Goal: Task Accomplishment & Management: Manage account settings

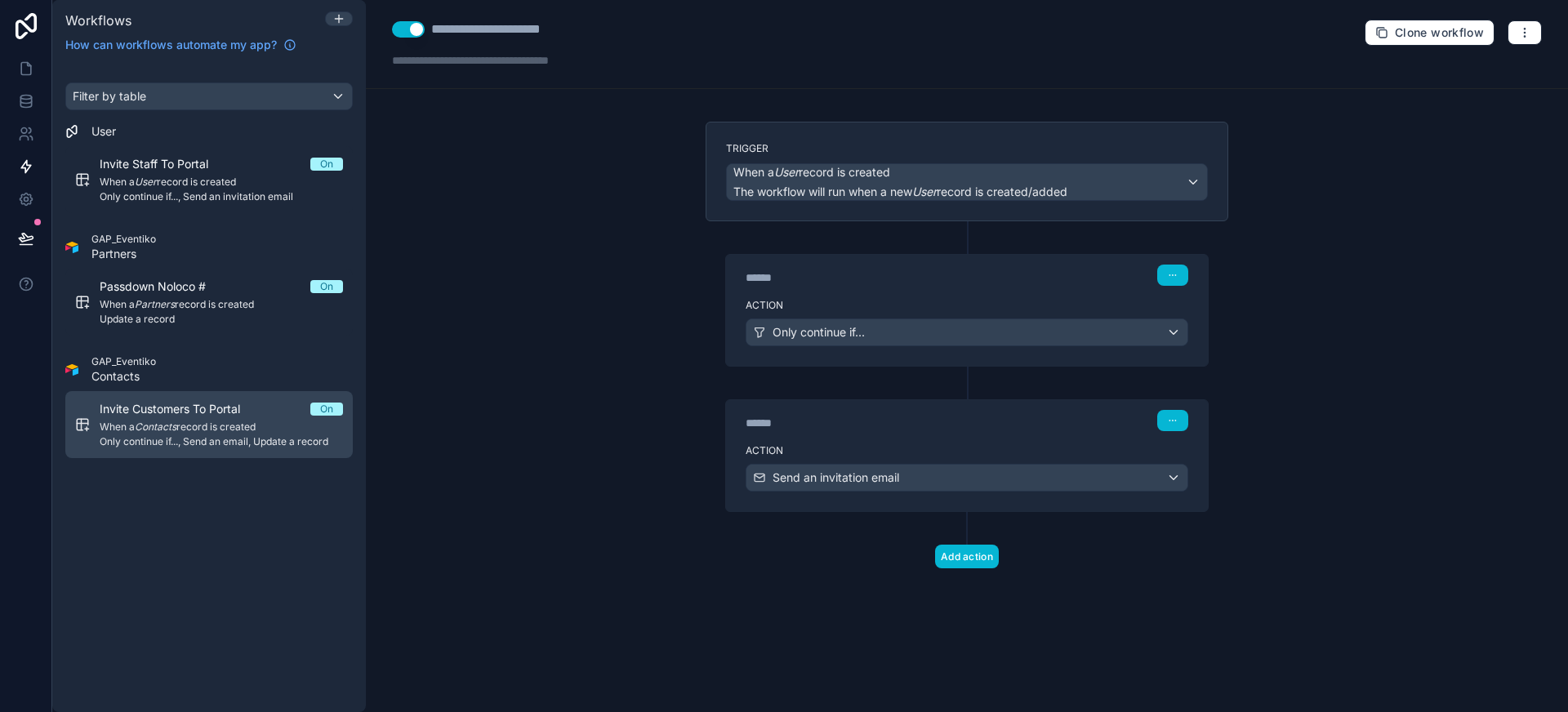
click at [227, 424] on span "When a Contacts record is created" at bounding box center [221, 426] width 243 height 13
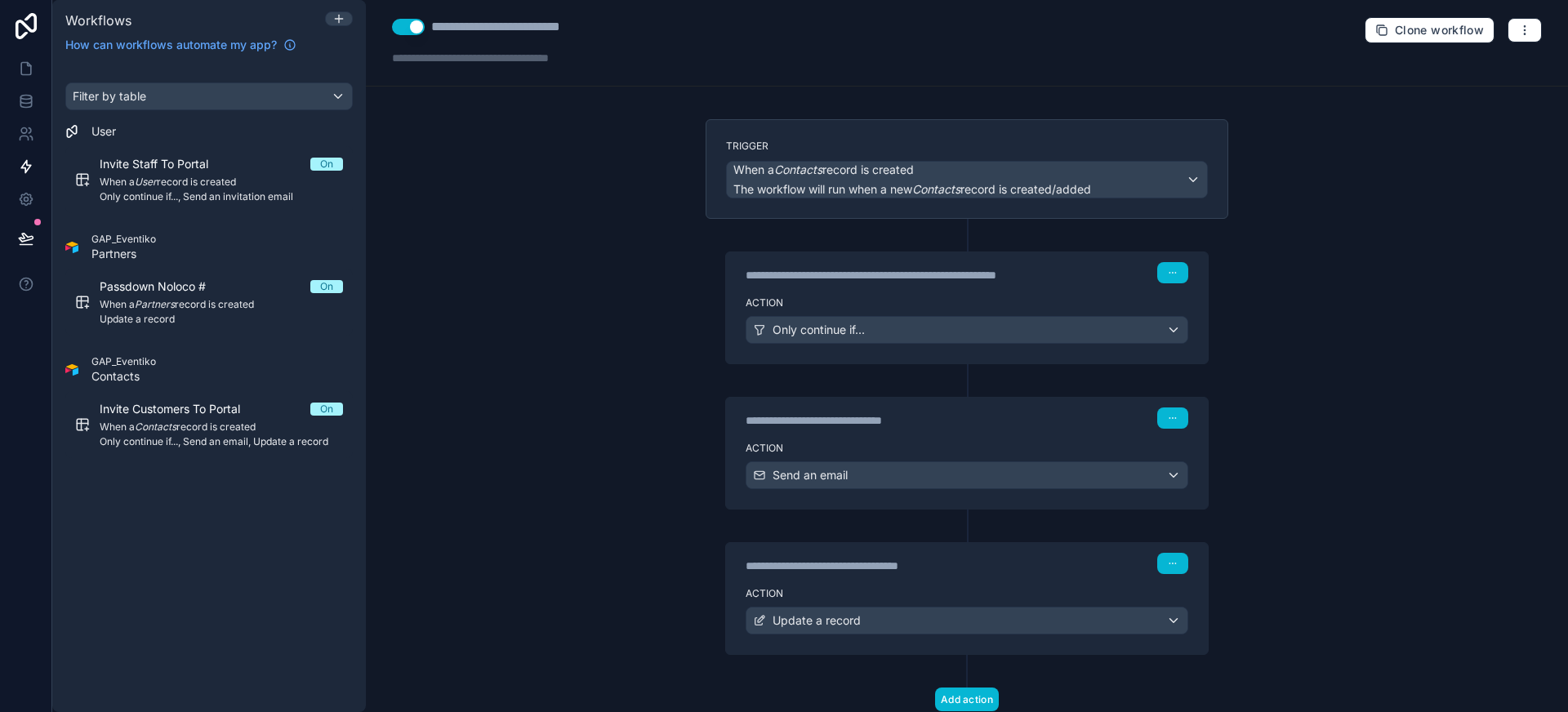
scroll to position [4, 0]
click at [915, 329] on div "Only continue if..." at bounding box center [967, 328] width 441 height 26
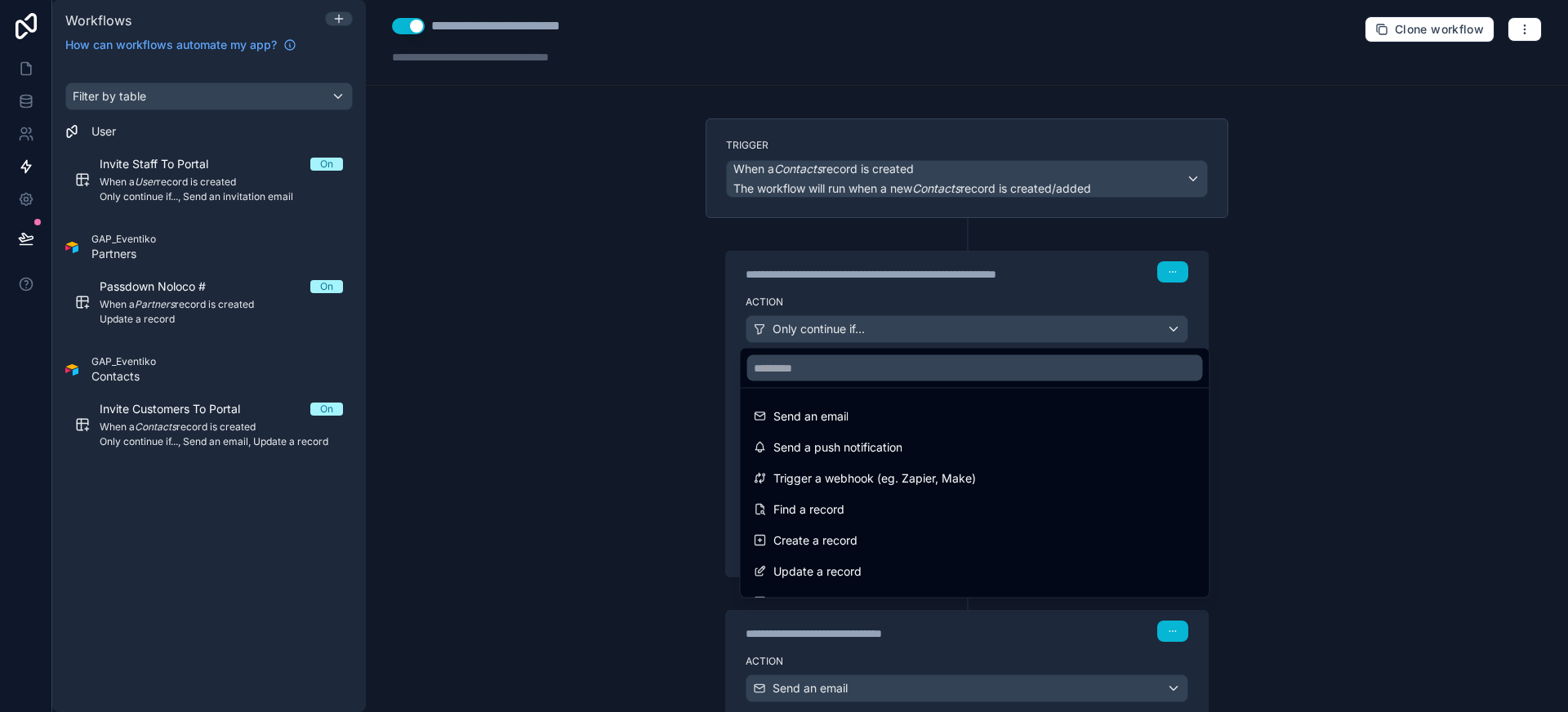
click at [915, 329] on div at bounding box center [784, 356] width 1568 height 712
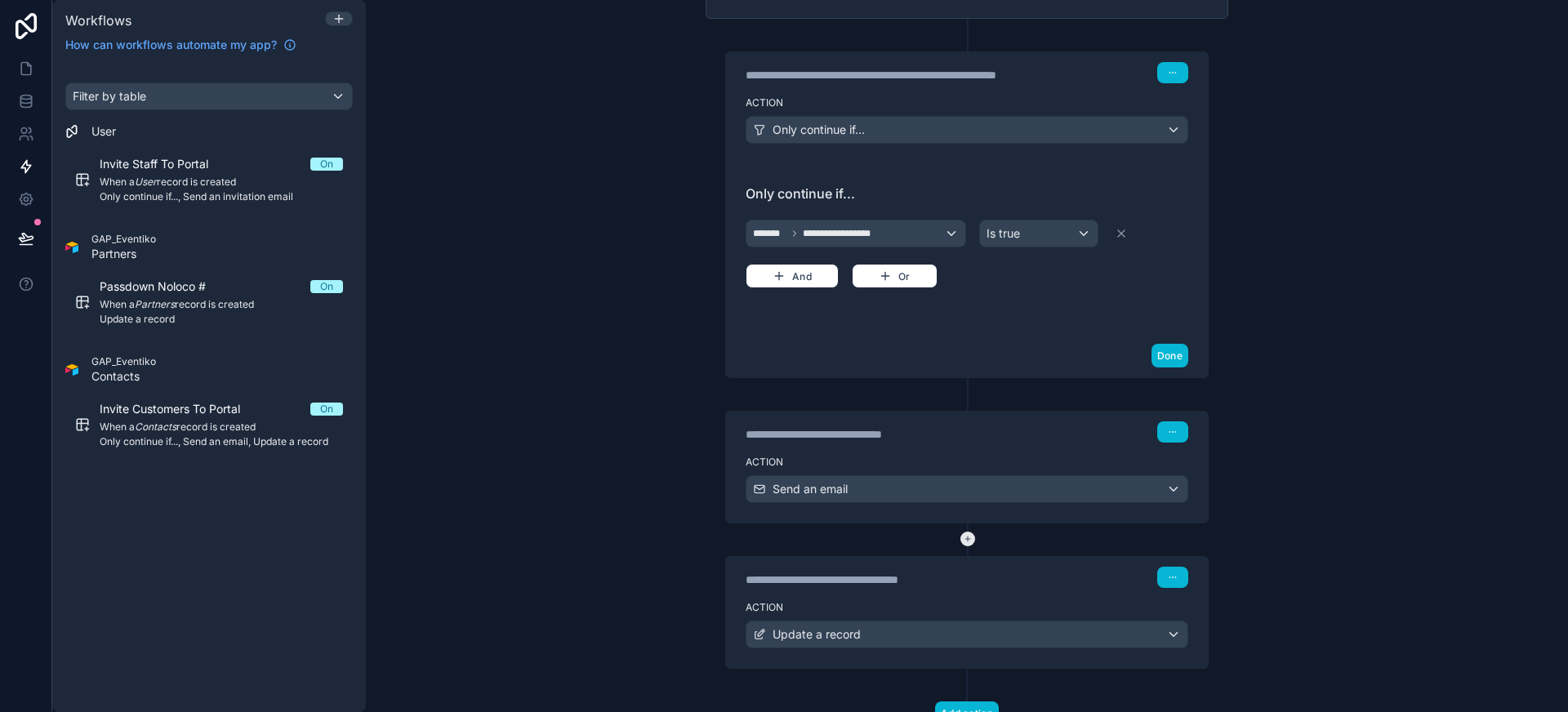
scroll to position [267, 0]
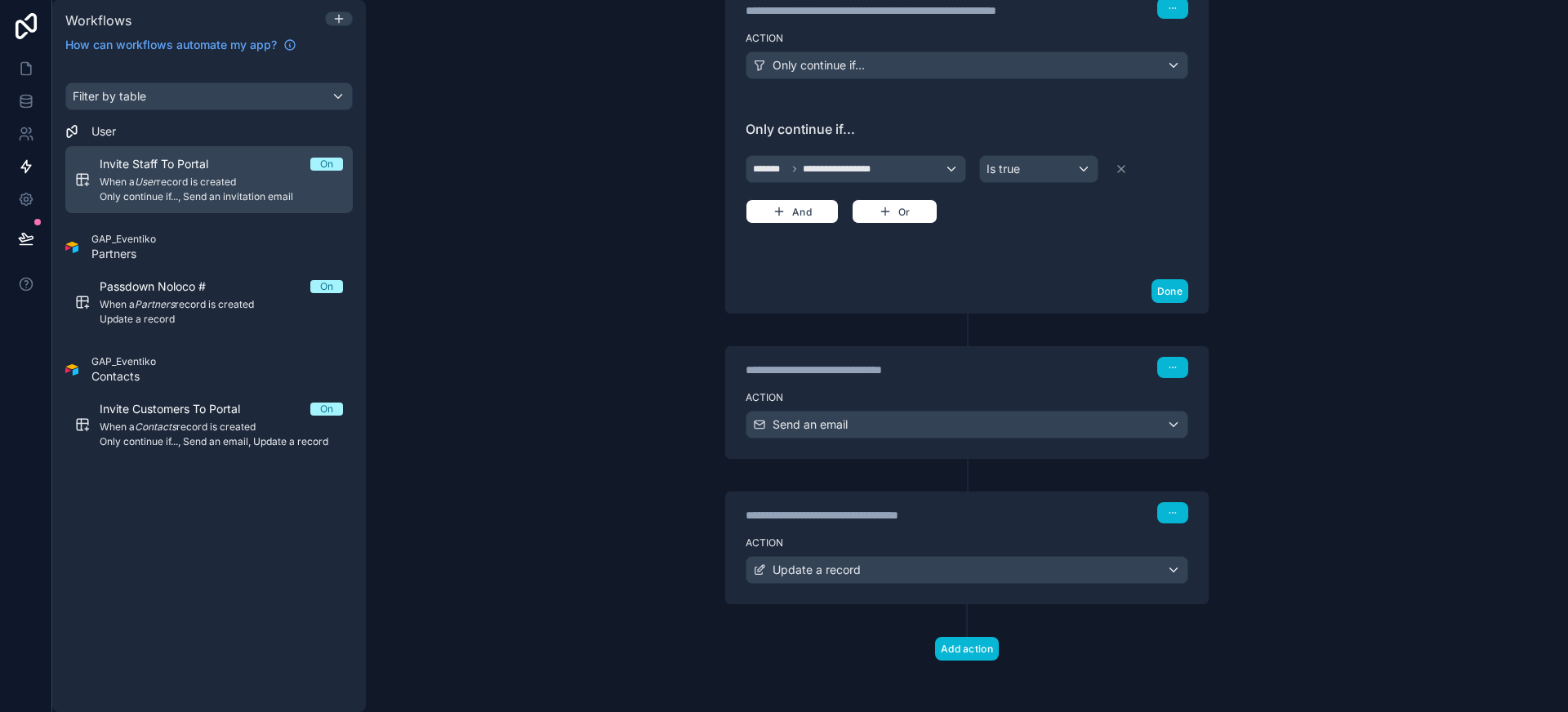
click at [211, 162] on span "Invite Staff To Portal" at bounding box center [163, 164] width 128 height 16
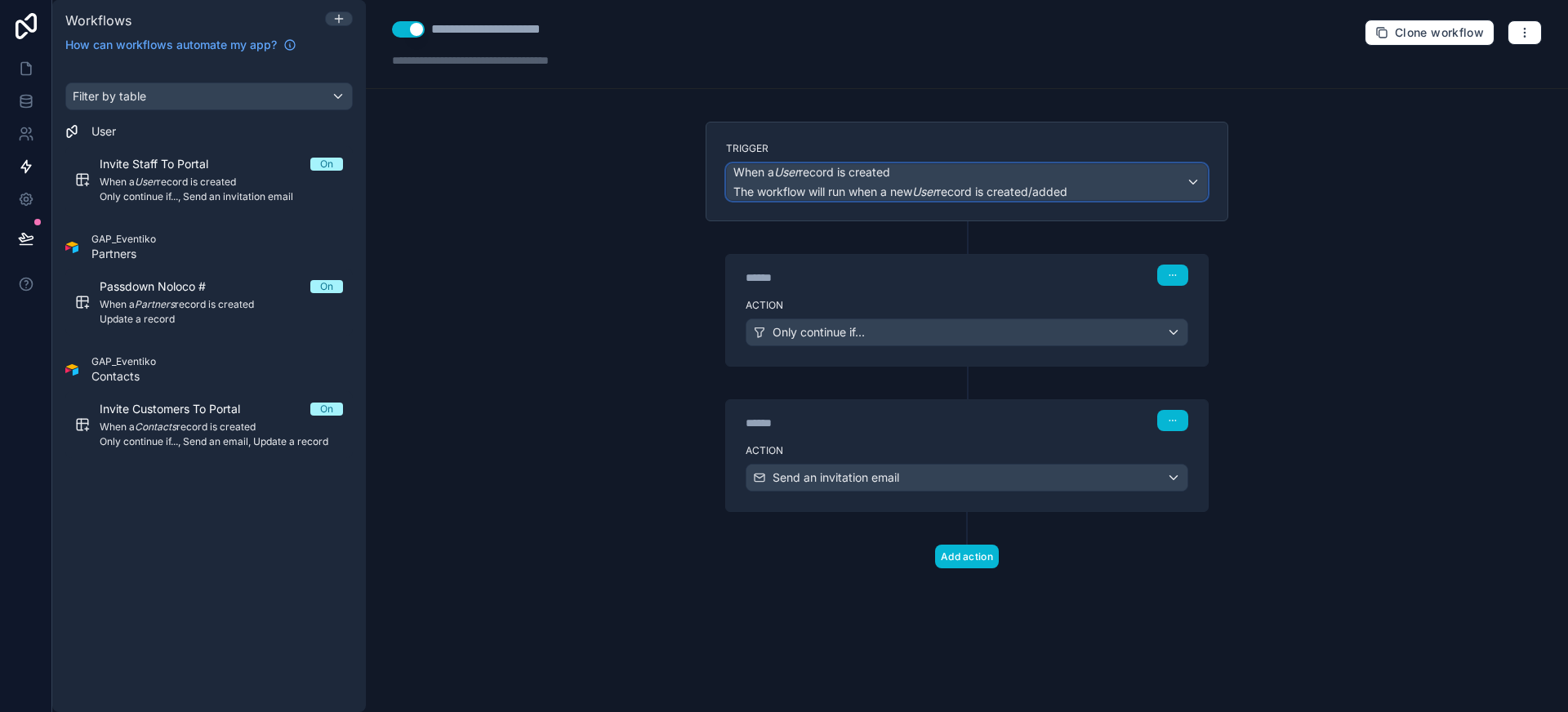
click at [896, 189] on span "The workflow will run when a new User record is created/added" at bounding box center [900, 192] width 334 height 14
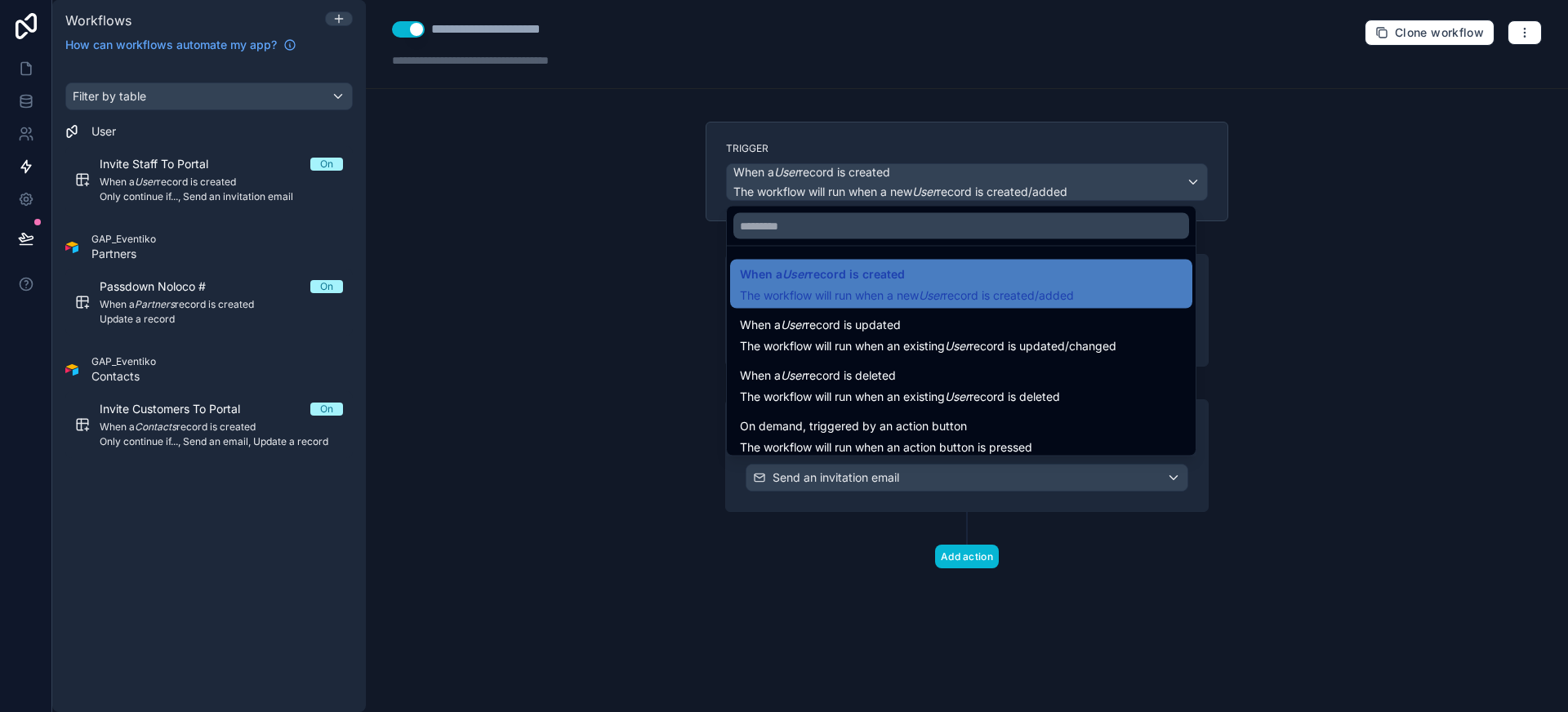
click at [896, 189] on div at bounding box center [784, 356] width 1568 height 712
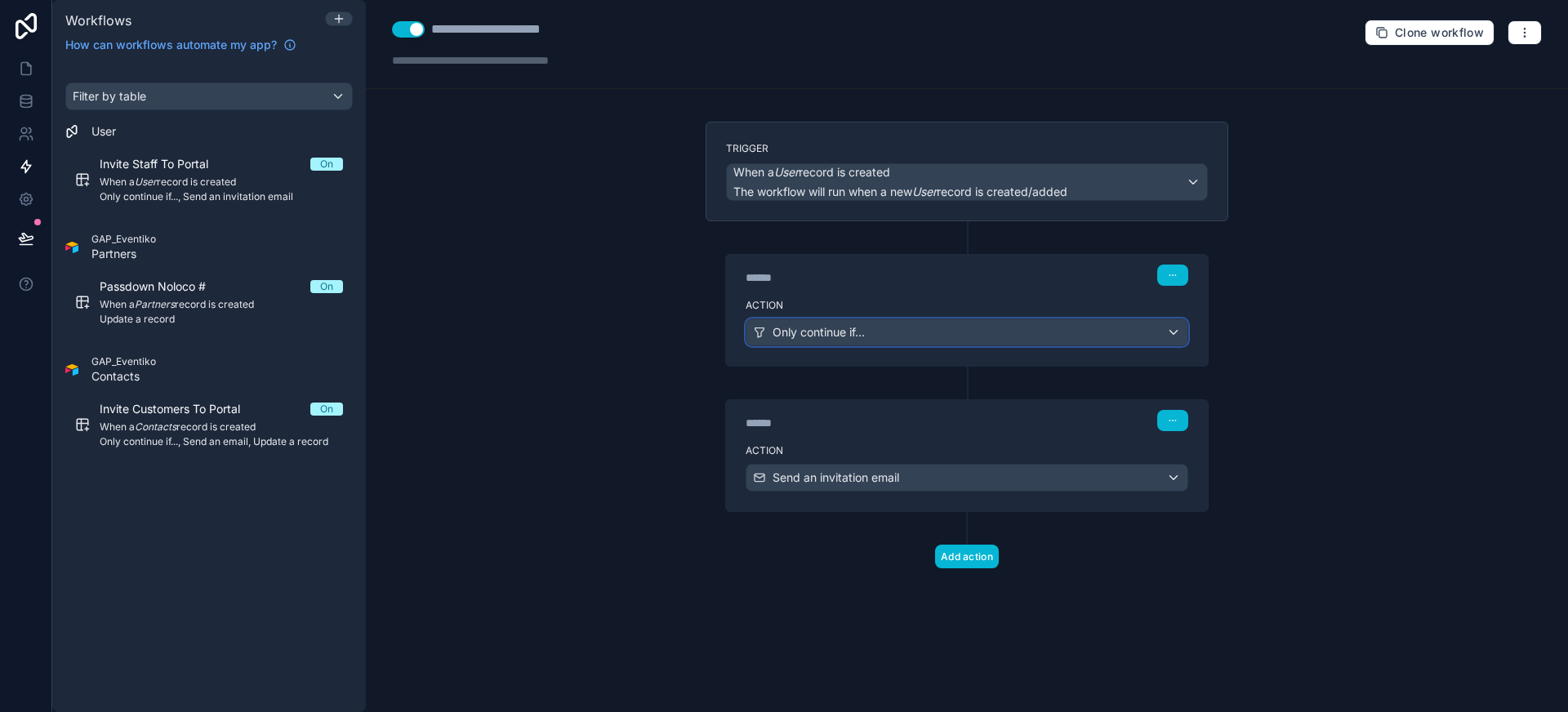
click at [888, 332] on div "Only continue if..." at bounding box center [967, 331] width 441 height 26
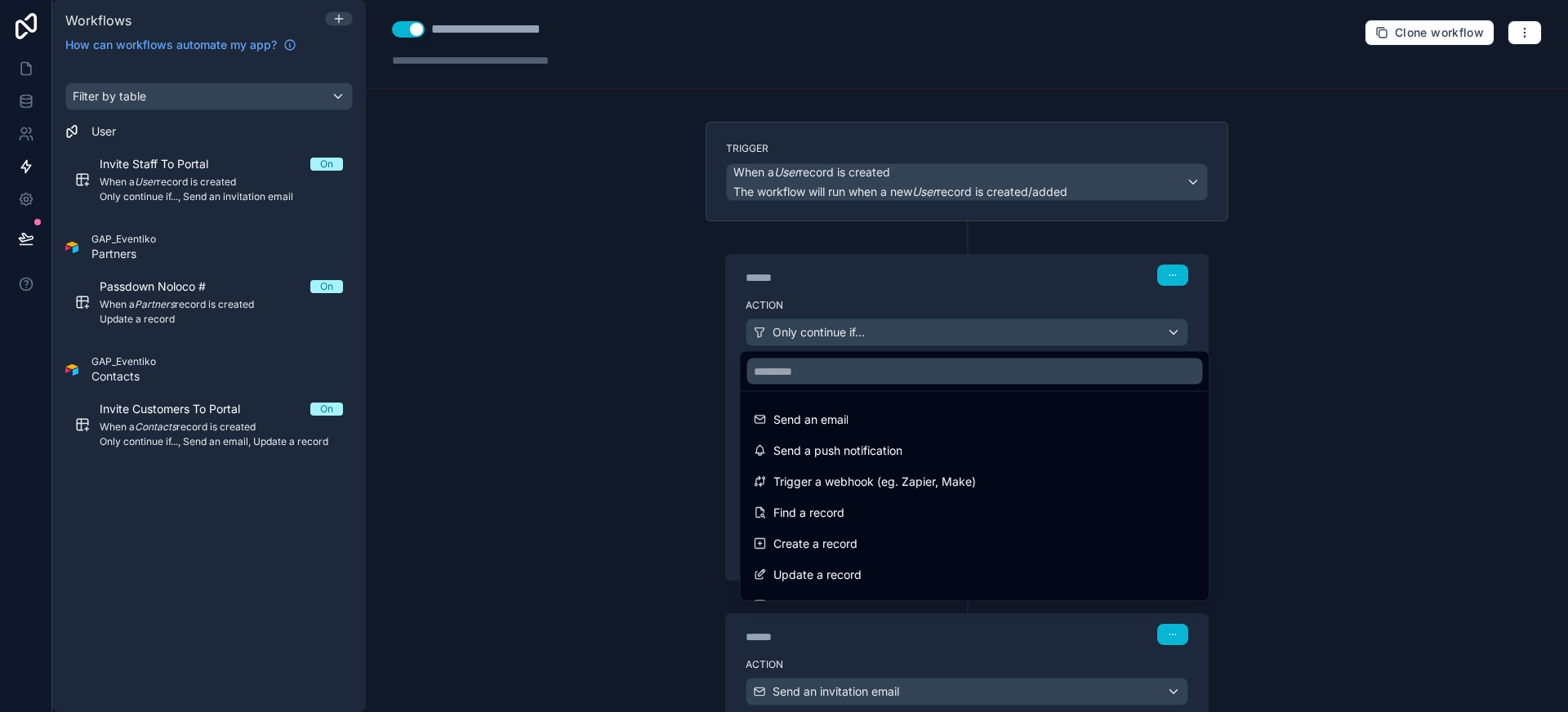
click at [888, 332] on div at bounding box center [784, 356] width 1568 height 712
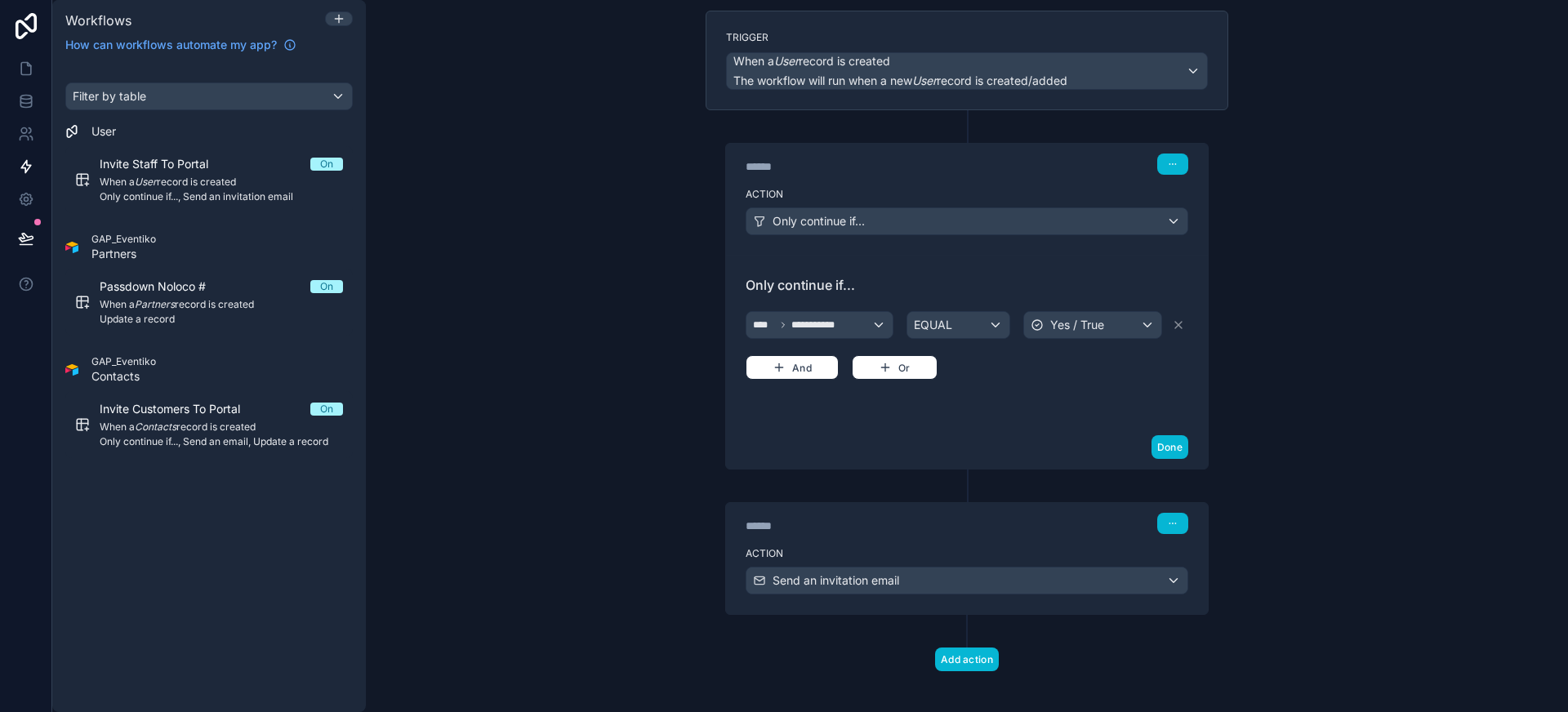
scroll to position [122, 0]
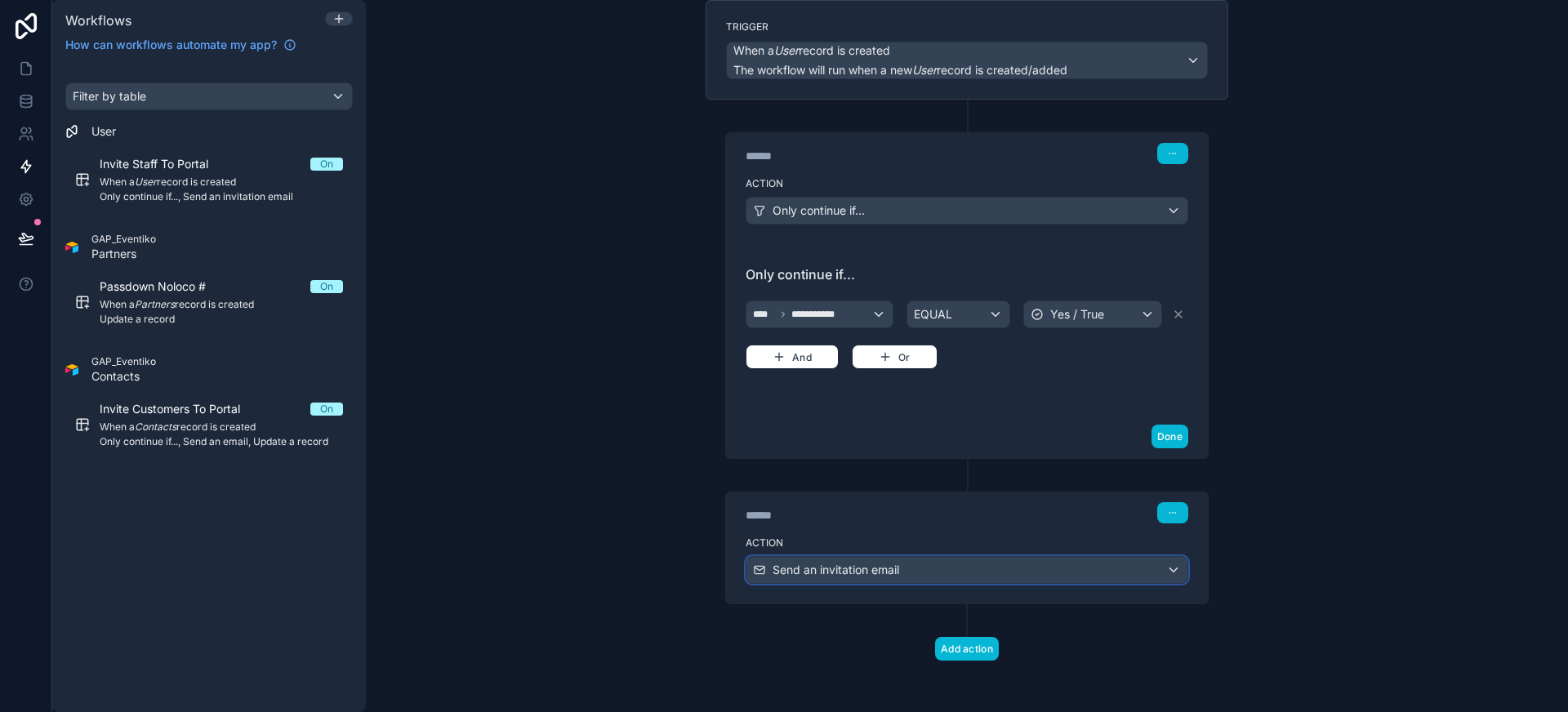
click at [954, 573] on div "Send an invitation email" at bounding box center [967, 569] width 441 height 26
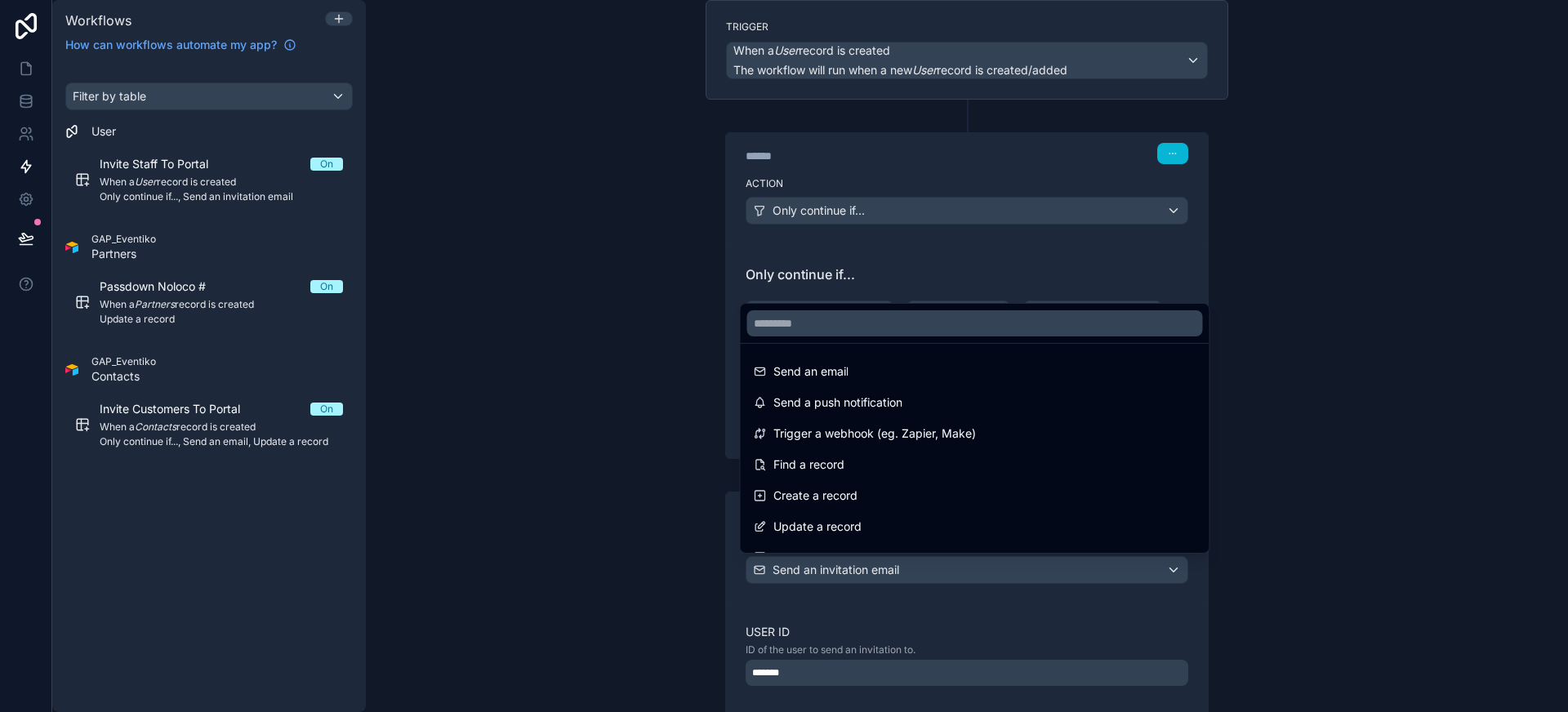
click at [954, 573] on div at bounding box center [784, 356] width 1568 height 712
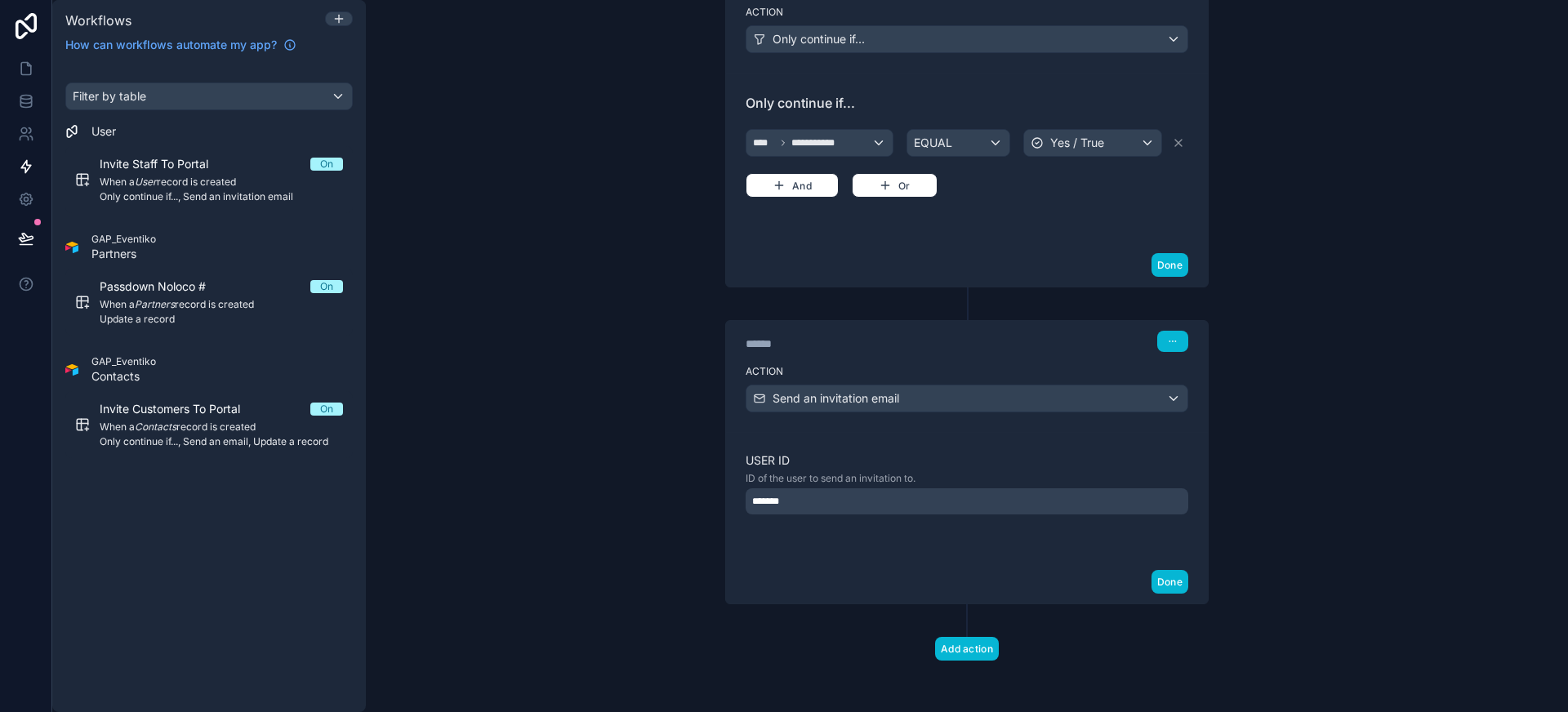
scroll to position [0, 0]
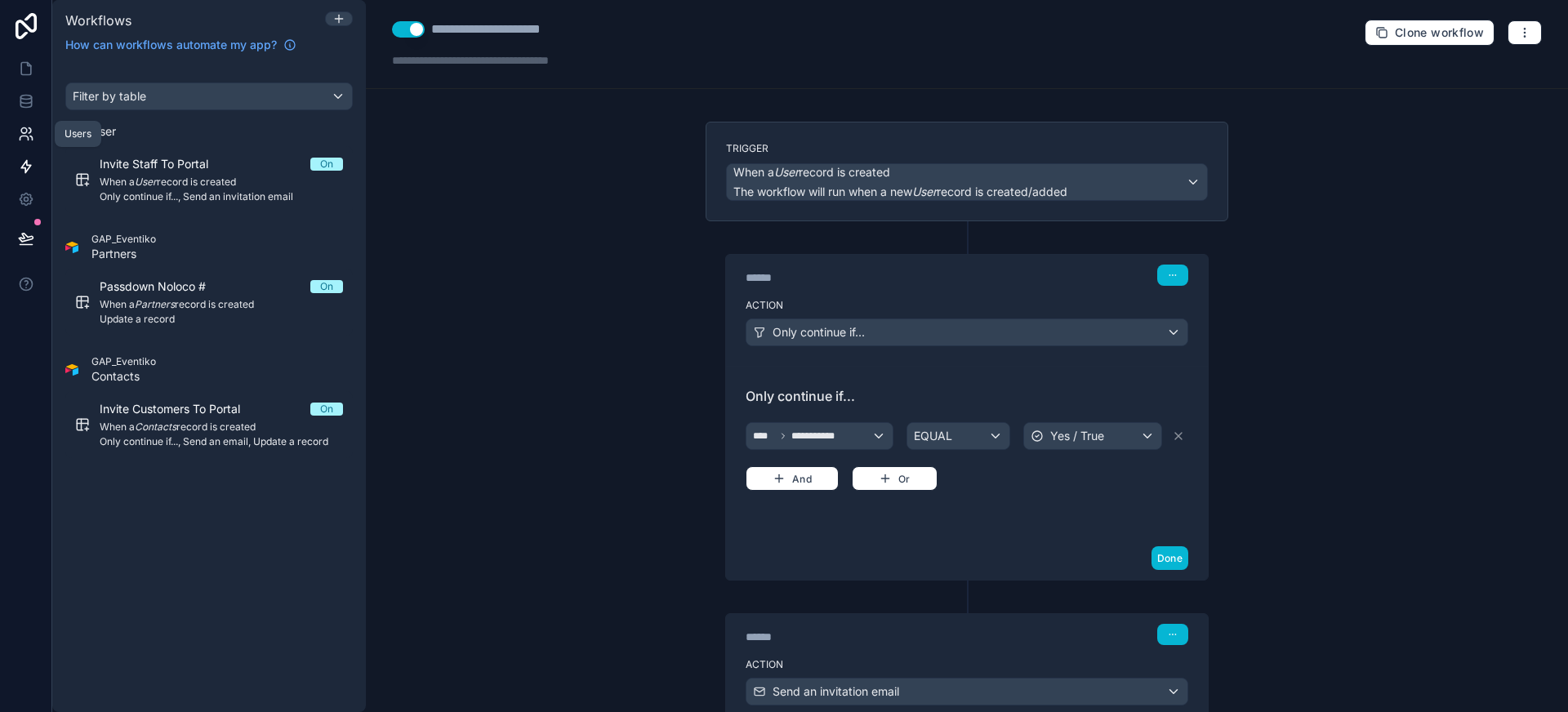
click at [33, 138] on icon at bounding box center [26, 134] width 16 height 16
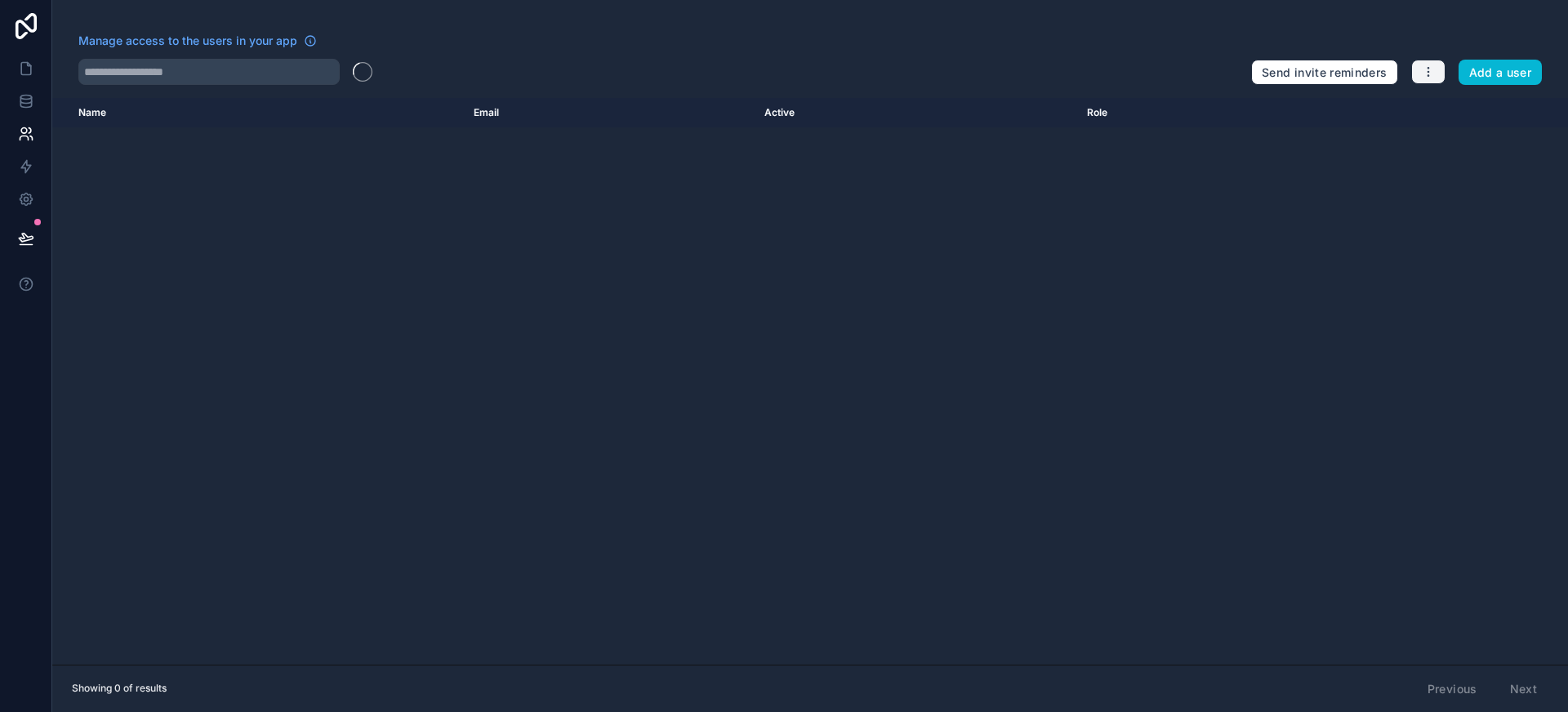
click at [1420, 75] on button "button" at bounding box center [1428, 72] width 35 height 25
click at [1466, 114] on link "Manage roles" at bounding box center [1467, 110] width 115 height 26
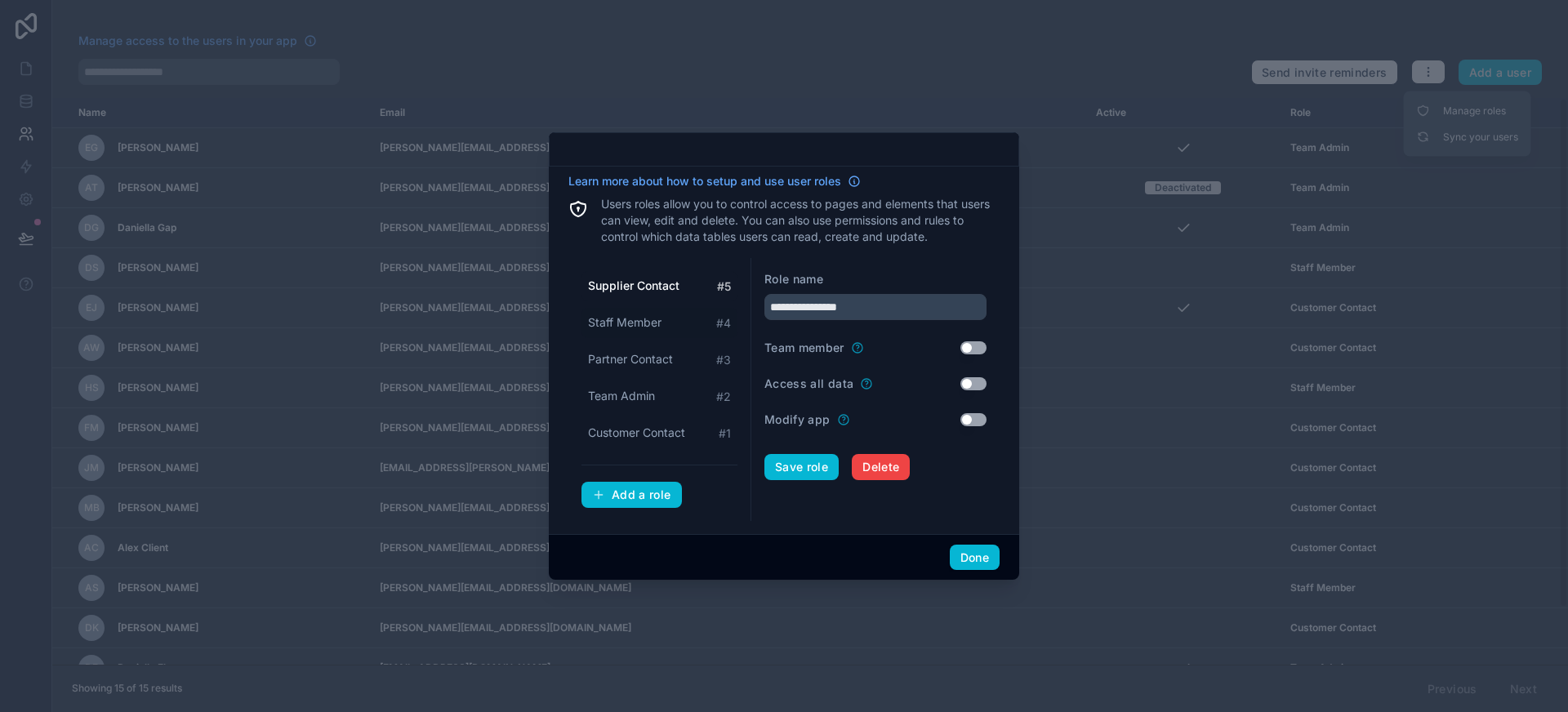
click at [647, 318] on span "Staff Member" at bounding box center [625, 322] width 74 height 16
click at [658, 359] on span "Partner Contact" at bounding box center [631, 359] width 85 height 16
click at [662, 392] on div "Team Admin # 2" at bounding box center [659, 396] width 156 height 30
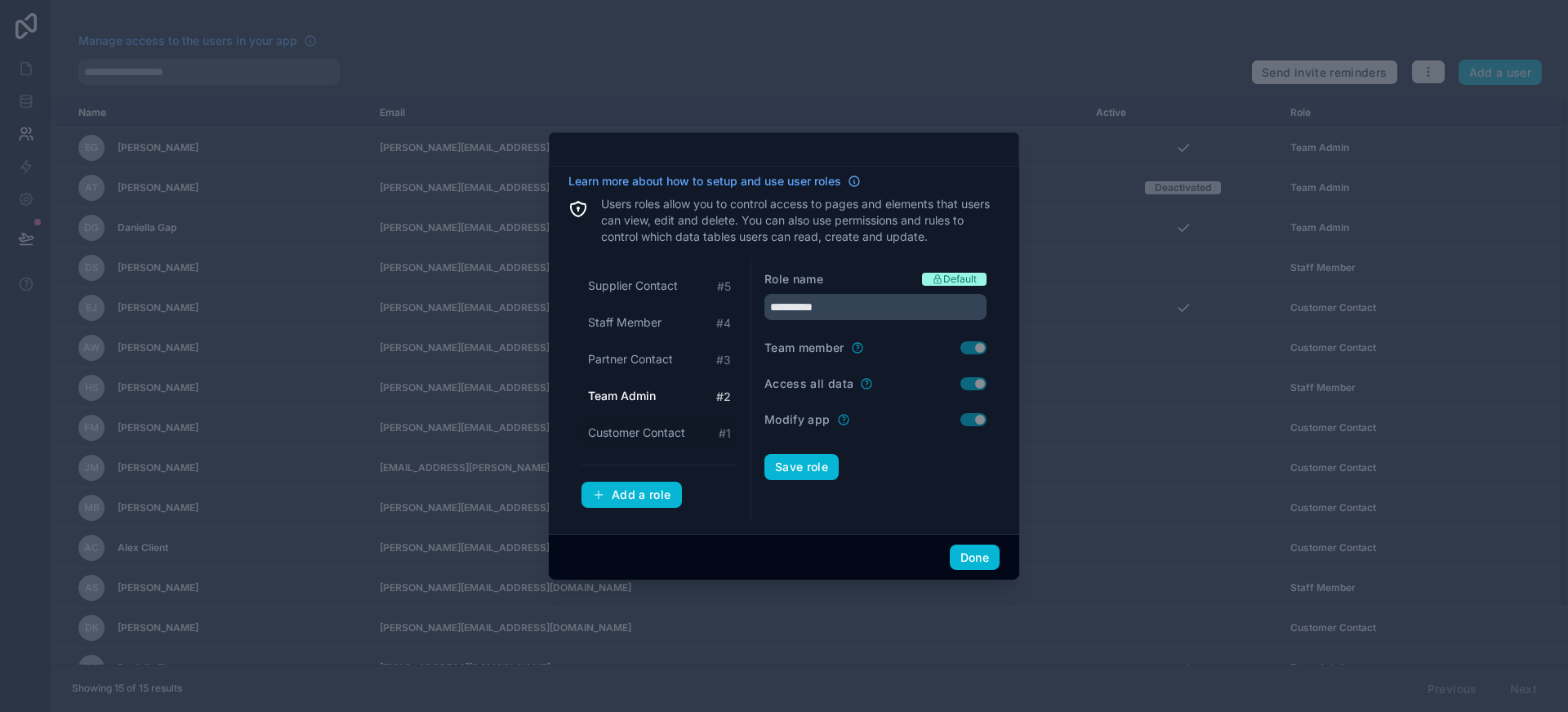
click at [662, 428] on span "Customer Contact" at bounding box center [636, 432] width 97 height 16
click at [654, 399] on span "Team Admin" at bounding box center [621, 396] width 67 height 16
type input "**********"
click at [976, 549] on button "Done" at bounding box center [975, 557] width 50 height 26
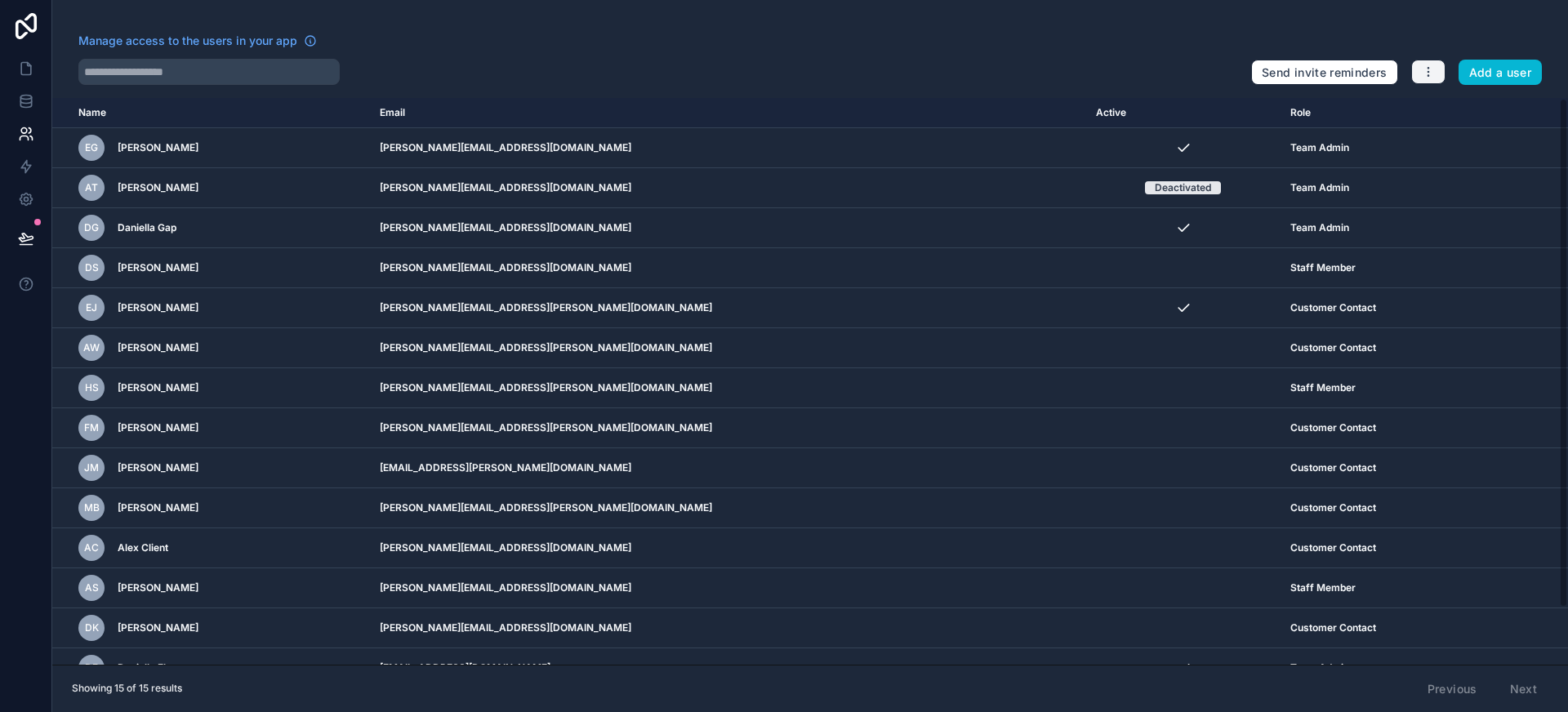
click at [1442, 66] on button "button" at bounding box center [1428, 72] width 35 height 25
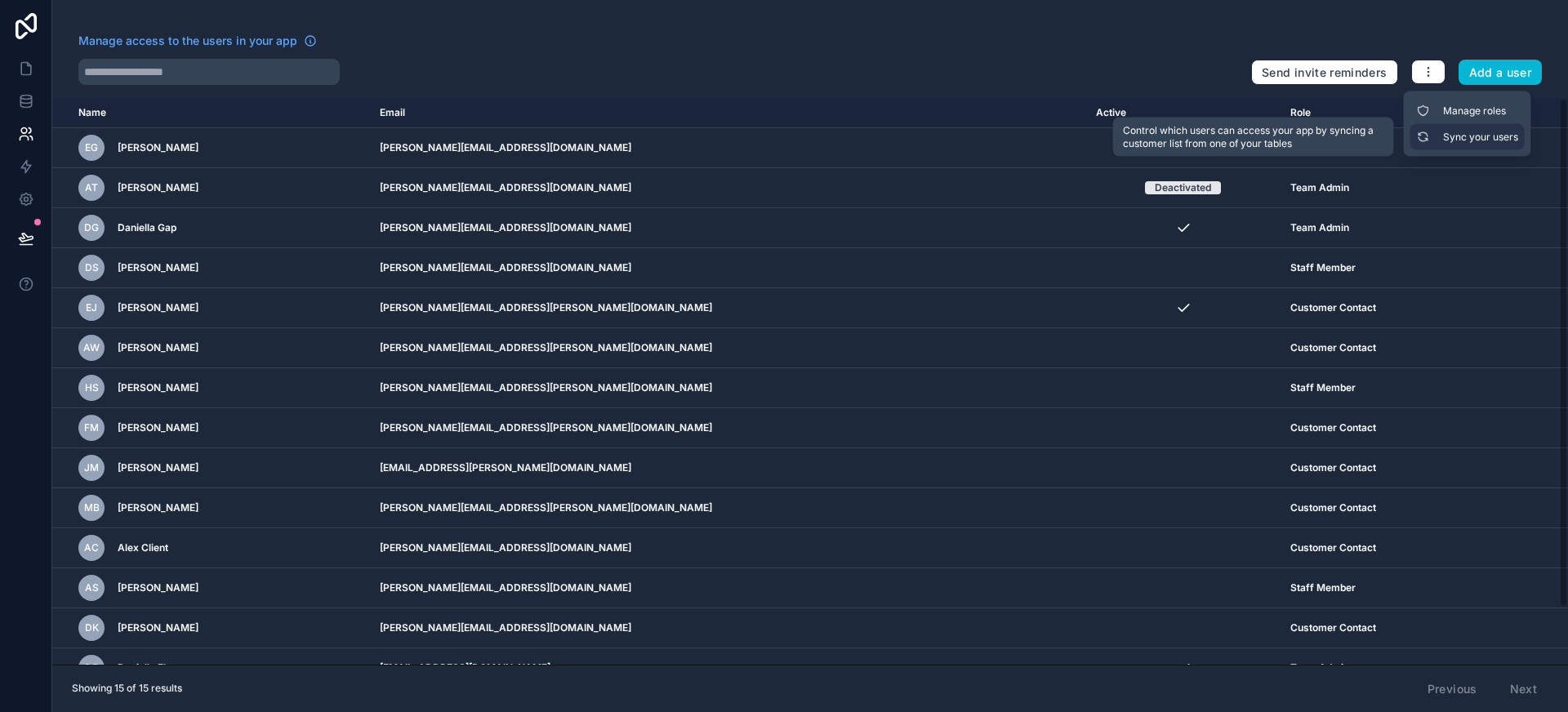
click at [1479, 146] on link "Sync your users" at bounding box center [1467, 137] width 115 height 26
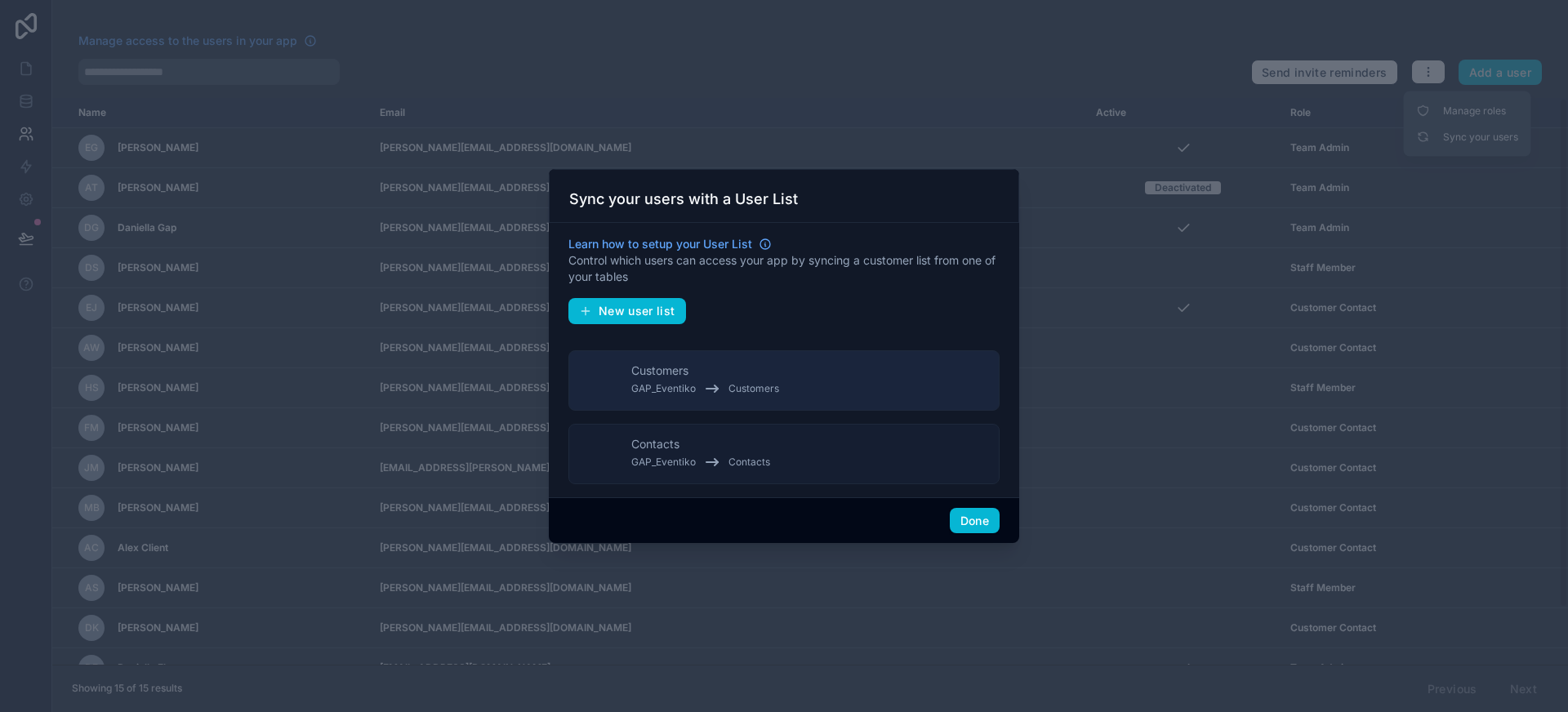
click at [794, 440] on button "Contacts GAP_Eventiko Contacts" at bounding box center [784, 454] width 431 height 60
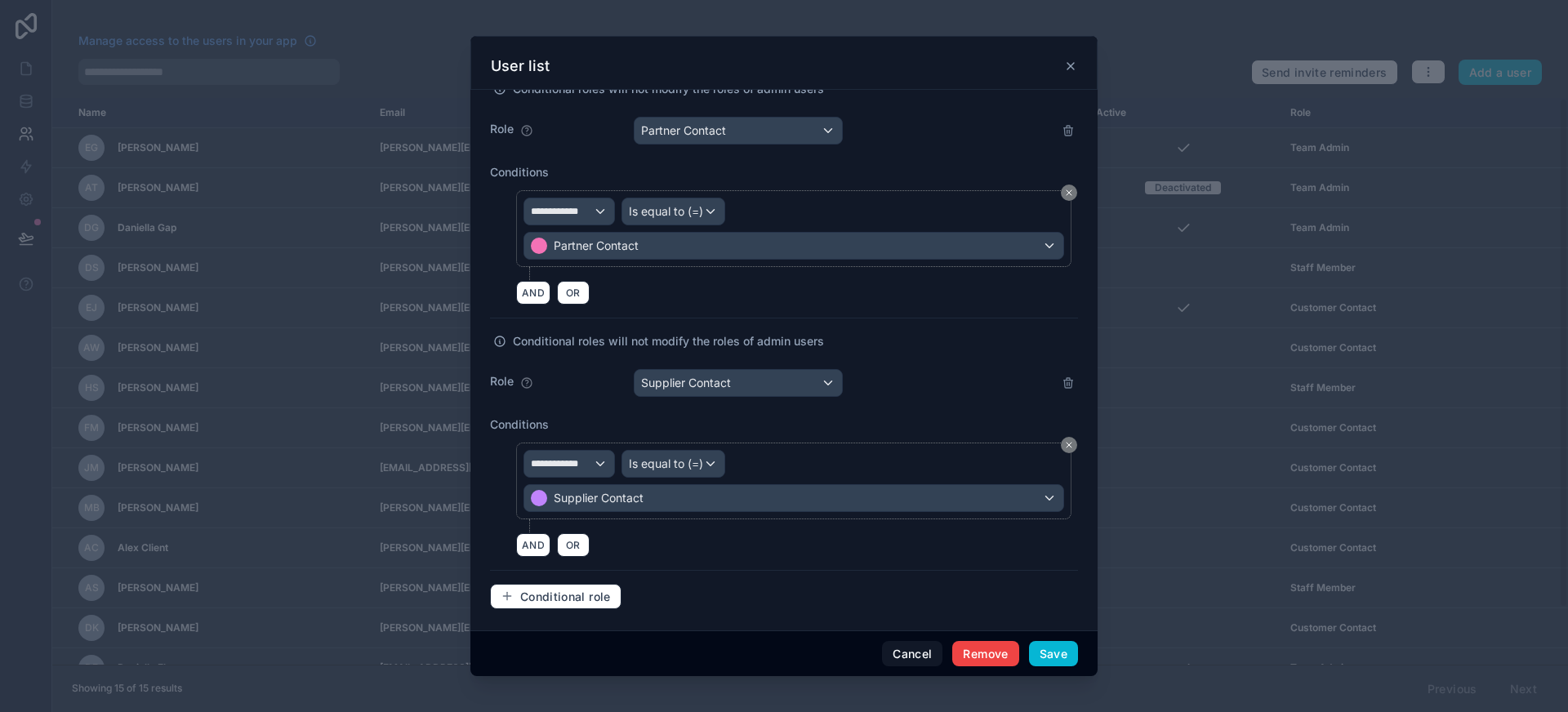
scroll to position [925, 0]
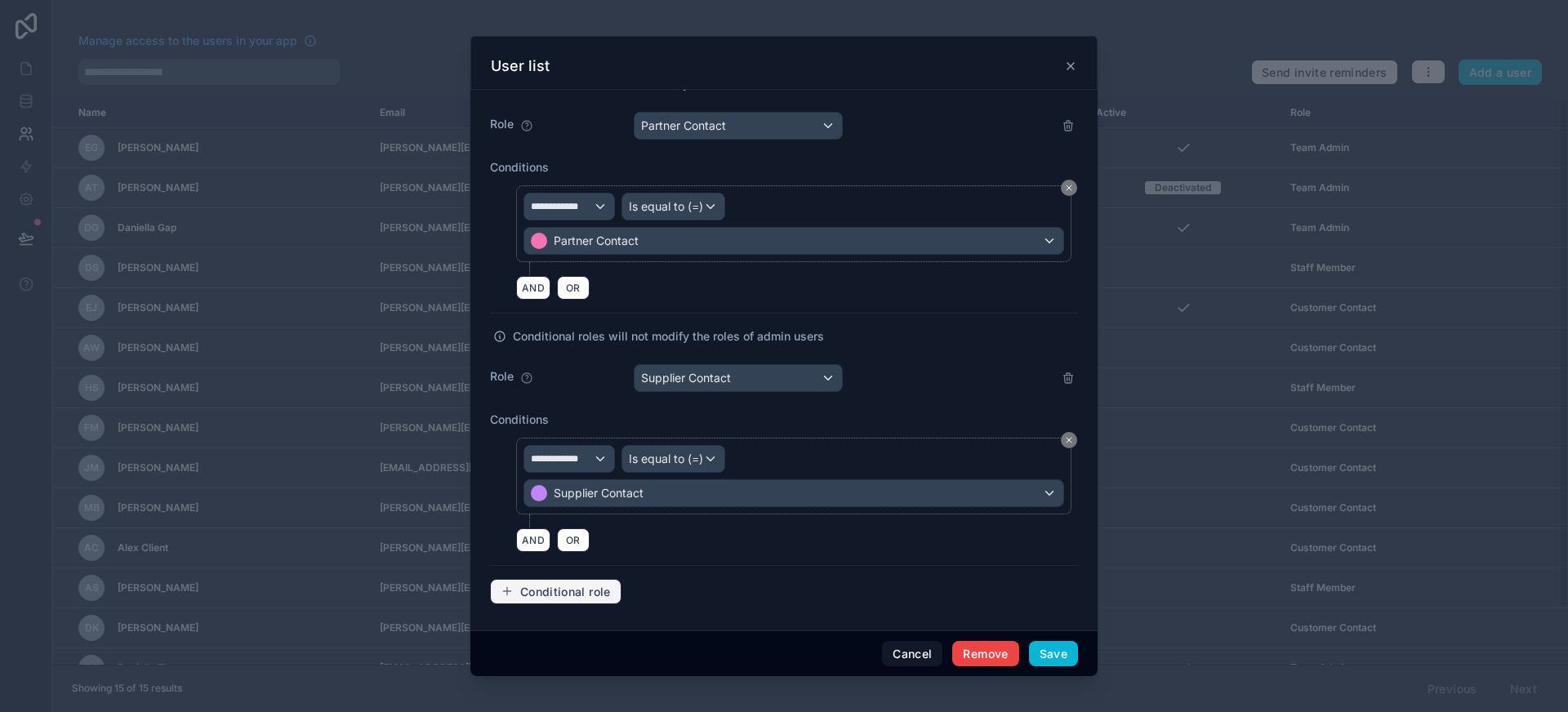
click at [575, 595] on span "Conditional role" at bounding box center [566, 591] width 91 height 15
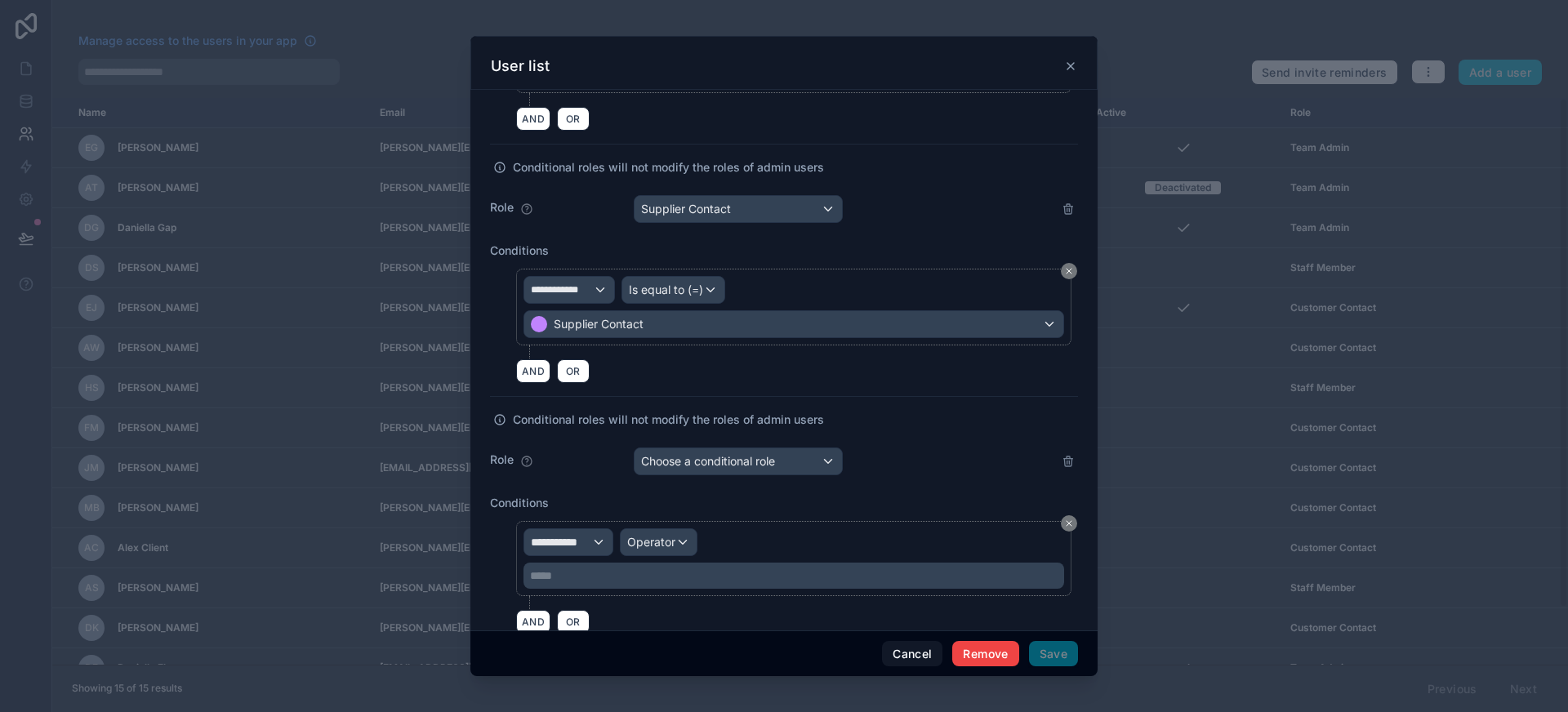
scroll to position [1176, 0]
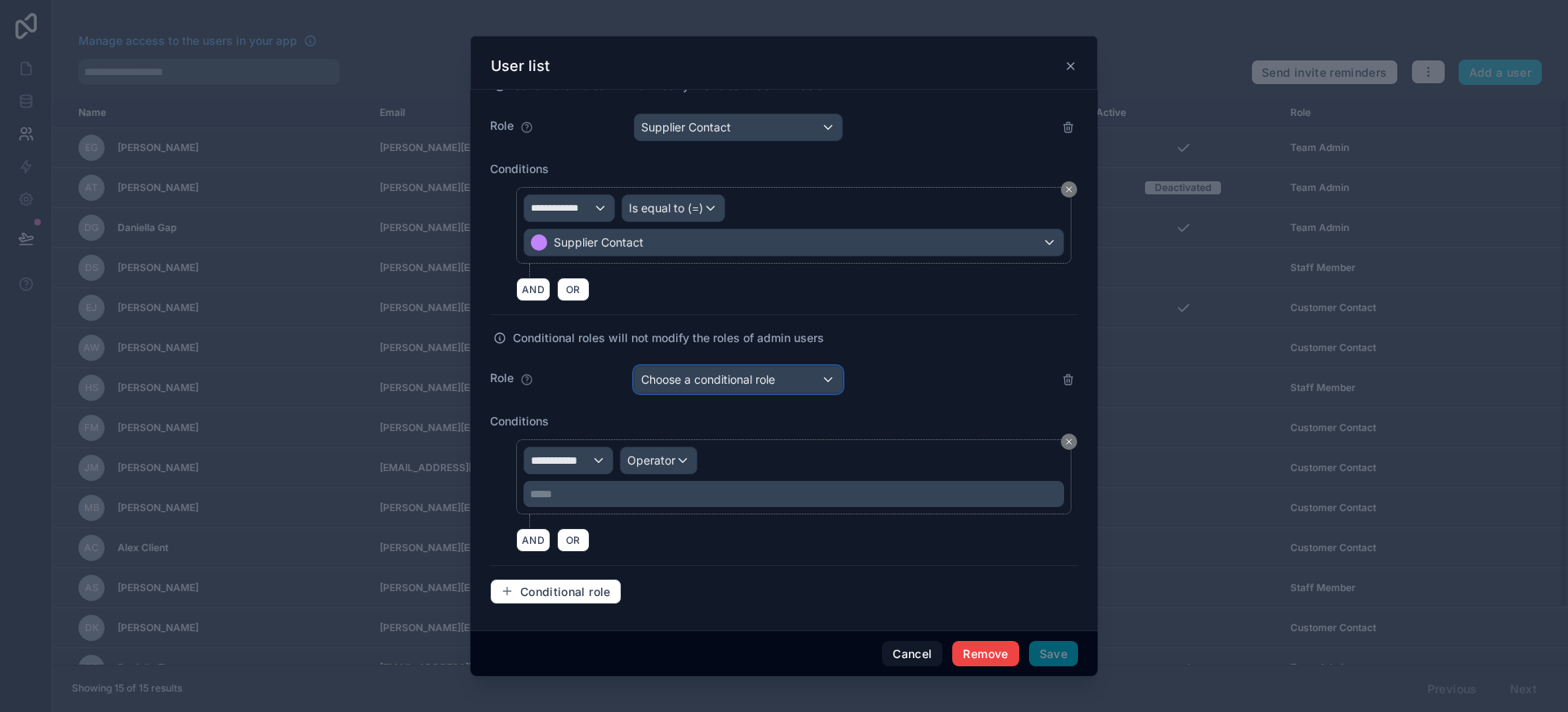
click at [720, 377] on span "Choose a conditional role" at bounding box center [708, 379] width 134 height 14
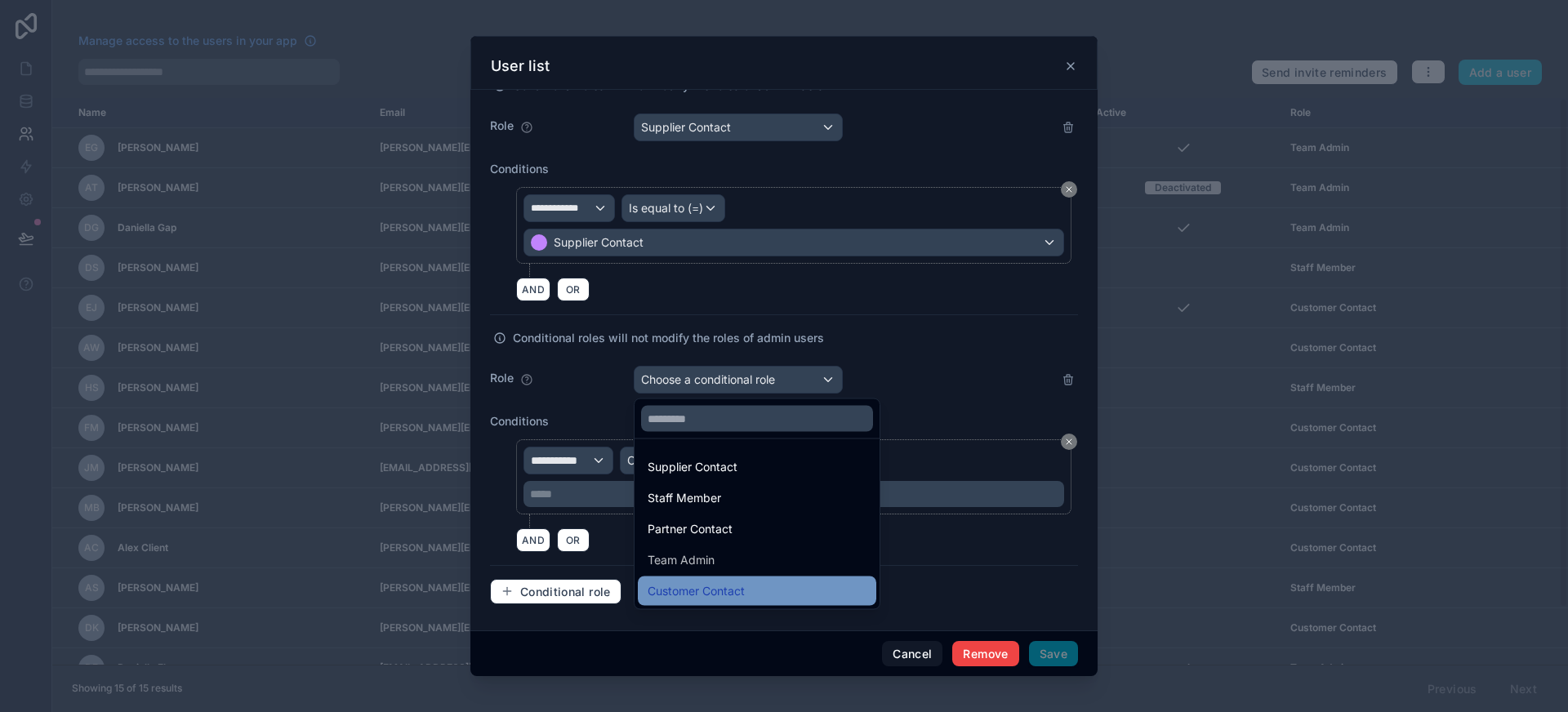
click at [733, 588] on div "Customer Contact" at bounding box center [696, 590] width 97 height 20
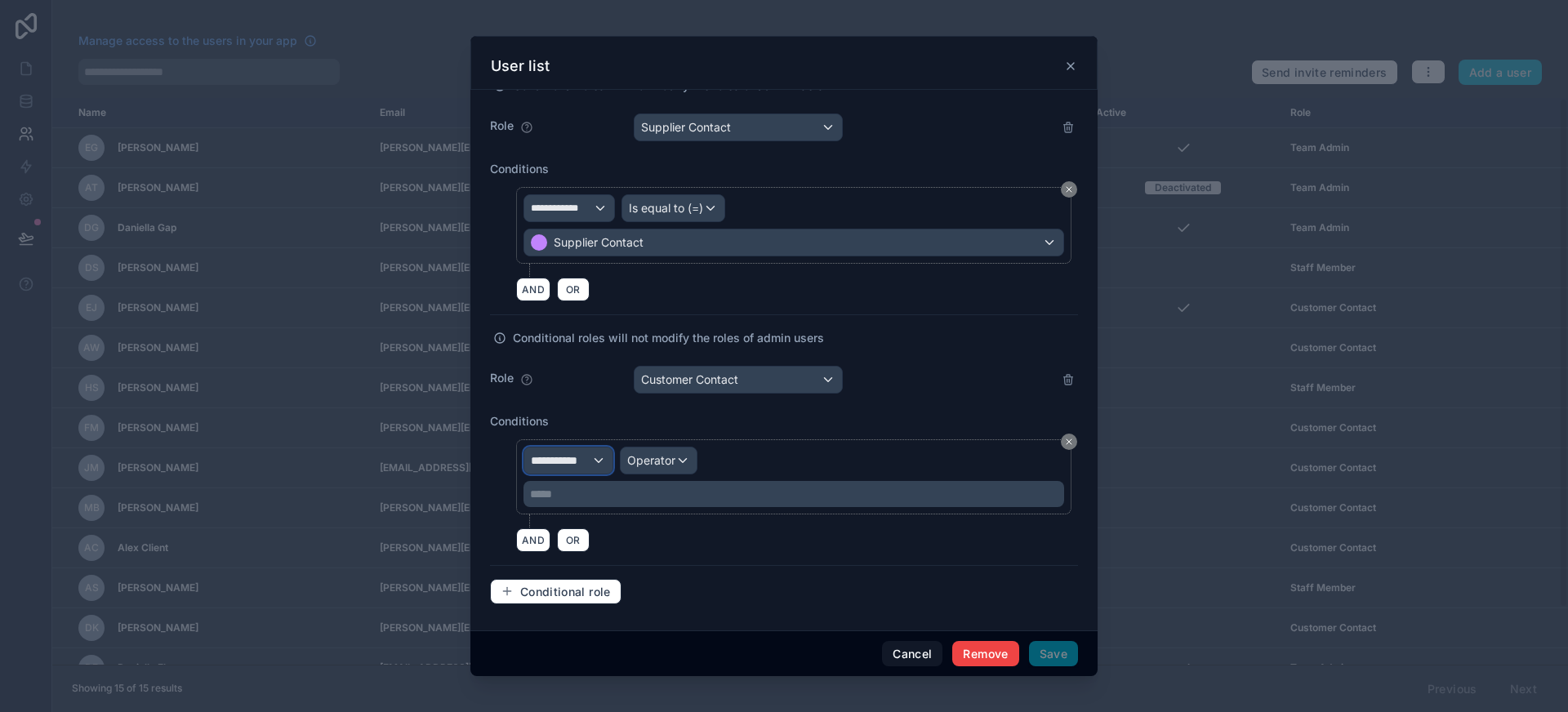
click at [577, 457] on span "**********" at bounding box center [561, 460] width 60 height 16
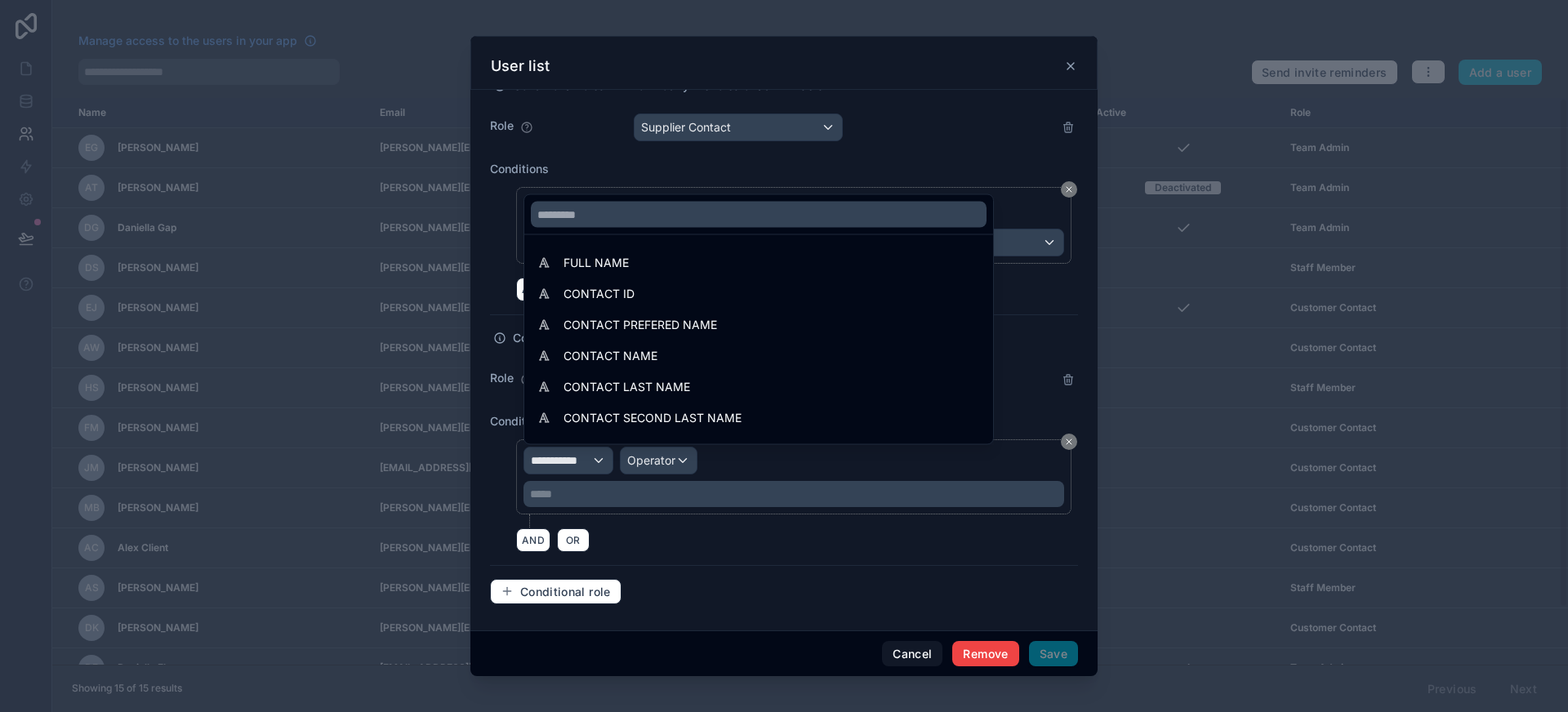
click at [577, 457] on div at bounding box center [784, 356] width 627 height 641
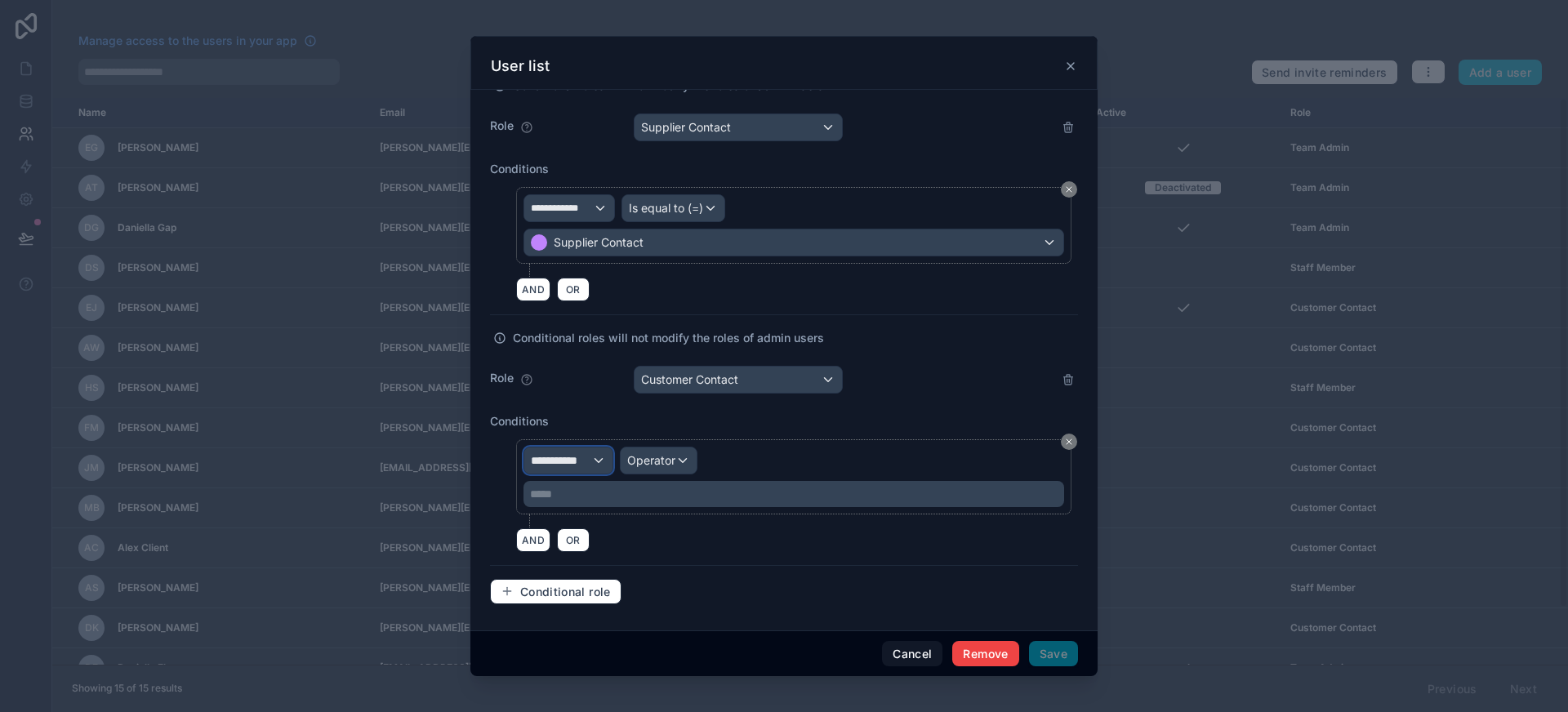
click at [577, 457] on span "**********" at bounding box center [561, 460] width 60 height 16
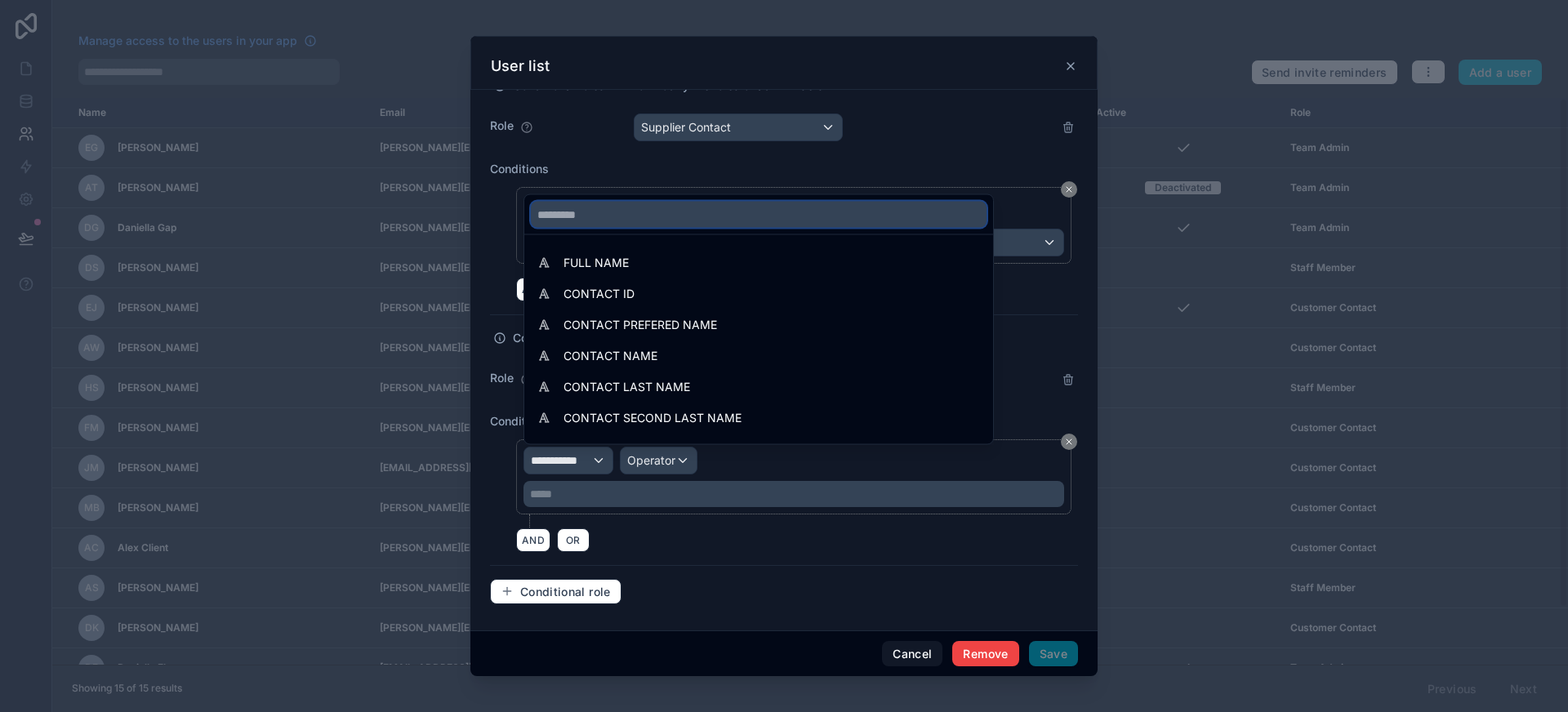
click at [638, 222] on input "text" at bounding box center [758, 214] width 456 height 26
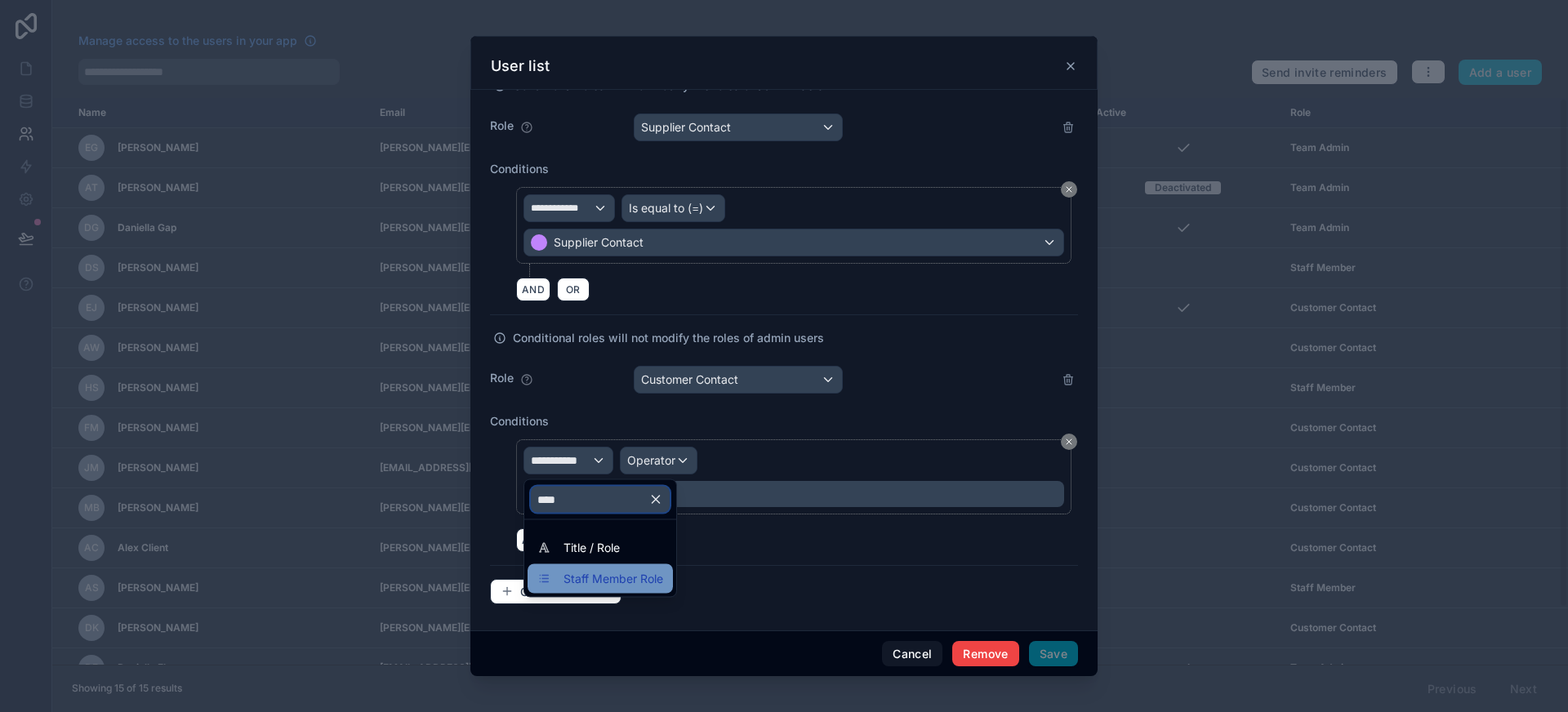
type input "****"
click at [615, 574] on span "Staff Member Role" at bounding box center [613, 579] width 99 height 20
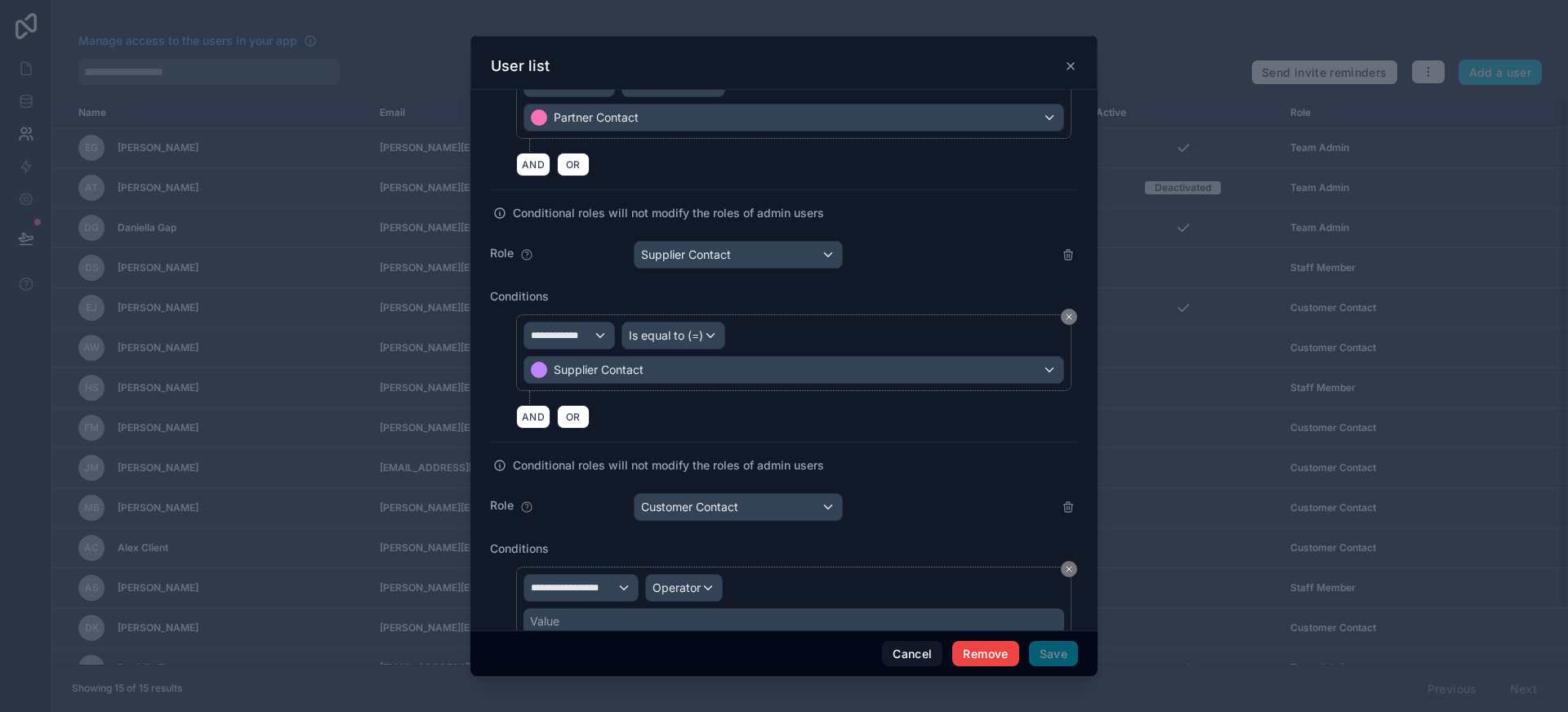
scroll to position [1046, 0]
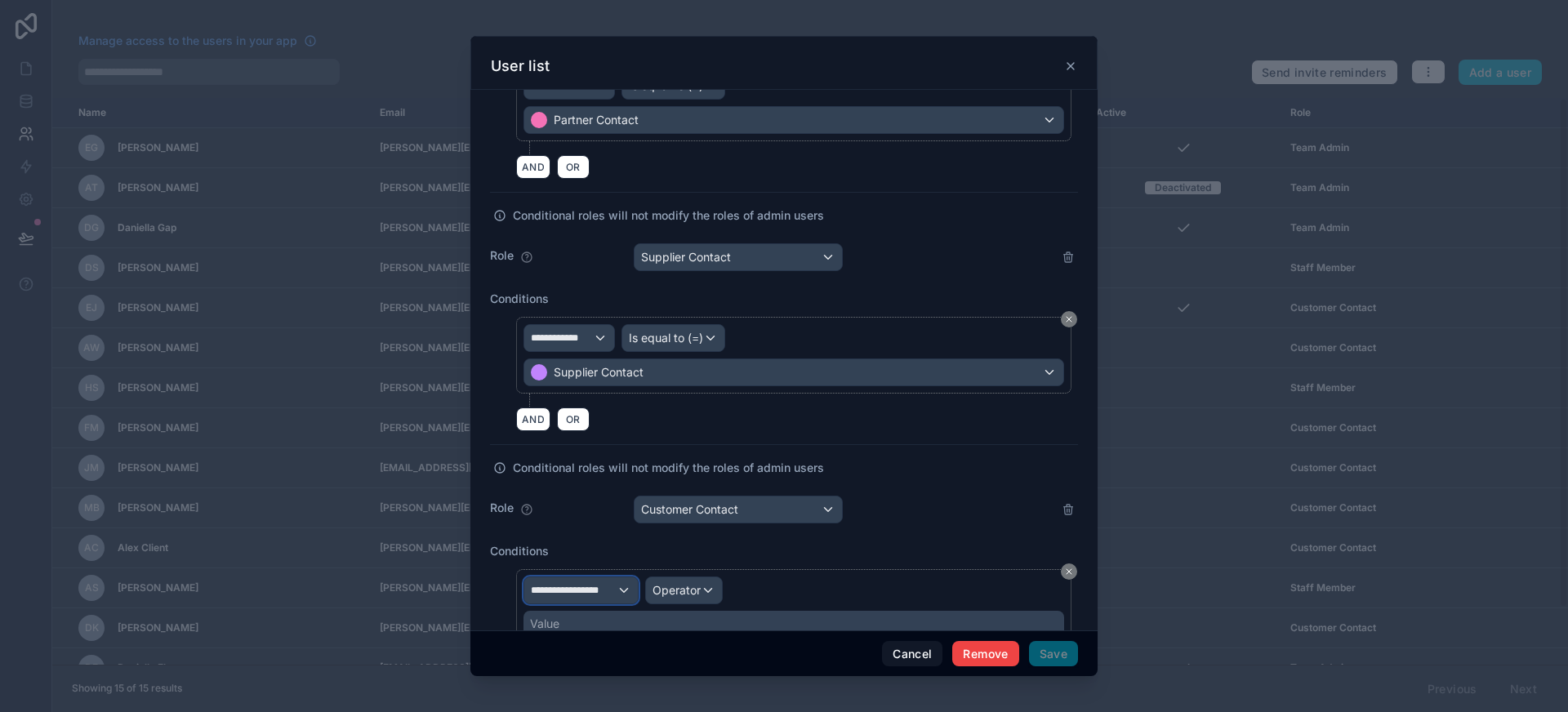
click at [617, 581] on div "**********" at bounding box center [581, 589] width 114 height 26
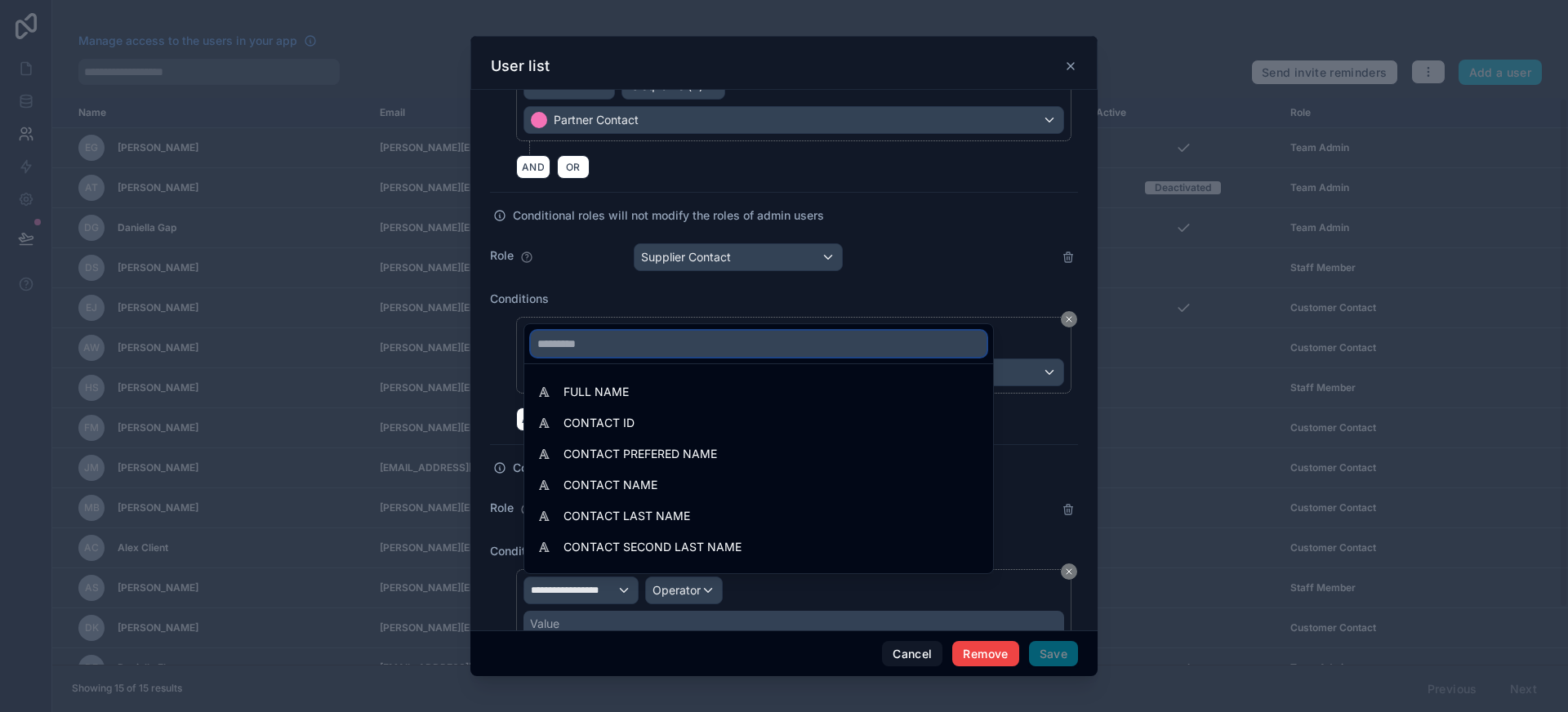
click at [607, 352] on input "text" at bounding box center [758, 343] width 456 height 26
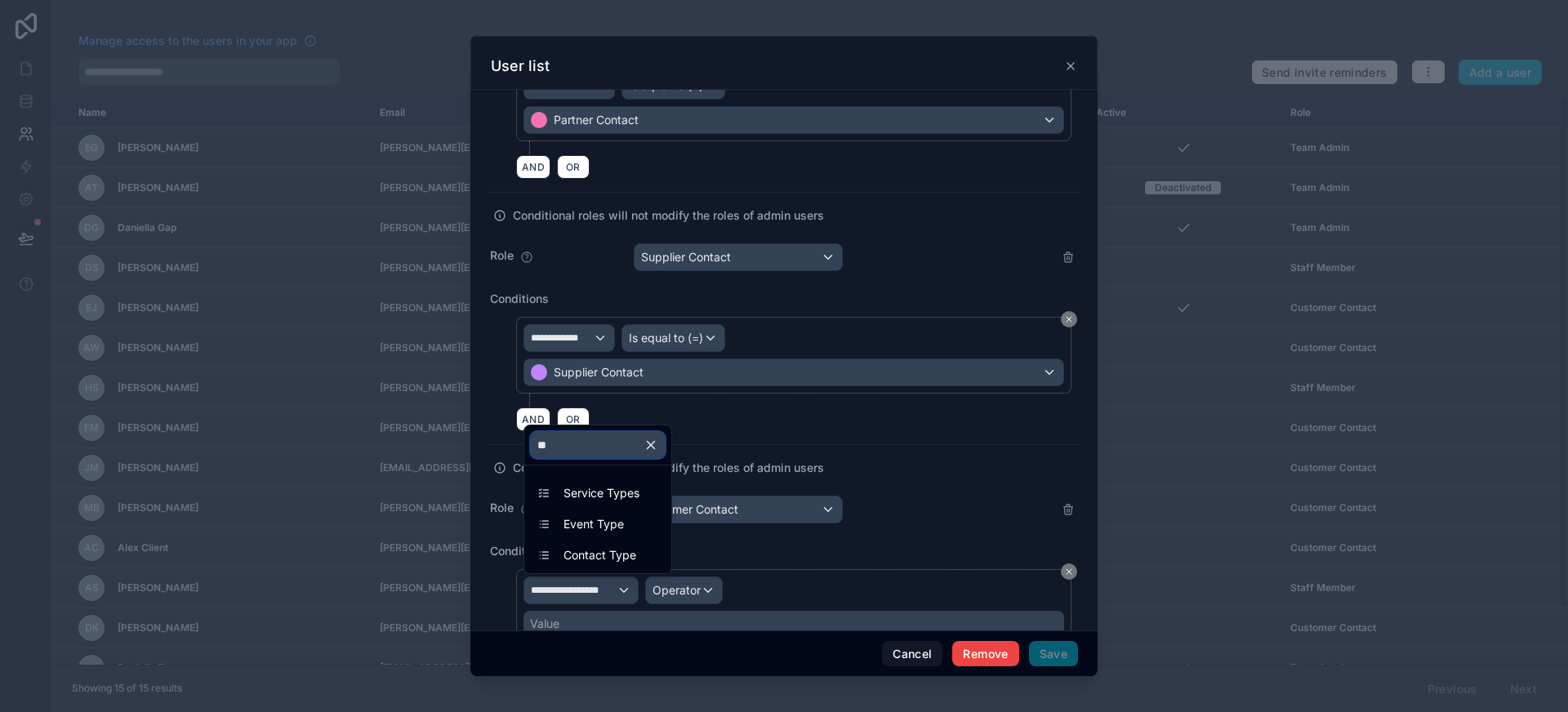
type input "***"
click at [629, 564] on span "Contact Type" at bounding box center [600, 555] width 73 height 20
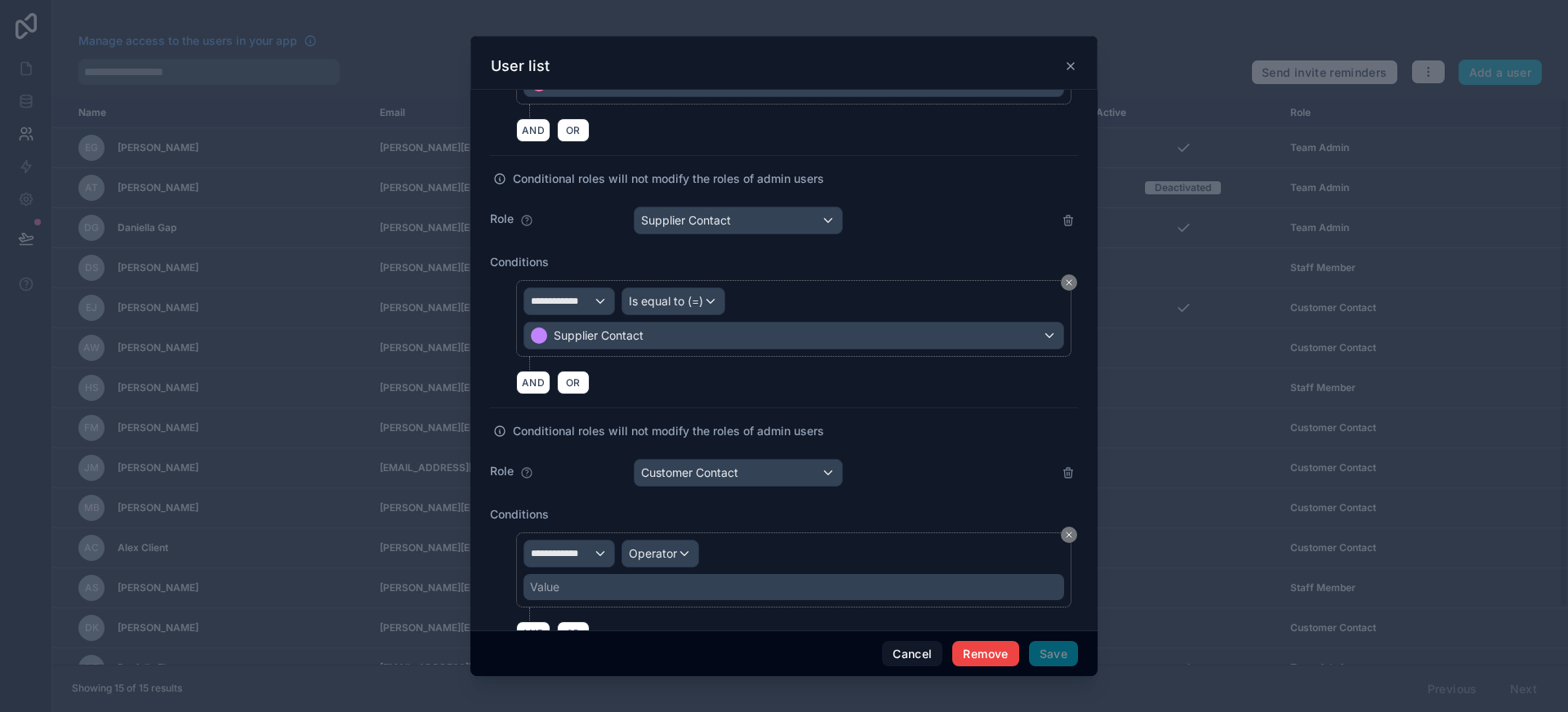
scroll to position [1176, 0]
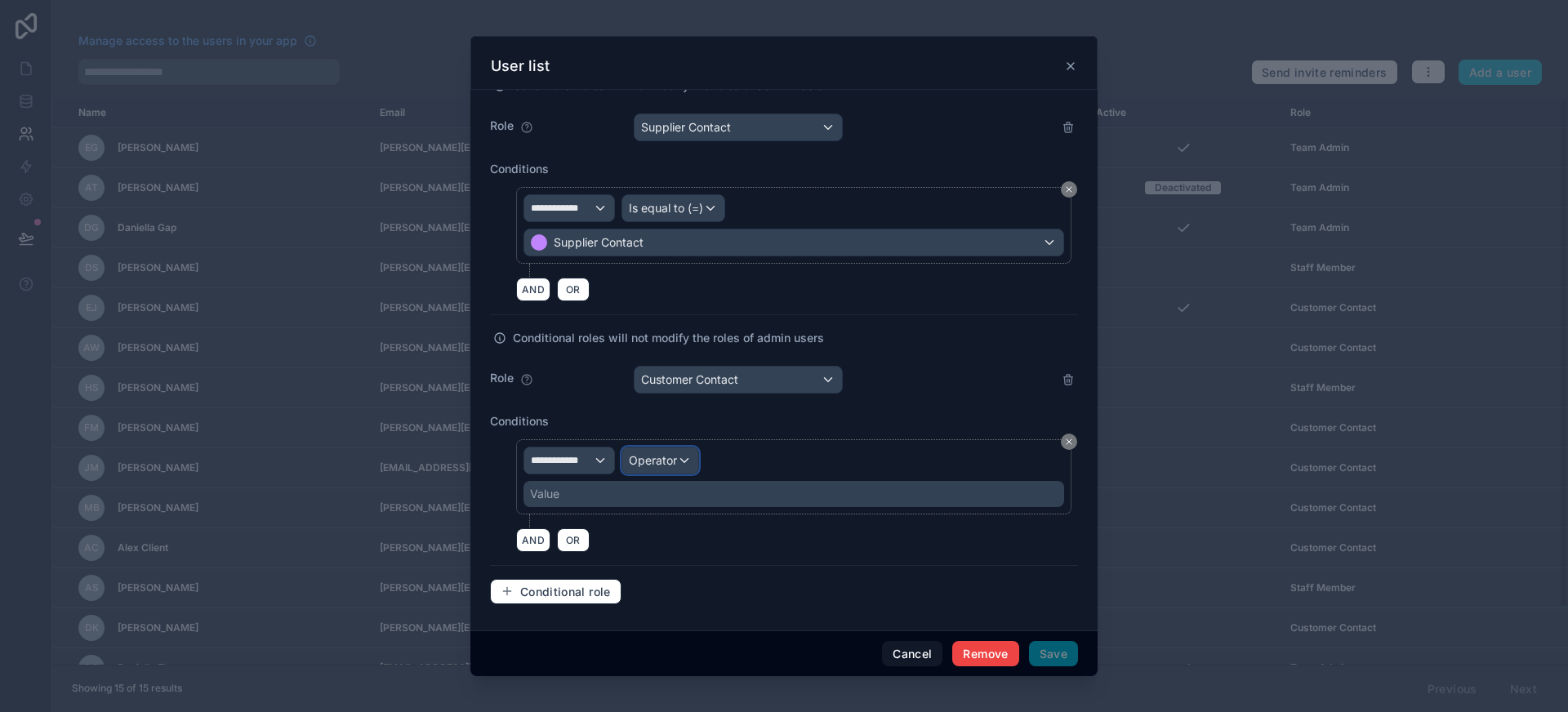
click at [668, 458] on span "Operator" at bounding box center [653, 460] width 48 height 14
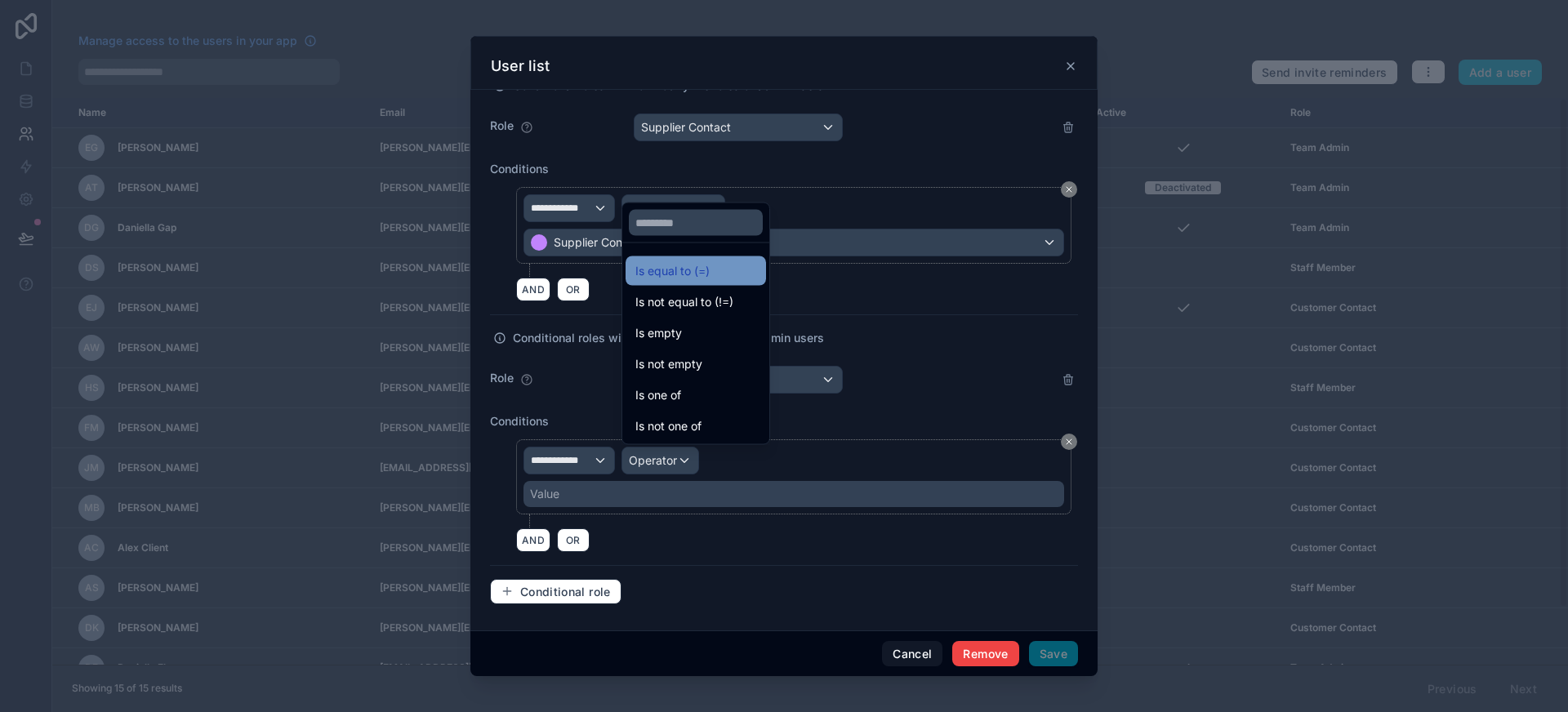
click at [690, 276] on span "Is equal to (=)" at bounding box center [673, 271] width 75 height 20
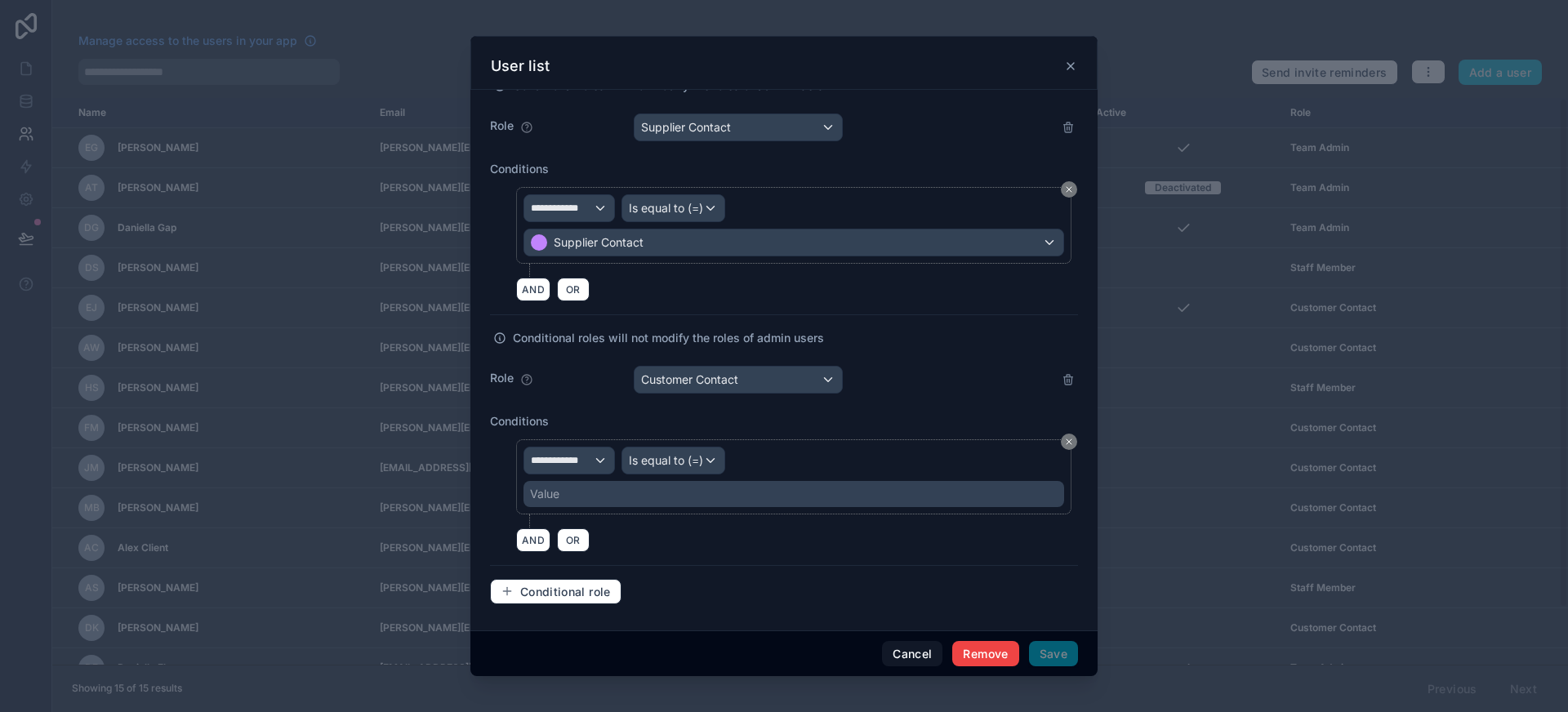
click at [597, 500] on div "Value" at bounding box center [793, 493] width 540 height 26
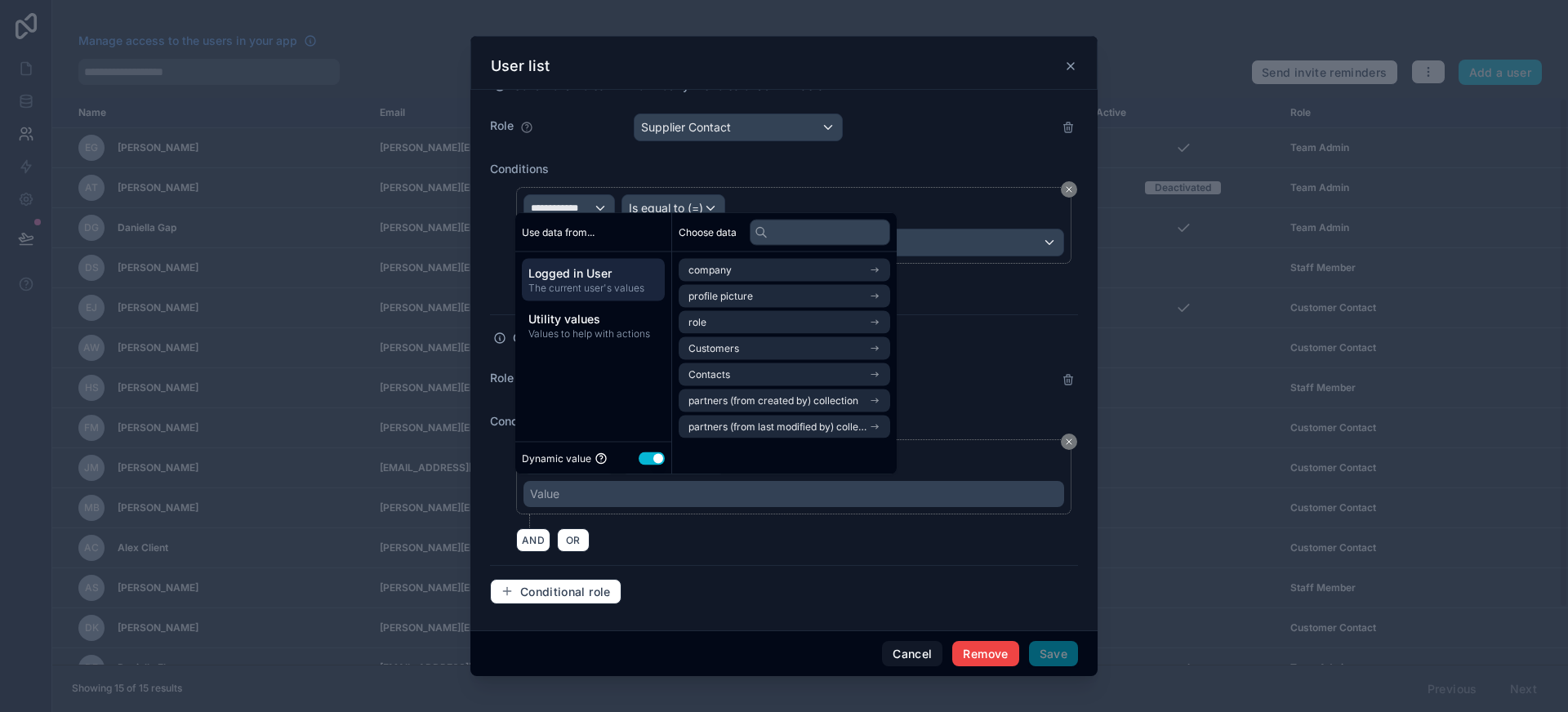
click at [655, 463] on button "Use setting" at bounding box center [651, 457] width 26 height 13
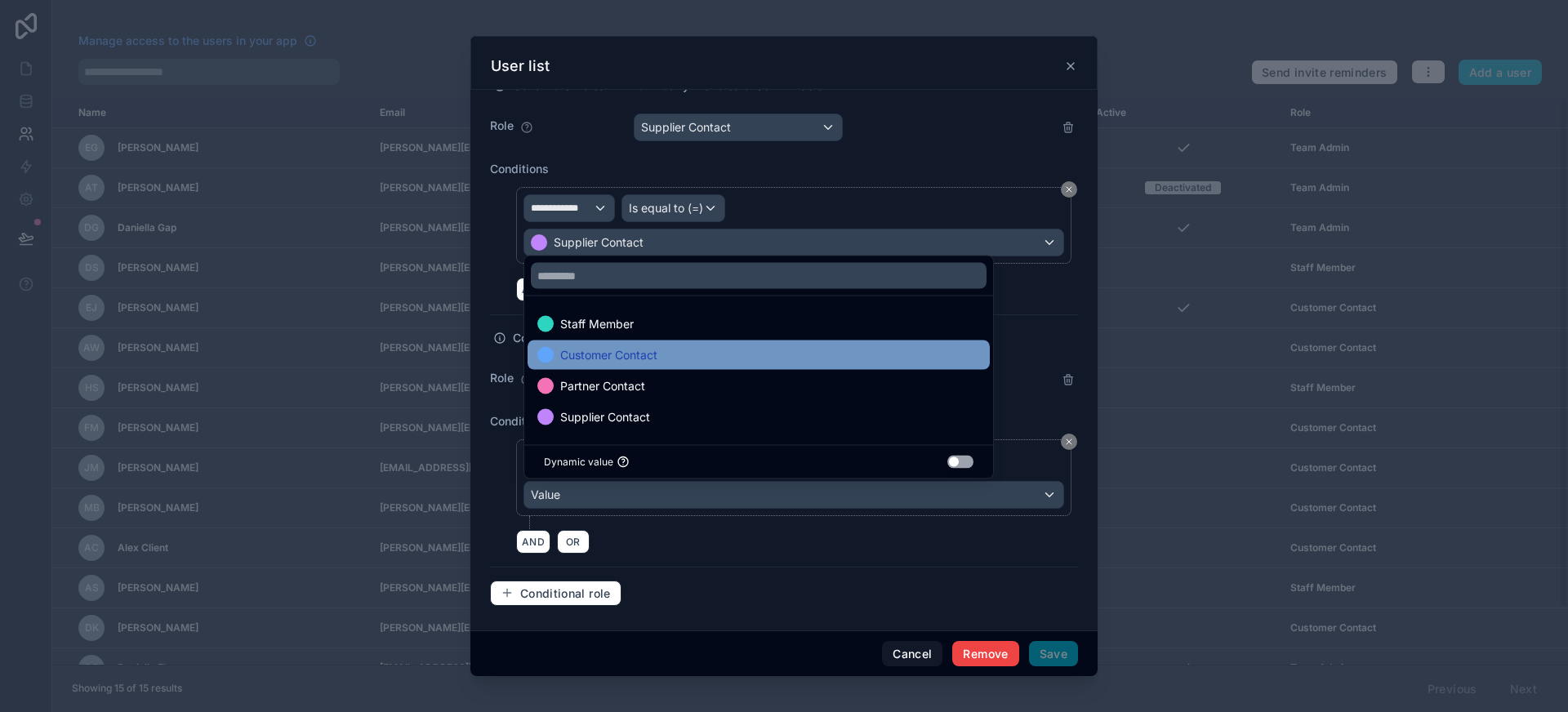
click at [704, 355] on div "Customer Contact" at bounding box center [759, 355] width 442 height 20
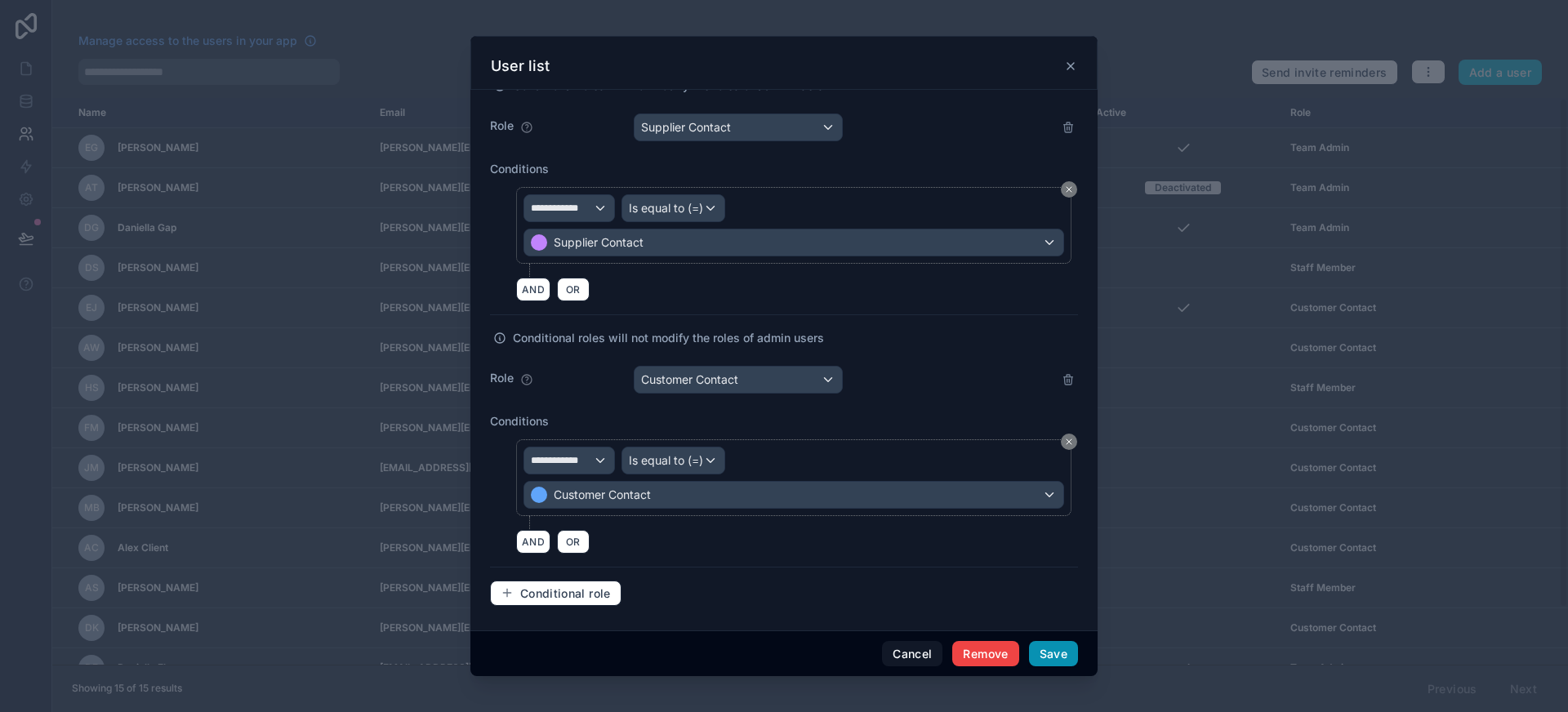
click at [1064, 658] on button "Save" at bounding box center [1053, 653] width 49 height 26
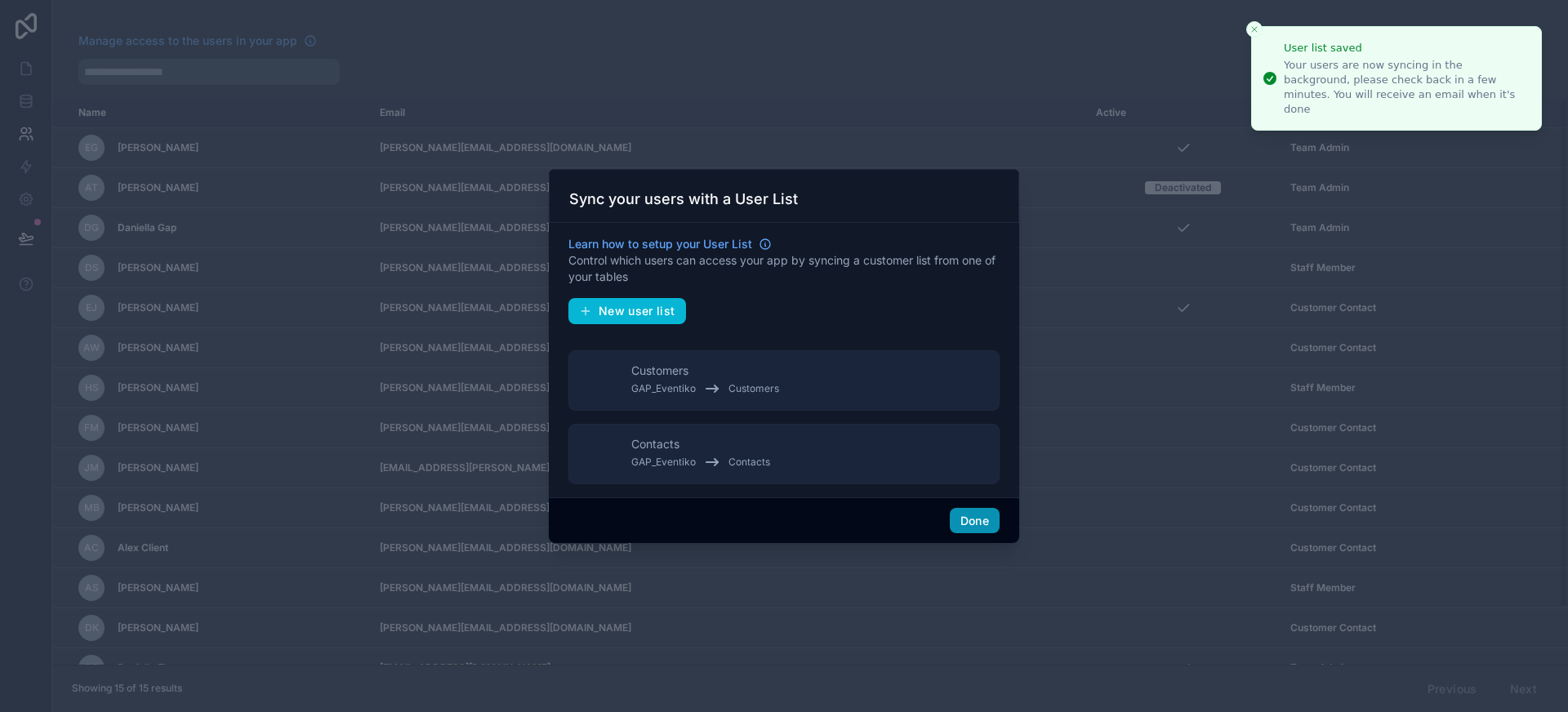
click at [981, 520] on button "Done" at bounding box center [975, 520] width 50 height 26
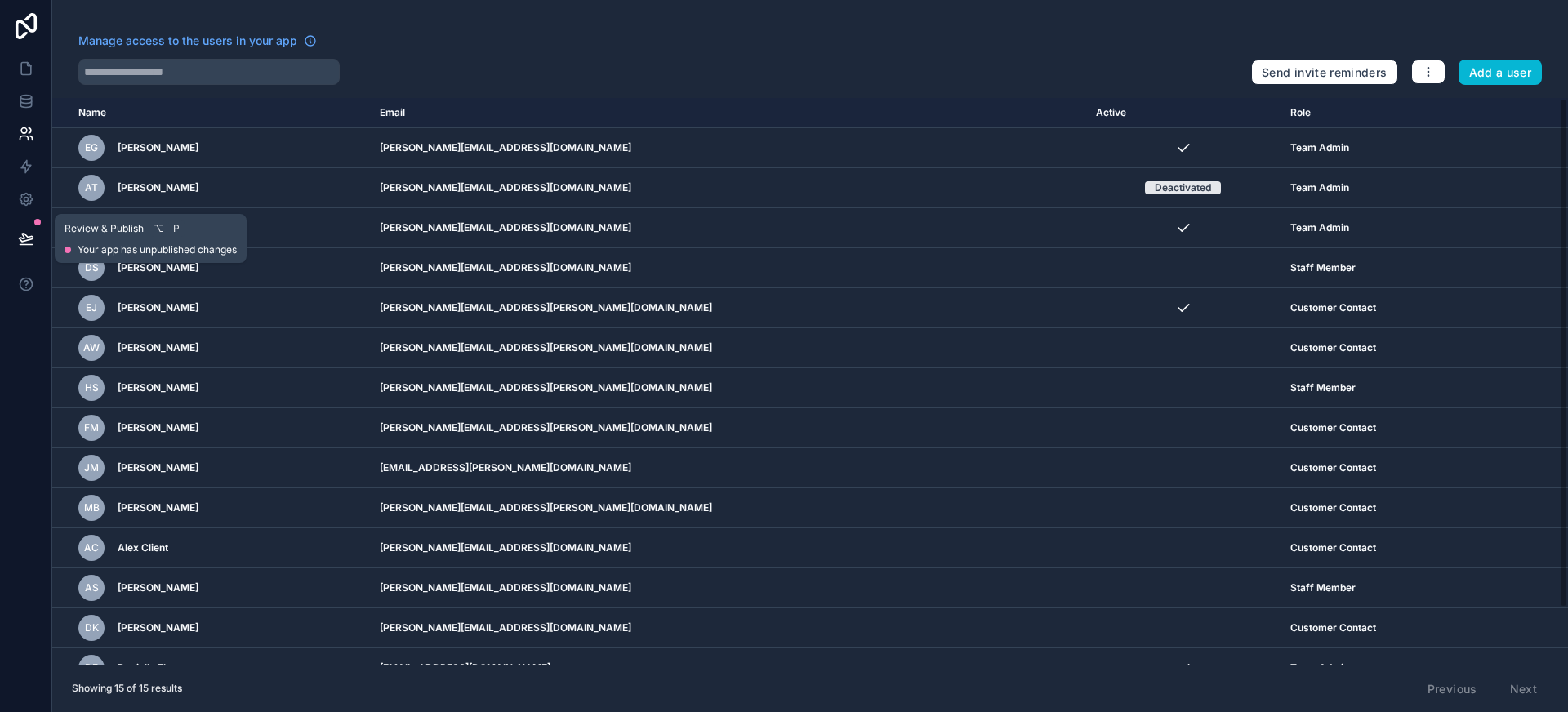
click at [24, 225] on button at bounding box center [26, 238] width 36 height 45
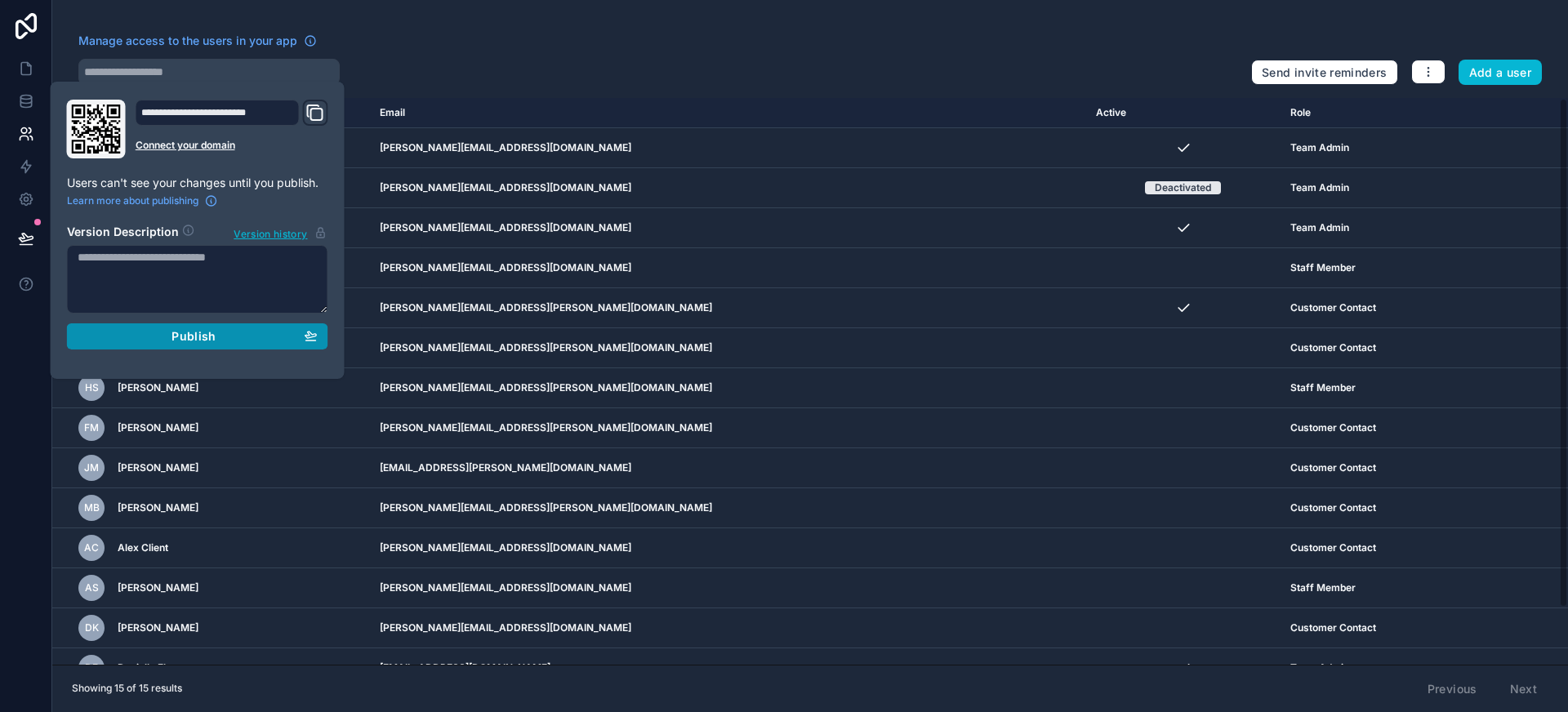
click at [211, 329] on span "Publish" at bounding box center [194, 336] width 44 height 15
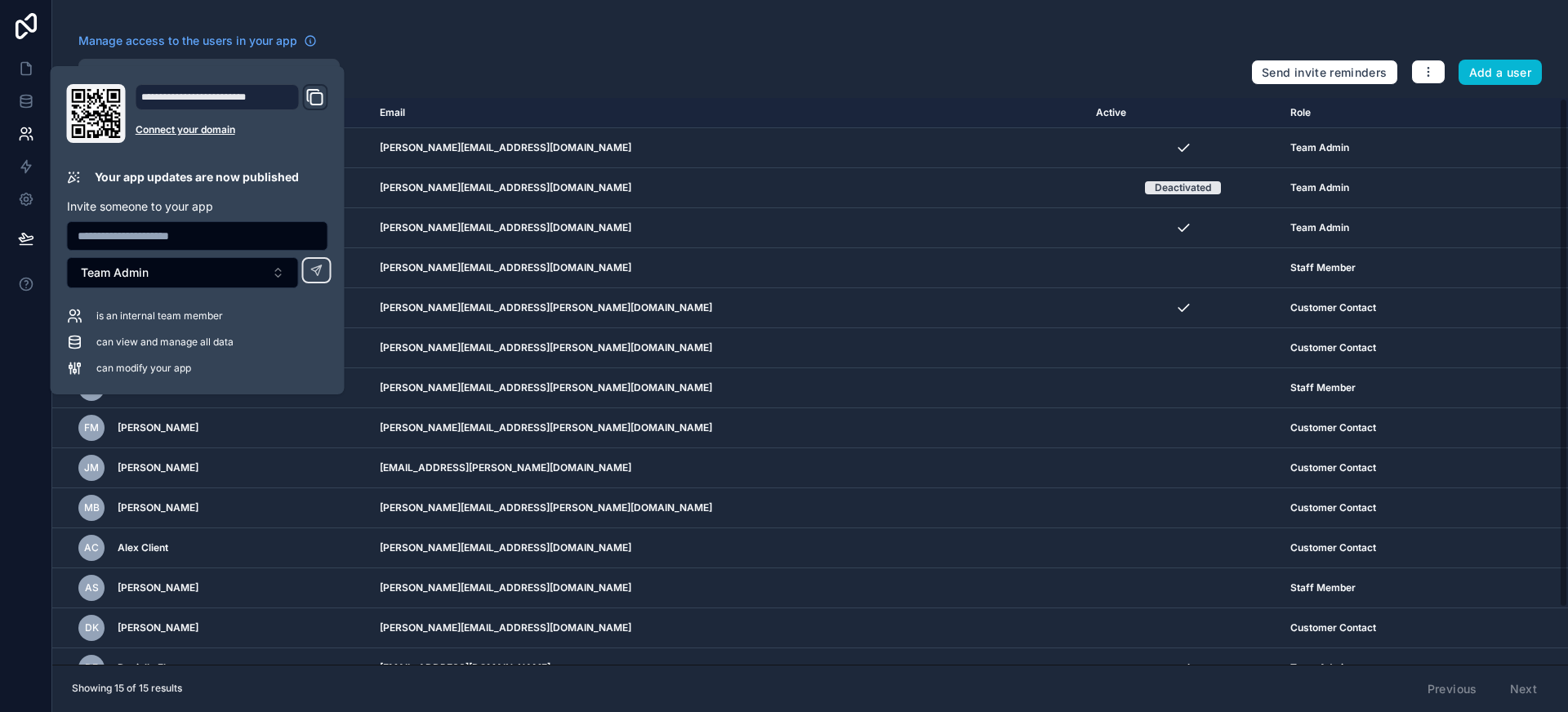
click at [575, 67] on div at bounding box center [657, 71] width 1159 height 26
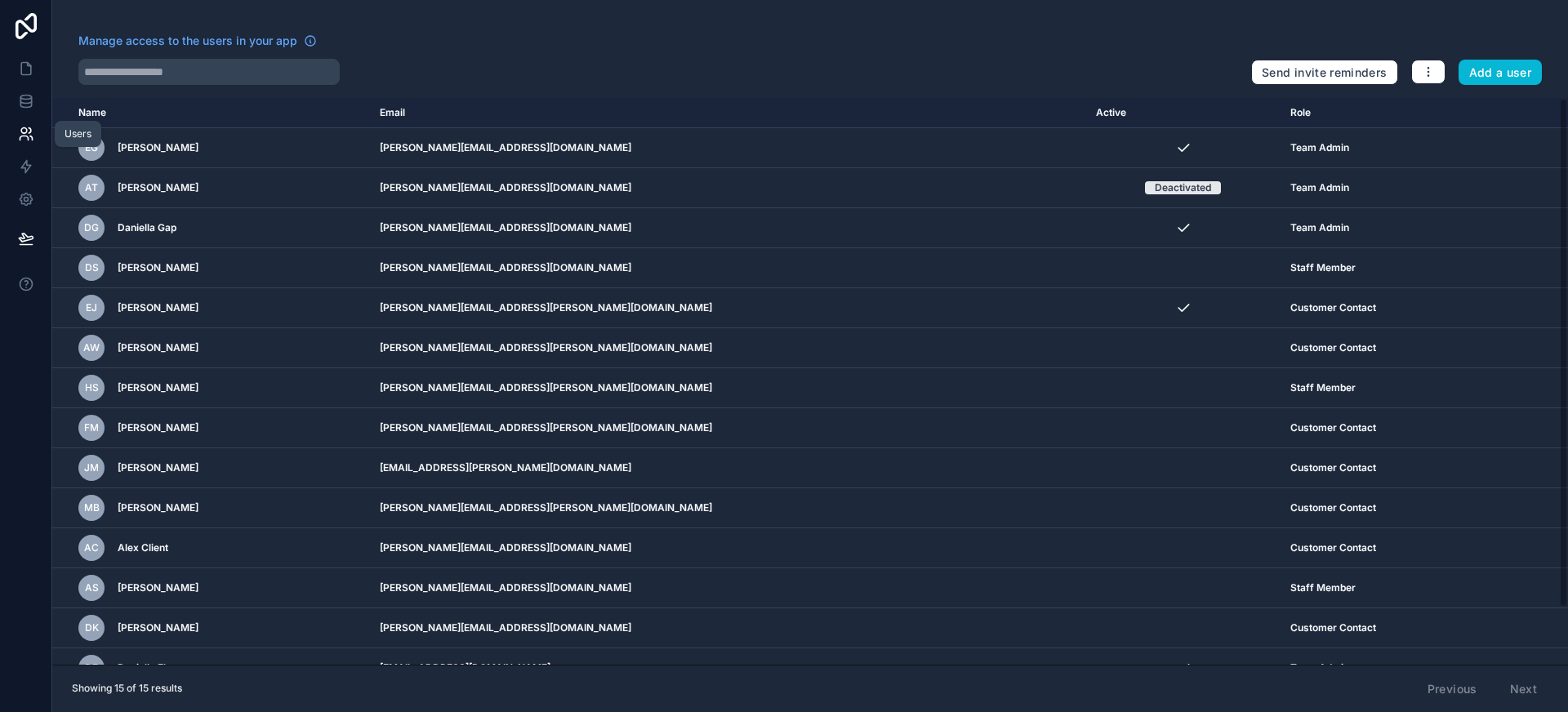
click at [27, 130] on icon at bounding box center [26, 134] width 16 height 16
click at [23, 170] on icon at bounding box center [26, 166] width 16 height 16
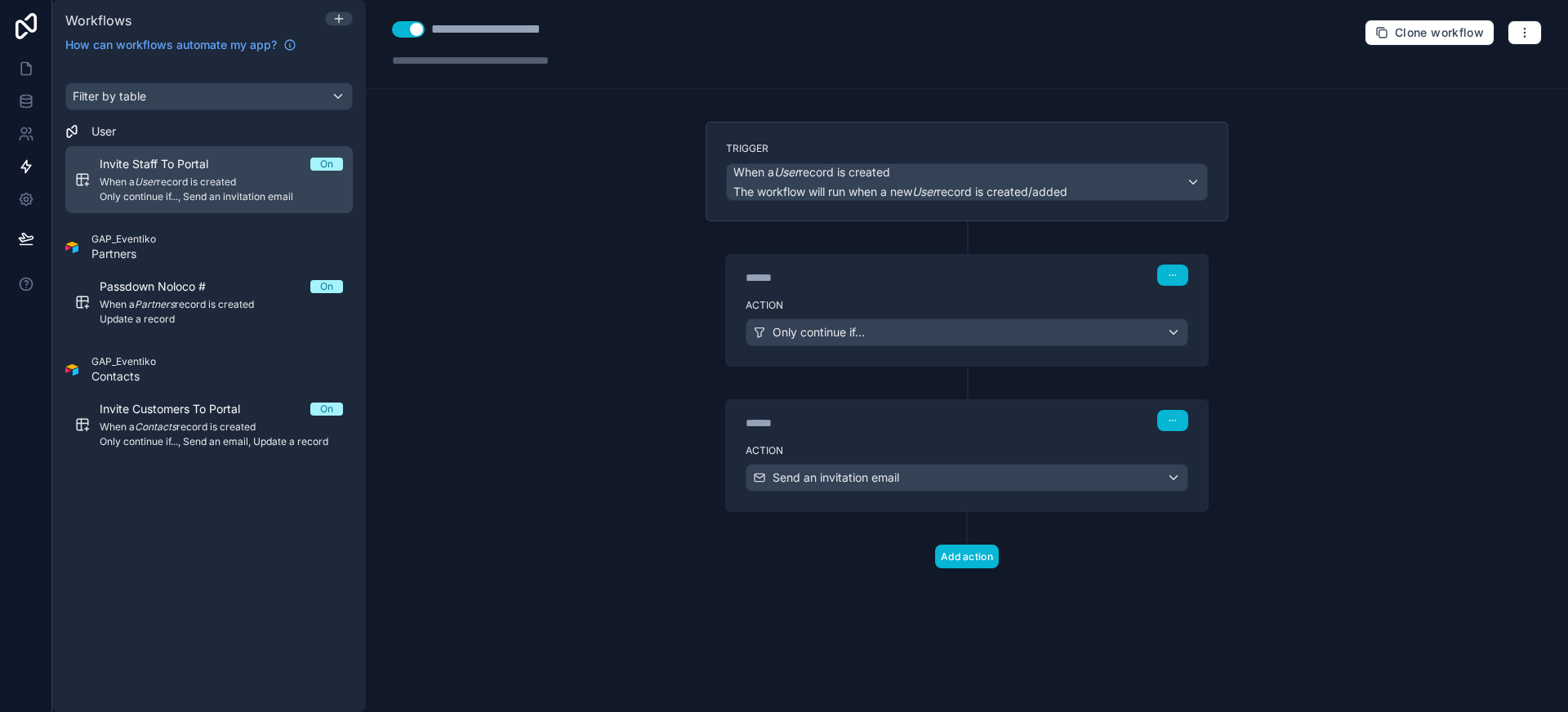
click at [187, 169] on span "Invite Staff To Portal" at bounding box center [163, 164] width 128 height 16
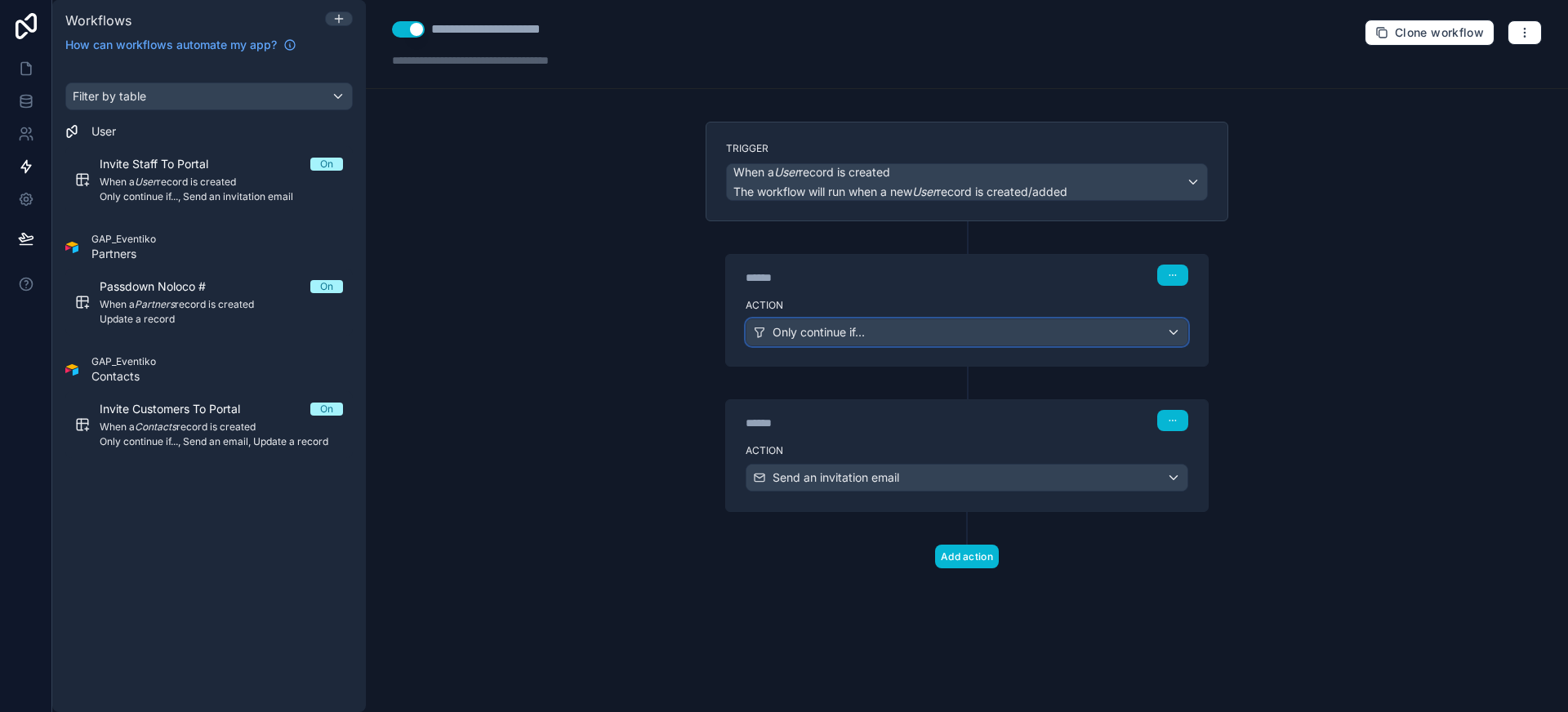
click at [877, 344] on button "Only continue if..." at bounding box center [967, 331] width 442 height 28
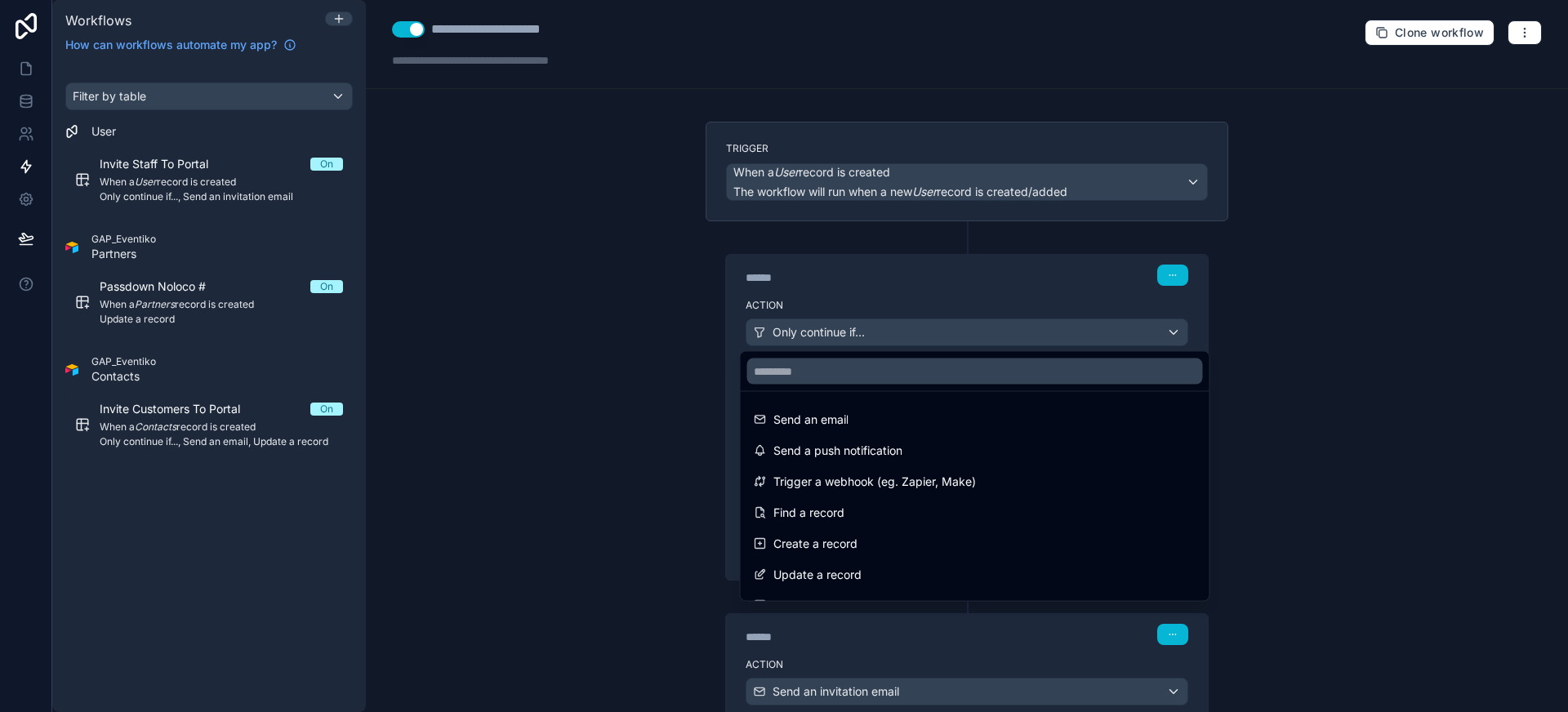
click at [877, 344] on div at bounding box center [784, 356] width 1568 height 712
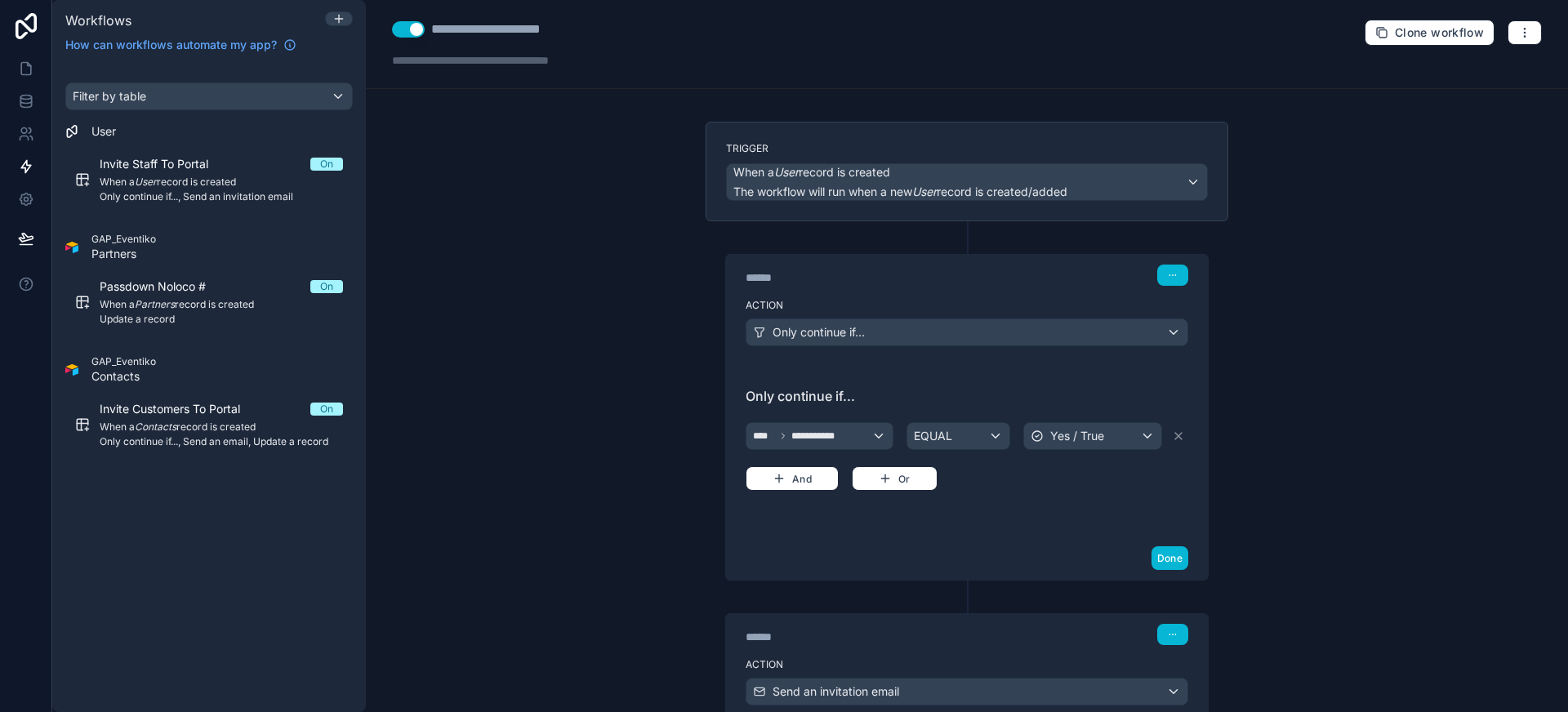
scroll to position [122, 0]
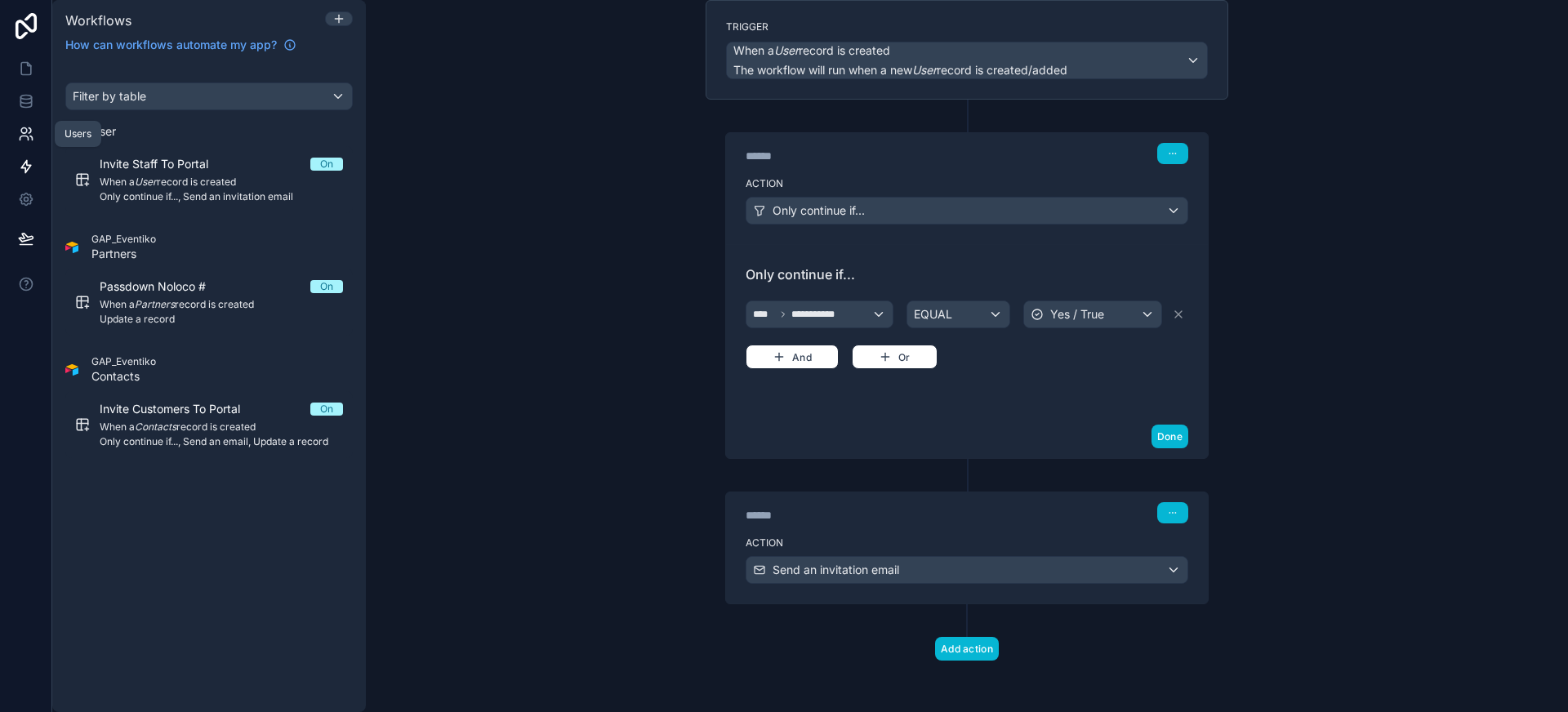
click at [9, 129] on link at bounding box center [26, 133] width 52 height 33
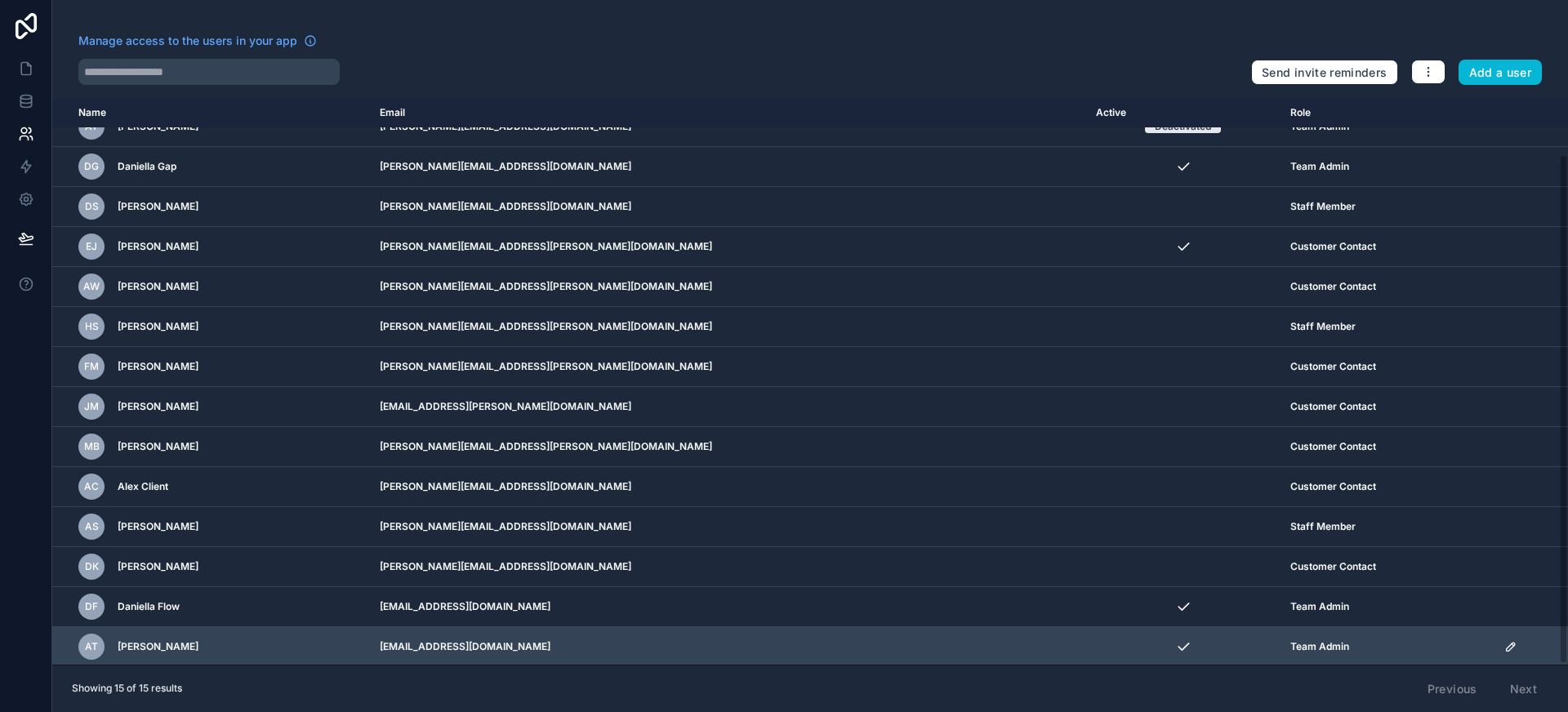
scroll to position [63, 0]
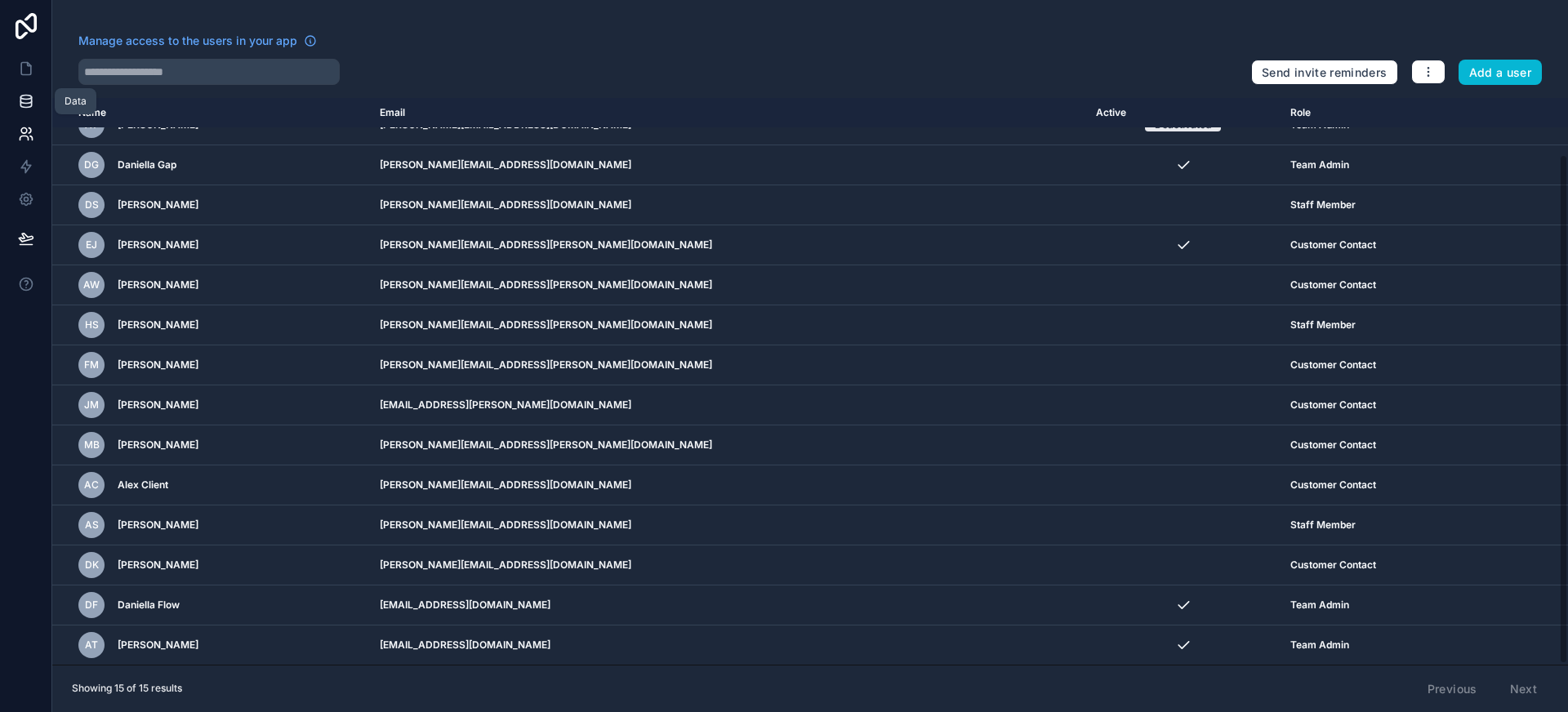
click at [24, 90] on link at bounding box center [26, 101] width 52 height 33
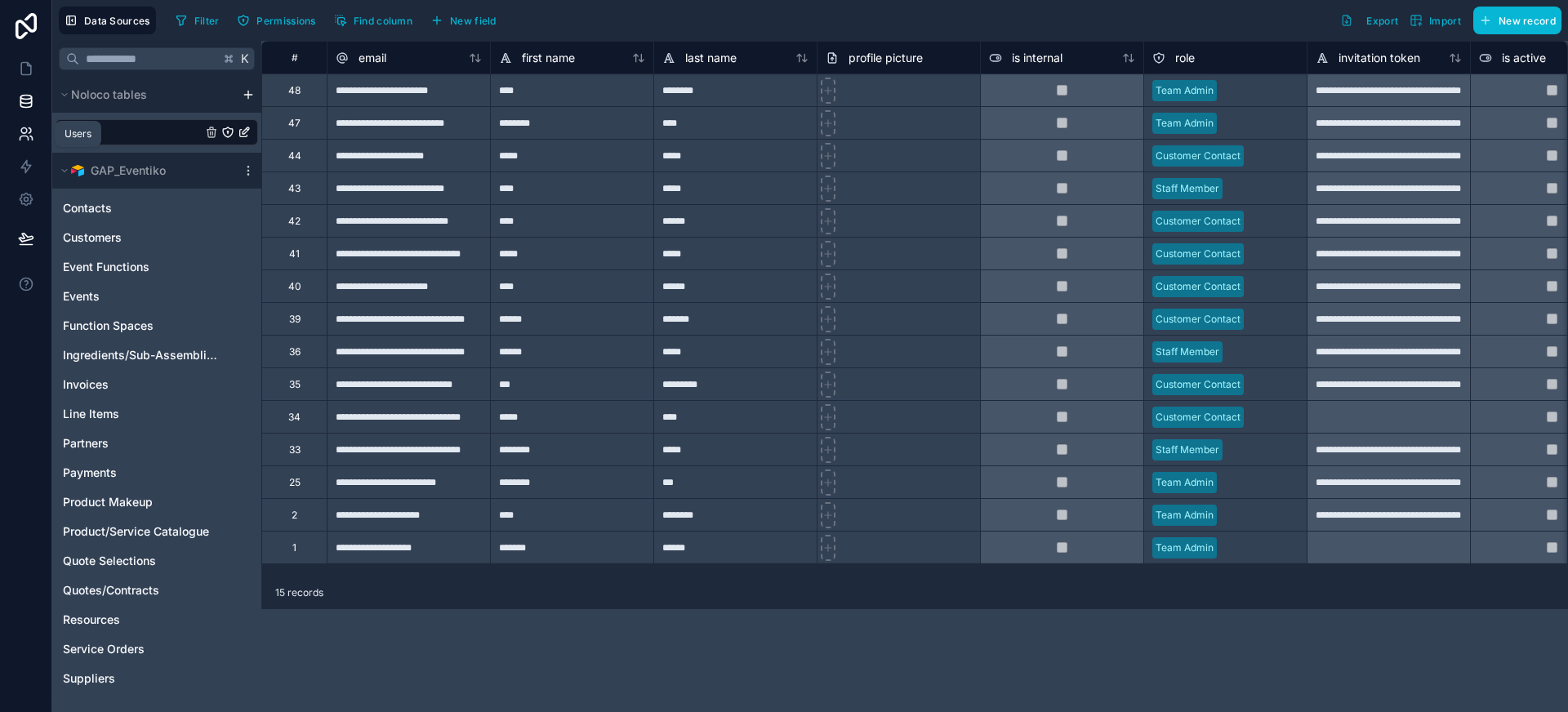
click at [15, 132] on link at bounding box center [26, 133] width 52 height 33
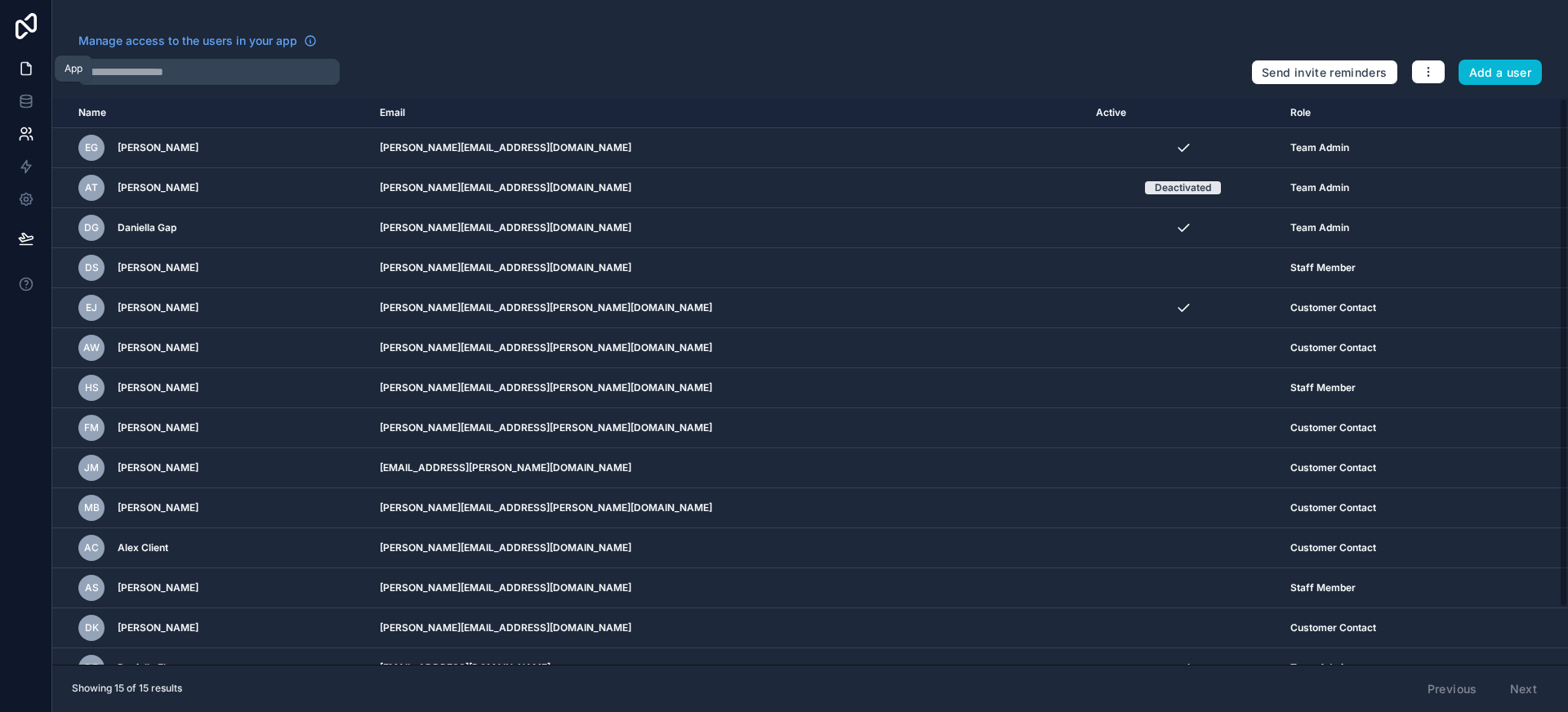
click at [19, 73] on icon at bounding box center [26, 68] width 16 height 16
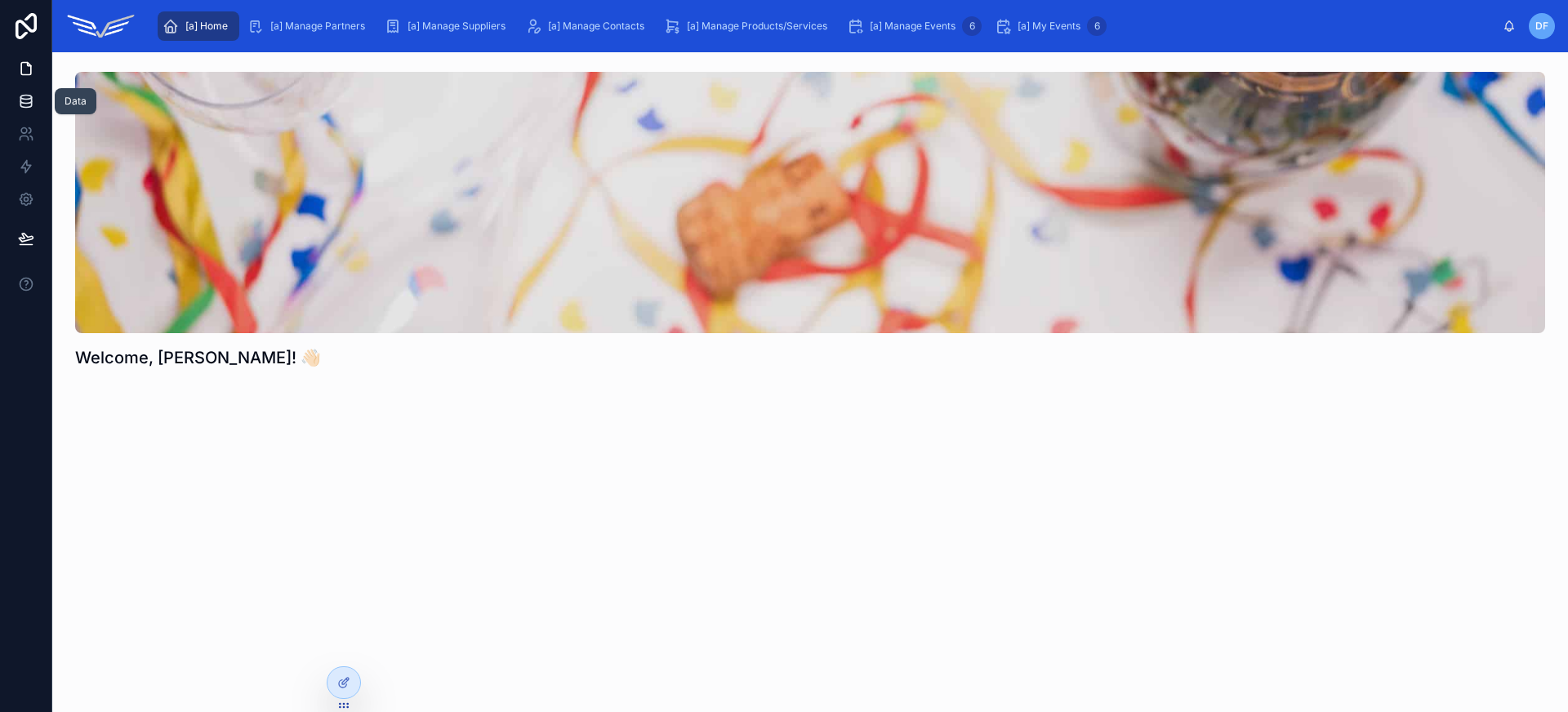
click at [20, 106] on icon at bounding box center [26, 104] width 11 height 6
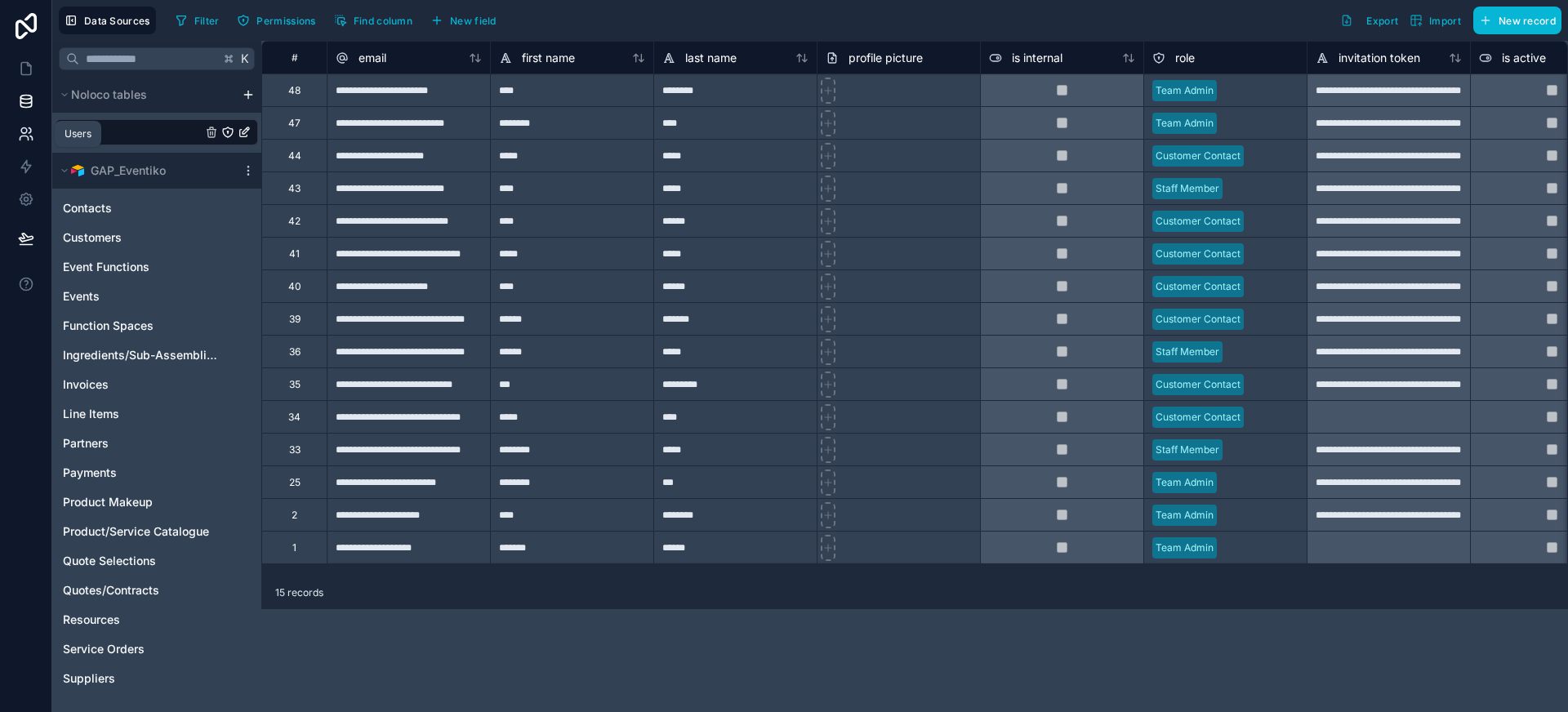
click at [12, 137] on link at bounding box center [26, 133] width 52 height 33
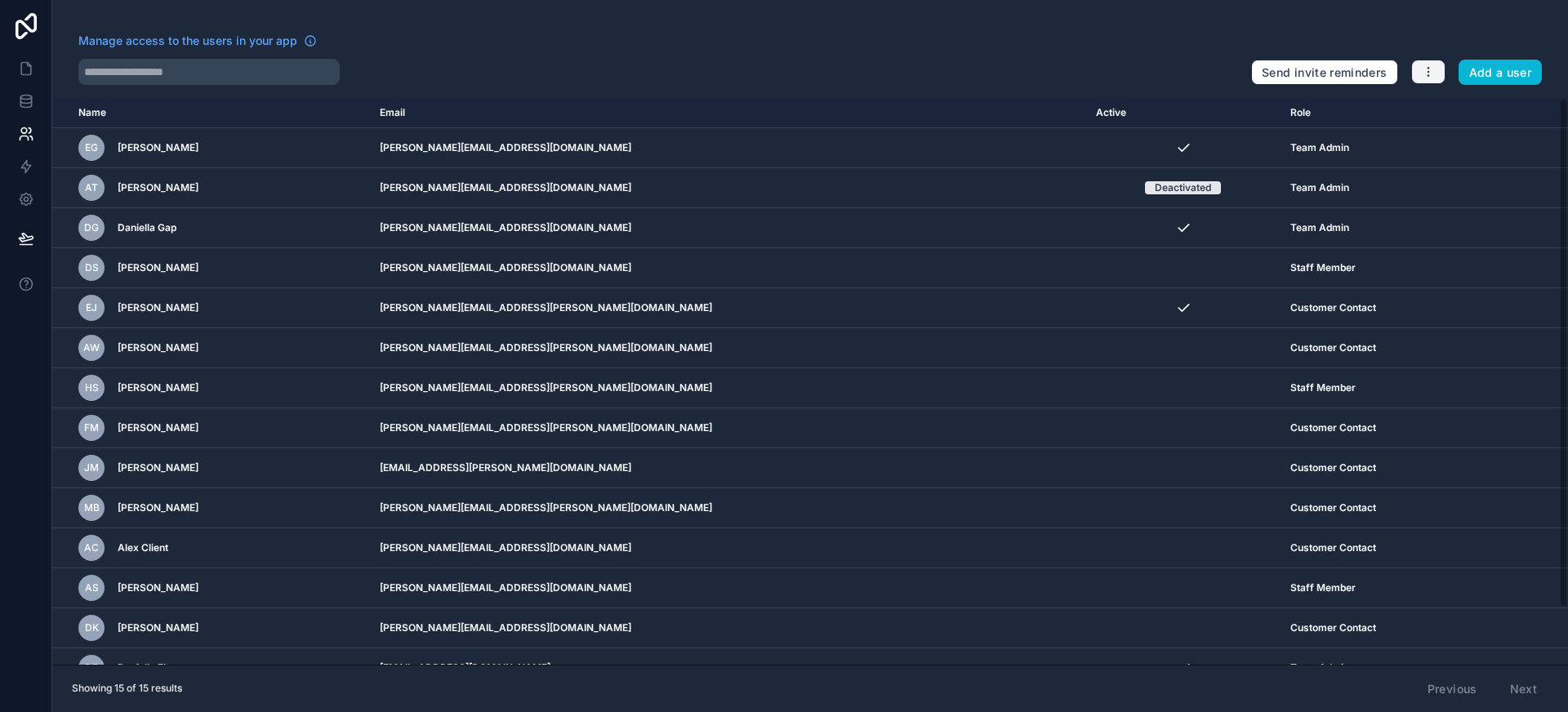
click at [1437, 73] on button "button" at bounding box center [1428, 72] width 35 height 25
click at [1478, 107] on link "Manage roles" at bounding box center [1467, 110] width 115 height 26
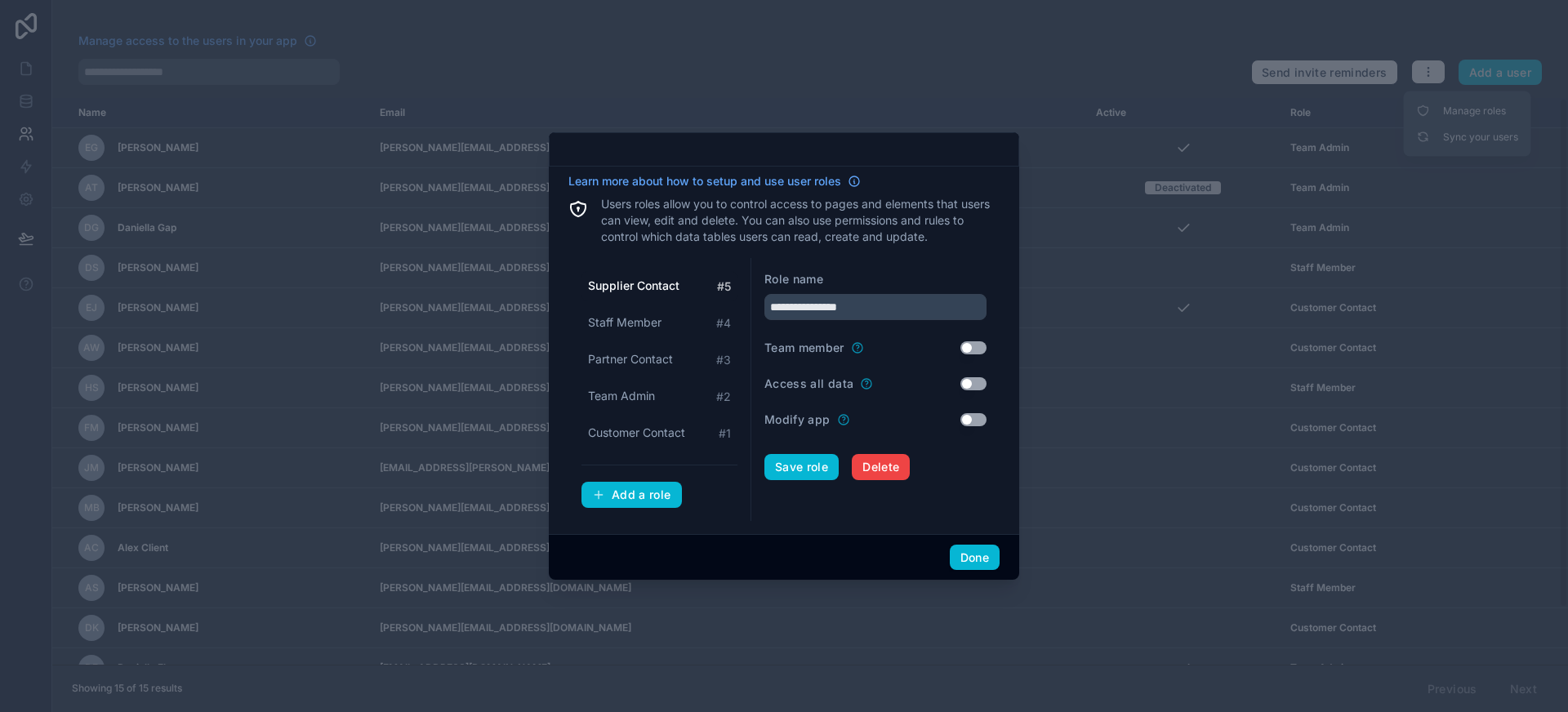
click at [654, 288] on span "Supplier Contact" at bounding box center [633, 286] width 92 height 16
click at [649, 323] on span "Staff Member" at bounding box center [625, 322] width 74 height 16
click at [664, 285] on span "Supplier Contact" at bounding box center [633, 286] width 90 height 16
click at [967, 356] on form "**********" at bounding box center [875, 389] width 222 height 237
click at [971, 350] on button "Use setting" at bounding box center [973, 347] width 26 height 13
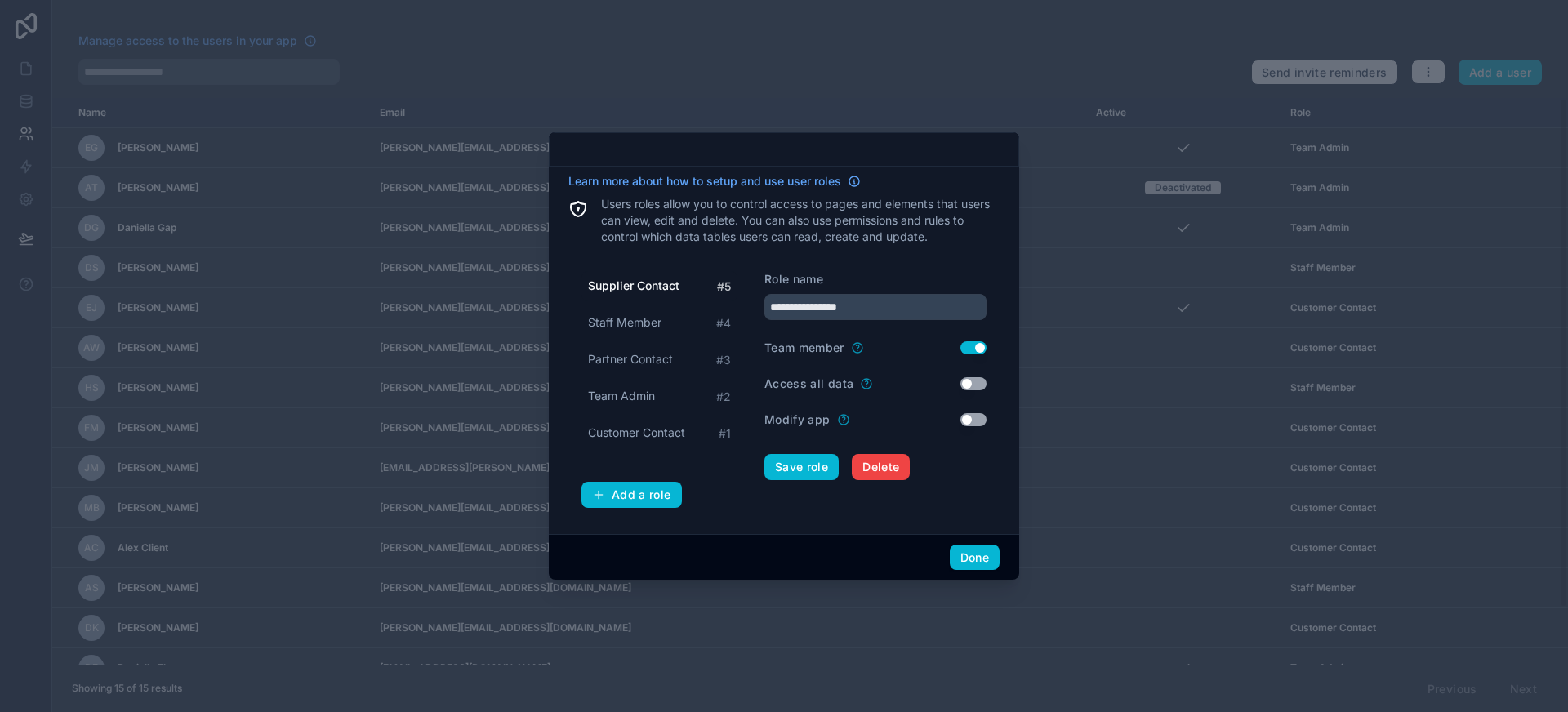
click at [970, 348] on button "Use setting" at bounding box center [973, 347] width 26 height 13
click at [647, 328] on span "Staff Member" at bounding box center [625, 322] width 74 height 16
click at [645, 295] on div "Supplier Contact # 5" at bounding box center [659, 286] width 156 height 30
click at [651, 325] on span "Staff Member" at bounding box center [625, 322] width 74 height 16
click at [658, 365] on span "Partner Contact" at bounding box center [631, 359] width 85 height 16
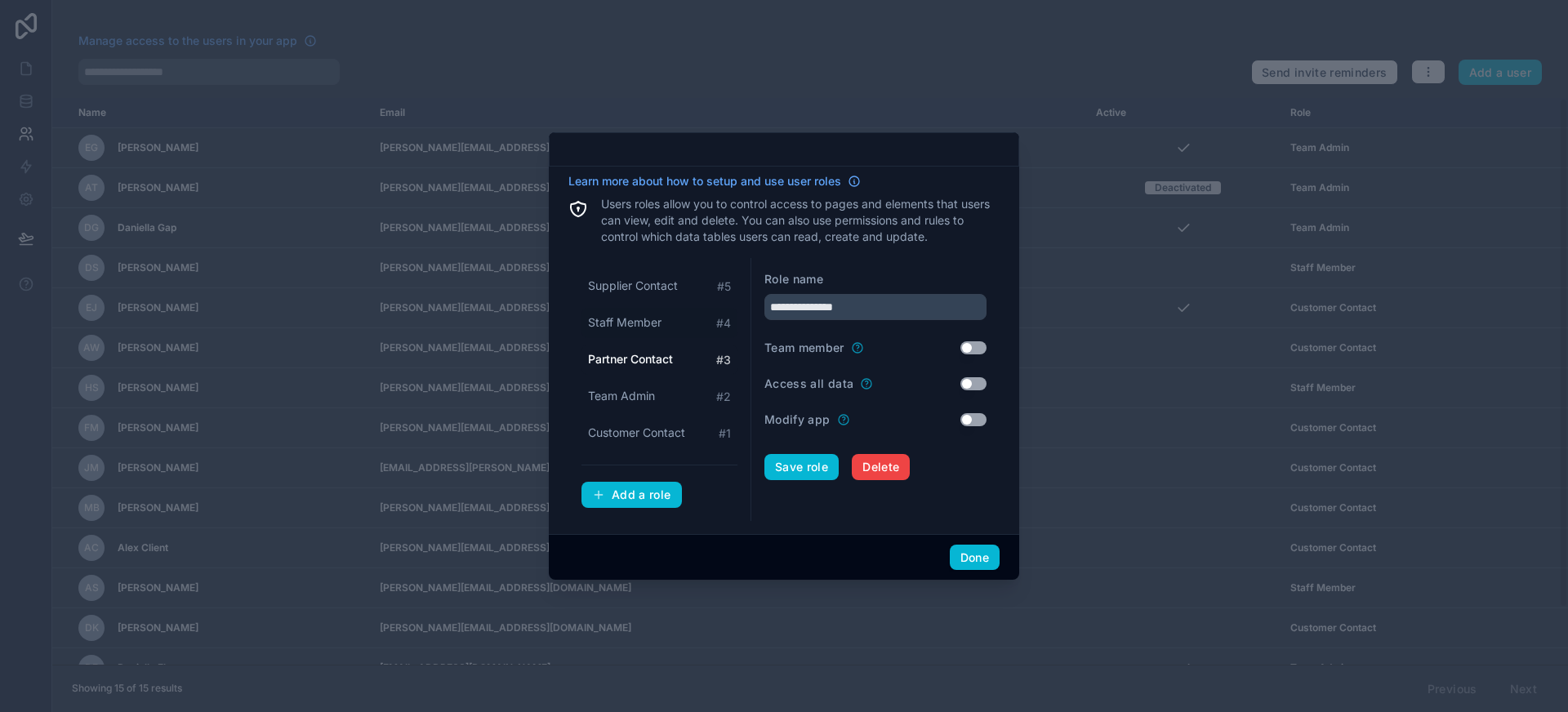
click at [649, 327] on span "Staff Member" at bounding box center [625, 322] width 74 height 16
click at [651, 289] on span "Supplier Contact" at bounding box center [633, 286] width 90 height 16
click at [617, 323] on span "Staff Member" at bounding box center [625, 322] width 74 height 16
click at [642, 364] on span "Partner Contact" at bounding box center [631, 359] width 85 height 16
click at [660, 398] on div "Team Admin # 2" at bounding box center [659, 396] width 156 height 30
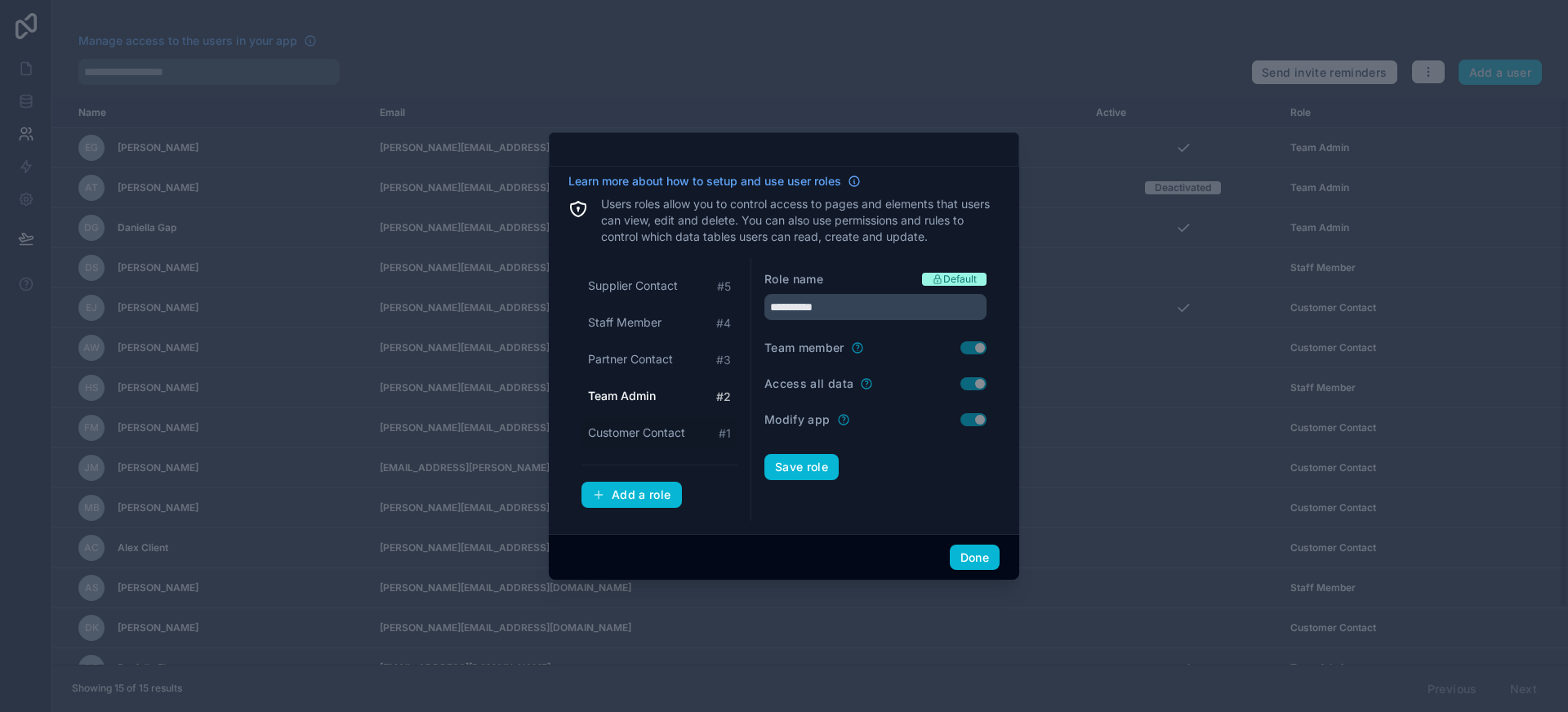
click at [658, 421] on div "Customer Contact # 1" at bounding box center [659, 433] width 156 height 30
type input "**********"
click at [663, 436] on span "Customer Contact" at bounding box center [637, 432] width 98 height 16
click at [971, 550] on button "Done" at bounding box center [975, 557] width 50 height 26
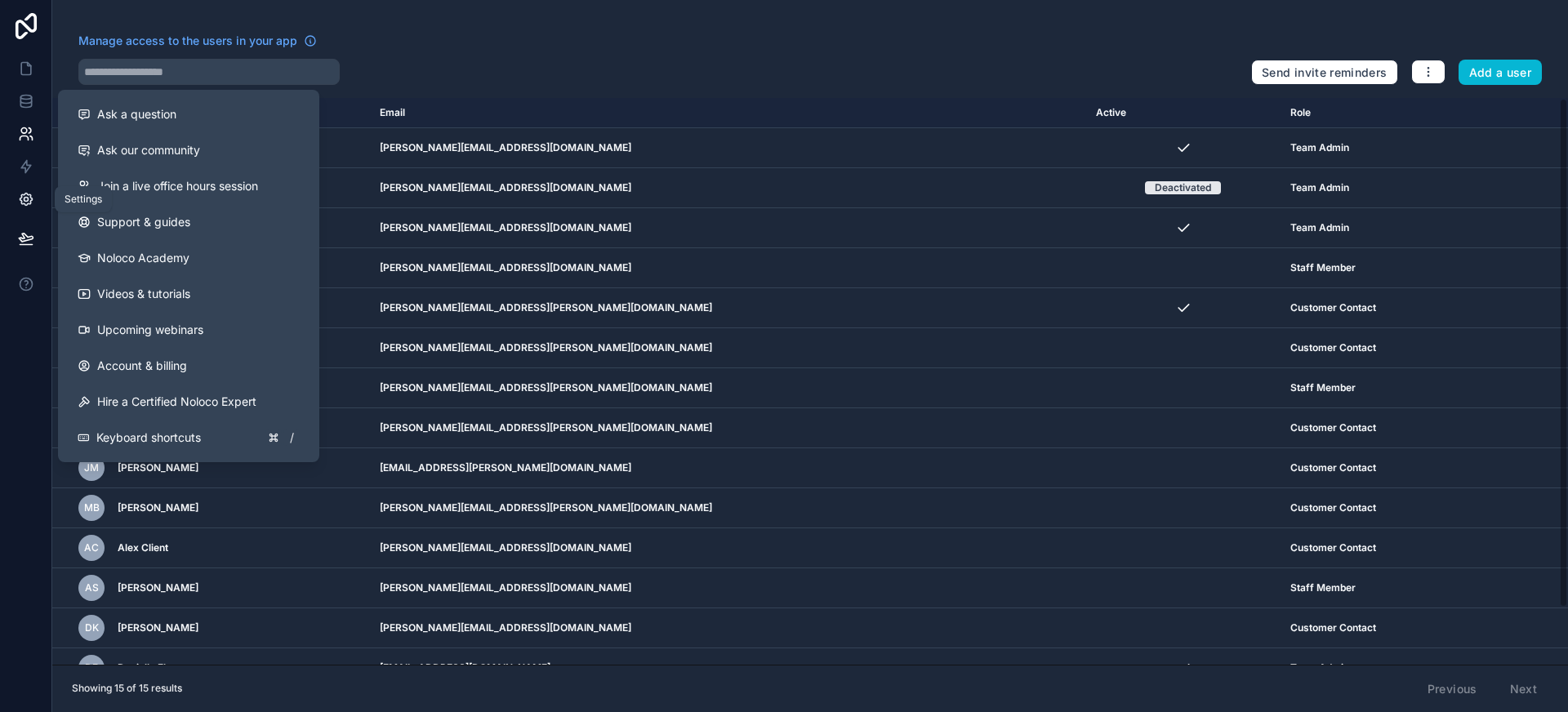
click at [33, 204] on icon at bounding box center [26, 199] width 16 height 16
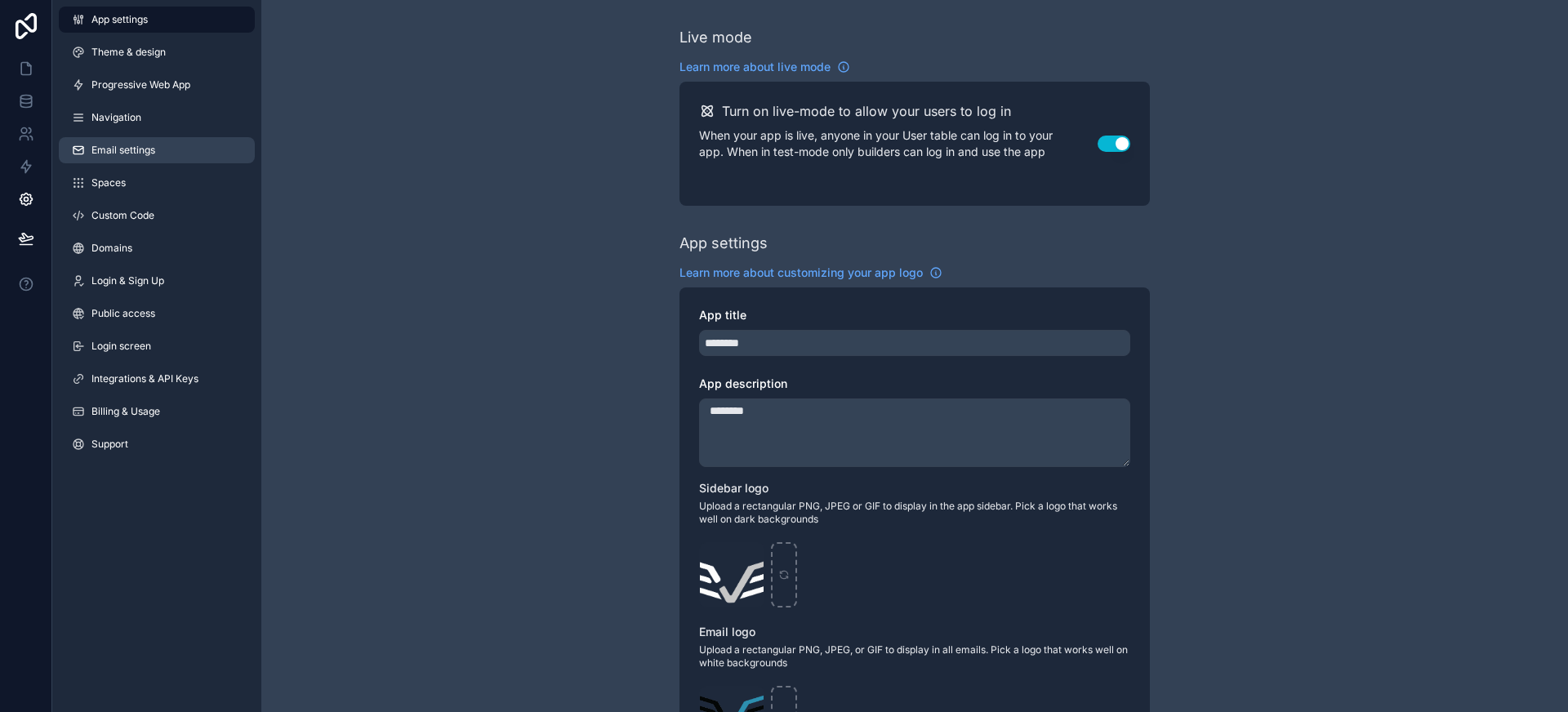
click at [185, 146] on link "Email settings" at bounding box center [156, 149] width 196 height 26
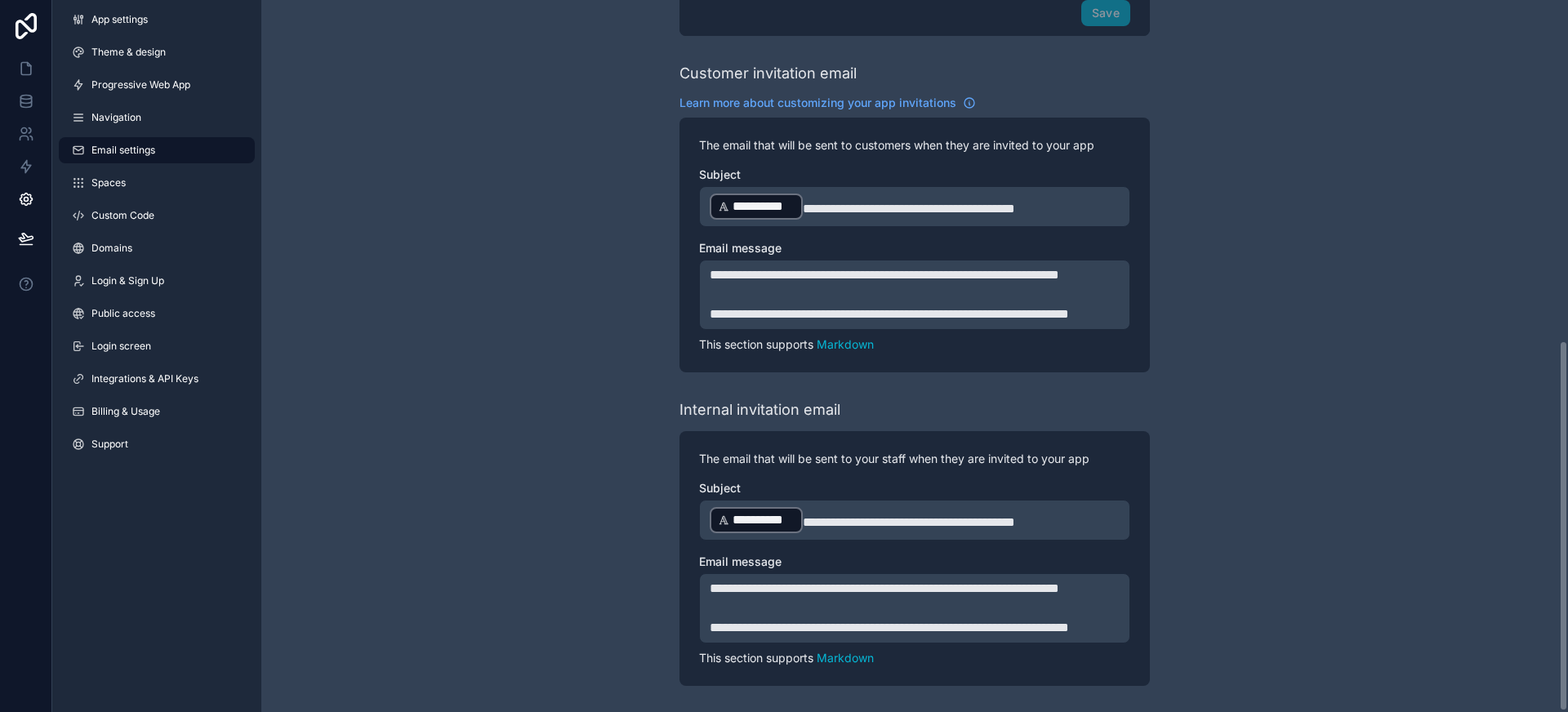
scroll to position [652, 0]
click at [24, 75] on icon at bounding box center [26, 69] width 10 height 12
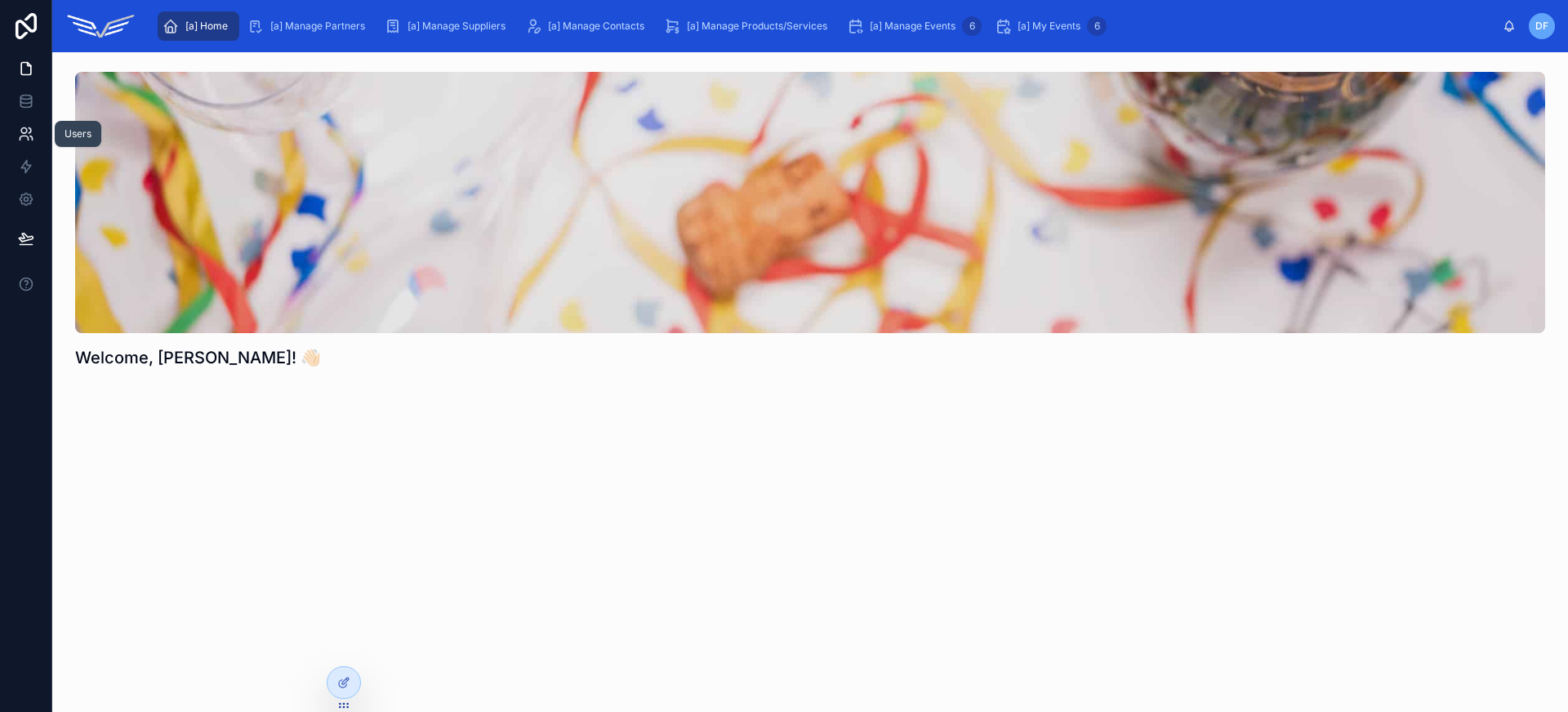
click at [25, 137] on icon at bounding box center [26, 134] width 16 height 16
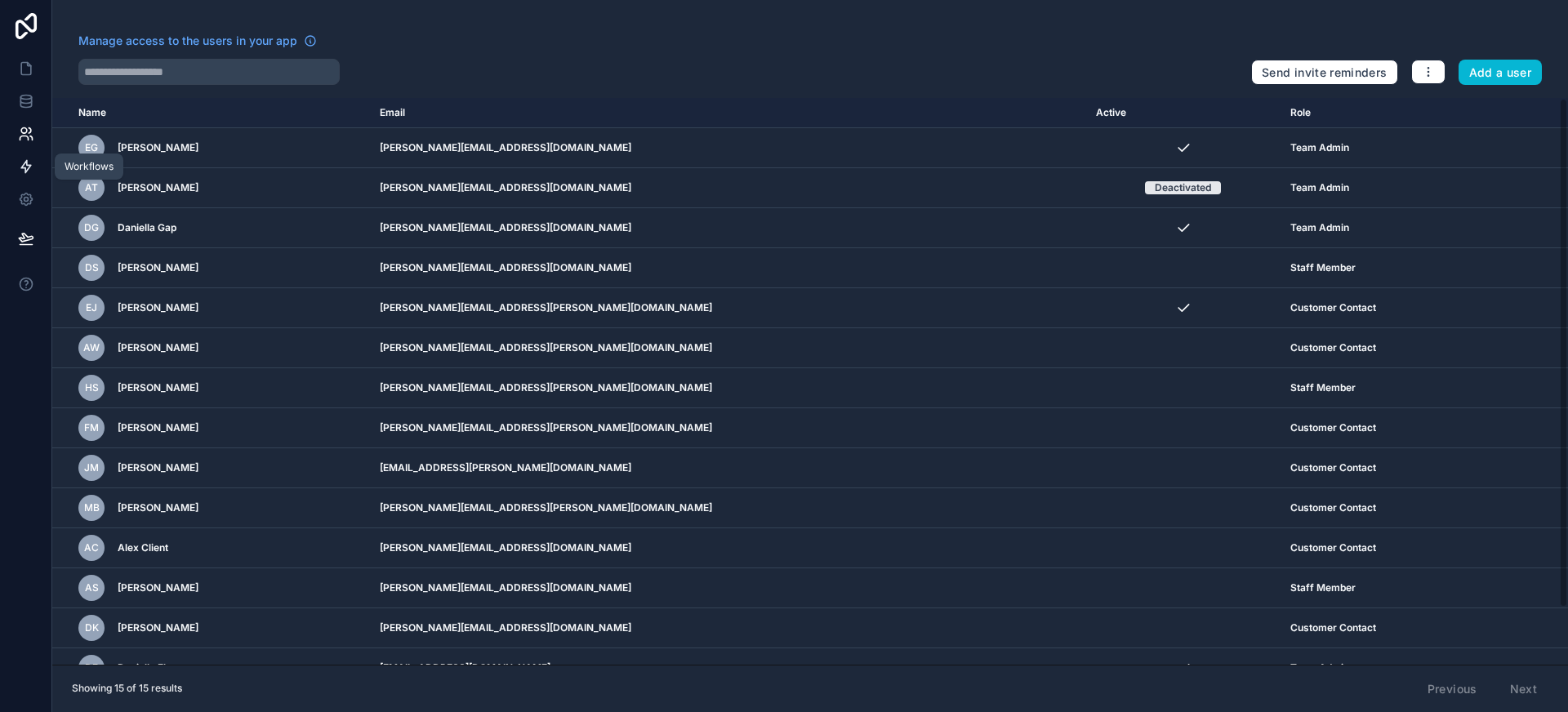
click at [27, 168] on icon at bounding box center [26, 167] width 10 height 12
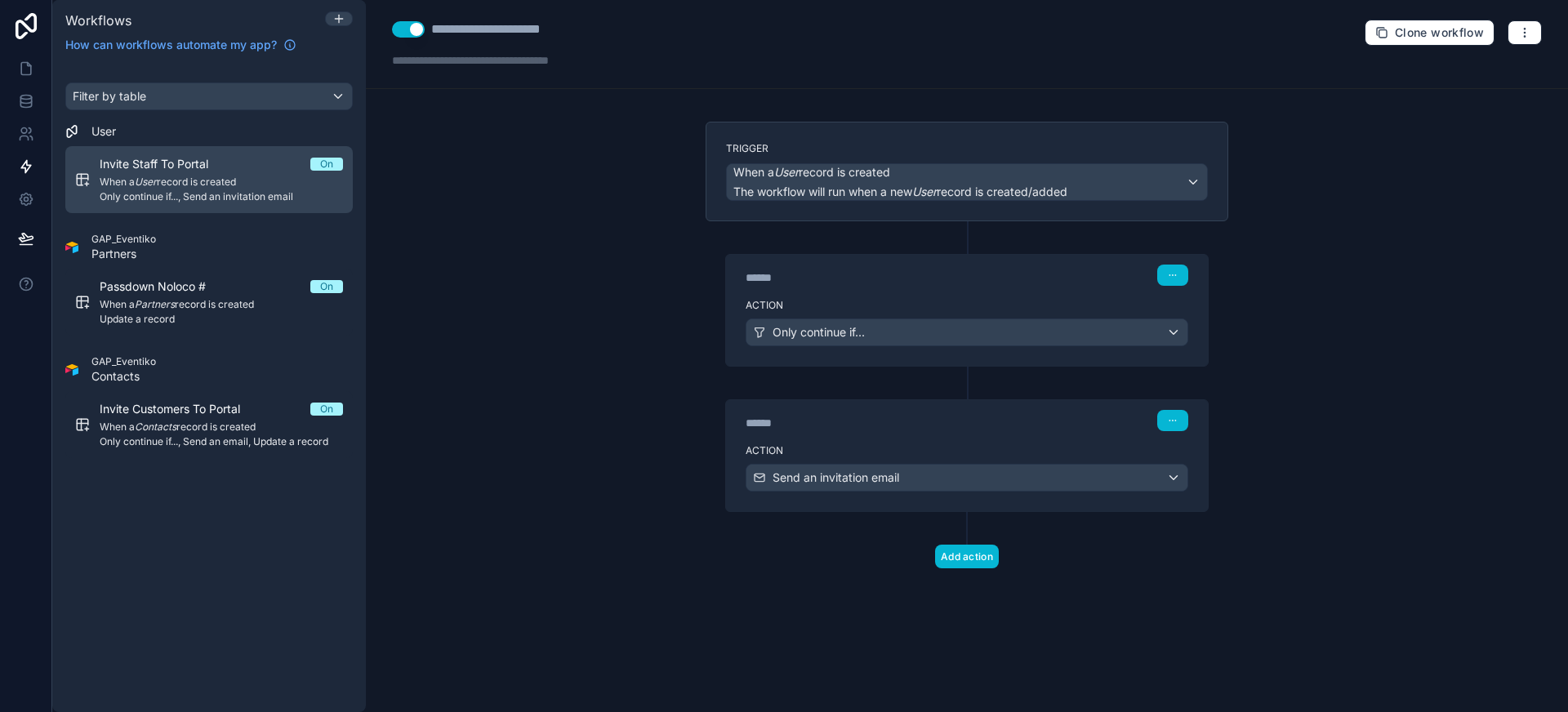
click at [217, 185] on span "When a User record is created" at bounding box center [221, 182] width 243 height 13
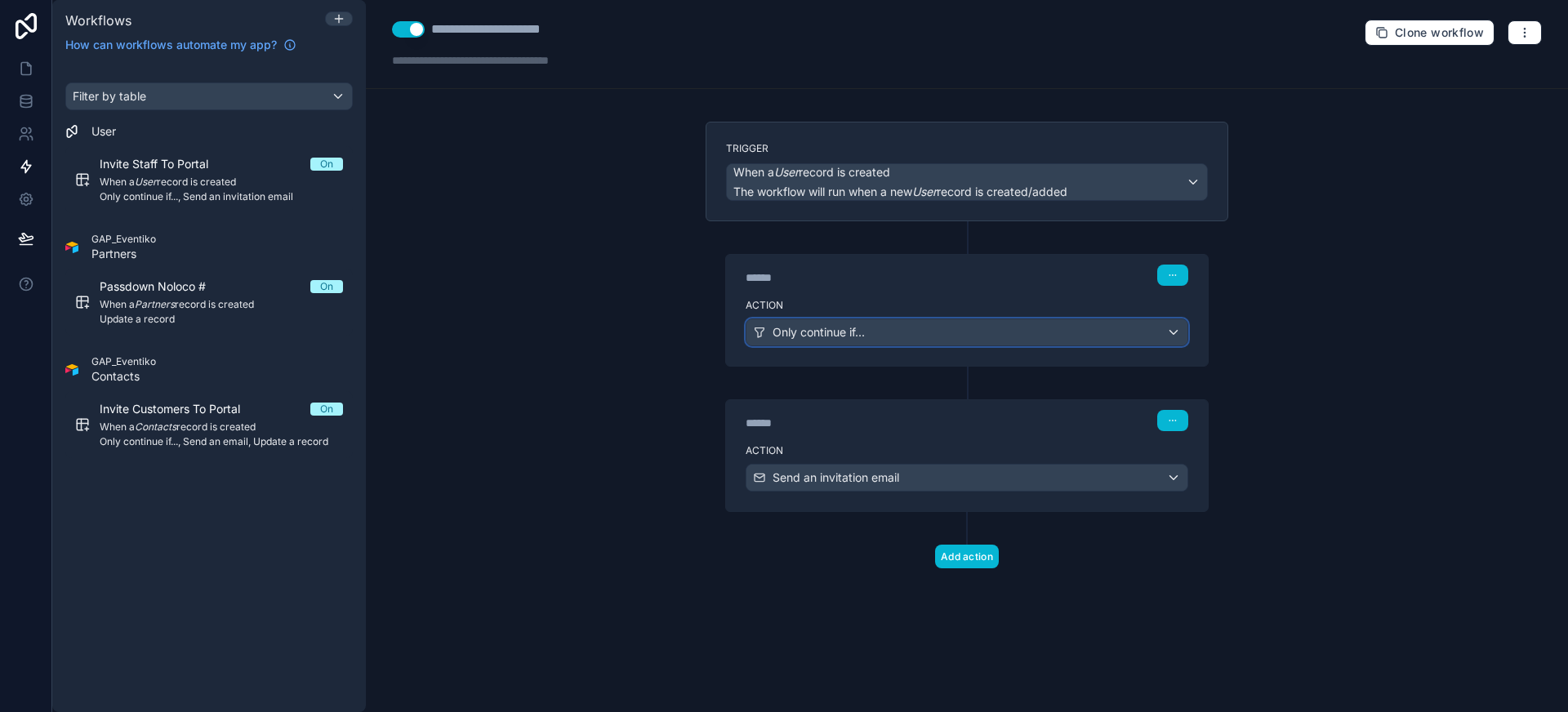
click at [943, 335] on div "Only continue if..." at bounding box center [967, 331] width 441 height 26
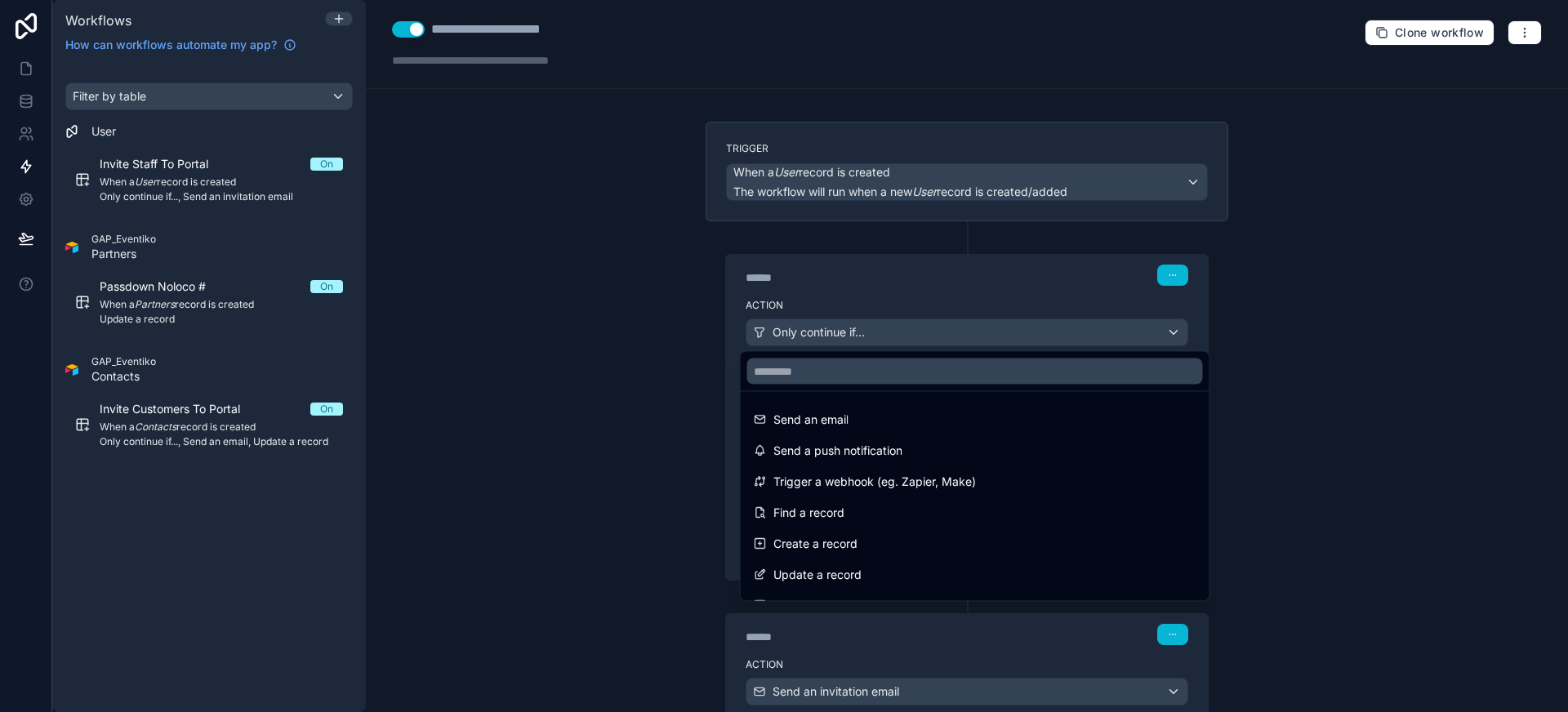
click at [943, 335] on div at bounding box center [784, 356] width 1568 height 712
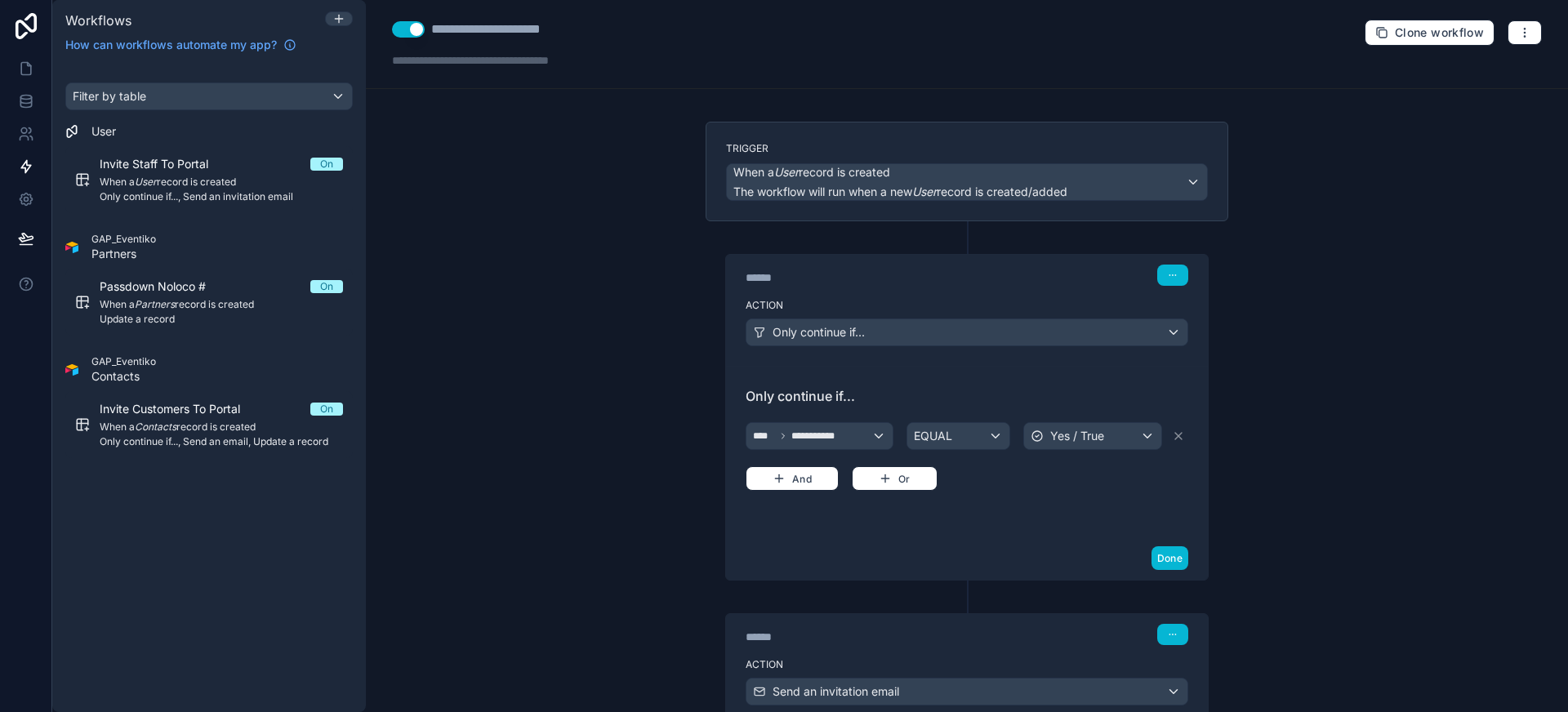
scroll to position [122, 0]
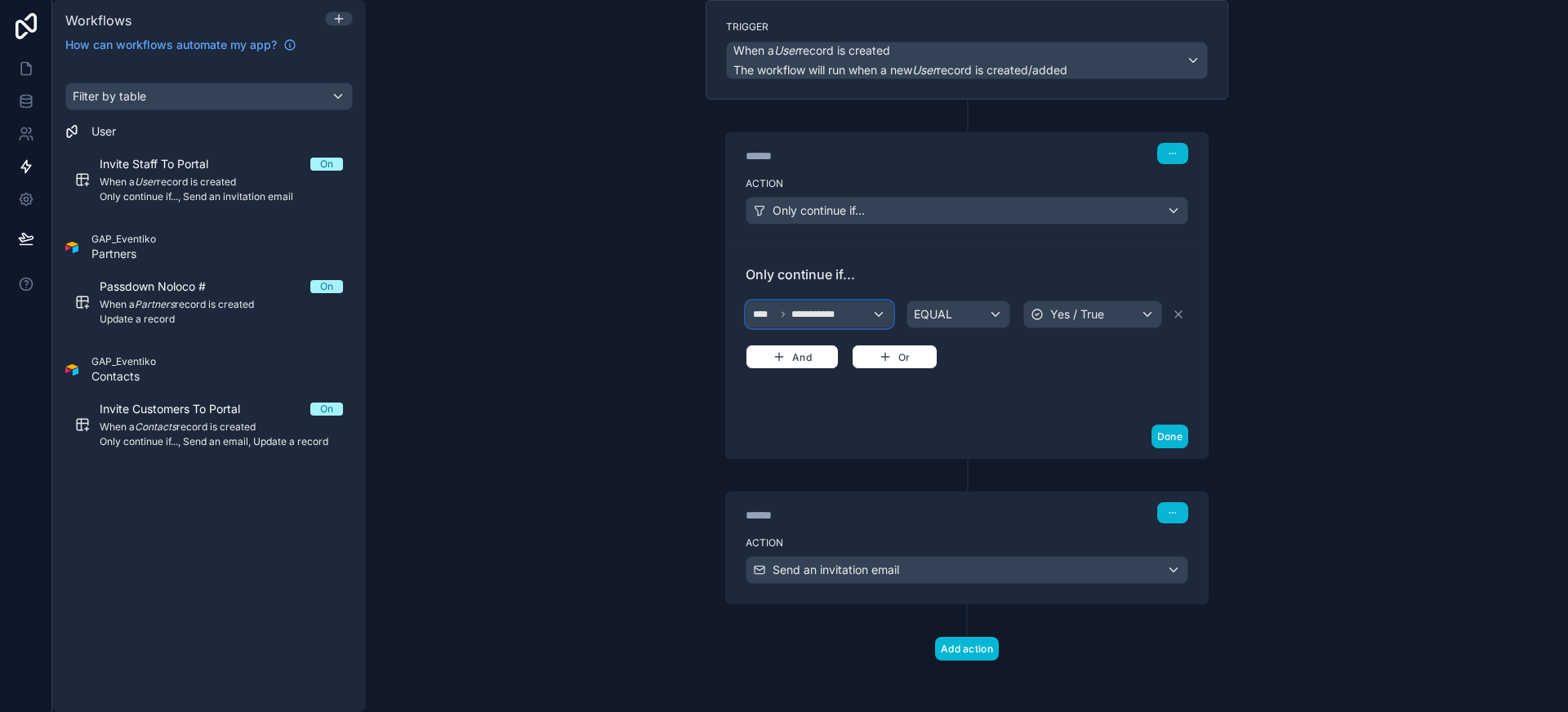
click at [831, 310] on div "**********" at bounding box center [819, 313] width 147 height 26
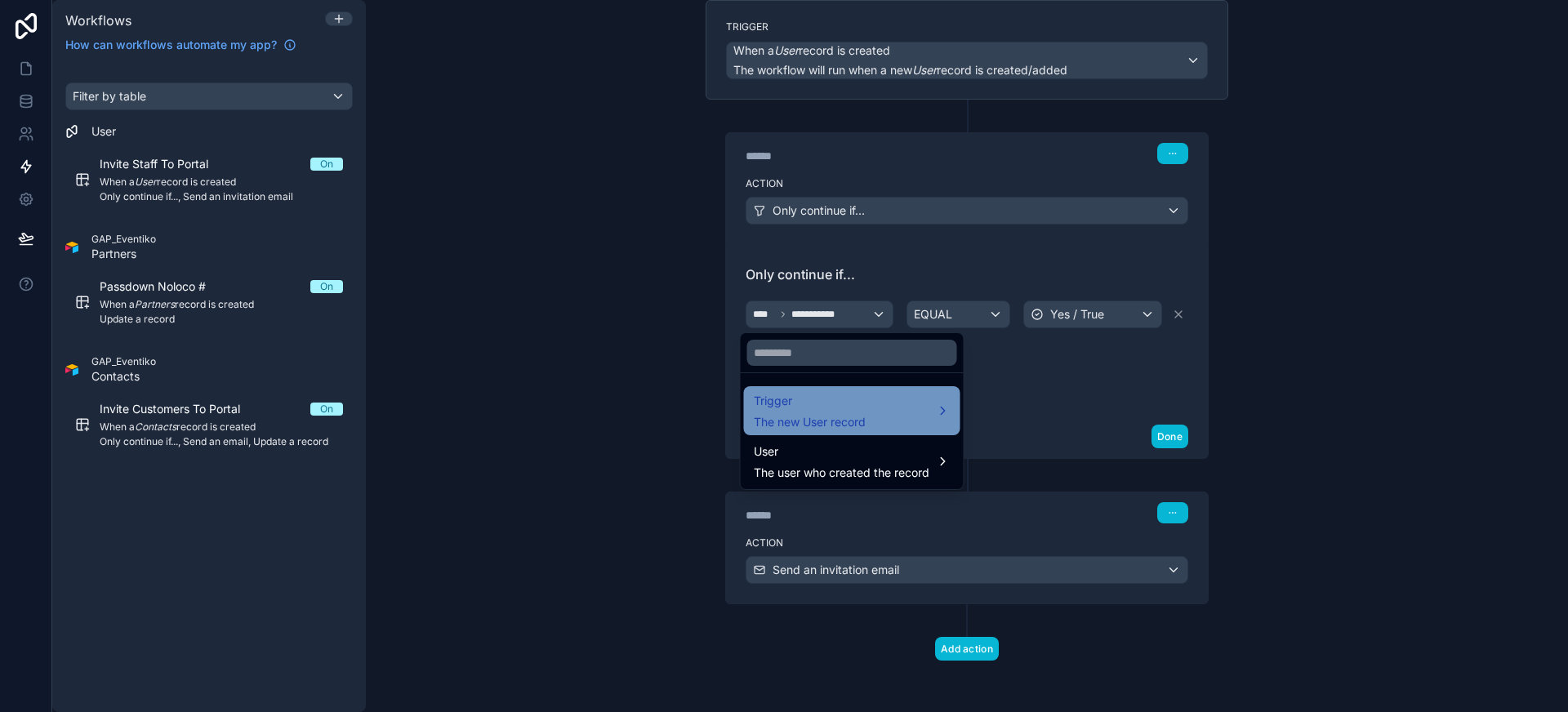
click at [877, 416] on div "Trigger The new User record" at bounding box center [852, 410] width 197 height 39
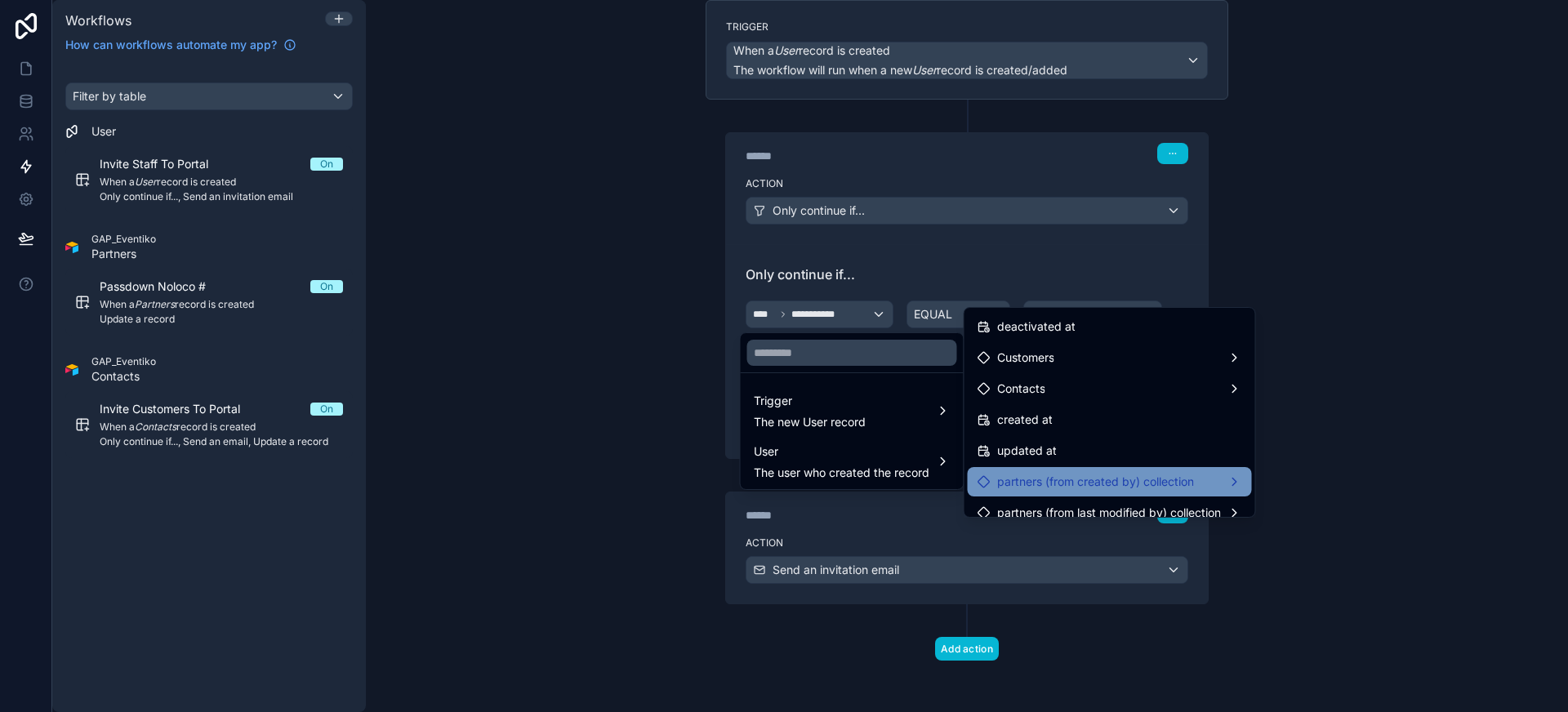
scroll to position [385, 0]
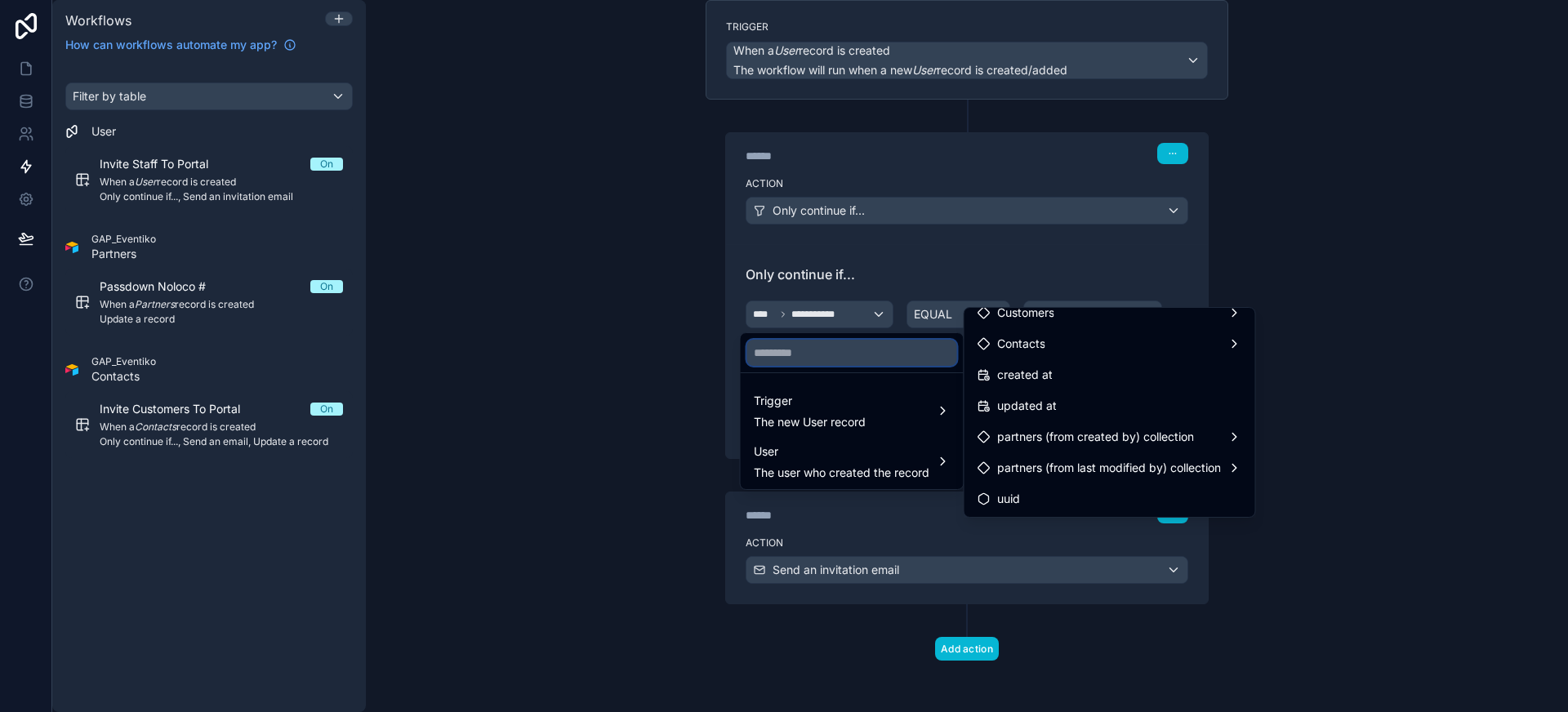
click at [867, 344] on input "text" at bounding box center [852, 352] width 210 height 26
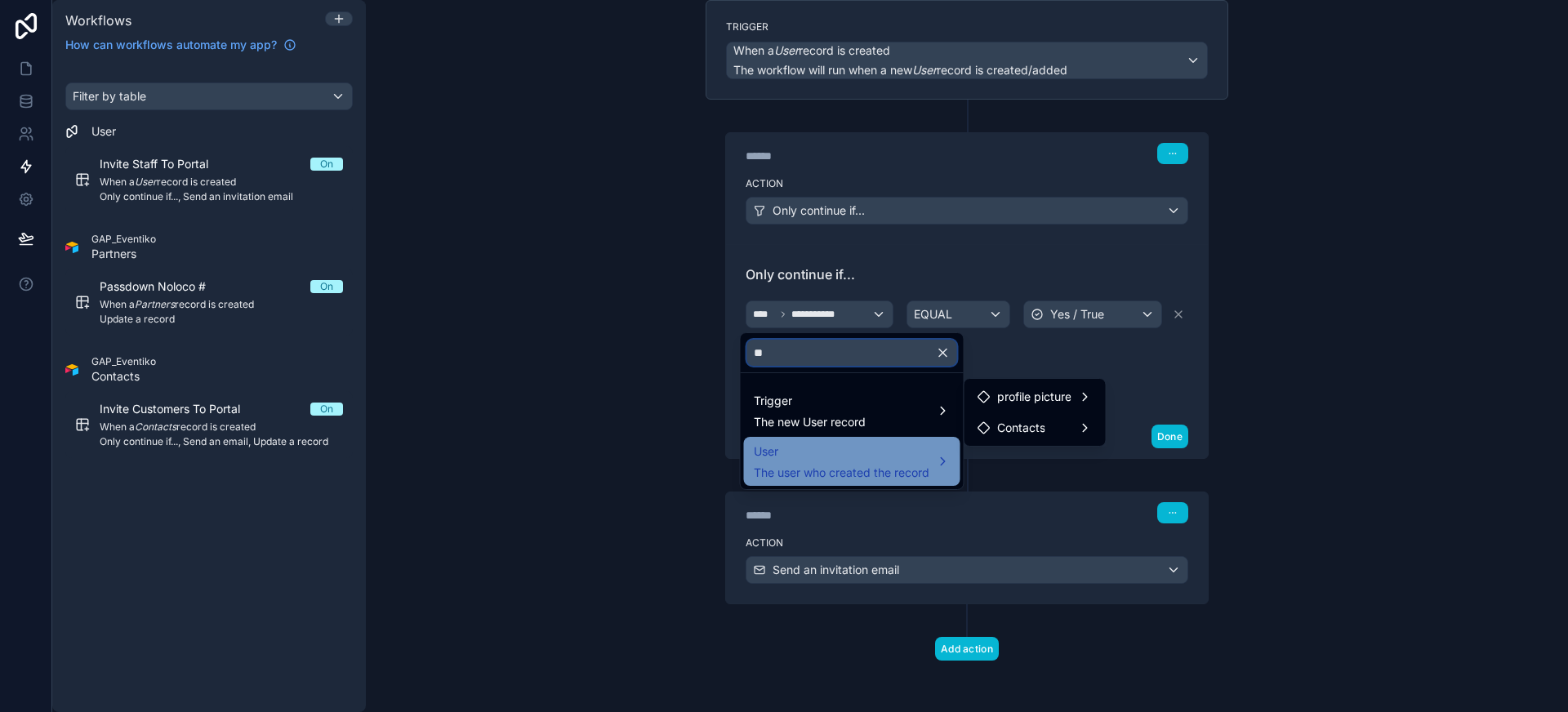
type input "**"
click at [901, 467] on span "The user who created the record" at bounding box center [841, 472] width 176 height 16
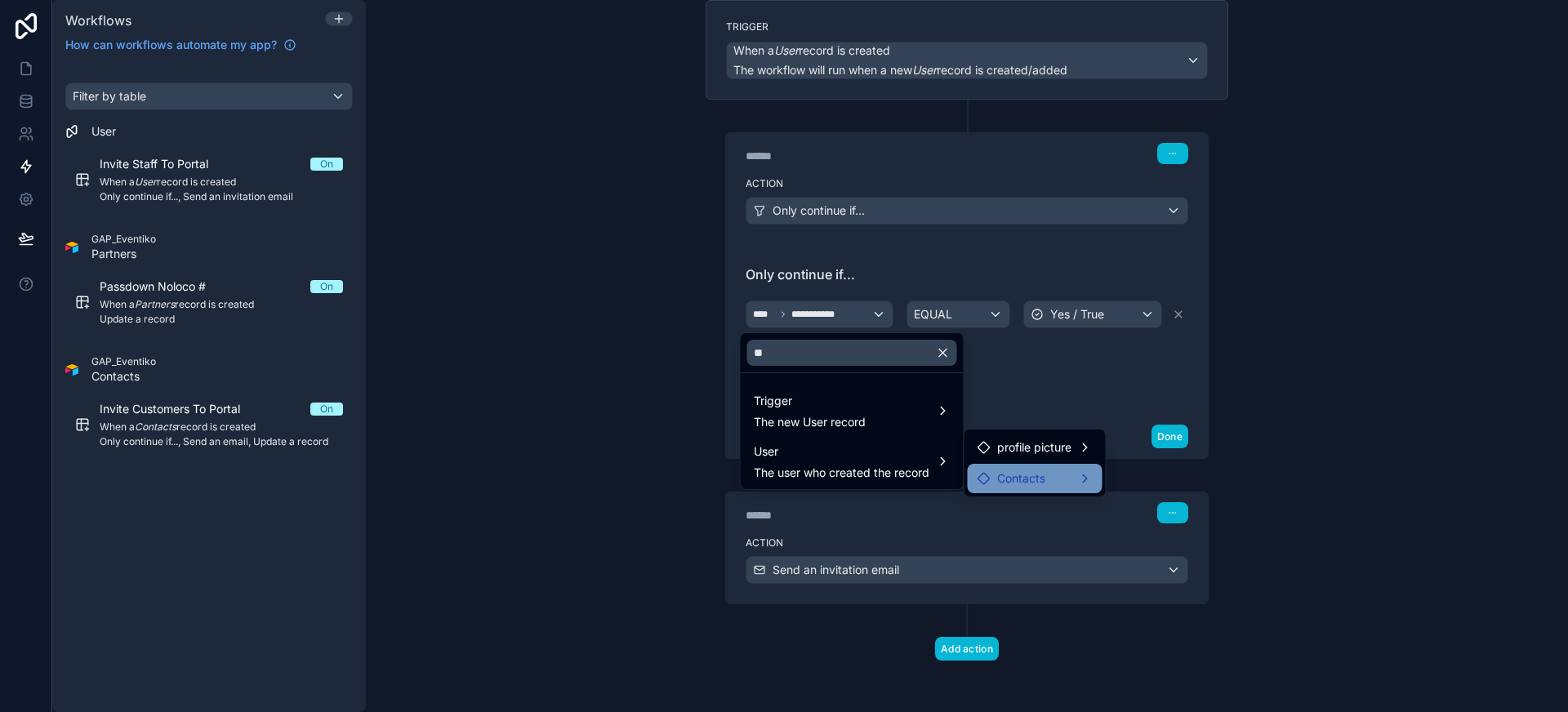
click at [1034, 481] on span "Contacts" at bounding box center [1021, 479] width 48 height 20
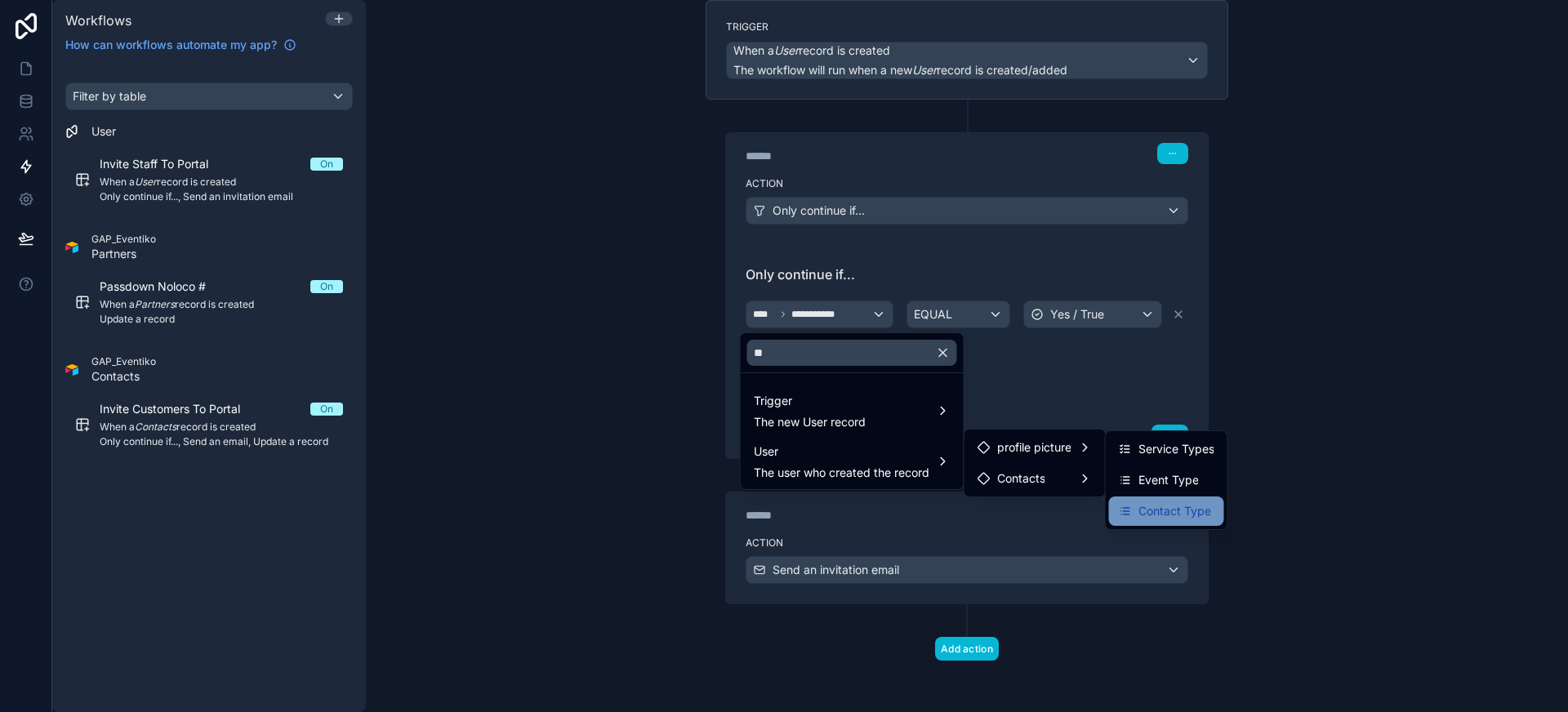
click at [1185, 506] on span "Contact Type" at bounding box center [1174, 510] width 73 height 20
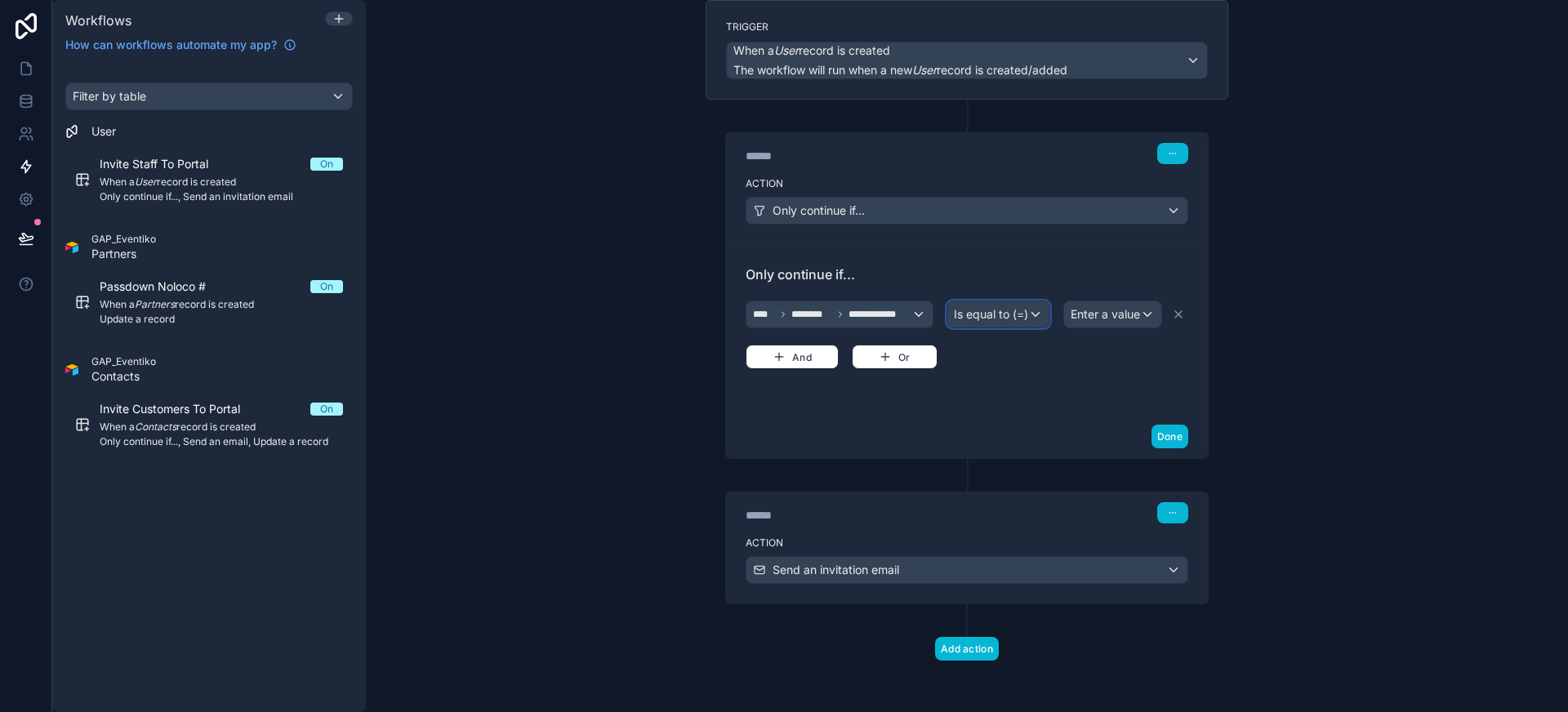
click at [1028, 313] on span "Is equal to (=)" at bounding box center [991, 314] width 75 height 16
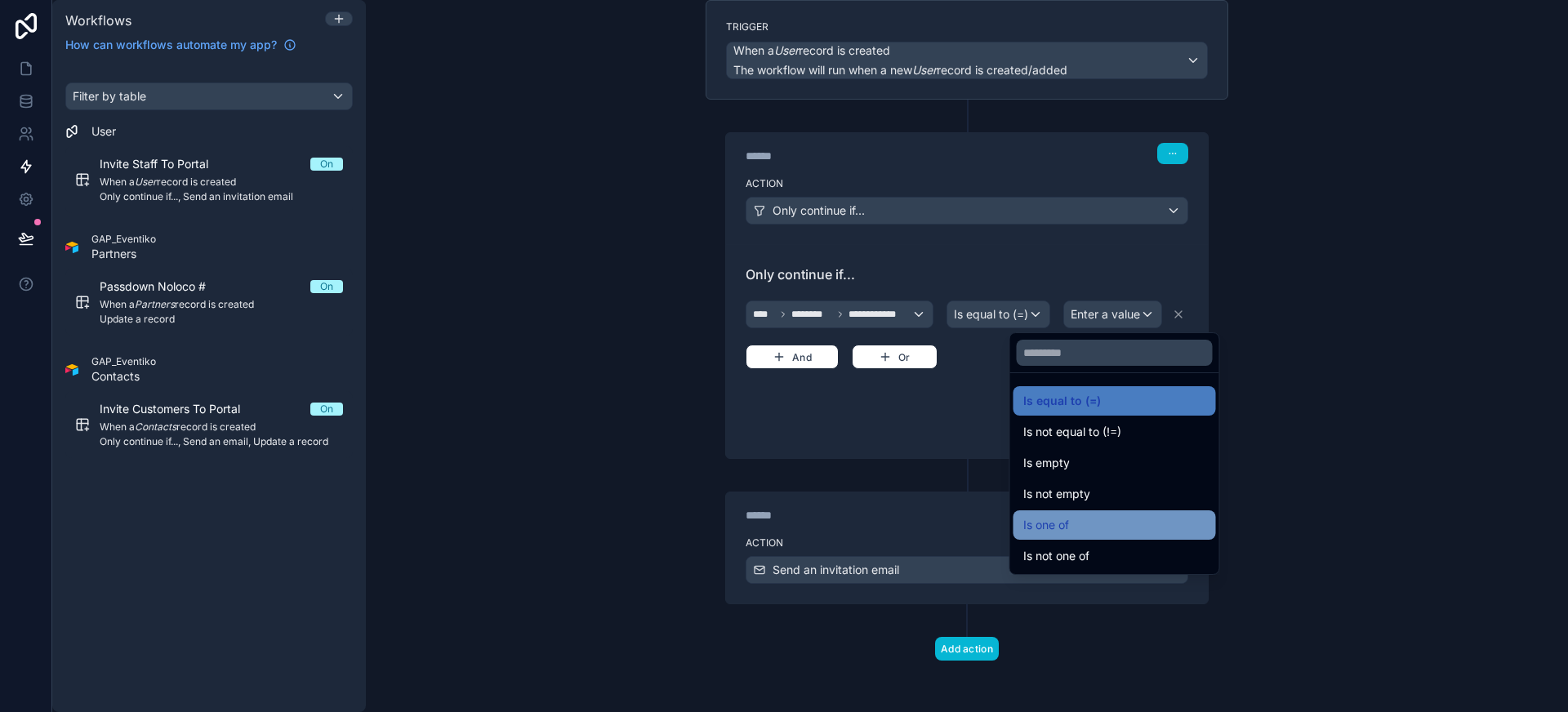
click at [1114, 518] on div "Is one of" at bounding box center [1115, 525] width 183 height 20
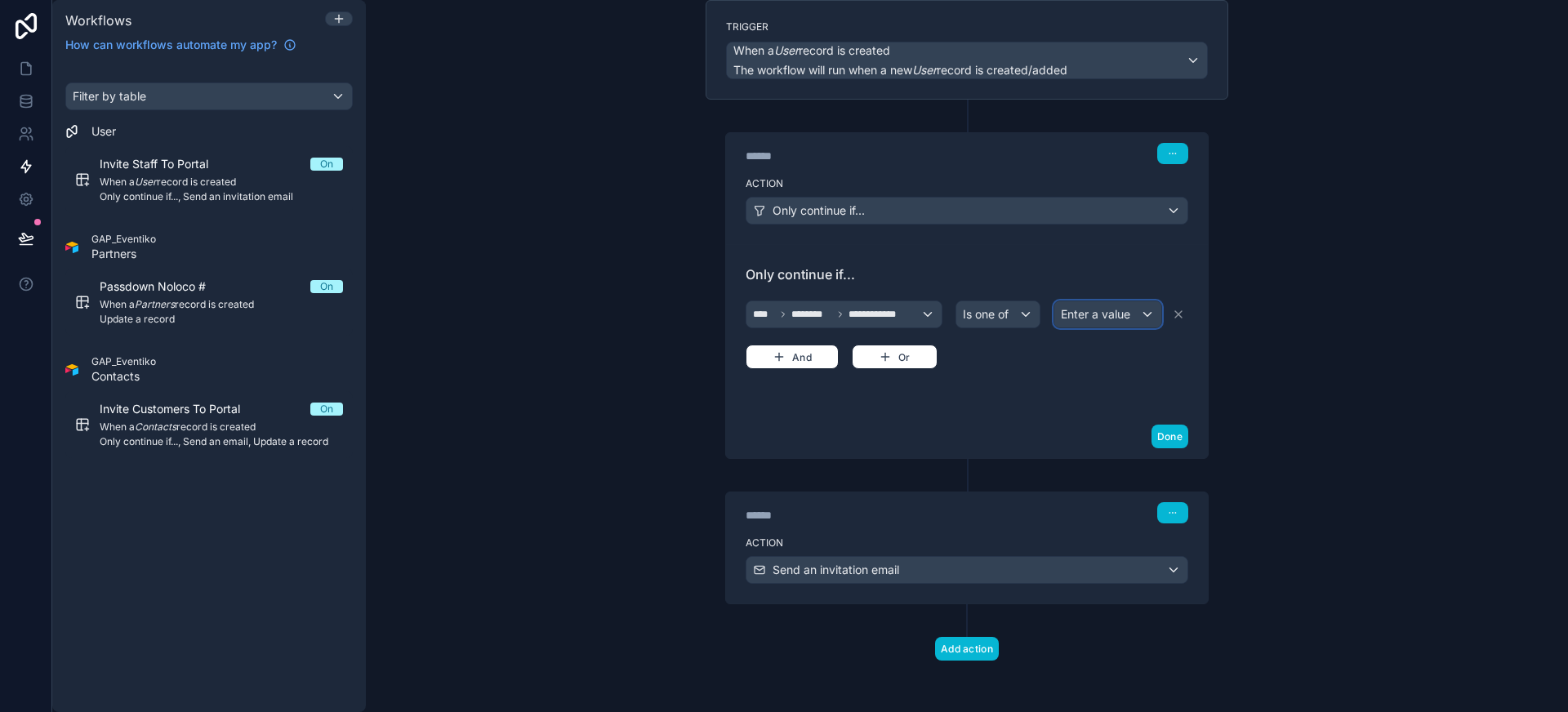
click at [1104, 305] on span "Enter a value" at bounding box center [1095, 314] width 69 height 23
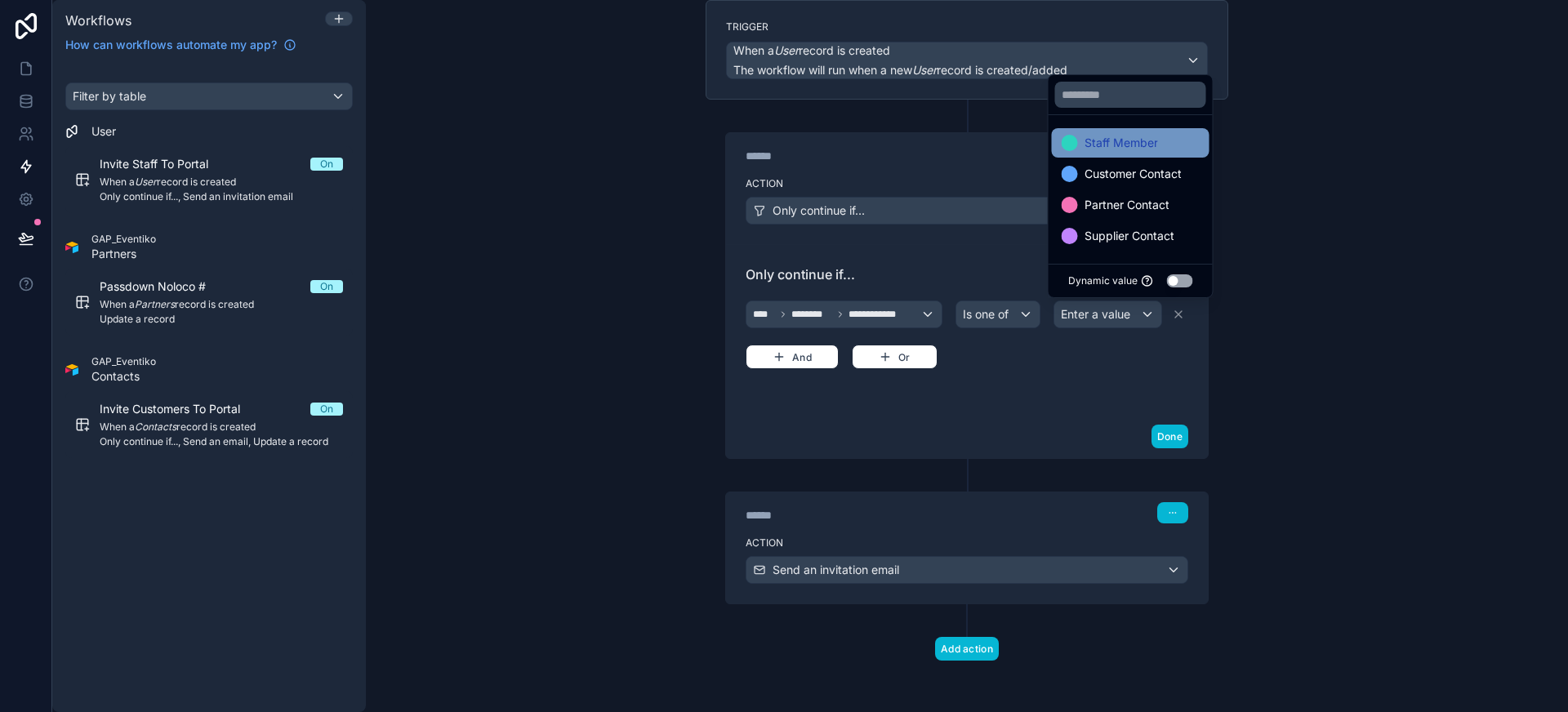
click at [1146, 144] on span "Staff Member" at bounding box center [1121, 143] width 74 height 20
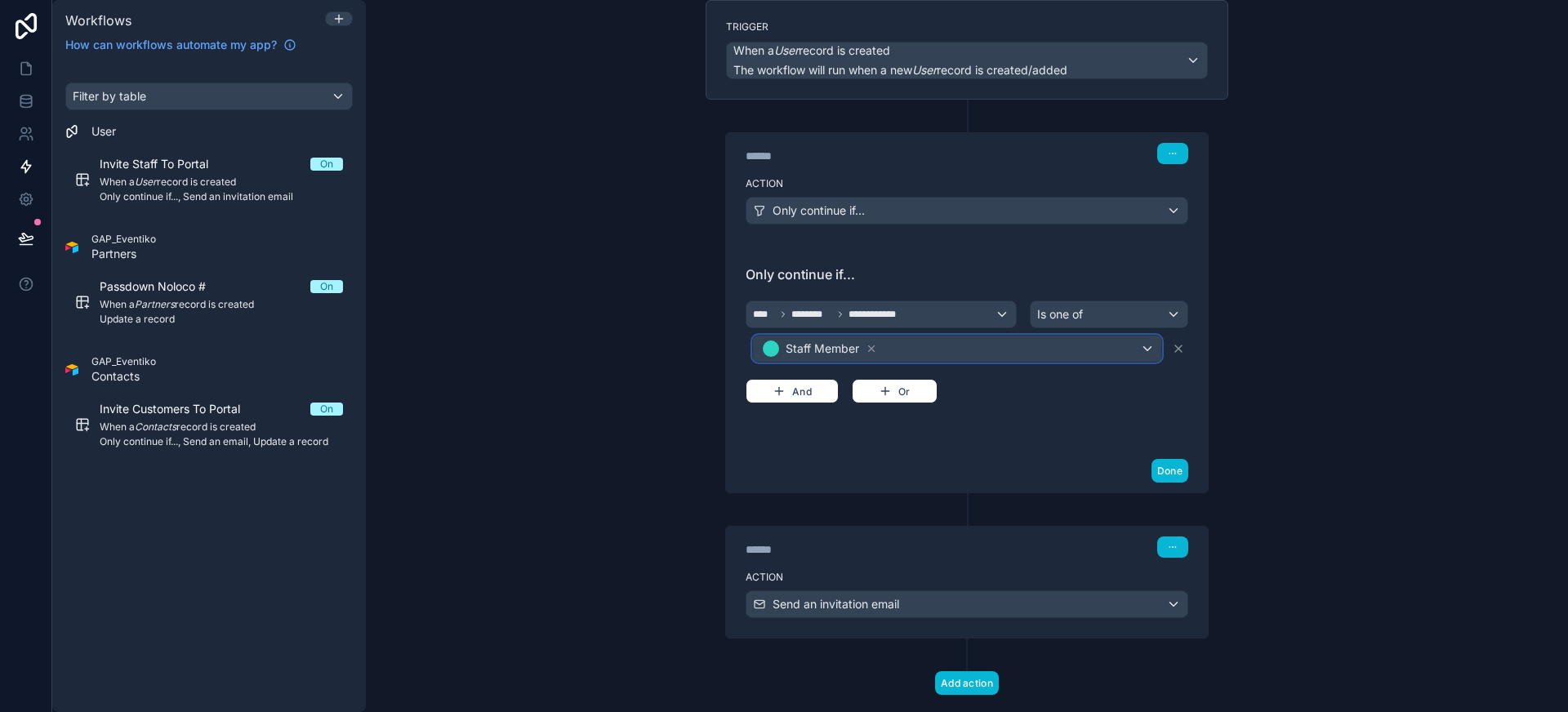
click at [1062, 356] on div "Staff Member" at bounding box center [957, 348] width 409 height 26
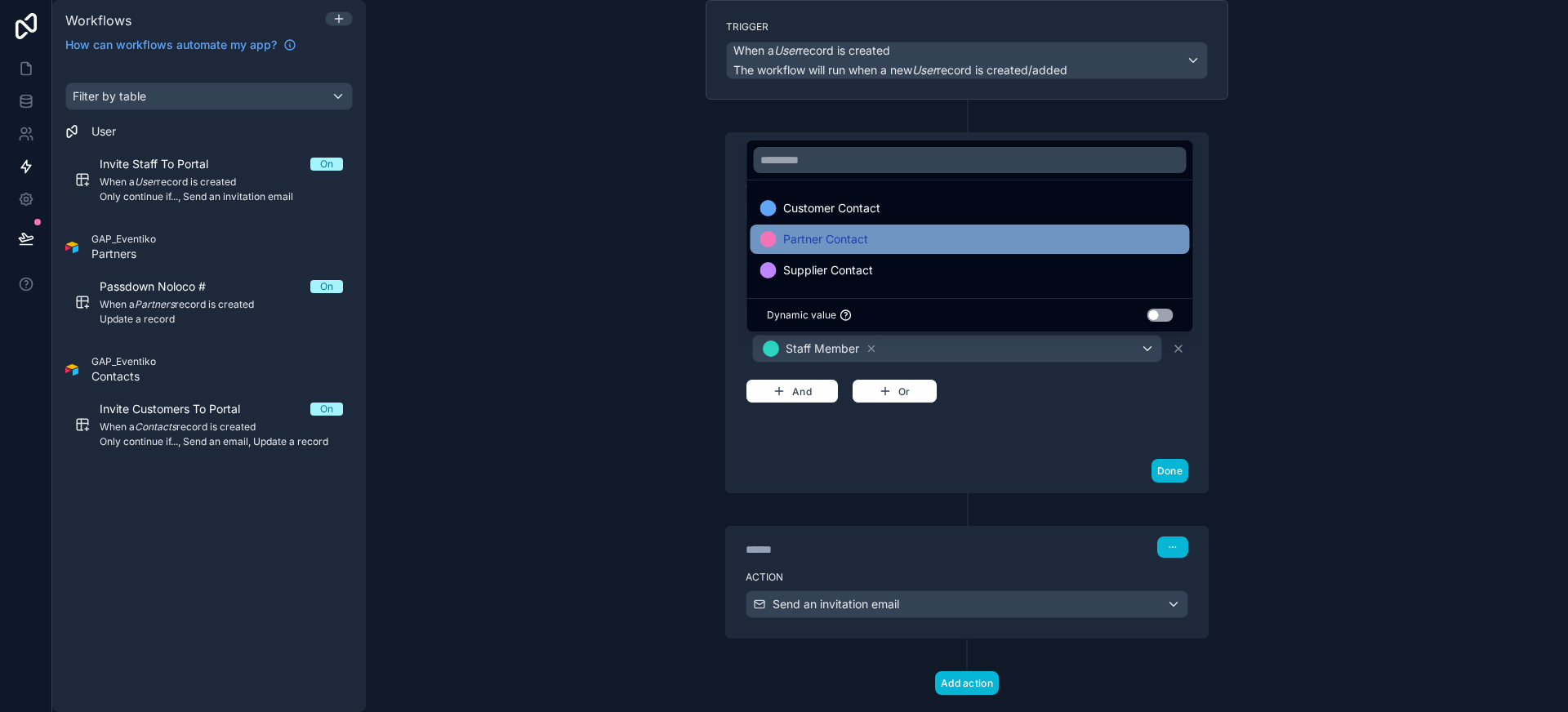
click at [924, 248] on div "Partner Contact" at bounding box center [970, 239] width 419 height 20
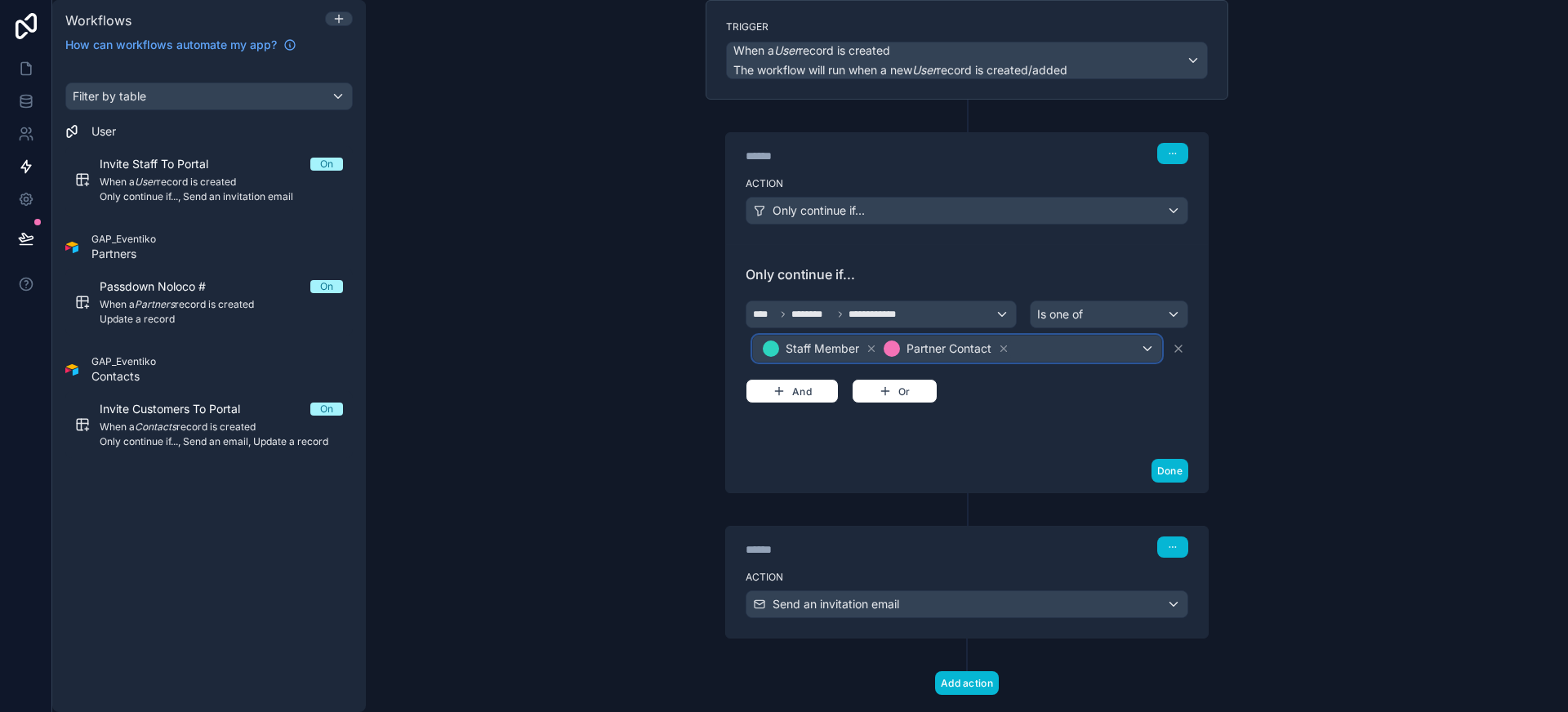
click at [1083, 351] on div "Staff Member Partner Contact" at bounding box center [957, 348] width 409 height 26
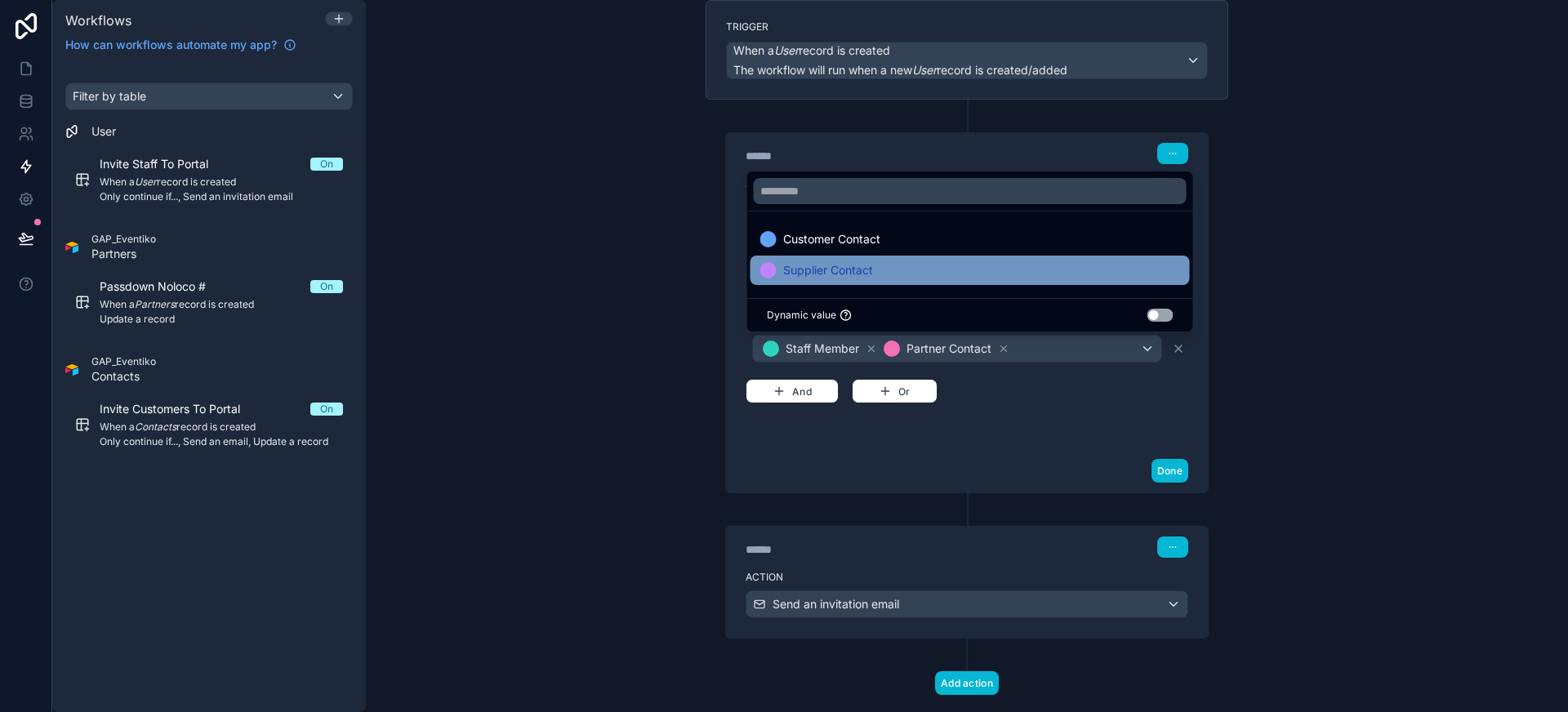
click at [846, 273] on span "Supplier Contact" at bounding box center [827, 270] width 90 height 20
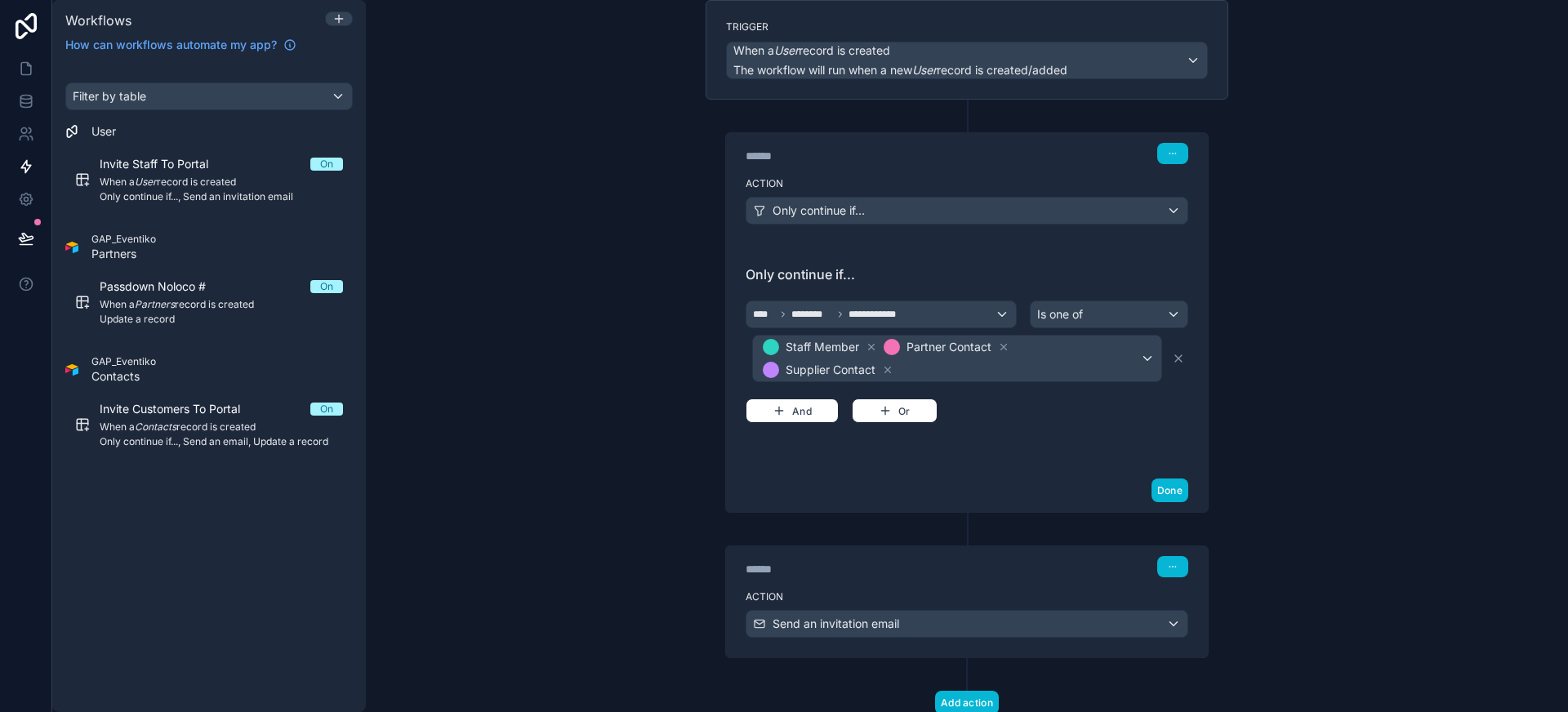
click at [1000, 463] on div "**********" at bounding box center [967, 356] width 482 height 225
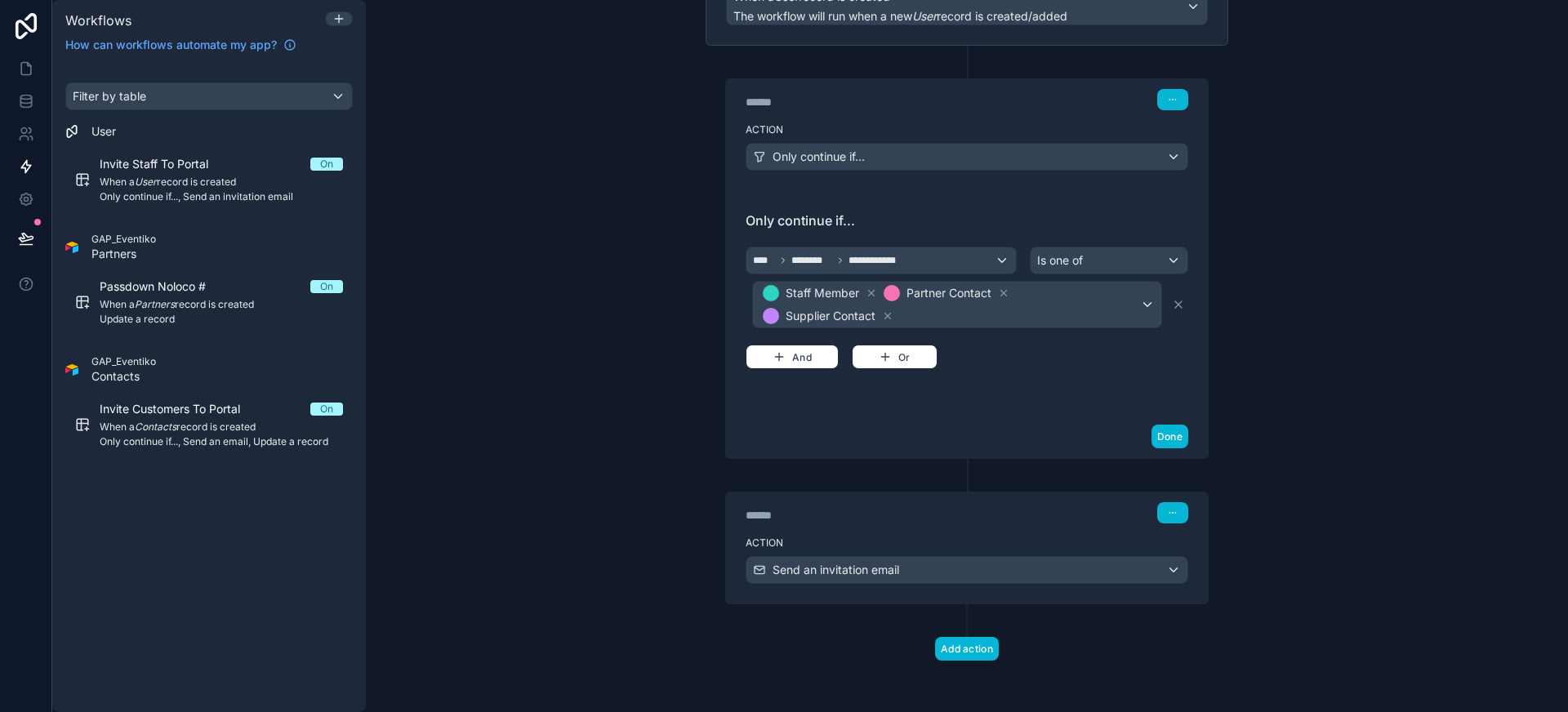
scroll to position [176, 0]
click at [29, 226] on button at bounding box center [26, 238] width 36 height 45
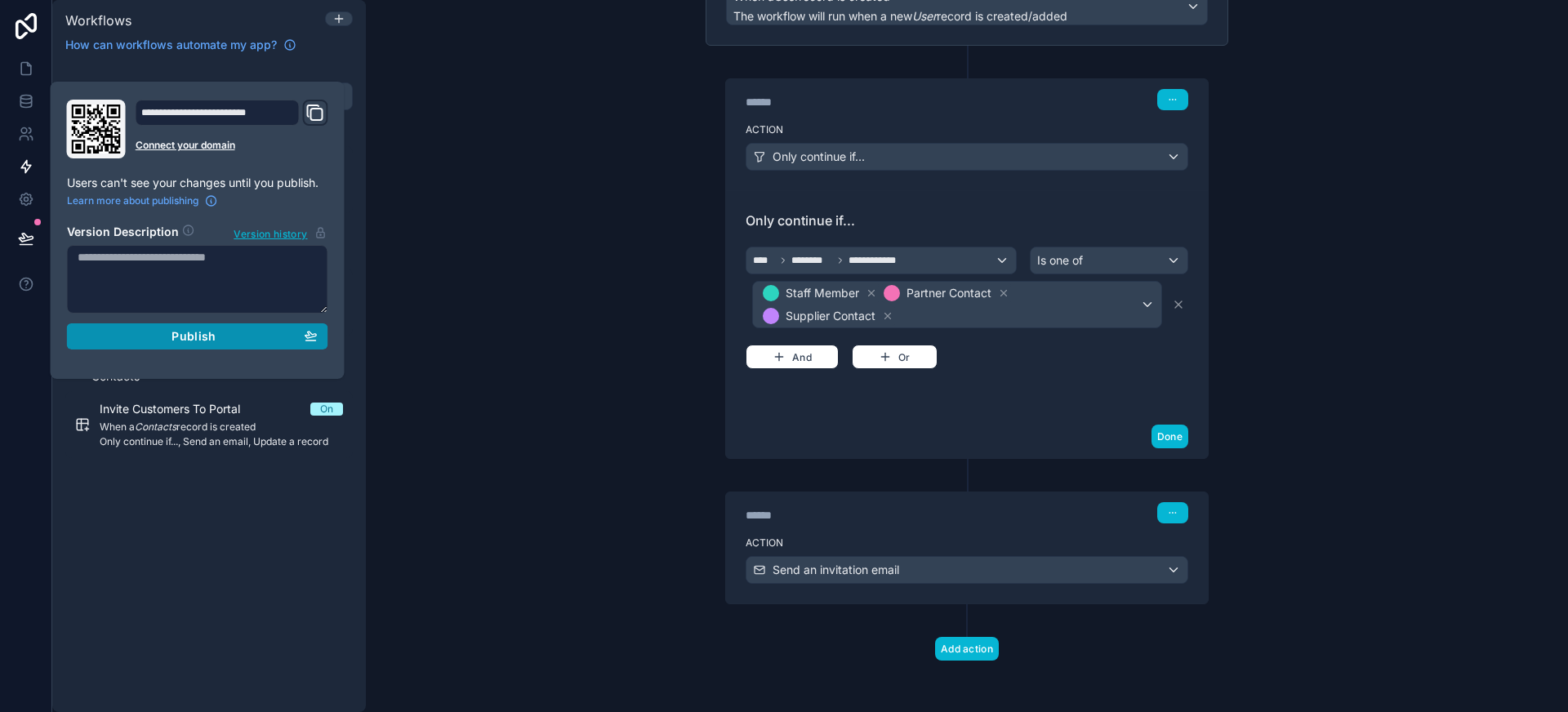
click at [272, 328] on div "Publish" at bounding box center [197, 336] width 240 height 15
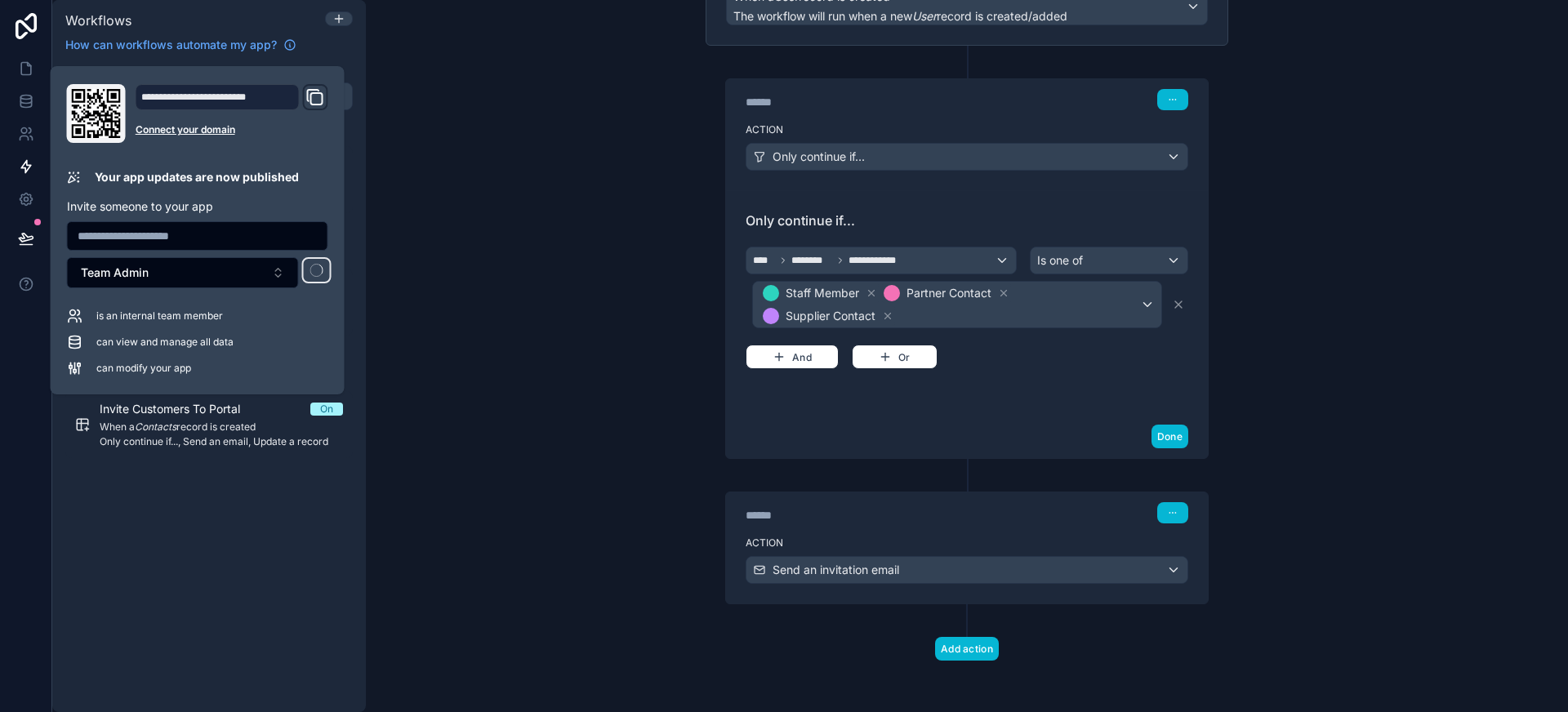
scroll to position [28, 0]
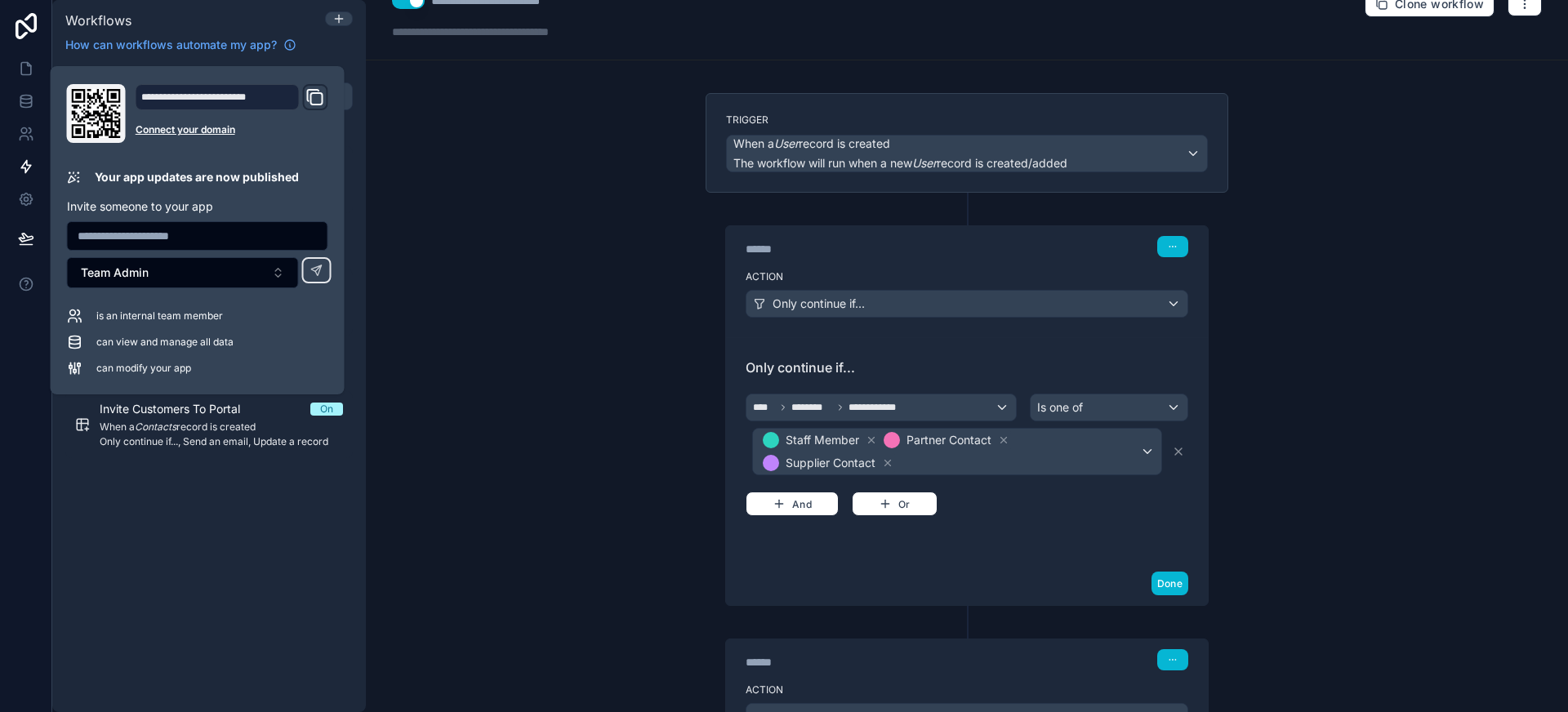
click at [563, 383] on div "**********" at bounding box center [967, 356] width 1202 height 712
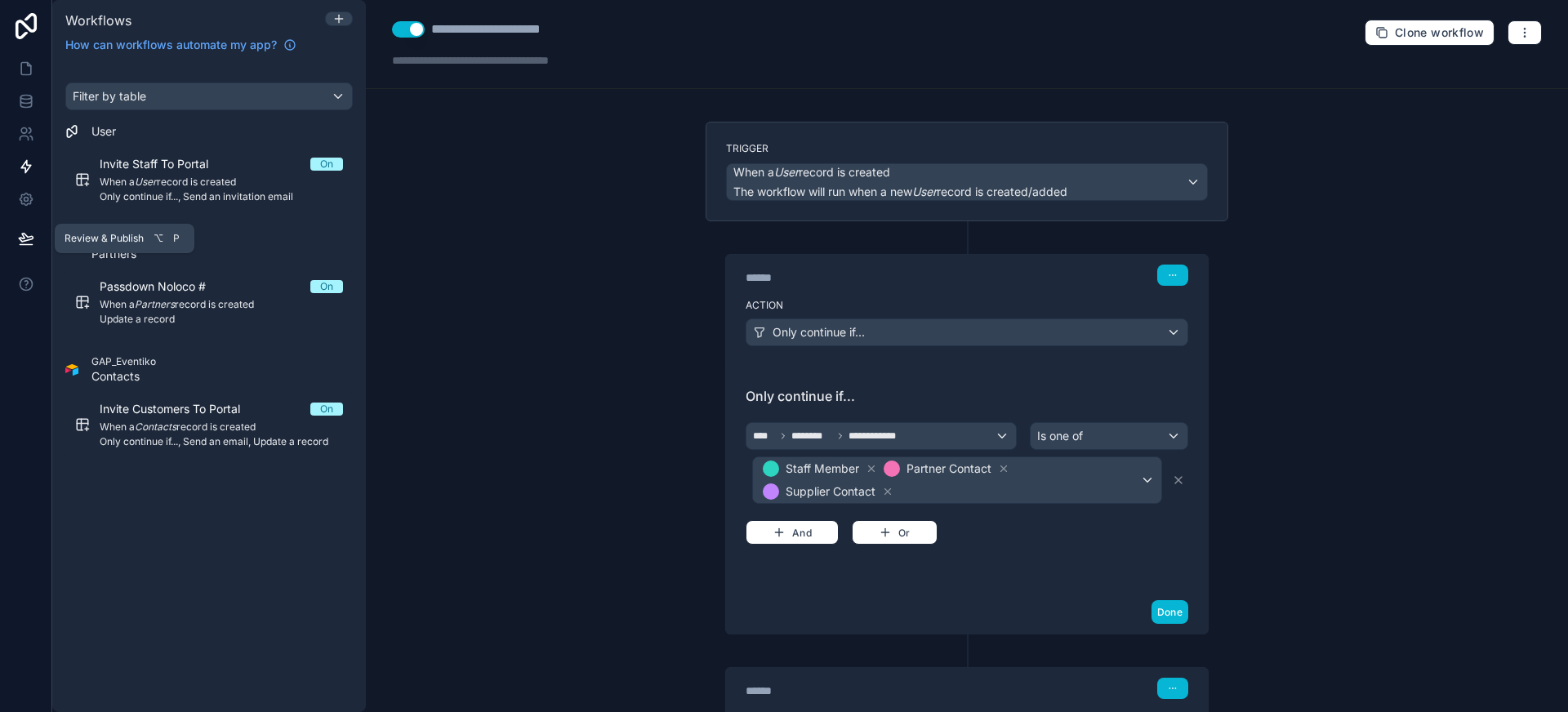
click at [20, 230] on icon at bounding box center [26, 238] width 16 height 16
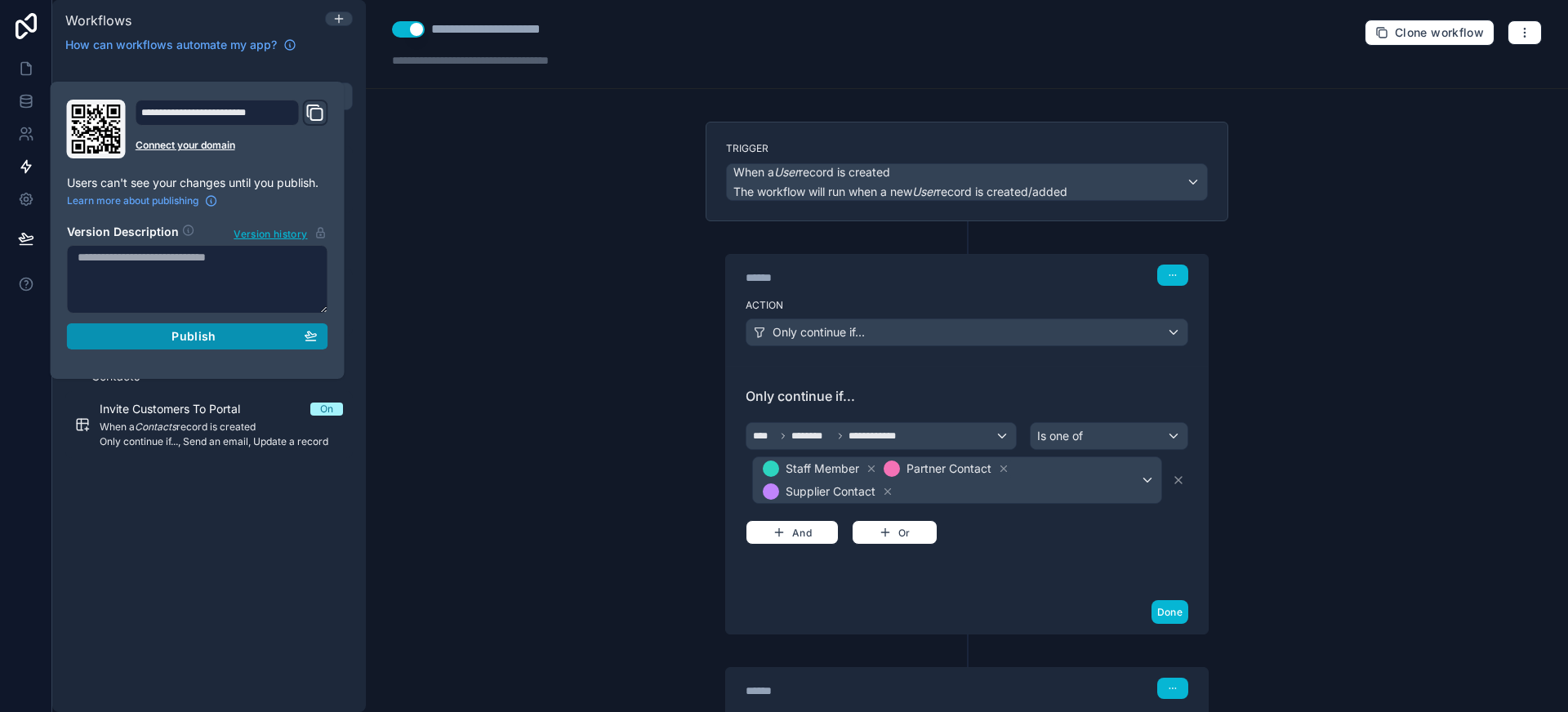
click at [195, 346] on button "Publish" at bounding box center [197, 336] width 261 height 26
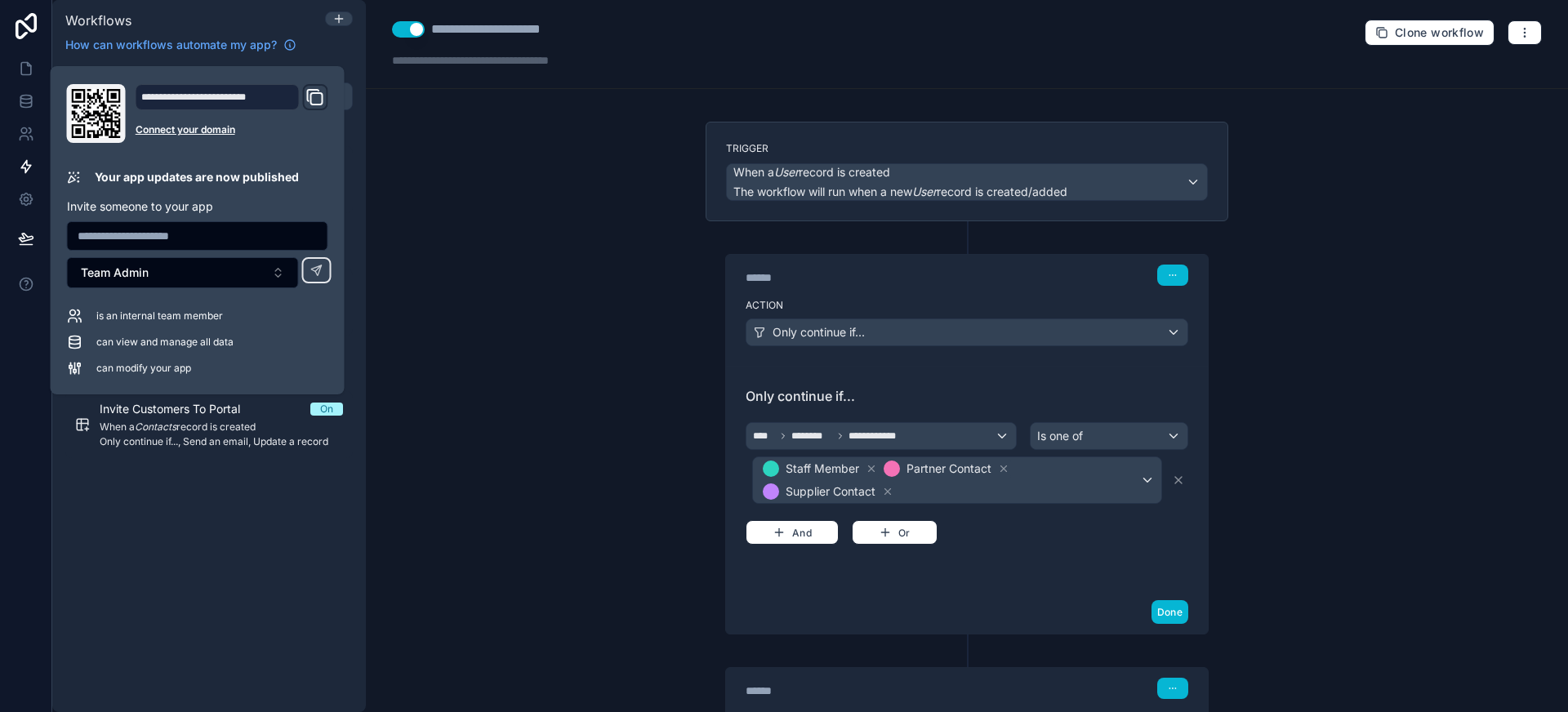
click at [603, 292] on div "**********" at bounding box center [967, 356] width 1202 height 712
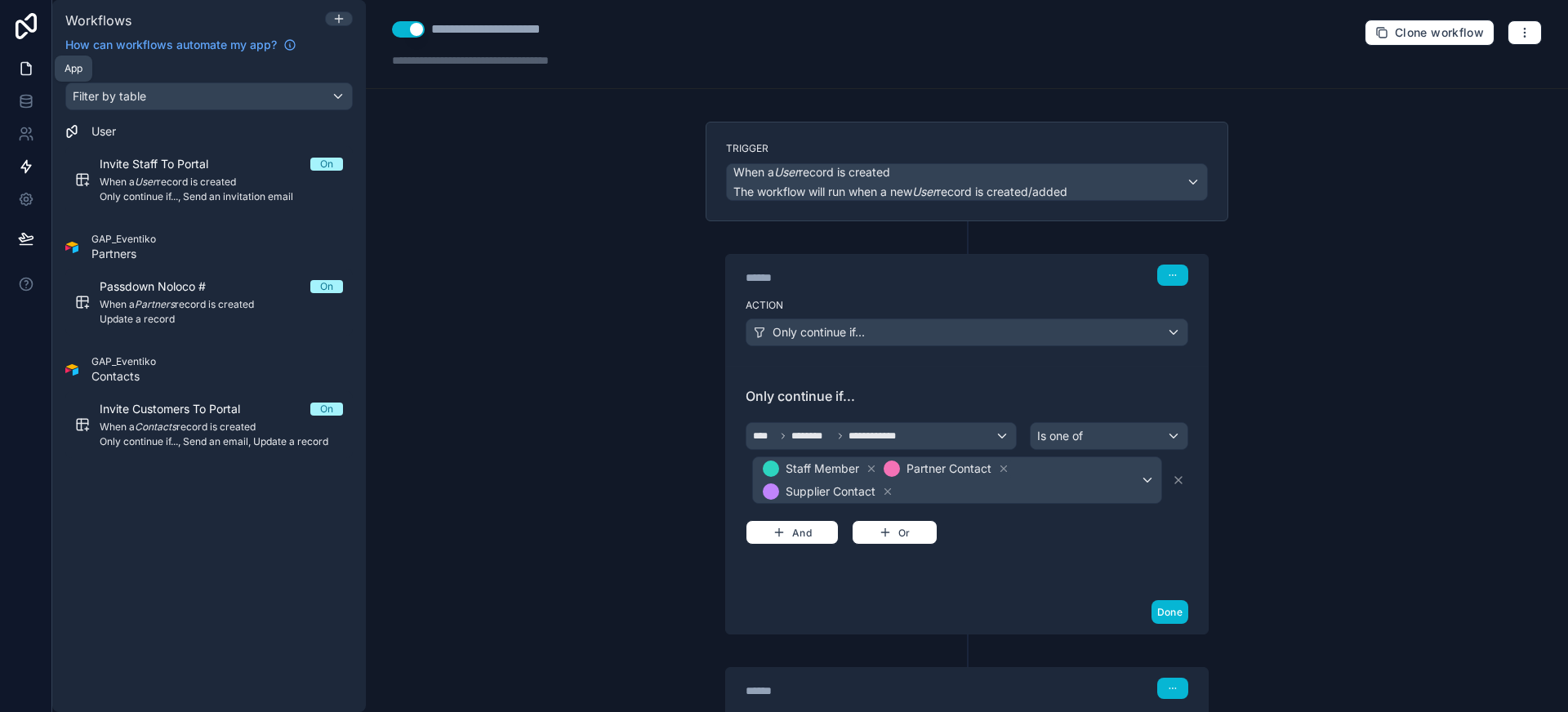
click at [14, 63] on link at bounding box center [26, 68] width 52 height 33
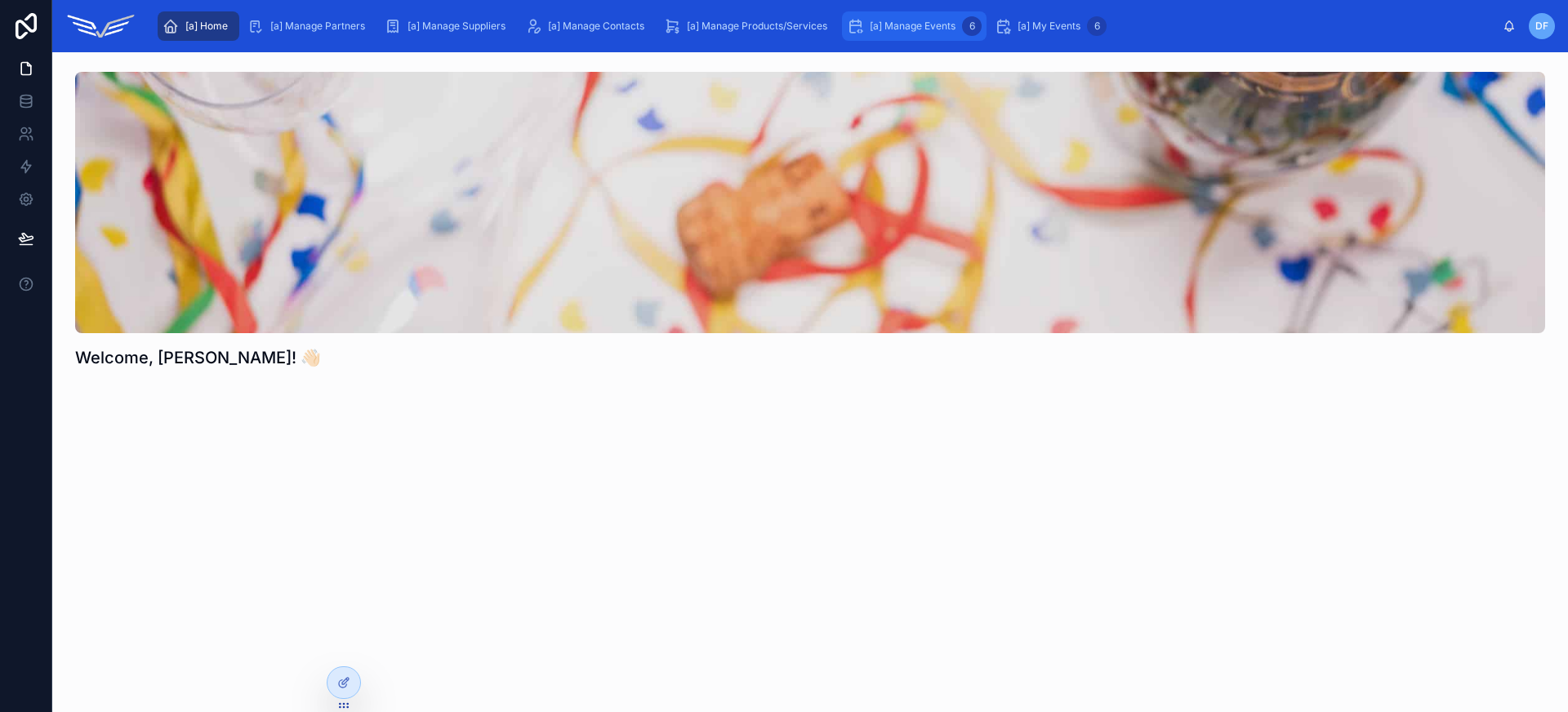
click at [937, 24] on span "[a] Manage Events" at bounding box center [912, 26] width 86 height 13
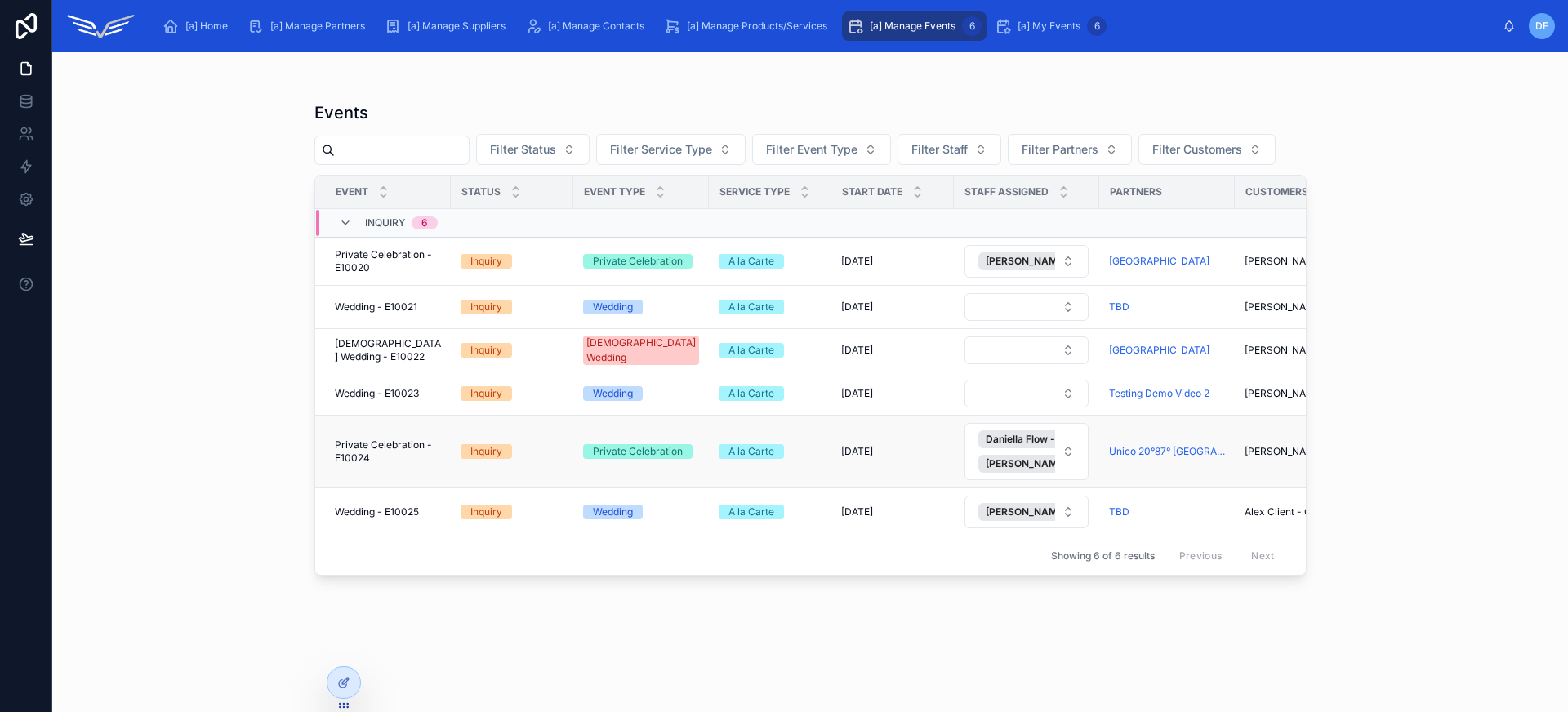
click at [426, 455] on span "Private Celebration - E10024" at bounding box center [387, 451] width 106 height 26
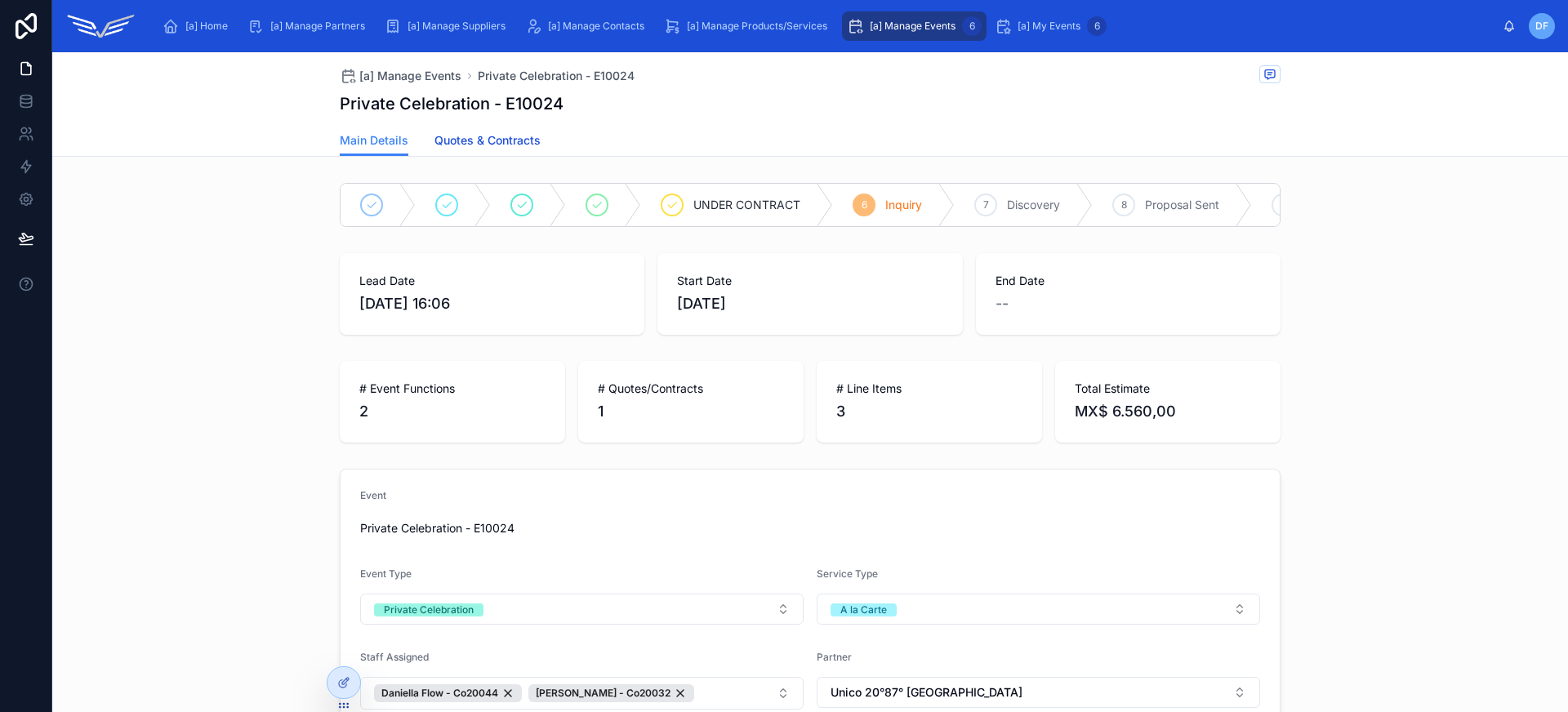
click at [480, 135] on span "Quotes & Contracts" at bounding box center [487, 140] width 106 height 16
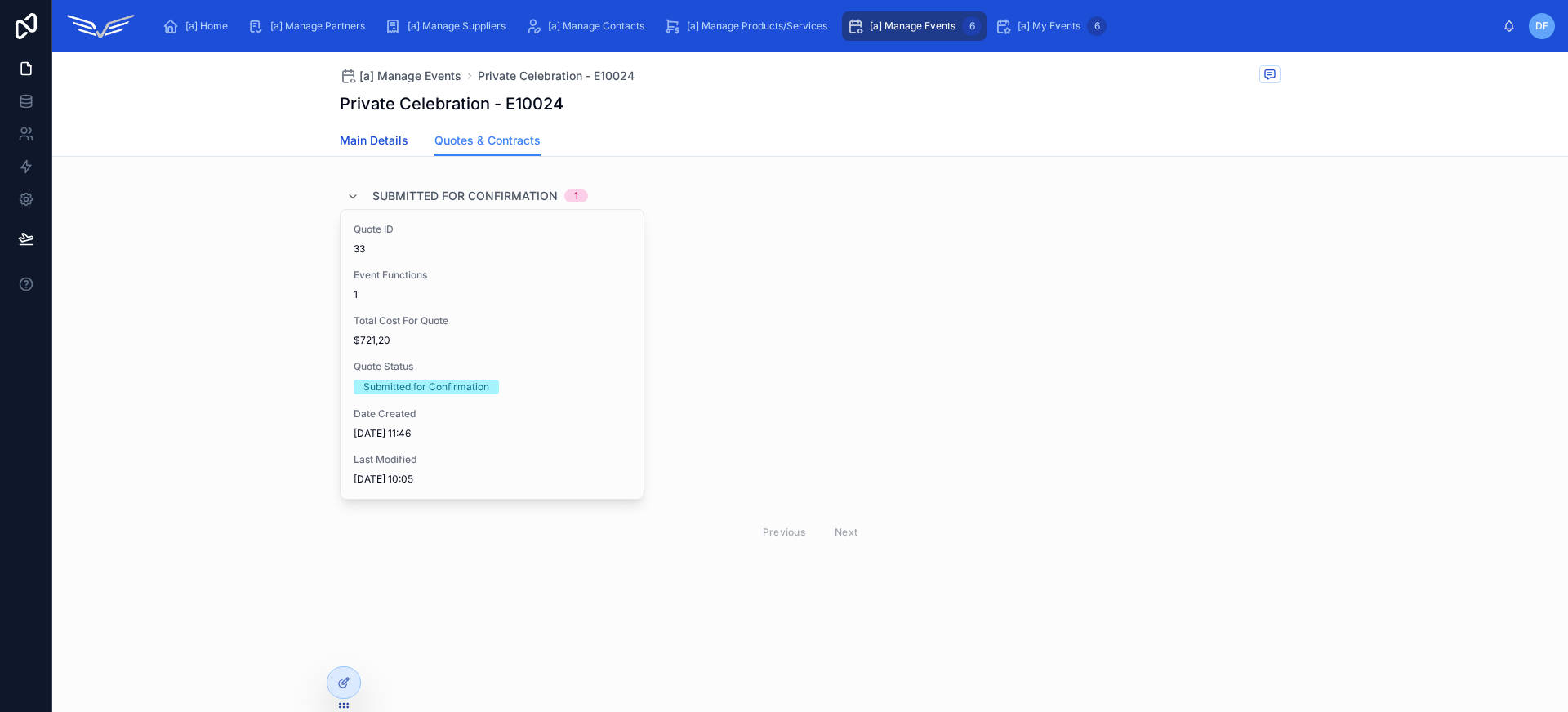
click at [388, 145] on span "Main Details" at bounding box center [373, 140] width 68 height 16
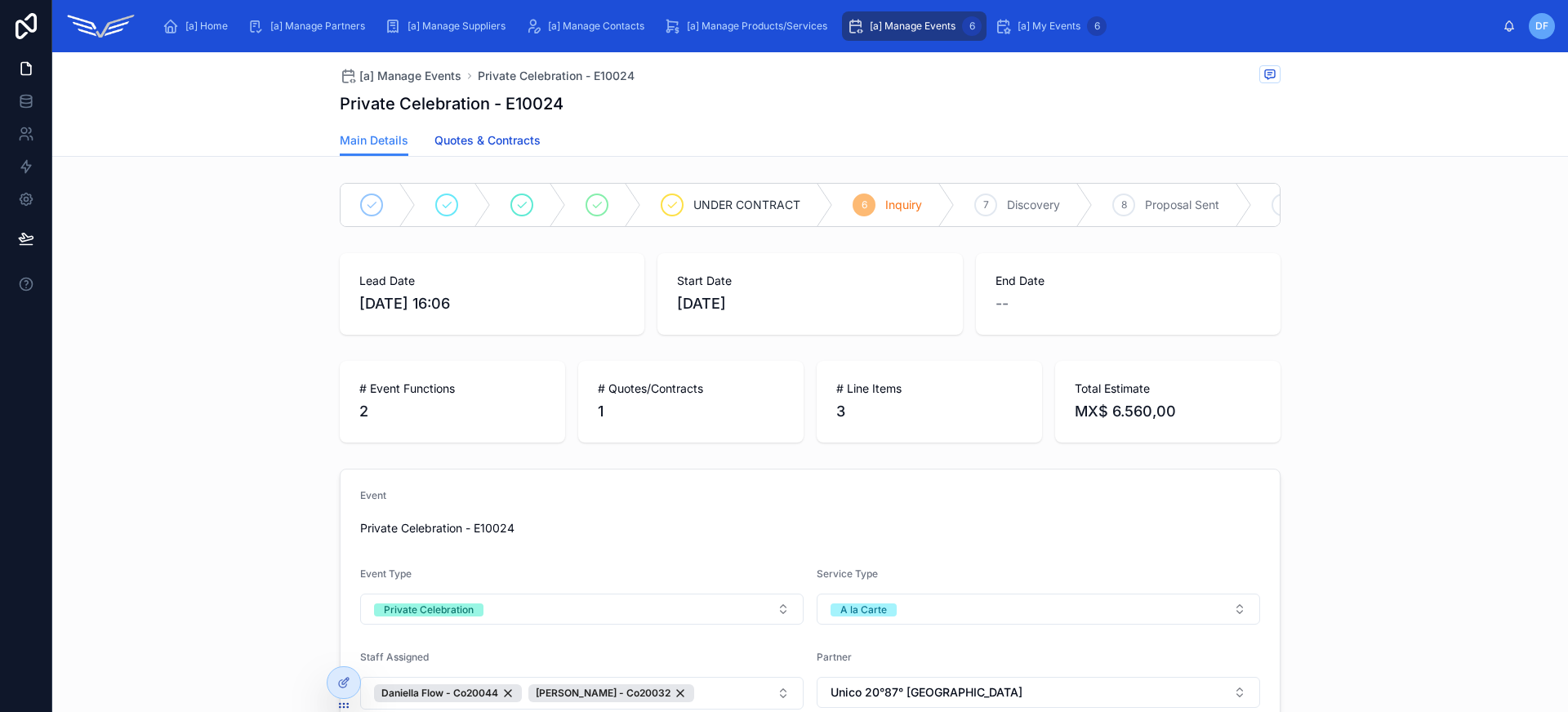
click at [493, 151] on link "Quotes & Contracts" at bounding box center [487, 142] width 106 height 33
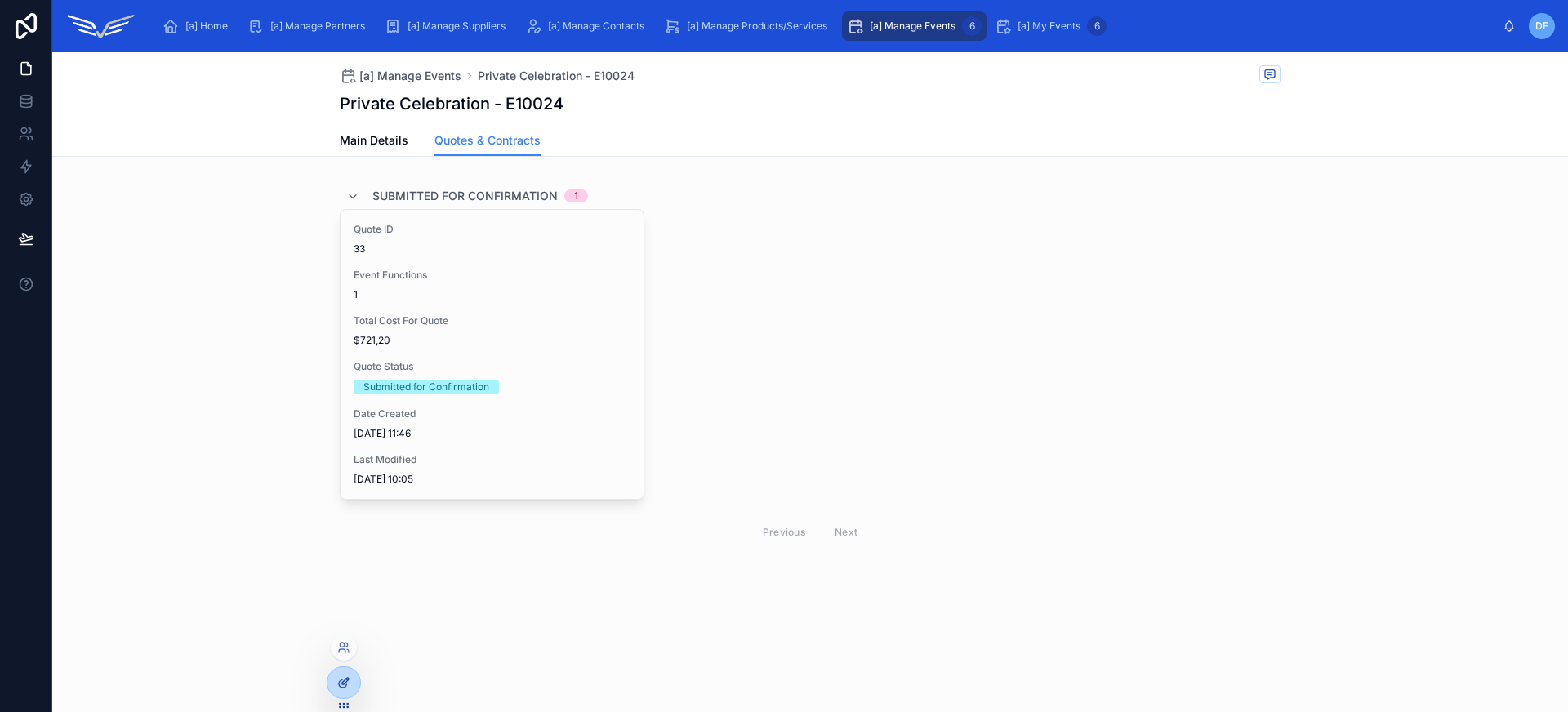
click at [348, 681] on icon at bounding box center [344, 682] width 13 height 13
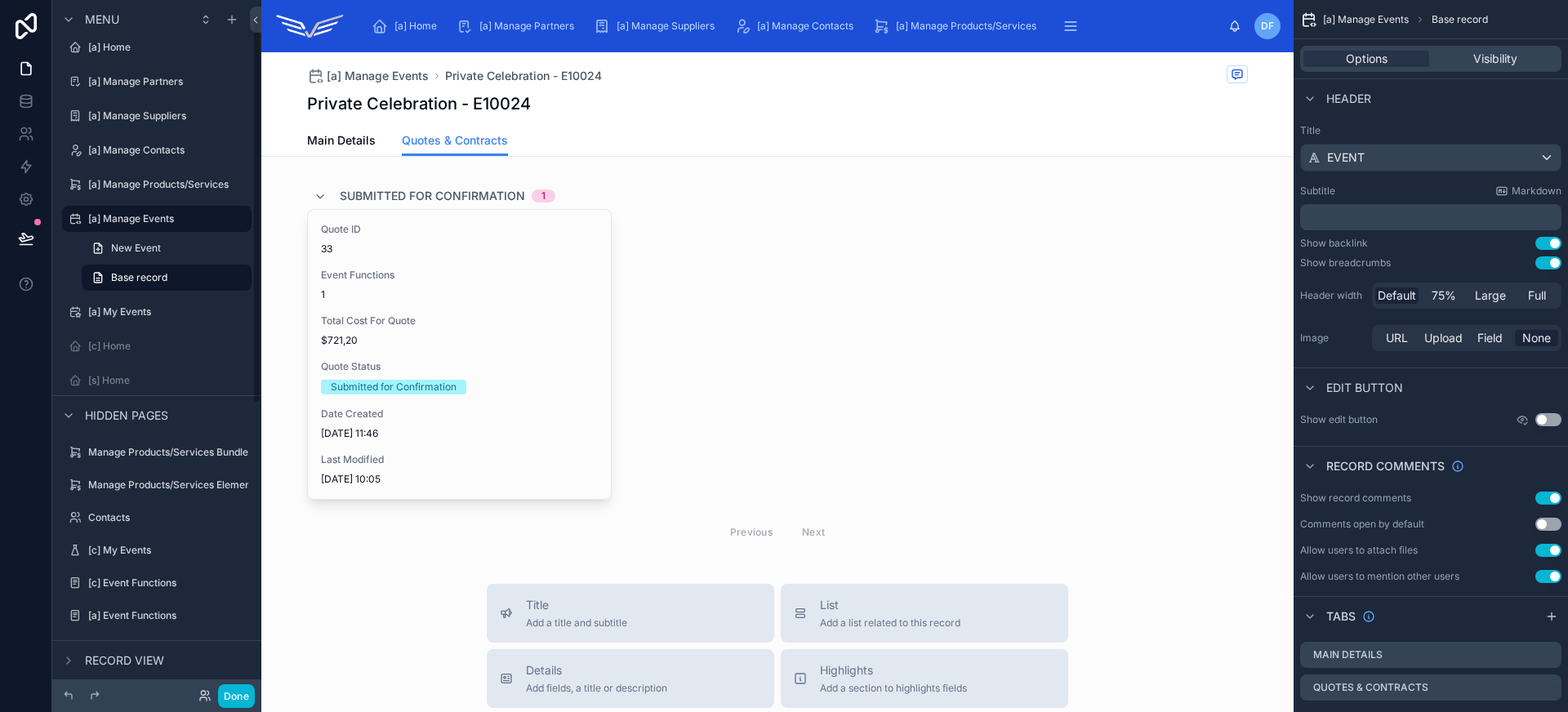
scroll to position [26, 0]
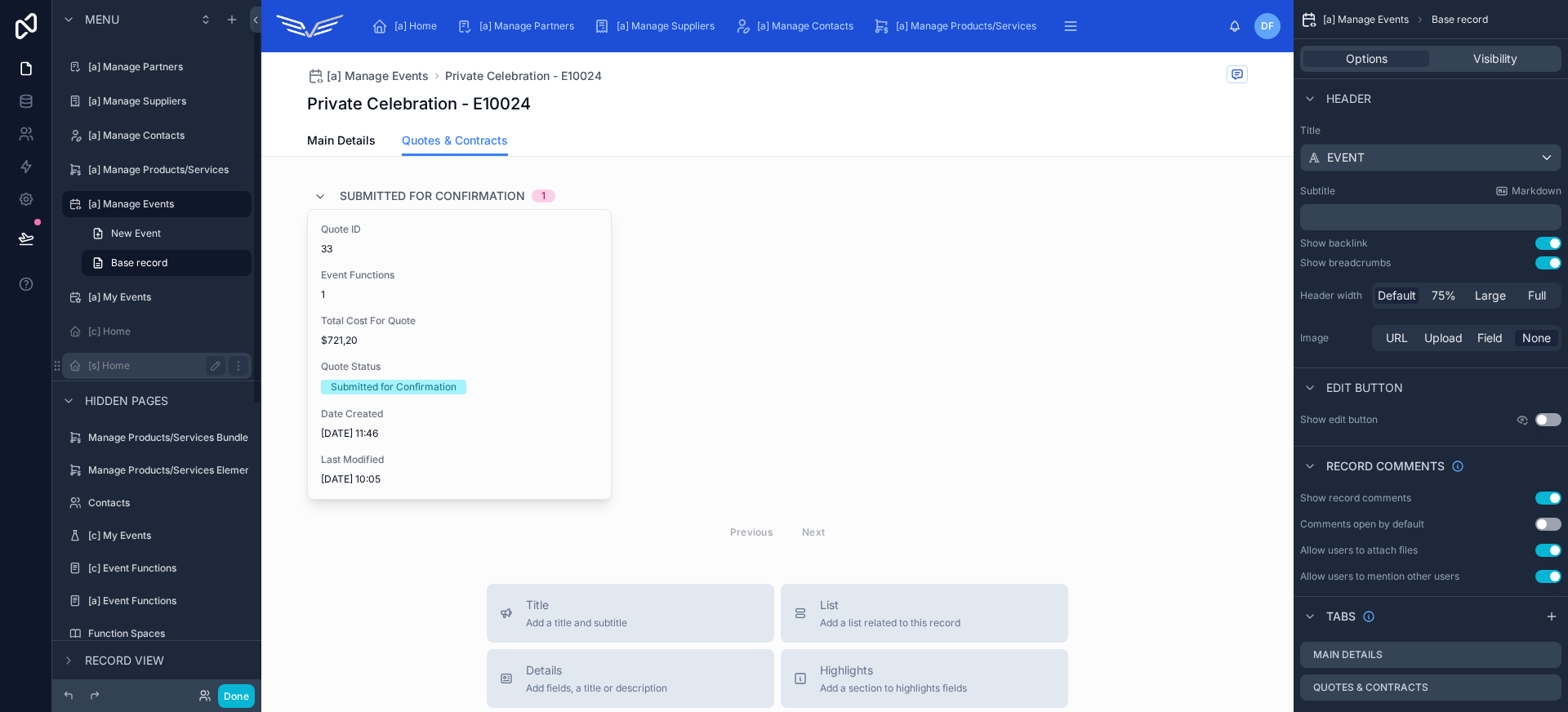
click at [125, 370] on label "[s] Home" at bounding box center [153, 365] width 131 height 13
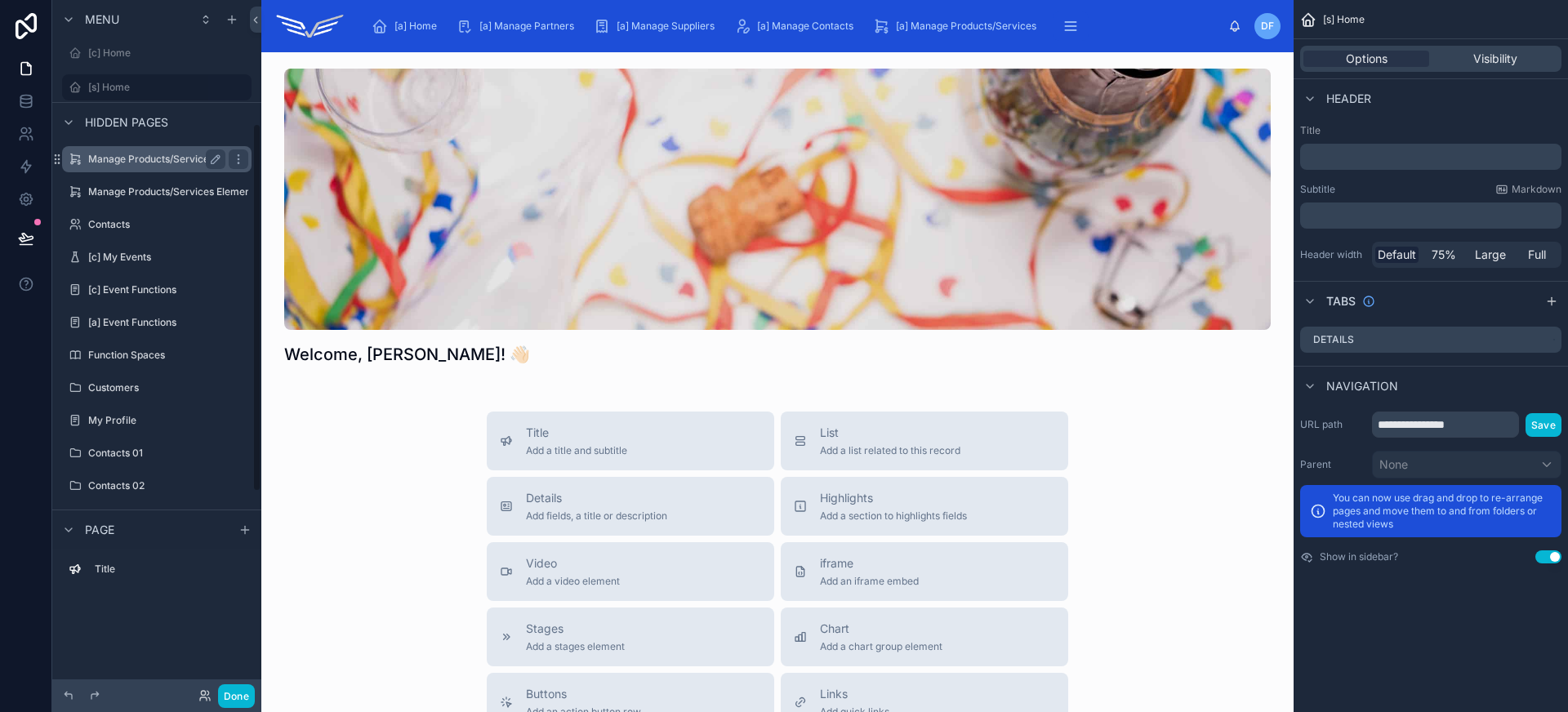
scroll to position [232, 0]
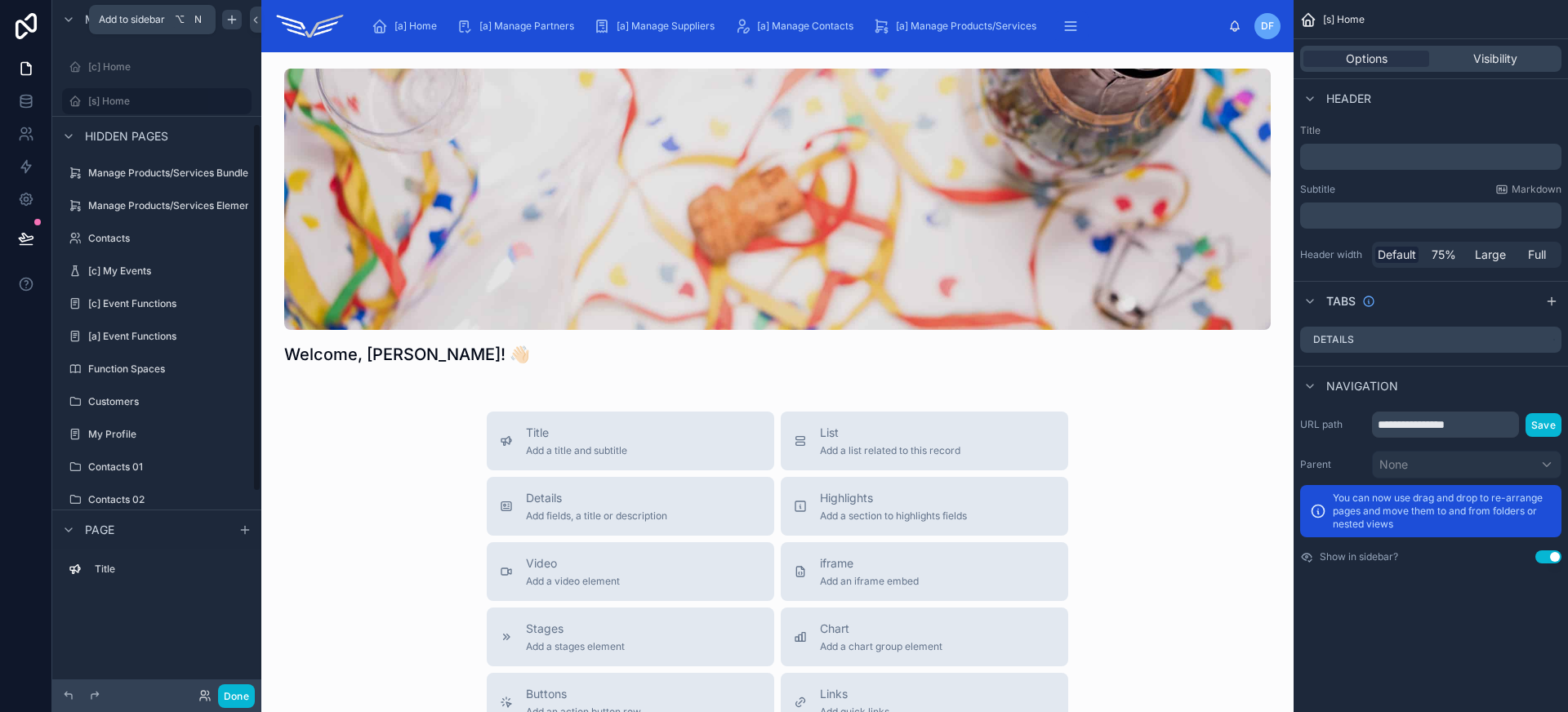
click at [235, 18] on icon "scrollable content" at bounding box center [232, 20] width 13 height 13
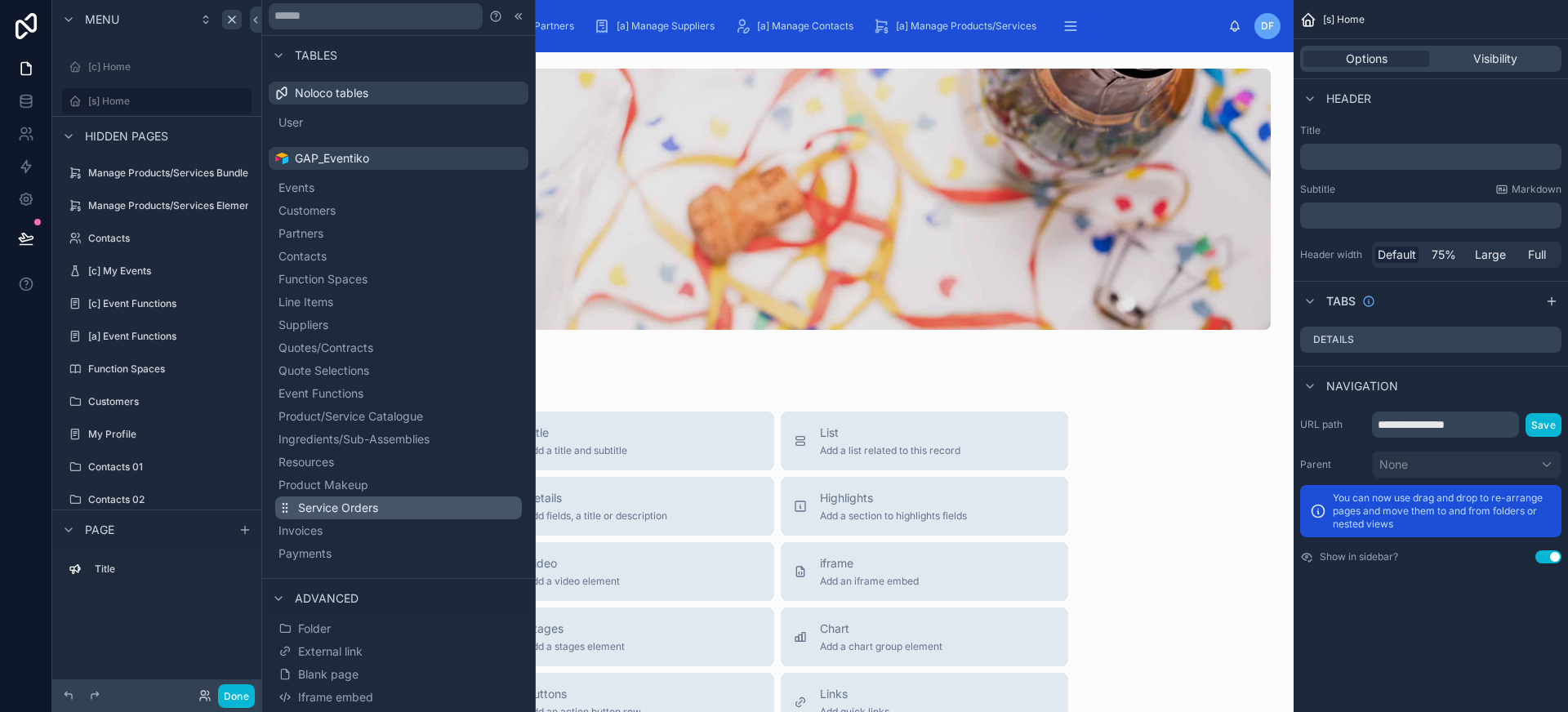
scroll to position [23, 0]
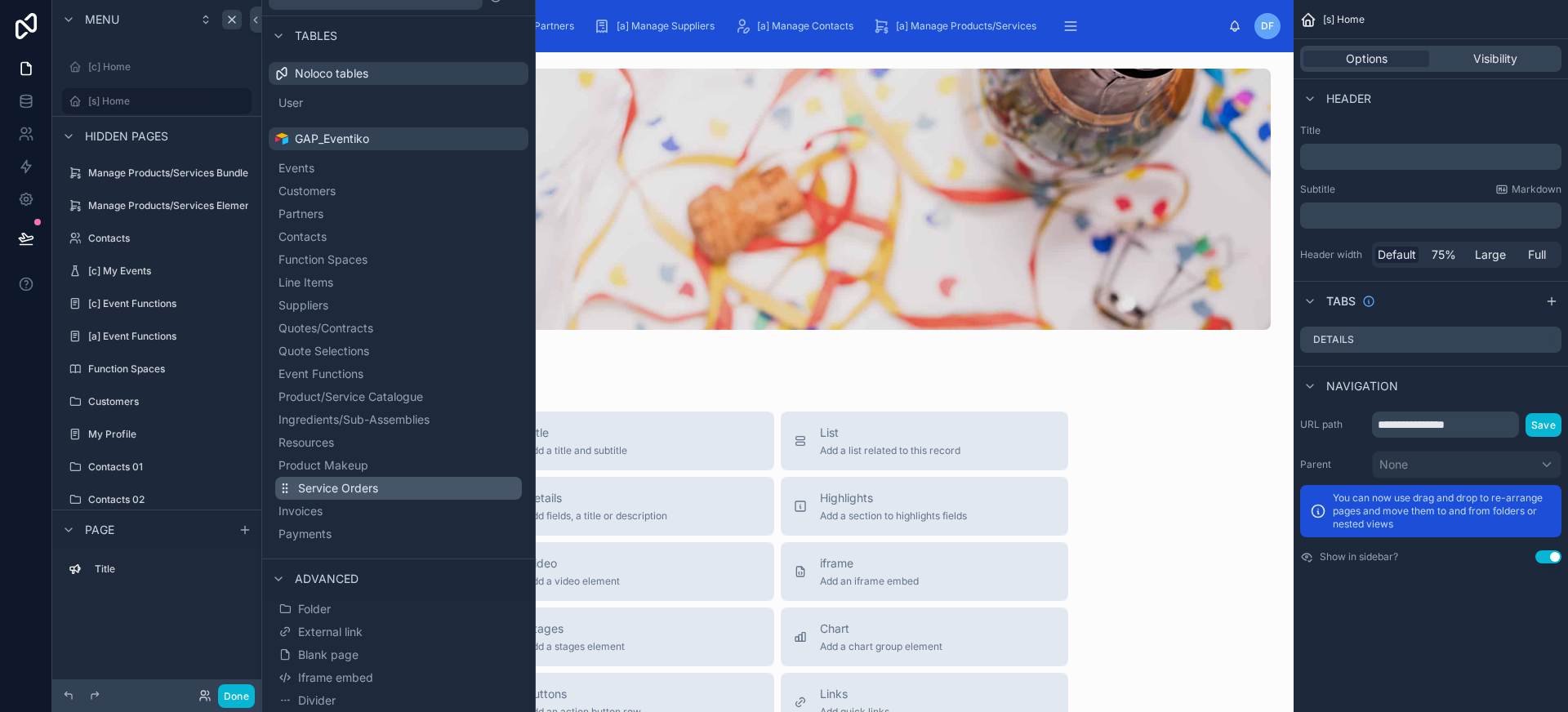
click at [388, 490] on button "Service Orders" at bounding box center [399, 488] width 247 height 23
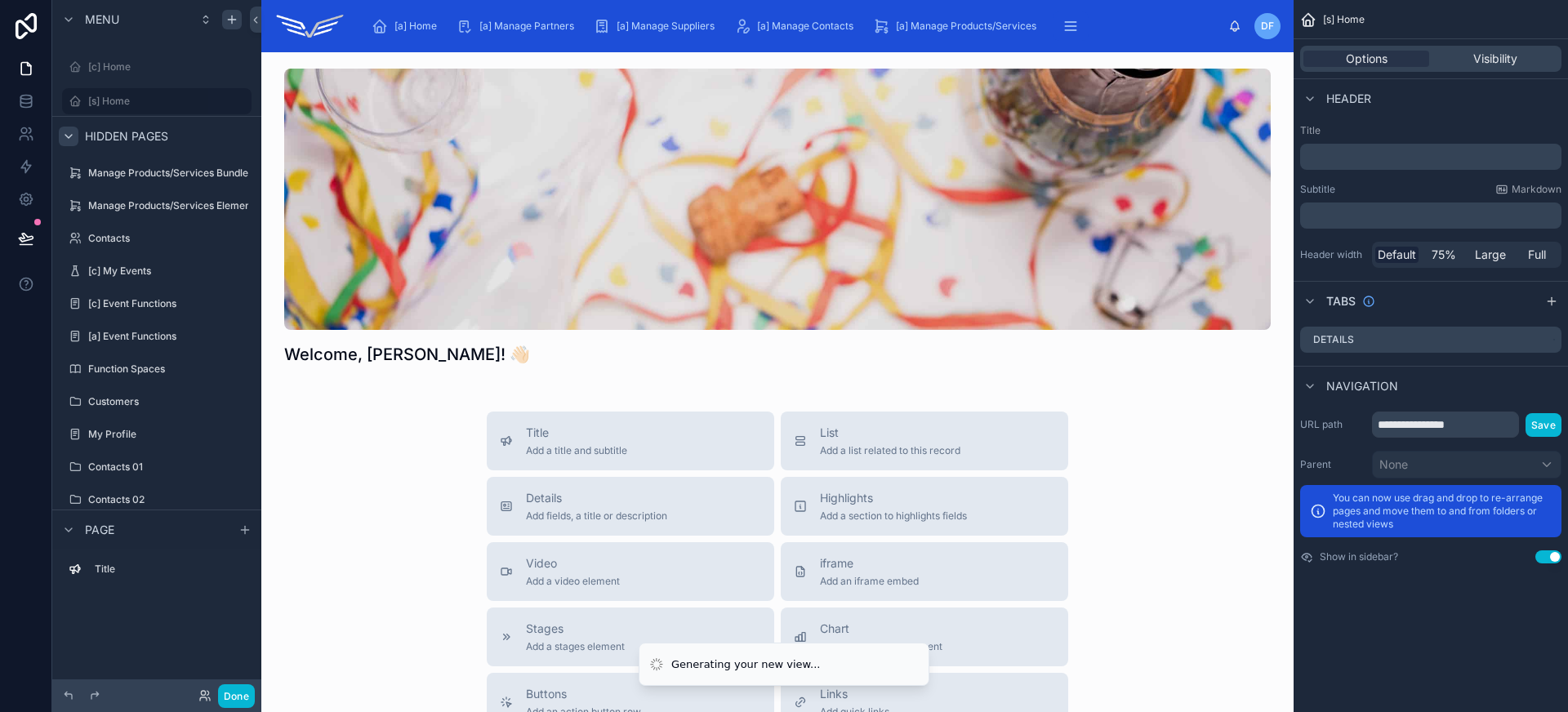
click at [67, 135] on icon "scrollable content" at bounding box center [68, 136] width 13 height 13
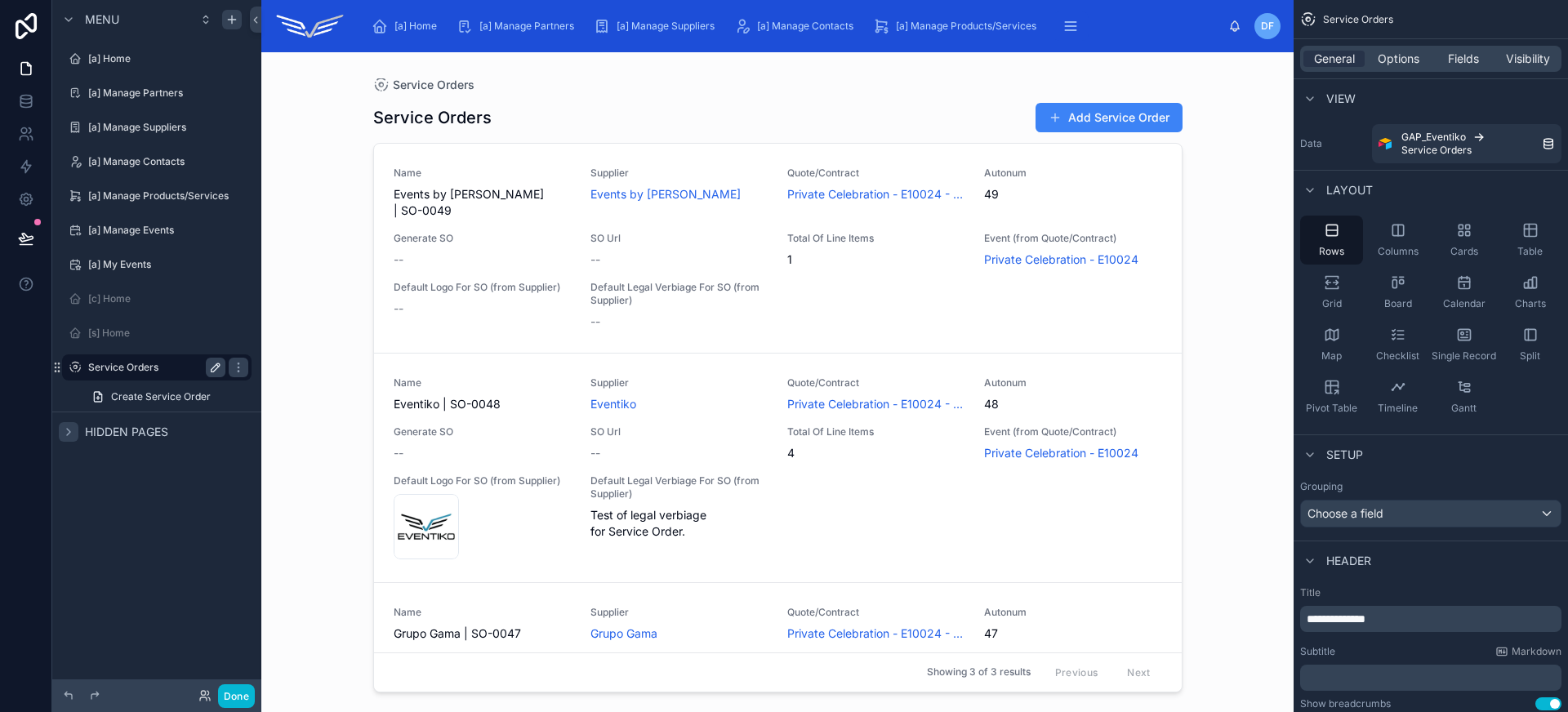
click at [212, 368] on icon "scrollable content" at bounding box center [215, 367] width 13 height 13
click at [95, 368] on input "**********" at bounding box center [143, 368] width 111 height 20
type input "**********"
click at [232, 366] on icon "scrollable content" at bounding box center [238, 367] width 13 height 13
click at [76, 364] on icon "scrollable content" at bounding box center [75, 367] width 13 height 13
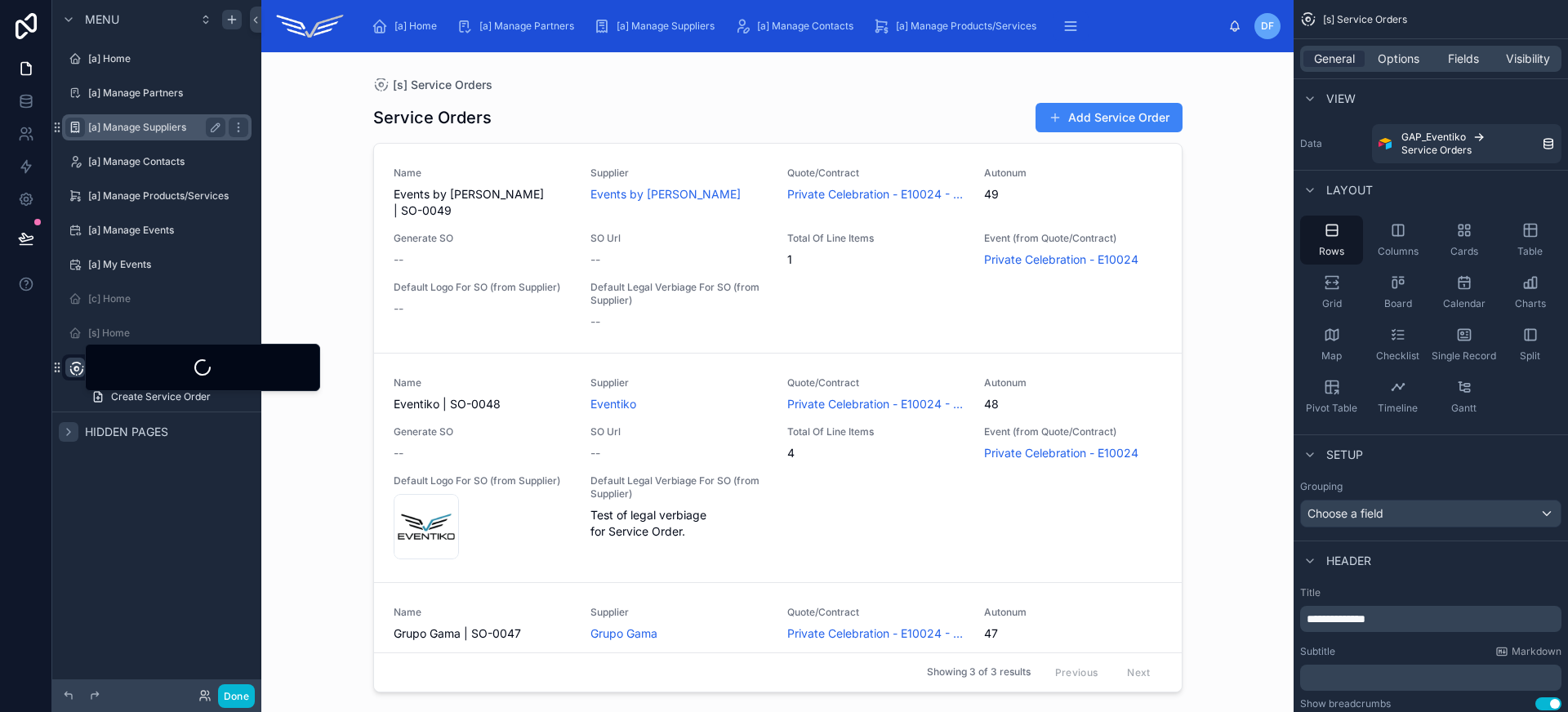
click at [76, 126] on icon "scrollable content" at bounding box center [75, 127] width 13 height 13
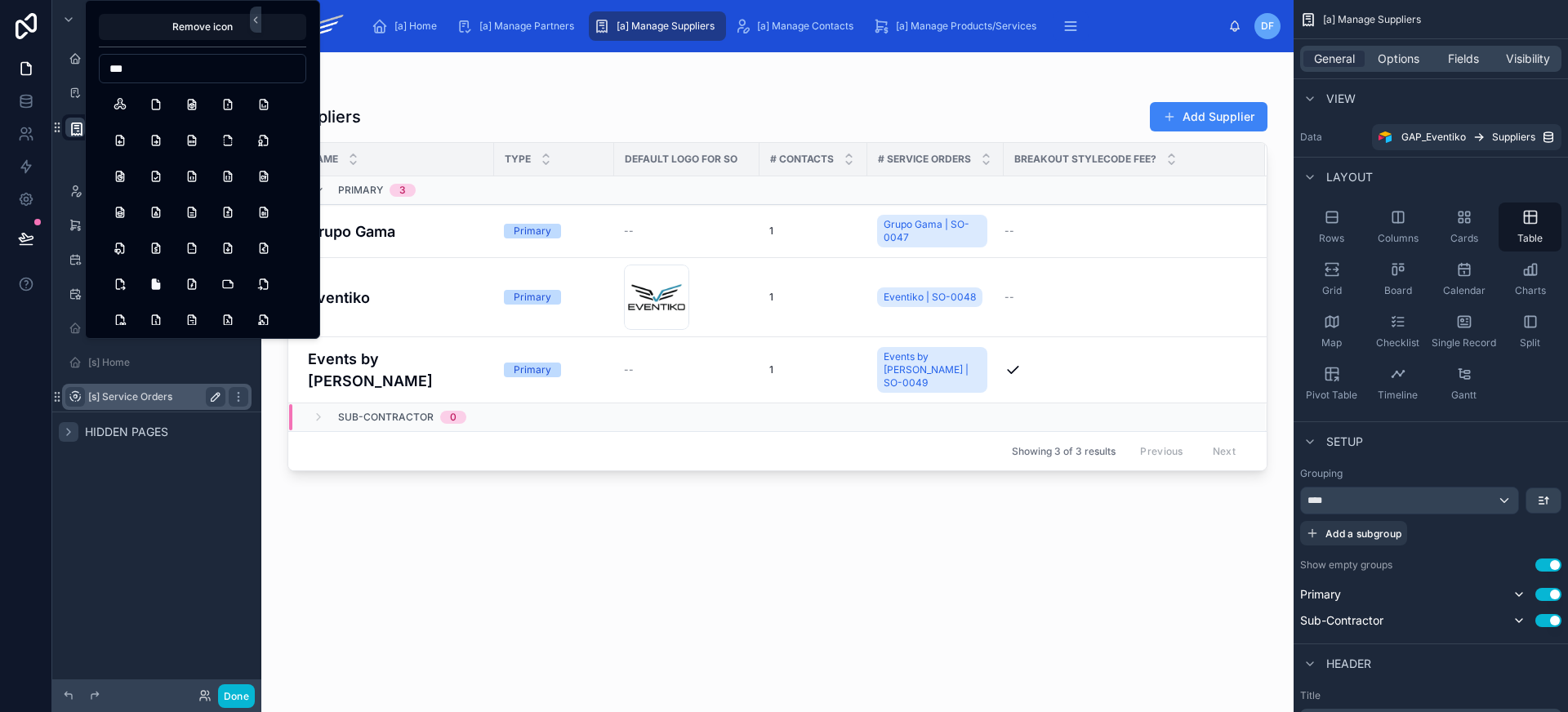
type input "****"
click at [70, 151] on div "New Supplier" at bounding box center [156, 156] width 209 height 29
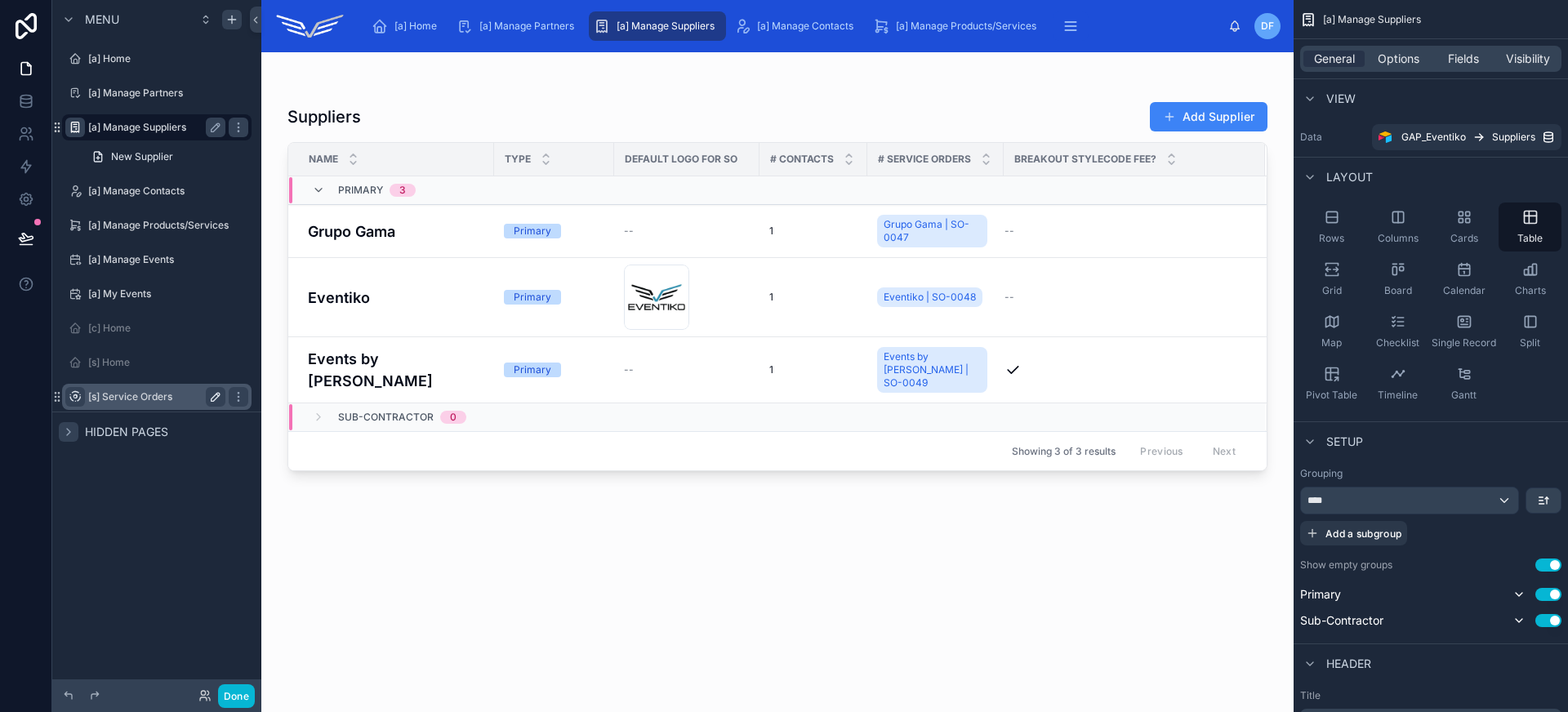
click at [75, 128] on icon "scrollable content" at bounding box center [75, 127] width 13 height 13
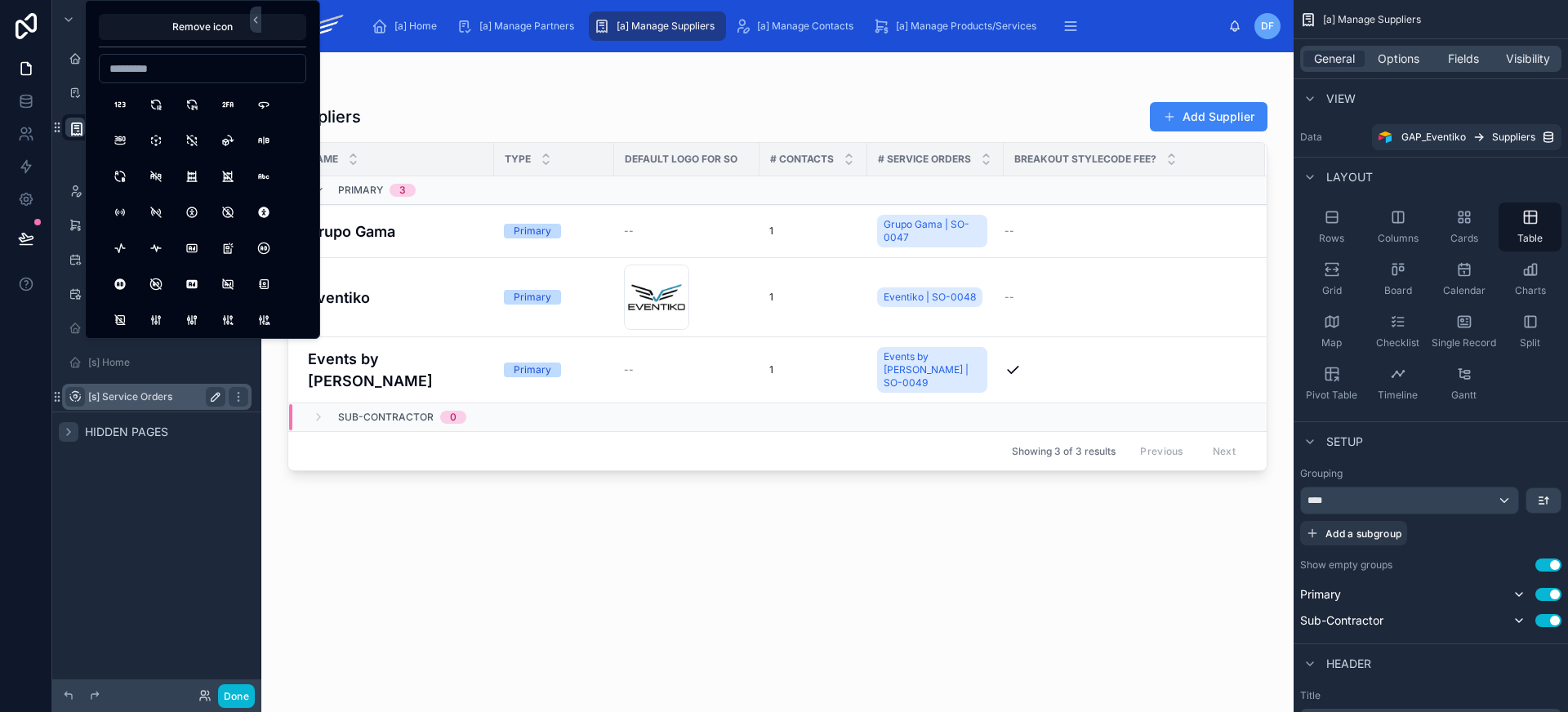
click at [76, 164] on div "New Supplier" at bounding box center [156, 156] width 209 height 29
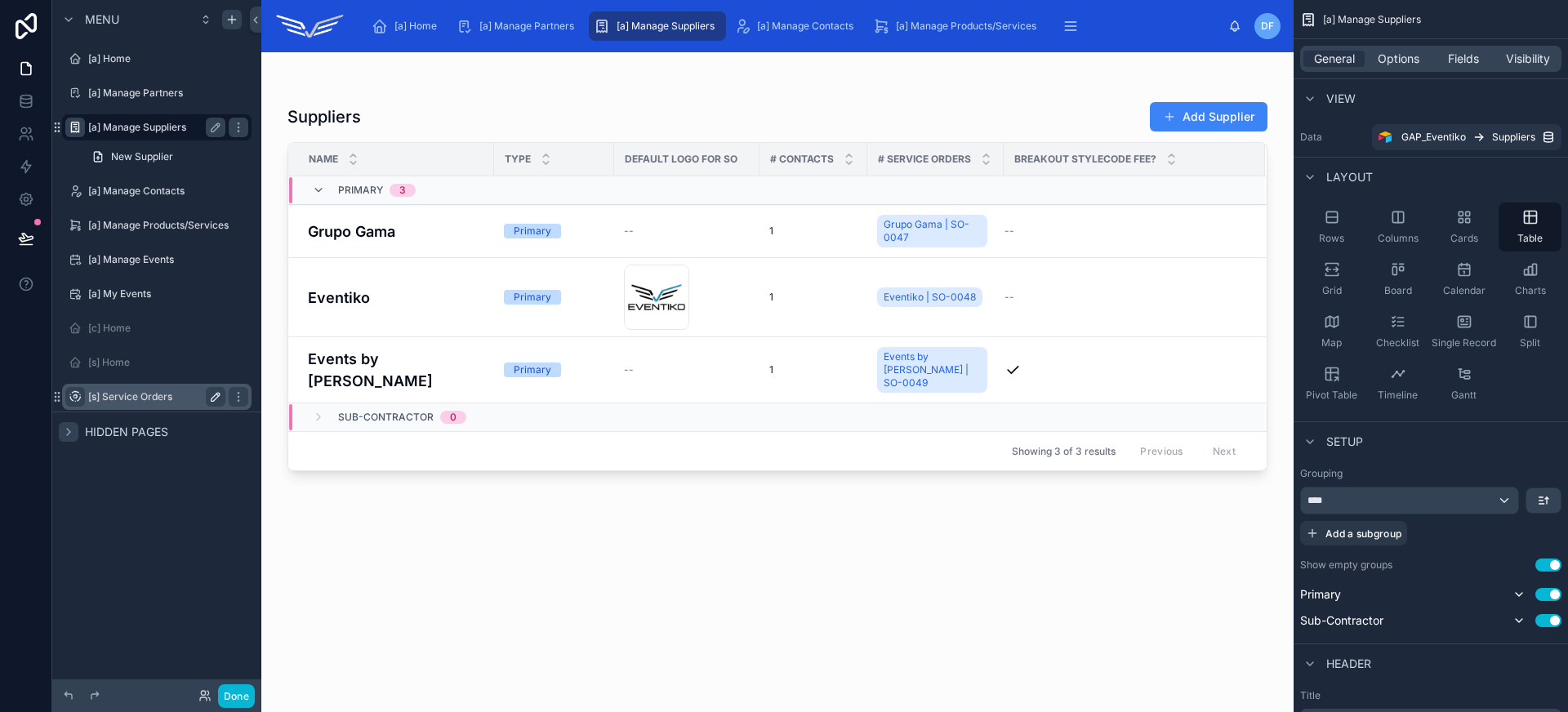
click at [77, 126] on icon "scrollable content" at bounding box center [75, 127] width 13 height 13
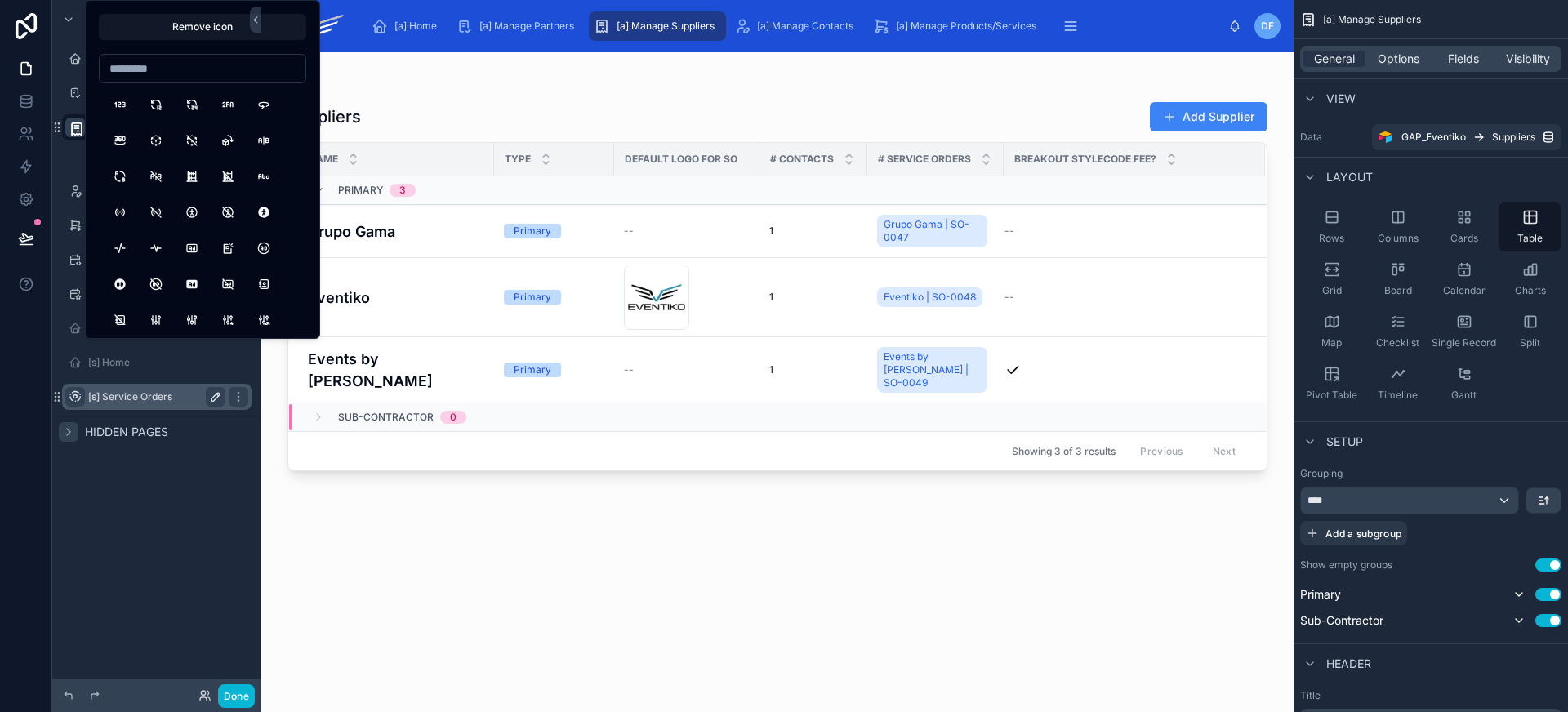
click at [74, 164] on div "New Supplier" at bounding box center [156, 156] width 209 height 29
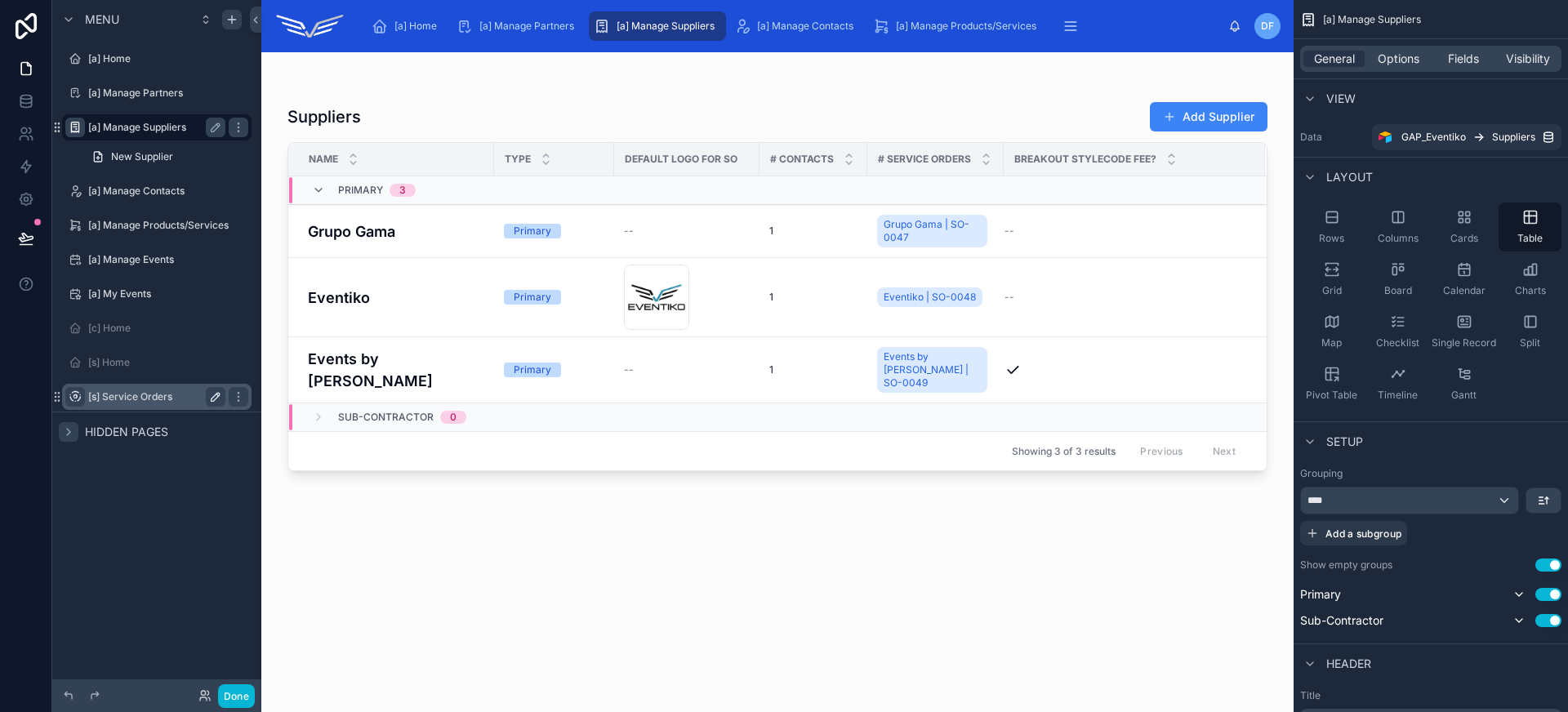
click at [75, 127] on icon "scrollable content" at bounding box center [75, 127] width 13 height 13
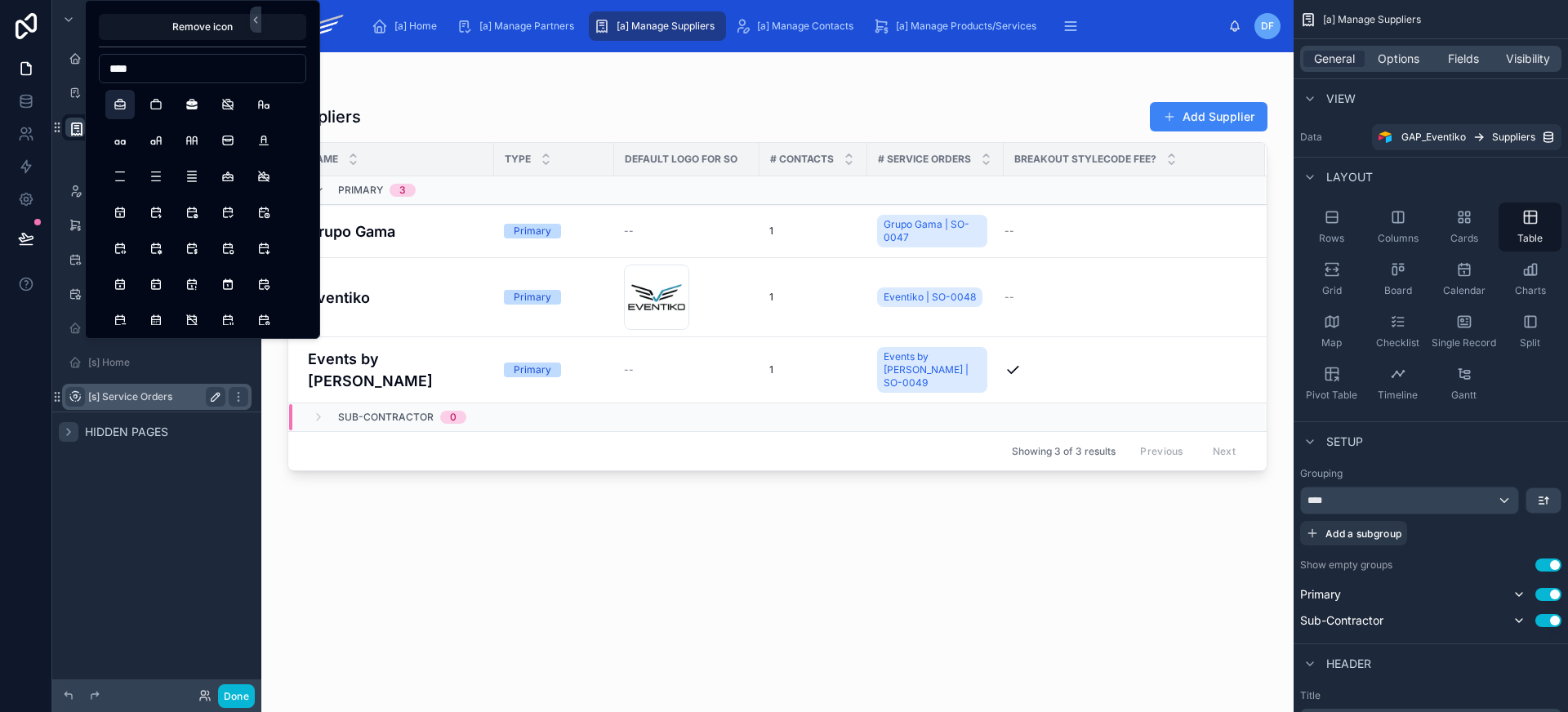
type input "****"
click at [121, 107] on button "Briefcase" at bounding box center [120, 104] width 29 height 29
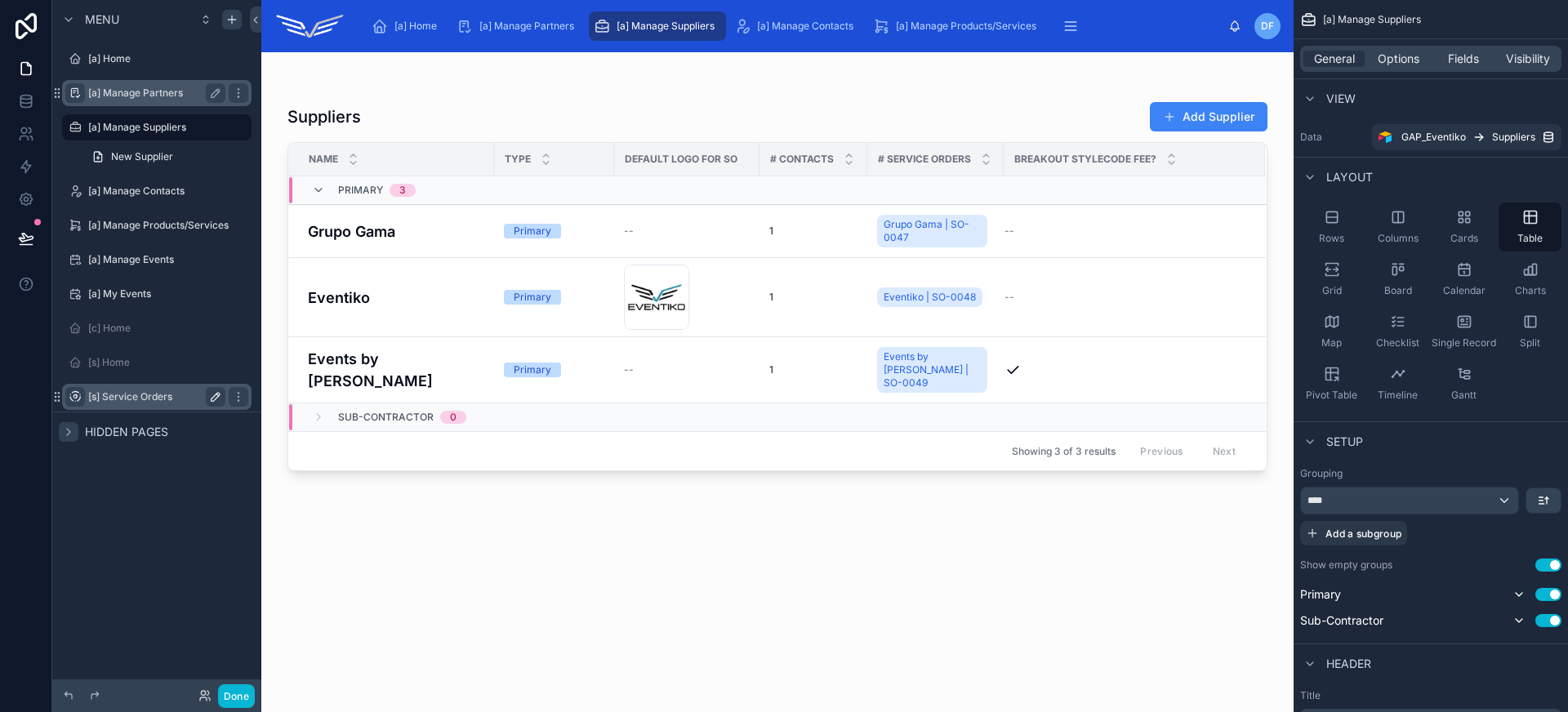
click at [75, 95] on icon "scrollable content" at bounding box center [75, 92] width 13 height 13
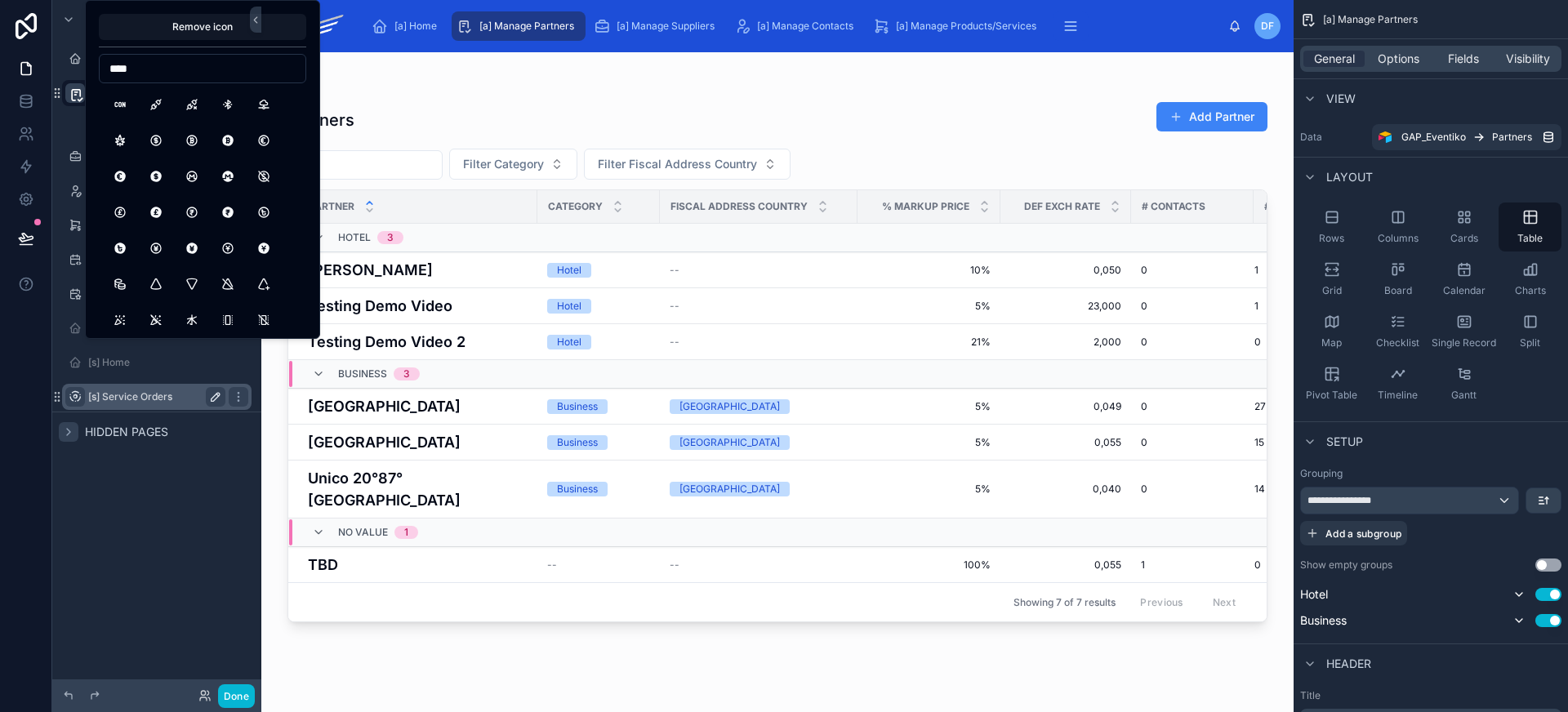
click at [145, 73] on input "****" at bounding box center [203, 68] width 206 height 23
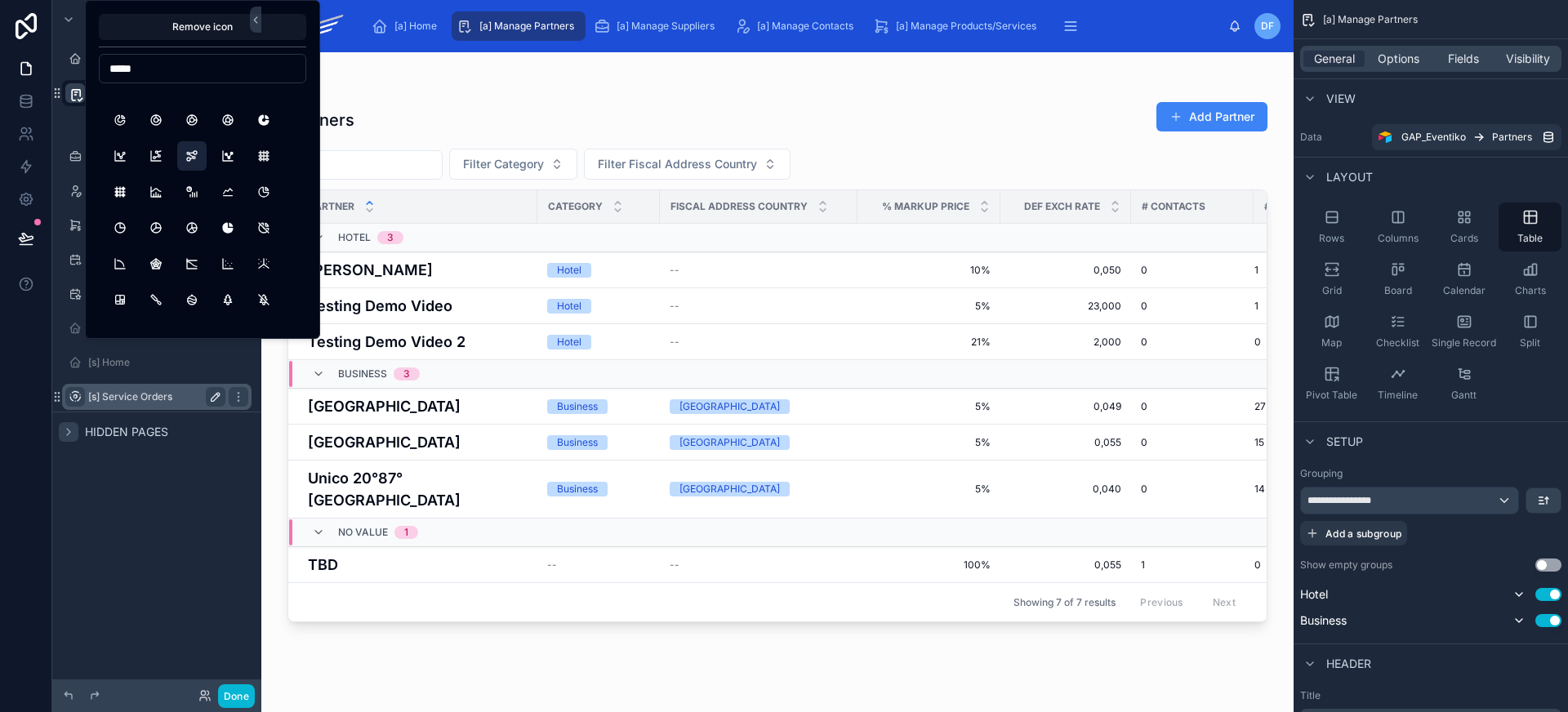
type input "*****"
click at [200, 157] on button "ChartDots3" at bounding box center [191, 155] width 29 height 29
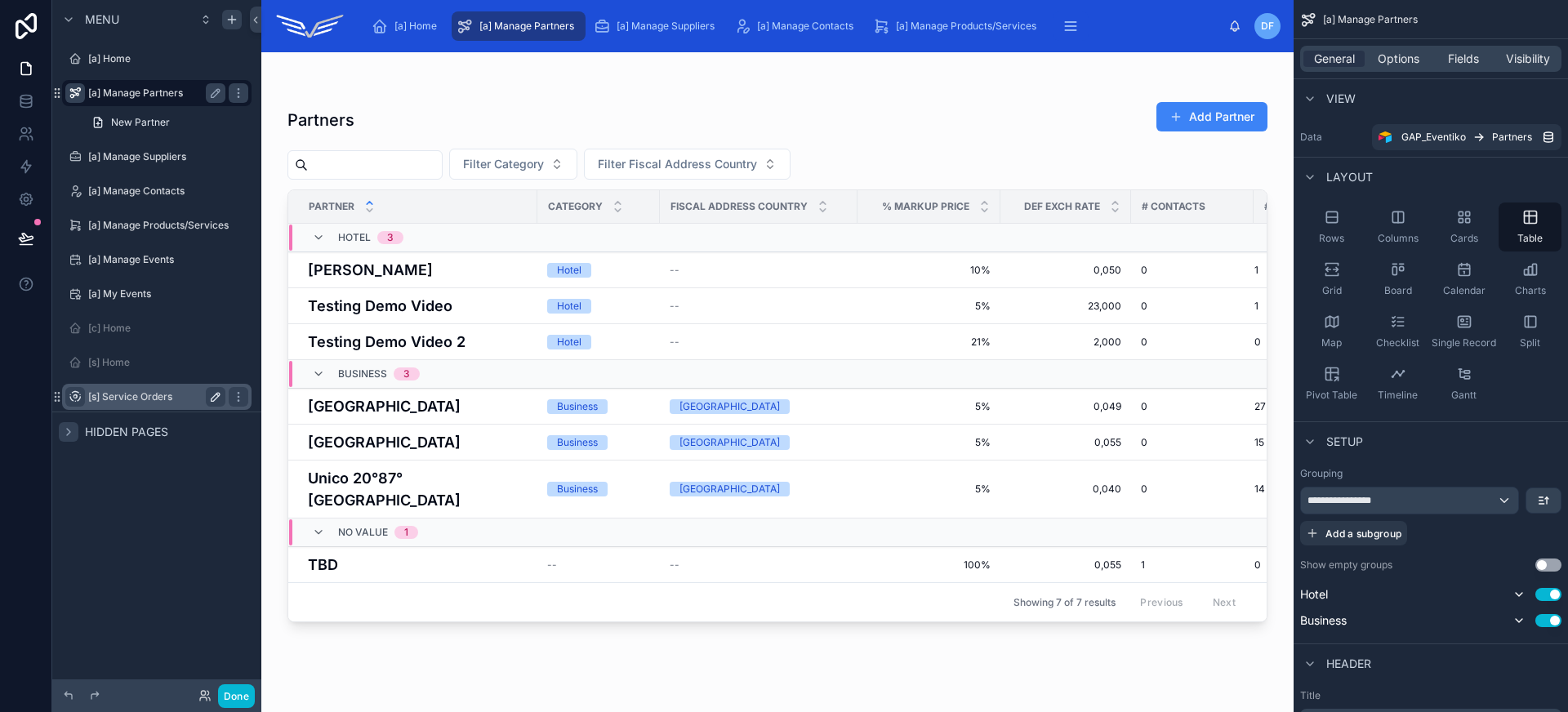
click at [76, 91] on icon "scrollable content" at bounding box center [75, 92] width 13 height 13
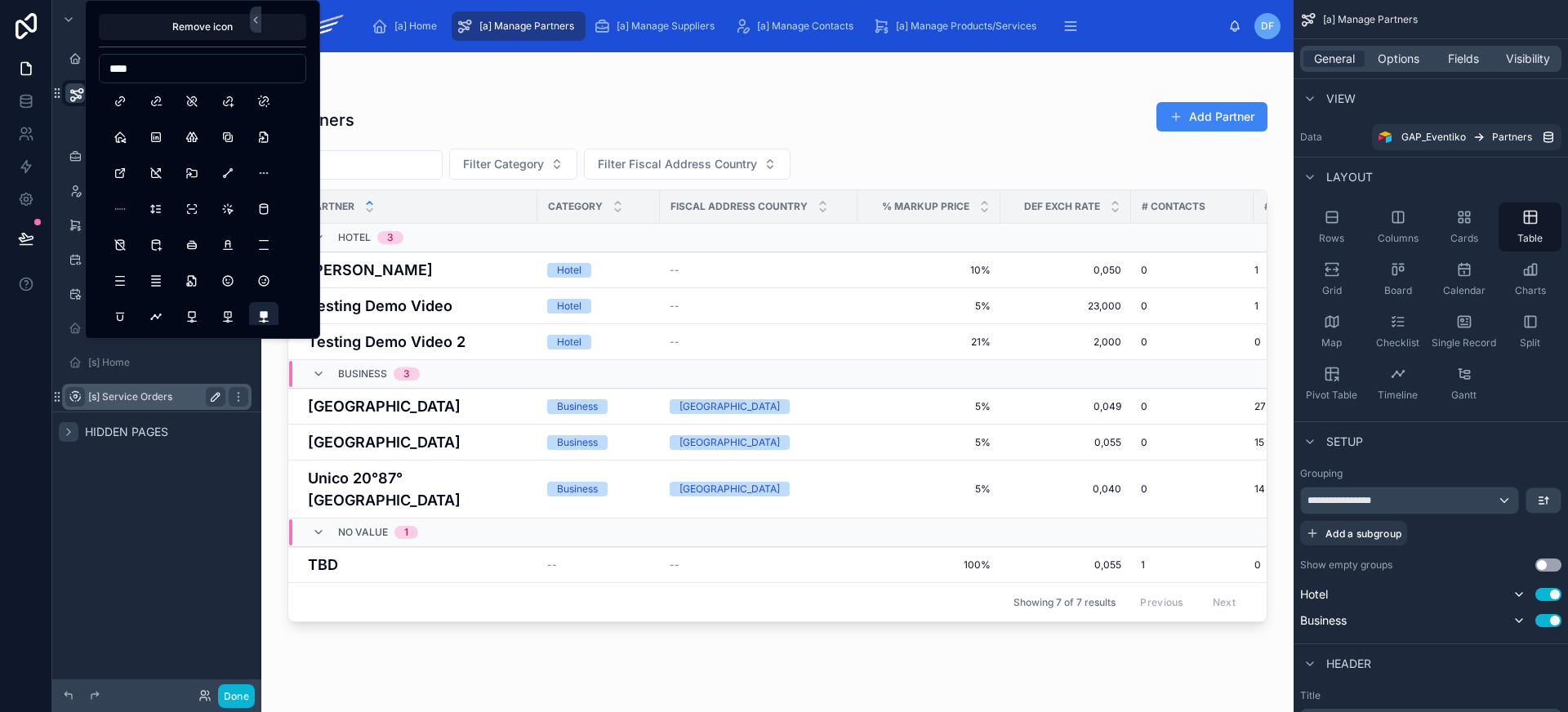
scroll to position [0, 0]
type input "****"
click at [118, 110] on button "Link" at bounding box center [120, 104] width 29 height 29
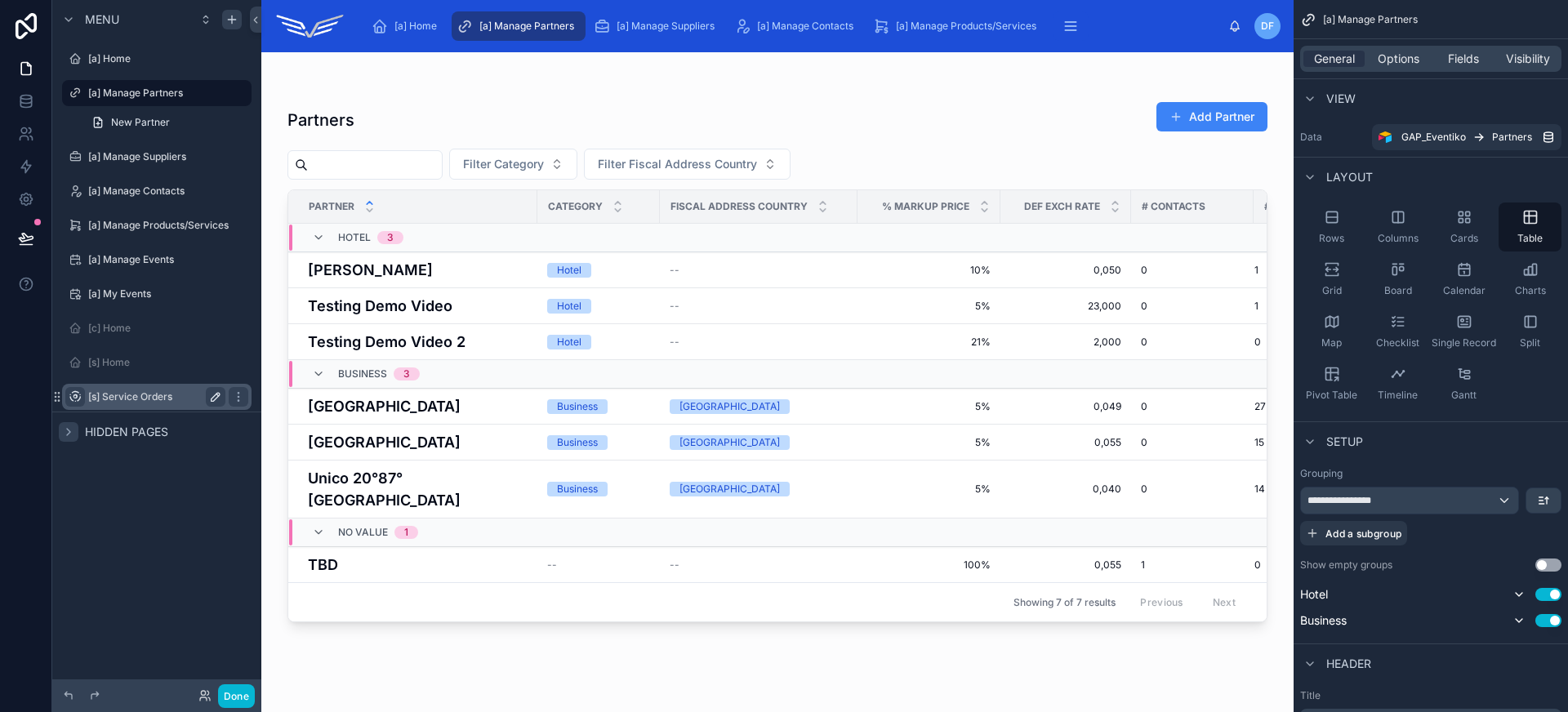
click at [479, 79] on div at bounding box center [777, 372] width 1032 height 640
click at [75, 227] on icon "scrollable content" at bounding box center [75, 225] width 13 height 13
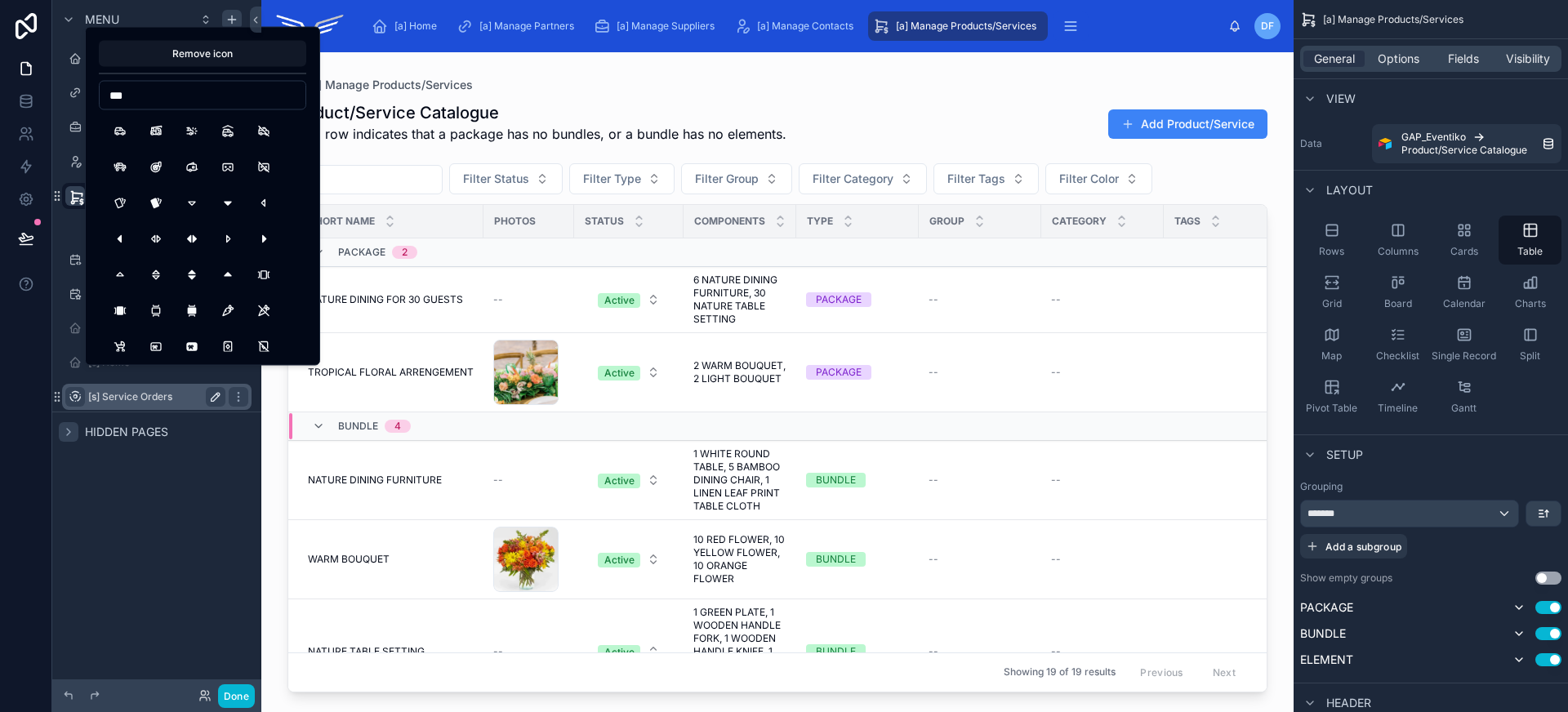
type input "****"
click at [225, 139] on button "ShoppingCart" at bounding box center [227, 131] width 29 height 29
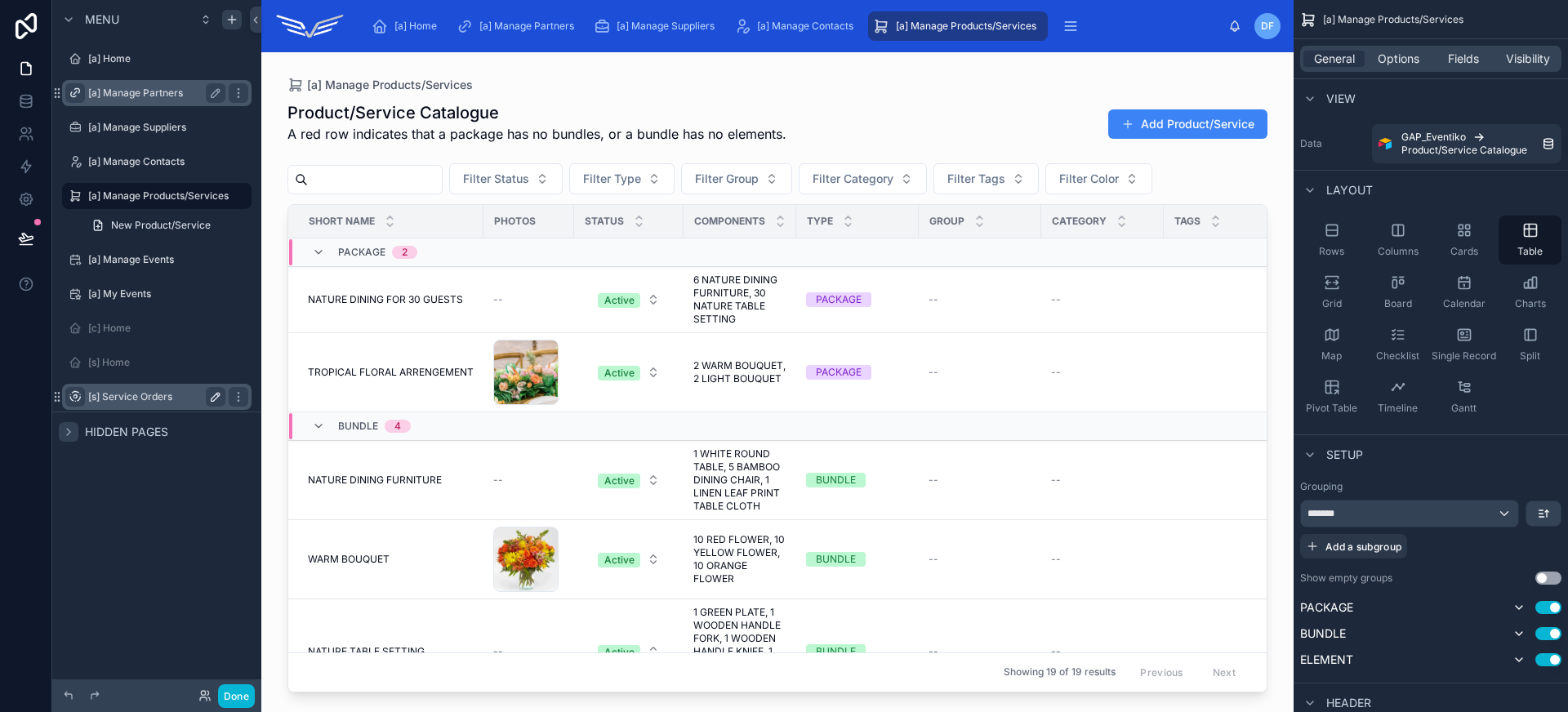
click at [76, 94] on icon "scrollable content" at bounding box center [75, 92] width 13 height 13
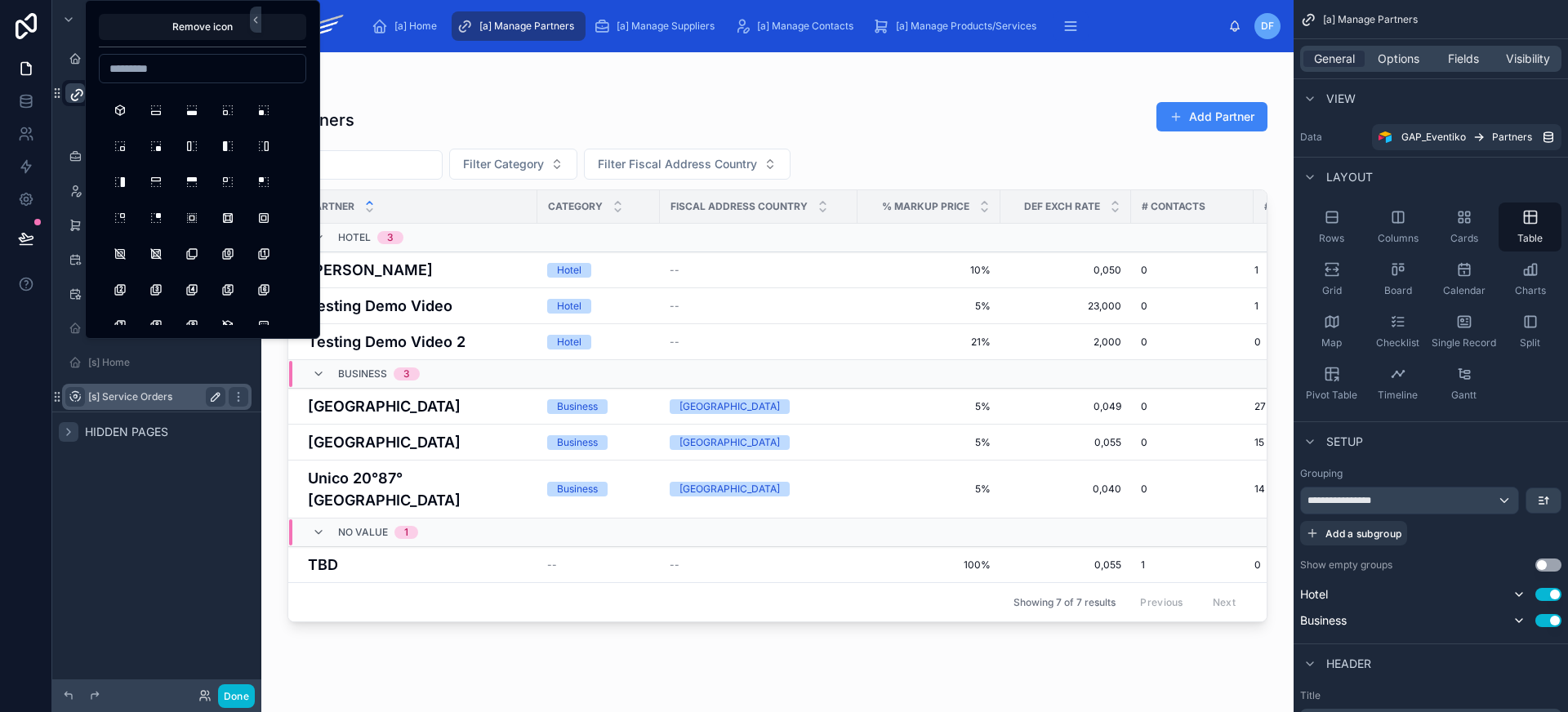
scroll to position [4465, 0]
click at [191, 239] on button "BoxMultiple" at bounding box center [191, 235] width 29 height 29
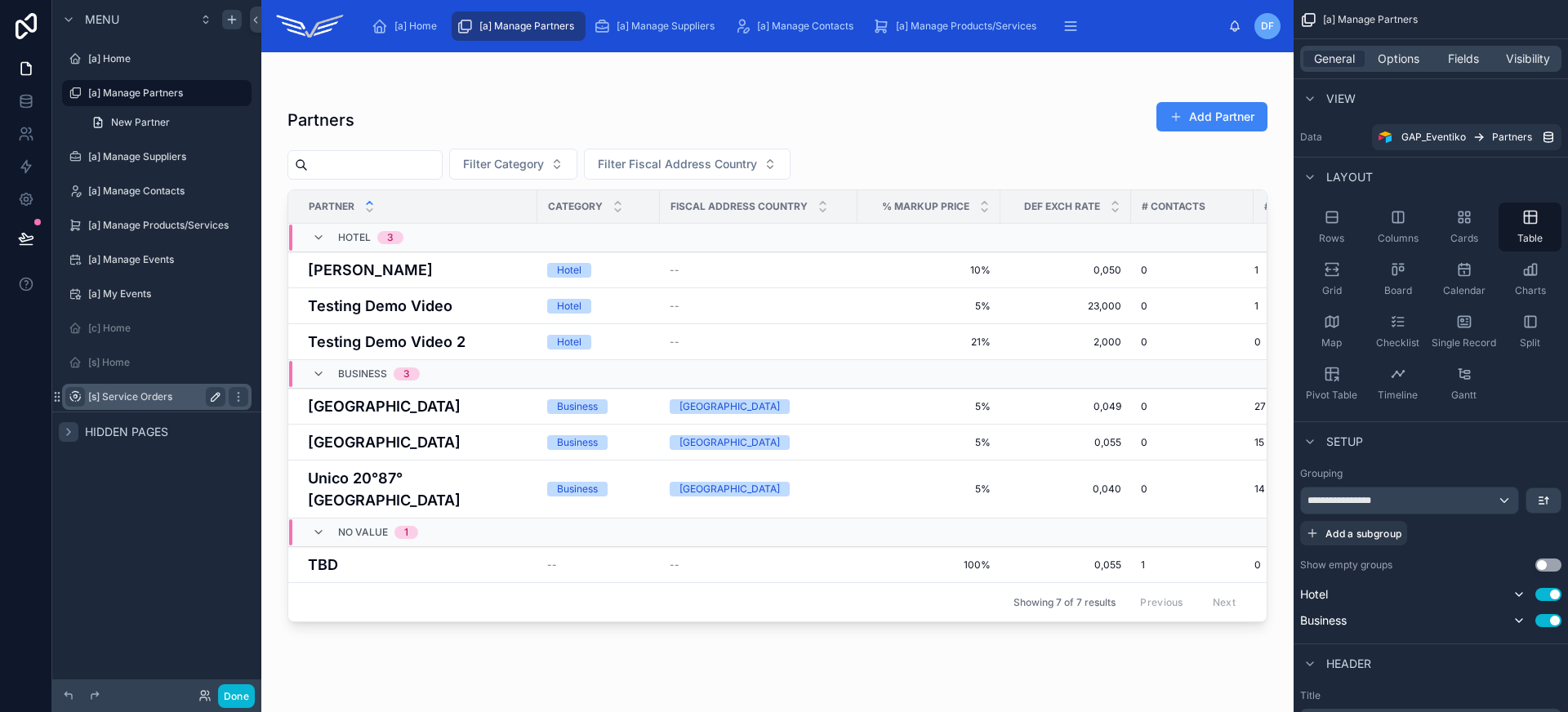
click at [146, 394] on label "[s] Service Orders" at bounding box center [153, 396] width 131 height 13
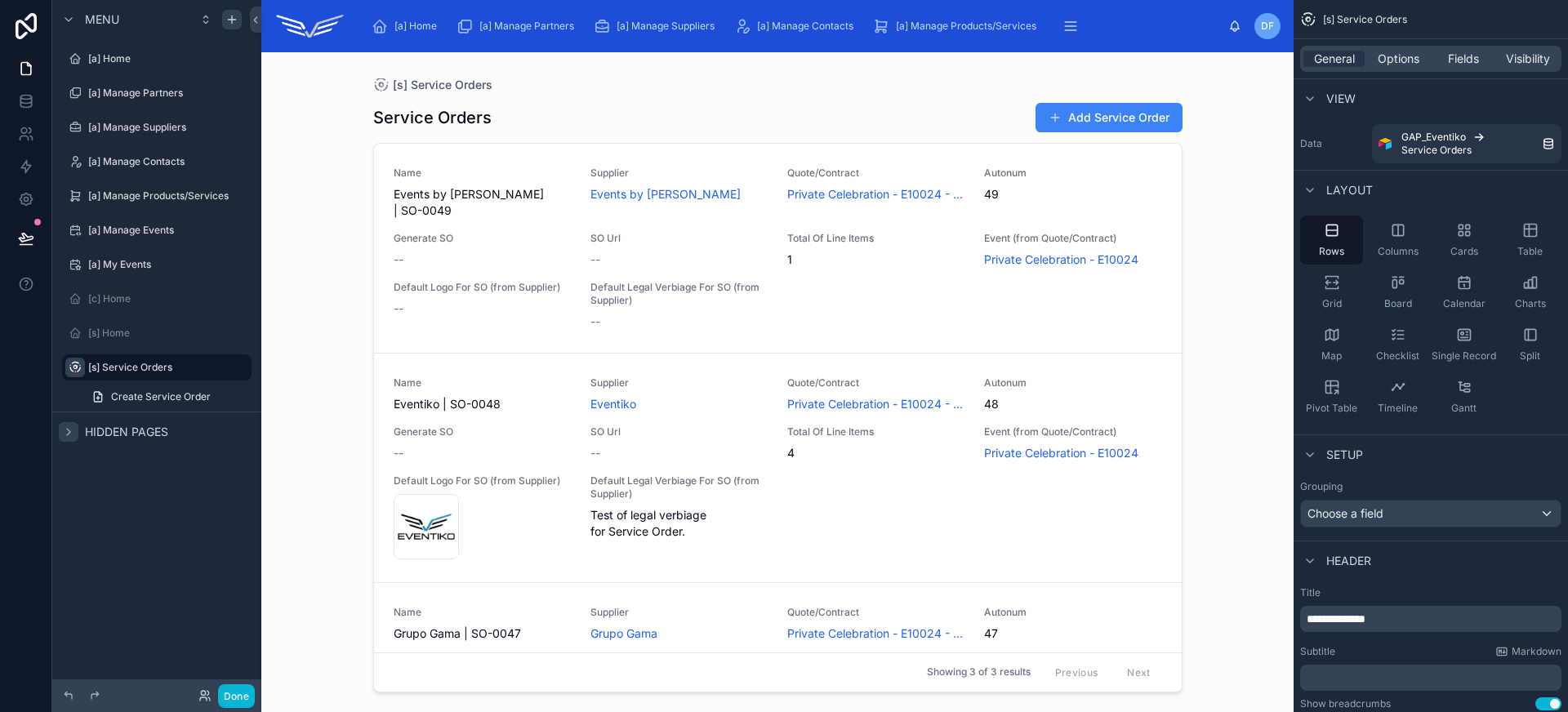
click at [76, 367] on icon "scrollable content" at bounding box center [75, 367] width 13 height 13
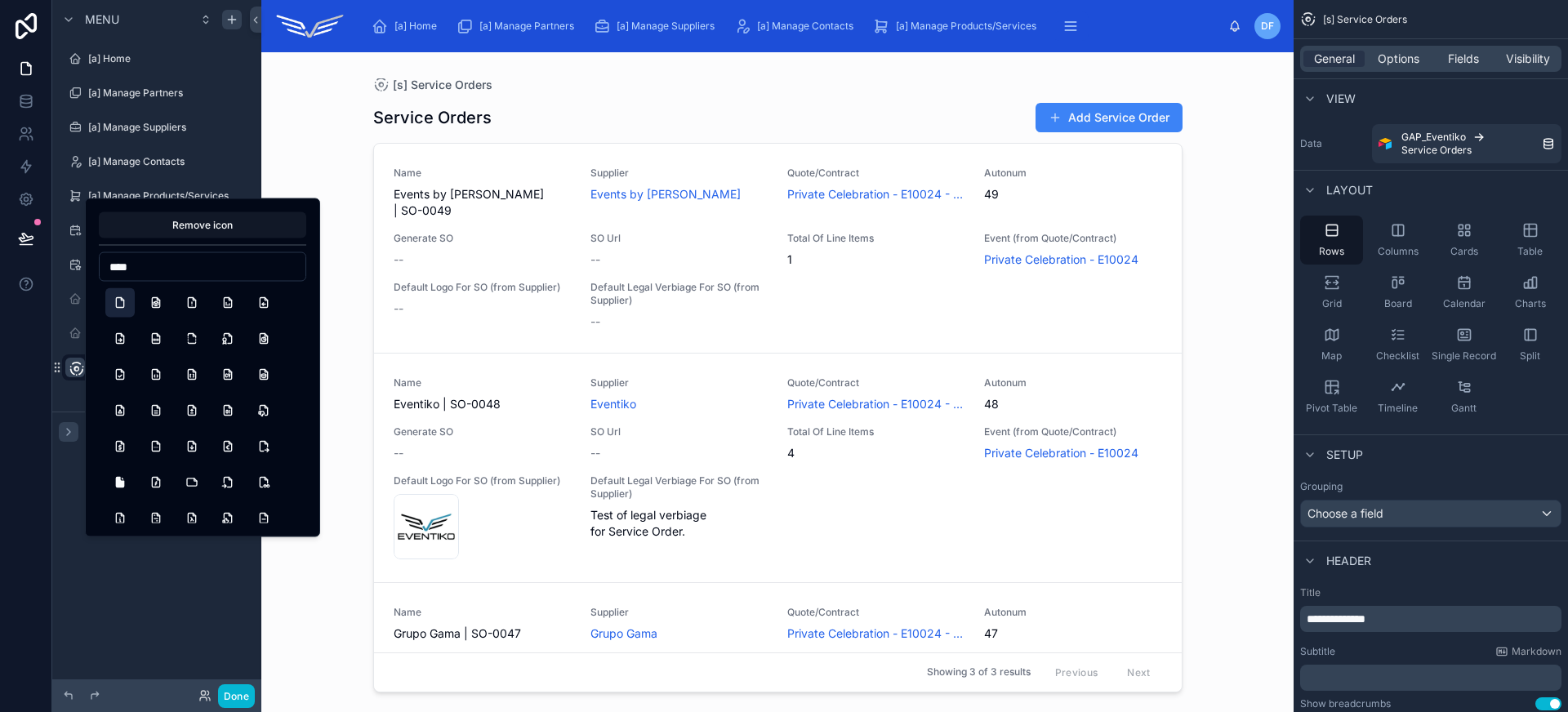
type input "****"
click at [119, 310] on button "File" at bounding box center [120, 302] width 29 height 29
click at [104, 561] on div "**********" at bounding box center [156, 345] width 209 height 692
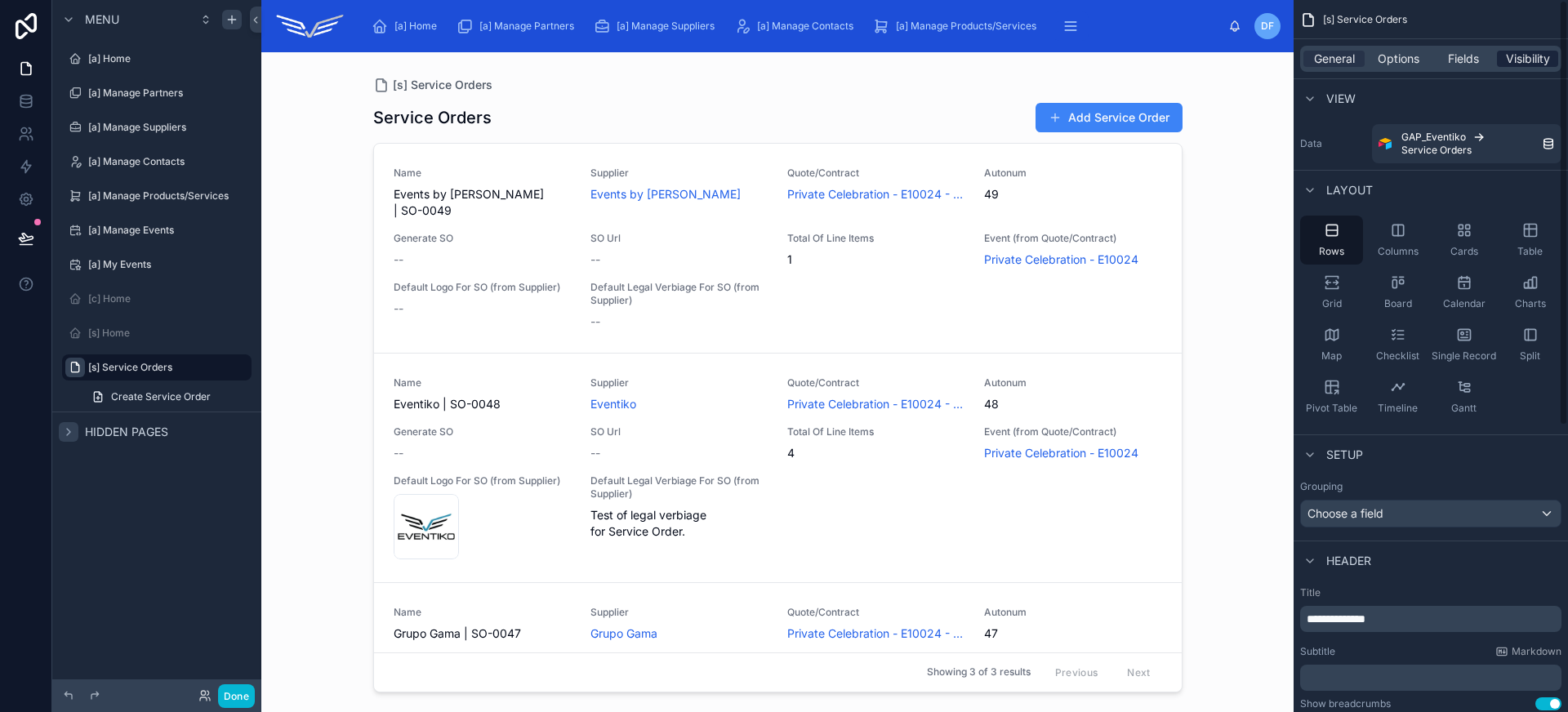
click at [1520, 60] on span "Visibility" at bounding box center [1528, 59] width 44 height 16
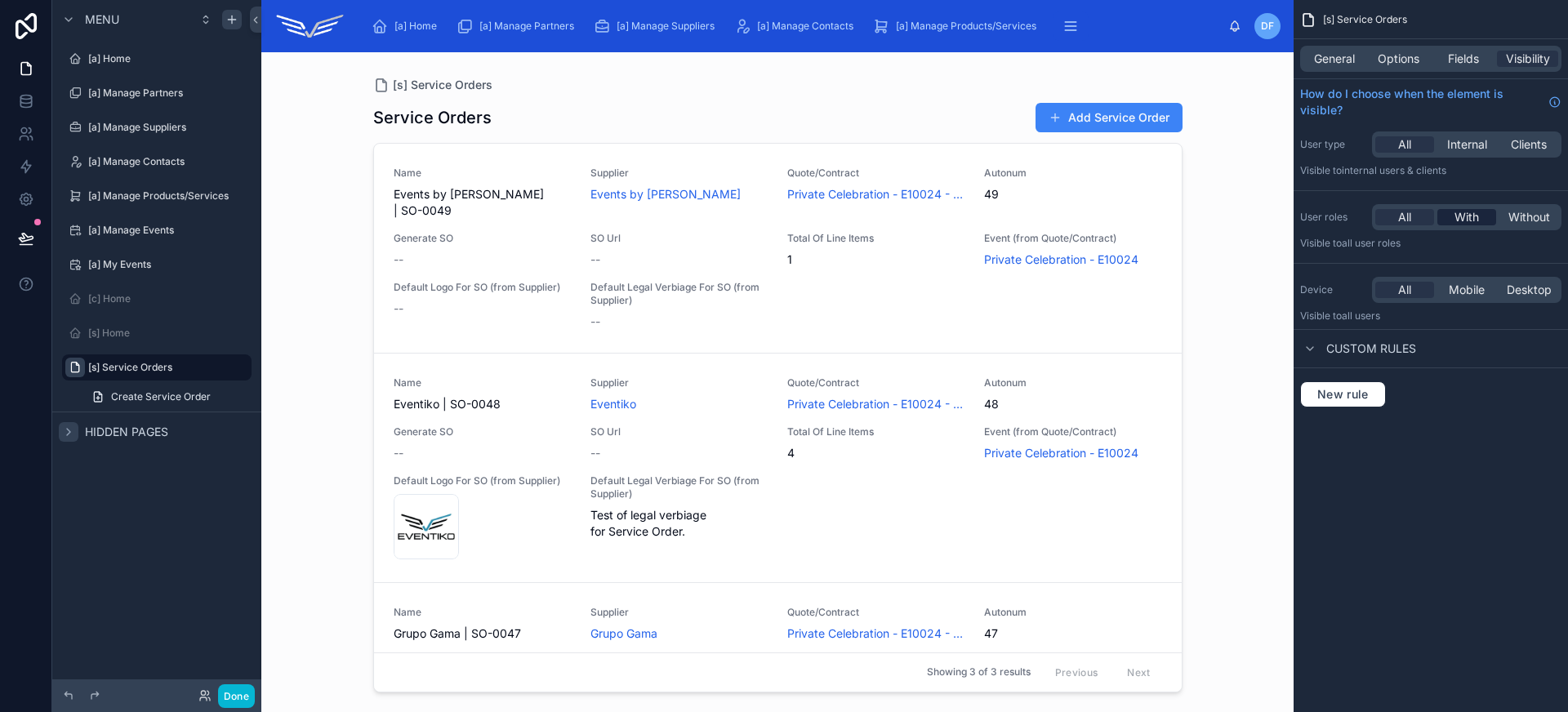
click at [1460, 222] on span "With" at bounding box center [1467, 217] width 25 height 16
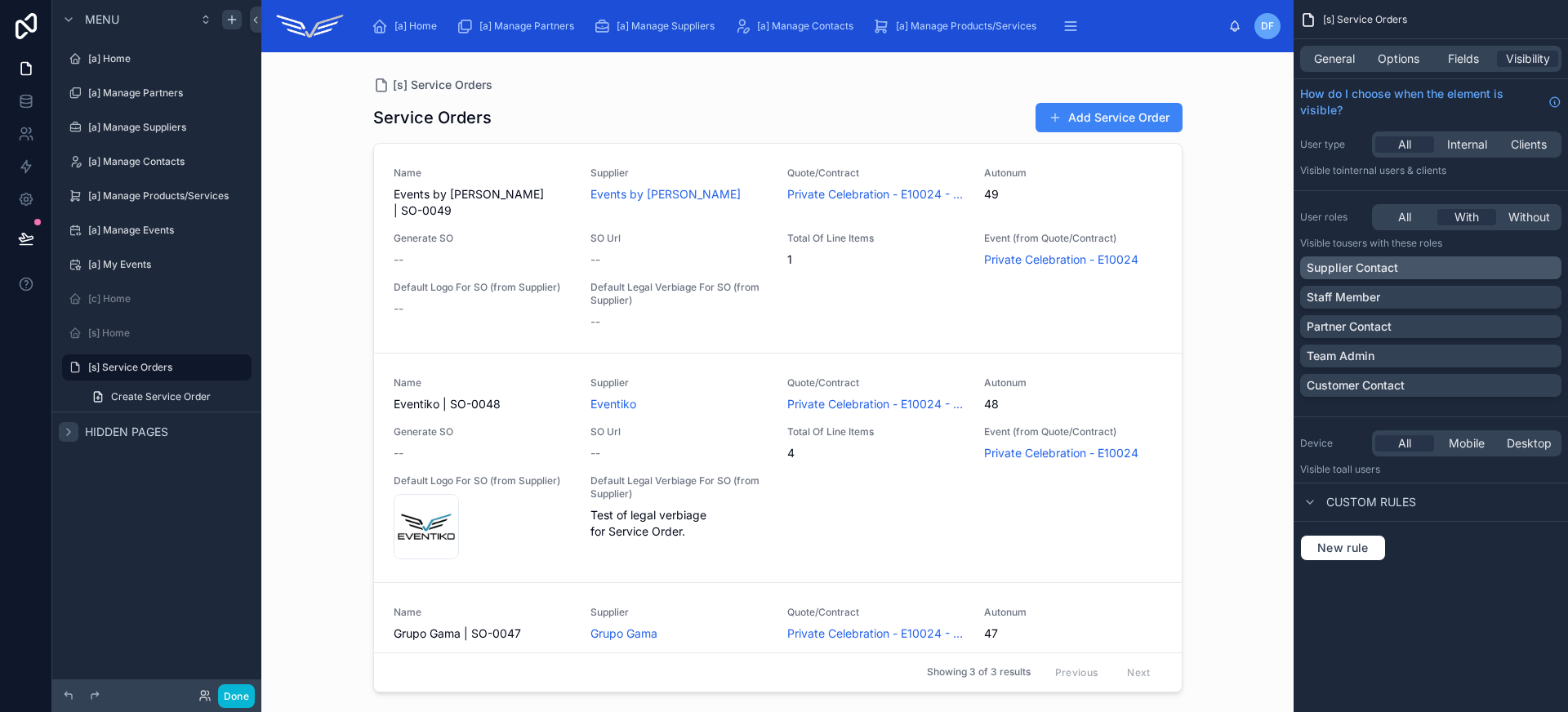
click at [1384, 271] on p "Supplier Contact" at bounding box center [1352, 267] width 92 height 16
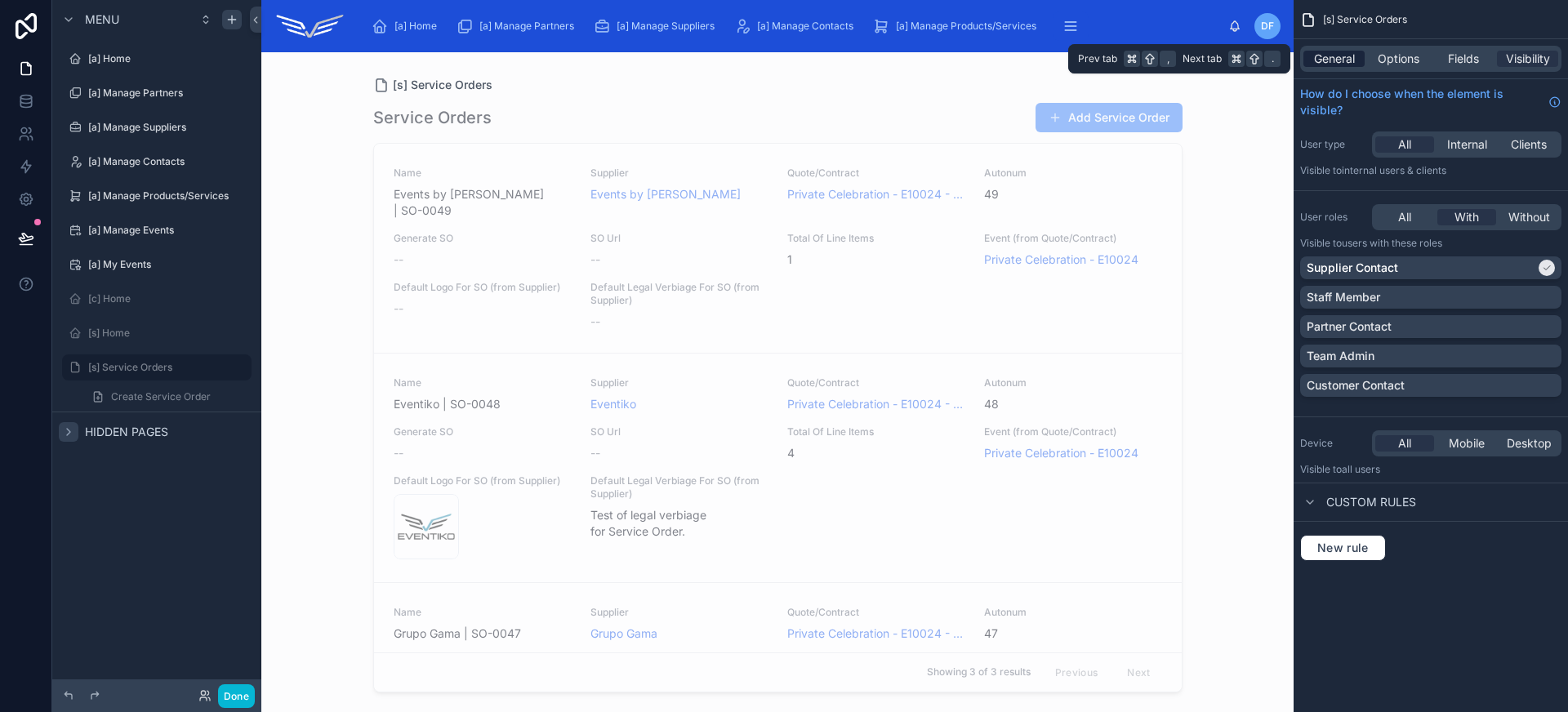
click at [1344, 60] on span "General" at bounding box center [1334, 59] width 41 height 16
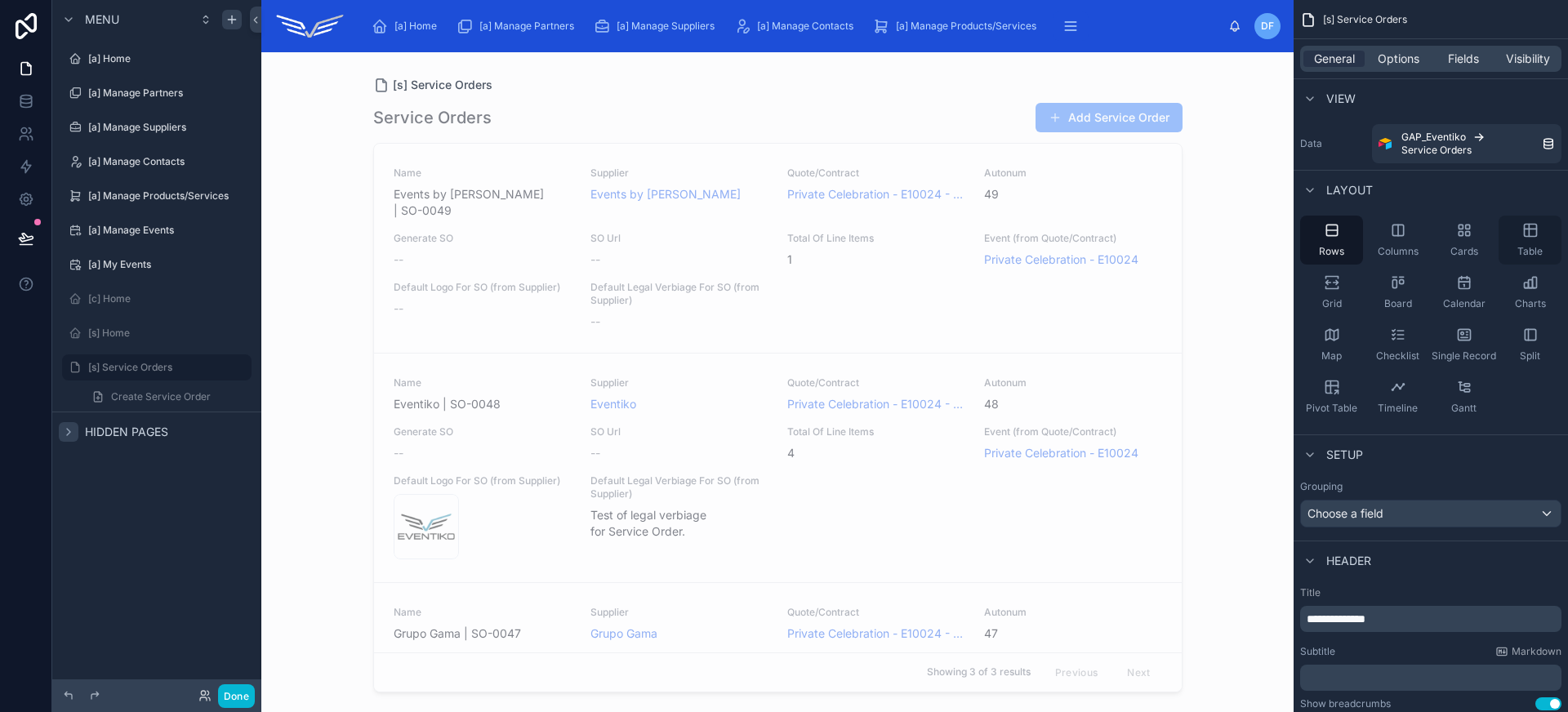
click at [1535, 234] on icon "scrollable content" at bounding box center [1530, 231] width 12 height 12
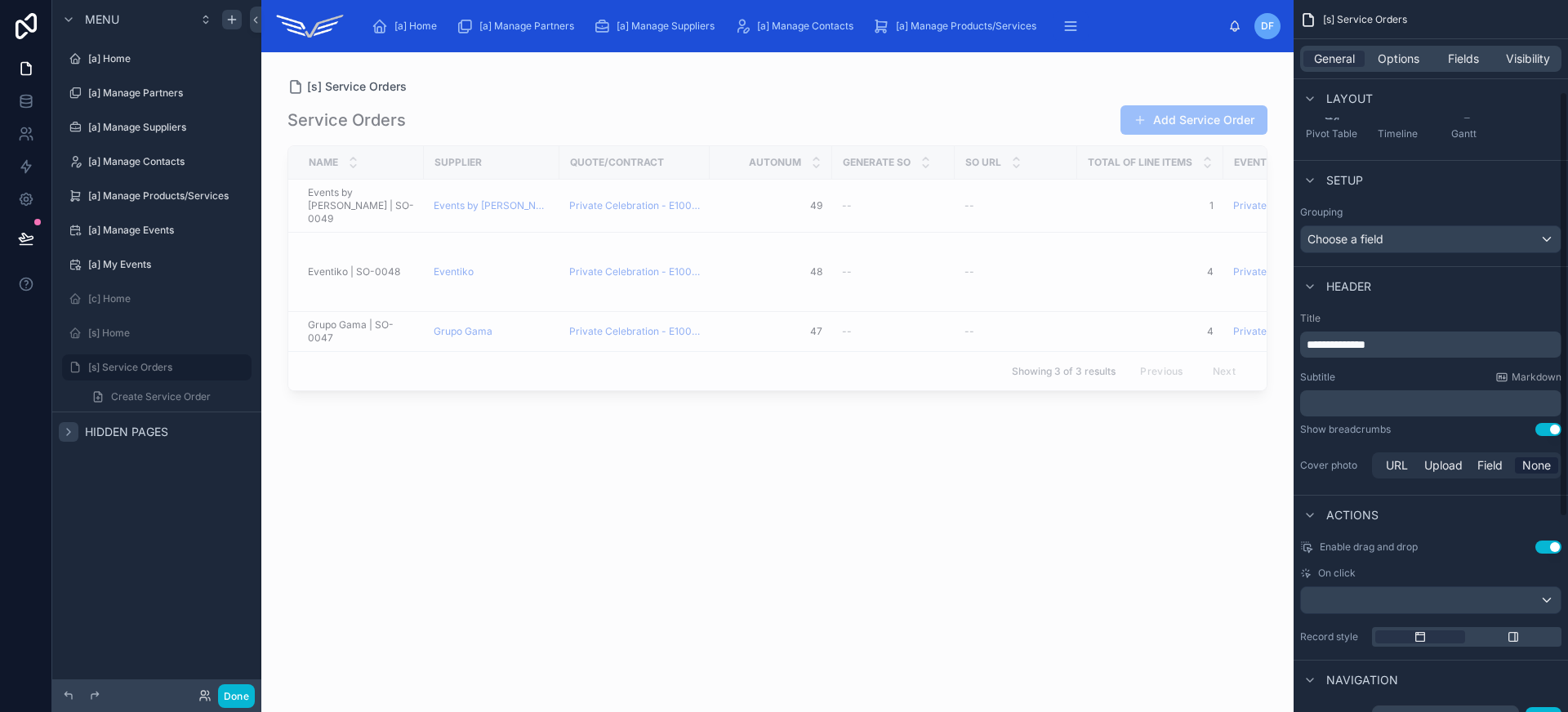
scroll to position [285, 0]
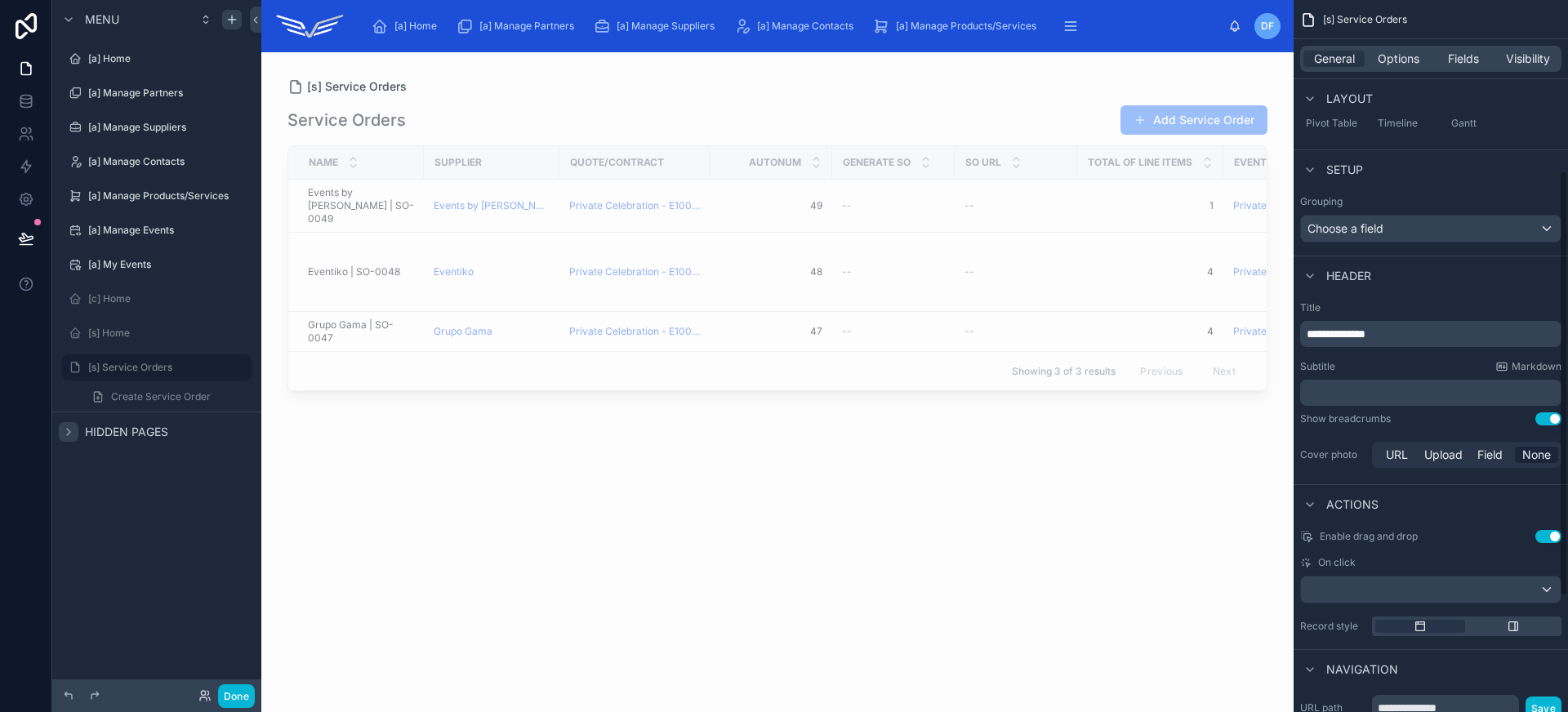
click at [1549, 421] on button "Use setting" at bounding box center [1548, 418] width 26 height 13
click at [1553, 530] on button "Use setting" at bounding box center [1548, 536] width 26 height 13
click at [1551, 412] on button "Use setting" at bounding box center [1548, 418] width 26 height 13
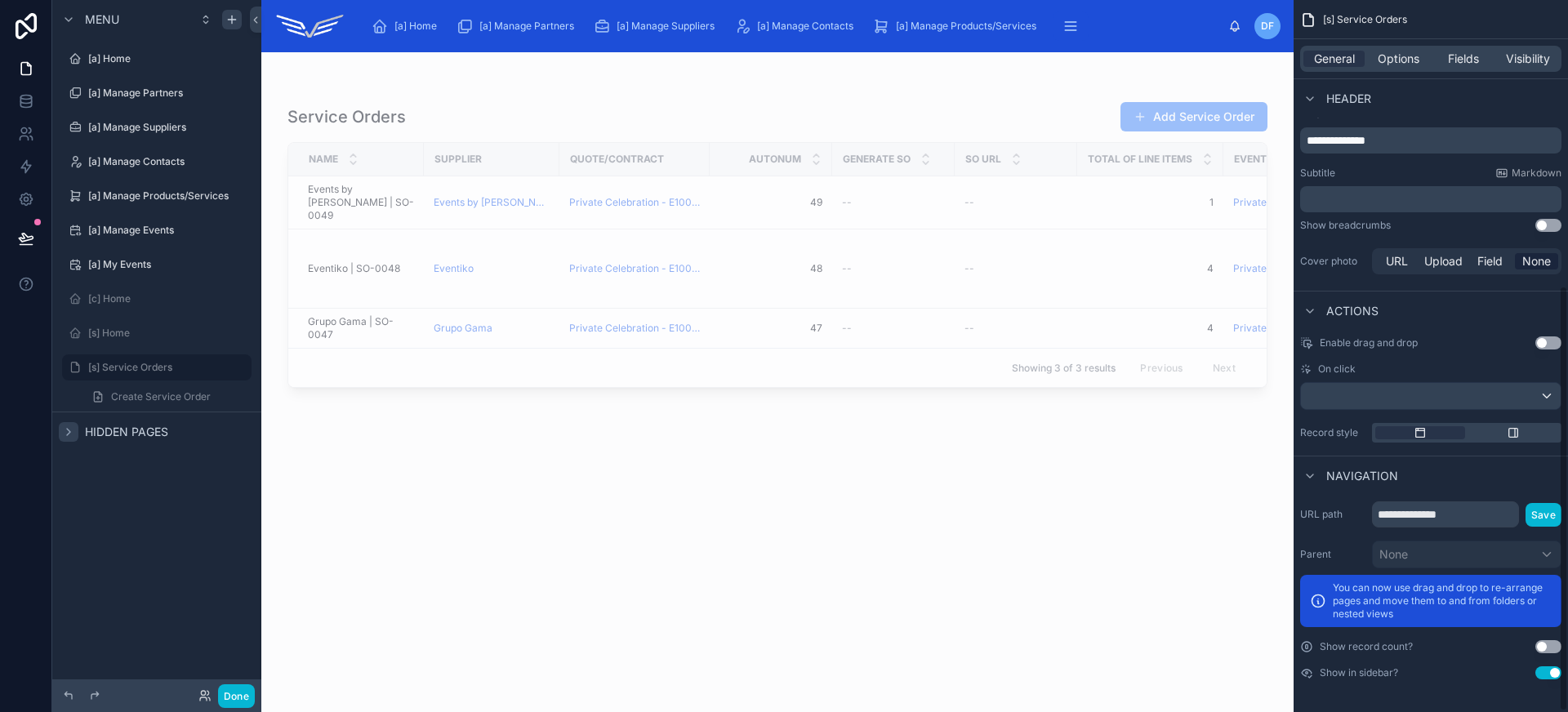
scroll to position [475, 0]
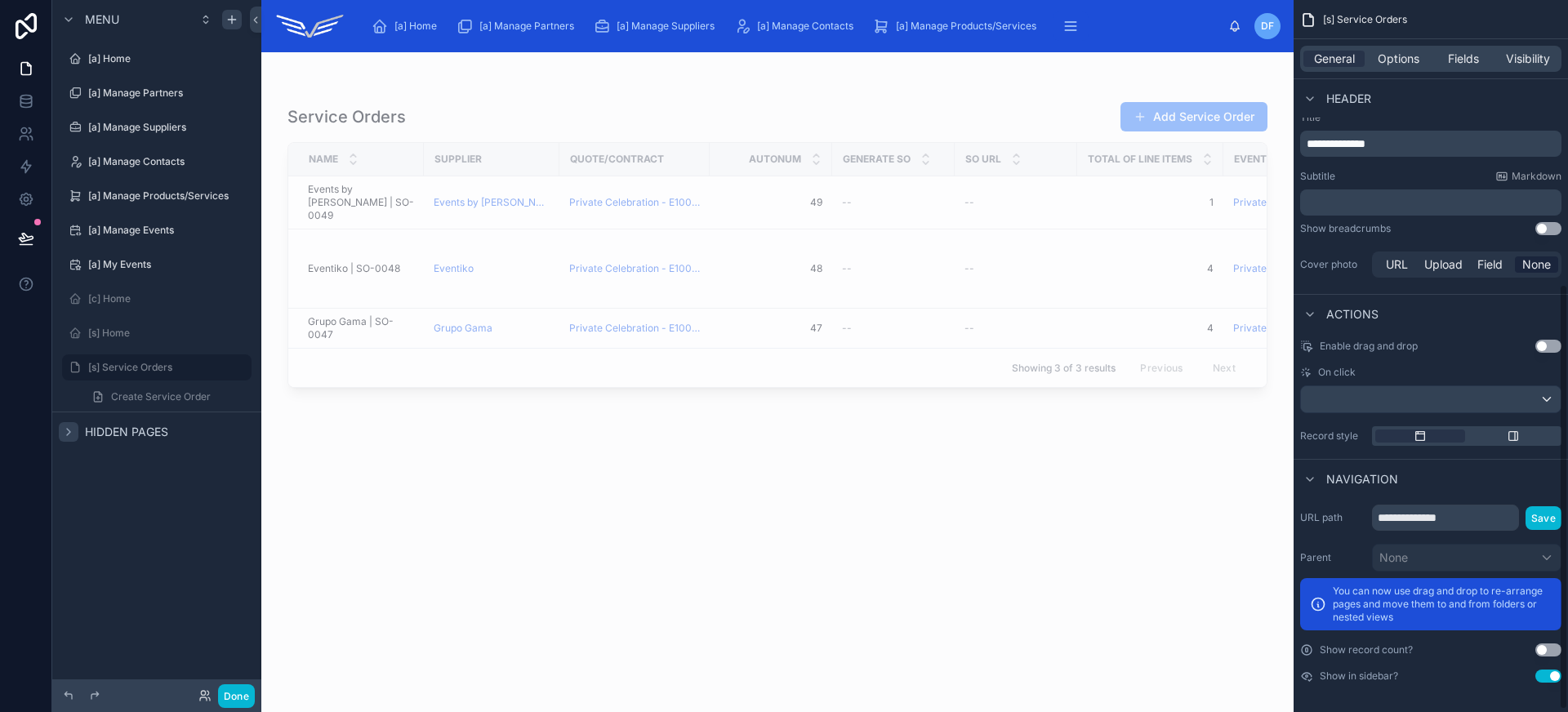
click at [1551, 650] on button "Use setting" at bounding box center [1548, 649] width 26 height 13
click at [1420, 395] on div "scrollable content" at bounding box center [1430, 399] width 259 height 26
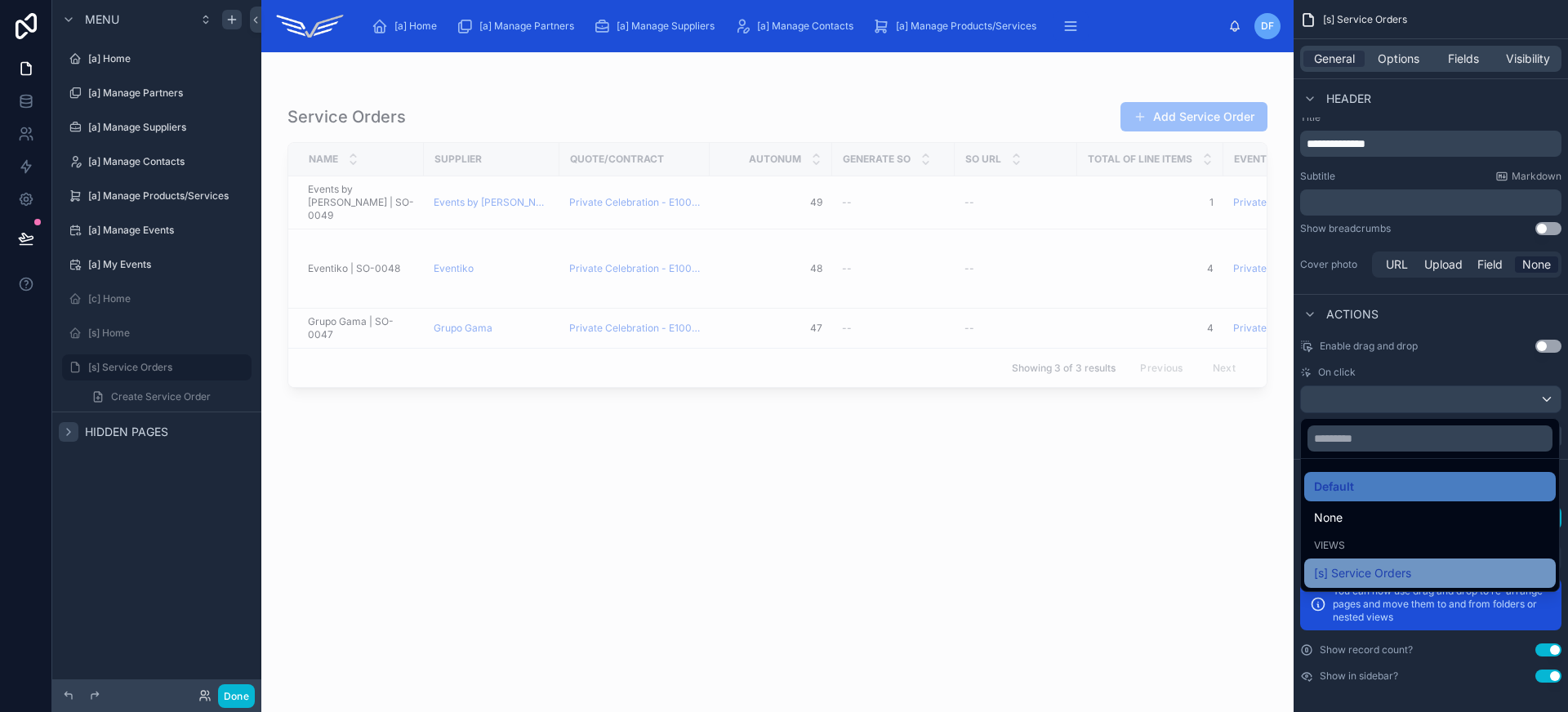
click at [1430, 568] on div "[s] Service Orders" at bounding box center [1429, 573] width 232 height 20
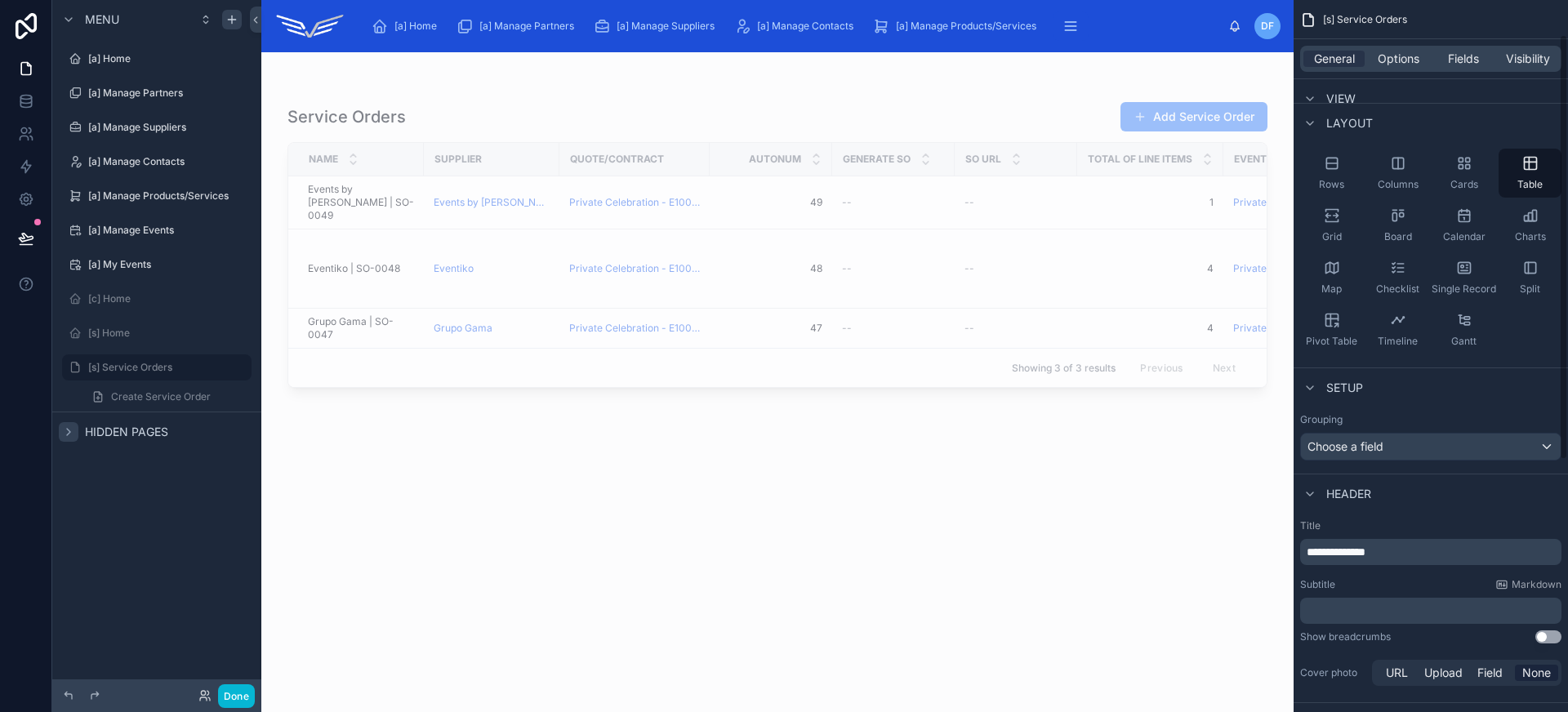
scroll to position [0, 0]
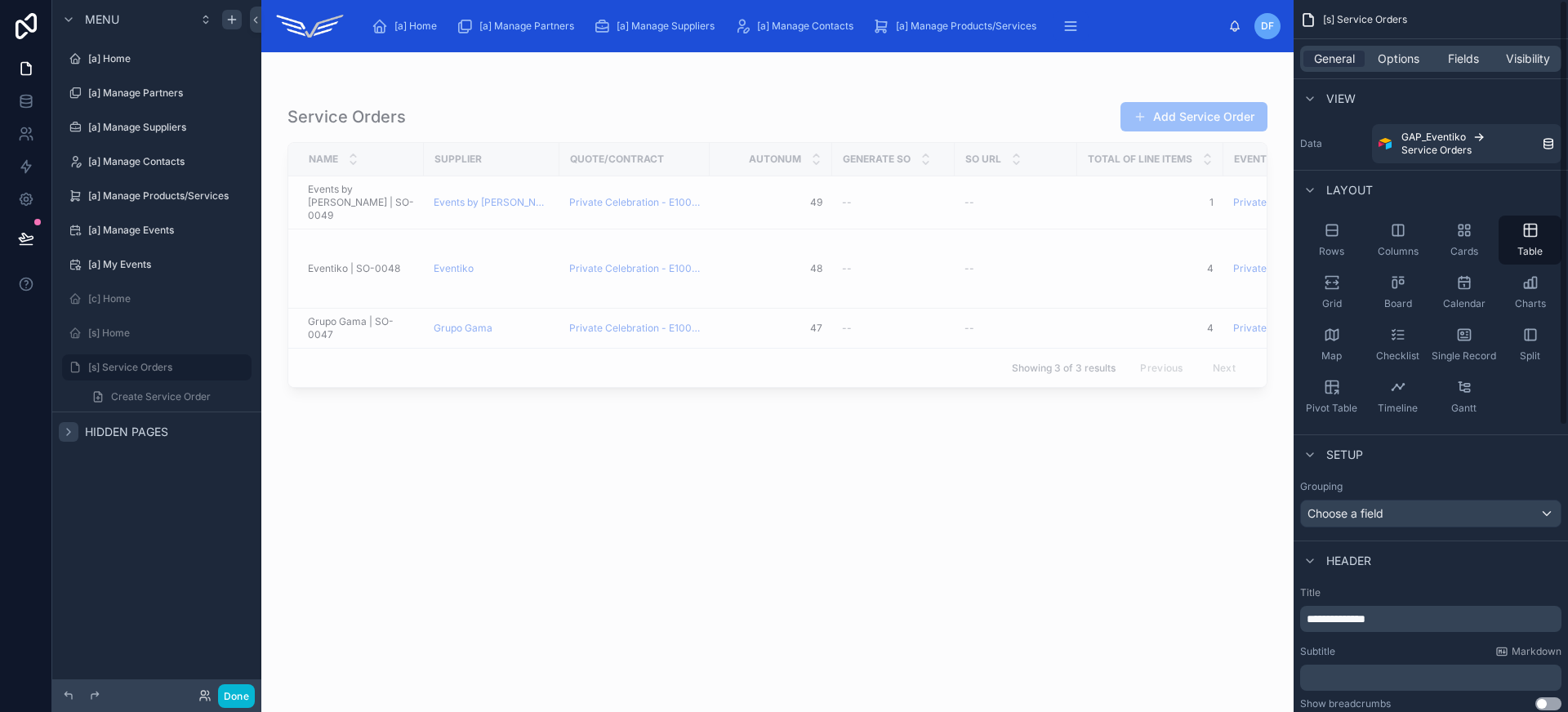
click at [1406, 67] on div "General Options Fields Visibility" at bounding box center [1430, 58] width 261 height 26
click at [1405, 61] on span "Options" at bounding box center [1398, 59] width 42 height 16
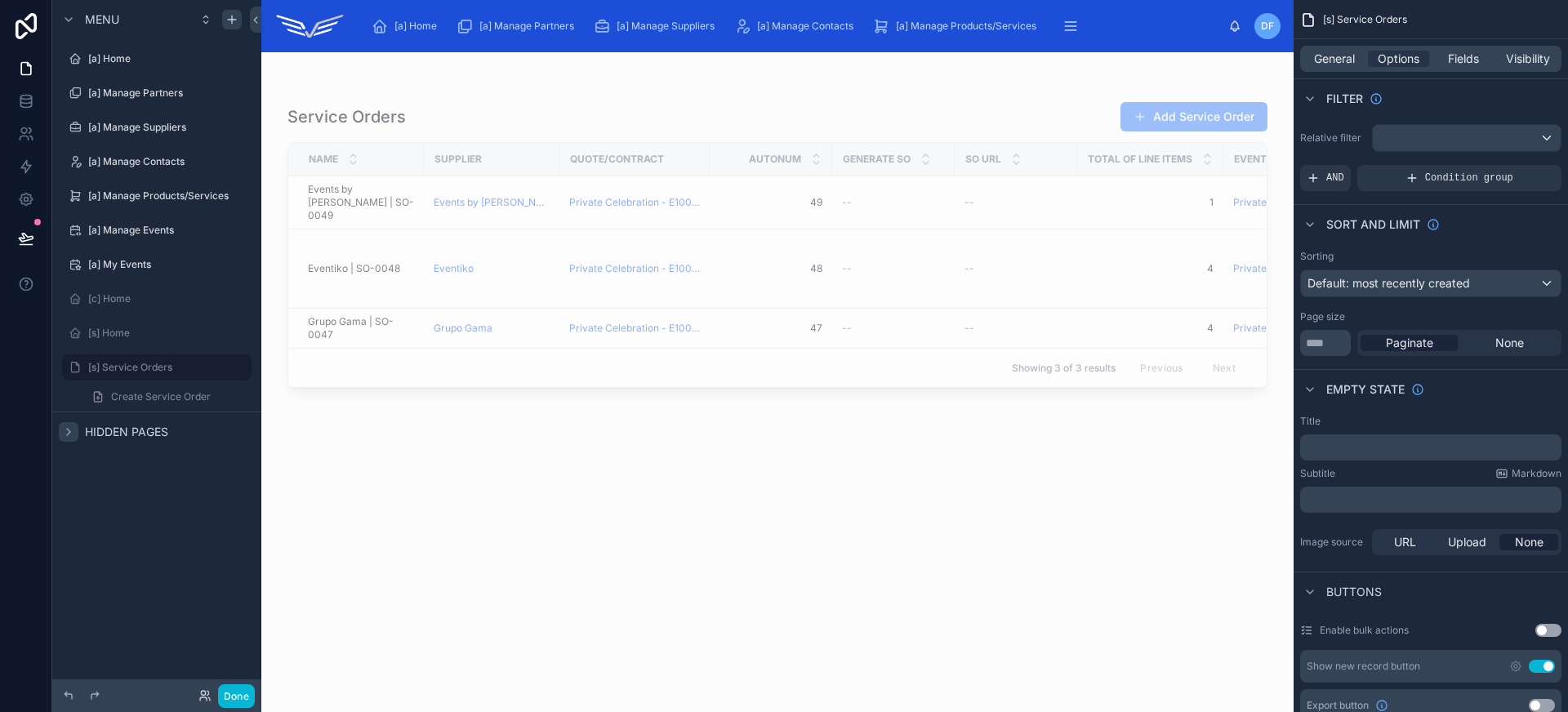
click at [1548, 669] on button "Use setting" at bounding box center [1541, 666] width 26 height 13
click at [236, 697] on button "Done" at bounding box center [235, 695] width 36 height 24
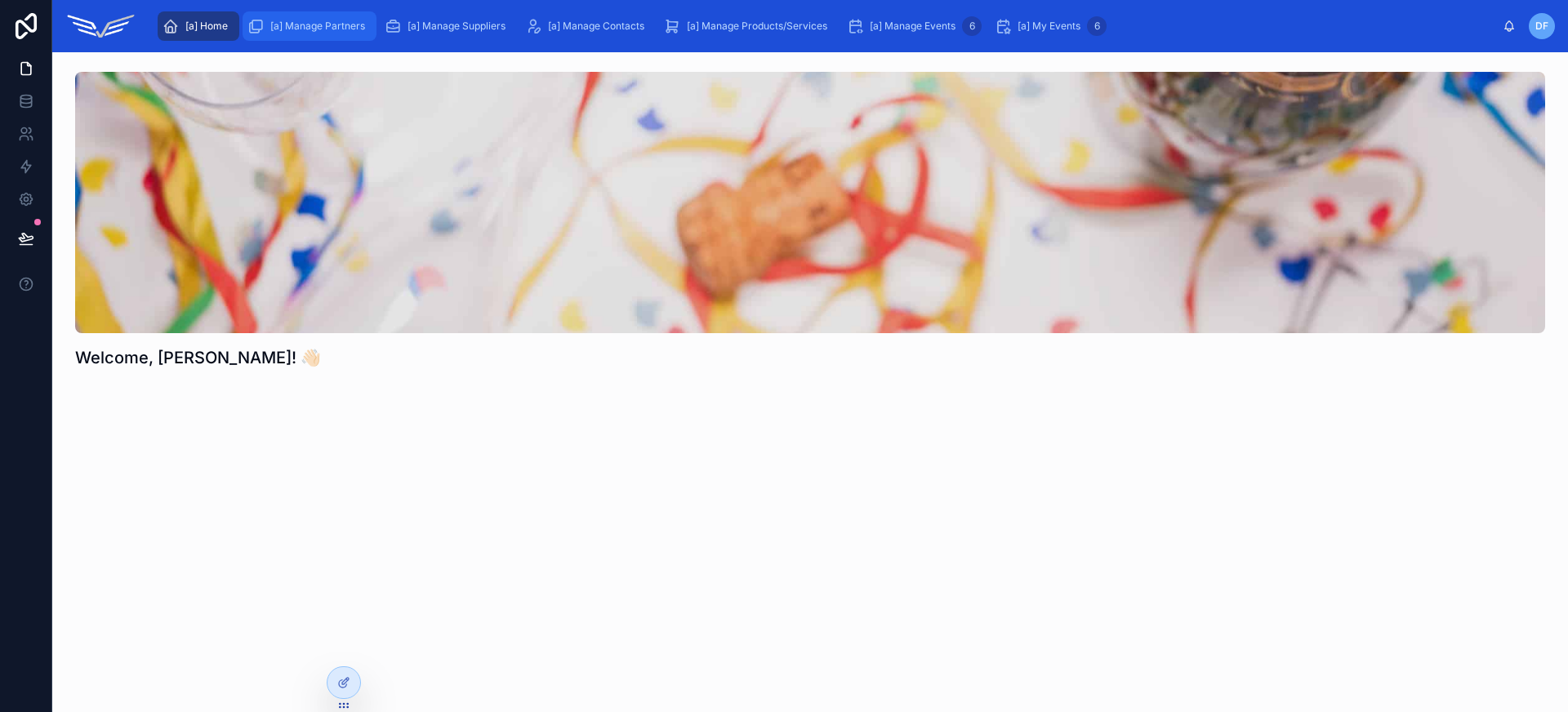
click at [344, 14] on div "[a] Manage Partners" at bounding box center [310, 26] width 124 height 26
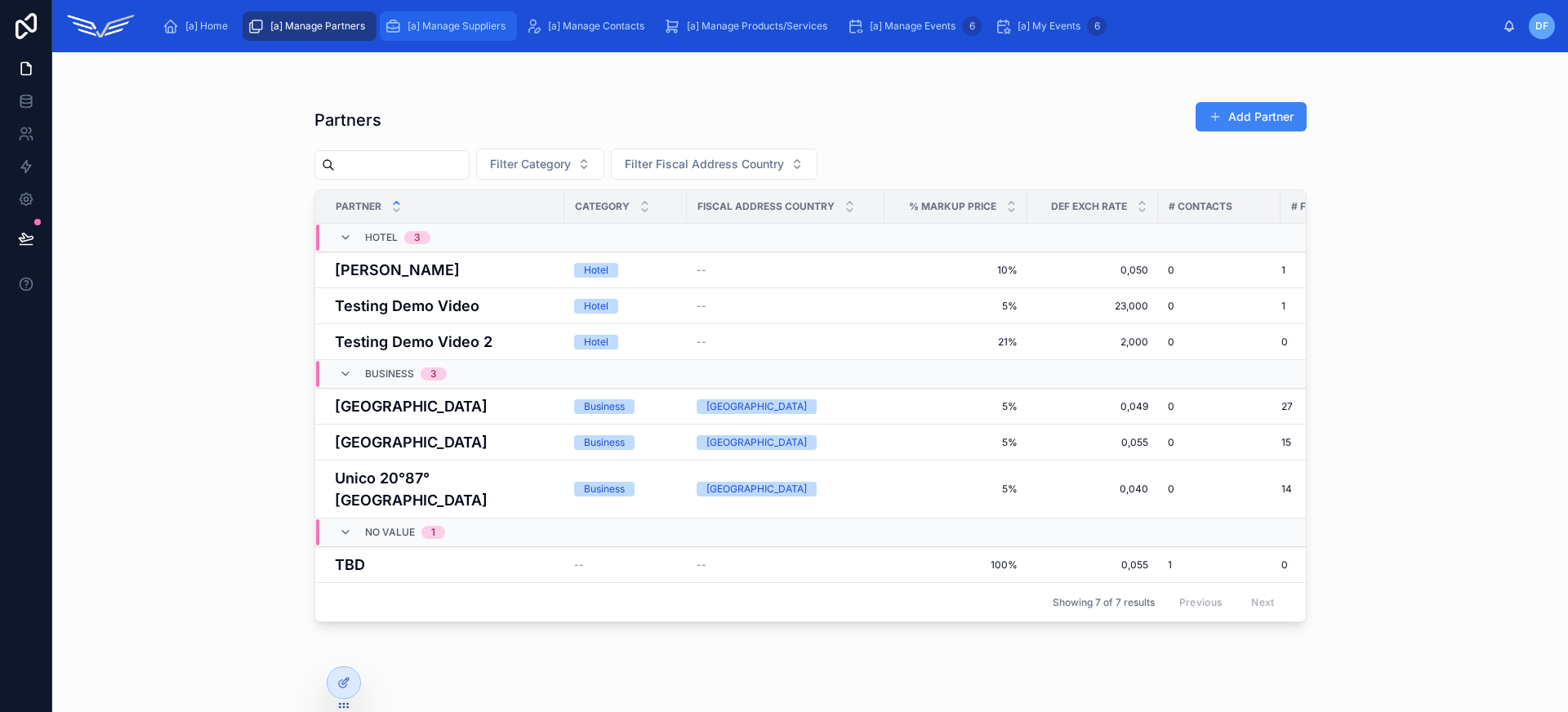
click at [448, 36] on div "[a] Manage Suppliers" at bounding box center [448, 26] width 127 height 26
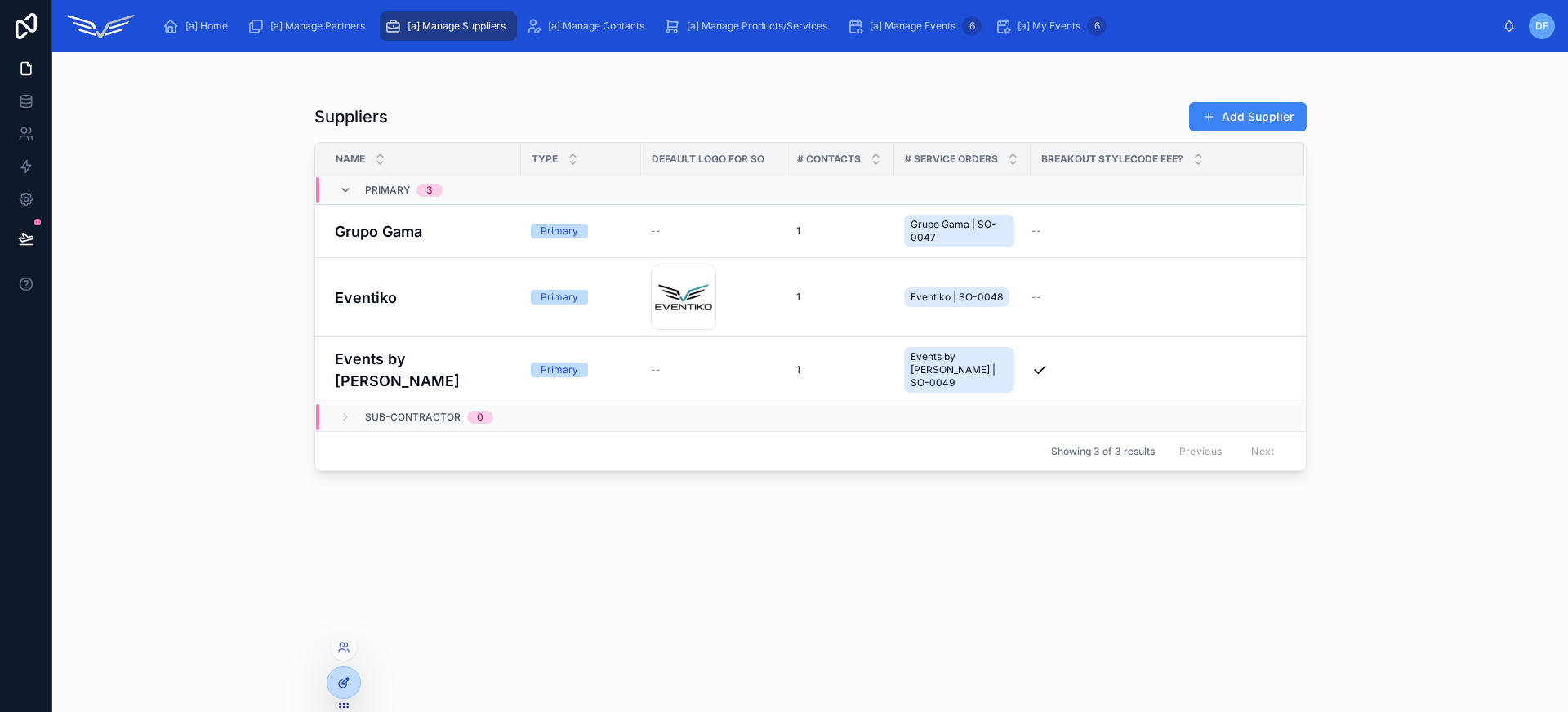
click at [338, 679] on icon at bounding box center [344, 682] width 13 height 13
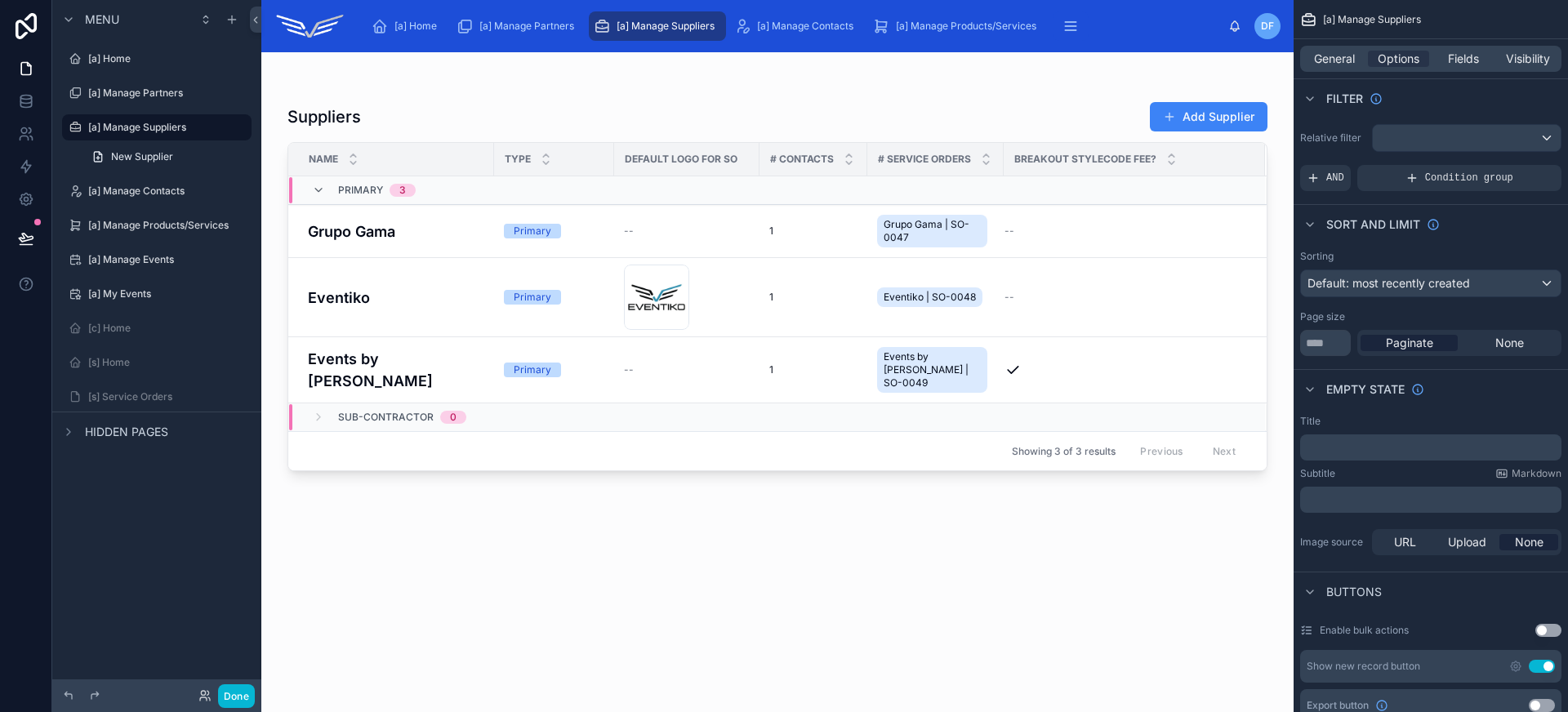
click at [418, 110] on div at bounding box center [777, 372] width 1032 height 640
click at [1338, 64] on span "General" at bounding box center [1334, 59] width 41 height 16
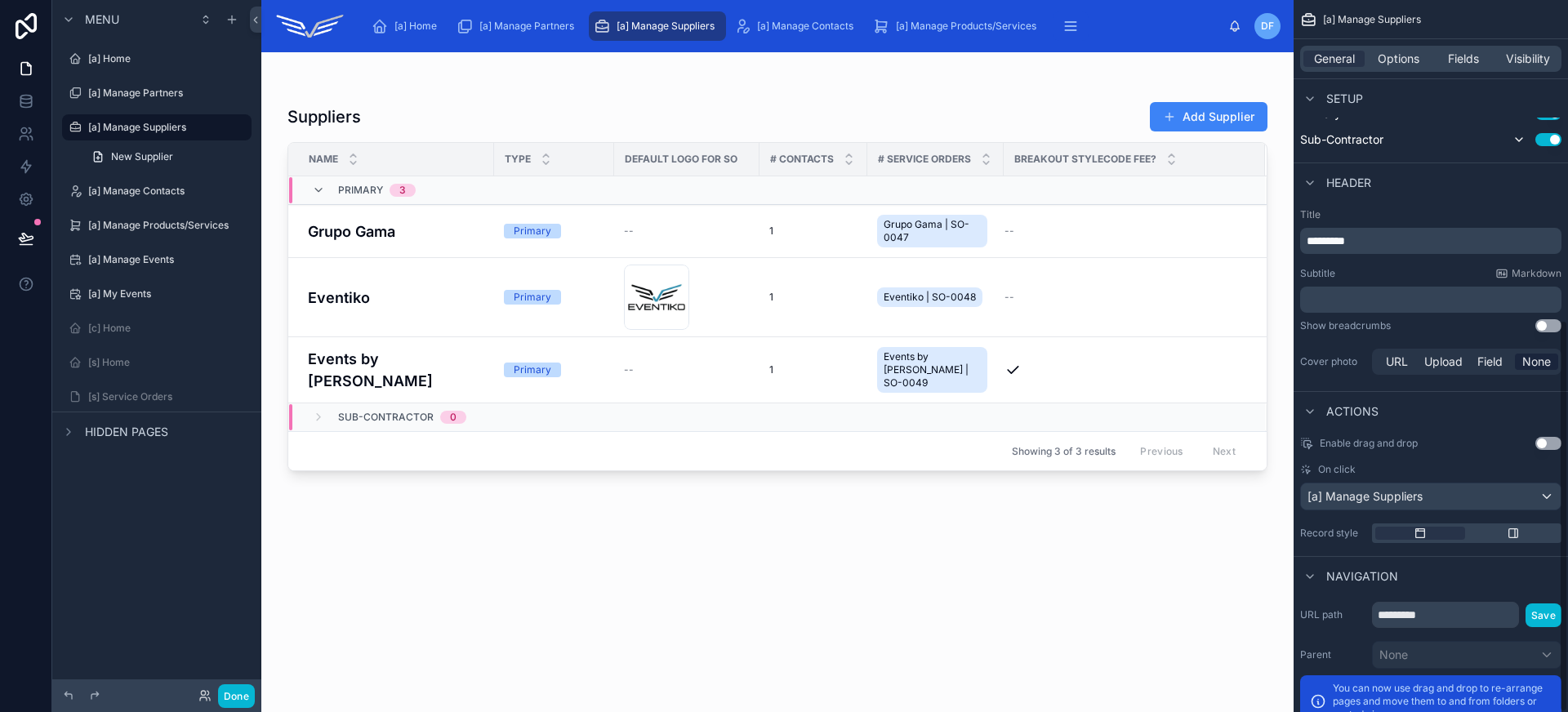
scroll to position [581, 0]
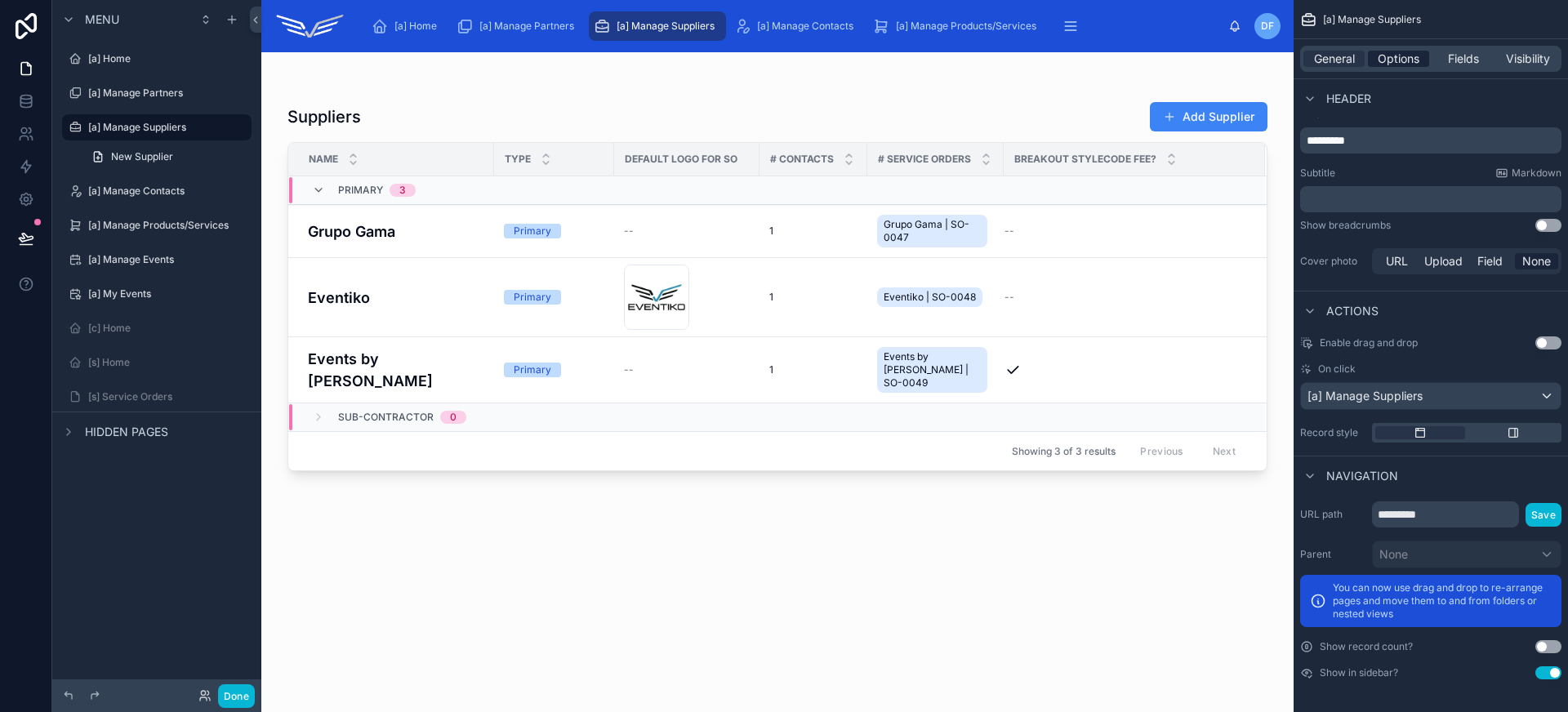
click at [1409, 62] on span "Options" at bounding box center [1398, 59] width 42 height 16
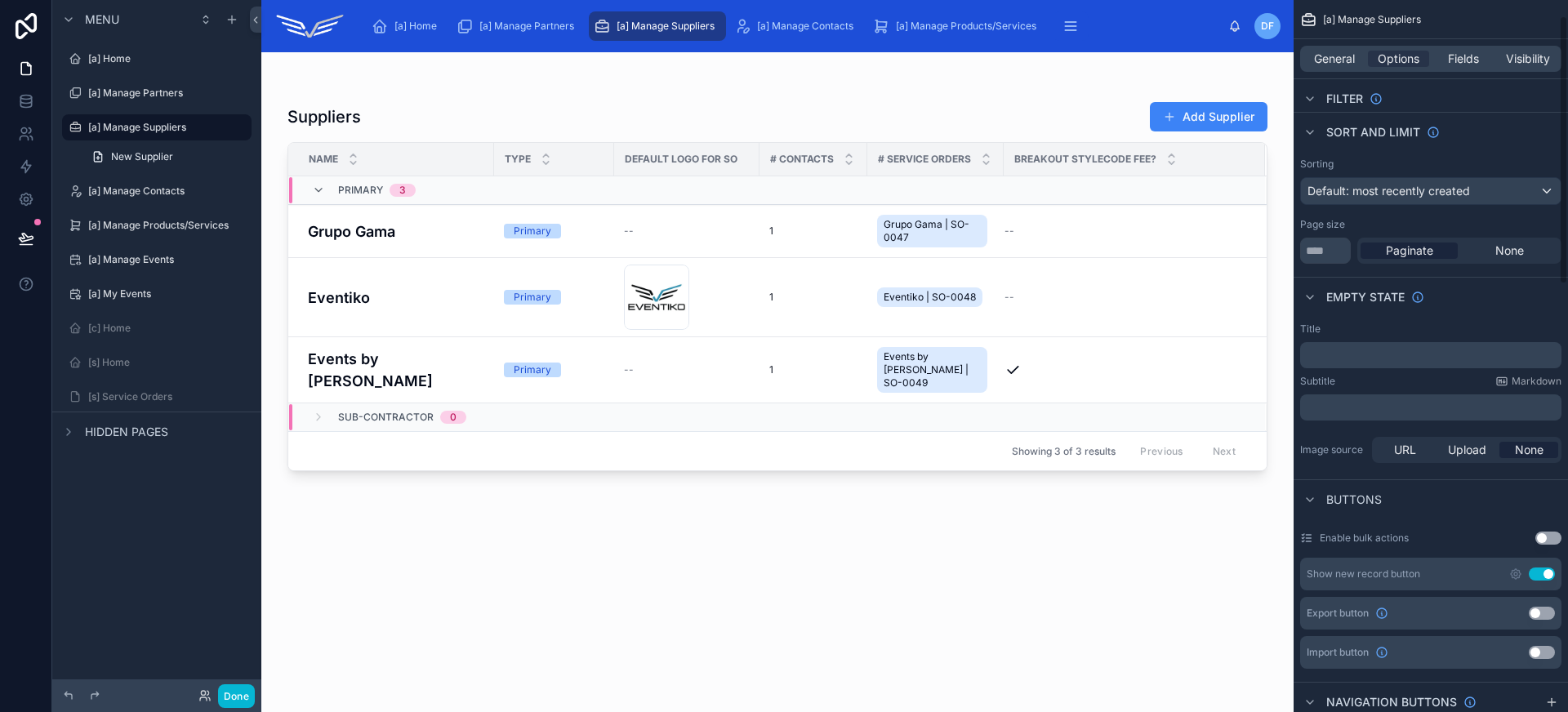
scroll to position [0, 0]
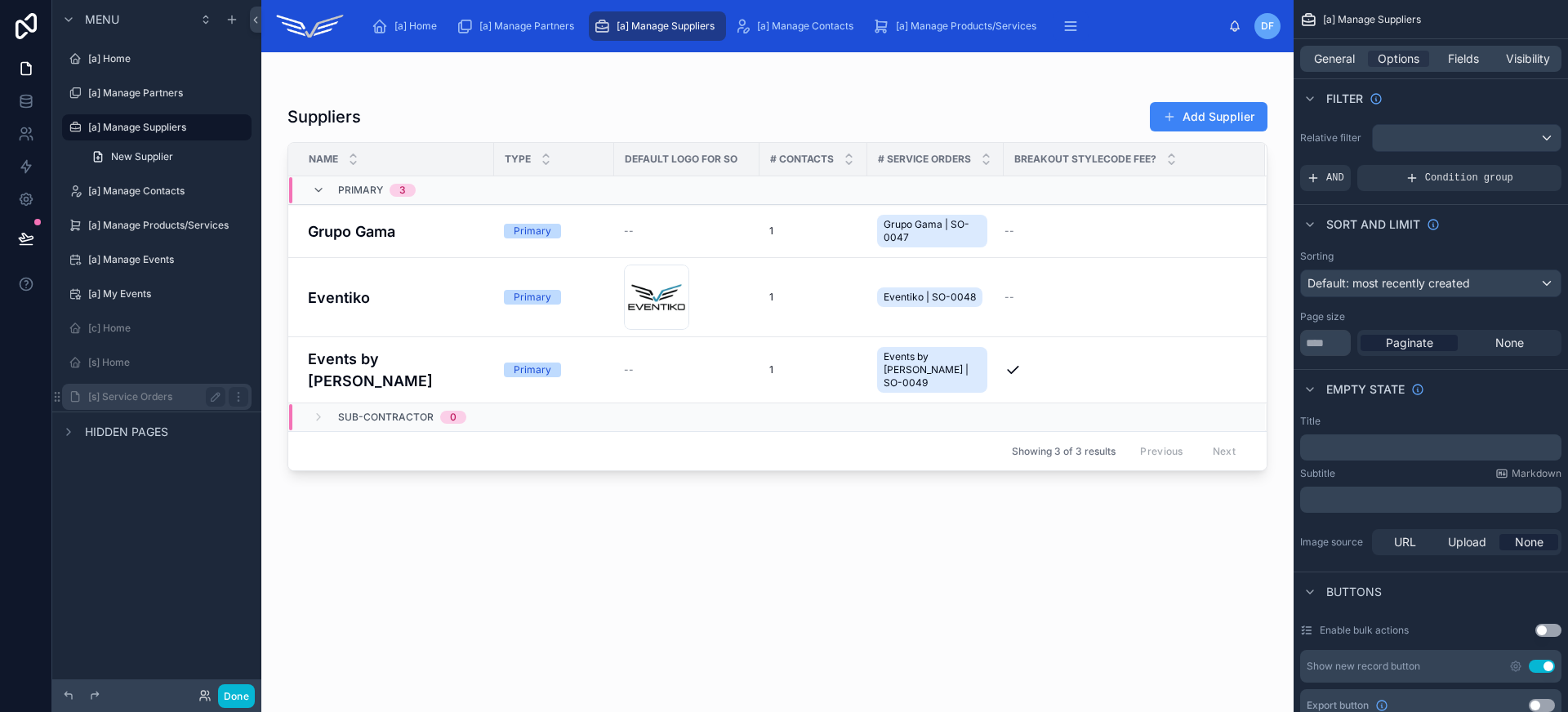
click at [135, 393] on label "[s] Service Orders" at bounding box center [153, 396] width 131 height 13
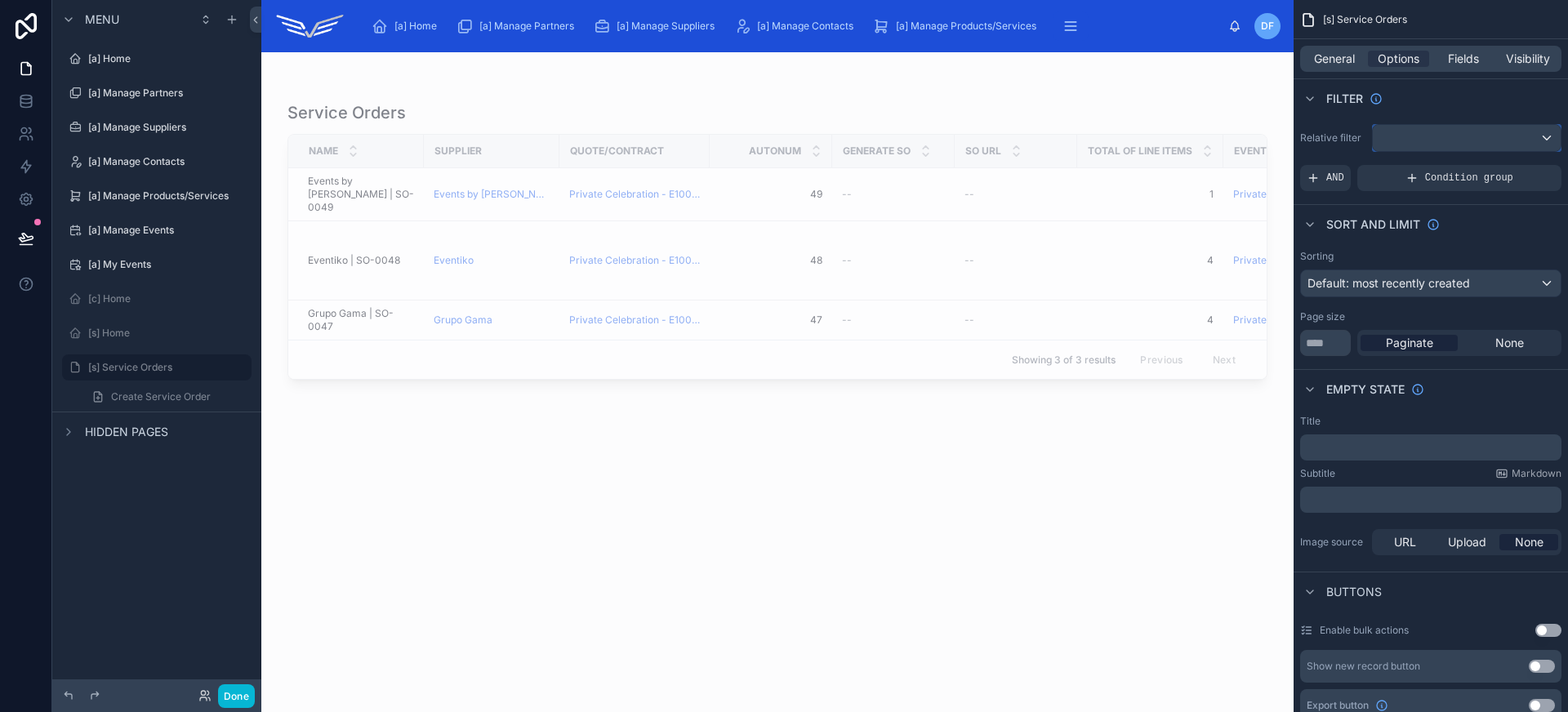
click at [1441, 134] on div "scrollable content" at bounding box center [1466, 138] width 187 height 26
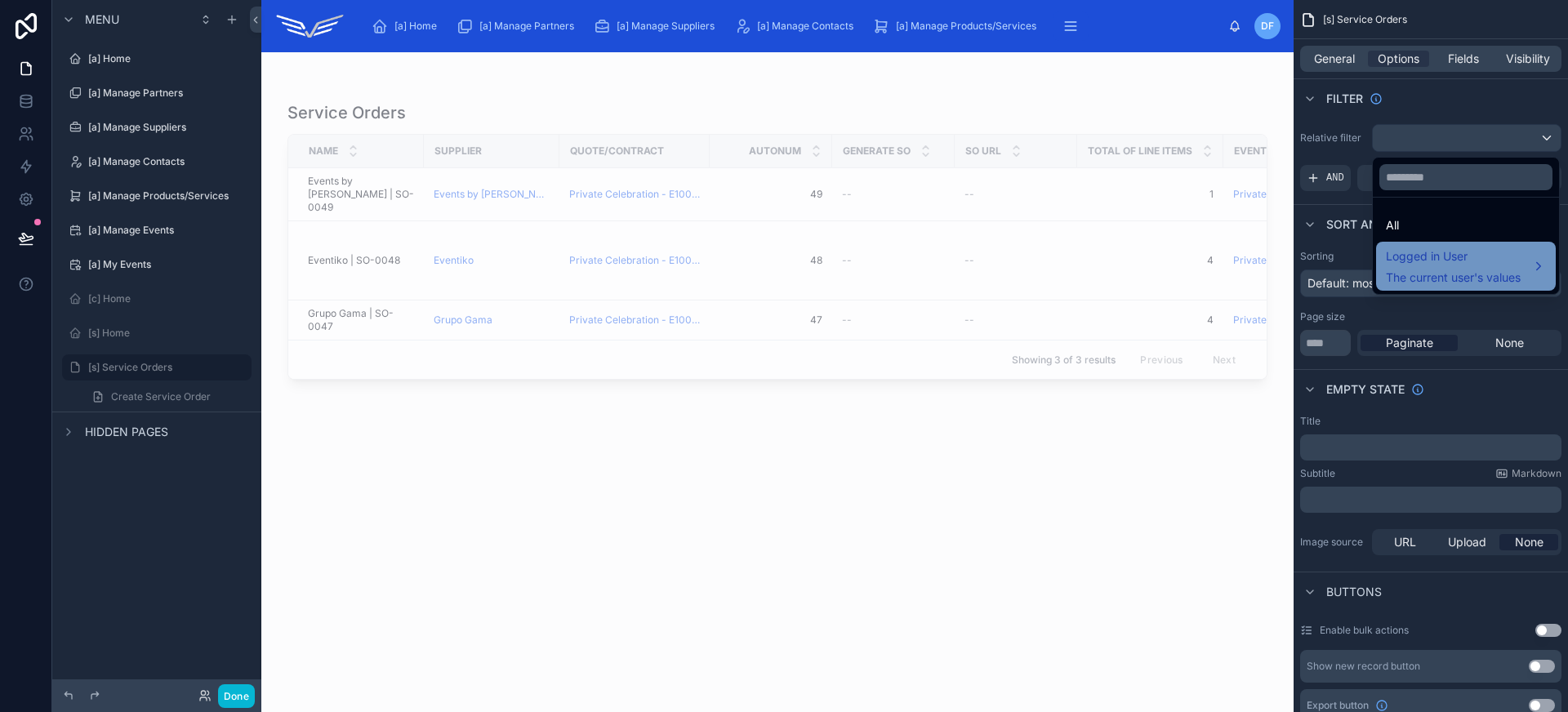
click at [1477, 269] on span "The current user's values" at bounding box center [1453, 277] width 135 height 16
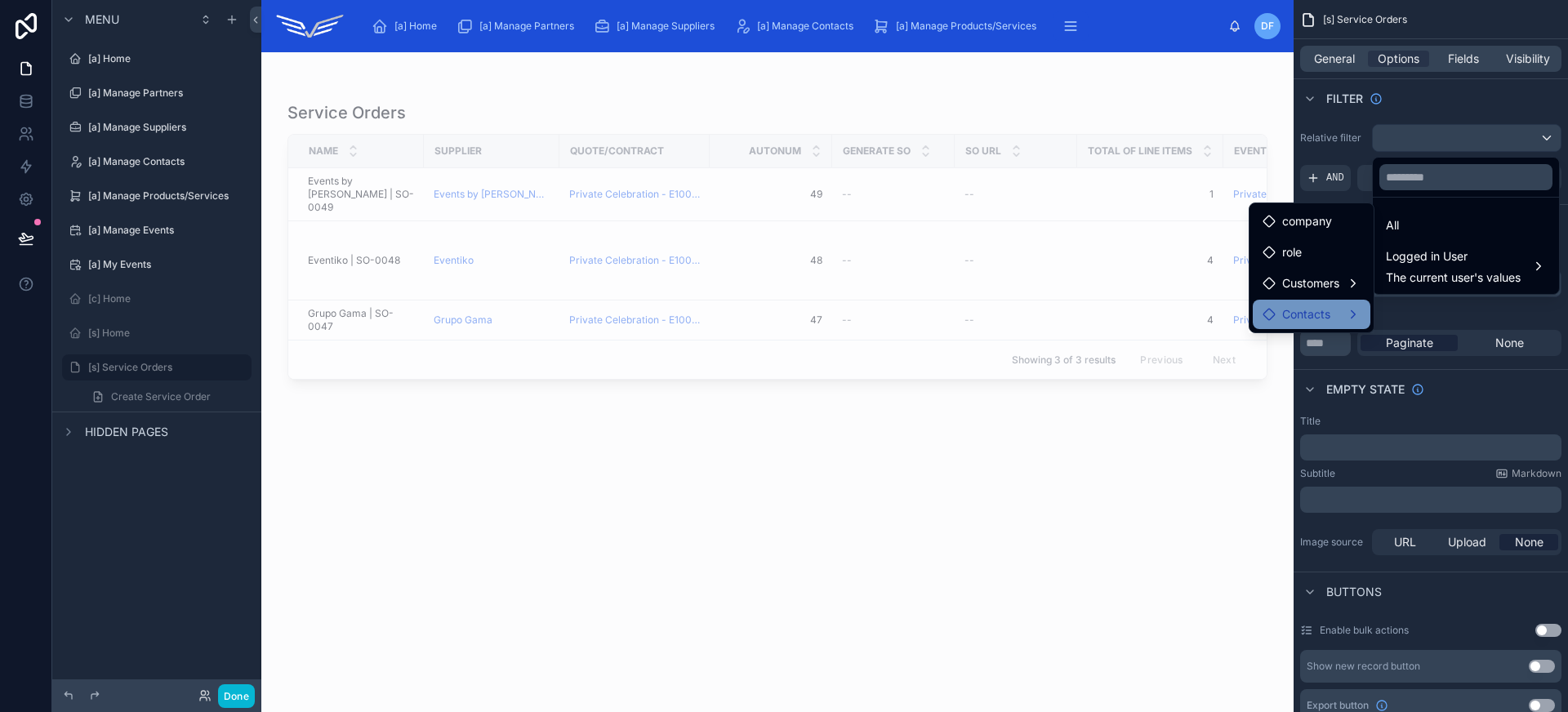
click at [1347, 318] on div "Contacts" at bounding box center [1311, 314] width 98 height 20
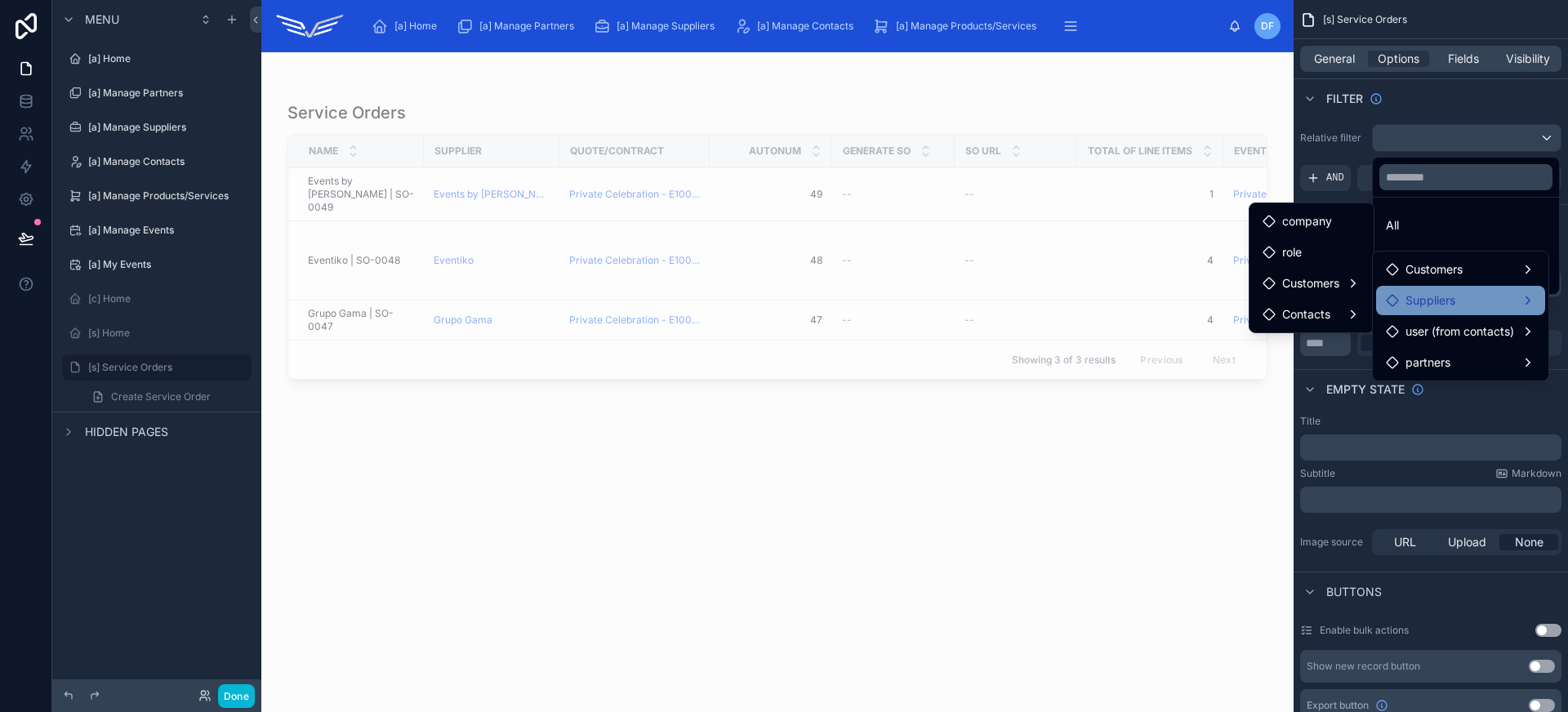
click at [1460, 310] on div "Suppliers" at bounding box center [1461, 300] width 169 height 29
click at [1345, 310] on span "service orders collection" at bounding box center [1295, 302] width 130 height 20
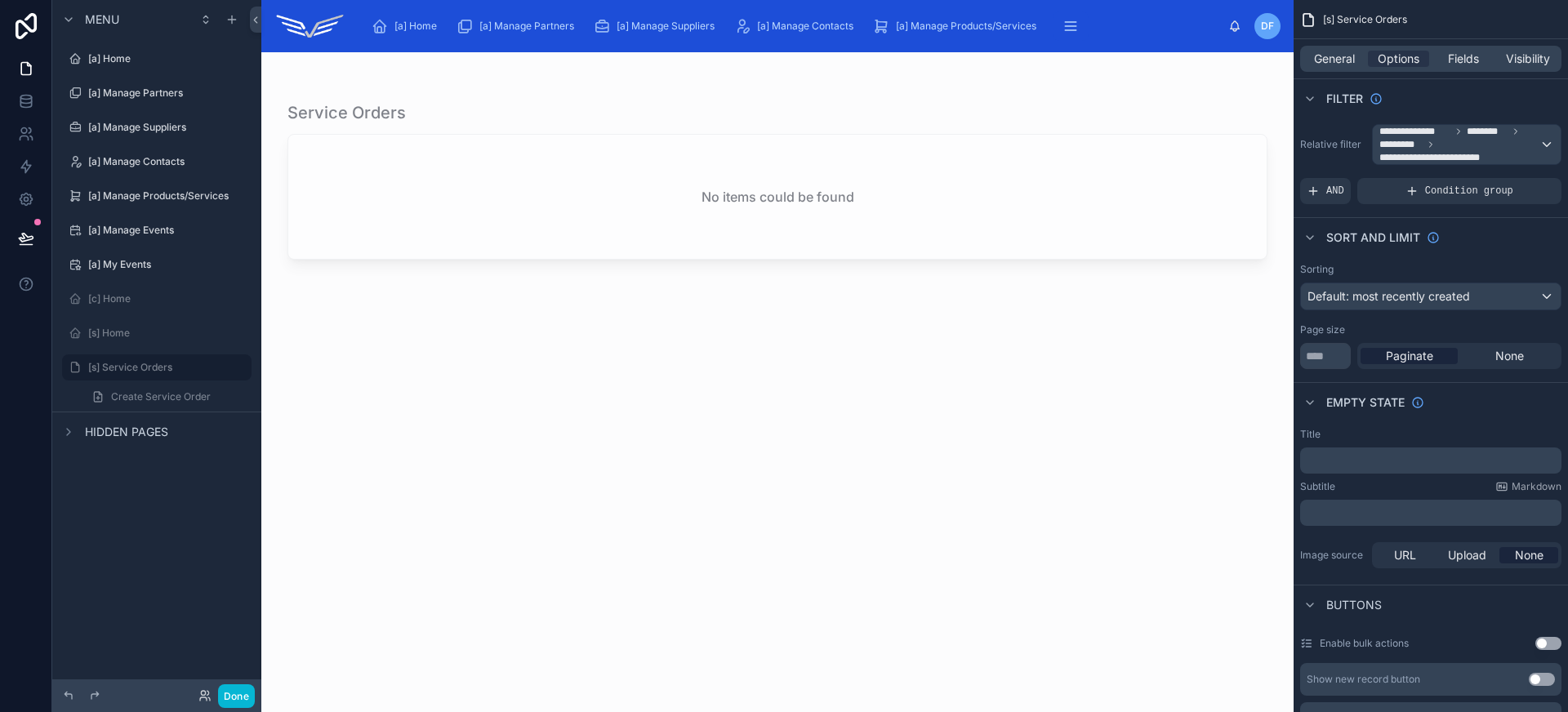
click at [197, 692] on div "Done" at bounding box center [222, 695] width 66 height 24
click at [203, 694] on icon at bounding box center [203, 692] width 4 height 4
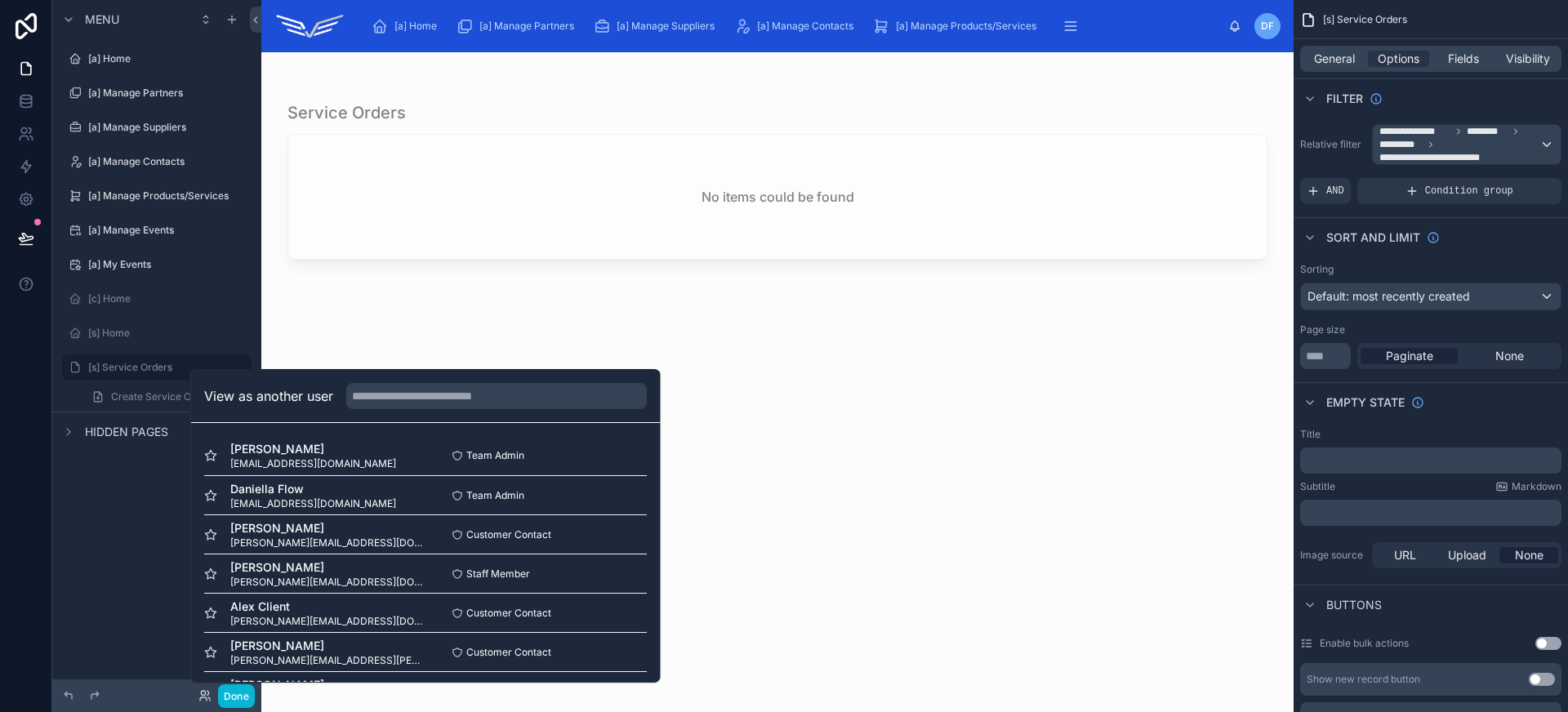
click at [837, 462] on div at bounding box center [777, 372] width 1032 height 640
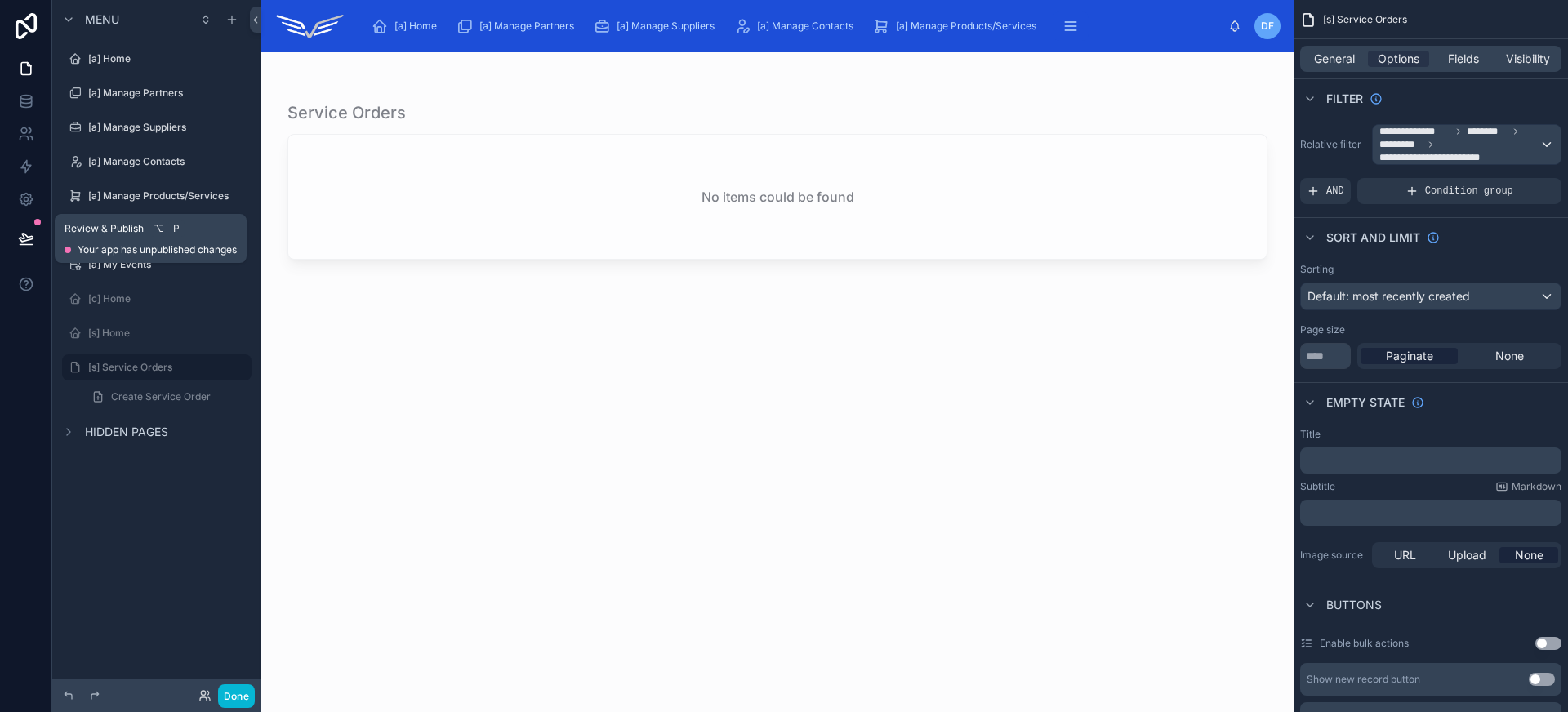
click at [25, 237] on icon at bounding box center [26, 238] width 16 height 16
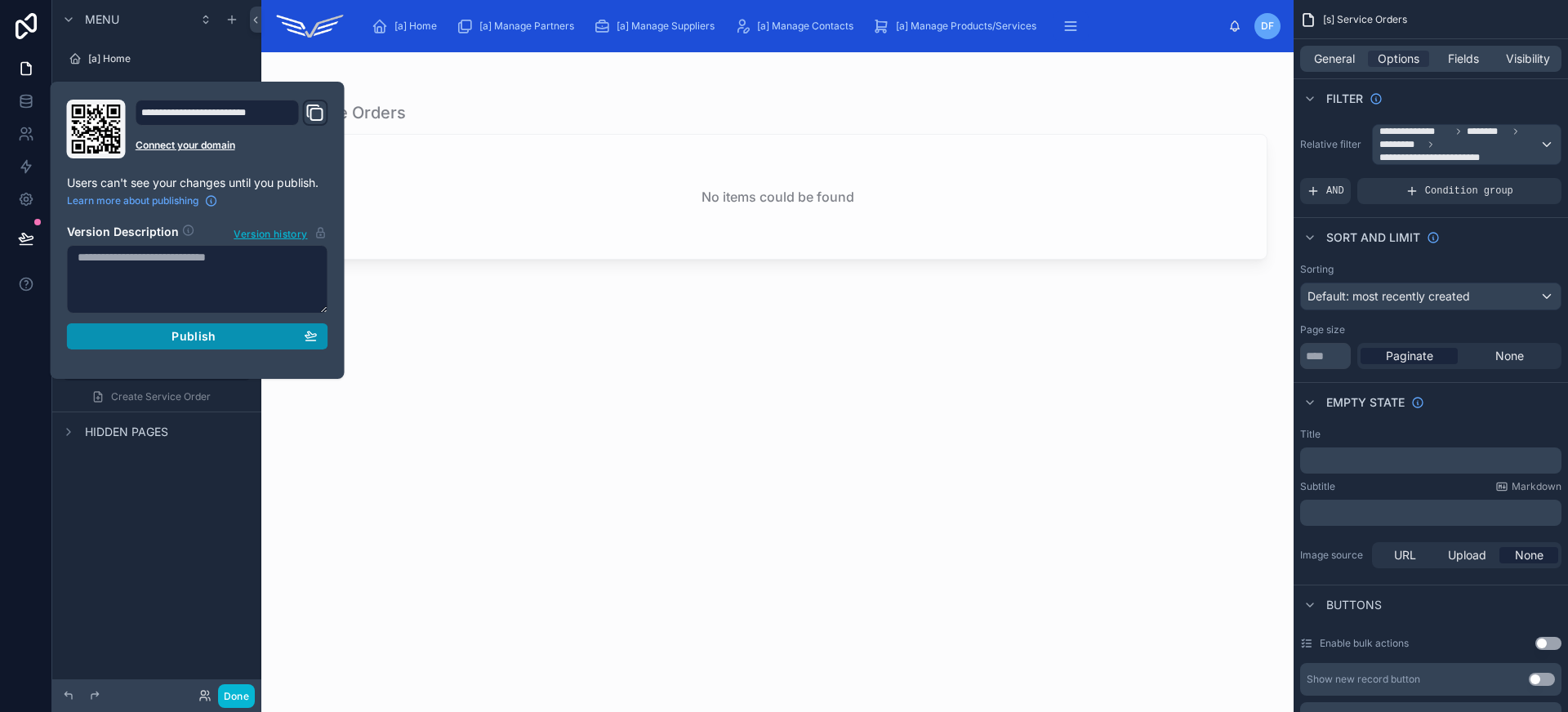
click at [154, 331] on div "Publish" at bounding box center [197, 336] width 240 height 15
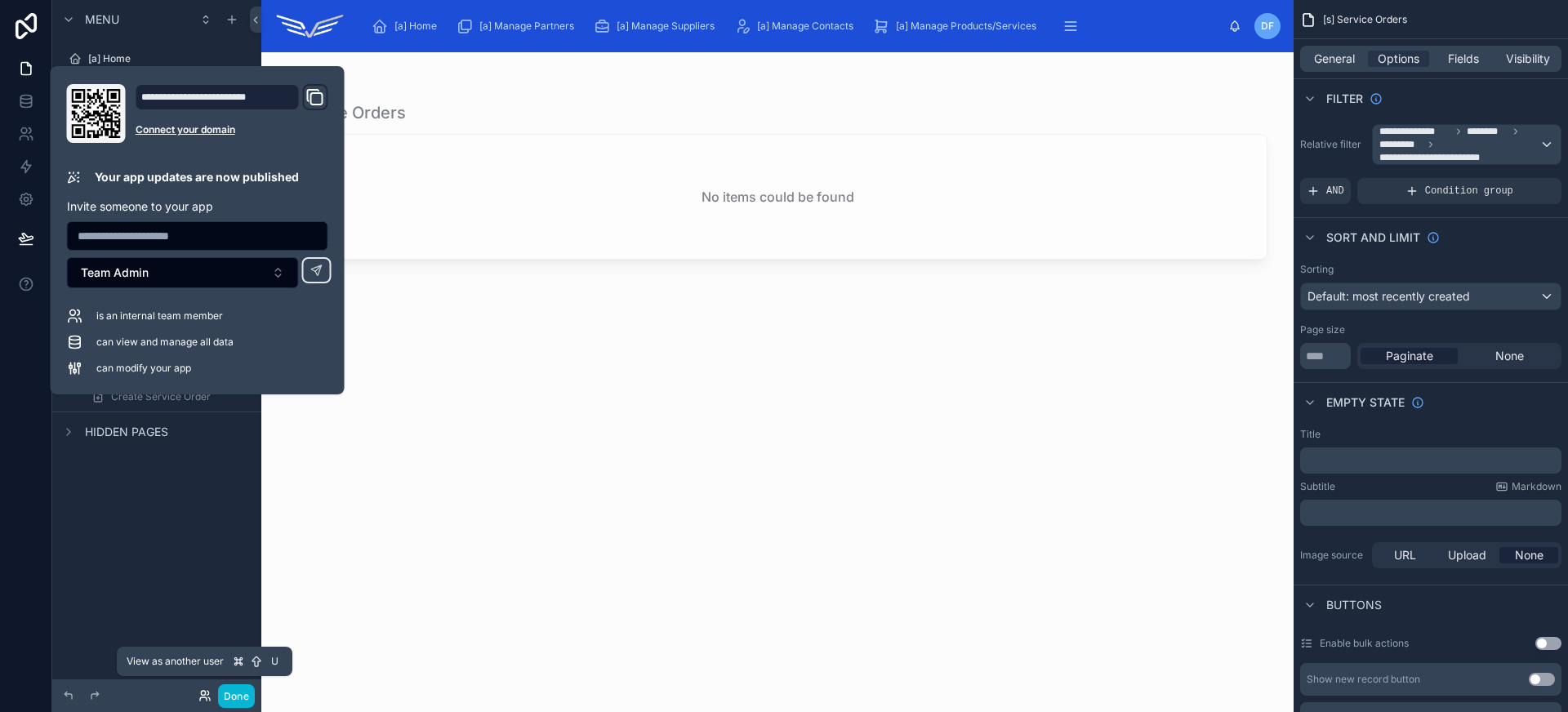
click at [205, 694] on icon at bounding box center [204, 695] width 13 height 13
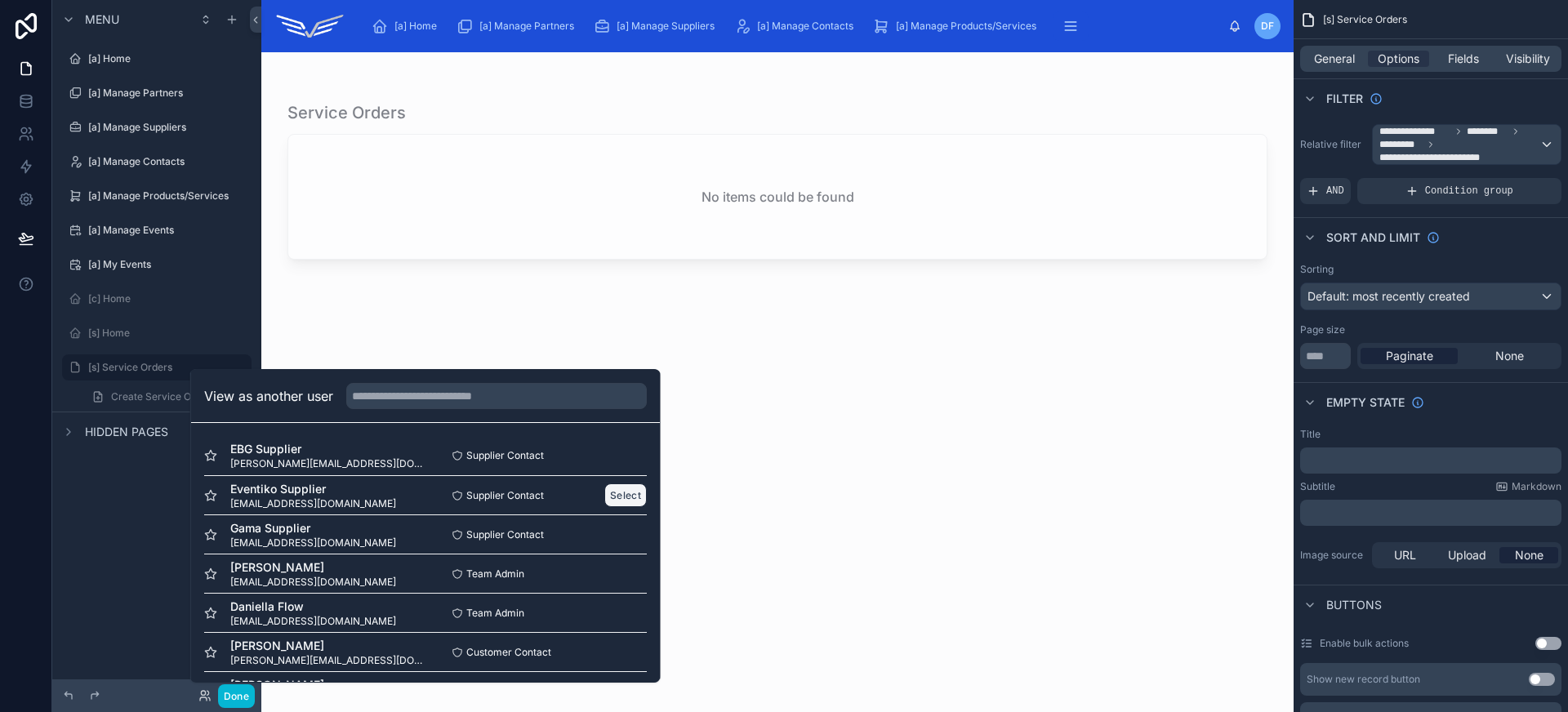
click at [607, 504] on button "Select" at bounding box center [625, 494] width 43 height 24
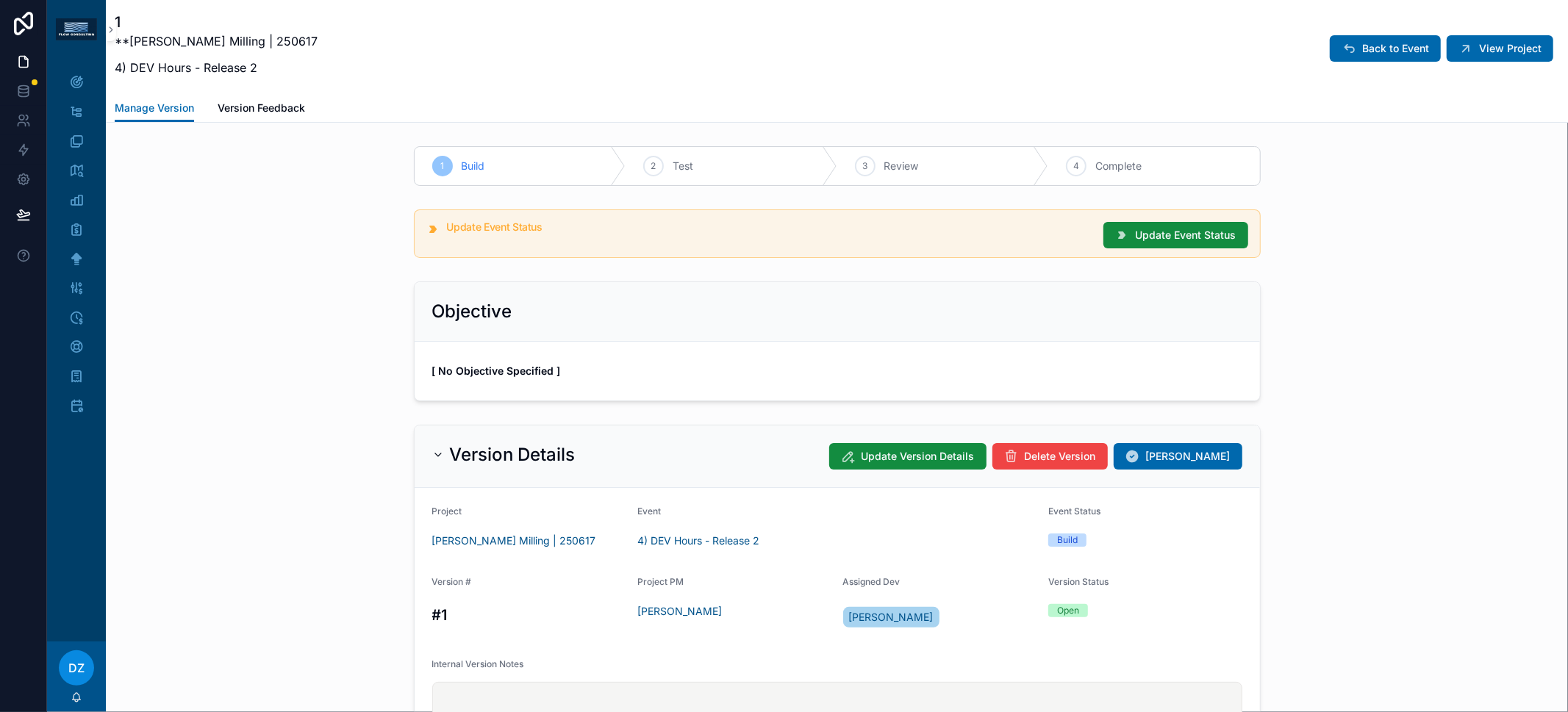
scroll to position [880, 0]
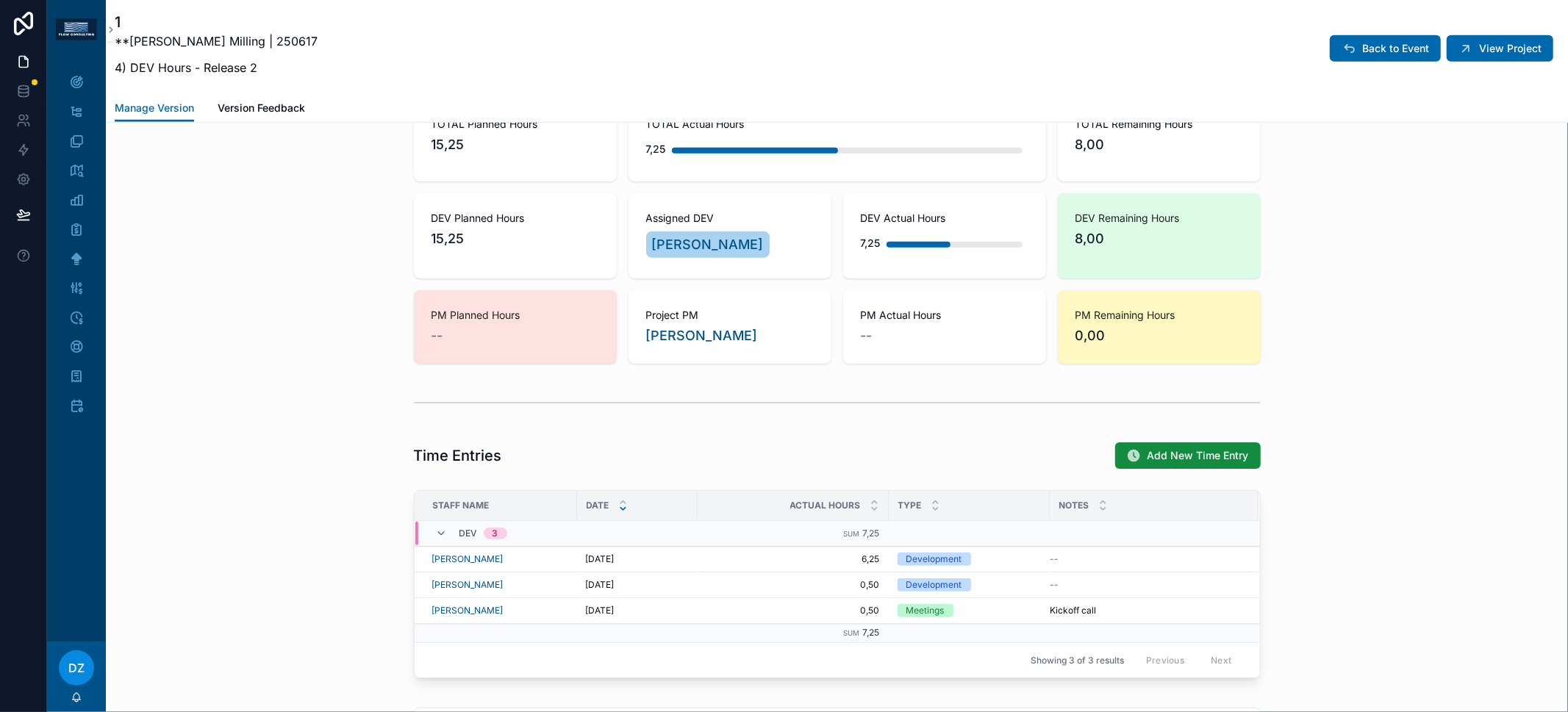
click at [362, 450] on div "Time Entries Add New Time Entry" at bounding box center [836, 455] width 1462 height 40
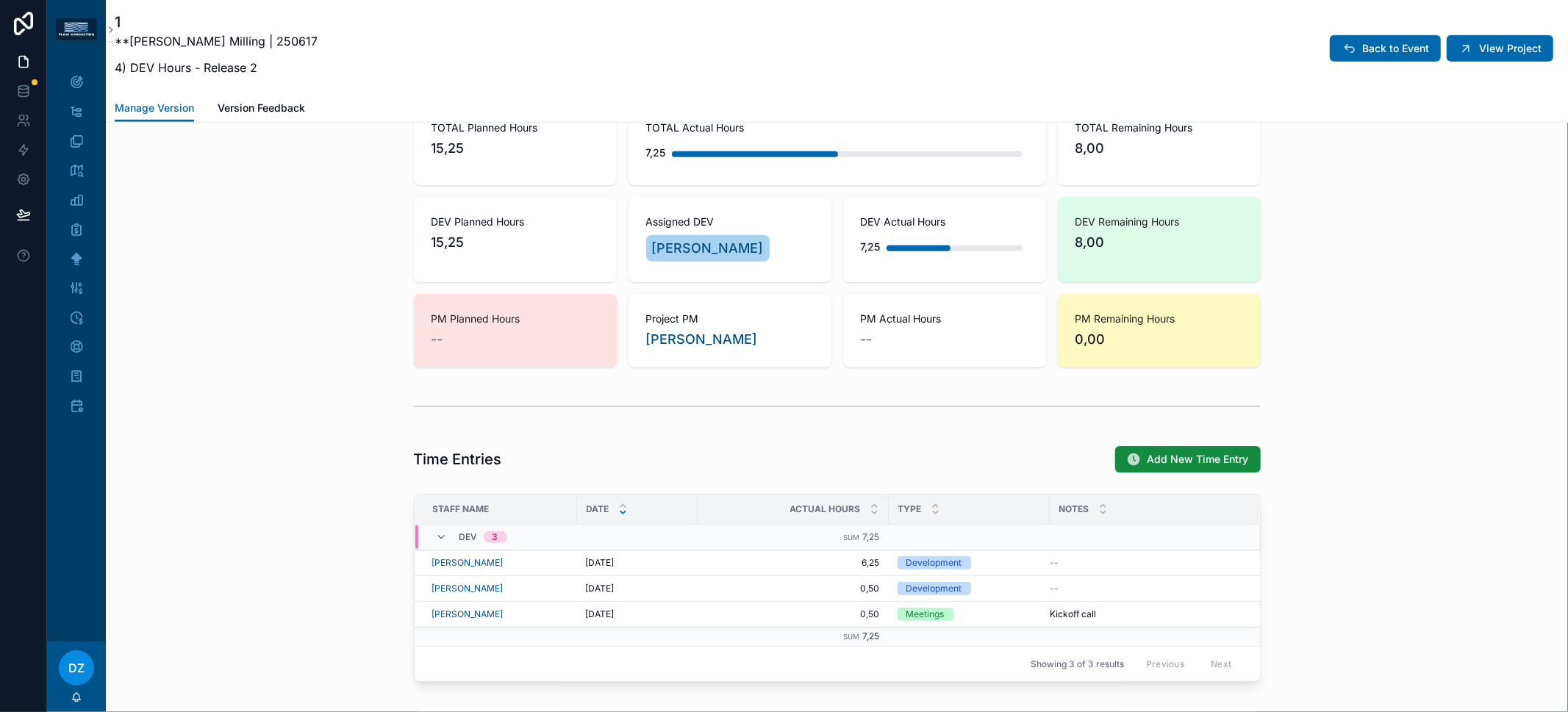
scroll to position [559, 0]
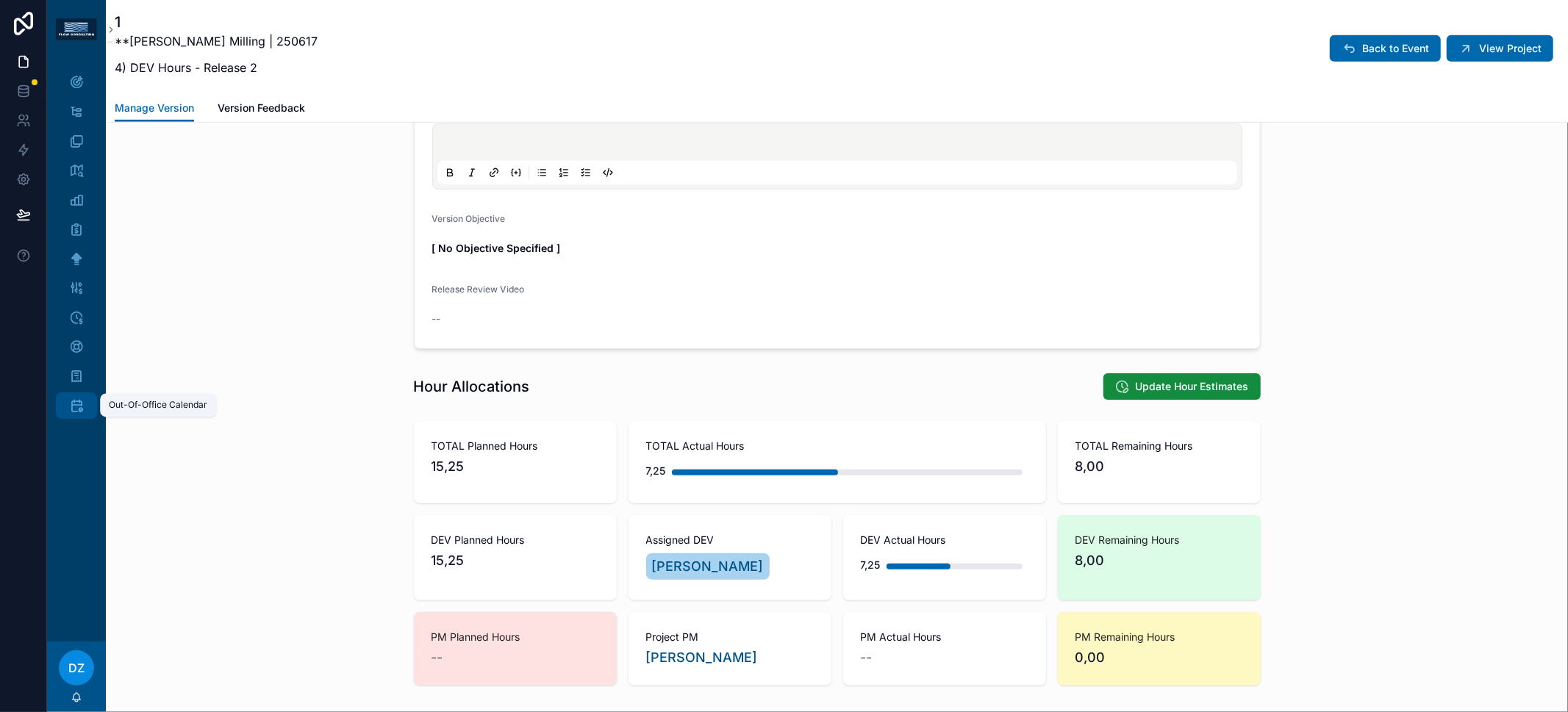
click at [78, 409] on icon "scrollable content" at bounding box center [76, 405] width 14 height 14
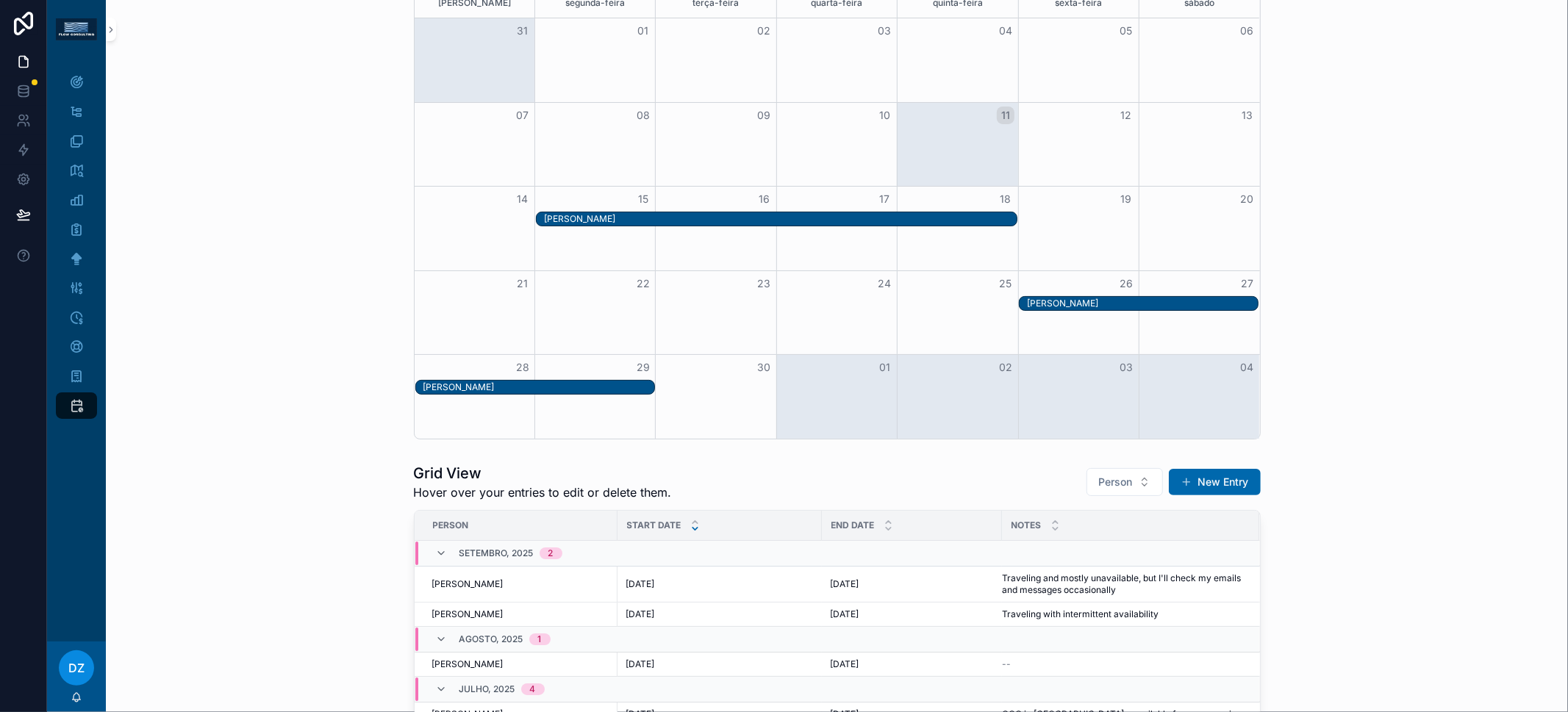
scroll to position [109, 0]
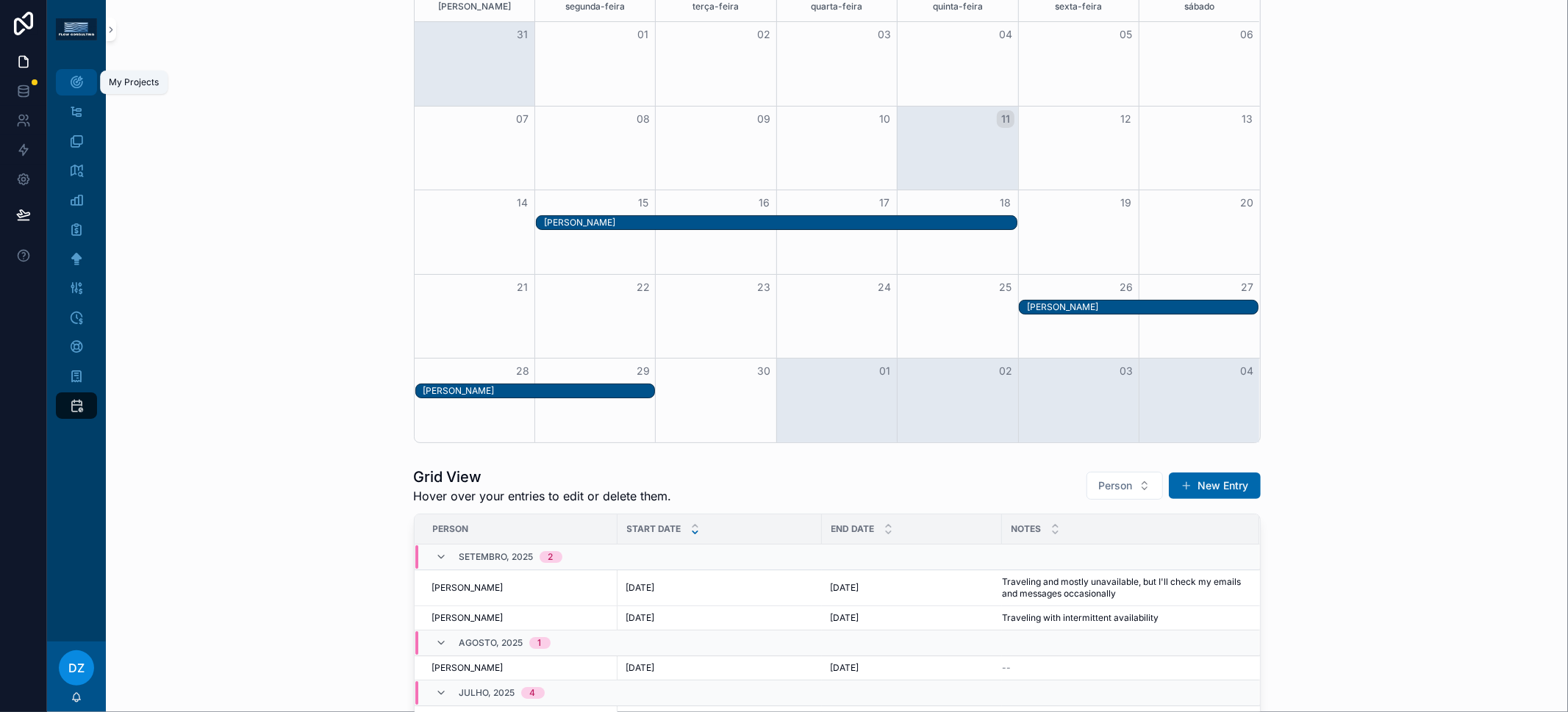
click at [69, 74] on div "My Projects" at bounding box center [76, 82] width 23 height 23
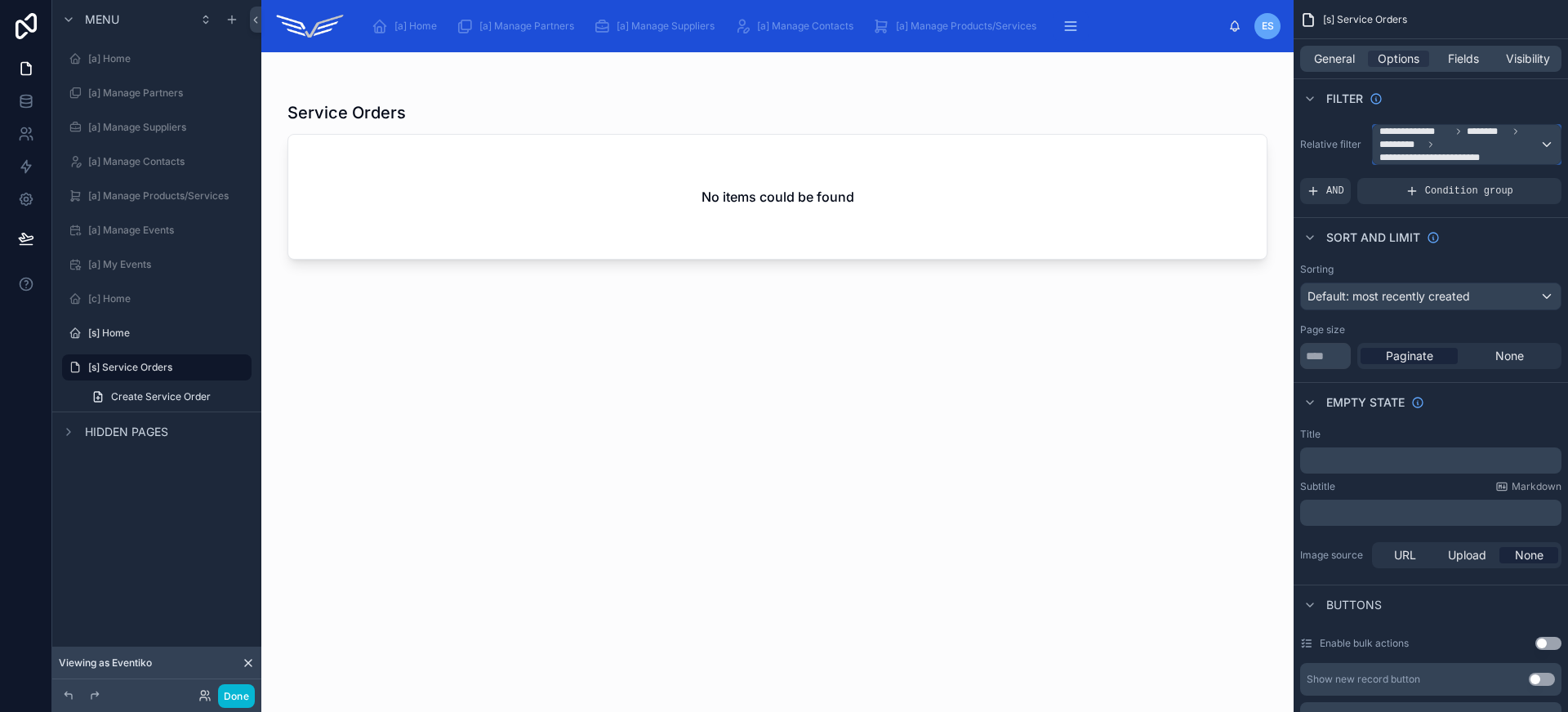
click at [1502, 158] on span "**********" at bounding box center [1459, 145] width 160 height 39
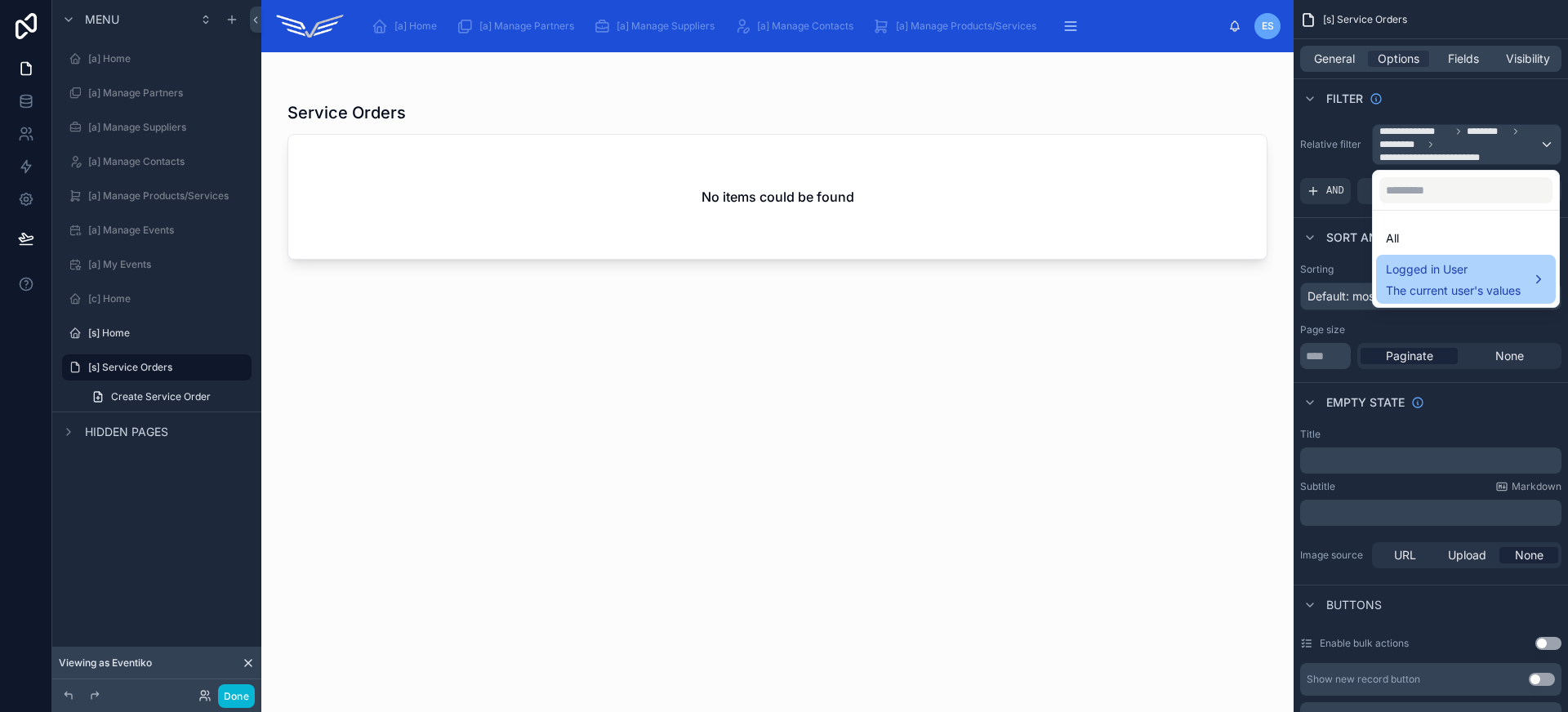
click at [1500, 268] on span "Logged in User" at bounding box center [1453, 269] width 135 height 20
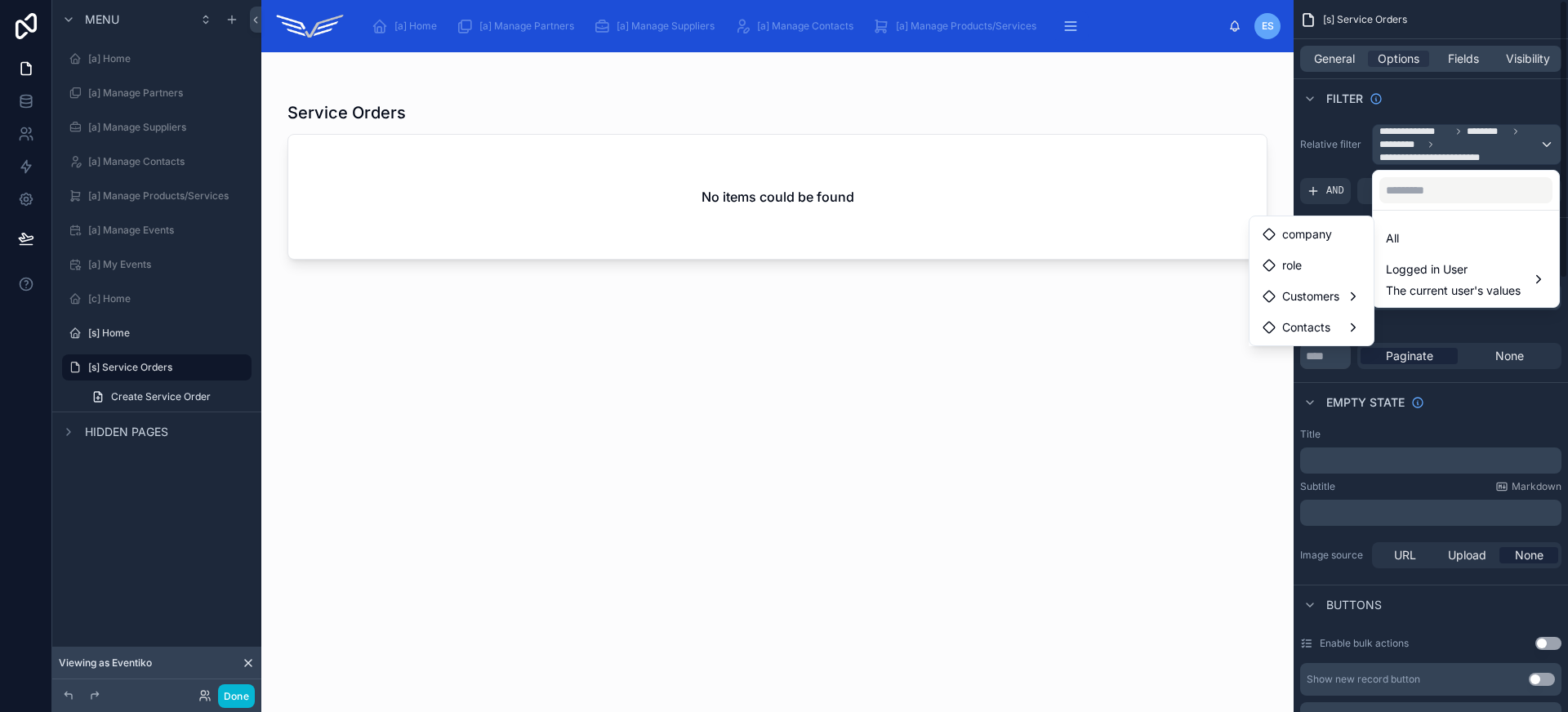
click at [1459, 135] on div "scrollable content" at bounding box center [784, 356] width 1568 height 712
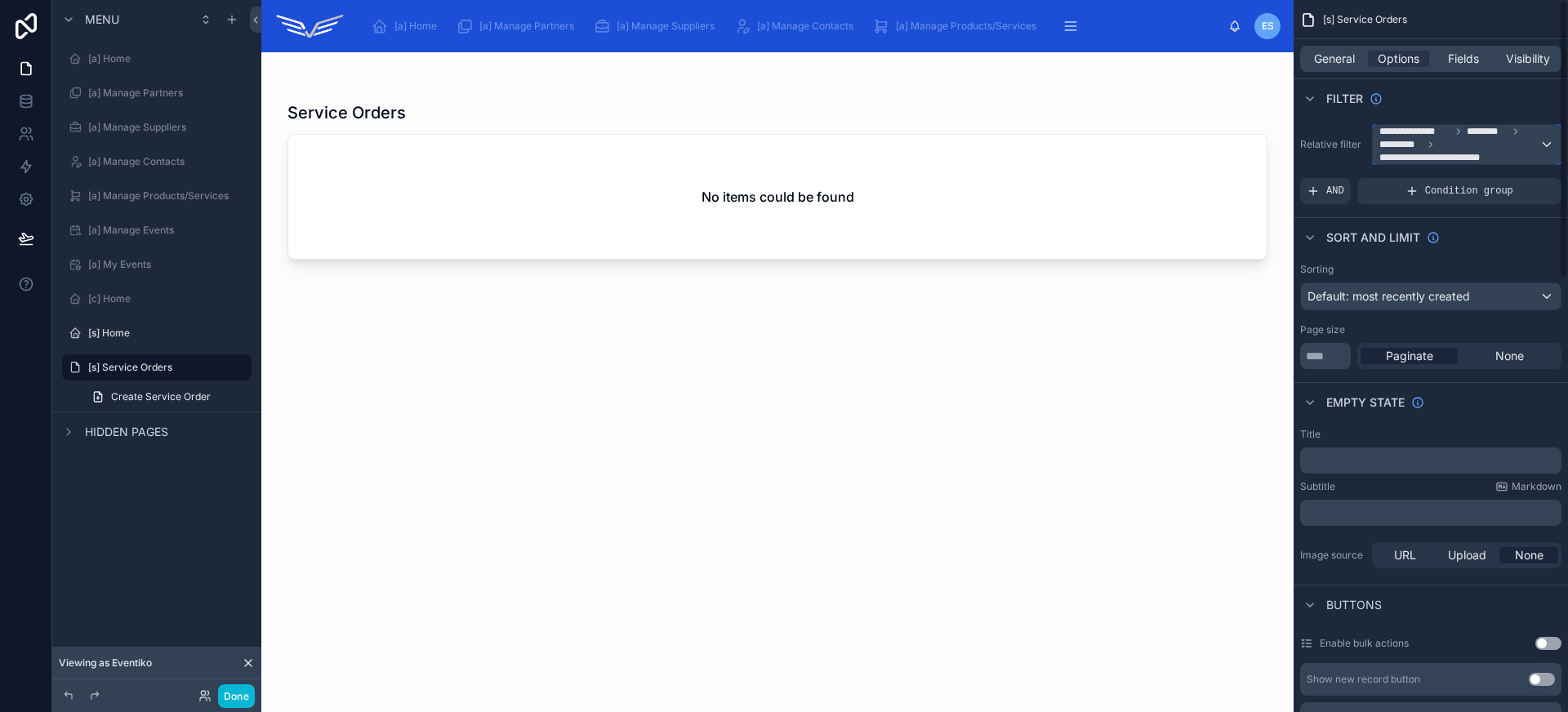
click at [1459, 135] on icon "scrollable content" at bounding box center [1458, 131] width 10 height 10
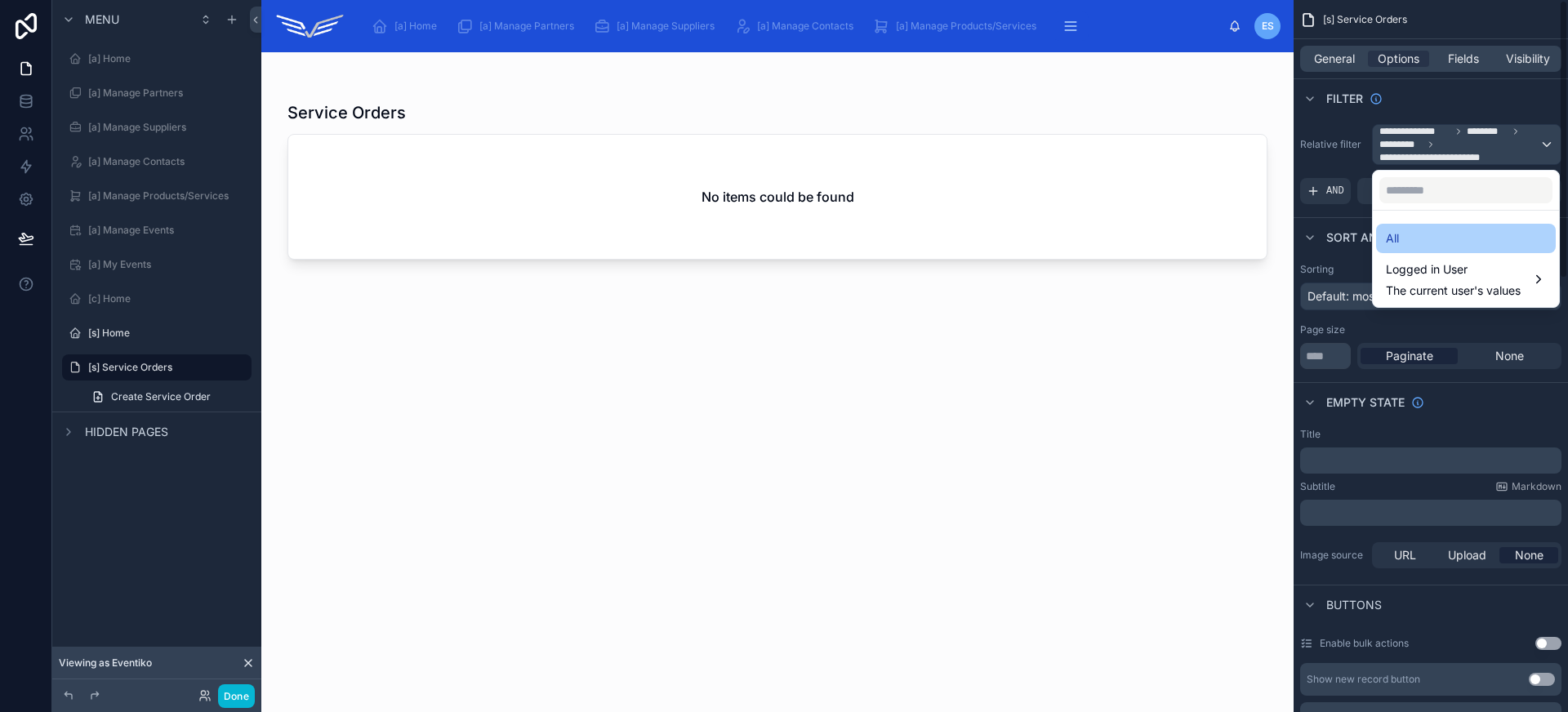
click at [1413, 242] on div "All" at bounding box center [1466, 238] width 160 height 20
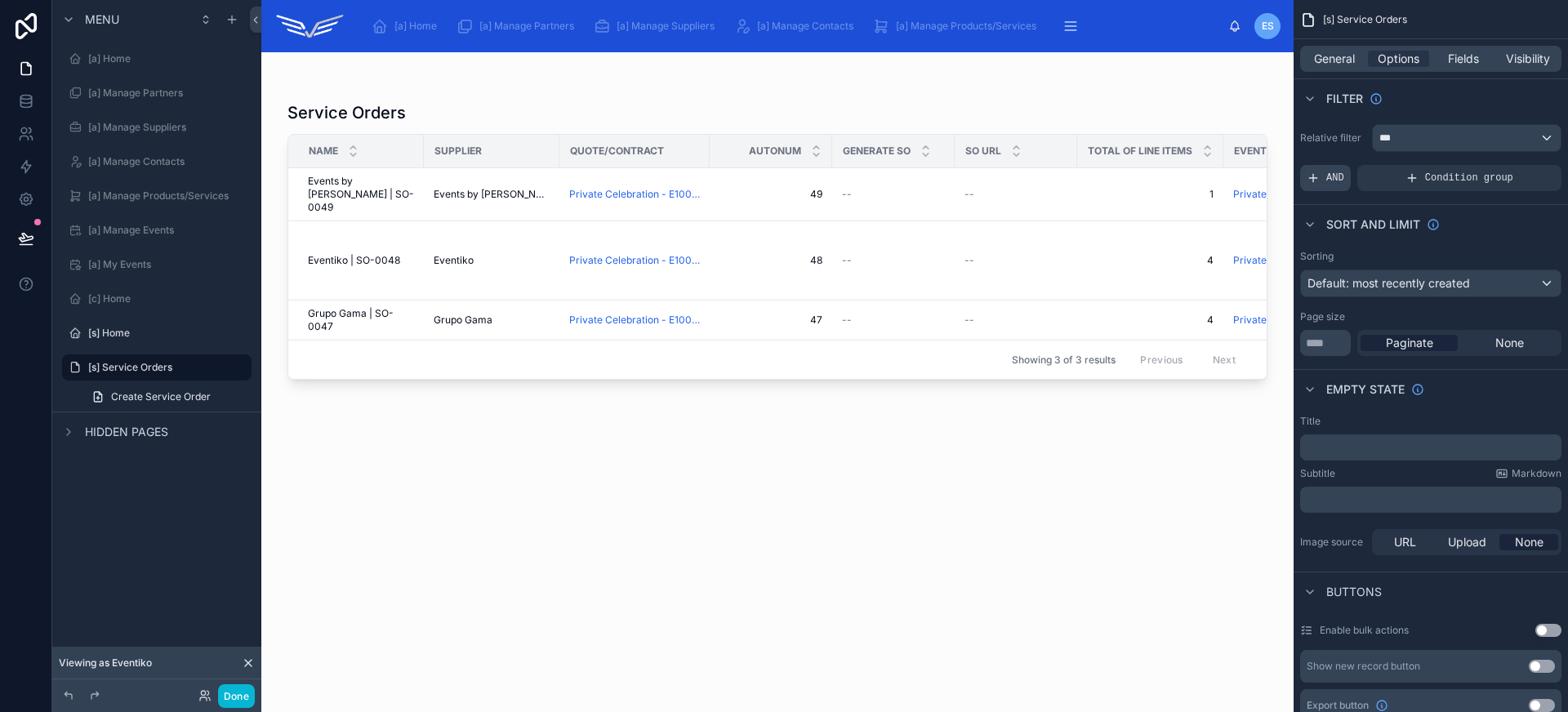
click at [1324, 178] on div "AND" at bounding box center [1325, 178] width 51 height 26
click at [1506, 167] on div "Add a filter" at bounding box center [1430, 178] width 261 height 26
click at [1514, 169] on div "scrollable content" at bounding box center [1521, 167] width 23 height 23
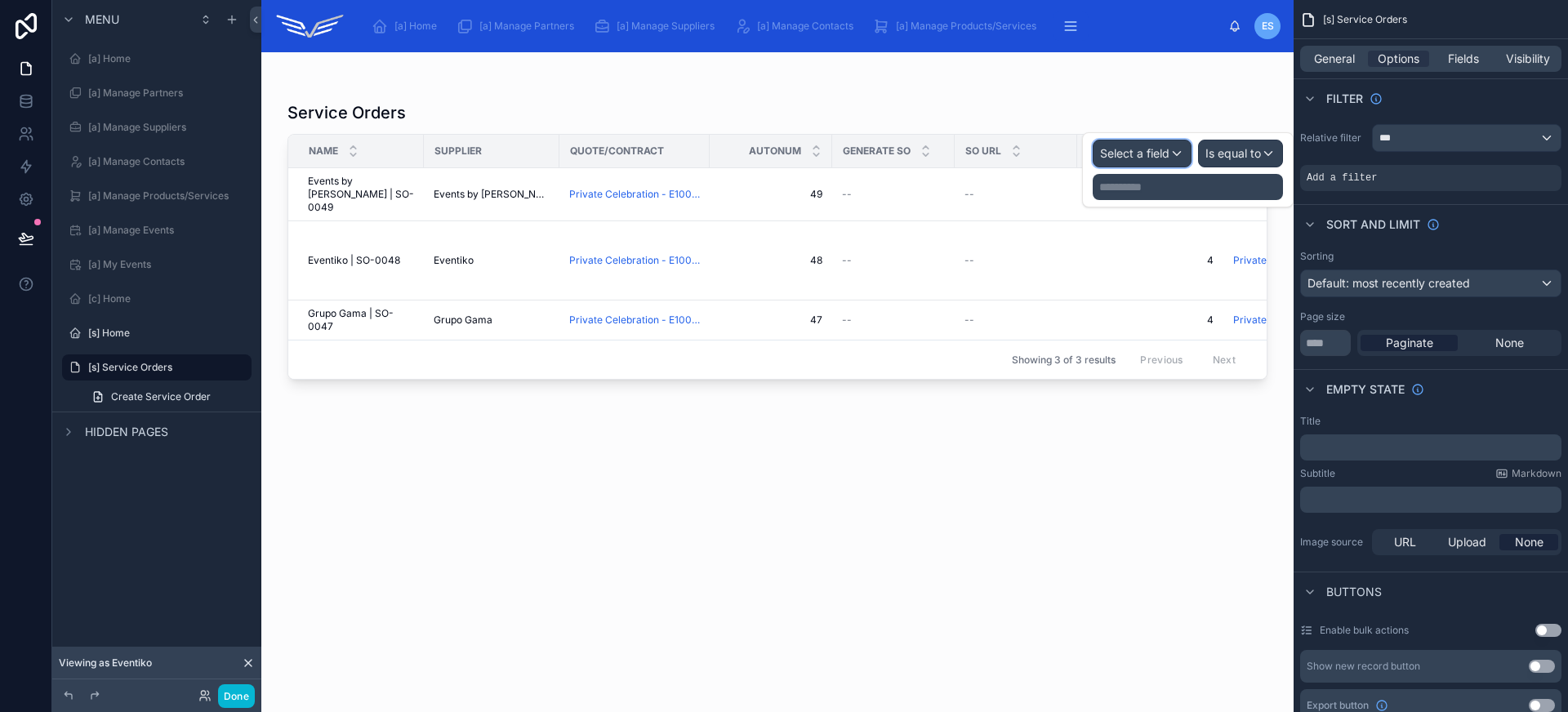
click at [1135, 154] on span "Select a field" at bounding box center [1134, 154] width 69 height 14
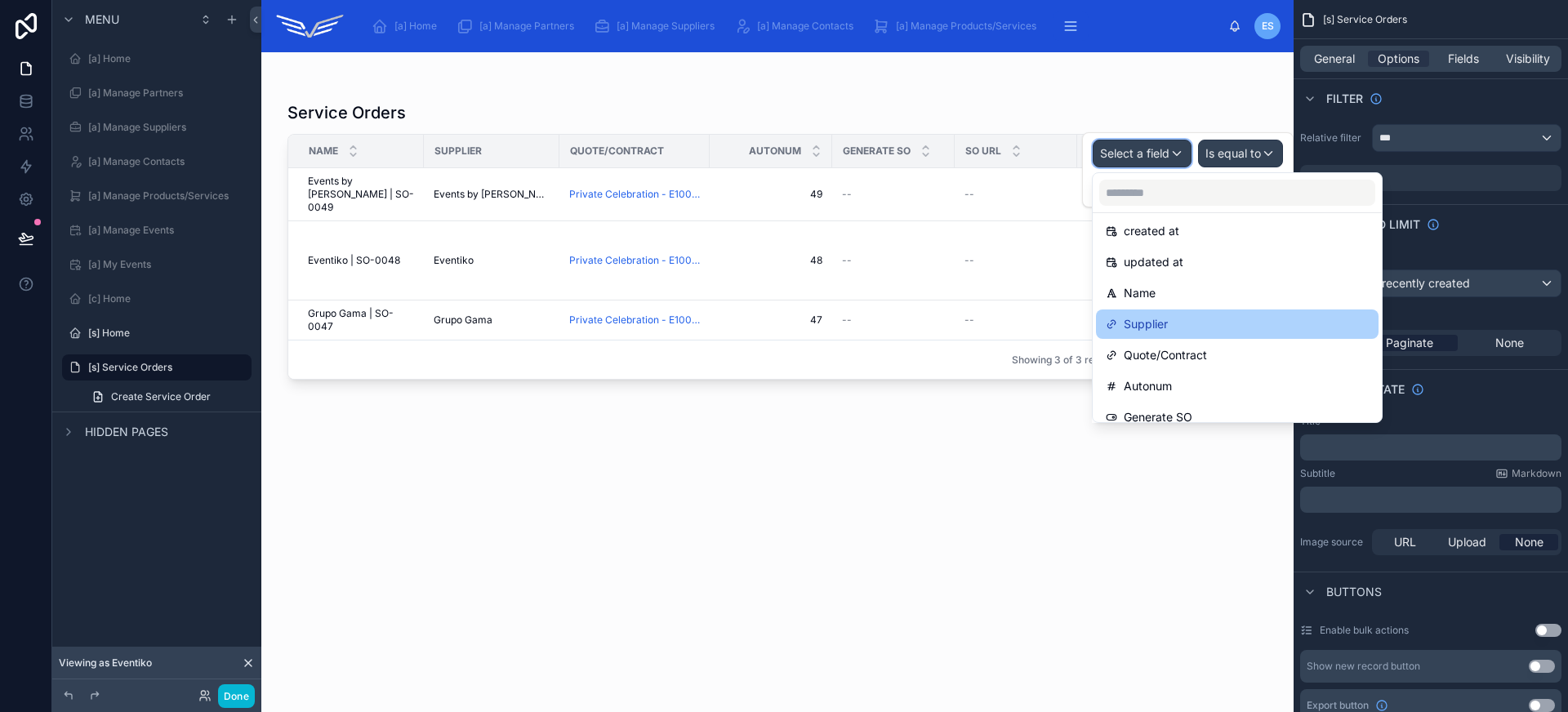
scroll to position [71, 0]
click at [1214, 333] on div "Supplier" at bounding box center [1238, 325] width 263 height 20
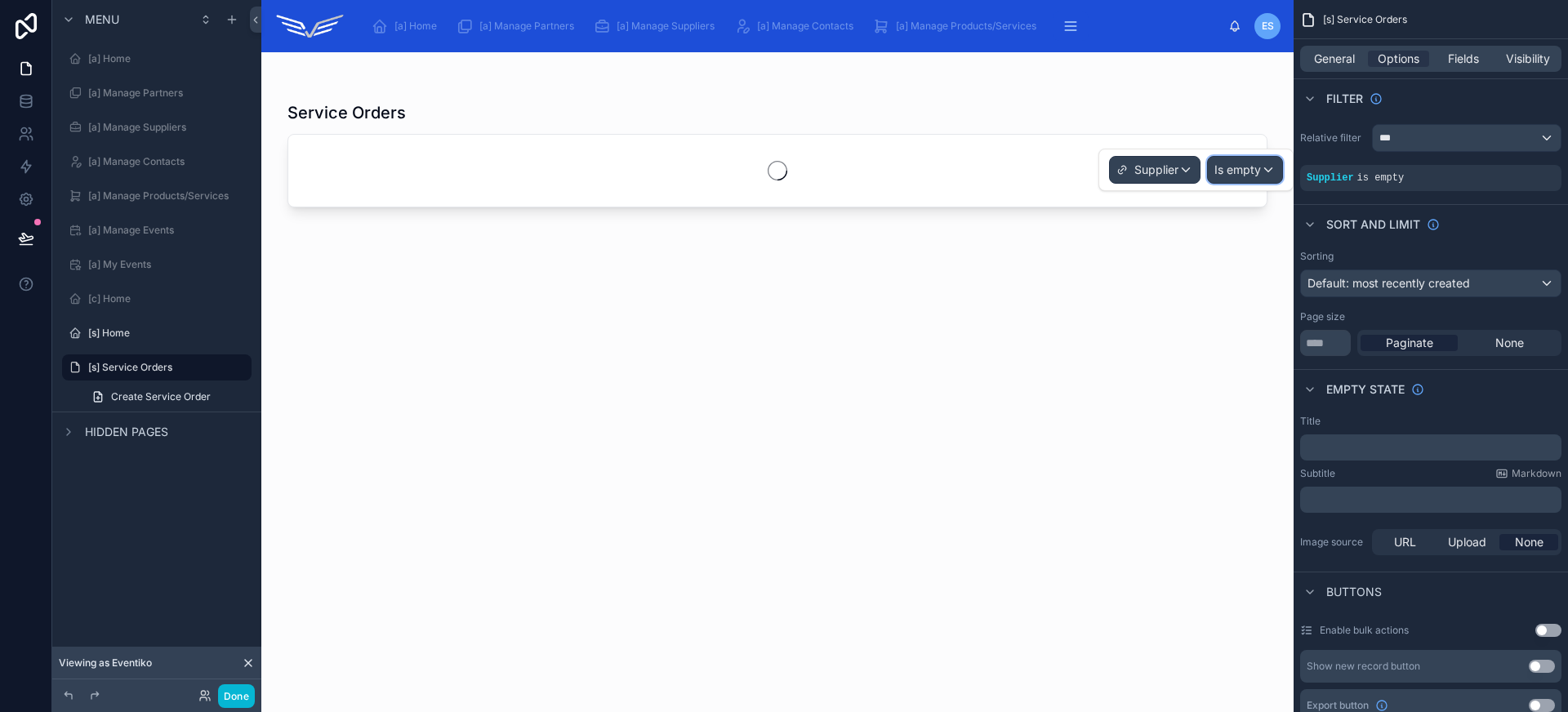
click at [1239, 177] on span "Is empty" at bounding box center [1238, 170] width 46 height 16
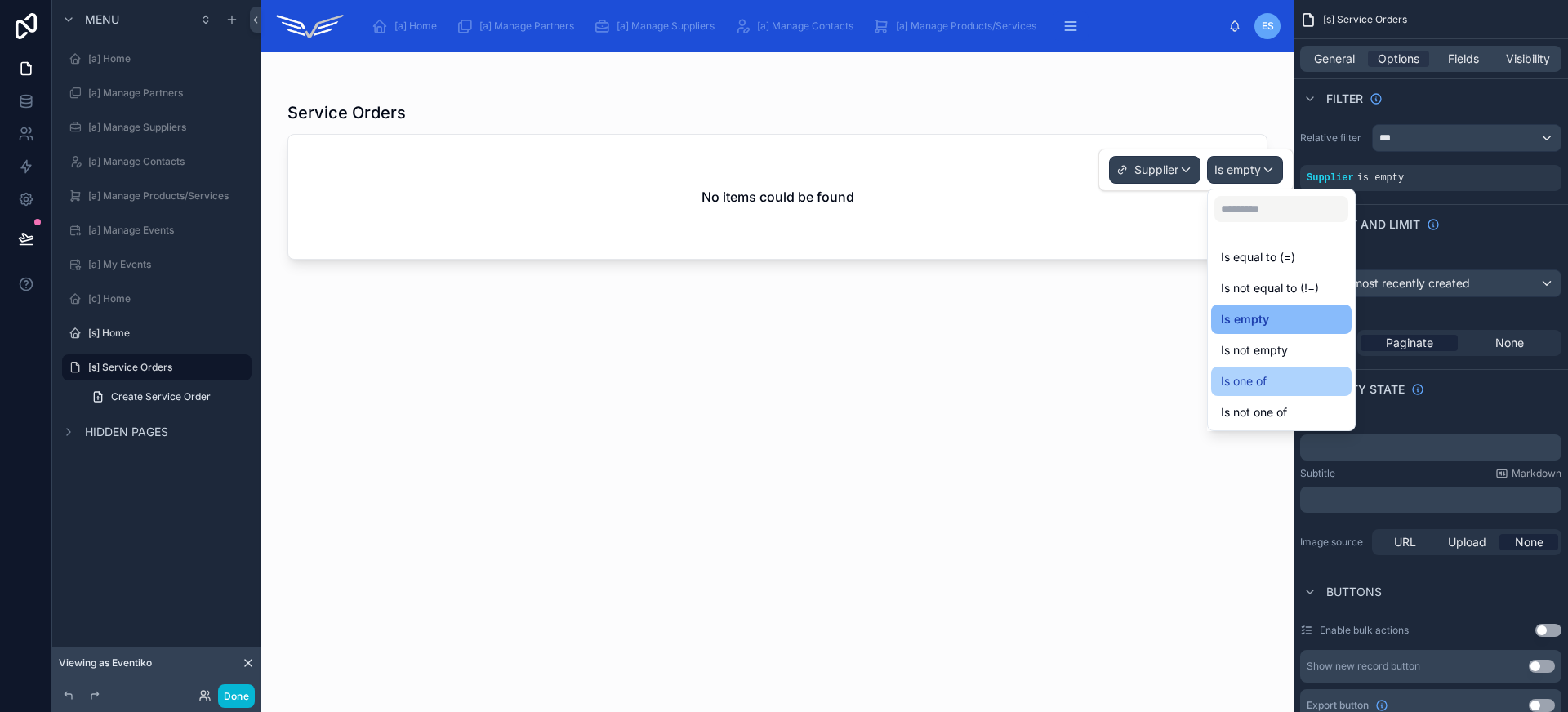
click at [1285, 388] on div "Is one of" at bounding box center [1281, 381] width 121 height 20
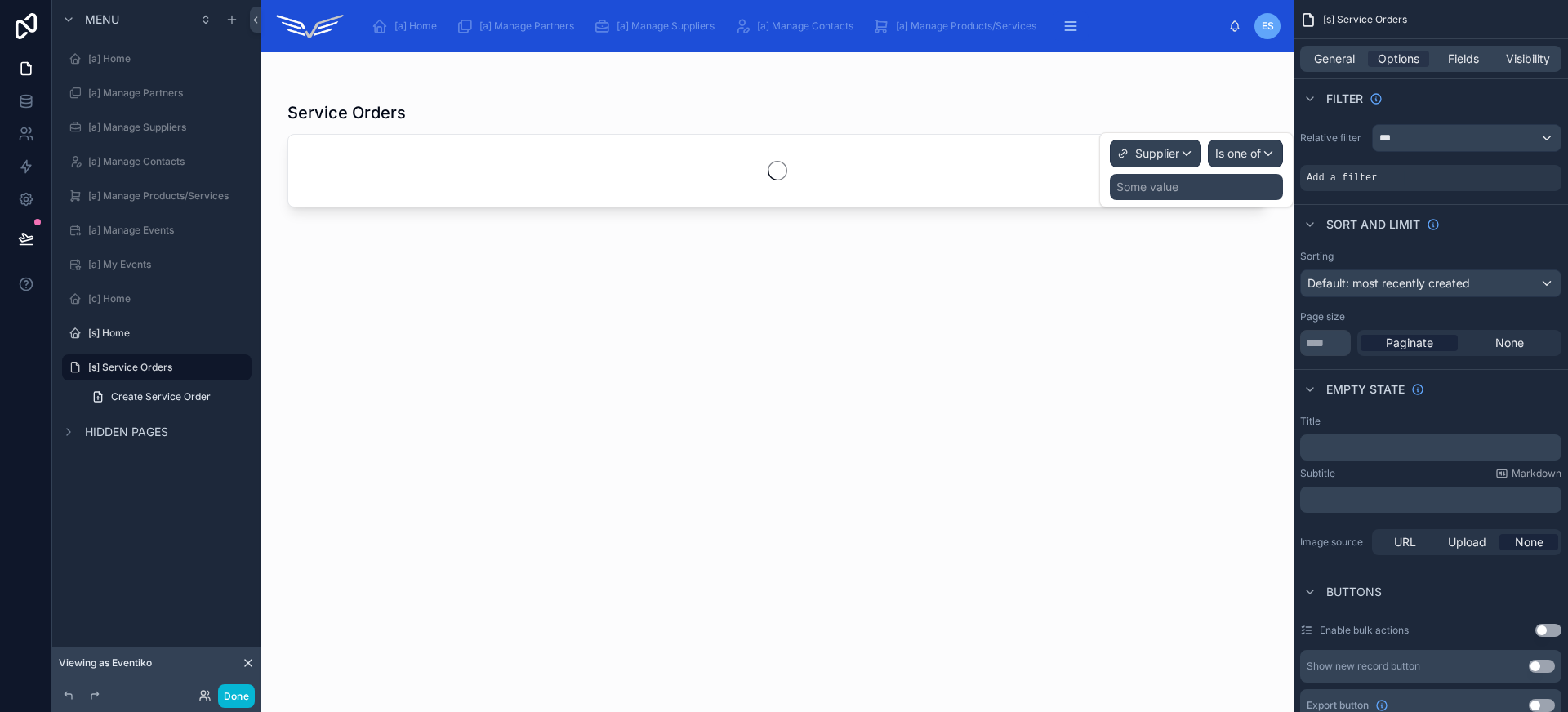
click at [1198, 190] on div "Some value" at bounding box center [1196, 186] width 173 height 26
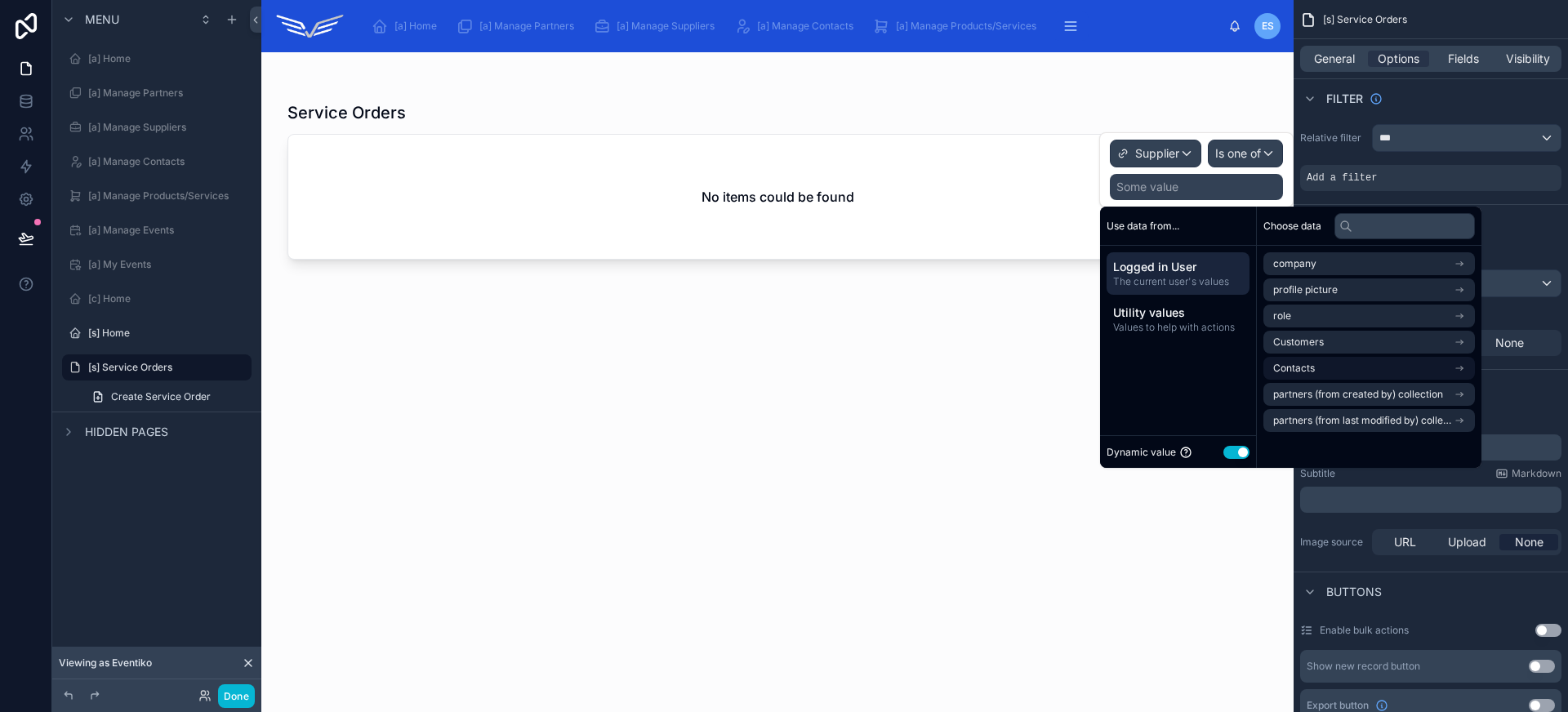
click at [1372, 361] on li "Contacts" at bounding box center [1369, 368] width 211 height 23
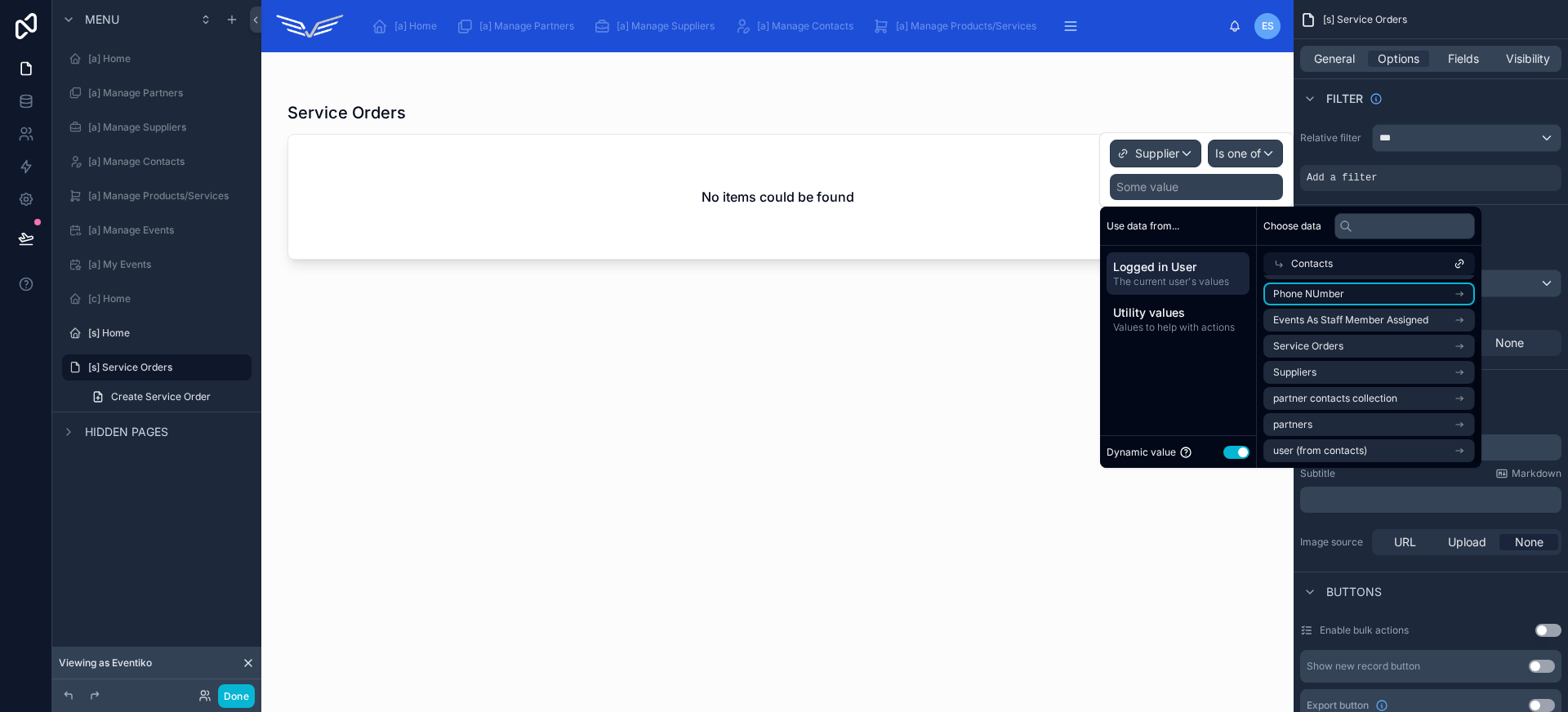
scroll to position [105, 0]
click at [1372, 375] on li "Suppliers" at bounding box center [1369, 371] width 211 height 23
click at [1369, 314] on li "Suppliers" at bounding box center [1369, 320] width 211 height 23
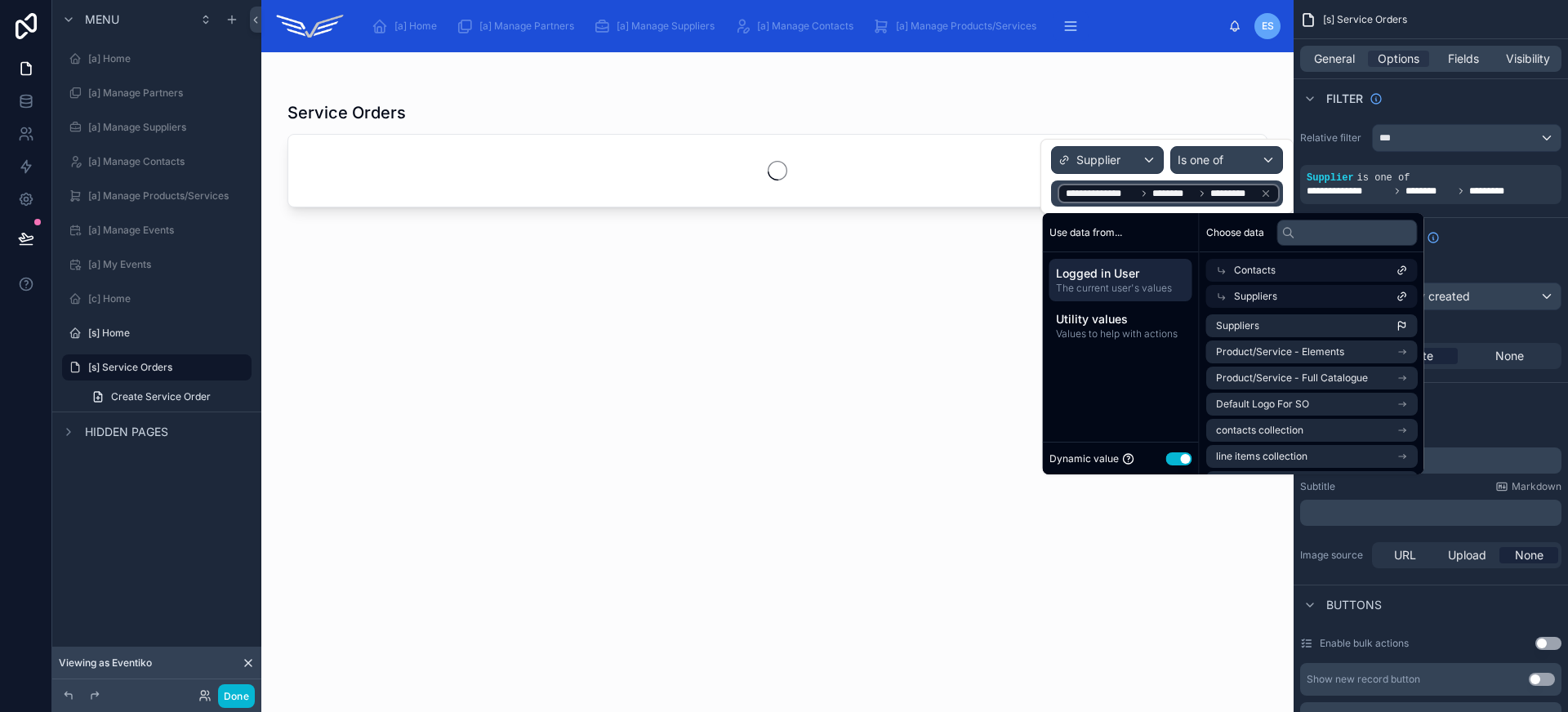
click at [903, 572] on div "Service Orders" at bounding box center [777, 392] width 980 height 601
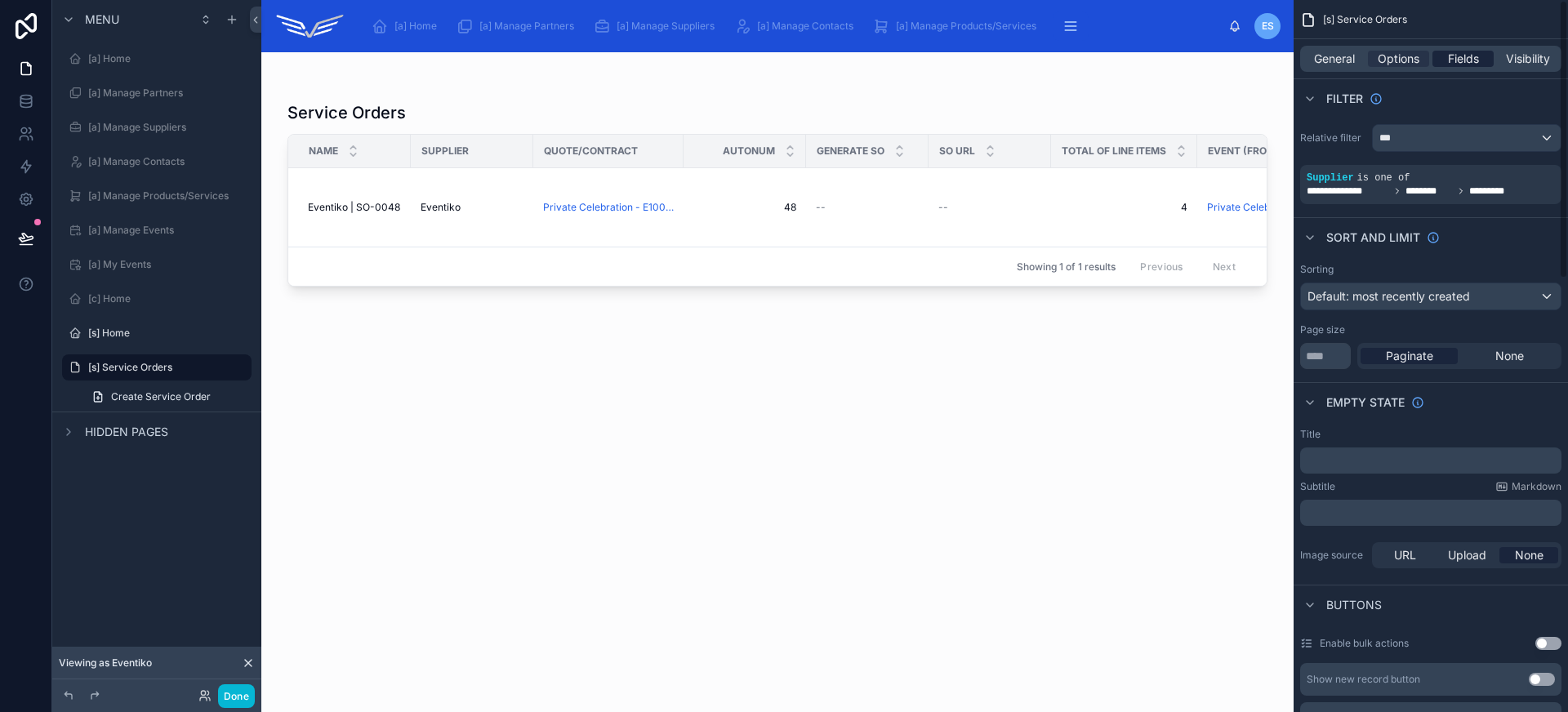
click at [1451, 59] on span "Fields" at bounding box center [1463, 59] width 31 height 16
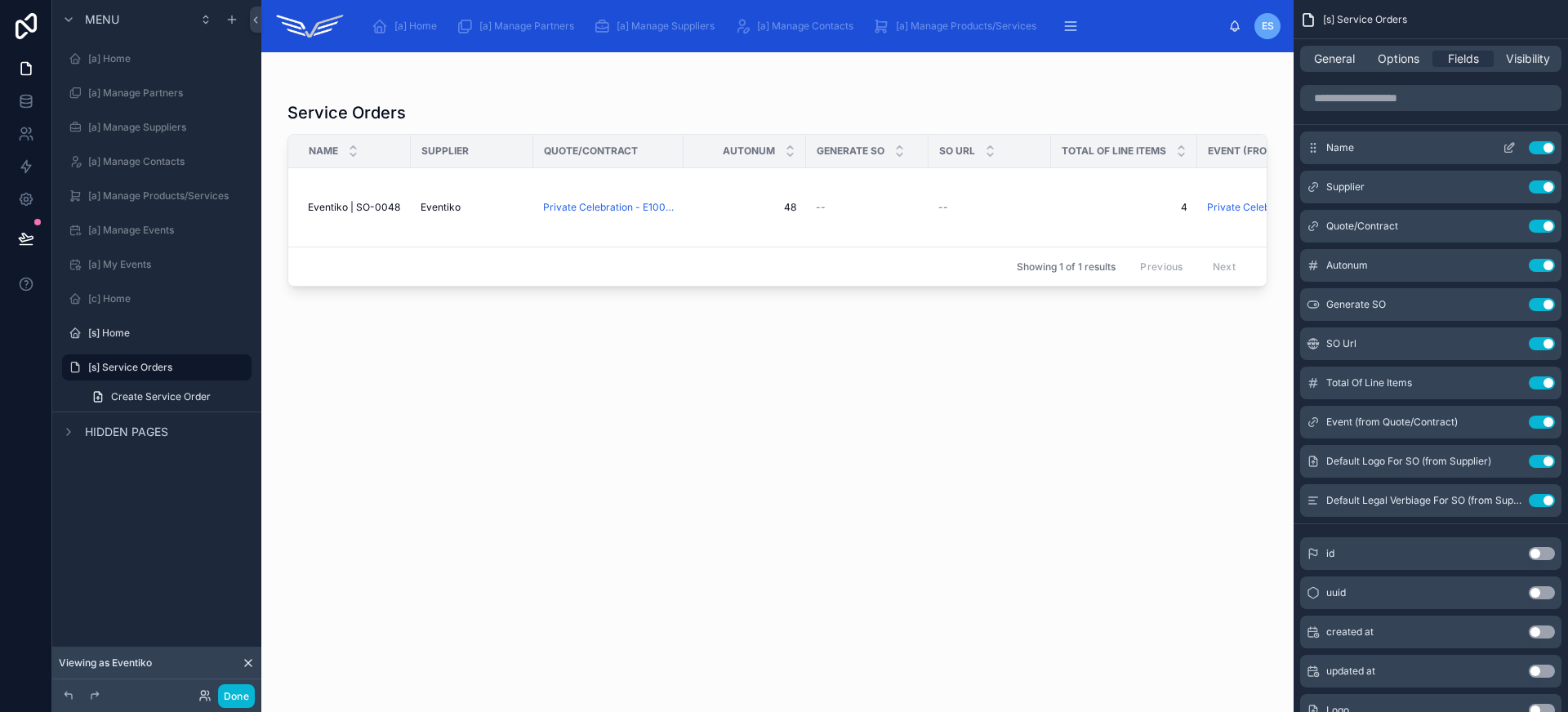
click at [1539, 148] on button "Use setting" at bounding box center [1541, 147] width 26 height 13
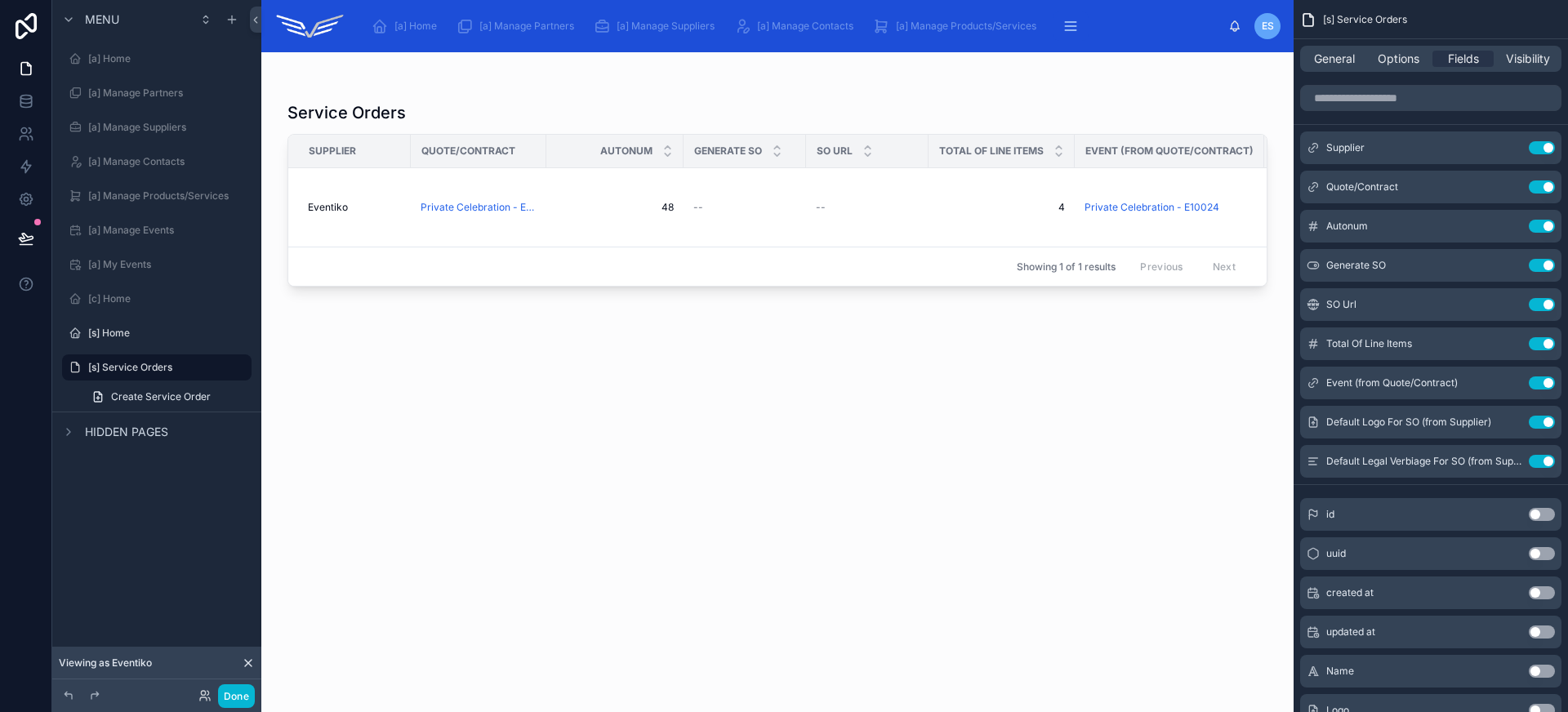
click at [1539, 148] on button "Use setting" at bounding box center [1541, 147] width 26 height 13
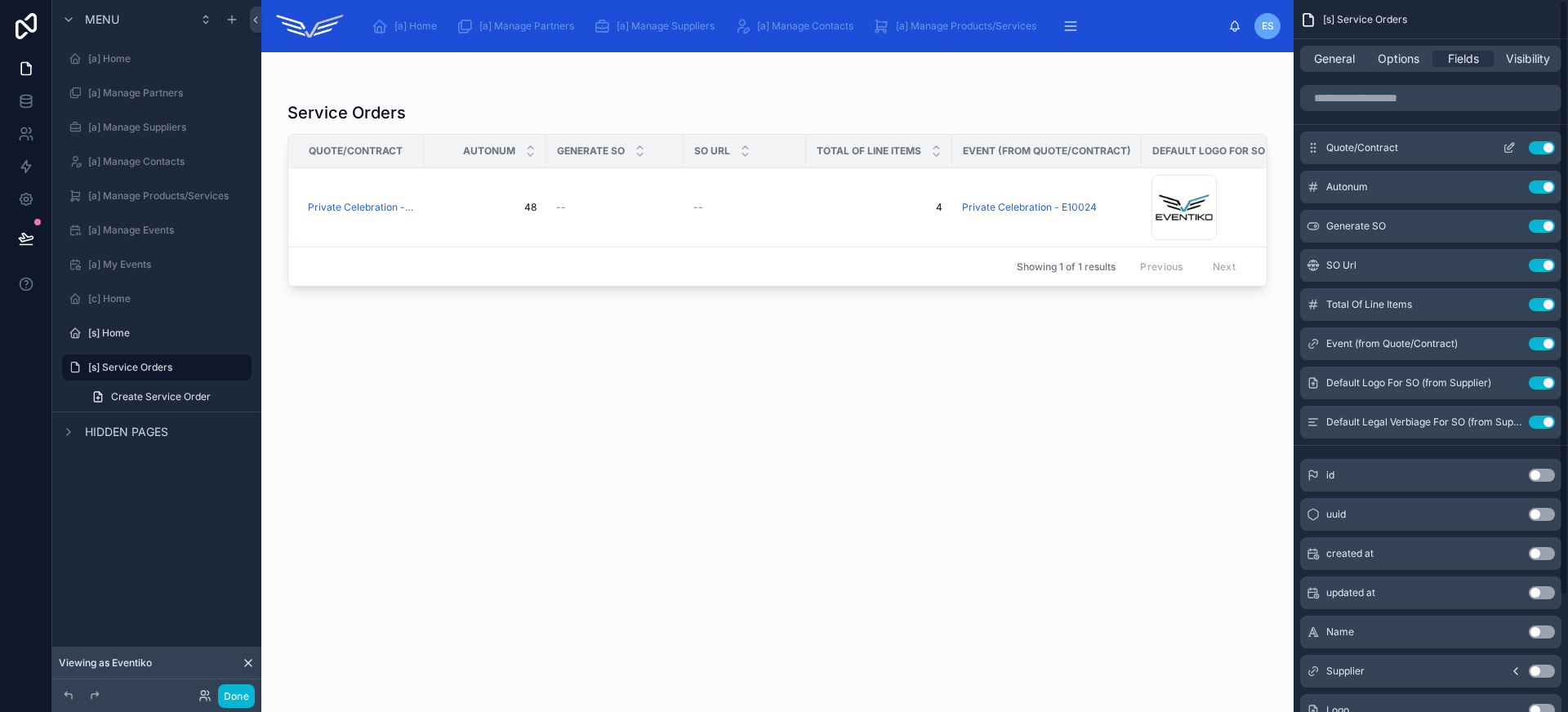
click at [1510, 152] on icon "scrollable content" at bounding box center [1508, 149] width 7 height 7
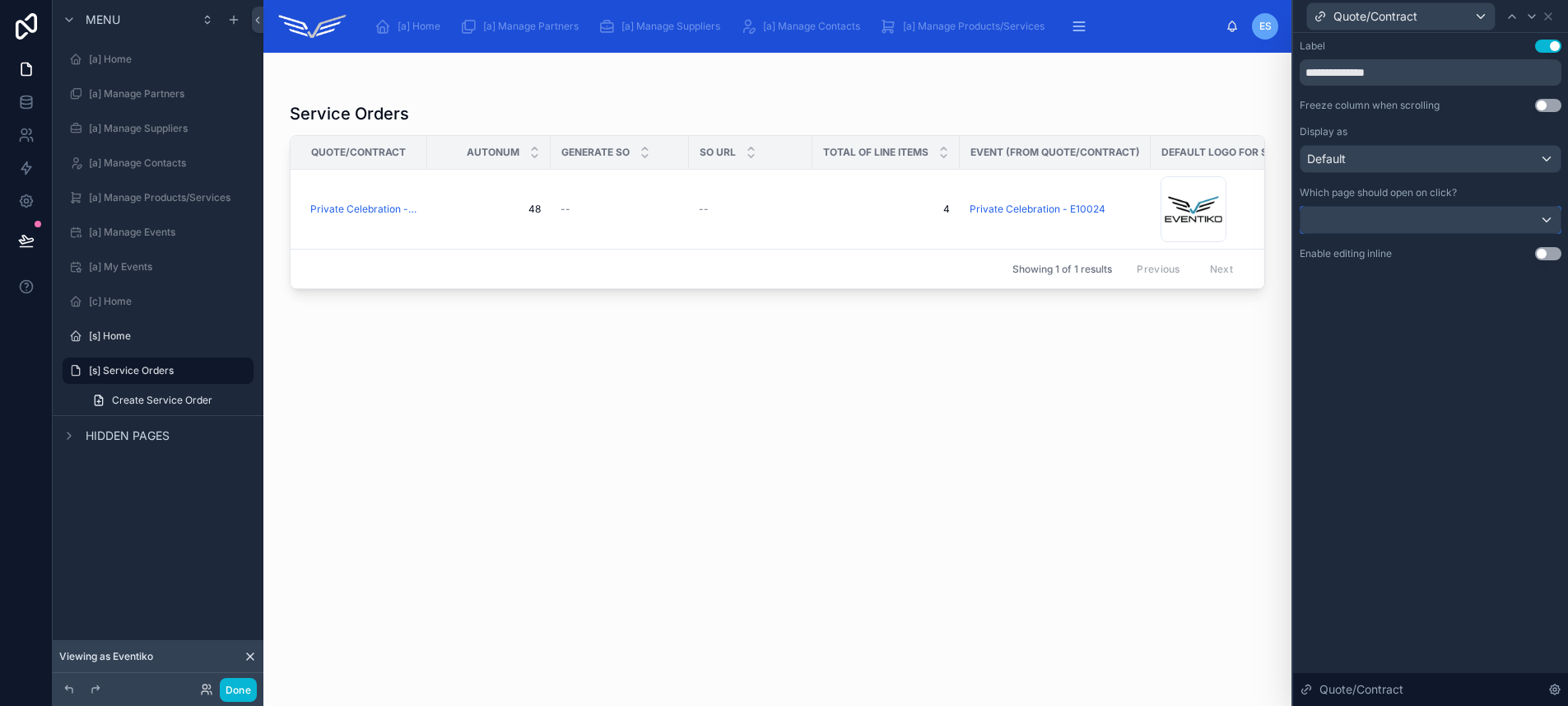
click at [1420, 215] on div at bounding box center [1430, 220] width 260 height 26
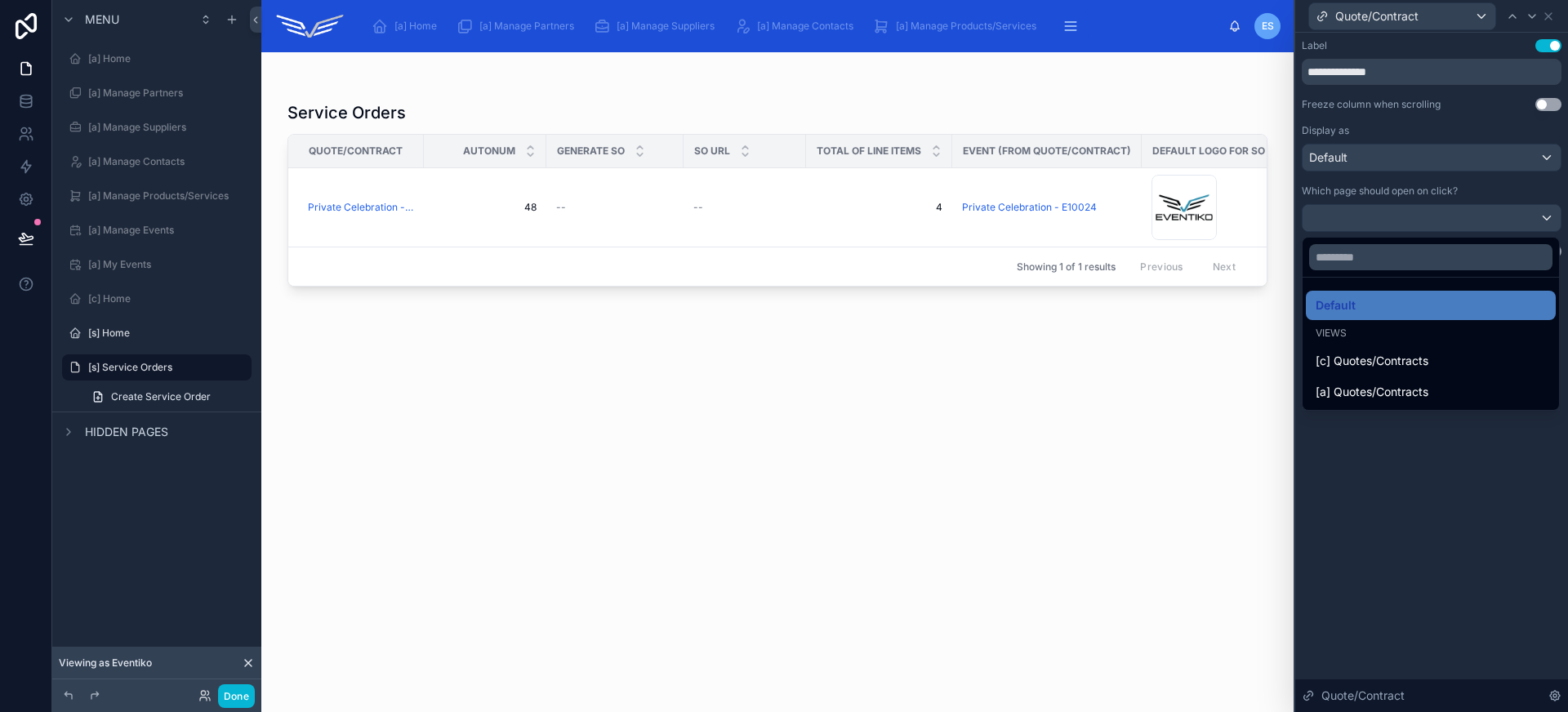
click at [1409, 159] on div at bounding box center [1431, 356] width 273 height 712
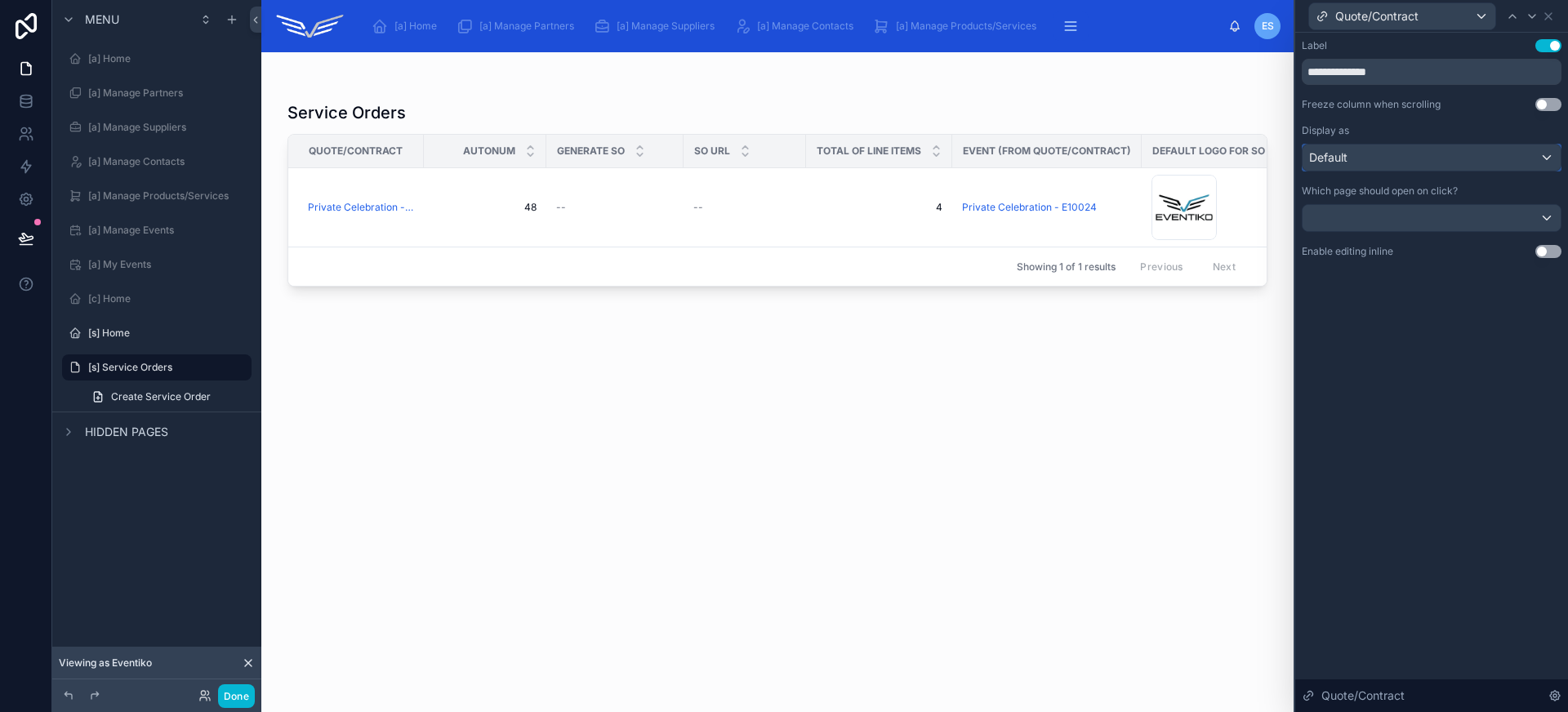
click at [1418, 162] on div "Default" at bounding box center [1431, 157] width 258 height 26
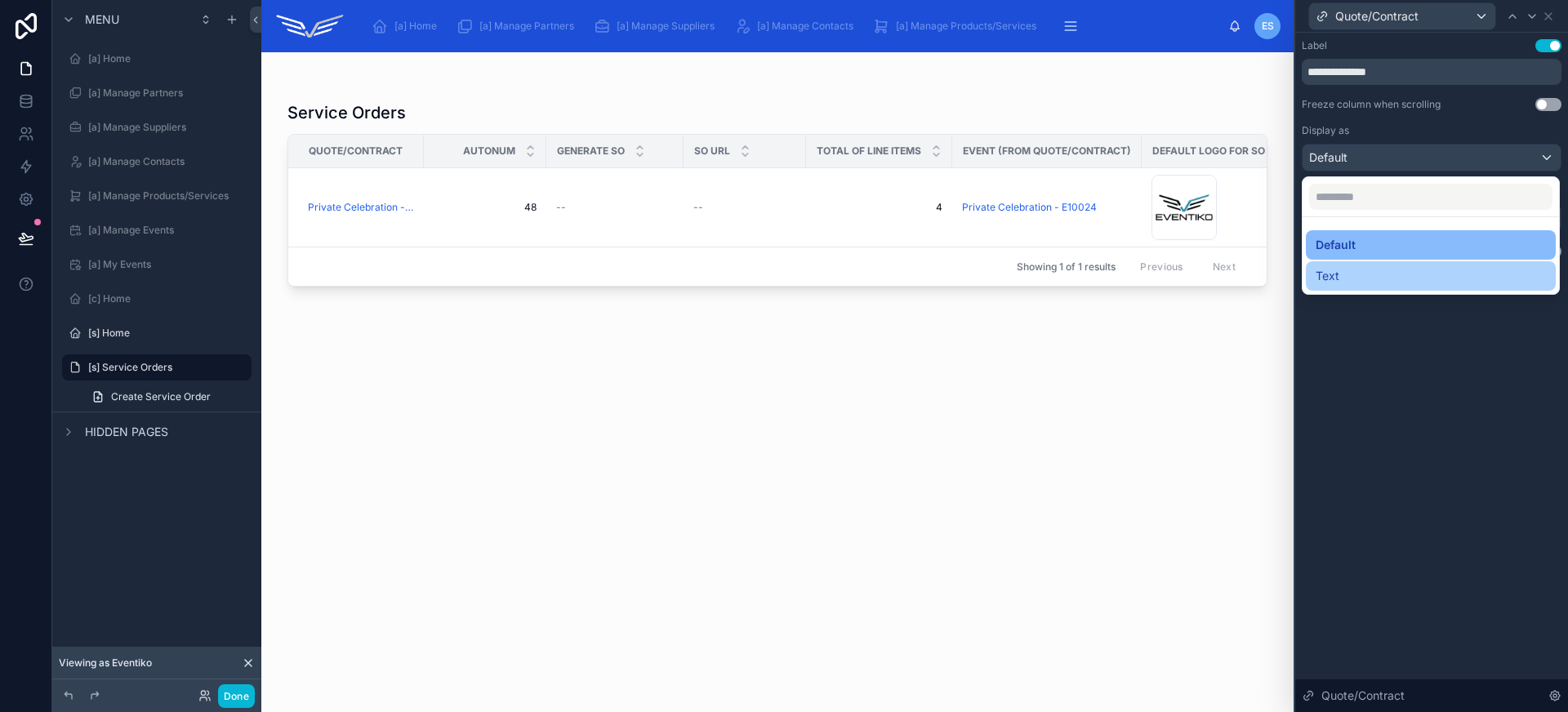
click at [1400, 268] on div "Text" at bounding box center [1430, 276] width 230 height 20
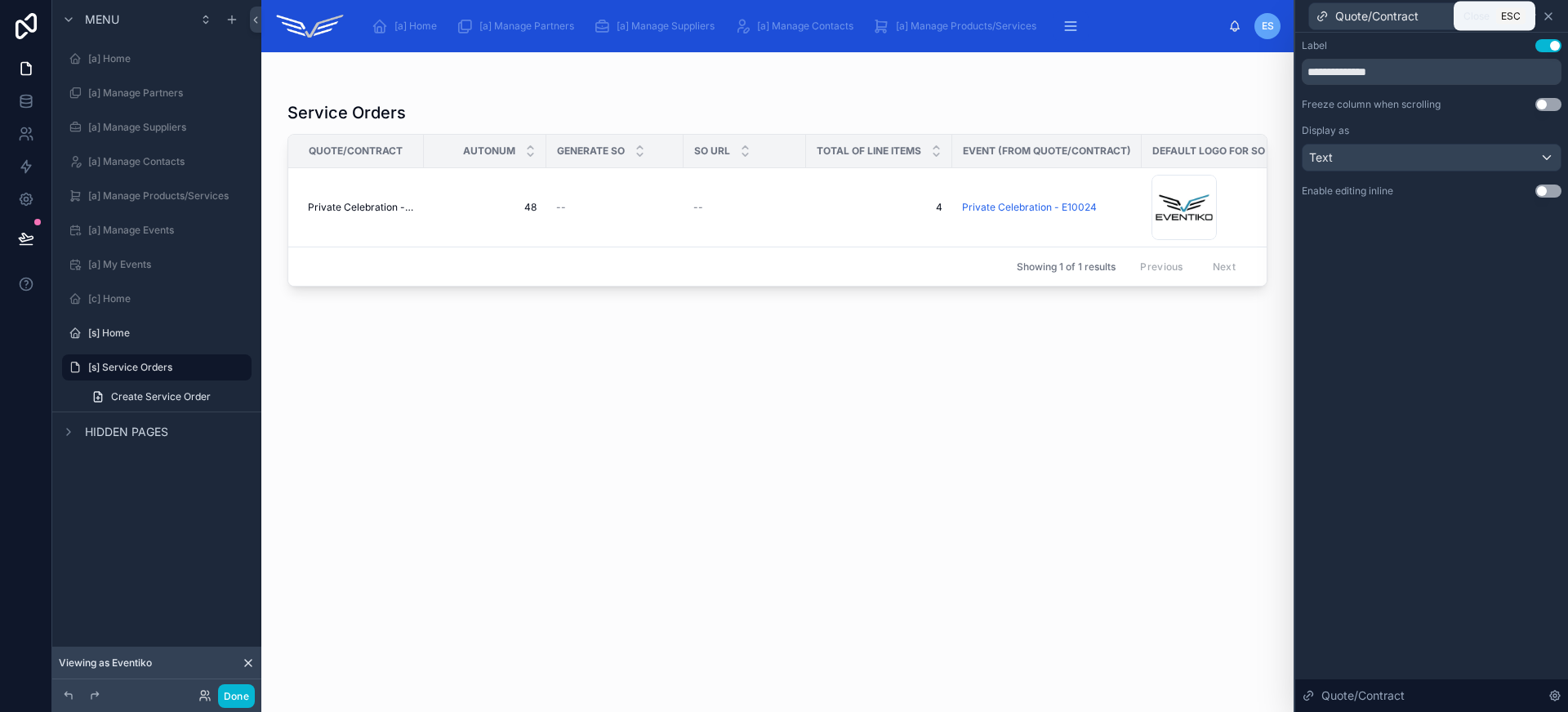
click at [1551, 16] on icon at bounding box center [1548, 16] width 13 height 13
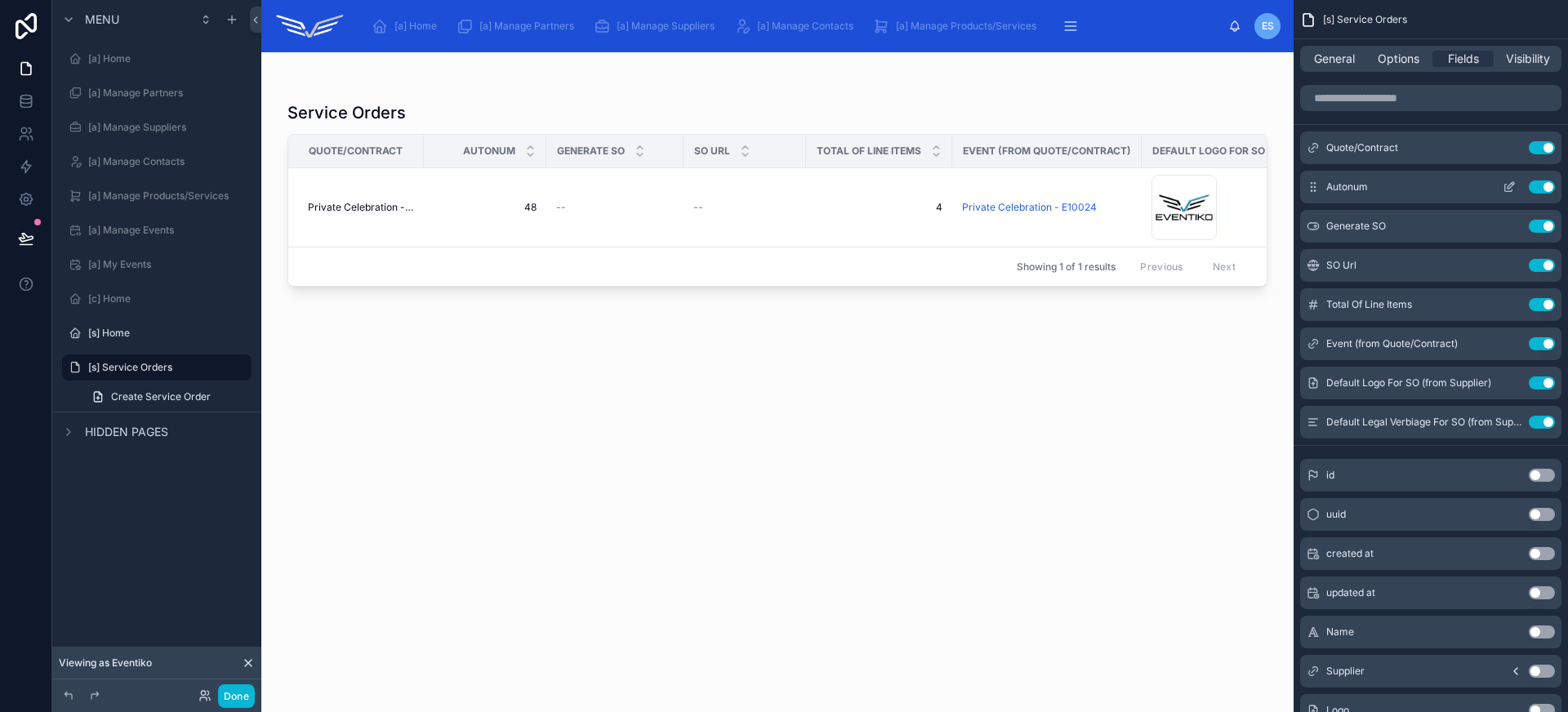
click at [1543, 185] on button "Use setting" at bounding box center [1541, 186] width 26 height 13
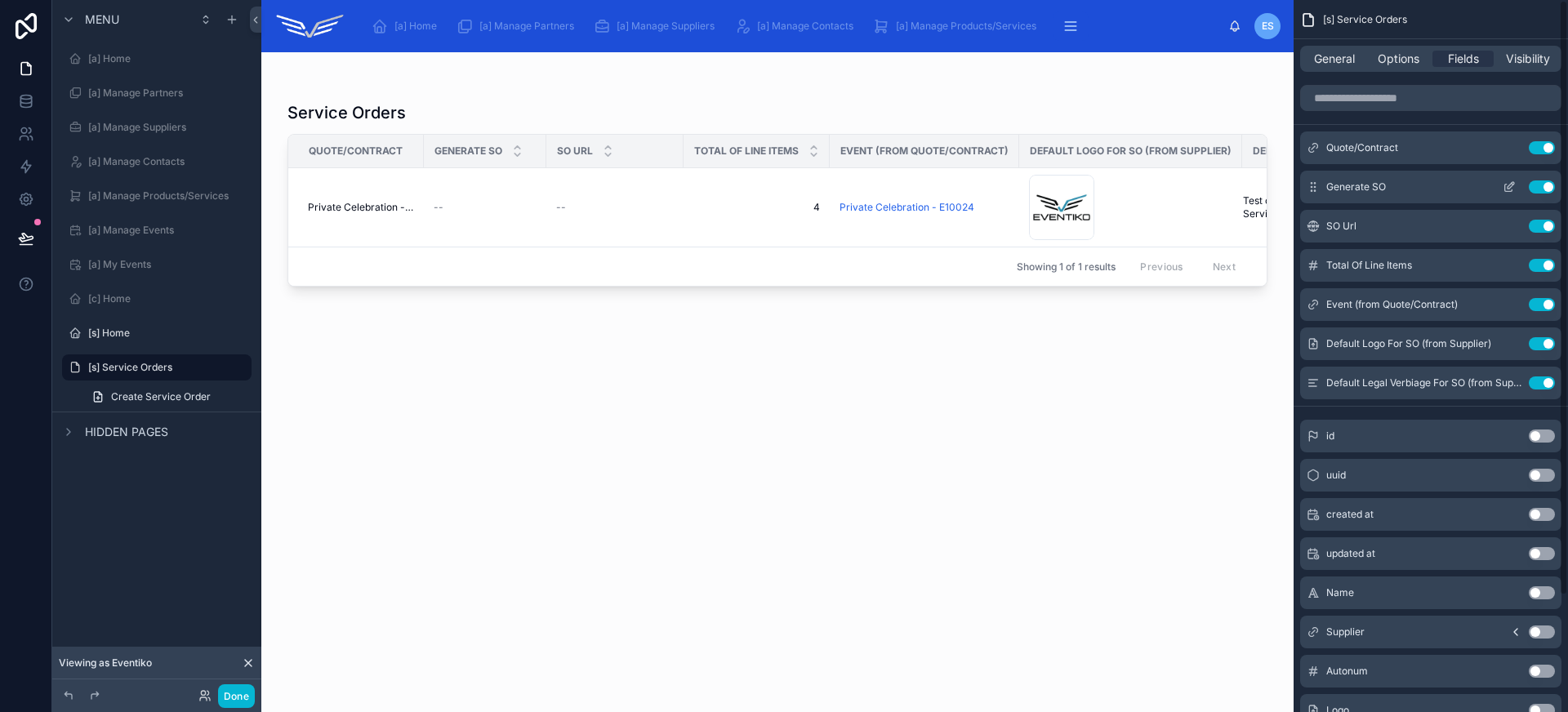
click at [1545, 186] on button "Use setting" at bounding box center [1541, 186] width 26 height 13
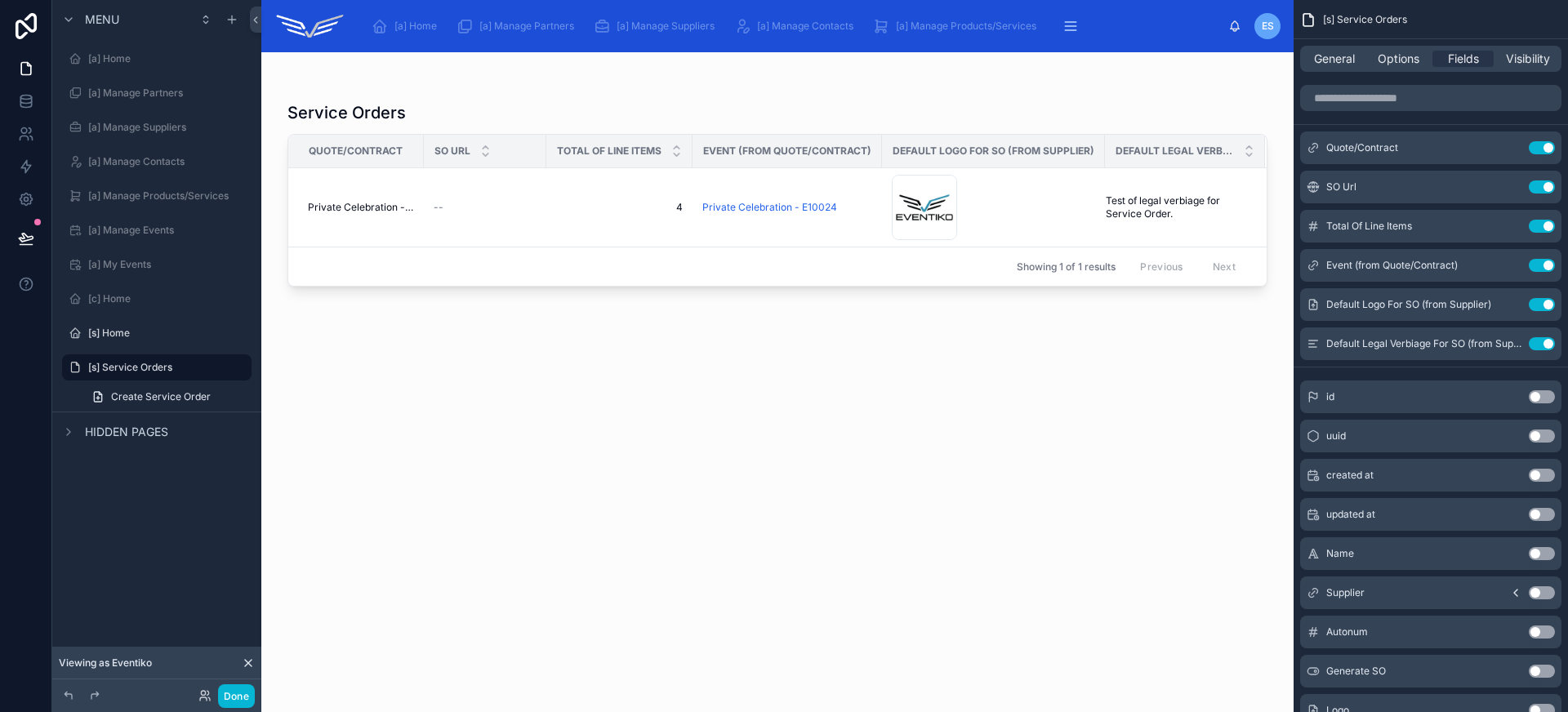
click at [1545, 186] on button "Use setting" at bounding box center [1541, 186] width 26 height 13
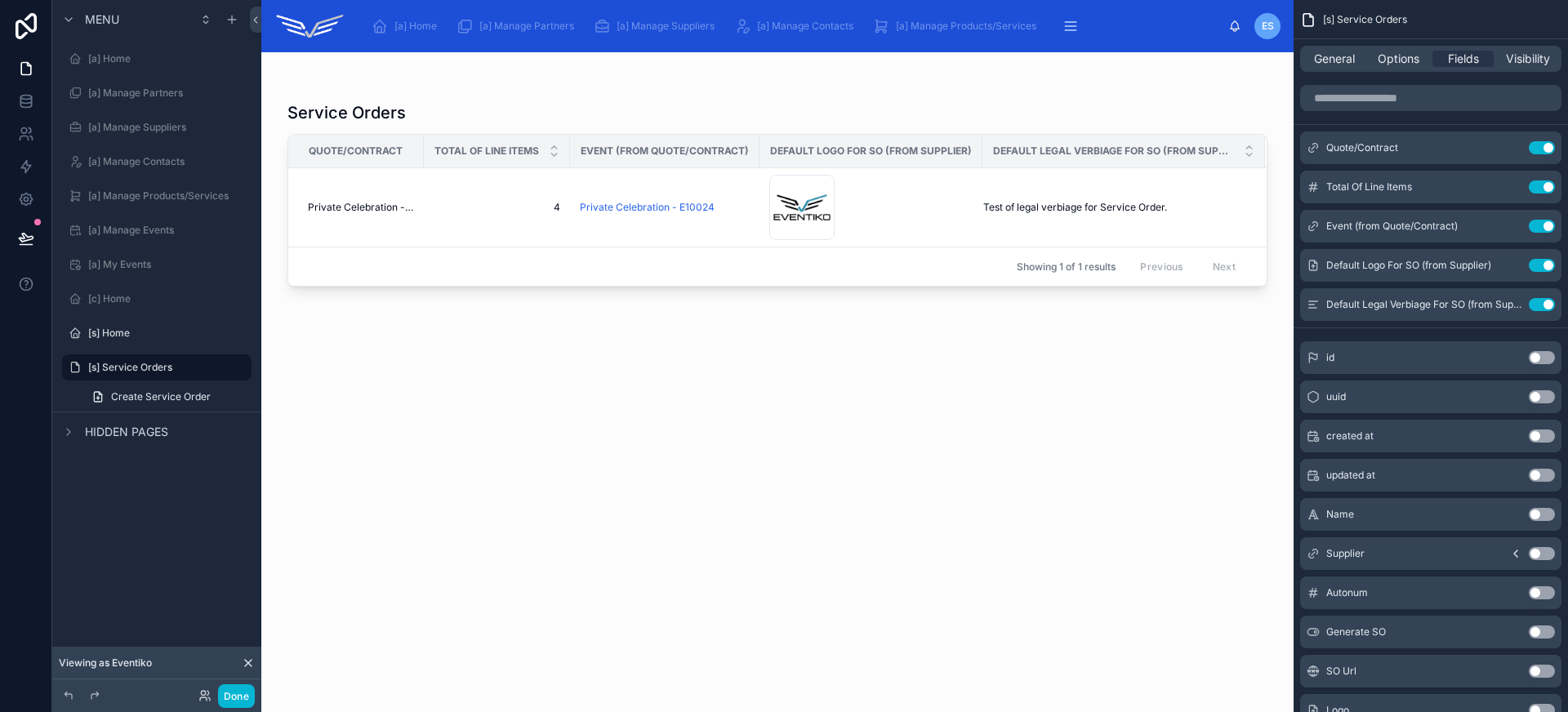
click at [1545, 186] on button "Use setting" at bounding box center [1541, 186] width 26 height 13
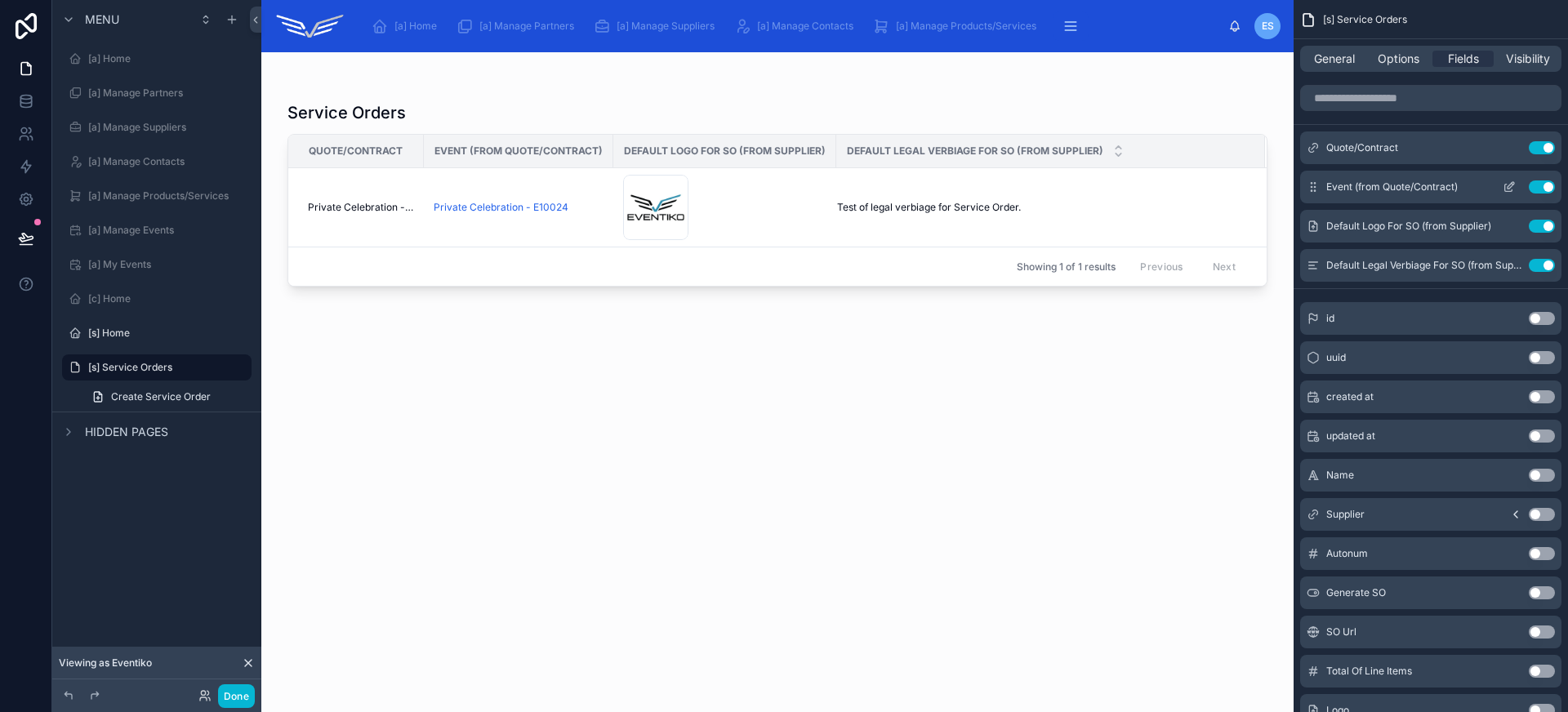
click at [1512, 188] on icon "scrollable content" at bounding box center [1508, 186] width 13 height 13
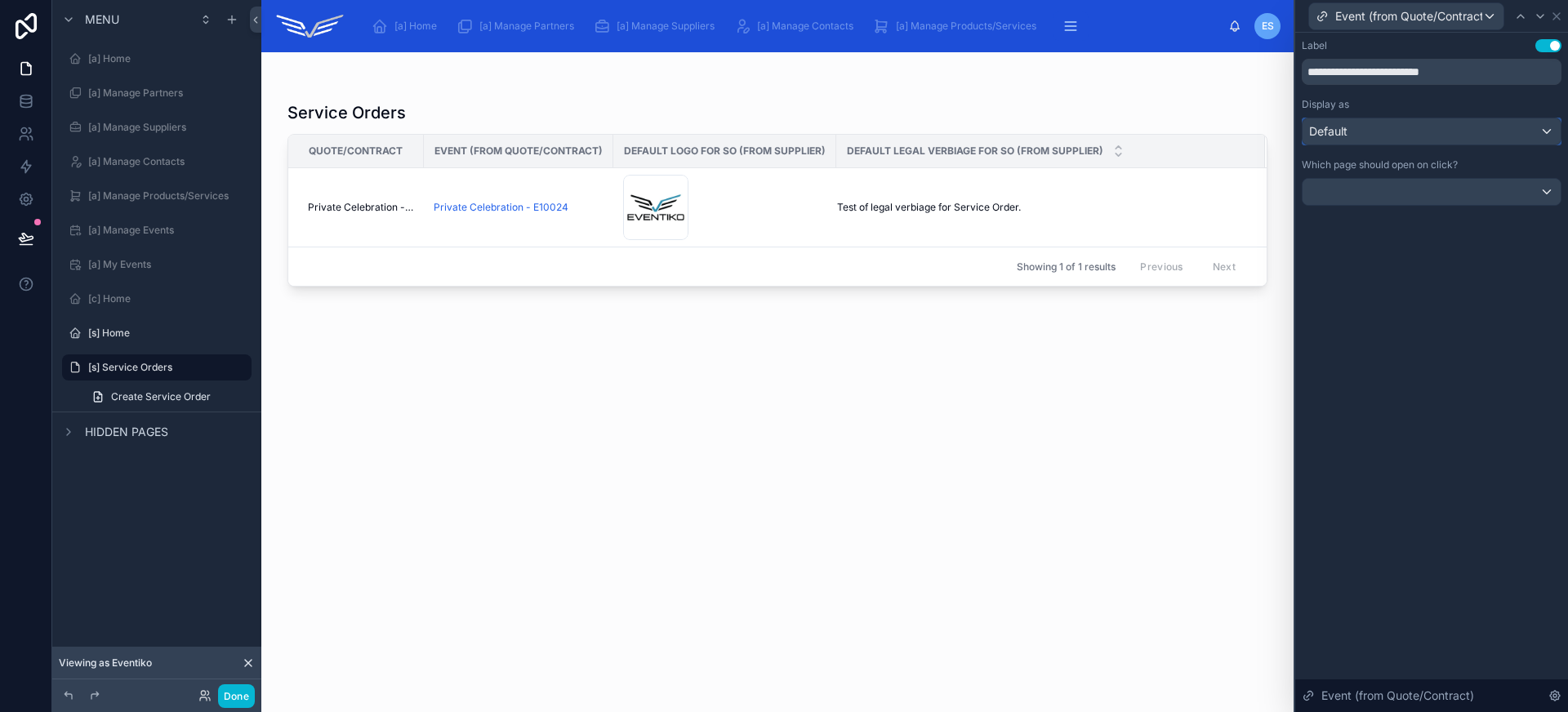
click at [1480, 142] on div "Default" at bounding box center [1431, 131] width 258 height 26
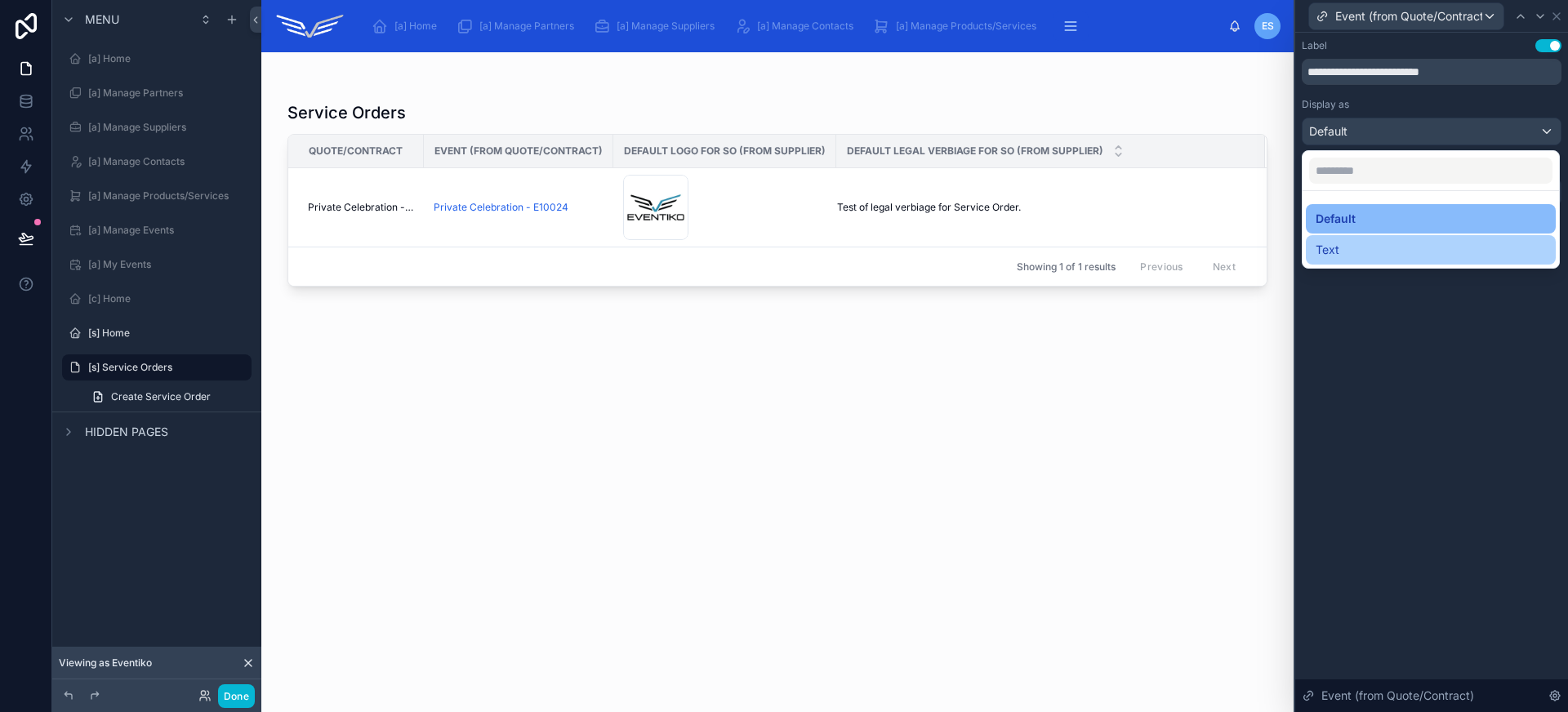
drag, startPoint x: 1460, startPoint y: 234, endPoint x: 1467, endPoint y: 242, distance: 10.6
click at [1467, 242] on ul "Default Text" at bounding box center [1430, 229] width 257 height 76
click at [1466, 242] on div "Text" at bounding box center [1430, 249] width 230 height 20
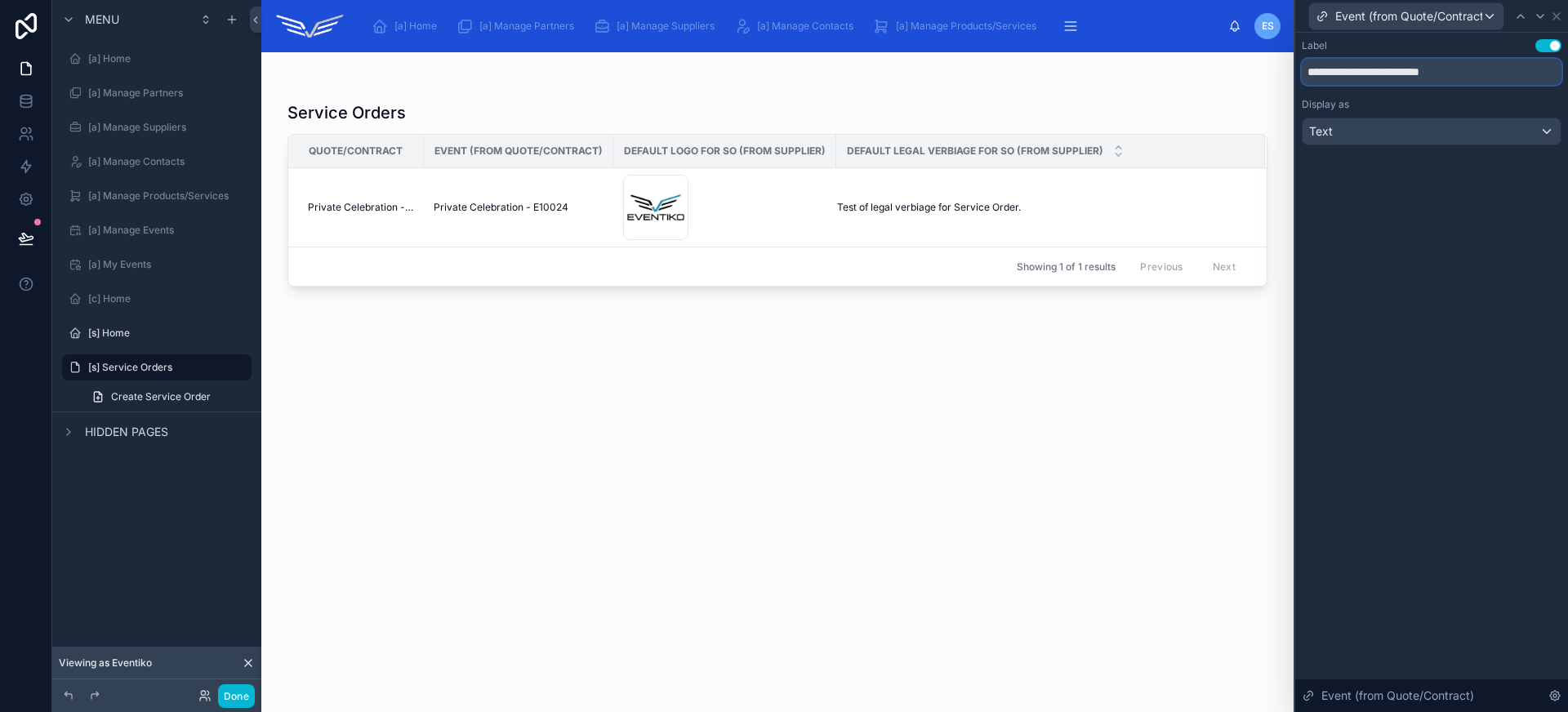
click at [1354, 81] on input "**********" at bounding box center [1431, 71] width 259 height 26
drag, startPoint x: 1341, startPoint y: 71, endPoint x: 1516, endPoint y: 74, distance: 175.0
click at [1516, 74] on input "**********" at bounding box center [1431, 71] width 259 height 26
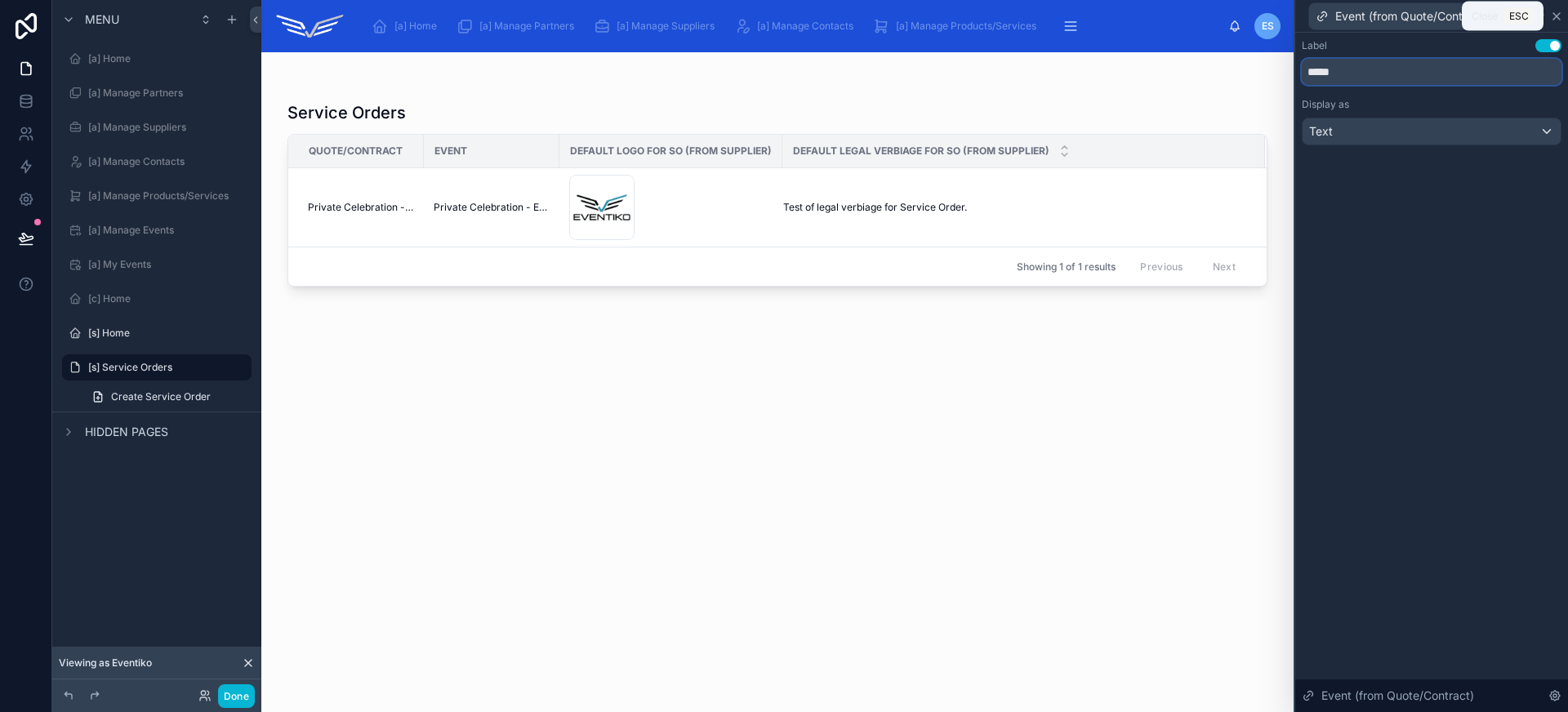
type input "*****"
click at [1556, 20] on icon at bounding box center [1556, 16] width 13 height 13
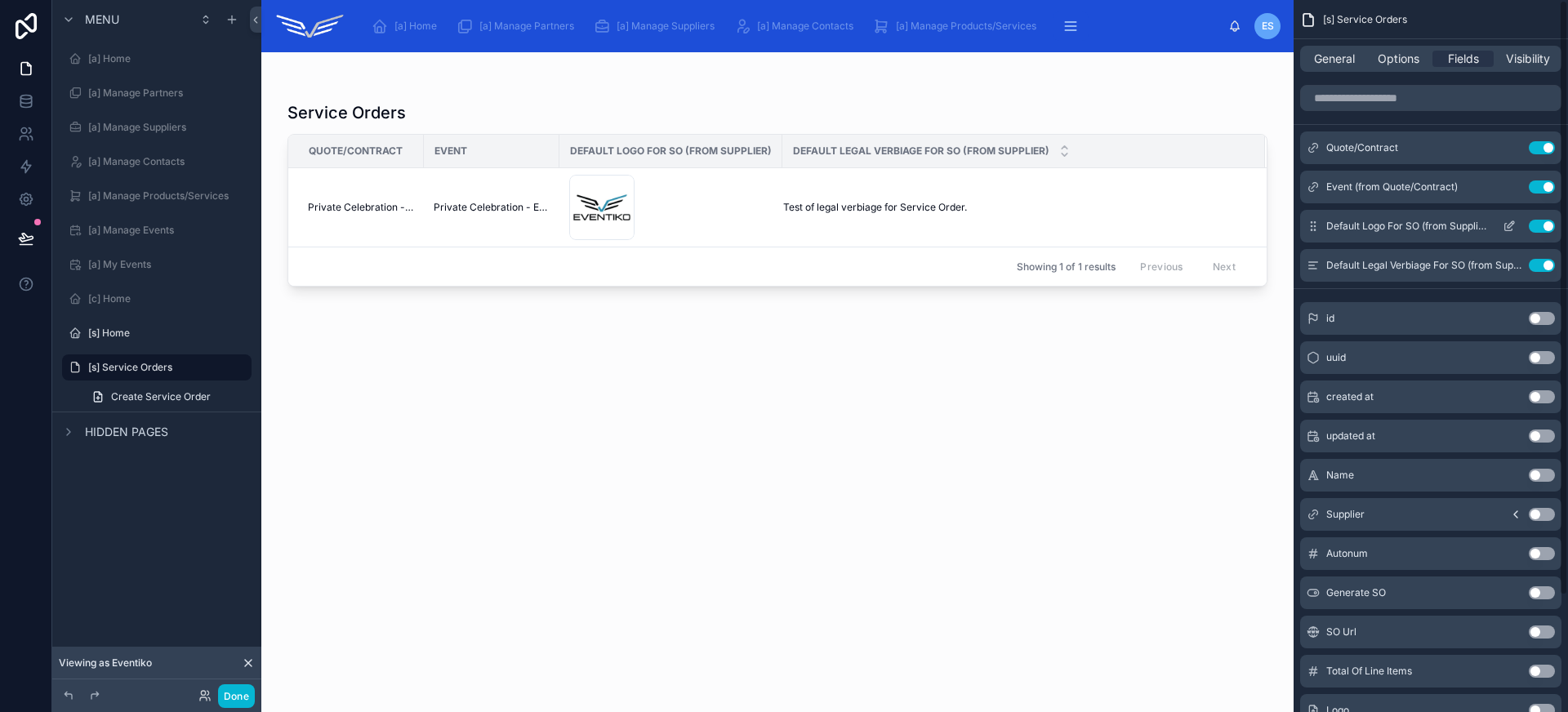
click at [1542, 227] on button "Use setting" at bounding box center [1541, 225] width 26 height 13
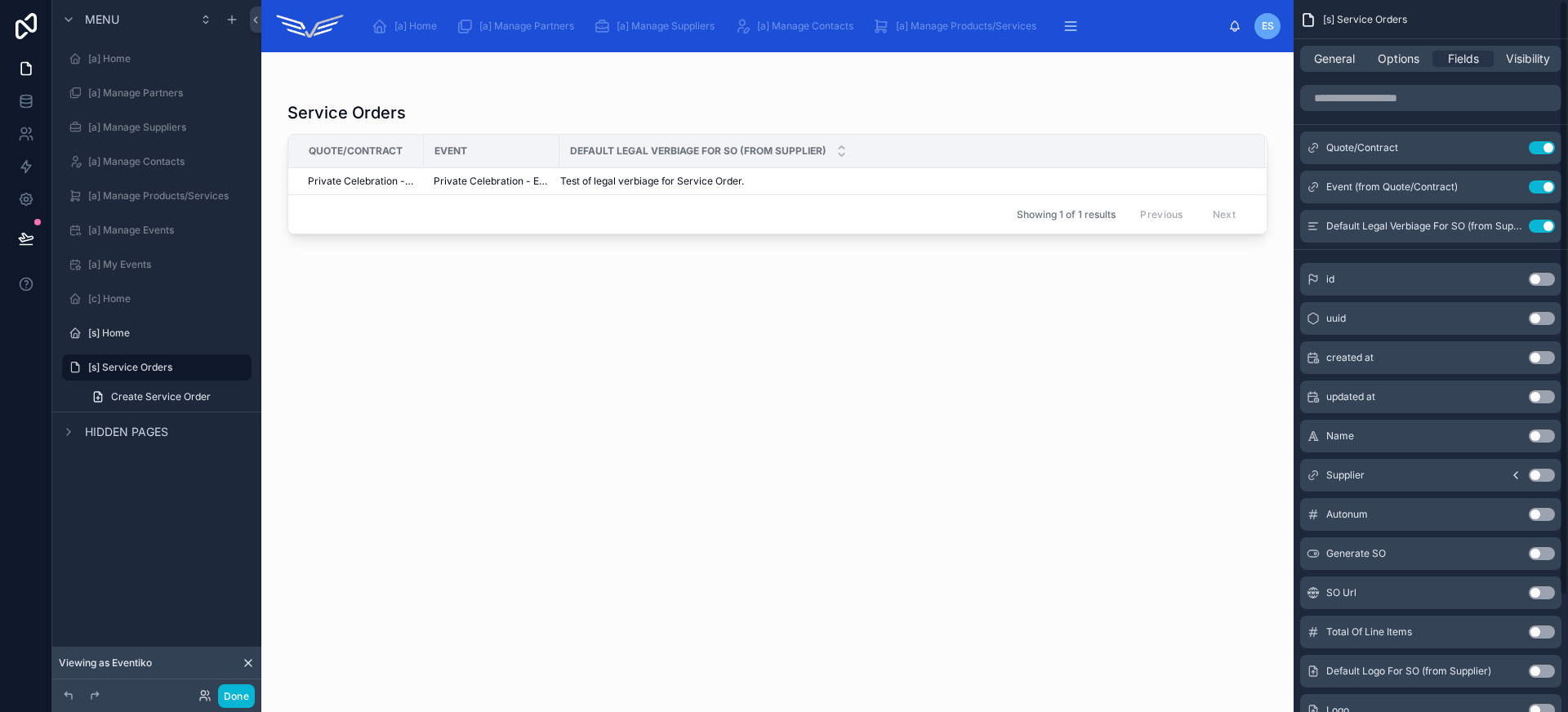
click at [1542, 227] on button "Use setting" at bounding box center [1541, 225] width 26 height 13
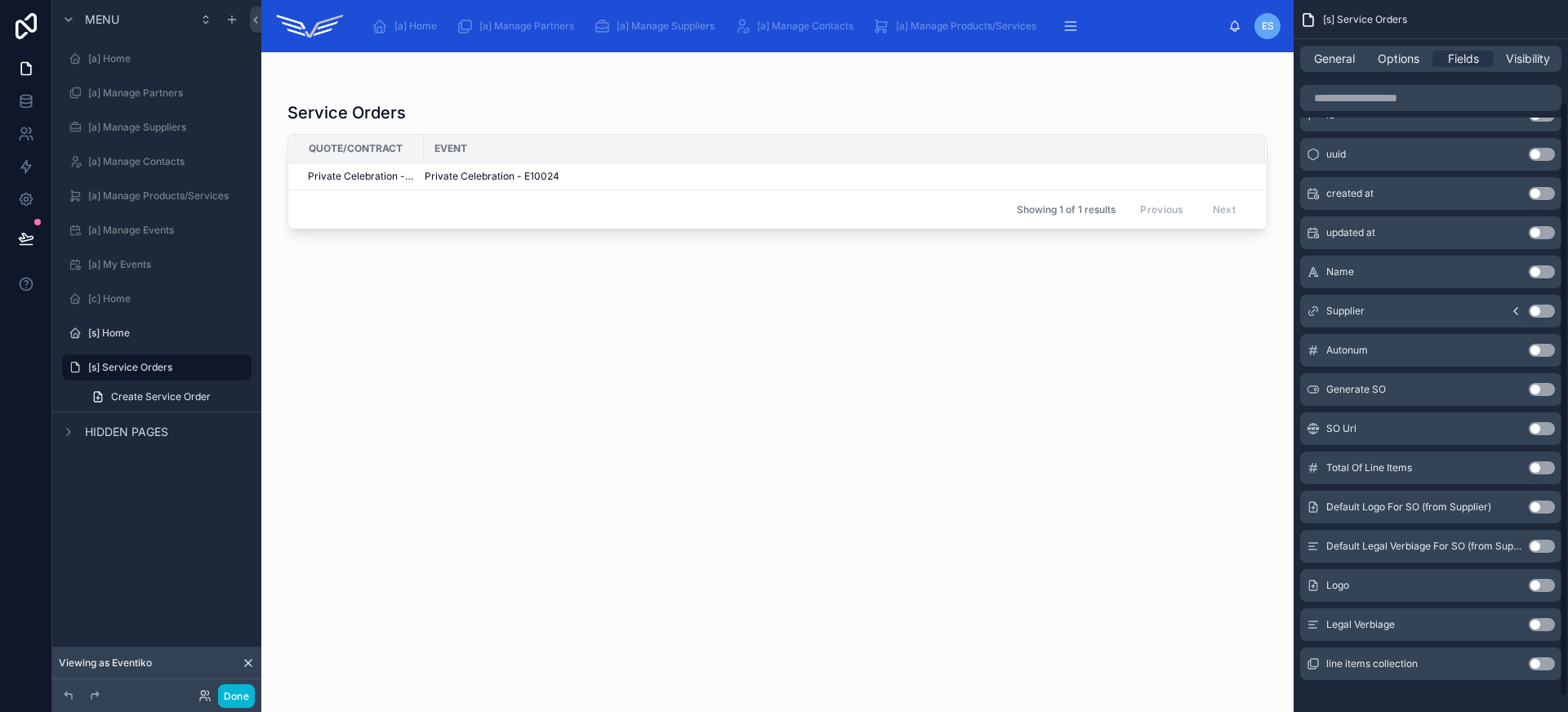
scroll to position [107, 0]
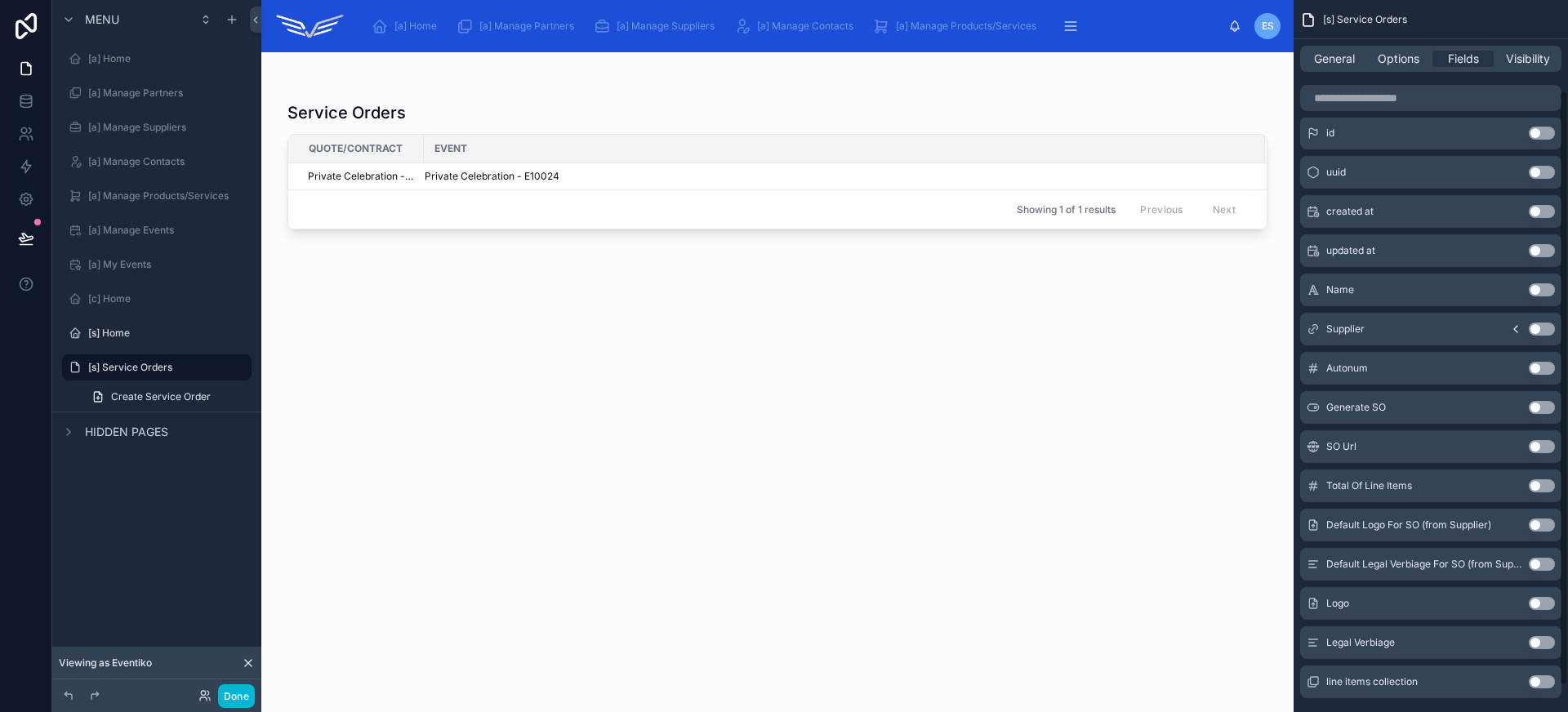
click at [1540, 219] on div "created at Use setting" at bounding box center [1430, 211] width 261 height 33
click at [1540, 214] on button "Use setting" at bounding box center [1541, 211] width 26 height 13
click at [1333, 61] on span "General" at bounding box center [1334, 59] width 41 height 16
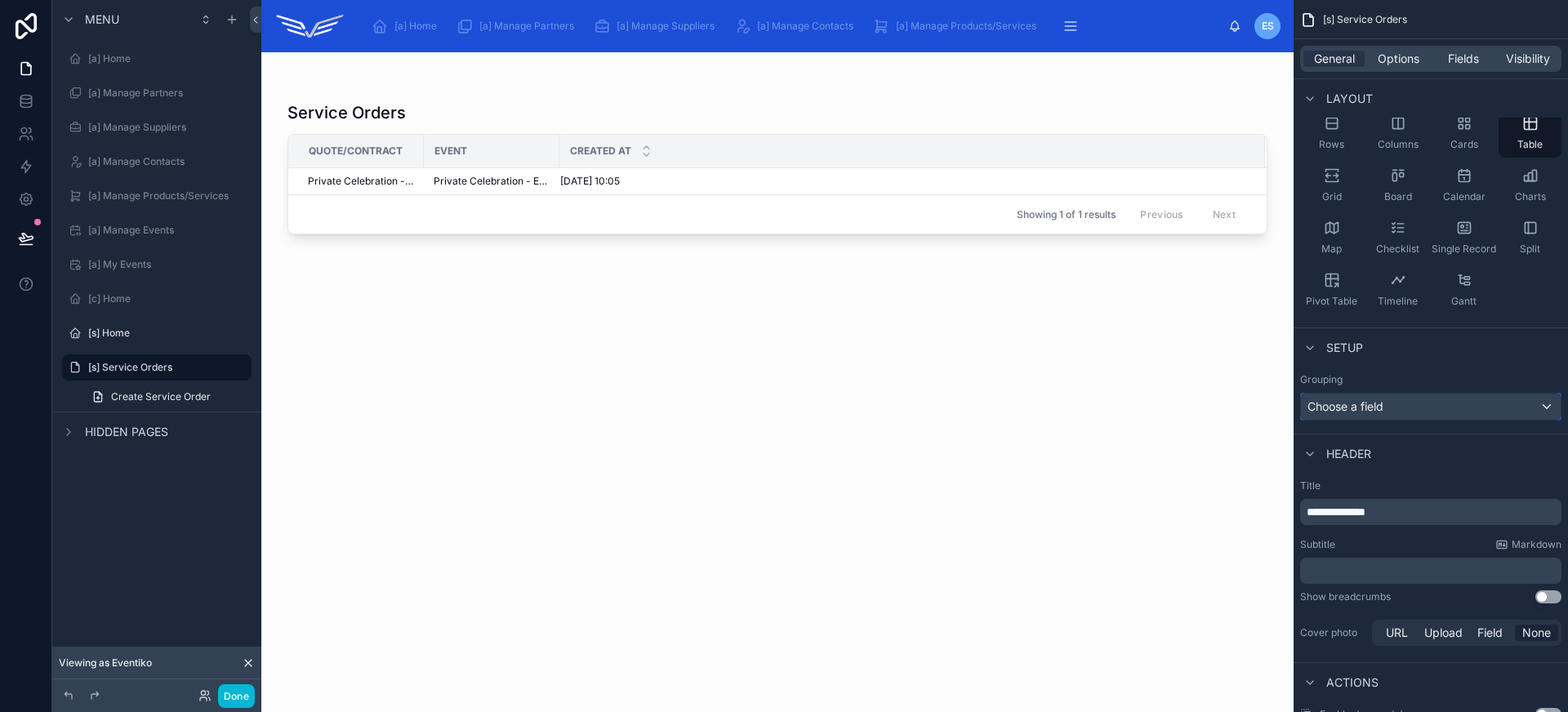
click at [1440, 417] on div "Choose a field" at bounding box center [1430, 406] width 259 height 26
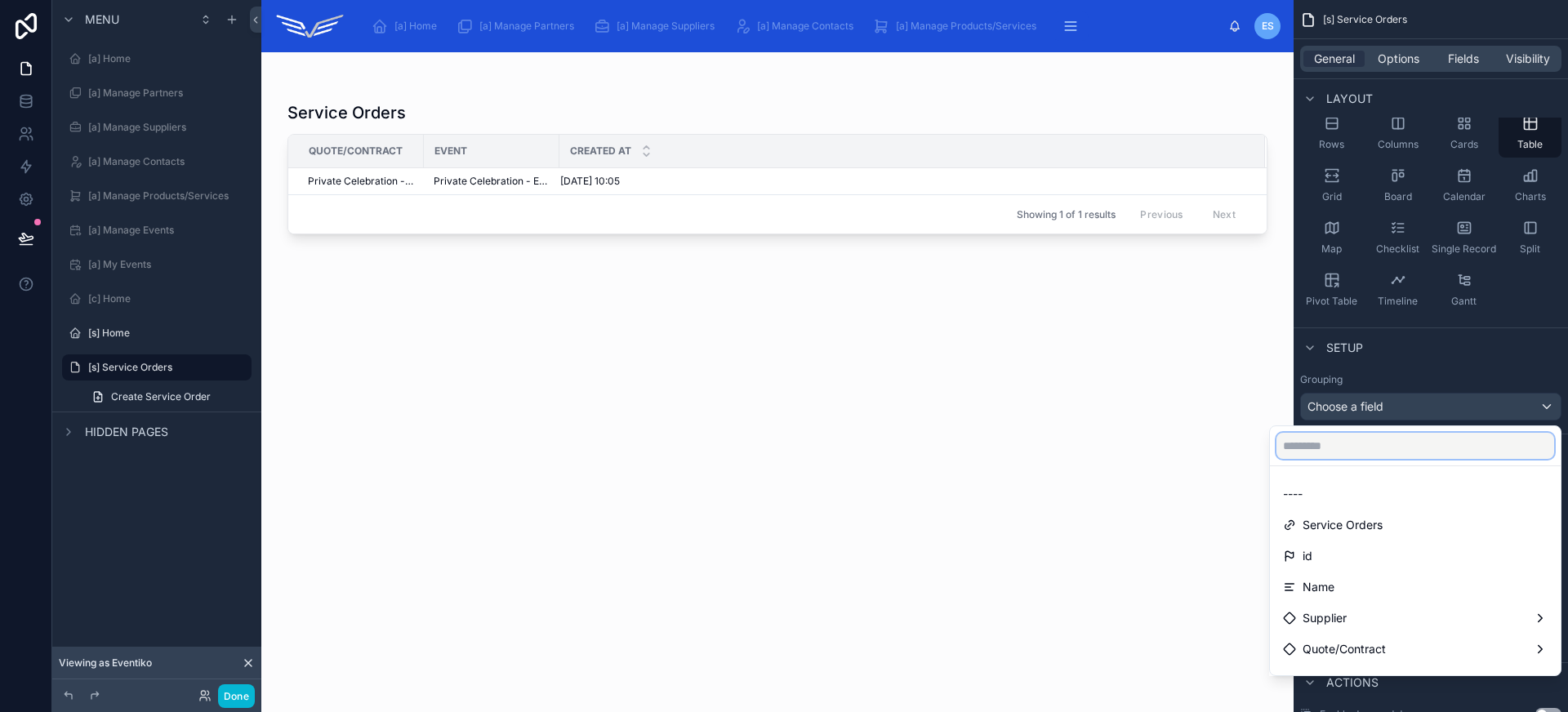
click at [1366, 453] on input "text" at bounding box center [1415, 445] width 278 height 26
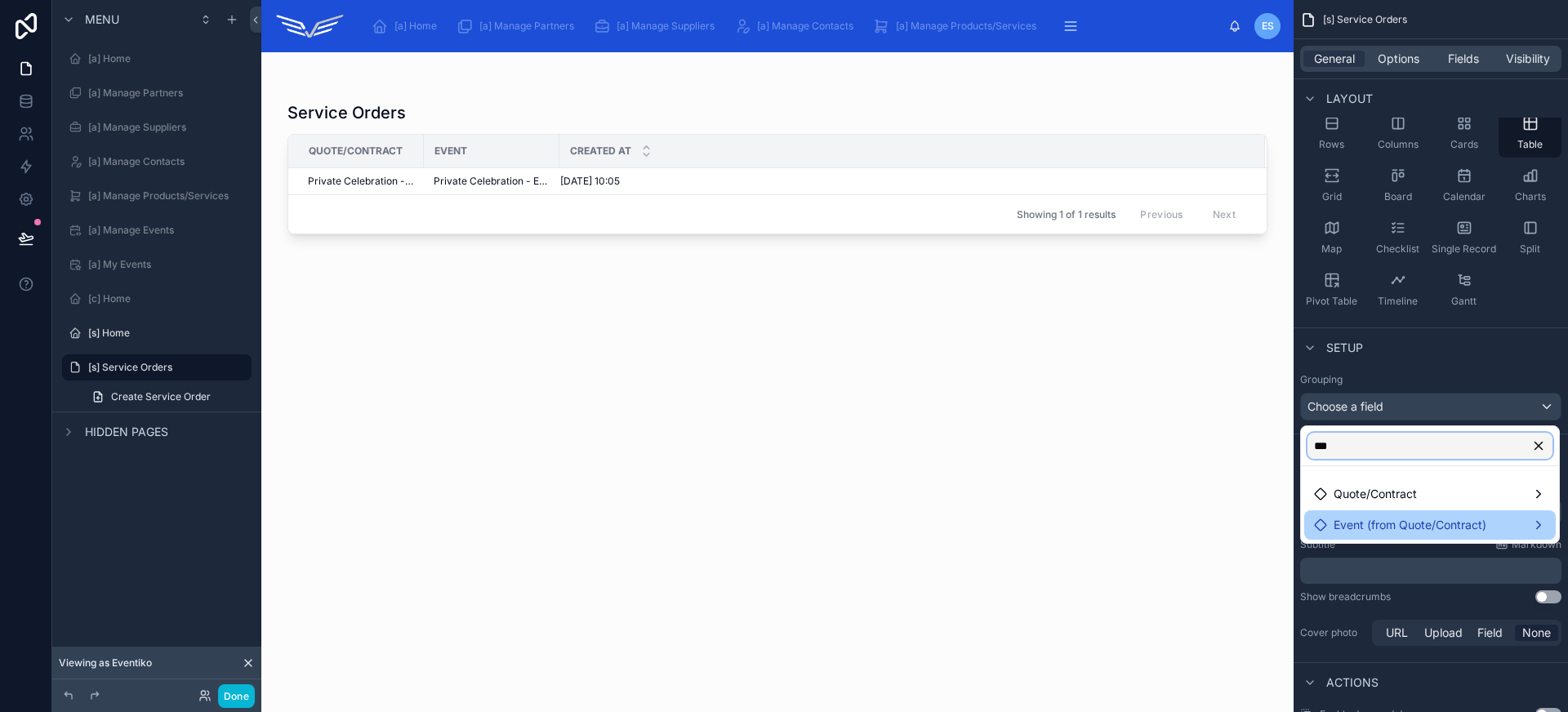
type input "***"
click at [1396, 519] on span "Event (from Quote/Contract)" at bounding box center [1410, 525] width 153 height 20
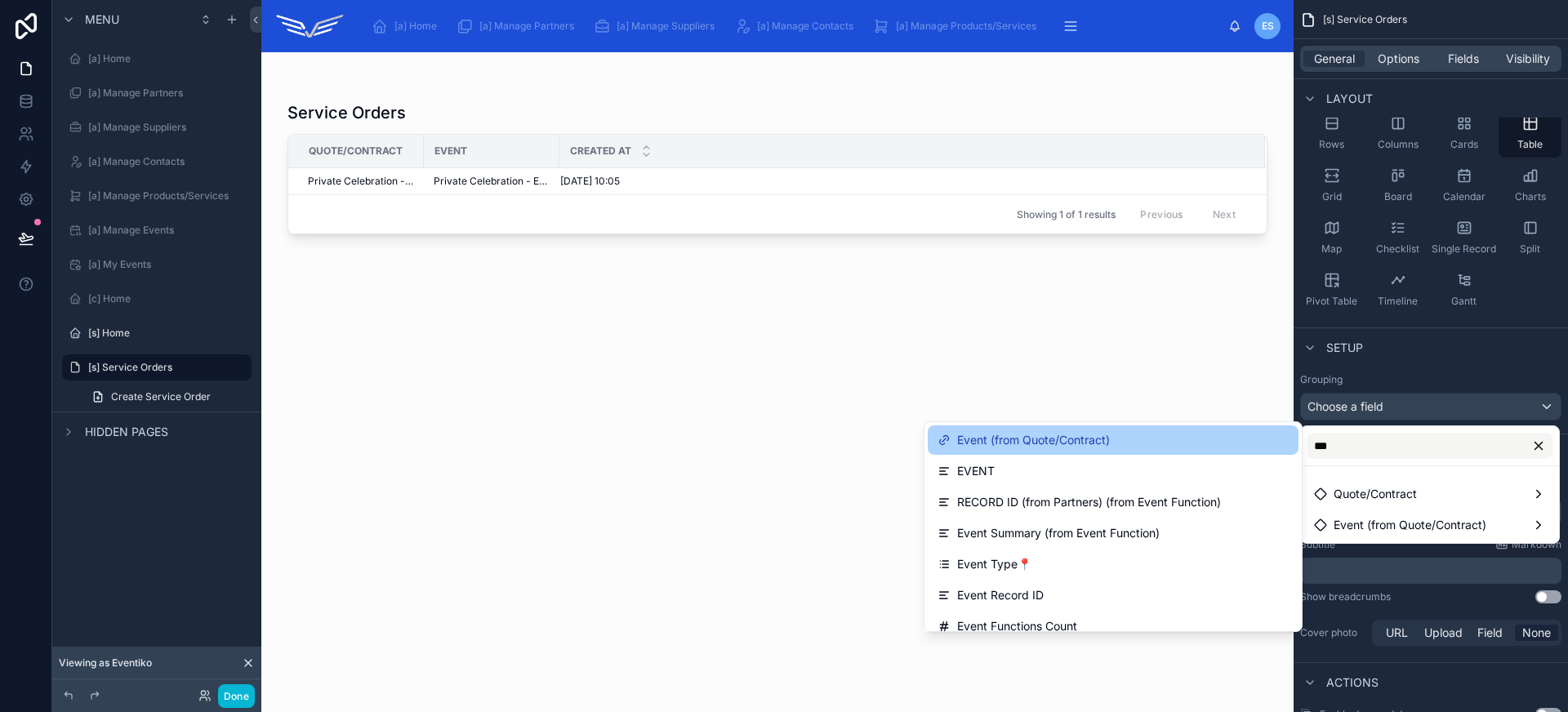
click at [1016, 437] on span "Event (from Quote/Contract)" at bounding box center [1033, 439] width 153 height 20
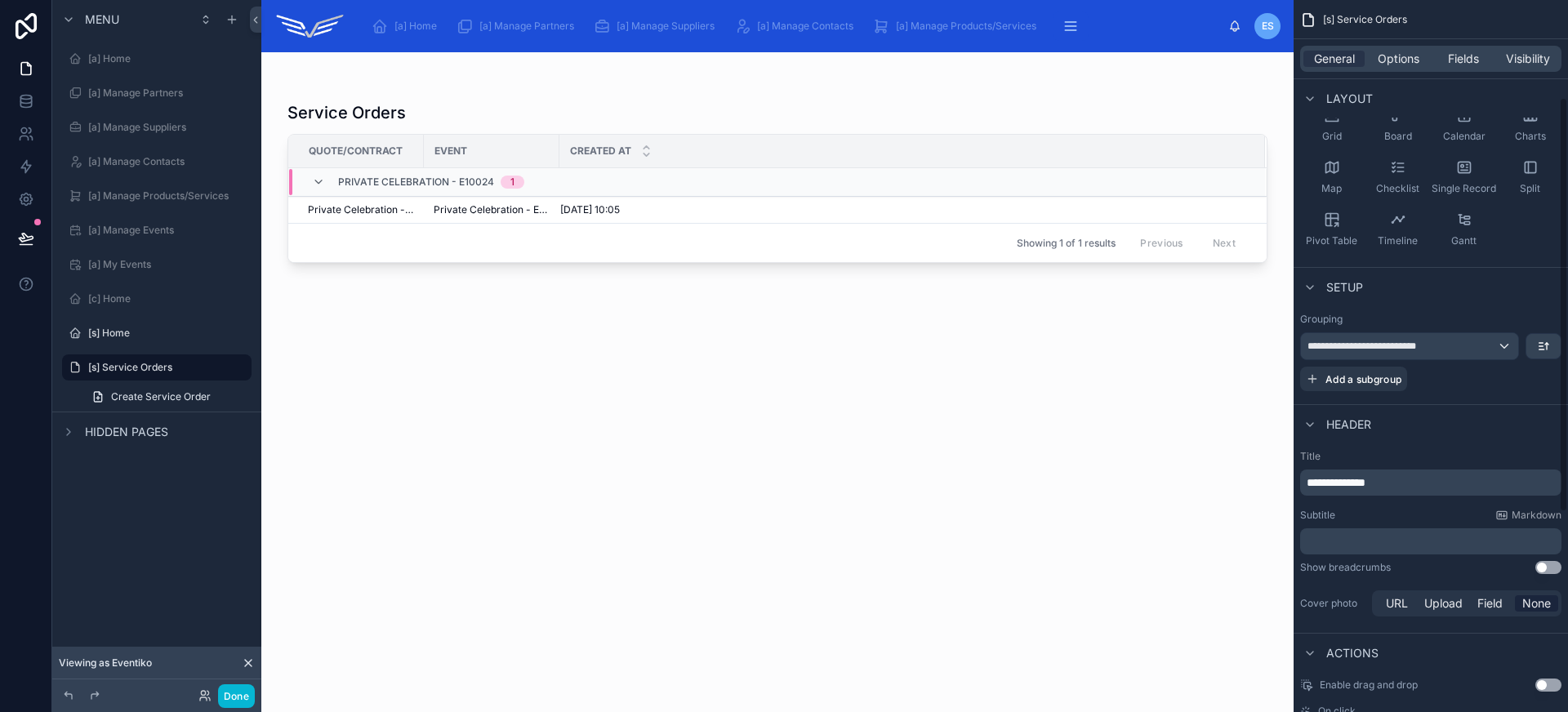
scroll to position [0, 0]
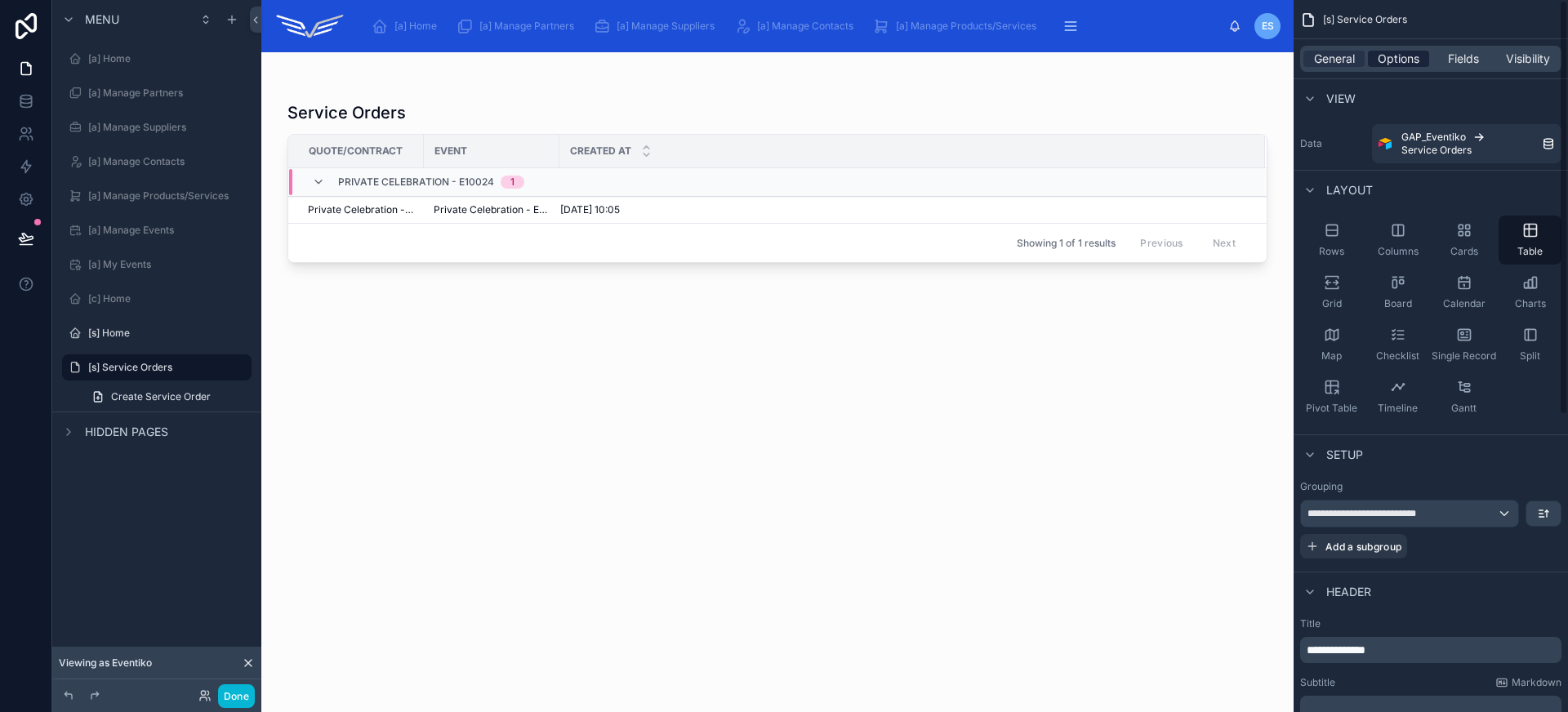
click at [1405, 58] on span "Options" at bounding box center [1398, 59] width 42 height 16
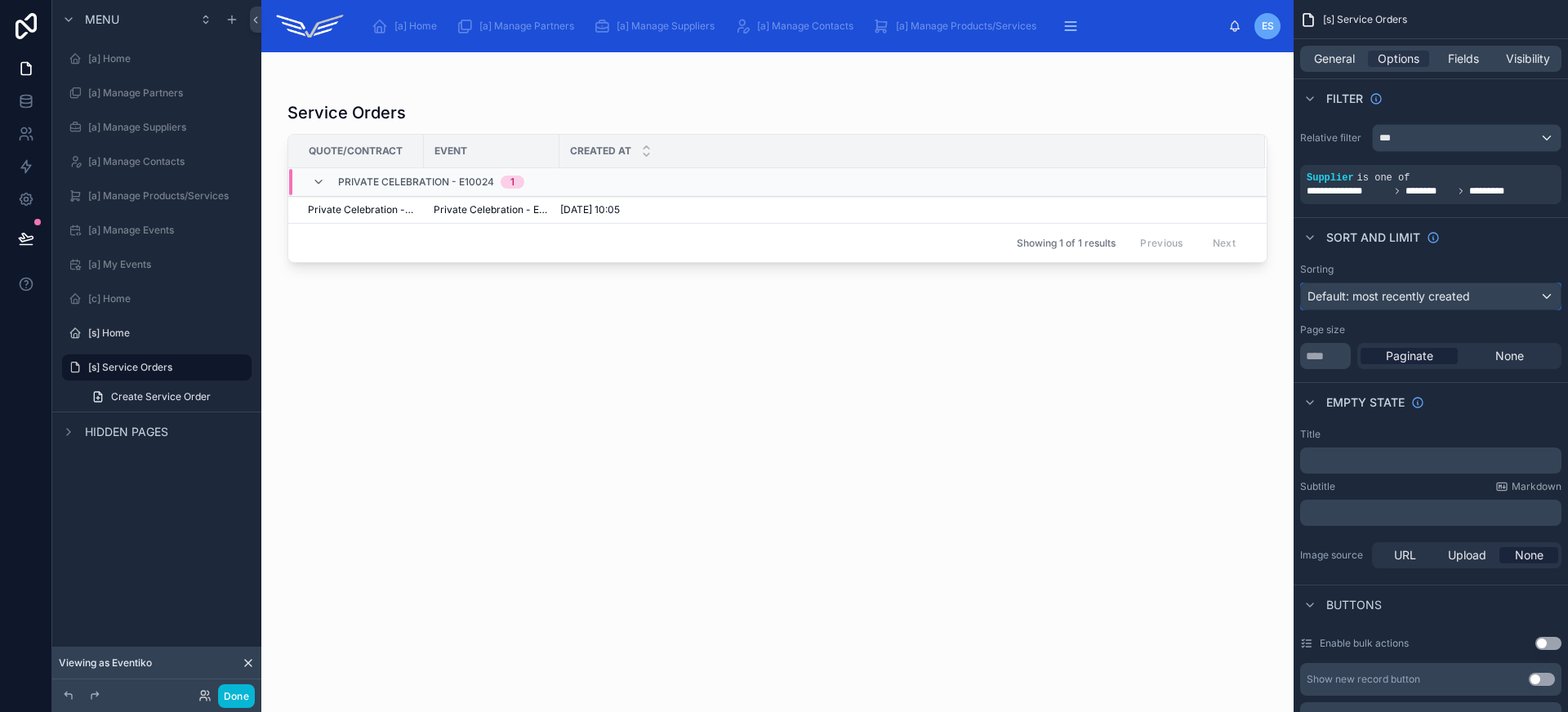
click at [1465, 295] on span "Default: most recently created" at bounding box center [1389, 296] width 163 height 14
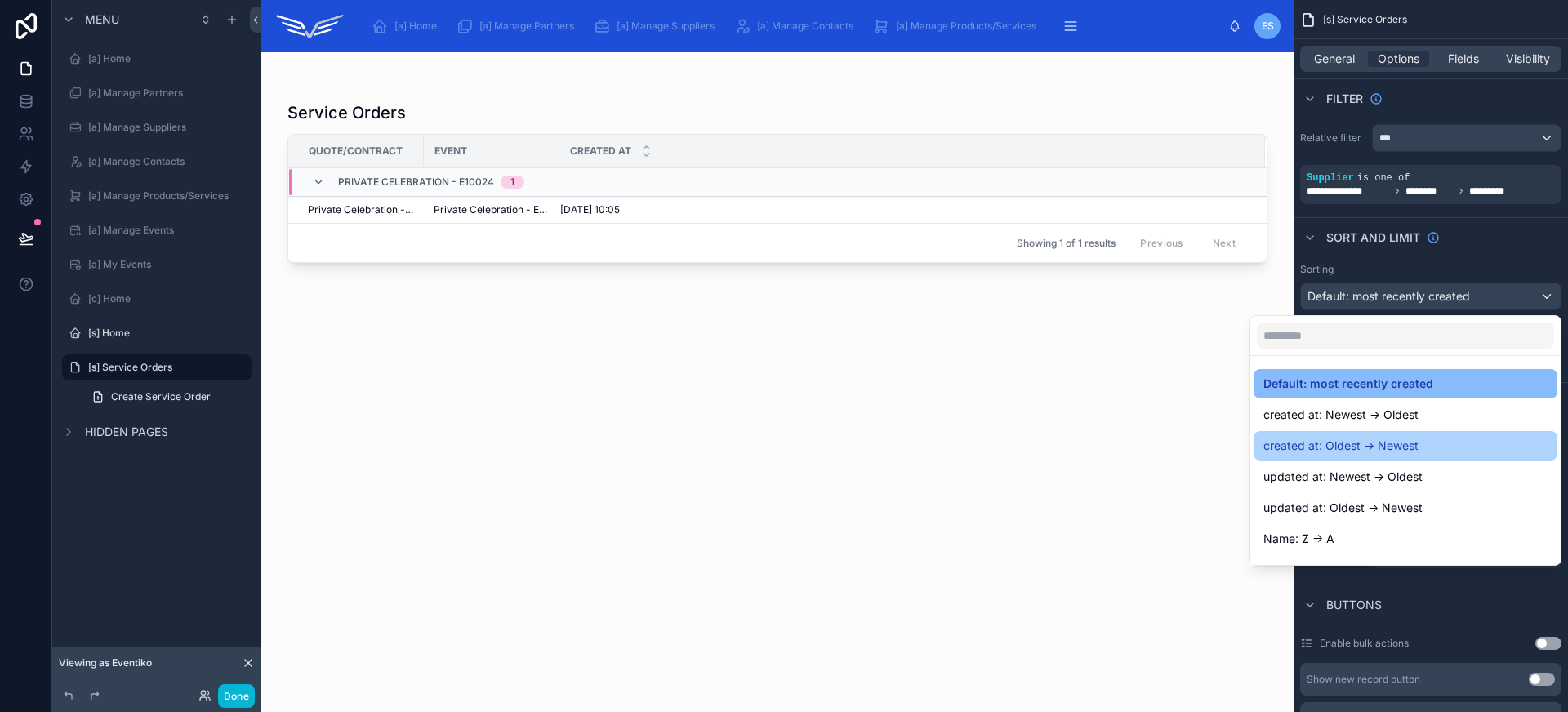
click at [1369, 439] on span "created at: Oldest -> Newest" at bounding box center [1341, 446] width 155 height 20
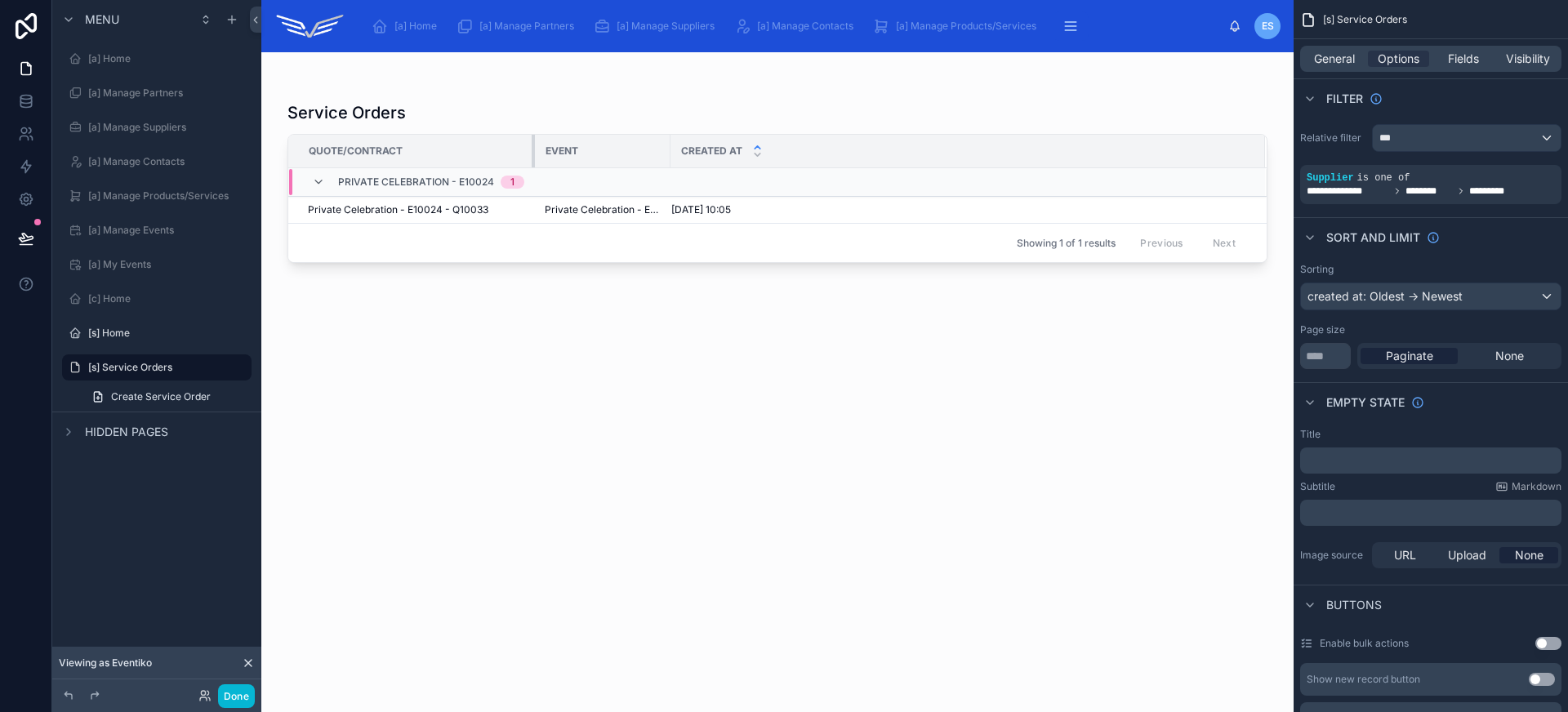
drag, startPoint x: 422, startPoint y: 142, endPoint x: 546, endPoint y: 147, distance: 124.1
click at [546, 147] on tr "Quote/Contract Event Created at" at bounding box center [776, 152] width 978 height 34
drag, startPoint x: 668, startPoint y: 146, endPoint x: 715, endPoint y: 148, distance: 47.0
click at [715, 147] on tr "Quote/Contract Event Created at" at bounding box center [776, 152] width 978 height 34
click at [1342, 59] on span "General" at bounding box center [1334, 59] width 41 height 16
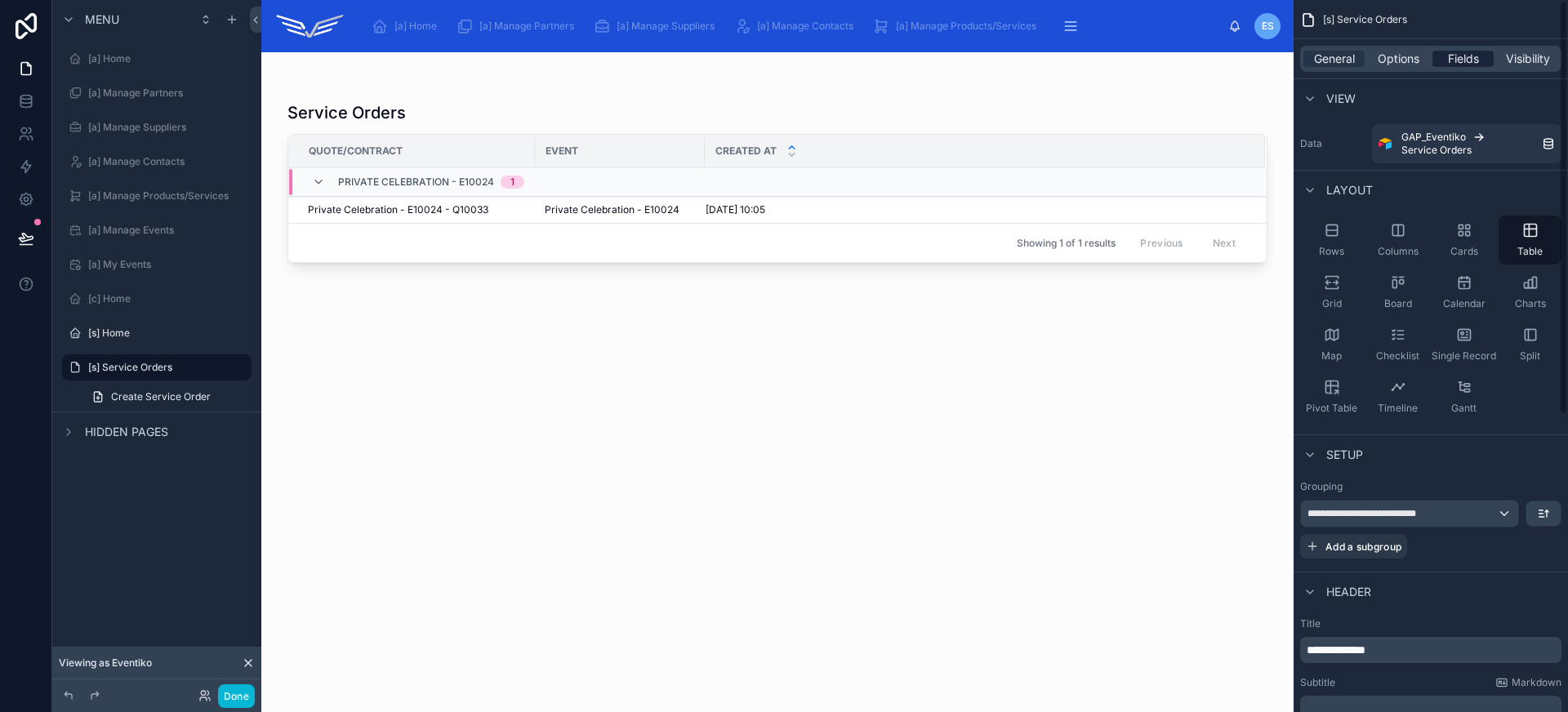
click at [1450, 57] on span "Fields" at bounding box center [1463, 59] width 31 height 16
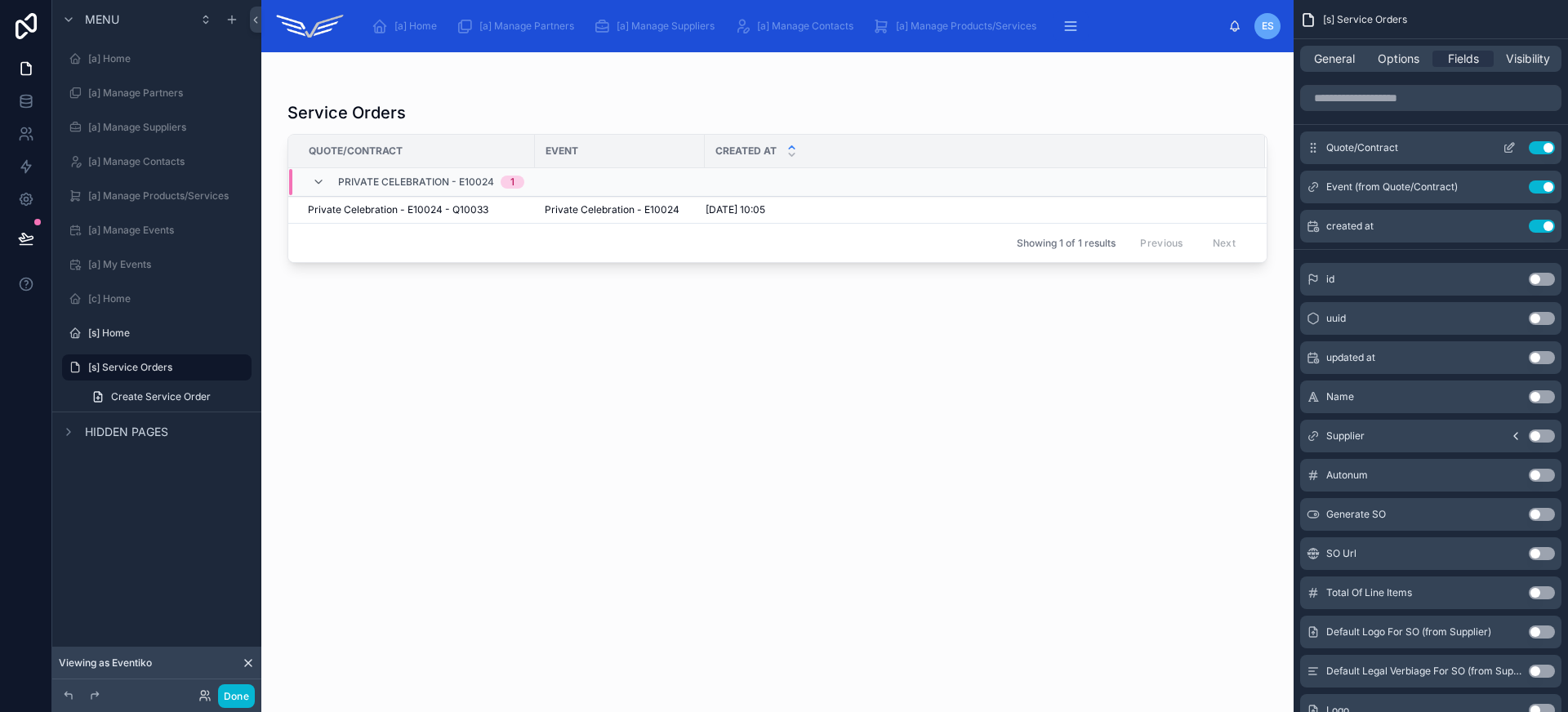
click at [1540, 151] on button "Use setting" at bounding box center [1541, 147] width 26 height 13
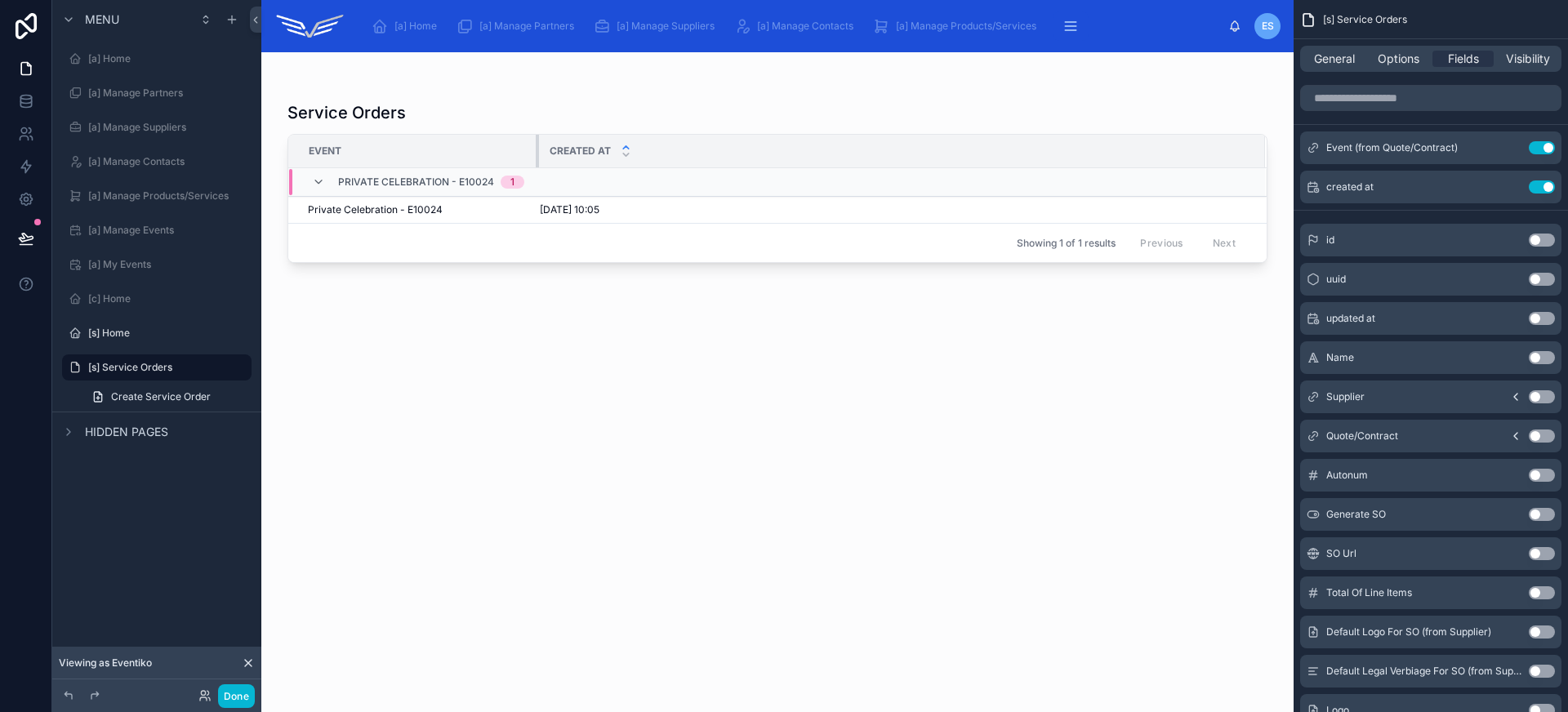
click at [537, 146] on div at bounding box center [538, 151] width 6 height 33
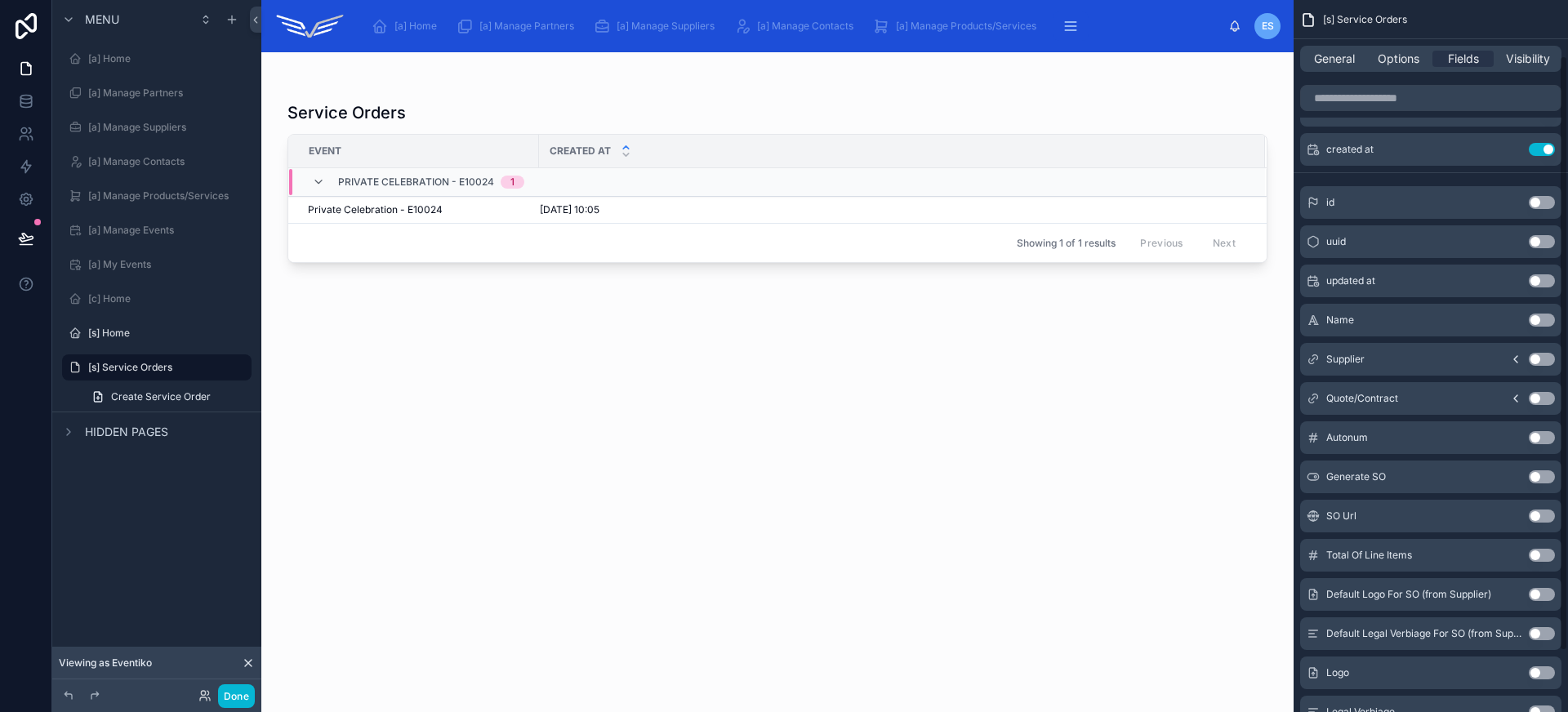
scroll to position [23, 0]
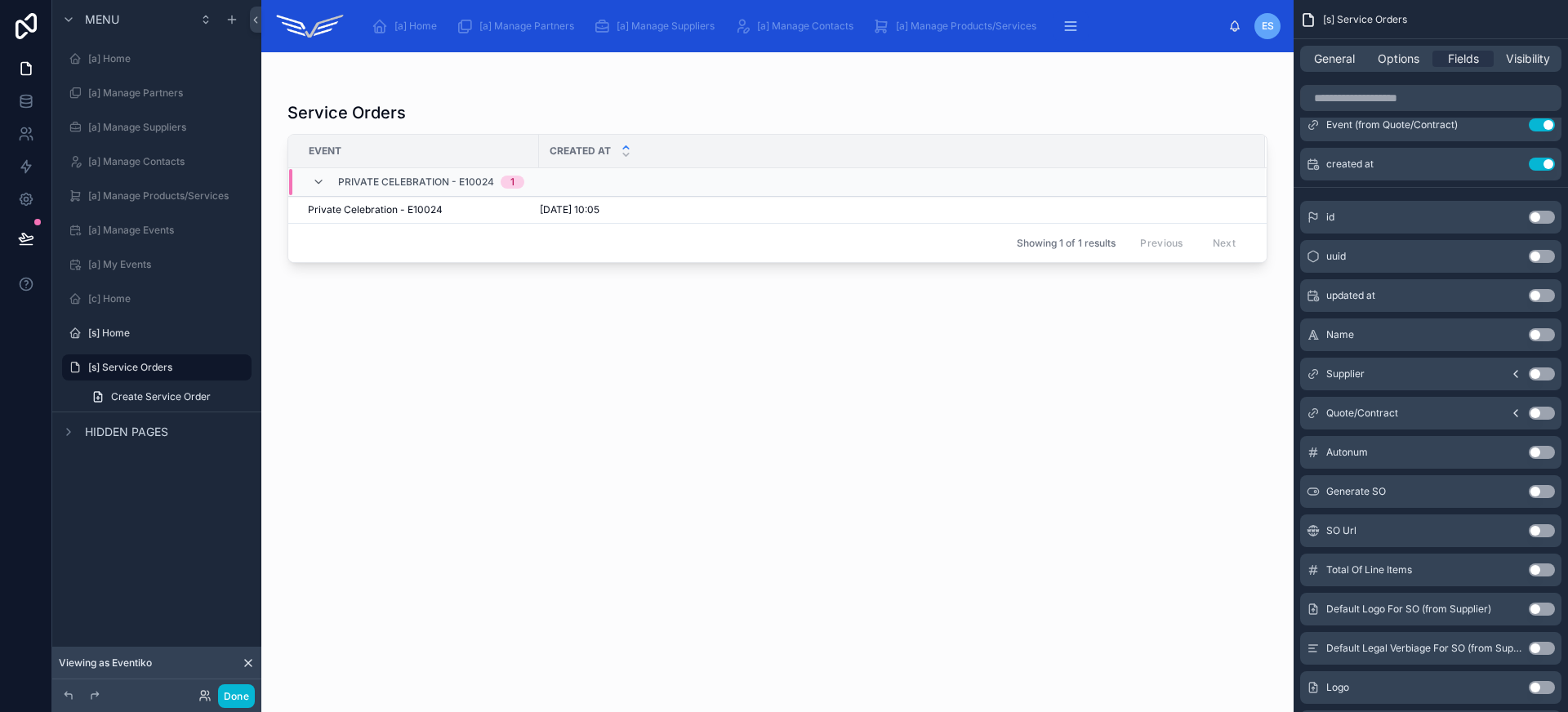
click at [1545, 454] on button "Use setting" at bounding box center [1541, 452] width 26 height 13
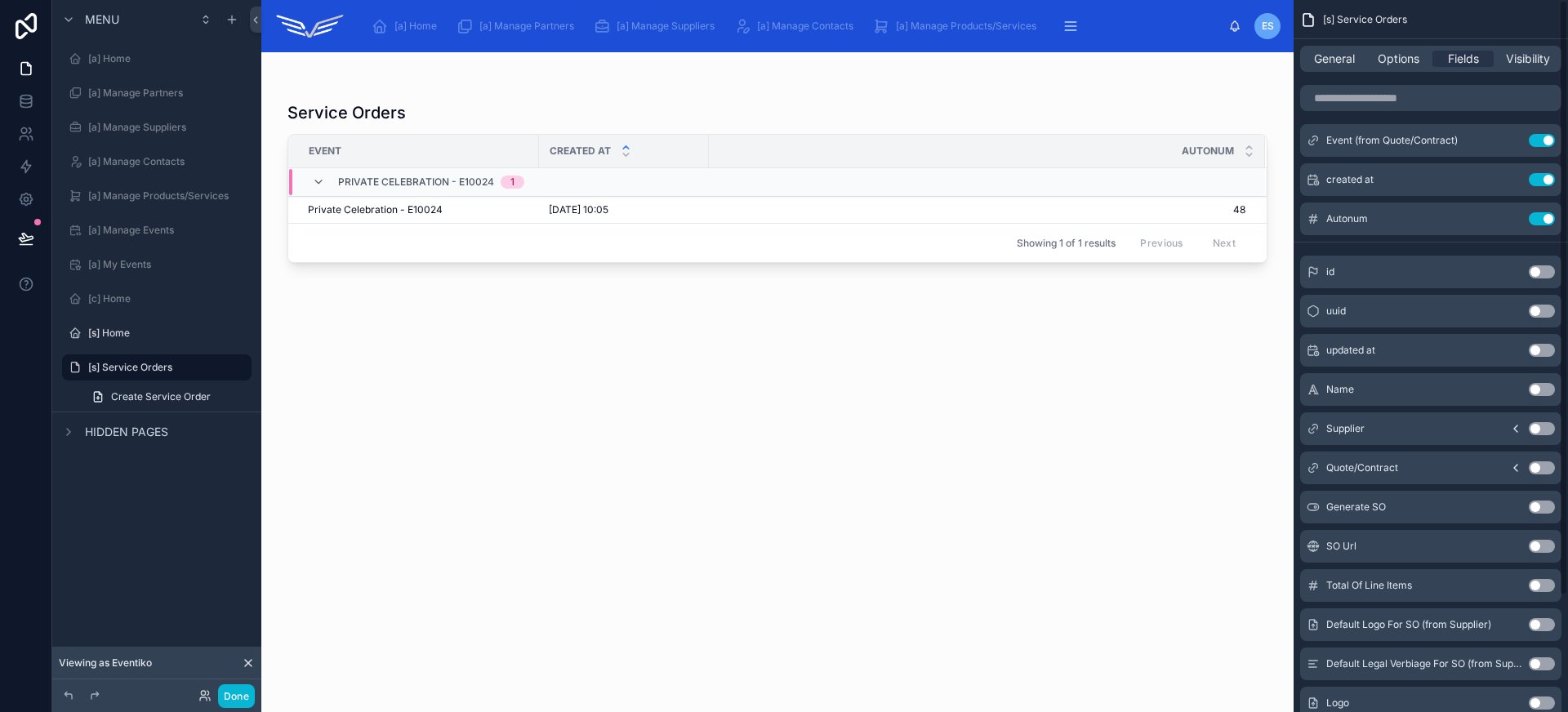
scroll to position [0, 0]
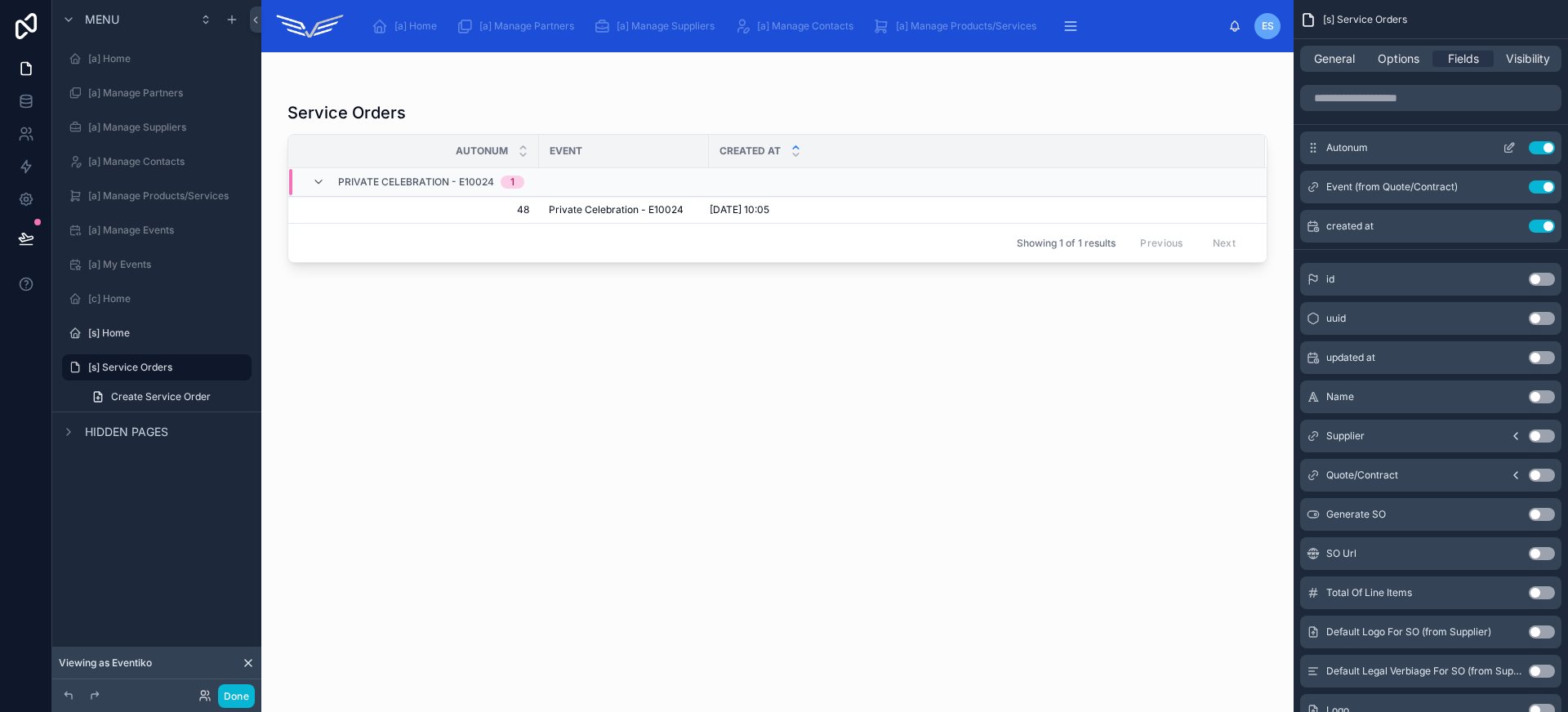
click at [1510, 147] on icon "scrollable content" at bounding box center [1508, 147] width 13 height 13
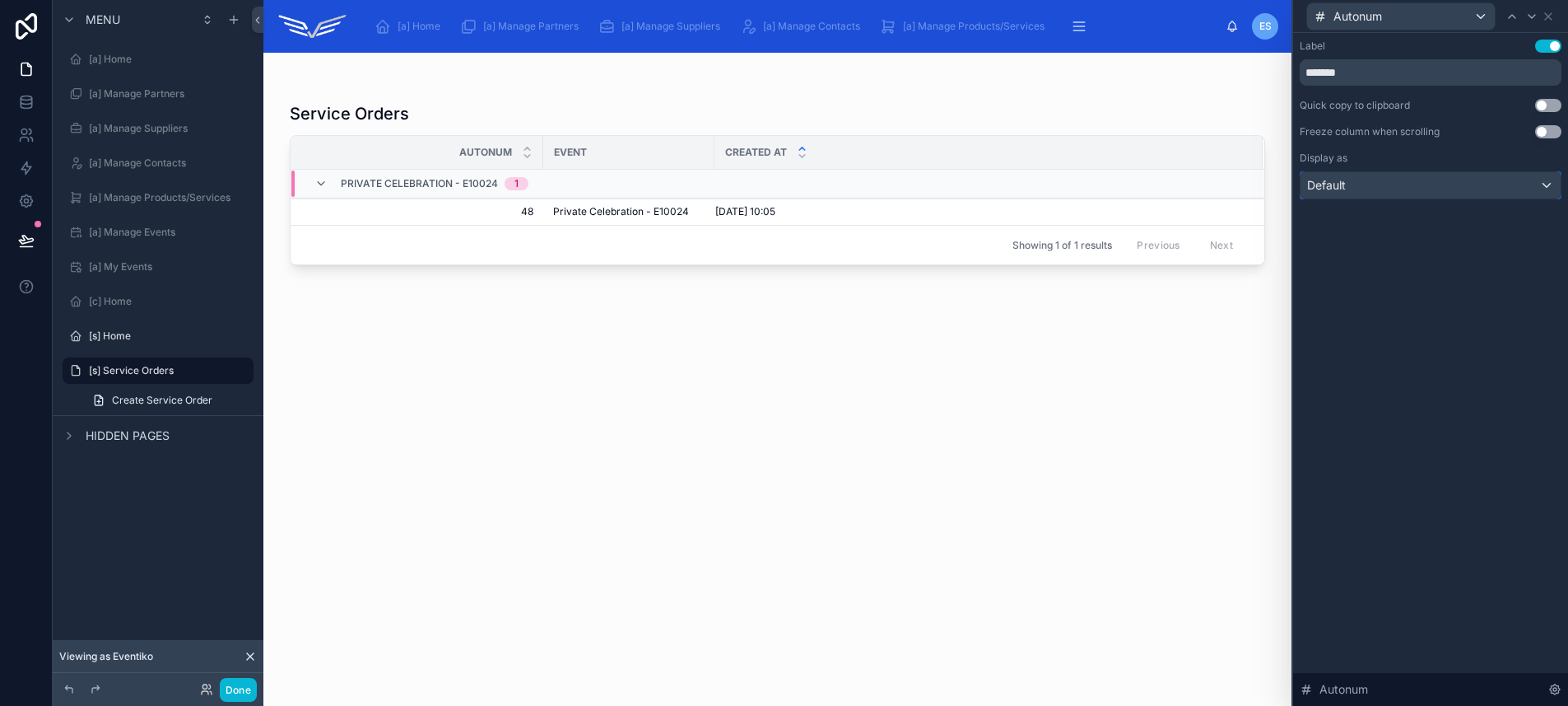
click at [1472, 183] on div "Default" at bounding box center [1430, 185] width 260 height 26
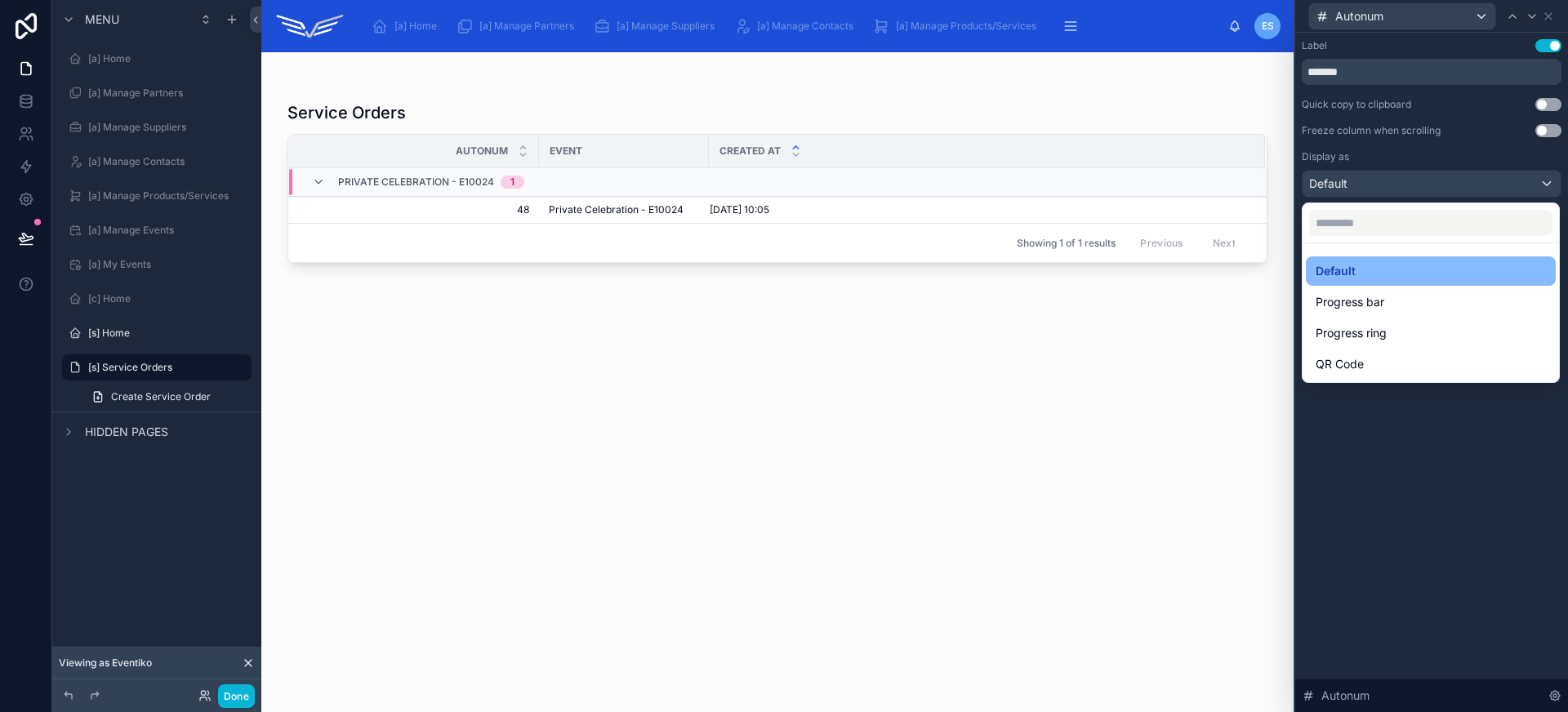
click at [1409, 459] on div at bounding box center [1431, 356] width 273 height 712
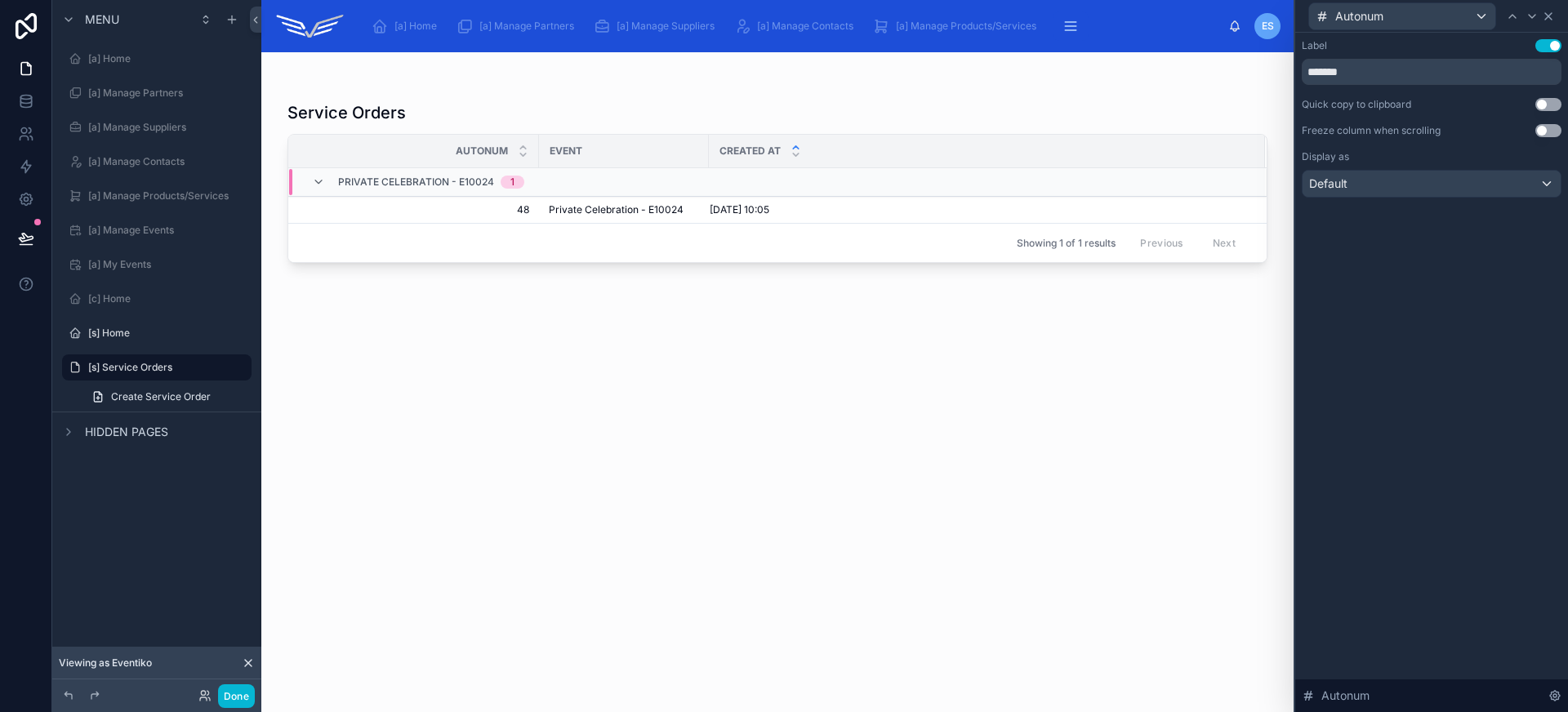
click at [1552, 21] on icon at bounding box center [1548, 16] width 13 height 13
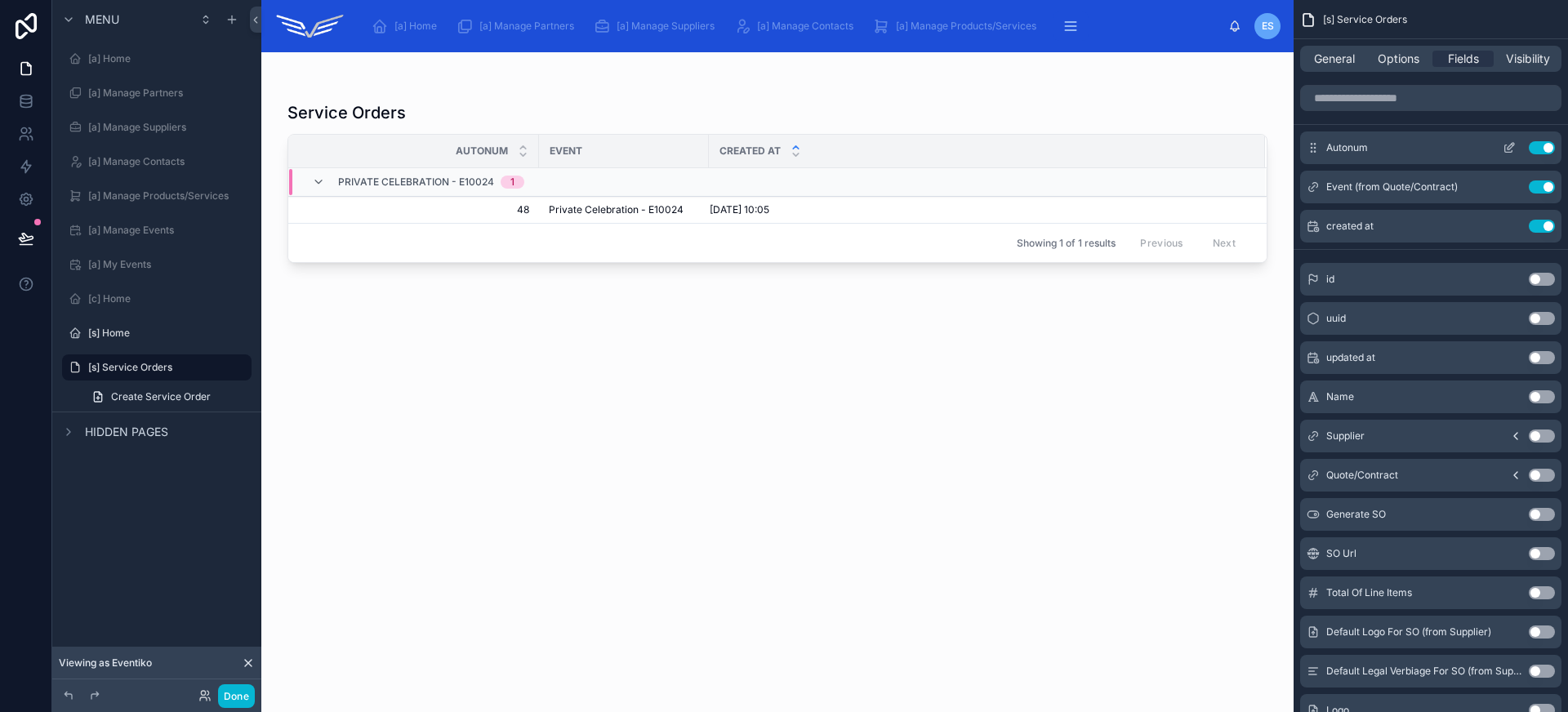
click at [1510, 148] on icon "scrollable content" at bounding box center [1508, 147] width 13 height 13
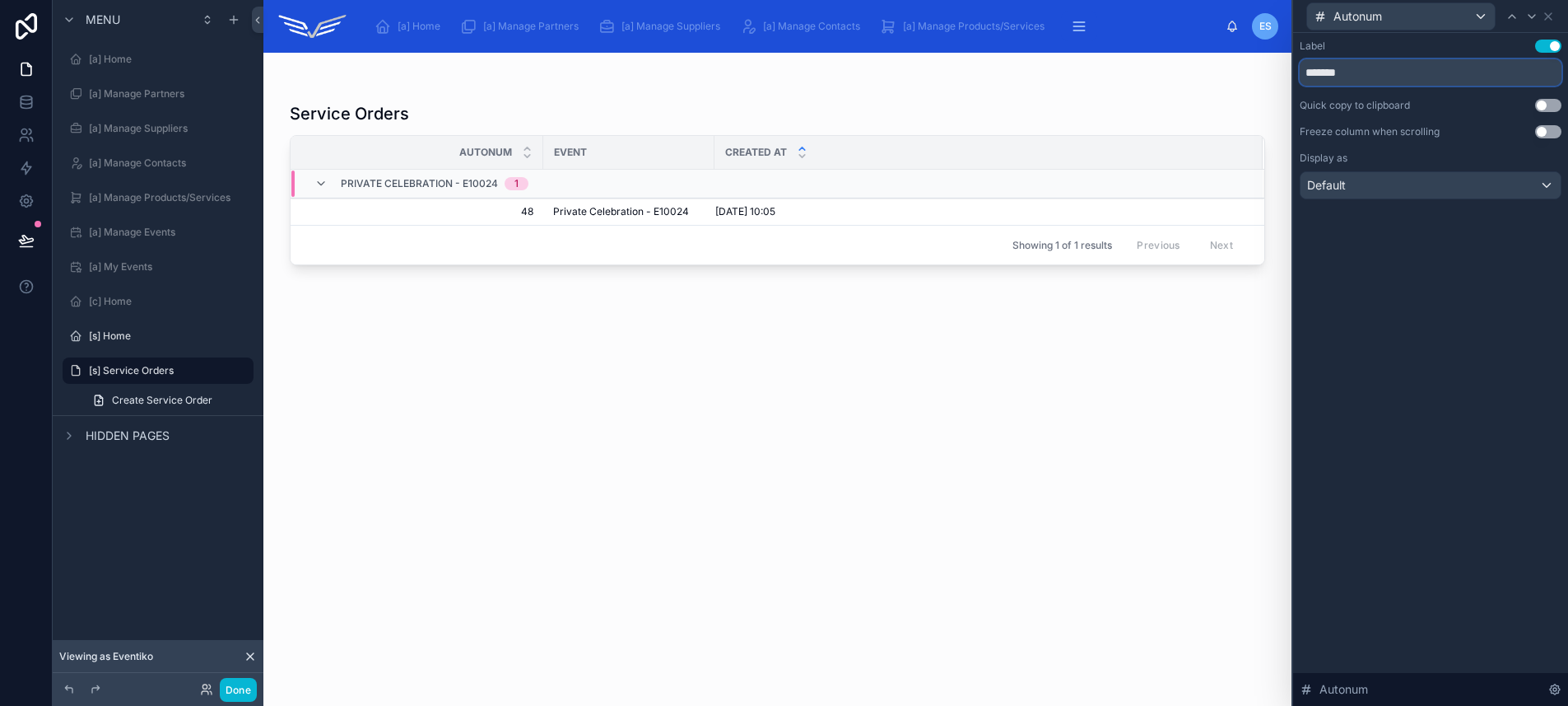
click at [1373, 77] on input "*******" at bounding box center [1430, 72] width 261 height 26
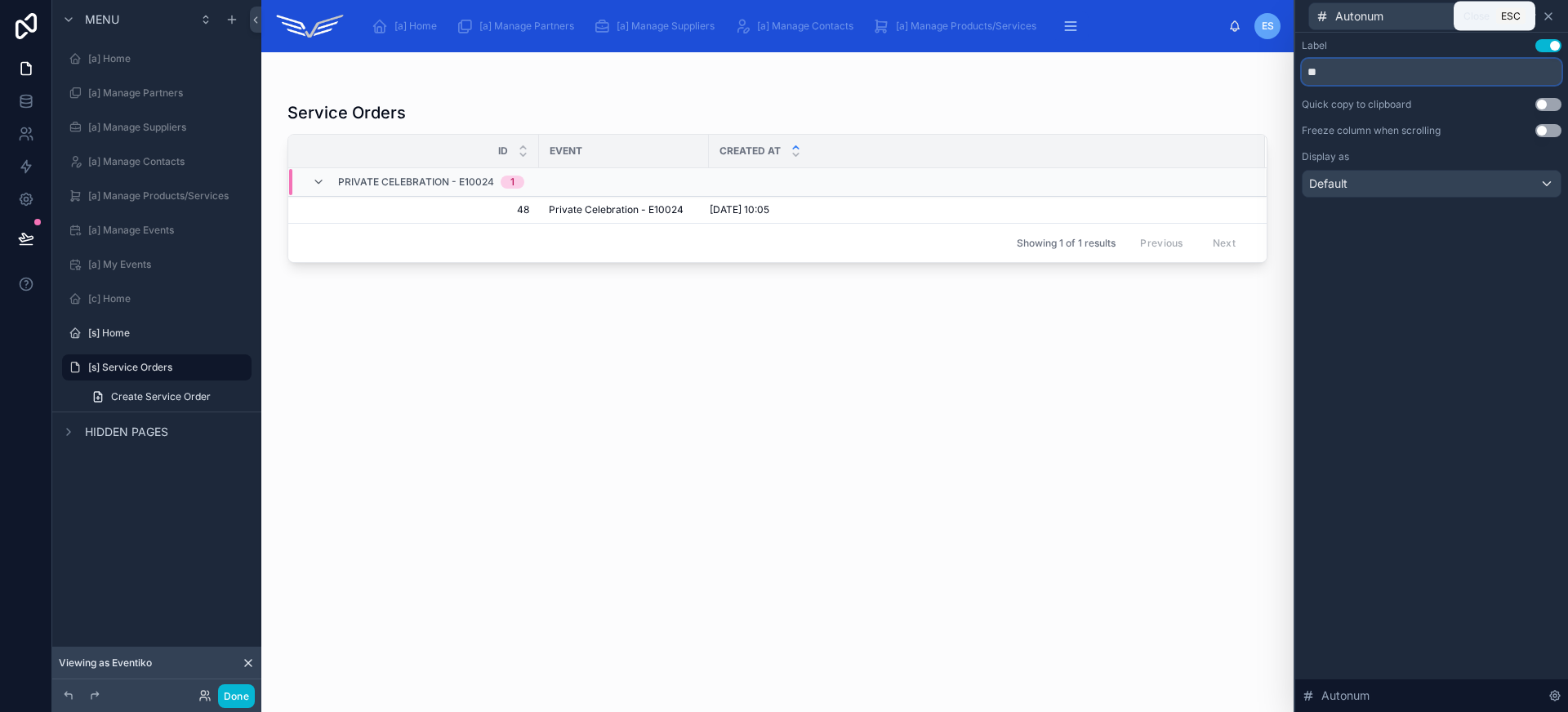
type input "**"
click at [1550, 15] on icon at bounding box center [1548, 16] width 13 height 13
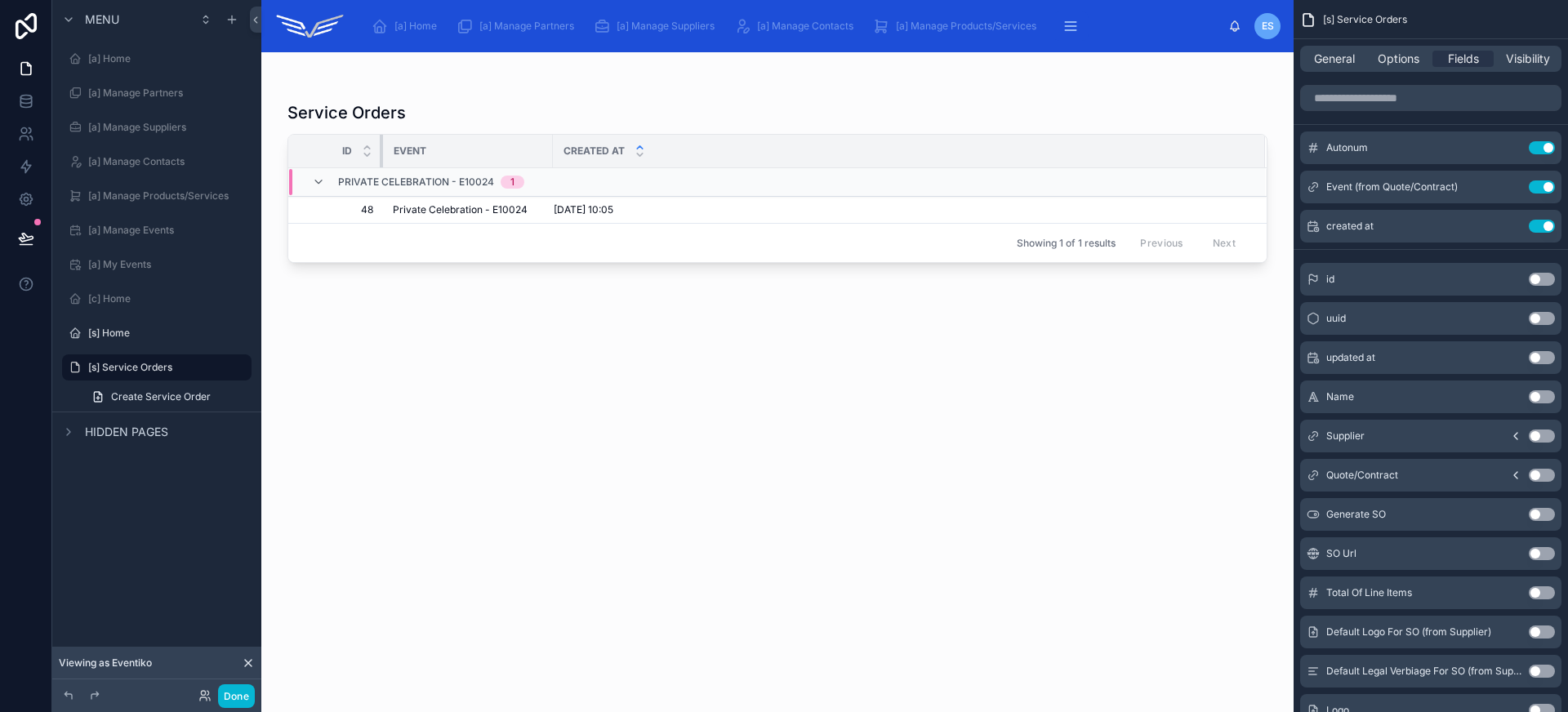
drag, startPoint x: 537, startPoint y: 145, endPoint x: 380, endPoint y: 146, distance: 157.0
click at [380, 146] on div at bounding box center [382, 151] width 6 height 33
drag, startPoint x: 550, startPoint y: 147, endPoint x: 569, endPoint y: 152, distance: 19.6
click at [634, 151] on div at bounding box center [631, 151] width 6 height 33
drag, startPoint x: 381, startPoint y: 146, endPoint x: 391, endPoint y: 147, distance: 10.0
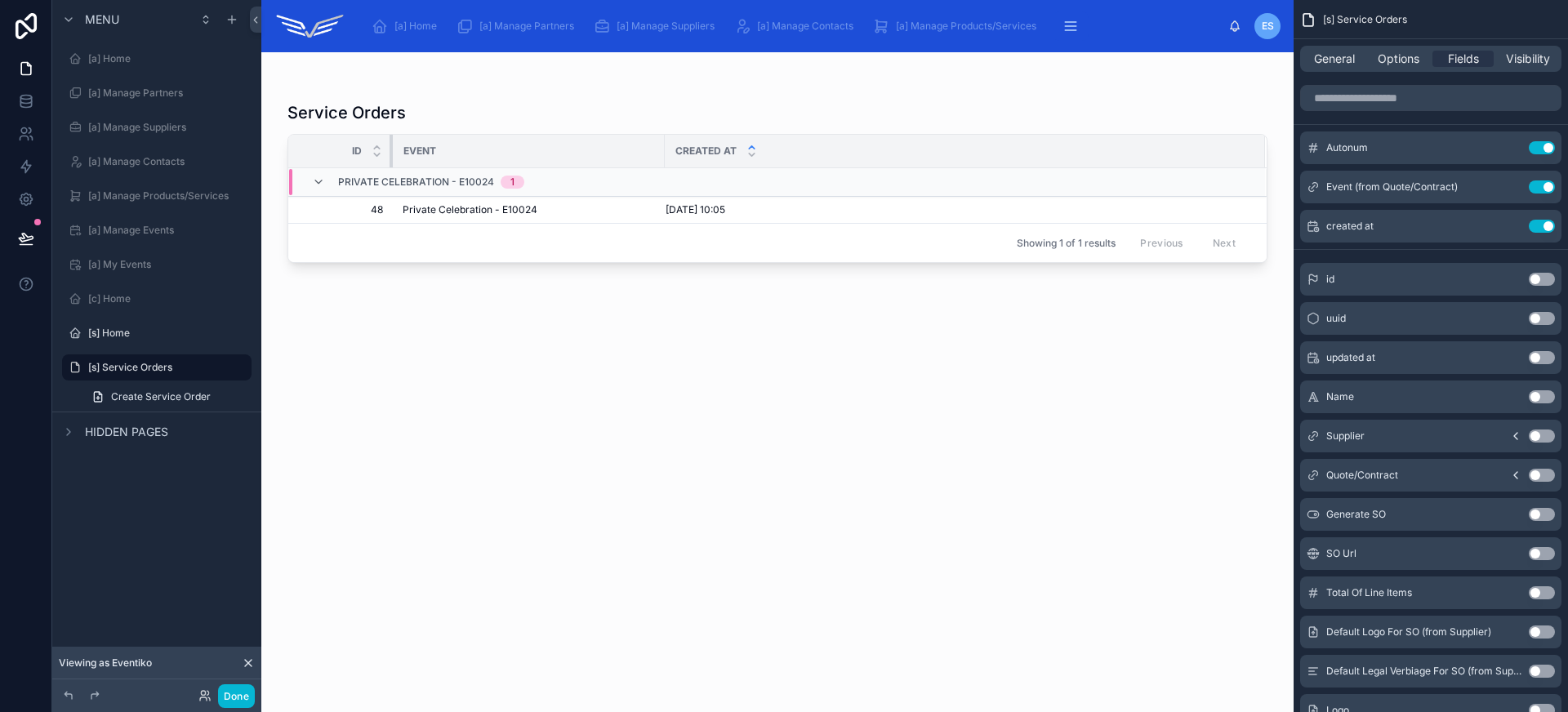
click at [391, 147] on div at bounding box center [392, 151] width 6 height 33
drag, startPoint x: 662, startPoint y: 152, endPoint x: 653, endPoint y: 152, distance: 9.0
click at [659, 152] on div at bounding box center [662, 151] width 6 height 33
click at [795, 210] on div "11/09/2025 10:05 11/09/2025 10:05" at bounding box center [951, 210] width 589 height 13
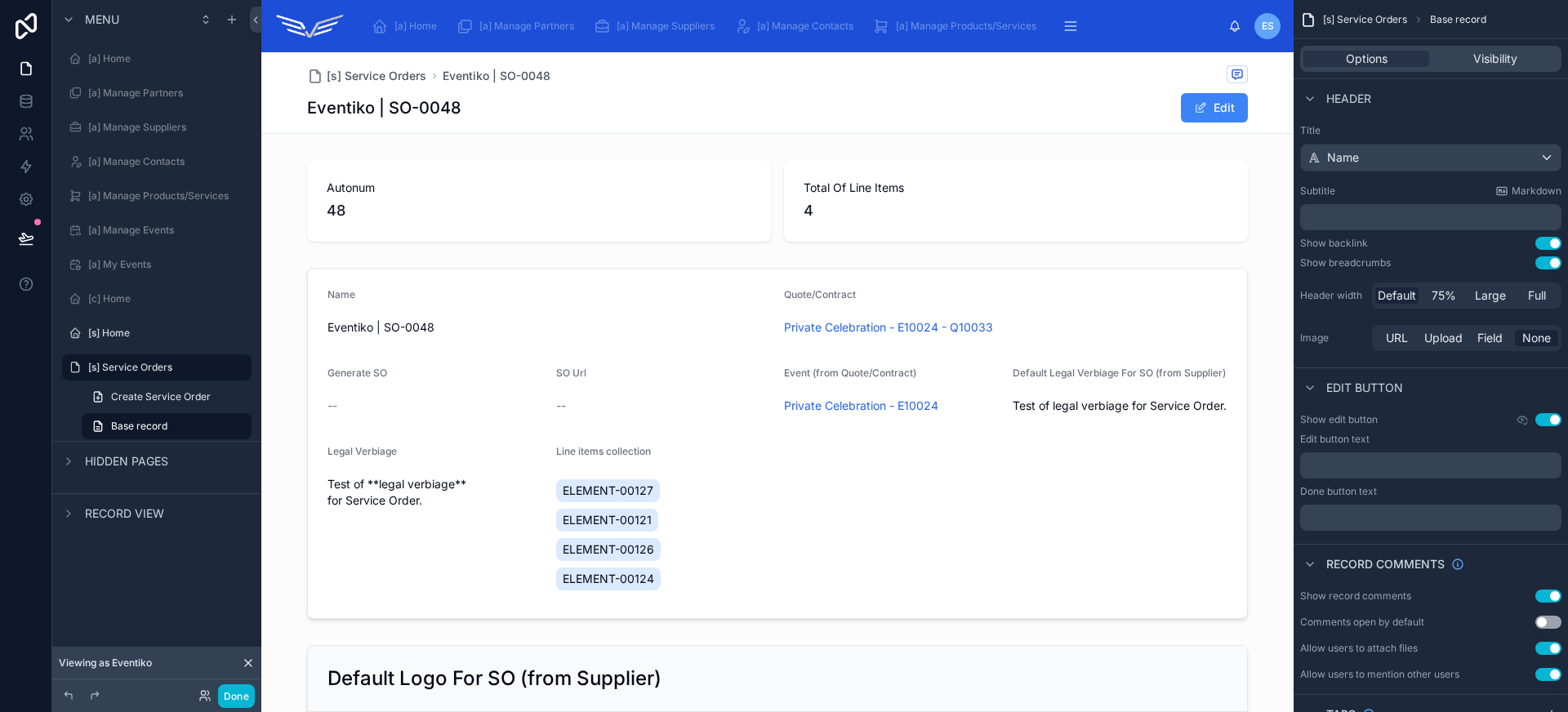
click at [800, 80] on div "[s] Service Orders Eventiko | SO-0048" at bounding box center [777, 75] width 941 height 20
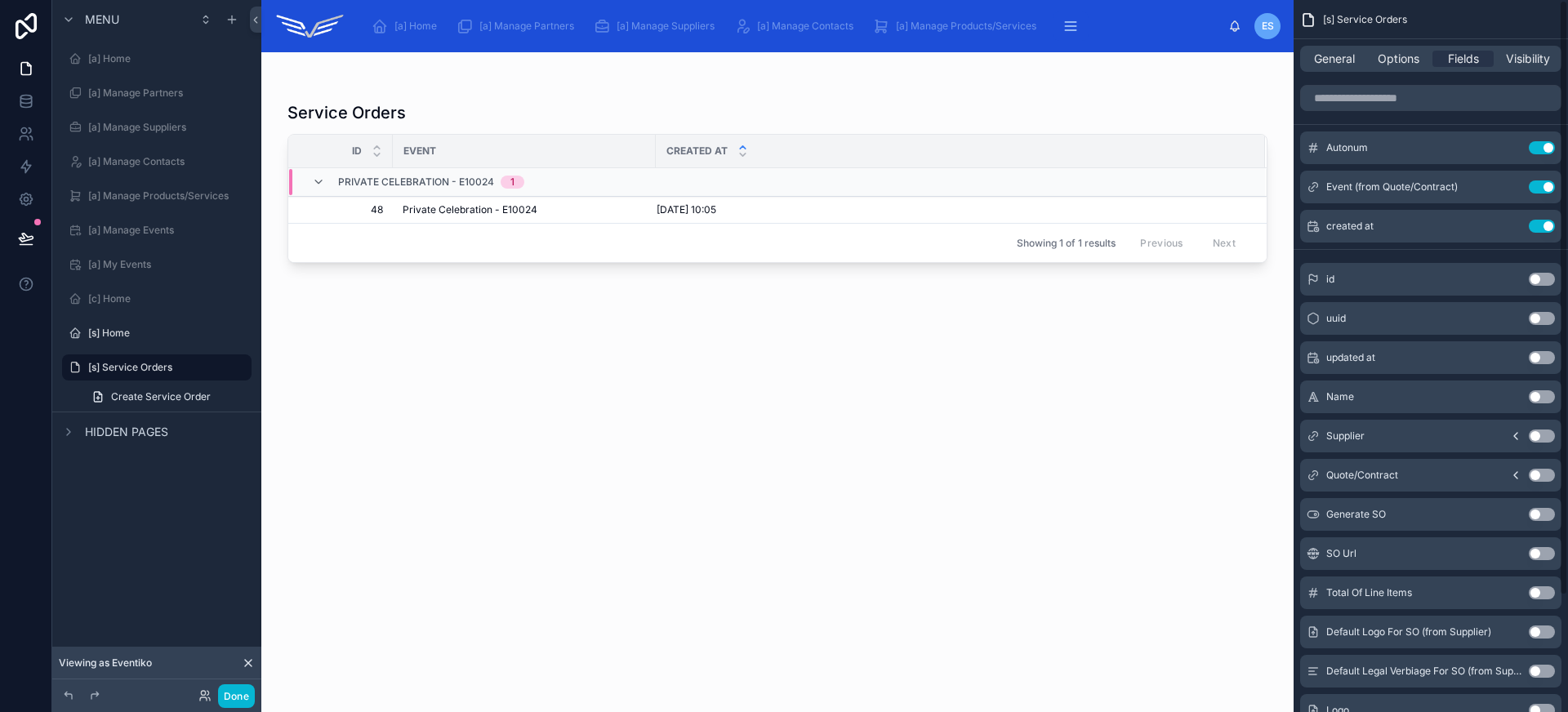
click at [1544, 394] on button "Use setting" at bounding box center [1541, 396] width 26 height 13
click at [1540, 146] on button "Use setting" at bounding box center [1541, 147] width 26 height 13
drag, startPoint x: 402, startPoint y: 156, endPoint x: 442, endPoint y: 156, distance: 40.0
click at [442, 156] on tr "Name Event Created at" at bounding box center [776, 152] width 978 height 34
click at [1511, 146] on icon "scrollable content" at bounding box center [1508, 147] width 13 height 13
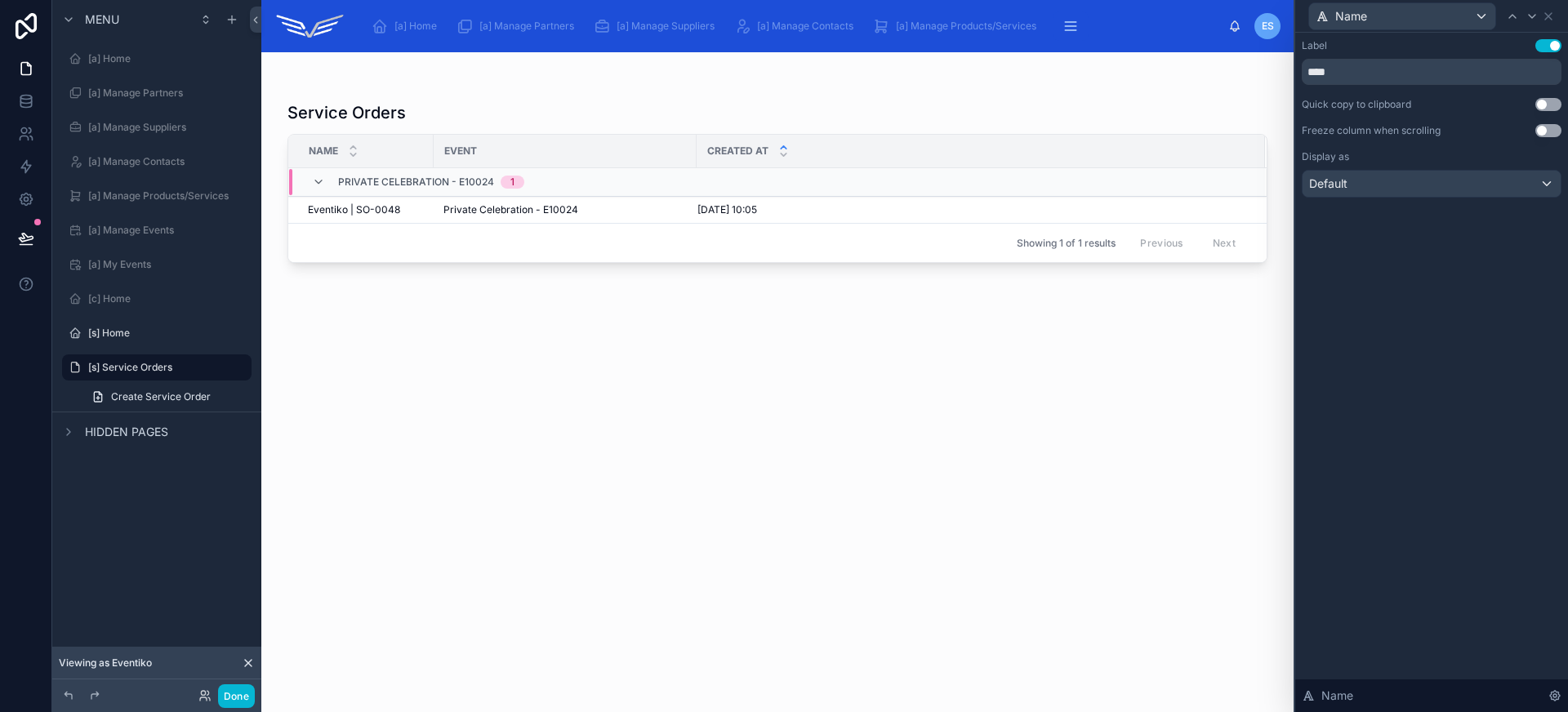
click at [1545, 39] on button "Use setting" at bounding box center [1548, 45] width 26 height 13
click at [1467, 188] on div "Default" at bounding box center [1431, 183] width 258 height 26
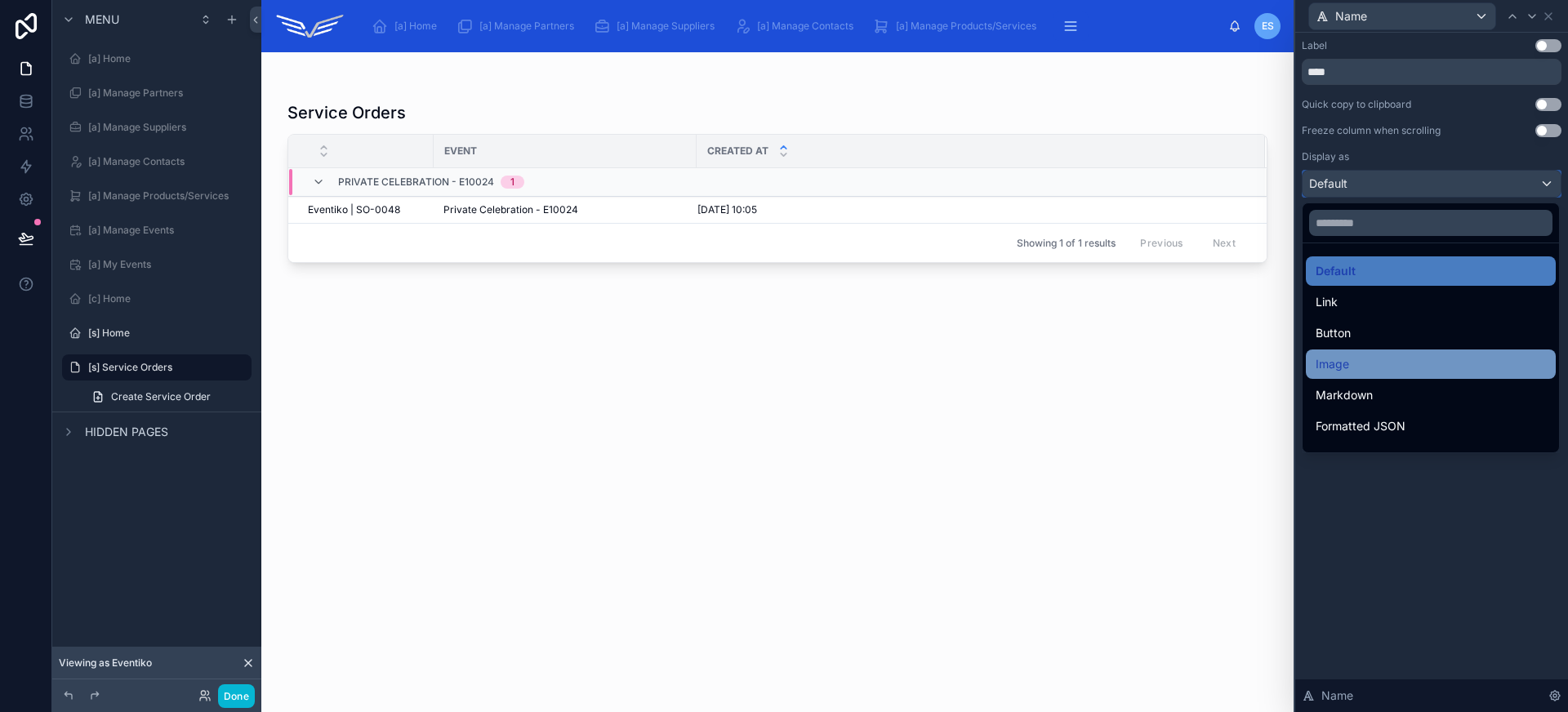
scroll to position [178, 0]
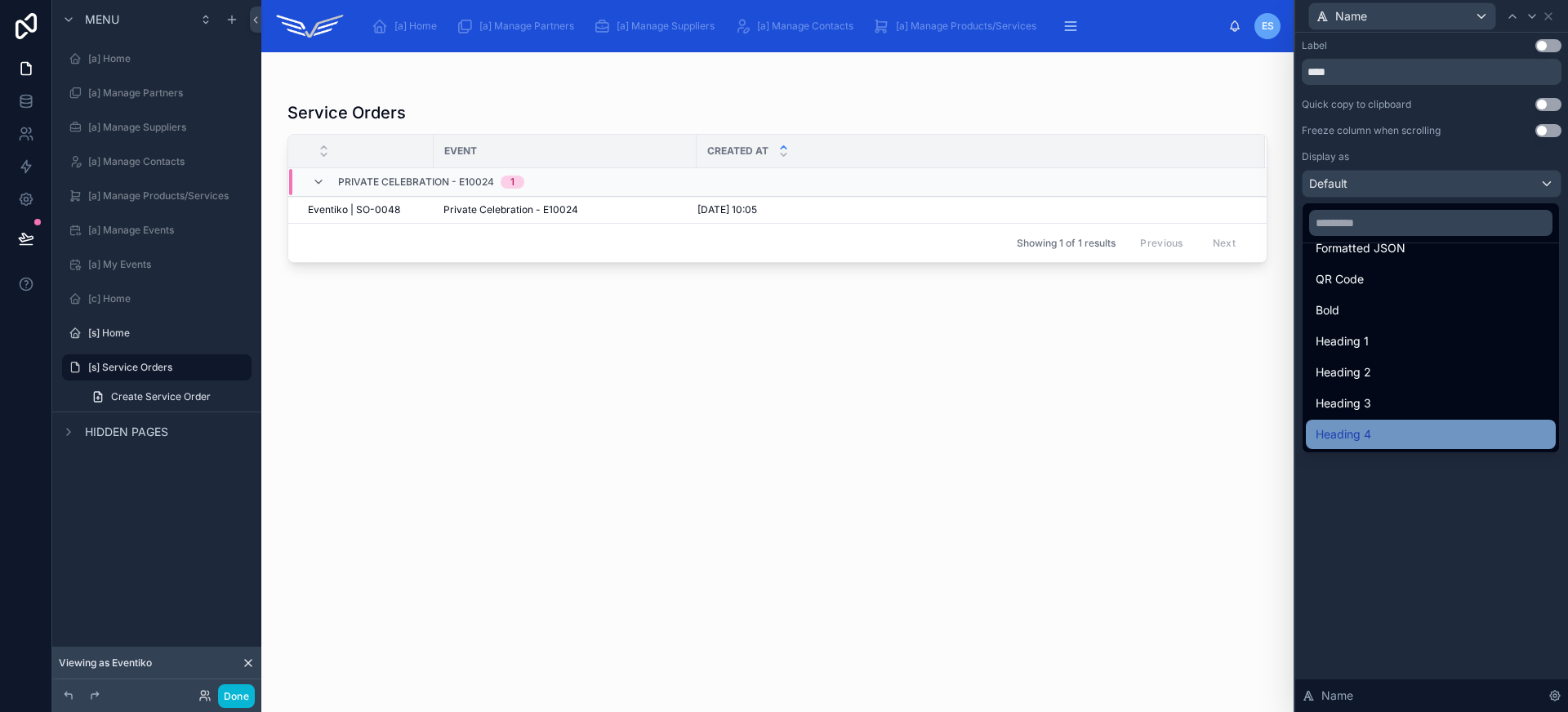
click at [1388, 429] on div "Heading 4" at bounding box center [1430, 434] width 230 height 20
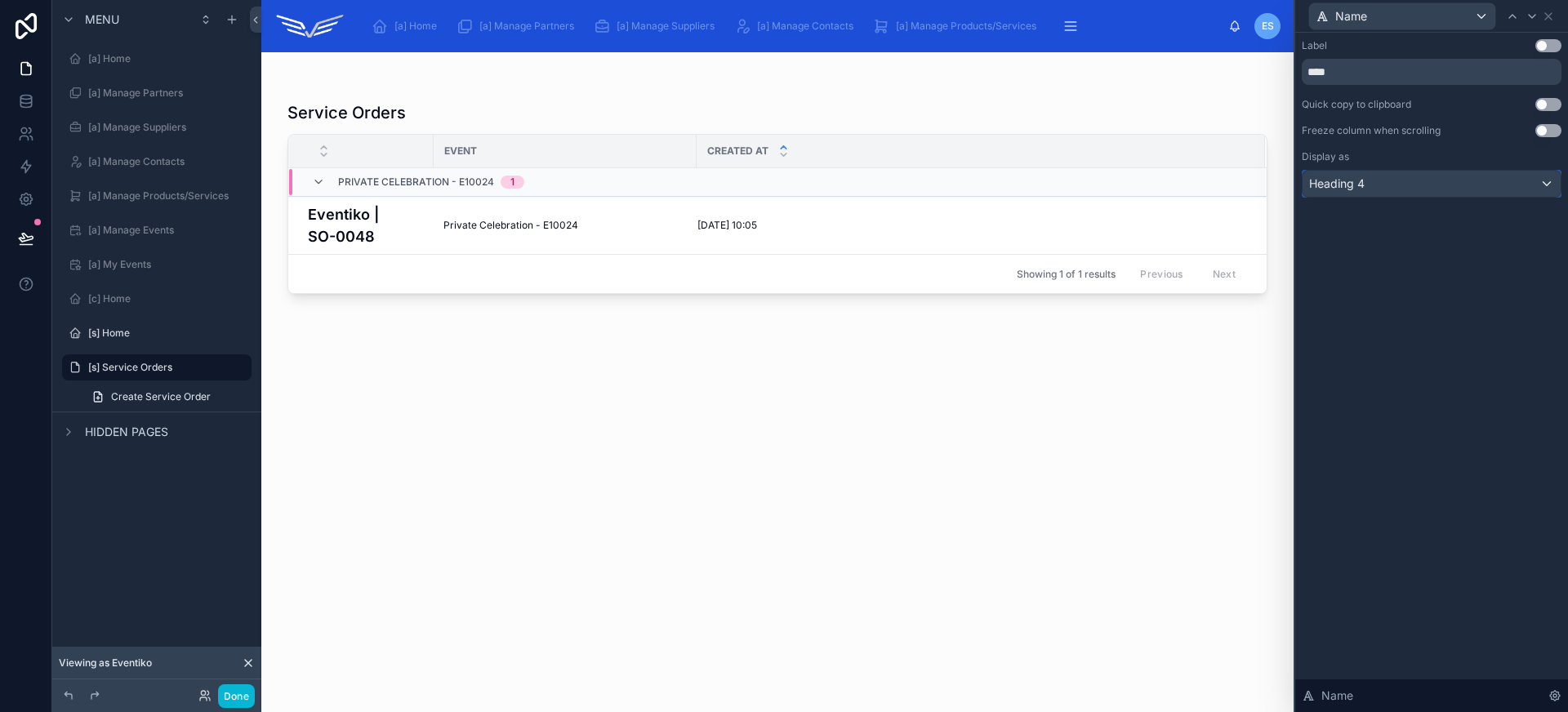
click at [1501, 184] on div "Heading 4" at bounding box center [1431, 183] width 258 height 26
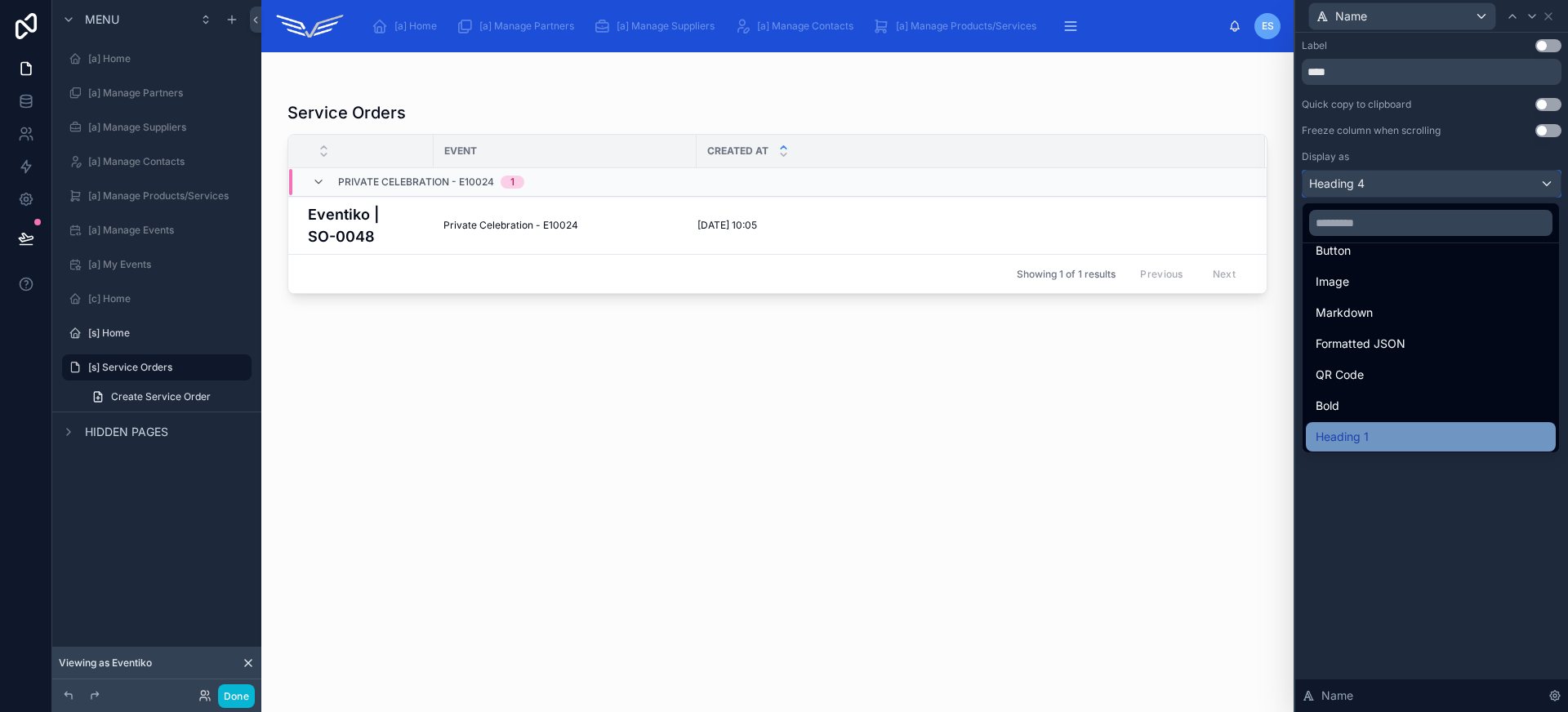
scroll to position [145, 0]
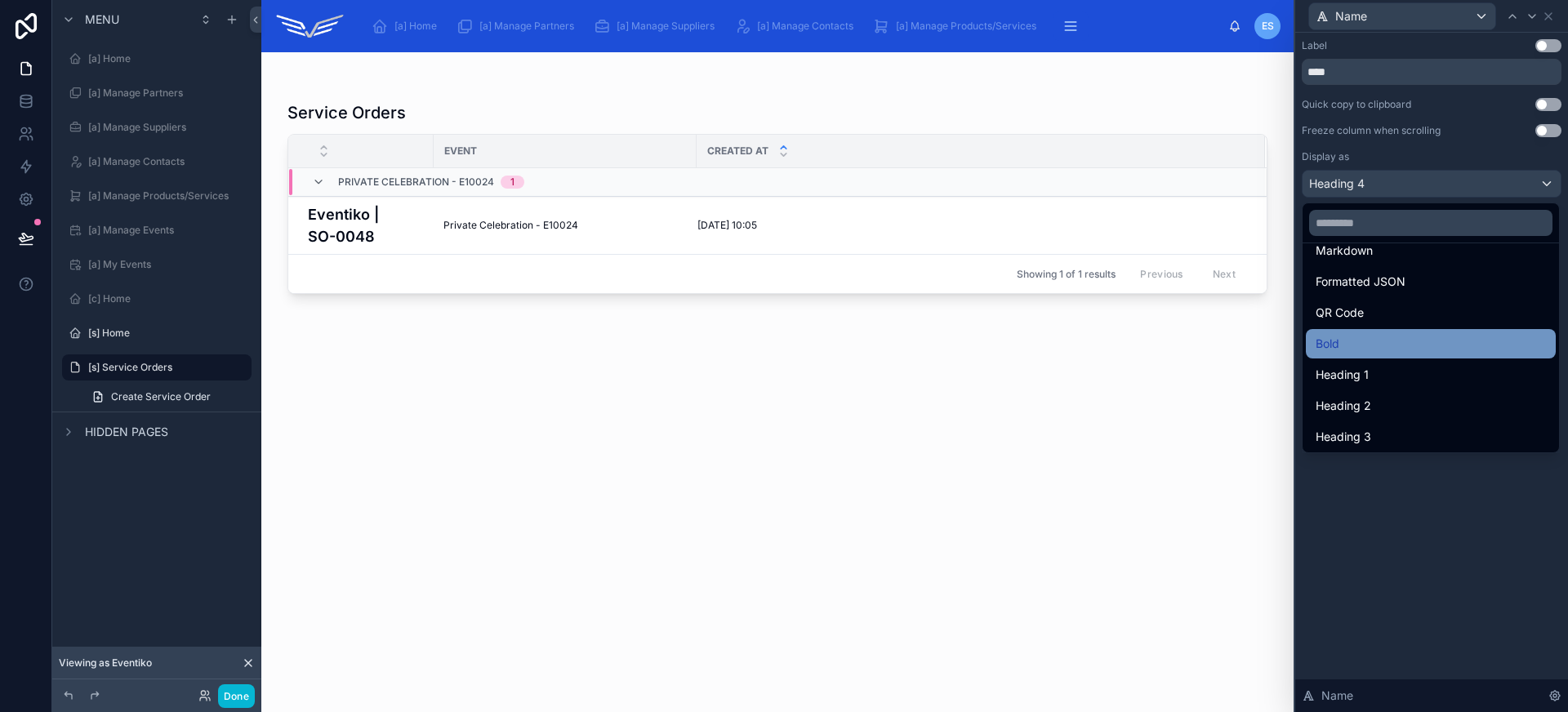
click at [1372, 350] on div "Bold" at bounding box center [1430, 344] width 230 height 20
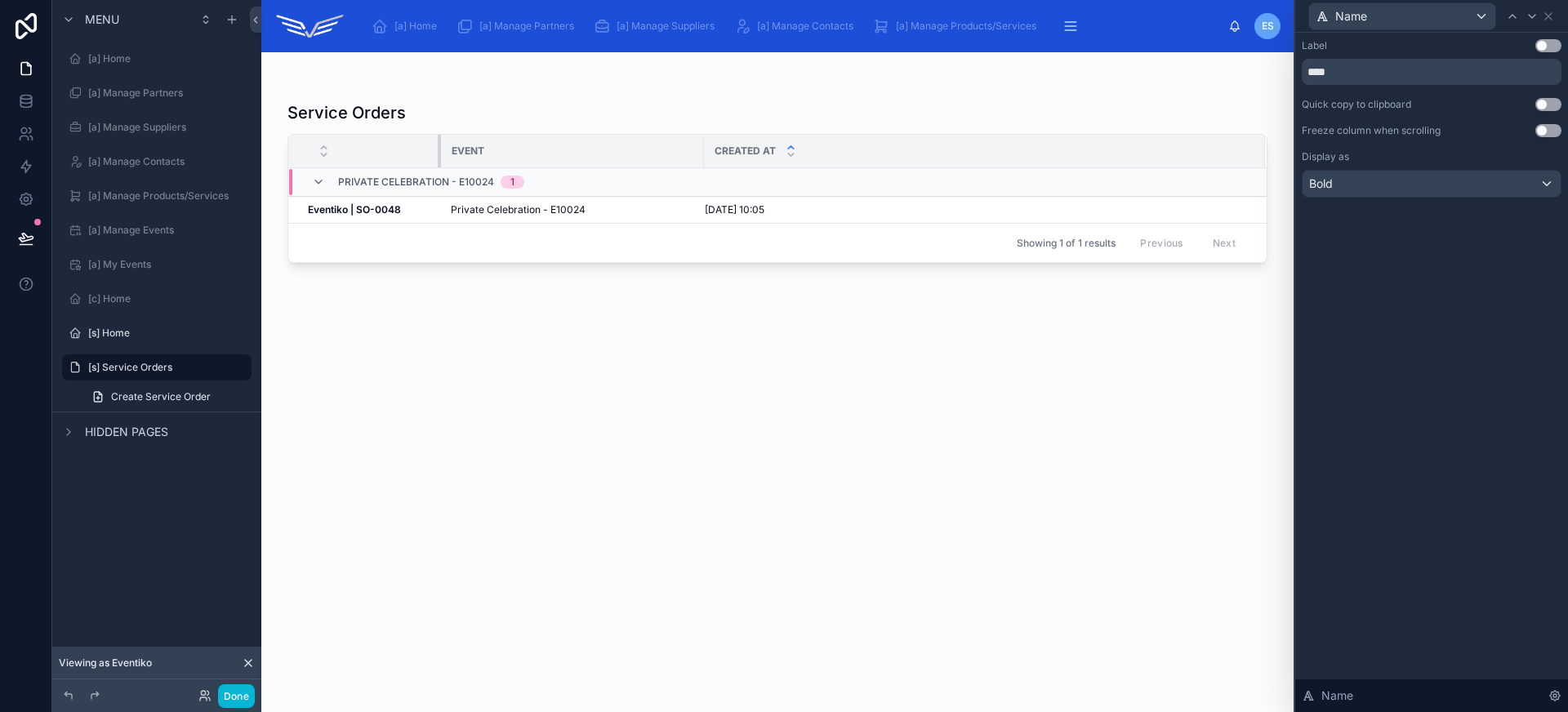
click at [438, 146] on div at bounding box center [441, 151] width 6 height 33
click at [703, 143] on div at bounding box center [704, 151] width 6 height 33
drag, startPoint x: 703, startPoint y: 143, endPoint x: 633, endPoint y: 147, distance: 70.1
click at [635, 147] on div at bounding box center [638, 151] width 6 height 33
click at [773, 211] on div "[DATE] 10:05 [DATE] 10:05" at bounding box center [941, 210] width 609 height 13
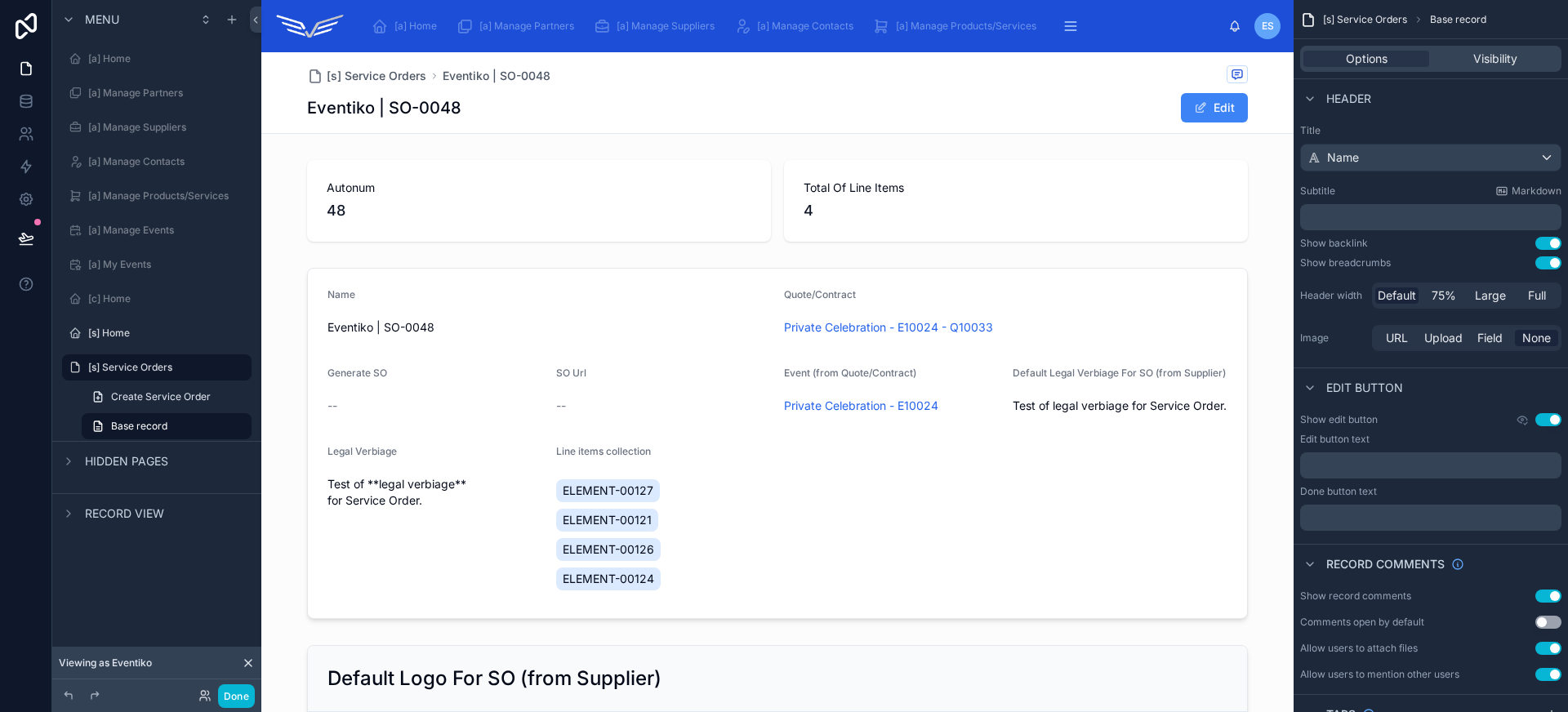
click at [1546, 423] on button "Use setting" at bounding box center [1548, 419] width 26 height 13
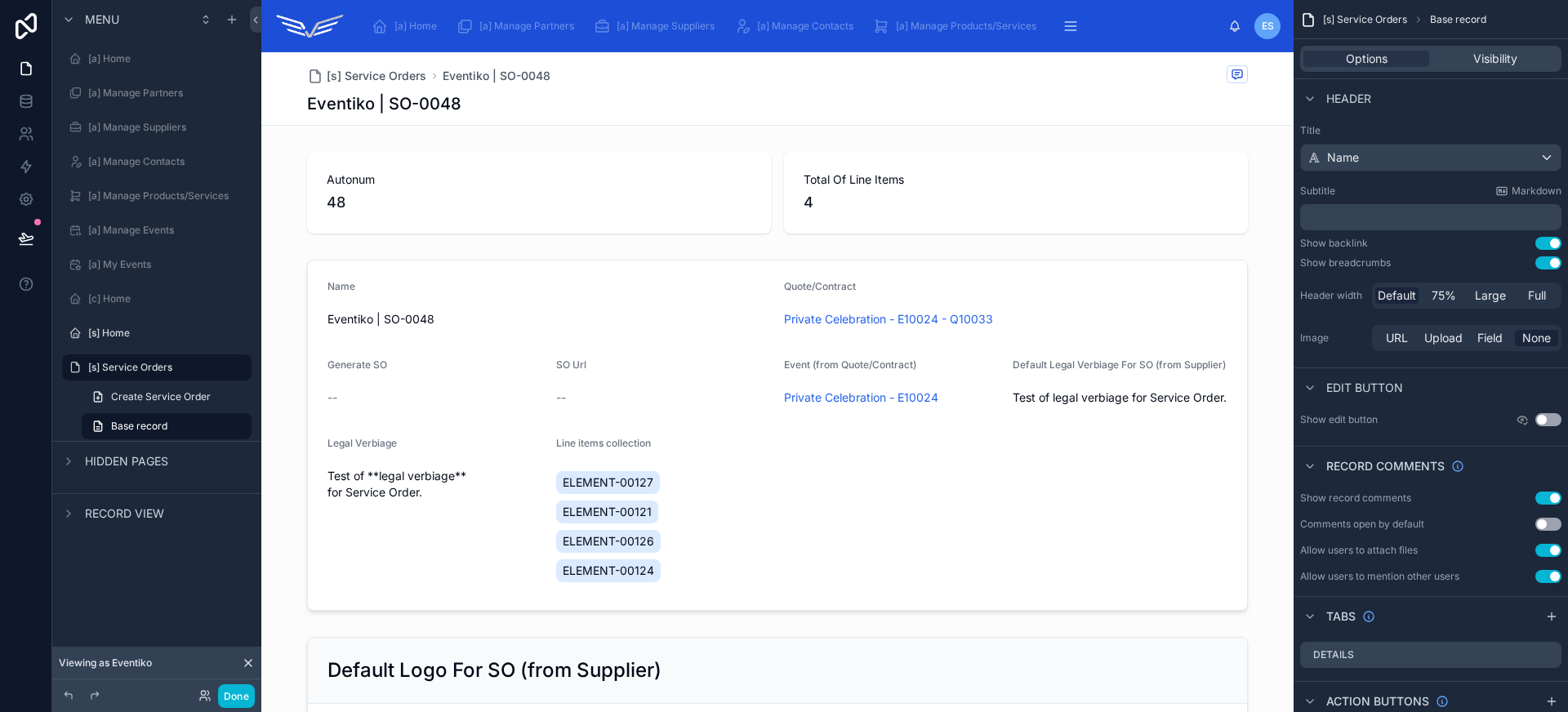
click at [1551, 263] on button "Use setting" at bounding box center [1548, 263] width 26 height 13
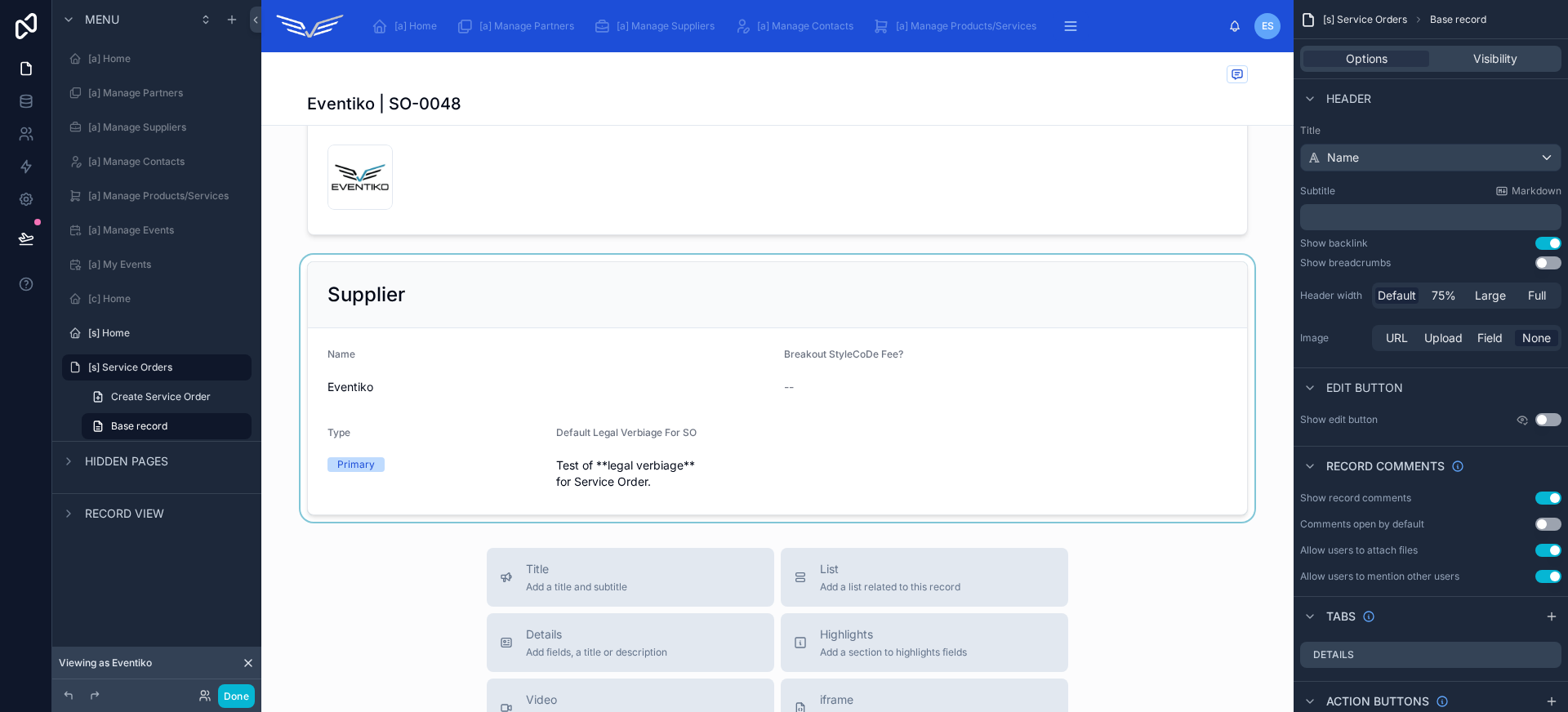
scroll to position [581, 0]
click at [501, 376] on div at bounding box center [777, 390] width 1032 height 267
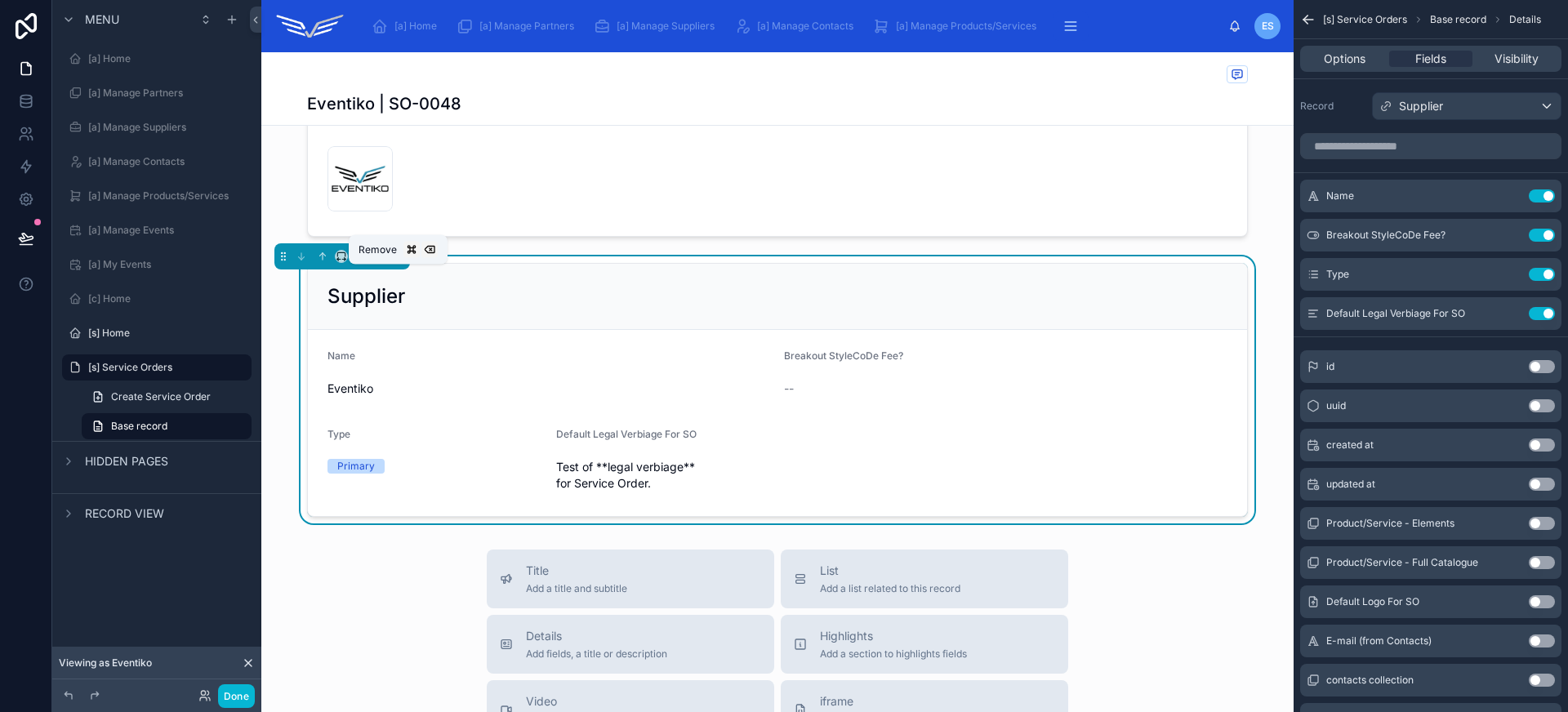
click at [396, 262] on icon at bounding box center [397, 256] width 12 height 12
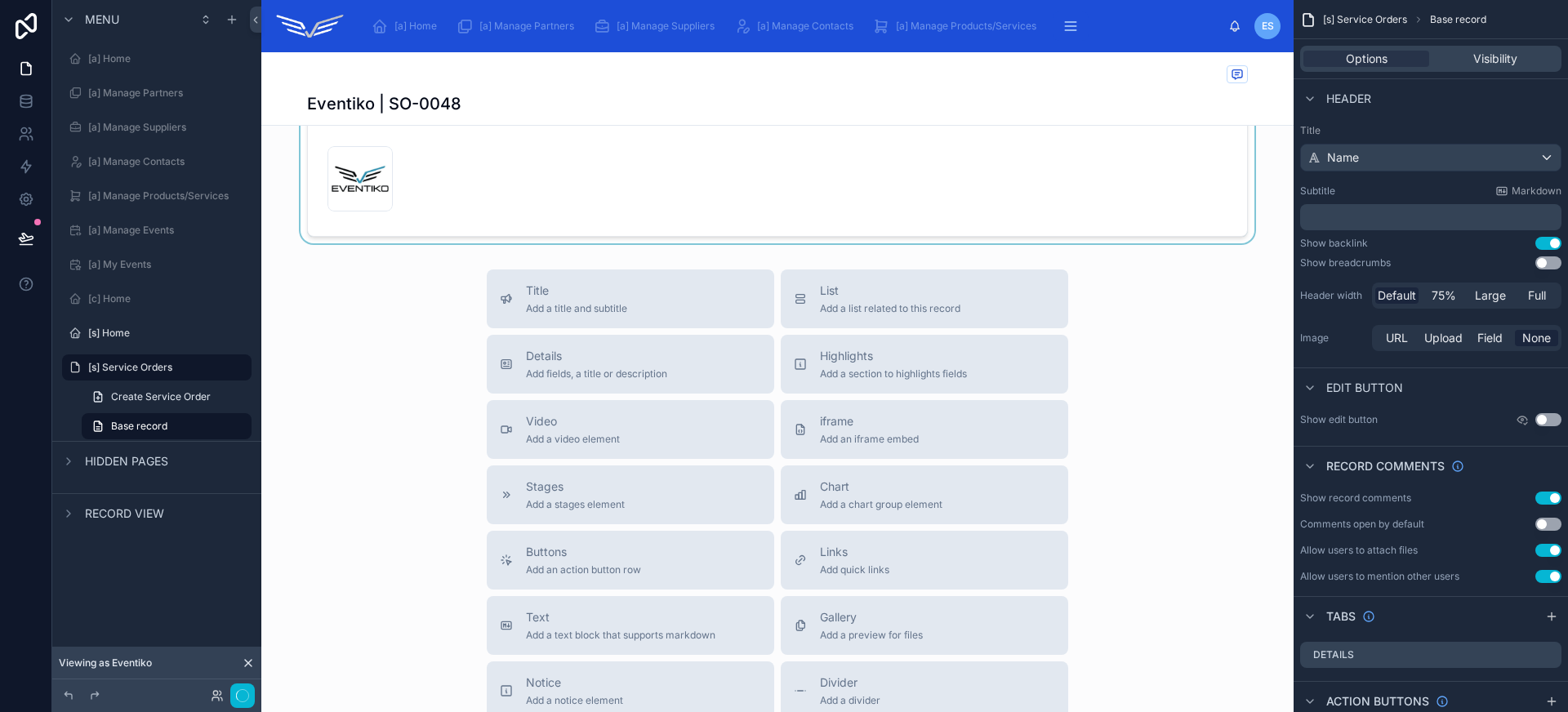
click at [426, 237] on div at bounding box center [777, 146] width 1032 height 195
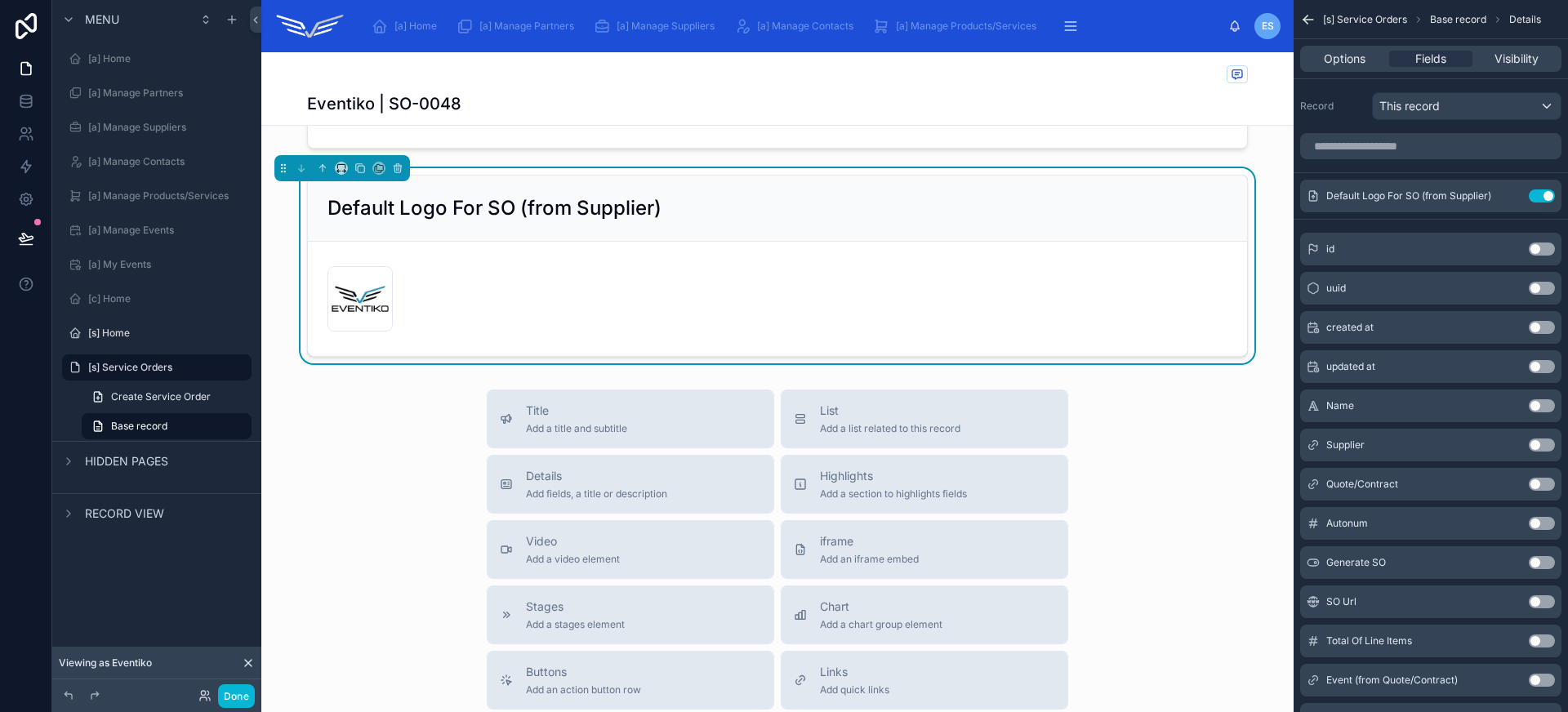
scroll to position [426, 0]
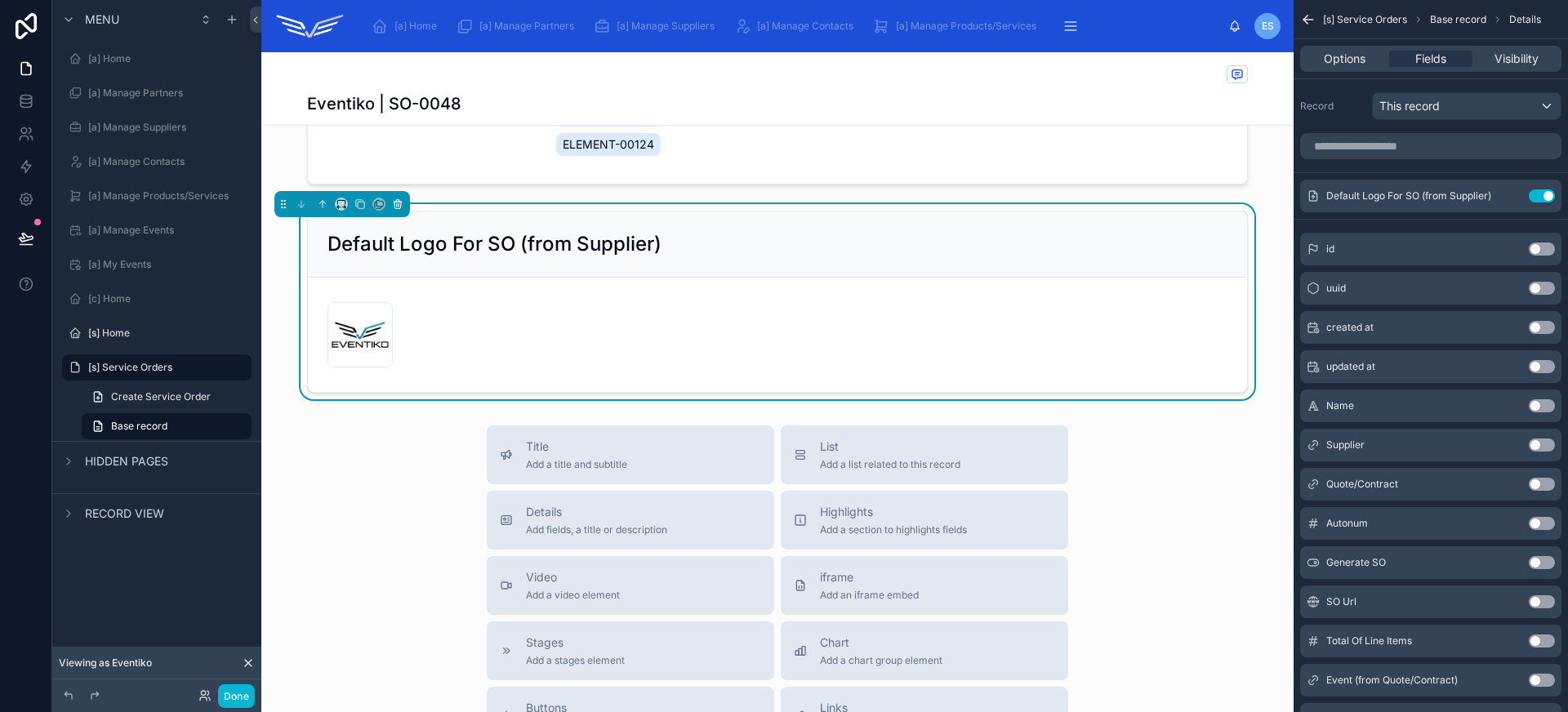
click at [399, 213] on button at bounding box center [398, 204] width 18 height 18
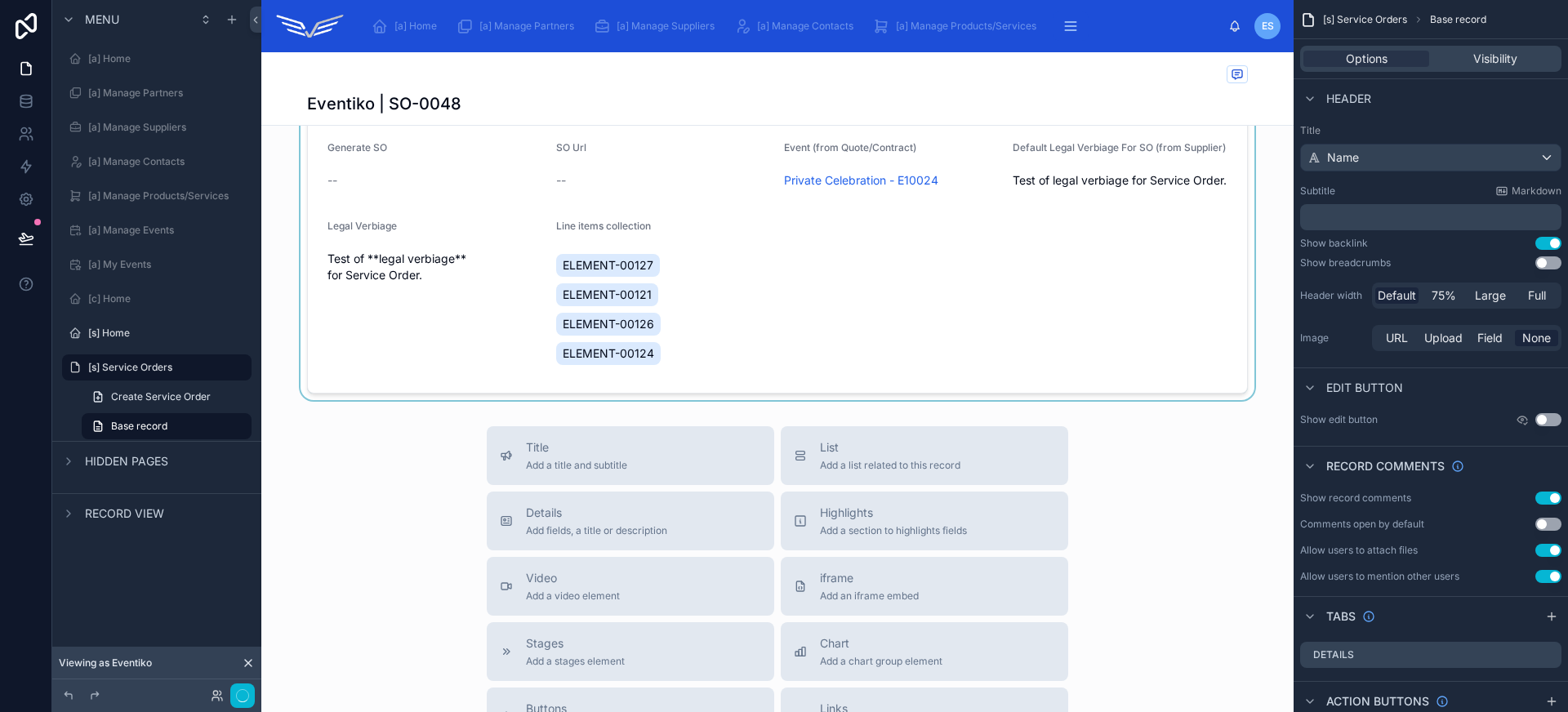
scroll to position [75, 0]
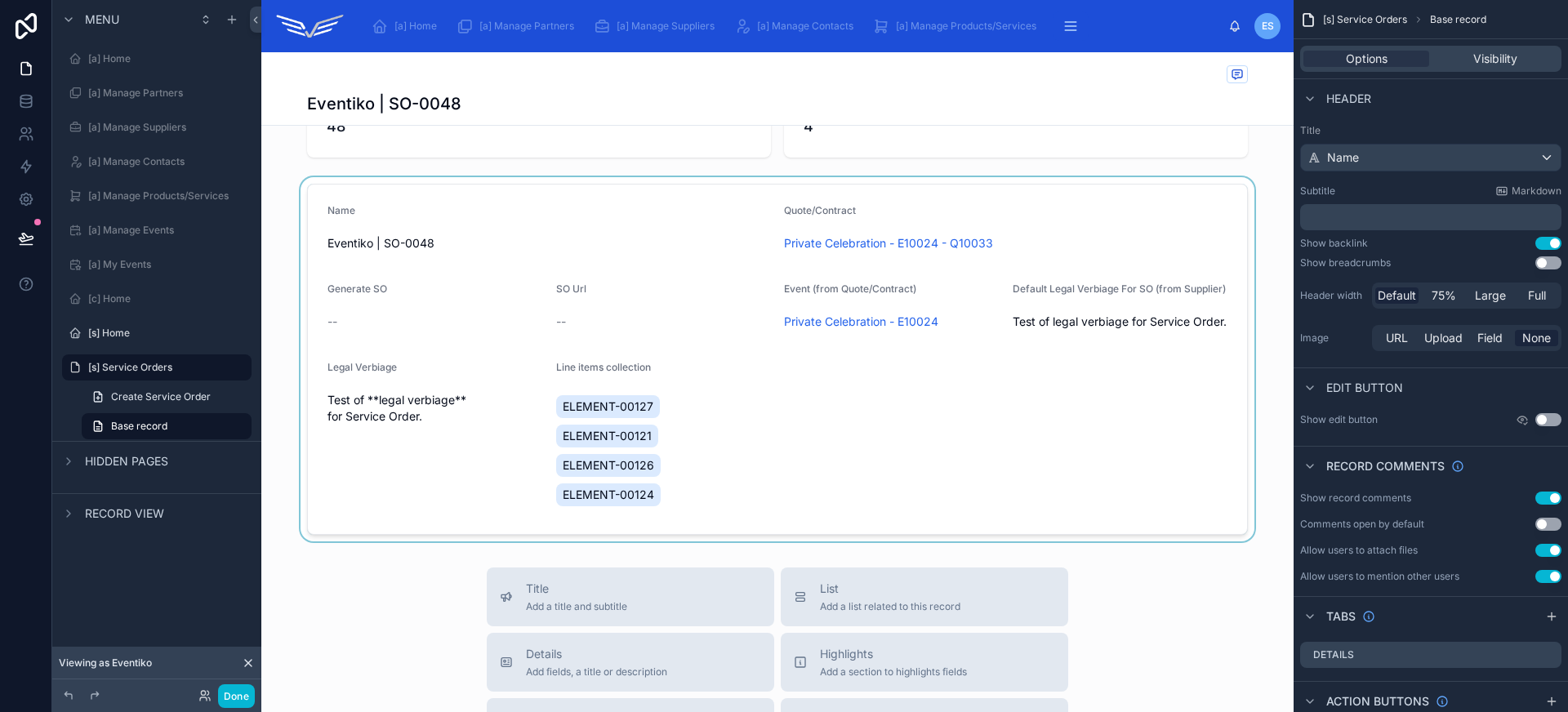
click at [417, 331] on div at bounding box center [777, 359] width 1032 height 364
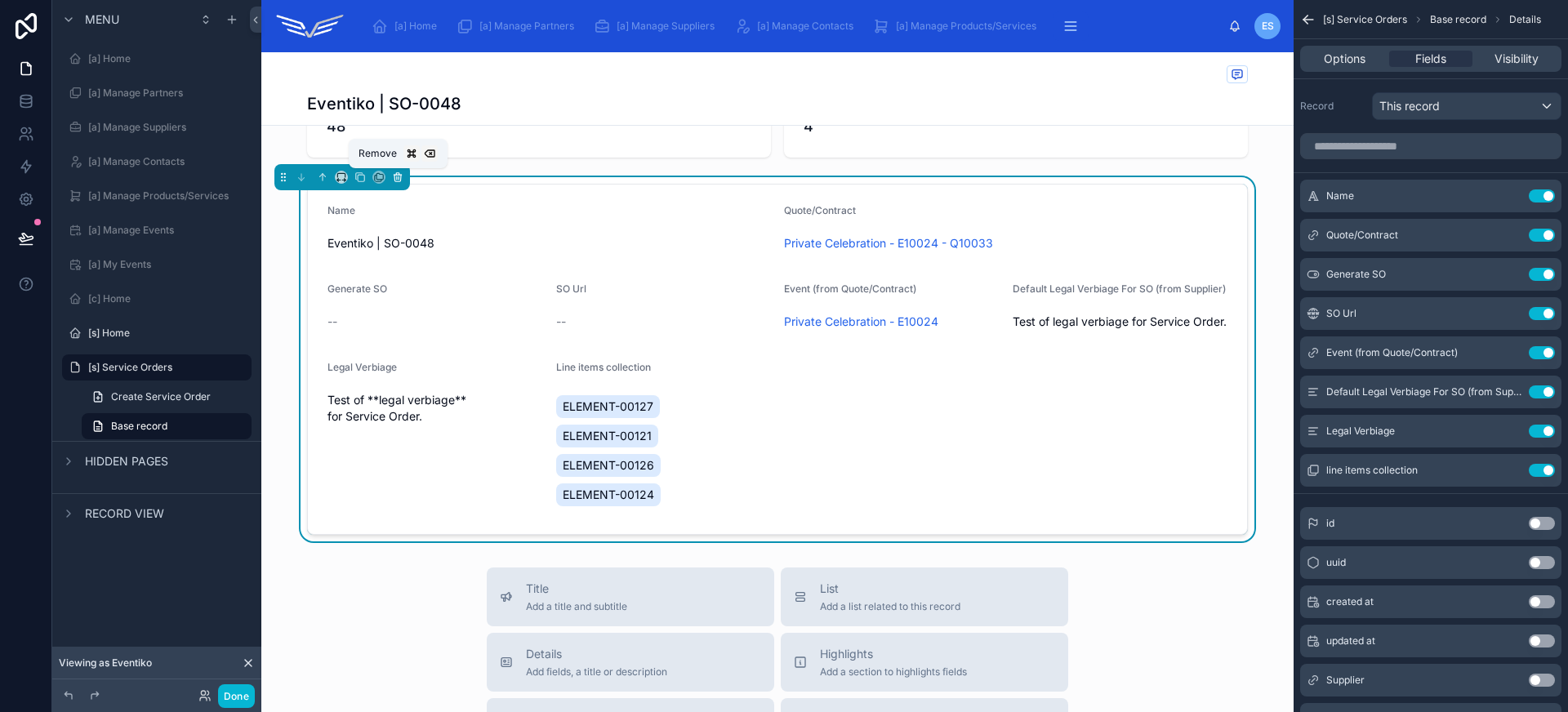
click at [402, 180] on icon at bounding box center [397, 177] width 12 height 12
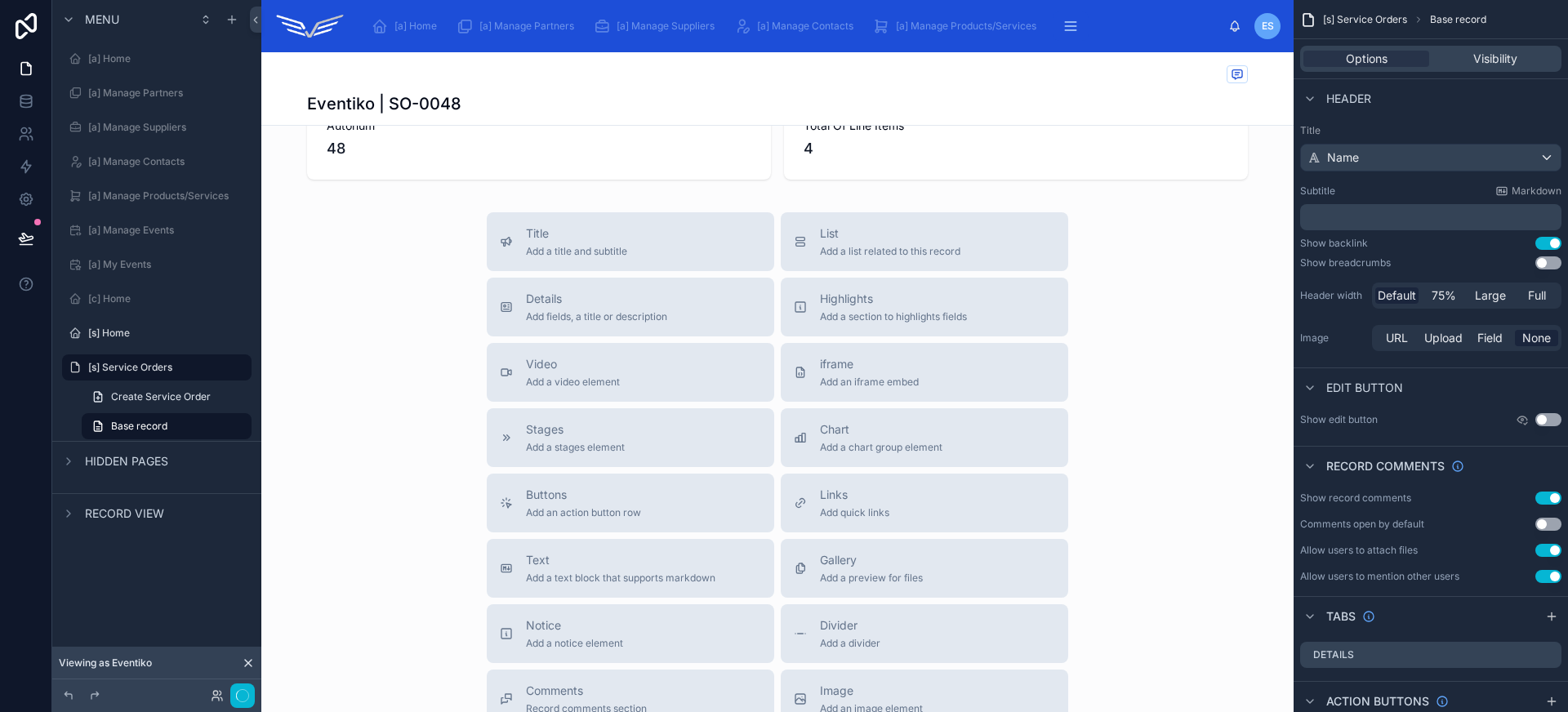
scroll to position [0, 0]
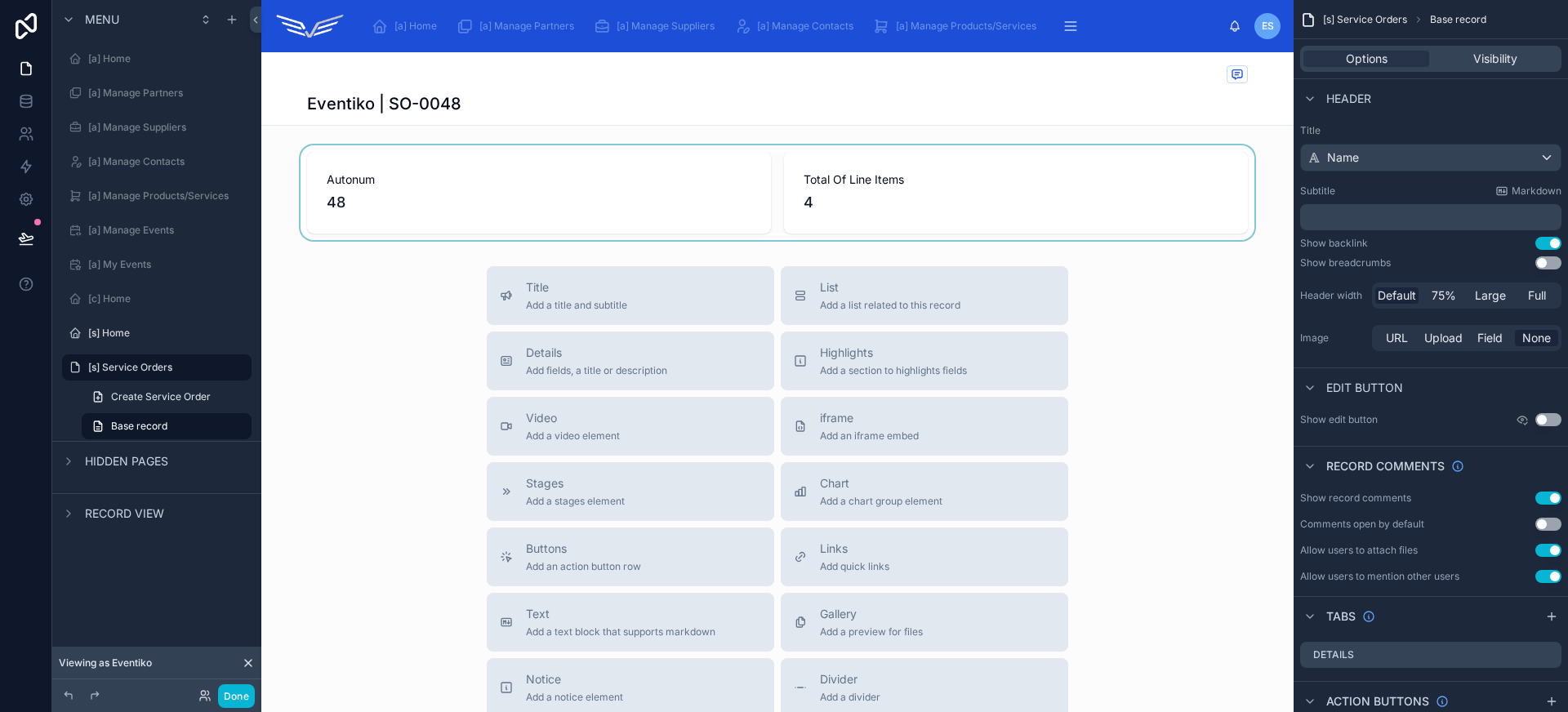
click at [453, 211] on div at bounding box center [777, 193] width 1032 height 95
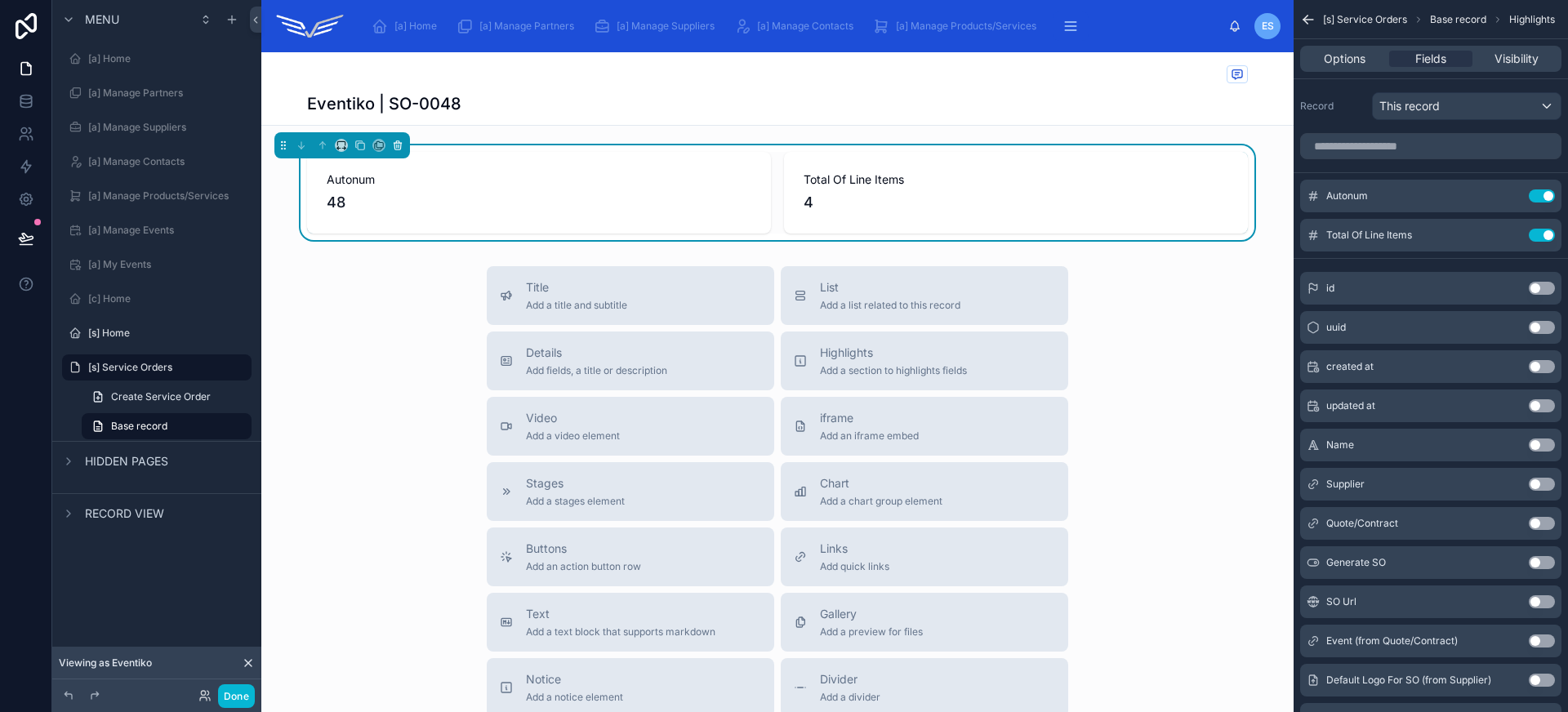
click at [403, 145] on button at bounding box center [398, 146] width 18 height 18
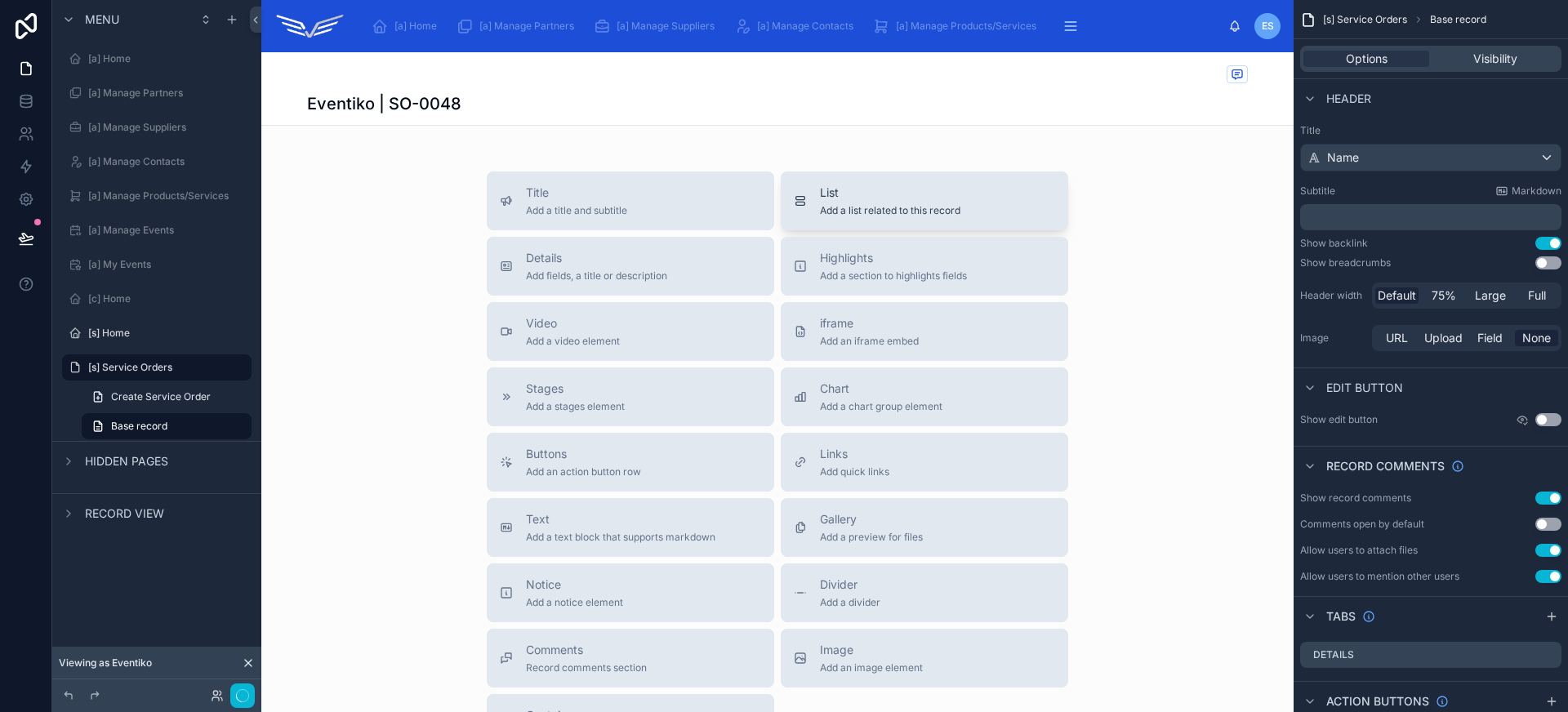
click at [868, 202] on div "List Add a list related to this record" at bounding box center [890, 201] width 140 height 33
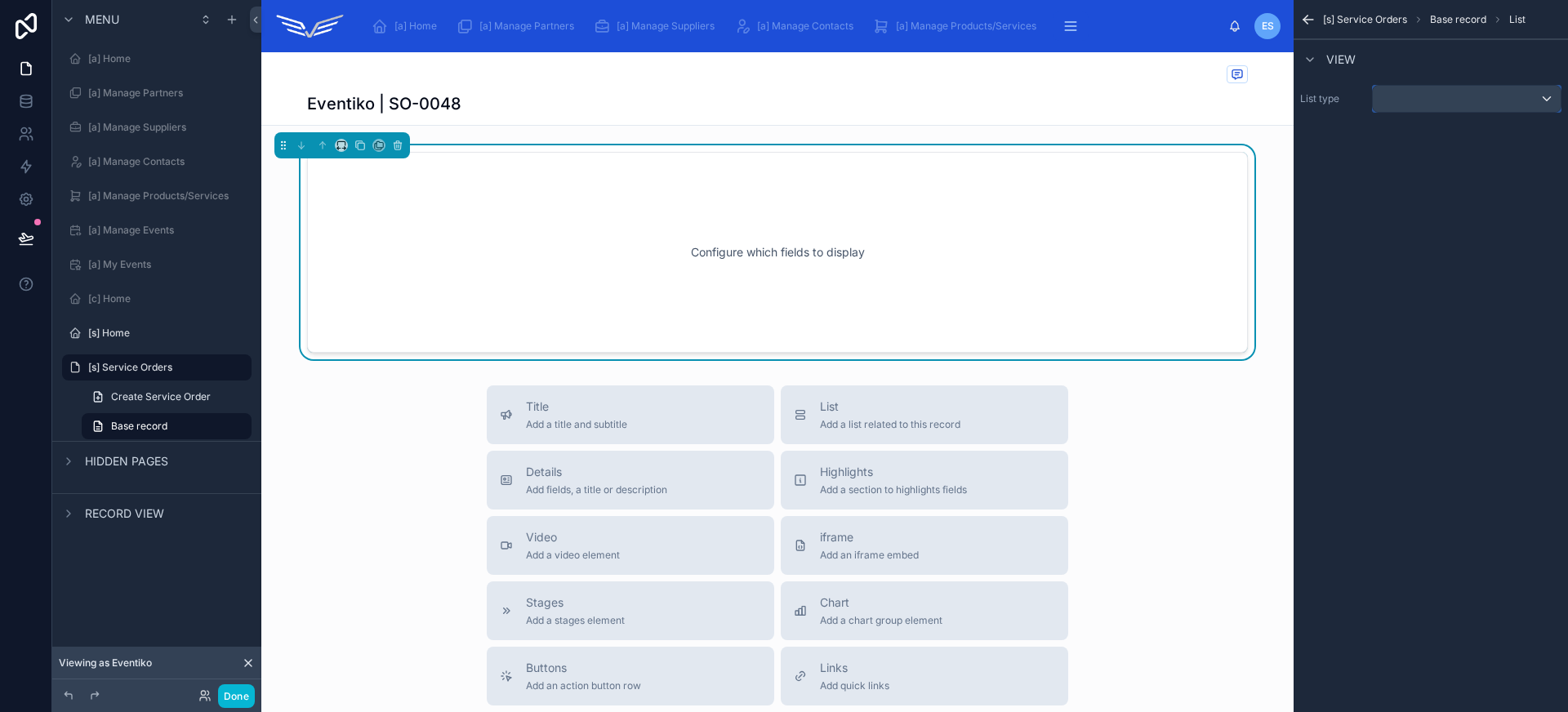
click at [1517, 96] on div "scrollable content" at bounding box center [1466, 99] width 187 height 26
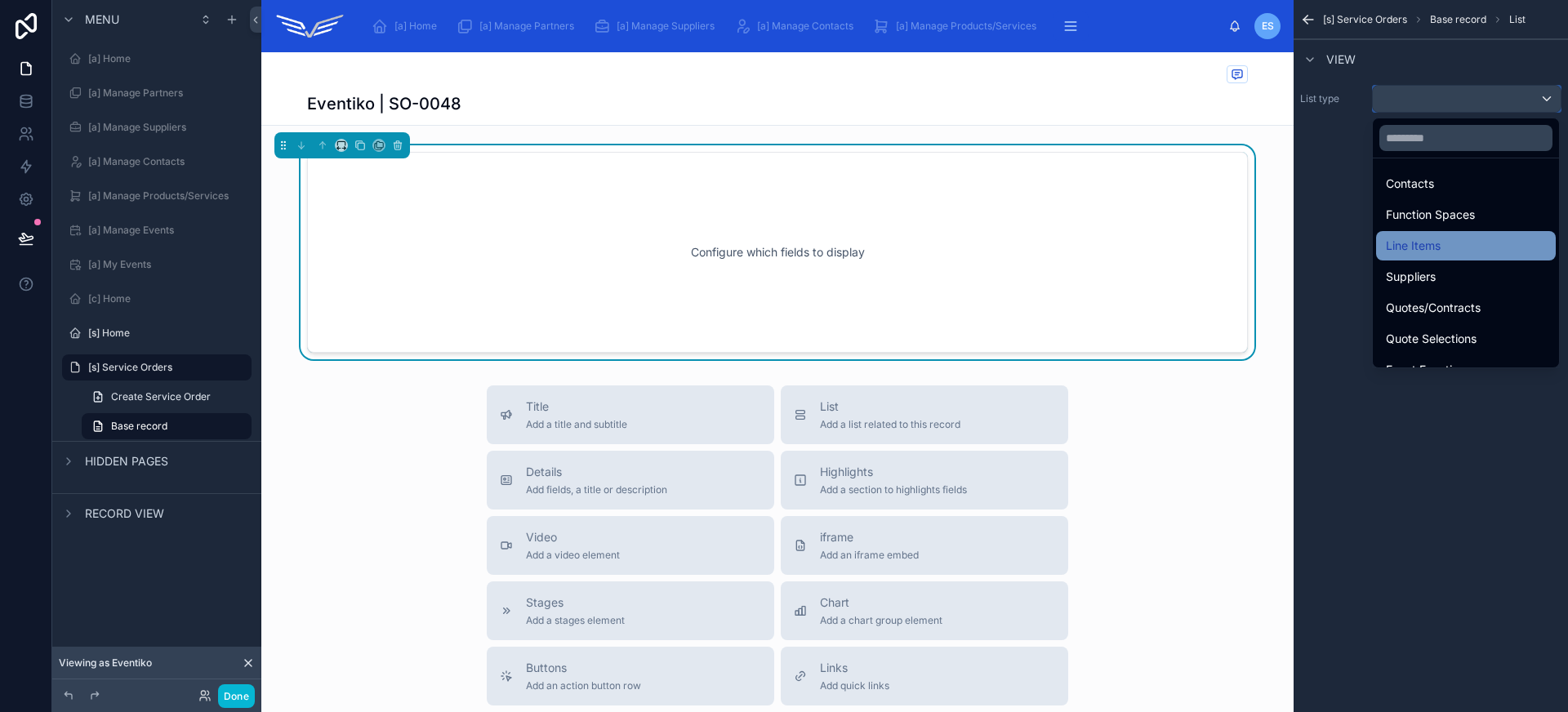
scroll to position [174, 0]
click at [1456, 245] on div "Line Items" at bounding box center [1466, 247] width 160 height 20
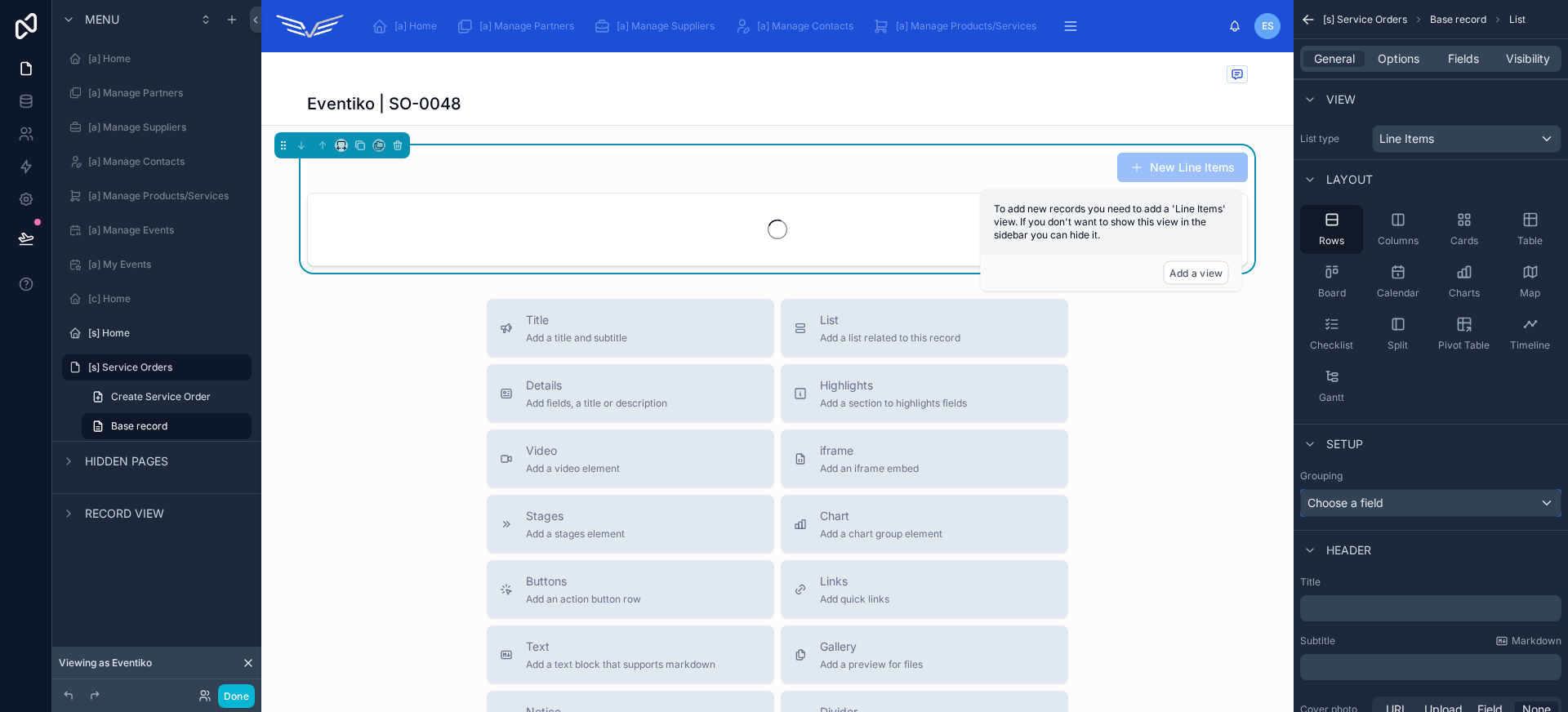
click at [1416, 513] on div "Choose a field" at bounding box center [1430, 502] width 259 height 26
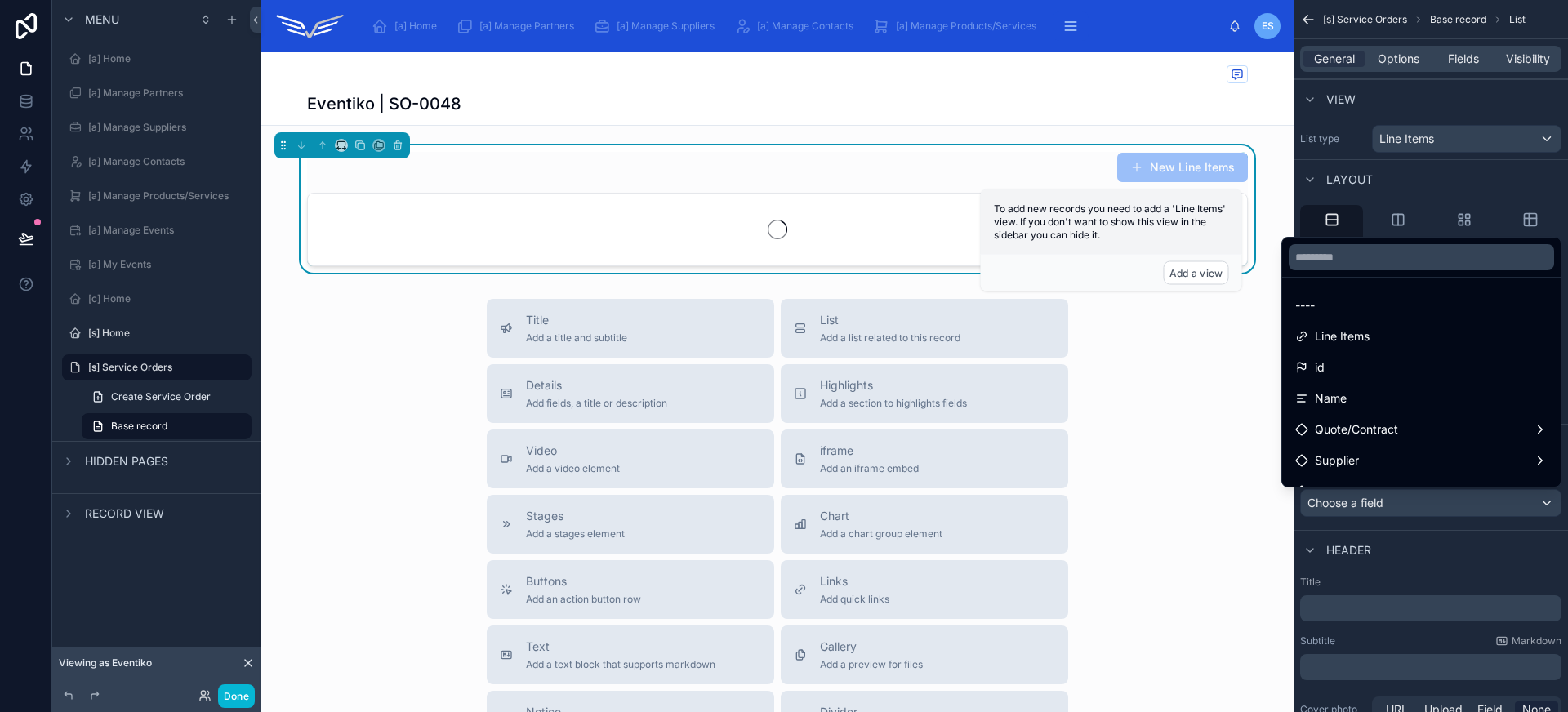
click at [1416, 513] on div "scrollable content" at bounding box center [784, 356] width 1568 height 712
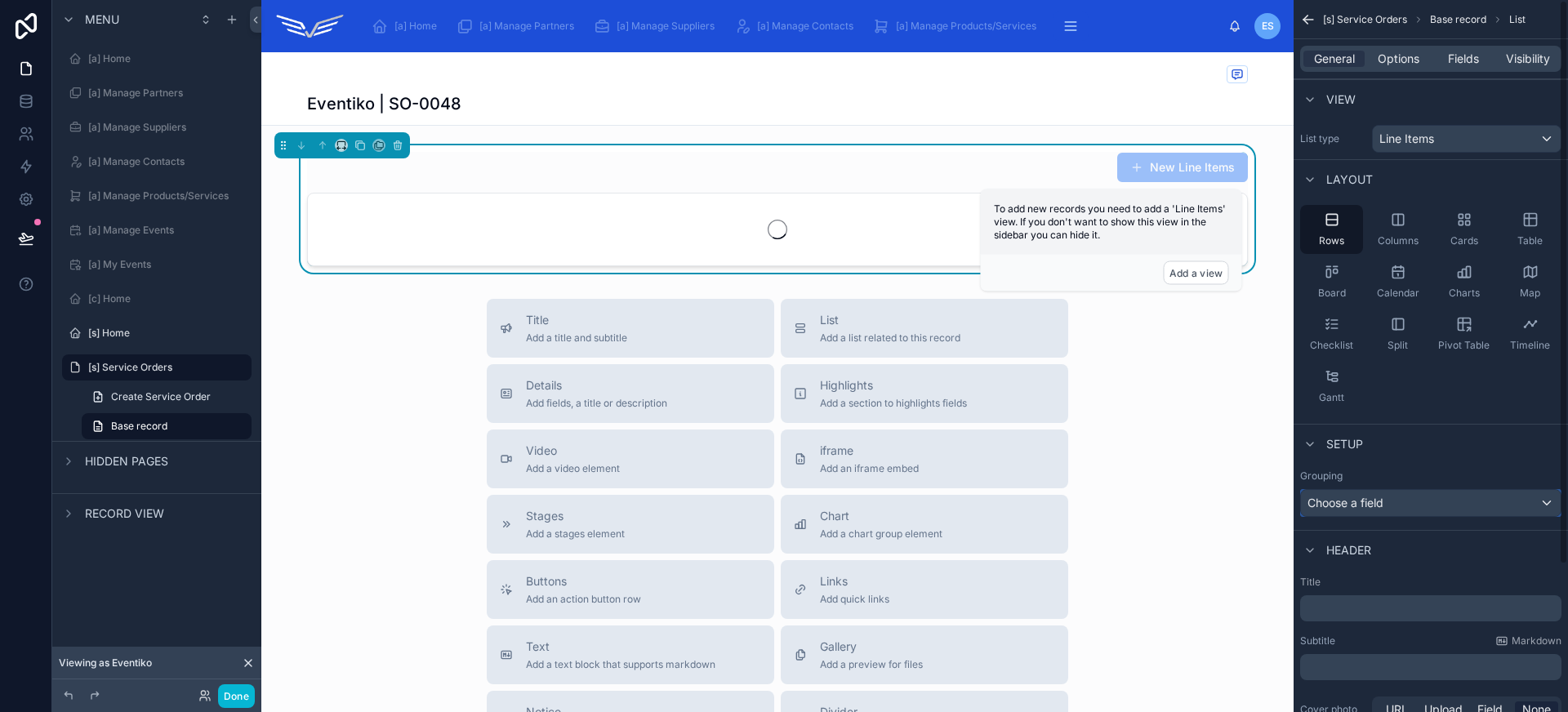
click at [1416, 513] on div "Choose a field" at bounding box center [1430, 502] width 259 height 26
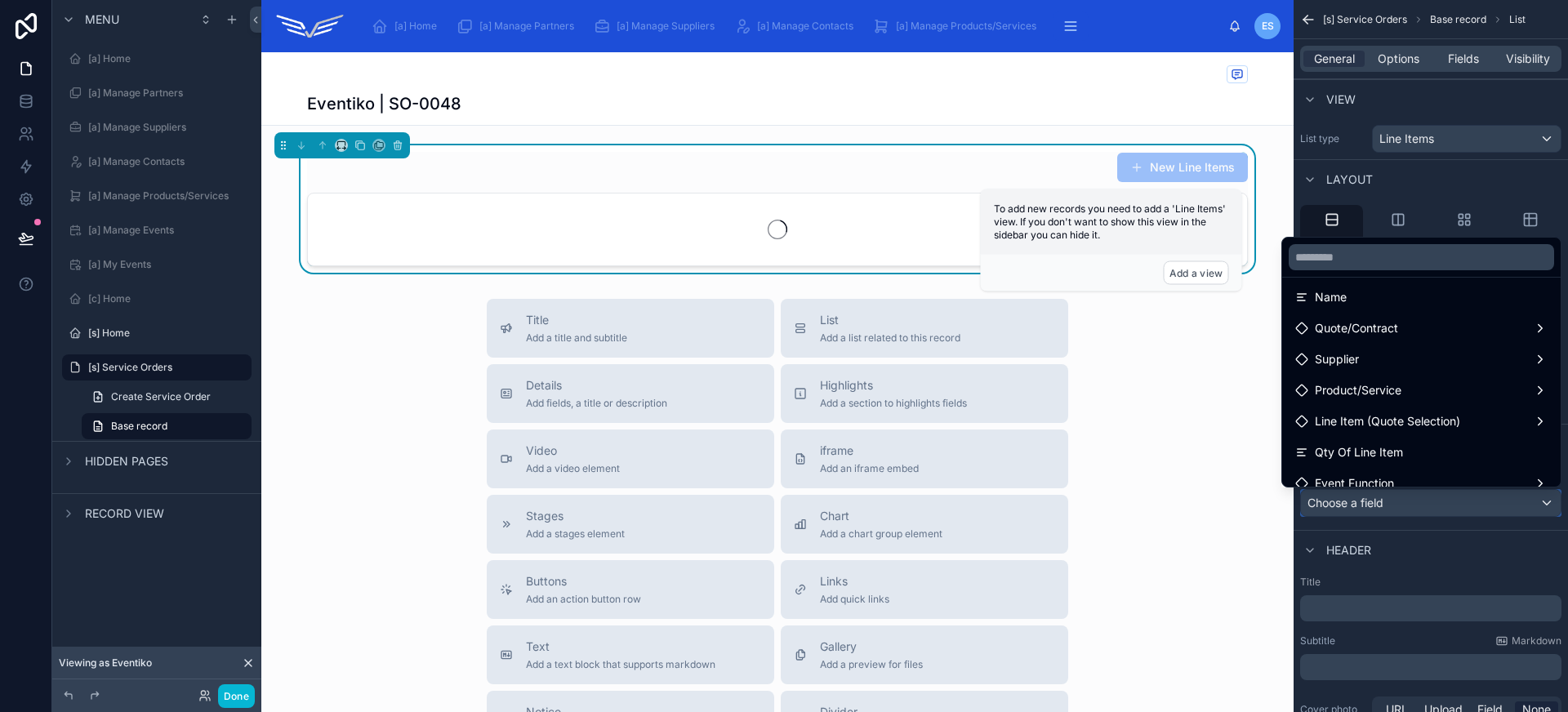
scroll to position [0, 0]
click at [1425, 126] on div "scrollable content" at bounding box center [784, 356] width 1568 height 712
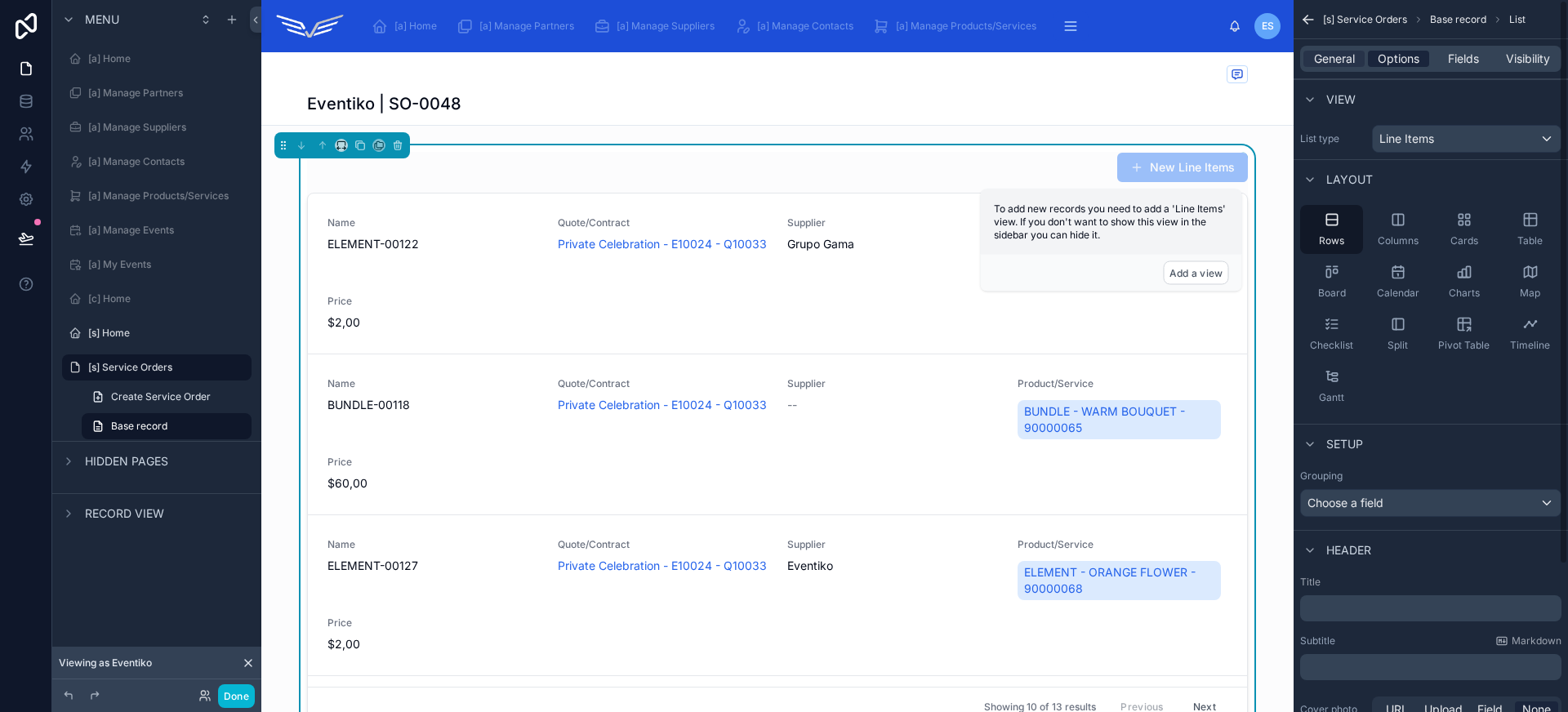
click at [1408, 54] on span "Options" at bounding box center [1398, 59] width 42 height 16
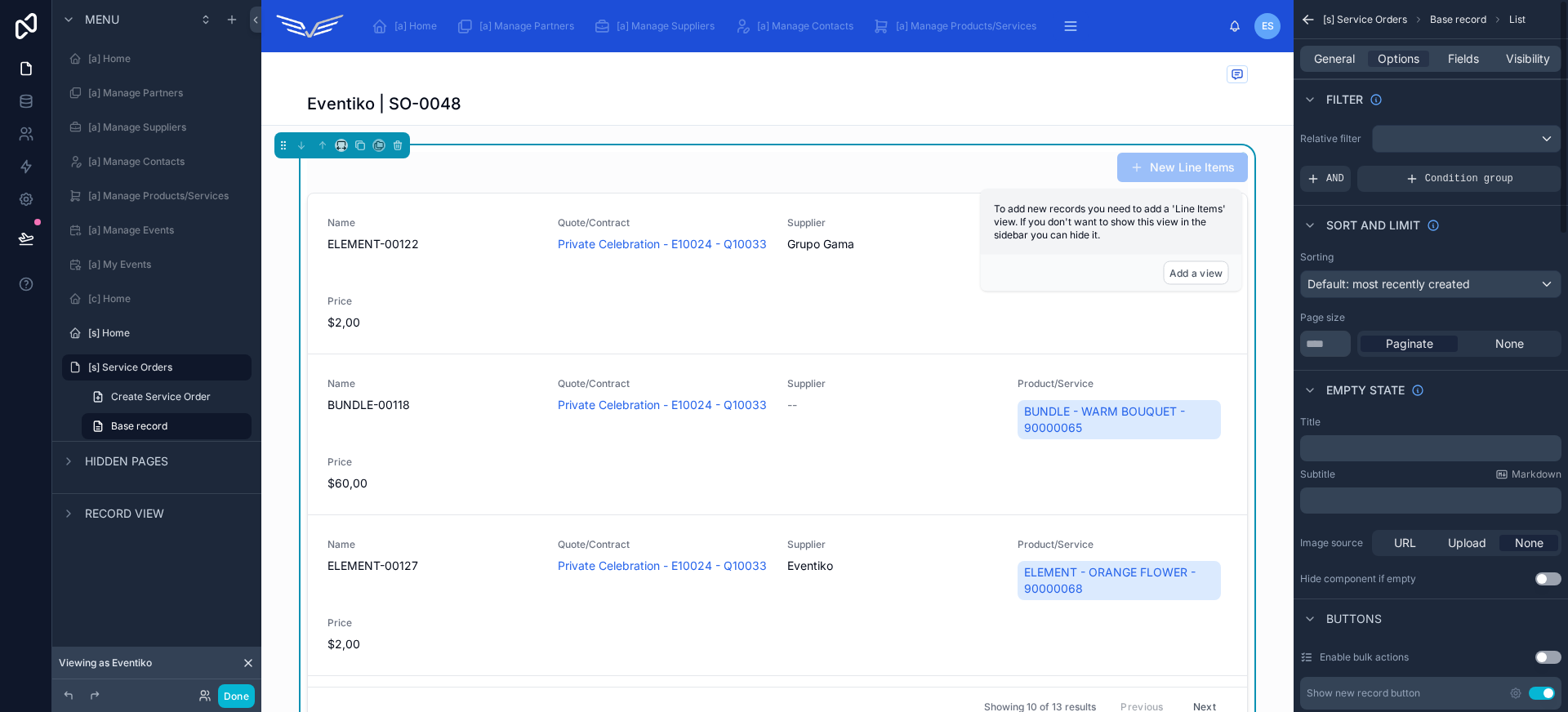
click at [1434, 156] on div "Relative filter AND Condition group" at bounding box center [1430, 158] width 275 height 80
click at [1433, 150] on div "scrollable content" at bounding box center [1466, 138] width 187 height 26
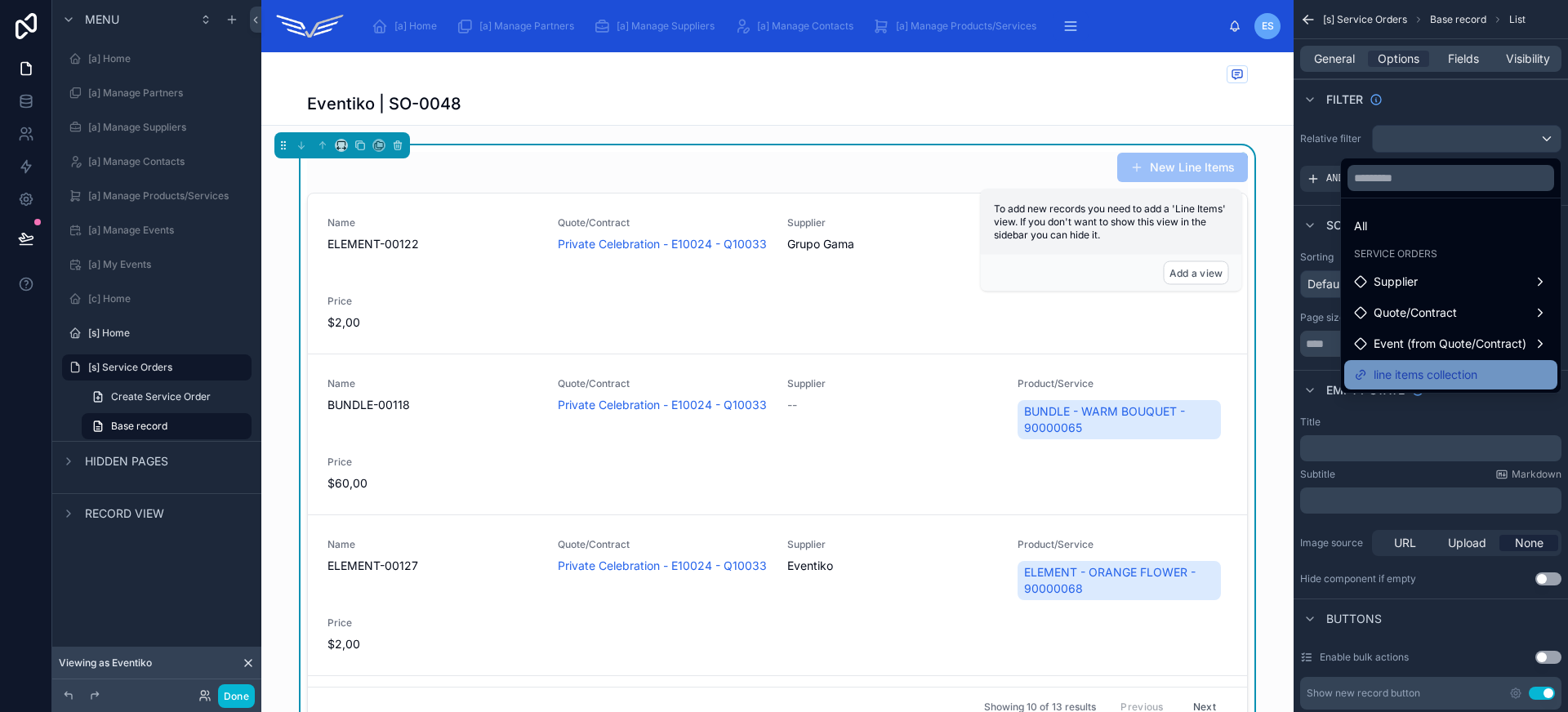
click at [1445, 368] on span "line items collection" at bounding box center [1425, 375] width 104 height 20
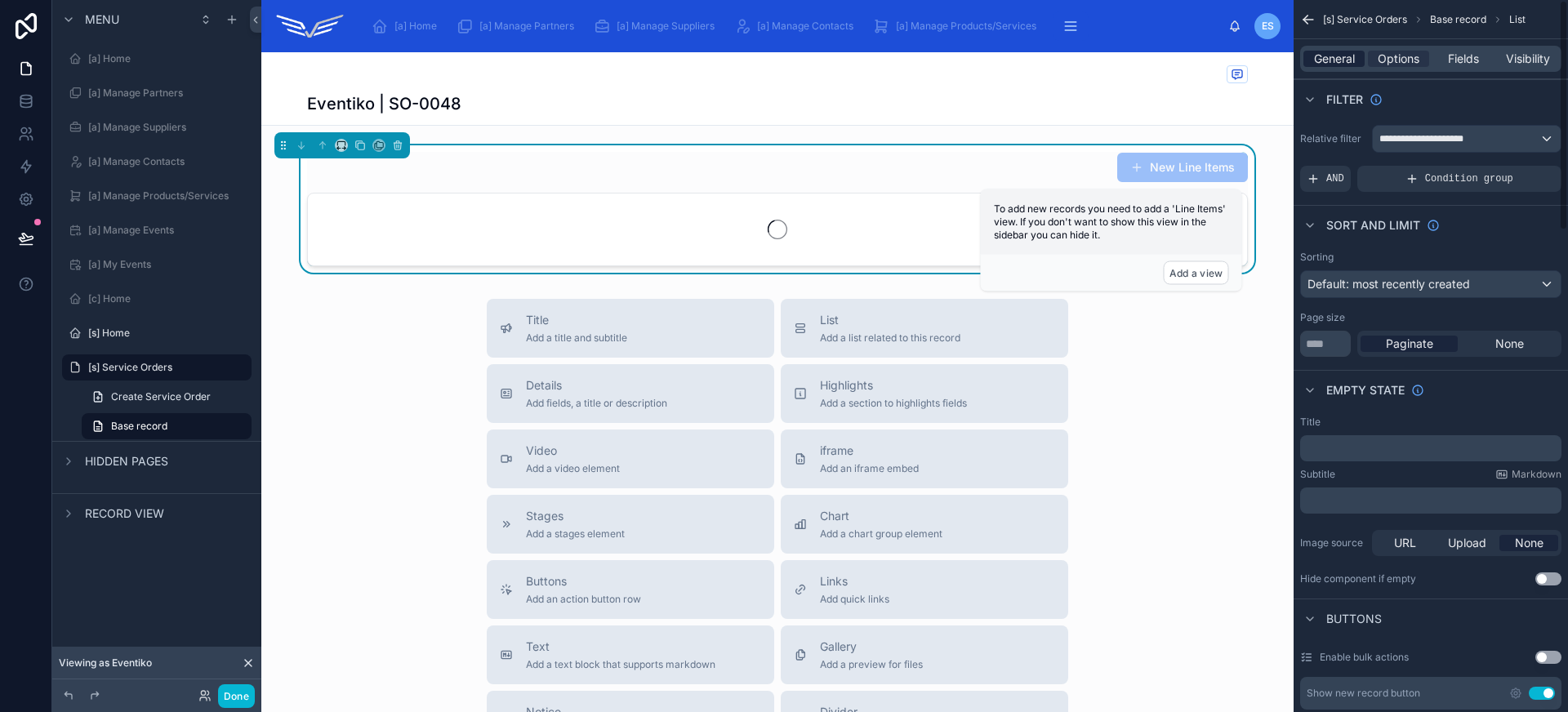
click at [1348, 59] on span "General" at bounding box center [1334, 59] width 41 height 16
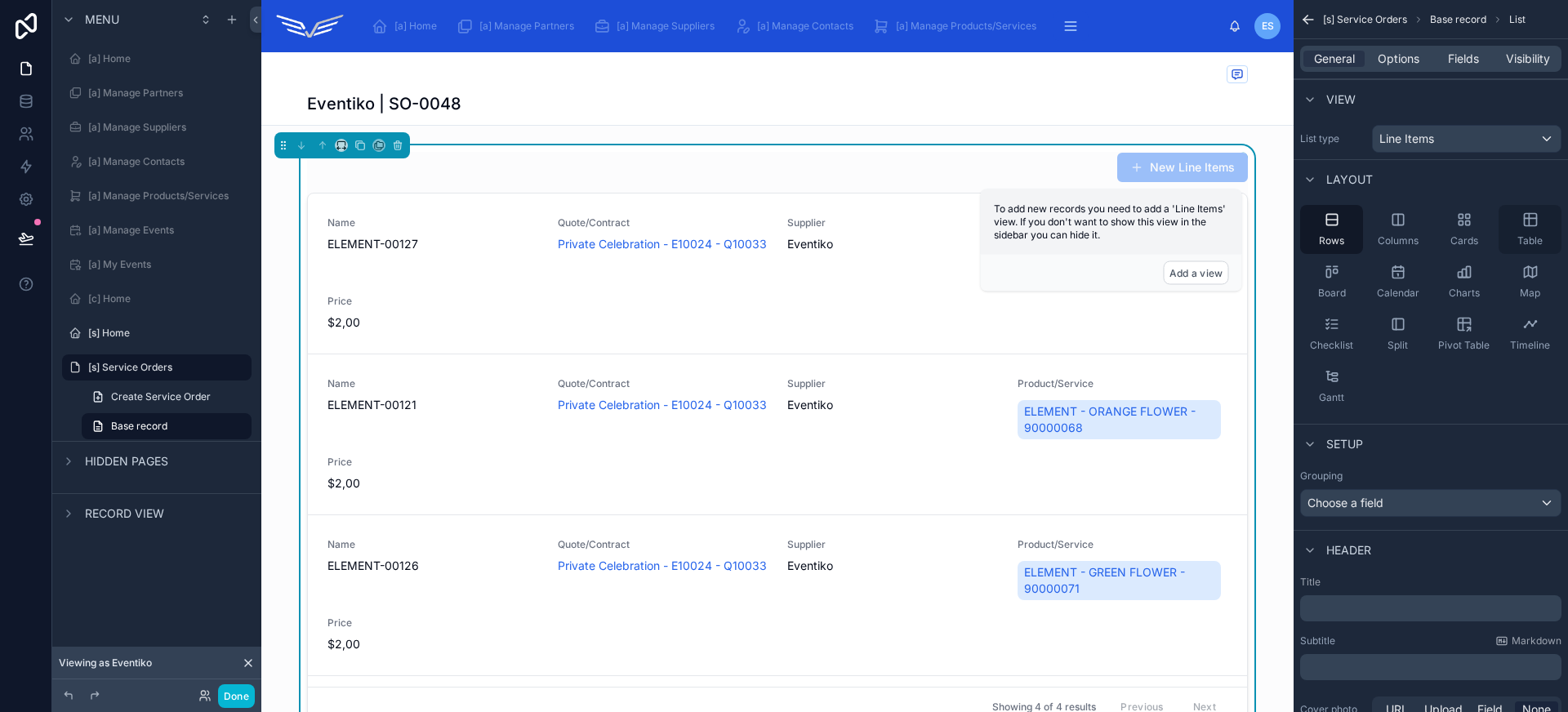
click at [1550, 247] on div "Table" at bounding box center [1530, 229] width 63 height 49
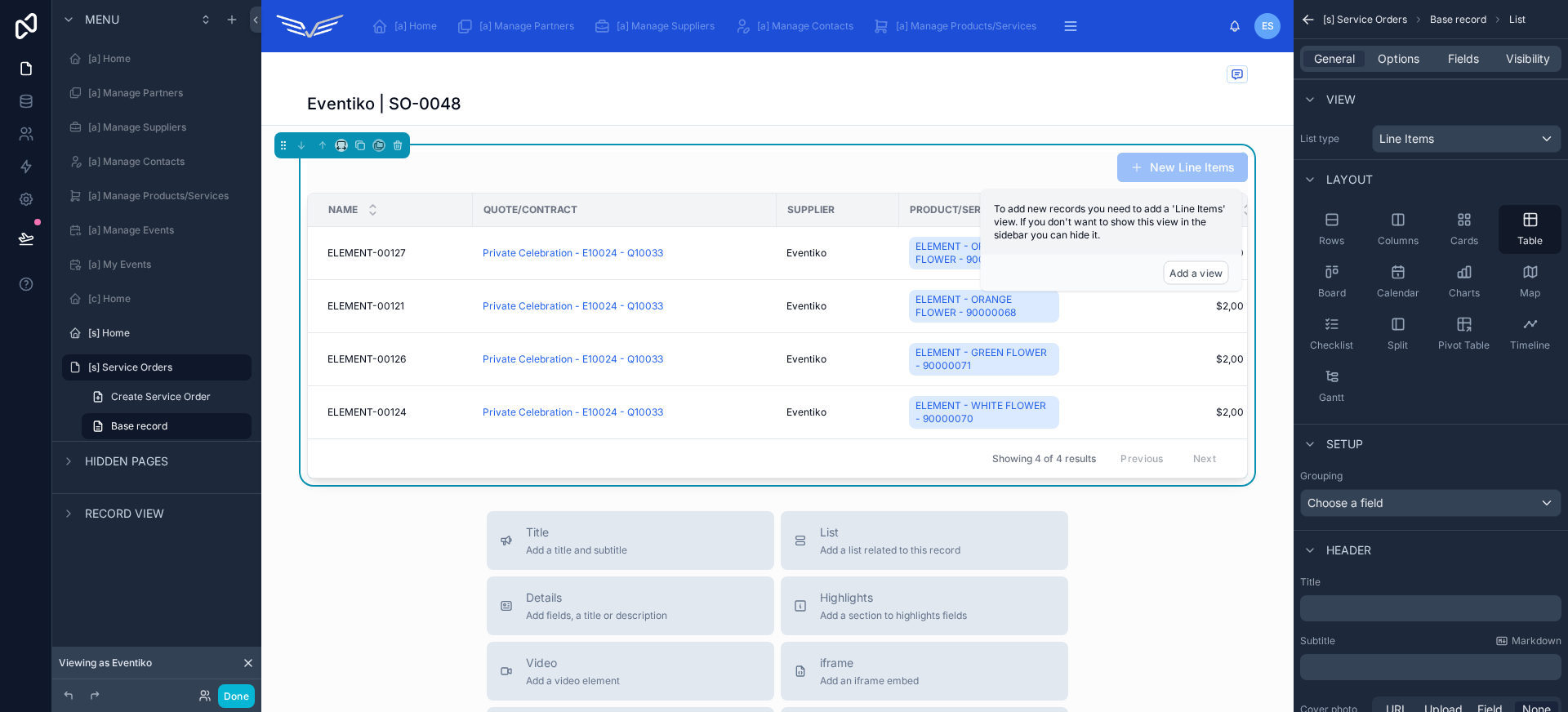
click at [1105, 112] on div "Eventiko | SO-0048" at bounding box center [777, 104] width 941 height 23
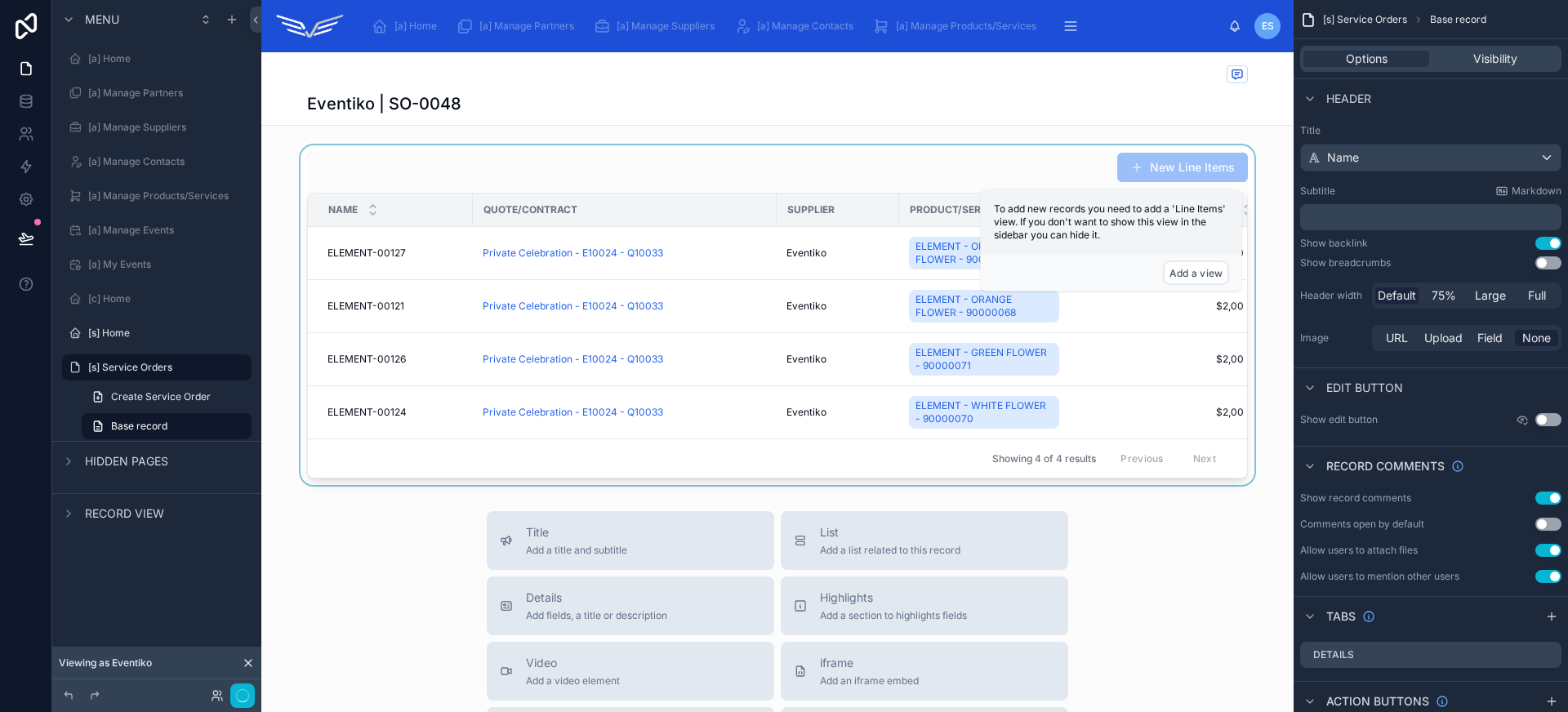
click at [900, 182] on div at bounding box center [777, 315] width 1032 height 339
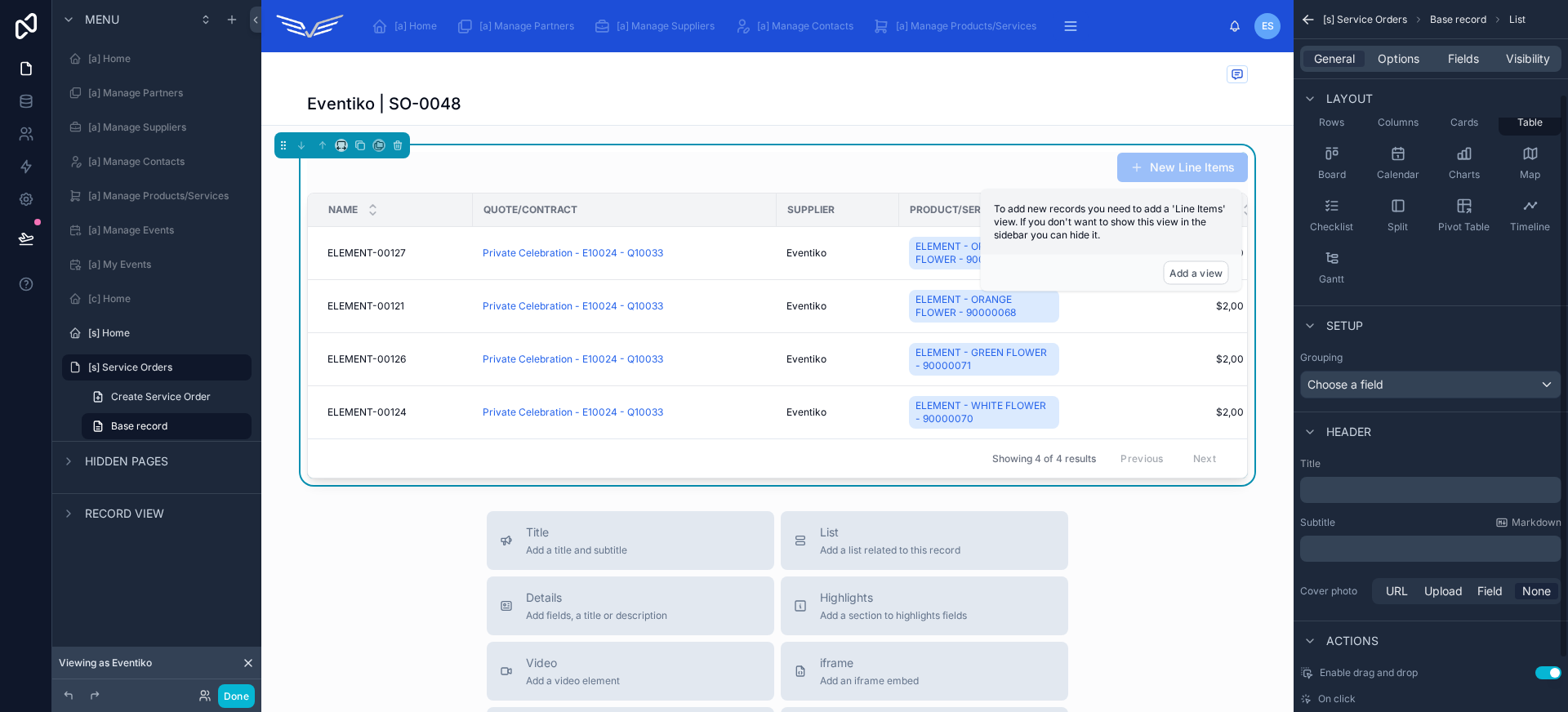
scroll to position [186, 0]
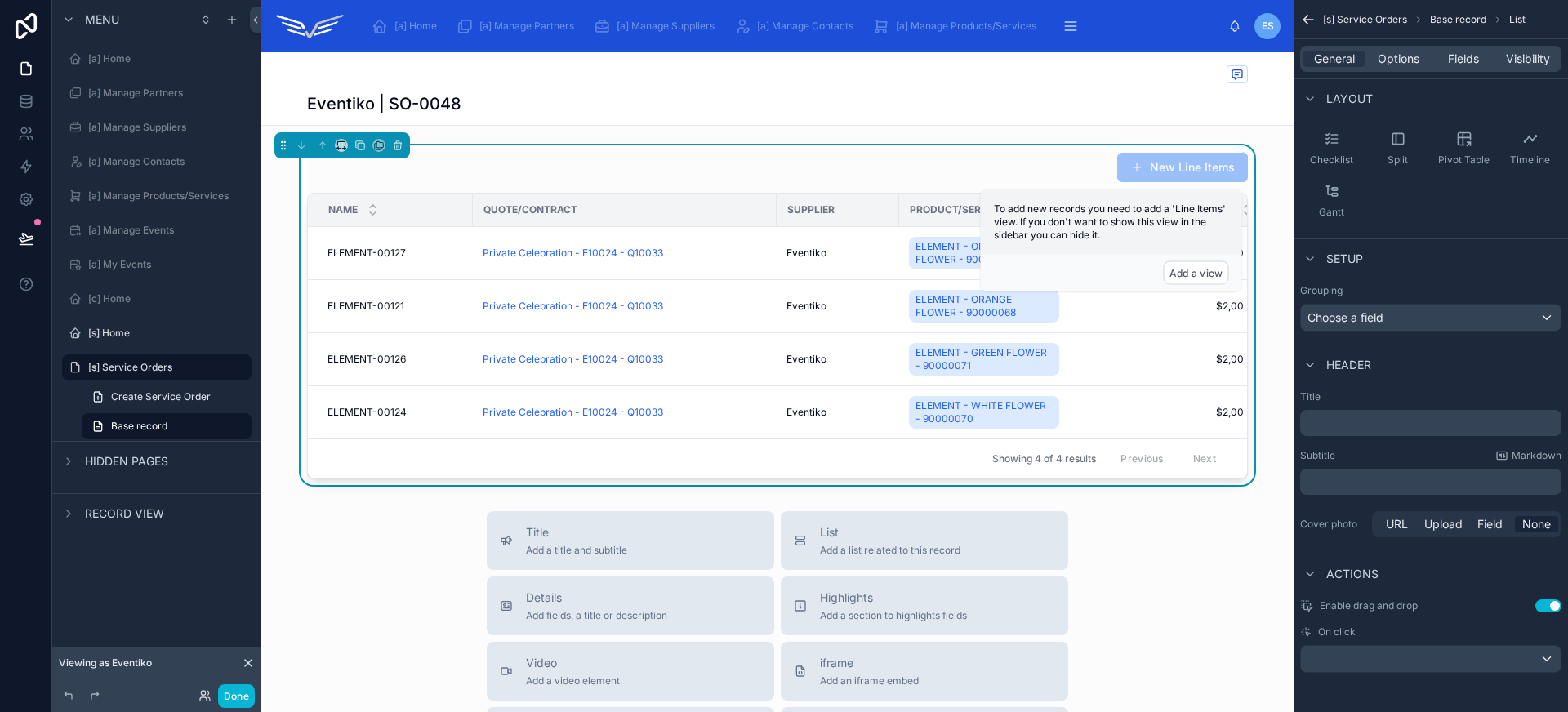
click at [1547, 605] on button "Use setting" at bounding box center [1548, 605] width 26 height 13
click at [1398, 53] on span "Options" at bounding box center [1398, 59] width 42 height 16
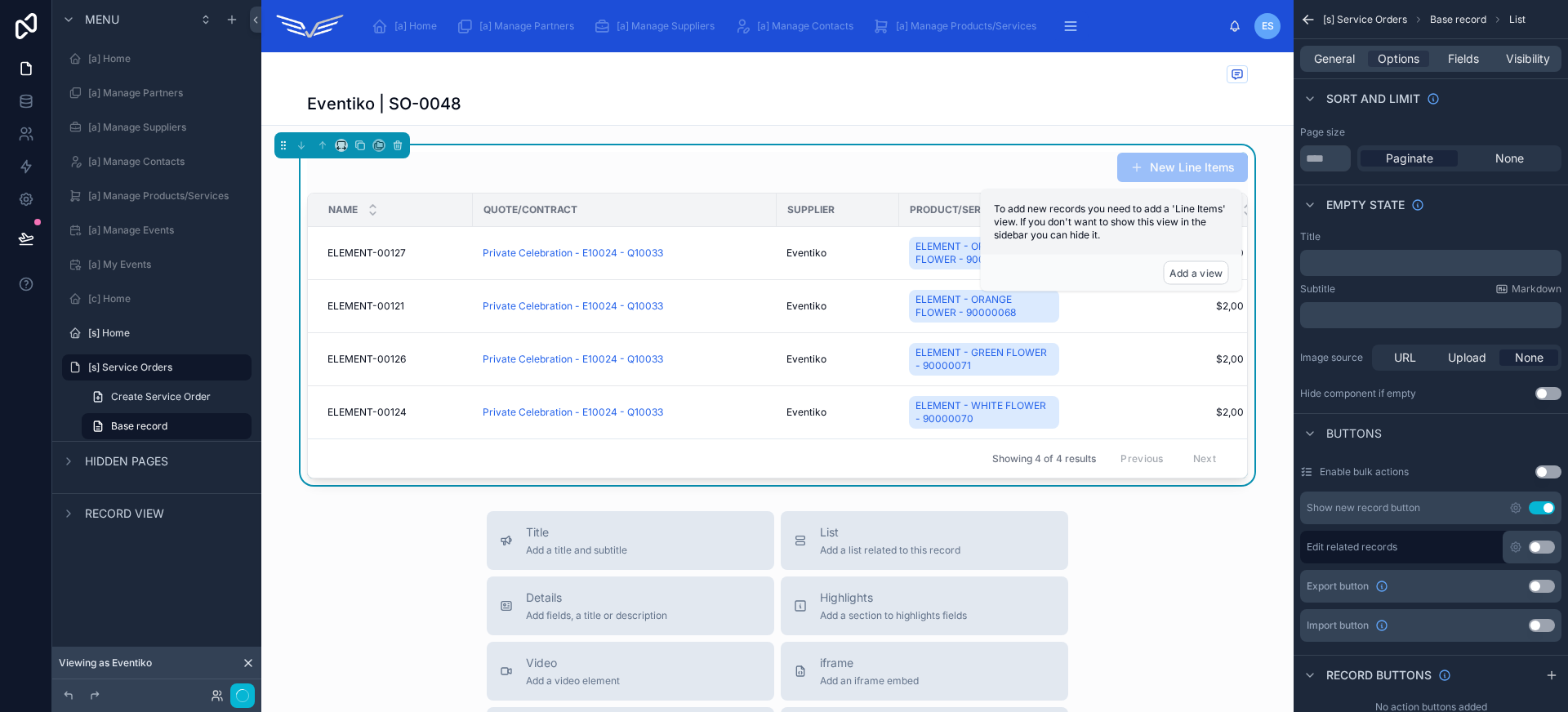
click at [1543, 510] on button "Use setting" at bounding box center [1541, 507] width 26 height 13
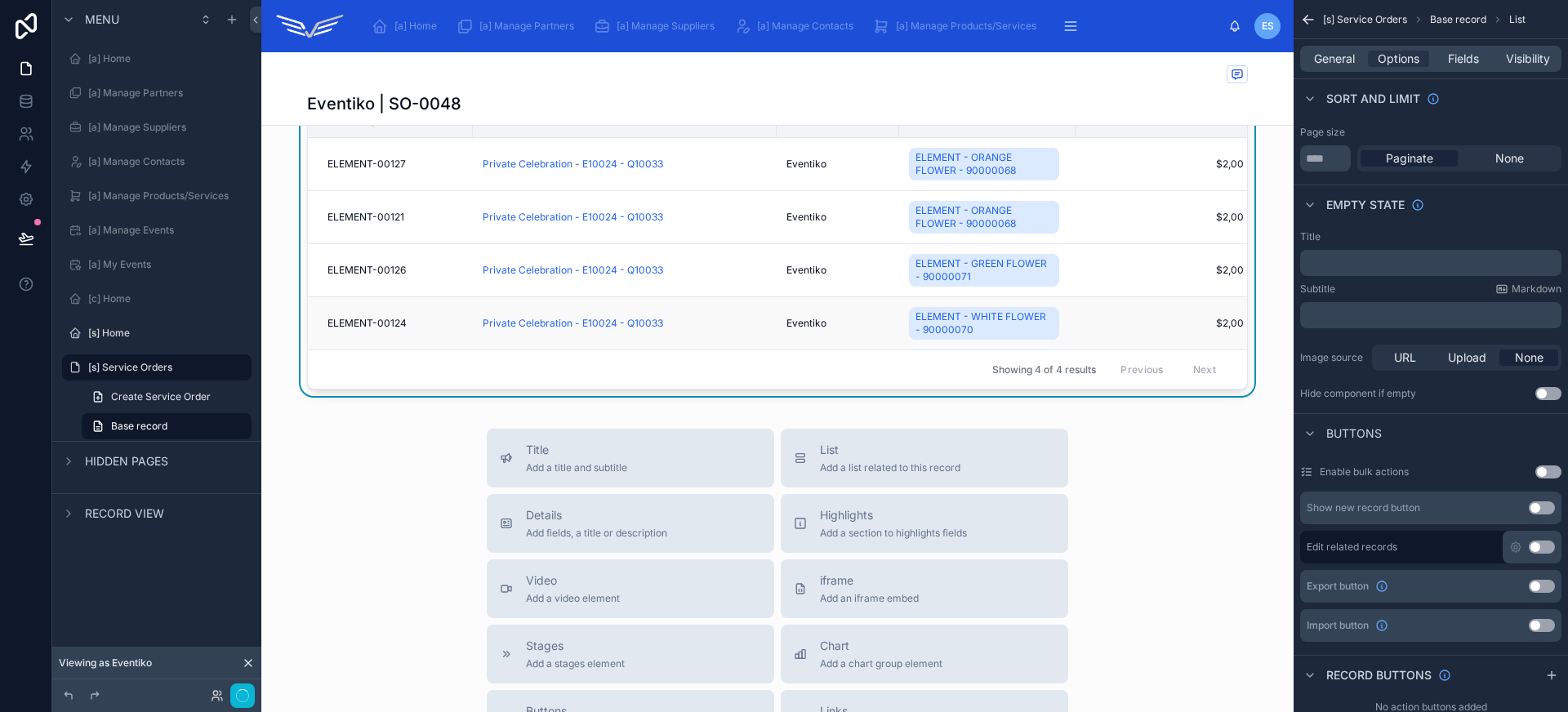
scroll to position [0, 0]
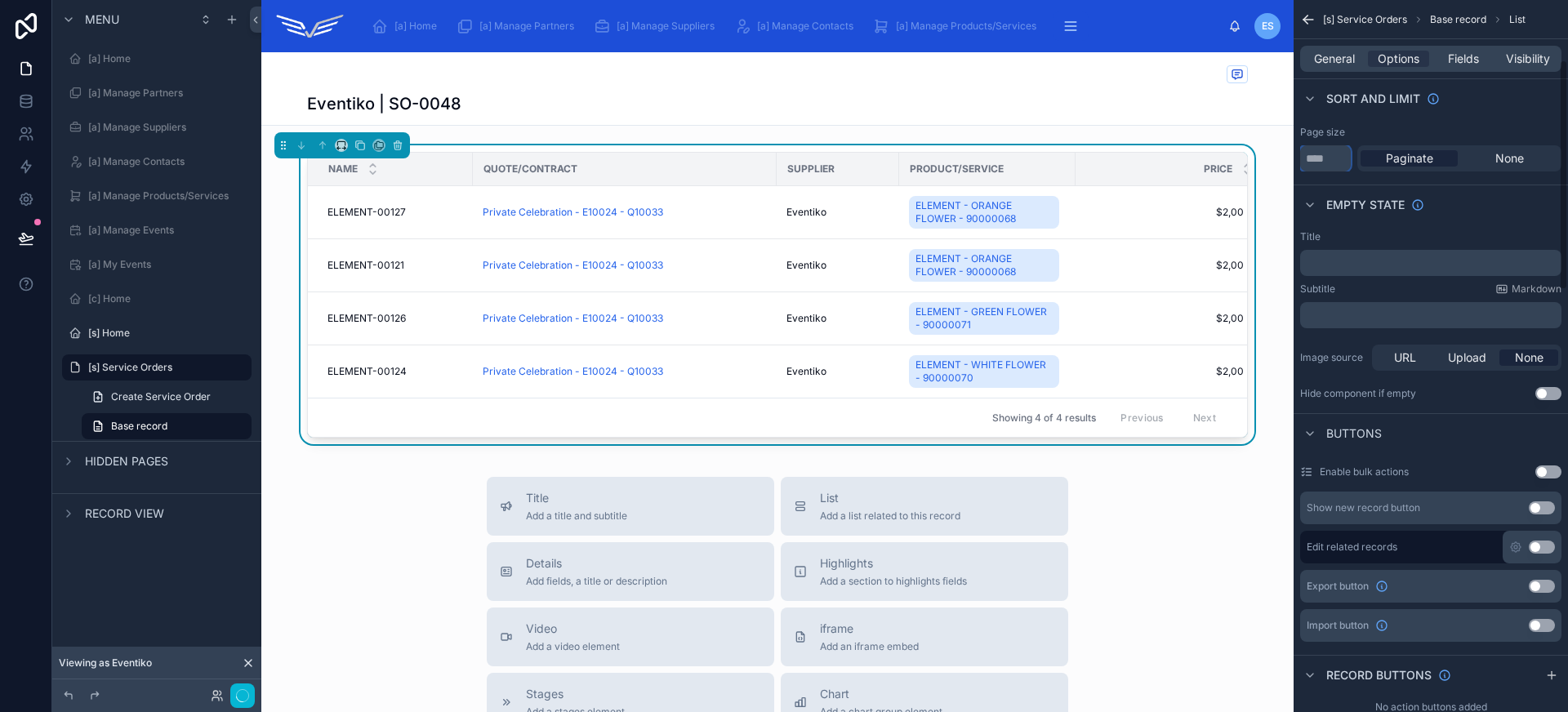
click at [1331, 161] on input "**" at bounding box center [1325, 158] width 51 height 26
type input "**"
click at [509, 98] on div "Eventiko | SO-0048" at bounding box center [777, 104] width 941 height 23
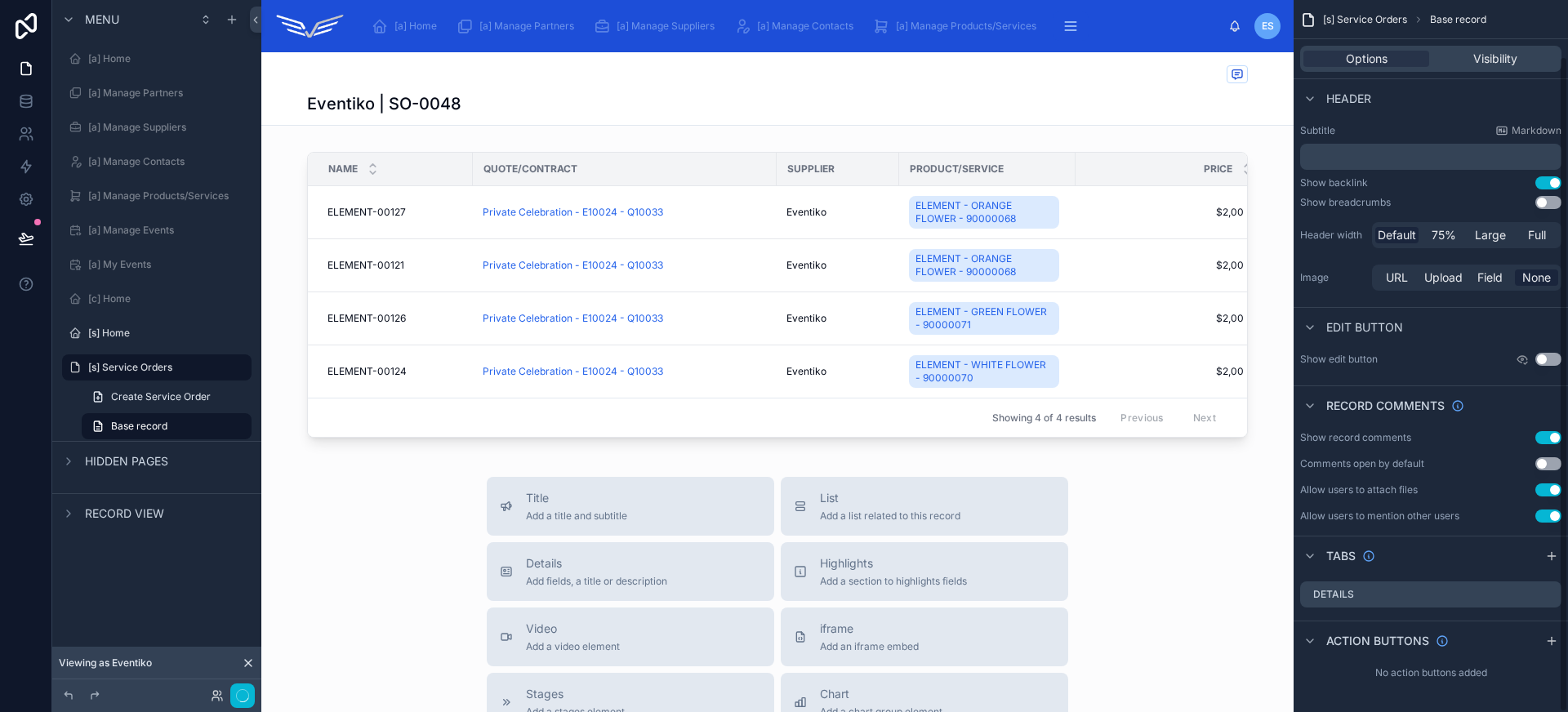
scroll to position [60, 0]
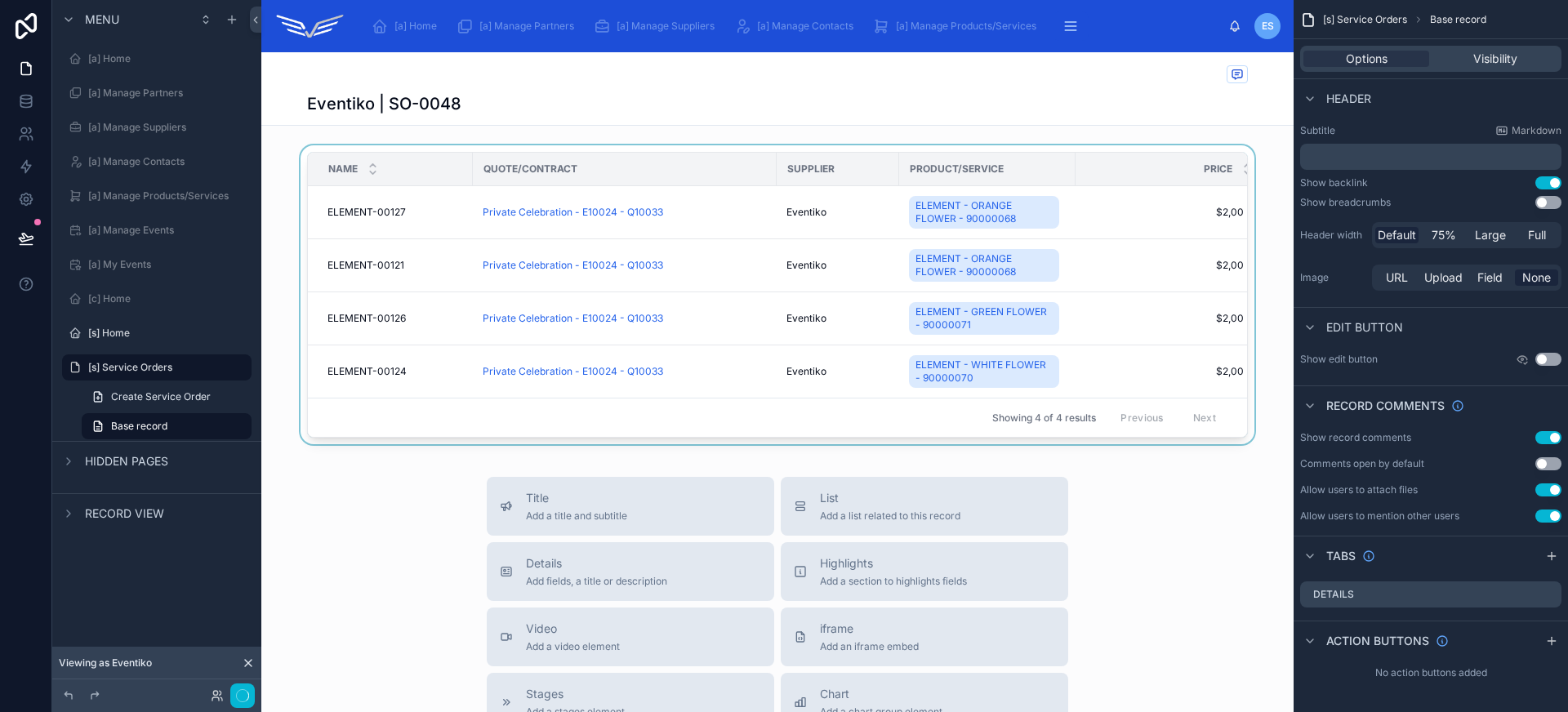
click at [632, 151] on div at bounding box center [777, 298] width 1032 height 305
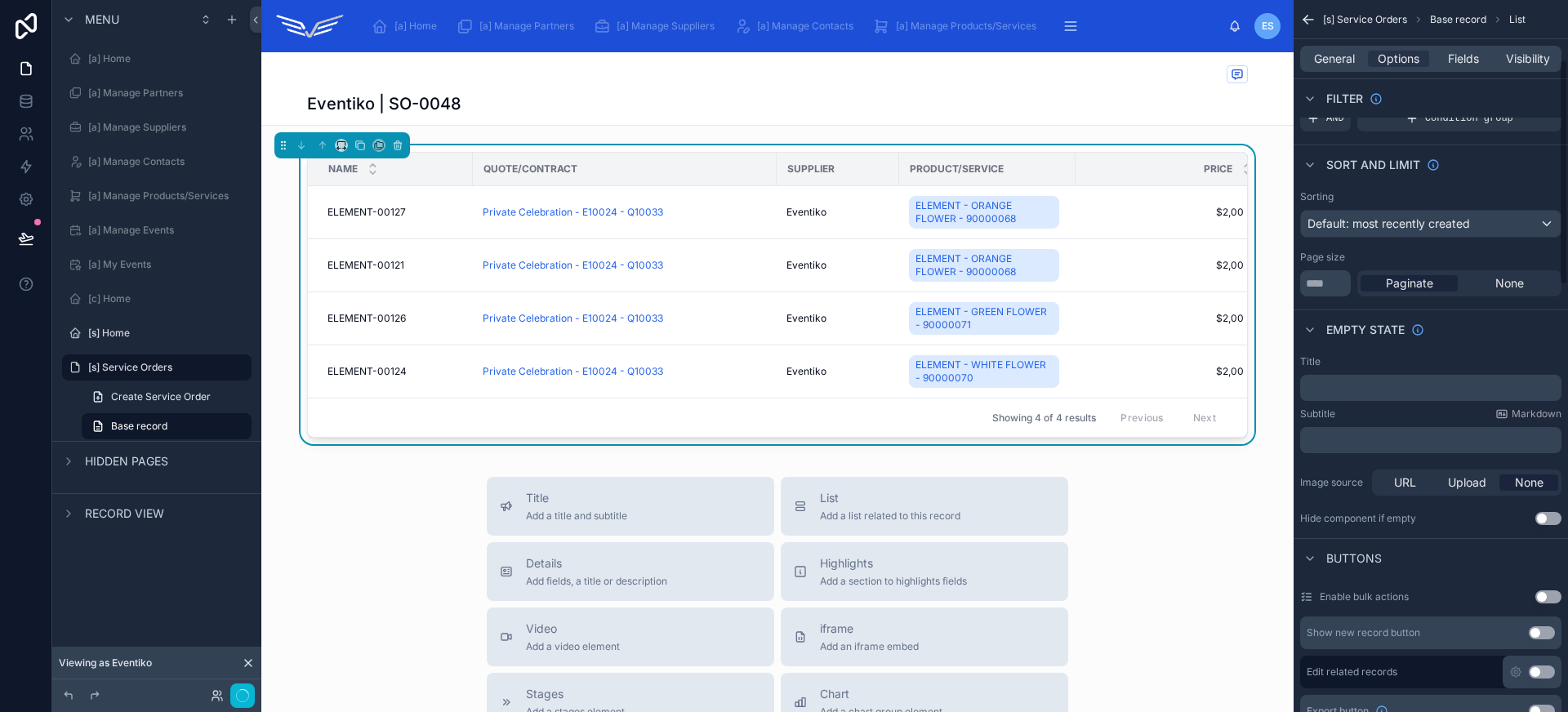
scroll to position [186, 0]
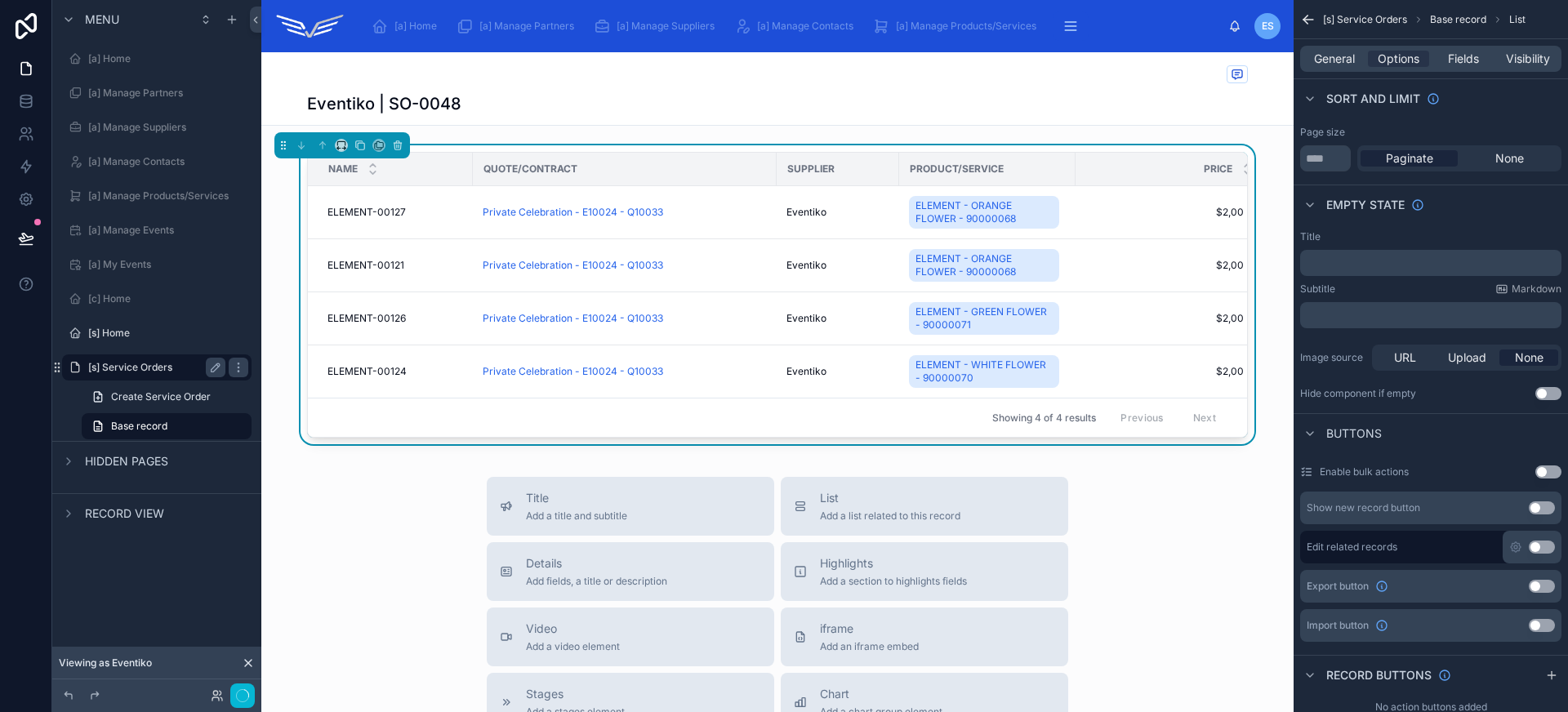
click at [141, 367] on label "[s] Service Orders" at bounding box center [153, 367] width 131 height 13
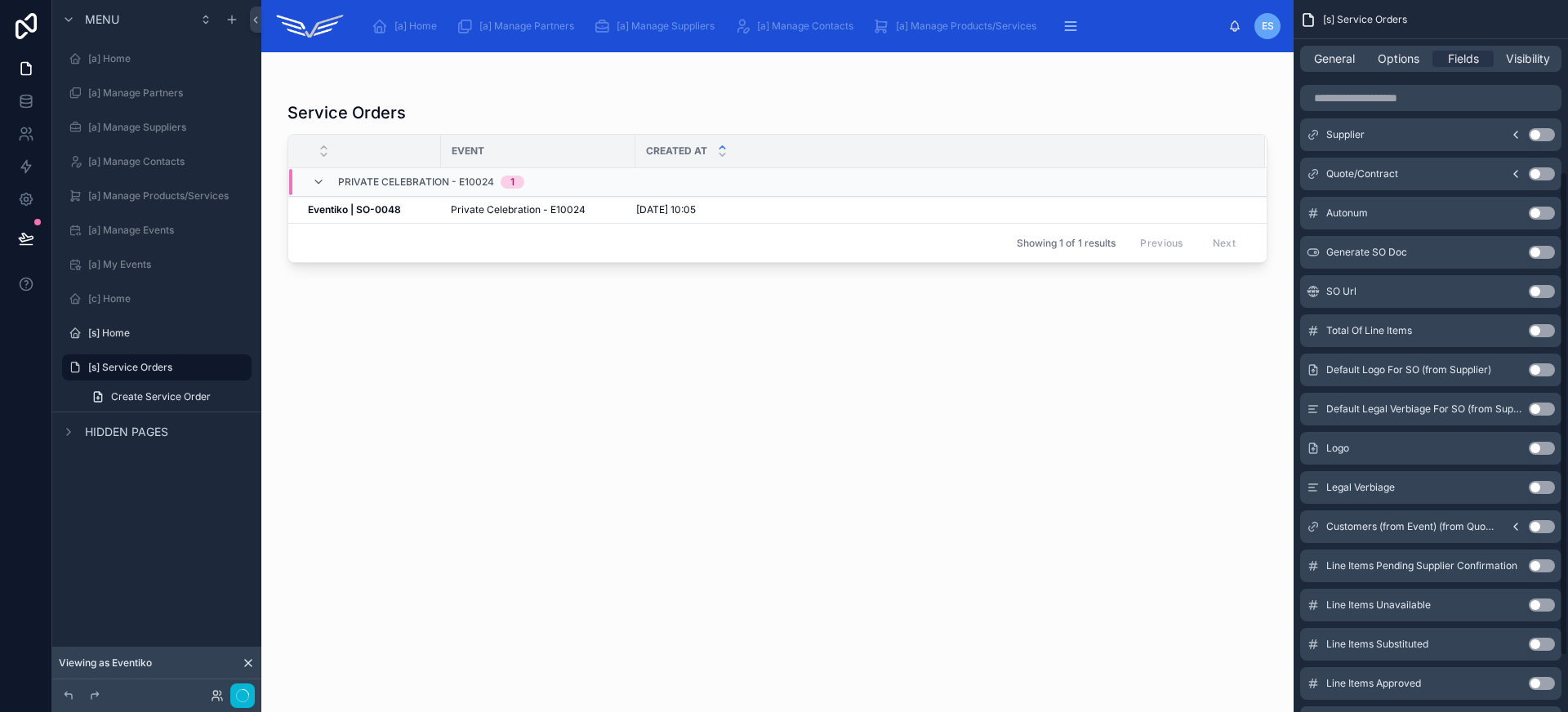
scroll to position [251, 0]
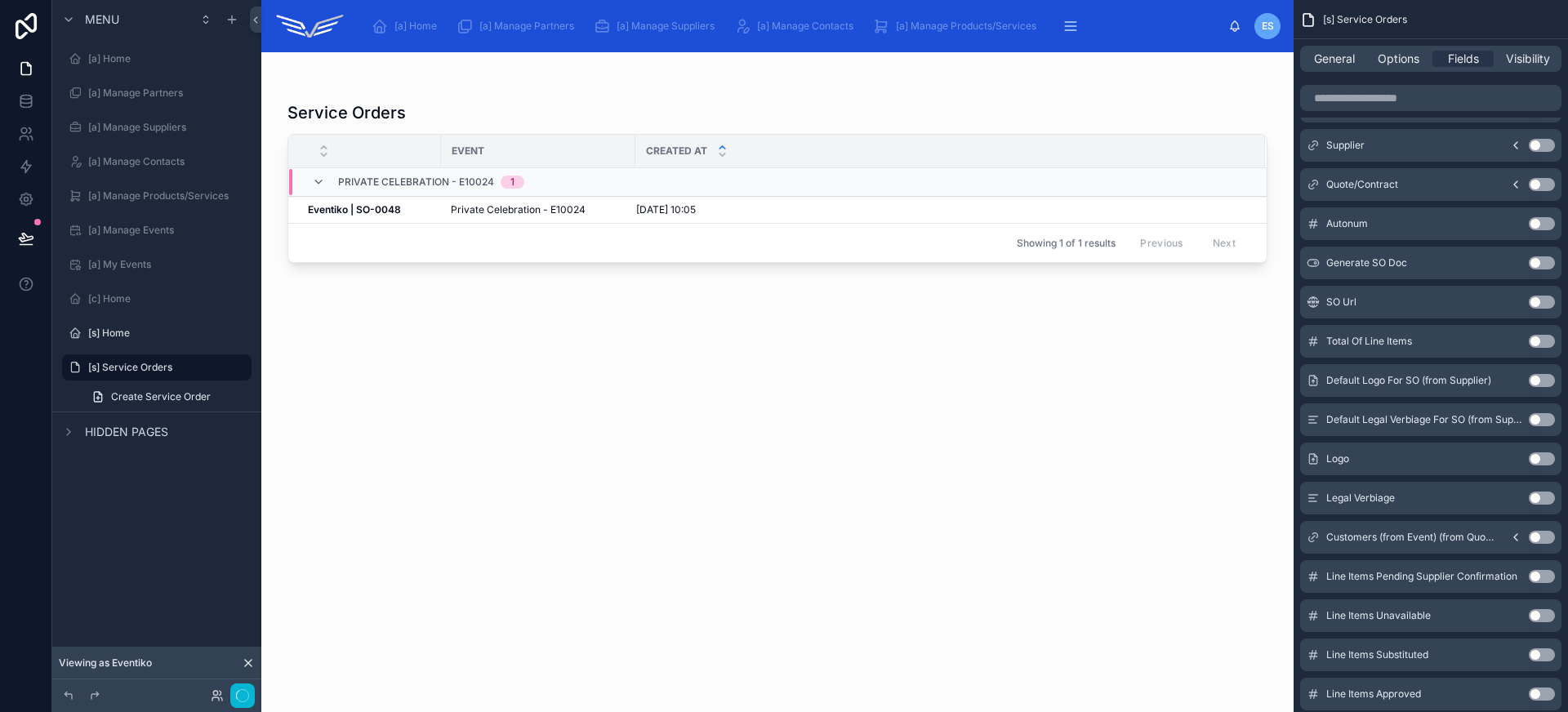
click at [1543, 340] on button "Use setting" at bounding box center [1541, 341] width 26 height 13
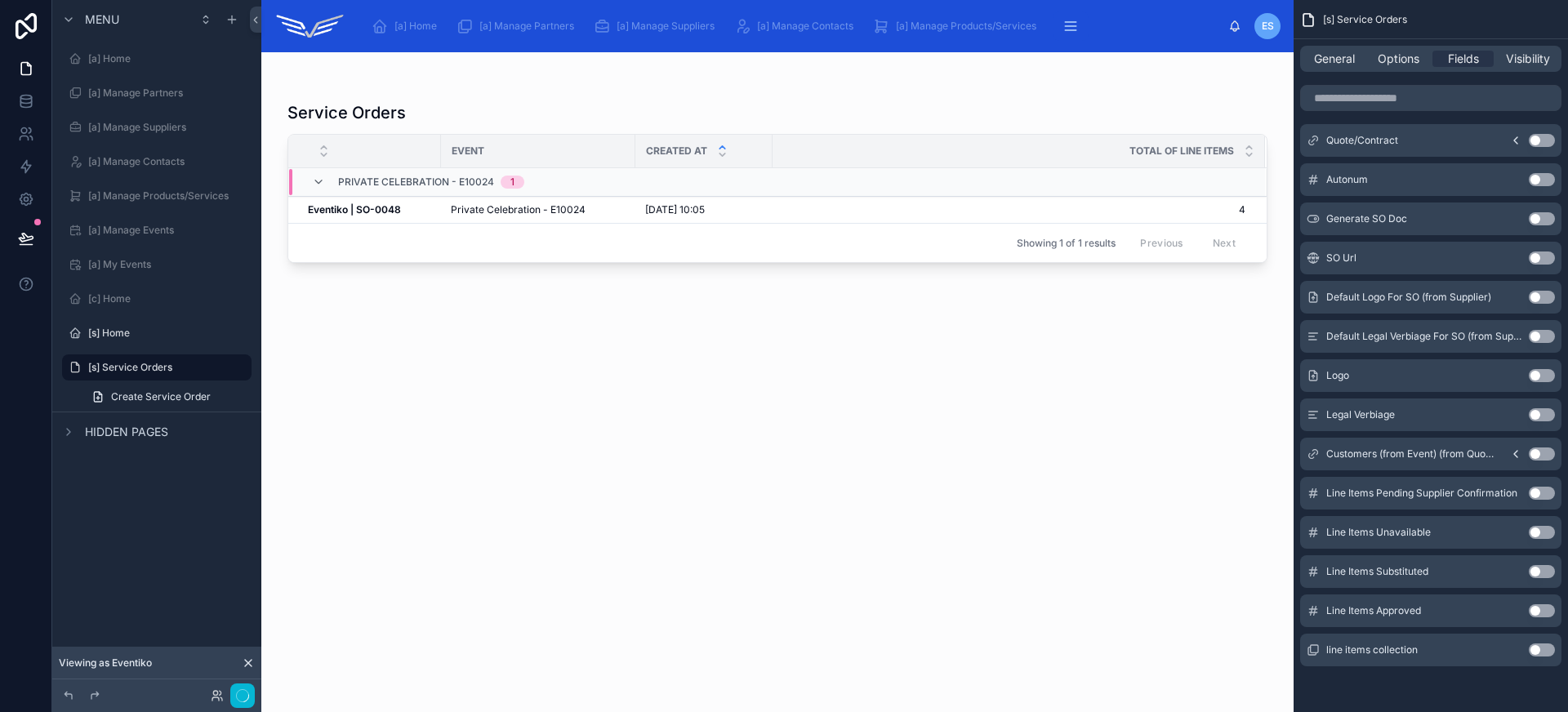
click at [1540, 495] on button "Use setting" at bounding box center [1541, 493] width 26 height 13
click at [1542, 533] on button "Use setting" at bounding box center [1541, 532] width 26 height 13
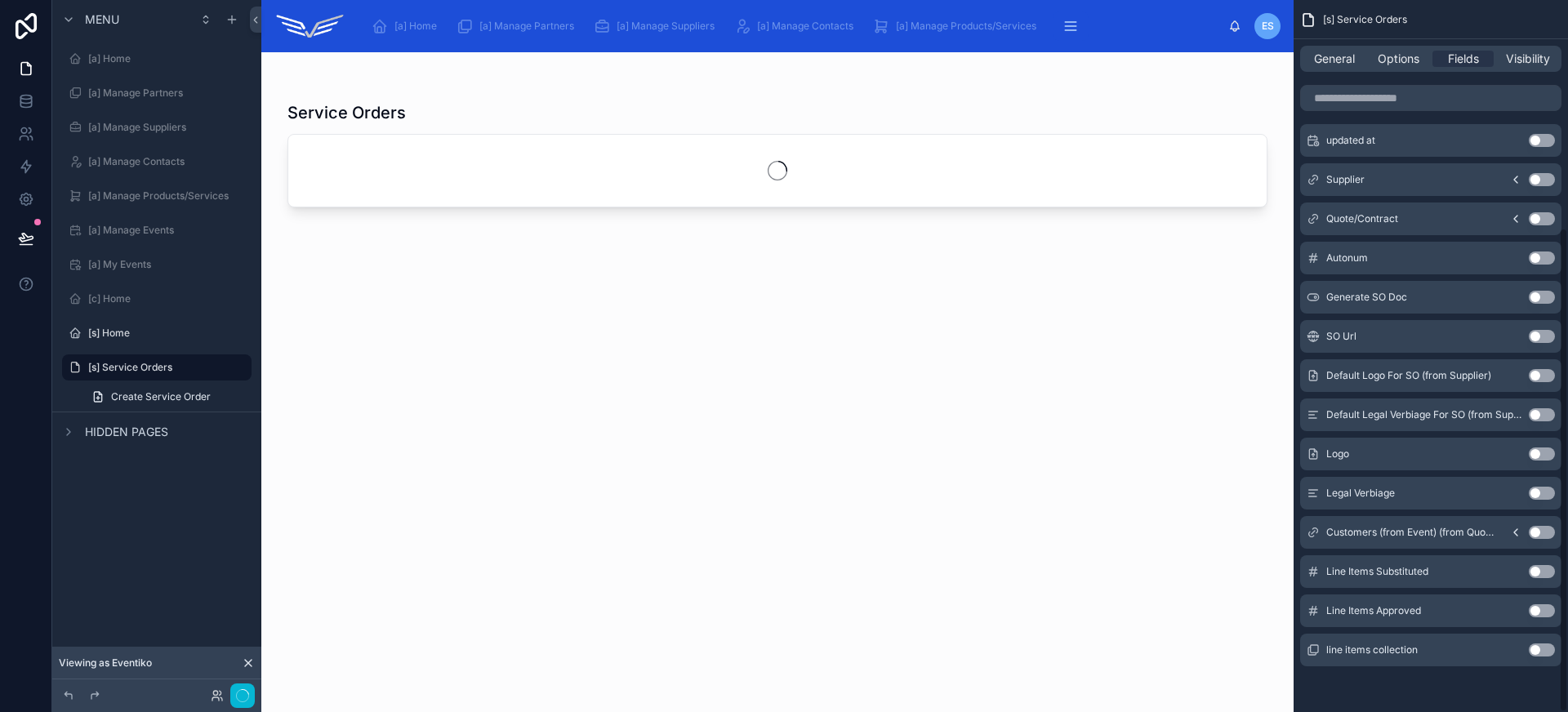
click at [1540, 568] on button "Use setting" at bounding box center [1541, 571] width 26 height 13
click at [1540, 612] on button "Use setting" at bounding box center [1541, 610] width 26 height 13
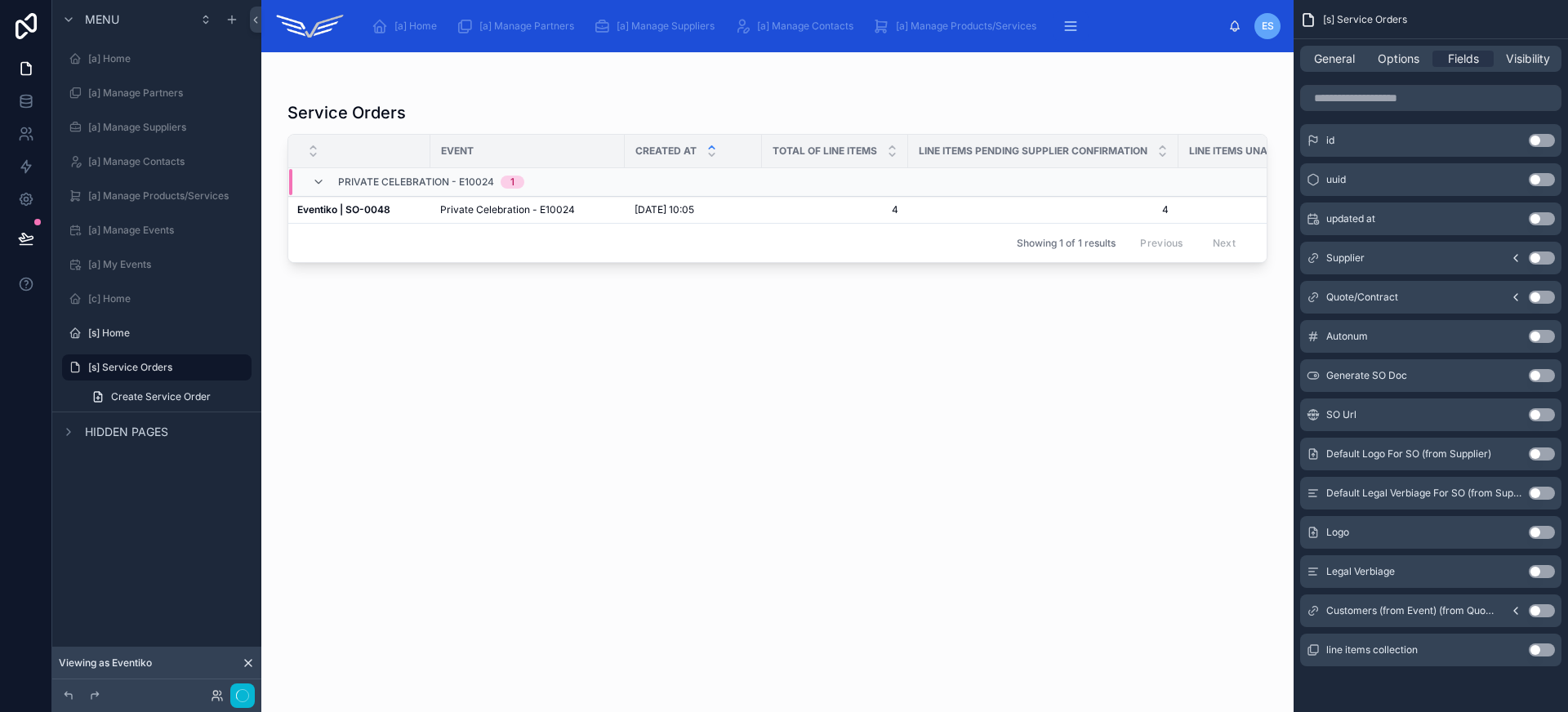
scroll to position [0, 0]
click at [1341, 65] on span "General" at bounding box center [1334, 59] width 41 height 16
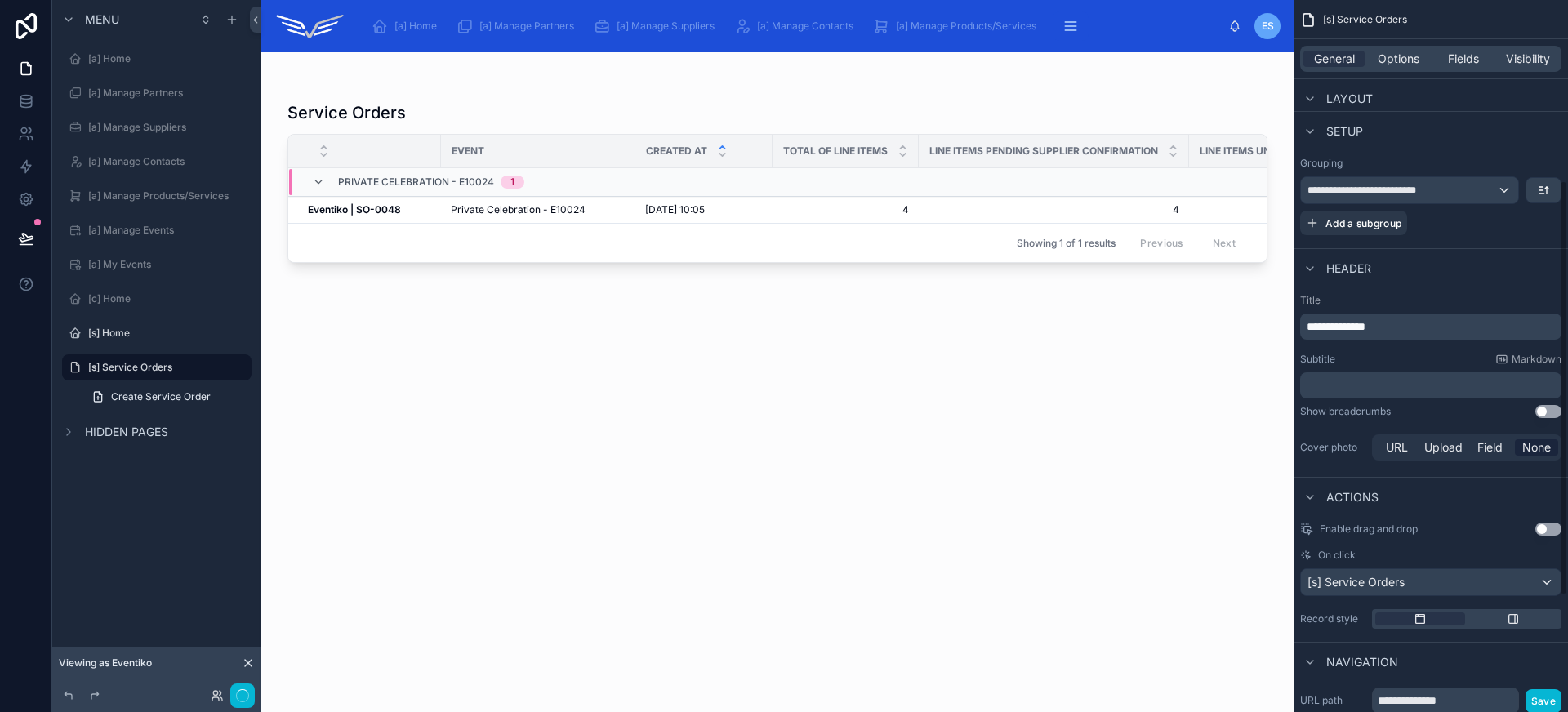
scroll to position [309, 0]
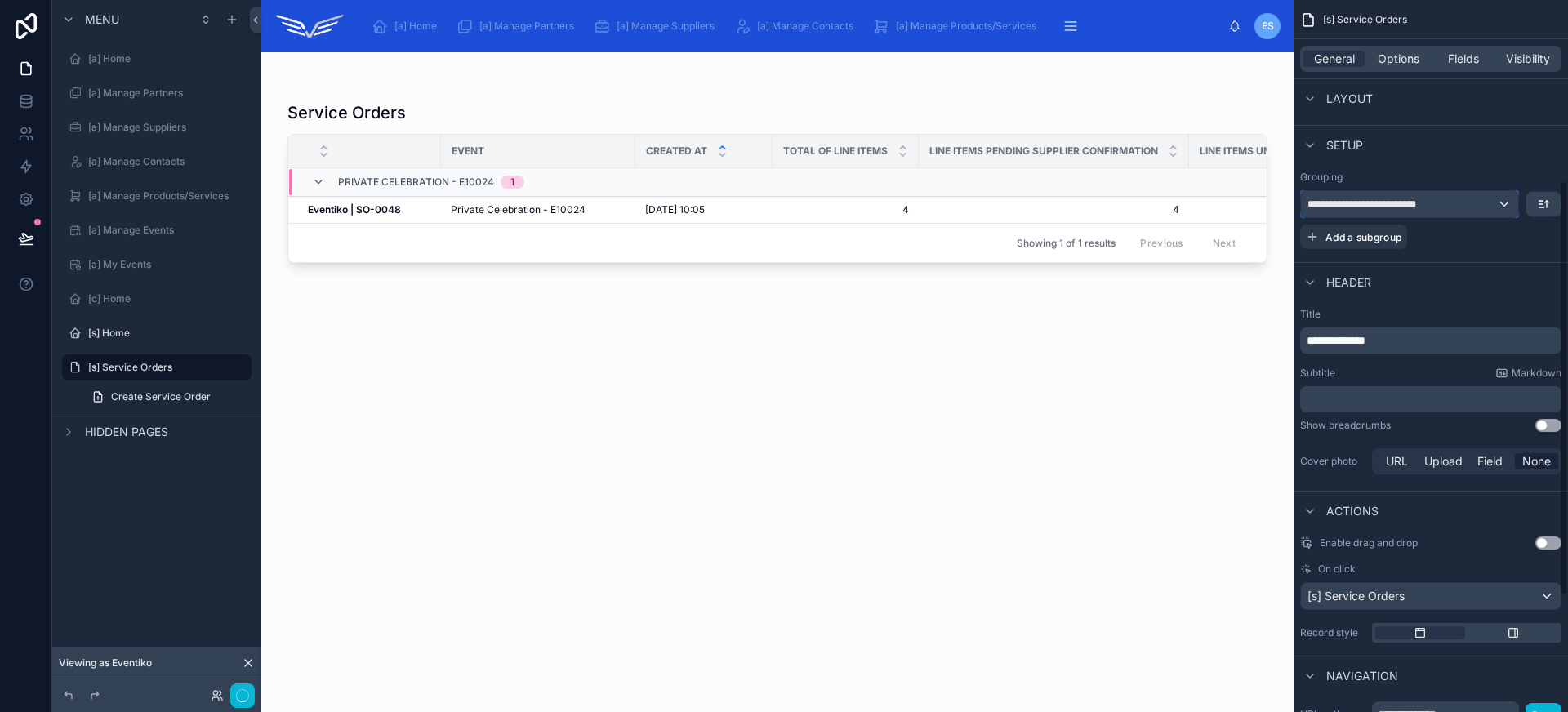
click at [1489, 208] on div "**********" at bounding box center [1409, 203] width 217 height 26
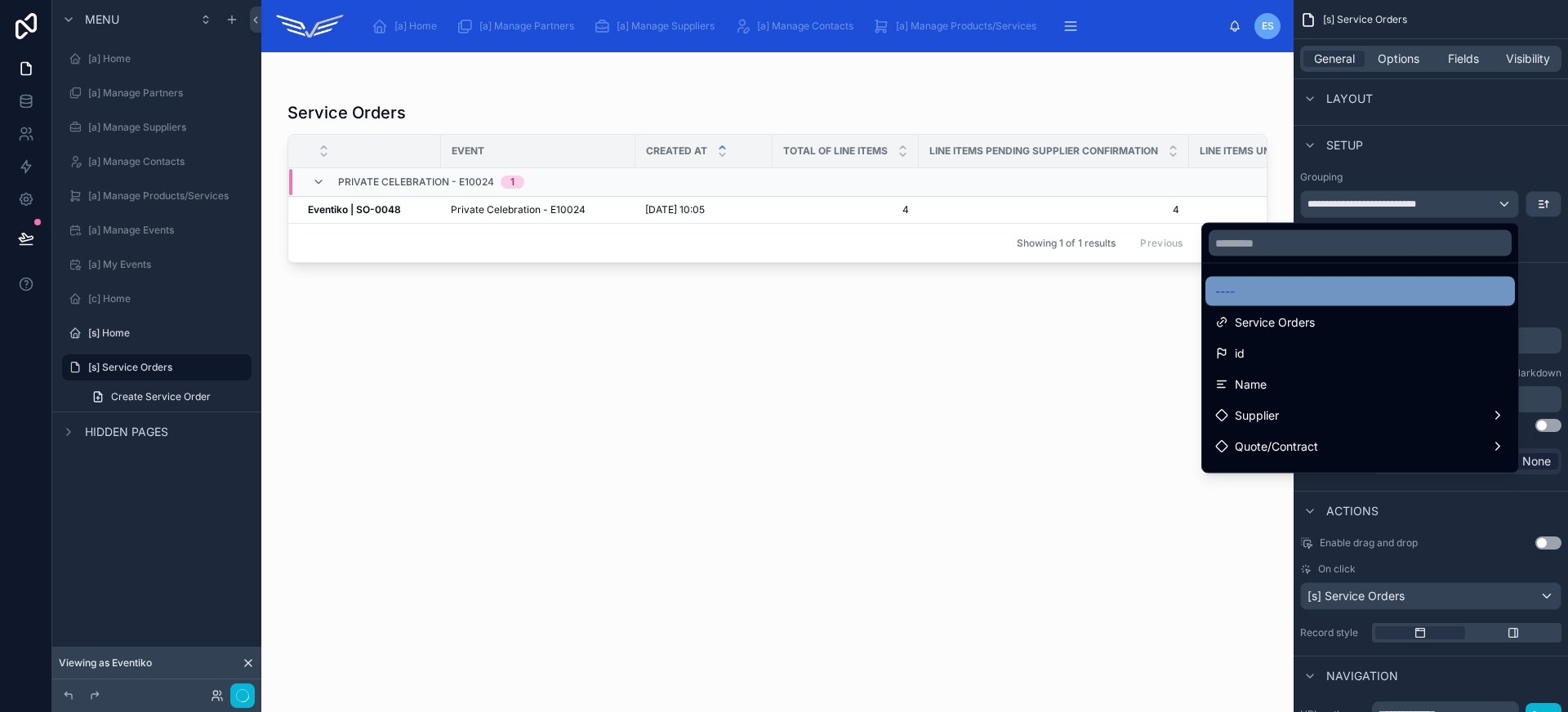
click at [1370, 283] on div "----" at bounding box center [1360, 291] width 290 height 20
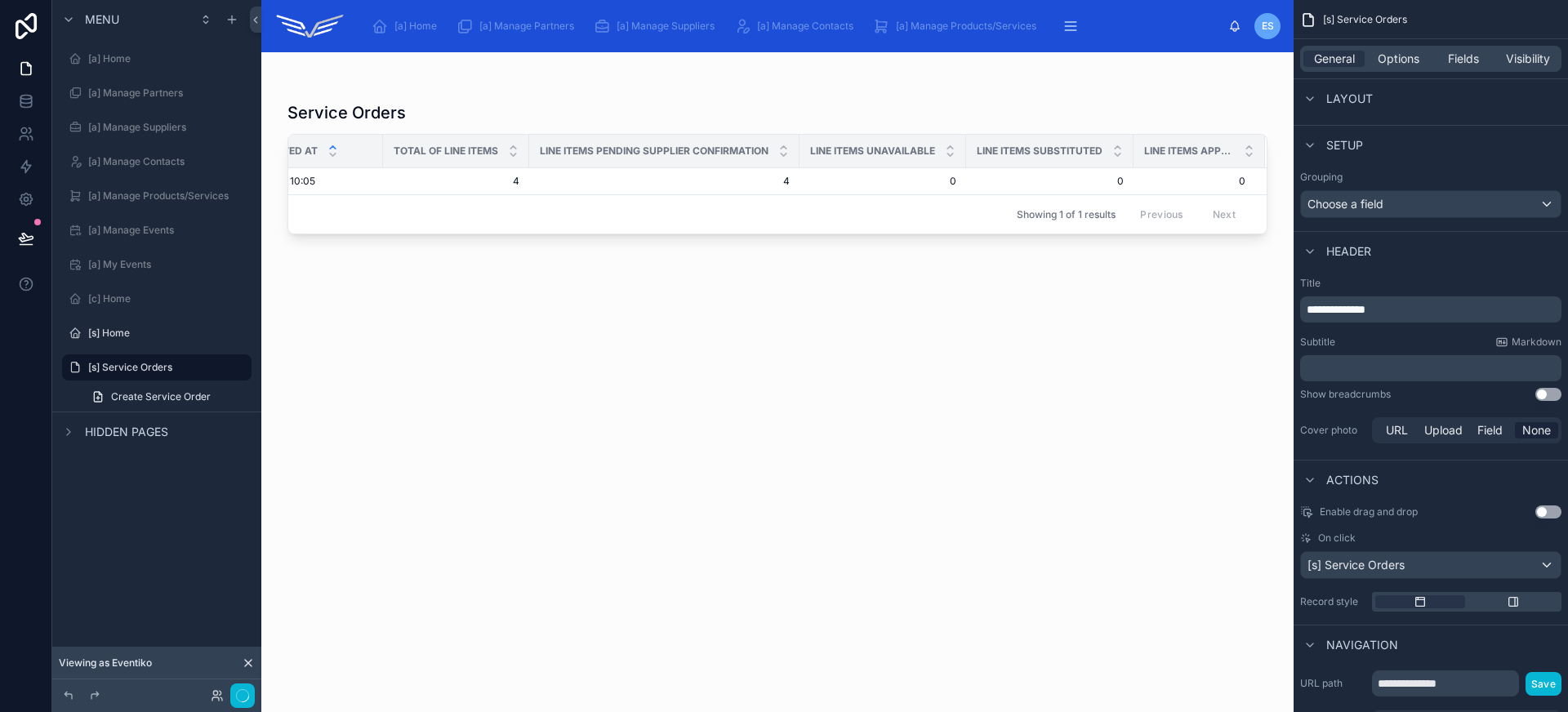
scroll to position [0, 0]
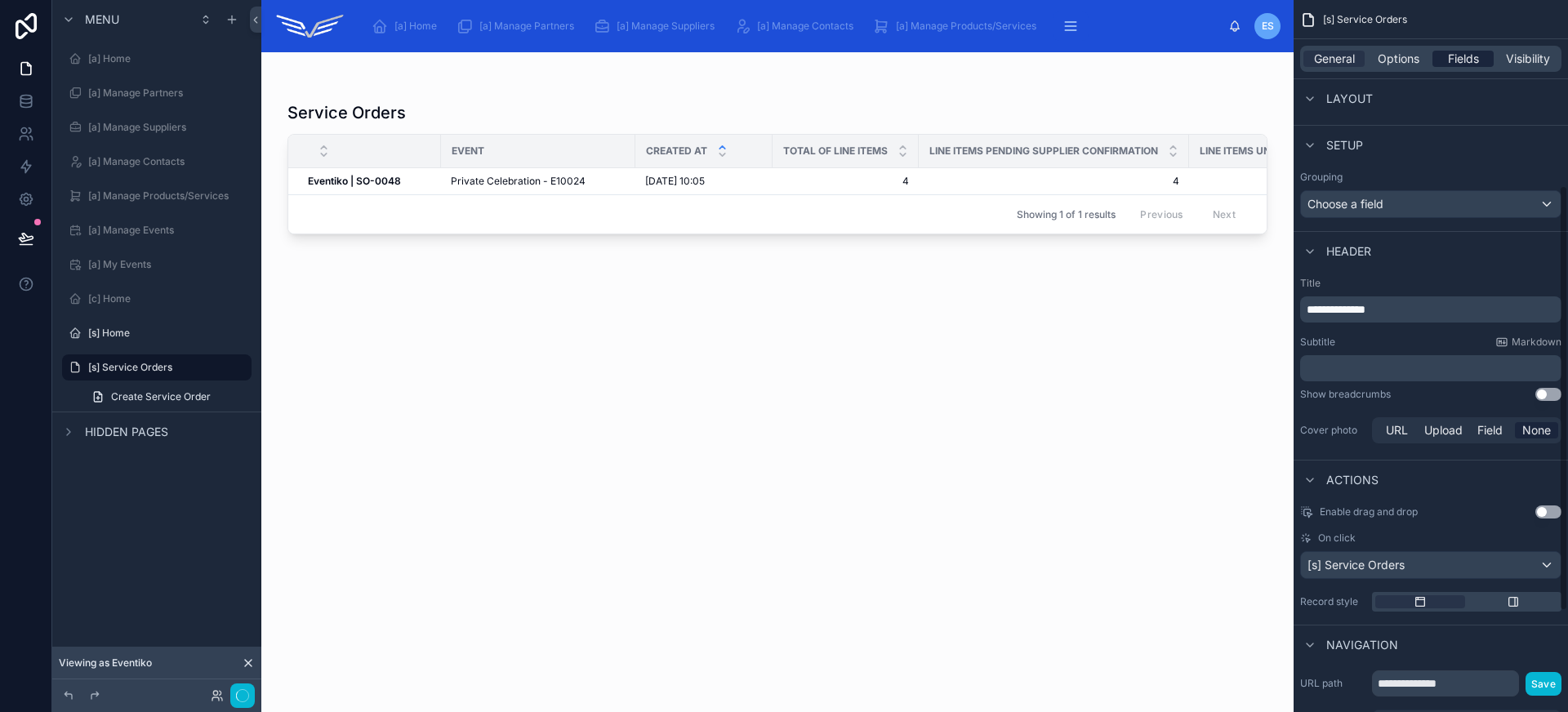
click at [1449, 66] on span "Fields" at bounding box center [1463, 59] width 31 height 16
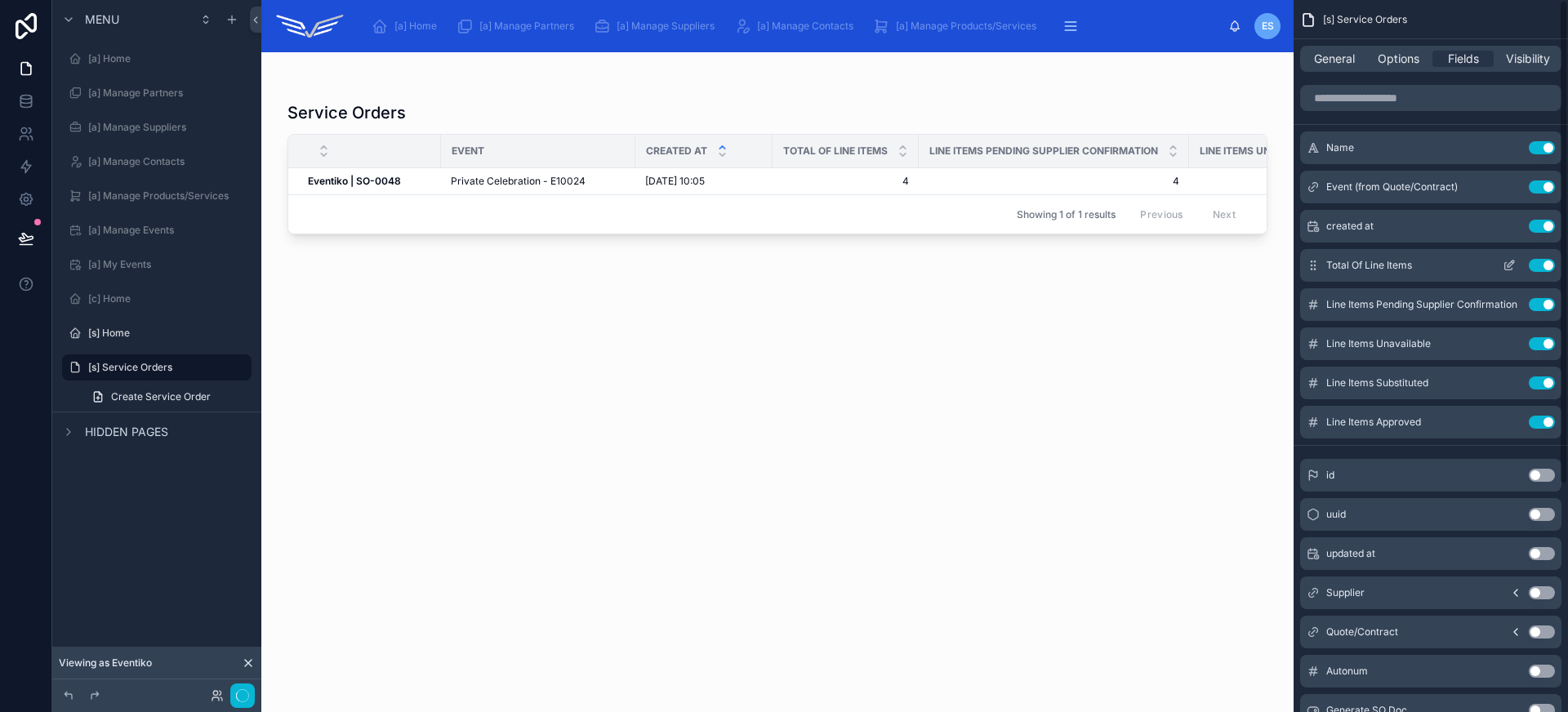
click at [1548, 260] on button "Use setting" at bounding box center [1541, 265] width 26 height 13
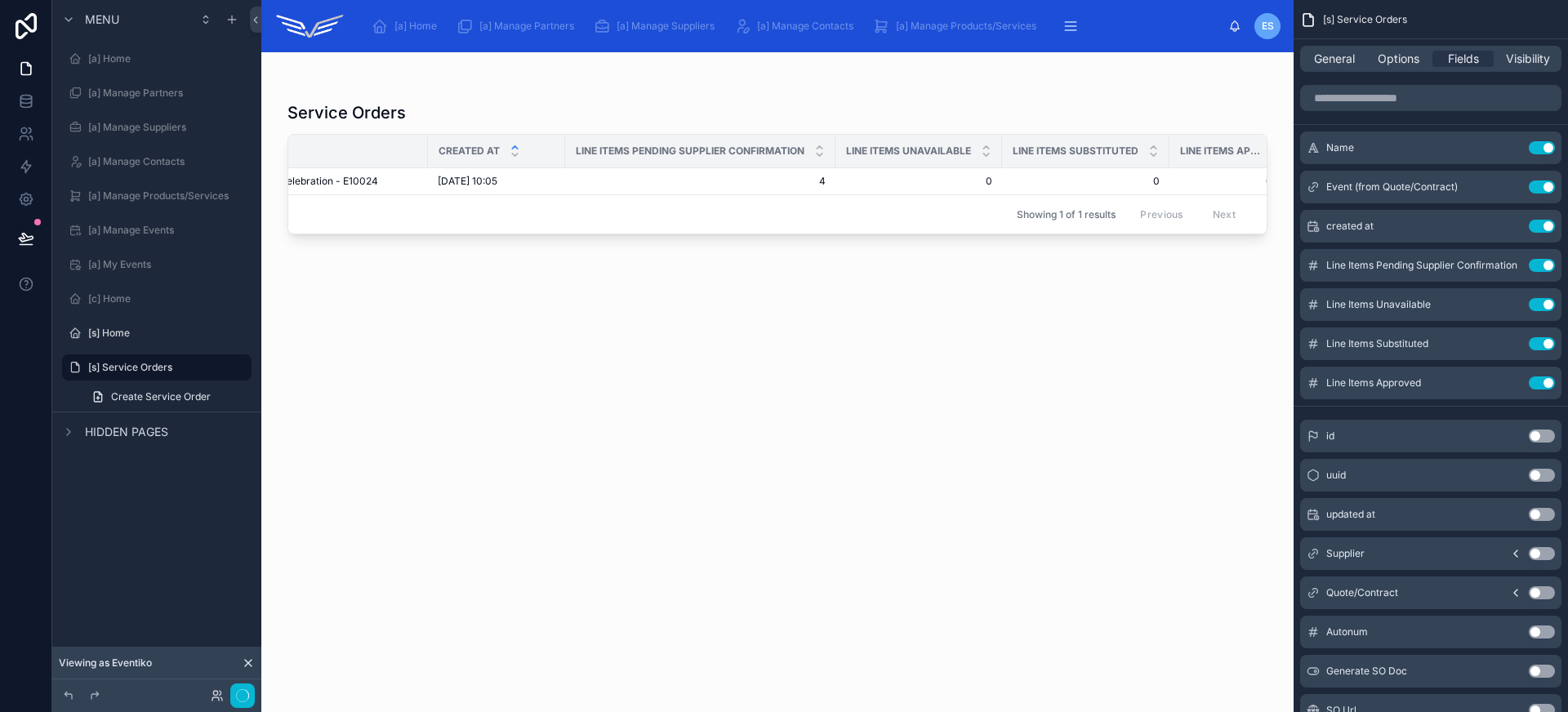
scroll to position [0, 237]
click at [1508, 266] on icon "scrollable content" at bounding box center [1508, 265] width 13 height 13
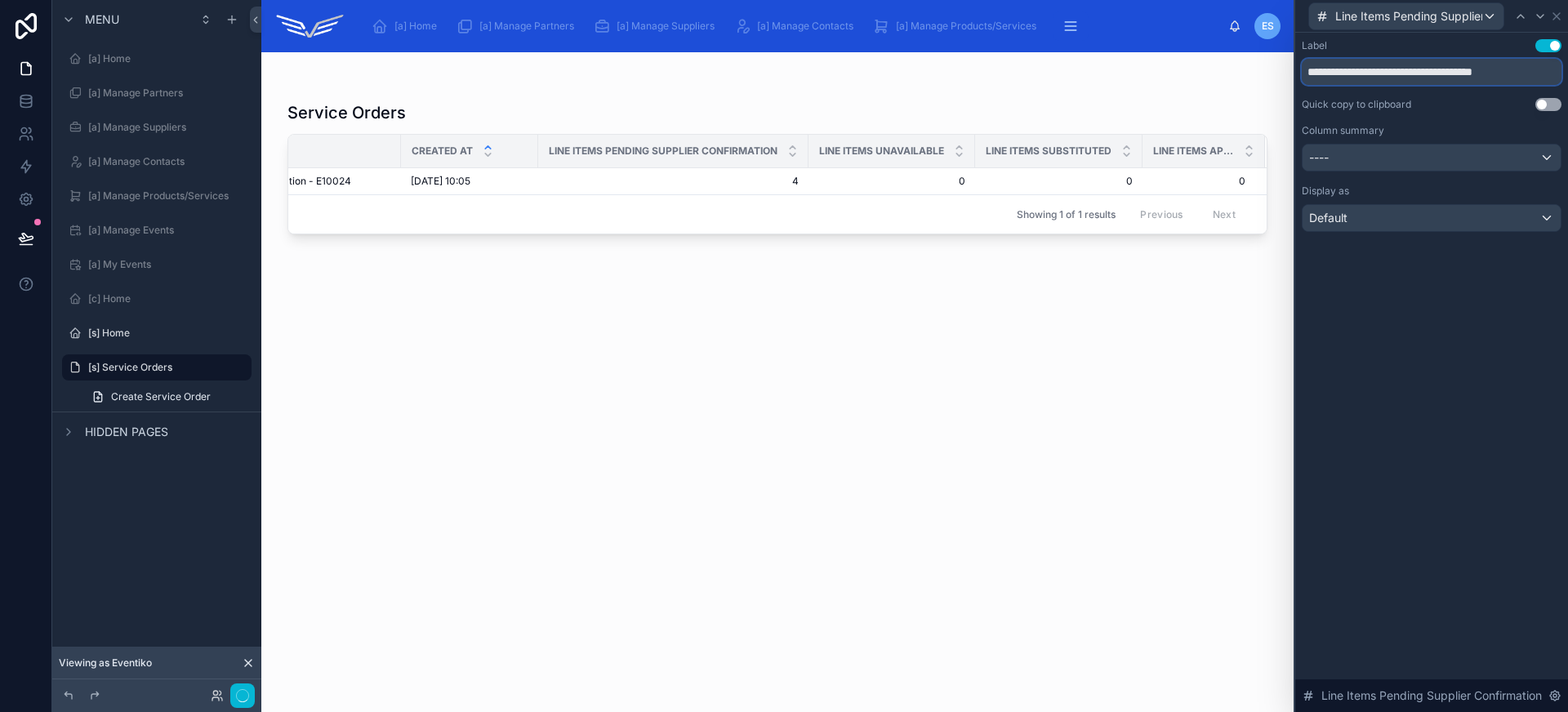
click at [1437, 73] on input "**********" at bounding box center [1431, 71] width 259 height 26
type input "**********"
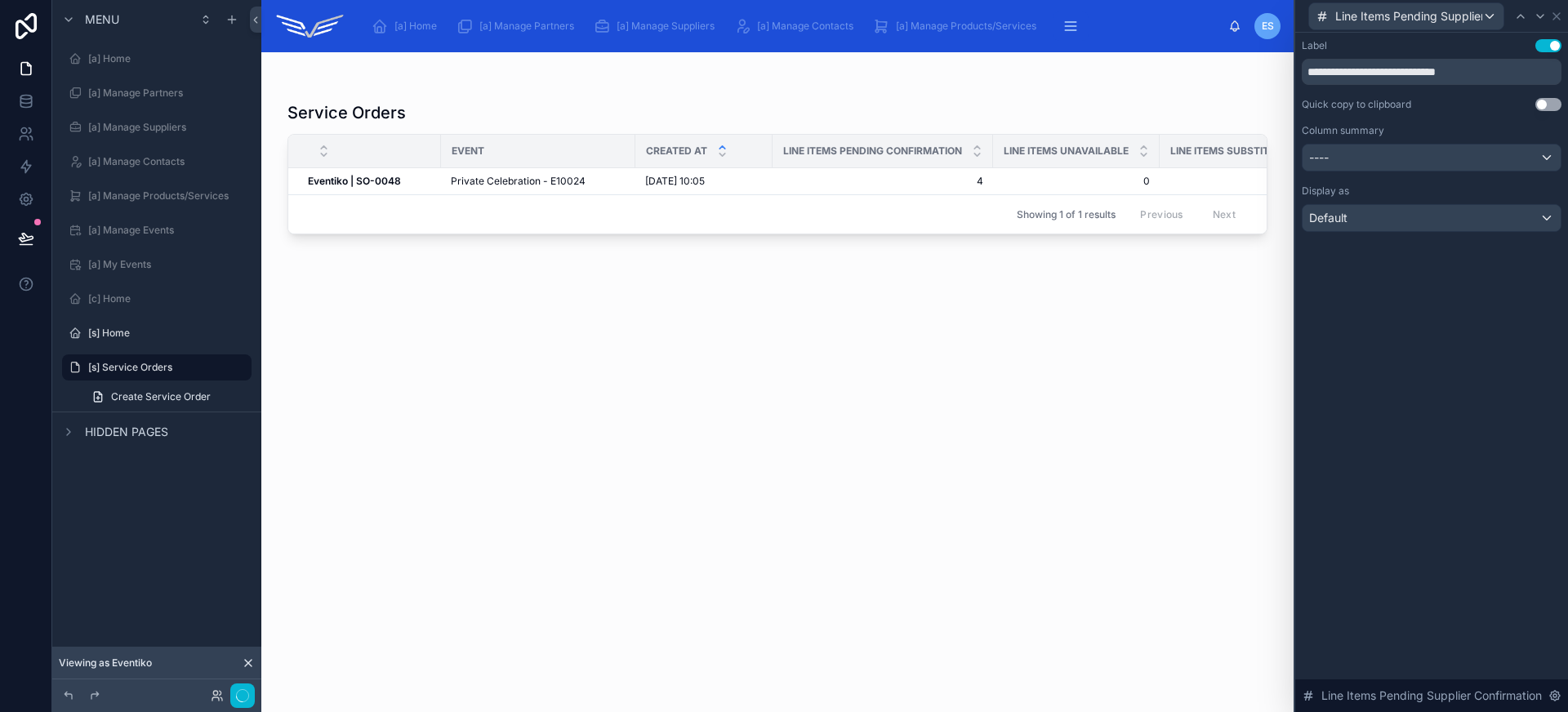
click at [1039, 341] on div "Service Orders Event Created at Line Items Pending Confirmation Line Items Unav…" at bounding box center [777, 392] width 980 height 601
click at [856, 75] on div "Service Orders Event Created at Line Items Pending Confirmation Line Items Unav…" at bounding box center [777, 372] width 1032 height 640
click at [1556, 16] on icon at bounding box center [1556, 16] width 6 height 6
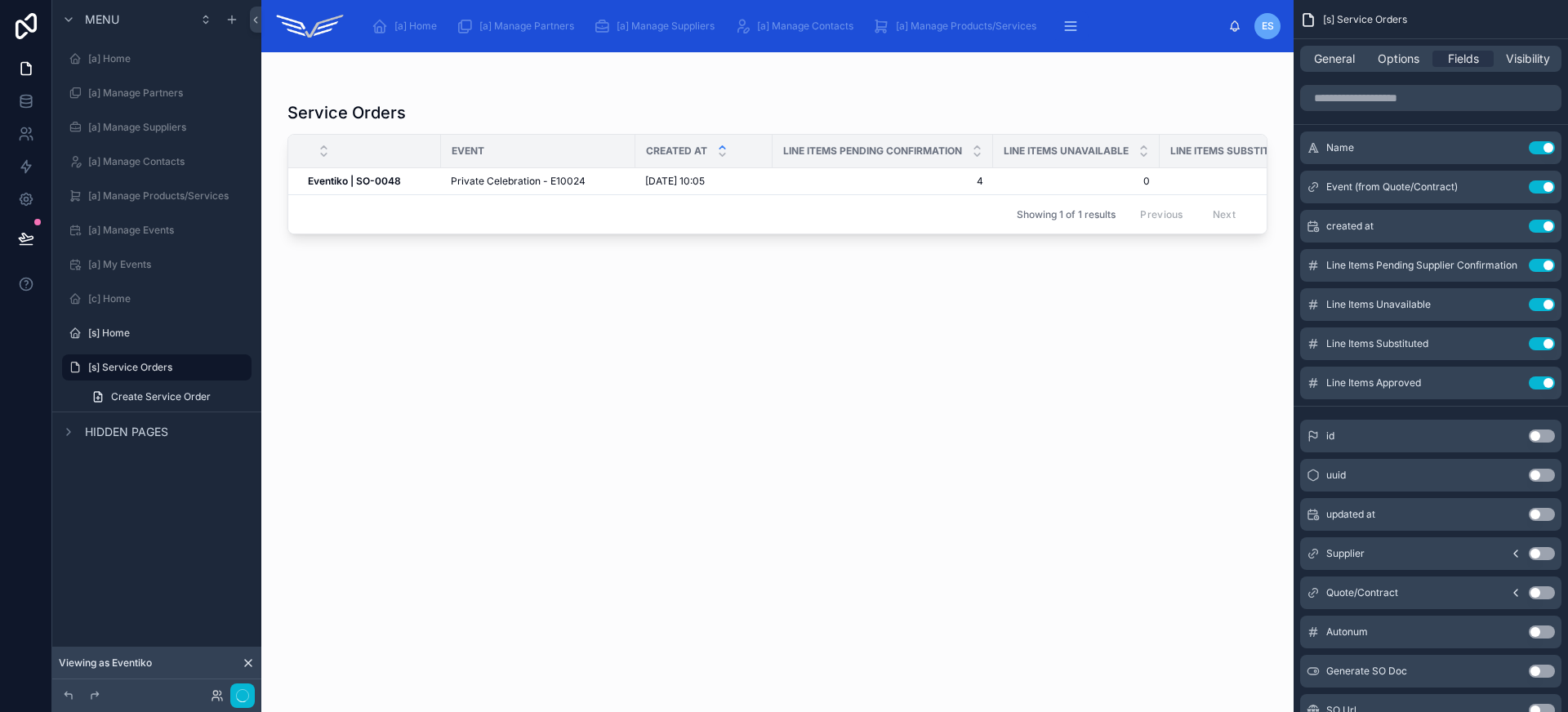
click at [1342, 70] on div "General Options Fields Visibility" at bounding box center [1430, 58] width 261 height 26
click at [1342, 68] on div "General Options Fields Visibility" at bounding box center [1430, 58] width 261 height 26
click at [1341, 66] on span "General" at bounding box center [1334, 59] width 41 height 16
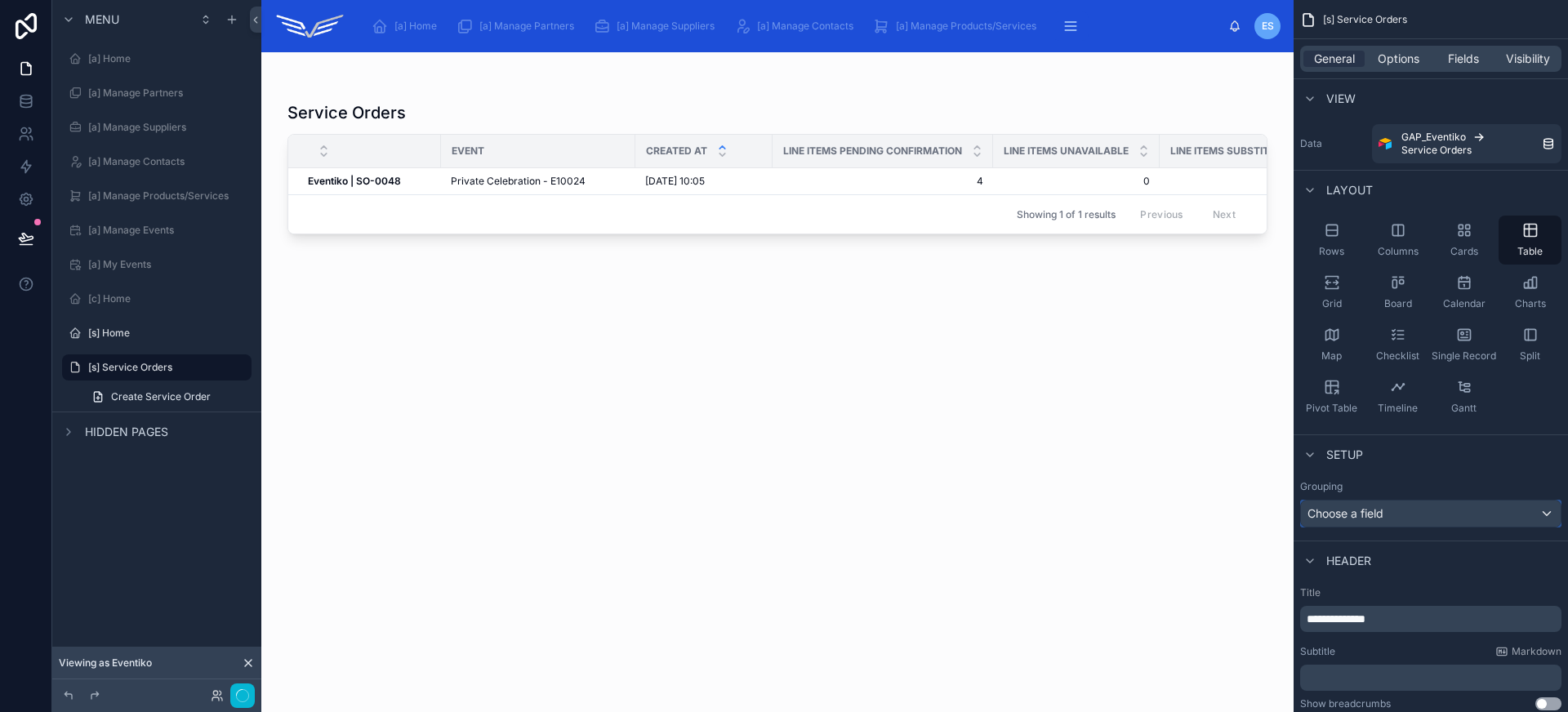
click at [1409, 514] on div "Choose a field" at bounding box center [1430, 512] width 259 height 26
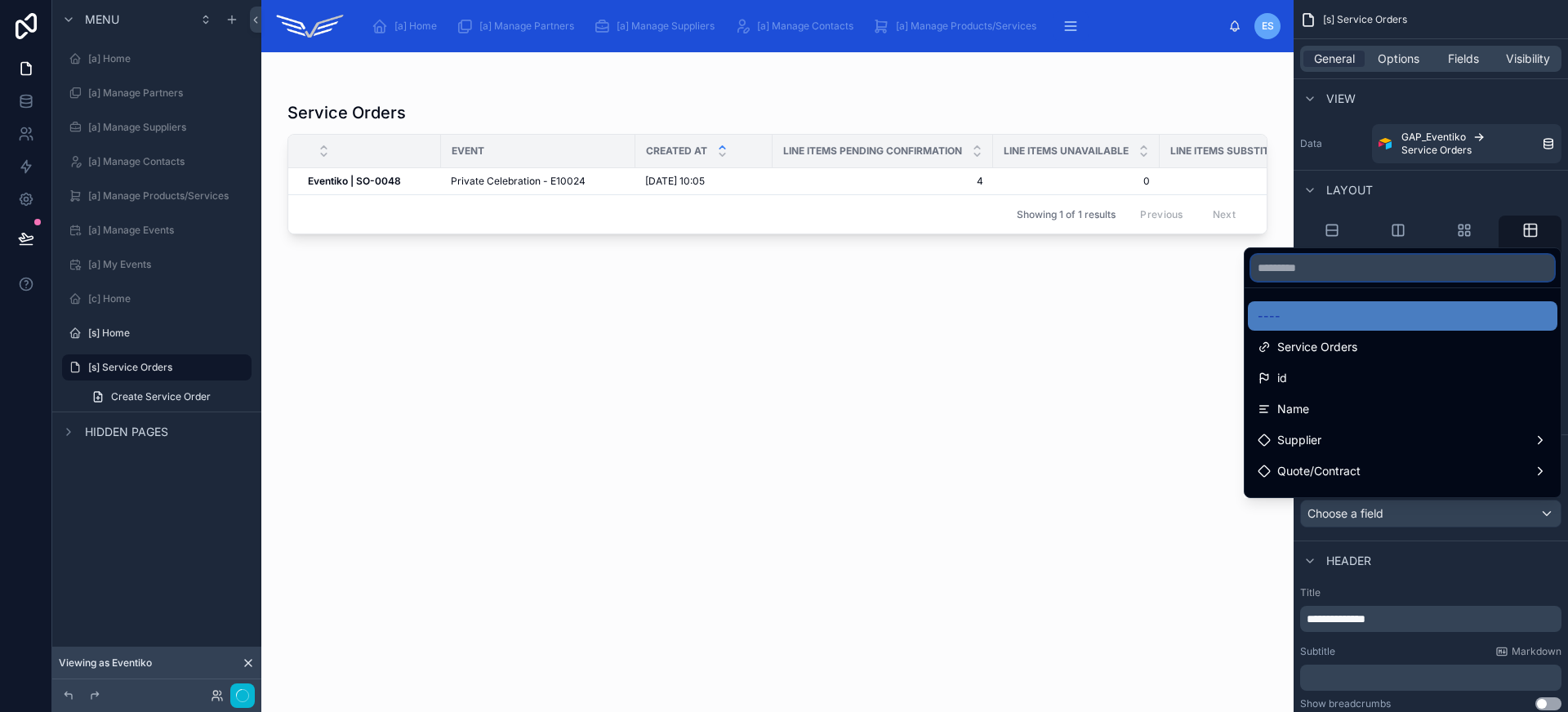
click at [1309, 275] on input "text" at bounding box center [1402, 267] width 303 height 26
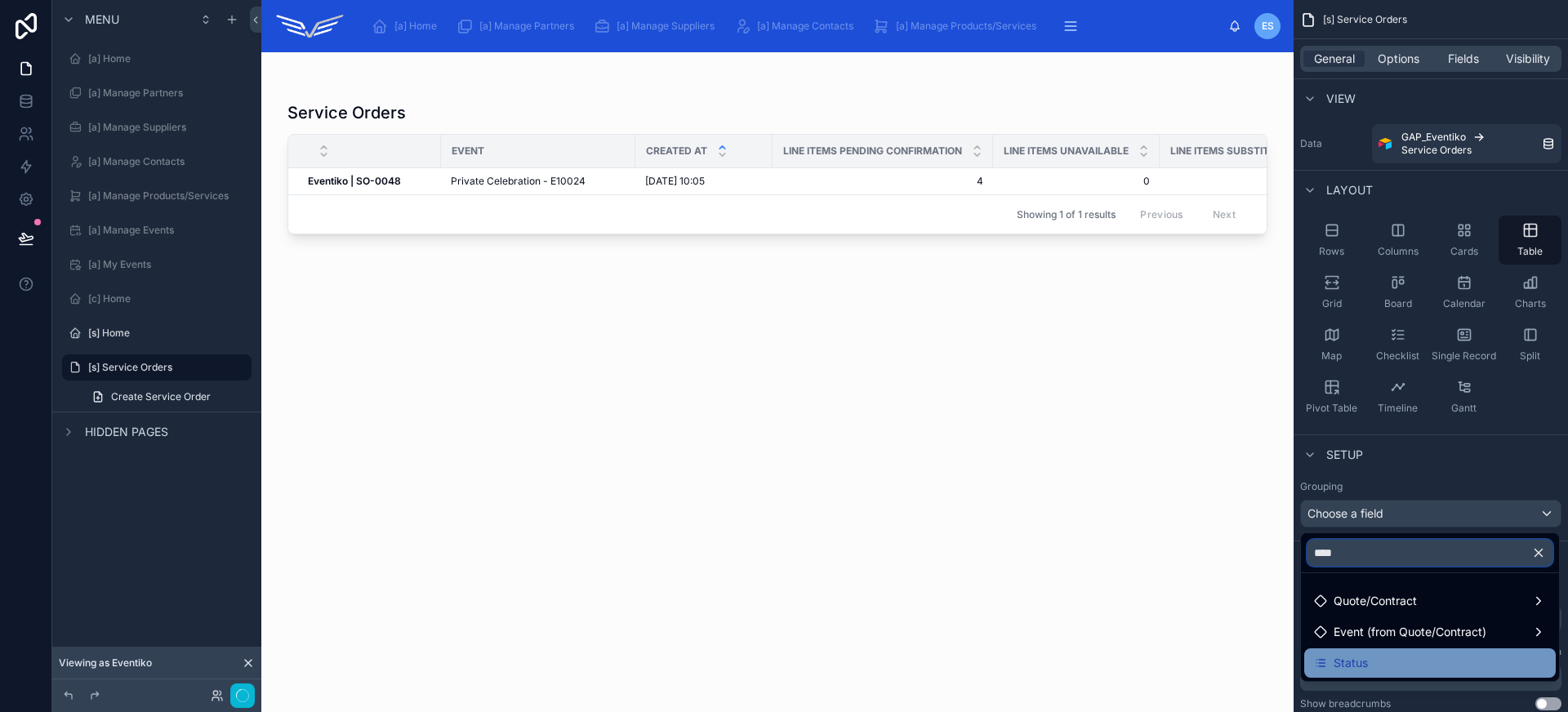
type input "****"
click at [1405, 671] on div "Status" at bounding box center [1429, 662] width 232 height 20
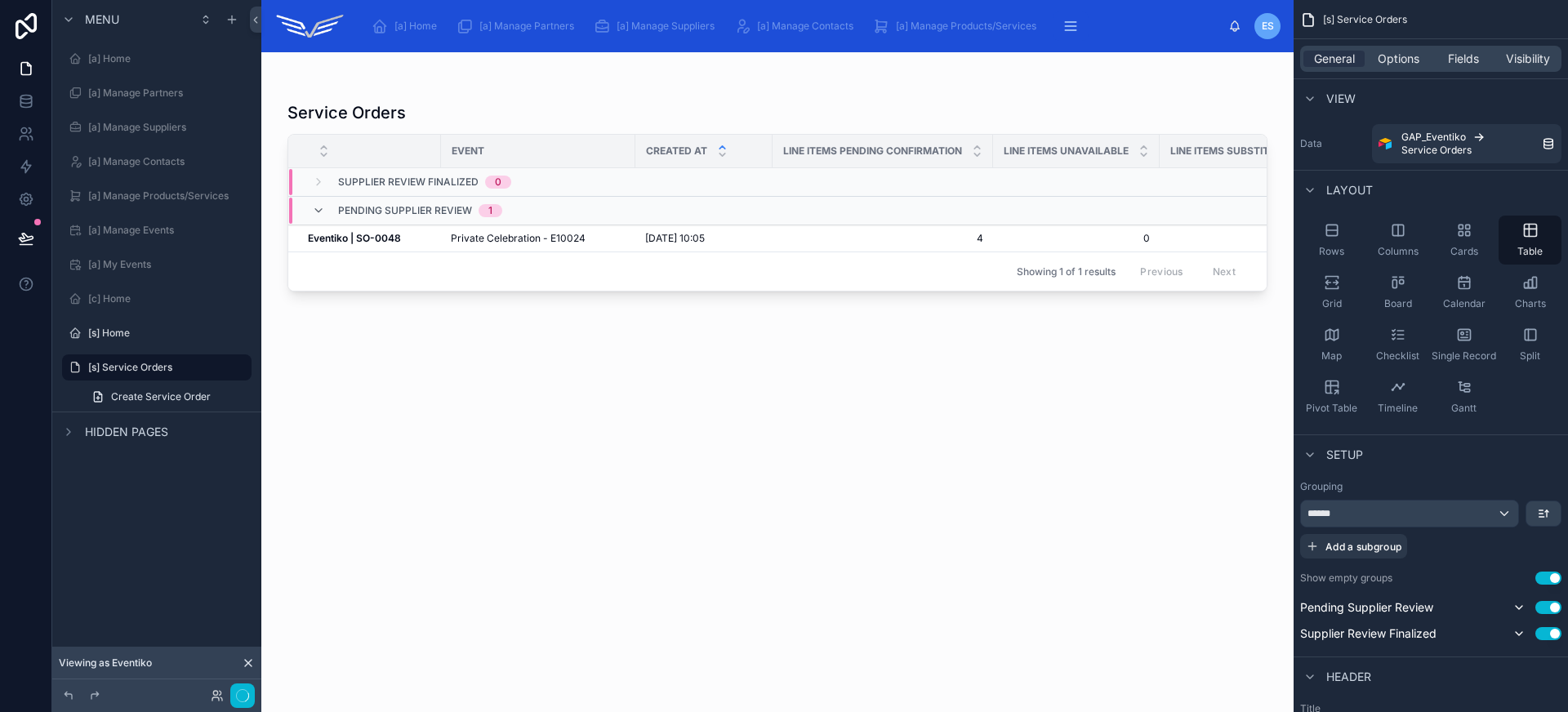
click at [1548, 576] on button "Use setting" at bounding box center [1548, 577] width 26 height 13
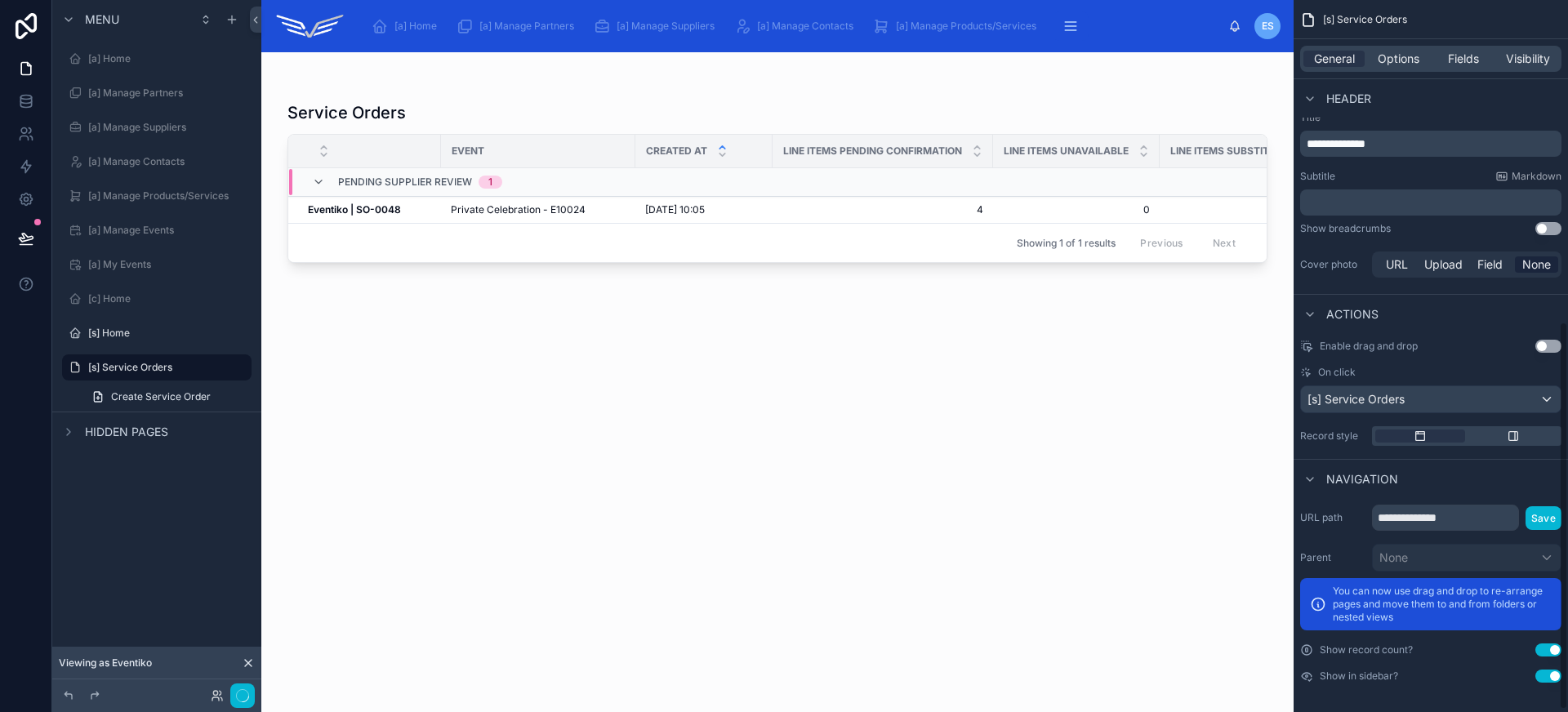
scroll to position [588, 0]
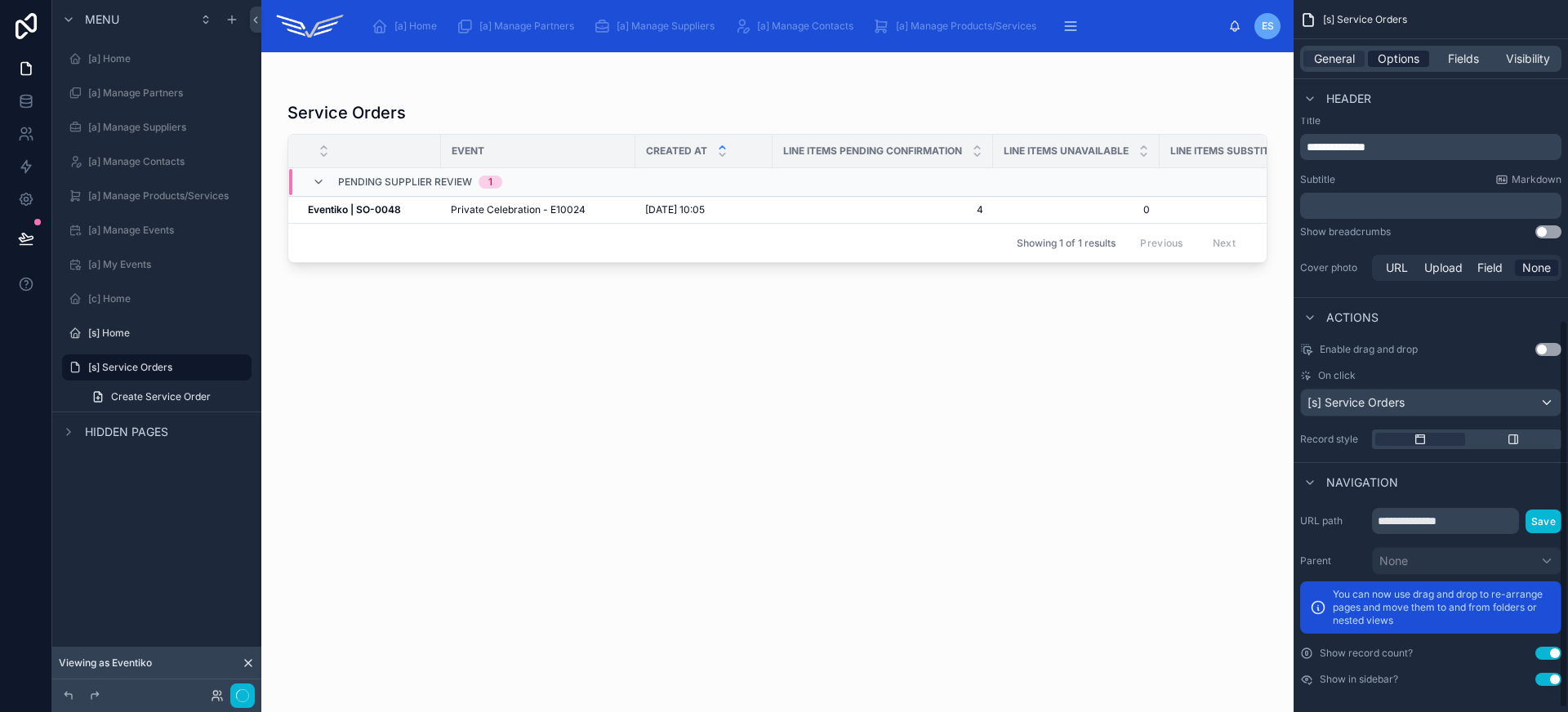
click at [1401, 51] on span "Options" at bounding box center [1398, 59] width 42 height 16
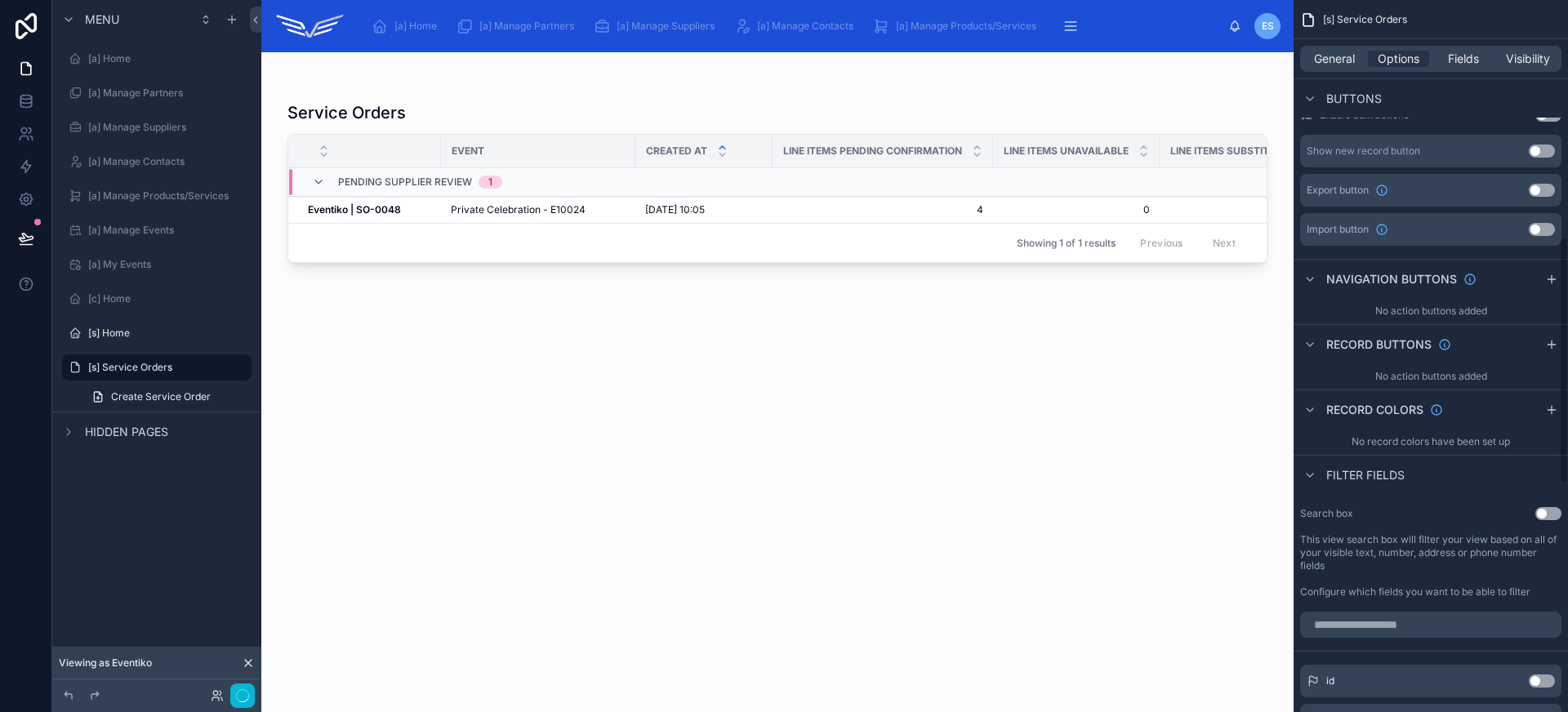
scroll to position [397, 0]
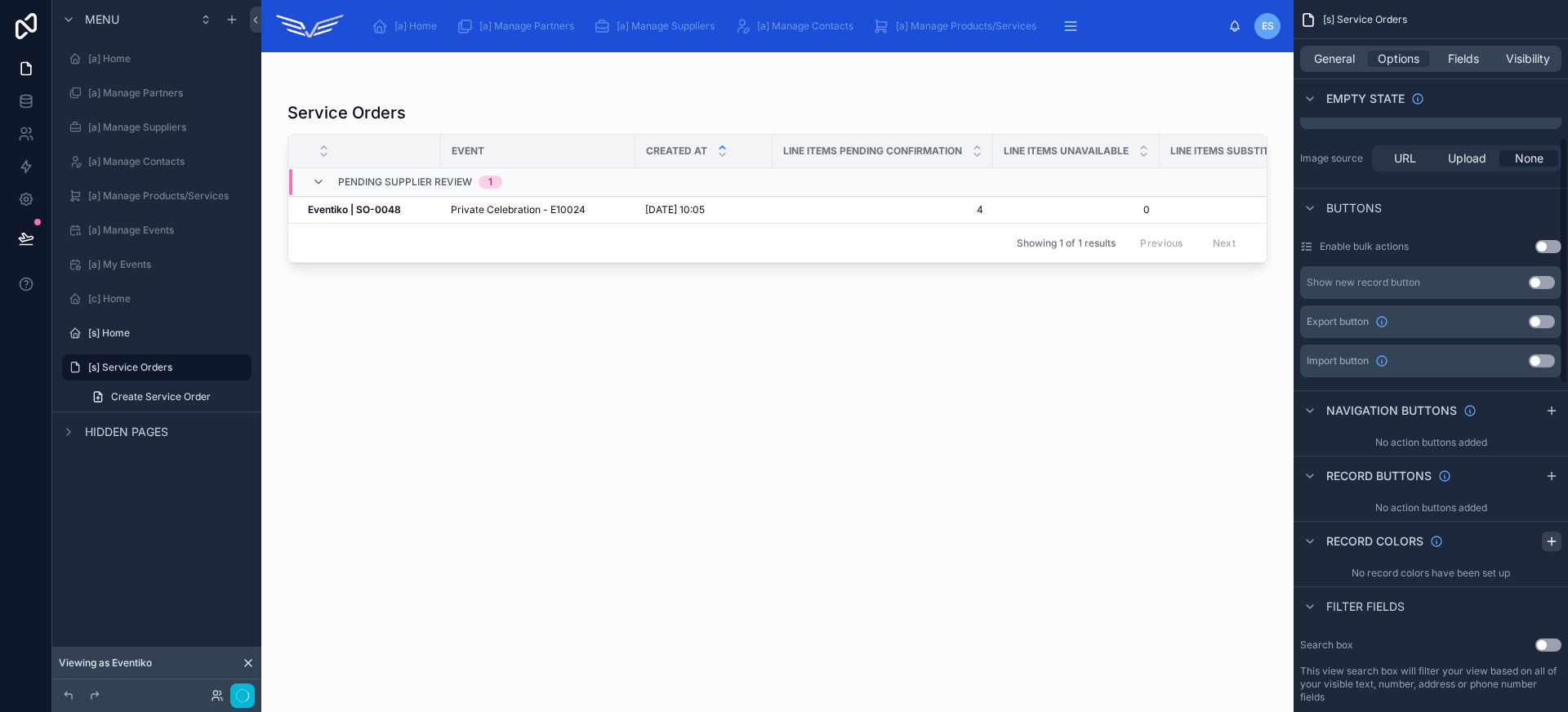
click at [1555, 548] on button "scrollable content" at bounding box center [1551, 541] width 20 height 20
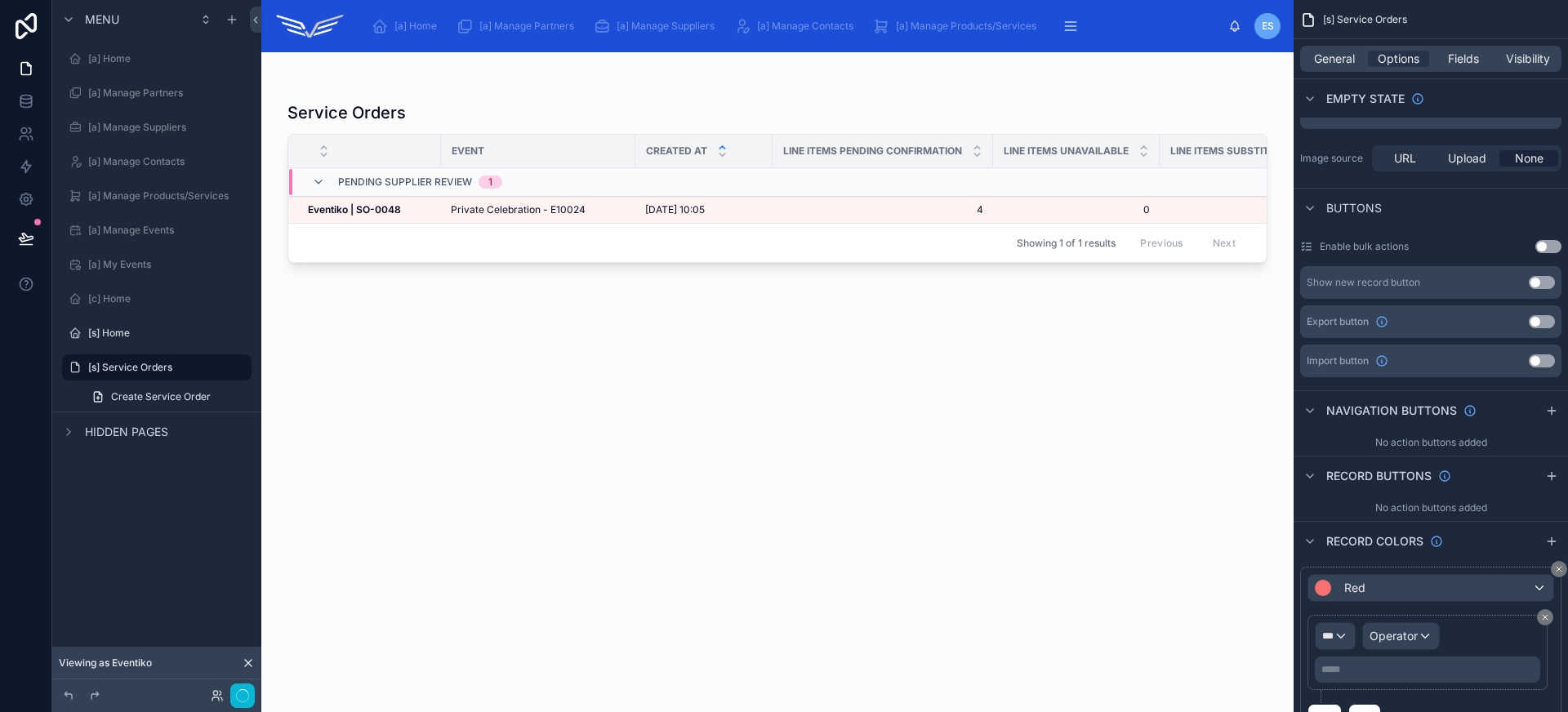
scroll to position [548, 0]
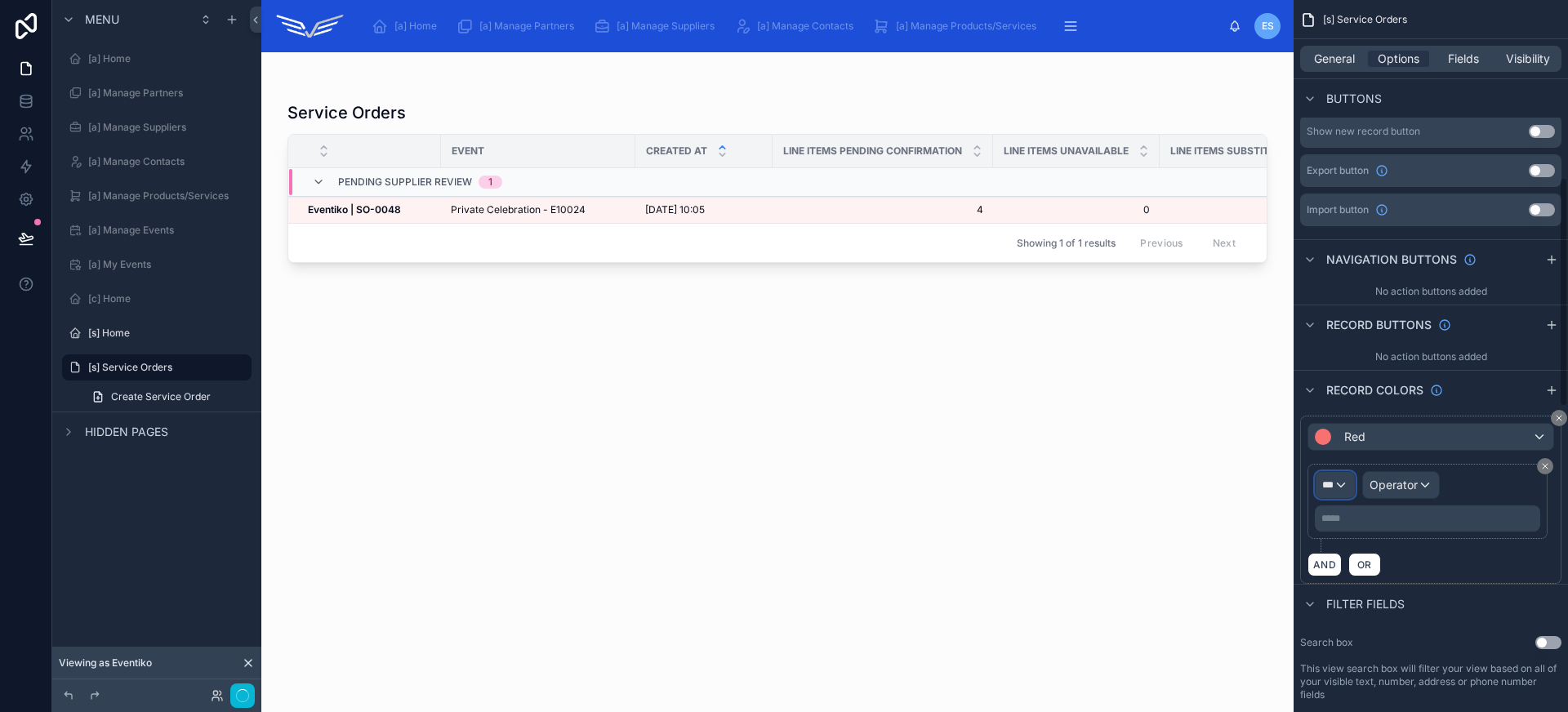
click at [1335, 479] on div "***" at bounding box center [1335, 484] width 39 height 26
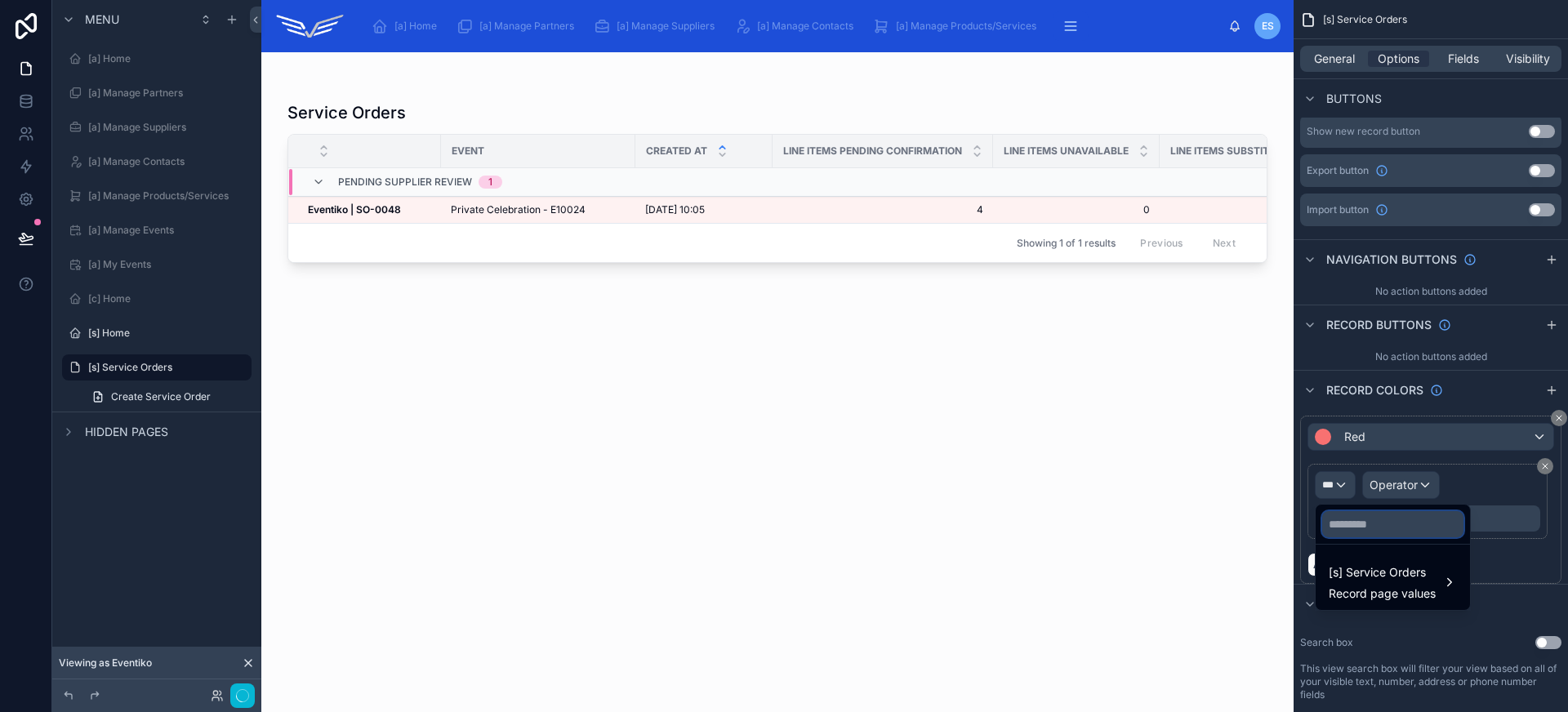
click at [1375, 527] on input "text" at bounding box center [1392, 523] width 141 height 26
type input "****"
click at [1387, 590] on span "Record page values" at bounding box center [1381, 593] width 107 height 16
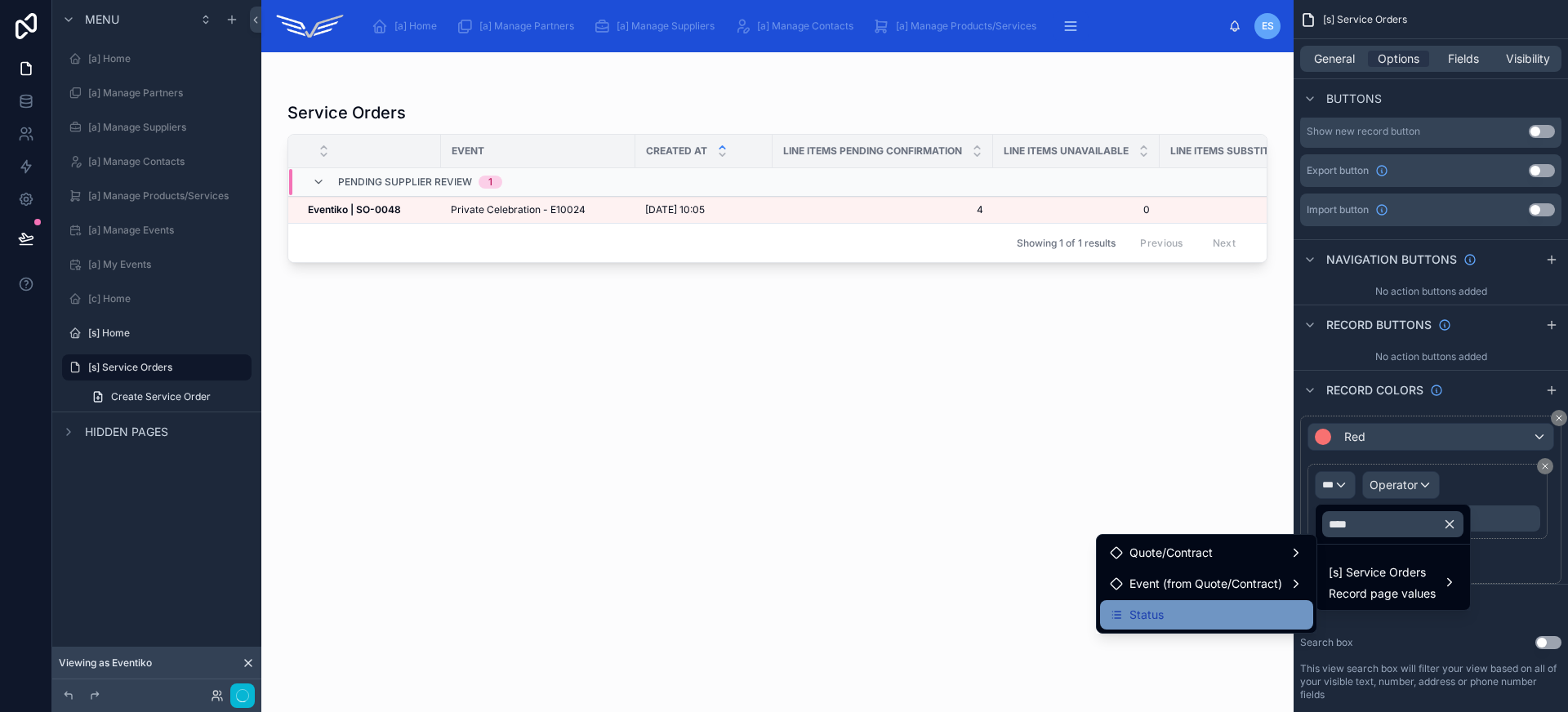
click at [1222, 611] on div "Status" at bounding box center [1206, 614] width 194 height 20
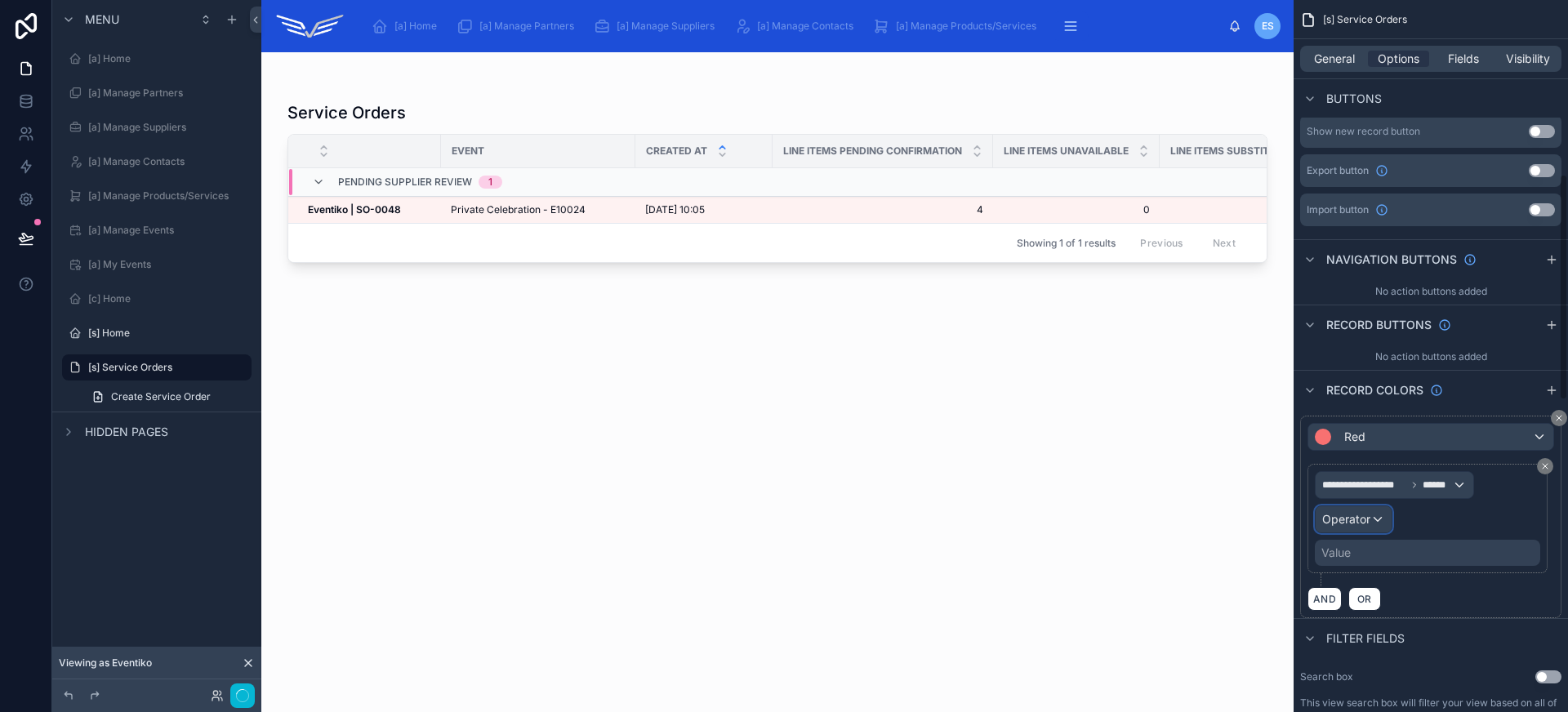
click at [1364, 522] on span "Operator" at bounding box center [1346, 518] width 48 height 14
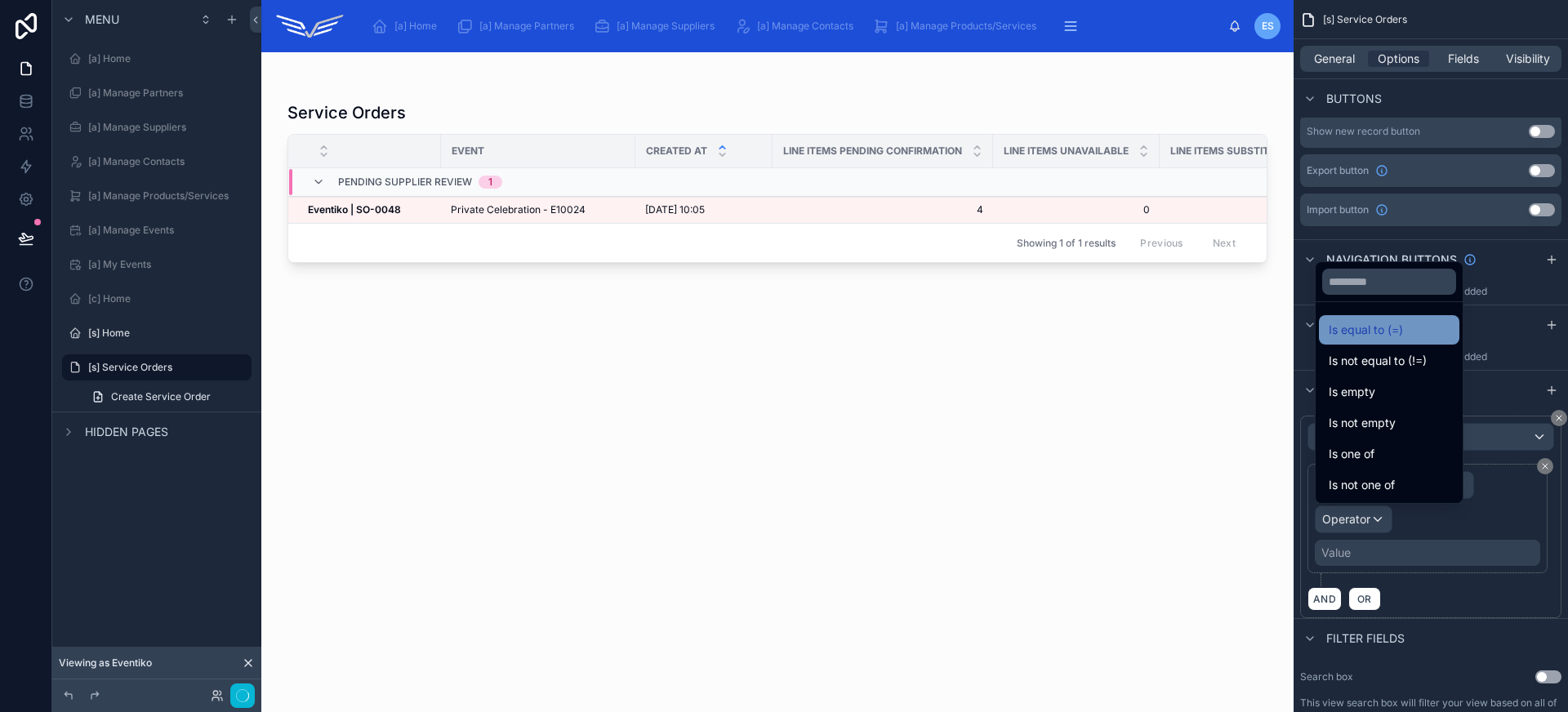
click at [1378, 336] on span "Is equal to (=)" at bounding box center [1365, 329] width 75 height 20
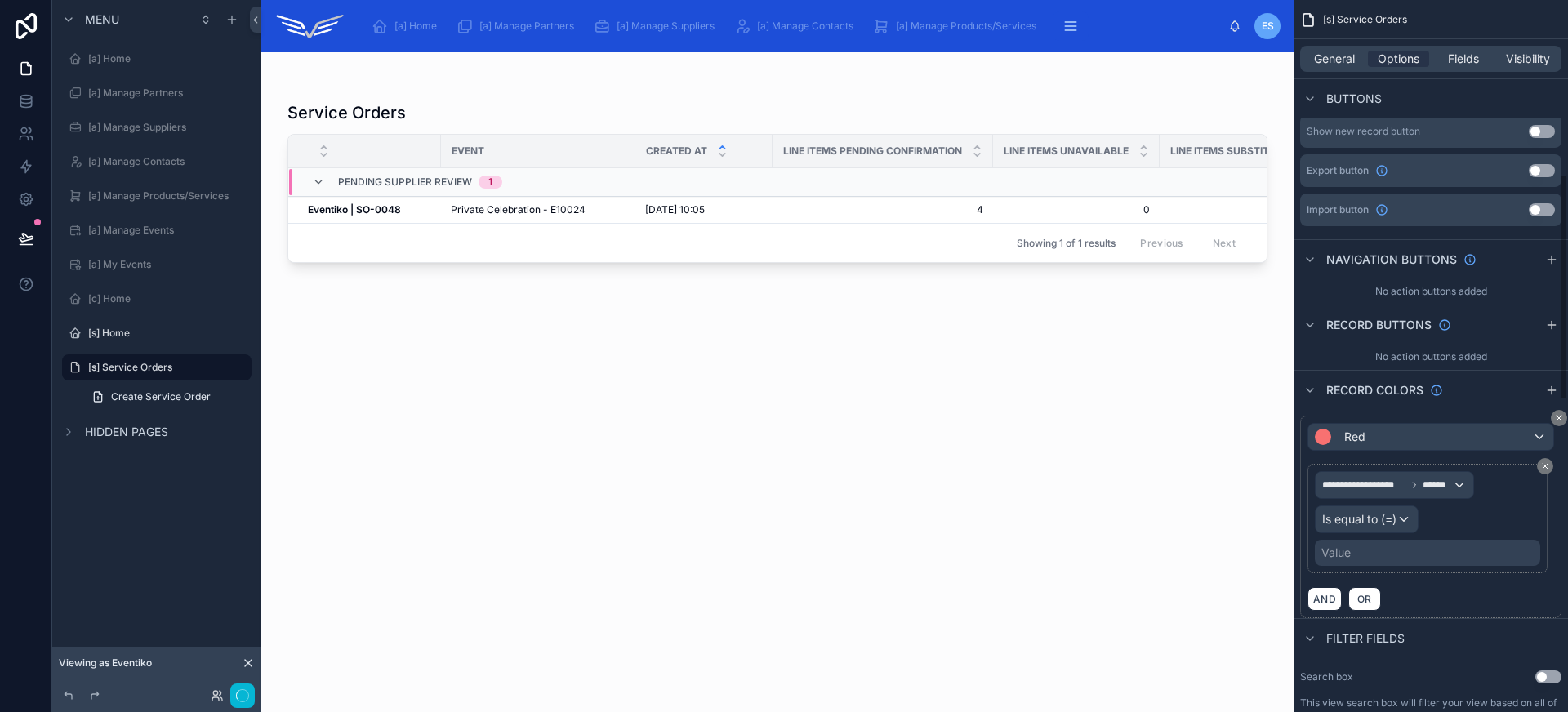
click at [1378, 546] on div "Value" at bounding box center [1428, 552] width 226 height 26
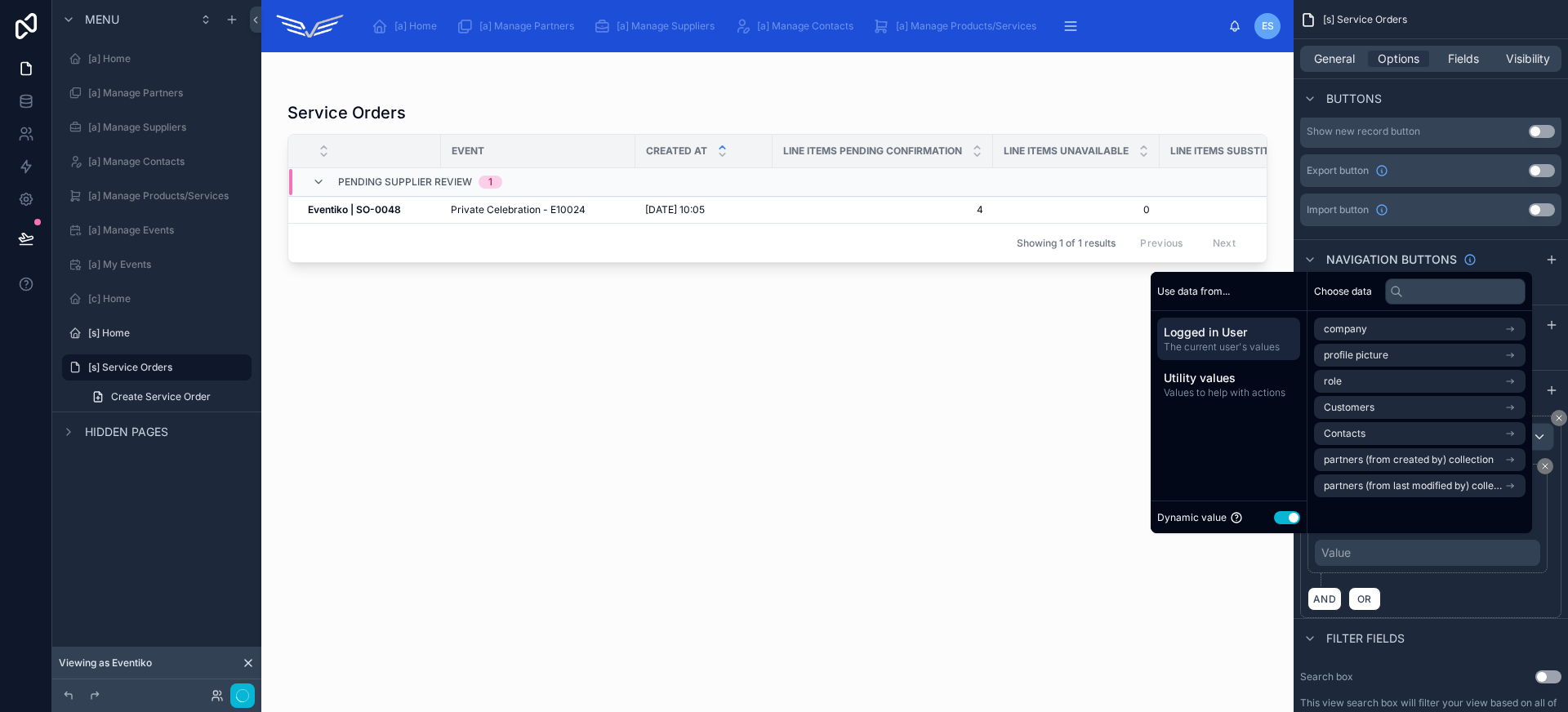
click at [1285, 514] on button "Use setting" at bounding box center [1286, 517] width 26 height 13
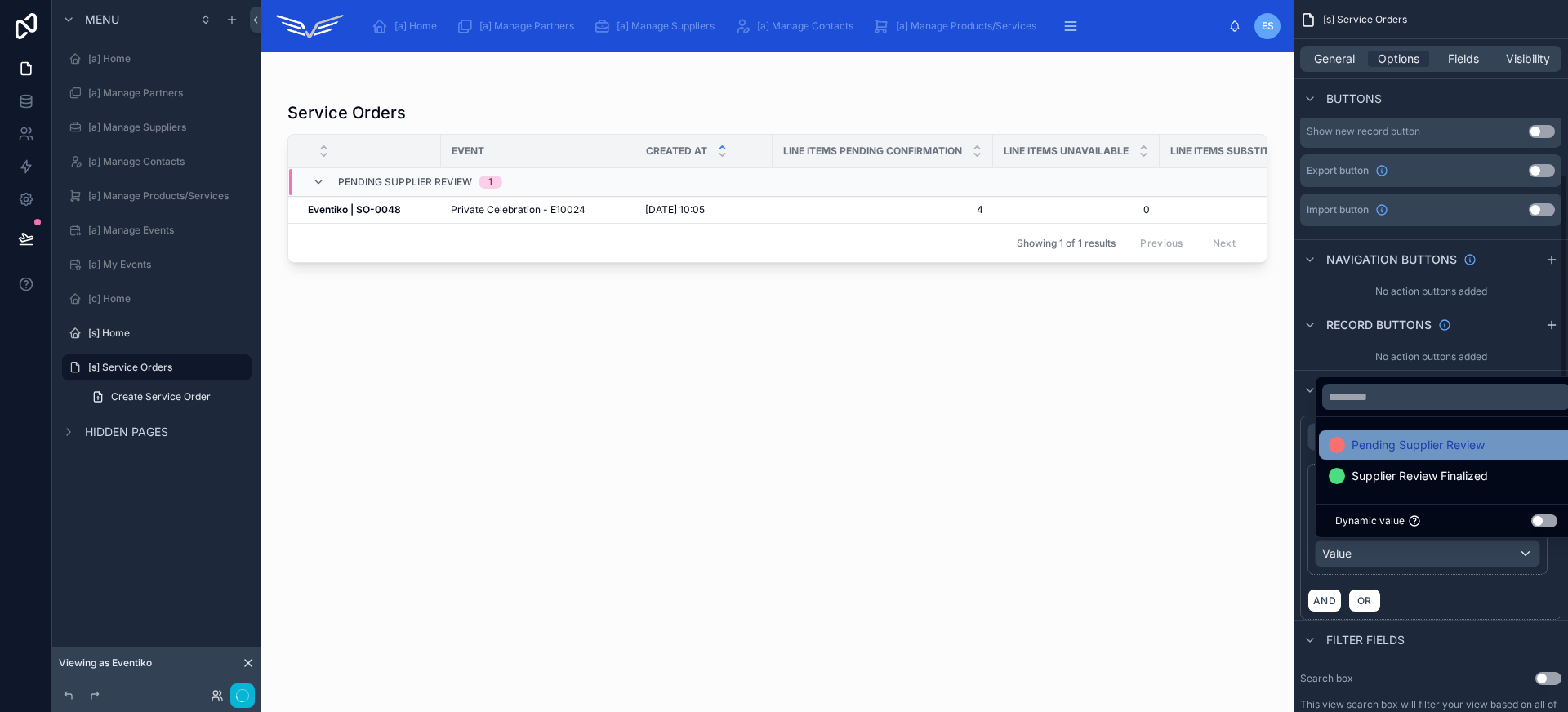
click at [1415, 449] on span "Pending Supplier Review" at bounding box center [1418, 445] width 133 height 20
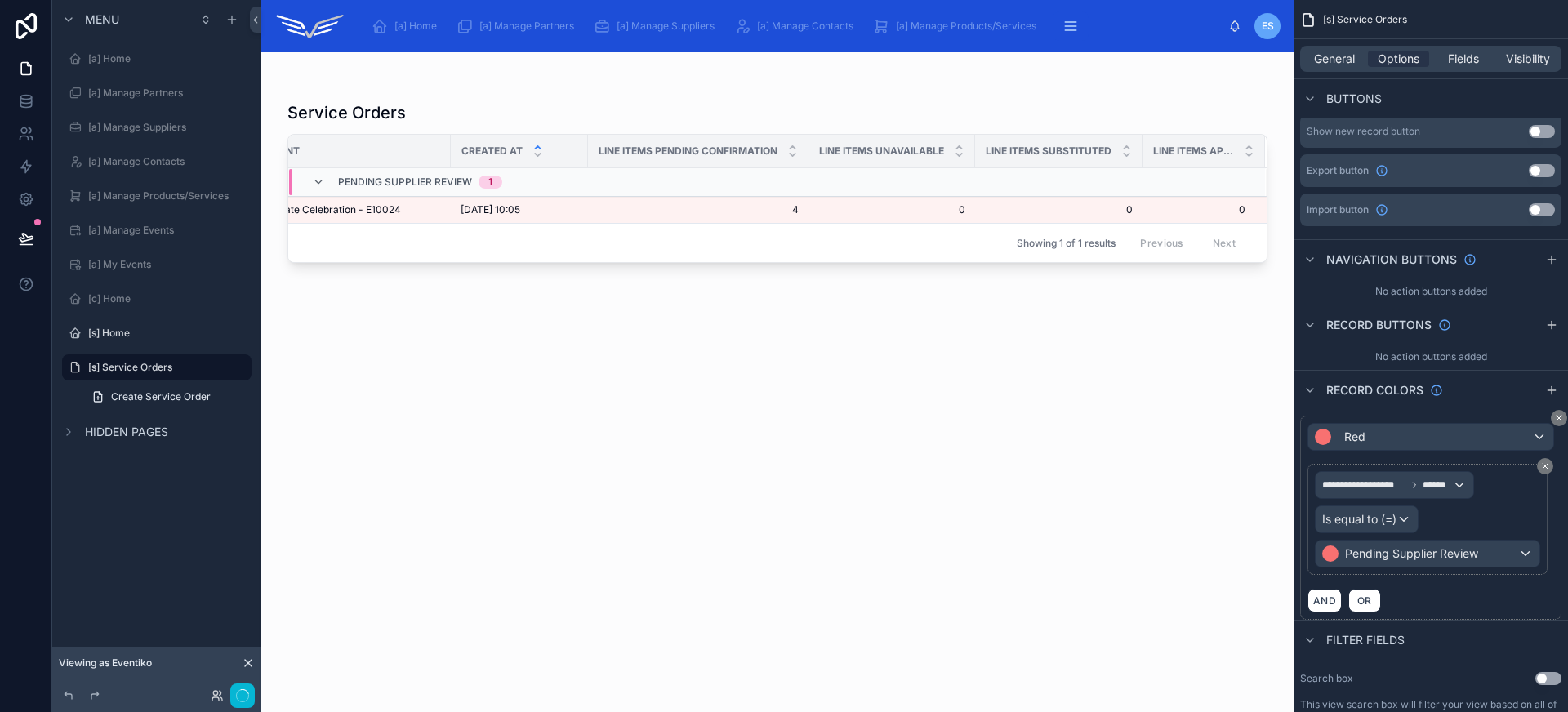
scroll to position [0, 0]
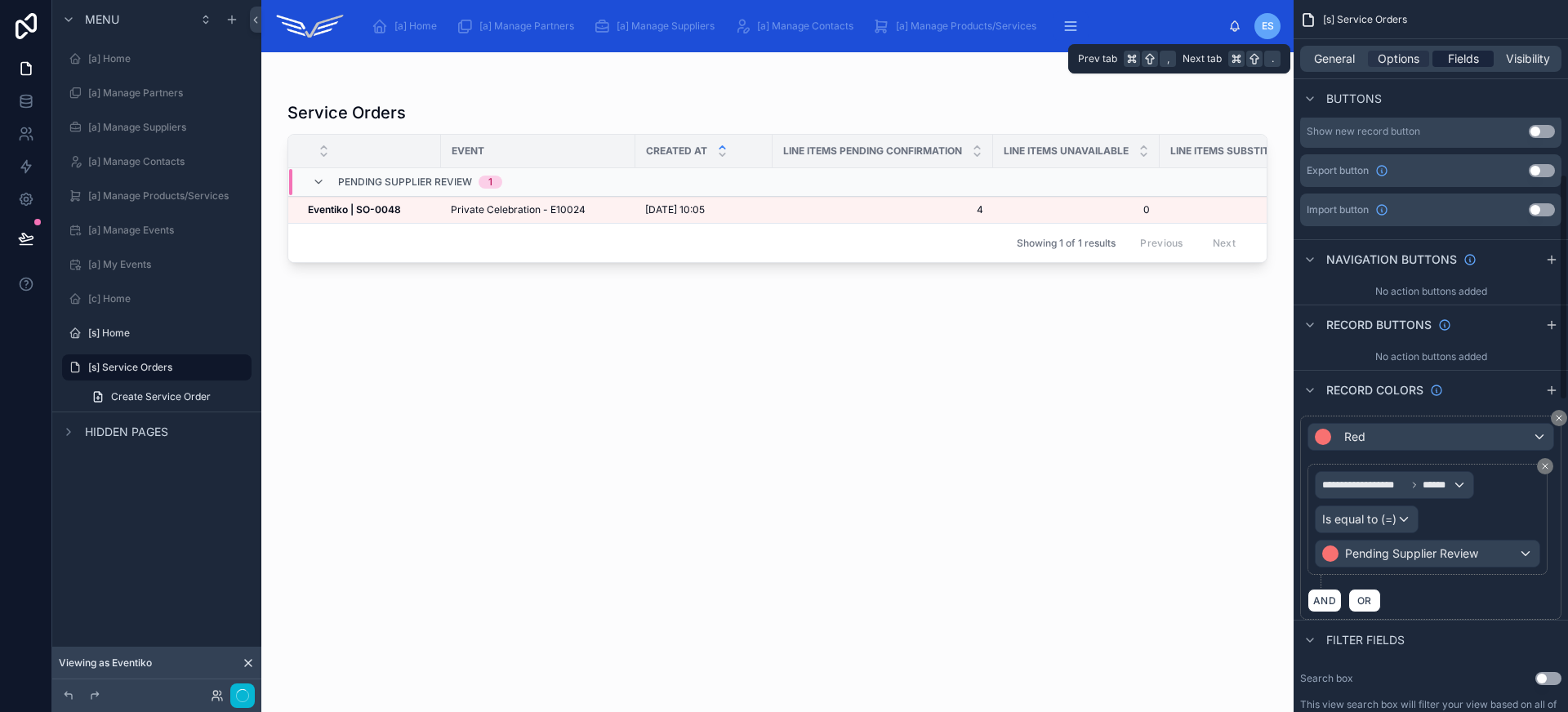
click at [1483, 61] on div "Fields" at bounding box center [1462, 59] width 61 height 16
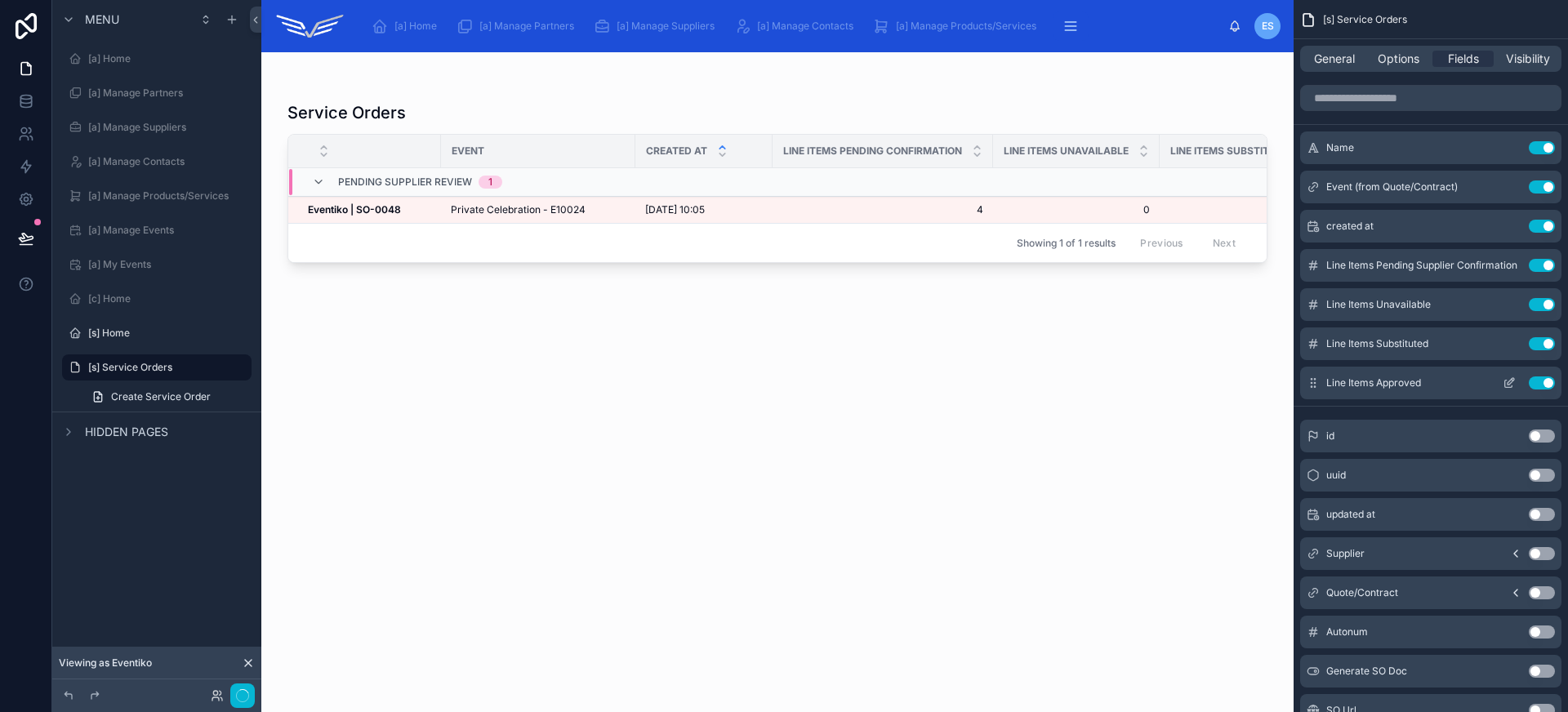
click at [1545, 387] on button "Use setting" at bounding box center [1541, 383] width 26 height 13
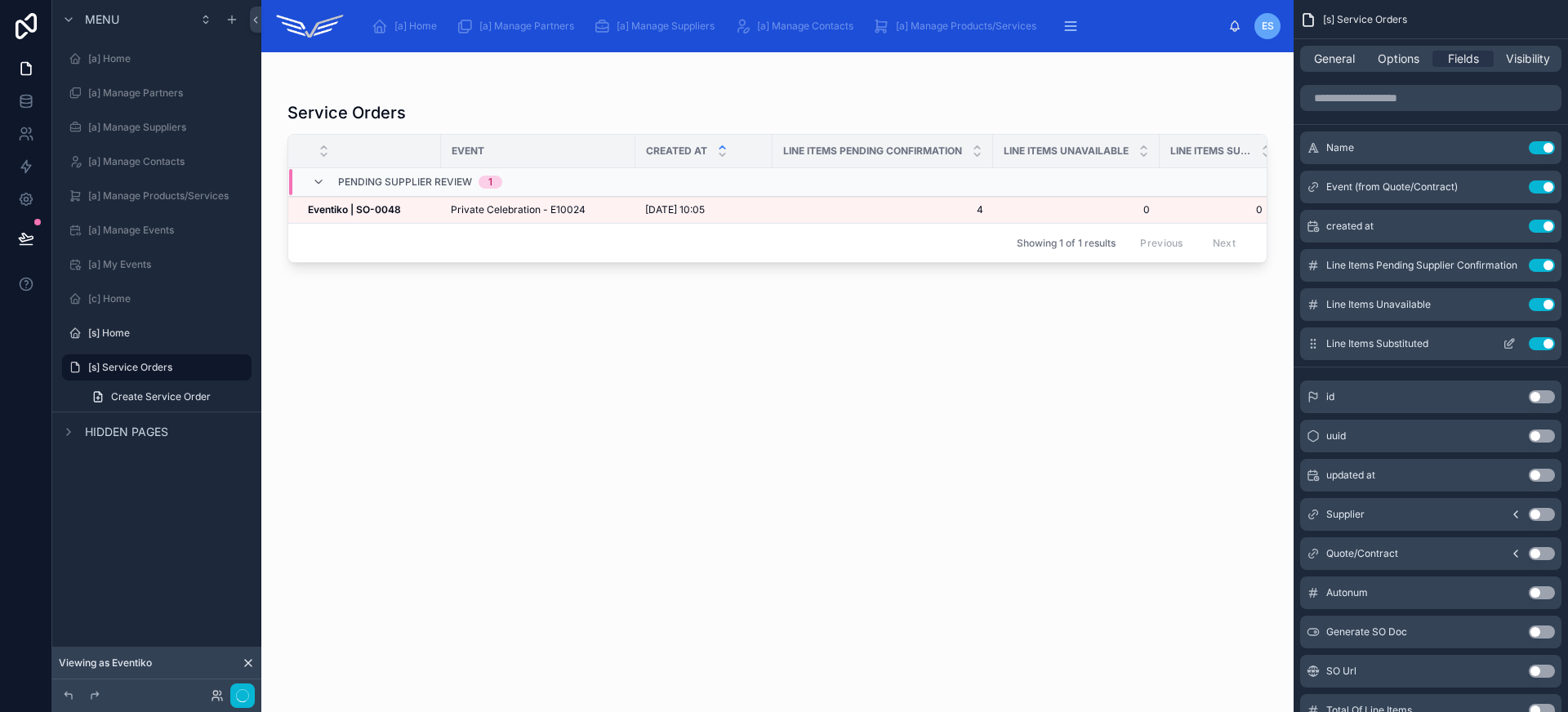
click at [1544, 342] on button "Use setting" at bounding box center [1541, 344] width 26 height 13
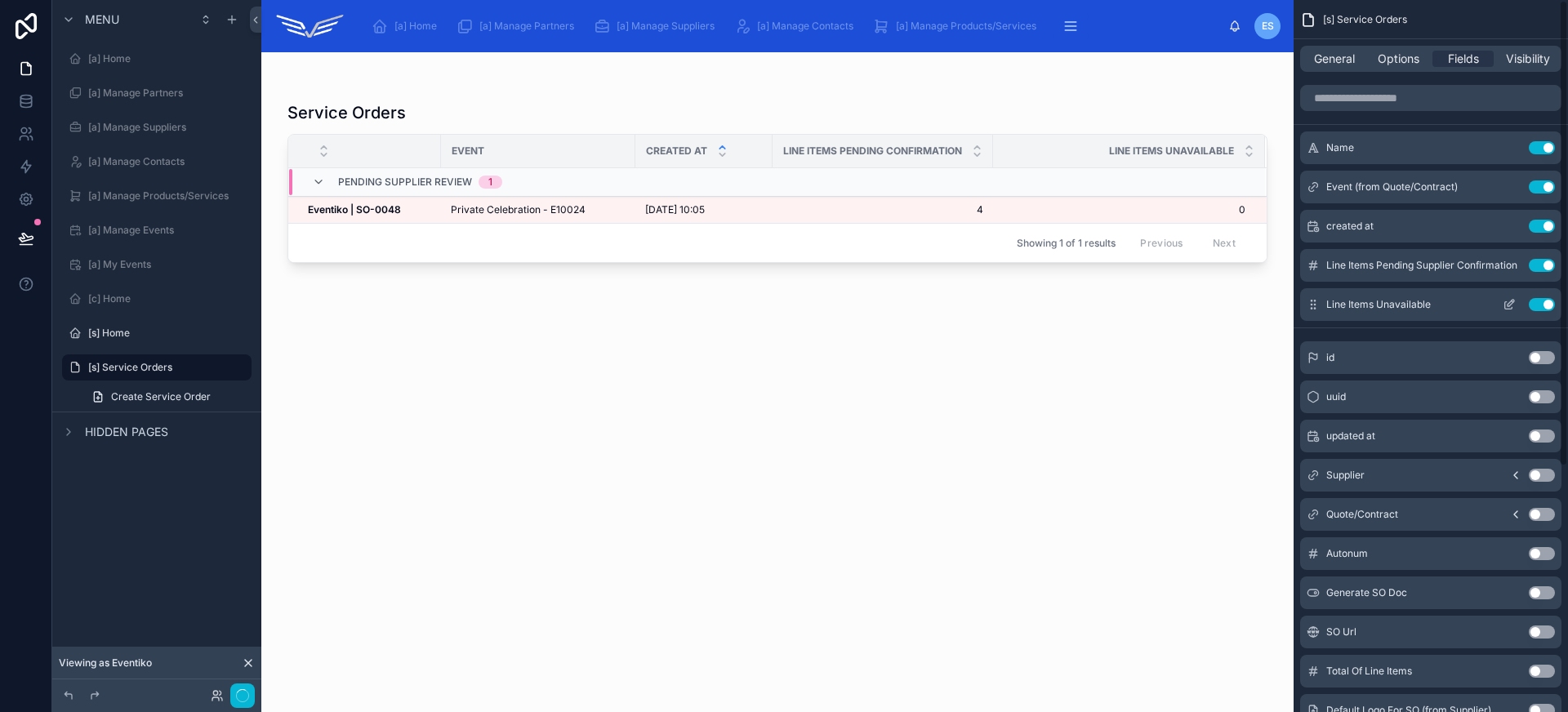
click at [1541, 302] on button "Use setting" at bounding box center [1541, 304] width 26 height 13
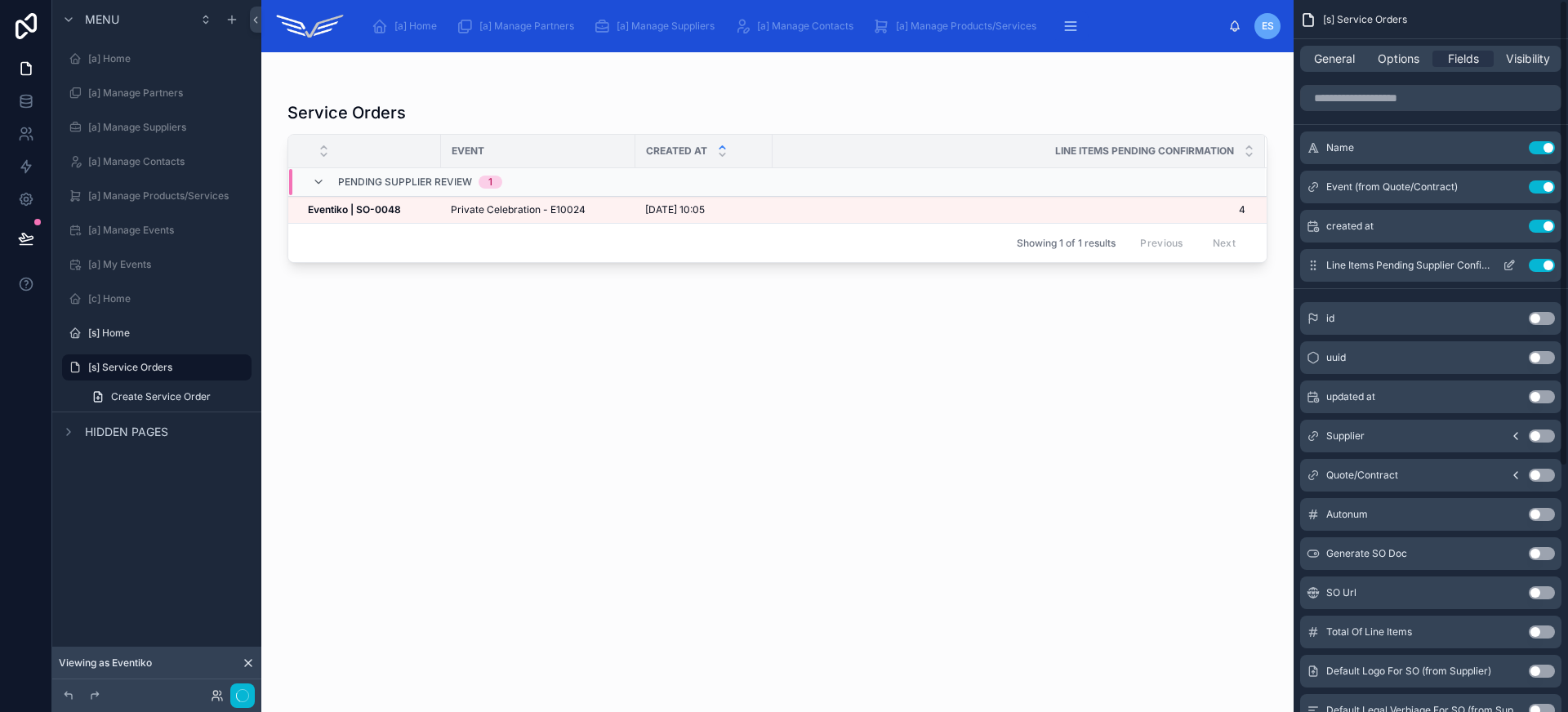
click at [1543, 266] on button "Use setting" at bounding box center [1541, 265] width 26 height 13
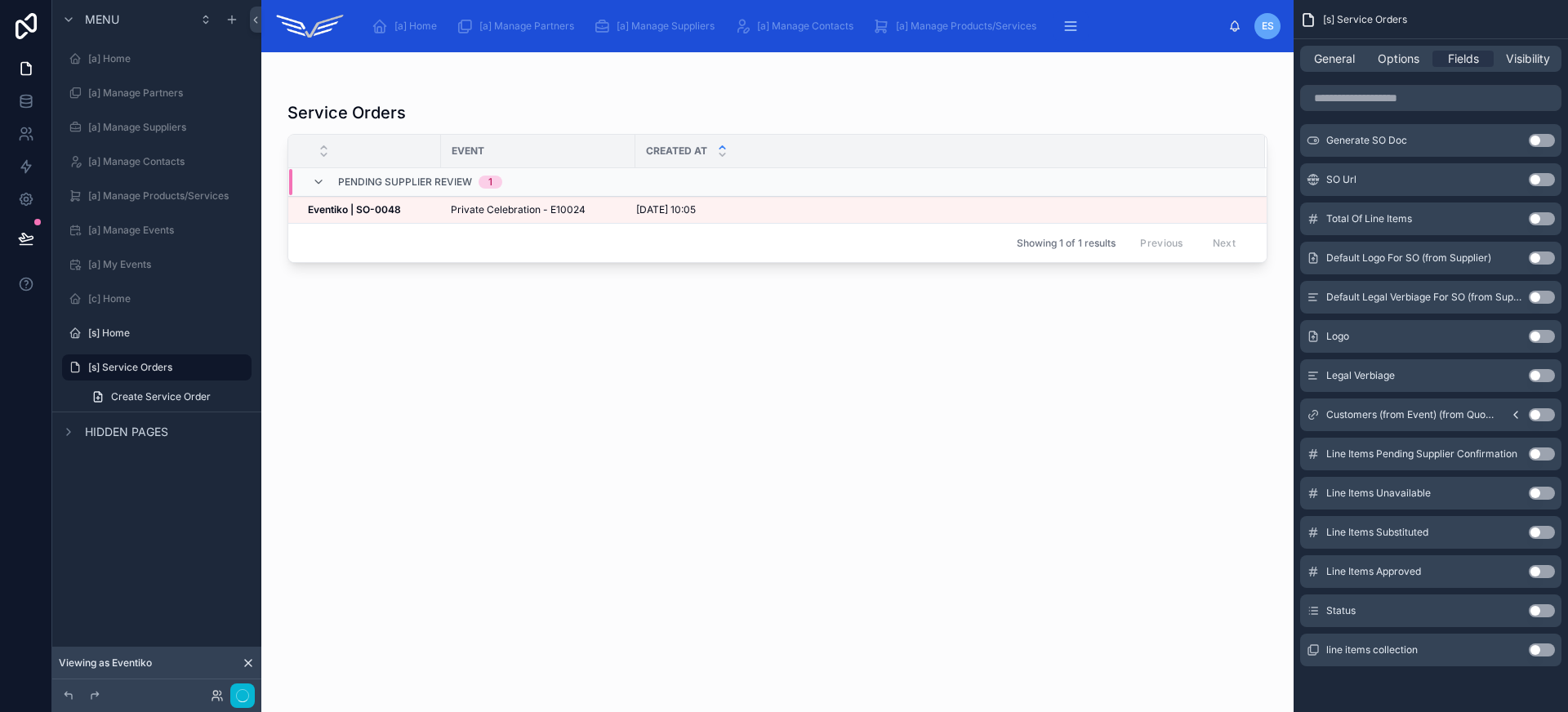
scroll to position [370, 0]
click at [1535, 222] on button "Use setting" at bounding box center [1541, 222] width 26 height 13
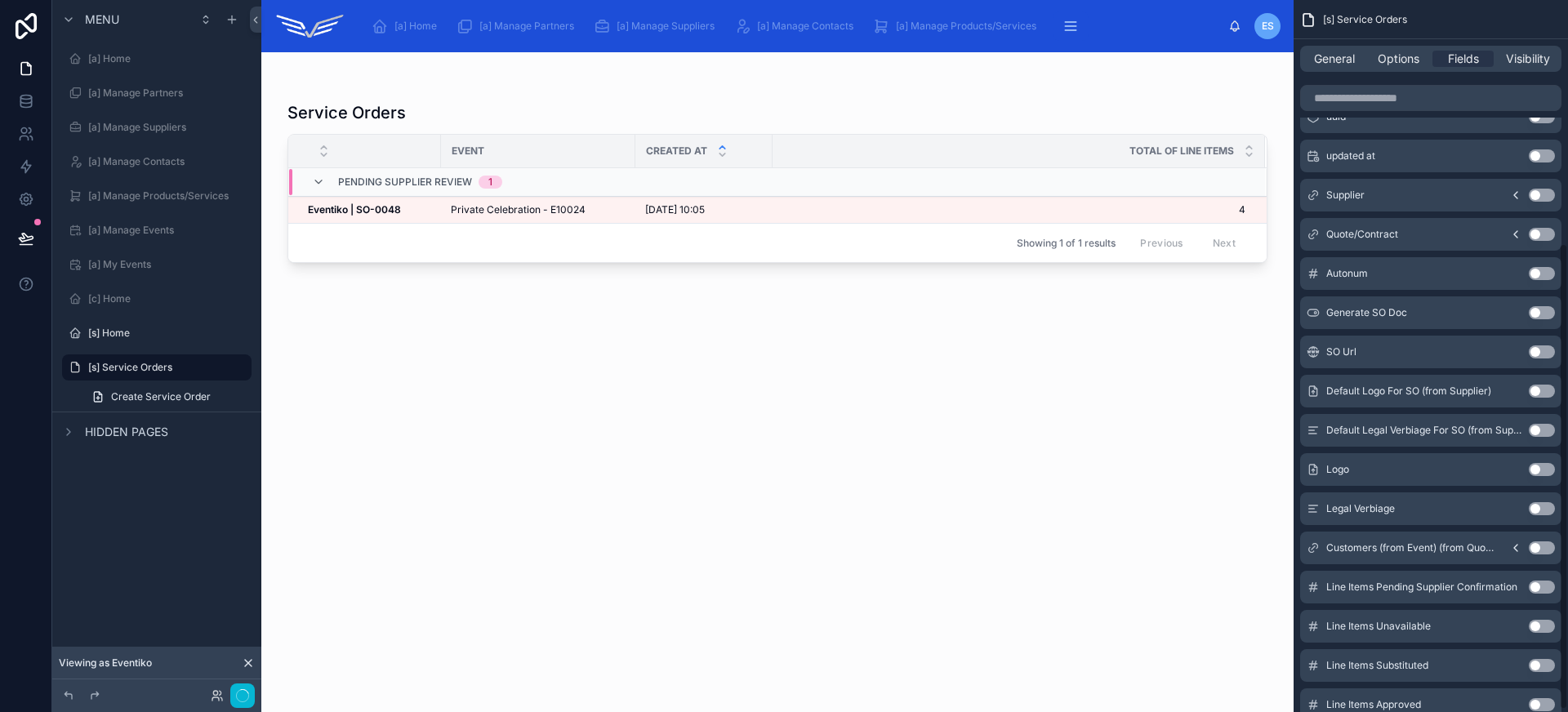
scroll to position [0, 0]
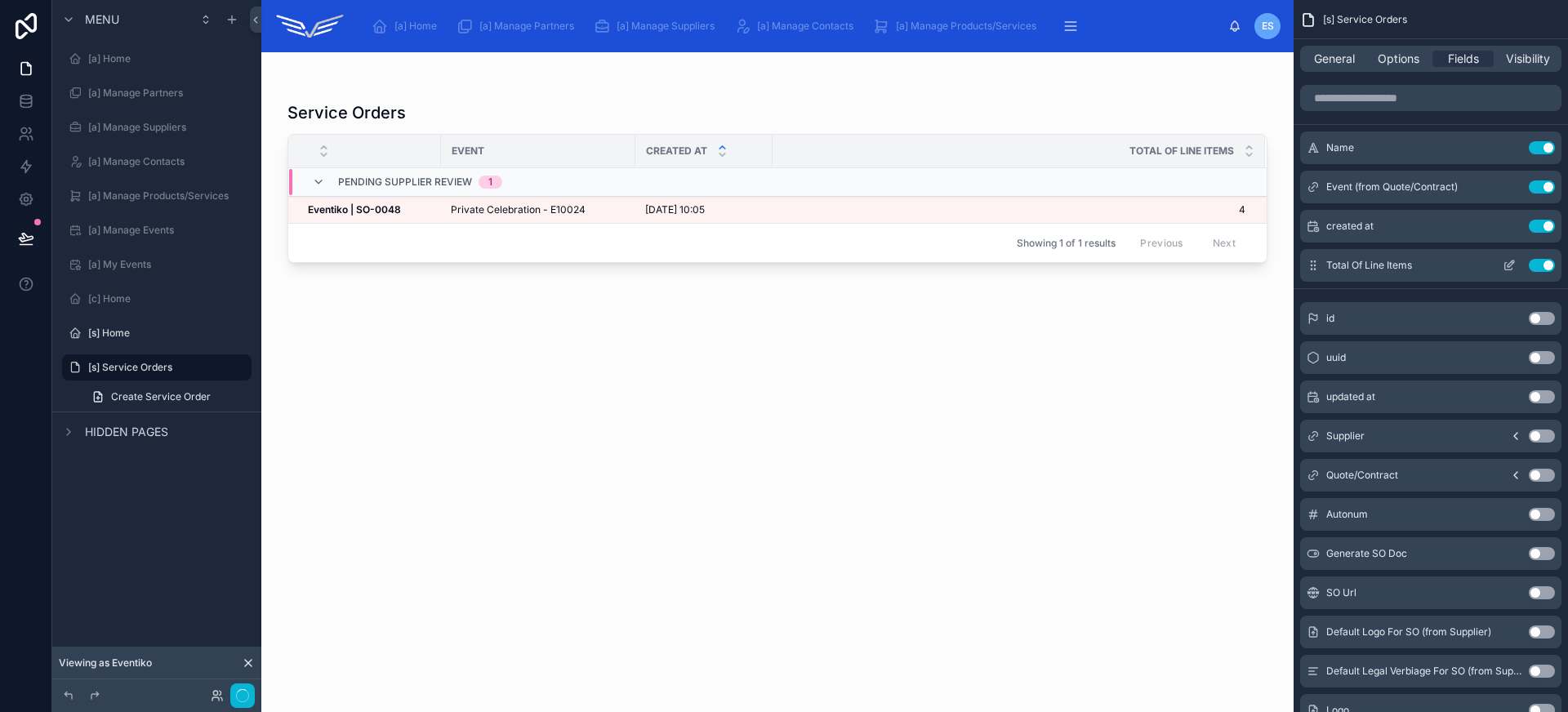
click at [1512, 264] on icon "scrollable content" at bounding box center [1510, 263] width 6 height 6
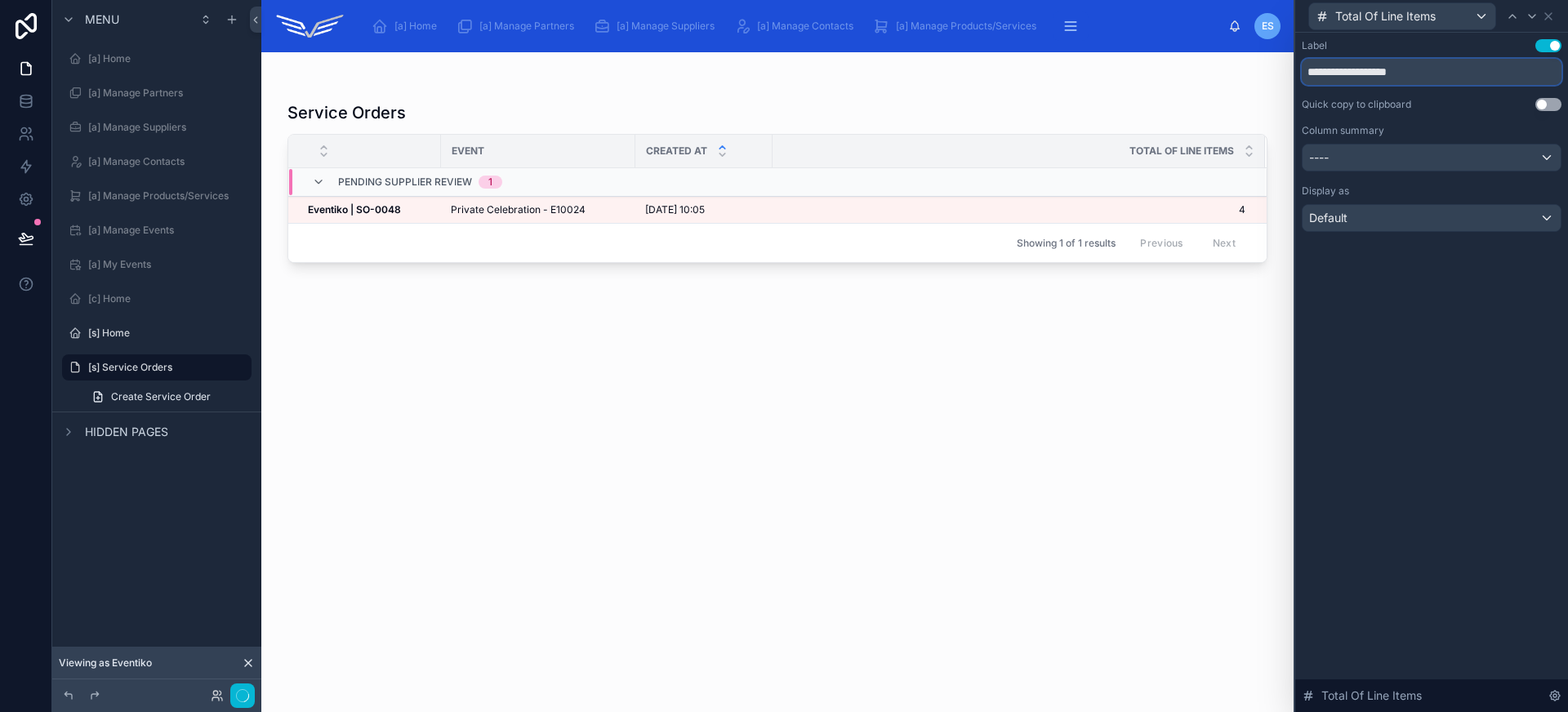
click at [1324, 73] on input "**********" at bounding box center [1431, 71] width 259 height 26
click at [1324, 74] on input "**********" at bounding box center [1431, 71] width 259 height 26
type input "**********"
click at [1320, 71] on input "**********" at bounding box center [1431, 71] width 259 height 26
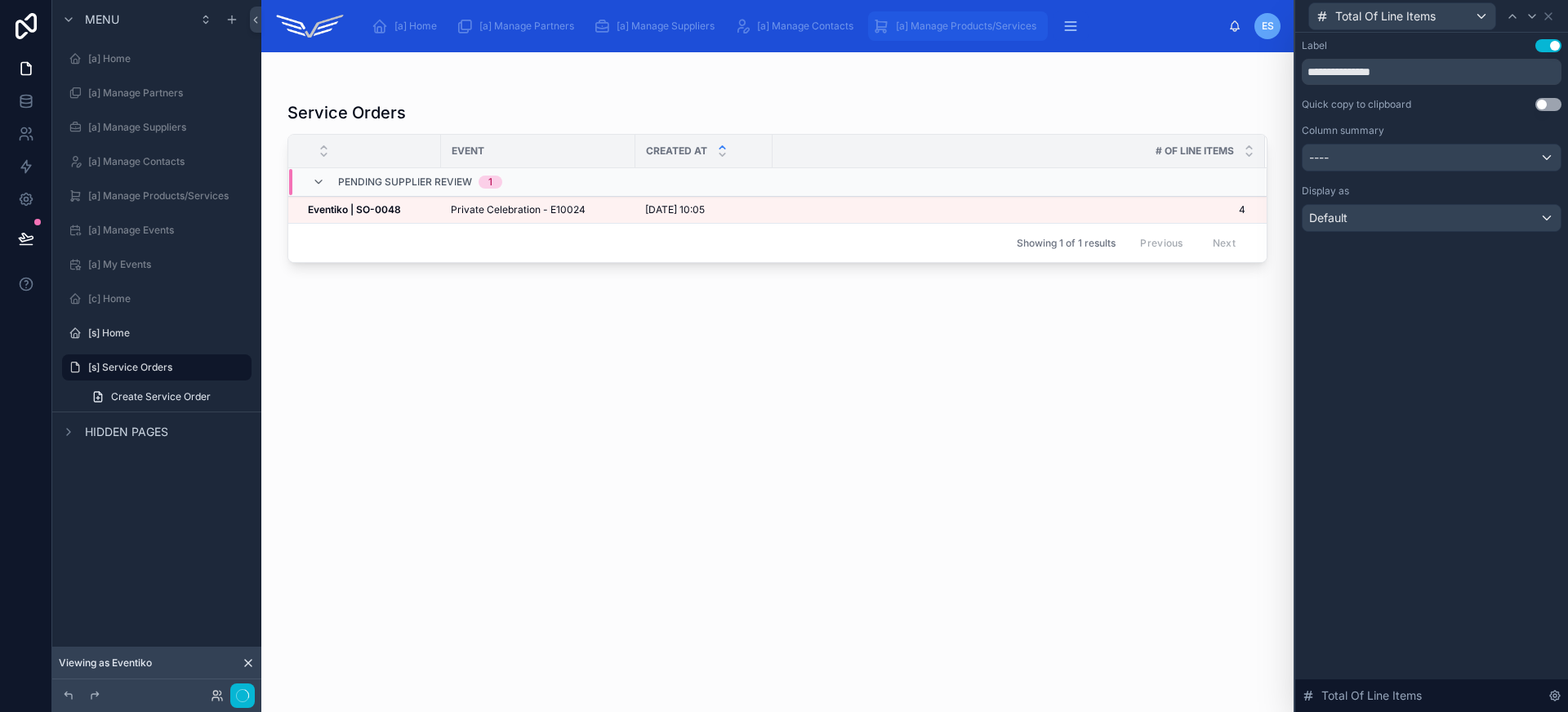
click at [934, 25] on span "[a] Manage Products/Services" at bounding box center [966, 26] width 140 height 13
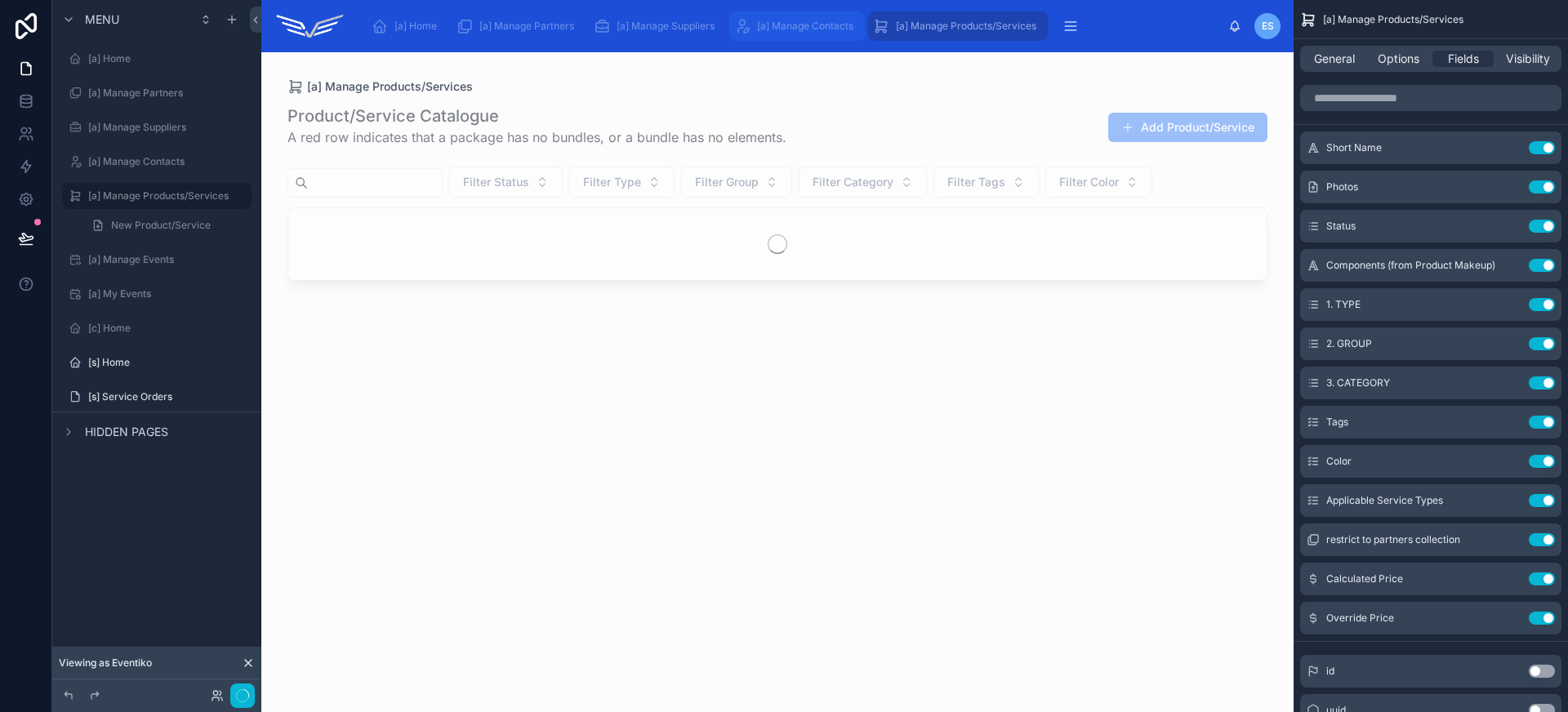
click at [767, 29] on span "[a] Manage Contacts" at bounding box center [805, 26] width 96 height 13
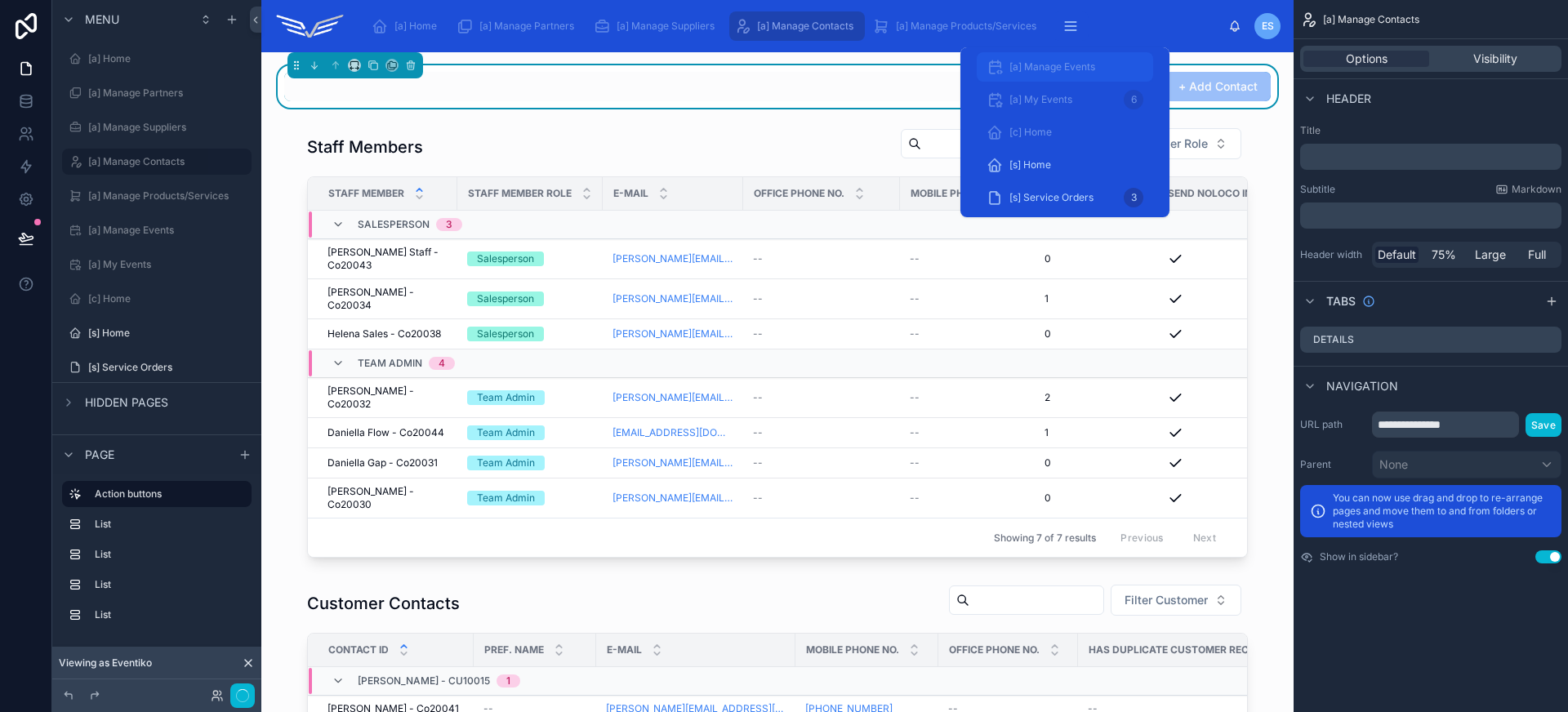
click at [1052, 67] on span "[a] Manage Events" at bounding box center [1052, 67] width 86 height 13
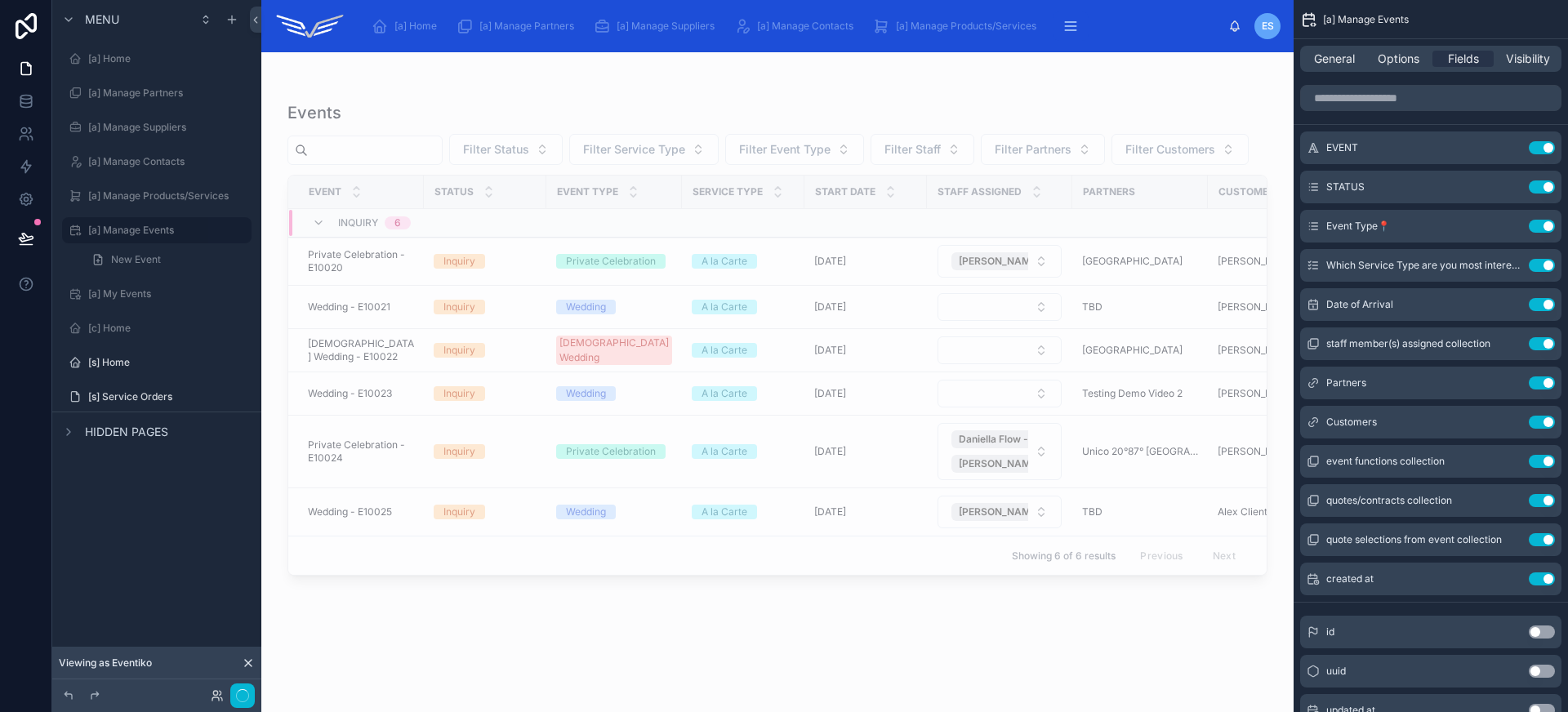
click at [378, 296] on div at bounding box center [777, 372] width 1032 height 640
click at [390, 451] on span "Private Celebration - E10024" at bounding box center [361, 451] width 106 height 26
click at [394, 463] on span "Private Celebration - E10024" at bounding box center [361, 451] width 106 height 26
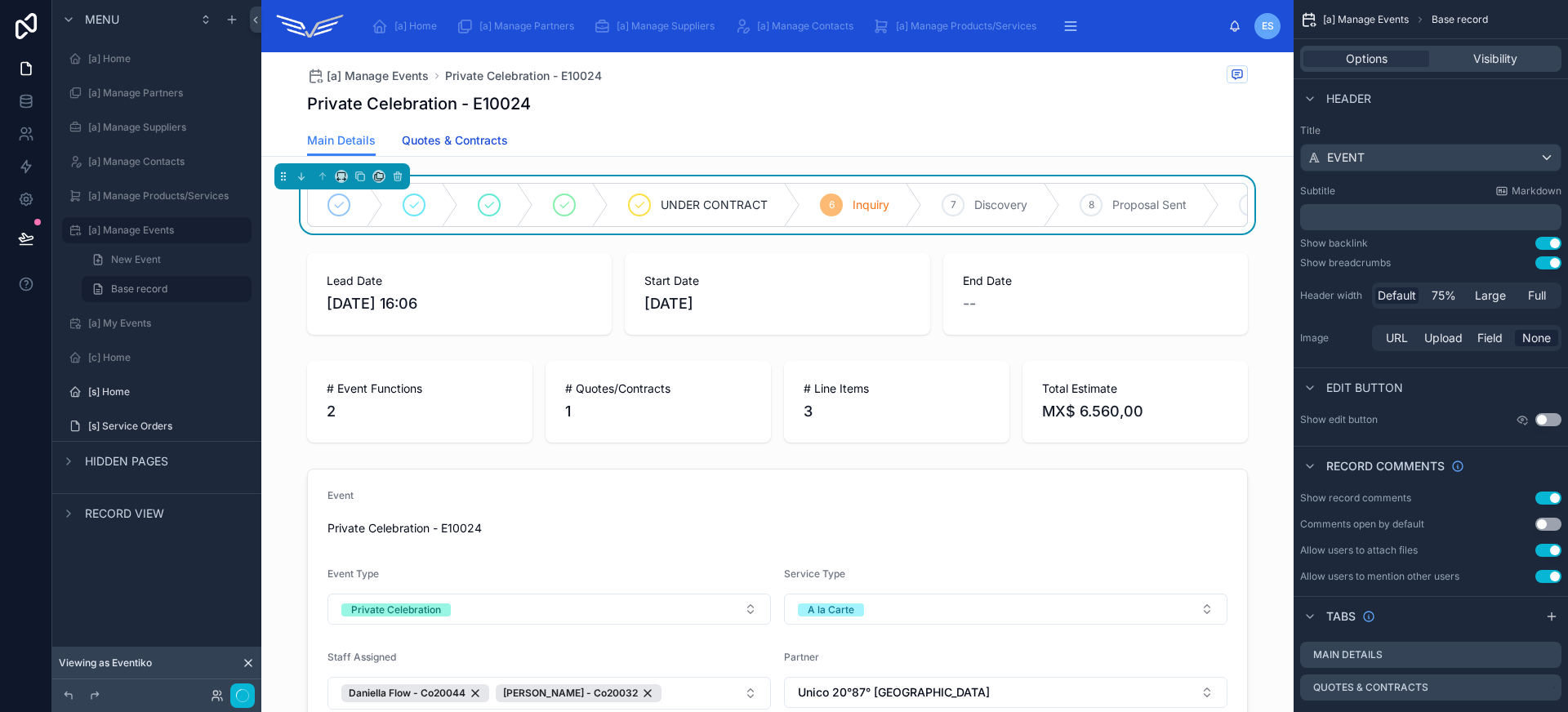
click at [482, 143] on span "Quotes & Contracts" at bounding box center [454, 140] width 106 height 16
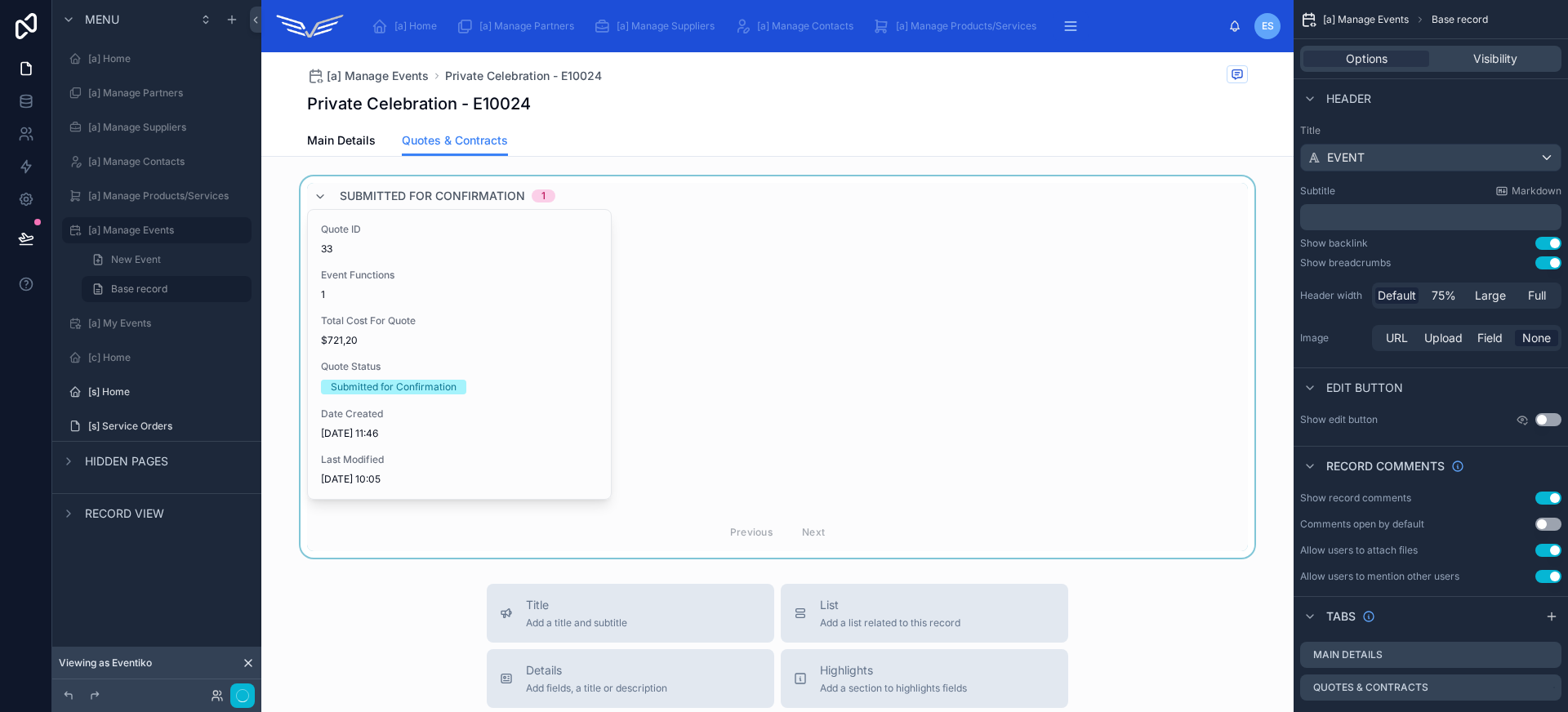
click at [533, 347] on div at bounding box center [777, 367] width 1032 height 381
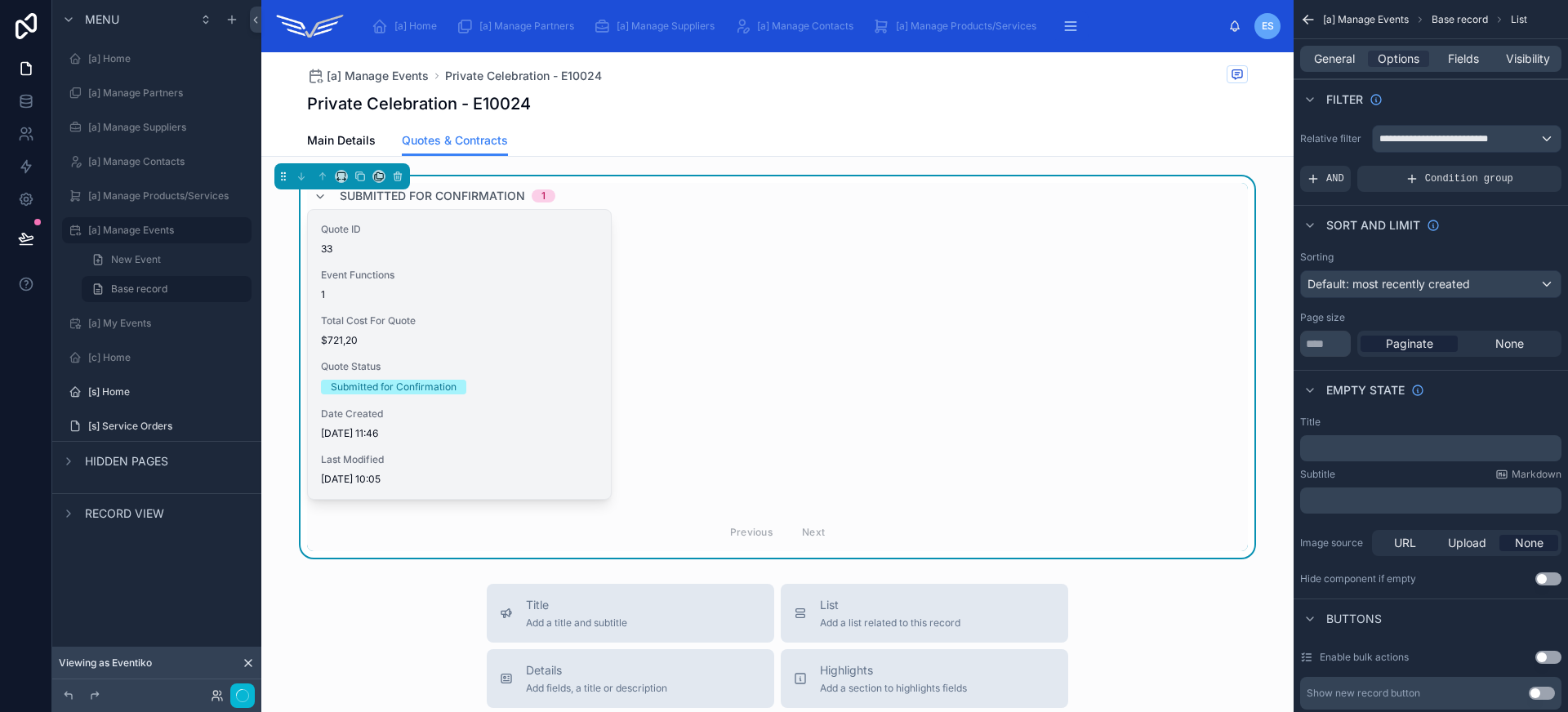
click at [509, 420] on div "Date Created 29/07/2025 11:46" at bounding box center [459, 423] width 277 height 33
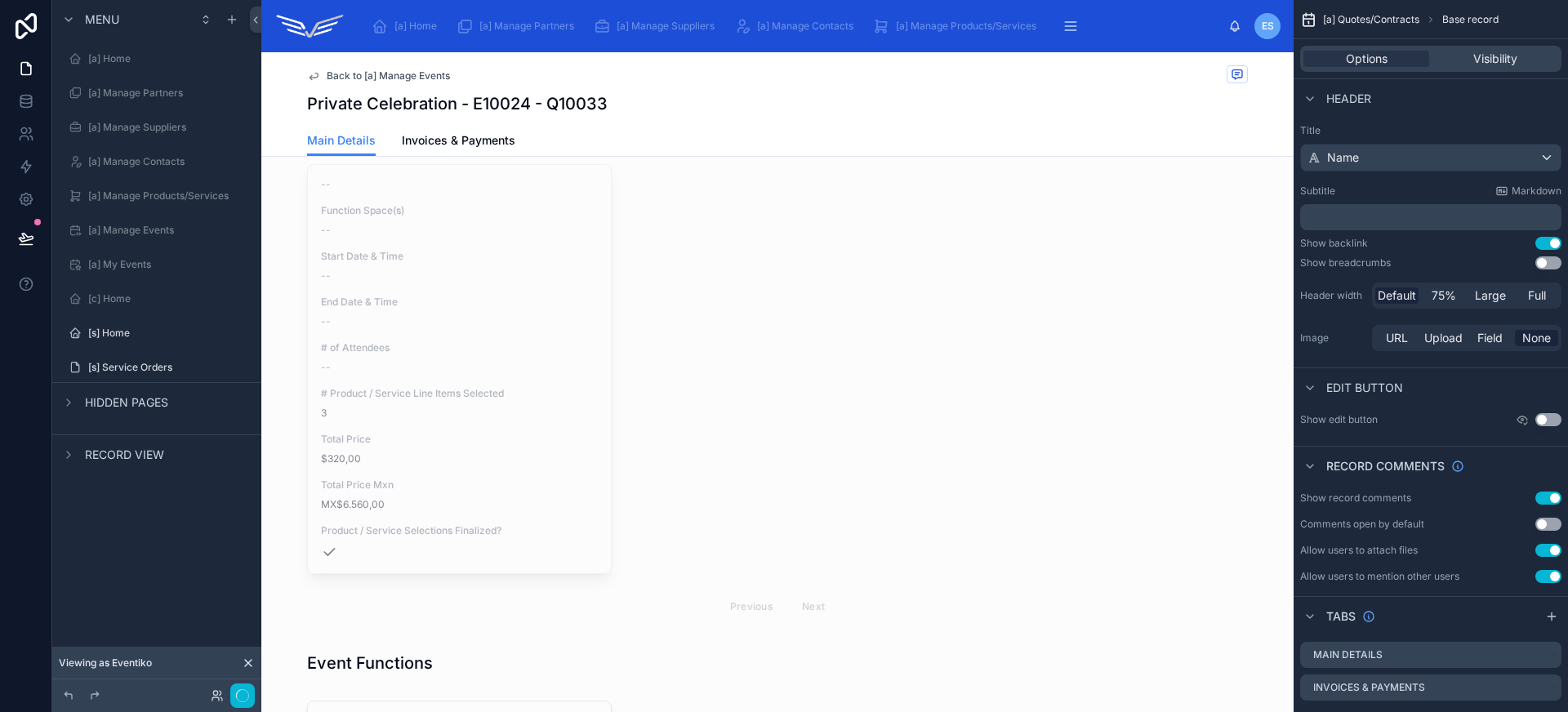
scroll to position [1103, 0]
click at [437, 258] on div at bounding box center [777, 398] width 1032 height 474
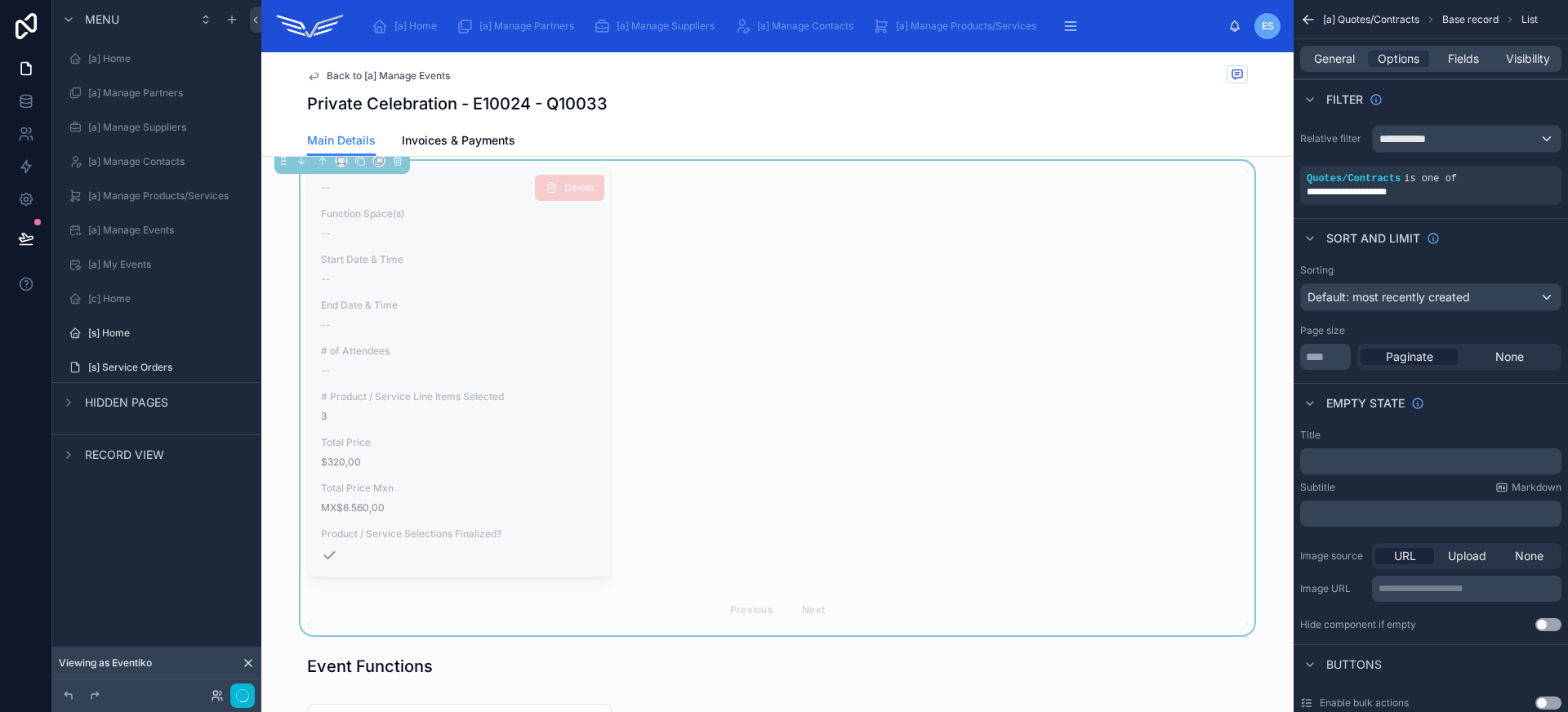
click at [466, 277] on div "--" at bounding box center [459, 279] width 277 height 13
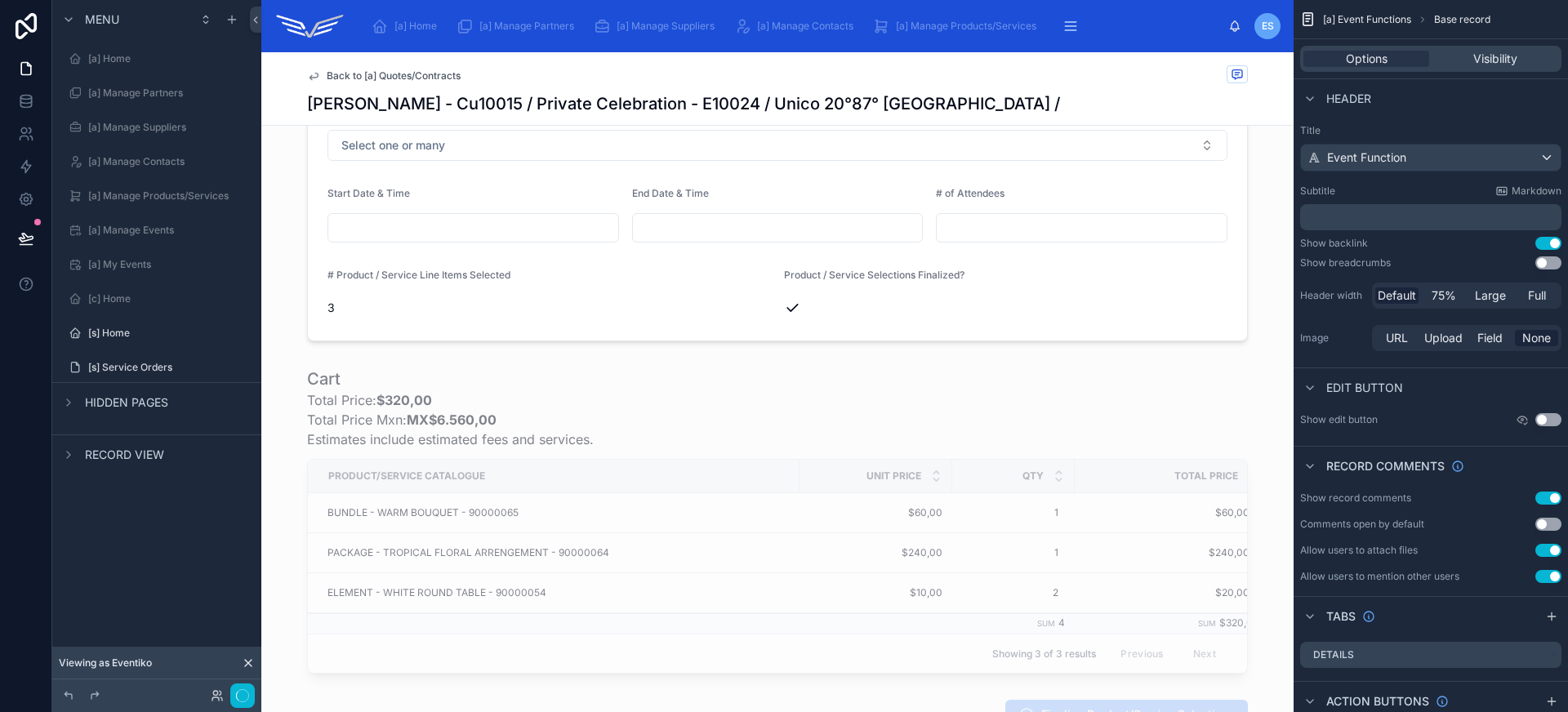
scroll to position [544, 0]
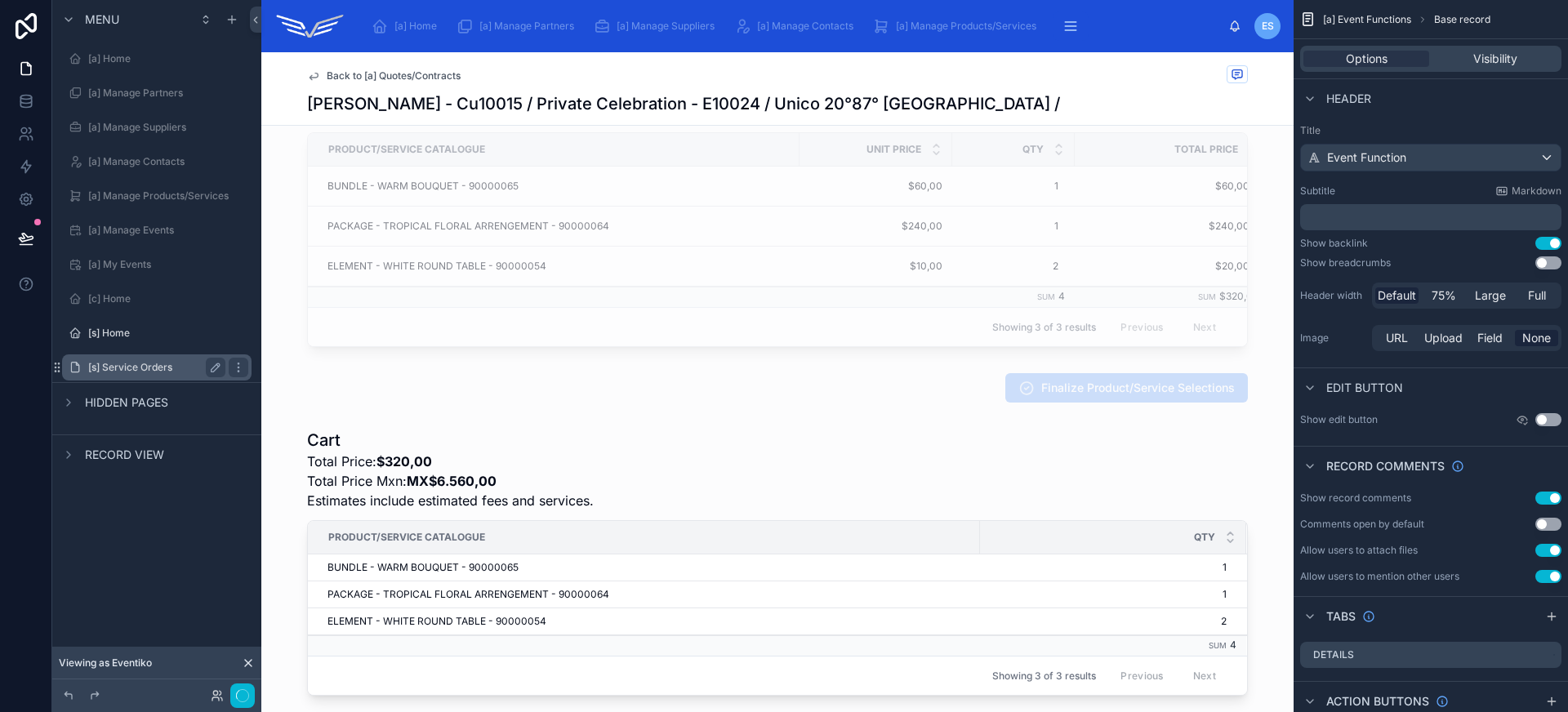
click at [142, 368] on label "[s] Service Orders" at bounding box center [153, 367] width 131 height 13
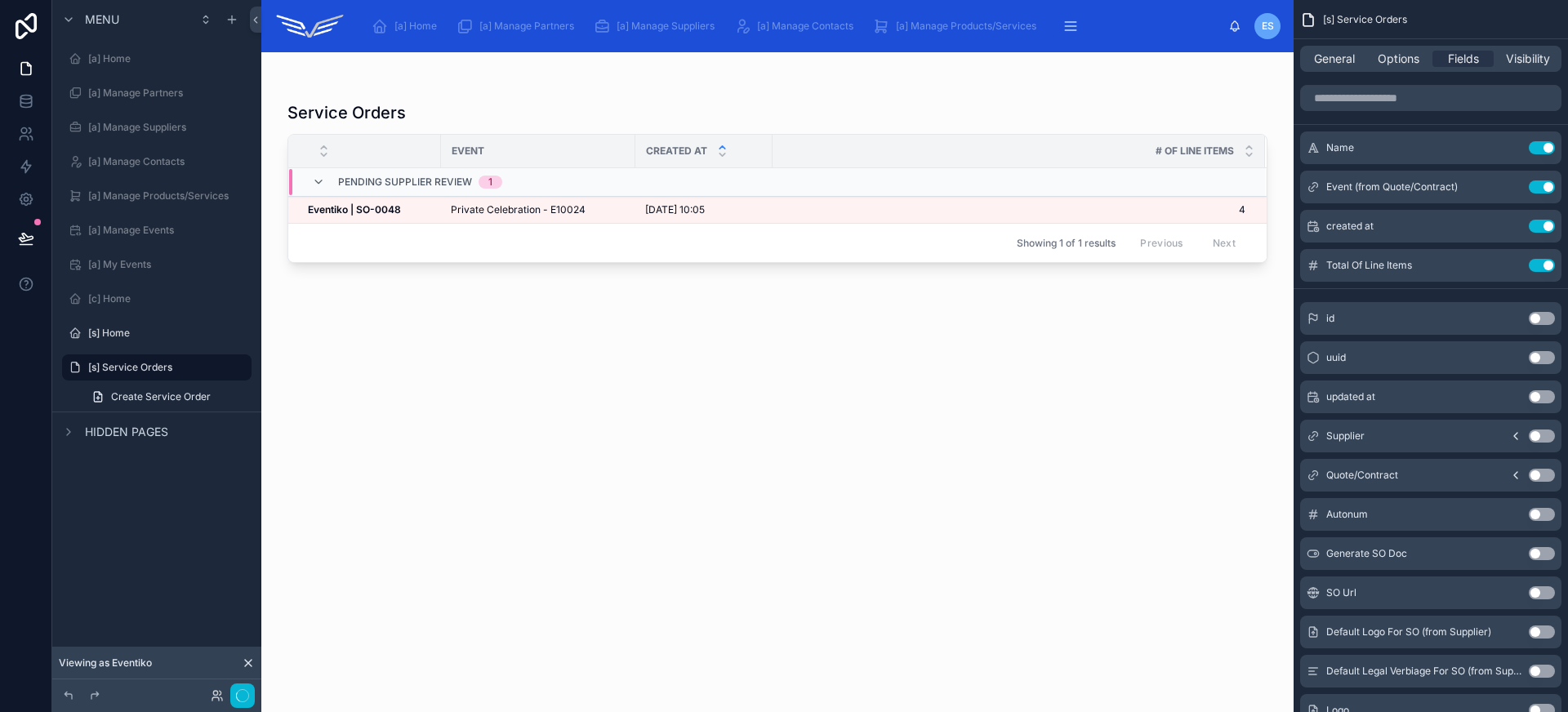
click at [794, 212] on div at bounding box center [777, 372] width 1032 height 640
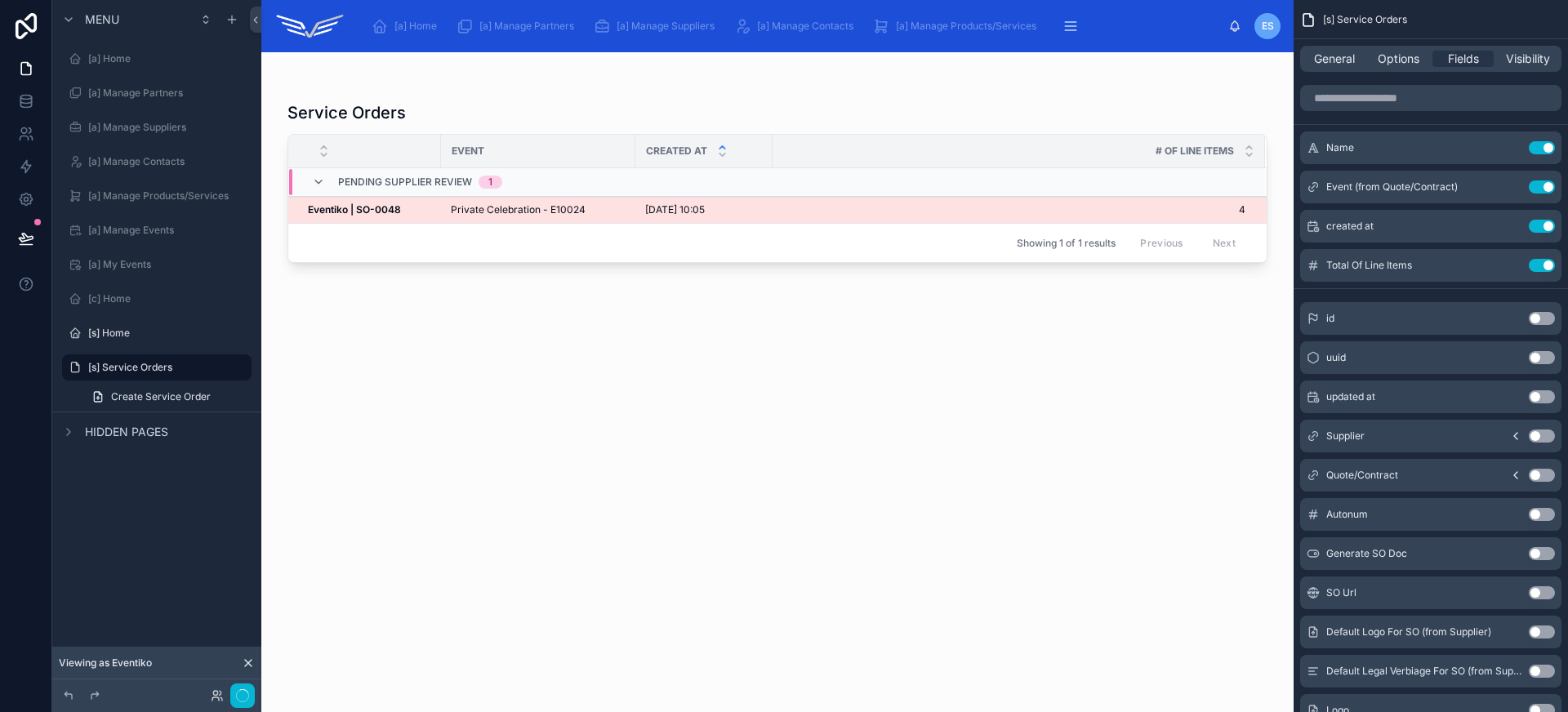
click at [763, 207] on td "11/09/2025 10:05 11/09/2025 10:05" at bounding box center [704, 210] width 137 height 27
click at [421, 209] on div "Eventiko | SO-0048 Eventiko | SO-0048" at bounding box center [370, 210] width 123 height 13
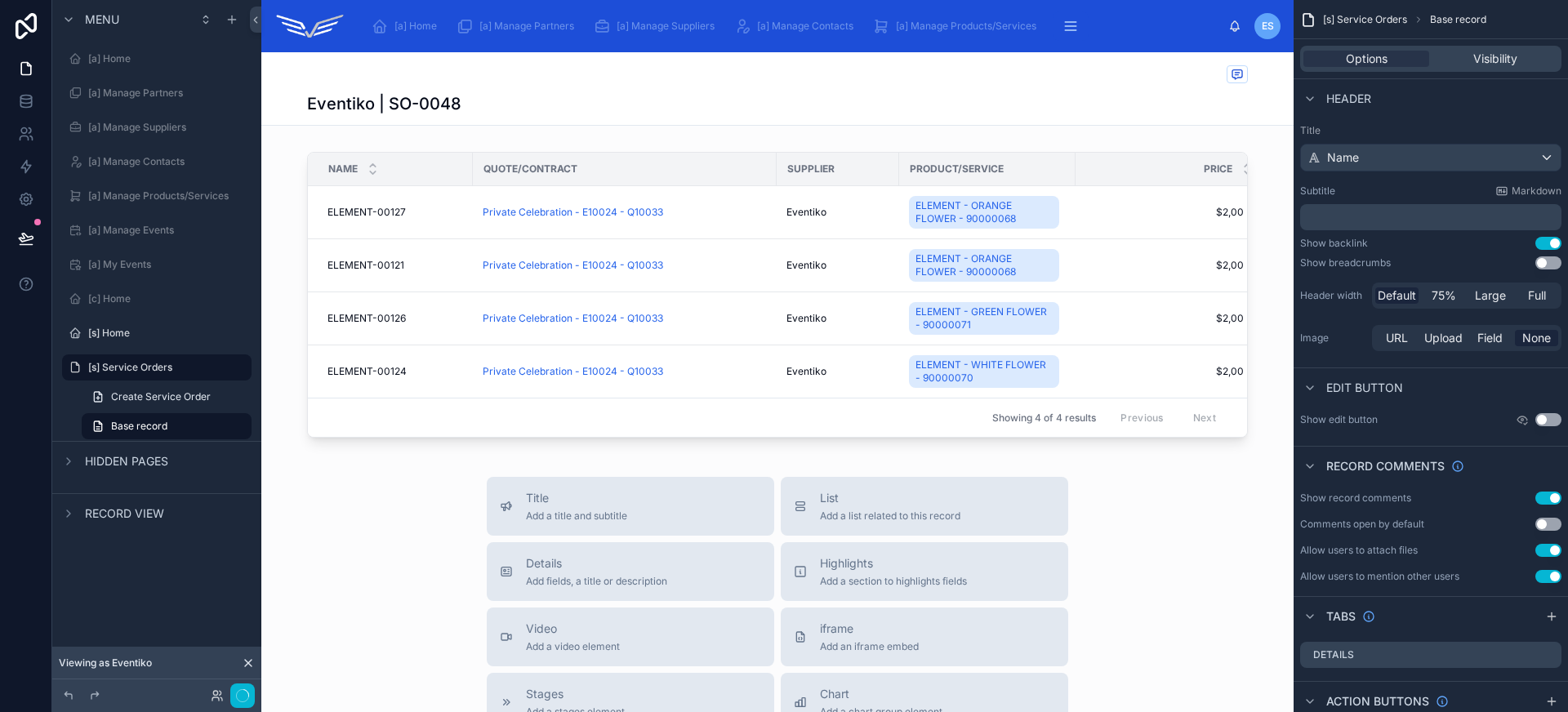
click at [450, 134] on div "Eventiko | SO-0048 Name Quote/Contract Supplier Product/Service Price ELEMENT-0…" at bounding box center [777, 620] width 1032 height 1135
click at [642, 588] on span "Add fields, a title or description" at bounding box center [596, 581] width 141 height 13
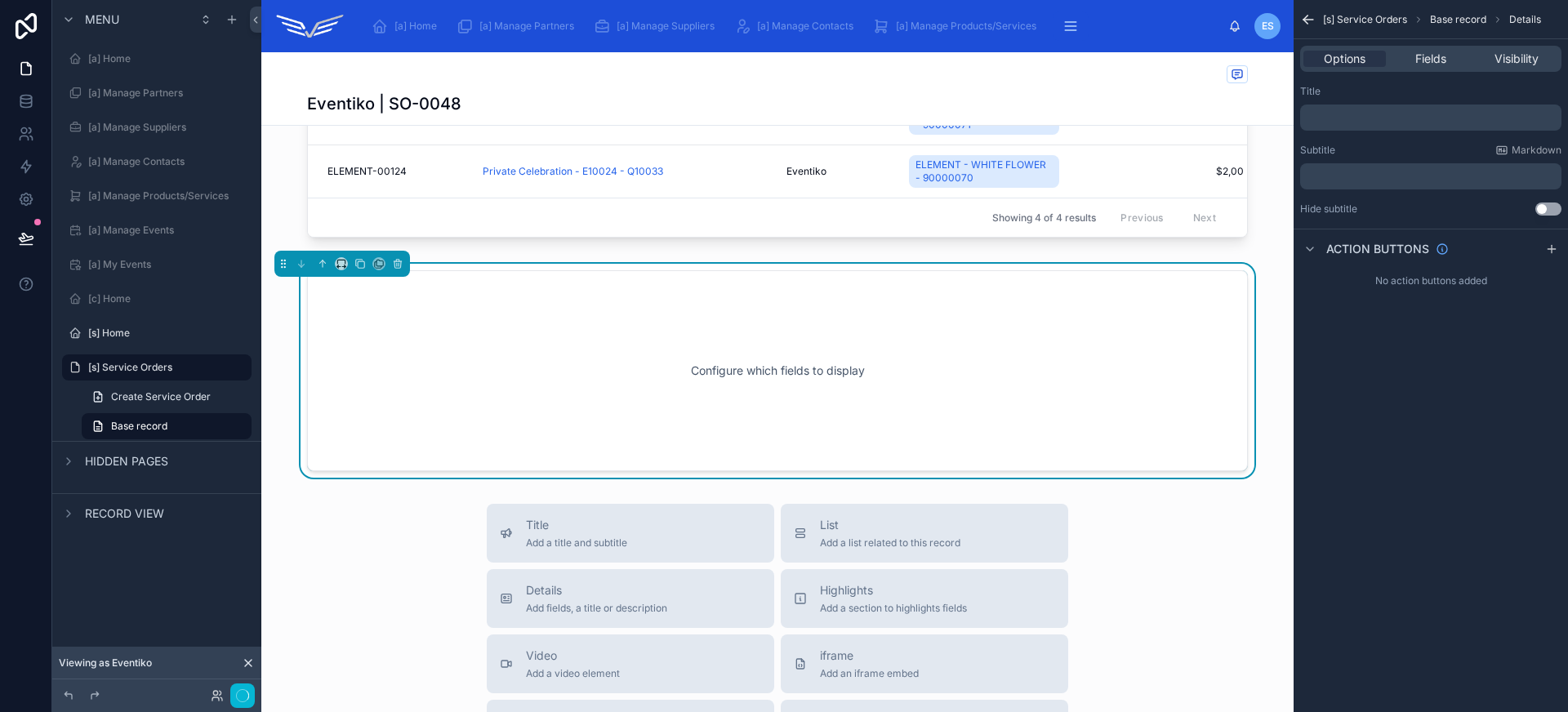
scroll to position [201, 0]
click at [321, 268] on icon at bounding box center [322, 263] width 12 height 12
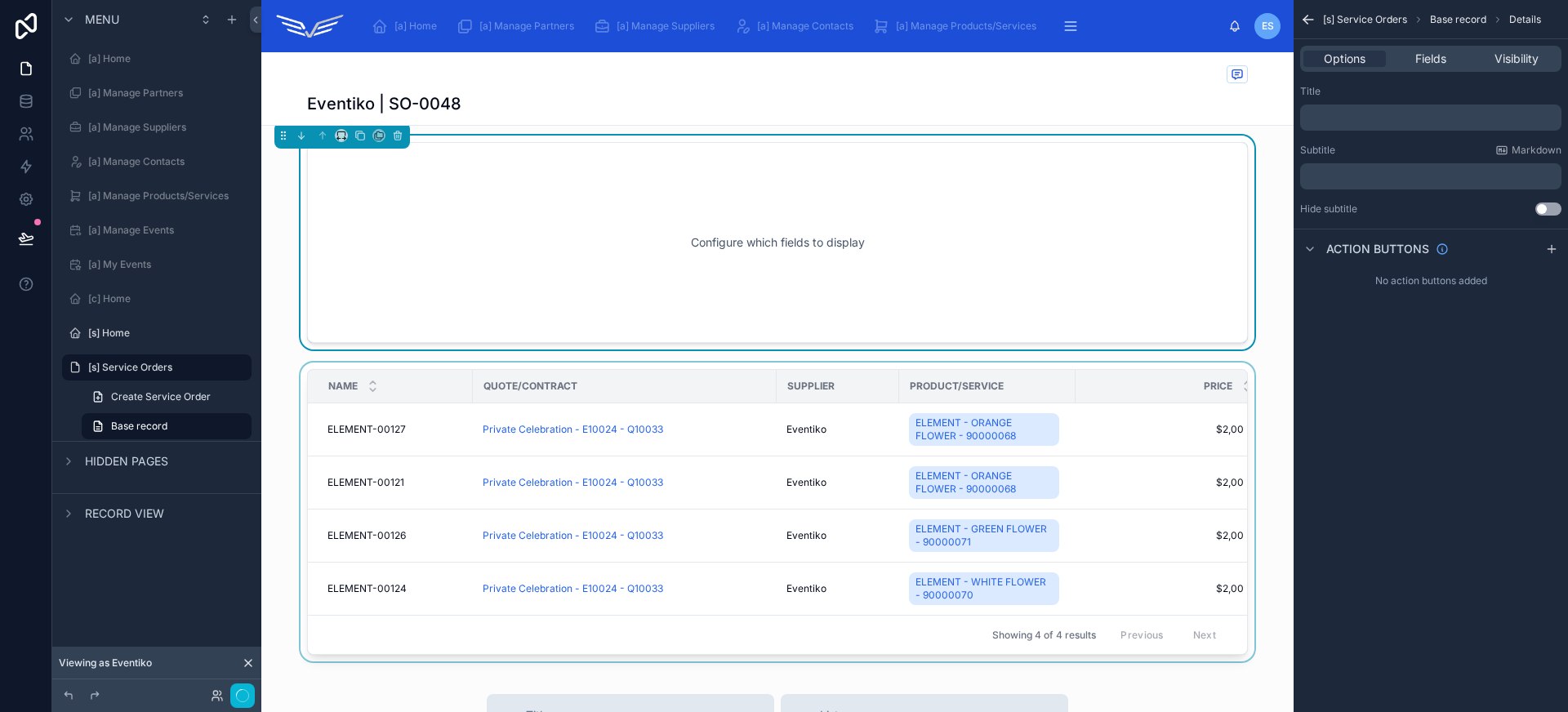
scroll to position [0, 0]
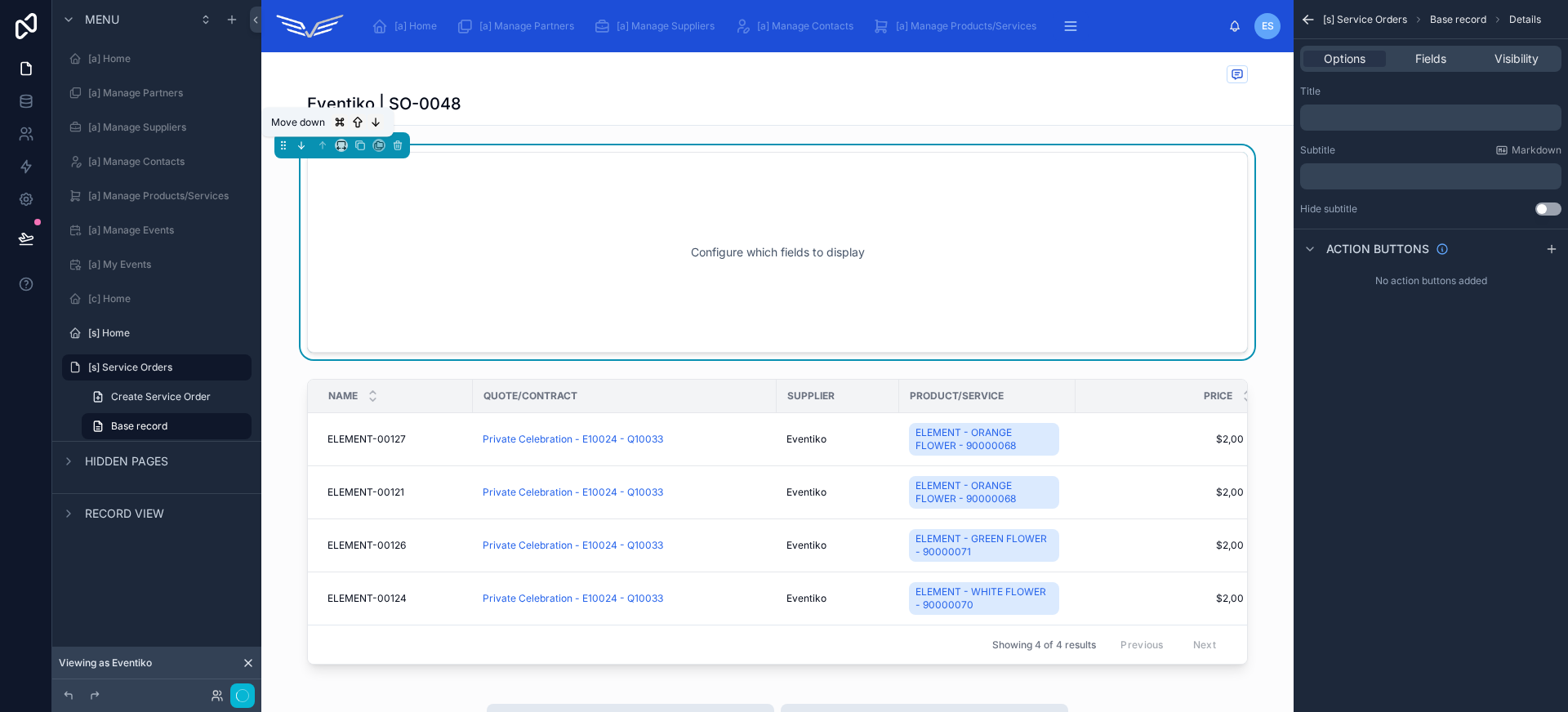
click at [303, 143] on icon at bounding box center [301, 145] width 12 height 12
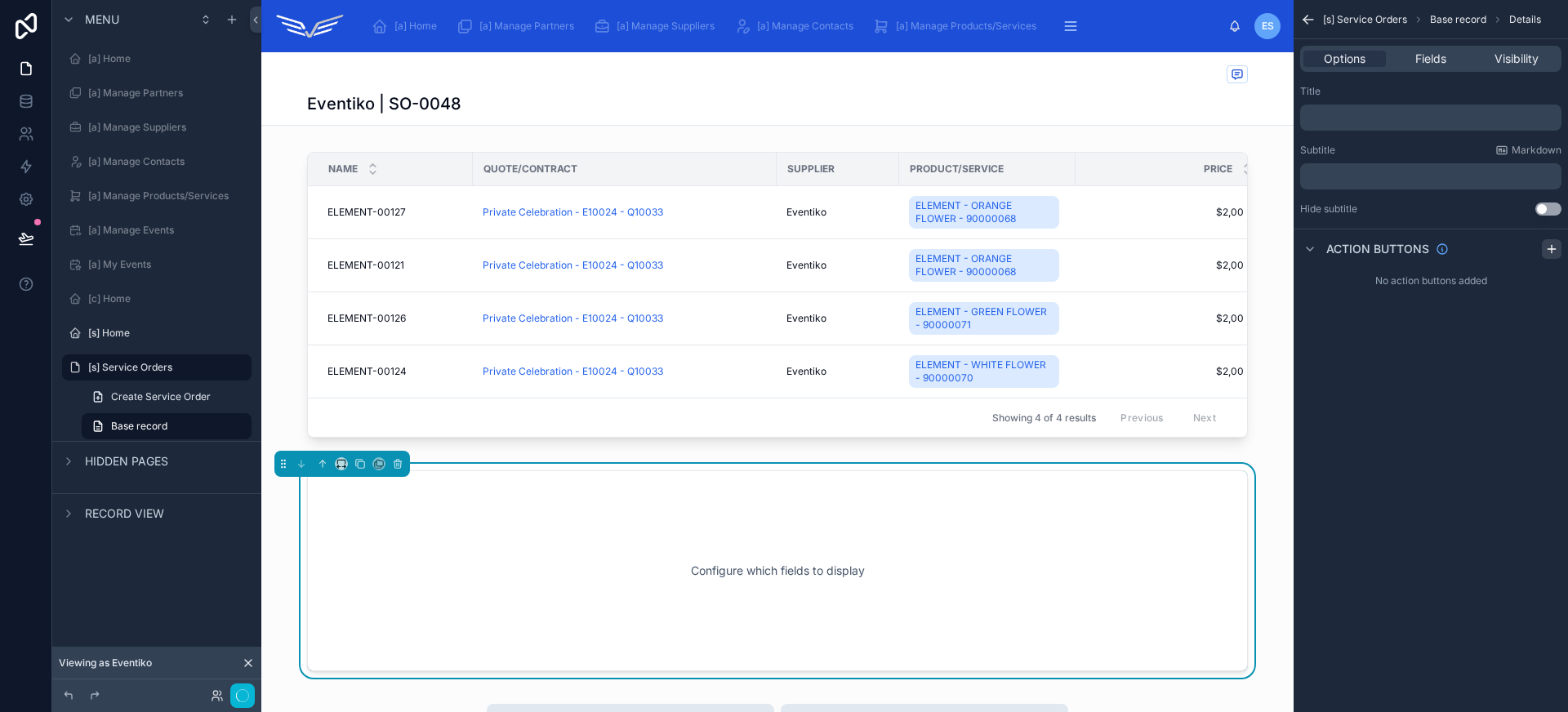
click at [1550, 249] on icon "scrollable content" at bounding box center [1551, 249] width 7 height 0
click at [1548, 287] on icon "scrollable content" at bounding box center [1548, 287] width 13 height 13
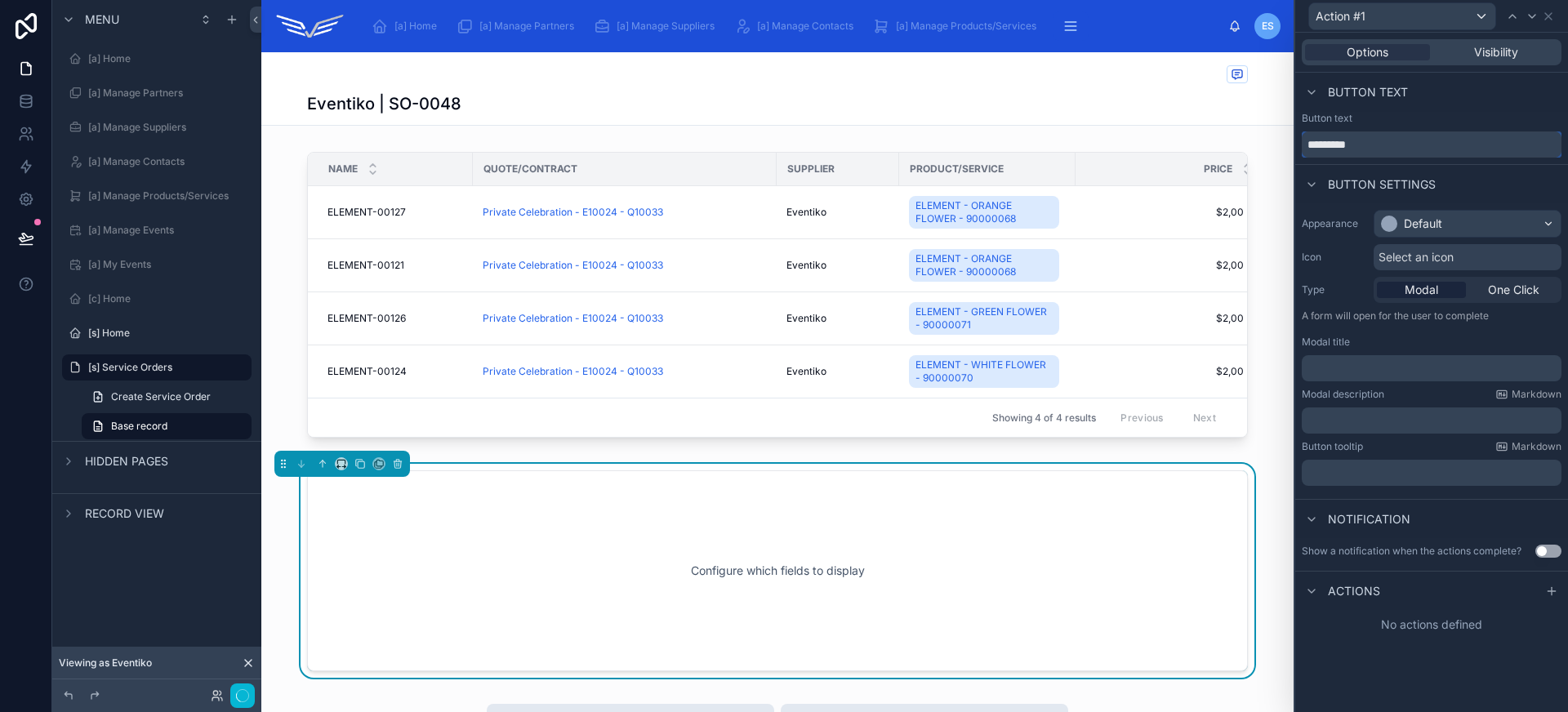
click at [1413, 137] on input "*********" at bounding box center [1431, 144] width 259 height 26
click at [1413, 137] on input "**********" at bounding box center [1431, 144] width 259 height 26
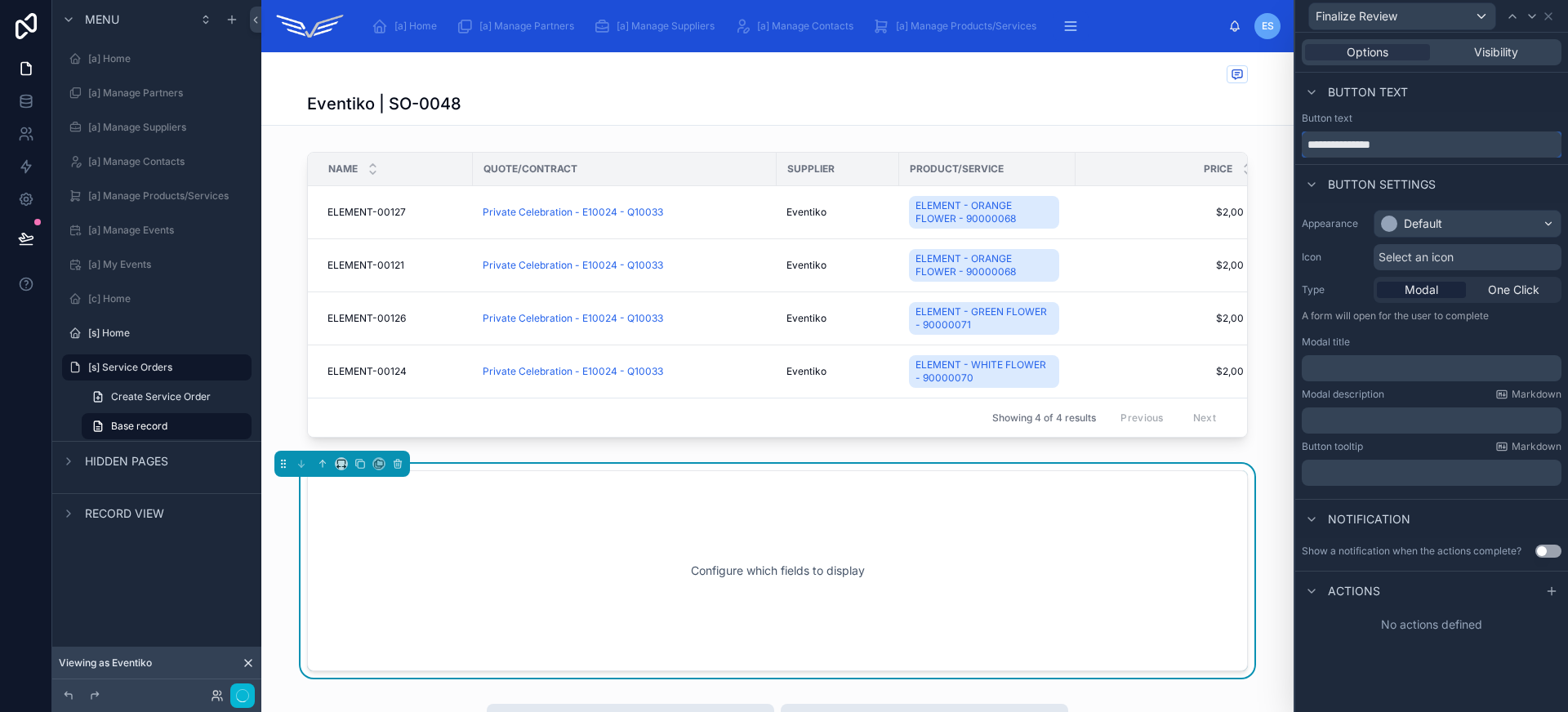
click at [1413, 137] on input "**********" at bounding box center [1431, 144] width 259 height 26
type input "**********"
click at [1498, 282] on span "One Click" at bounding box center [1514, 289] width 52 height 16
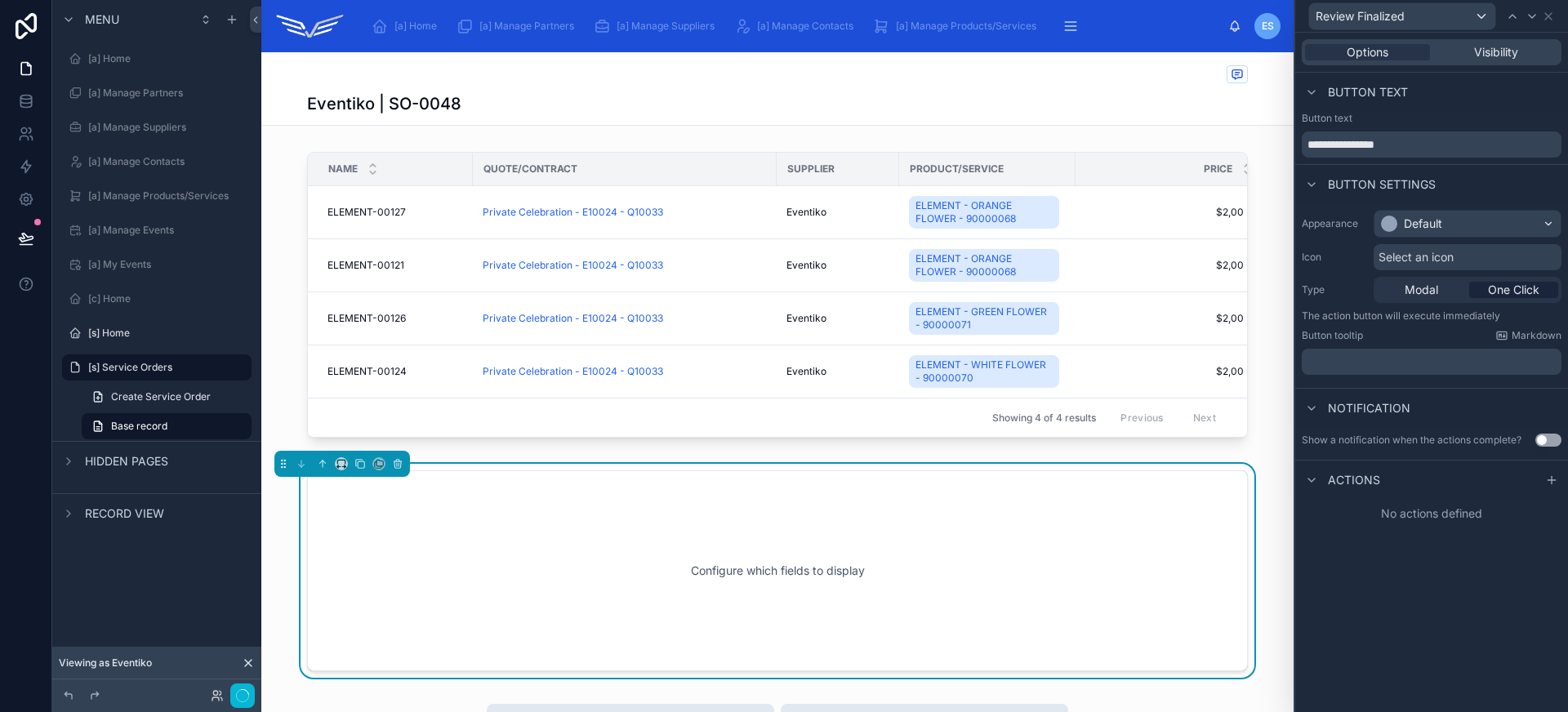
click at [1557, 476] on icon at bounding box center [1551, 479] width 13 height 13
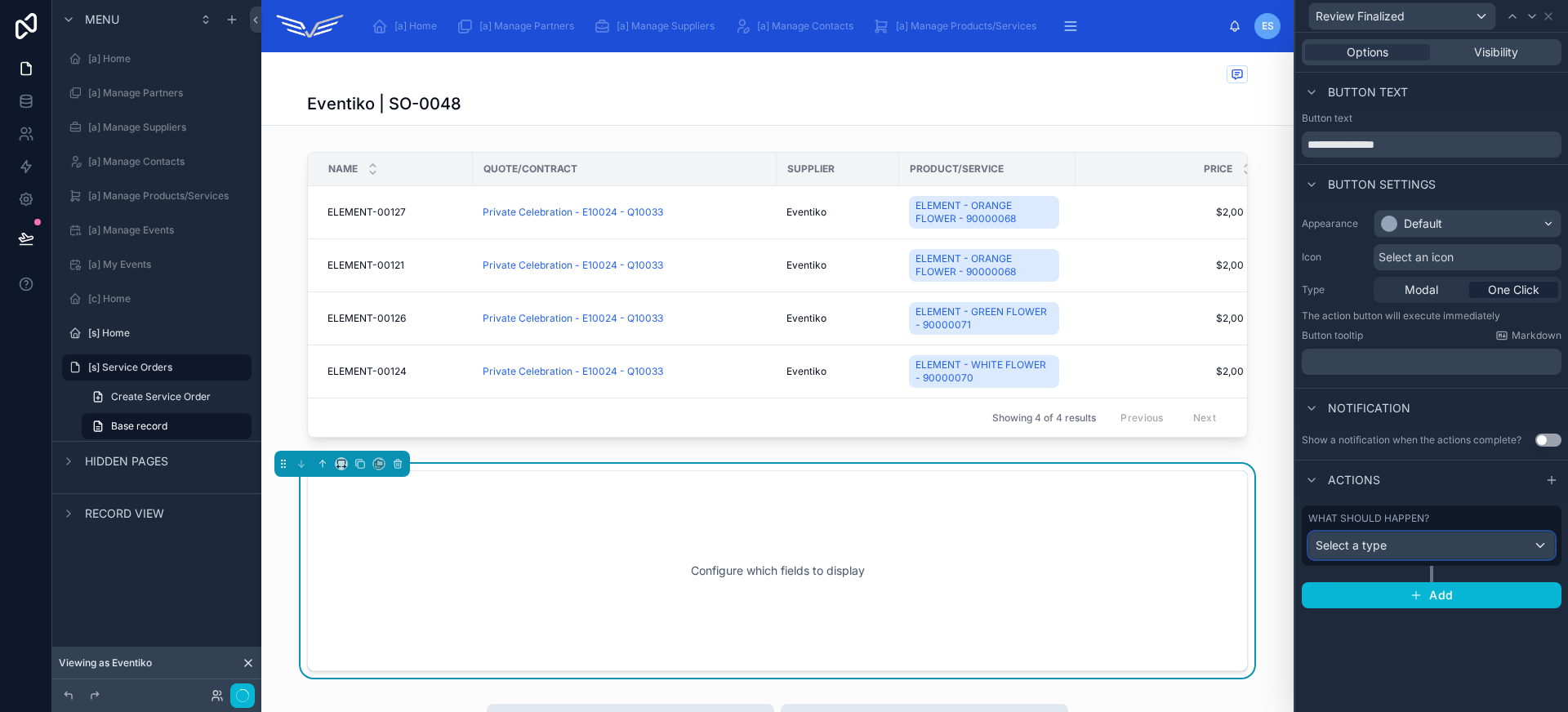
click at [1518, 548] on div "Select a type" at bounding box center [1431, 544] width 245 height 26
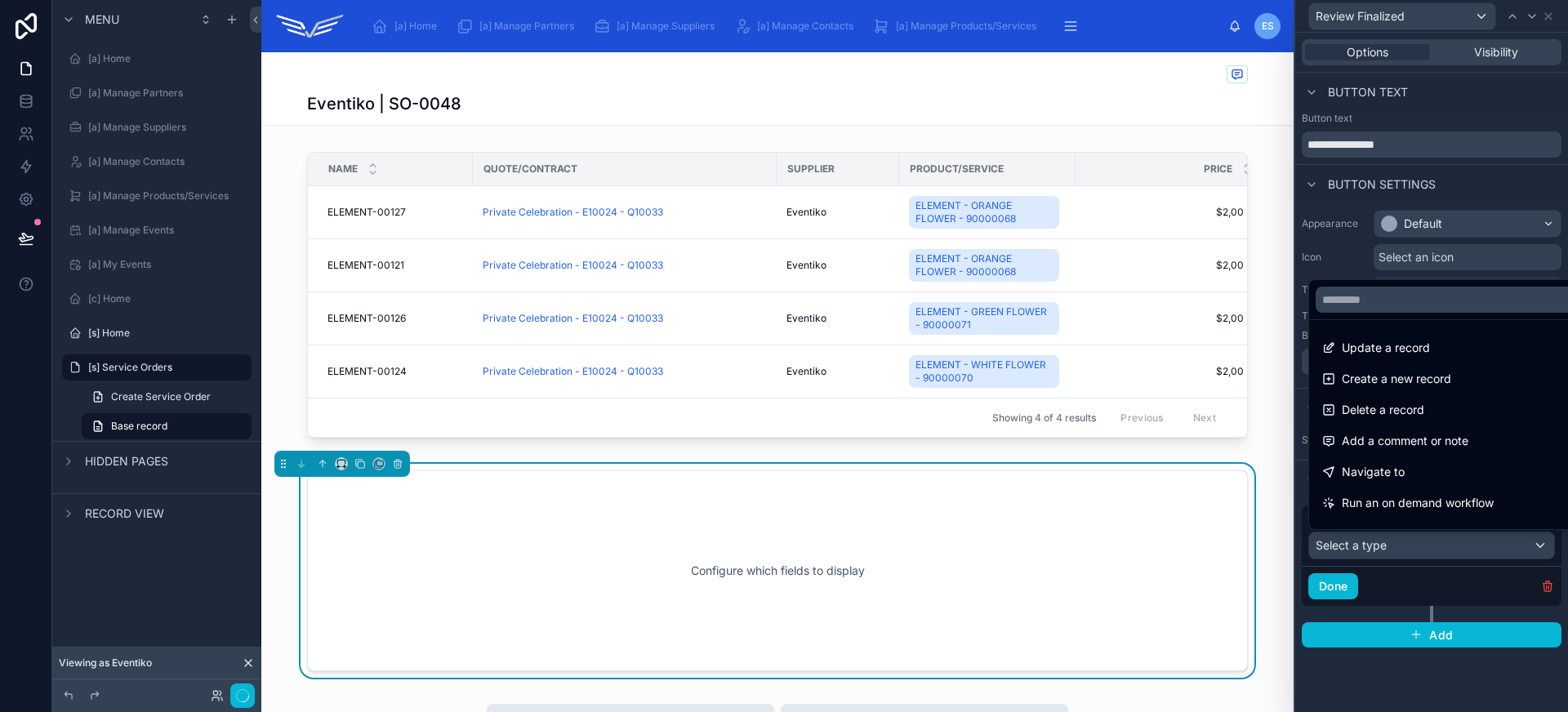
click at [1377, 331] on ul "Update a record Create a new record Delete a record Add a comment or note Navig…" at bounding box center [1450, 423] width 283 height 209
click at [1379, 341] on span "Update a record" at bounding box center [1385, 348] width 88 height 20
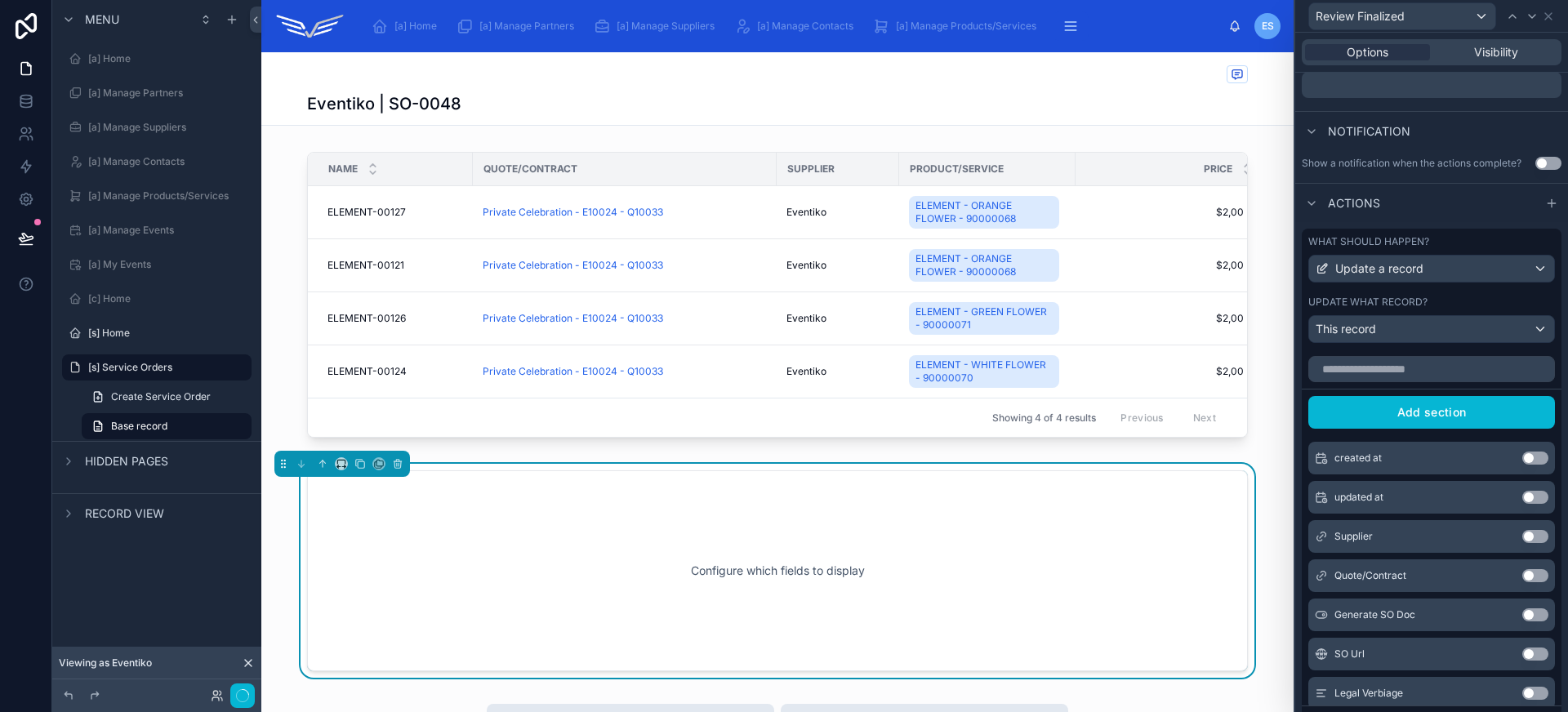
scroll to position [308, 0]
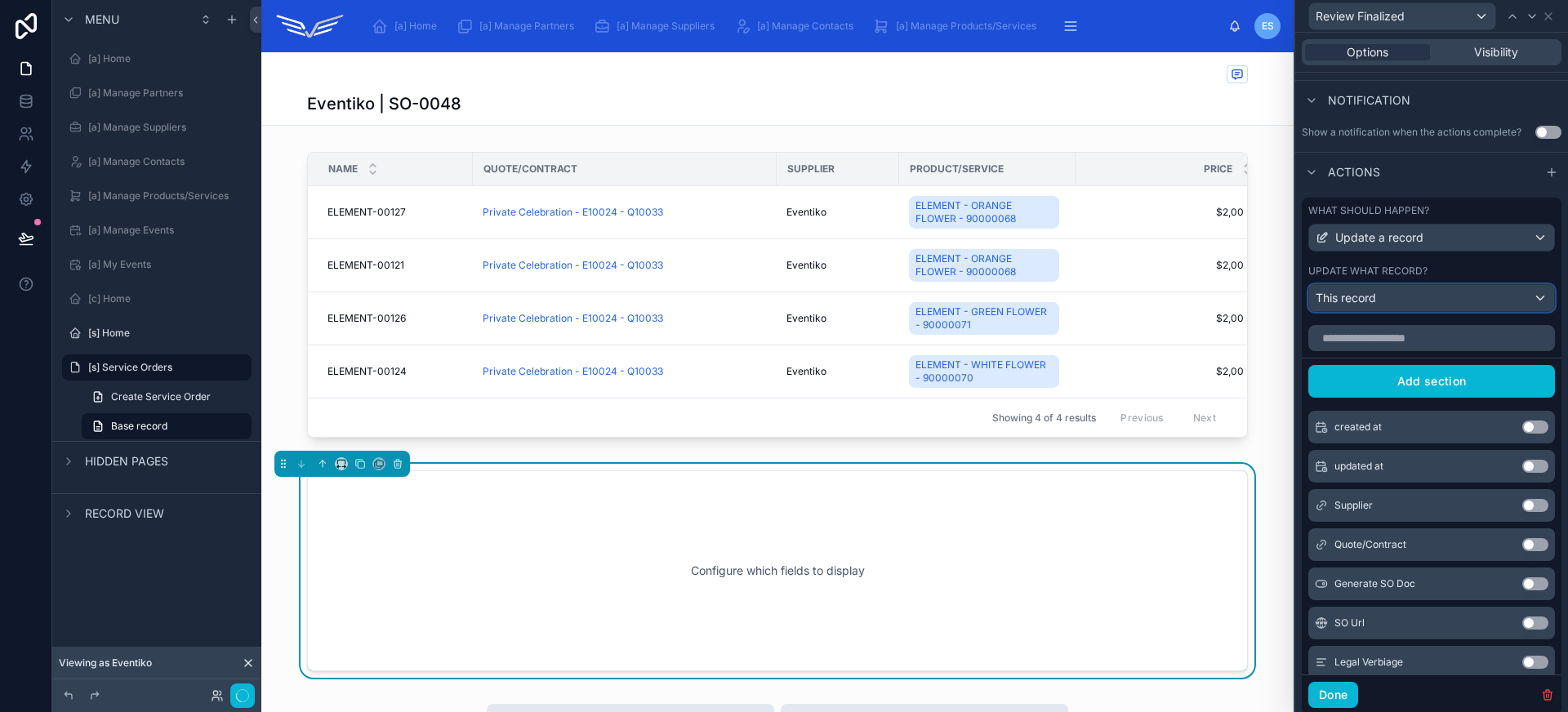
click at [1408, 291] on div "This record" at bounding box center [1431, 297] width 245 height 26
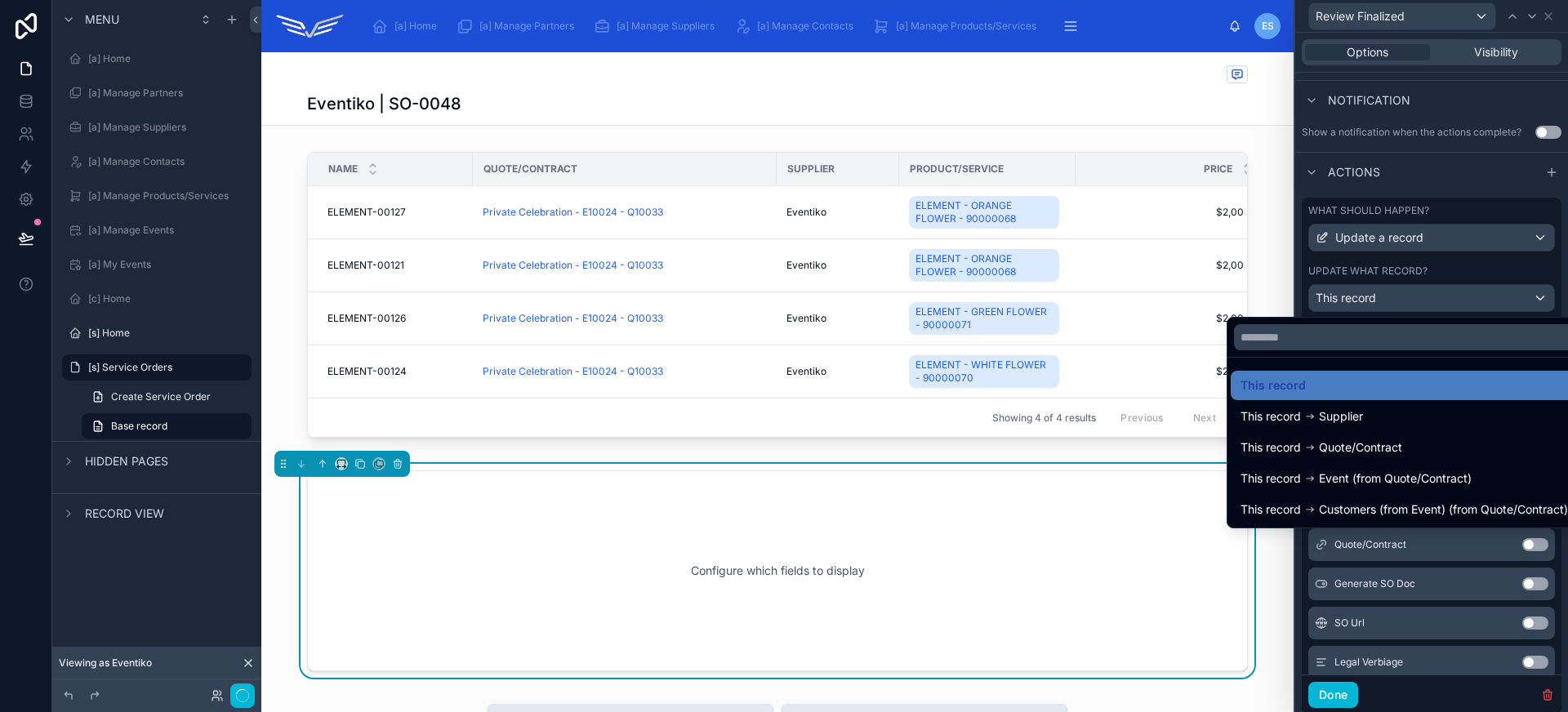
click at [1408, 291] on div at bounding box center [1431, 356] width 273 height 712
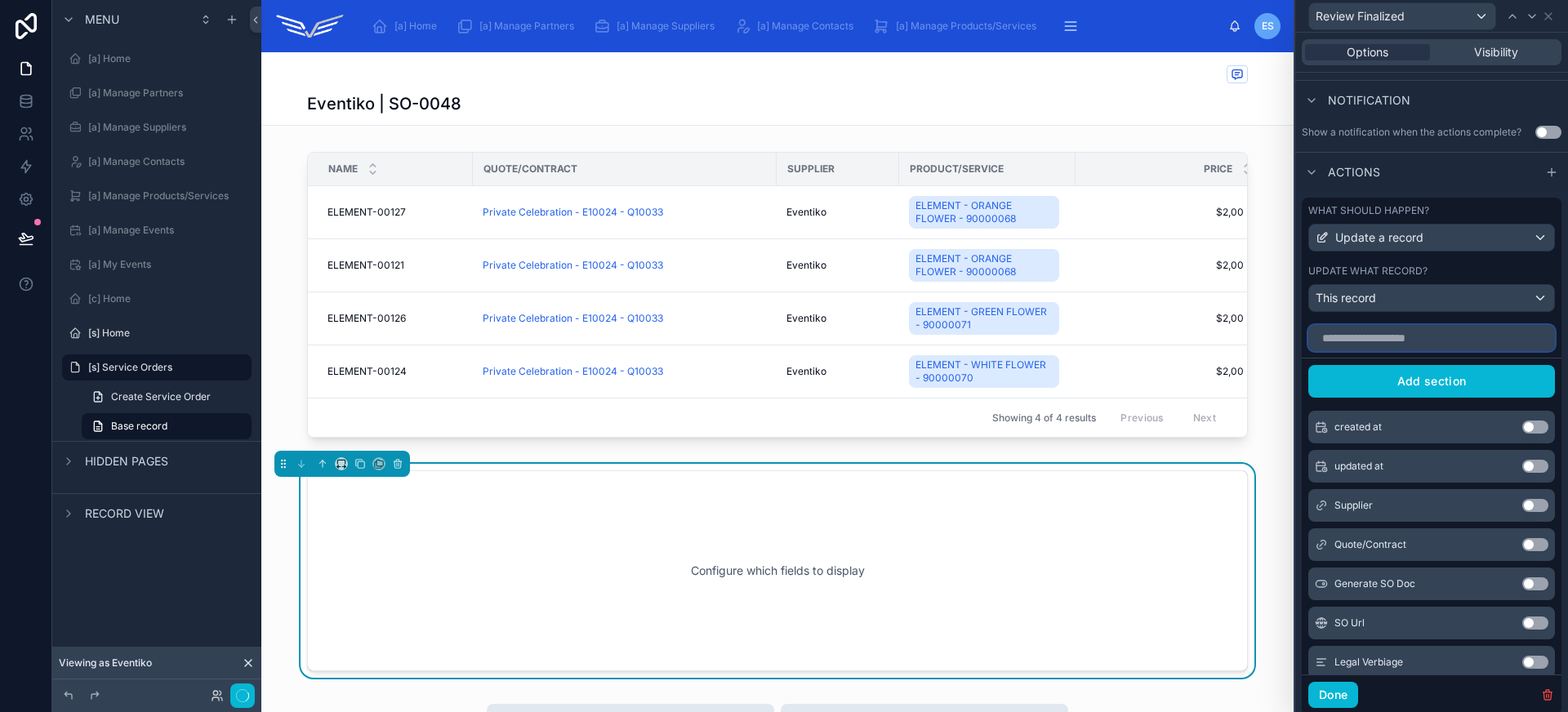
click at [1426, 331] on input "text" at bounding box center [1432, 337] width 247 height 26
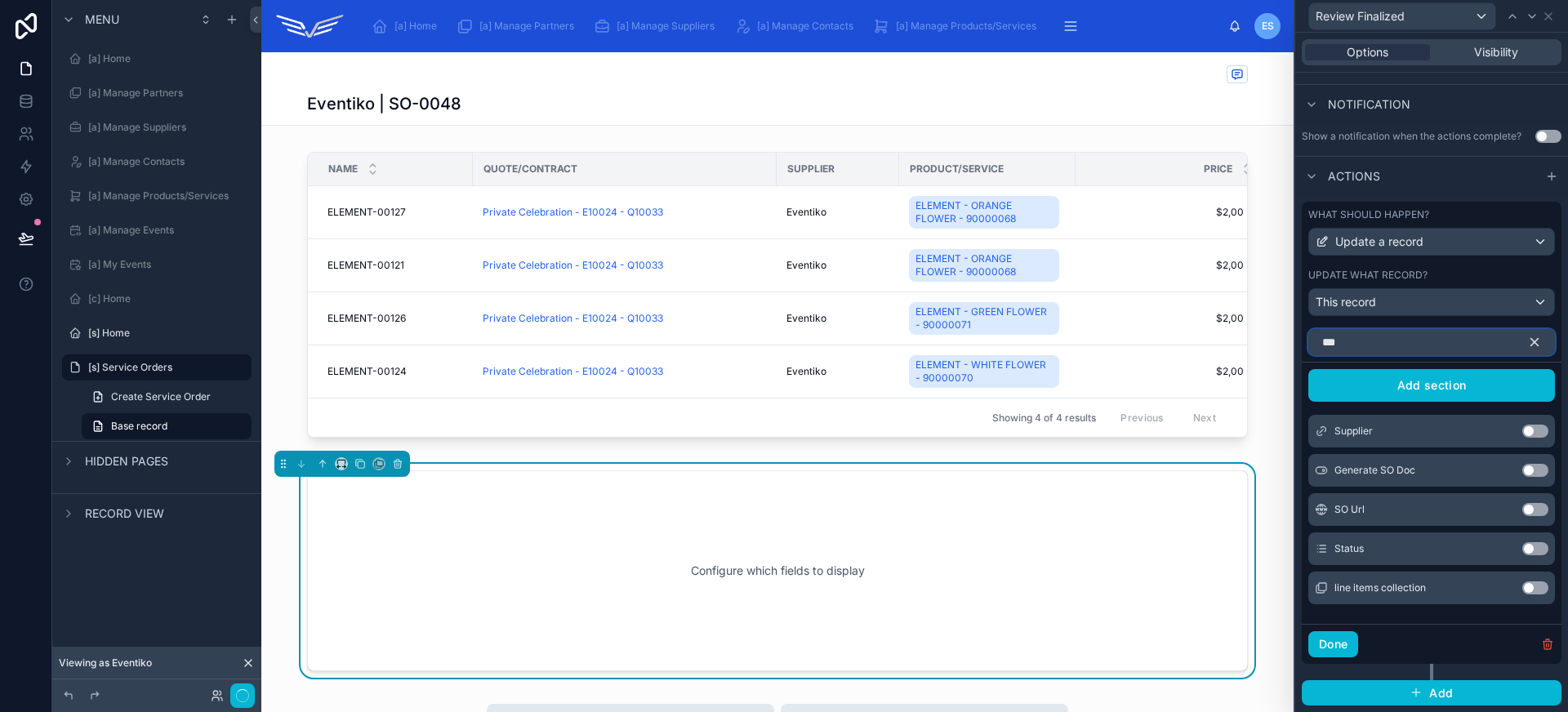
scroll to position [146, 0]
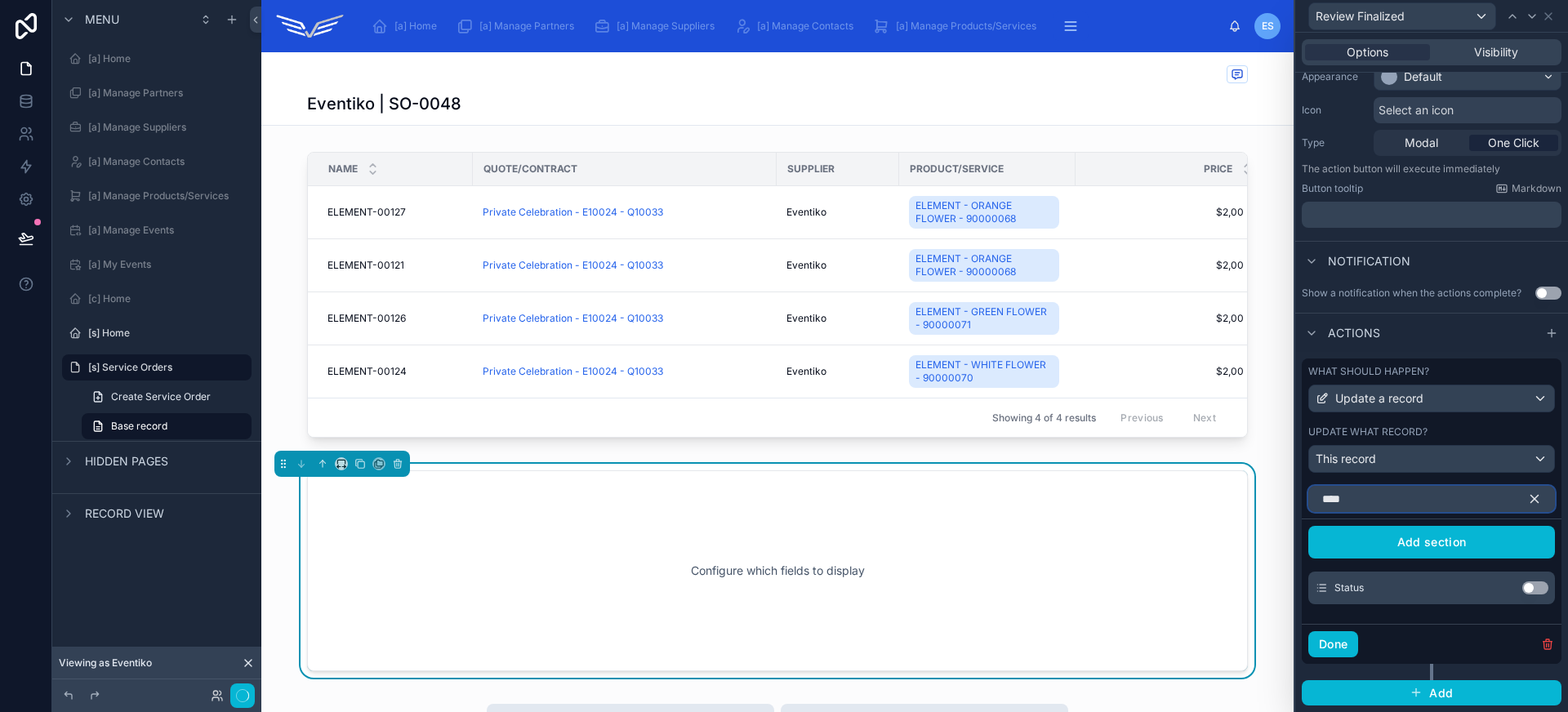
type input "****"
click at [1523, 590] on button "Use setting" at bounding box center [1534, 587] width 26 height 13
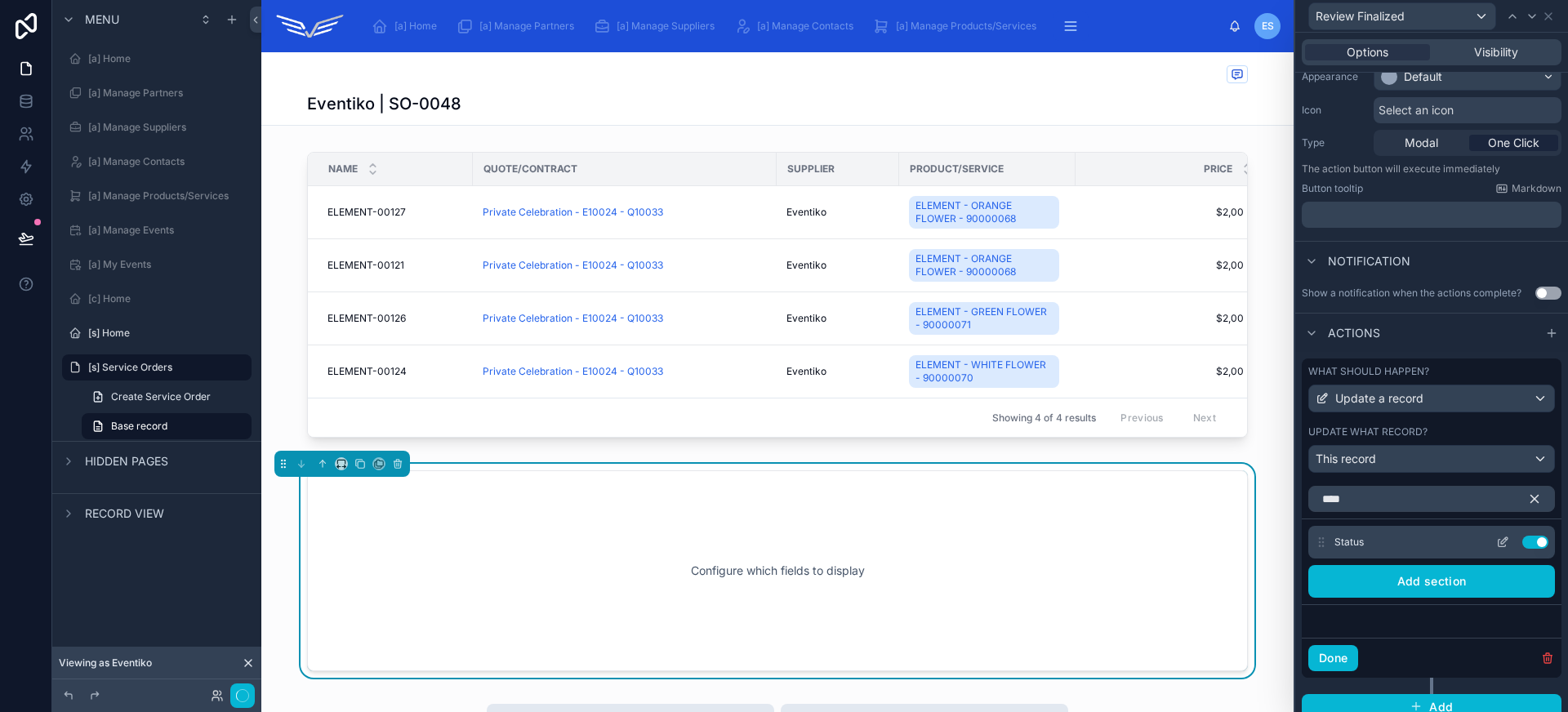
click at [1496, 536] on icon at bounding box center [1502, 542] width 13 height 13
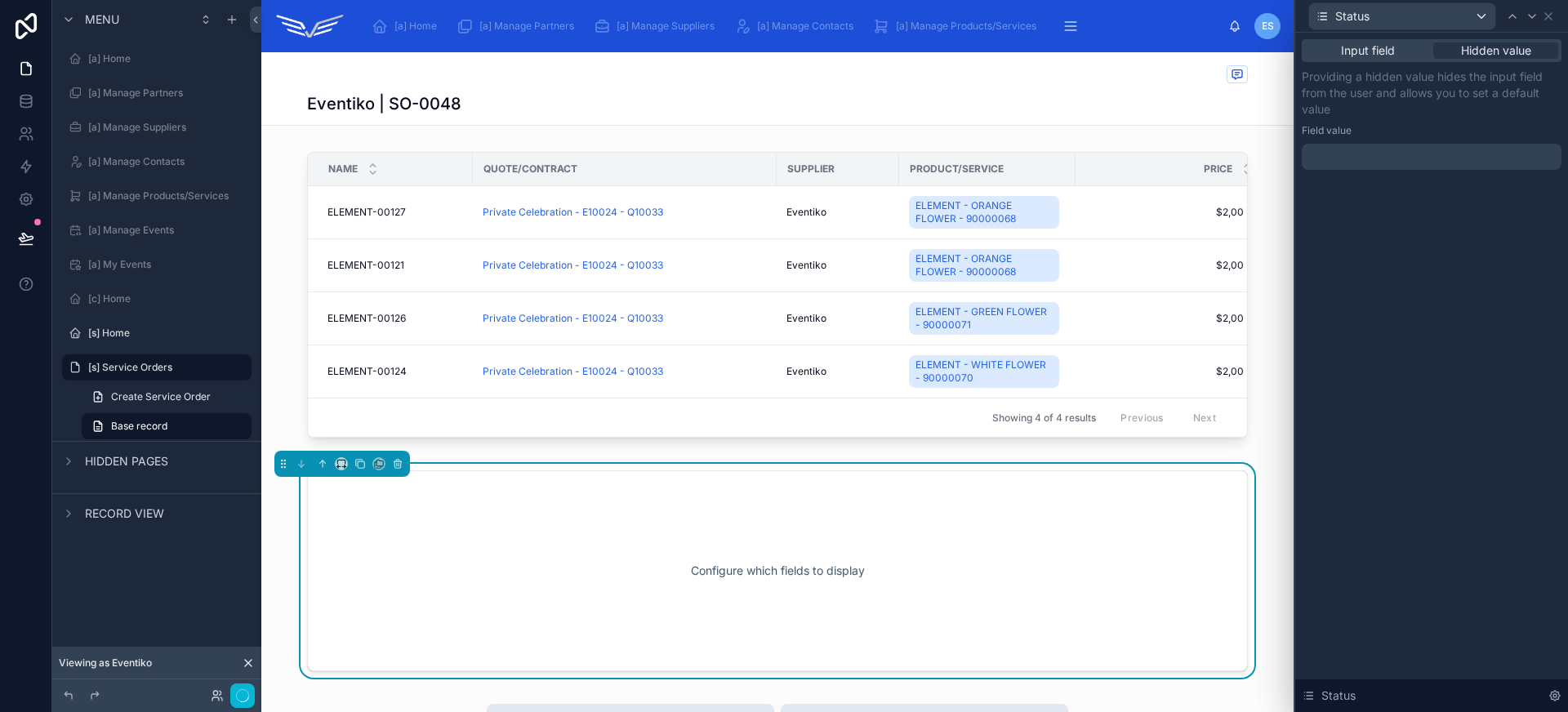
click at [1440, 153] on div at bounding box center [1431, 156] width 259 height 26
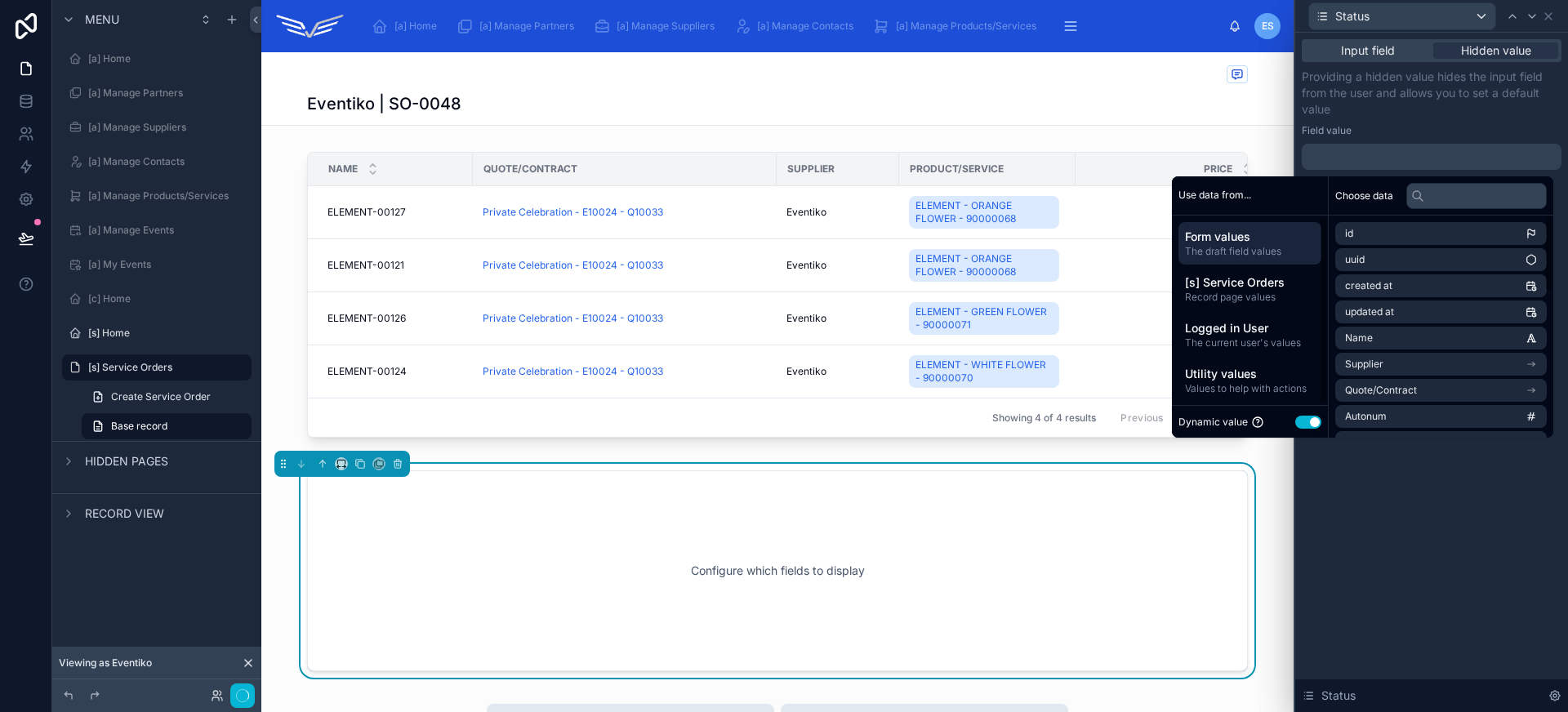
click at [1296, 420] on button "Use setting" at bounding box center [1308, 422] width 26 height 13
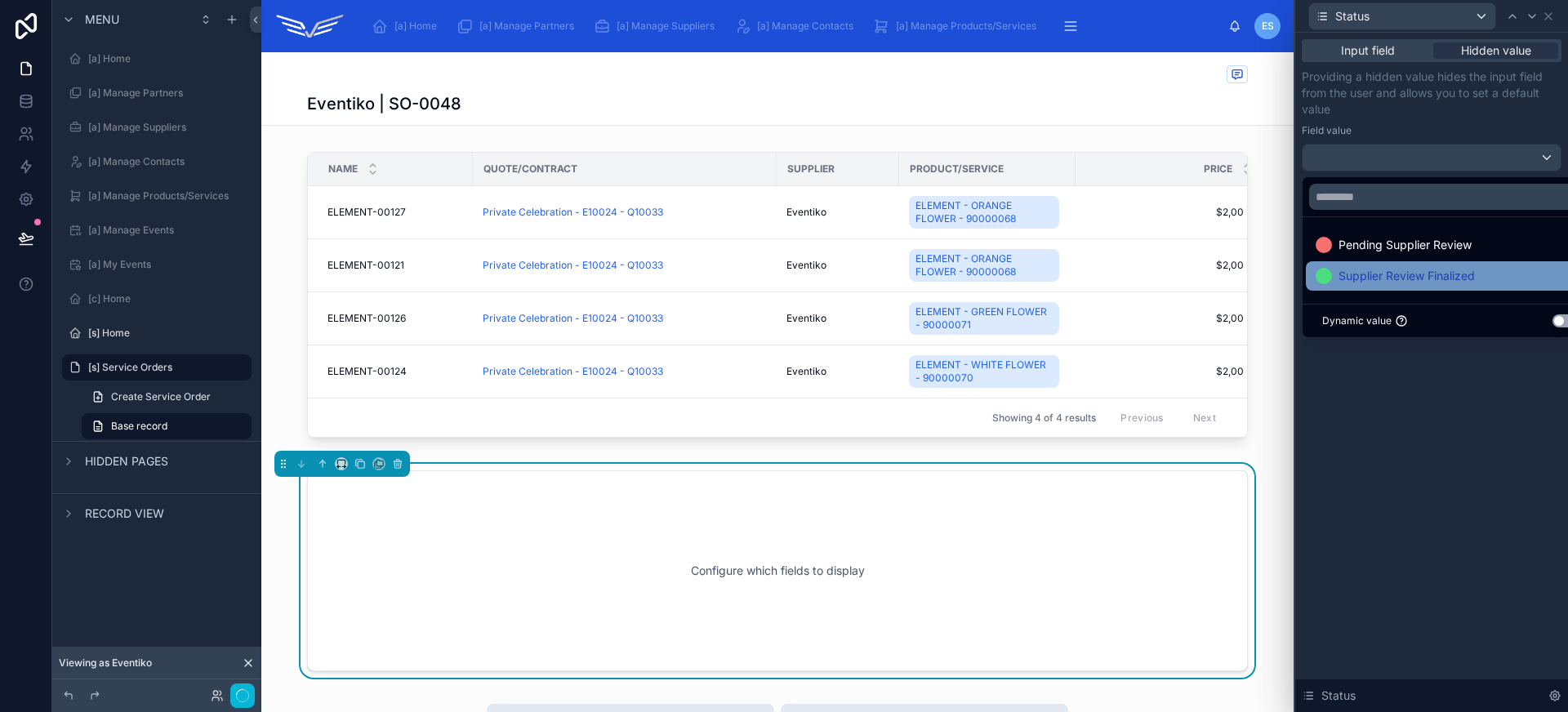
click at [1398, 275] on span "Supplier Review Finalized" at bounding box center [1407, 276] width 137 height 20
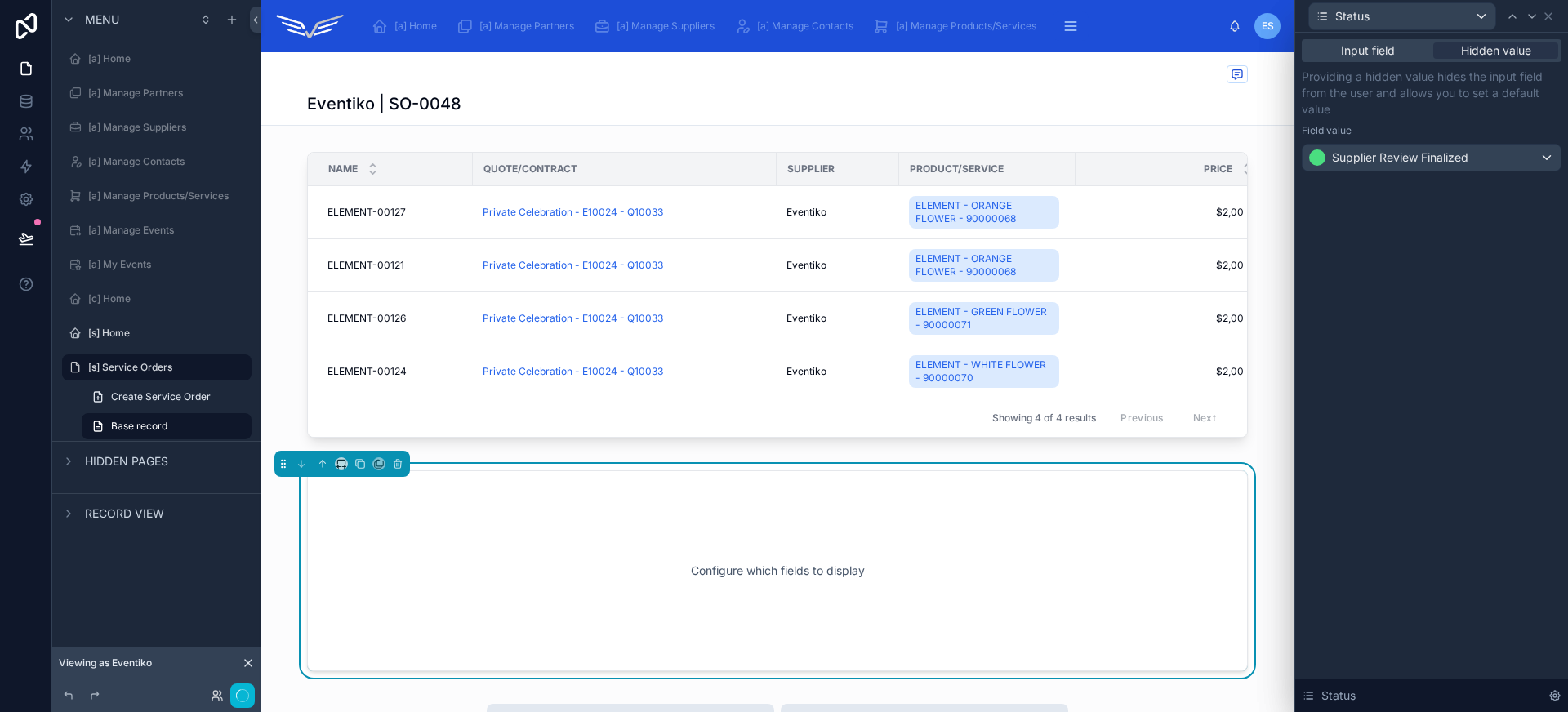
click at [1447, 534] on div "Input field Hidden value Providing a hidden value hides the input field from th…" at bounding box center [1431, 372] width 273 height 679
click at [1550, 14] on icon at bounding box center [1548, 16] width 13 height 13
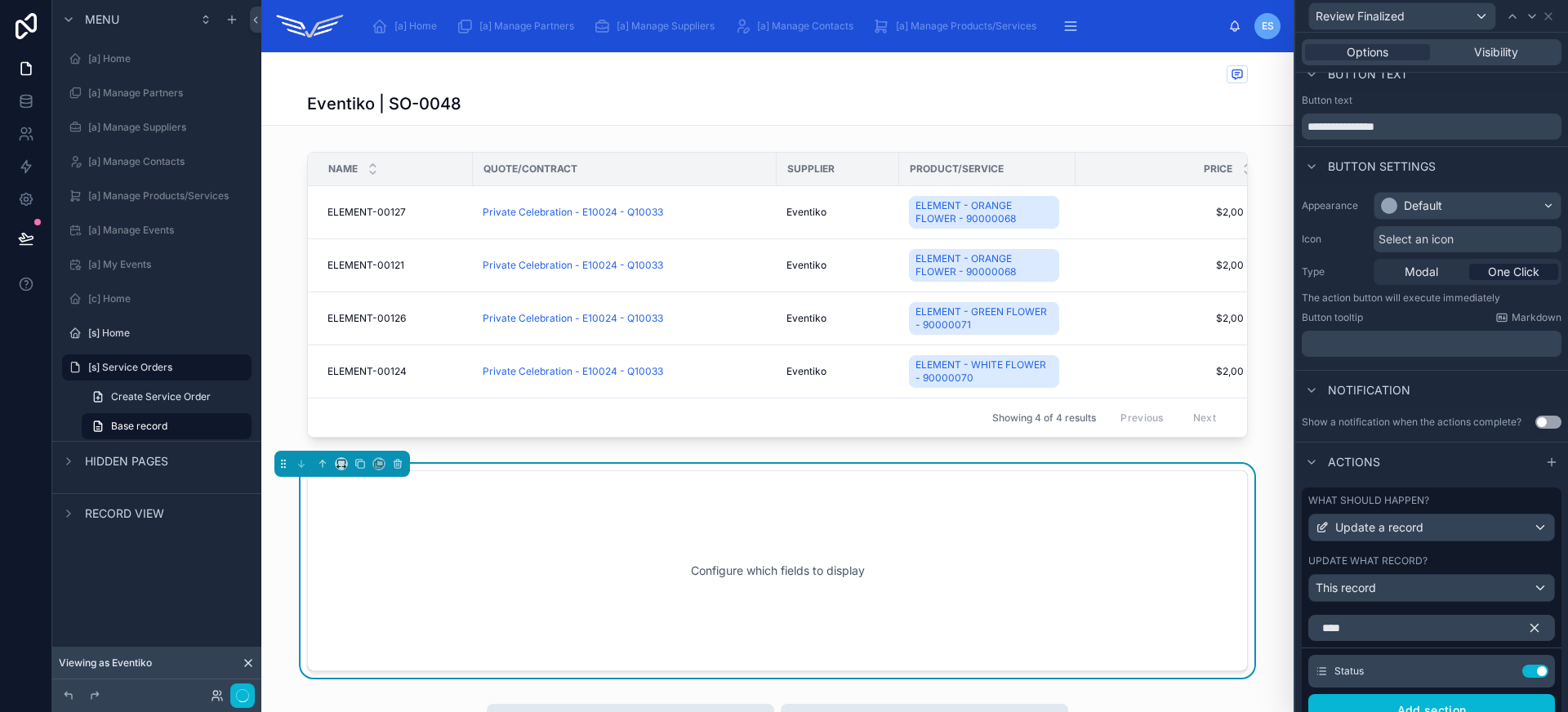
scroll to position [0, 0]
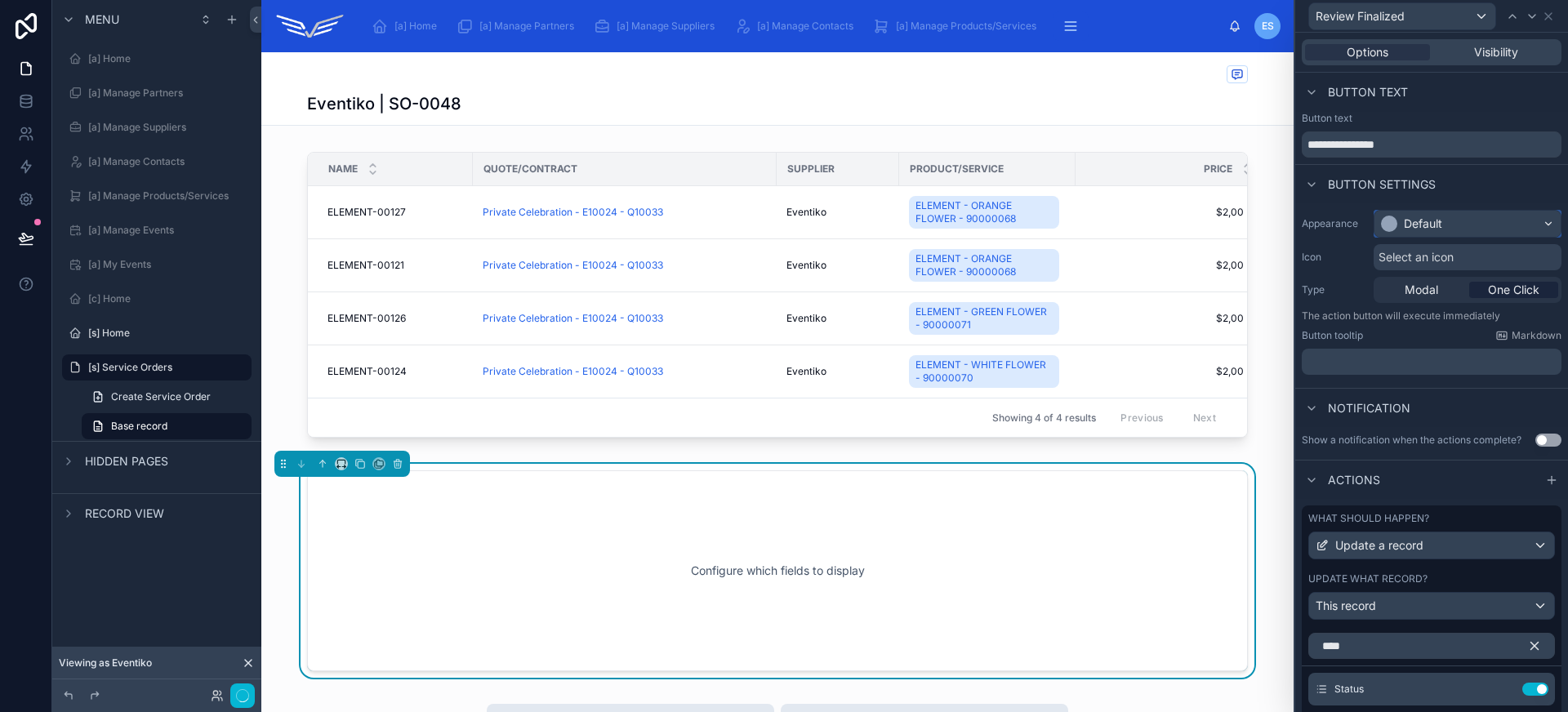
click at [1461, 224] on div "Default" at bounding box center [1468, 223] width 187 height 26
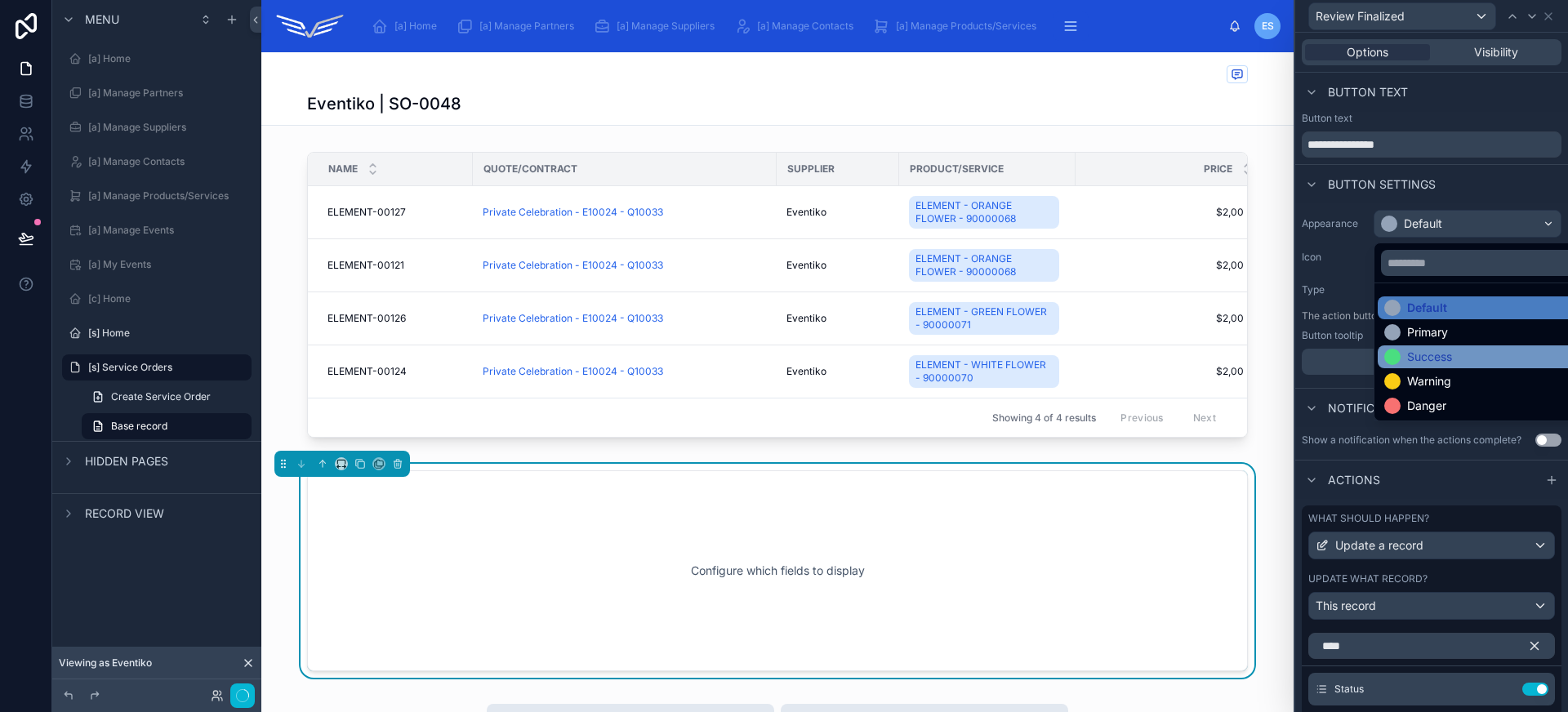
click at [1442, 355] on div "Success" at bounding box center [1429, 356] width 45 height 16
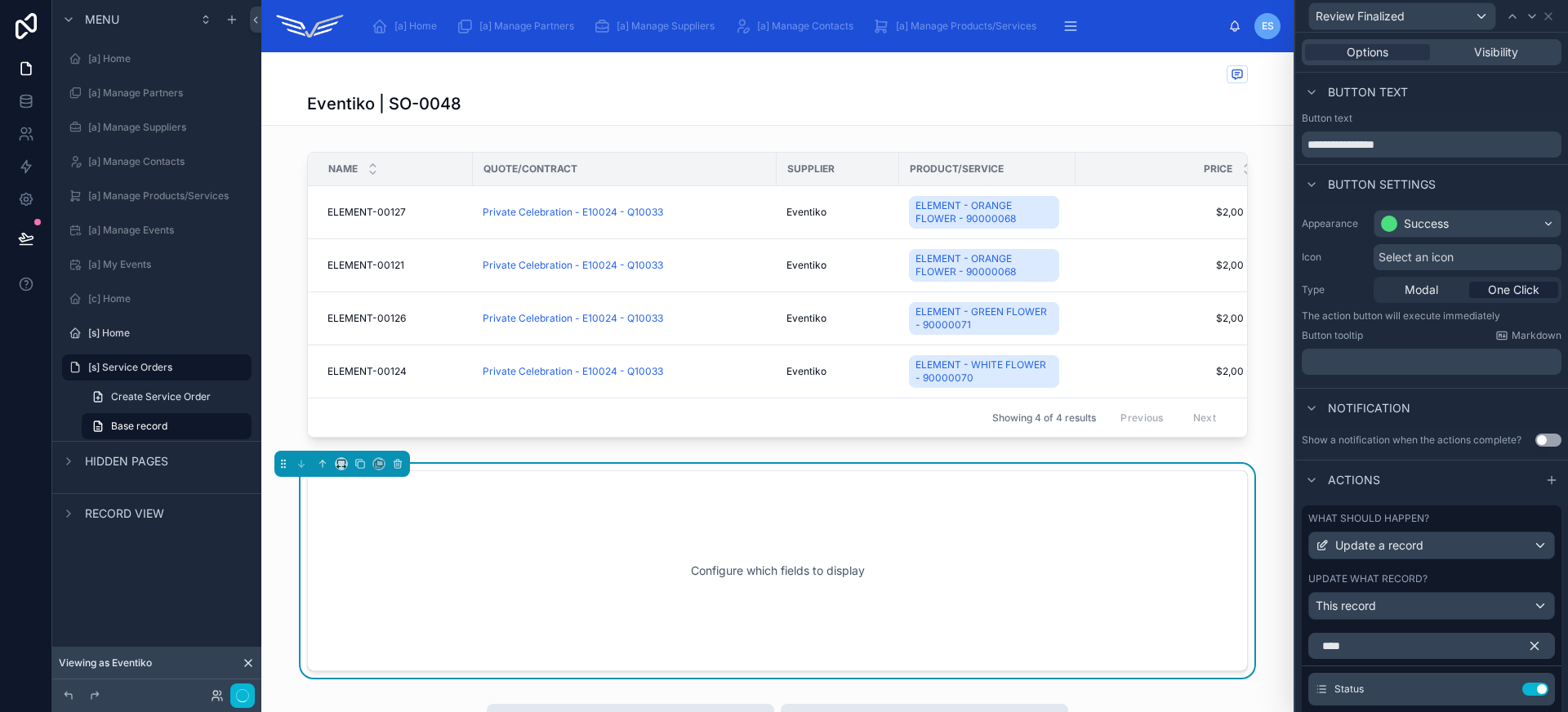
click at [1397, 261] on span "Select an icon" at bounding box center [1416, 257] width 76 height 16
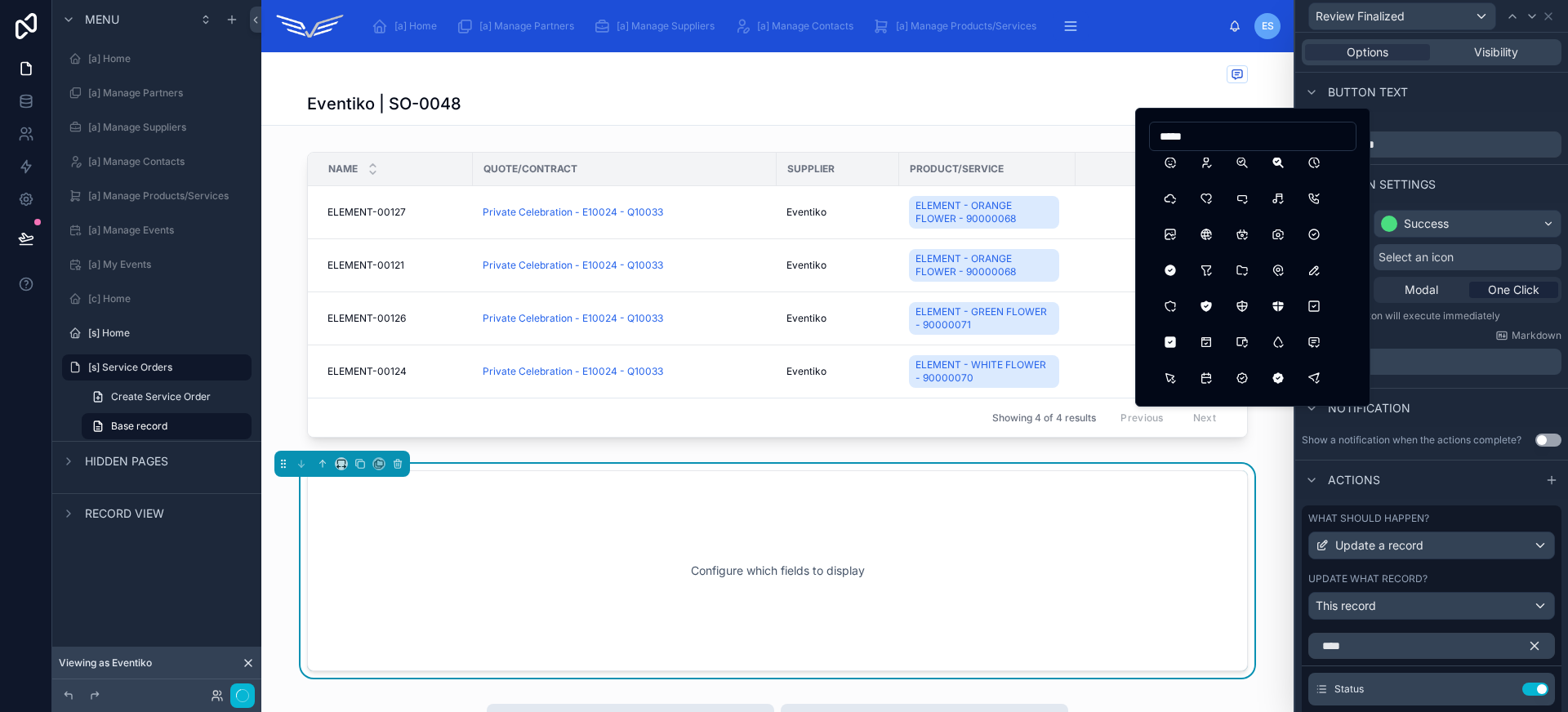
scroll to position [91, 0]
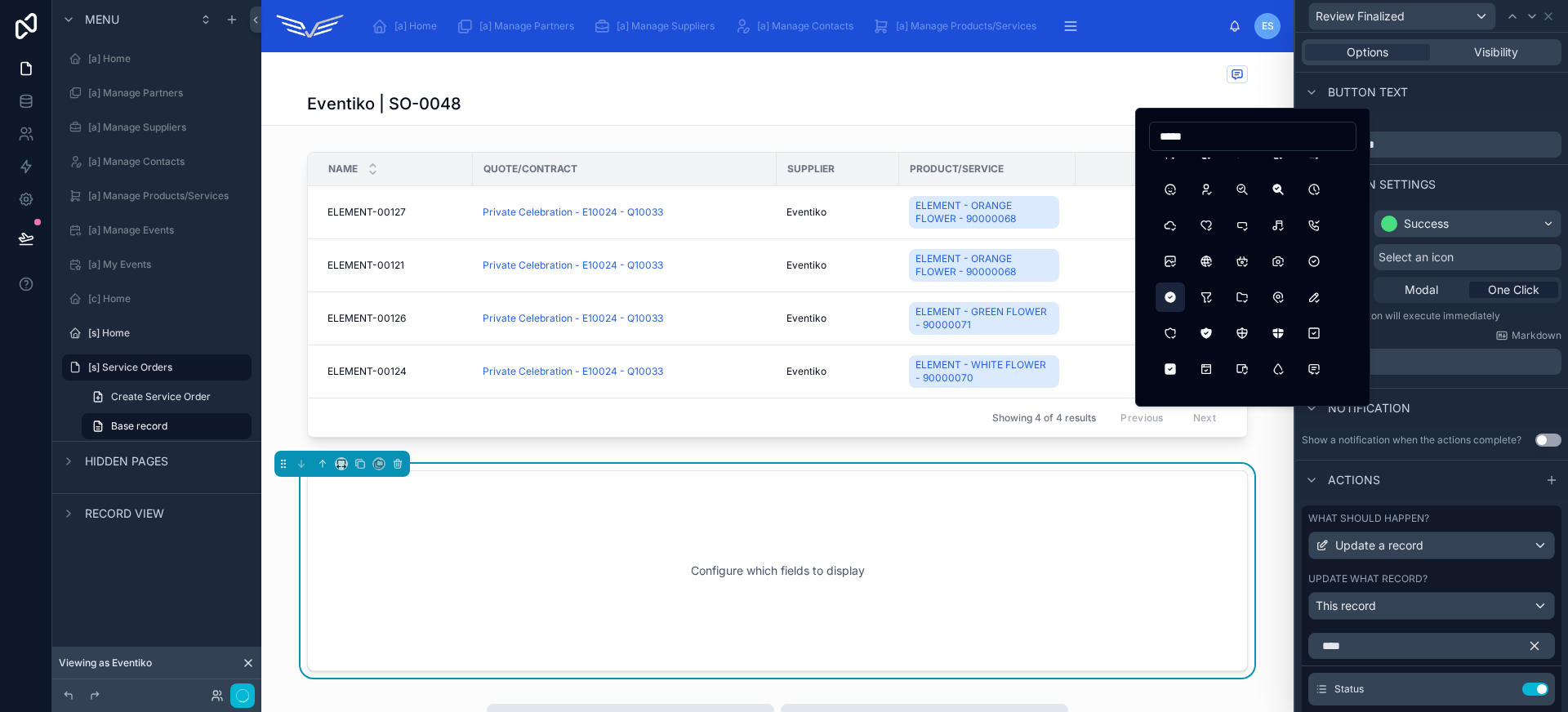
type input "*****"
click at [1166, 299] on button "CircleCheckFilled" at bounding box center [1170, 297] width 29 height 29
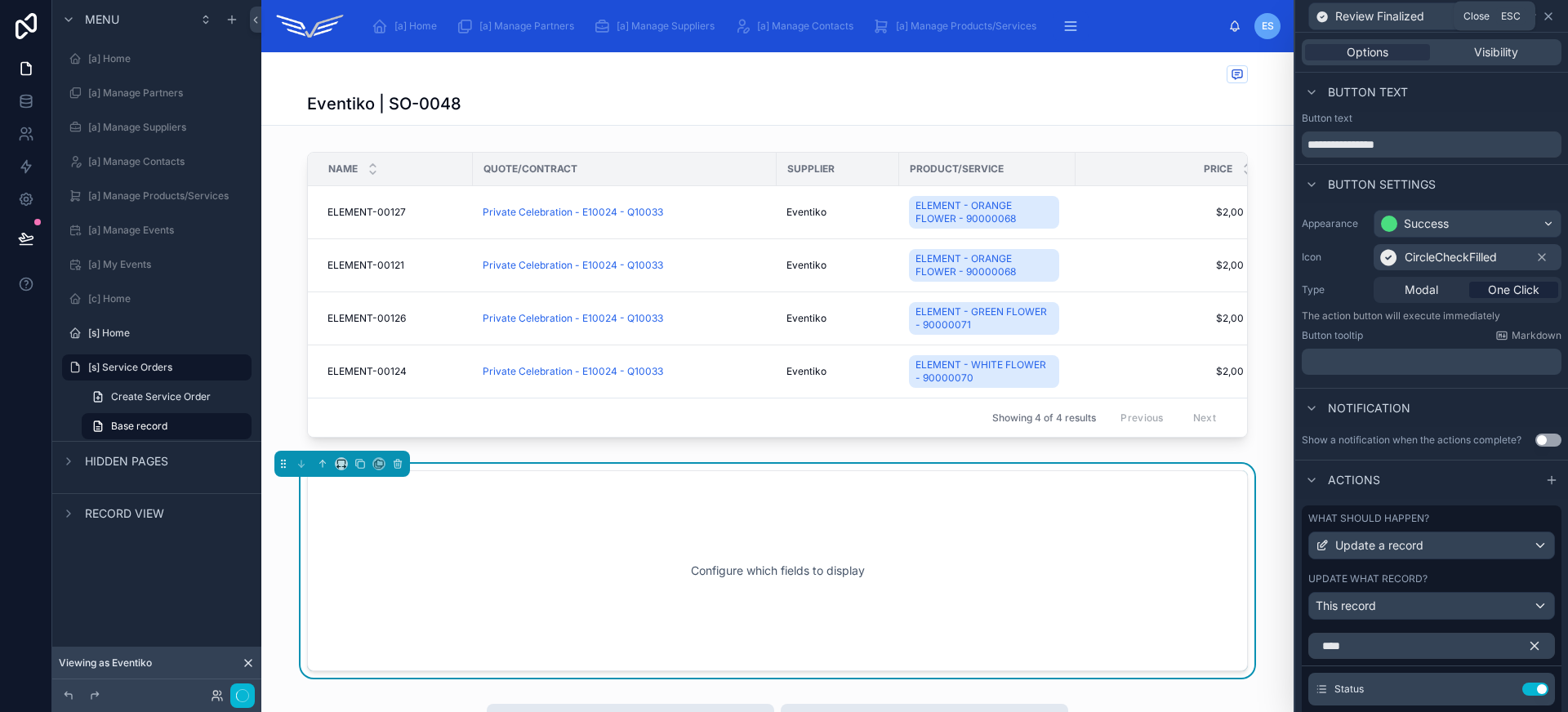
click at [1548, 20] on icon at bounding box center [1548, 16] width 13 height 13
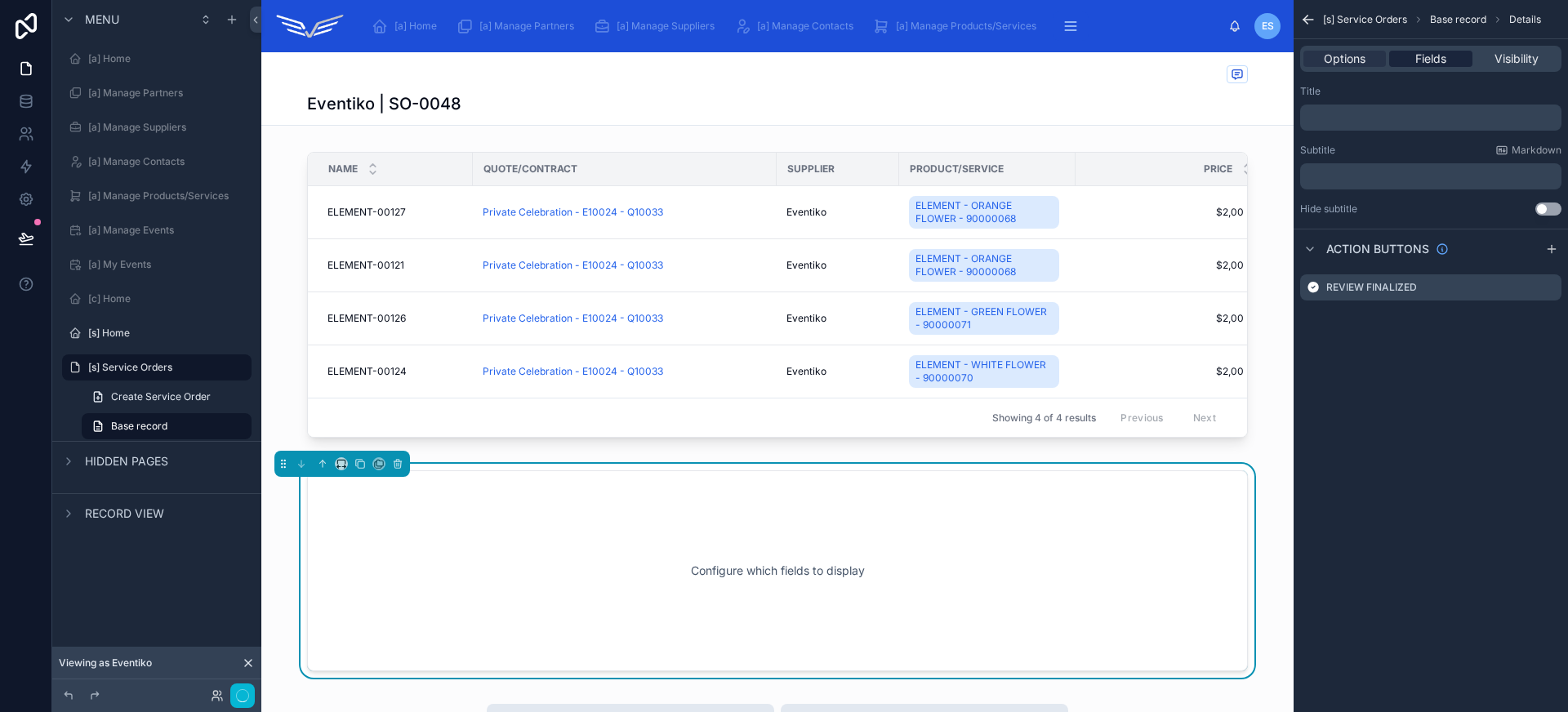
click at [1430, 56] on span "Fields" at bounding box center [1430, 59] width 31 height 16
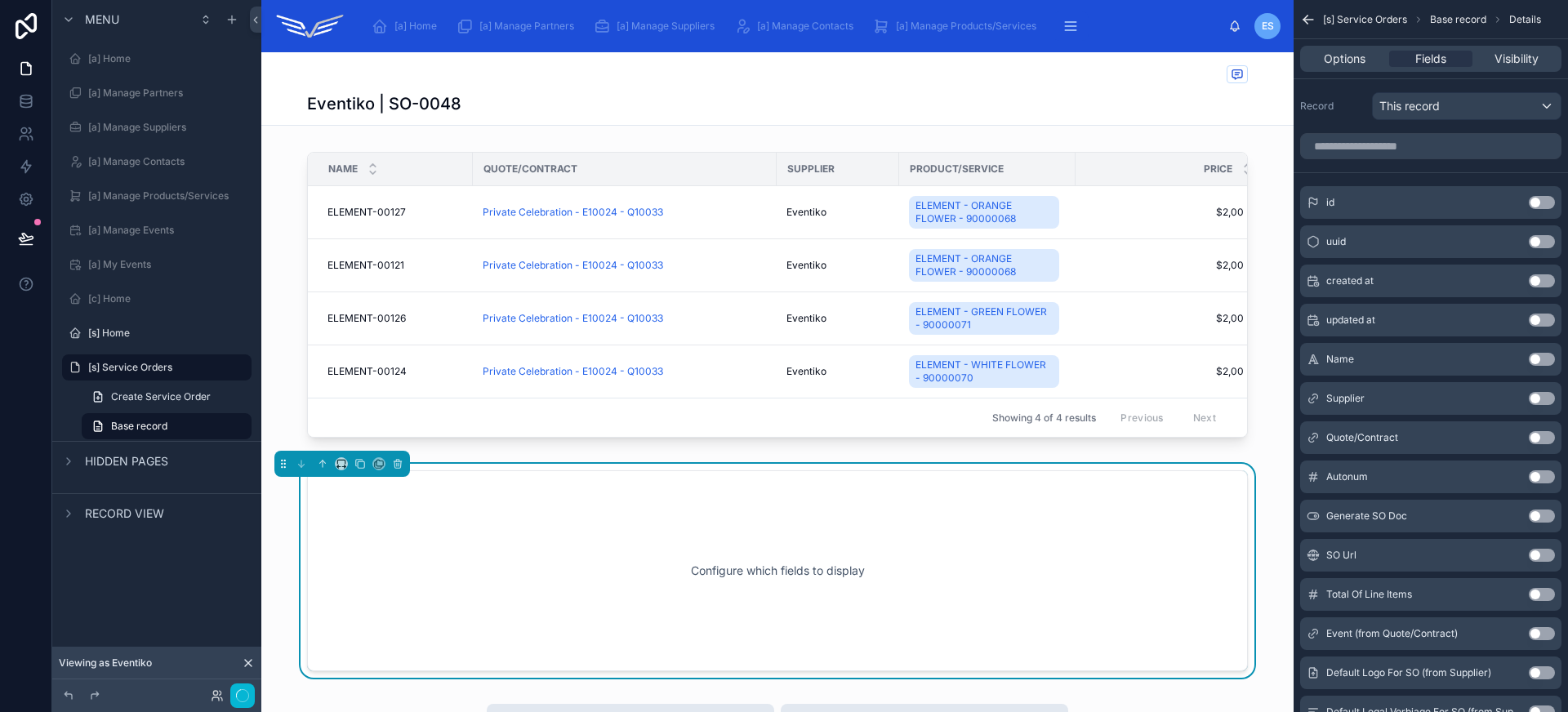
click at [1543, 282] on button "Use setting" at bounding box center [1541, 281] width 26 height 13
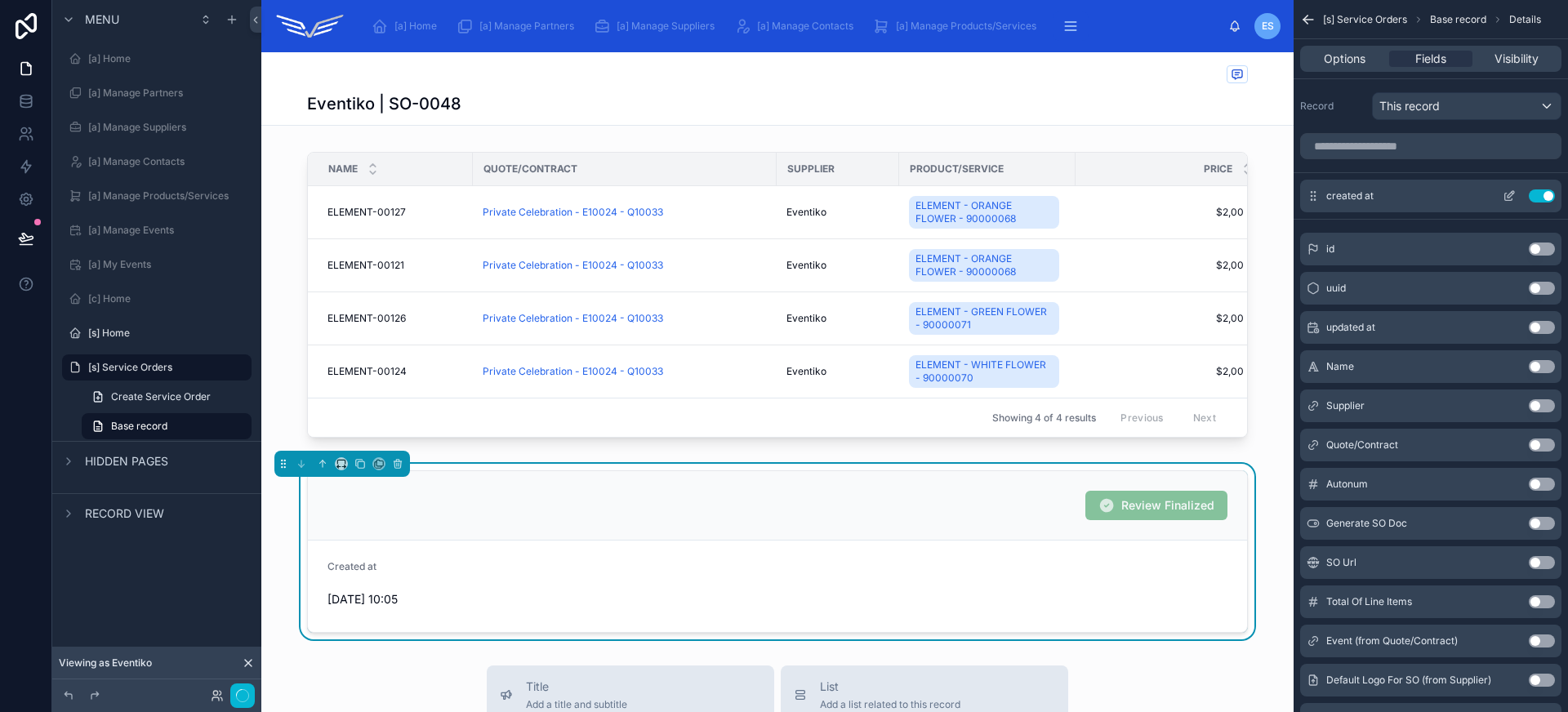
click at [1543, 195] on button "Use setting" at bounding box center [1541, 195] width 26 height 13
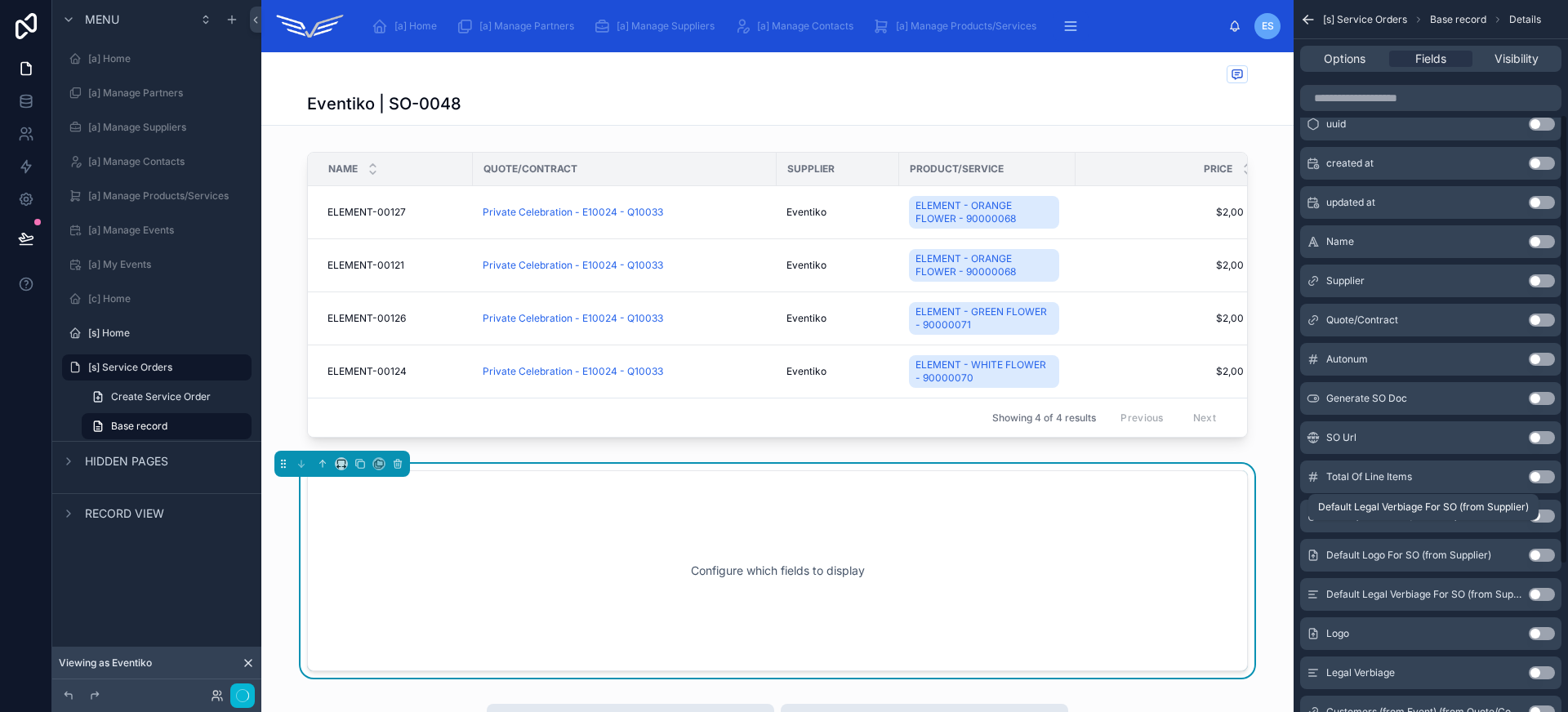
scroll to position [0, 0]
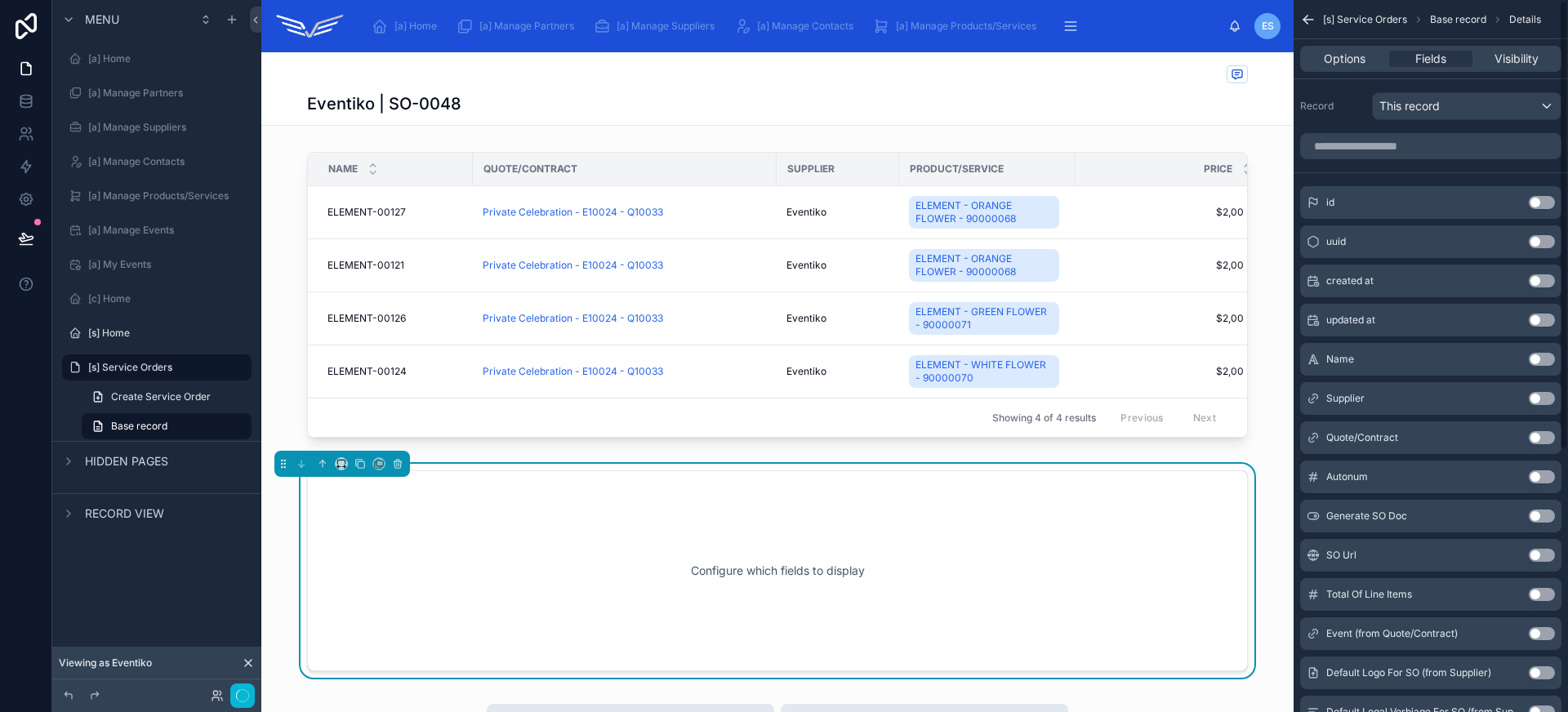
click at [1410, 159] on div "scrollable content" at bounding box center [1430, 146] width 275 height 39
click at [1412, 144] on input "scrollable content" at bounding box center [1430, 146] width 261 height 26
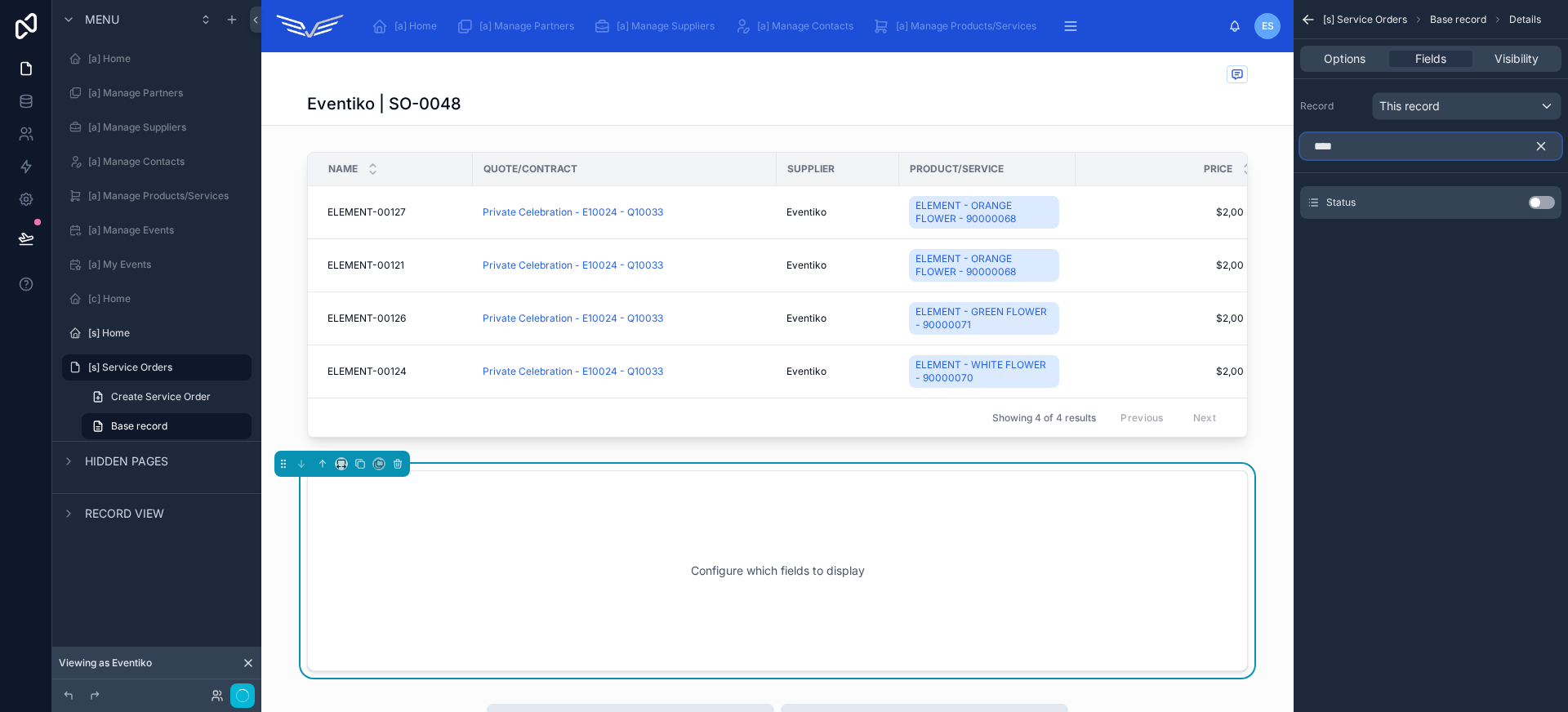
type input "****"
click at [1548, 206] on button "Use setting" at bounding box center [1541, 202] width 26 height 13
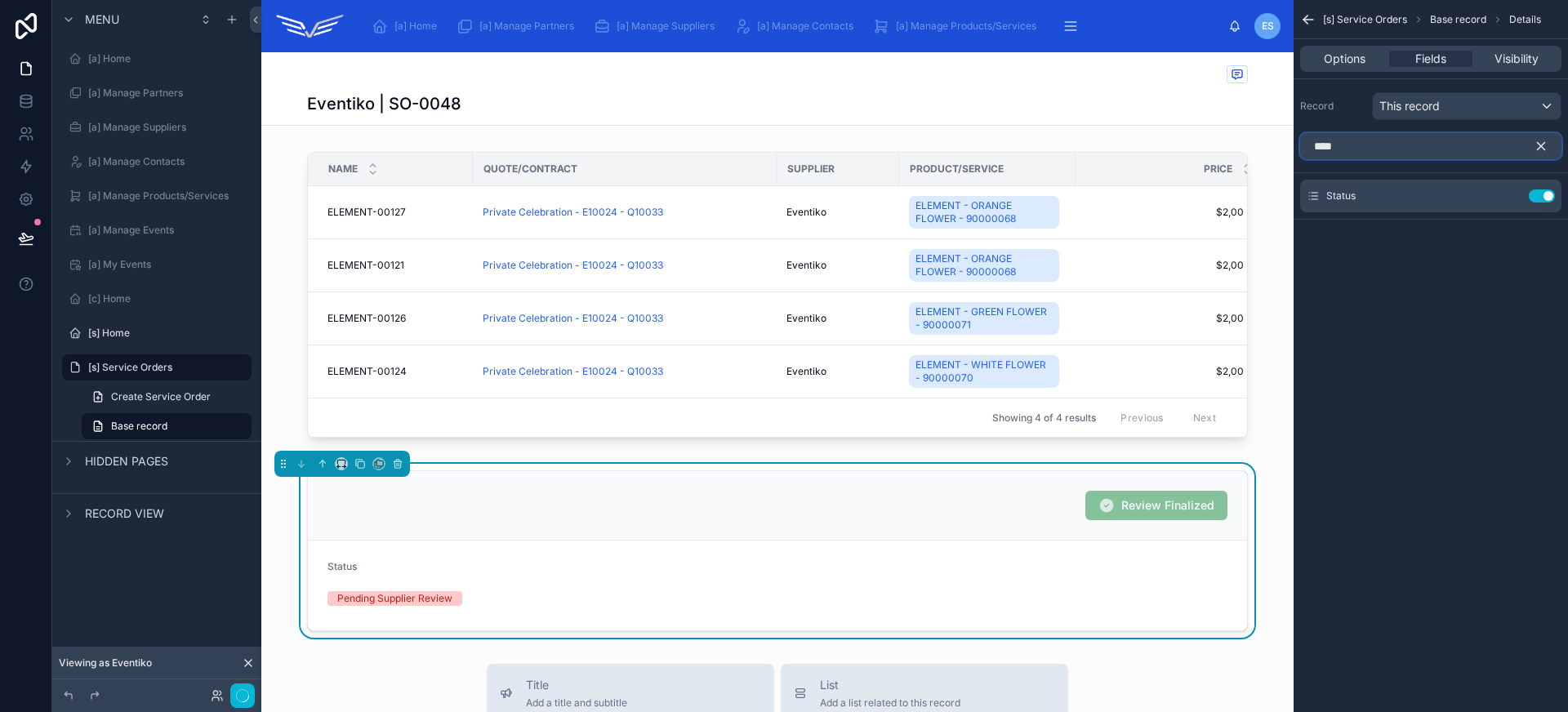
click at [1452, 150] on input "****" at bounding box center [1430, 146] width 261 height 26
click at [1541, 143] on icon "scrollable content" at bounding box center [1540, 146] width 15 height 15
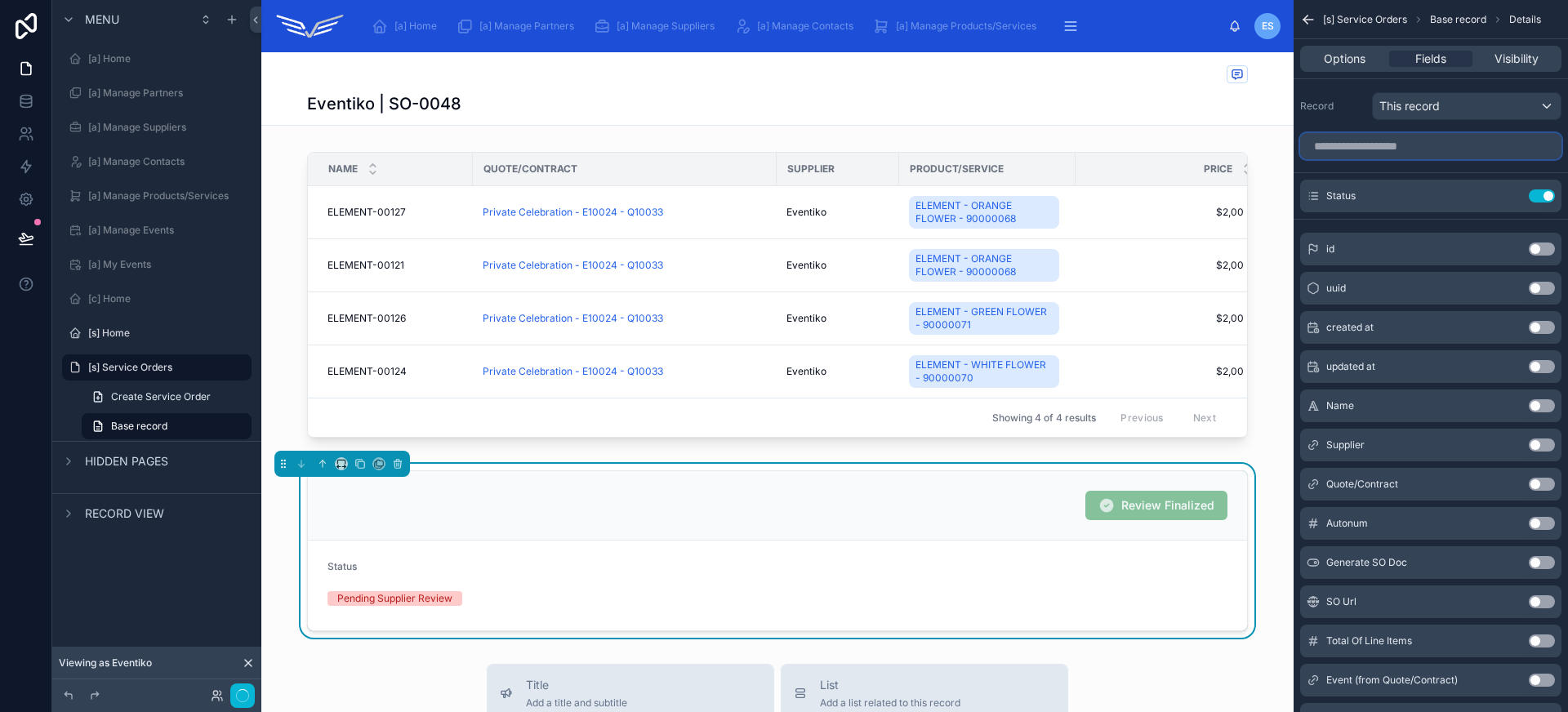
click at [1383, 149] on input "scrollable content" at bounding box center [1430, 146] width 261 height 26
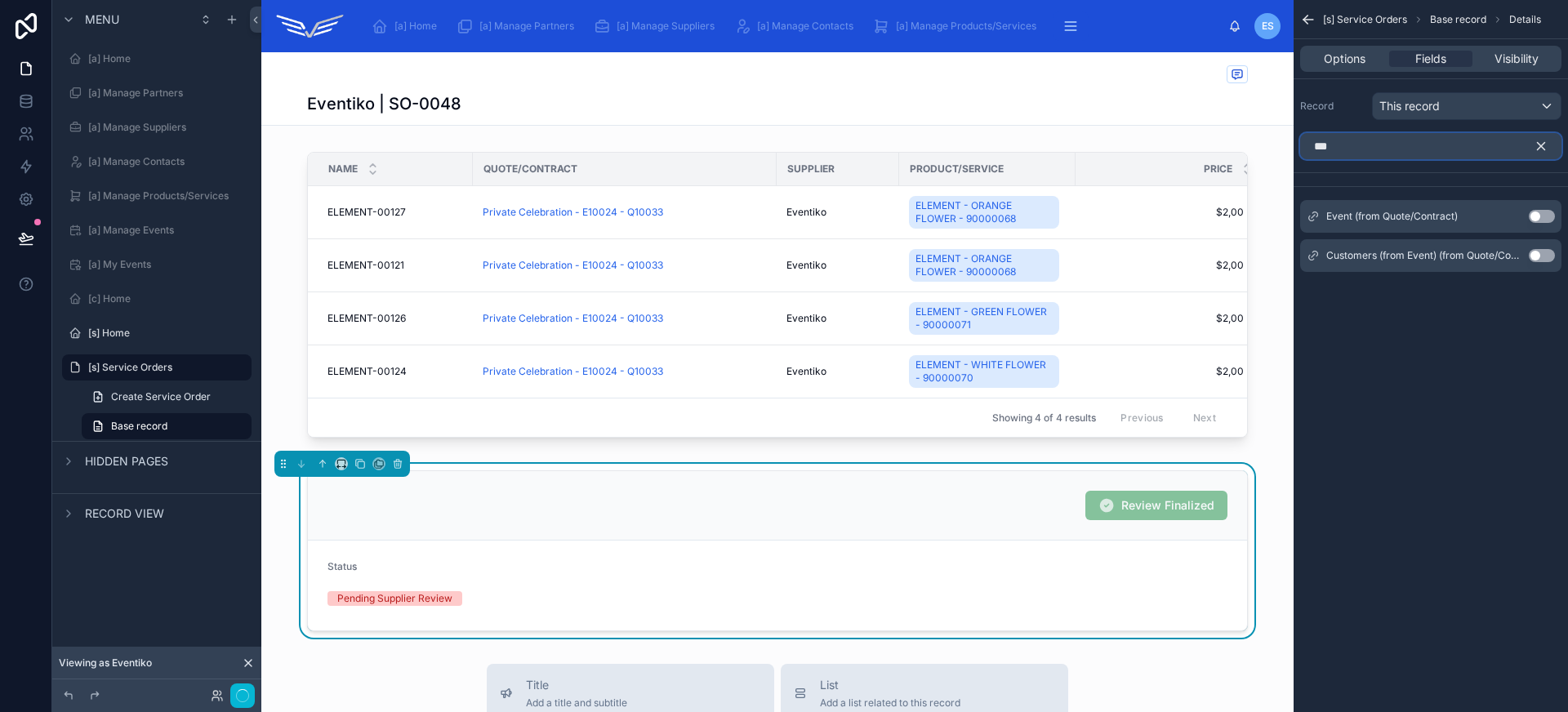
type input "***"
click at [1544, 218] on button "Use setting" at bounding box center [1541, 216] width 26 height 13
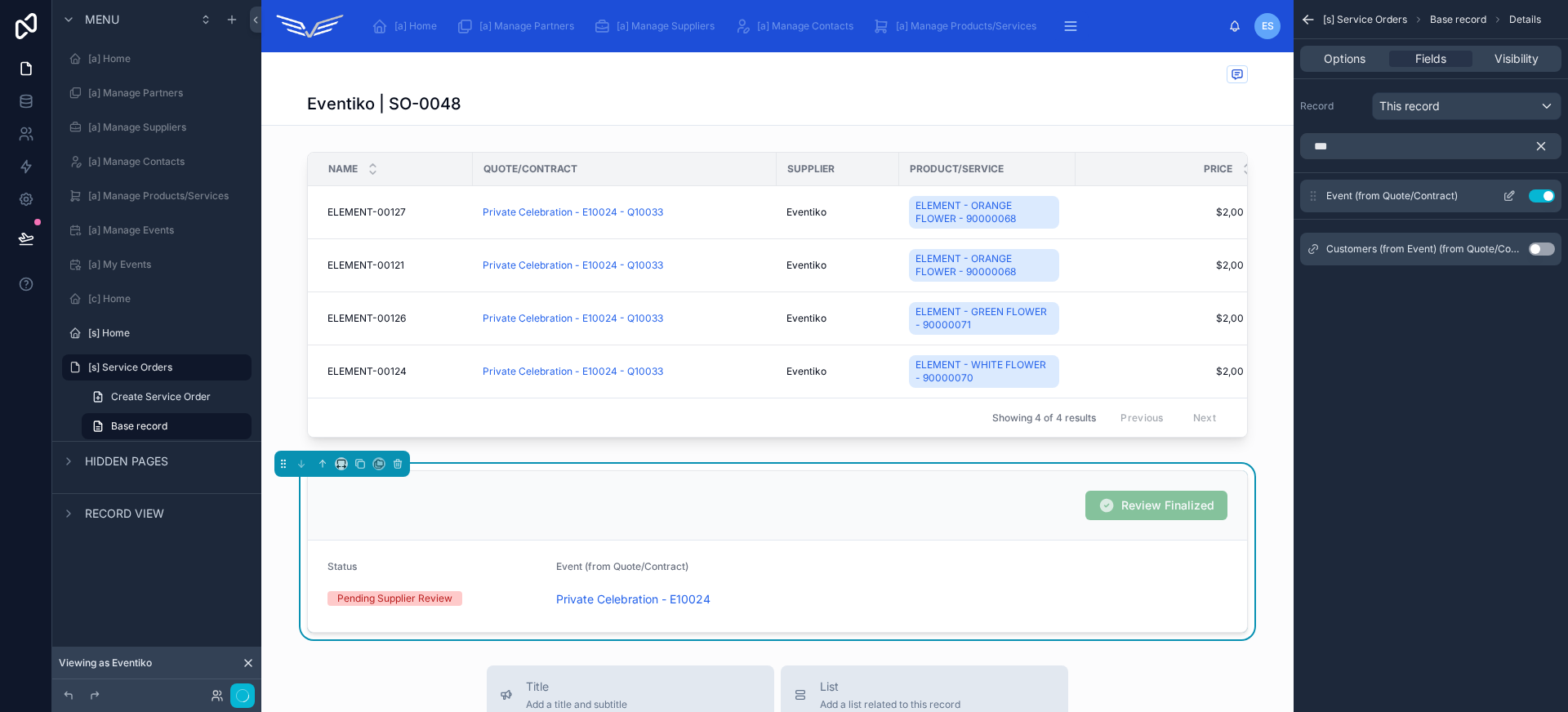
click at [1505, 194] on icon "scrollable content" at bounding box center [1508, 195] width 13 height 13
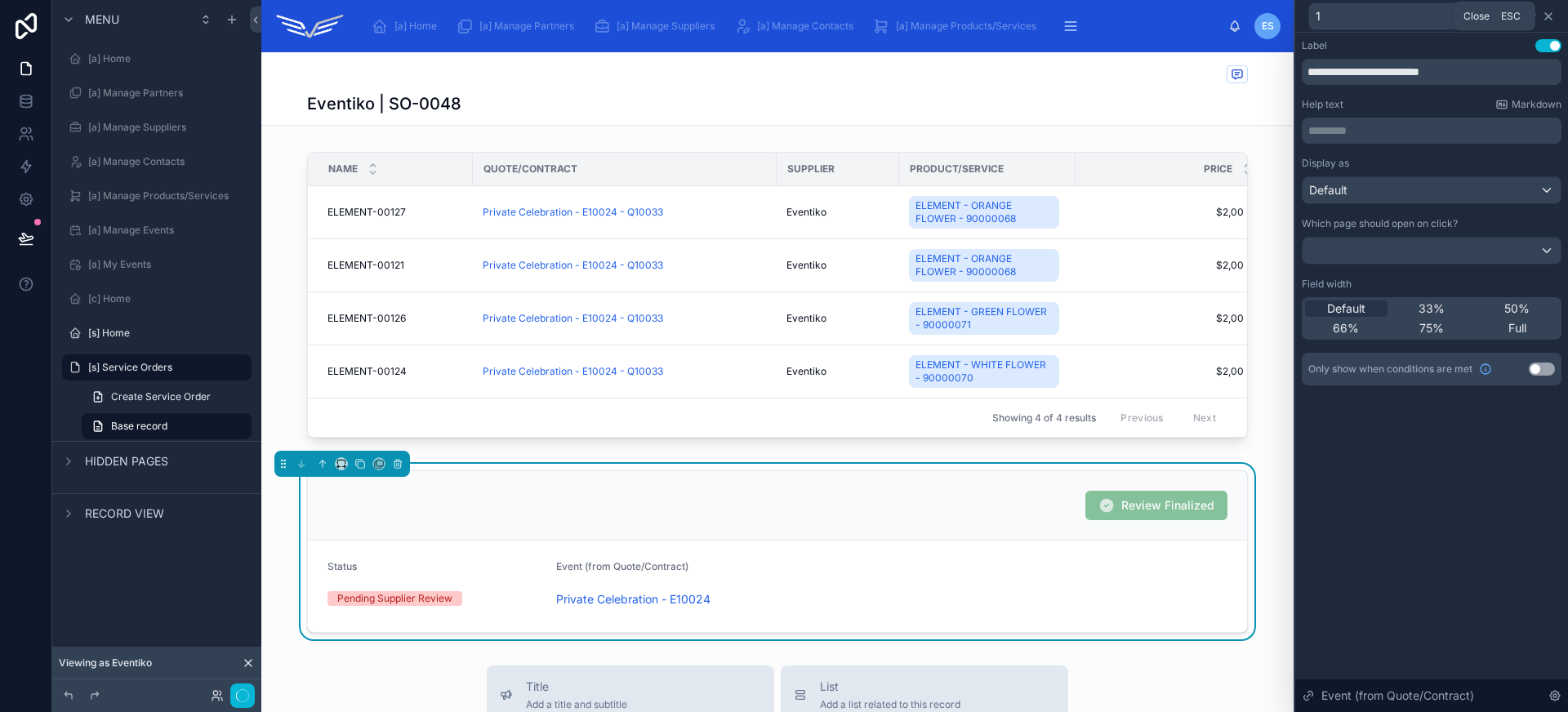
click at [1551, 15] on icon at bounding box center [1548, 16] width 13 height 13
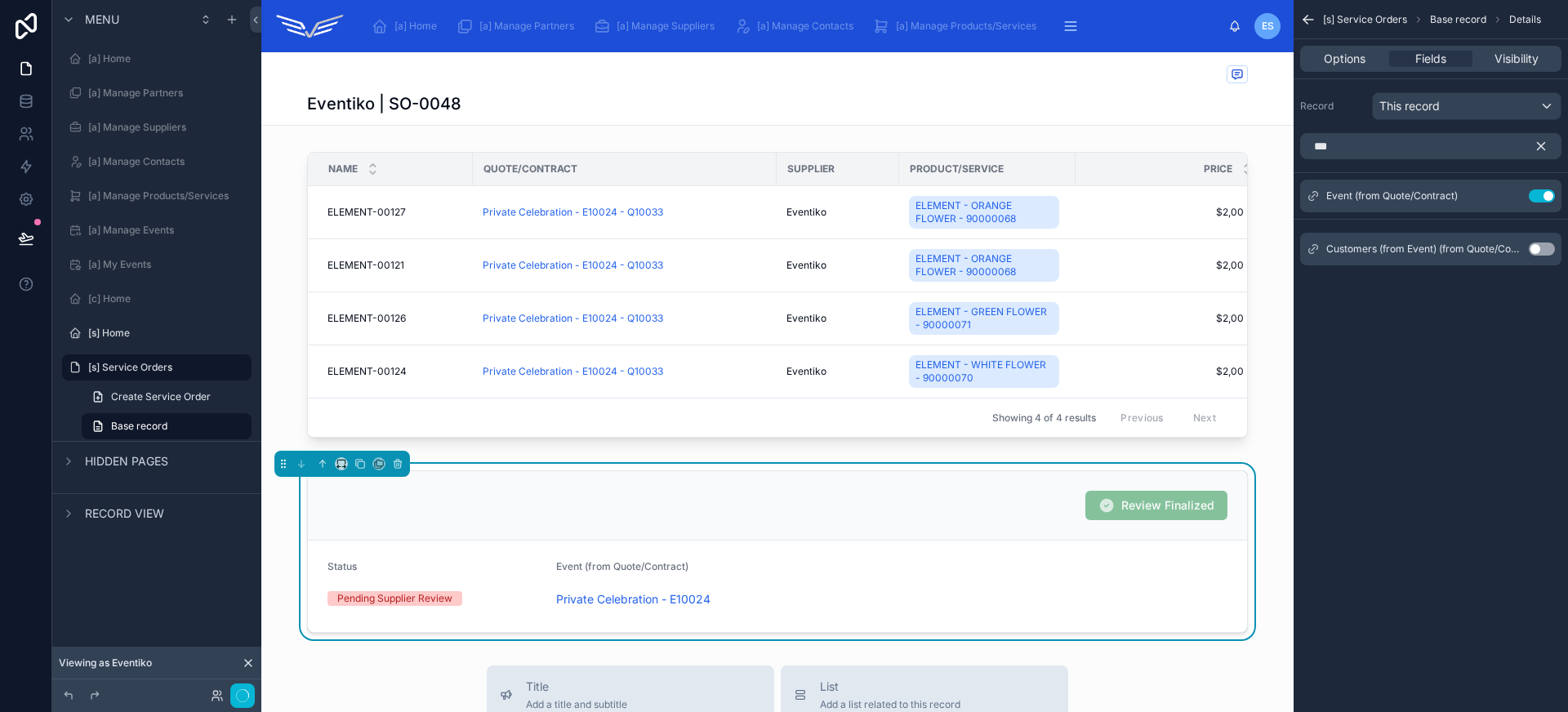
click at [1545, 249] on button "Use setting" at bounding box center [1541, 249] width 26 height 13
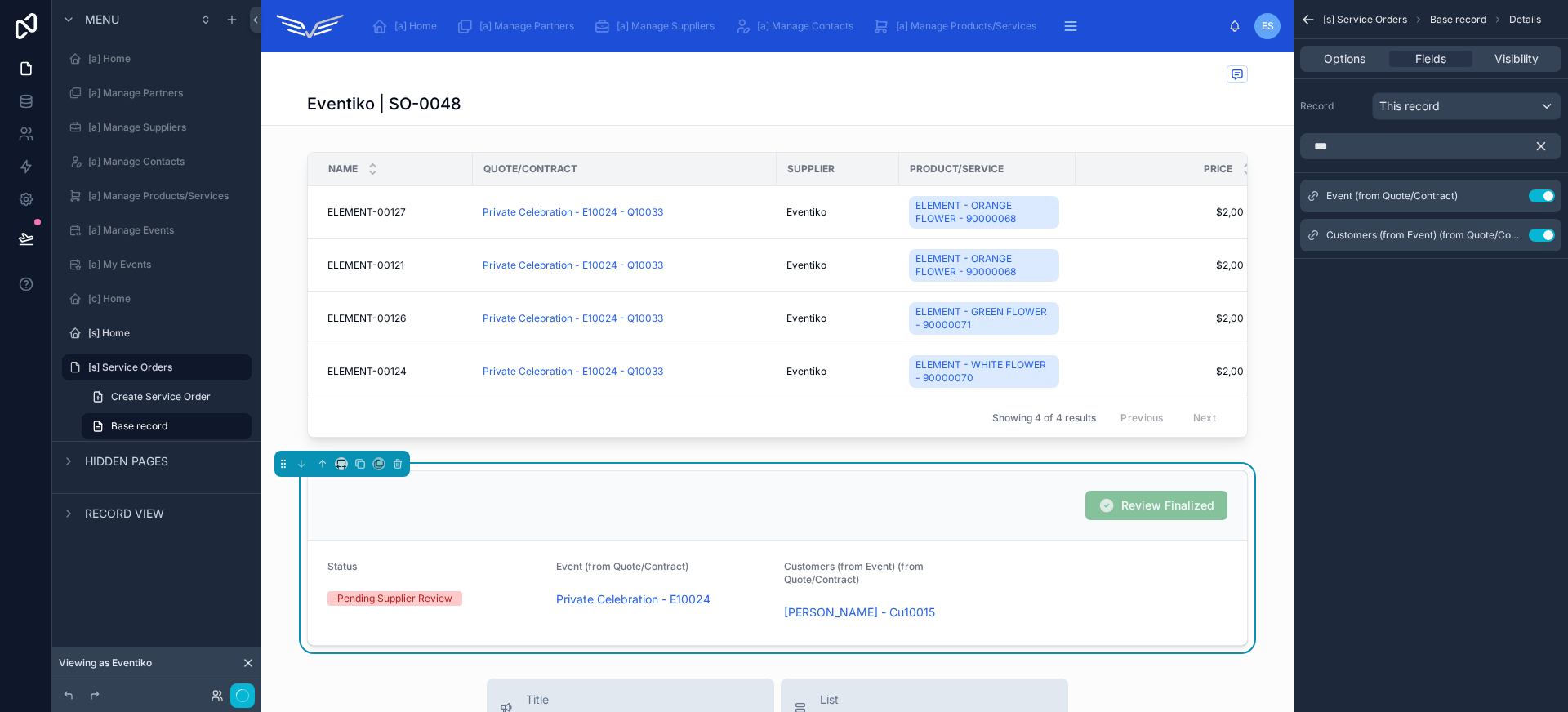
click at [1539, 144] on icon "scrollable content" at bounding box center [1541, 146] width 7 height 7
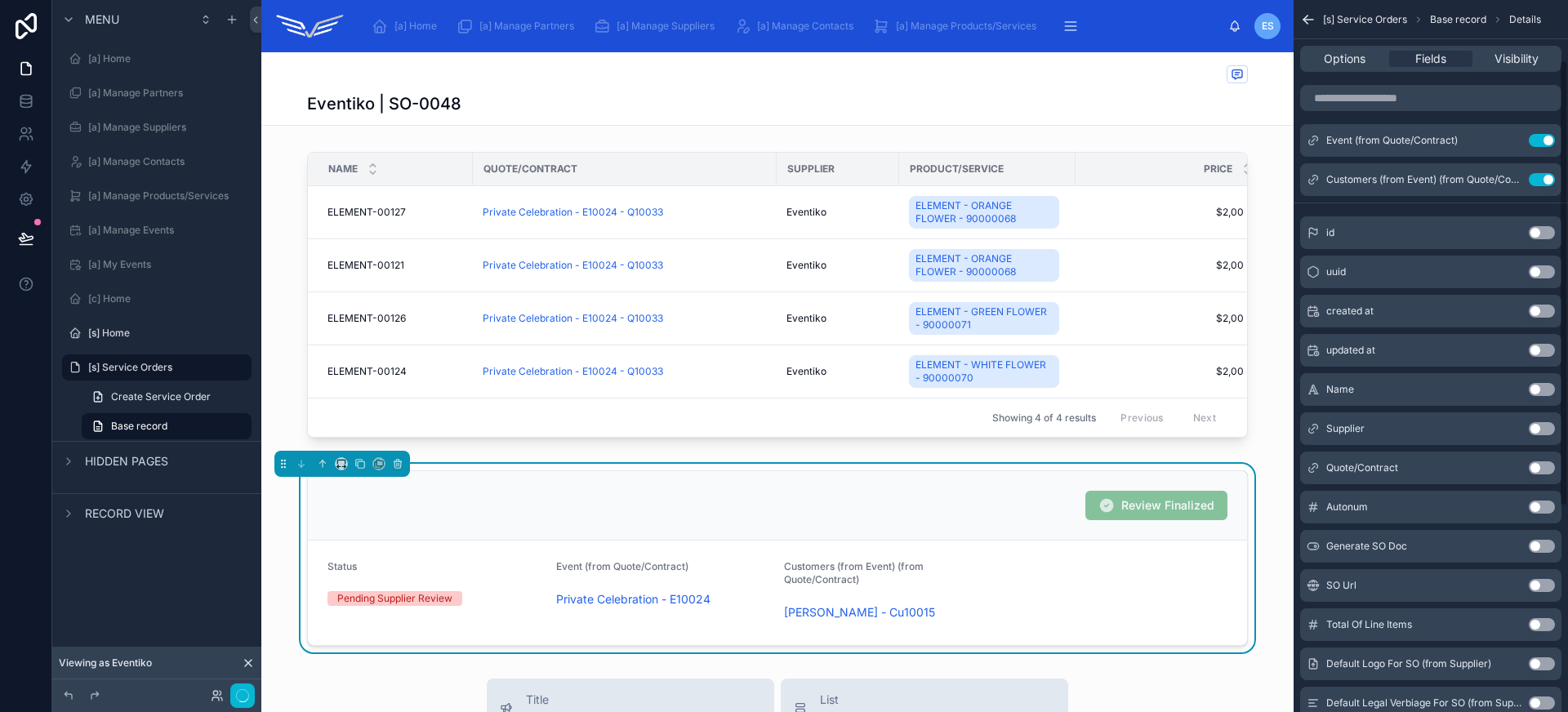
scroll to position [110, 0]
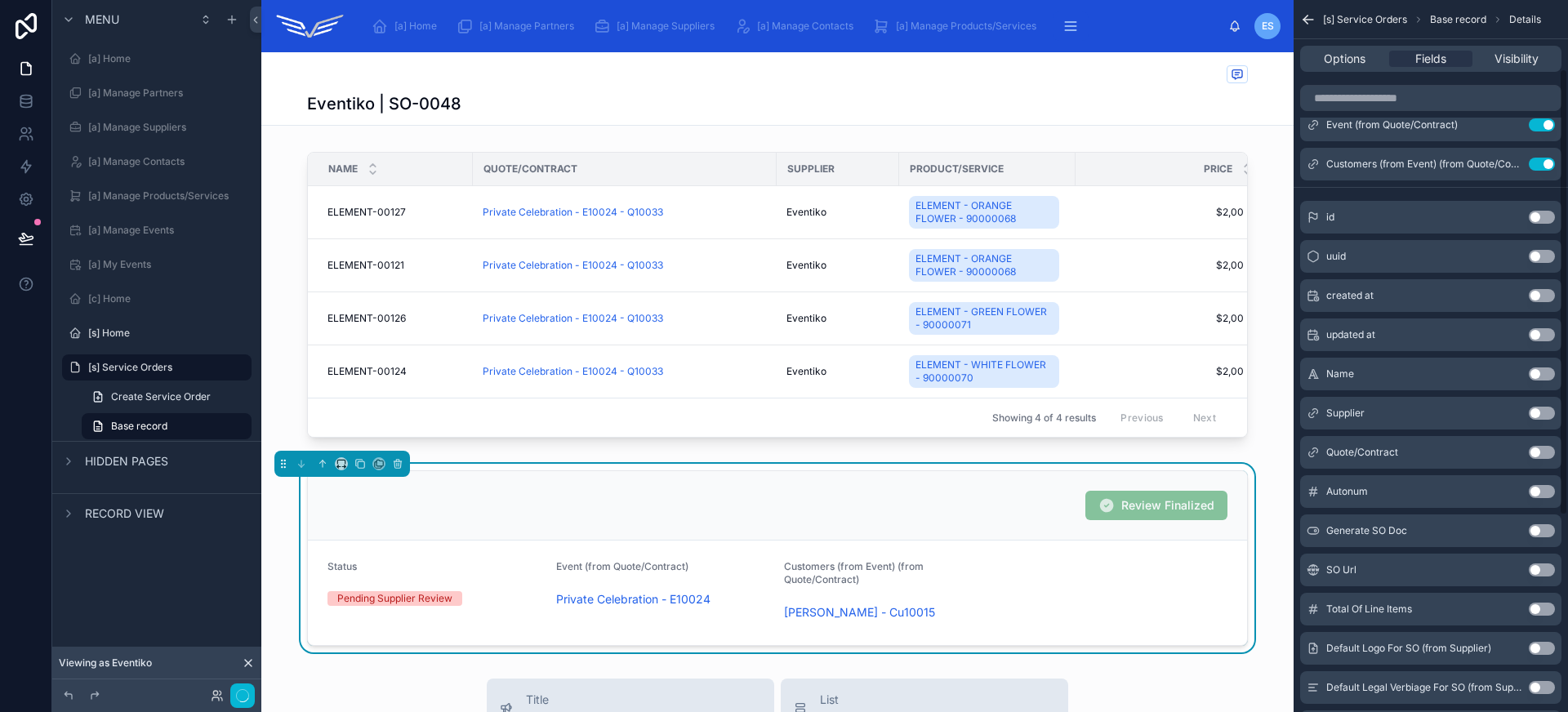
click at [849, 501] on div "Review Finalized" at bounding box center [777, 505] width 939 height 69
click at [1361, 68] on div "Options Fields Visibility" at bounding box center [1430, 58] width 261 height 26
click at [1361, 64] on span "Options" at bounding box center [1344, 59] width 42 height 16
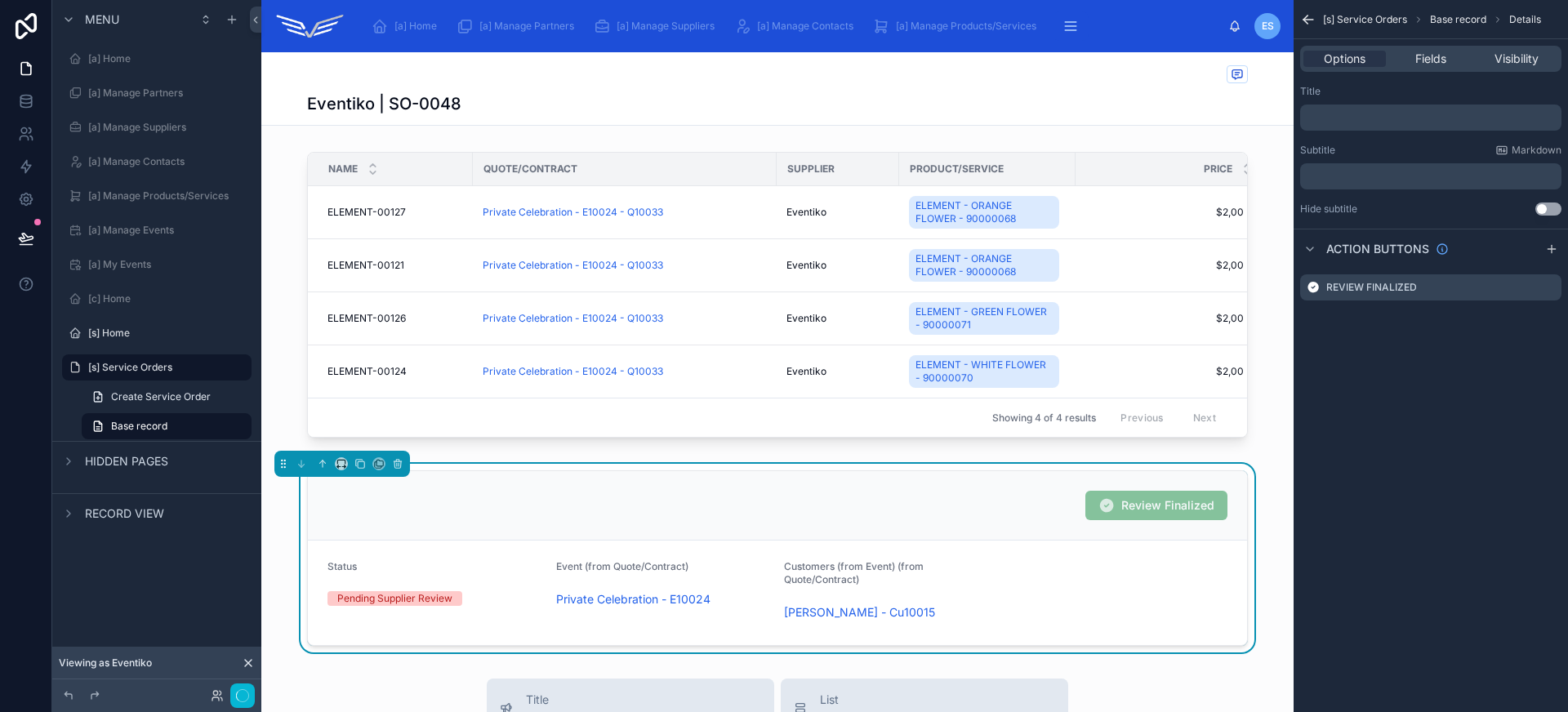
click at [1431, 49] on div "Options Fields Visibility" at bounding box center [1430, 58] width 261 height 26
click at [1437, 56] on span "Fields" at bounding box center [1430, 59] width 31 height 16
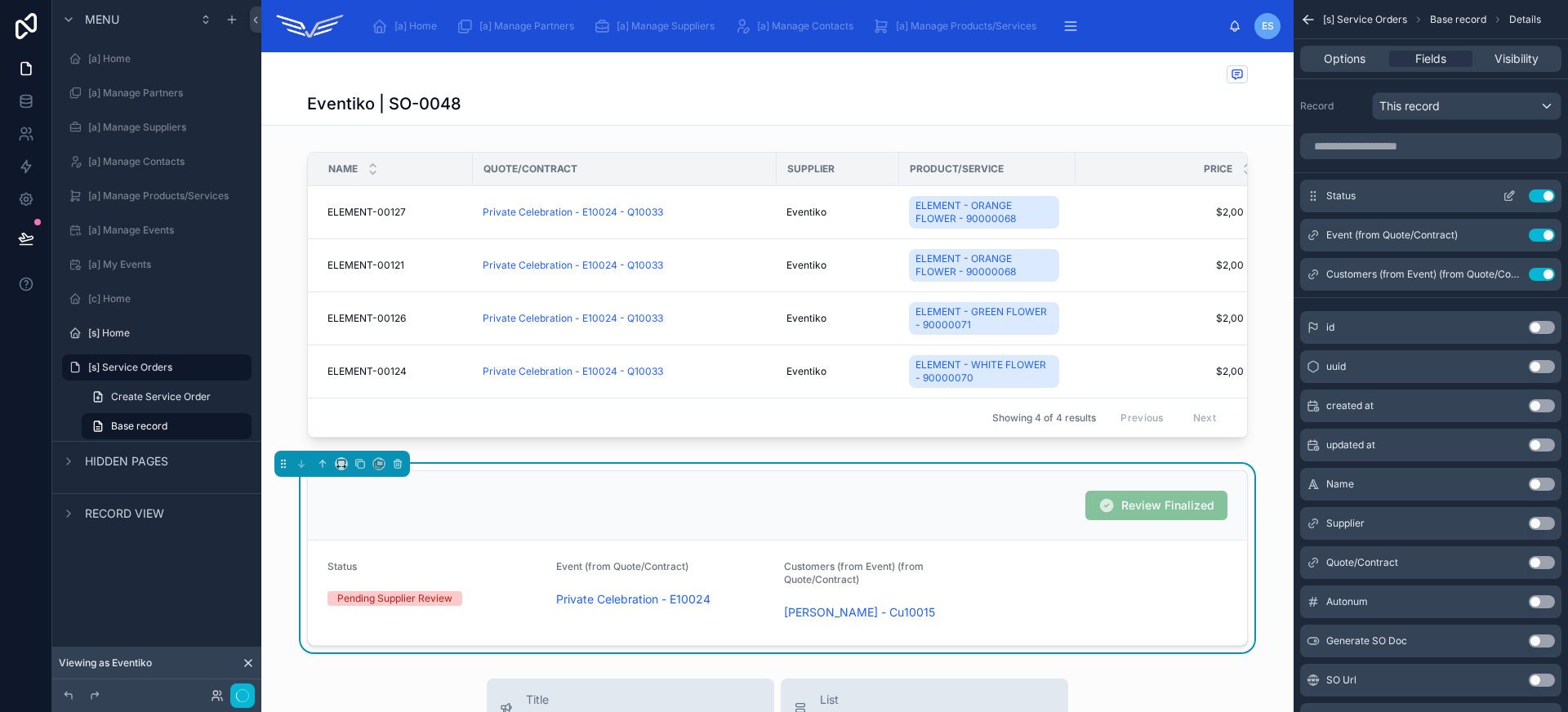
click at [1509, 194] on icon "scrollable content" at bounding box center [1508, 195] width 13 height 13
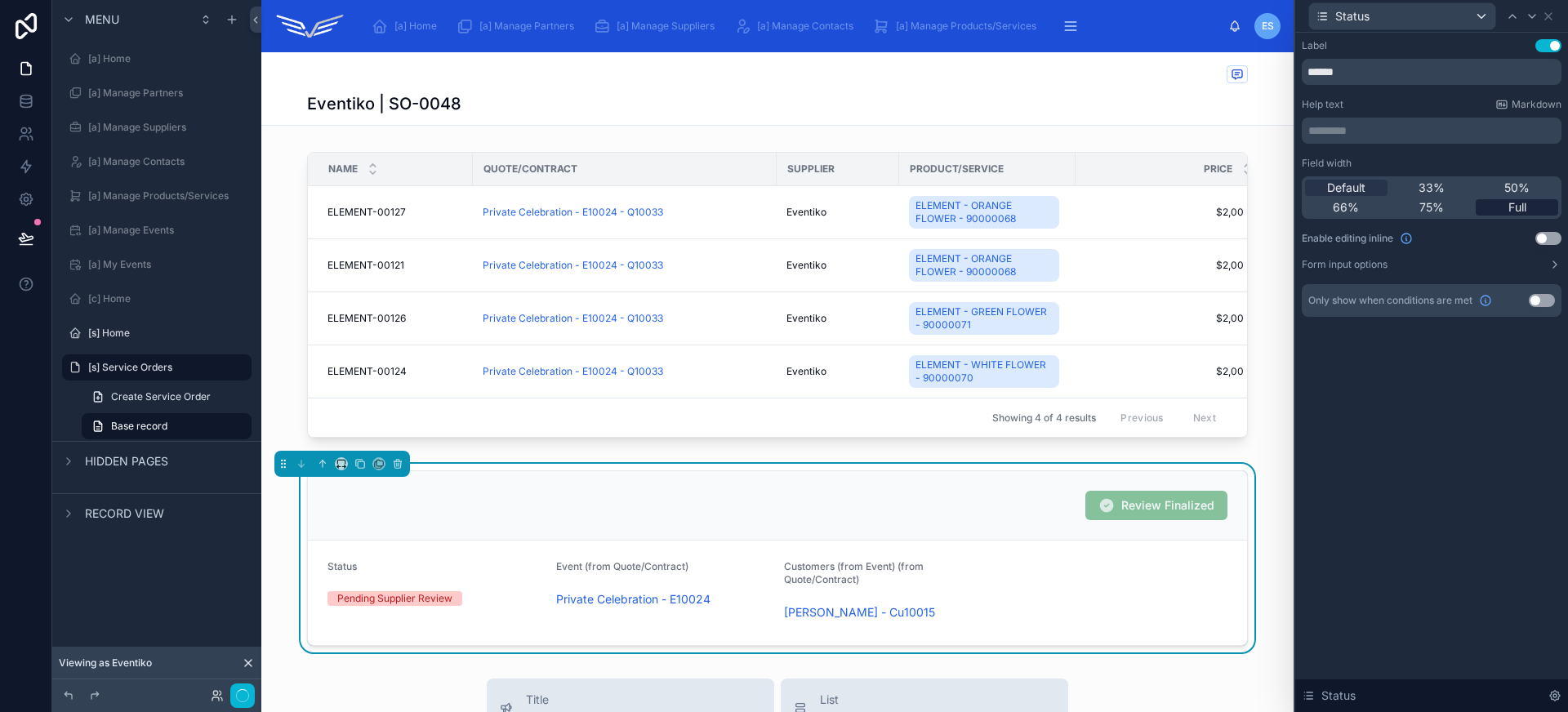
click at [1522, 212] on span "Full" at bounding box center [1517, 207] width 18 height 16
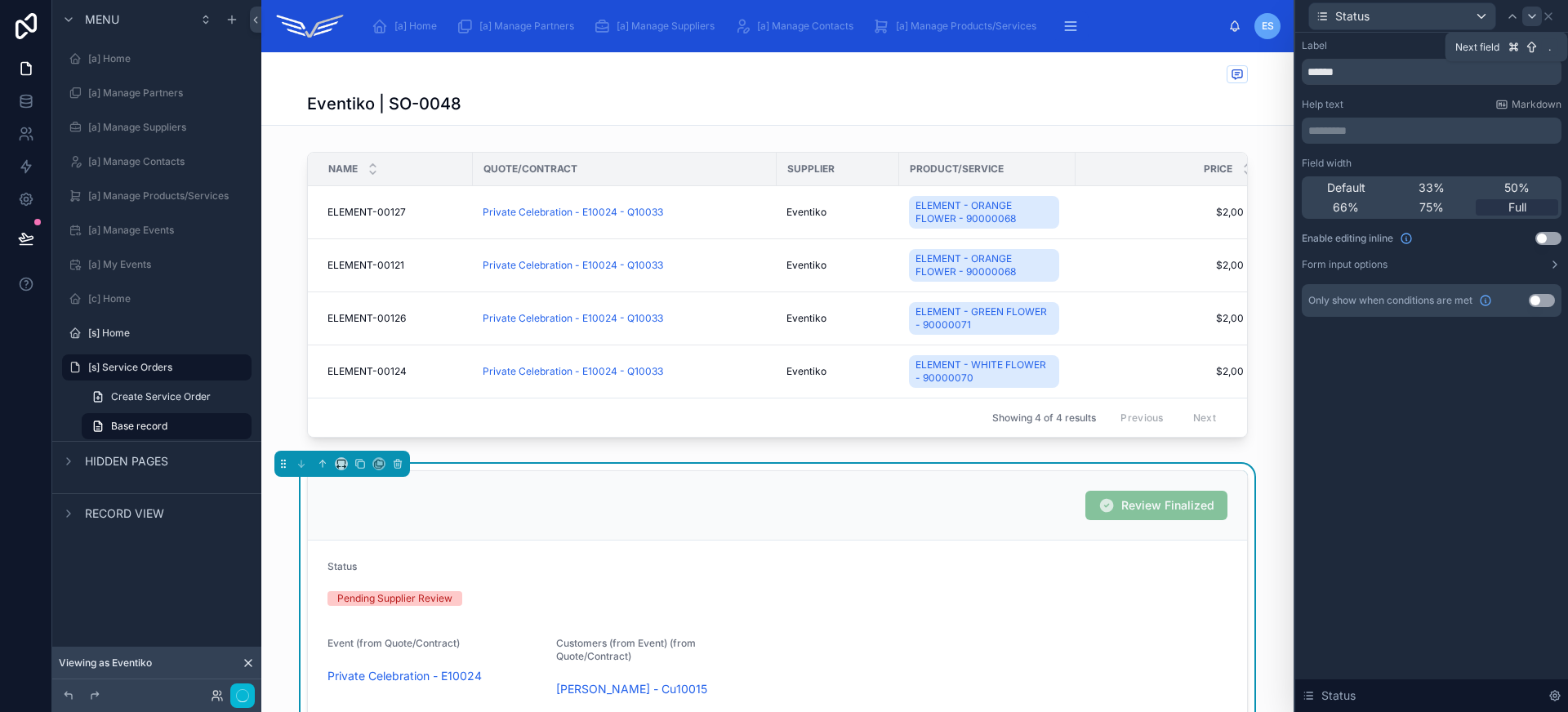
click at [1535, 15] on icon at bounding box center [1532, 16] width 13 height 13
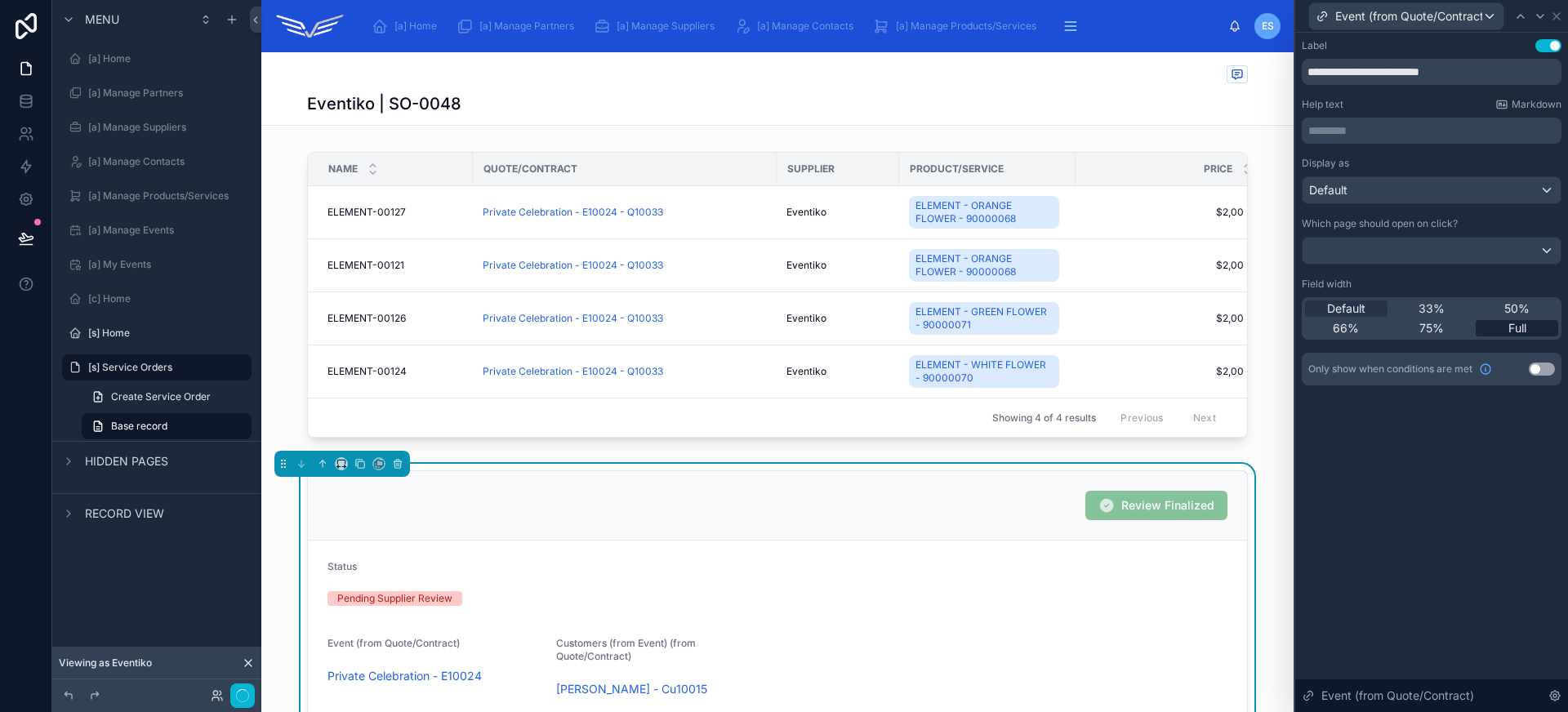
click at [1521, 333] on span "Full" at bounding box center [1517, 328] width 18 height 16
click at [1431, 180] on div "Default" at bounding box center [1431, 189] width 258 height 26
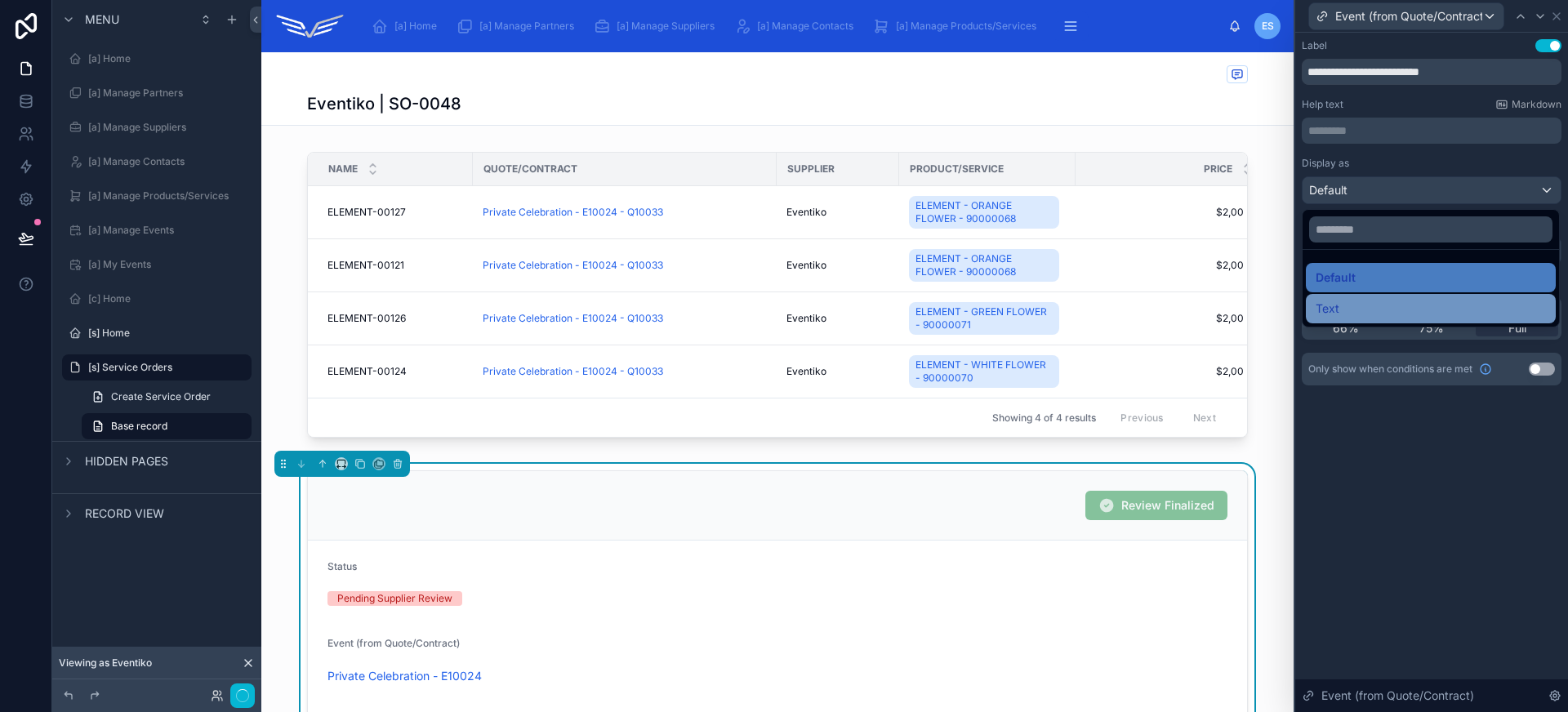
click at [1408, 294] on div "Text" at bounding box center [1430, 308] width 250 height 29
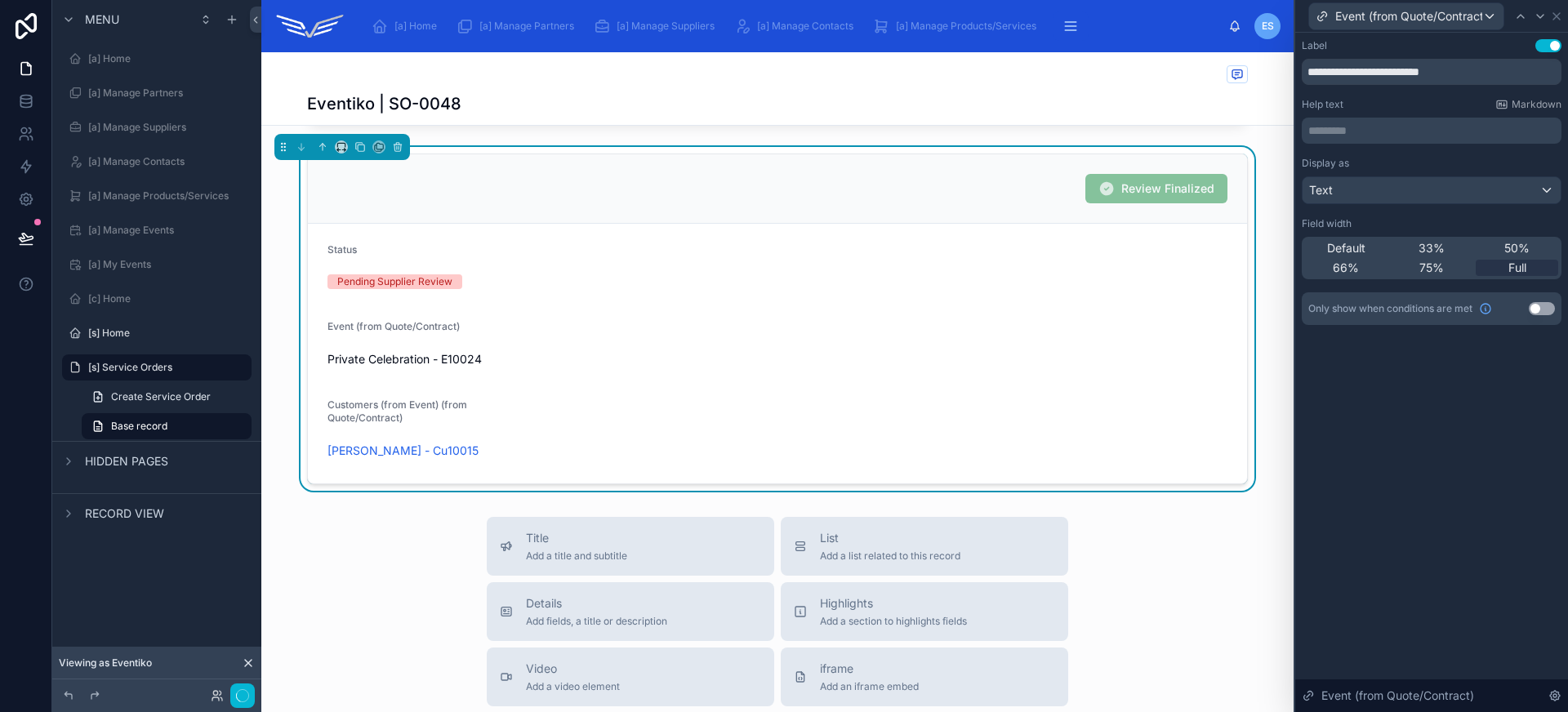
scroll to position [302, 0]
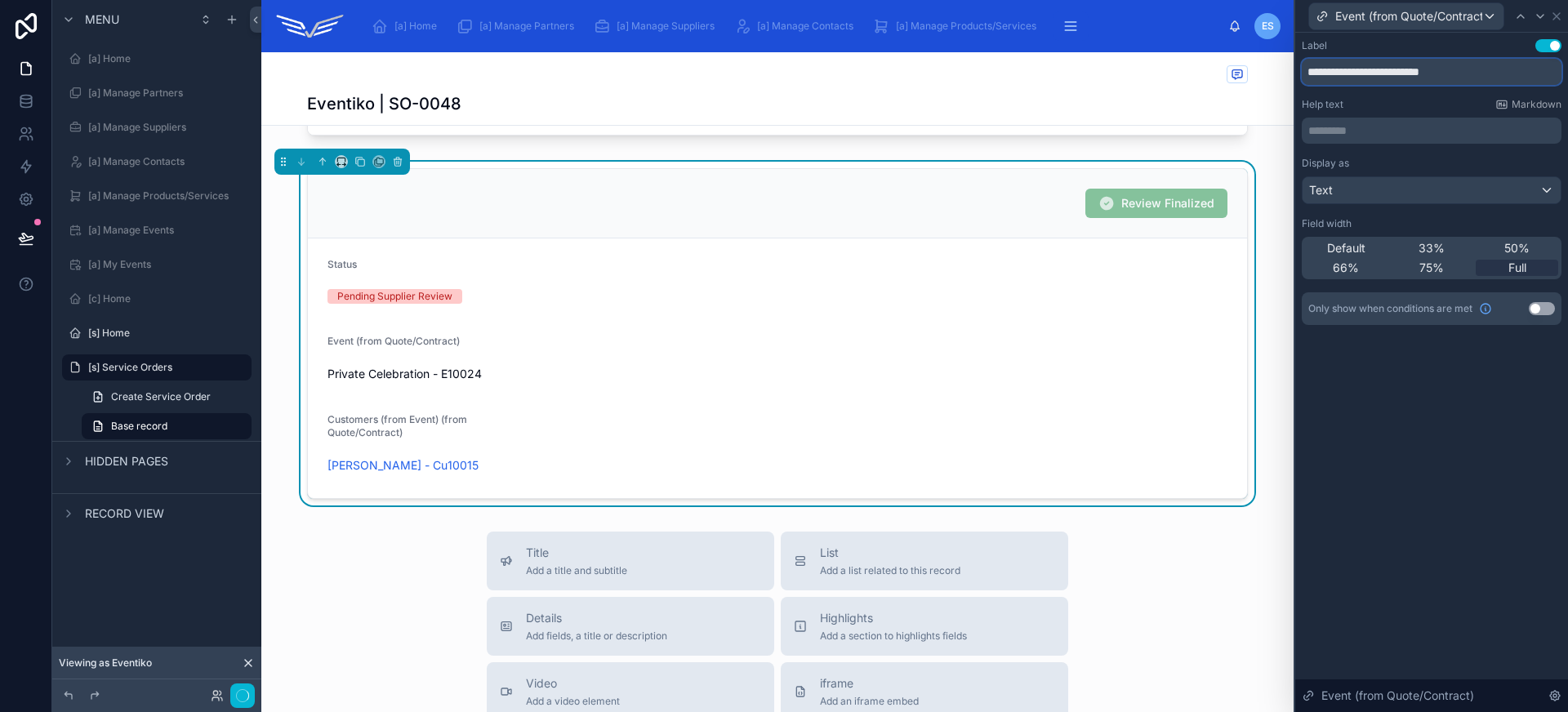
drag, startPoint x: 1338, startPoint y: 72, endPoint x: 1500, endPoint y: 77, distance: 162.1
click at [1500, 77] on input "**********" at bounding box center [1431, 71] width 259 height 26
type input "*****"
click at [1546, 12] on div at bounding box center [1540, 16] width 20 height 20
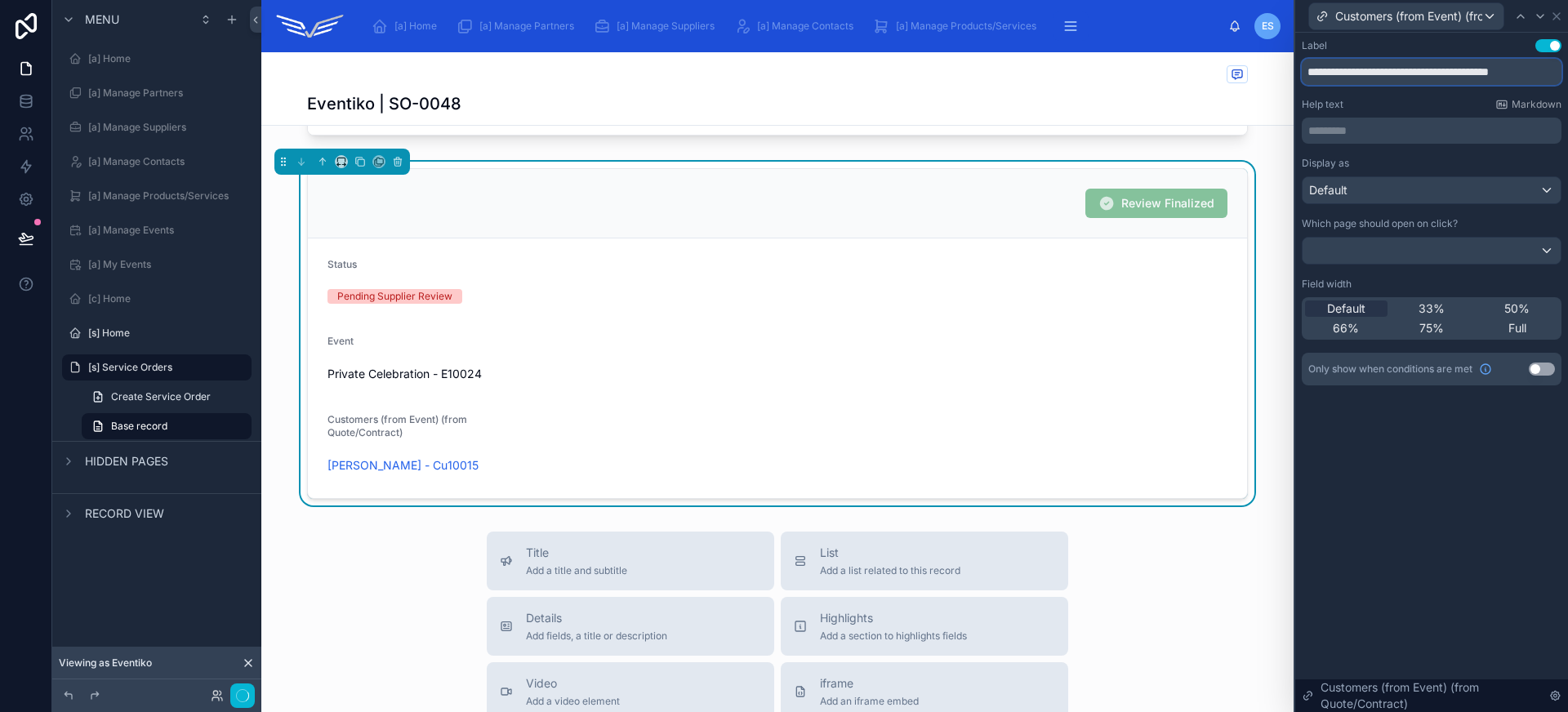
scroll to position [0, 4]
drag, startPoint x: 1369, startPoint y: 70, endPoint x: 1580, endPoint y: 75, distance: 211.1
click at [1567, 75] on html "**********" at bounding box center [784, 356] width 1568 height 712
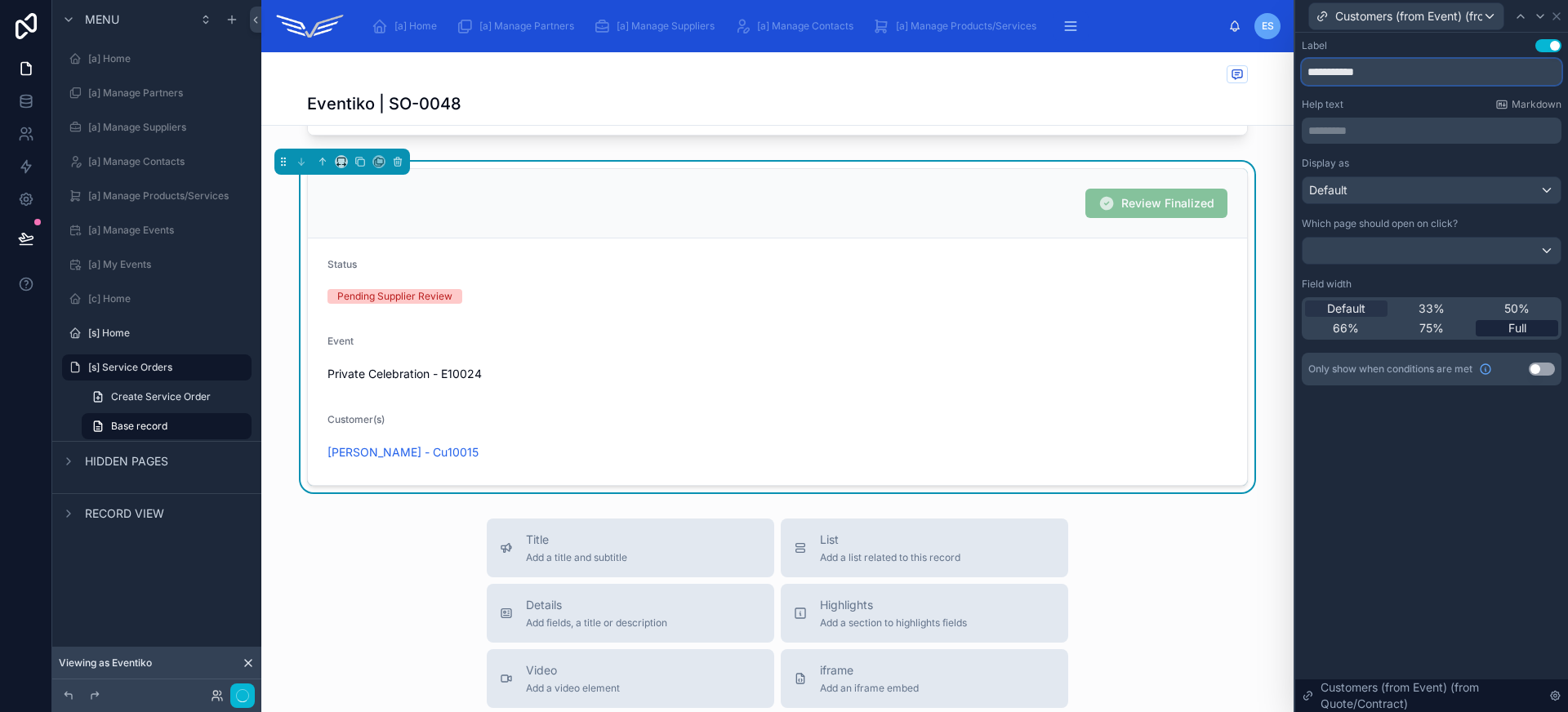
type input "**********"
click at [1510, 332] on span "Full" at bounding box center [1517, 328] width 18 height 16
click at [1446, 257] on div at bounding box center [1431, 249] width 258 height 26
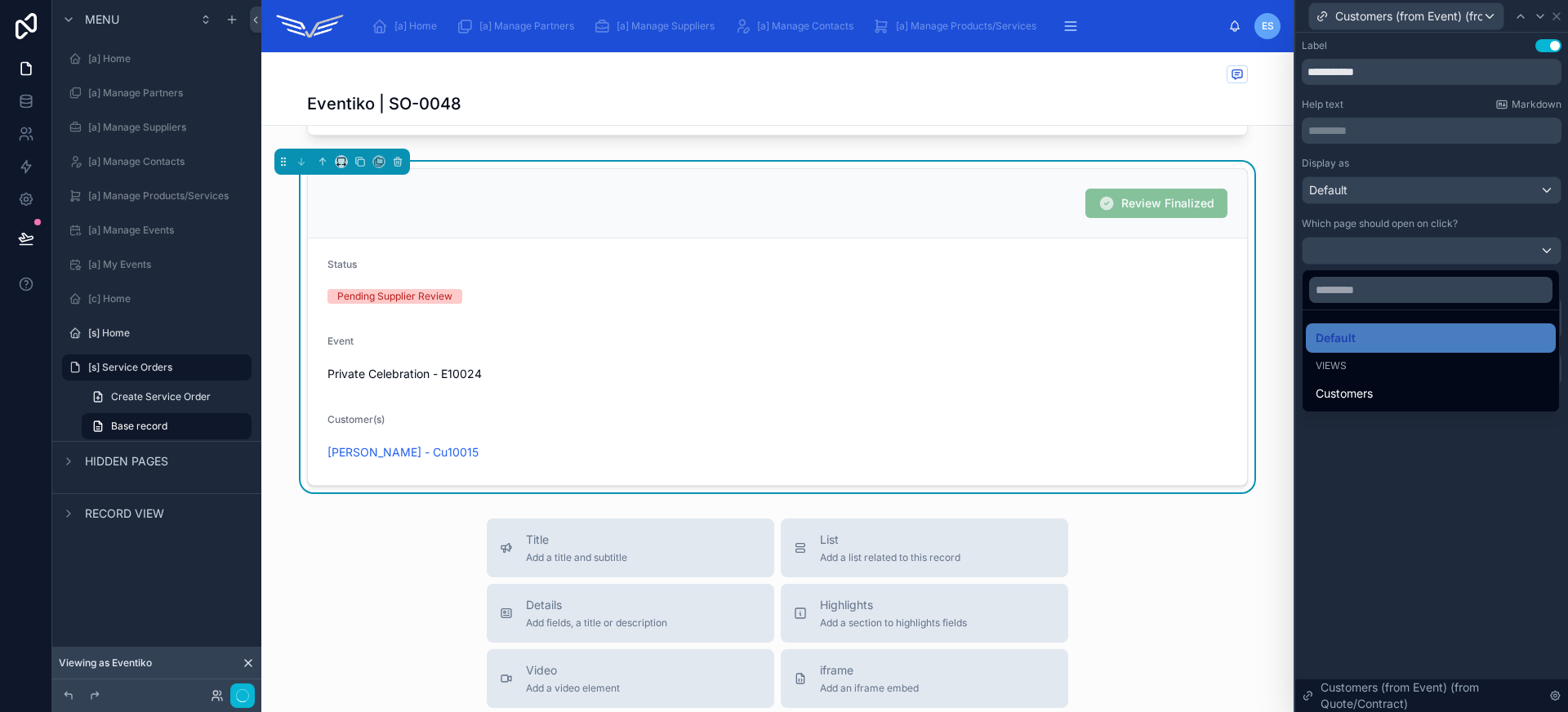
click at [1434, 184] on div at bounding box center [1431, 356] width 273 height 712
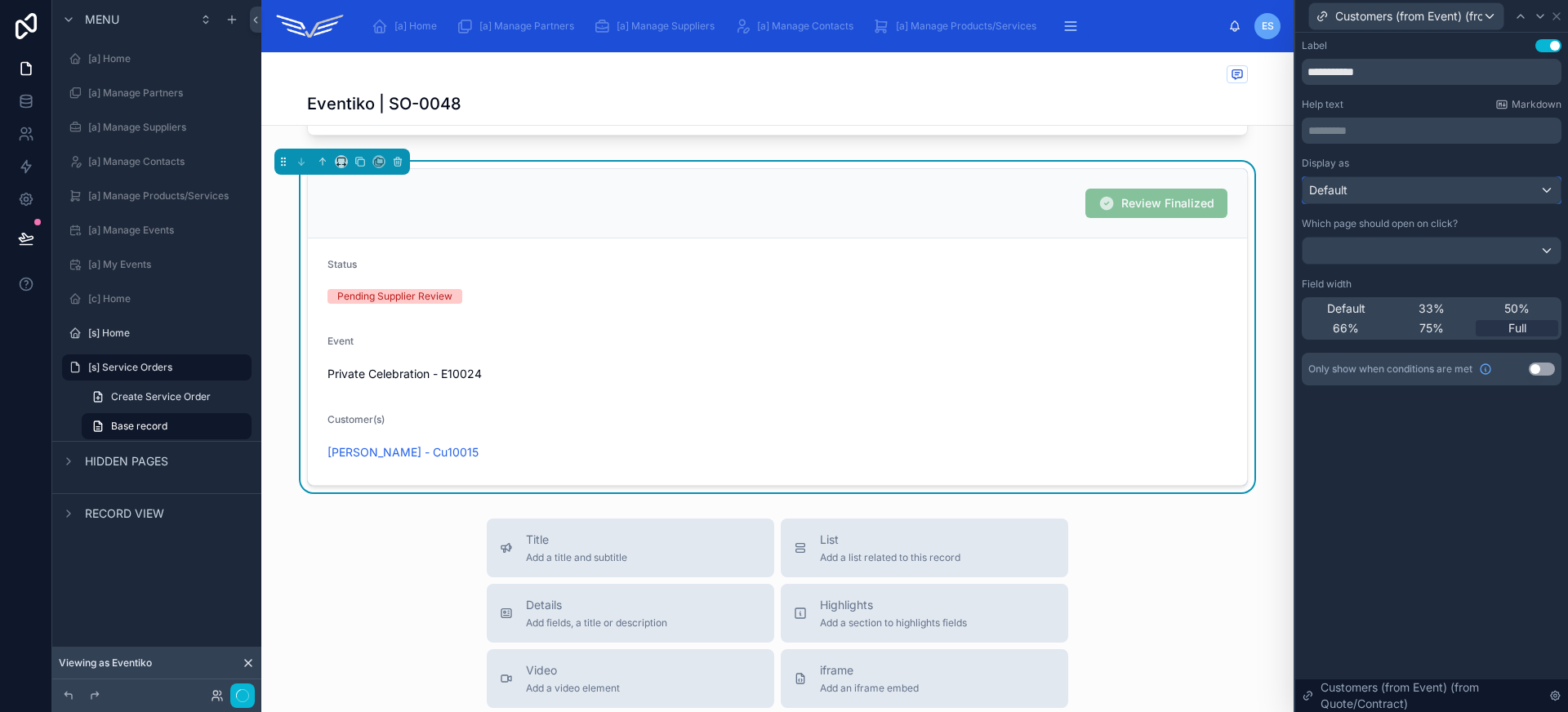
click at [1435, 186] on div "Default" at bounding box center [1431, 189] width 258 height 26
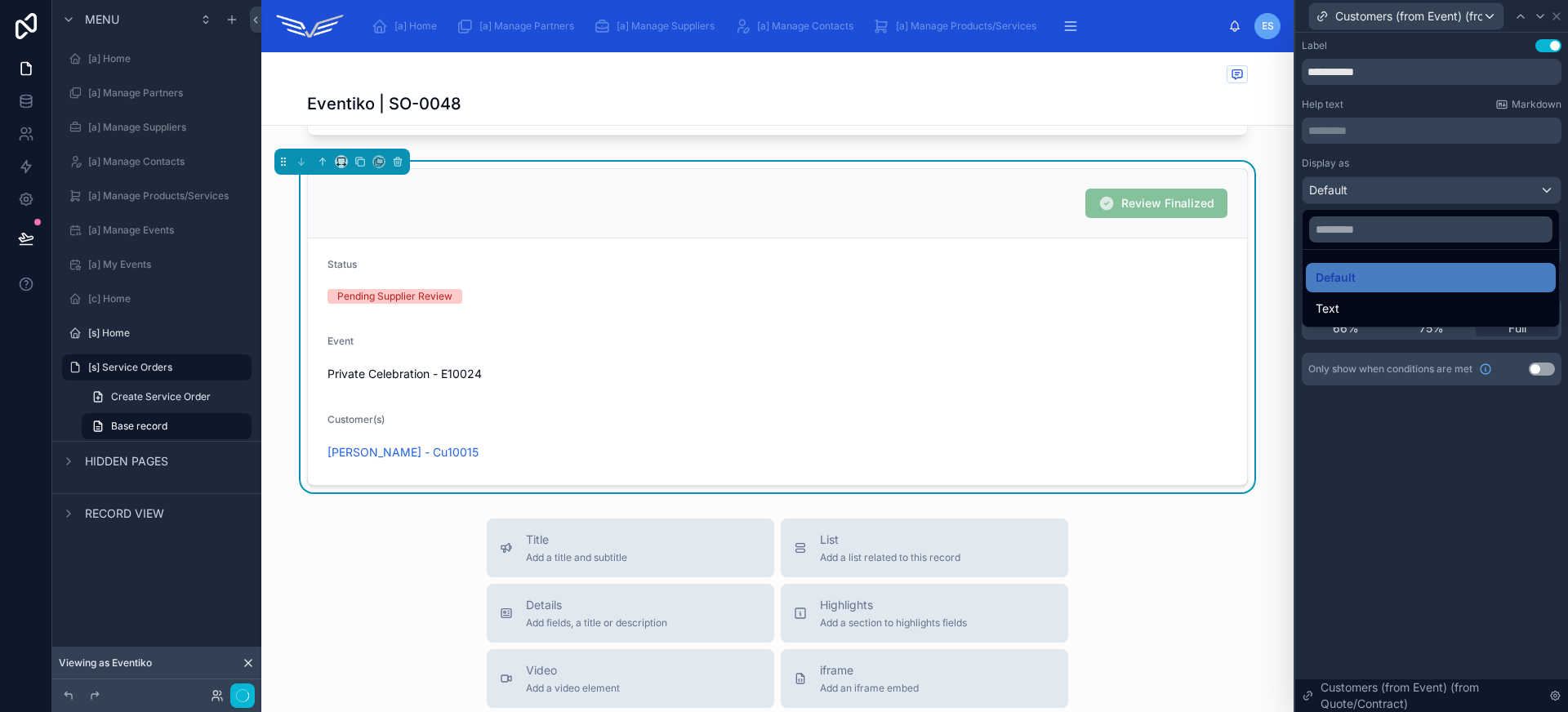
click at [1371, 298] on div "Text" at bounding box center [1430, 308] width 230 height 20
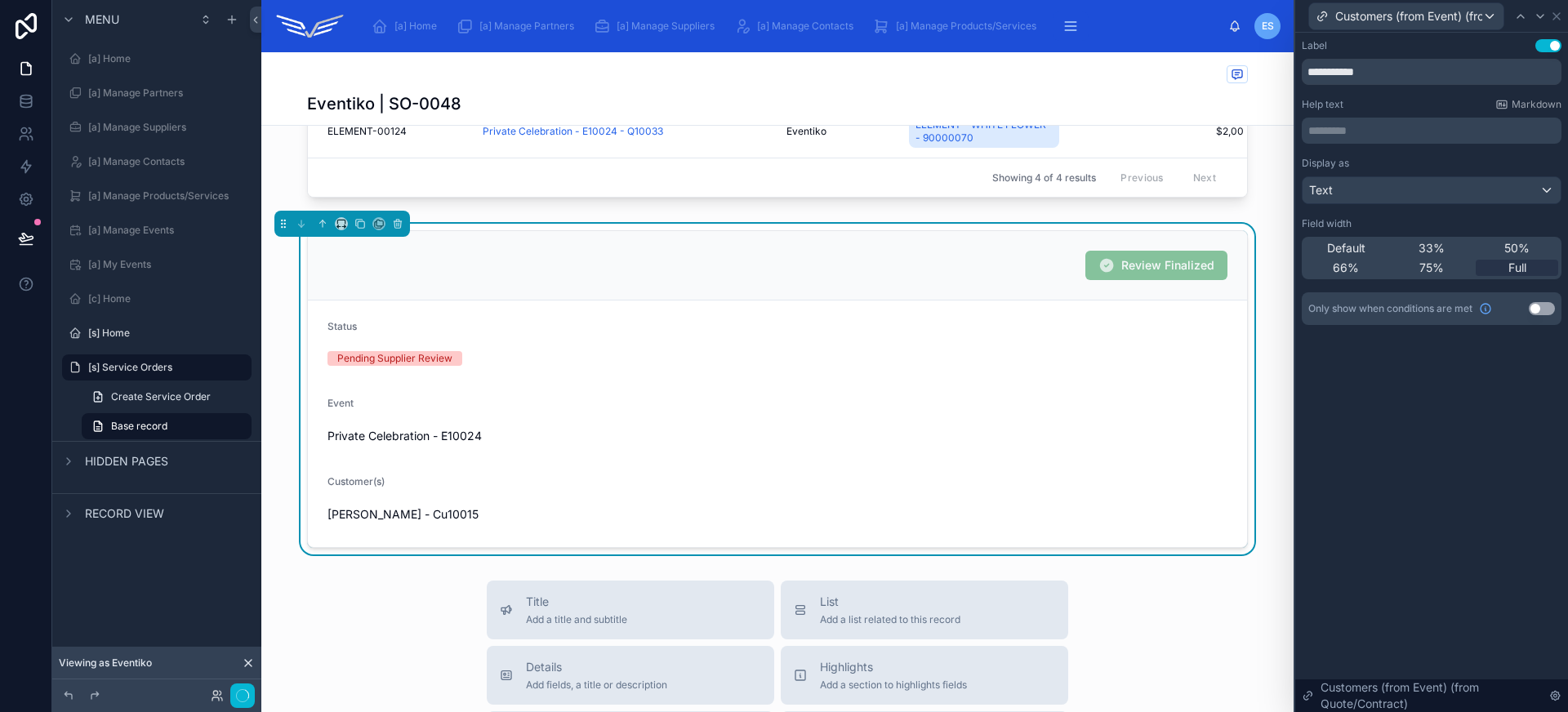
scroll to position [348, 0]
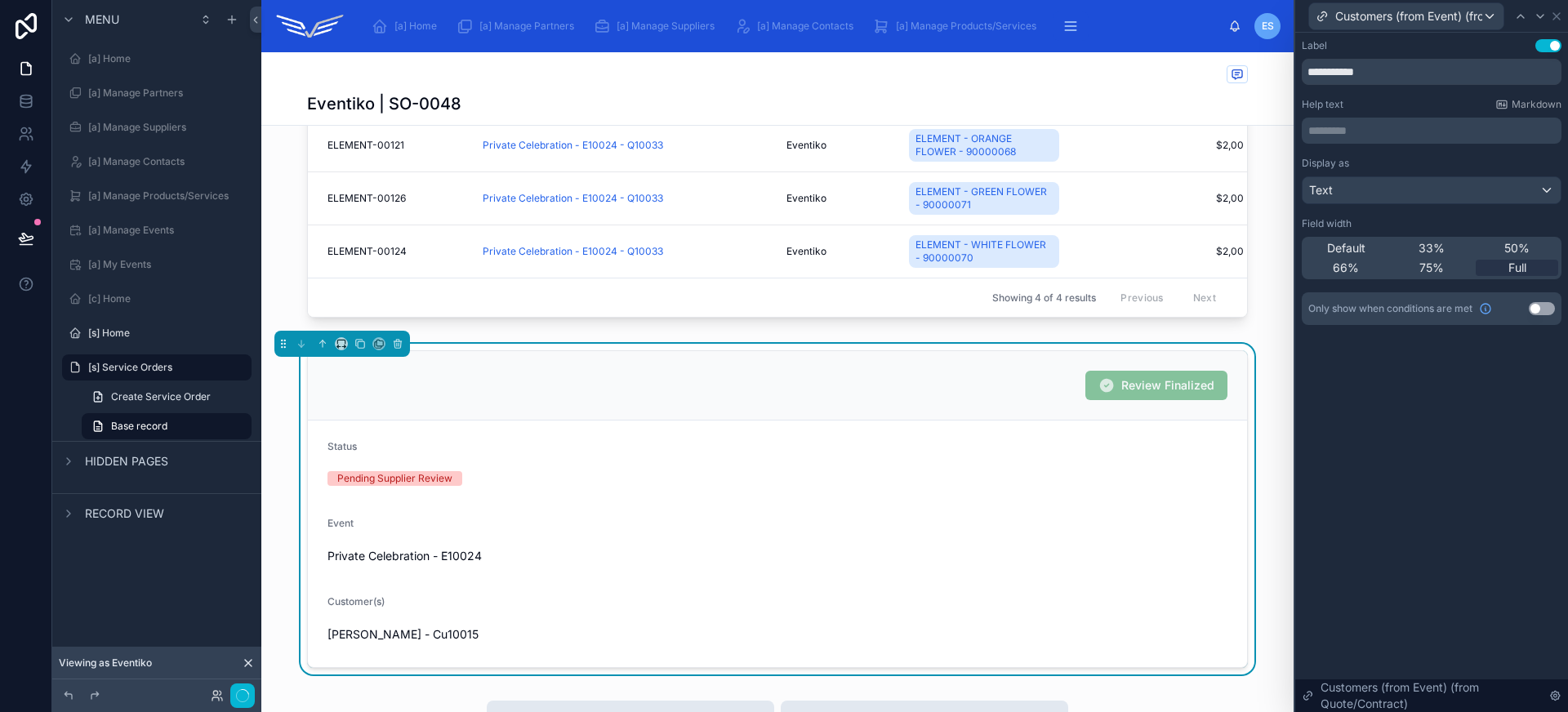
scroll to position [0, 0]
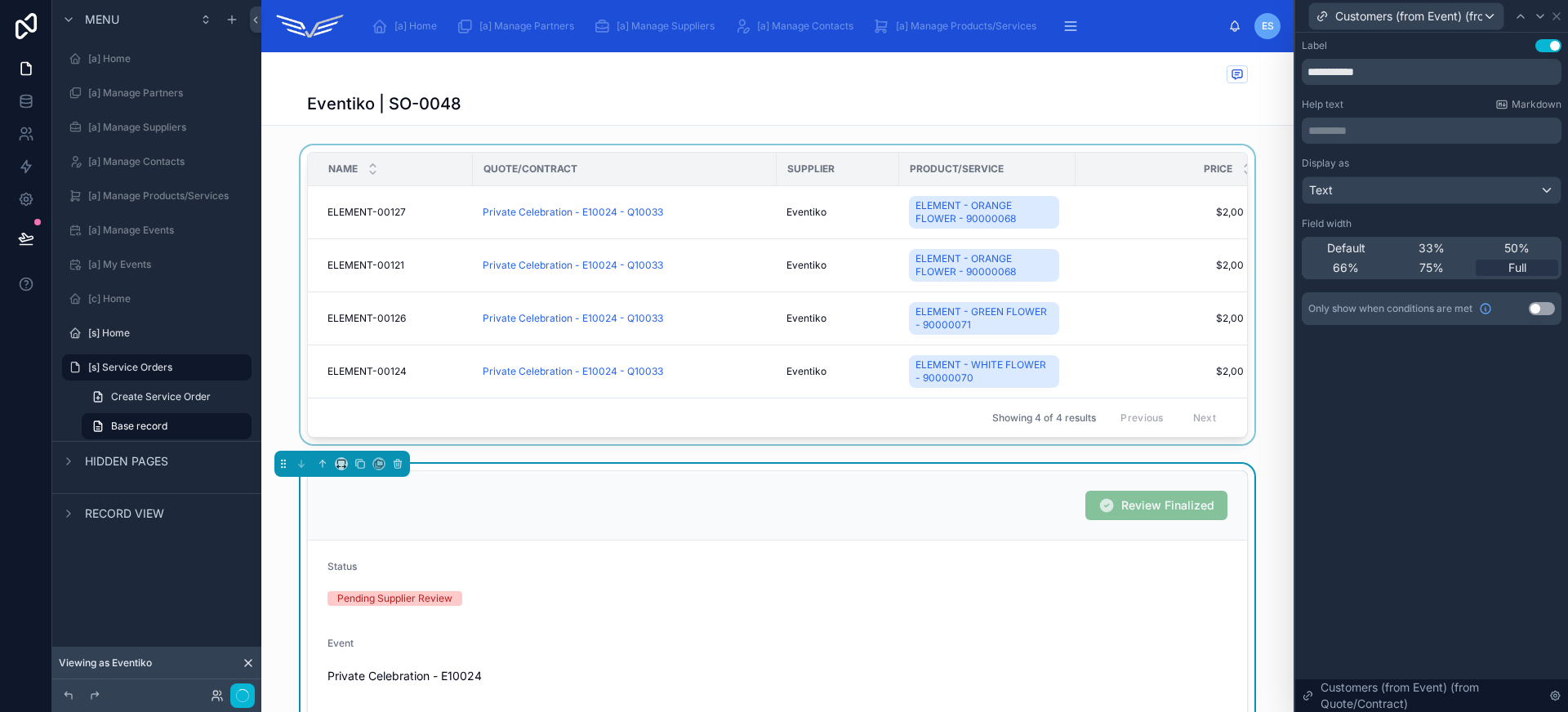
click at [673, 152] on div at bounding box center [777, 298] width 1032 height 305
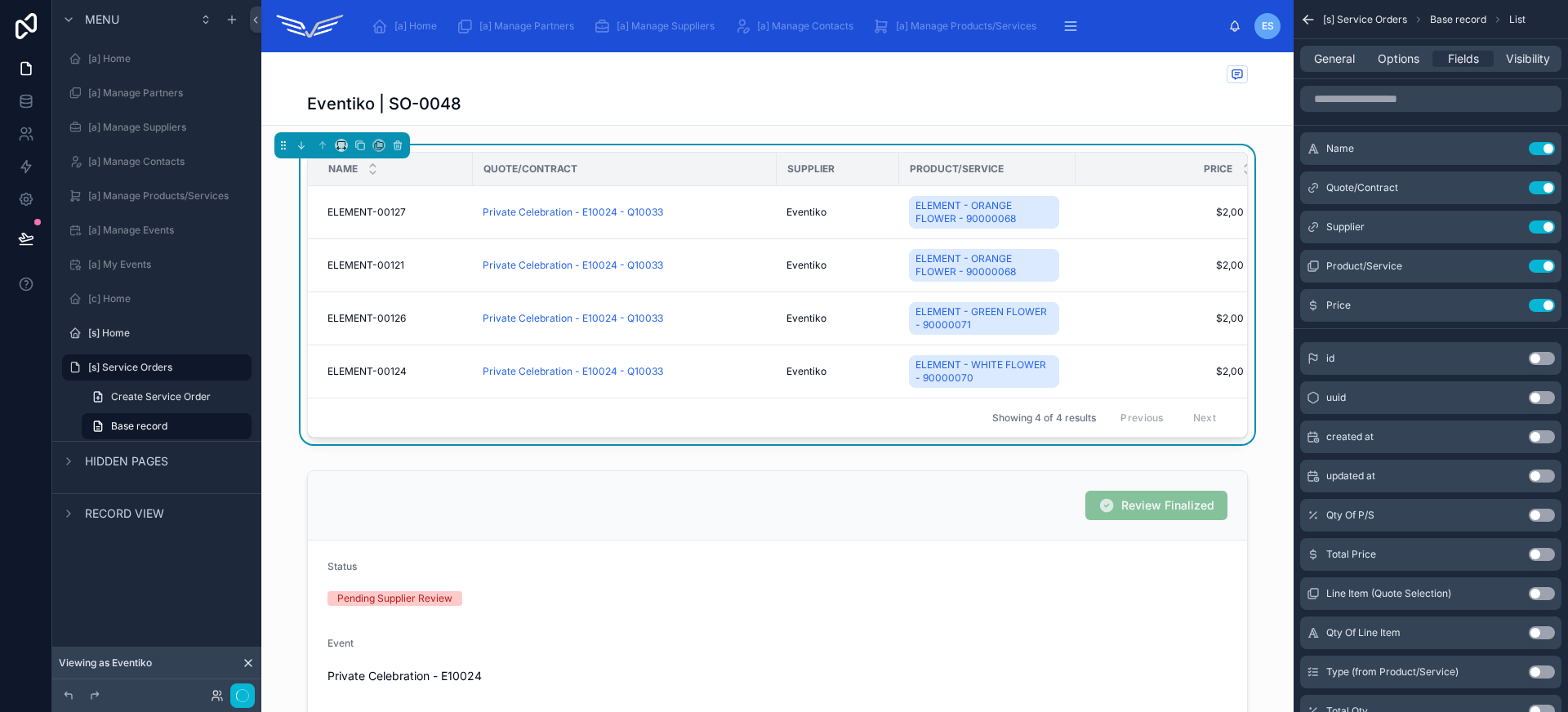
click at [1338, 66] on span "General" at bounding box center [1334, 59] width 41 height 16
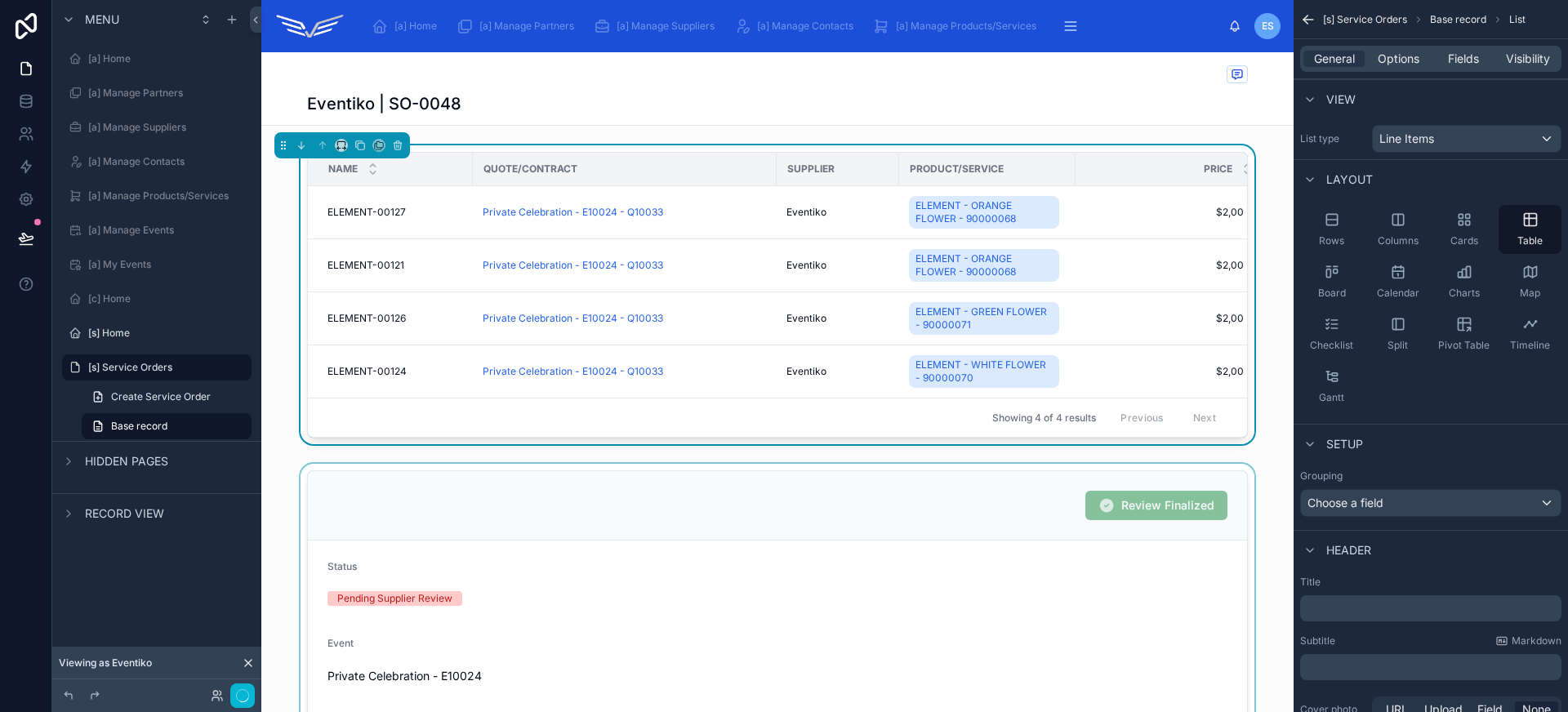
scroll to position [560, 0]
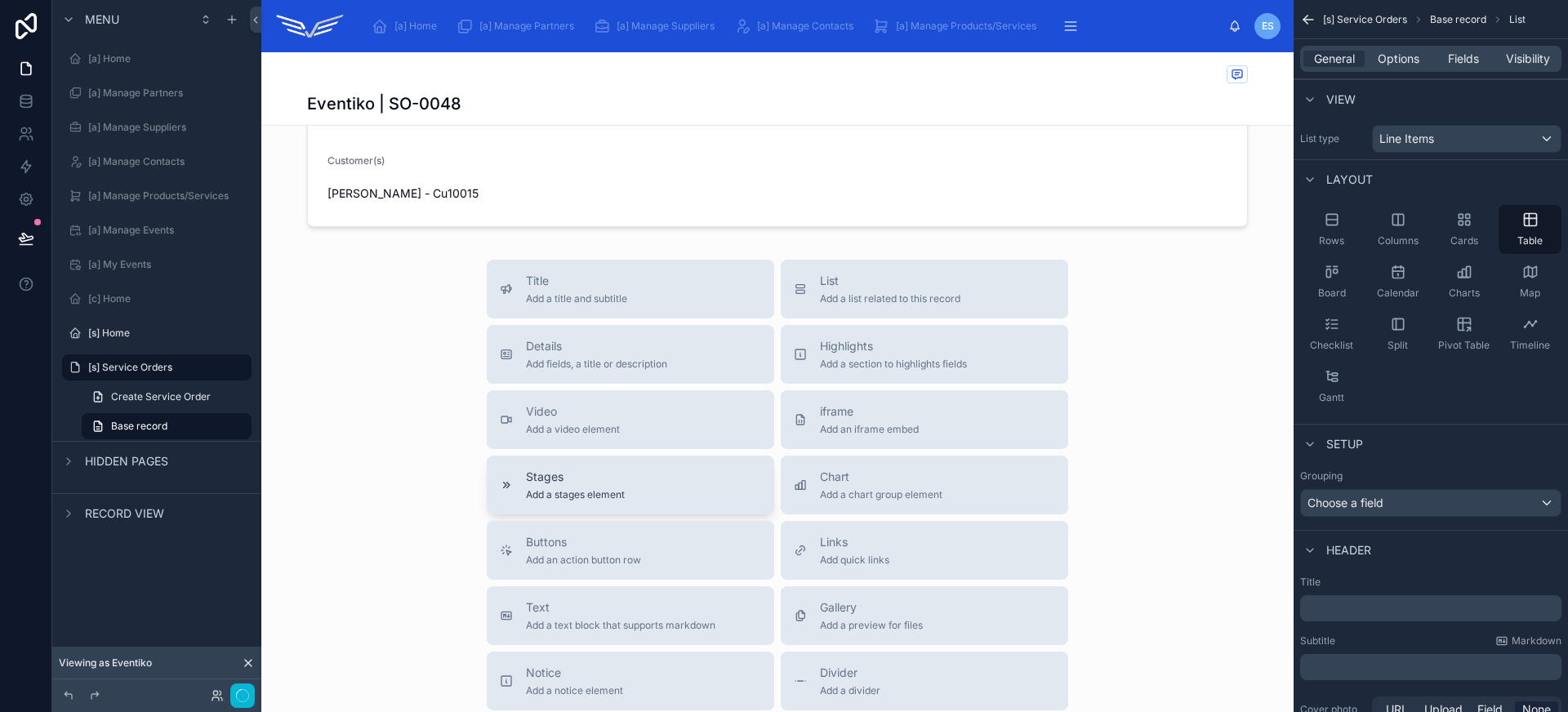
click at [605, 500] on span "Add a stages element" at bounding box center [575, 494] width 99 height 13
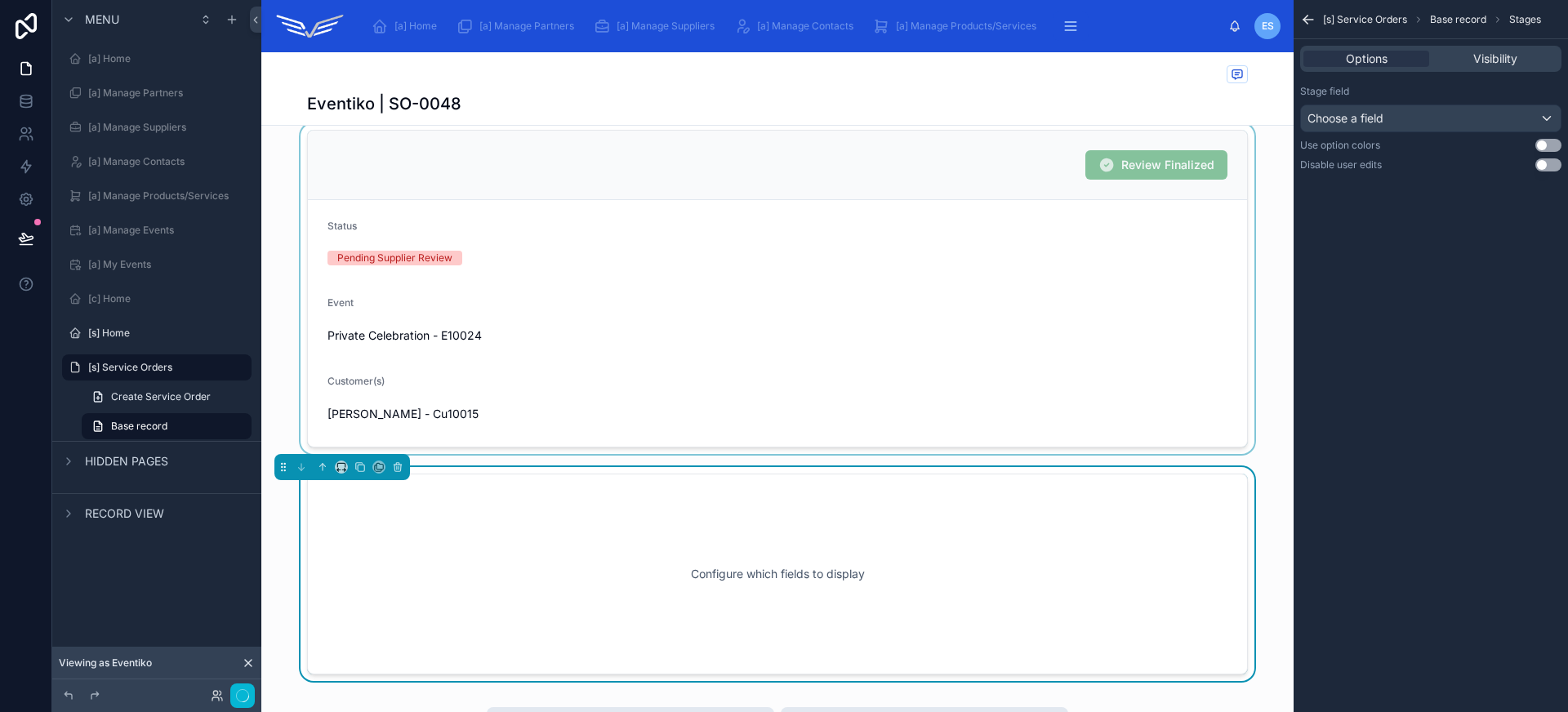
scroll to position [216, 0]
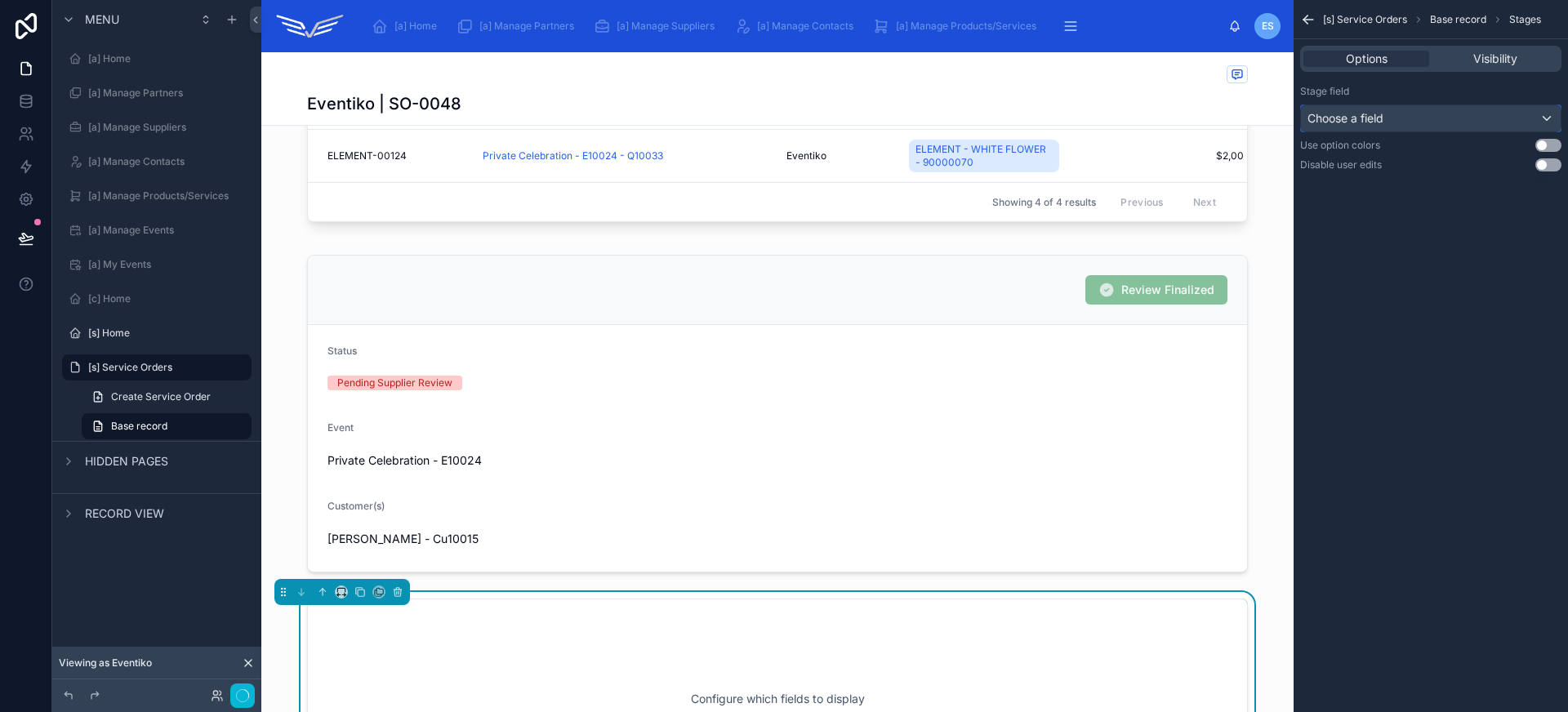
click at [1389, 117] on div "Choose a field" at bounding box center [1430, 118] width 259 height 26
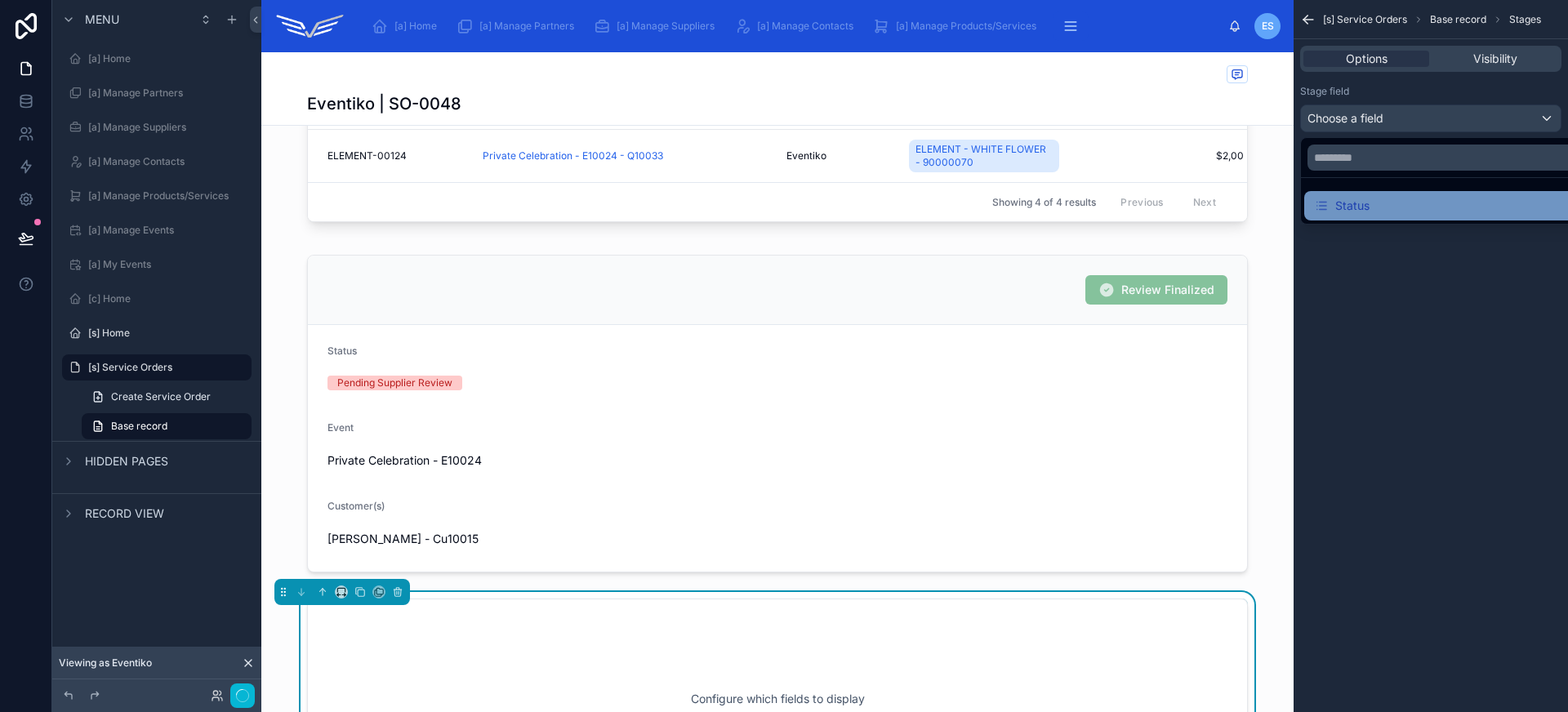
click at [1379, 212] on div "Status" at bounding box center [1449, 206] width 271 height 20
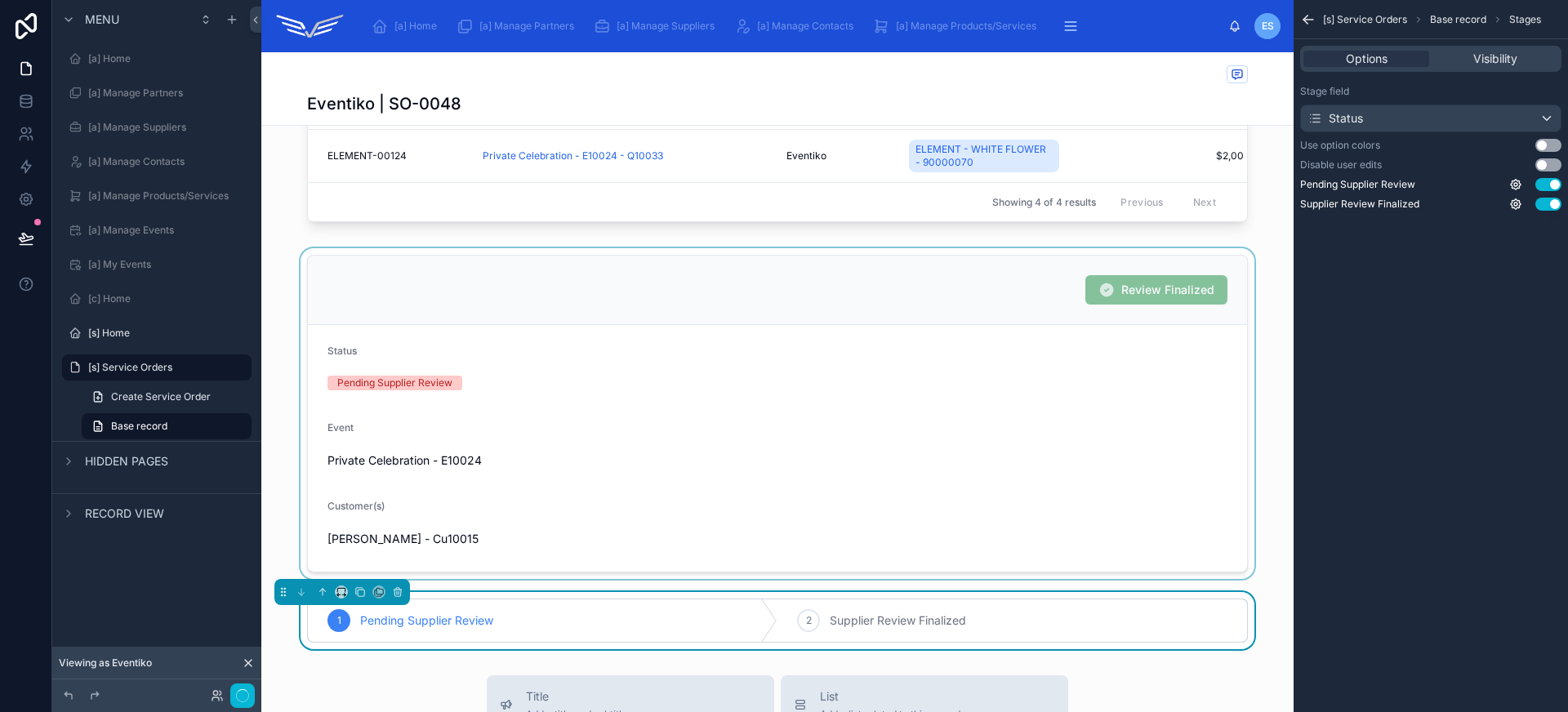
scroll to position [354, 0]
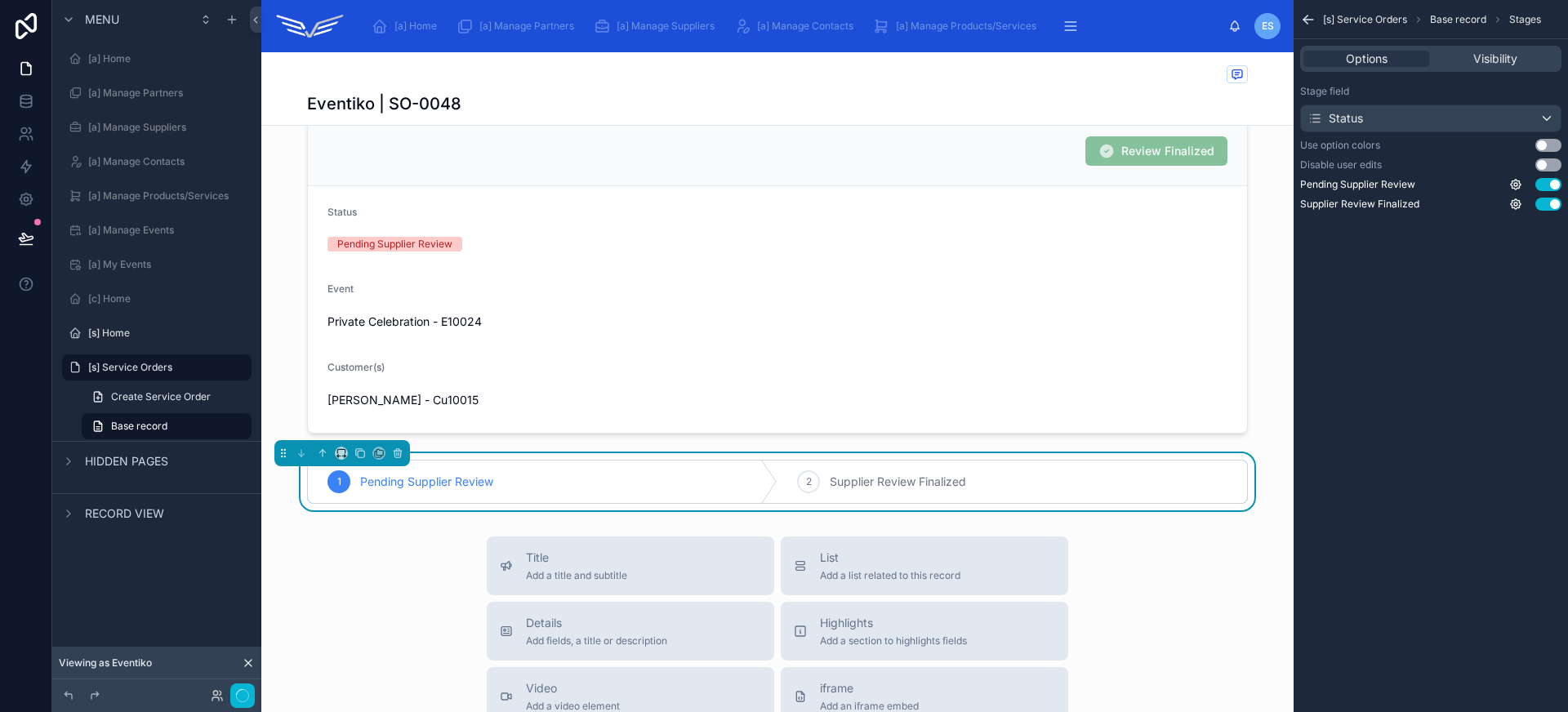
click at [1540, 145] on button "Use setting" at bounding box center [1548, 145] width 26 height 13
click at [1547, 165] on button "Use setting" at bounding box center [1548, 164] width 26 height 13
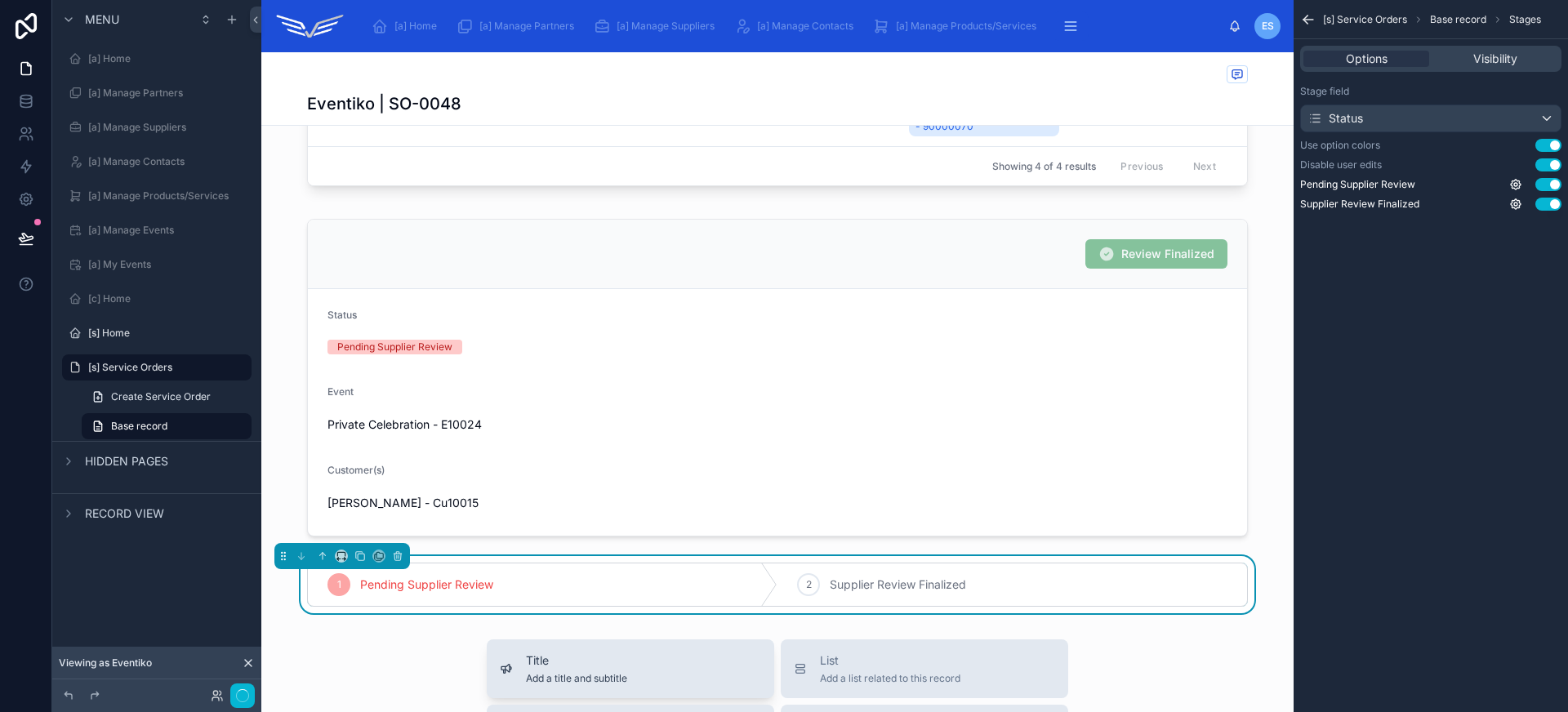
scroll to position [240, 0]
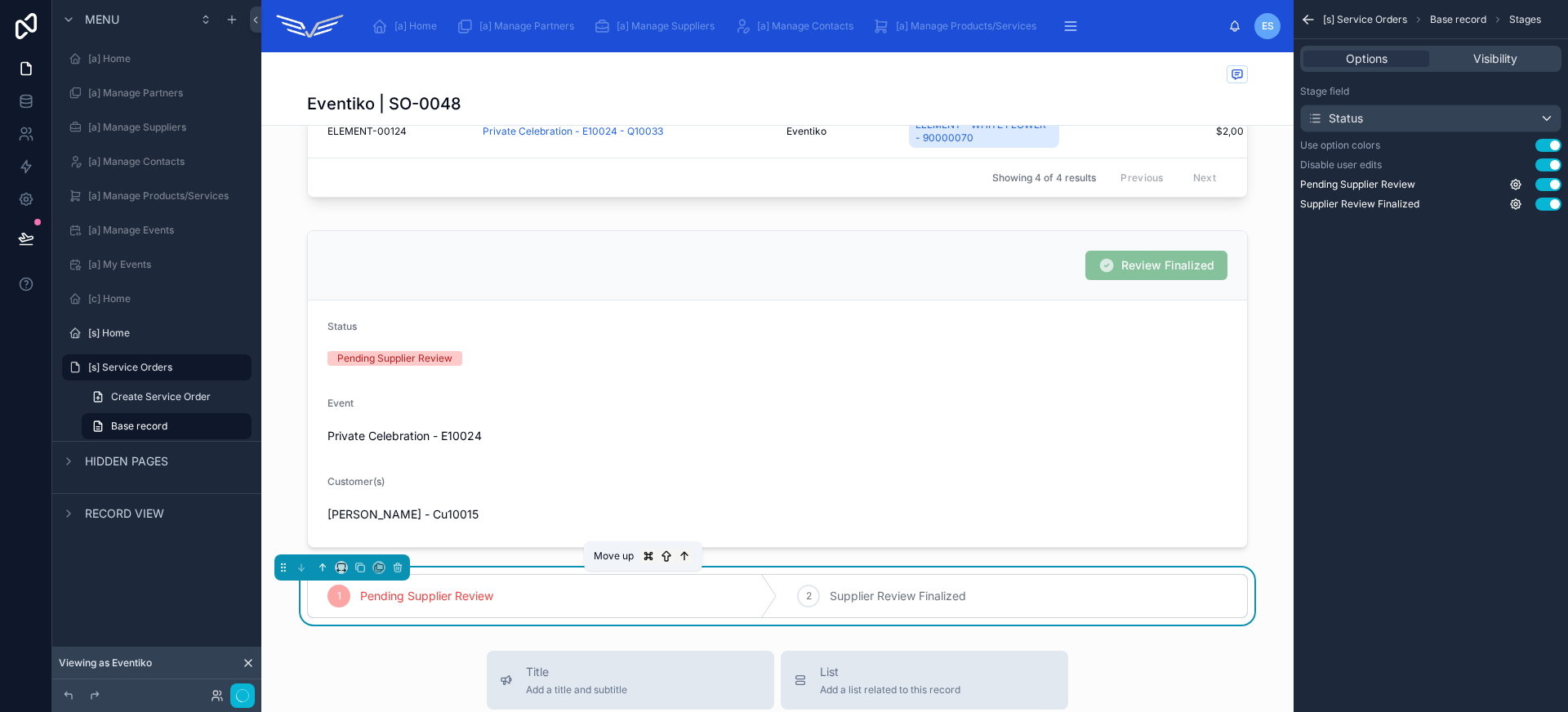
click at [322, 573] on icon at bounding box center [322, 566] width 12 height 12
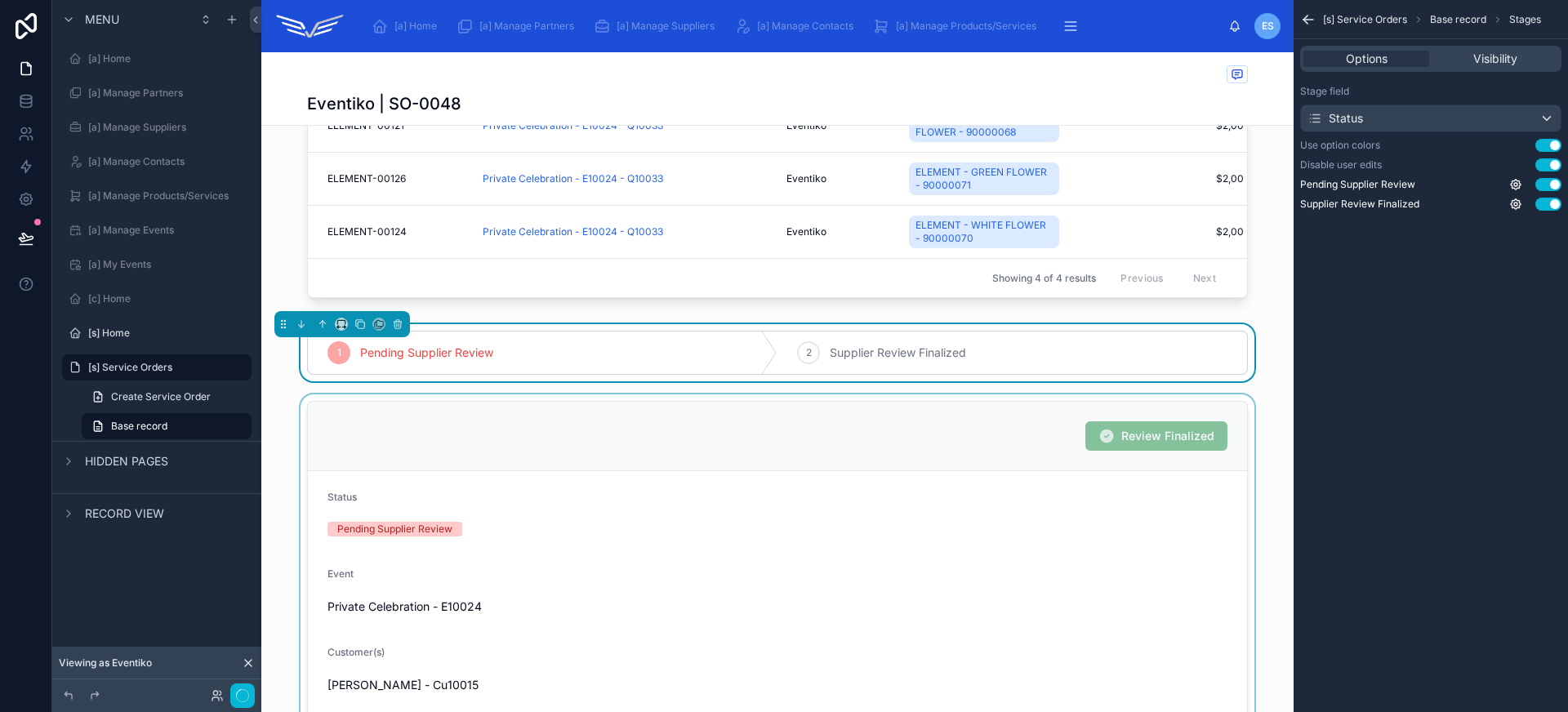
scroll to position [0, 0]
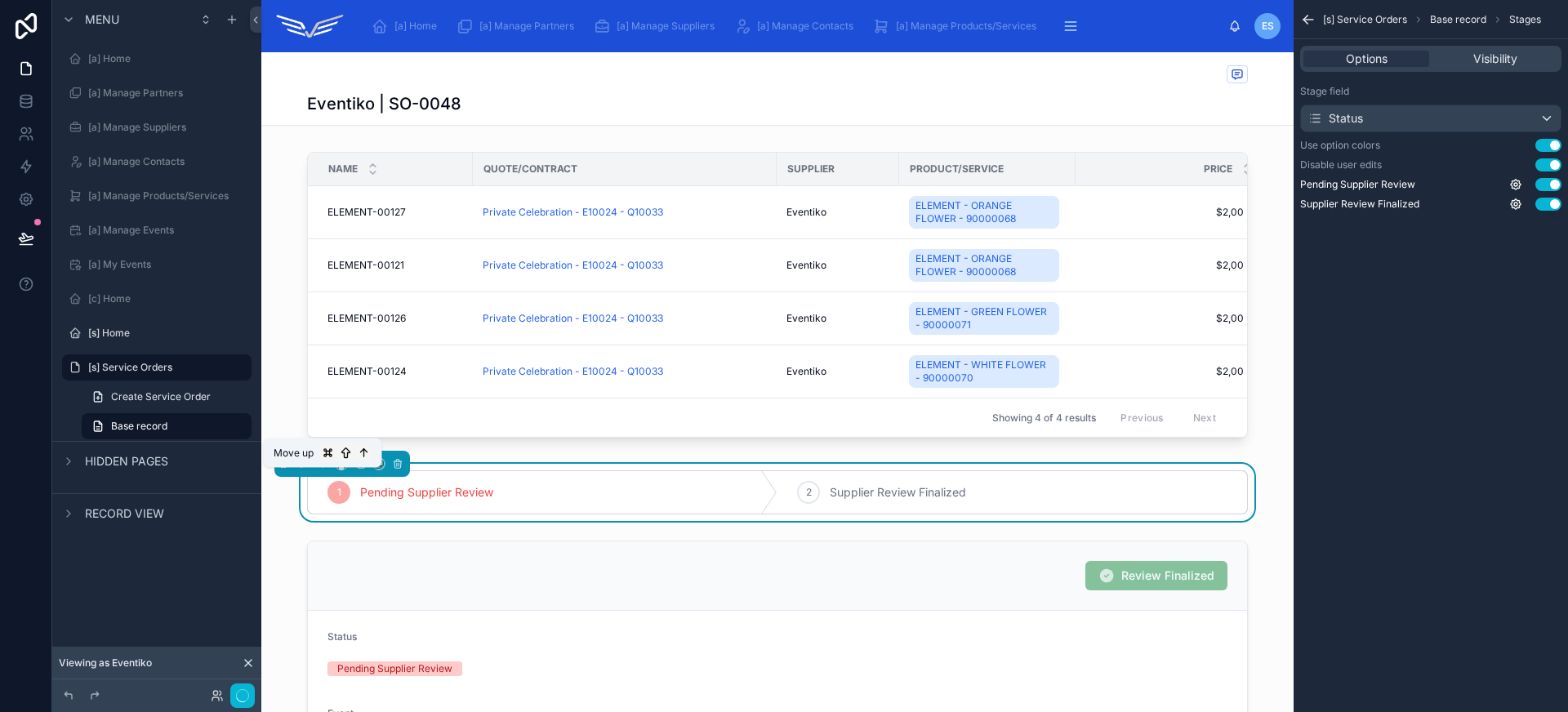
click at [322, 470] on icon at bounding box center [322, 463] width 12 height 12
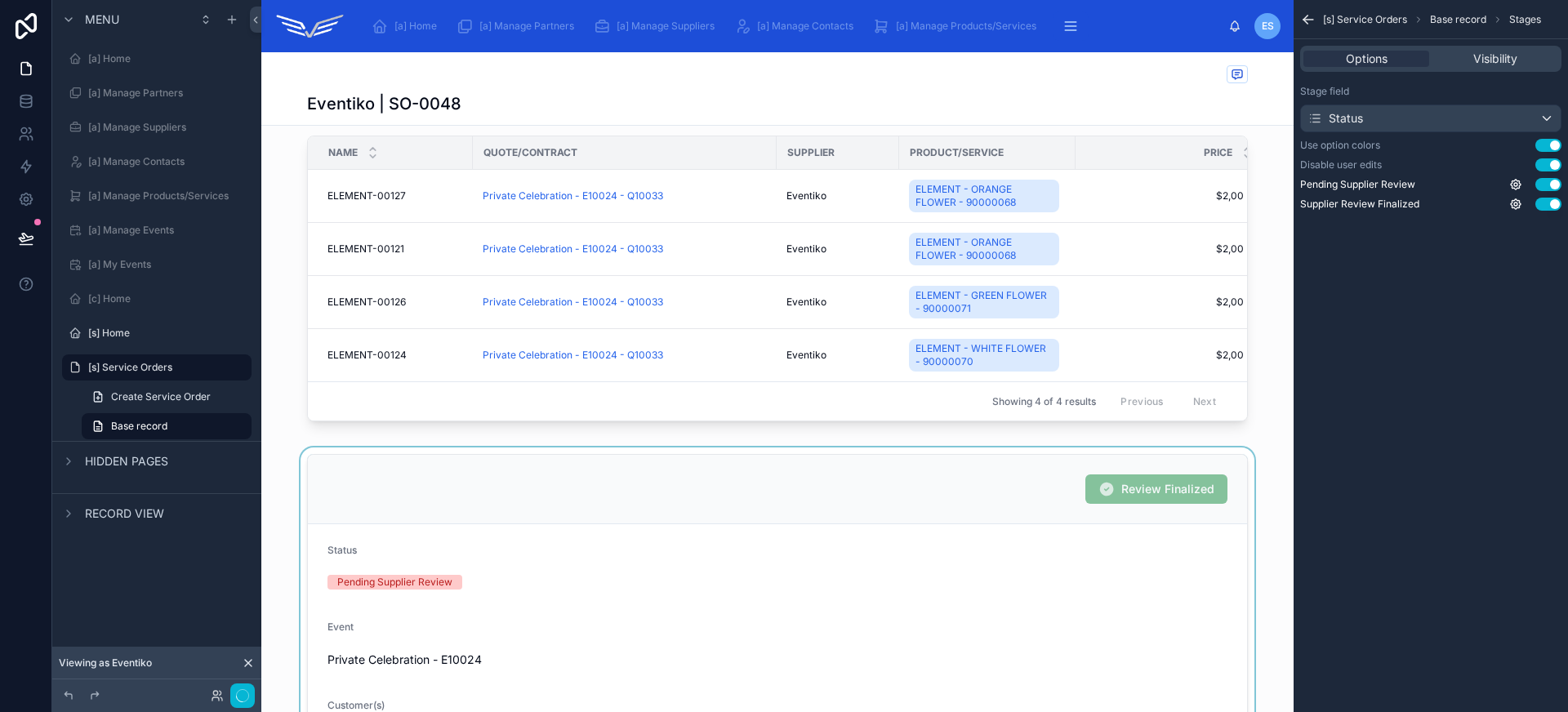
click at [520, 559] on div at bounding box center [777, 613] width 1032 height 330
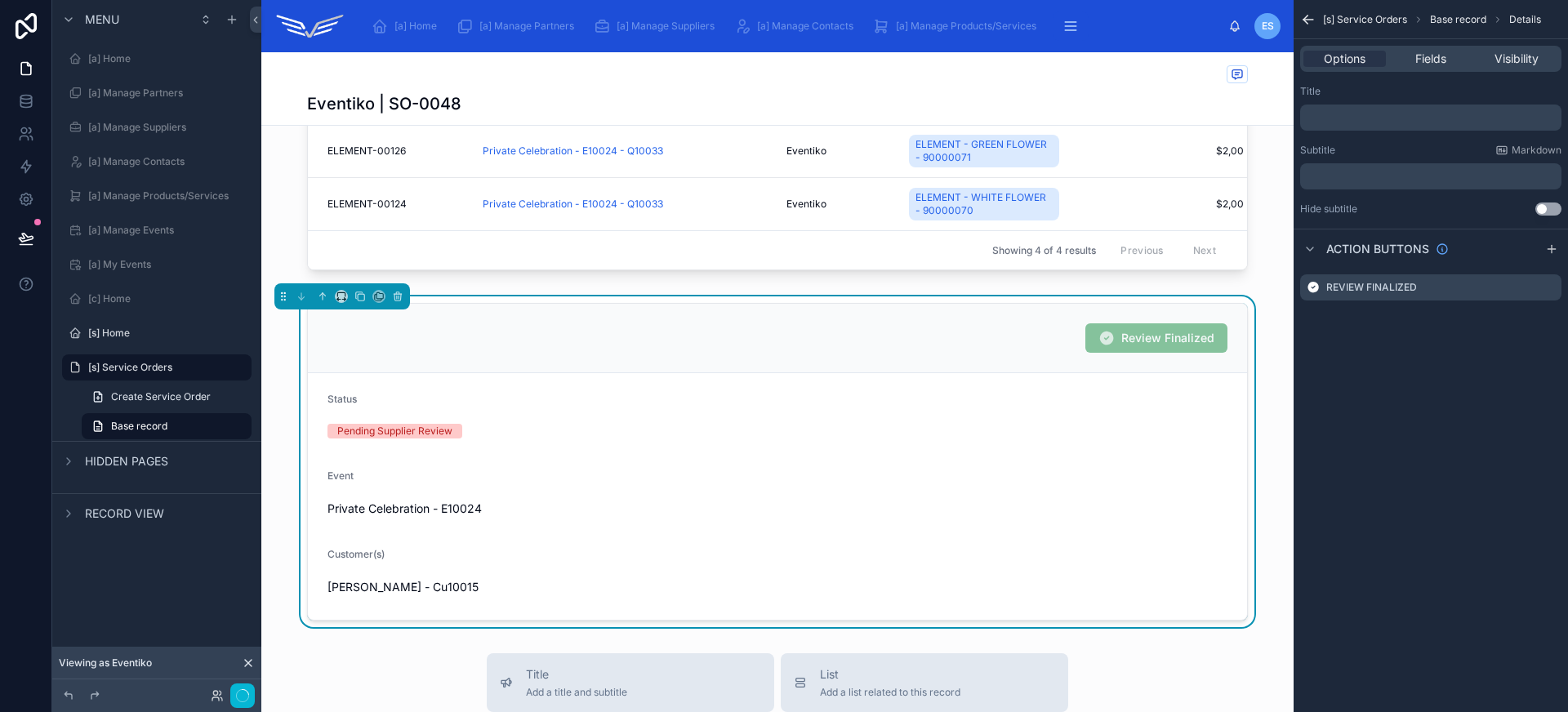
scroll to position [220, 0]
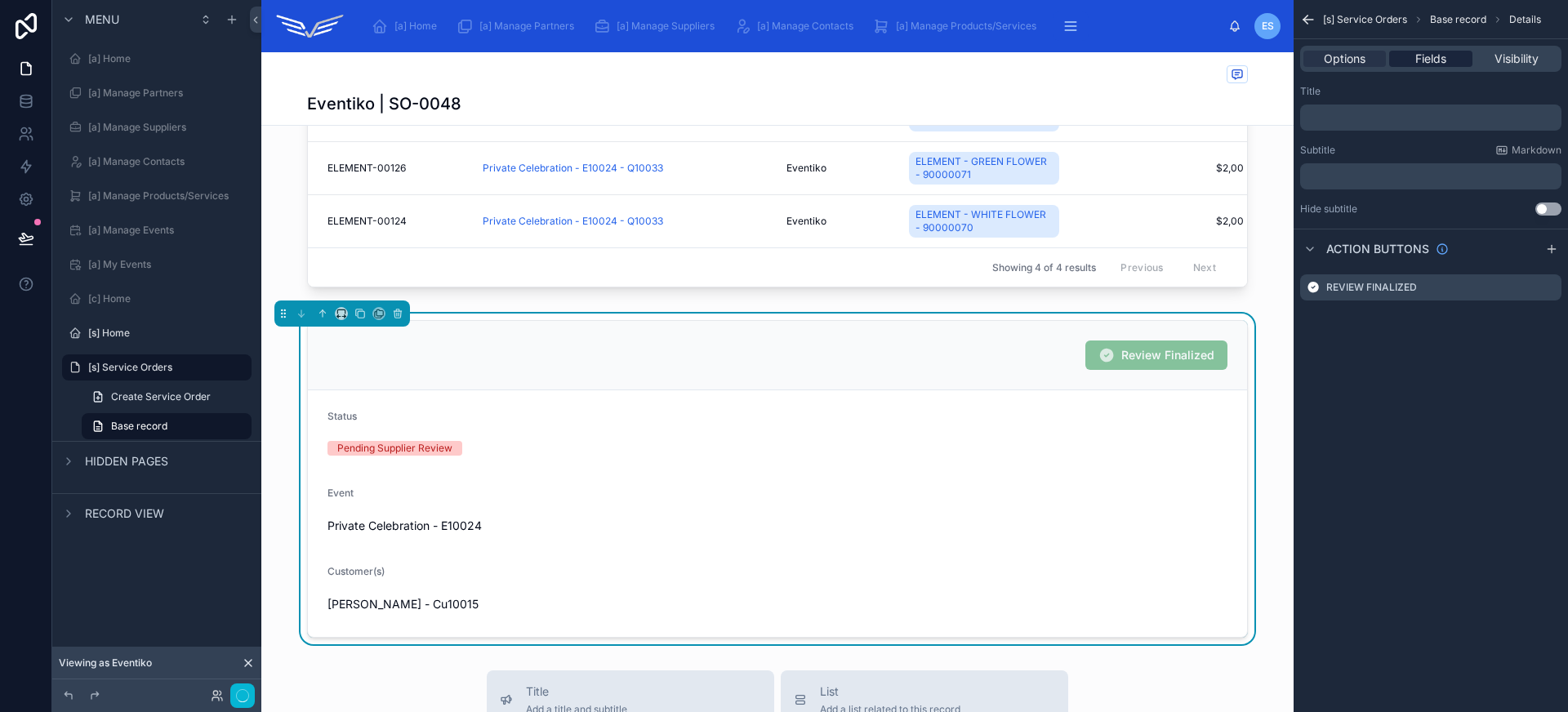
click at [1425, 62] on span "Fields" at bounding box center [1430, 59] width 31 height 16
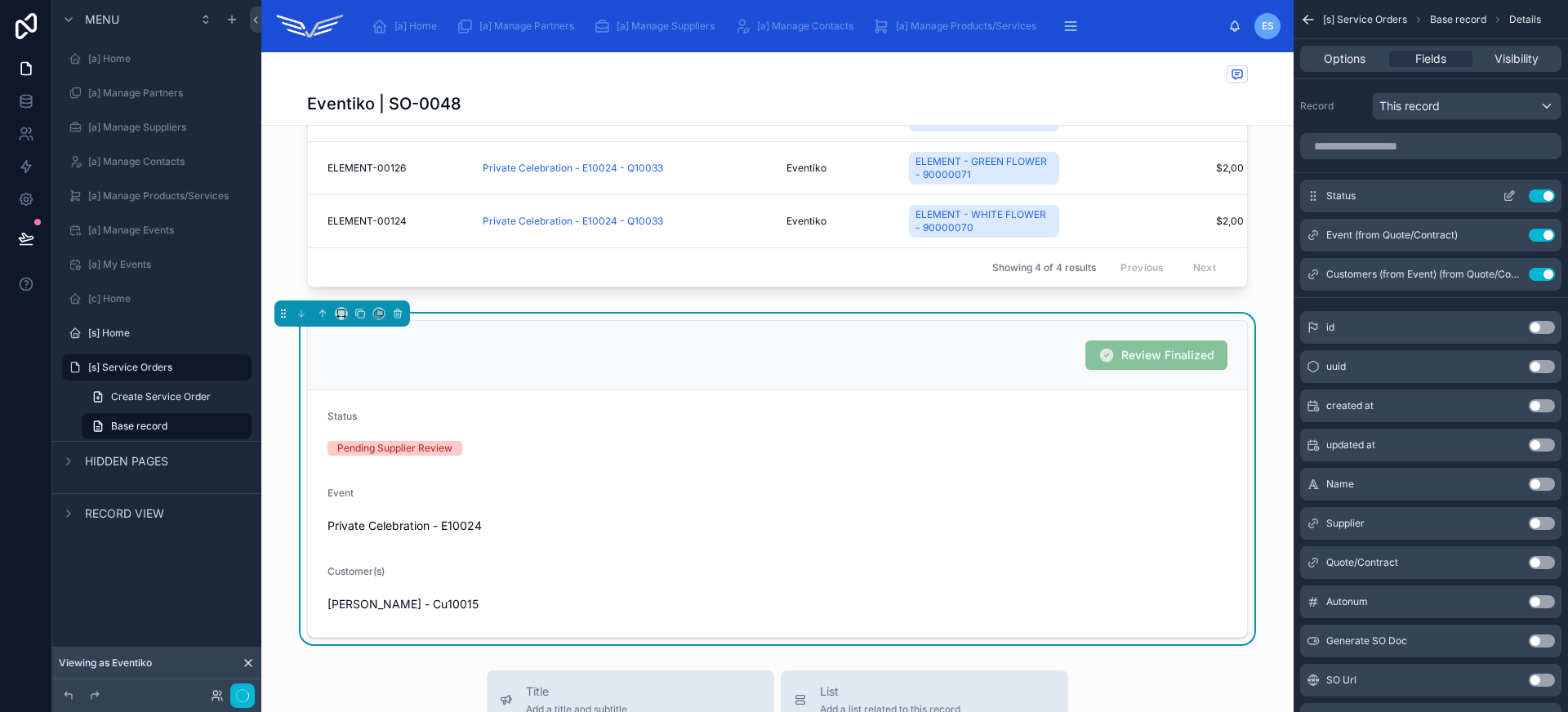
click at [1541, 200] on button "Use setting" at bounding box center [1541, 195] width 26 height 13
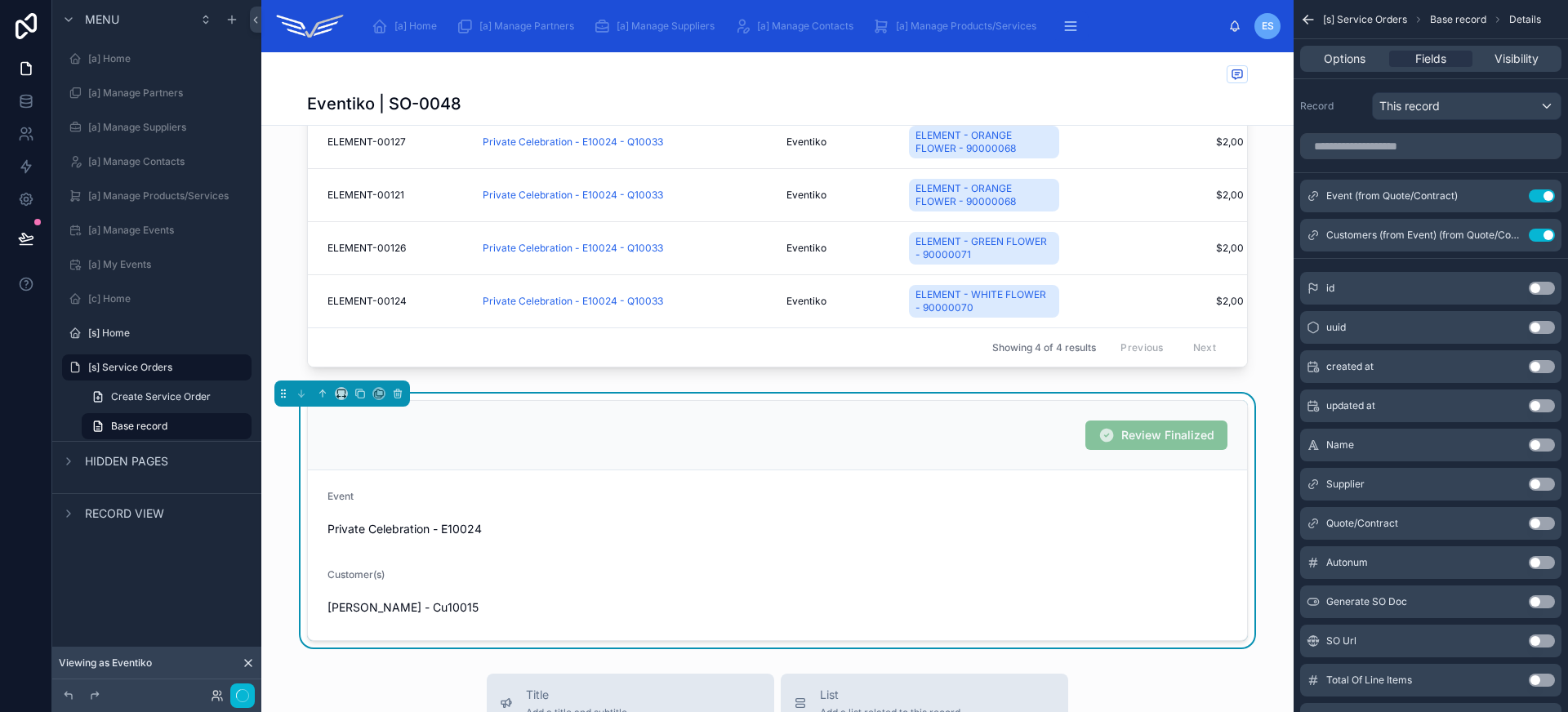
scroll to position [174, 0]
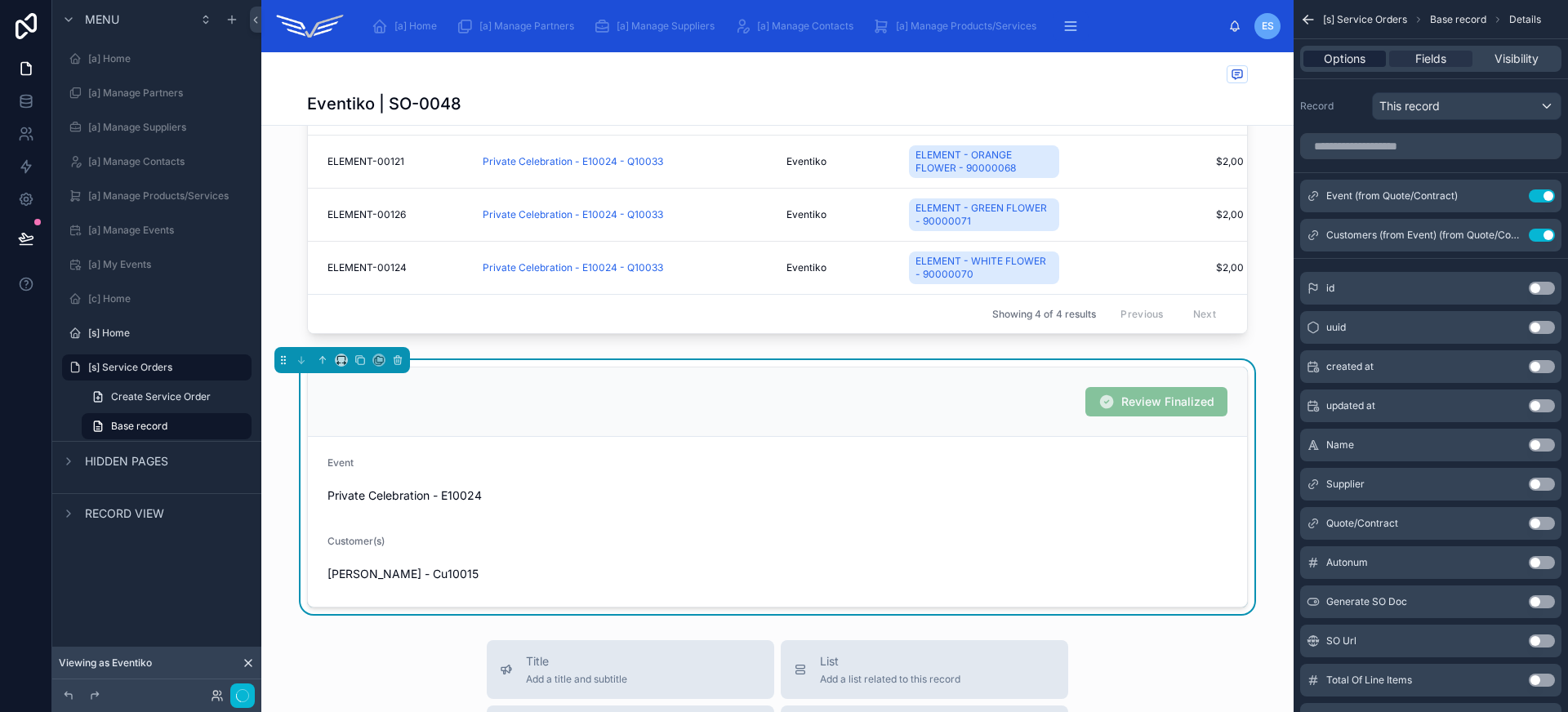
click at [1335, 58] on span "Options" at bounding box center [1344, 59] width 42 height 16
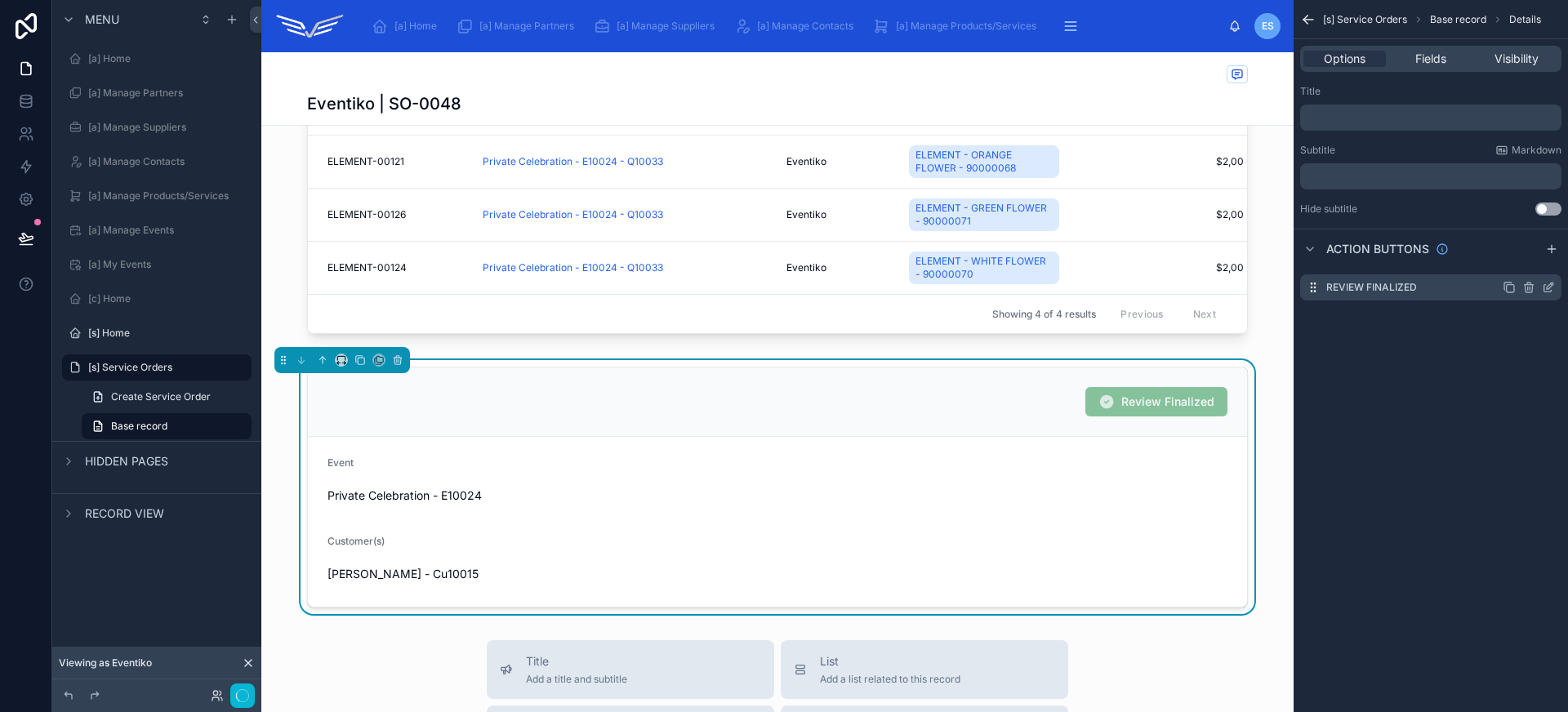
click at [1548, 286] on icon "scrollable content" at bounding box center [1549, 285] width 6 height 6
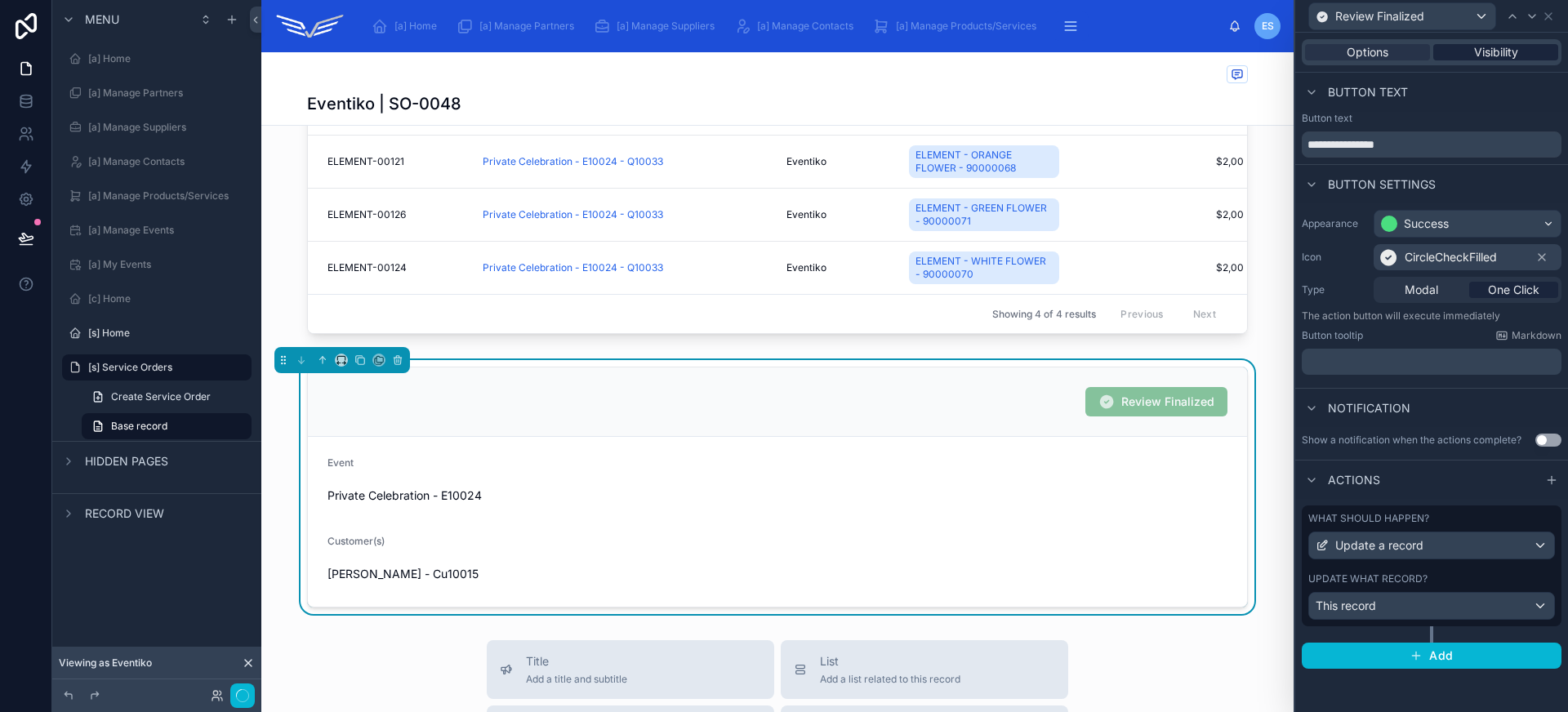
click at [1510, 53] on span "Visibility" at bounding box center [1496, 52] width 44 height 16
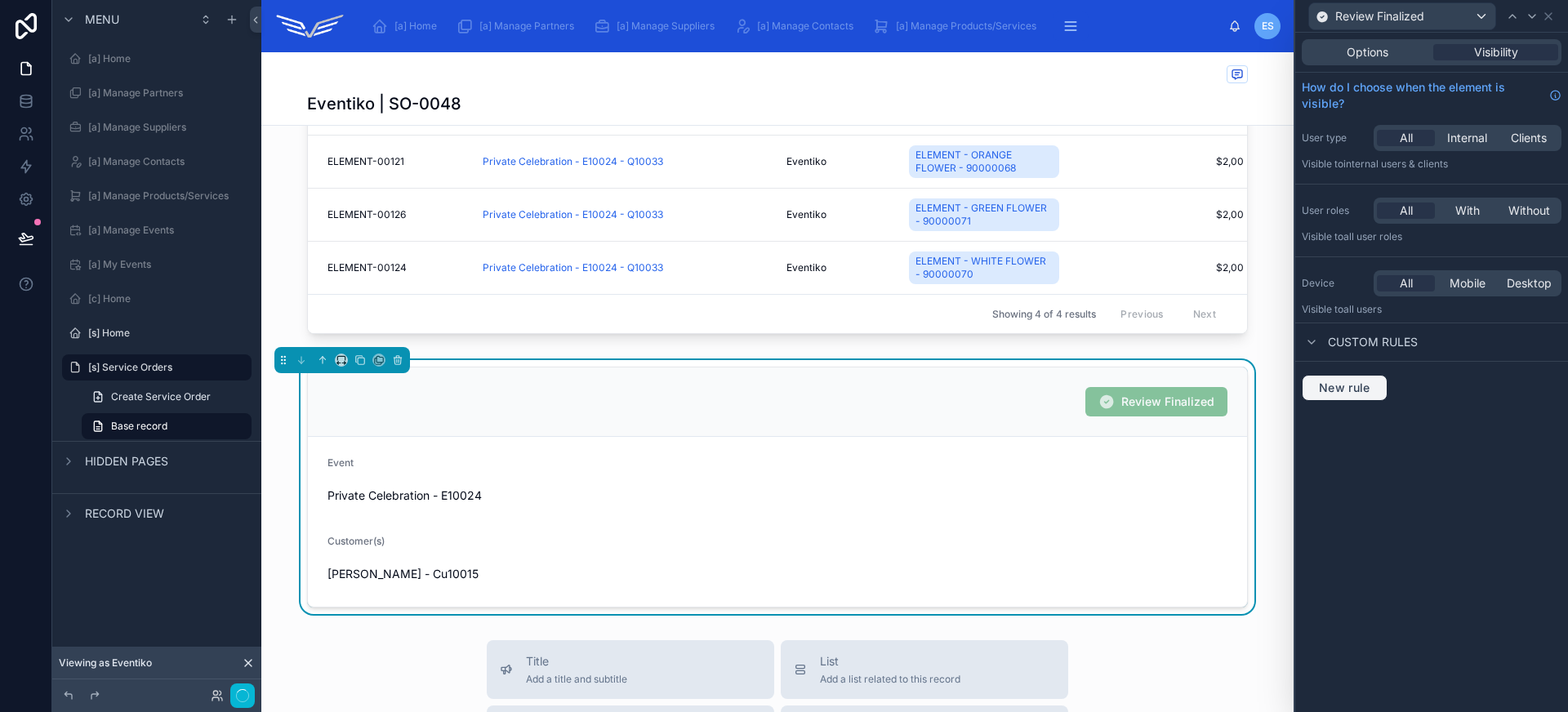
click at [1359, 388] on span "New rule" at bounding box center [1344, 387] width 65 height 15
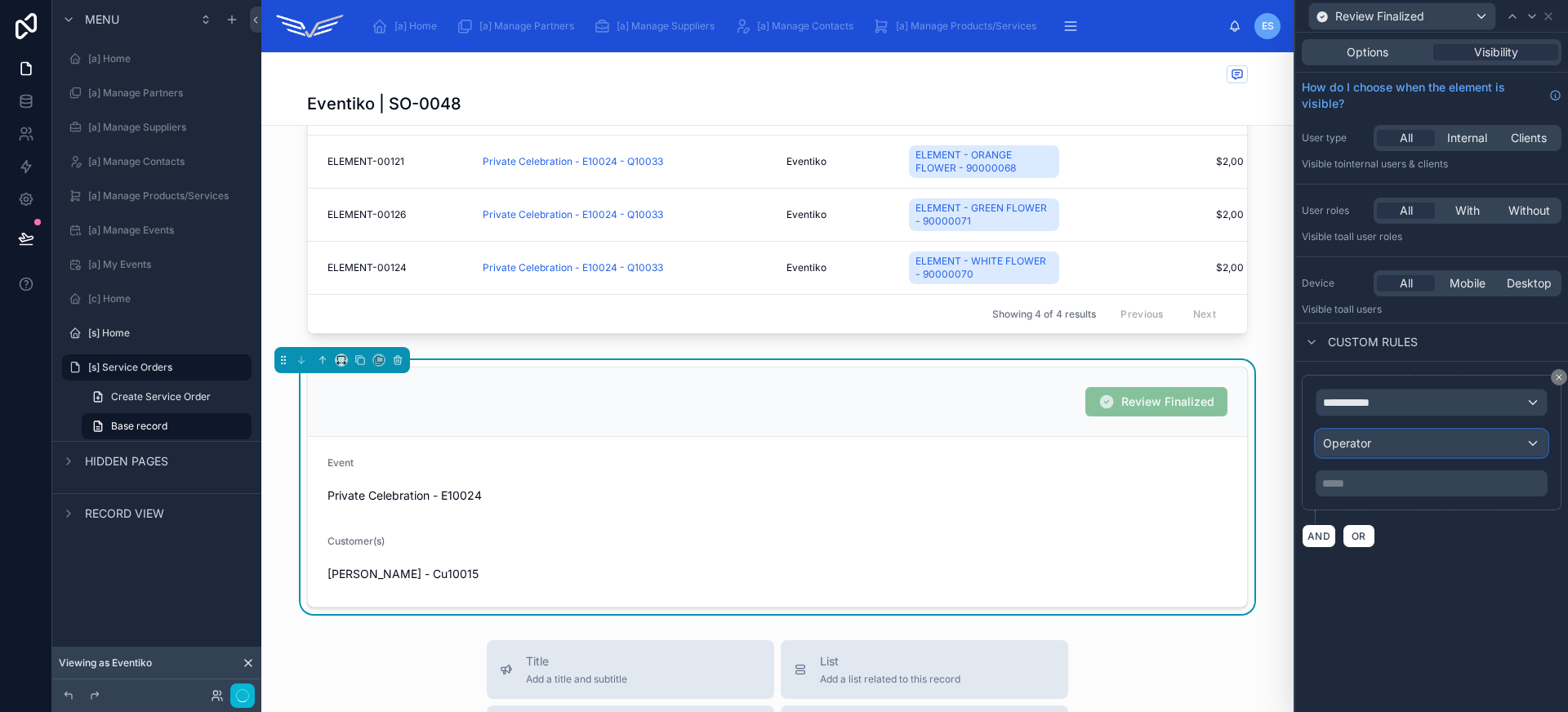
click at [1393, 442] on div "Operator" at bounding box center [1431, 442] width 230 height 26
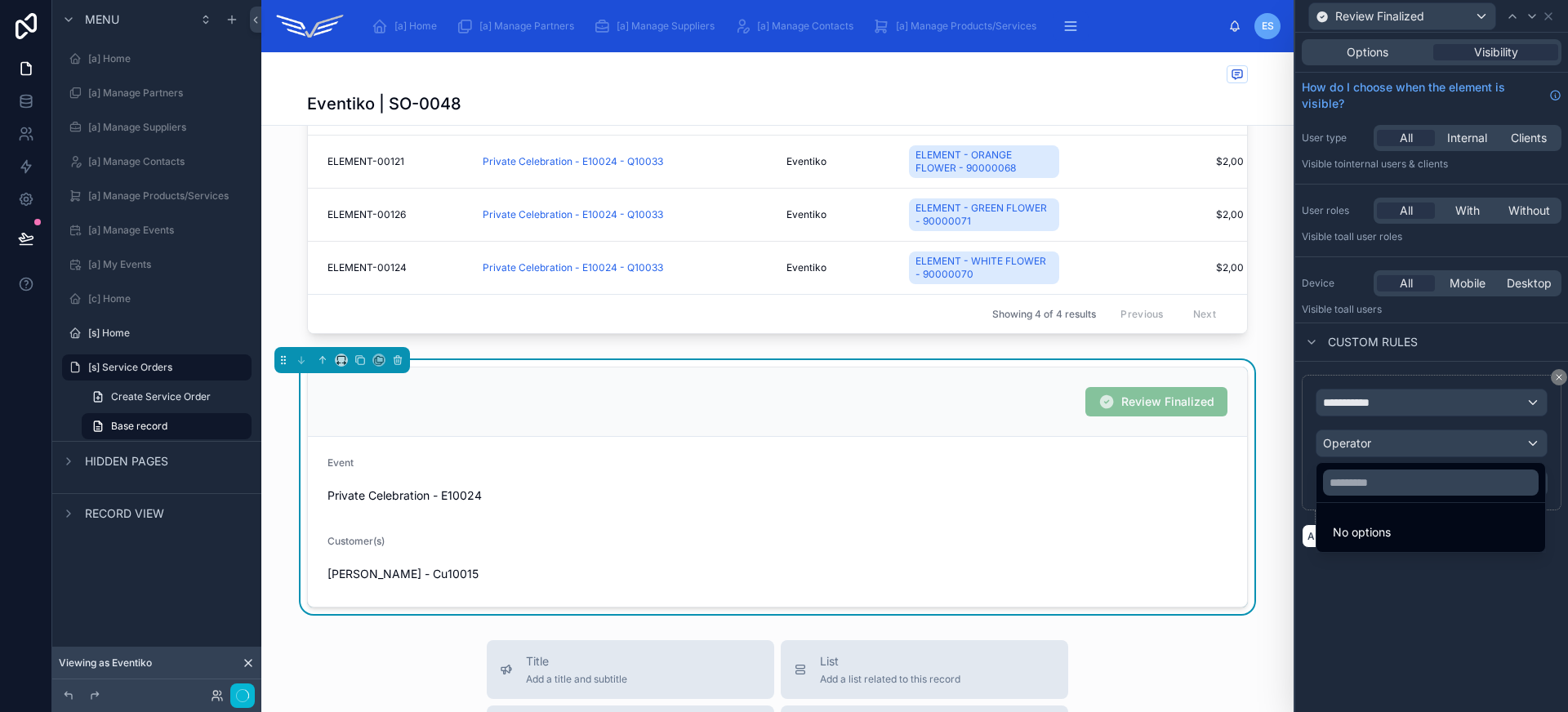
click at [1393, 442] on div at bounding box center [1431, 356] width 273 height 712
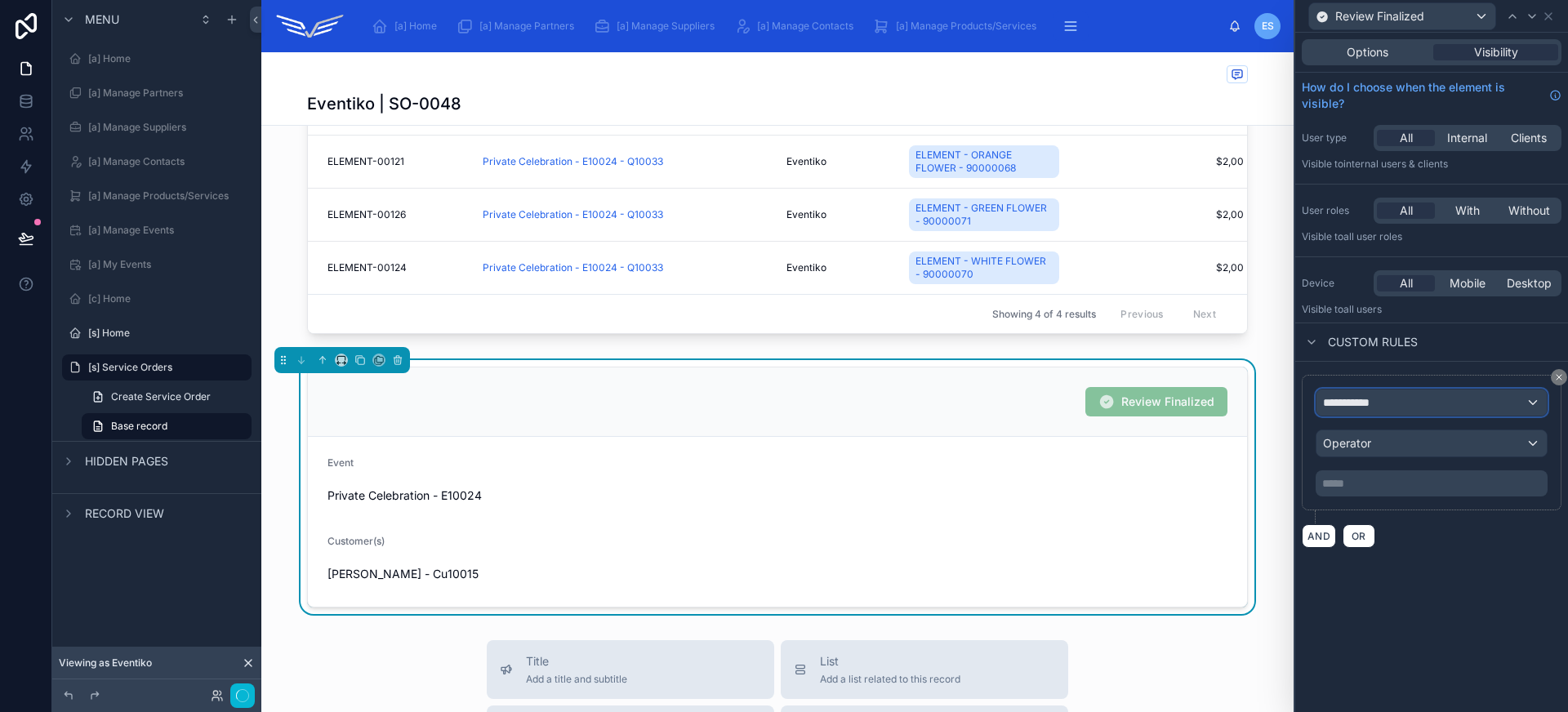
click at [1397, 398] on div "**********" at bounding box center [1431, 401] width 230 height 26
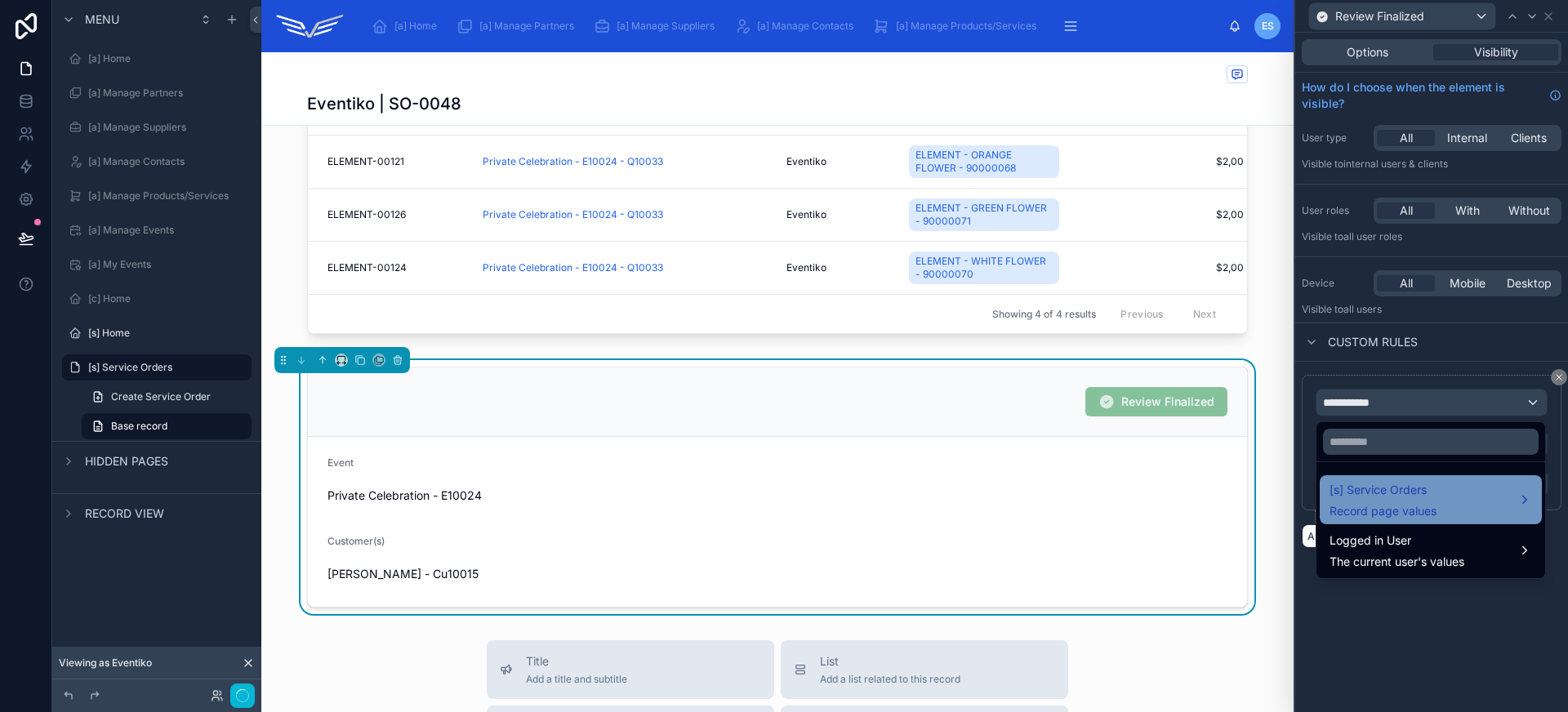
click at [1410, 510] on span "Record page values" at bounding box center [1382, 510] width 107 height 16
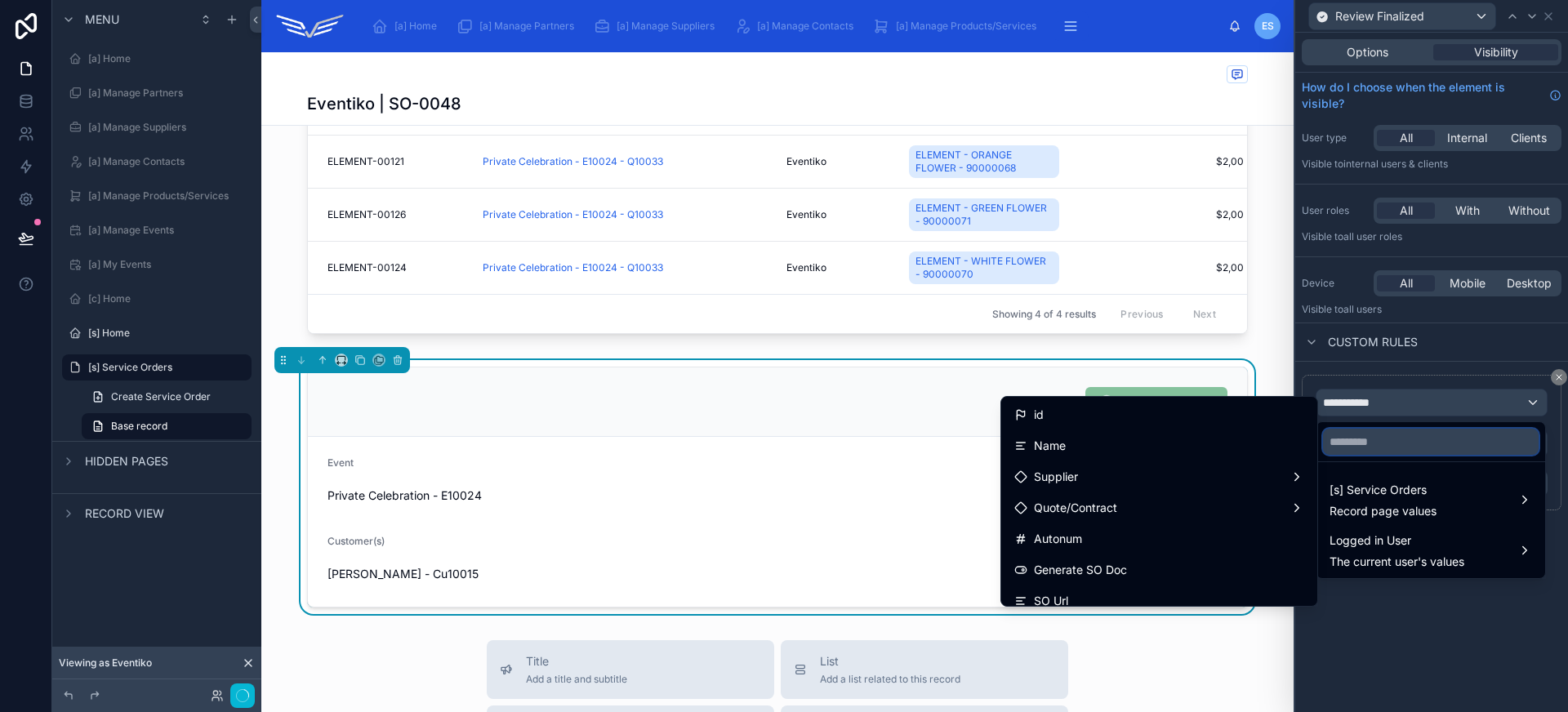
click at [1400, 449] on input "text" at bounding box center [1430, 441] width 216 height 26
type input "****"
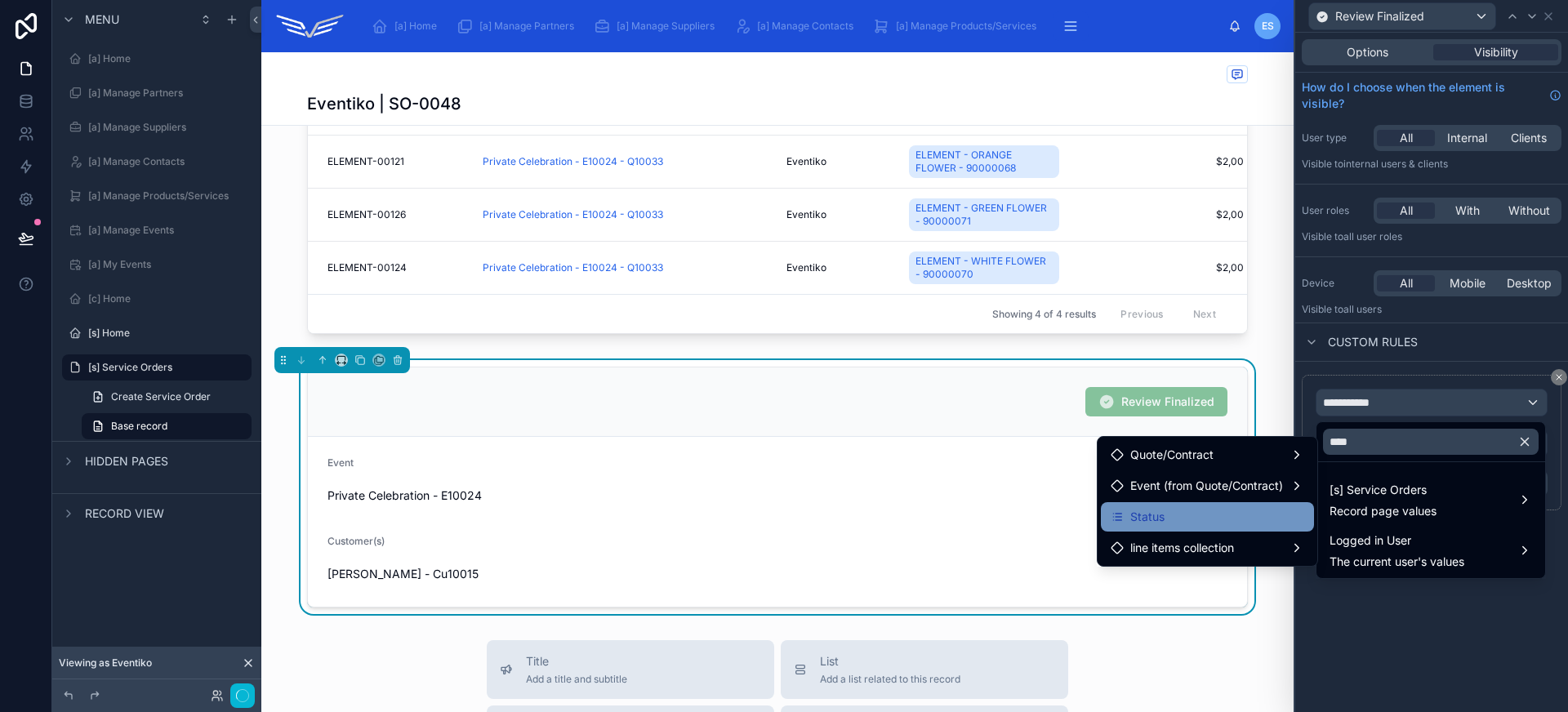
click at [1242, 523] on div "Status" at bounding box center [1207, 517] width 194 height 20
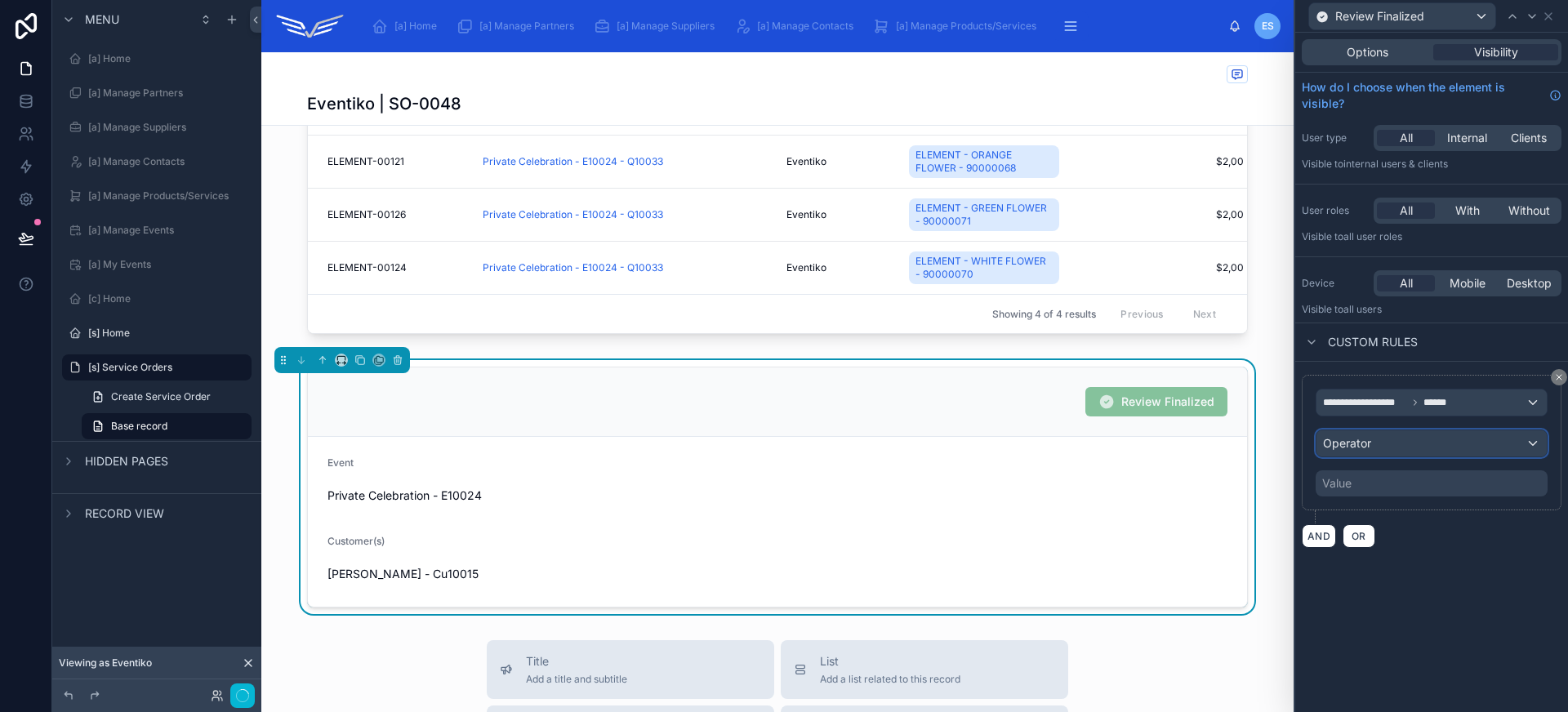
click at [1396, 449] on div "Operator" at bounding box center [1431, 442] width 230 height 26
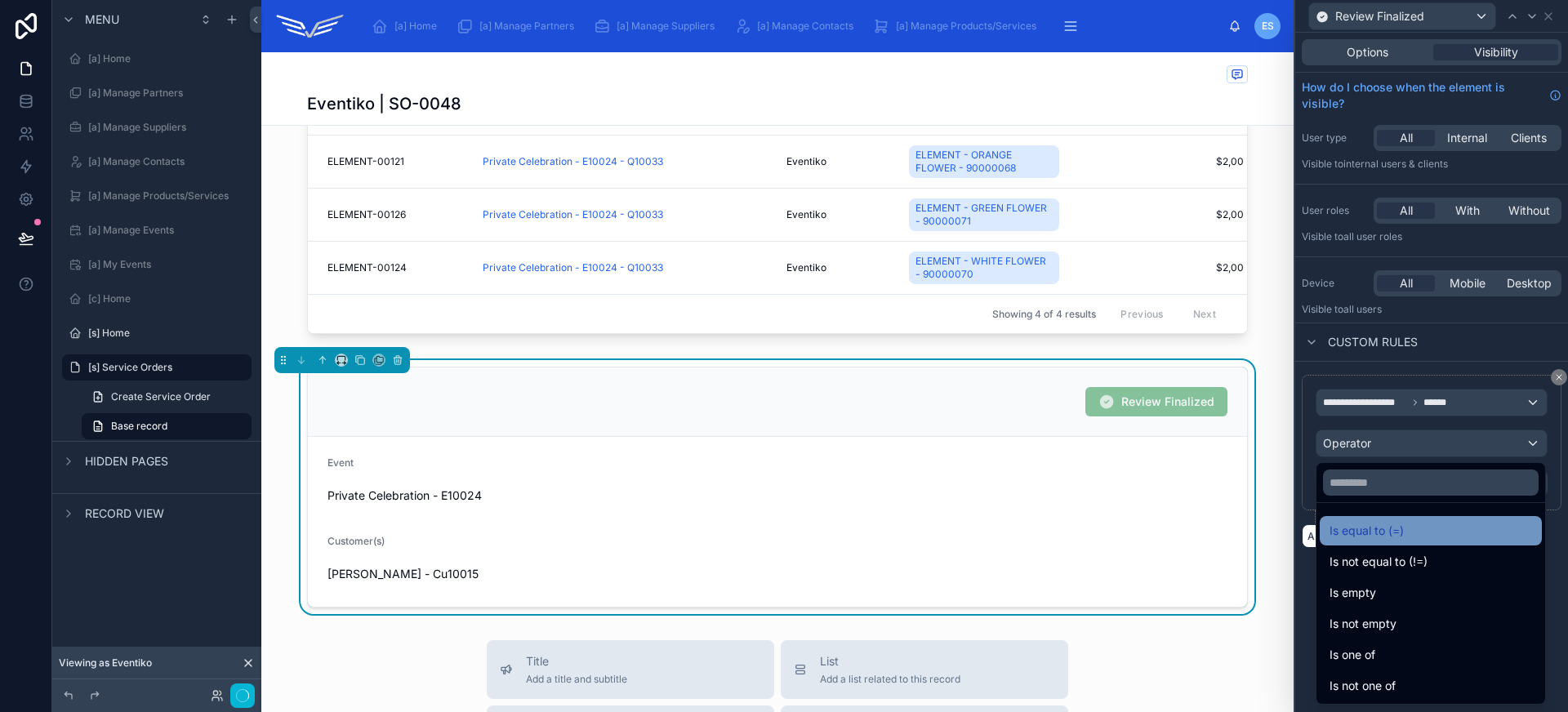
click at [1415, 529] on div "Is equal to (=)" at bounding box center [1430, 530] width 203 height 20
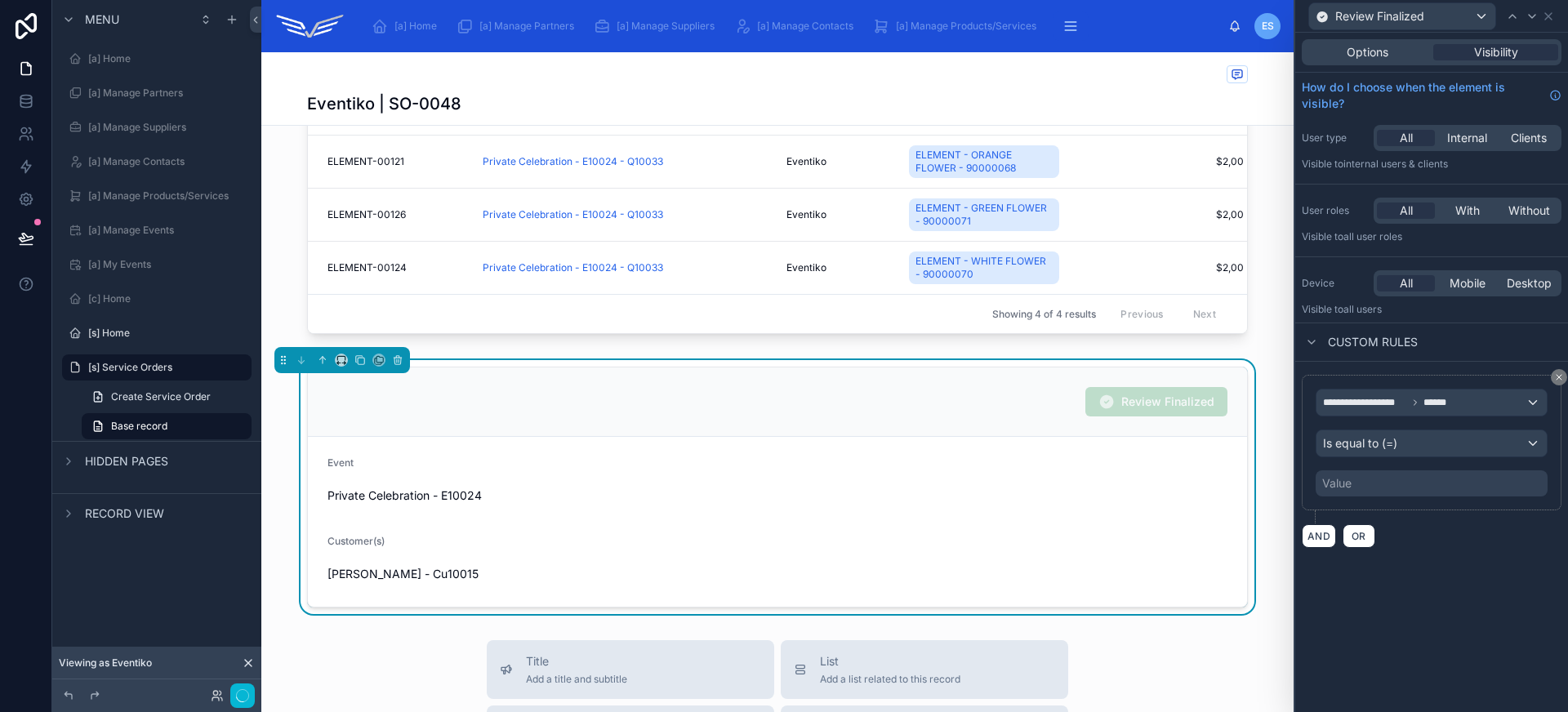
click at [1393, 487] on div "Value" at bounding box center [1431, 482] width 232 height 26
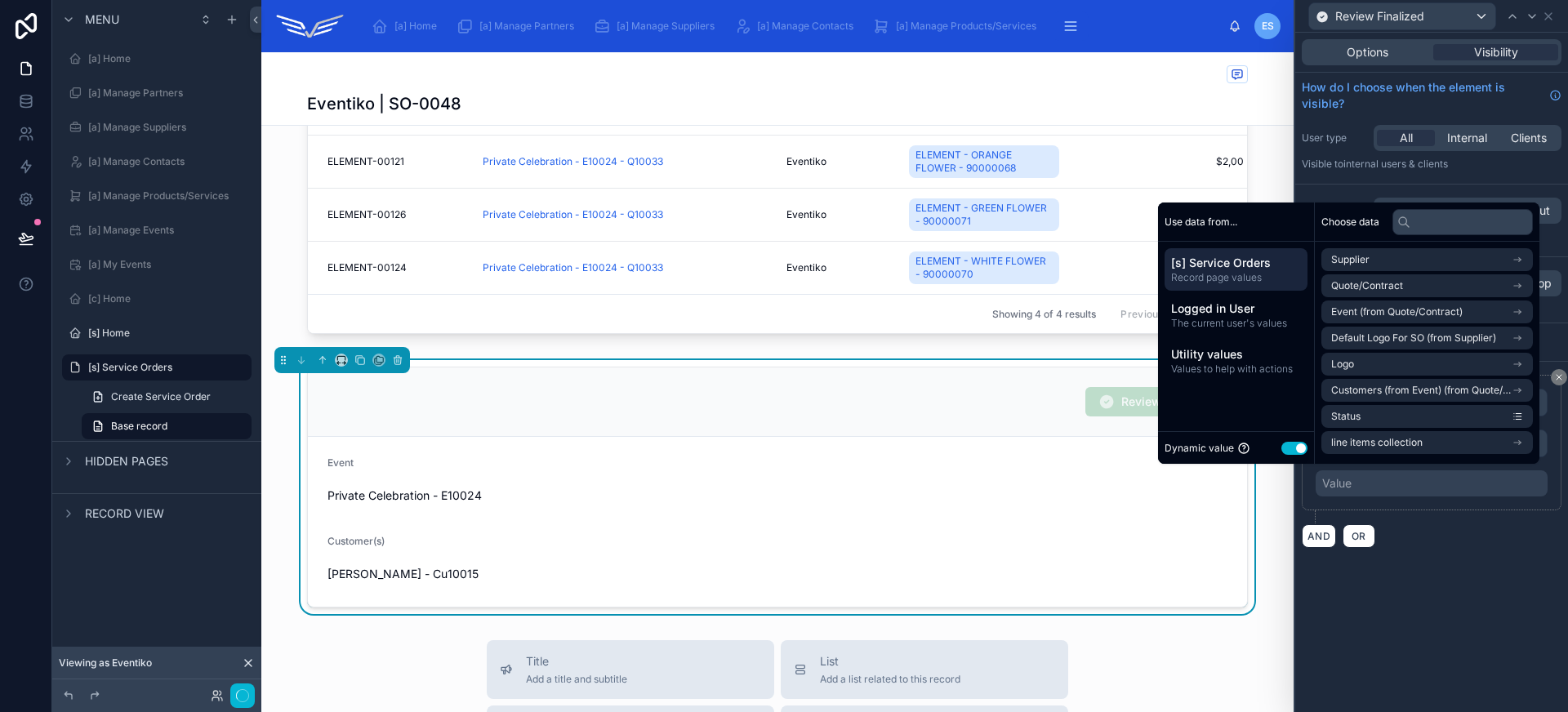
click at [1284, 447] on button "Use setting" at bounding box center [1293, 447] width 26 height 13
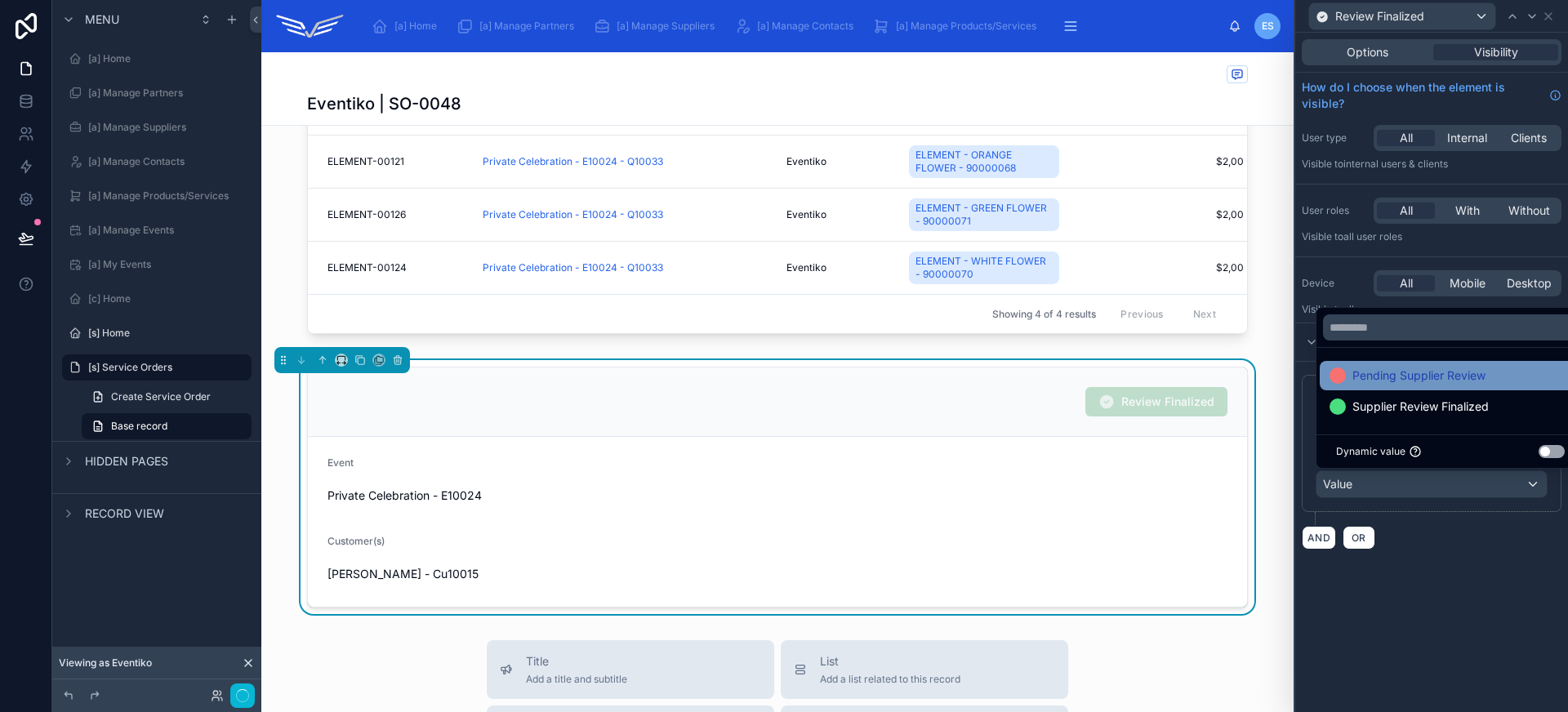
click at [1391, 370] on span "Pending Supplier Review" at bounding box center [1419, 376] width 133 height 20
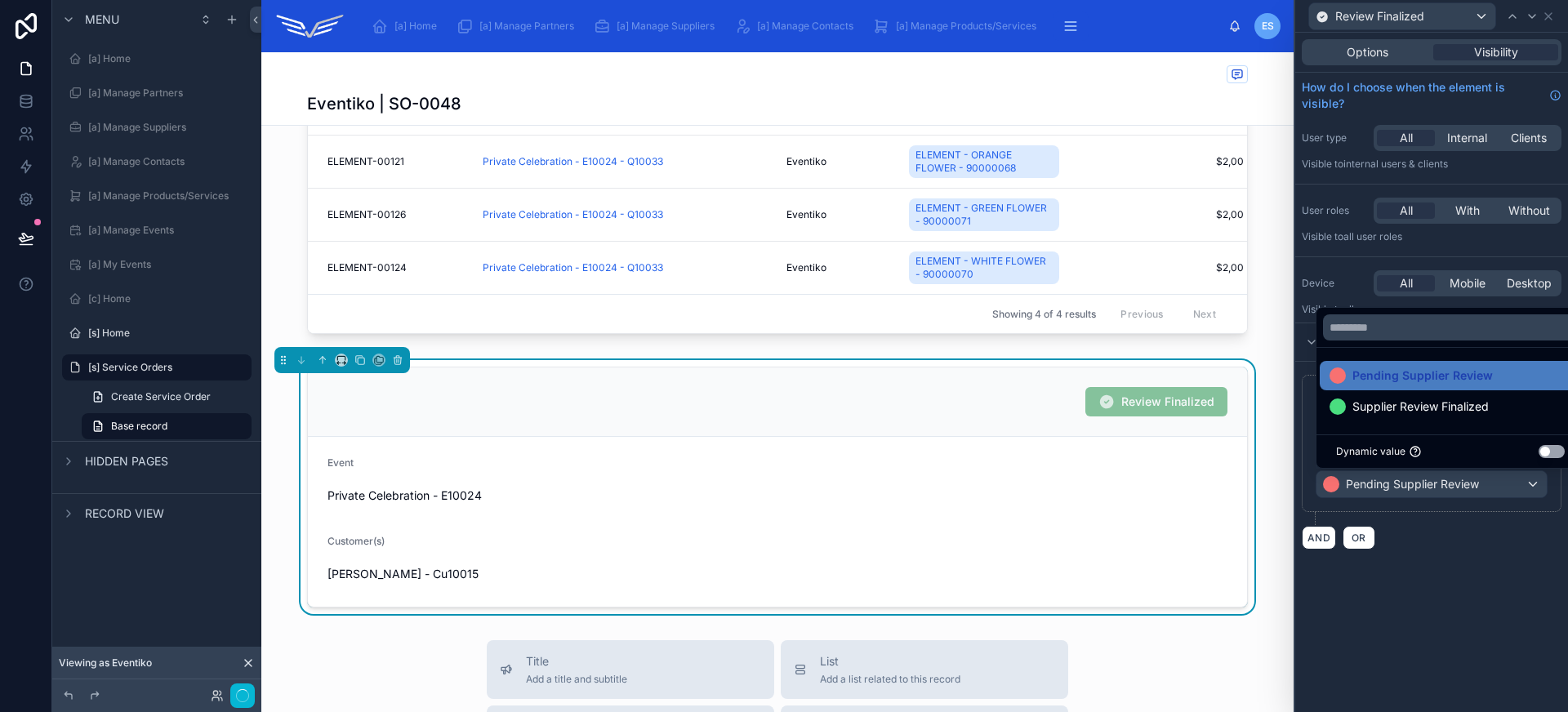
click at [1436, 616] on div "**********" at bounding box center [1431, 372] width 273 height 679
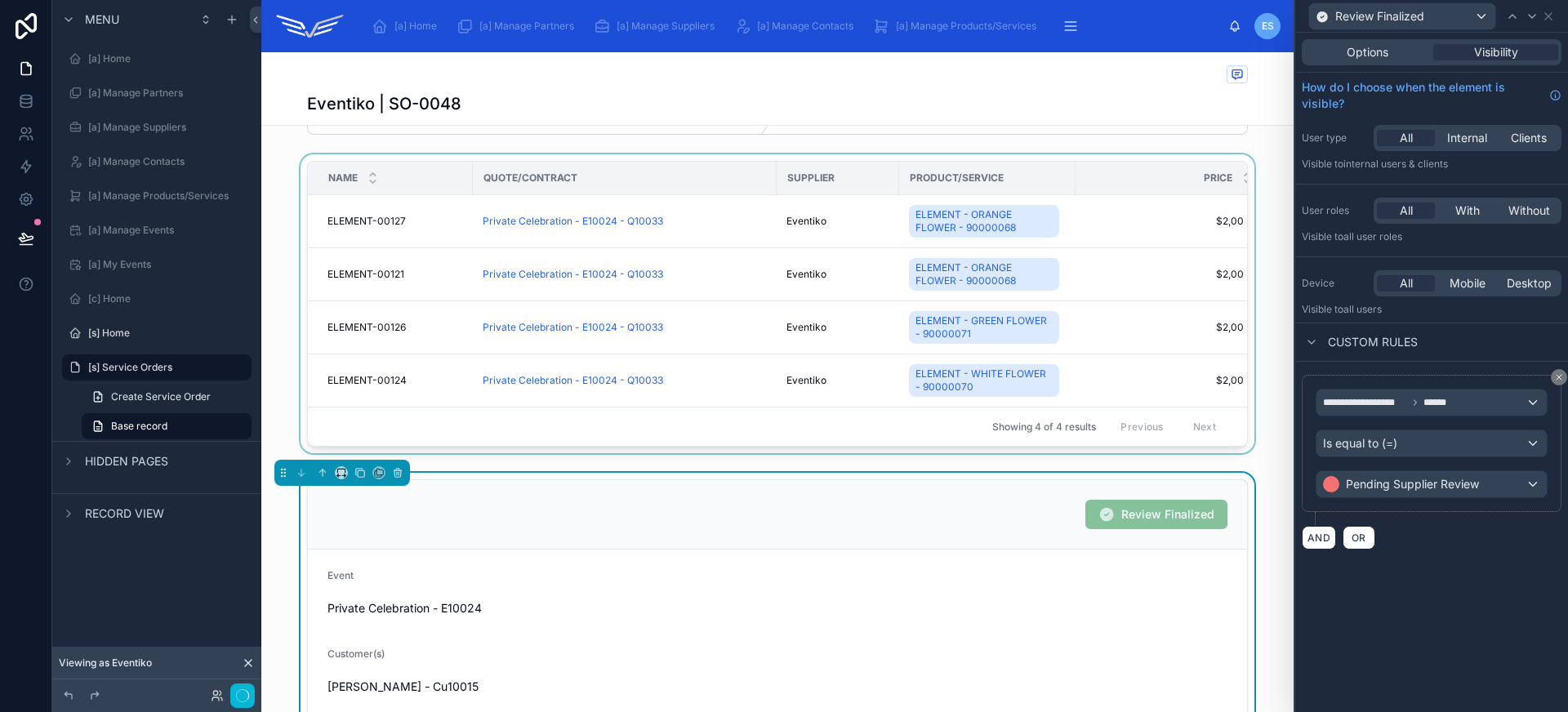
scroll to position [0, 0]
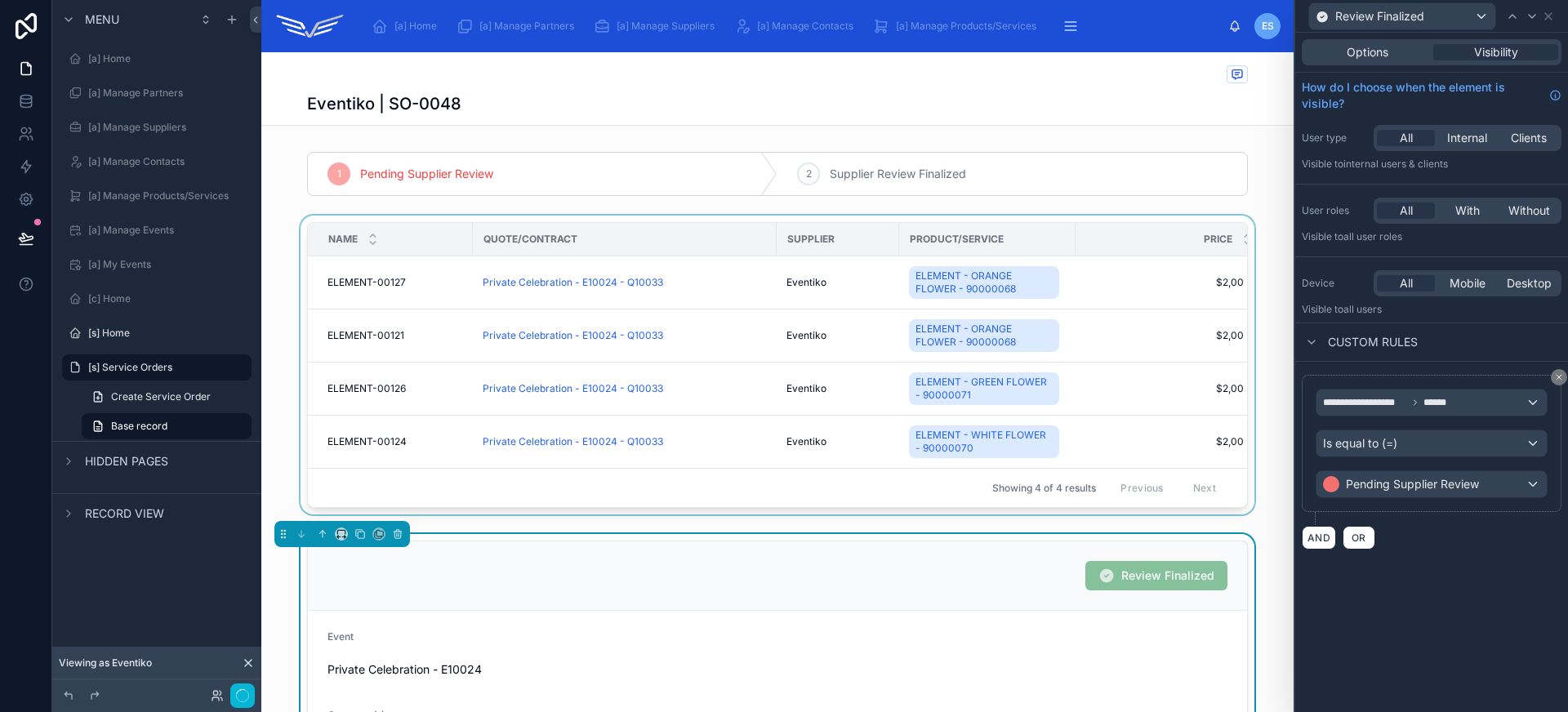
click at [713, 218] on div at bounding box center [777, 368] width 1032 height 305
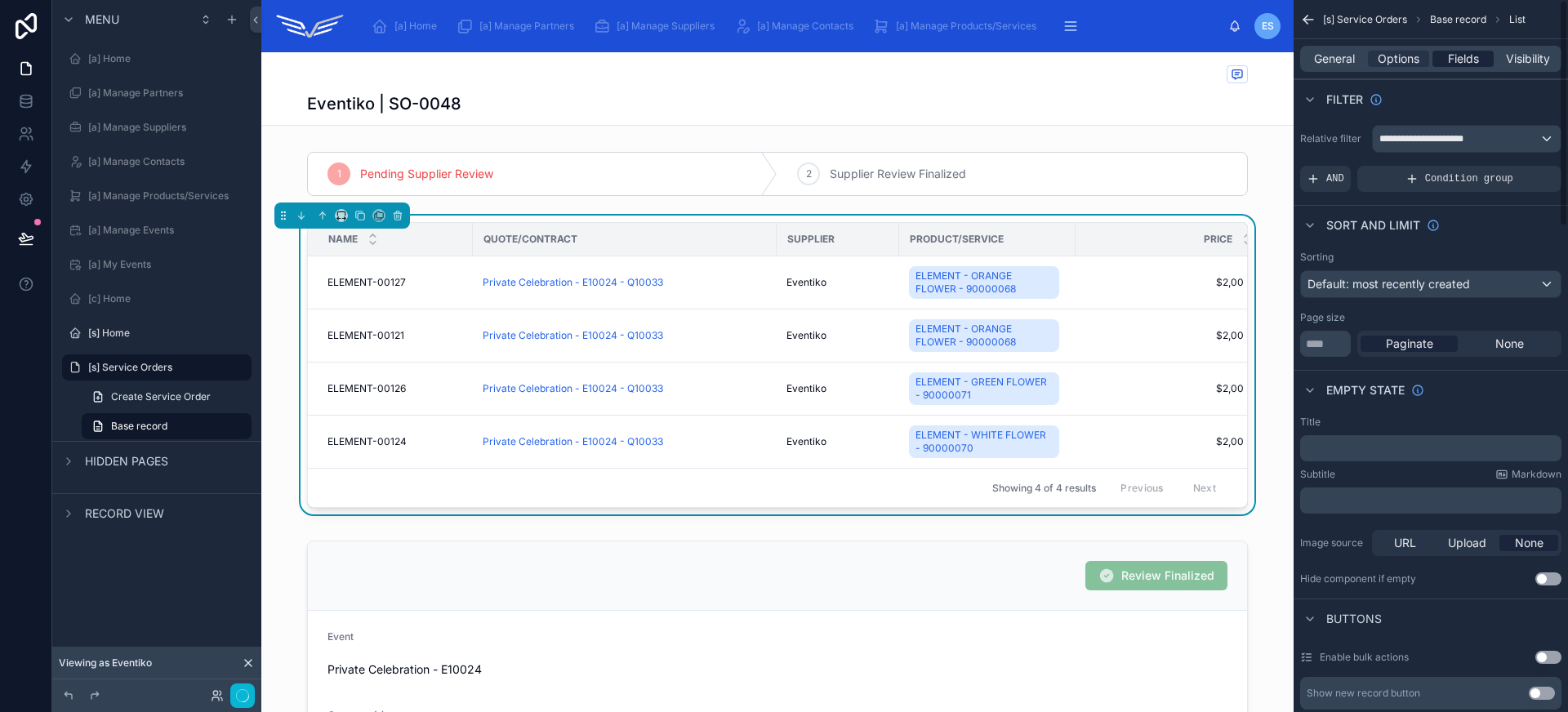
click at [1459, 55] on span "Fields" at bounding box center [1463, 59] width 31 height 16
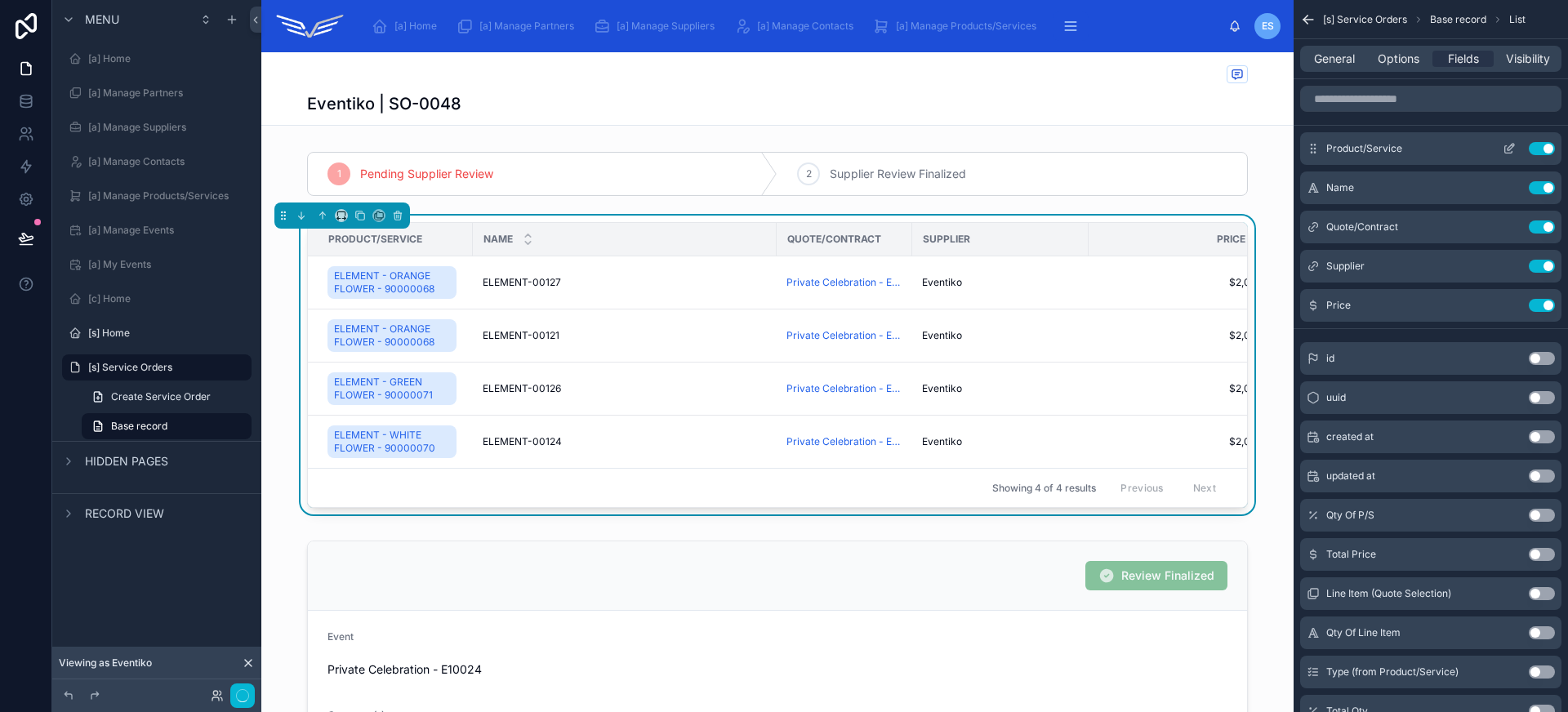
click at [1513, 149] on icon "scrollable content" at bounding box center [1508, 148] width 13 height 13
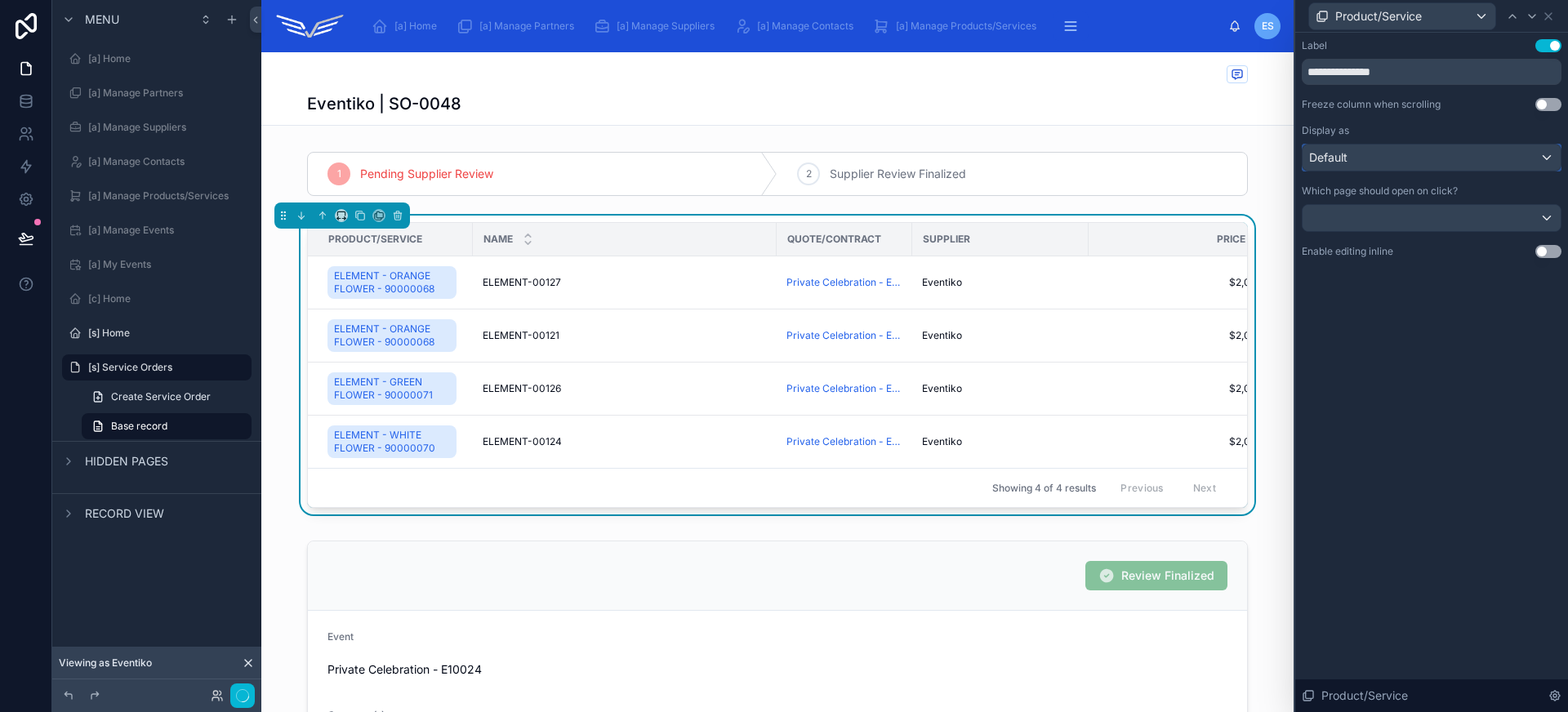
click at [1388, 144] on button "Default" at bounding box center [1431, 157] width 259 height 28
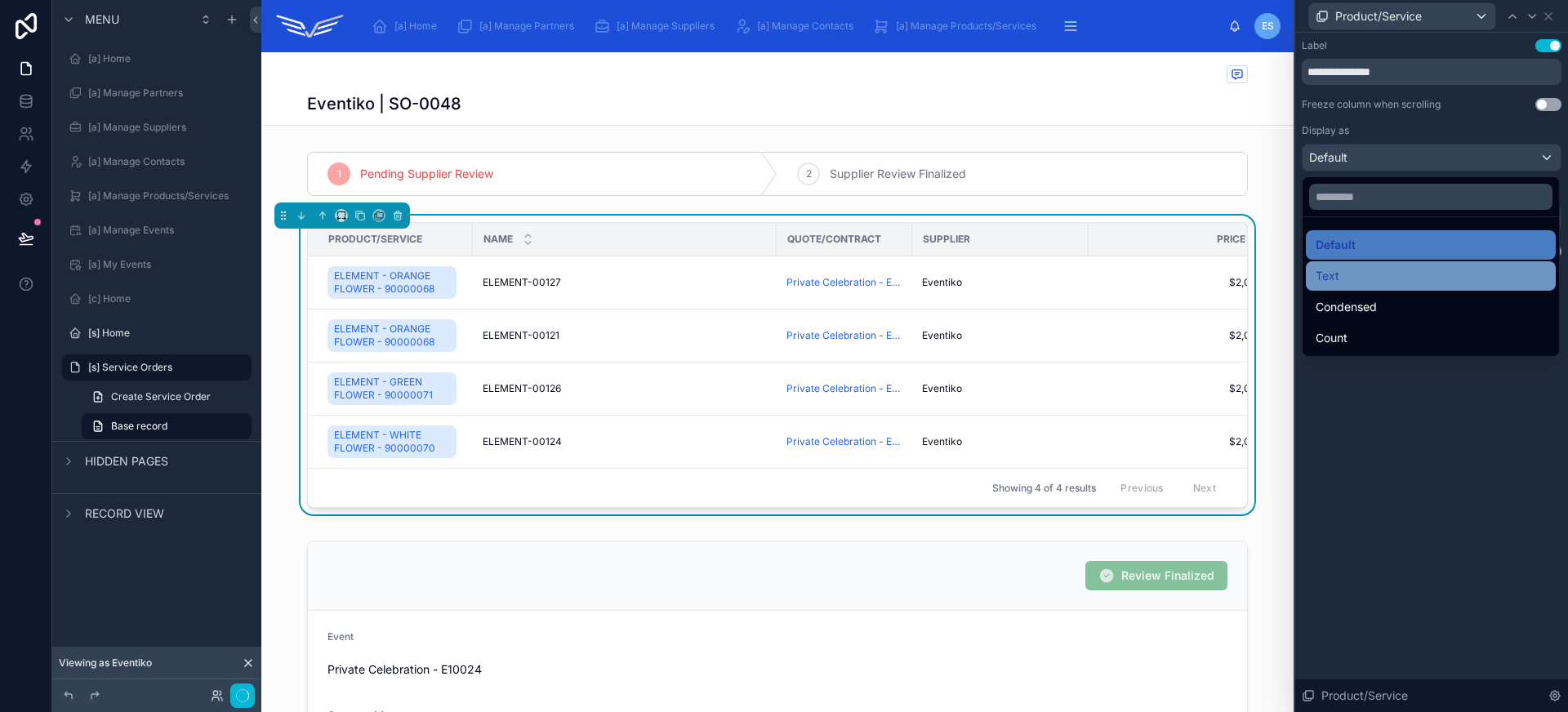
click at [1383, 278] on div "Text" at bounding box center [1430, 276] width 230 height 20
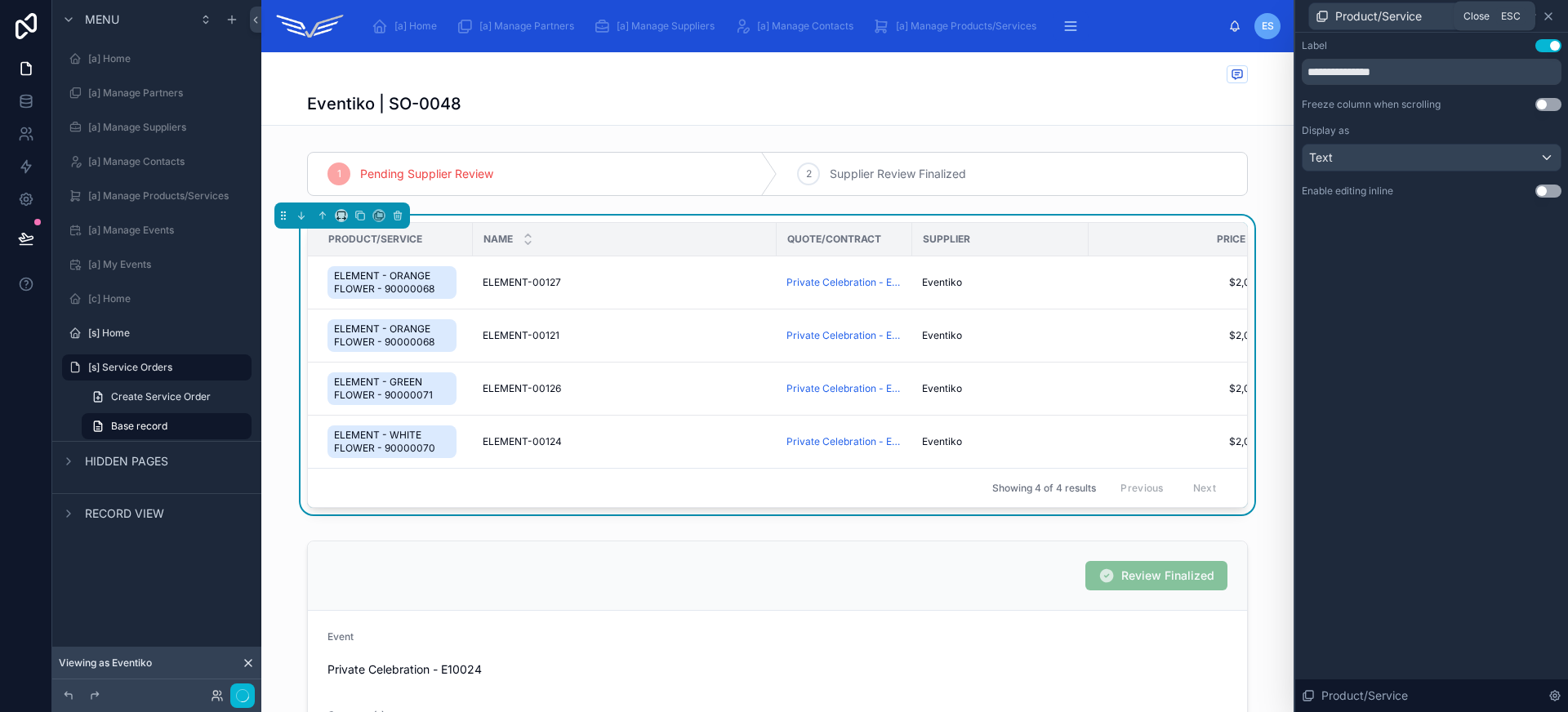
click at [1550, 18] on icon at bounding box center [1548, 16] width 6 height 6
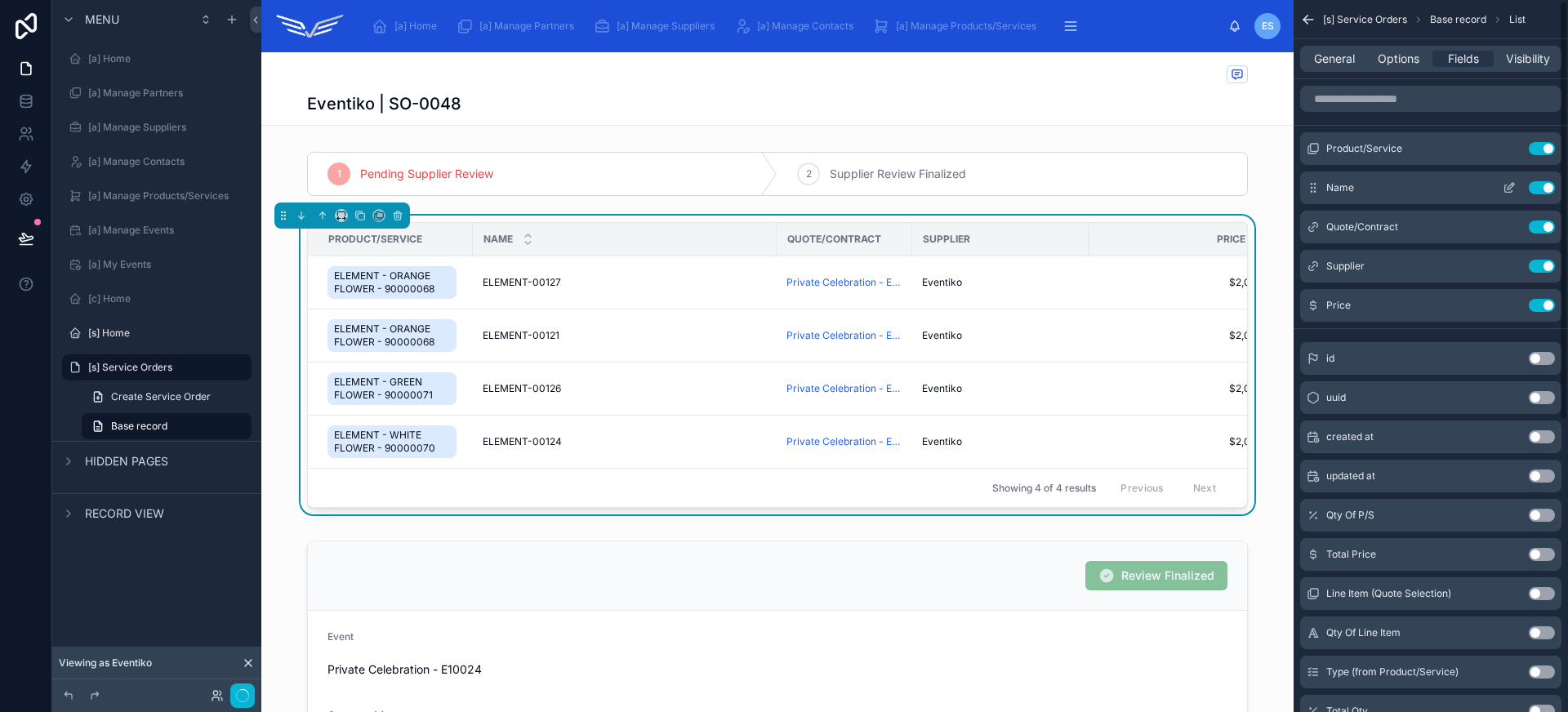
click at [1549, 186] on button "Use setting" at bounding box center [1541, 187] width 26 height 13
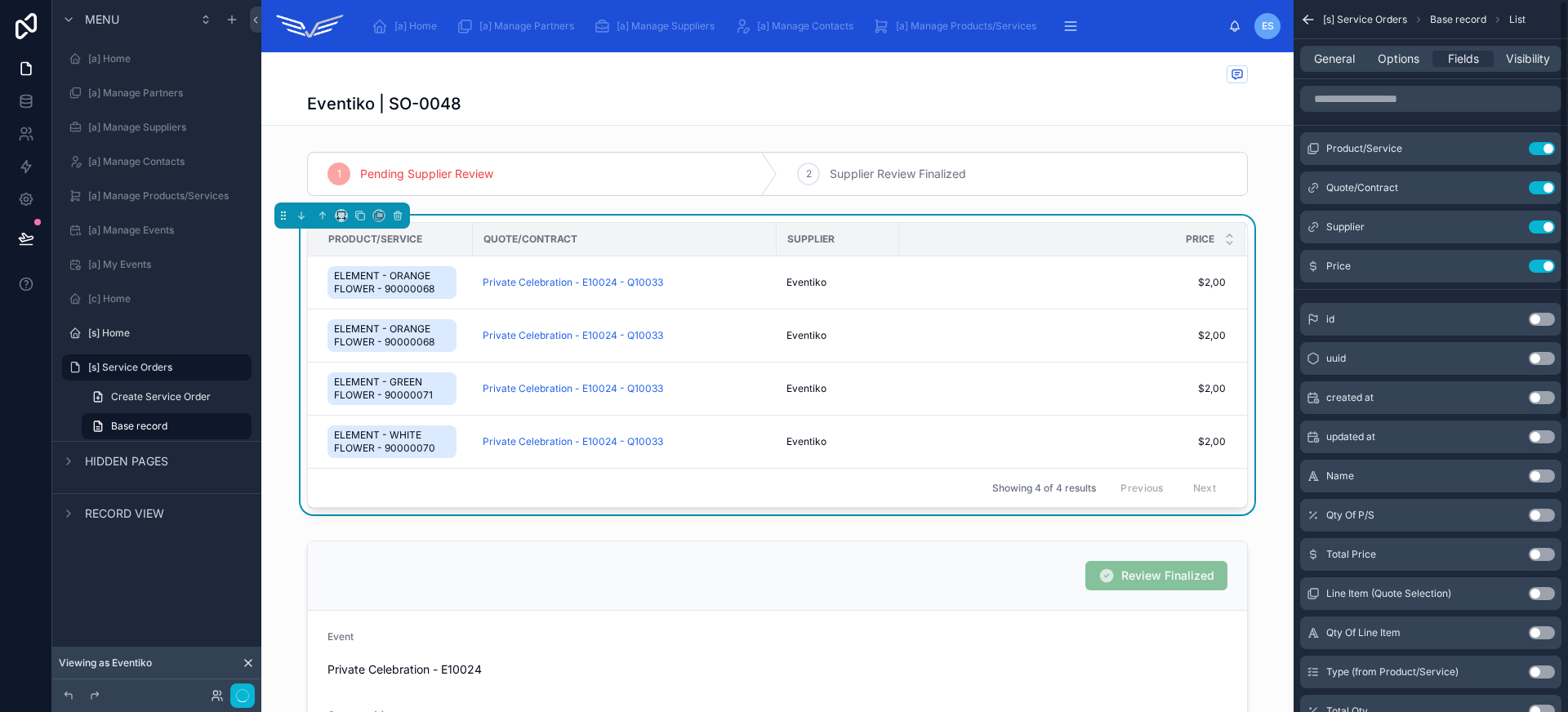
click at [1549, 186] on button "Use setting" at bounding box center [1541, 187] width 26 height 13
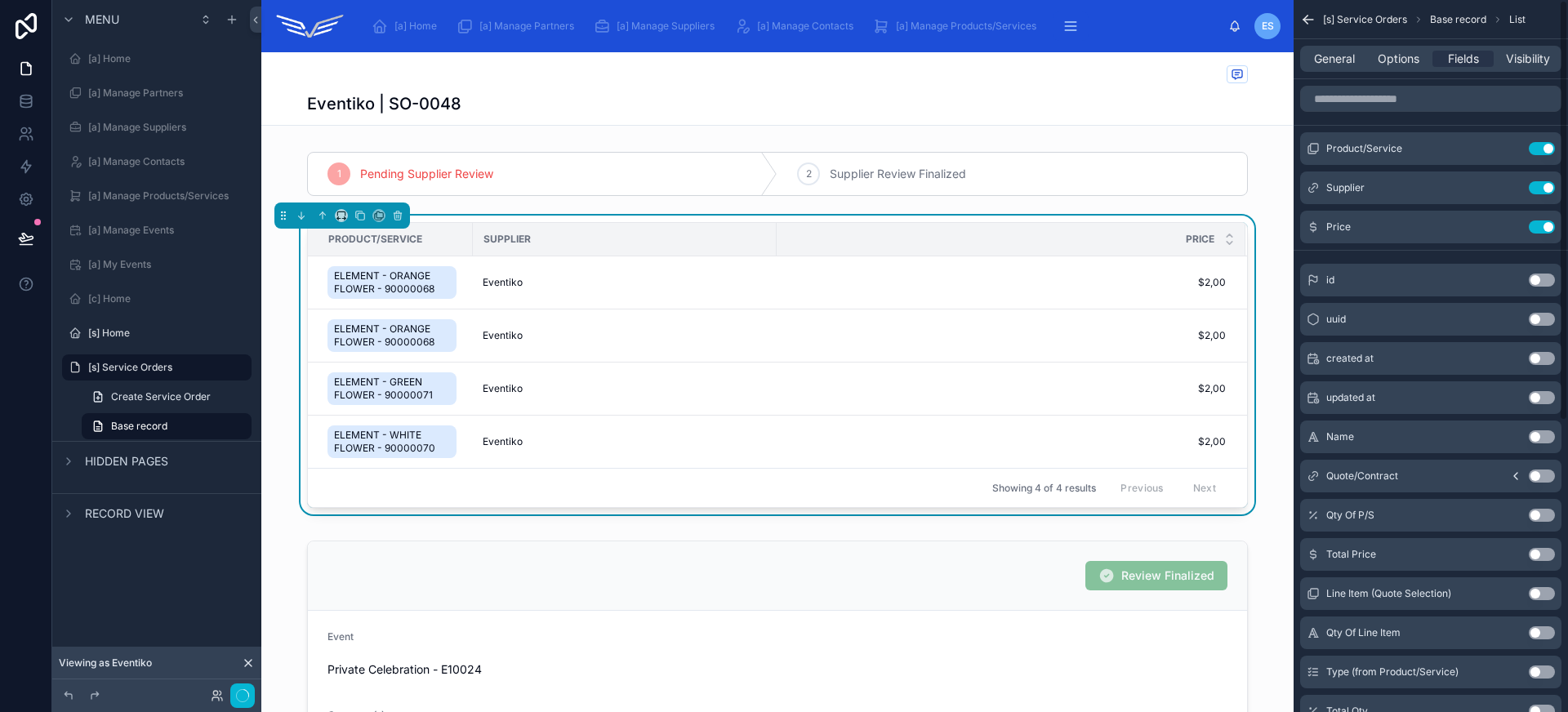
click at [1549, 186] on button "Use setting" at bounding box center [1541, 187] width 26 height 13
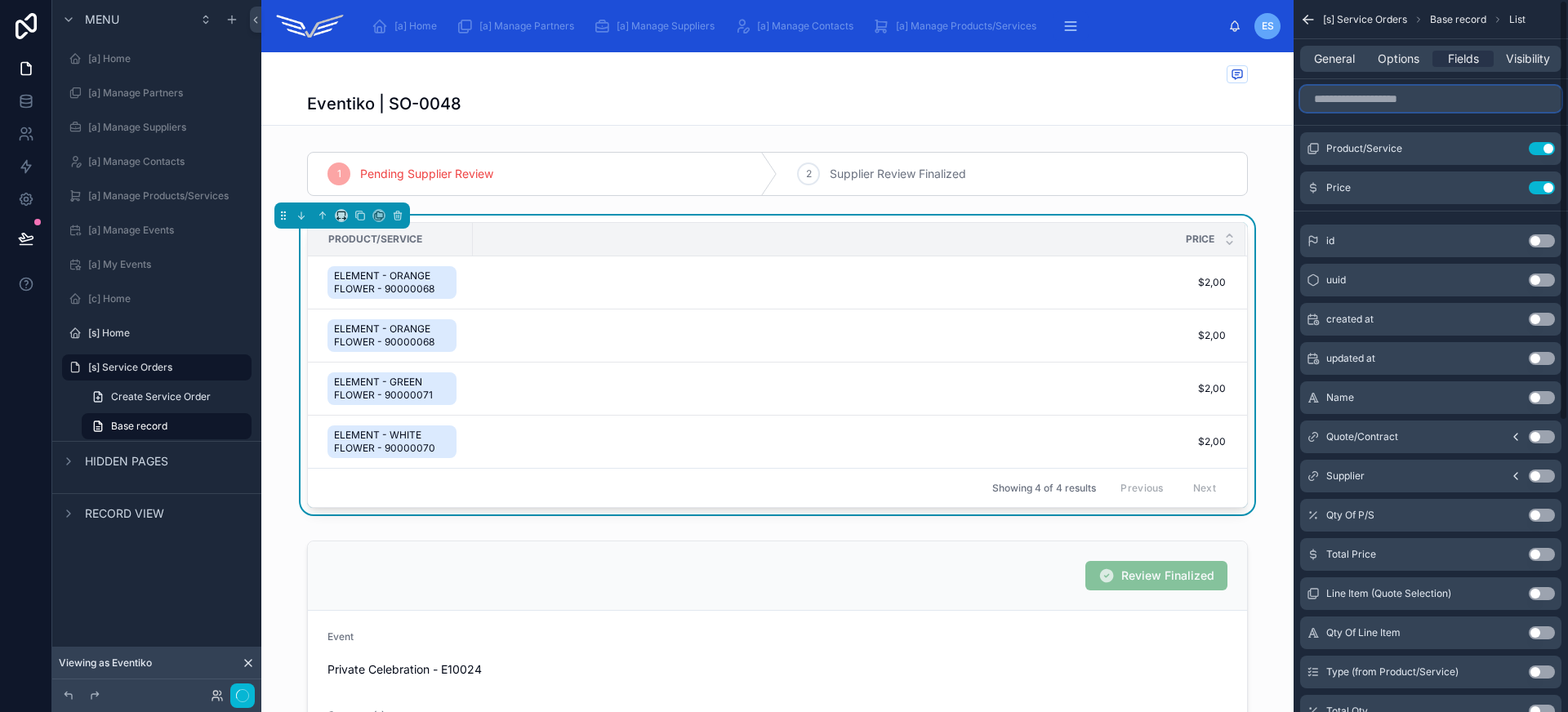
click at [1387, 101] on input "scrollable content" at bounding box center [1430, 99] width 261 height 26
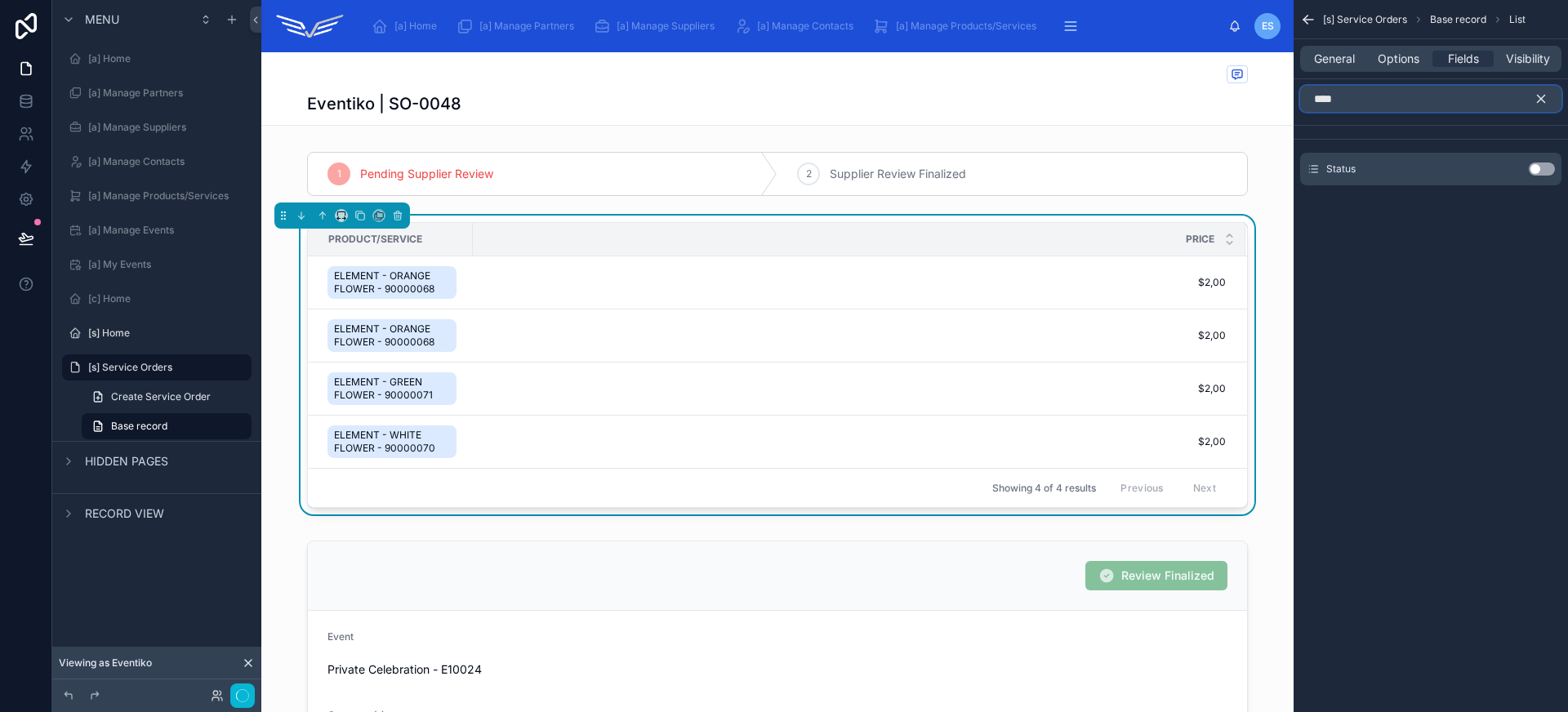
type input "****"
click at [1536, 182] on div "Status Use setting" at bounding box center [1430, 169] width 261 height 33
click at [1540, 174] on button "Use setting" at bounding box center [1541, 169] width 26 height 13
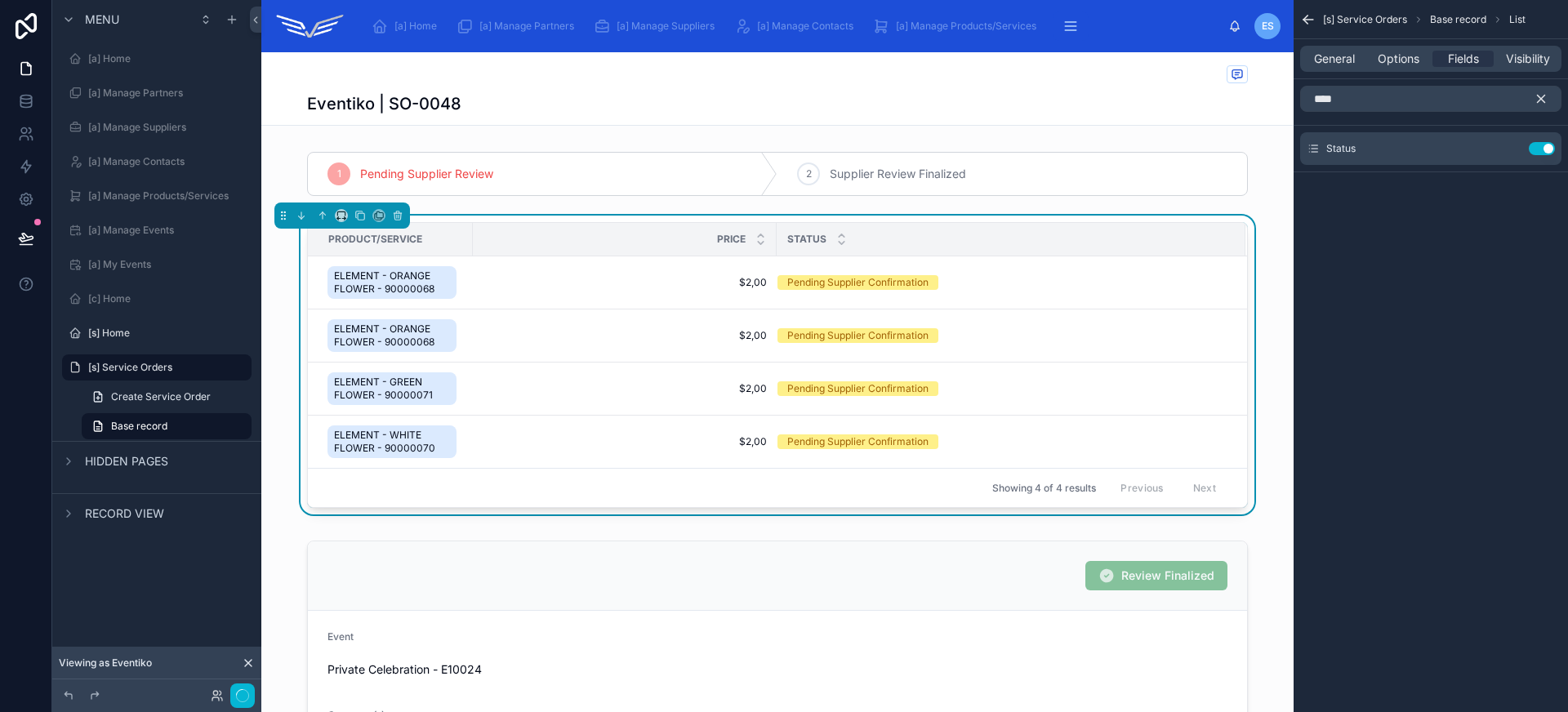
click at [1539, 97] on icon "scrollable content" at bounding box center [1540, 99] width 15 height 15
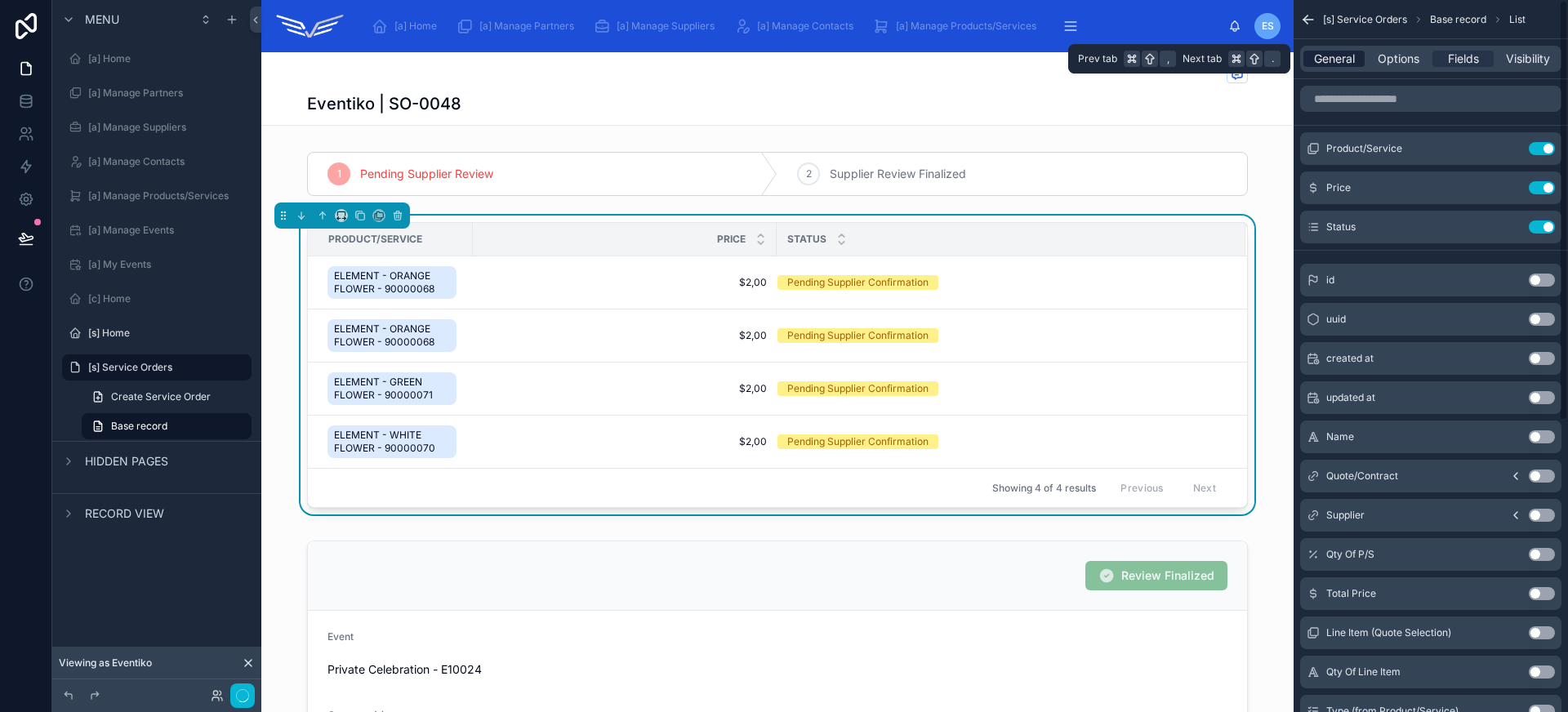
click at [1329, 59] on span "General" at bounding box center [1334, 59] width 41 height 16
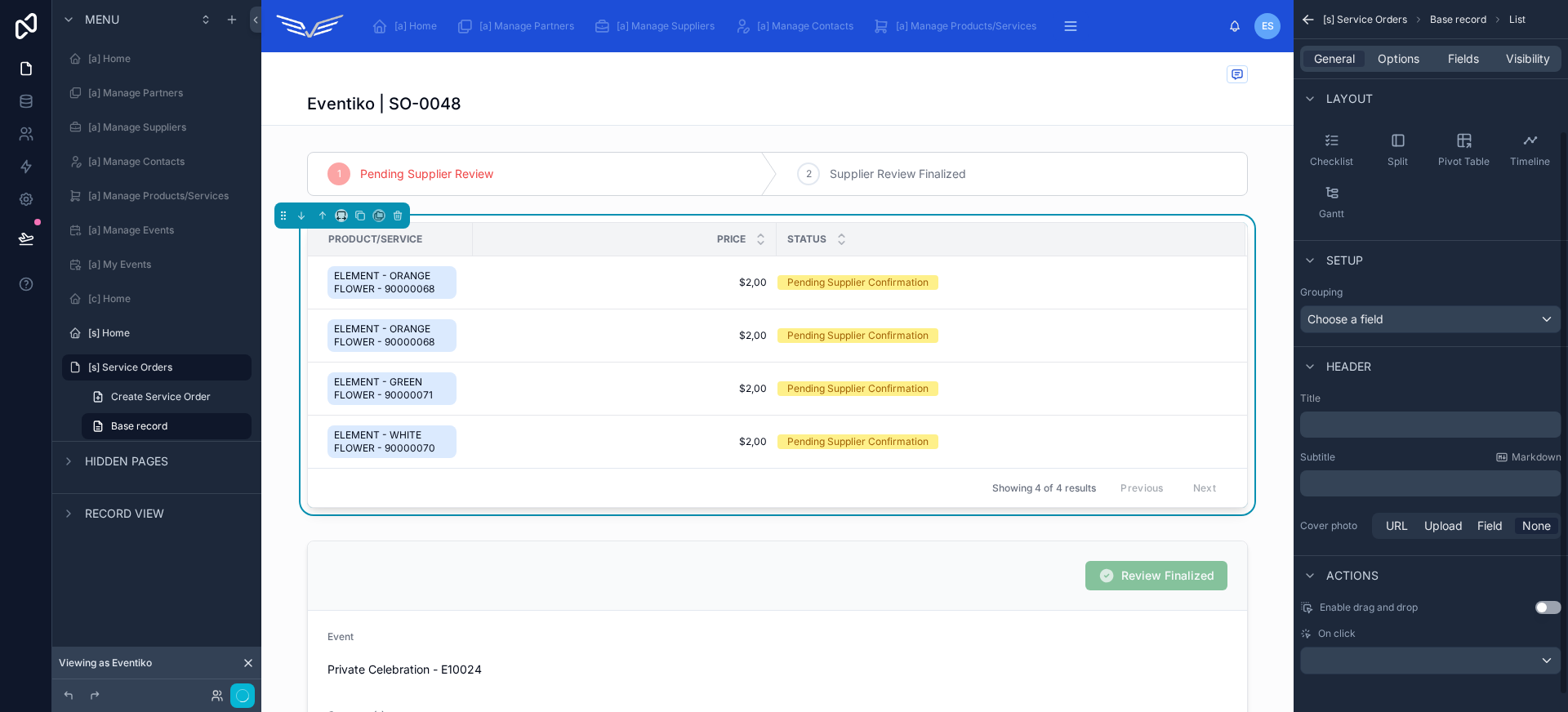
scroll to position [186, 0]
click at [1389, 317] on div "Choose a field" at bounding box center [1430, 317] width 259 height 26
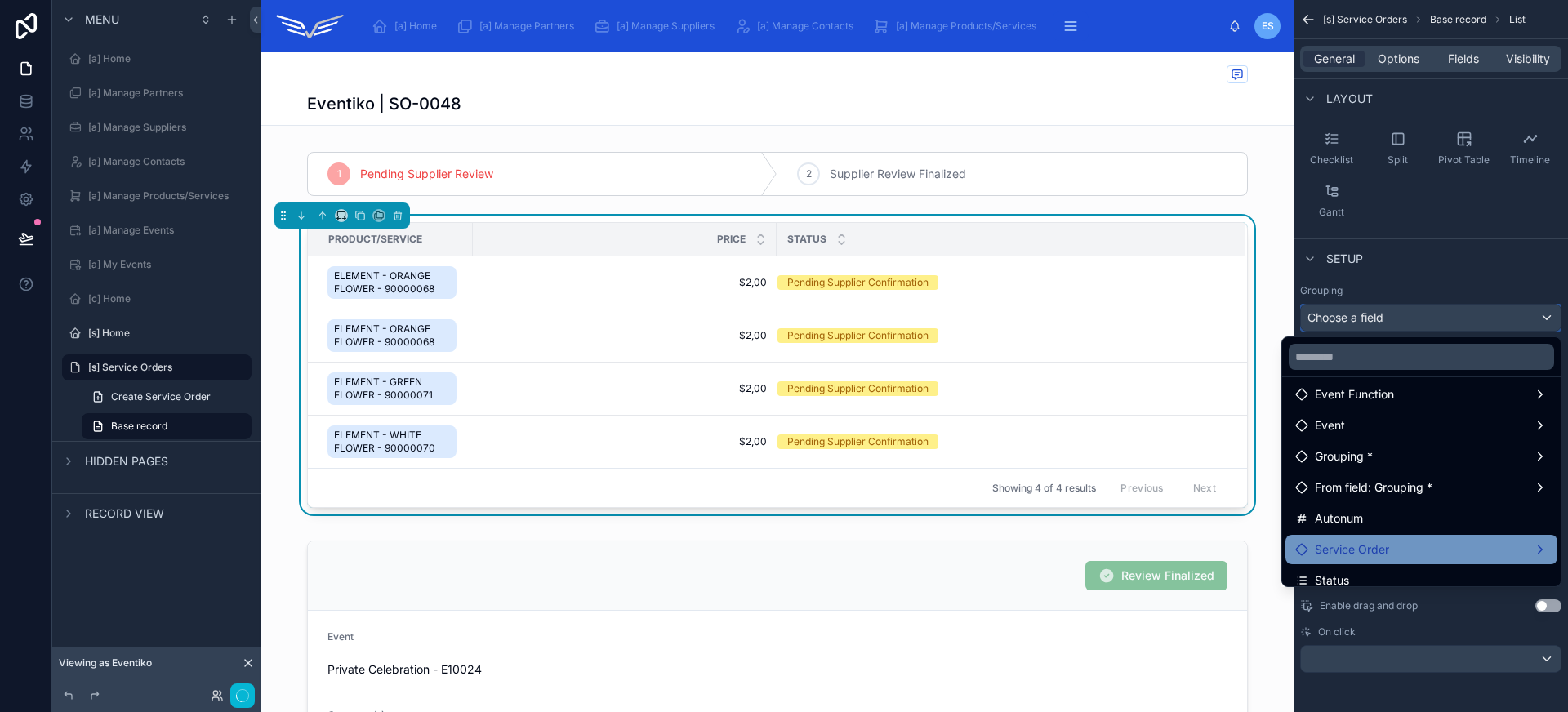
scroll to position [289, 0]
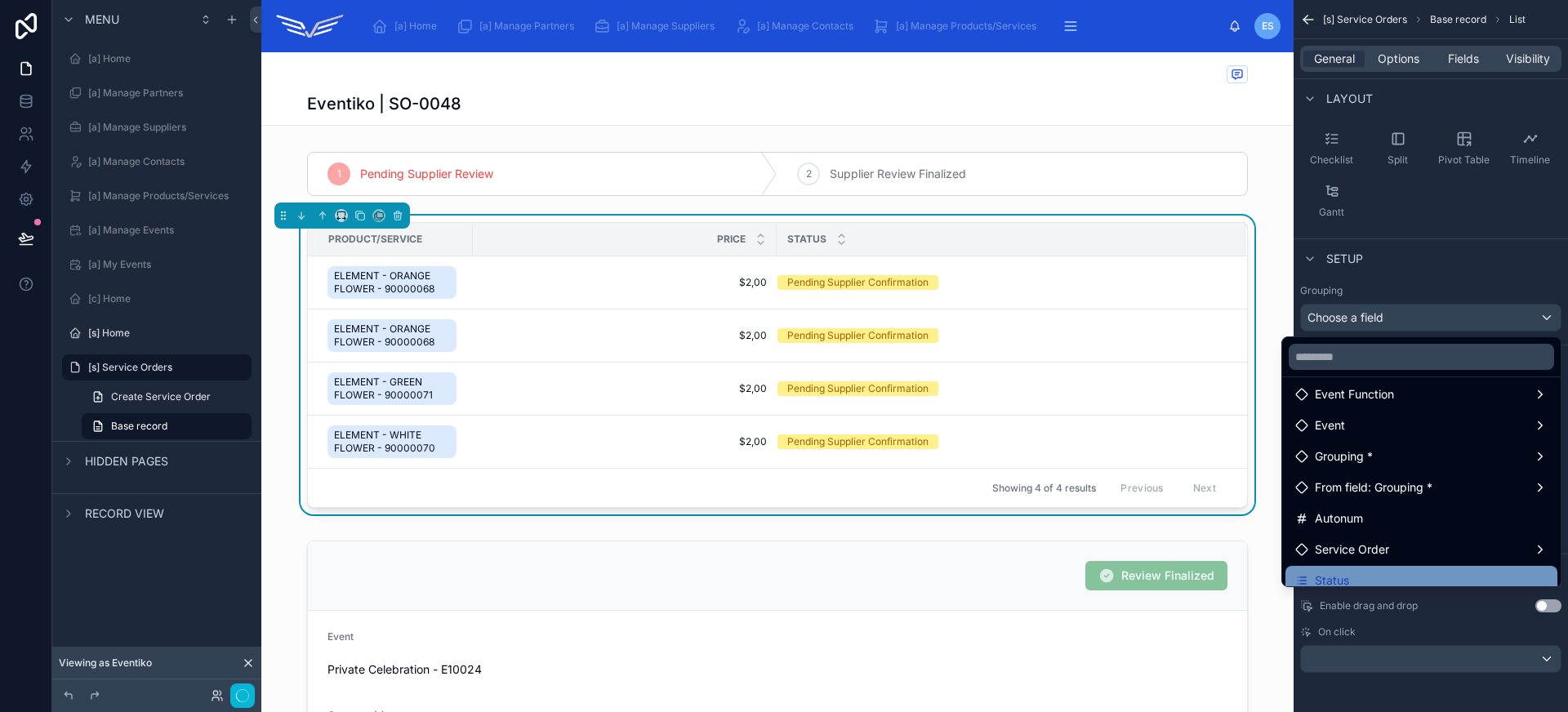
click at [1370, 584] on div "Status" at bounding box center [1421, 580] width 252 height 20
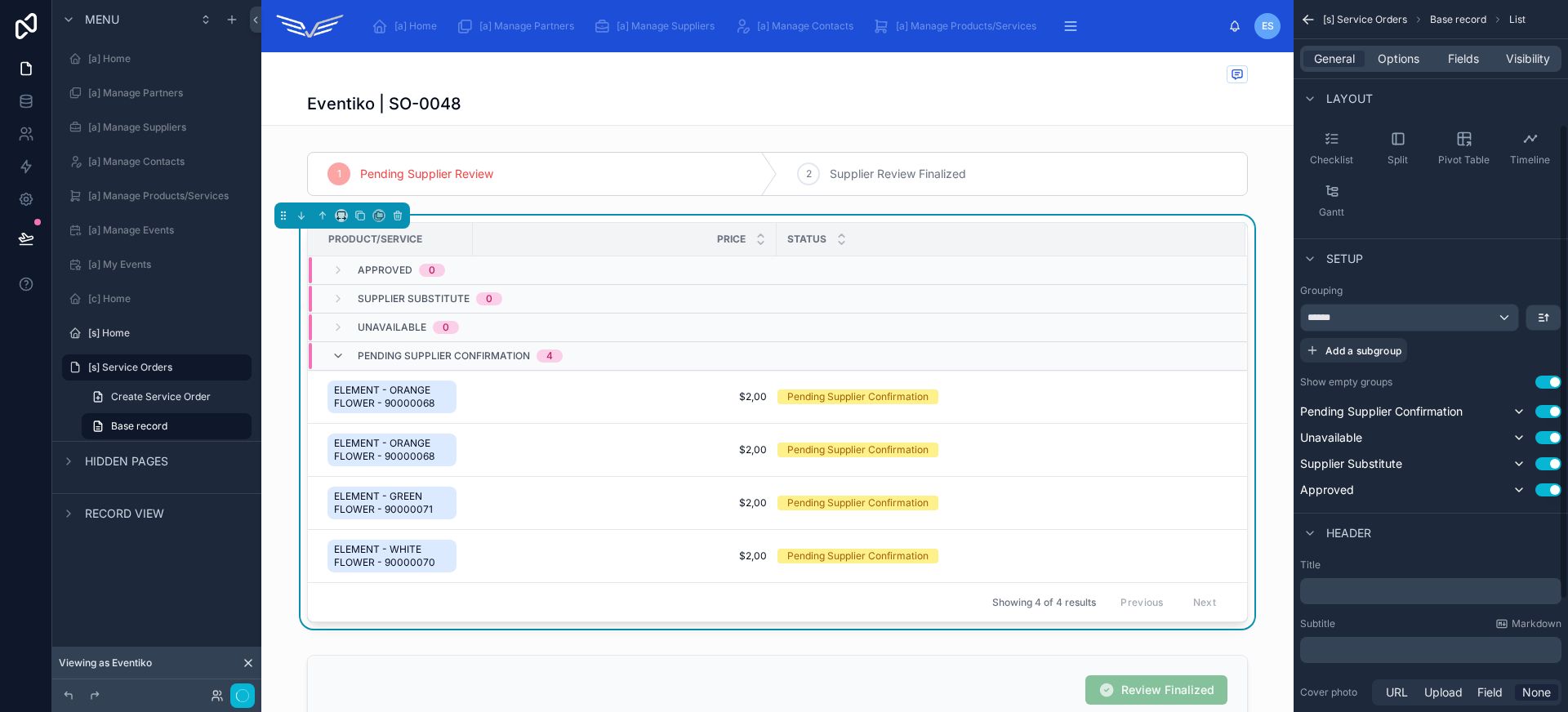
click at [1547, 381] on button "Use setting" at bounding box center [1548, 382] width 26 height 13
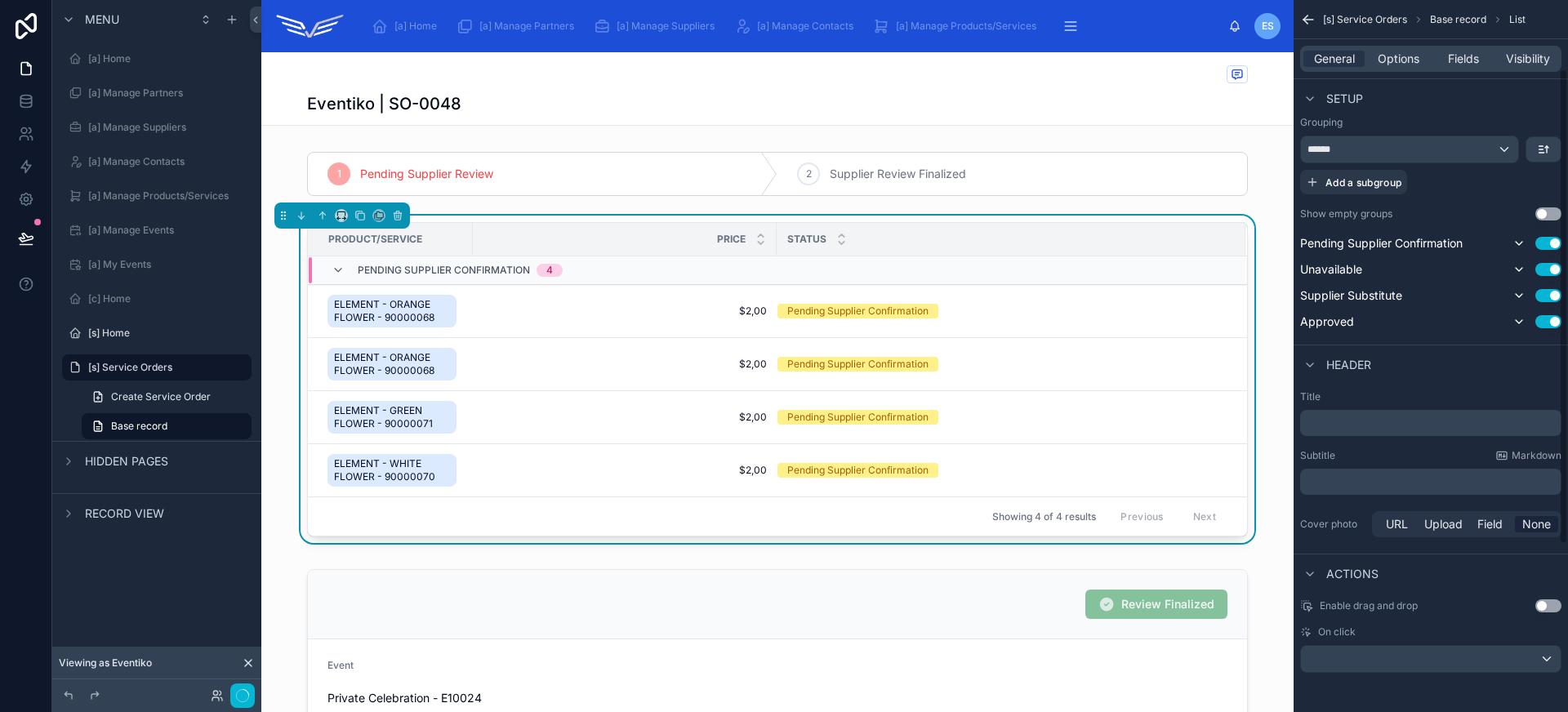
scroll to position [0, 0]
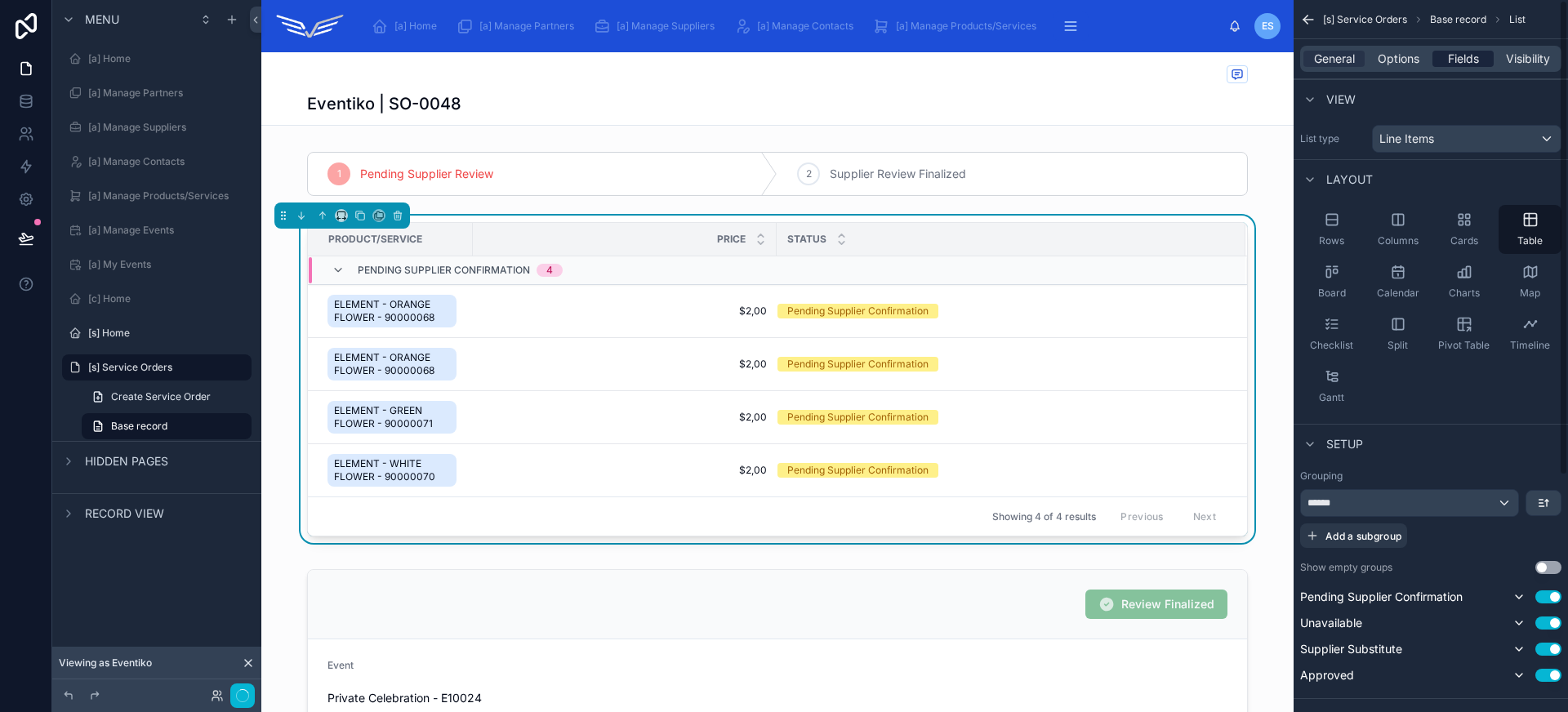
click at [1471, 56] on span "Fields" at bounding box center [1463, 59] width 31 height 16
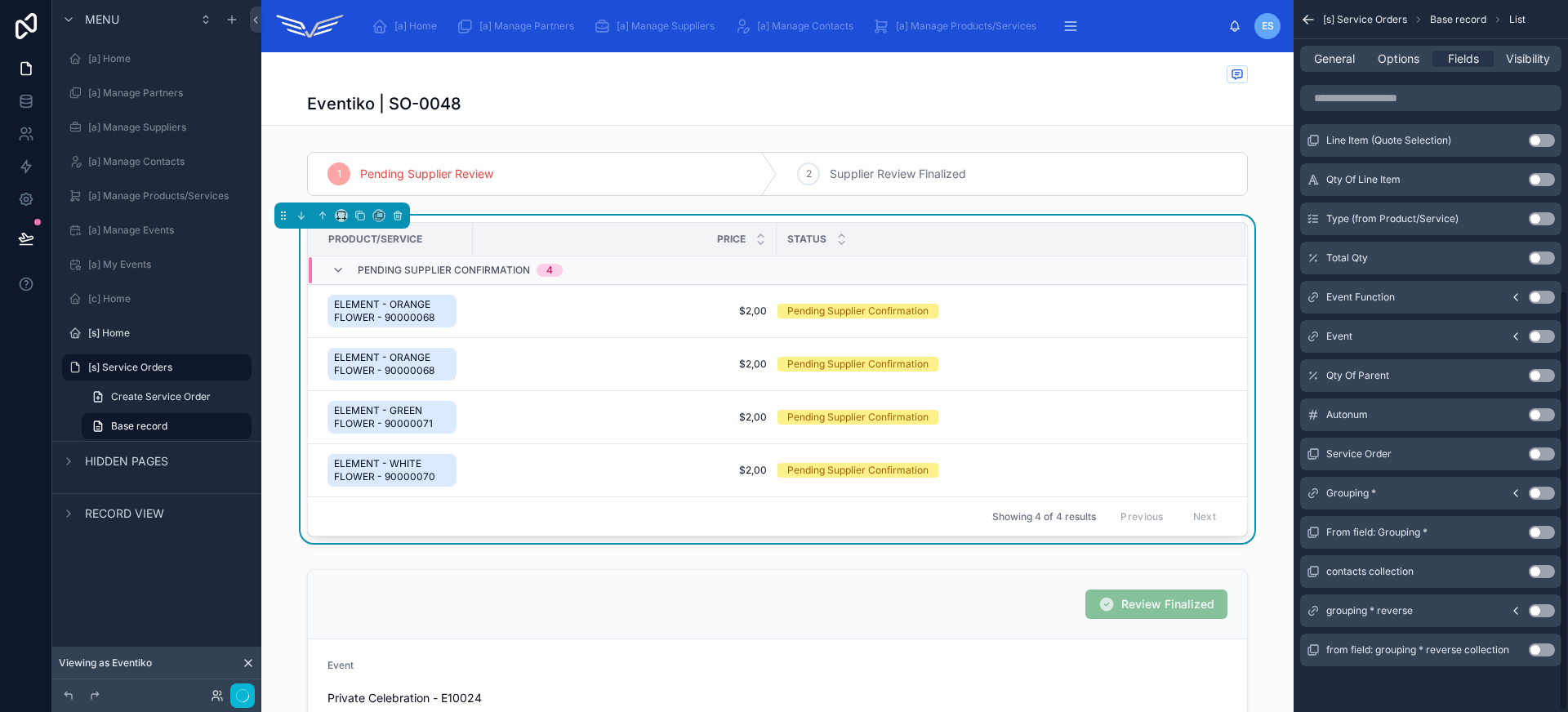
scroll to position [489, 0]
click at [1538, 265] on button "Use setting" at bounding box center [1541, 261] width 26 height 13
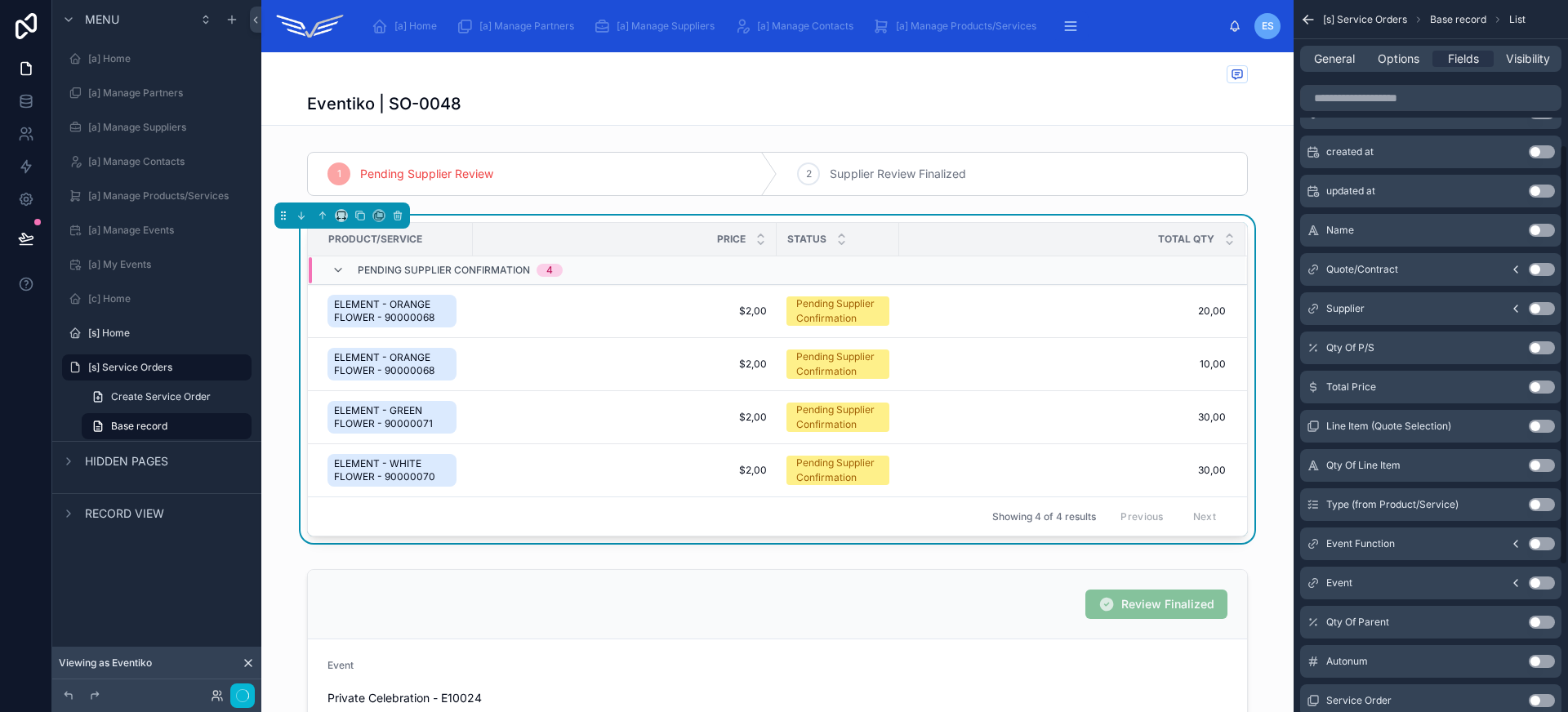
scroll to position [245, 0]
click at [1545, 389] on button "Use setting" at bounding box center [1541, 387] width 26 height 13
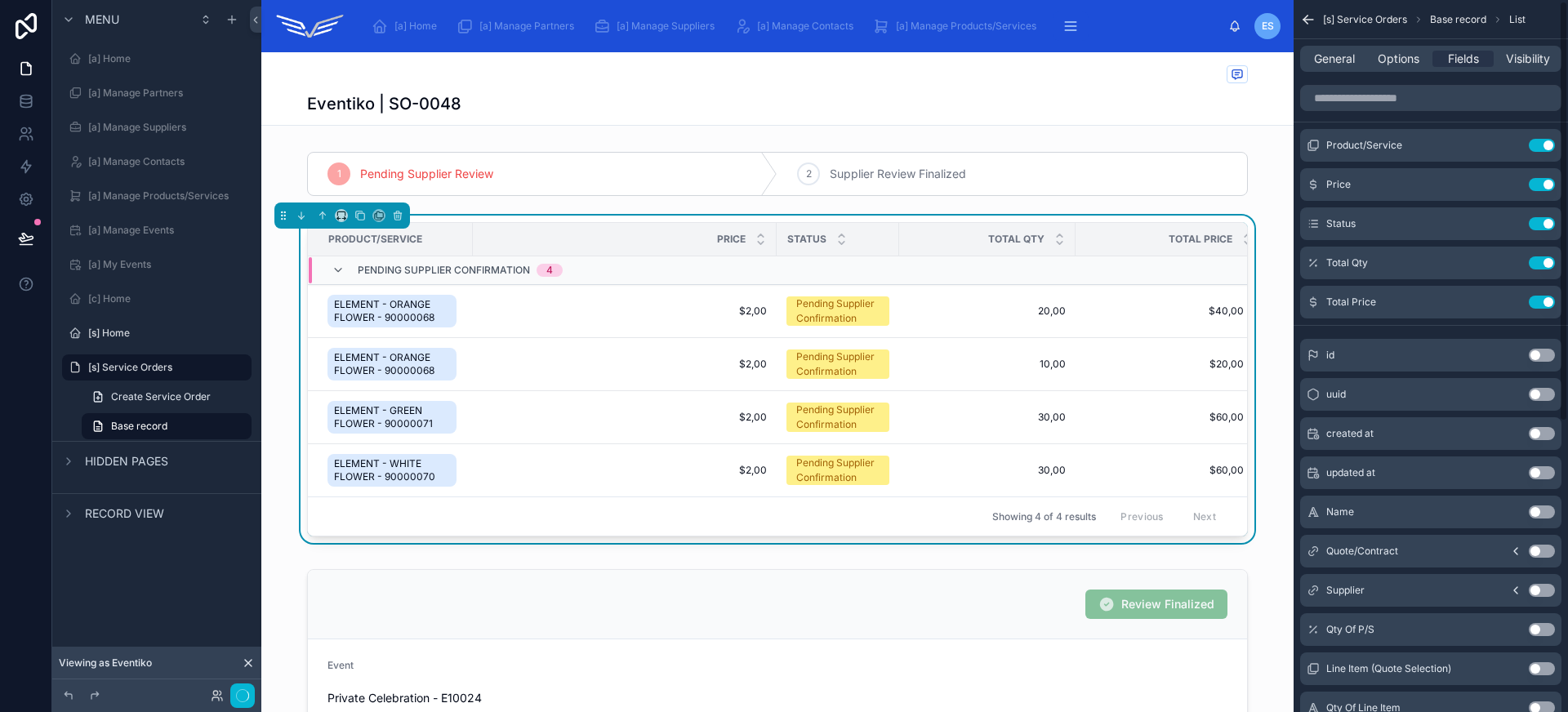
scroll to position [0, 0]
click at [1414, 62] on span "Options" at bounding box center [1398, 59] width 42 height 16
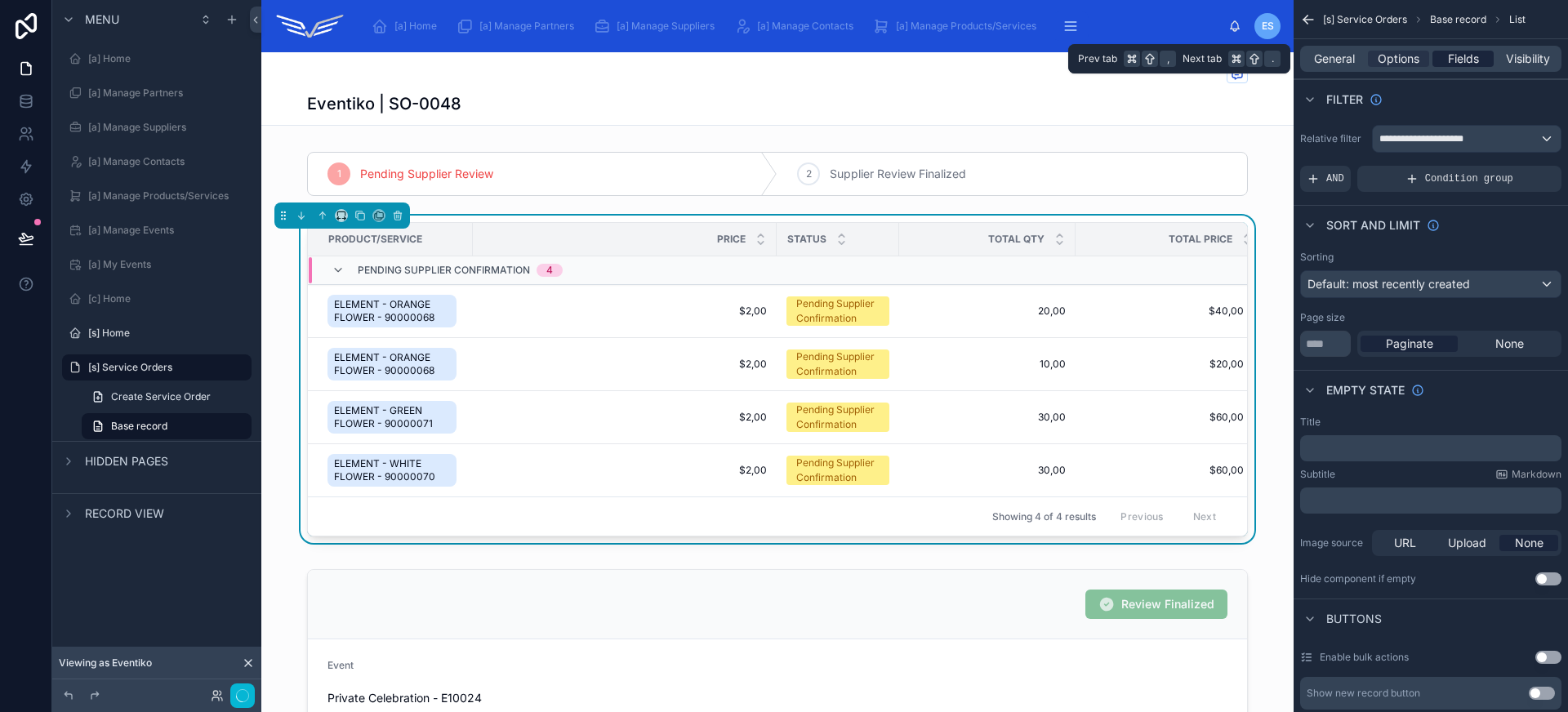
click at [1445, 57] on div "Fields" at bounding box center [1462, 59] width 61 height 16
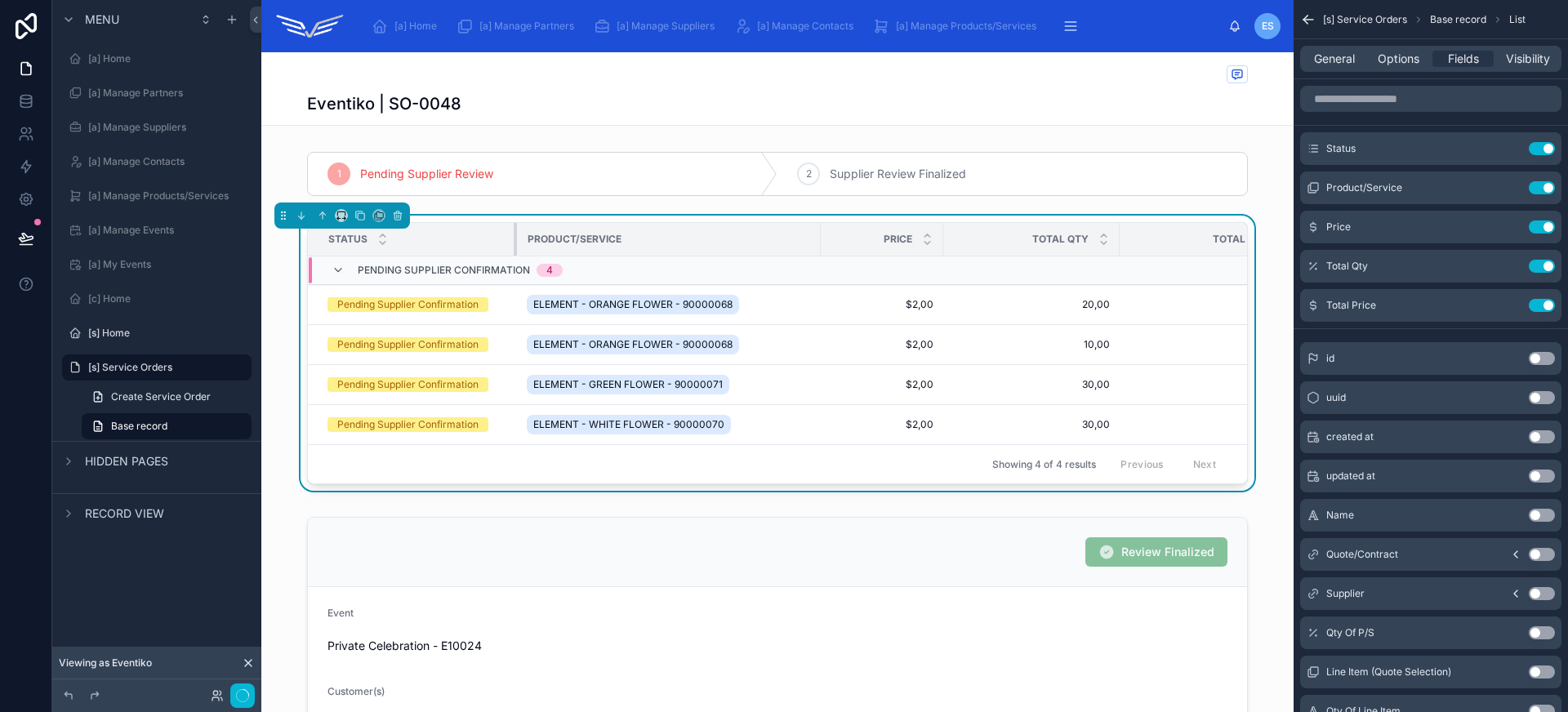
drag, startPoint x: 465, startPoint y: 237, endPoint x: 509, endPoint y: 238, distance: 44.0
click at [513, 238] on div at bounding box center [516, 239] width 6 height 33
click at [1508, 153] on icon "scrollable content" at bounding box center [1508, 150] width 7 height 7
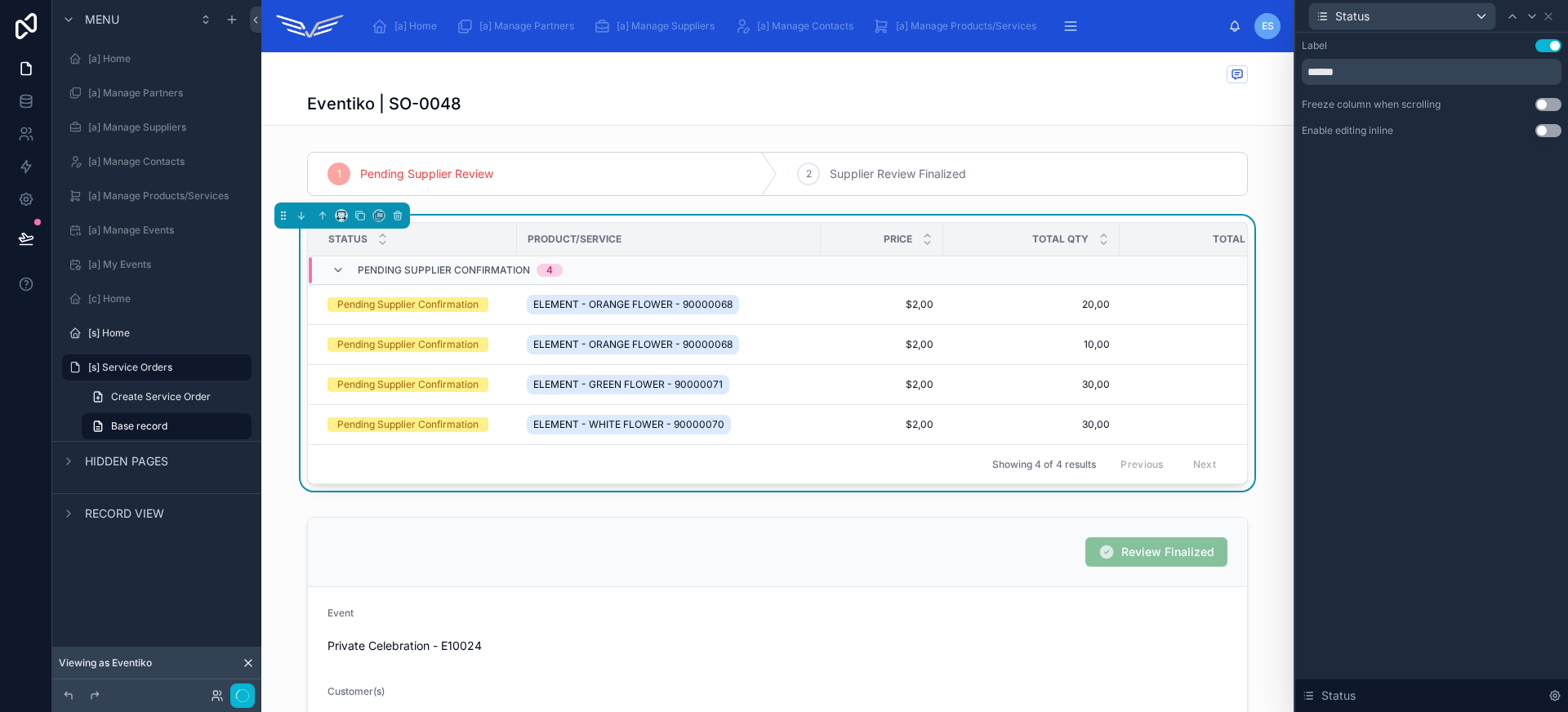
click at [1547, 49] on button "Use setting" at bounding box center [1548, 45] width 26 height 13
click at [1545, 13] on icon at bounding box center [1548, 16] width 13 height 13
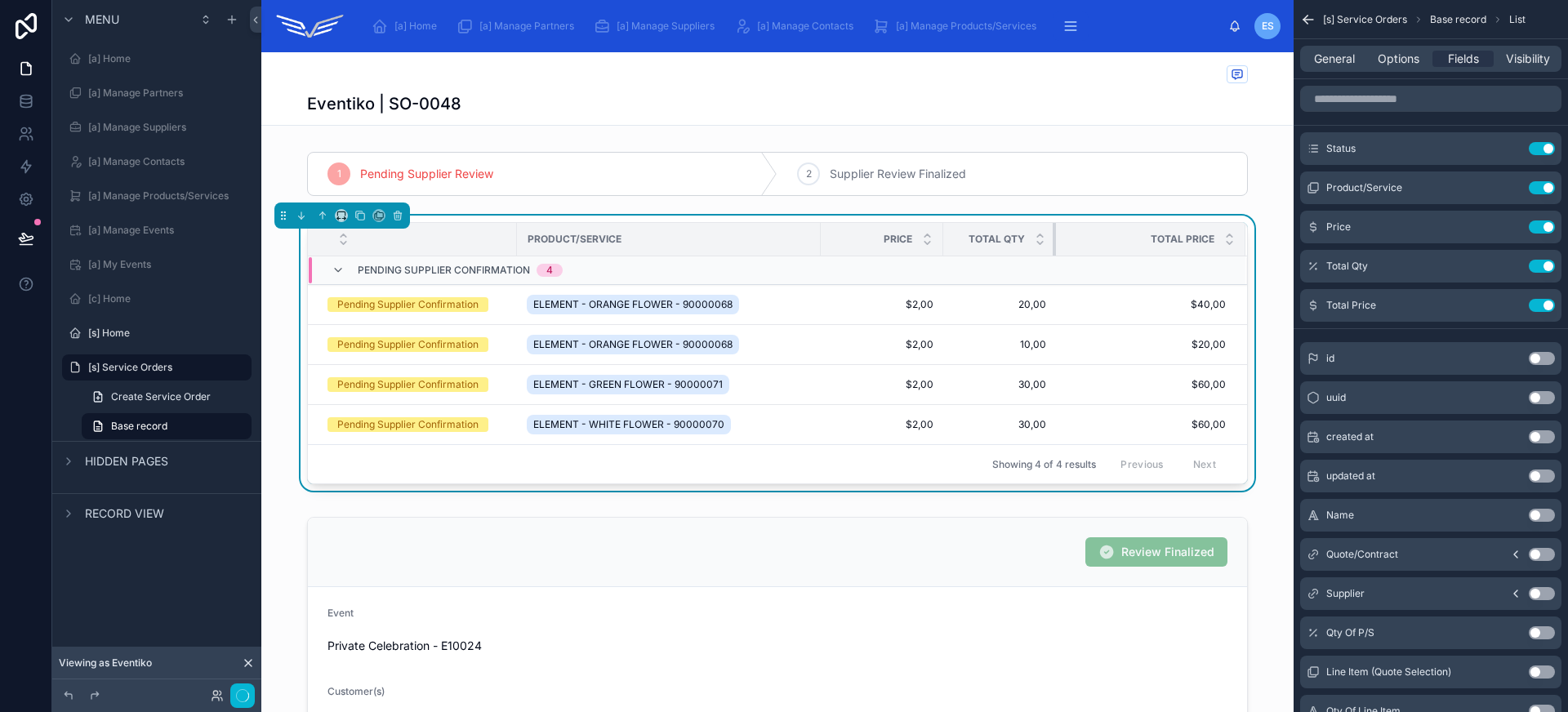
drag, startPoint x: 1110, startPoint y: 237, endPoint x: 1047, endPoint y: 242, distance: 63.2
click at [1053, 242] on div at bounding box center [1055, 239] width 6 height 33
drag, startPoint x: 812, startPoint y: 232, endPoint x: 802, endPoint y: 233, distance: 10.0
click at [814, 233] on div at bounding box center [816, 239] width 6 height 33
click at [1046, 239] on th "Total Price" at bounding box center [1145, 240] width 199 height 34
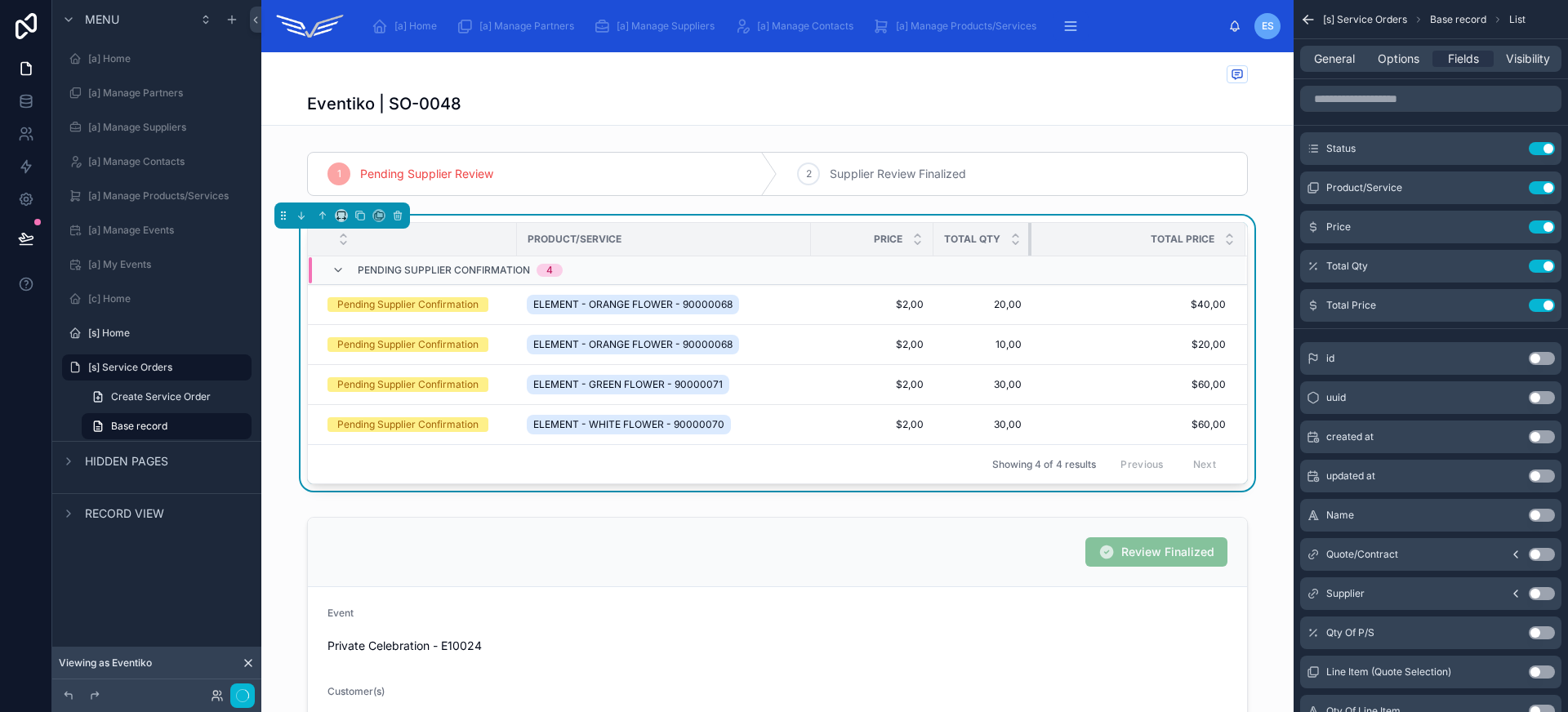
drag, startPoint x: 1036, startPoint y: 237, endPoint x: 982, endPoint y: 237, distance: 54.0
click at [967, 239] on th "Total Qty" at bounding box center [983, 240] width 98 height 34
click at [811, 233] on th "Price" at bounding box center [872, 240] width 123 height 34
drag, startPoint x: 803, startPoint y: 233, endPoint x: 881, endPoint y: 233, distance: 78.0
click at [884, 233] on div at bounding box center [887, 239] width 6 height 33
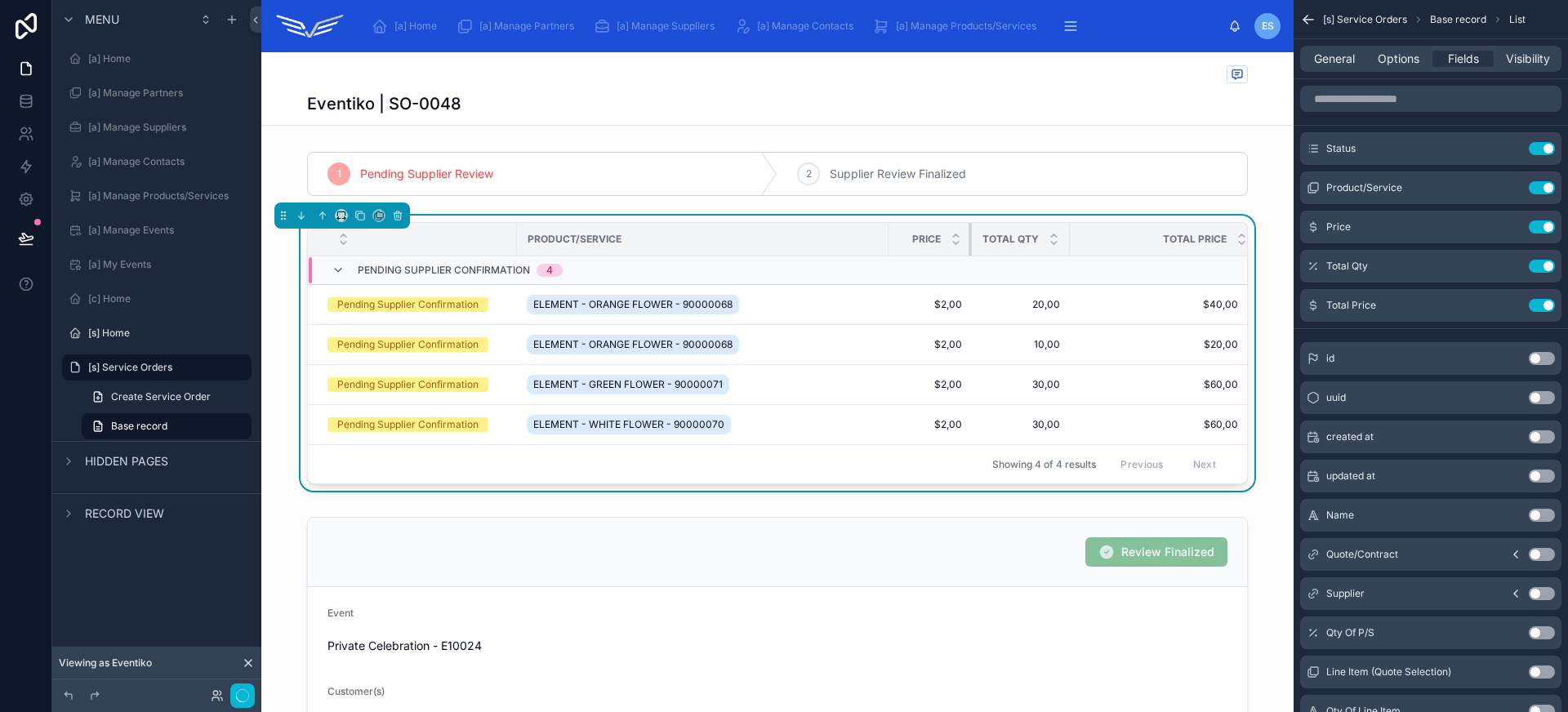
drag, startPoint x: 1002, startPoint y: 242, endPoint x: 963, endPoint y: 242, distance: 39.0
click at [968, 242] on div at bounding box center [971, 239] width 6 height 33
click at [1056, 245] on th "Total Qty" at bounding box center [1021, 240] width 98 height 34
drag, startPoint x: 881, startPoint y: 233, endPoint x: 867, endPoint y: 234, distance: 14.0
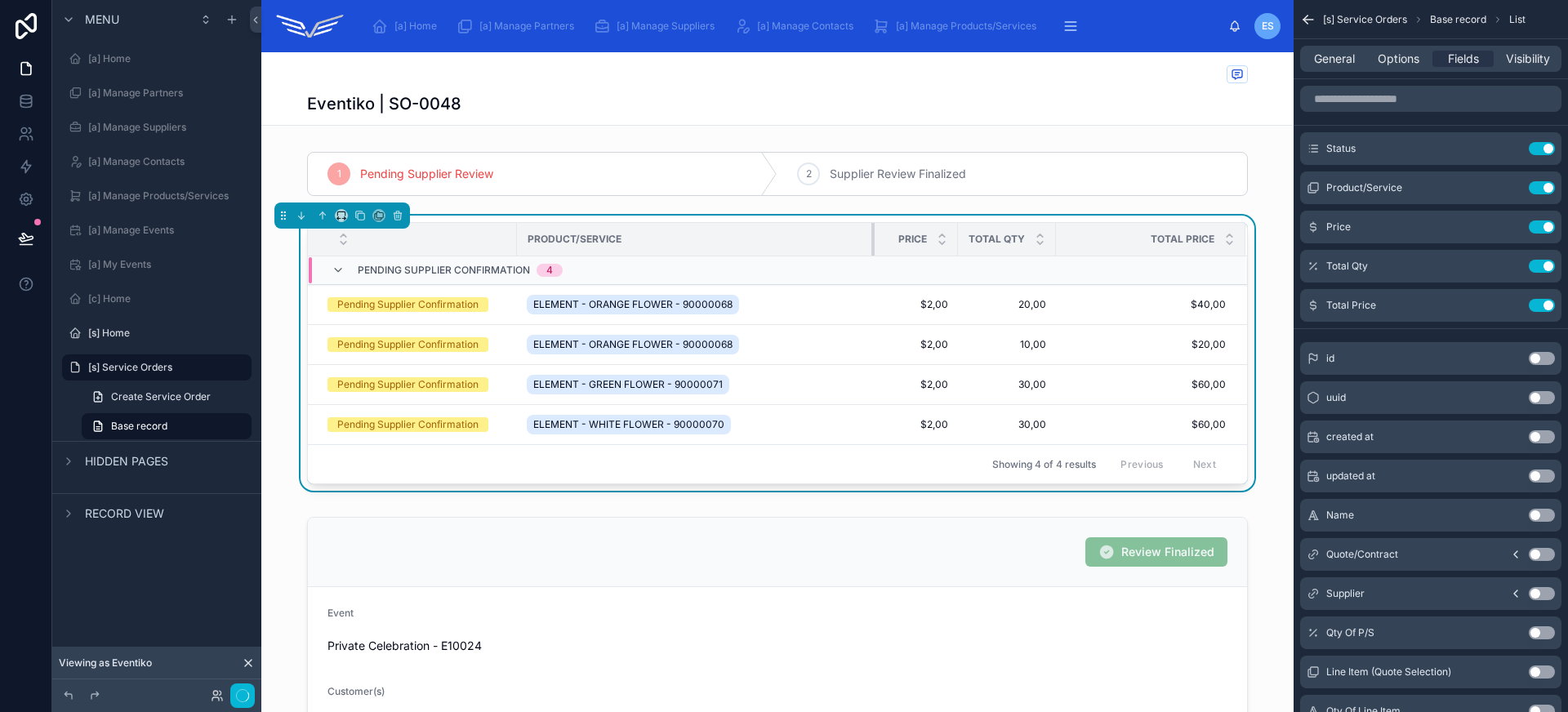
click at [872, 234] on div at bounding box center [874, 239] width 6 height 33
click at [1509, 230] on icon "scrollable content" at bounding box center [1508, 226] width 13 height 13
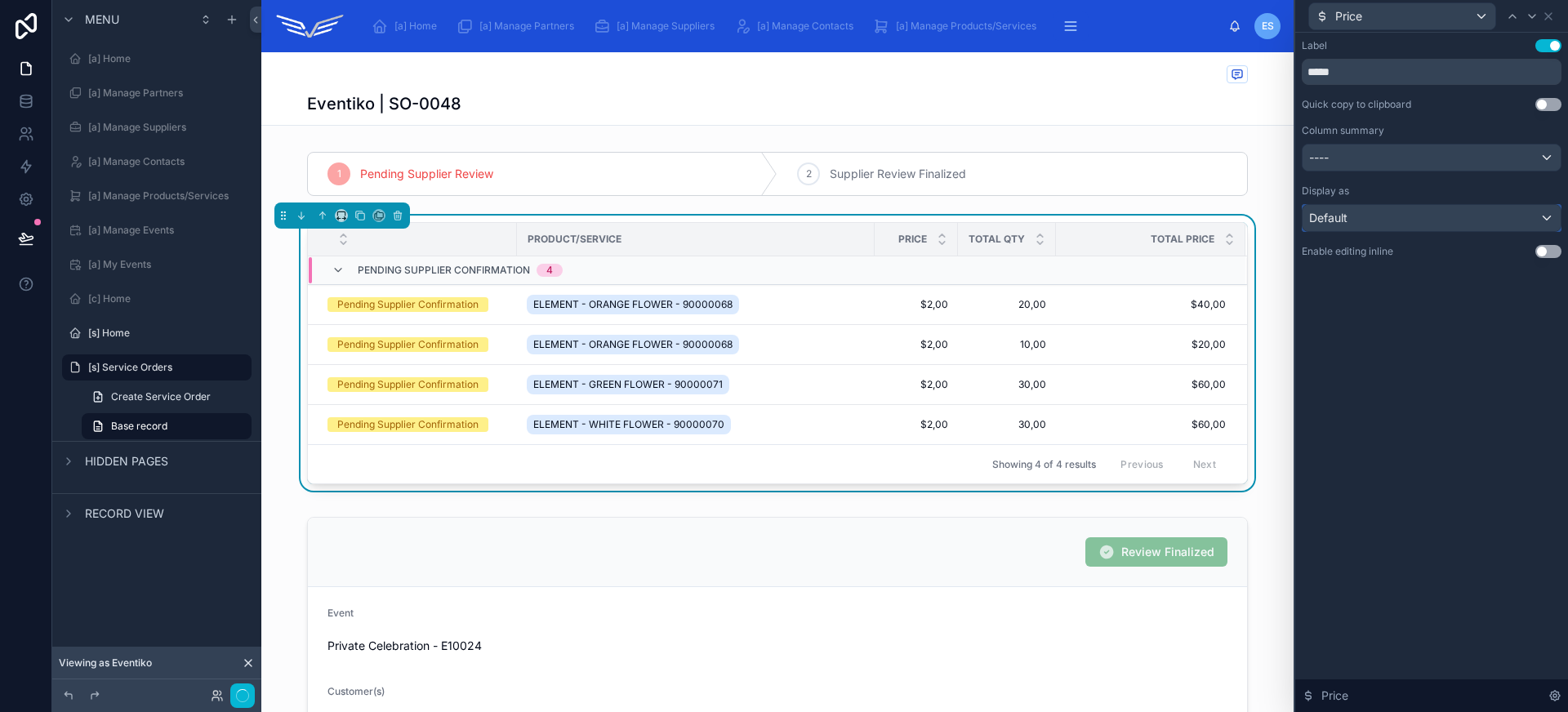
click at [1427, 222] on div "Default" at bounding box center [1431, 218] width 258 height 26
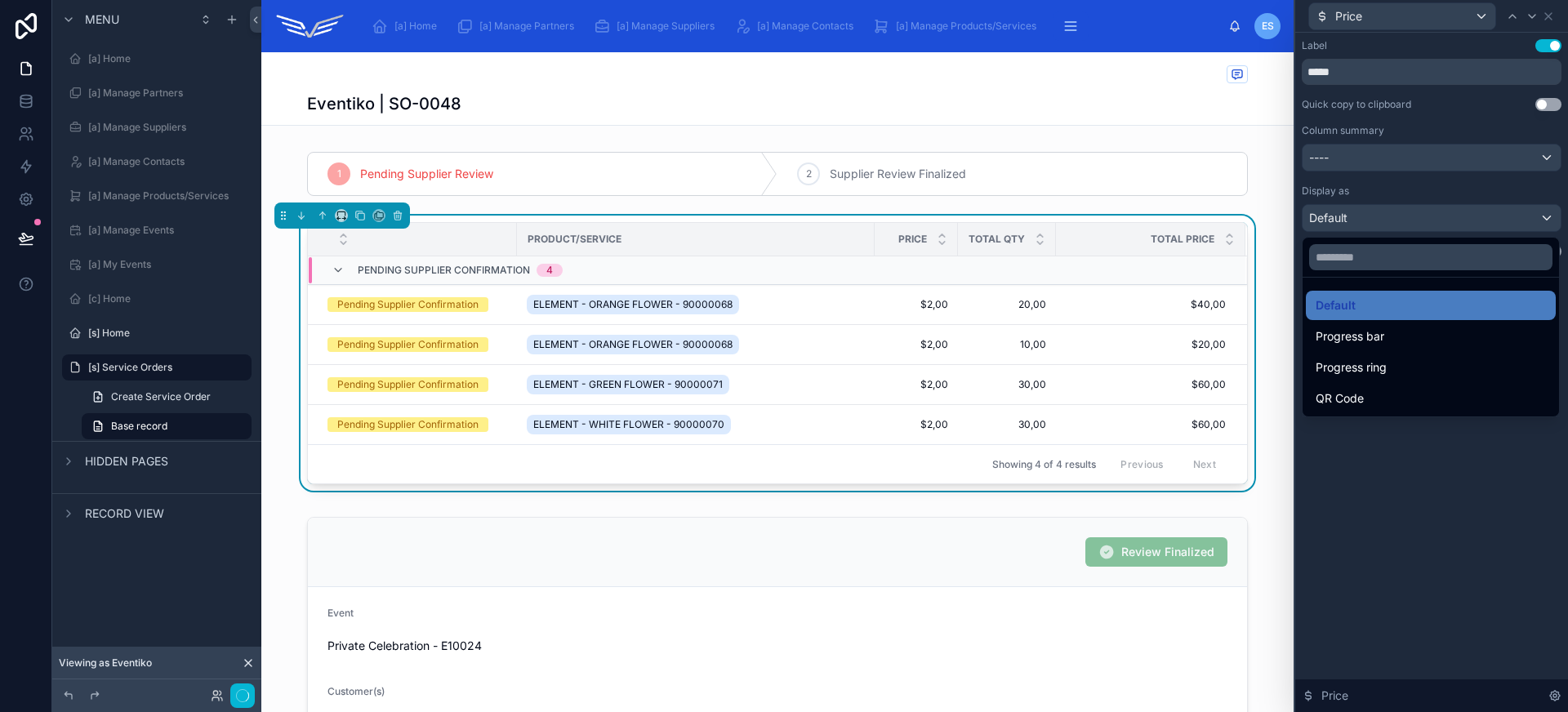
click at [1389, 187] on div at bounding box center [1431, 356] width 273 height 712
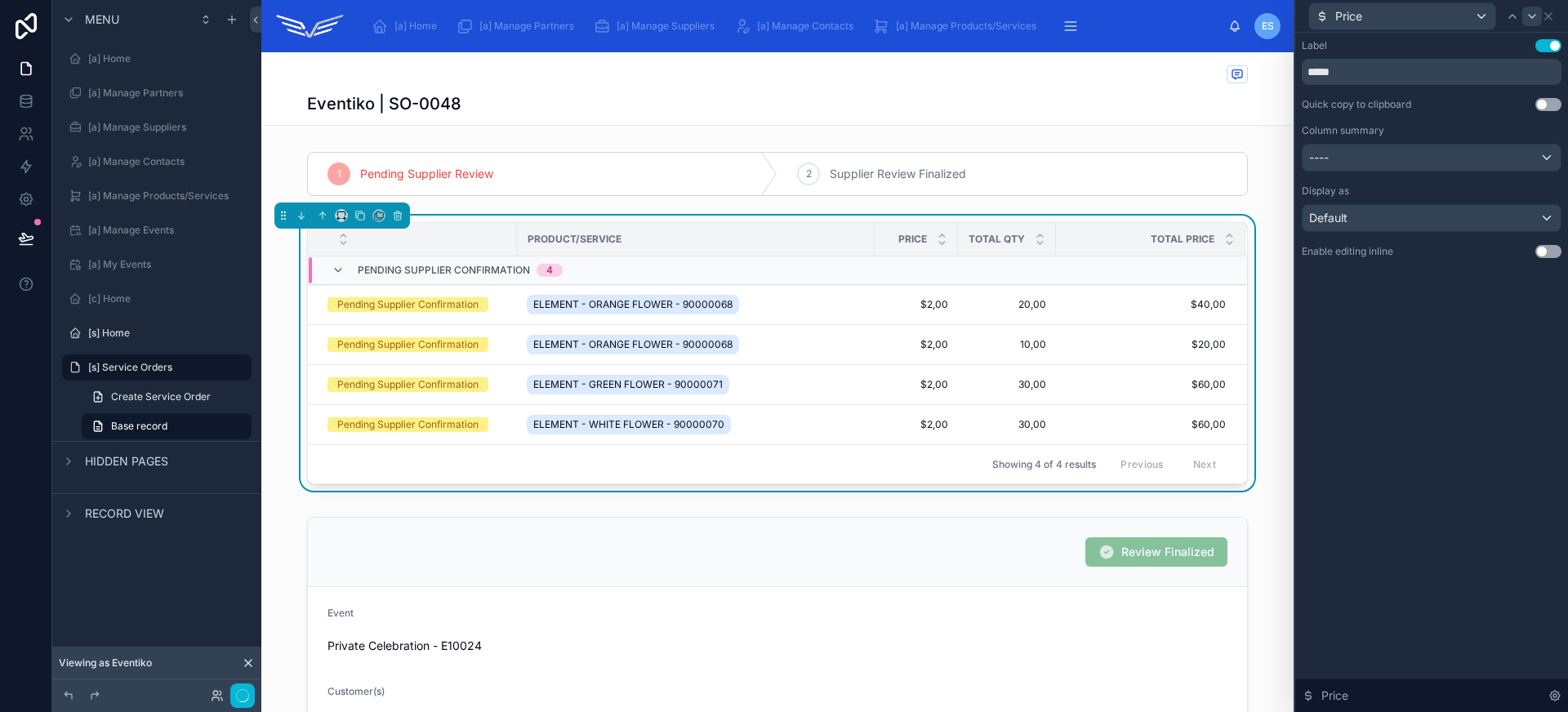
click at [1534, 18] on icon at bounding box center [1532, 16] width 13 height 13
click at [1399, 156] on div "----" at bounding box center [1431, 157] width 258 height 26
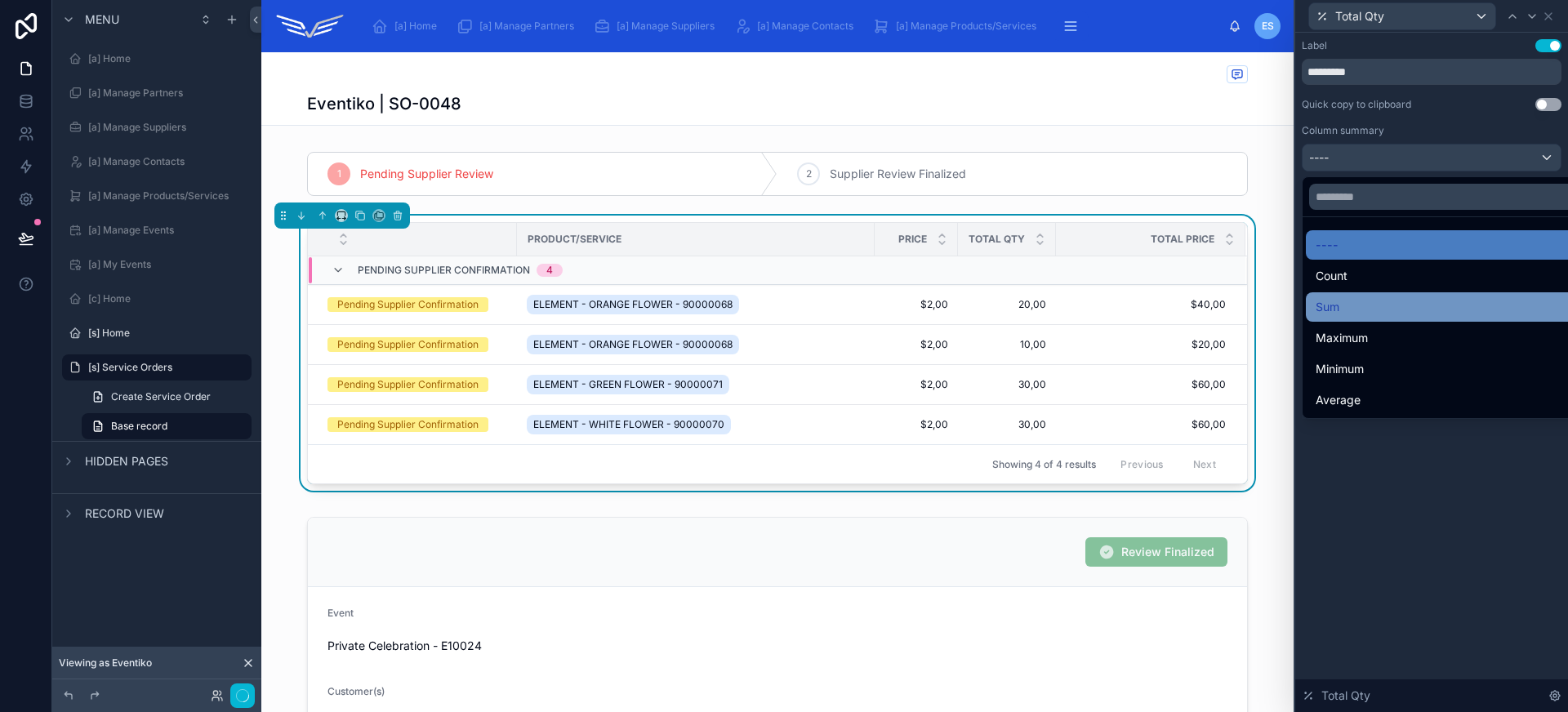
click at [1373, 306] on div "Sum" at bounding box center [1450, 307] width 269 height 20
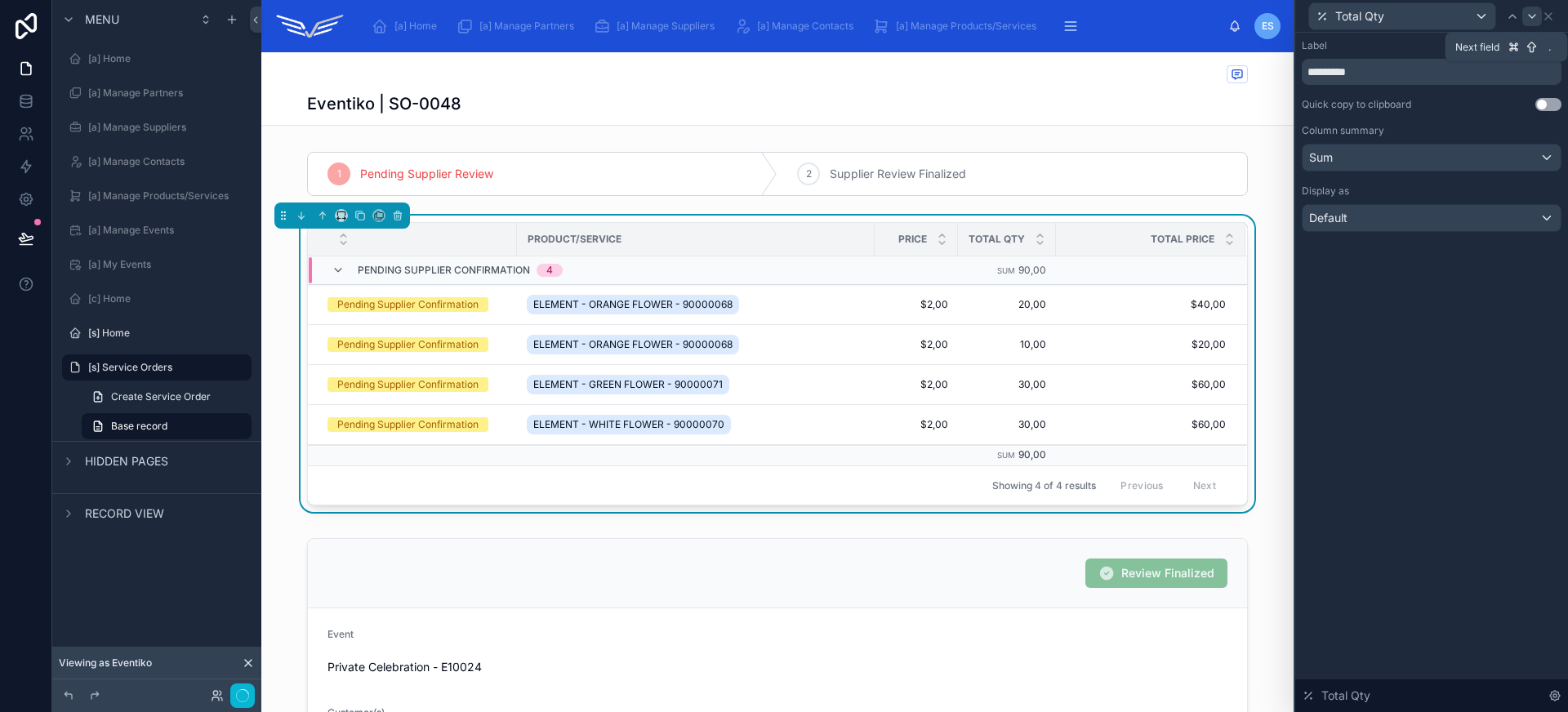
click at [1532, 11] on icon at bounding box center [1532, 16] width 13 height 13
click at [1429, 157] on div "----" at bounding box center [1431, 157] width 258 height 26
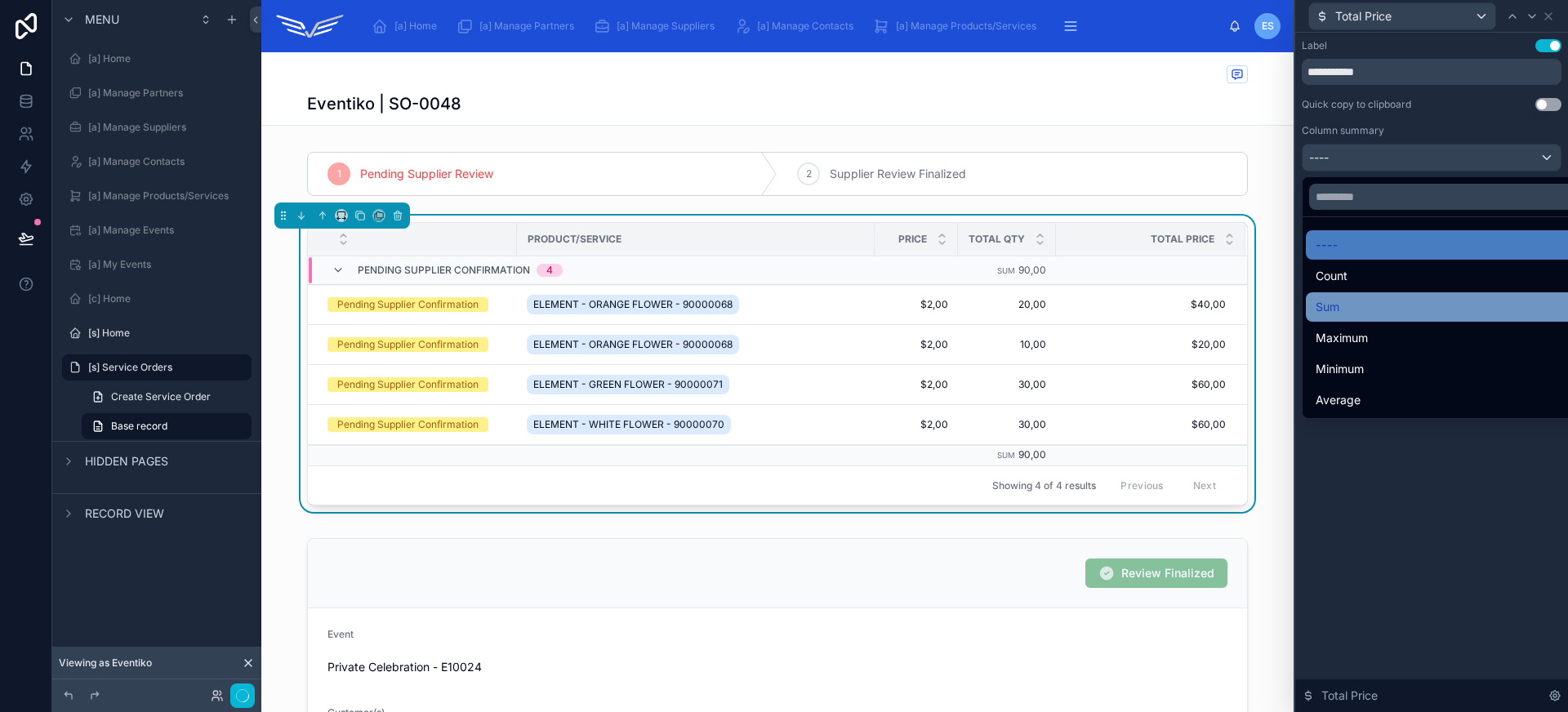
click at [1390, 297] on div "Sum" at bounding box center [1450, 307] width 269 height 20
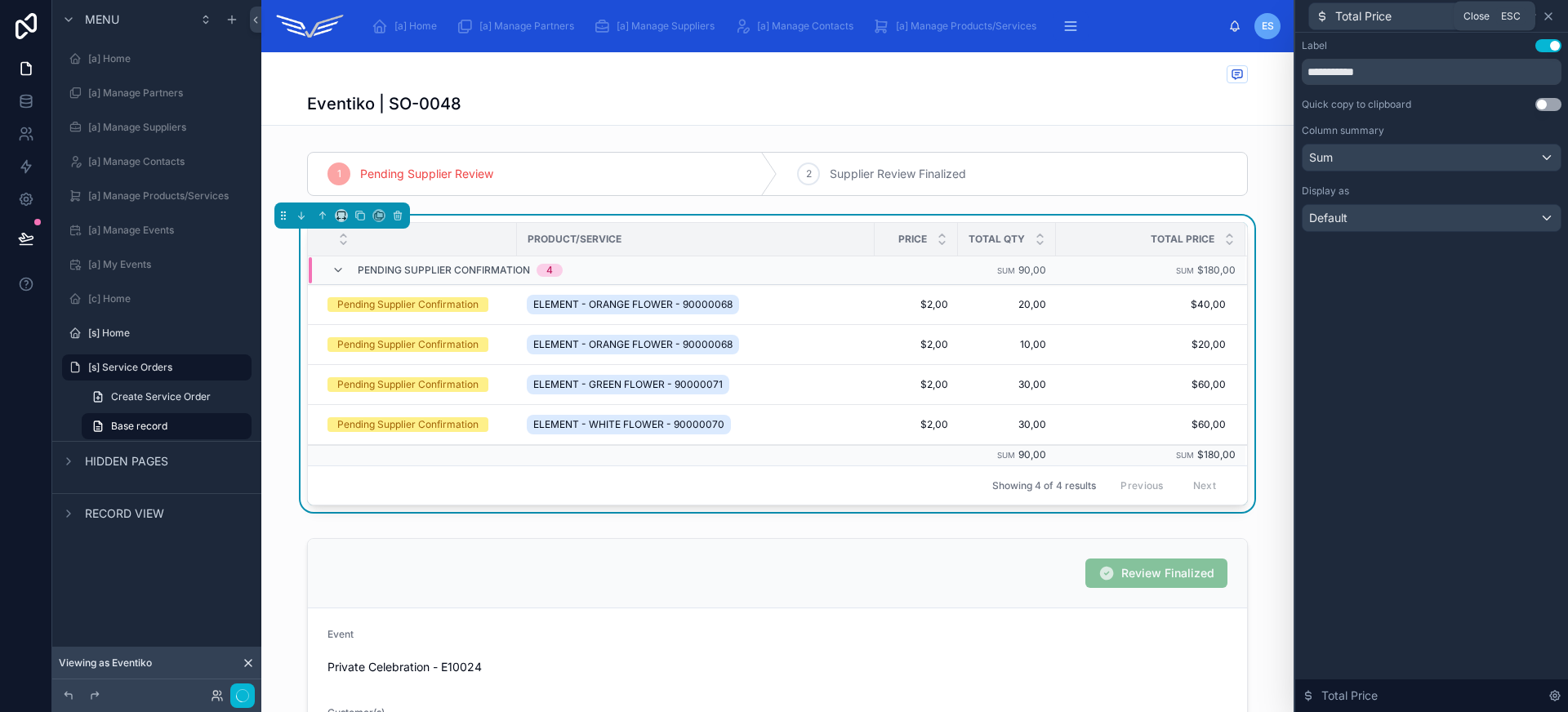
click at [1550, 15] on icon at bounding box center [1548, 16] width 13 height 13
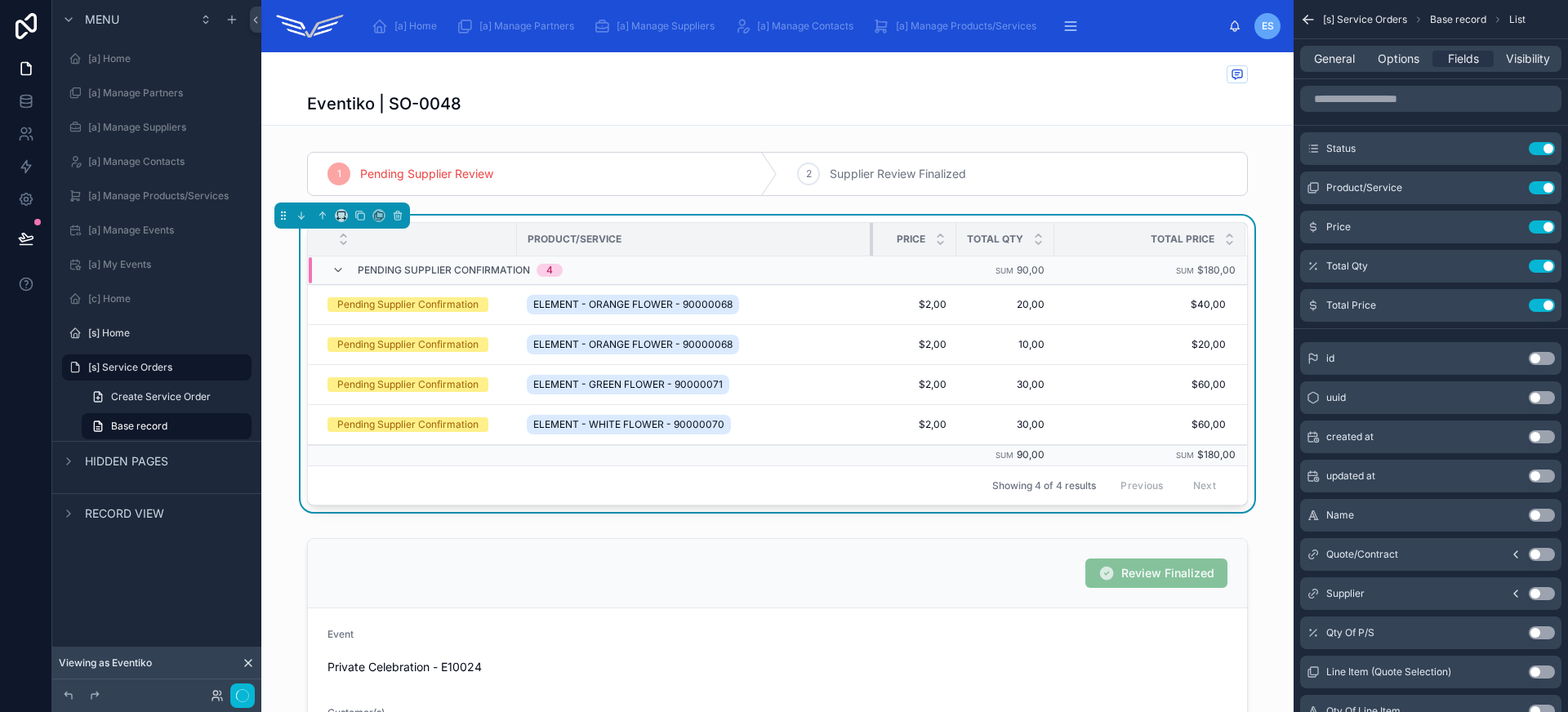
click at [870, 238] on div at bounding box center [872, 239] width 6 height 33
click at [581, 162] on div at bounding box center [777, 174] width 1032 height 57
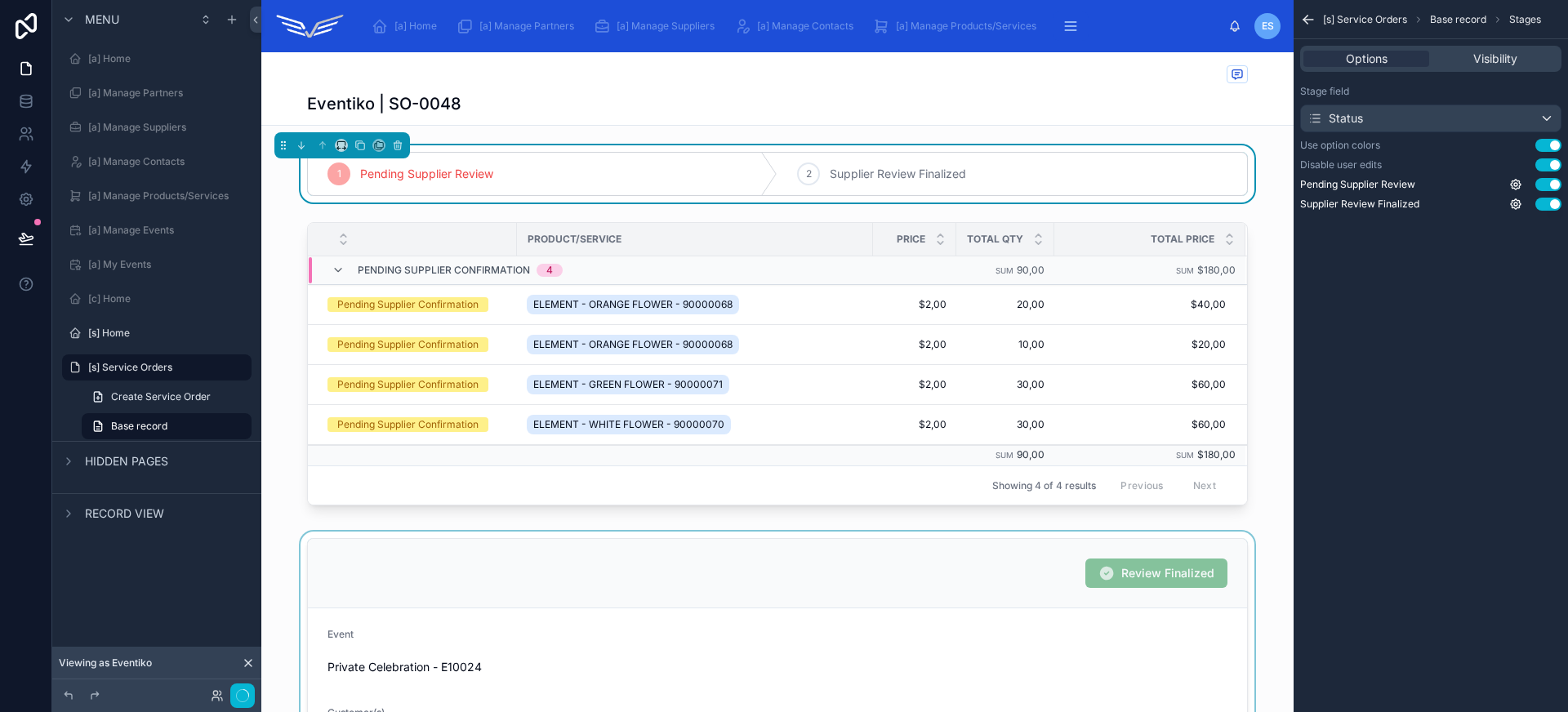
click at [675, 598] on div at bounding box center [777, 658] width 1032 height 254
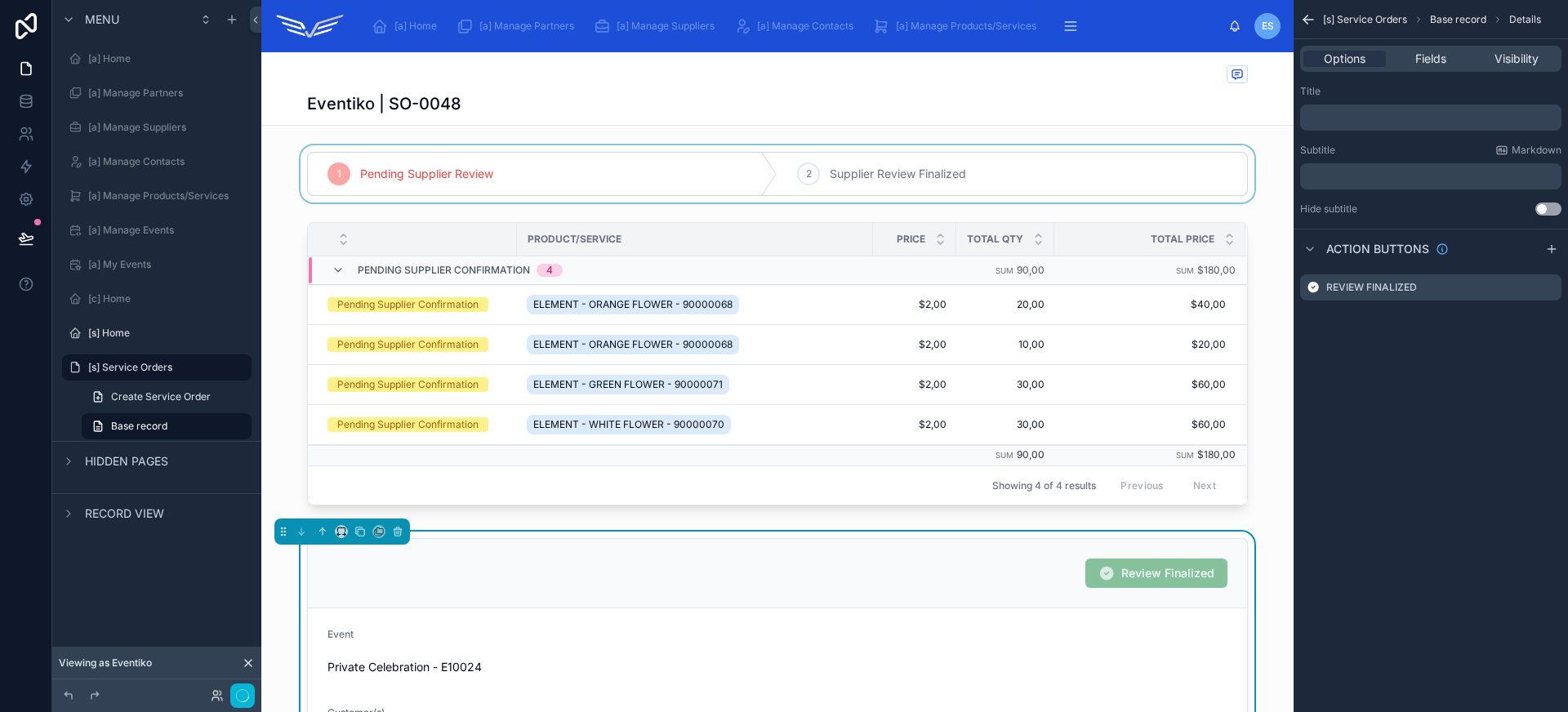
click at [833, 186] on div at bounding box center [777, 174] width 1032 height 57
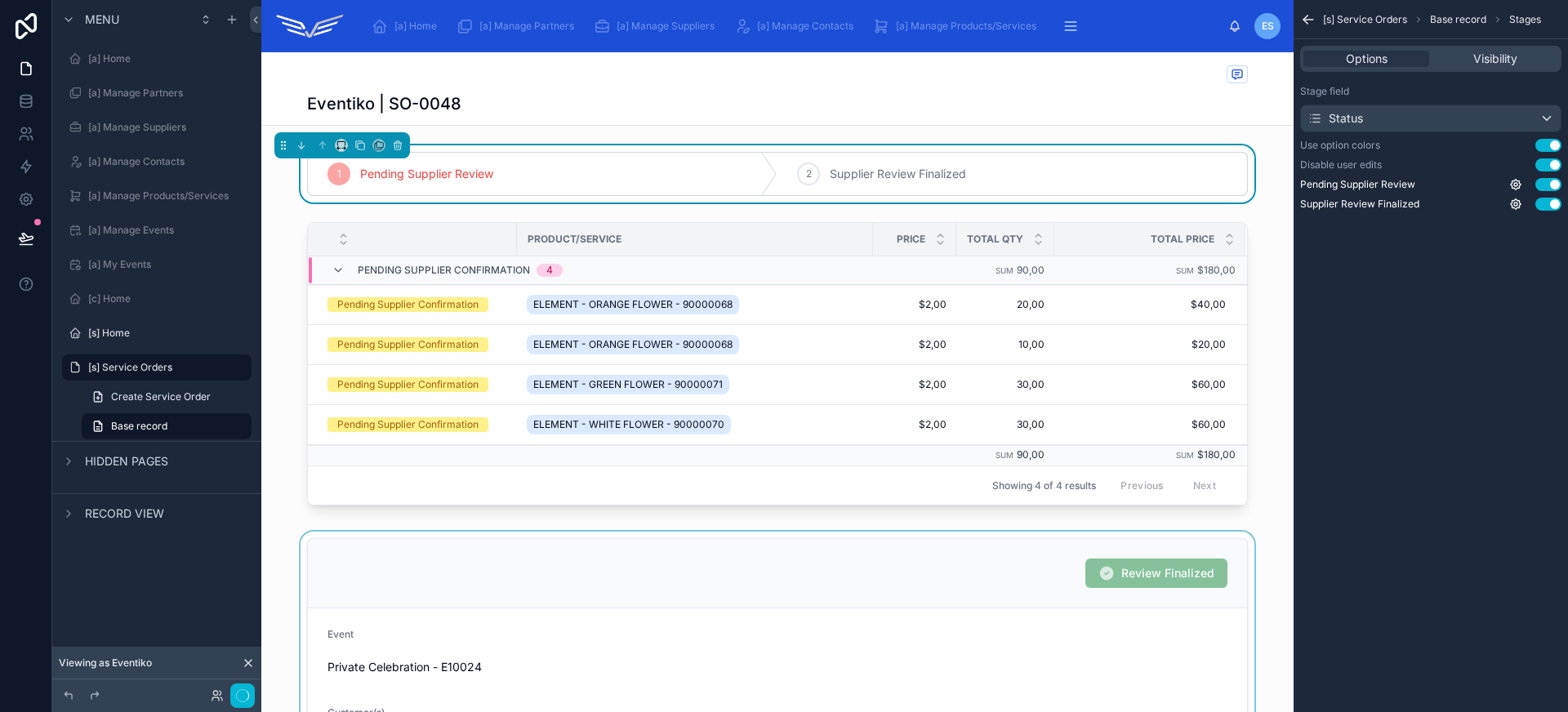
click at [765, 541] on div at bounding box center [777, 658] width 1032 height 254
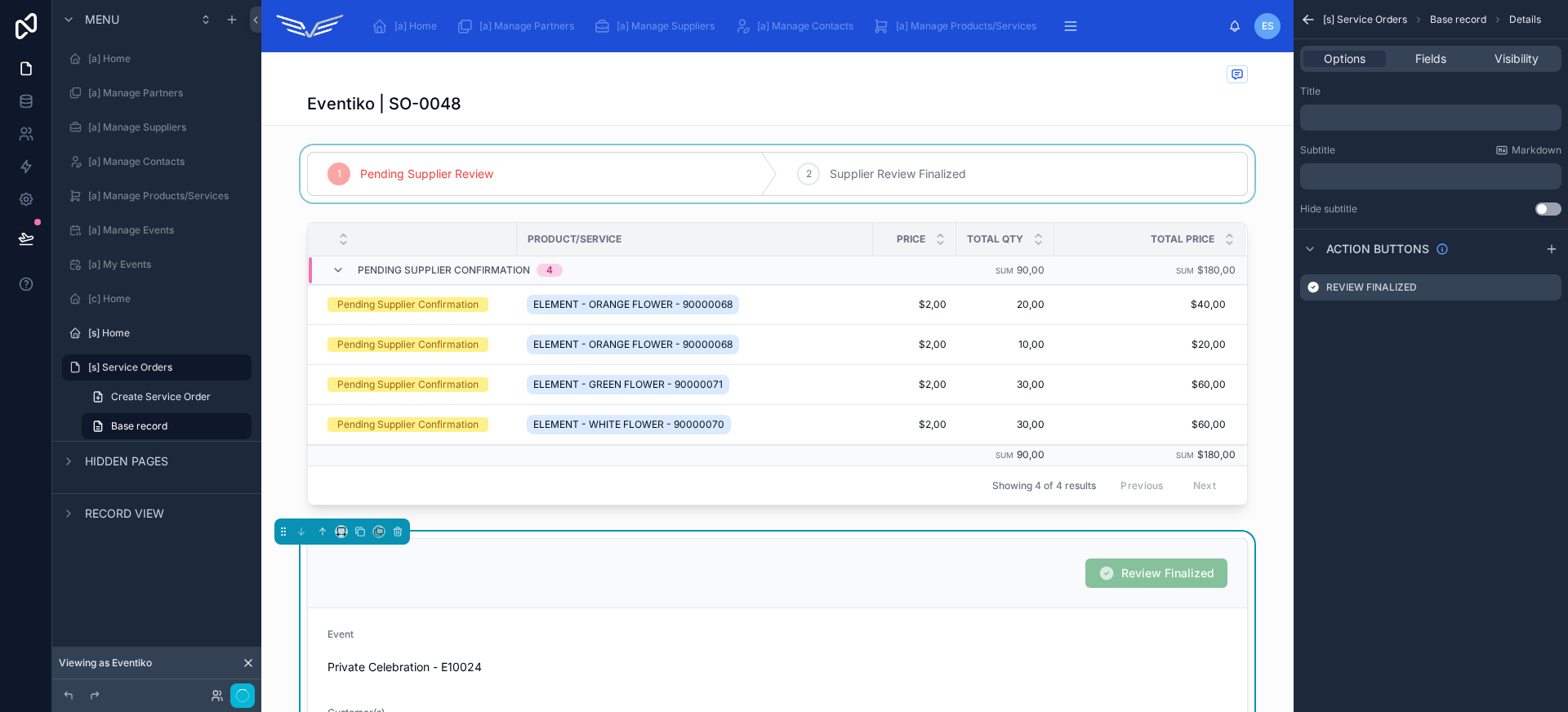
click at [657, 170] on div at bounding box center [777, 174] width 1032 height 57
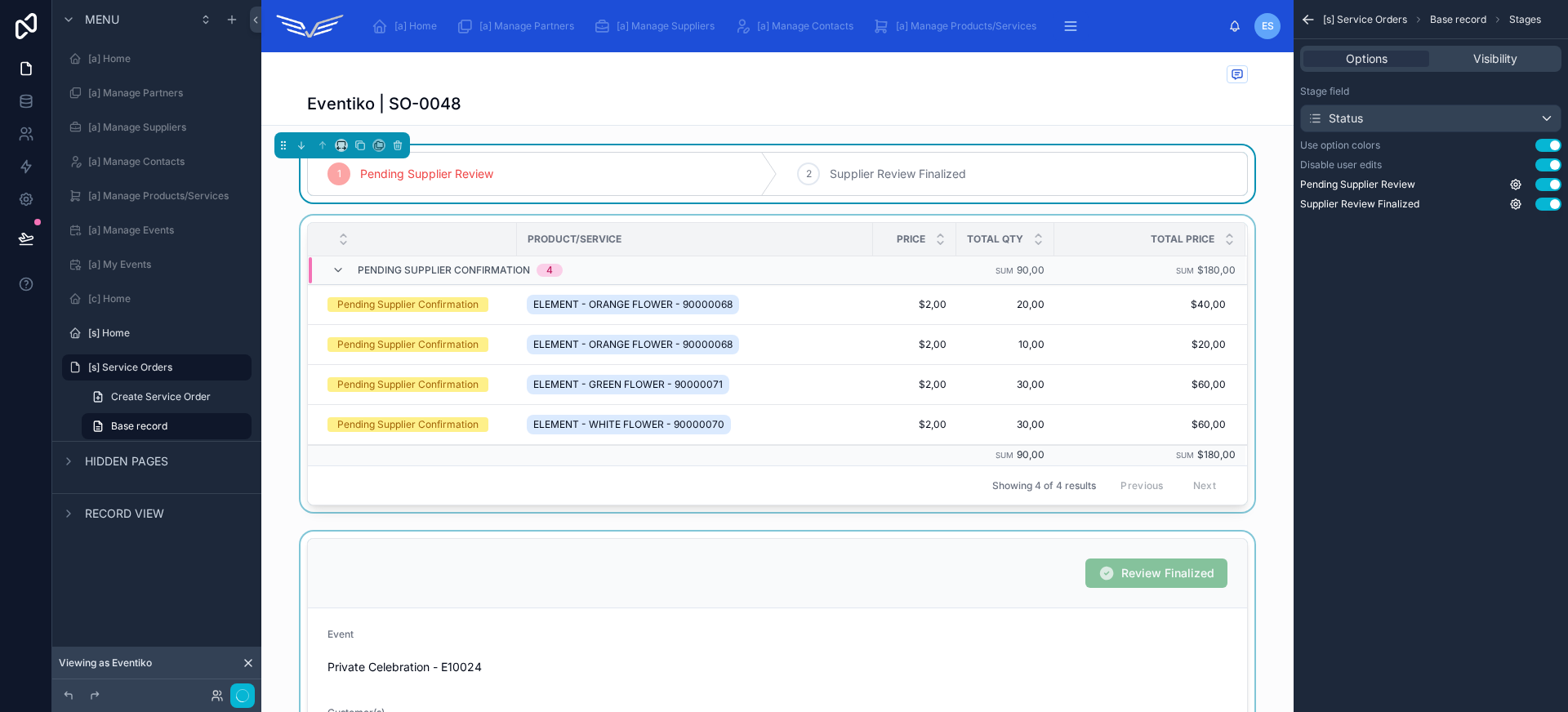
click at [693, 225] on th "Product/Service" at bounding box center [695, 240] width 356 height 34
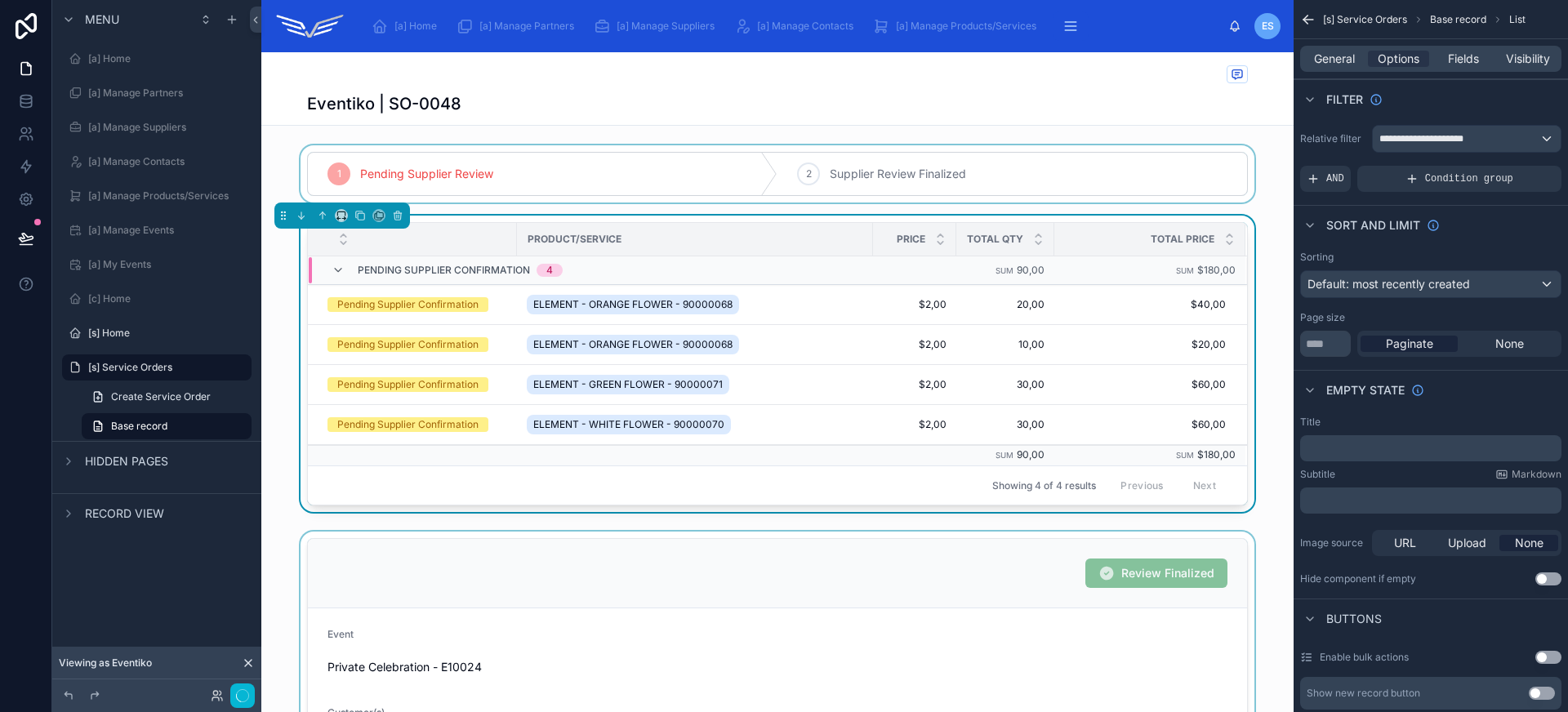
click at [798, 586] on div at bounding box center [777, 658] width 1032 height 254
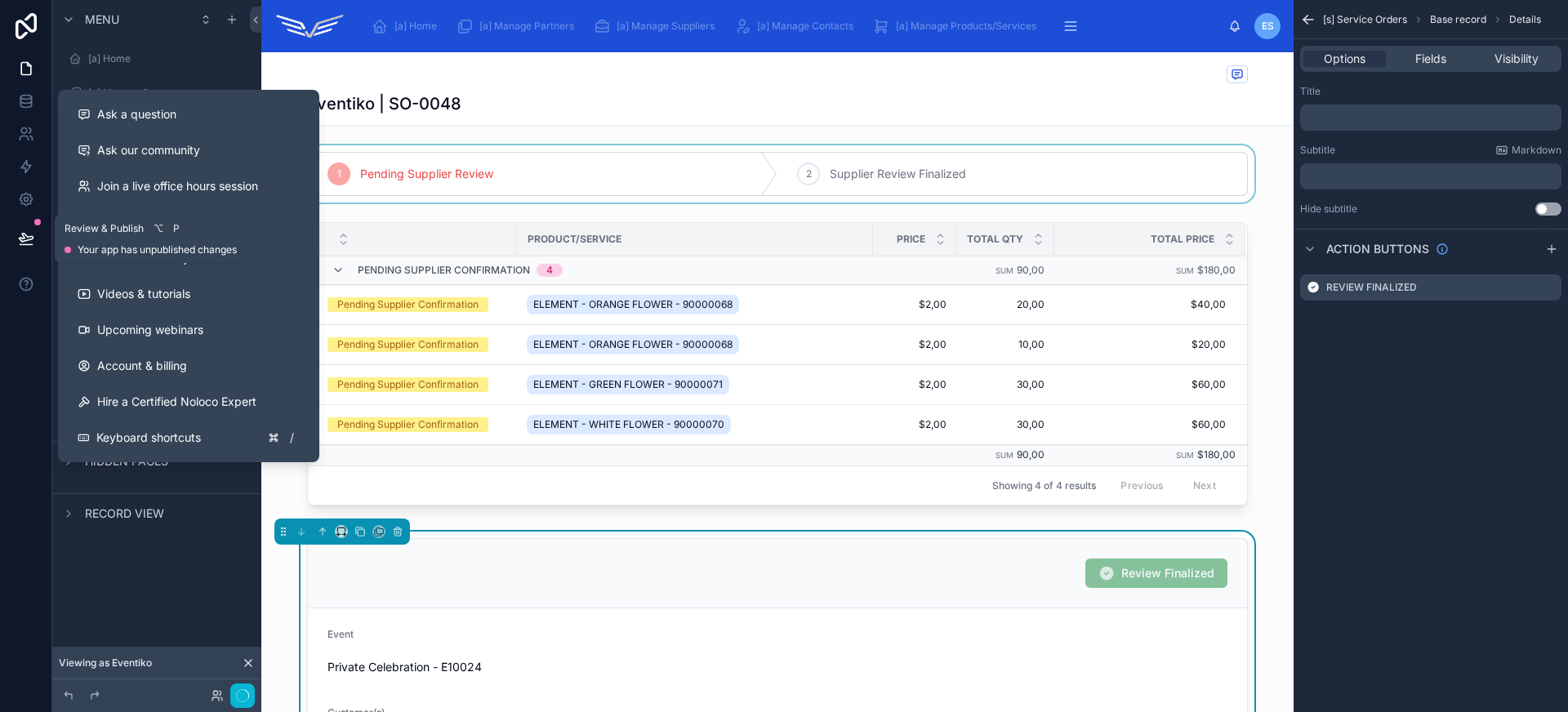
click at [23, 240] on icon at bounding box center [26, 238] width 16 height 16
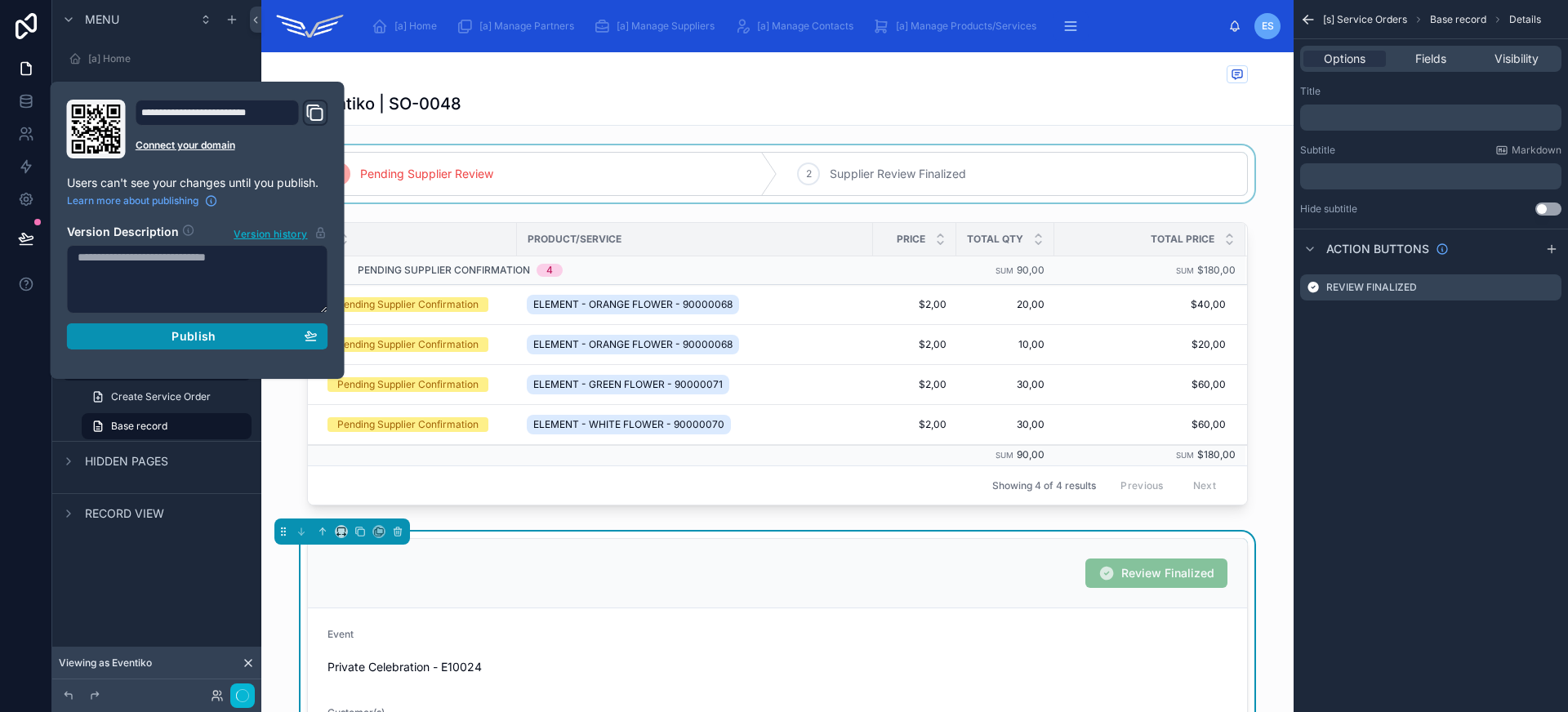
click at [156, 339] on div "Publish" at bounding box center [197, 336] width 240 height 15
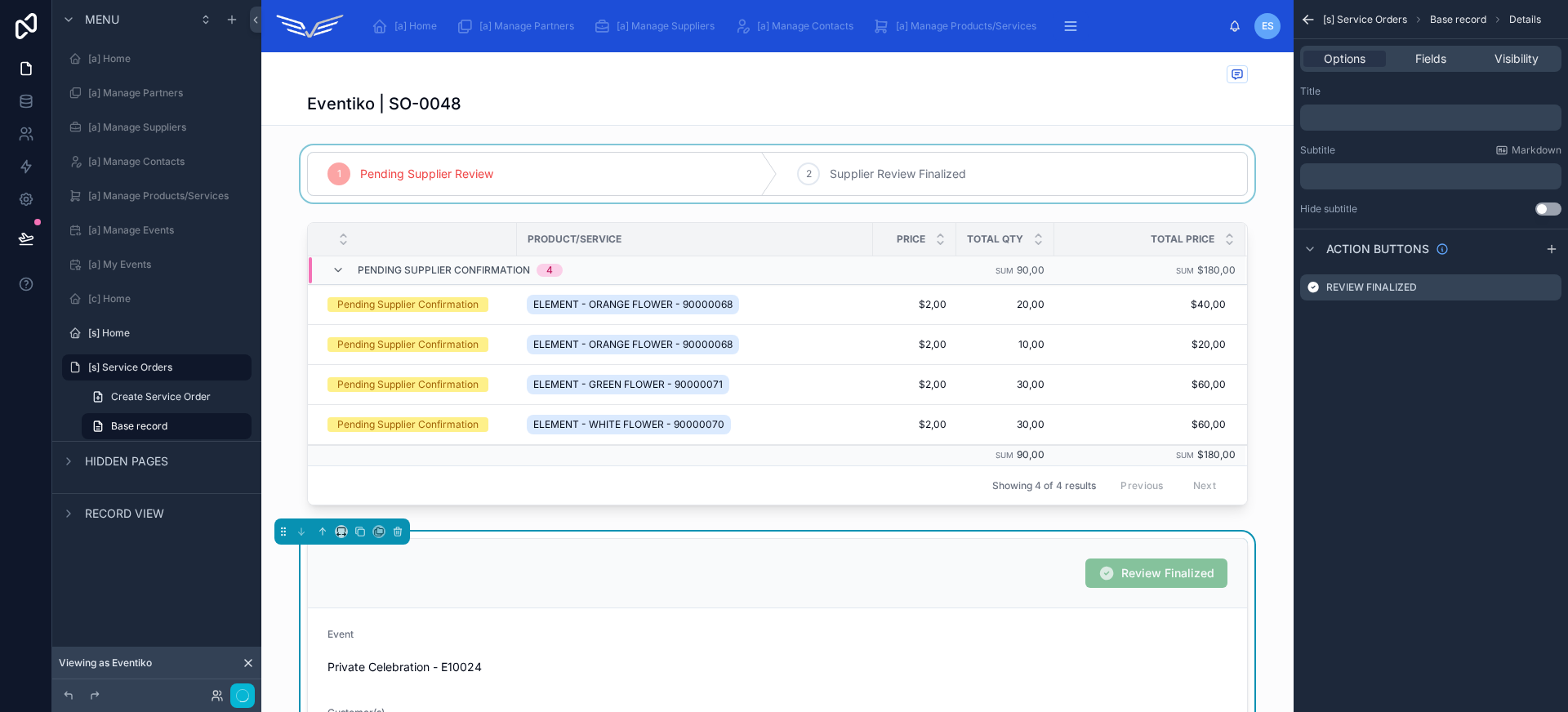
click at [899, 93] on div "Eventiko | SO-0048" at bounding box center [777, 104] width 941 height 23
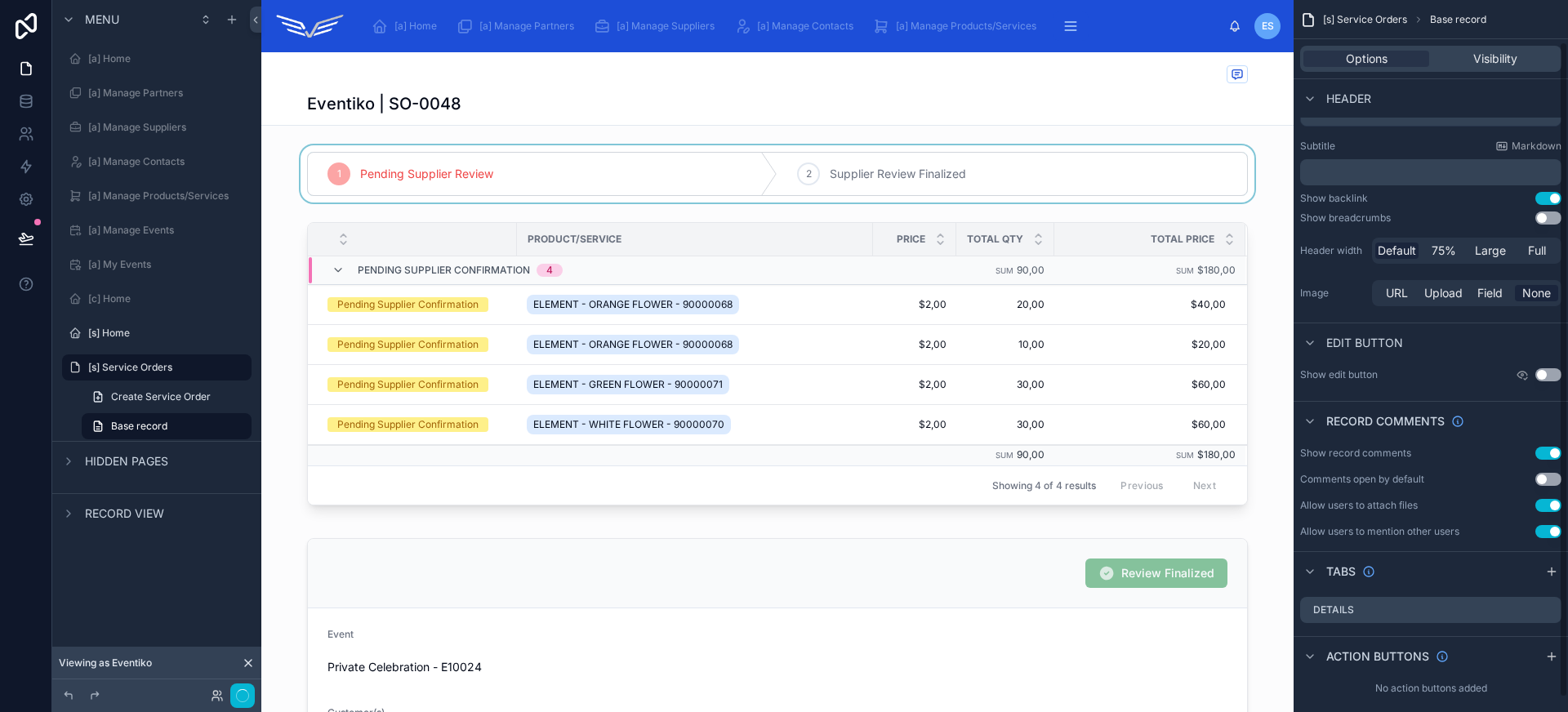
scroll to position [60, 0]
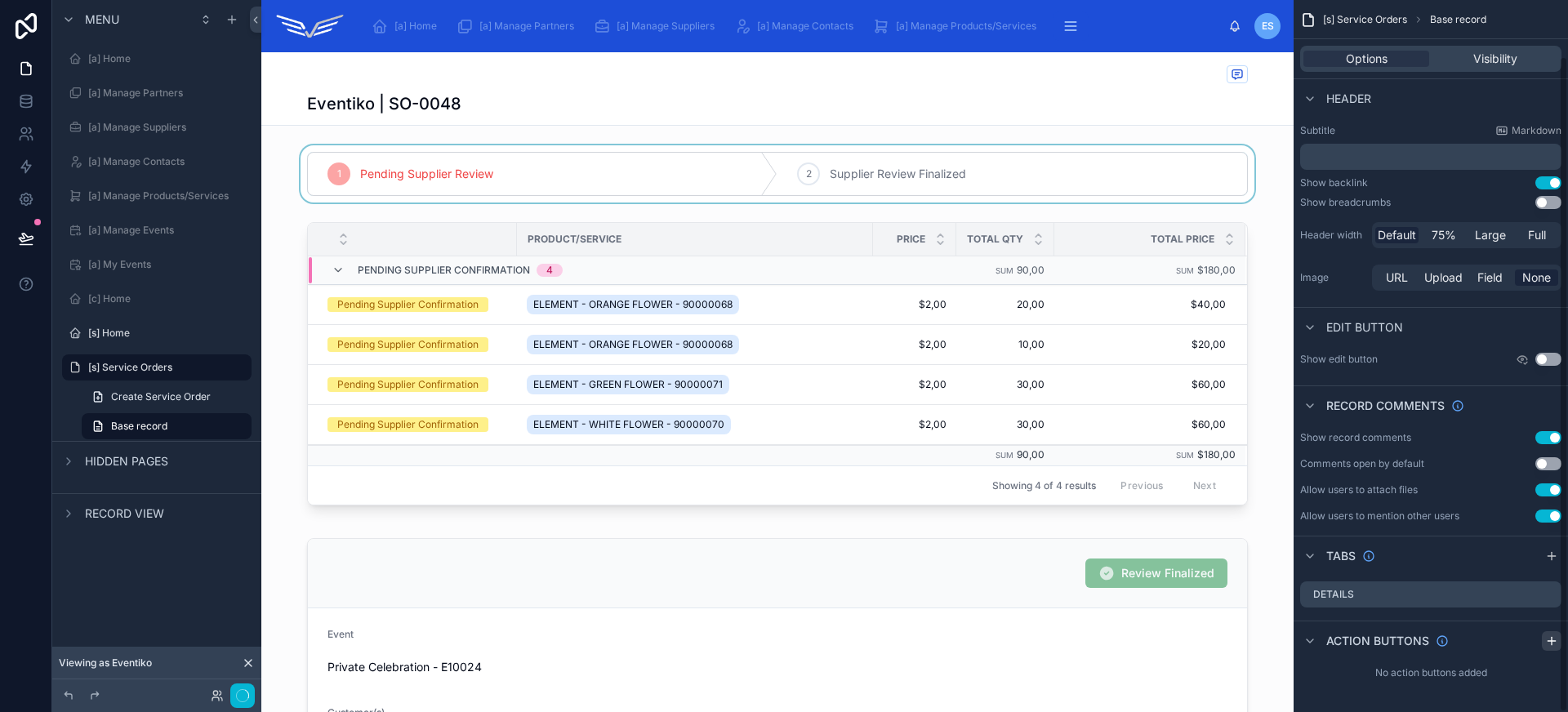
click at [1543, 639] on div "scrollable content" at bounding box center [1551, 641] width 20 height 20
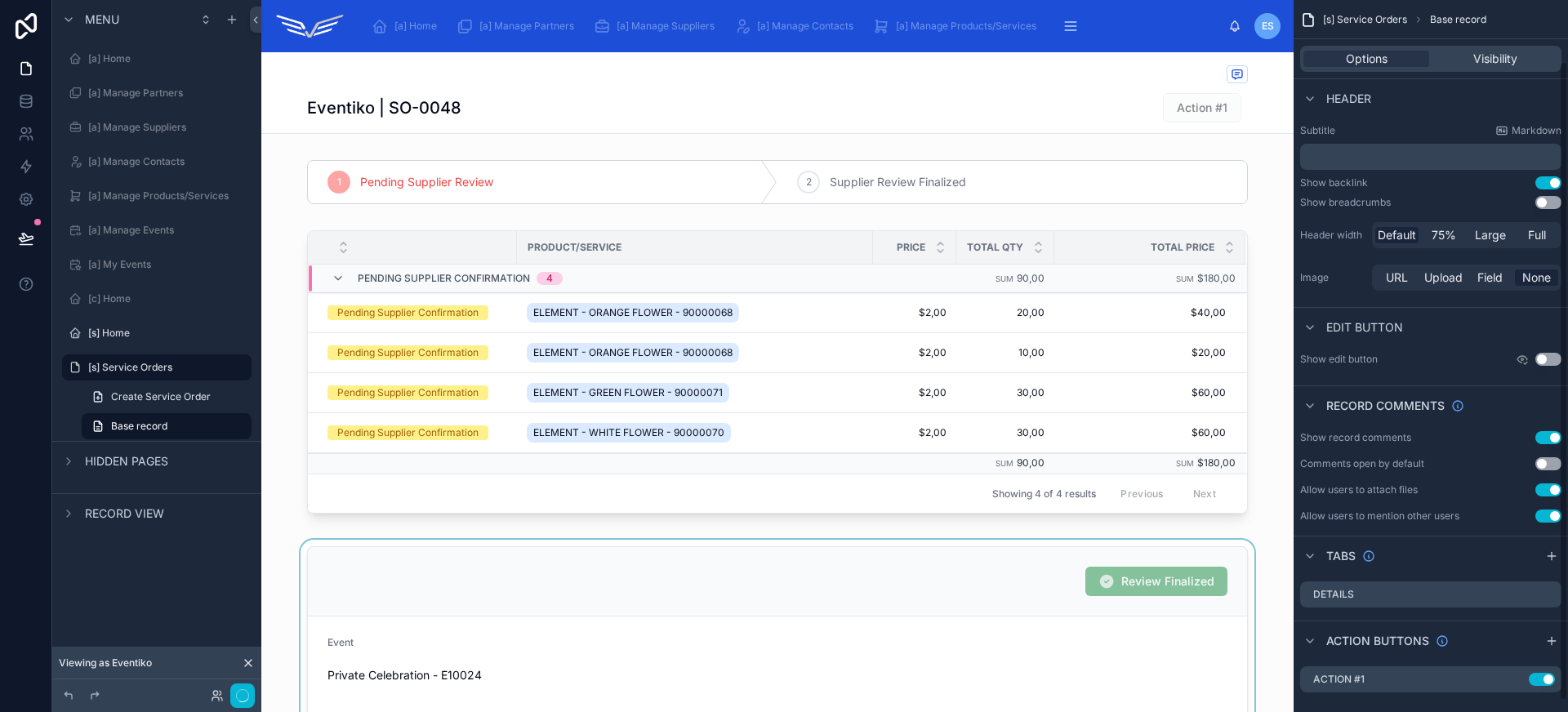
scroll to position [80, 0]
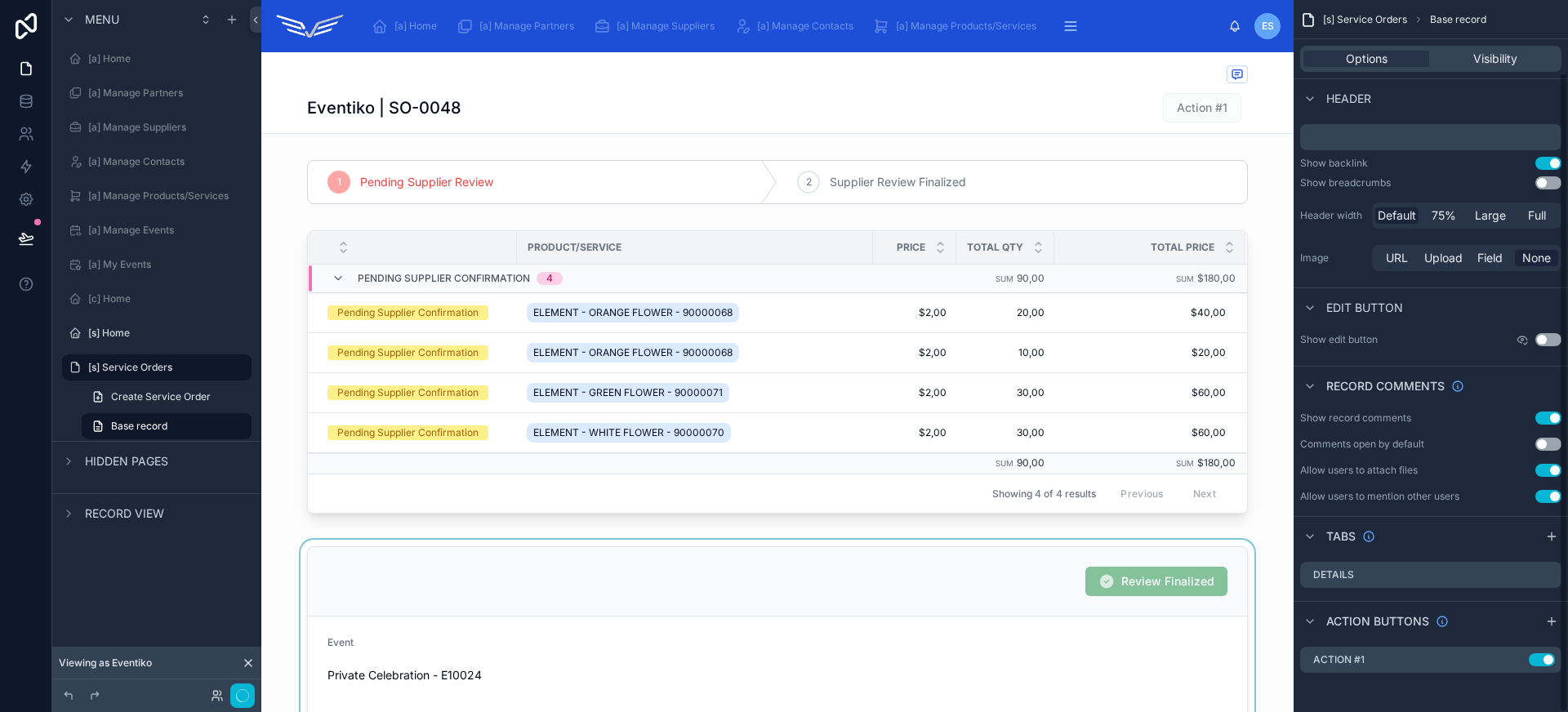
click at [1005, 571] on div at bounding box center [777, 667] width 1032 height 254
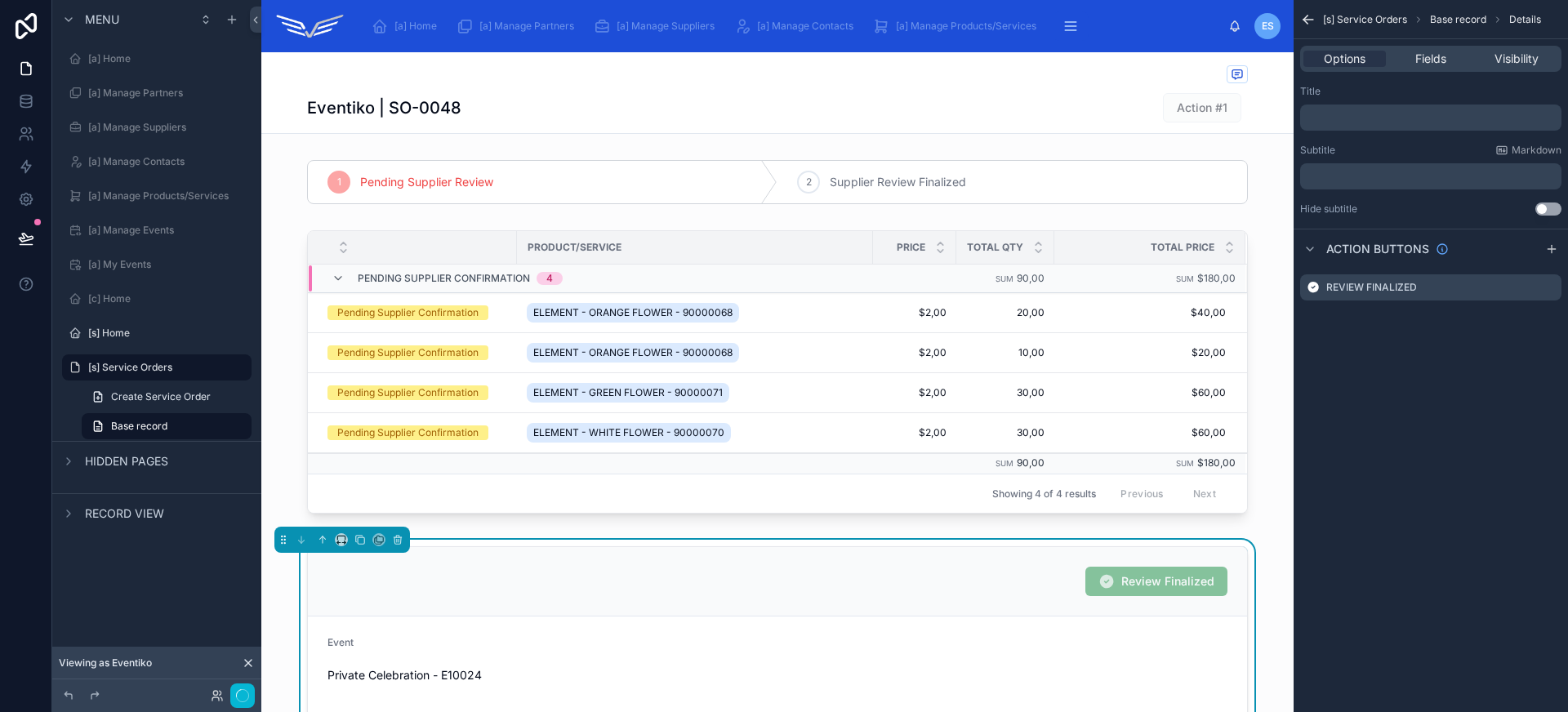
scroll to position [0, 0]
click at [390, 535] on button at bounding box center [398, 539] width 18 height 18
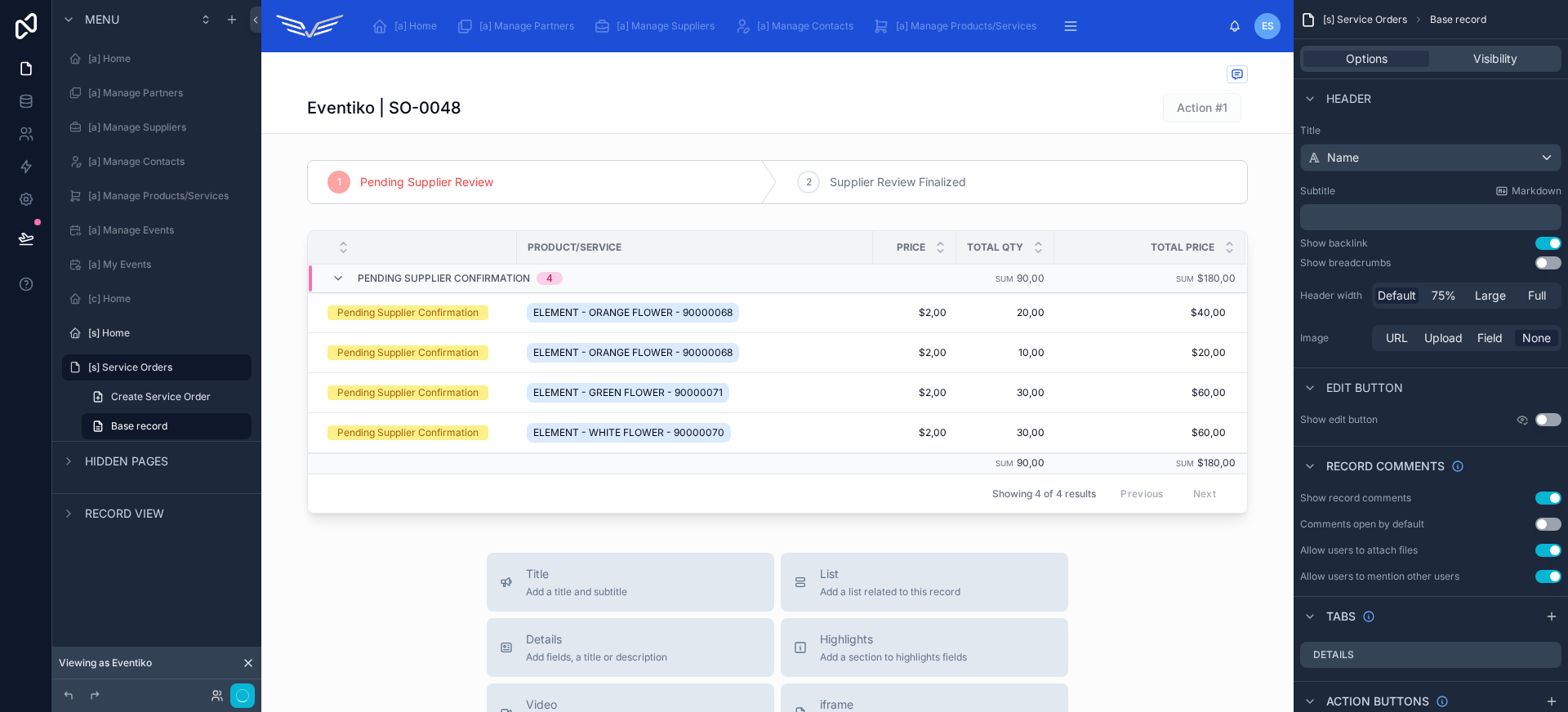
click at [897, 114] on div "Eventiko | SO-0048 Action #1" at bounding box center [777, 107] width 941 height 31
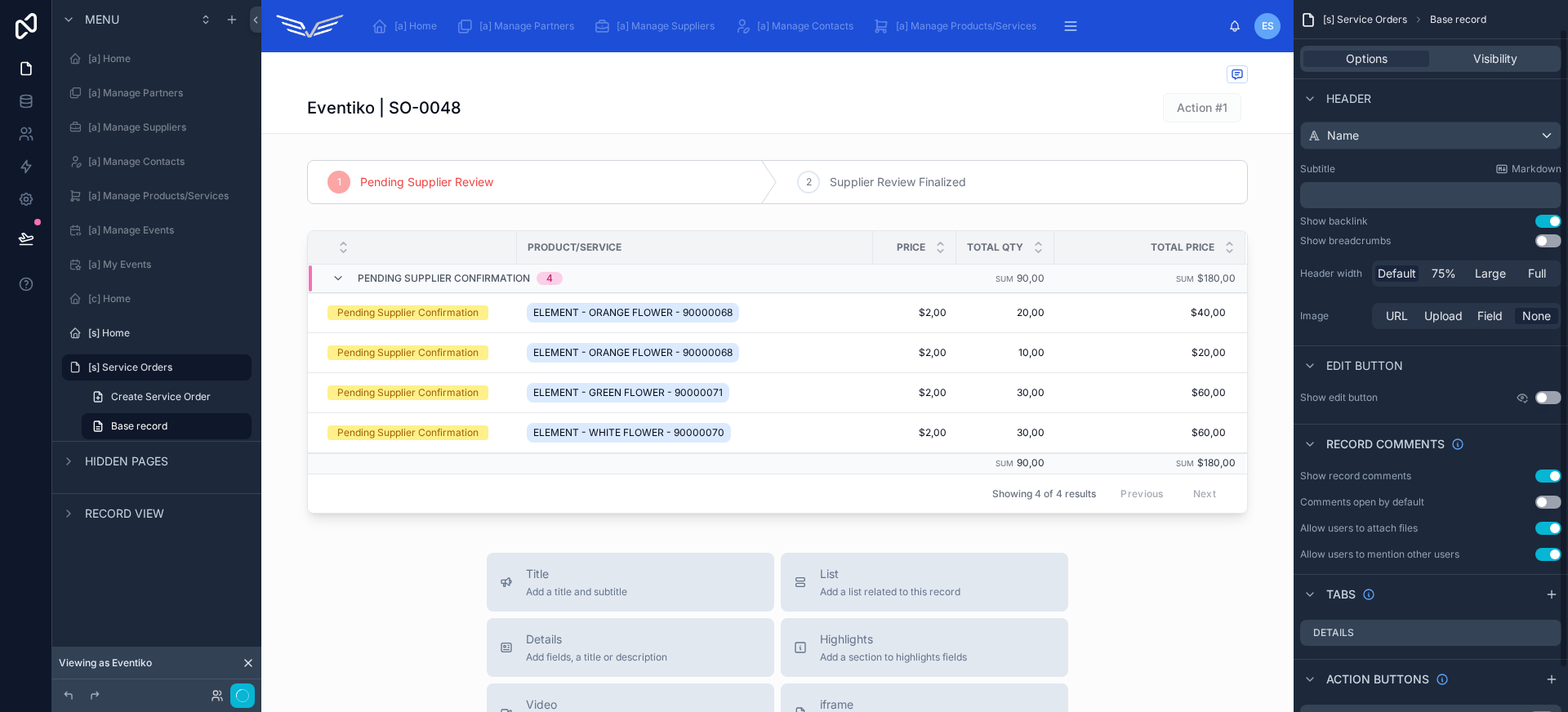
scroll to position [34, 0]
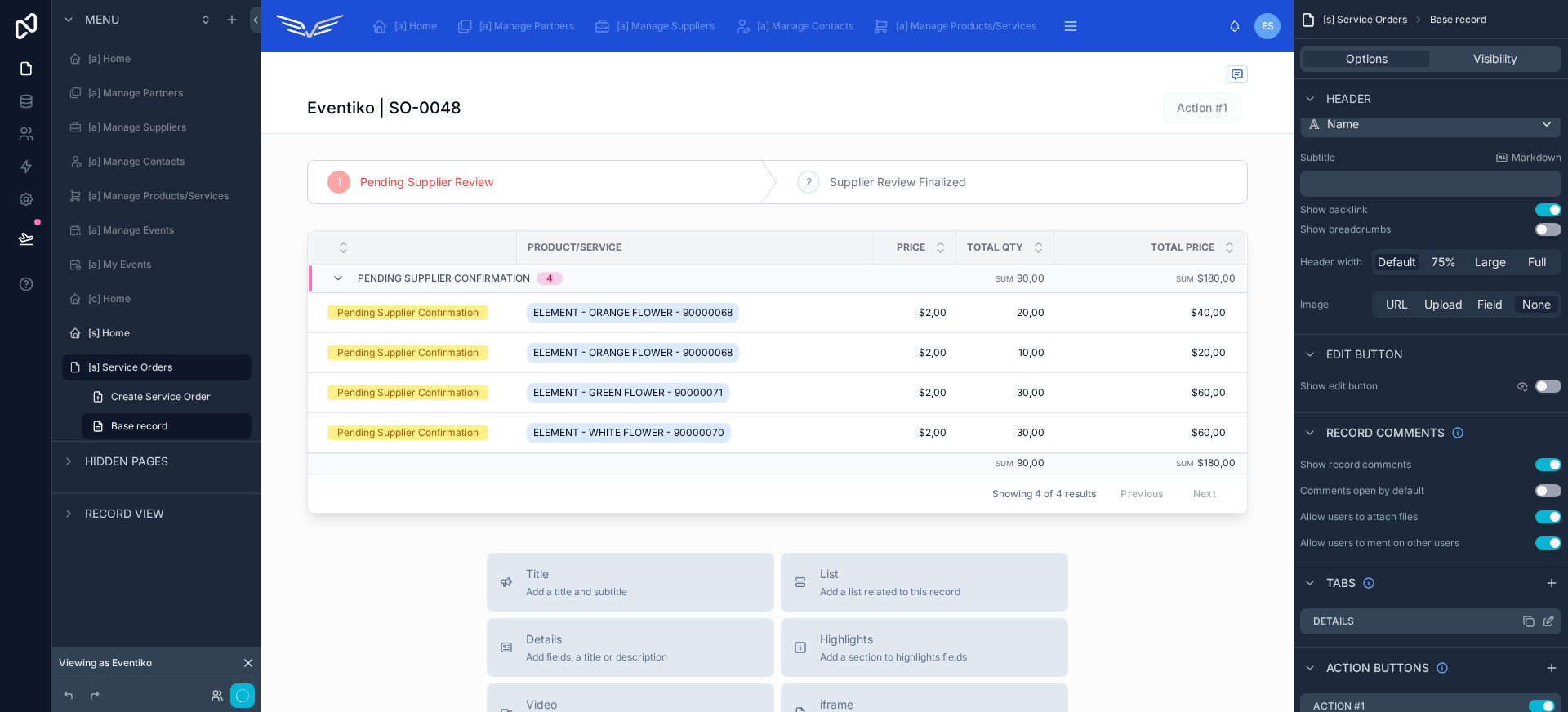
click at [1548, 619] on icon "scrollable content" at bounding box center [1549, 619] width 6 height 6
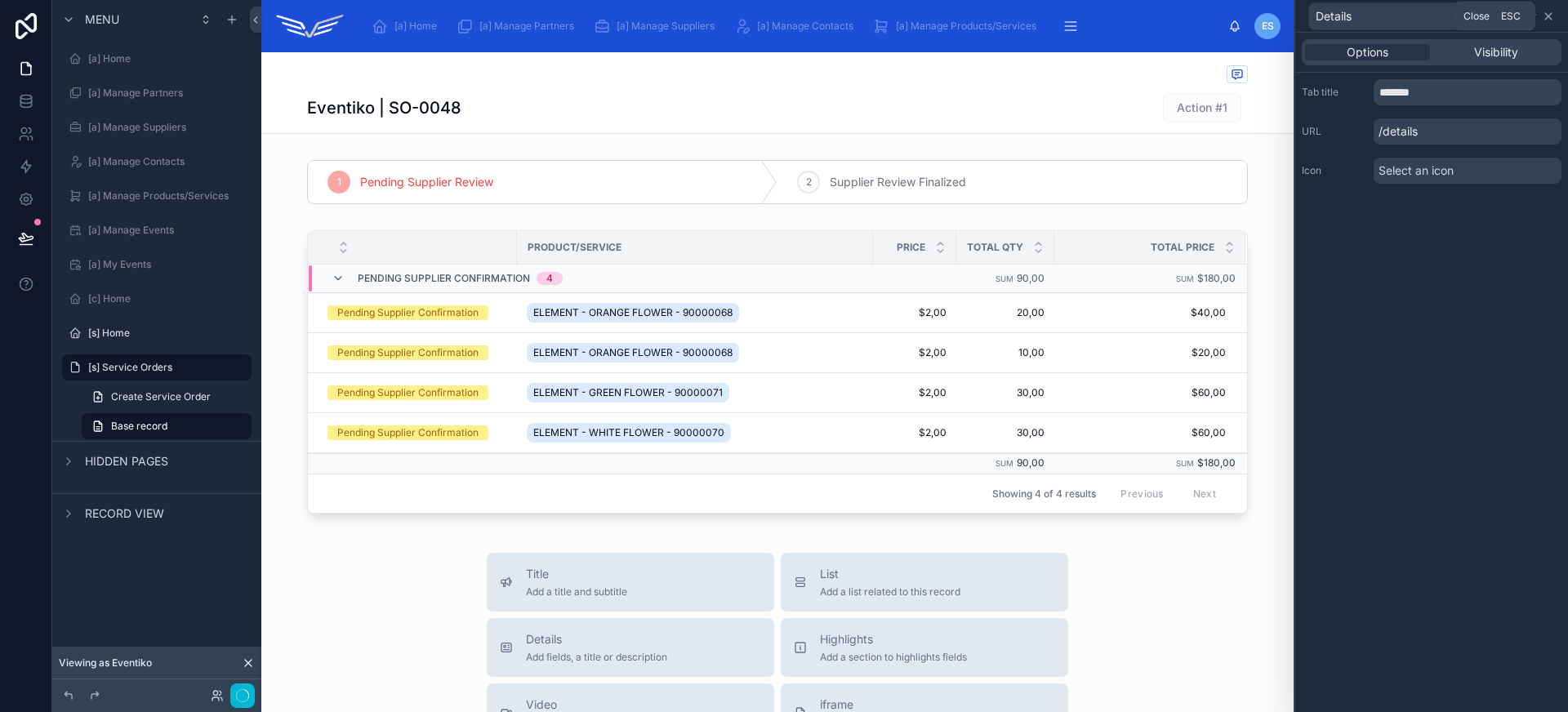
click at [1548, 15] on icon at bounding box center [1548, 16] width 6 height 6
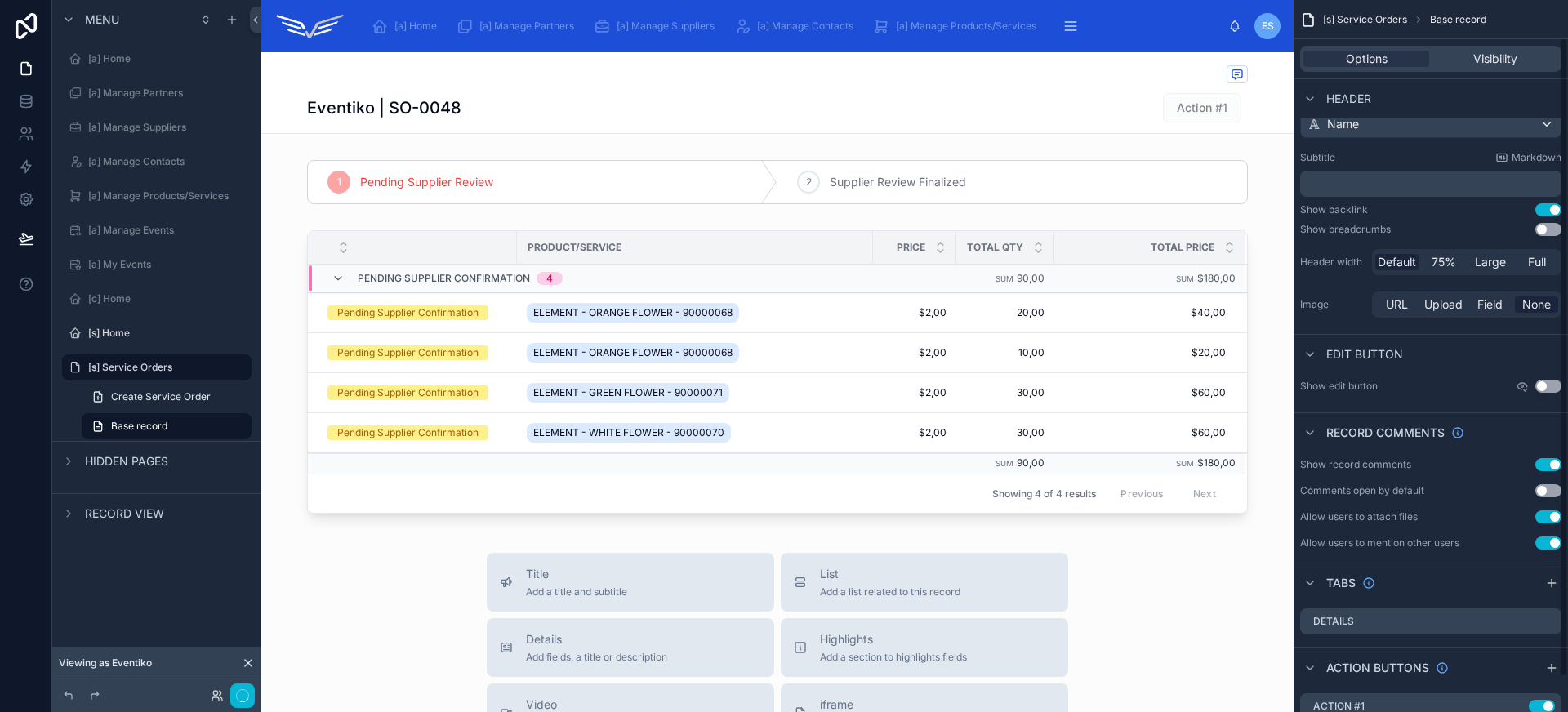
scroll to position [80, 0]
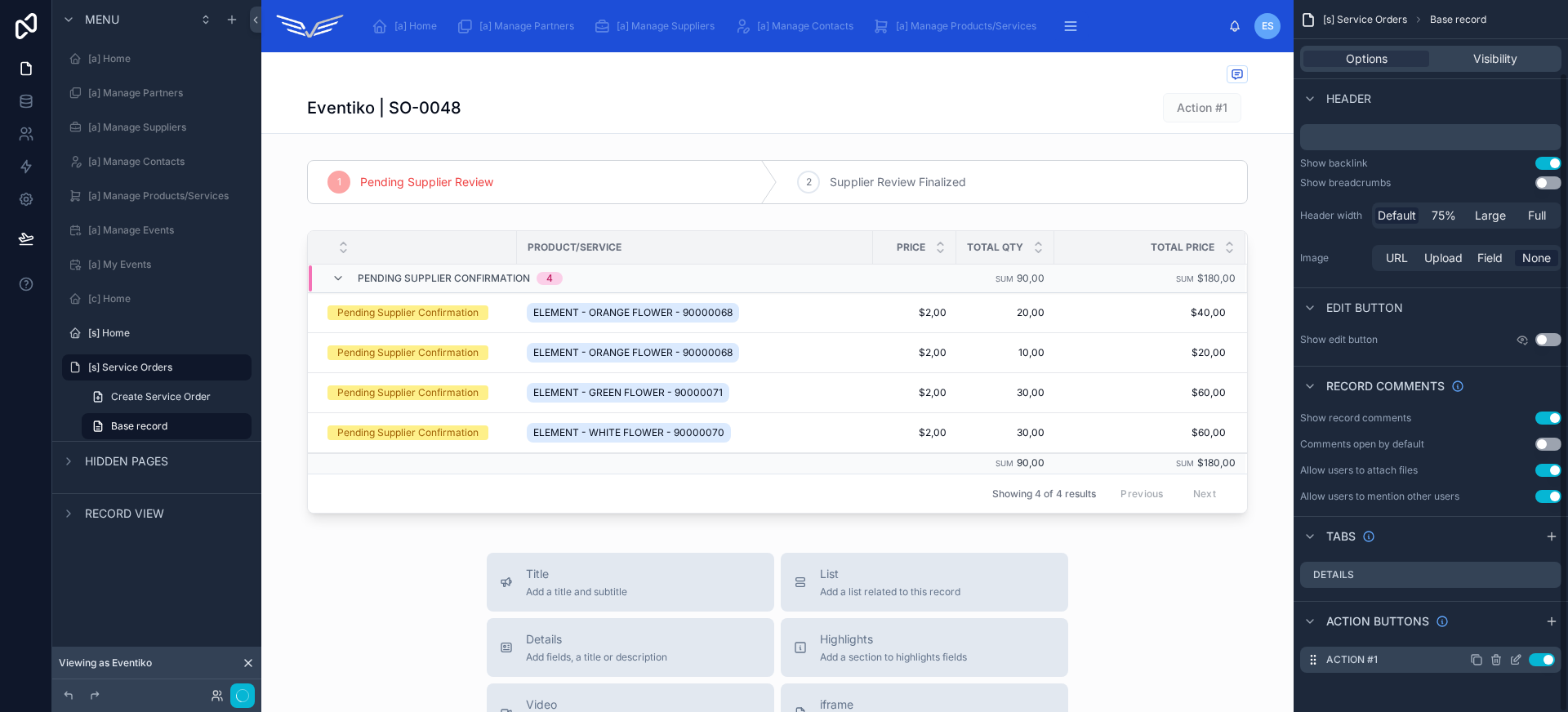
click at [1517, 661] on icon "scrollable content" at bounding box center [1516, 659] width 13 height 13
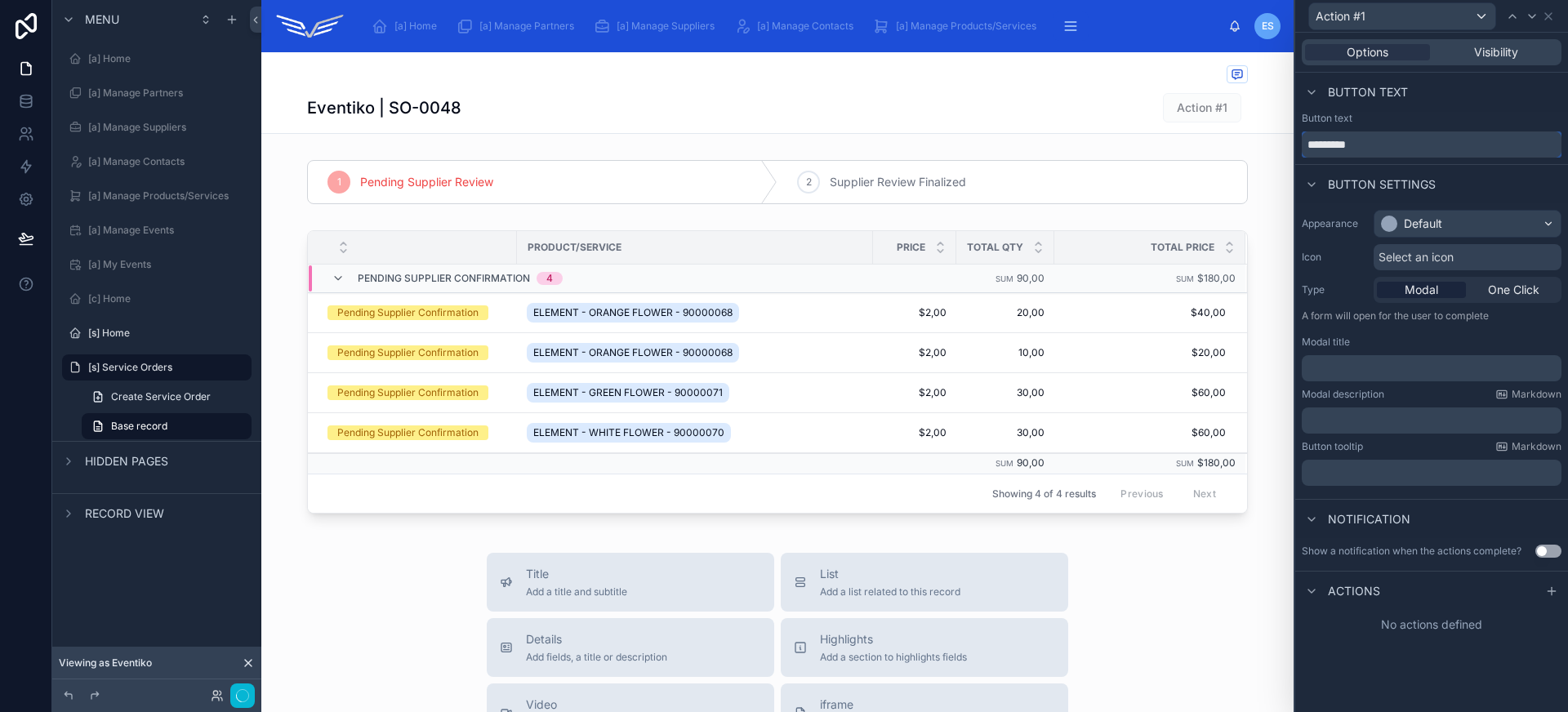
click at [1401, 154] on input "*********" at bounding box center [1431, 144] width 259 height 26
type input "**********"
click at [1427, 211] on div "Default" at bounding box center [1468, 223] width 187 height 26
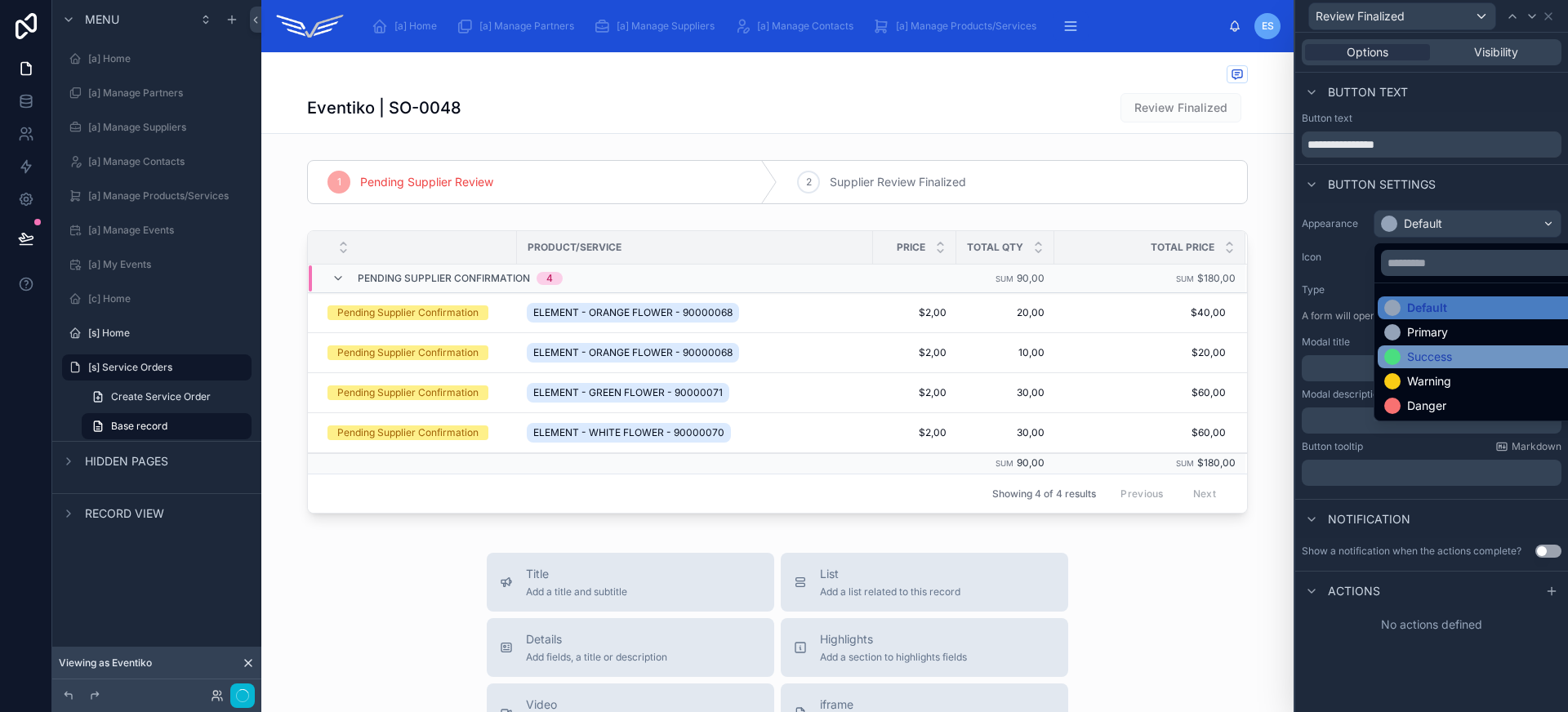
click at [1450, 360] on div "Success" at bounding box center [1429, 356] width 45 height 16
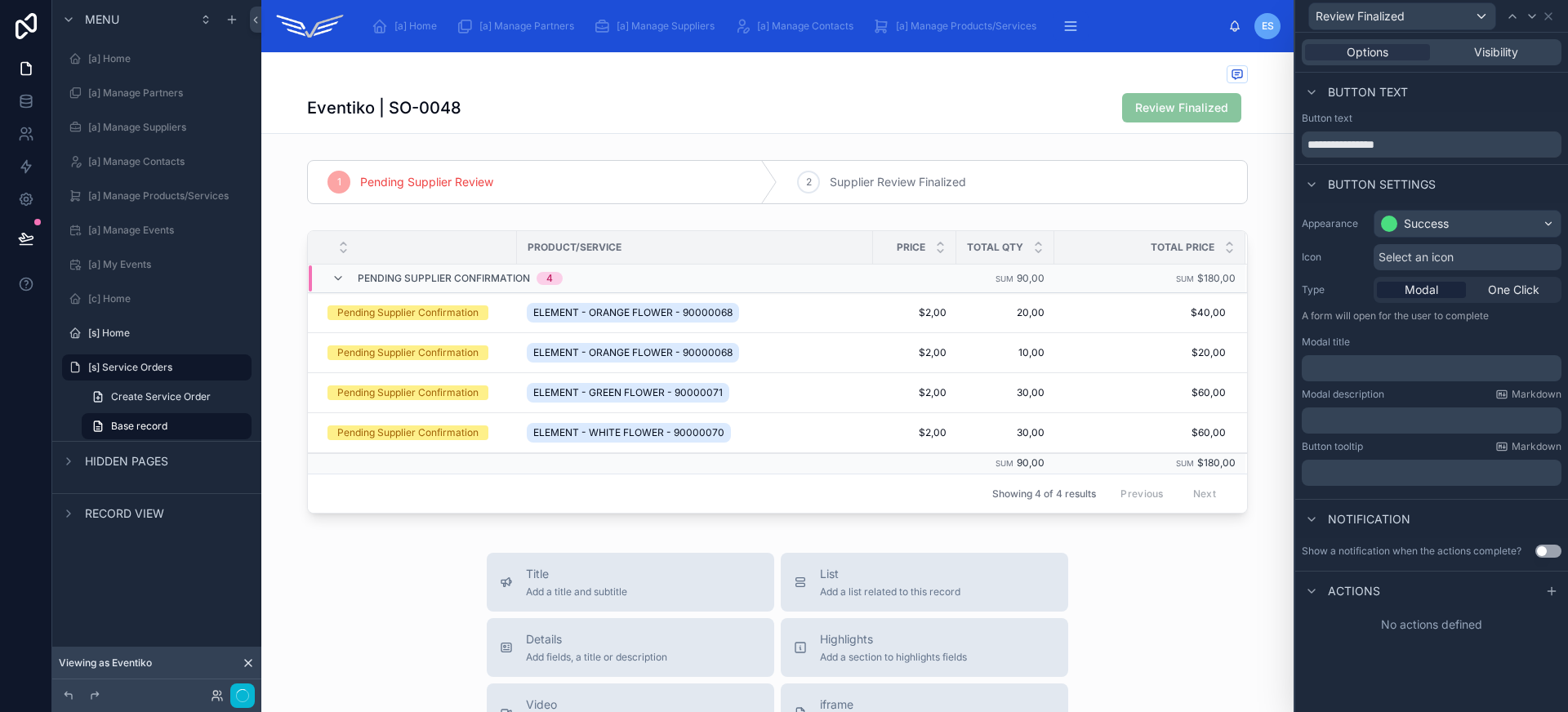
click at [1429, 271] on div "Appearance Success Icon Select an icon Type Modal One Click A form will open fo…" at bounding box center [1431, 347] width 273 height 289
click at [1425, 267] on div "Select an icon" at bounding box center [1467, 257] width 187 height 26
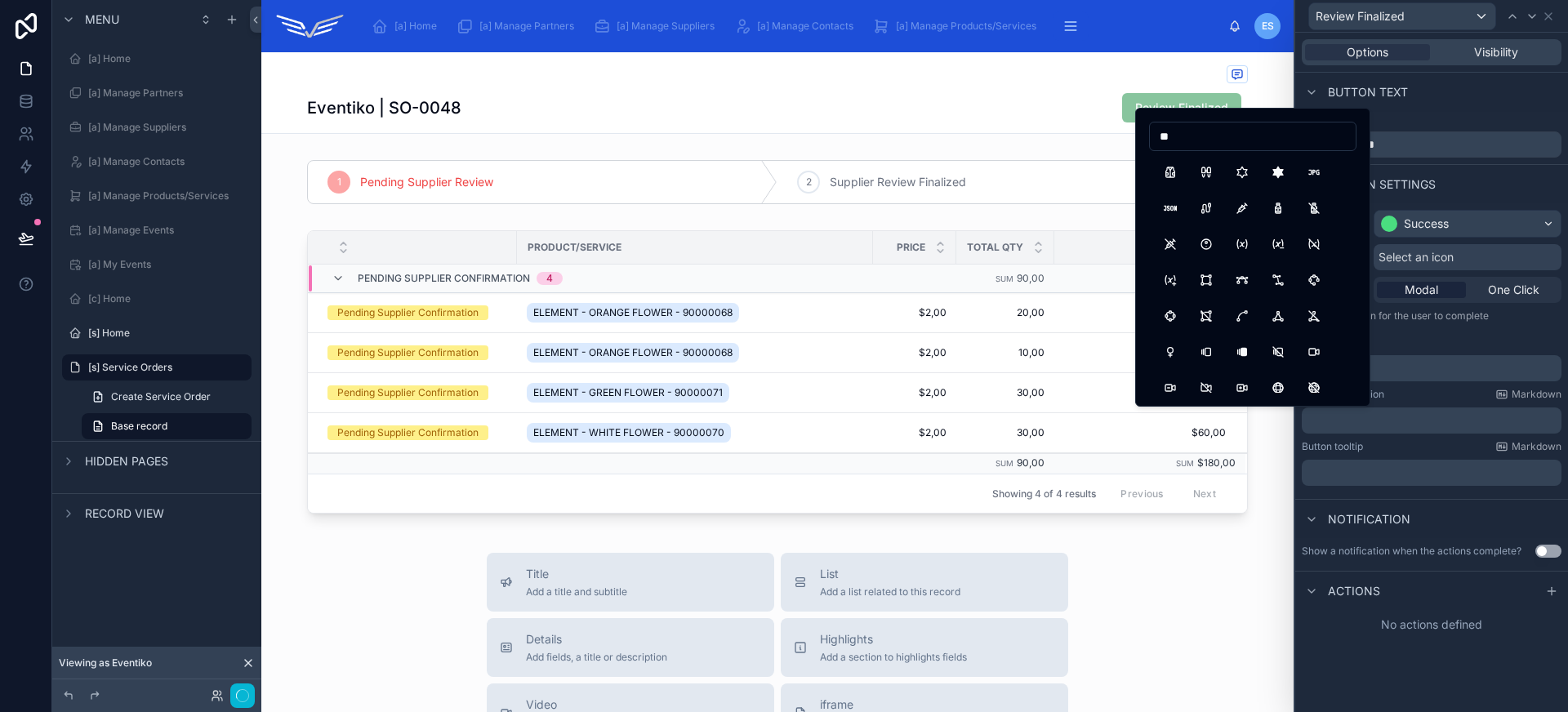
type input "*"
type input "****"
click at [1172, 173] on button "Check" at bounding box center [1170, 171] width 29 height 29
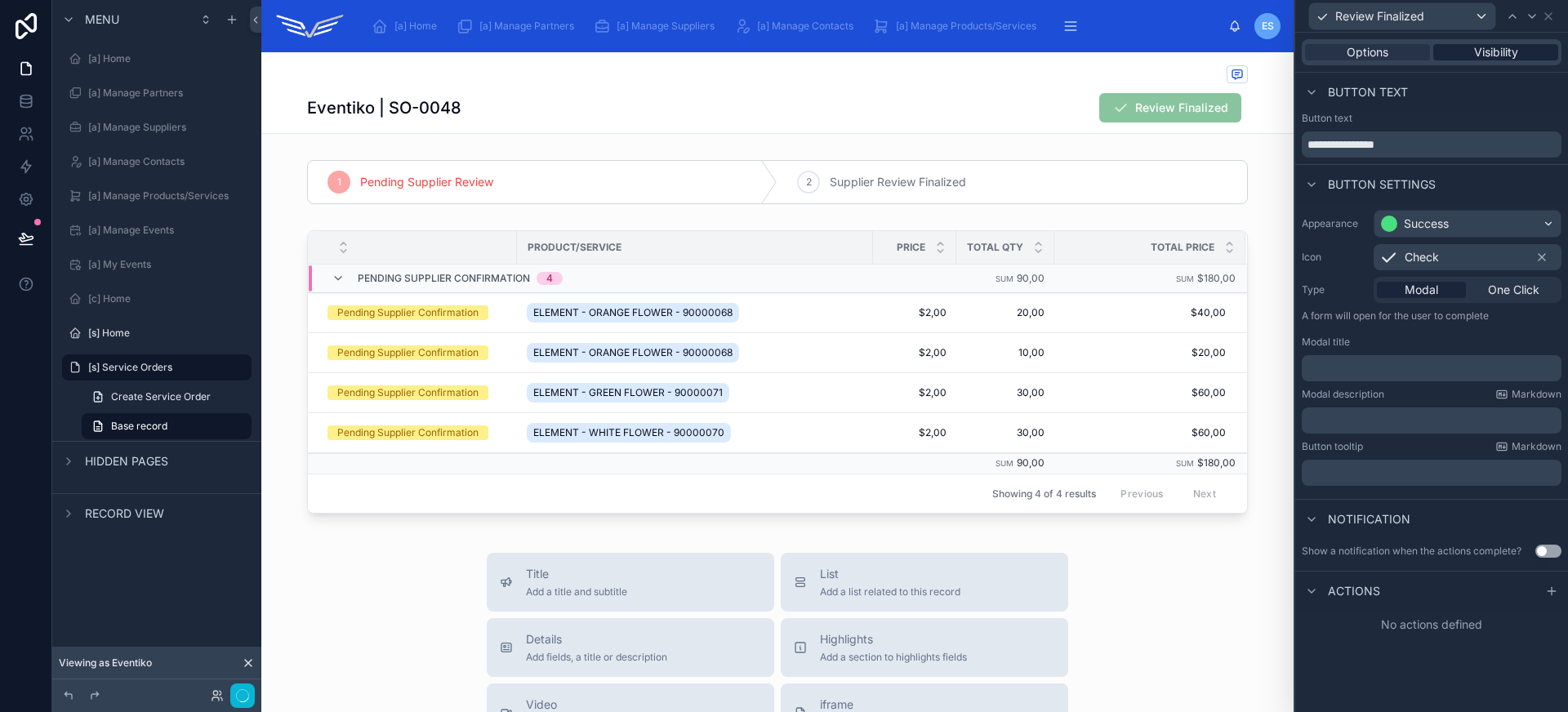
click at [1508, 57] on span "Visibility" at bounding box center [1496, 52] width 44 height 16
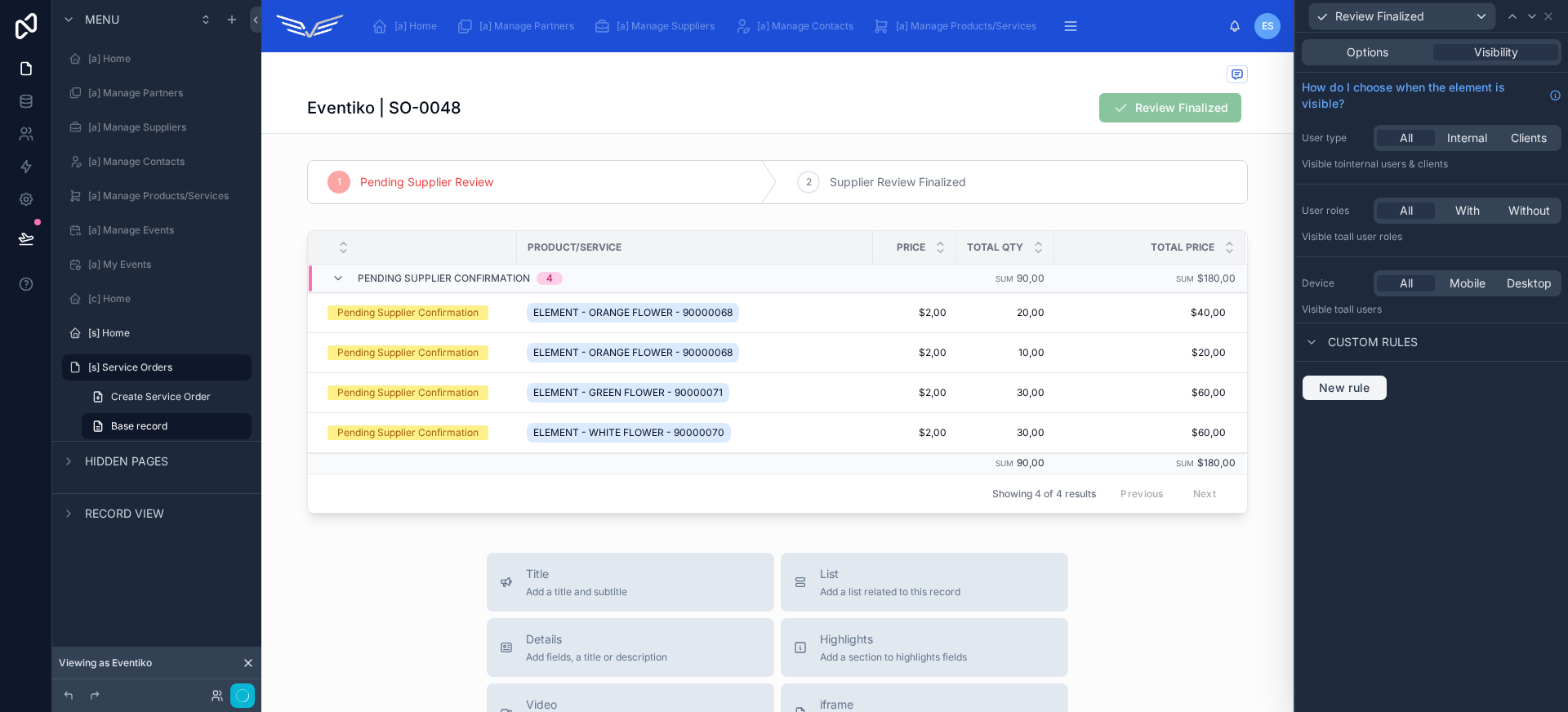
click at [1365, 383] on span "New rule" at bounding box center [1344, 387] width 65 height 15
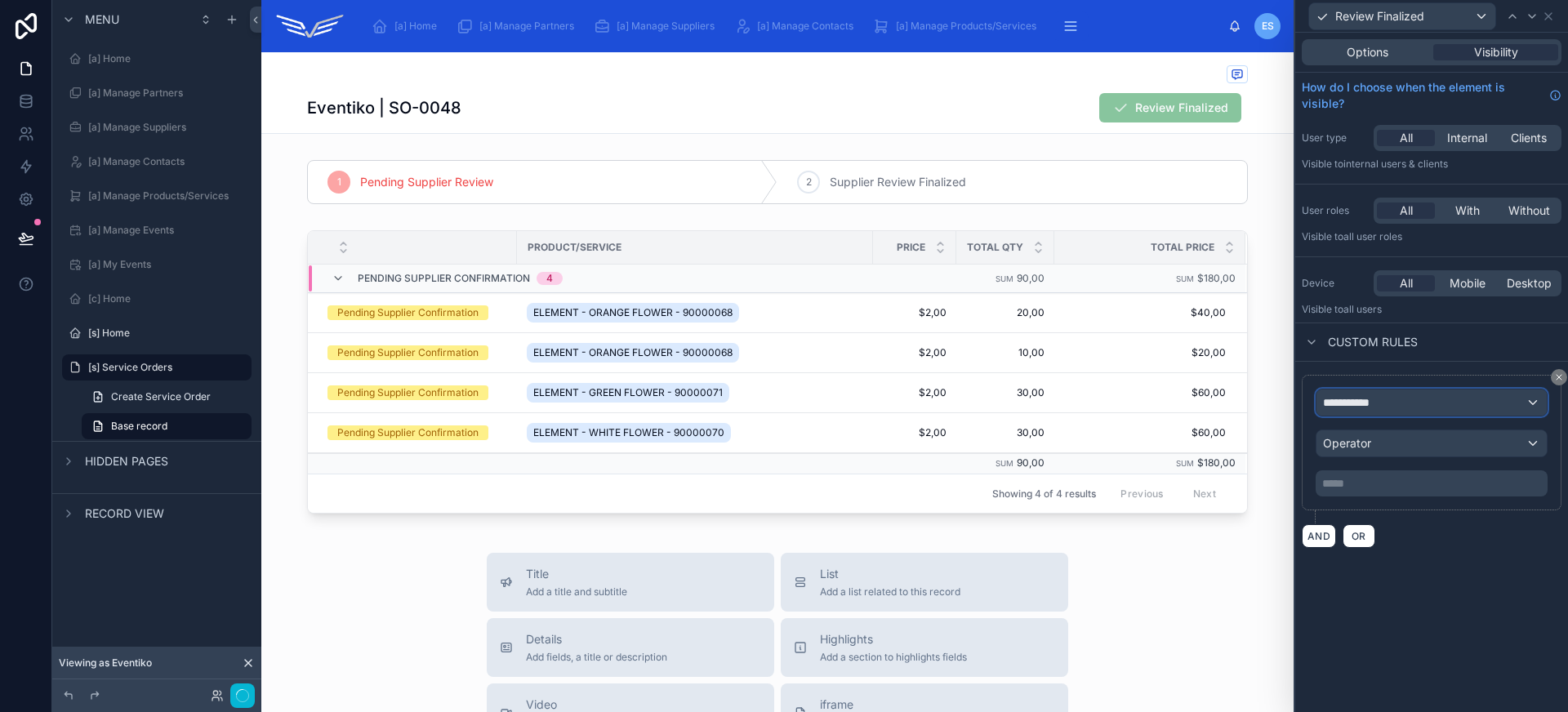
click at [1382, 402] on span "**********" at bounding box center [1353, 402] width 60 height 16
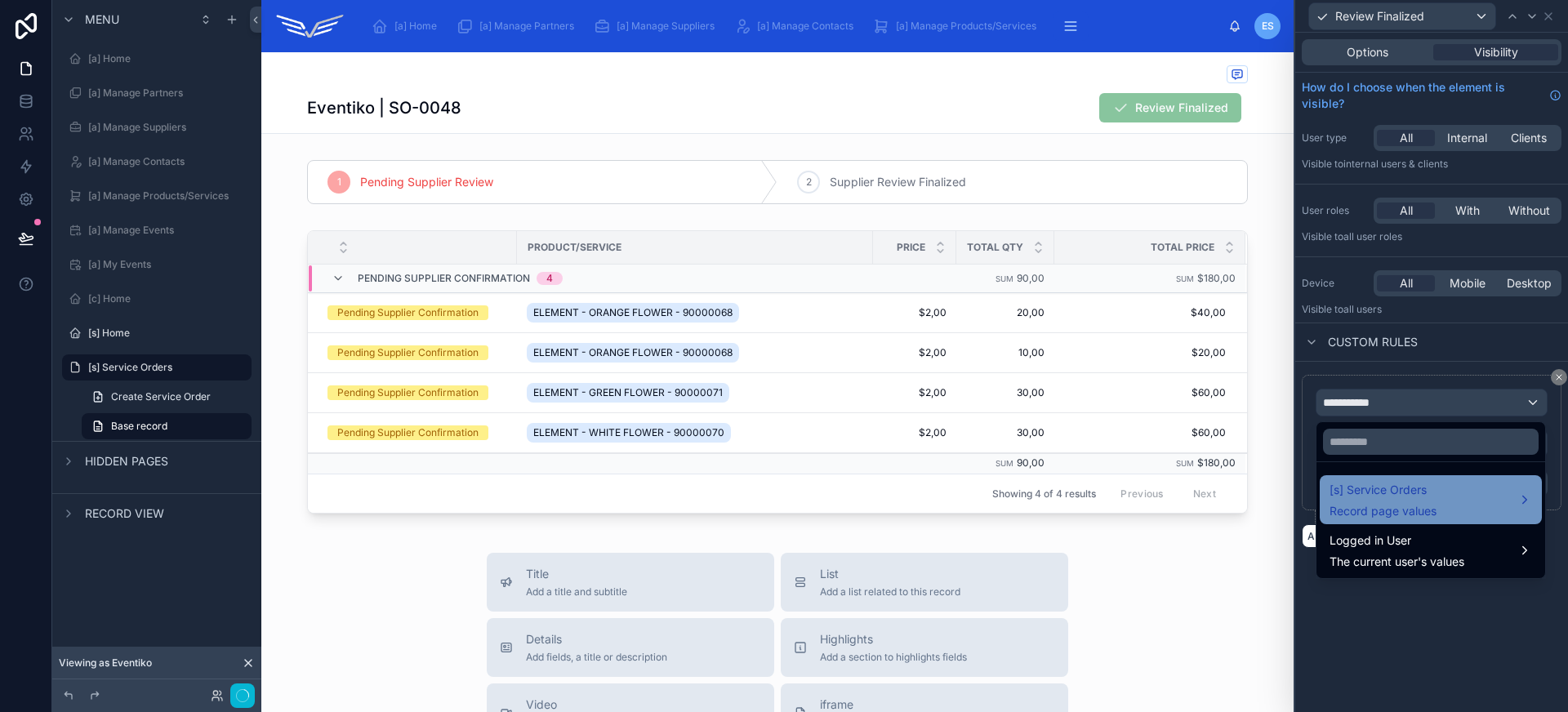
click at [1383, 475] on div "[s] Service Orders Record page values" at bounding box center [1430, 499] width 222 height 49
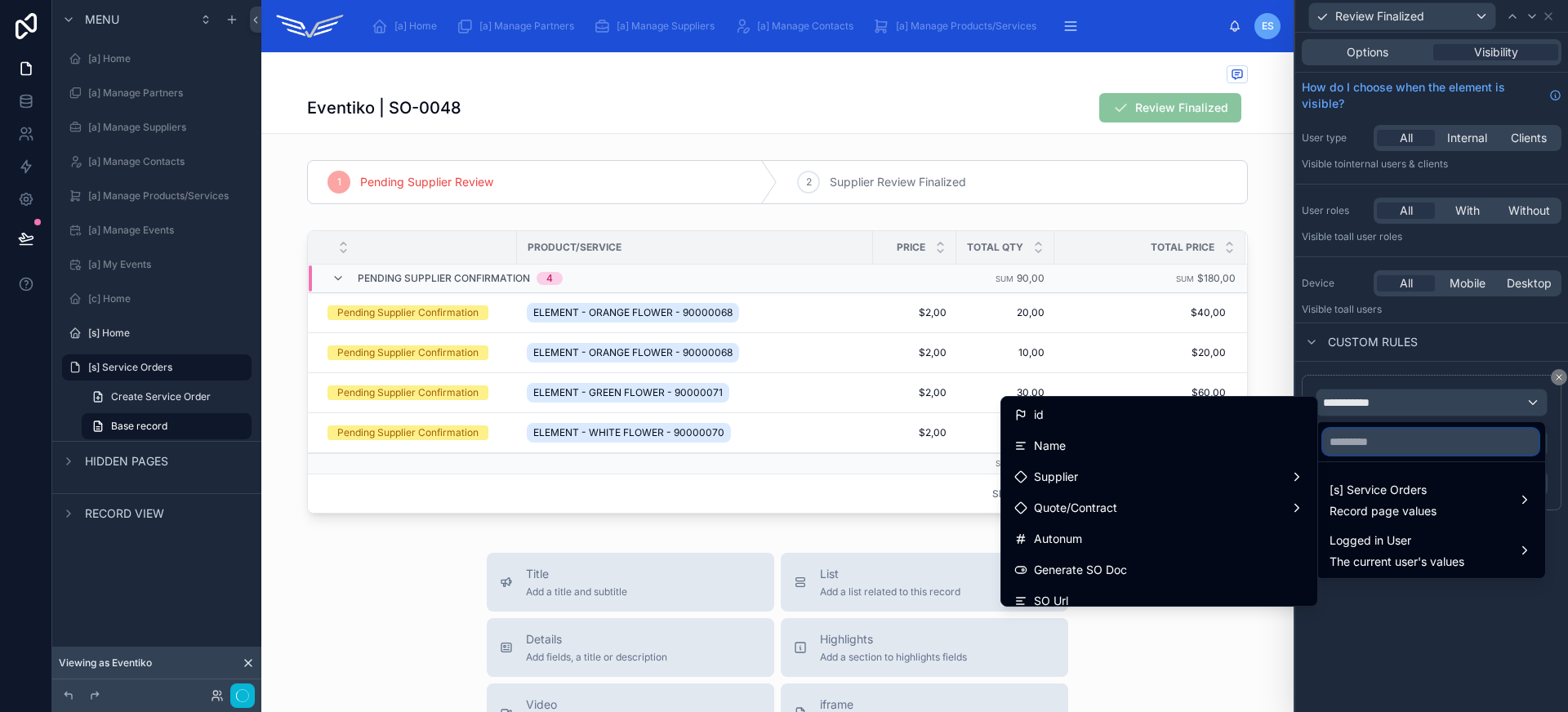
click at [1382, 446] on input "text" at bounding box center [1430, 441] width 216 height 26
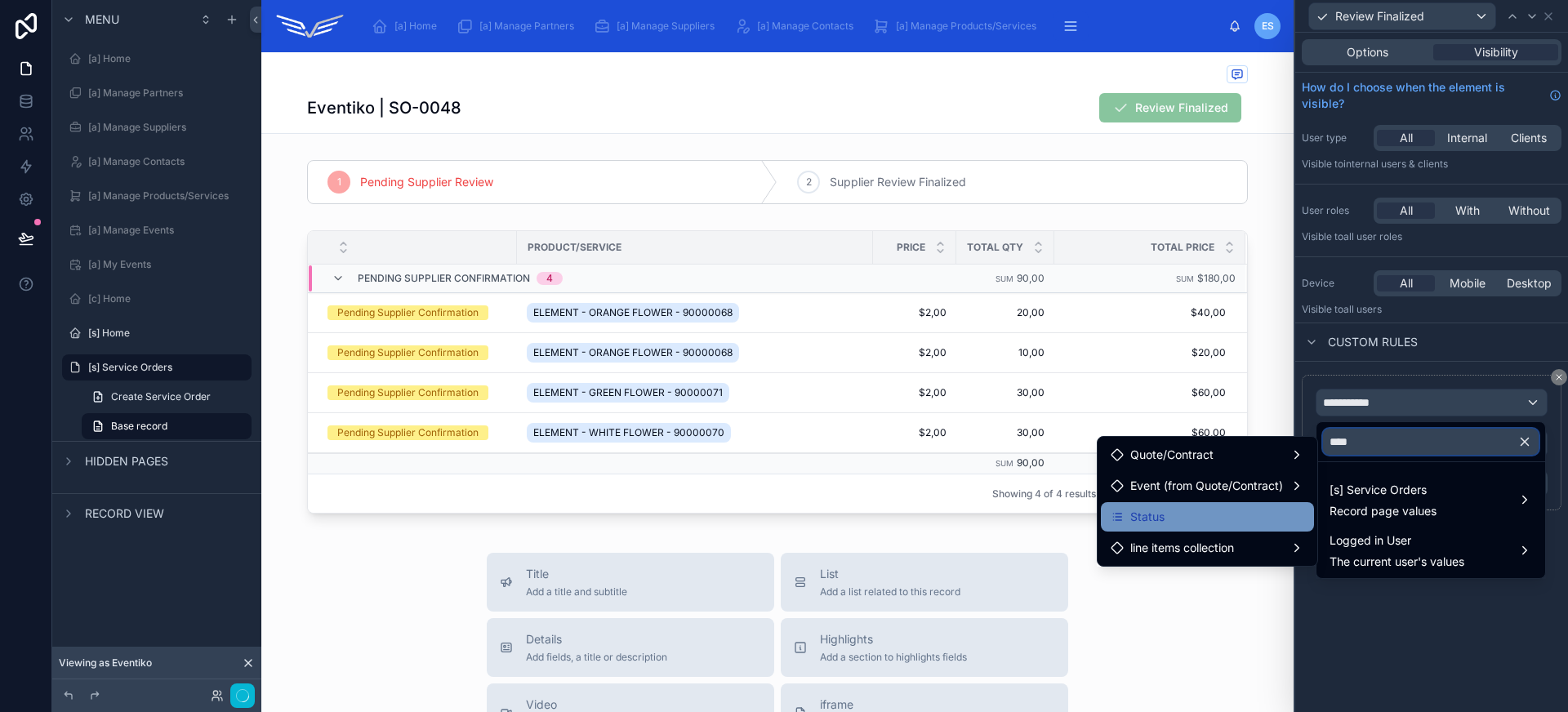
type input "****"
click at [1235, 528] on div "Status" at bounding box center [1207, 516] width 213 height 29
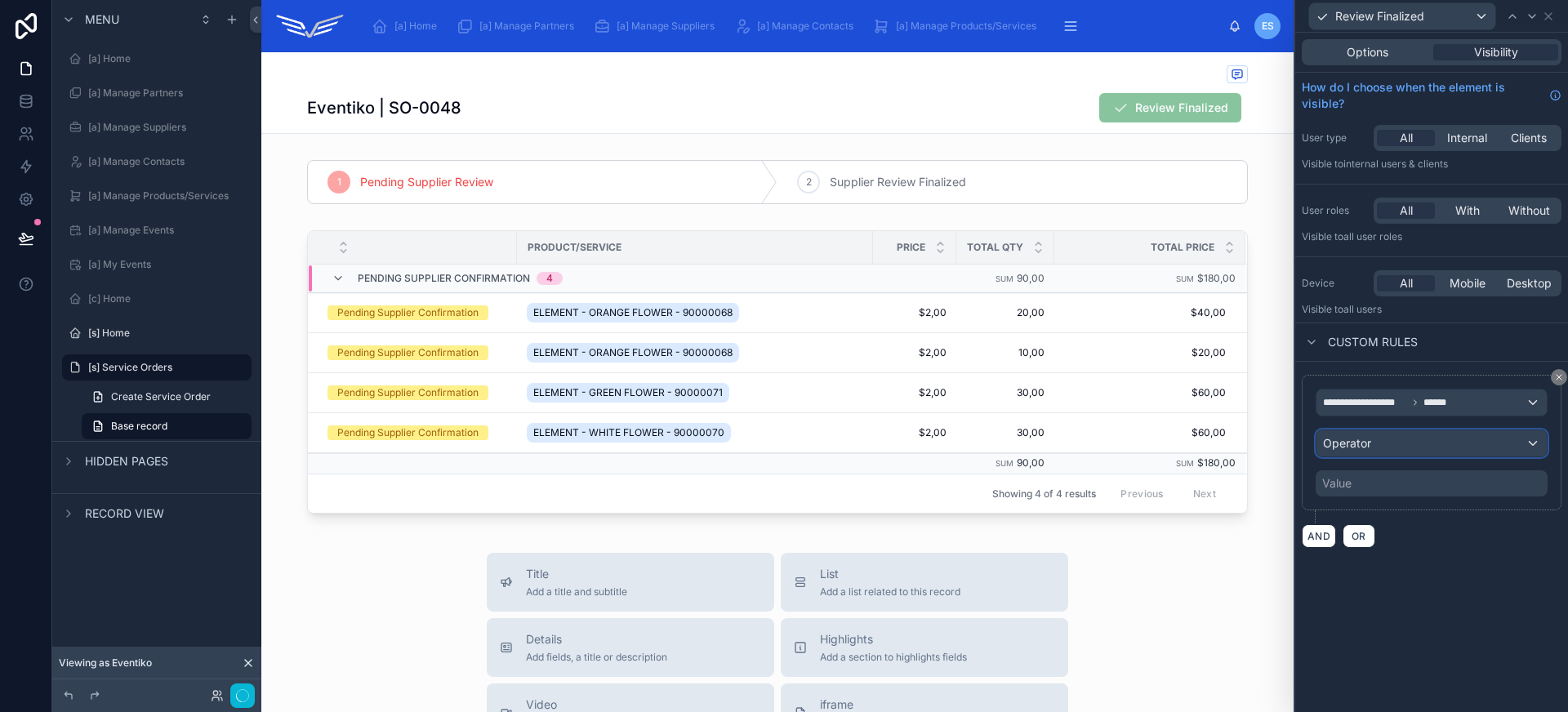
click at [1387, 441] on div "Operator" at bounding box center [1431, 442] width 230 height 26
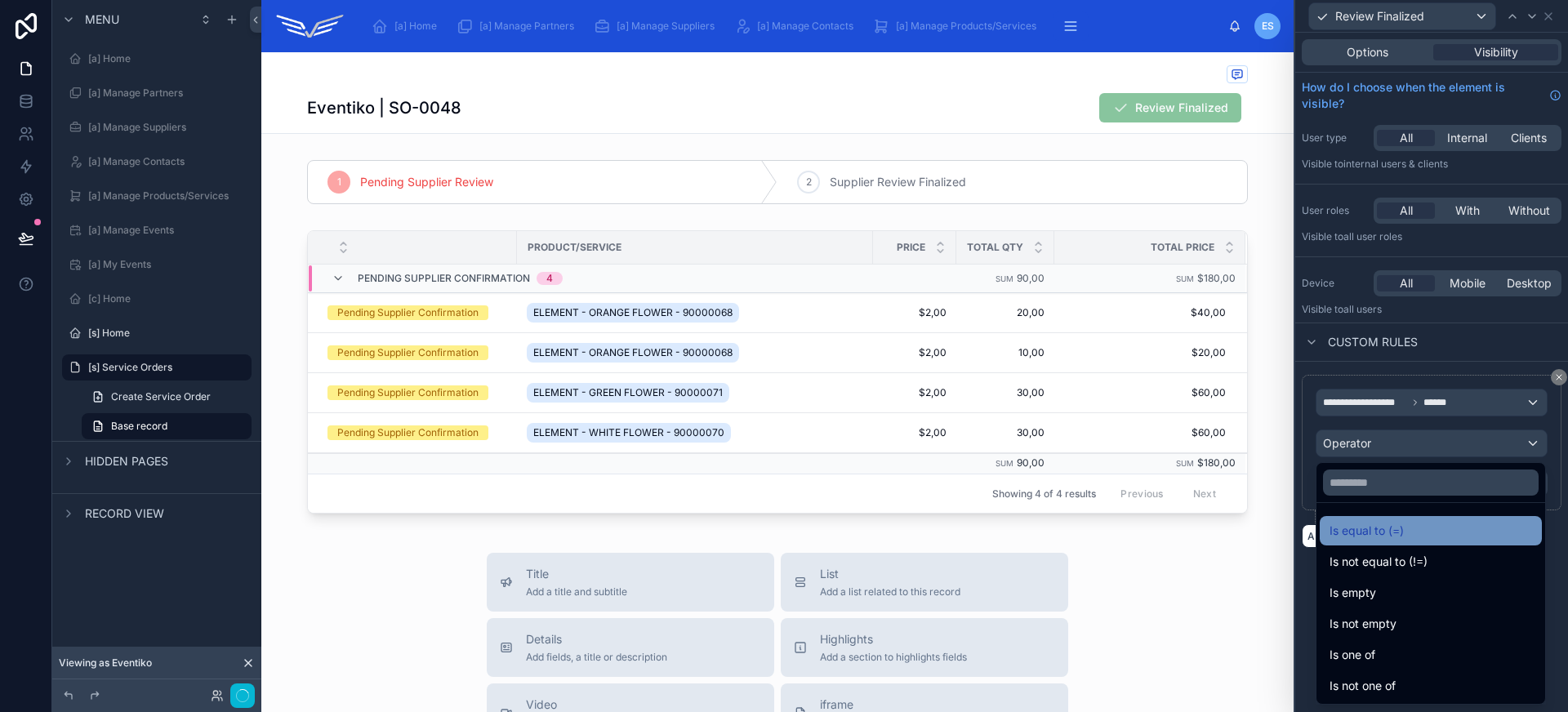
click at [1397, 520] on span "Is equal to (=)" at bounding box center [1366, 530] width 75 height 20
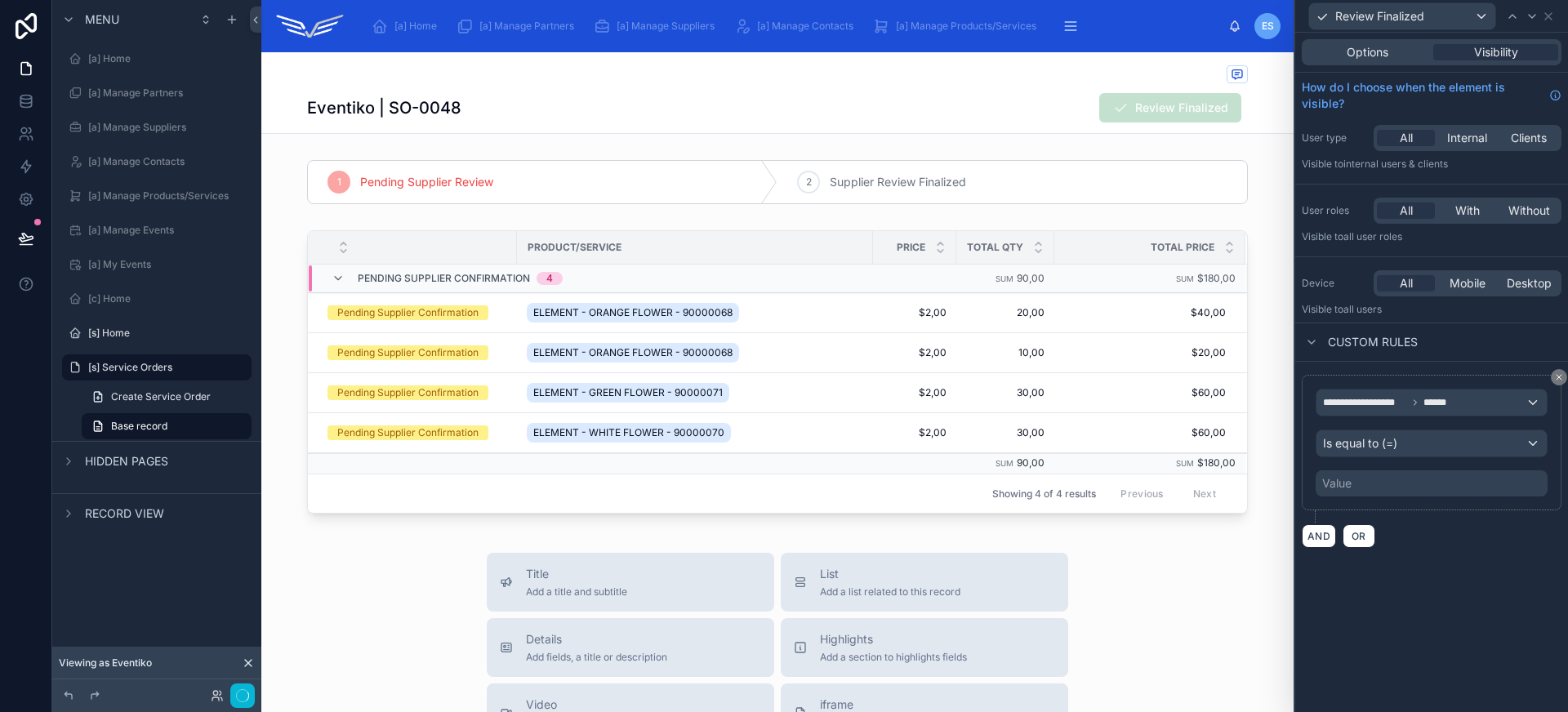
click at [1395, 489] on div "Value" at bounding box center [1431, 482] width 232 height 26
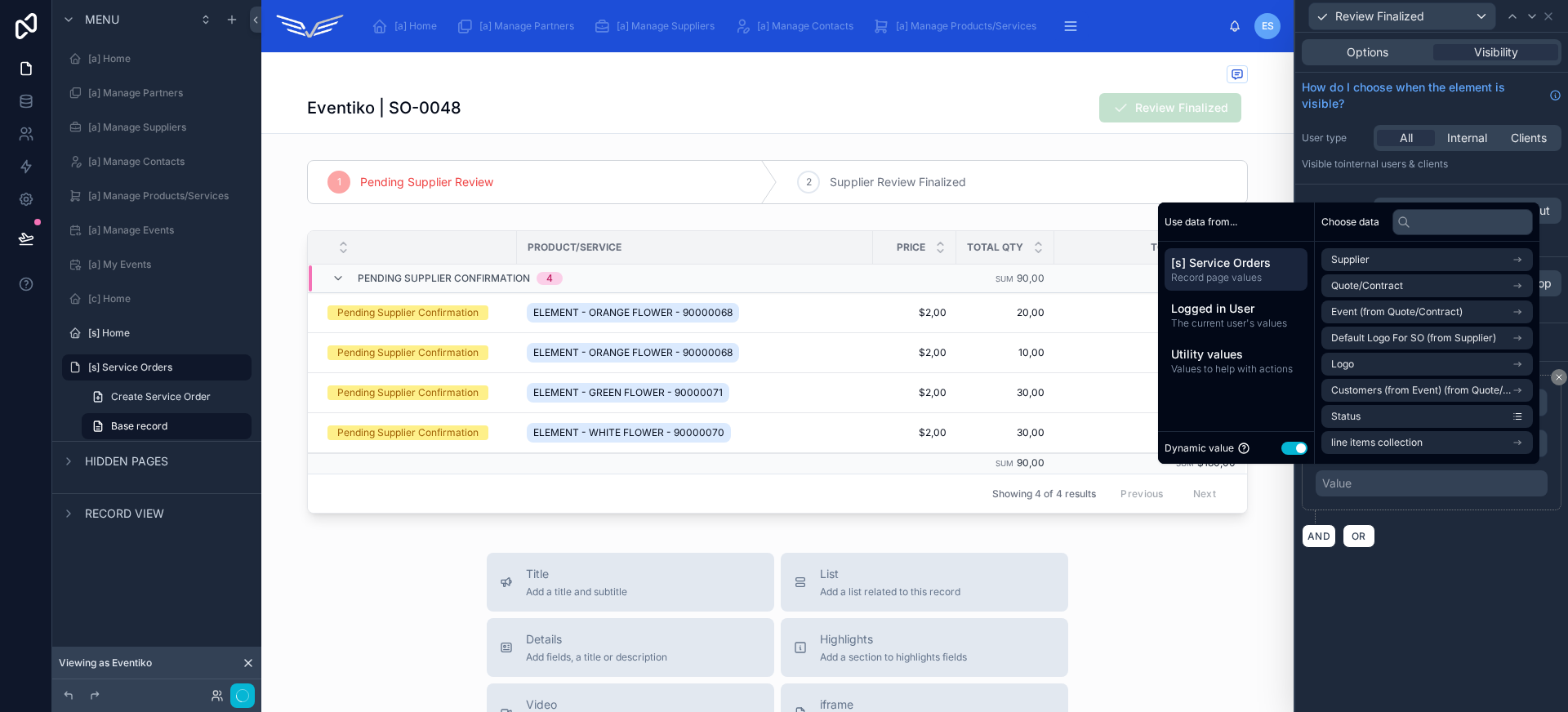
click at [1294, 448] on button "Use setting" at bounding box center [1293, 447] width 26 height 13
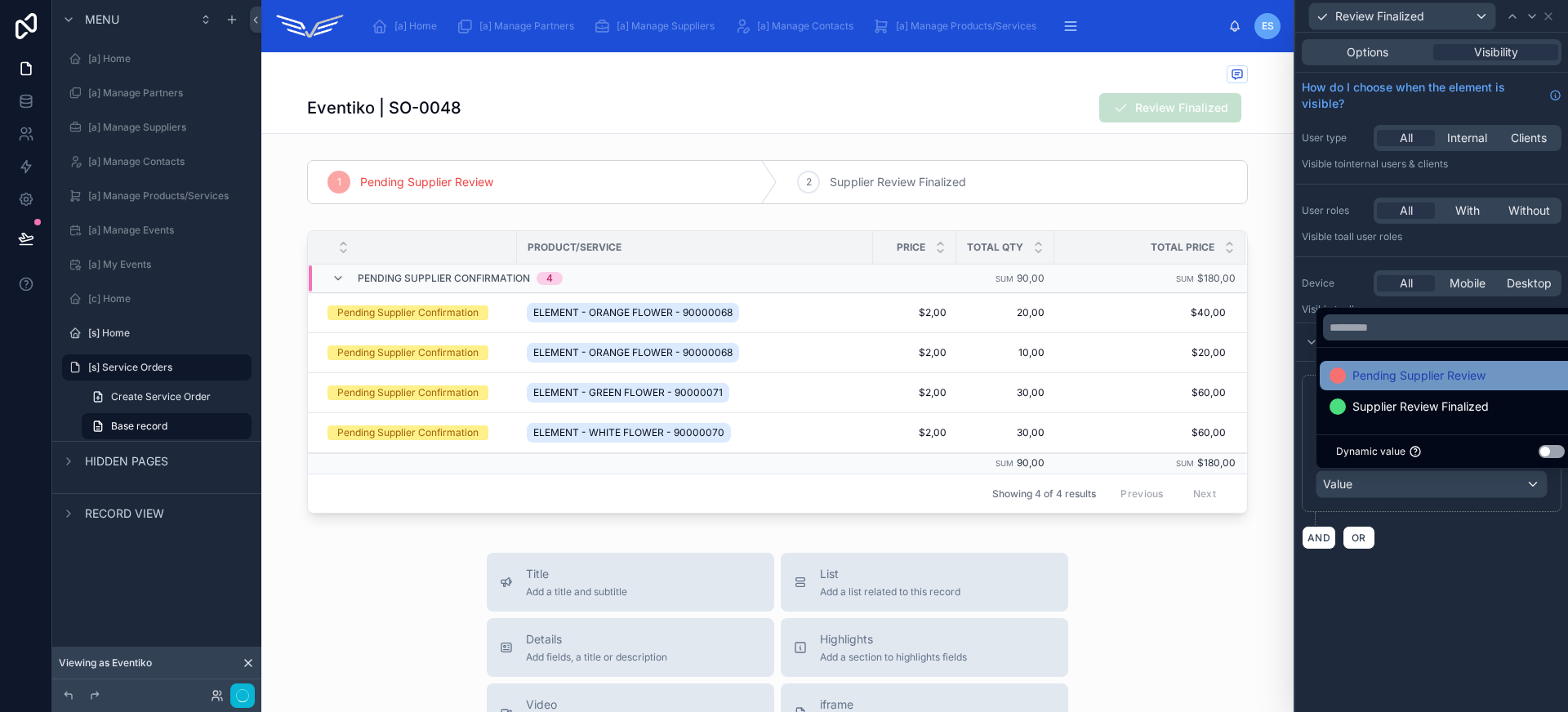
click at [1369, 385] on div "Pending Supplier Review" at bounding box center [1450, 375] width 261 height 29
click at [1440, 601] on div "**********" at bounding box center [1431, 372] width 273 height 679
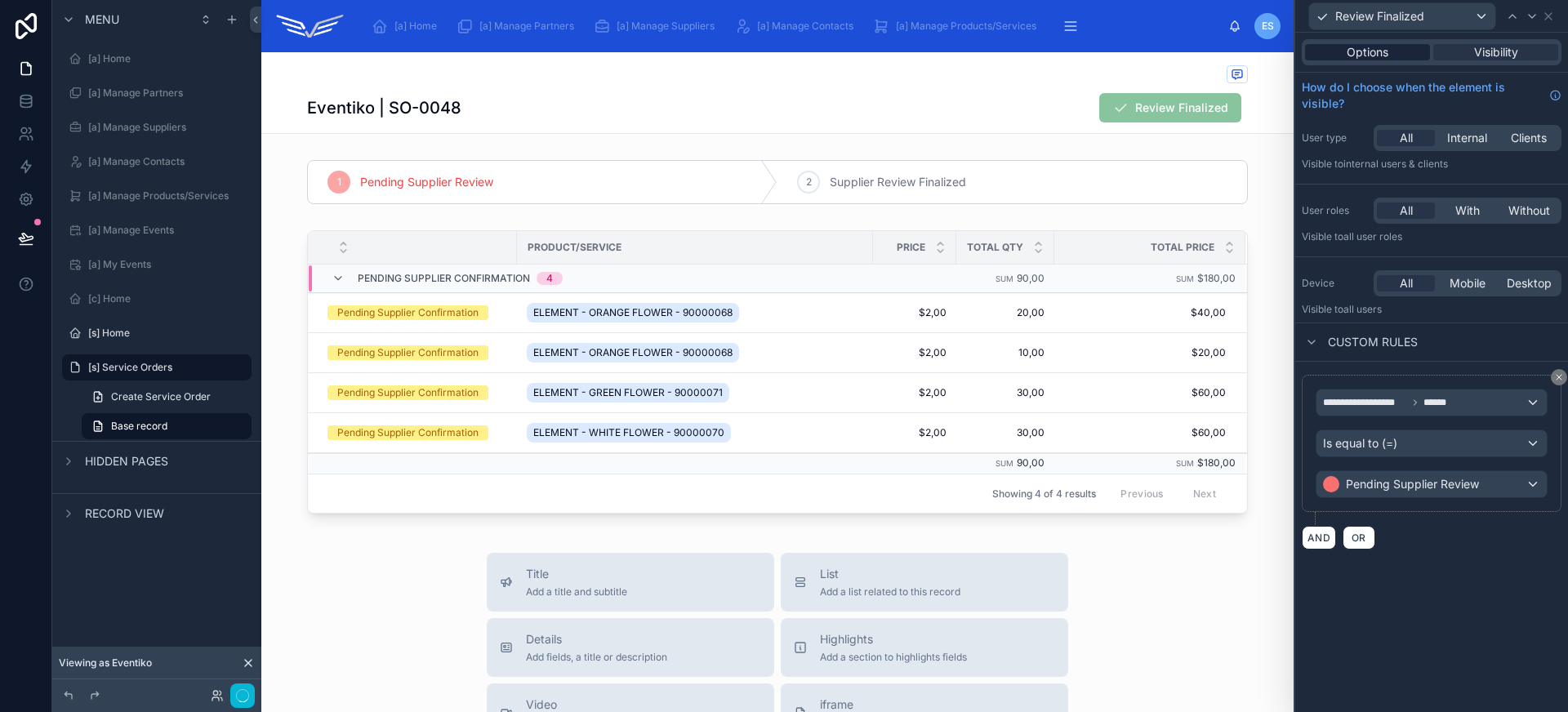
click at [1408, 55] on div "Options" at bounding box center [1367, 52] width 125 height 16
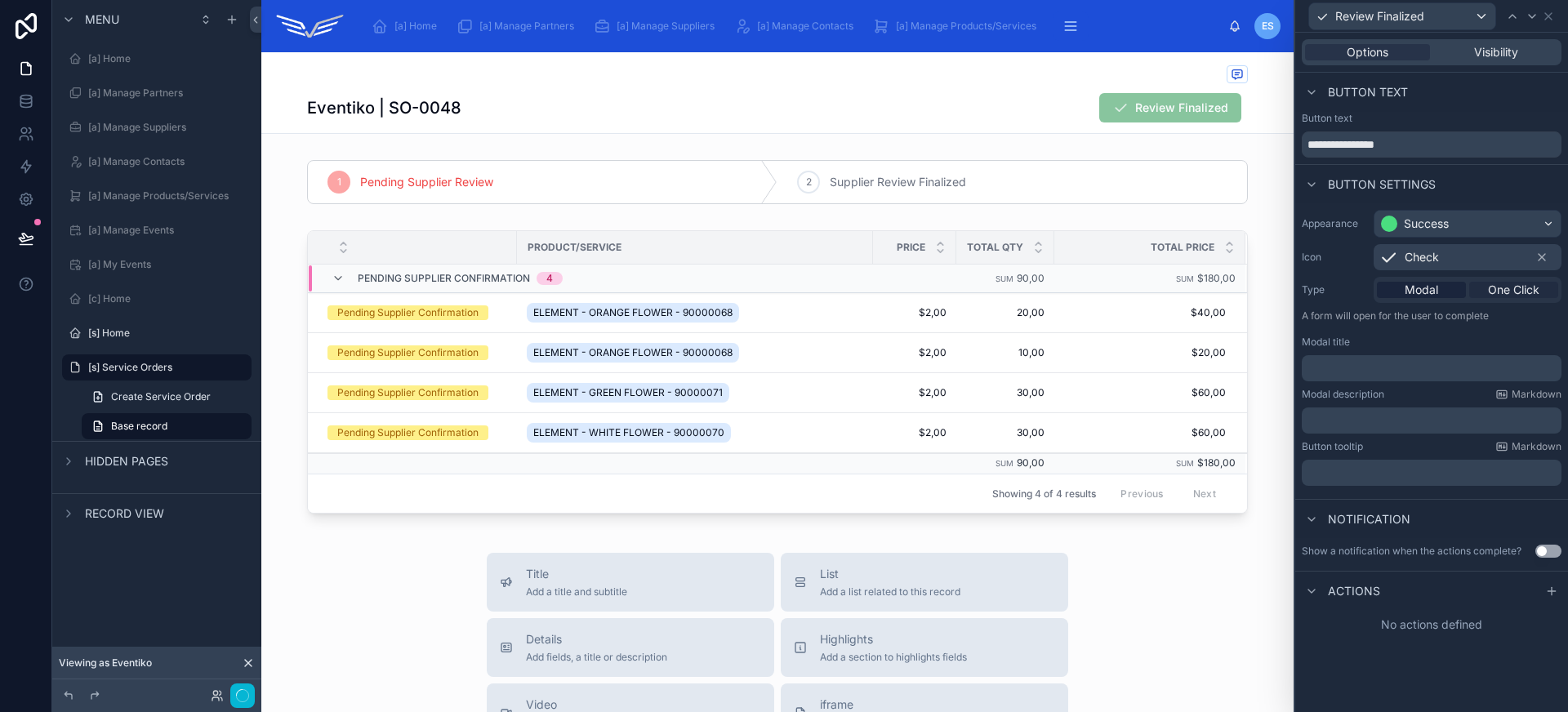
click at [1504, 291] on span "One Click" at bounding box center [1514, 289] width 52 height 16
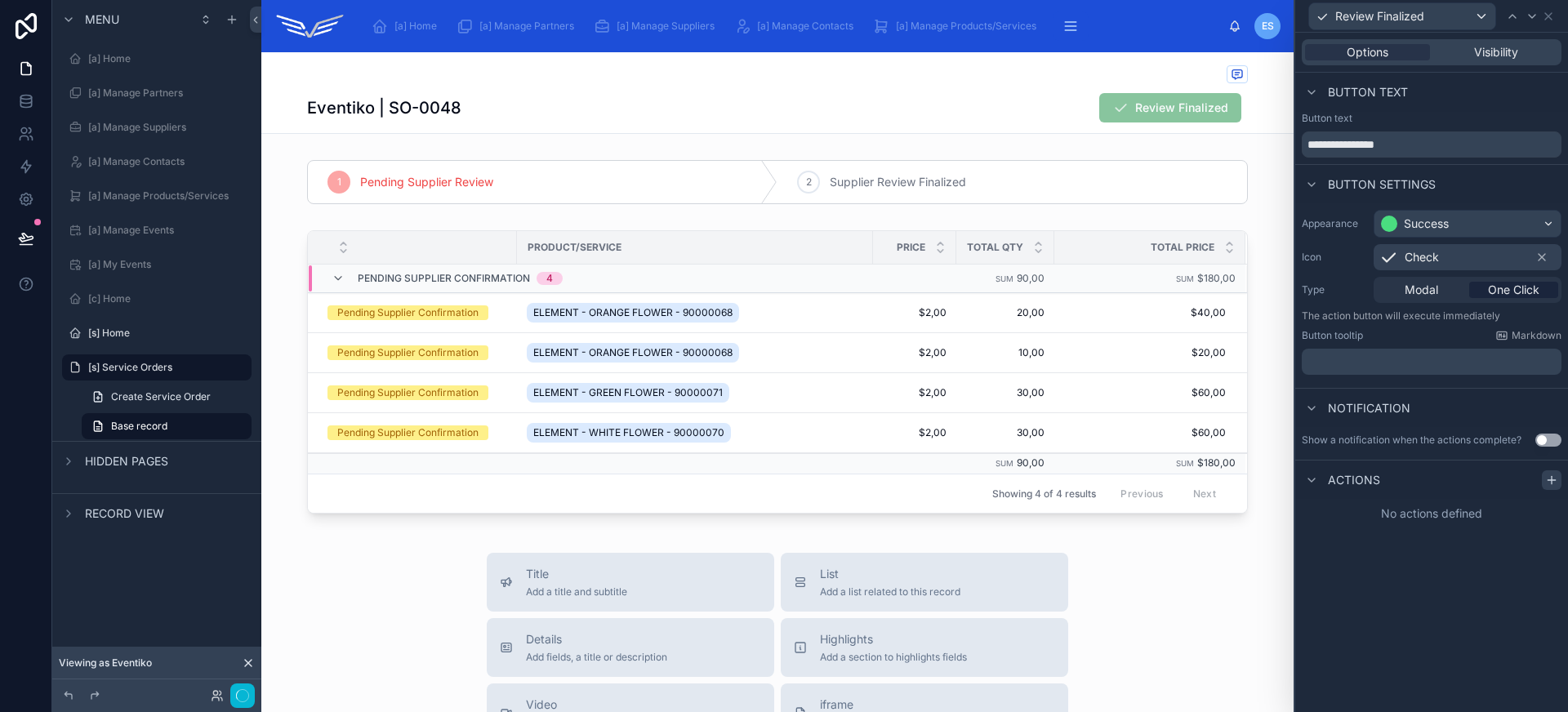
click at [1556, 479] on icon at bounding box center [1551, 479] width 13 height 13
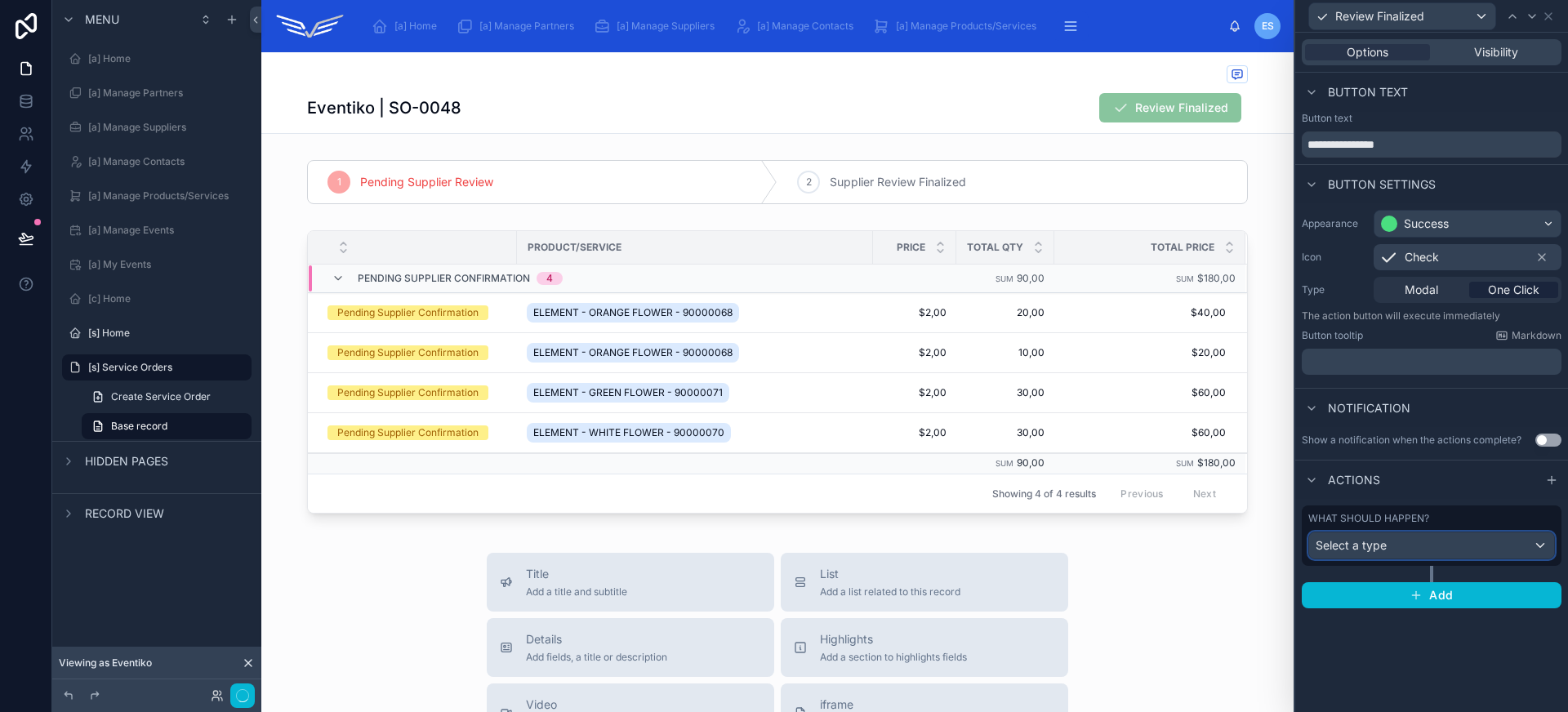
click at [1429, 550] on div "Select a type" at bounding box center [1431, 544] width 245 height 26
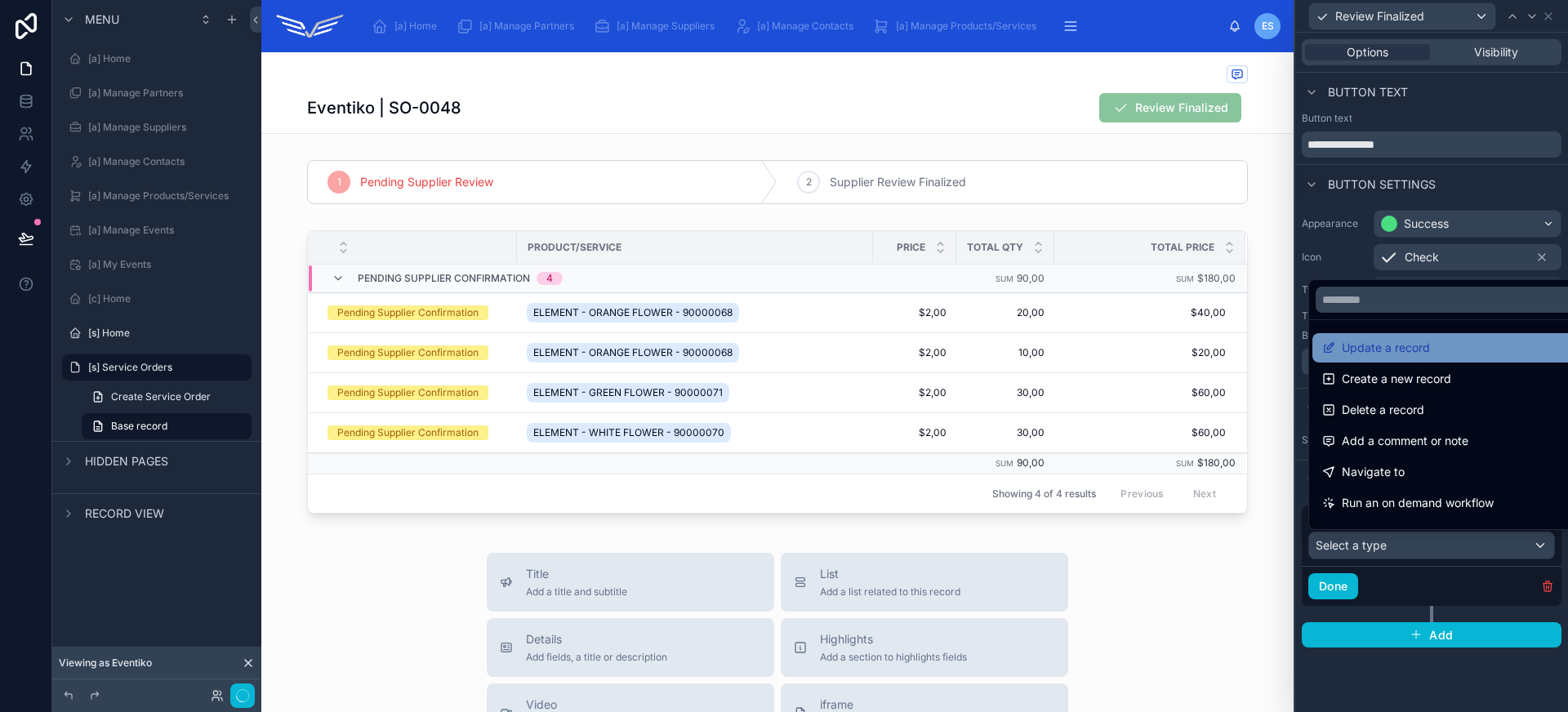
click at [1389, 348] on span "Update a record" at bounding box center [1385, 348] width 88 height 20
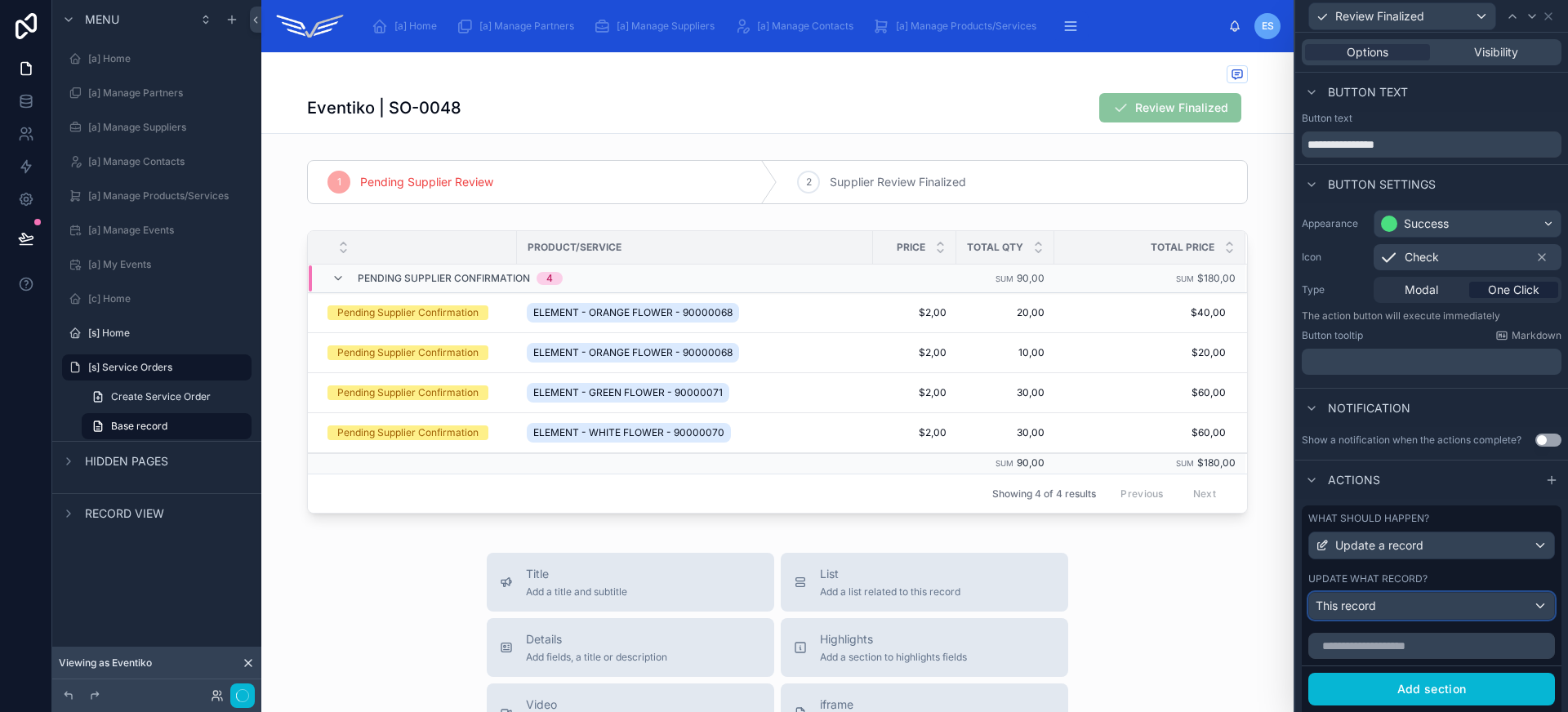
click at [1397, 605] on div "This record" at bounding box center [1431, 605] width 245 height 26
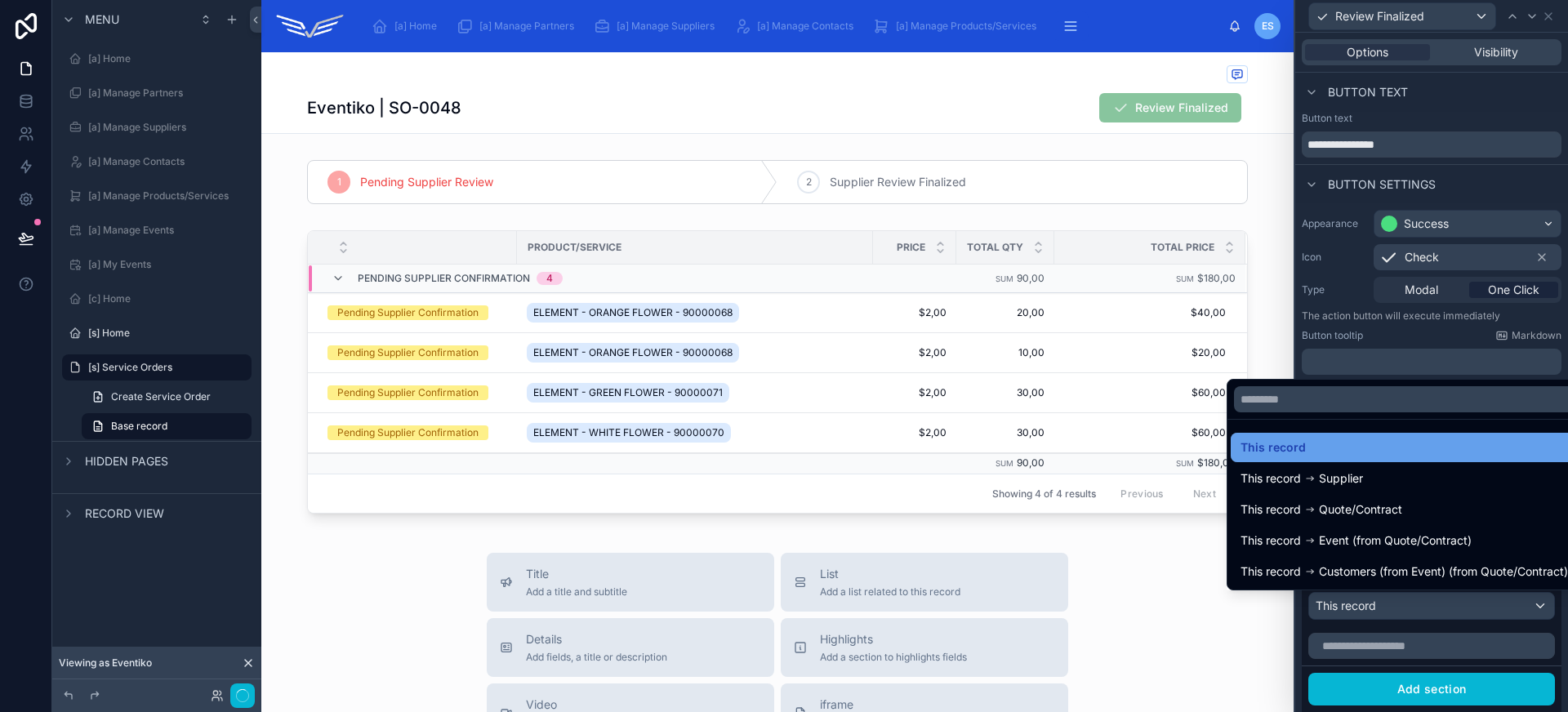
click at [1397, 438] on div "This record" at bounding box center [1404, 447] width 328 height 20
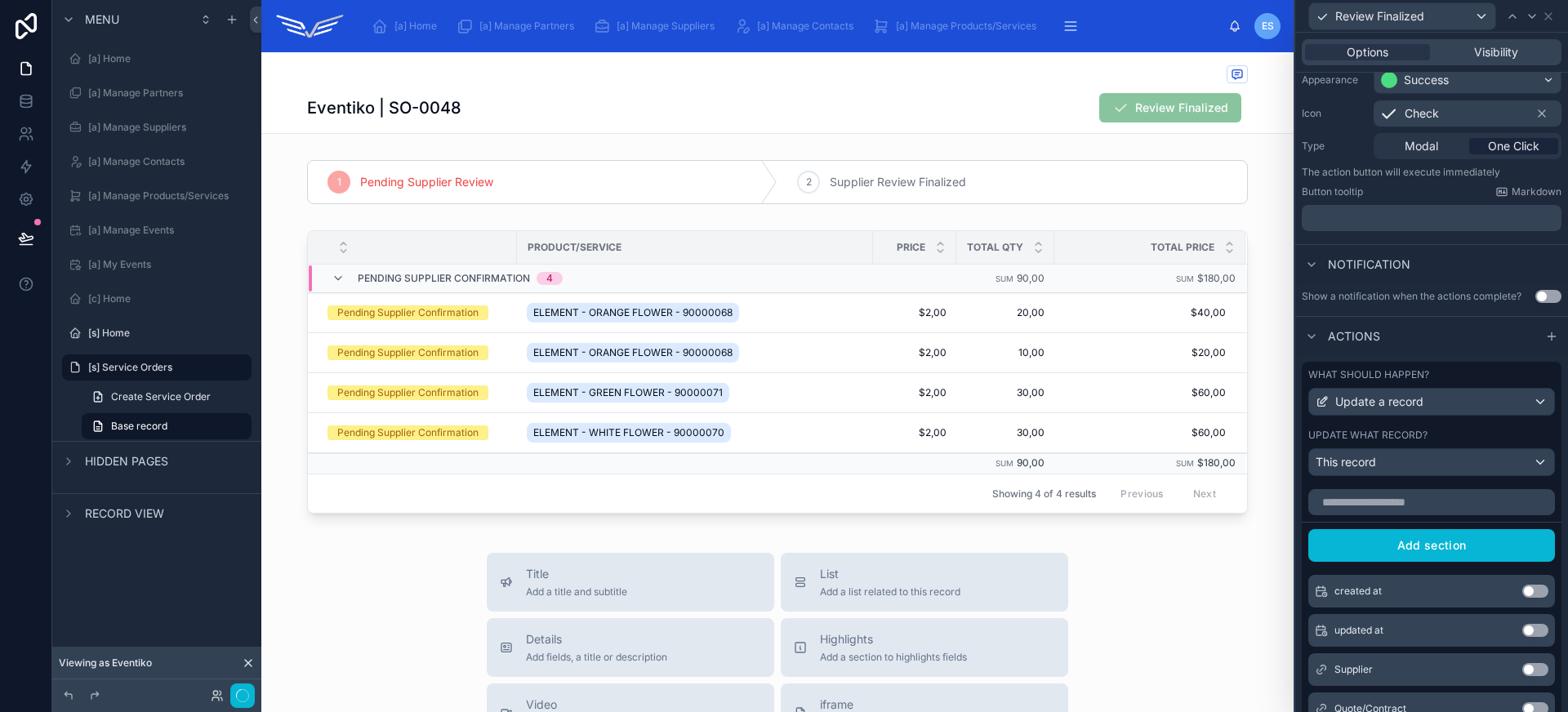
scroll to position [323, 0]
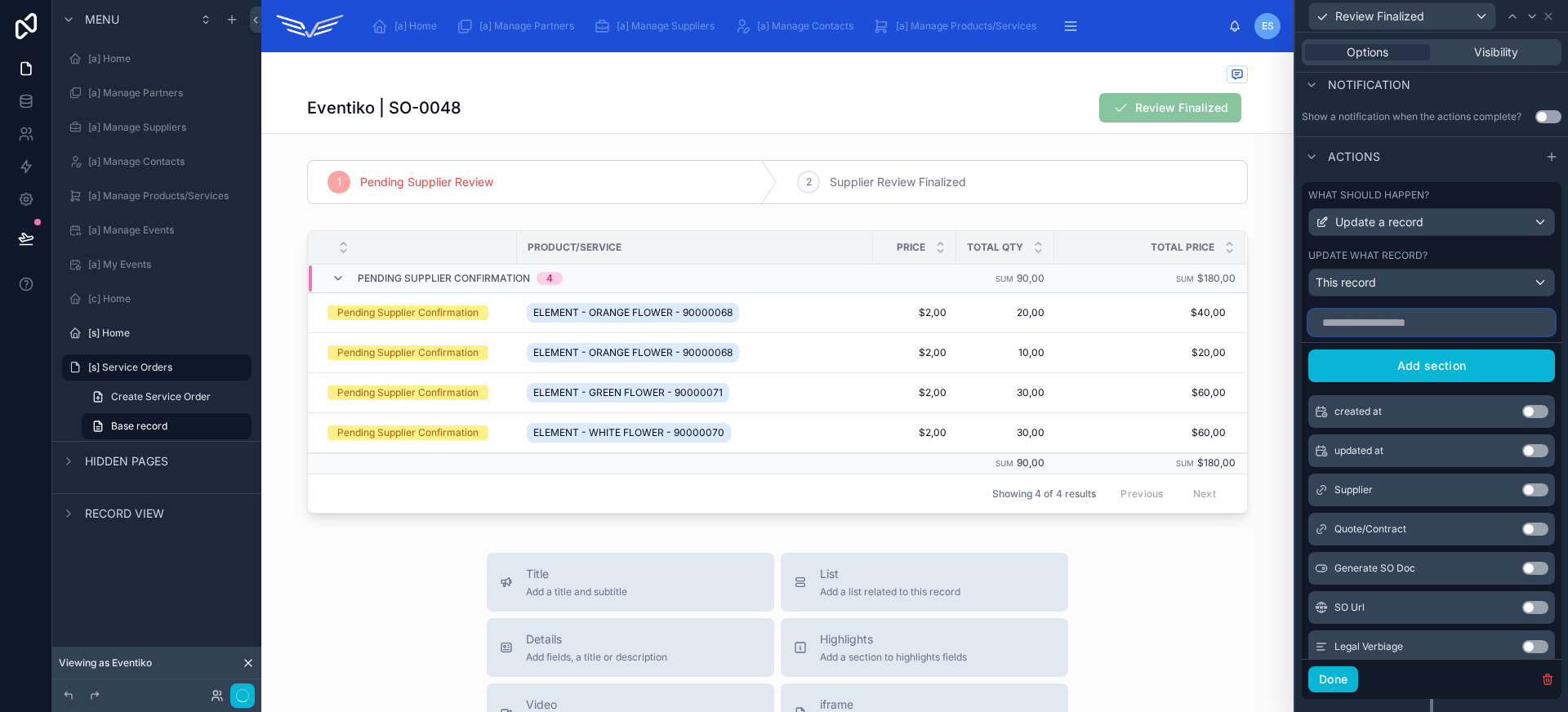
click at [1406, 328] on input "text" at bounding box center [1432, 321] width 247 height 26
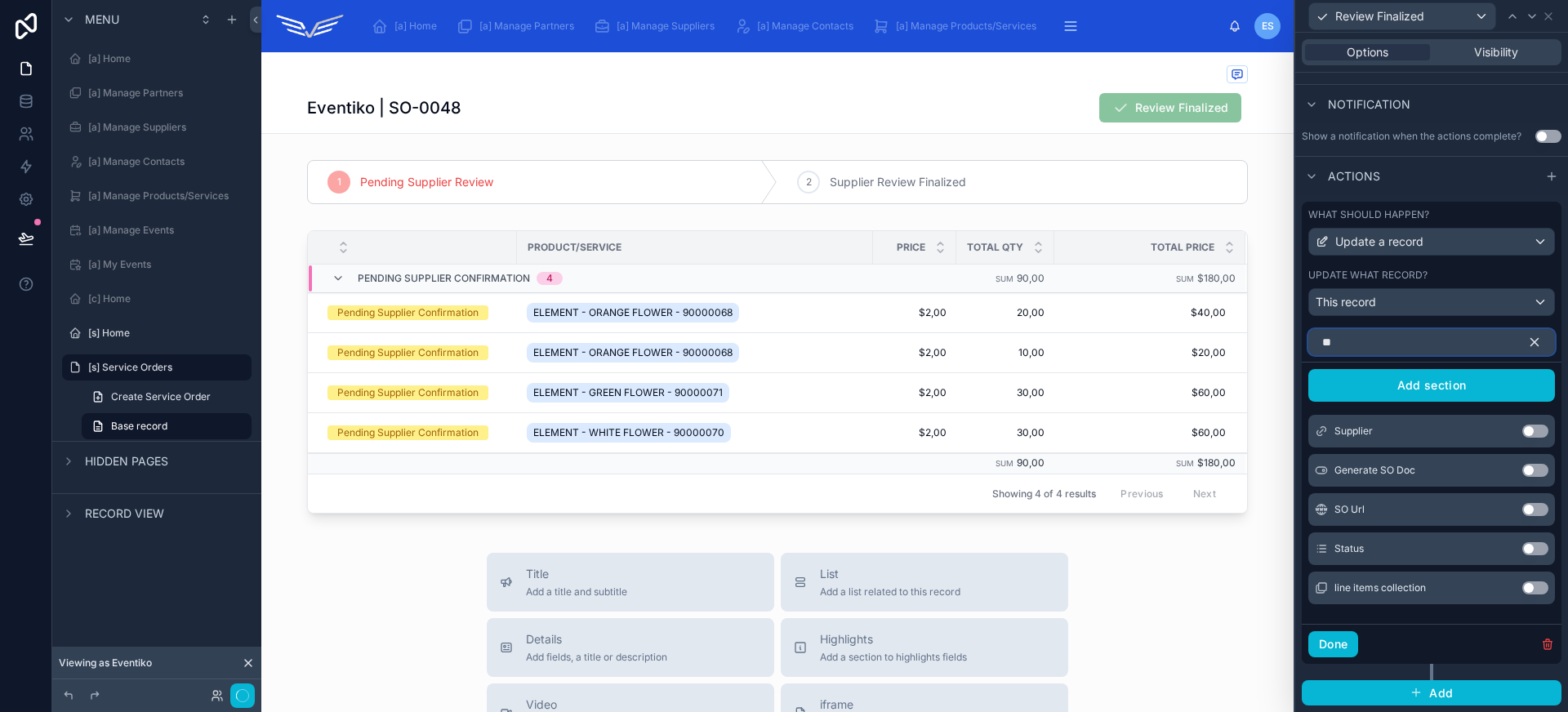
scroll to position [146, 0]
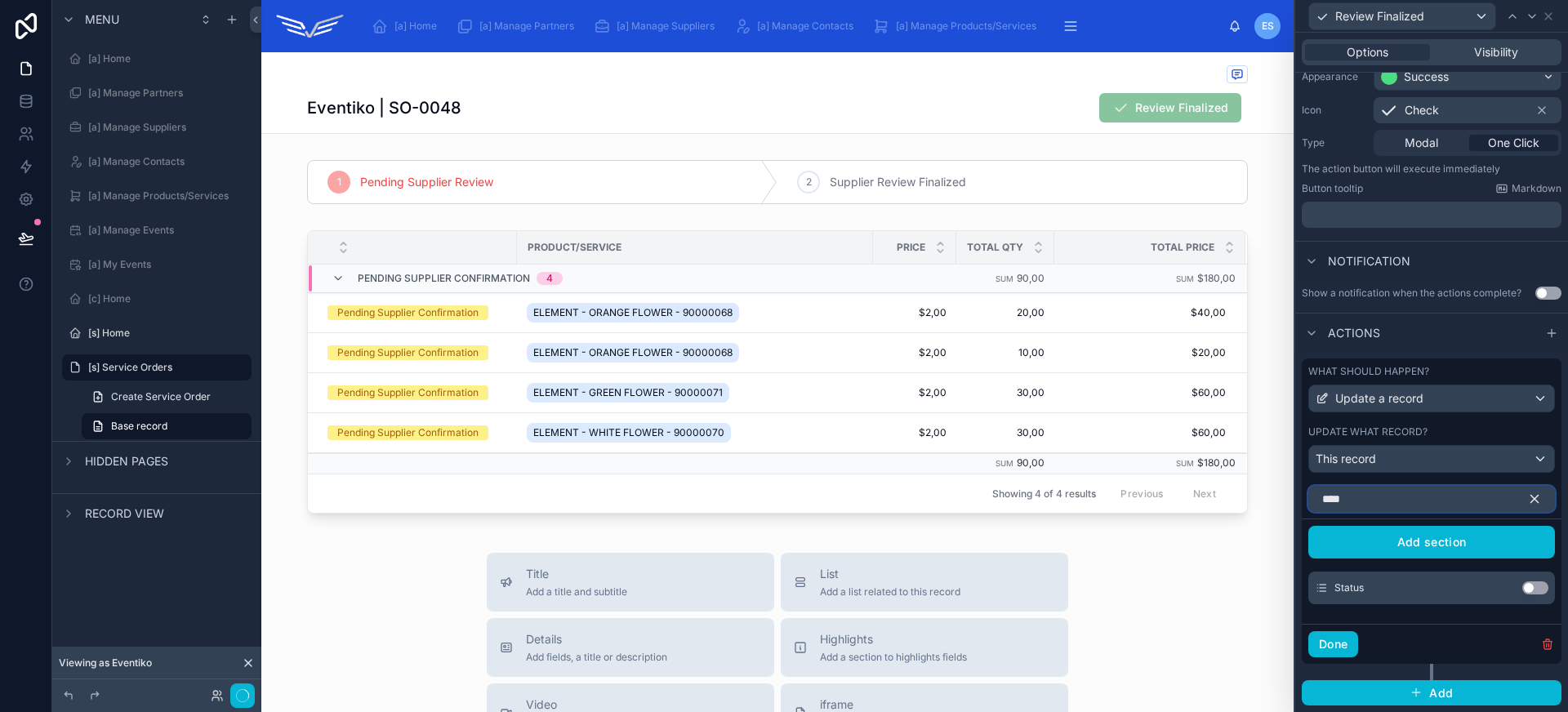
type input "****"
click at [1532, 589] on button "Use setting" at bounding box center [1534, 587] width 26 height 13
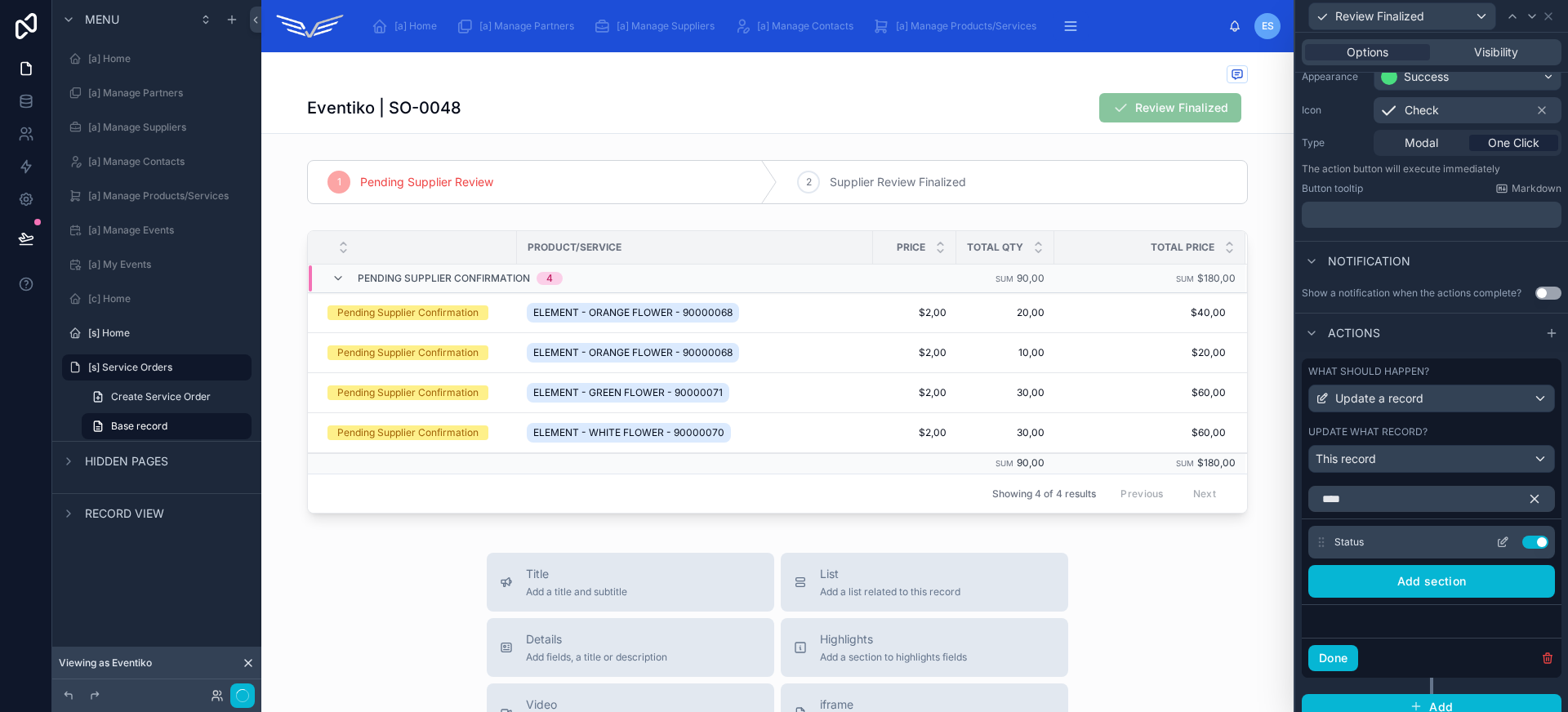
click at [1496, 546] on icon at bounding box center [1502, 542] width 13 height 13
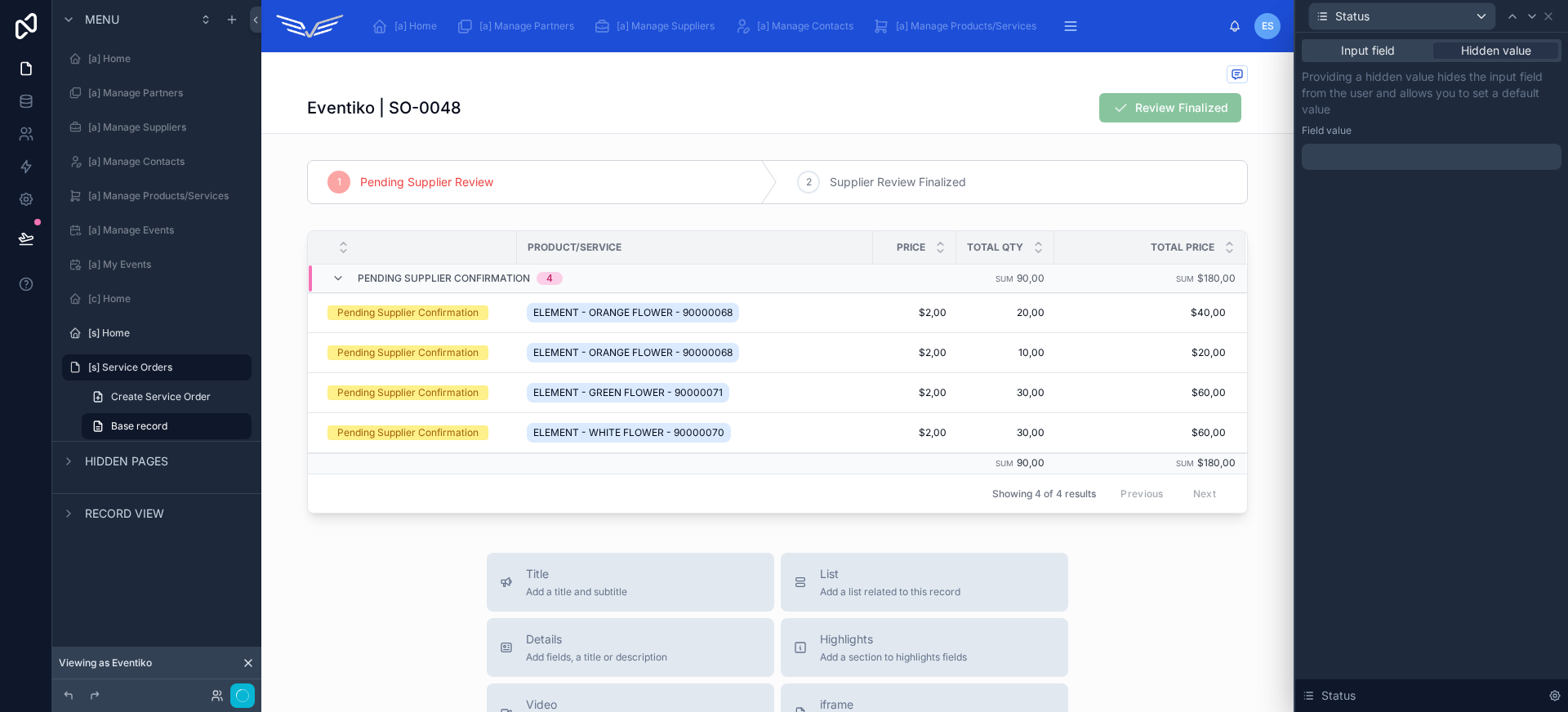
click at [1448, 154] on div at bounding box center [1431, 156] width 259 height 26
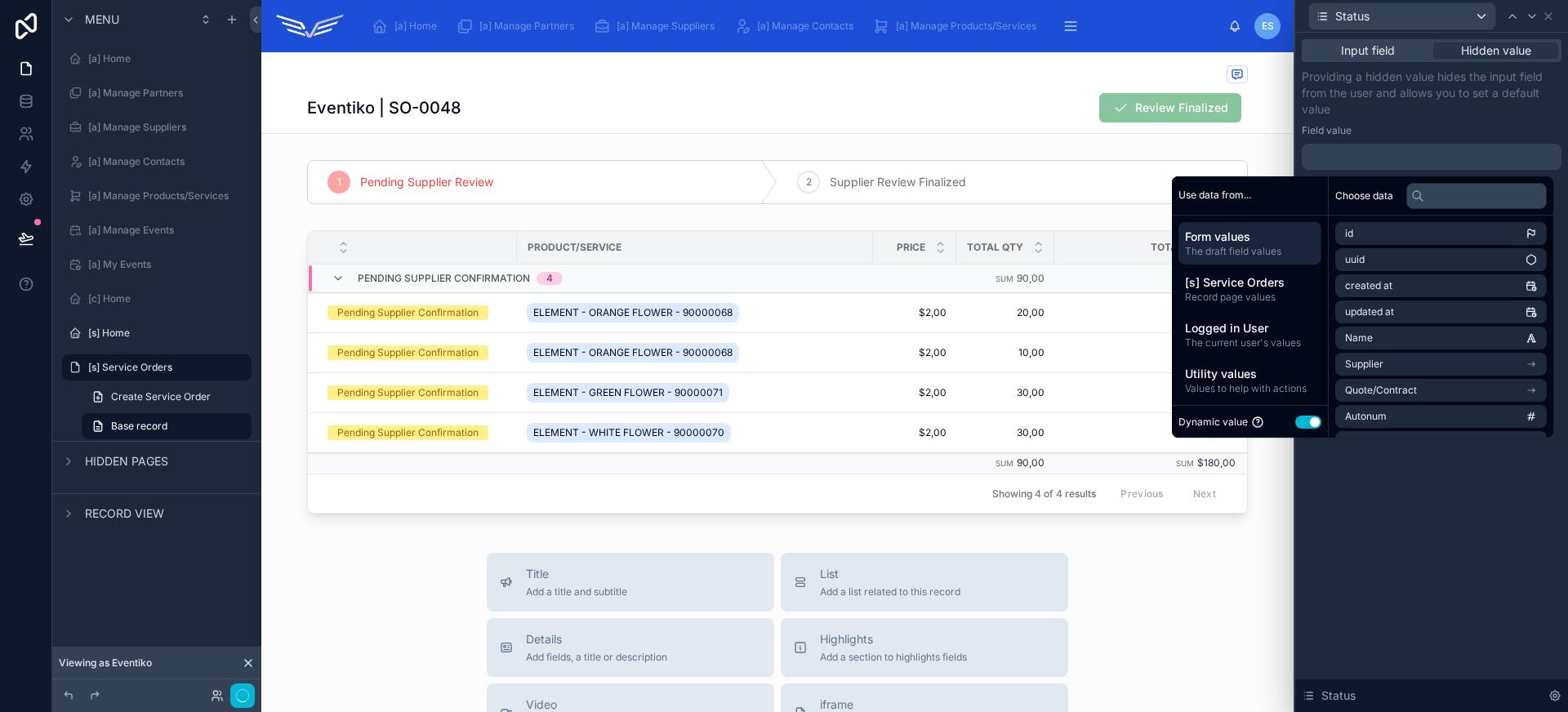
click at [1308, 420] on button "Use setting" at bounding box center [1308, 422] width 26 height 13
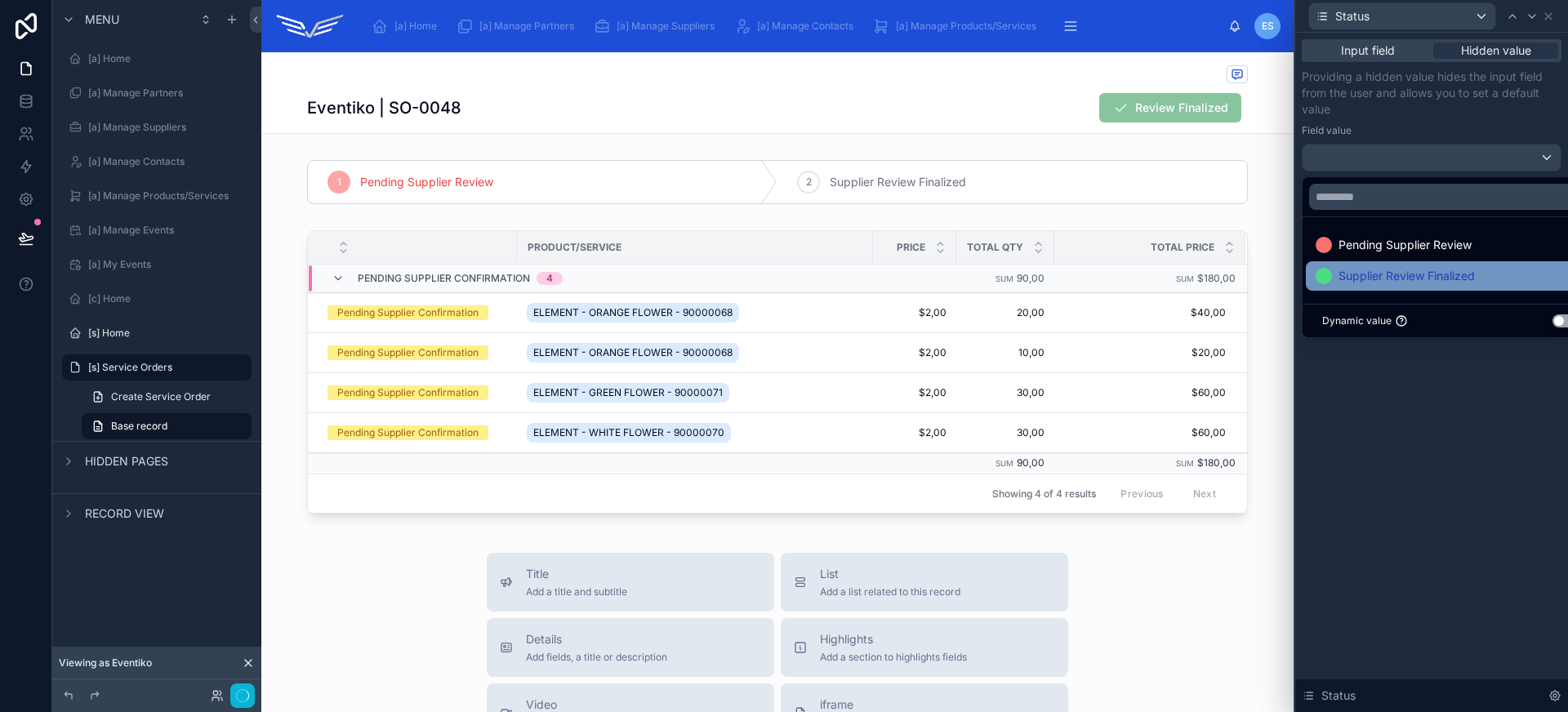
click at [1429, 277] on span "Supplier Review Finalized" at bounding box center [1407, 276] width 137 height 20
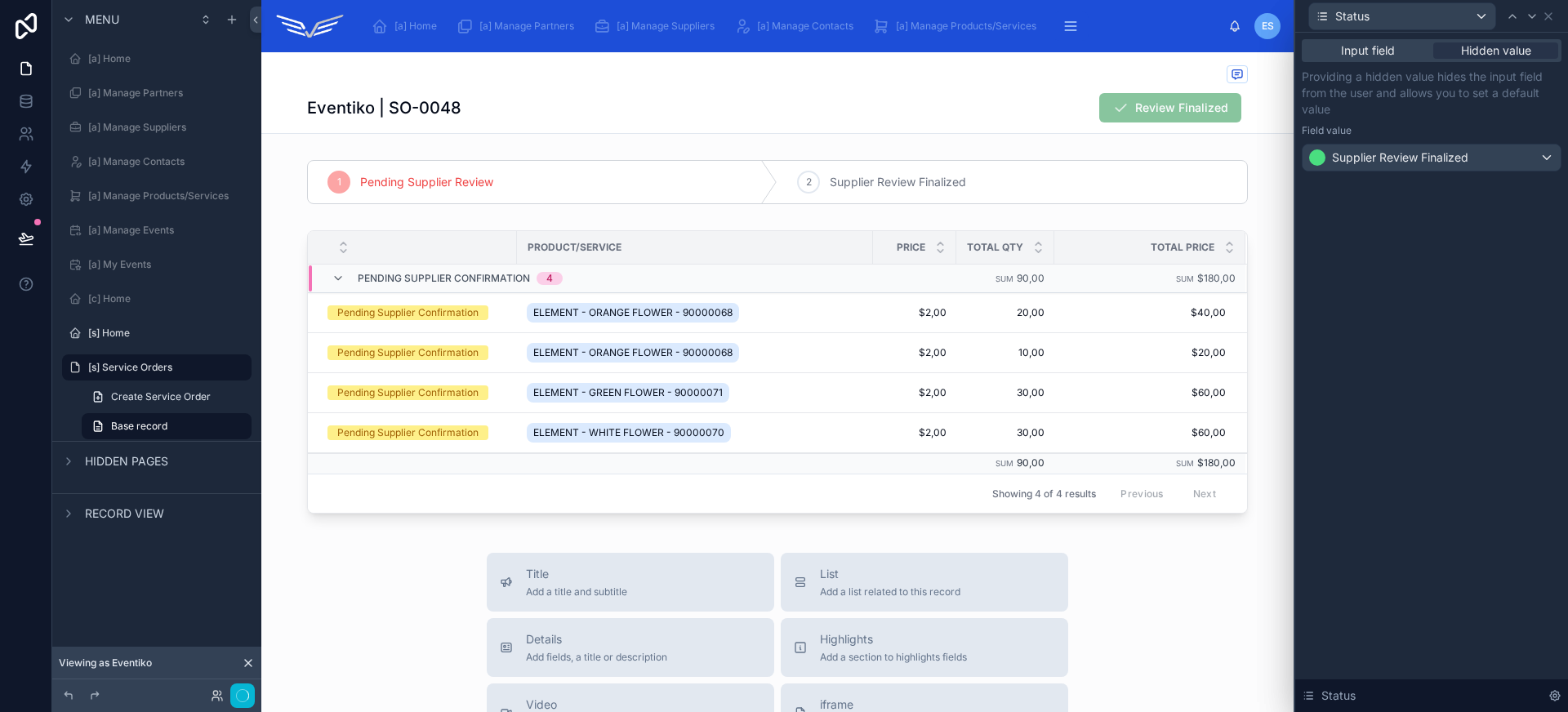
click at [1465, 523] on div "Input field Hidden value Providing a hidden value hides the input field from th…" at bounding box center [1431, 372] width 273 height 679
click at [1548, 15] on icon at bounding box center [1548, 16] width 6 height 6
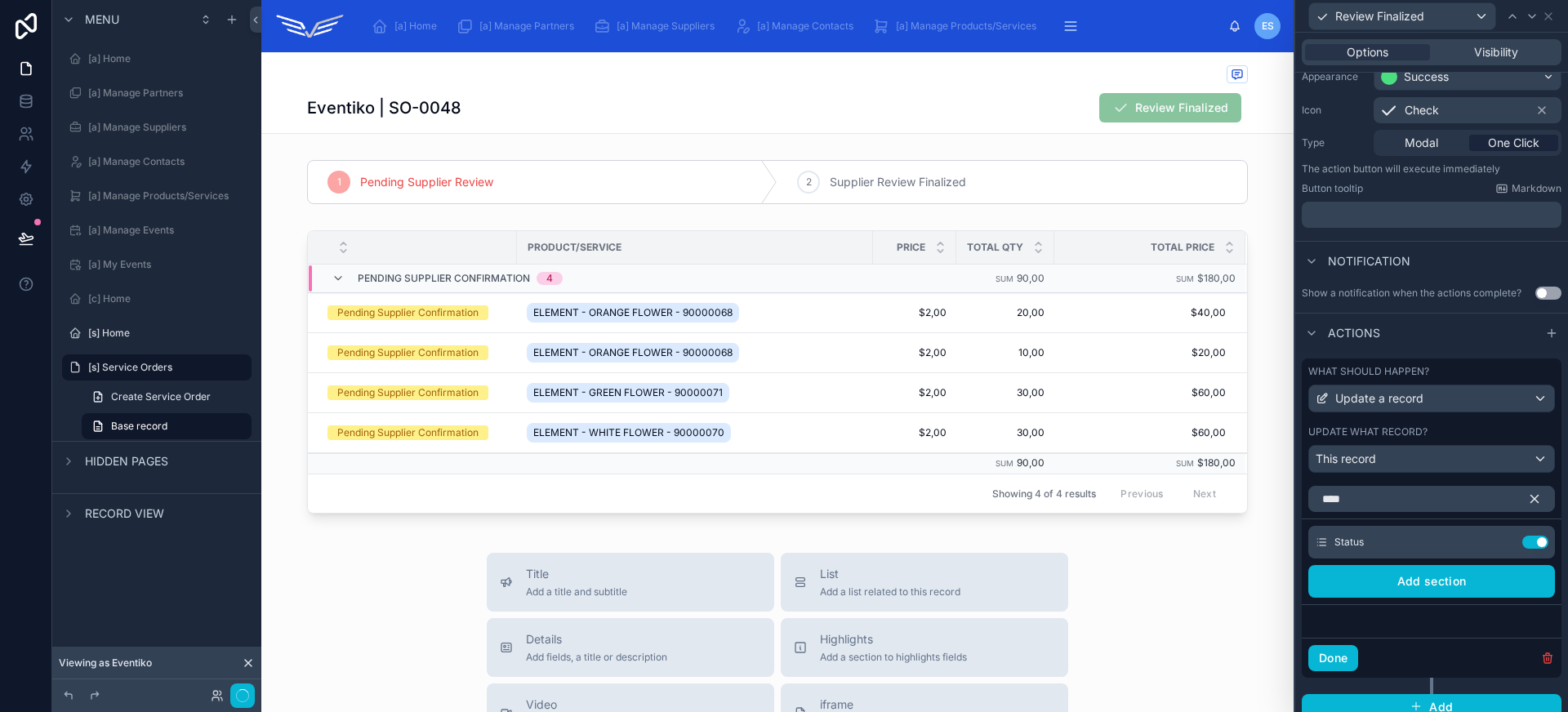
scroll to position [0, 0]
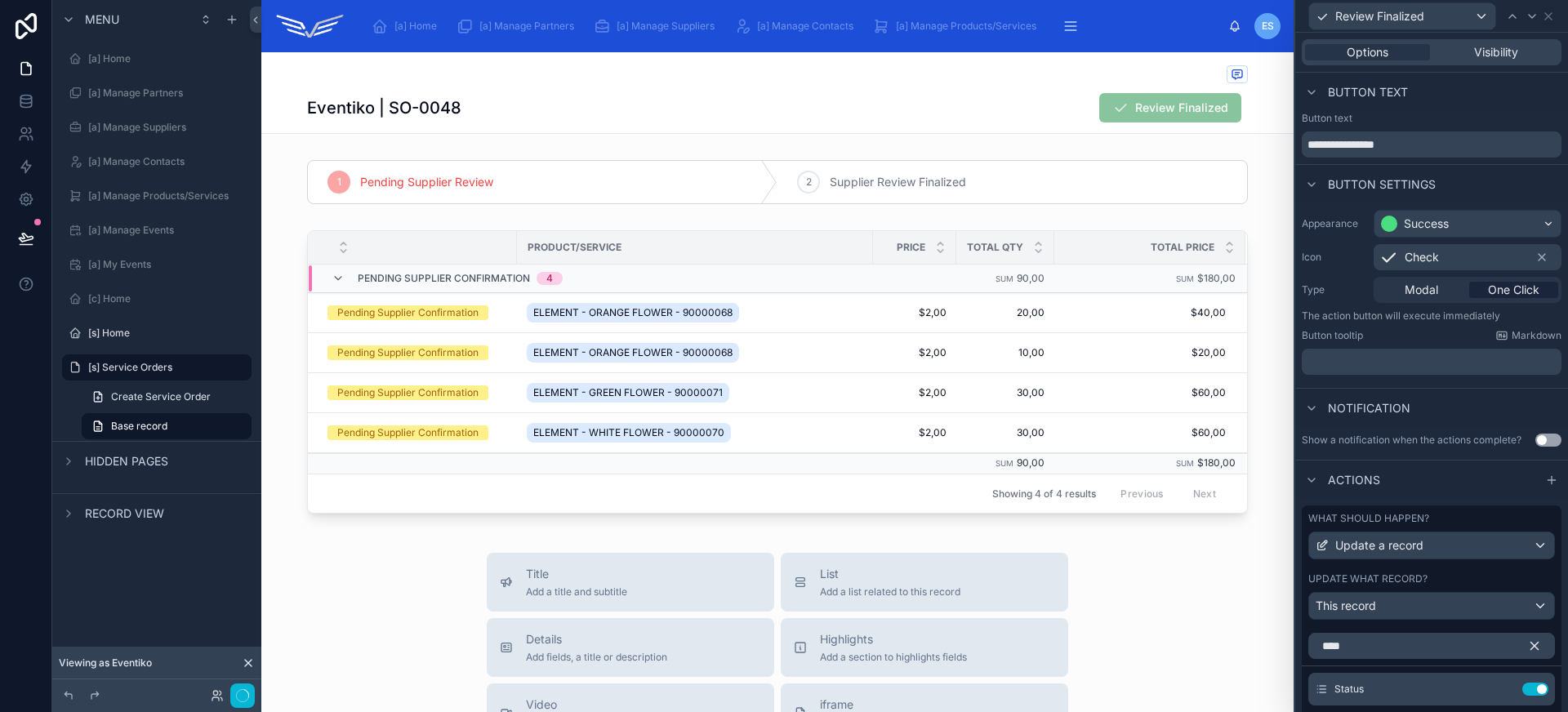
click at [1429, 257] on span "Check" at bounding box center [1421, 257] width 35 height 16
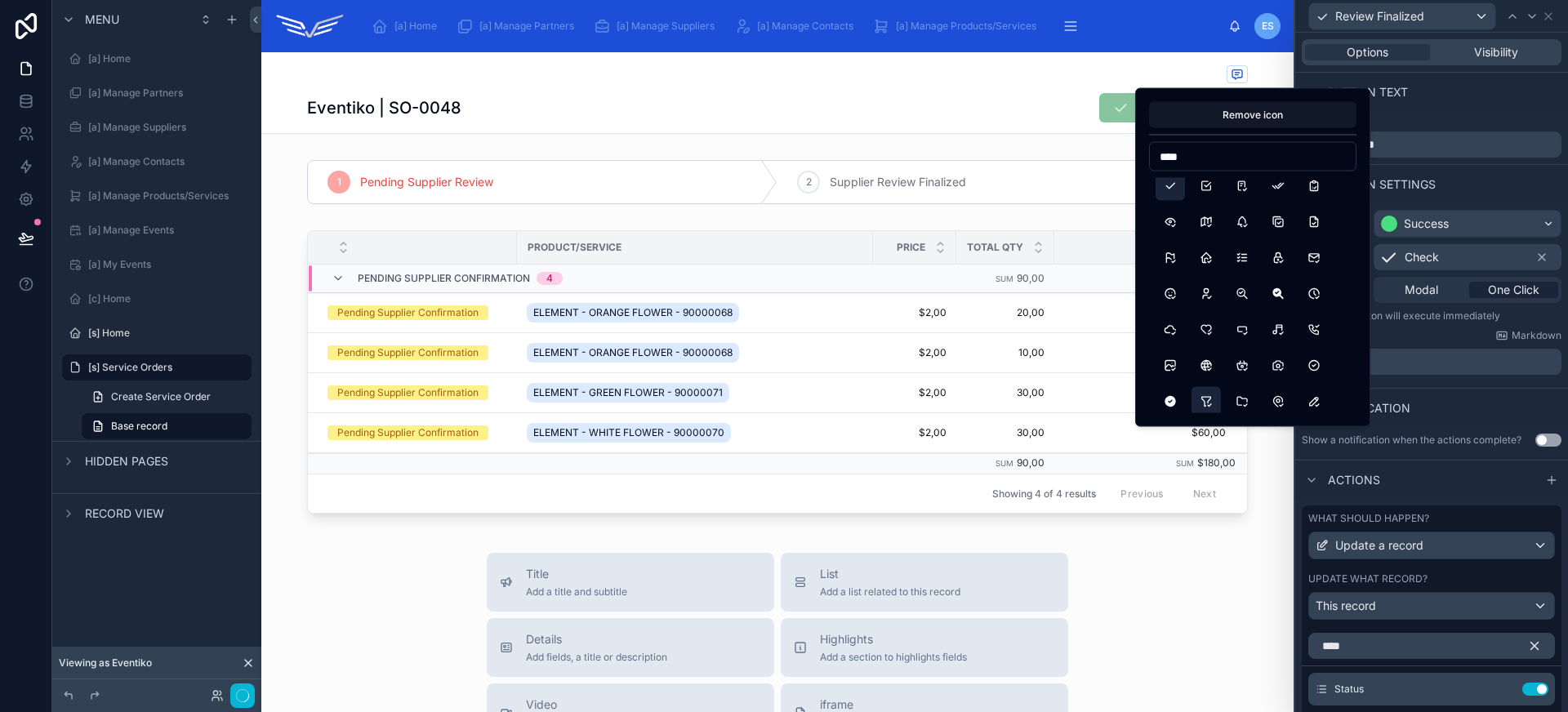
scroll to position [20, 0]
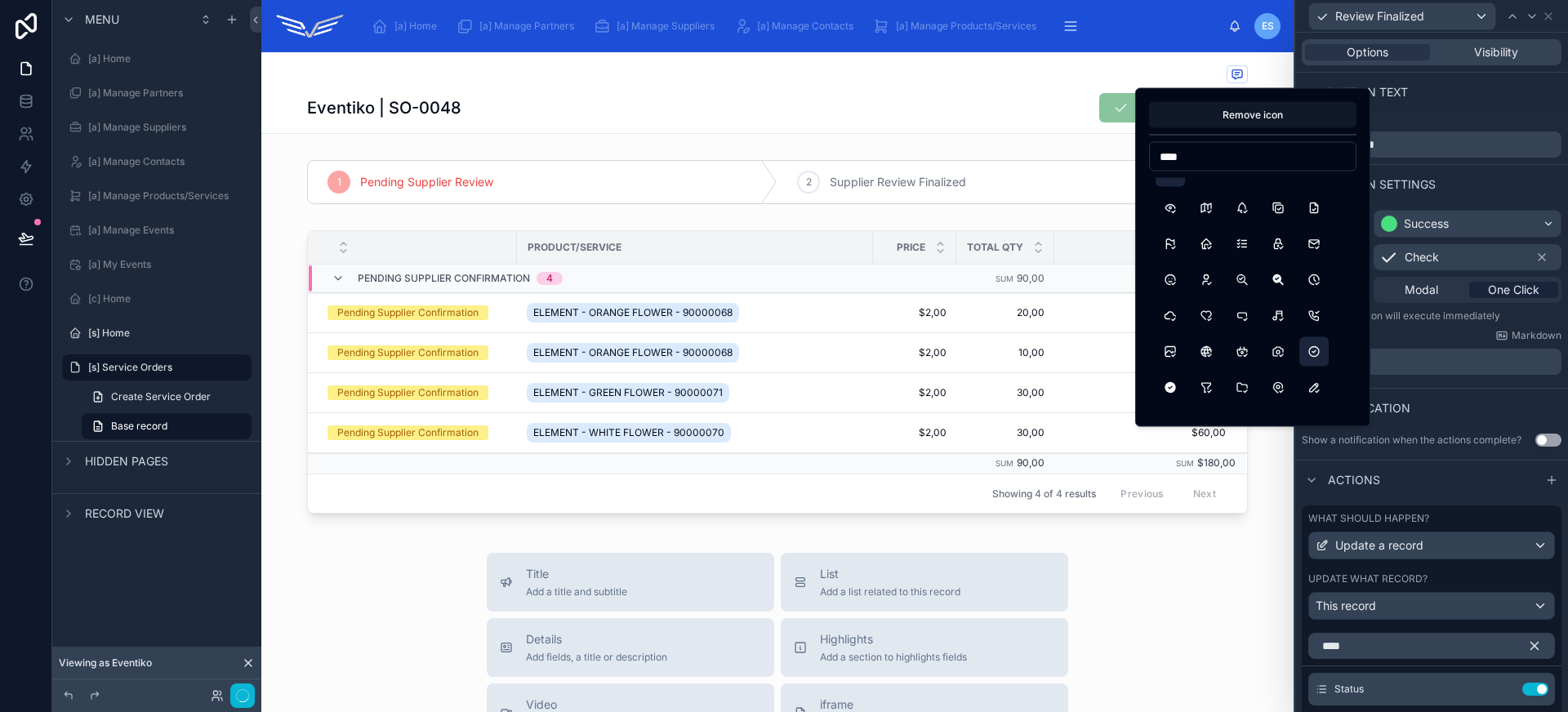
type input "****"
click at [1313, 354] on button "CircleCheck" at bounding box center [1313, 352] width 29 height 29
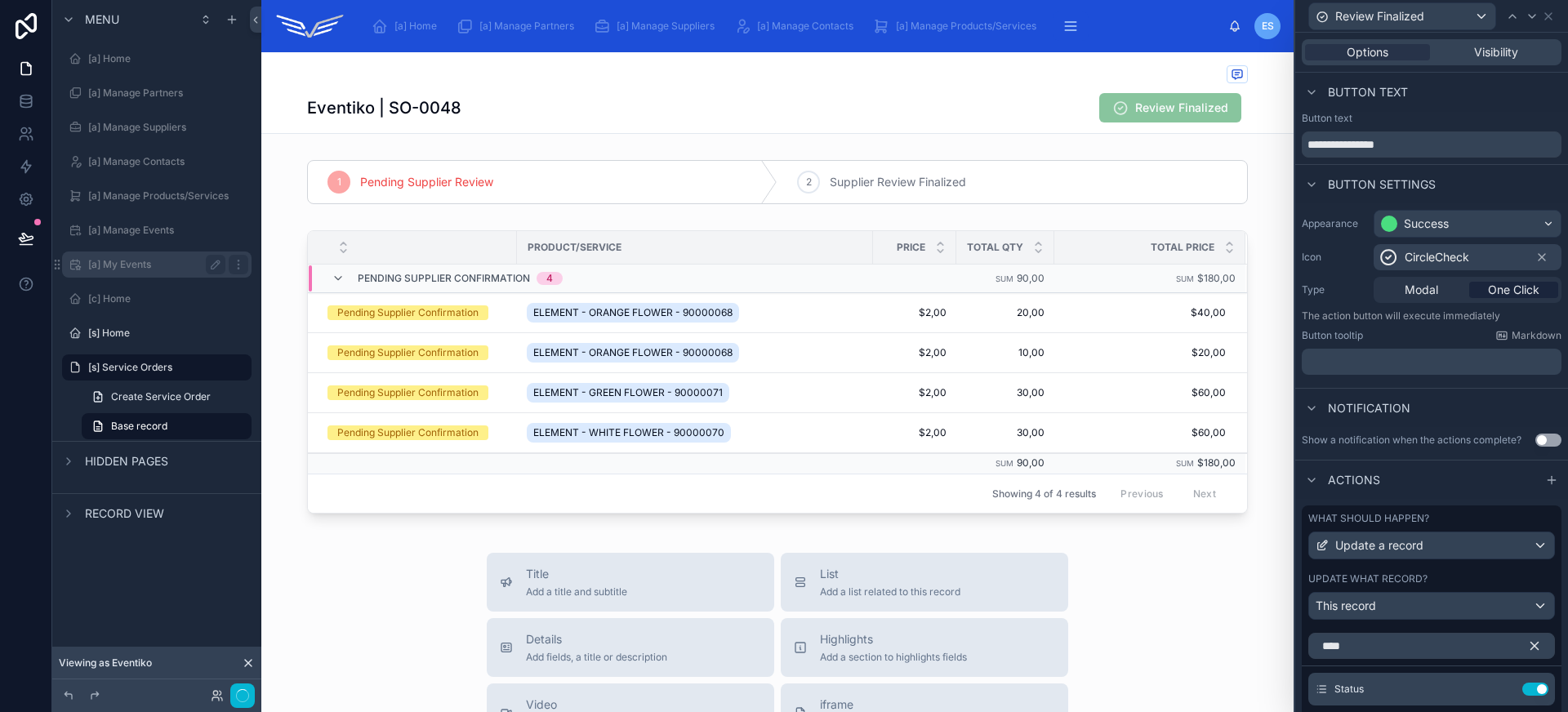
click at [141, 257] on div "[a] My Events" at bounding box center [156, 265] width 137 height 20
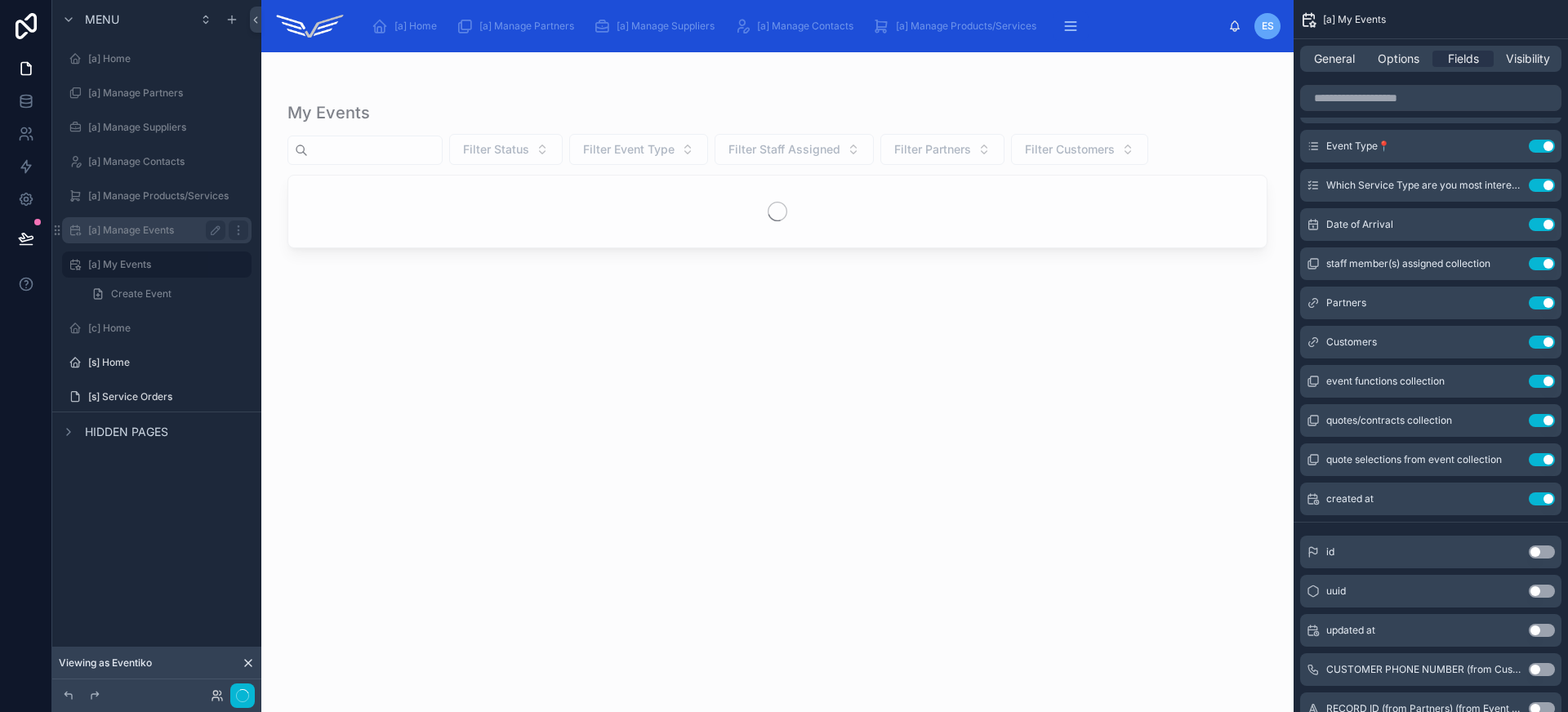
click at [145, 226] on label "[a] Manage Events" at bounding box center [153, 230] width 131 height 13
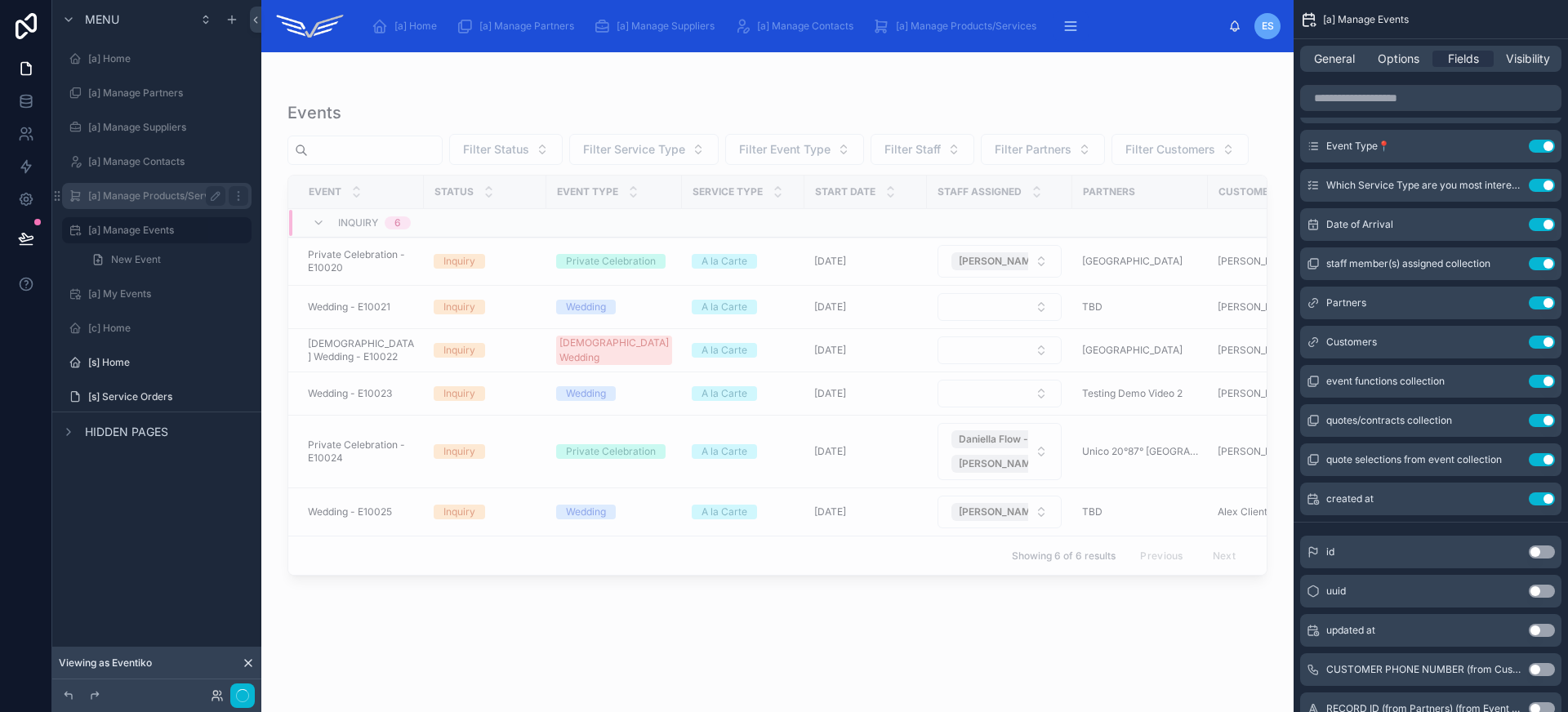
click at [147, 188] on div "[a] Manage Products/Services" at bounding box center [156, 196] width 137 height 20
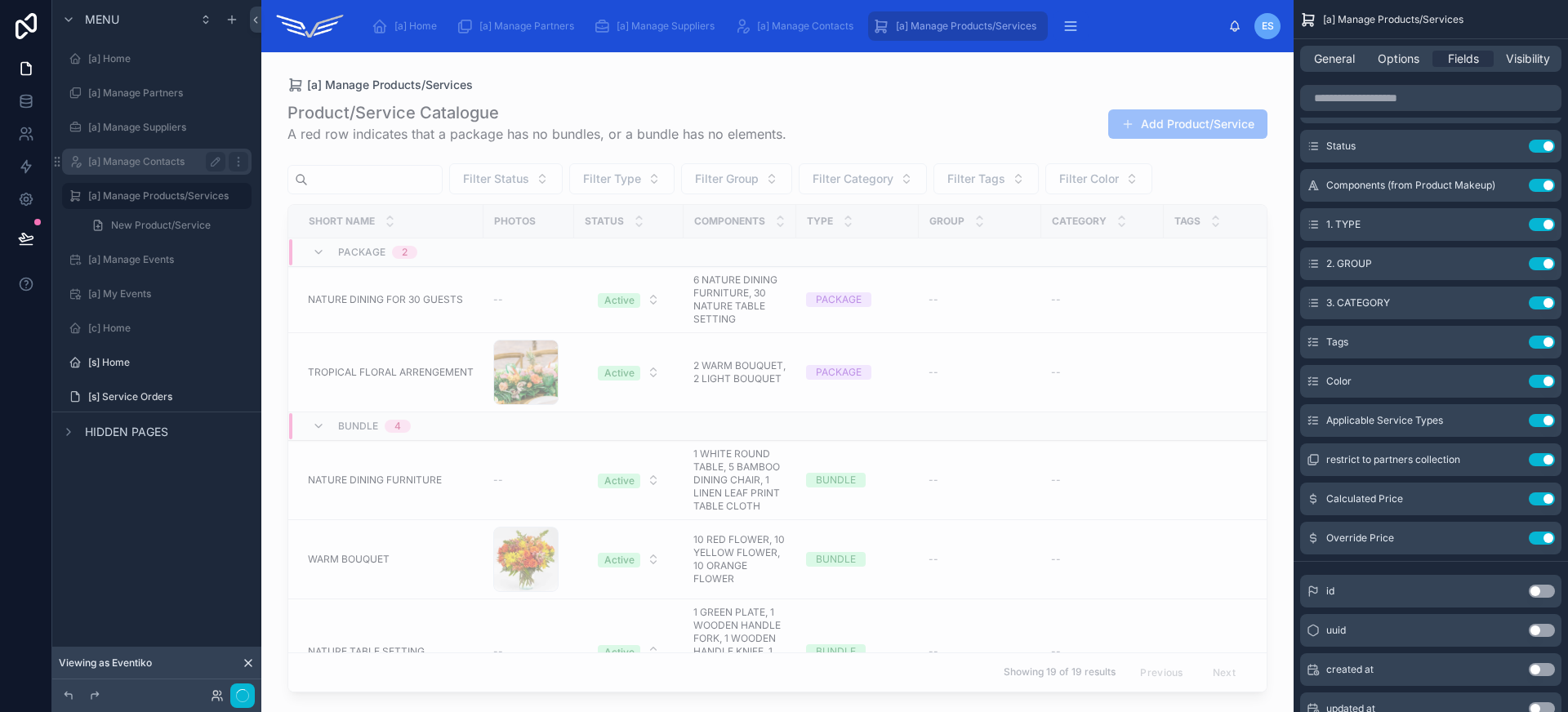
click at [149, 165] on label "[a] Manage Contacts" at bounding box center [153, 162] width 131 height 13
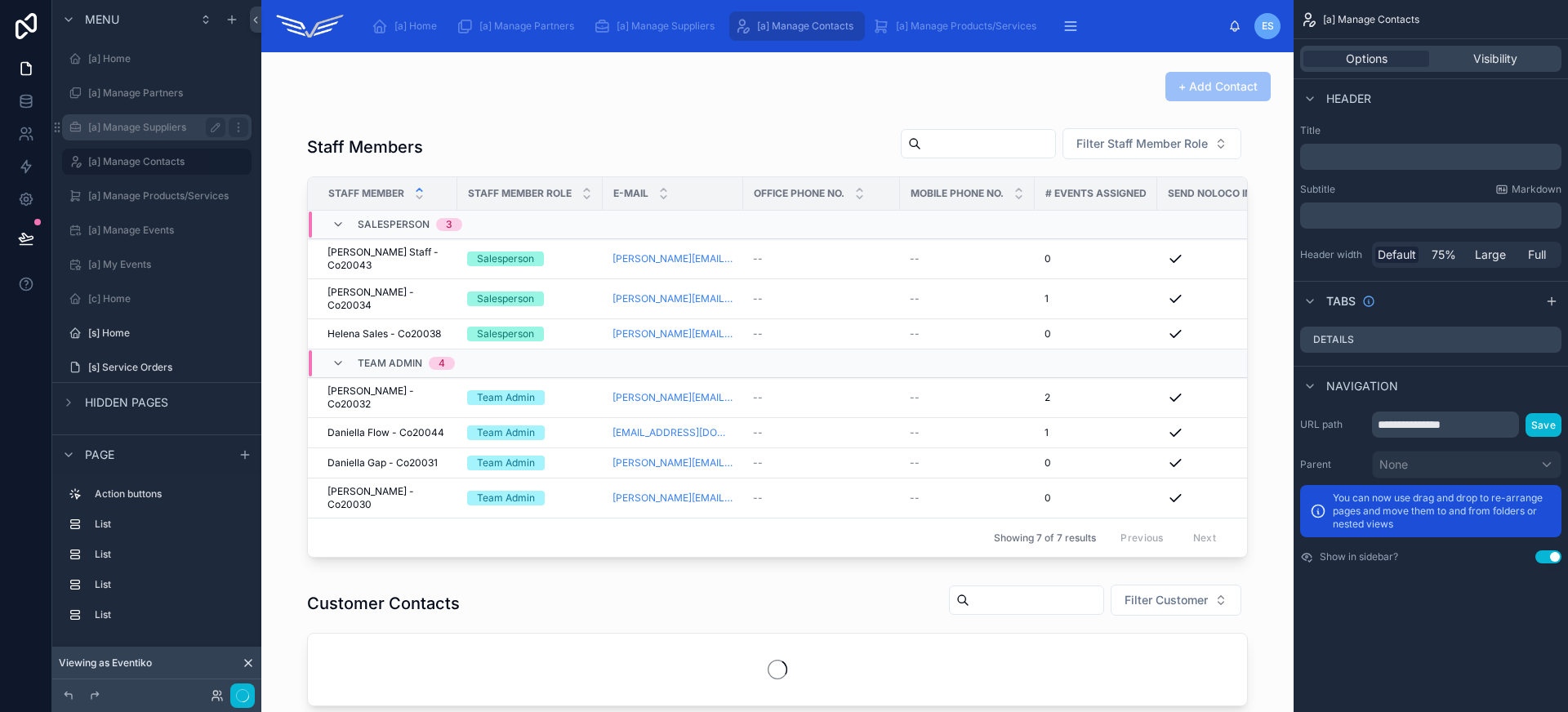
click at [147, 133] on label "[a] Manage Suppliers" at bounding box center [153, 127] width 131 height 13
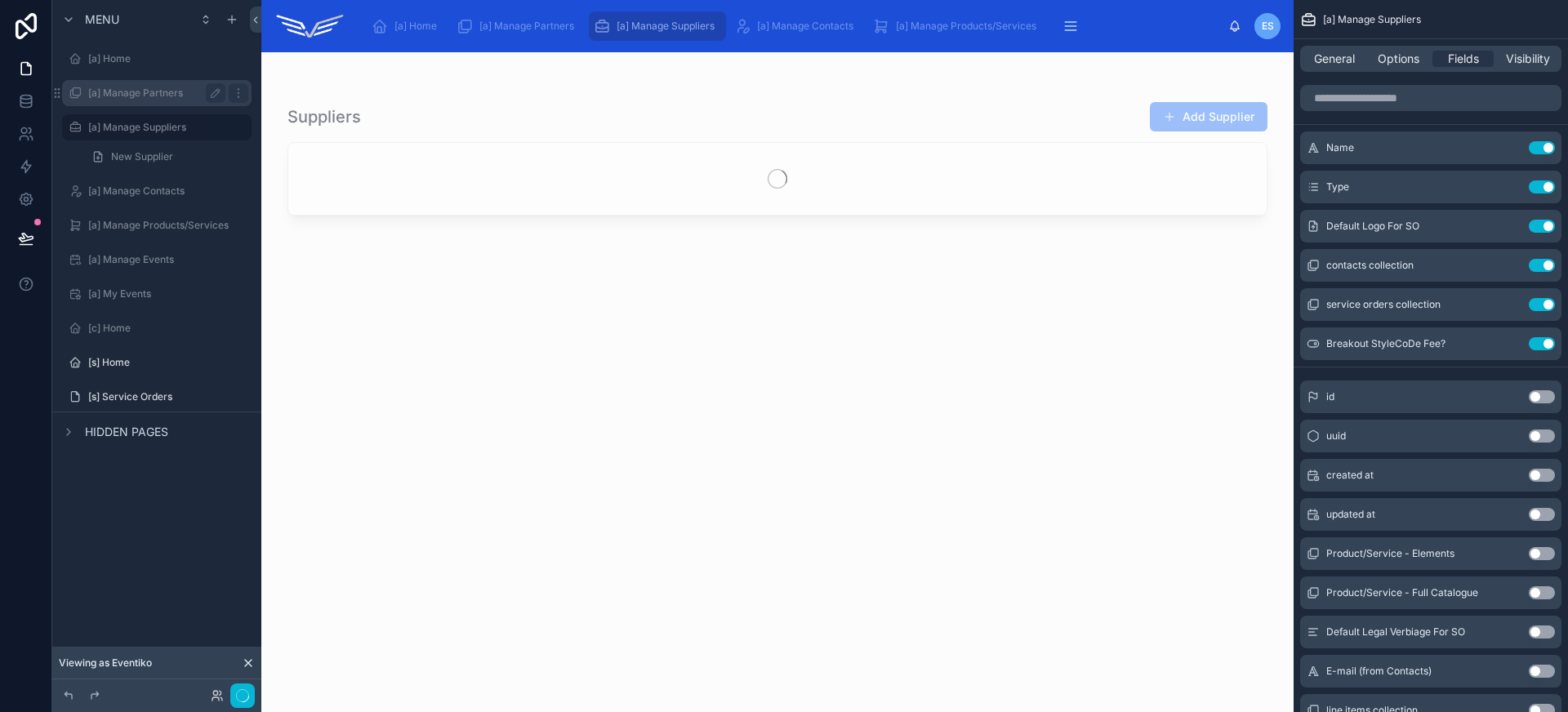
click at [149, 102] on div "[a] Manage Partners" at bounding box center [156, 93] width 137 height 20
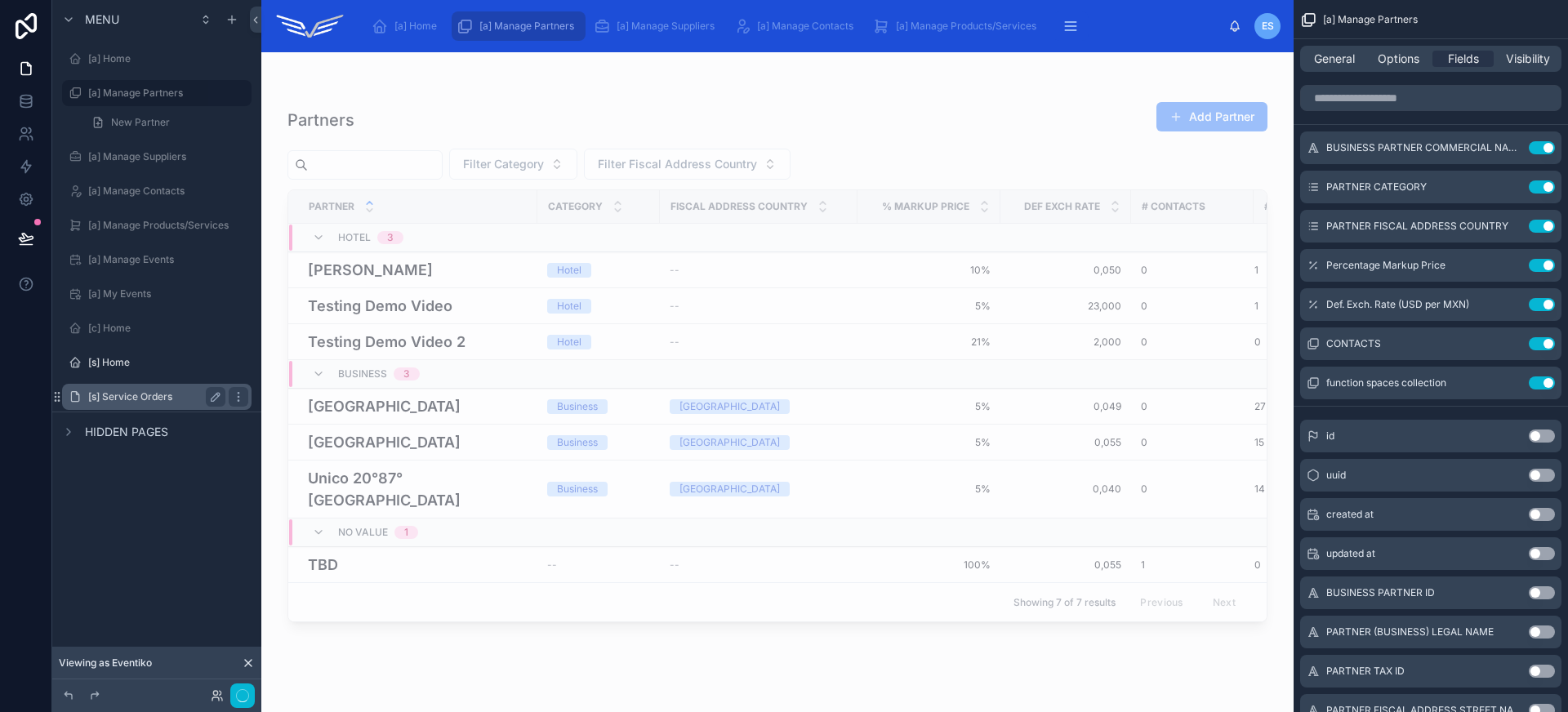
click at [152, 399] on label "[s] Service Orders" at bounding box center [153, 396] width 131 height 13
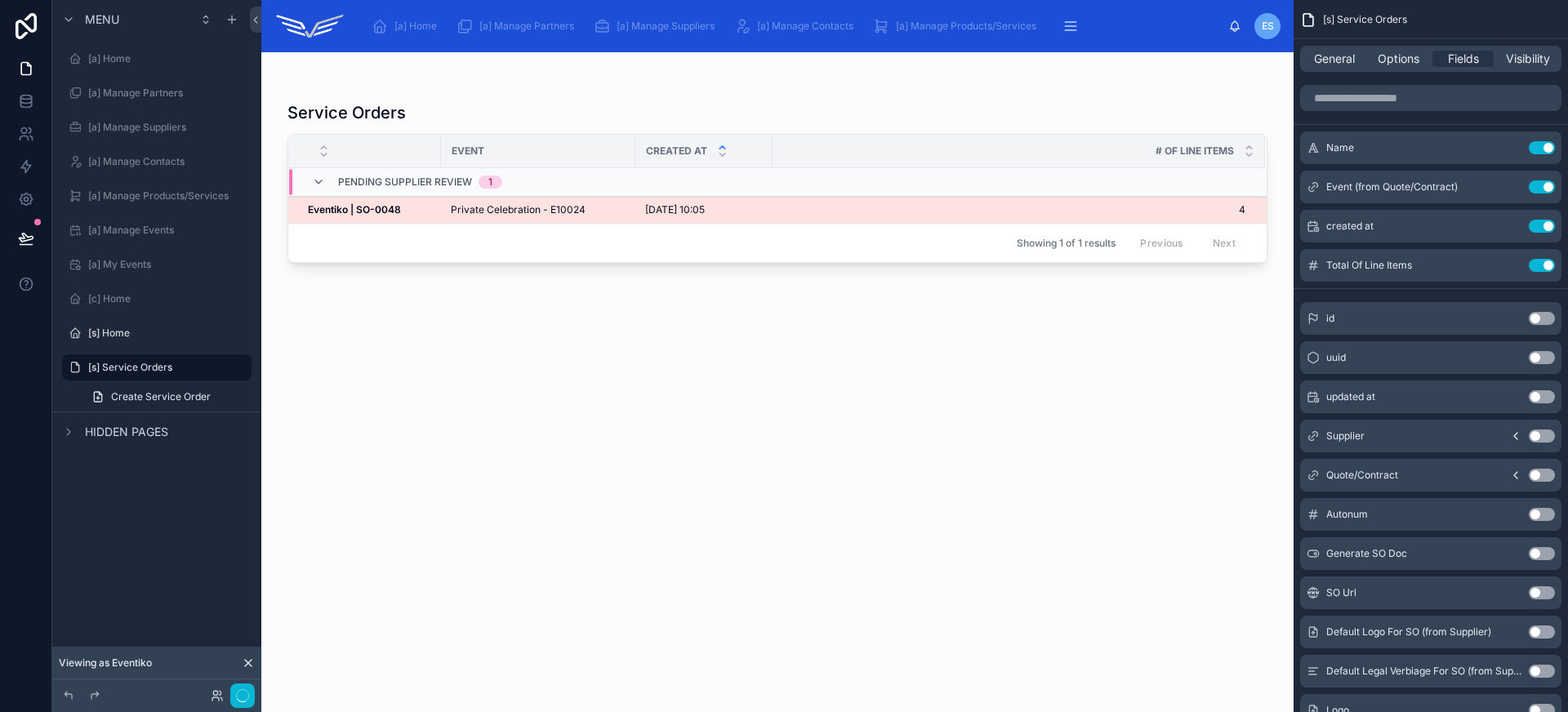
click at [609, 199] on td "Private Celebration - E10024" at bounding box center [537, 210] width 195 height 27
click at [605, 210] on div "Private Celebration - E10024" at bounding box center [537, 210] width 175 height 13
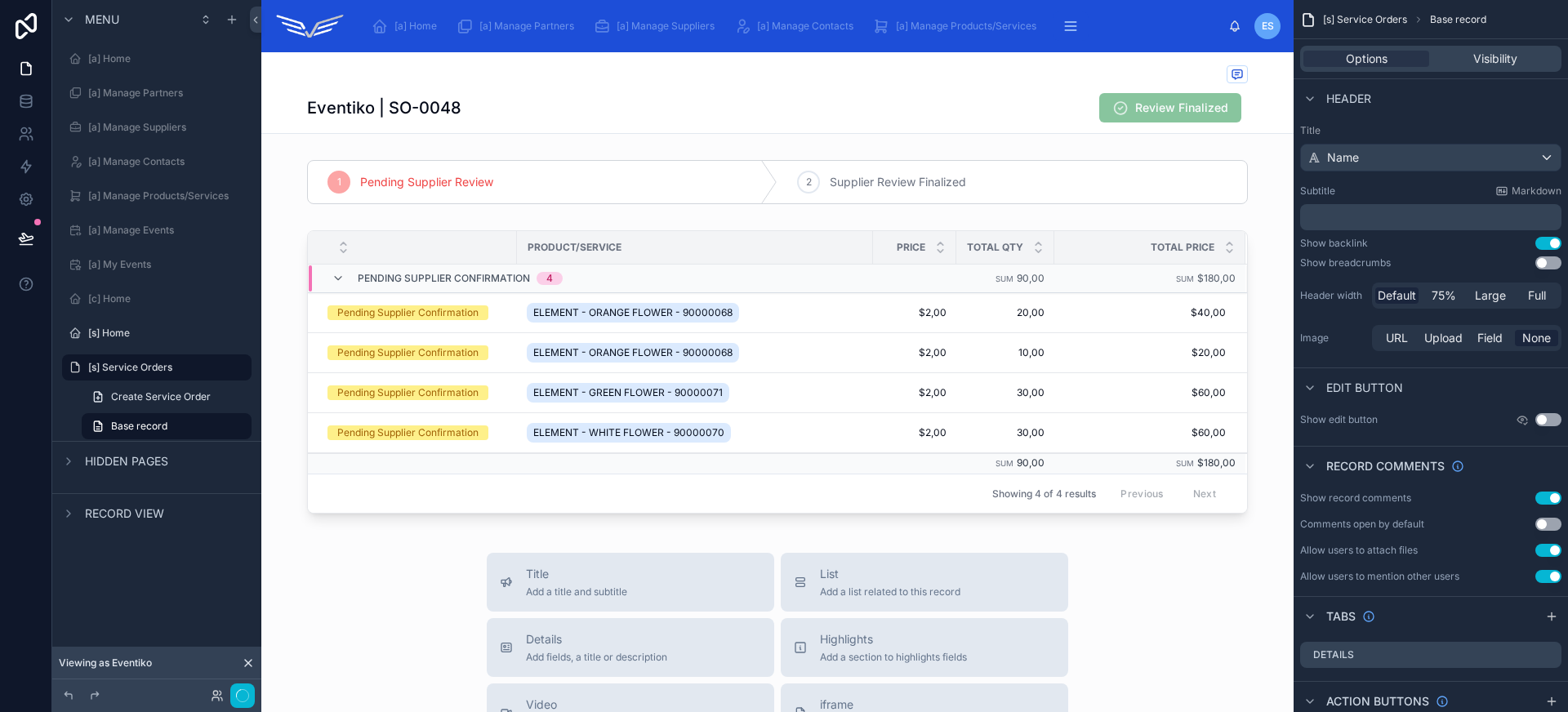
click at [1041, 99] on div "Eventiko | SO-0048 Review Finalized" at bounding box center [777, 107] width 941 height 31
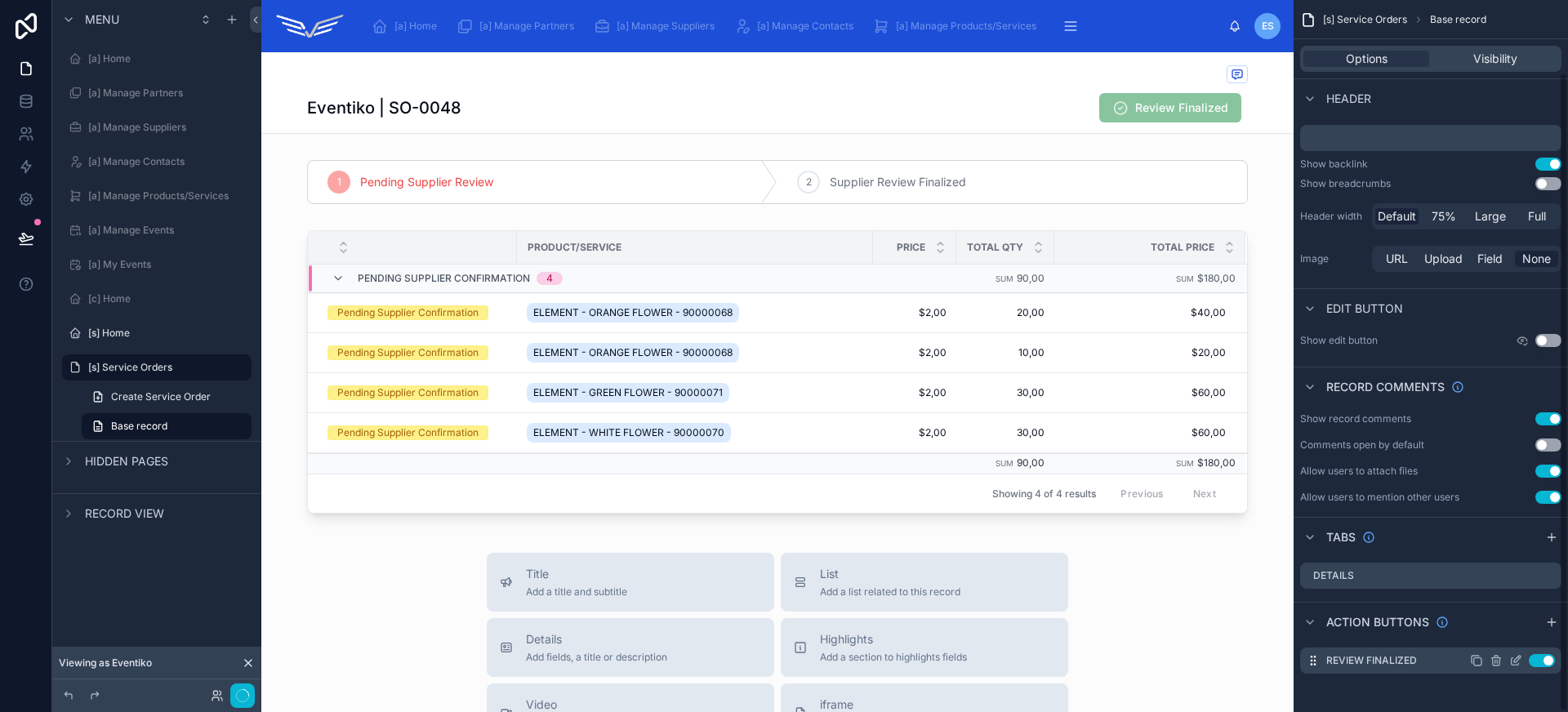
scroll to position [80, 0]
click at [1518, 660] on icon "scrollable content" at bounding box center [1516, 659] width 13 height 13
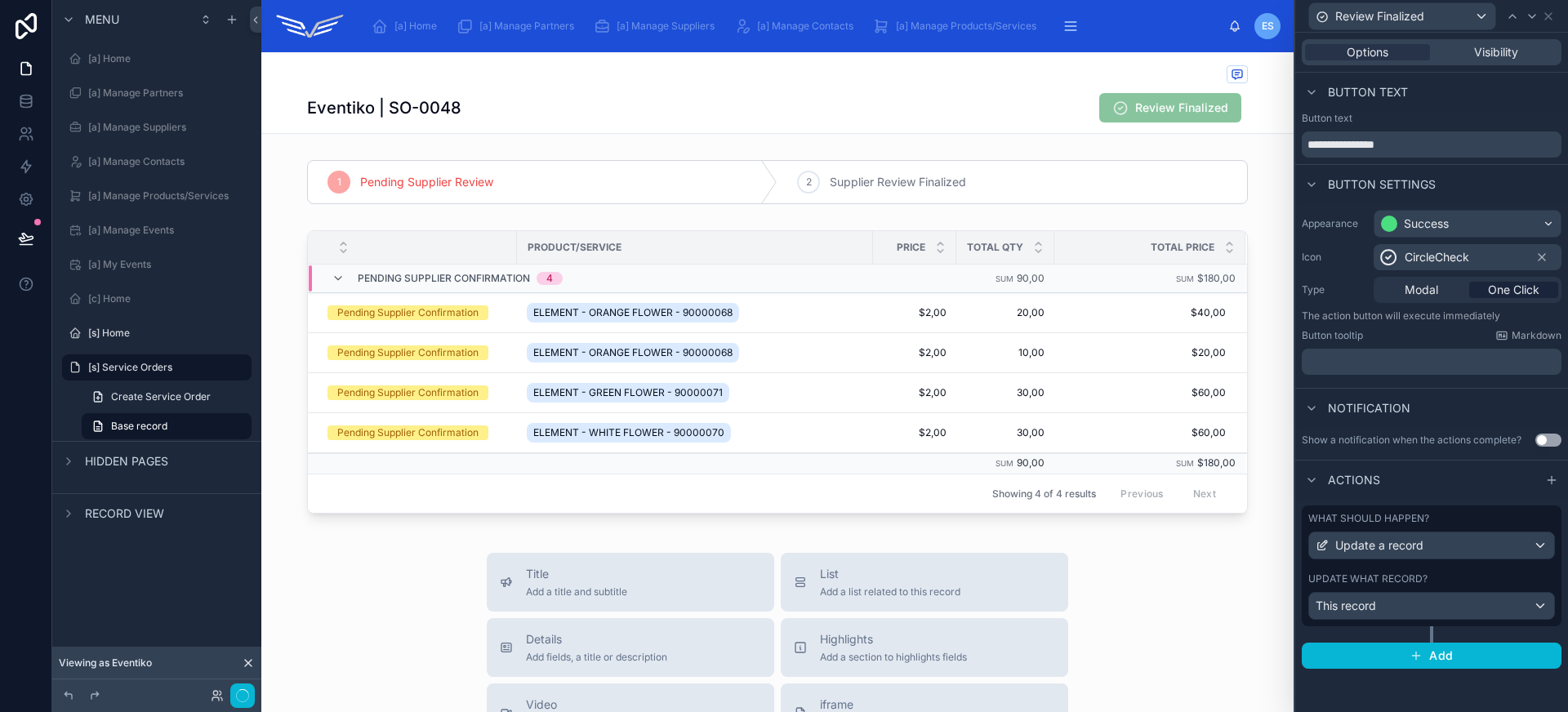
click at [1467, 254] on span "CircleCheck" at bounding box center [1437, 257] width 65 height 16
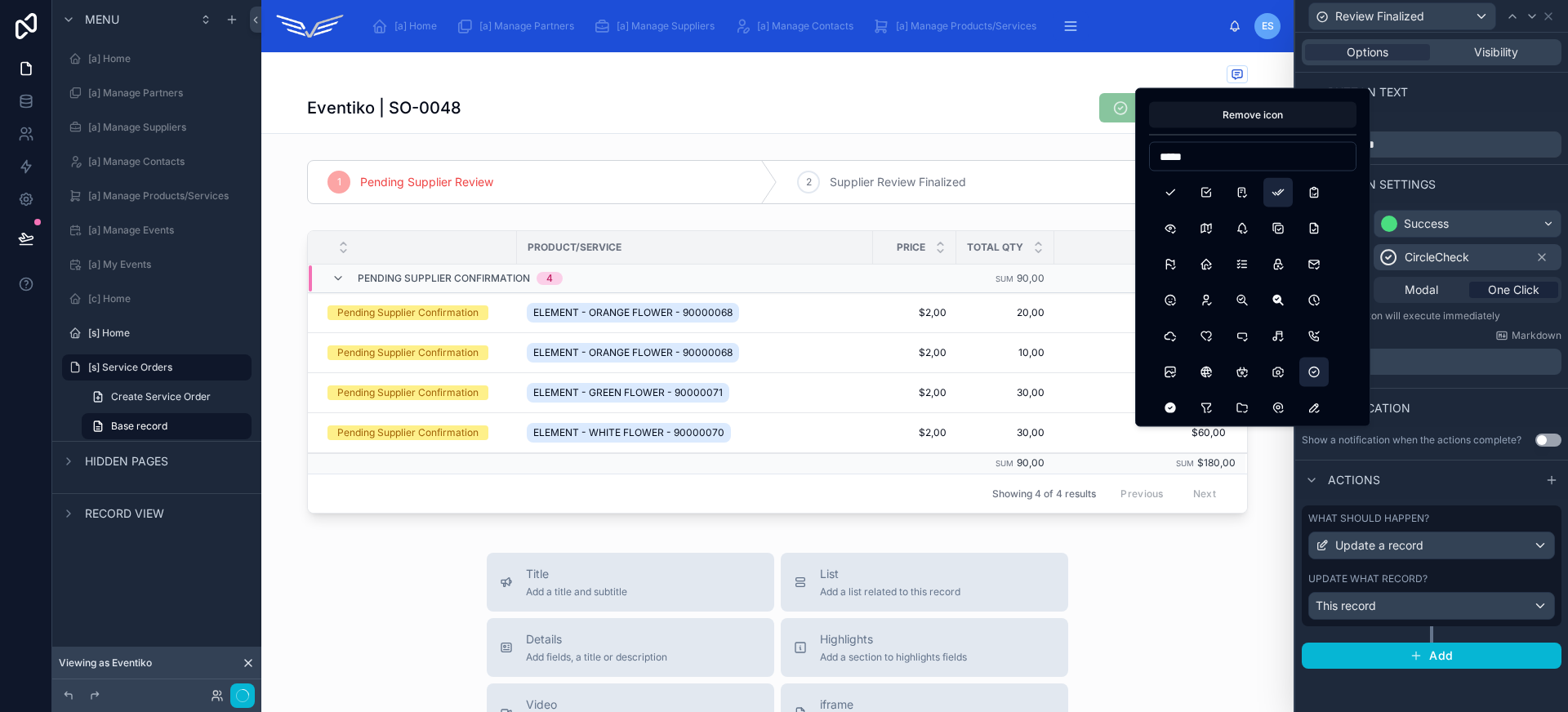
type input "*****"
click at [1271, 191] on button "Checks" at bounding box center [1277, 192] width 29 height 29
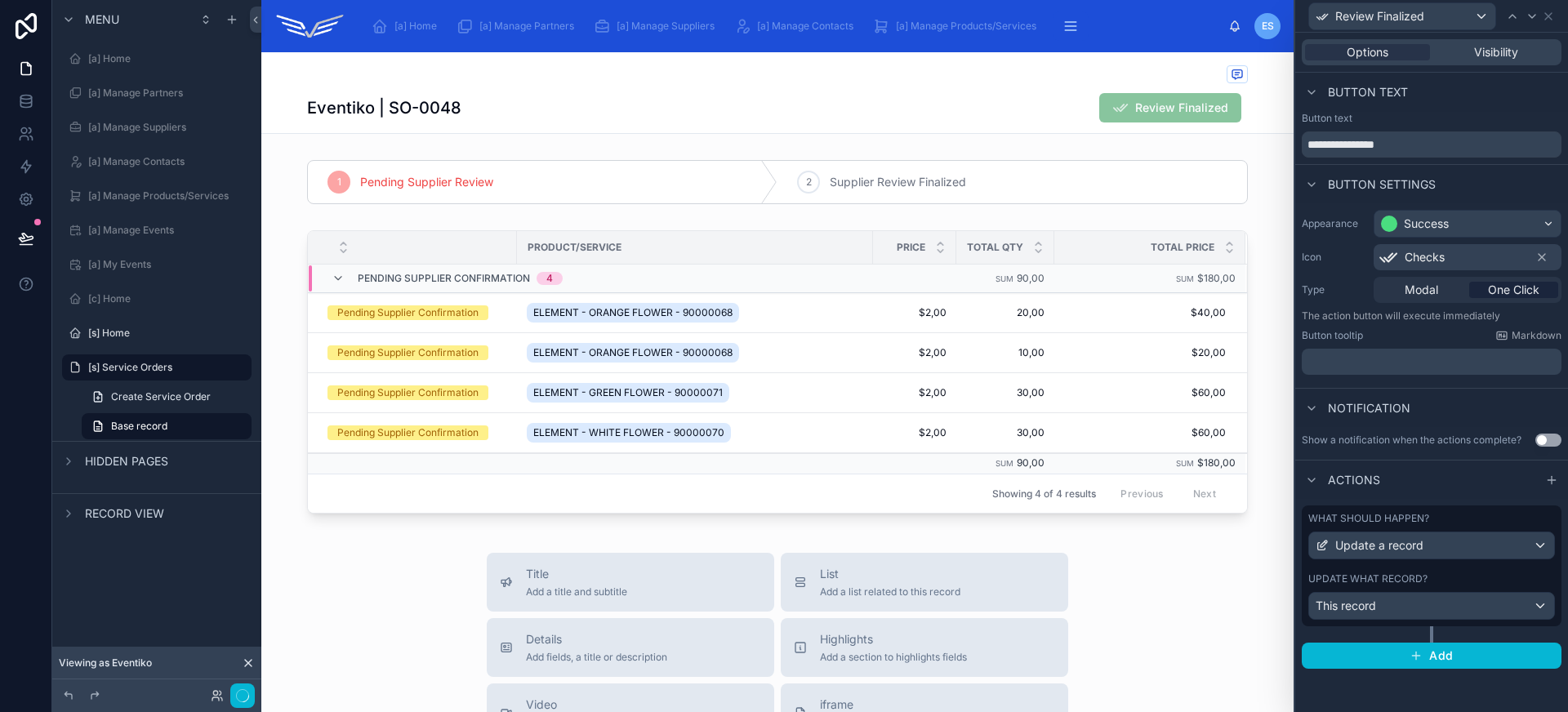
click at [1481, 262] on div "Checks" at bounding box center [1467, 257] width 187 height 26
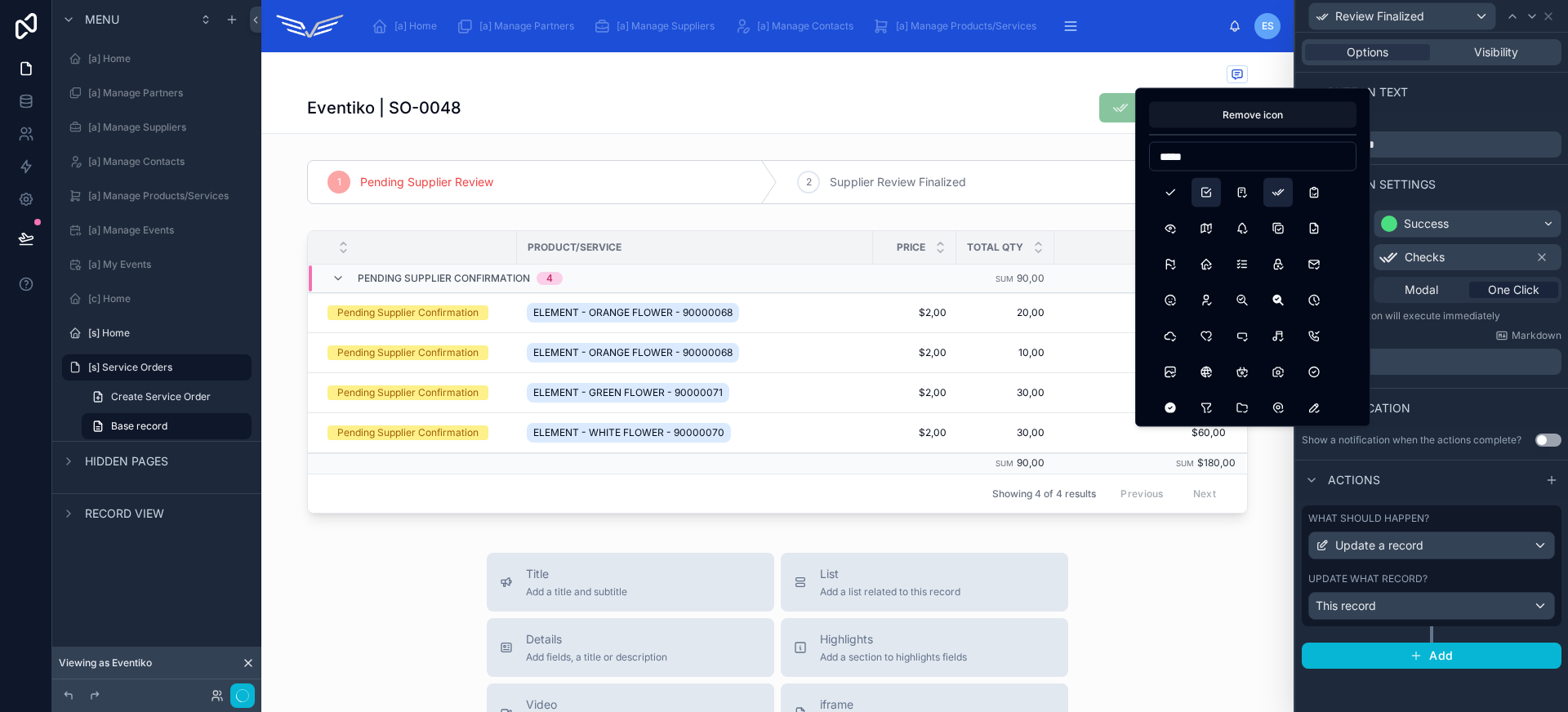
type input "*****"
click at [1209, 190] on button "Checkbox" at bounding box center [1206, 192] width 29 height 29
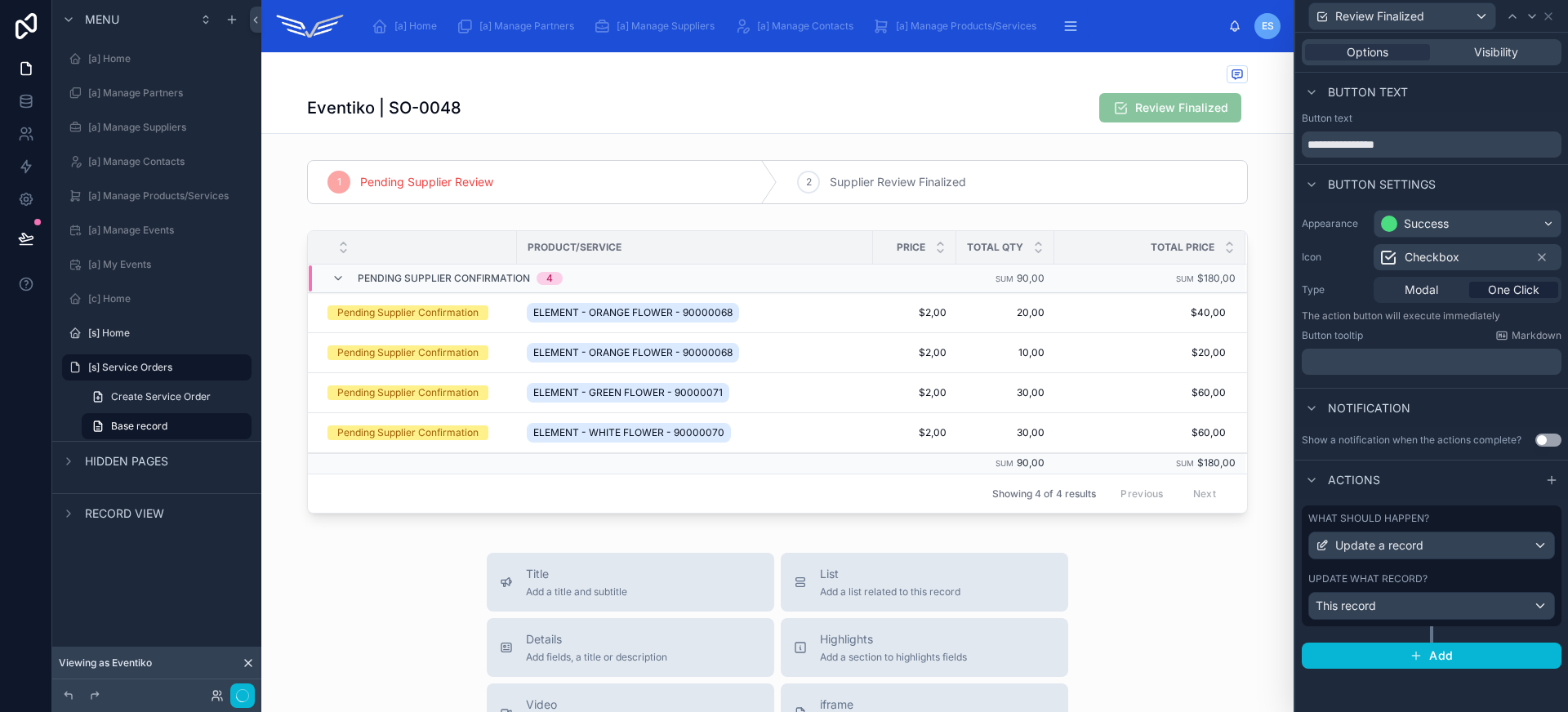
click at [1445, 249] on span "Checkbox" at bounding box center [1432, 257] width 55 height 16
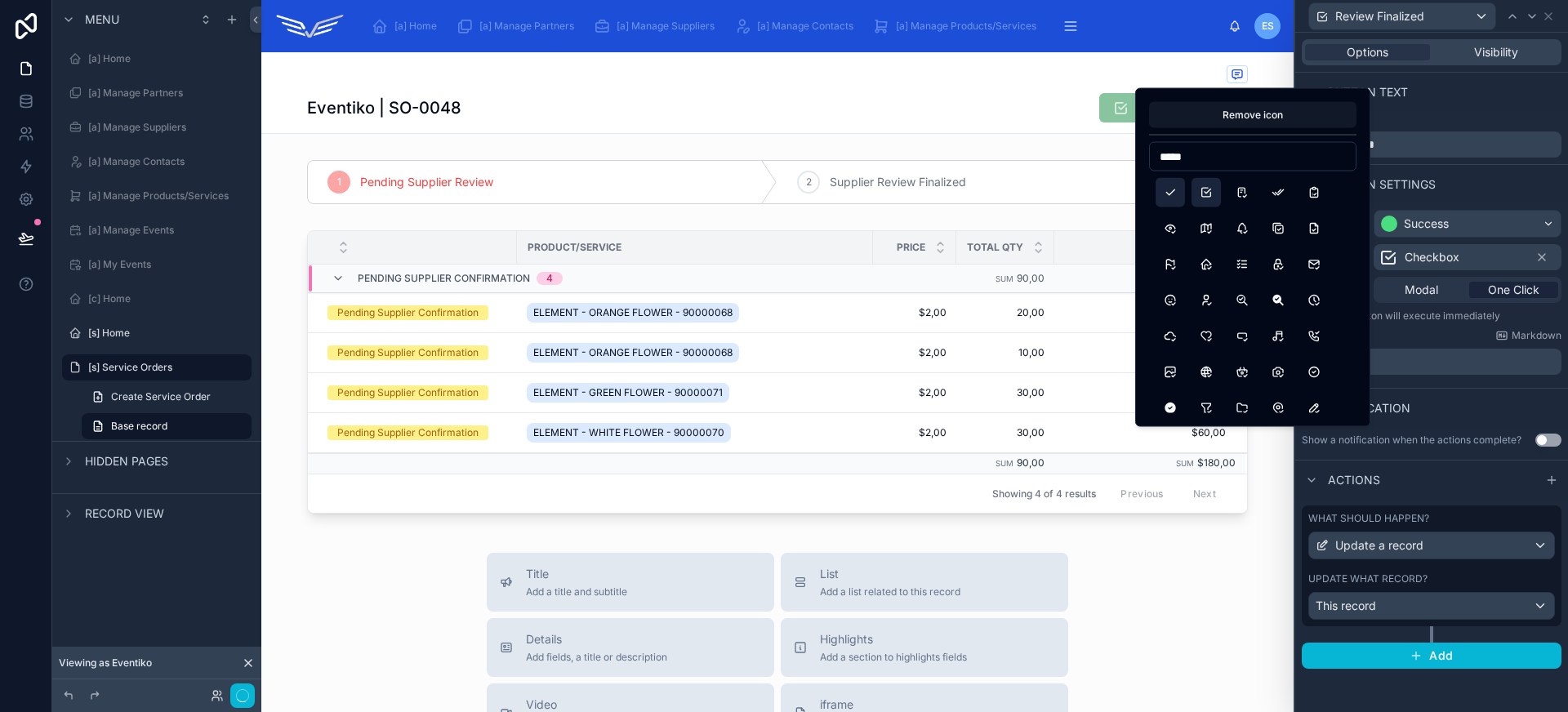
type input "*****"
click at [1177, 194] on button "Check" at bounding box center [1170, 192] width 29 height 29
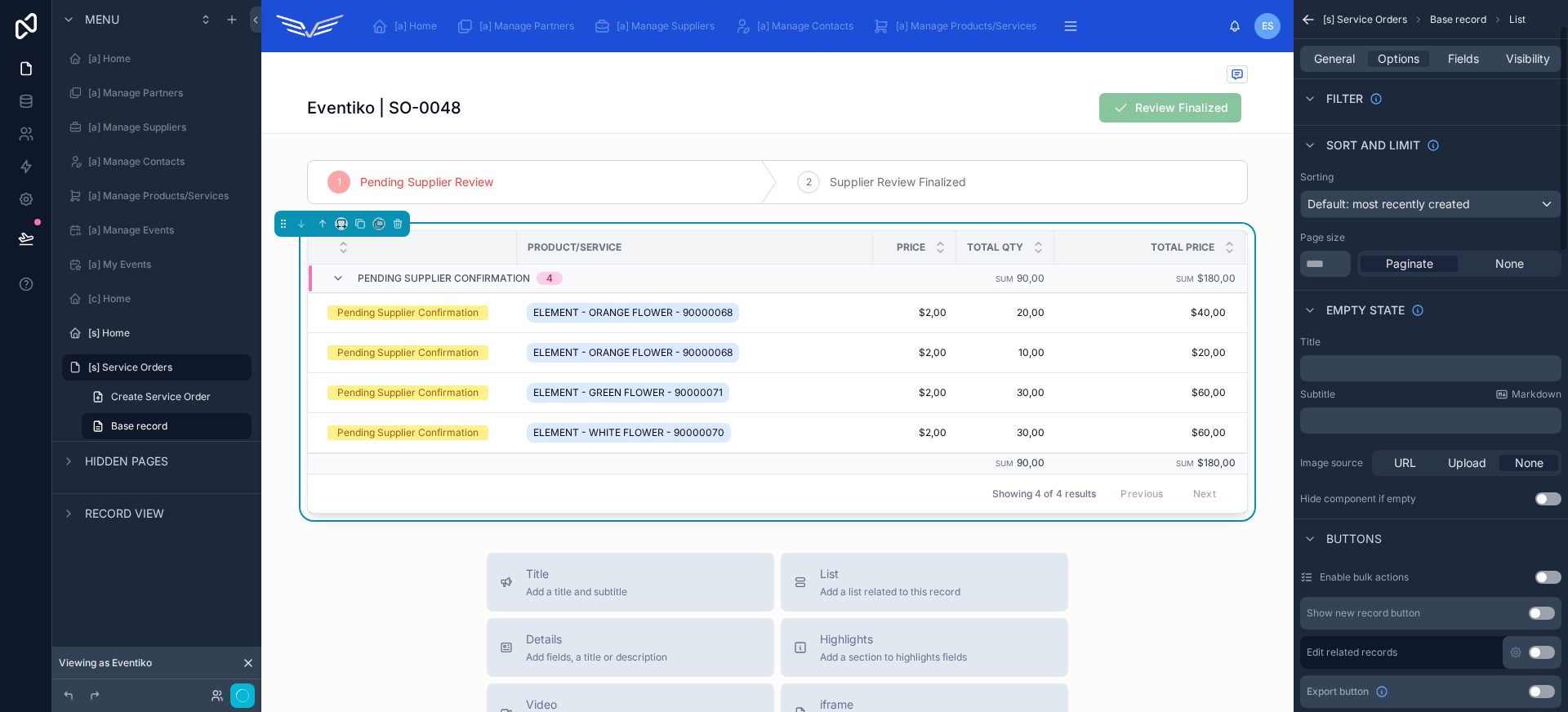
click at [1458, 50] on div "General Options Fields Visibility" at bounding box center [1430, 58] width 261 height 26
click at [1460, 51] on span "Fields" at bounding box center [1463, 59] width 31 height 16
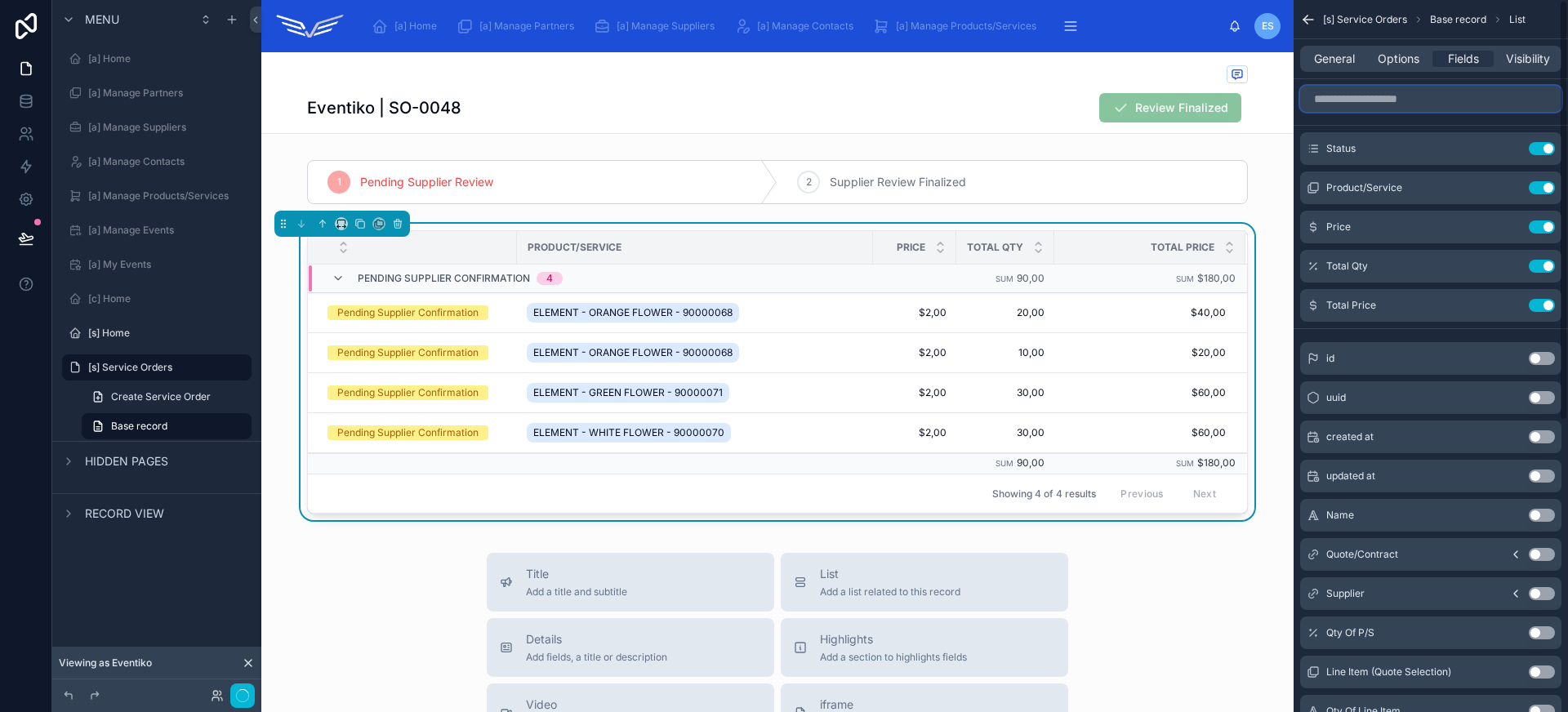
click at [1399, 107] on input "scrollable content" at bounding box center [1430, 99] width 261 height 26
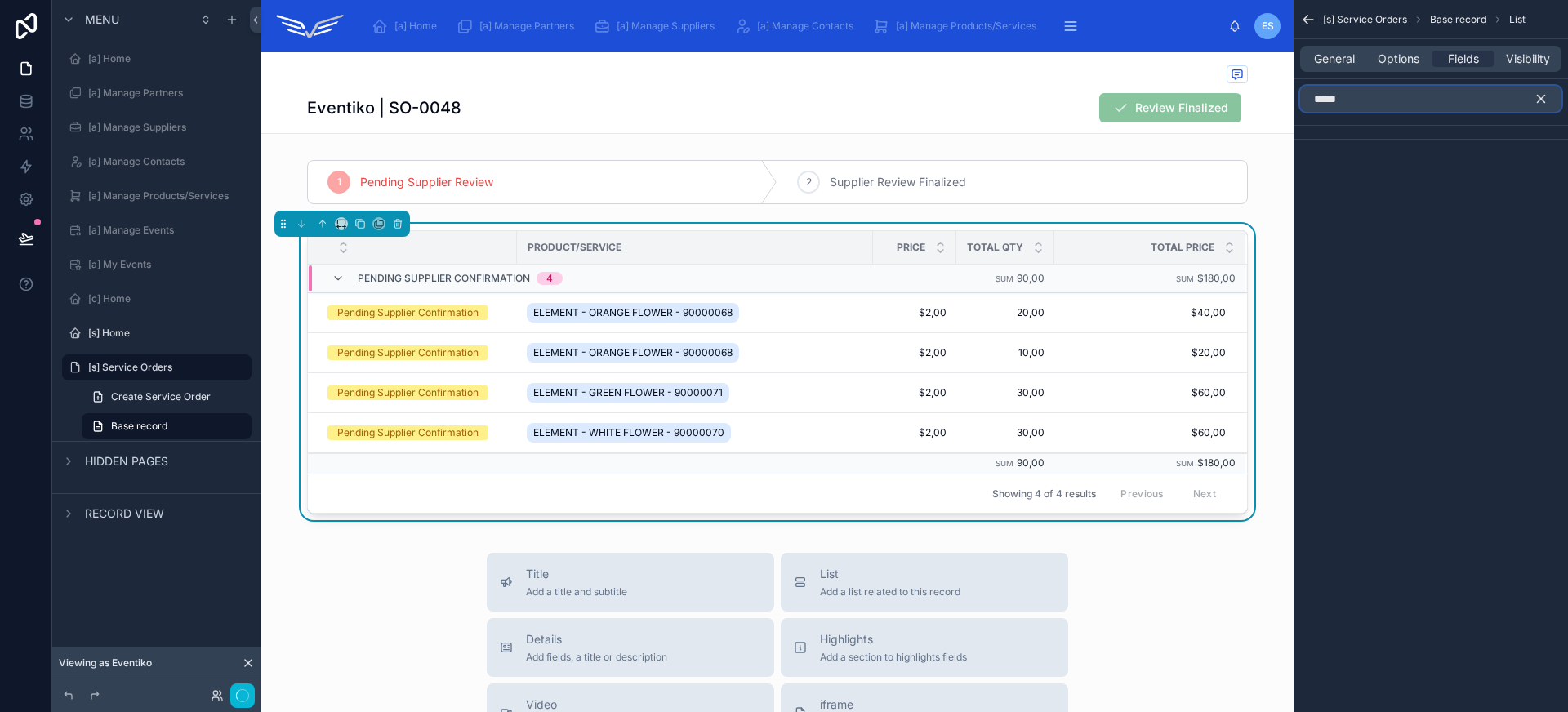
type input "*****"
click at [1544, 97] on icon "scrollable content" at bounding box center [1540, 99] width 15 height 15
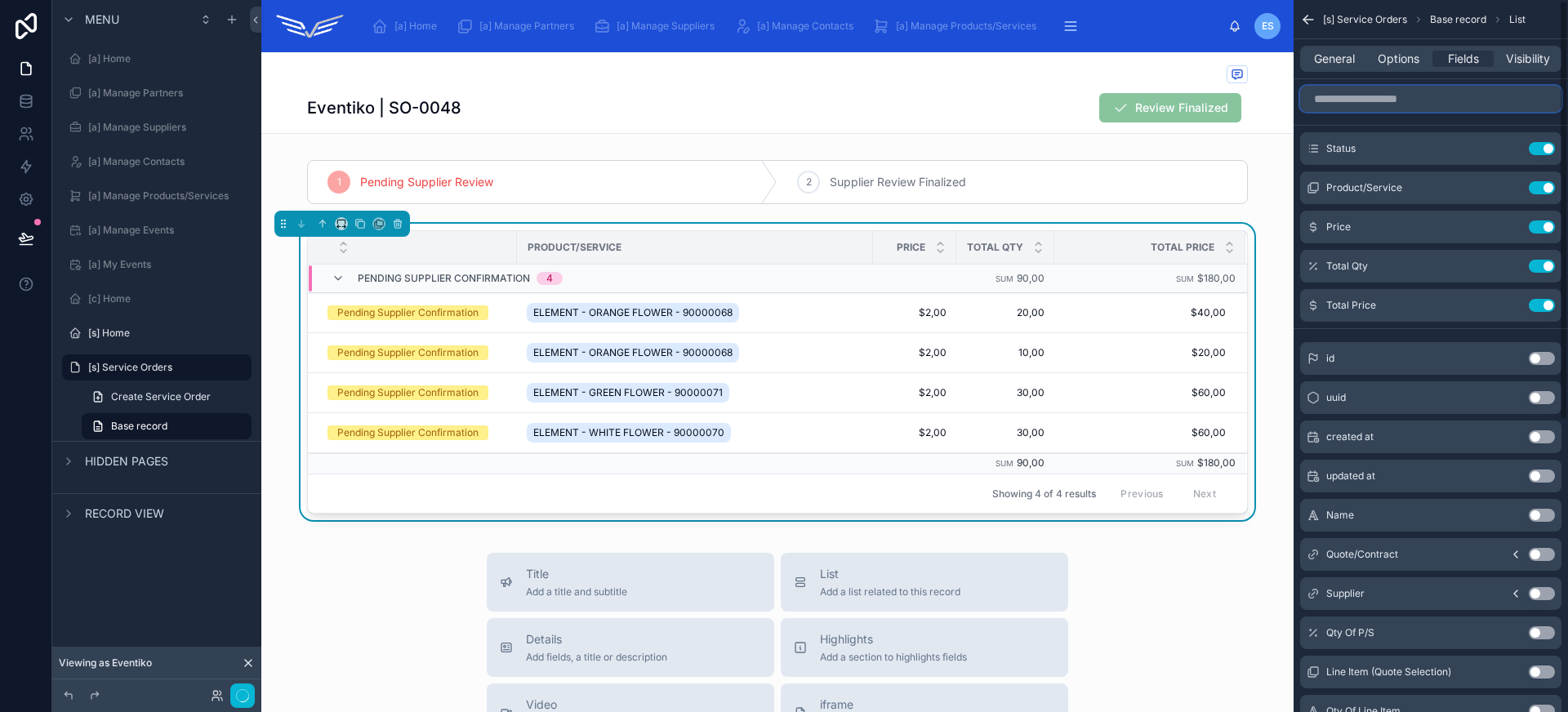
click at [1446, 103] on input "scrollable content" at bounding box center [1430, 99] width 261 height 26
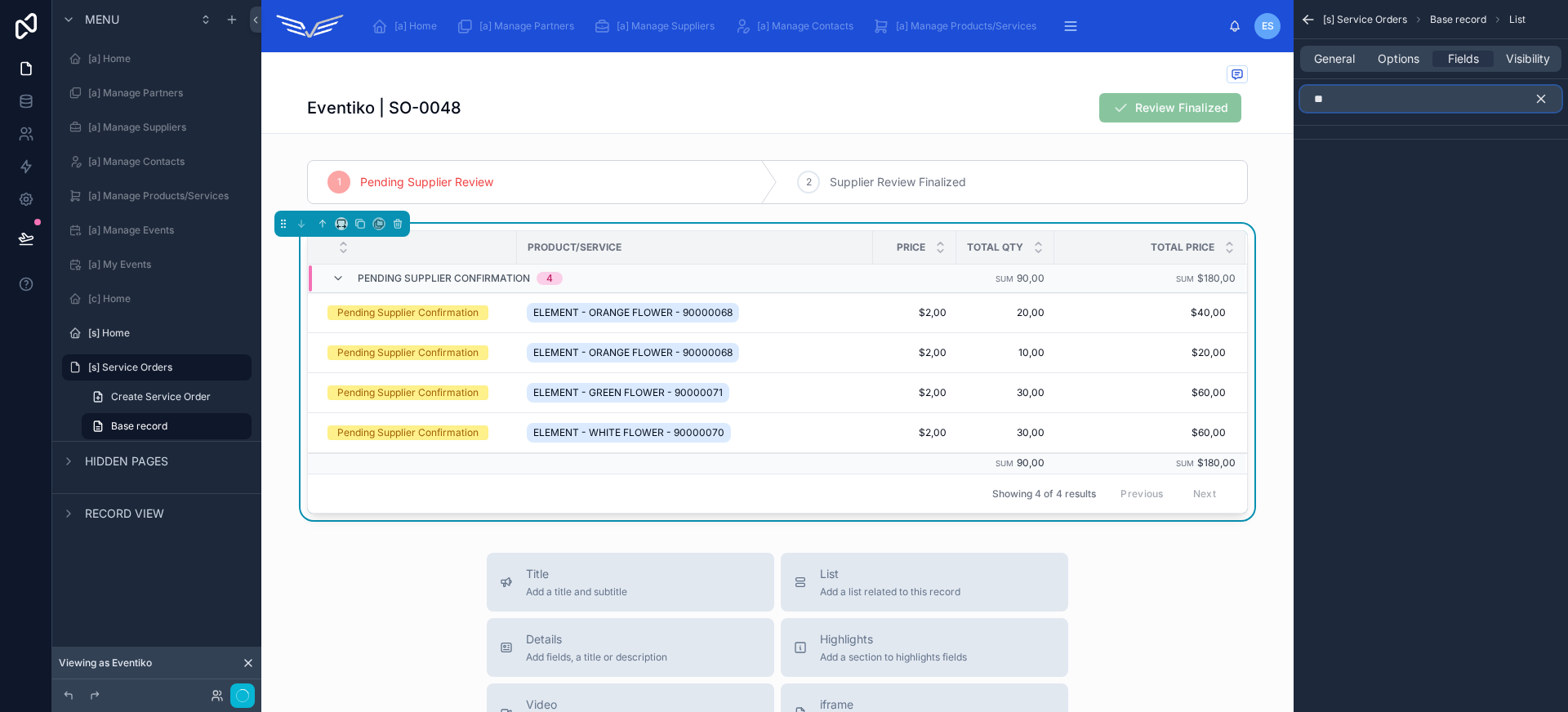
type input "*"
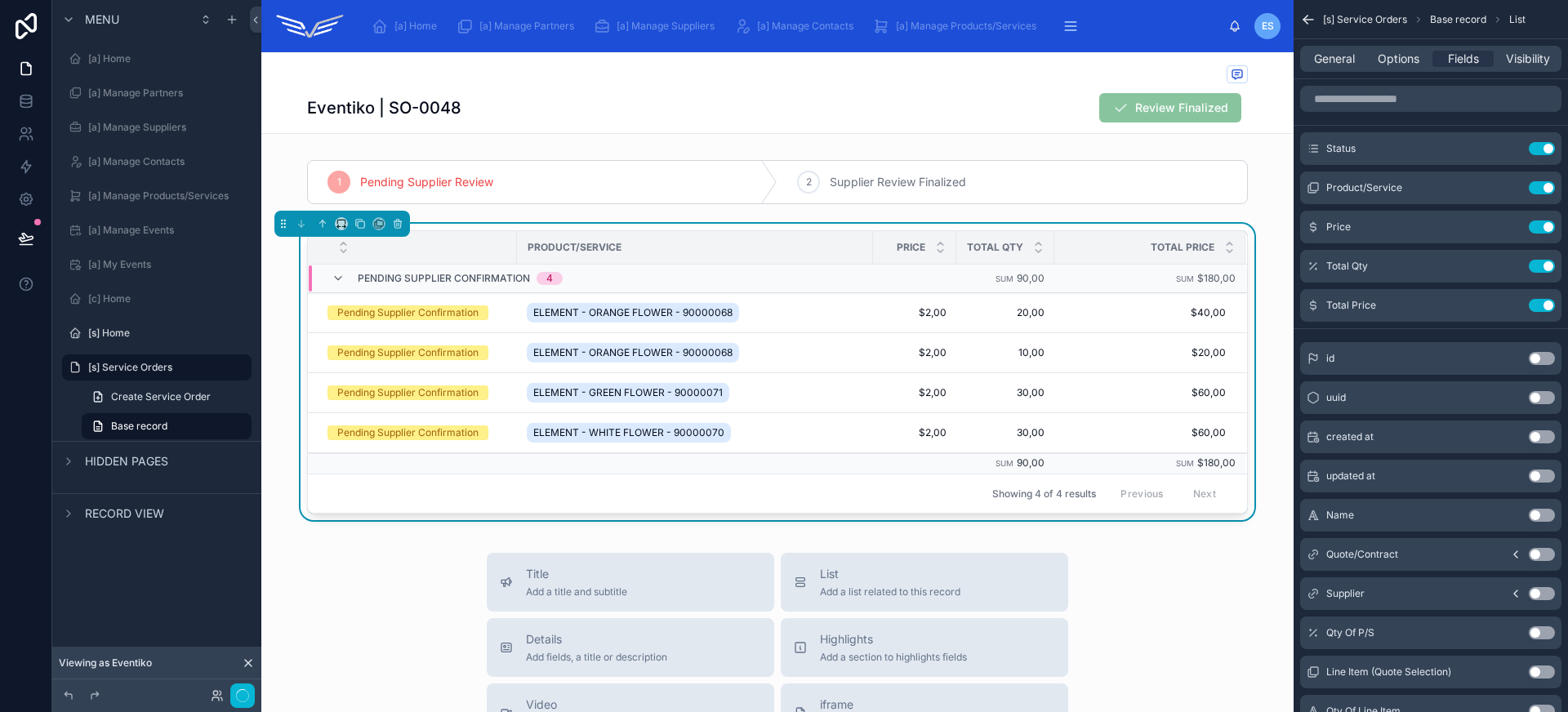
click at [1332, 48] on div "General Options Fields Visibility" at bounding box center [1430, 58] width 261 height 26
click at [1333, 55] on span "General" at bounding box center [1334, 59] width 41 height 16
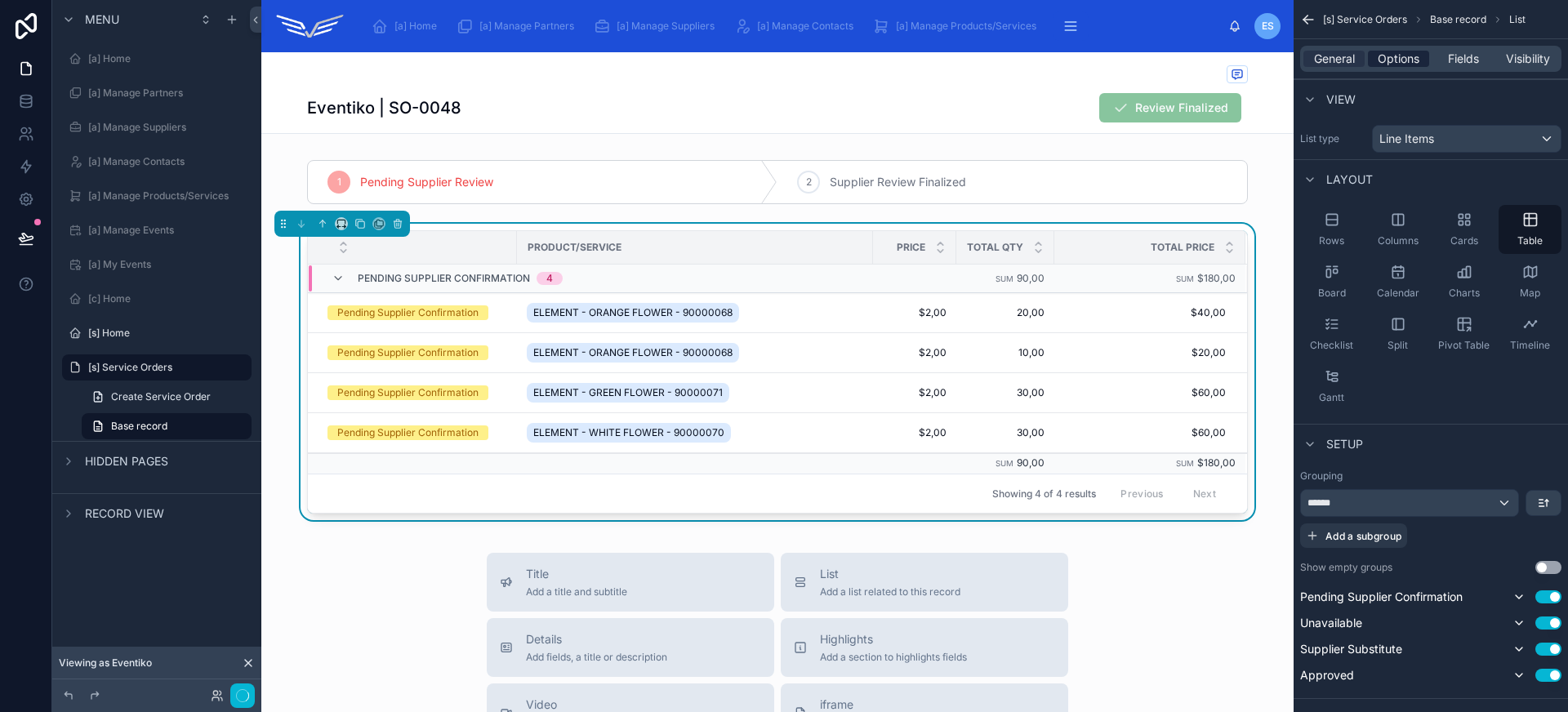
click at [1378, 62] on span "Options" at bounding box center [1398, 59] width 42 height 16
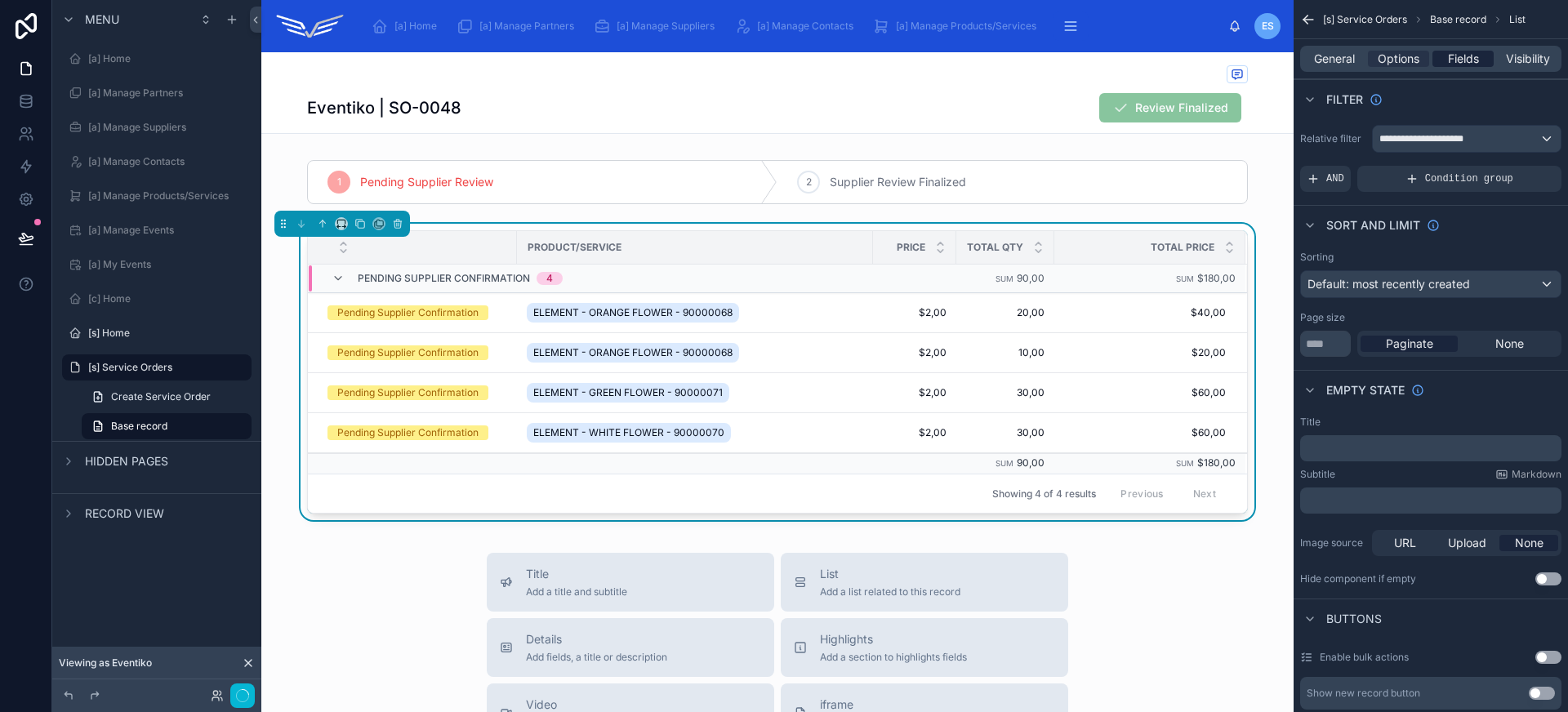
click at [1465, 64] on span "Fields" at bounding box center [1463, 59] width 31 height 16
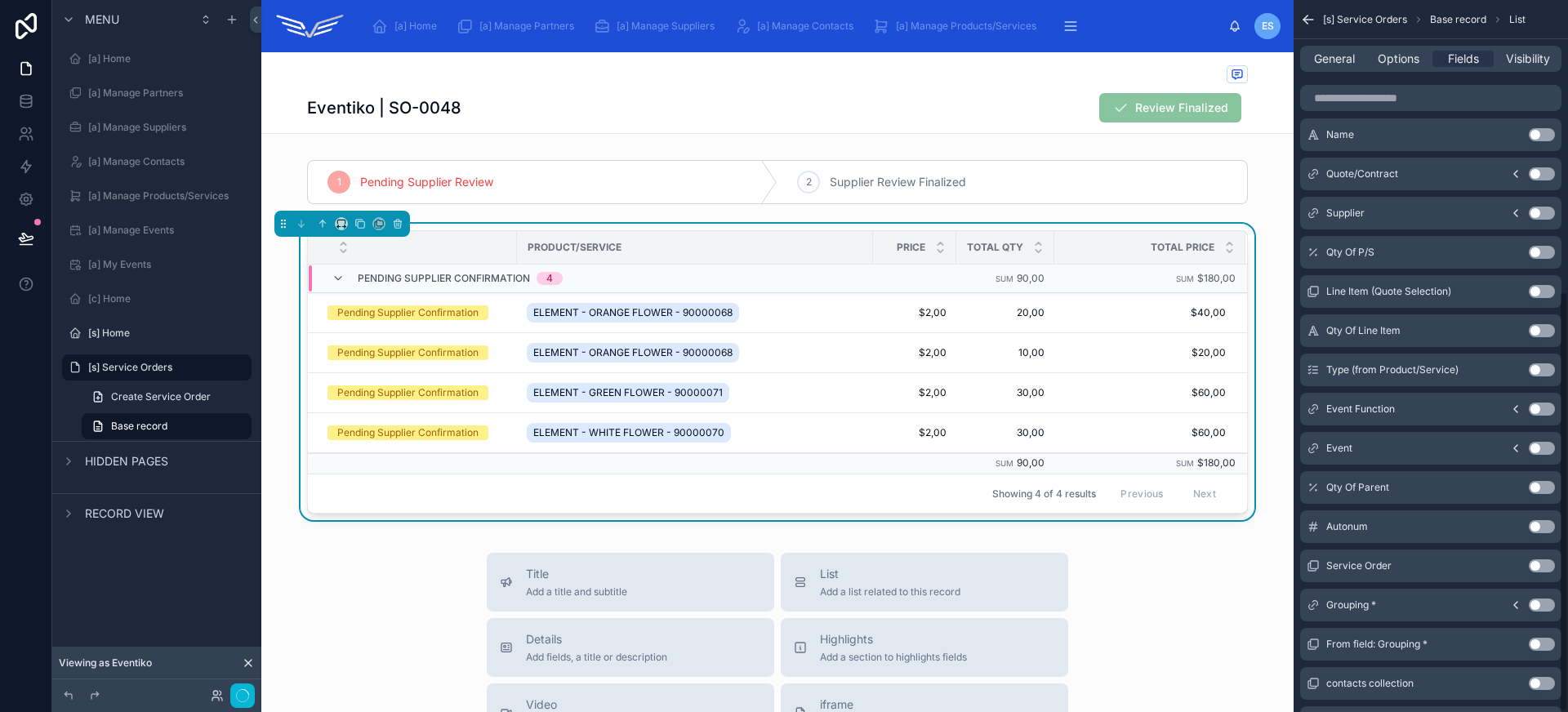
scroll to position [492, 0]
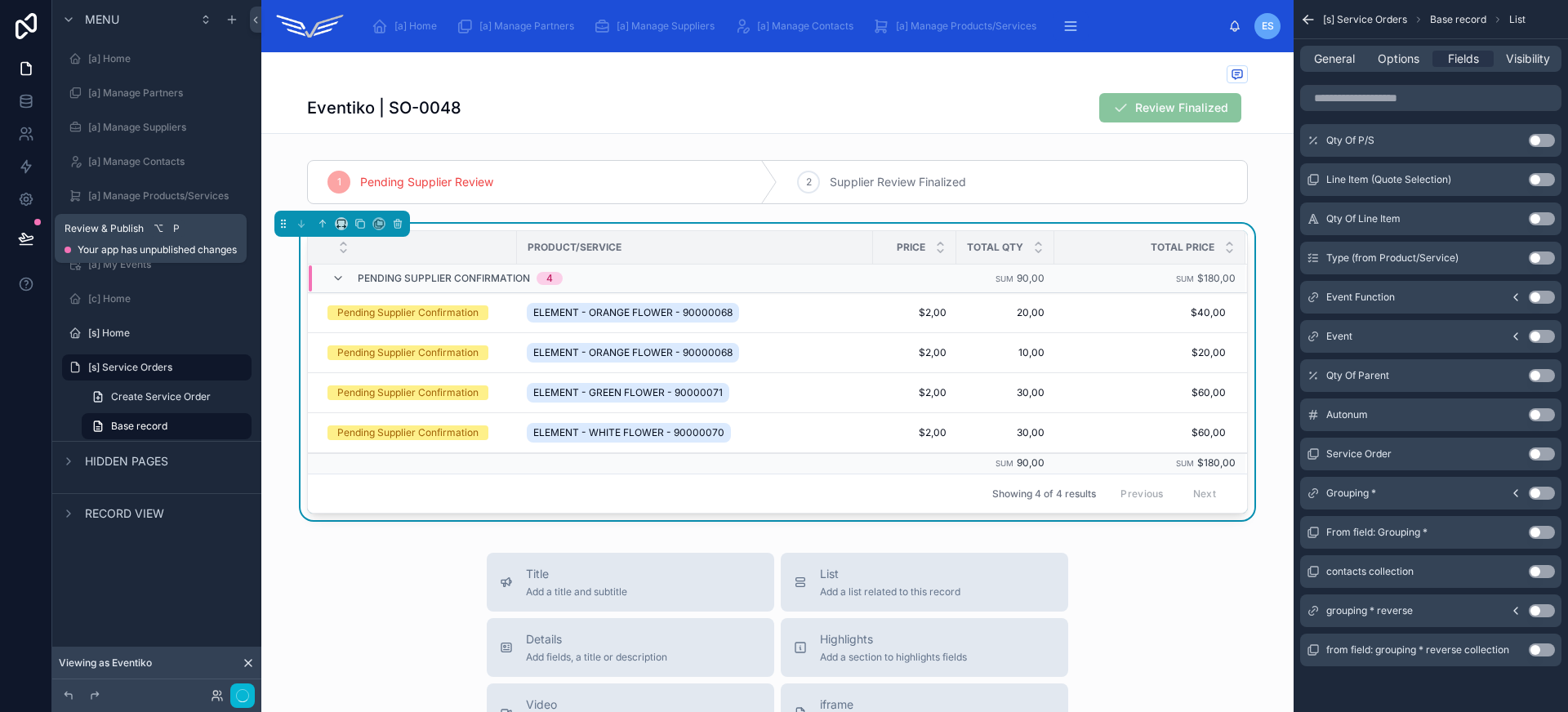
click at [29, 235] on icon at bounding box center [26, 238] width 16 height 16
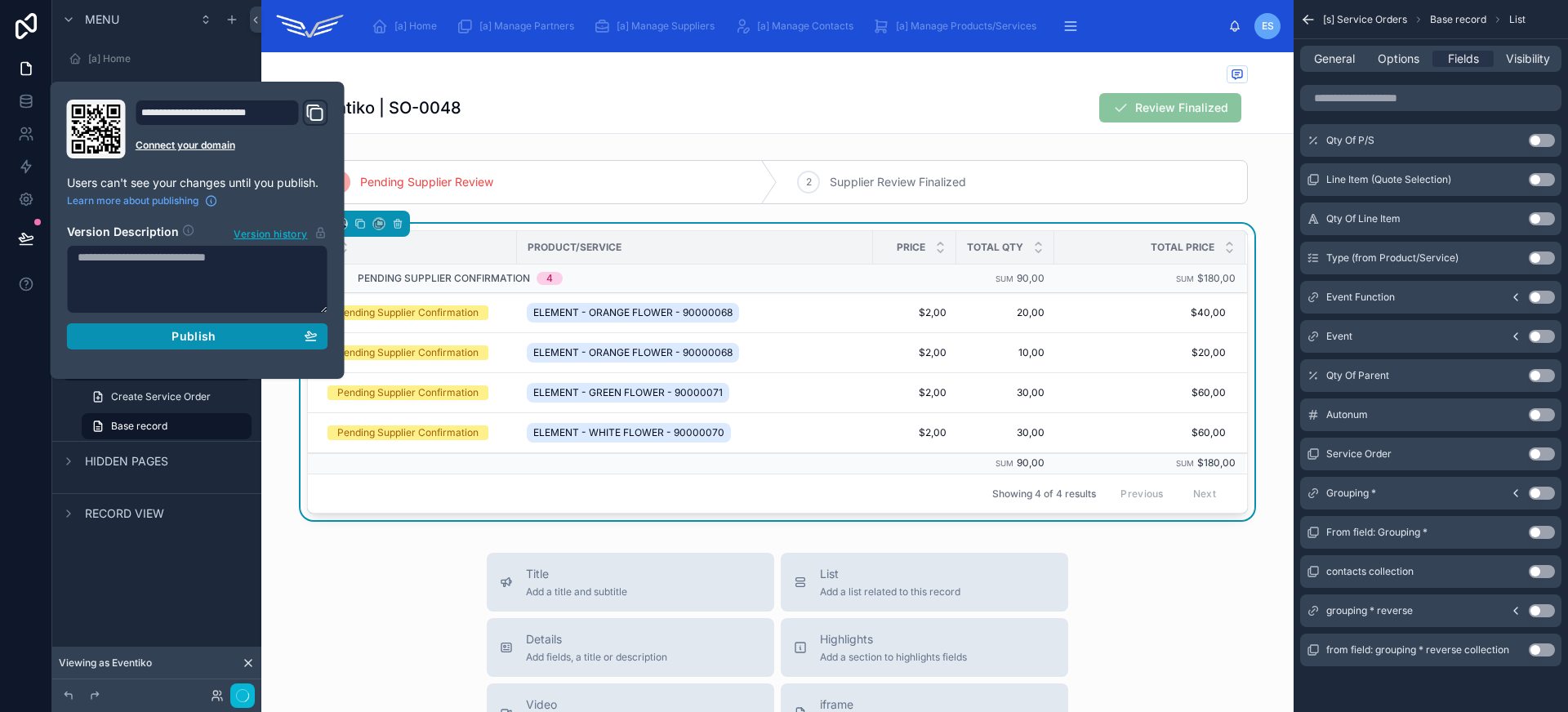
click at [152, 325] on button "Publish" at bounding box center [197, 336] width 261 height 26
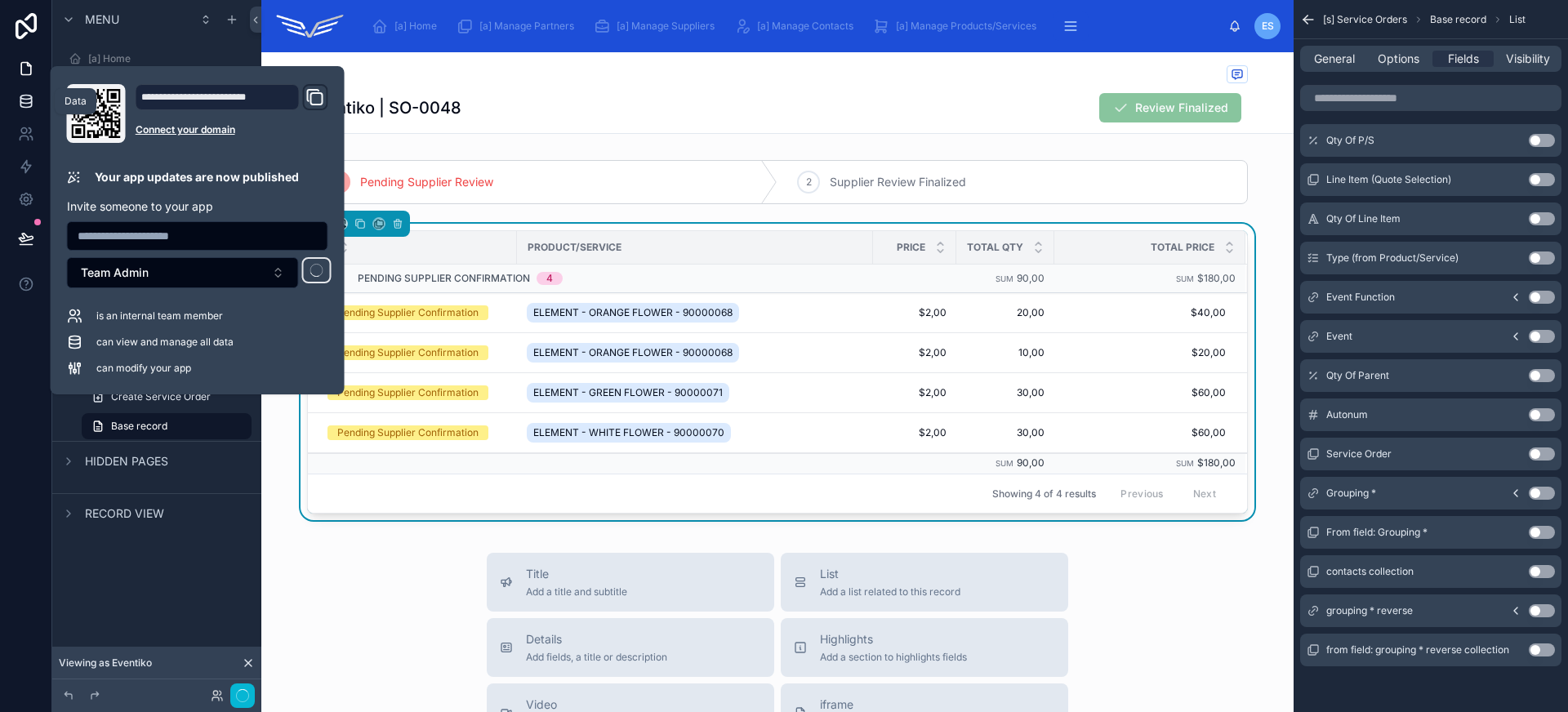
click at [28, 99] on icon at bounding box center [26, 101] width 16 height 16
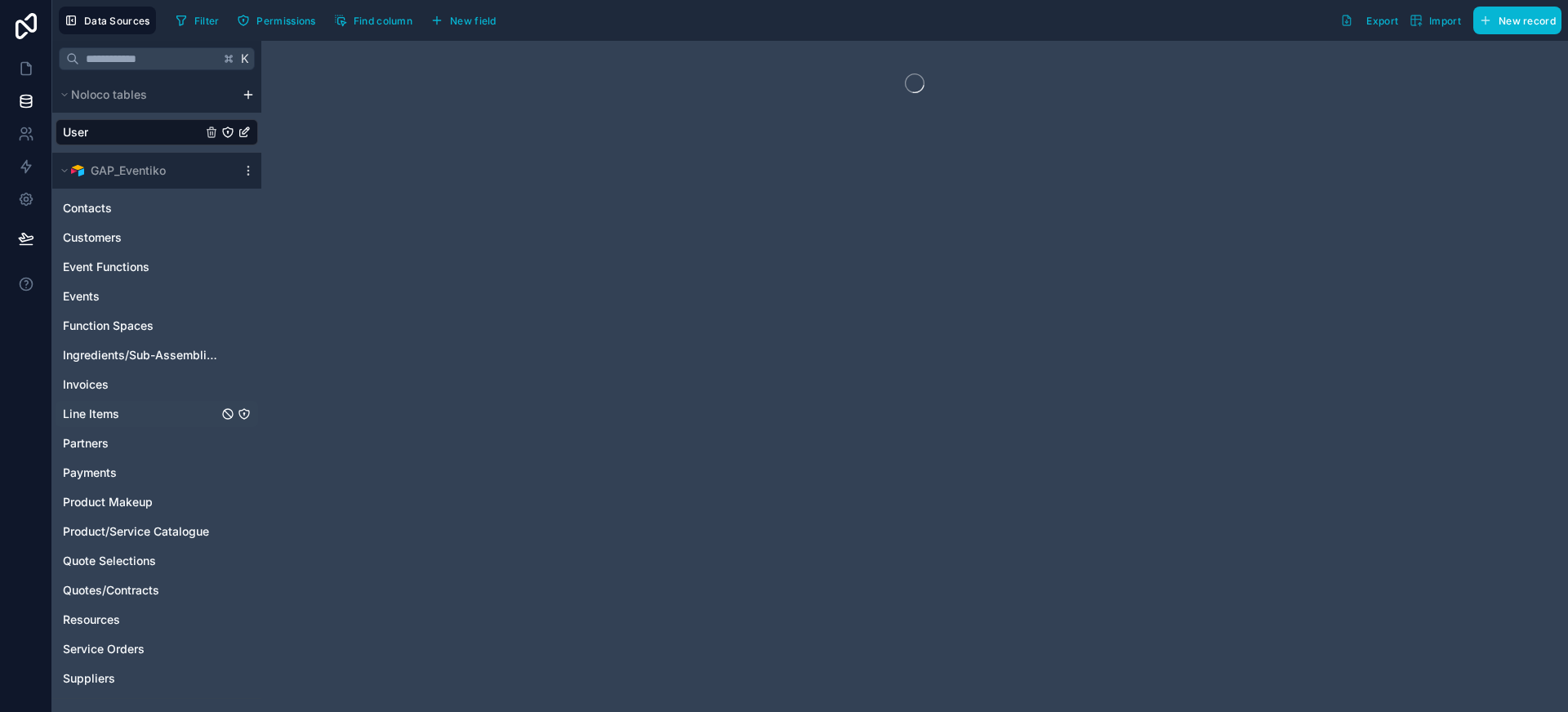
click at [119, 420] on link "Line Items" at bounding box center [140, 414] width 155 height 16
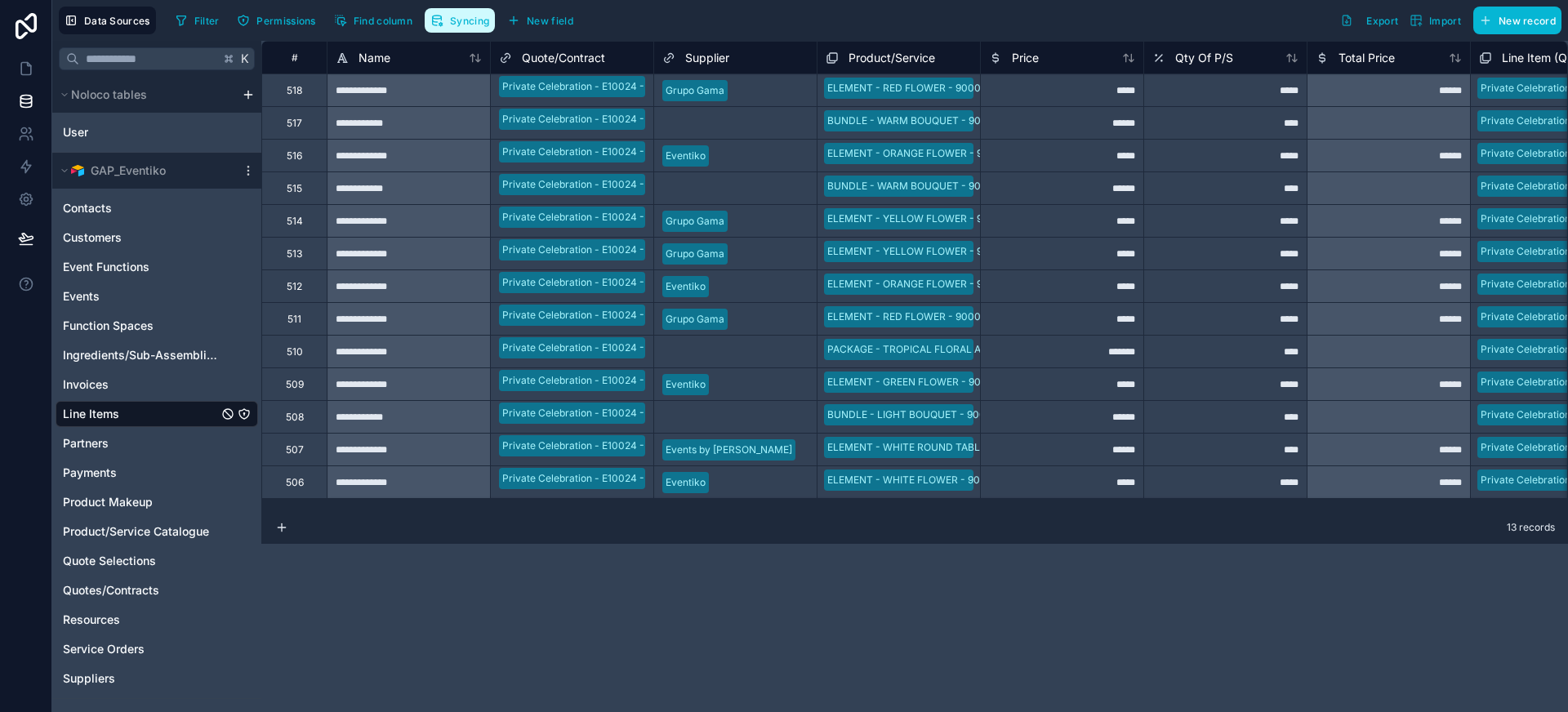
click at [483, 27] on button "Syncing" at bounding box center [459, 20] width 70 height 25
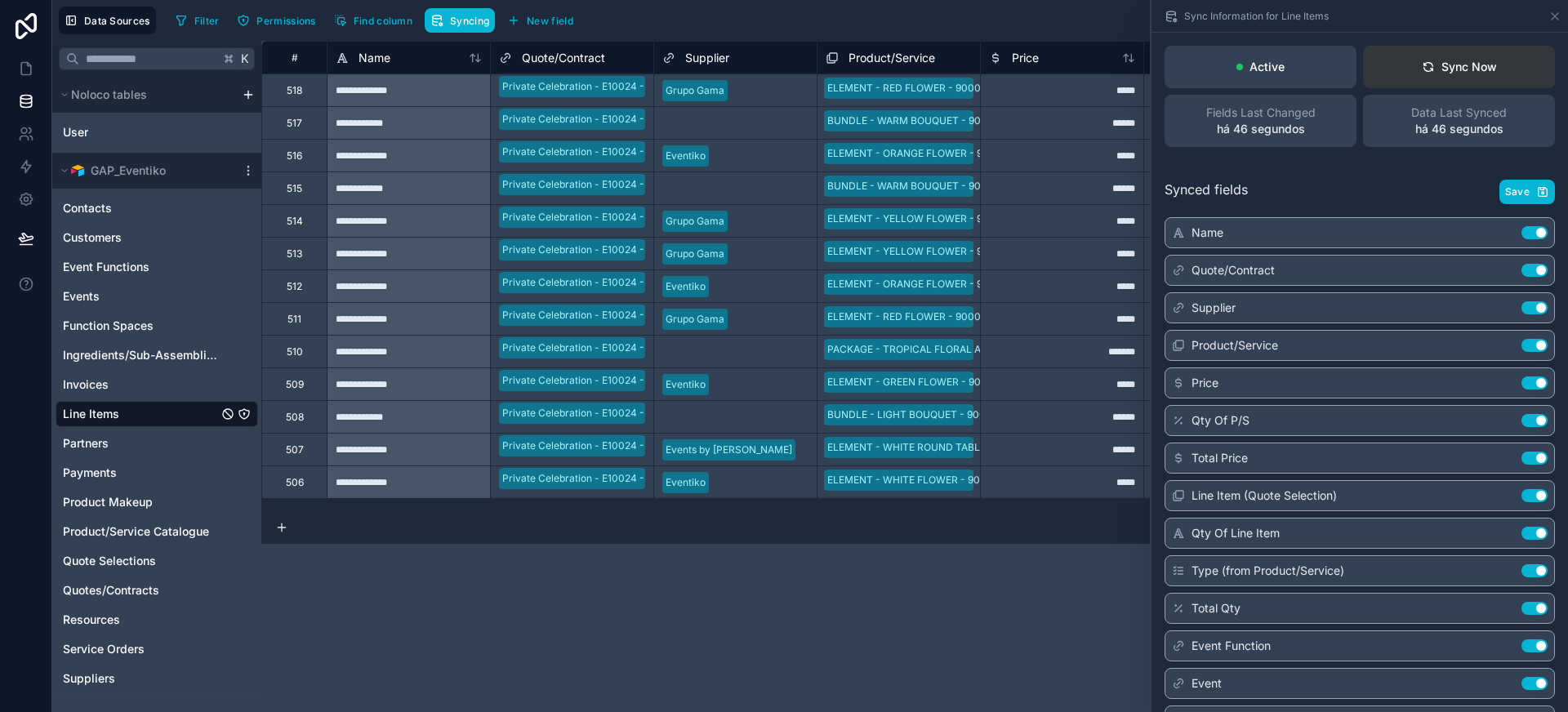
click at [1476, 71] on div "Sync Now" at bounding box center [1459, 67] width 76 height 16
click at [1508, 197] on span "Save" at bounding box center [1517, 192] width 25 height 13
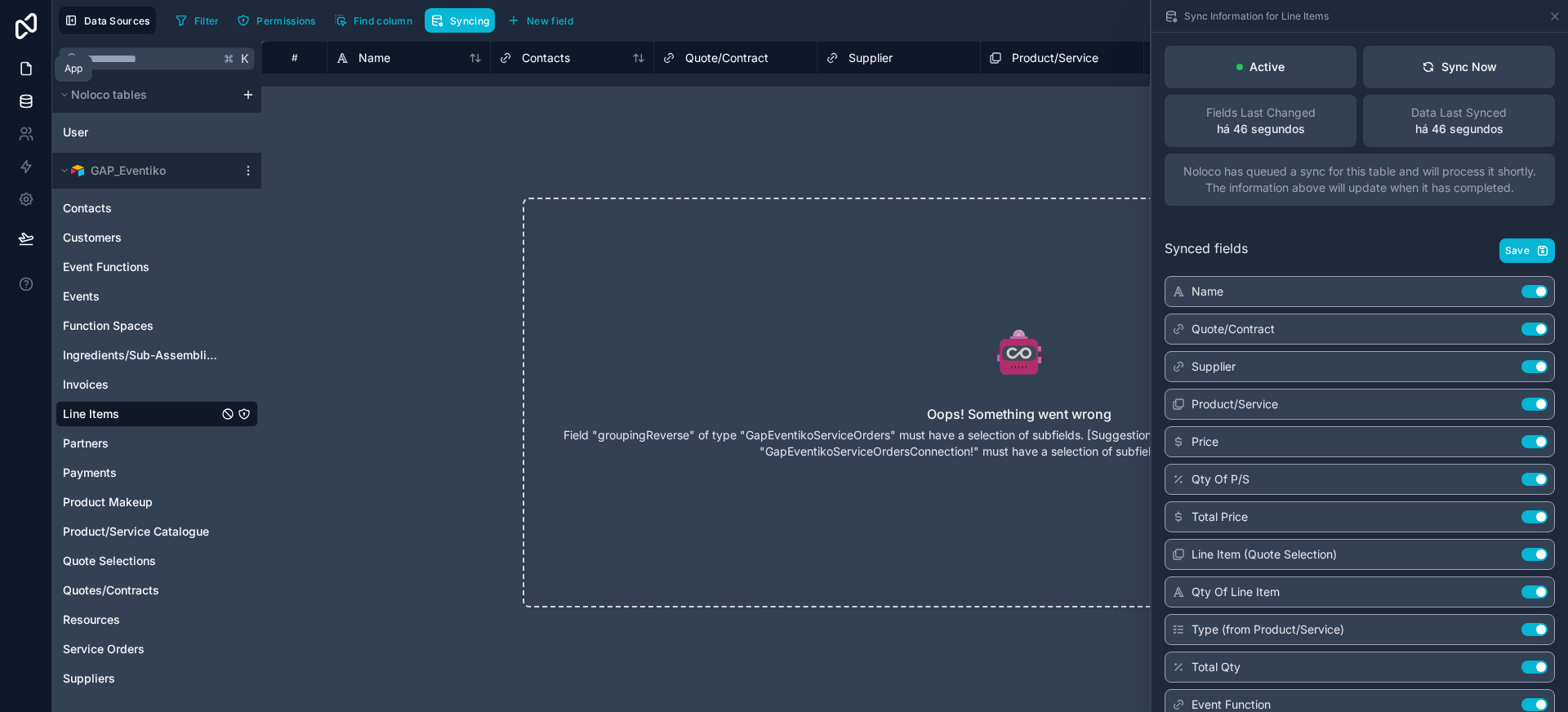
click at [22, 68] on icon at bounding box center [26, 68] width 16 height 16
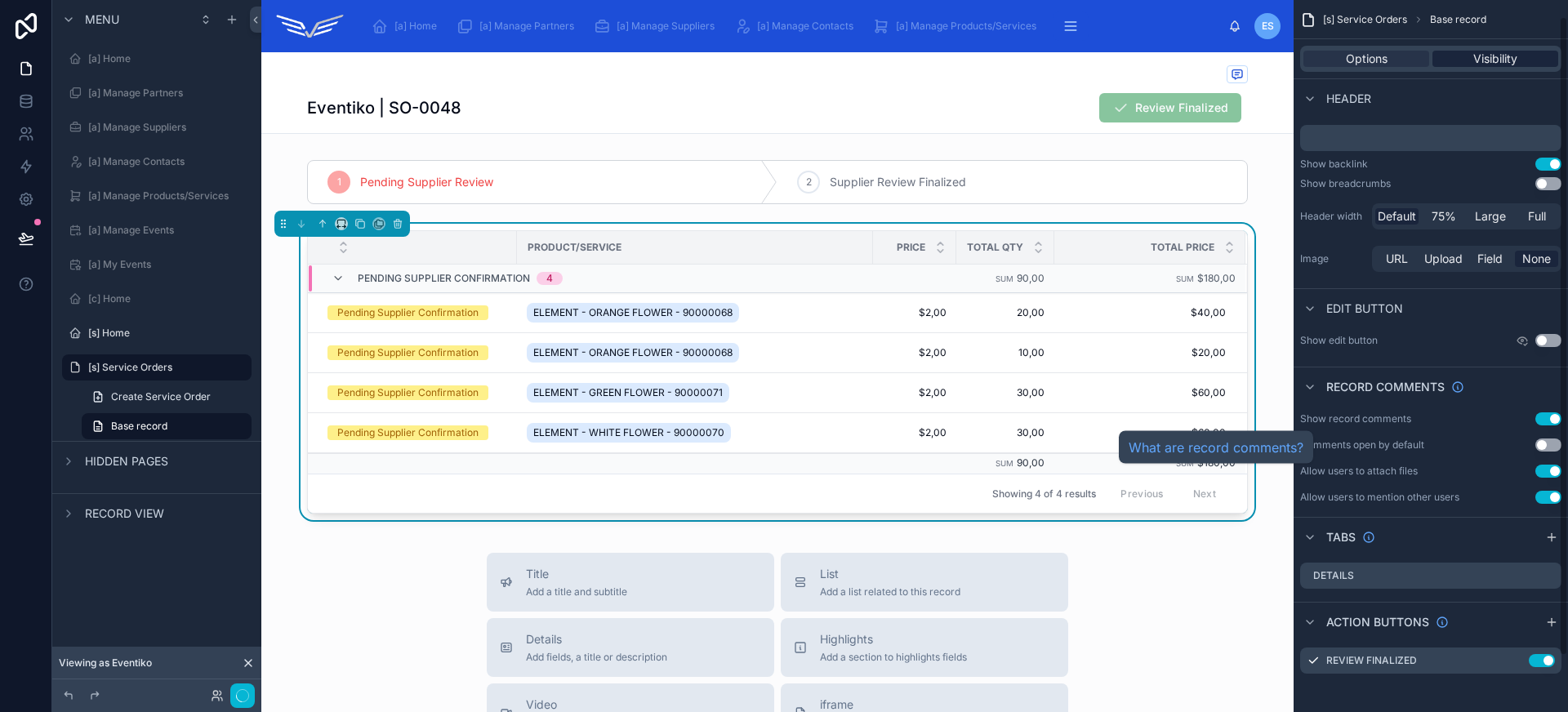
scroll to position [80, 0]
click at [805, 239] on div "Product/Service" at bounding box center [695, 247] width 354 height 26
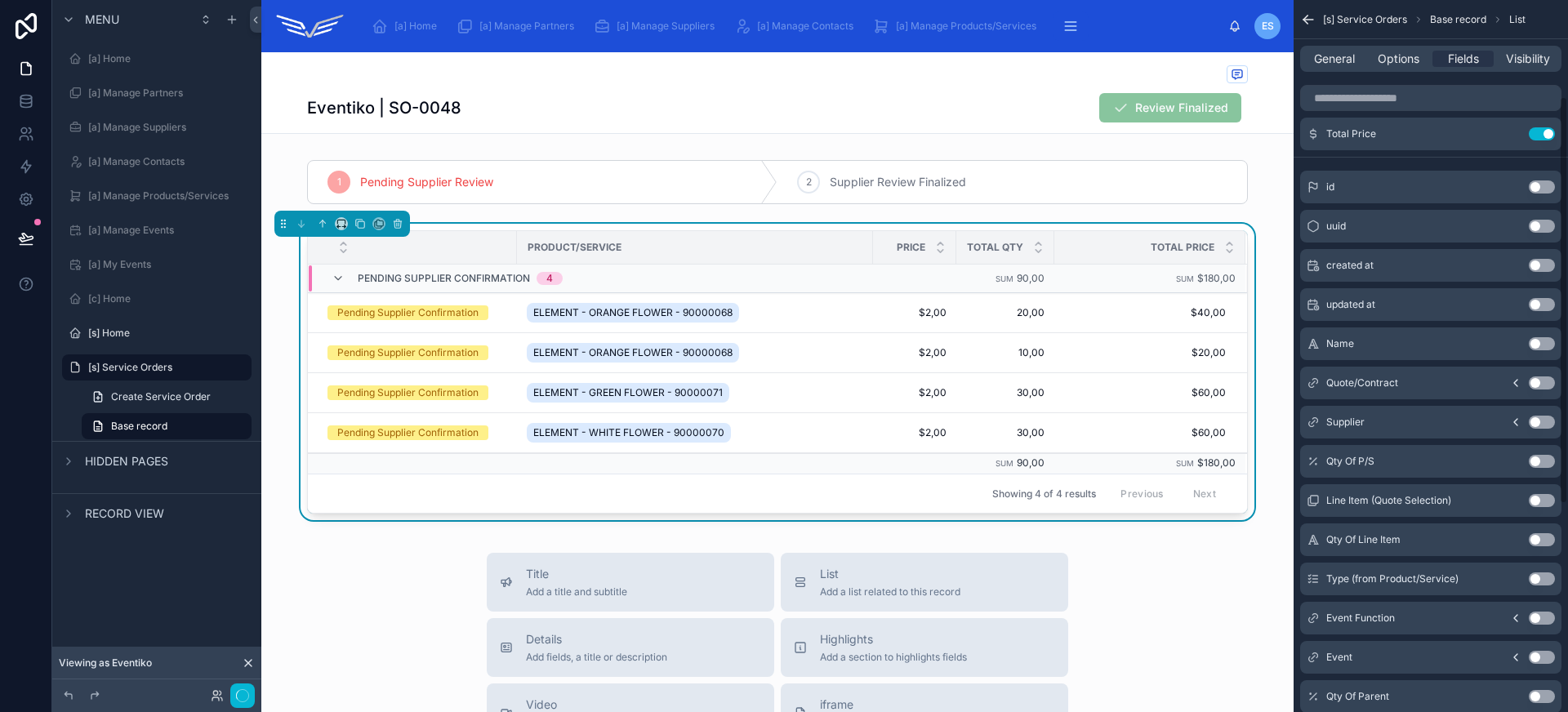
scroll to position [162, 0]
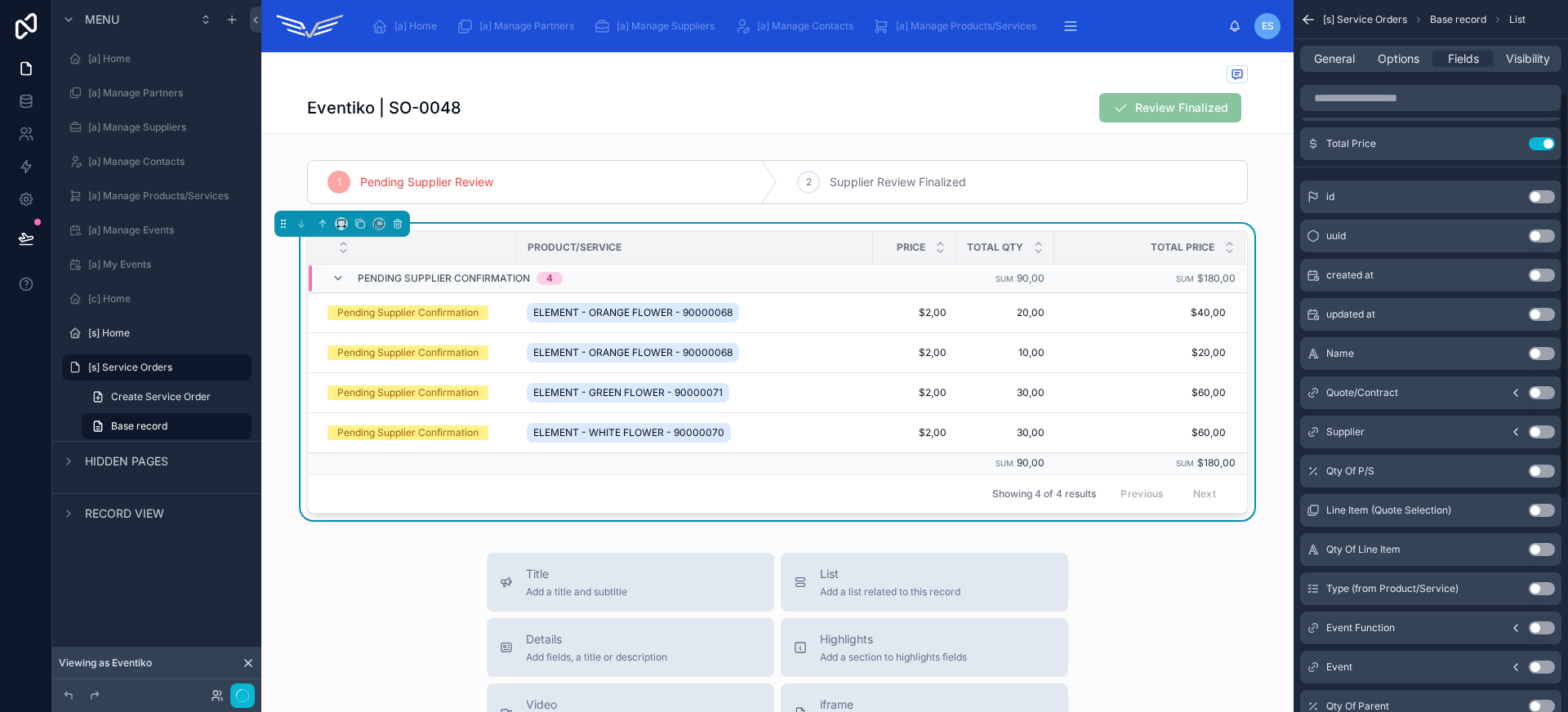
click at [1539, 353] on button "Use setting" at bounding box center [1541, 353] width 26 height 13
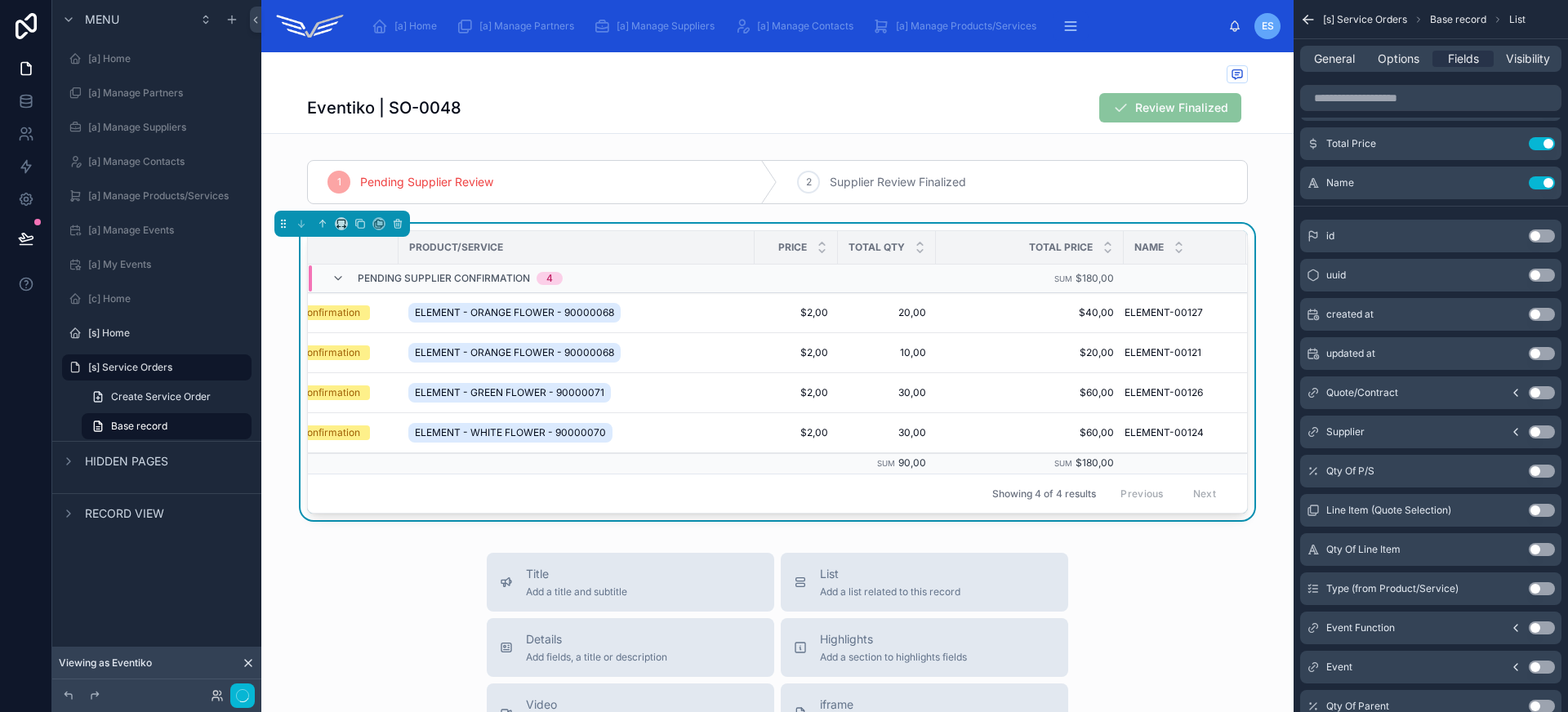
scroll to position [0, 0]
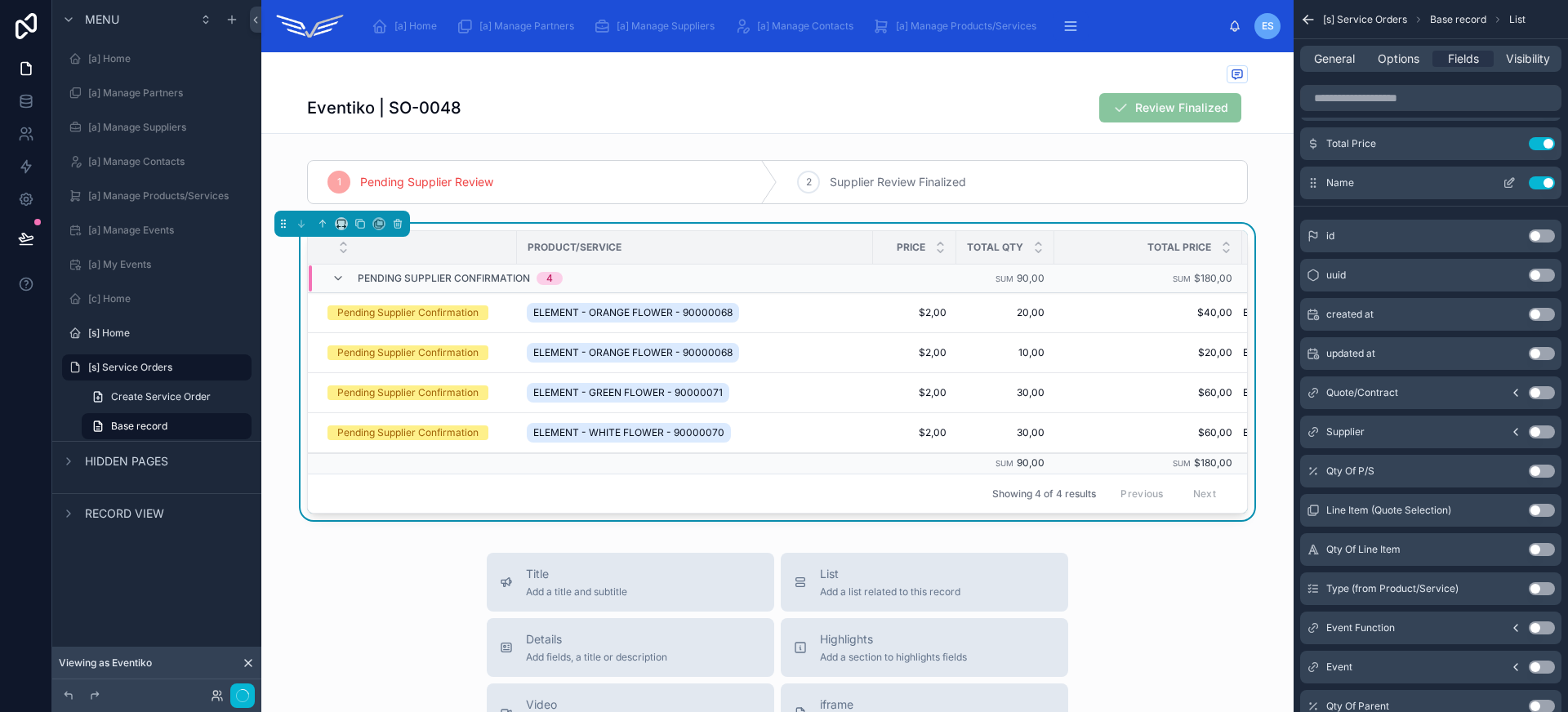
click at [1543, 184] on button "Use setting" at bounding box center [1541, 183] width 26 height 13
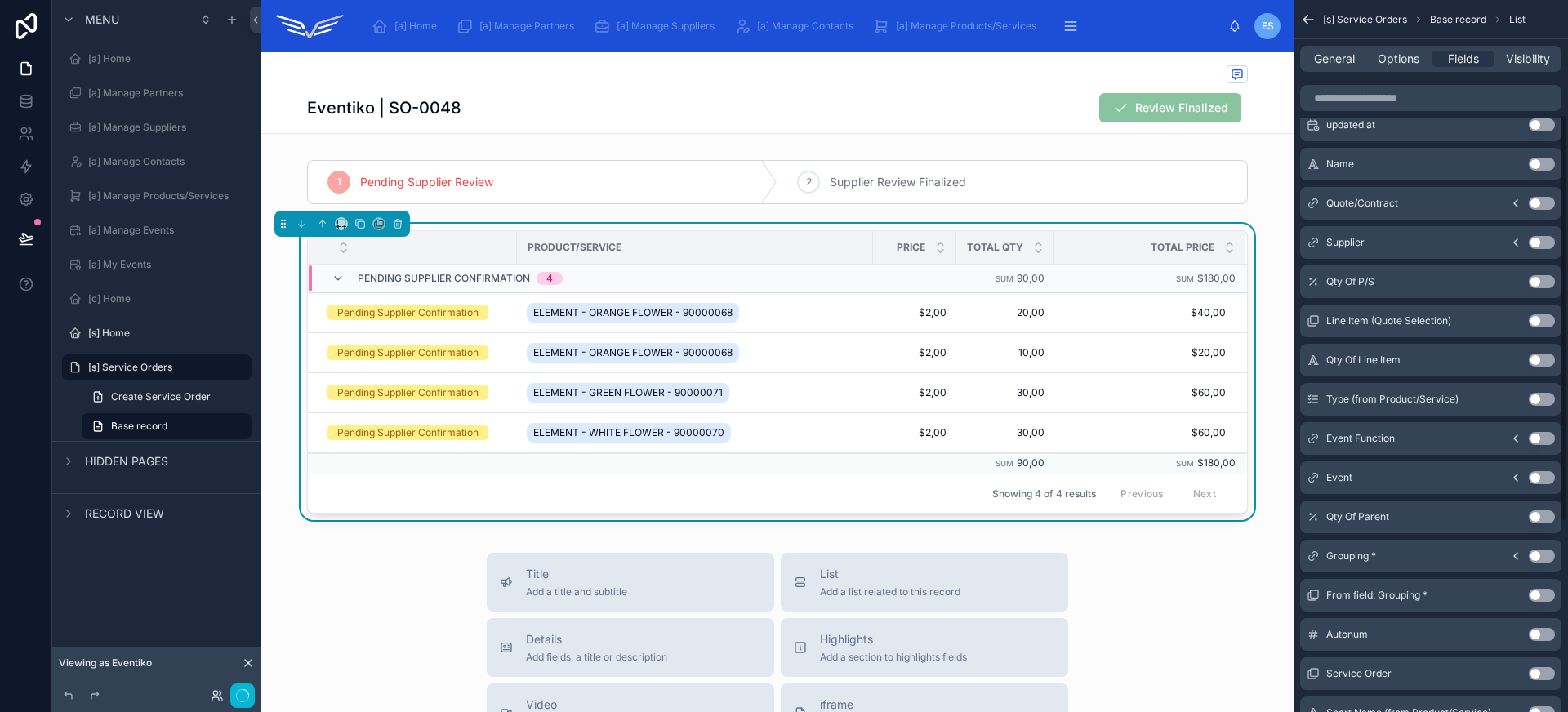
scroll to position [531, 0]
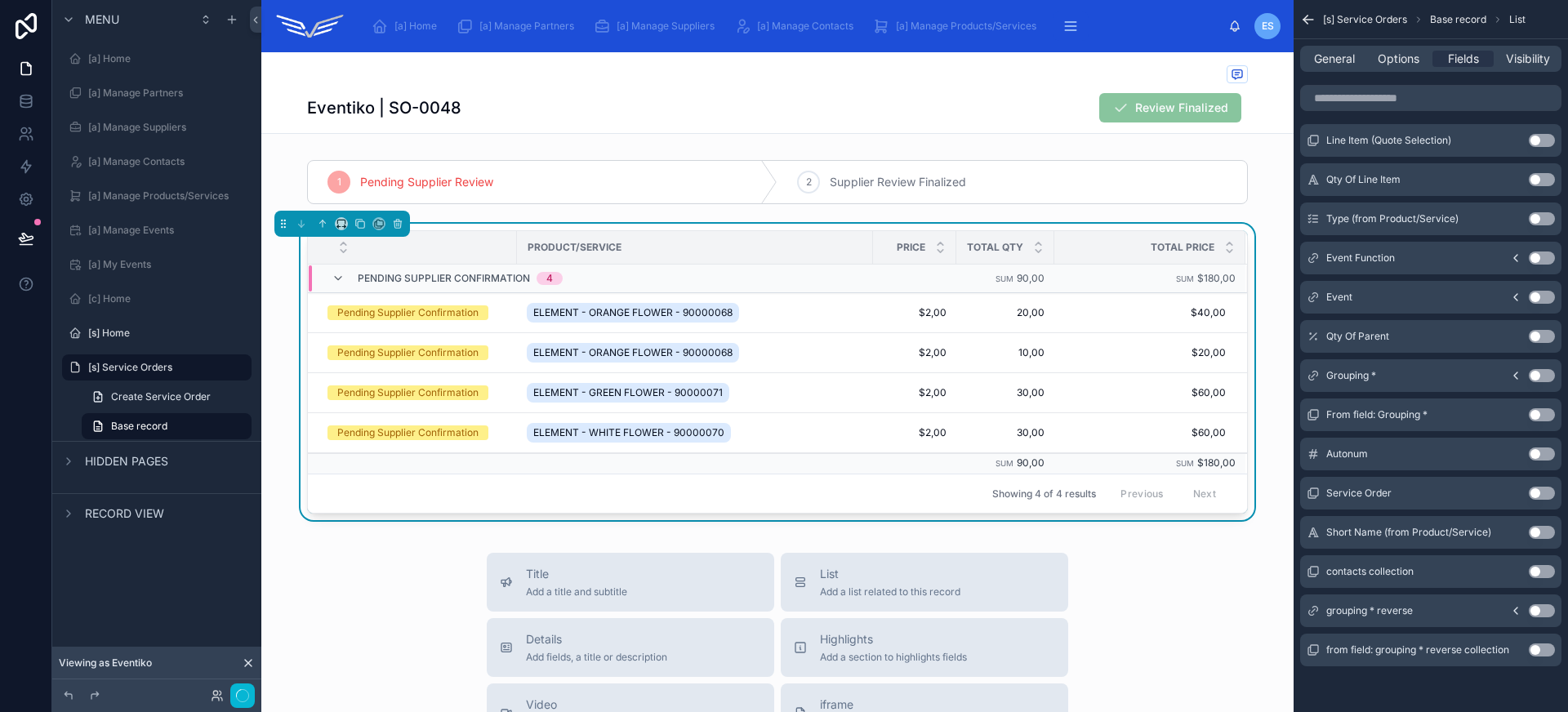
click at [1540, 528] on button "Use setting" at bounding box center [1541, 532] width 26 height 13
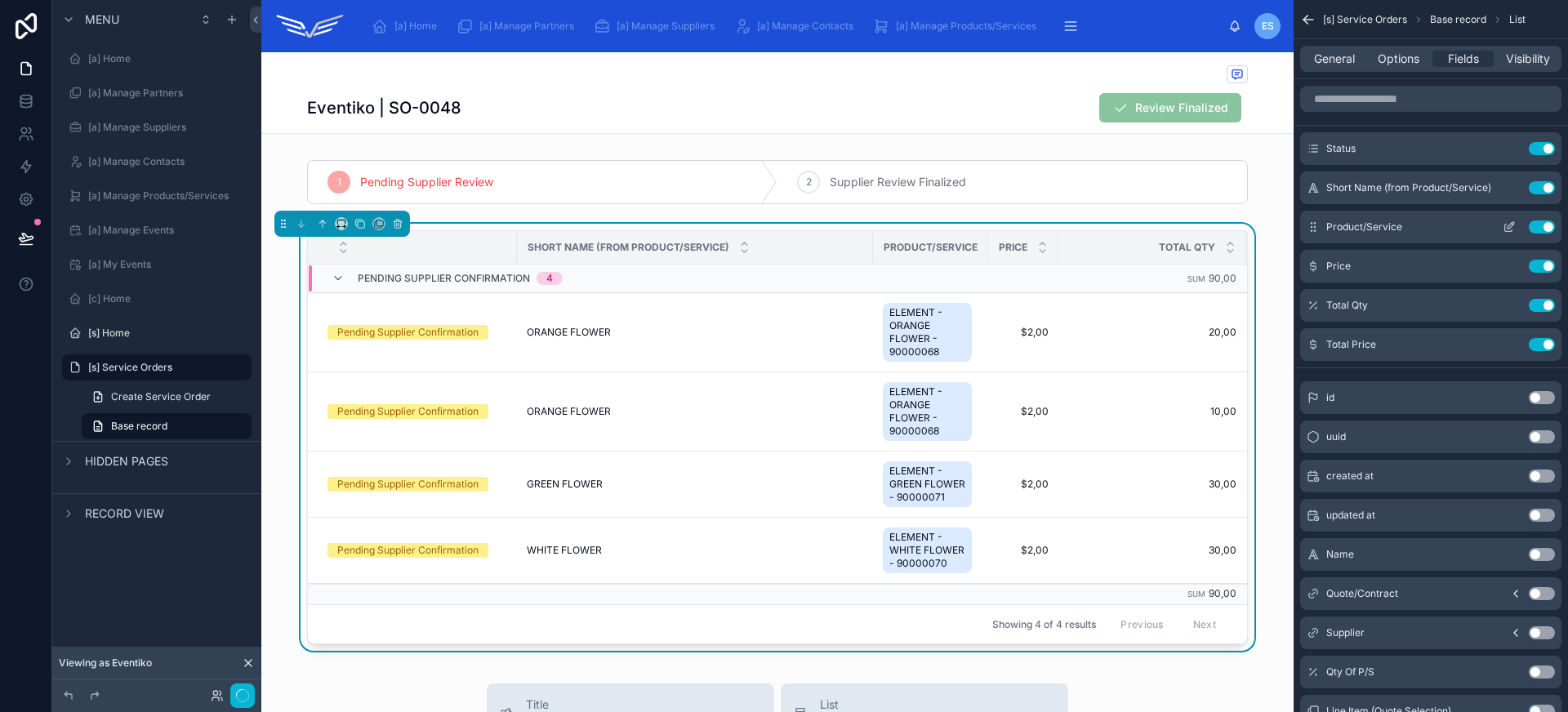
click at [1547, 226] on button "Use setting" at bounding box center [1541, 226] width 26 height 13
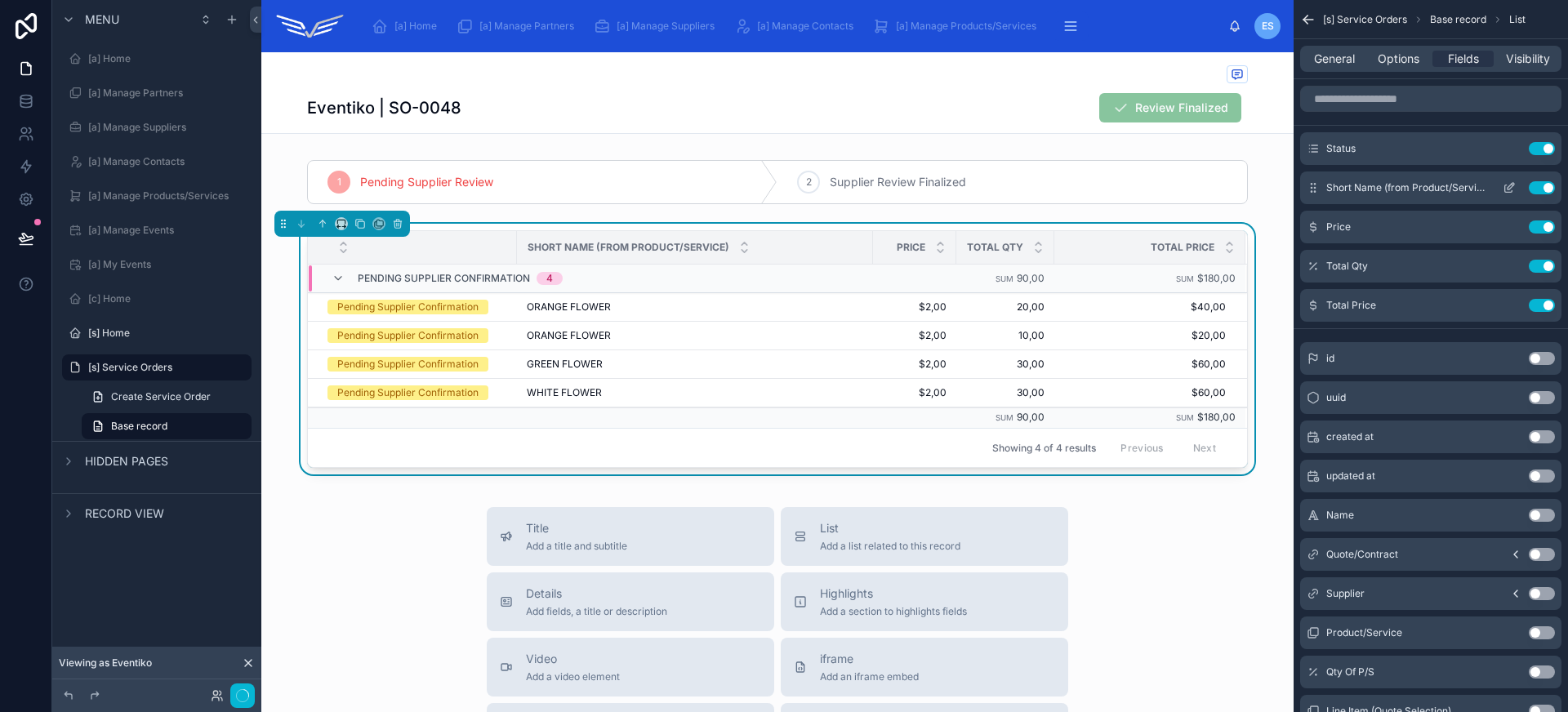
click at [1506, 186] on icon "scrollable content" at bounding box center [1508, 187] width 13 height 13
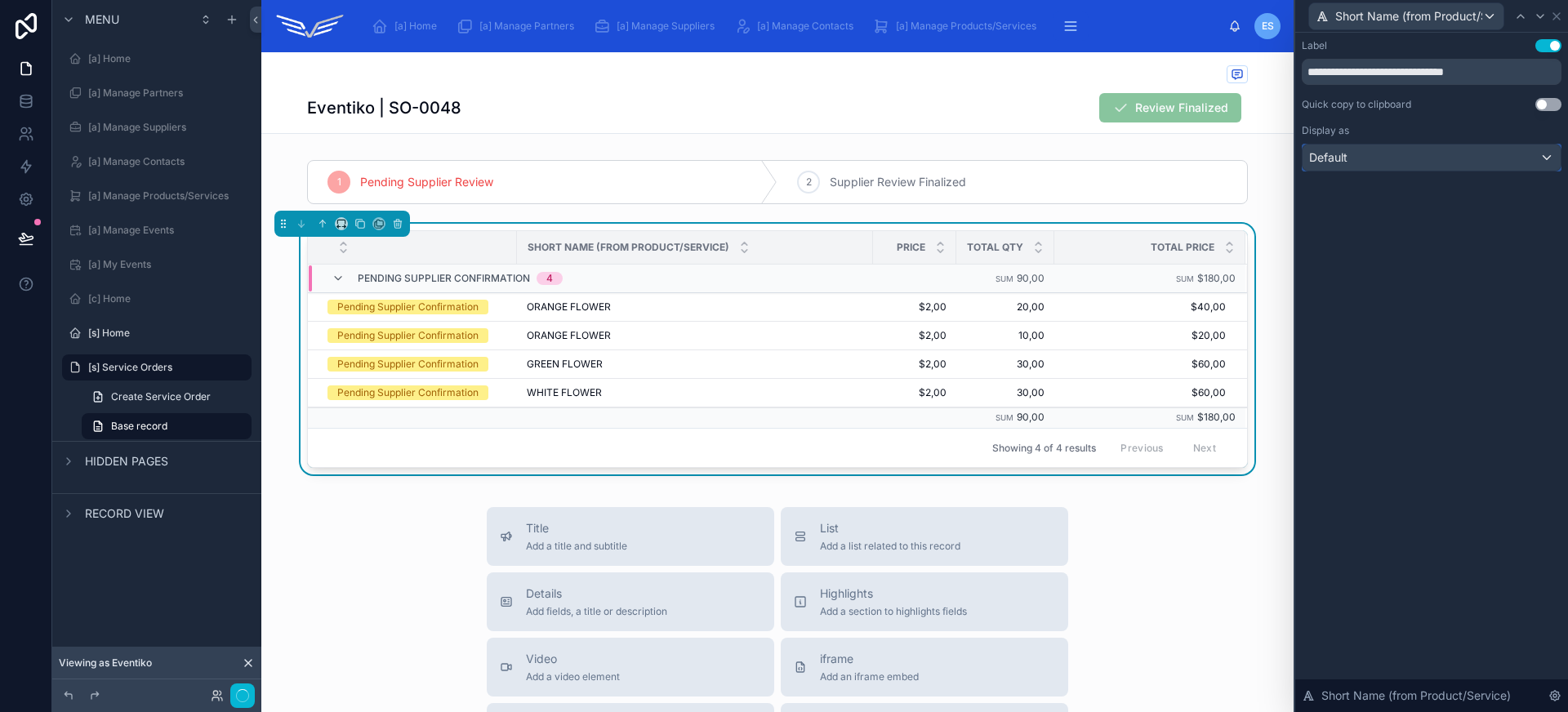
click at [1418, 147] on div "Default" at bounding box center [1431, 157] width 258 height 26
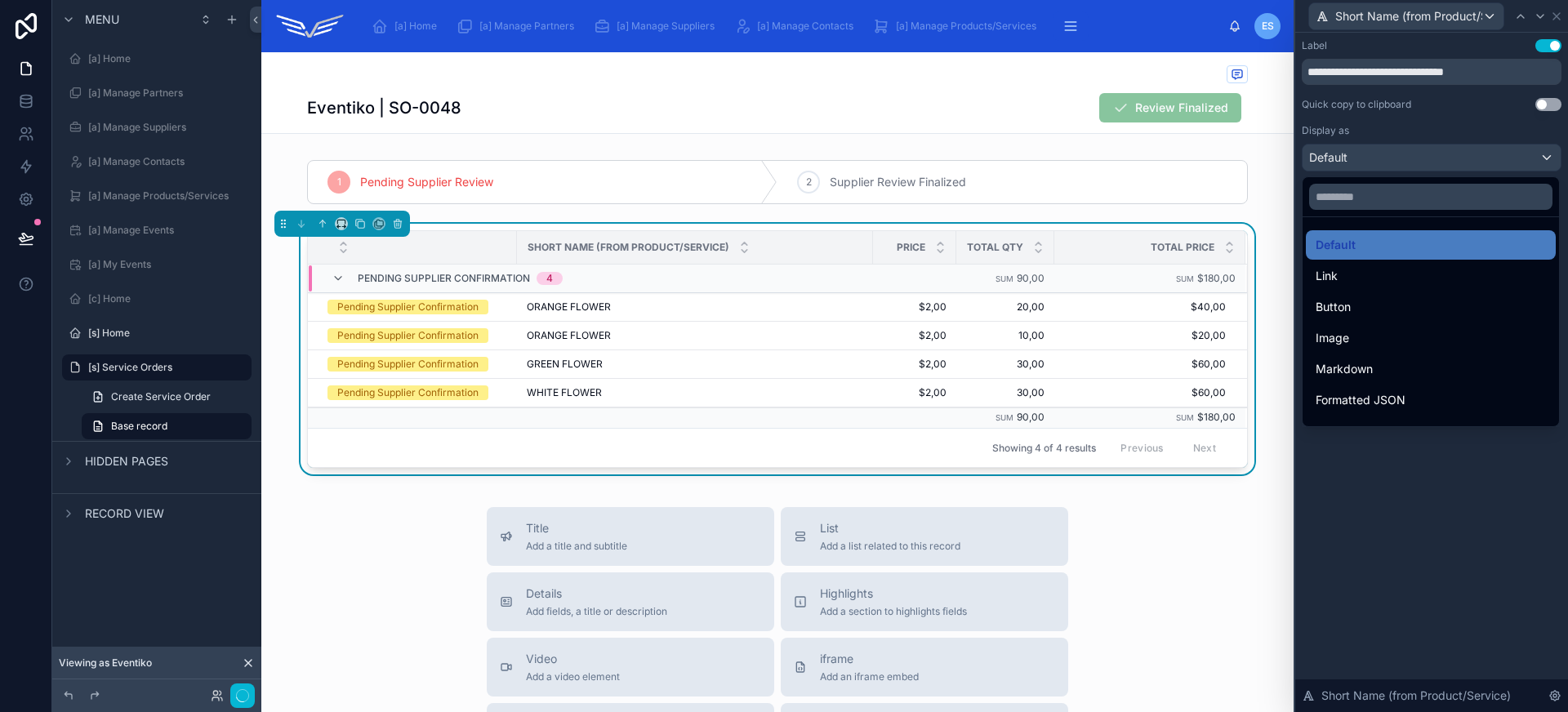
click at [1418, 147] on div at bounding box center [1431, 356] width 273 height 712
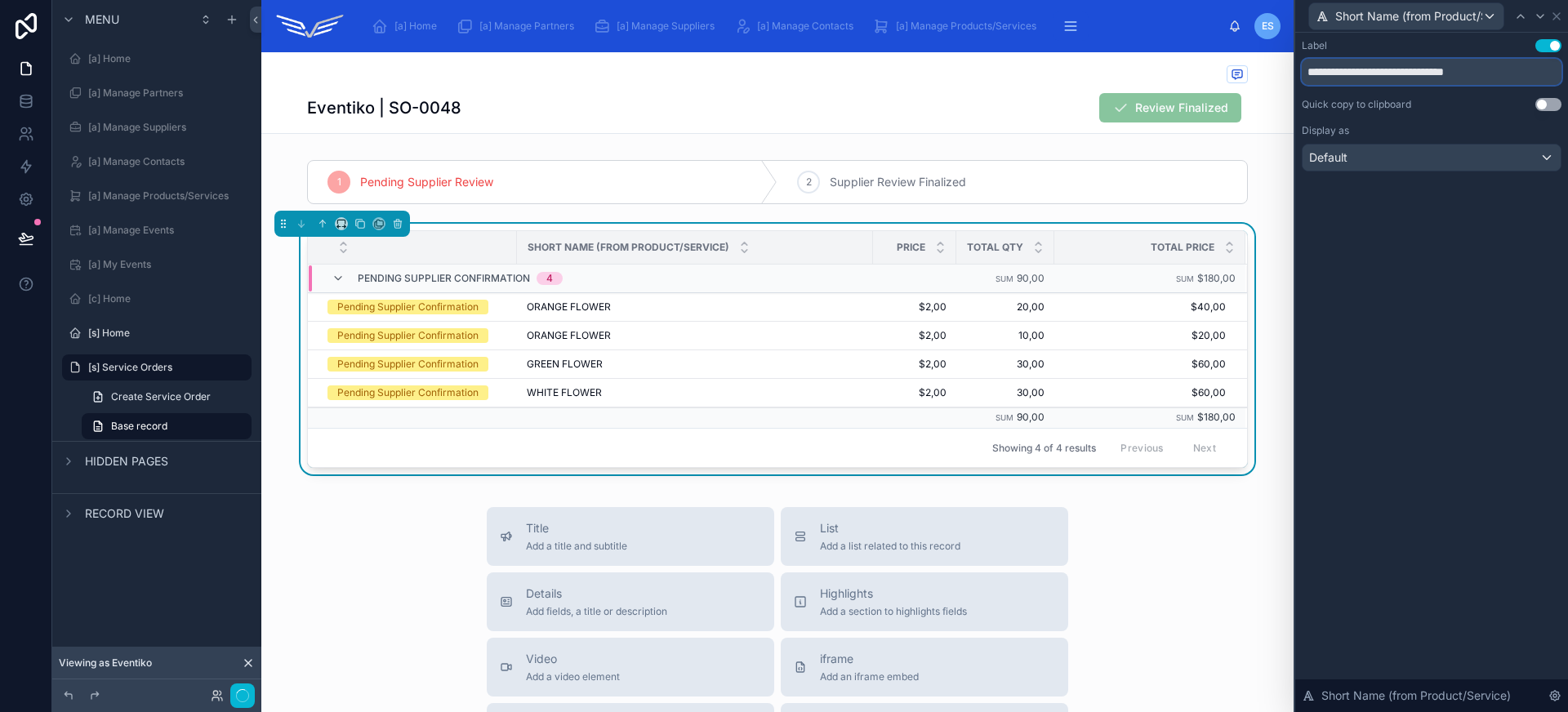
click at [1372, 70] on input "**********" at bounding box center [1431, 71] width 259 height 26
type input "**********"
click at [1373, 148] on div "Default" at bounding box center [1431, 157] width 258 height 26
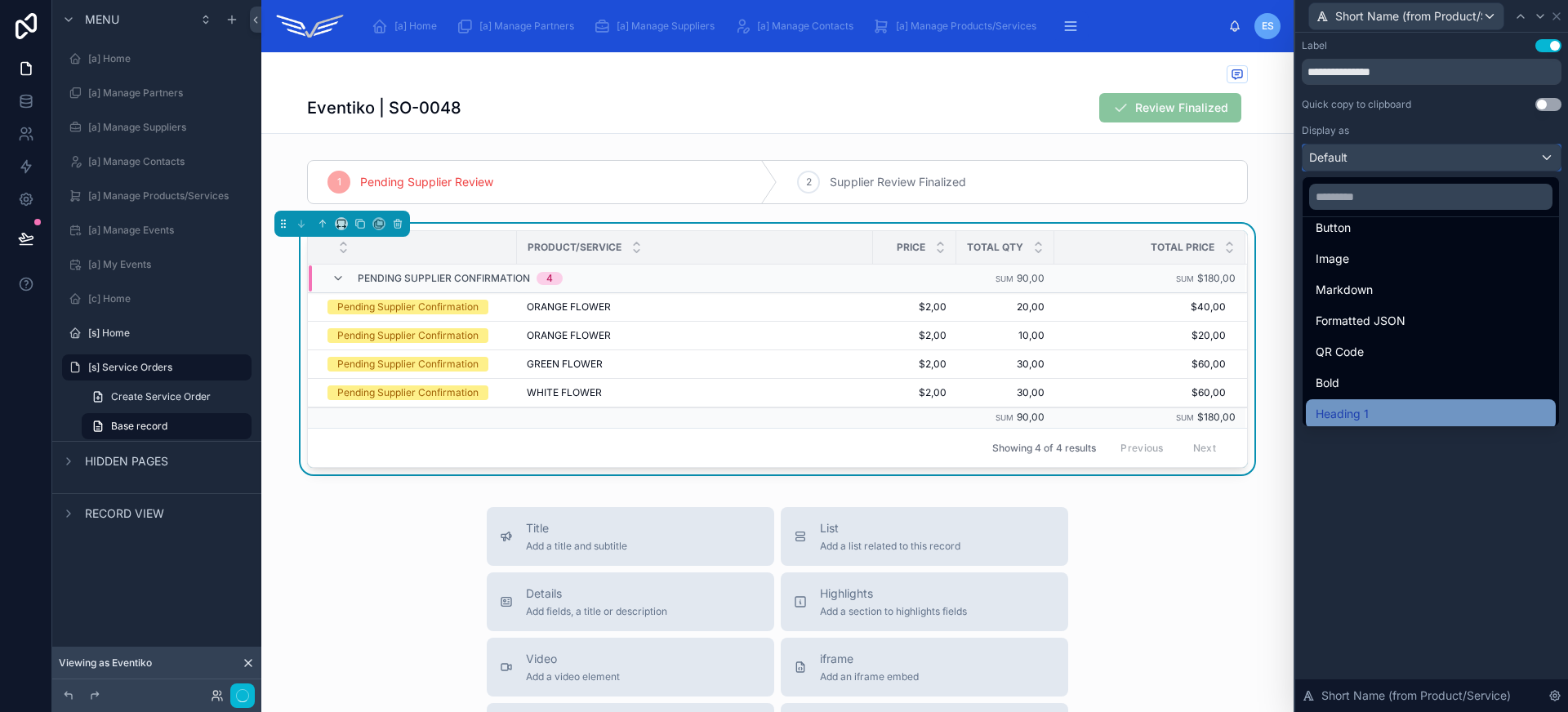
scroll to position [149, 0]
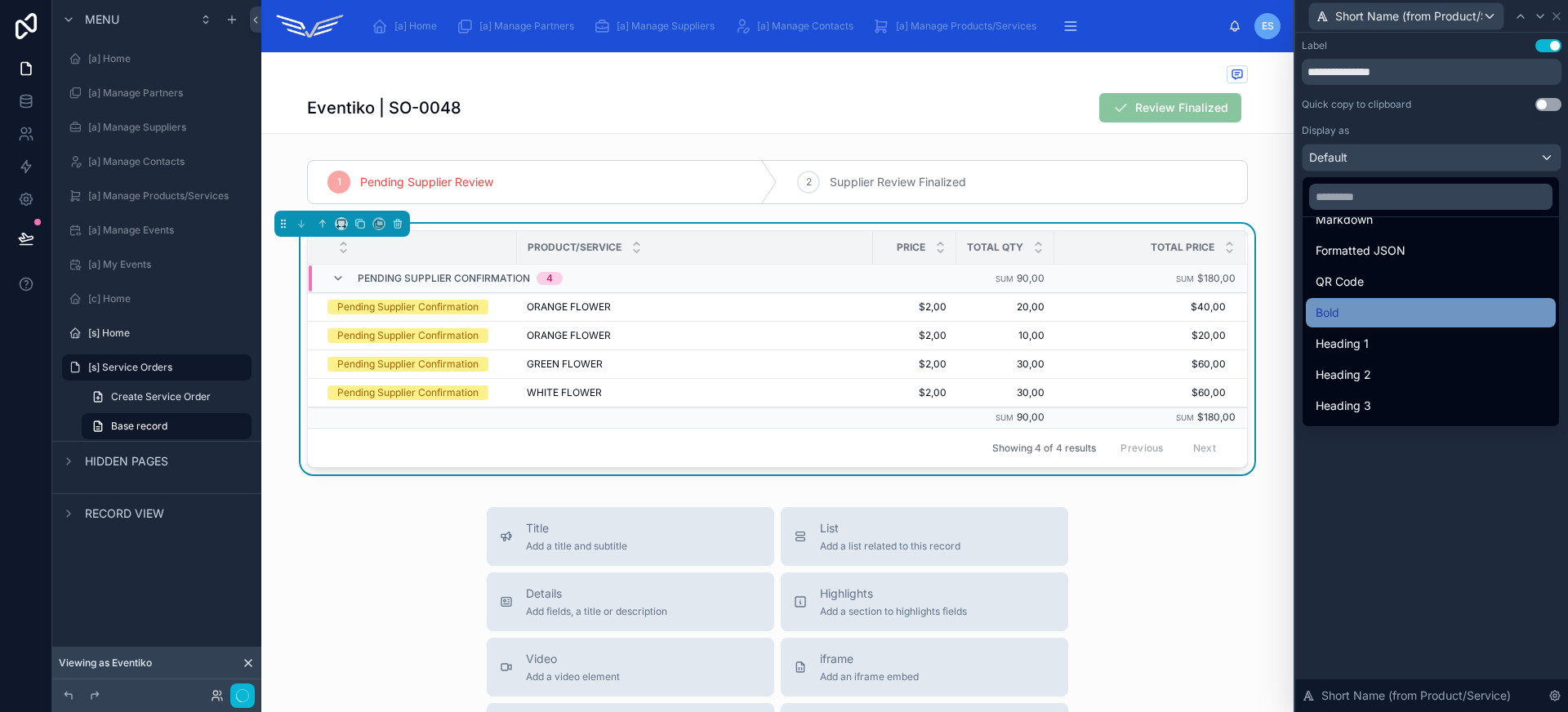
click at [1373, 311] on div "Bold" at bounding box center [1430, 312] width 230 height 20
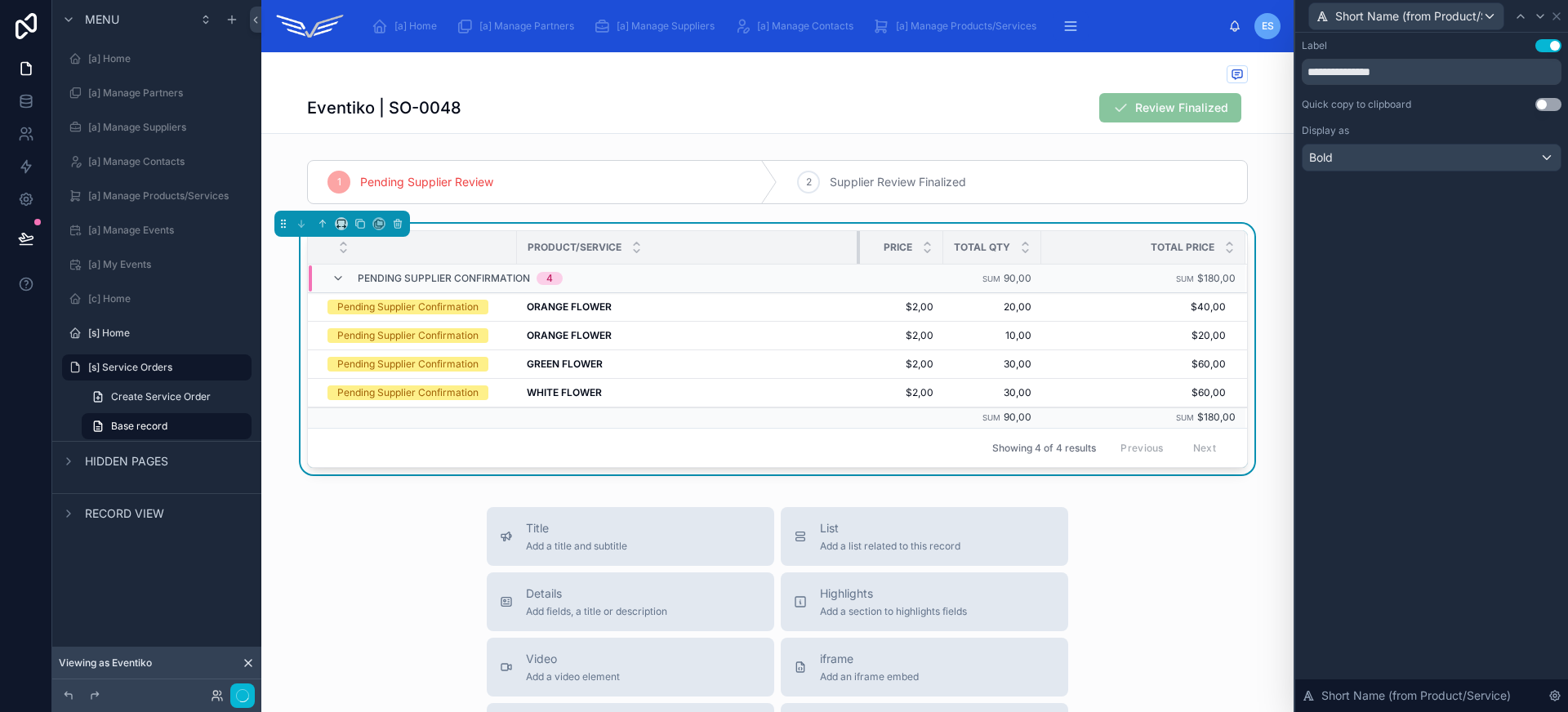
drag, startPoint x: 864, startPoint y: 241, endPoint x: 852, endPoint y: 241, distance: 12.0
click at [856, 241] on div at bounding box center [859, 247] width 6 height 33
click at [1556, 22] on icon at bounding box center [1556, 16] width 13 height 13
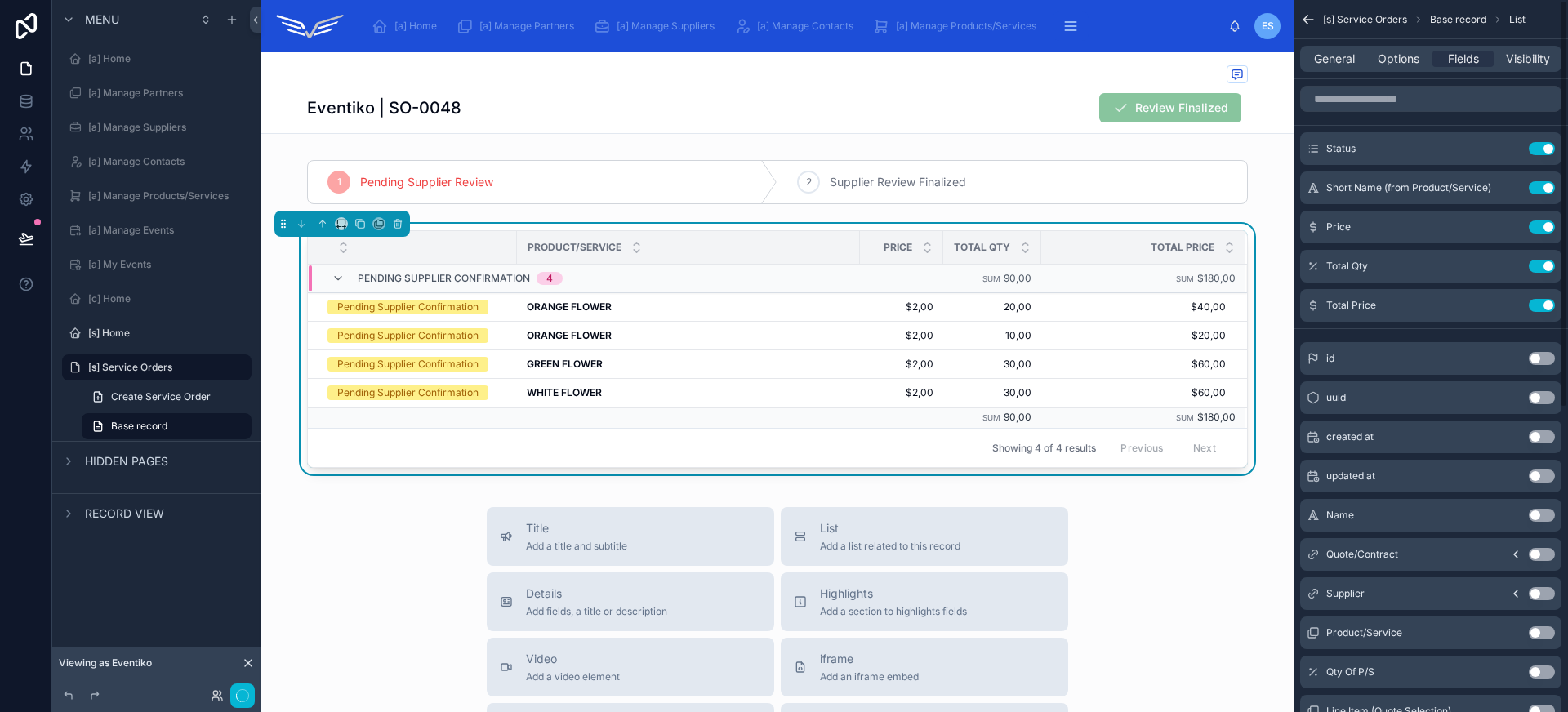
click at [1348, 67] on div "General Options Fields Visibility" at bounding box center [1430, 58] width 261 height 26
click at [1346, 62] on span "General" at bounding box center [1334, 59] width 41 height 16
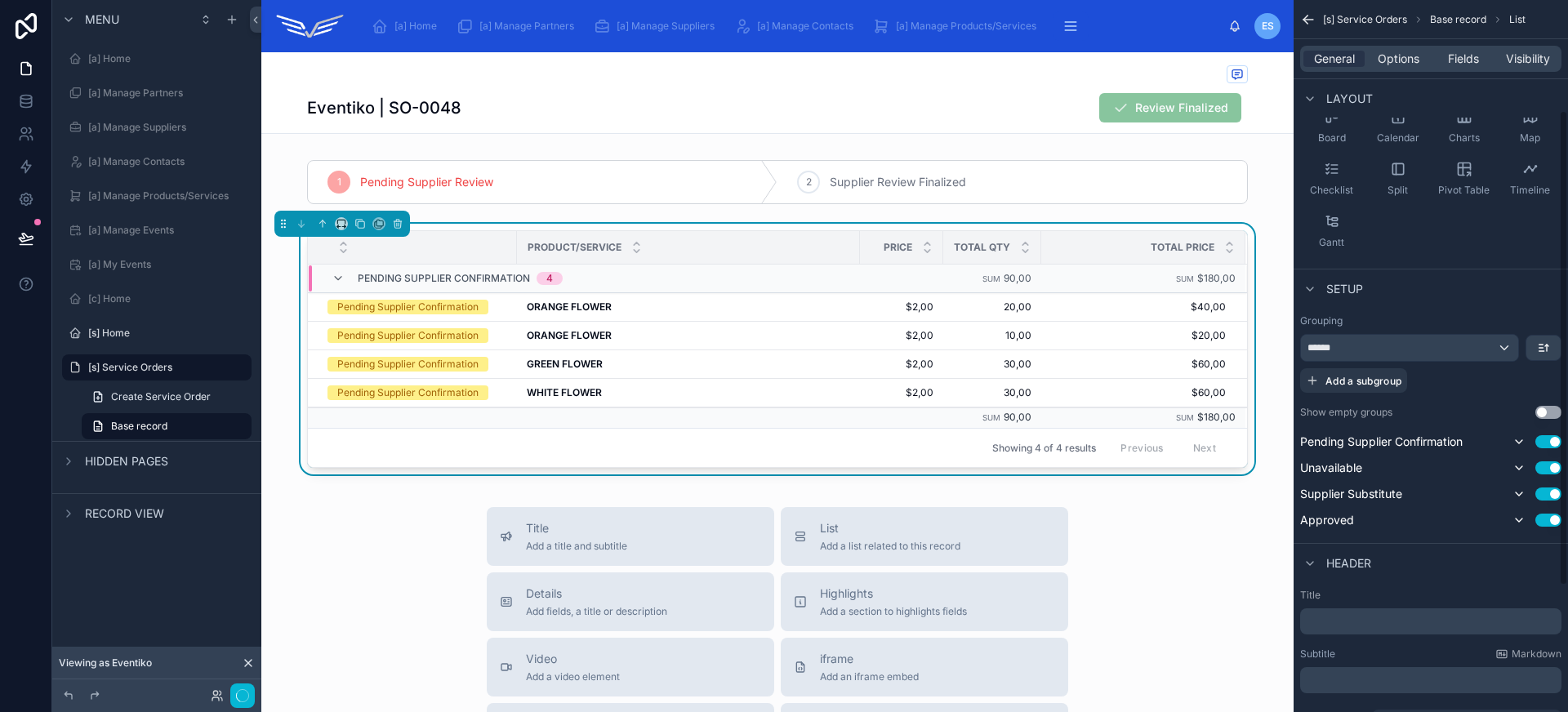
scroll to position [296, 0]
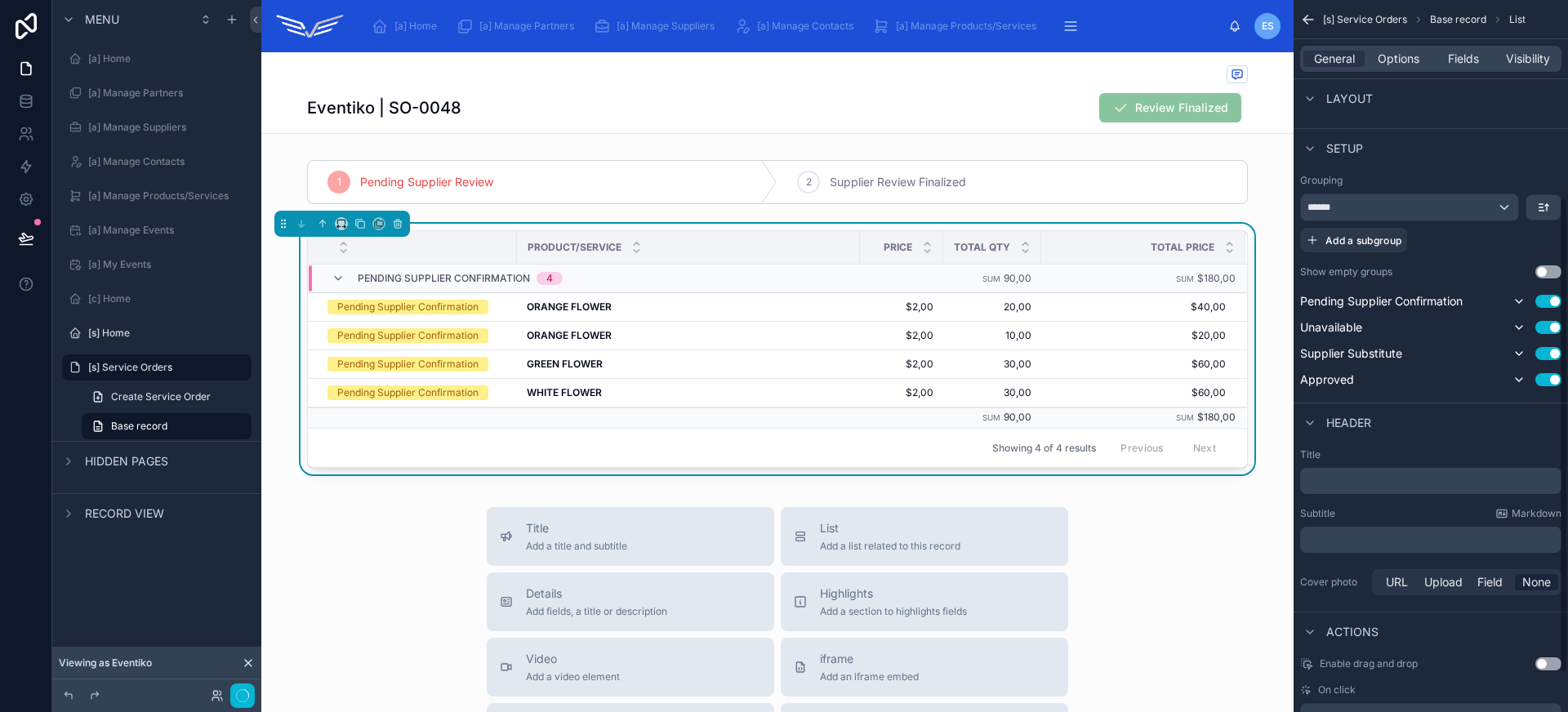
click at [1340, 482] on p "﻿" at bounding box center [1432, 480] width 251 height 16
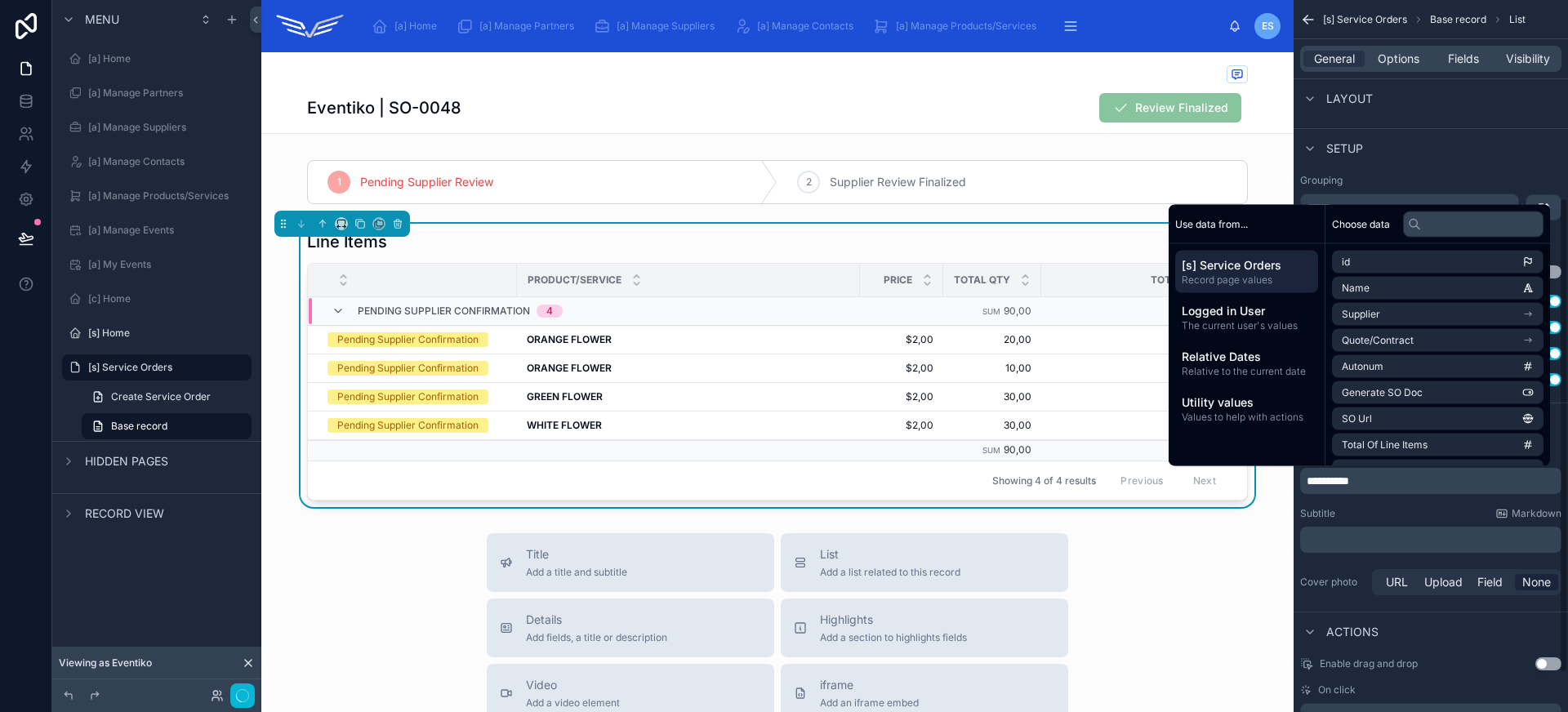
click at [1393, 561] on div "**********" at bounding box center [1430, 523] width 275 height 163
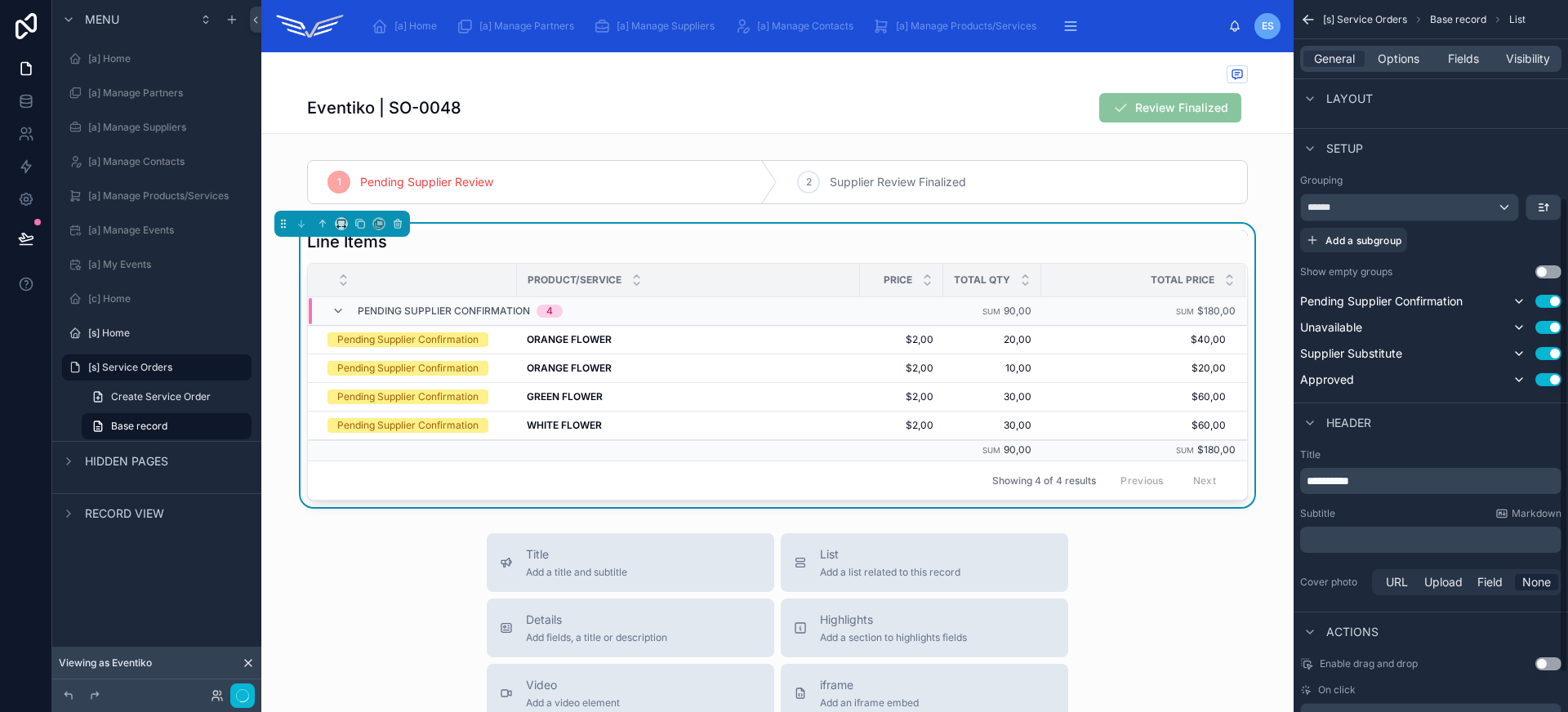
click at [1382, 538] on p "﻿" at bounding box center [1432, 539] width 251 height 16
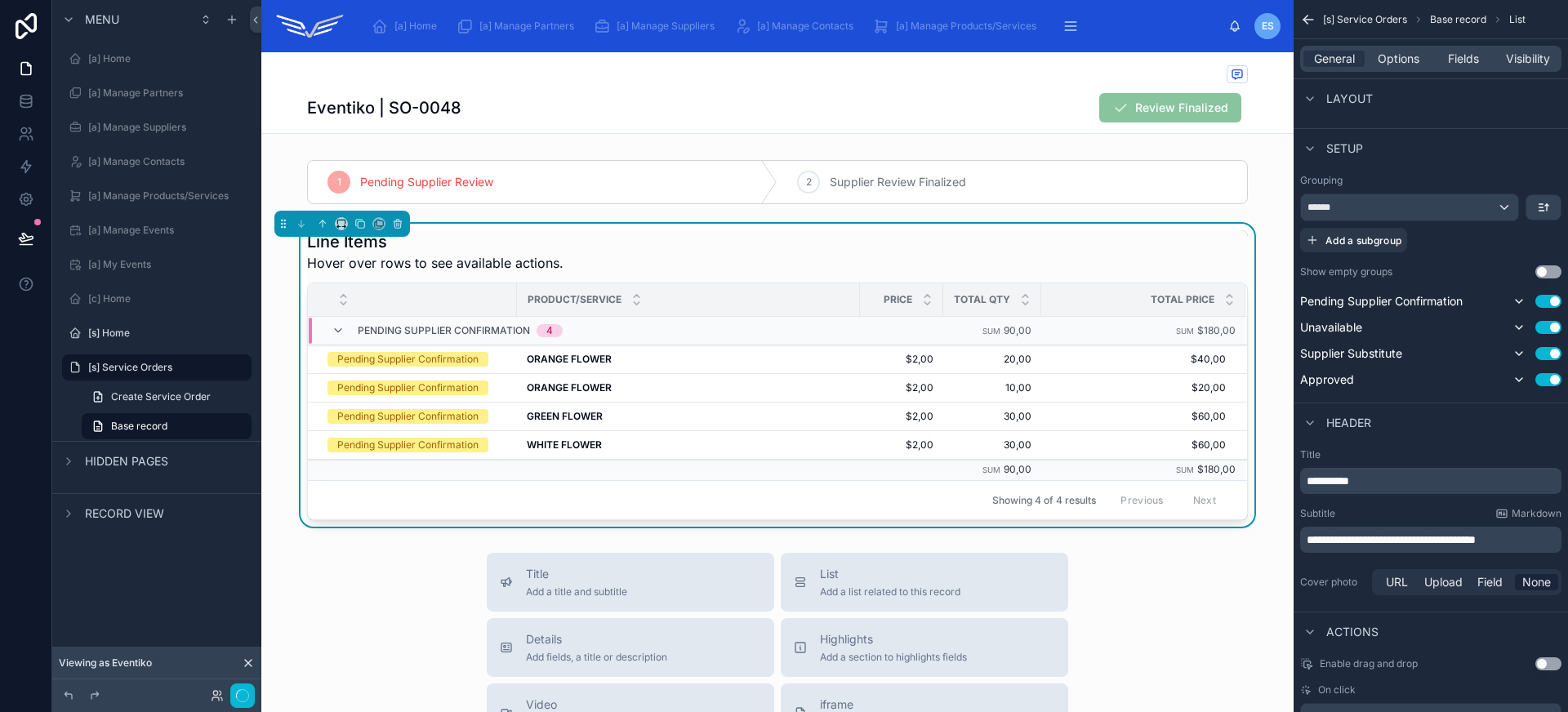
click at [559, 242] on div "Line Items Hover over rows to see available actions." at bounding box center [777, 251] width 941 height 43
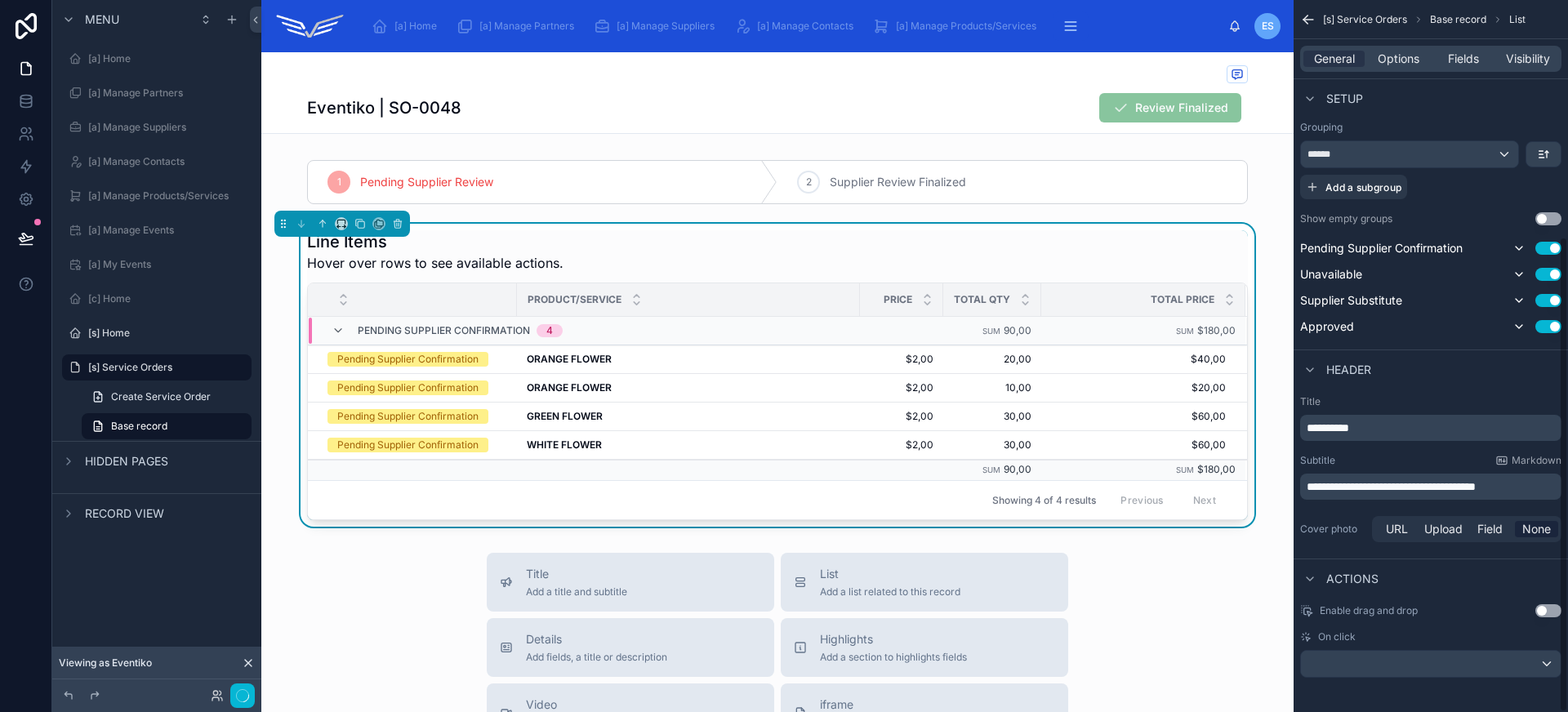
scroll to position [353, 0]
click at [1389, 67] on div "General Options Fields Visibility" at bounding box center [1430, 58] width 261 height 26
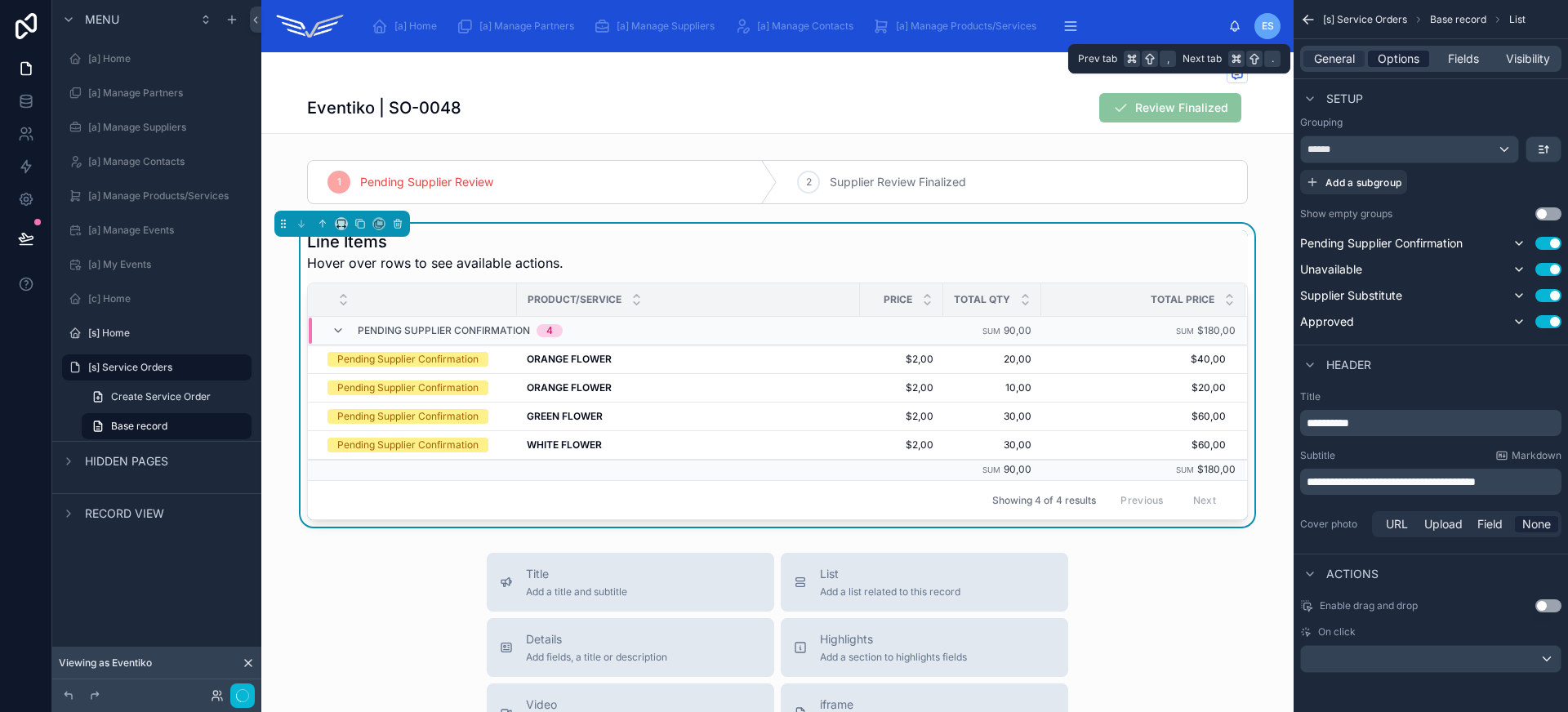
click at [1389, 62] on span "Options" at bounding box center [1398, 59] width 42 height 16
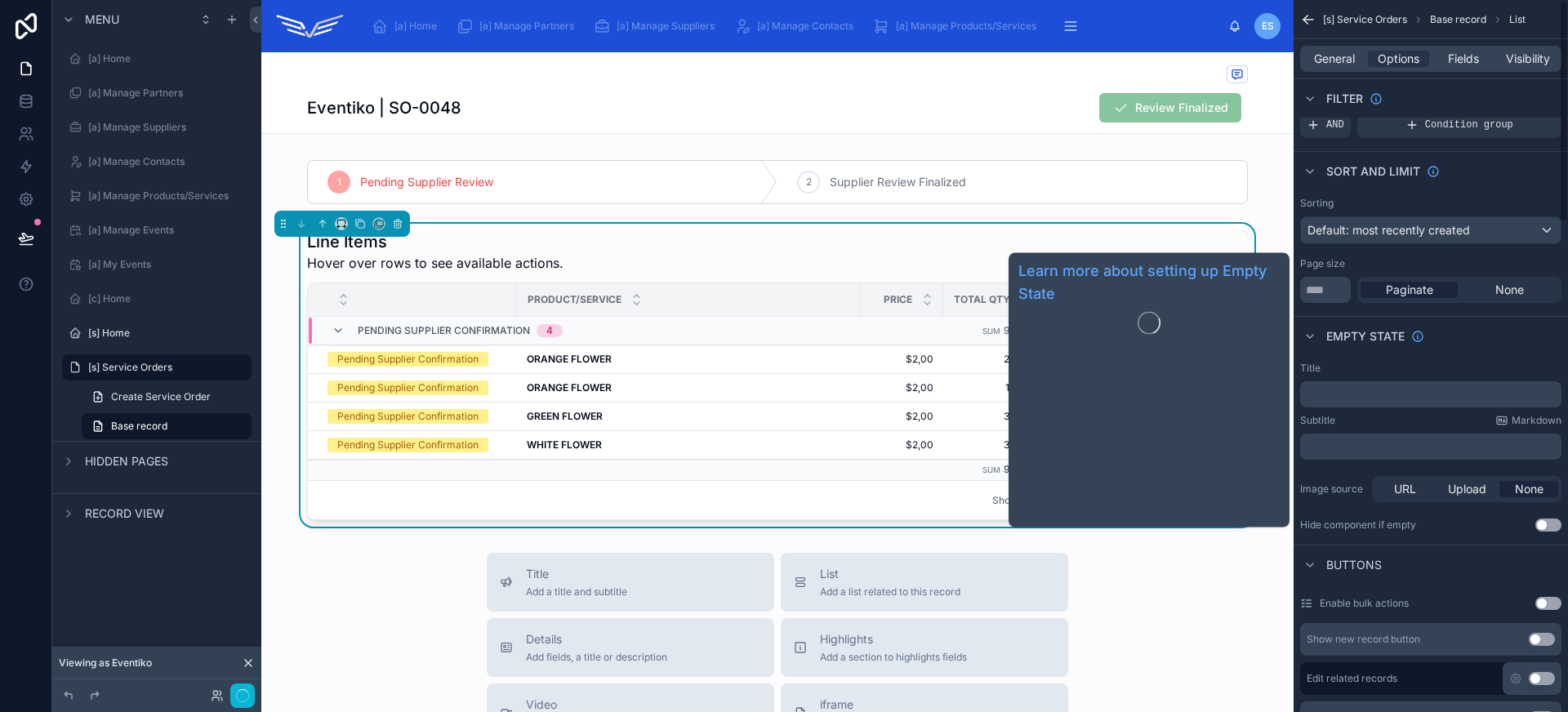
scroll to position [0, 0]
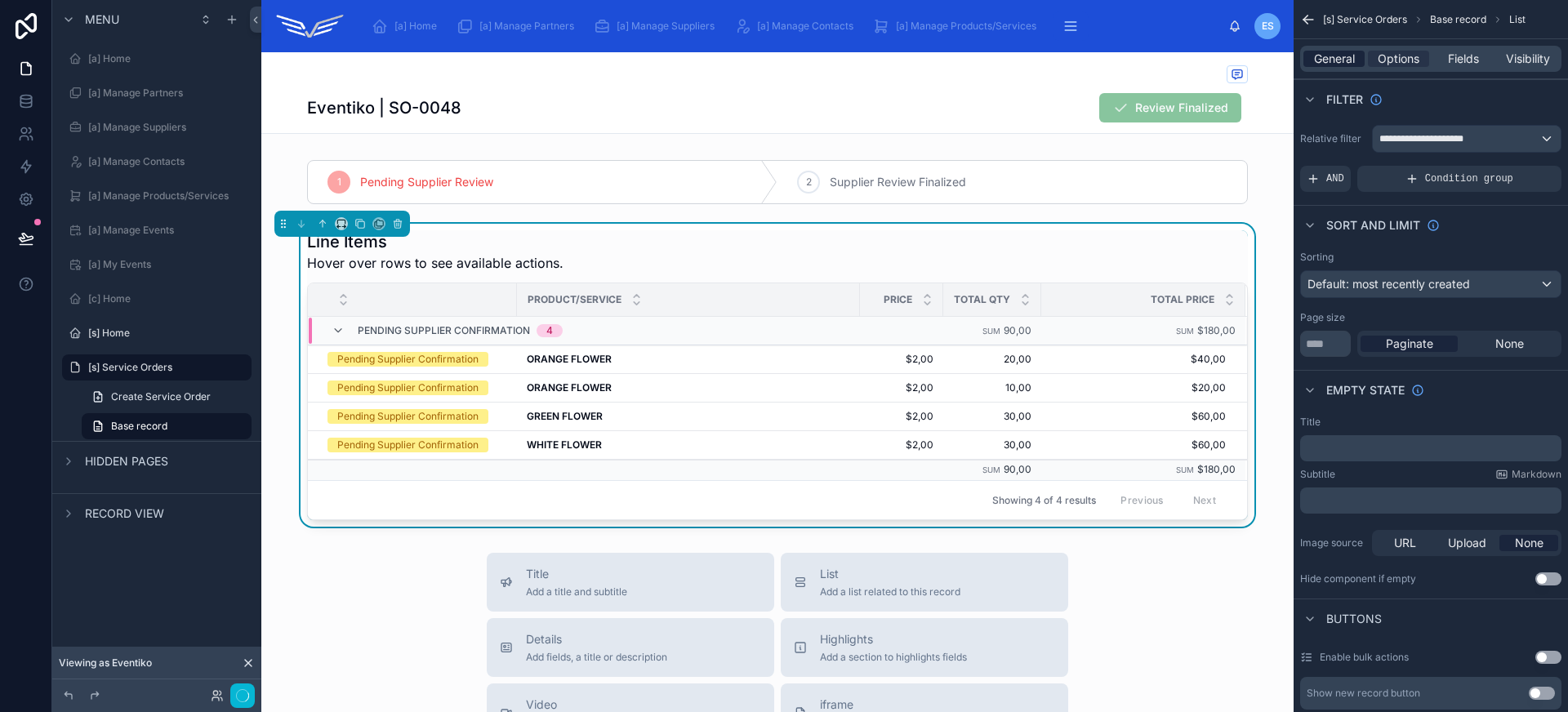
click at [1341, 54] on span "General" at bounding box center [1334, 59] width 41 height 16
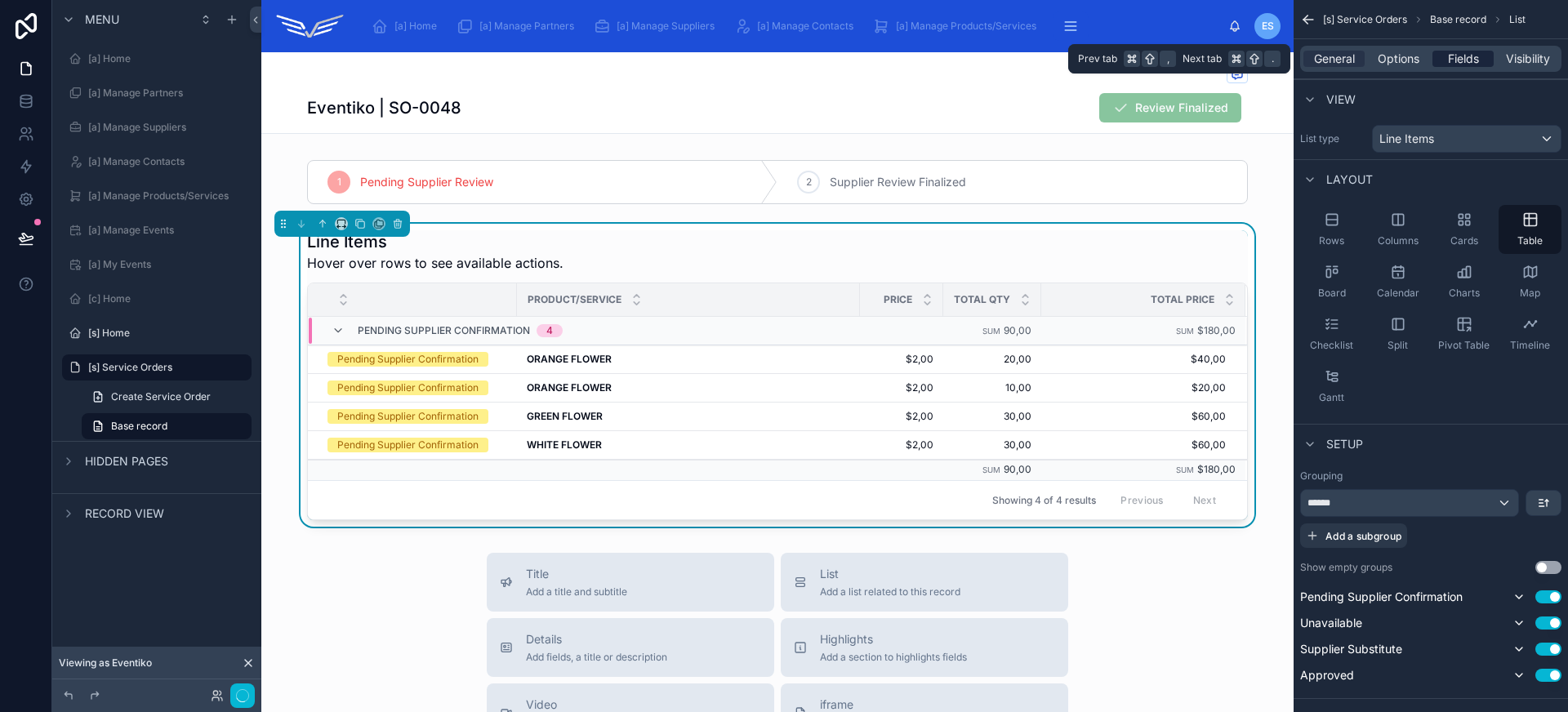
click at [1445, 56] on div "Fields" at bounding box center [1462, 59] width 61 height 16
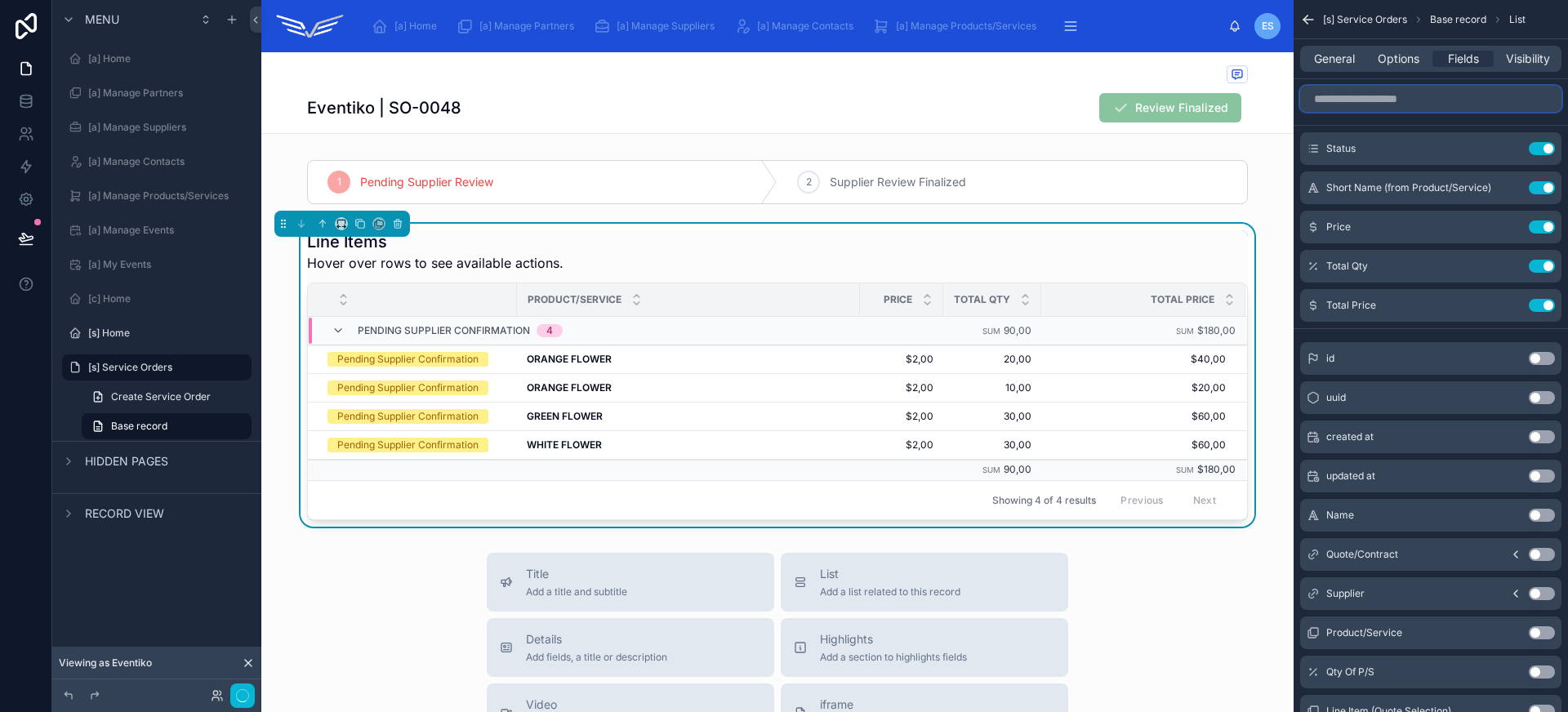
click at [1385, 106] on input "scrollable content" at bounding box center [1430, 99] width 261 height 26
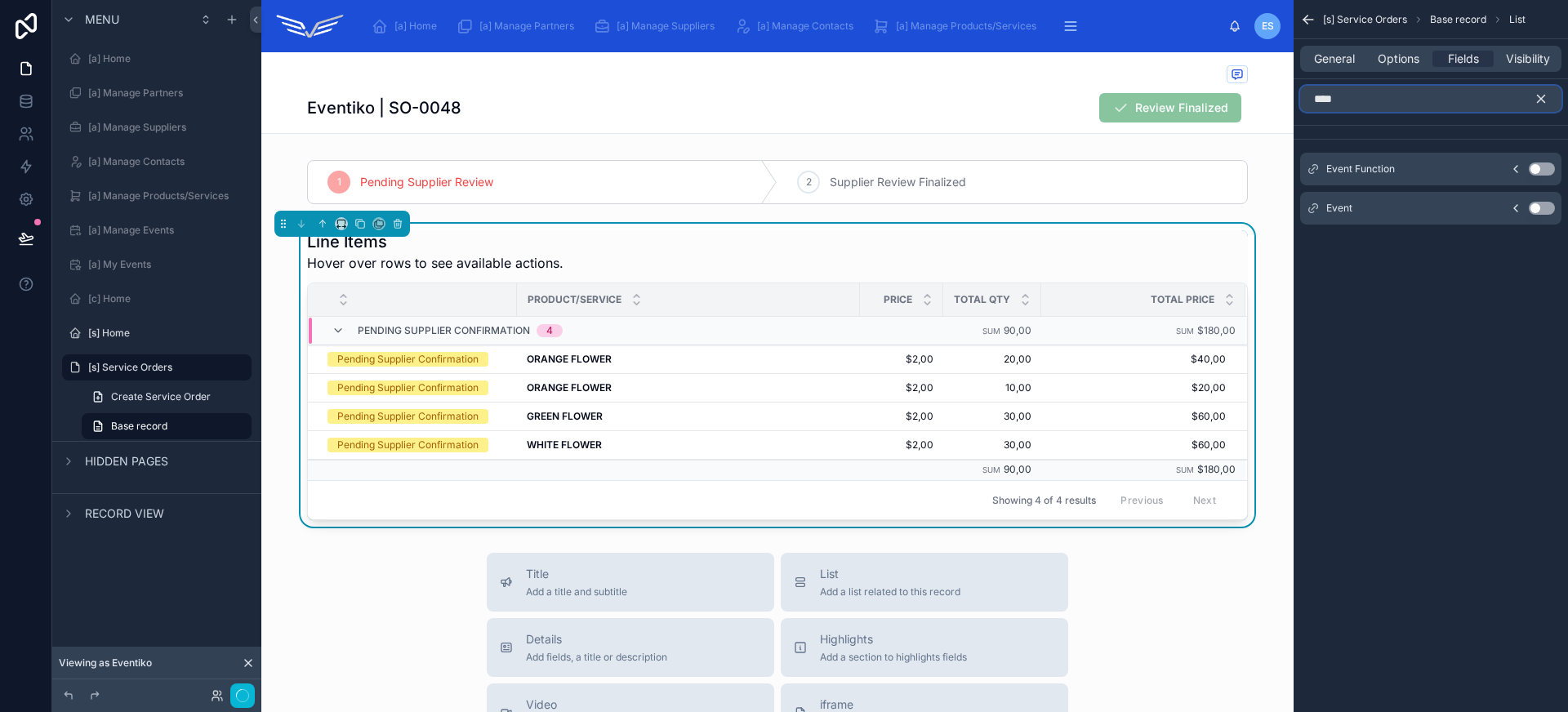
type input "****"
click at [1539, 173] on button "Use setting" at bounding box center [1541, 169] width 26 height 13
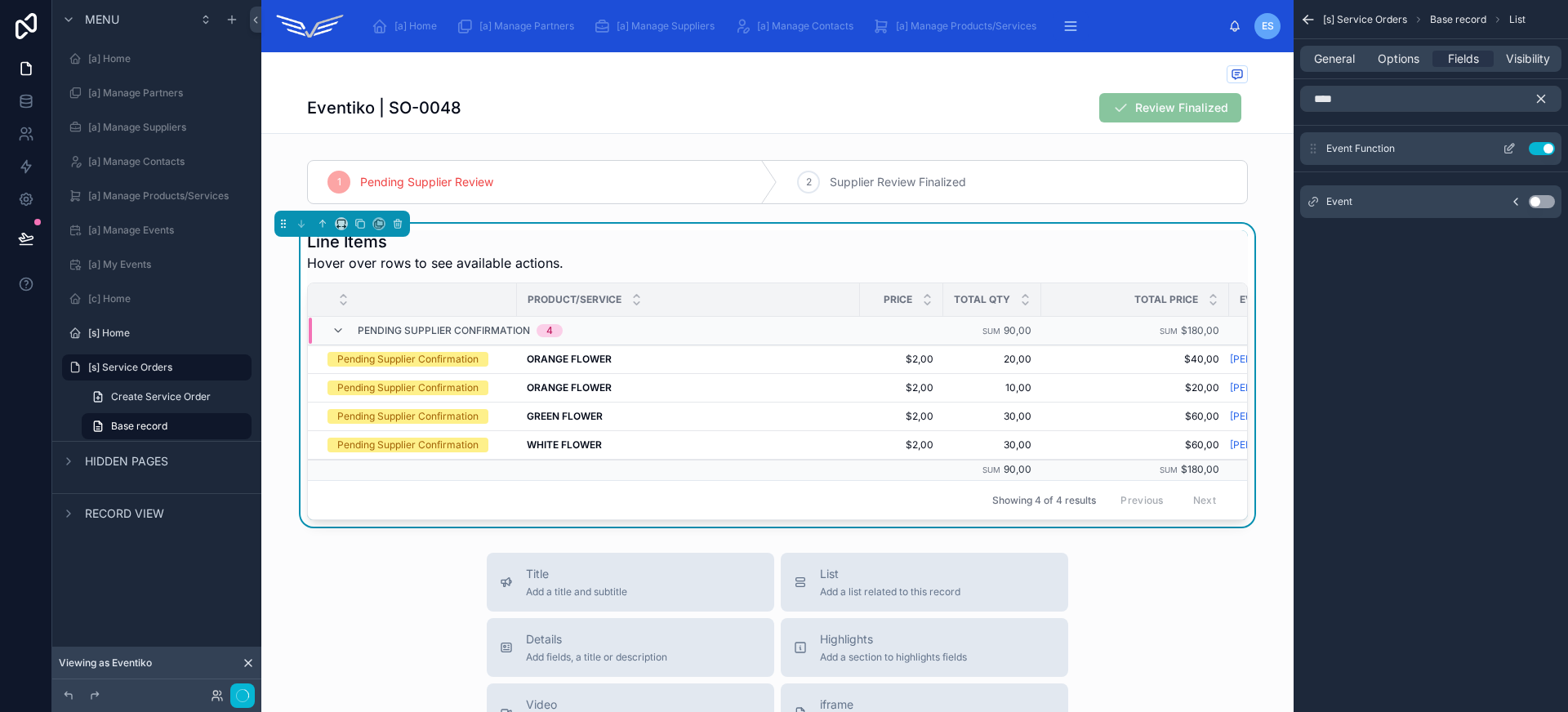
click at [1541, 146] on button "Use setting" at bounding box center [1541, 148] width 26 height 13
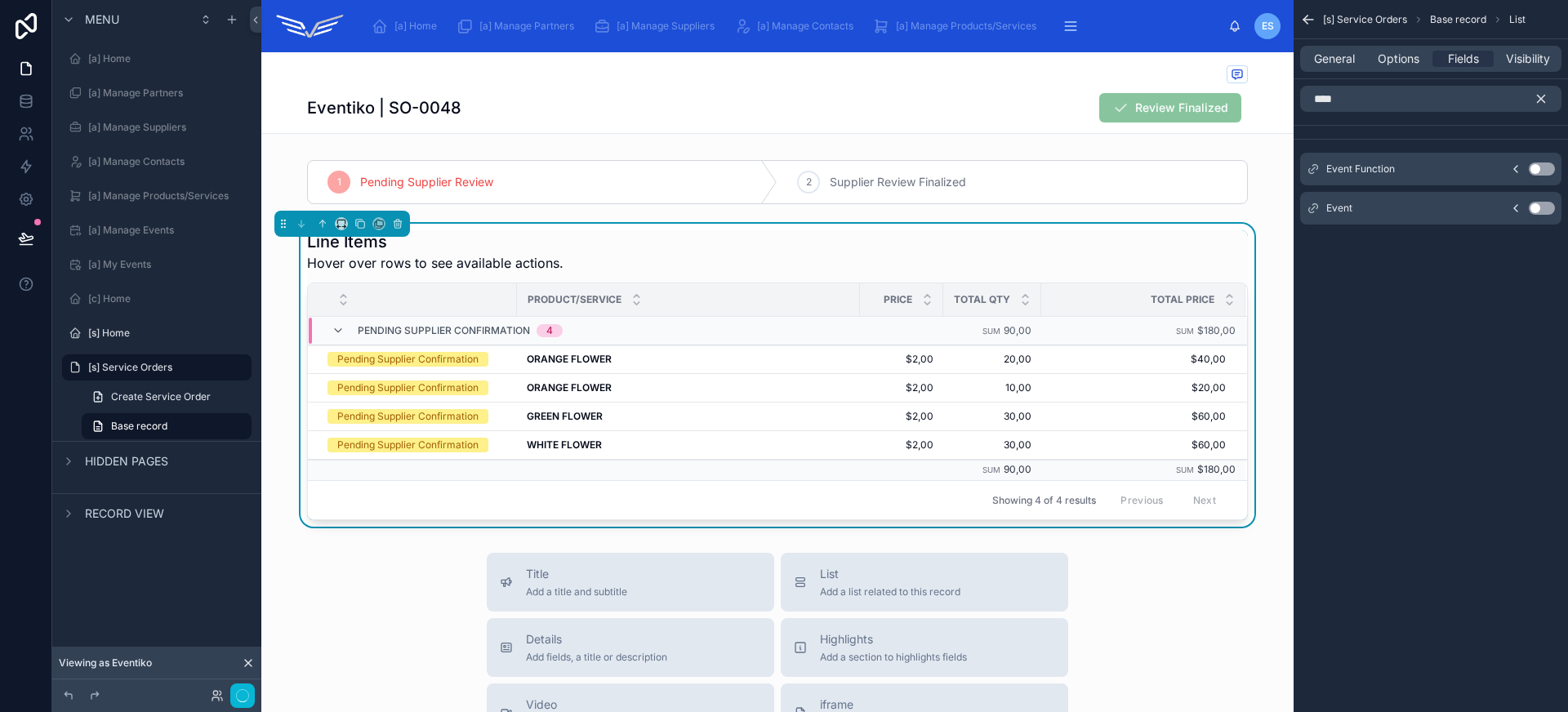
click at [1540, 103] on icon "scrollable content" at bounding box center [1540, 99] width 15 height 15
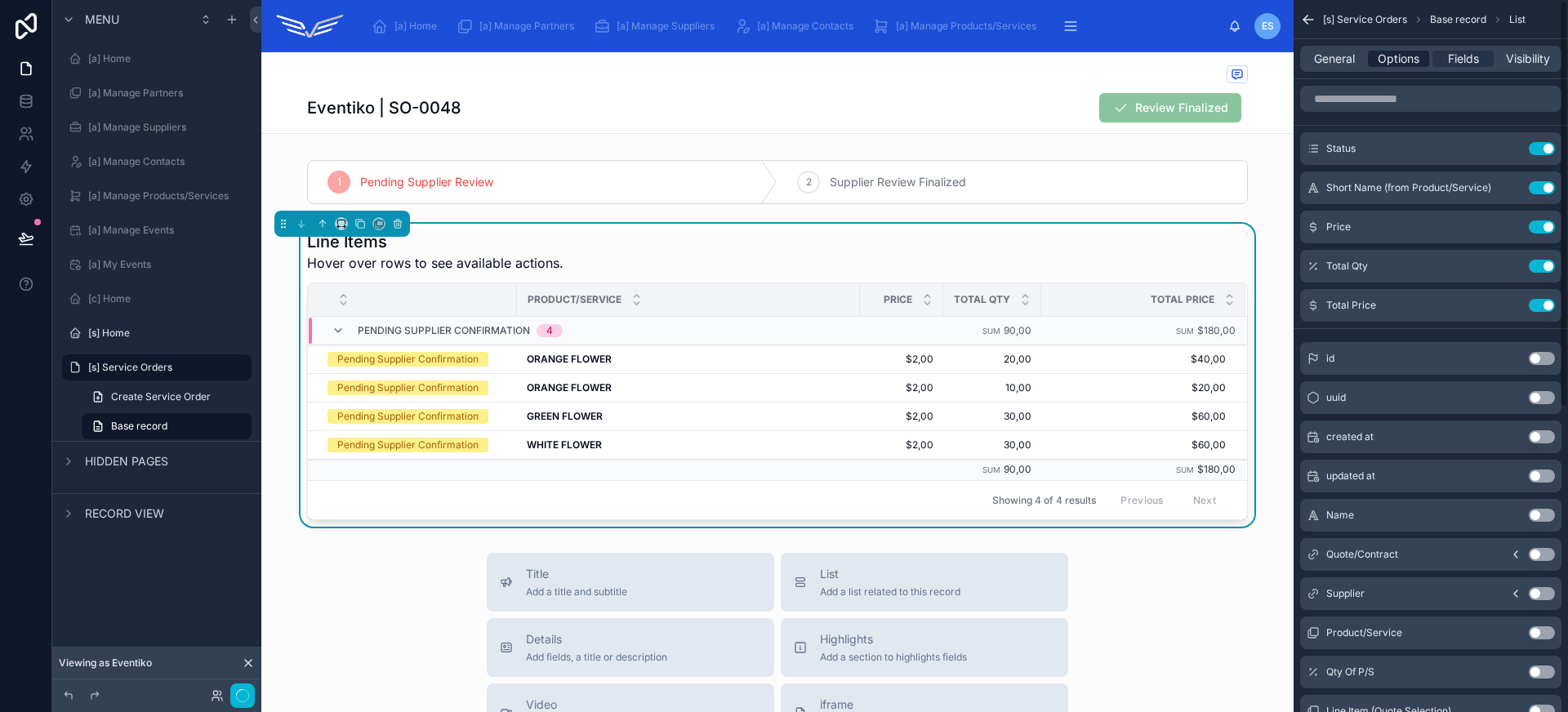
click at [1398, 63] on span "Options" at bounding box center [1398, 59] width 42 height 16
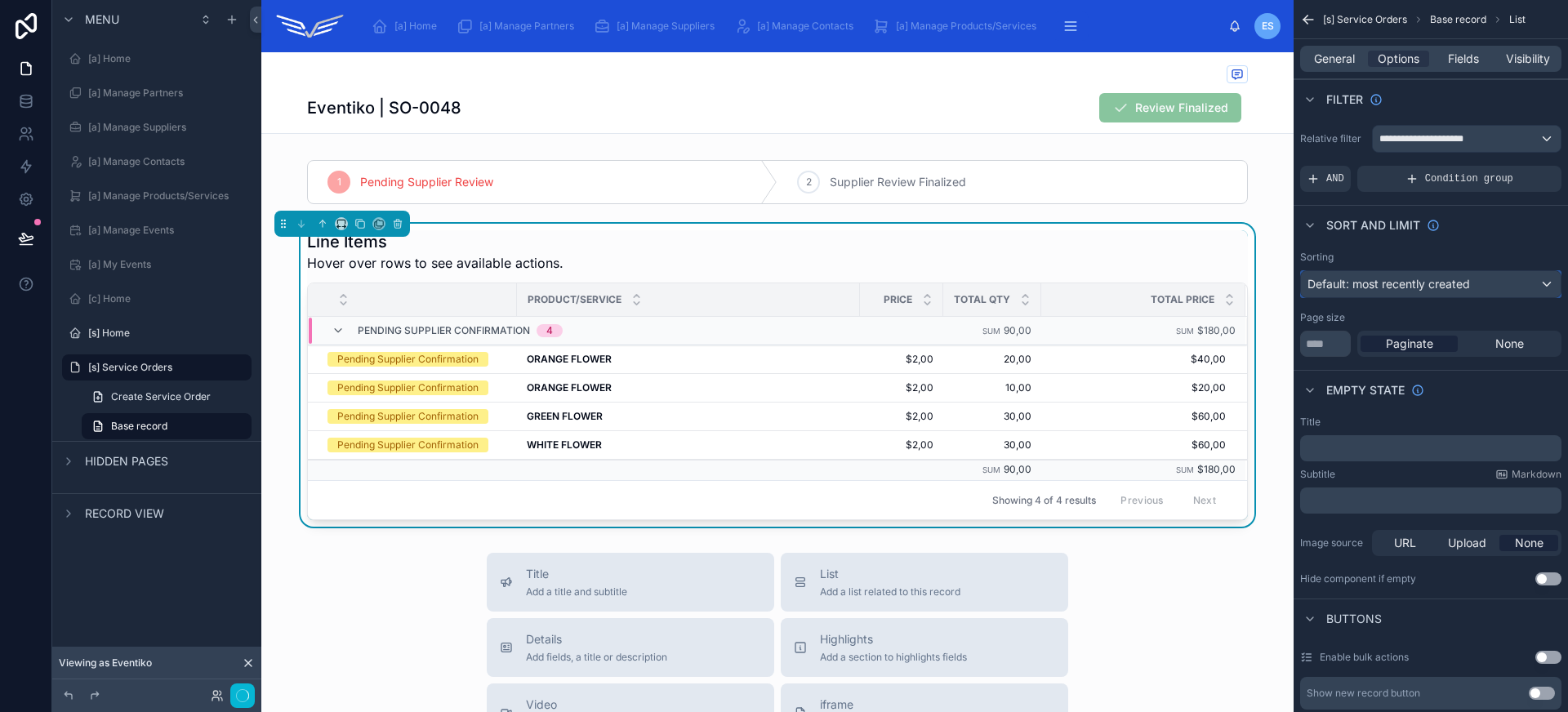
click at [1429, 289] on span "Default: most recently created" at bounding box center [1389, 284] width 163 height 14
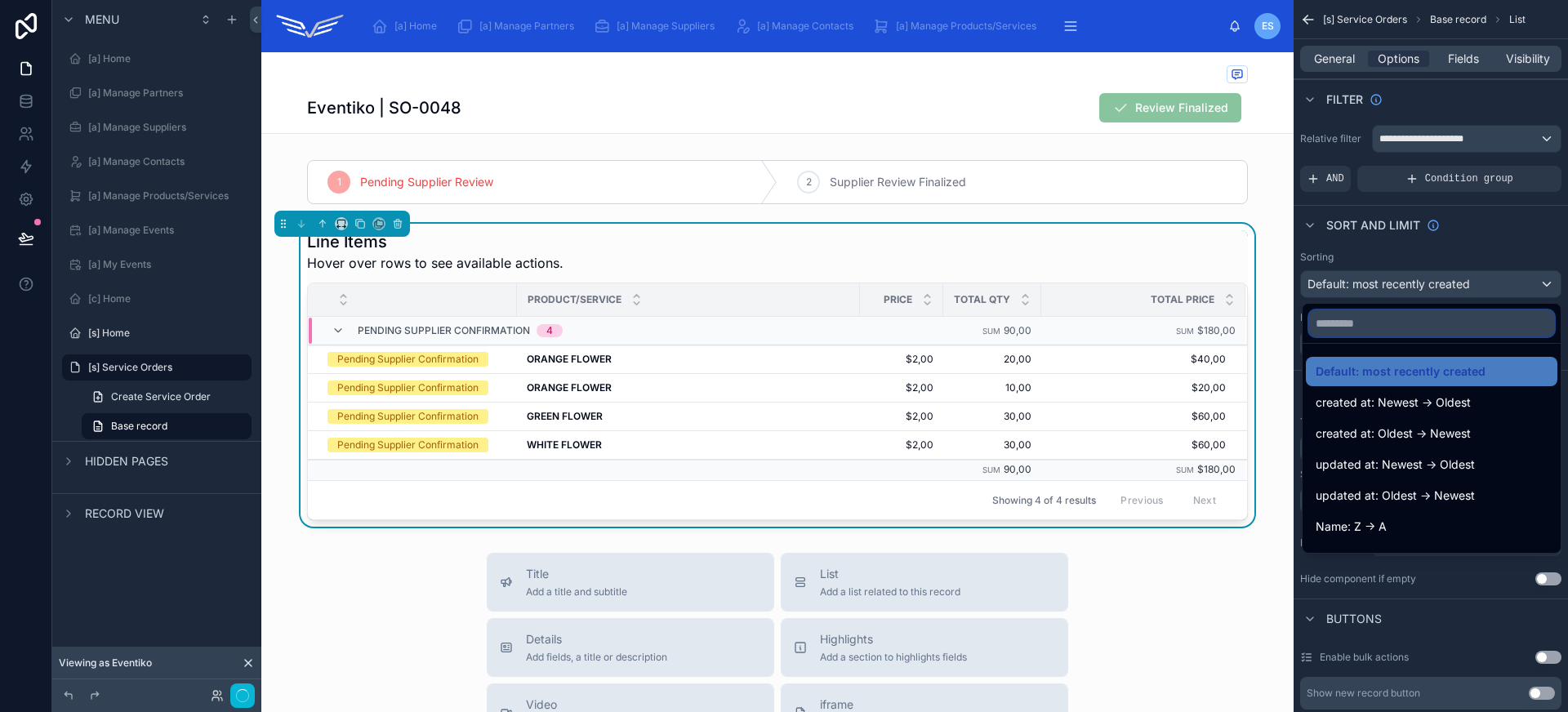
click at [1415, 334] on input "text" at bounding box center [1431, 322] width 245 height 26
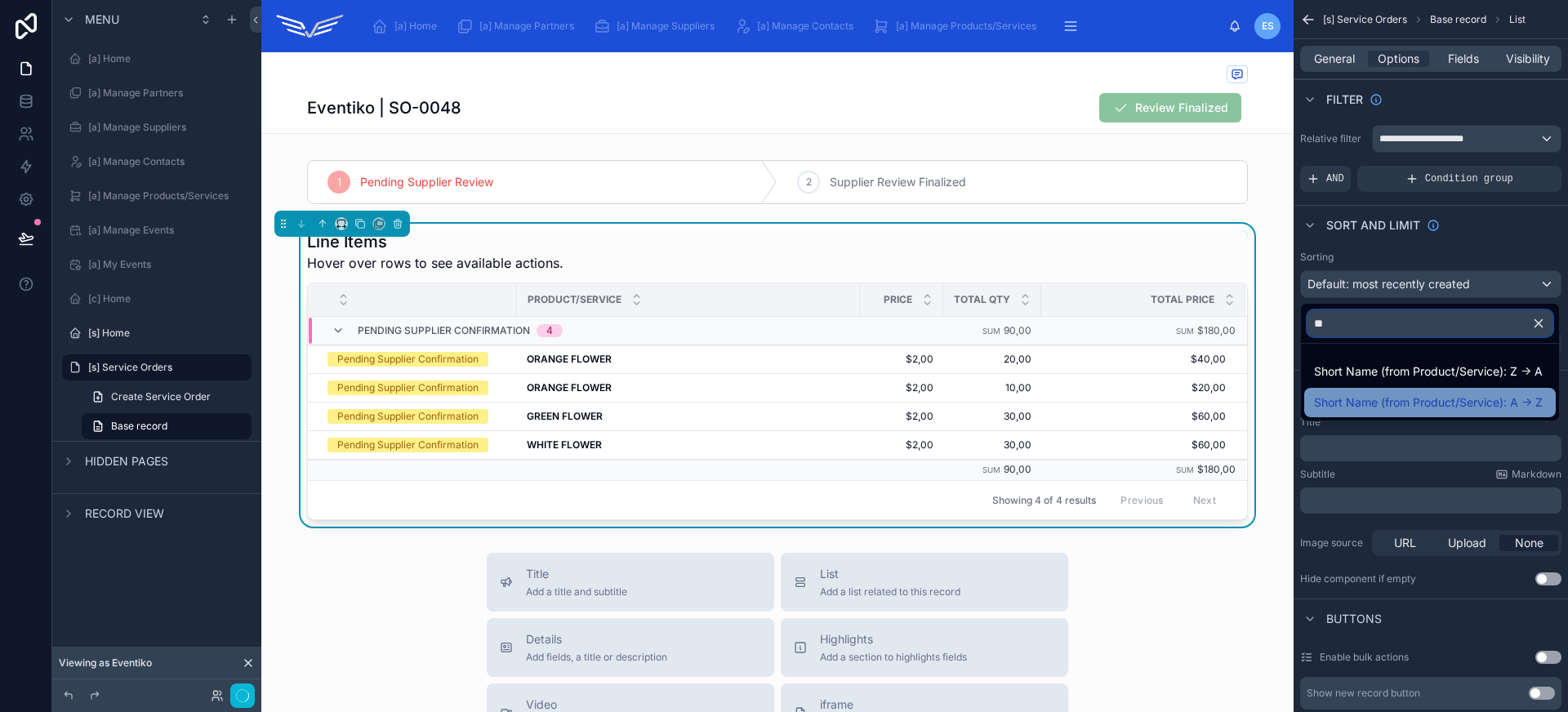
type input "**"
click at [1423, 402] on span "Short Name (from Product/Service): A -> Z" at bounding box center [1428, 402] width 228 height 20
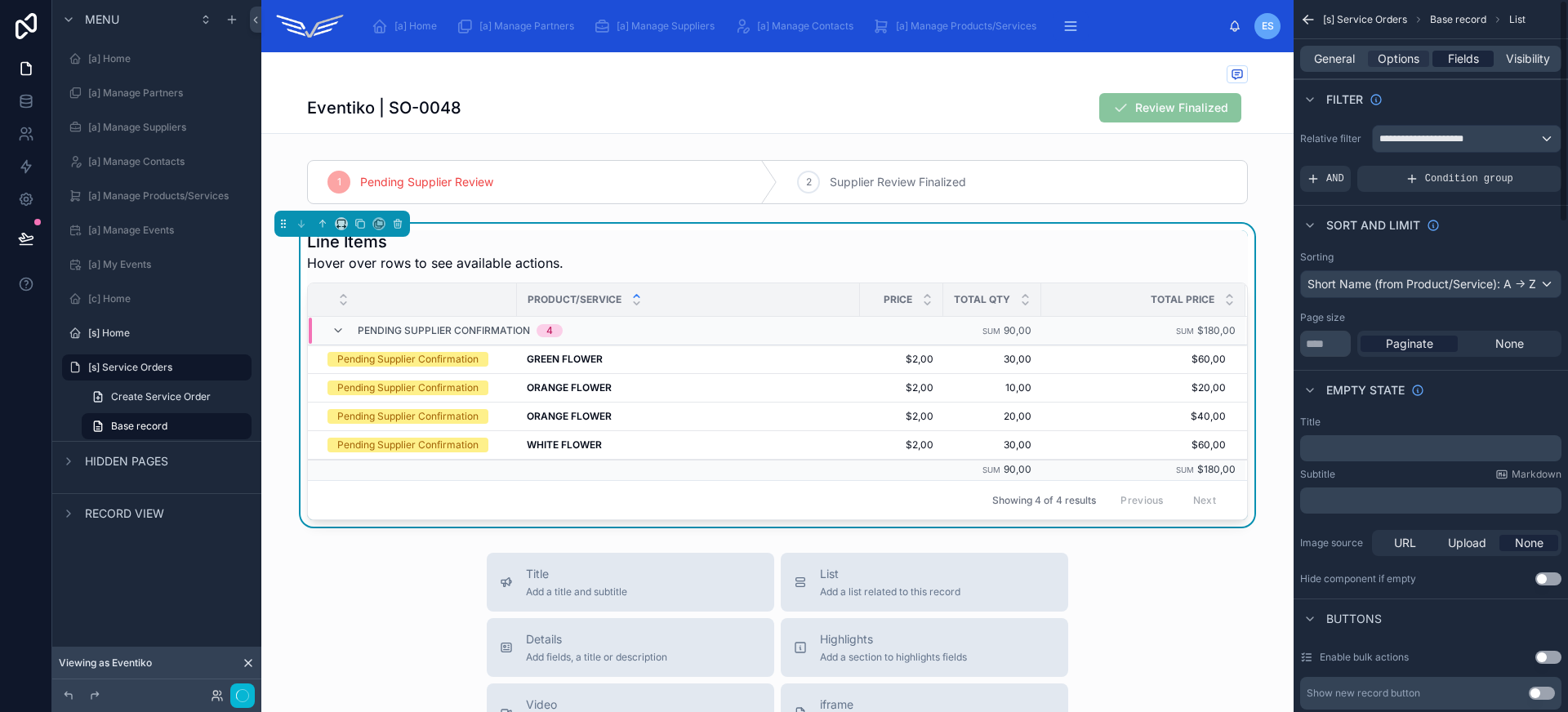
click at [1471, 60] on span "Fields" at bounding box center [1463, 59] width 31 height 16
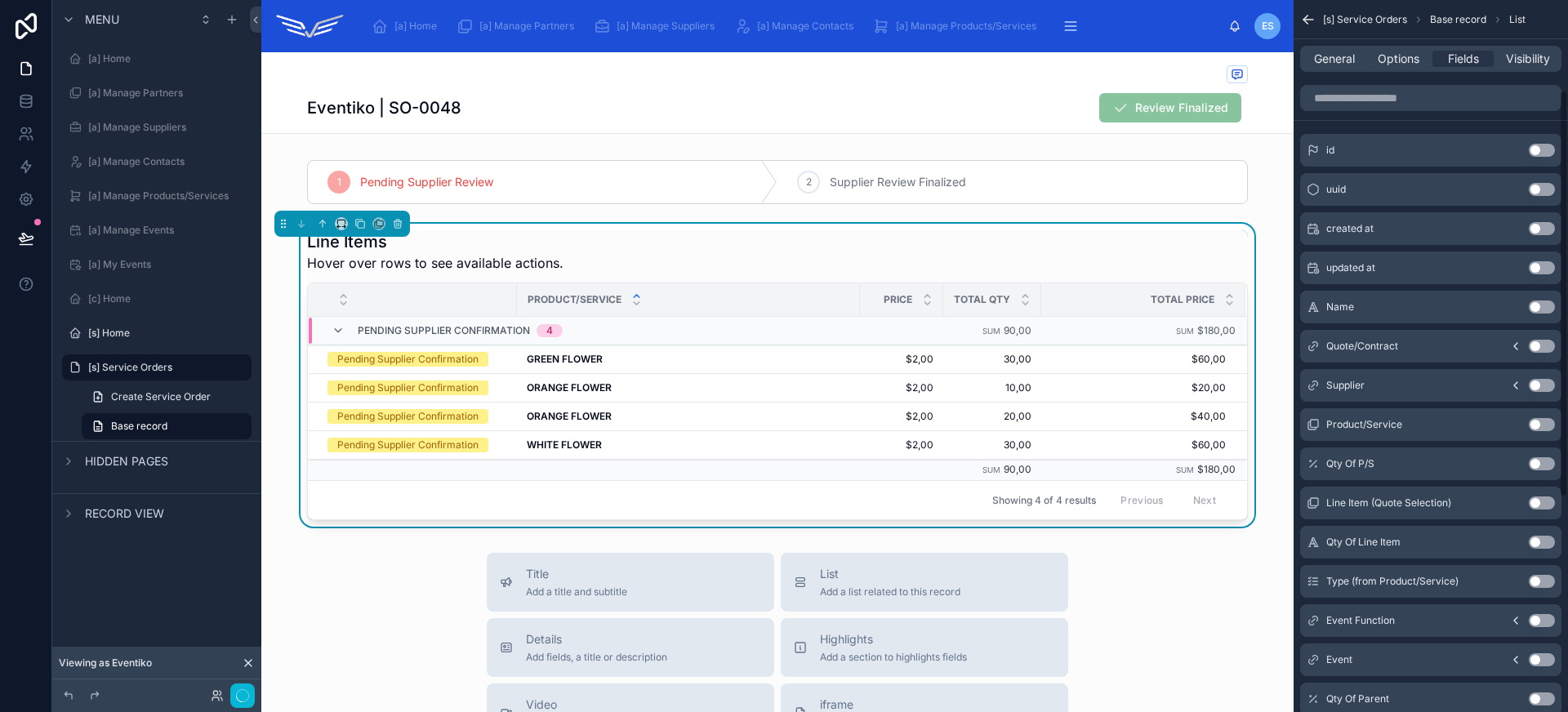
scroll to position [295, 0]
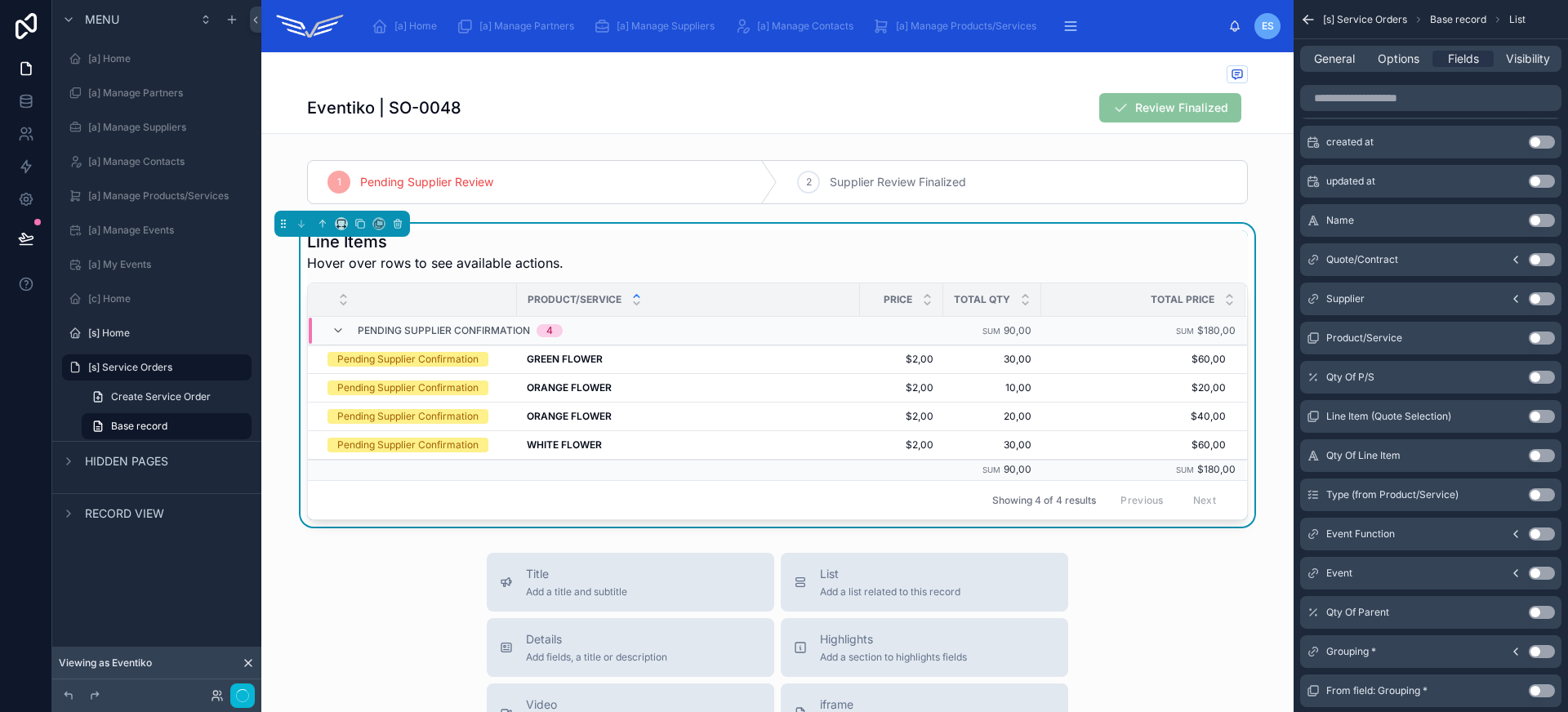
click at [1540, 415] on button "Use setting" at bounding box center [1541, 415] width 26 height 13
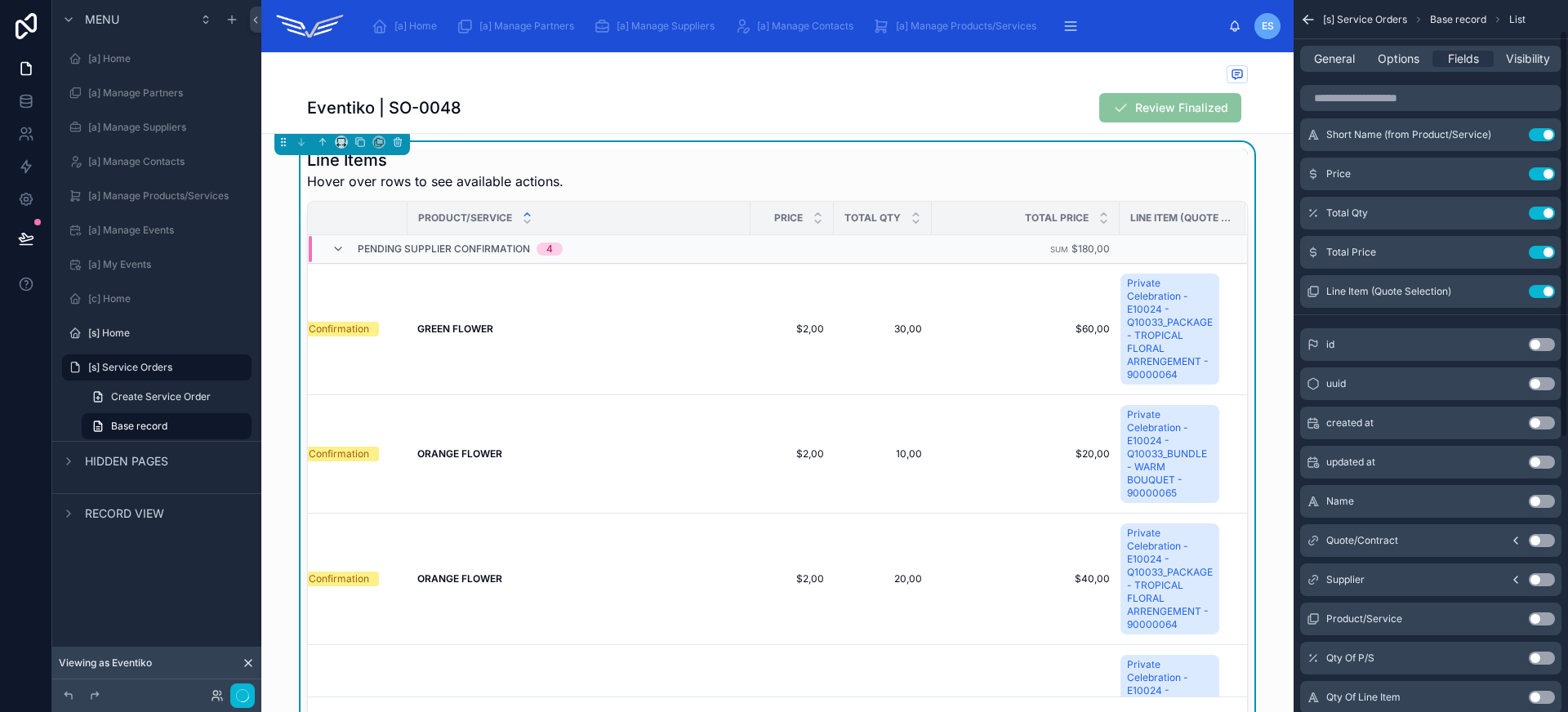
scroll to position [0, 0]
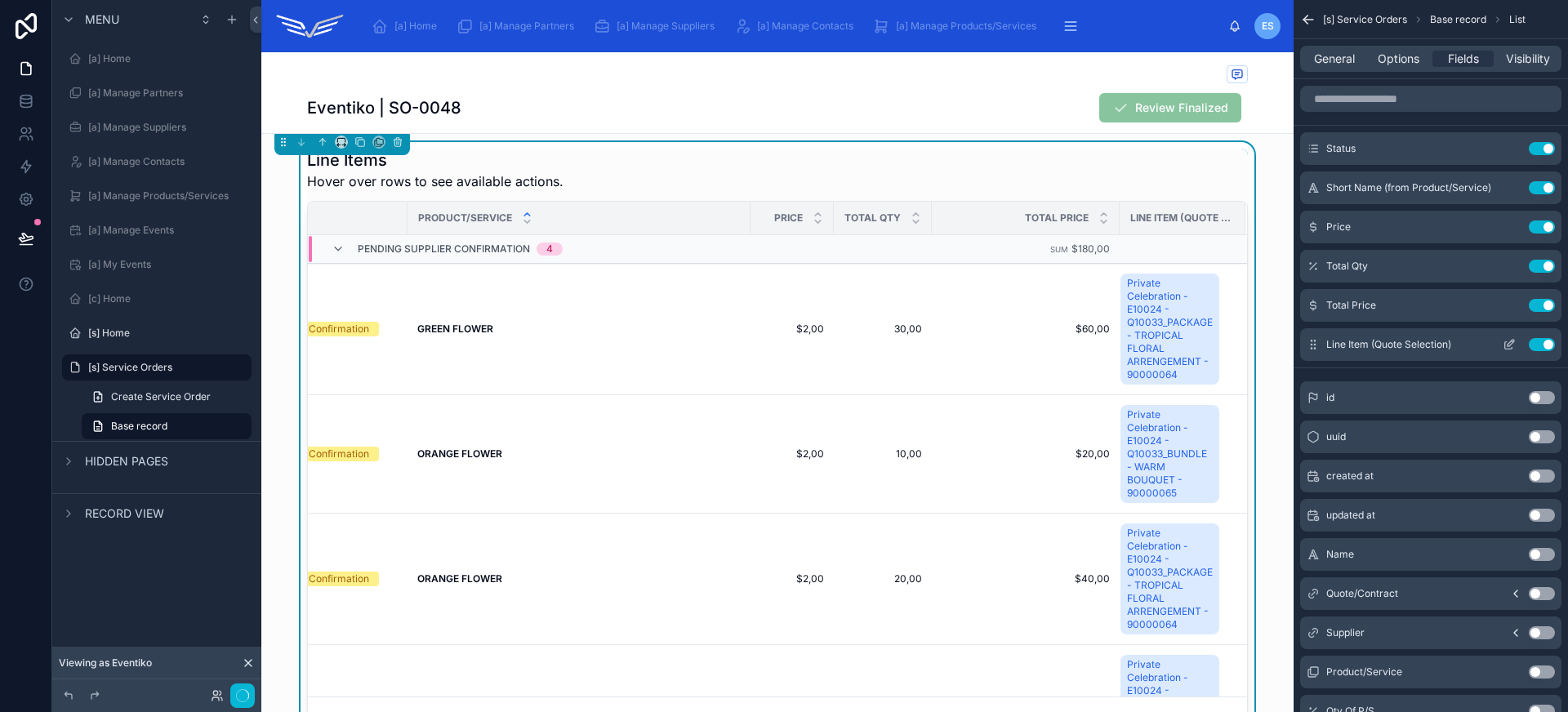
click at [1540, 346] on button "Use setting" at bounding box center [1541, 344] width 26 height 13
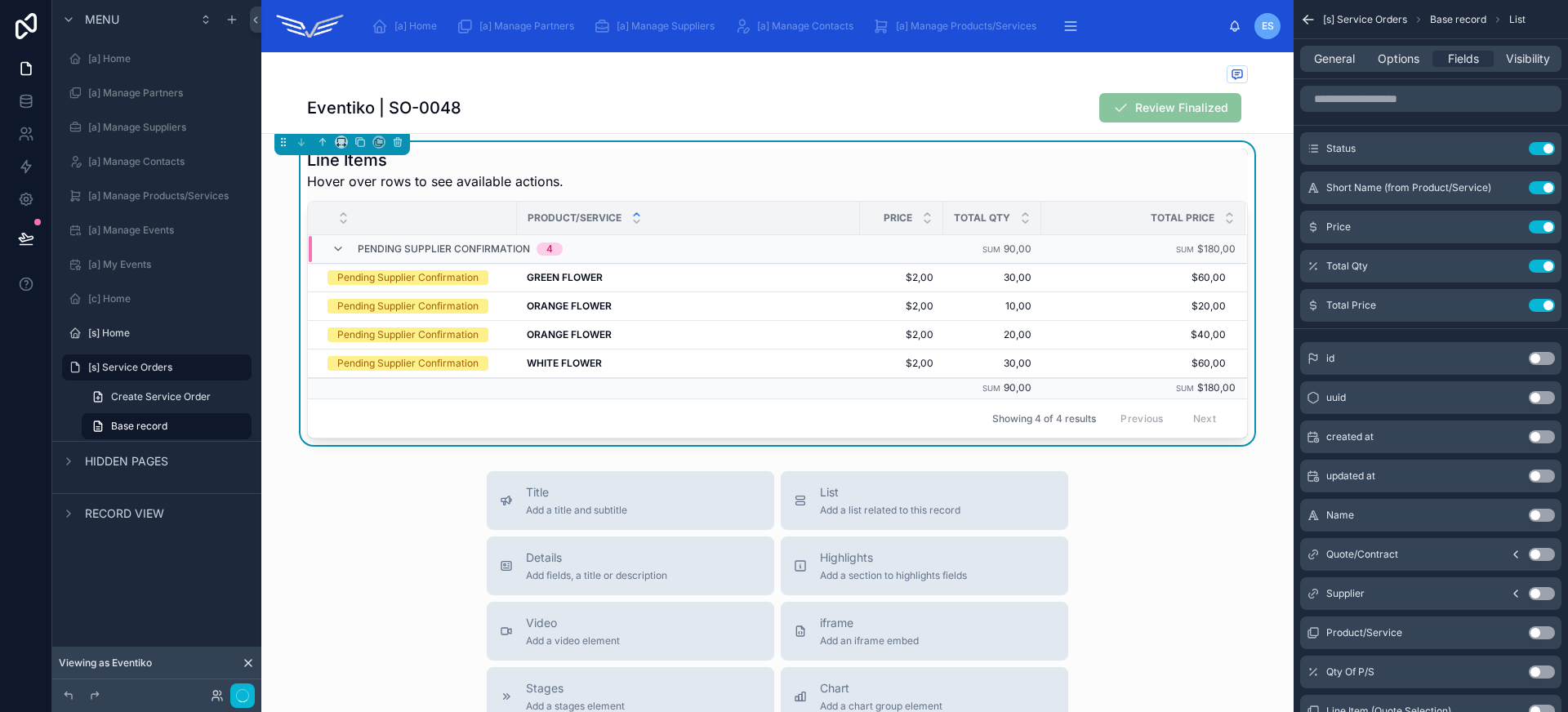
click at [950, 156] on div "Line Items Hover over rows to see available actions." at bounding box center [777, 170] width 941 height 43
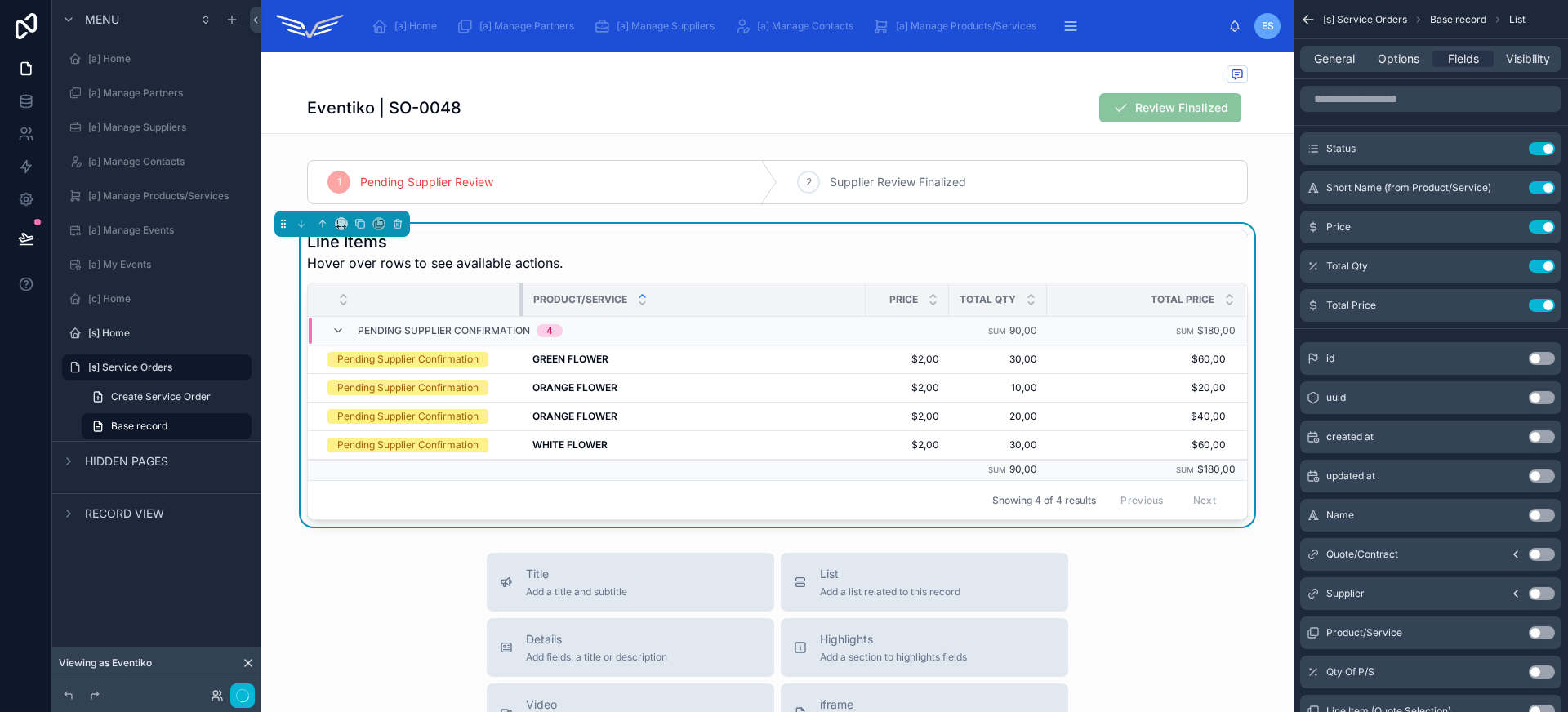
click at [520, 295] on div at bounding box center [522, 299] width 6 height 33
drag, startPoint x: 858, startPoint y: 305, endPoint x: 870, endPoint y: 306, distance: 12.0
click at [874, 306] on div at bounding box center [877, 299] width 6 height 33
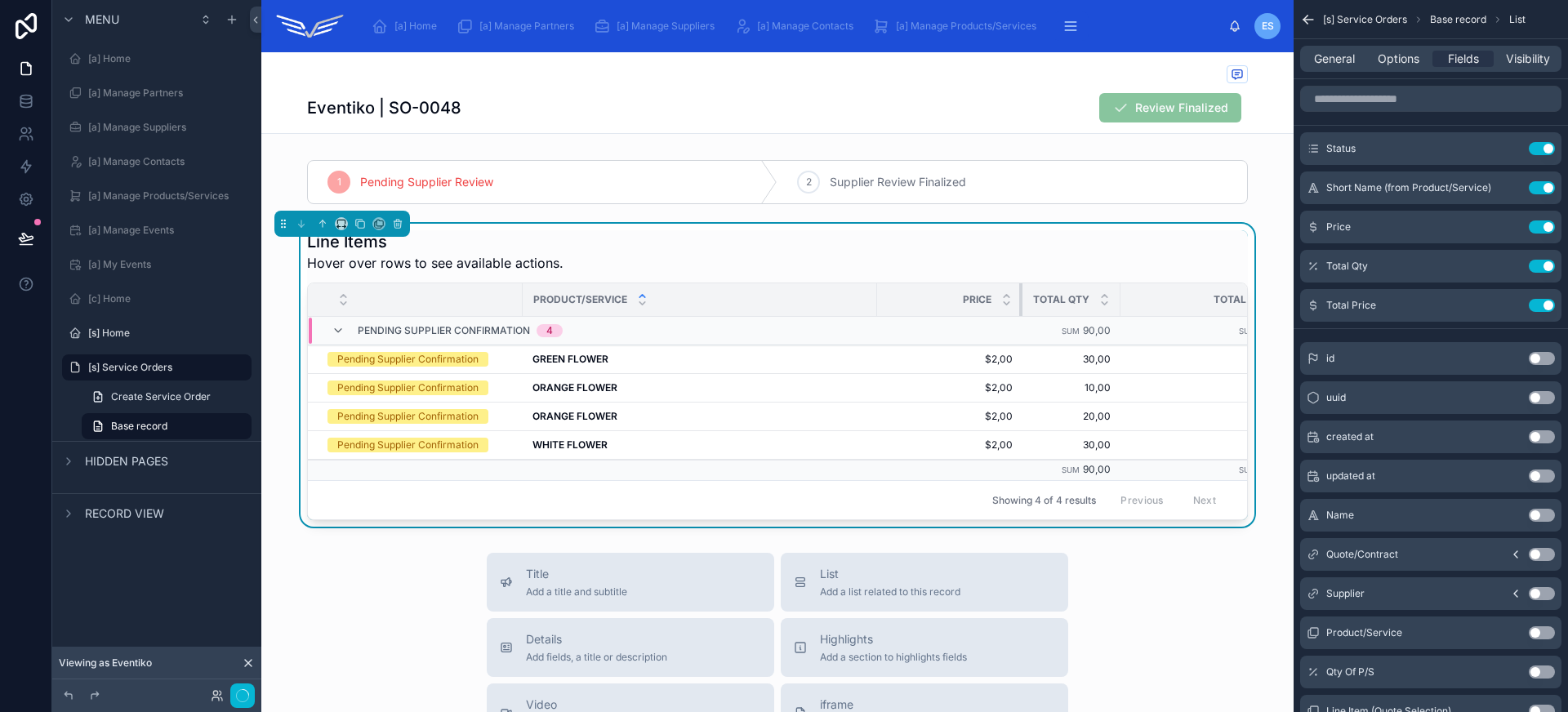
drag, startPoint x: 953, startPoint y: 300, endPoint x: 975, endPoint y: 302, distance: 22.1
click at [1019, 300] on div at bounding box center [1022, 299] width 6 height 33
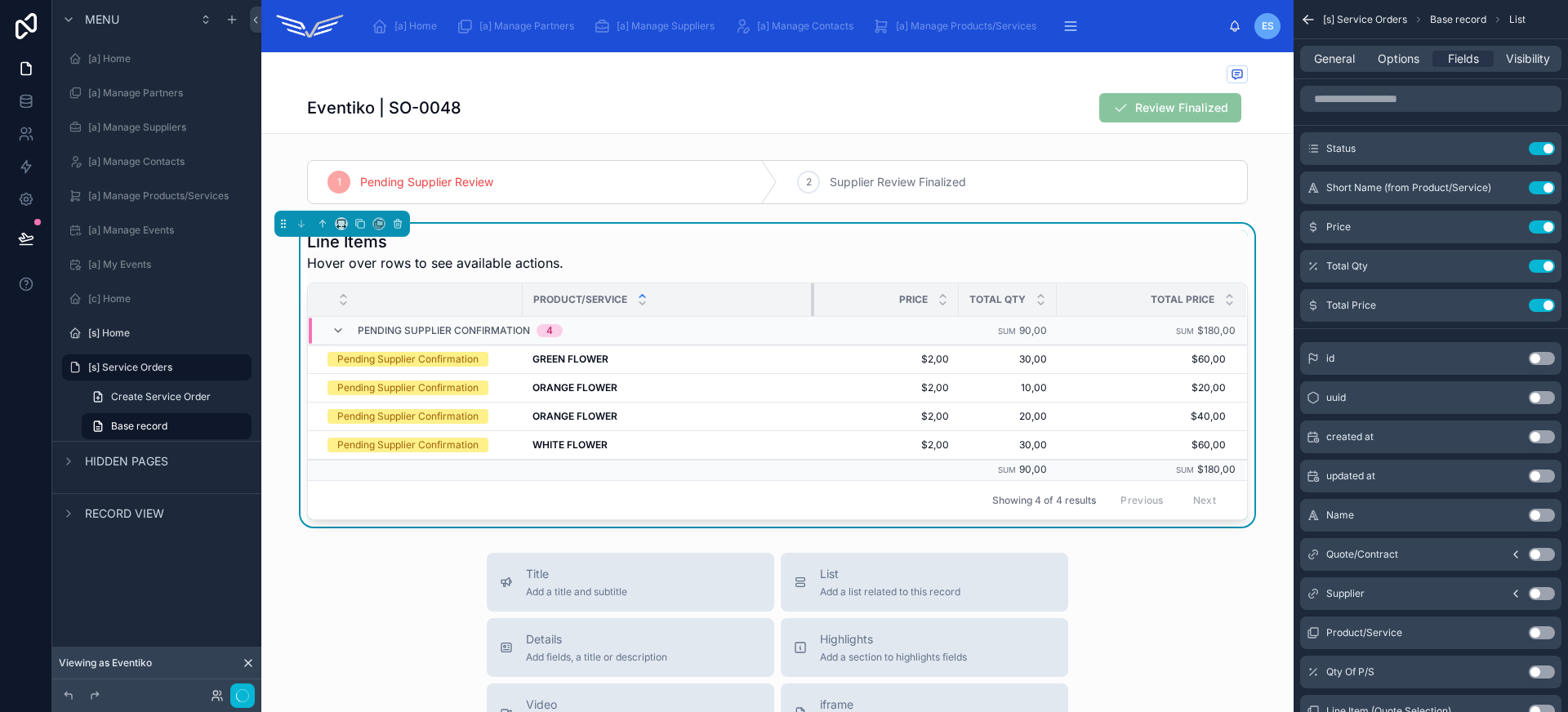
drag, startPoint x: 868, startPoint y: 296, endPoint x: 805, endPoint y: 297, distance: 63.0
click at [811, 297] on div at bounding box center [814, 299] width 6 height 33
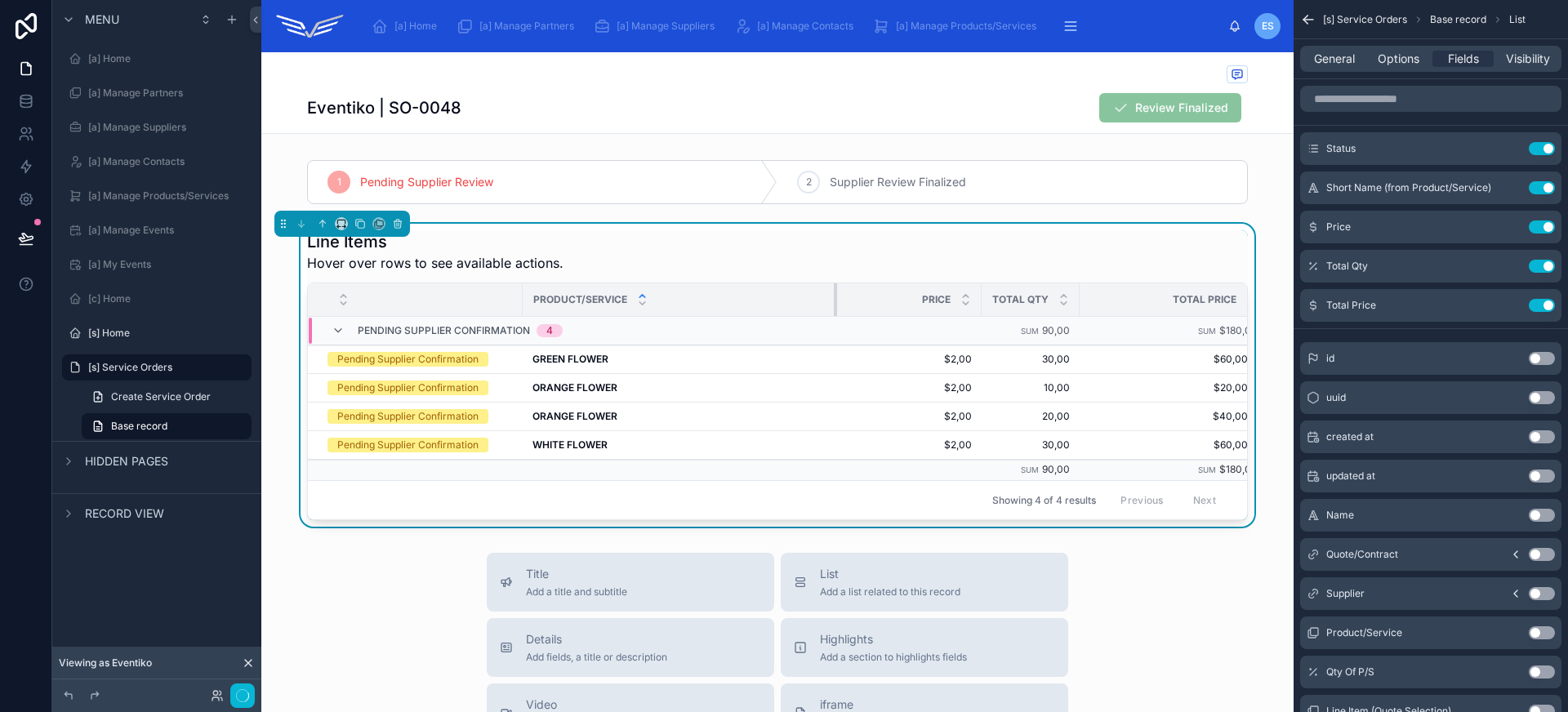
drag, startPoint x: 807, startPoint y: 299, endPoint x: 867, endPoint y: 300, distance: 60.0
click at [856, 301] on tr "Product/Service Price Total Qty Total Price" at bounding box center [789, 300] width 961 height 34
click at [991, 299] on div "Price" at bounding box center [935, 299] width 143 height 31
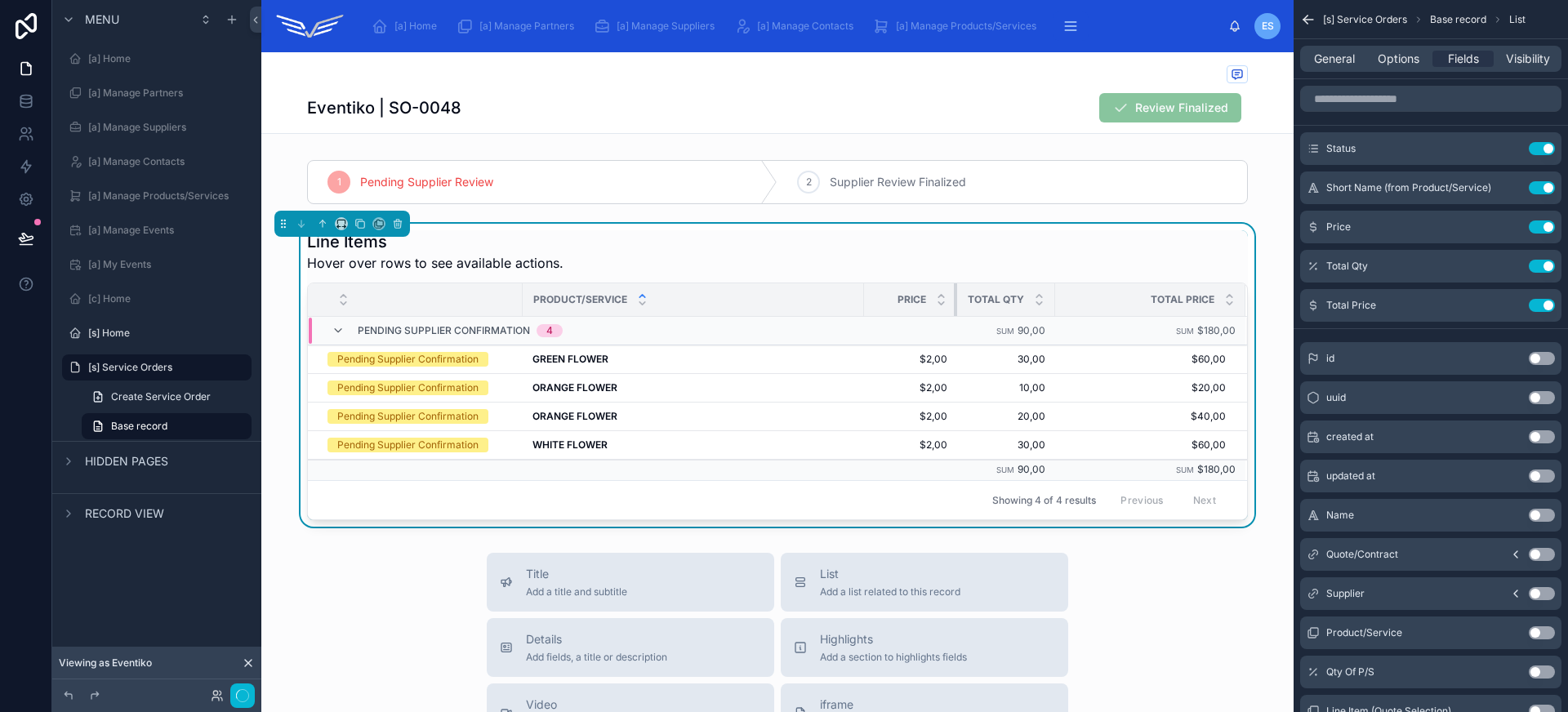
drag, startPoint x: 1000, startPoint y: 297, endPoint x: 949, endPoint y: 297, distance: 51.0
click at [954, 297] on div at bounding box center [957, 299] width 6 height 33
click at [1341, 59] on span "General" at bounding box center [1334, 59] width 41 height 16
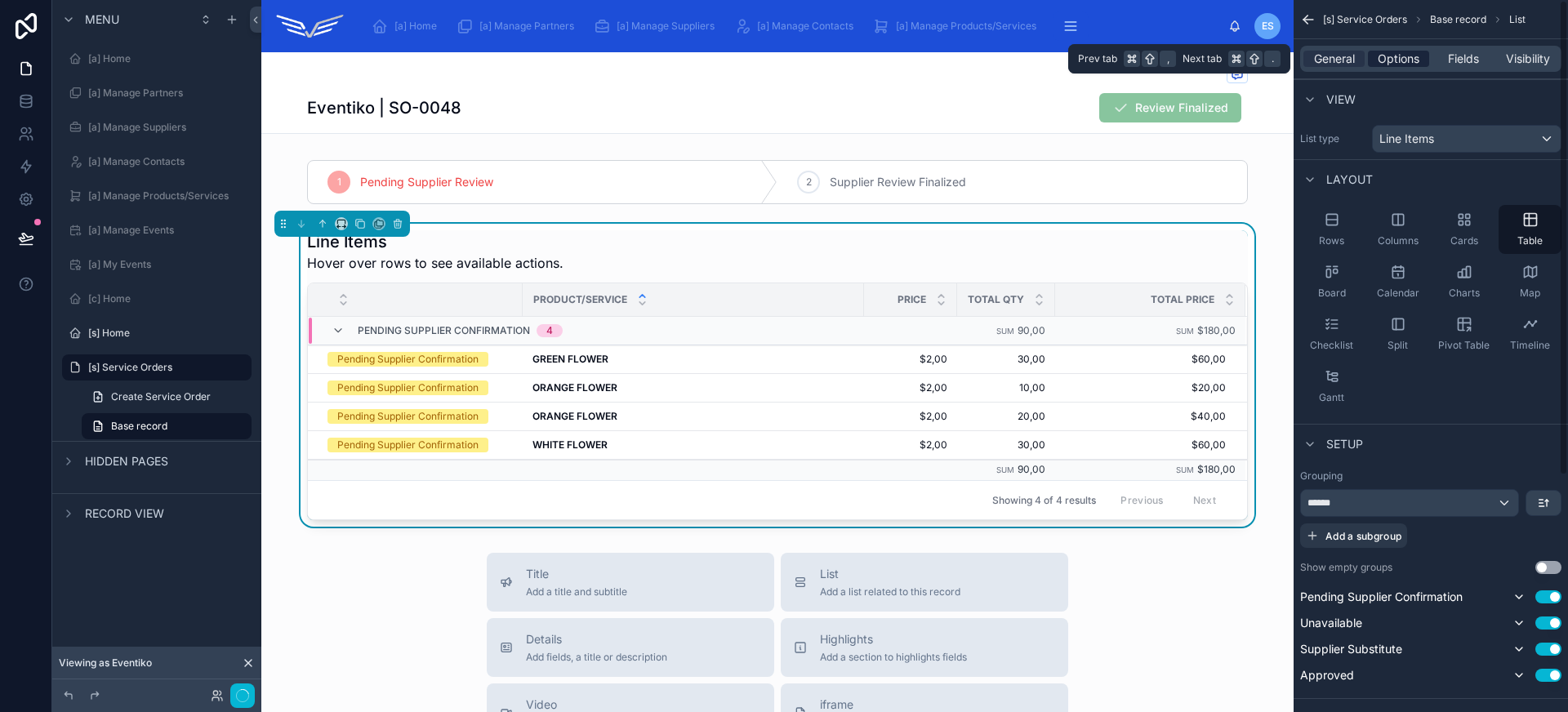
click at [1401, 61] on span "Options" at bounding box center [1398, 59] width 42 height 16
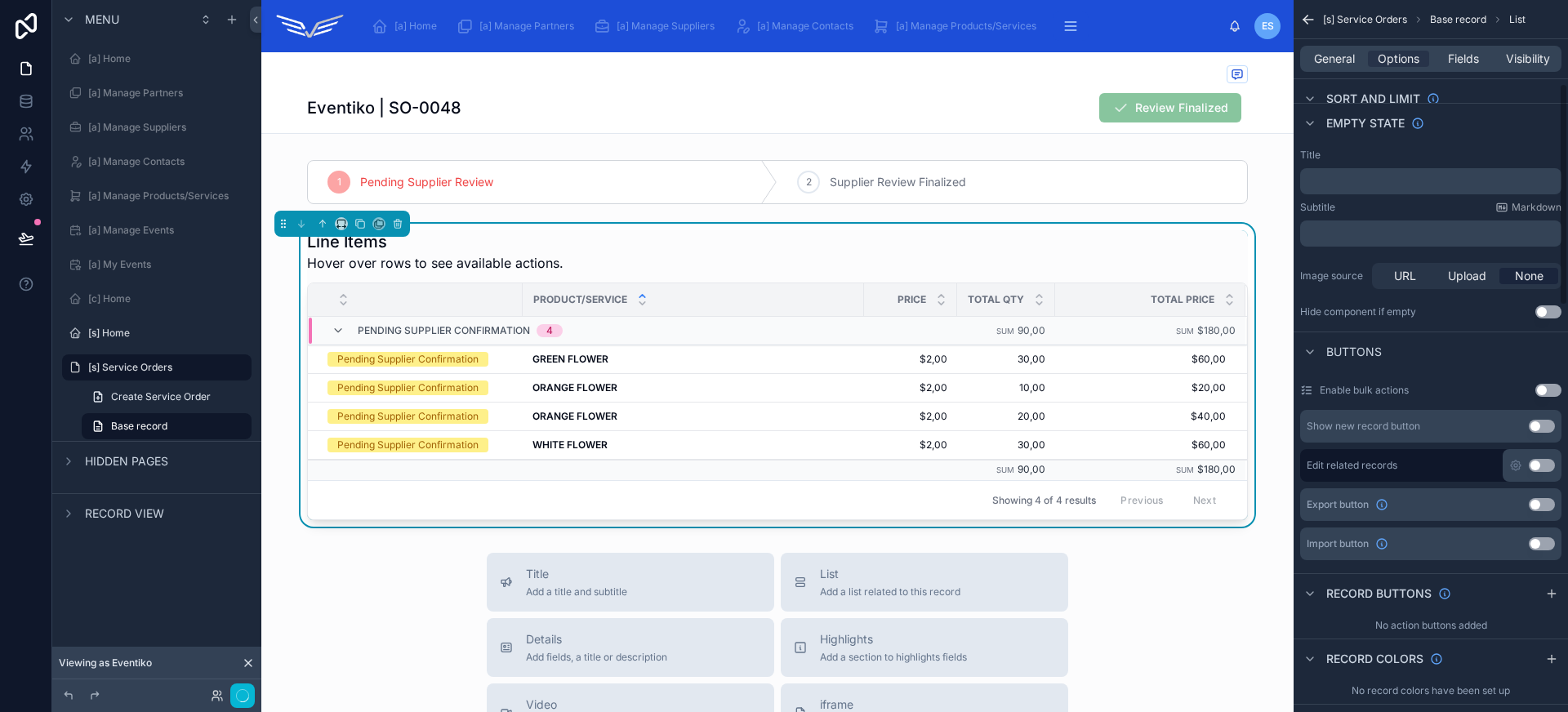
scroll to position [350, 0]
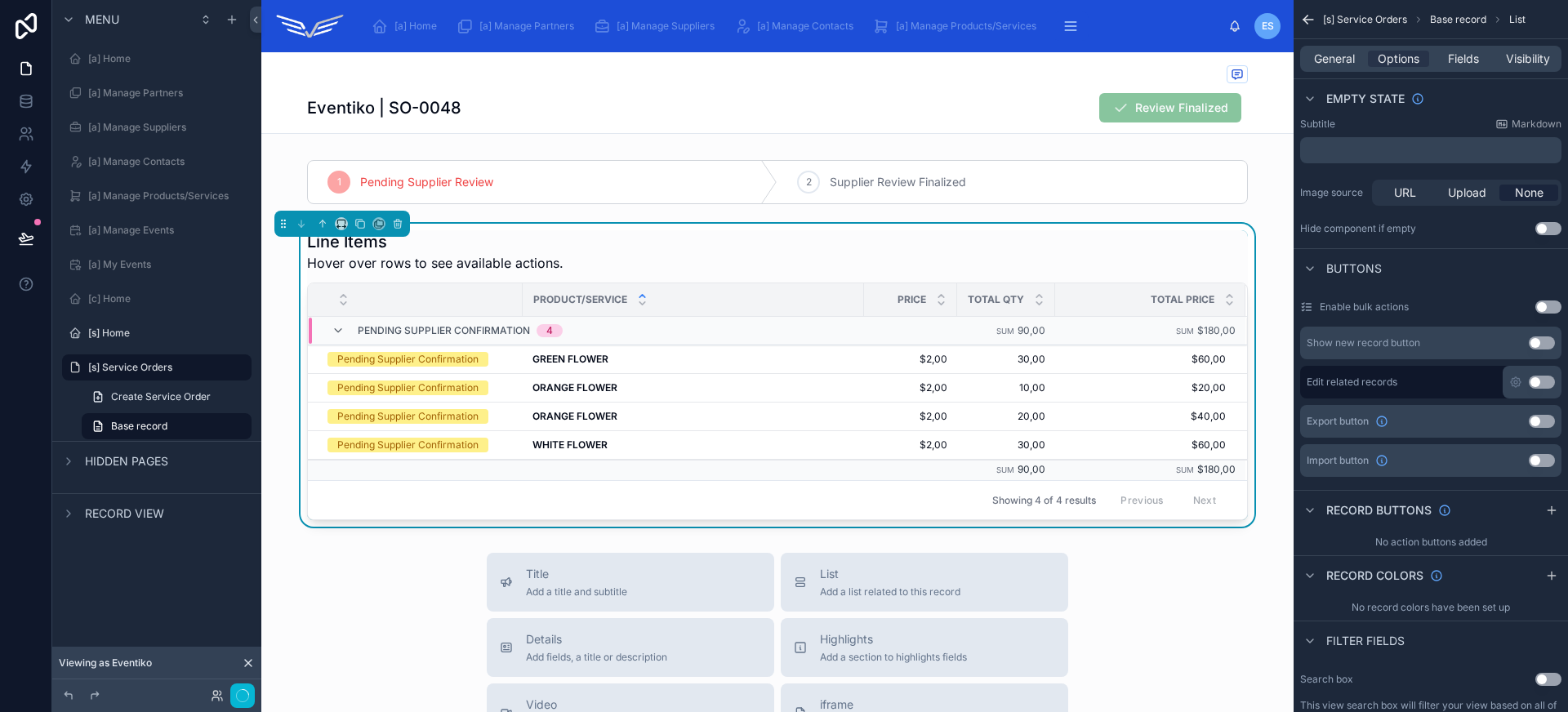
click at [1540, 337] on button "Use setting" at bounding box center [1541, 343] width 26 height 13
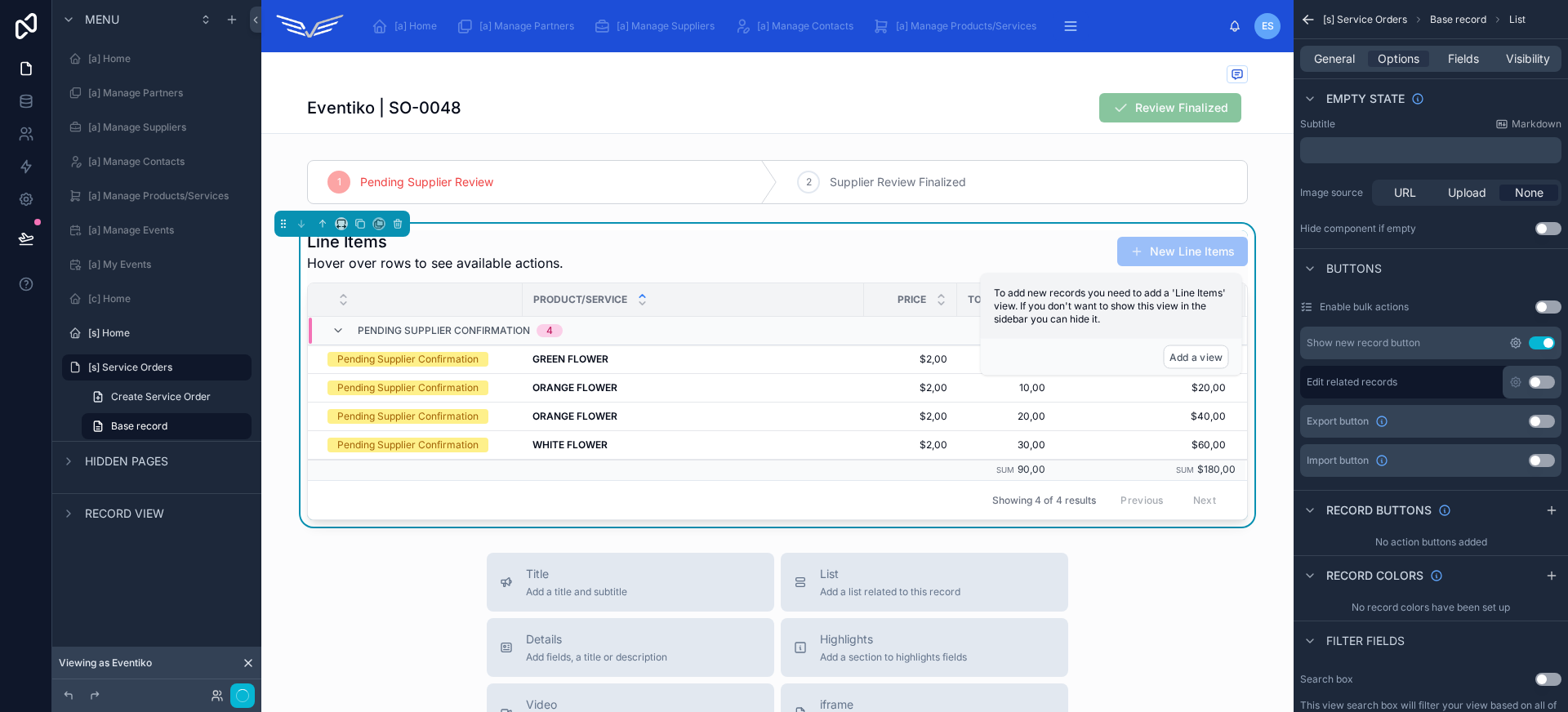
click at [1519, 343] on icon "scrollable content" at bounding box center [1515, 343] width 10 height 10
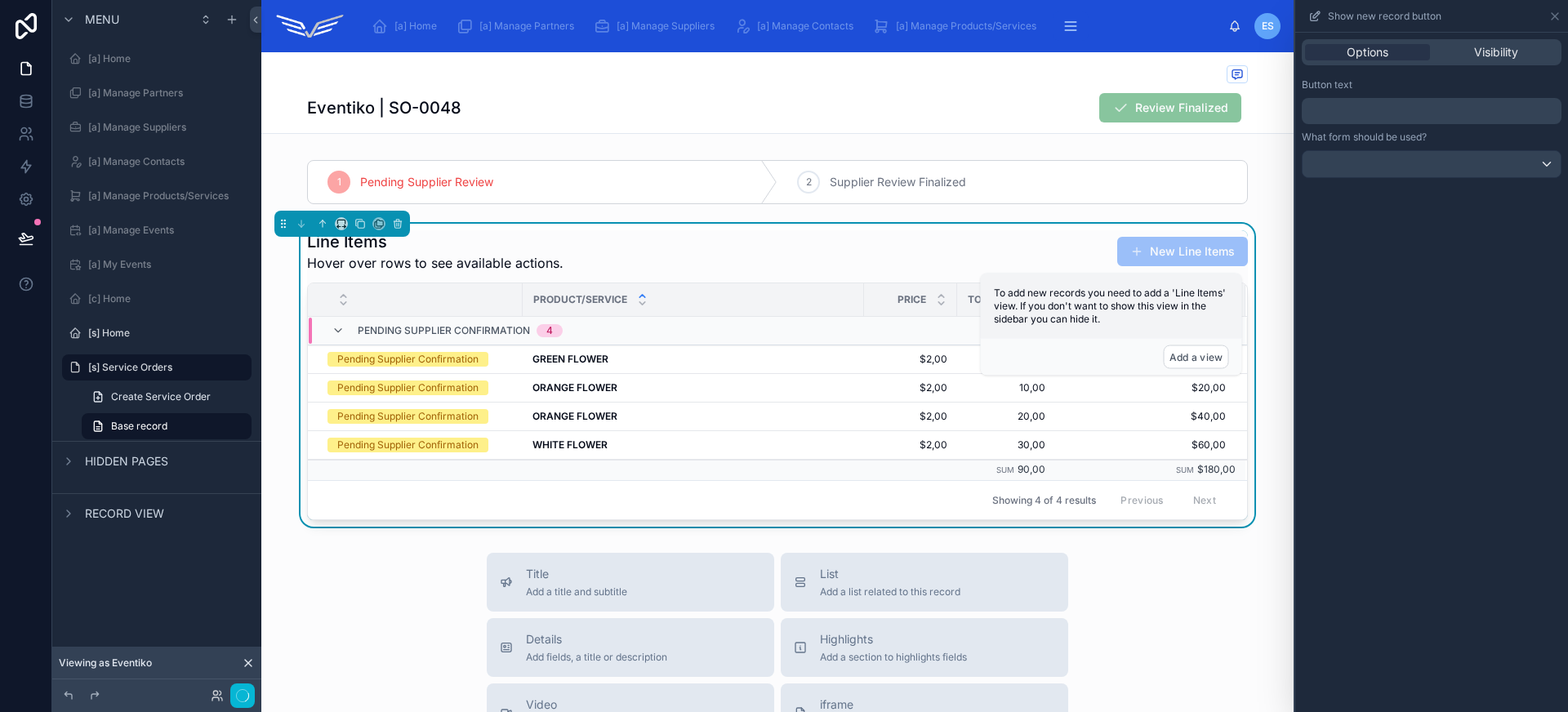
click at [1365, 111] on p "﻿" at bounding box center [1433, 111] width 250 height 20
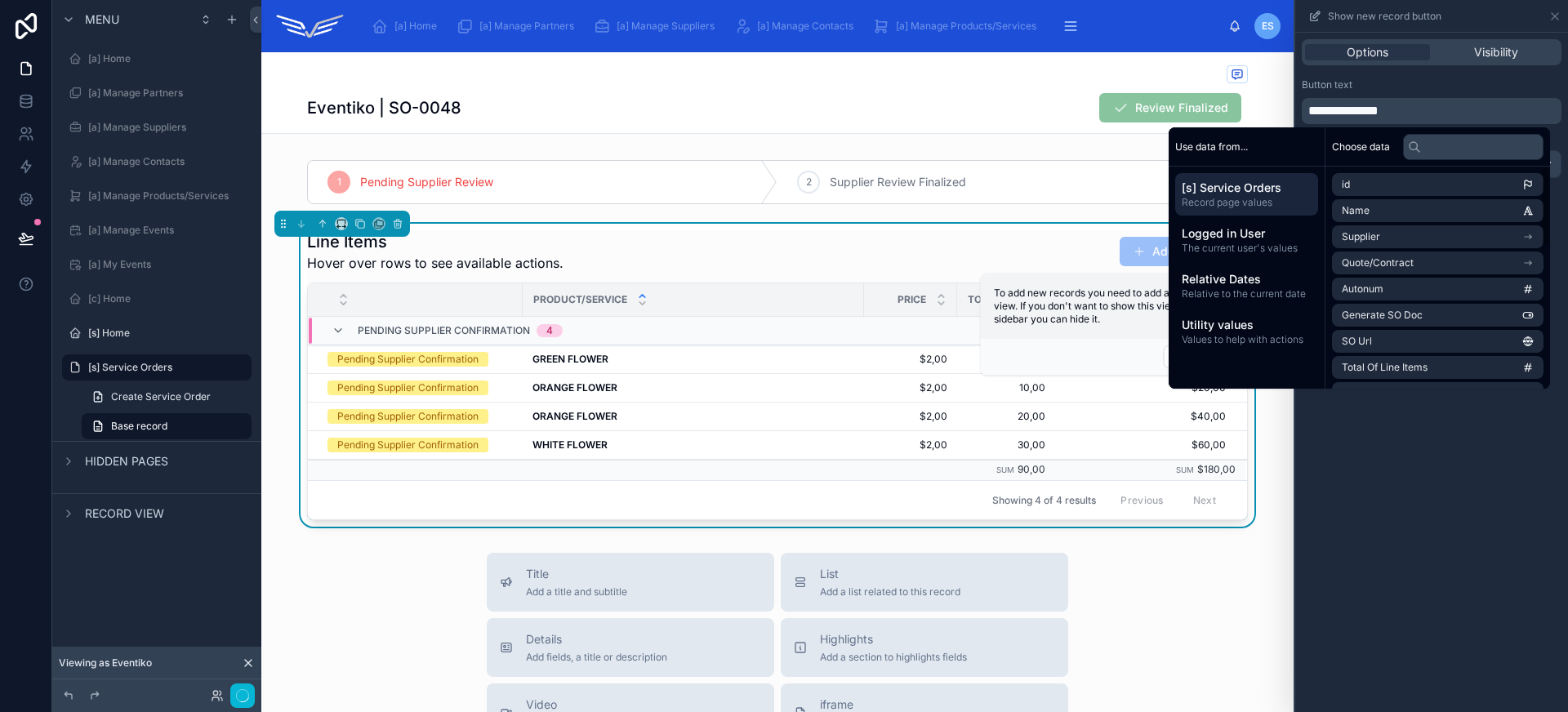
click at [1369, 537] on div "**********" at bounding box center [1431, 372] width 273 height 679
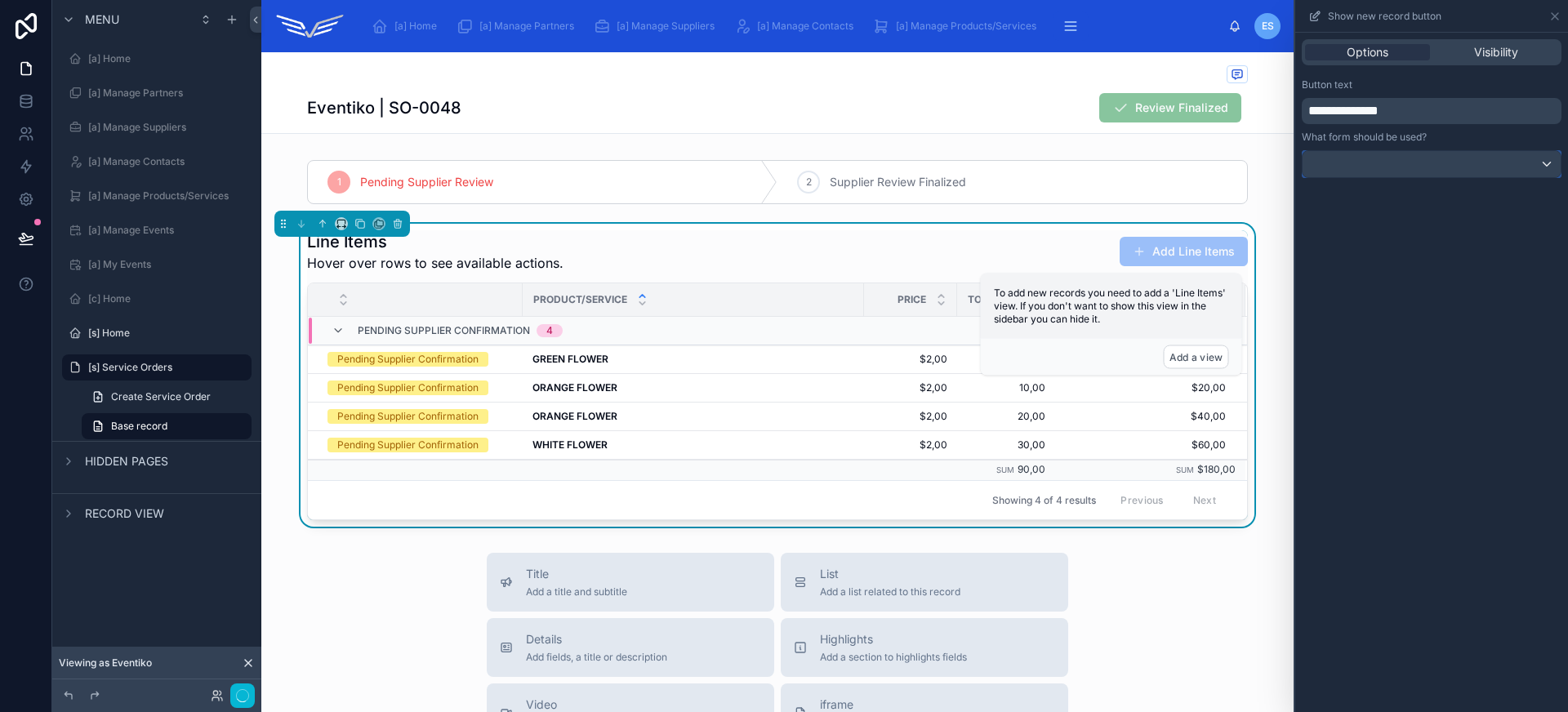
click at [1381, 169] on div at bounding box center [1431, 163] width 258 height 26
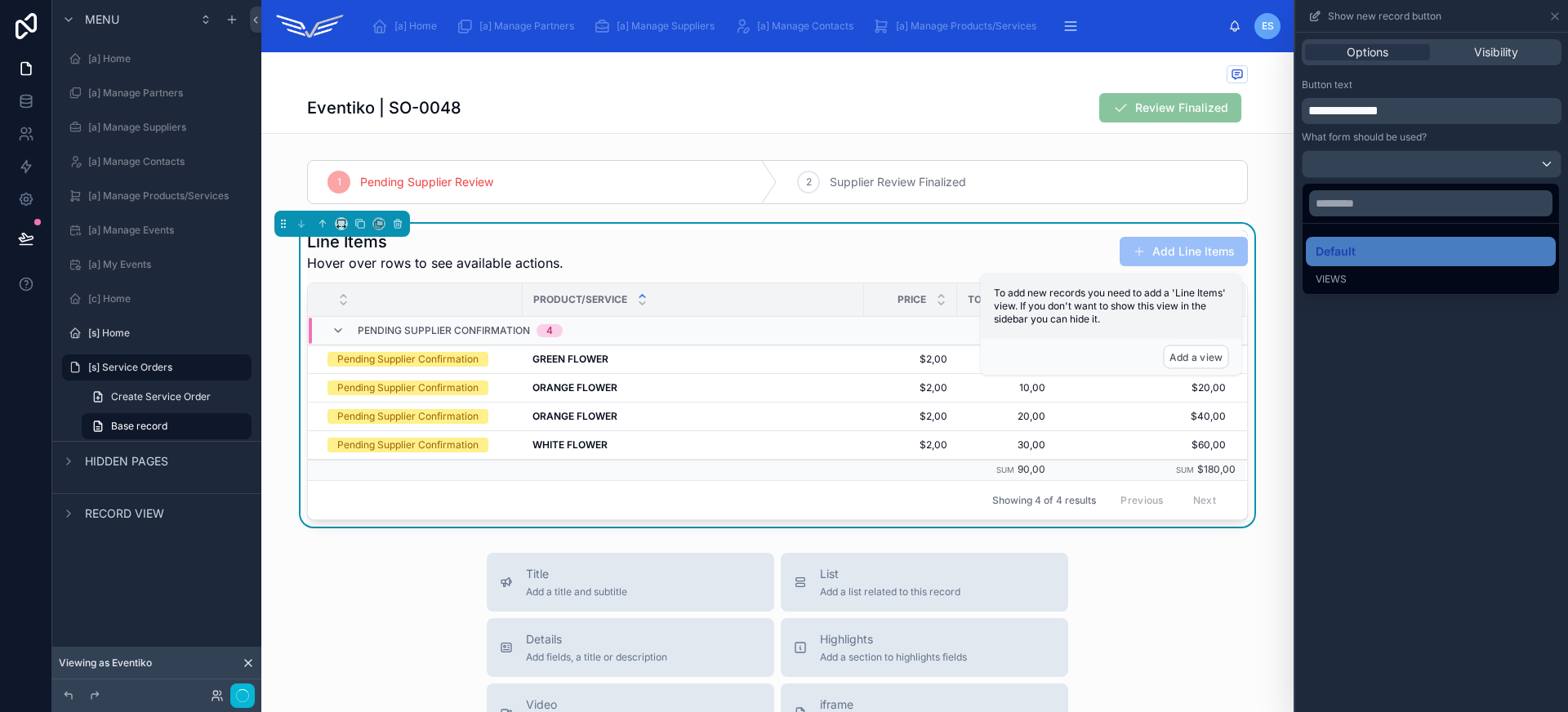
click at [1398, 408] on div at bounding box center [1431, 356] width 273 height 712
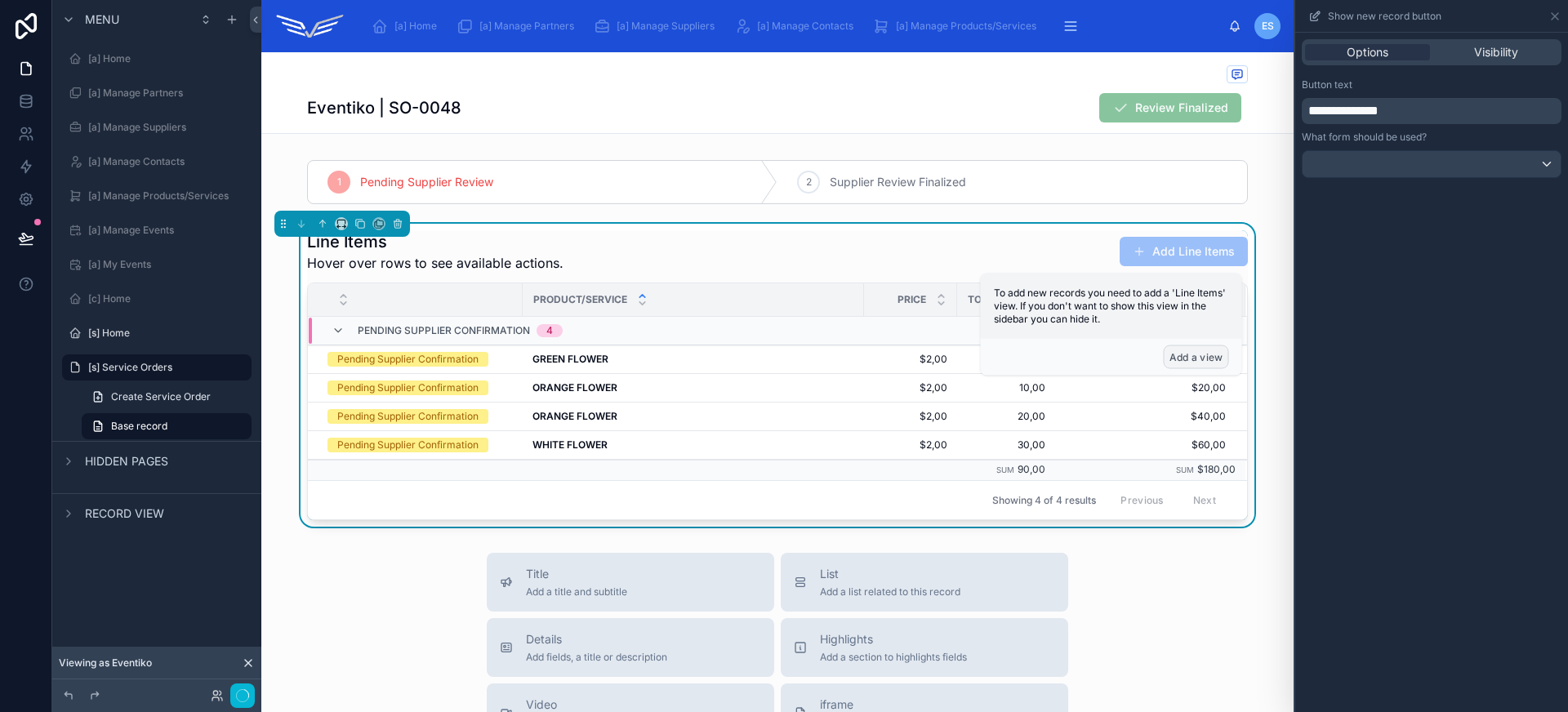
click at [1195, 359] on button "Add a view" at bounding box center [1197, 357] width 66 height 24
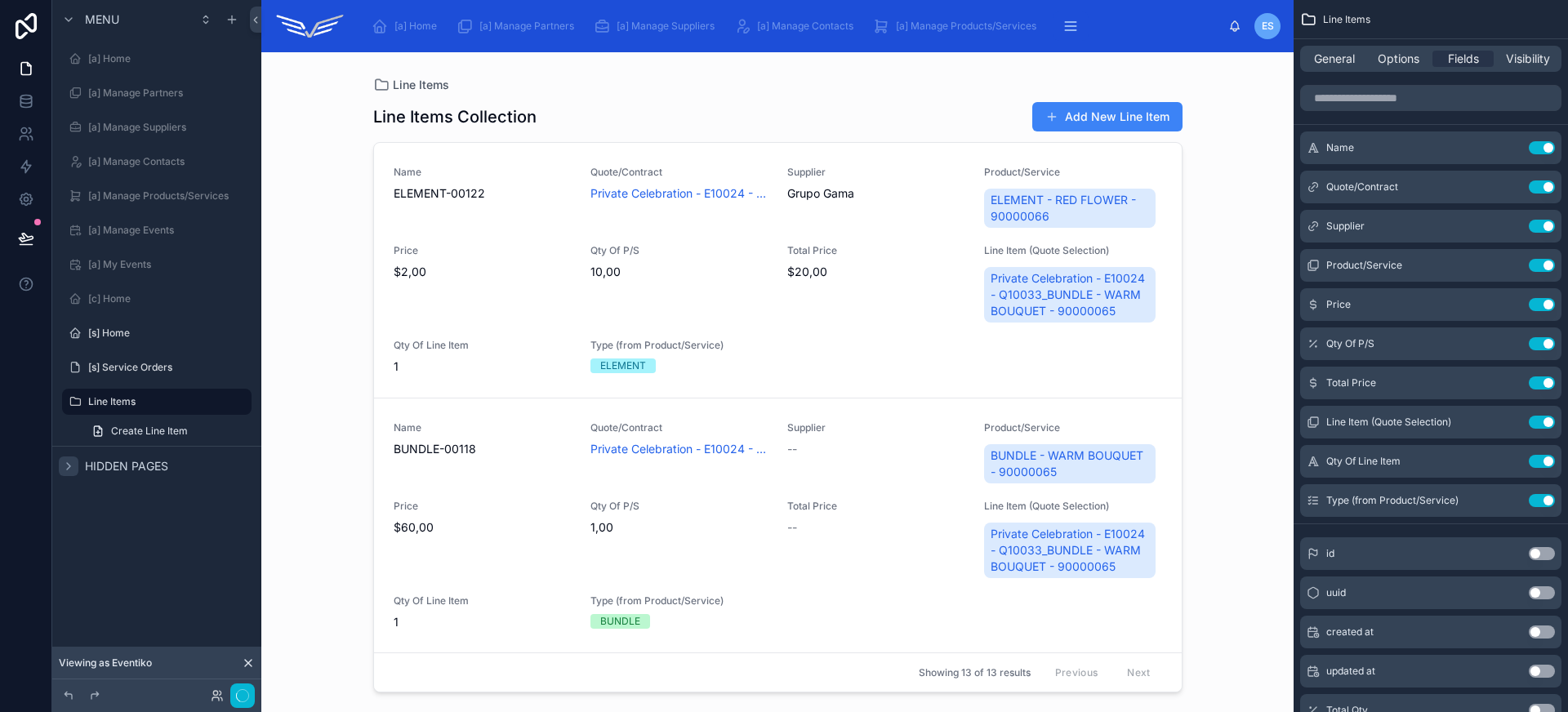
click at [64, 468] on icon "scrollable content" at bounding box center [68, 465] width 13 height 13
click at [97, 403] on label "Line Items" at bounding box center [153, 401] width 131 height 13
click at [211, 402] on icon "scrollable content" at bounding box center [215, 401] width 13 height 13
click at [94, 403] on input "**********" at bounding box center [143, 401] width 111 height 20
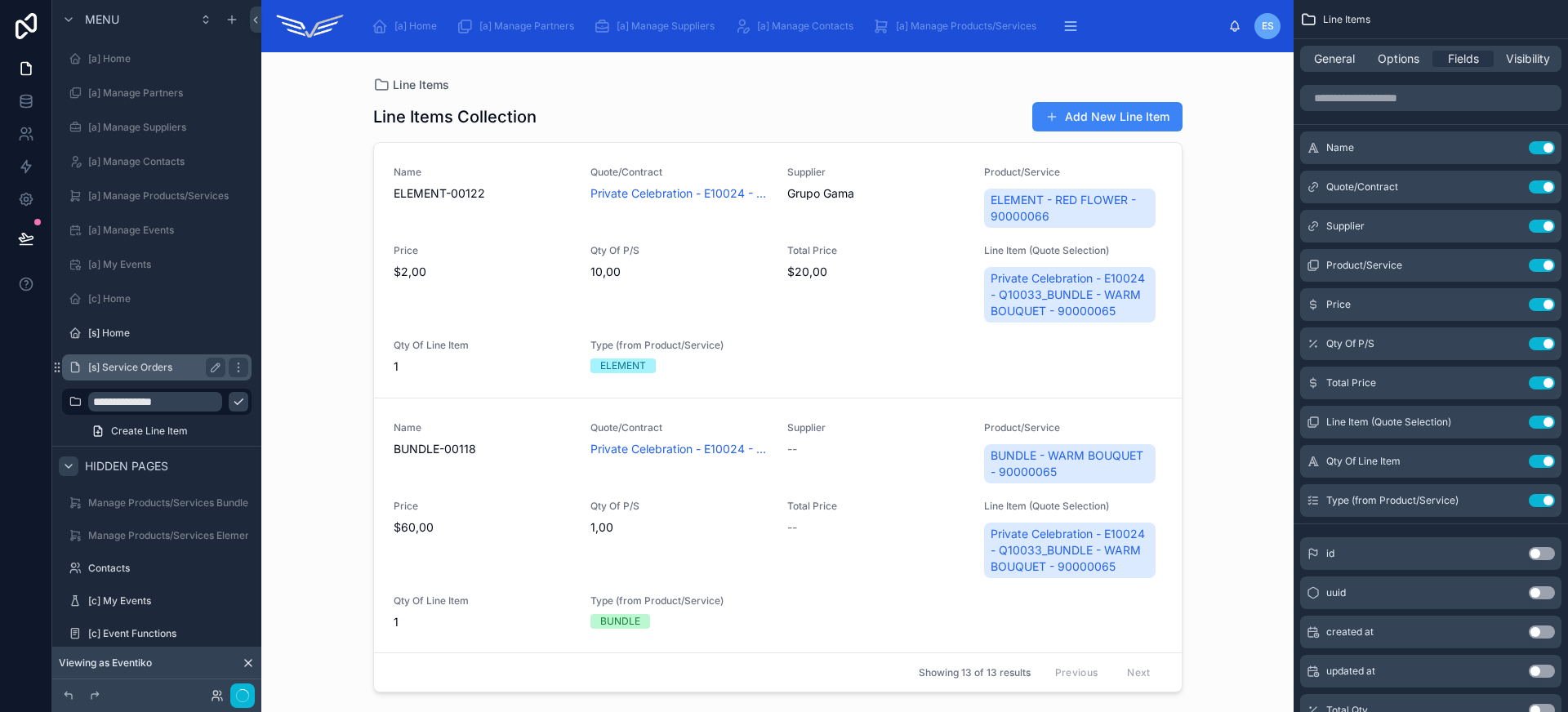
type input "**********"
click at [232, 403] on icon "scrollable content" at bounding box center [238, 401] width 13 height 13
click at [131, 367] on label "[s] Service Orders" at bounding box center [153, 367] width 131 height 13
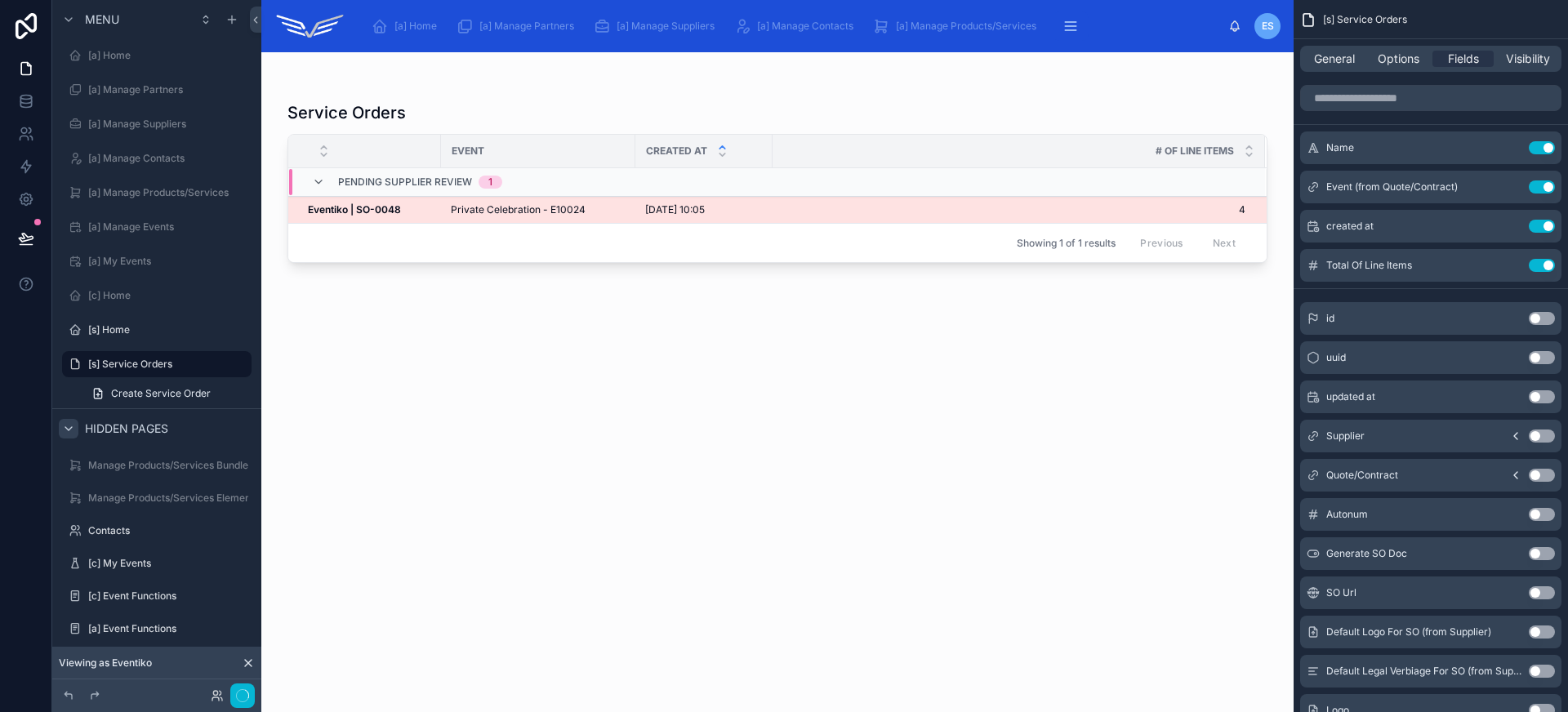
click at [411, 216] on div "Eventiko | SO-0048 Eventiko | SO-0048" at bounding box center [370, 210] width 123 height 13
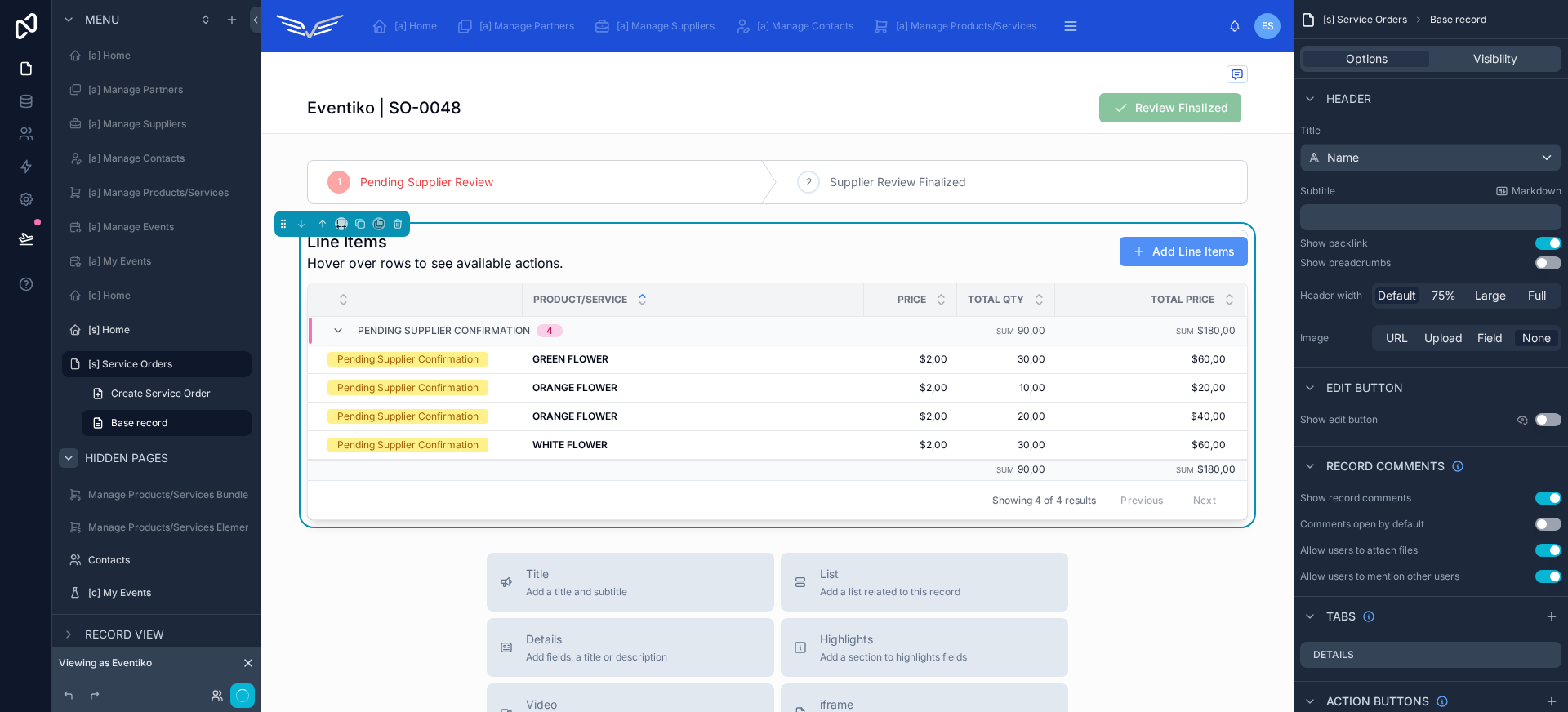
click at [1166, 258] on button "Add Line Items" at bounding box center [1183, 251] width 128 height 29
click at [976, 237] on div "Line Items Hover over rows to see available actions. Add Line Items" at bounding box center [777, 251] width 941 height 43
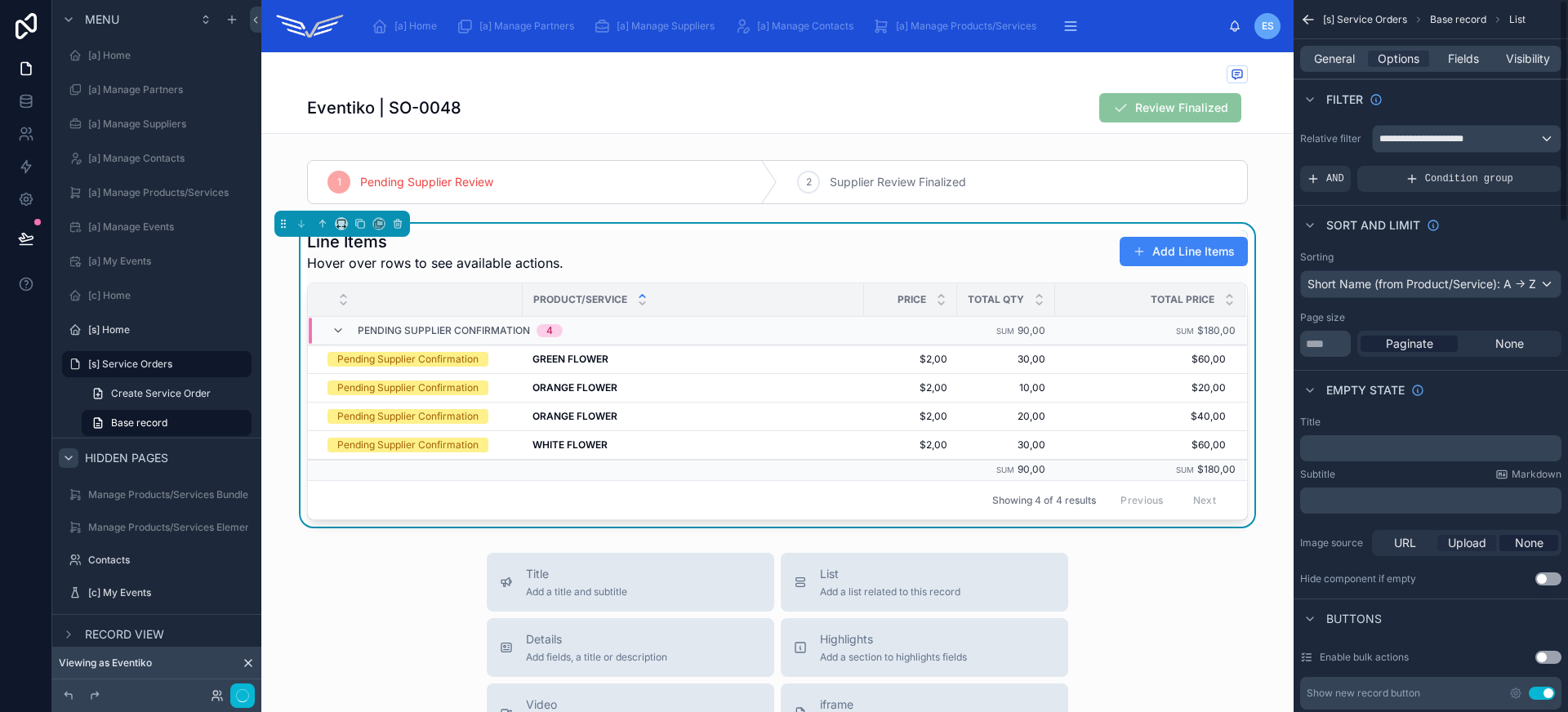
scroll to position [342, 0]
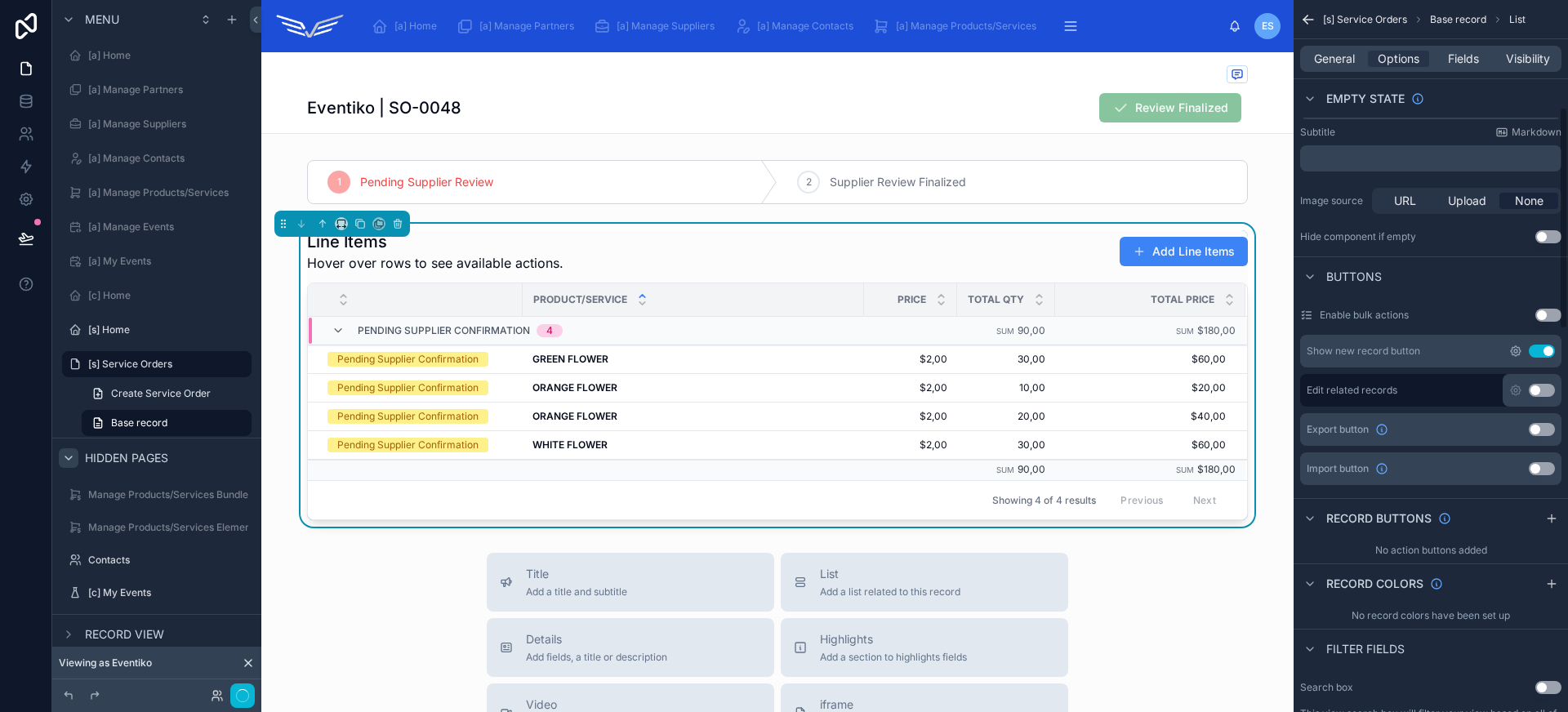
click at [1516, 347] on icon "scrollable content" at bounding box center [1516, 351] width 13 height 13
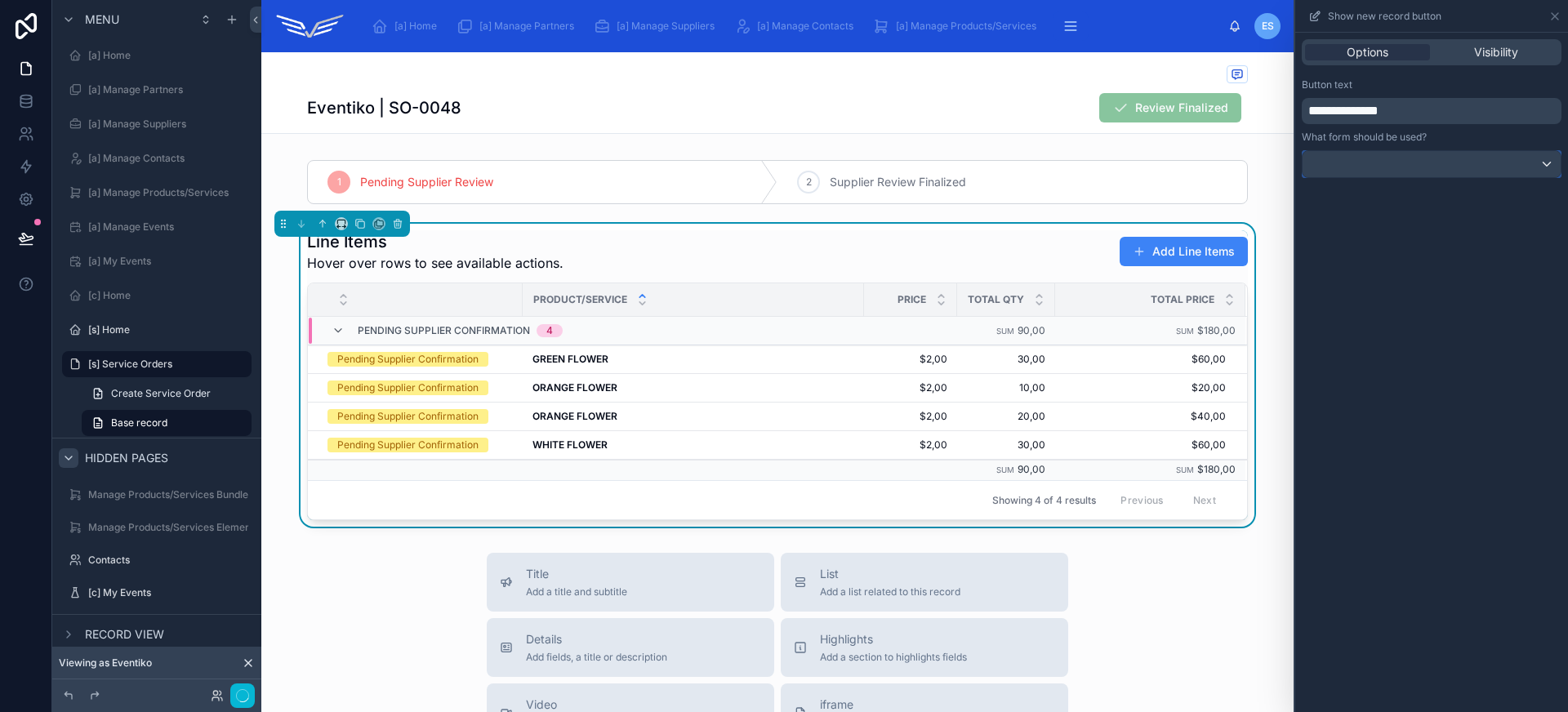
click at [1473, 168] on div at bounding box center [1431, 163] width 258 height 26
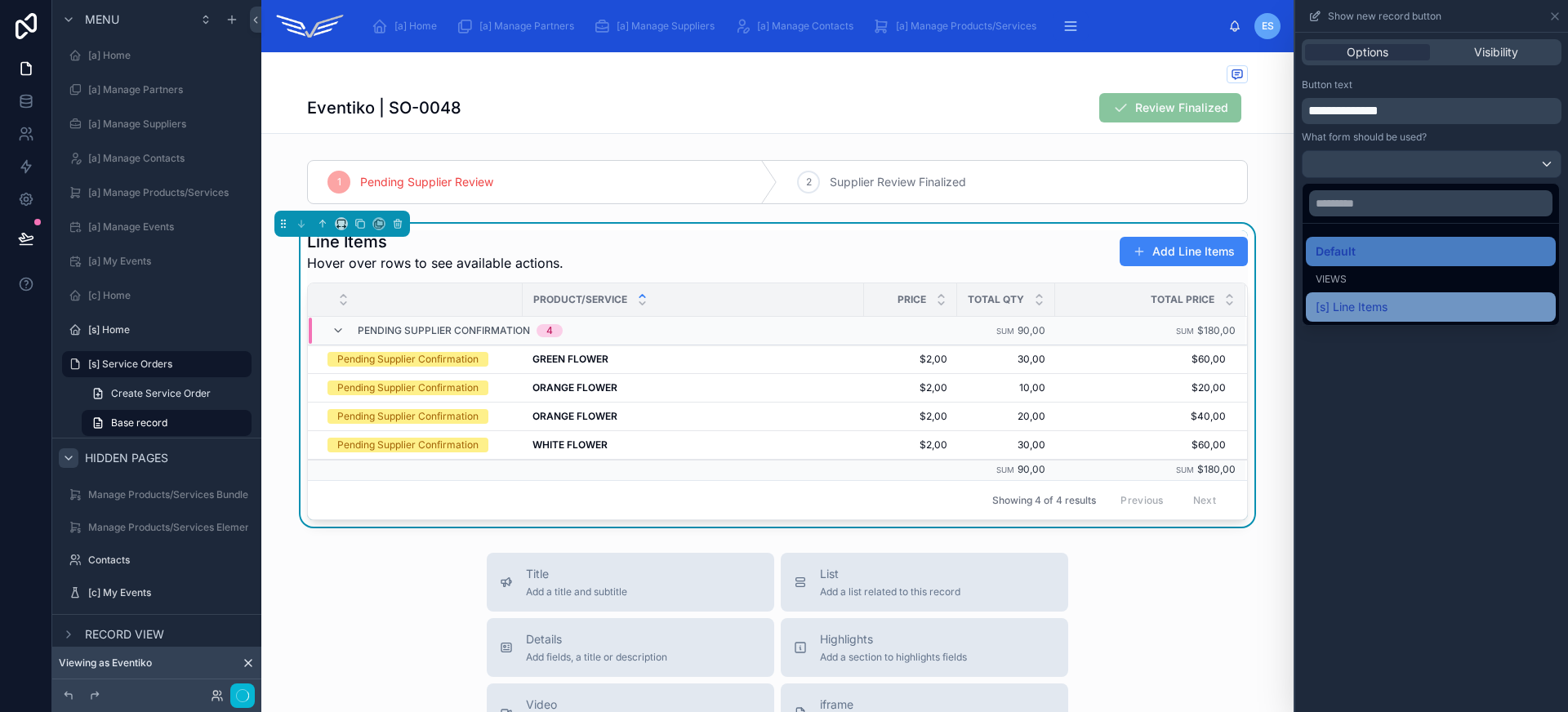
click at [1450, 301] on div "[s] Line Items" at bounding box center [1430, 307] width 230 height 20
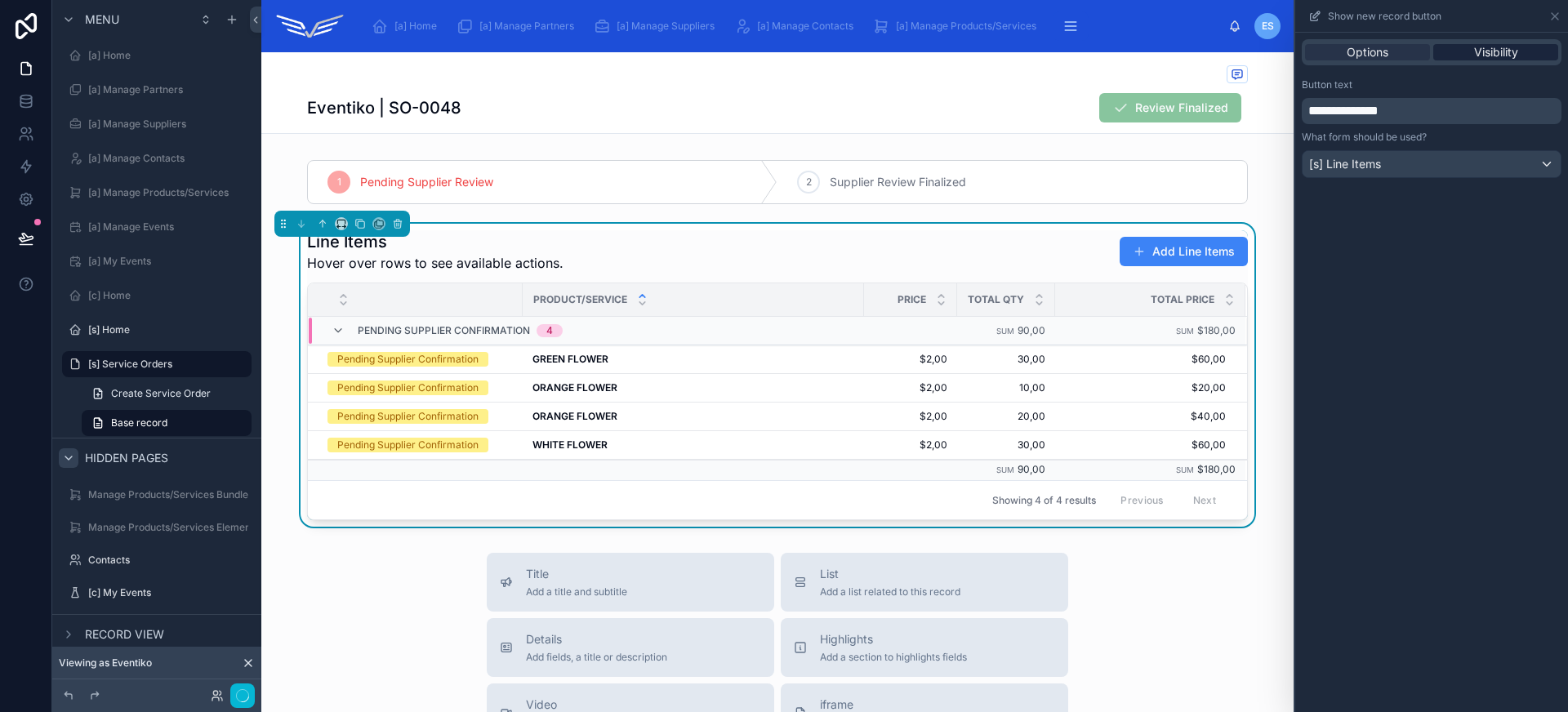
click at [1478, 52] on span "Visibility" at bounding box center [1496, 52] width 44 height 16
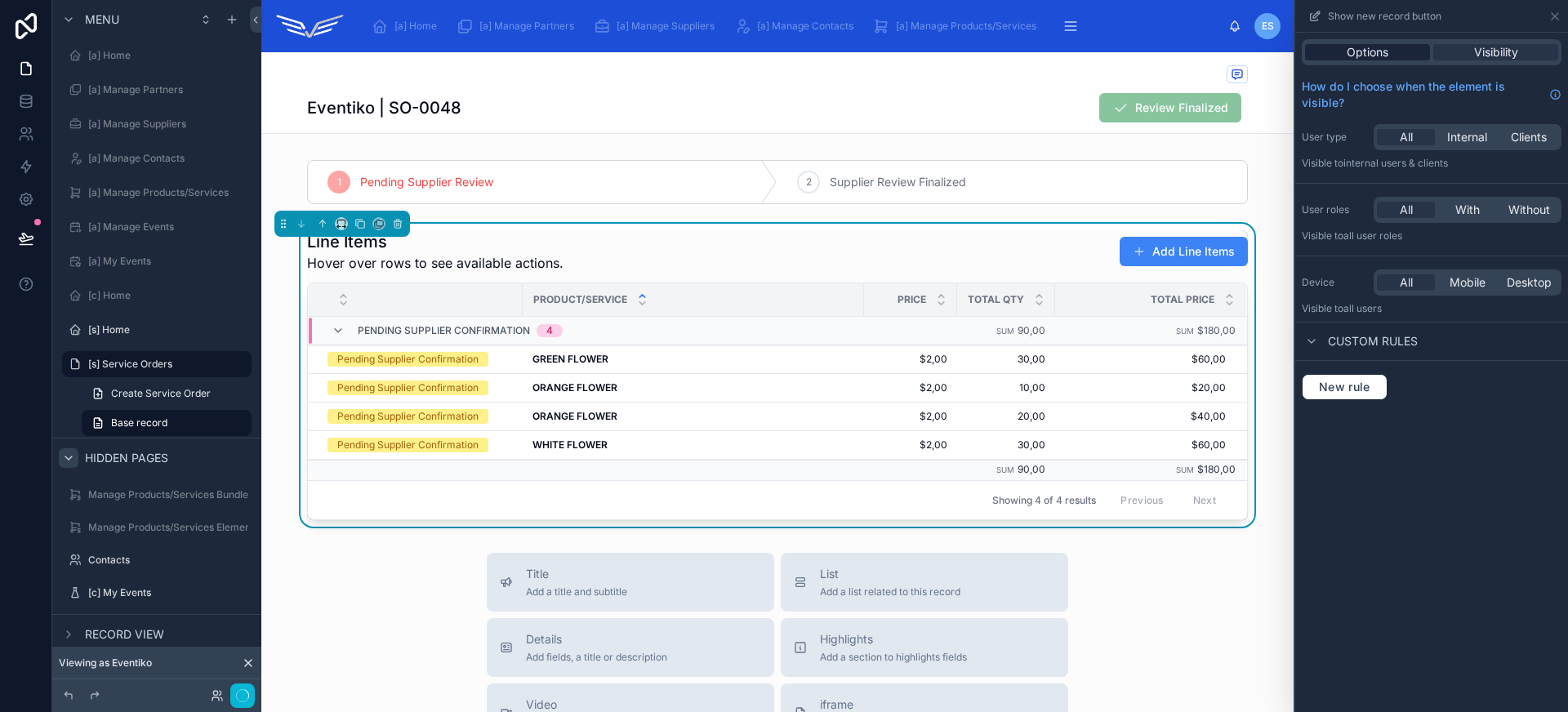
click at [1358, 54] on span "Options" at bounding box center [1367, 52] width 42 height 16
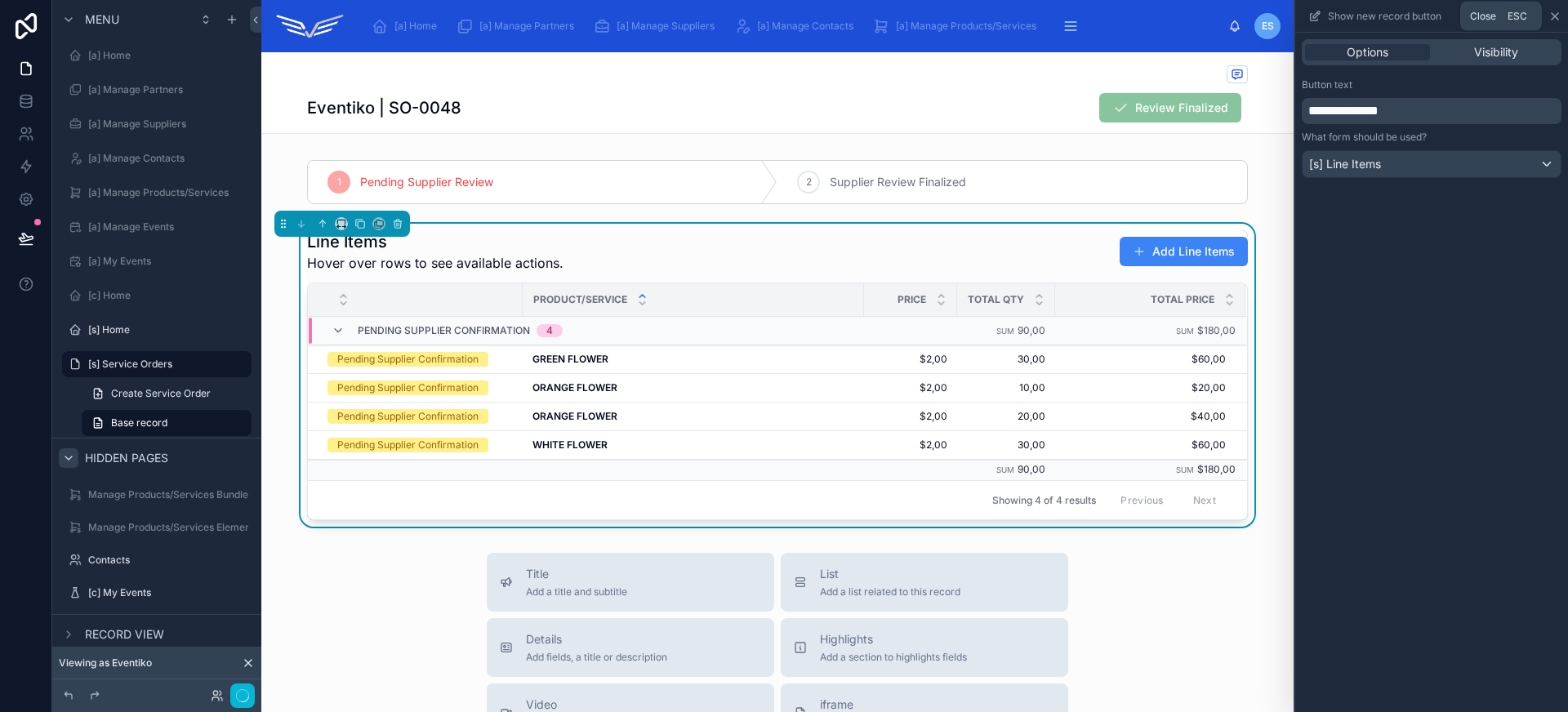
click at [1556, 18] on icon at bounding box center [1555, 16] width 13 height 13
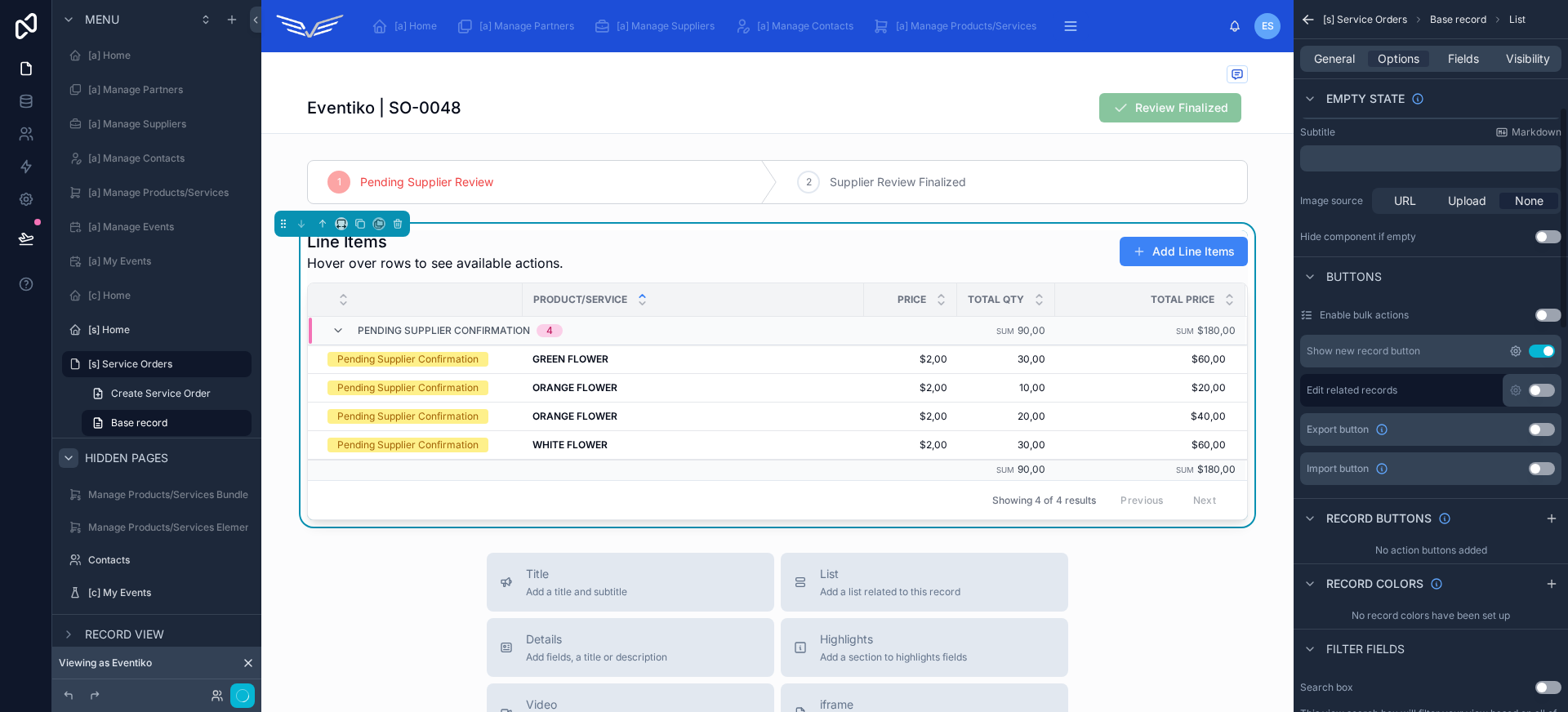
click at [1514, 348] on icon "scrollable content" at bounding box center [1516, 351] width 13 height 13
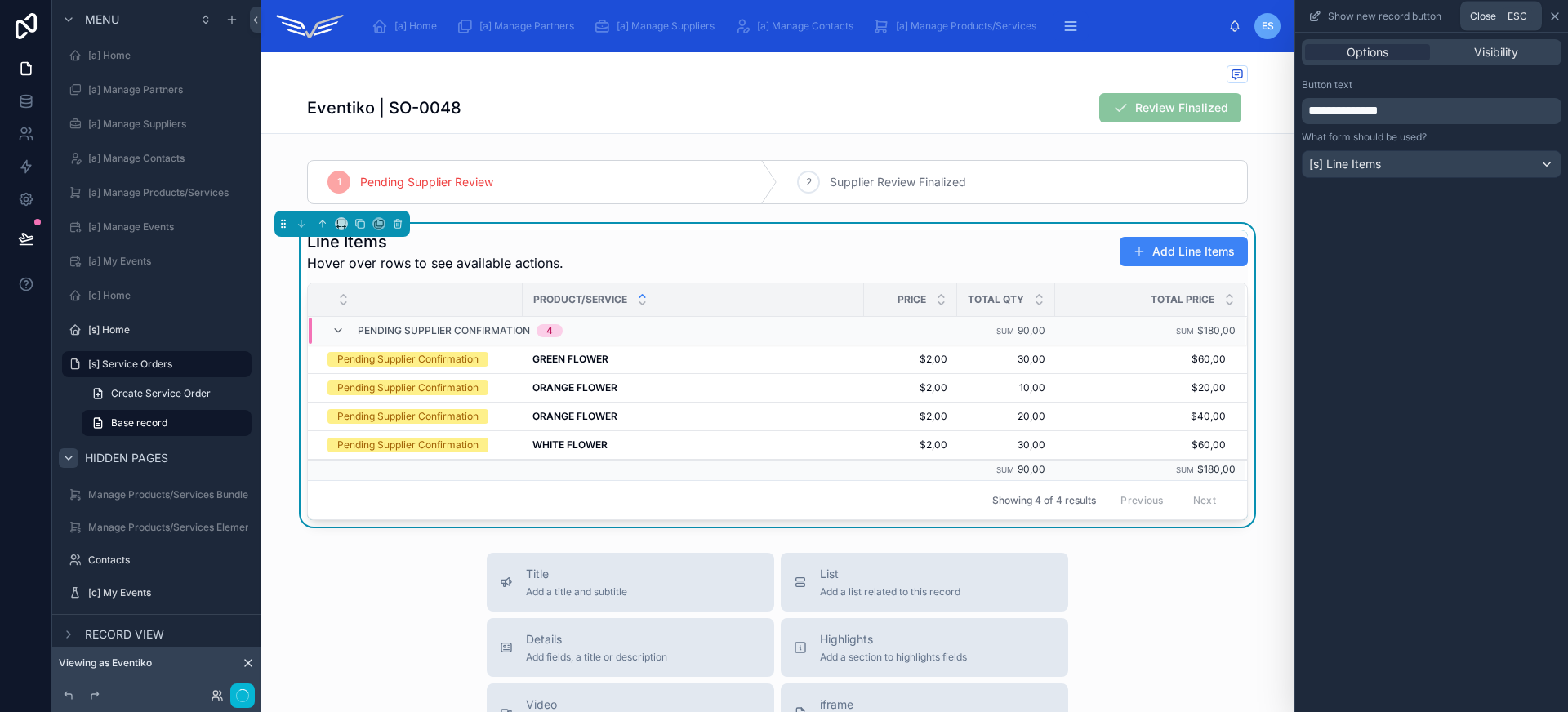
click at [1557, 15] on icon at bounding box center [1555, 16] width 13 height 13
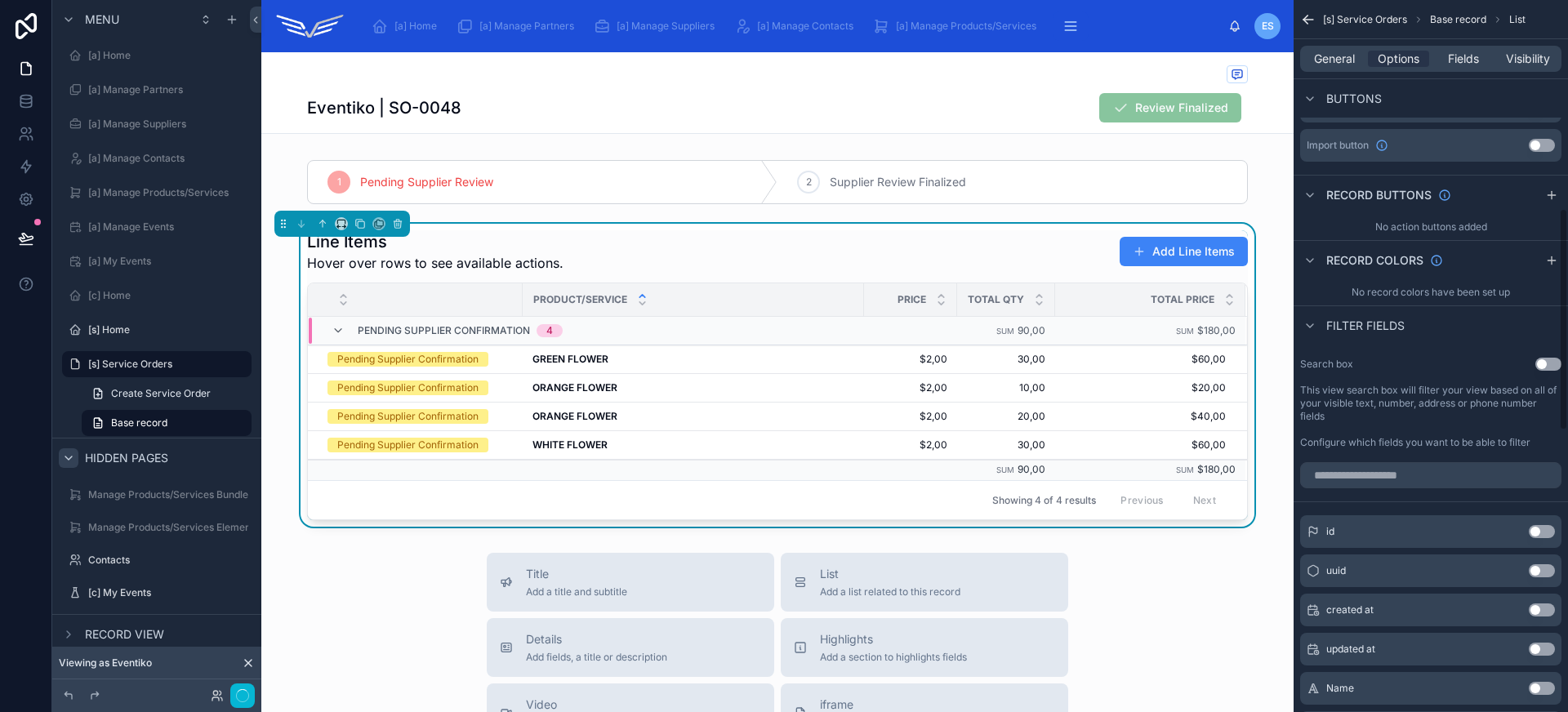
scroll to position [542, 0]
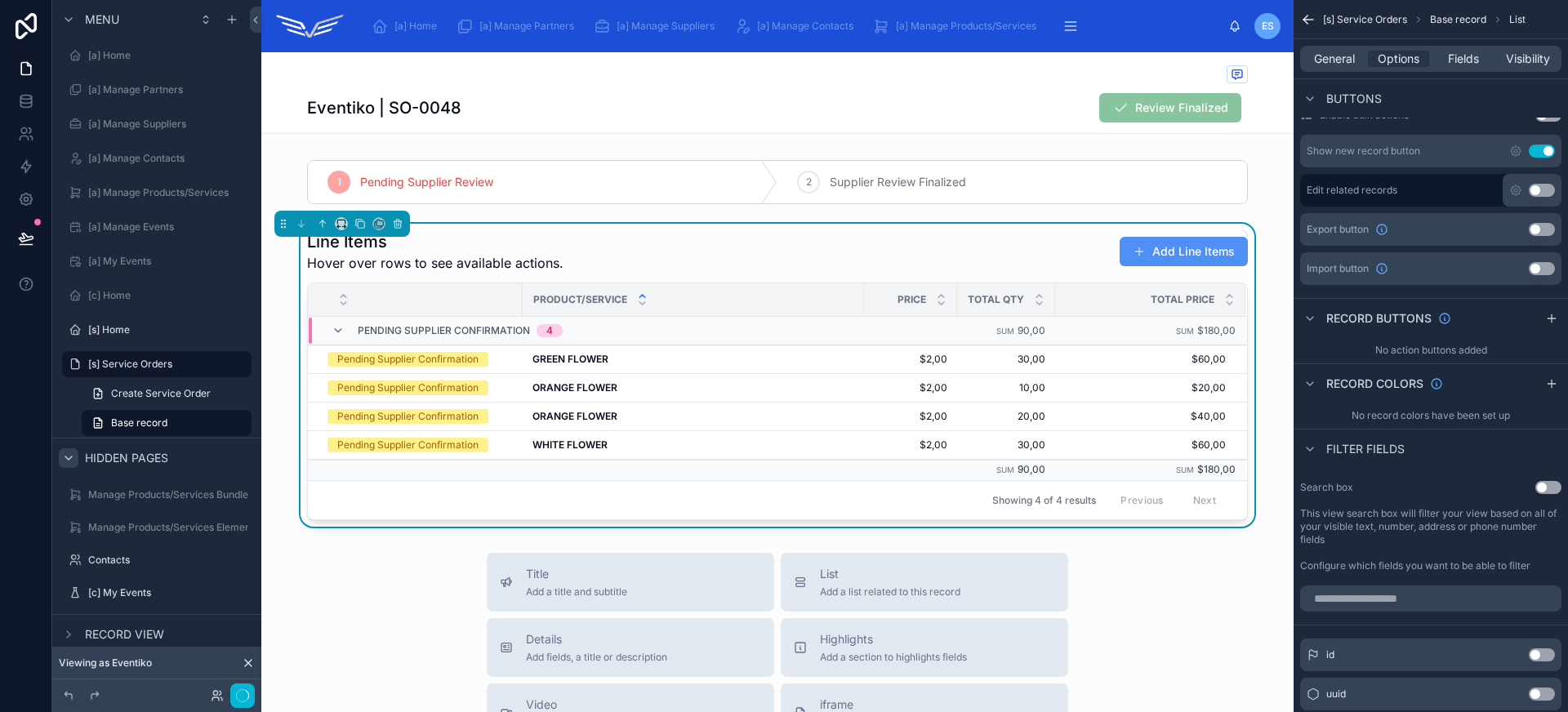
click at [1152, 251] on button "Add Line Items" at bounding box center [1183, 251] width 128 height 29
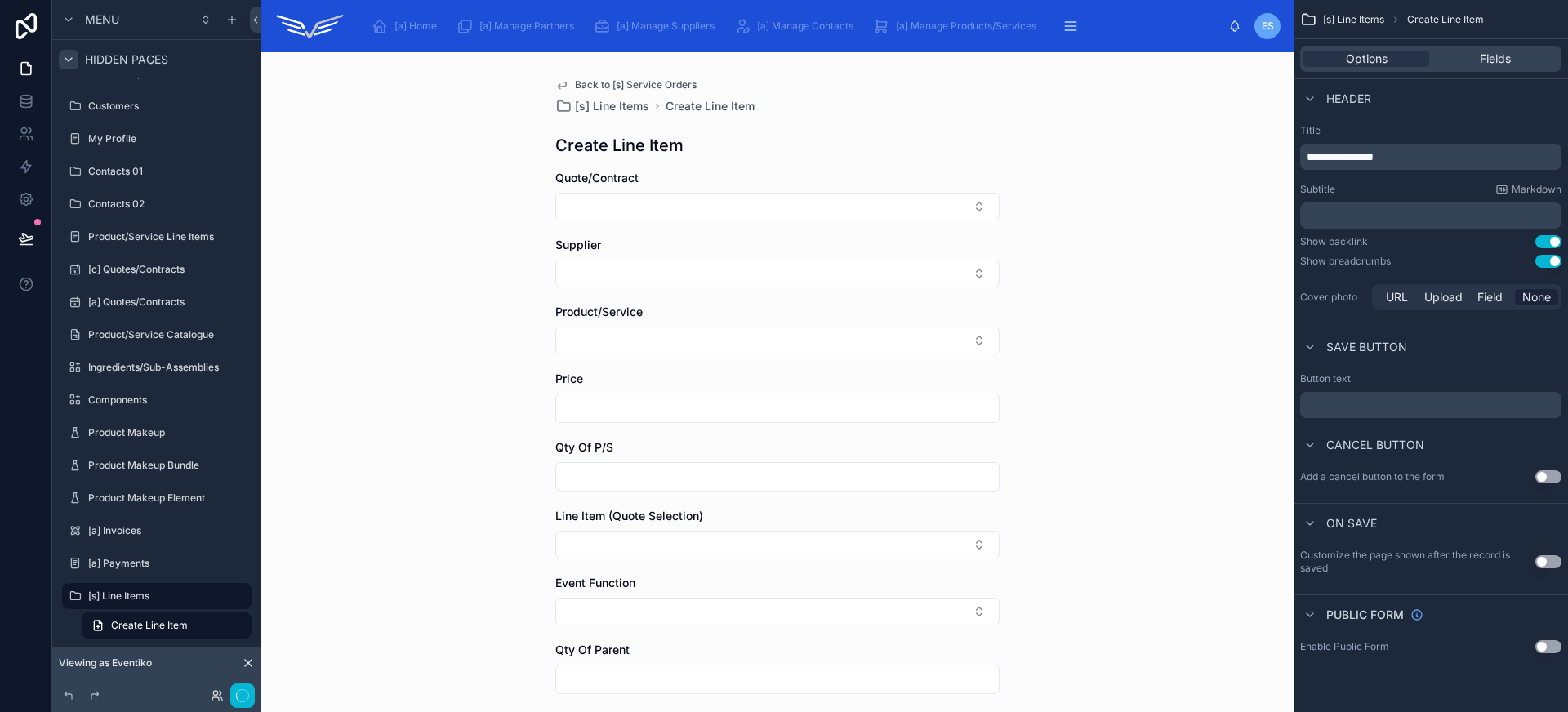
click at [1544, 262] on button "Use setting" at bounding box center [1548, 261] width 26 height 13
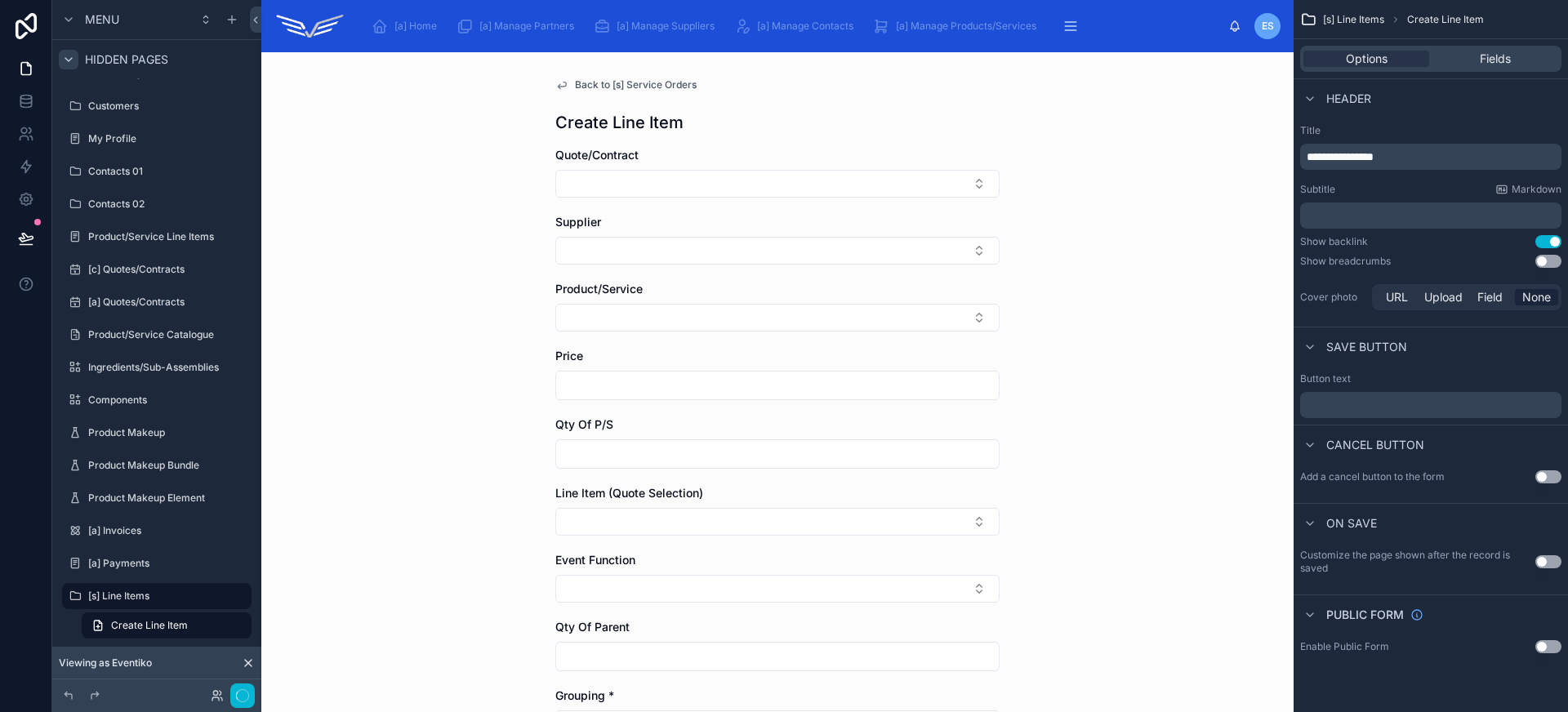
click at [1320, 157] on span "**********" at bounding box center [1340, 156] width 67 height 12
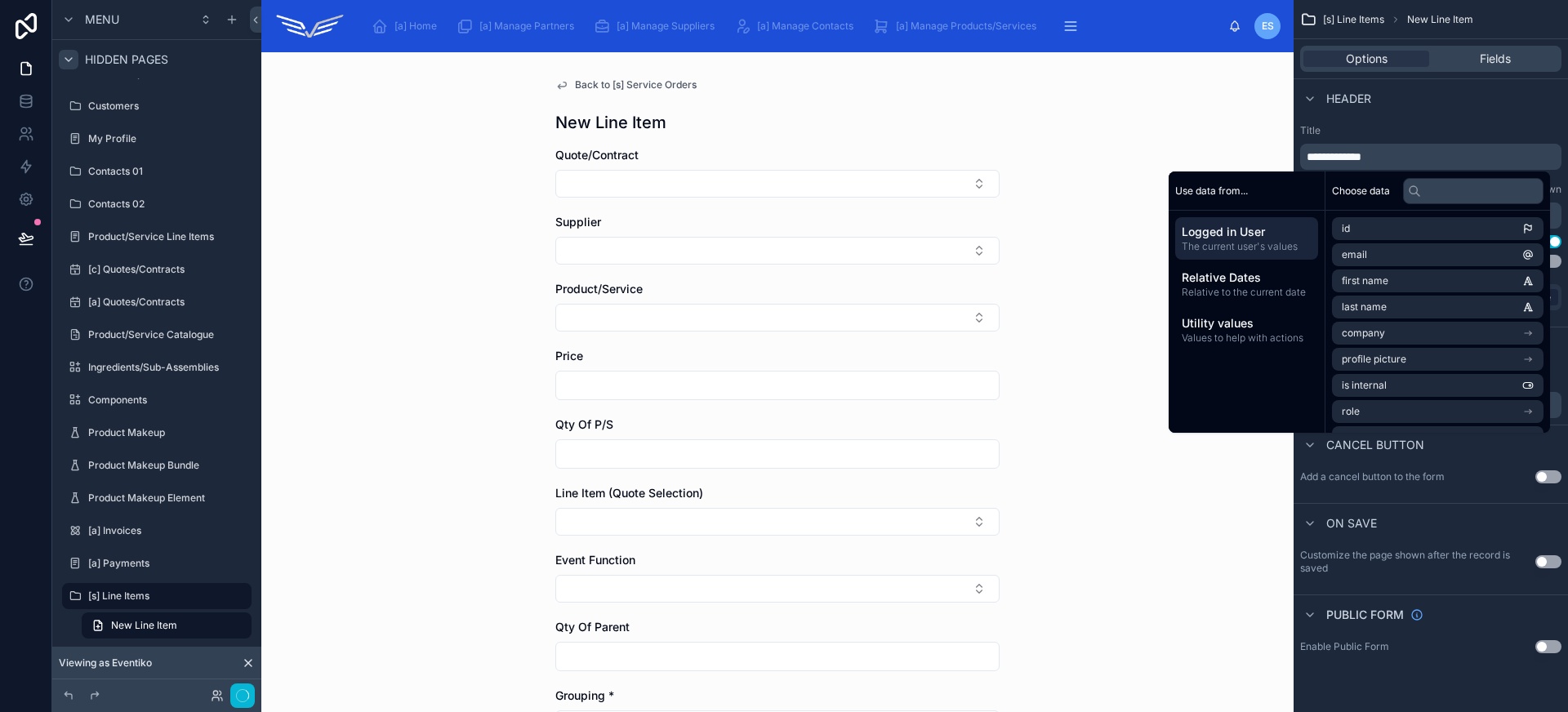
click at [1471, 107] on div "Header" at bounding box center [1430, 98] width 275 height 39
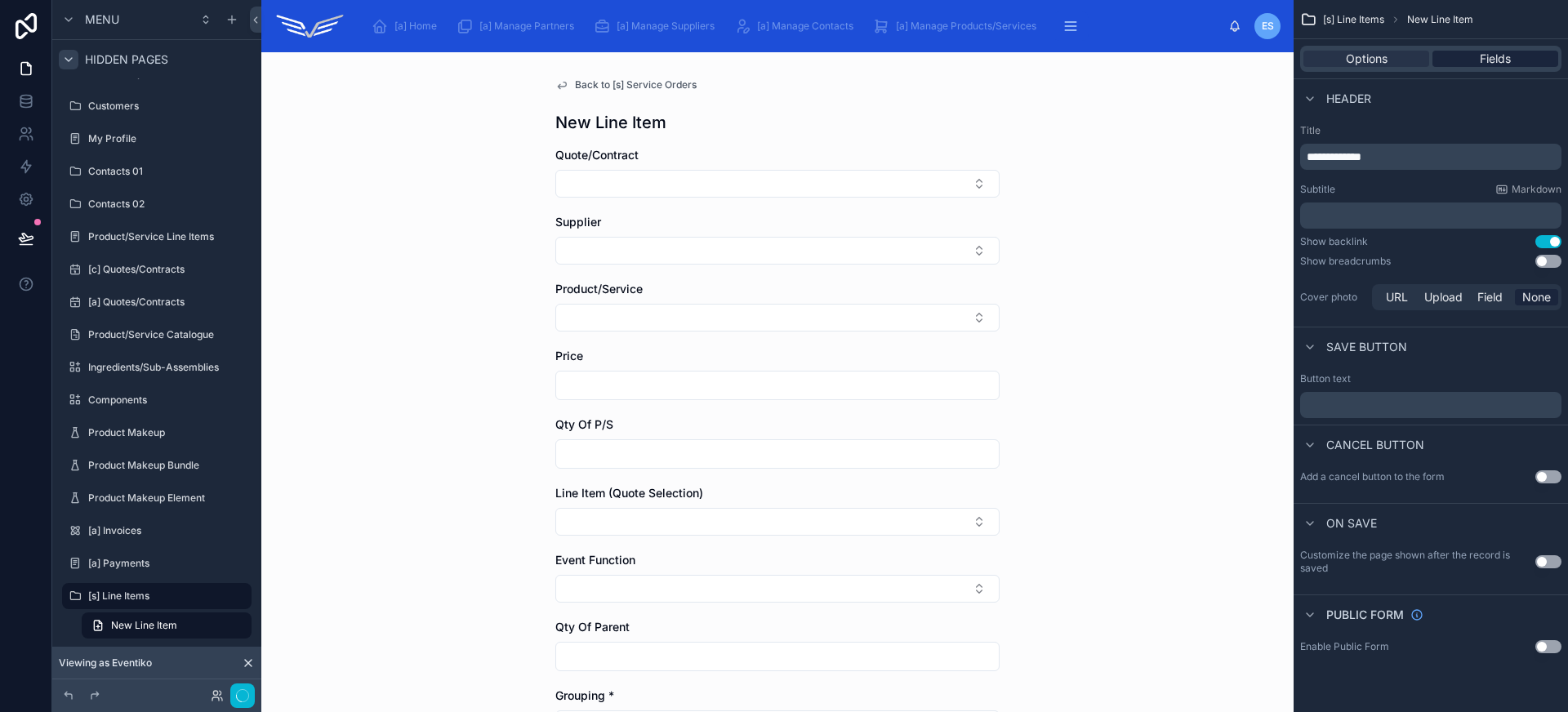
click at [1493, 58] on span "Fields" at bounding box center [1495, 59] width 31 height 16
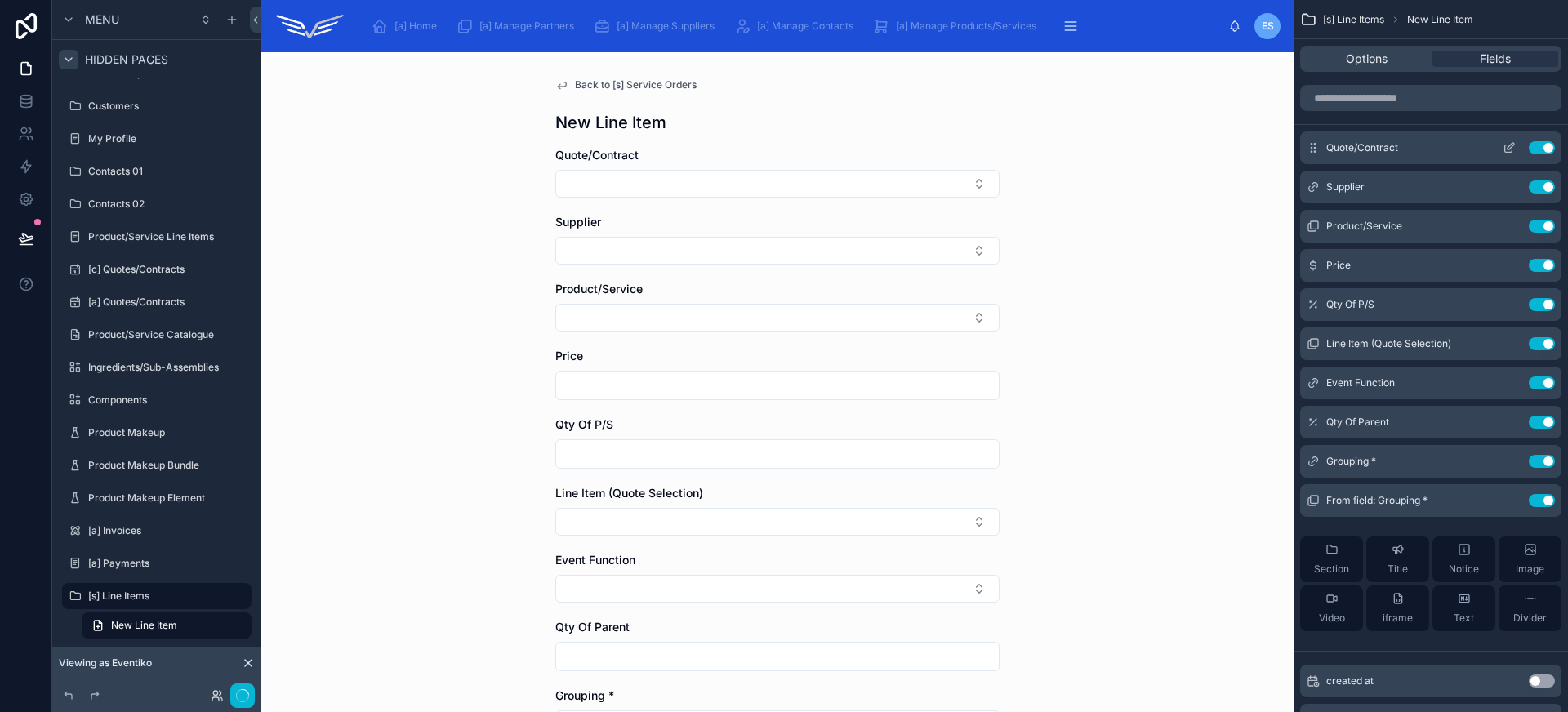
click at [1542, 152] on button "Use setting" at bounding box center [1541, 147] width 26 height 13
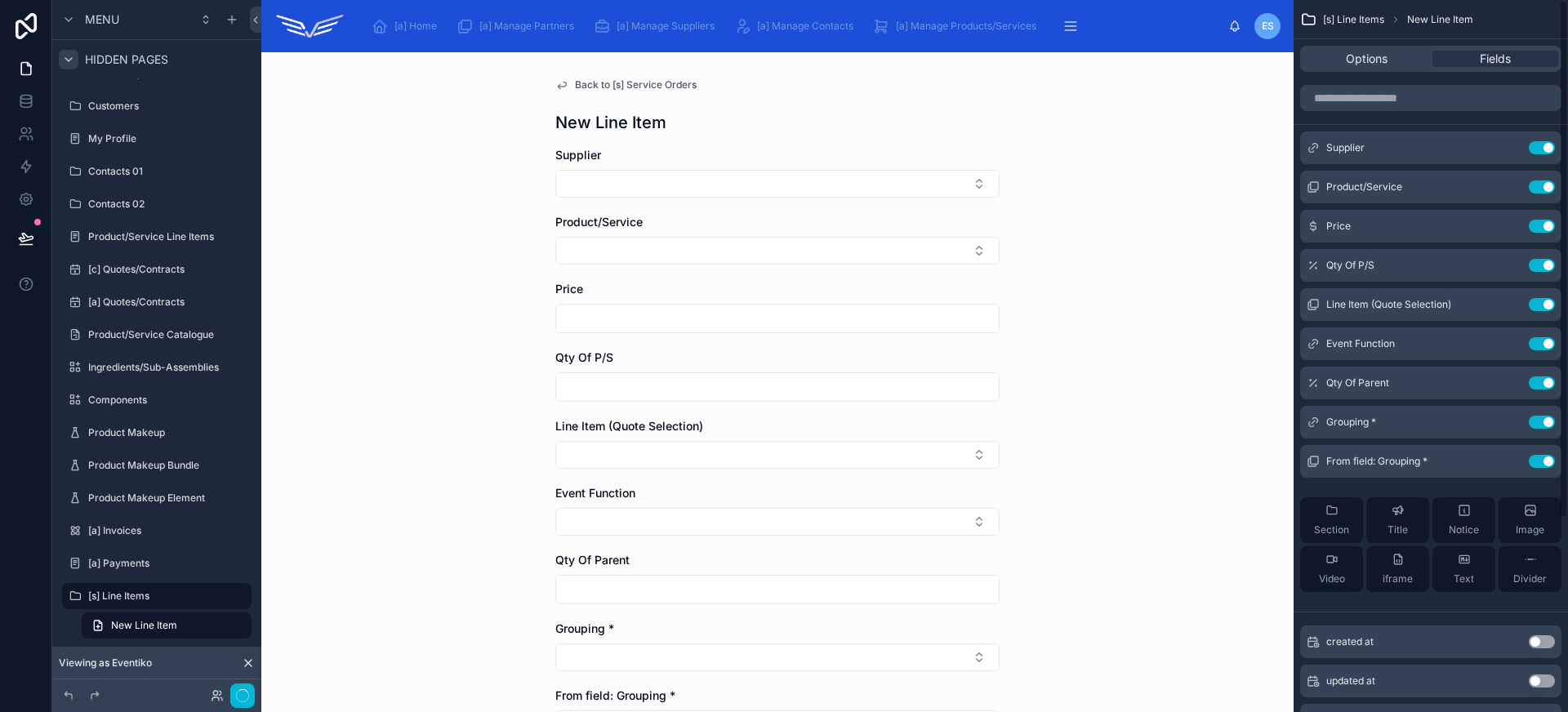
click at [1542, 152] on button "Use setting" at bounding box center [1541, 147] width 26 height 13
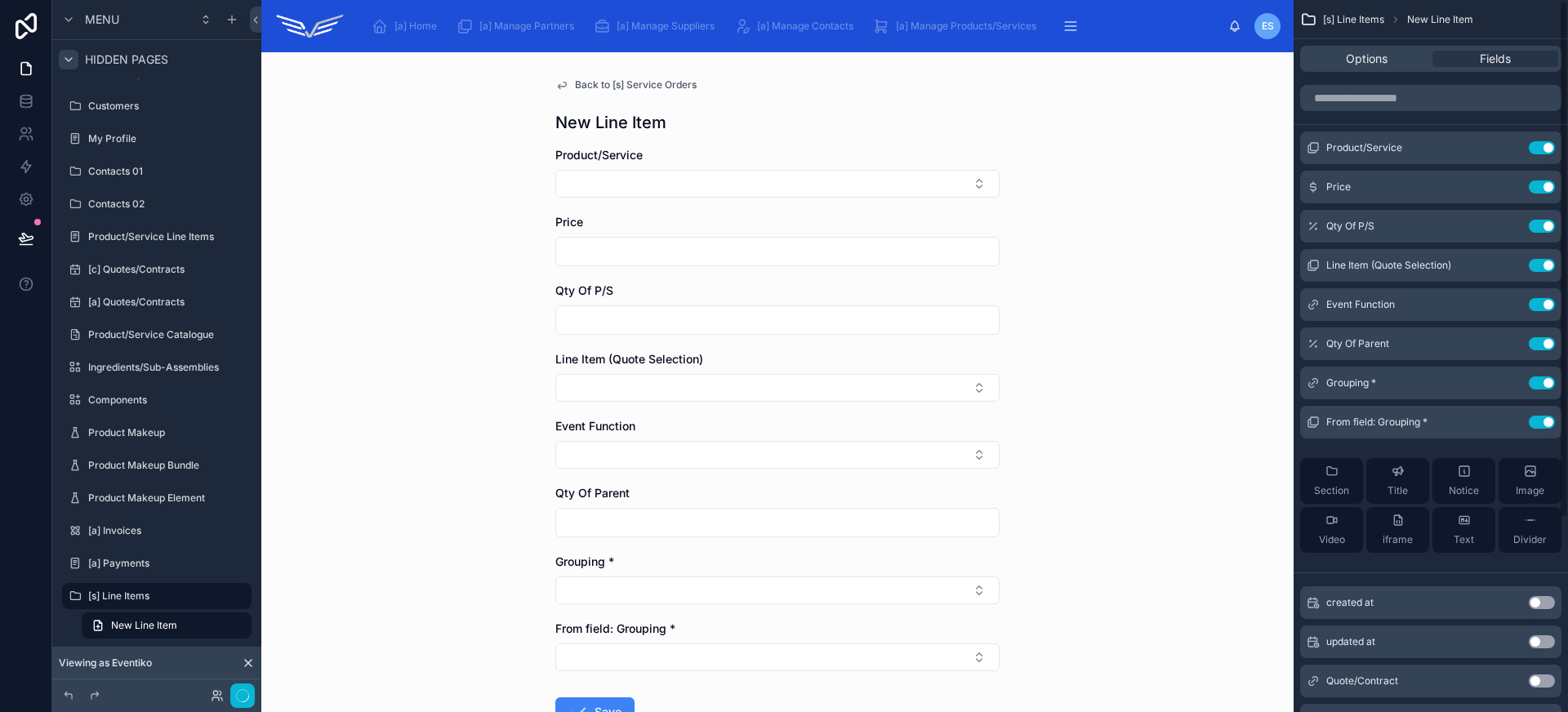
click at [1542, 152] on button "Use setting" at bounding box center [1541, 147] width 26 height 13
click at [1542, 180] on button "Use setting" at bounding box center [1541, 186] width 26 height 13
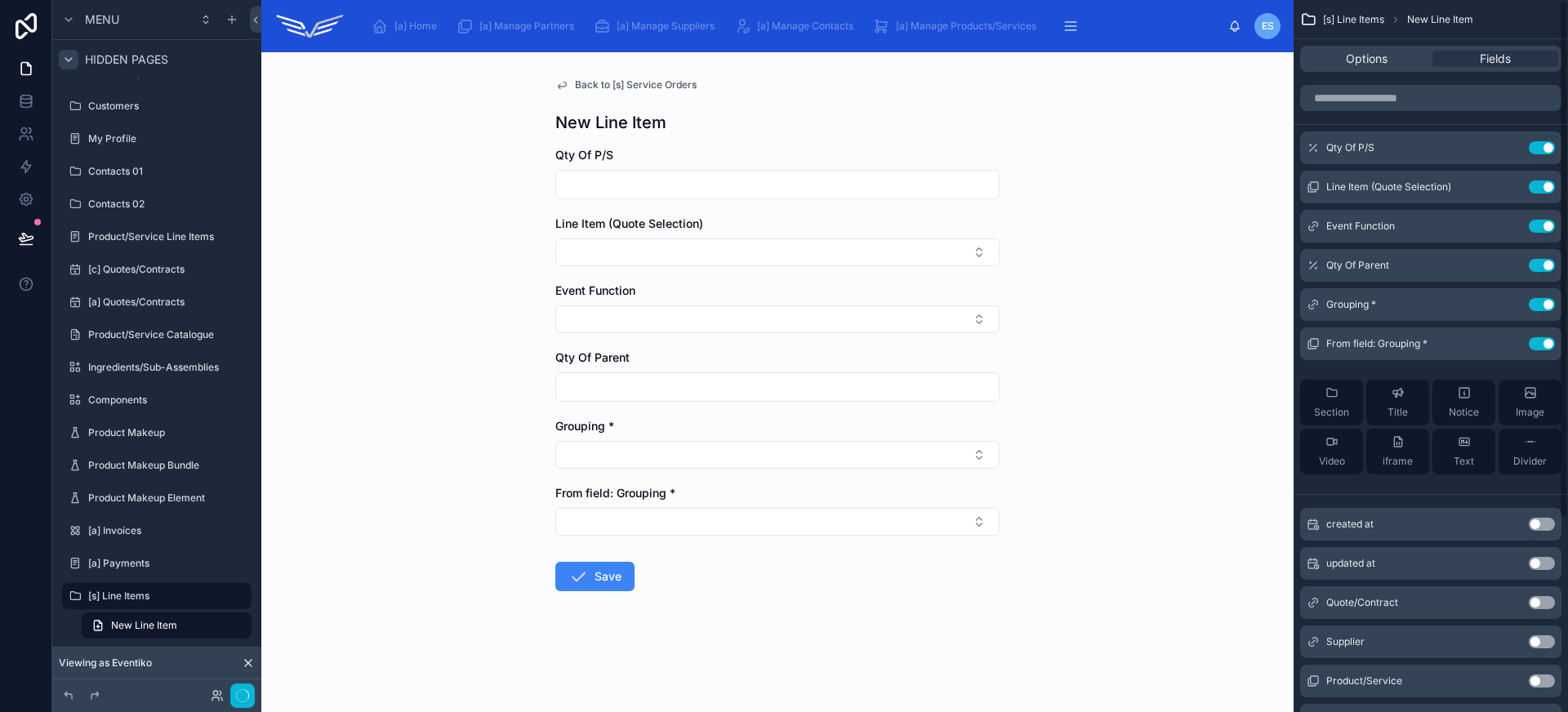
click at [1542, 152] on button "Use setting" at bounding box center [1541, 147] width 26 height 13
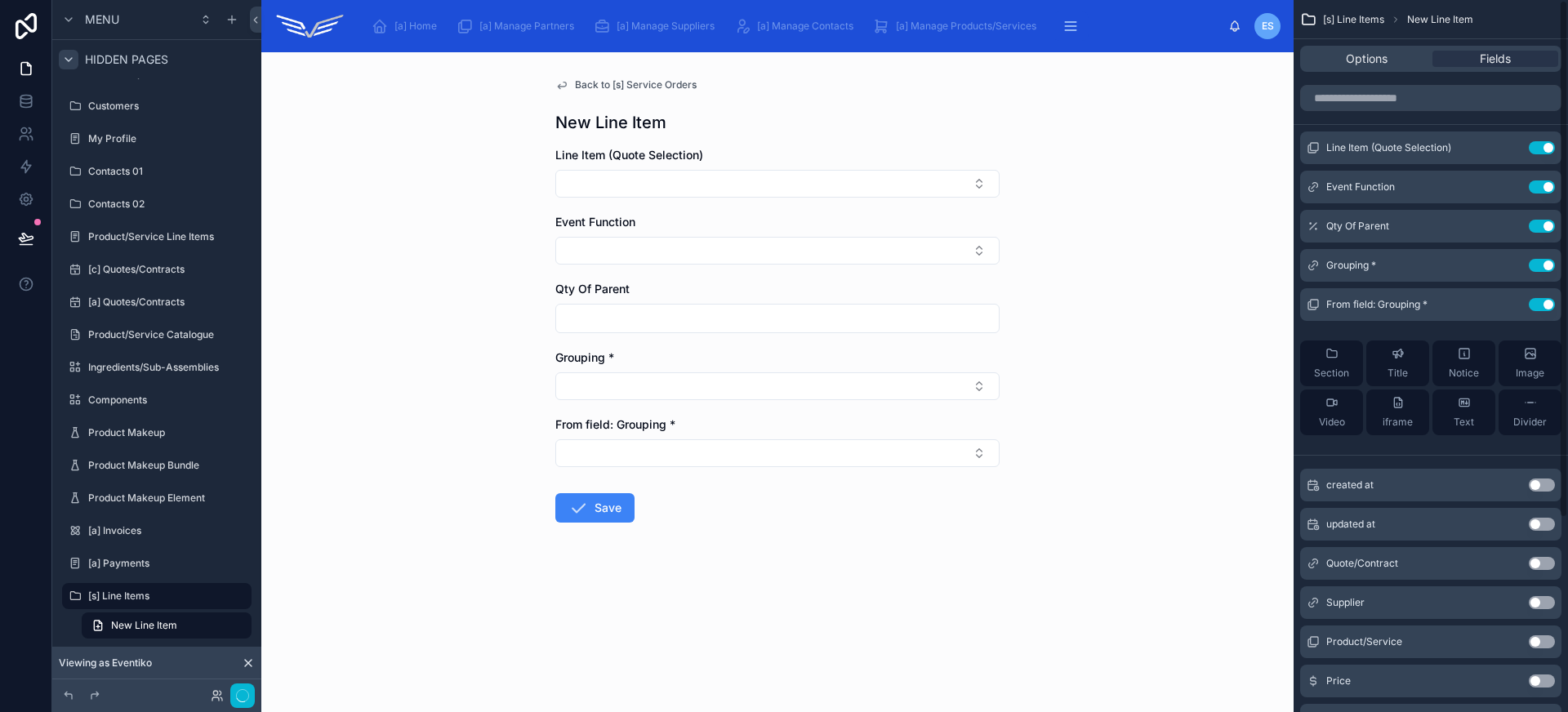
click at [1542, 152] on button "Use setting" at bounding box center [1541, 147] width 26 height 13
click at [1542, 180] on button "Use setting" at bounding box center [1541, 186] width 26 height 13
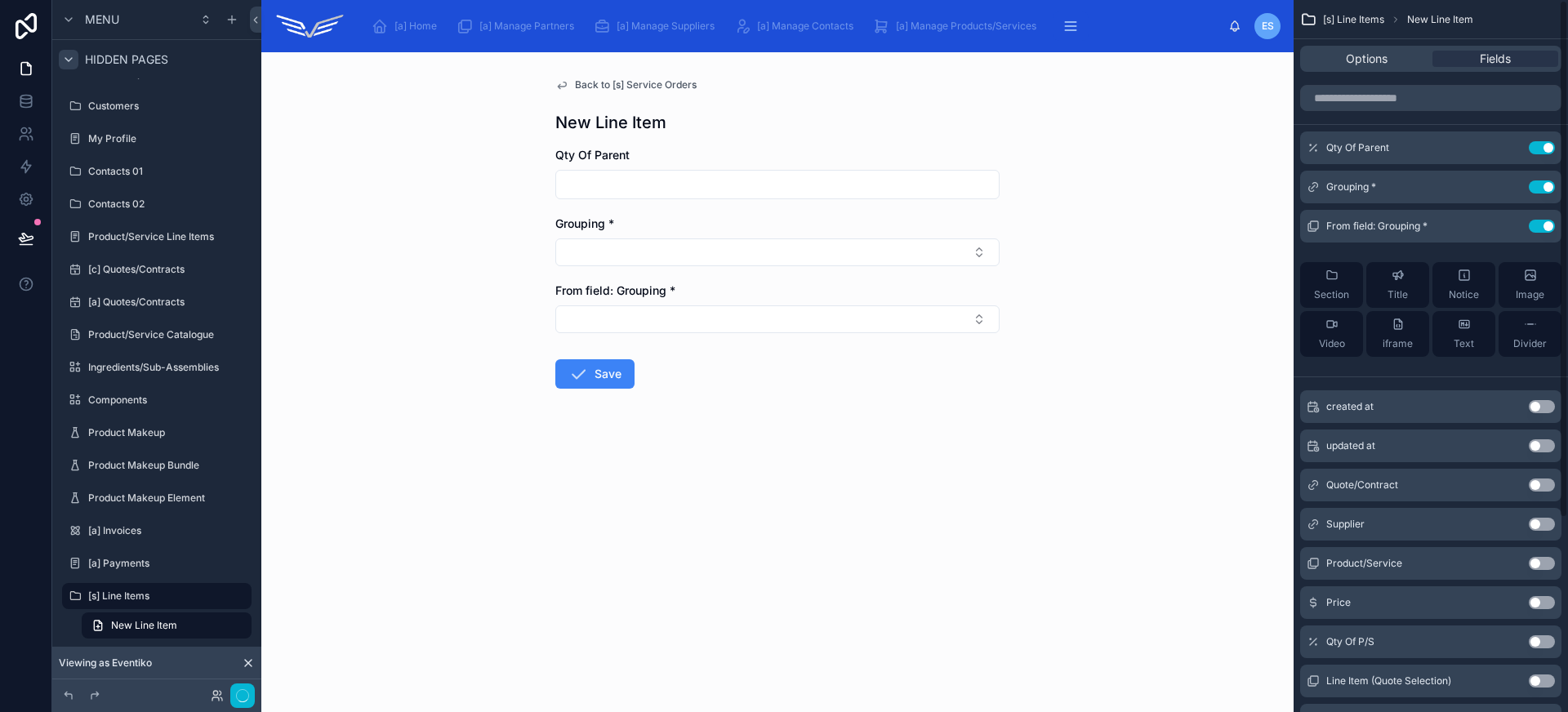
click at [1542, 152] on button "Use setting" at bounding box center [1541, 147] width 26 height 13
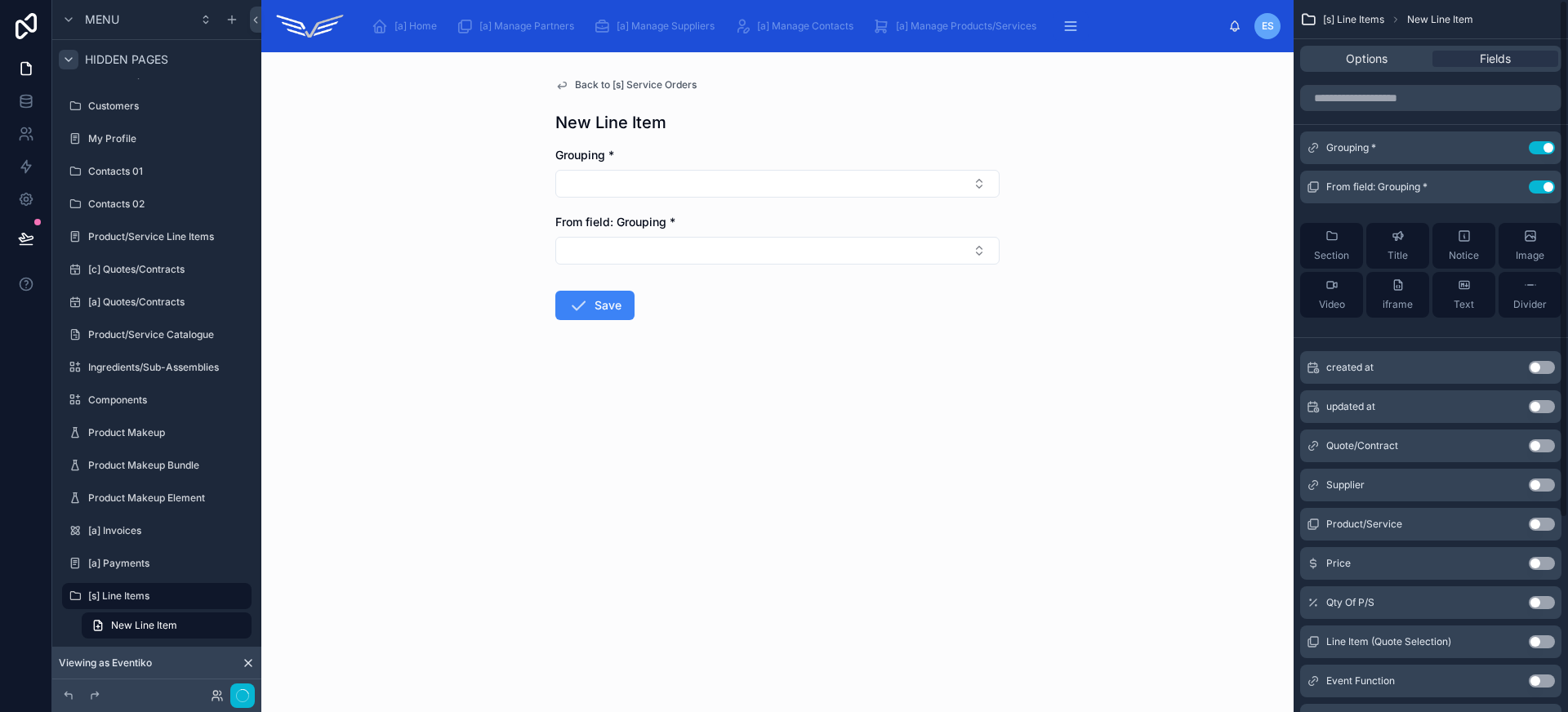
click at [1542, 152] on button "Use setting" at bounding box center [1541, 147] width 26 height 13
click at [1542, 180] on button "Use setting" at bounding box center [1541, 186] width 26 height 13
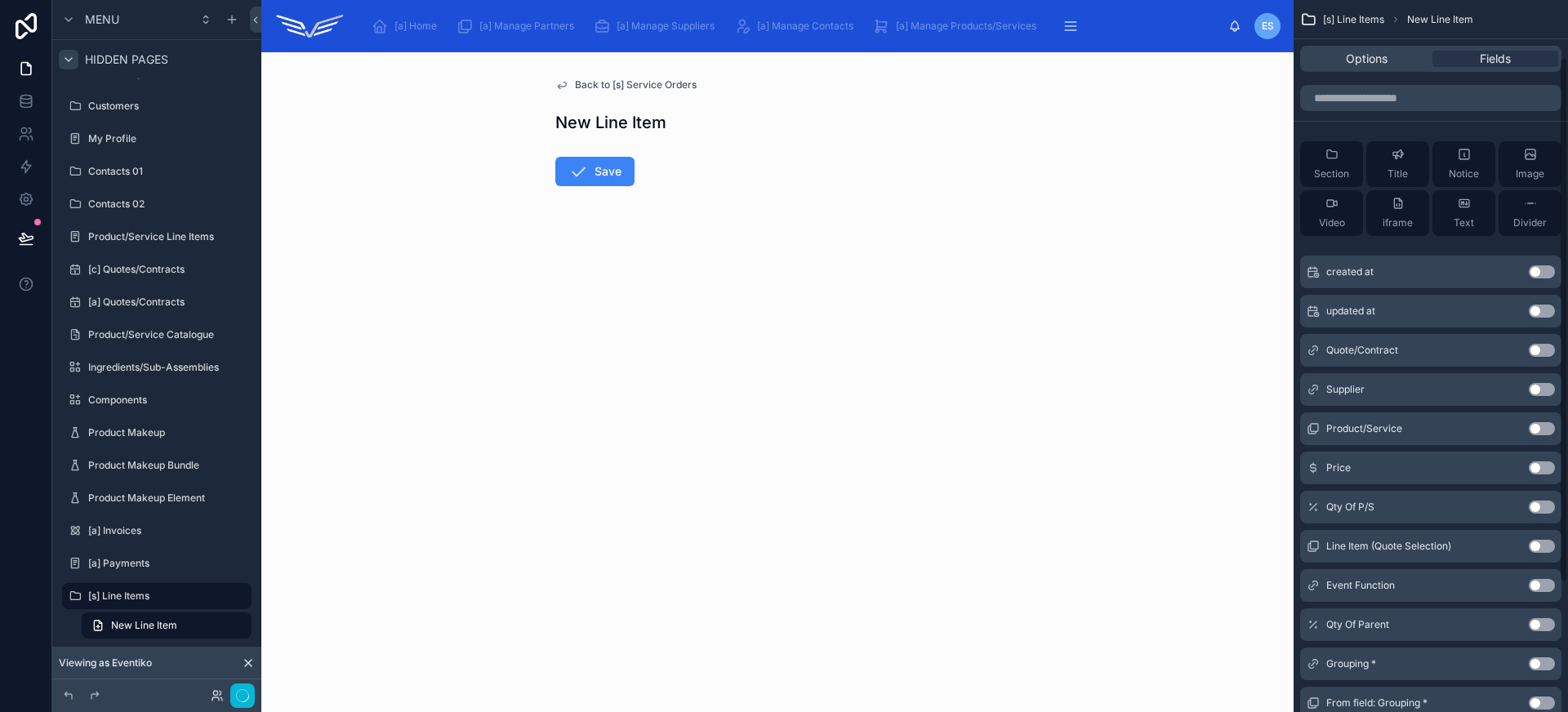
scroll to position [252, 0]
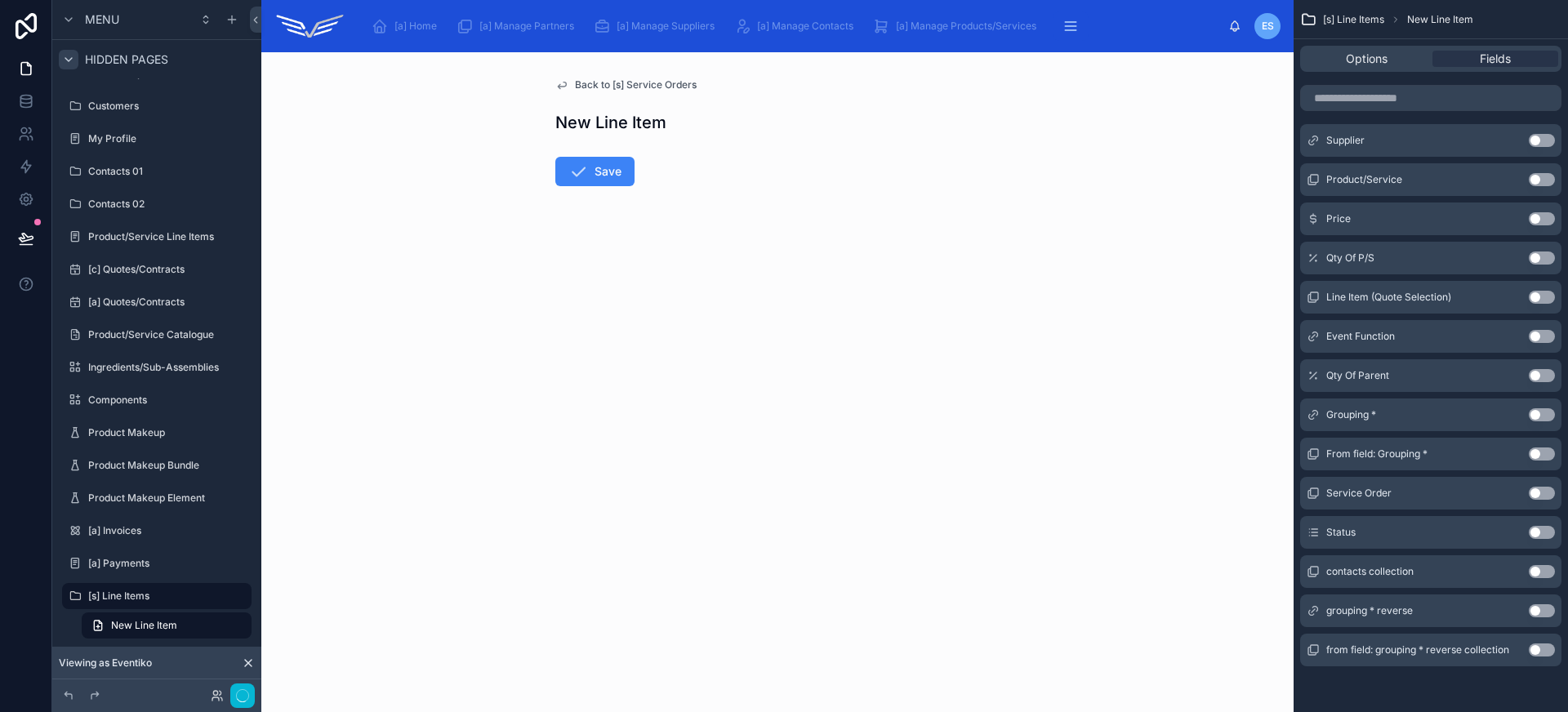
click at [1547, 522] on div "Status Use setting" at bounding box center [1430, 532] width 261 height 33
click at [1548, 528] on button "Use setting" at bounding box center [1541, 532] width 26 height 13
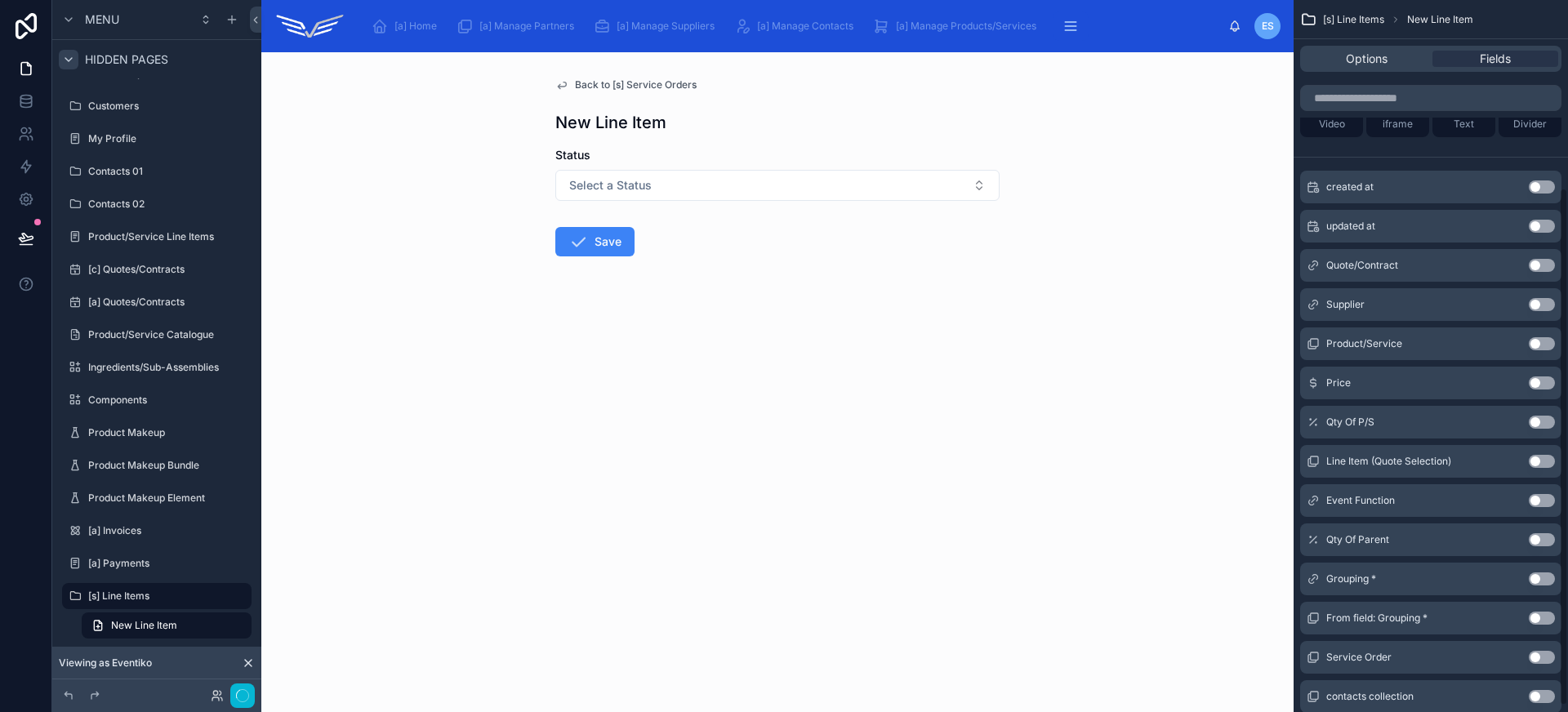
scroll to position [0, 0]
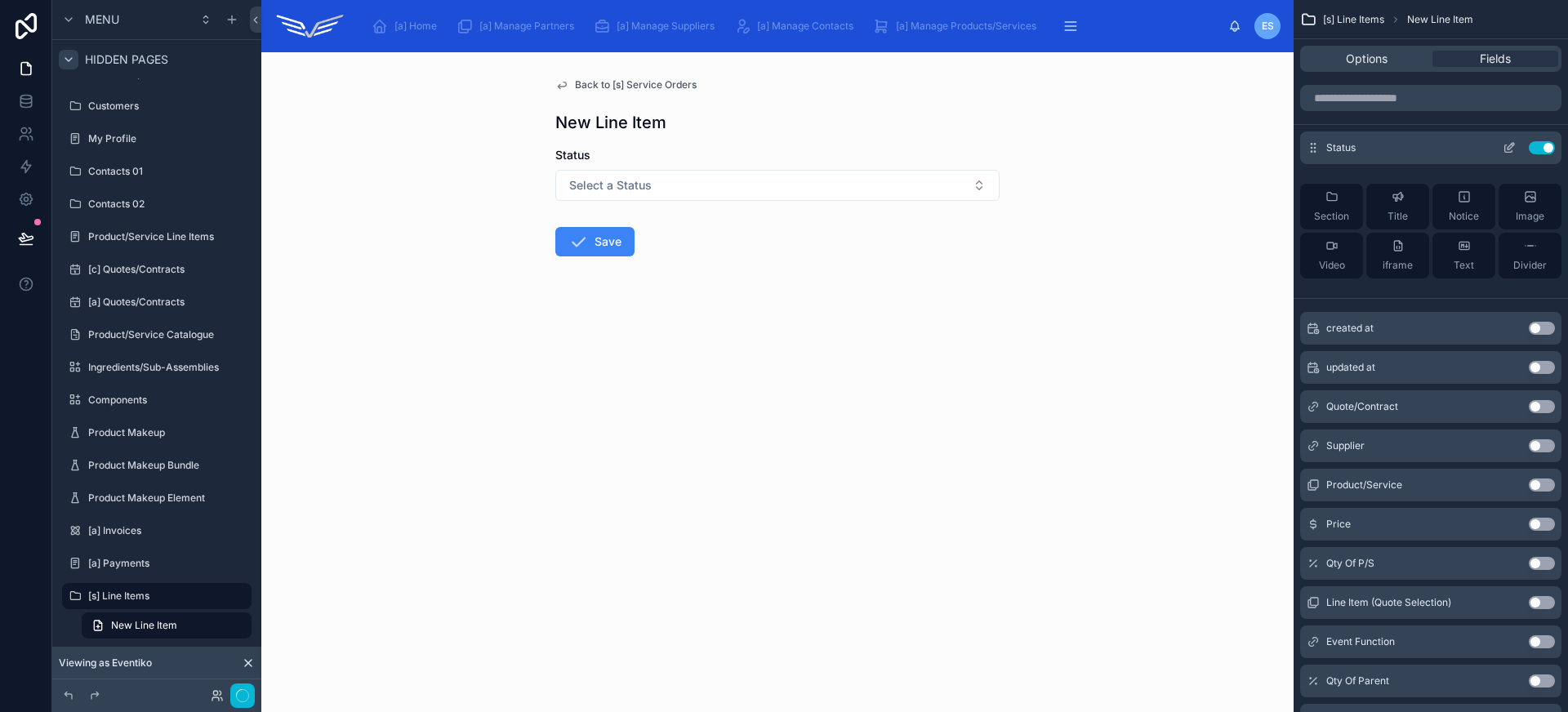
click at [1510, 146] on icon "scrollable content" at bounding box center [1510, 146] width 6 height 6
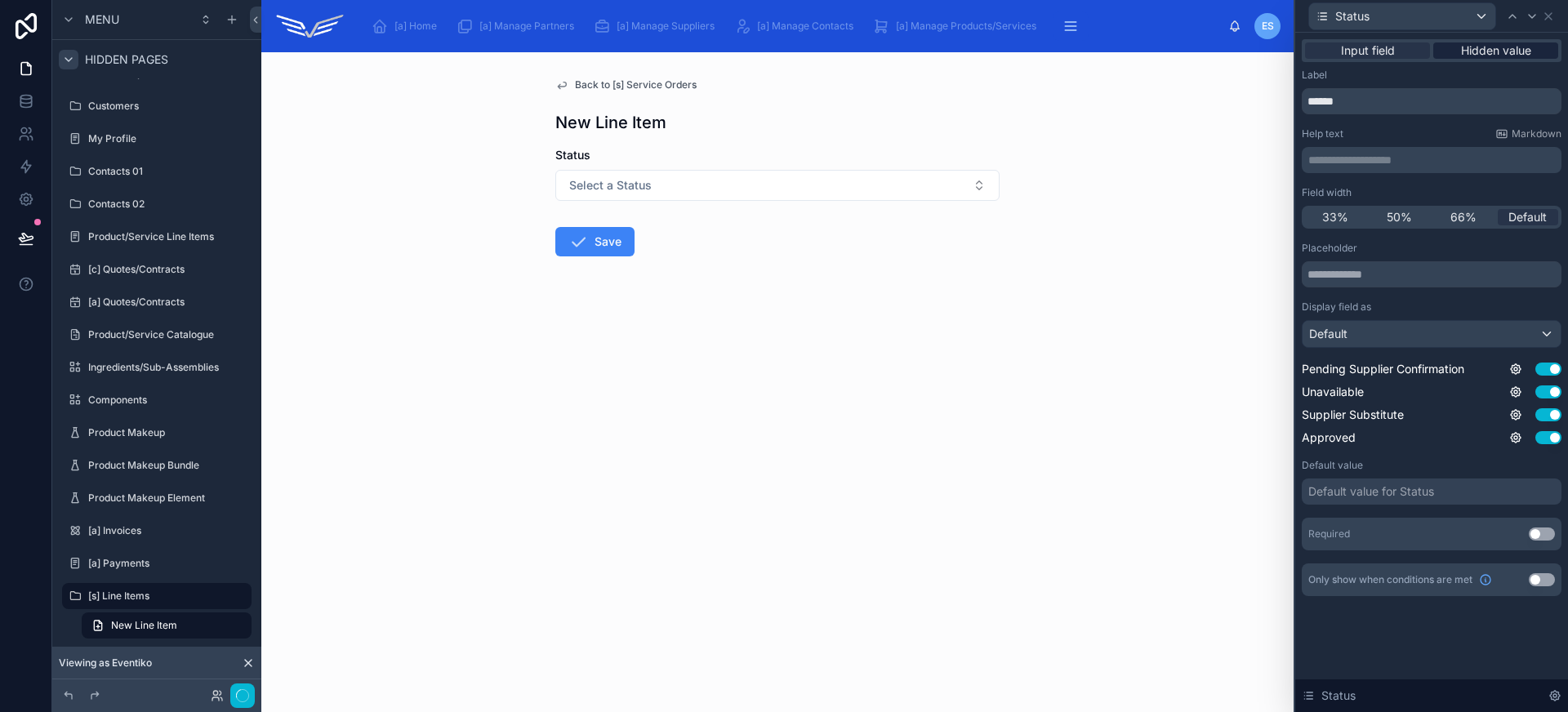
click at [1522, 56] on span "Hidden value" at bounding box center [1495, 51] width 70 height 16
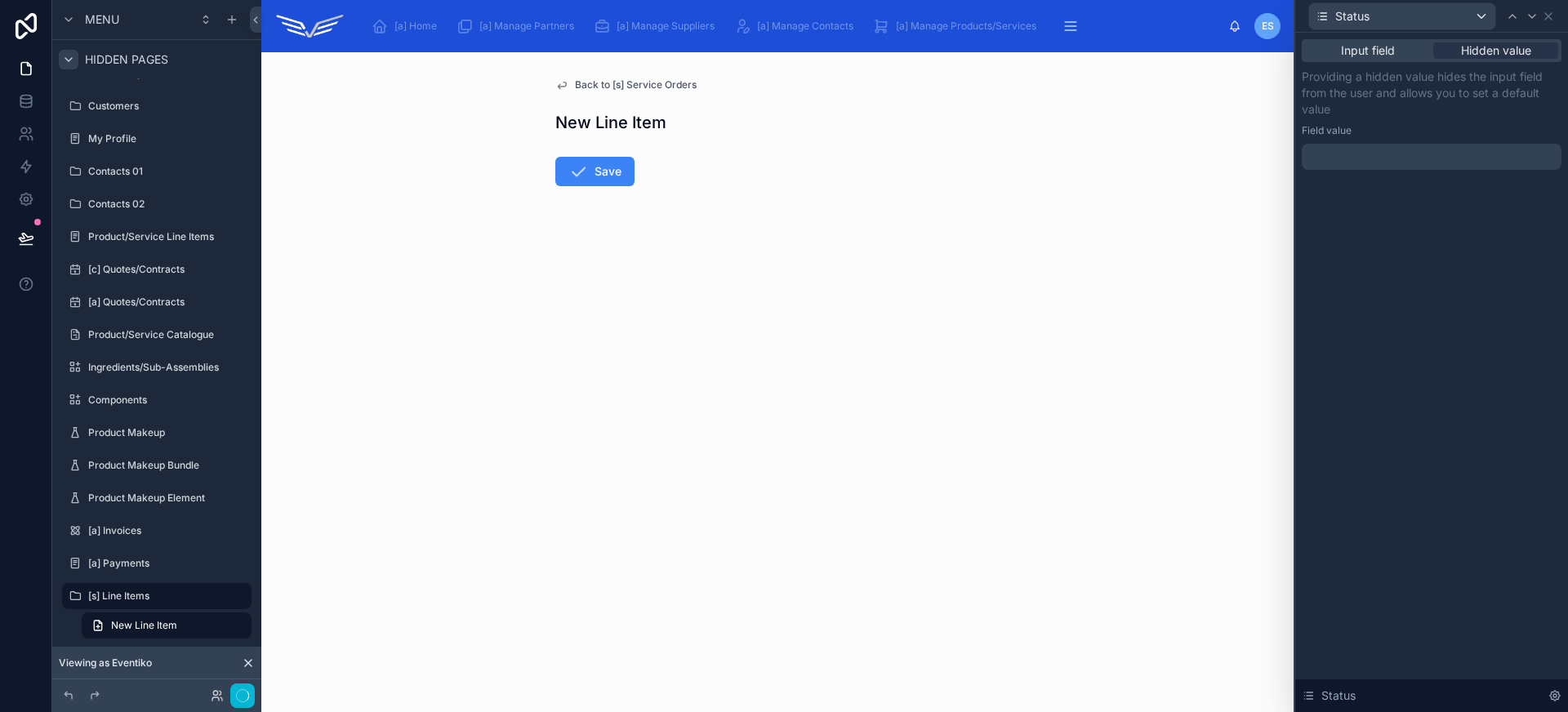
click at [1403, 154] on div at bounding box center [1431, 156] width 259 height 26
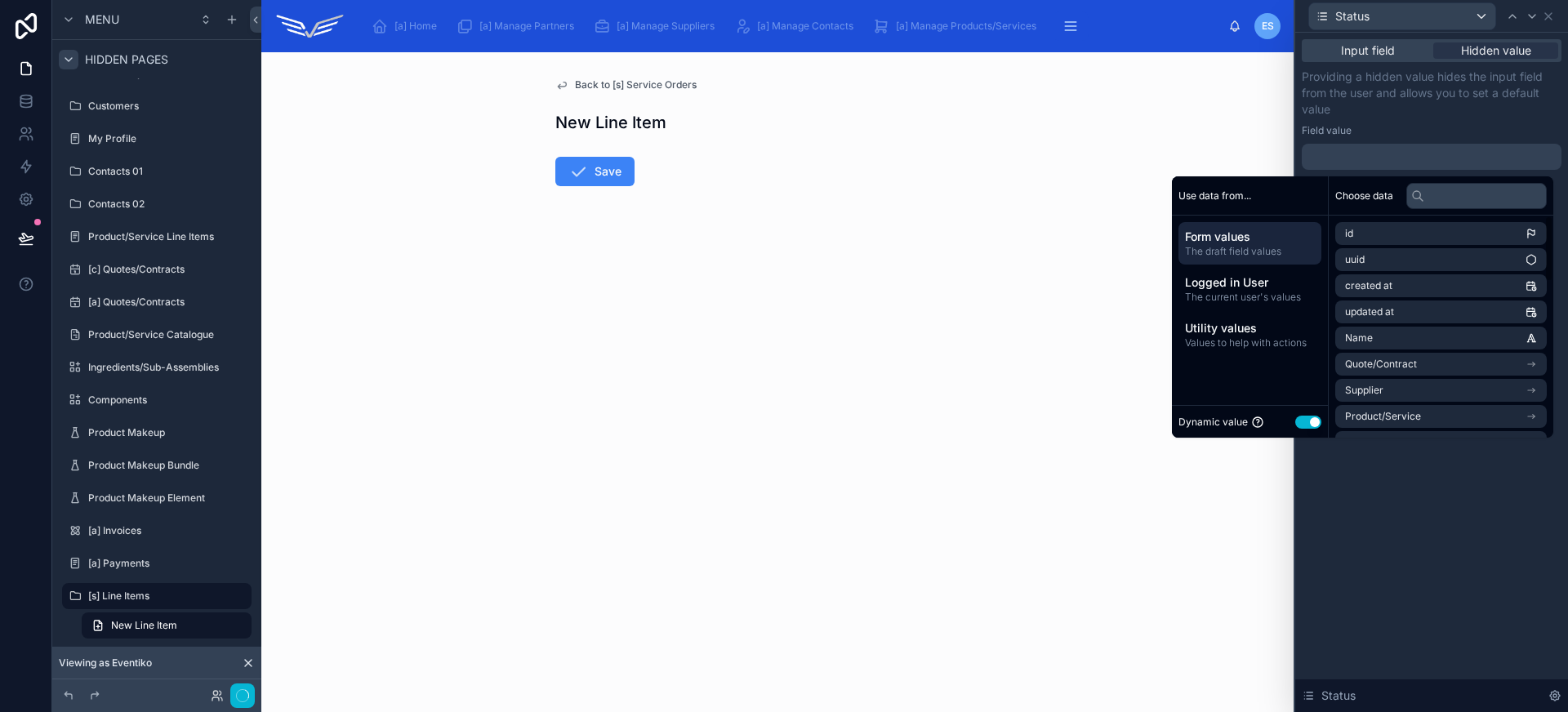
click at [1305, 420] on button "Use setting" at bounding box center [1308, 422] width 26 height 13
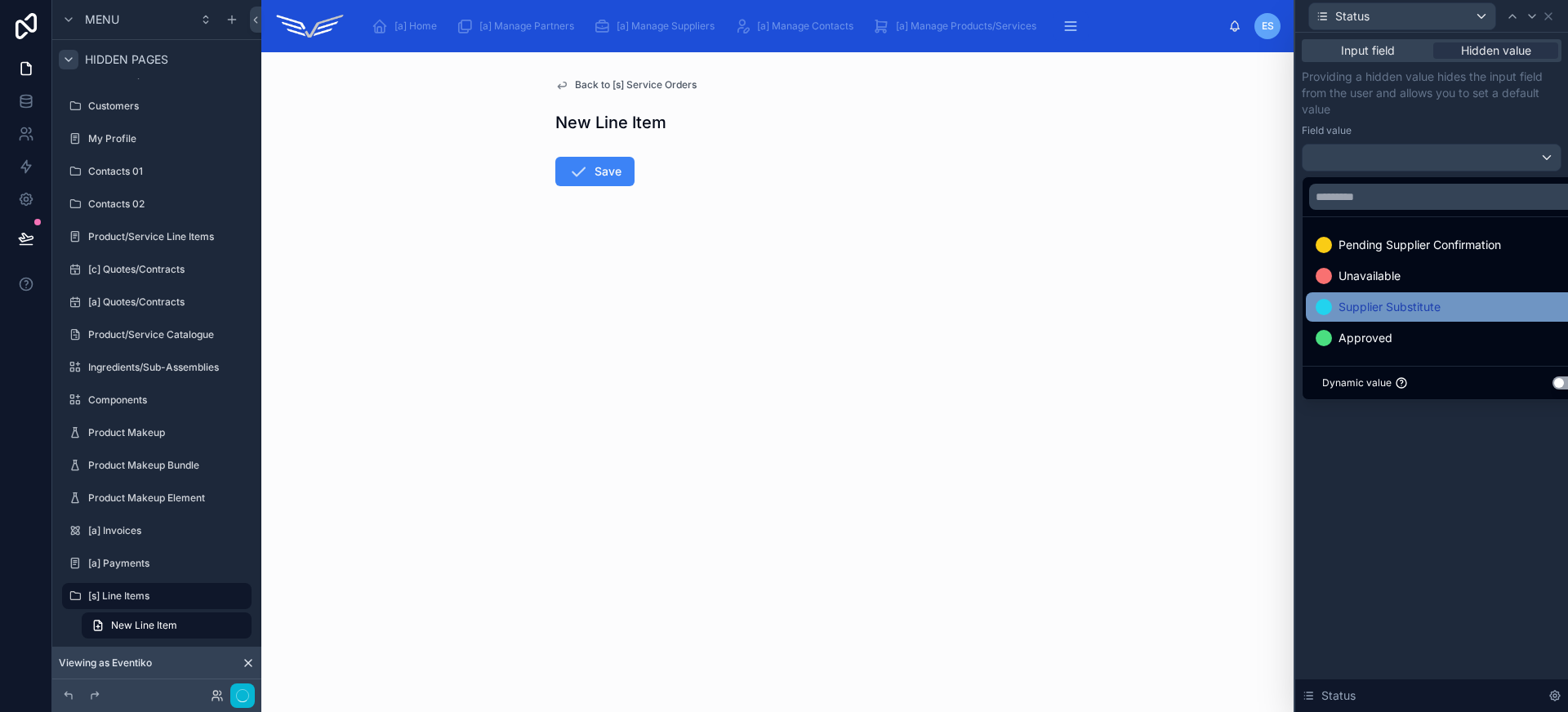
click at [1389, 310] on span "Supplier Substitute" at bounding box center [1389, 307] width 102 height 20
click at [1435, 500] on div "Input field Hidden value Providing a hidden value hides the input field from th…" at bounding box center [1431, 372] width 273 height 679
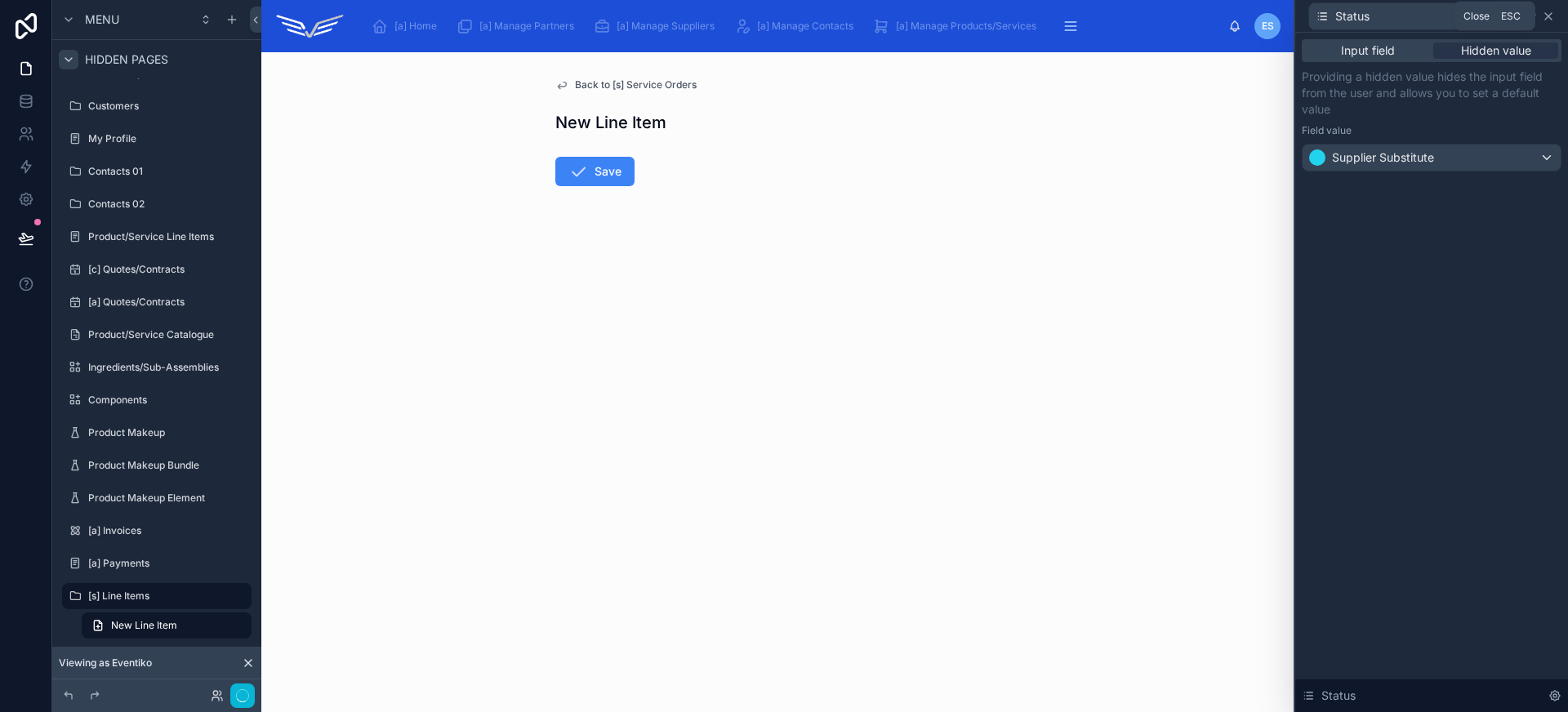
click at [1550, 16] on icon at bounding box center [1548, 16] width 13 height 13
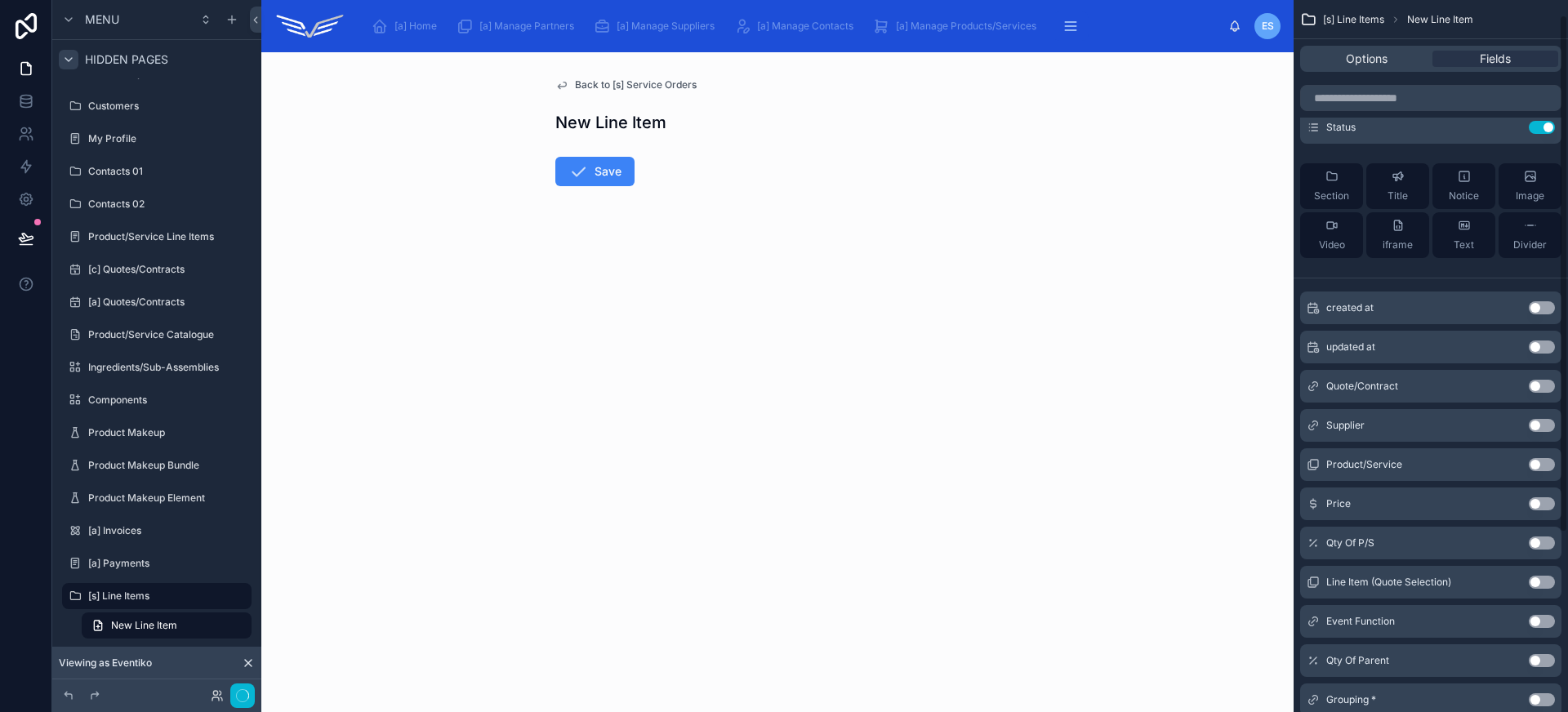
scroll to position [38, 0]
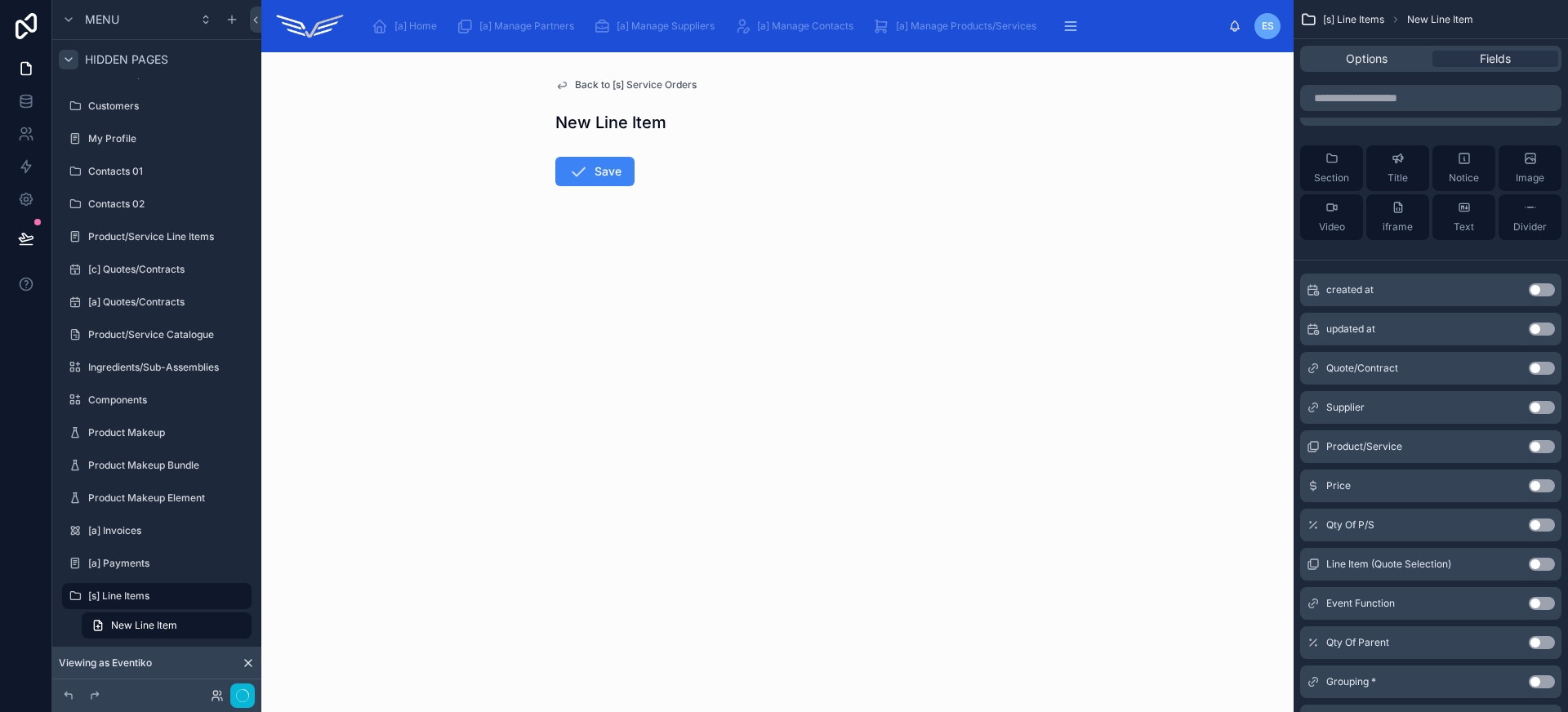
click at [1541, 482] on button "Use setting" at bounding box center [1541, 486] width 26 height 13
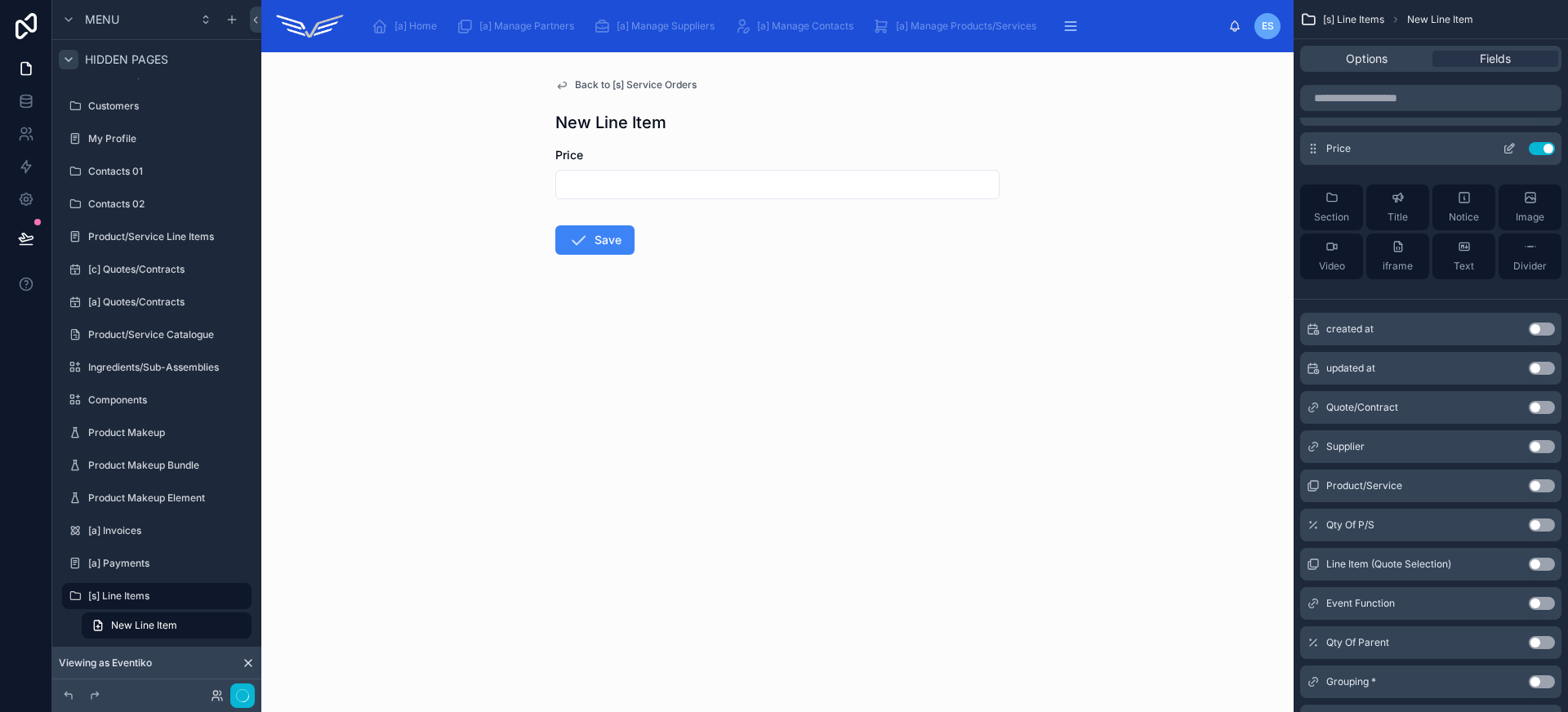
click at [1536, 147] on button "Use setting" at bounding box center [1541, 148] width 26 height 13
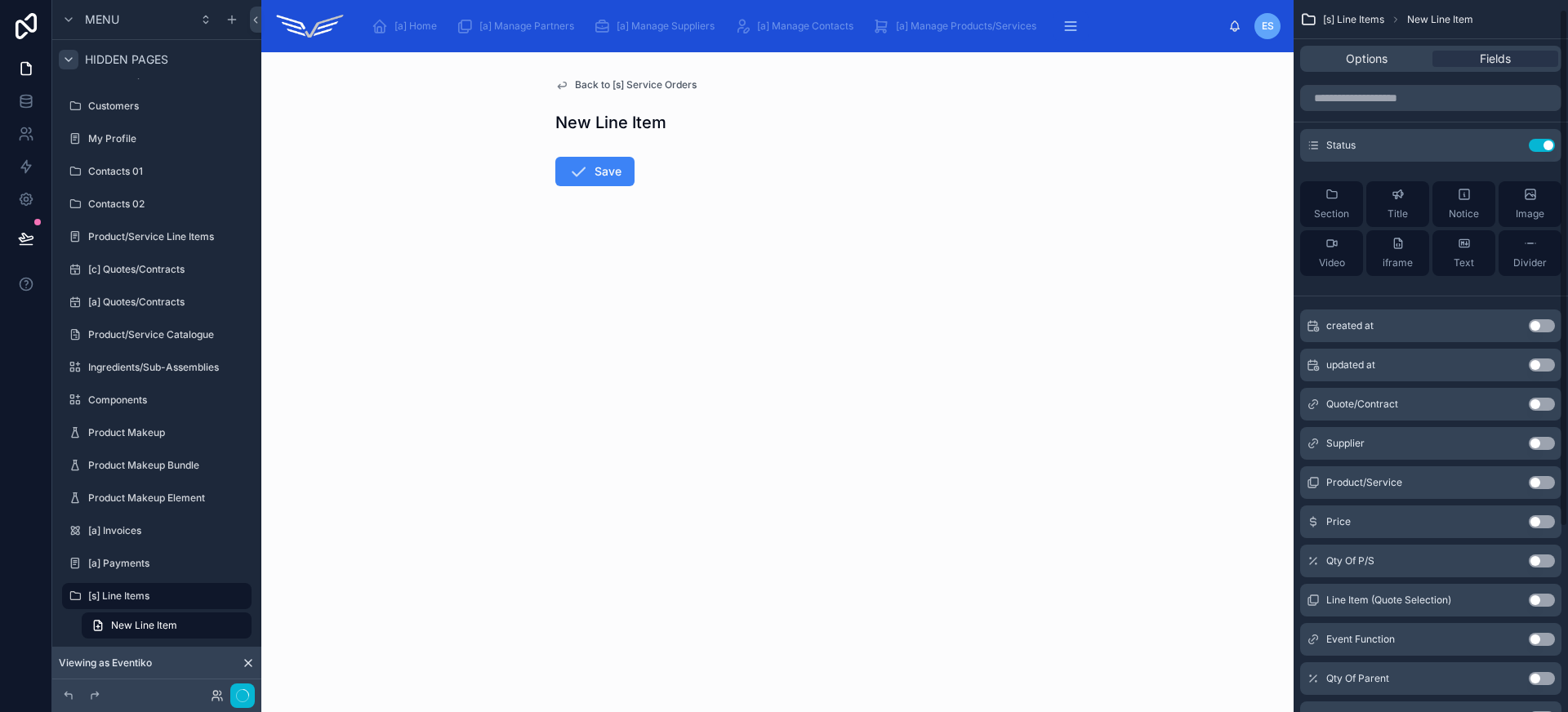
scroll to position [0, 0]
click at [1532, 483] on button "Use setting" at bounding box center [1541, 485] width 26 height 13
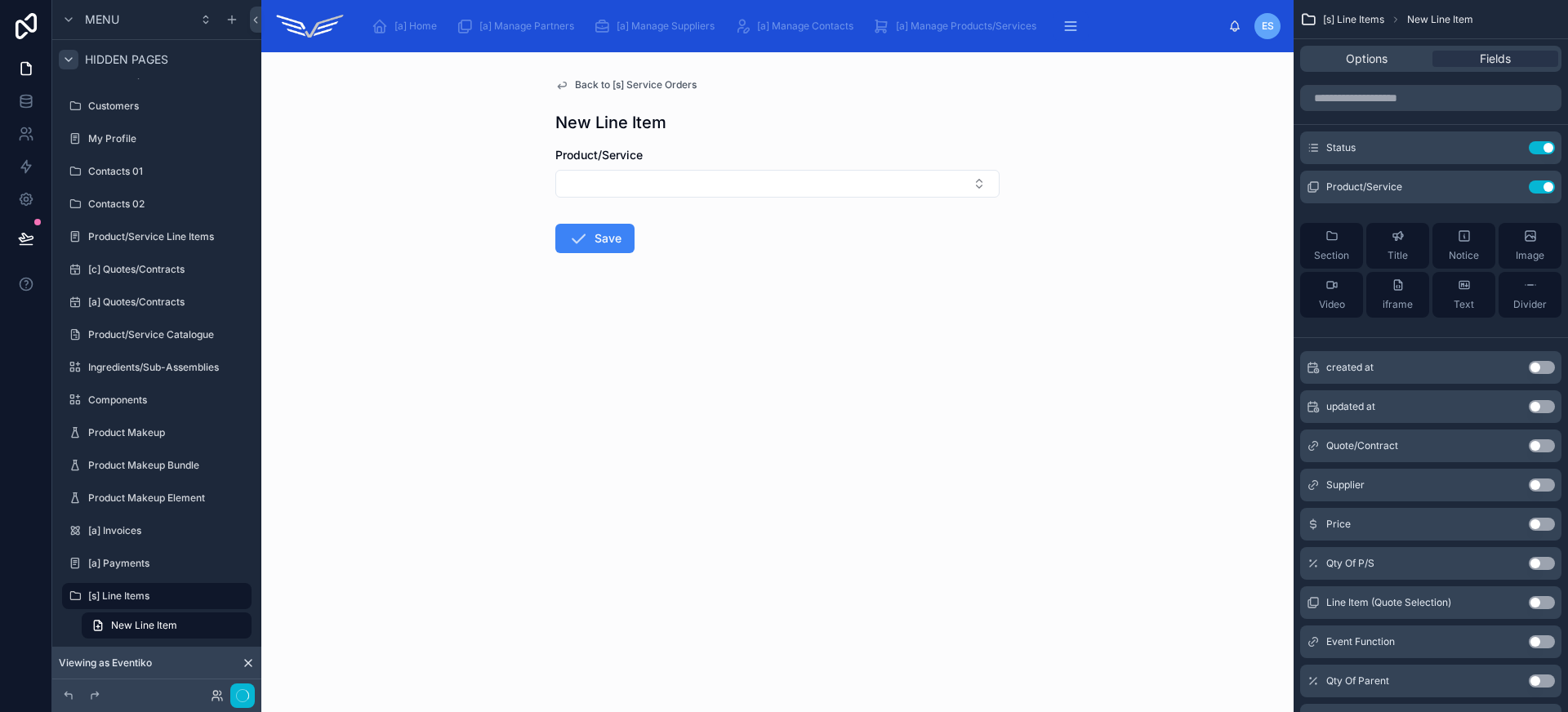
click at [1537, 446] on button "Use setting" at bounding box center [1541, 446] width 26 height 13
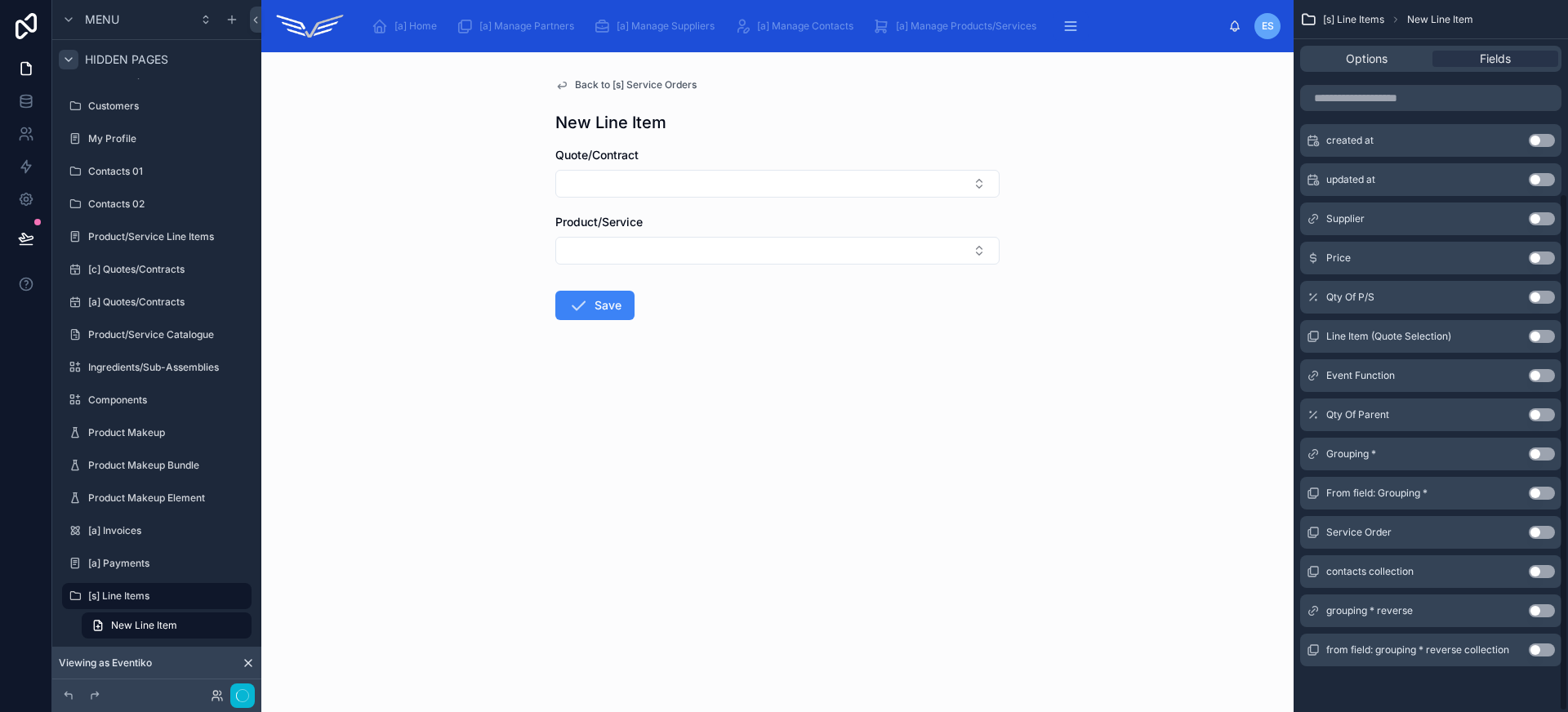
scroll to position [263, 0]
click at [1541, 535] on button "Use setting" at bounding box center [1541, 535] width 26 height 13
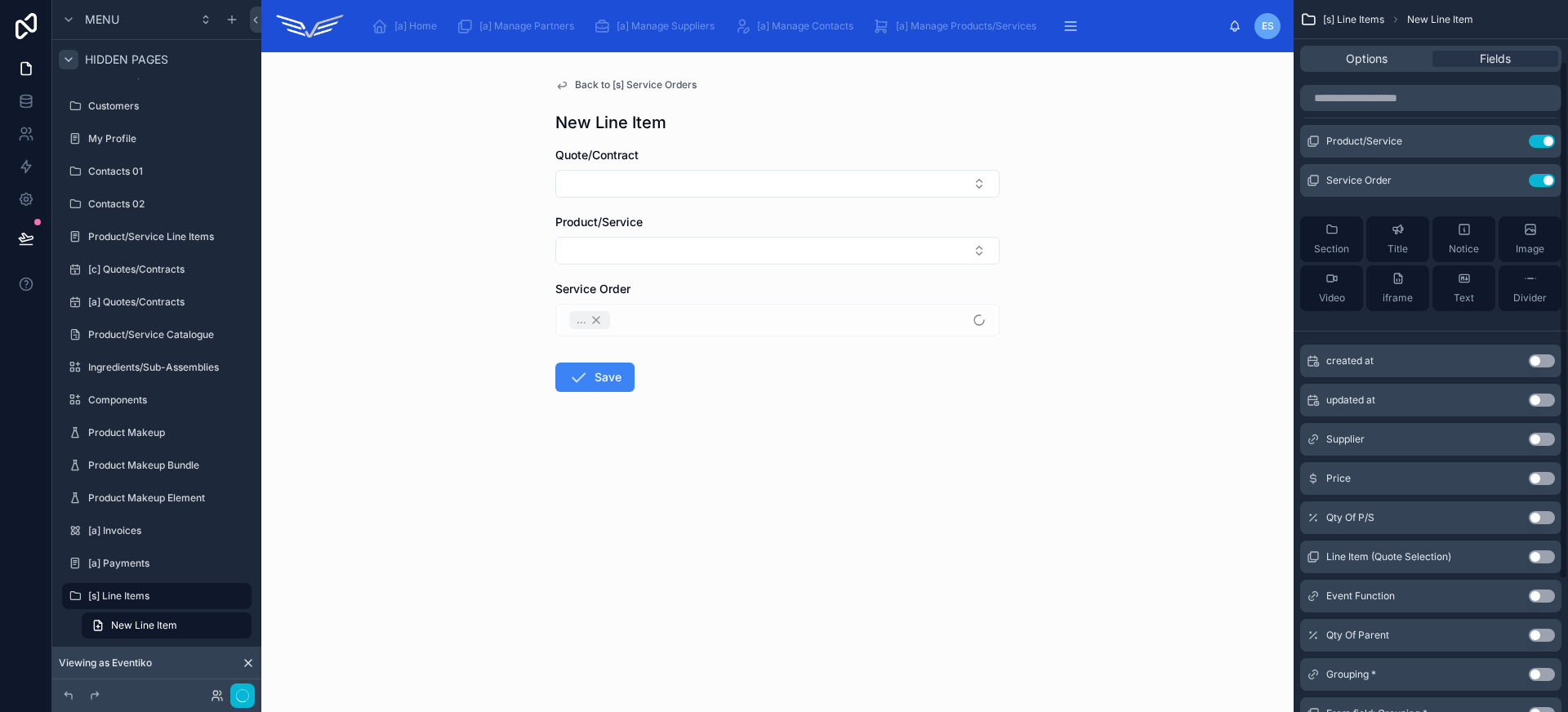
scroll to position [0, 0]
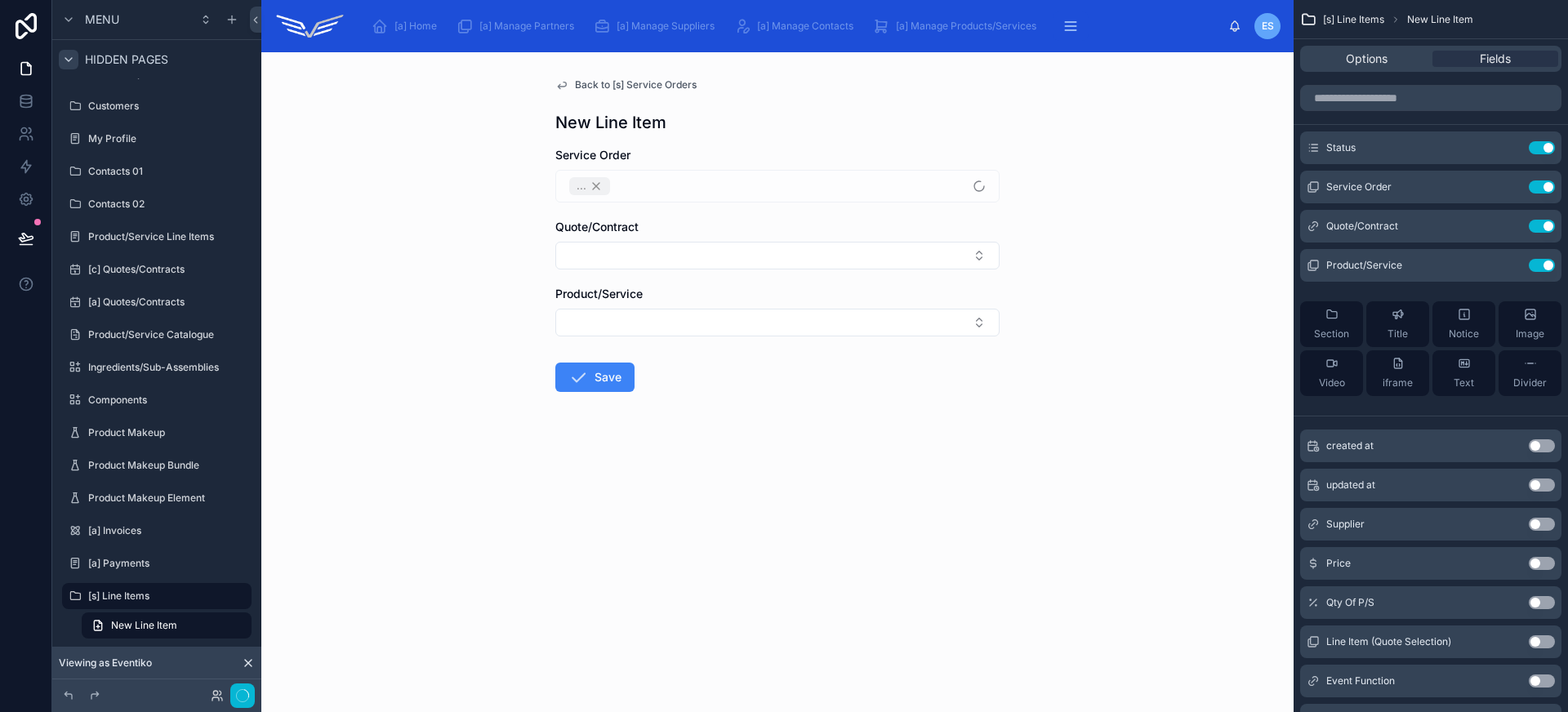
click at [591, 80] on span "Back to [s] Service Orders" at bounding box center [635, 84] width 122 height 13
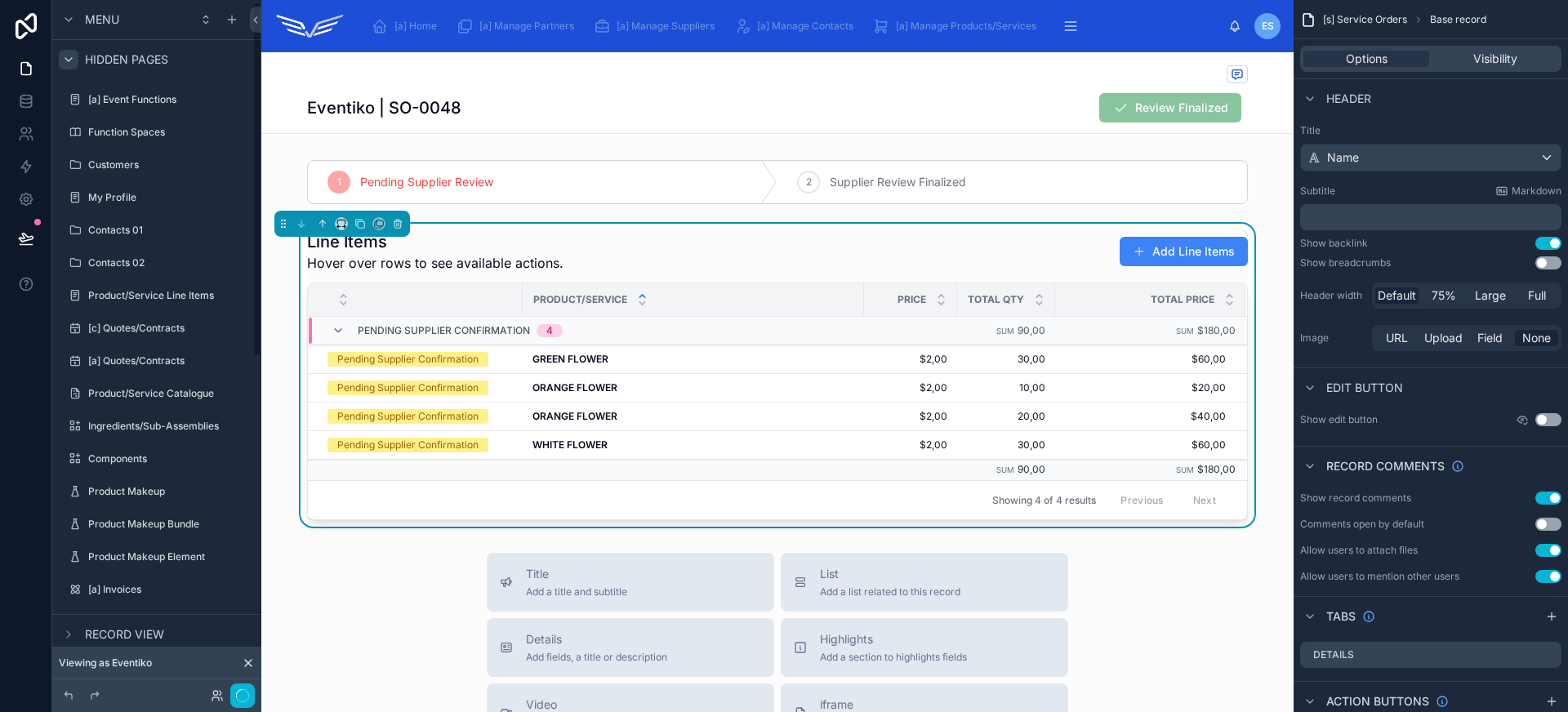
scroll to position [4, 0]
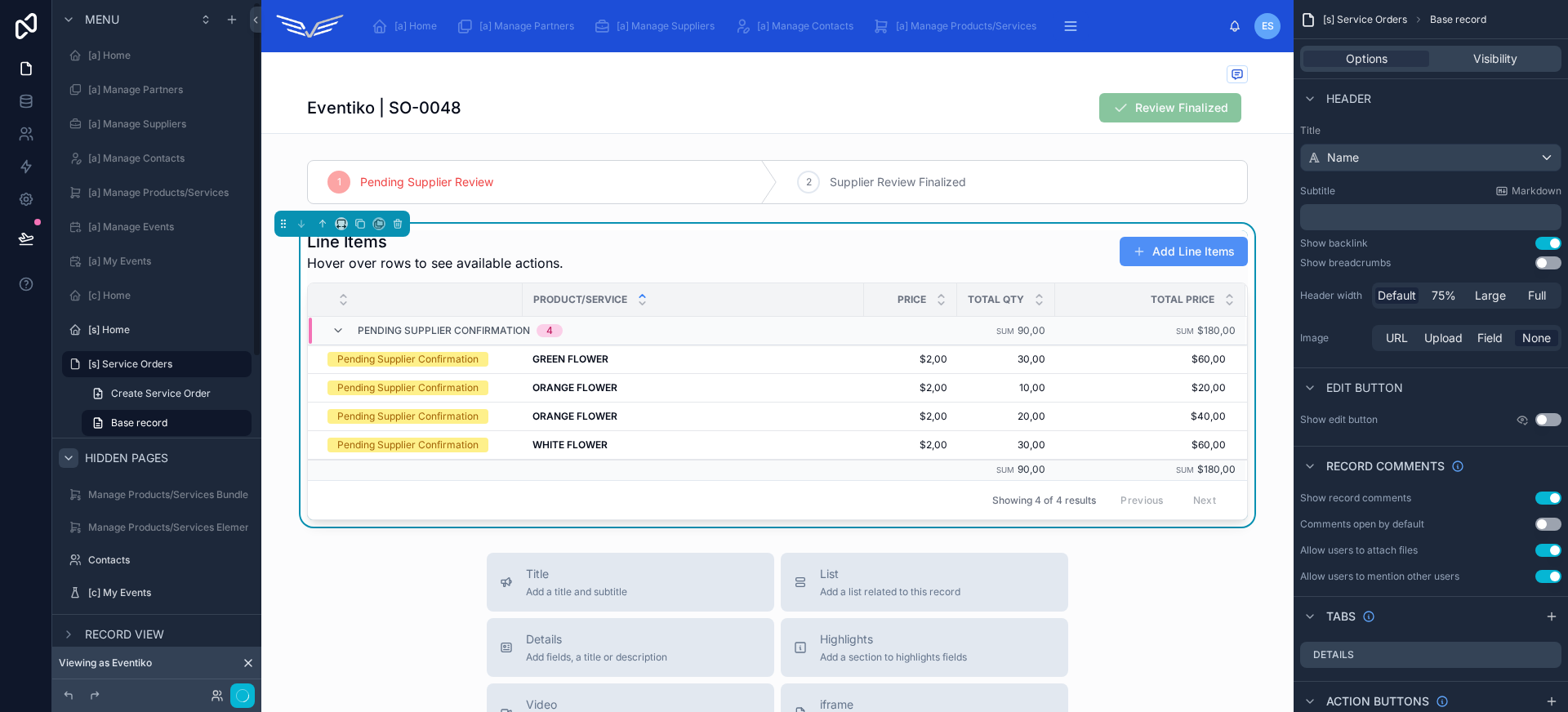
click at [1161, 257] on button "Add Line Items" at bounding box center [1183, 251] width 128 height 29
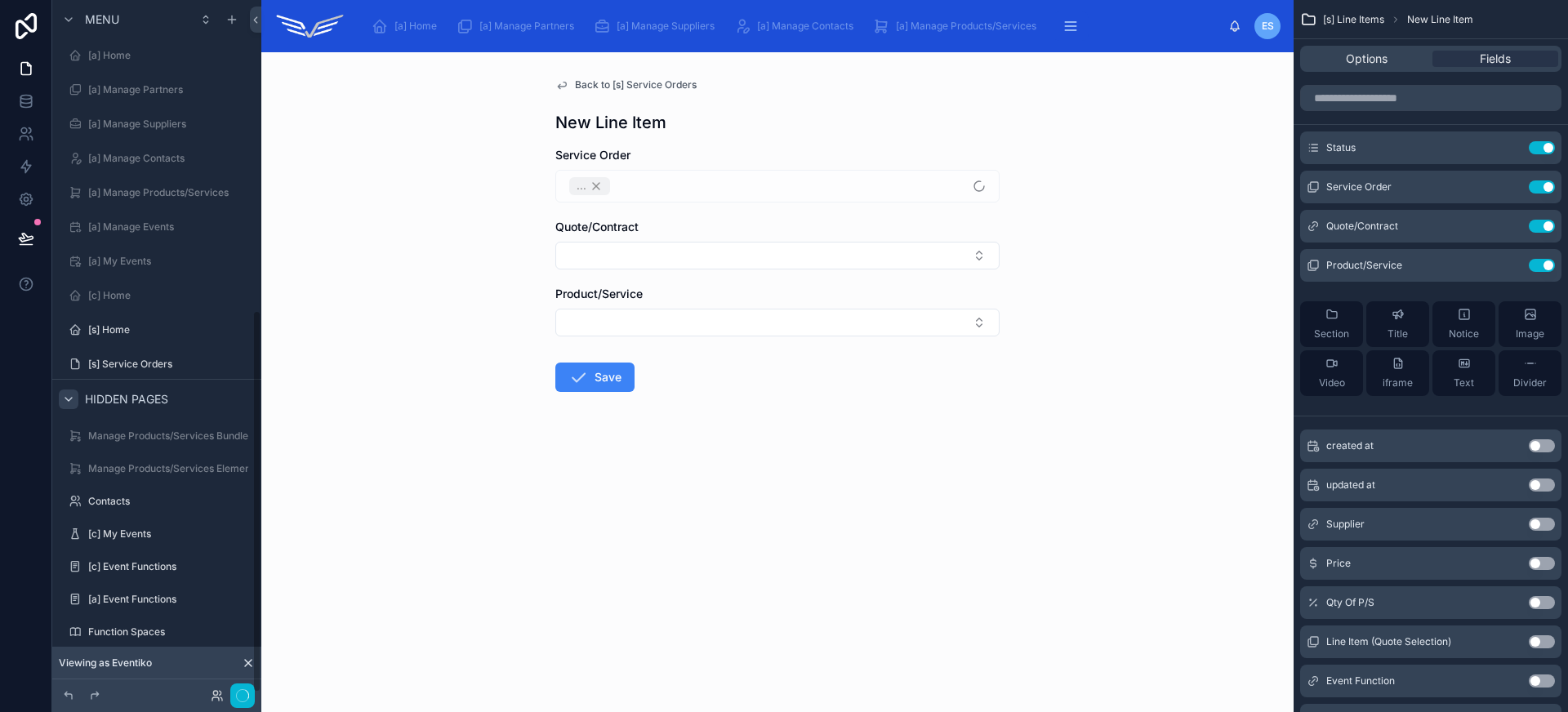
scroll to position [561, 0]
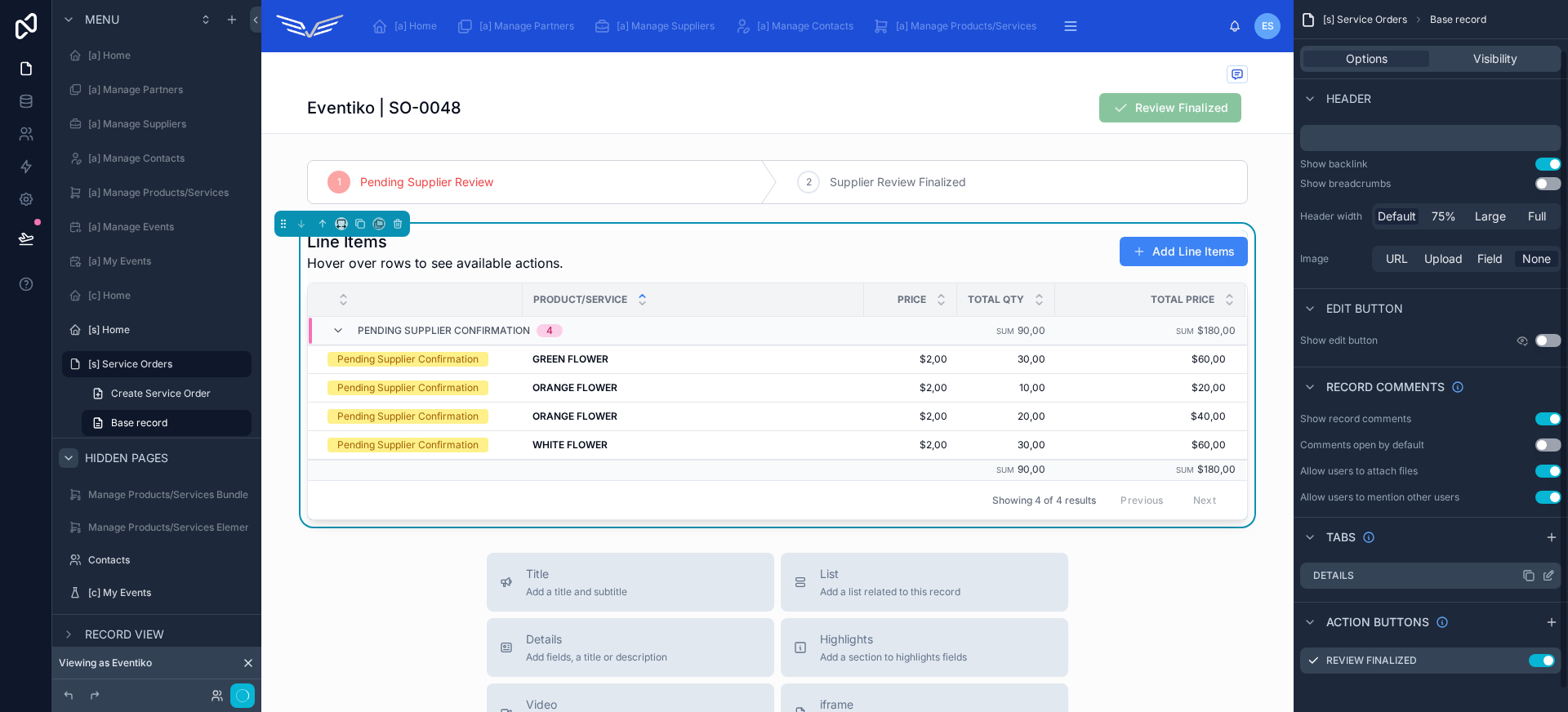
scroll to position [80, 0]
click at [1155, 248] on button "Add Line Items" at bounding box center [1183, 251] width 128 height 29
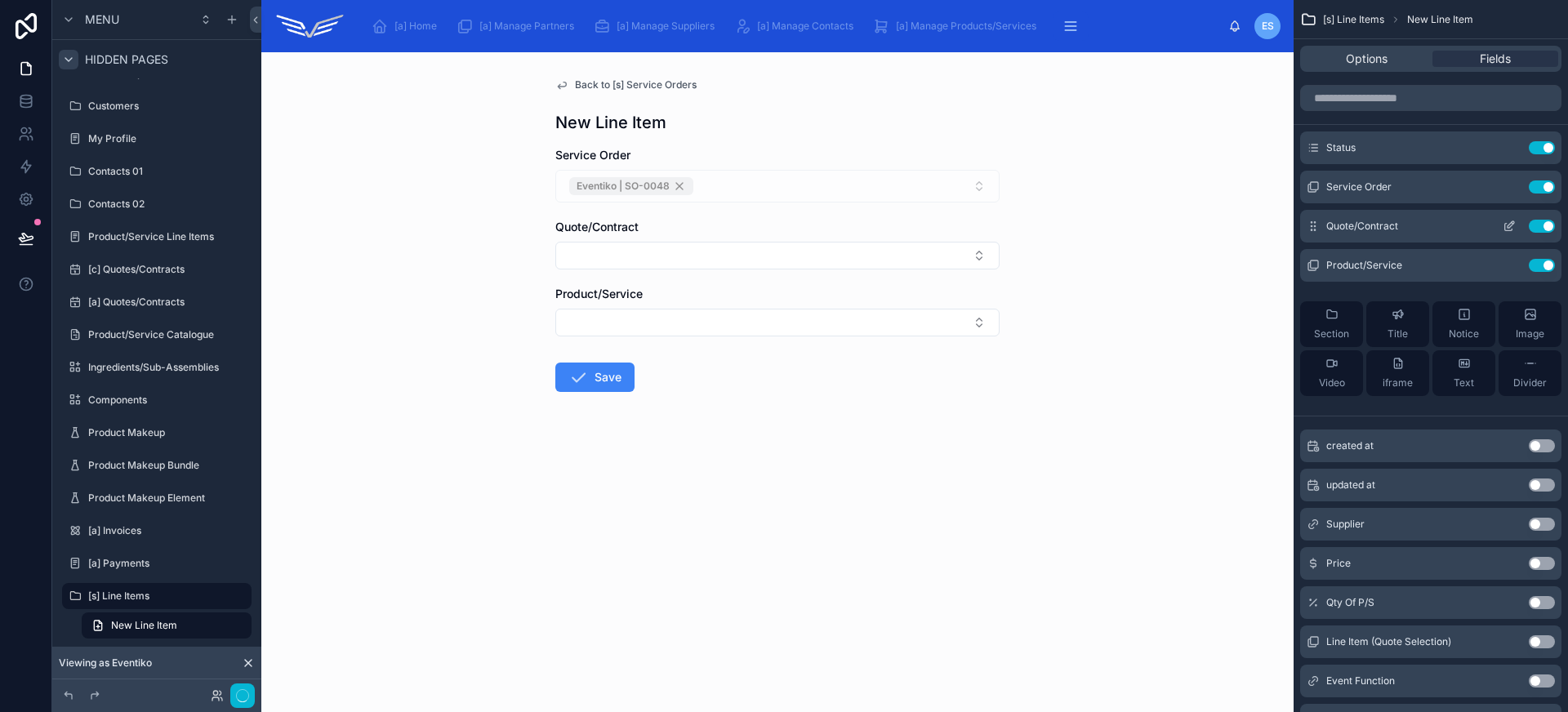
click at [1508, 224] on icon "scrollable content" at bounding box center [1510, 224] width 6 height 6
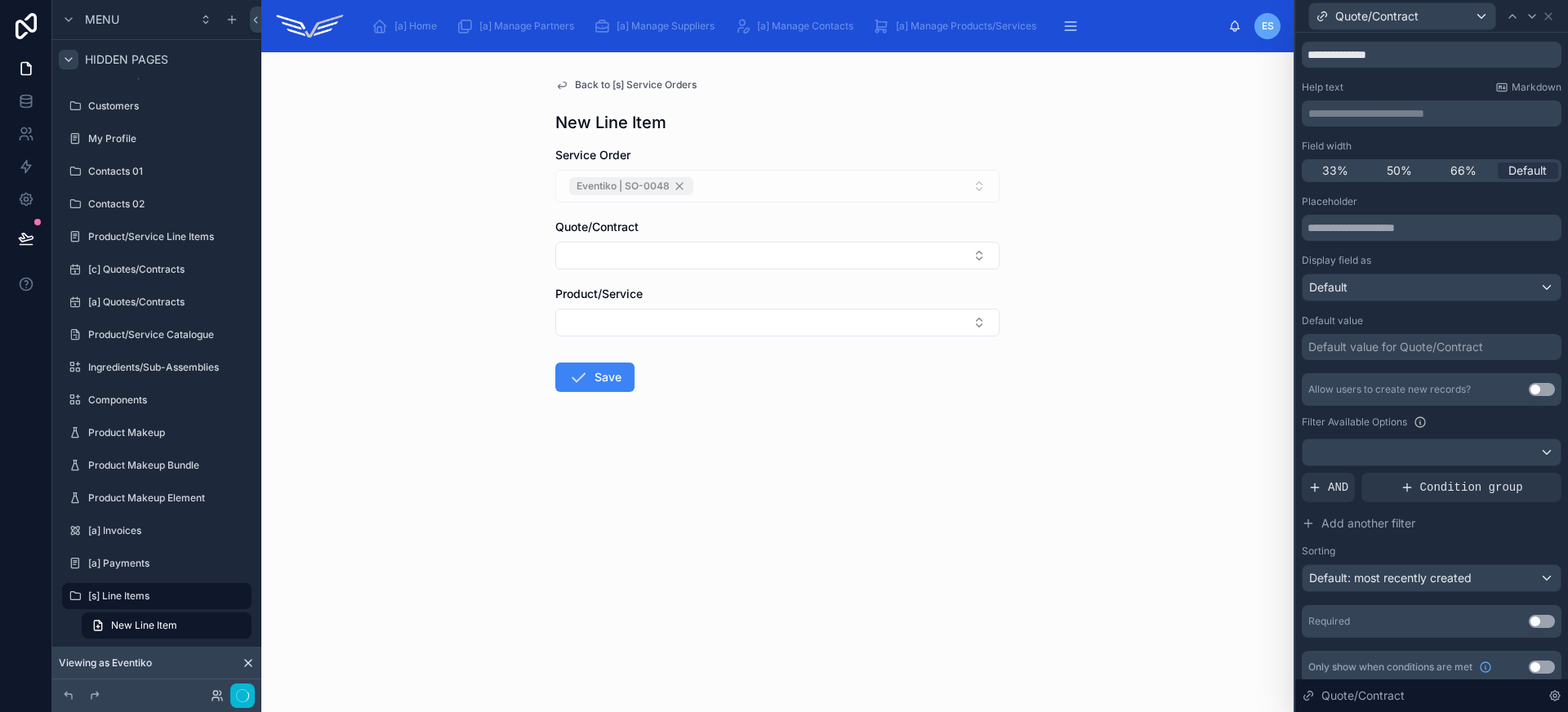
scroll to position [57, 0]
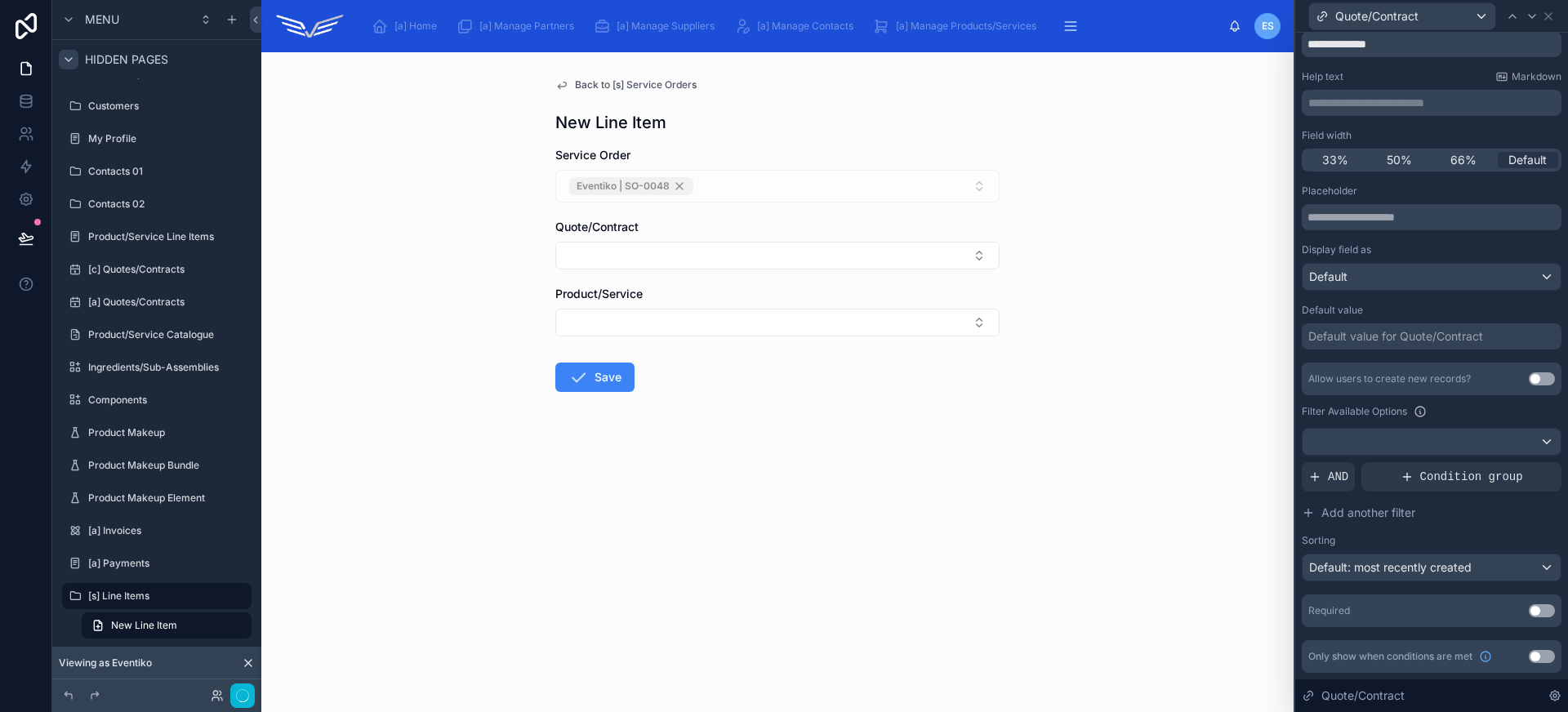
click at [1369, 333] on div "Default value for Quote/Contract" at bounding box center [1396, 336] width 175 height 16
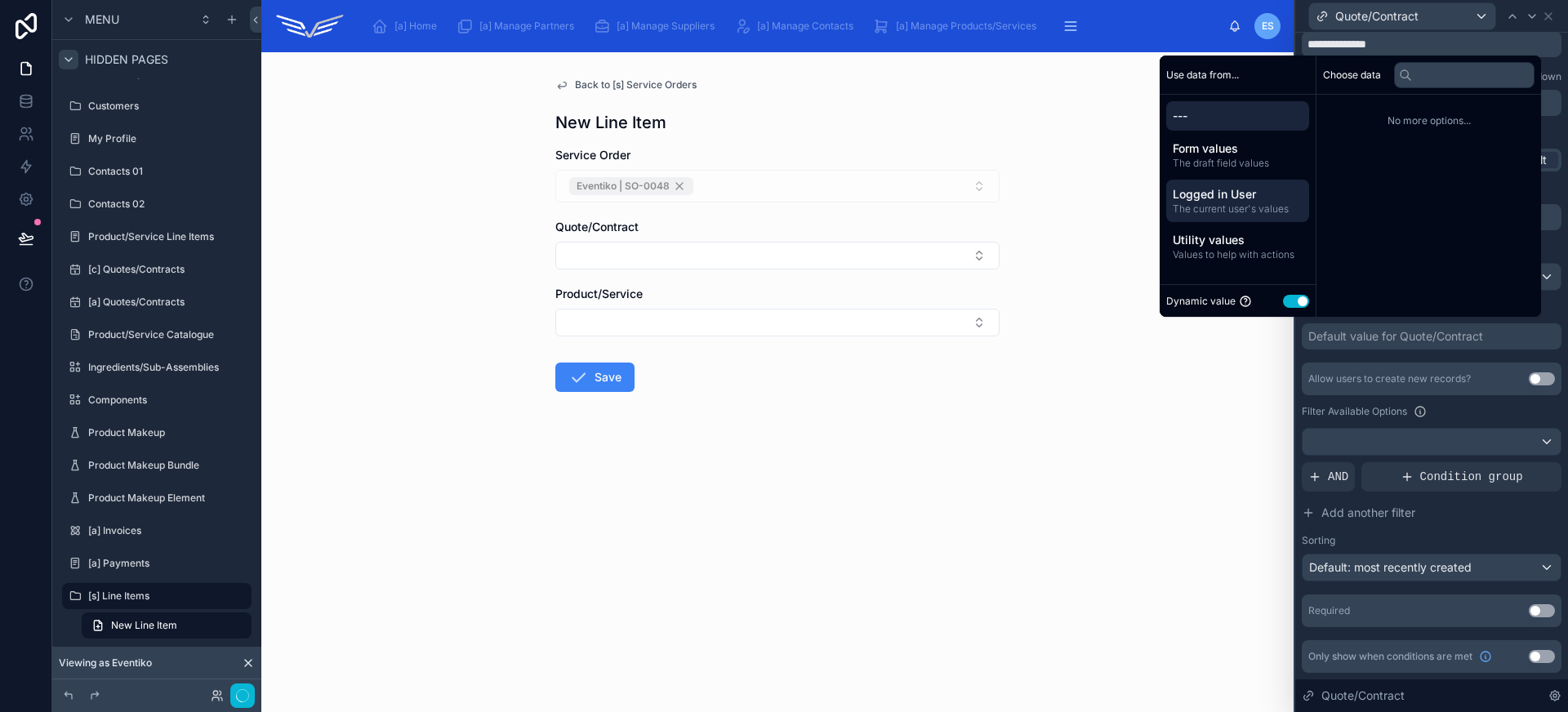
click at [1257, 201] on span "Logged in User" at bounding box center [1238, 194] width 130 height 16
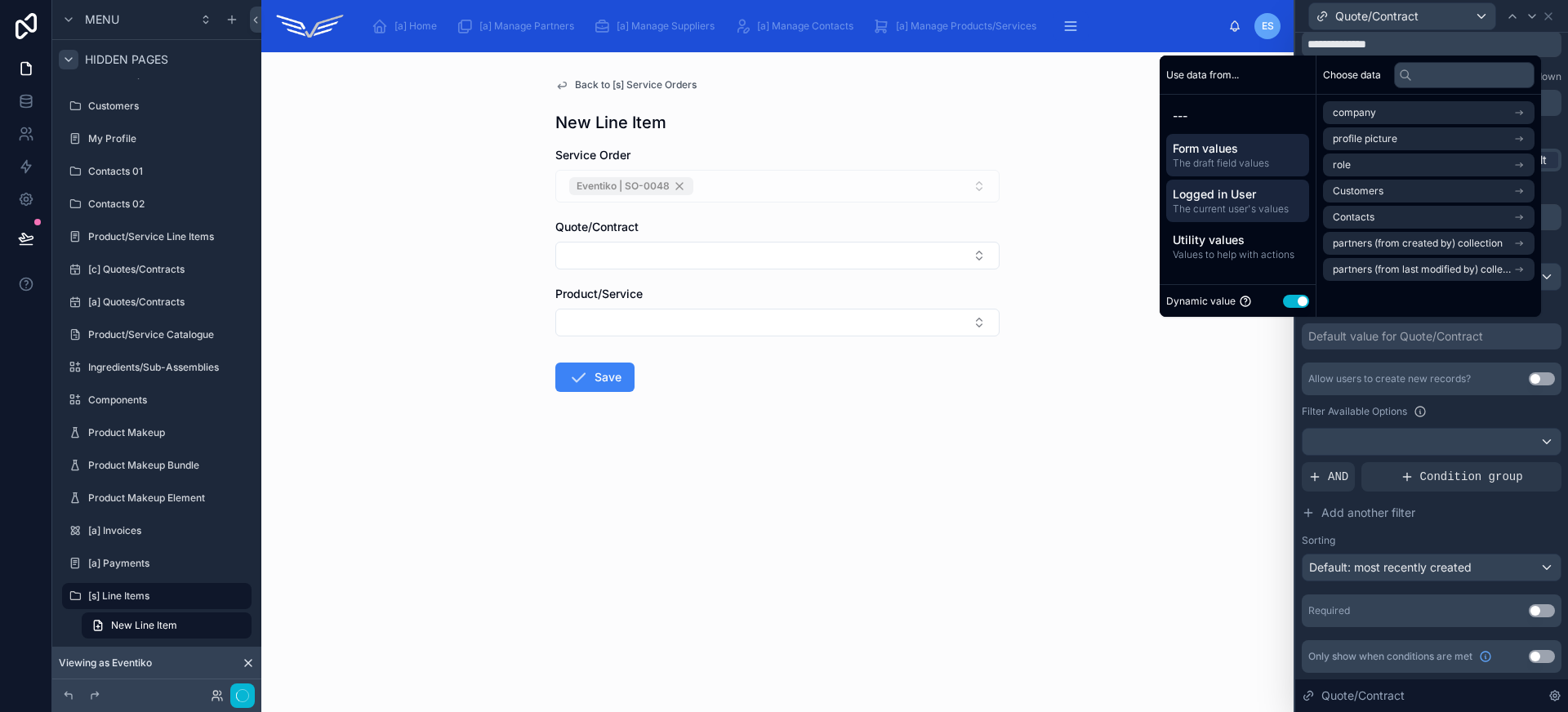
click at [1234, 154] on span "Form values" at bounding box center [1238, 148] width 130 height 16
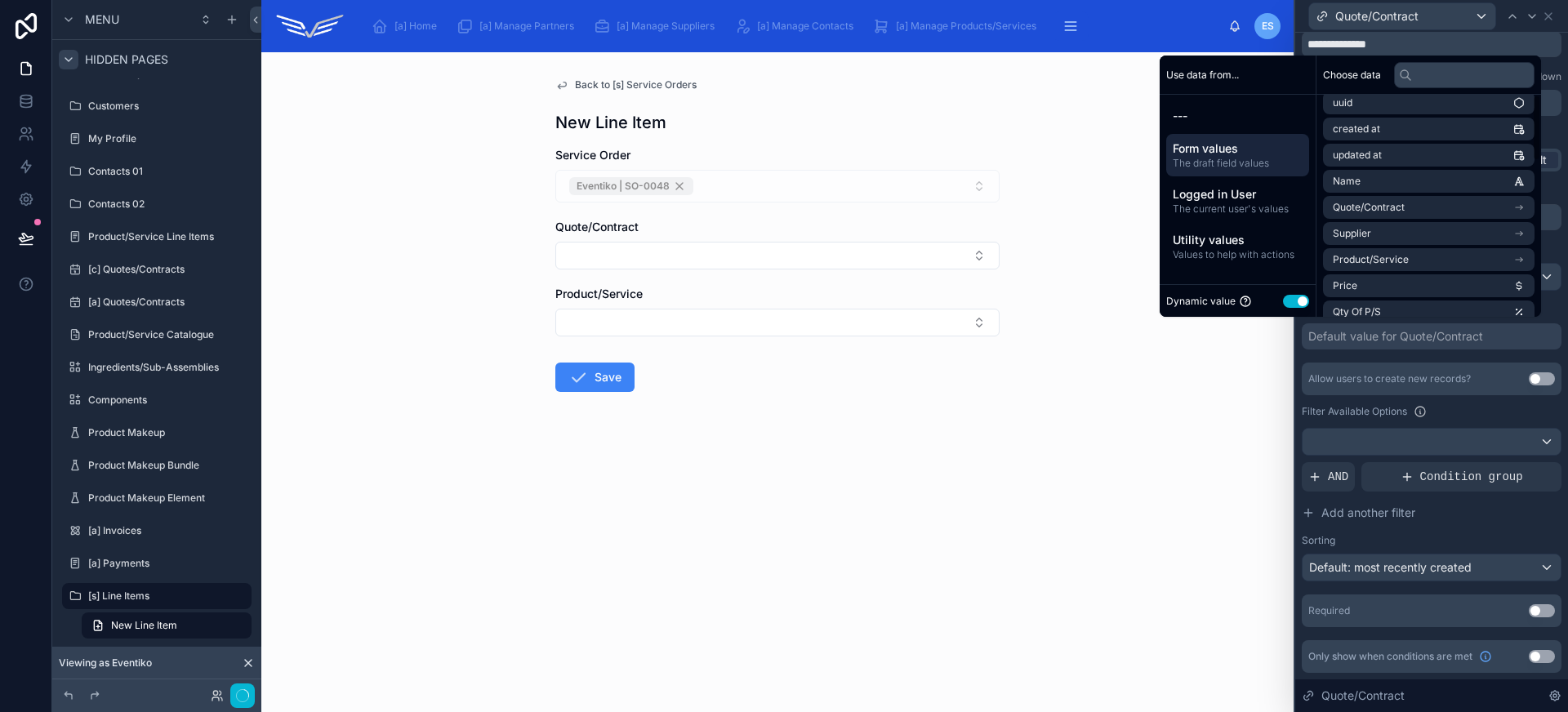
scroll to position [0, 0]
click at [1427, 67] on input "text" at bounding box center [1464, 75] width 140 height 26
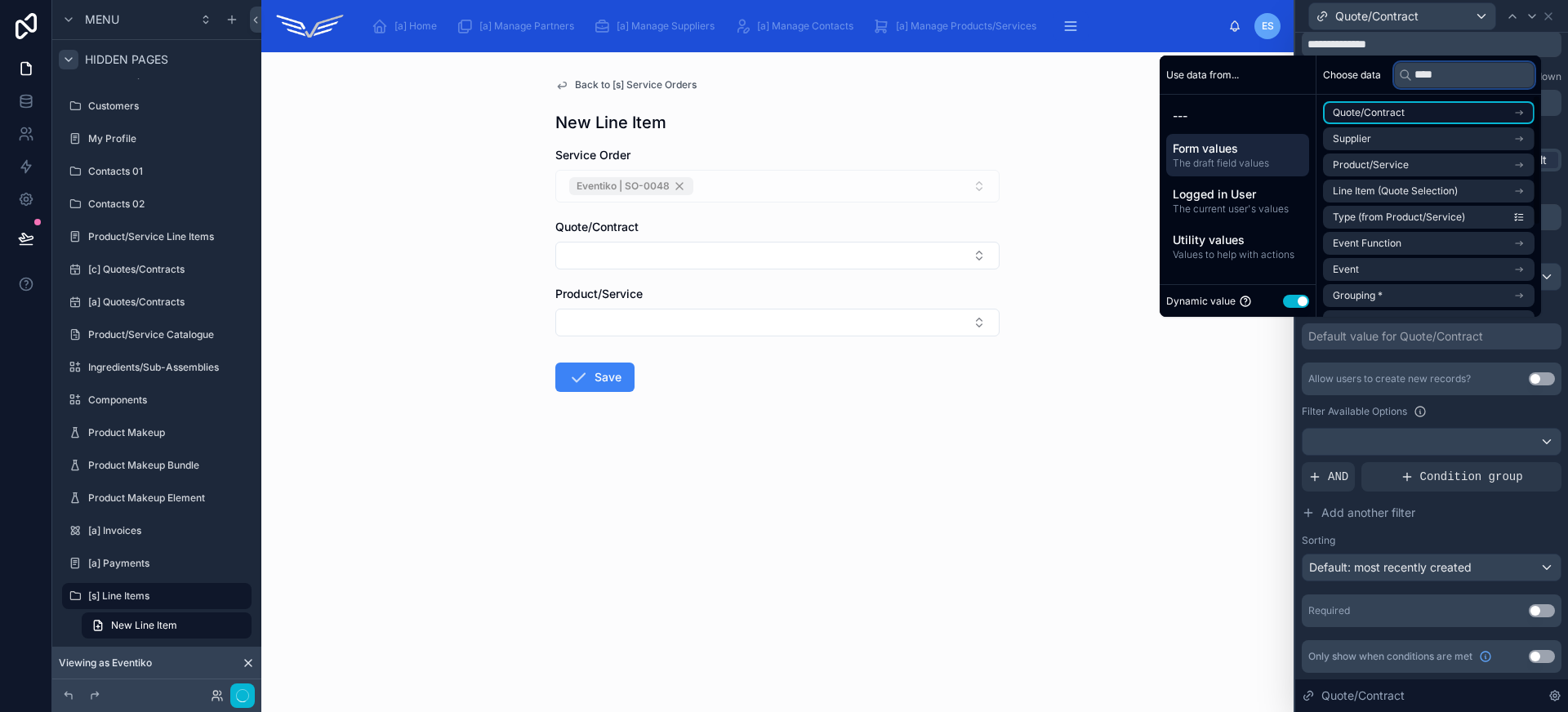
type input "****"
click at [1423, 119] on li "Quote/Contract" at bounding box center [1429, 113] width 211 height 23
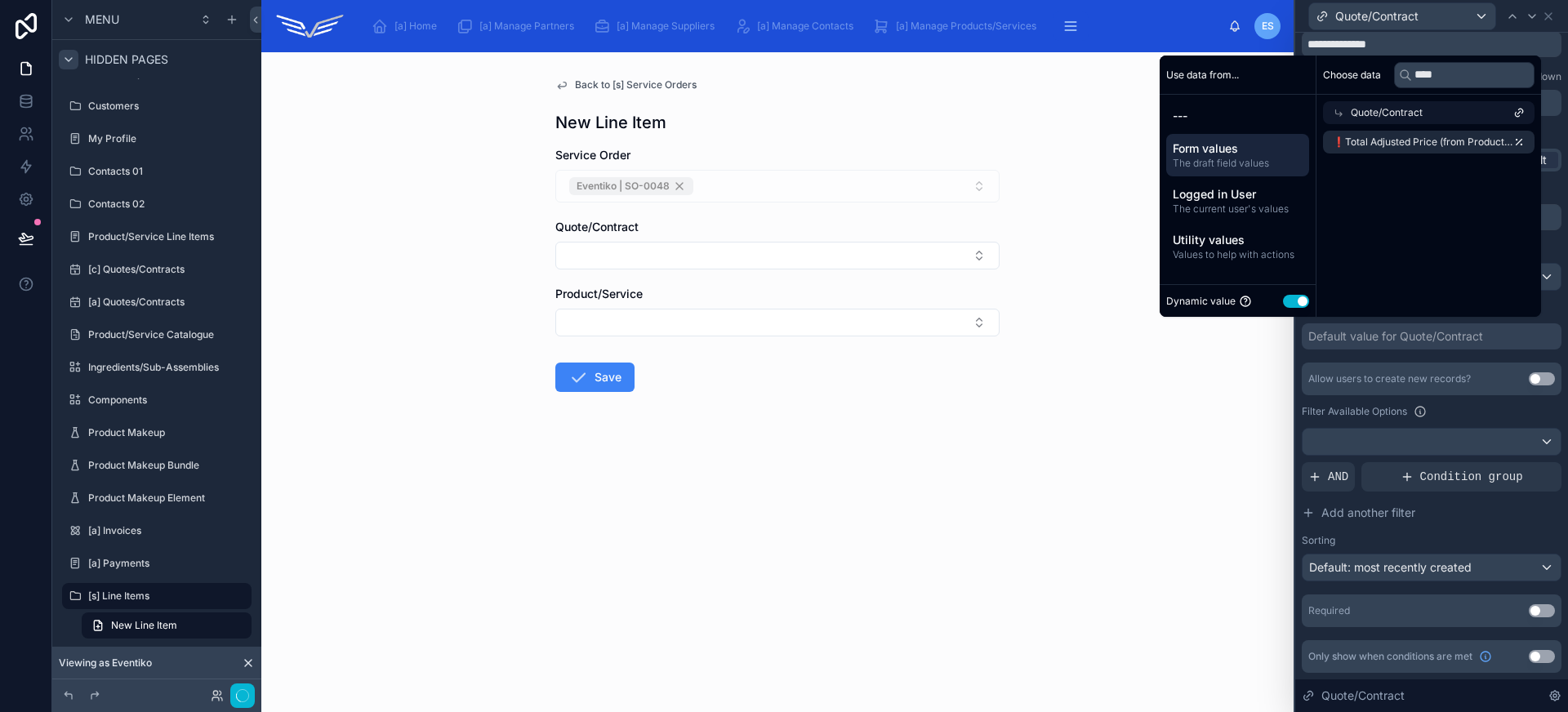
click at [1430, 221] on div "Choose data **** Quote/Contract ❗️Total Adjusted Price (from Product/Service Li…" at bounding box center [1429, 186] width 225 height 261
click at [1421, 110] on div "Quote/Contract" at bounding box center [1429, 113] width 211 height 23
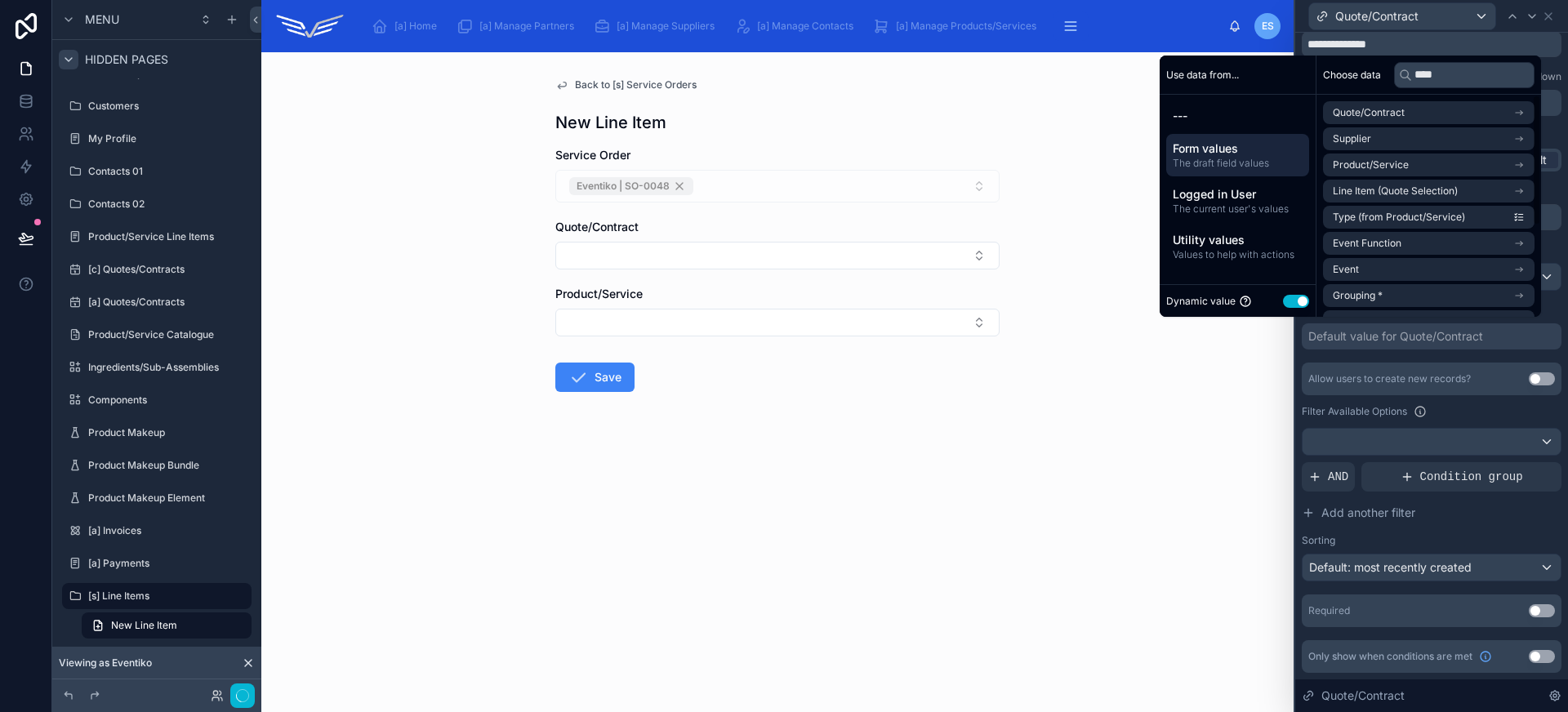
click at [1421, 110] on li "Quote/Contract" at bounding box center [1429, 113] width 211 height 23
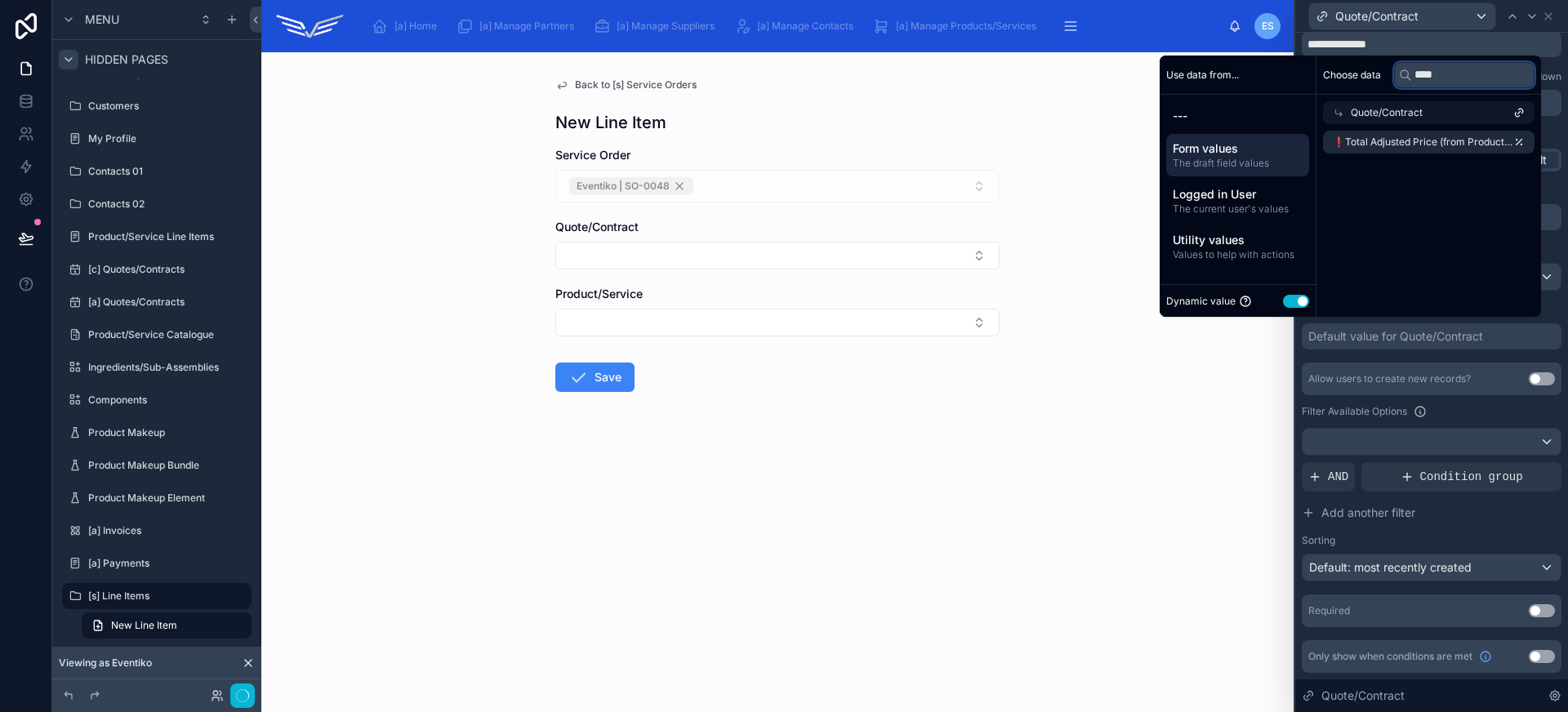
click at [1433, 67] on input "****" at bounding box center [1464, 75] width 140 height 26
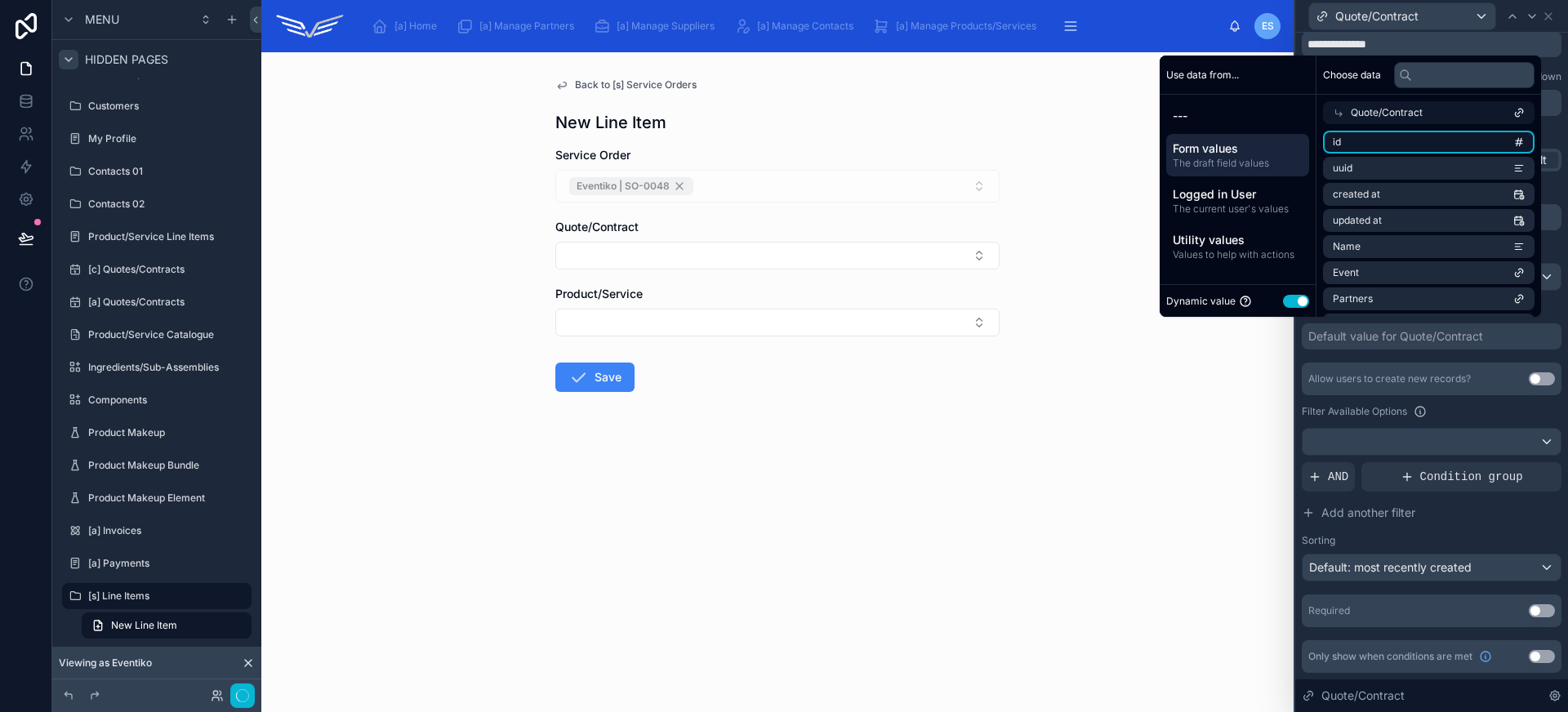
click at [1431, 147] on li "id" at bounding box center [1429, 142] width 211 height 23
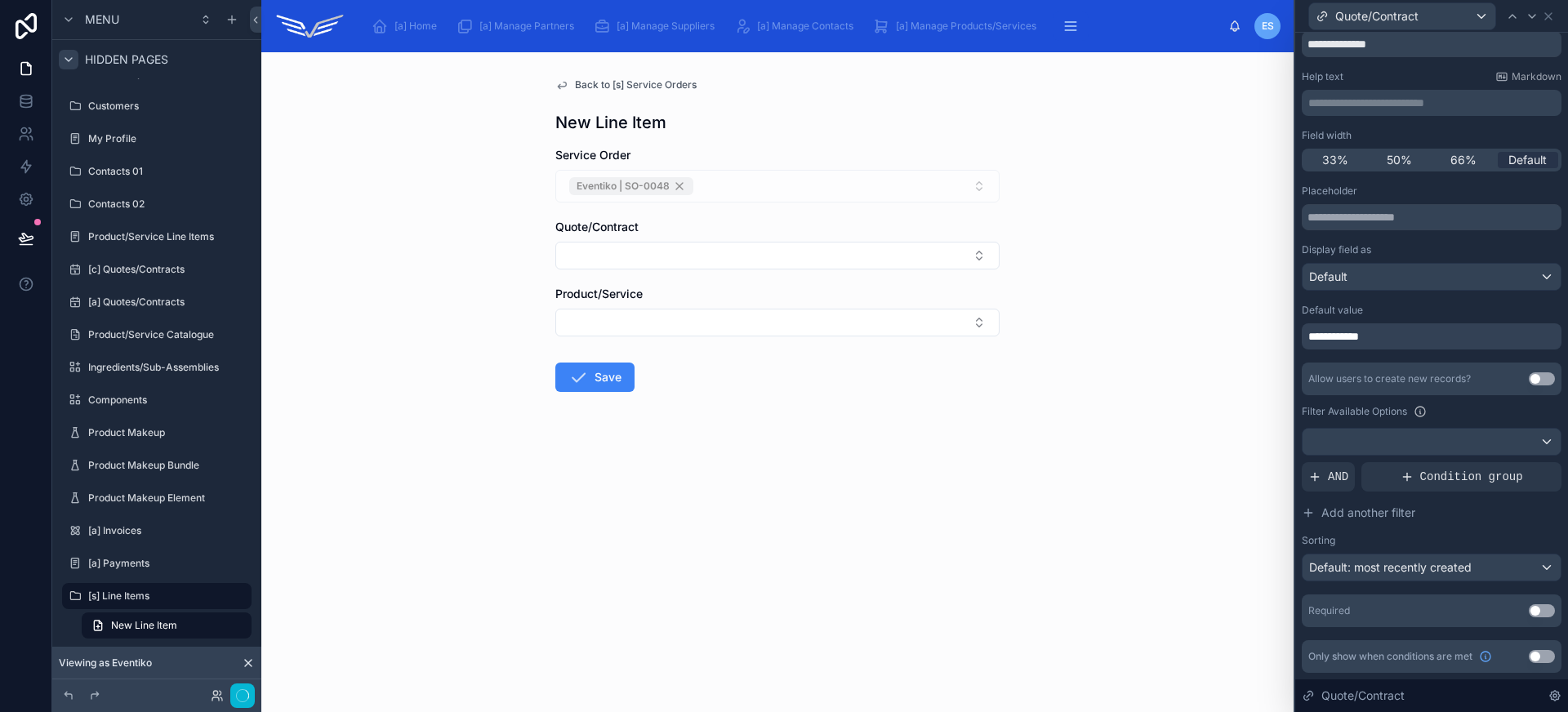
click at [1141, 368] on div "Back to [s] Service Orders New Line Item Service Order Eventiko | SO-0048 Quote…" at bounding box center [777, 382] width 1032 height 660
click at [1369, 331] on span "**********" at bounding box center [1339, 336] width 61 height 16
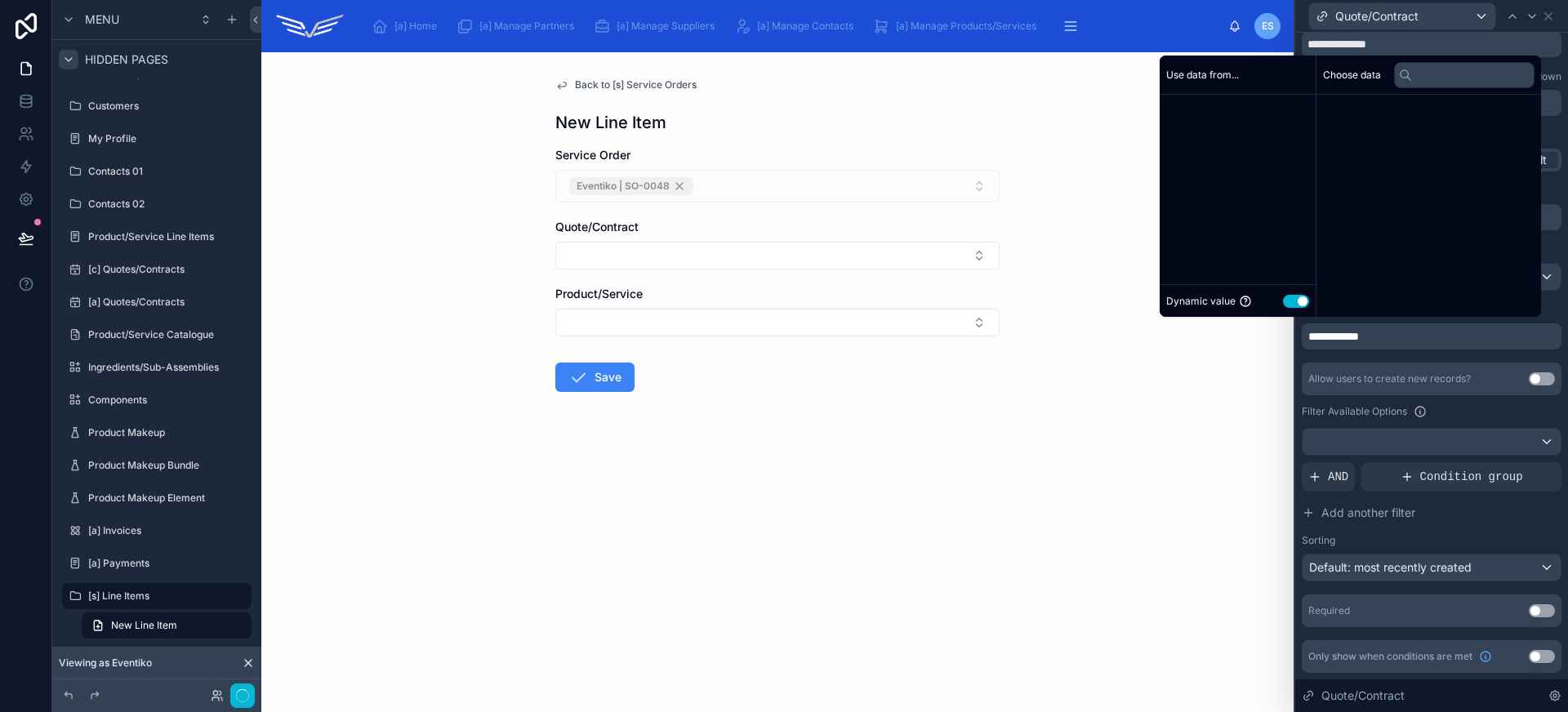
click at [1369, 331] on span "**********" at bounding box center [1339, 336] width 61 height 16
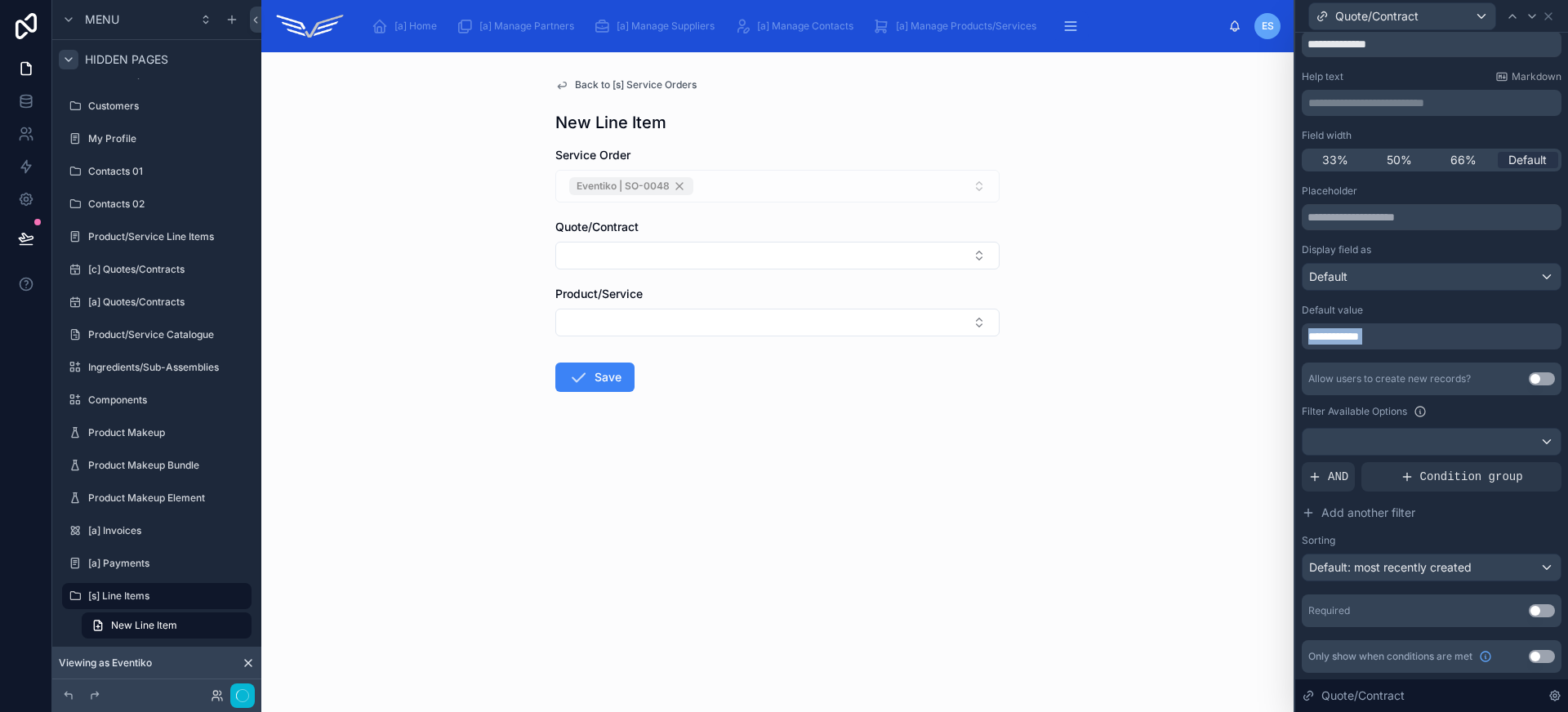
click at [1369, 331] on span "**********" at bounding box center [1339, 336] width 61 height 16
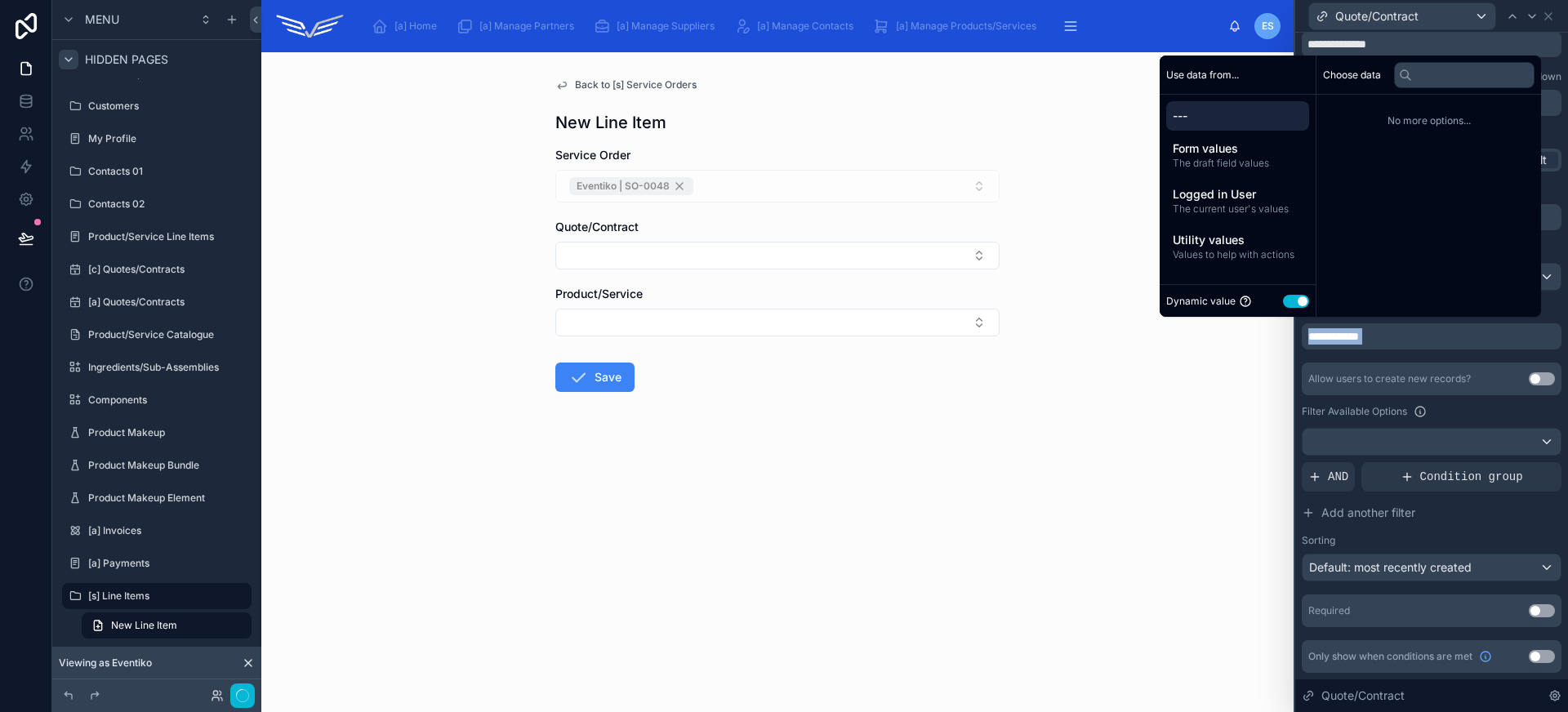
click at [1393, 346] on div "**********" at bounding box center [1431, 336] width 259 height 26
click at [1387, 337] on div "**********" at bounding box center [1431, 336] width 259 height 26
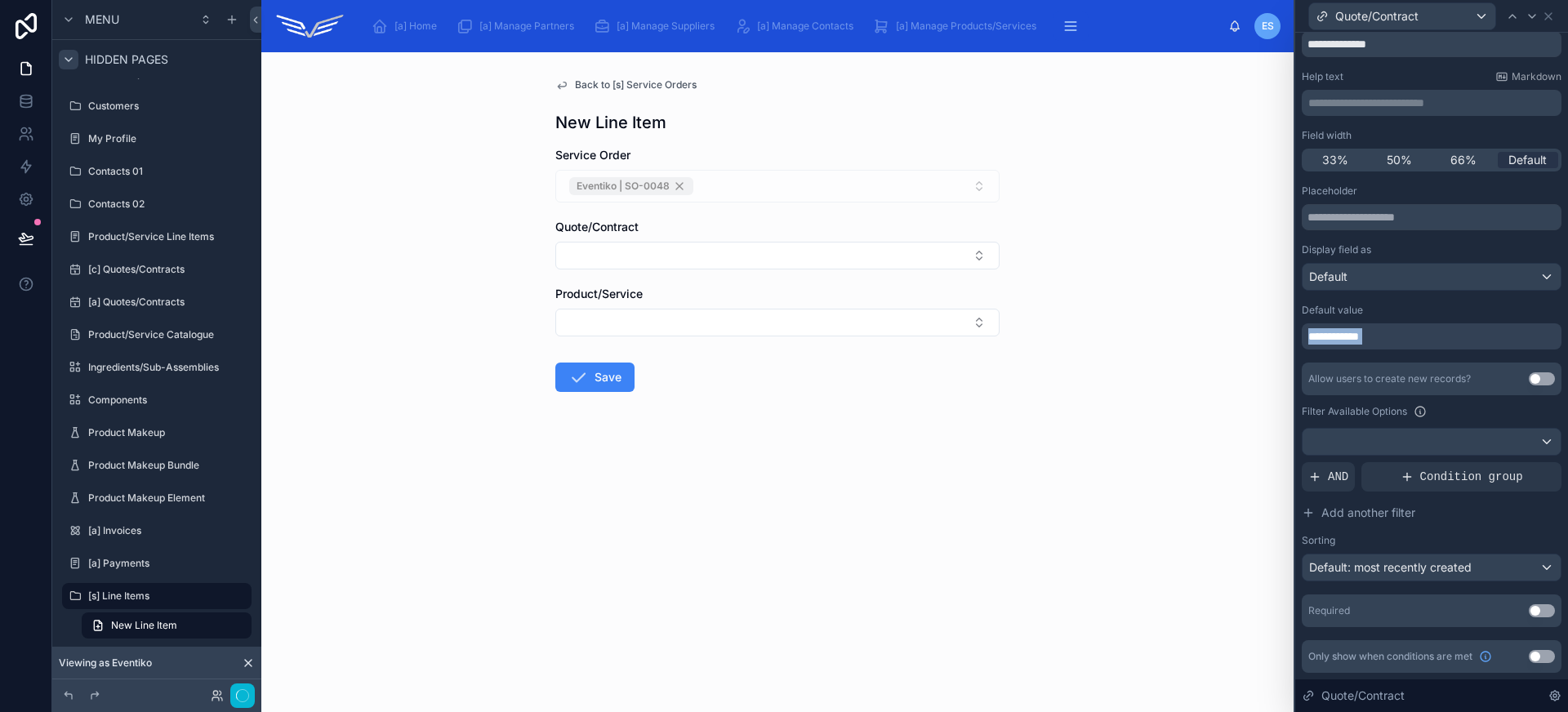
click at [1387, 337] on div "**********" at bounding box center [1431, 336] width 259 height 26
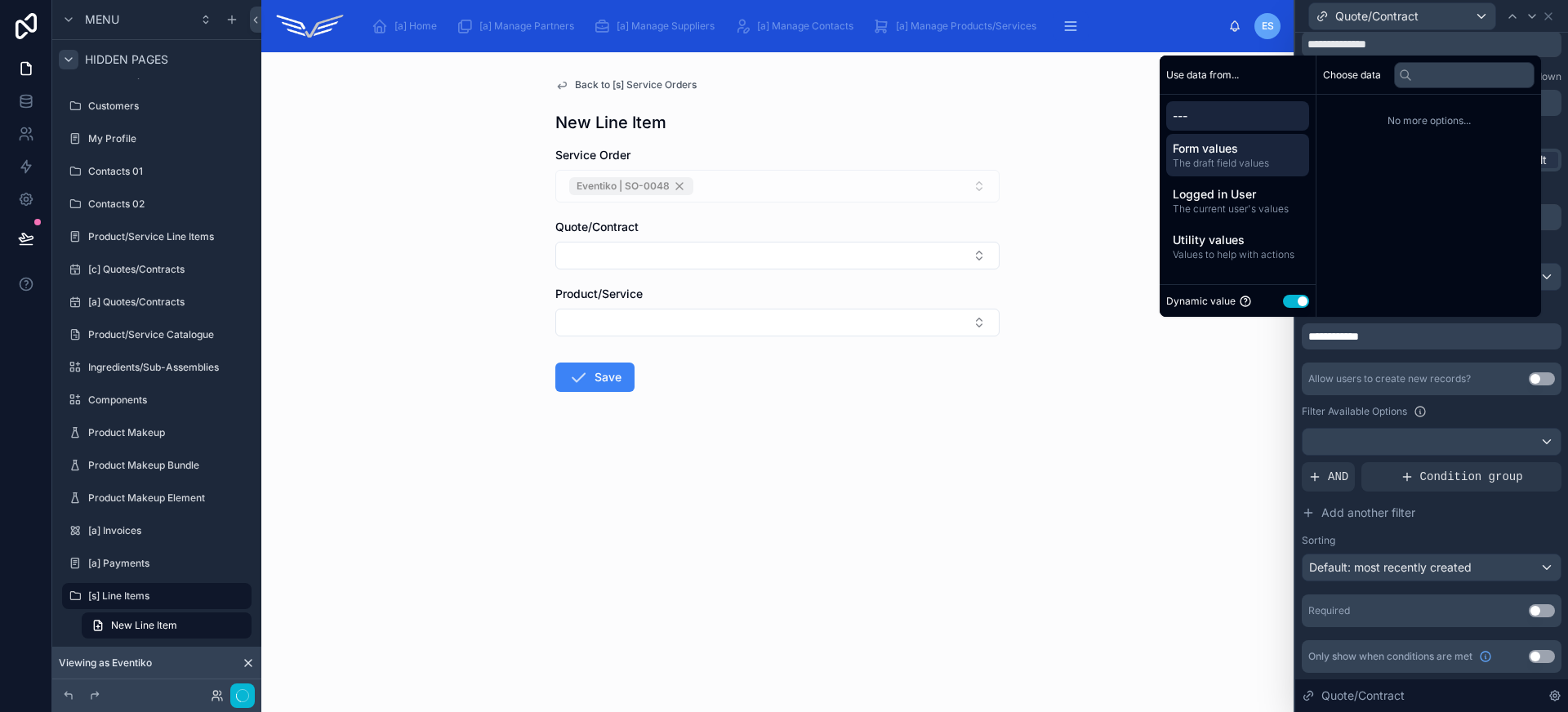
click at [1255, 165] on span "The draft field values" at bounding box center [1238, 162] width 130 height 13
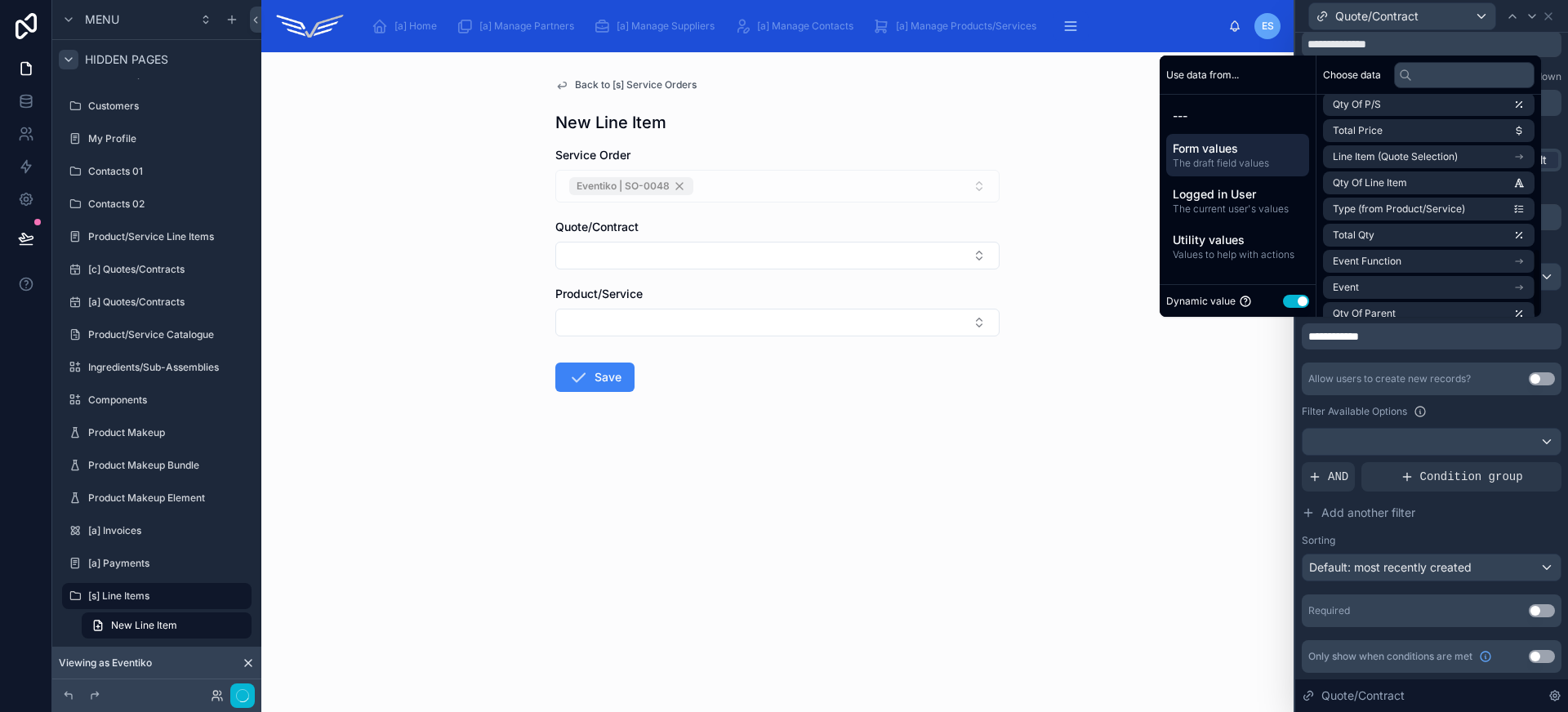
scroll to position [493, 0]
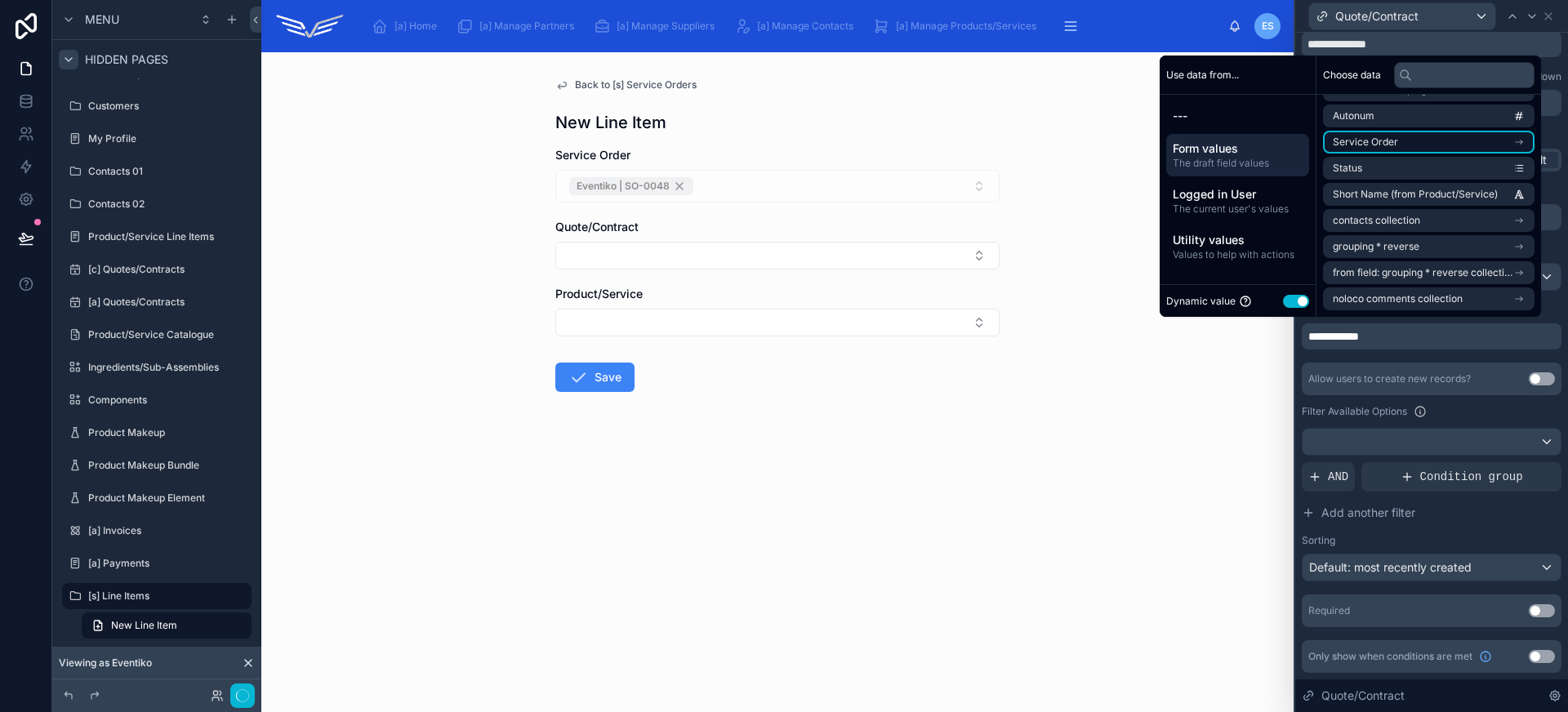
click at [1442, 143] on li "Service Order" at bounding box center [1429, 142] width 211 height 23
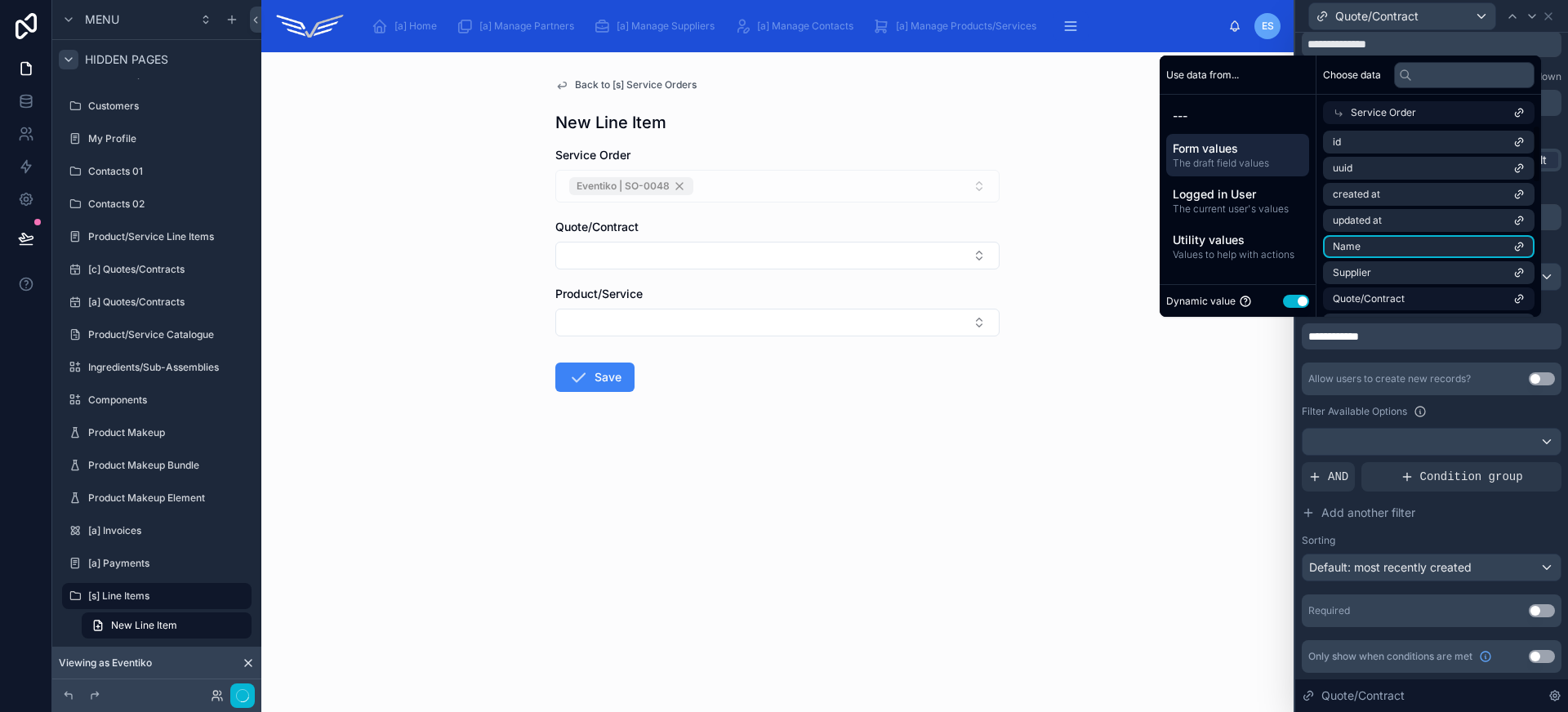
scroll to position [31, 0]
click at [1420, 269] on li "Quote/Contract" at bounding box center [1429, 268] width 211 height 23
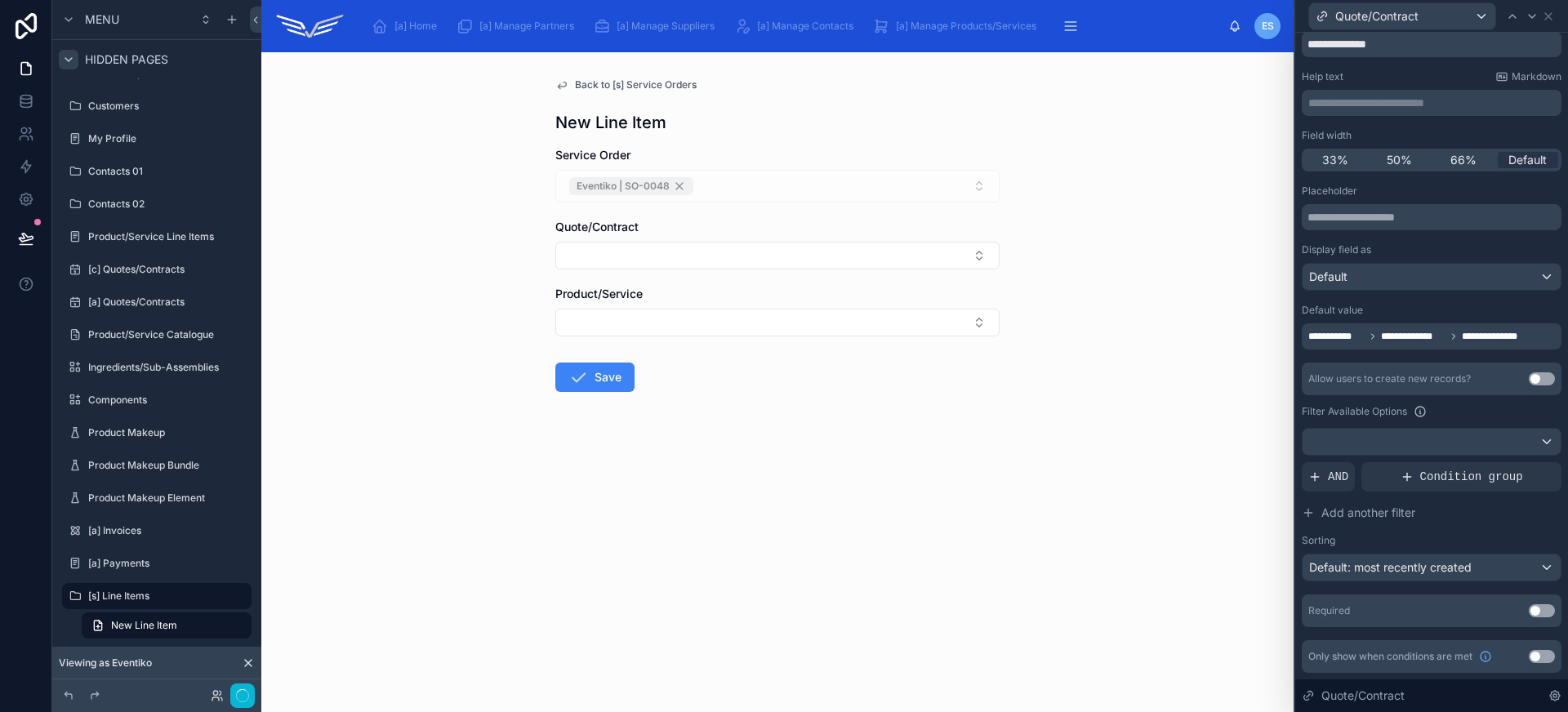
click at [1126, 425] on div "Back to [s] Service Orders New Line Item Service Order Eventiko | SO-0048 Quote…" at bounding box center [777, 382] width 1032 height 660
click at [599, 86] on span "Back to [s] Service Orders" at bounding box center [635, 84] width 122 height 13
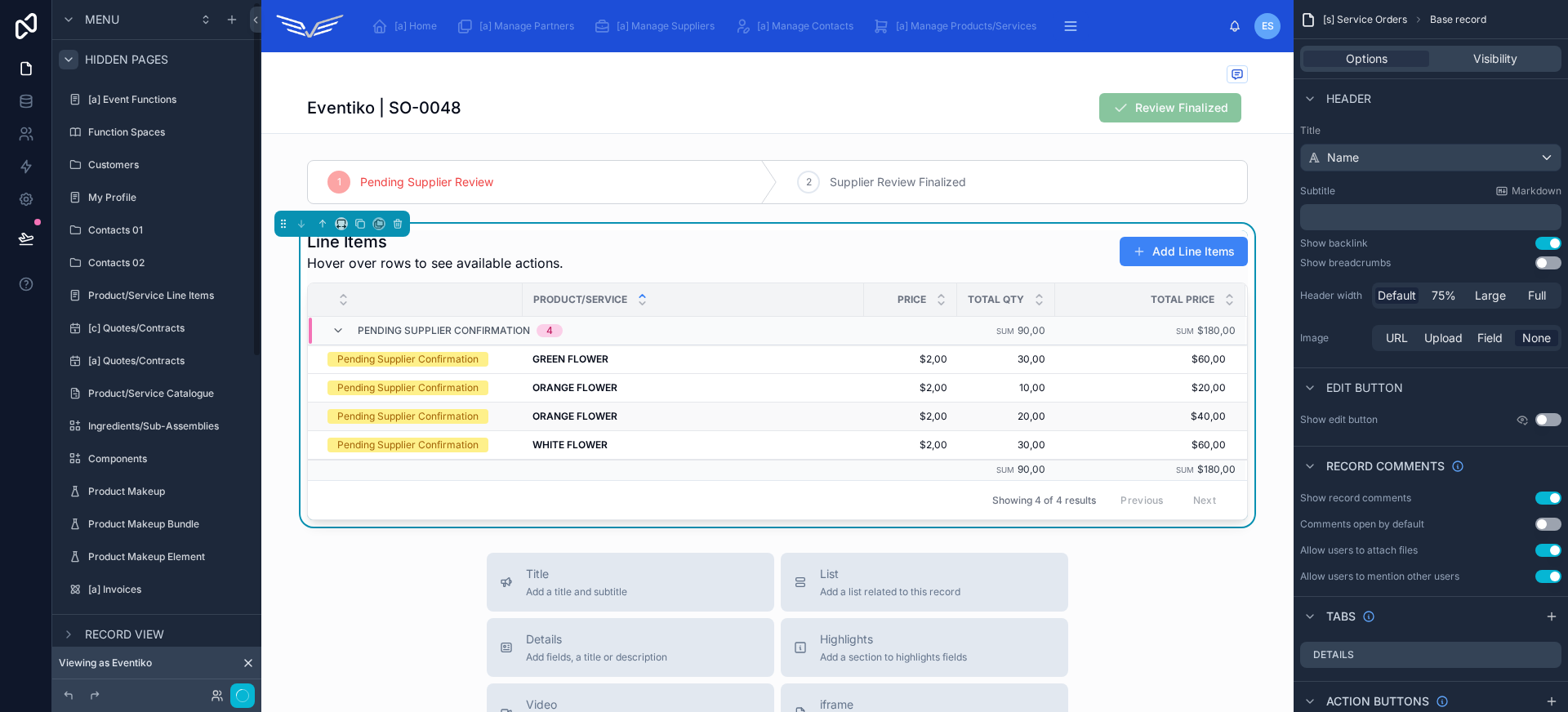
scroll to position [4, 0]
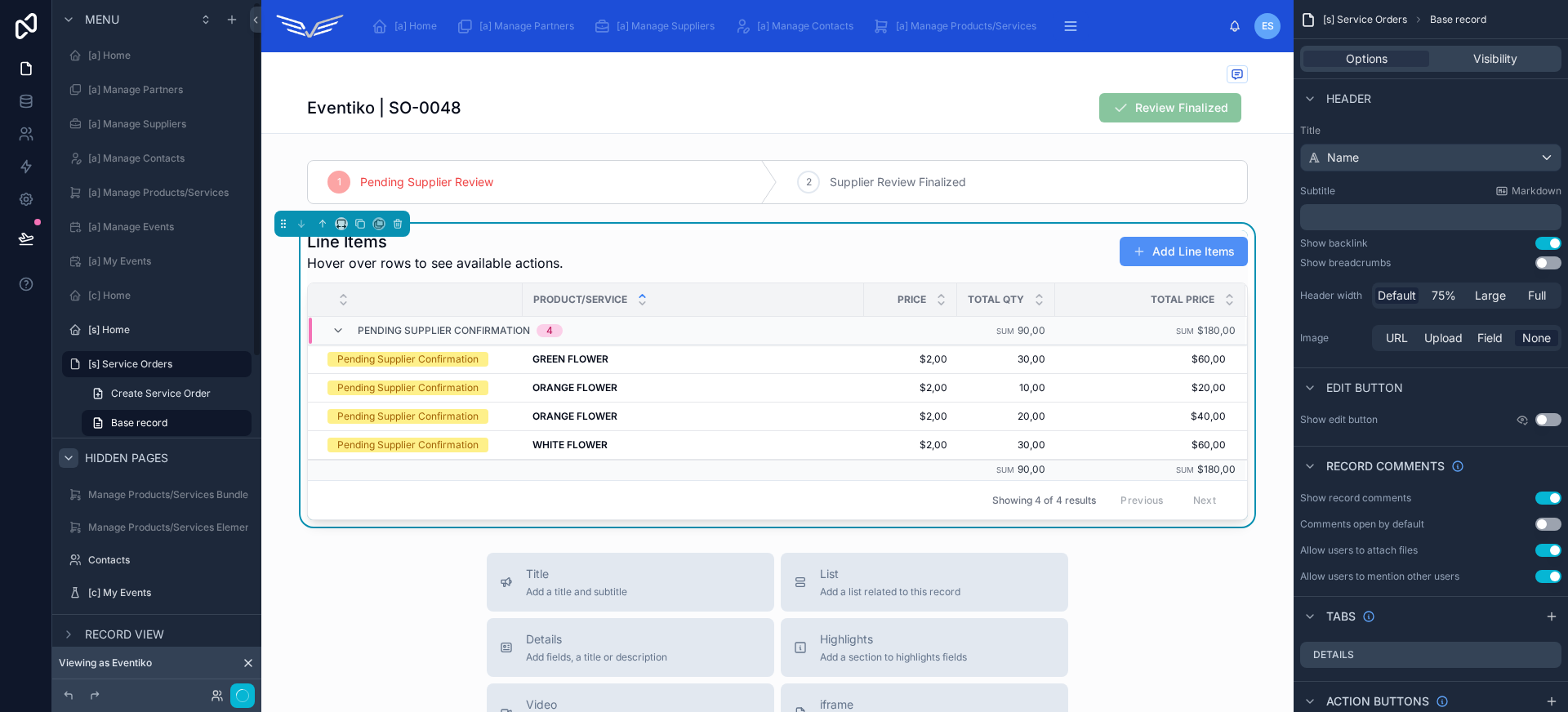
click at [1202, 245] on button "Add Line Items" at bounding box center [1183, 251] width 128 height 29
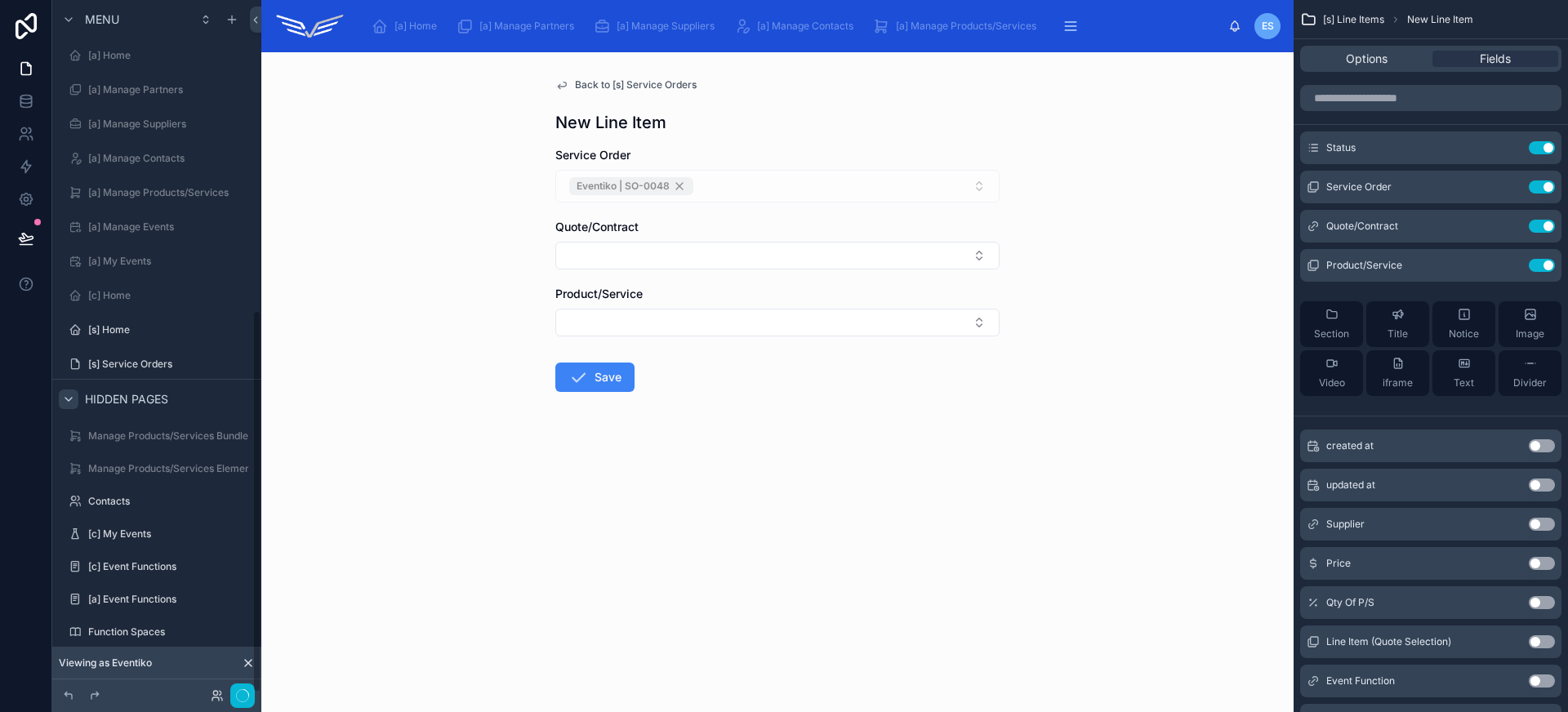
scroll to position [561, 0]
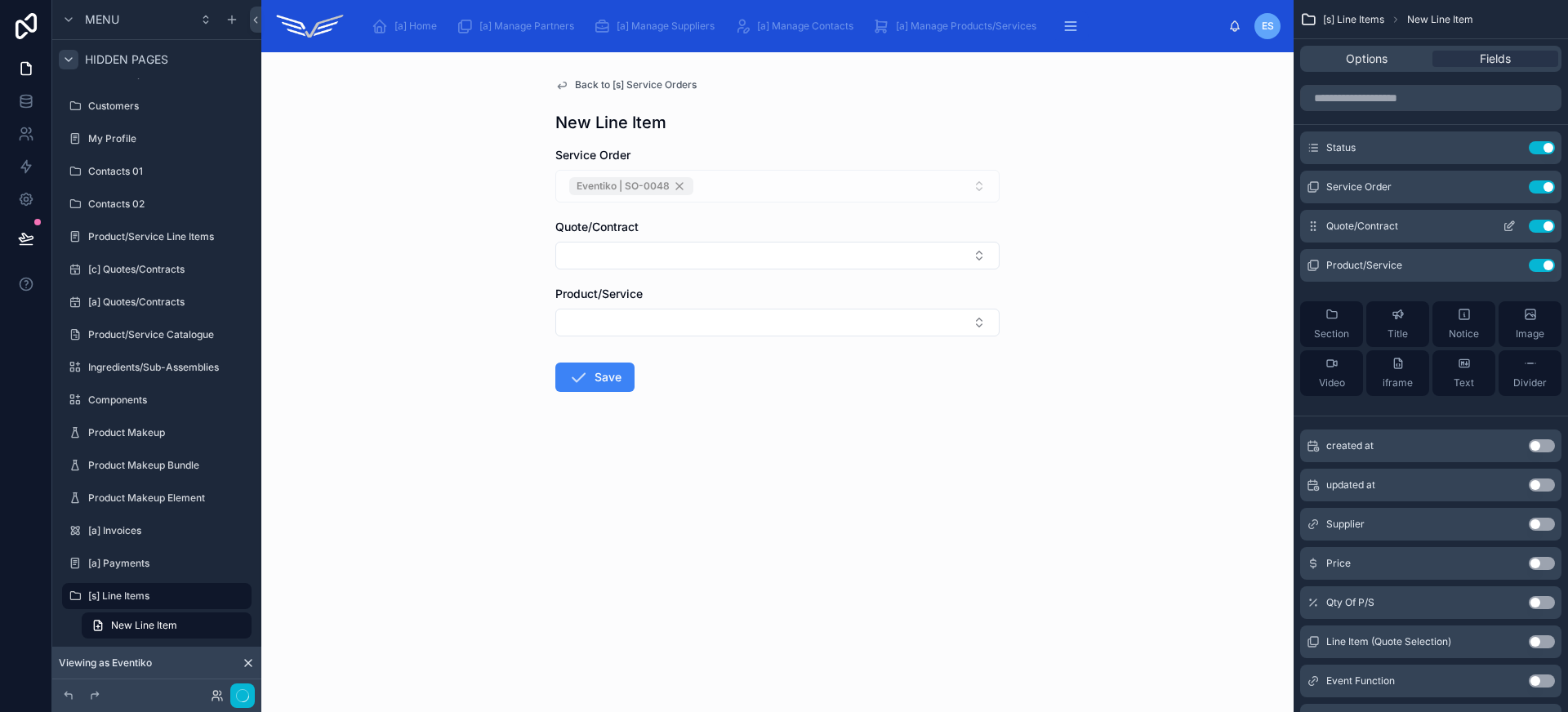
click at [1511, 225] on icon "scrollable content" at bounding box center [1510, 224] width 6 height 6
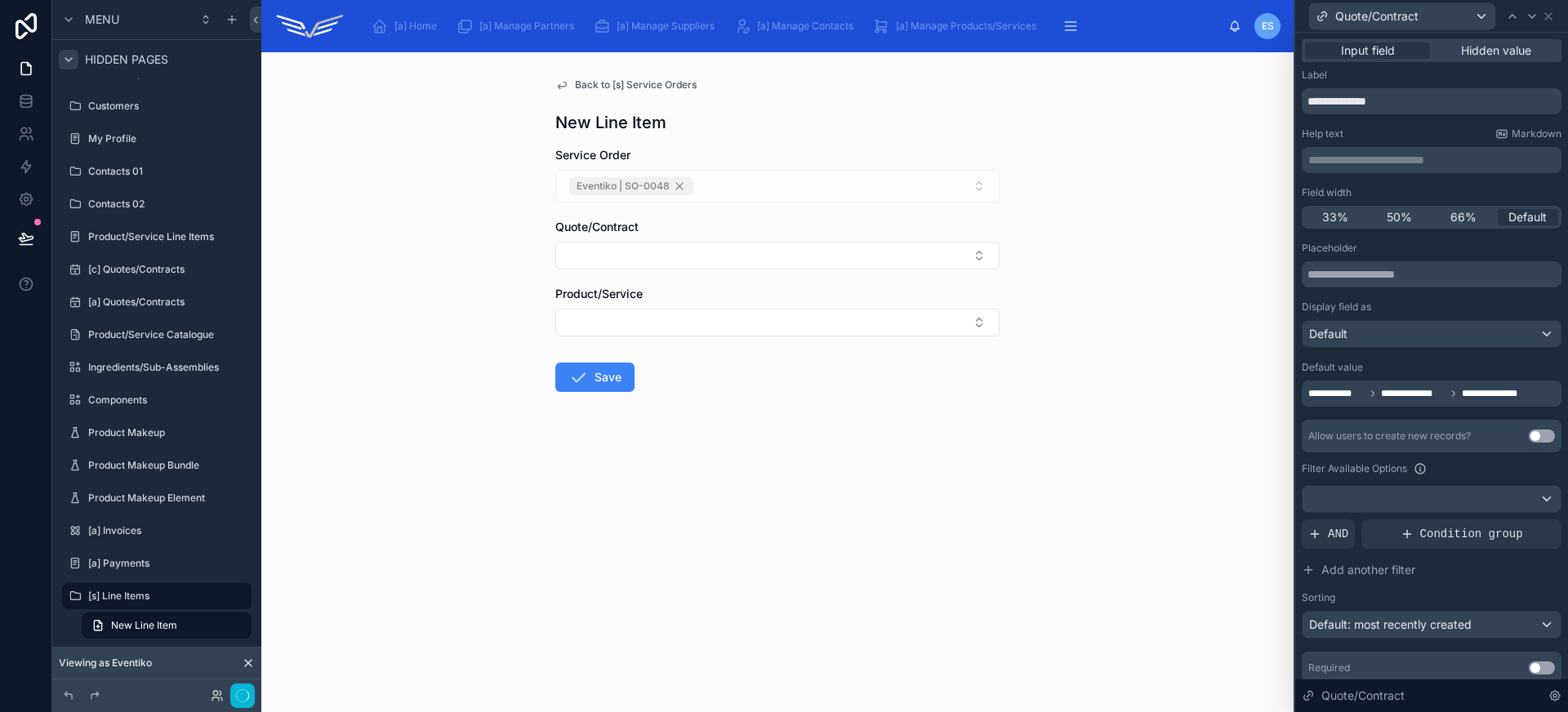
click at [1447, 398] on span "**********" at bounding box center [1421, 393] width 225 height 13
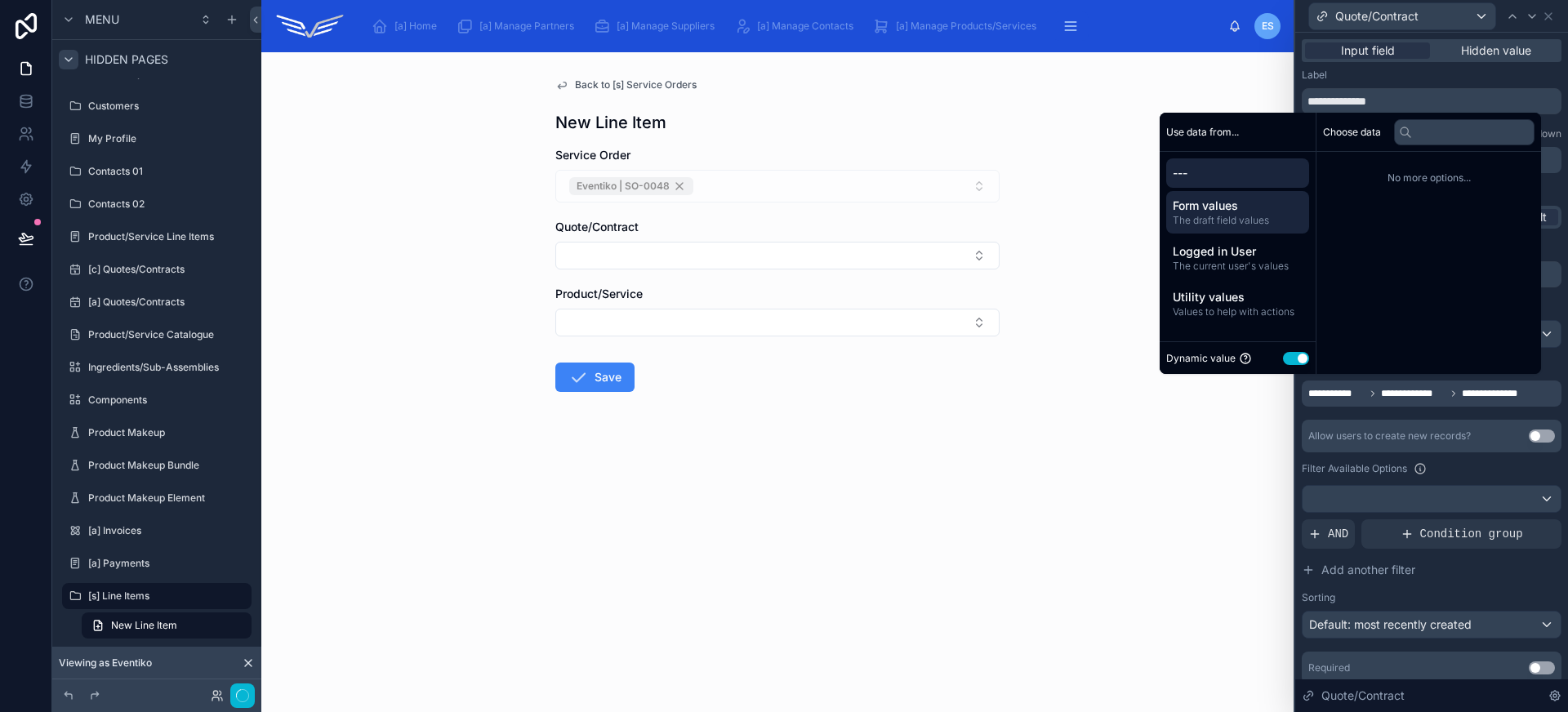
click at [1237, 219] on span "The draft field values" at bounding box center [1238, 220] width 130 height 13
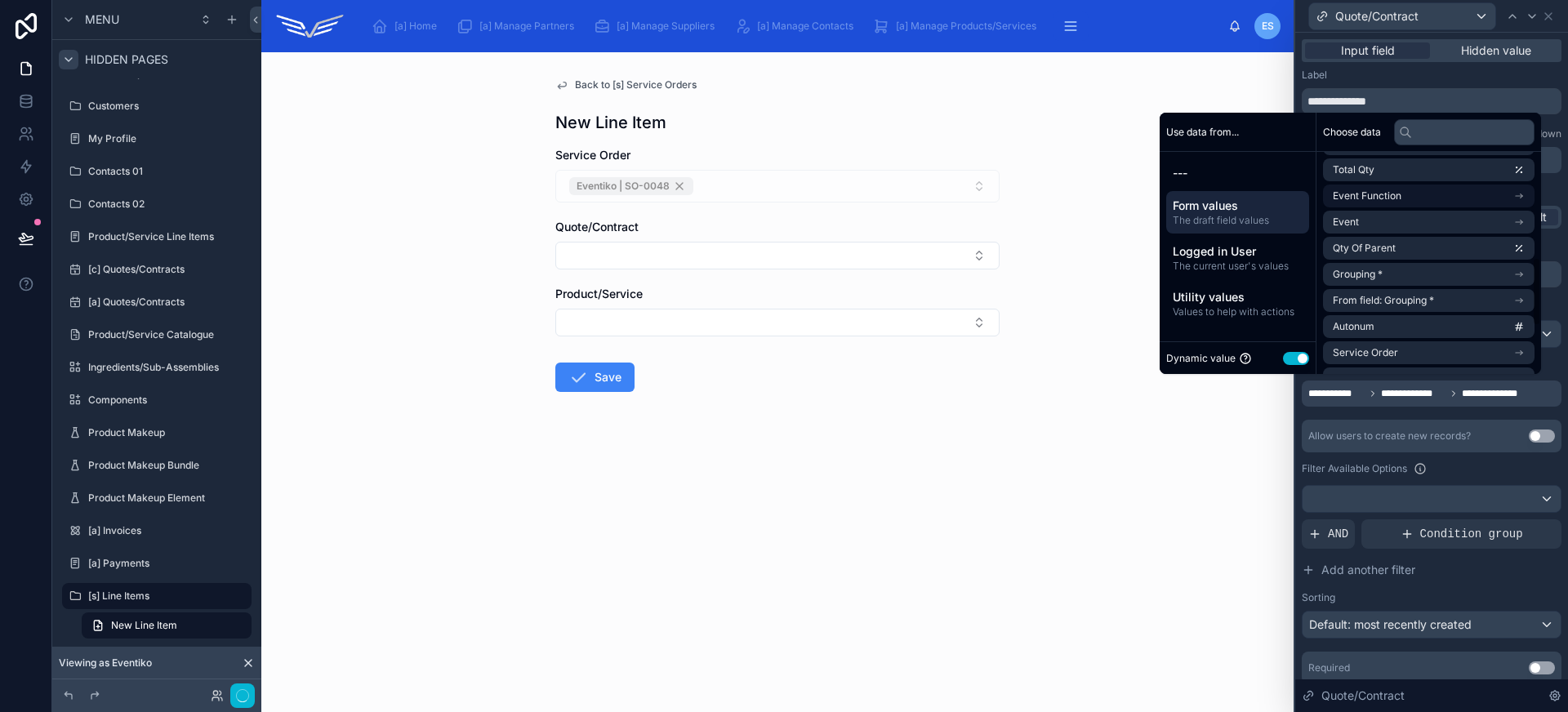
scroll to position [493, 0]
click at [1230, 206] on span "Form values" at bounding box center [1238, 205] width 130 height 16
click at [1197, 415] on div "Back to [s] Service Orders New Line Item Service Order Eventiko | SO-0048 Quote…" at bounding box center [777, 382] width 1032 height 660
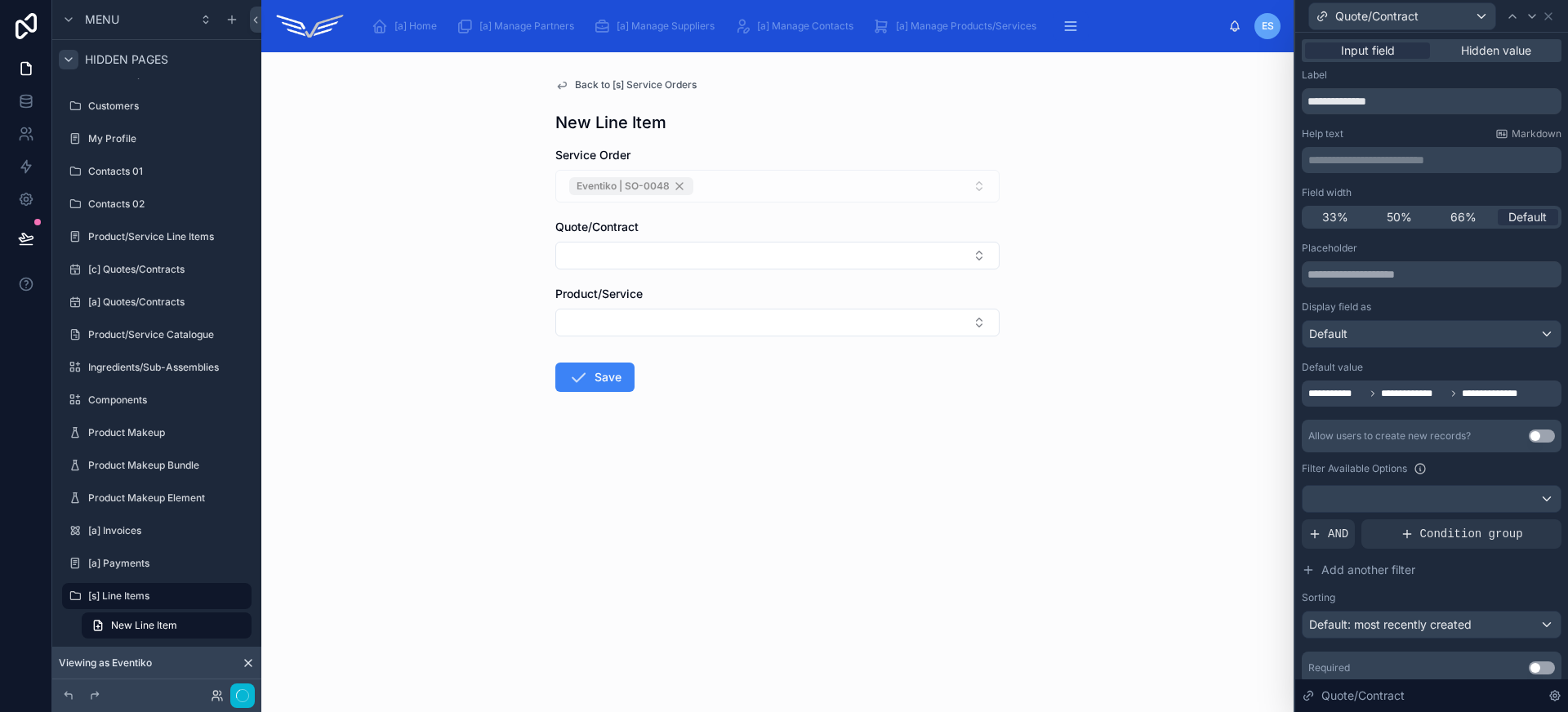
click at [1389, 389] on span "**********" at bounding box center [1413, 393] width 65 height 13
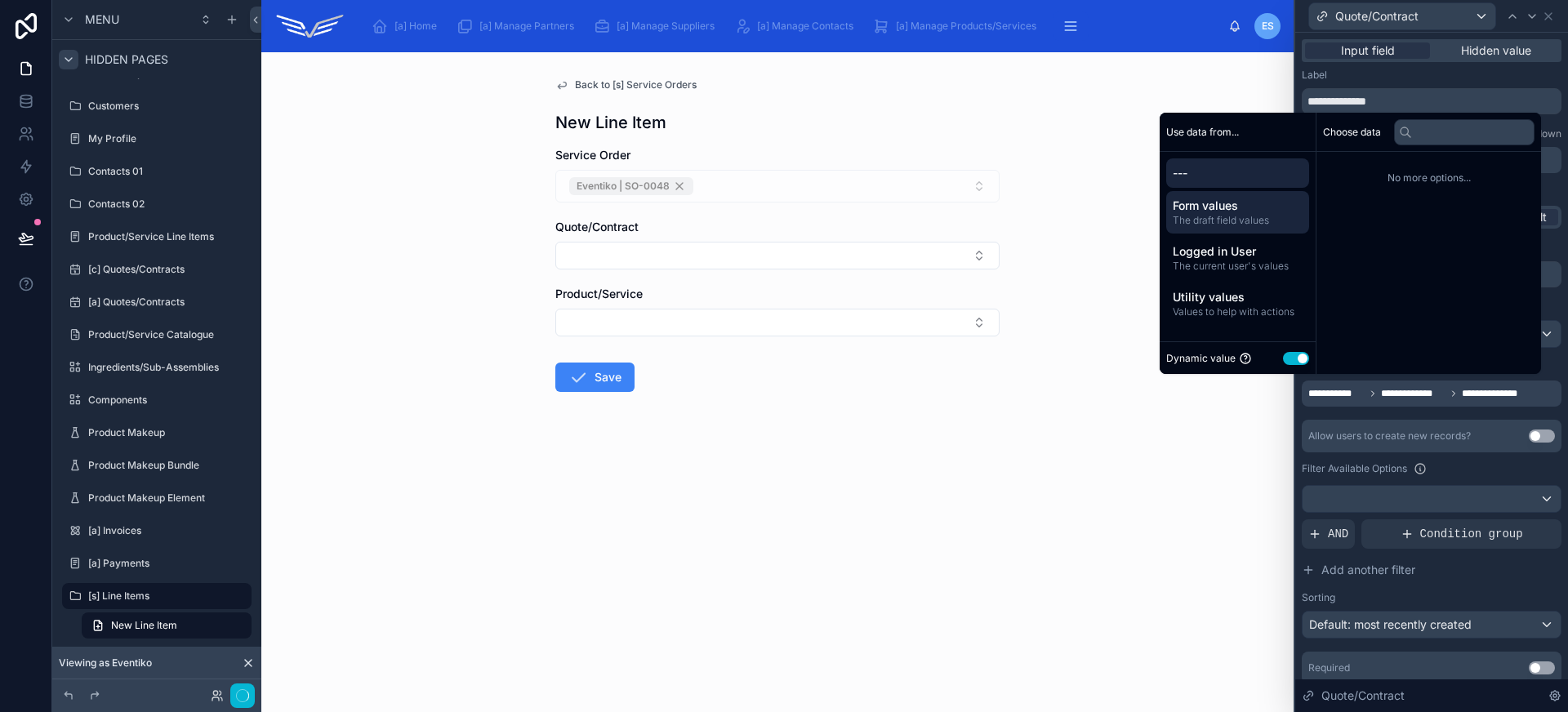
click at [1248, 220] on span "The draft field values" at bounding box center [1238, 220] width 130 height 13
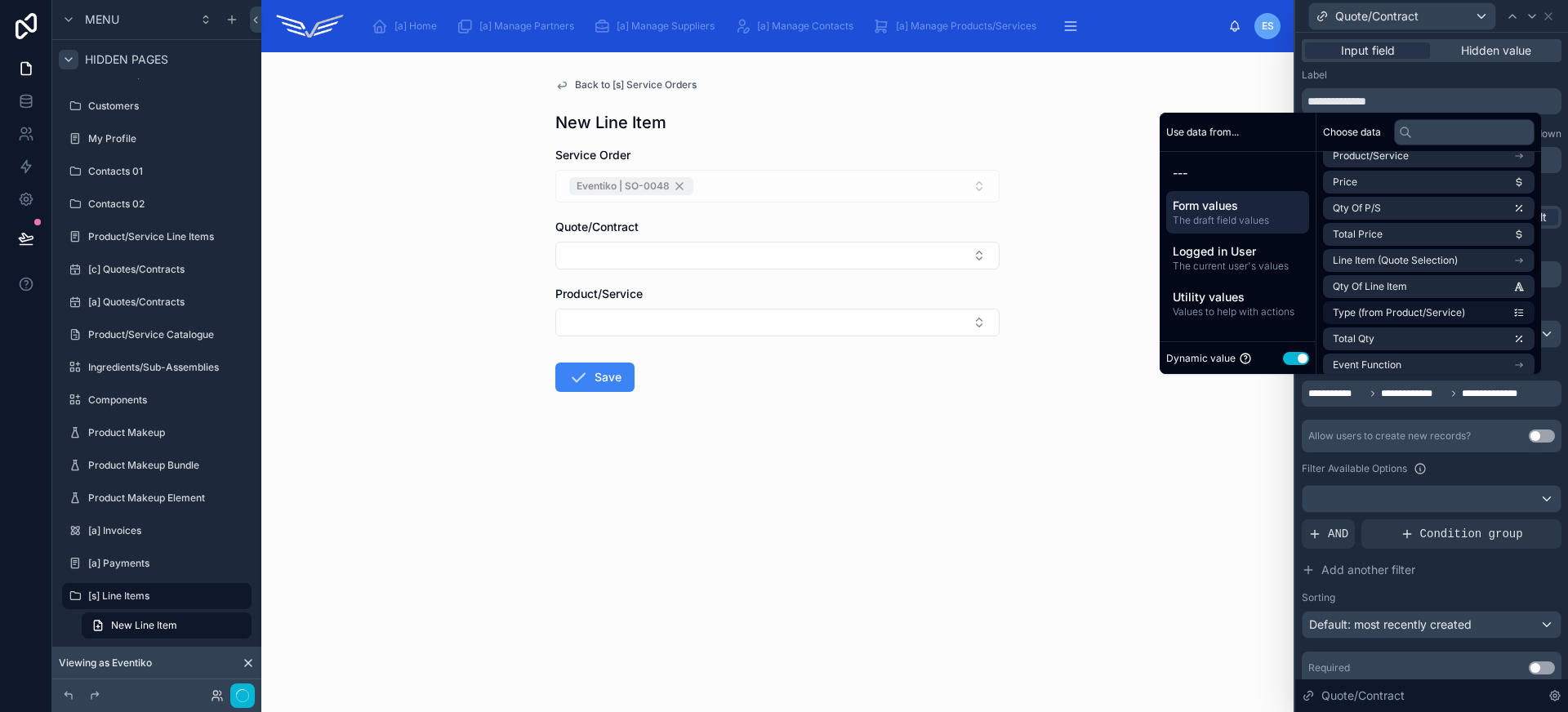
scroll to position [169, 0]
click at [1448, 266] on span "Line Item (Quote Selection)" at bounding box center [1395, 262] width 125 height 13
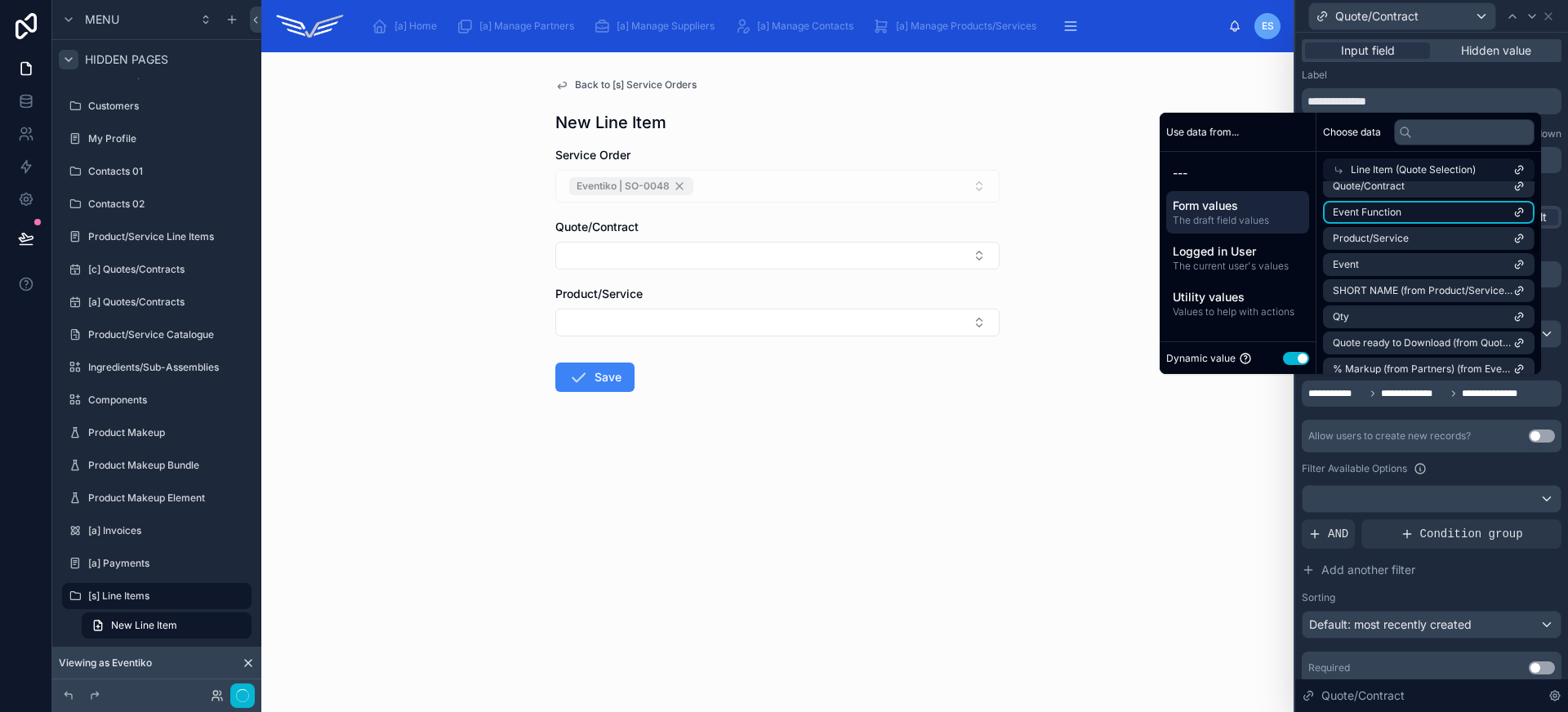
scroll to position [143, 0]
click at [1442, 192] on li "Quote/Contract" at bounding box center [1429, 187] width 211 height 23
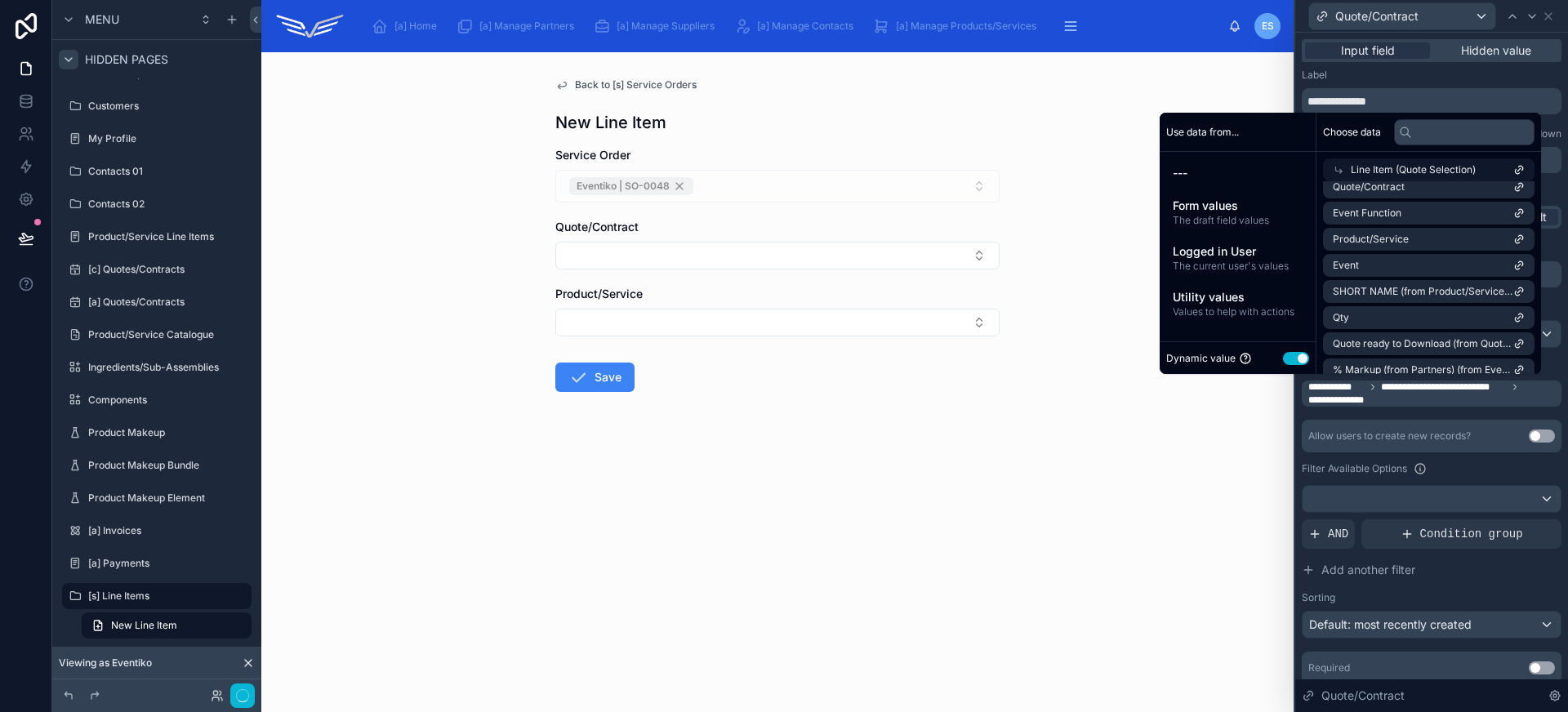
click at [1122, 494] on div "Back to [s] Service Orders New Line Item Service Order Eventiko | SO-0048 Quote…" at bounding box center [777, 382] width 1032 height 660
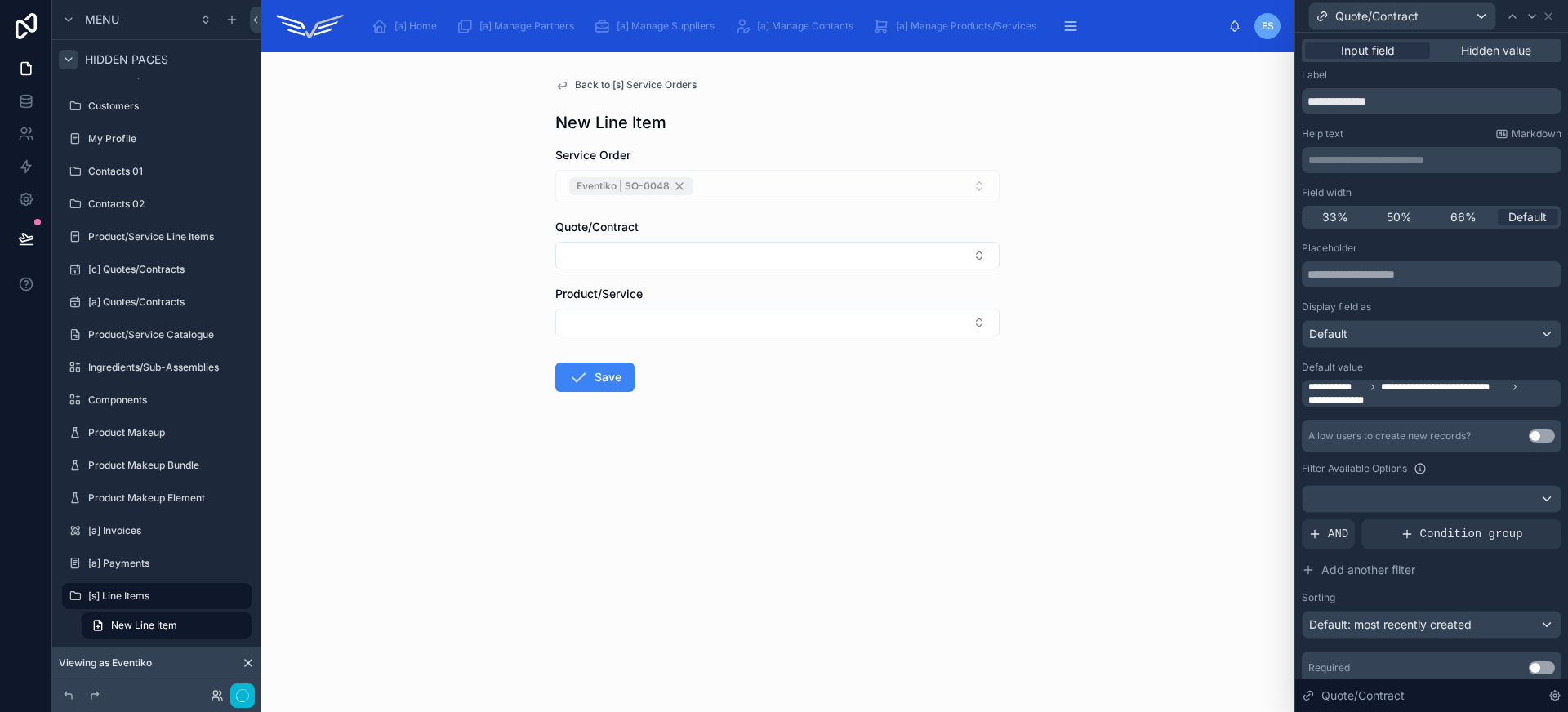
click at [636, 83] on span "Back to [s] Service Orders" at bounding box center [635, 84] width 122 height 13
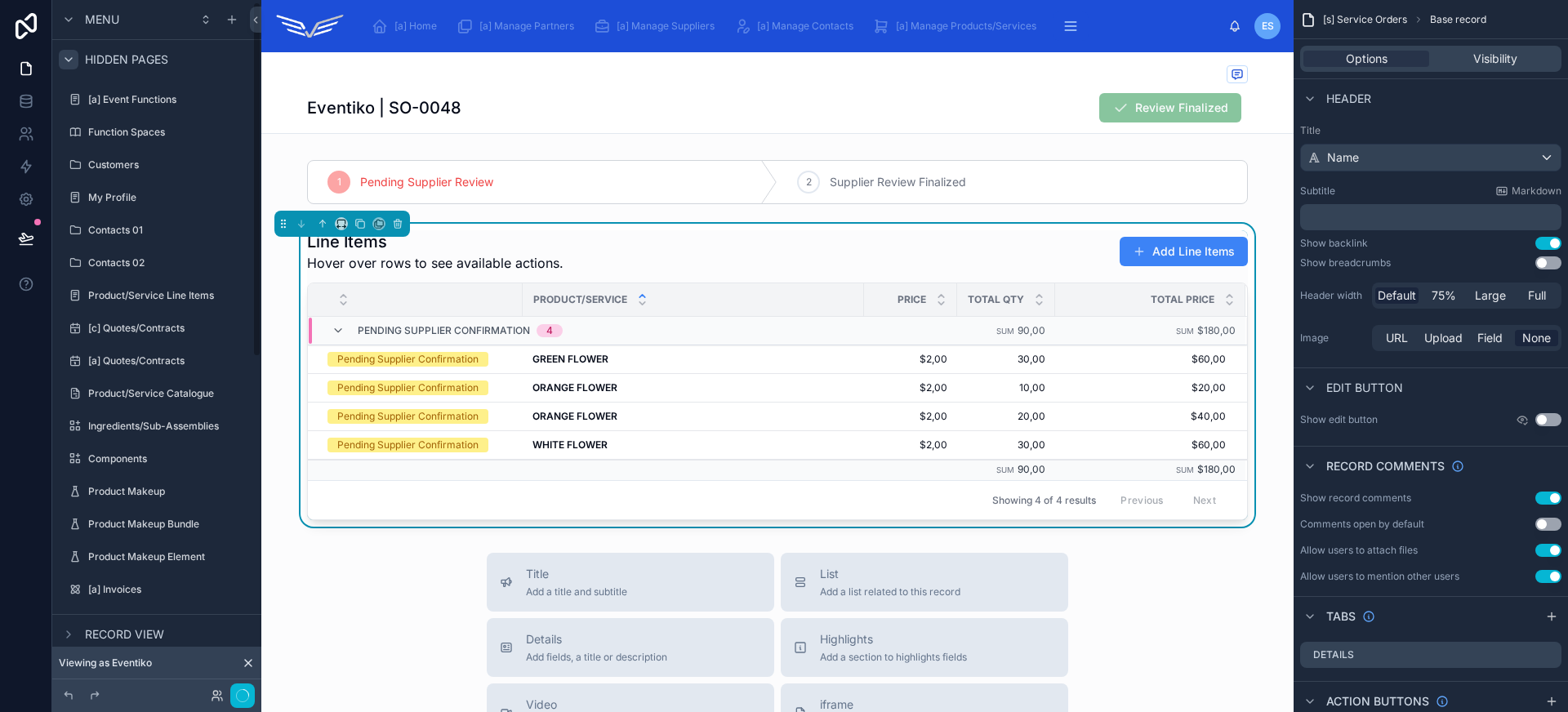
scroll to position [4, 0]
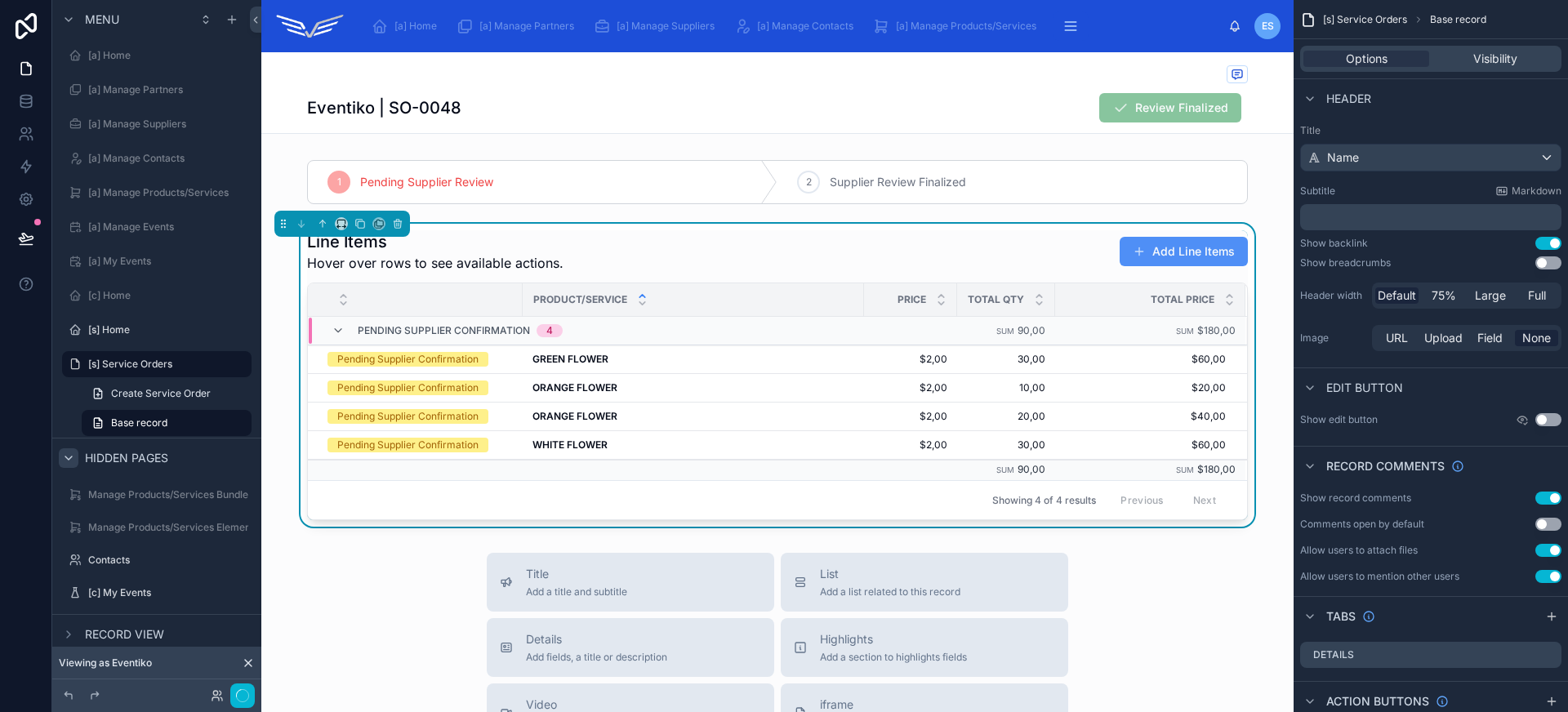
click at [1164, 244] on button "Add Line Items" at bounding box center [1183, 251] width 128 height 29
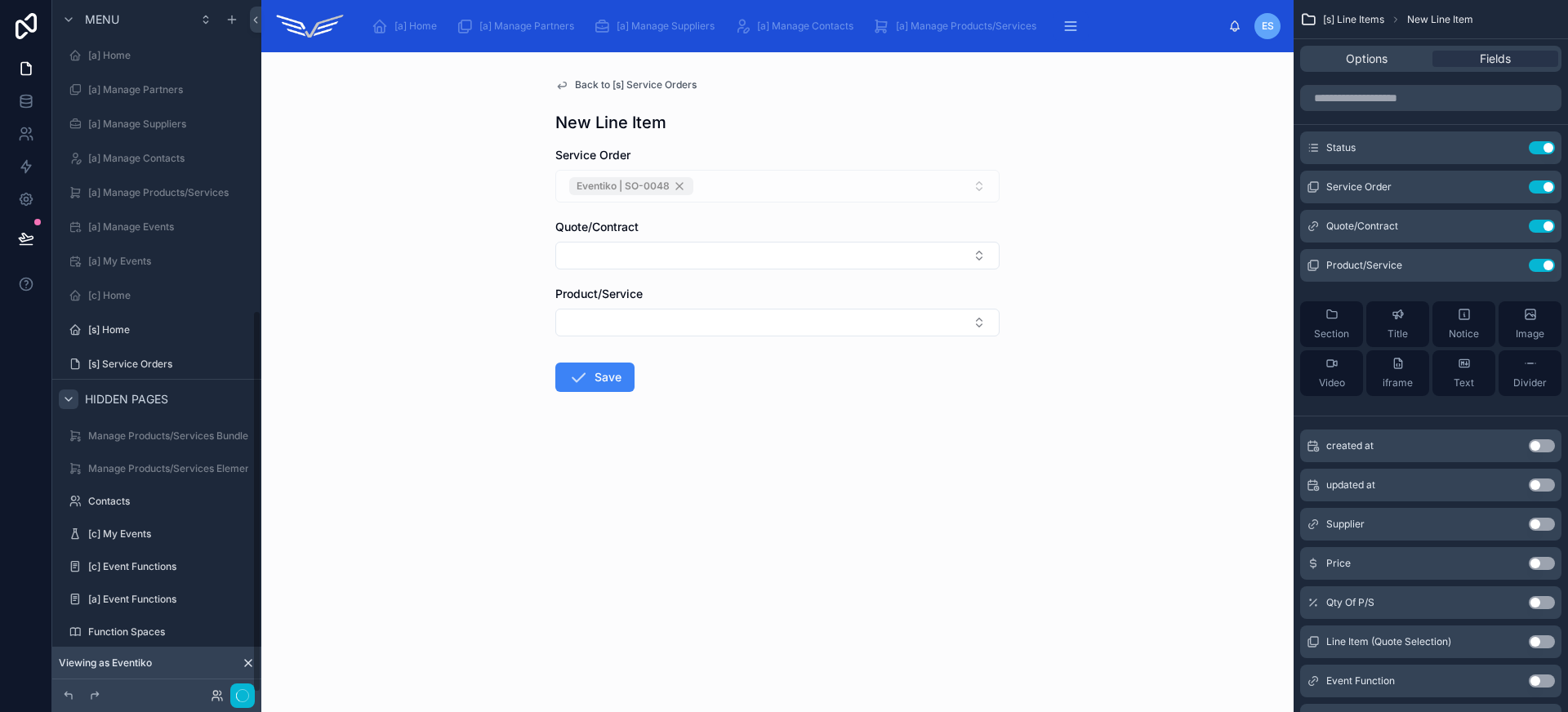
scroll to position [561, 0]
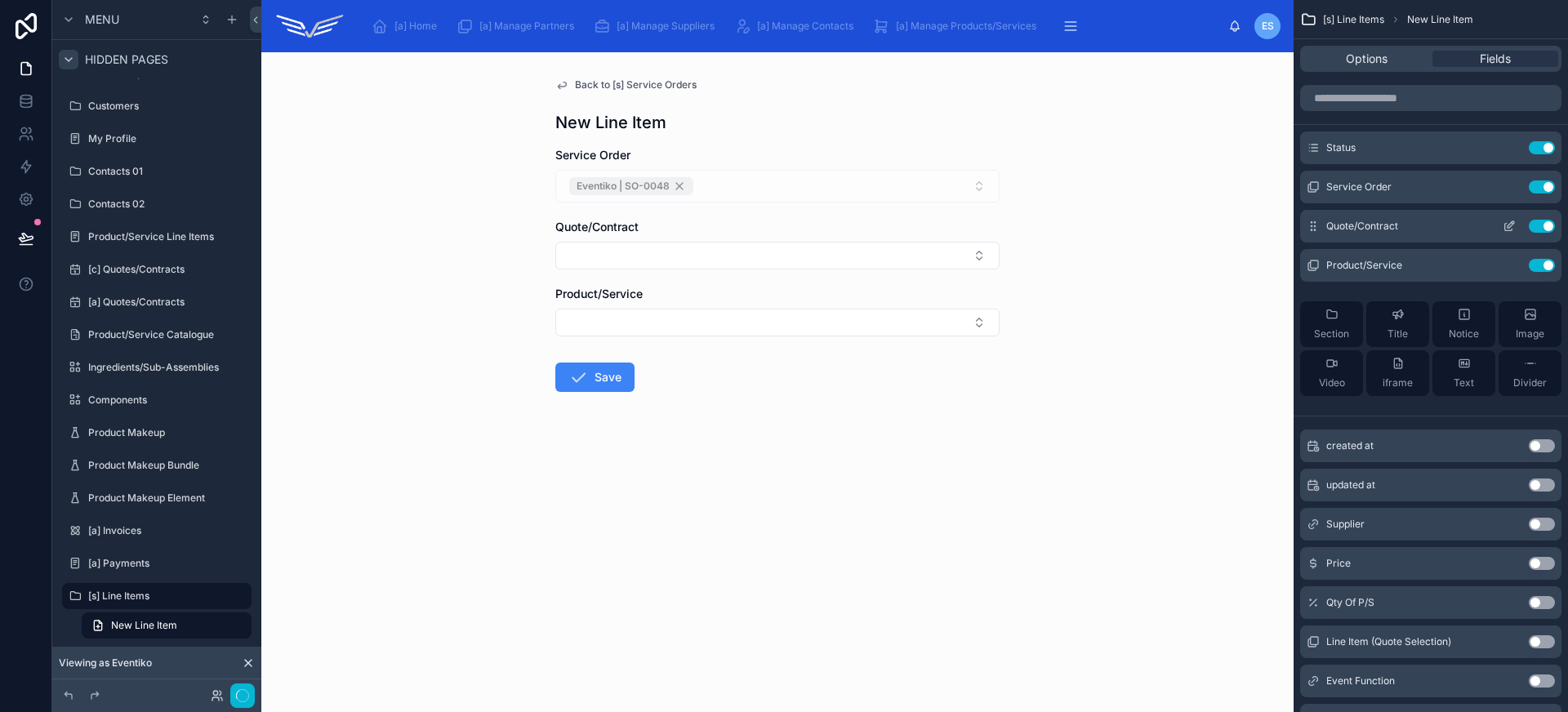
click at [1530, 225] on button "Use setting" at bounding box center [1541, 225] width 26 height 13
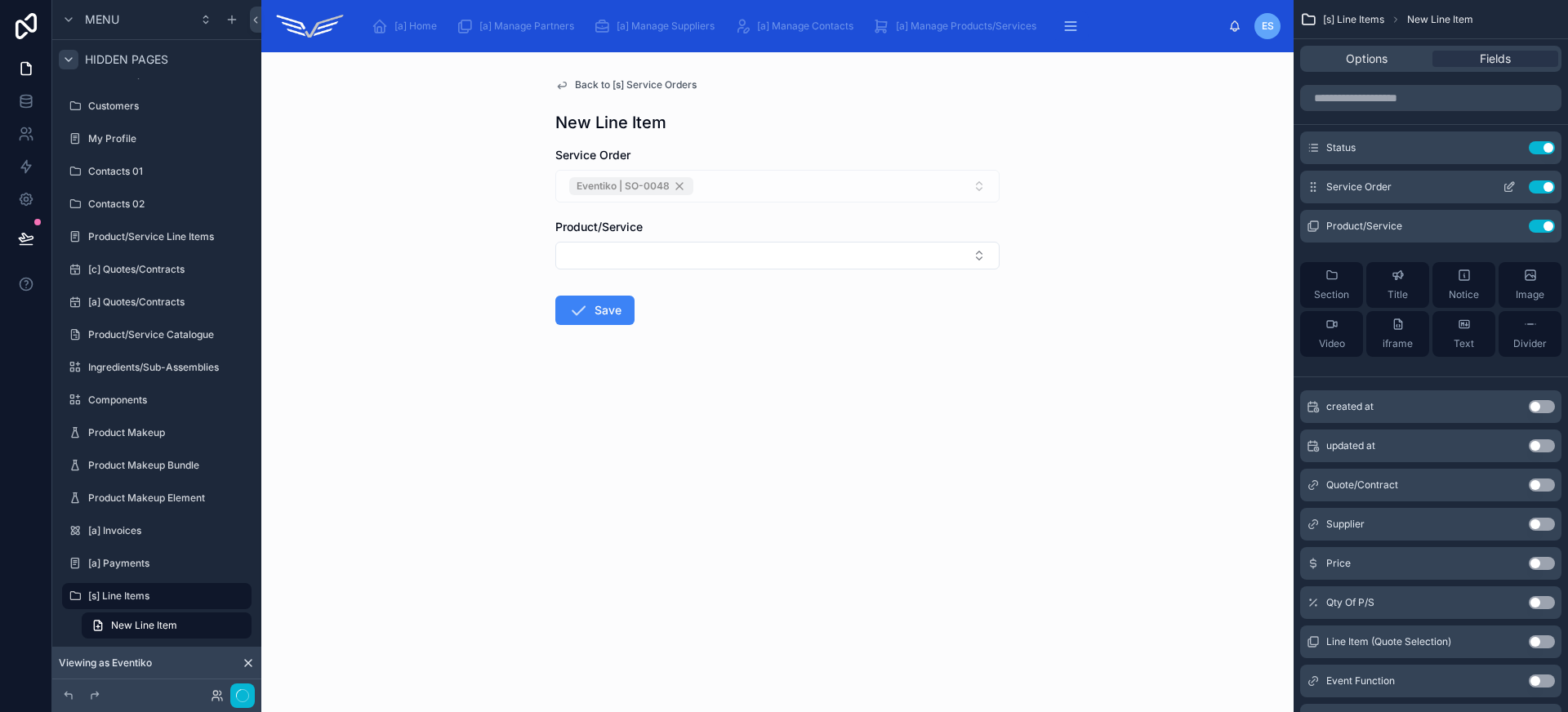
click at [1505, 189] on icon "scrollable content" at bounding box center [1508, 188] width 7 height 7
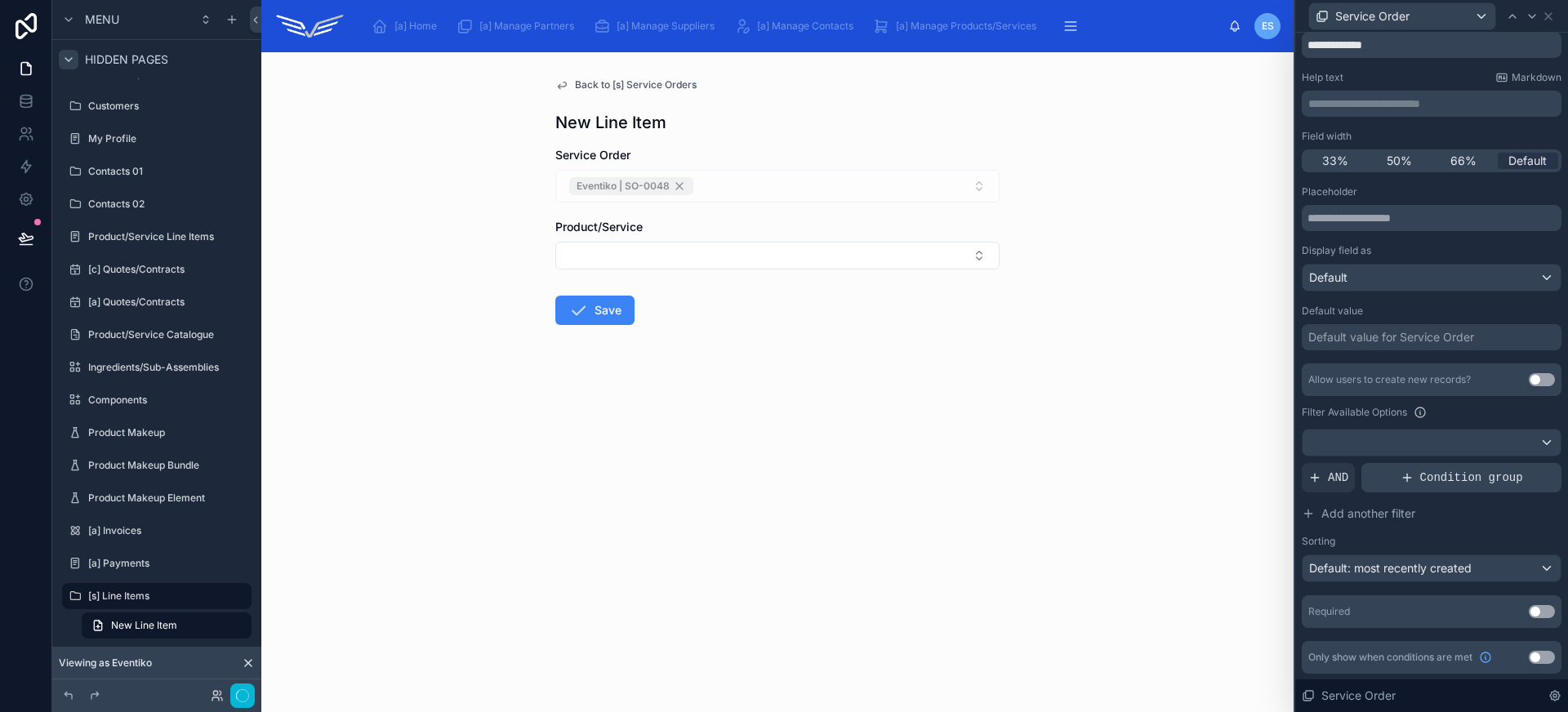
scroll to position [57, 0]
click at [1529, 607] on button "Use setting" at bounding box center [1541, 610] width 26 height 13
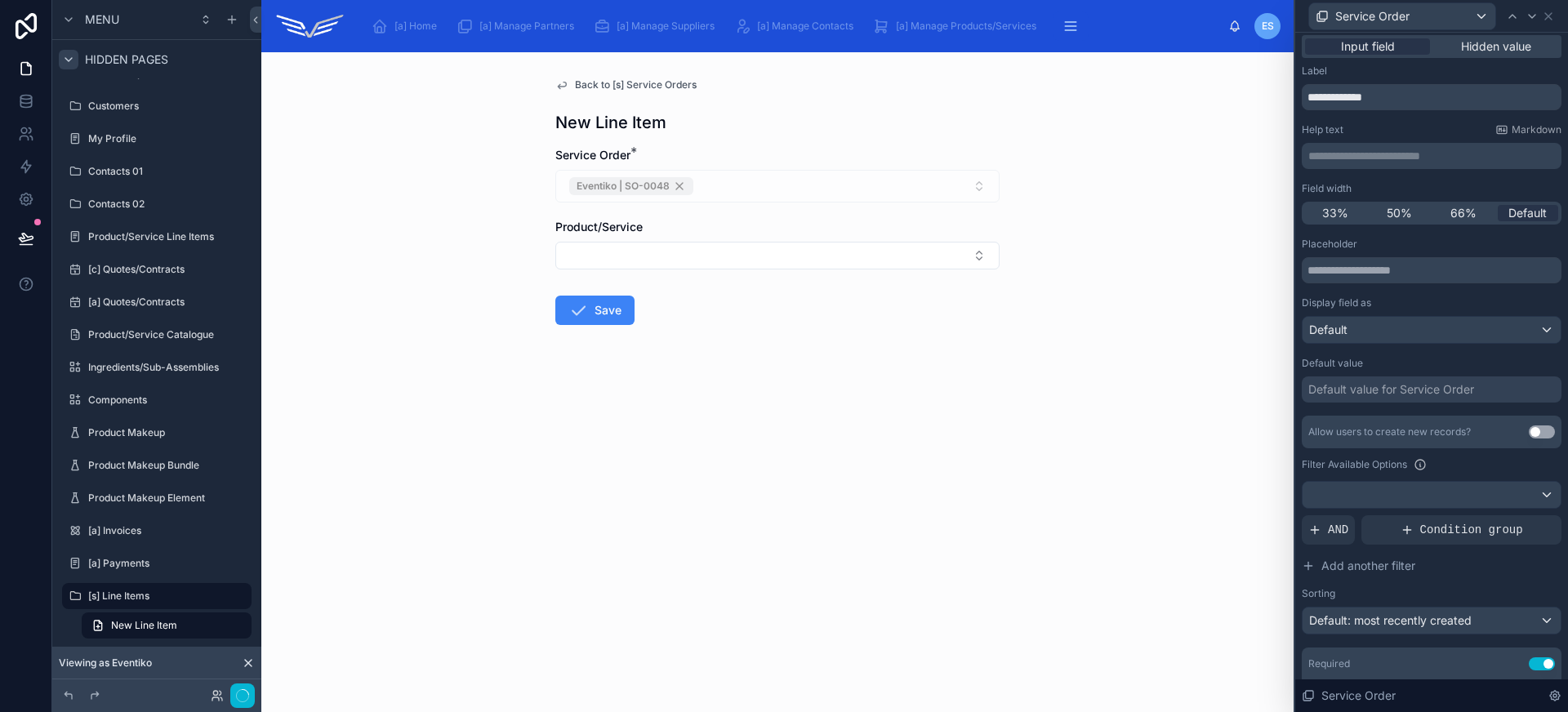
scroll to position [0, 0]
click at [972, 177] on div "Eventiko | SO-0048" at bounding box center [777, 186] width 444 height 33
click at [976, 184] on div "Eventiko | SO-0048" at bounding box center [777, 186] width 444 height 33
click at [1547, 20] on icon at bounding box center [1548, 16] width 13 height 13
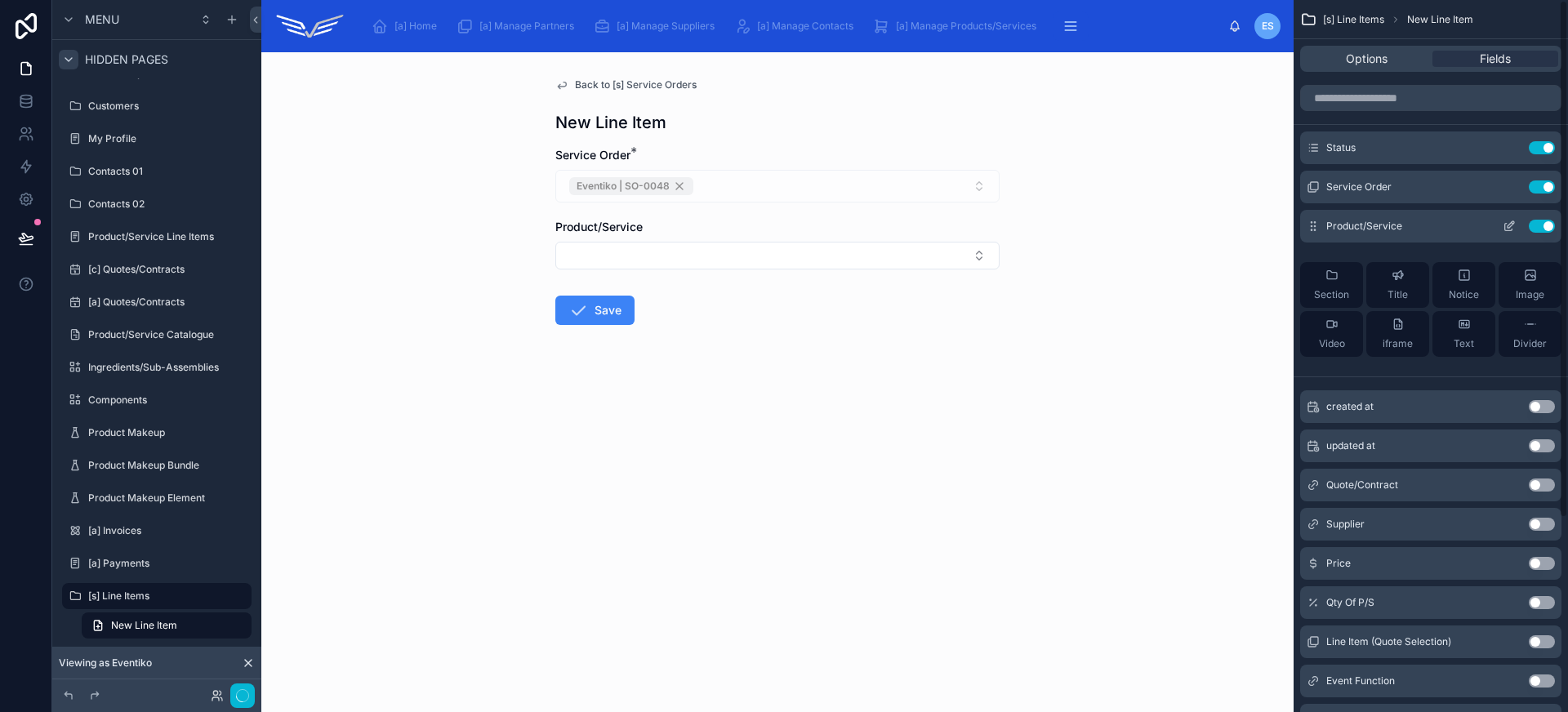
click at [1509, 221] on icon "scrollable content" at bounding box center [1508, 225] width 13 height 13
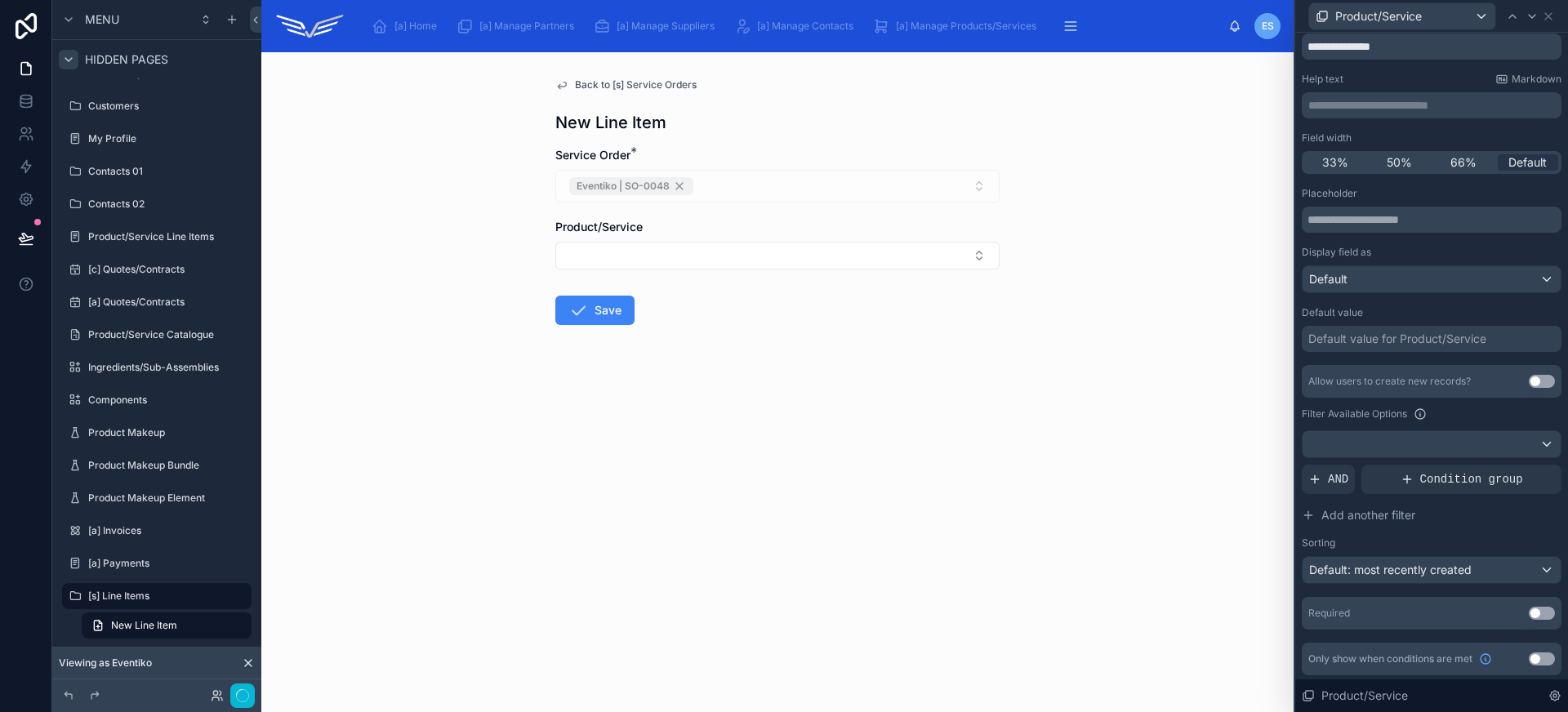
scroll to position [57, 0]
click at [1533, 610] on button "Use setting" at bounding box center [1541, 610] width 26 height 13
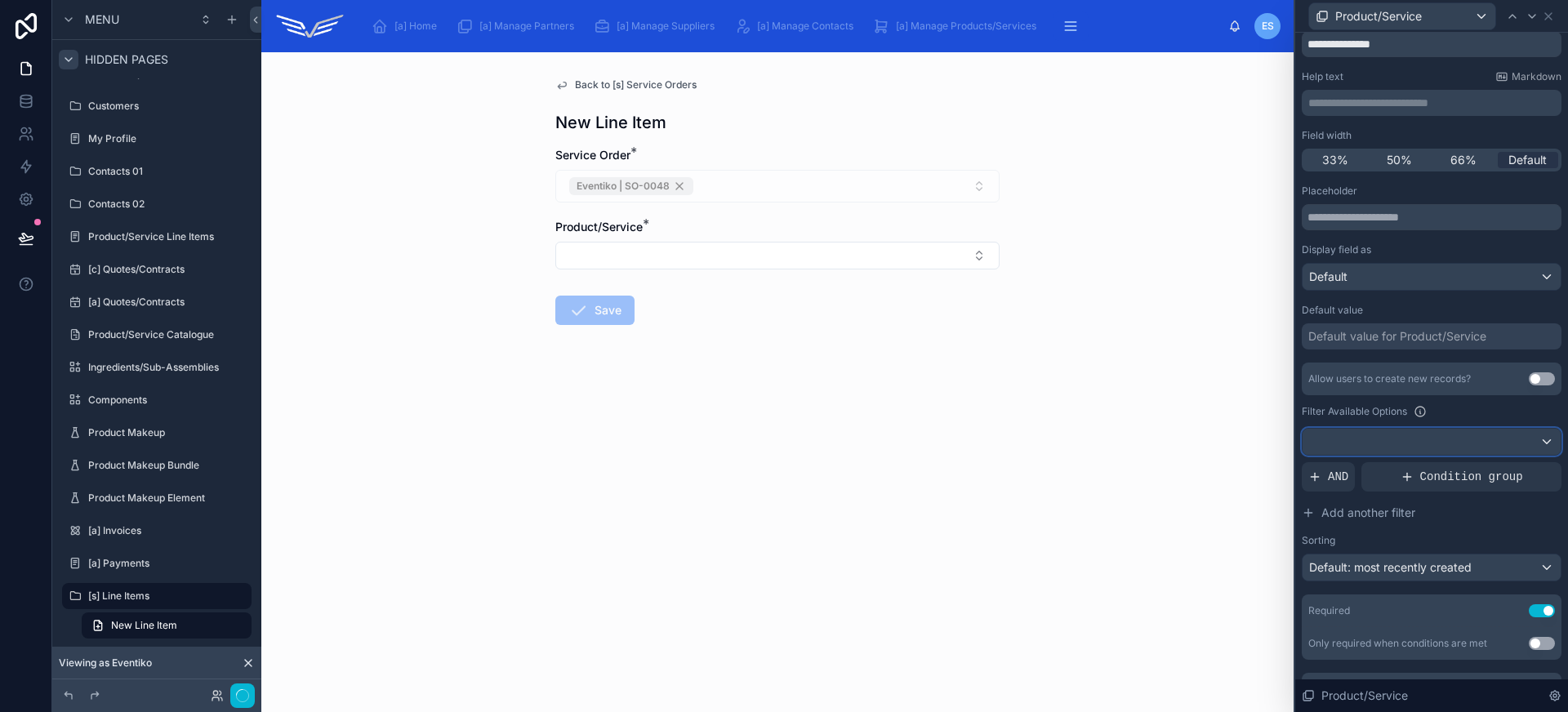
click at [1388, 443] on div at bounding box center [1431, 441] width 258 height 26
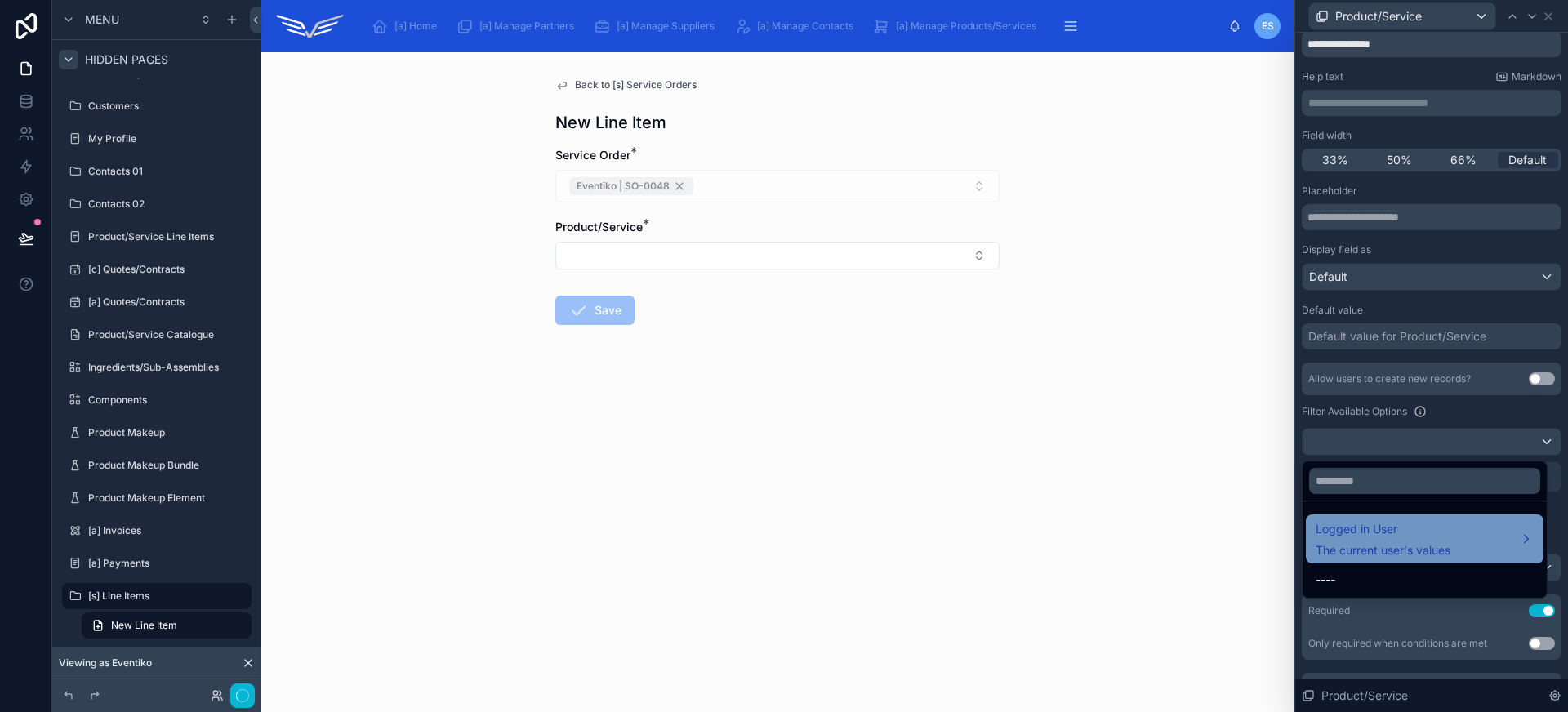
click at [1441, 545] on span "The current user's values" at bounding box center [1383, 550] width 135 height 16
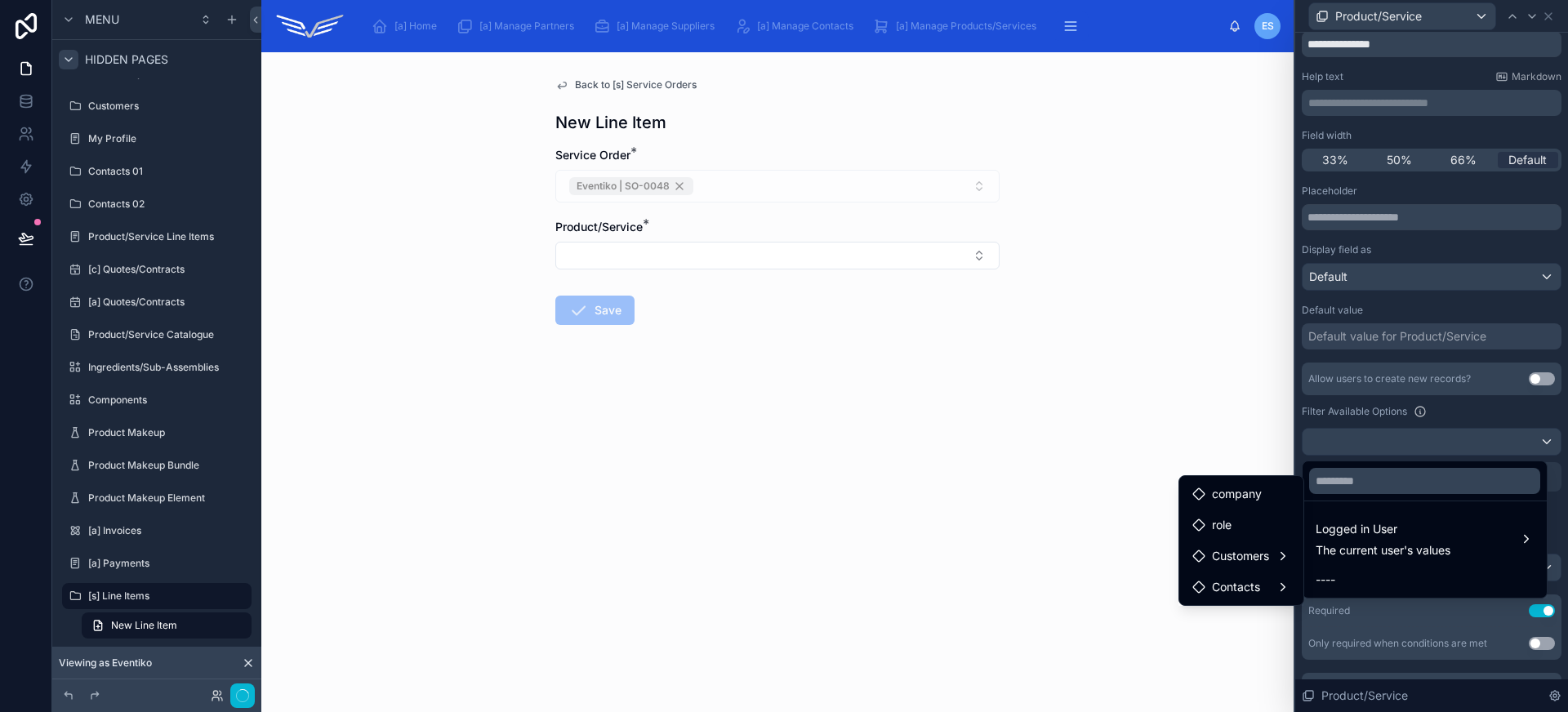
click at [1202, 406] on div "Back to [s] Service Orders New Line Item Service Order * Eventiko | SO-0048 Pro…" at bounding box center [777, 382] width 1032 height 660
click at [1190, 370] on div "Back to [s] Service Orders New Line Item Service Order * Eventiko | SO-0048 Pro…" at bounding box center [777, 382] width 1032 height 660
click at [1406, 443] on div at bounding box center [1431, 356] width 273 height 712
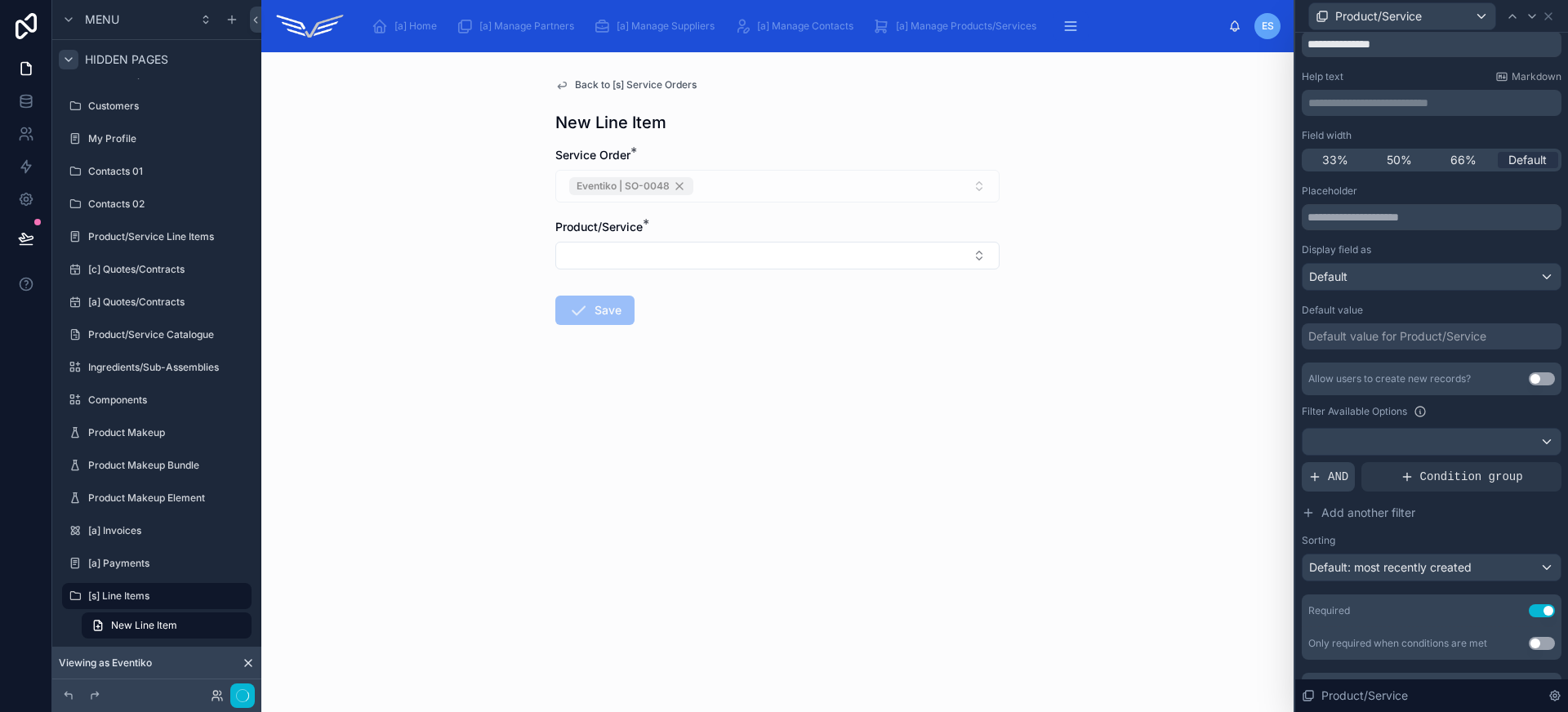
click at [1318, 479] on icon at bounding box center [1315, 476] width 13 height 13
click at [1511, 470] on div at bounding box center [1521, 463] width 23 height 23
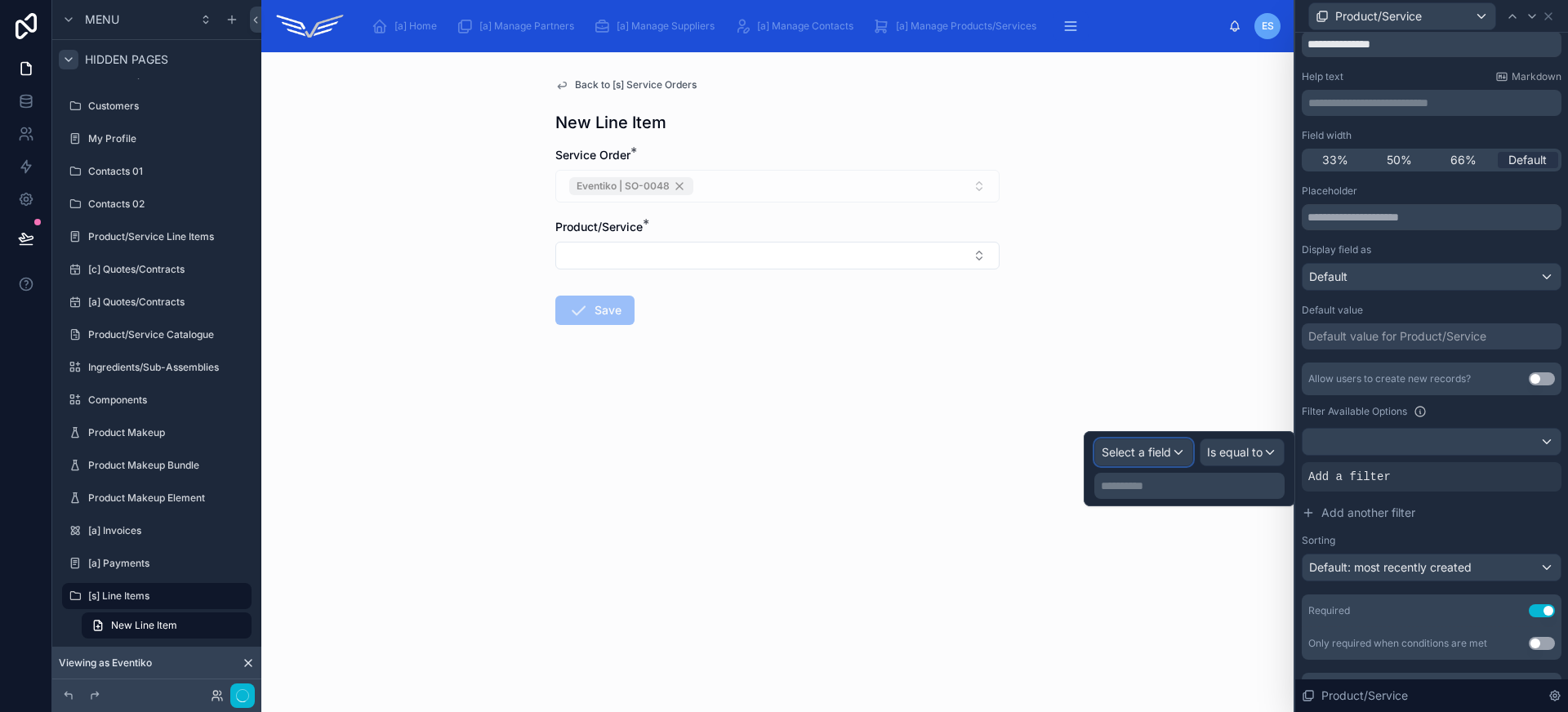
click at [1154, 451] on span "Select a field" at bounding box center [1136, 452] width 69 height 14
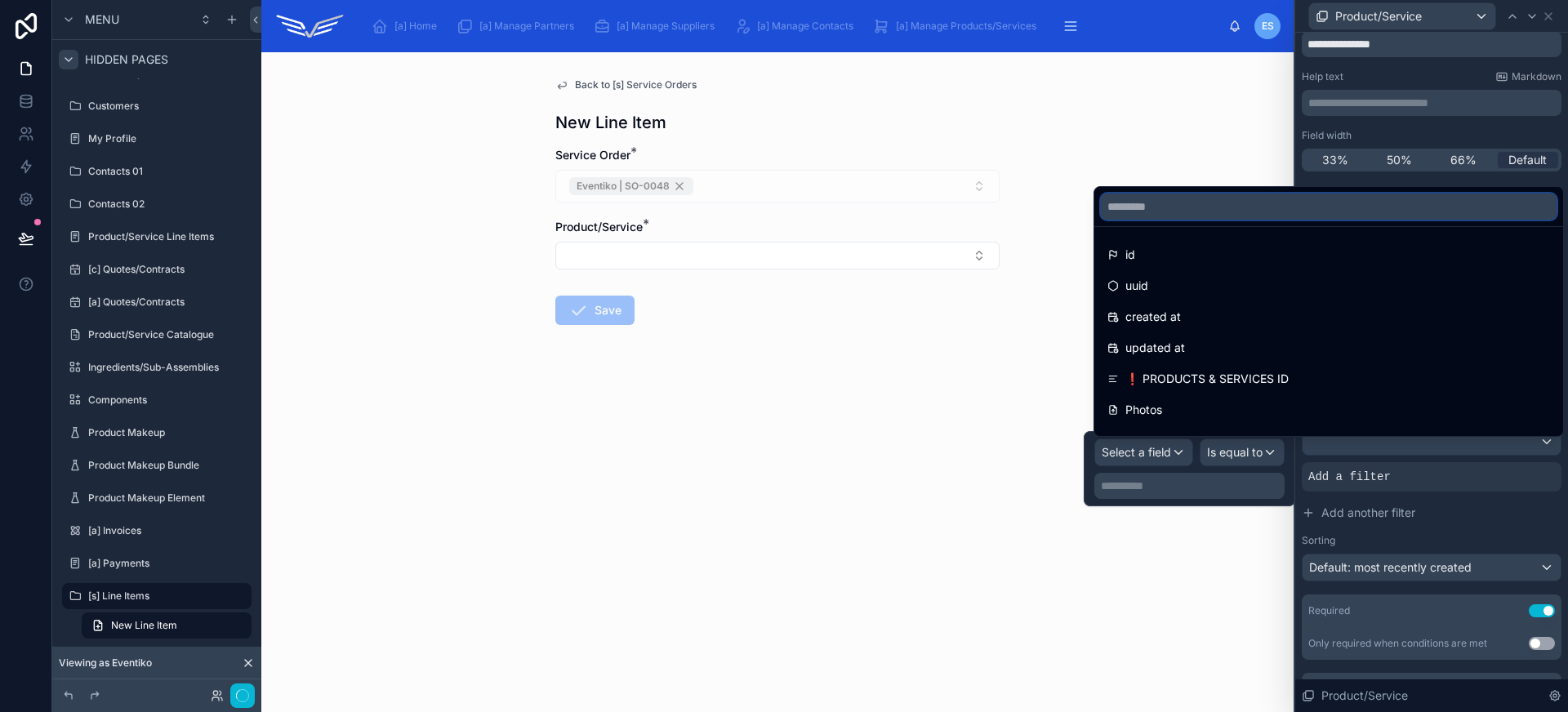
click at [1163, 214] on input "text" at bounding box center [1328, 206] width 456 height 26
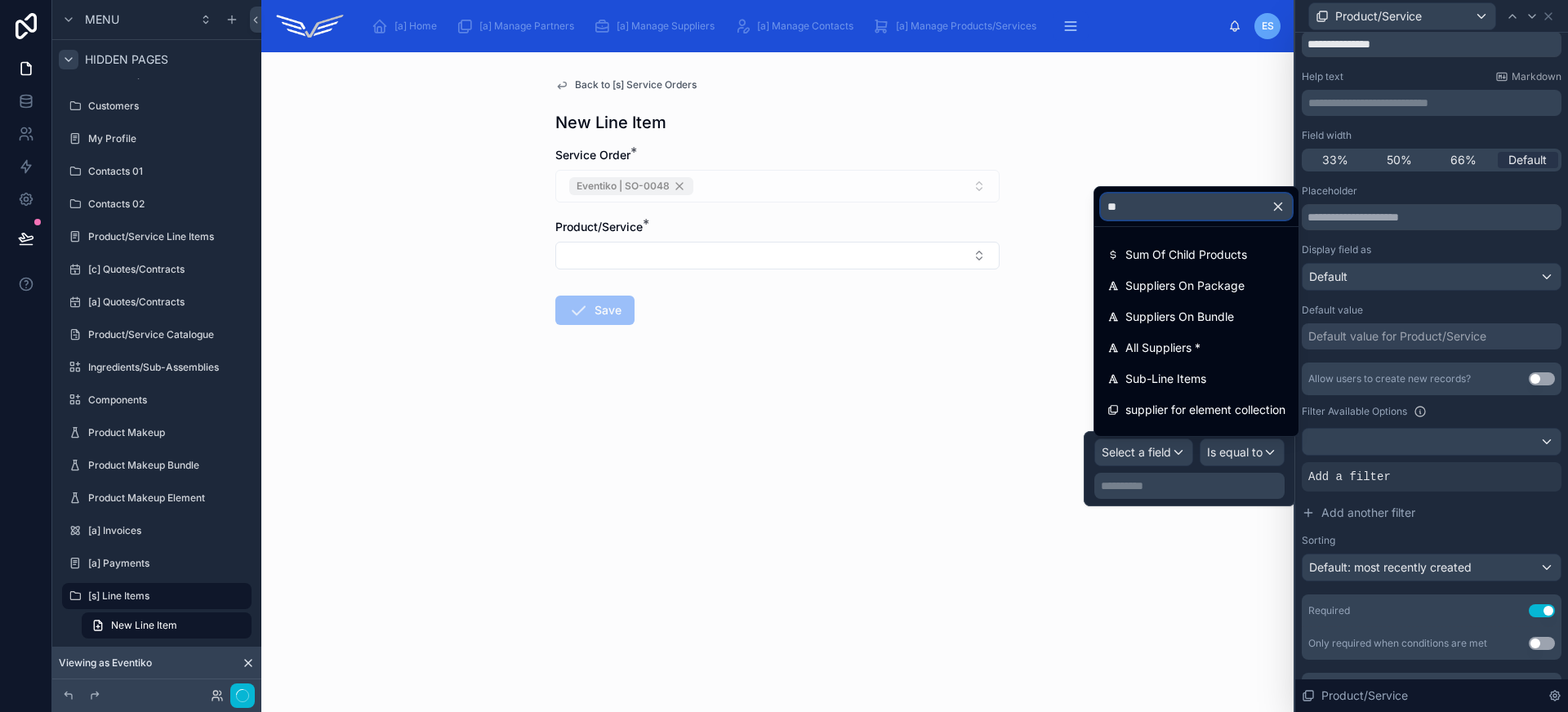
type input "***"
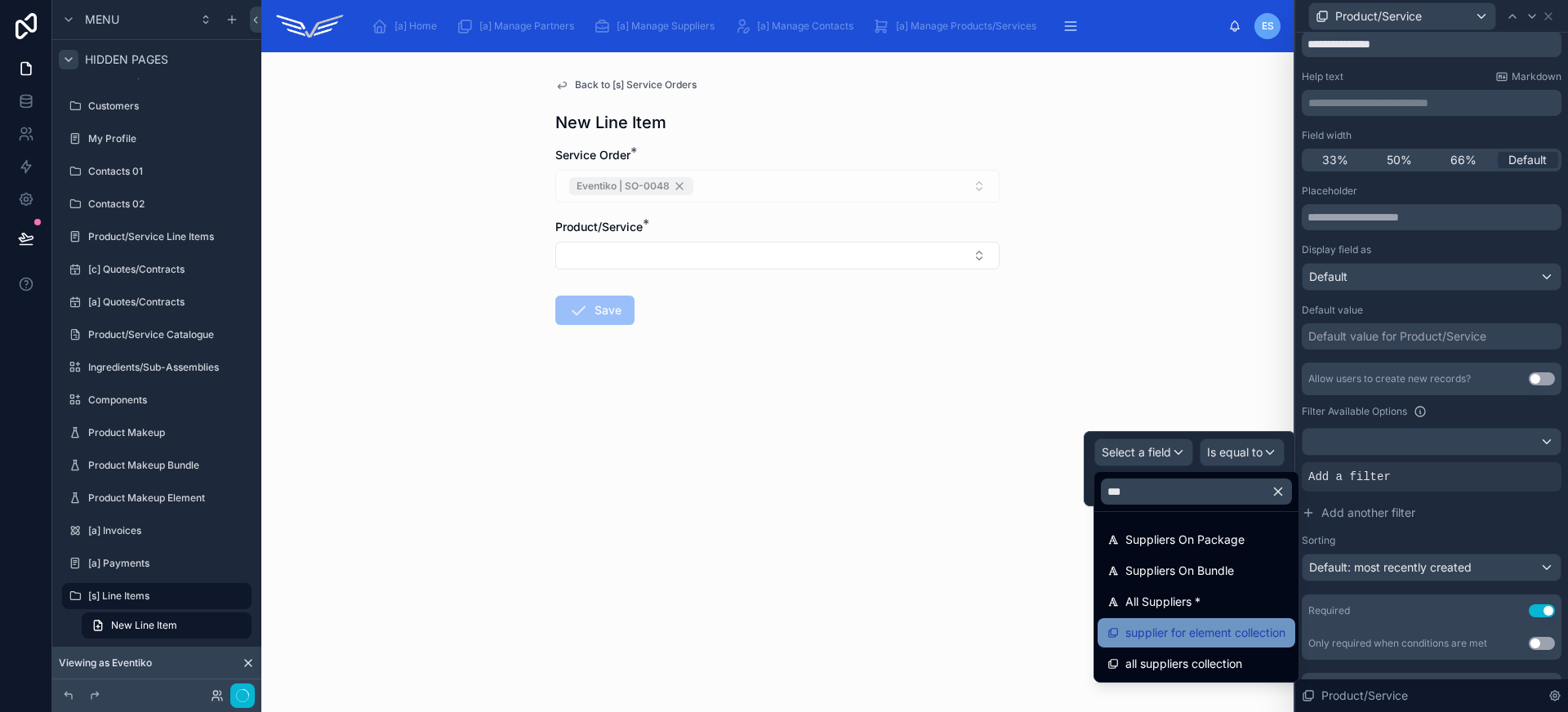
click at [1166, 635] on span "supplier for element collection" at bounding box center [1206, 632] width 160 height 20
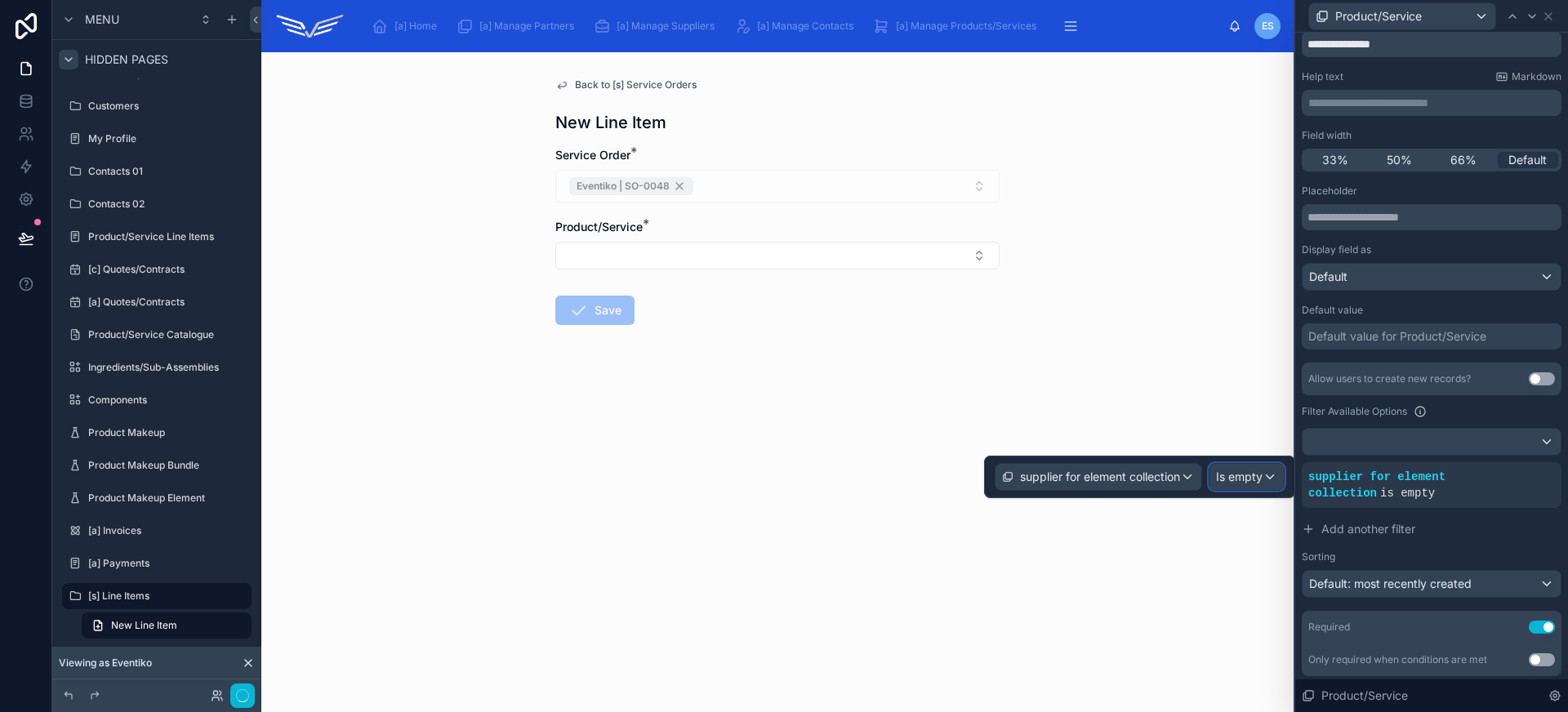
click at [1244, 477] on span "Is empty" at bounding box center [1239, 477] width 46 height 16
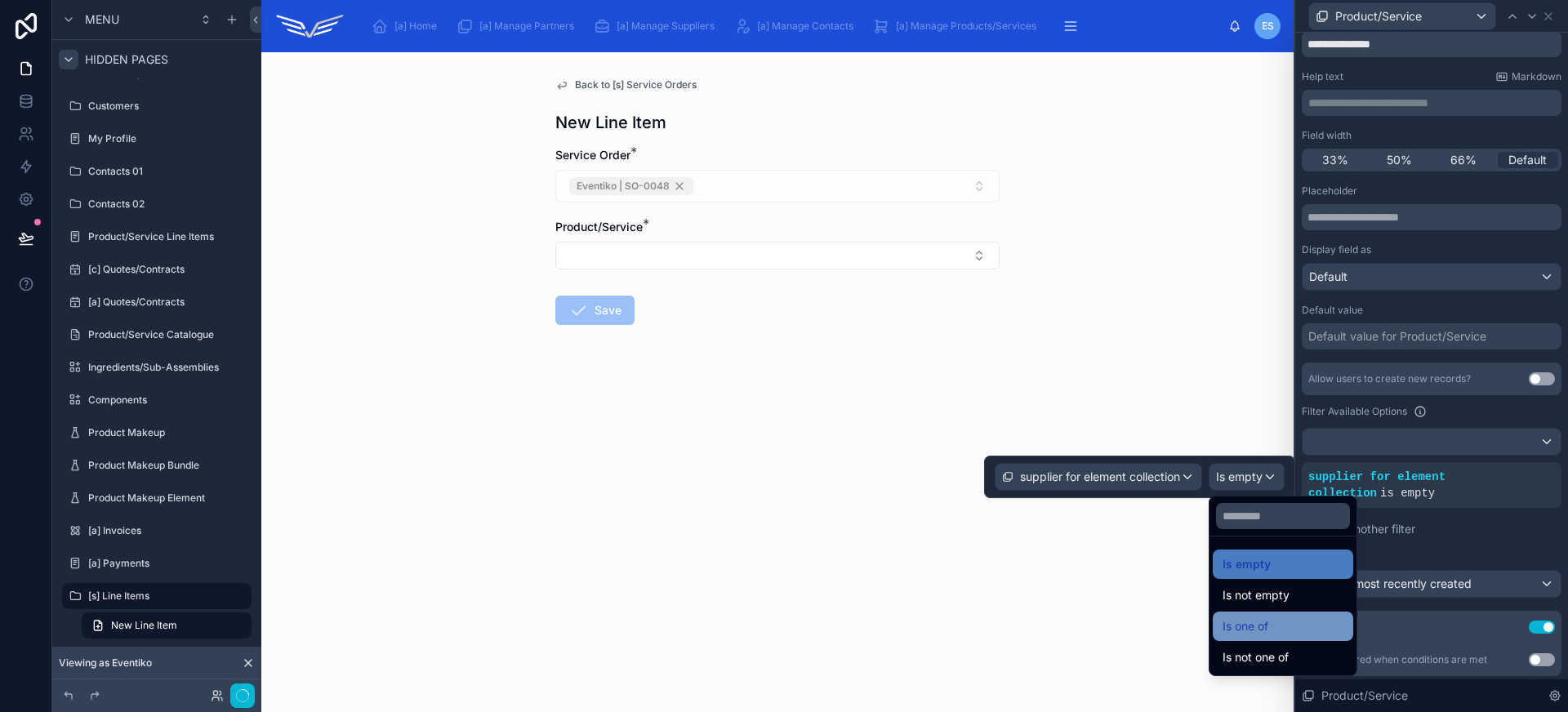
click at [1312, 626] on div "Is one of" at bounding box center [1283, 626] width 121 height 20
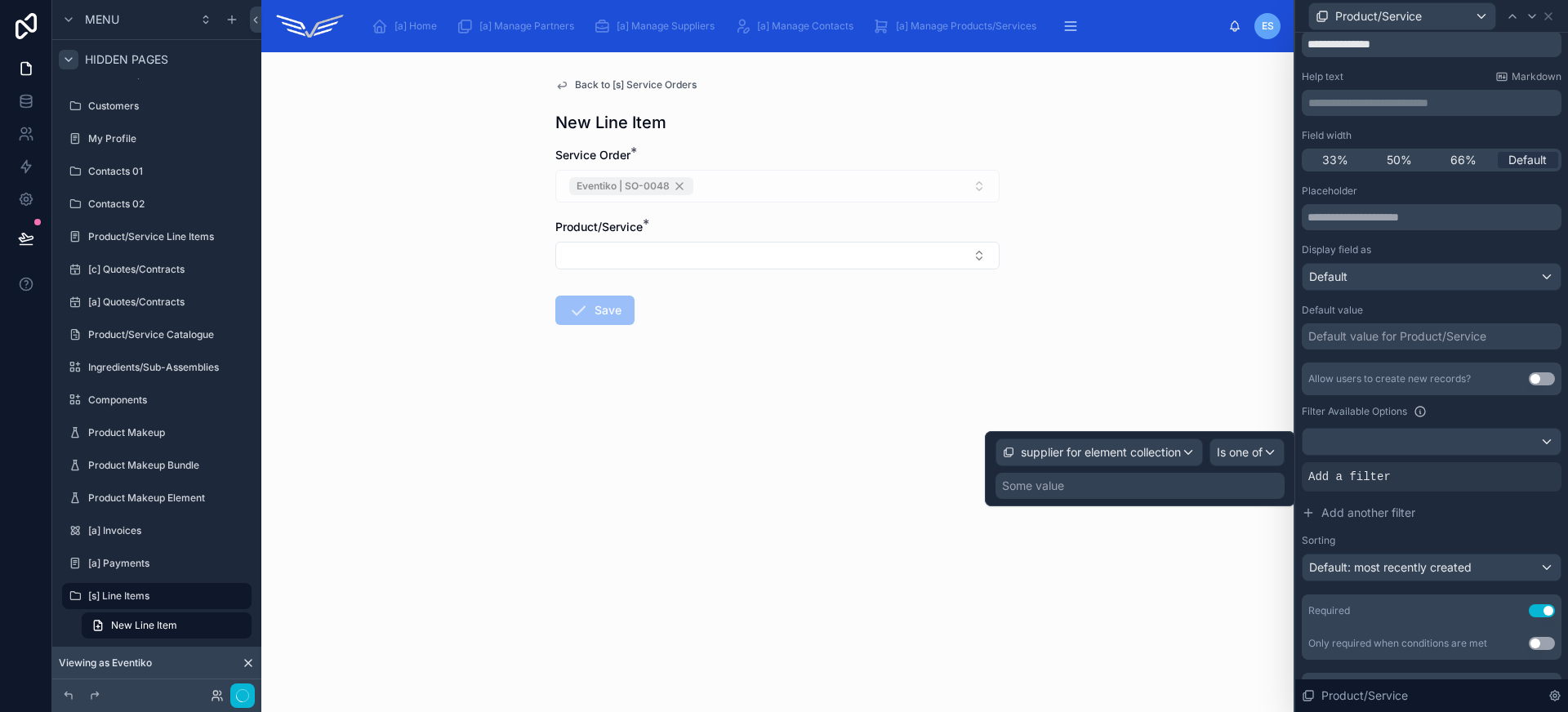
click at [1116, 484] on div "Some value" at bounding box center [1139, 485] width 289 height 26
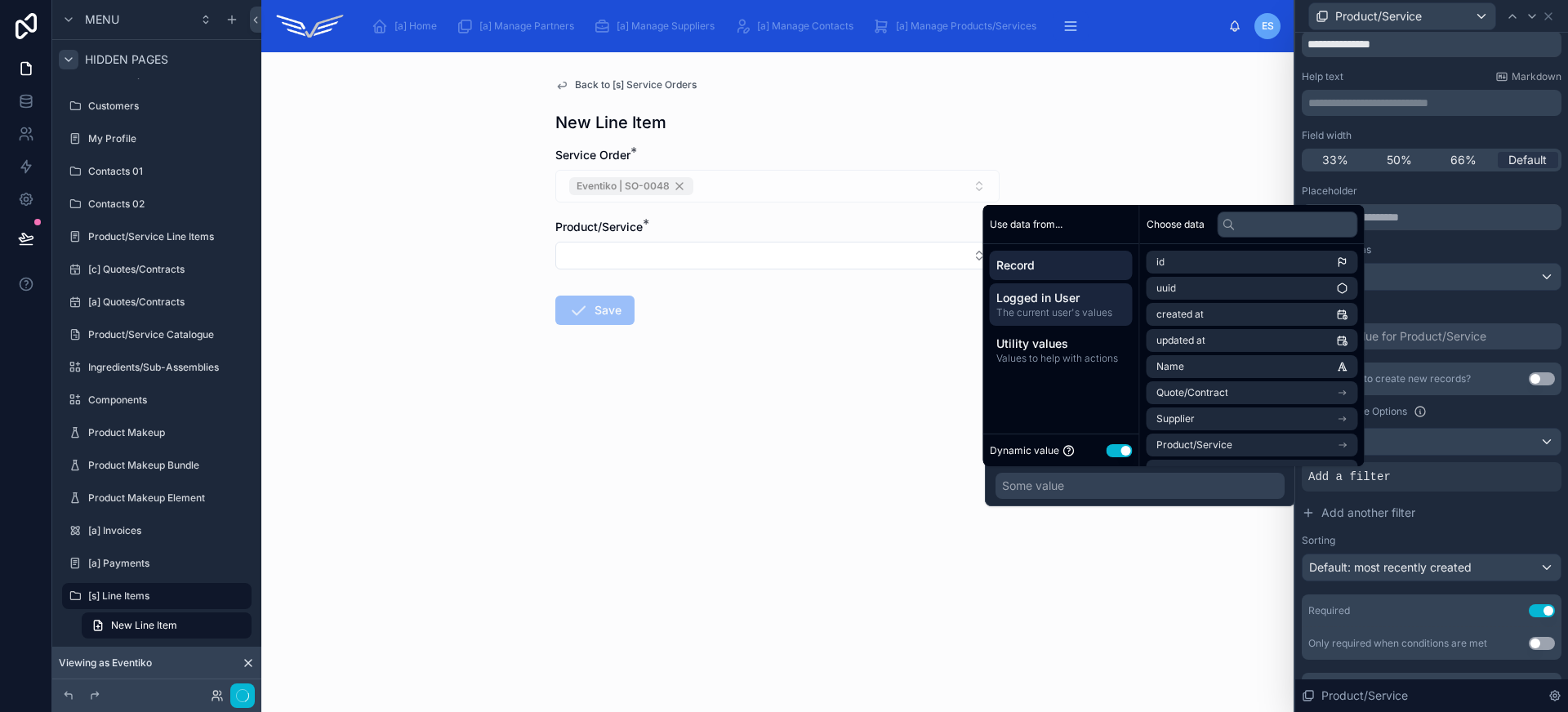
click at [1104, 303] on span "Logged in User" at bounding box center [1061, 297] width 130 height 16
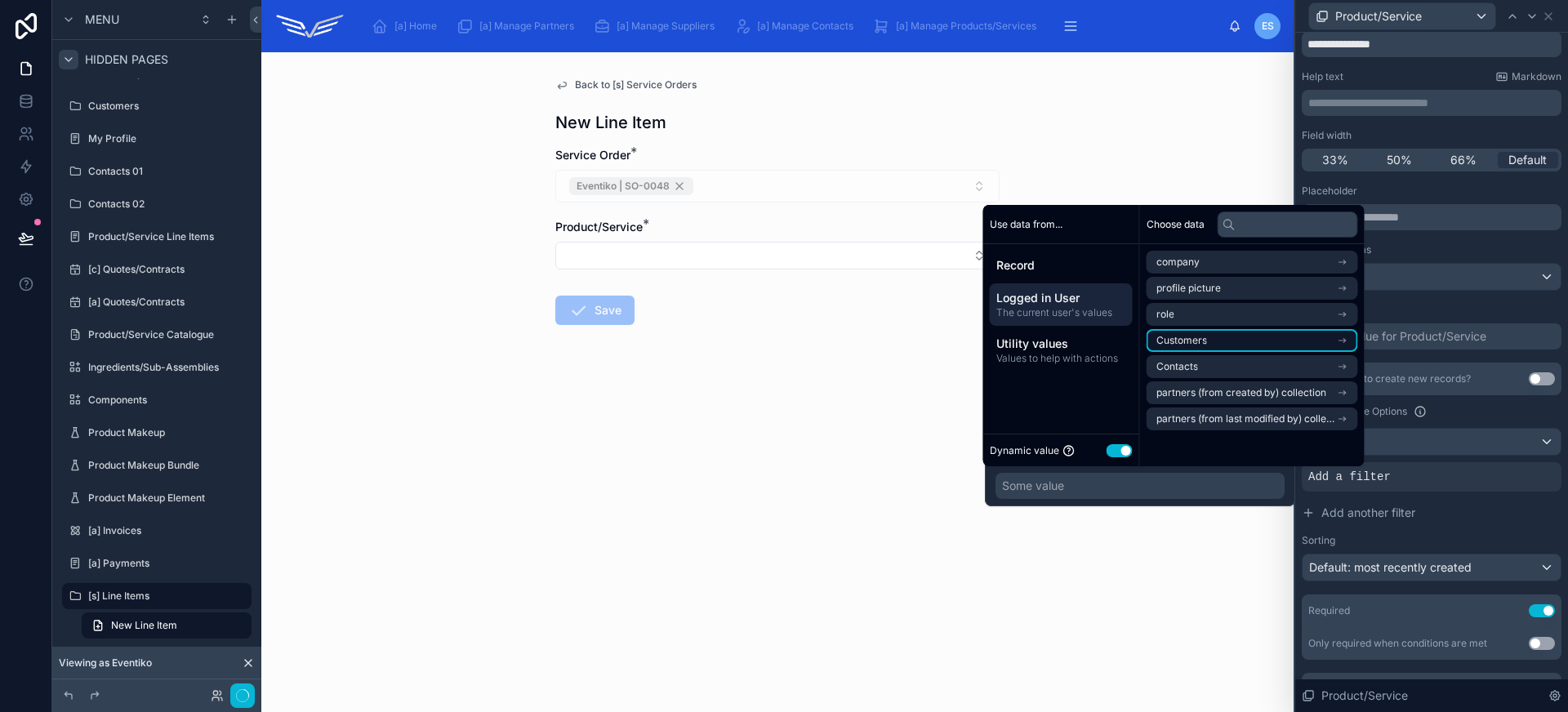
click at [1228, 343] on li "Customers" at bounding box center [1253, 340] width 211 height 23
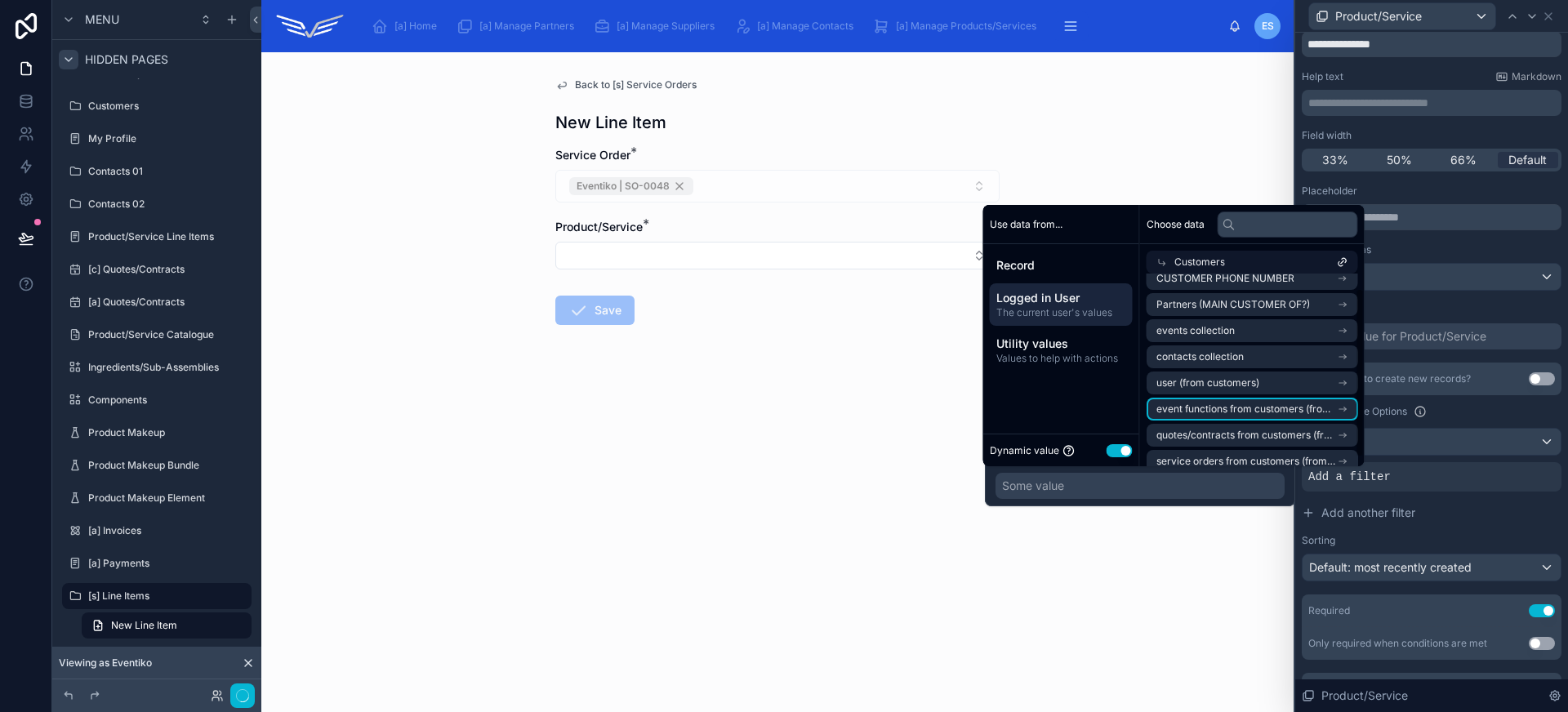
scroll to position [0, 0]
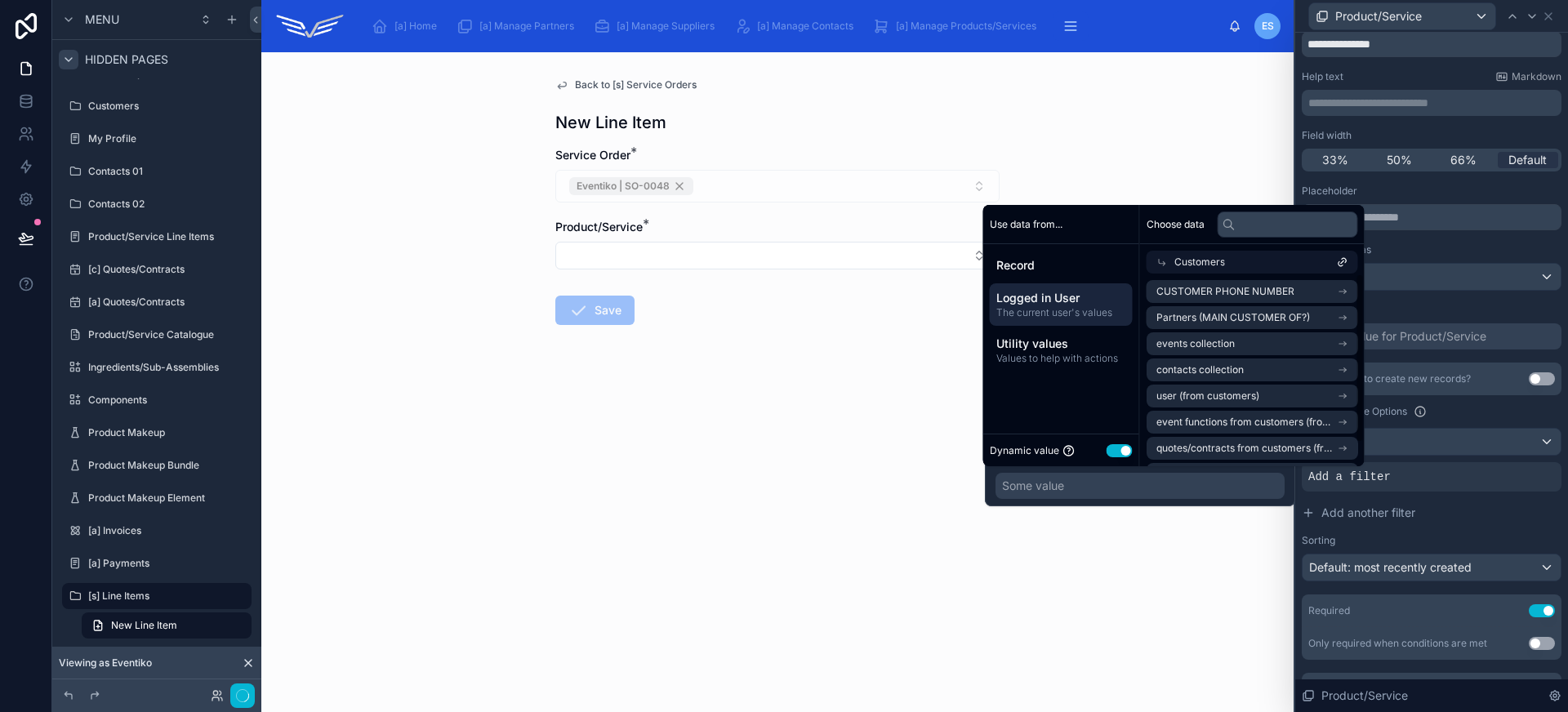
click at [1094, 289] on span "Logged in User" at bounding box center [1061, 297] width 130 height 16
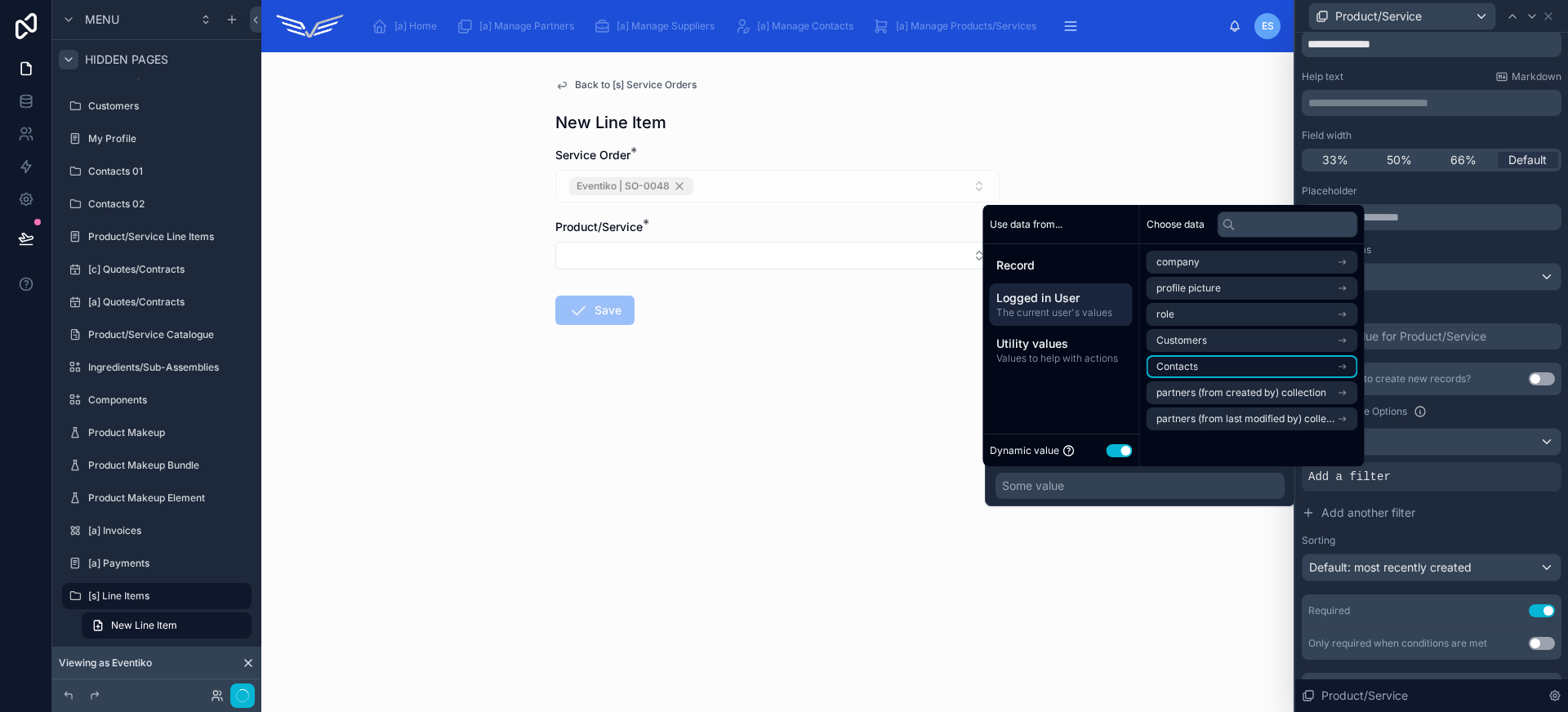
click at [1213, 370] on li "Contacts" at bounding box center [1253, 367] width 211 height 23
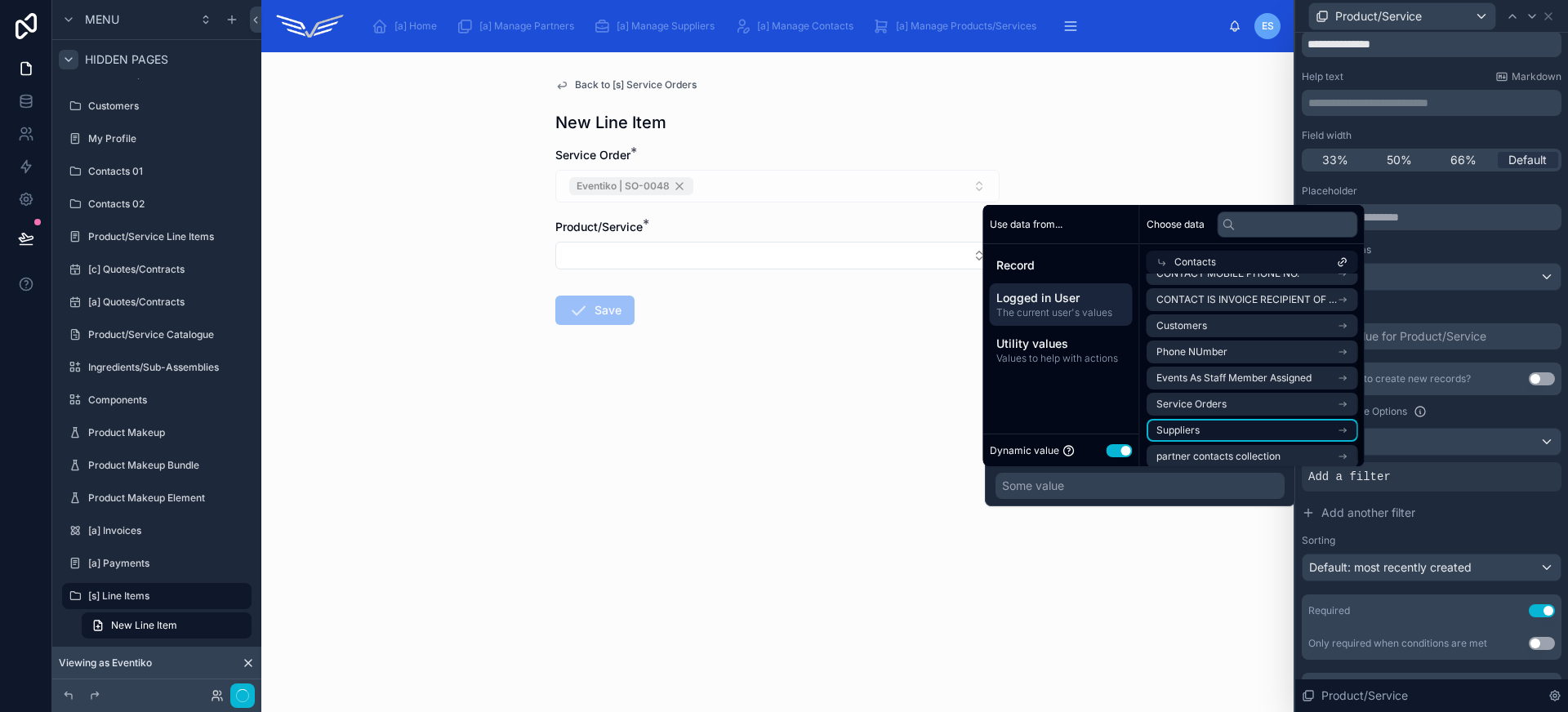
scroll to position [105, 0]
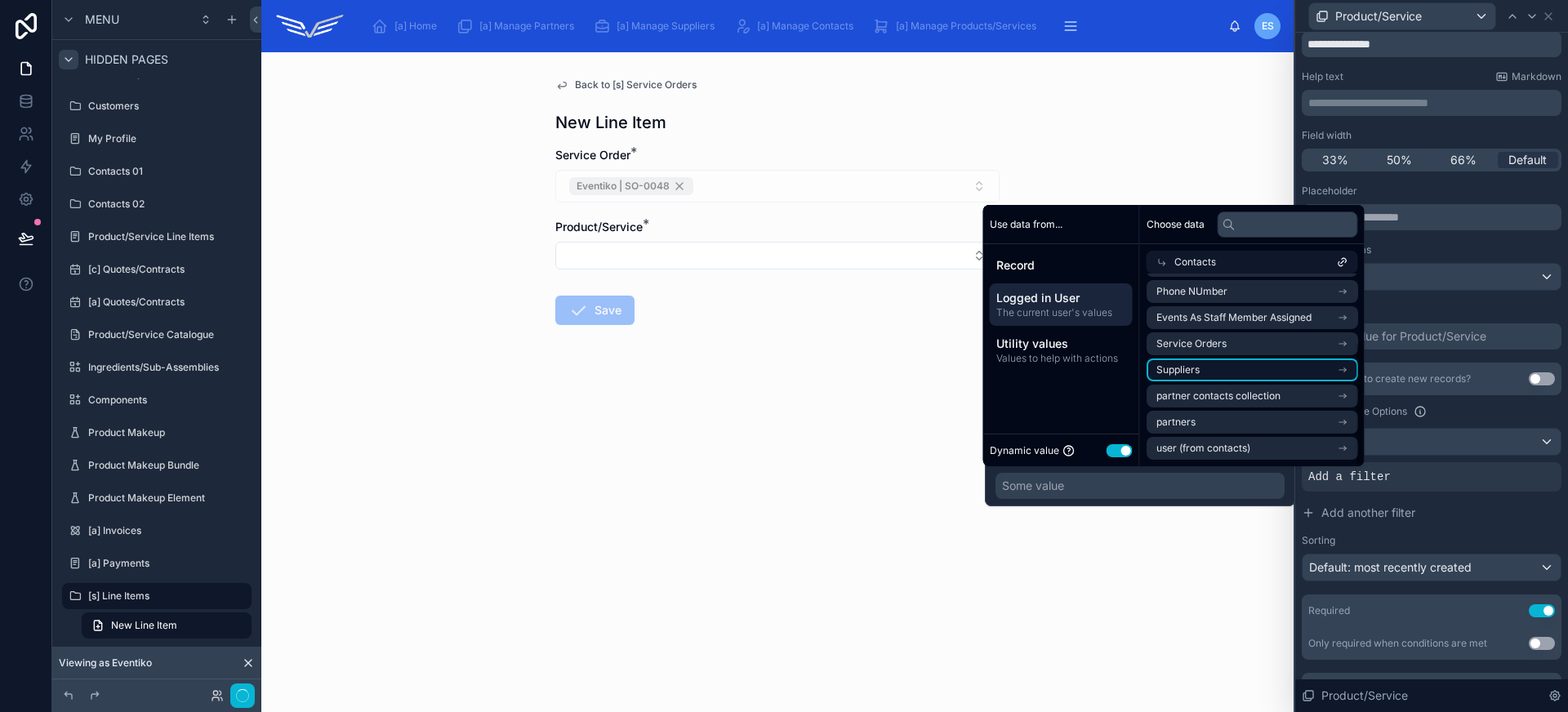
click at [1223, 376] on li "Suppliers" at bounding box center [1253, 370] width 211 height 23
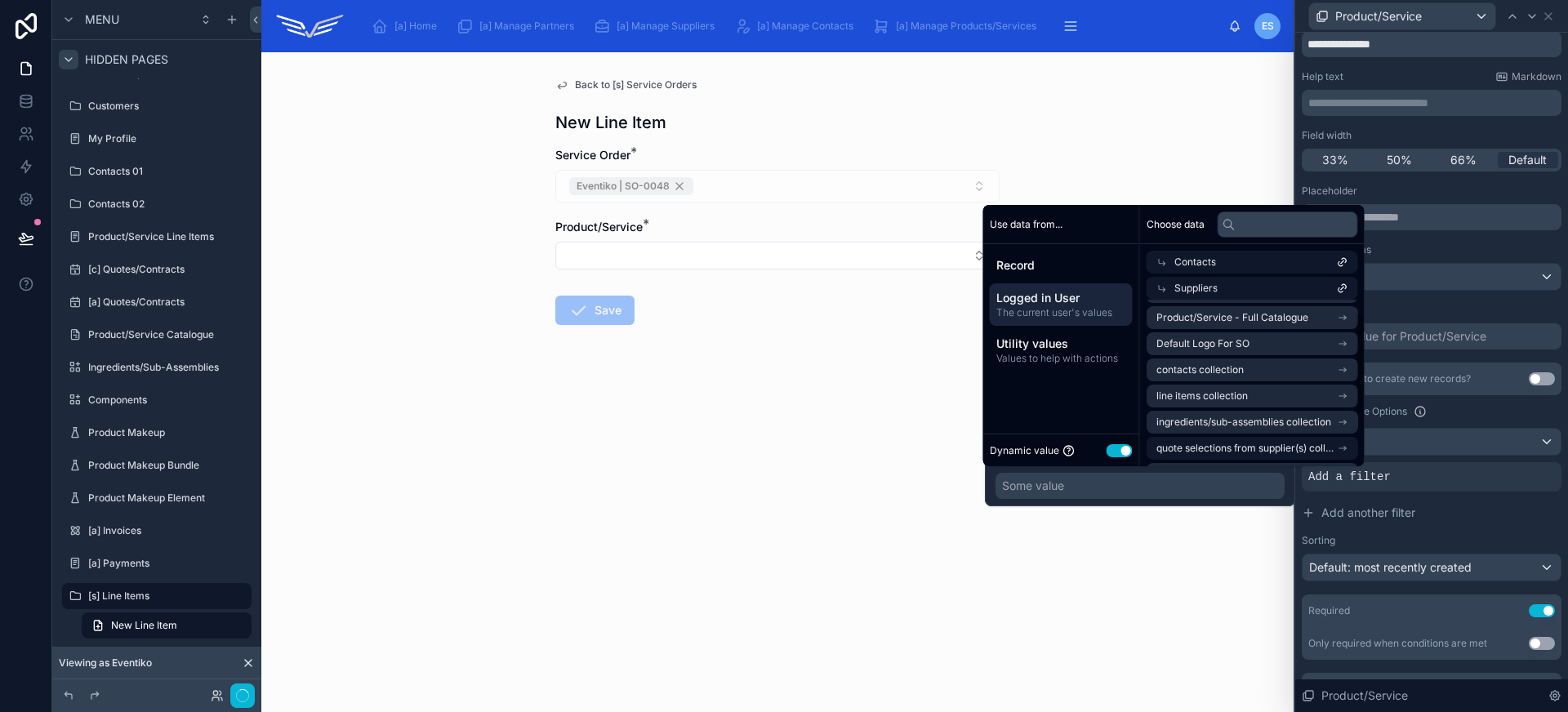
scroll to position [0, 0]
click at [1224, 315] on li "Suppliers" at bounding box center [1253, 318] width 211 height 23
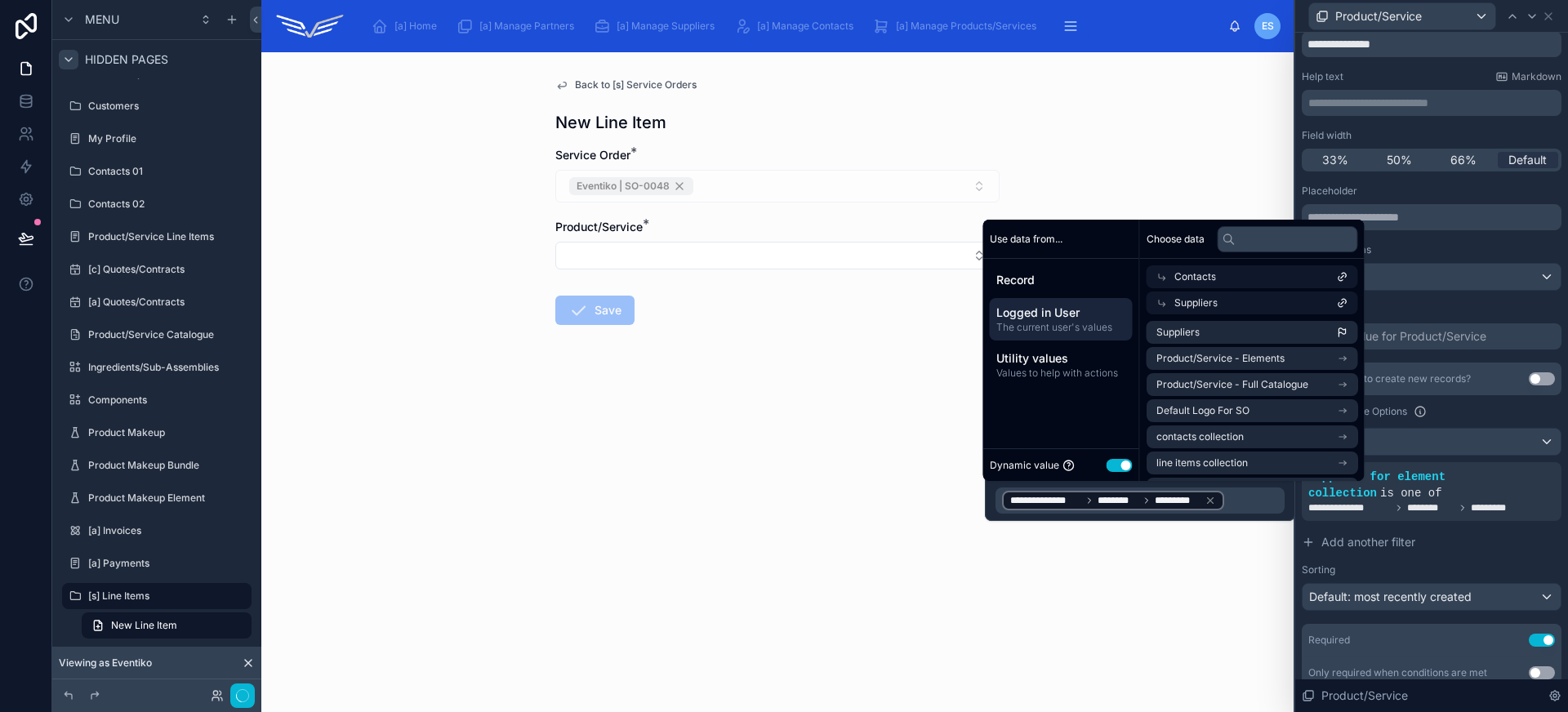
click at [816, 366] on form "Service Order * Eventiko | SO-0048 Product/Service * Save" at bounding box center [777, 288] width 444 height 282
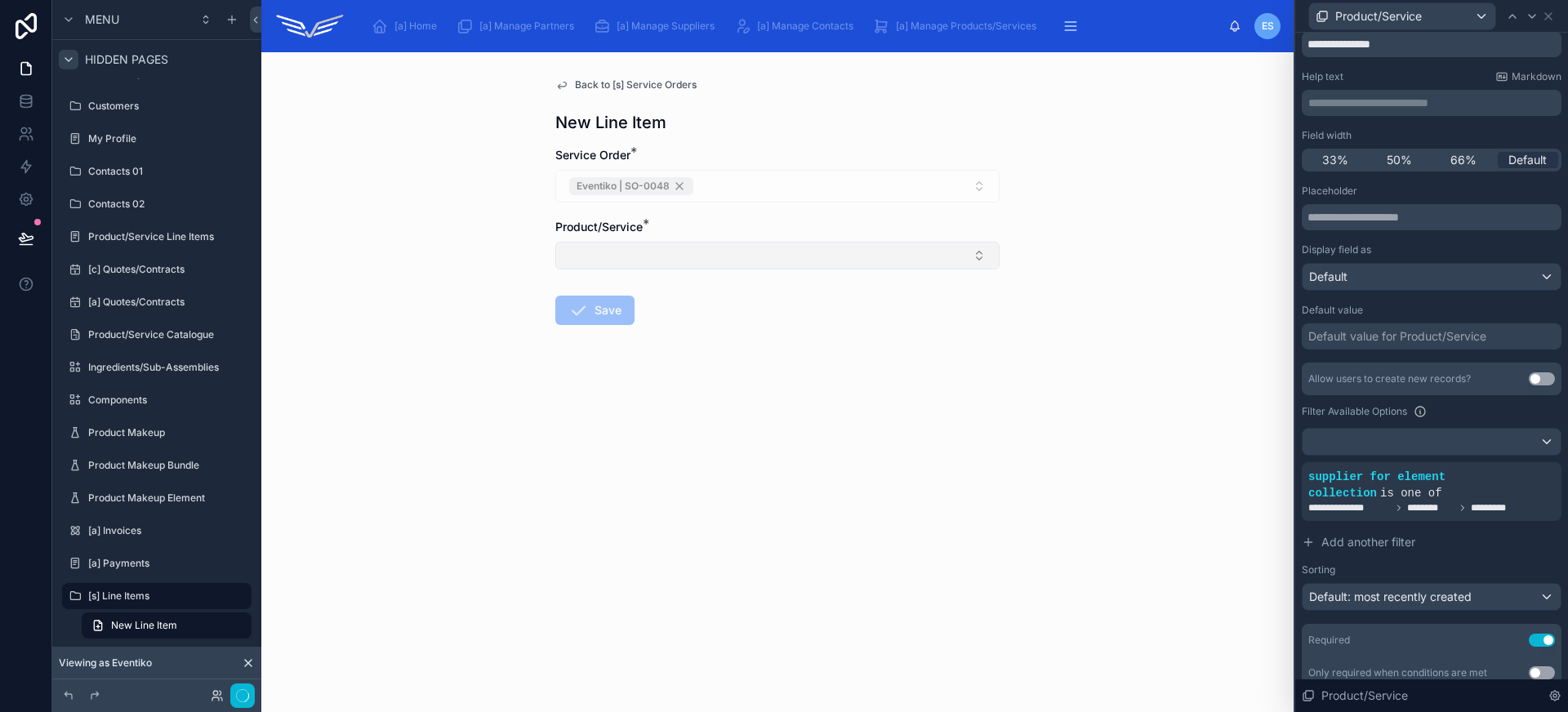
click at [797, 252] on button "Select Button" at bounding box center [777, 255] width 444 height 28
click at [788, 471] on div "Back to [s] Service Orders New Line Item Service Order * Eventiko | SO-0048 Pro…" at bounding box center [777, 382] width 1032 height 660
click at [787, 258] on button "Select Button" at bounding box center [777, 255] width 444 height 28
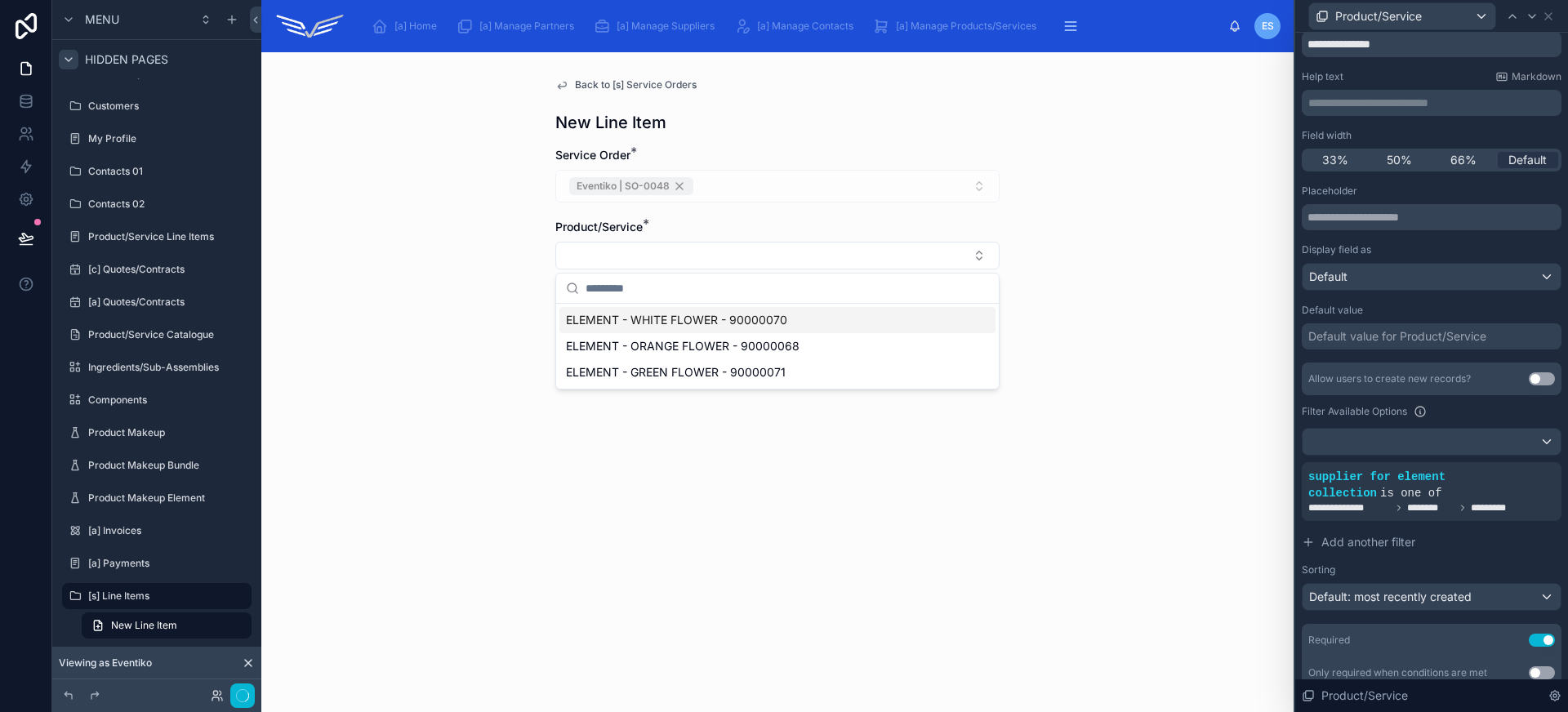
click at [1062, 549] on div "Back to [s] Service Orders New Line Item Service Order * Eventiko | SO-0048 Pro…" at bounding box center [777, 382] width 1032 height 660
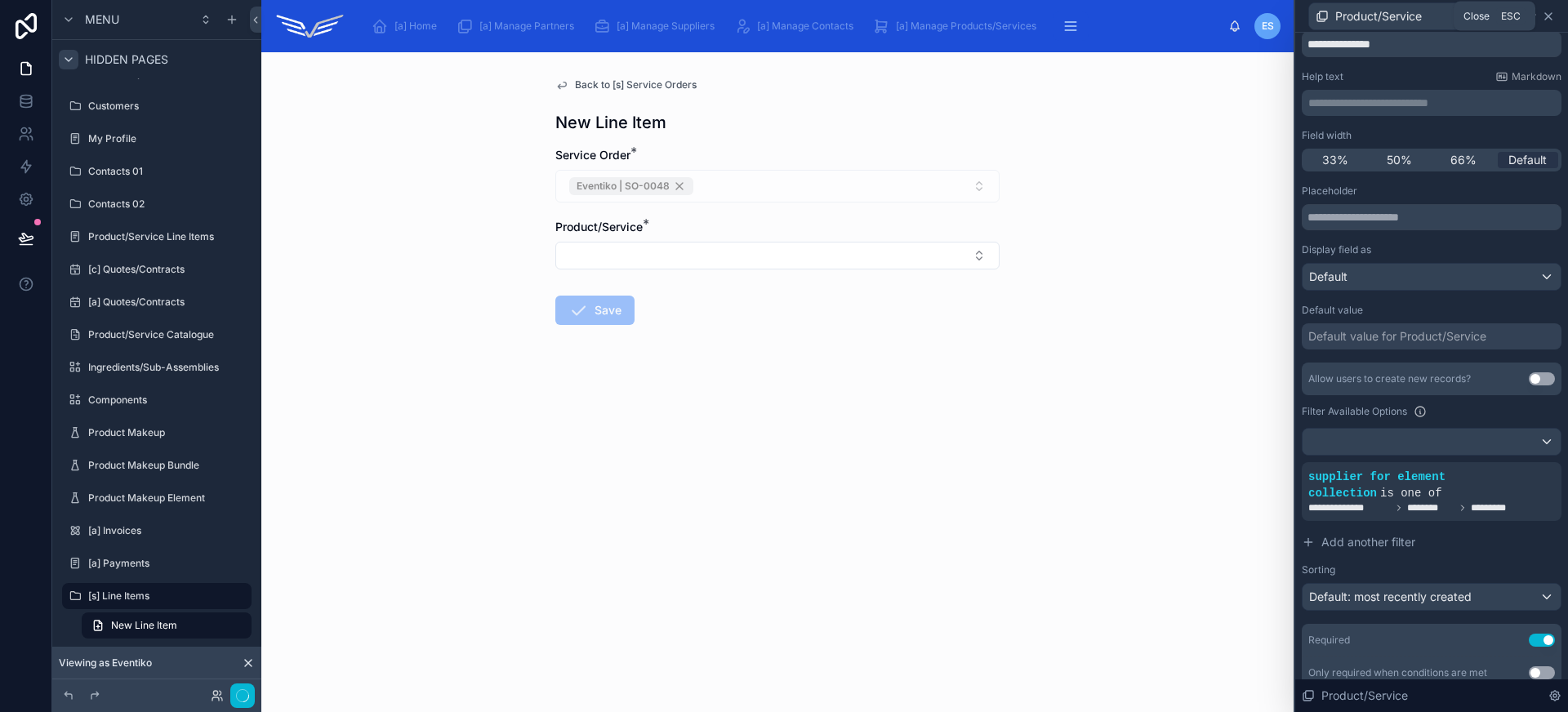
click at [1546, 11] on icon at bounding box center [1548, 16] width 13 height 13
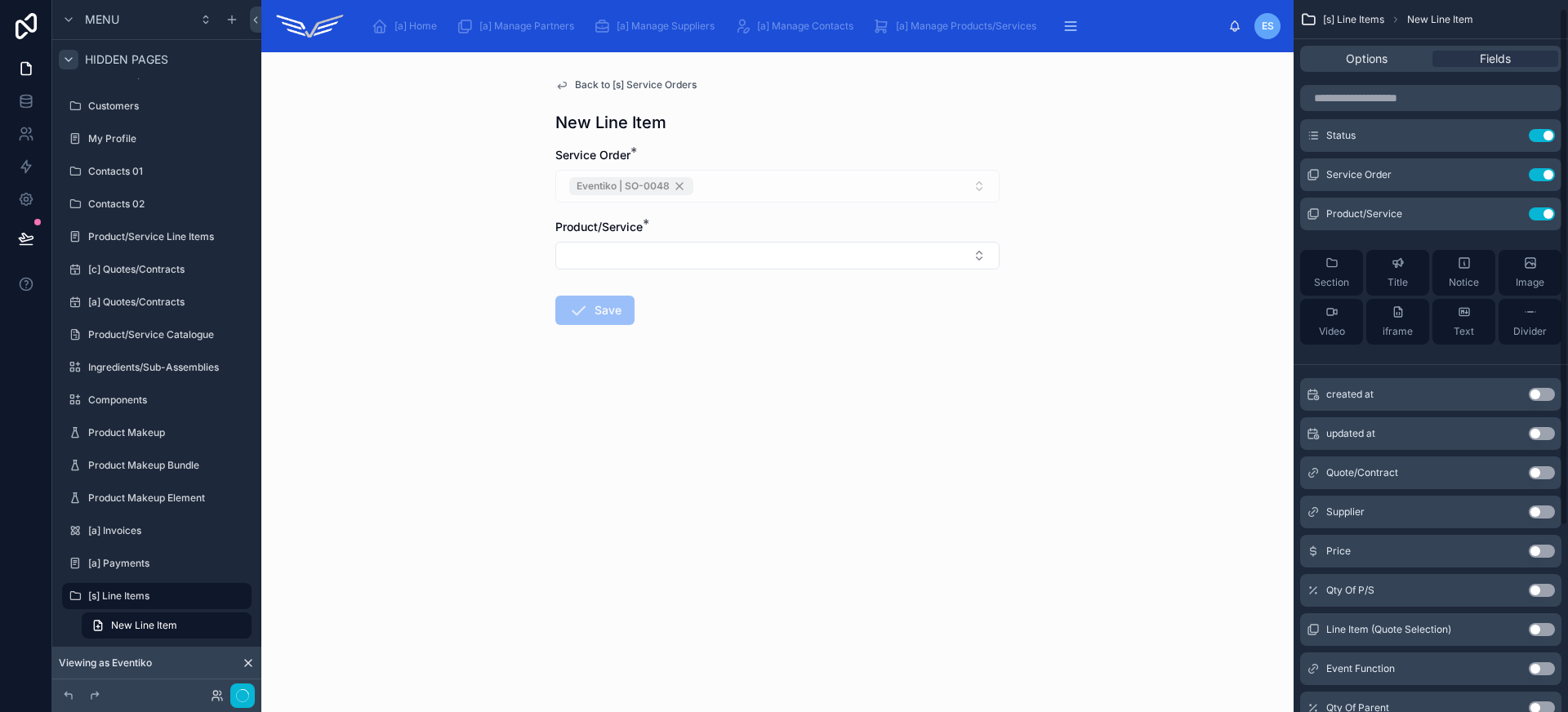
scroll to position [29, 0]
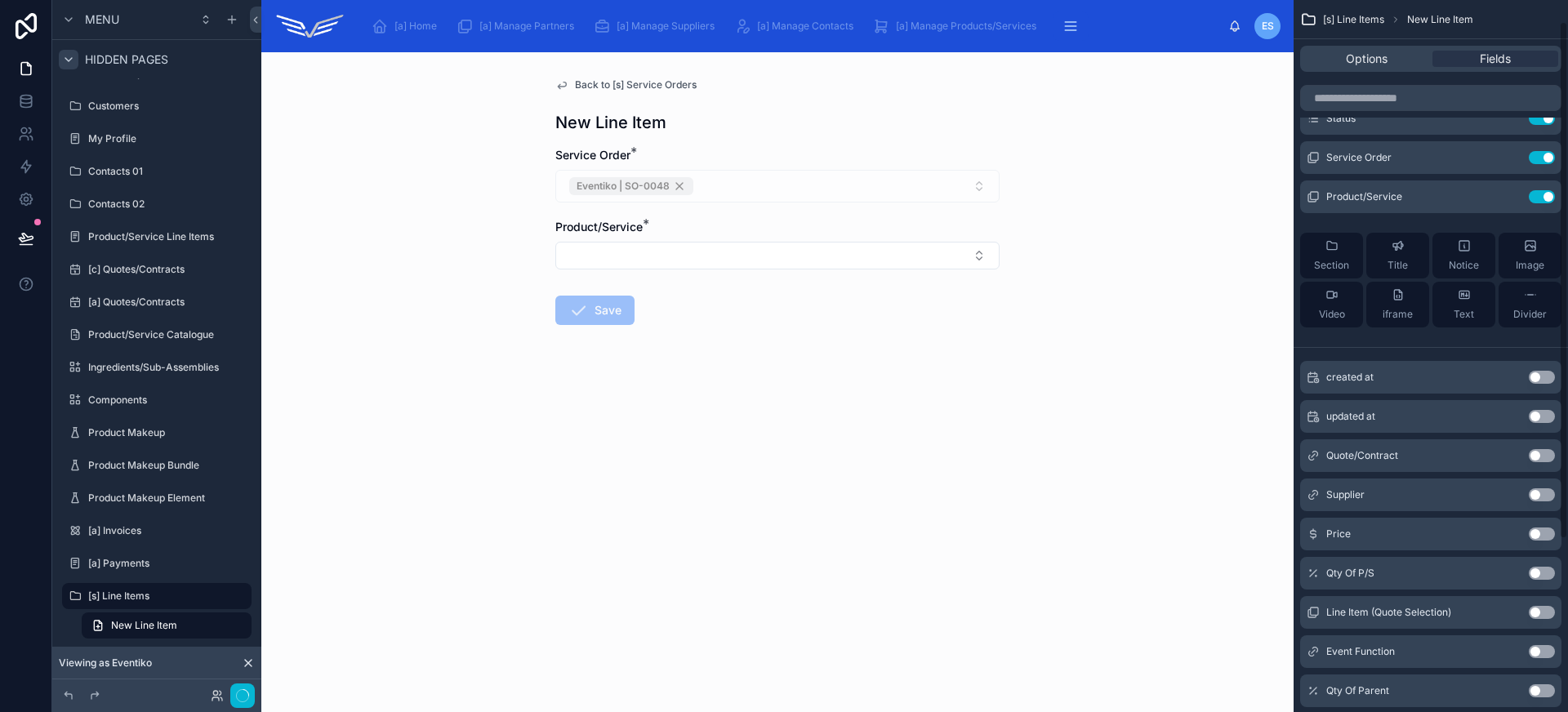
click at [1540, 534] on button "Use setting" at bounding box center [1541, 534] width 26 height 13
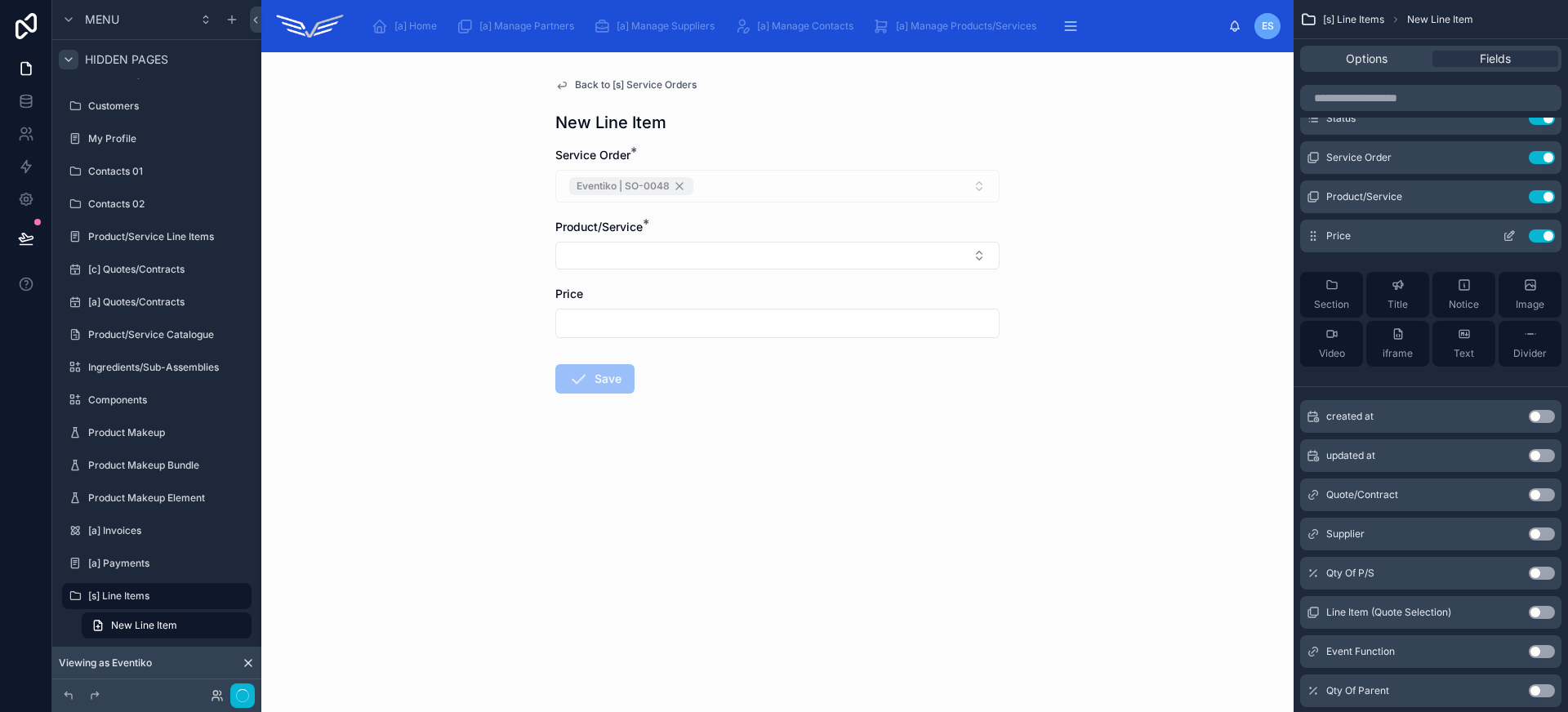
click at [1513, 231] on icon "scrollable content" at bounding box center [1510, 233] width 6 height 6
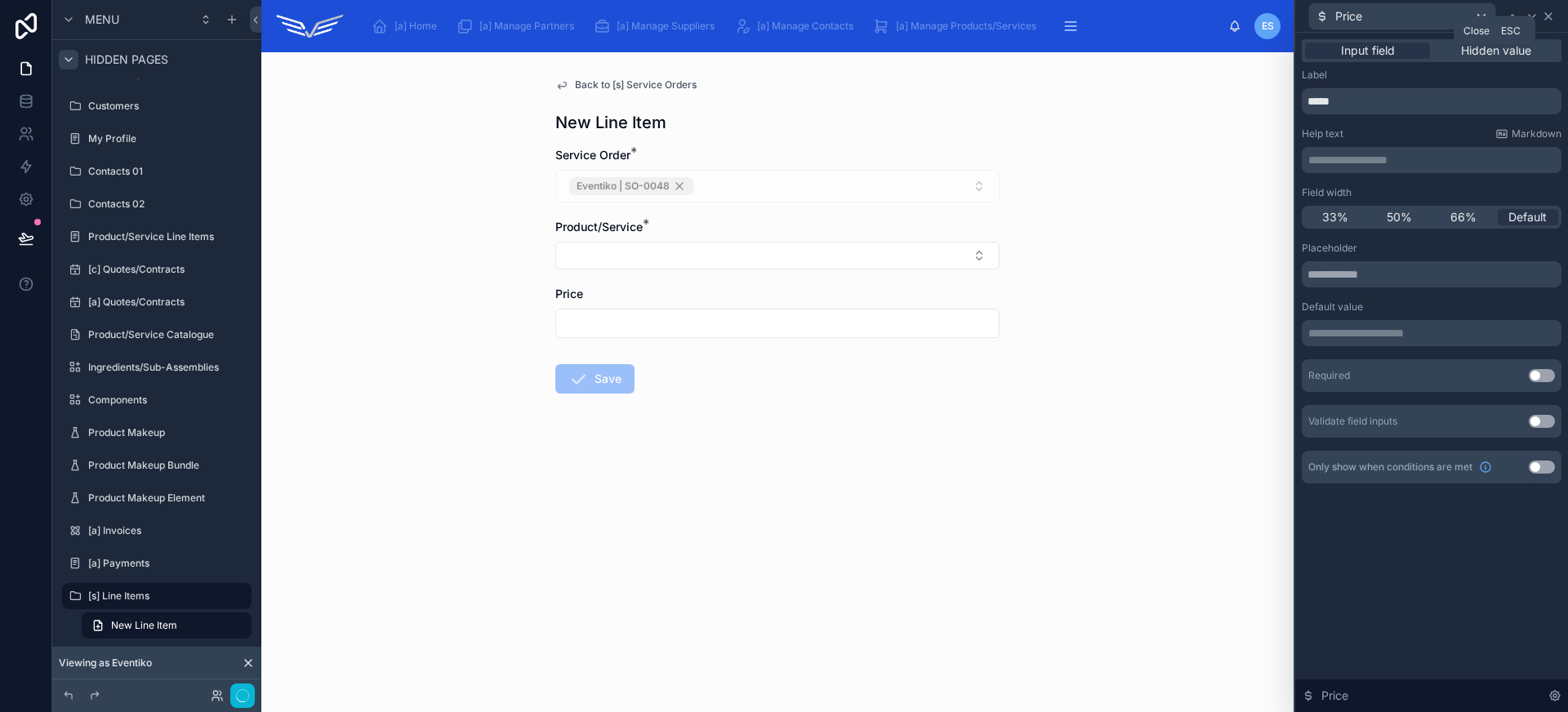
click at [1550, 19] on icon at bounding box center [1548, 16] width 13 height 13
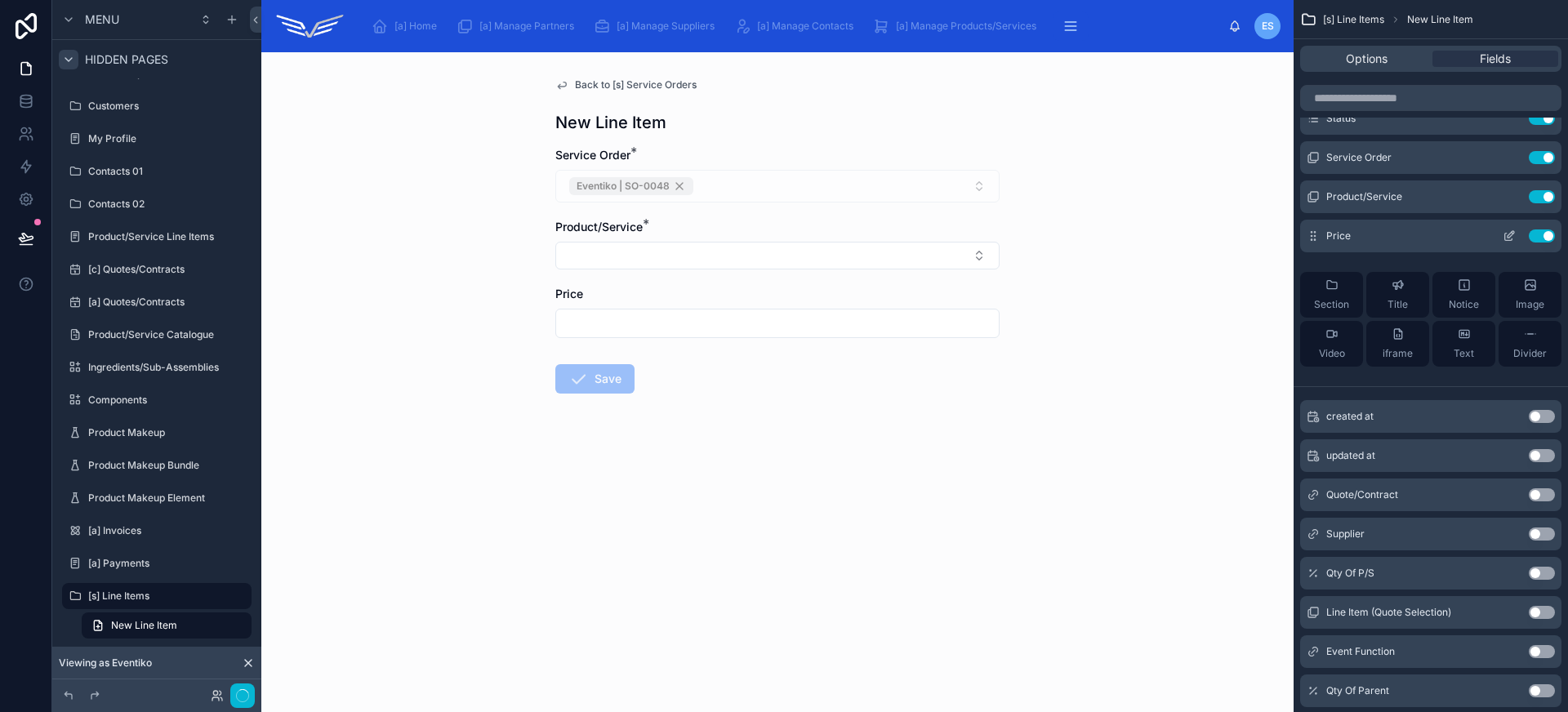
click at [1508, 233] on icon "scrollable content" at bounding box center [1510, 233] width 6 height 6
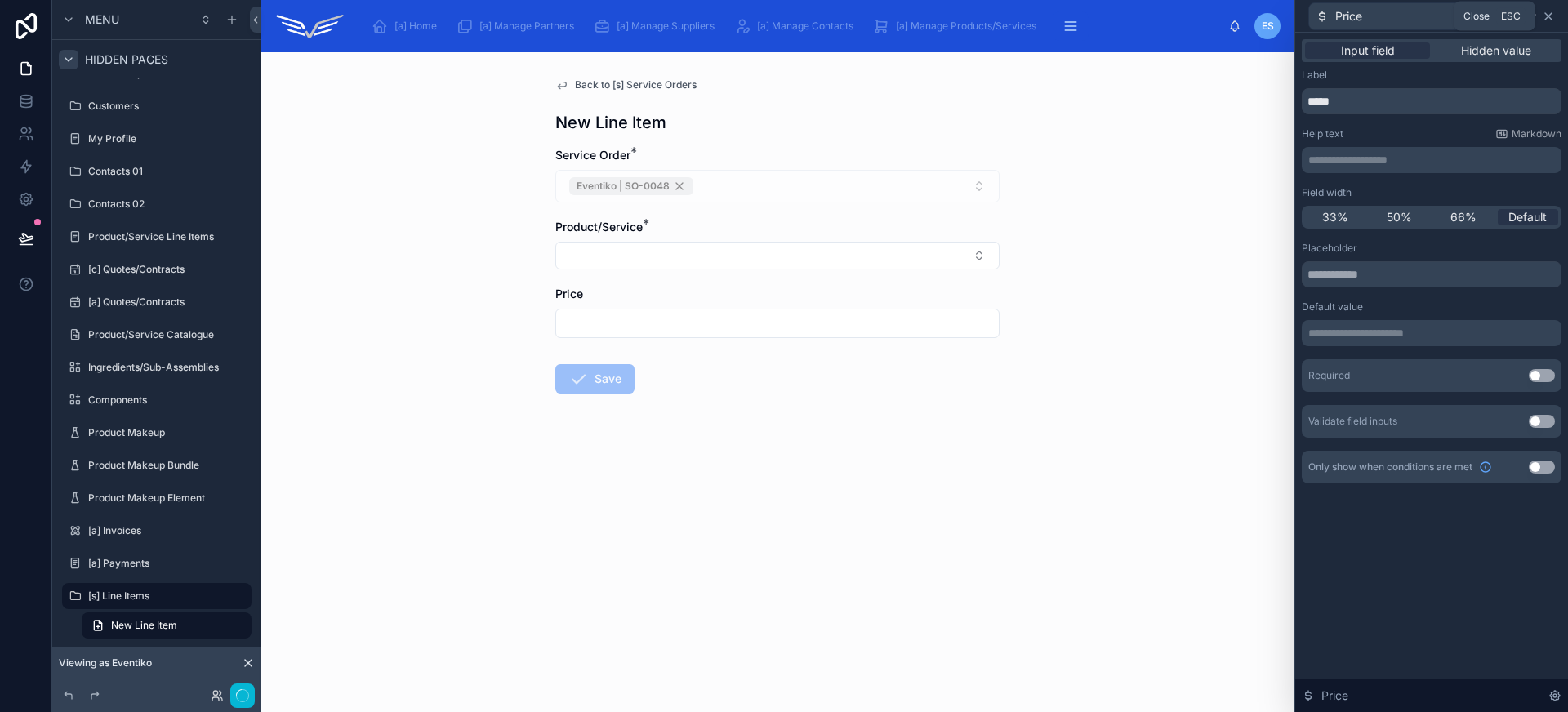
click at [1549, 16] on icon at bounding box center [1548, 16] width 6 height 6
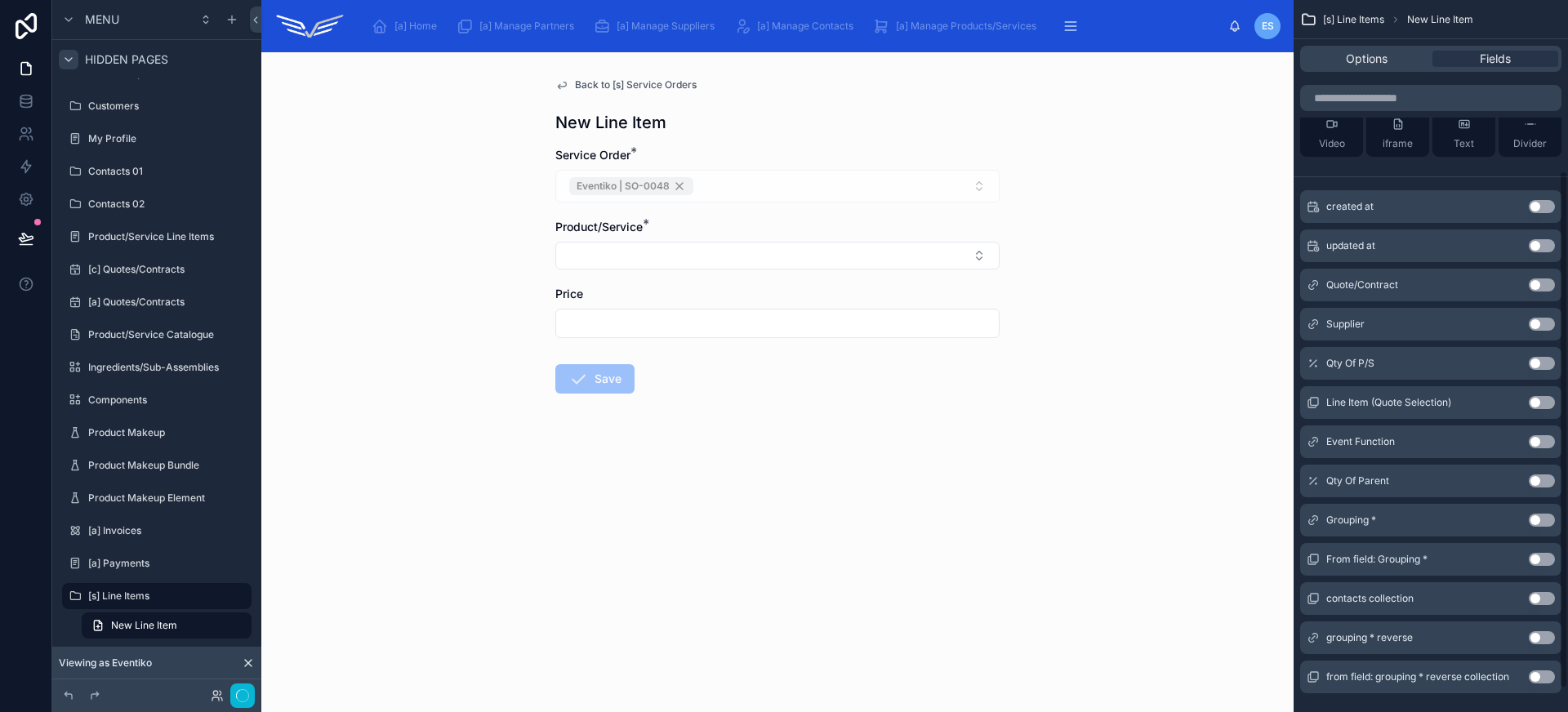
scroll to position [112, 0]
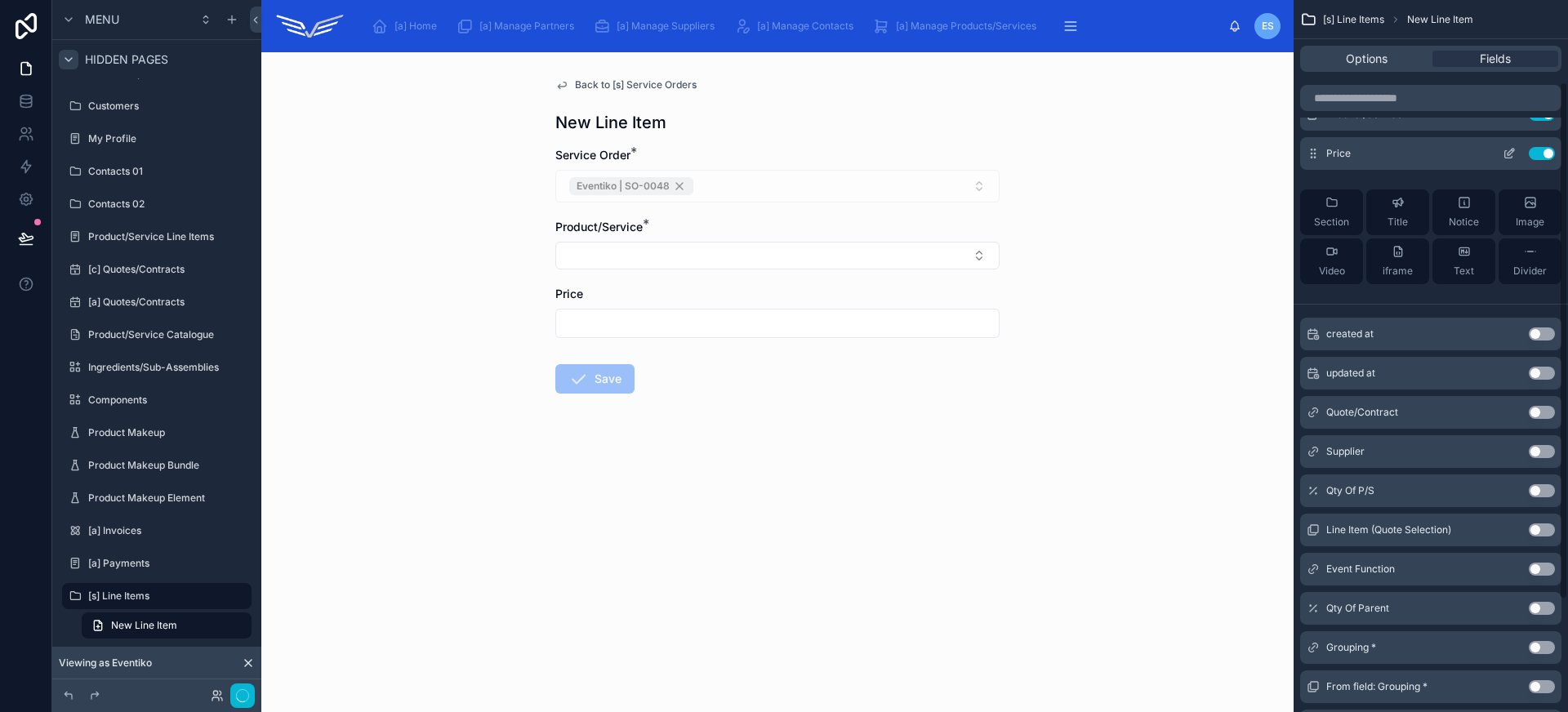
click at [1539, 157] on button "Use setting" at bounding box center [1541, 153] width 26 height 13
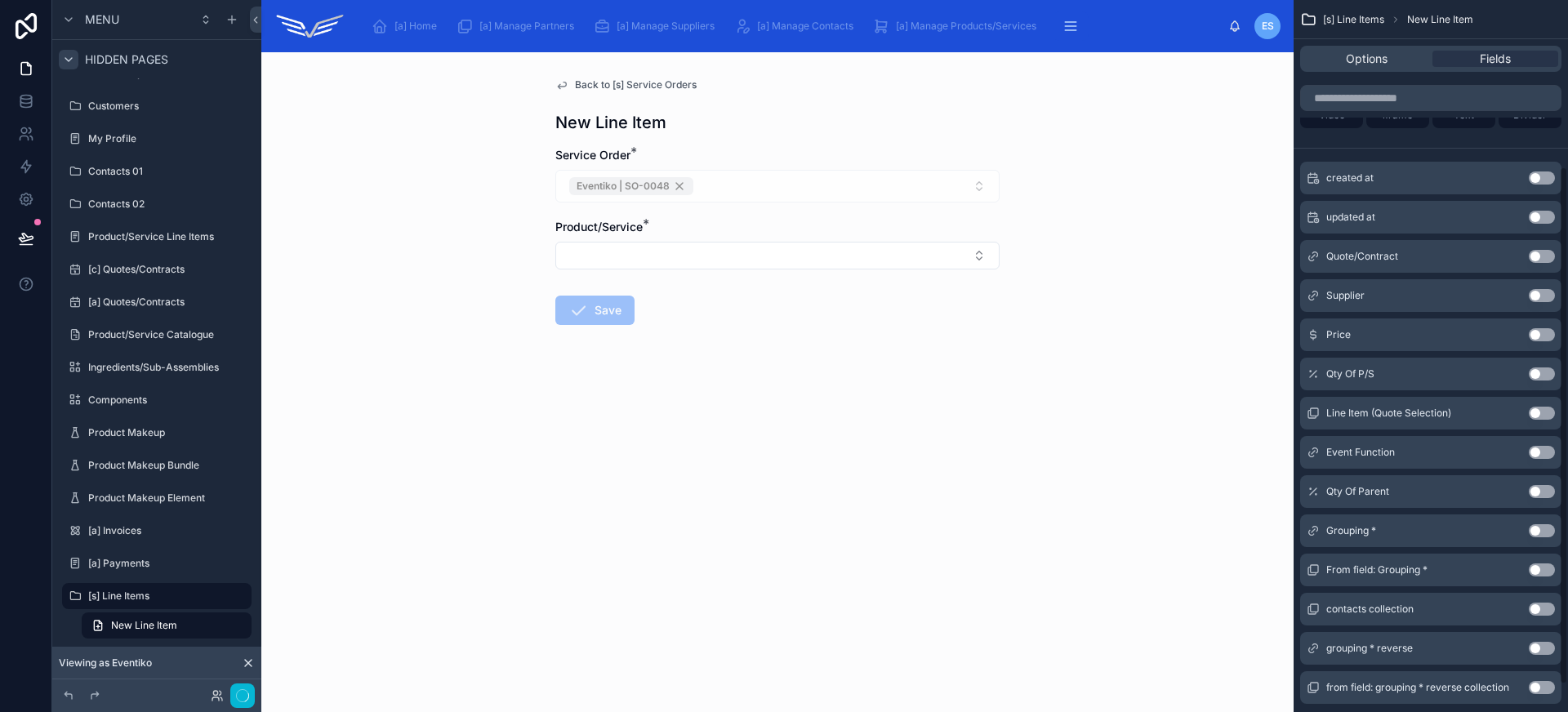
scroll to position [216, 0]
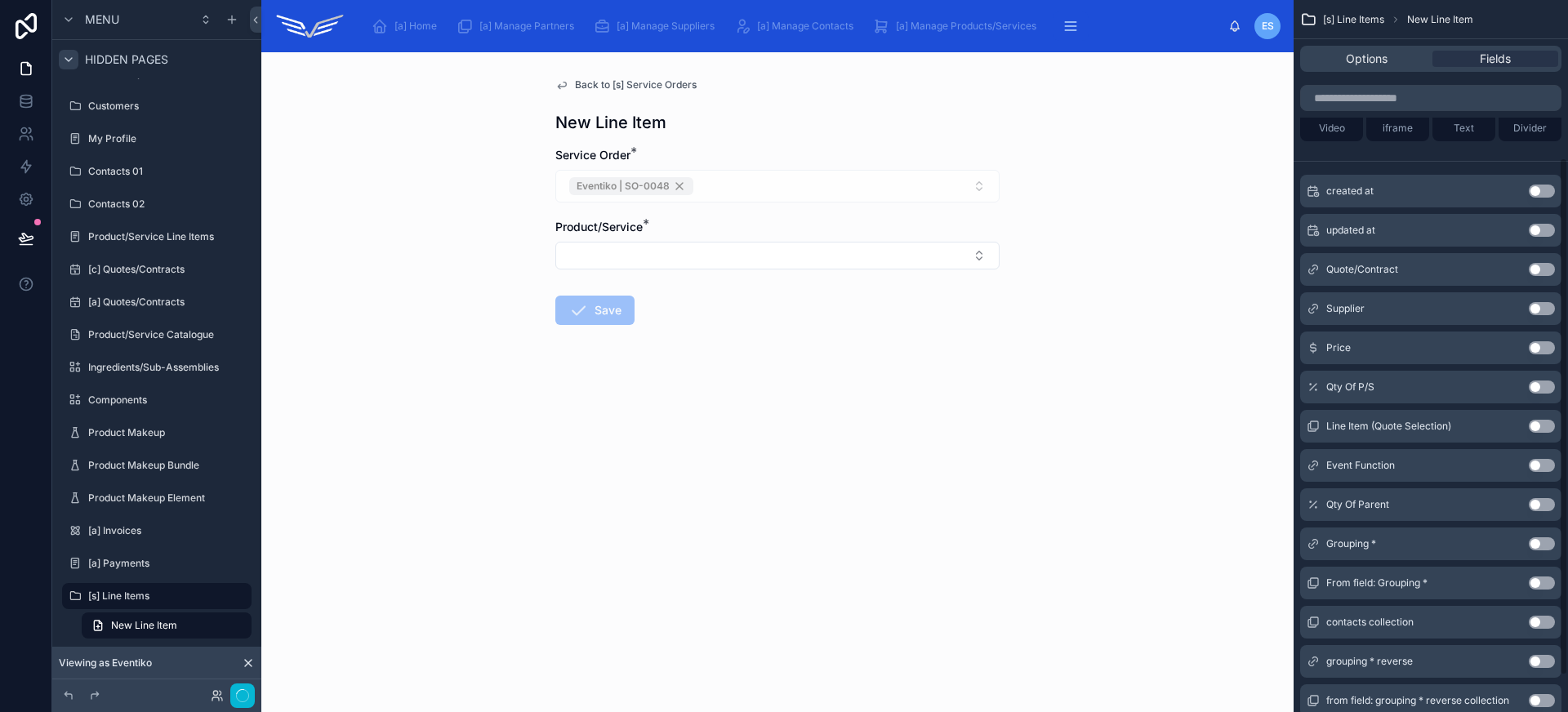
click at [1537, 348] on button "Use setting" at bounding box center [1541, 347] width 26 height 13
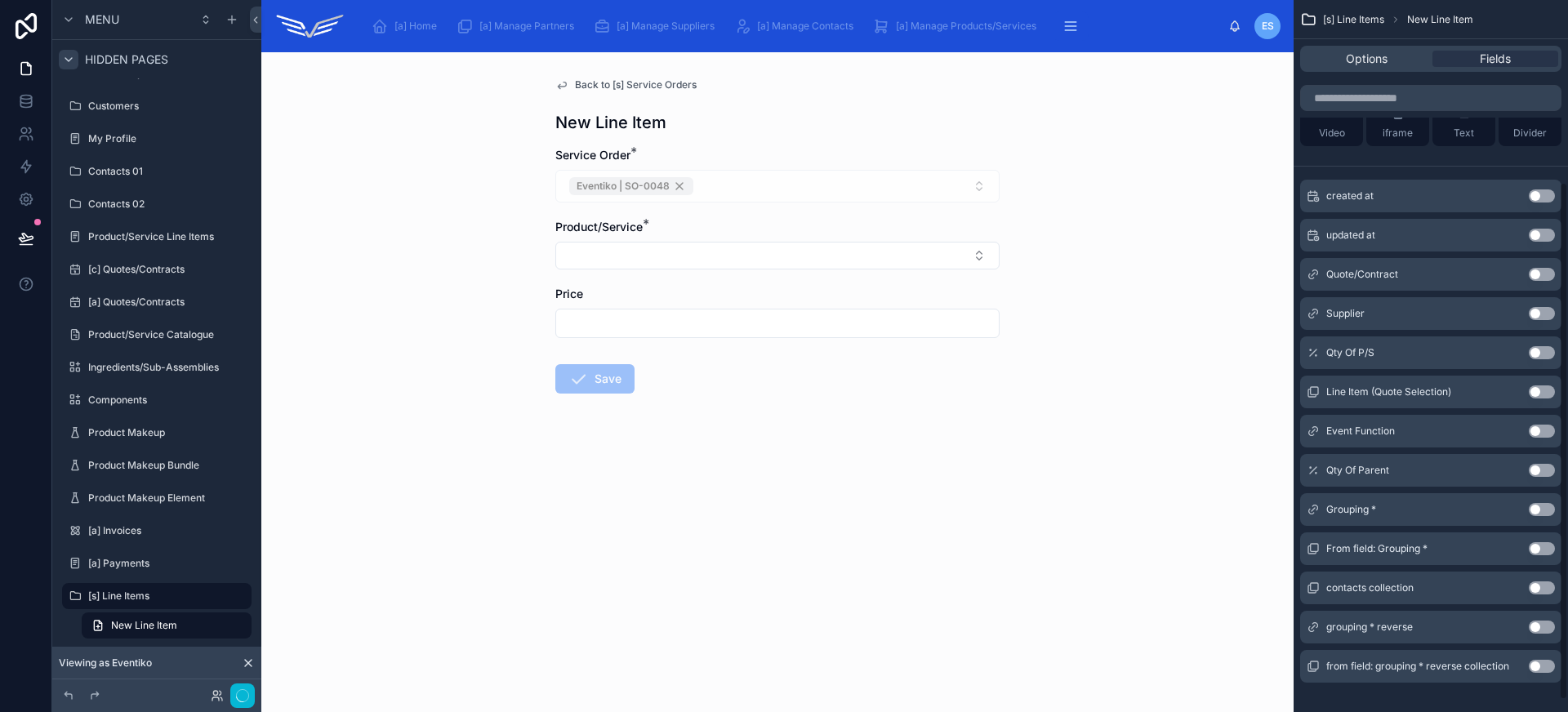
scroll to position [249, 0]
click at [1542, 351] on button "Use setting" at bounding box center [1541, 352] width 26 height 13
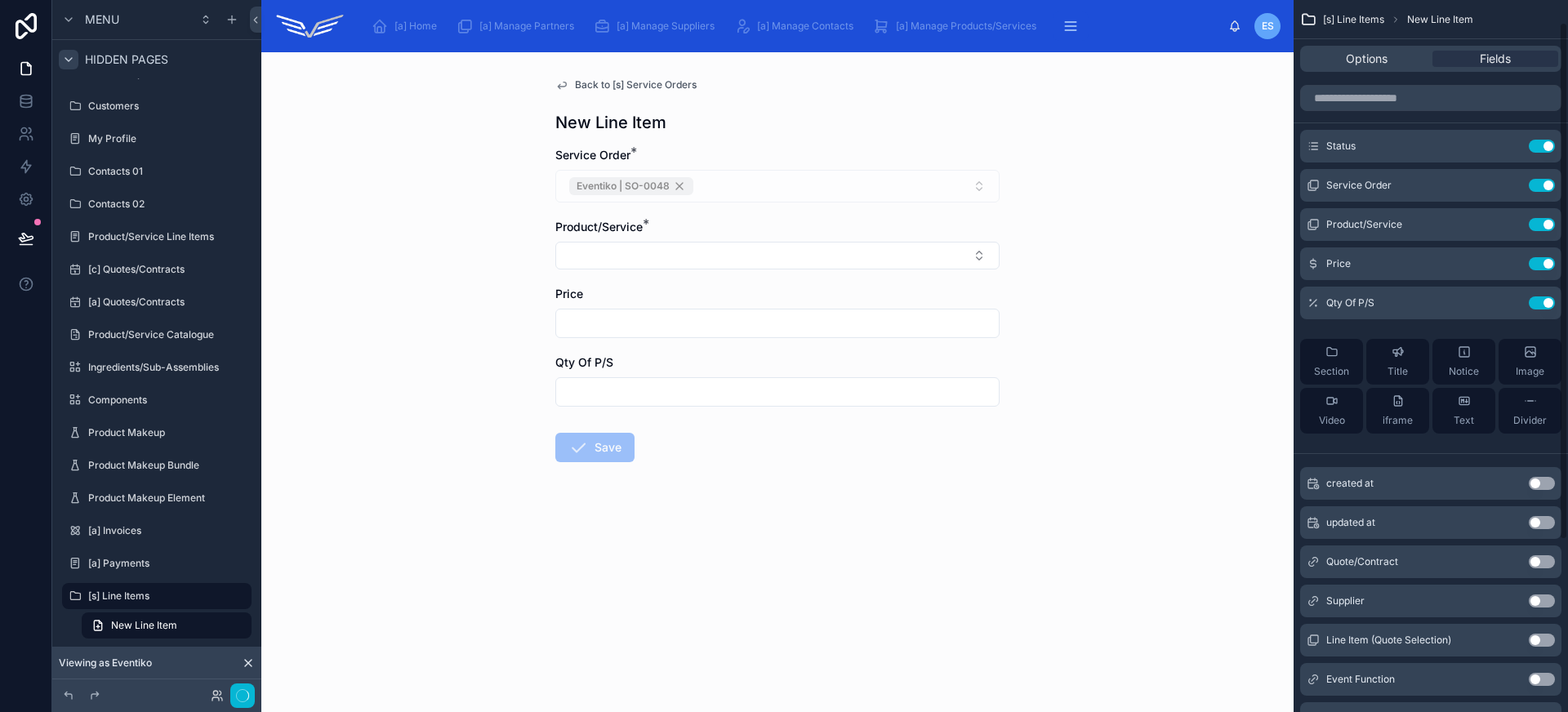
scroll to position [0, 0]
click at [1510, 264] on icon "scrollable content" at bounding box center [1508, 265] width 13 height 13
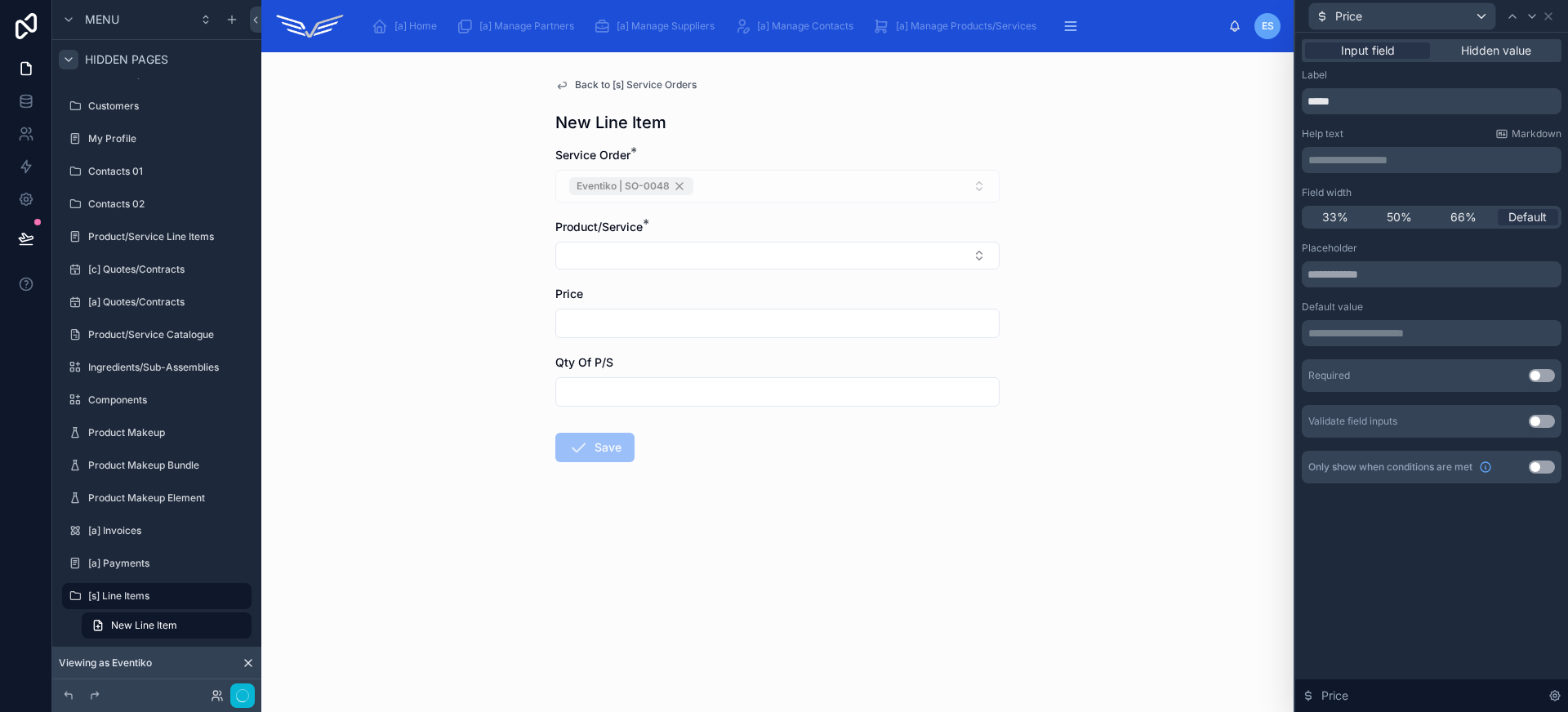
click at [1532, 375] on button "Use setting" at bounding box center [1541, 375] width 26 height 13
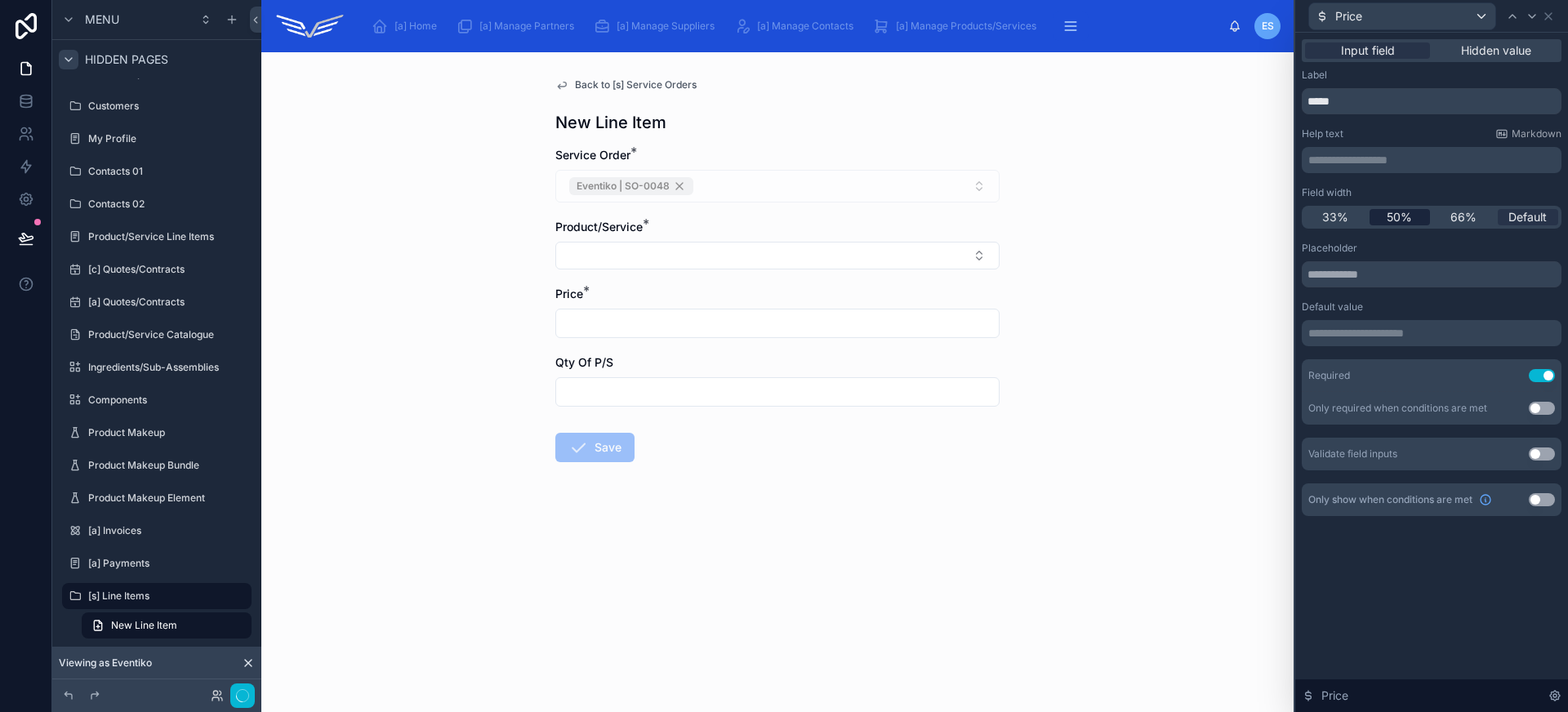
click at [1403, 216] on span "50%" at bounding box center [1399, 217] width 25 height 16
click at [1525, 20] on icon at bounding box center [1532, 16] width 13 height 13
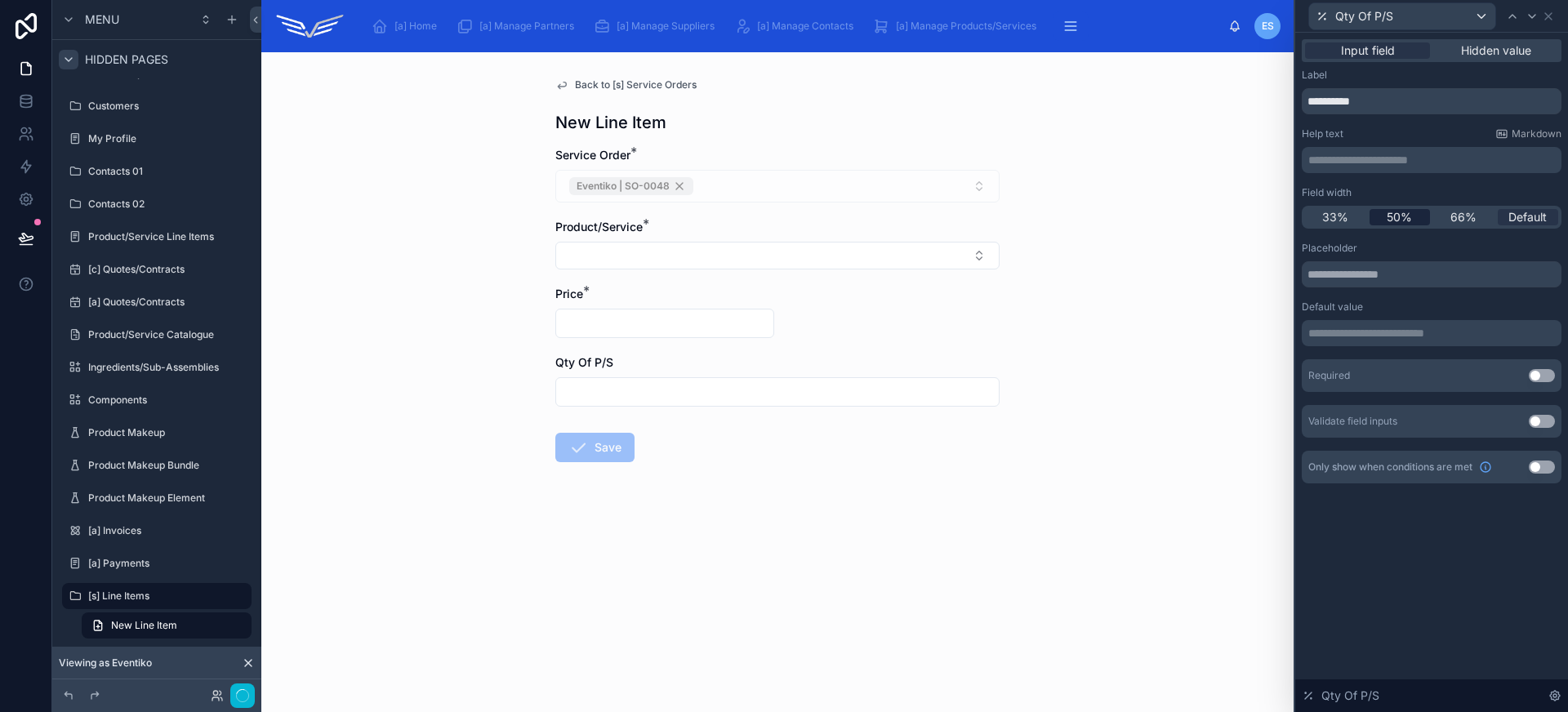
click at [1414, 212] on div "50%" at bounding box center [1399, 217] width 61 height 16
click at [1532, 377] on button "Use setting" at bounding box center [1541, 375] width 26 height 13
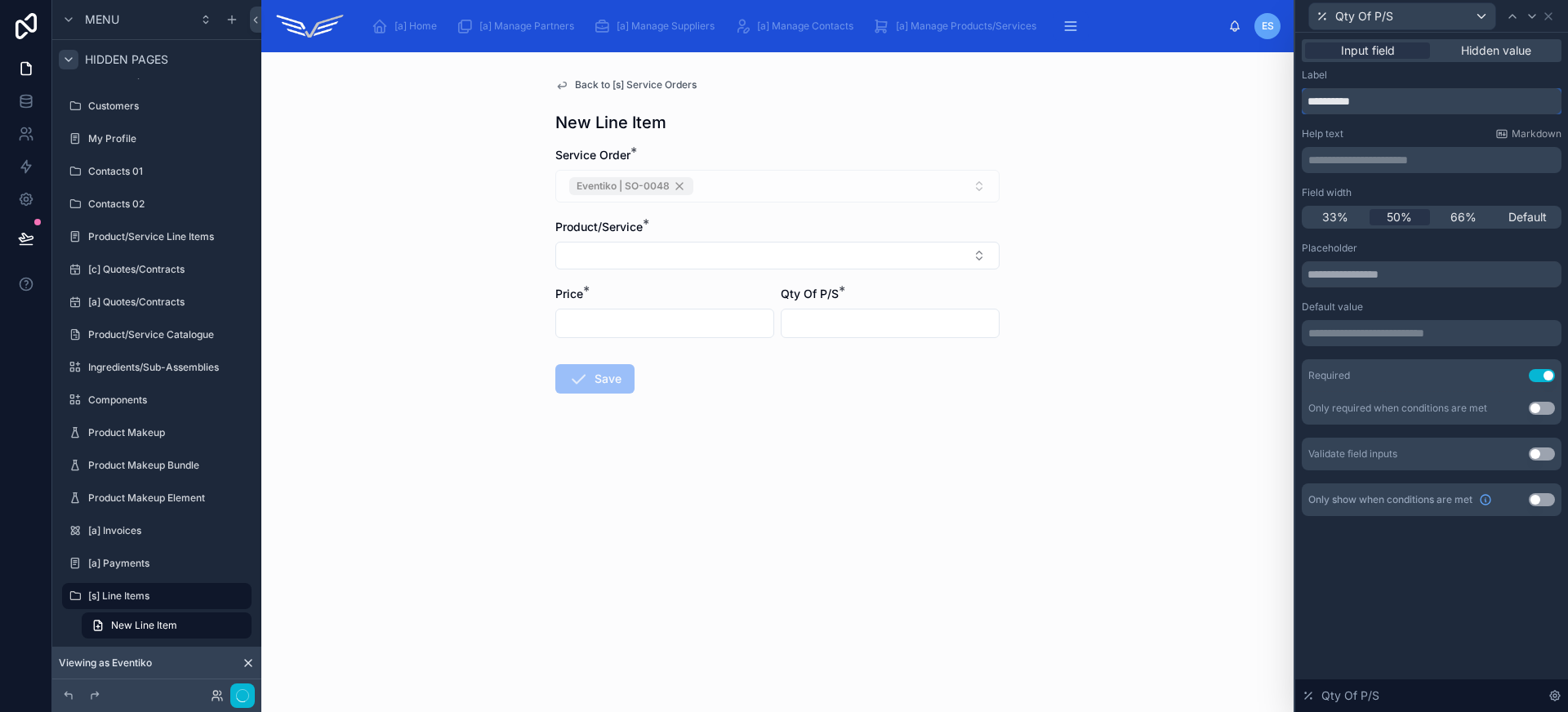
drag, startPoint x: 1355, startPoint y: 102, endPoint x: 1412, endPoint y: 102, distance: 57.0
click at [1411, 102] on input "**********" at bounding box center [1431, 100] width 259 height 26
type input "***"
click at [1551, 18] on icon at bounding box center [1548, 16] width 6 height 6
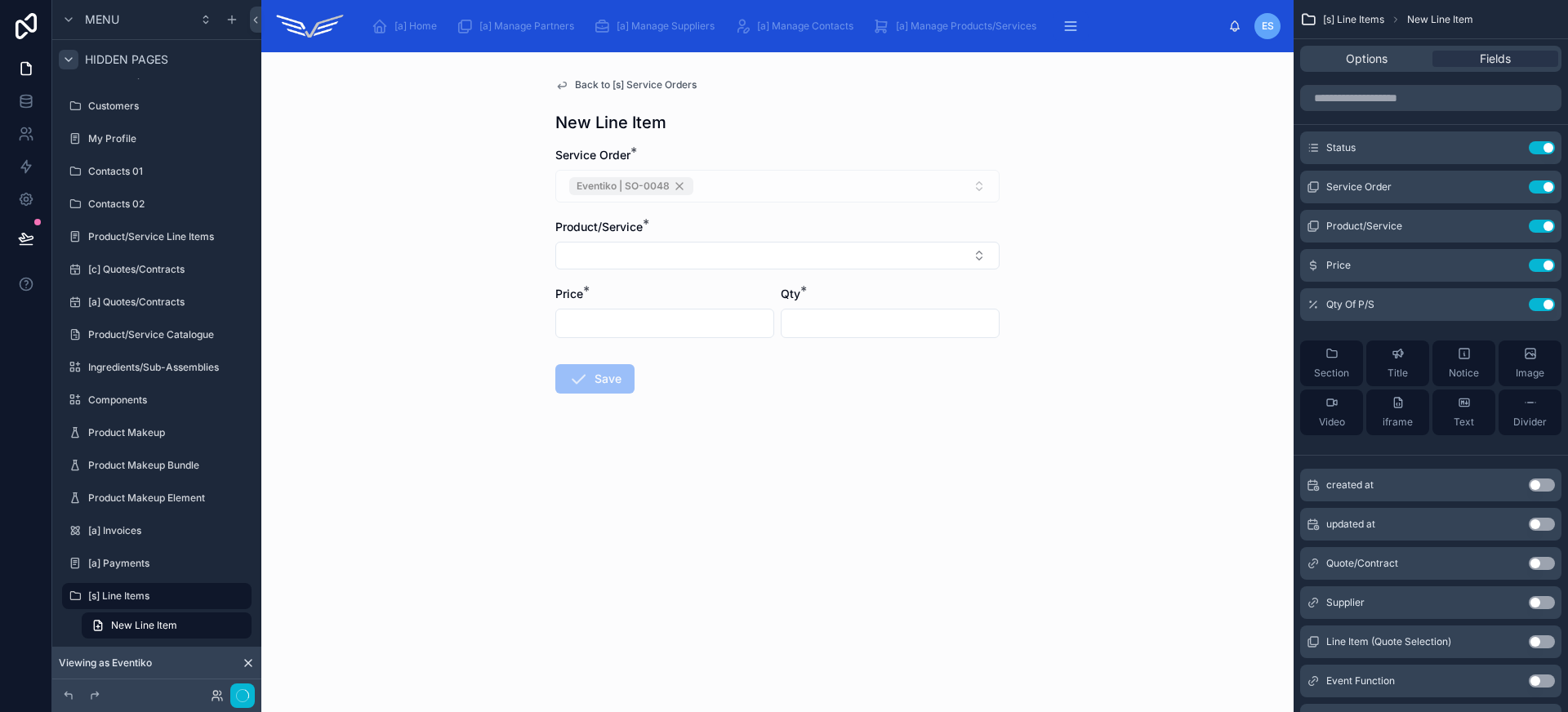
click at [635, 89] on span "Back to [s] Service Orders" at bounding box center [635, 84] width 122 height 13
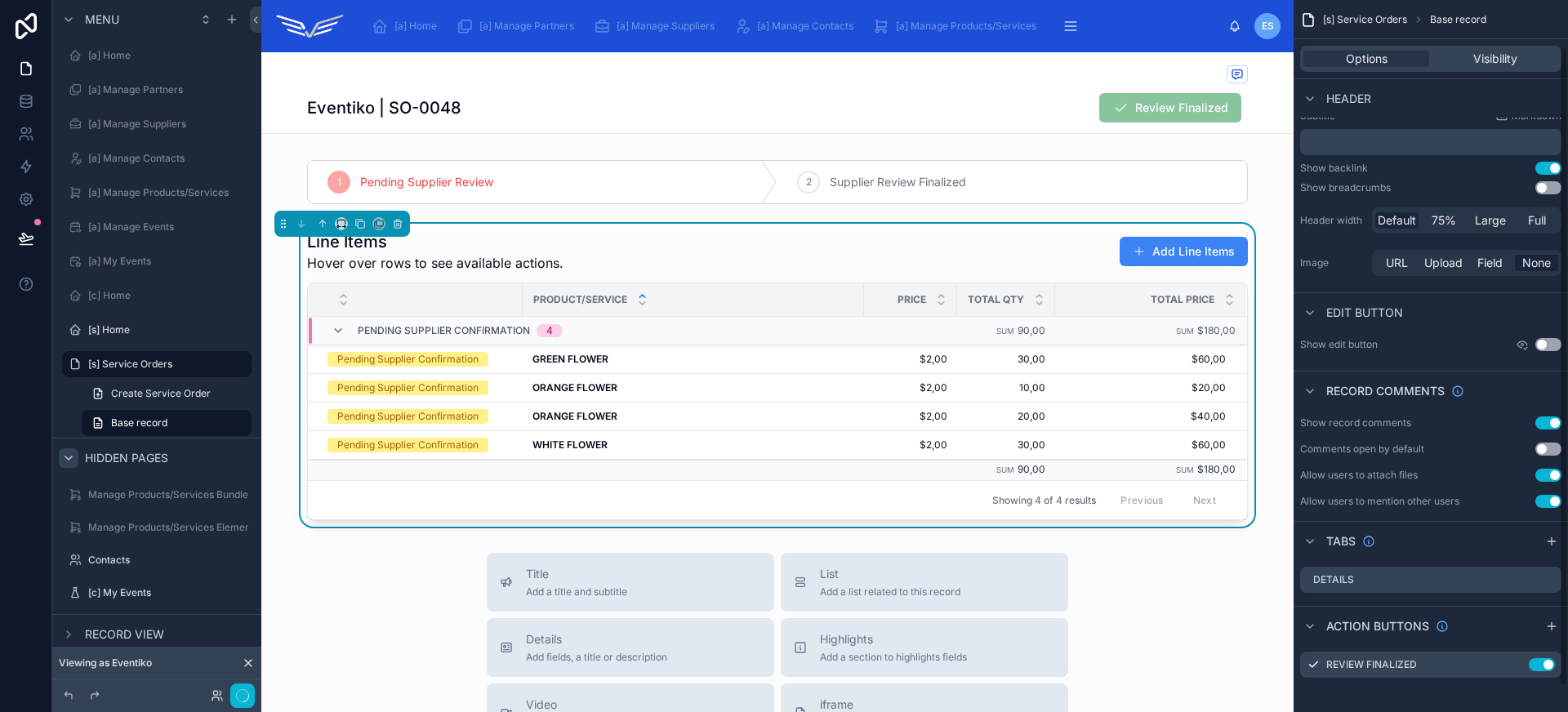
scroll to position [80, 0]
click at [908, 257] on div "Line Items Hover over rows to see available actions. Add Line Items" at bounding box center [777, 251] width 941 height 43
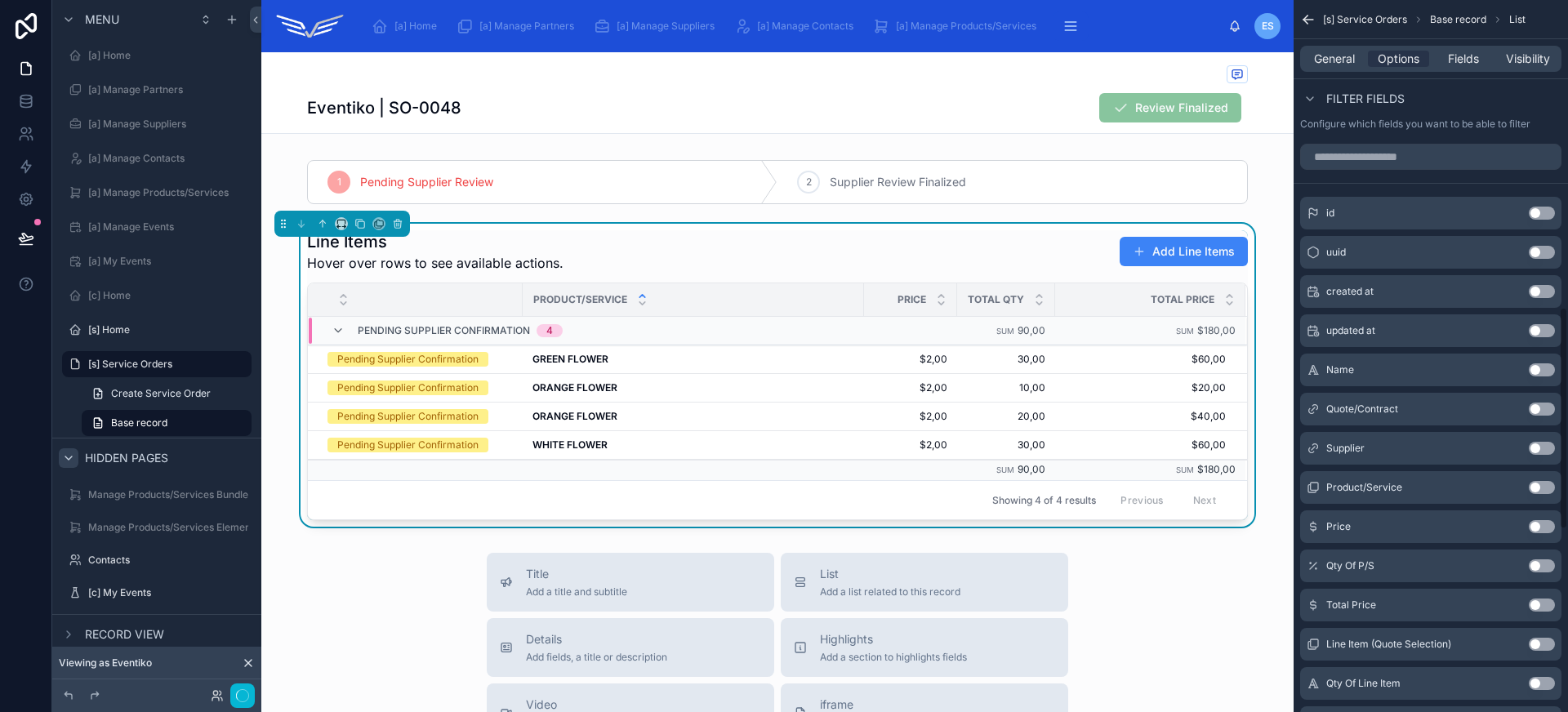
scroll to position [651, 0]
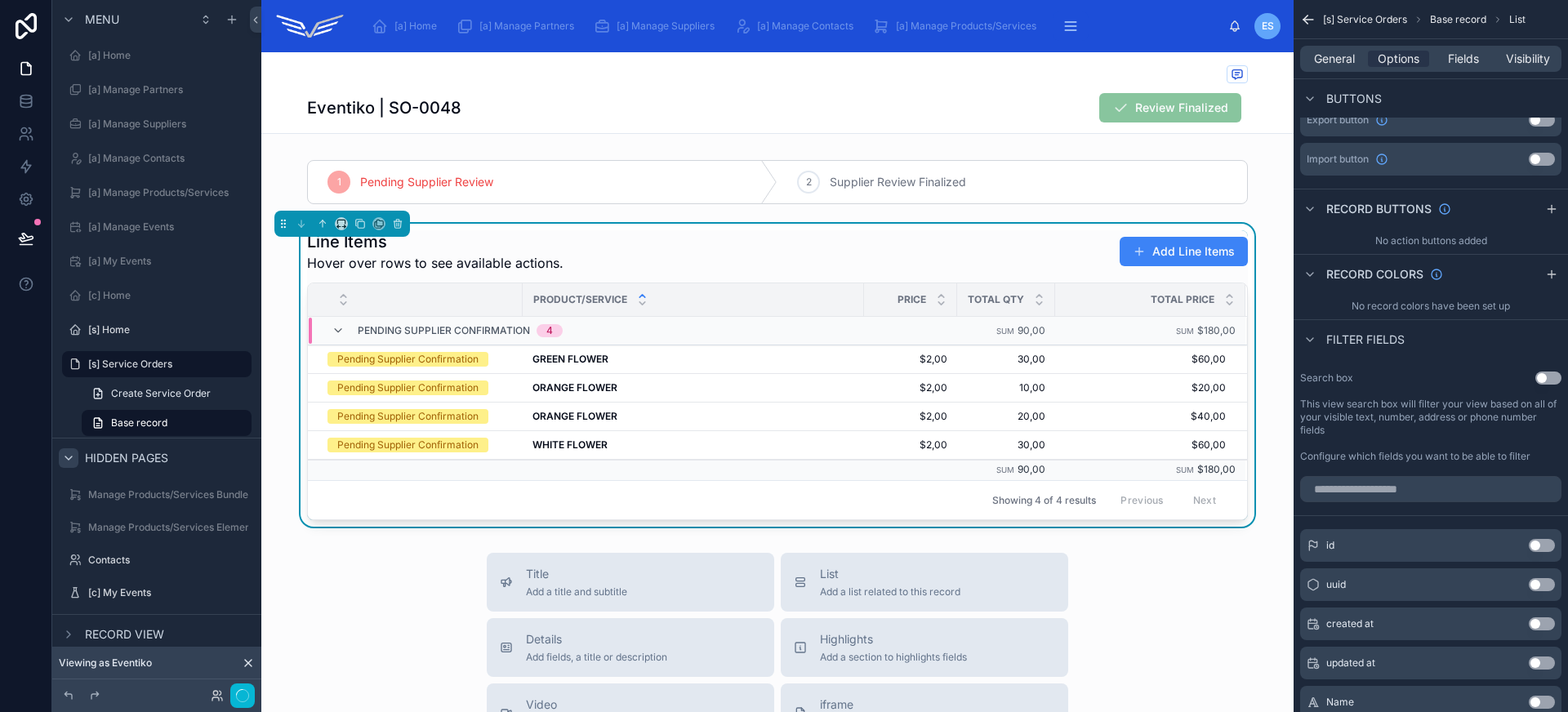
click at [1547, 221] on div "Record buttons" at bounding box center [1430, 208] width 275 height 39
click at [1550, 207] on icon "scrollable content" at bounding box center [1551, 209] width 13 height 13
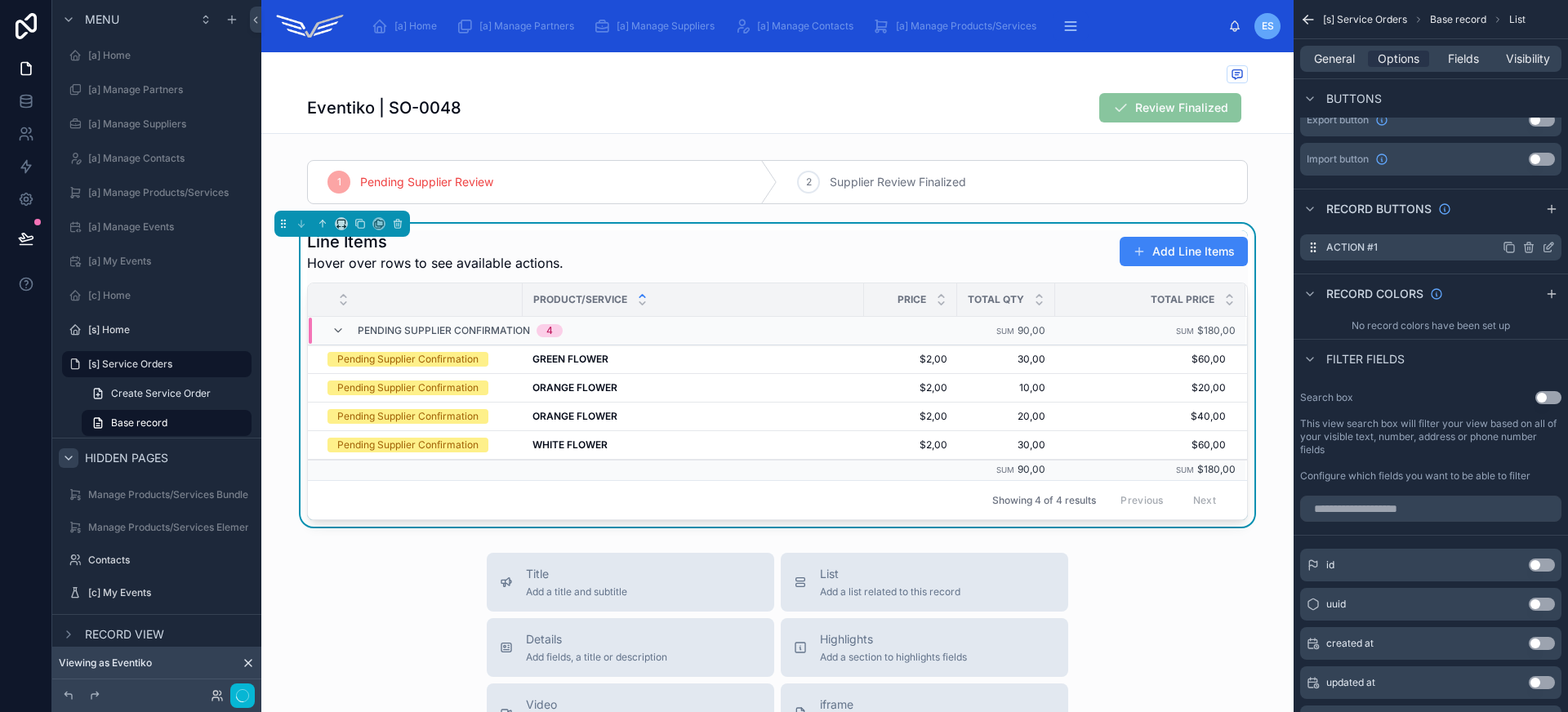
click at [1548, 245] on icon "scrollable content" at bounding box center [1549, 245] width 6 height 6
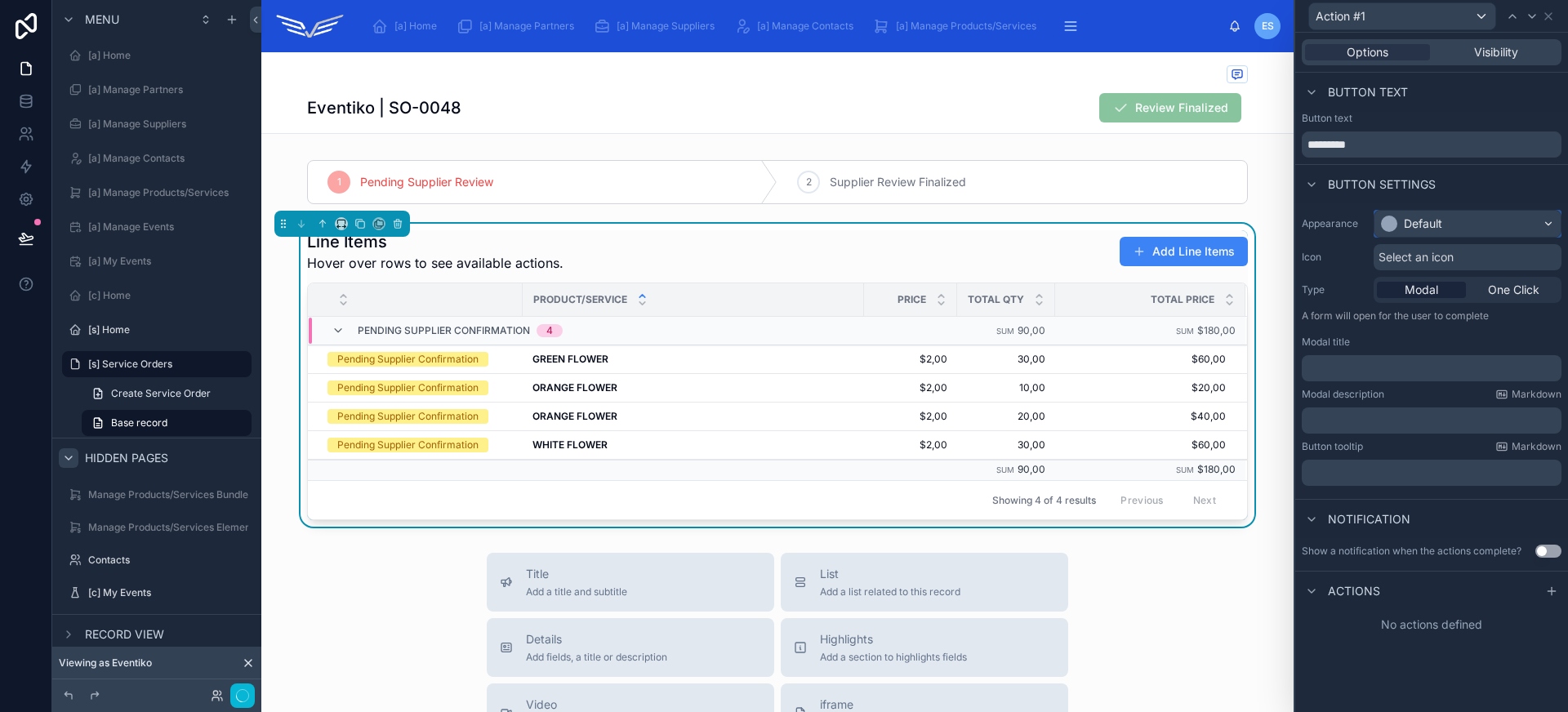
click at [1440, 220] on div "Default" at bounding box center [1422, 224] width 38 height 16
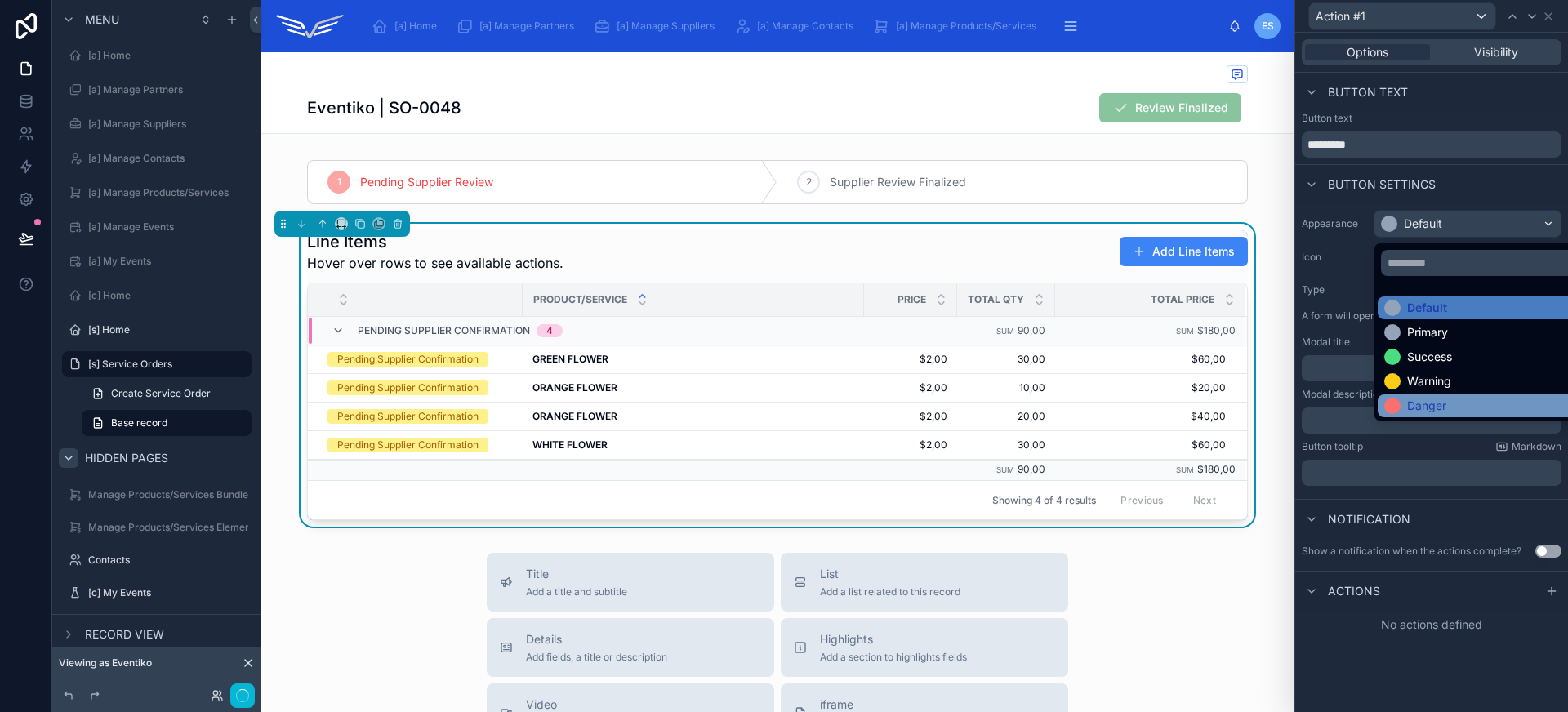
click at [1445, 398] on div "Danger" at bounding box center [1427, 406] width 39 height 16
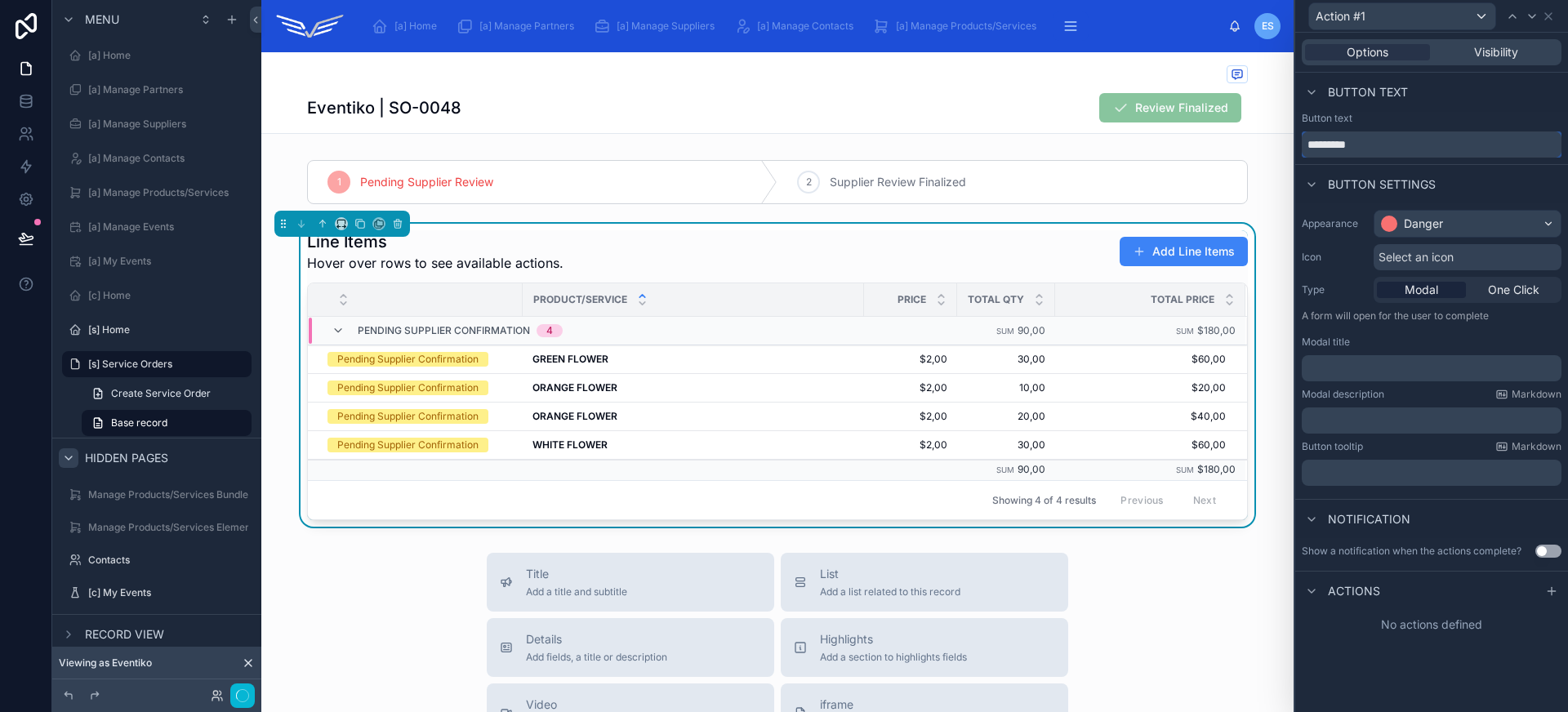
click at [1372, 151] on input "*********" at bounding box center [1431, 144] width 259 height 26
type input "**********"
click at [1453, 245] on div "Select an icon" at bounding box center [1467, 257] width 187 height 26
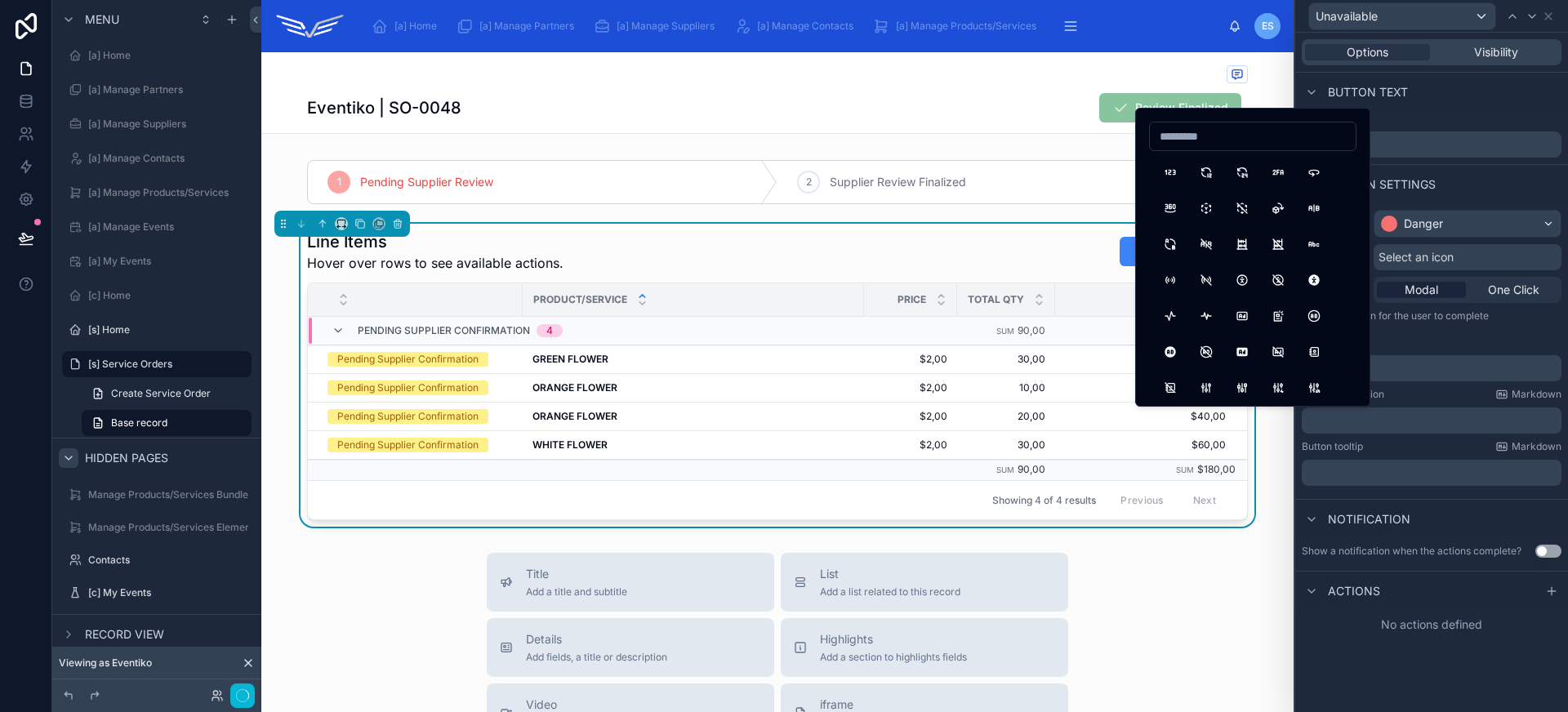
type input "*"
click at [1179, 128] on input "*" at bounding box center [1253, 137] width 206 height 23
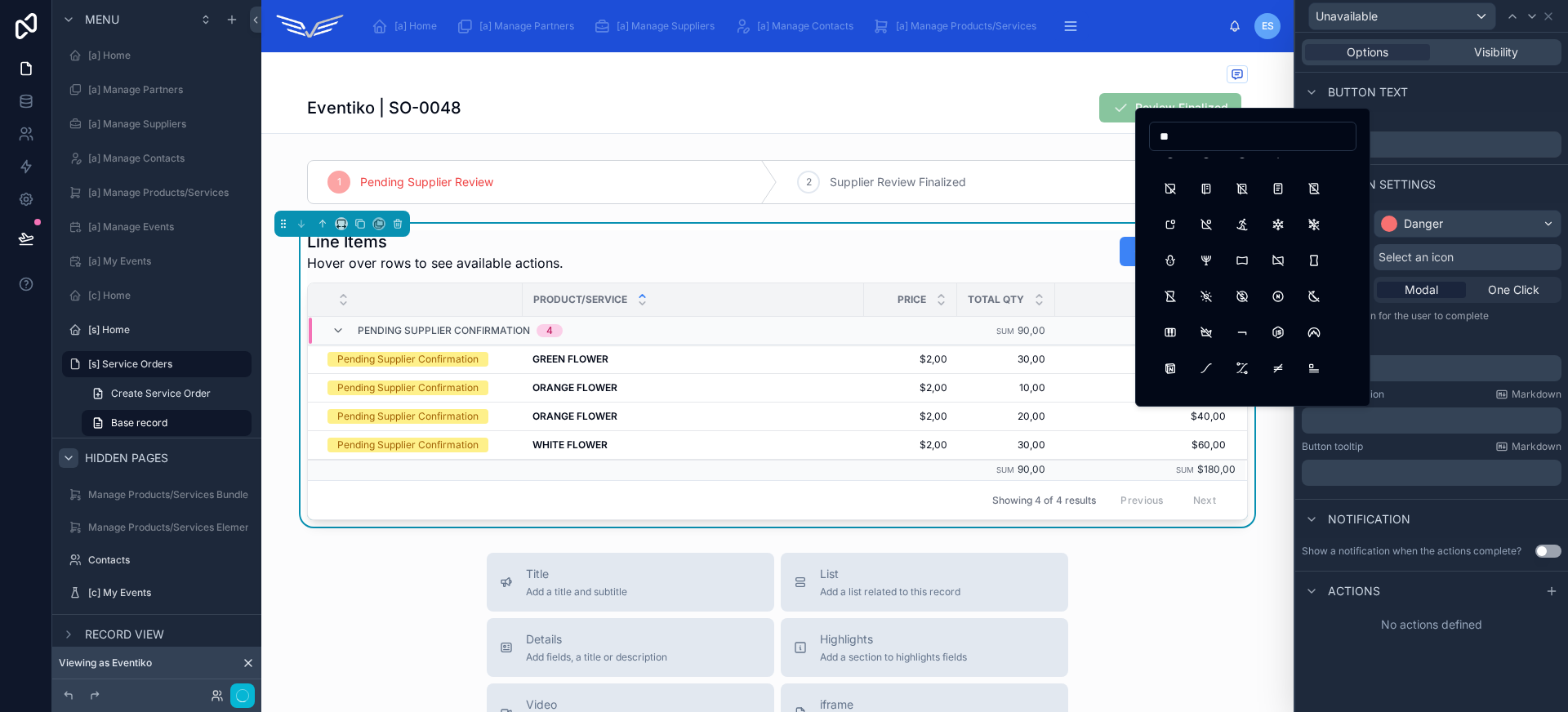
scroll to position [0, 0]
type input "**"
click at [1469, 186] on div "Button settings" at bounding box center [1431, 184] width 273 height 39
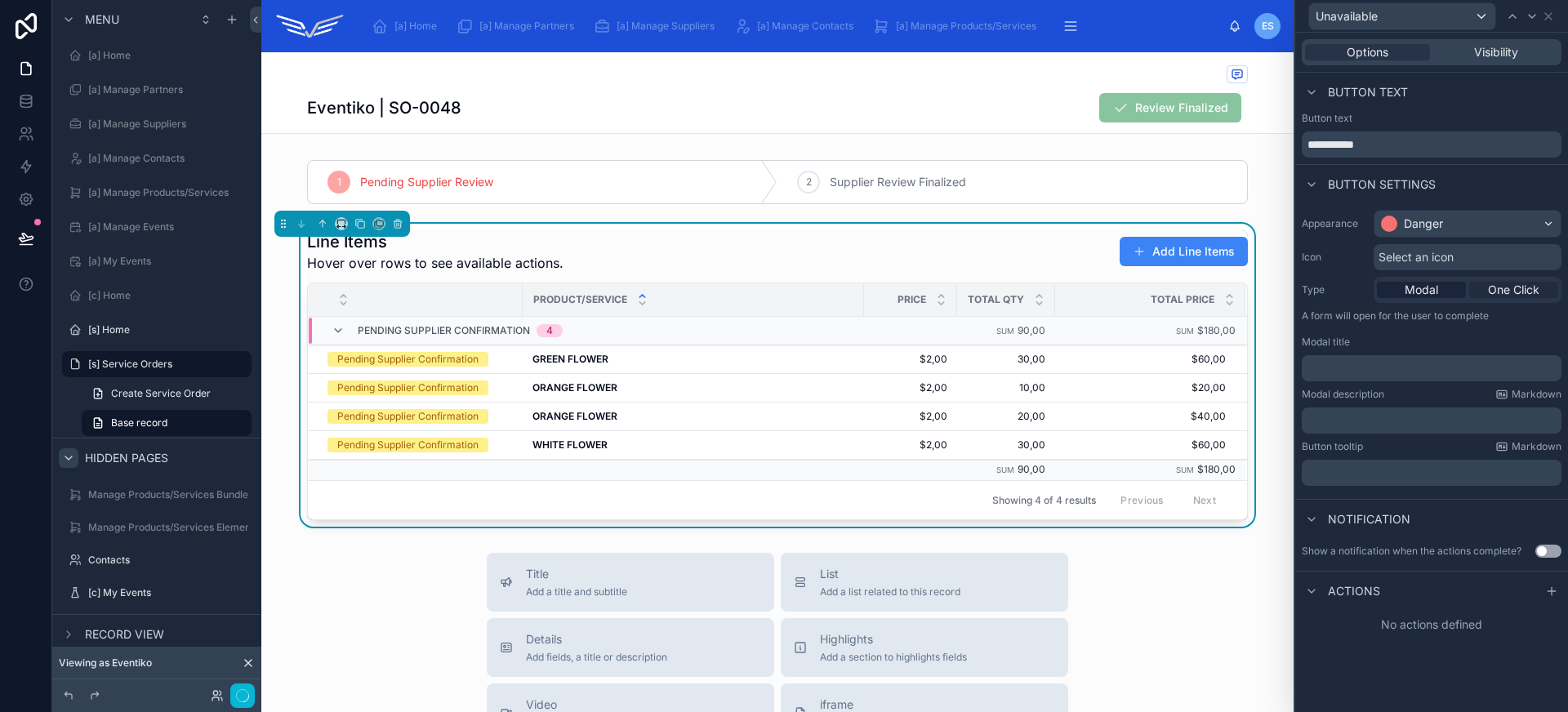
click at [1515, 296] on span "One Click" at bounding box center [1514, 289] width 52 height 16
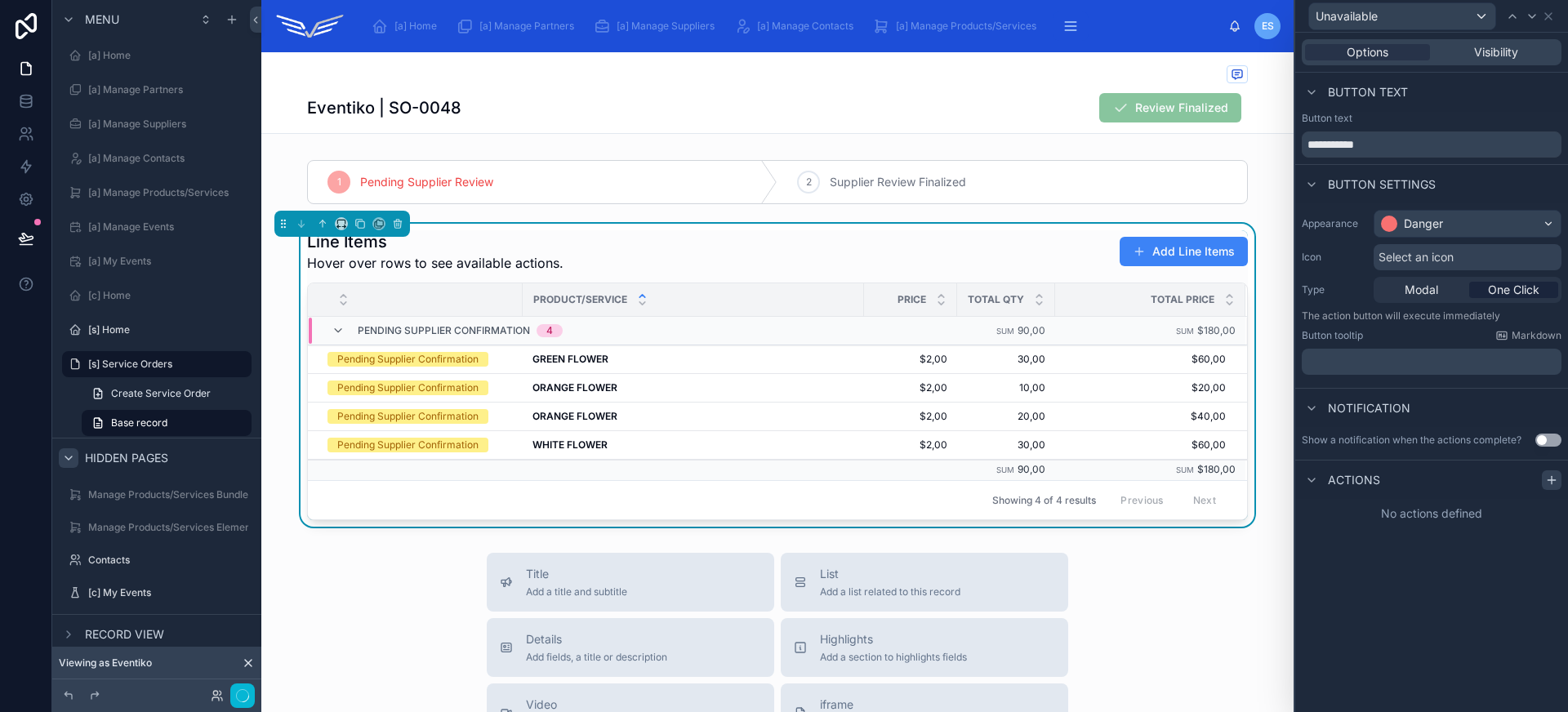
click at [1543, 479] on div at bounding box center [1551, 479] width 20 height 20
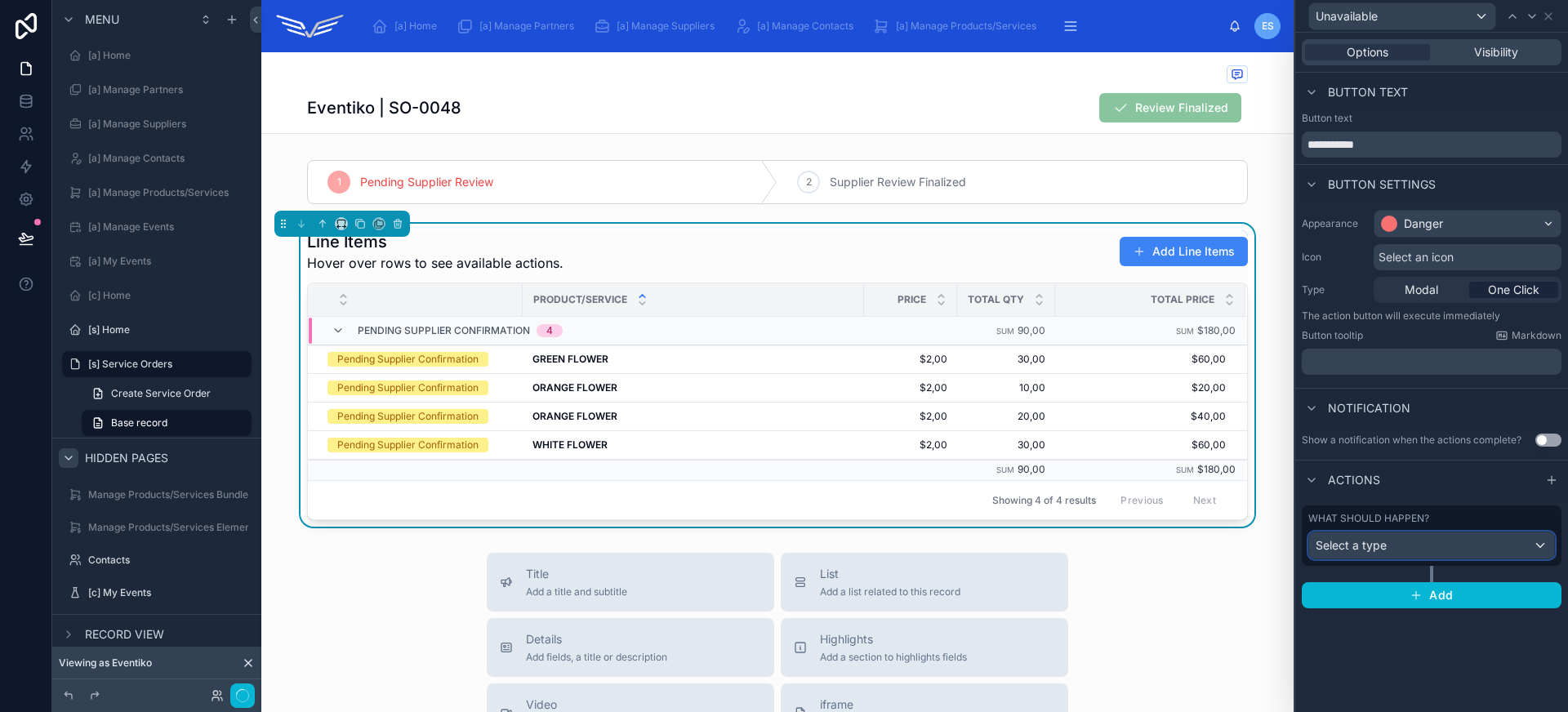
click at [1471, 550] on div "Select a type" at bounding box center [1431, 544] width 245 height 26
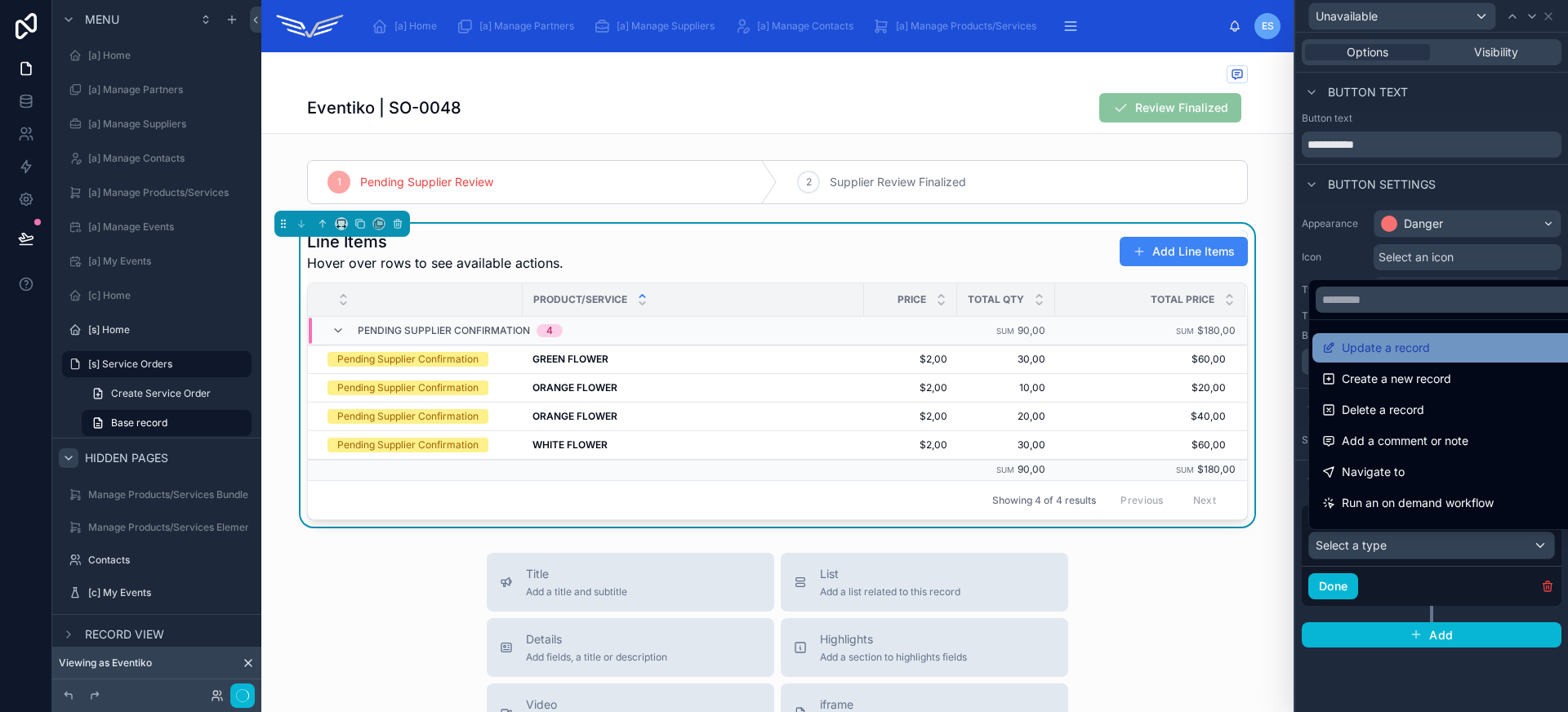
click at [1396, 348] on span "Update a record" at bounding box center [1385, 348] width 88 height 20
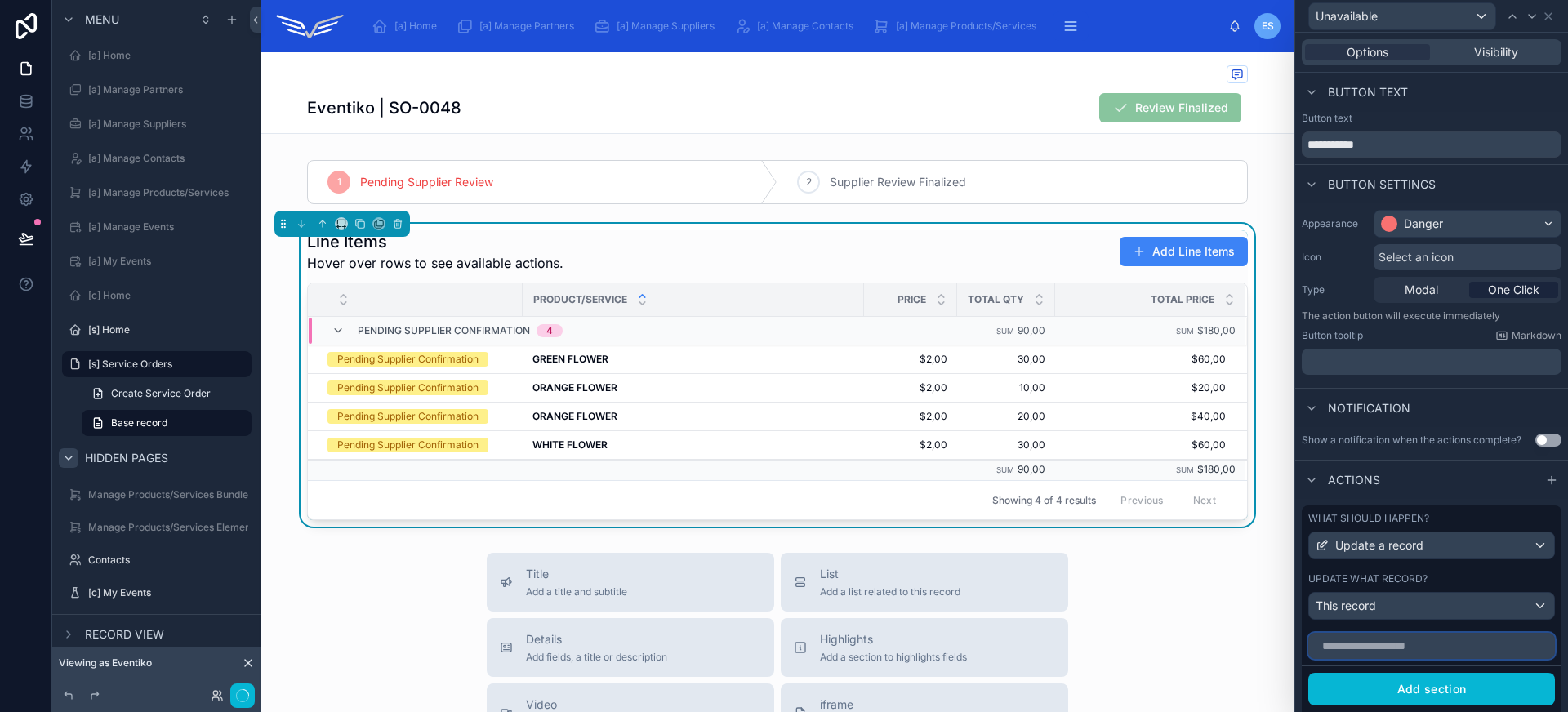
click at [1428, 645] on input "text" at bounding box center [1432, 645] width 247 height 26
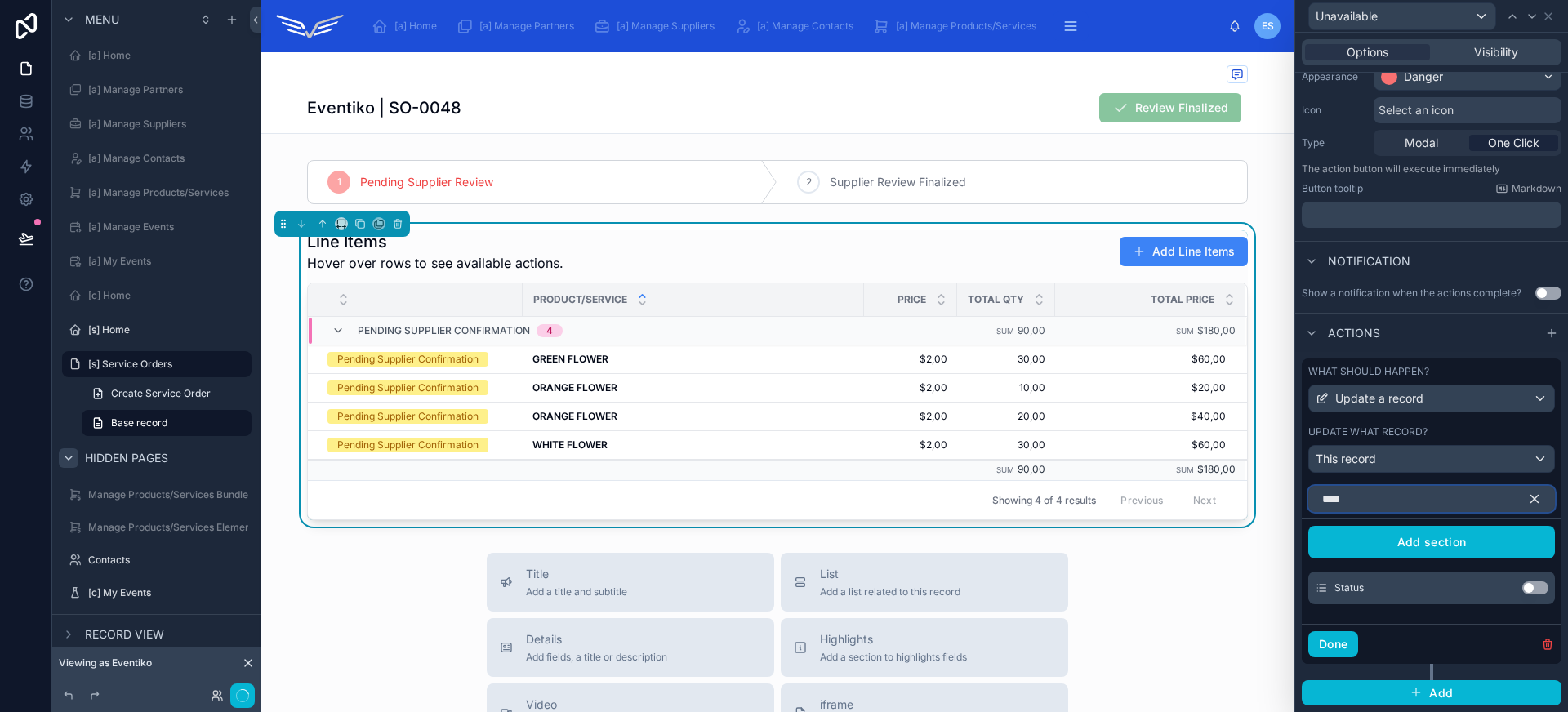
type input "****"
click at [1522, 589] on button "Use setting" at bounding box center [1534, 587] width 26 height 13
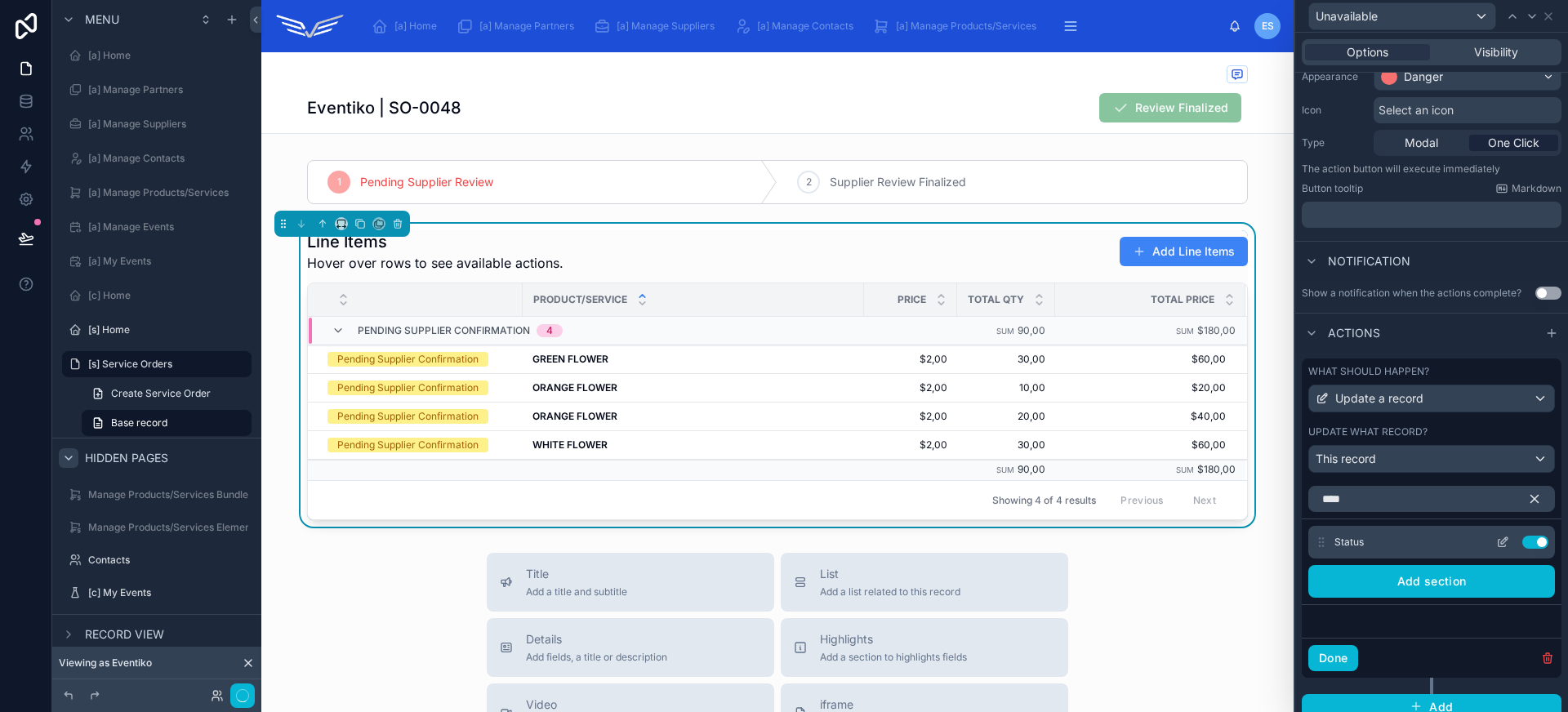
click at [1505, 538] on icon at bounding box center [1506, 539] width 2 height 2
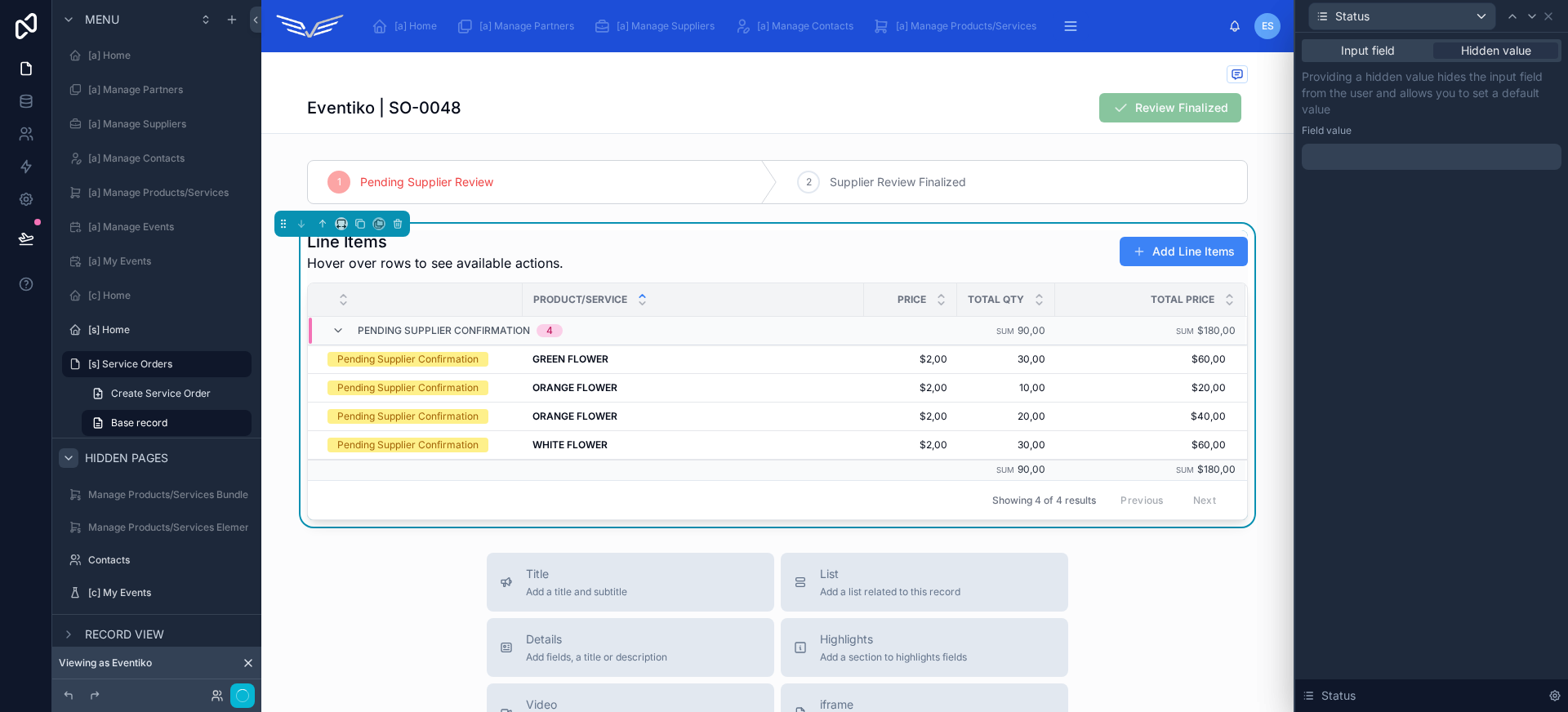
click at [1412, 150] on div at bounding box center [1431, 156] width 259 height 26
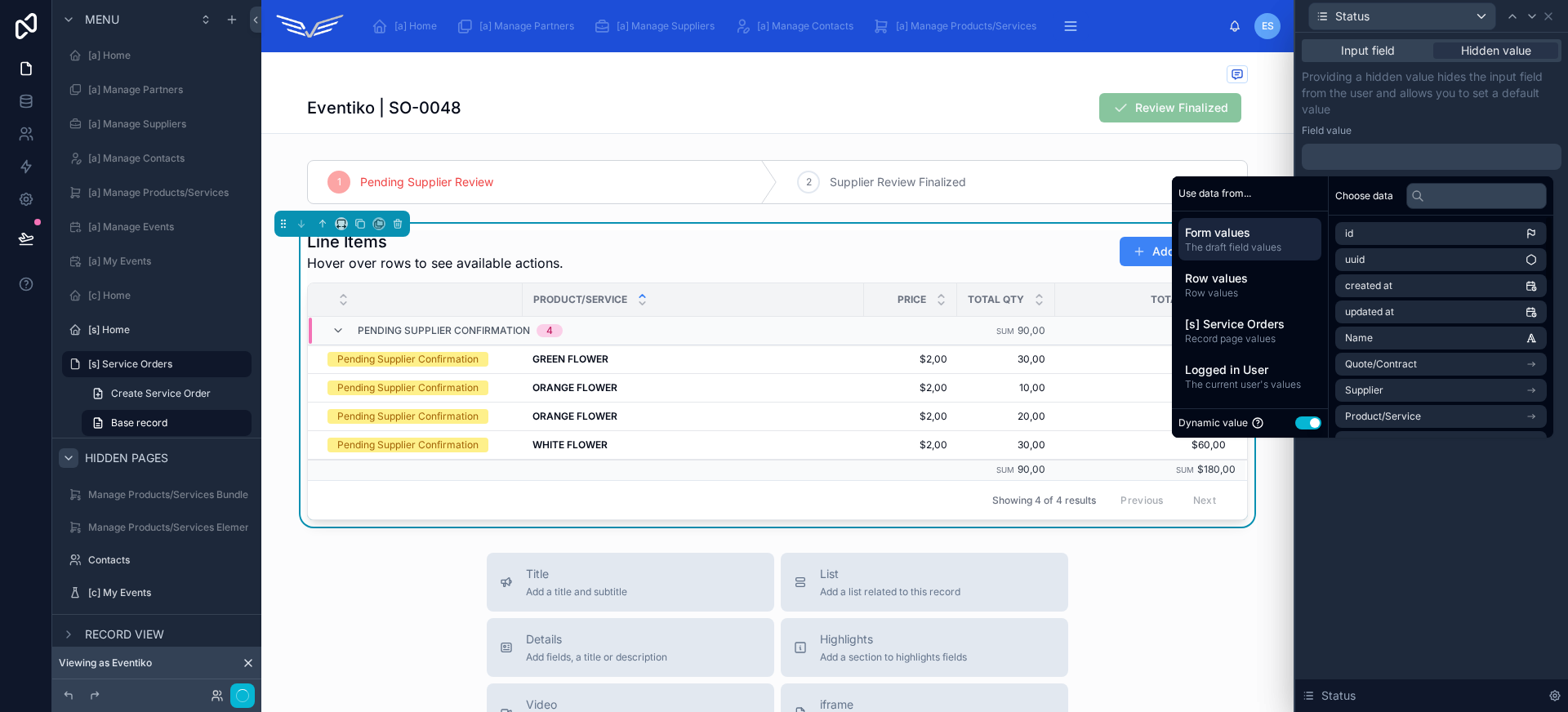
click at [1302, 424] on button "Use setting" at bounding box center [1308, 423] width 26 height 13
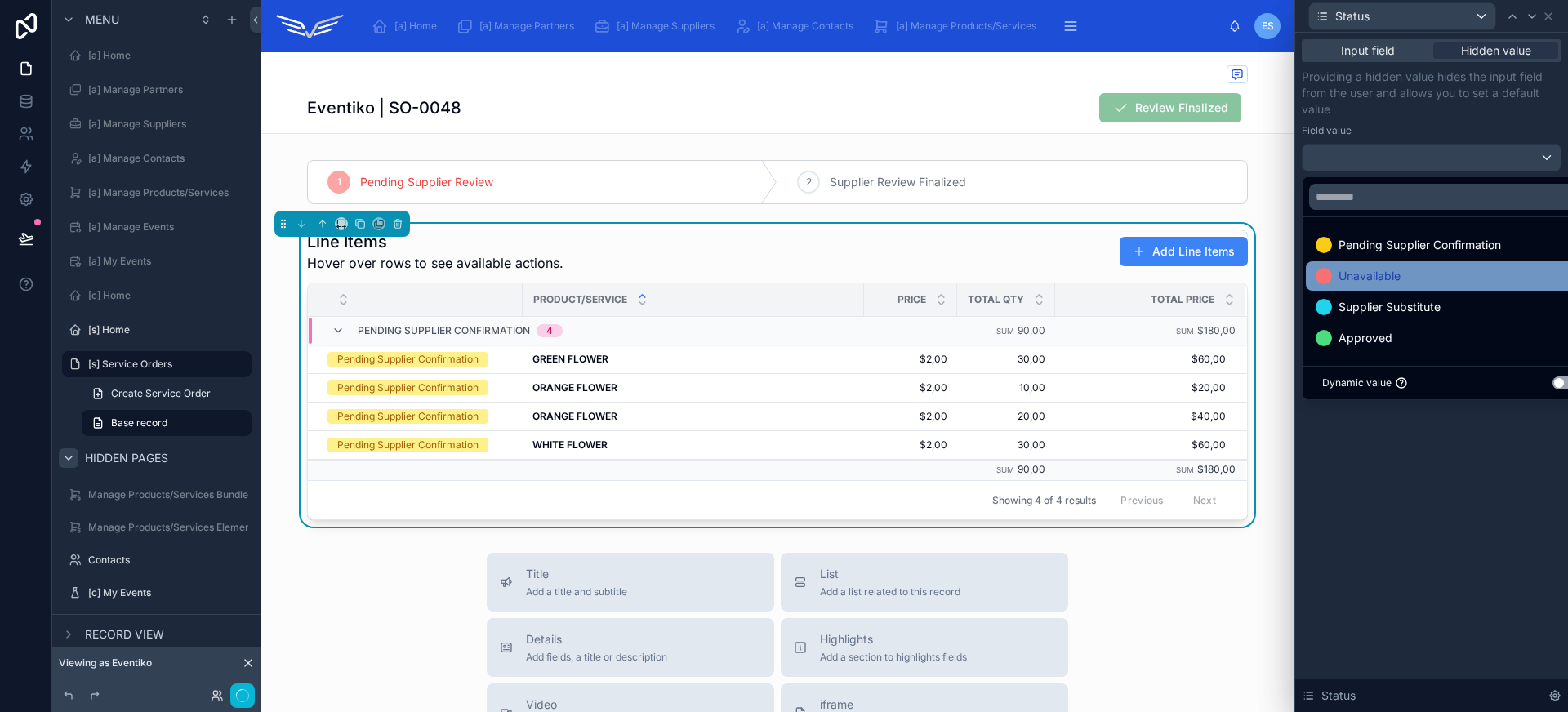
click at [1403, 279] on div "Unavailable" at bounding box center [1450, 276] width 269 height 20
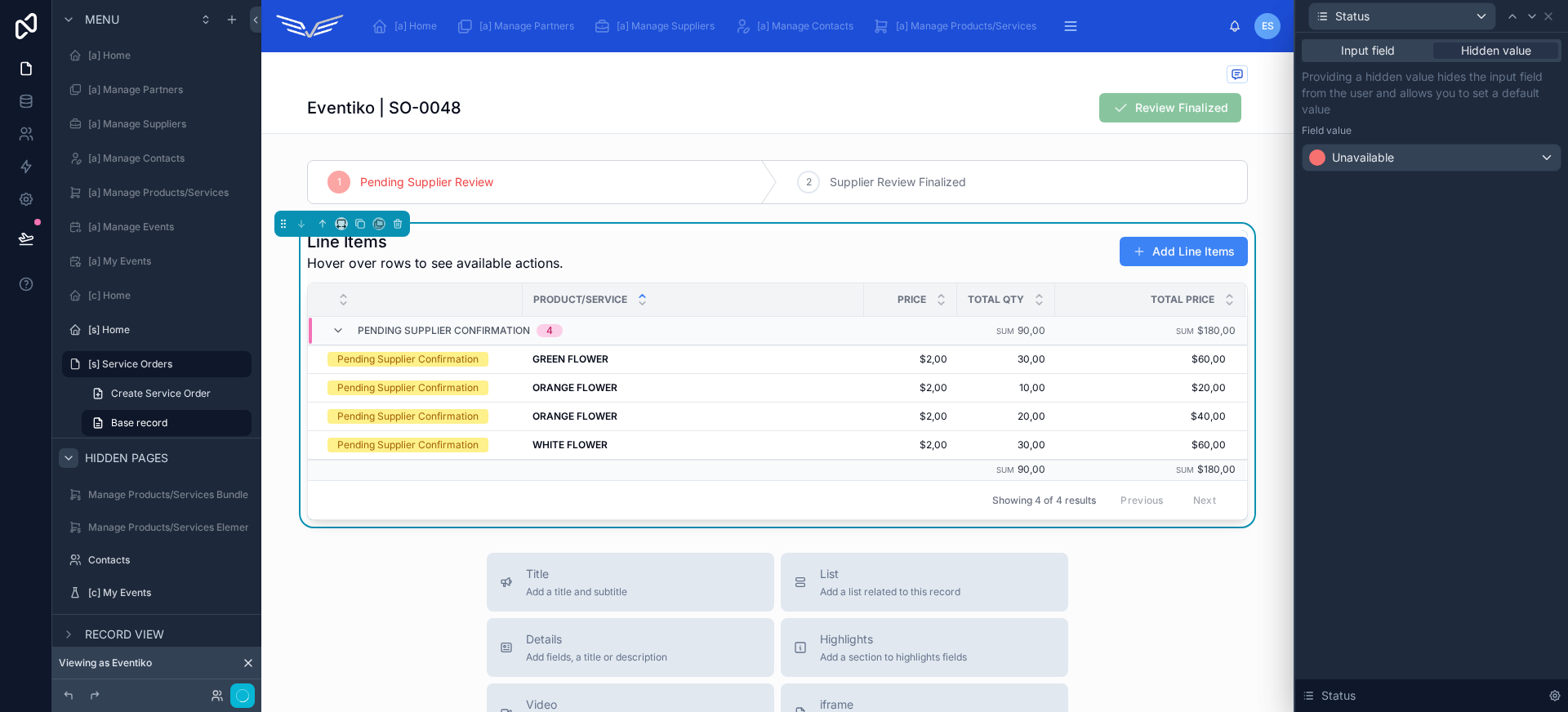
click at [1412, 540] on div "Input field Hidden value Providing a hidden value hides the input field from th…" at bounding box center [1431, 372] width 273 height 679
click at [1552, 17] on icon at bounding box center [1548, 16] width 13 height 13
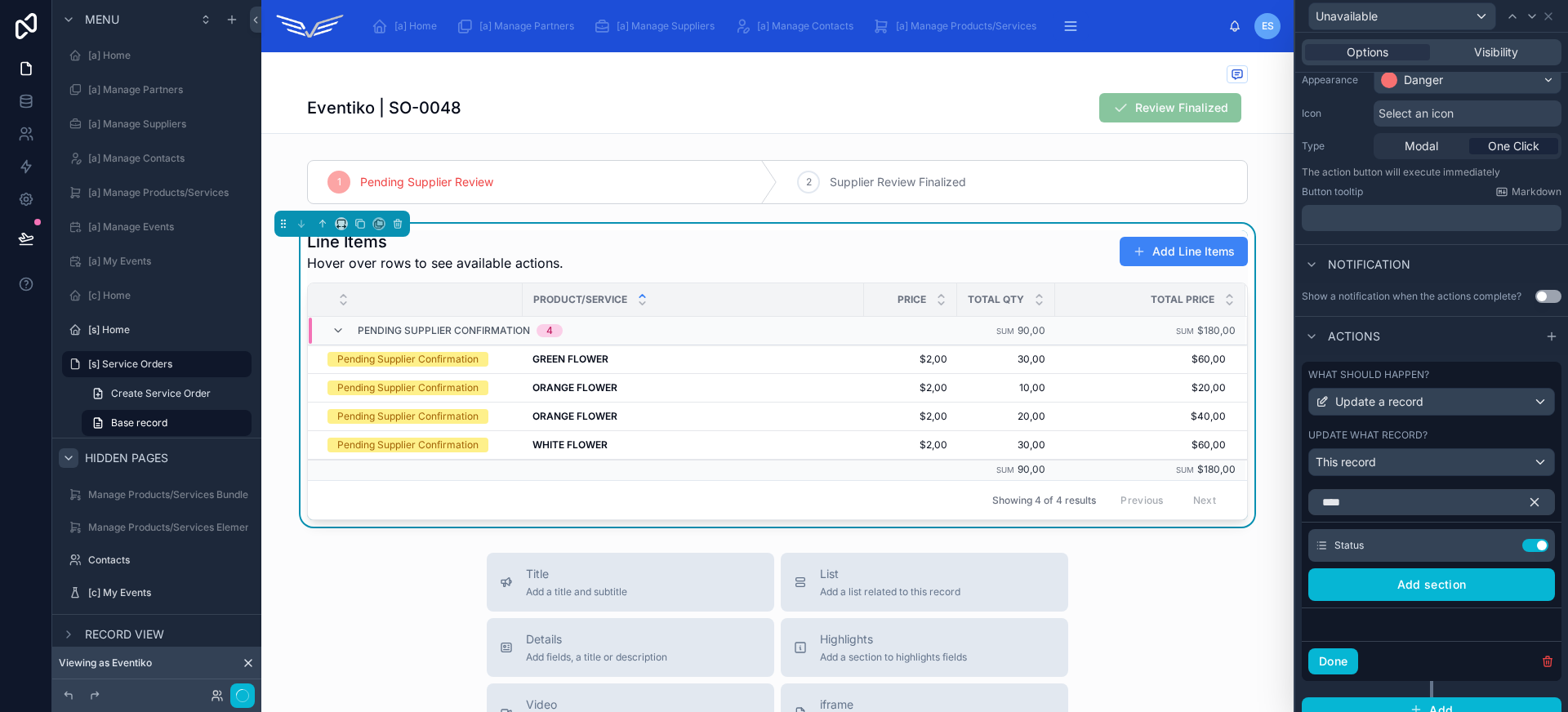
scroll to position [0, 0]
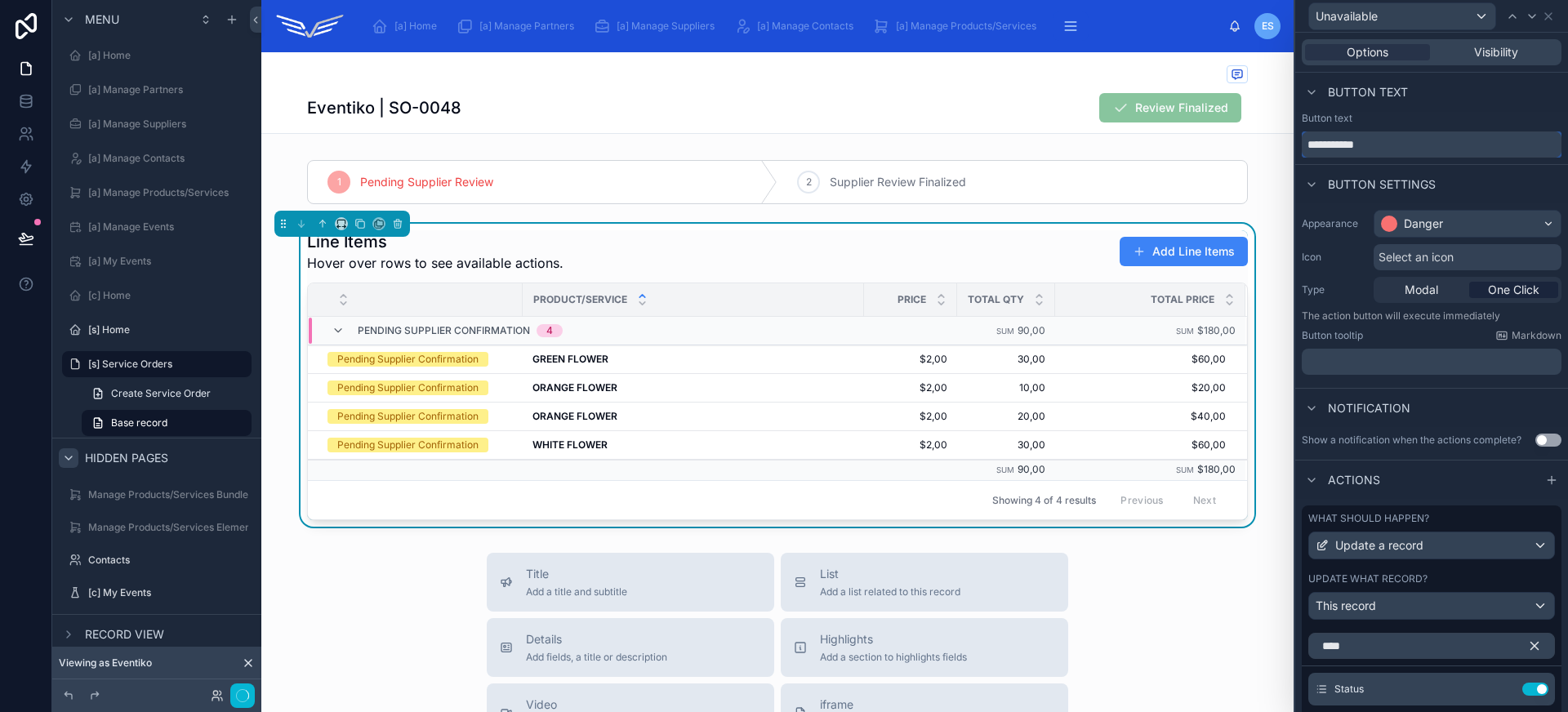
click at [1375, 139] on input "**********" at bounding box center [1431, 144] width 259 height 26
click at [1308, 141] on input "**********" at bounding box center [1431, 144] width 259 height 26
click at [1548, 15] on icon at bounding box center [1548, 16] width 6 height 6
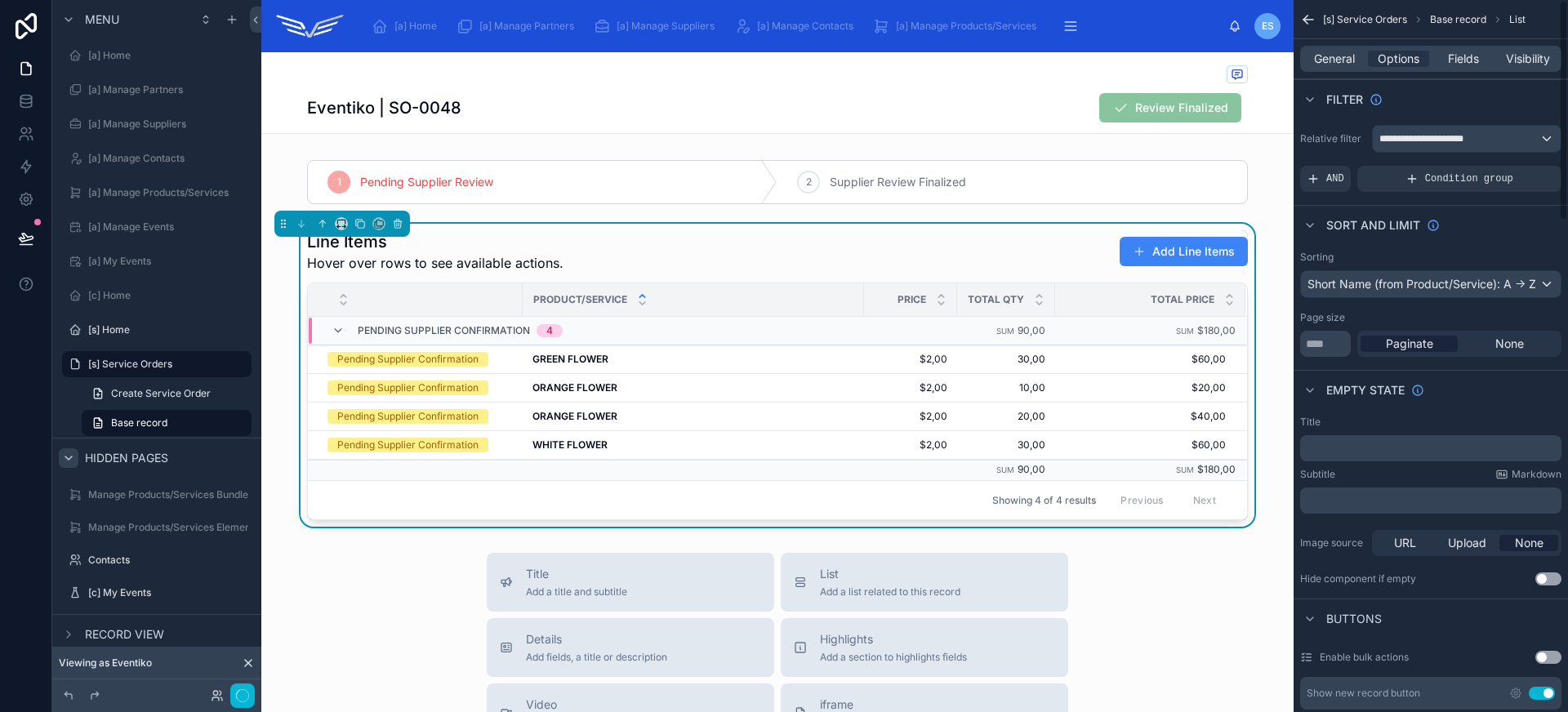
click at [781, 240] on div "Line Items Hover over rows to see available actions. Add Line Items" at bounding box center [777, 251] width 941 height 43
click at [1353, 53] on span "General" at bounding box center [1334, 59] width 41 height 16
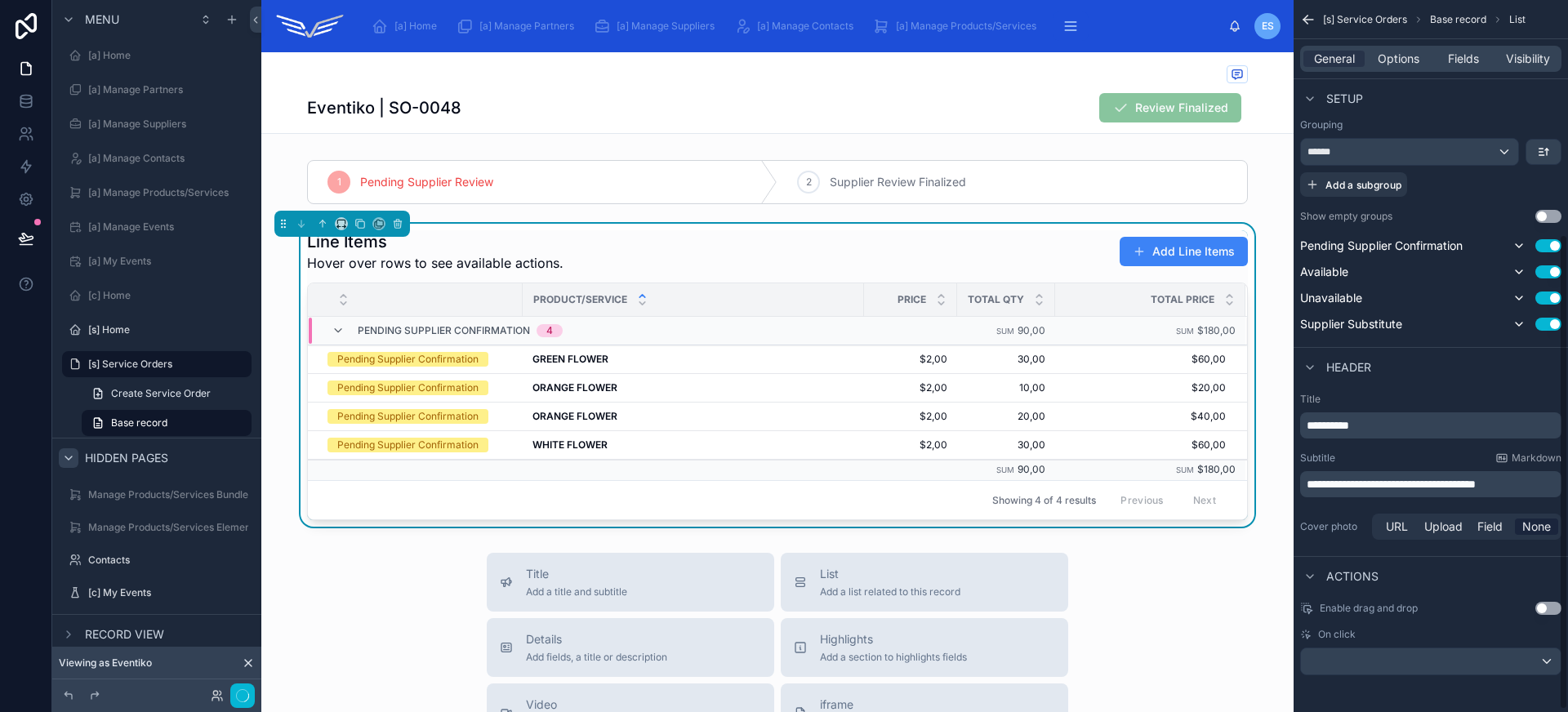
scroll to position [353, 0]
click at [1530, 483] on p "**********" at bounding box center [1432, 481] width 251 height 16
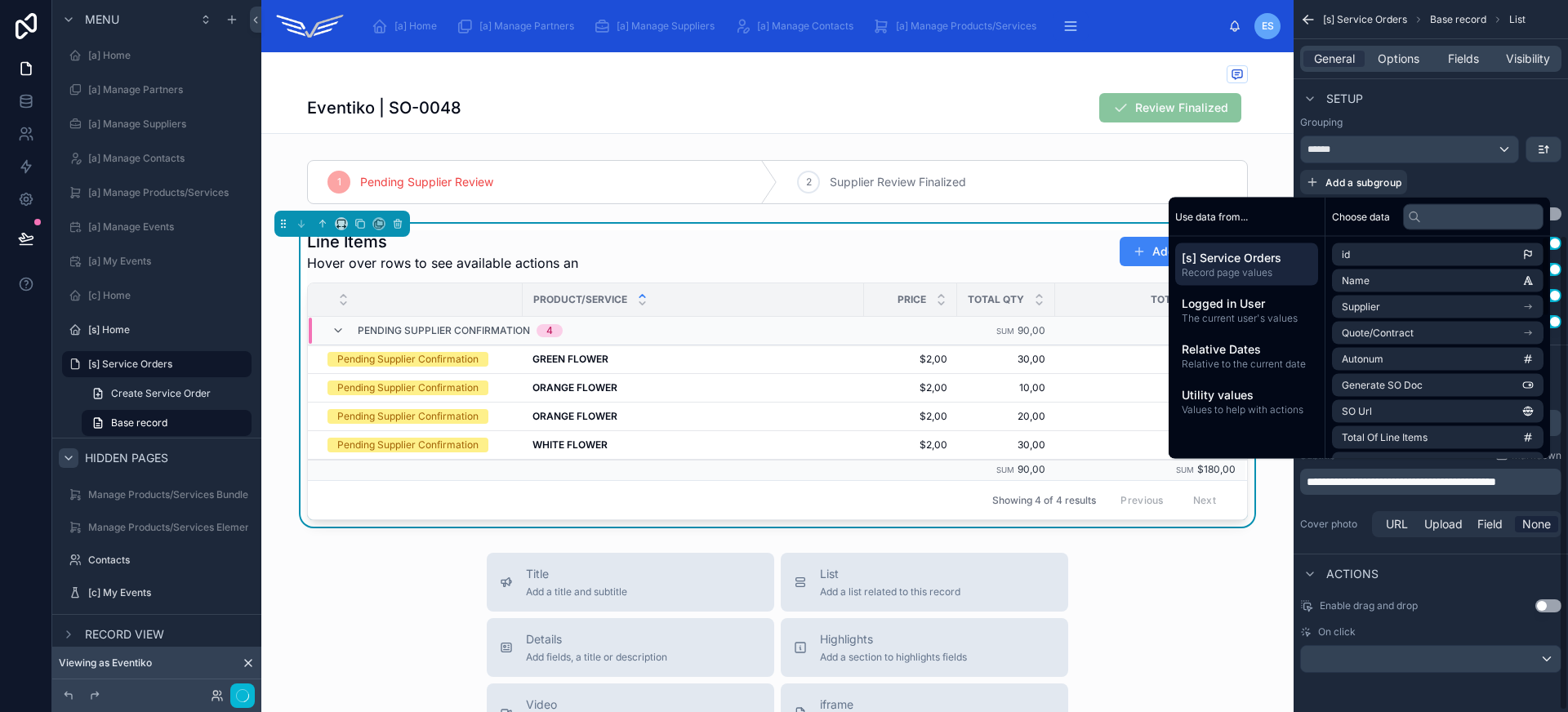
scroll to position [360, 0]
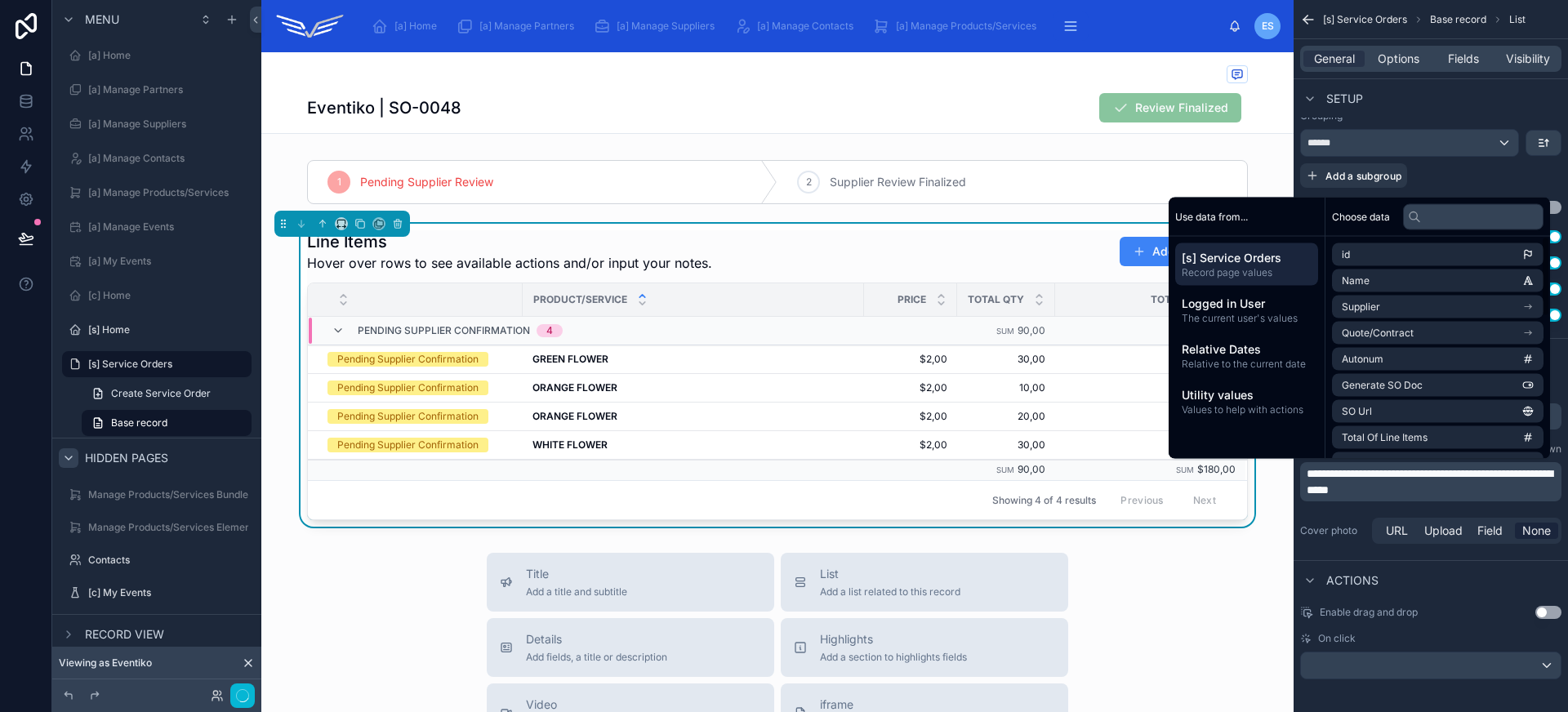
click at [1397, 489] on span "**********" at bounding box center [1429, 481] width 246 height 28
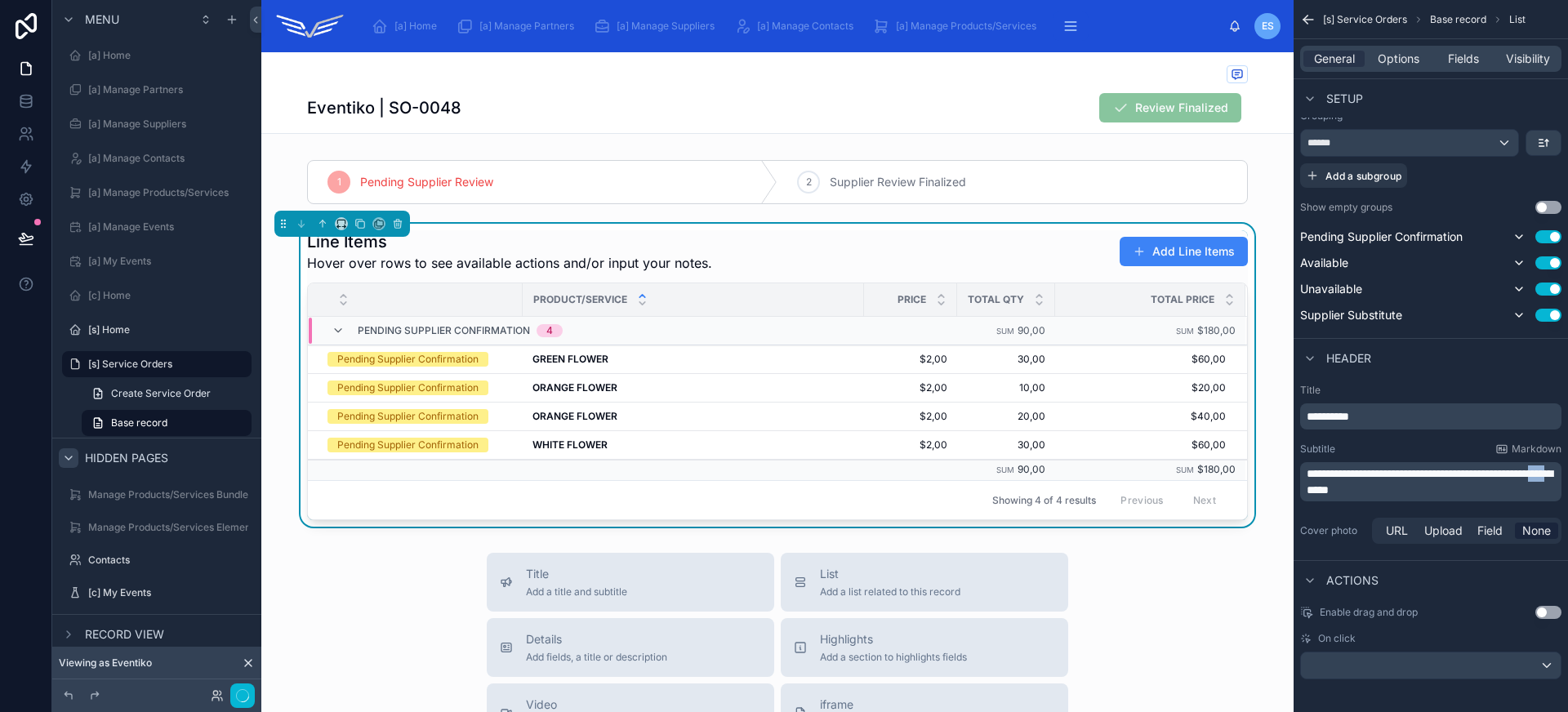
click at [1397, 489] on span "**********" at bounding box center [1429, 481] width 246 height 28
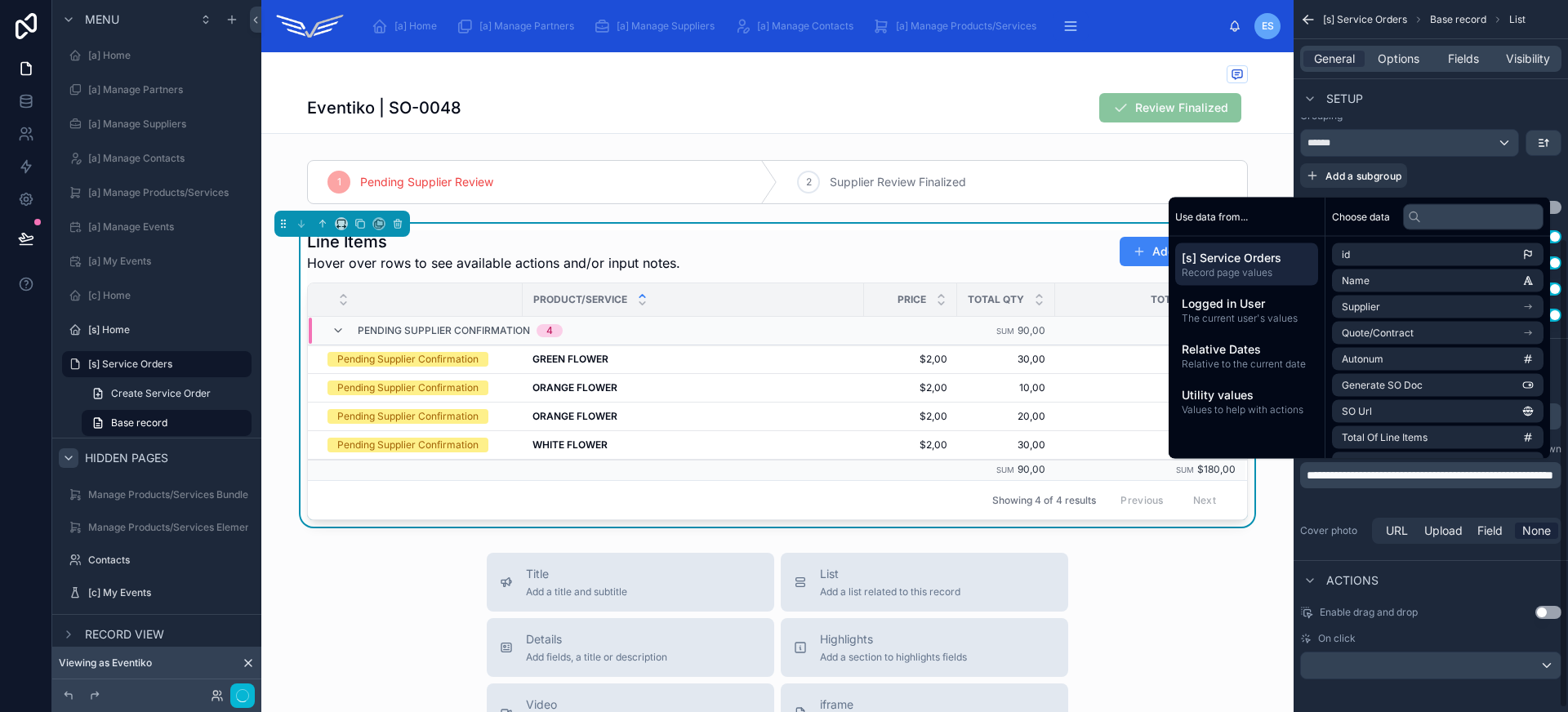
click at [1437, 483] on p "**********" at bounding box center [1432, 475] width 251 height 16
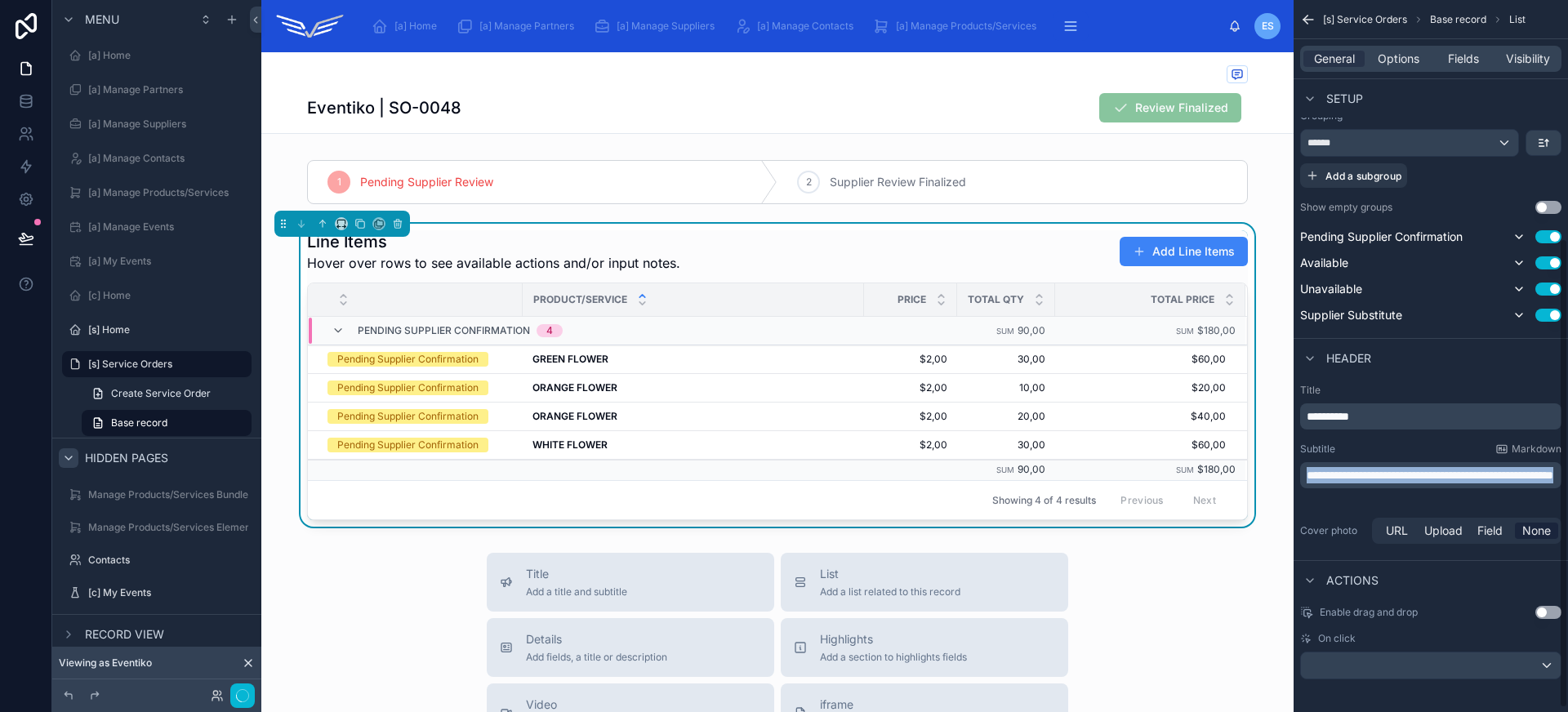
click at [1437, 483] on p "**********" at bounding box center [1432, 475] width 251 height 16
click at [754, 252] on div "Line Items Hover over a row to see available actions or add notes. Add Line Ite…" at bounding box center [777, 251] width 941 height 43
click at [1469, 63] on span "Fields" at bounding box center [1463, 59] width 31 height 16
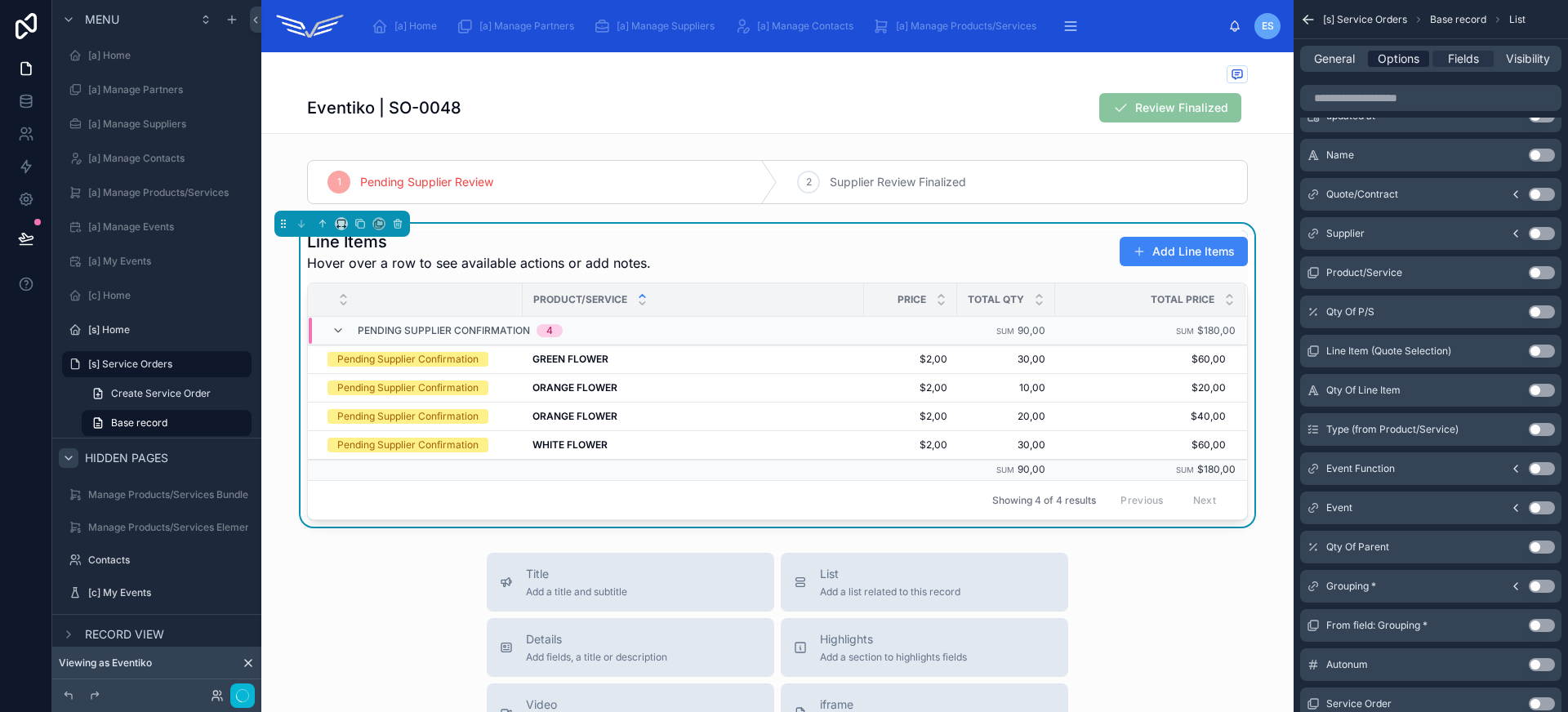
click at [1387, 59] on span "Options" at bounding box center [1398, 59] width 42 height 16
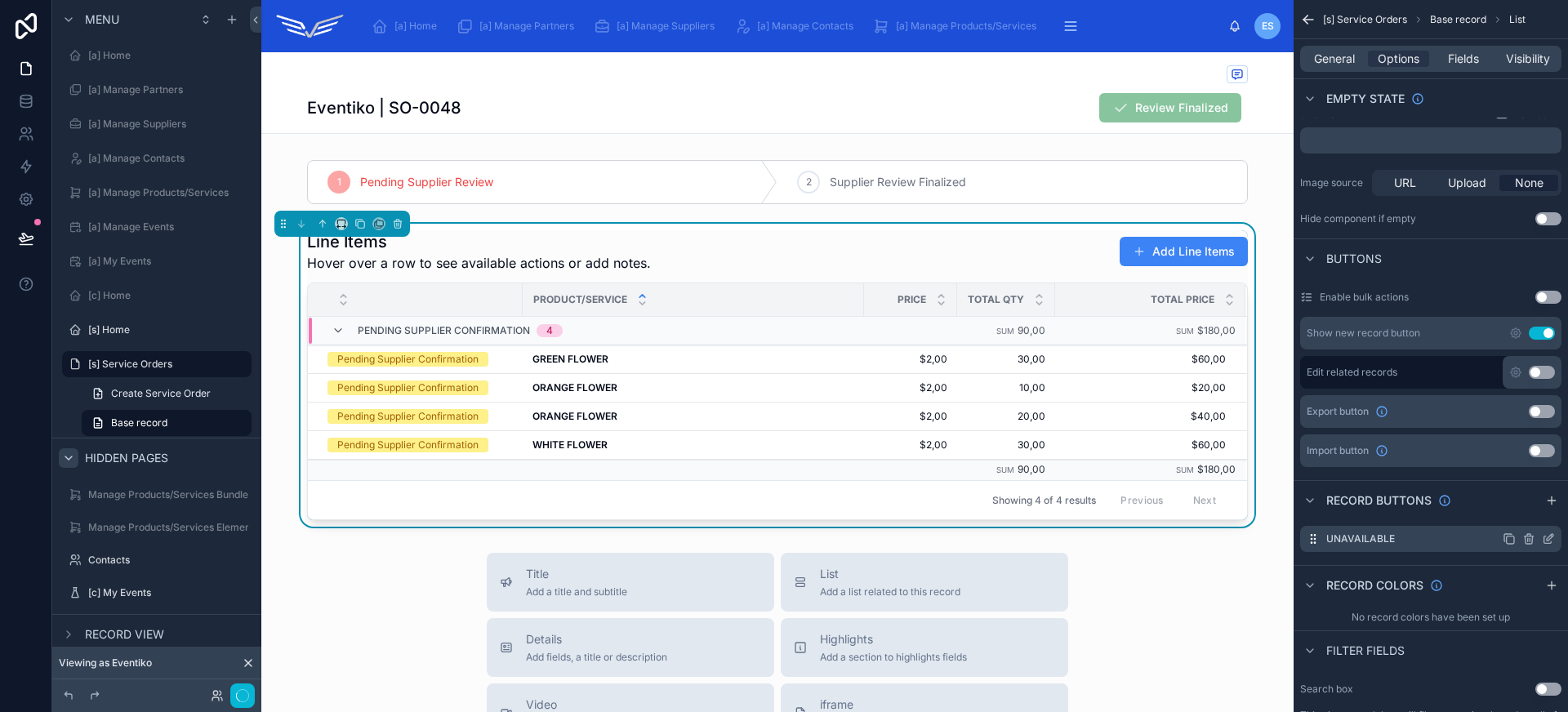
click at [1549, 532] on icon "scrollable content" at bounding box center [1548, 538] width 13 height 13
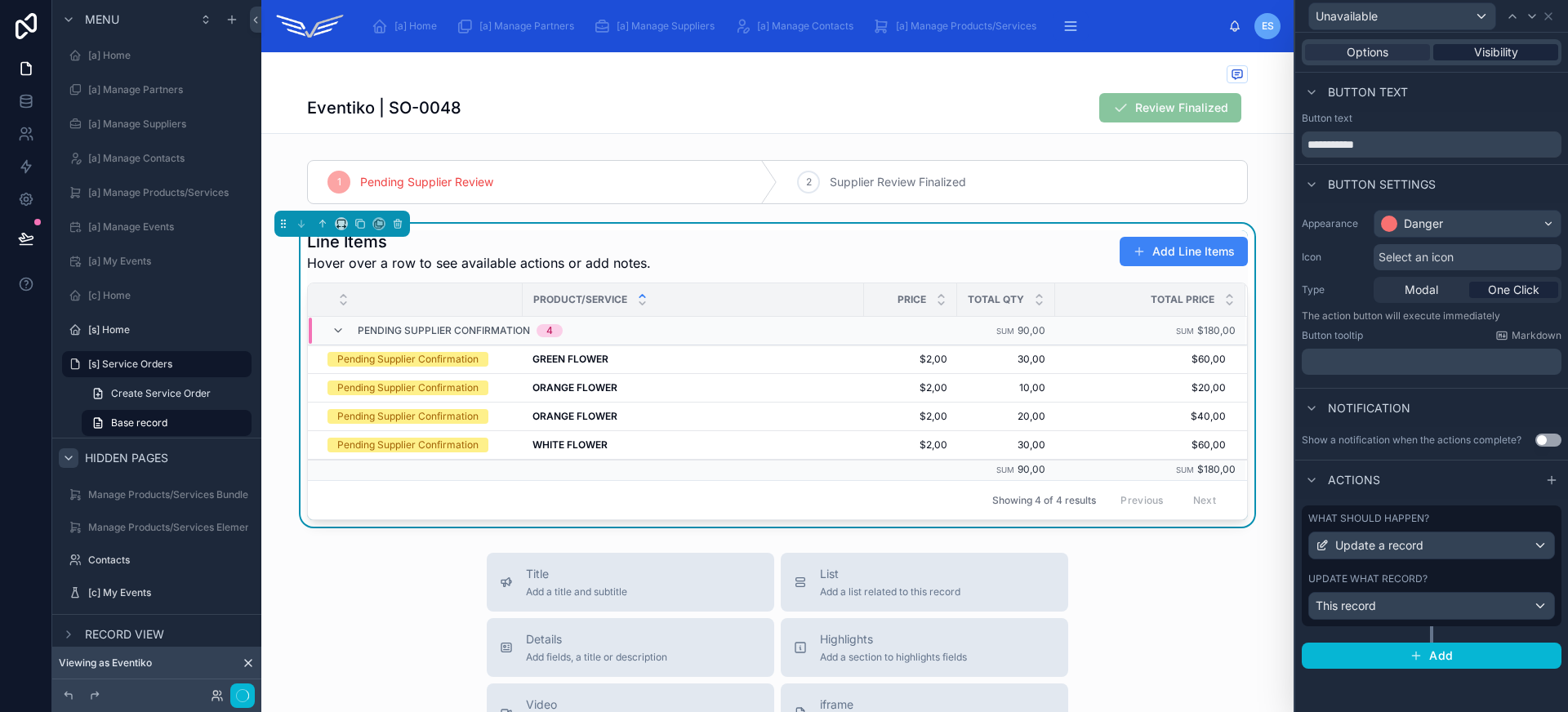
click at [1499, 52] on span "Visibility" at bounding box center [1496, 52] width 44 height 16
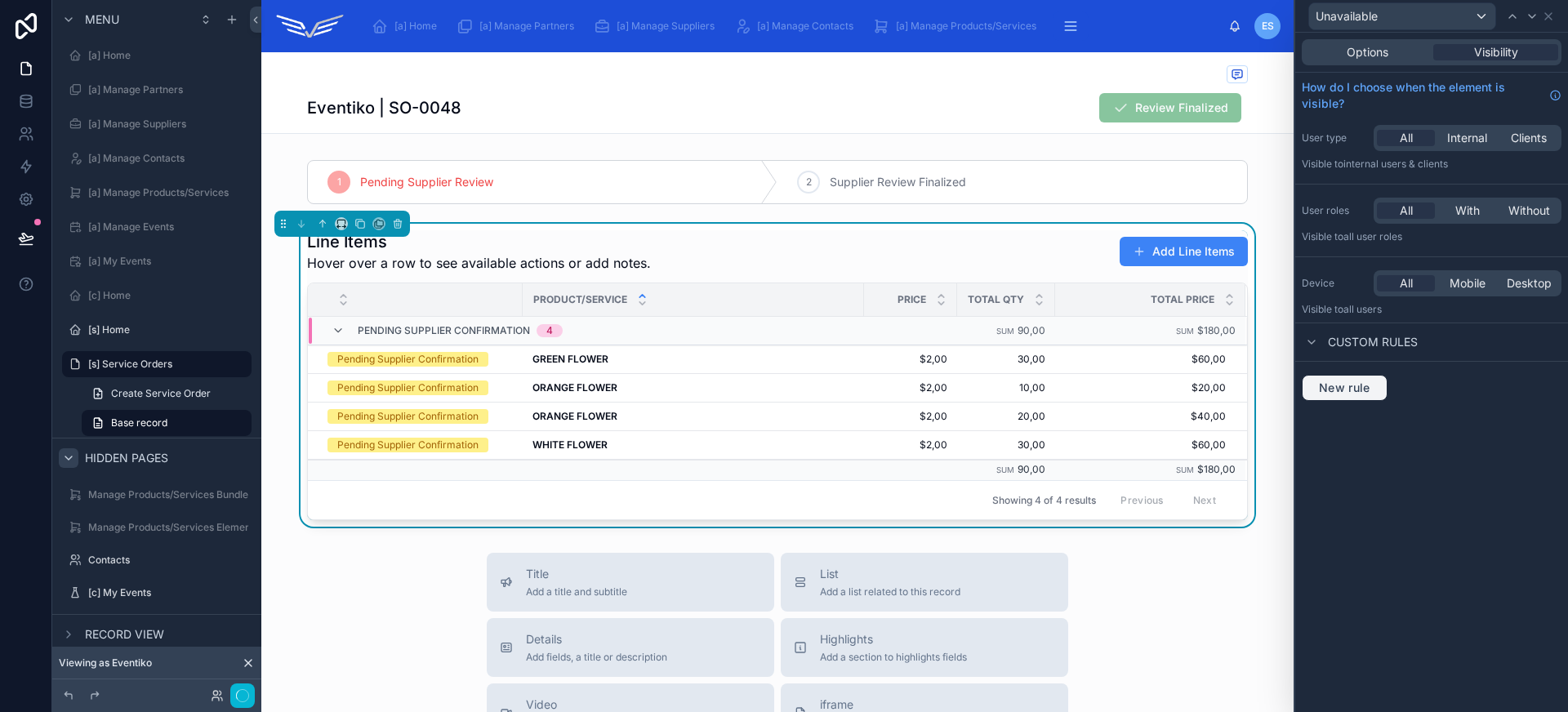
click at [1351, 399] on button "New rule" at bounding box center [1344, 387] width 86 height 26
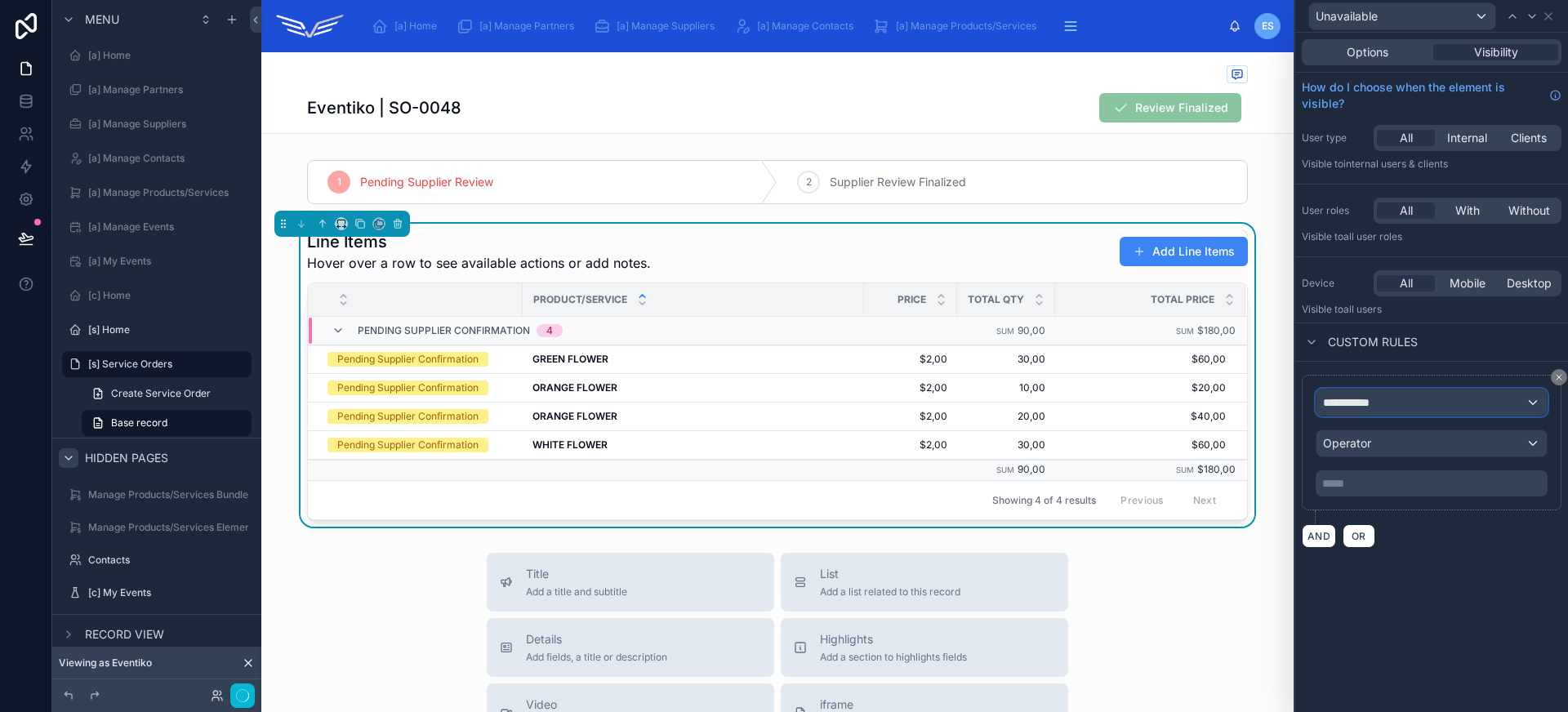
click at [1381, 407] on span "**********" at bounding box center [1353, 402] width 60 height 16
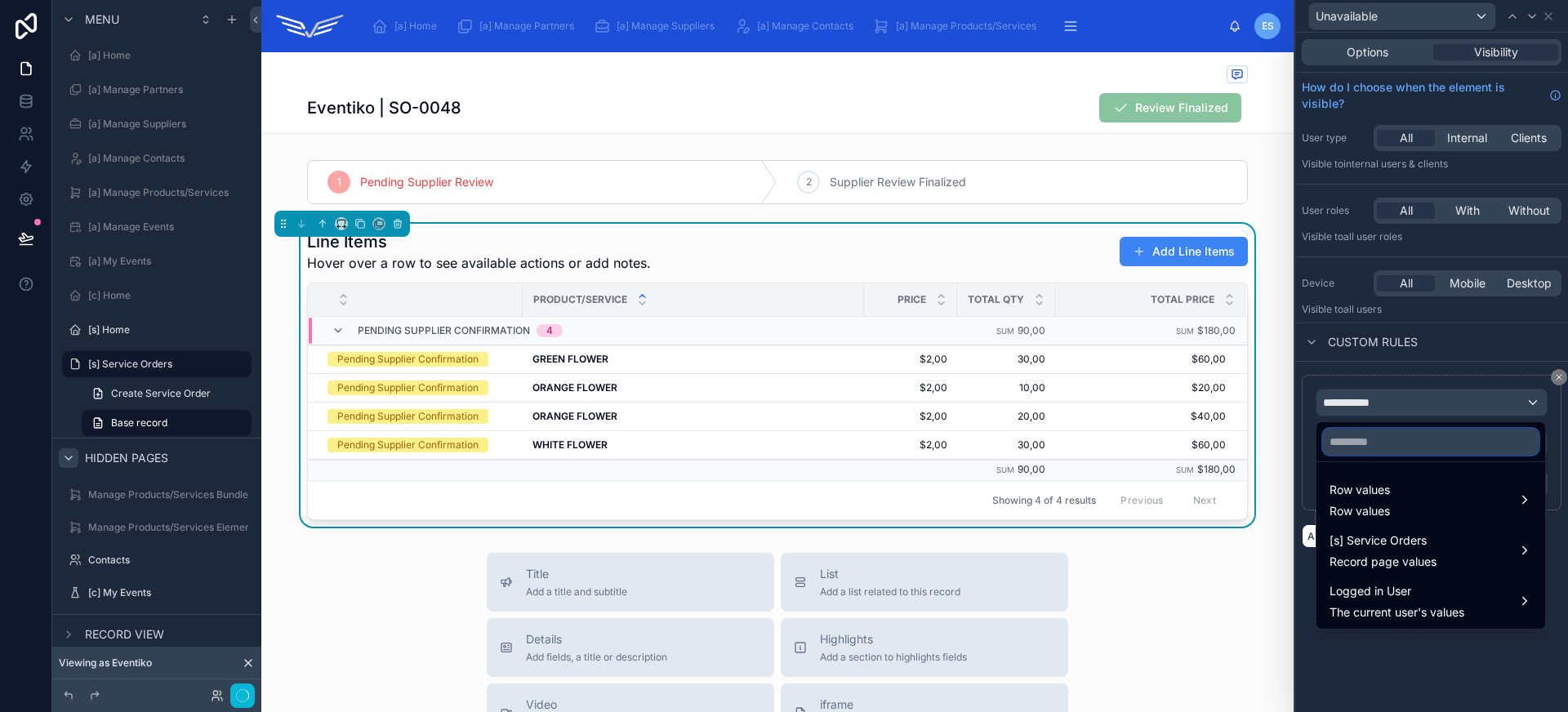
click at [1389, 451] on input "text" at bounding box center [1430, 441] width 216 height 26
type input "****"
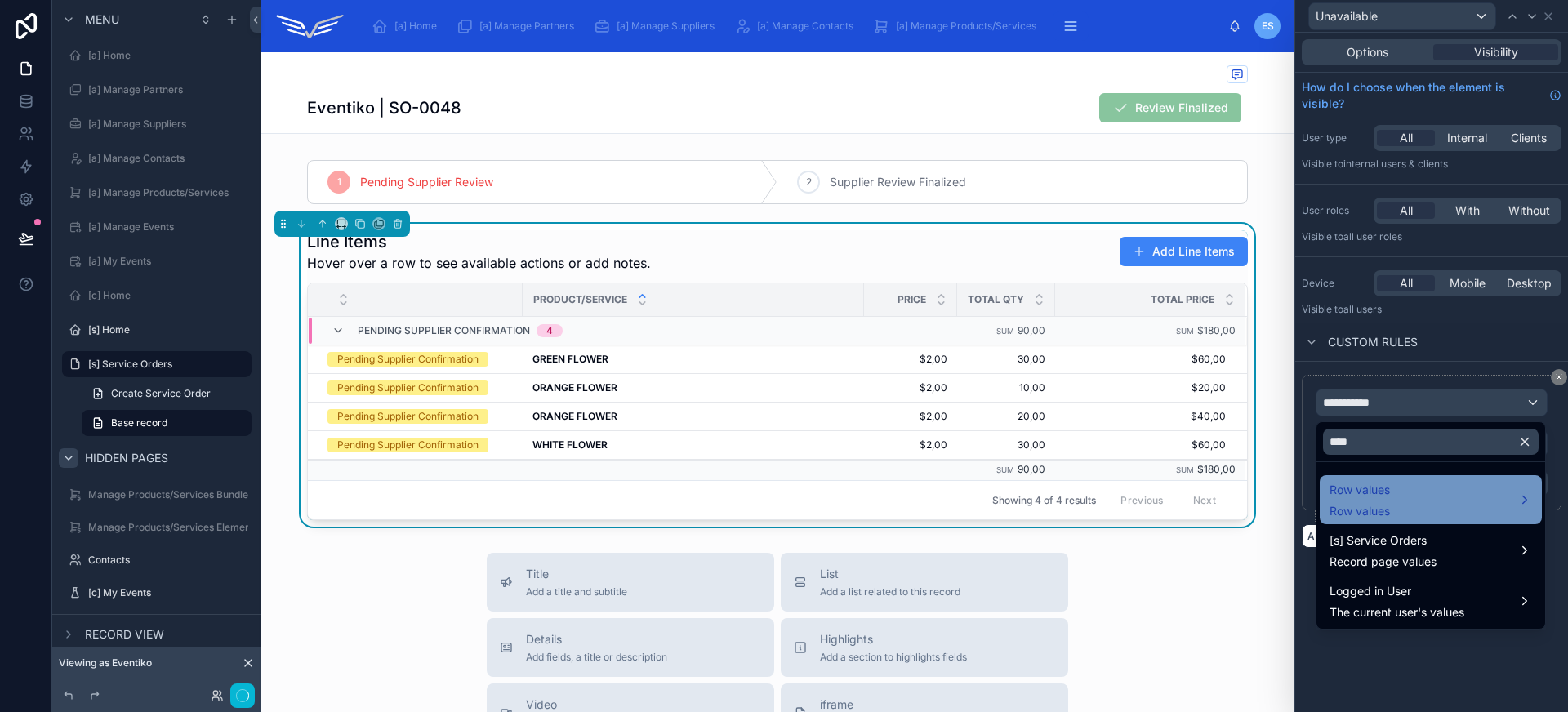
click at [1397, 485] on div "Row values Row values" at bounding box center [1430, 499] width 203 height 39
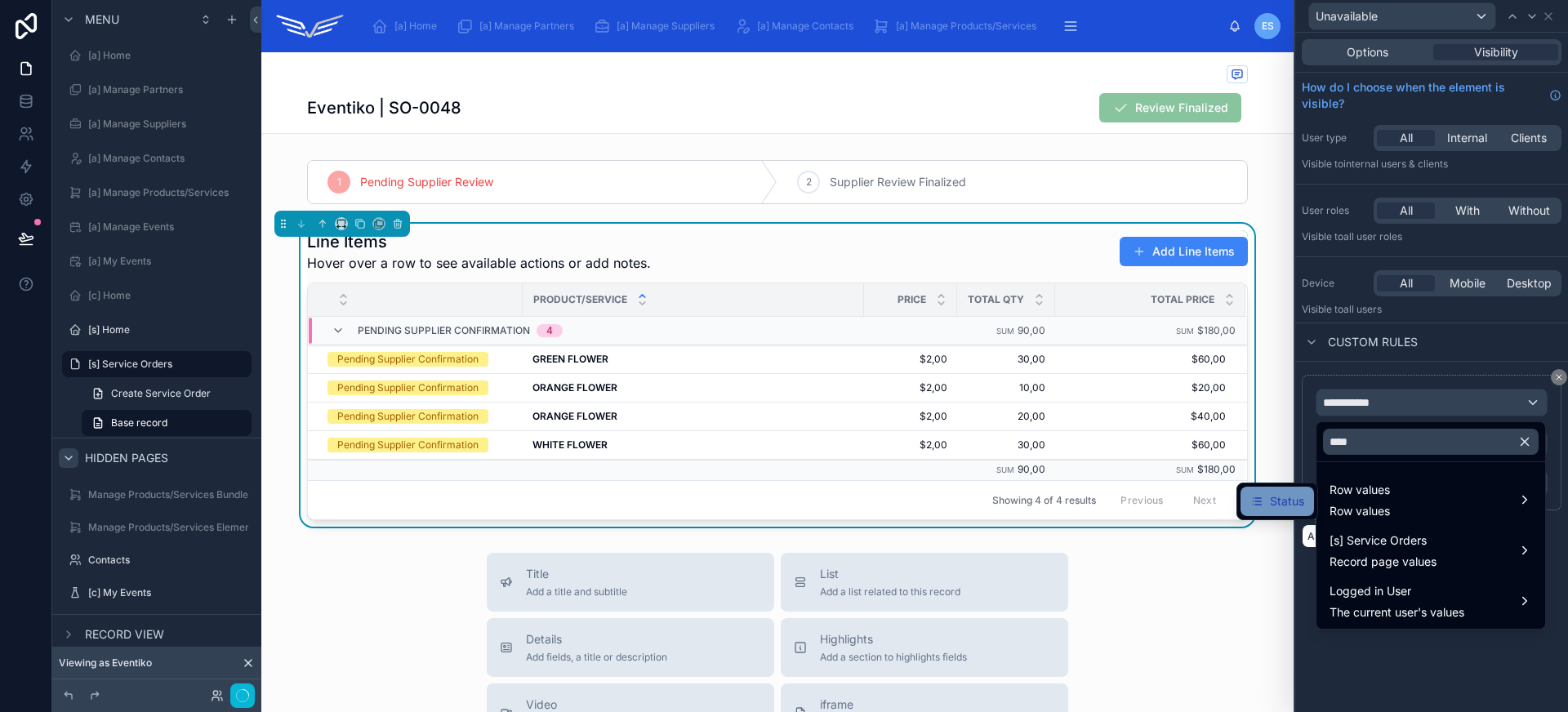
click at [1286, 495] on span "Status" at bounding box center [1286, 501] width 35 height 20
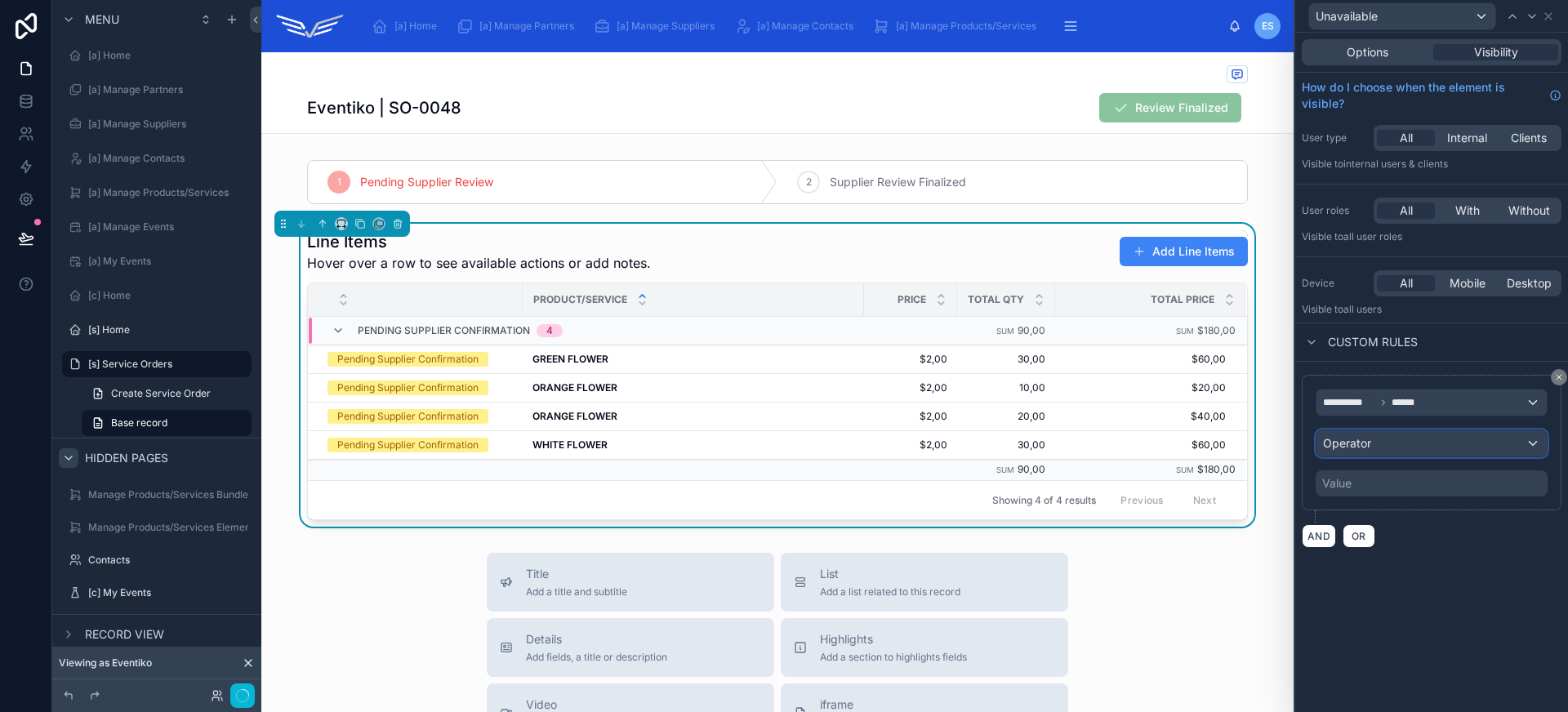
click at [1399, 449] on div "Operator" at bounding box center [1431, 442] width 230 height 26
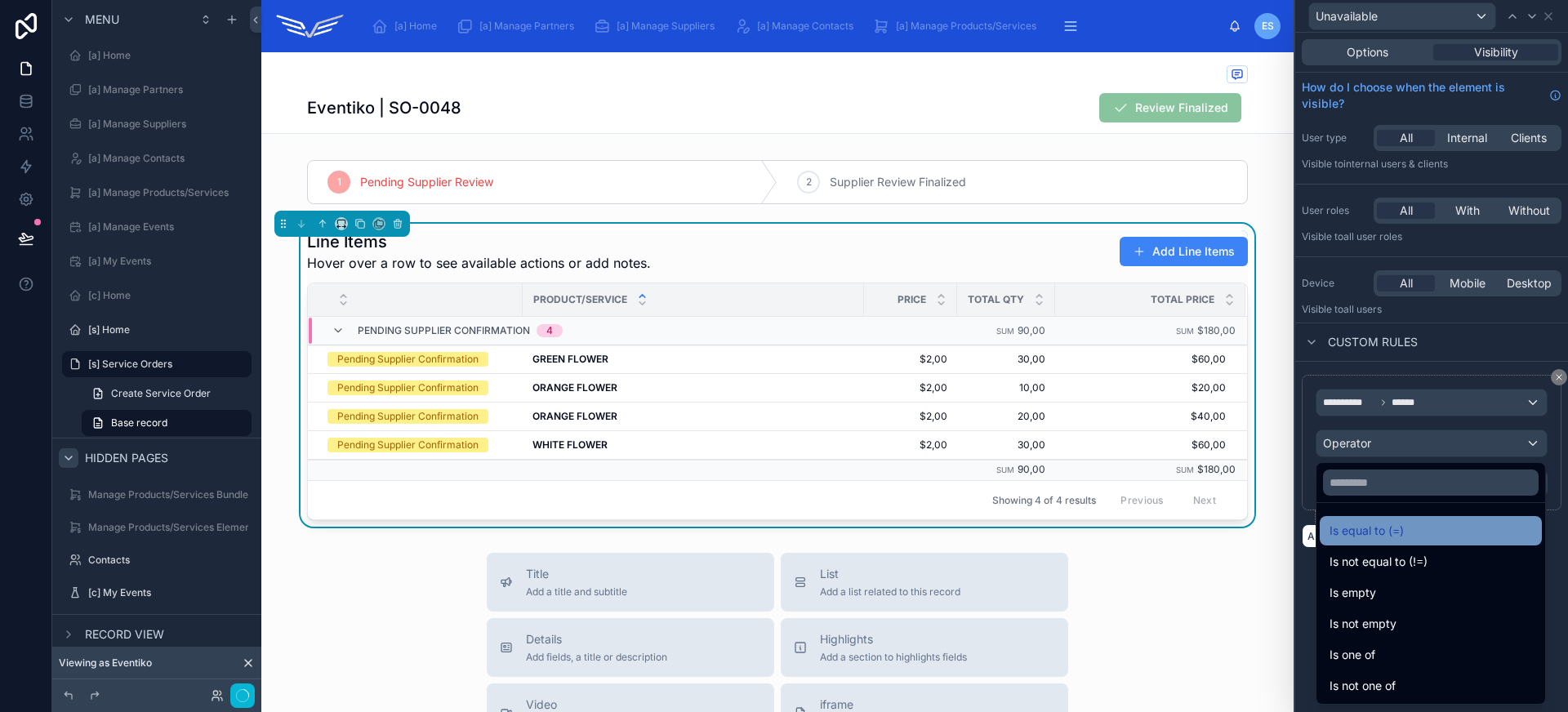
click at [1401, 522] on span "Is equal to (=)" at bounding box center [1366, 530] width 75 height 20
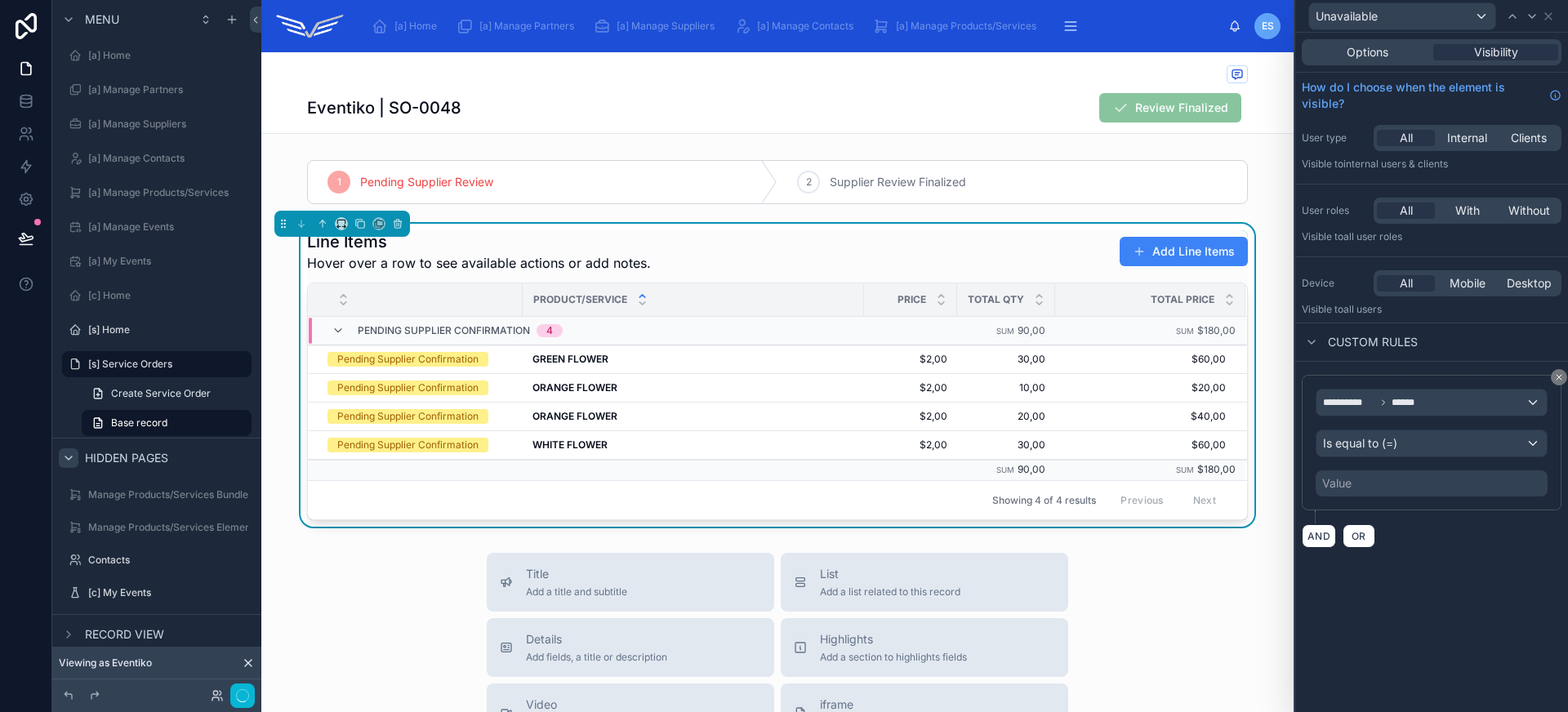
click at [1383, 486] on div "Value" at bounding box center [1431, 482] width 232 height 26
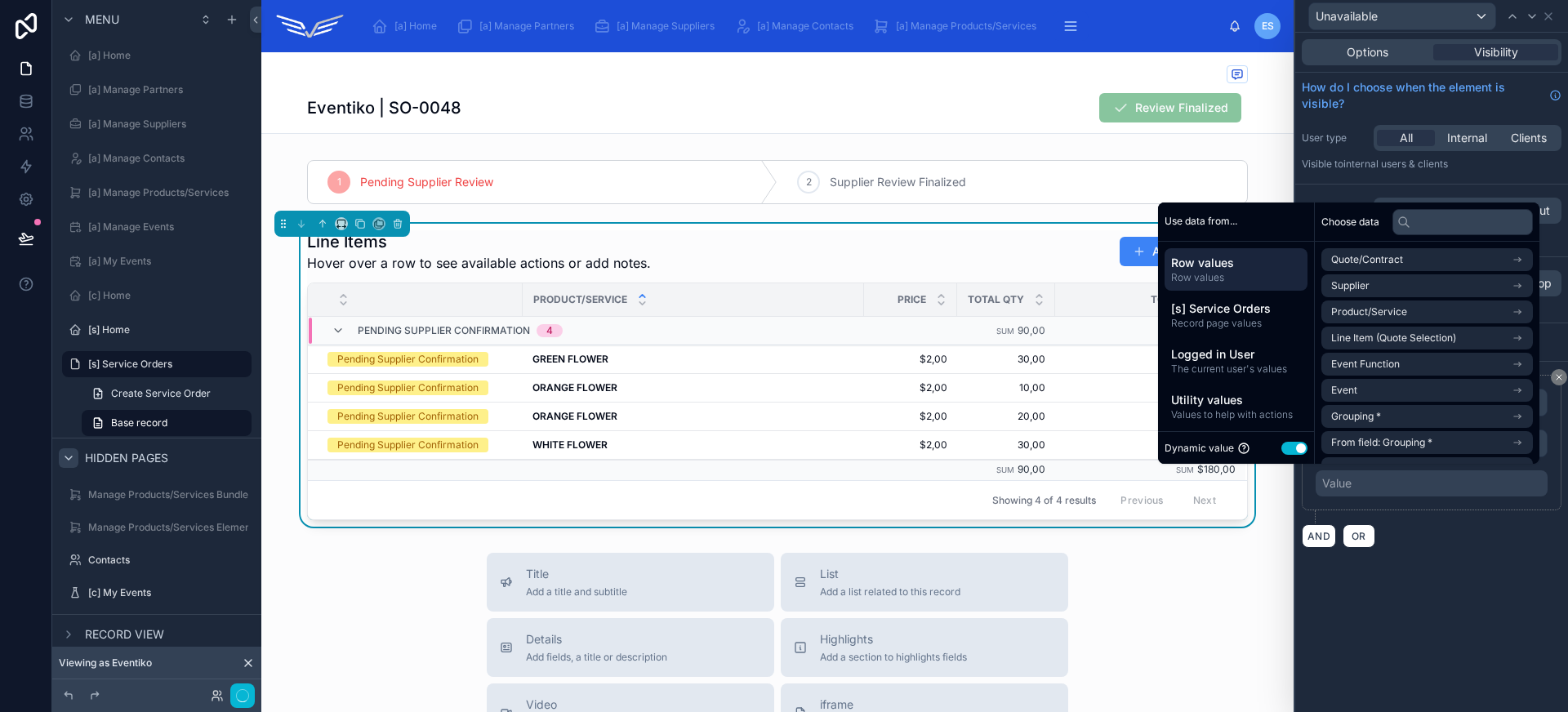
click at [1284, 452] on button "Use setting" at bounding box center [1293, 447] width 26 height 13
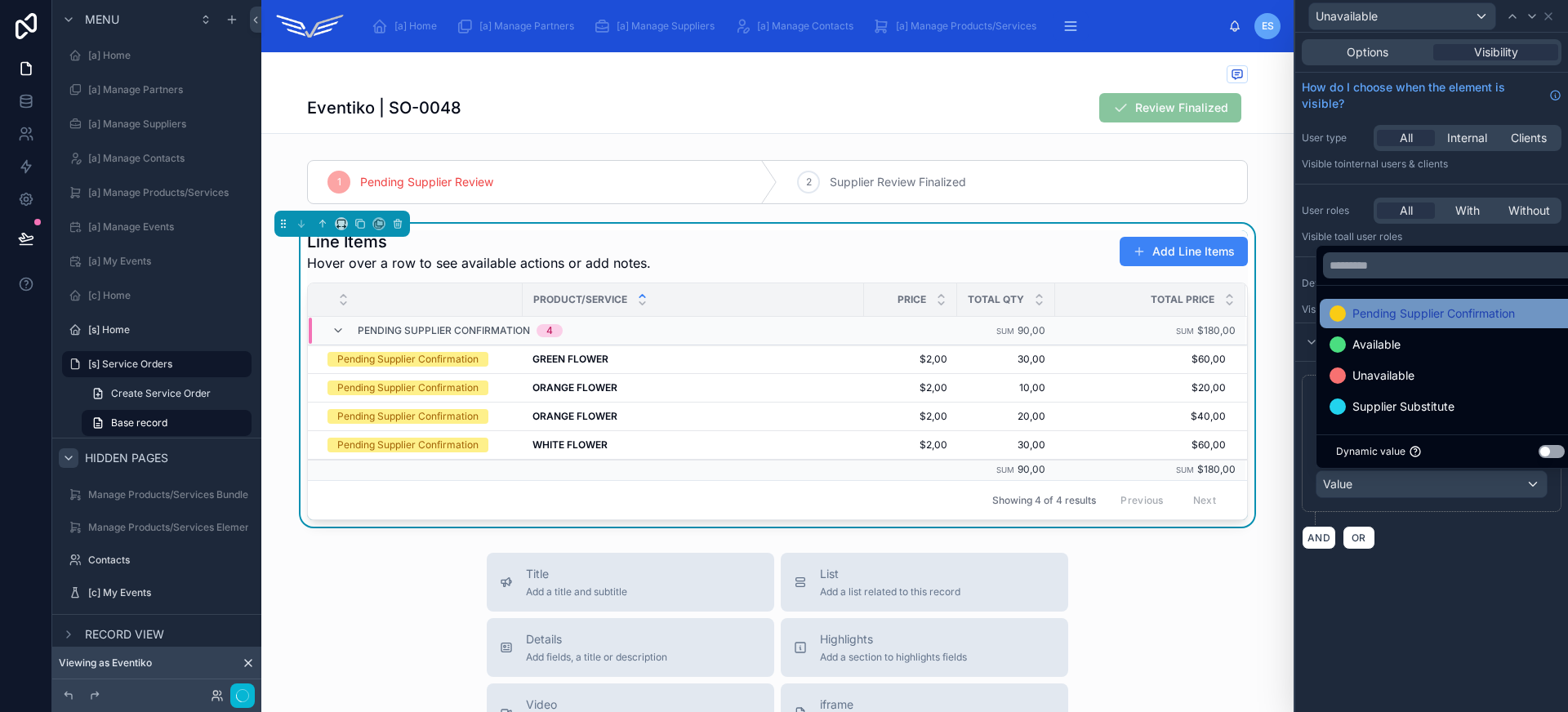
click at [1382, 317] on span "Pending Supplier Confirmation" at bounding box center [1433, 313] width 163 height 20
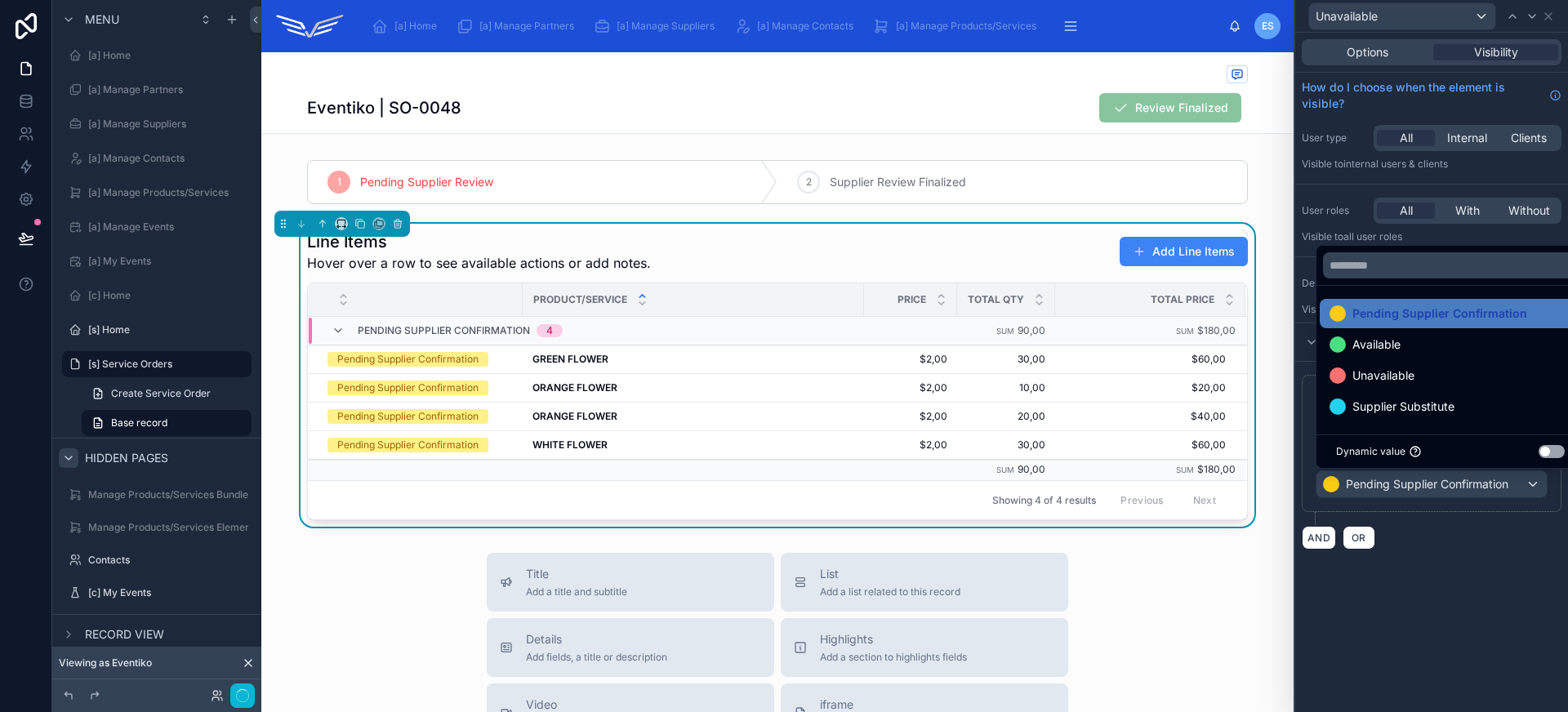
click at [1454, 613] on div "**********" at bounding box center [1431, 372] width 273 height 679
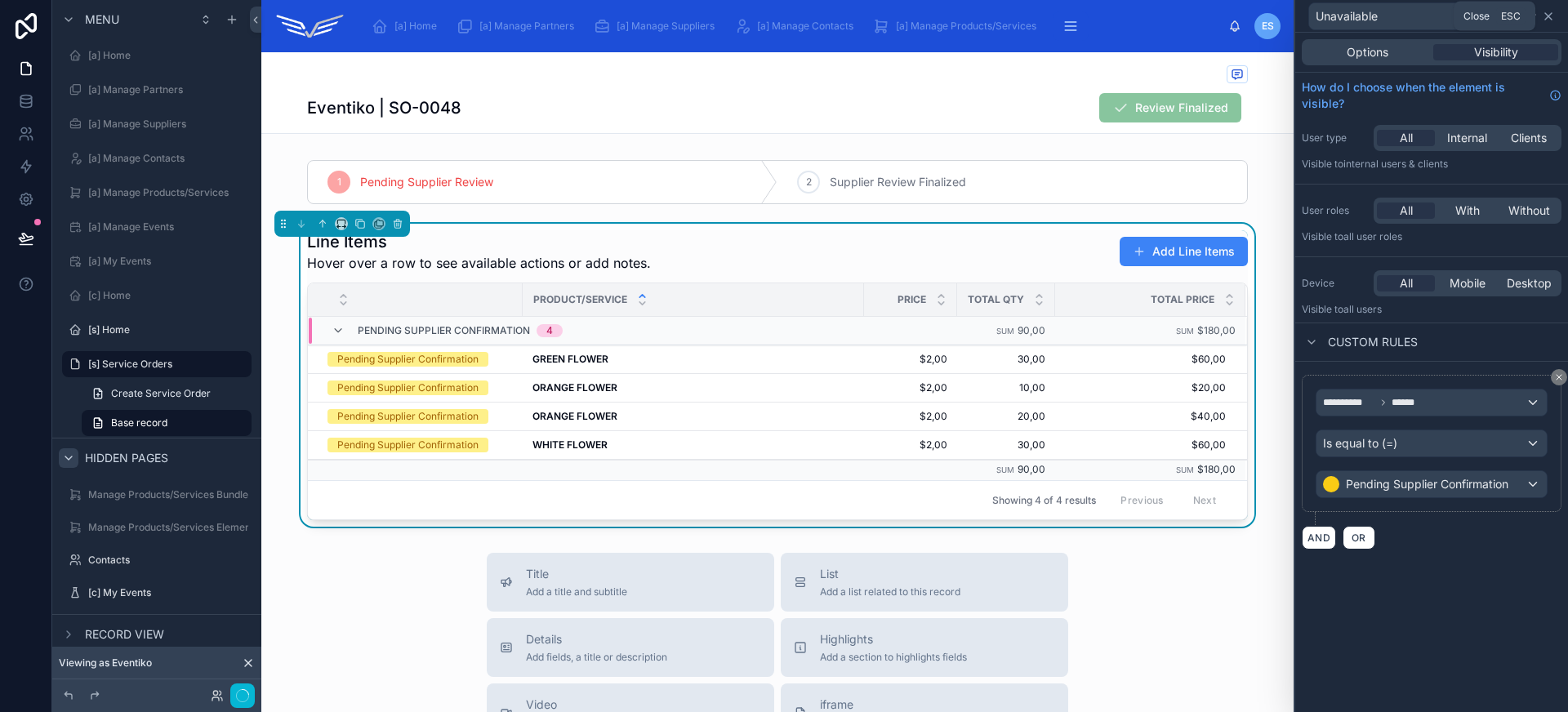
click at [1549, 12] on icon at bounding box center [1548, 16] width 13 height 13
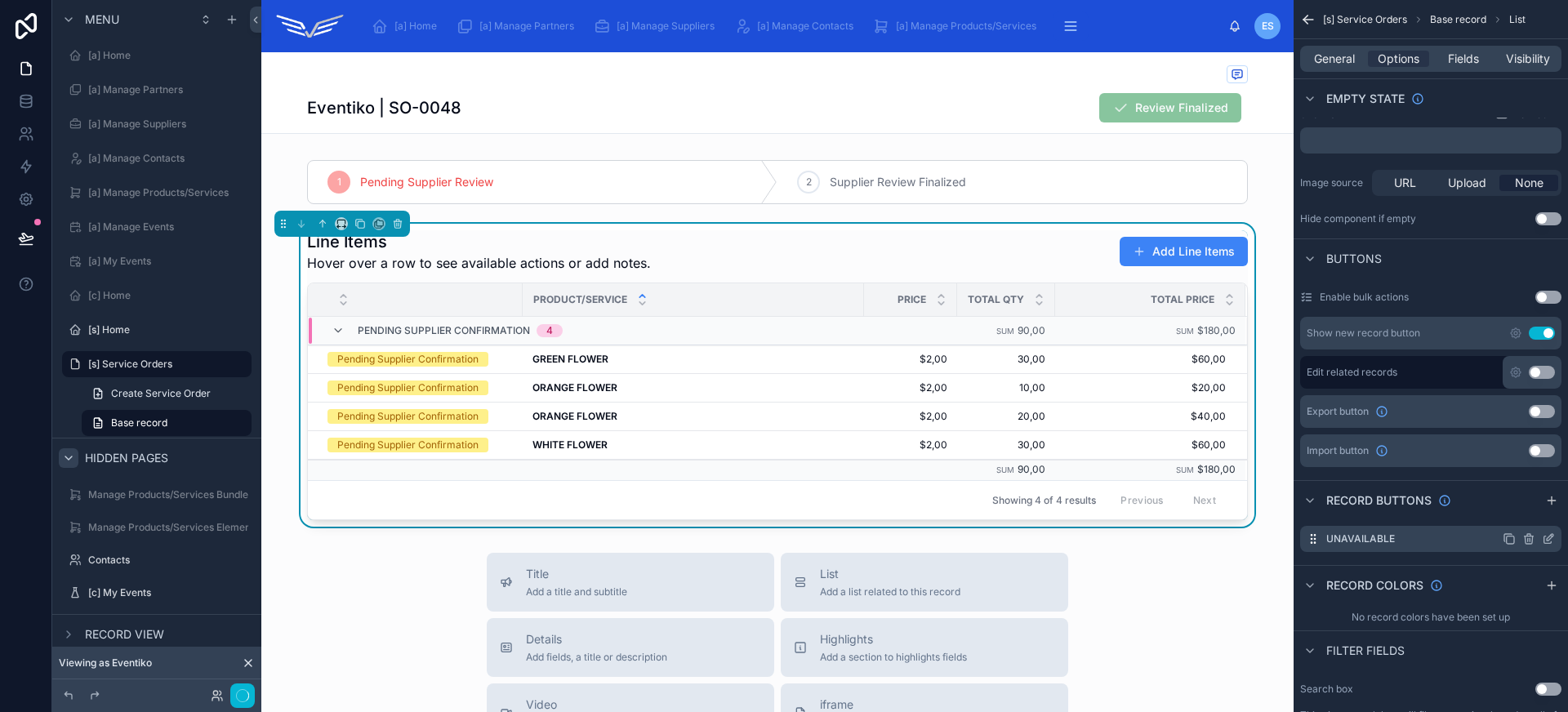
click at [1511, 541] on icon "scrollable content" at bounding box center [1508, 538] width 13 height 13
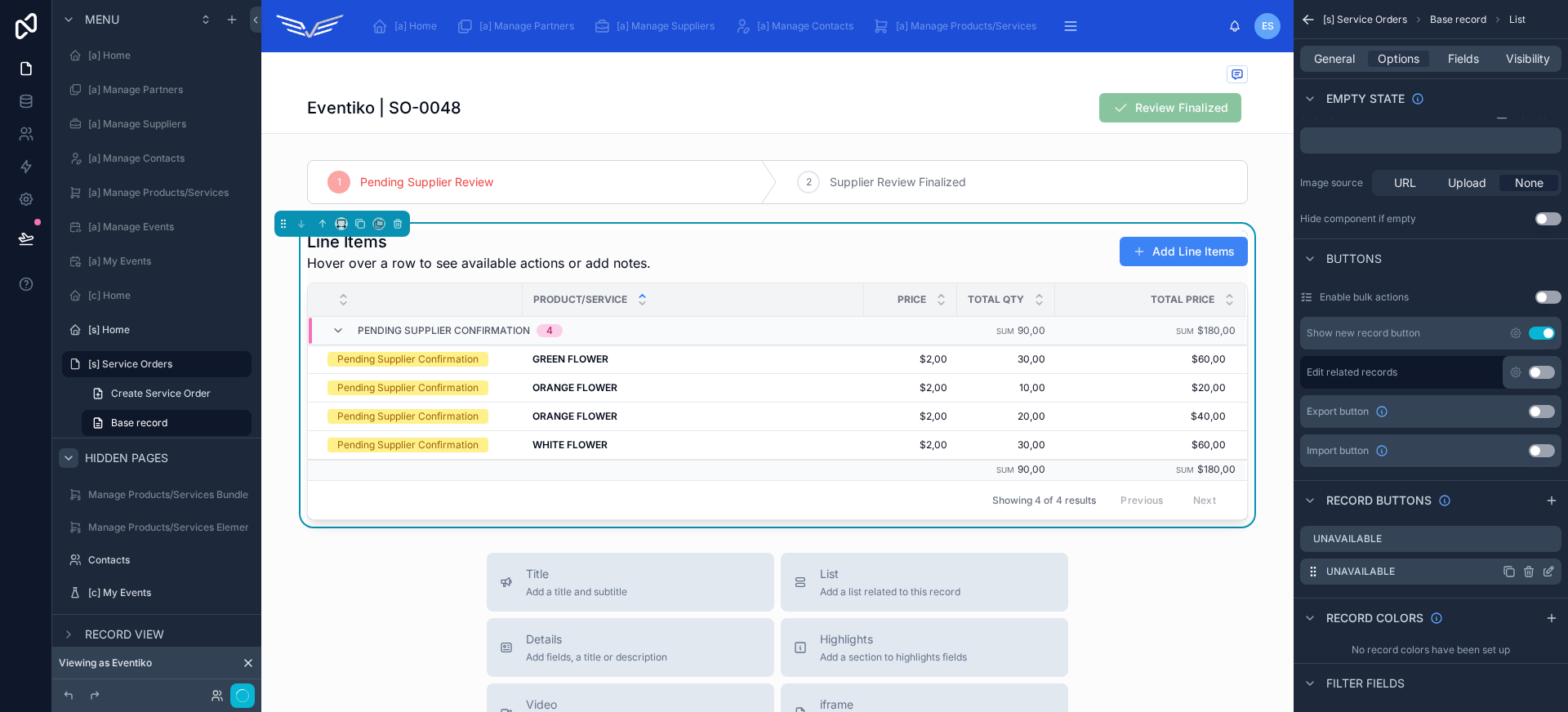
click at [1549, 573] on icon "scrollable content" at bounding box center [1548, 571] width 13 height 13
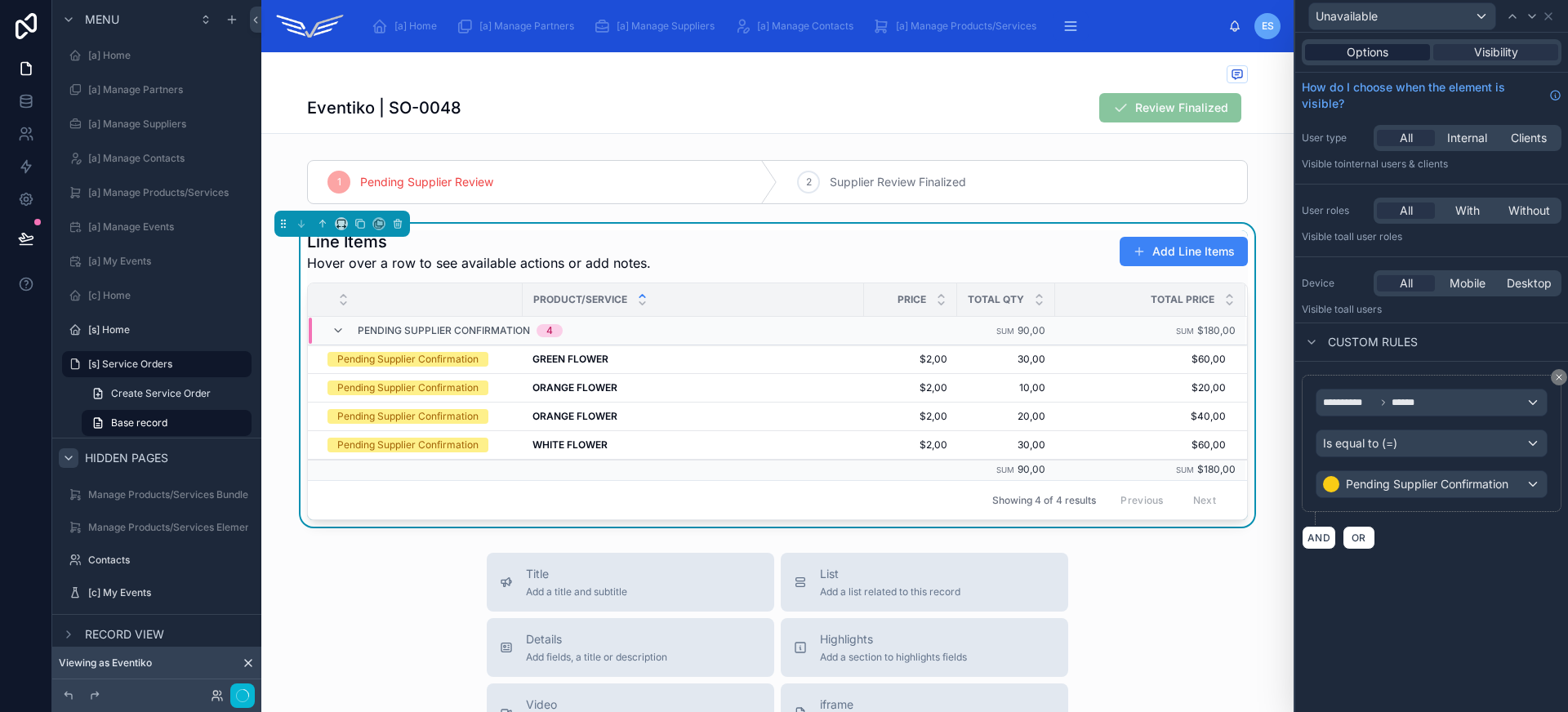
click at [1376, 56] on span "Options" at bounding box center [1367, 52] width 42 height 16
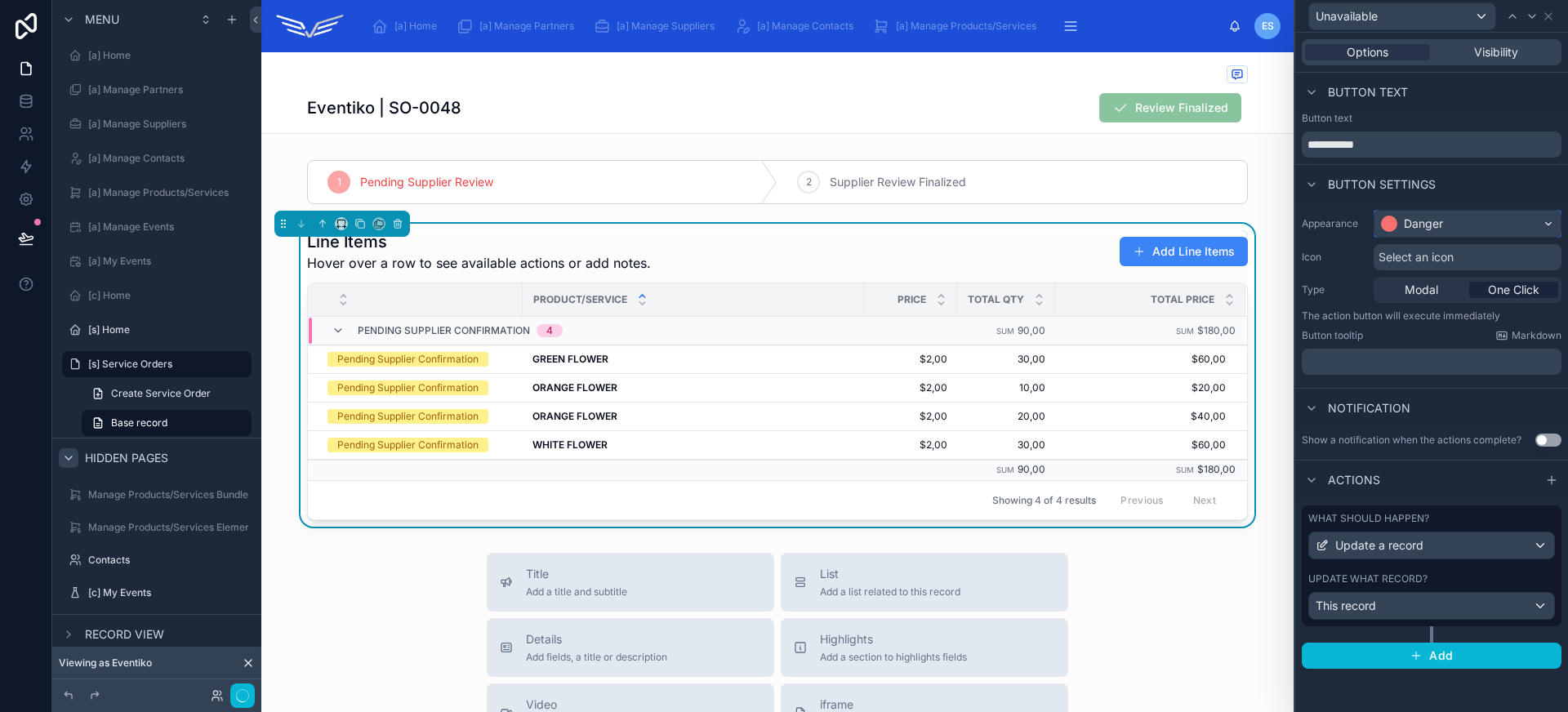
click at [1442, 222] on div "Danger" at bounding box center [1423, 224] width 39 height 16
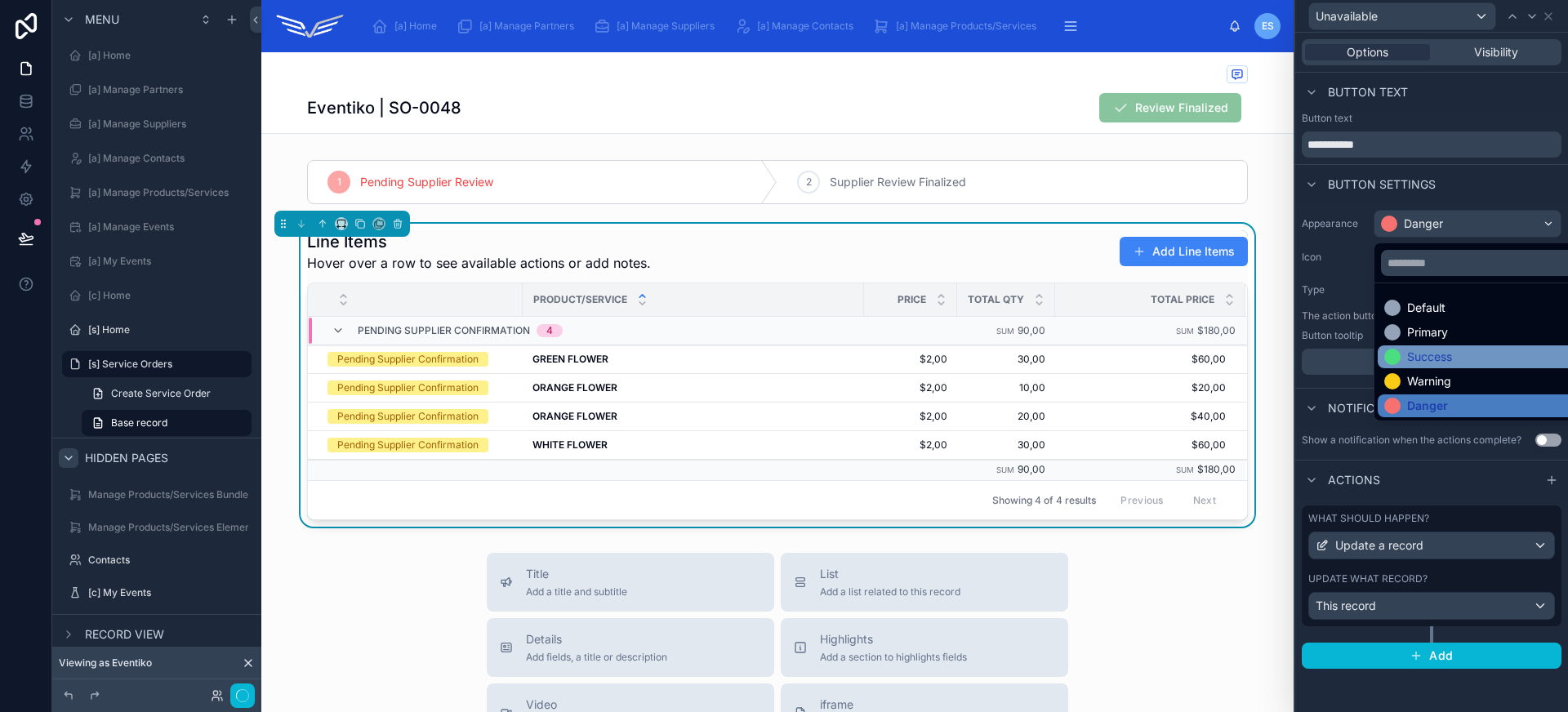
click at [1454, 362] on div "Success" at bounding box center [1486, 356] width 204 height 16
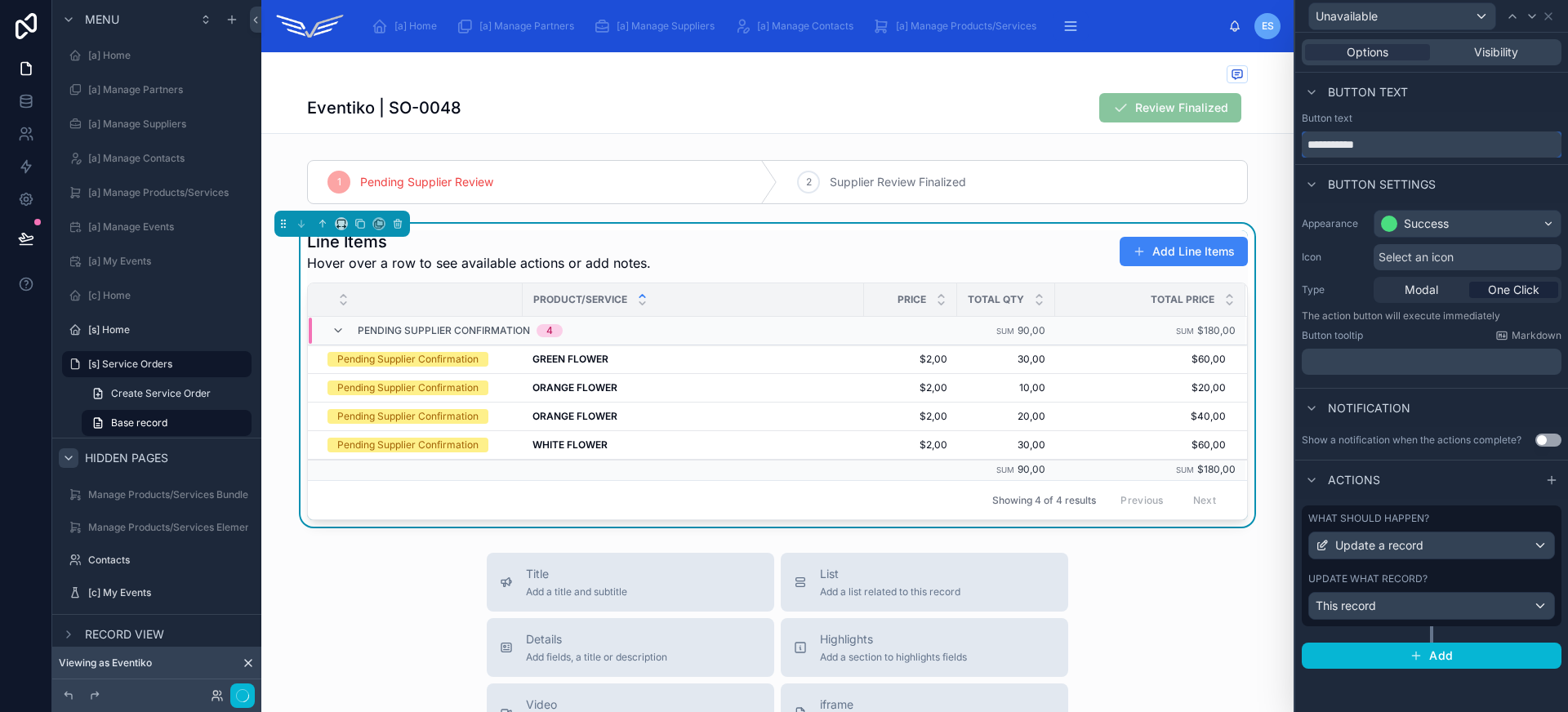
click at [1378, 145] on input "**********" at bounding box center [1431, 144] width 259 height 26
type input "*********"
click at [1420, 605] on div "This record" at bounding box center [1431, 605] width 245 height 26
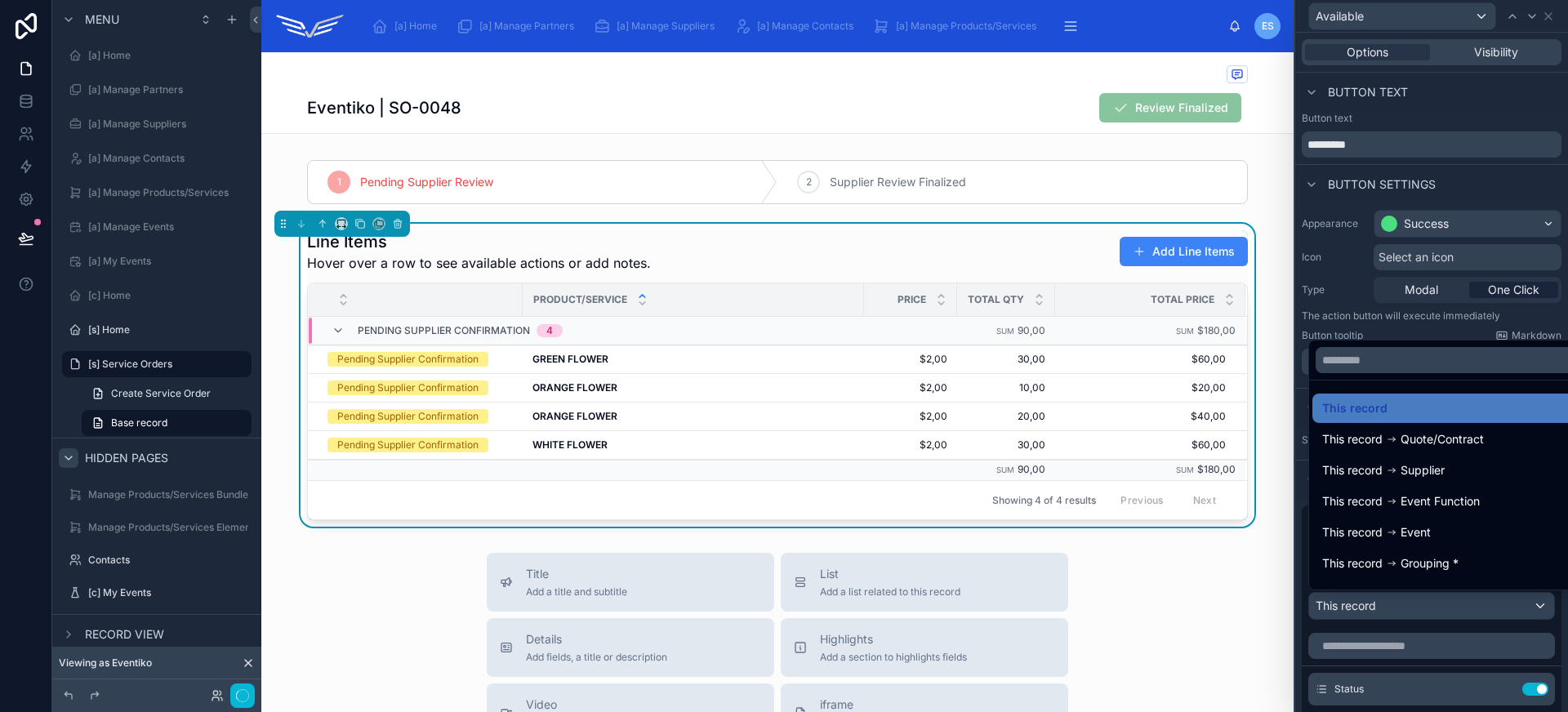
click at [1420, 605] on div at bounding box center [1431, 356] width 273 height 712
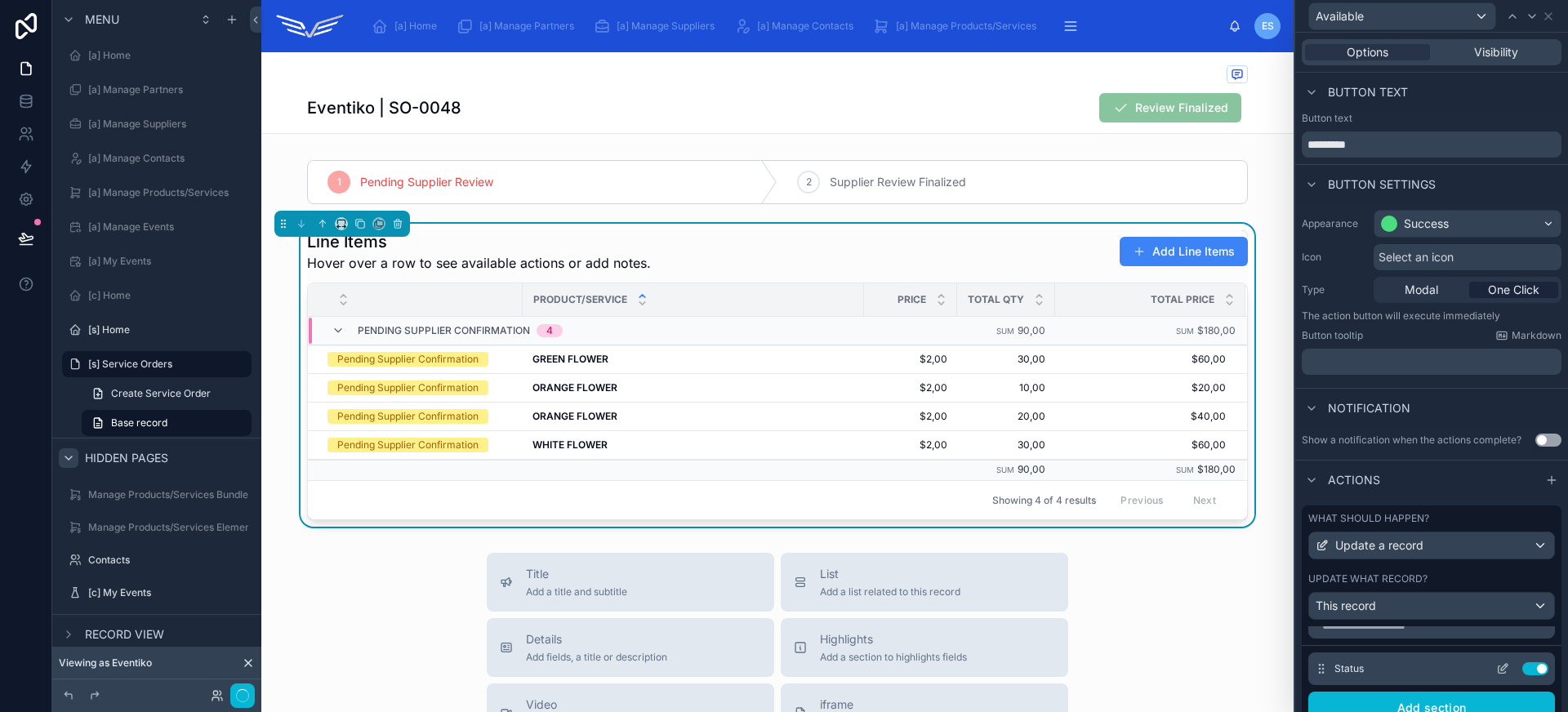
scroll to position [38, 0]
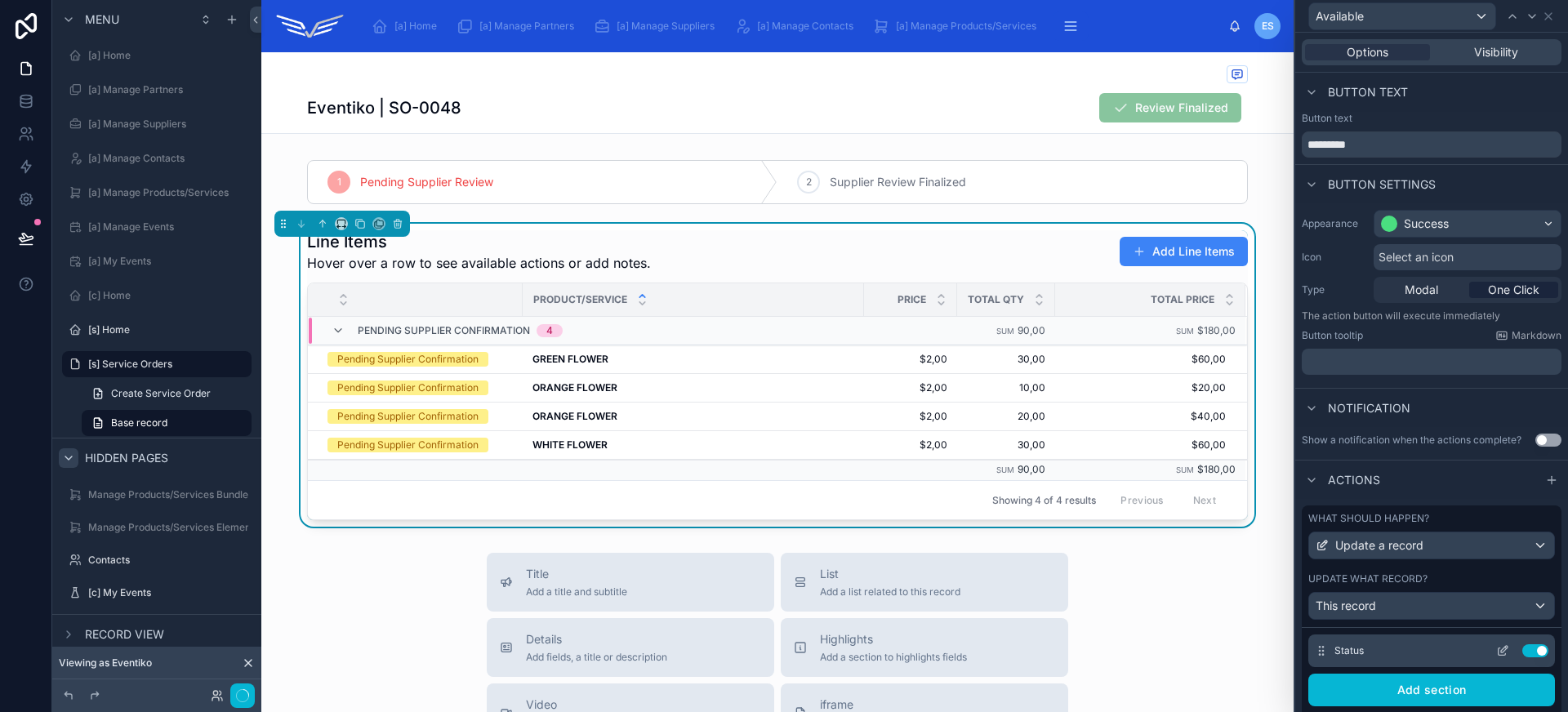
click at [1500, 648] on icon at bounding box center [1503, 648] width 6 height 6
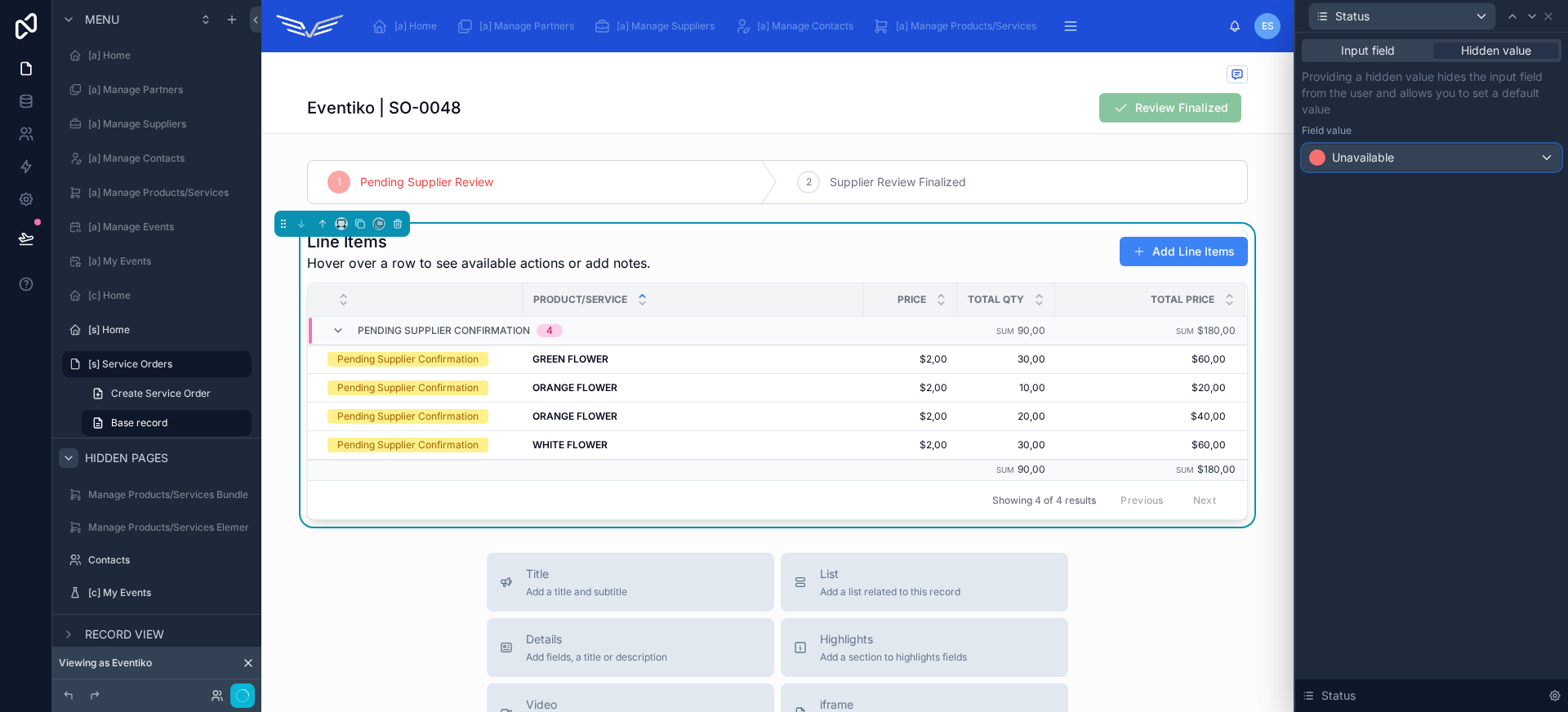
click at [1457, 159] on div "Unavailable" at bounding box center [1431, 157] width 258 height 26
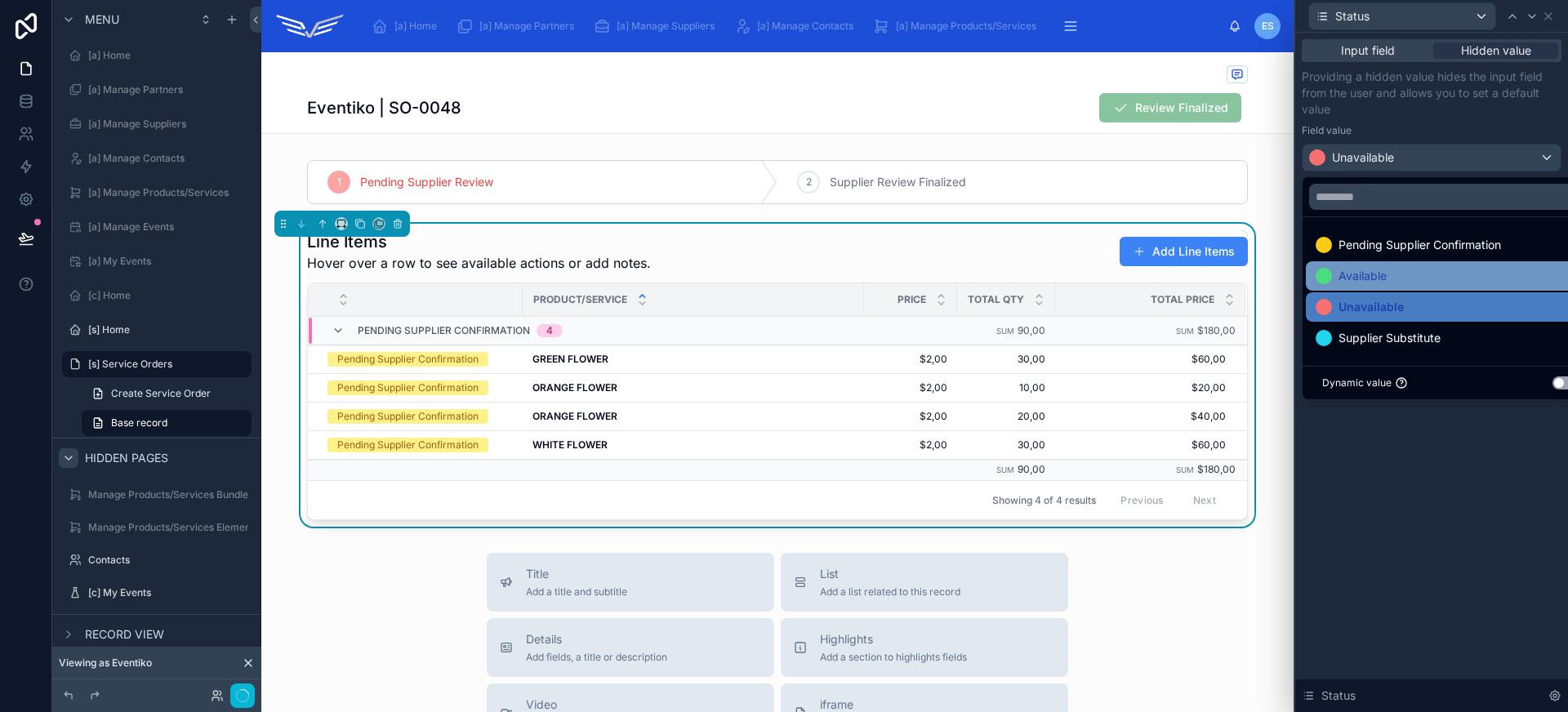
click at [1432, 267] on div "Available" at bounding box center [1450, 276] width 269 height 20
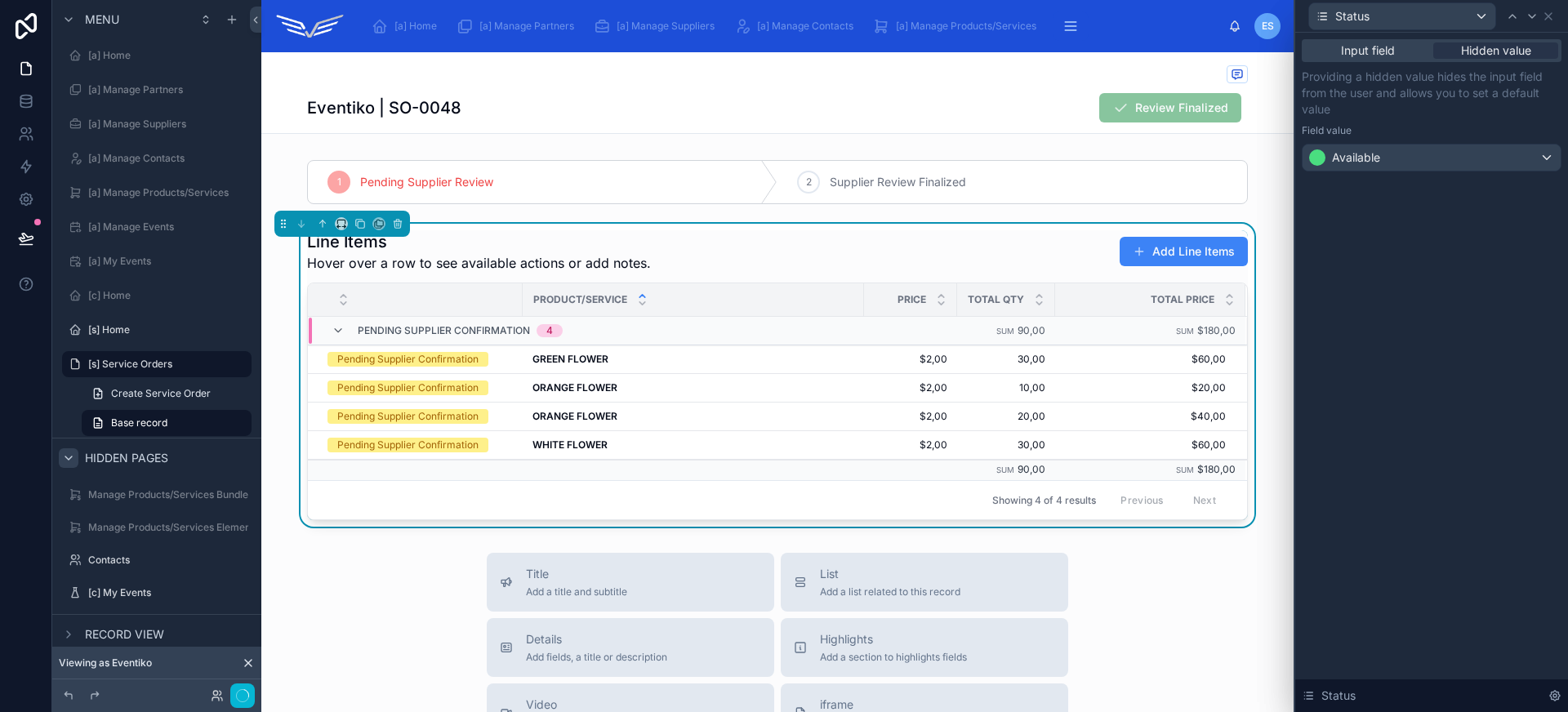
click at [1462, 446] on div "Input field Hidden value Providing a hidden value hides the input field from th…" at bounding box center [1431, 372] width 273 height 679
click at [1550, 15] on icon at bounding box center [1548, 16] width 13 height 13
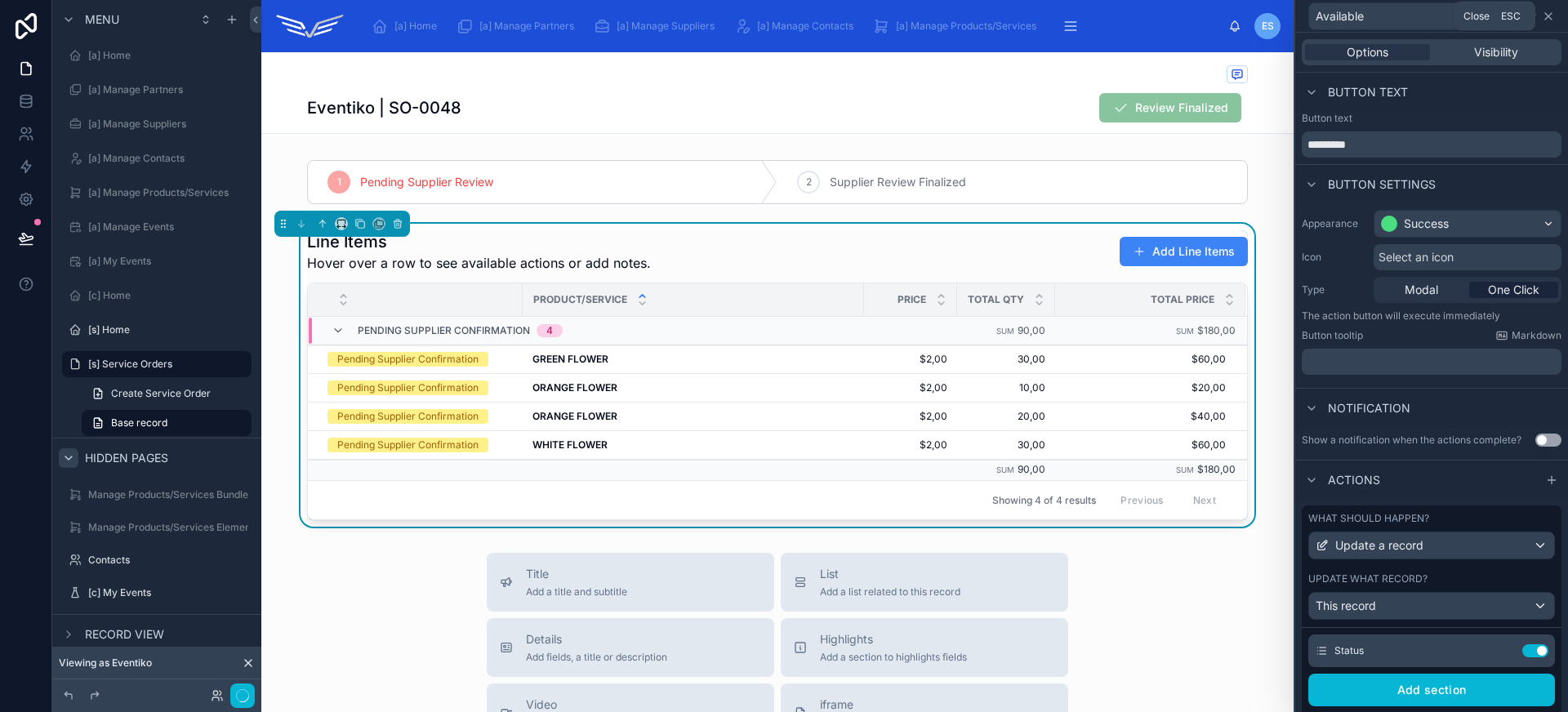
click at [1549, 17] on icon at bounding box center [1548, 16] width 6 height 6
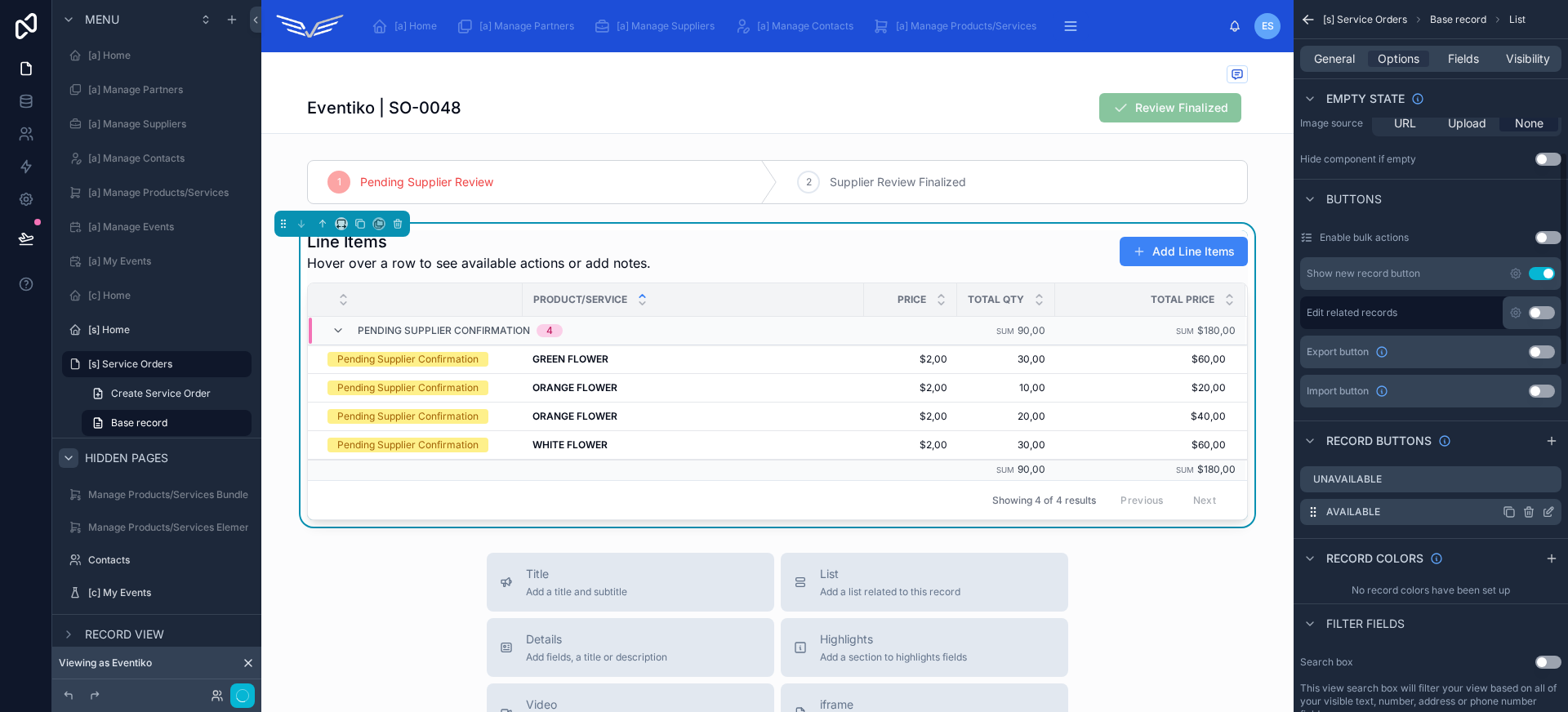
scroll to position [505, 0]
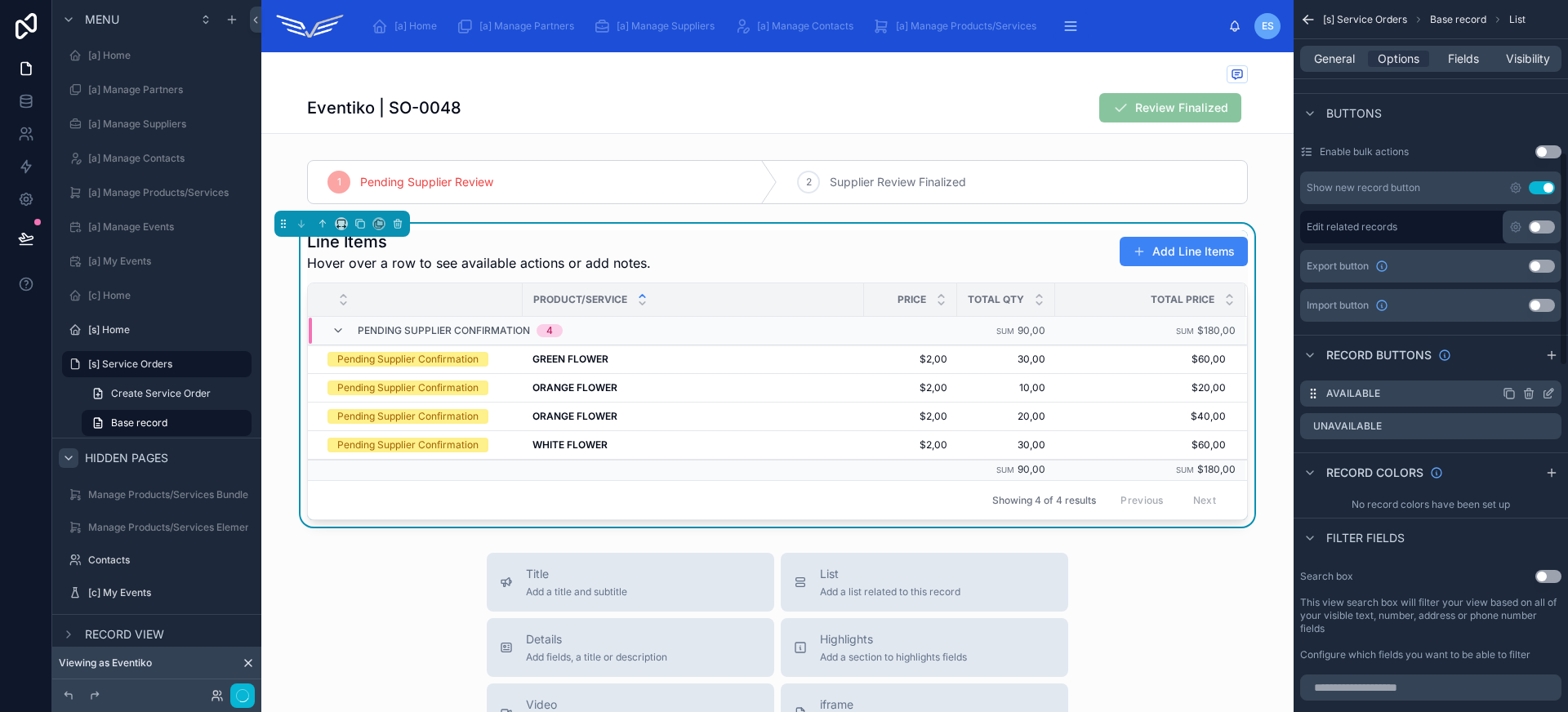
click at [1551, 390] on icon "scrollable content" at bounding box center [1551, 390] width 2 height 2
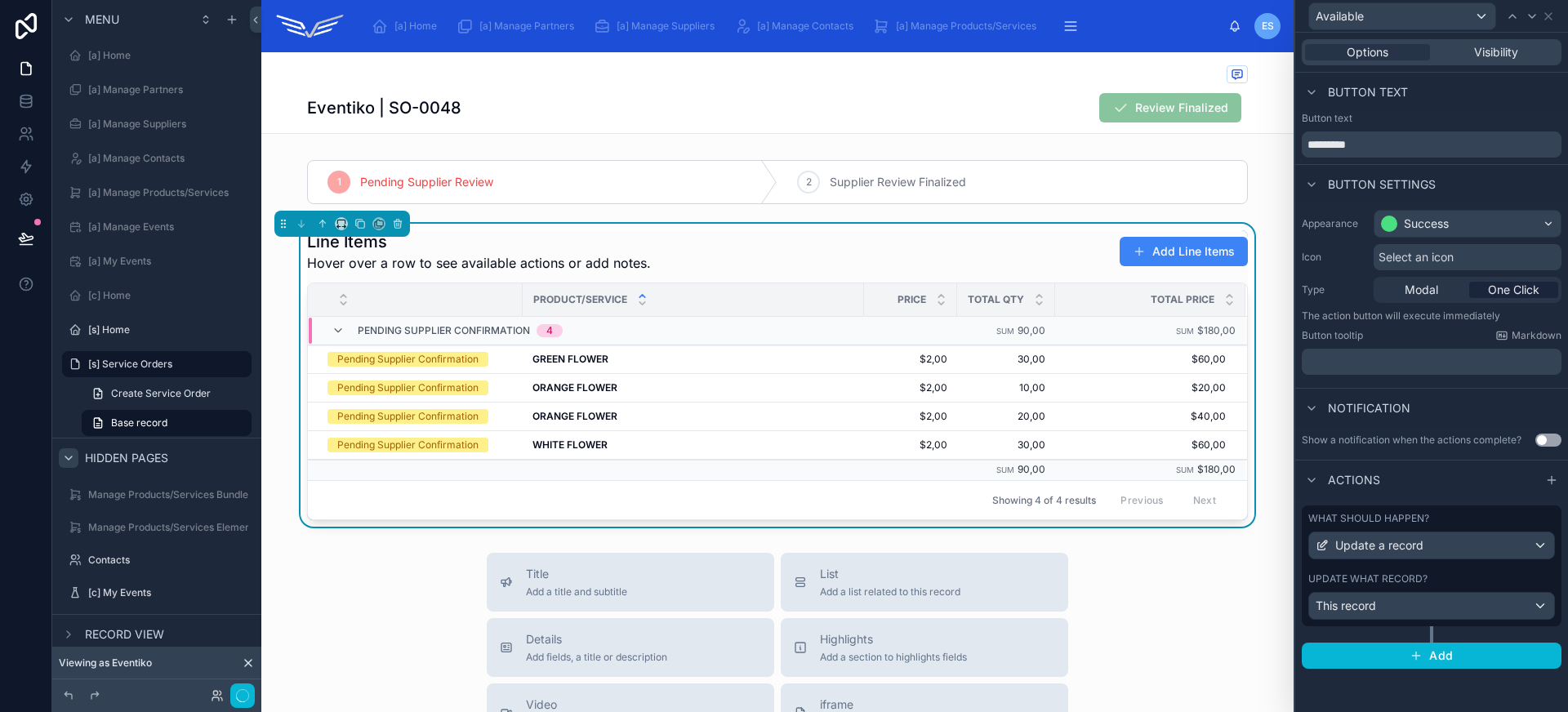
click at [1409, 253] on span "Select an icon" at bounding box center [1416, 257] width 76 height 16
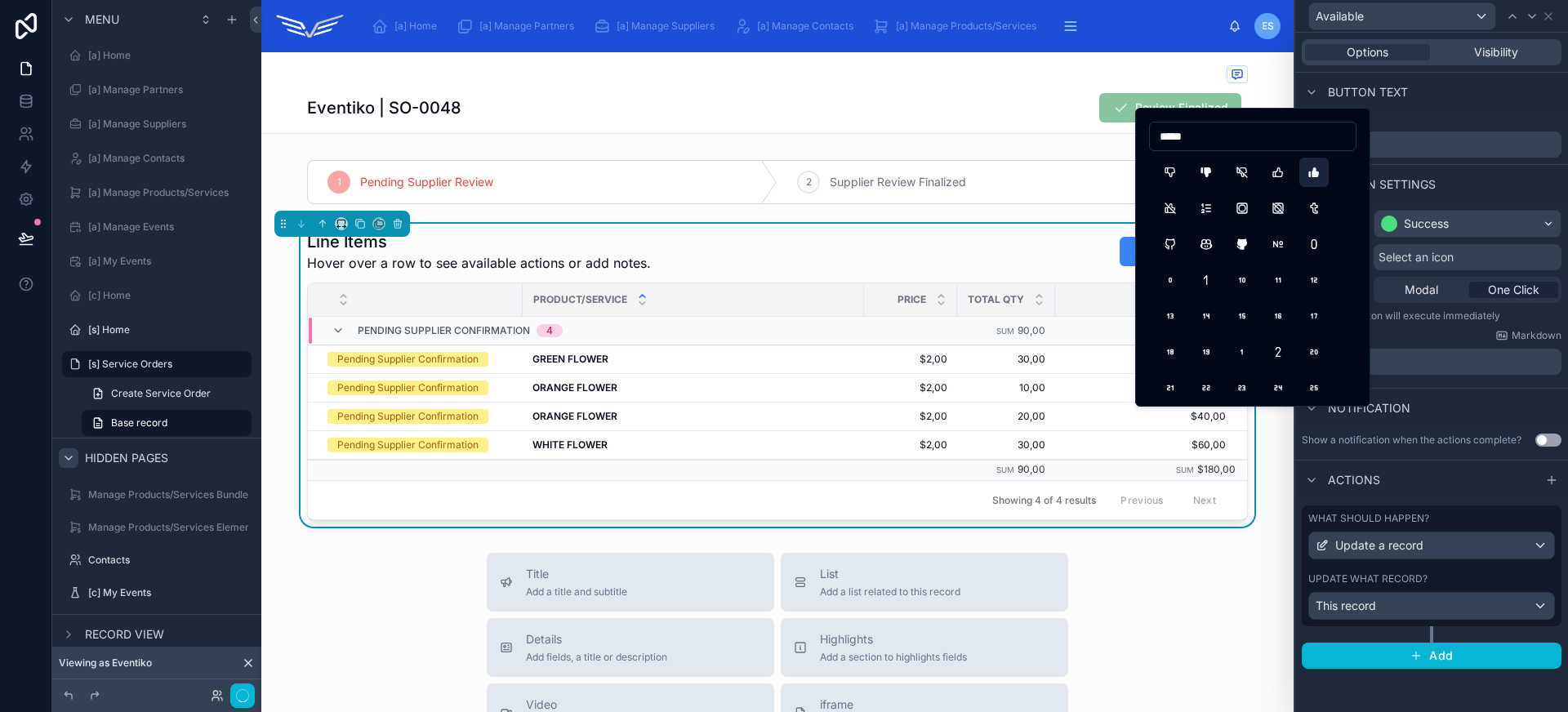
type input "*****"
click at [1321, 175] on button "ThumbUpFilled" at bounding box center [1313, 171] width 29 height 29
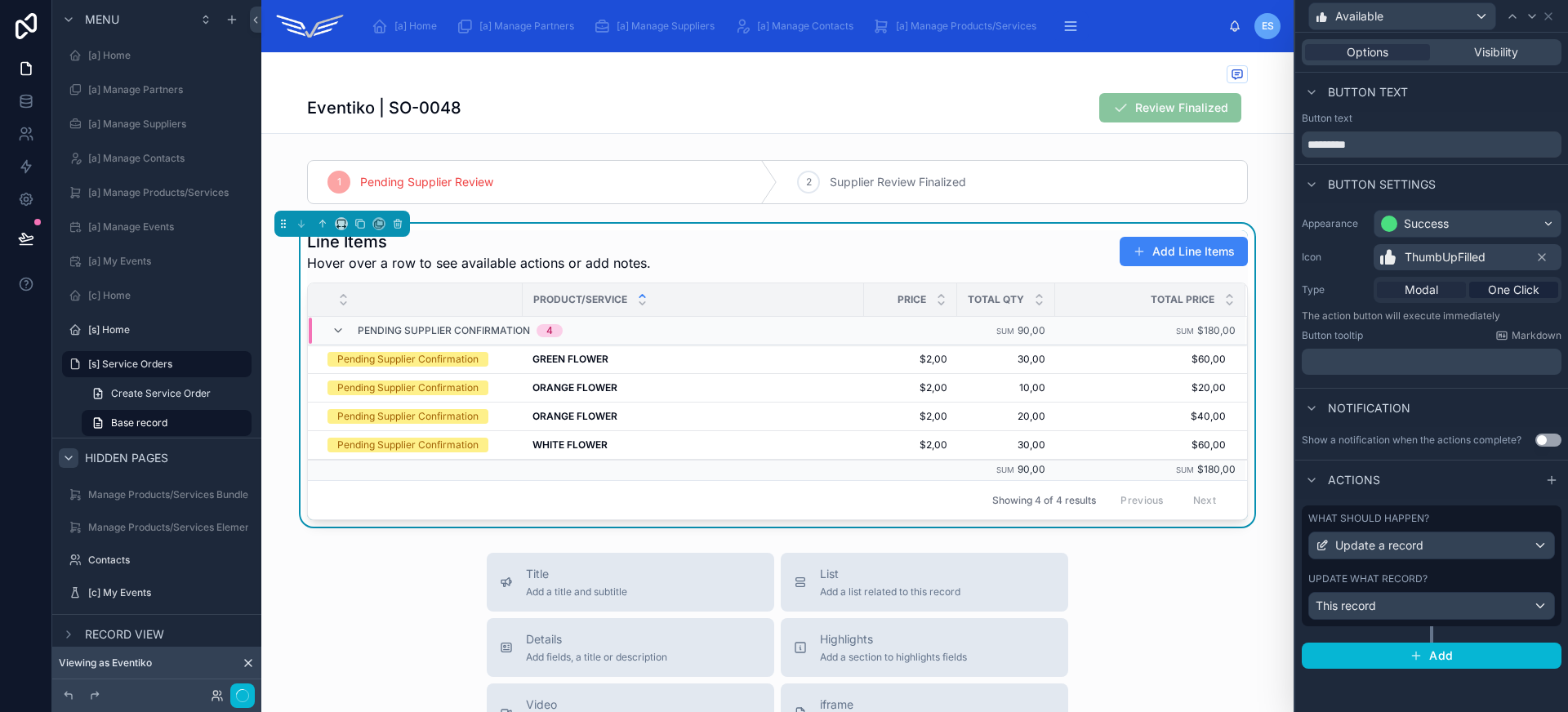
click at [1426, 293] on span "Modal" at bounding box center [1421, 289] width 34 height 16
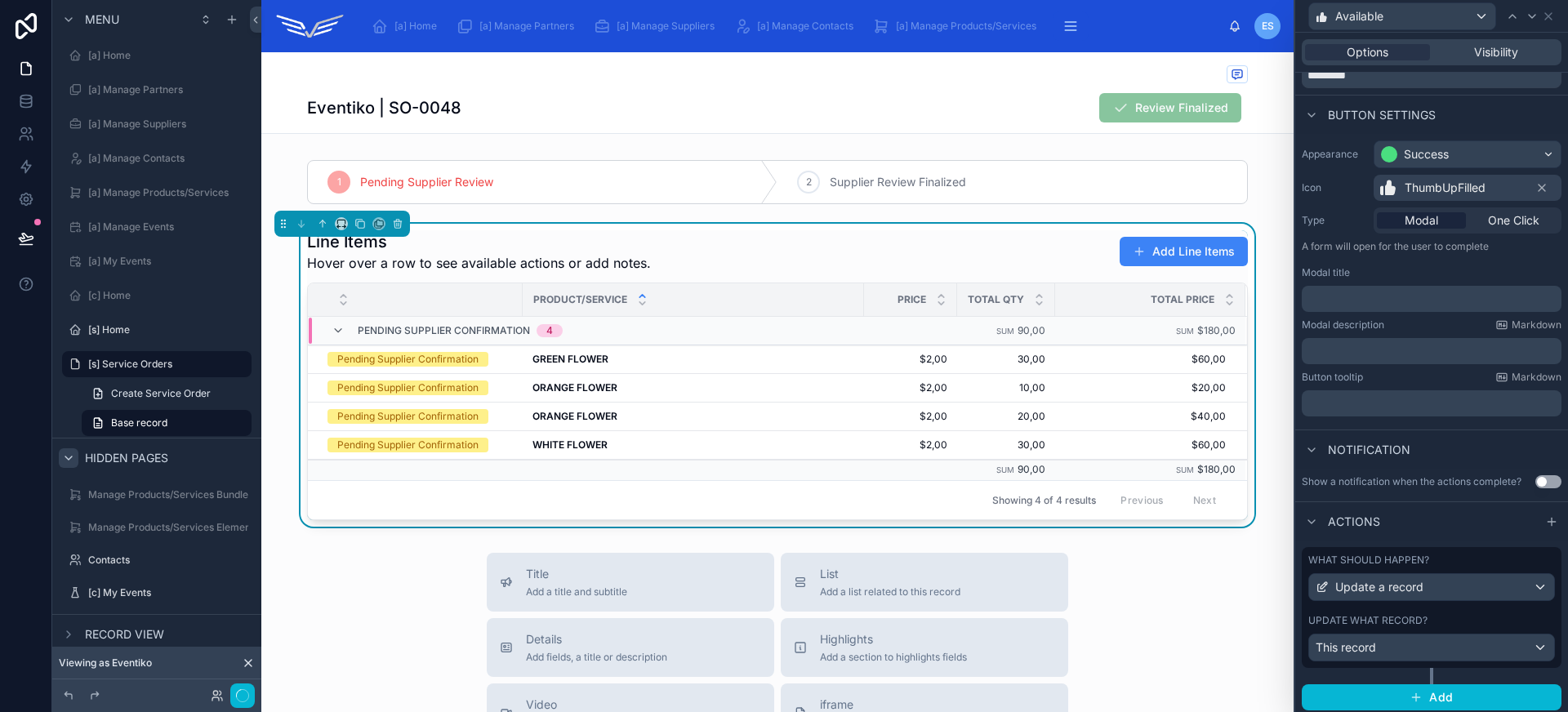
scroll to position [74, 0]
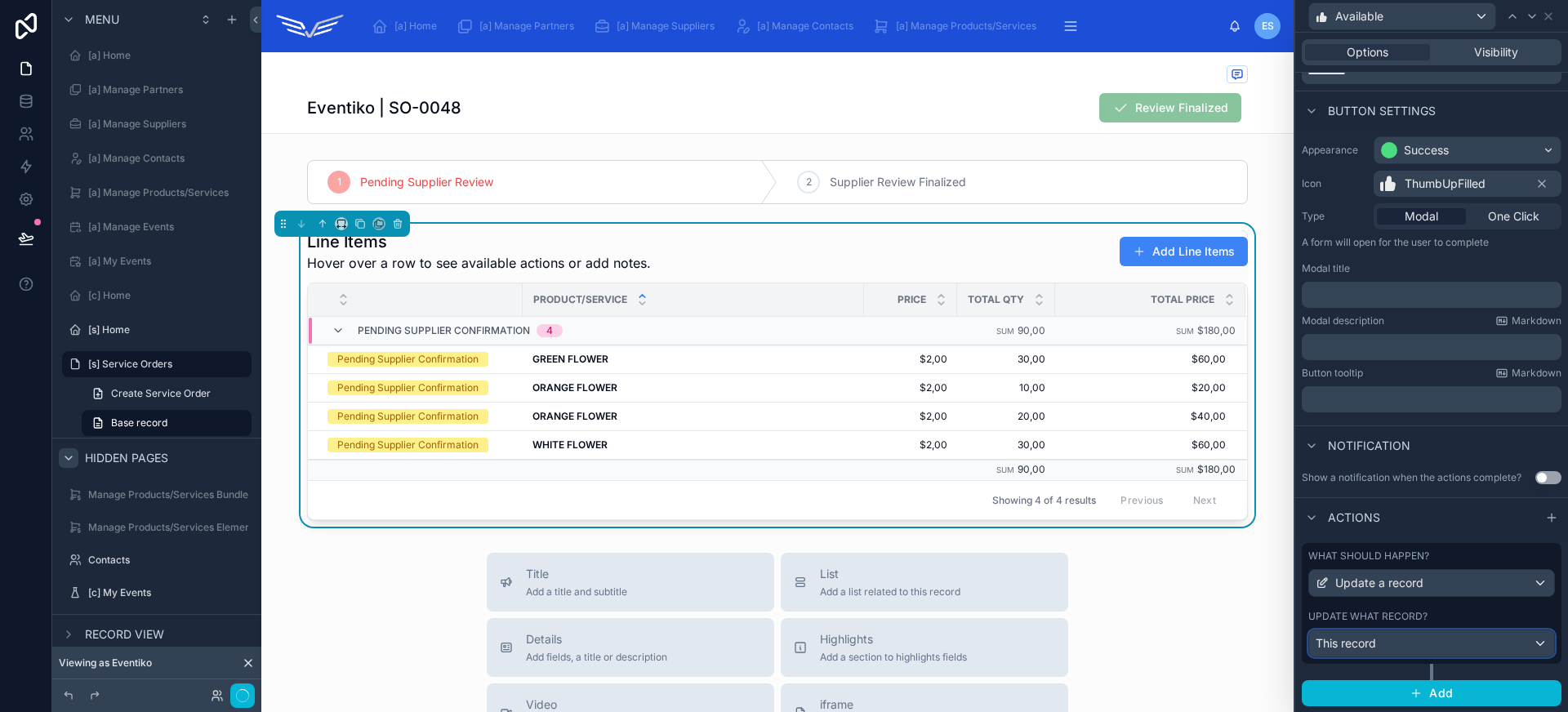
click at [1445, 648] on div "This record" at bounding box center [1431, 643] width 245 height 26
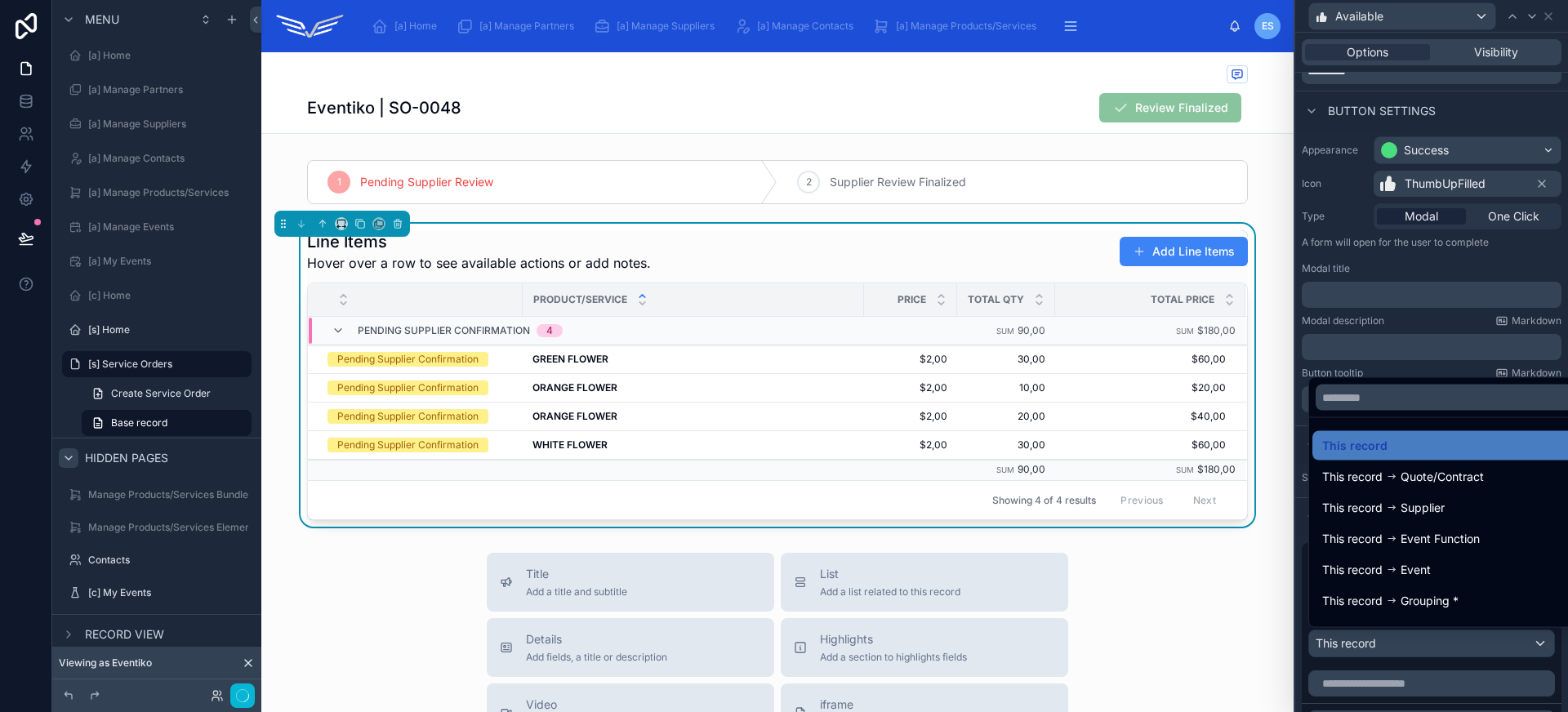
click at [1445, 648] on div at bounding box center [1431, 356] width 273 height 712
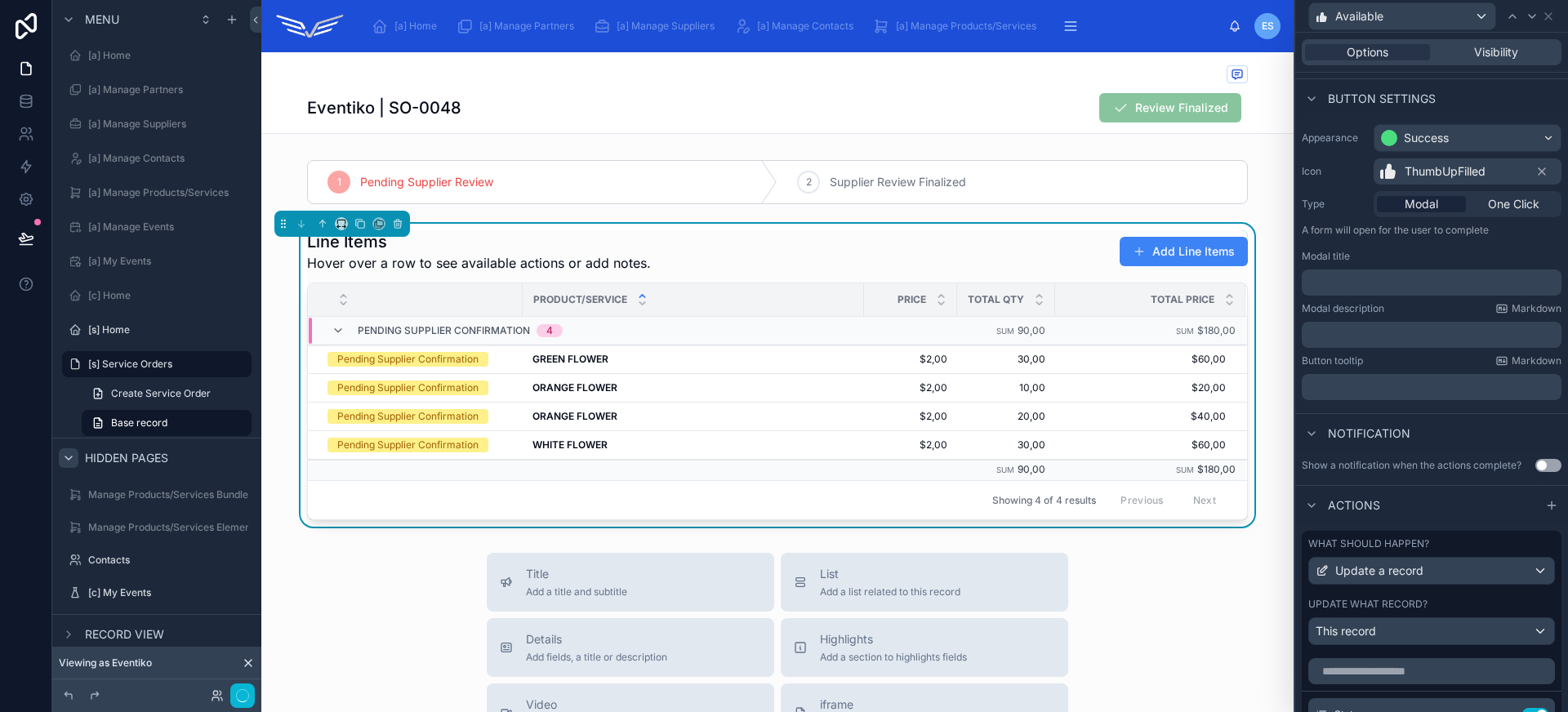
scroll to position [106, 0]
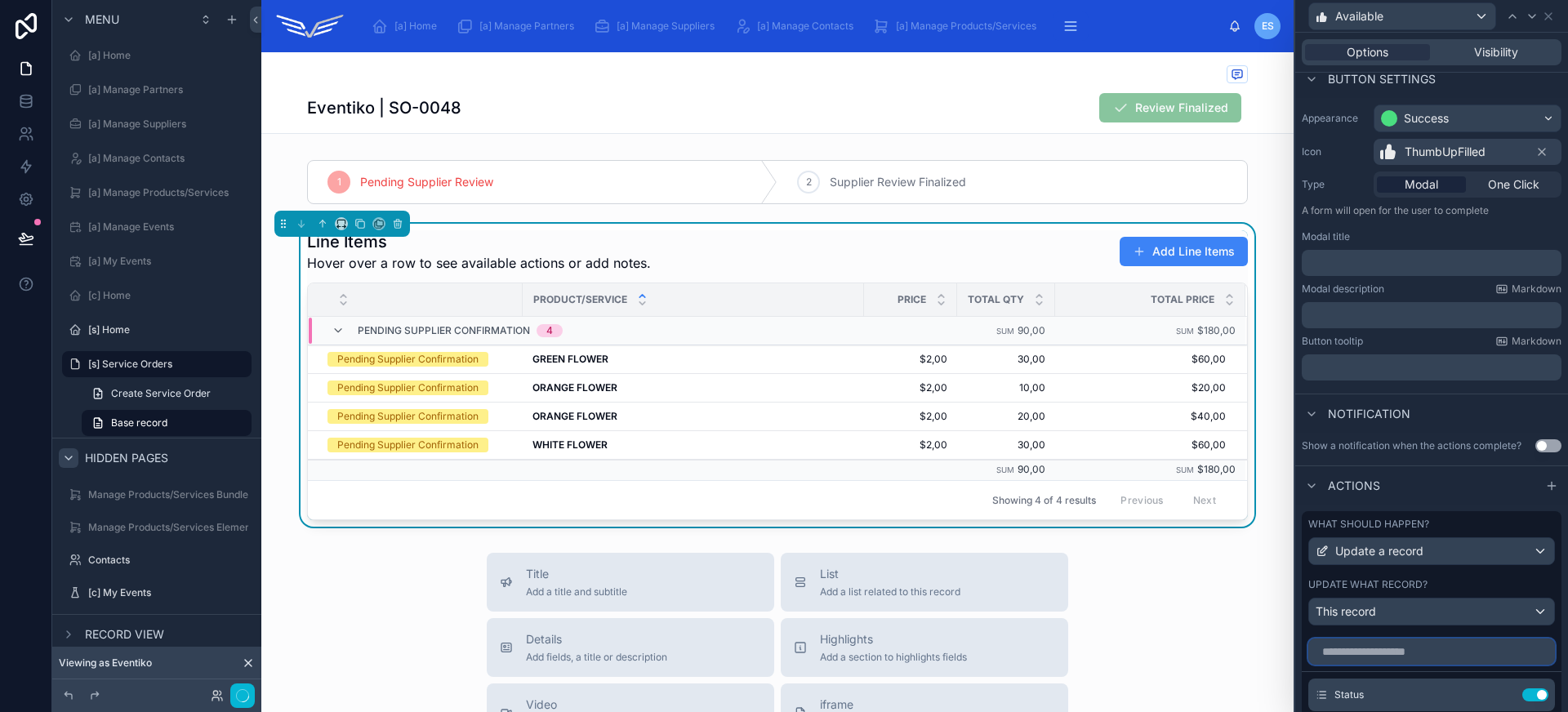
click at [1427, 656] on input "text" at bounding box center [1432, 651] width 247 height 26
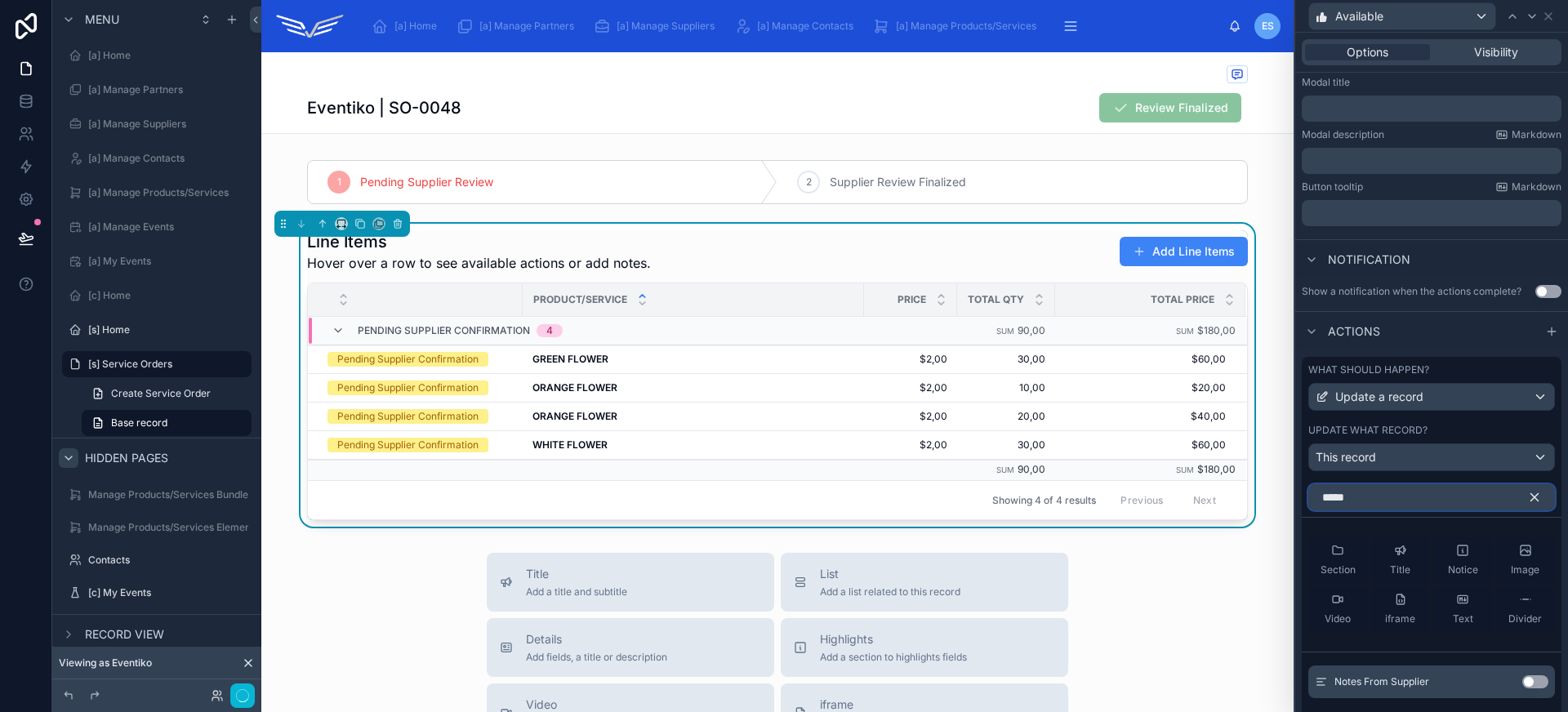
scroll to position [353, 0]
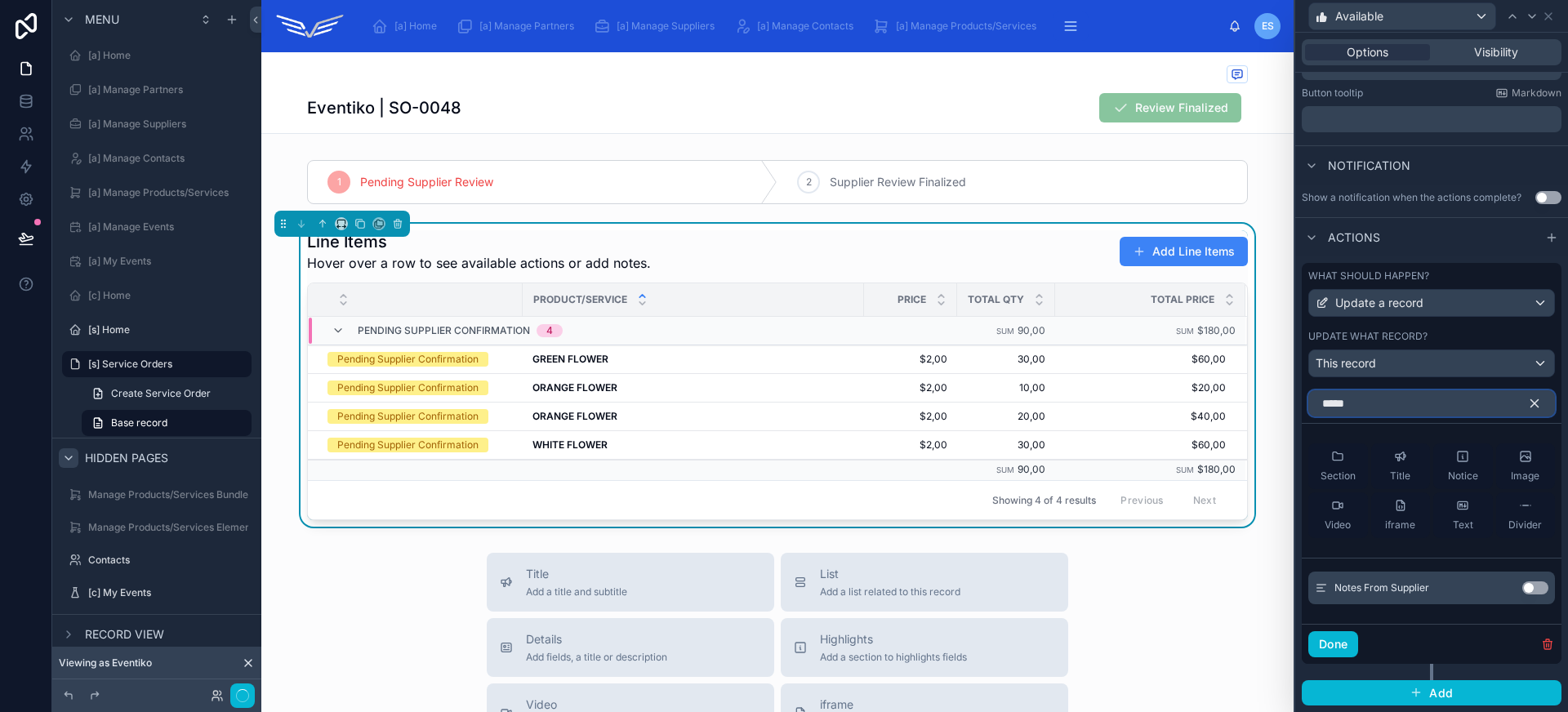
type input "*****"
click at [1524, 591] on button "Use setting" at bounding box center [1534, 587] width 26 height 13
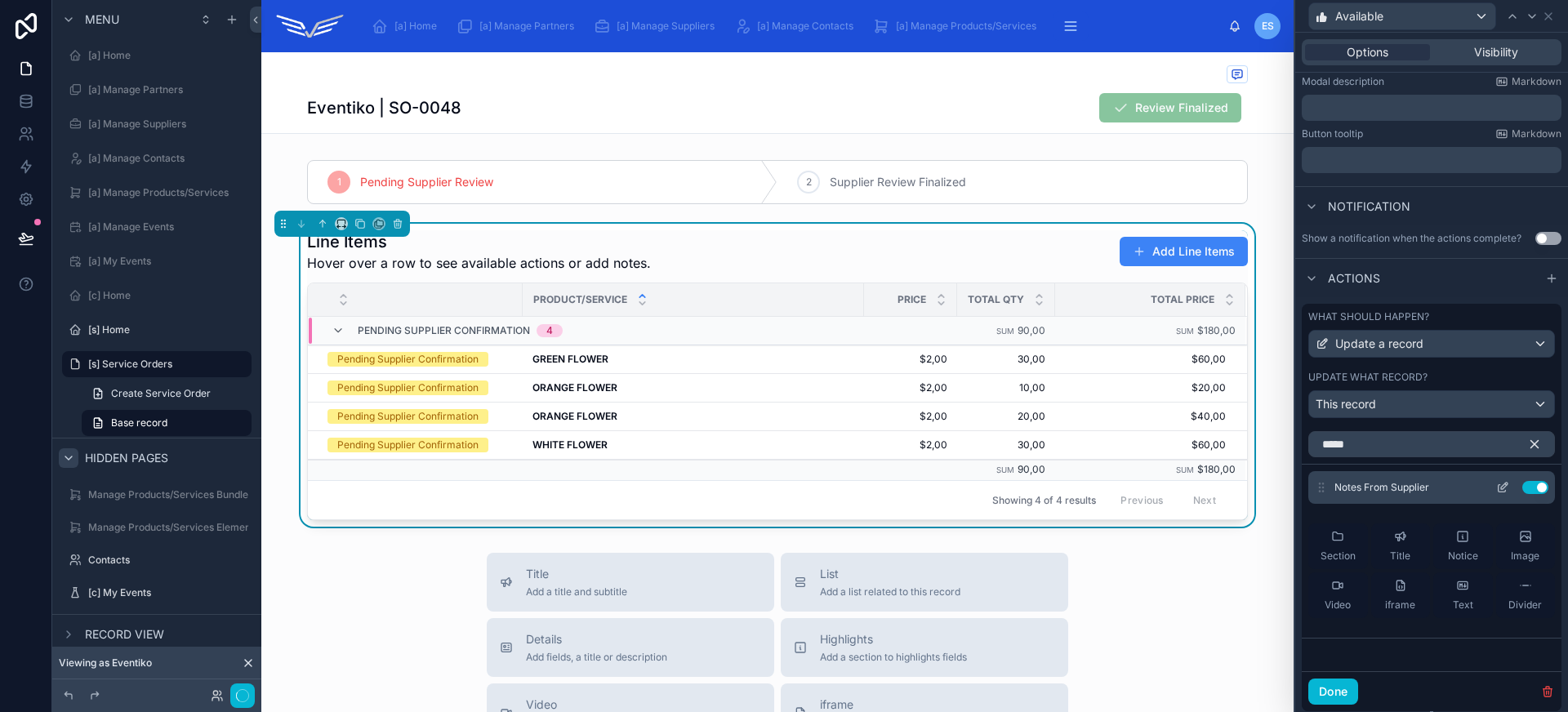
scroll to position [218, 0]
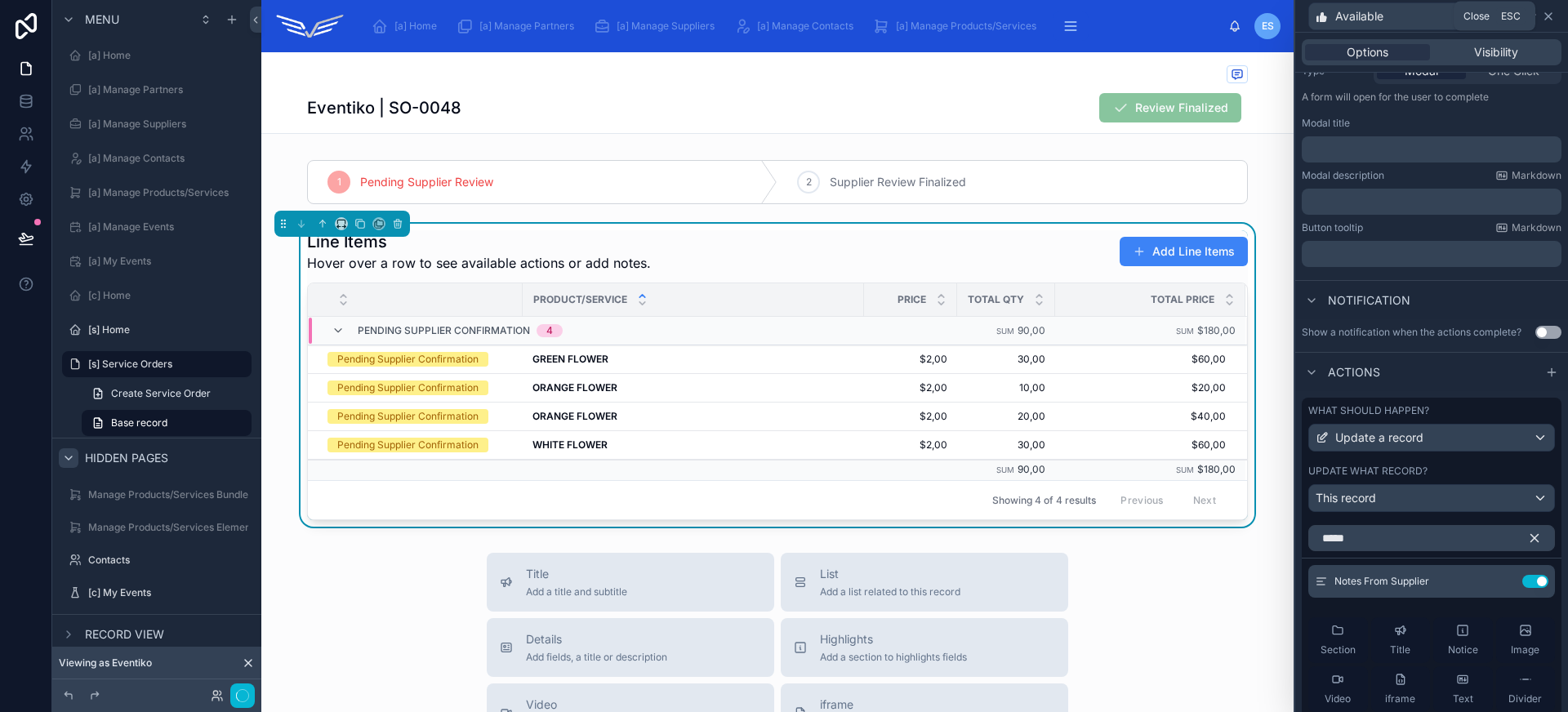
click at [1548, 15] on icon at bounding box center [1548, 16] width 6 height 6
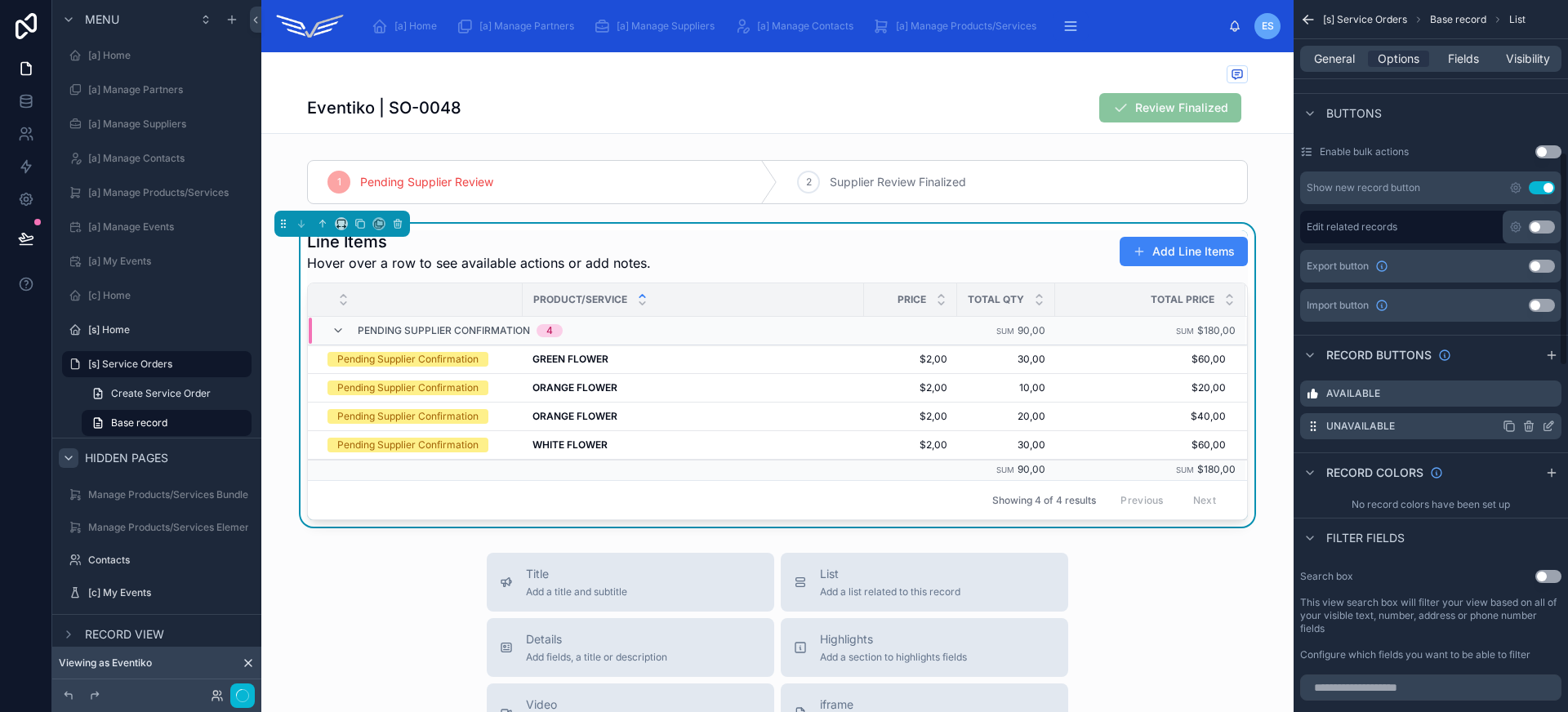
click at [1527, 429] on icon "scrollable content" at bounding box center [1528, 425] width 13 height 13
click at [1526, 395] on icon at bounding box center [1522, 400] width 13 height 13
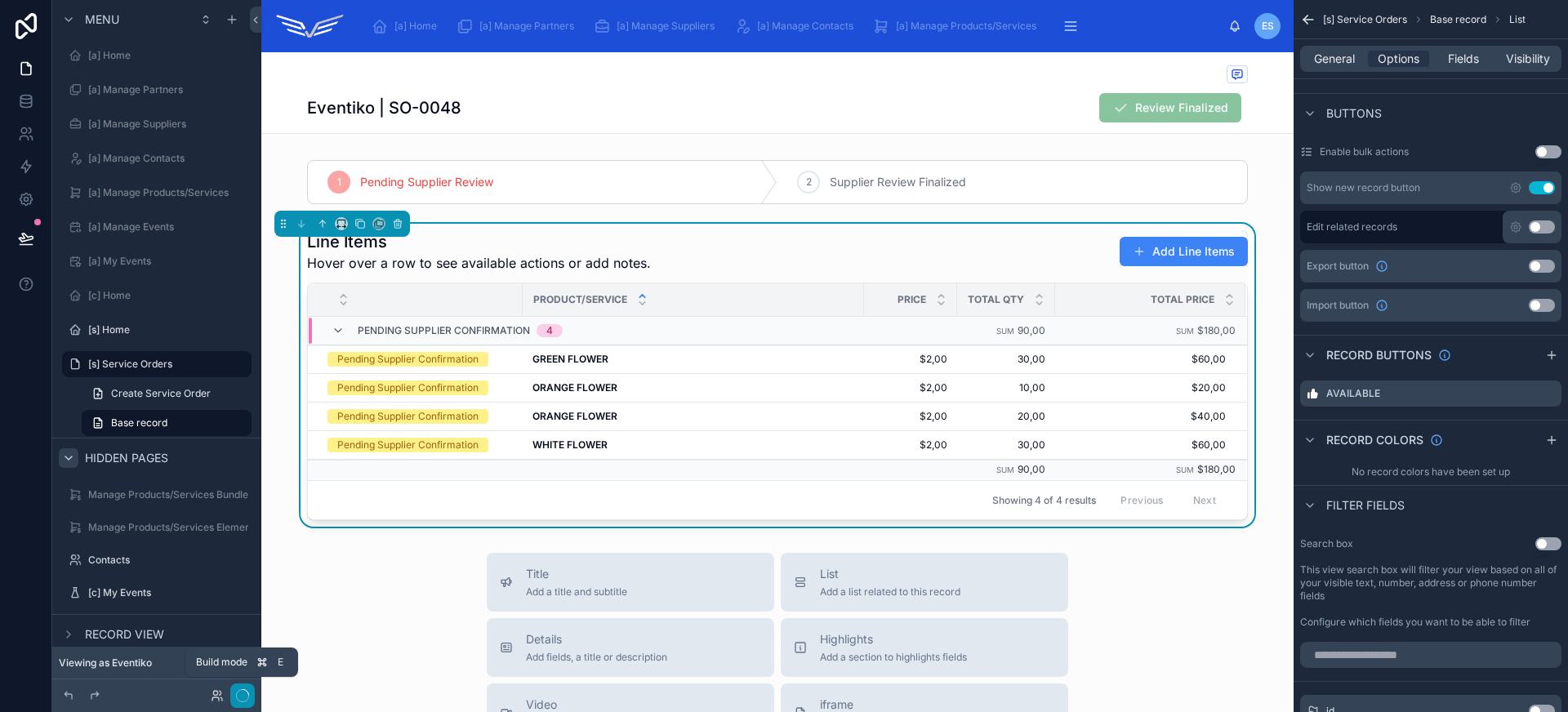
click at [245, 692] on icon "button" at bounding box center [243, 695] width 13 height 13
click at [30, 240] on icon at bounding box center [26, 238] width 16 height 16
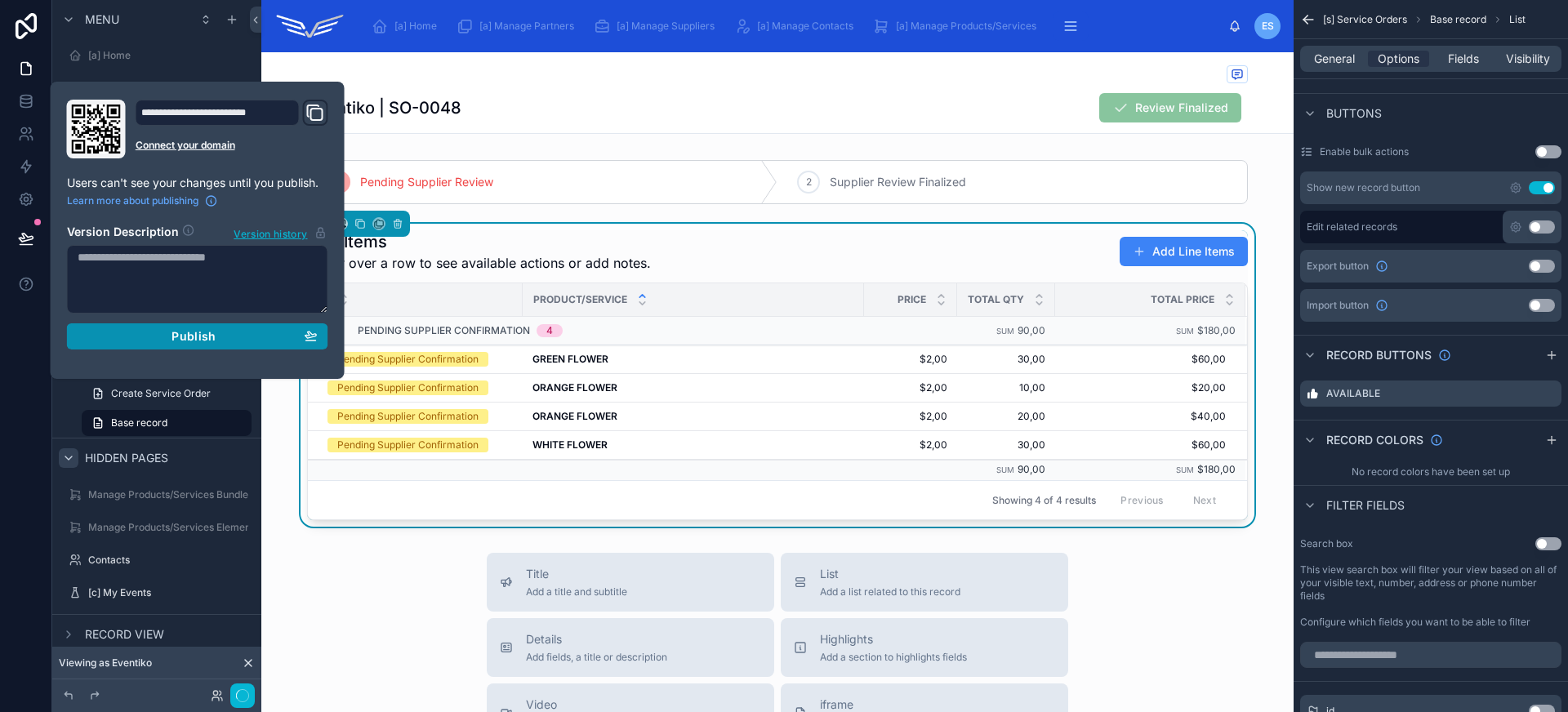
click at [151, 348] on button "Publish" at bounding box center [197, 336] width 261 height 26
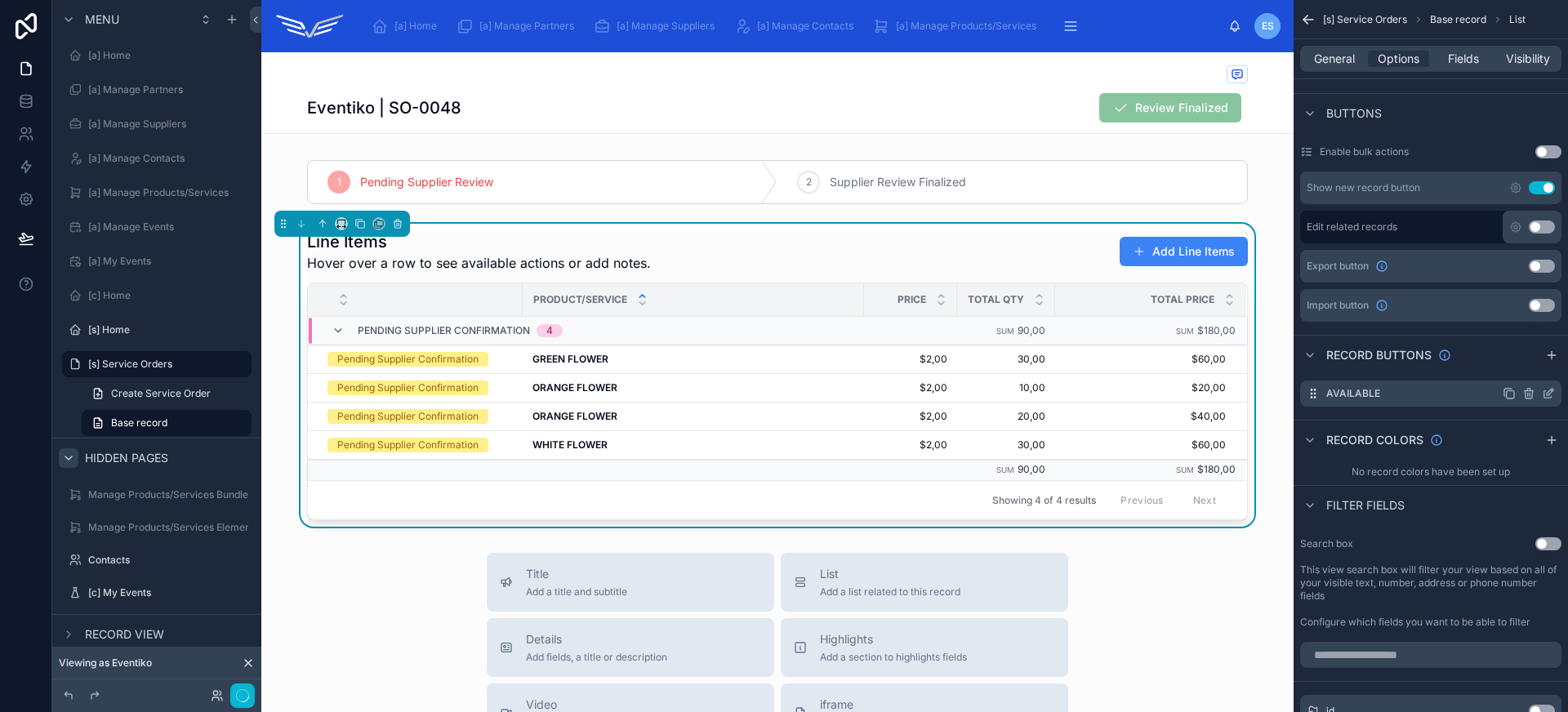
click at [1550, 389] on icon "scrollable content" at bounding box center [1549, 392] width 6 height 6
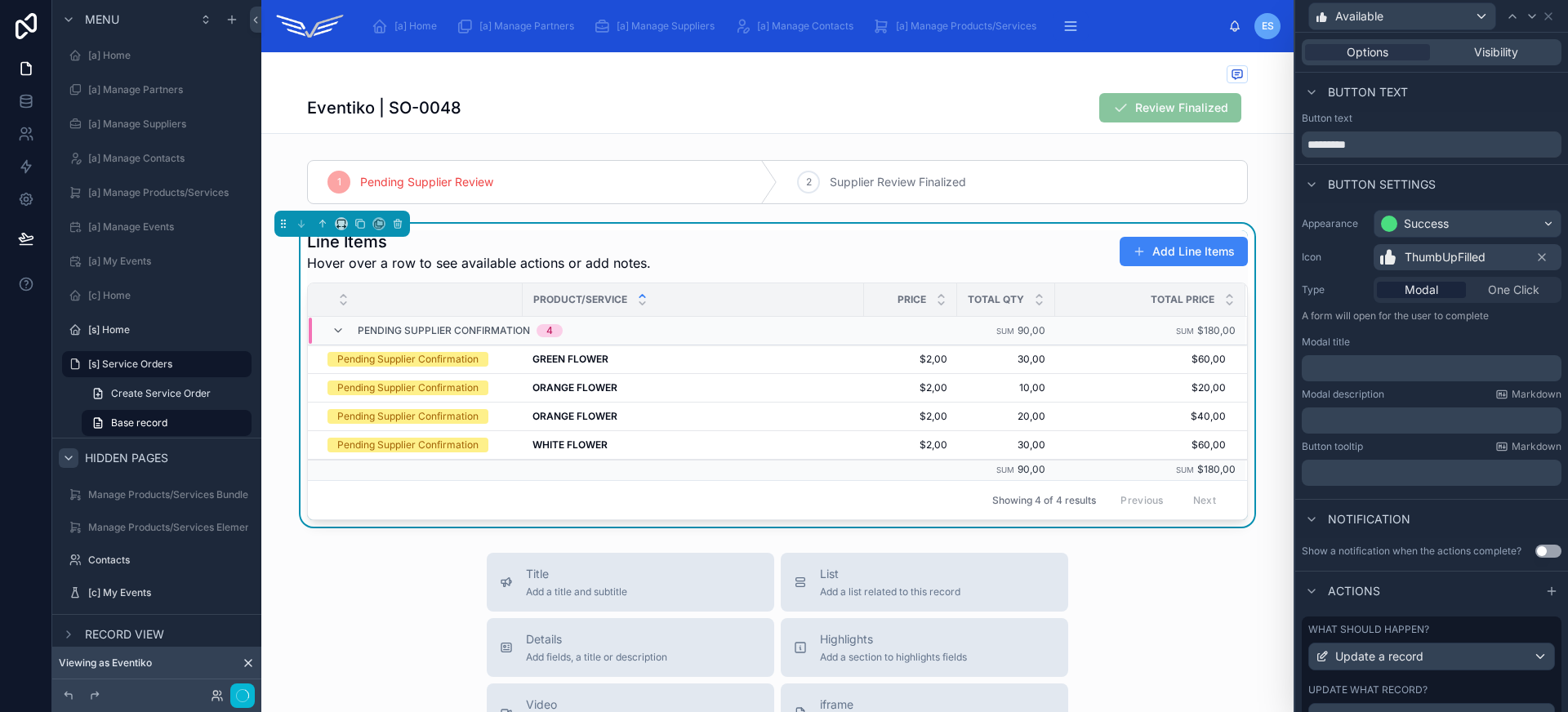
click at [1500, 257] on div "ThumbUpFilled" at bounding box center [1467, 257] width 187 height 26
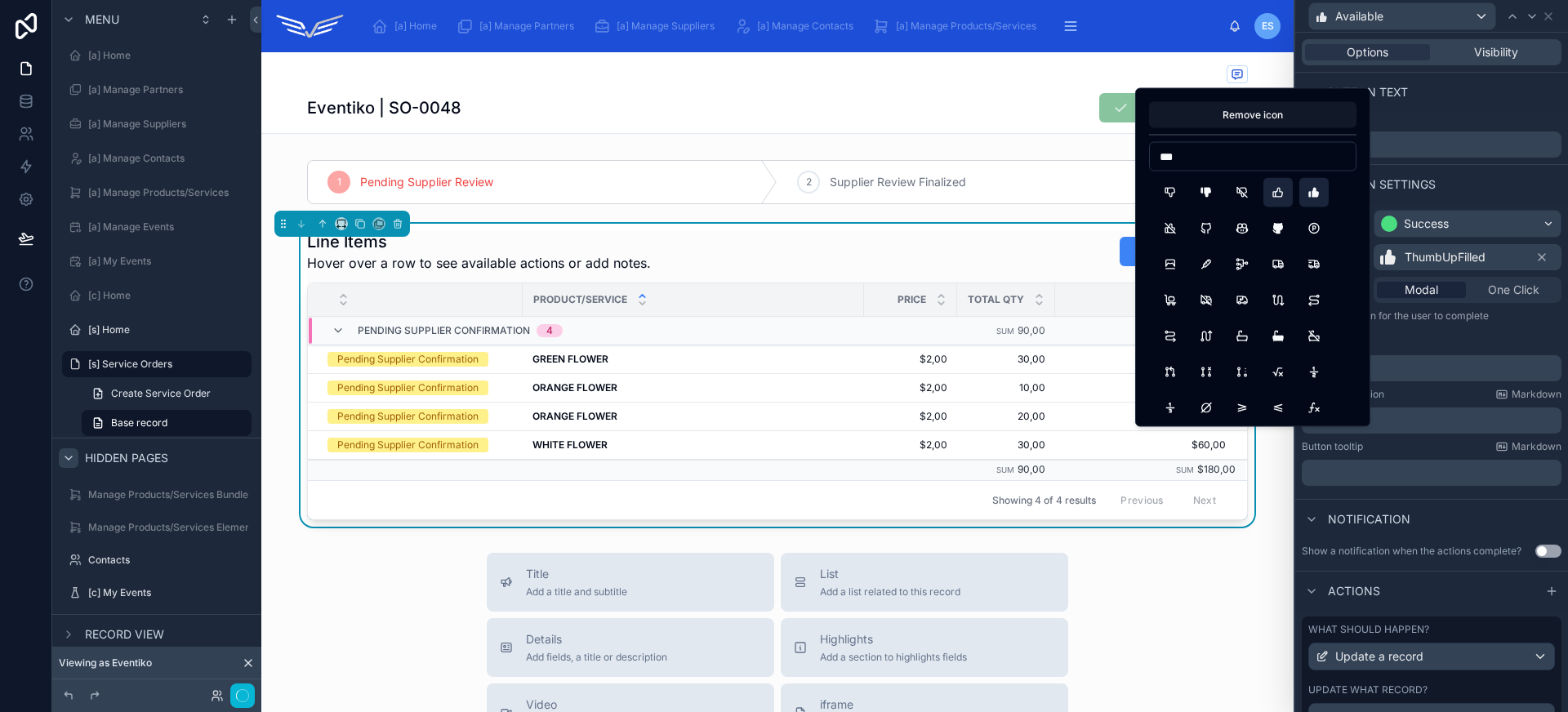
type input "***"
click at [1278, 199] on button "ThumbUp" at bounding box center [1277, 192] width 29 height 29
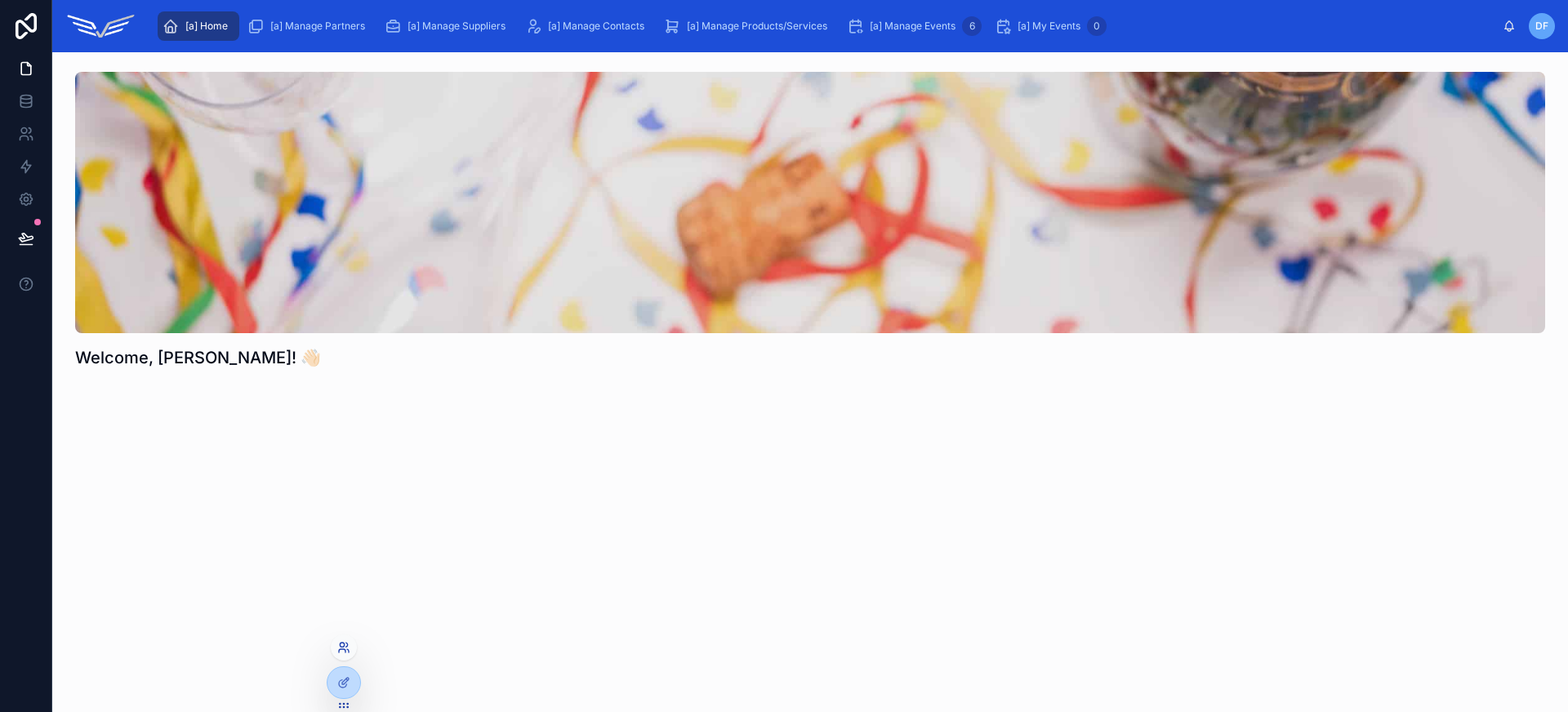
click at [345, 641] on icon at bounding box center [344, 647] width 13 height 13
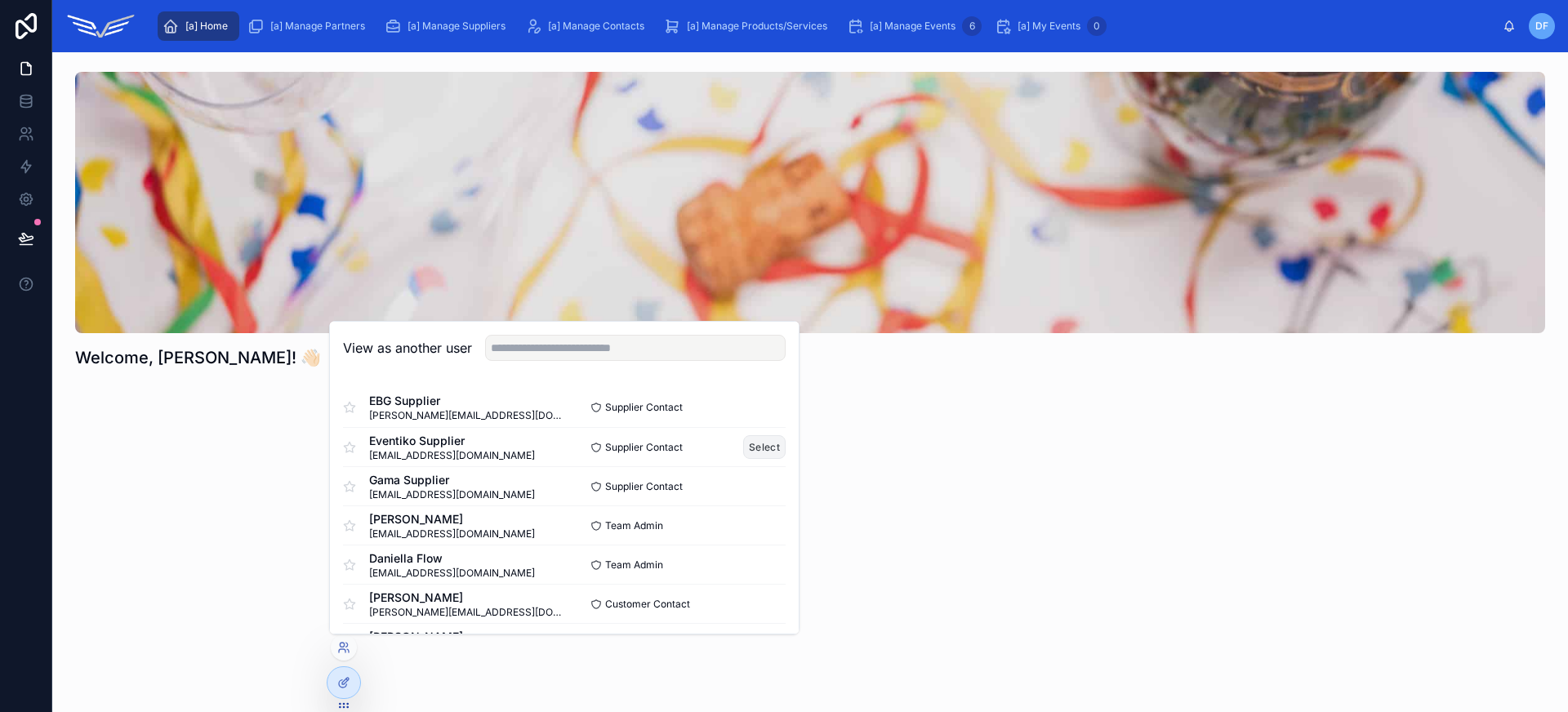
click at [743, 445] on button "Select" at bounding box center [764, 447] width 43 height 24
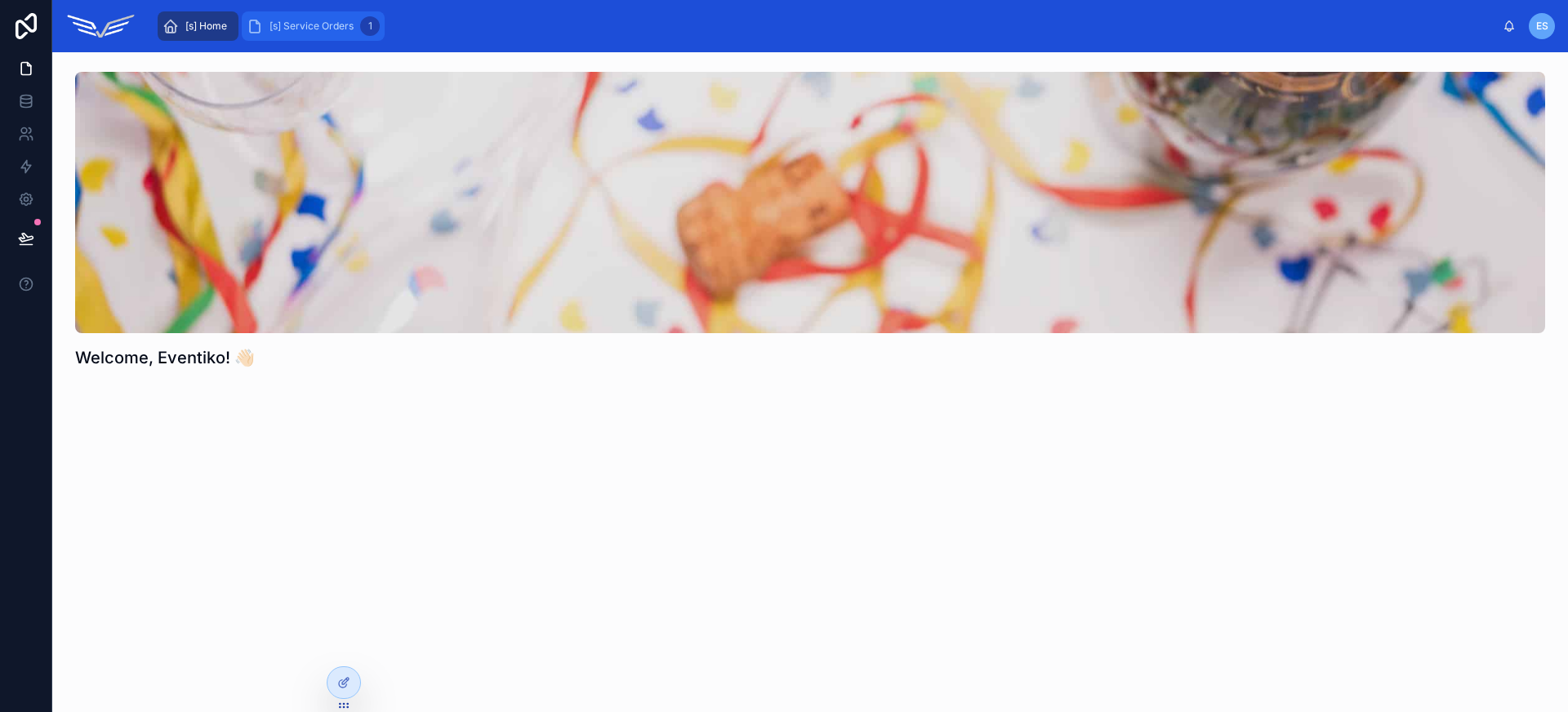
click at [312, 36] on div "[s] Service Orders 1" at bounding box center [314, 26] width 133 height 26
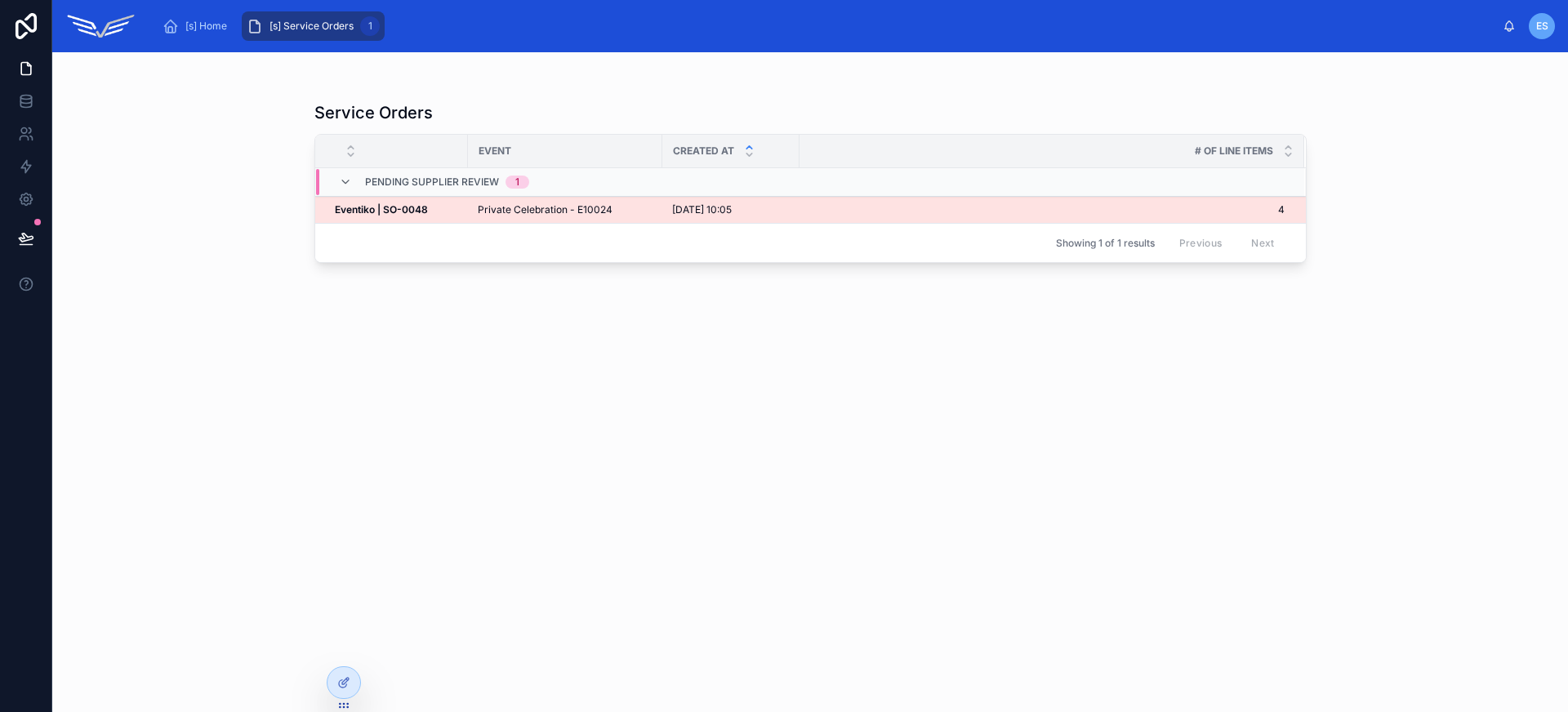
click at [777, 207] on div "[DATE] 10:05 [DATE] 10:05" at bounding box center [730, 210] width 117 height 13
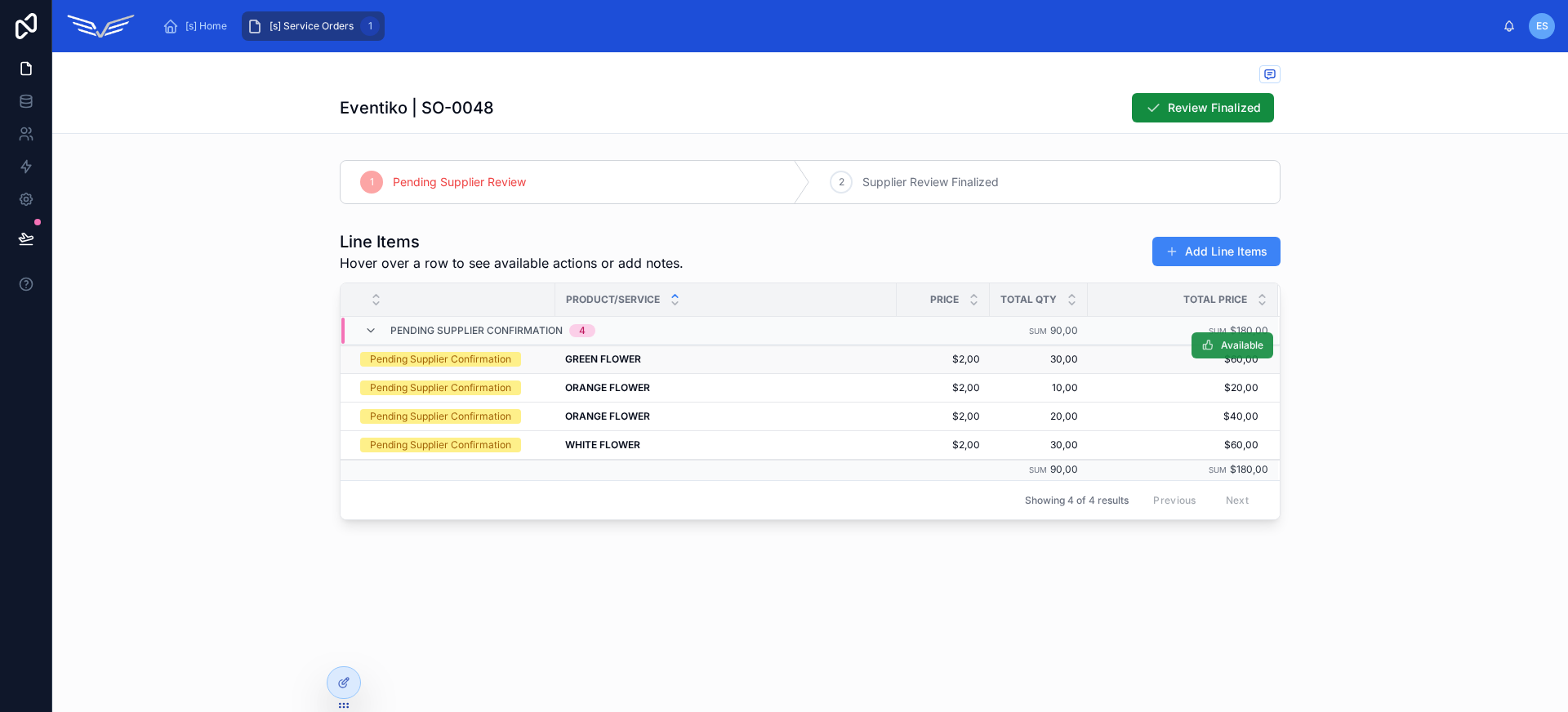
click at [1214, 347] on icon at bounding box center [1207, 344] width 13 height 13
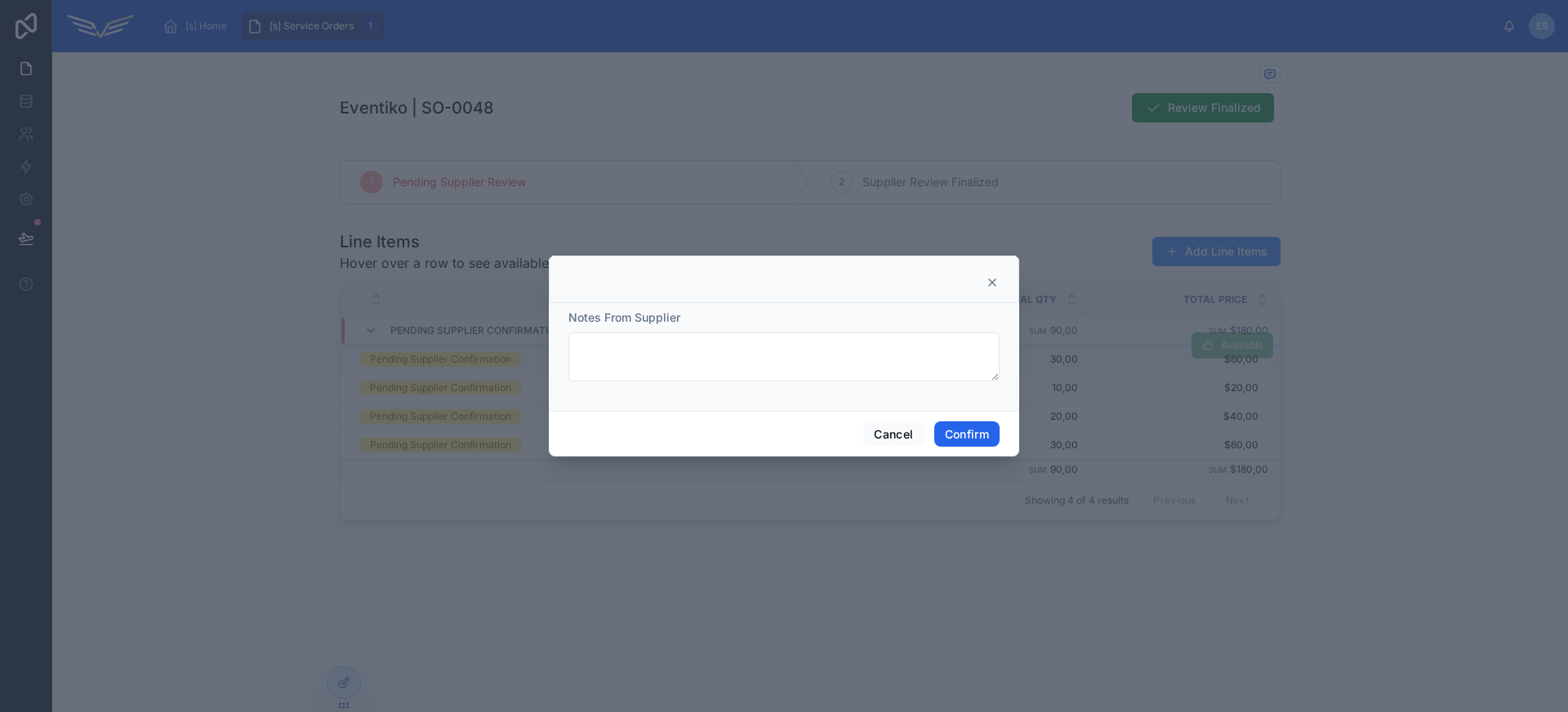
click at [969, 437] on button "Confirm" at bounding box center [967, 433] width 66 height 26
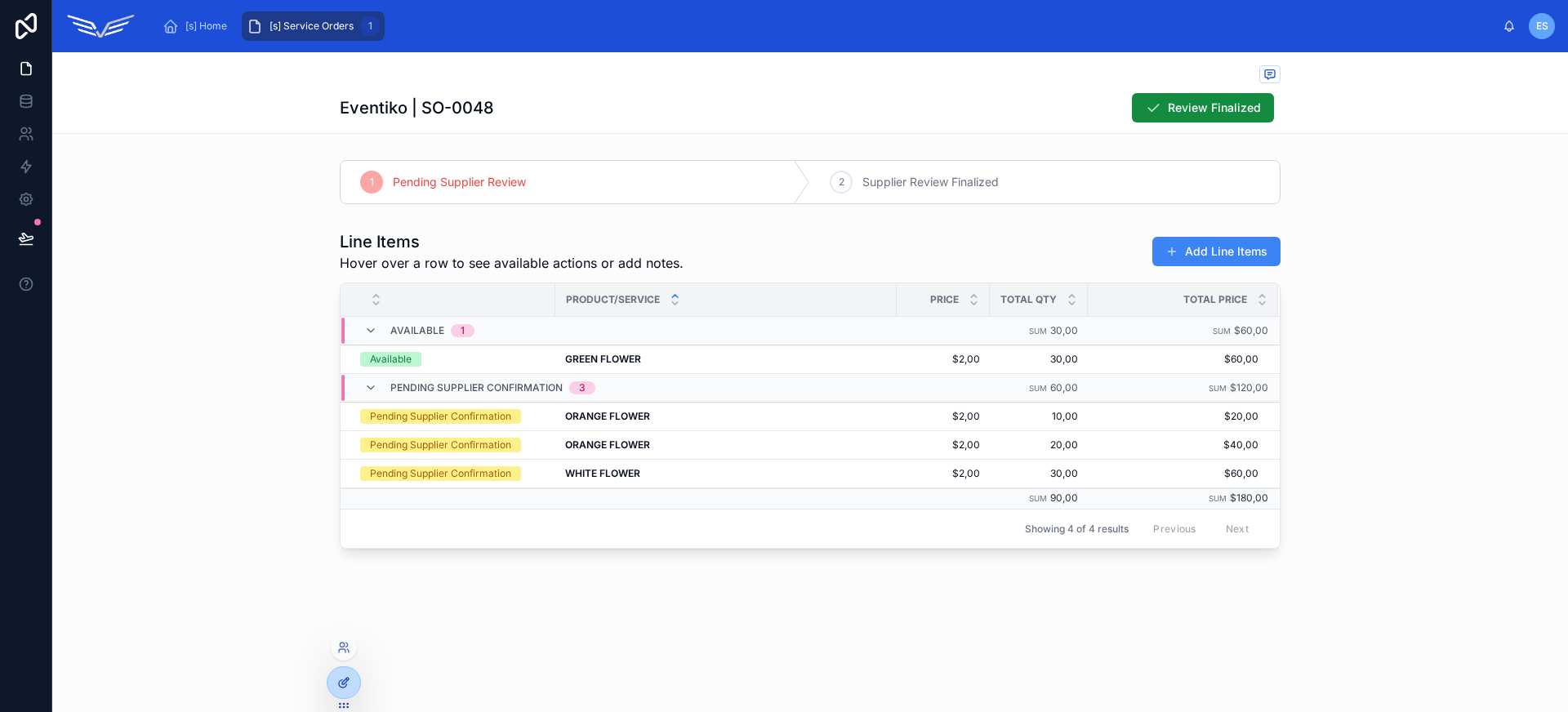
click at [348, 676] on icon at bounding box center [344, 682] width 13 height 13
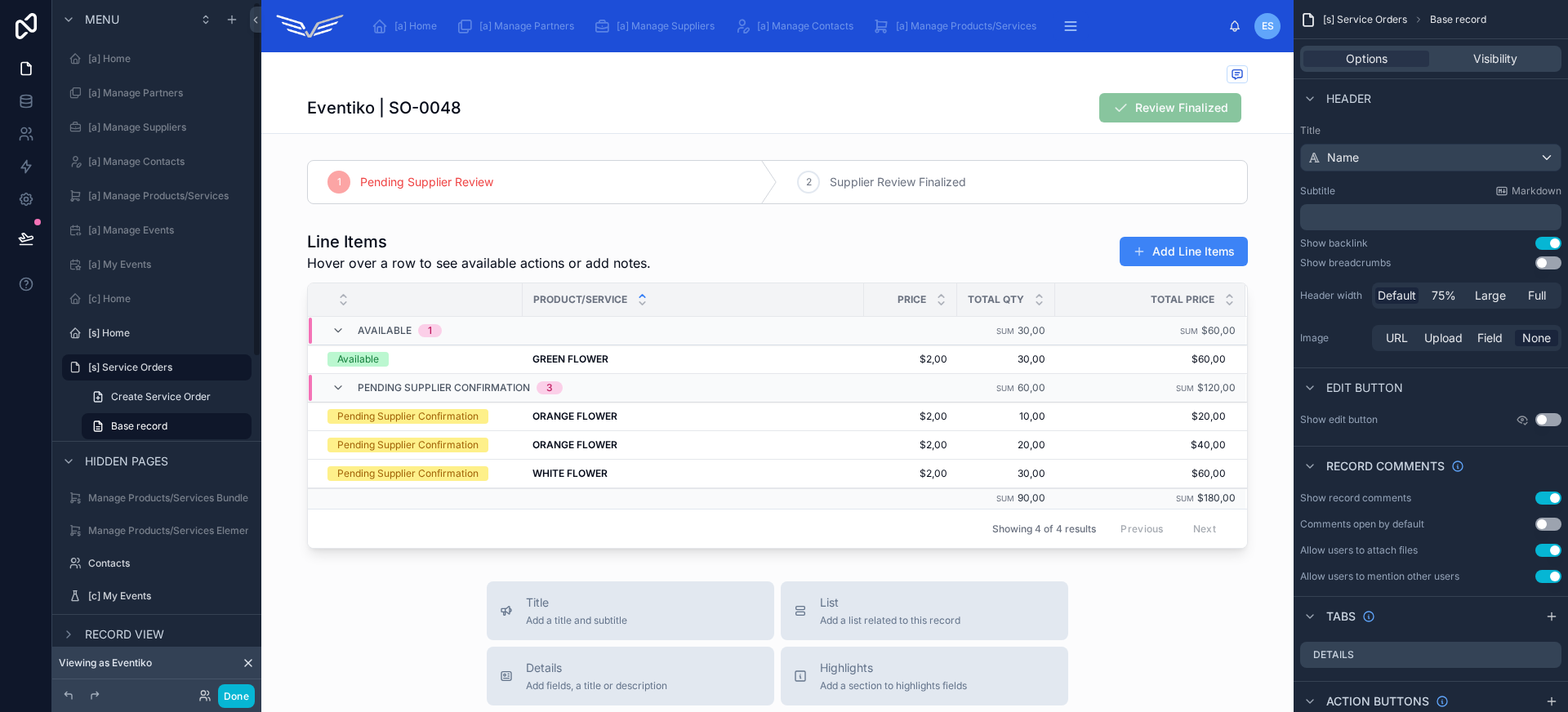
scroll to position [4, 0]
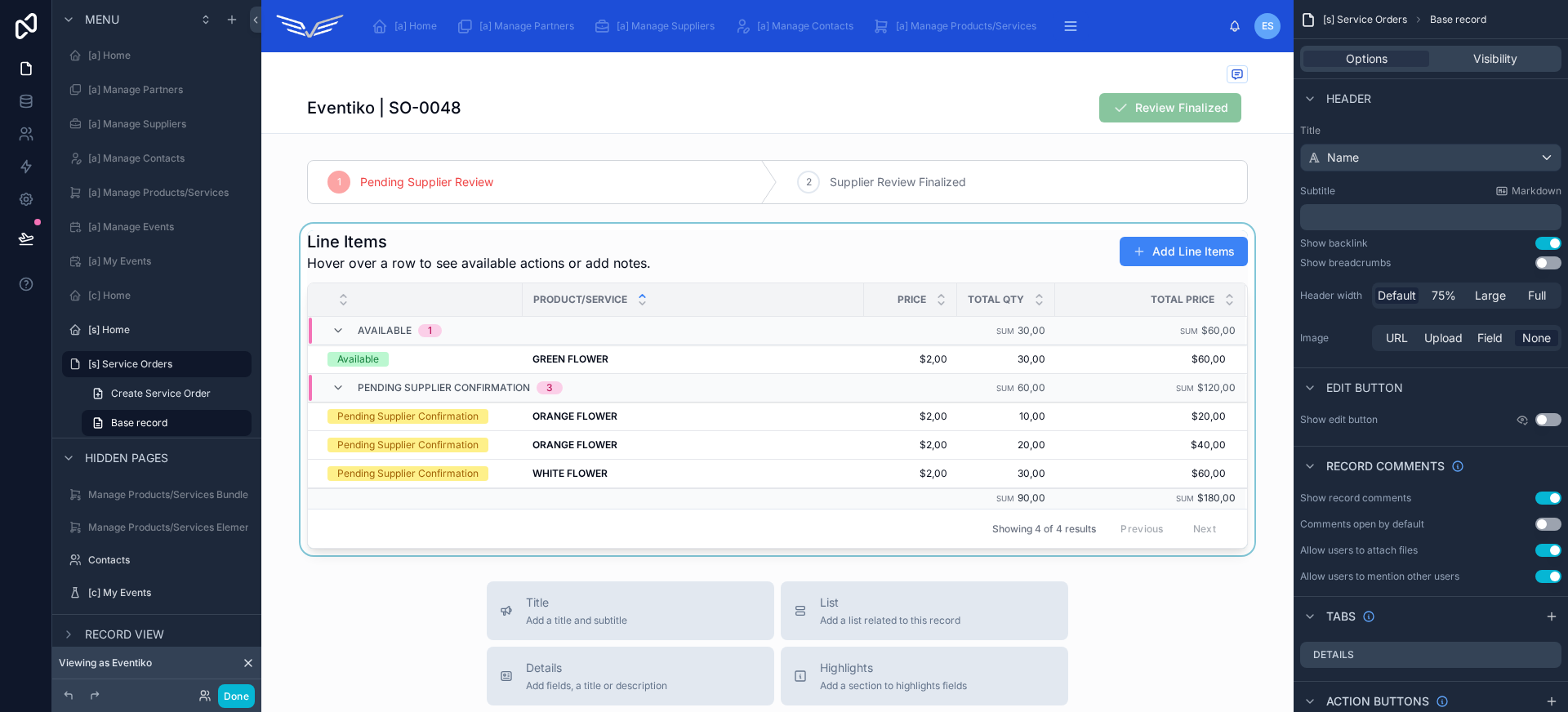
click at [1238, 548] on div at bounding box center [777, 389] width 1032 height 331
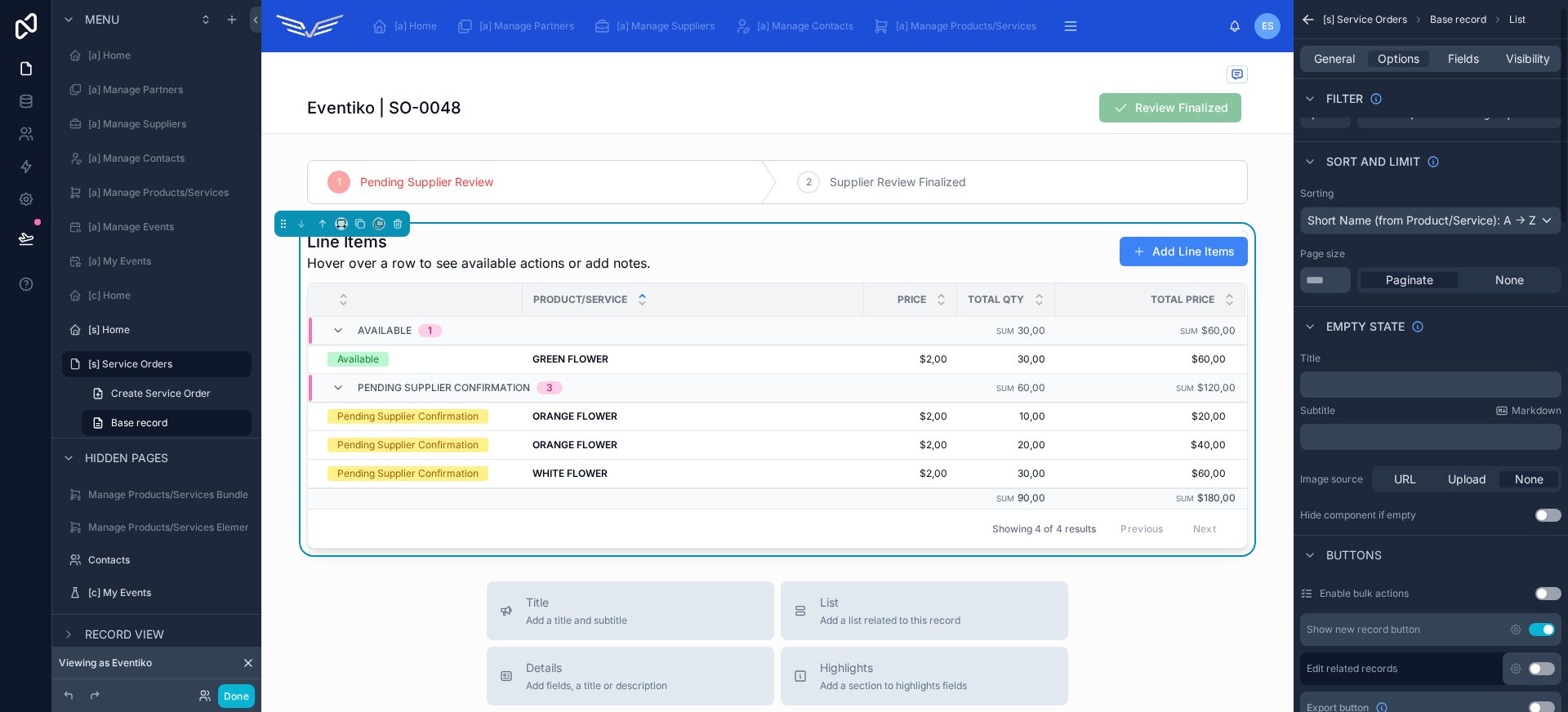
scroll to position [0, 0]
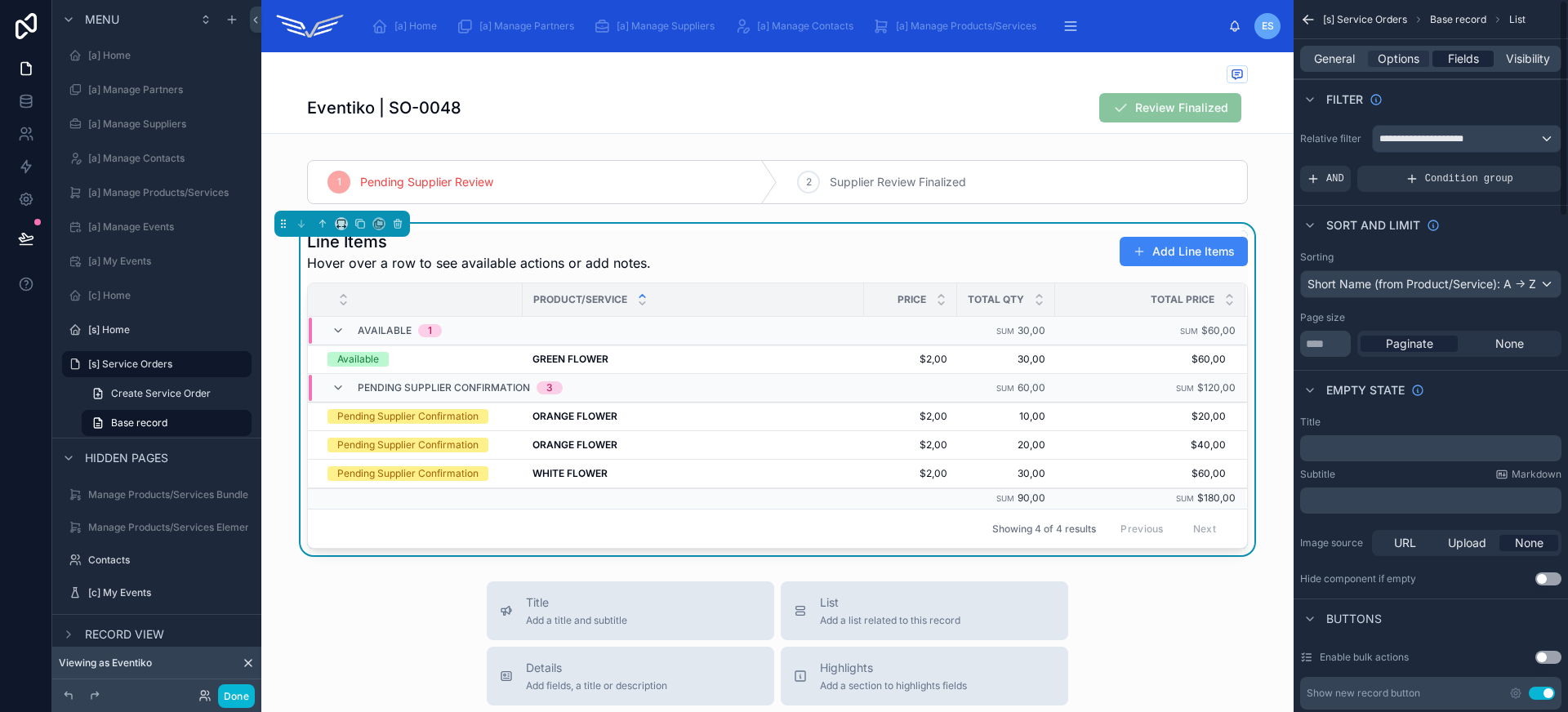
click at [1454, 51] on span "Fields" at bounding box center [1463, 59] width 31 height 16
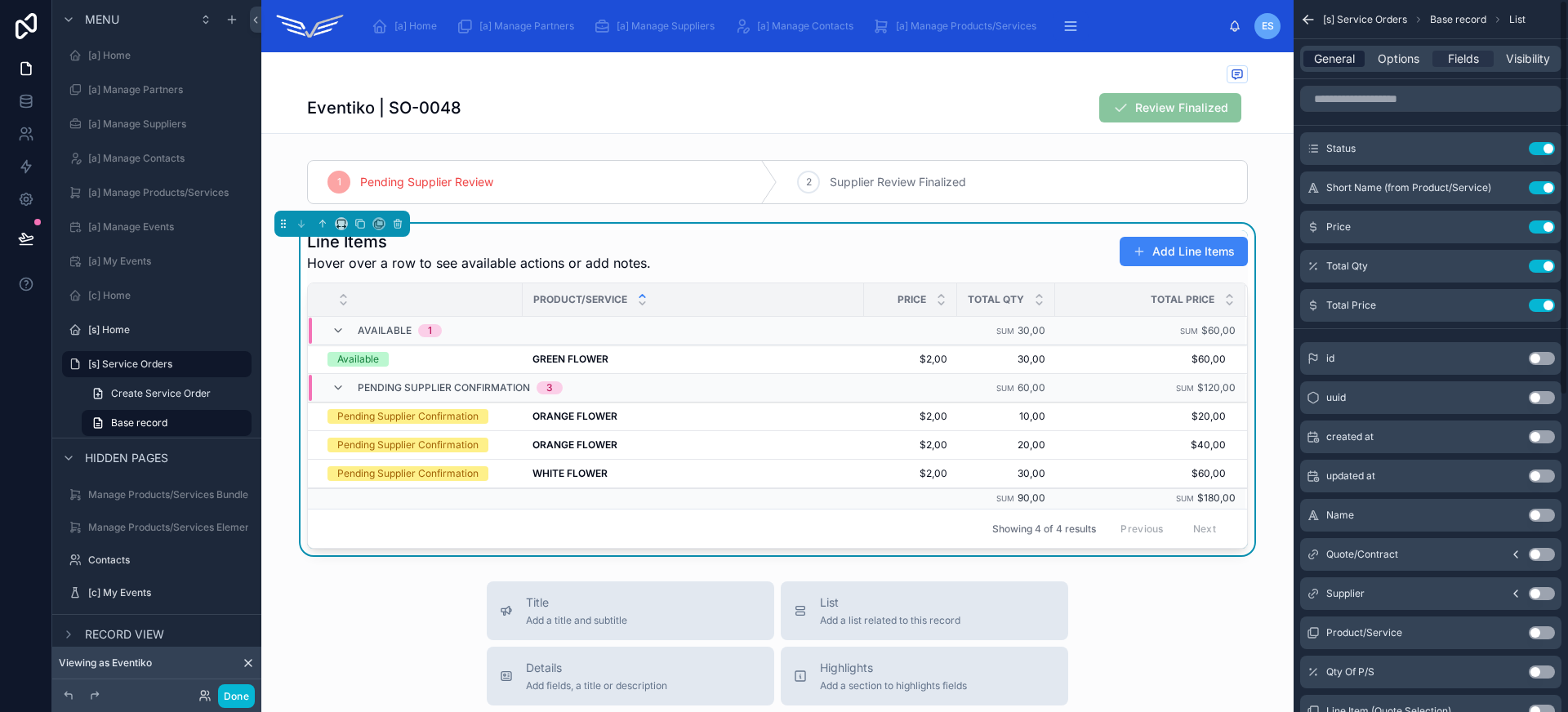
click at [1333, 58] on span "General" at bounding box center [1334, 59] width 41 height 16
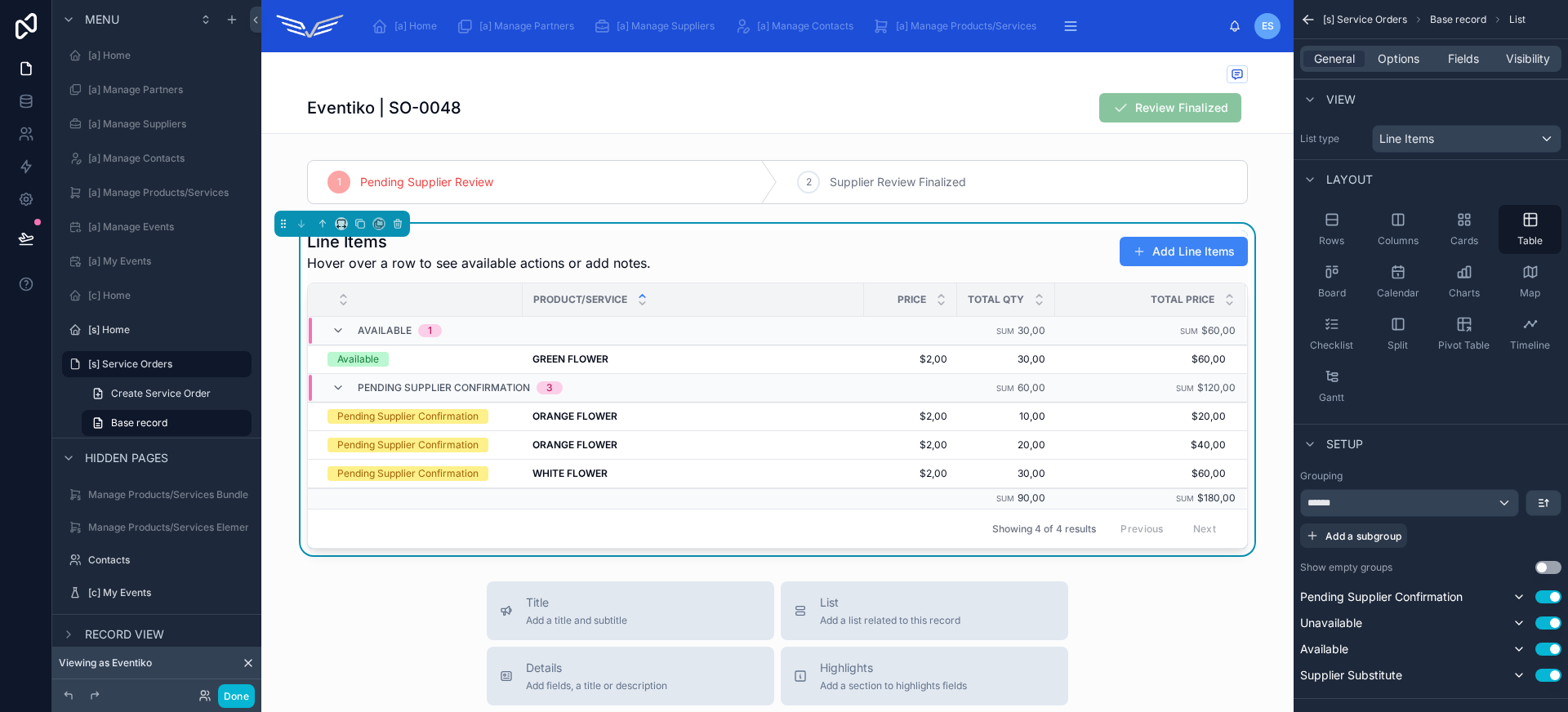
click at [1389, 50] on div "General Options Fields Visibility" at bounding box center [1430, 58] width 261 height 26
click at [1391, 54] on span "Options" at bounding box center [1398, 59] width 42 height 16
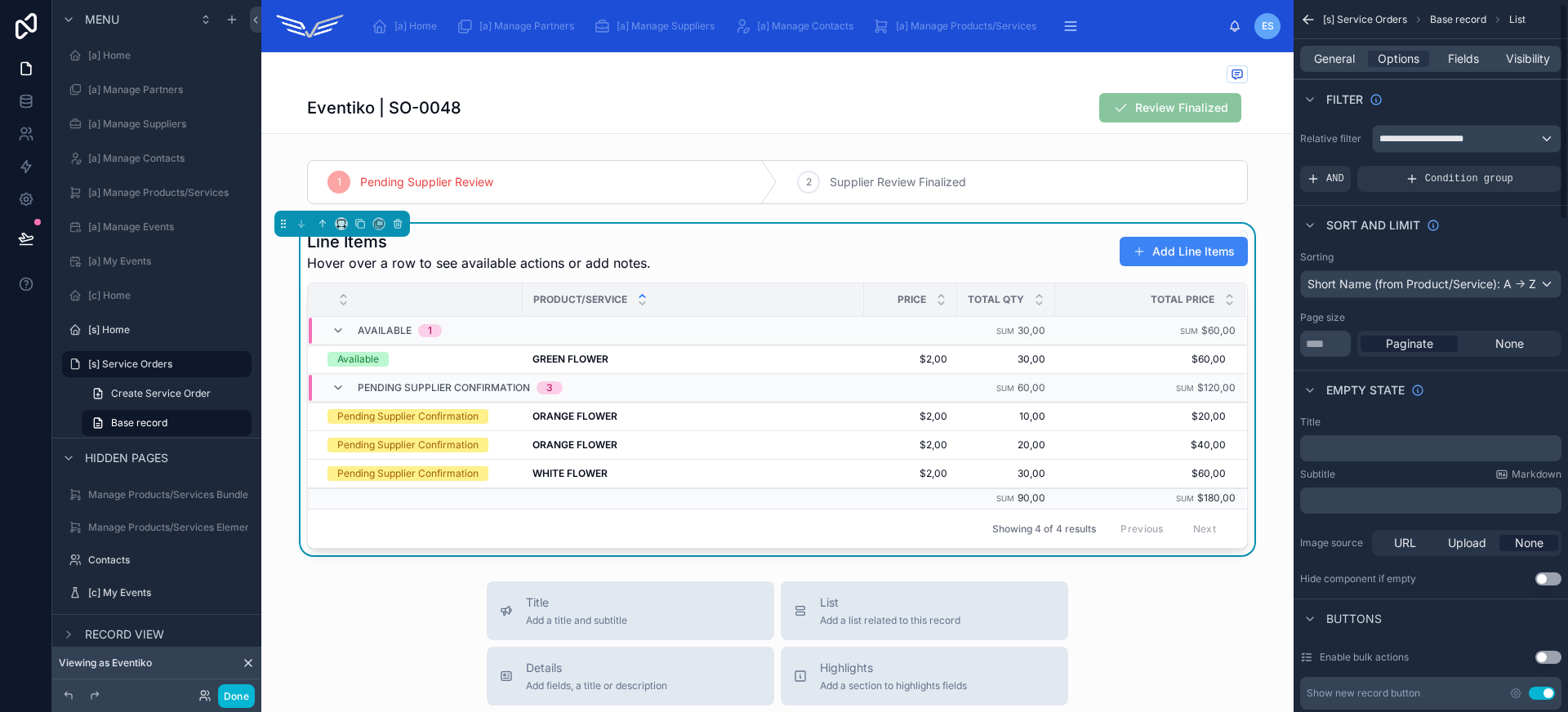
scroll to position [554, 0]
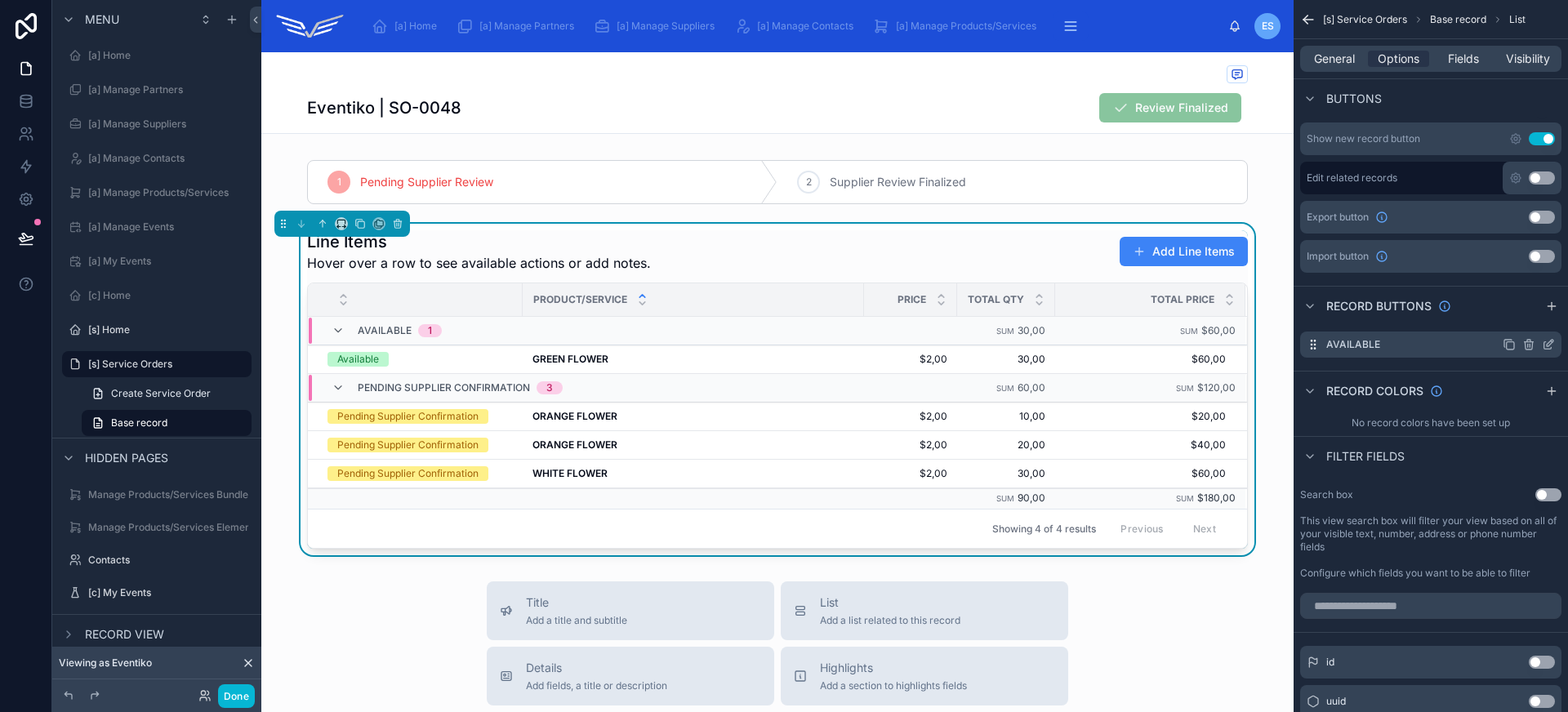
click at [1547, 340] on icon "scrollable content" at bounding box center [1548, 344] width 13 height 13
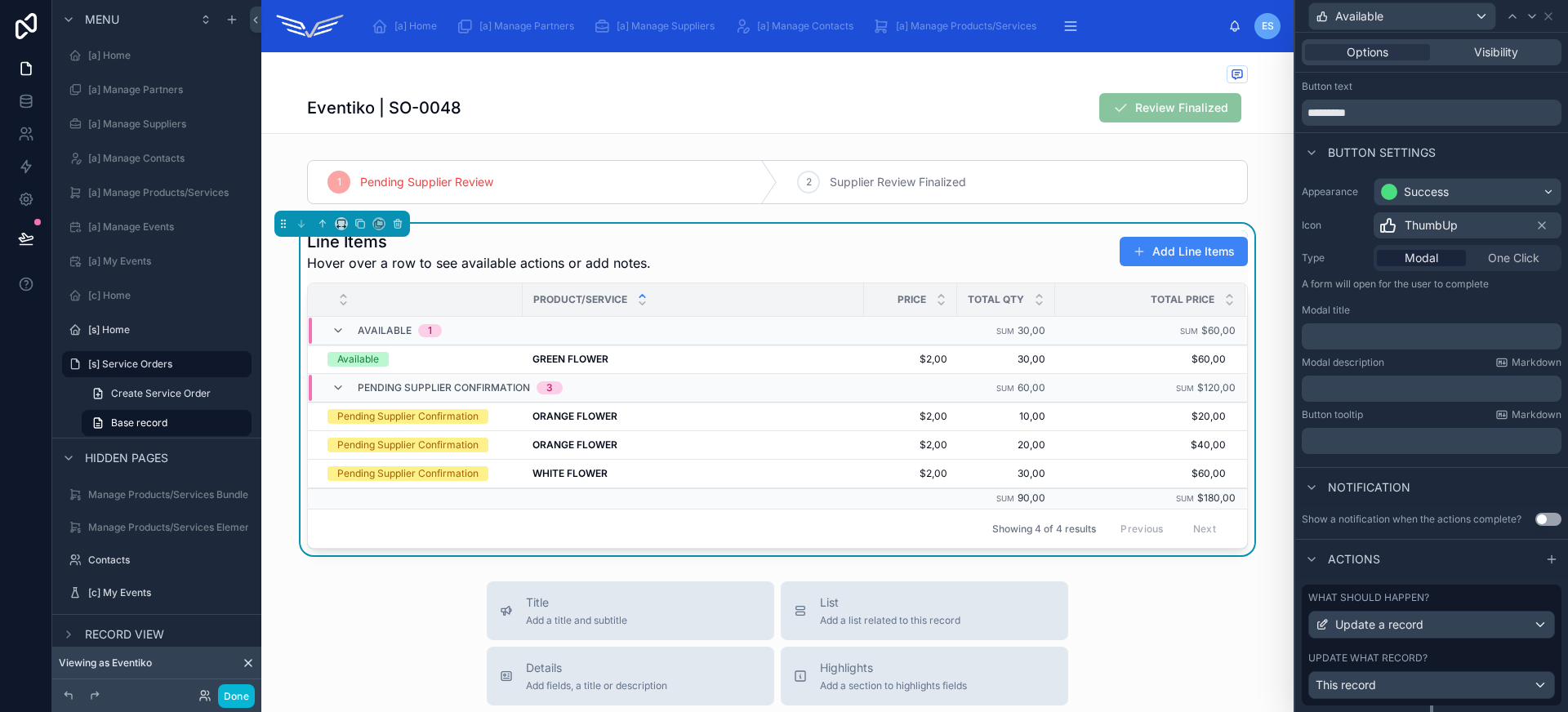
scroll to position [74, 0]
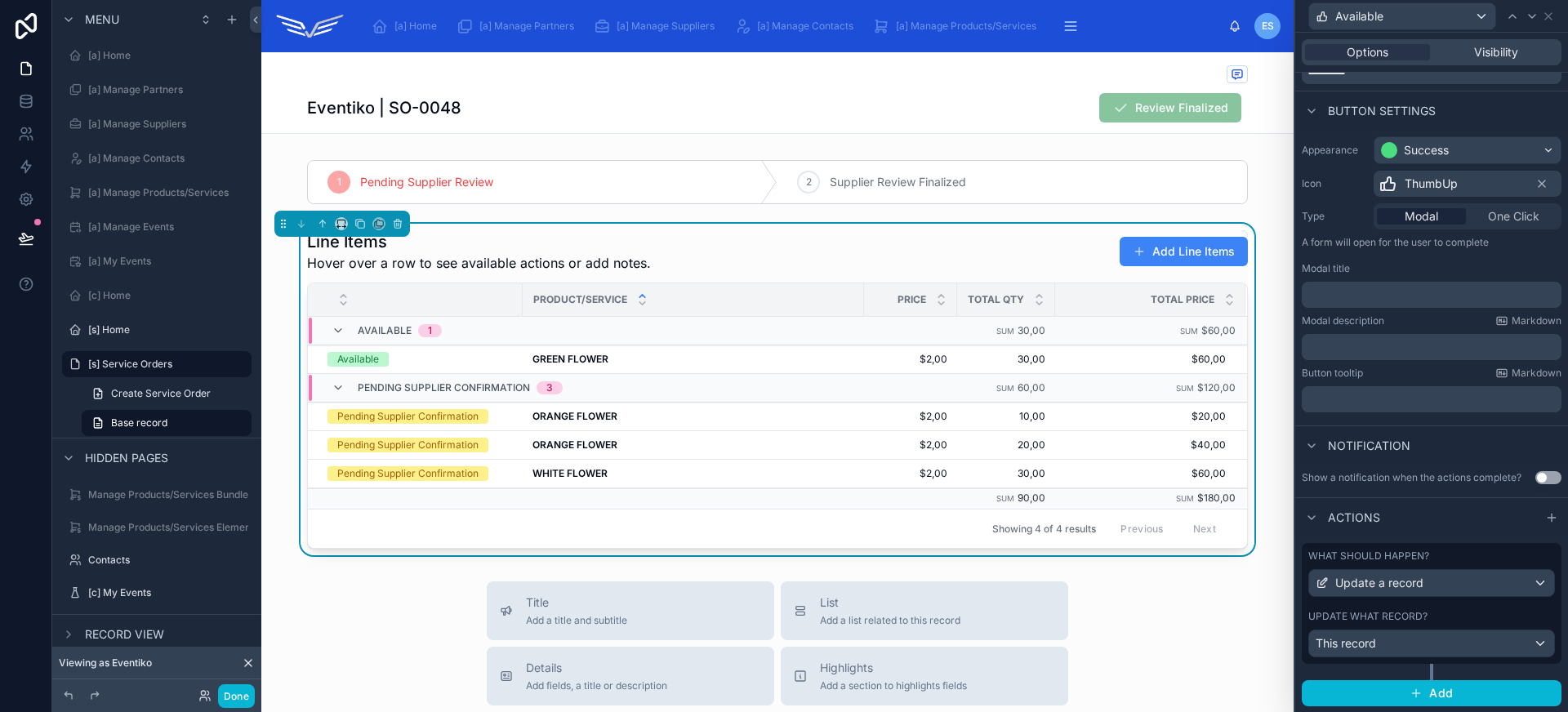
click at [1401, 296] on p "﻿" at bounding box center [1433, 295] width 250 height 16
click at [1419, 318] on div "Modal description Markdown" at bounding box center [1431, 320] width 259 height 13
click at [1389, 288] on p "﻿" at bounding box center [1433, 295] width 250 height 16
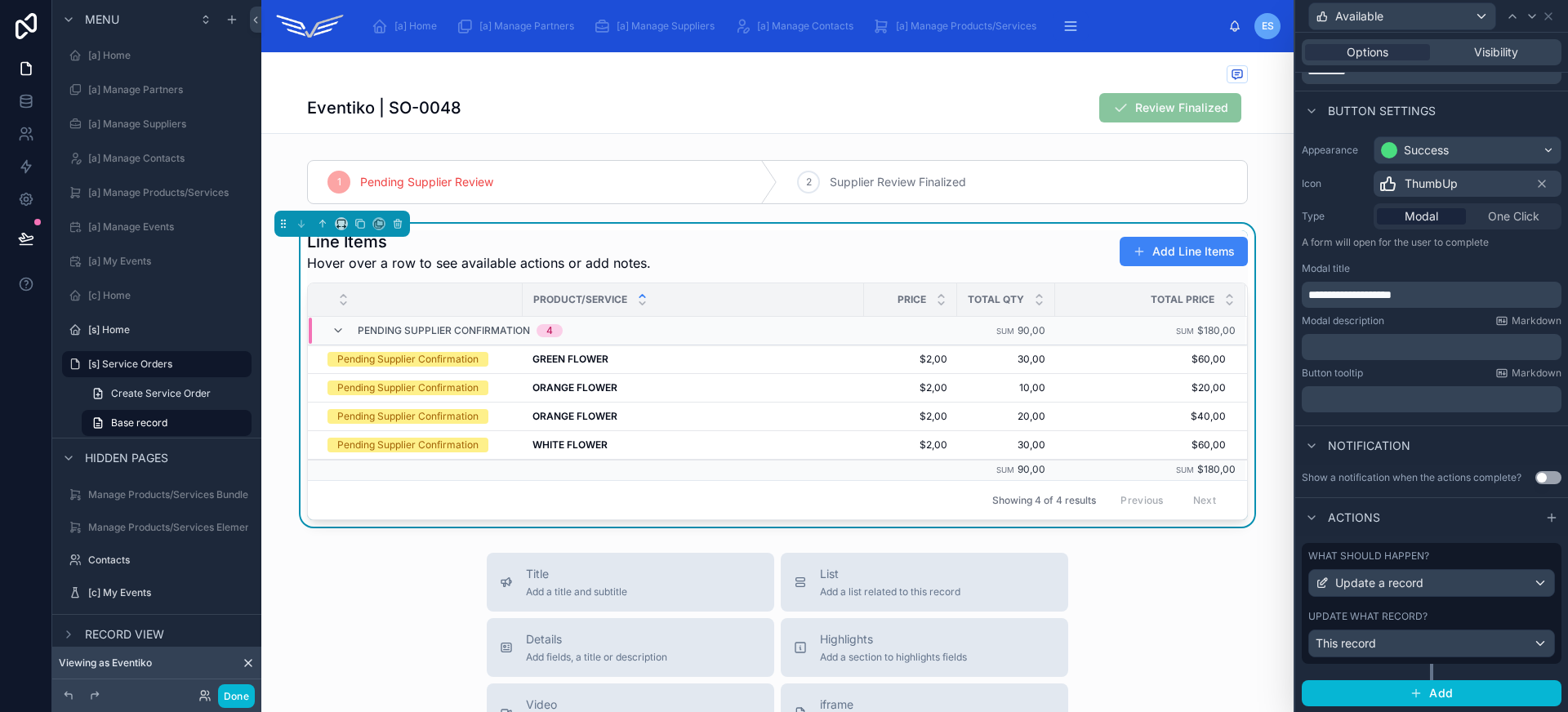
click at [1389, 344] on p "﻿" at bounding box center [1433, 346] width 250 height 16
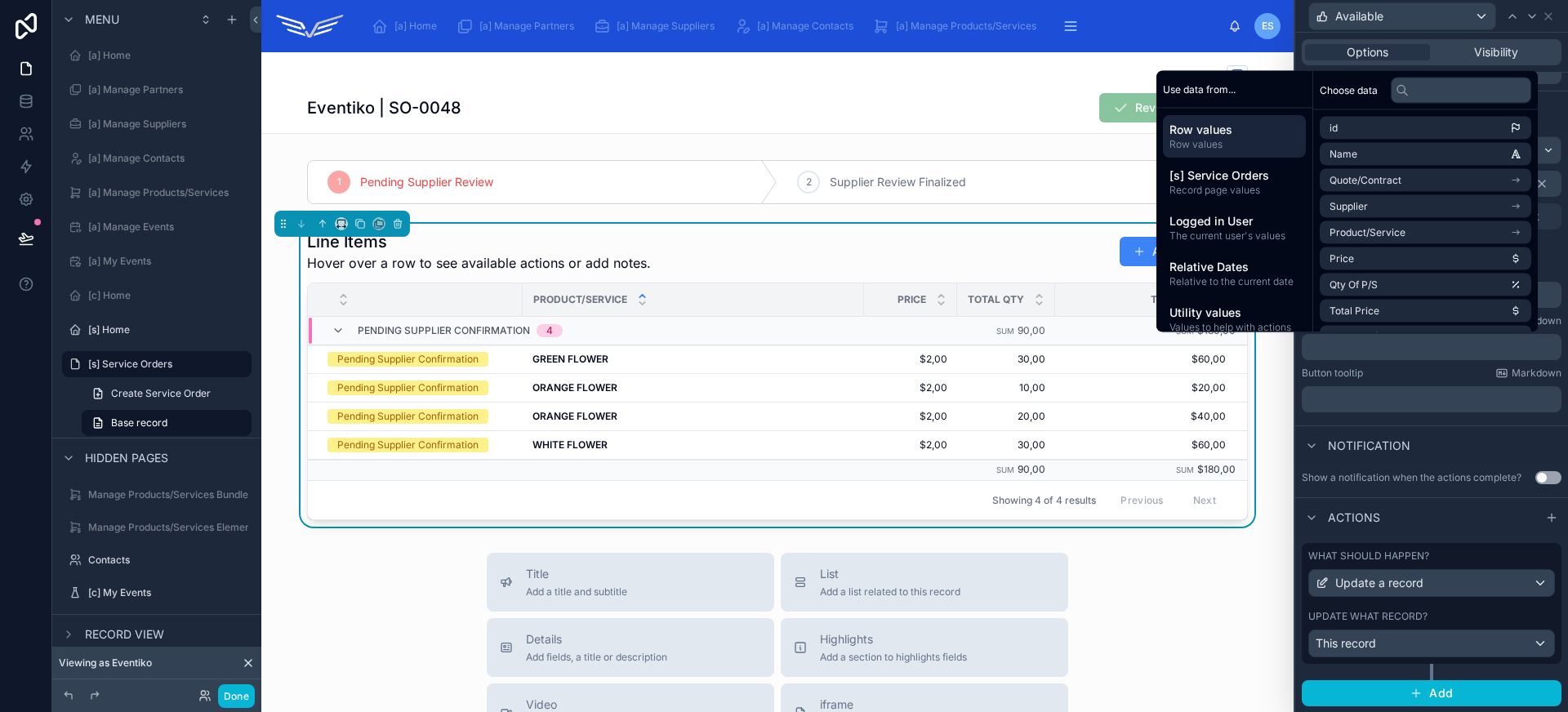
click at [1437, 436] on div "Notification" at bounding box center [1431, 445] width 273 height 39
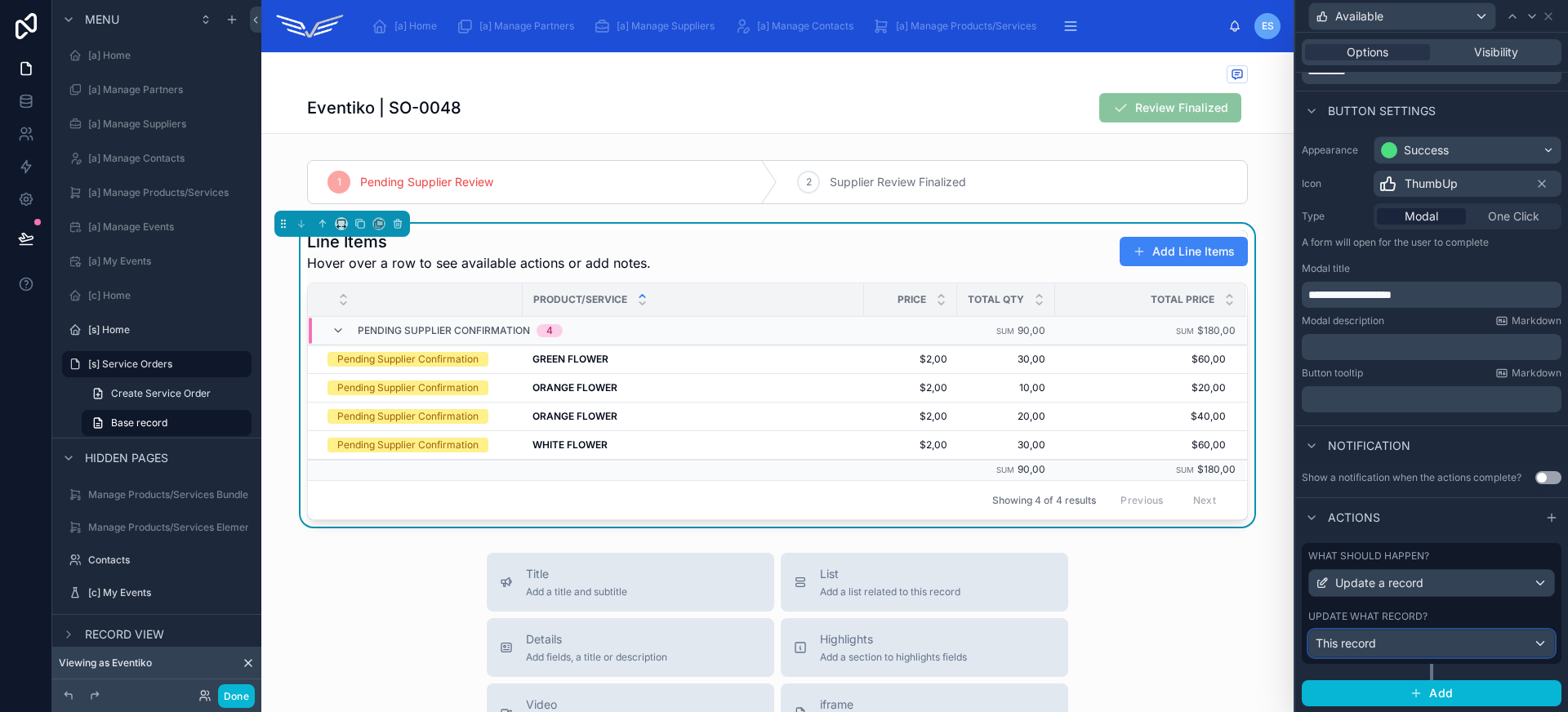
click at [1394, 651] on div "This record" at bounding box center [1431, 643] width 245 height 26
click at [1396, 642] on div "This record" at bounding box center [1431, 643] width 245 height 26
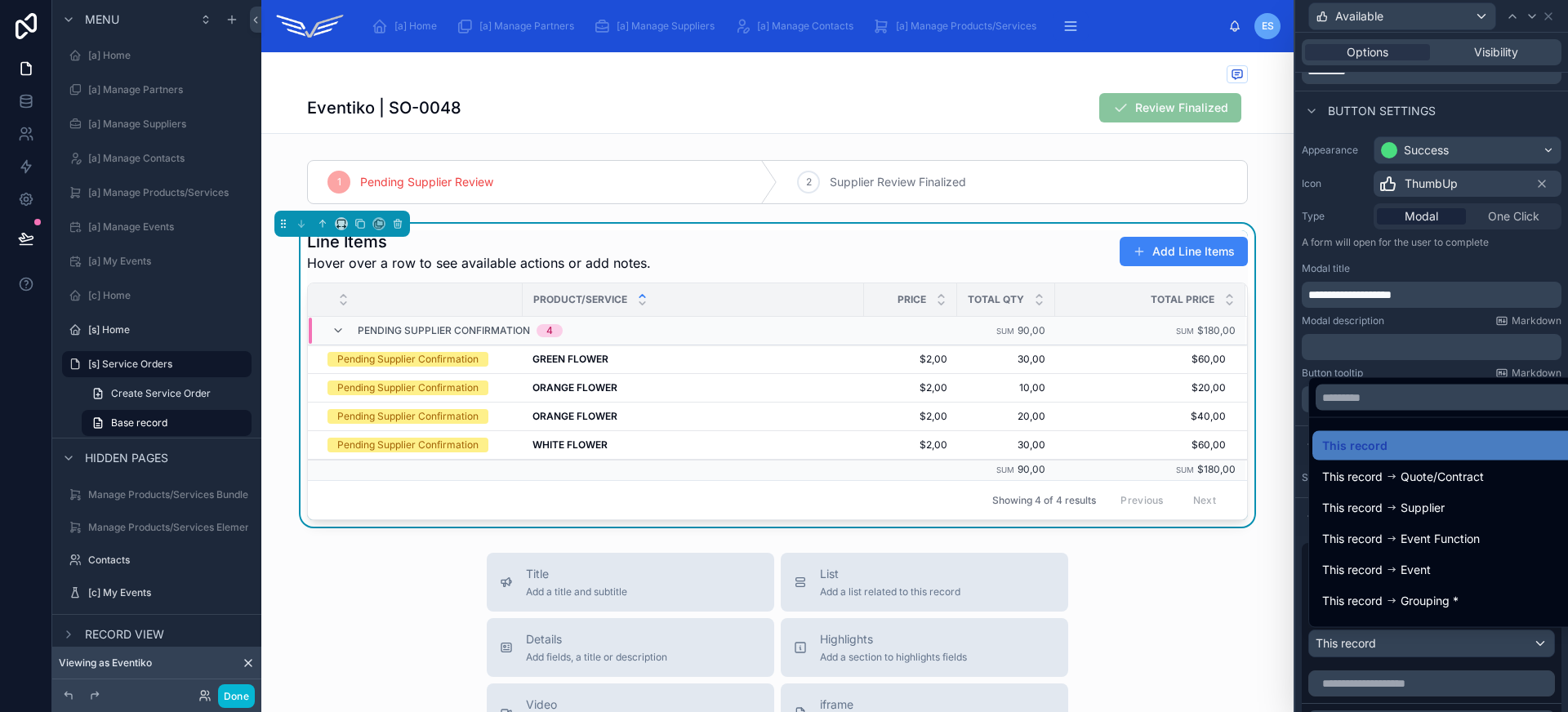
click at [1404, 648] on div at bounding box center [1431, 356] width 273 height 712
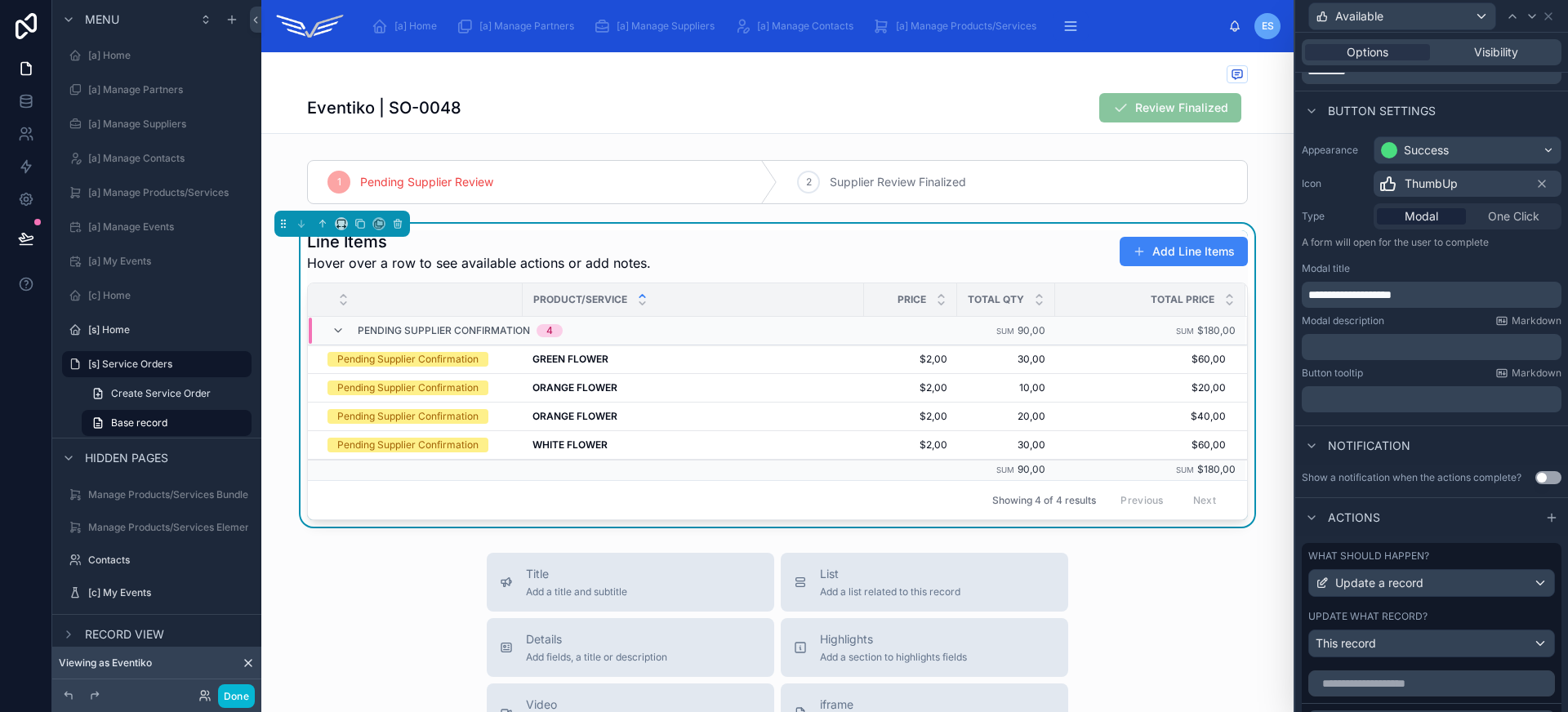
scroll to position [404, 0]
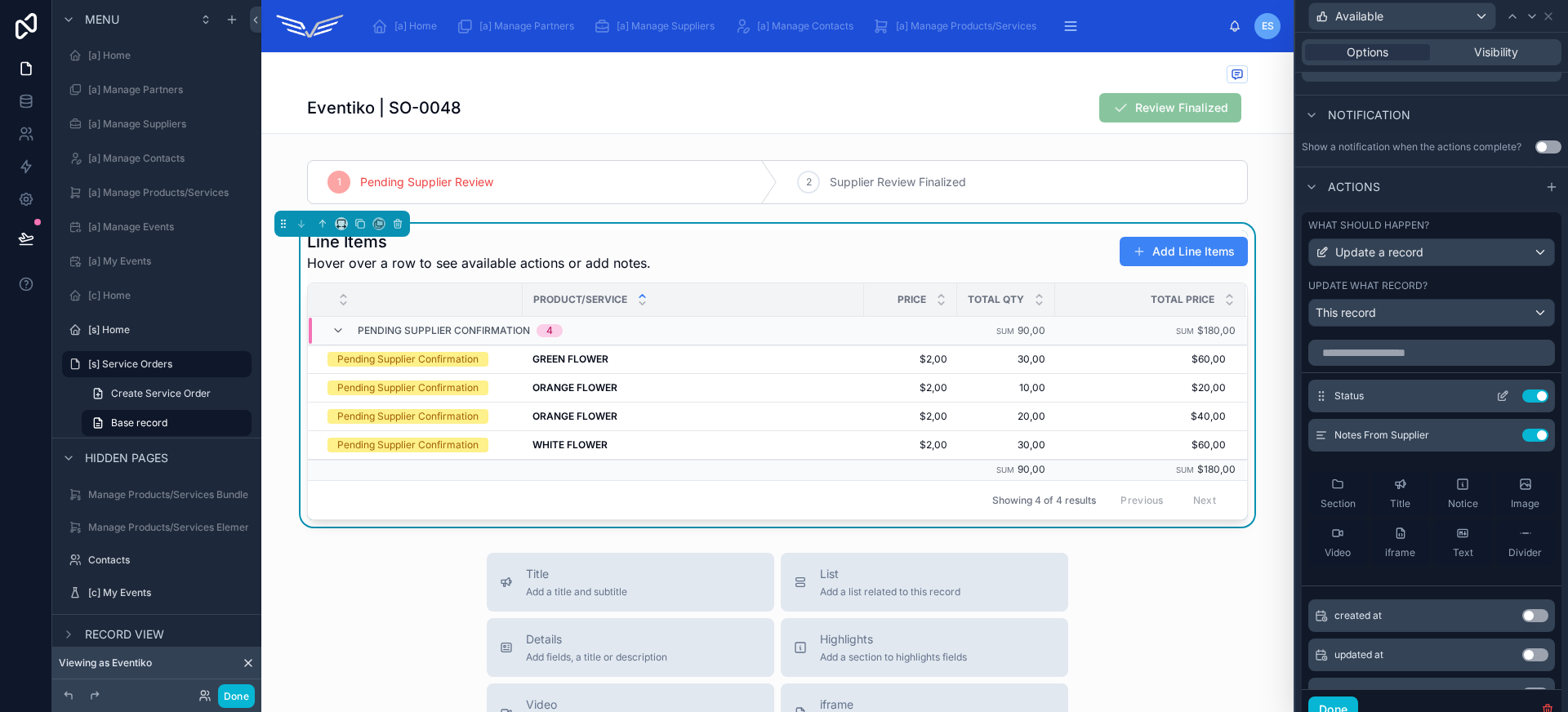
click at [1499, 399] on icon at bounding box center [1502, 397] width 7 height 7
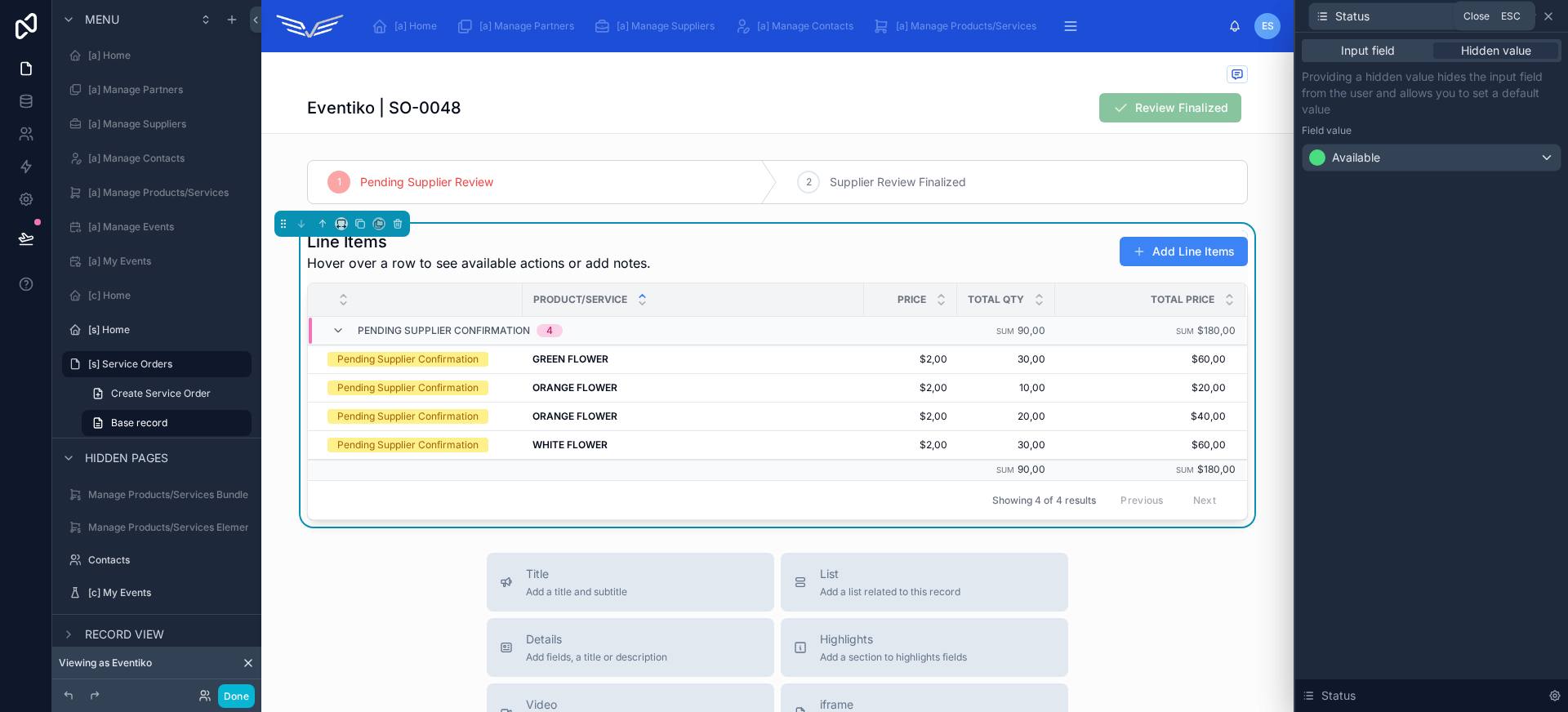
click at [1551, 14] on icon at bounding box center [1548, 16] width 13 height 13
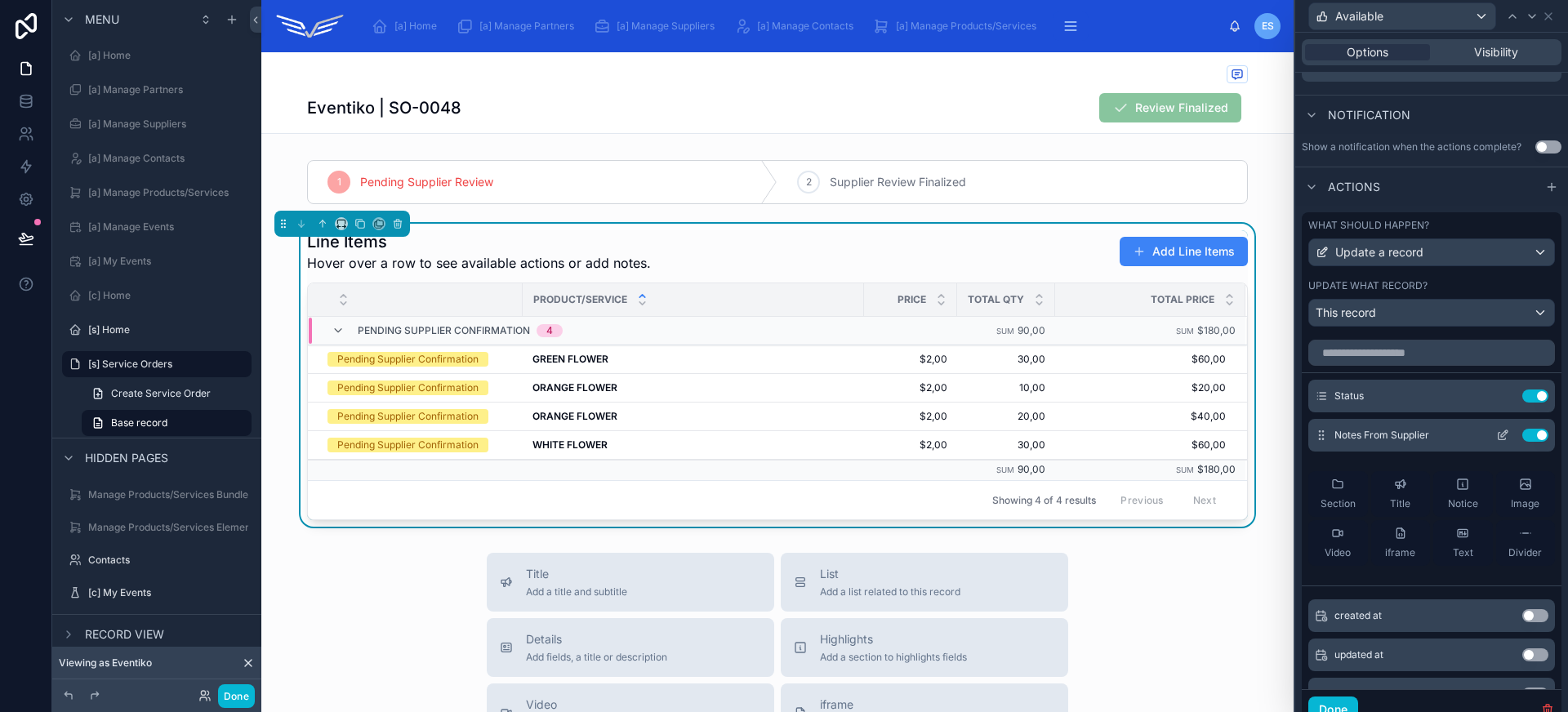
click at [1496, 434] on icon at bounding box center [1502, 435] width 13 height 13
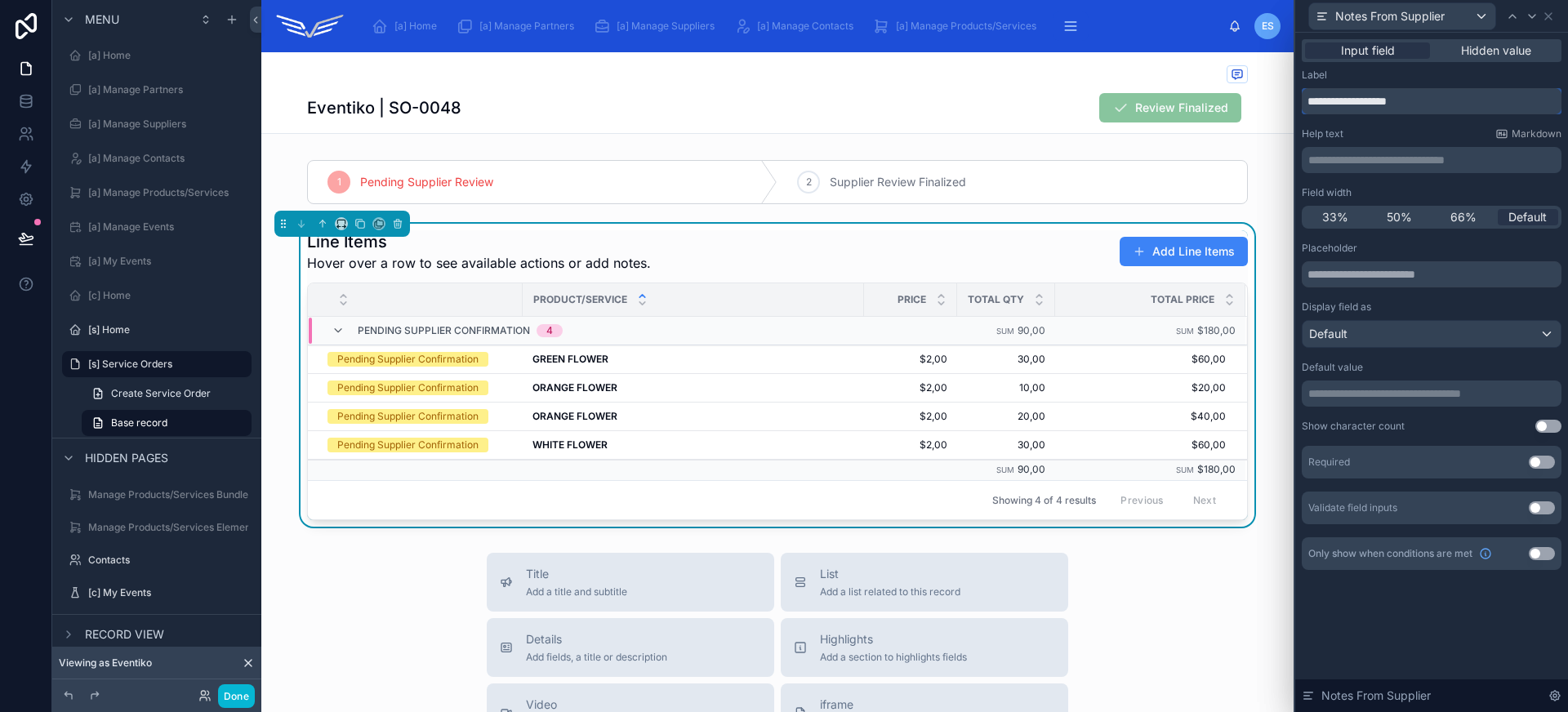
click at [1377, 101] on input "**********" at bounding box center [1431, 100] width 259 height 26
click at [1429, 96] on input "**********" at bounding box center [1431, 100] width 259 height 26
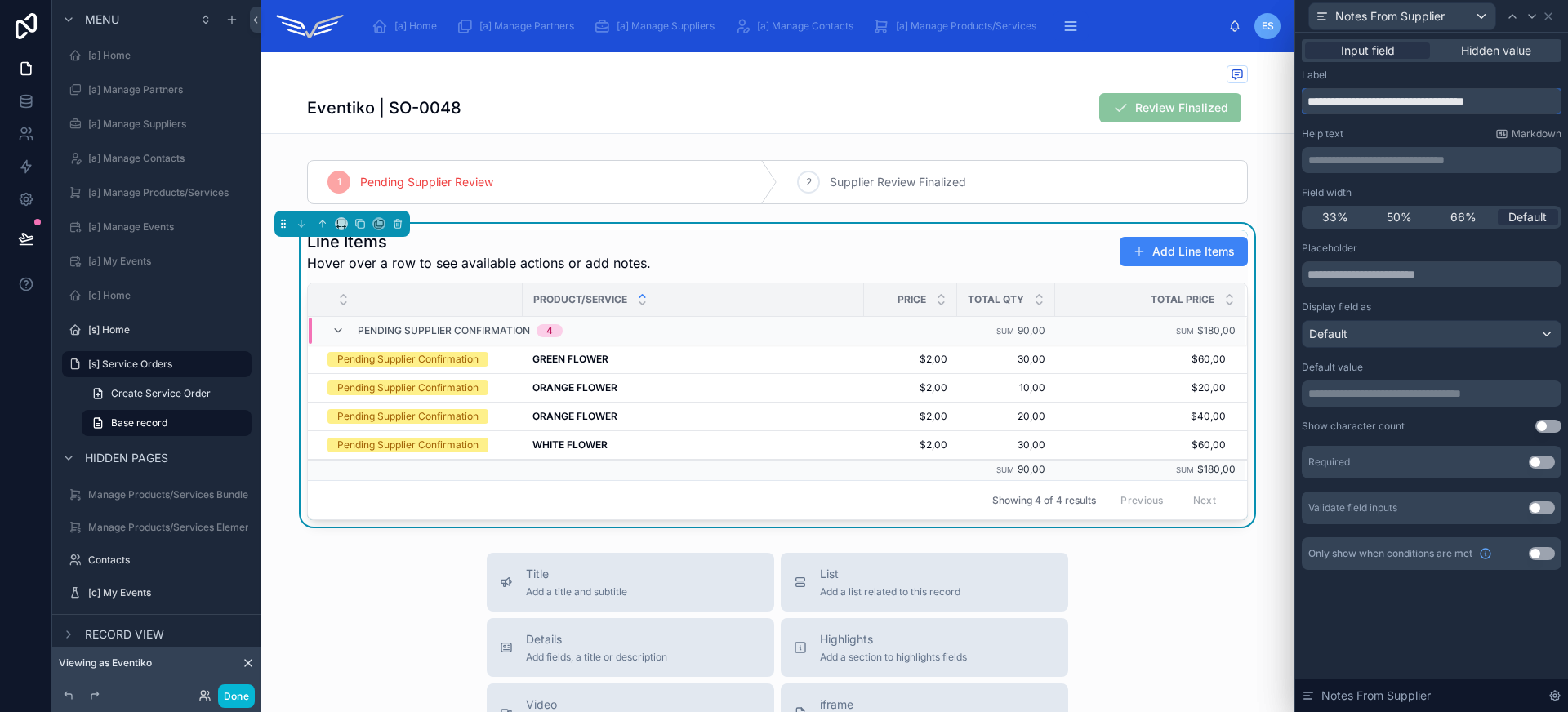
click at [1429, 96] on input "**********" at bounding box center [1431, 100] width 259 height 26
paste input "**********"
click at [1416, 107] on input "**********" at bounding box center [1431, 100] width 259 height 26
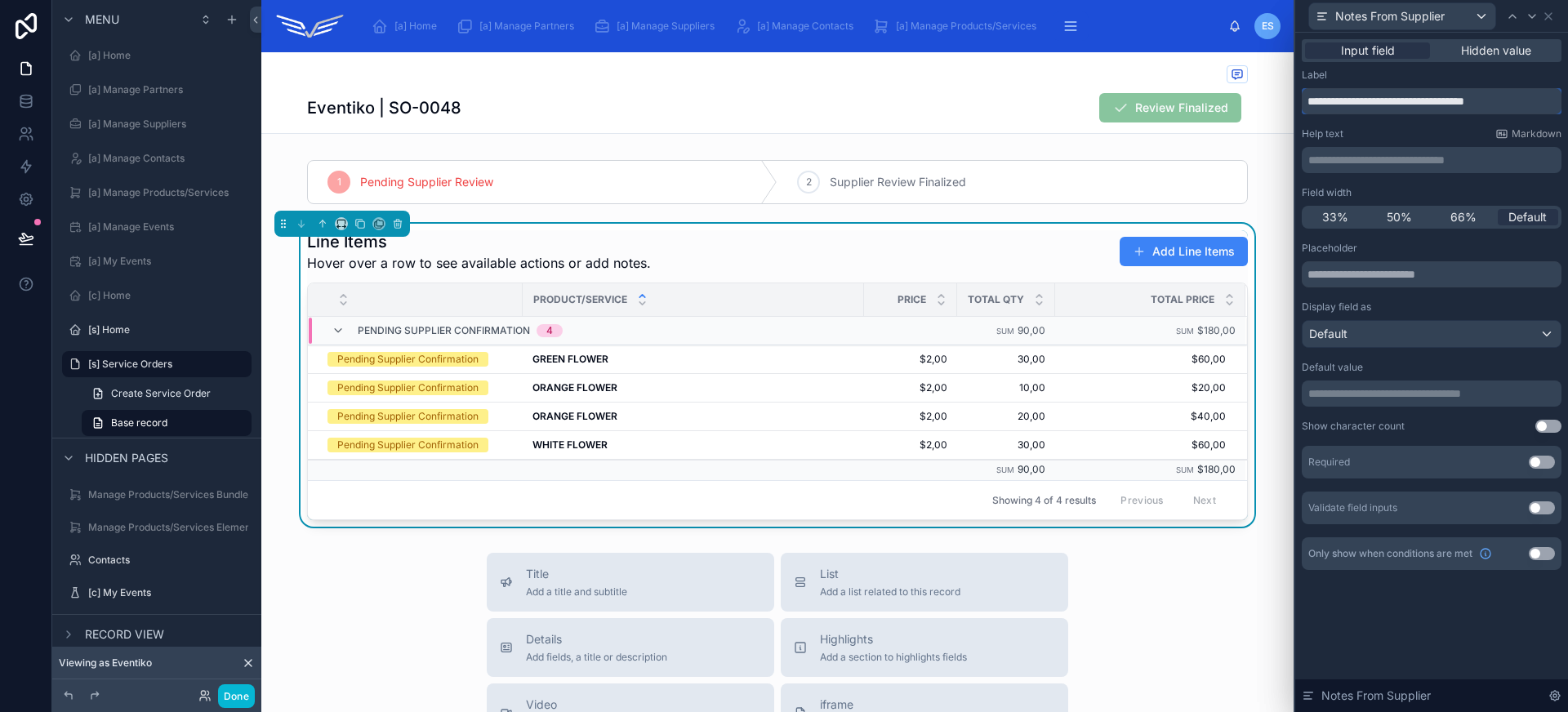
click at [1416, 107] on input "**********" at bounding box center [1431, 100] width 259 height 26
paste input "text"
click at [1312, 101] on input "**********" at bounding box center [1431, 100] width 259 height 26
type input "**********"
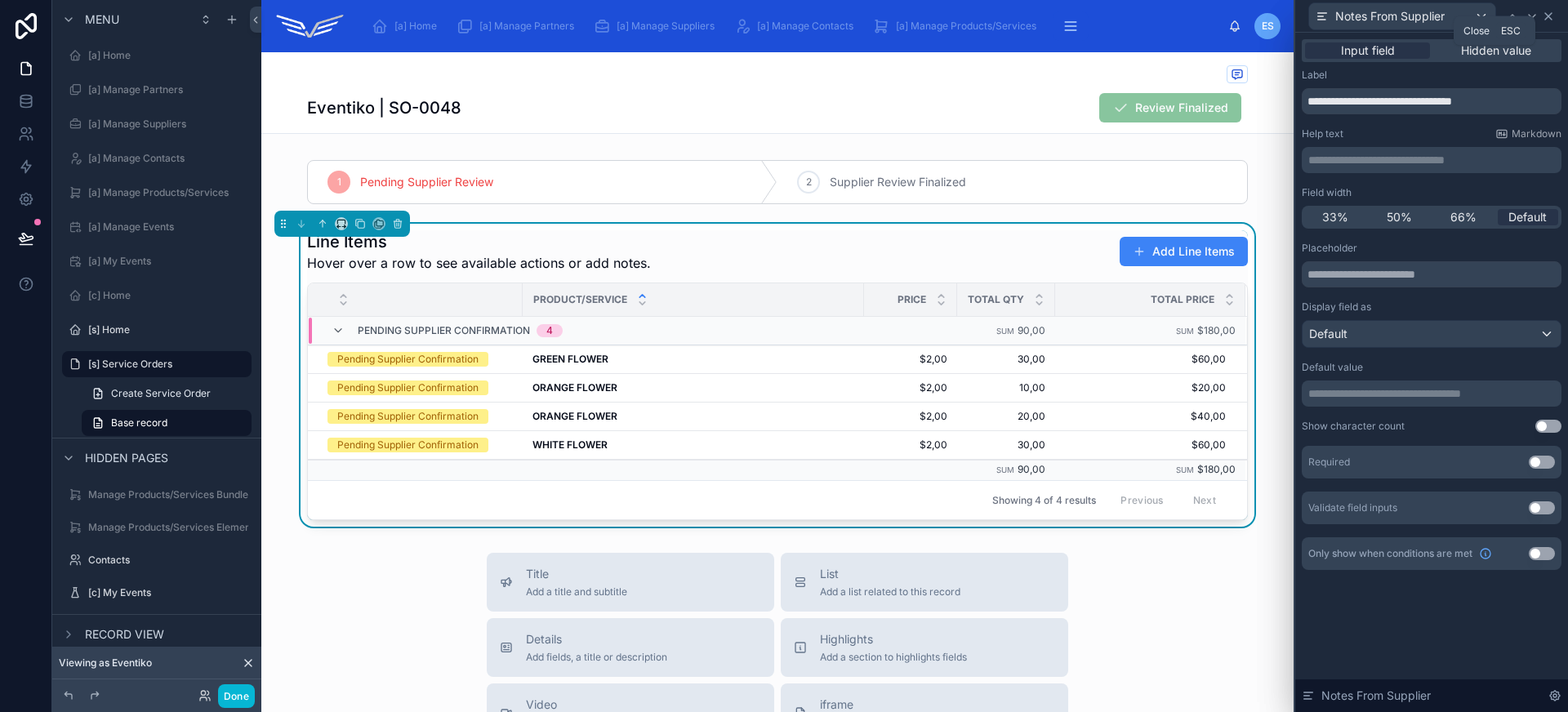
click at [1549, 15] on icon at bounding box center [1548, 16] width 13 height 13
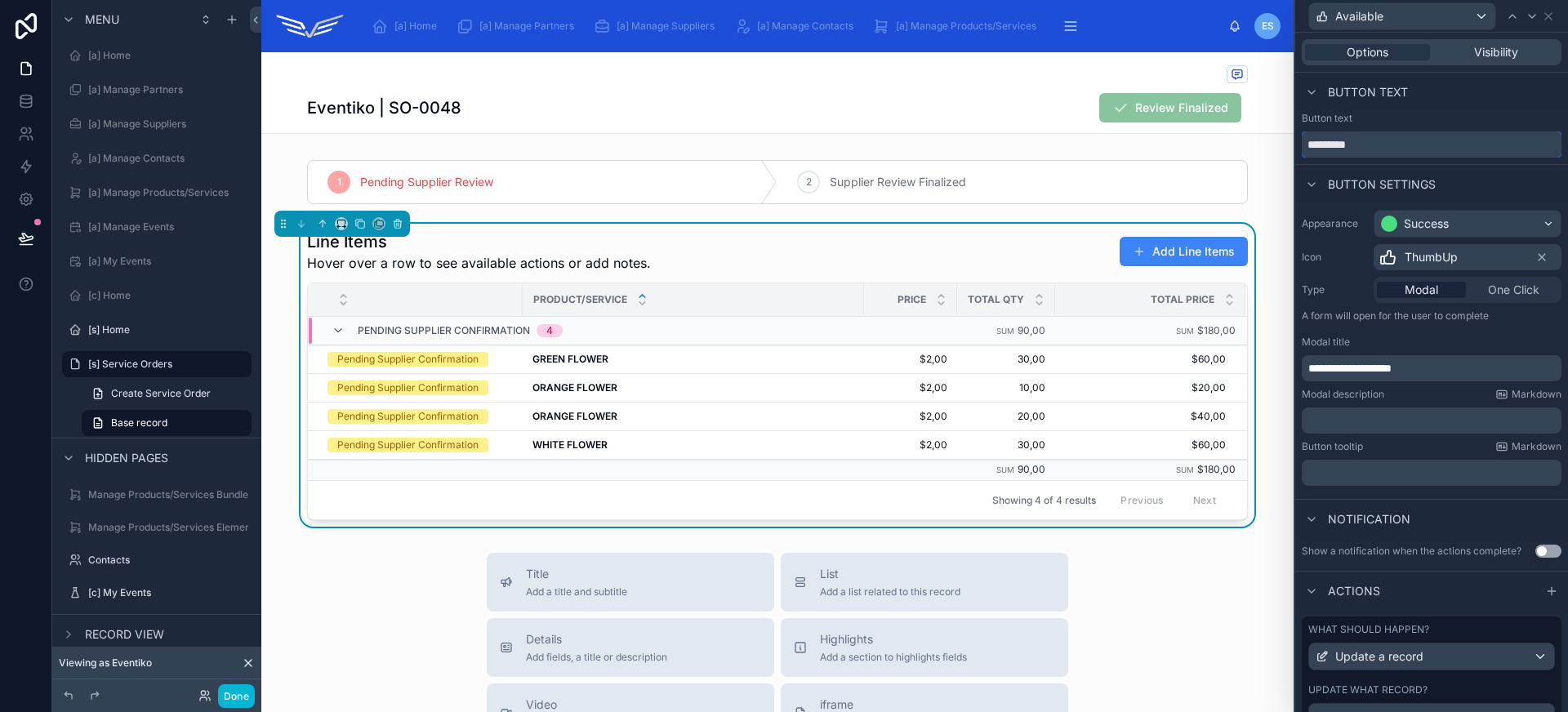
click at [1397, 143] on input "*********" at bounding box center [1431, 144] width 259 height 26
click at [1373, 376] on div "**********" at bounding box center [1431, 368] width 259 height 26
click at [1369, 368] on span "**********" at bounding box center [1350, 368] width 84 height 12
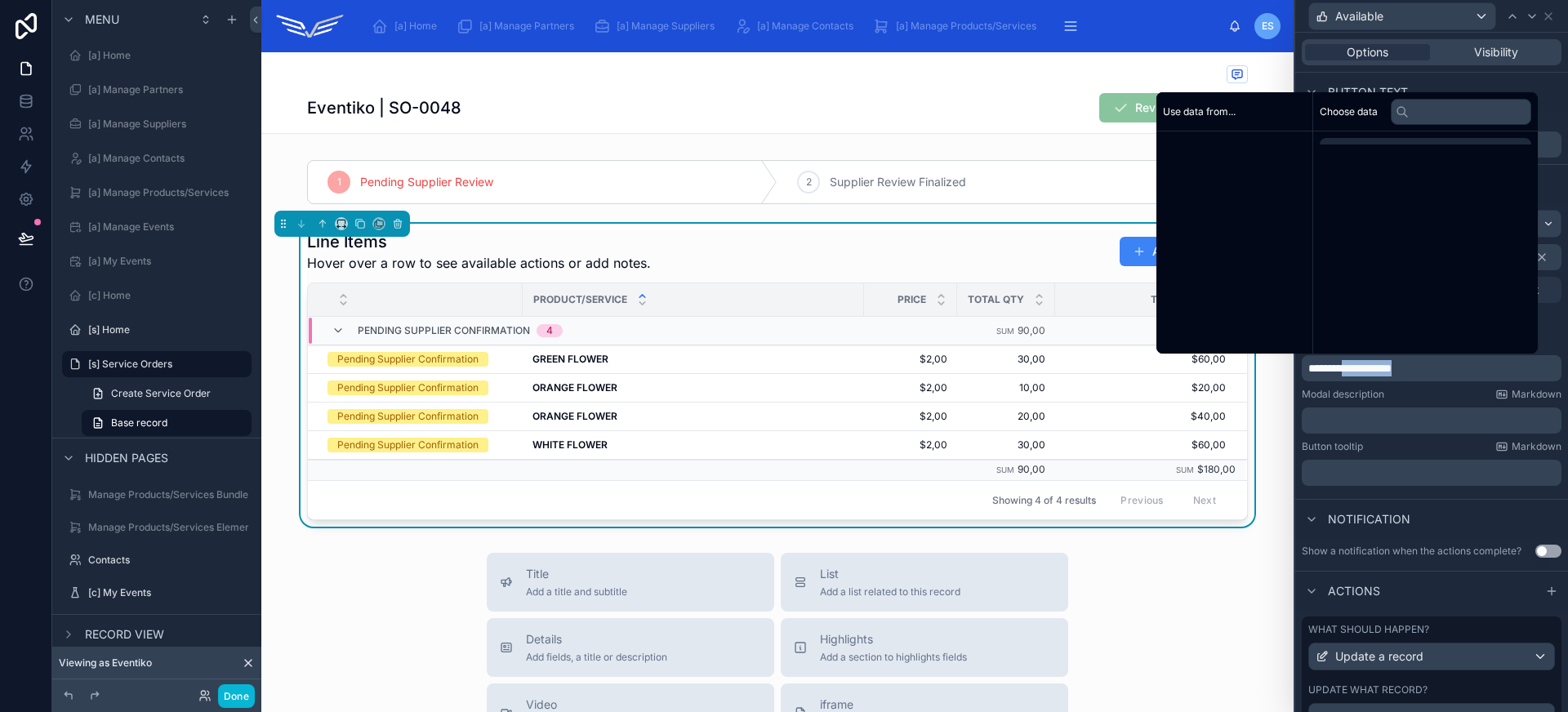
click at [1369, 368] on span "**********" at bounding box center [1350, 368] width 84 height 12
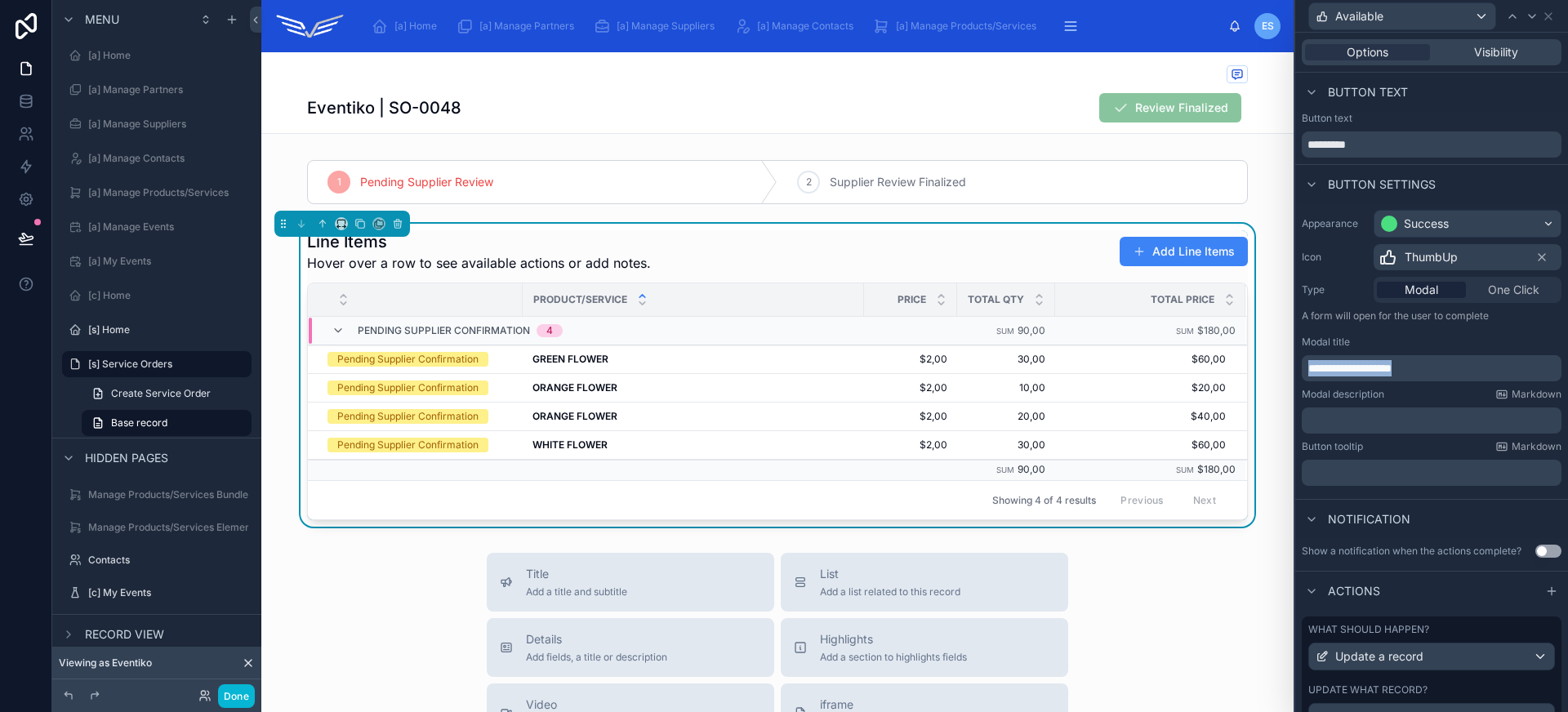
click at [1369, 368] on span "**********" at bounding box center [1350, 368] width 84 height 12
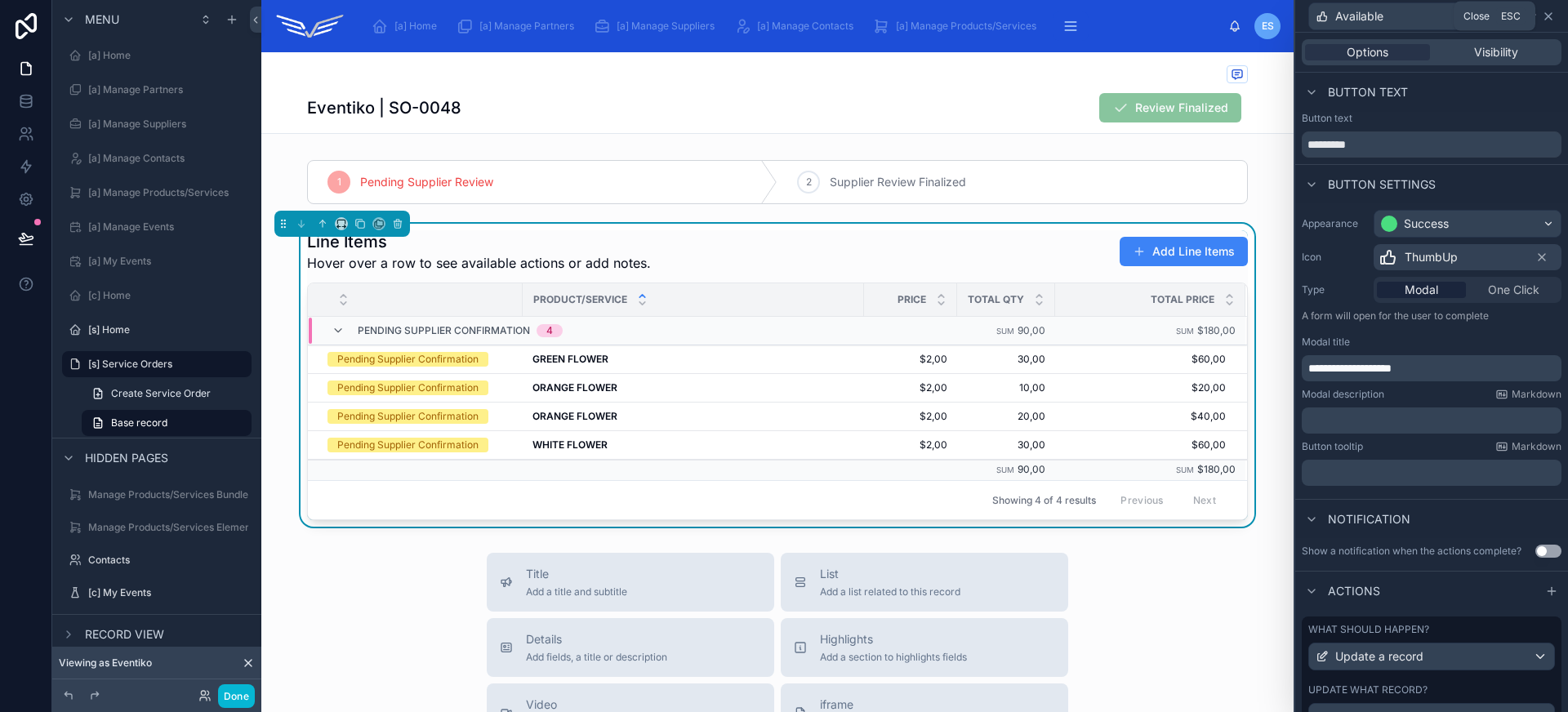
click at [1551, 17] on icon at bounding box center [1548, 16] width 13 height 13
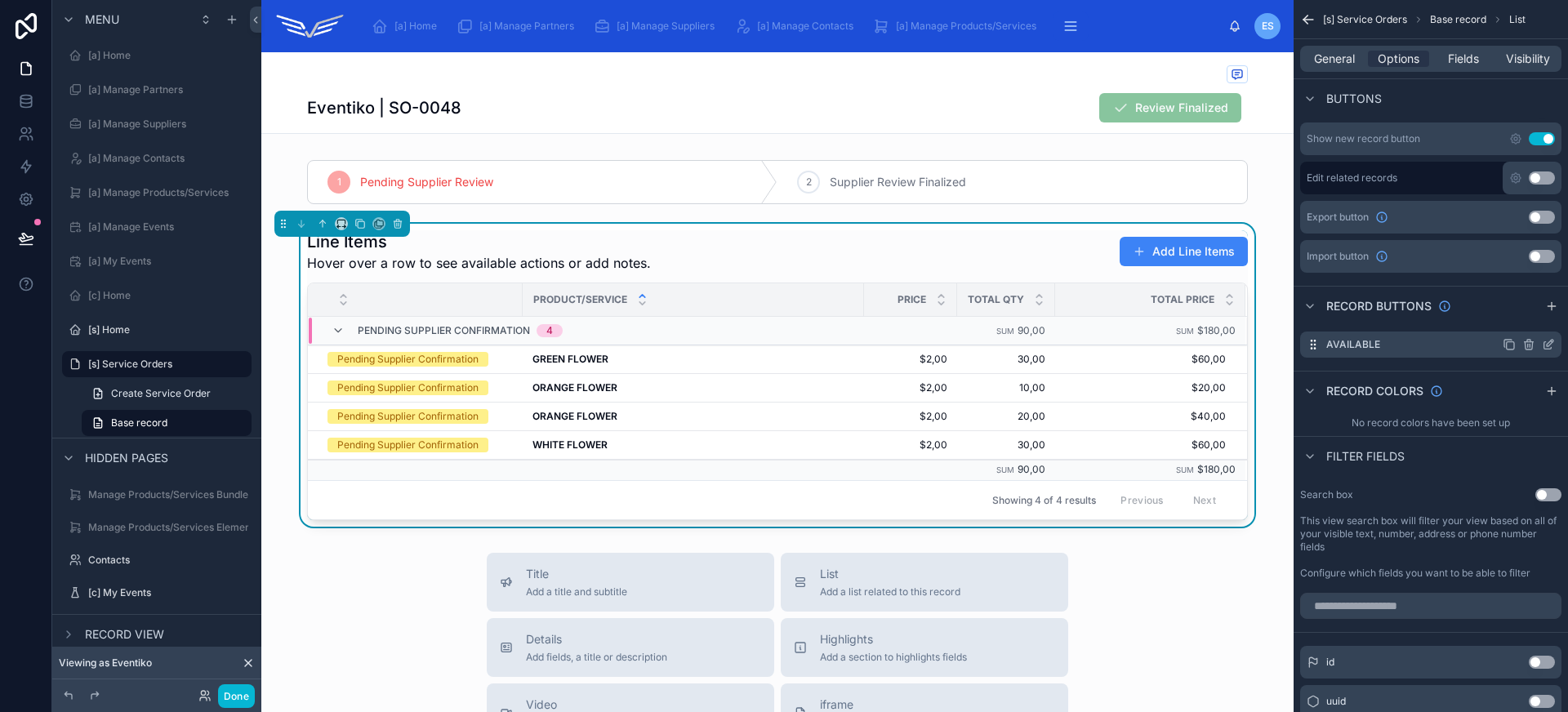
click at [1510, 343] on icon "scrollable content" at bounding box center [1508, 344] width 13 height 13
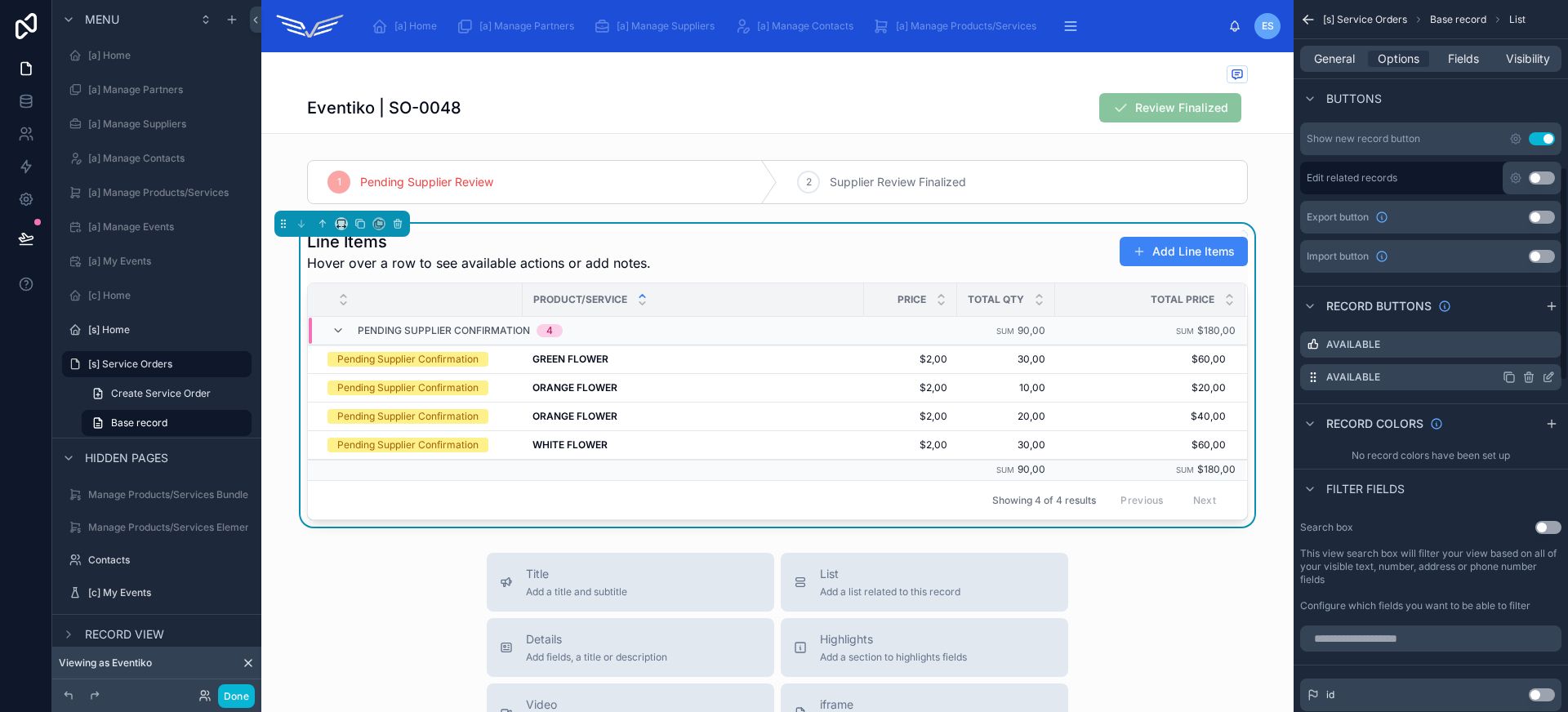
click at [1550, 378] on icon "scrollable content" at bounding box center [1548, 376] width 13 height 13
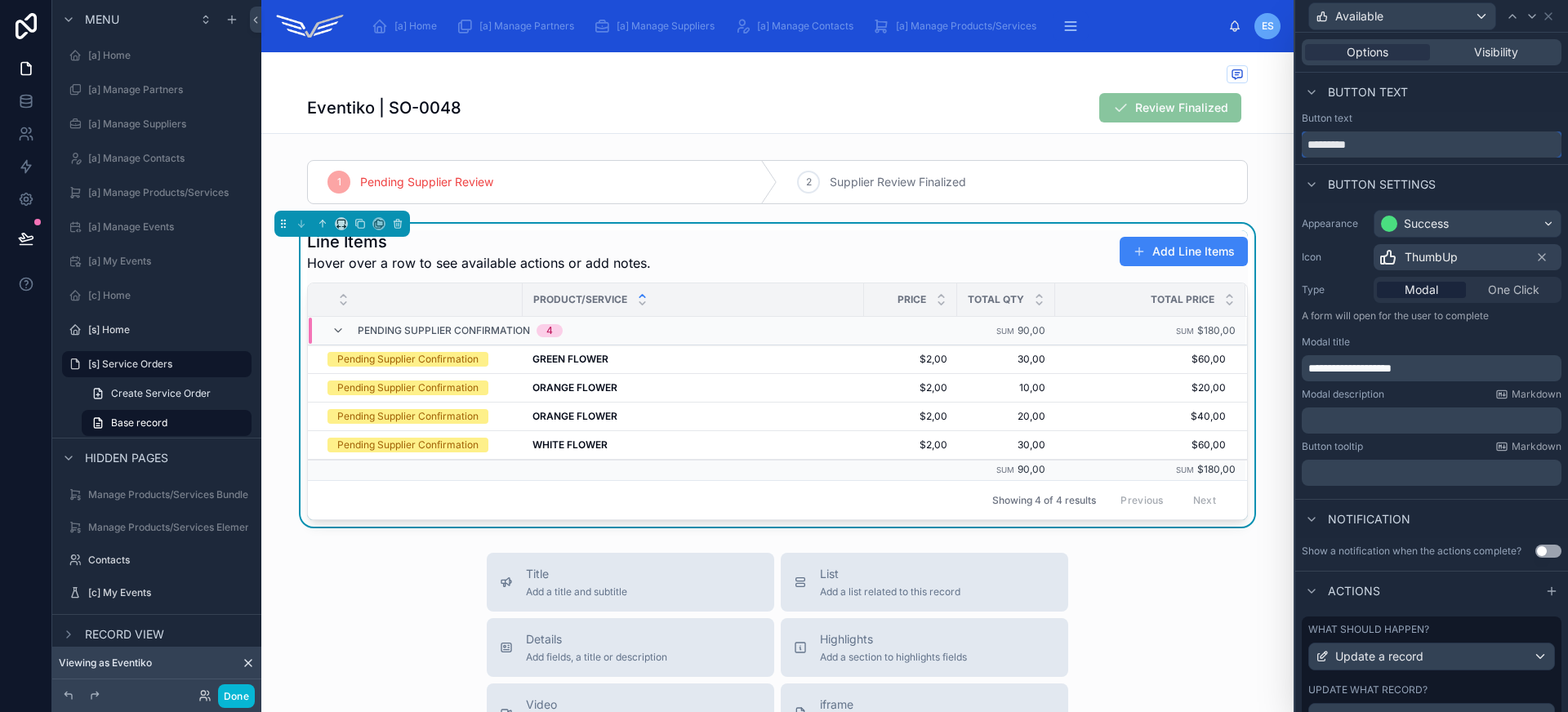
click at [1368, 142] on input "*********" at bounding box center [1431, 144] width 259 height 26
type input "**********"
click at [1444, 218] on div "Success" at bounding box center [1426, 224] width 45 height 16
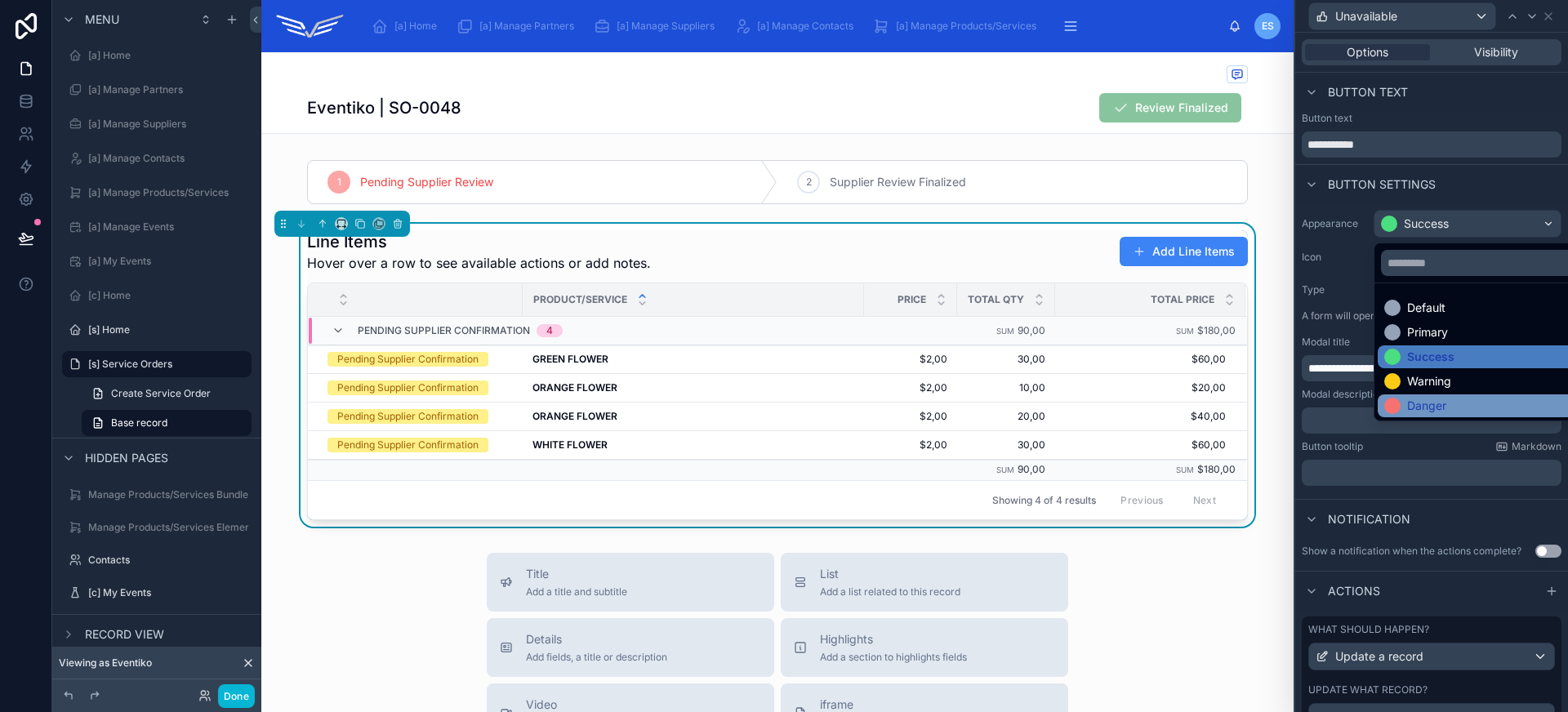
click at [1425, 409] on div "Danger" at bounding box center [1427, 406] width 39 height 16
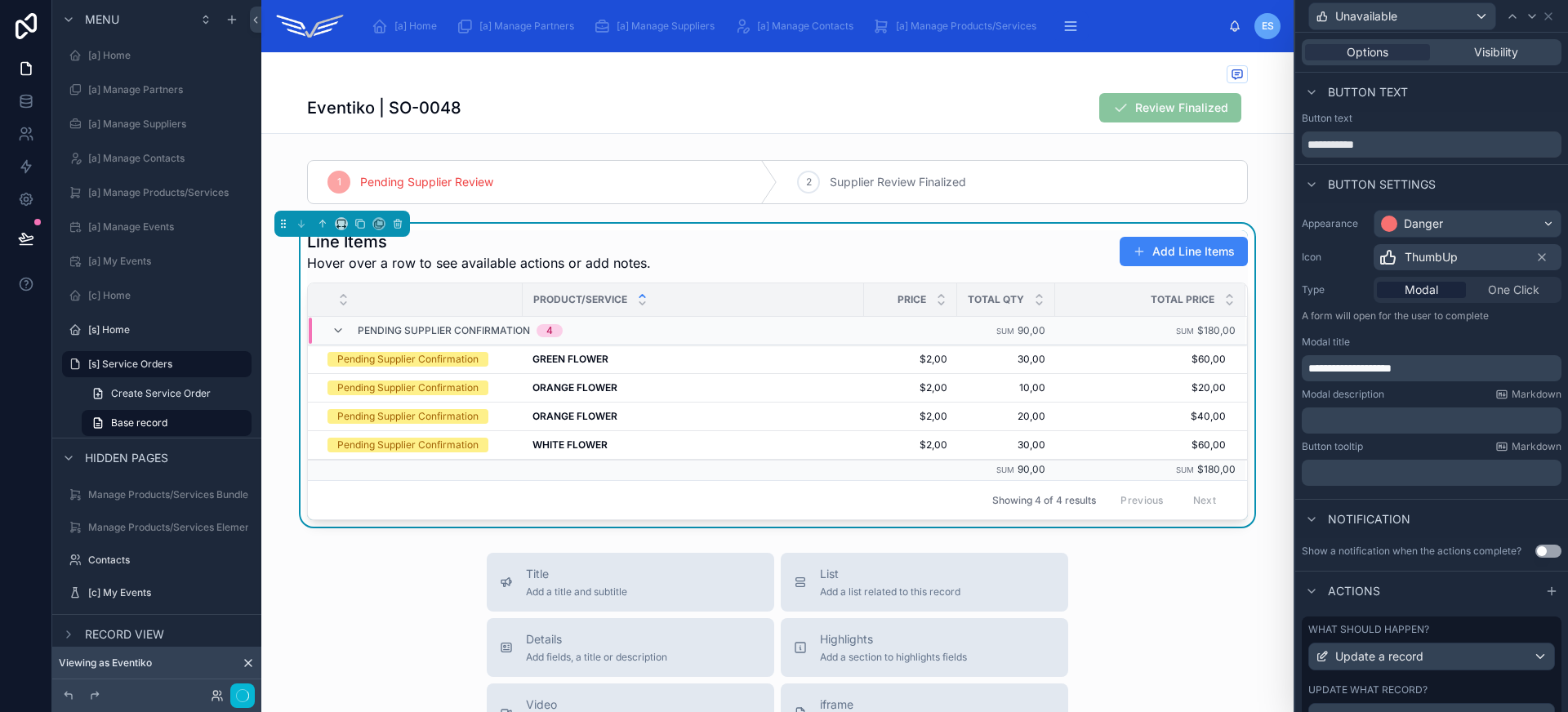
click at [1438, 265] on span "ThumbUp" at bounding box center [1431, 257] width 53 height 16
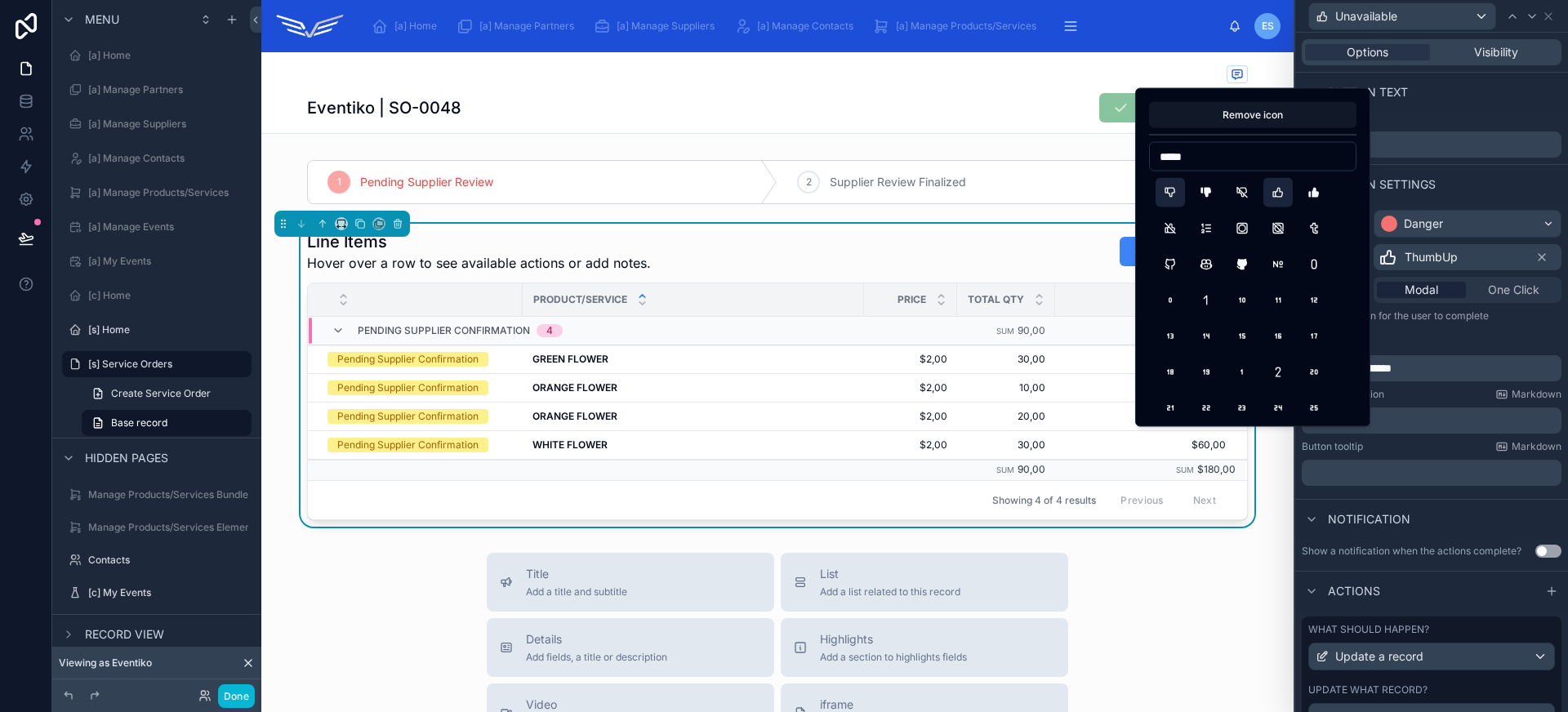
type input "*****"
click at [1165, 193] on button "ThumbDown" at bounding box center [1170, 192] width 29 height 29
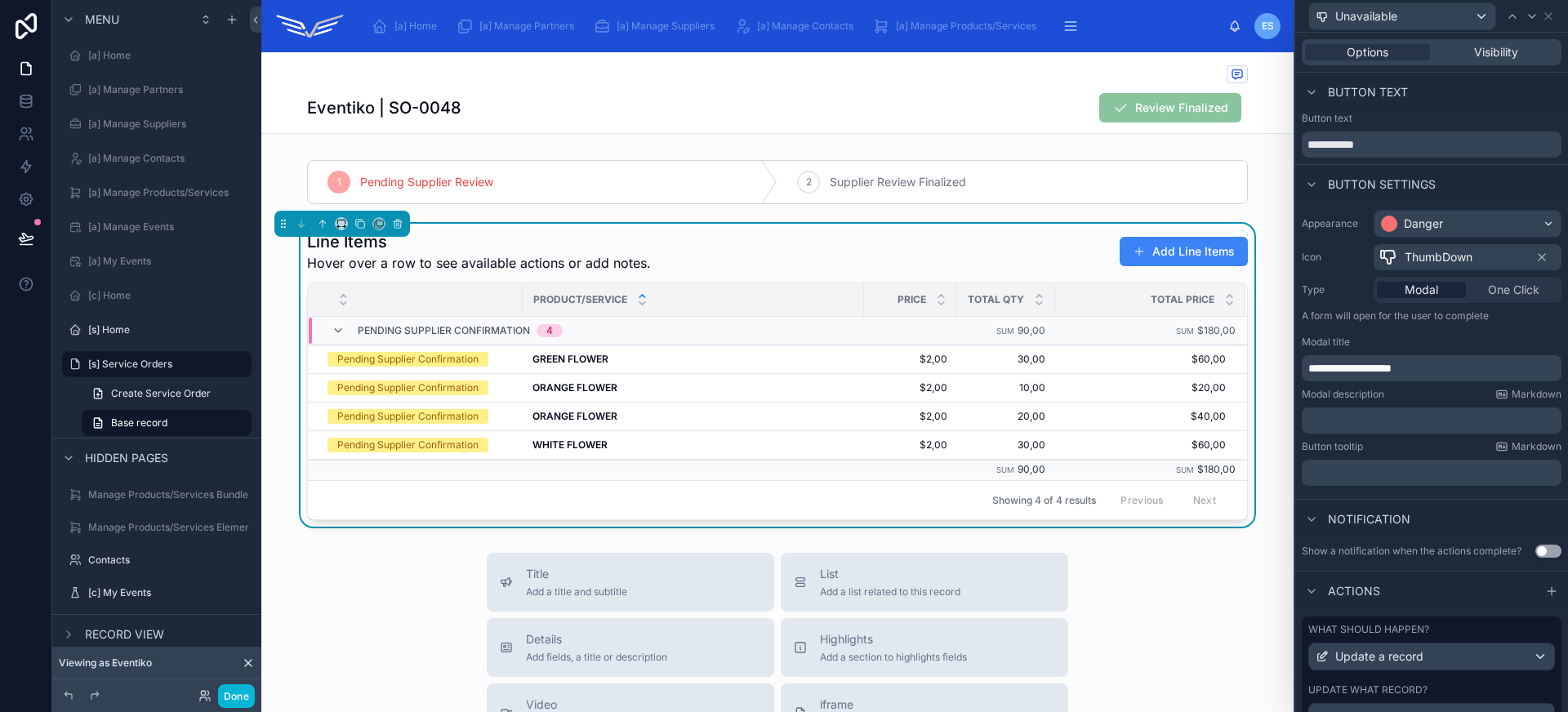
click at [1373, 374] on span "**********" at bounding box center [1350, 368] width 84 height 12
click at [1374, 374] on span "**********" at bounding box center [1350, 368] width 84 height 12
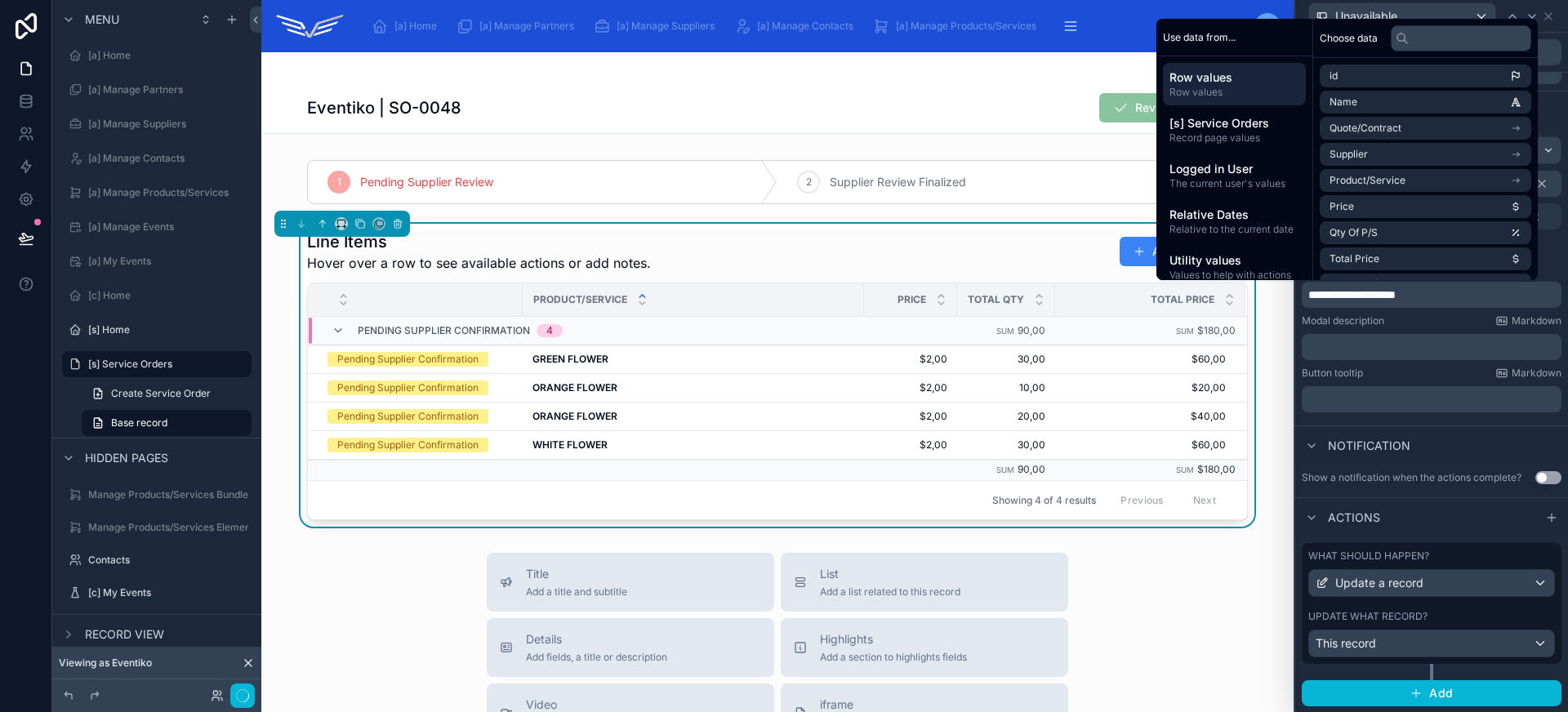
scroll to position [74, 0]
click at [1479, 636] on div "This record" at bounding box center [1431, 643] width 245 height 26
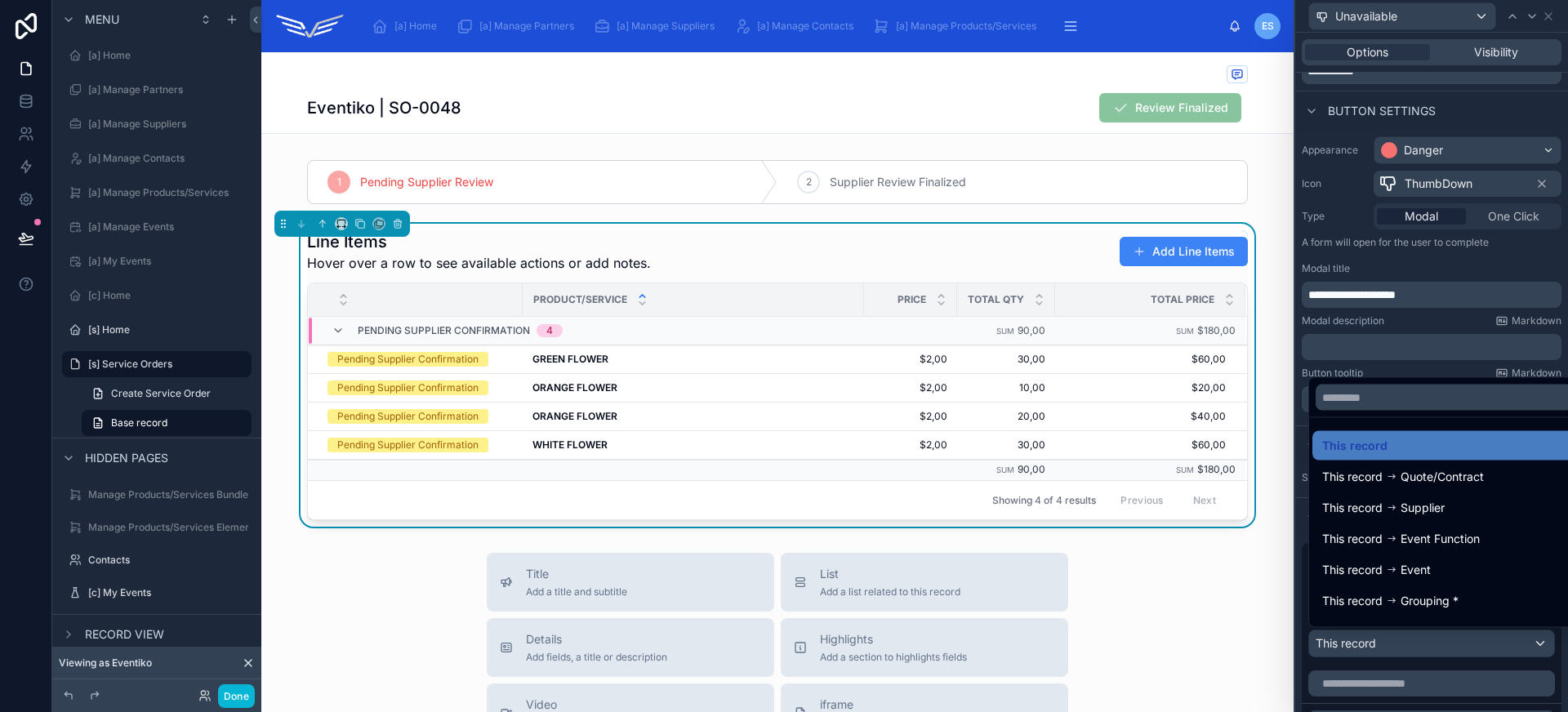
click at [1479, 636] on div at bounding box center [1431, 356] width 273 height 712
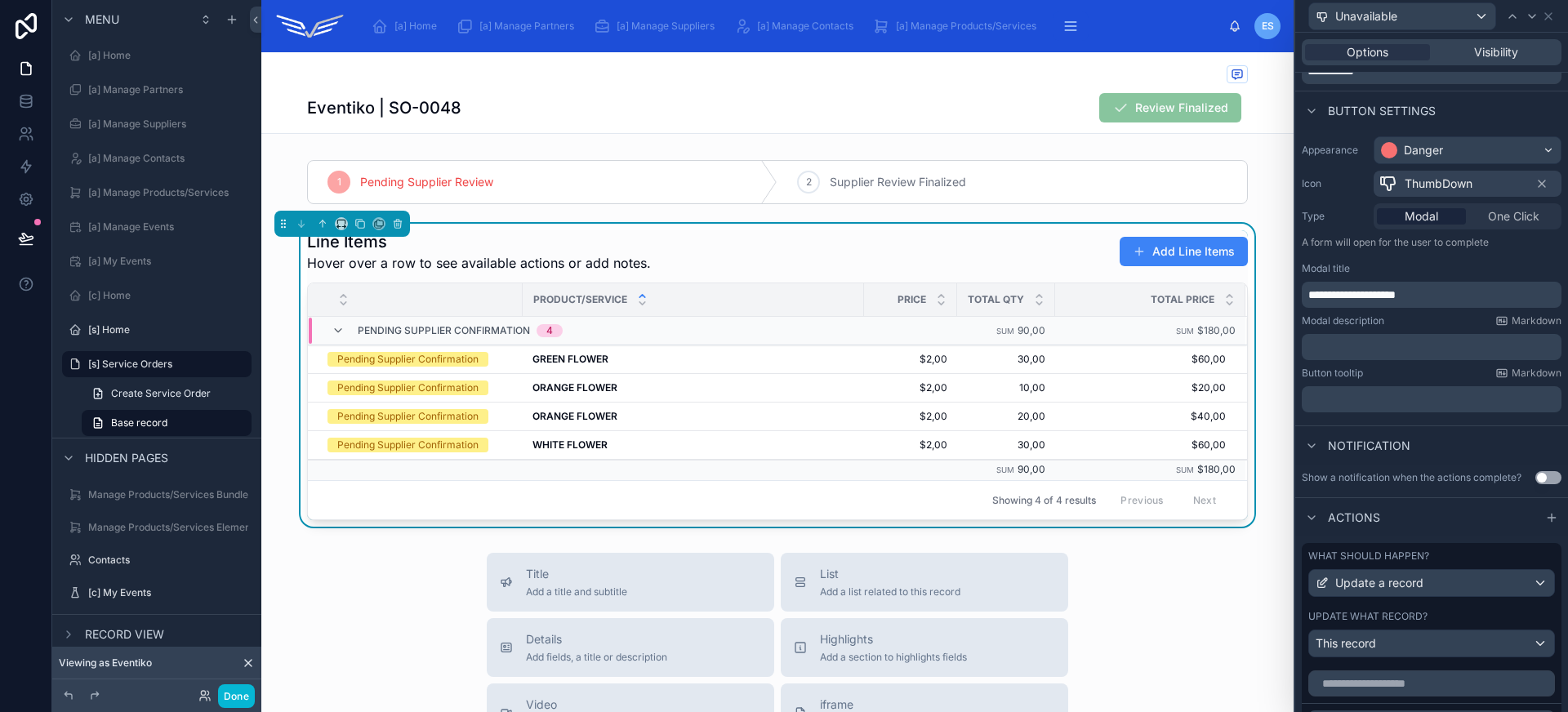
scroll to position [387, 0]
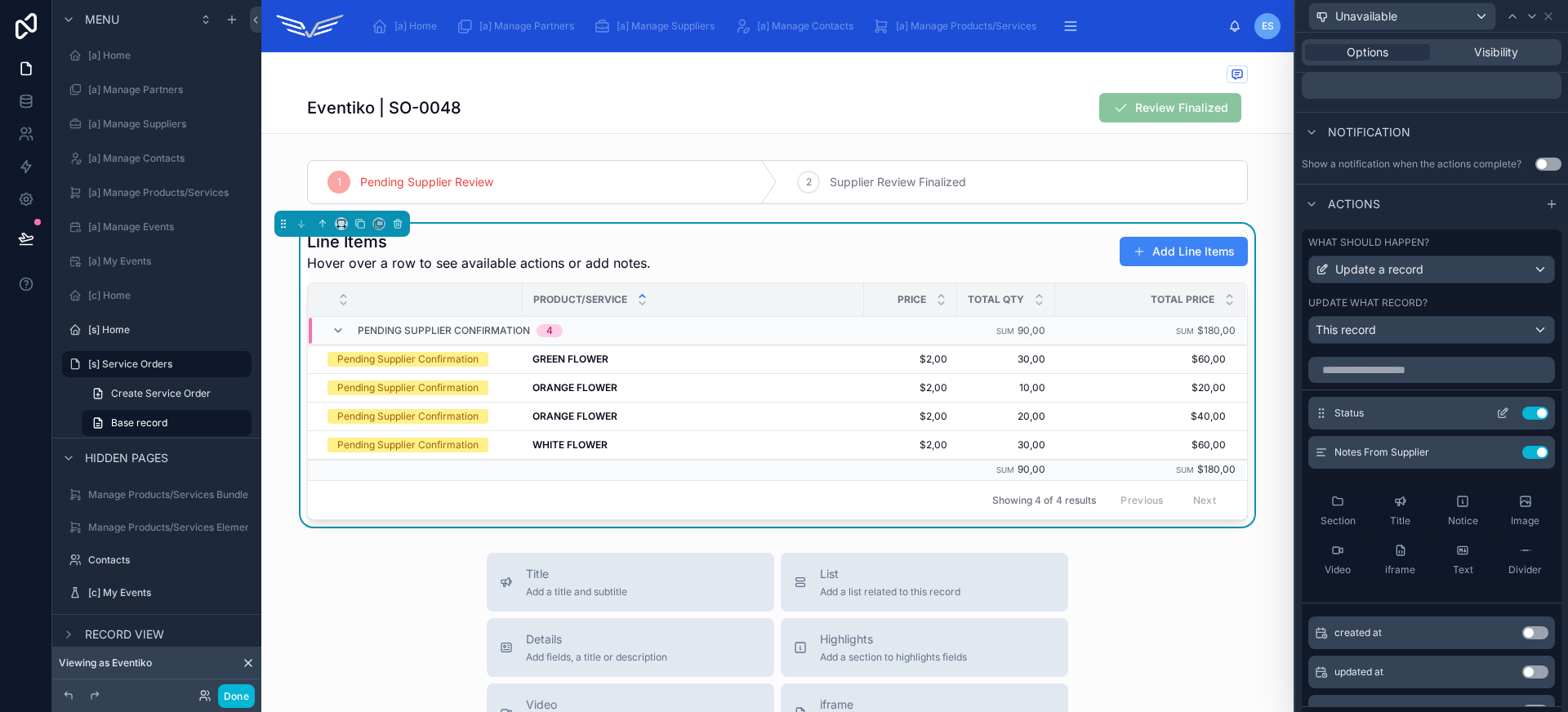
click at [1496, 407] on icon at bounding box center [1502, 413] width 13 height 13
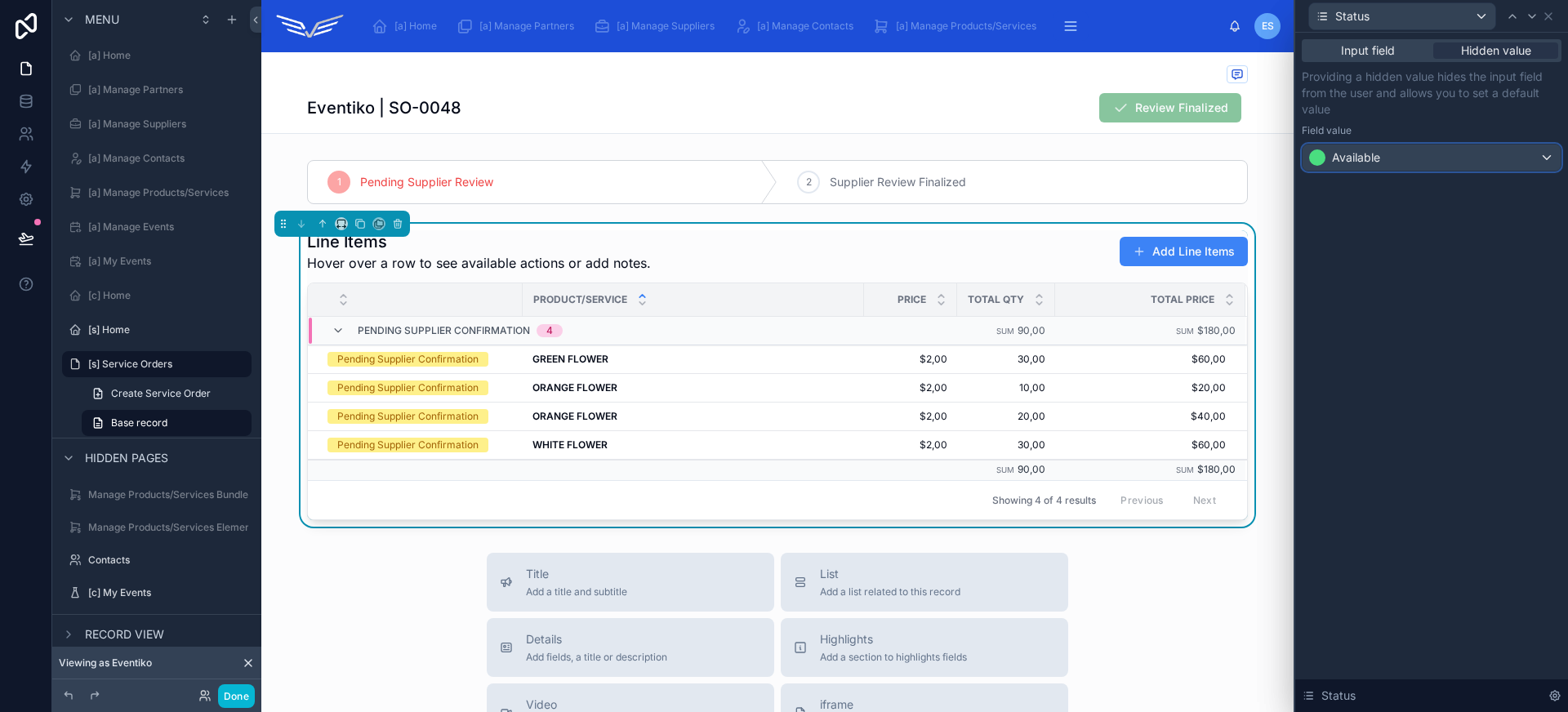
click at [1439, 170] on div "Available" at bounding box center [1431, 157] width 258 height 26
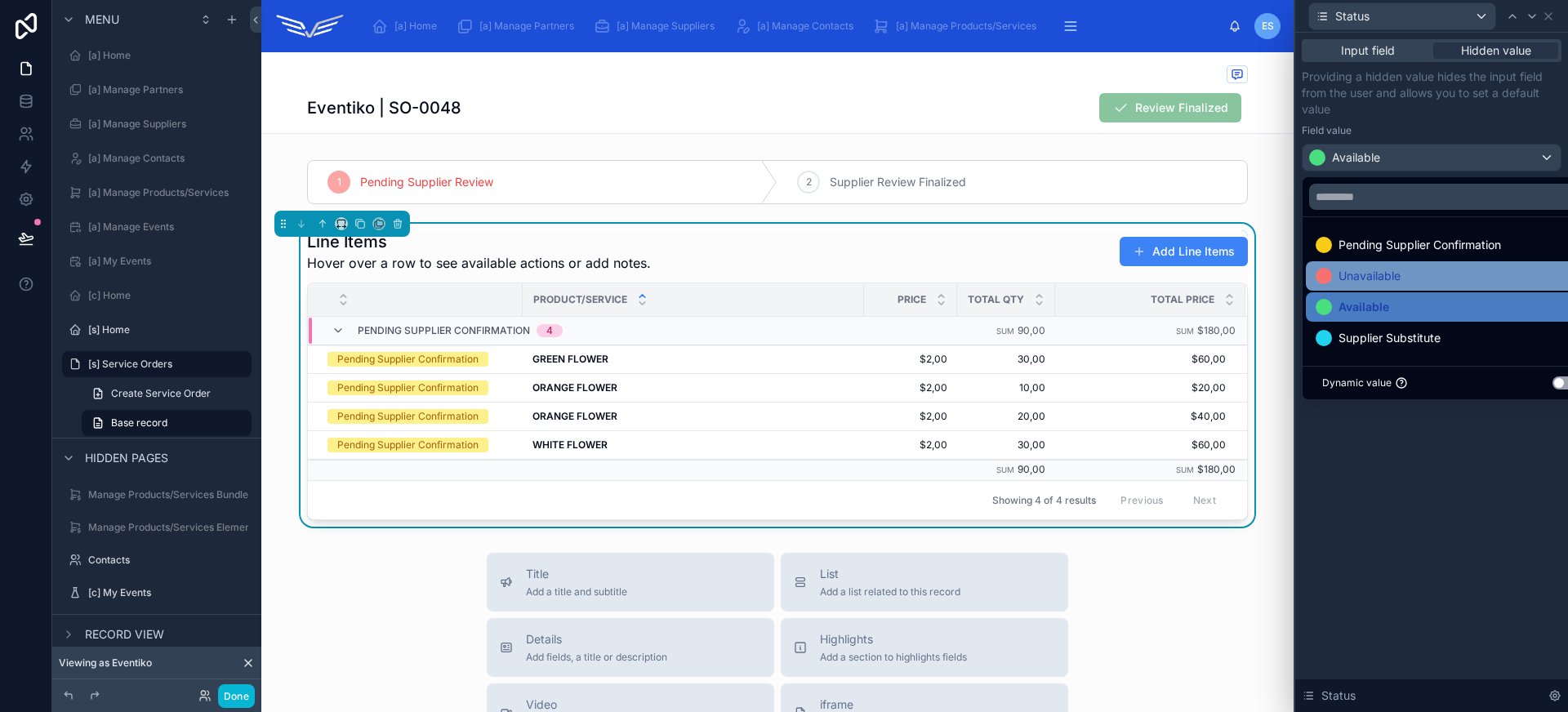
click at [1421, 278] on div "Unavailable" at bounding box center [1450, 276] width 269 height 20
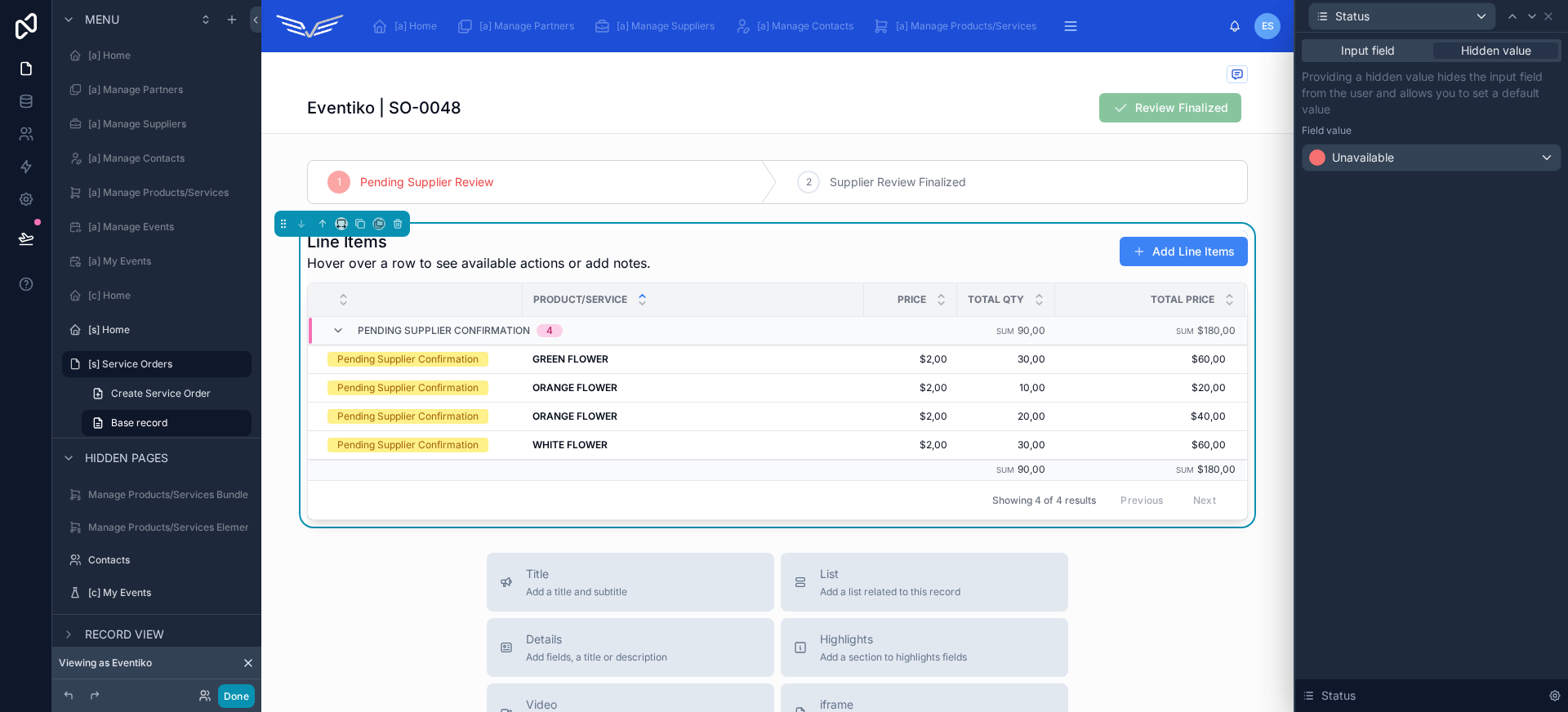
click at [234, 701] on button "Done" at bounding box center [235, 695] width 36 height 24
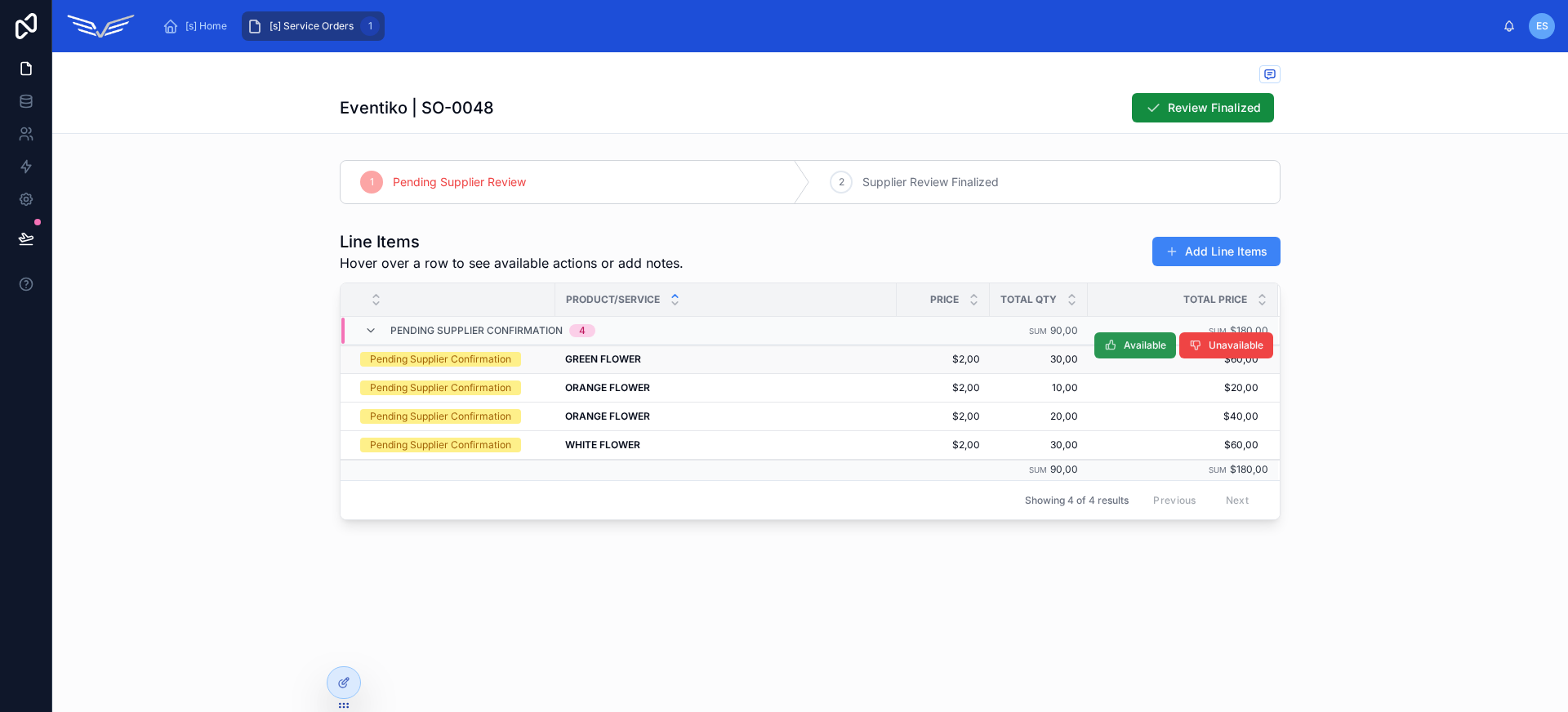
click at [1126, 342] on span "Available" at bounding box center [1145, 344] width 43 height 13
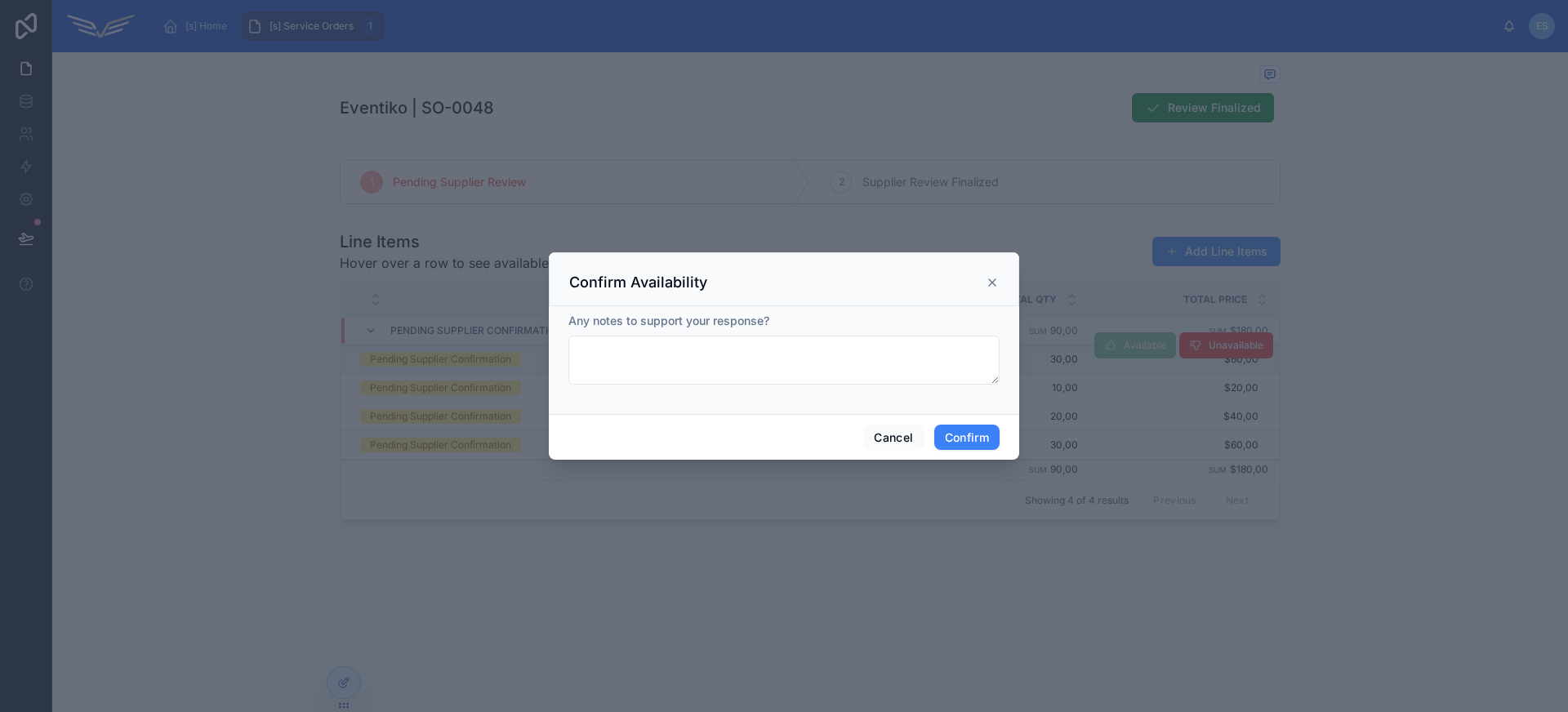
click at [990, 279] on icon at bounding box center [991, 281] width 6 height 6
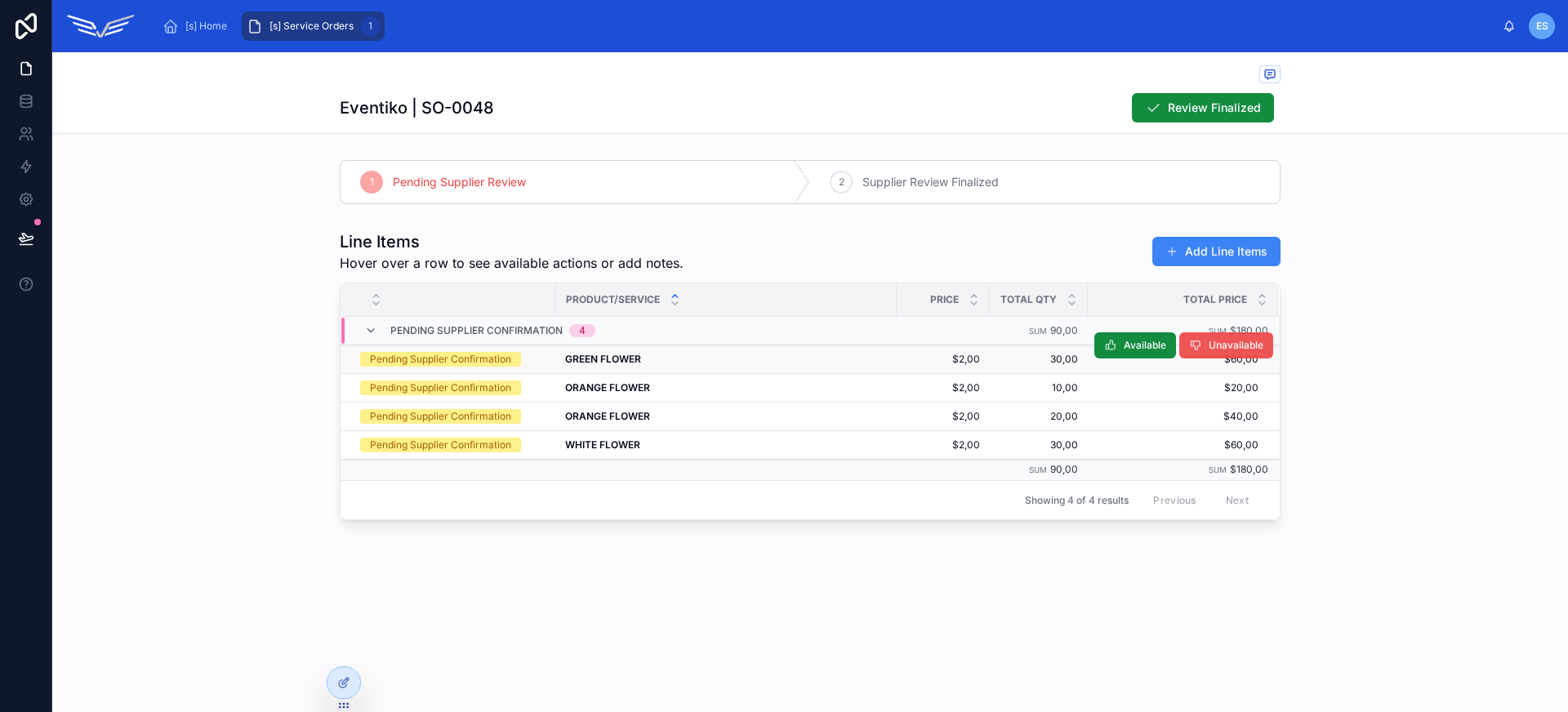
click at [1226, 348] on span "Unavailable" at bounding box center [1236, 344] width 55 height 13
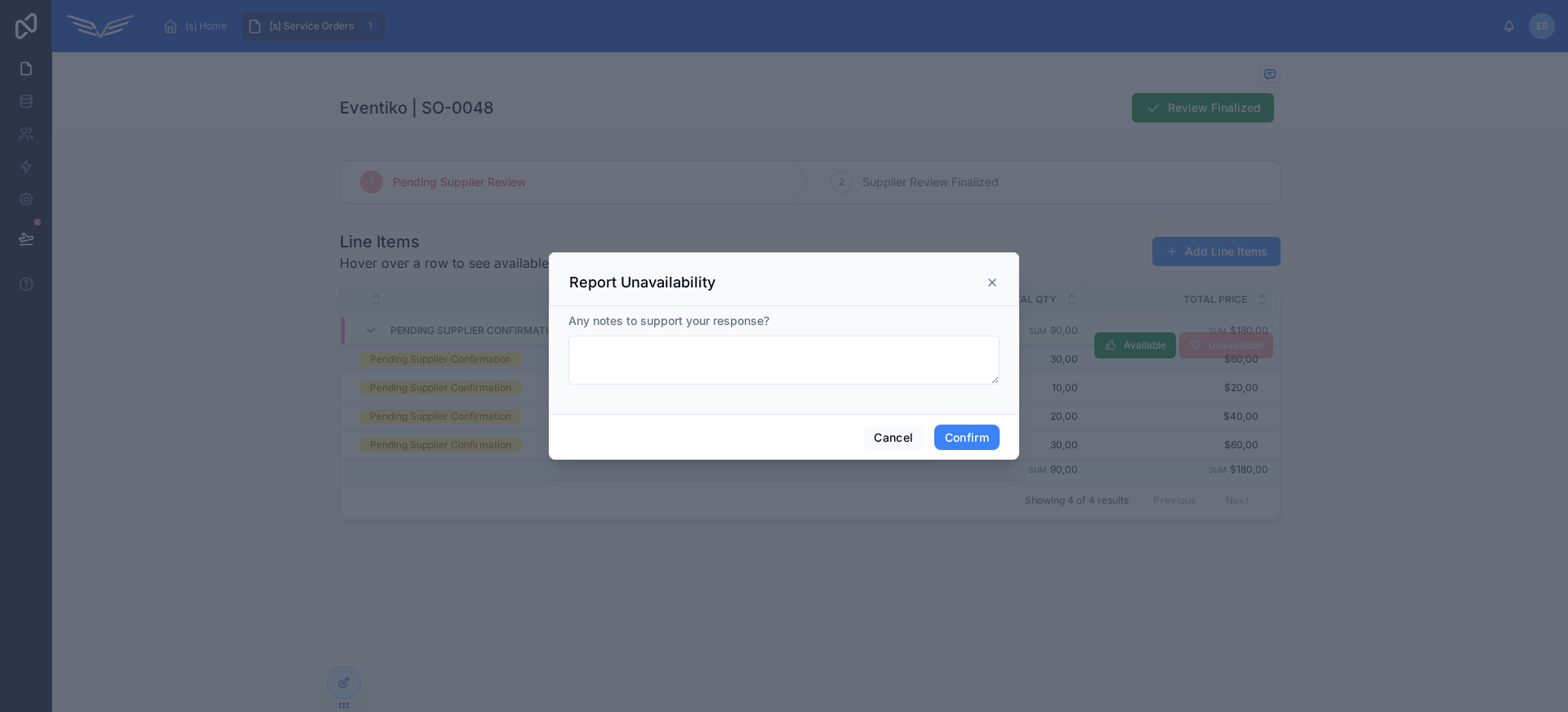
click at [991, 281] on icon at bounding box center [991, 282] width 13 height 13
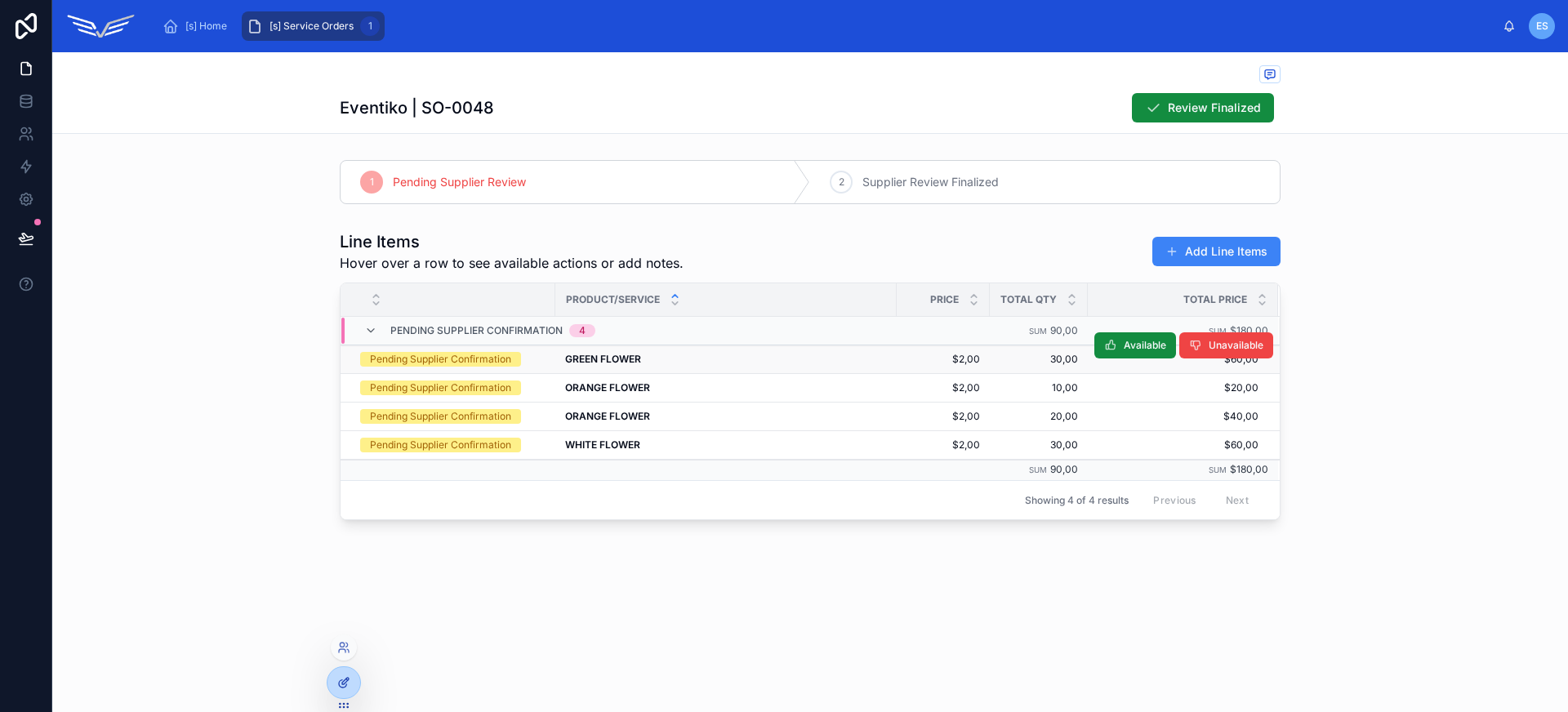
click at [346, 678] on icon at bounding box center [347, 679] width 2 height 2
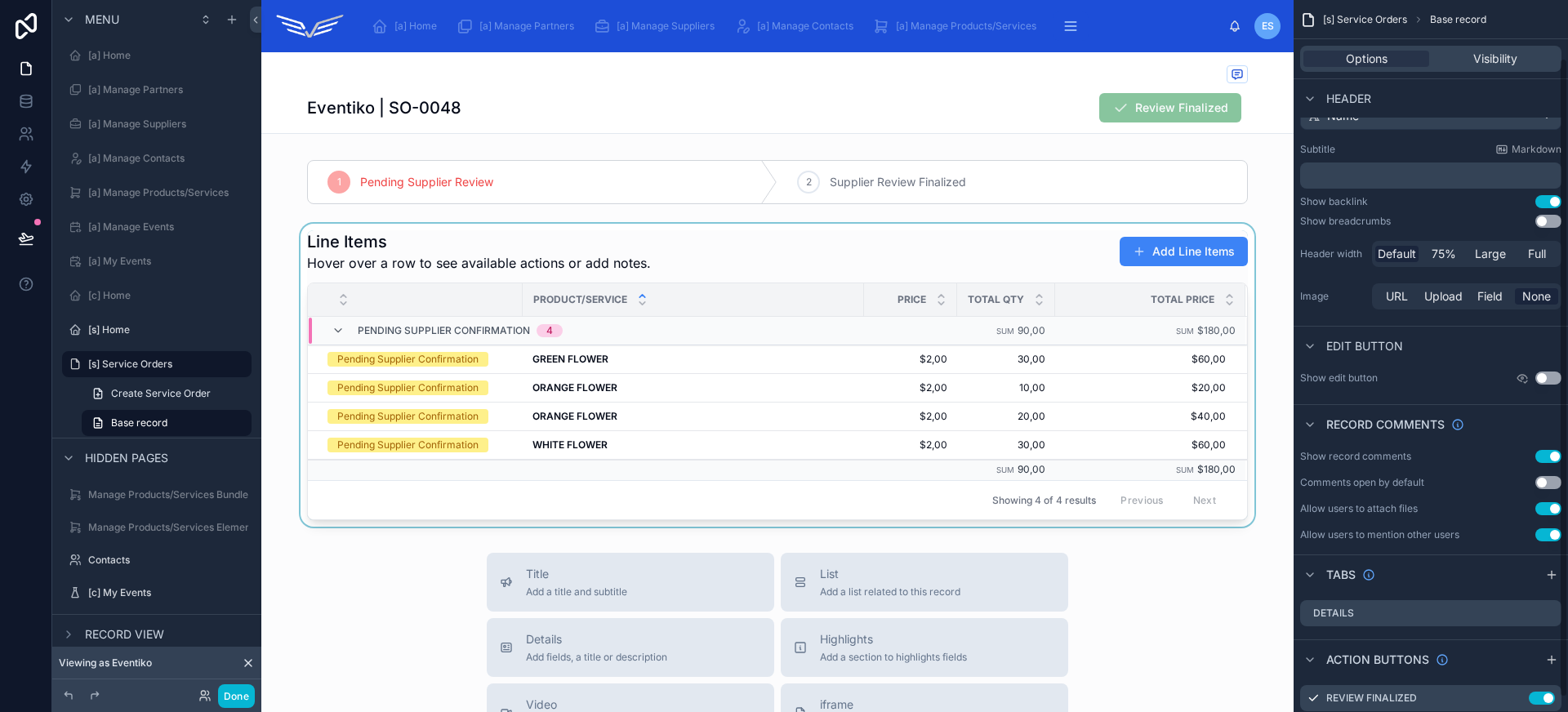
scroll to position [0, 0]
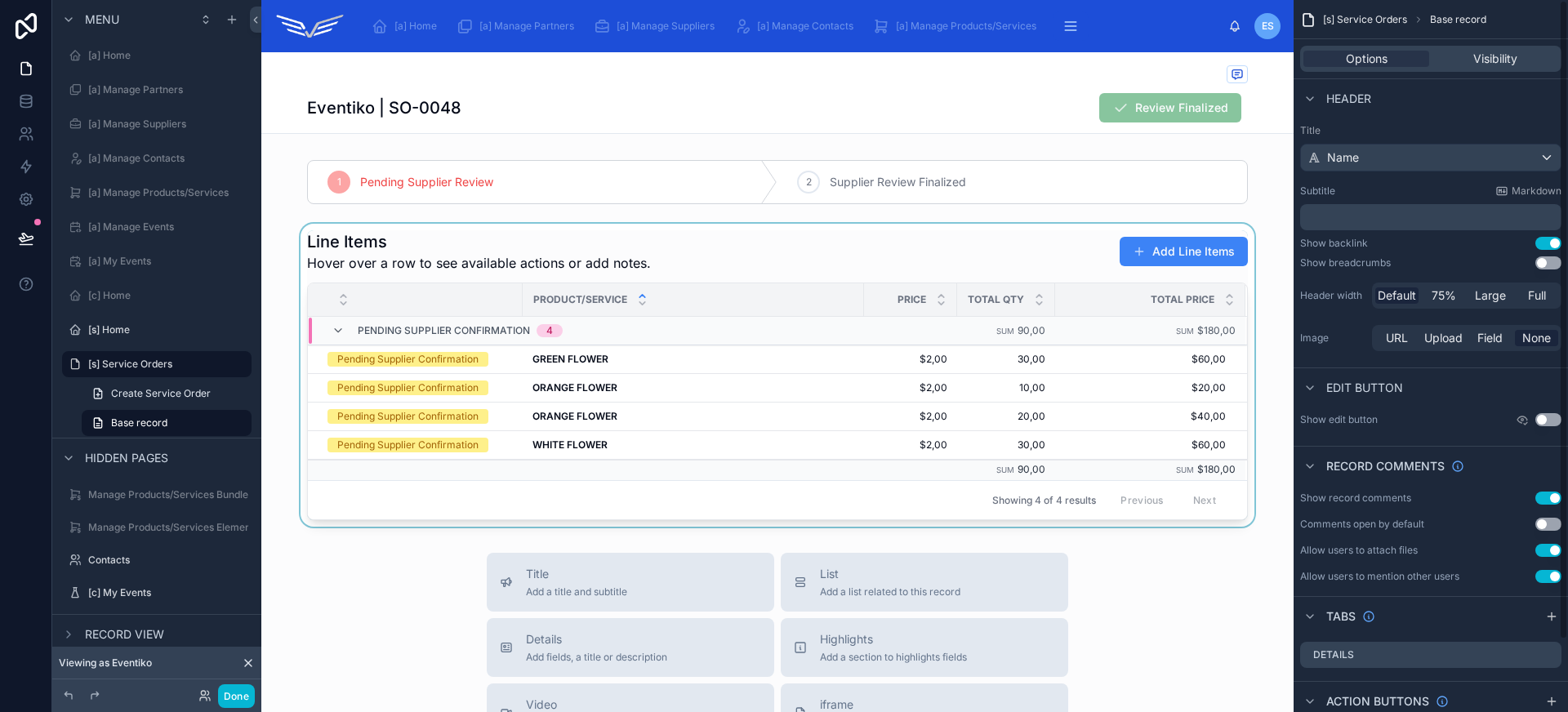
click at [1027, 257] on div at bounding box center [777, 375] width 1032 height 303
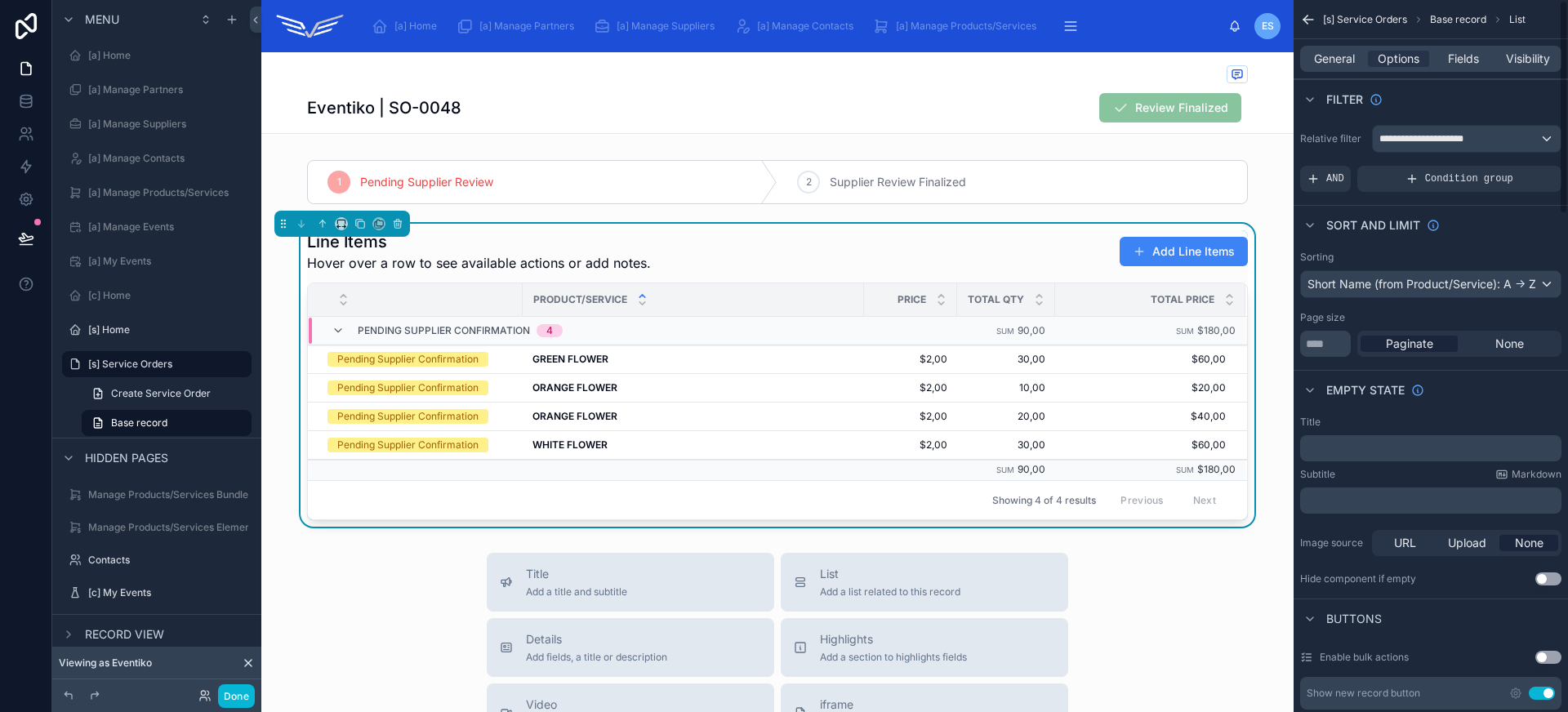
scroll to position [338, 0]
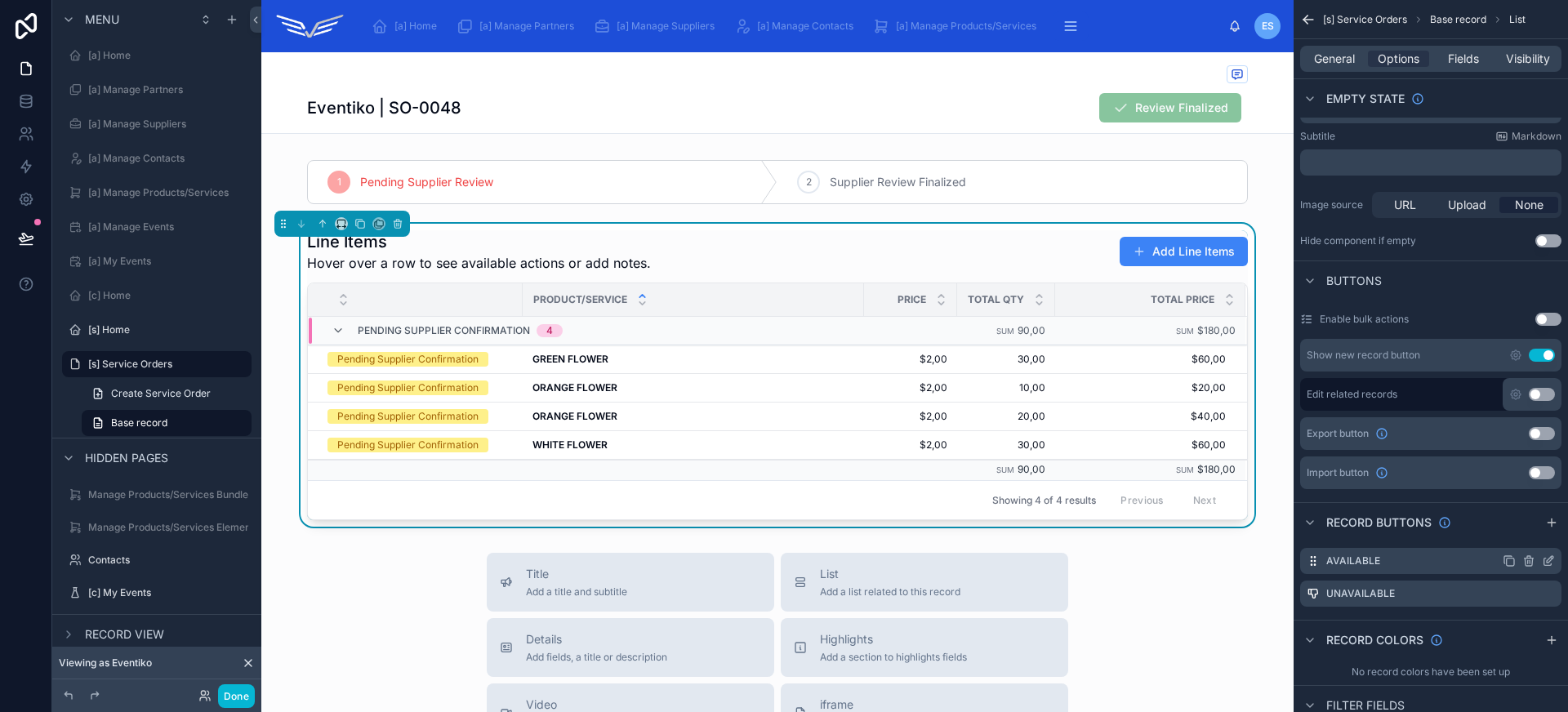
click at [1550, 562] on icon "scrollable content" at bounding box center [1548, 560] width 13 height 13
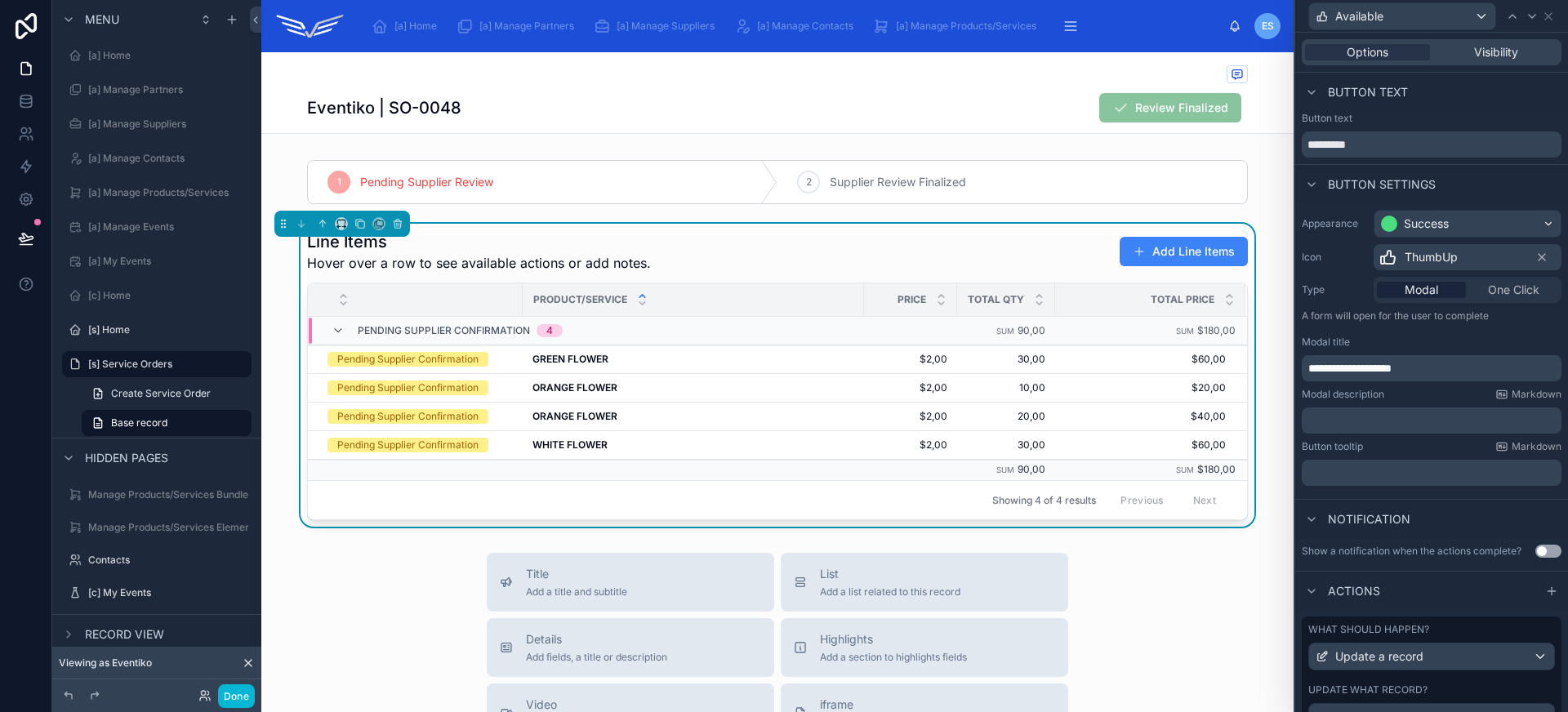
click at [1432, 368] on p "**********" at bounding box center [1433, 368] width 250 height 16
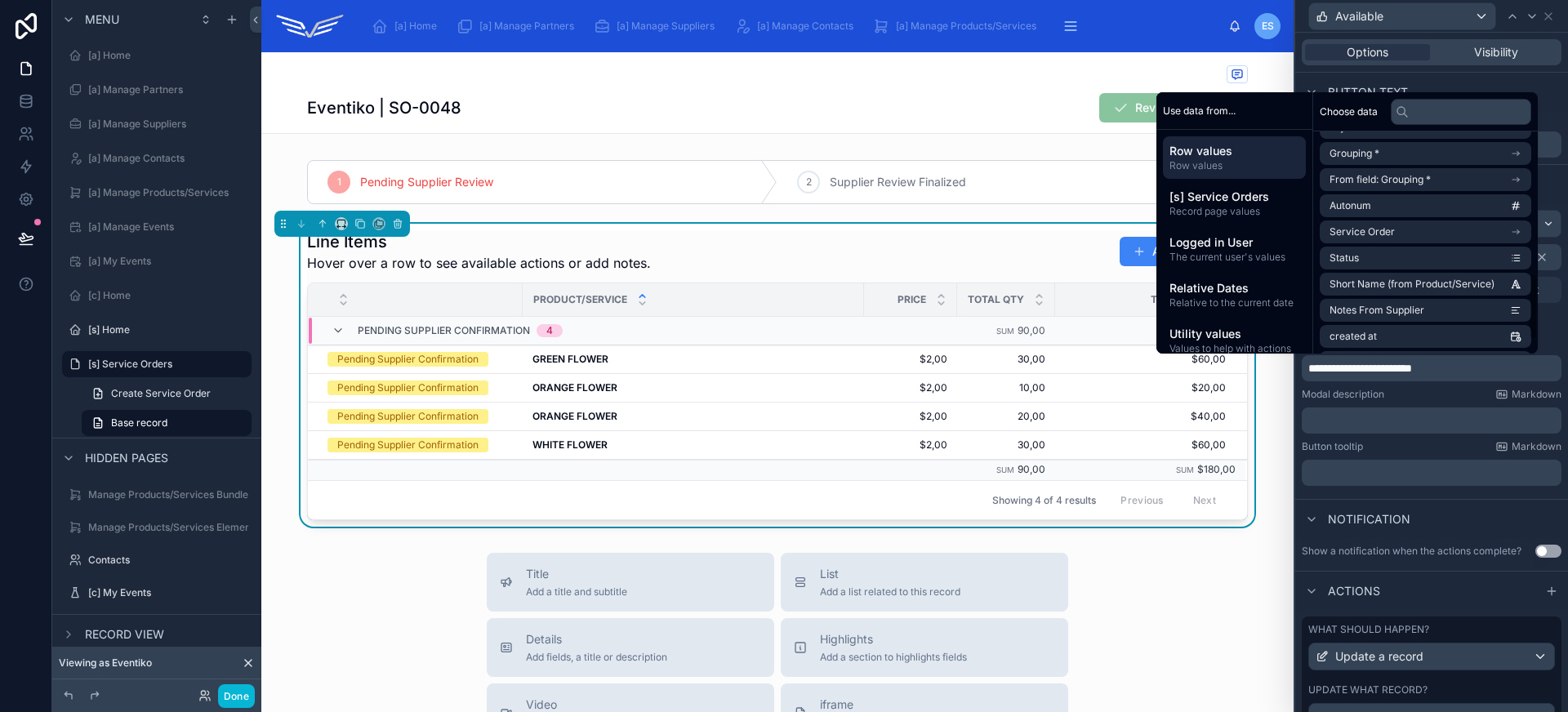
scroll to position [473, 0]
click at [1424, 116] on input "text" at bounding box center [1461, 111] width 140 height 26
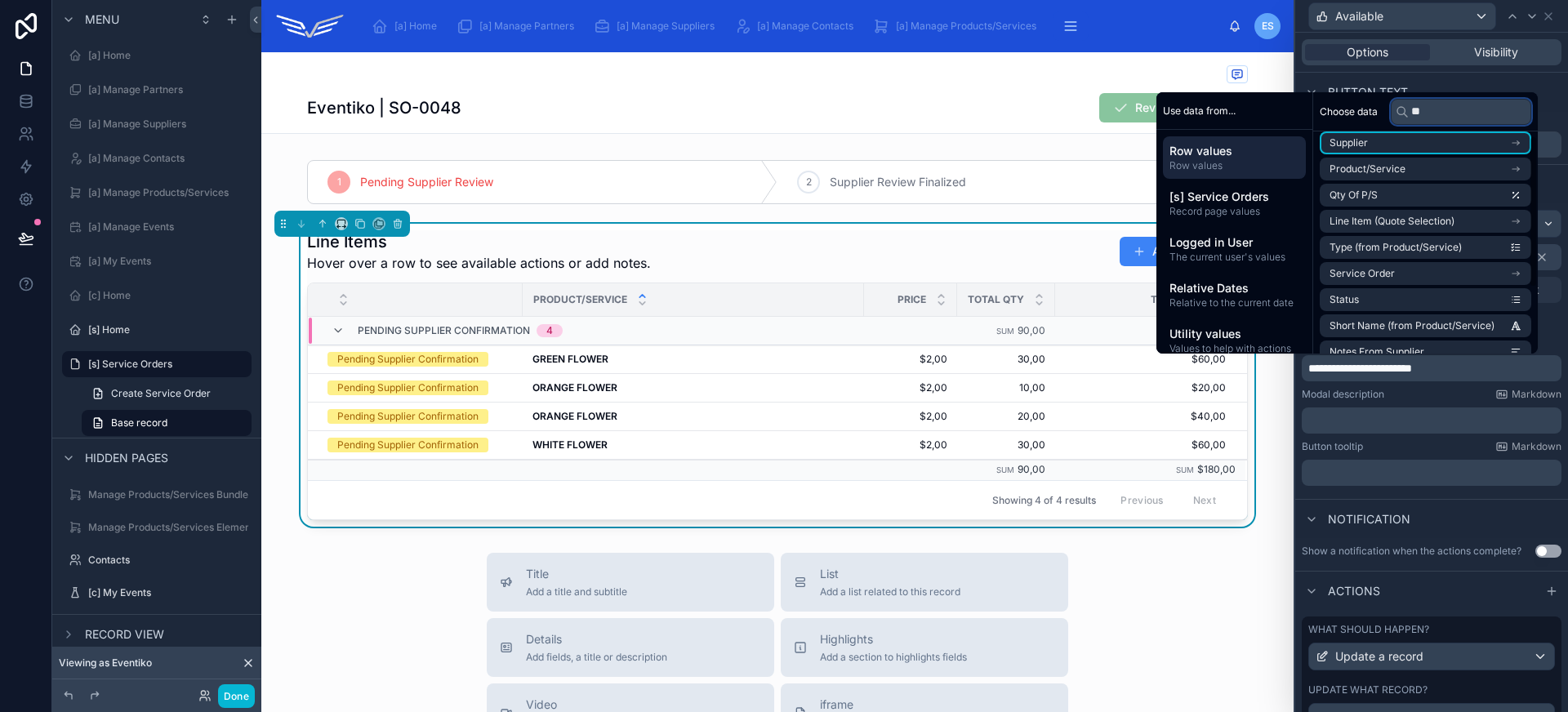
scroll to position [0, 0]
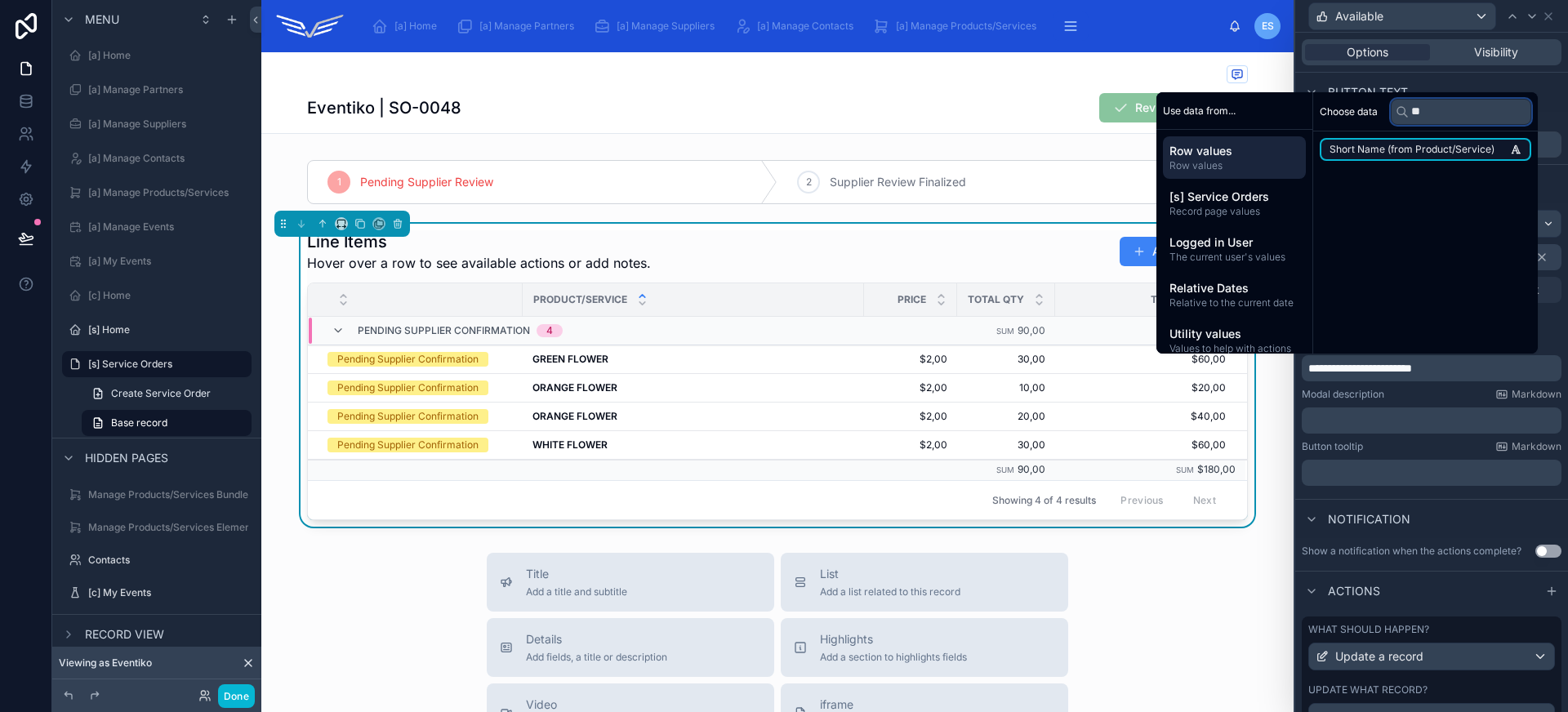
type input "**"
click at [1426, 151] on span "Short Name (from Product/Service)" at bounding box center [1412, 149] width 165 height 13
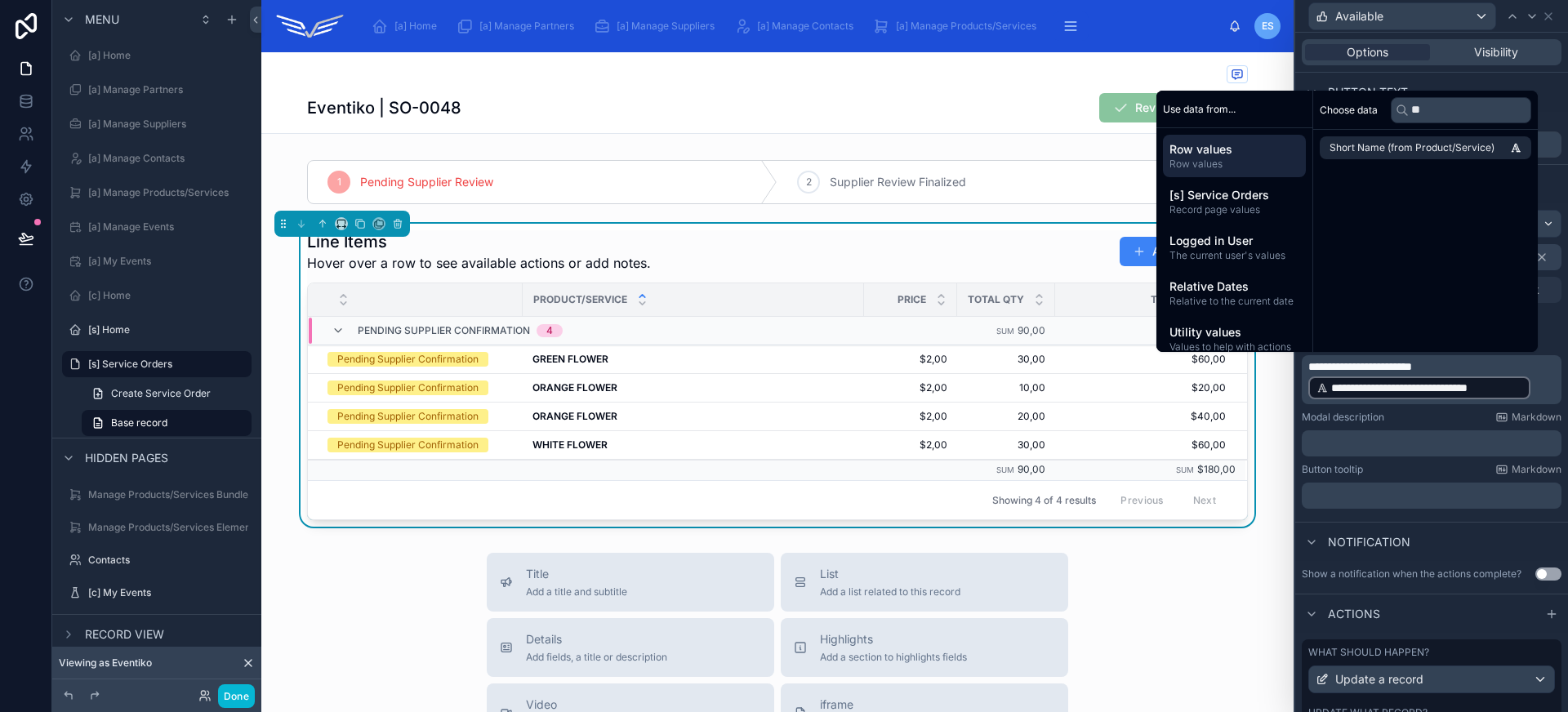
click at [1540, 391] on p "**********" at bounding box center [1433, 380] width 250 height 43
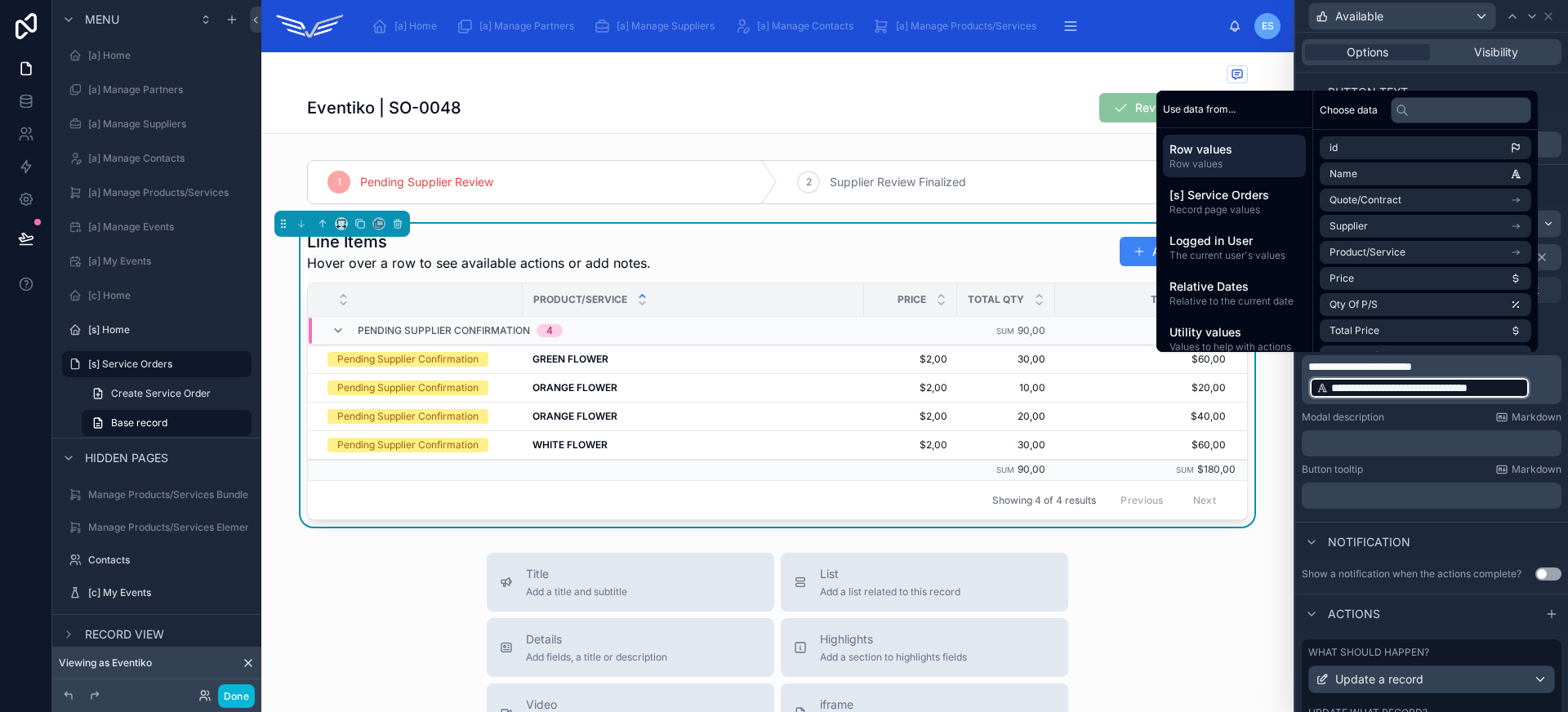
click at [1540, 391] on p "**********" at bounding box center [1433, 380] width 250 height 43
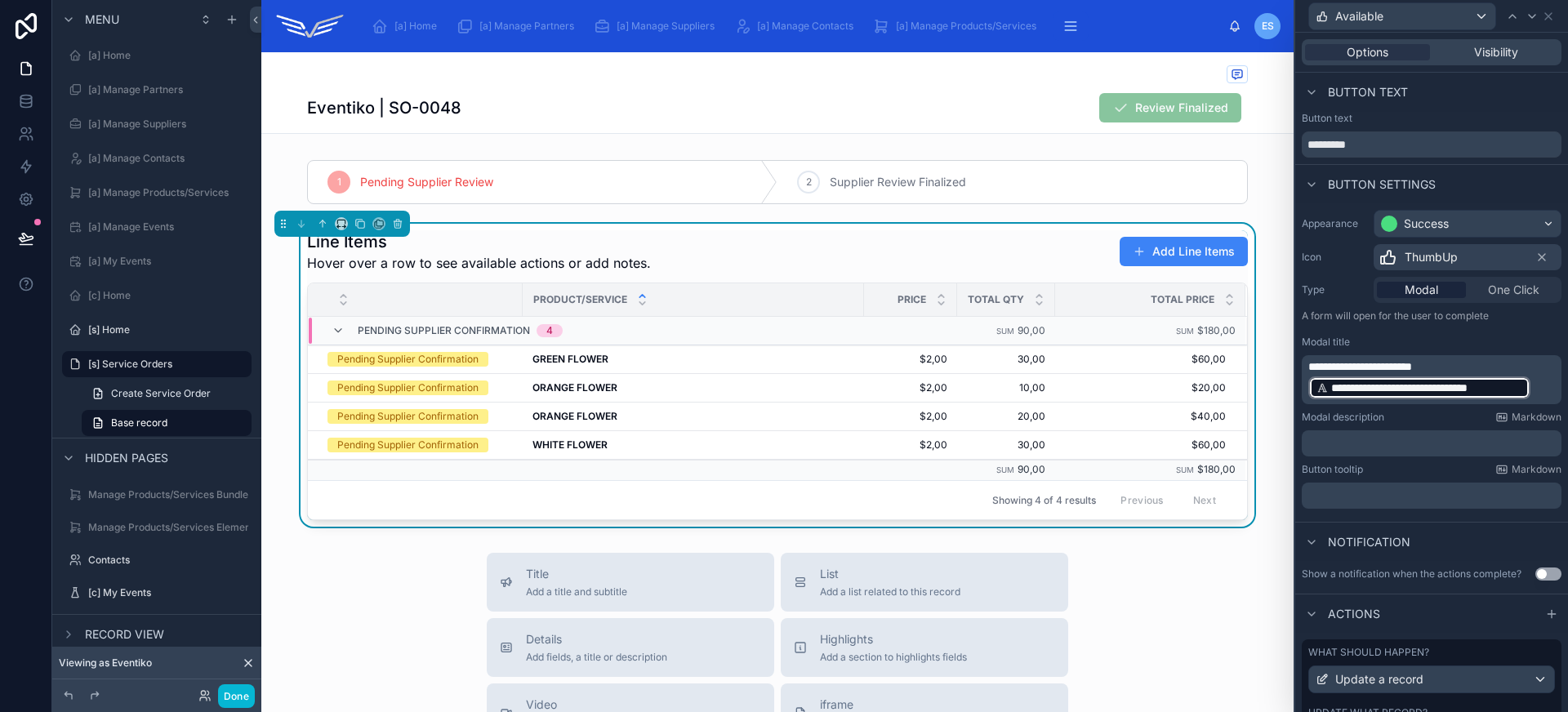
click at [1491, 444] on p "﻿" at bounding box center [1433, 443] width 250 height 16
click at [1011, 257] on div "Line Items Hover over a row to see available actions or add notes. Add Line Ite…" at bounding box center [777, 251] width 941 height 43
click at [1531, 13] on icon at bounding box center [1532, 16] width 13 height 13
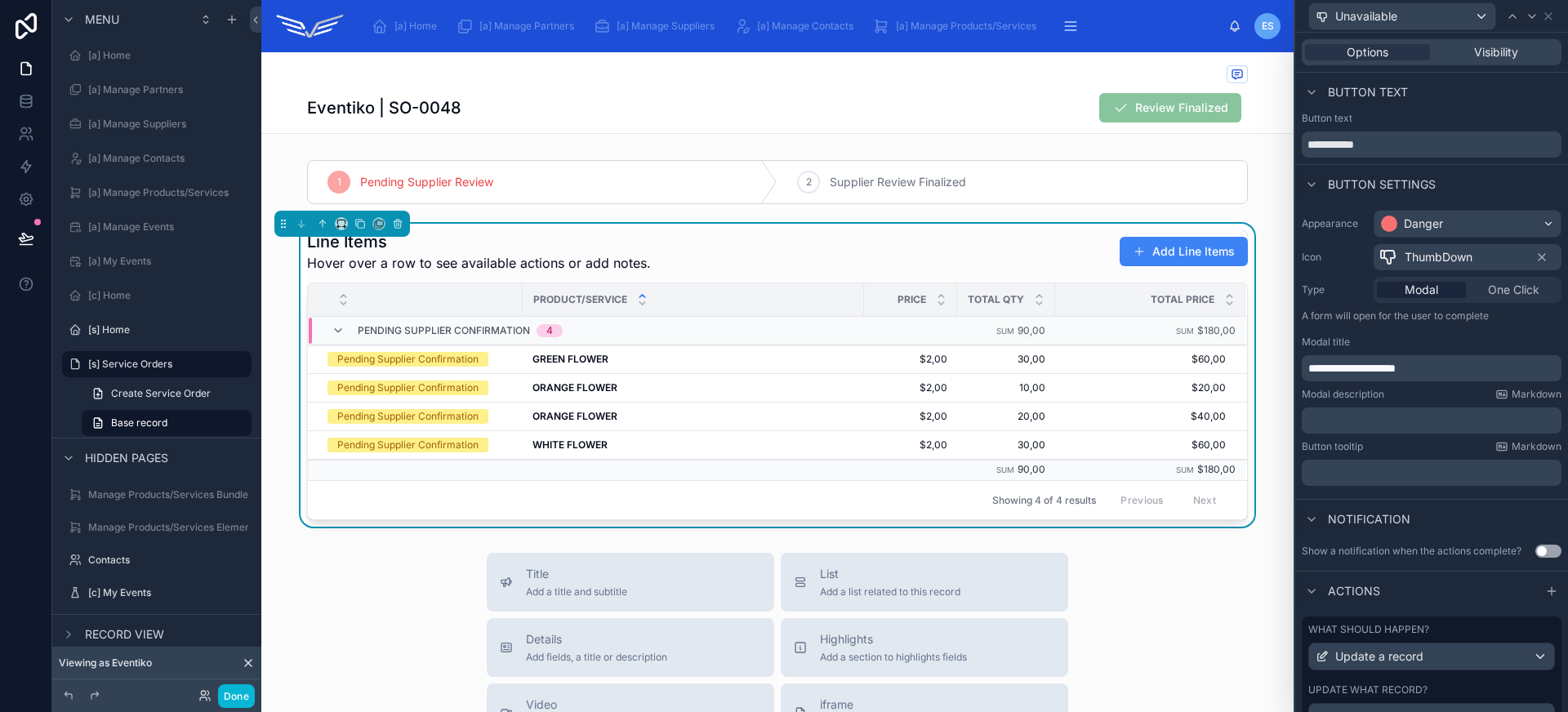
click at [1452, 366] on p "**********" at bounding box center [1433, 368] width 250 height 16
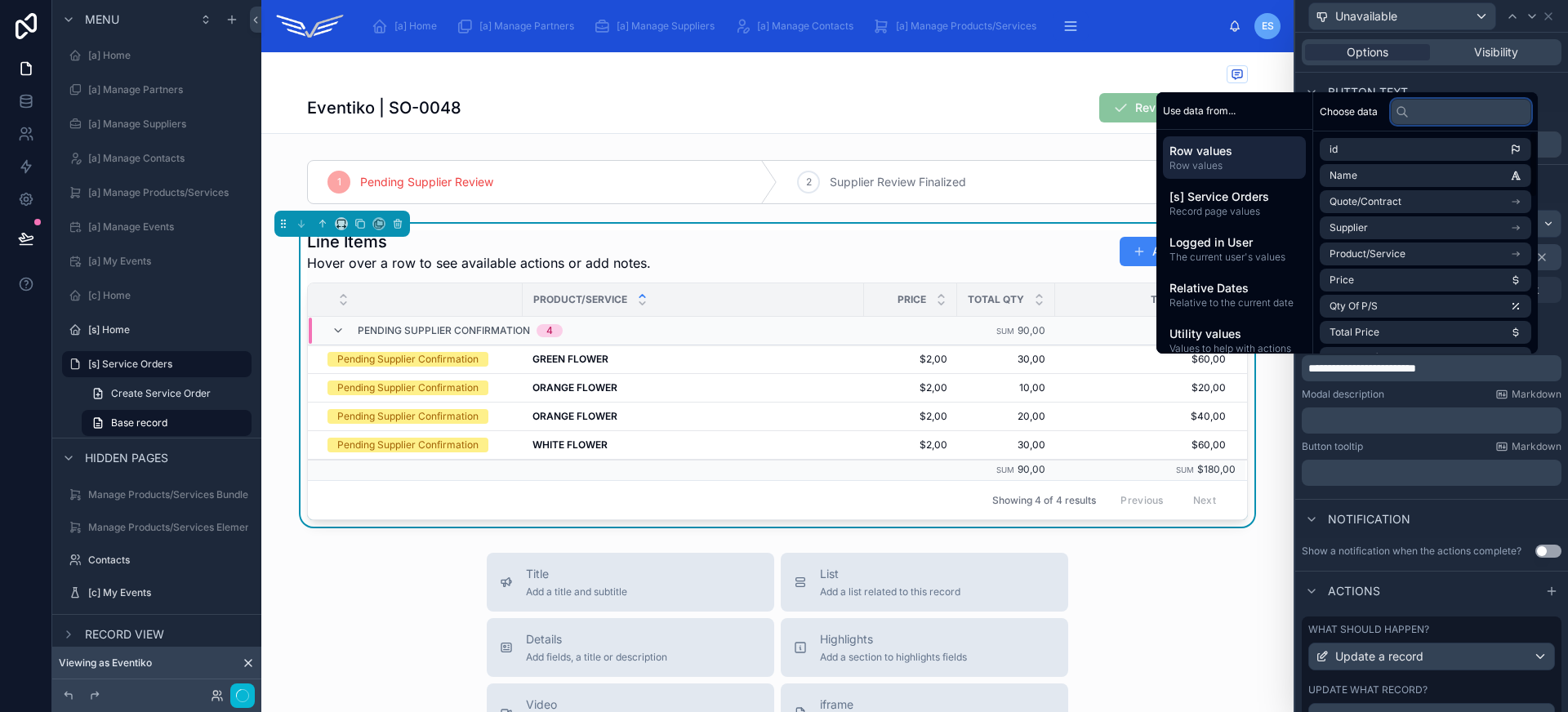
click at [1420, 102] on input "text" at bounding box center [1461, 111] width 140 height 26
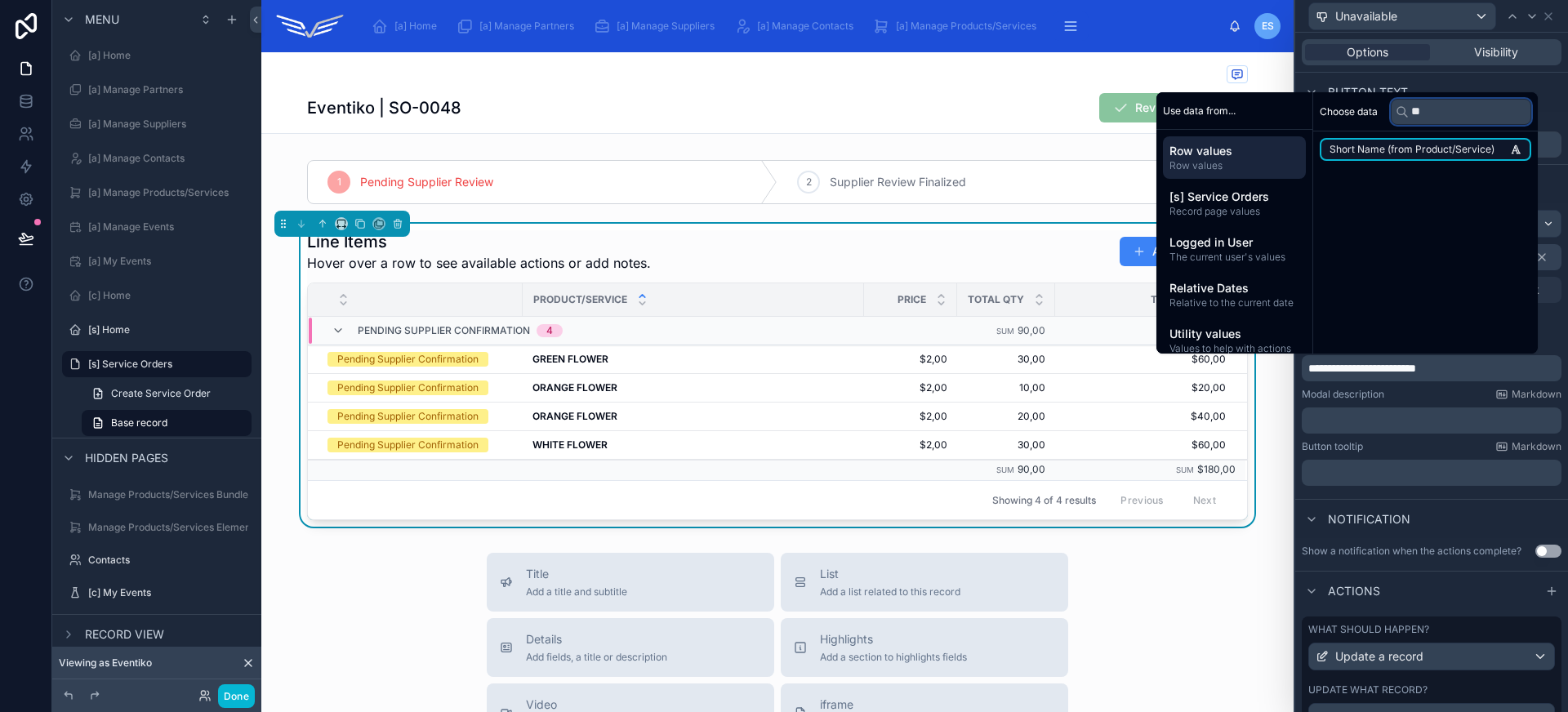
type input "**"
click at [1426, 151] on span "Short Name (from Product/Service)" at bounding box center [1412, 149] width 165 height 13
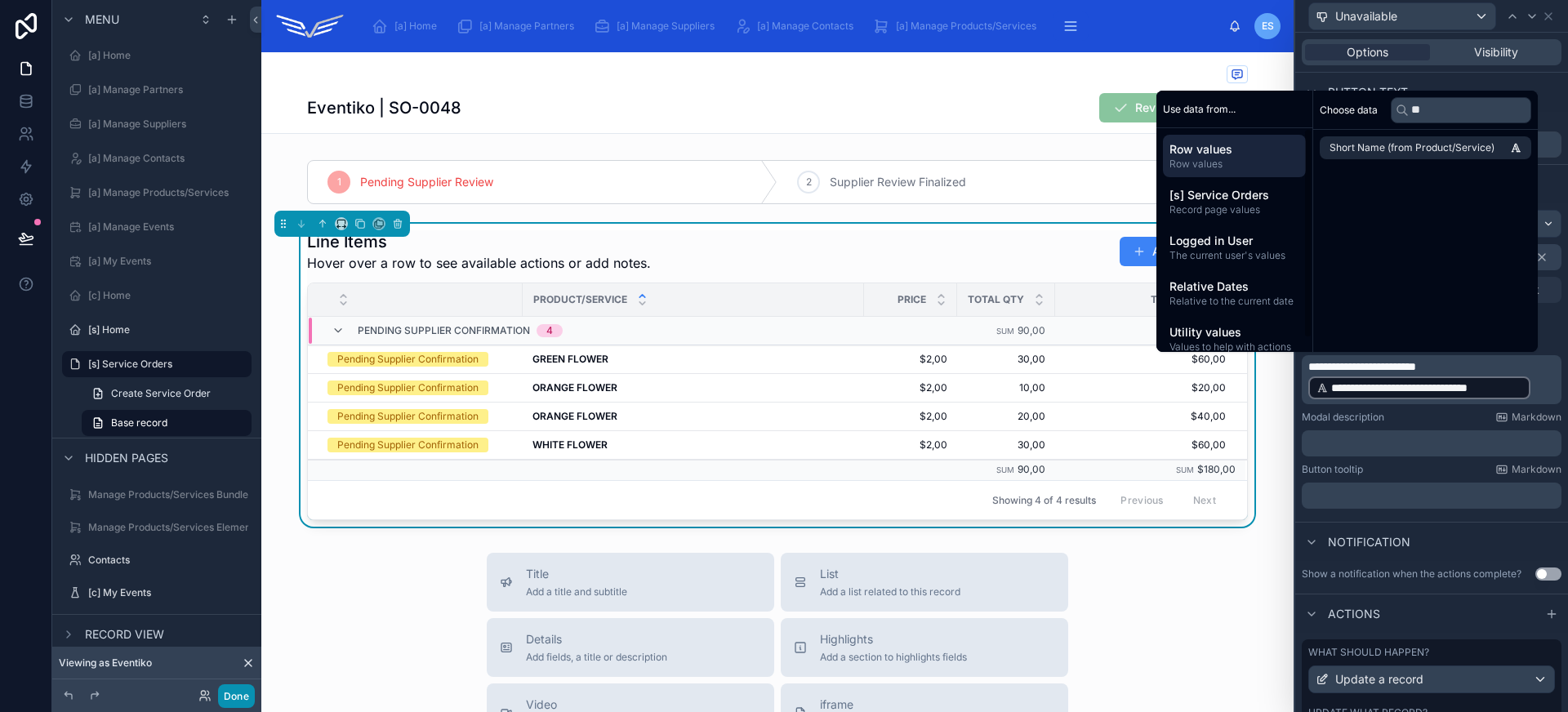
click at [248, 694] on button "Done" at bounding box center [235, 695] width 36 height 24
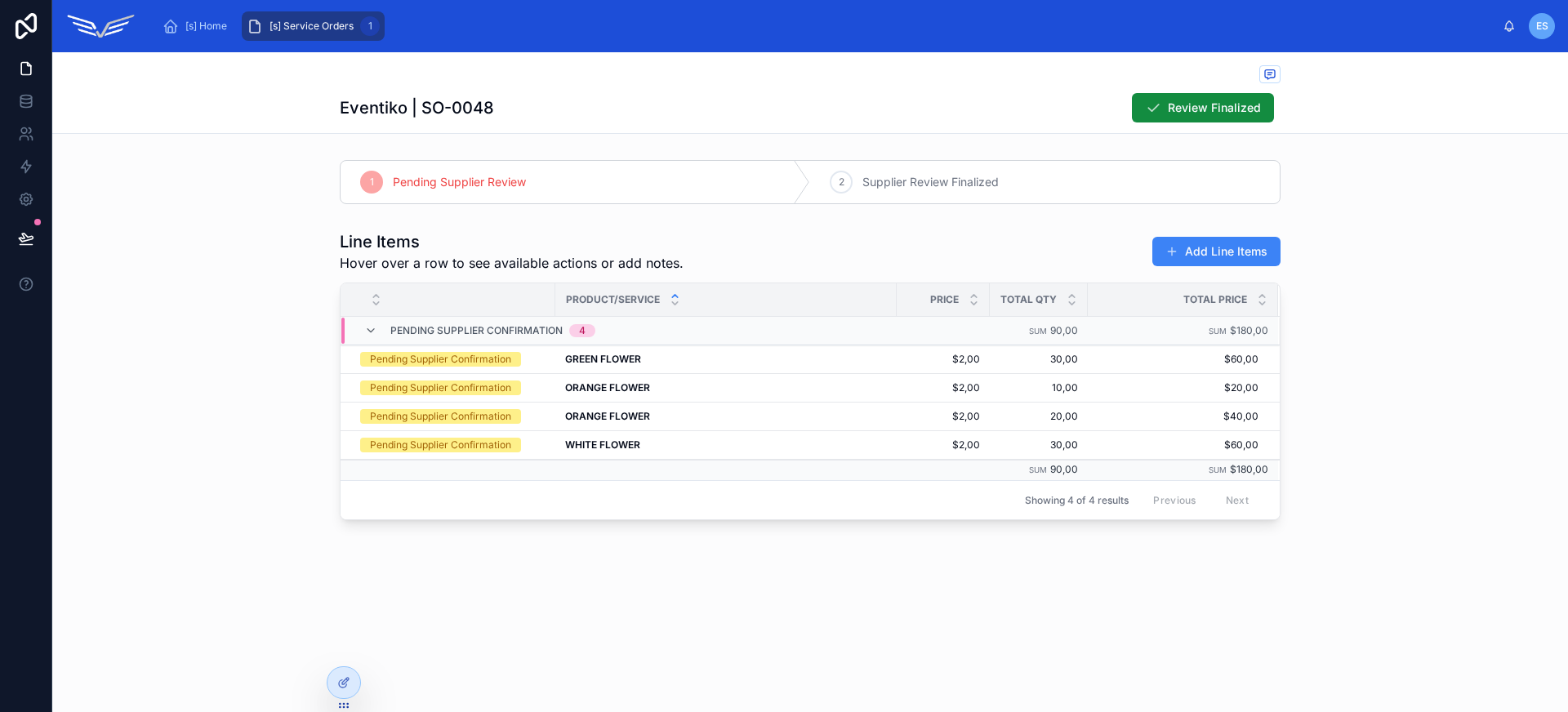
click at [0, 0] on button "Available" at bounding box center [0, 0] width 0 height 0
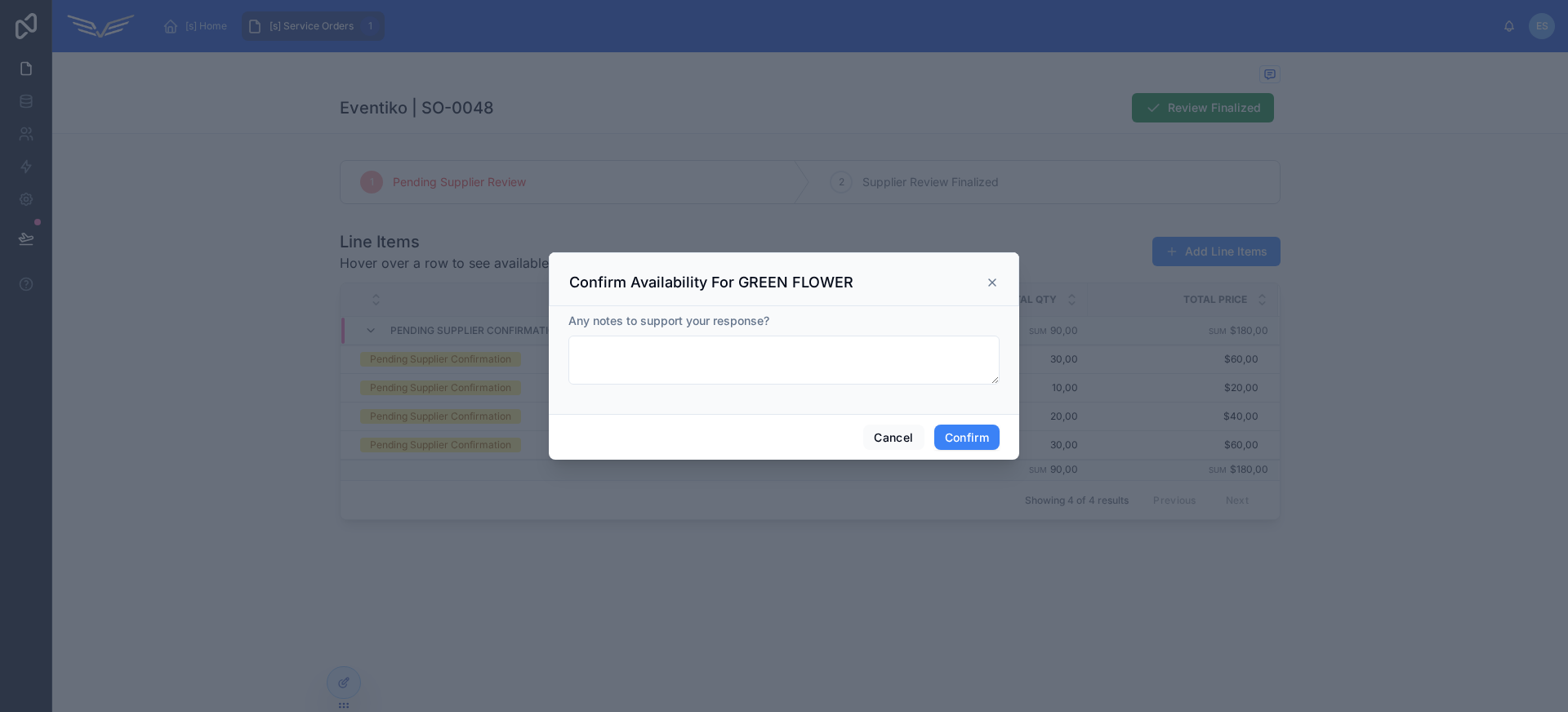
click at [991, 277] on icon at bounding box center [991, 282] width 13 height 13
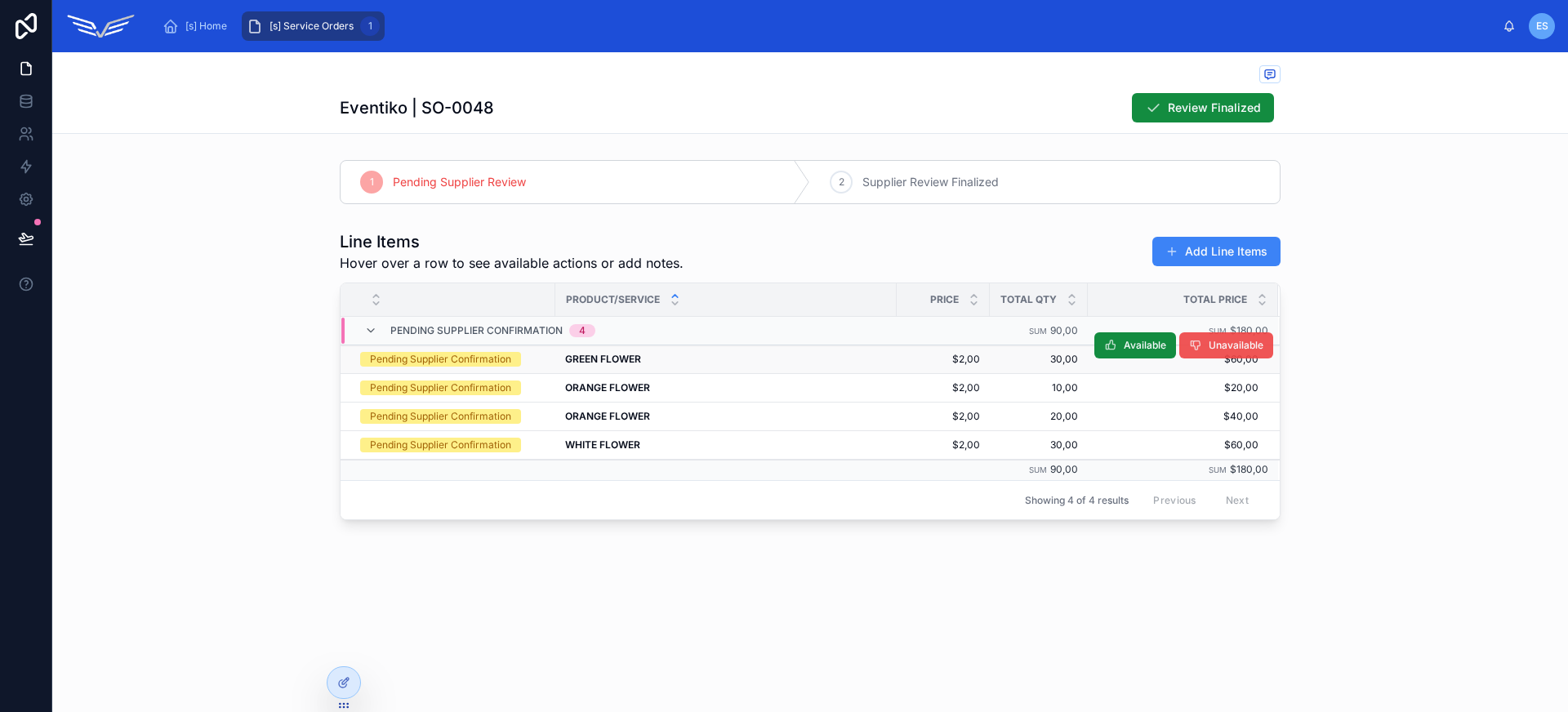
click at [1207, 348] on button "Unavailable" at bounding box center [1226, 344] width 94 height 26
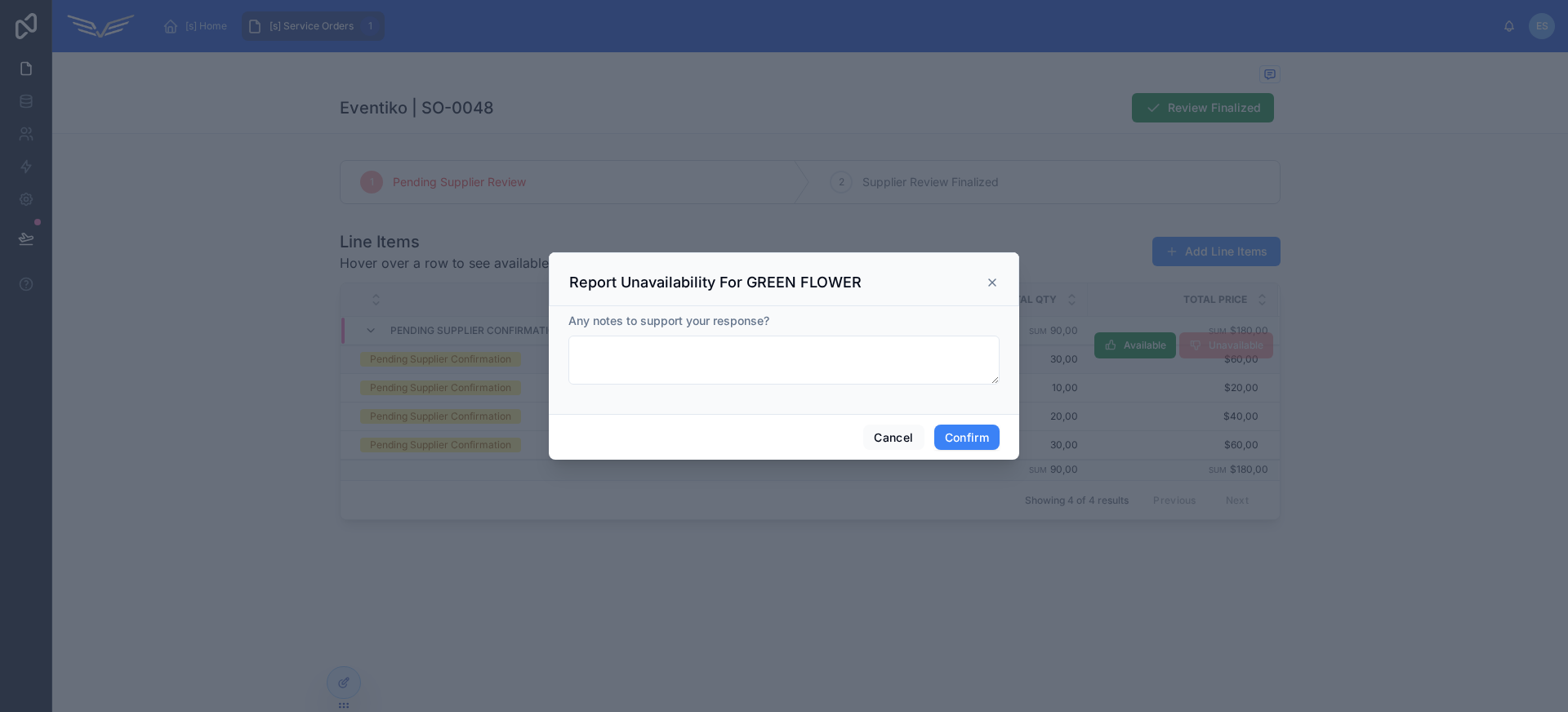
click at [994, 278] on icon at bounding box center [991, 282] width 13 height 13
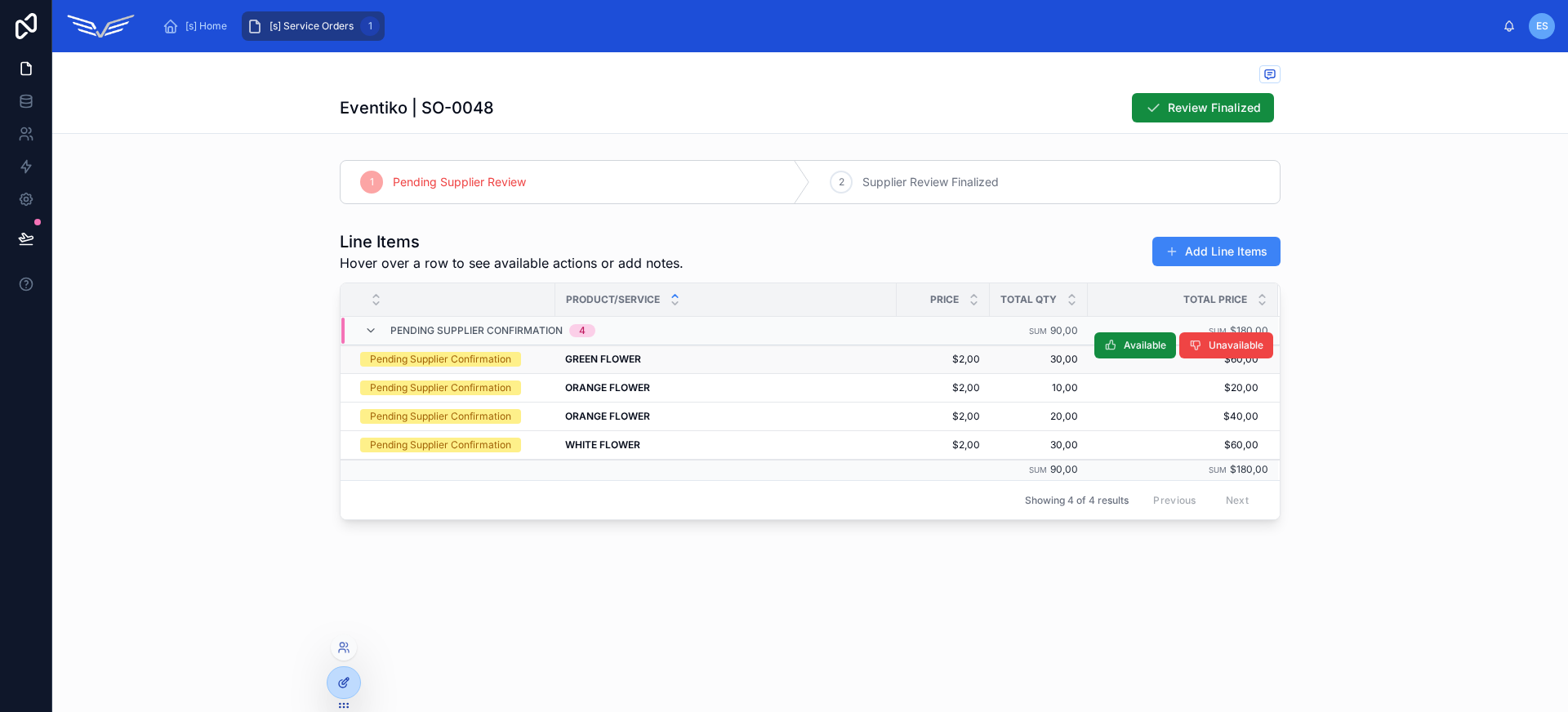
click at [344, 690] on div at bounding box center [344, 682] width 33 height 31
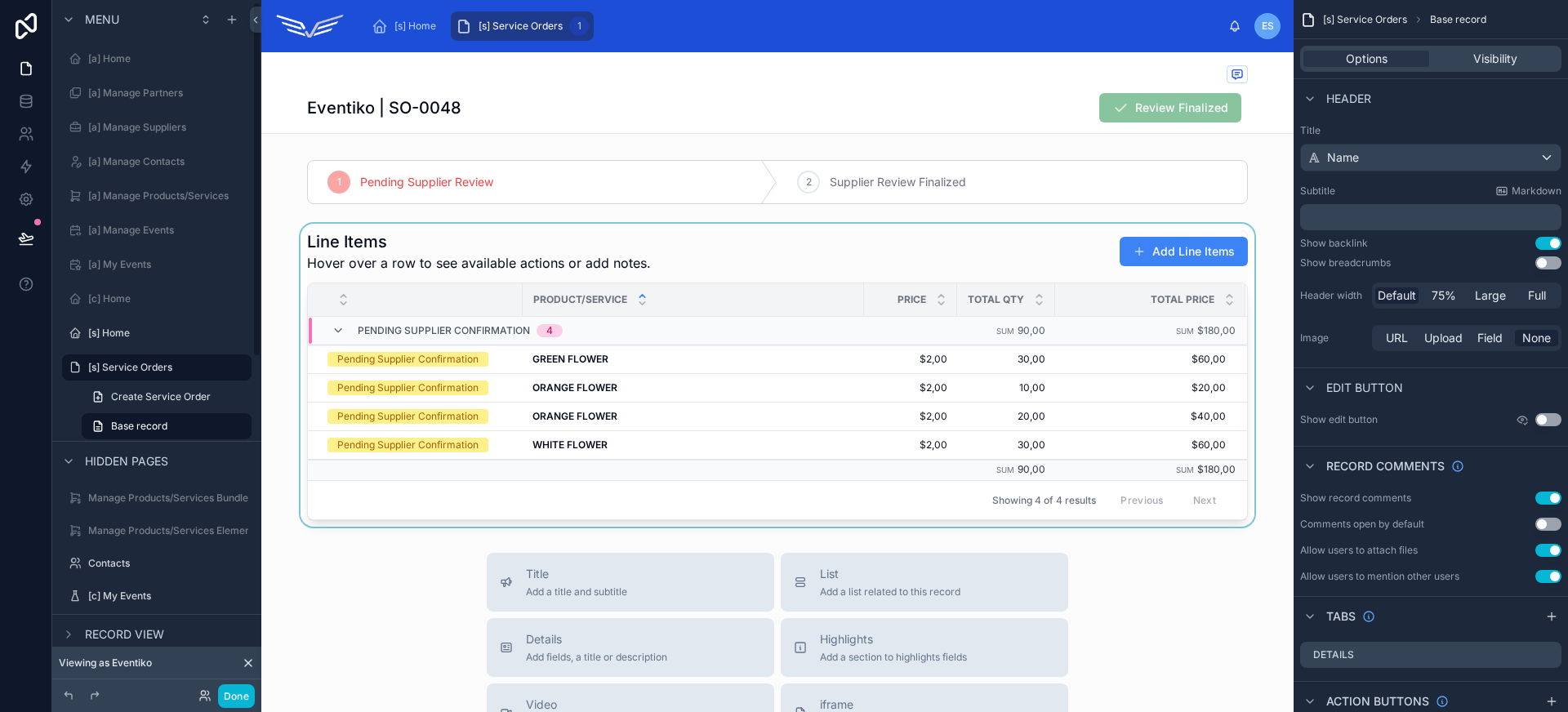
scroll to position [4, 0]
click at [854, 260] on div at bounding box center [777, 375] width 1032 height 303
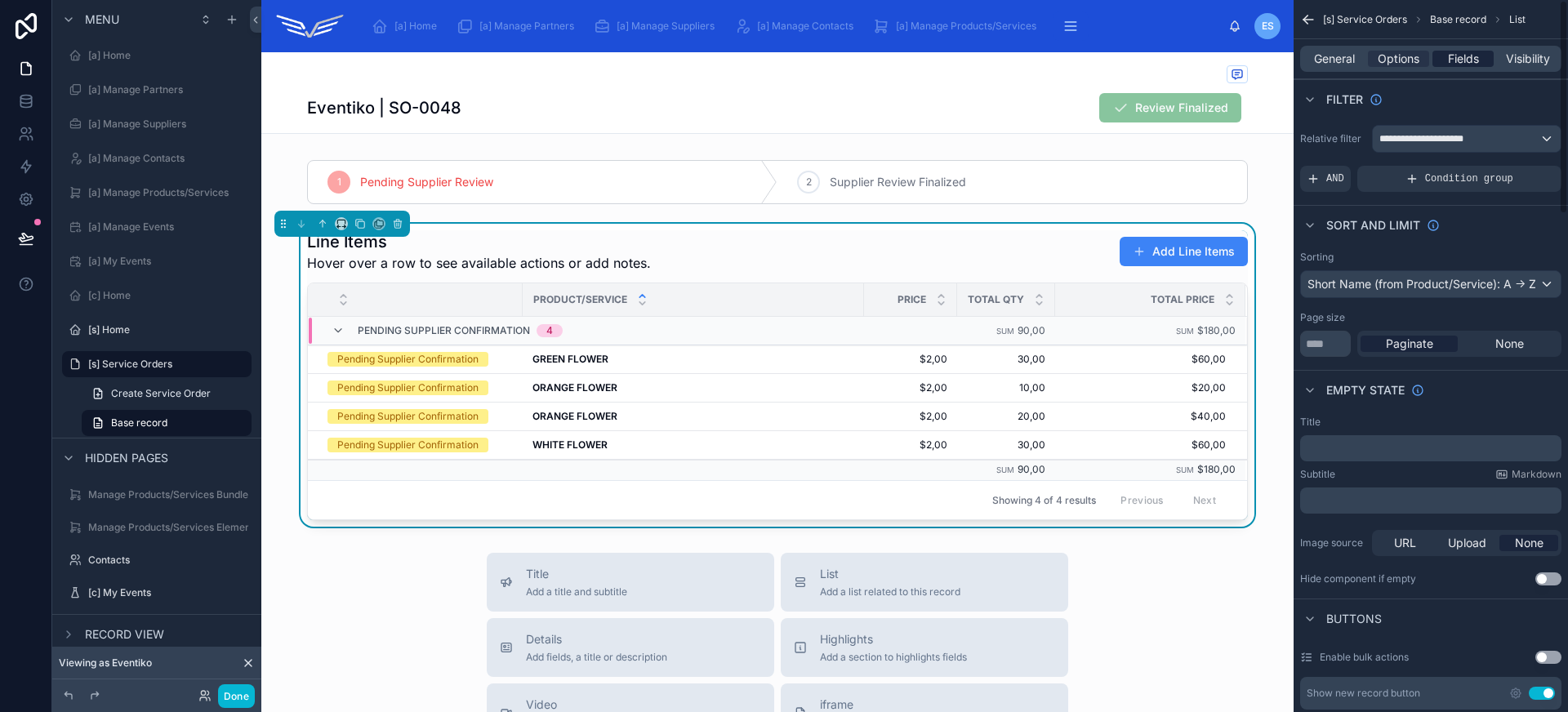
click at [1470, 60] on span "Fields" at bounding box center [1463, 59] width 31 height 16
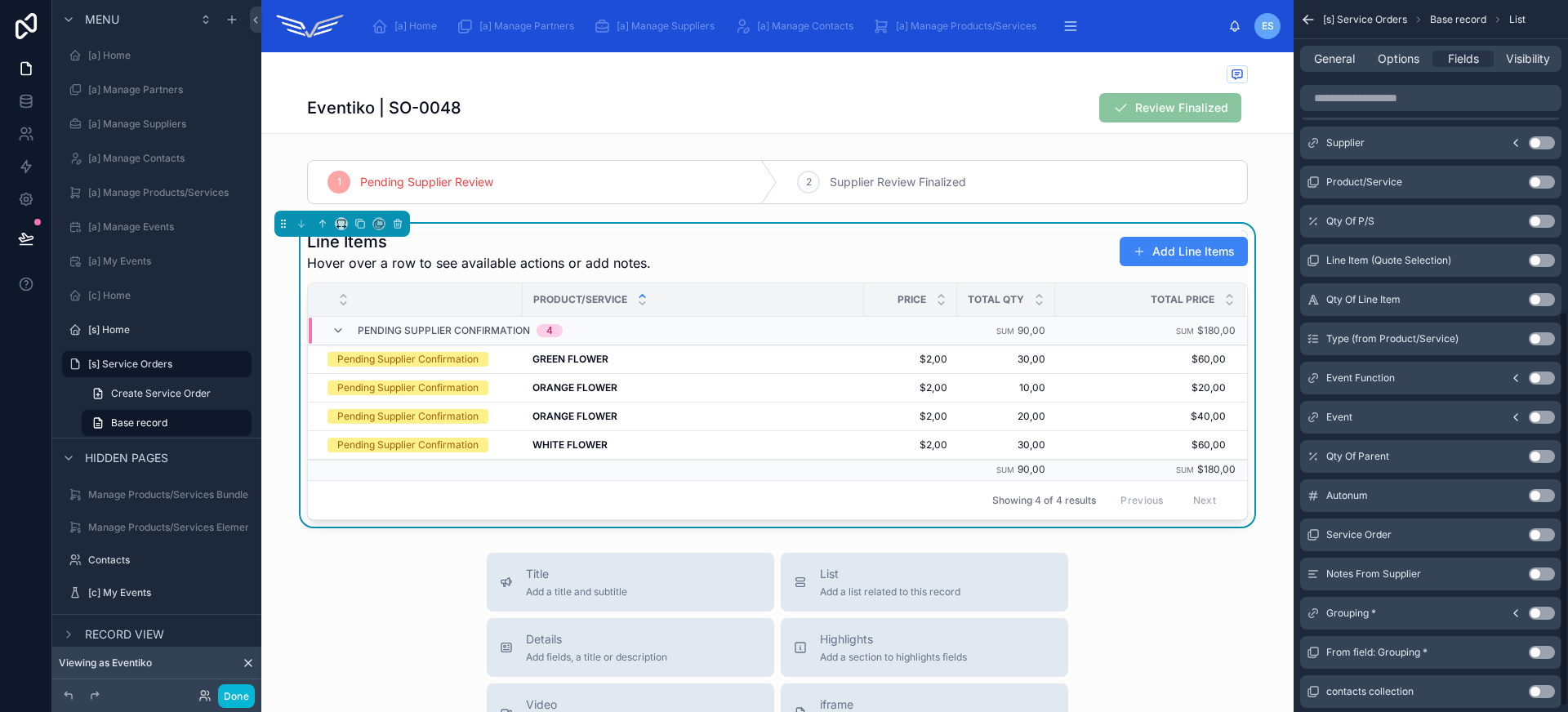
scroll to position [561, 0]
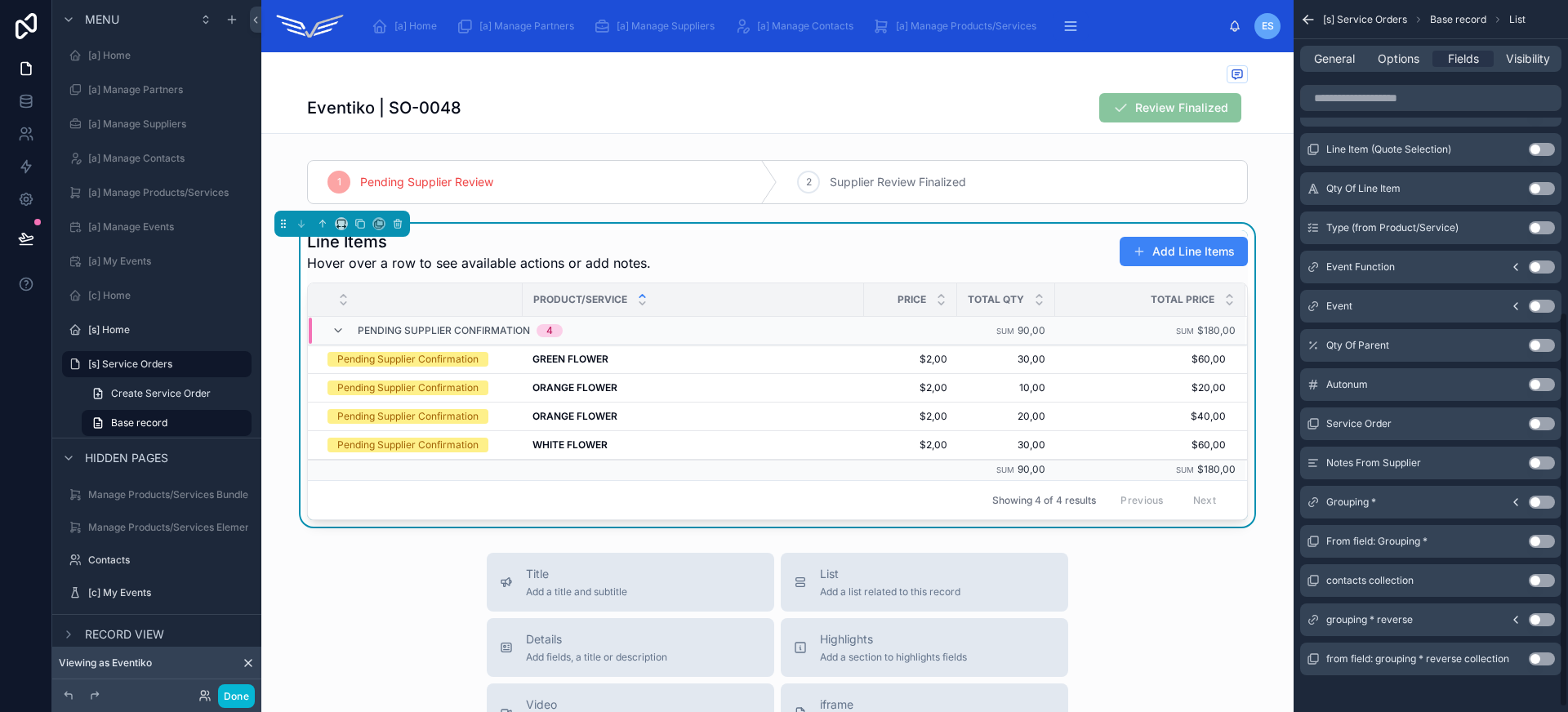
click at [1548, 461] on button "Use setting" at bounding box center [1541, 463] width 26 height 13
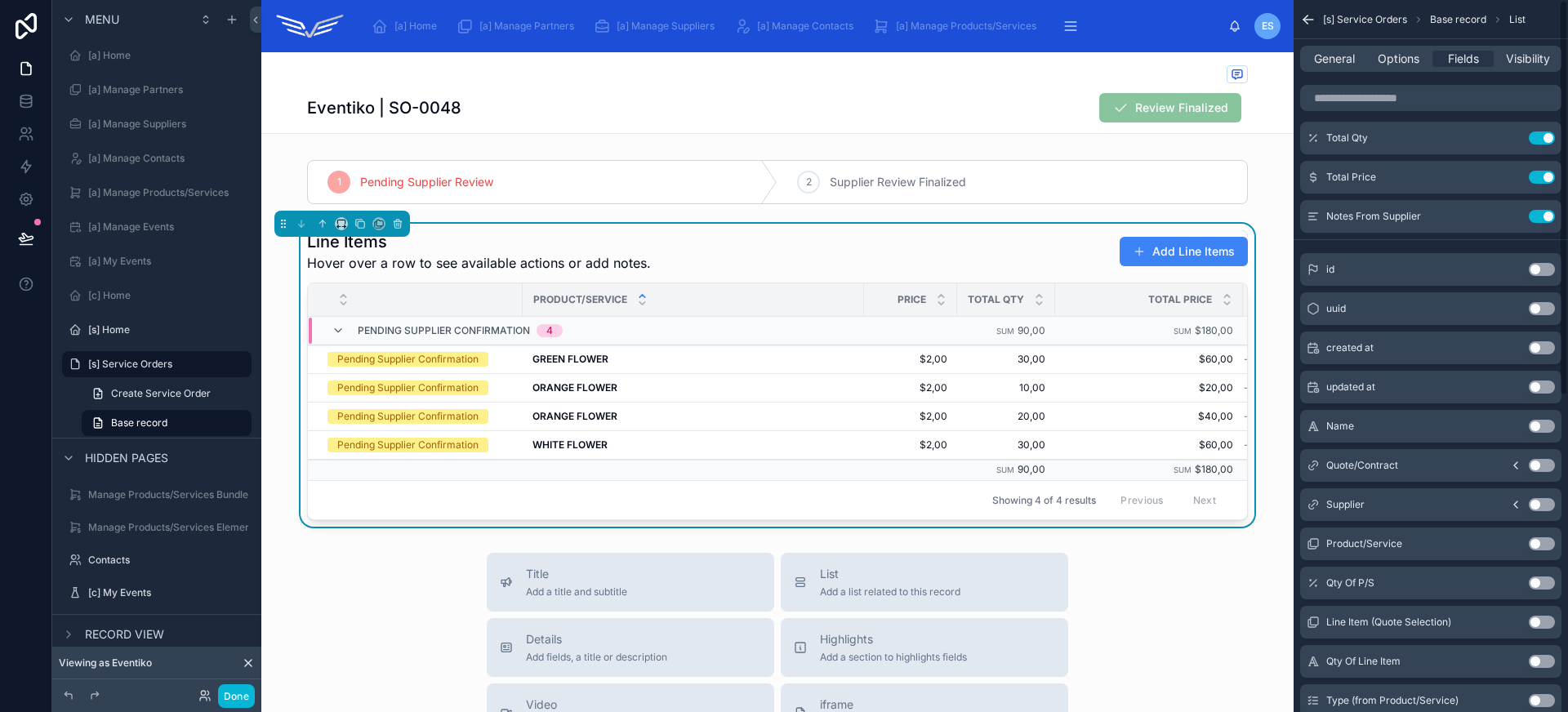
scroll to position [0, 0]
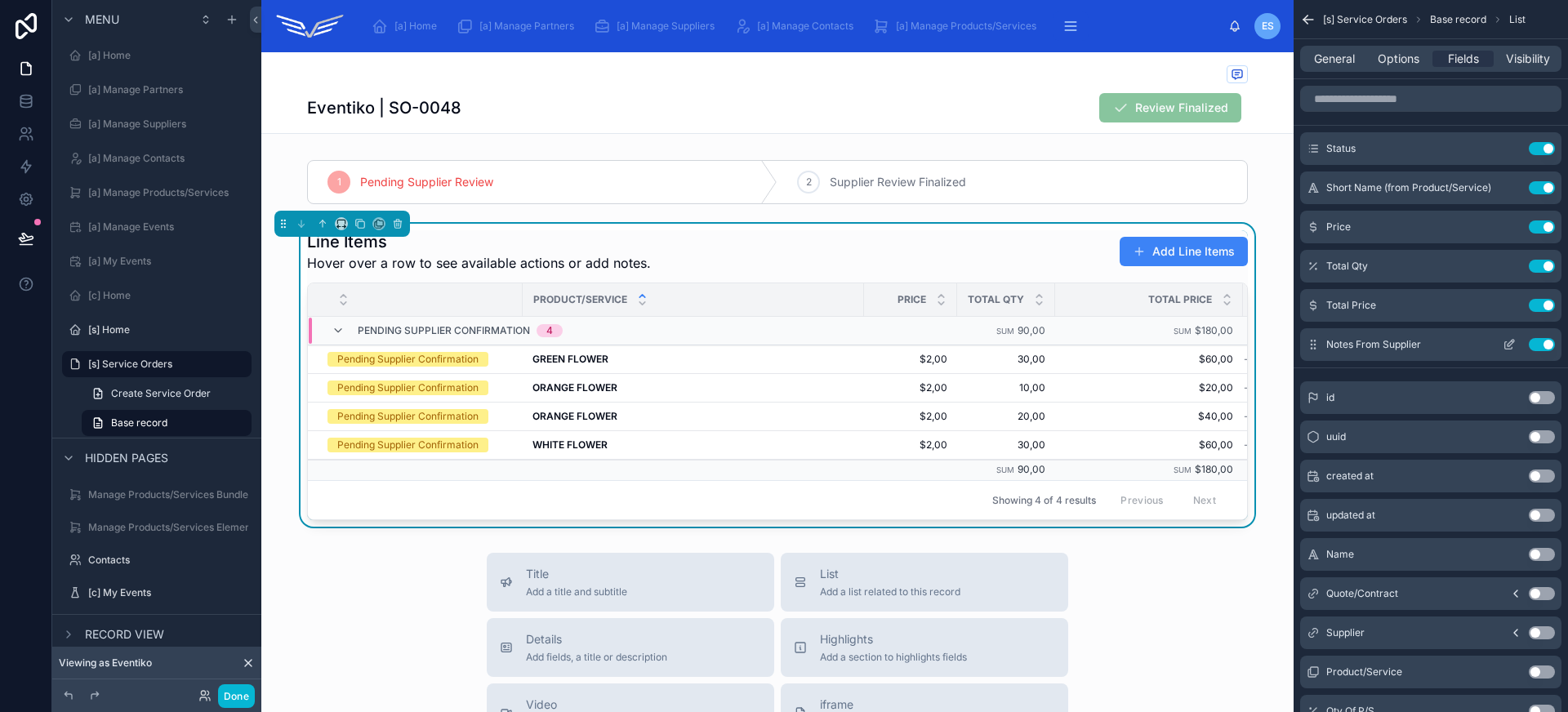
click at [1511, 348] on icon "scrollable content" at bounding box center [1508, 345] width 7 height 7
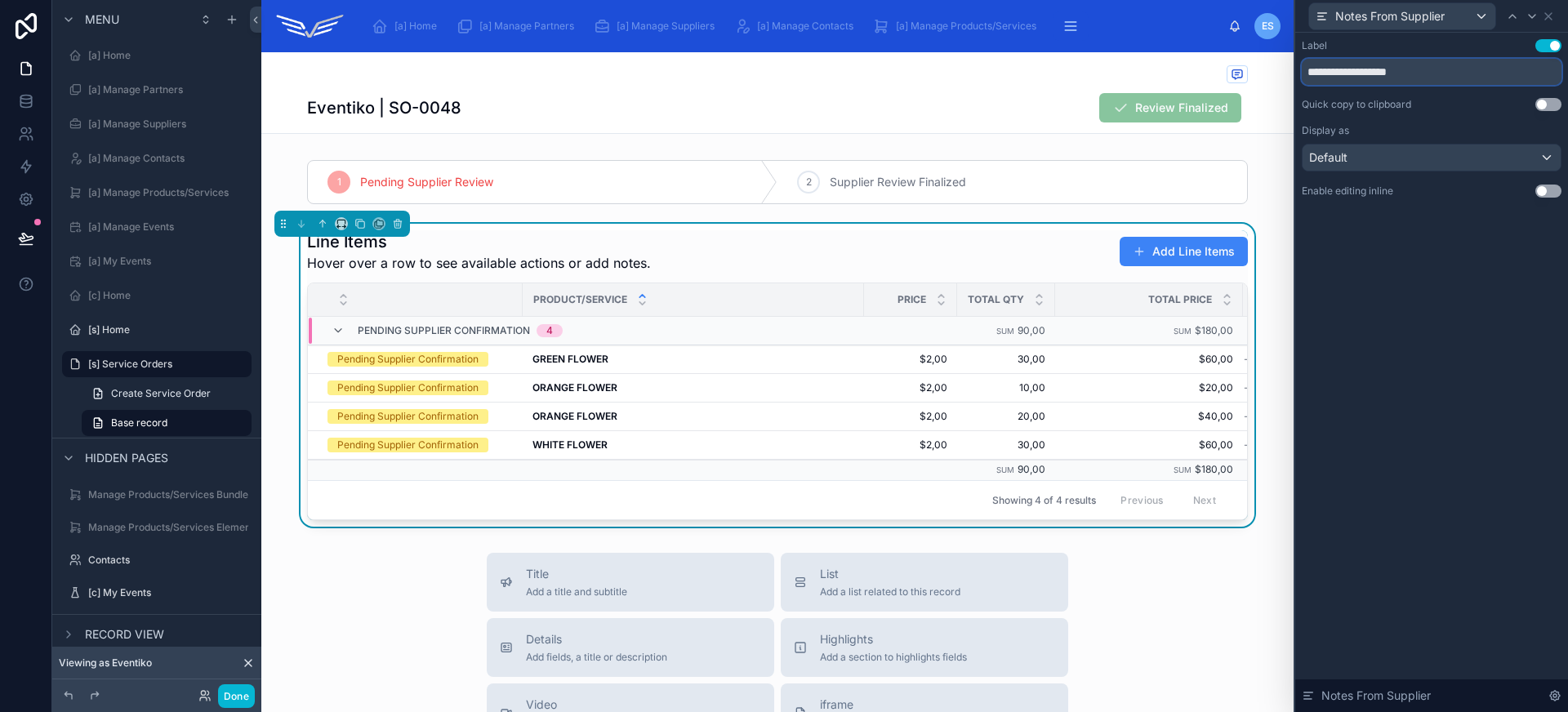
click at [1379, 74] on input "**********" at bounding box center [1431, 71] width 259 height 26
click at [1554, 192] on button "Use setting" at bounding box center [1548, 191] width 26 height 13
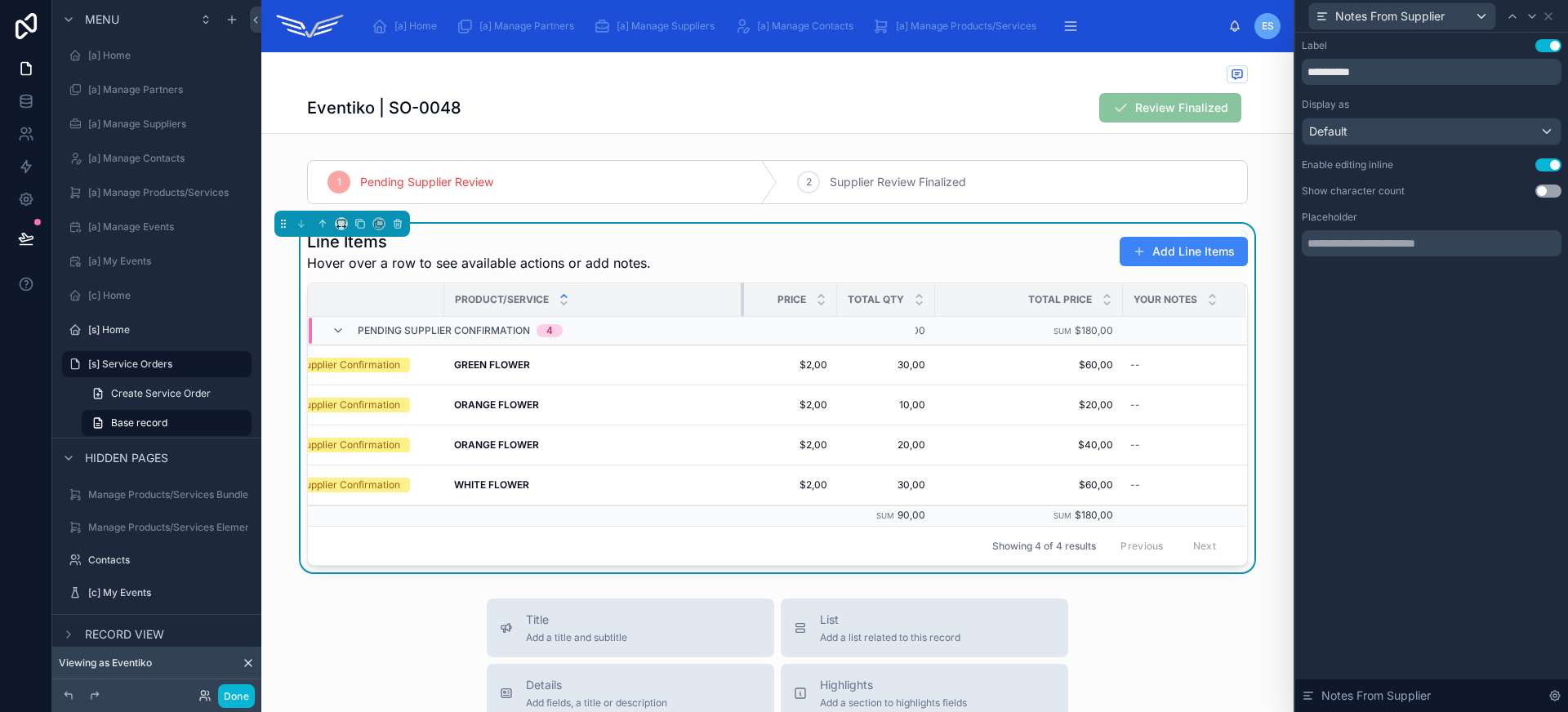
scroll to position [0, 76]
drag, startPoint x: 736, startPoint y: 301, endPoint x: 692, endPoint y: 292, distance: 44.9
click at [692, 292] on th "Product/Service" at bounding box center [596, 300] width 299 height 34
drag, startPoint x: 1336, startPoint y: 67, endPoint x: 1282, endPoint y: 66, distance: 54.0
click at [1282, 66] on div "**********" at bounding box center [784, 356] width 1568 height 712
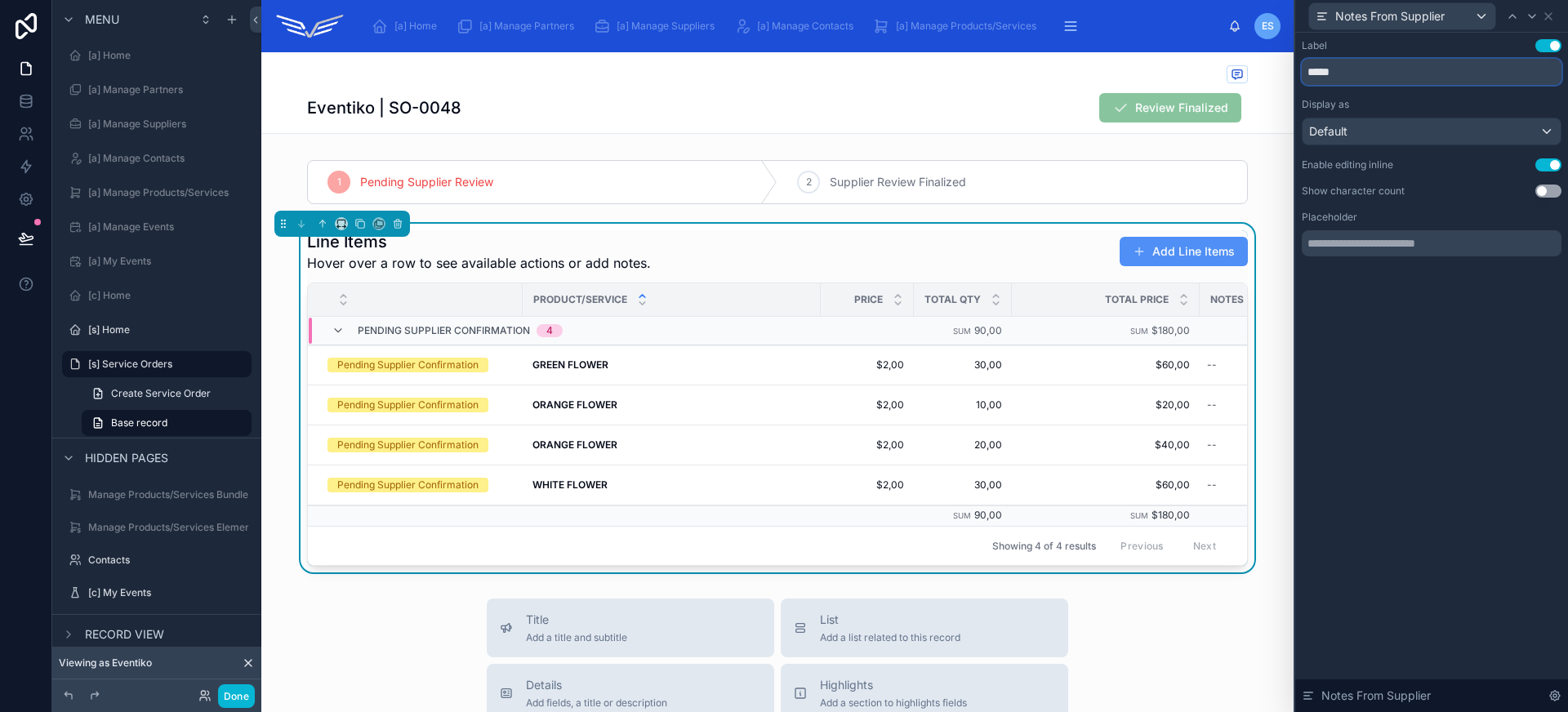
type input "*****"
click at [1198, 253] on button "Add Line Items" at bounding box center [1183, 251] width 128 height 29
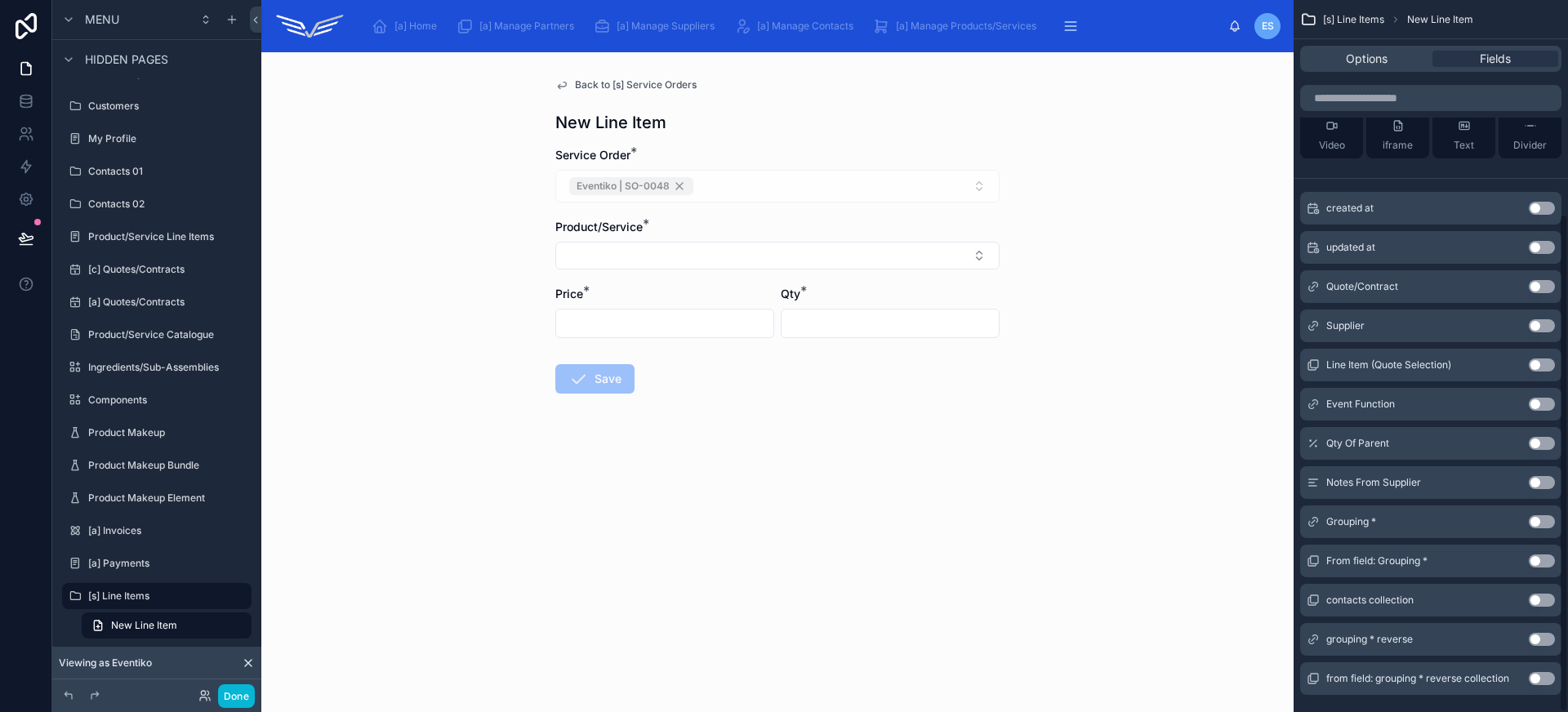
scroll to position [305, 0]
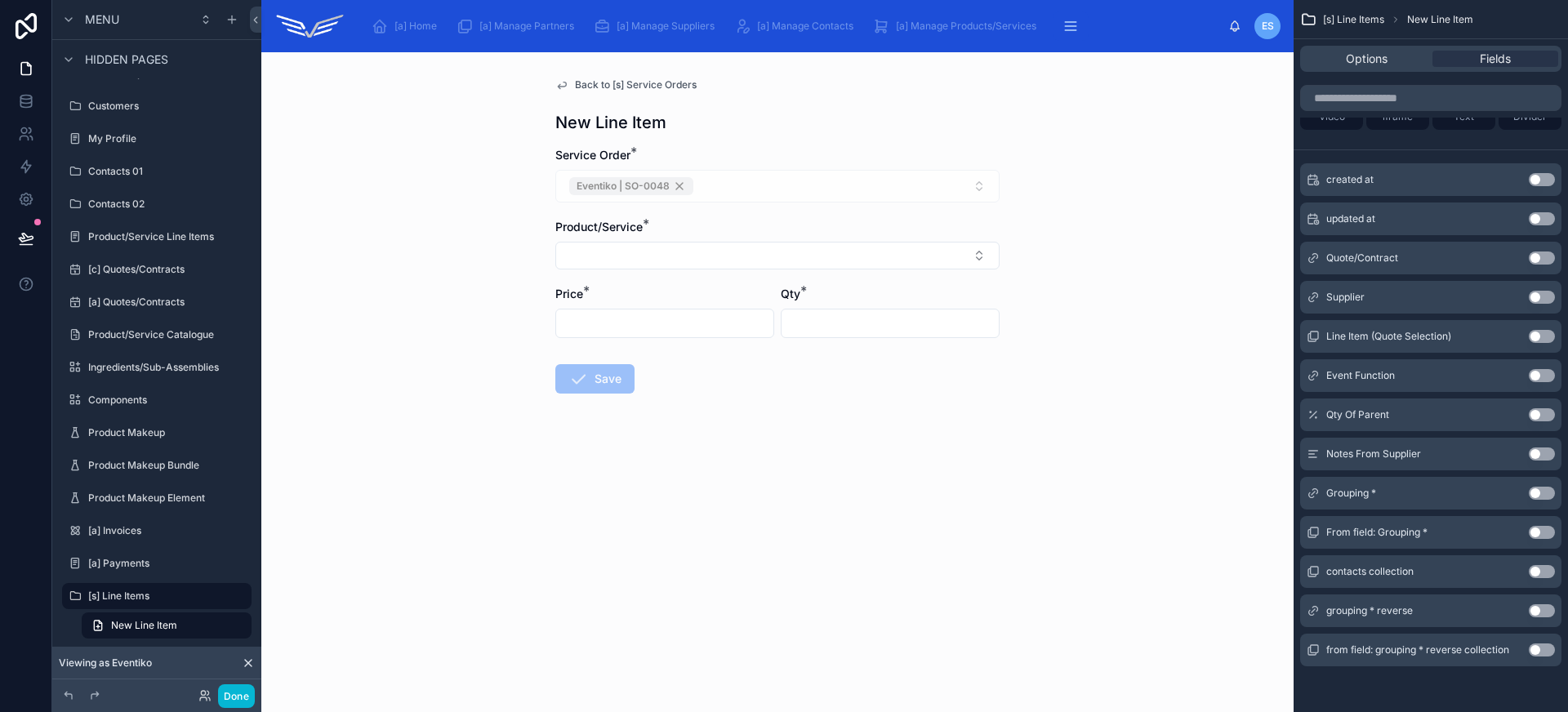
click at [1548, 450] on button "Use setting" at bounding box center [1541, 454] width 26 height 13
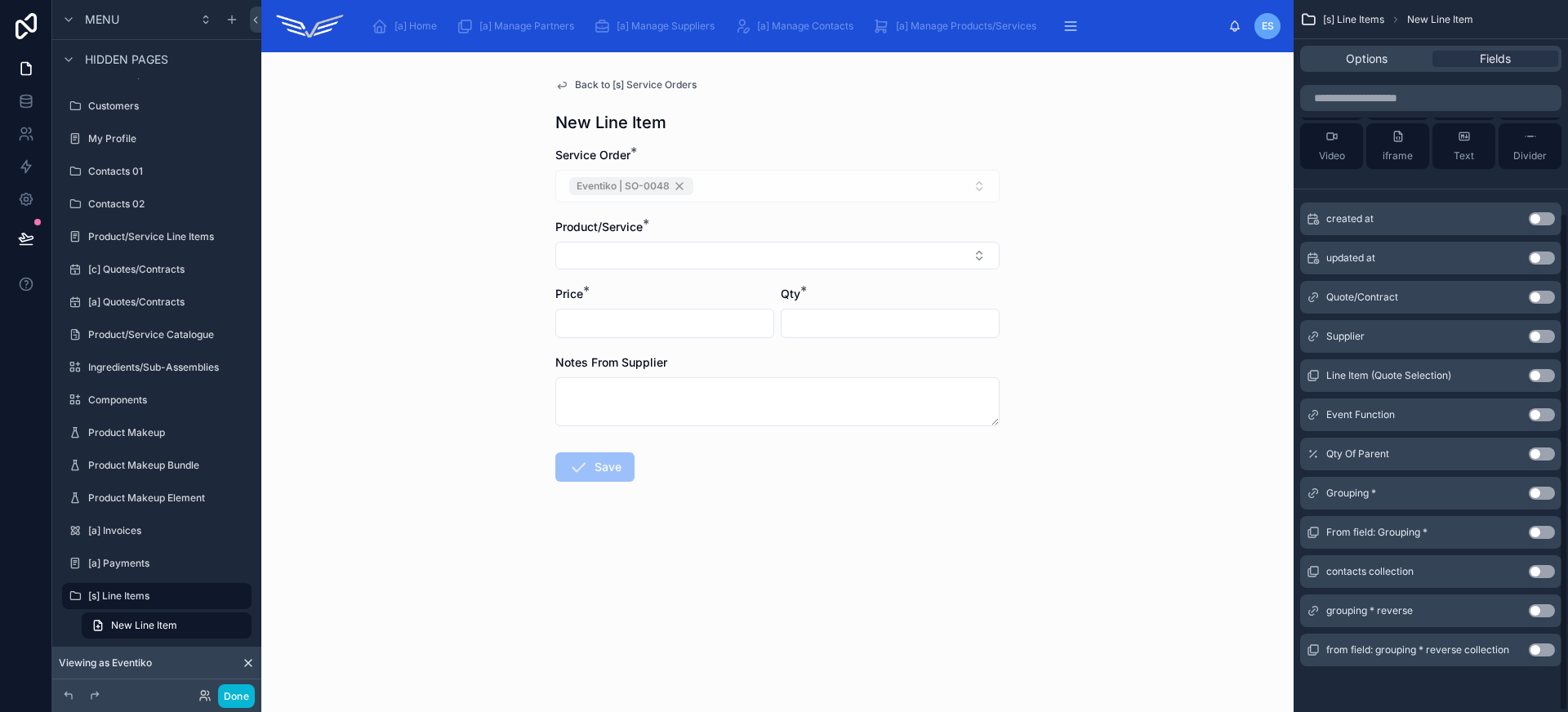
scroll to position [0, 0]
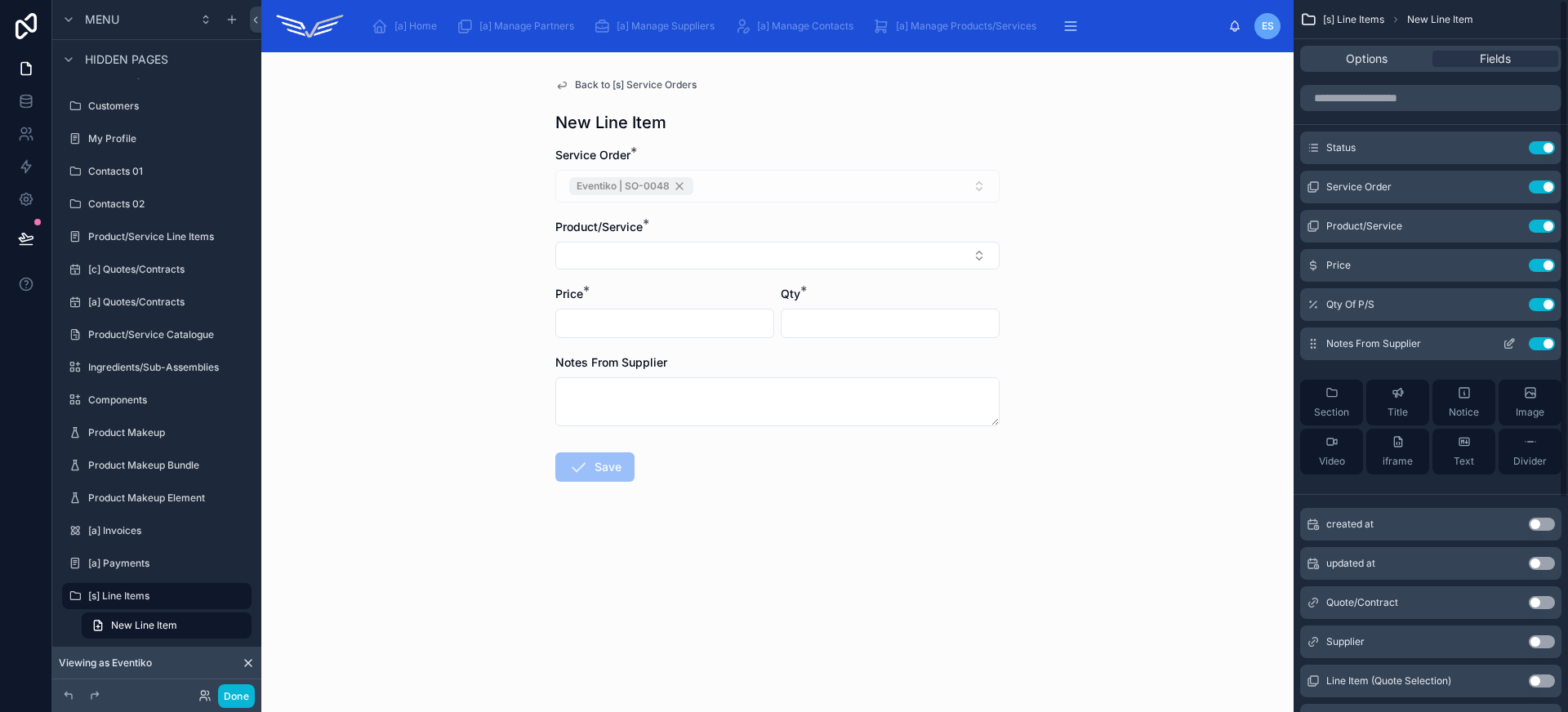
click at [1510, 345] on icon "scrollable content" at bounding box center [1508, 344] width 13 height 13
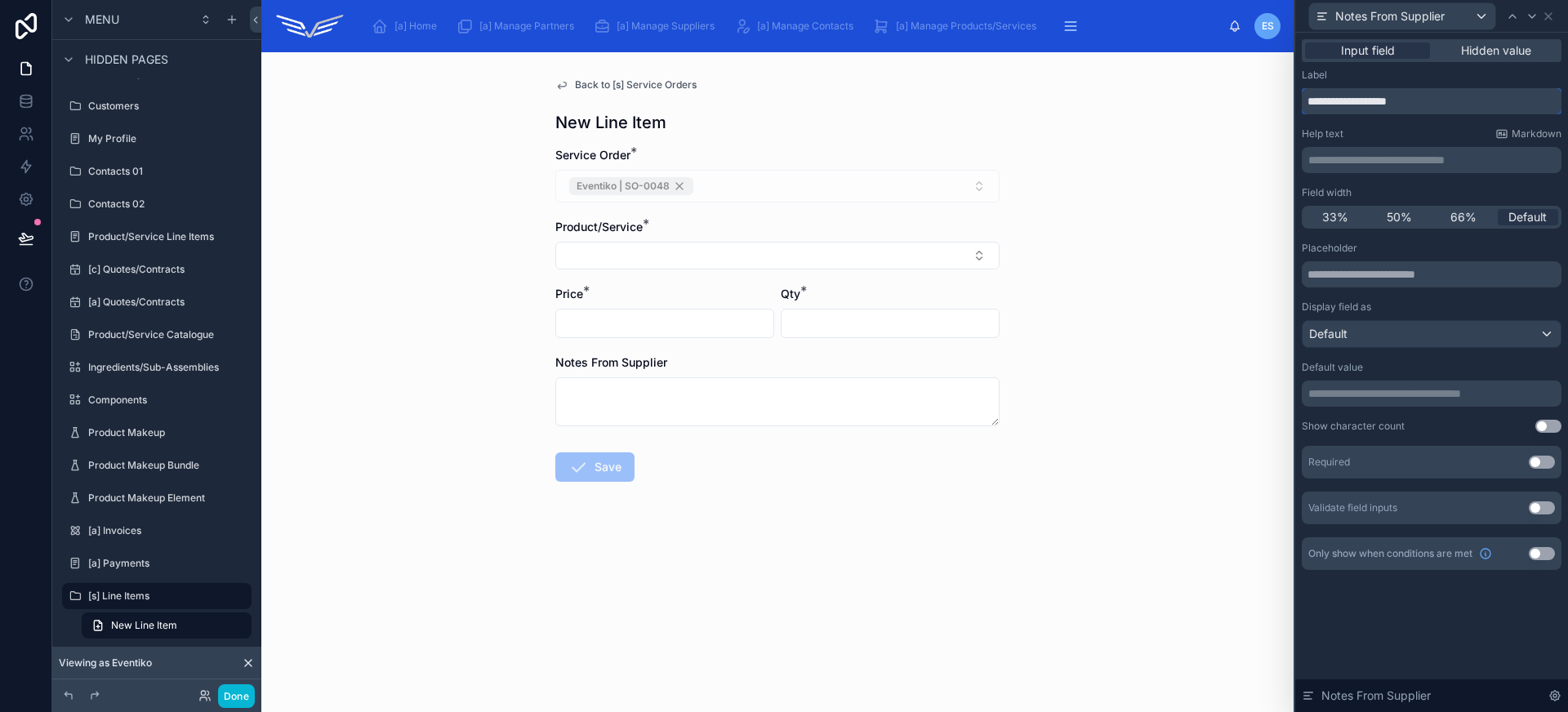
click at [1377, 98] on input "**********" at bounding box center [1431, 100] width 259 height 26
drag, startPoint x: 1341, startPoint y: 102, endPoint x: 1500, endPoint y: 103, distance: 159.0
click at [1499, 103] on input "**********" at bounding box center [1431, 100] width 259 height 26
type input "*****"
click at [617, 85] on span "Back to [s] Service Orders" at bounding box center [635, 84] width 122 height 13
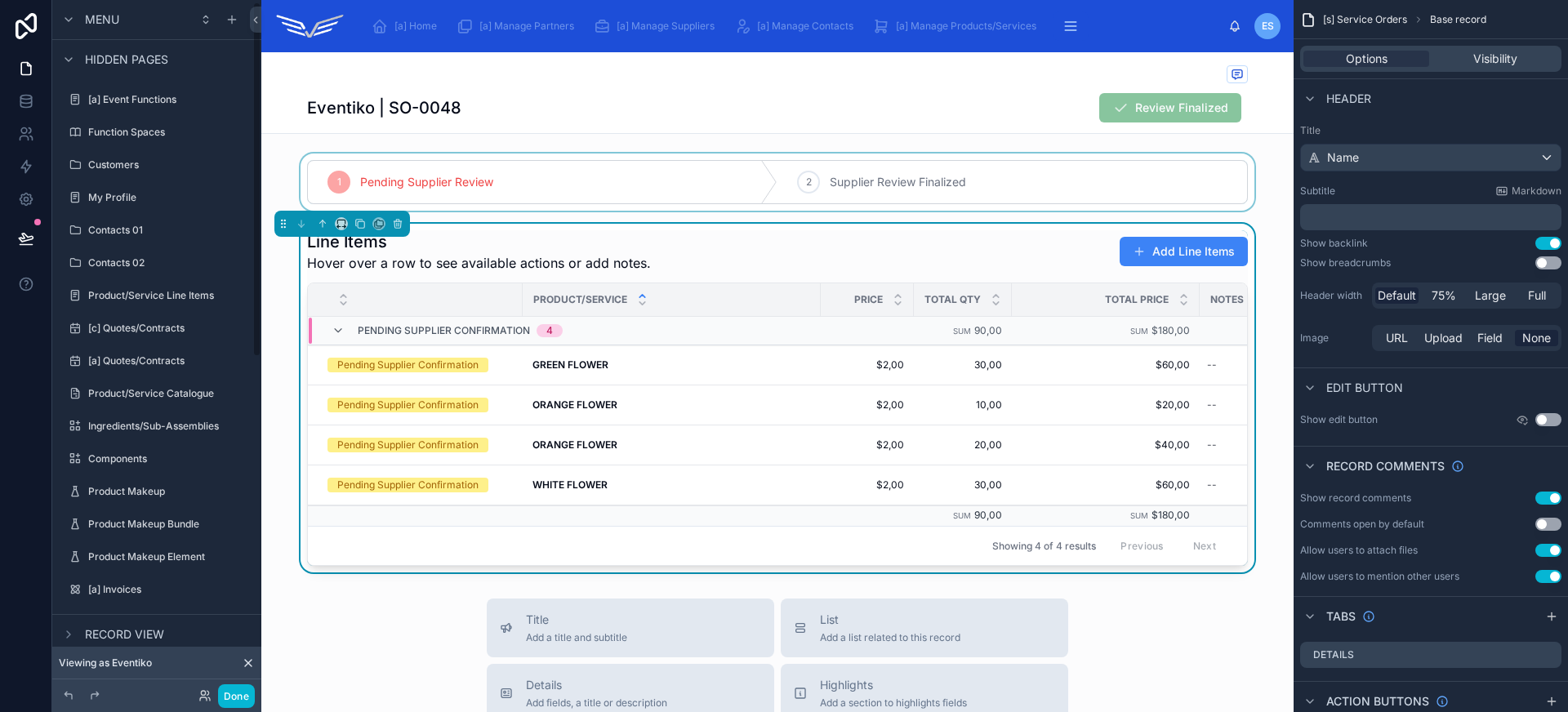
scroll to position [4, 0]
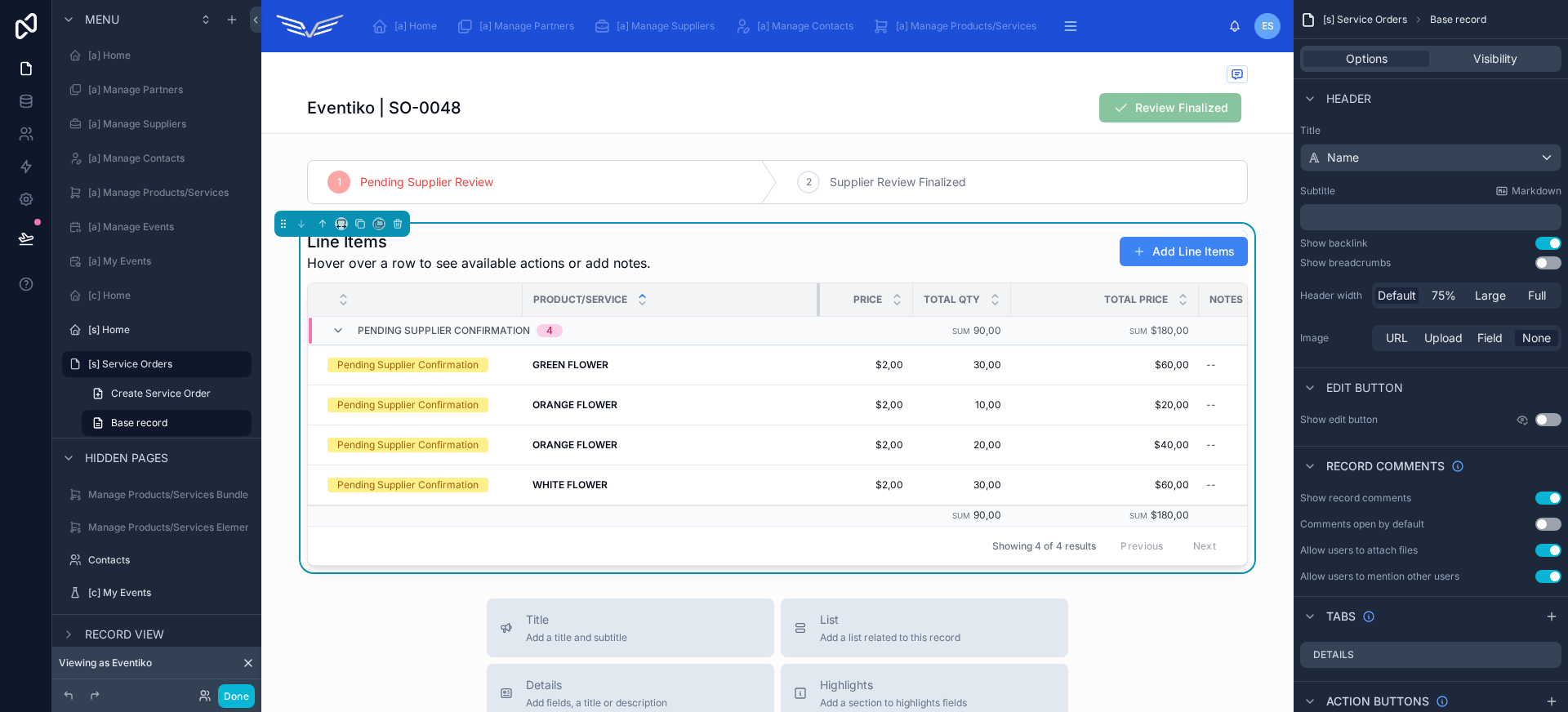
click at [816, 295] on div at bounding box center [819, 299] width 6 height 33
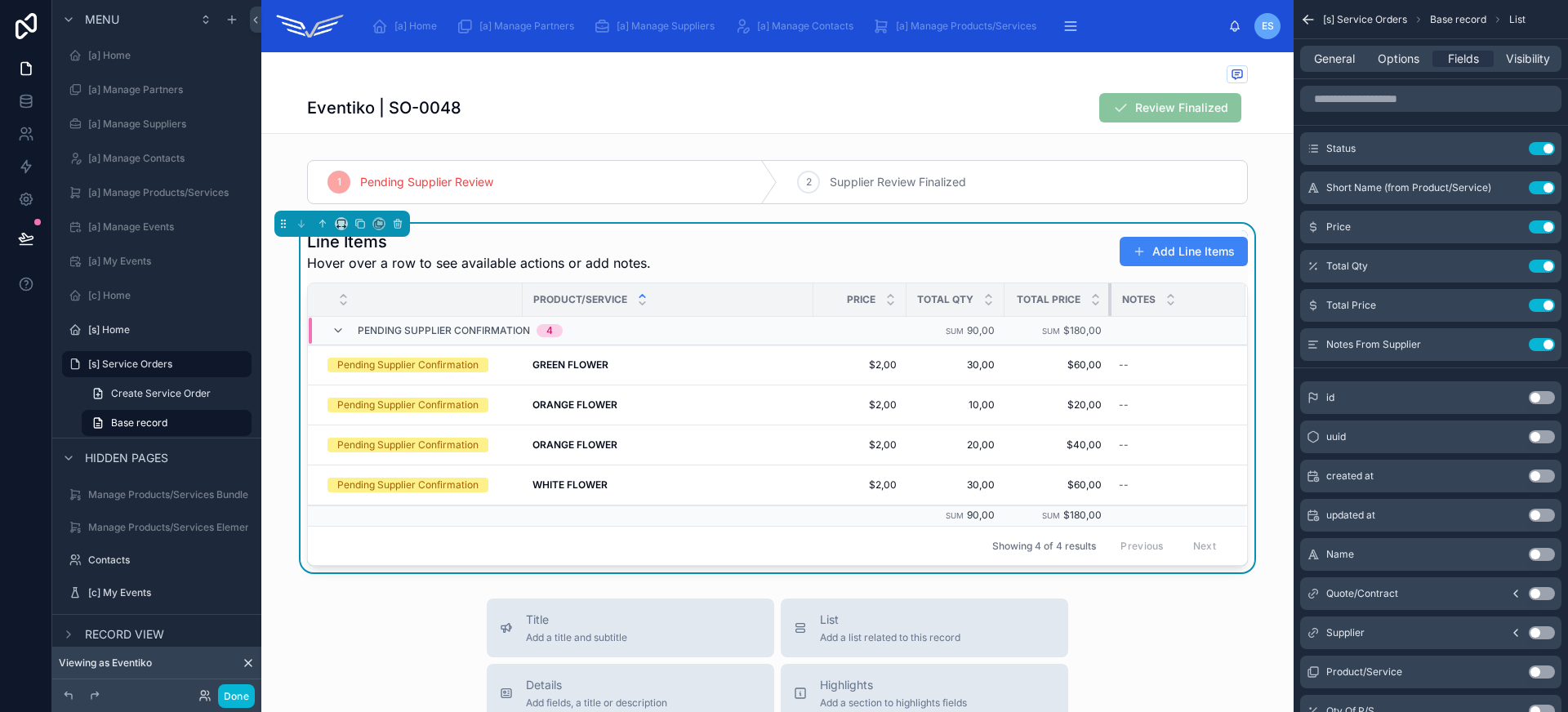
drag, startPoint x: 1182, startPoint y: 297, endPoint x: 1102, endPoint y: 295, distance: 80.0
click at [1108, 295] on div at bounding box center [1110, 299] width 6 height 33
drag, startPoint x: 899, startPoint y: 298, endPoint x: 883, endPoint y: 297, distance: 16.0
click at [887, 297] on div at bounding box center [889, 299] width 6 height 33
click at [976, 304] on th "Total Qty" at bounding box center [939, 300] width 98 height 34
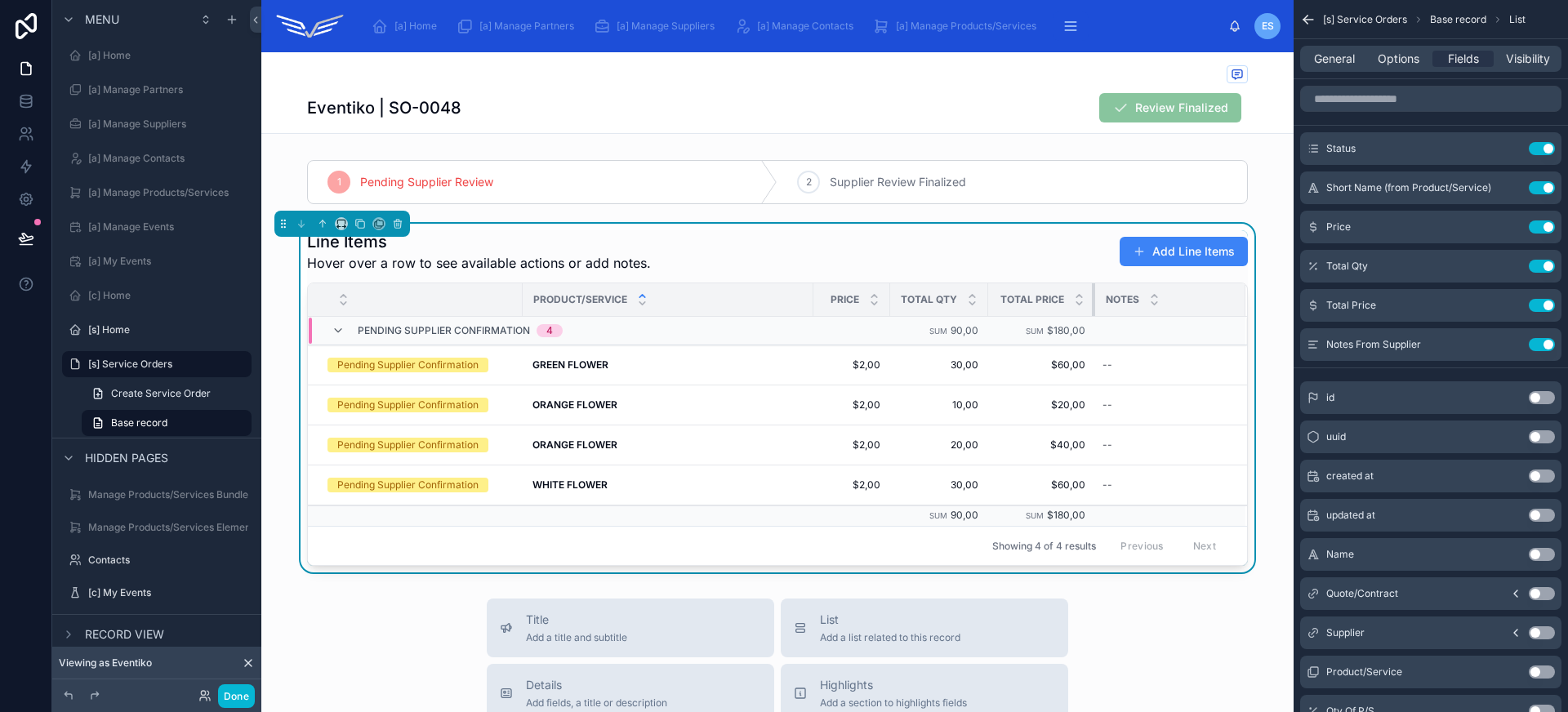
click at [1086, 305] on tr "Product/Service Price Total Qty Total Price Notes" at bounding box center [777, 300] width 939 height 34
click at [1090, 306] on div at bounding box center [1093, 299] width 6 height 33
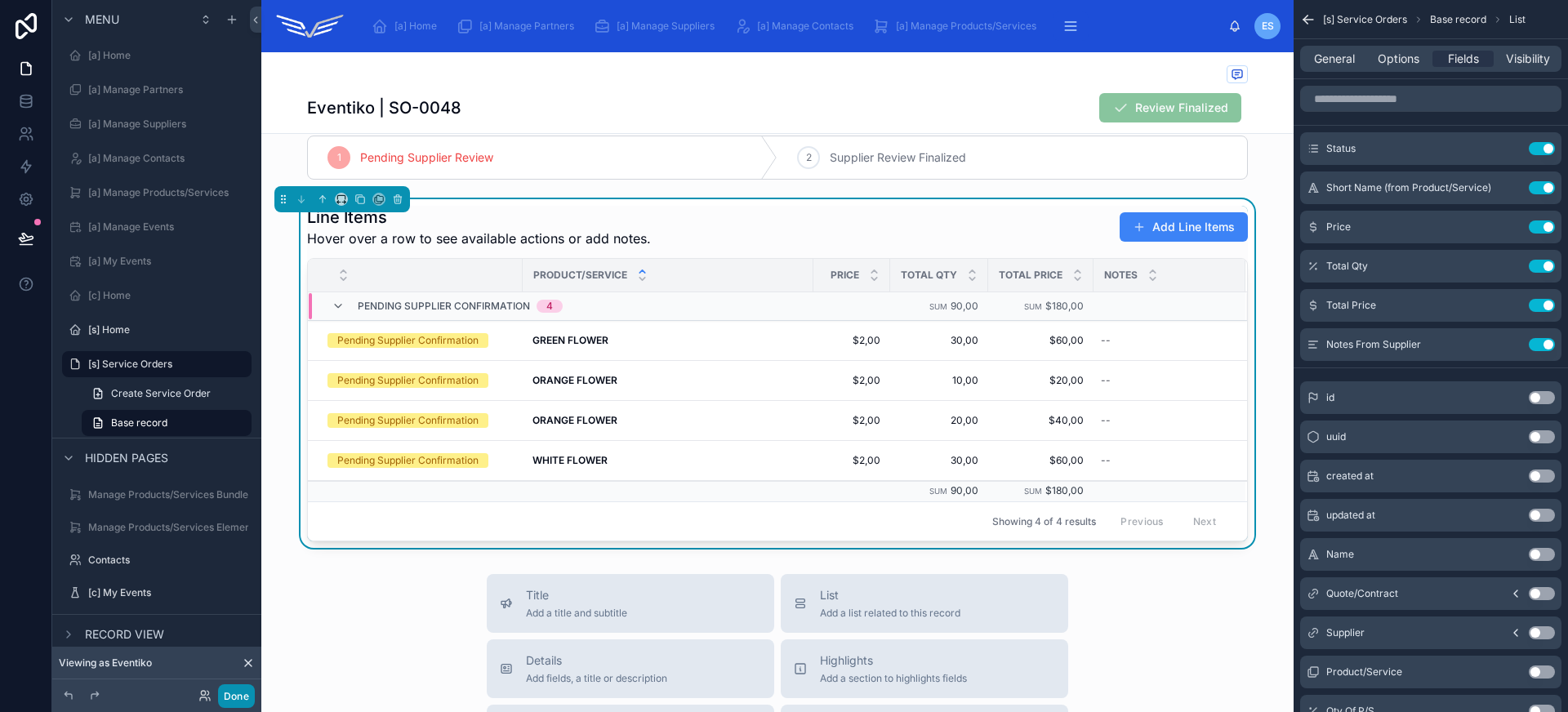
click at [241, 694] on button "Done" at bounding box center [235, 695] width 36 height 24
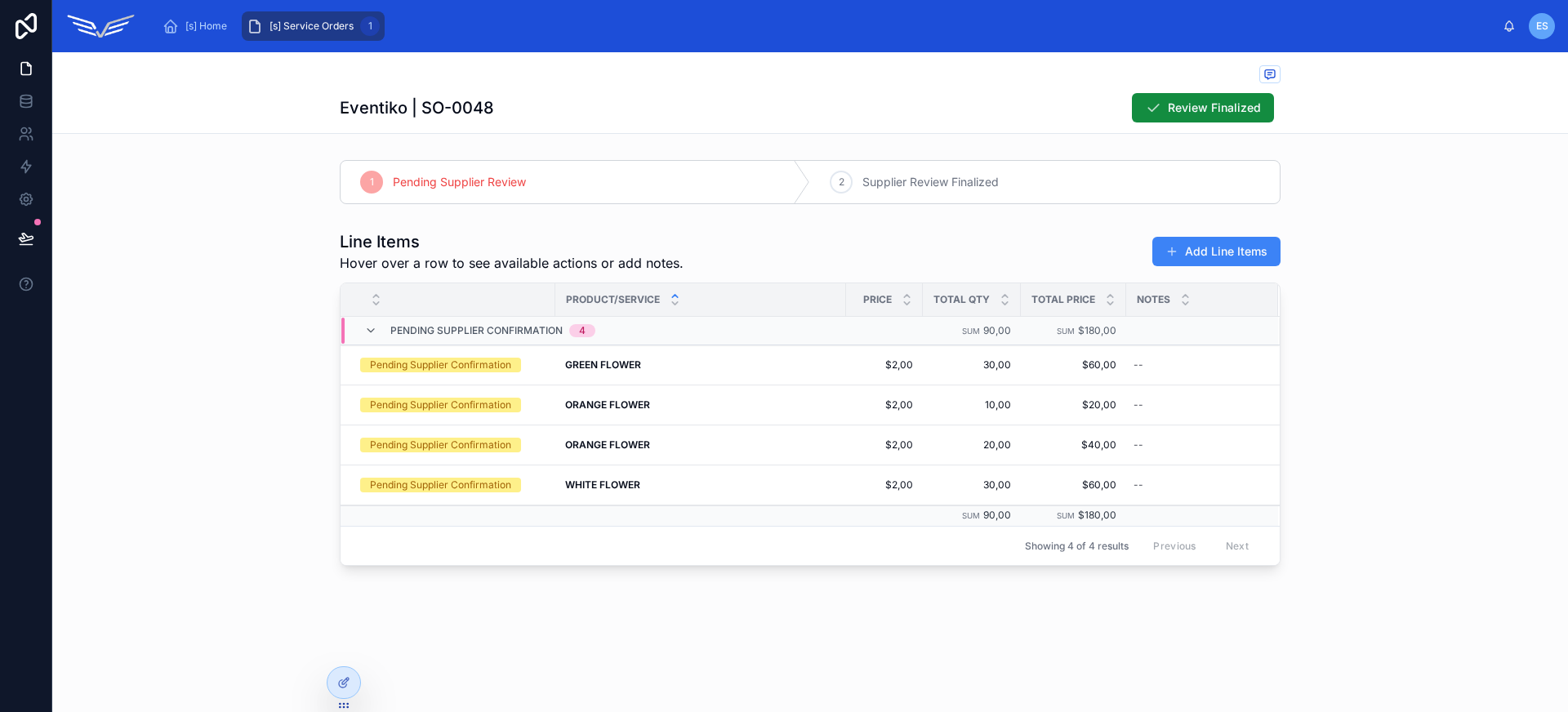
click at [0, 0] on icon at bounding box center [0, 0] width 0 height 0
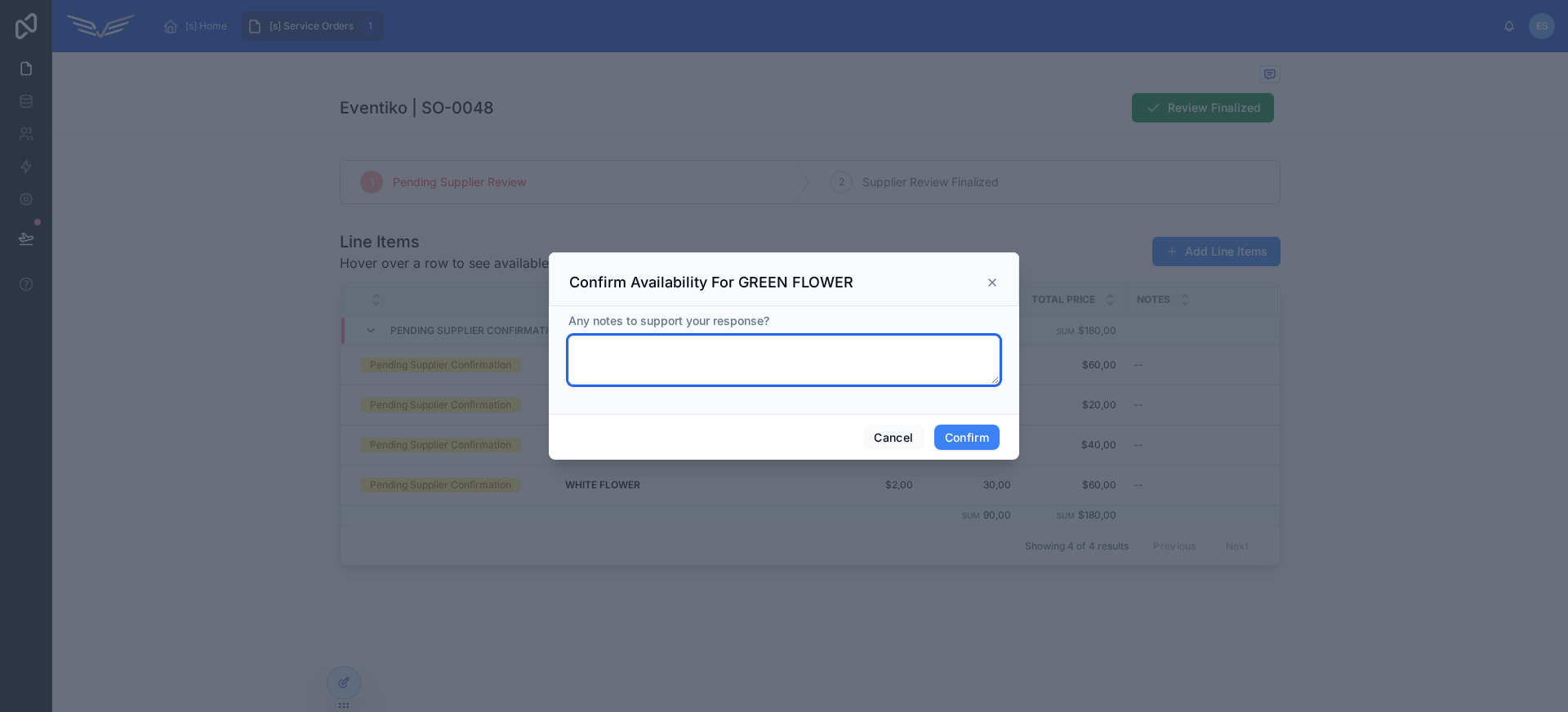
click at [913, 362] on textarea at bounding box center [784, 360] width 431 height 49
type textarea "*"
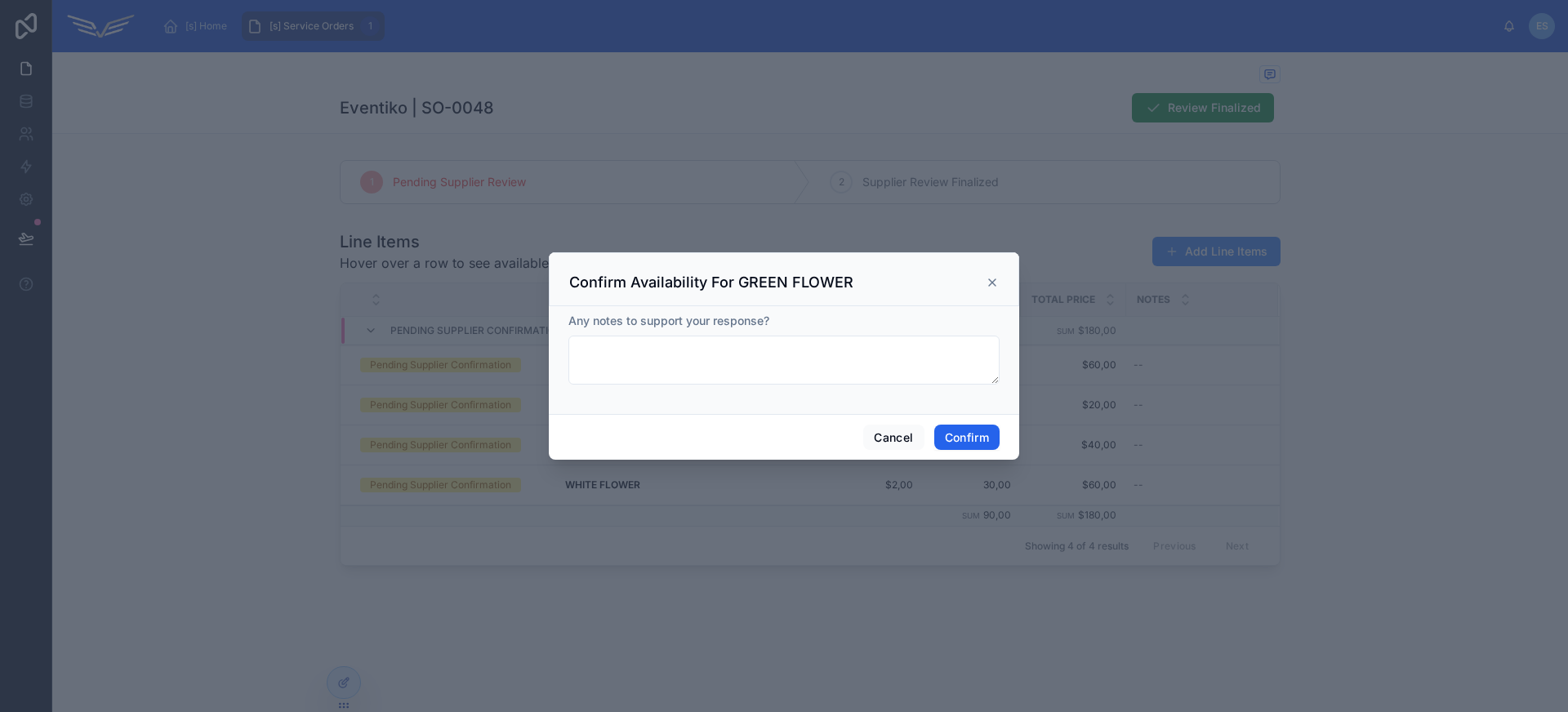
click at [971, 426] on button "Confirm" at bounding box center [967, 437] width 66 height 26
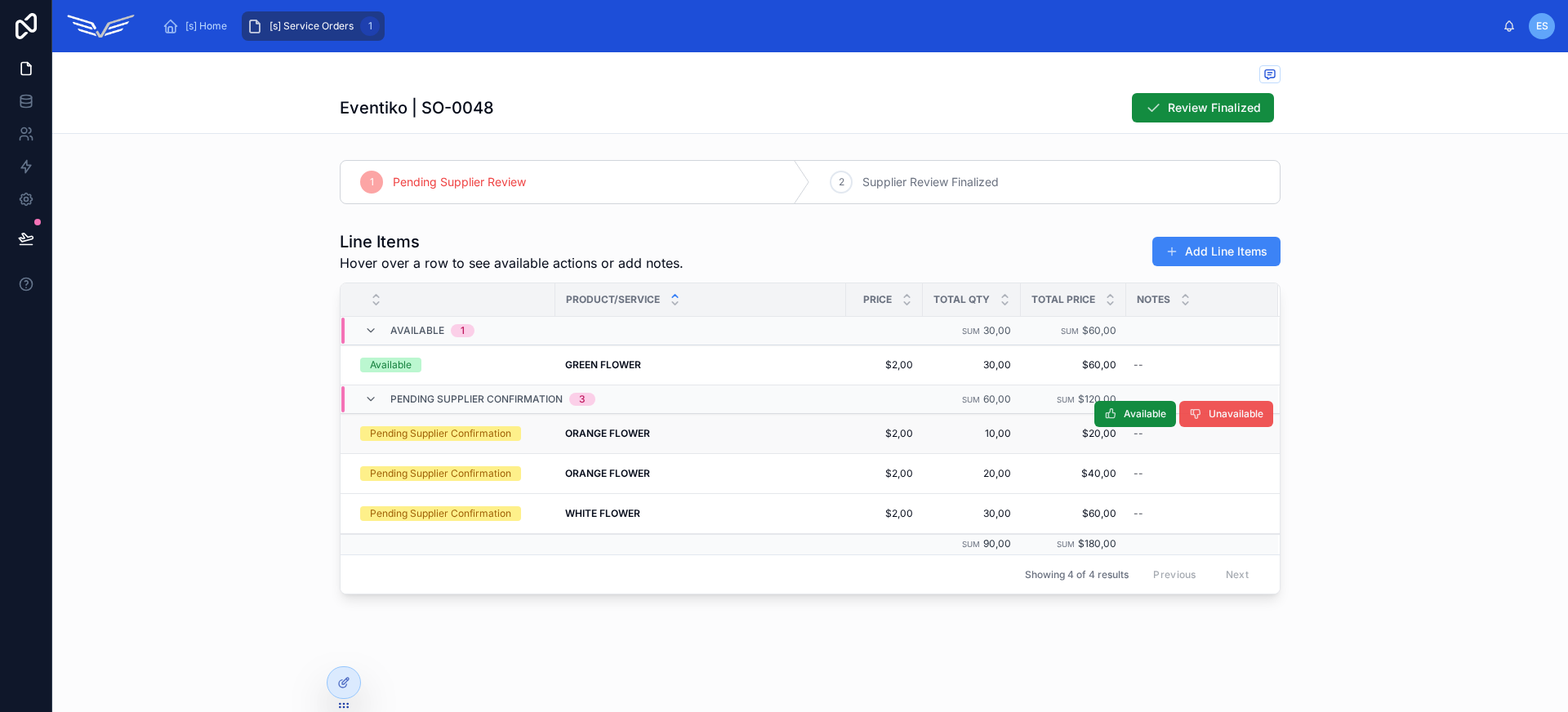
click at [1214, 415] on span "Unavailable" at bounding box center [1236, 414] width 55 height 13
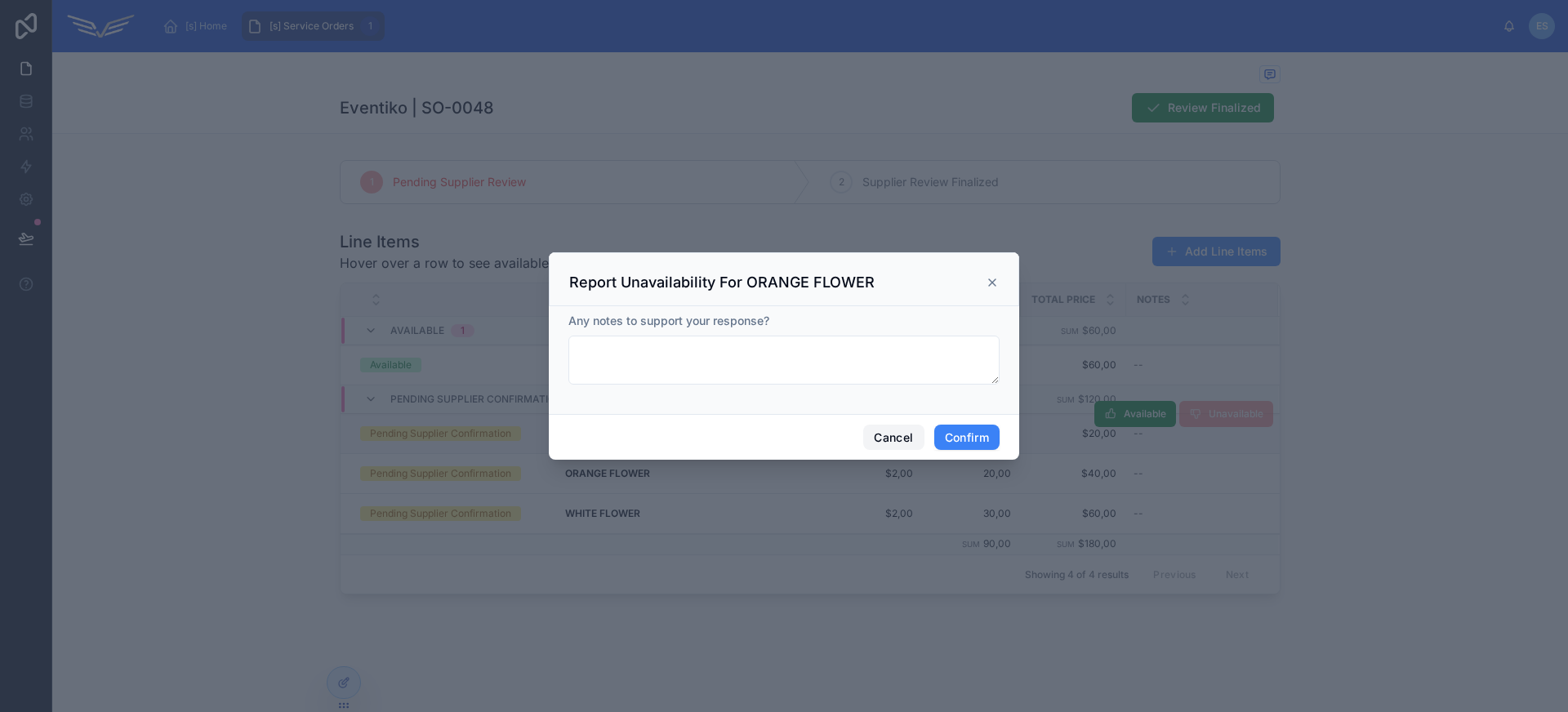
click at [894, 434] on button "Cancel" at bounding box center [894, 437] width 60 height 26
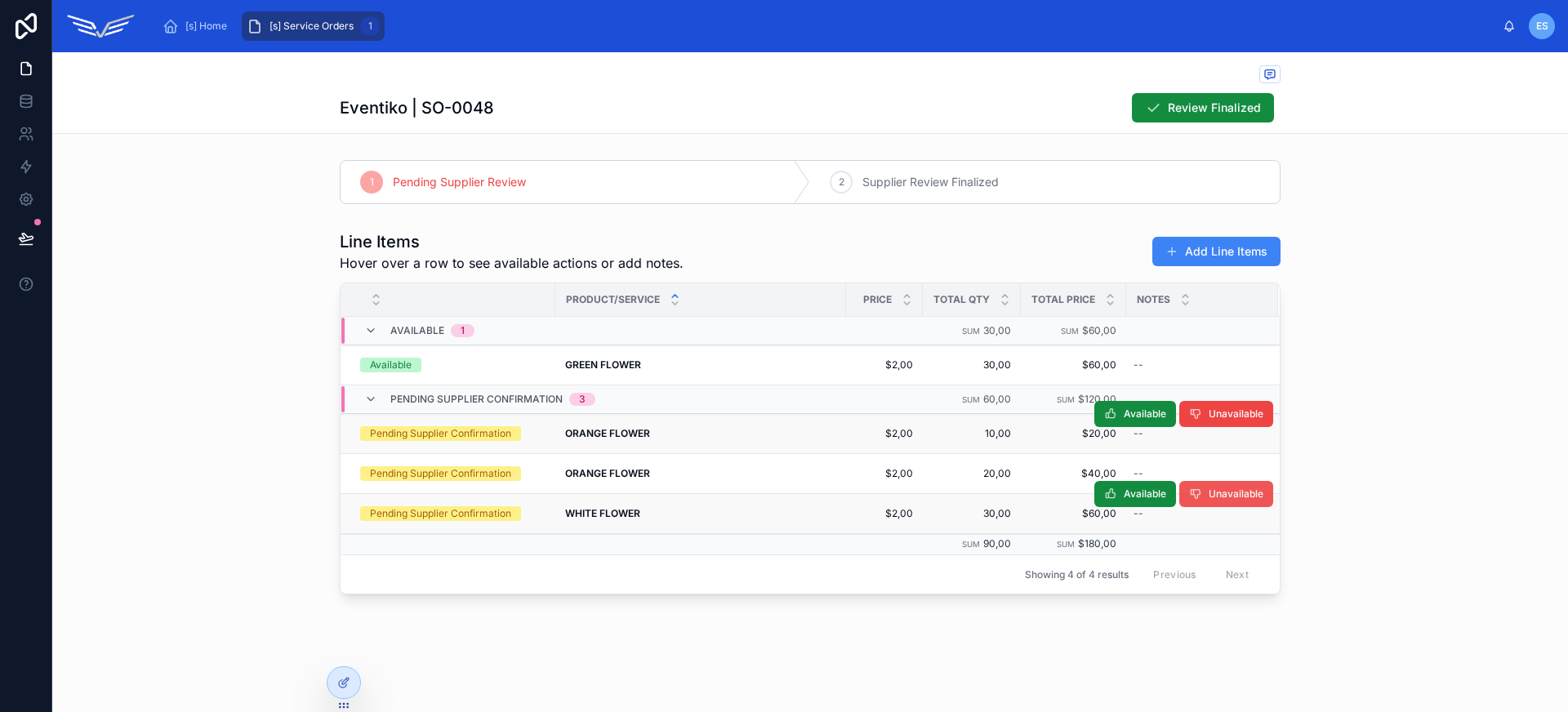
click at [1227, 501] on button "Unavailable" at bounding box center [1226, 493] width 94 height 26
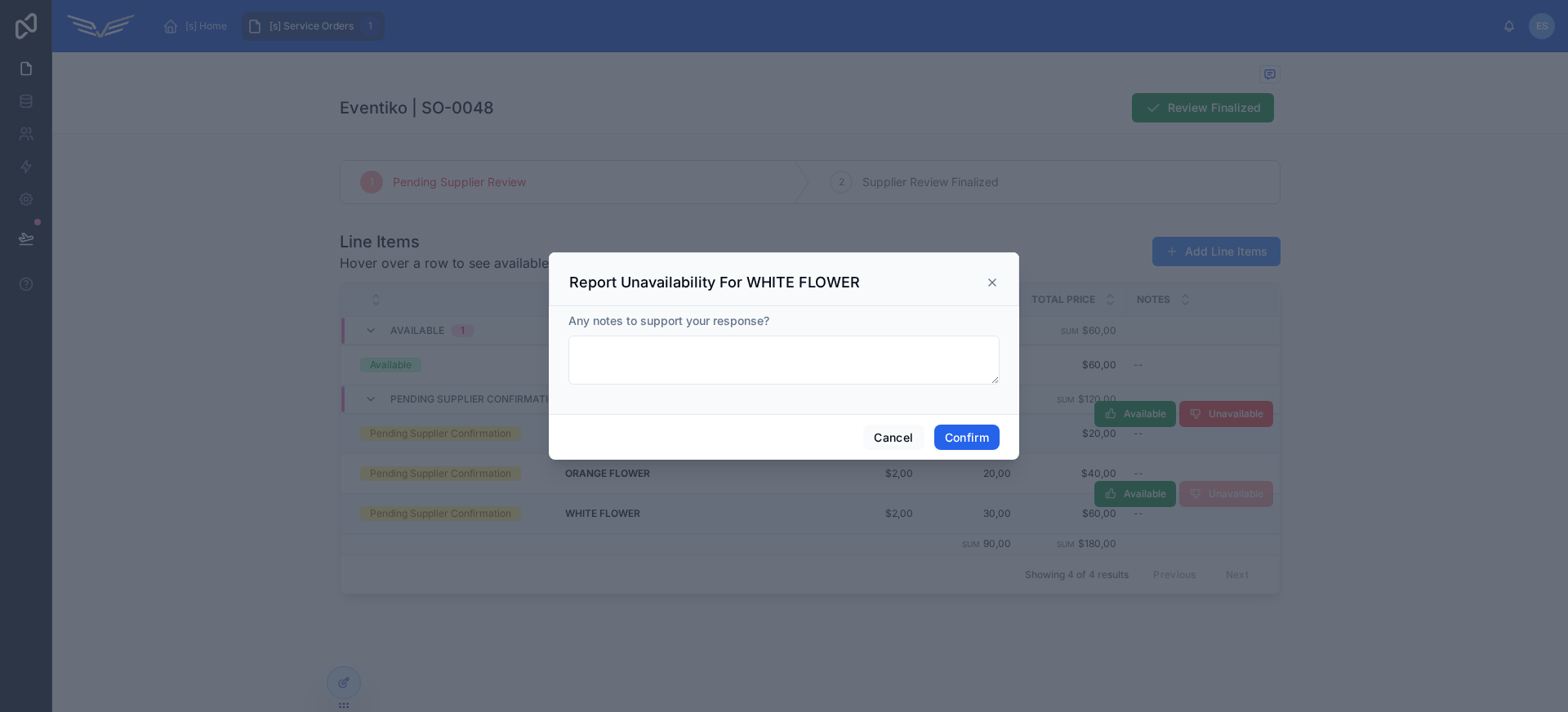
click at [976, 444] on button "Confirm" at bounding box center [967, 437] width 66 height 26
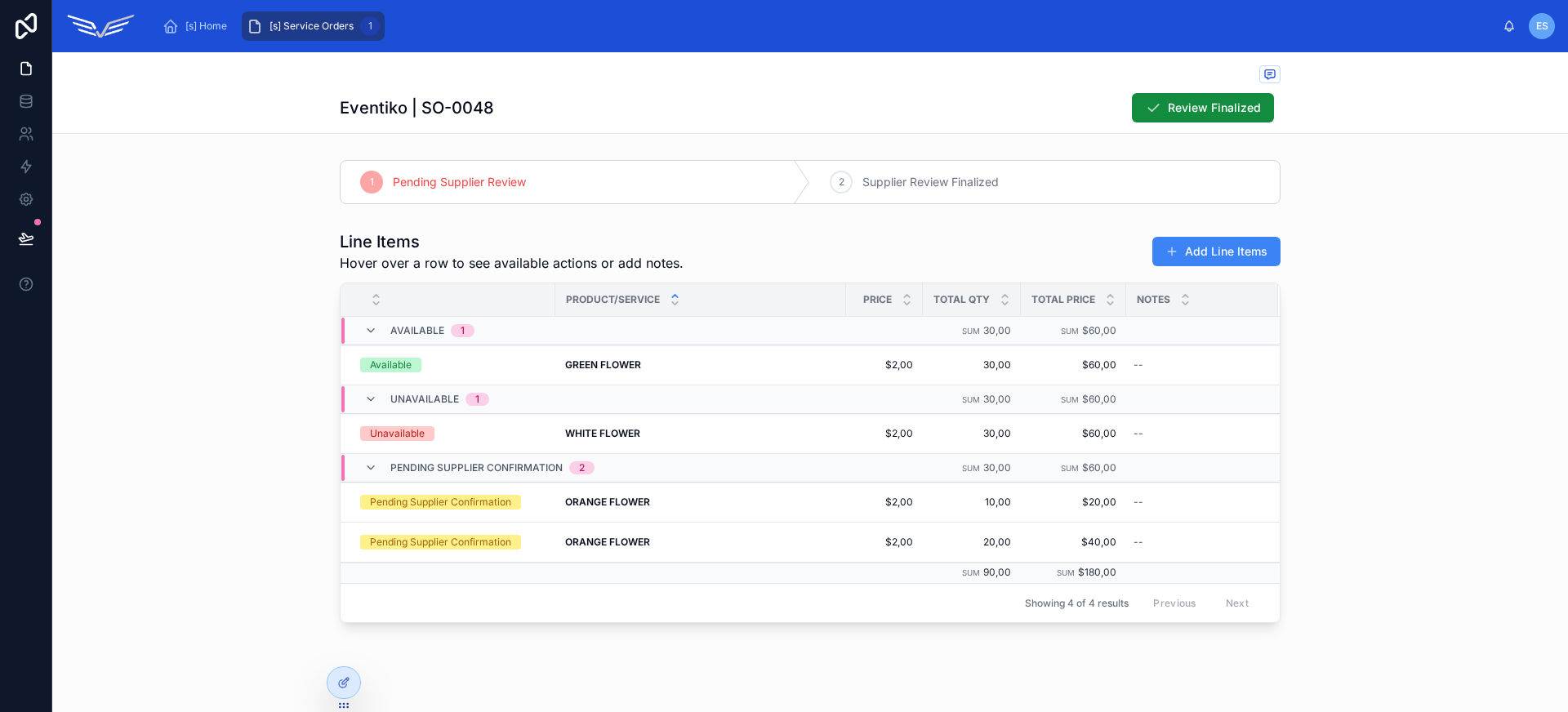
scroll to position [22, 0]
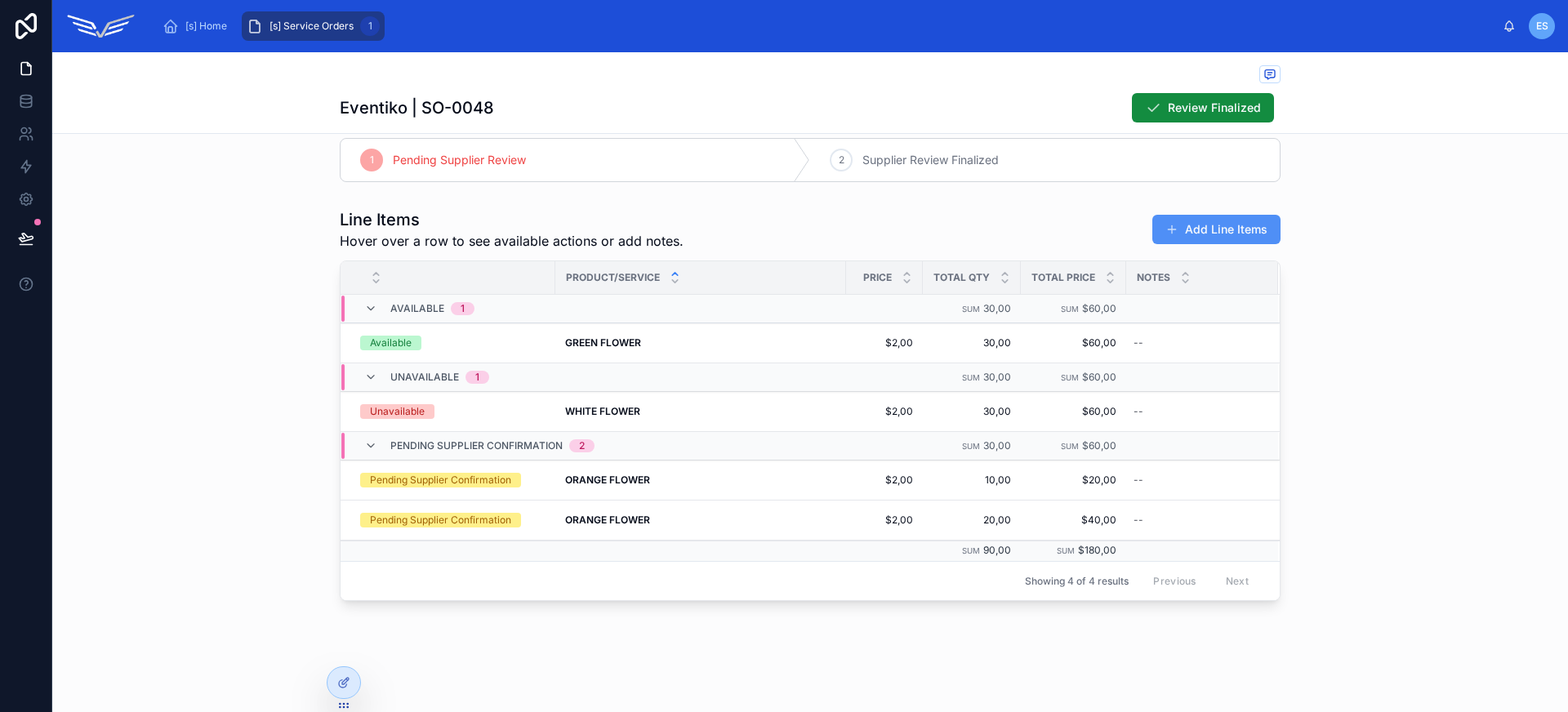
click at [1200, 232] on button "Add Line Items" at bounding box center [1216, 229] width 128 height 29
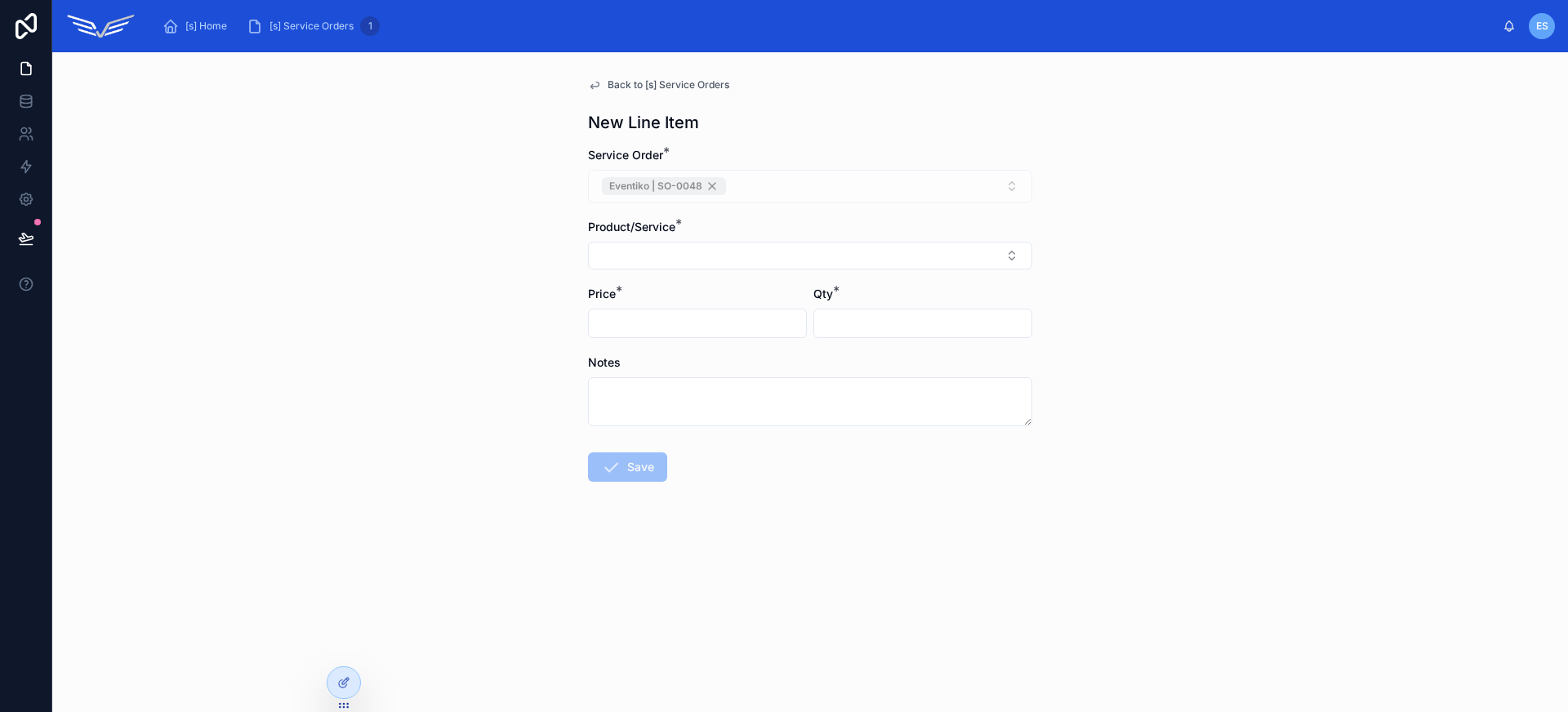
click at [839, 240] on div "Product/Service *" at bounding box center [810, 243] width 444 height 51
click at [842, 247] on button "Select Button" at bounding box center [810, 255] width 444 height 28
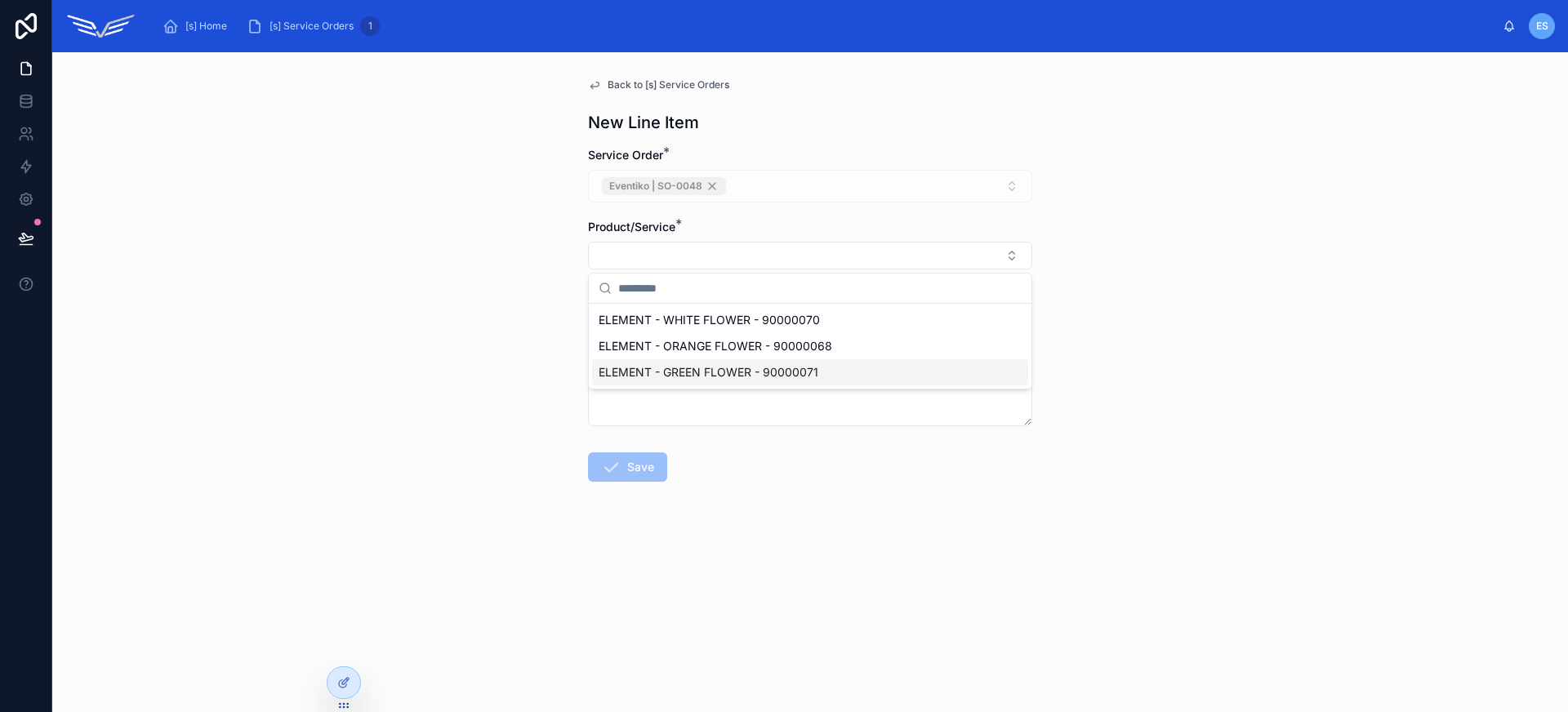
click at [643, 370] on span "ELEMENT - GREEN FLOWER - 90000071" at bounding box center [708, 372] width 219 height 16
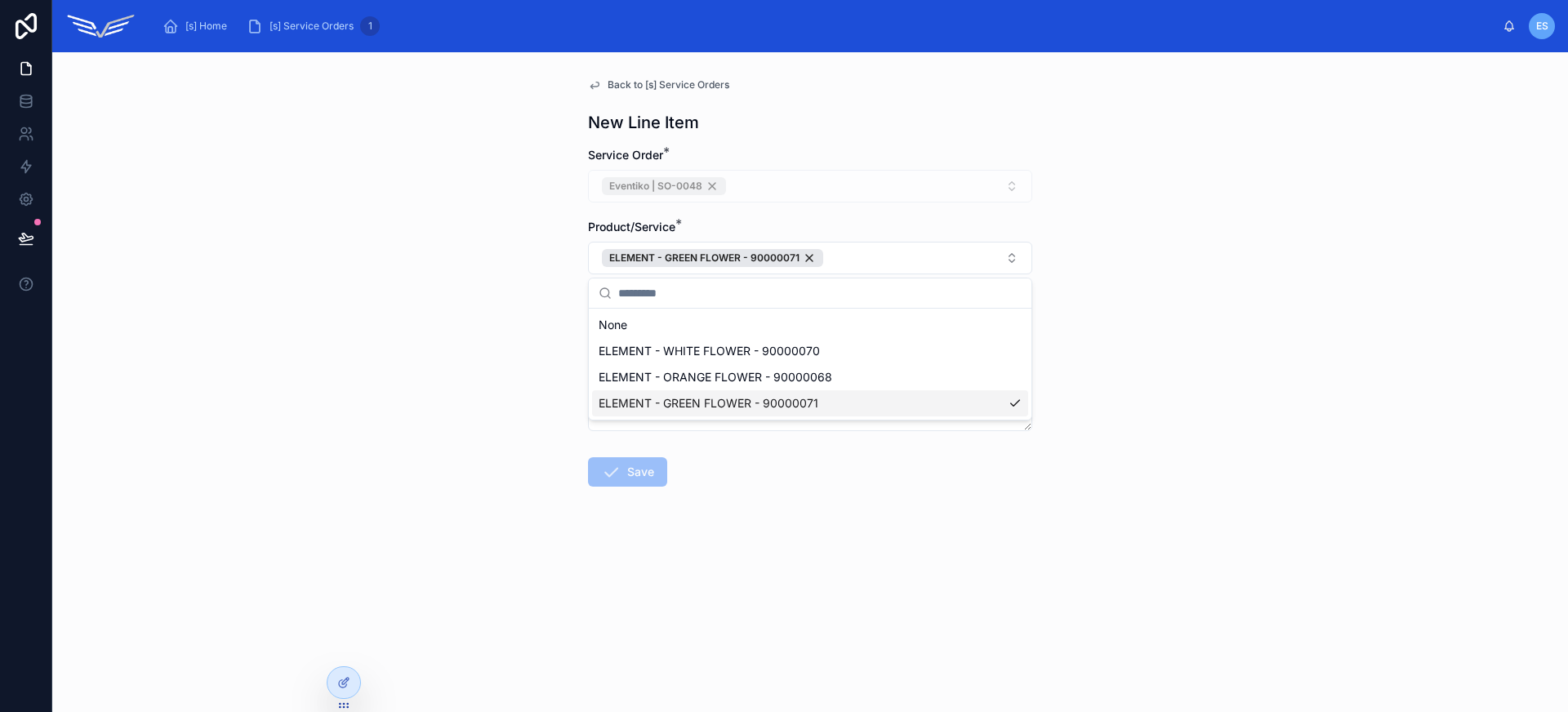
click at [793, 542] on form "Service Order * Eventiko | SO-0048 Product/Service * ELEMENT - GREEN FLOWER - 9…" at bounding box center [810, 368] width 444 height 444
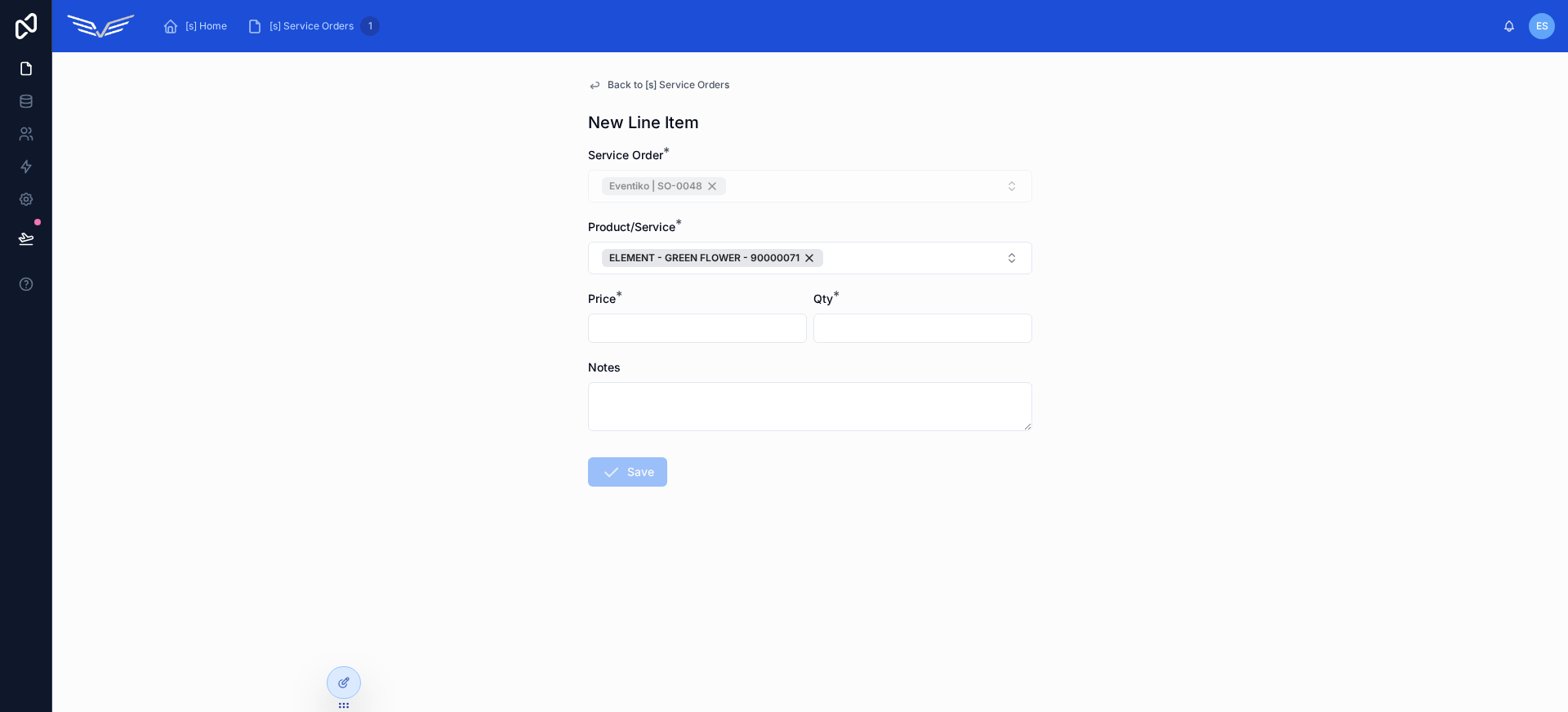
click at [728, 334] on input "text" at bounding box center [697, 328] width 217 height 23
type input "*******"
click at [887, 333] on input "text" at bounding box center [922, 328] width 217 height 23
type input "*****"
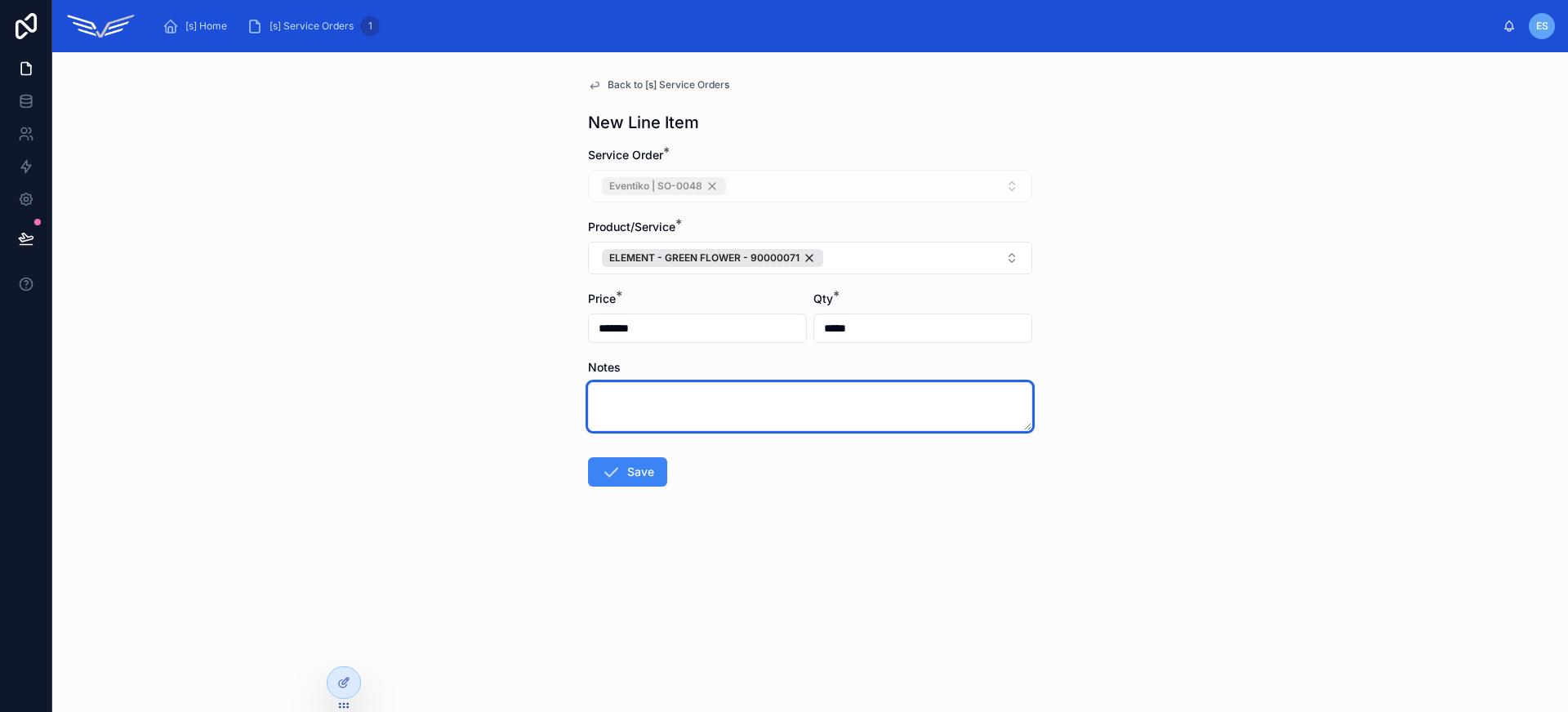
click at [646, 408] on textarea at bounding box center [810, 406] width 444 height 49
type textarea "**********"
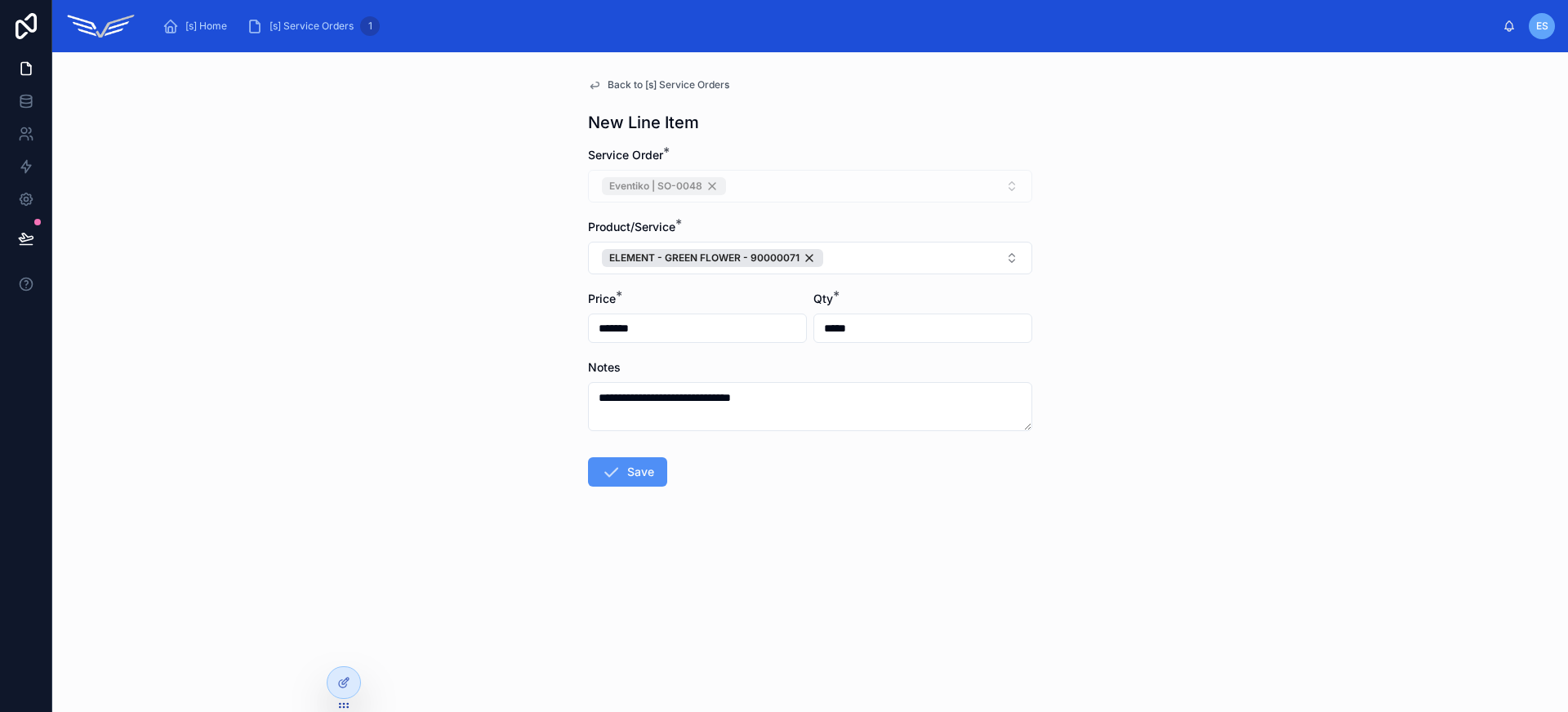
click at [620, 479] on icon at bounding box center [611, 471] width 20 height 20
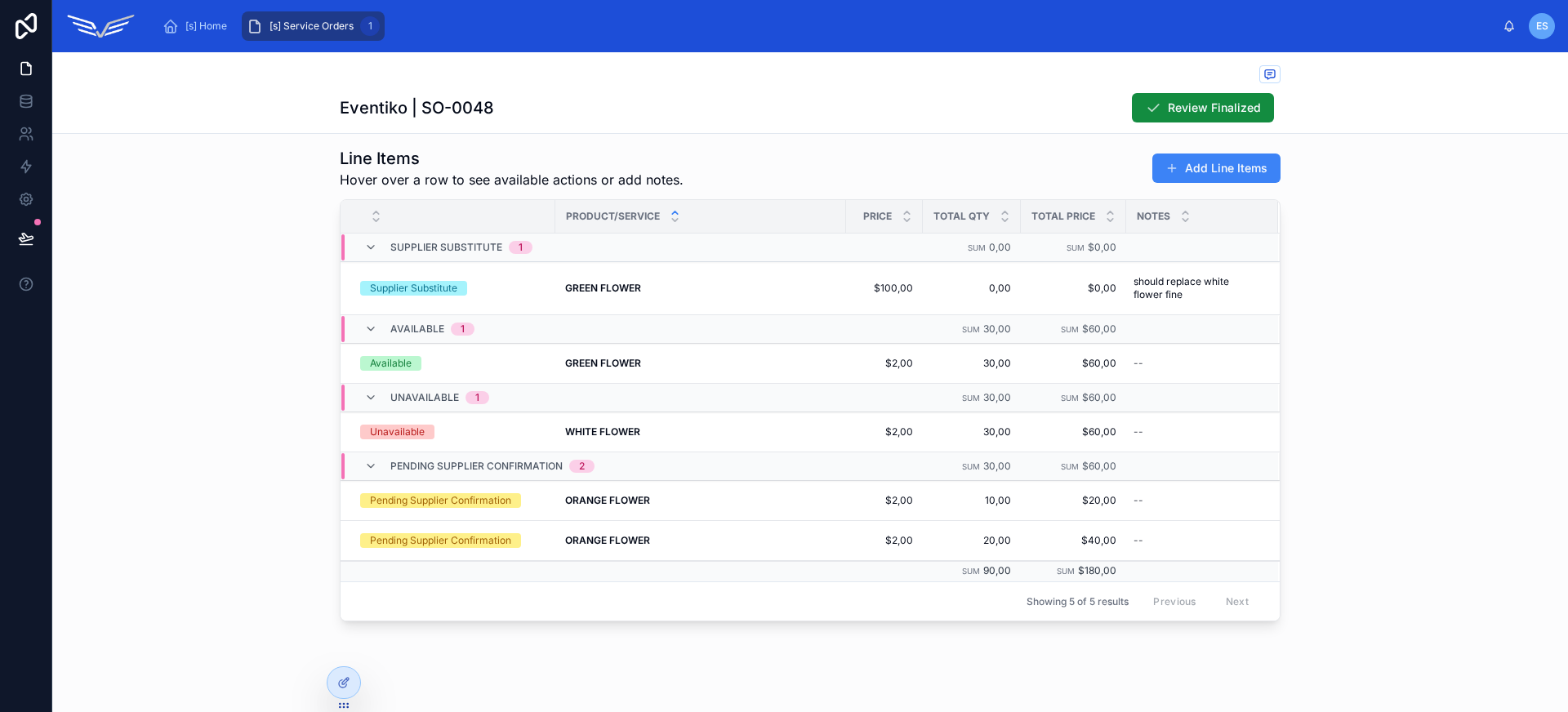
scroll to position [83, 0]
click at [344, 686] on icon at bounding box center [342, 684] width 7 height 7
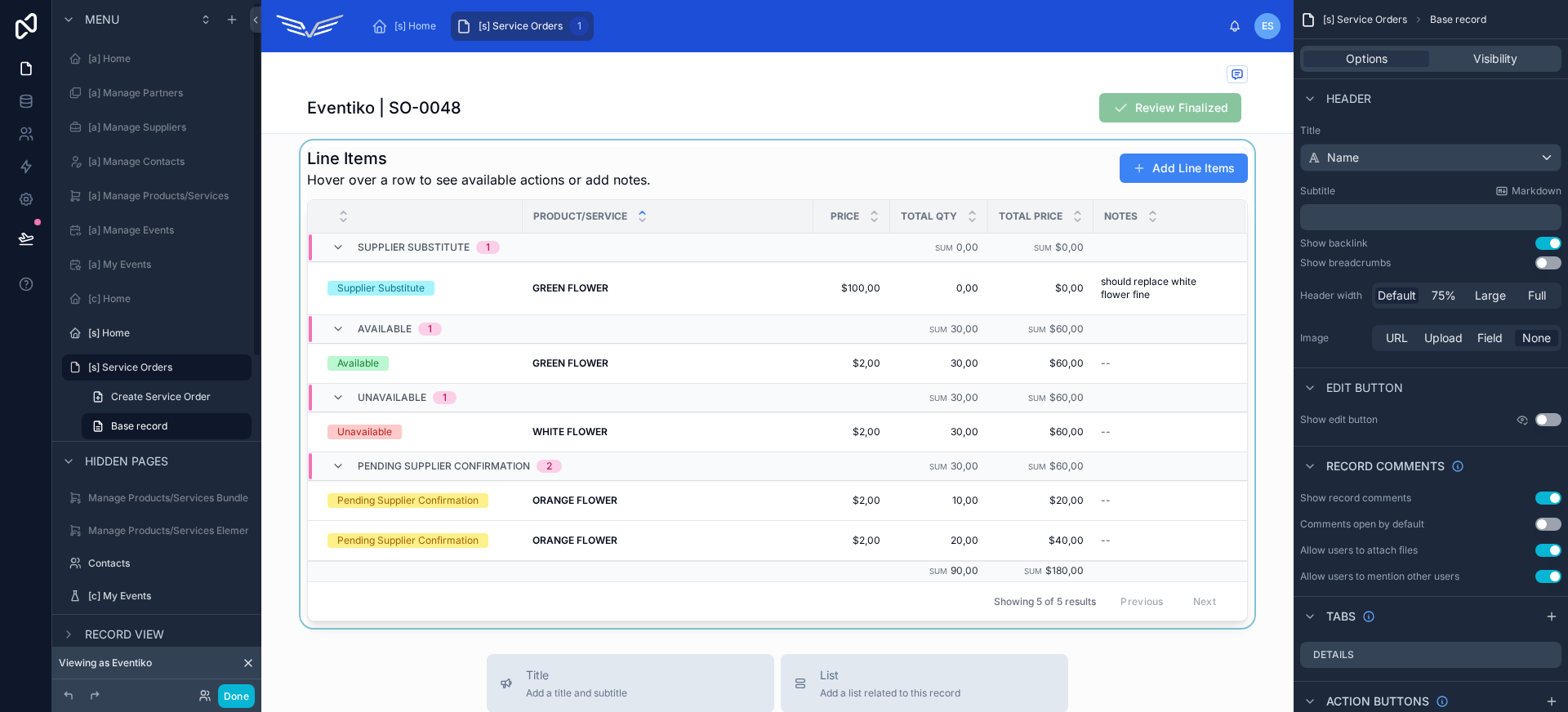
scroll to position [4, 0]
click at [916, 162] on div at bounding box center [777, 384] width 1032 height 487
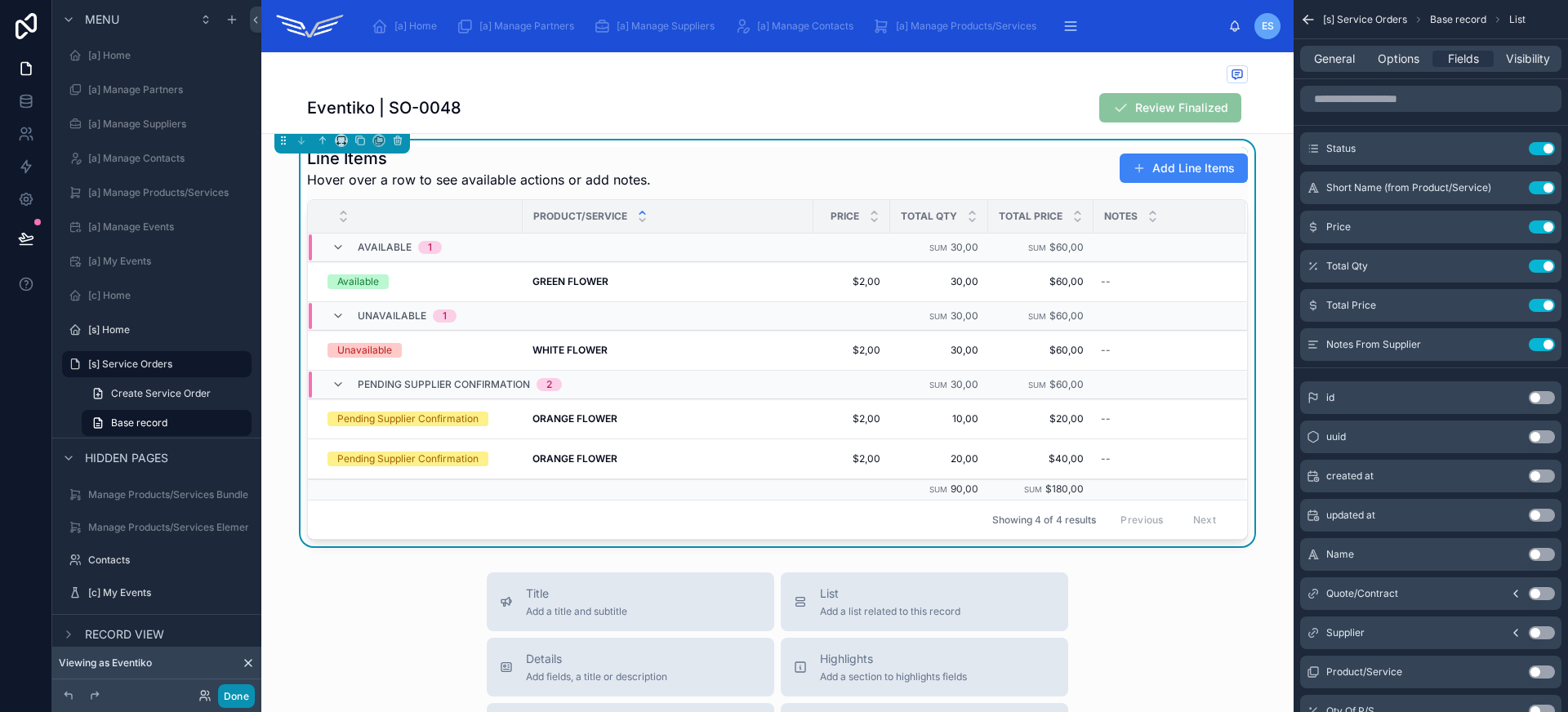
click at [243, 706] on button "Done" at bounding box center [235, 695] width 36 height 24
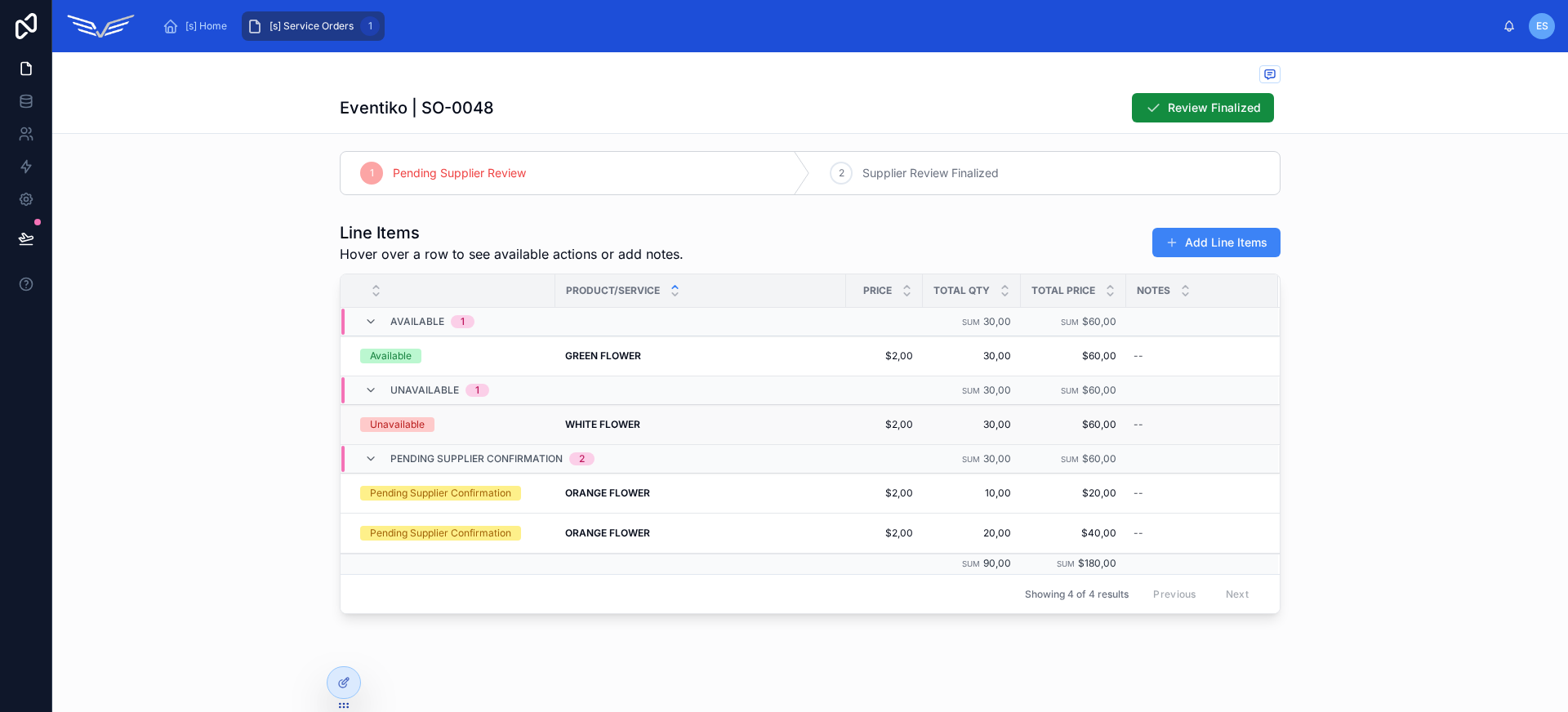
scroll to position [0, 0]
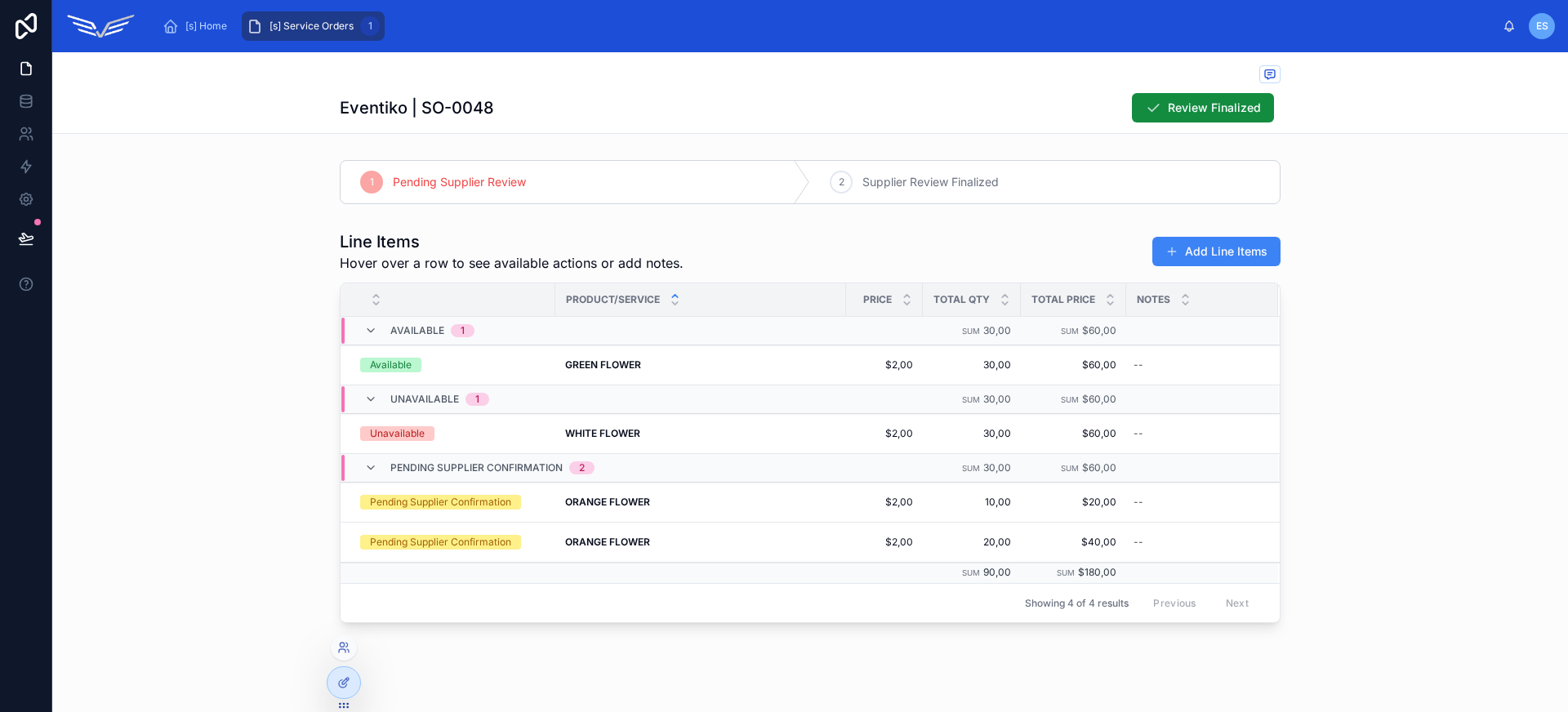
click at [338, 700] on icon at bounding box center [344, 705] width 13 height 13
click at [347, 684] on icon at bounding box center [344, 682] width 13 height 13
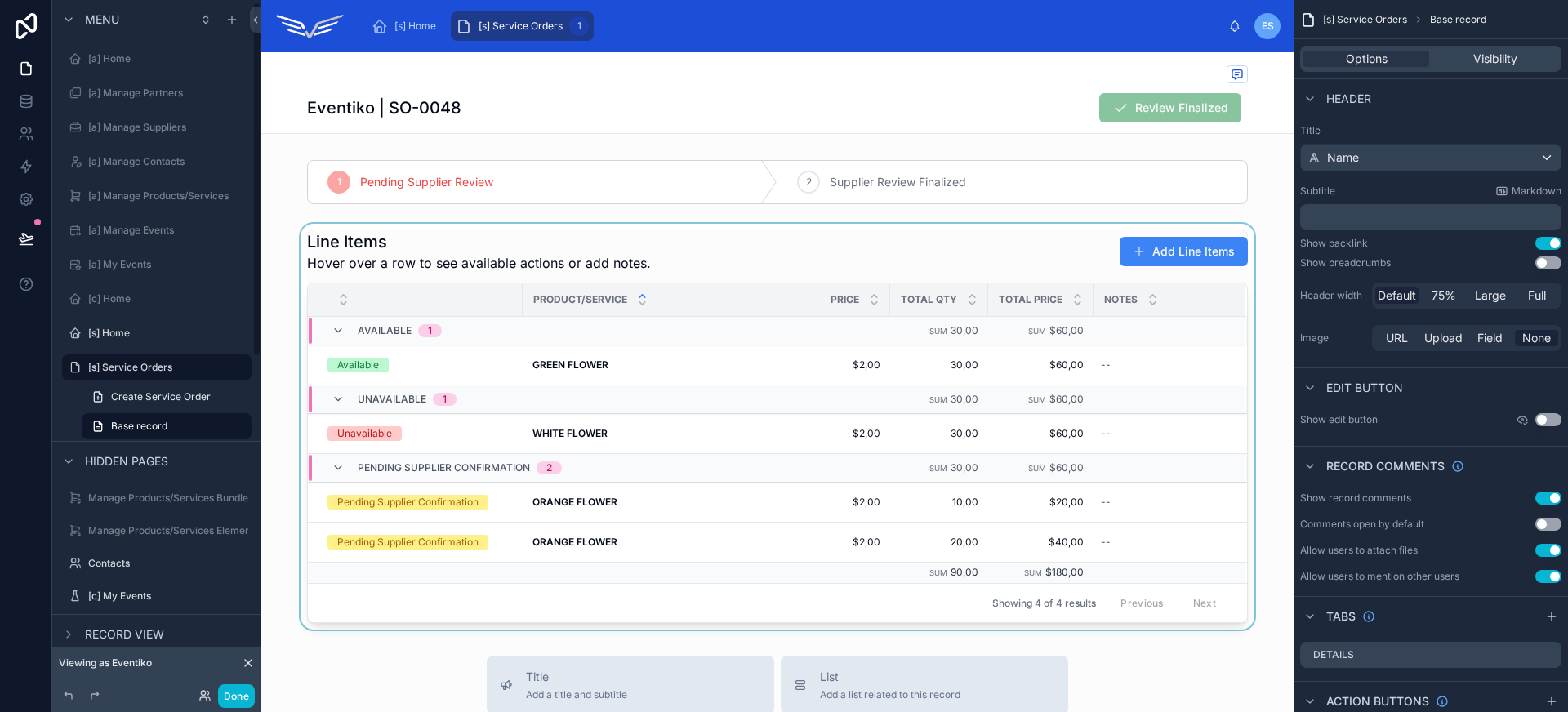
scroll to position [4, 0]
click at [854, 232] on div at bounding box center [777, 426] width 1032 height 406
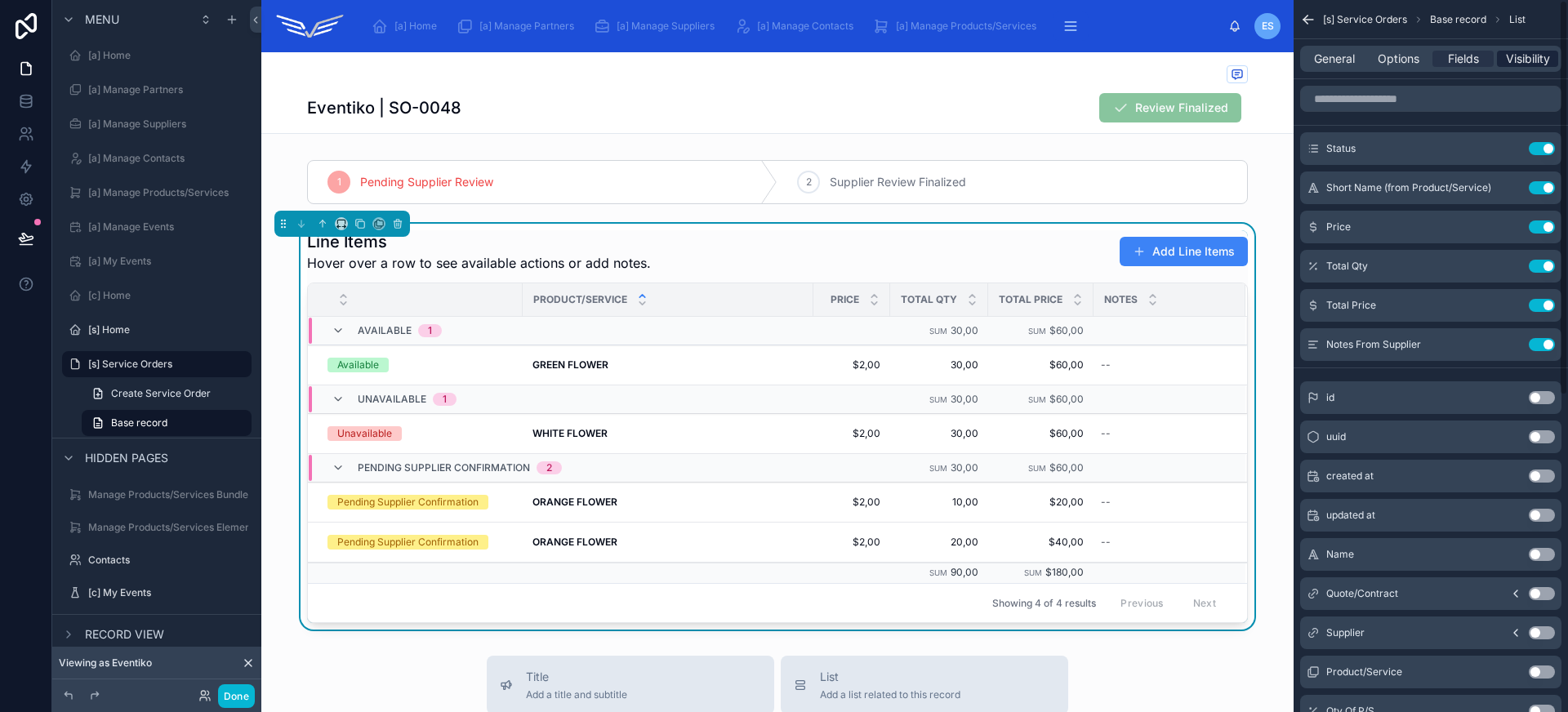
click at [1506, 58] on span "Visibility" at bounding box center [1528, 59] width 44 height 16
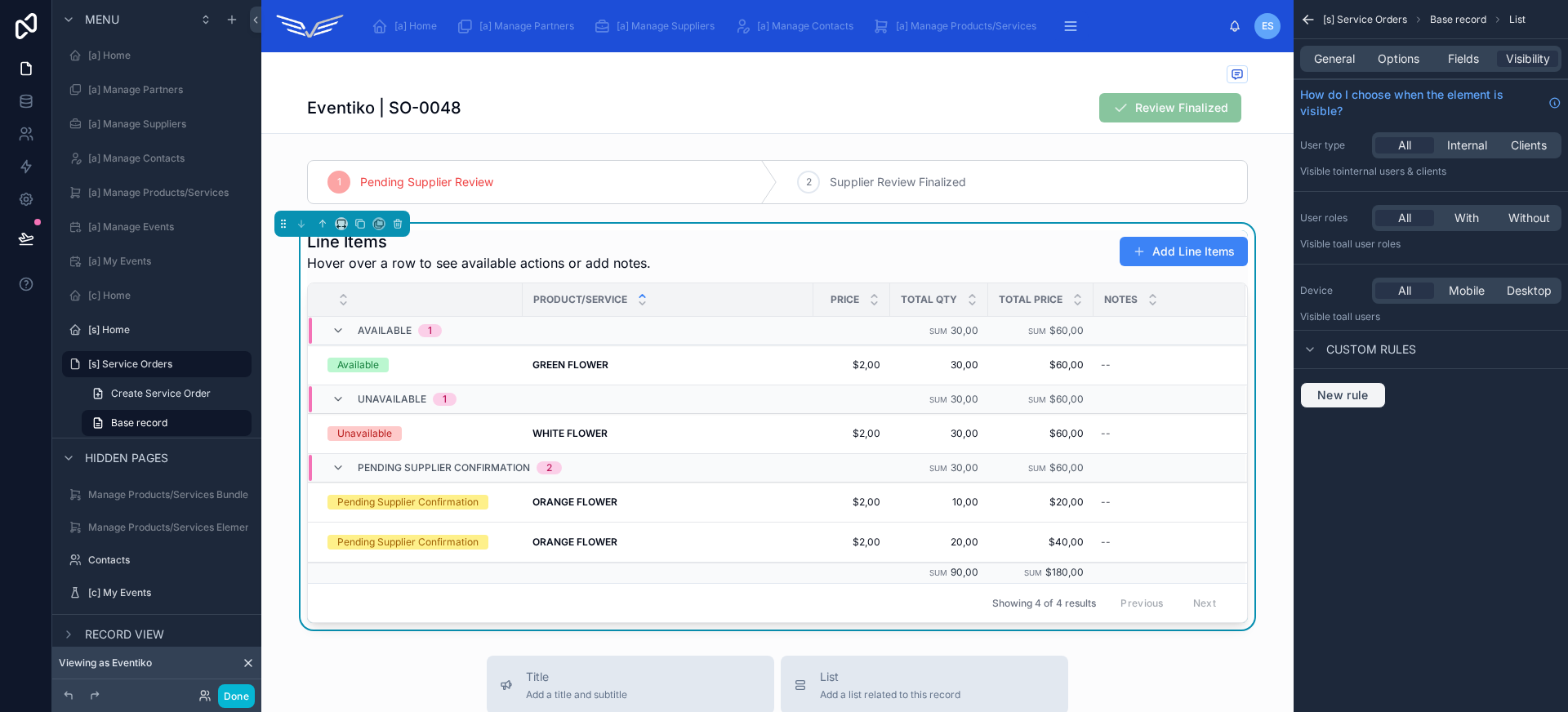
click at [1355, 391] on span "New rule" at bounding box center [1342, 395] width 65 height 15
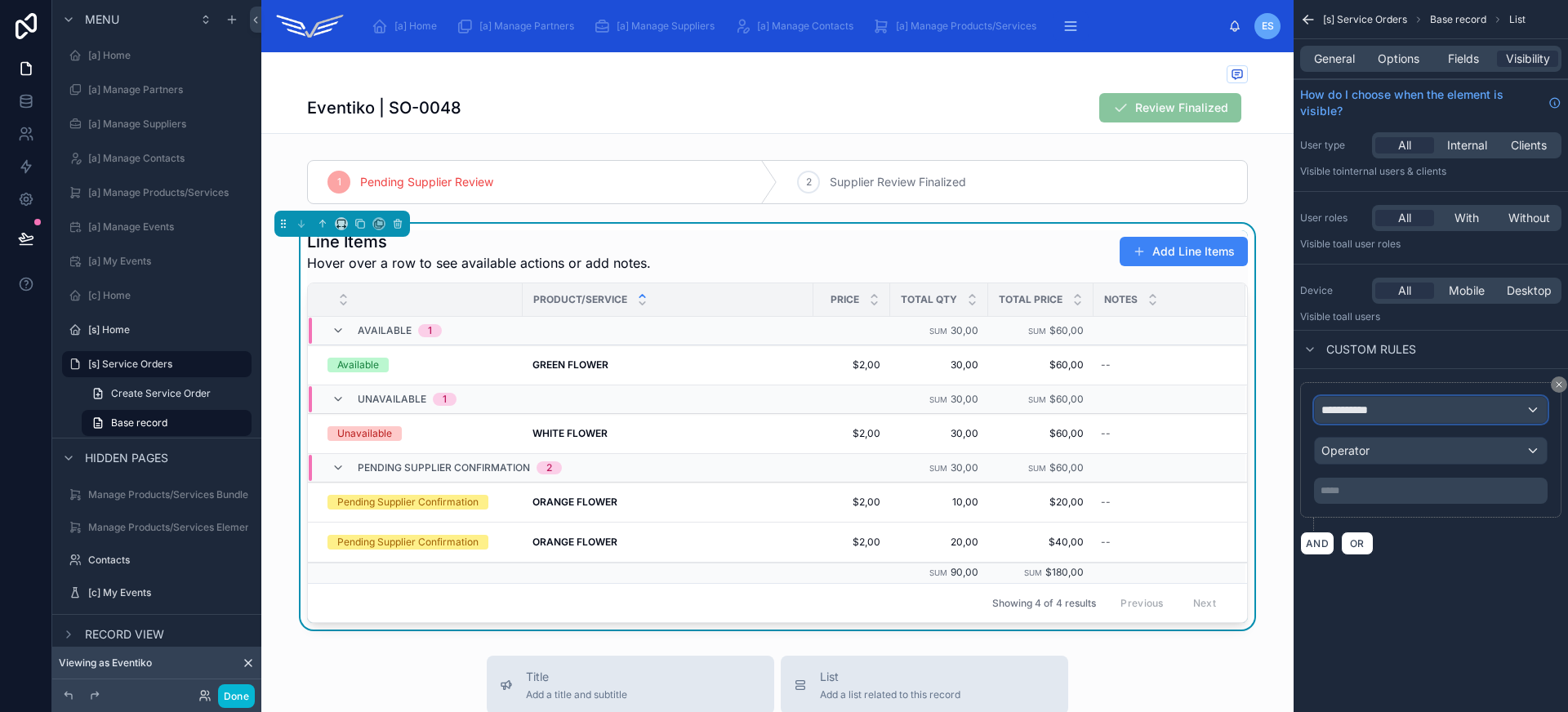
click at [1437, 421] on div "**********" at bounding box center [1430, 409] width 232 height 26
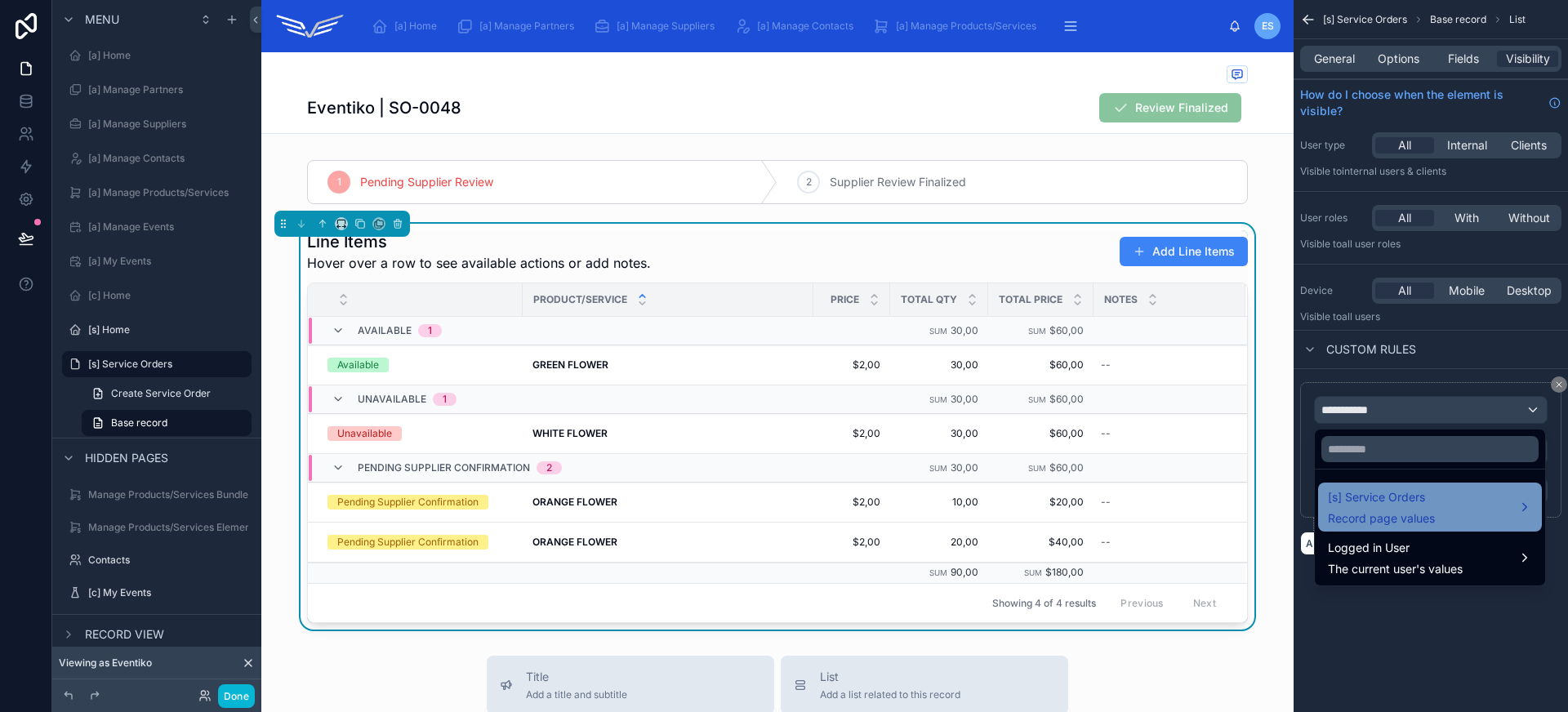
click at [1432, 488] on span "[s] Service Orders" at bounding box center [1381, 497] width 107 height 20
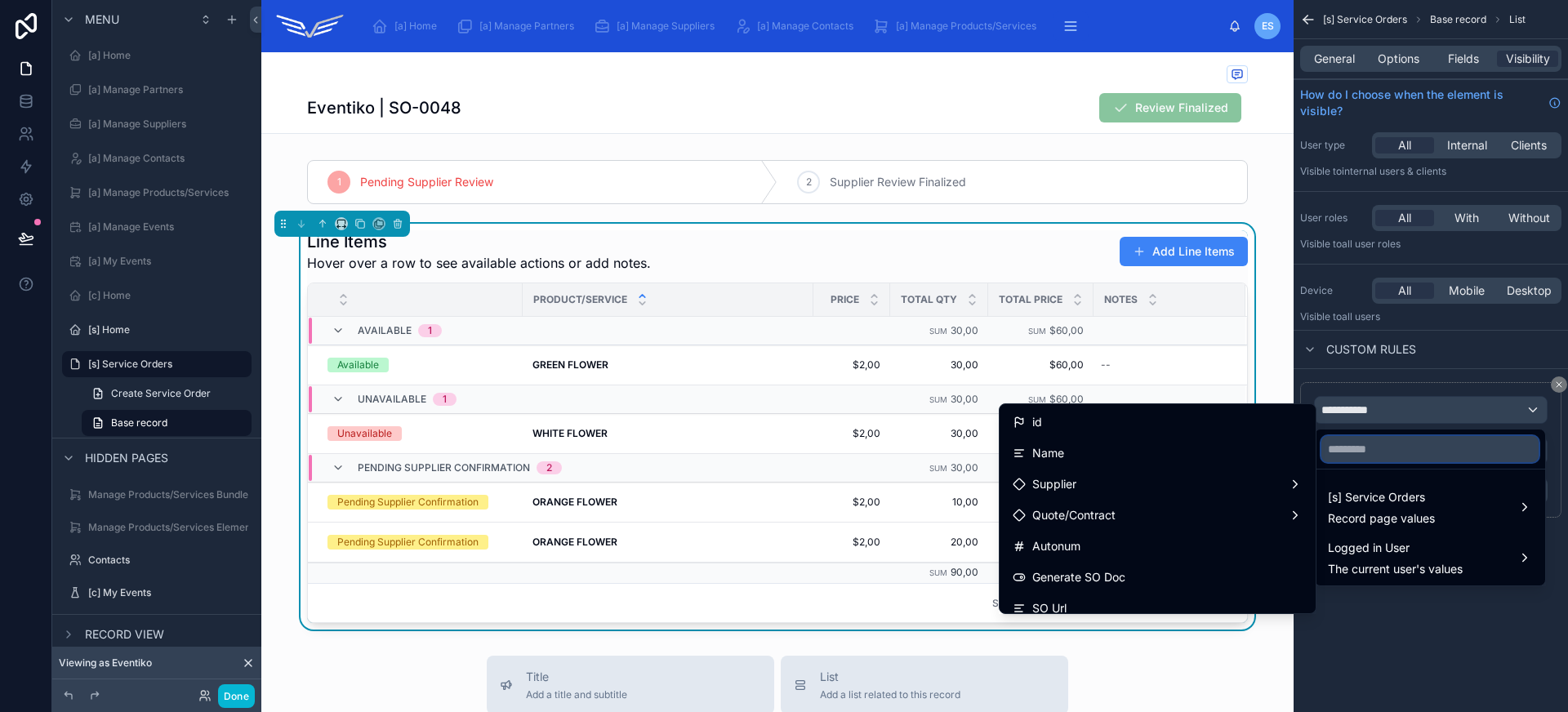
click at [1420, 459] on input "text" at bounding box center [1429, 448] width 217 height 26
type input "****"
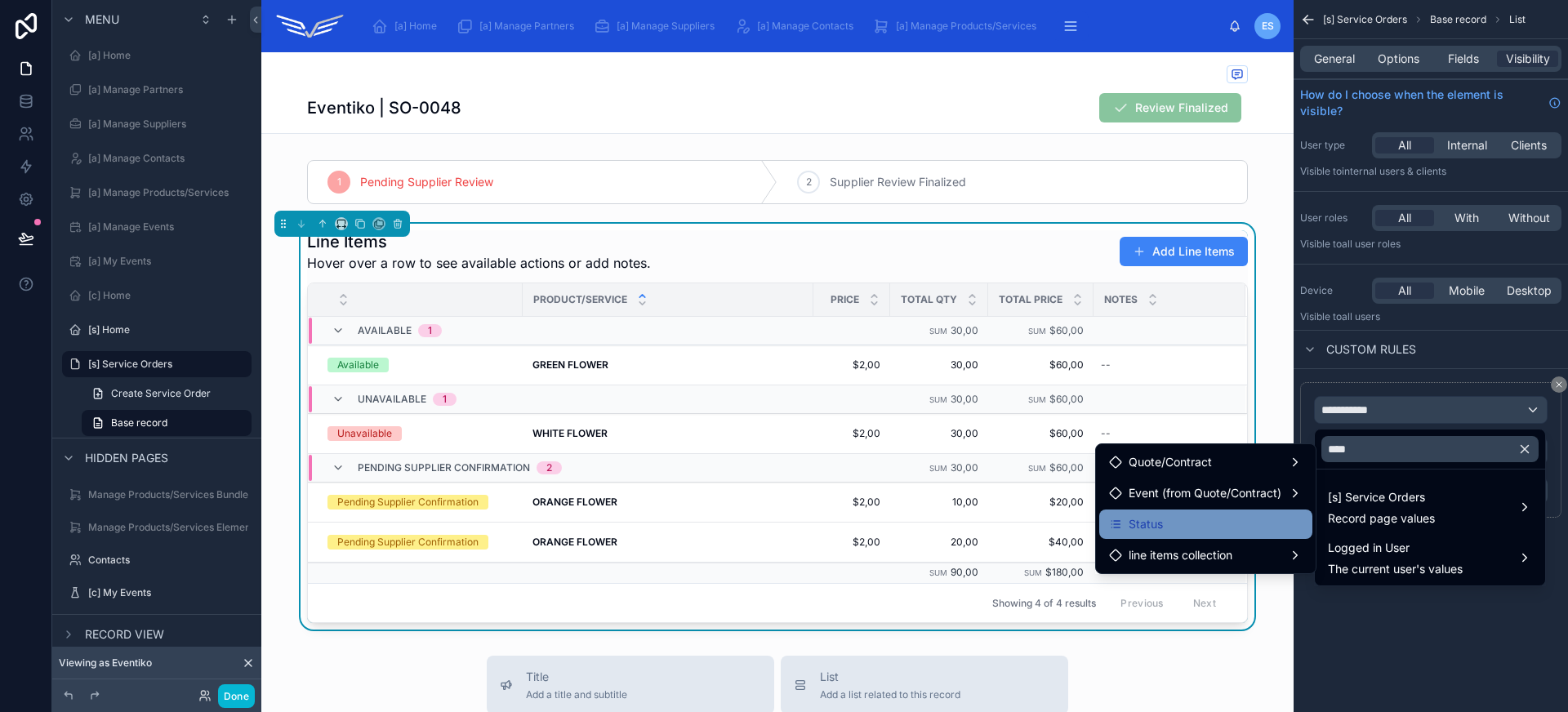
click at [1231, 519] on div "Status" at bounding box center [1206, 524] width 194 height 20
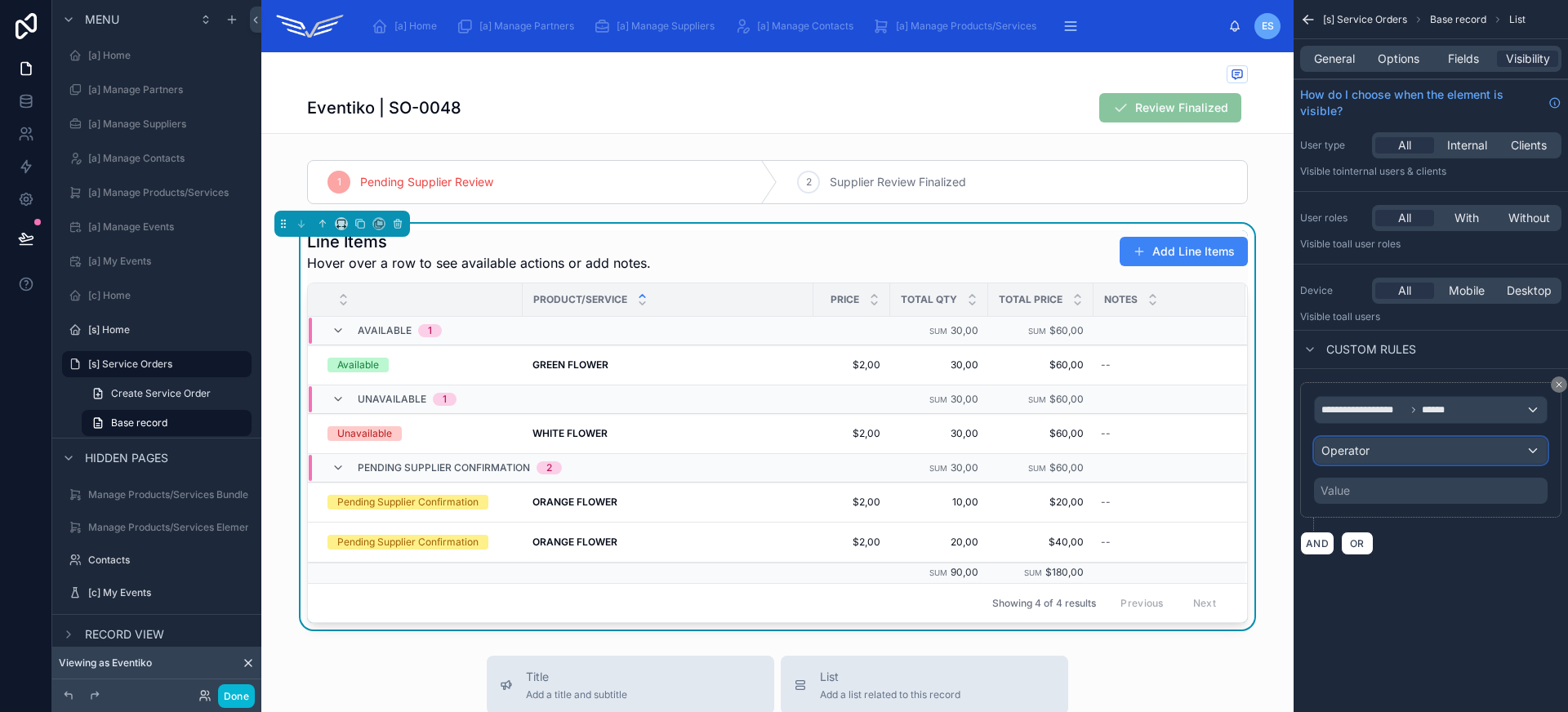
click at [1399, 453] on div "Operator" at bounding box center [1430, 450] width 232 height 26
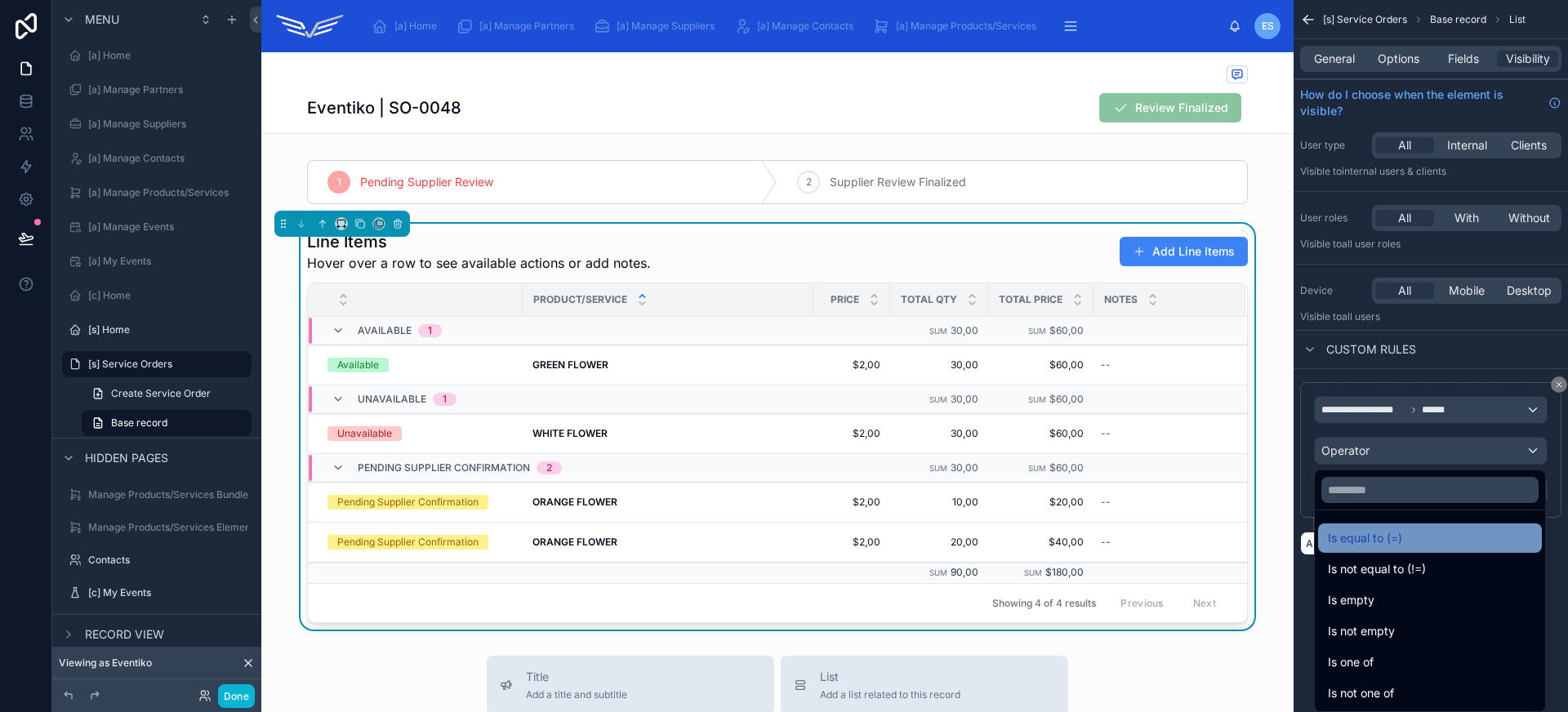
click at [1399, 535] on span "Is equal to (=)" at bounding box center [1365, 538] width 75 height 20
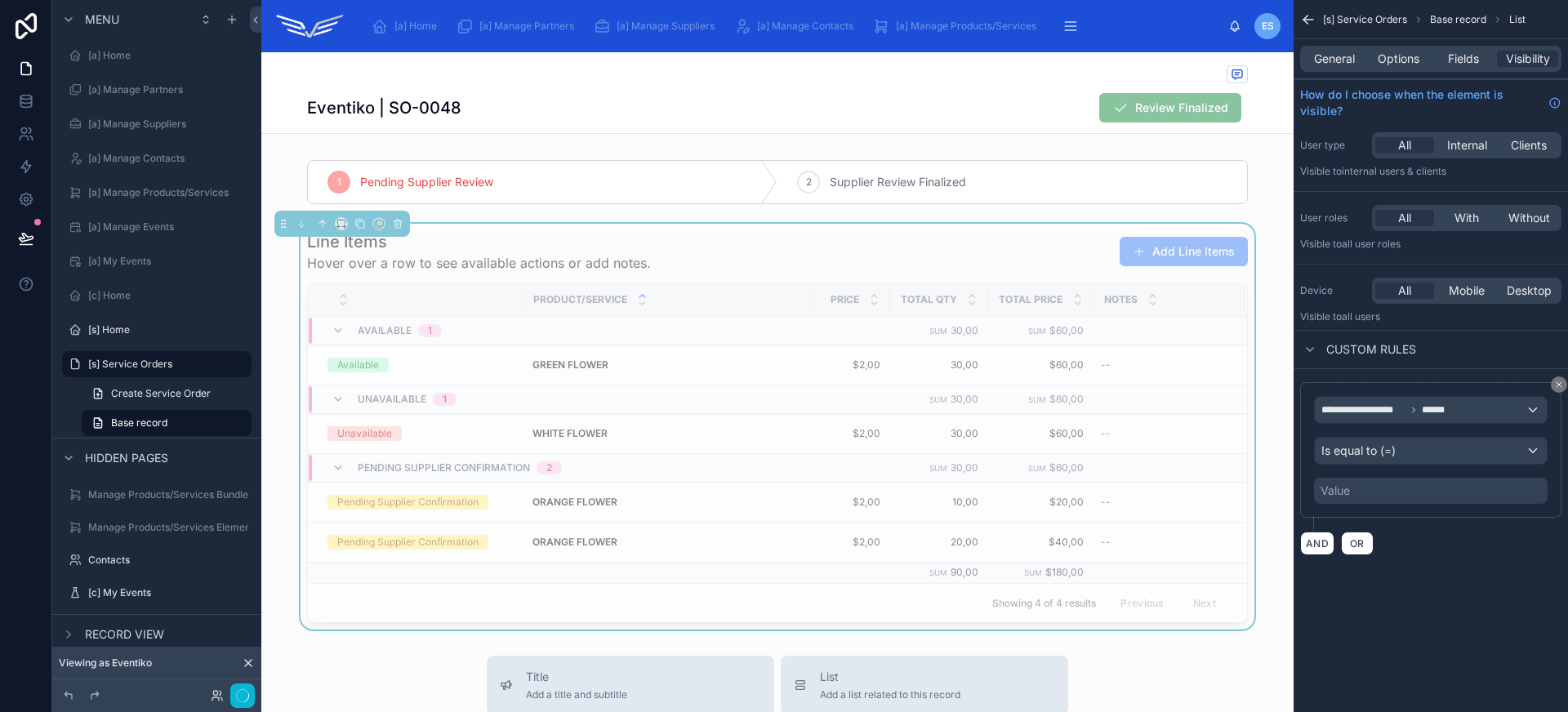
click at [1399, 489] on div "Value" at bounding box center [1430, 490] width 234 height 26
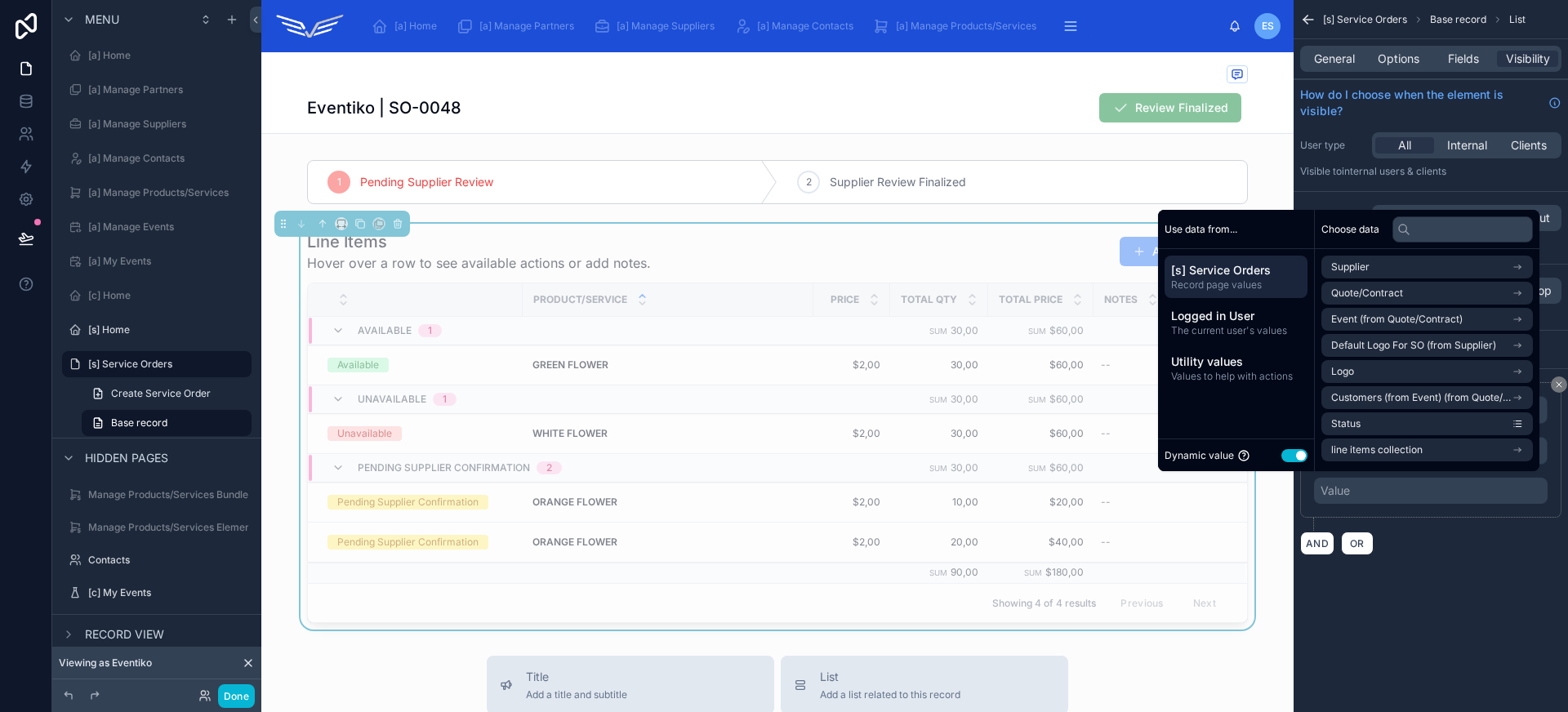
click at [1287, 454] on button "Use setting" at bounding box center [1293, 455] width 26 height 13
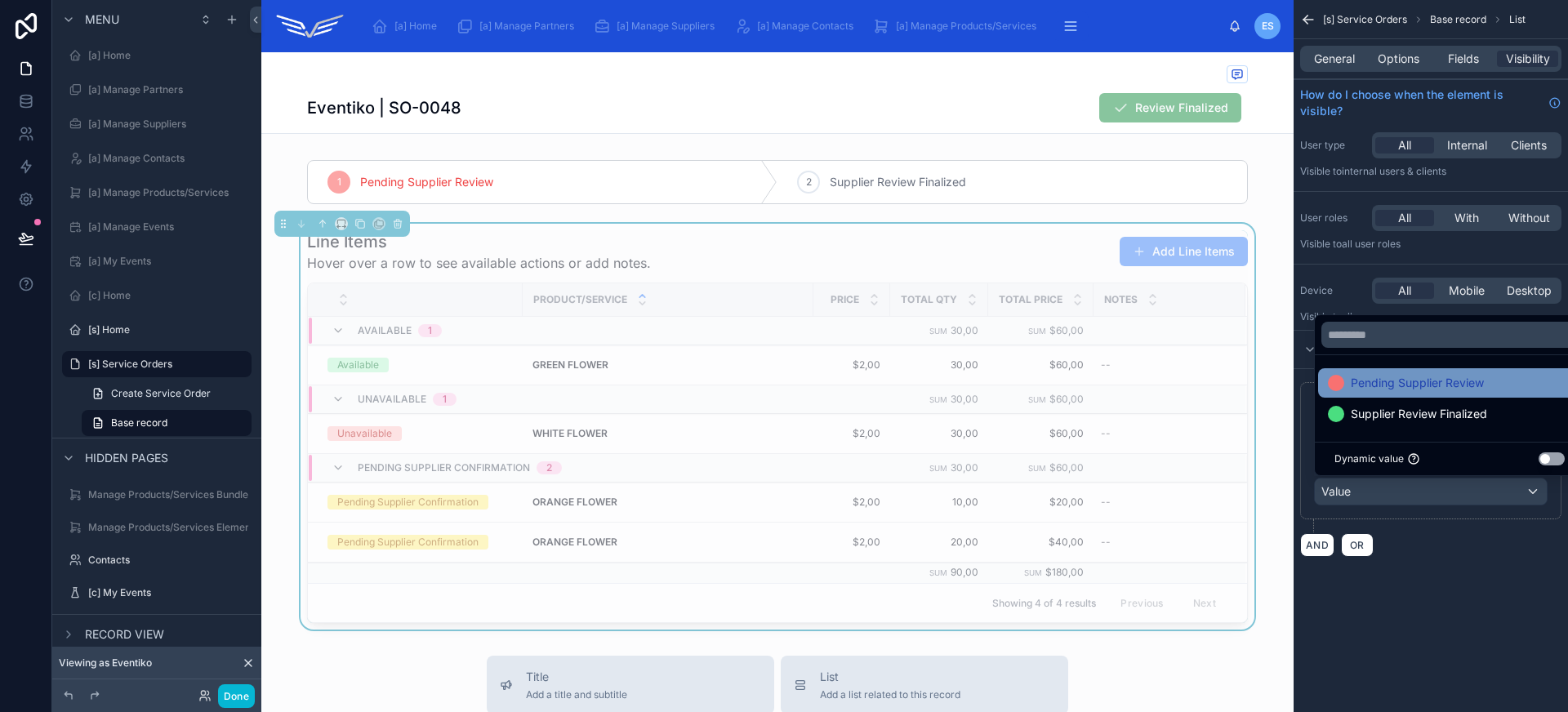
click at [1393, 384] on span "Pending Supplier Review" at bounding box center [1417, 383] width 133 height 20
click at [1476, 634] on div "**********" at bounding box center [1430, 356] width 275 height 712
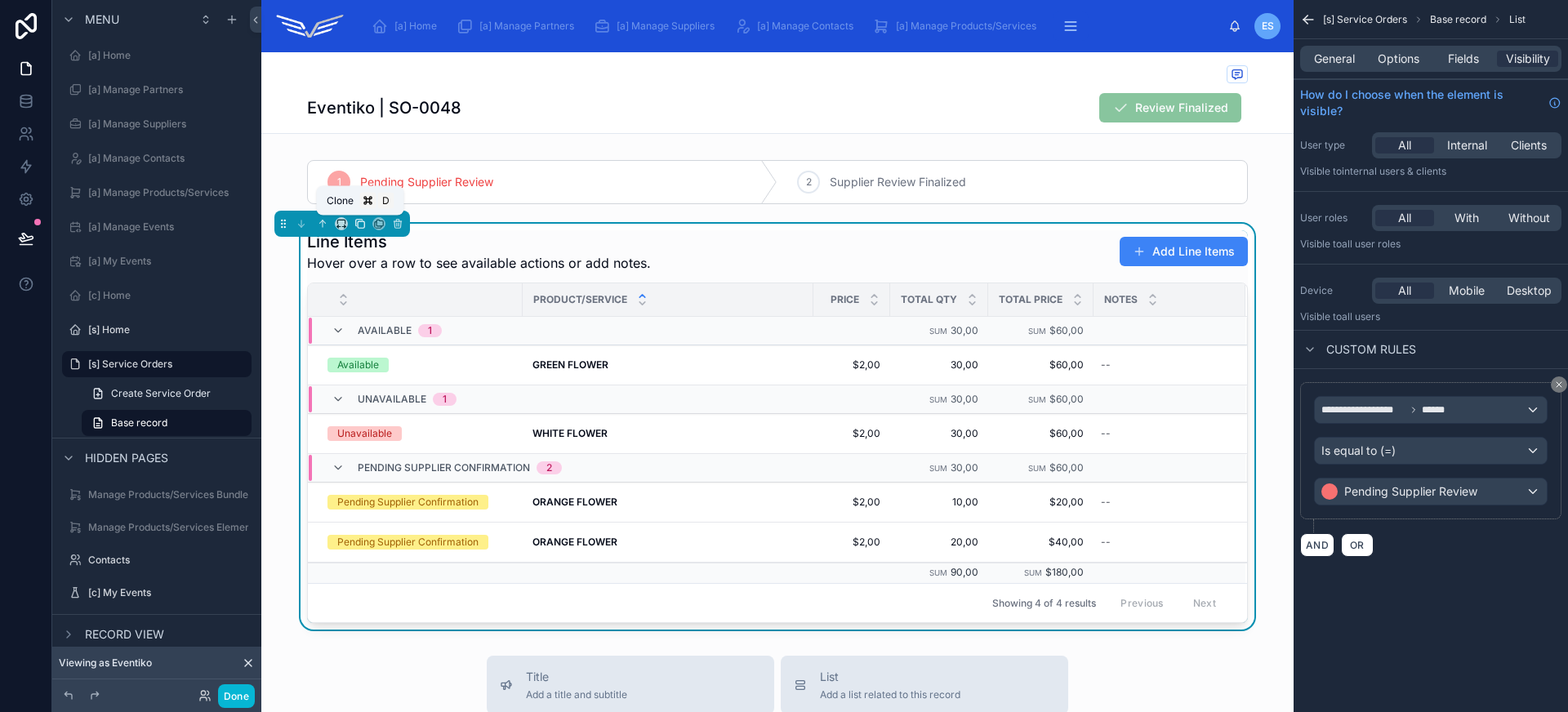
click at [357, 224] on icon at bounding box center [360, 223] width 12 height 12
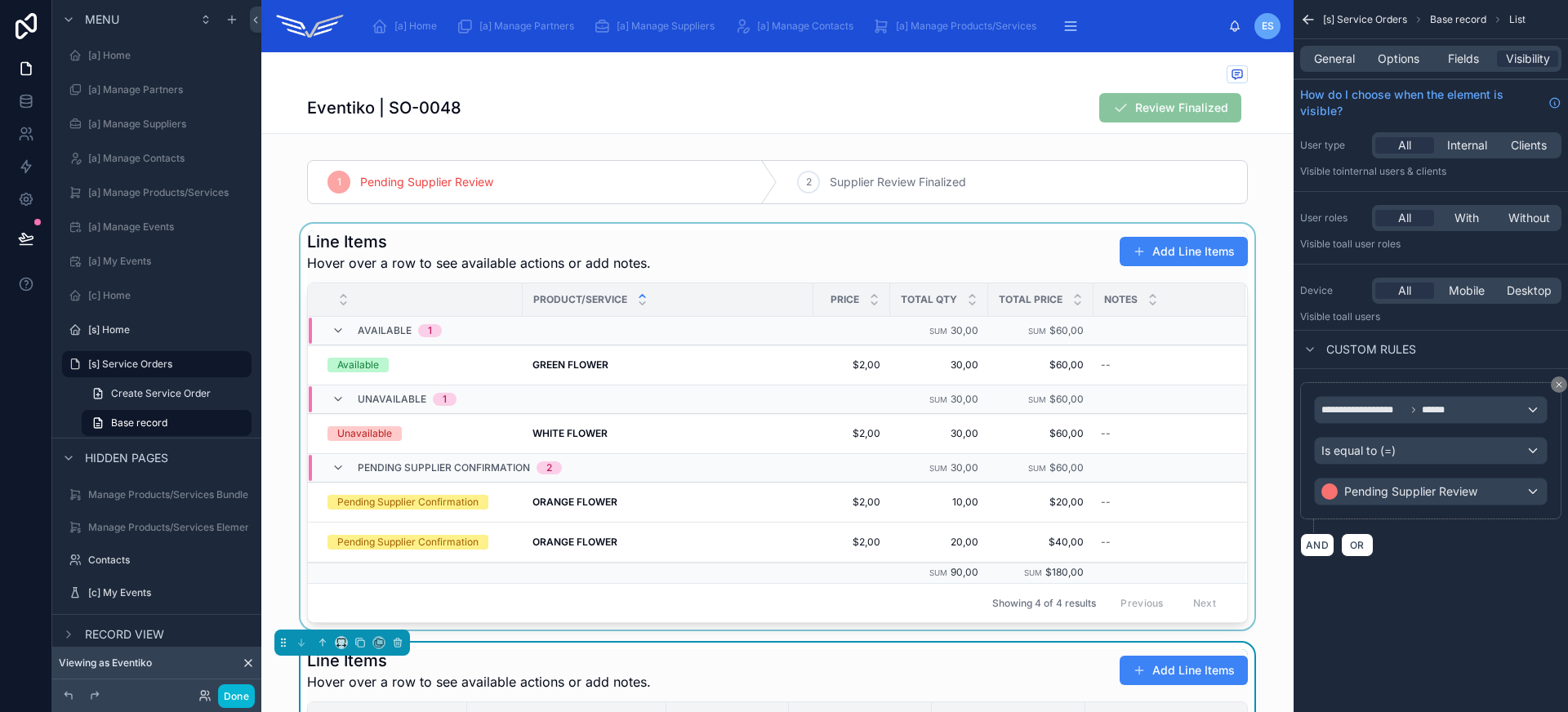
scroll to position [329, 0]
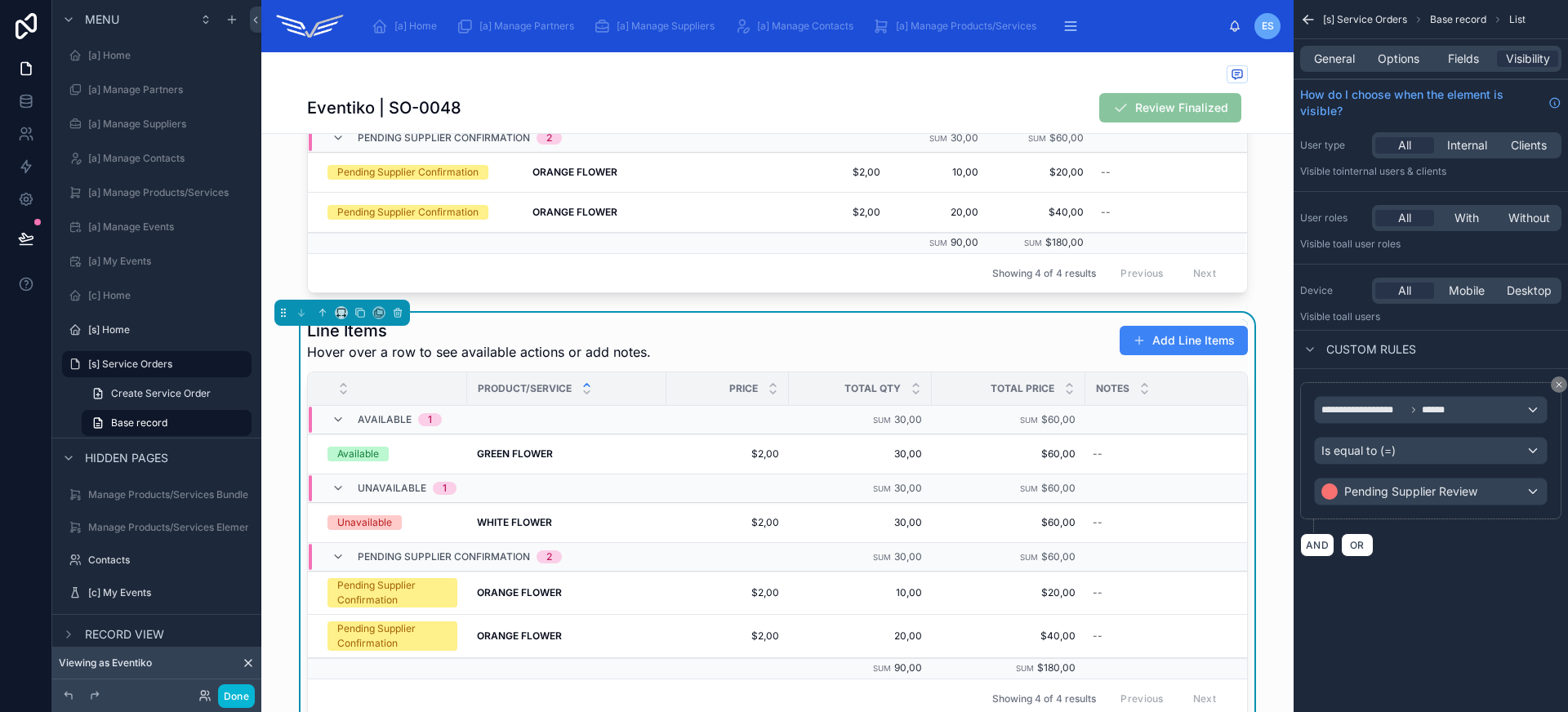
click at [1031, 340] on div "Line Items Hover over a row to see available actions or add notes. Add Line Ite…" at bounding box center [777, 340] width 941 height 43
click at [1394, 487] on span "Pending Supplier Review" at bounding box center [1411, 491] width 133 height 16
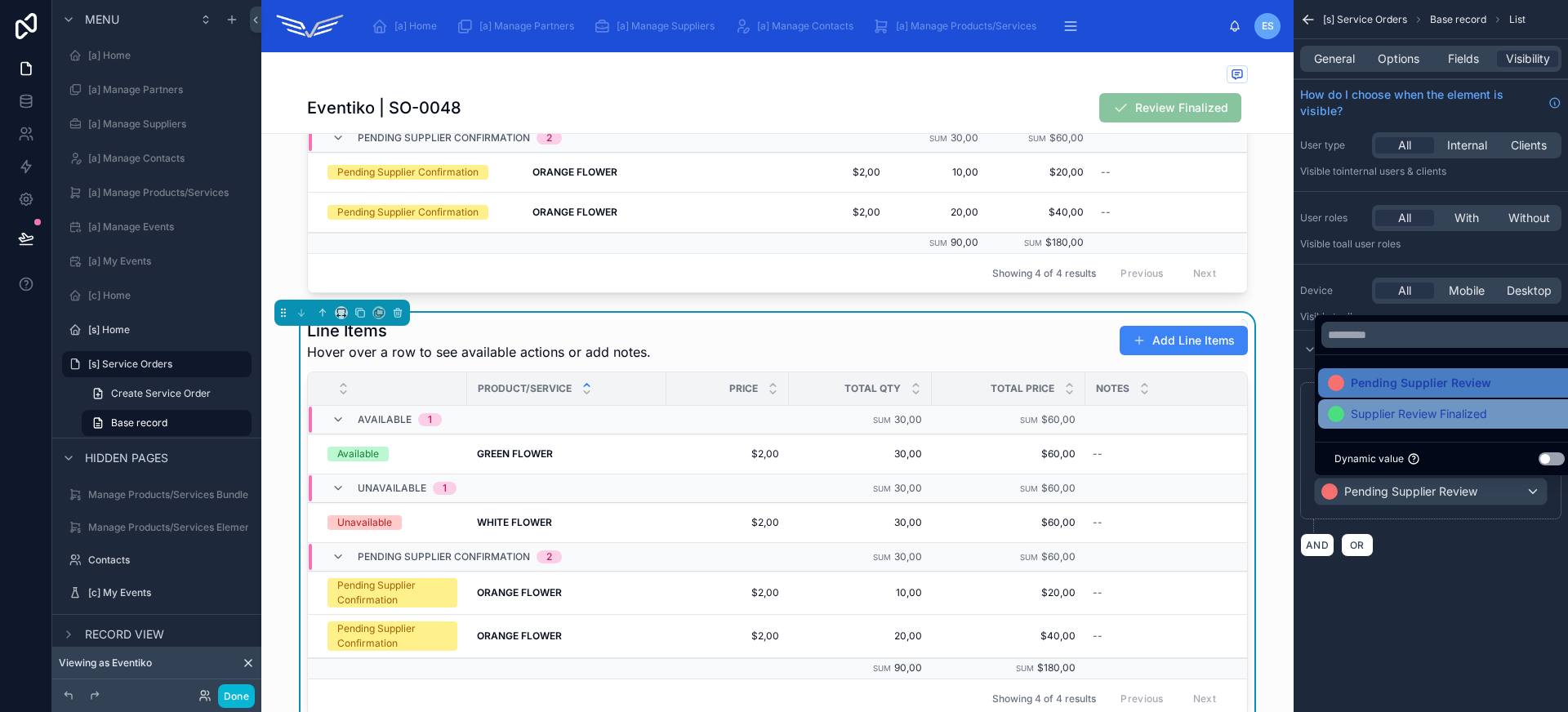
click at [1403, 421] on span "Supplier Review Finalized" at bounding box center [1419, 414] width 137 height 20
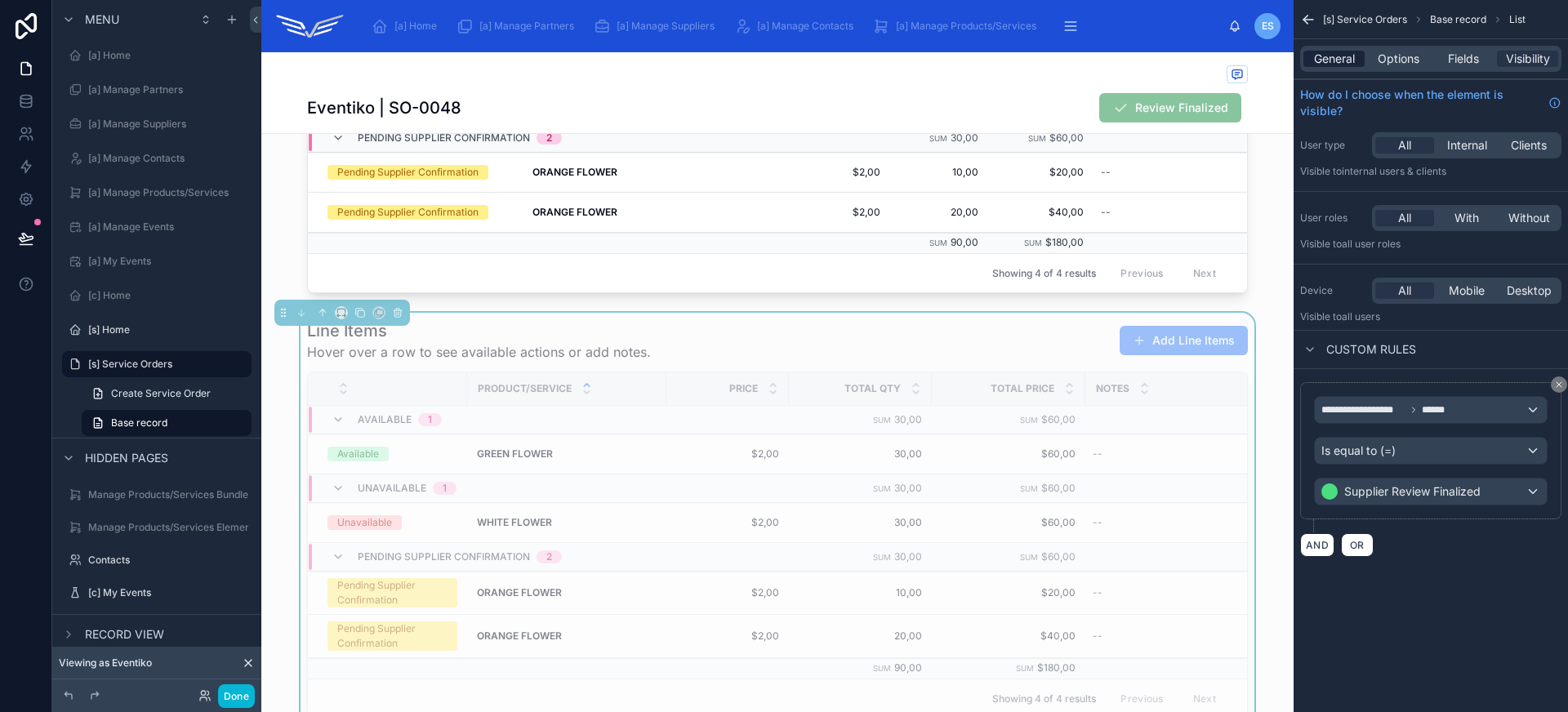
click at [1341, 56] on span "General" at bounding box center [1334, 59] width 41 height 16
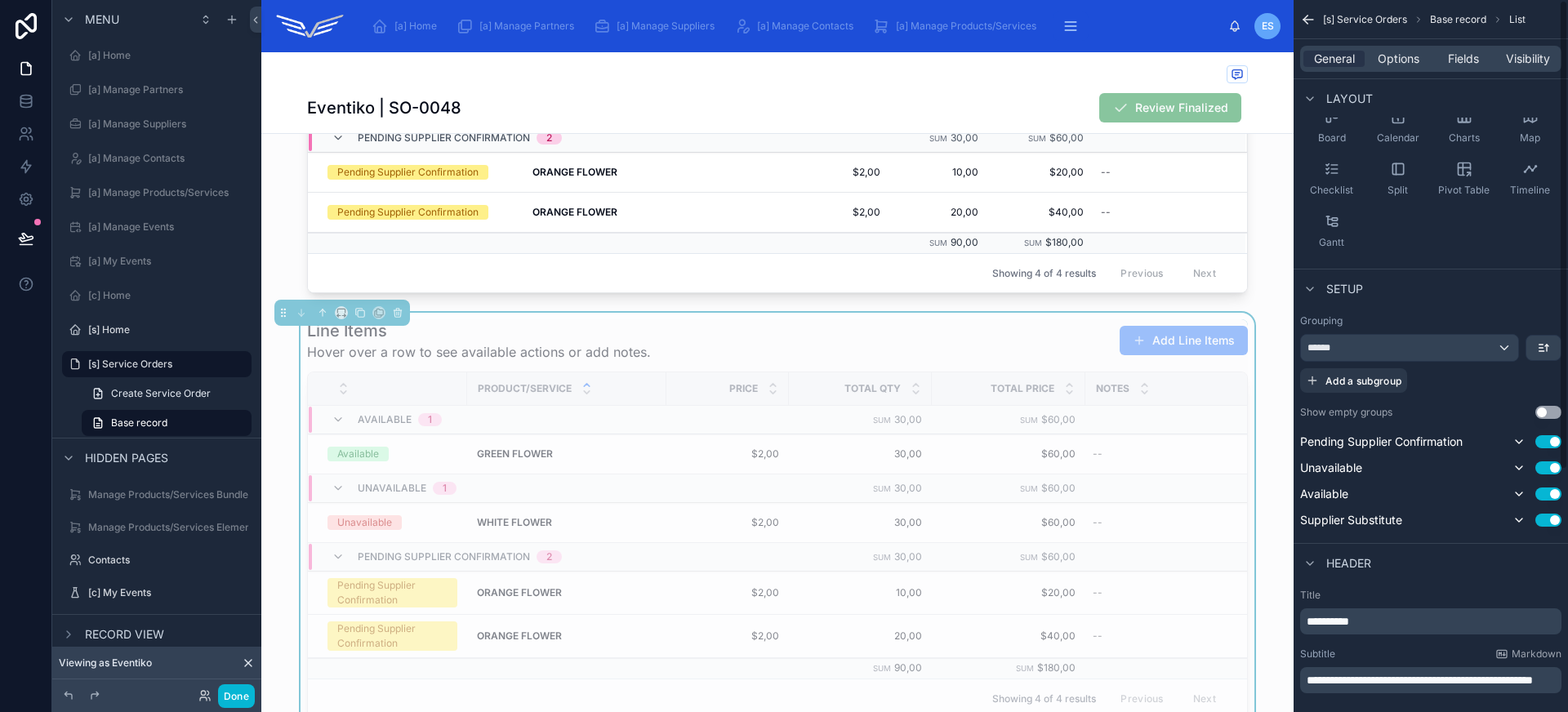
scroll to position [0, 0]
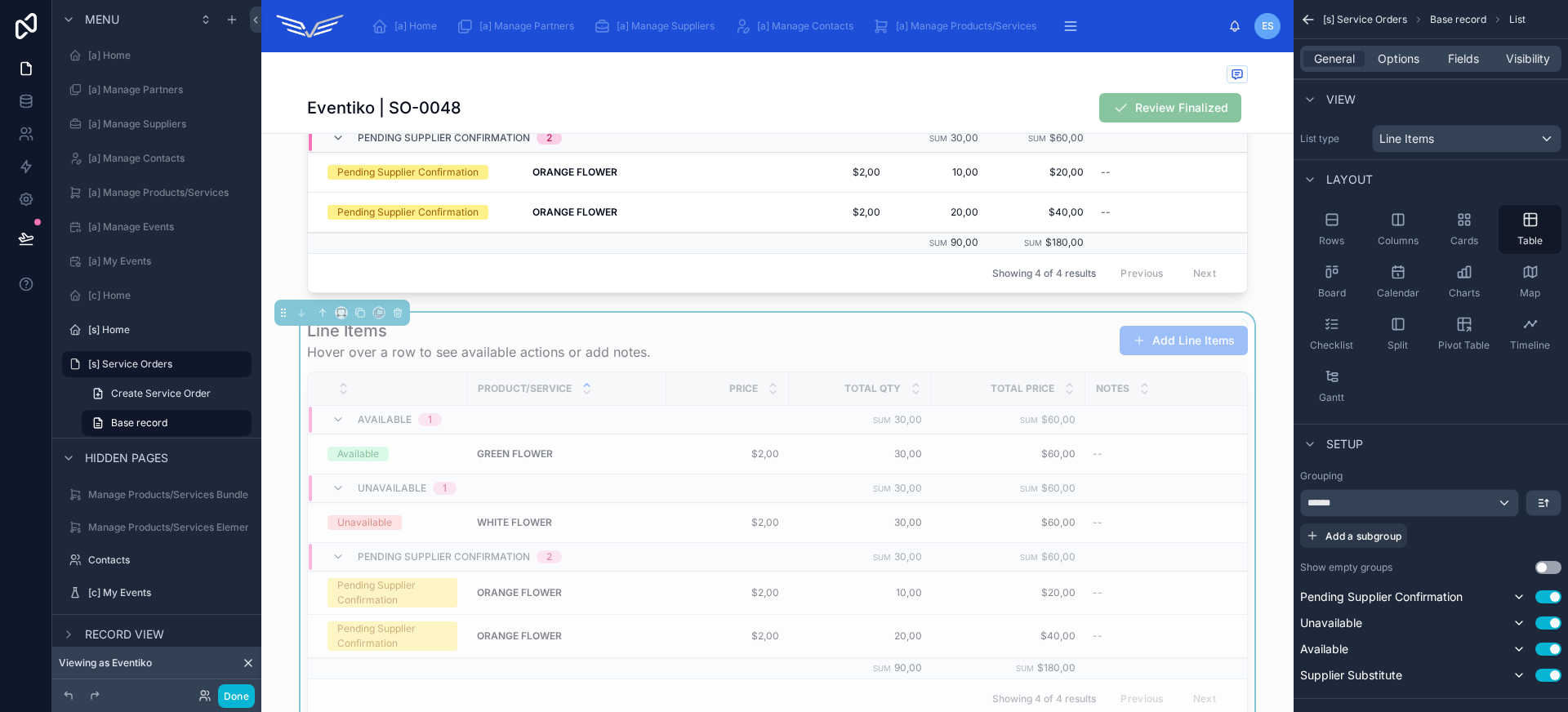
click at [1409, 73] on div "General Options Fields Visibility" at bounding box center [1430, 59] width 275 height 39
click at [1409, 67] on div "General Options Fields Visibility" at bounding box center [1430, 58] width 261 height 26
click at [1409, 65] on span "Options" at bounding box center [1398, 59] width 42 height 16
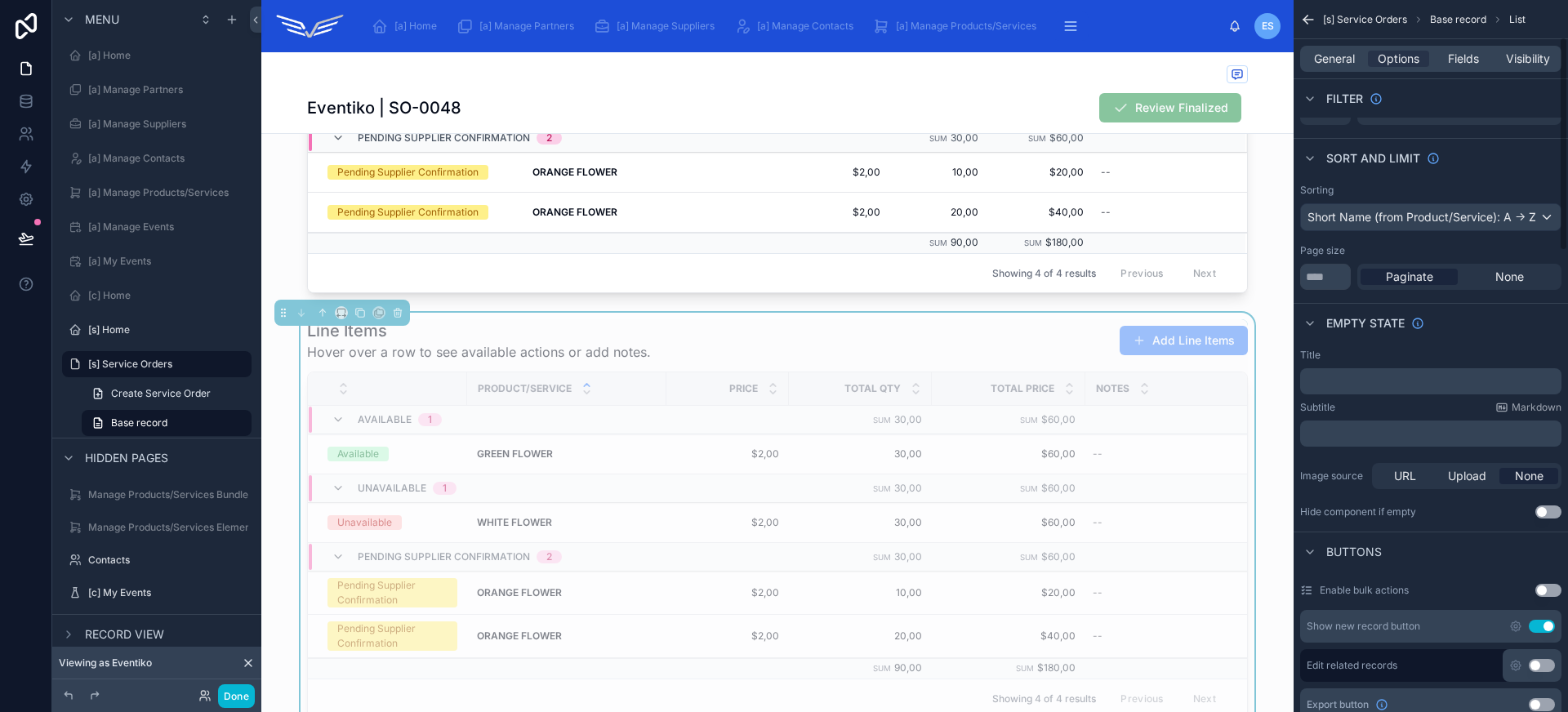
scroll to position [124, 0]
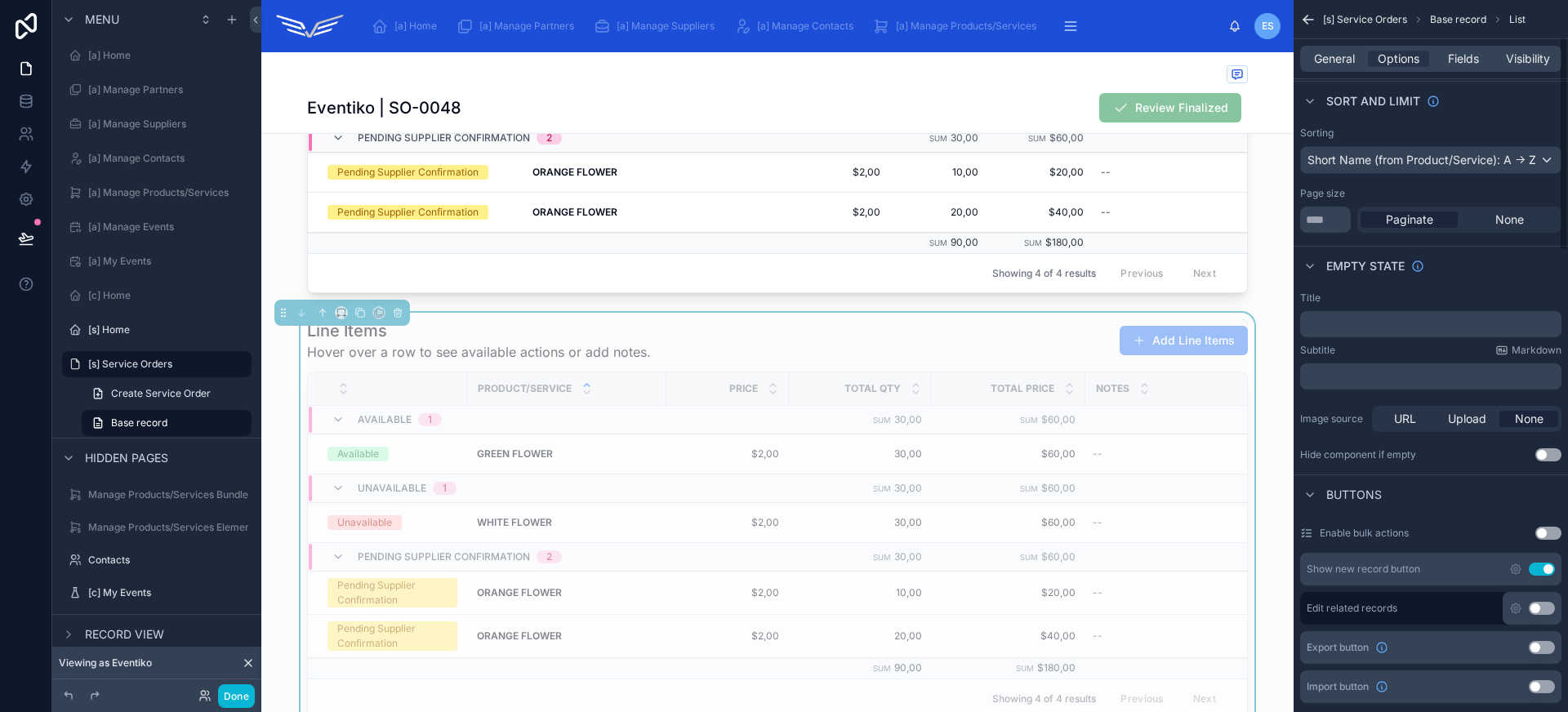
click at [1539, 575] on div "Show new record button Use setting" at bounding box center [1430, 568] width 261 height 33
click at [1540, 570] on button "Use setting" at bounding box center [1541, 568] width 26 height 13
click at [1454, 66] on span "Fields" at bounding box center [1463, 59] width 31 height 16
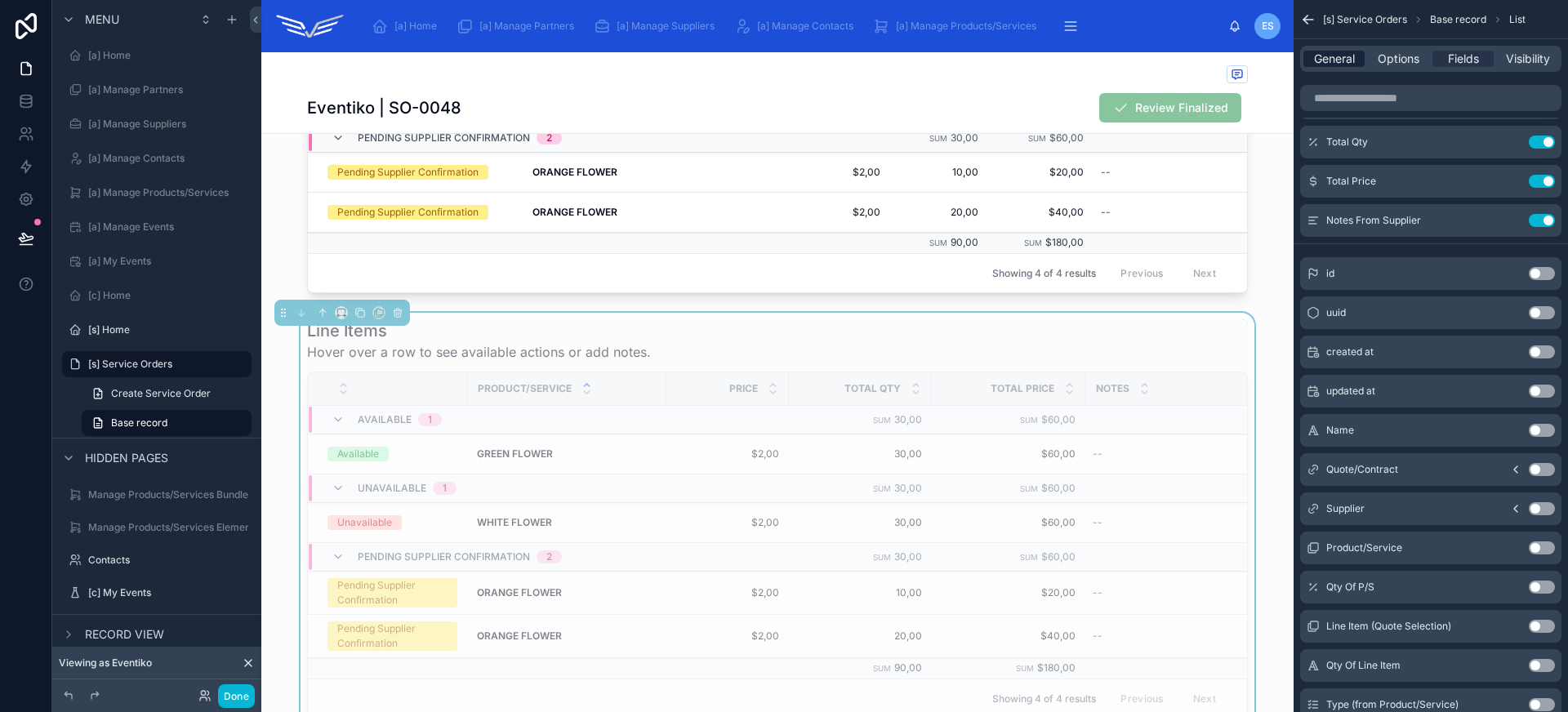
click at [1349, 57] on span "General" at bounding box center [1334, 59] width 41 height 16
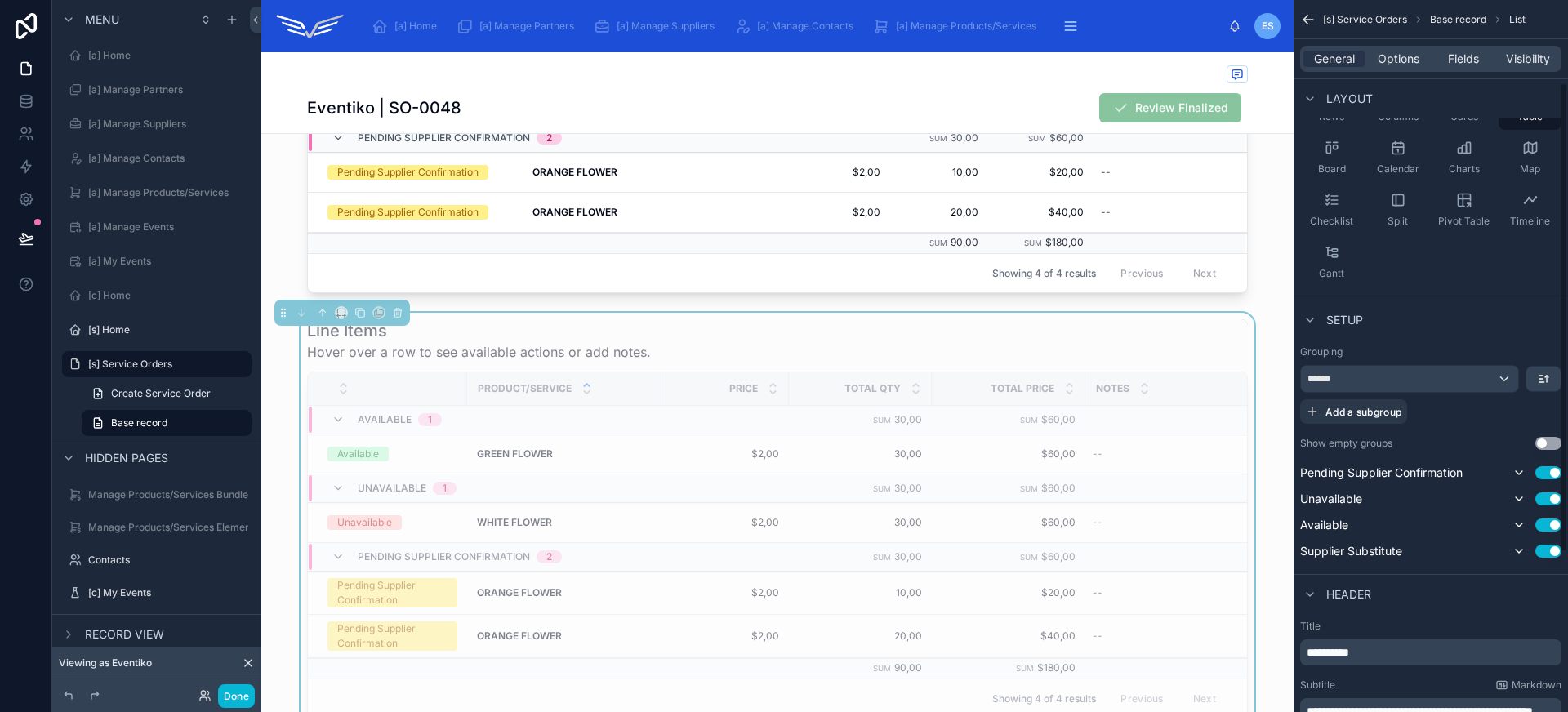
scroll to position [367, 0]
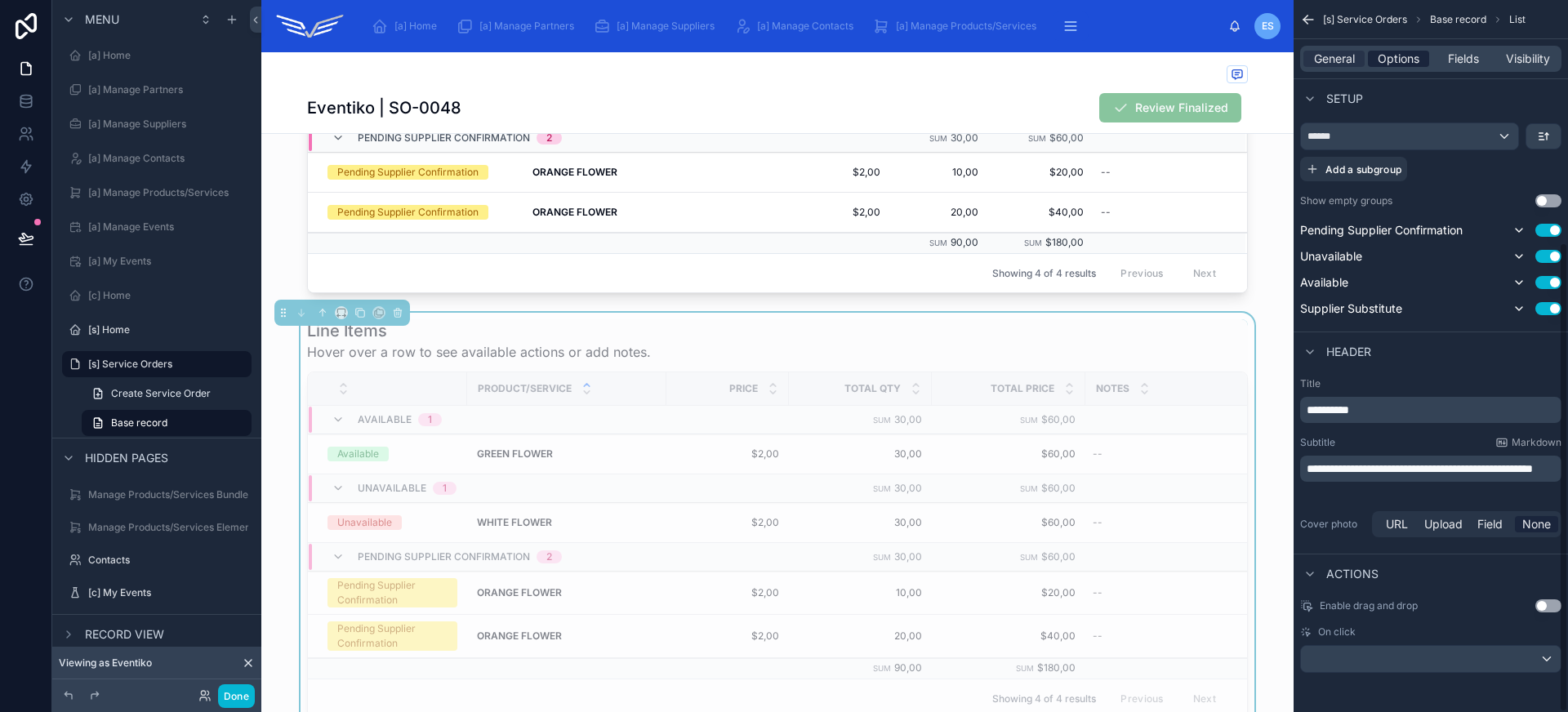
click at [1401, 52] on span "Options" at bounding box center [1398, 59] width 42 height 16
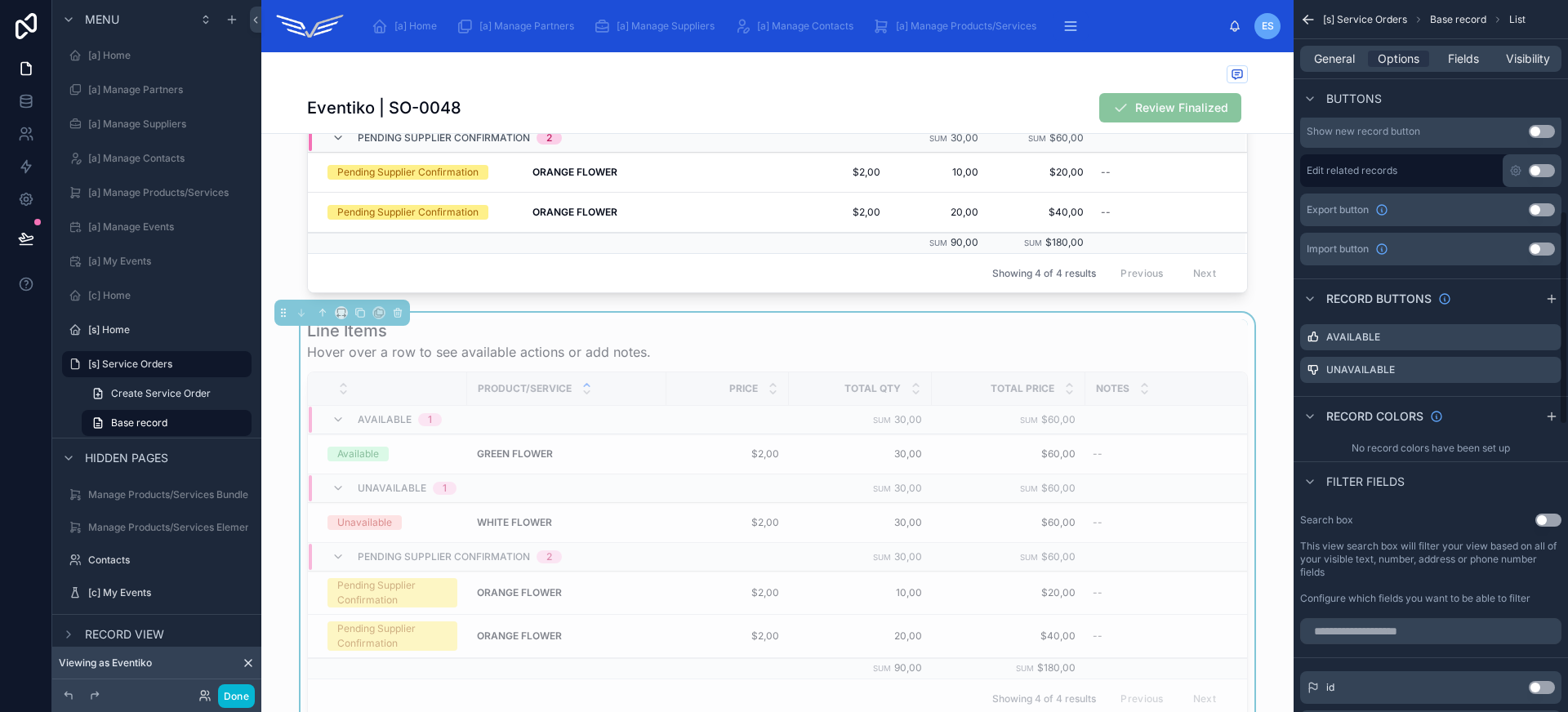
scroll to position [701, 0]
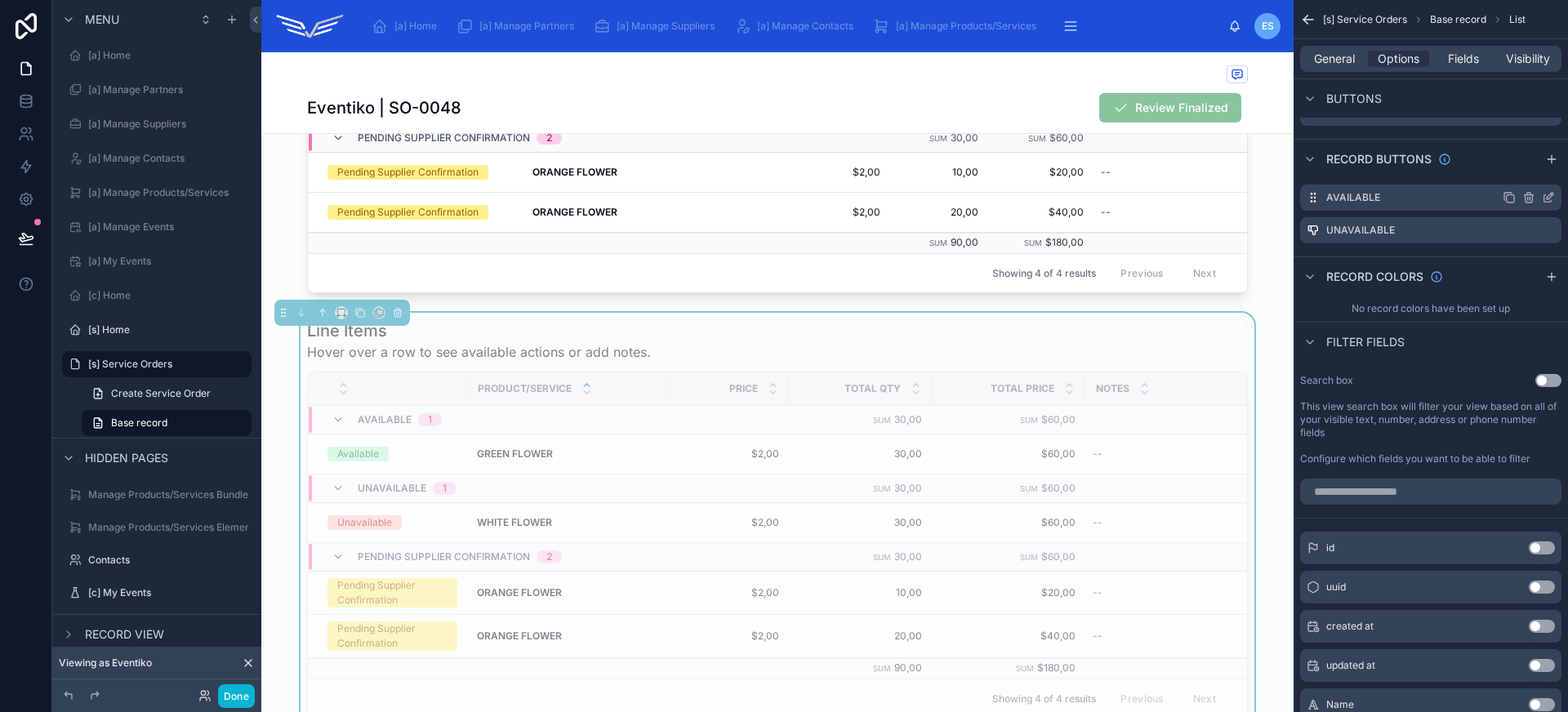
click at [1532, 195] on icon "scrollable content" at bounding box center [1528, 199] width 7 height 7
click at [1526, 176] on icon at bounding box center [1522, 171] width 13 height 13
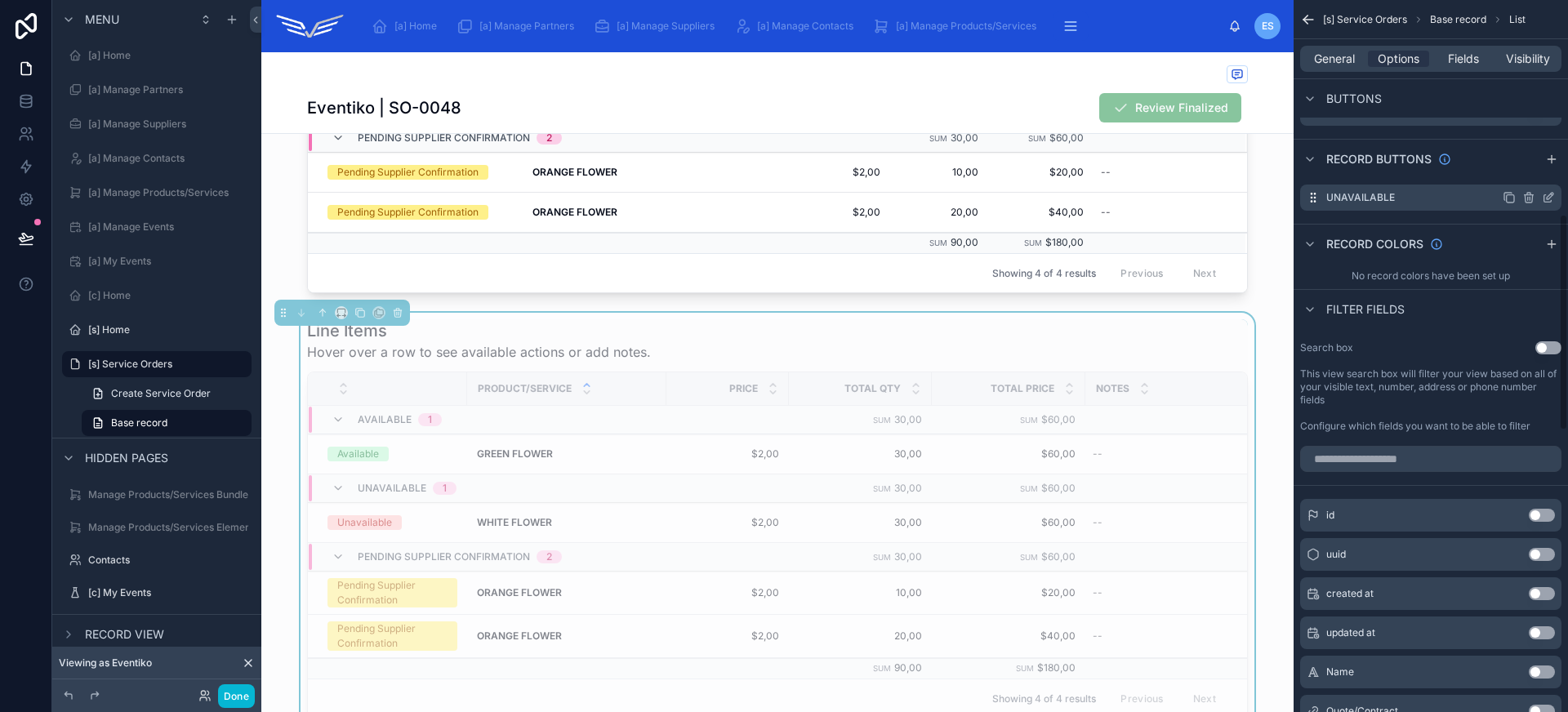
click at [1529, 203] on icon "scrollable content" at bounding box center [1528, 197] width 13 height 13
drag, startPoint x: 1523, startPoint y: 170, endPoint x: 1394, endPoint y: 217, distance: 137.3
click at [1523, 170] on icon at bounding box center [1522, 171] width 13 height 13
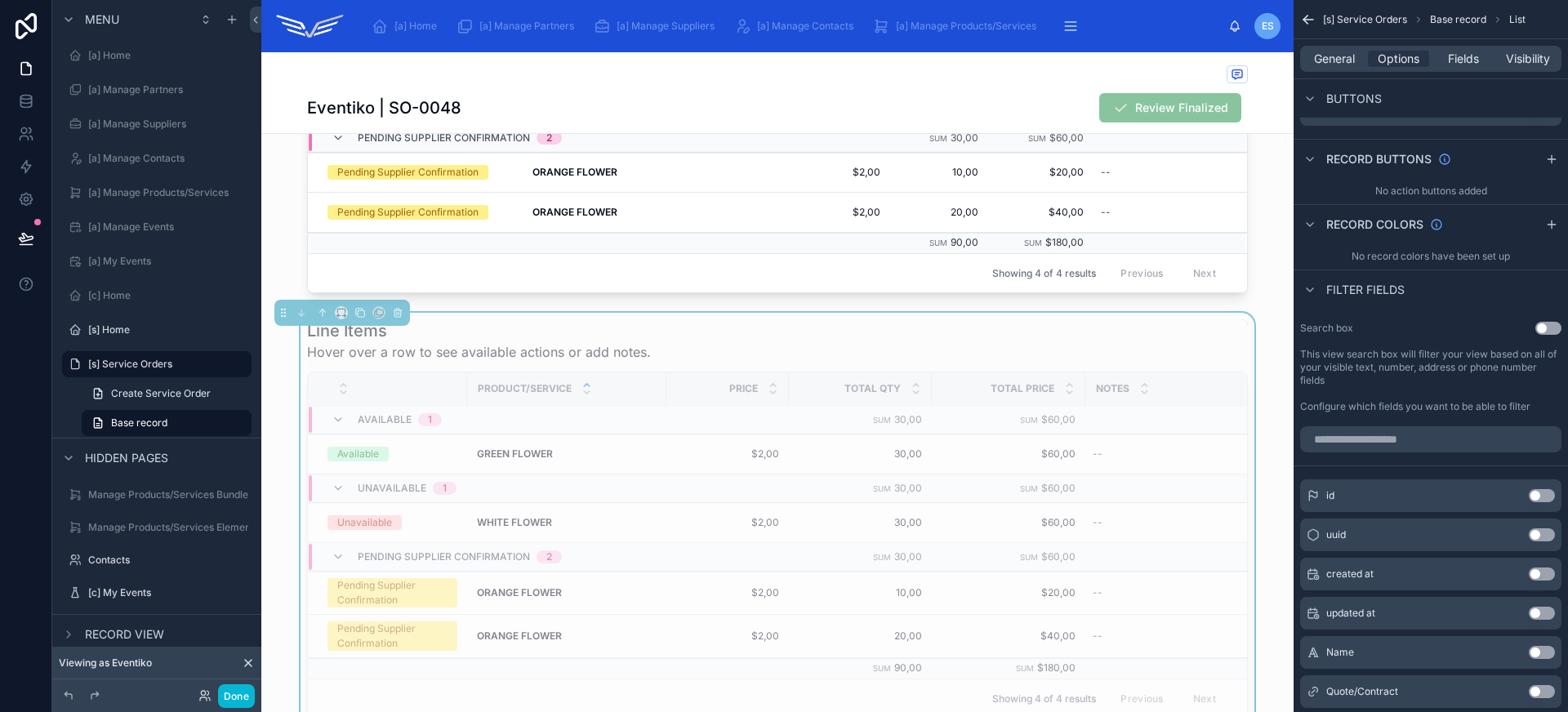
scroll to position [333, 0]
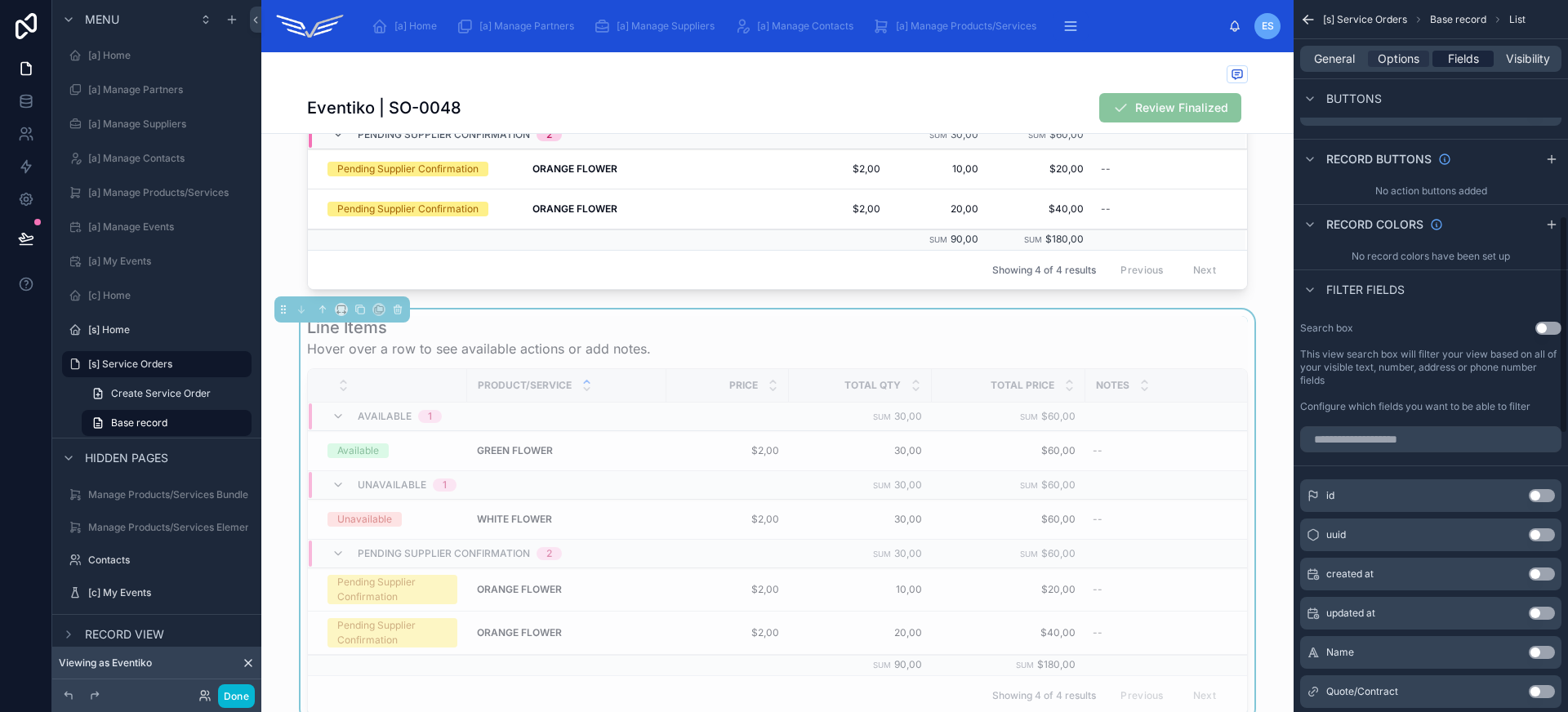
click at [1473, 58] on span "Fields" at bounding box center [1463, 59] width 31 height 16
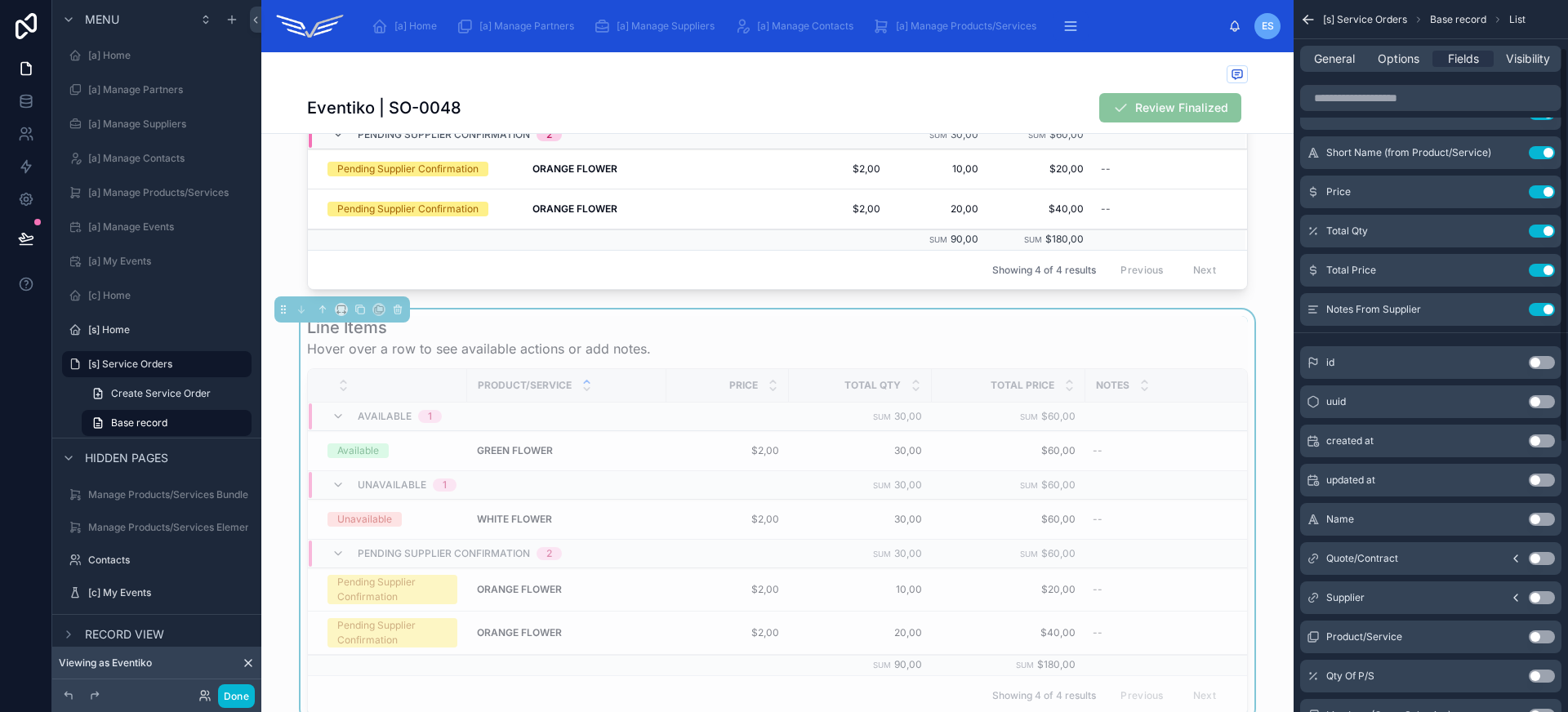
scroll to position [0, 0]
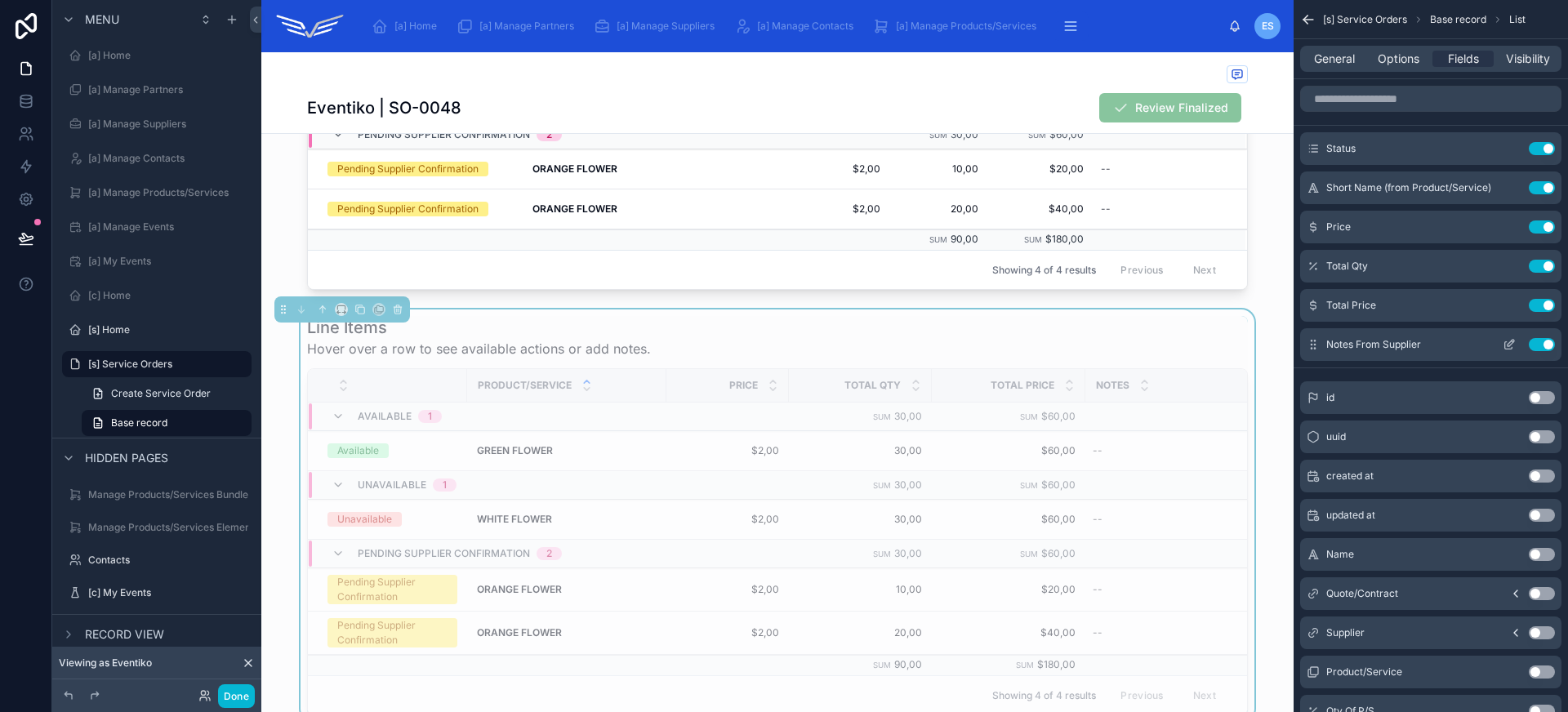
click at [1512, 346] on icon "scrollable content" at bounding box center [1508, 344] width 13 height 13
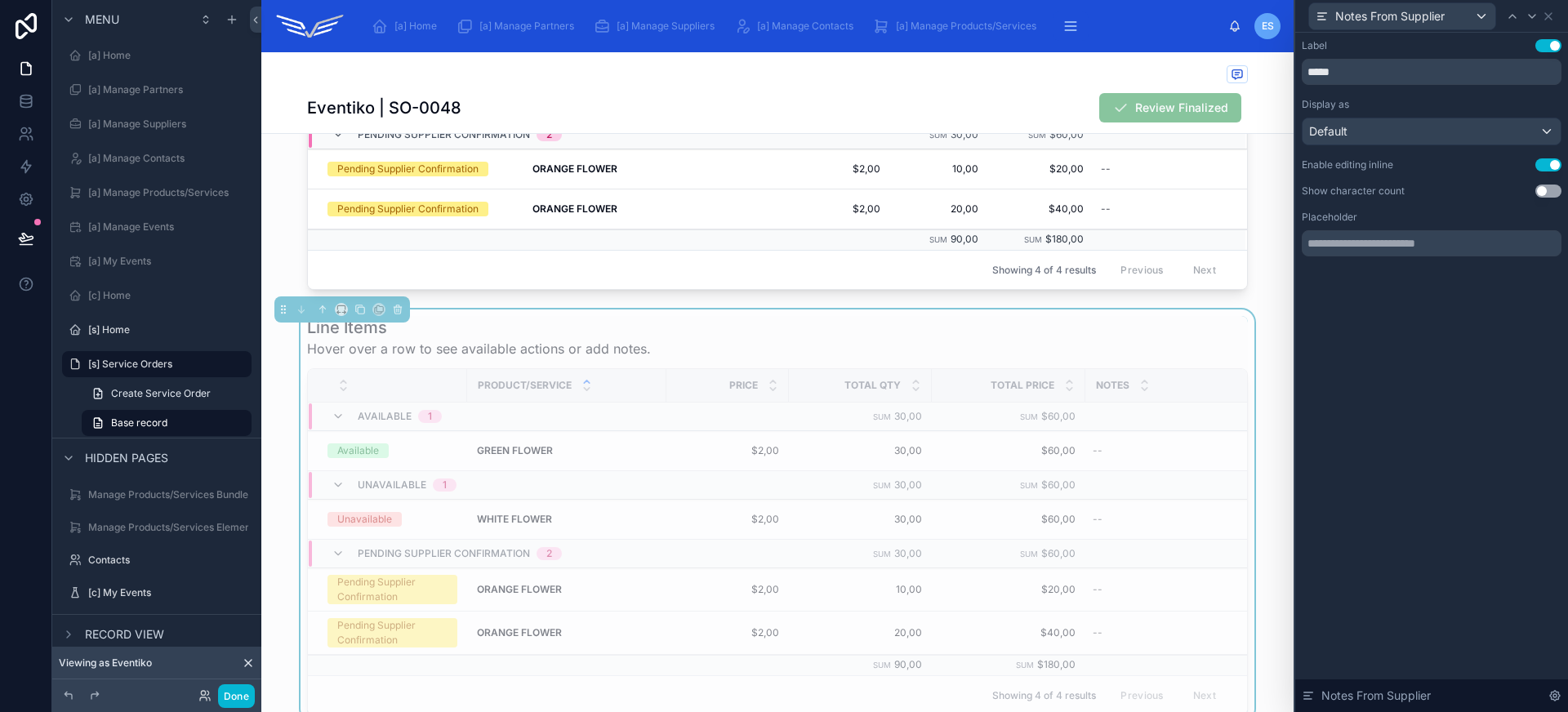
click at [1550, 156] on div "Label Use setting ***** Display as Default Enable editing inline Use setting Sh…" at bounding box center [1431, 147] width 259 height 217
click at [1550, 162] on button "Use setting" at bounding box center [1548, 164] width 26 height 13
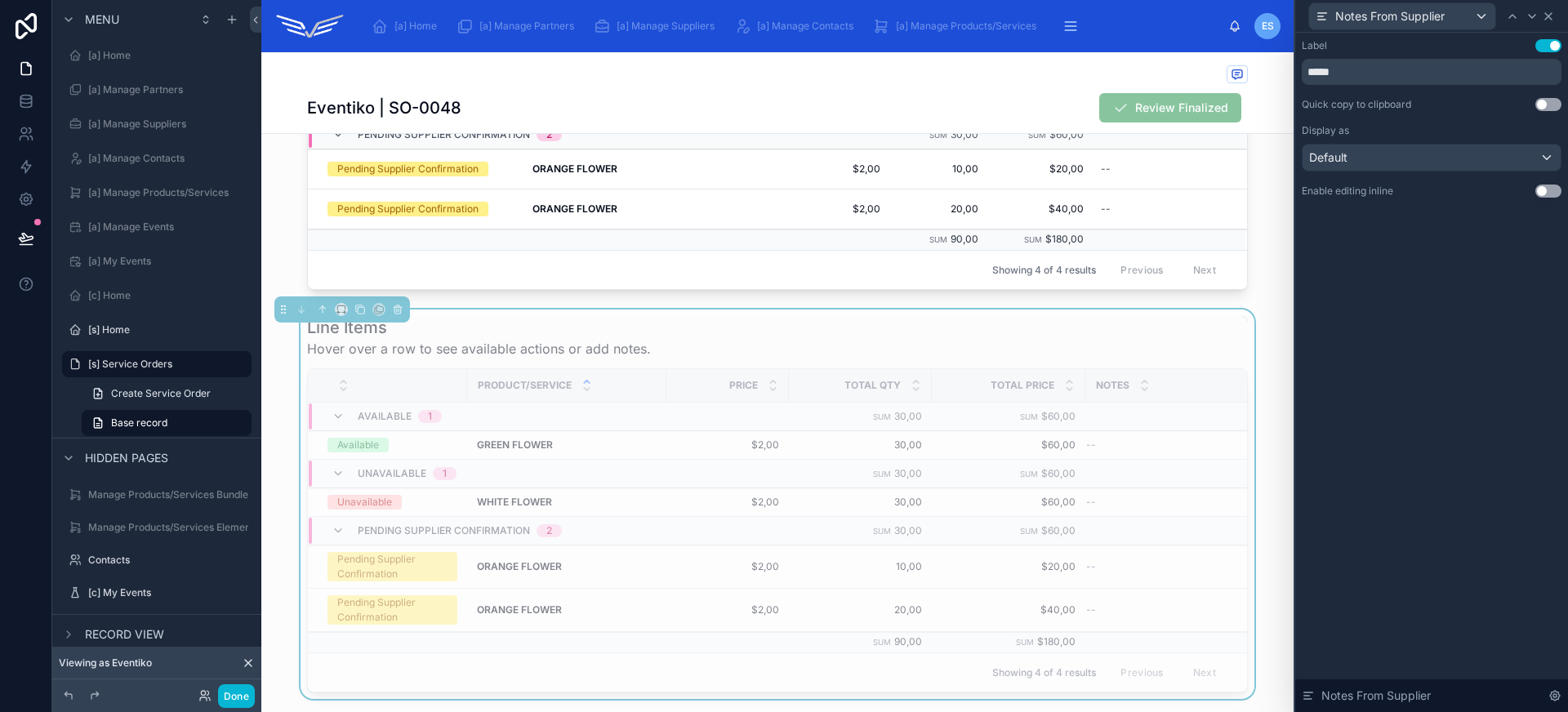
click at [1551, 22] on icon at bounding box center [1548, 16] width 13 height 13
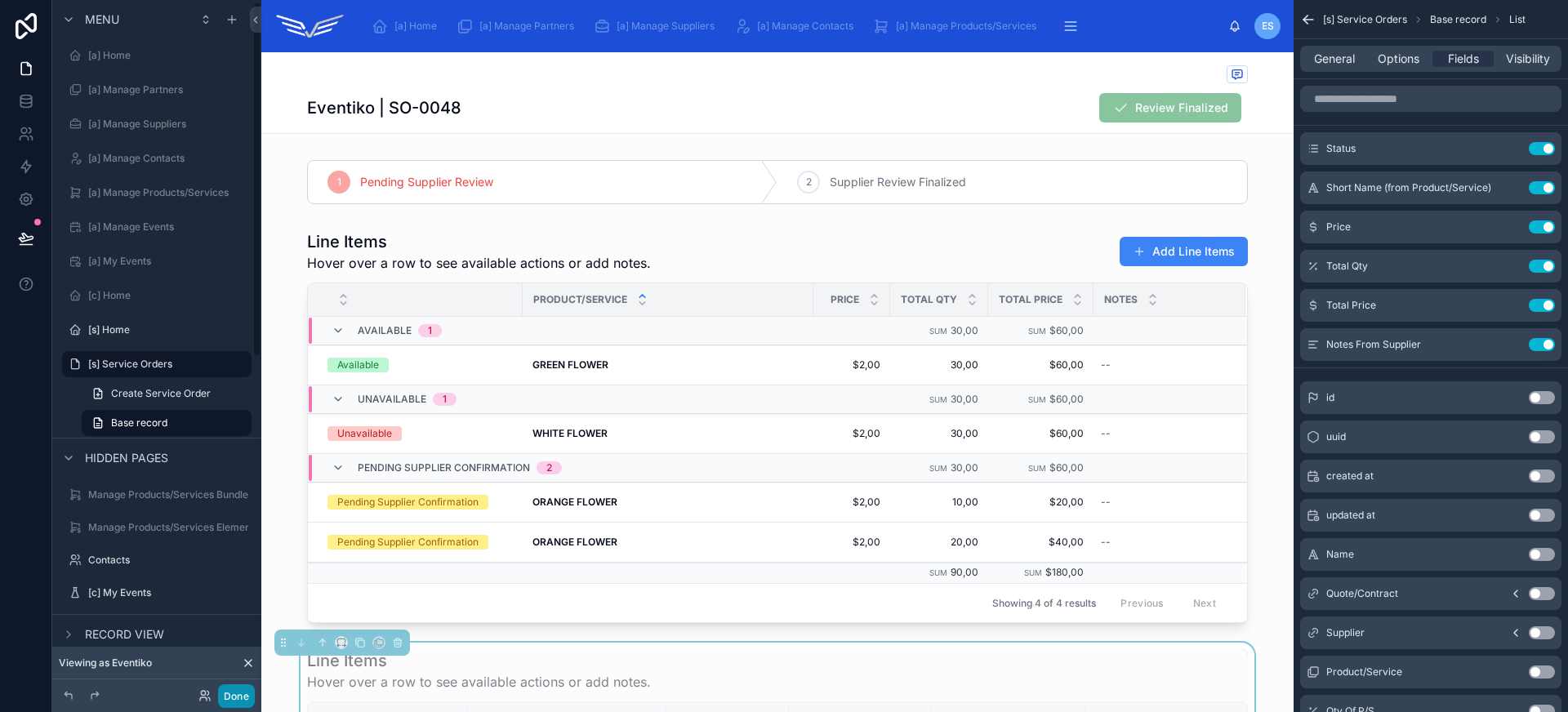
click at [247, 694] on button "Done" at bounding box center [235, 695] width 36 height 24
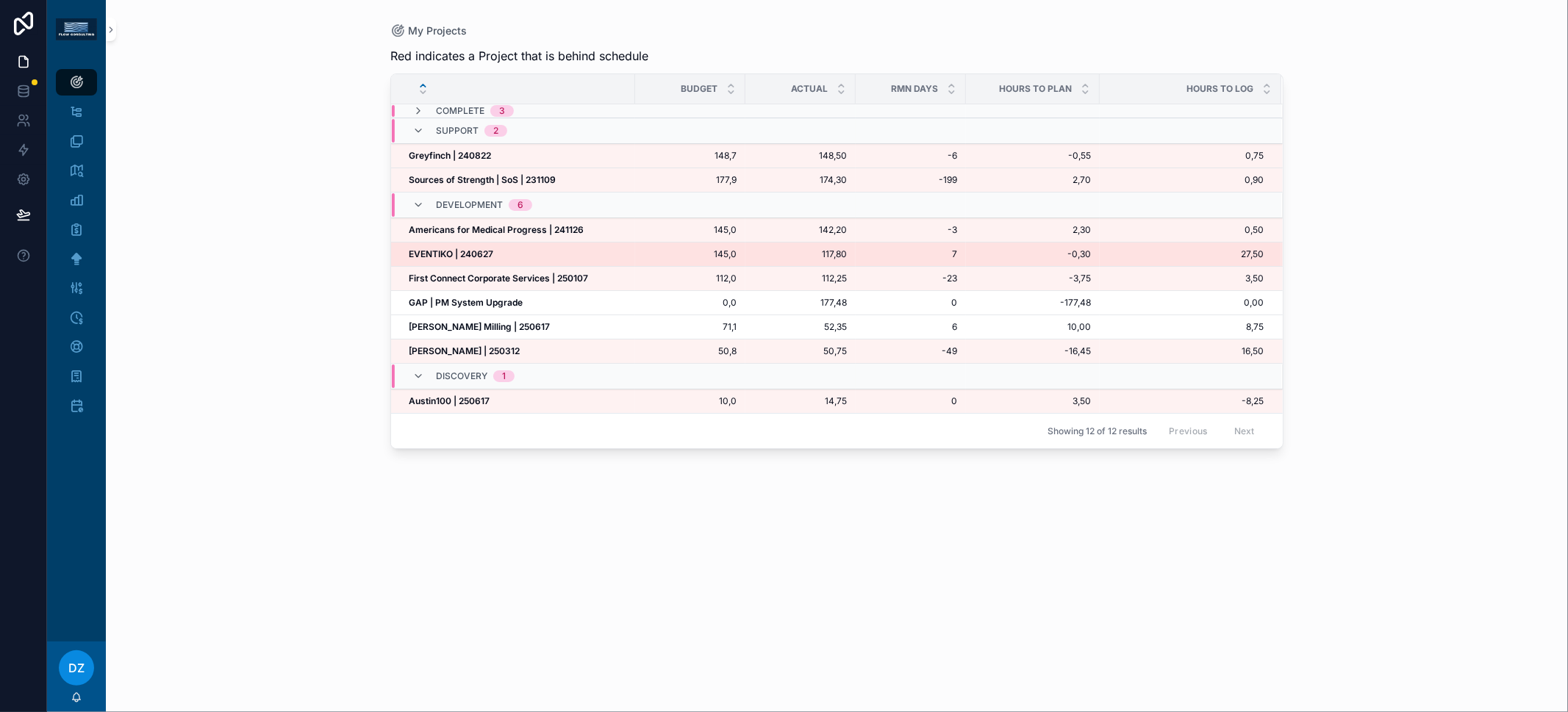
click at [457, 249] on strong "EVENTIKO | 240627" at bounding box center [451, 254] width 85 height 11
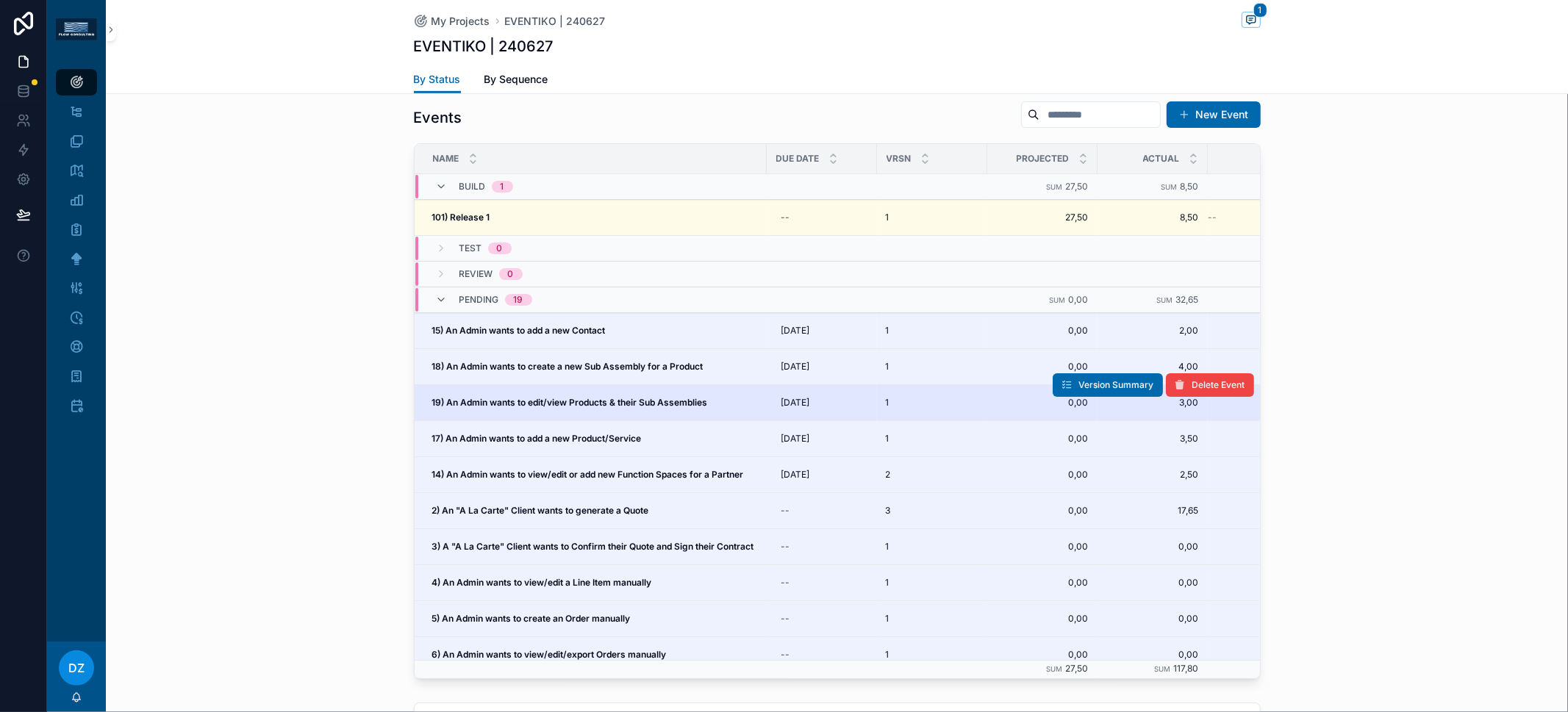
scroll to position [582, 0]
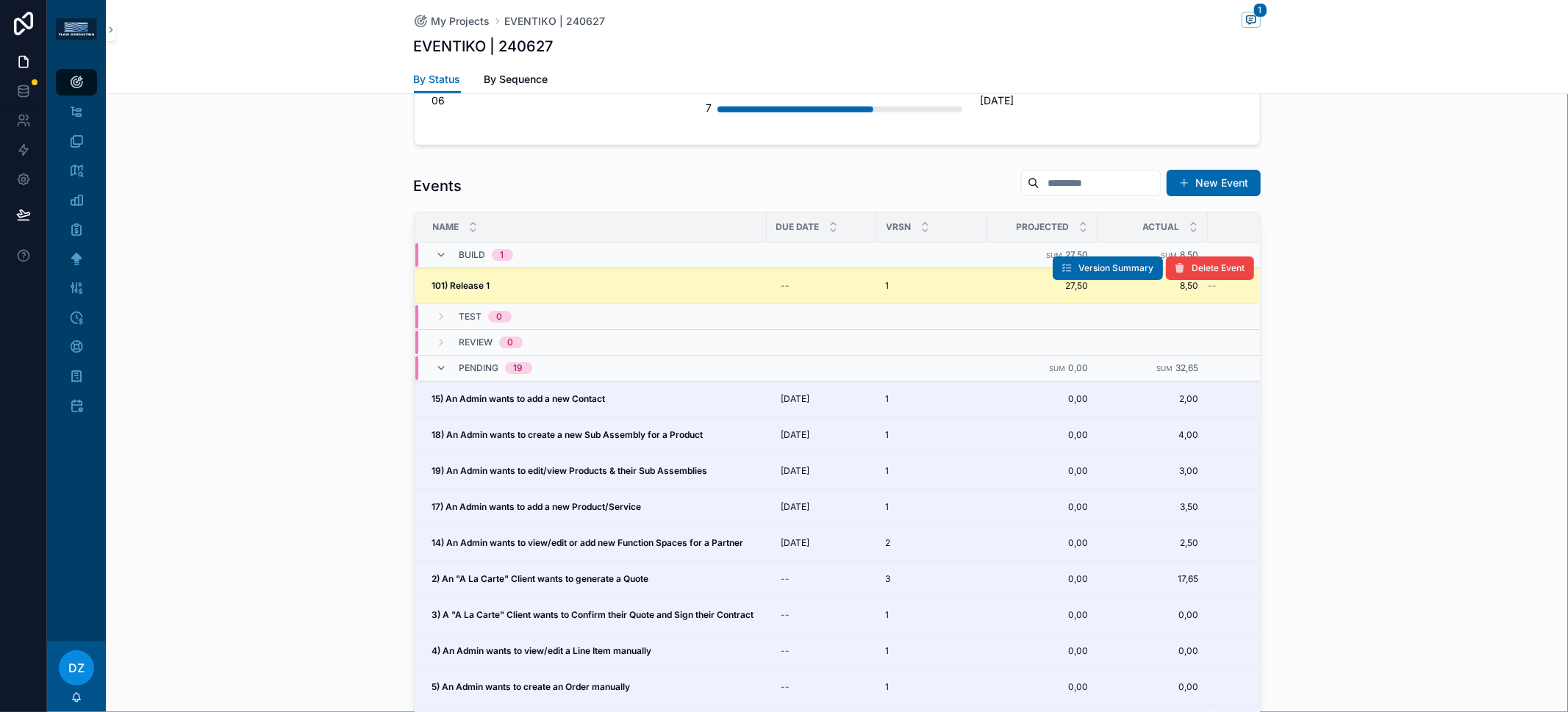
click at [505, 280] on div "101) Release 1 101) Release 1" at bounding box center [594, 285] width 325 height 12
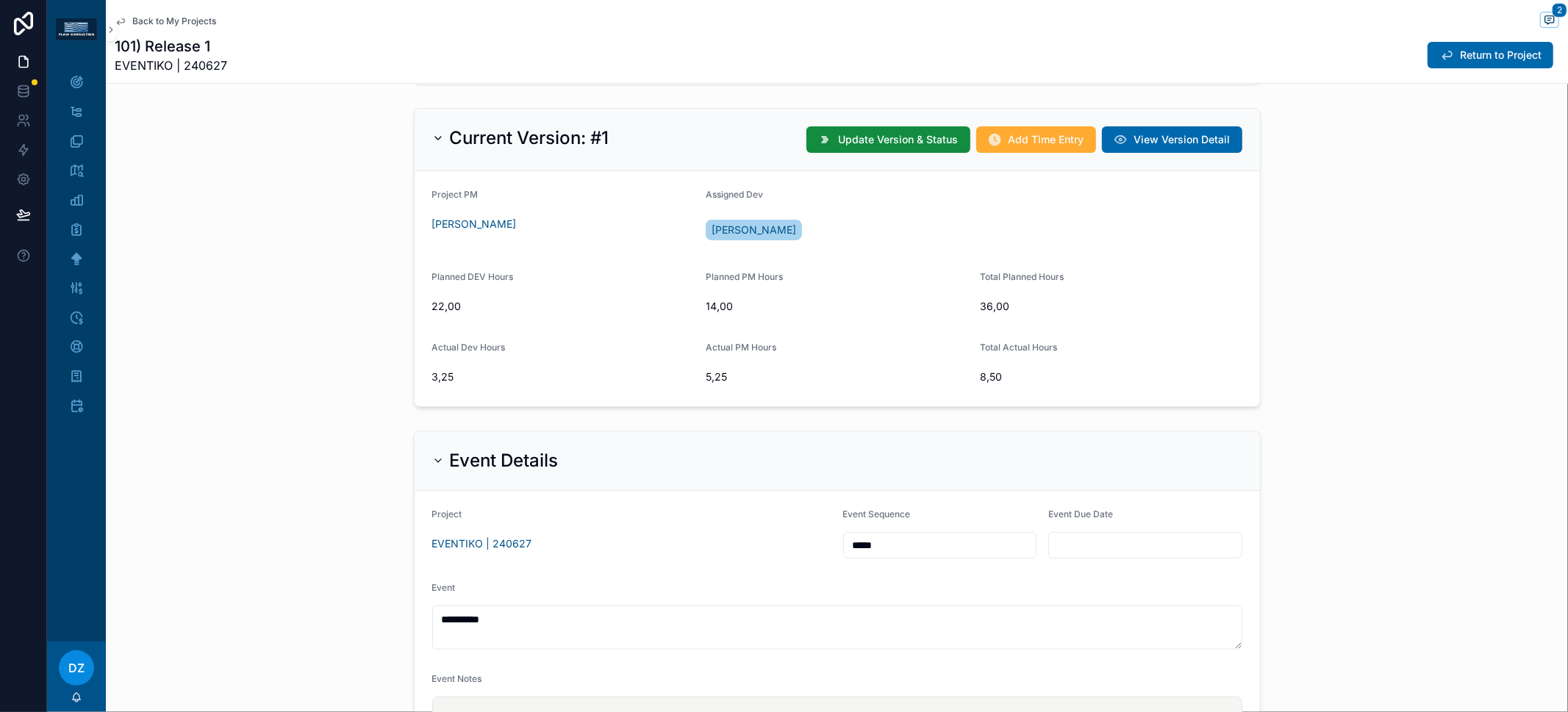
scroll to position [686, 0]
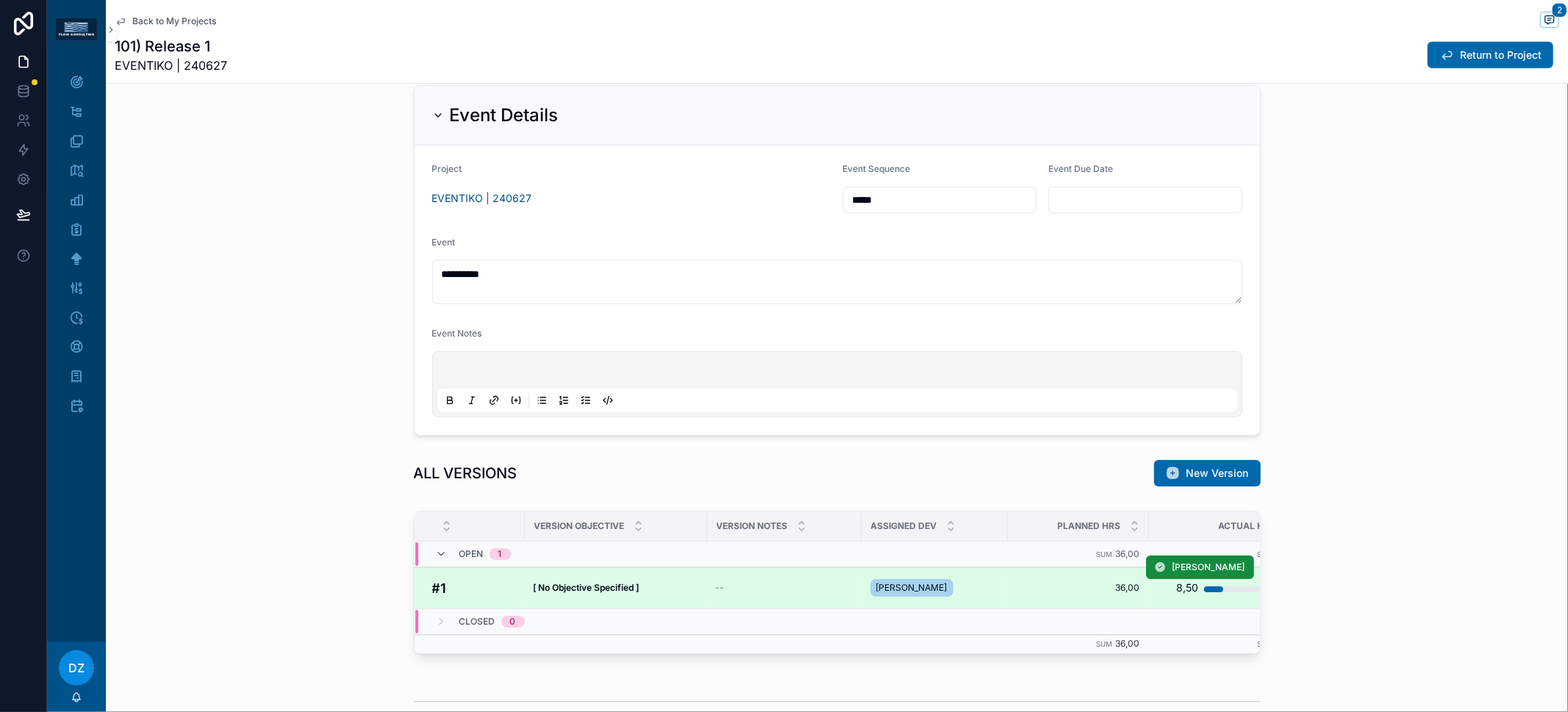
click at [585, 576] on td "[ No Objective Specified ] [ No Objective Specified ]" at bounding box center [616, 588] width 182 height 42
click at [586, 582] on strong "[ No Objective Specified ]" at bounding box center [586, 587] width 106 height 11
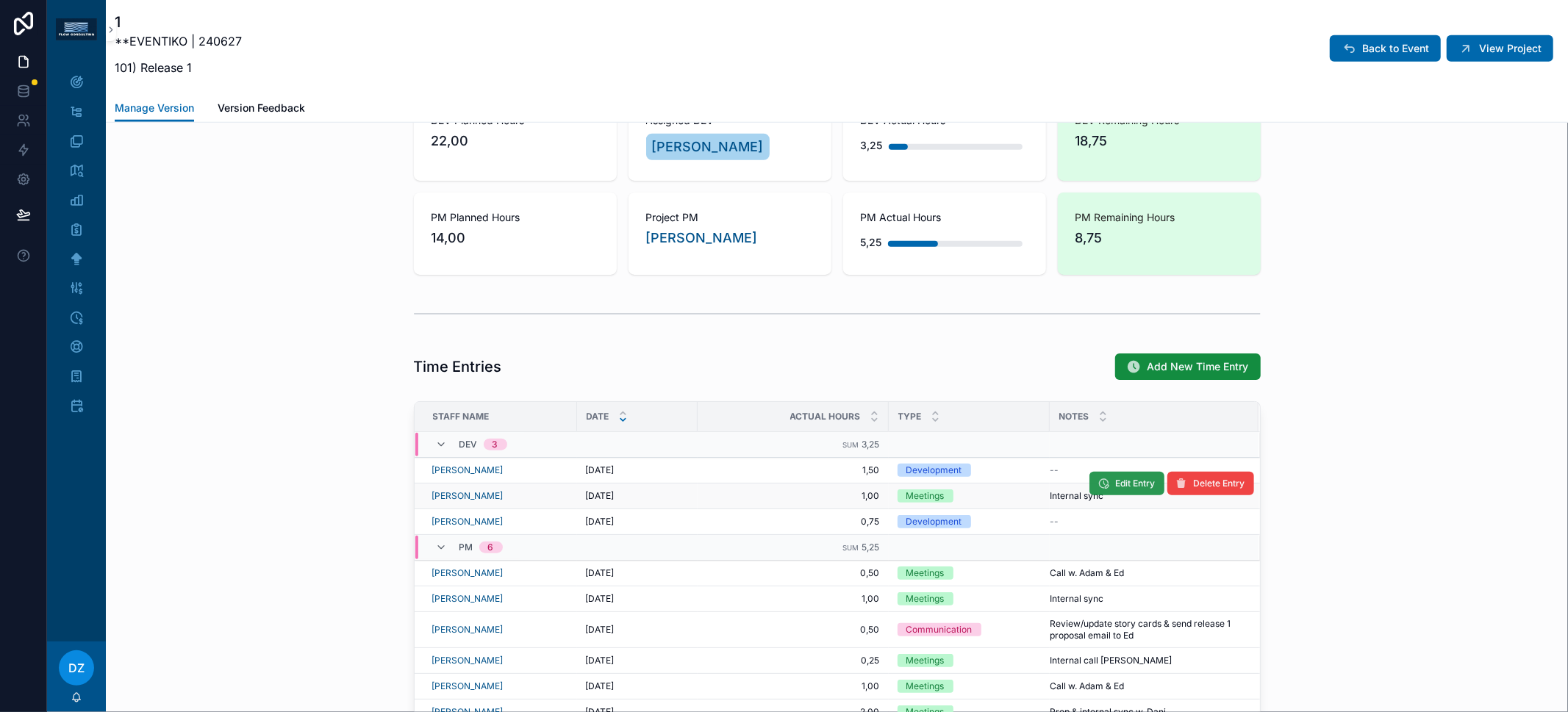
scroll to position [986, 0]
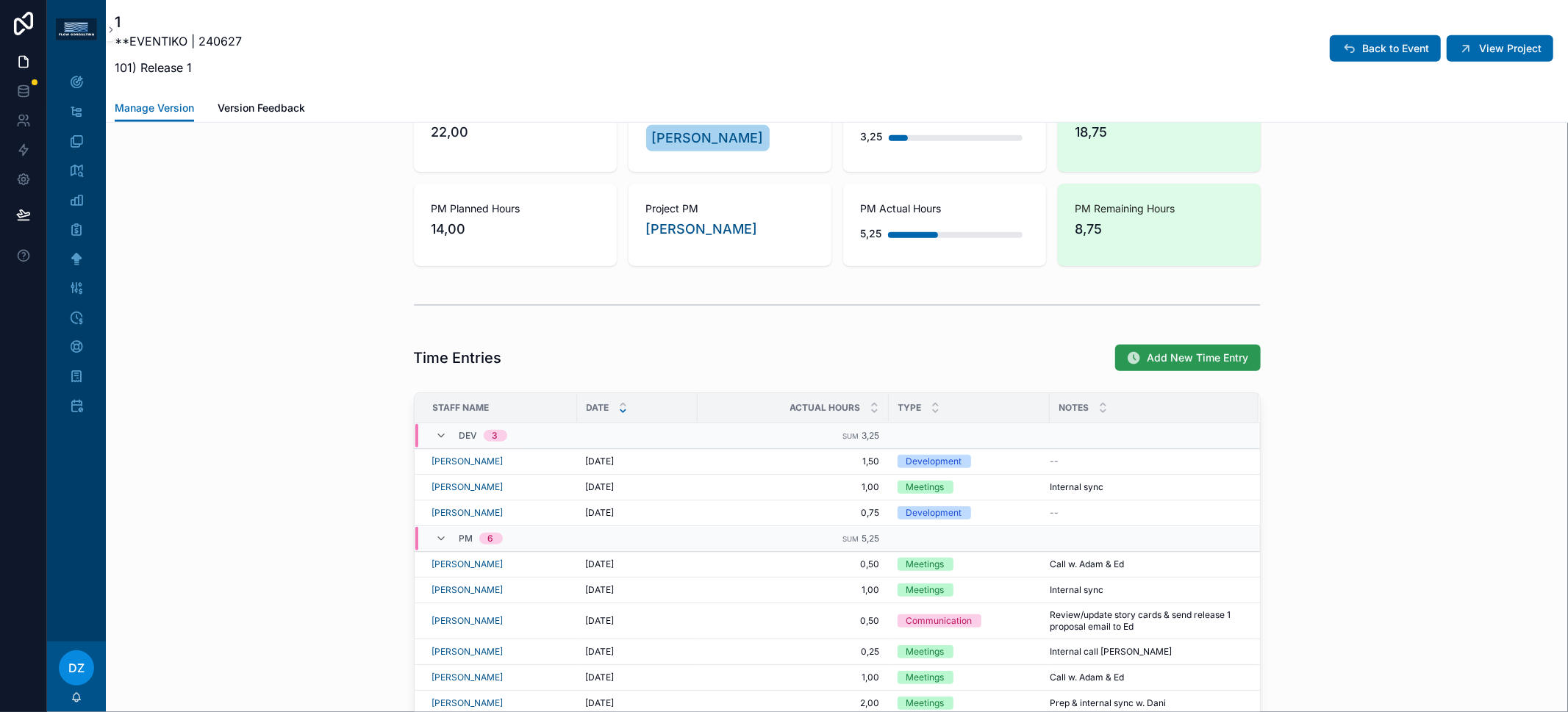
click at [1179, 350] on span "Add New Time Entry" at bounding box center [1198, 357] width 102 height 14
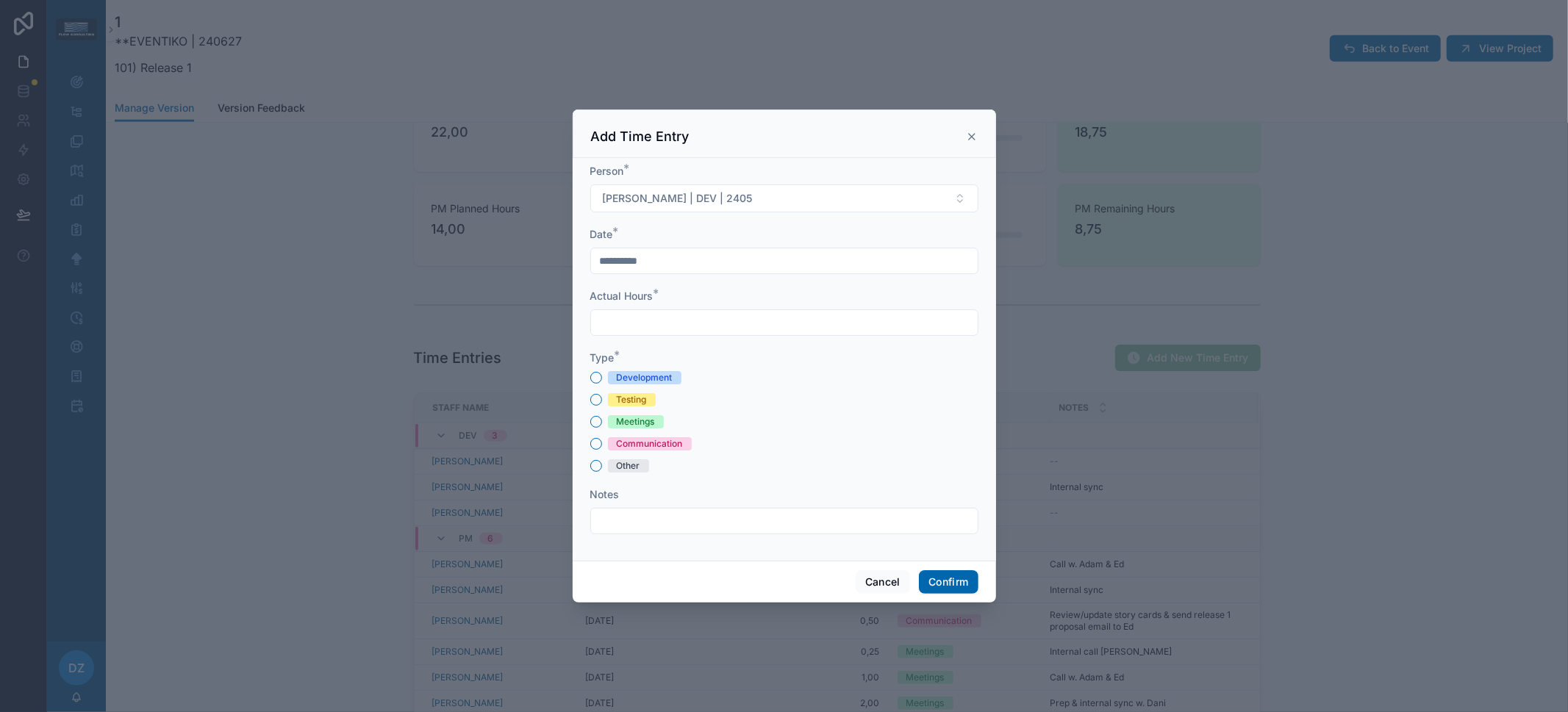
click at [670, 319] on input "text" at bounding box center [784, 323] width 386 height 21
type input "****"
click at [676, 385] on div "Development Testing Meetings Communication Other" at bounding box center [784, 421] width 388 height 101
click at [672, 376] on div "Development" at bounding box center [644, 377] width 56 height 14
click at [602, 376] on button "Development" at bounding box center [596, 377] width 12 height 12
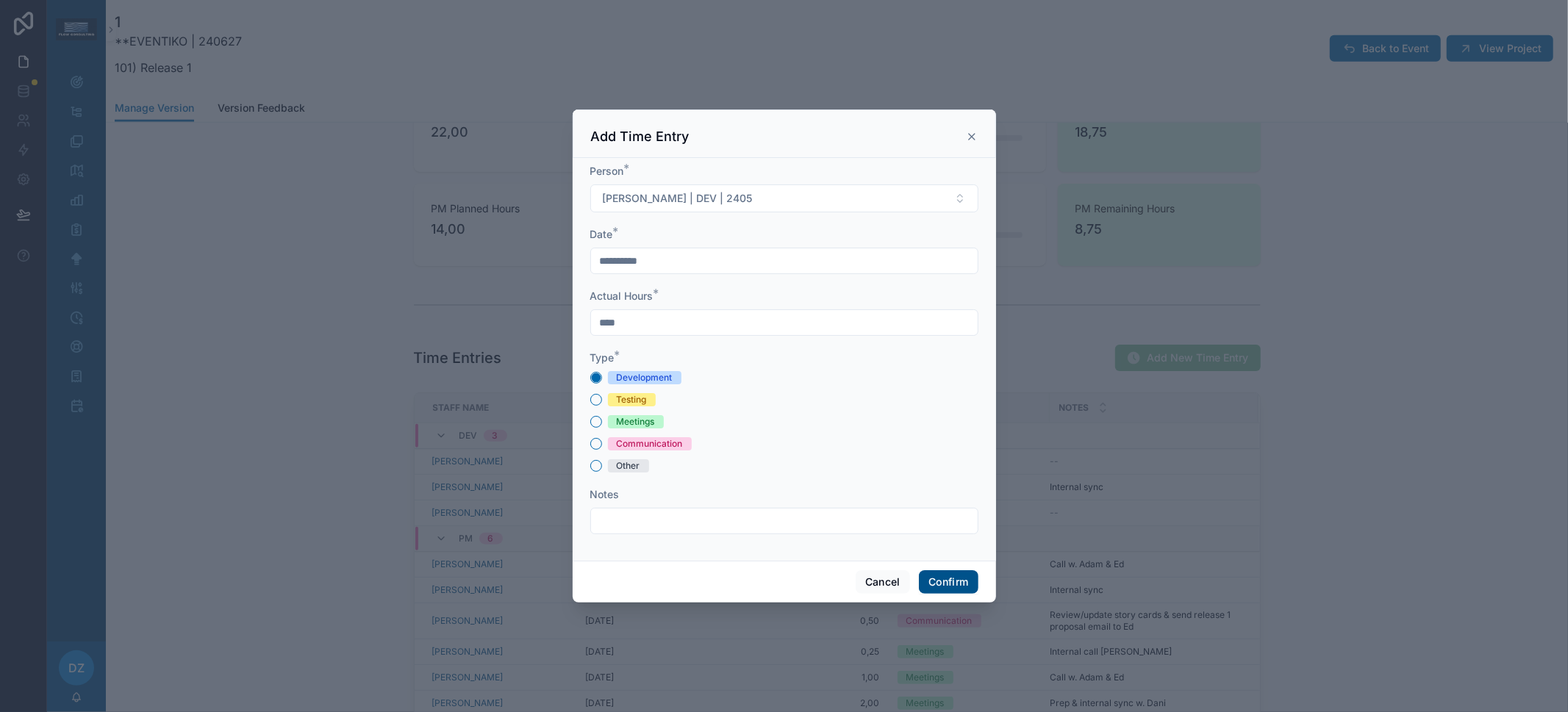
click at [941, 579] on button "Confirm" at bounding box center [948, 581] width 59 height 23
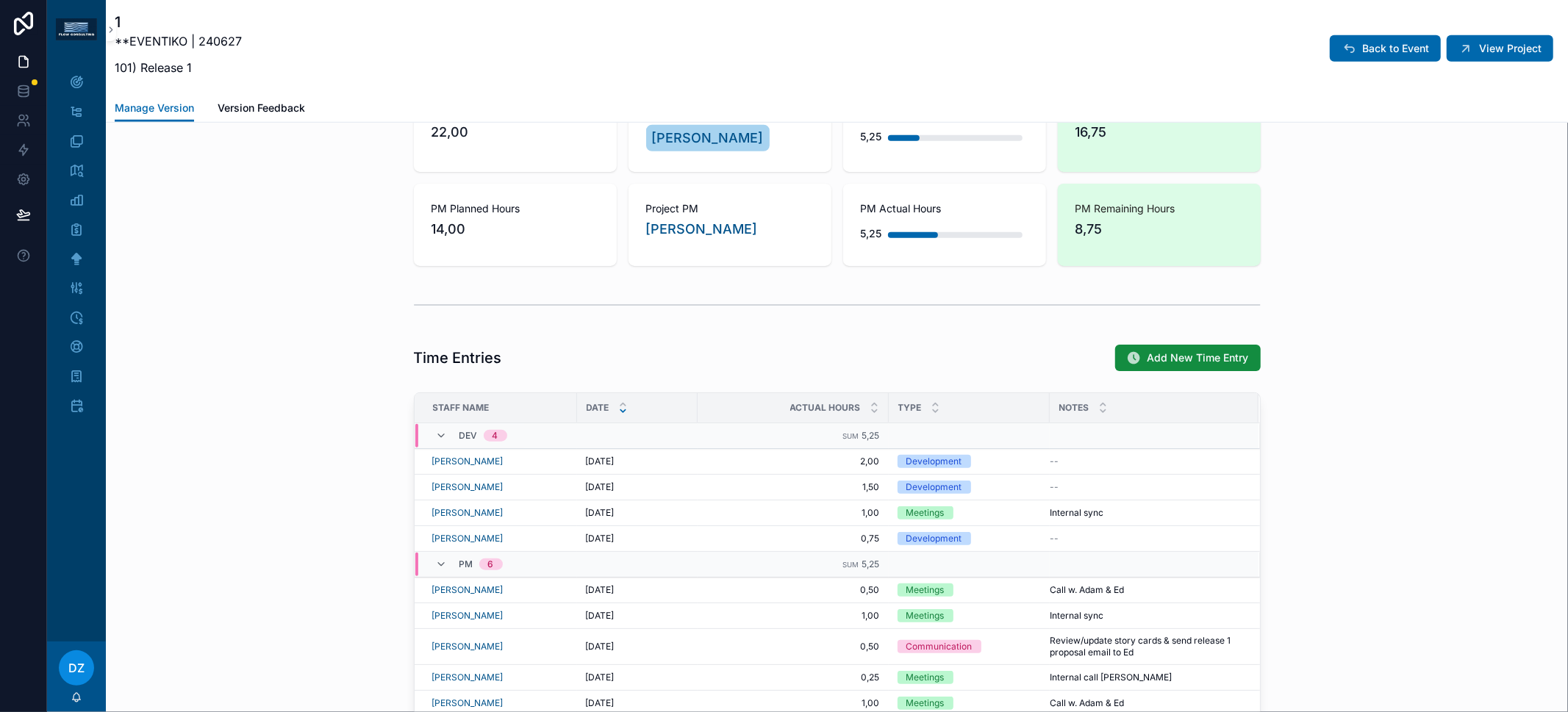
click at [237, 356] on div "Time Entries Add New Time Entry" at bounding box center [836, 358] width 1462 height 40
click at [82, 229] on icon "scrollable content" at bounding box center [76, 229] width 14 height 14
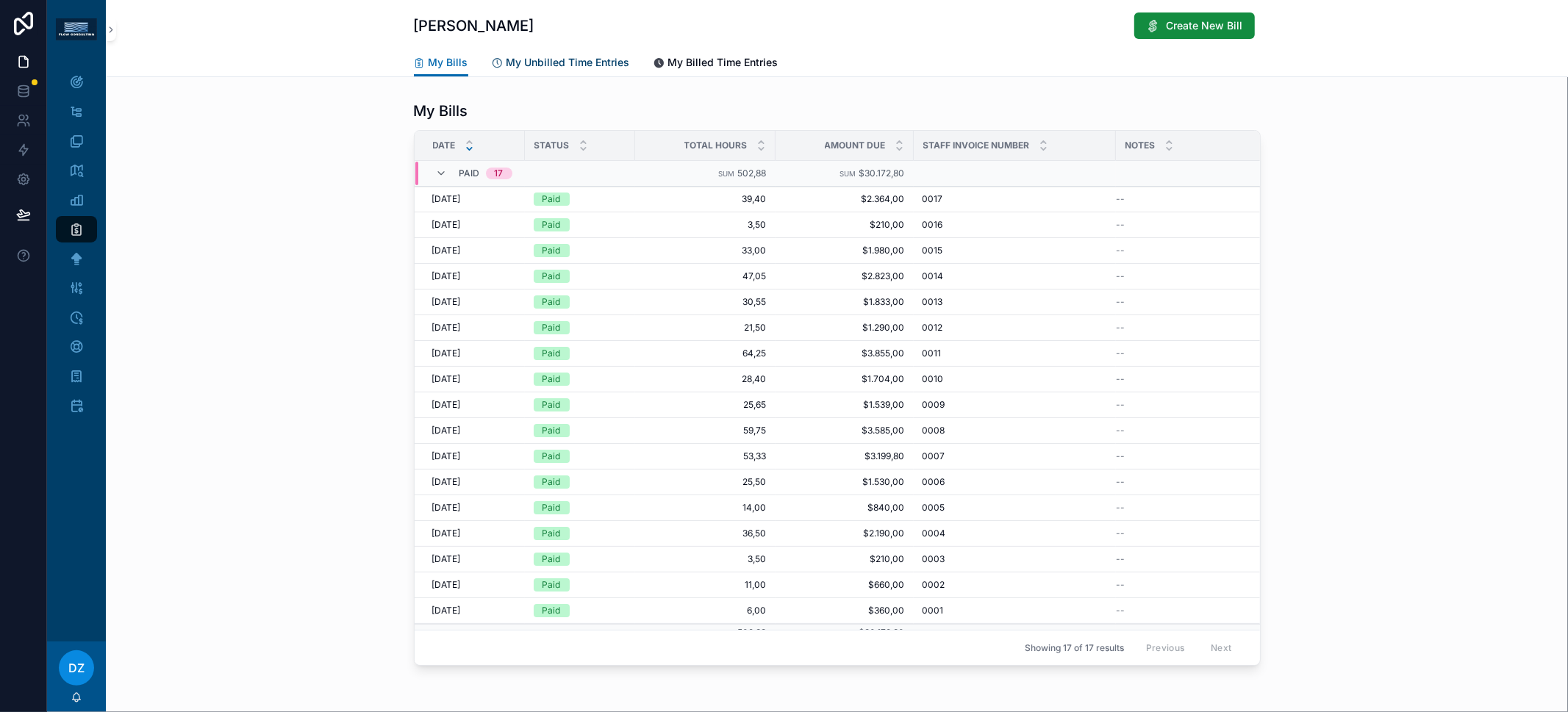
click at [554, 59] on span "My Unbilled Time Entries" at bounding box center [568, 62] width 123 height 14
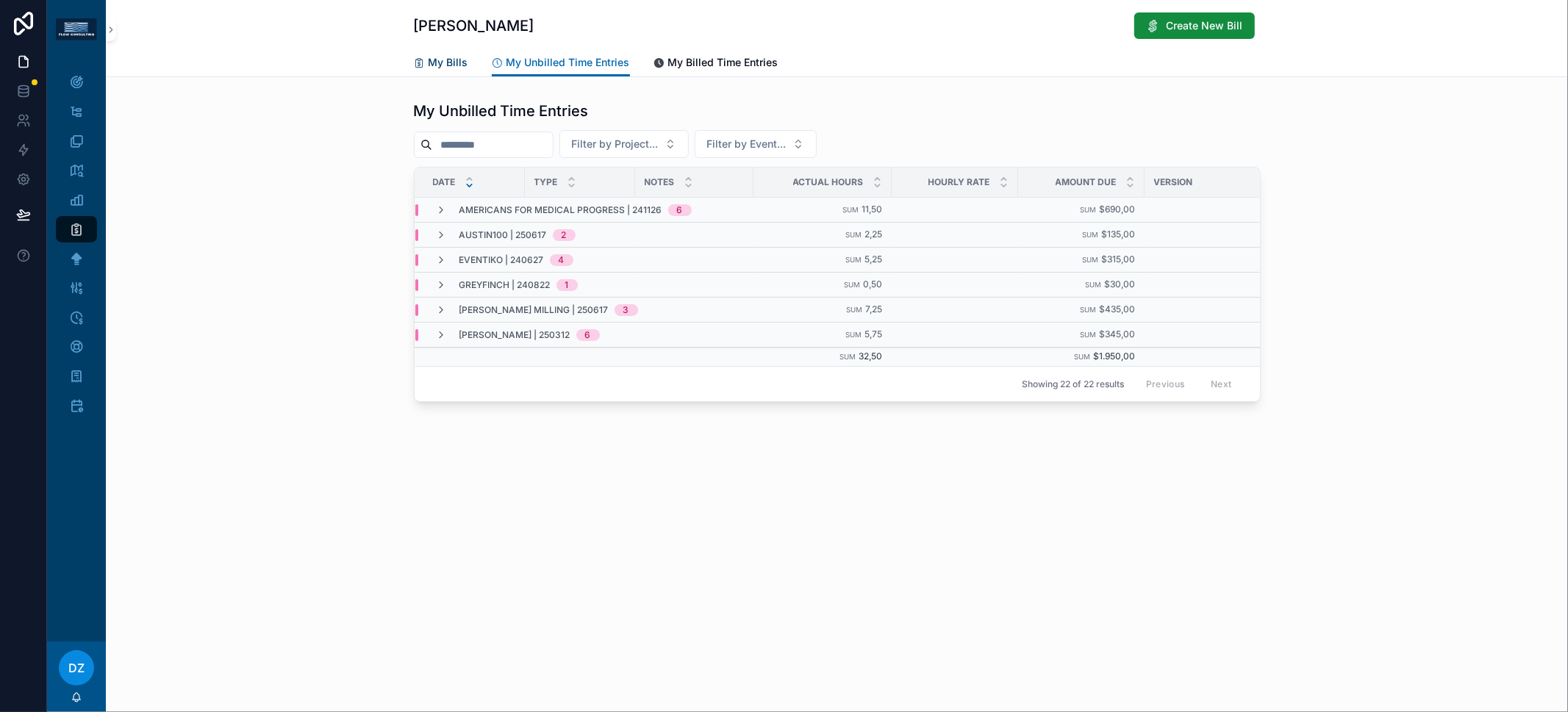
click at [461, 59] on span "My Bills" at bounding box center [449, 62] width 40 height 14
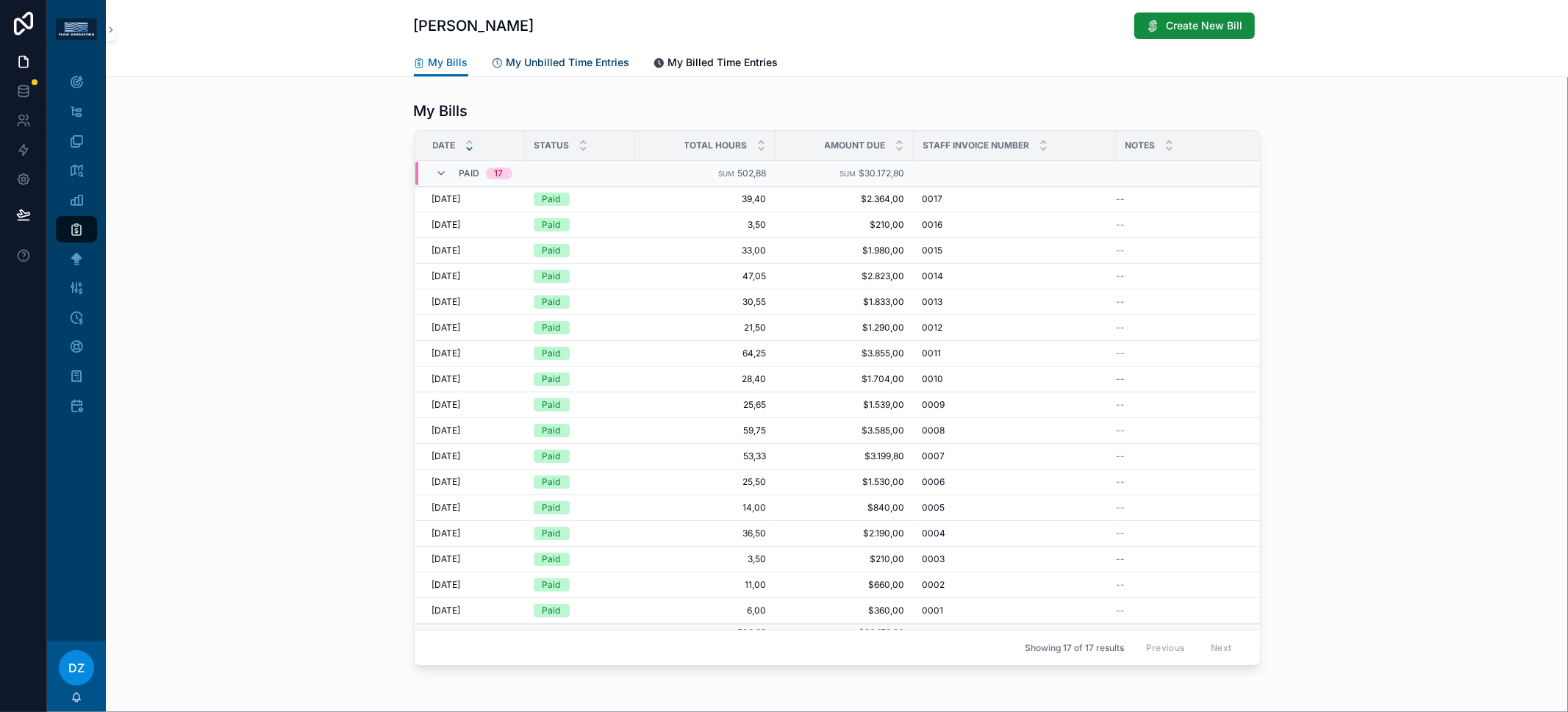
click at [558, 75] on link "My Unbilled Time Entries" at bounding box center [561, 64] width 138 height 30
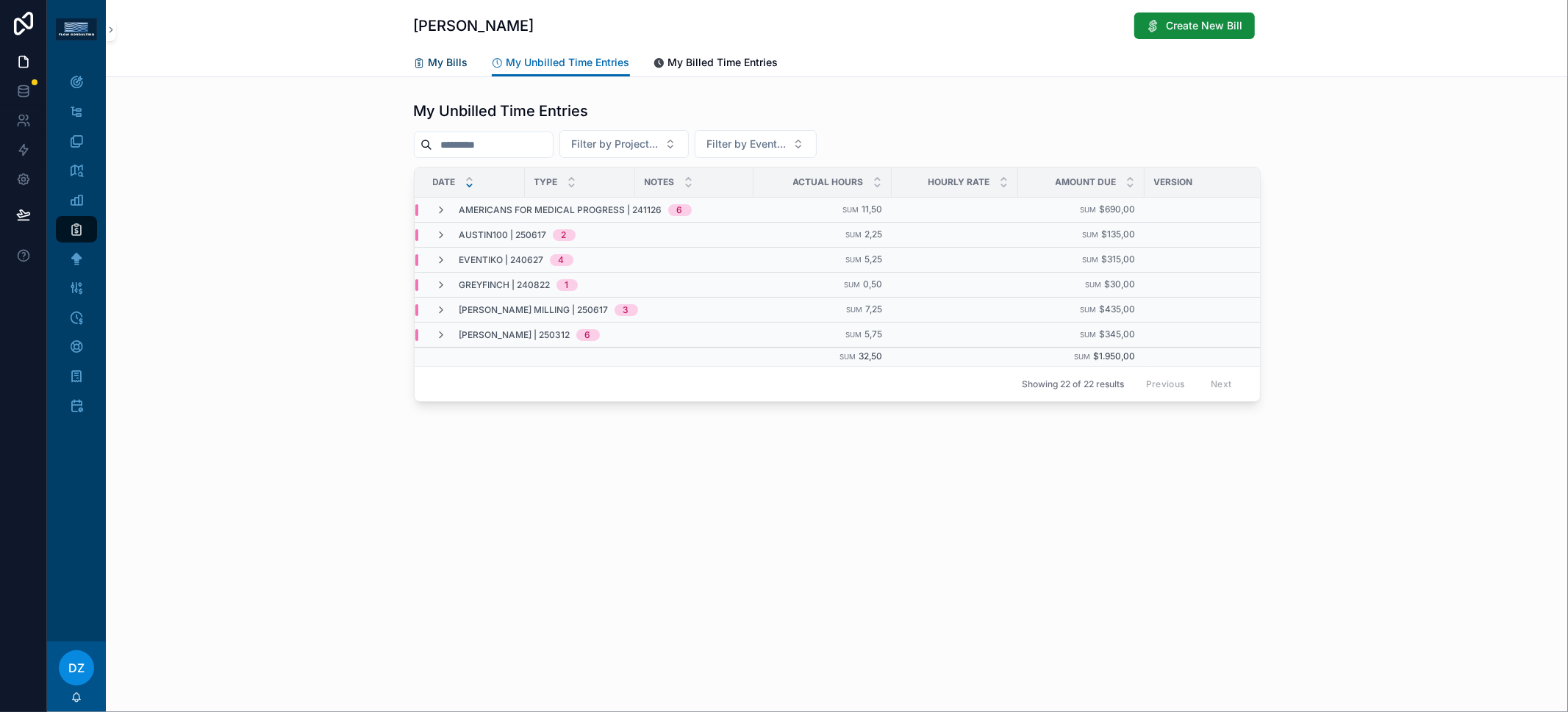
click at [446, 61] on span "My Bills" at bounding box center [449, 62] width 40 height 14
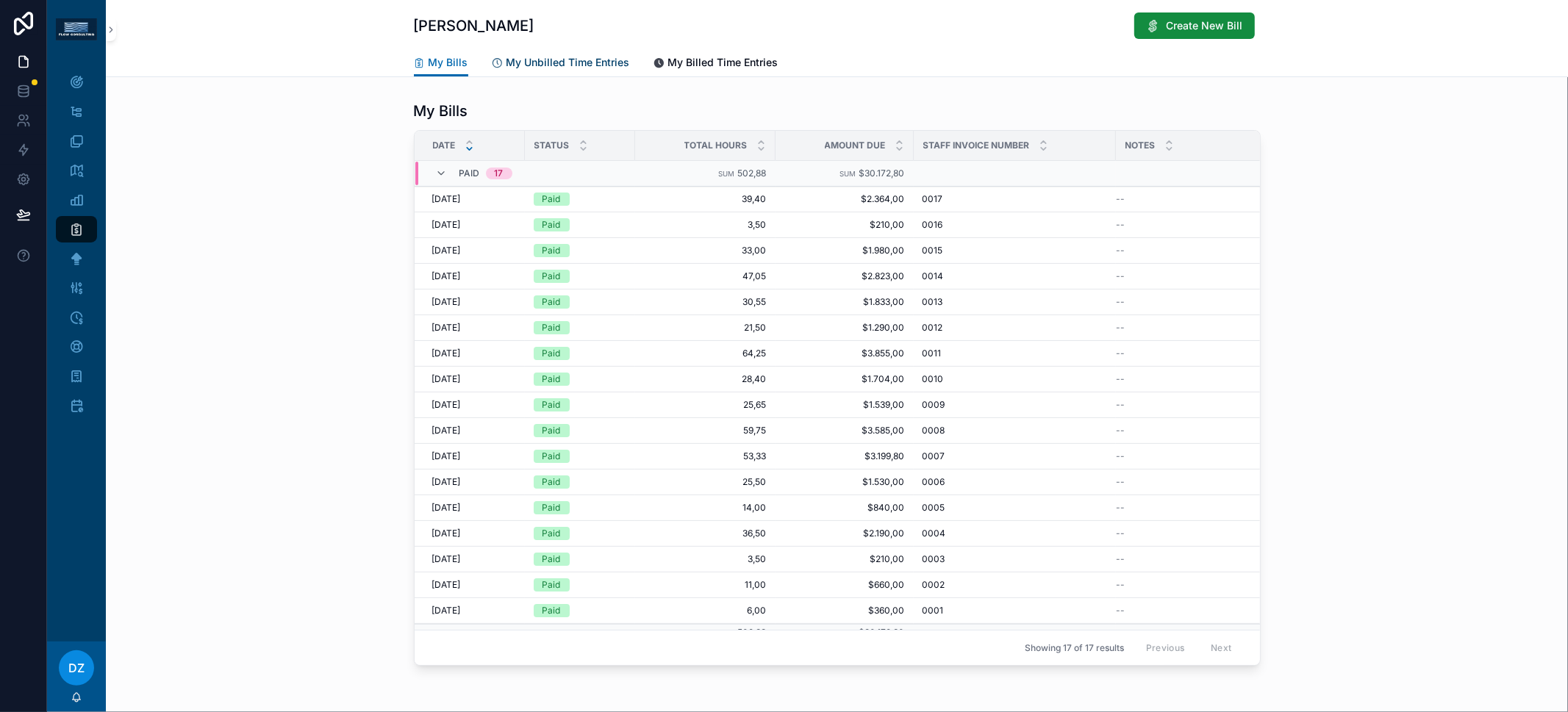
click at [559, 62] on span "My Unbilled Time Entries" at bounding box center [568, 62] width 123 height 14
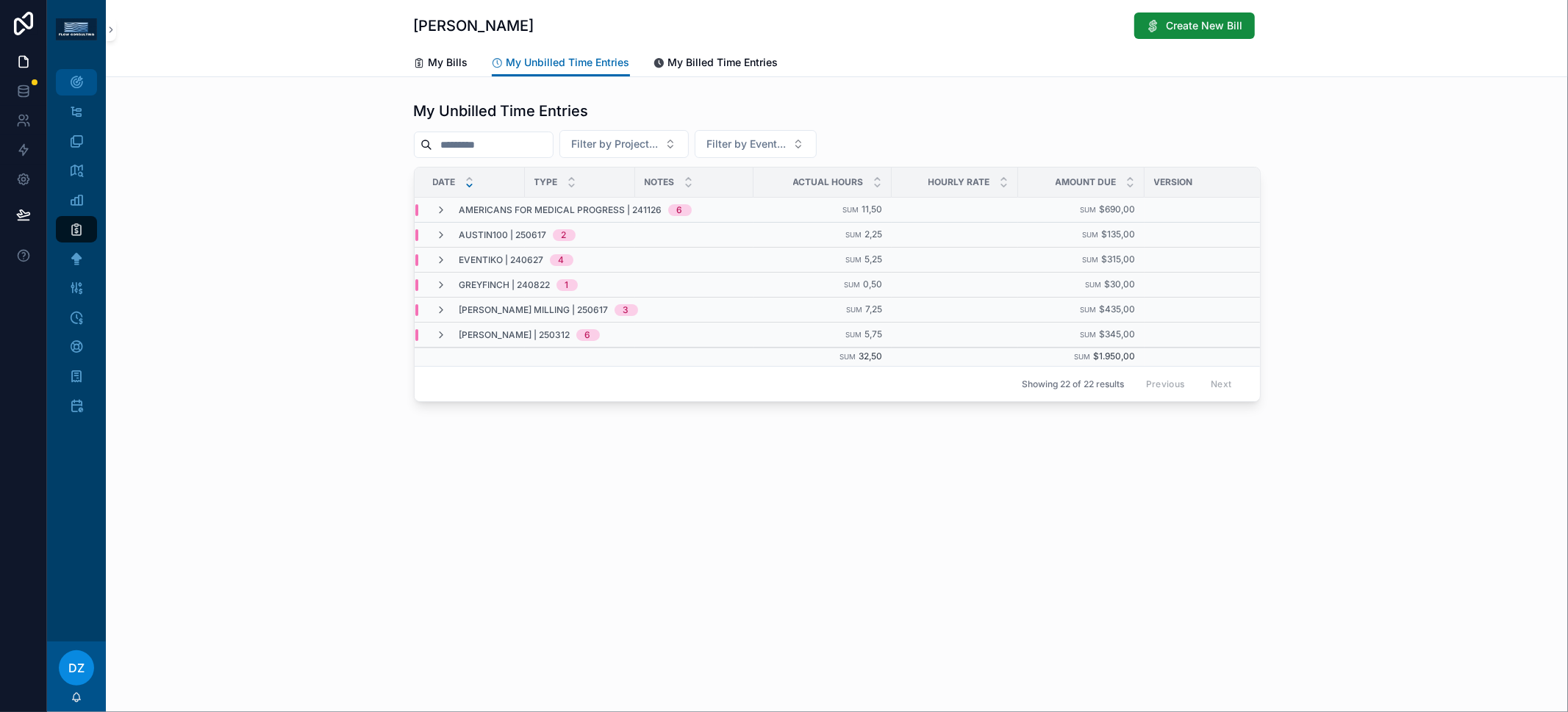
click at [75, 81] on icon "scrollable content" at bounding box center [76, 82] width 14 height 14
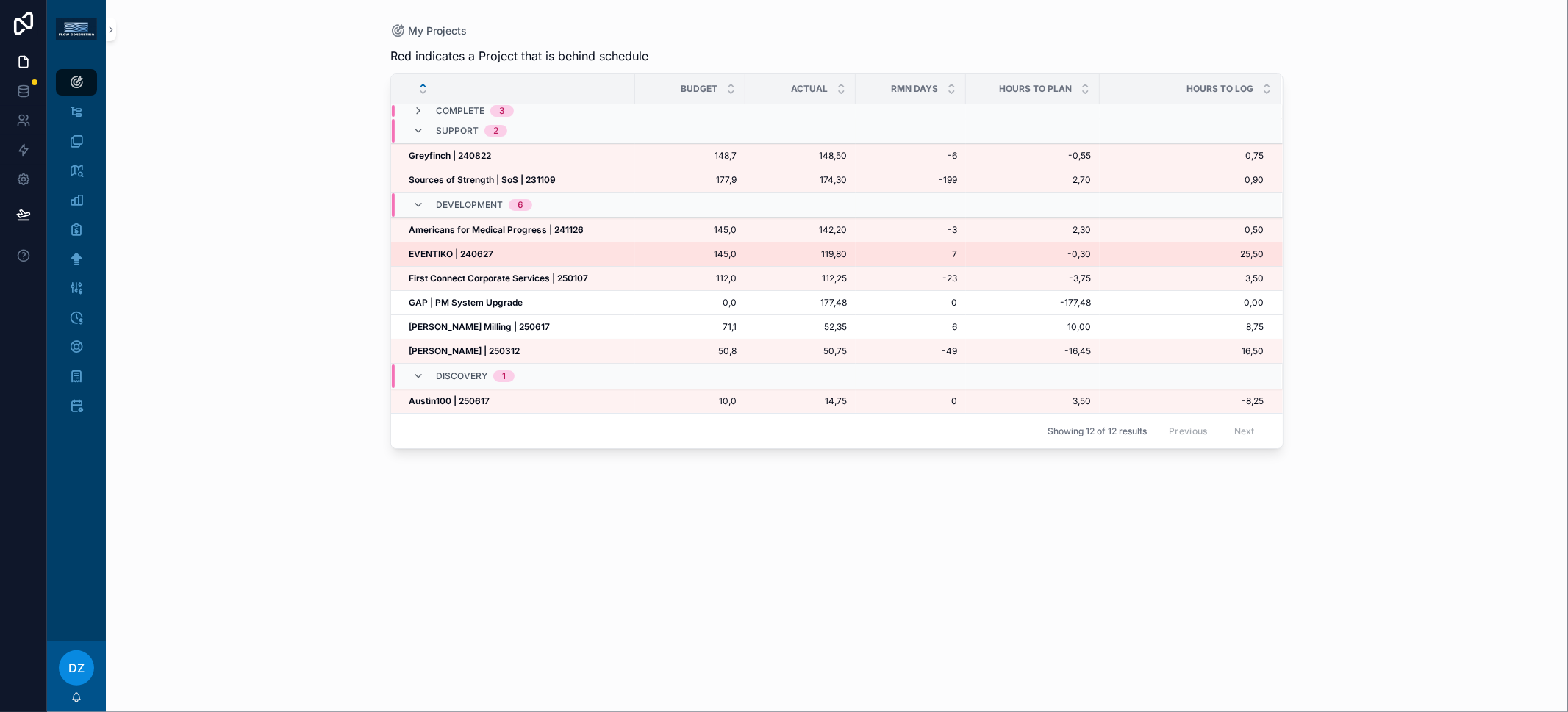
click at [460, 249] on strong "EVENTIKO | 240627" at bounding box center [451, 254] width 85 height 11
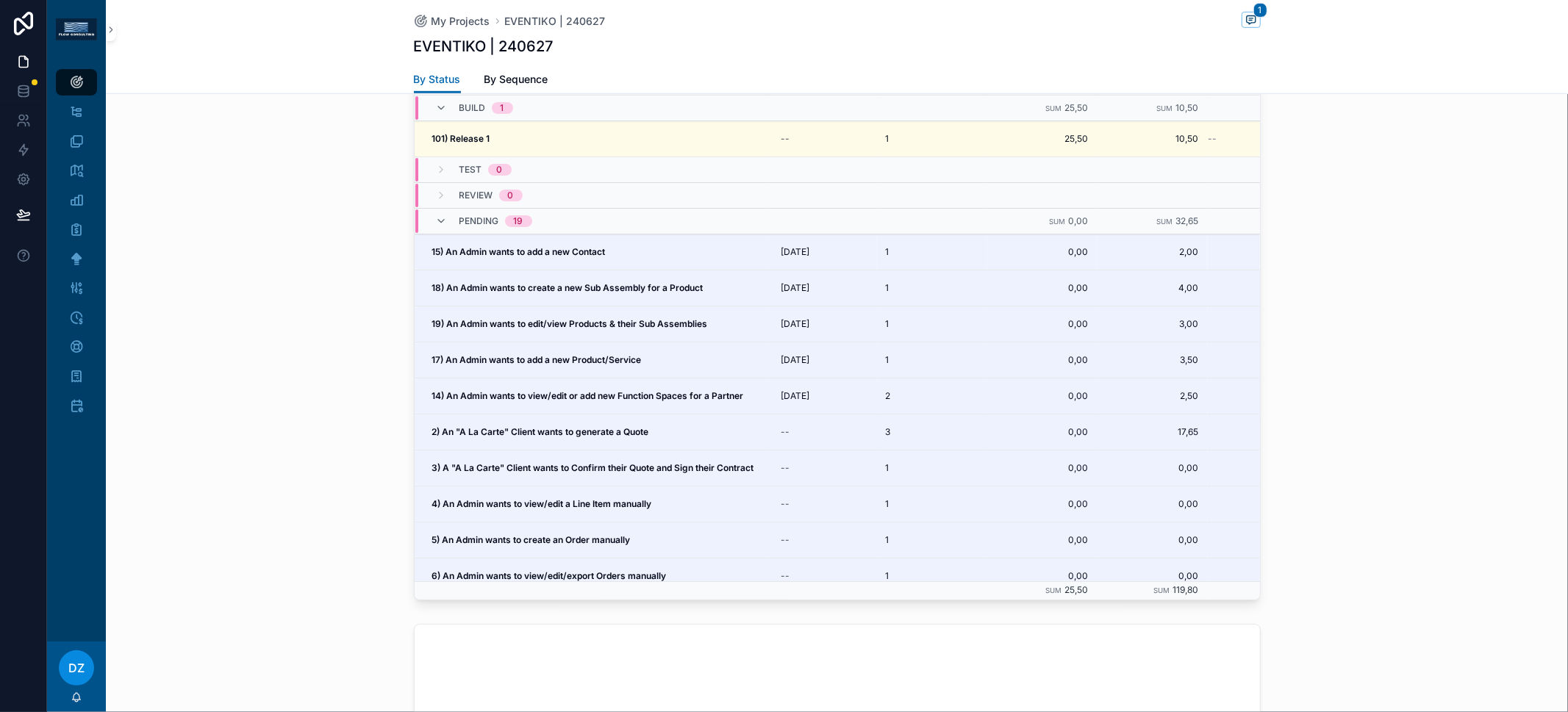
scroll to position [763, 0]
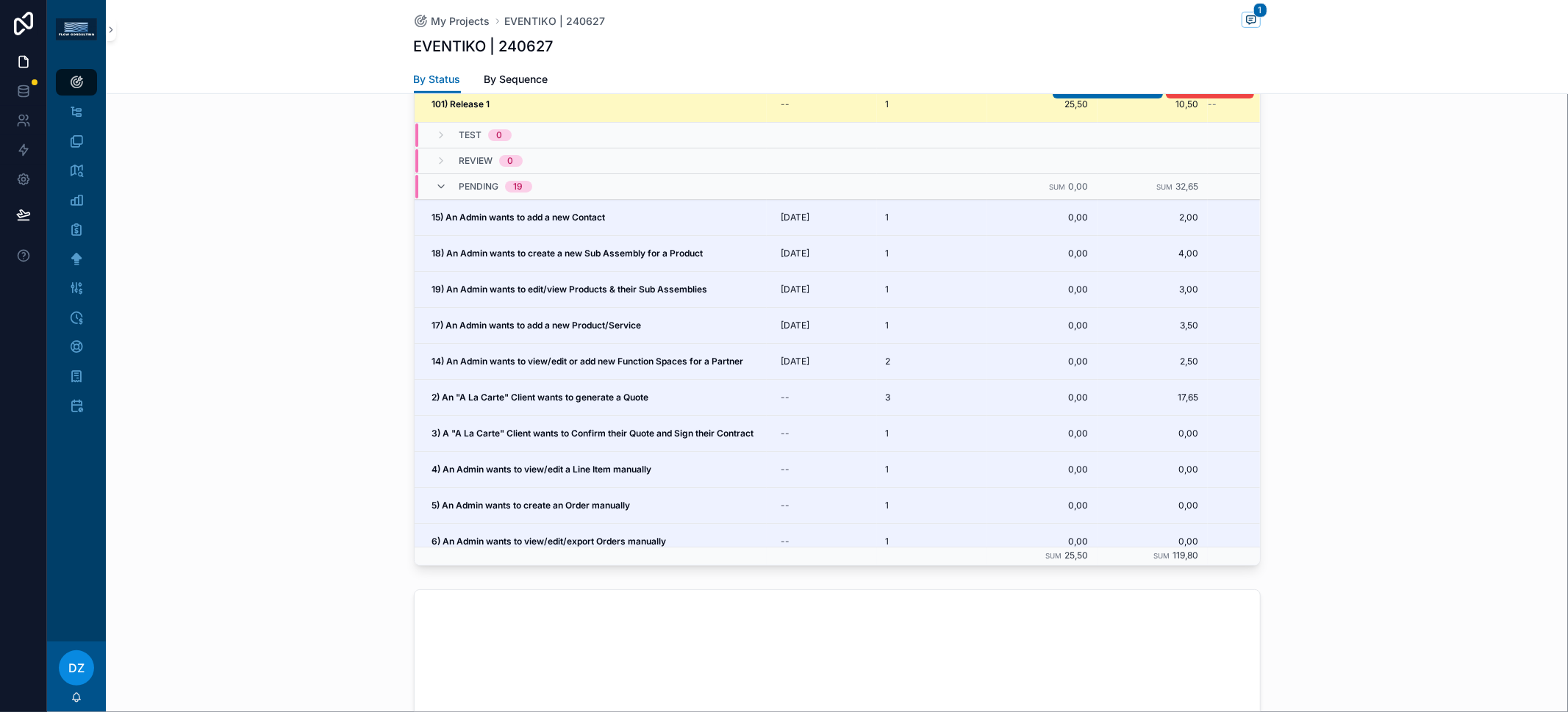
click at [525, 109] on td "101) Release 1 101) Release 1" at bounding box center [590, 104] width 352 height 36
click at [515, 101] on div "101) Release 1 101) Release 1" at bounding box center [594, 104] width 325 height 12
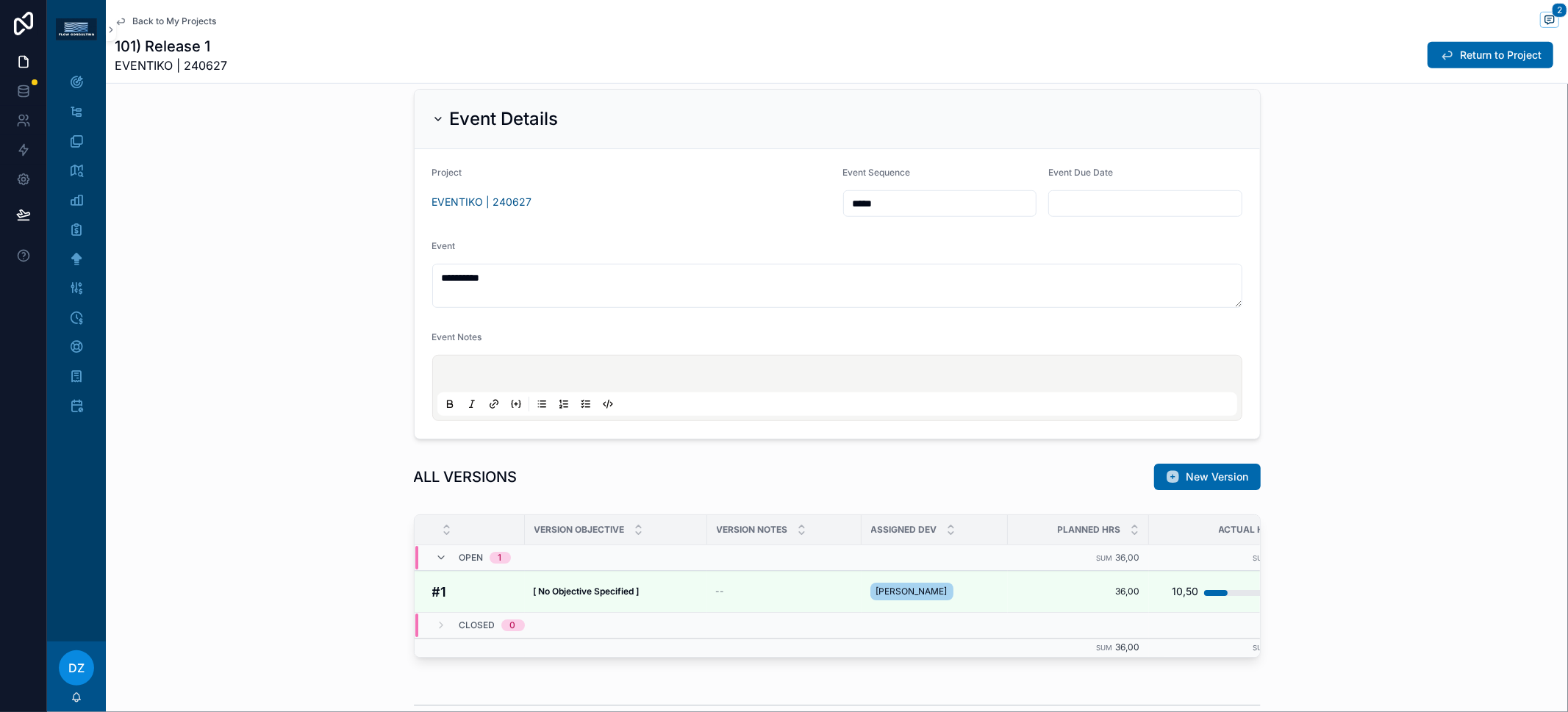
scroll to position [952, 0]
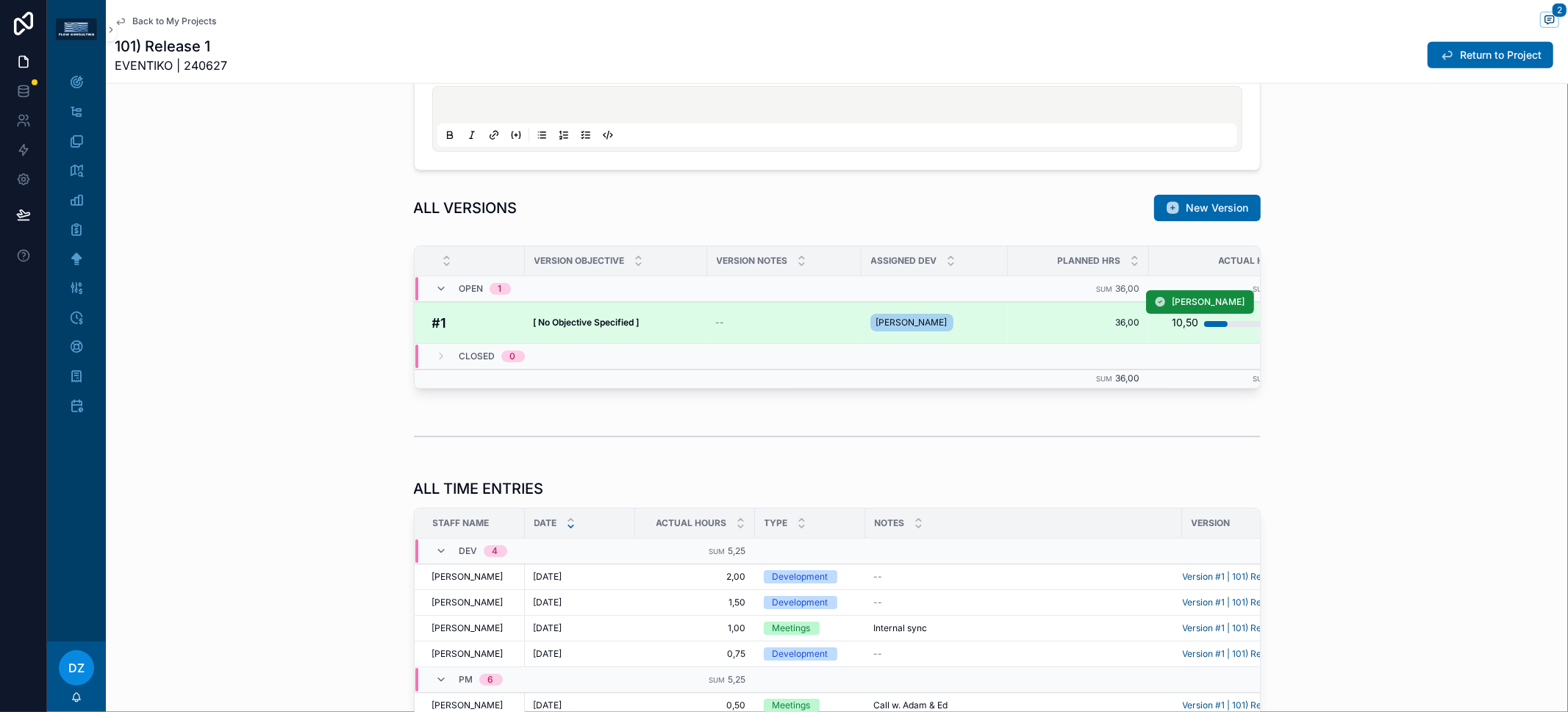
click at [557, 317] on strong "[ No Objective Specified ]" at bounding box center [586, 322] width 106 height 11
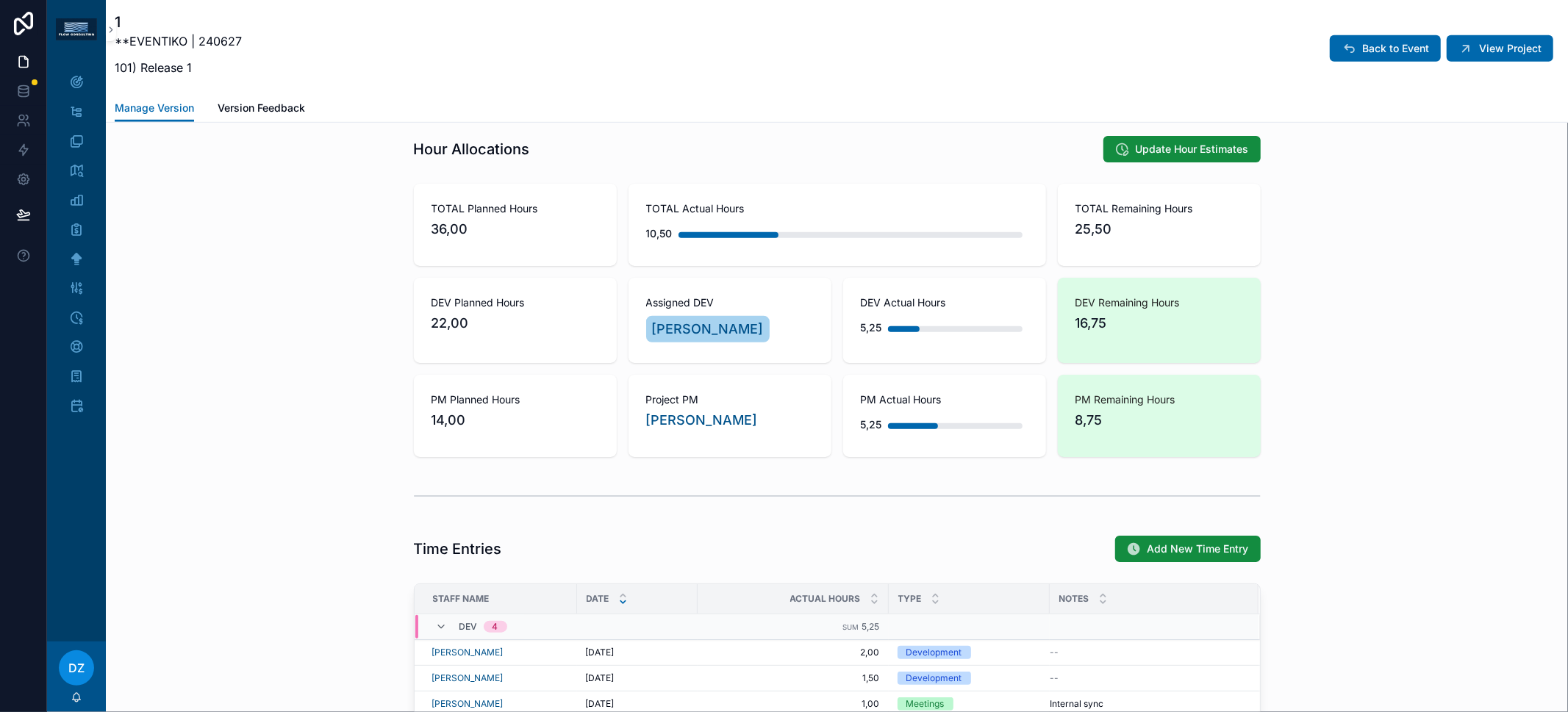
scroll to position [792, 0]
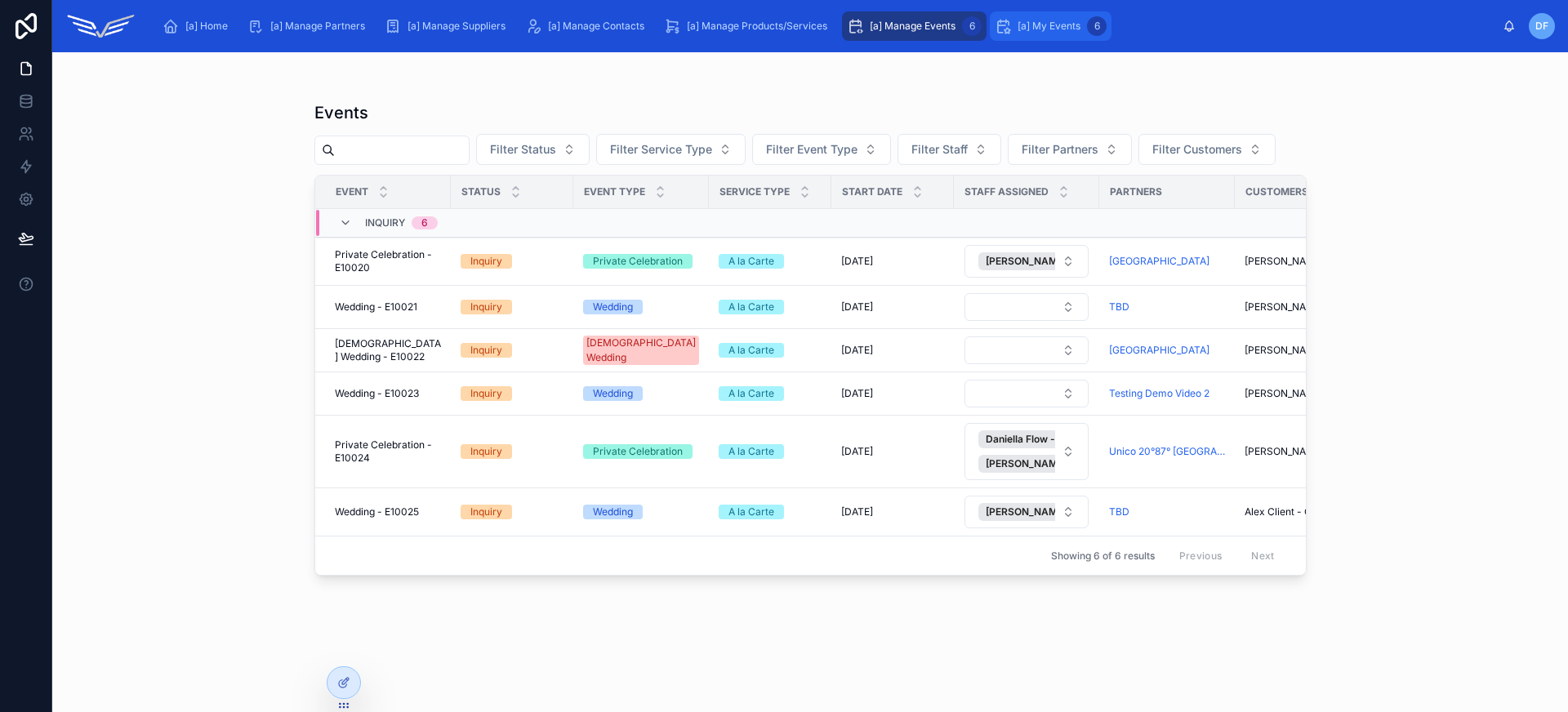
click at [1038, 36] on div "[a] My Events 6" at bounding box center [1051, 26] width 112 height 26
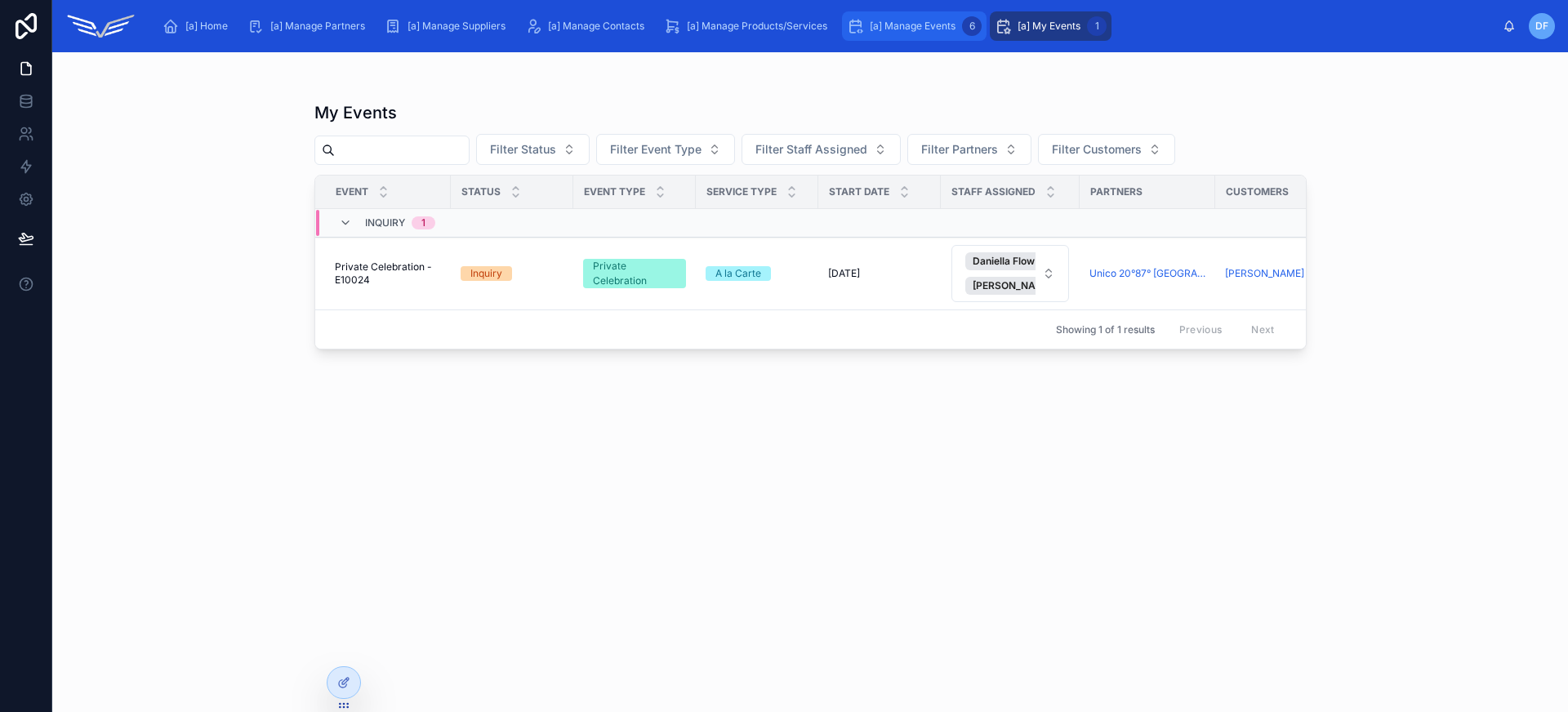
click at [930, 29] on span "[a] Manage Events" at bounding box center [912, 26] width 86 height 13
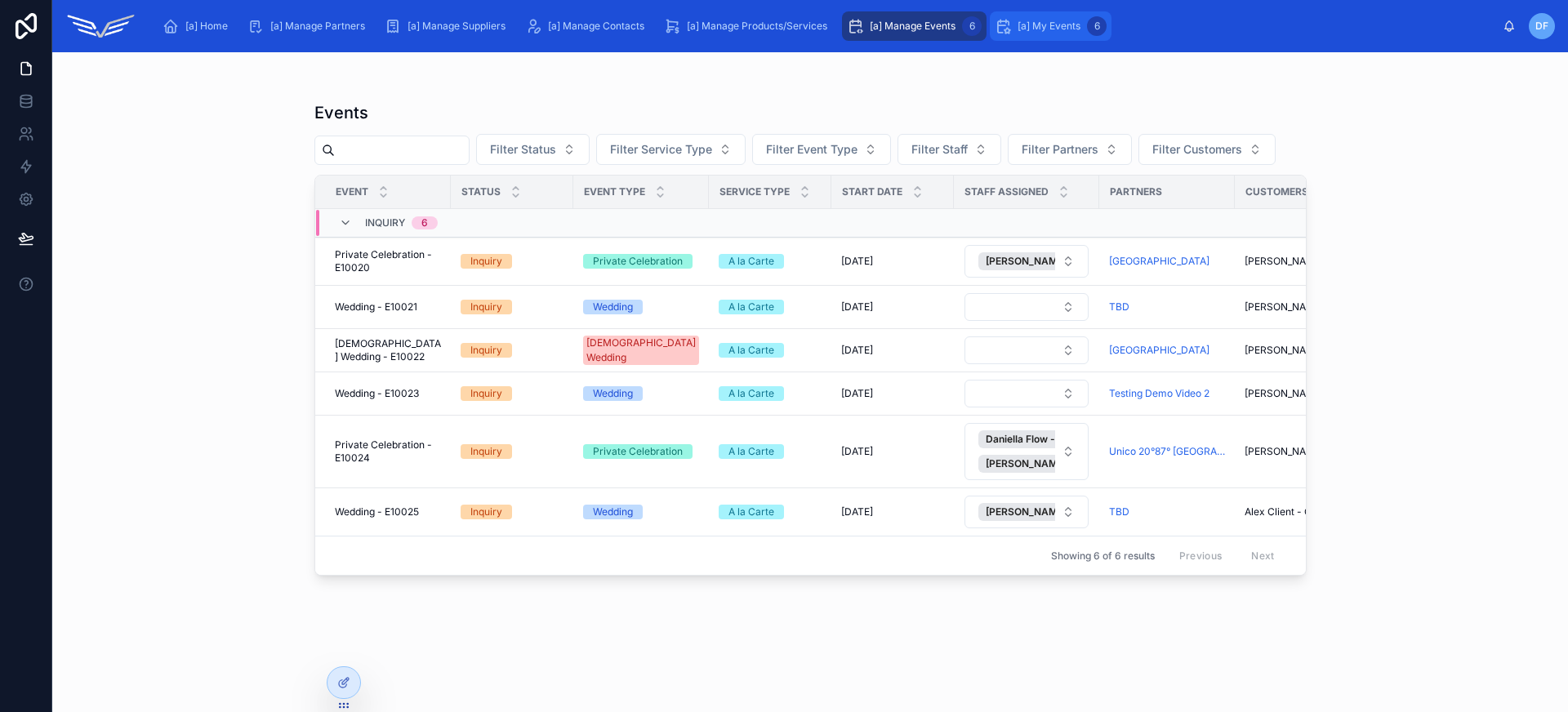
click at [1025, 22] on span "[a] My Events" at bounding box center [1048, 26] width 63 height 13
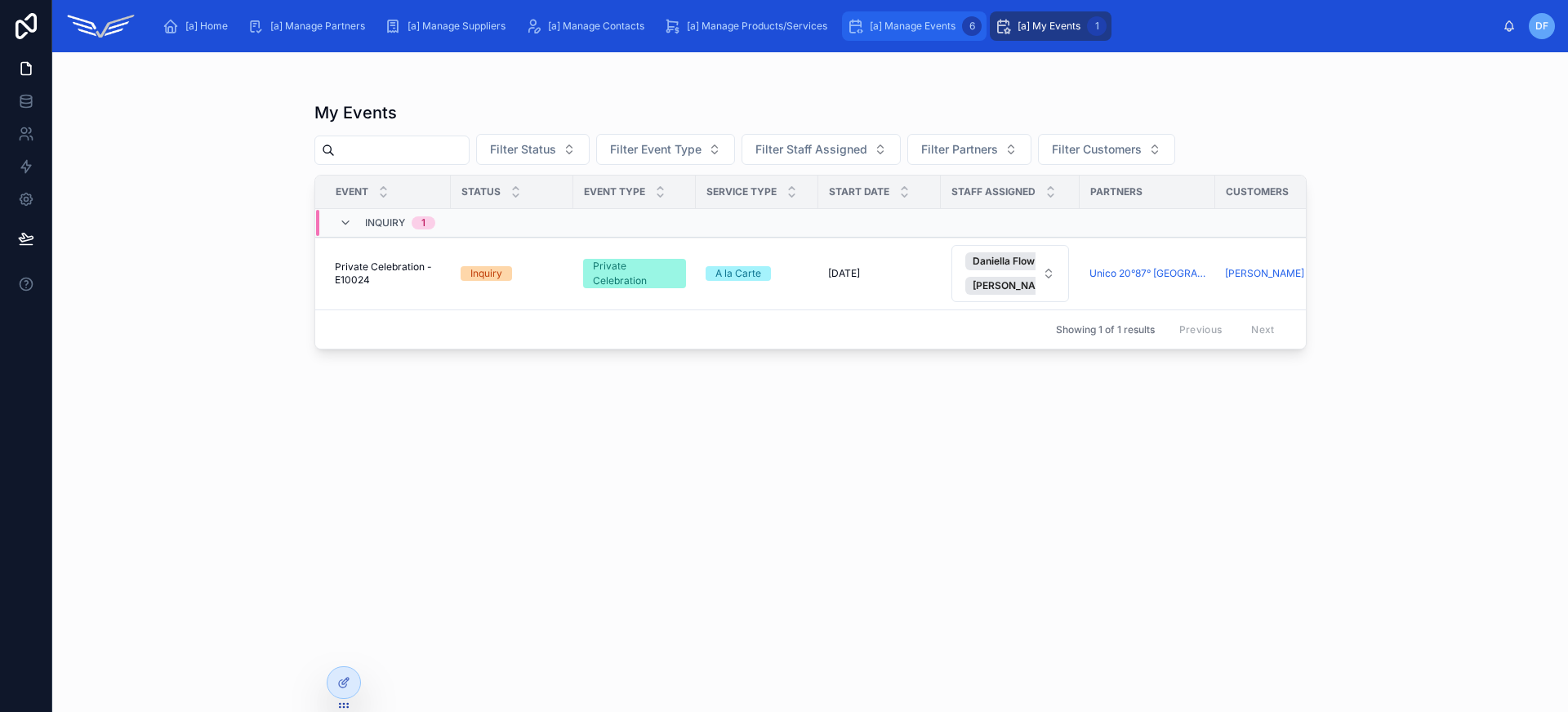
click at [918, 25] on span "[a] Manage Events" at bounding box center [912, 26] width 86 height 13
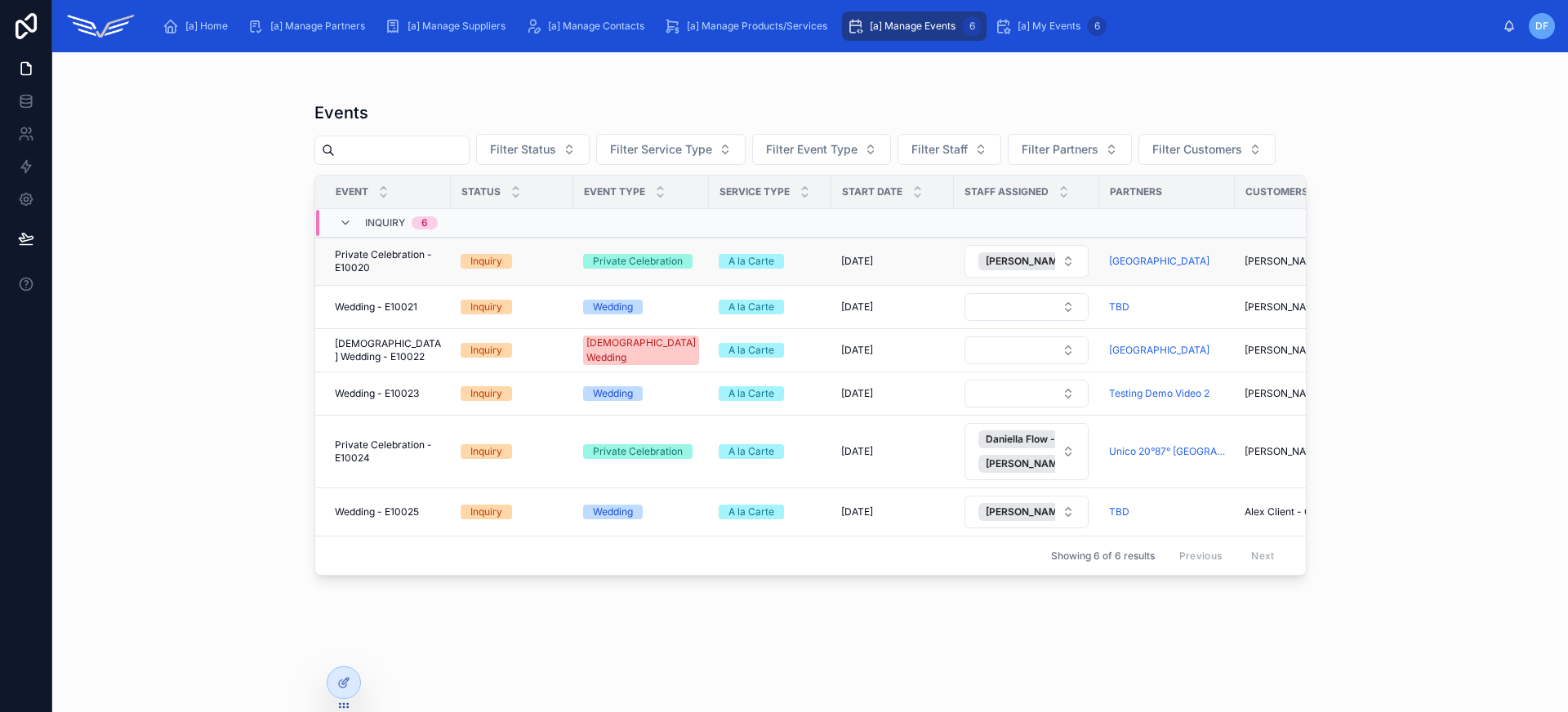
click at [403, 264] on span "Private Celebration - E10020" at bounding box center [387, 260] width 106 height 26
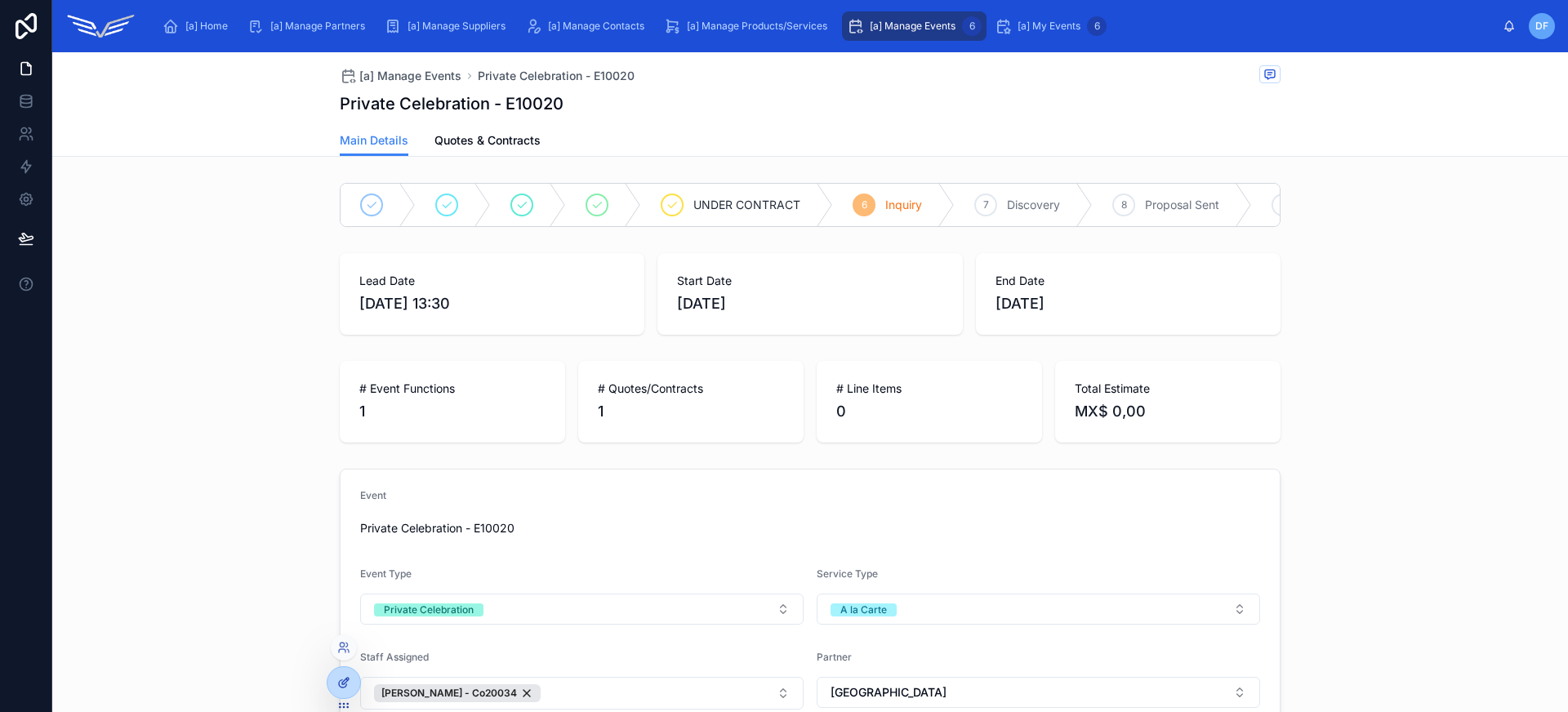
click at [348, 680] on icon at bounding box center [347, 679] width 2 height 2
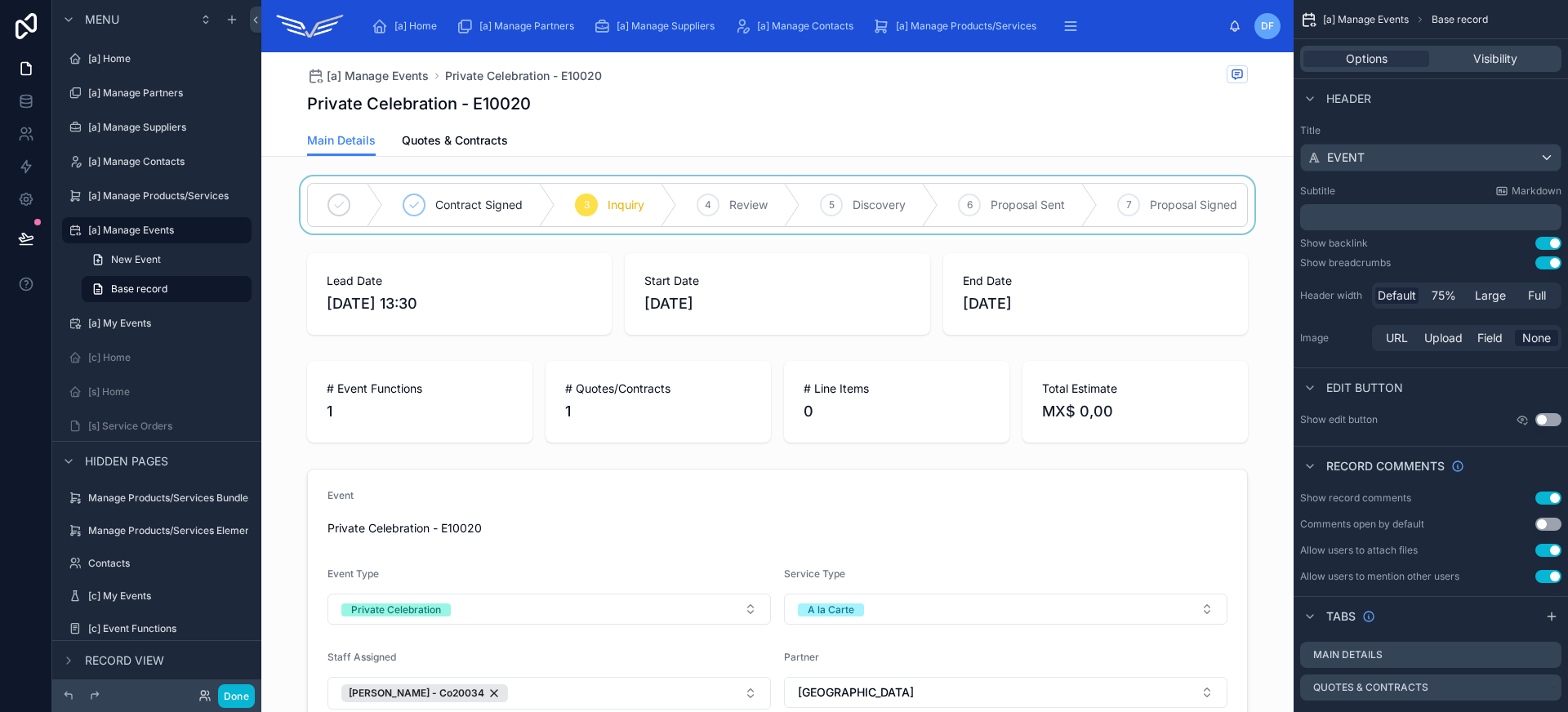
drag, startPoint x: 641, startPoint y: 162, endPoint x: 615, endPoint y: 187, distance: 36.1
click at [615, 187] on div at bounding box center [777, 205] width 1032 height 57
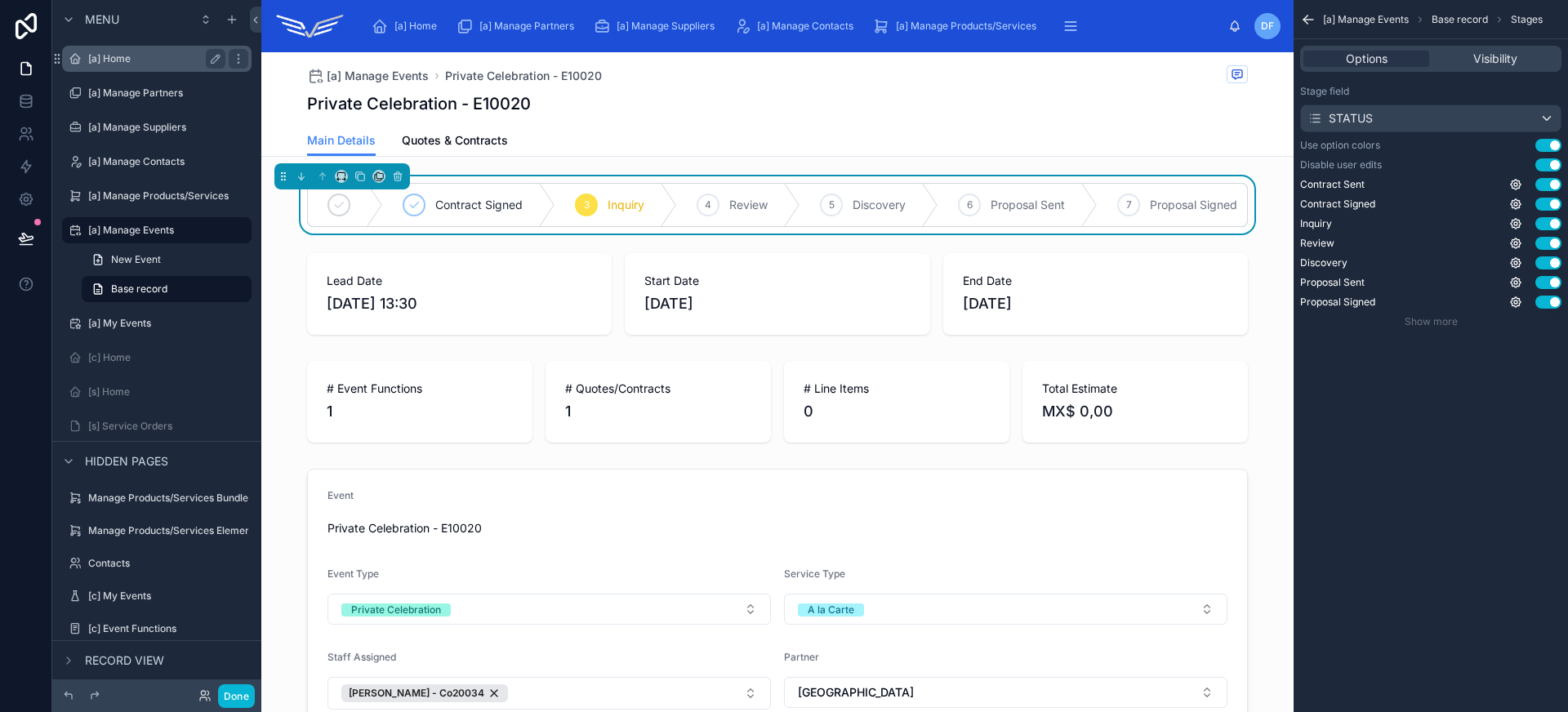
click at [134, 57] on label "[a] Home" at bounding box center [153, 59] width 131 height 13
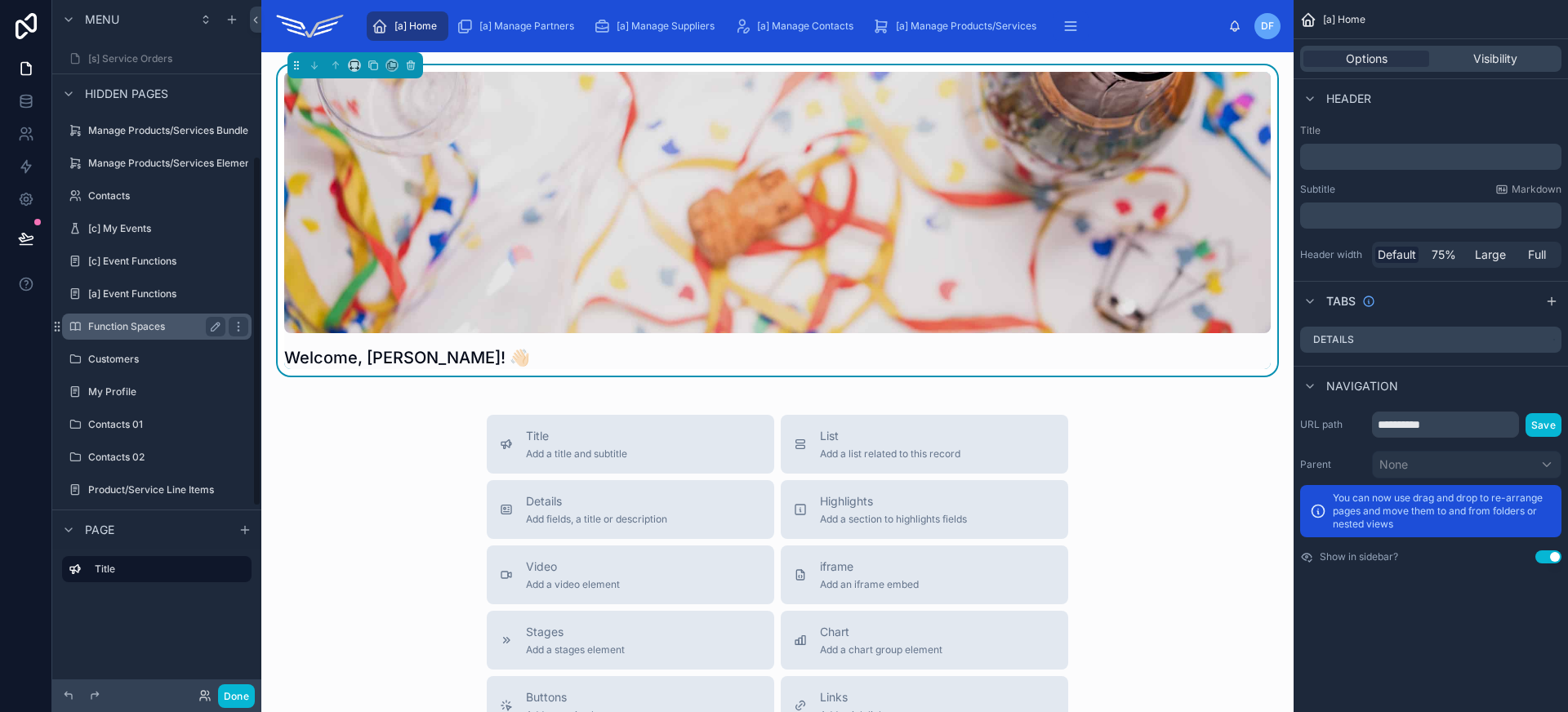
scroll to position [183, 0]
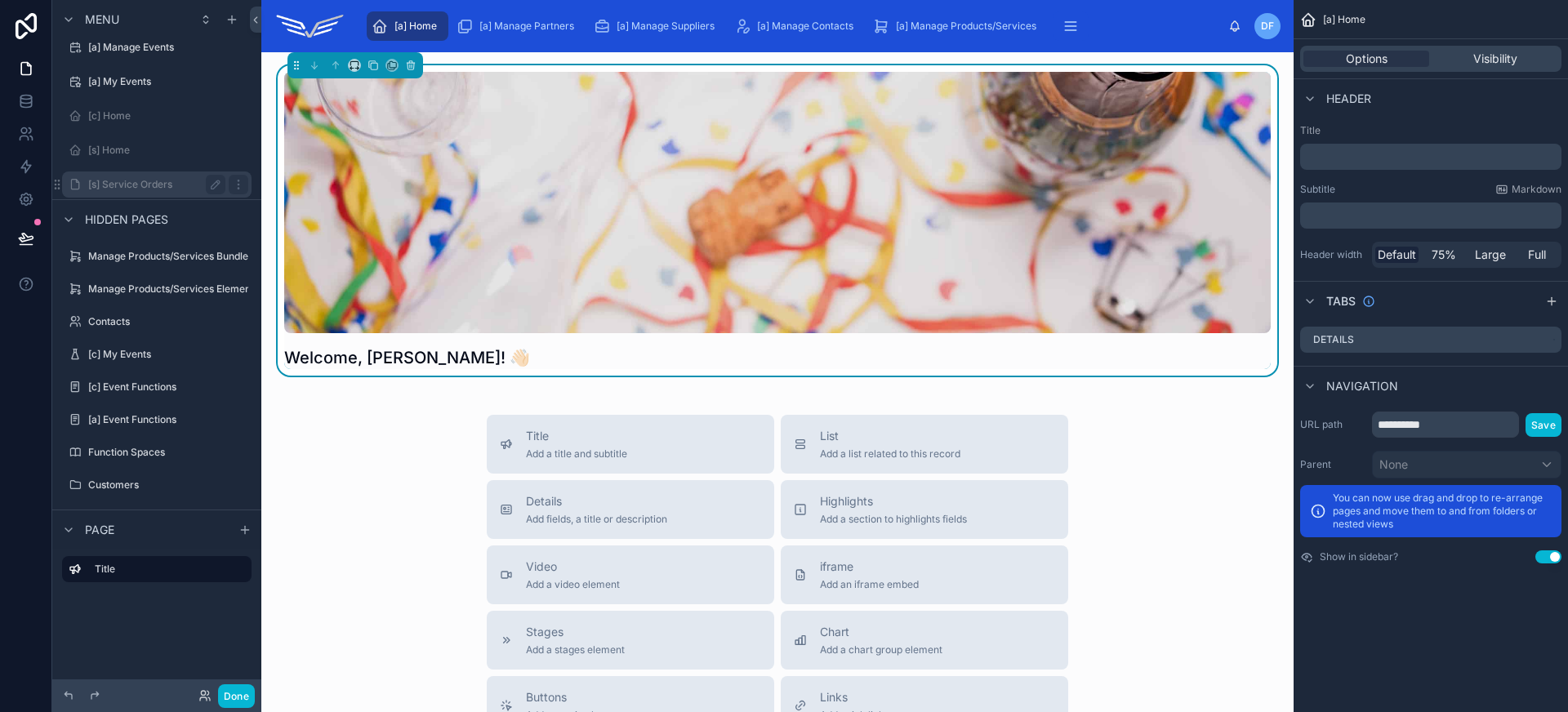
click at [148, 186] on label "[s] Service Orders" at bounding box center [153, 184] width 131 height 13
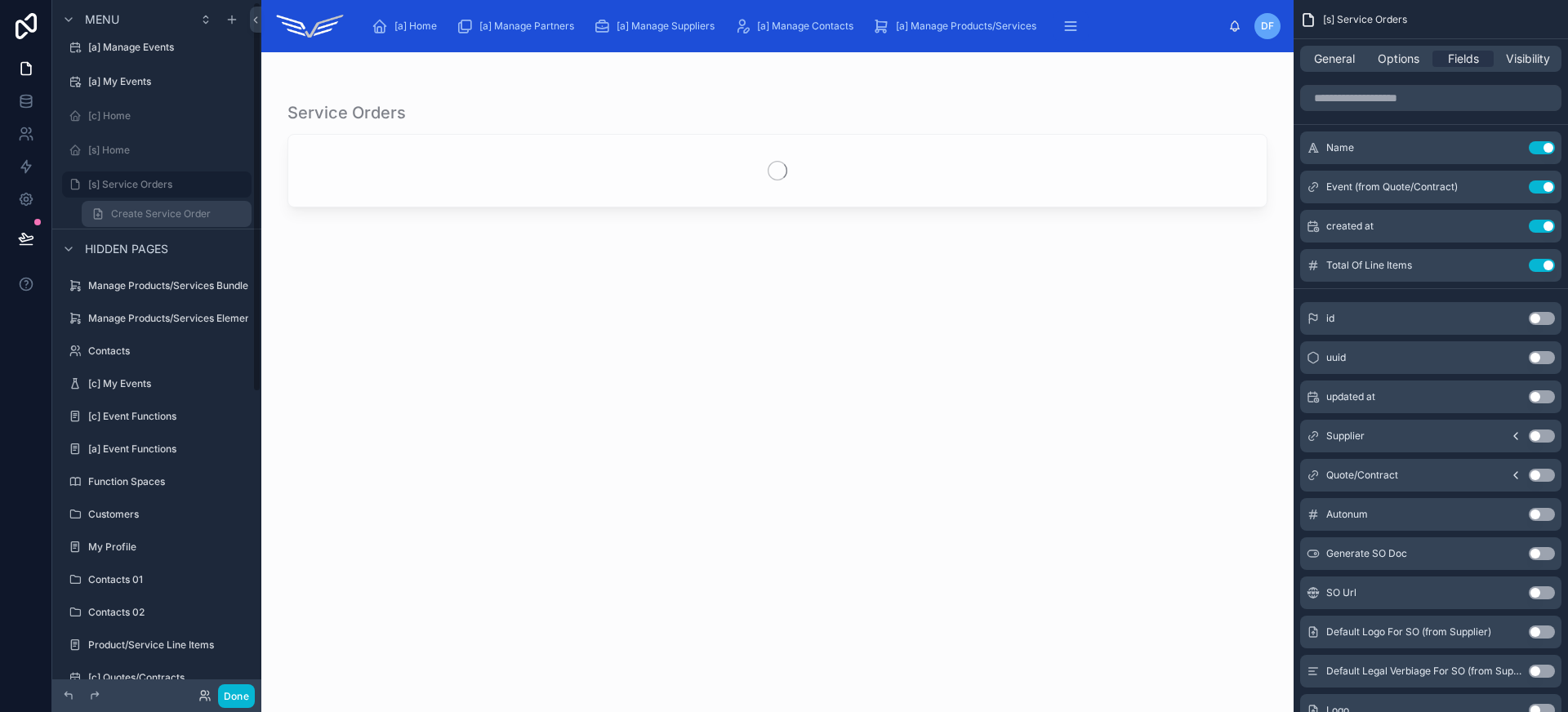
scroll to position [4, 0]
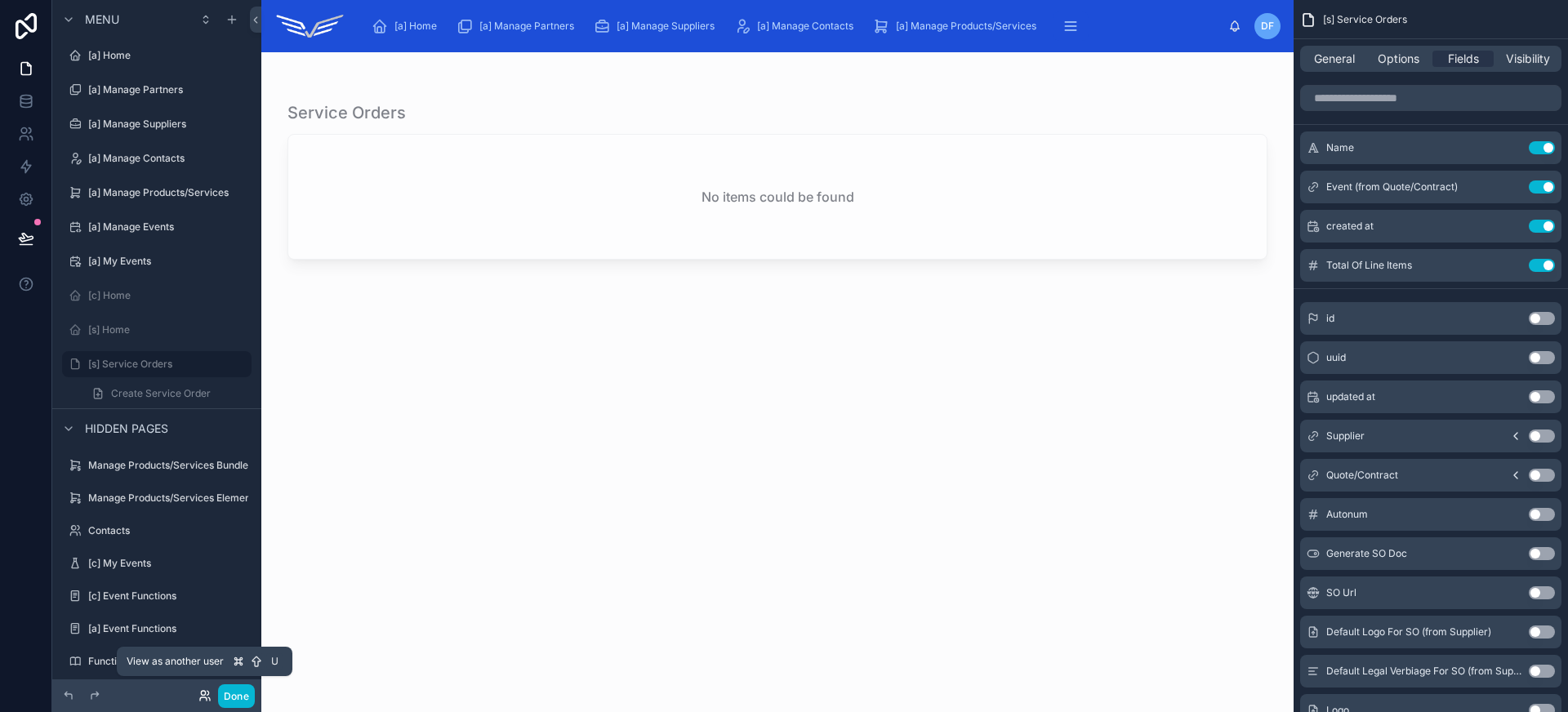
click at [205, 697] on icon at bounding box center [203, 699] width 6 height 4
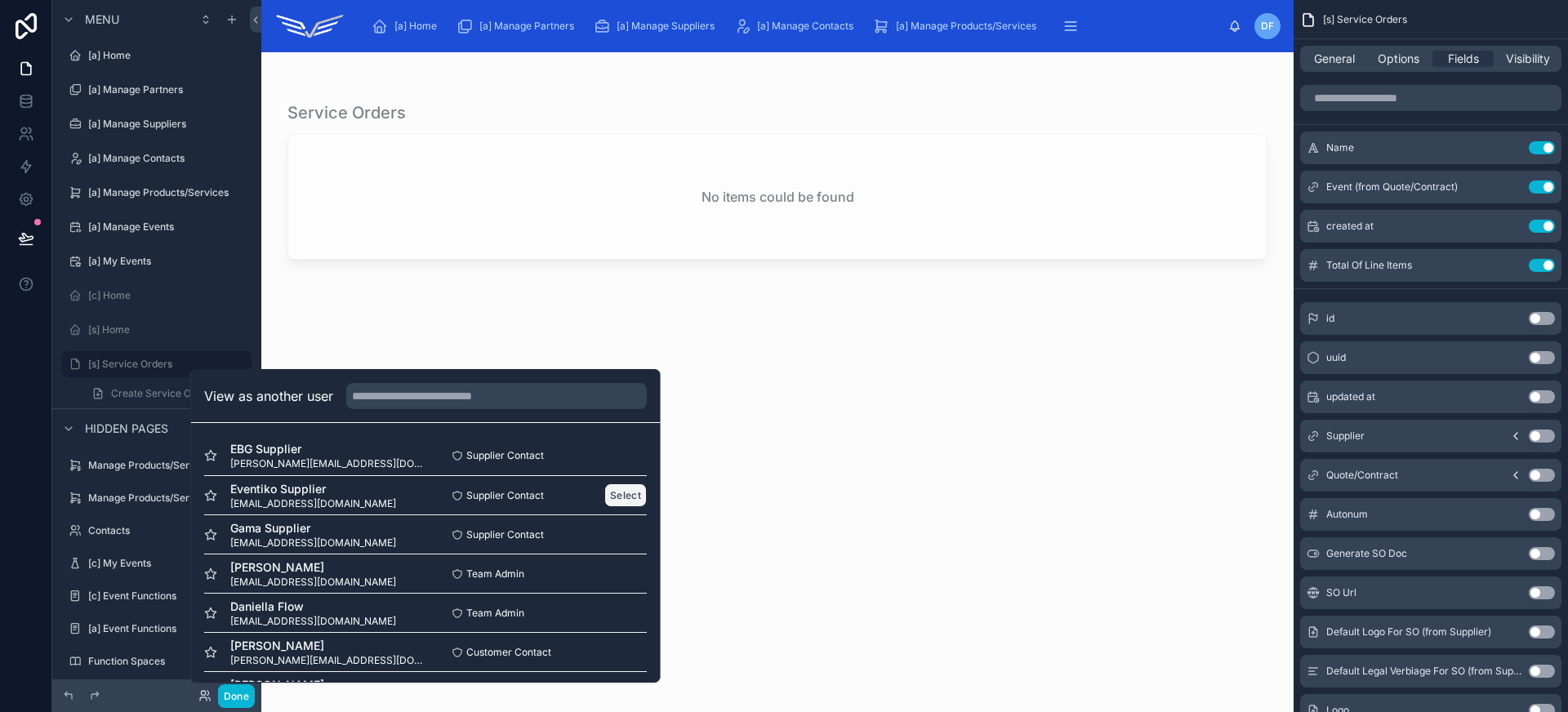
click at [604, 499] on button "Select" at bounding box center [625, 494] width 43 height 24
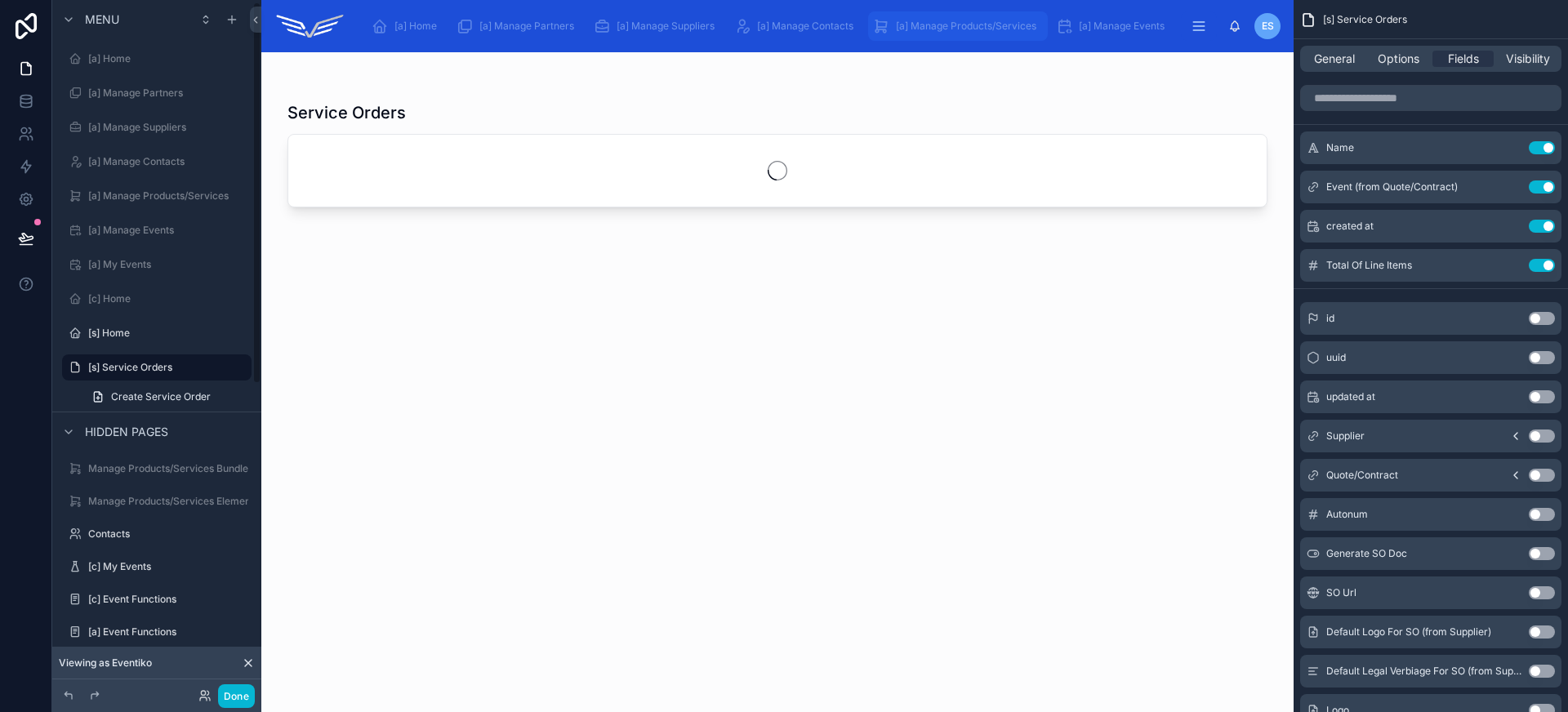
scroll to position [4, 0]
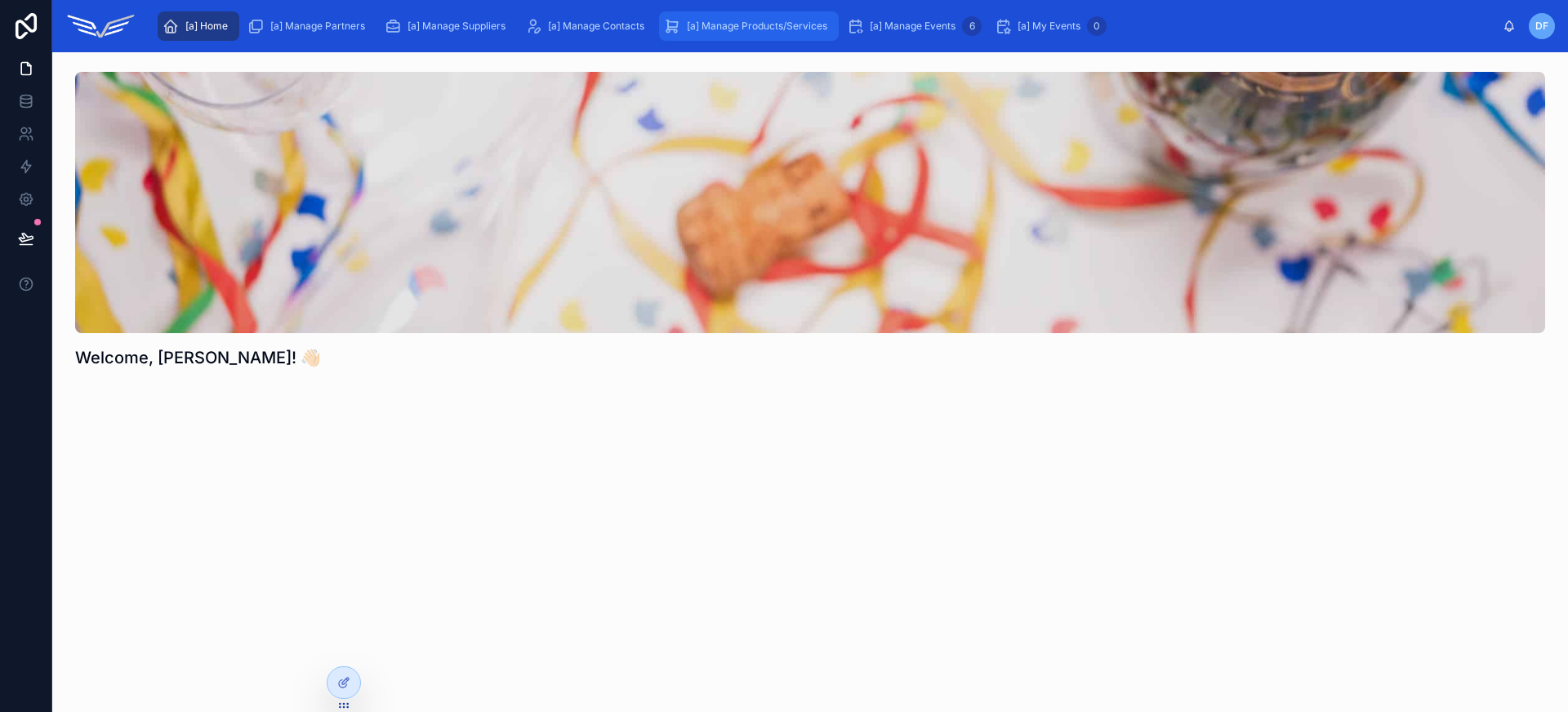
click at [775, 33] on div "[a] Manage Products/Services" at bounding box center [748, 26] width 170 height 26
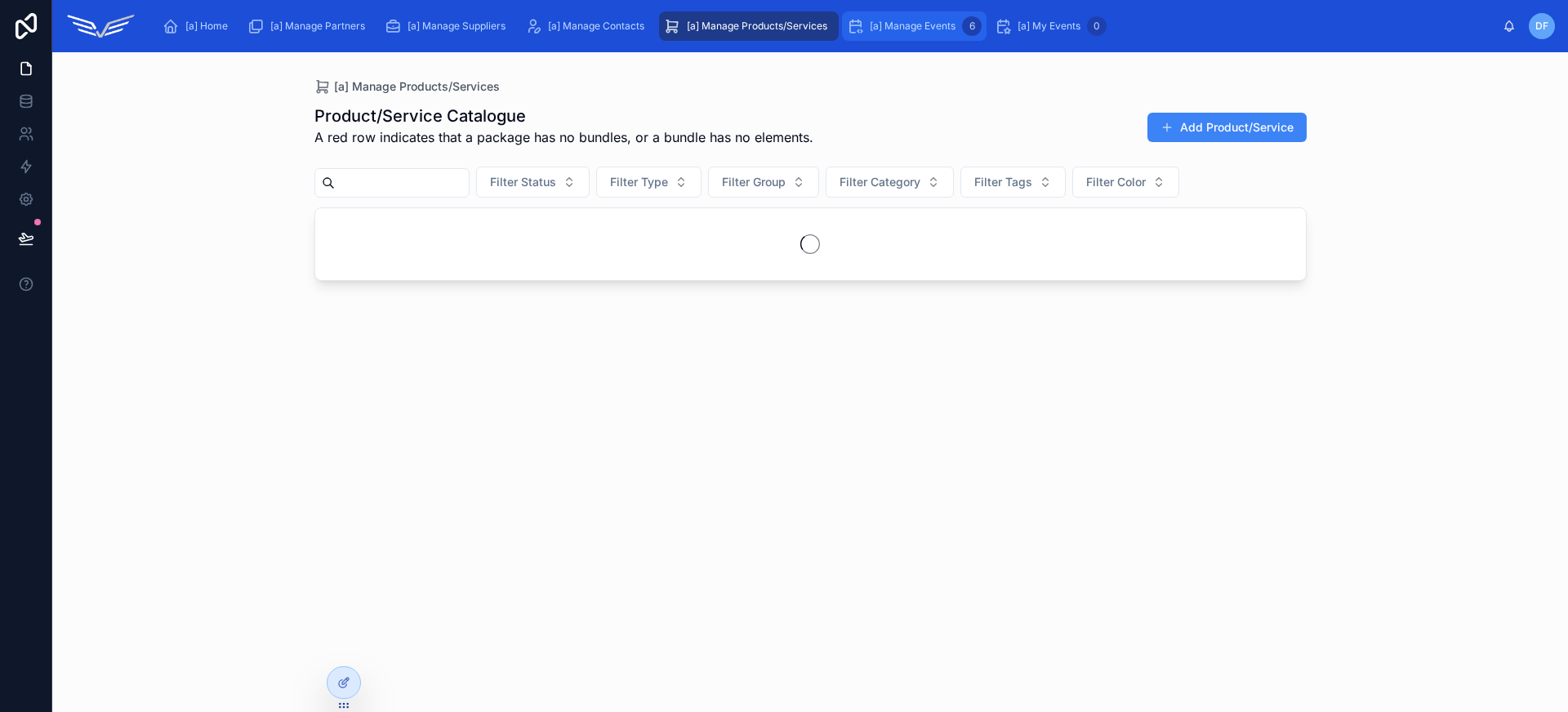
click at [895, 34] on div "[a] Manage Events 6" at bounding box center [914, 26] width 135 height 26
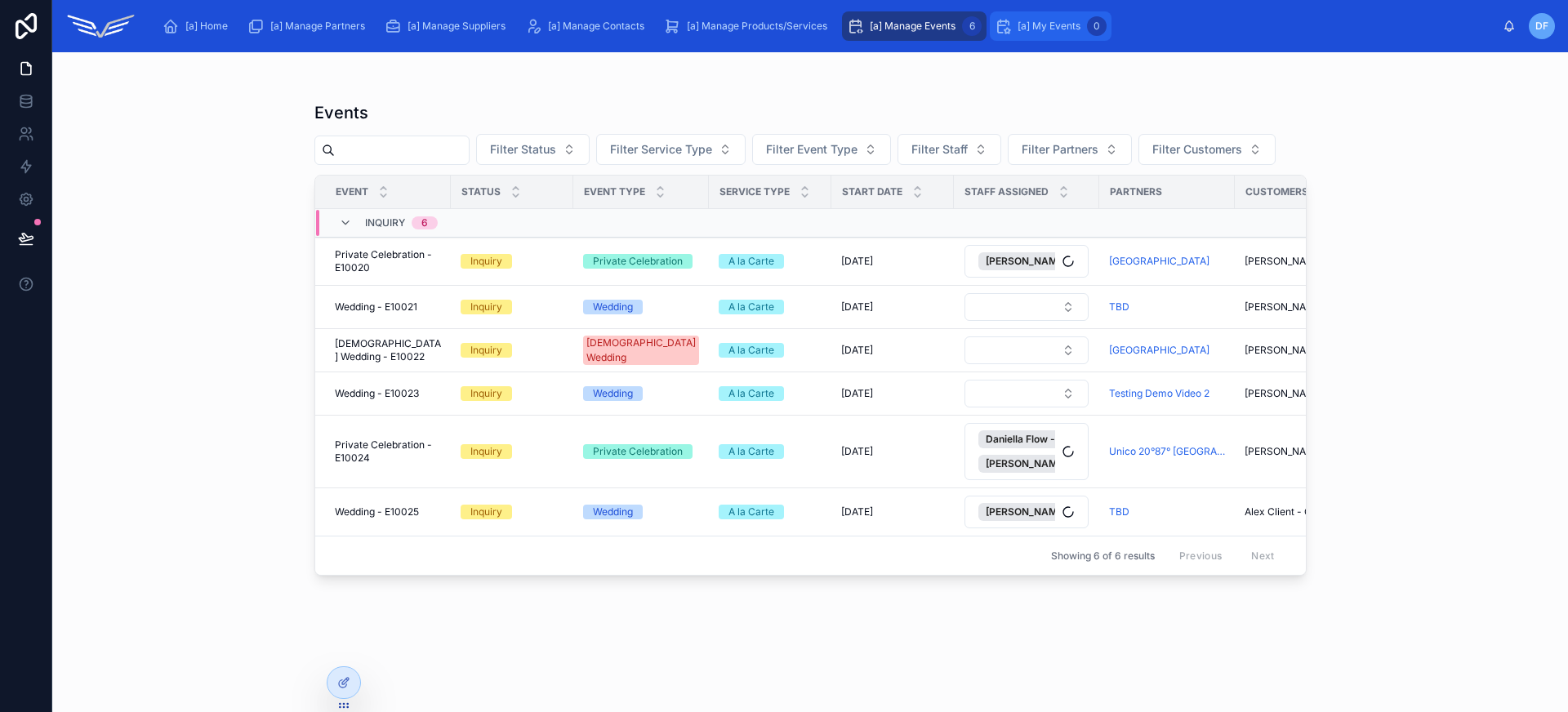
click at [1038, 25] on span "[a] My Events" at bounding box center [1048, 26] width 63 height 13
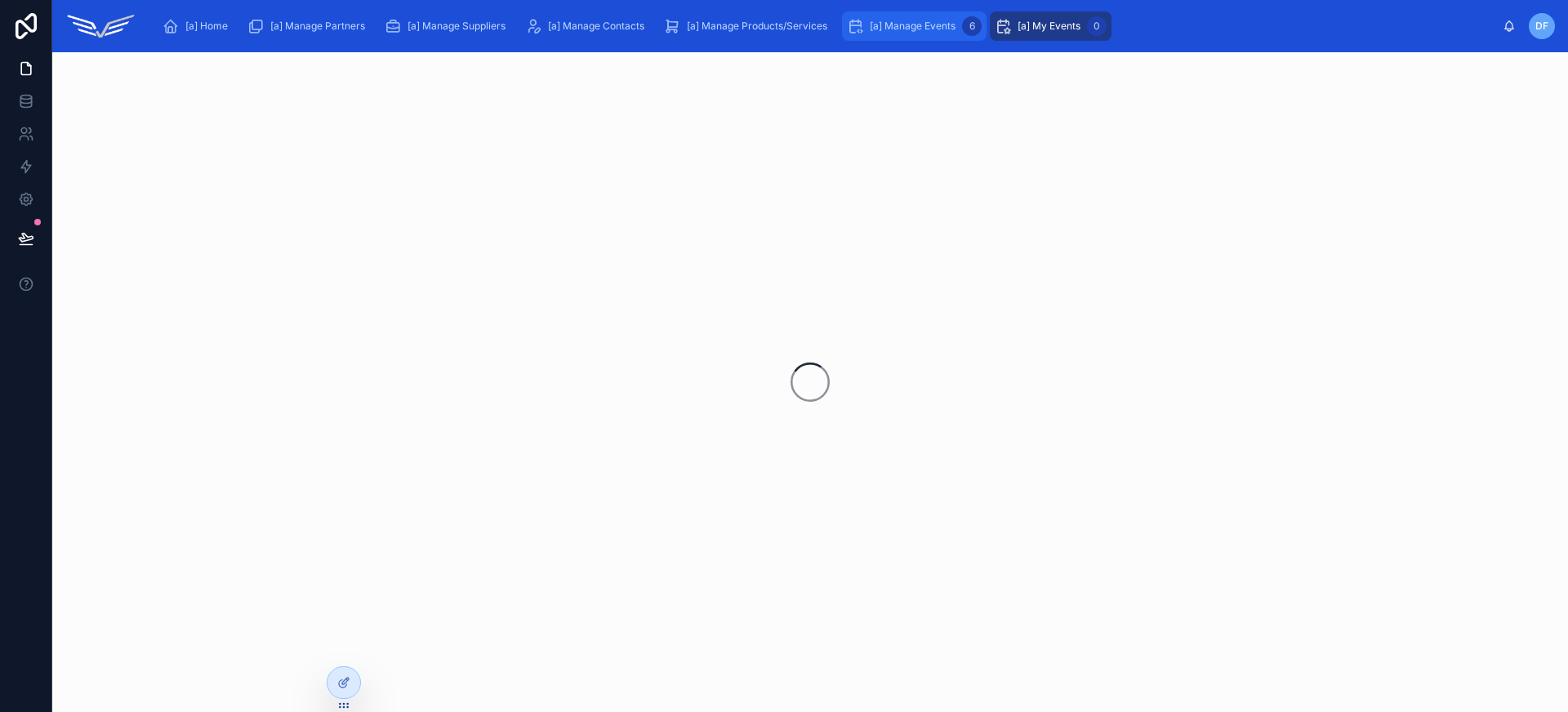
click at [911, 25] on span "[a] Manage Events" at bounding box center [912, 26] width 86 height 13
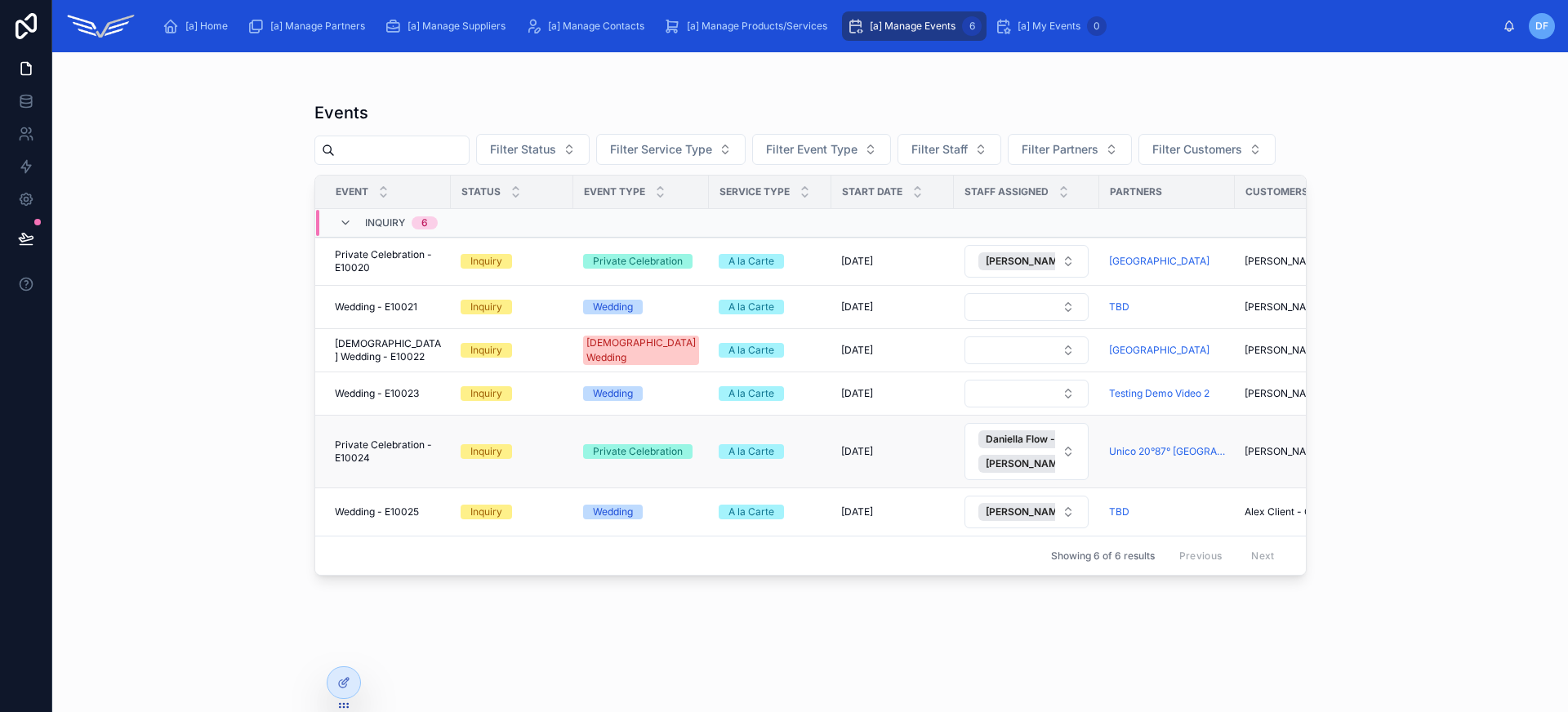
click at [420, 459] on span "Private Celebration - E10024" at bounding box center [387, 451] width 106 height 26
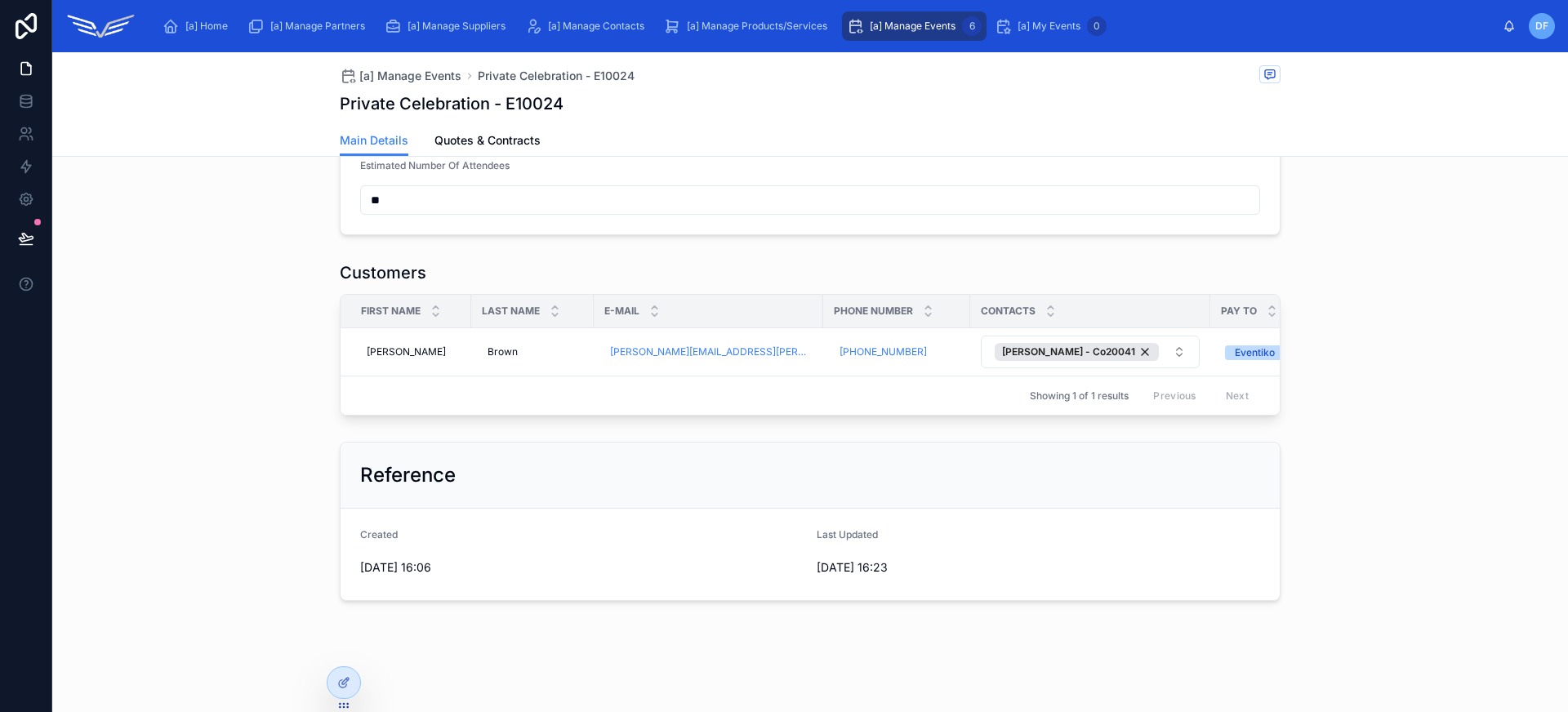
scroll to position [601, 0]
click at [481, 146] on span "Quotes & Contracts" at bounding box center [487, 140] width 106 height 16
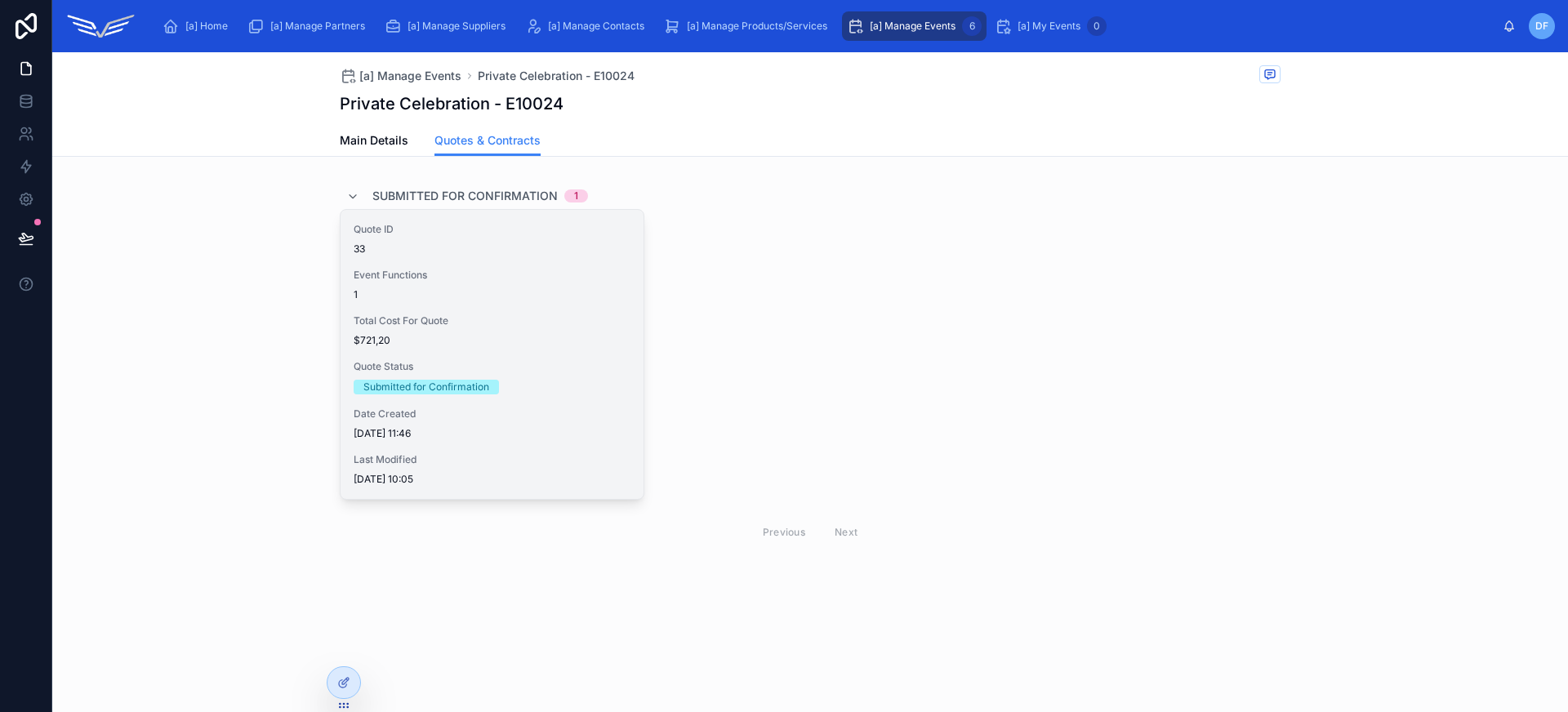
click at [548, 297] on div "1" at bounding box center [492, 294] width 277 height 13
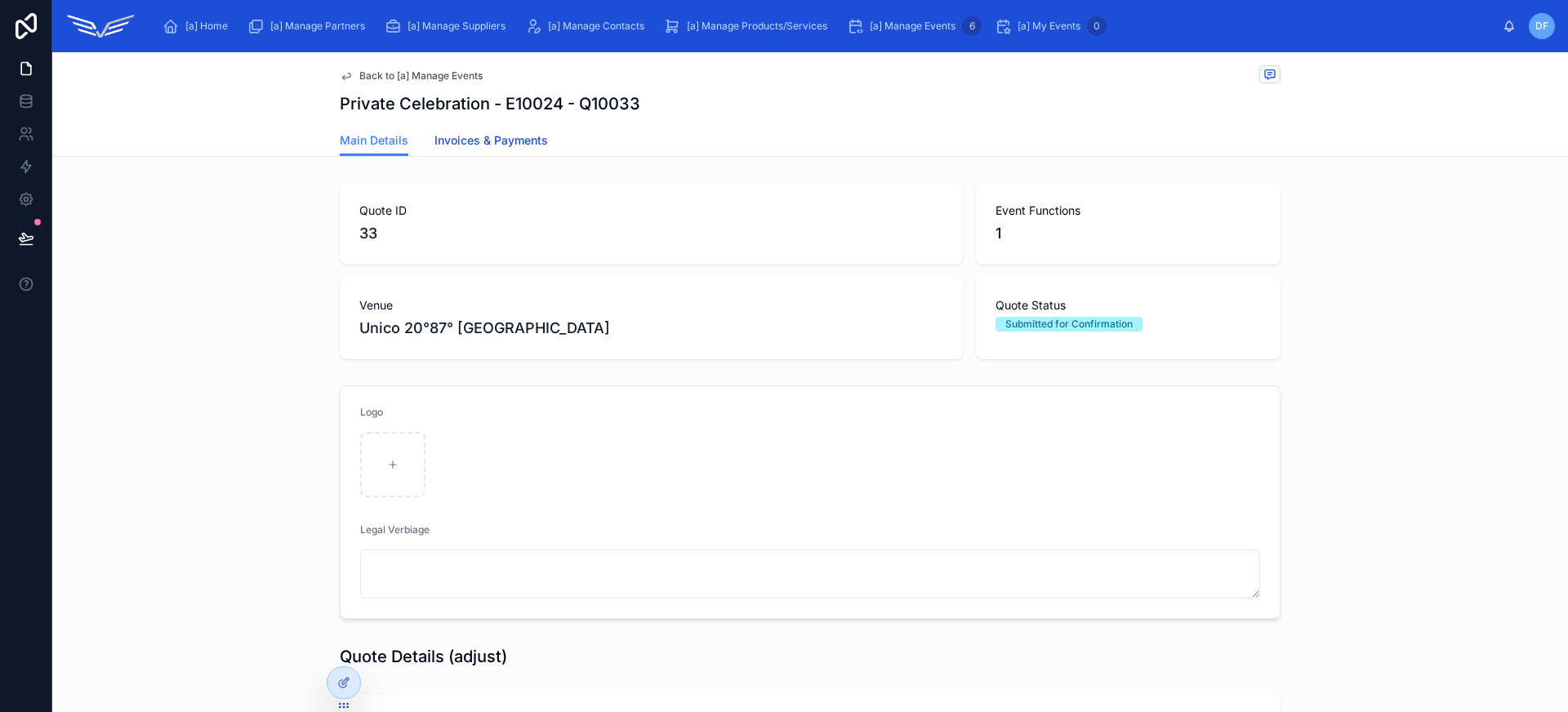
click at [488, 144] on span "Invoices & Payments" at bounding box center [491, 140] width 114 height 16
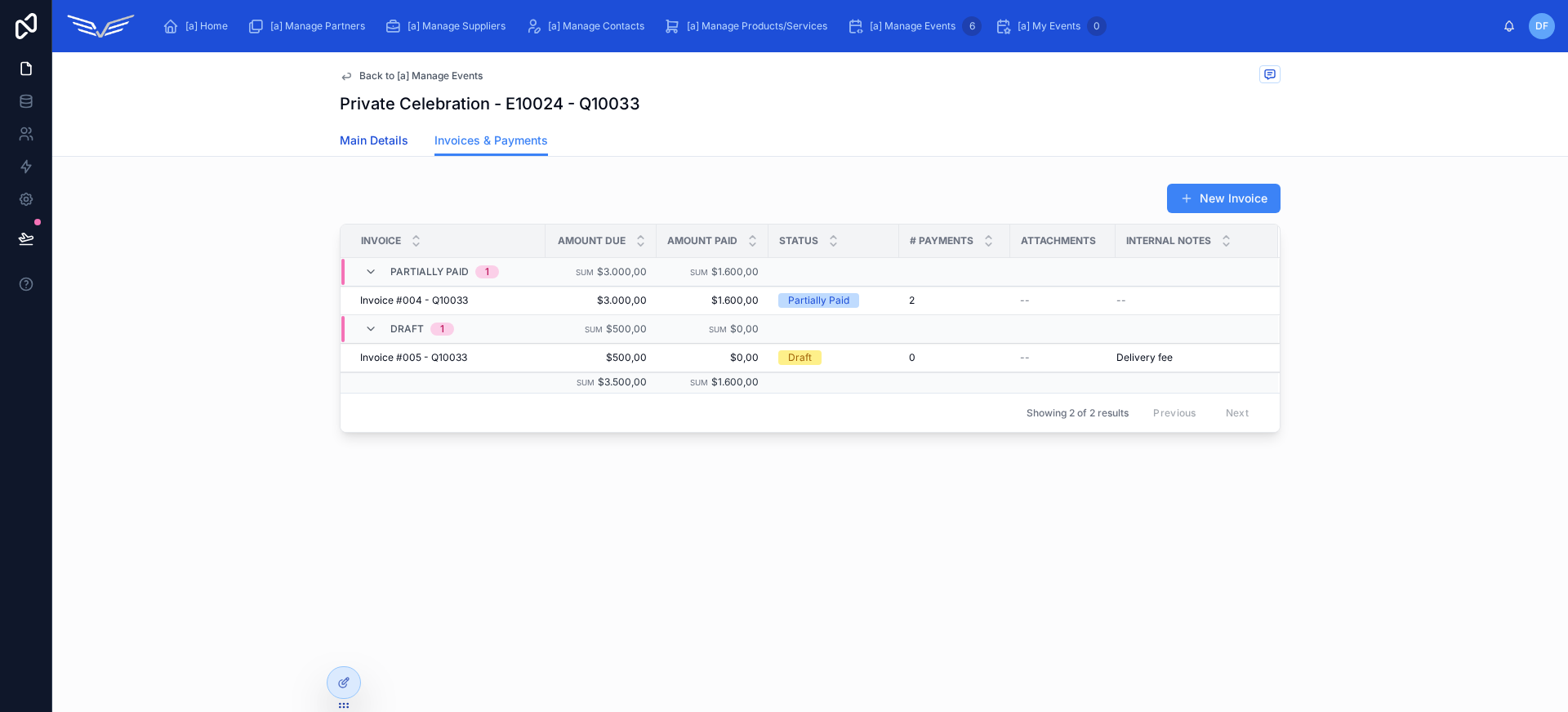
click at [365, 140] on span "Main Details" at bounding box center [373, 140] width 68 height 16
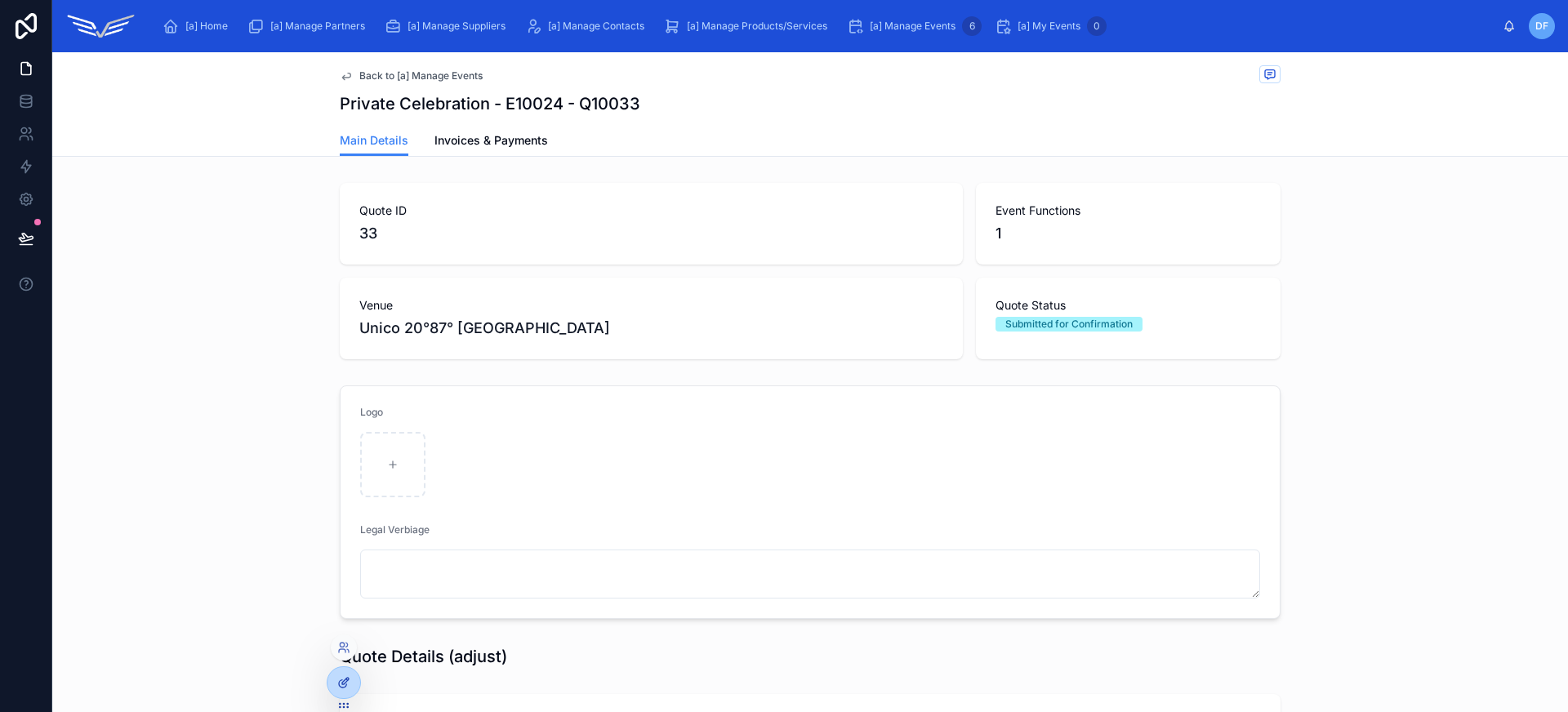
click at [352, 677] on div at bounding box center [344, 682] width 33 height 31
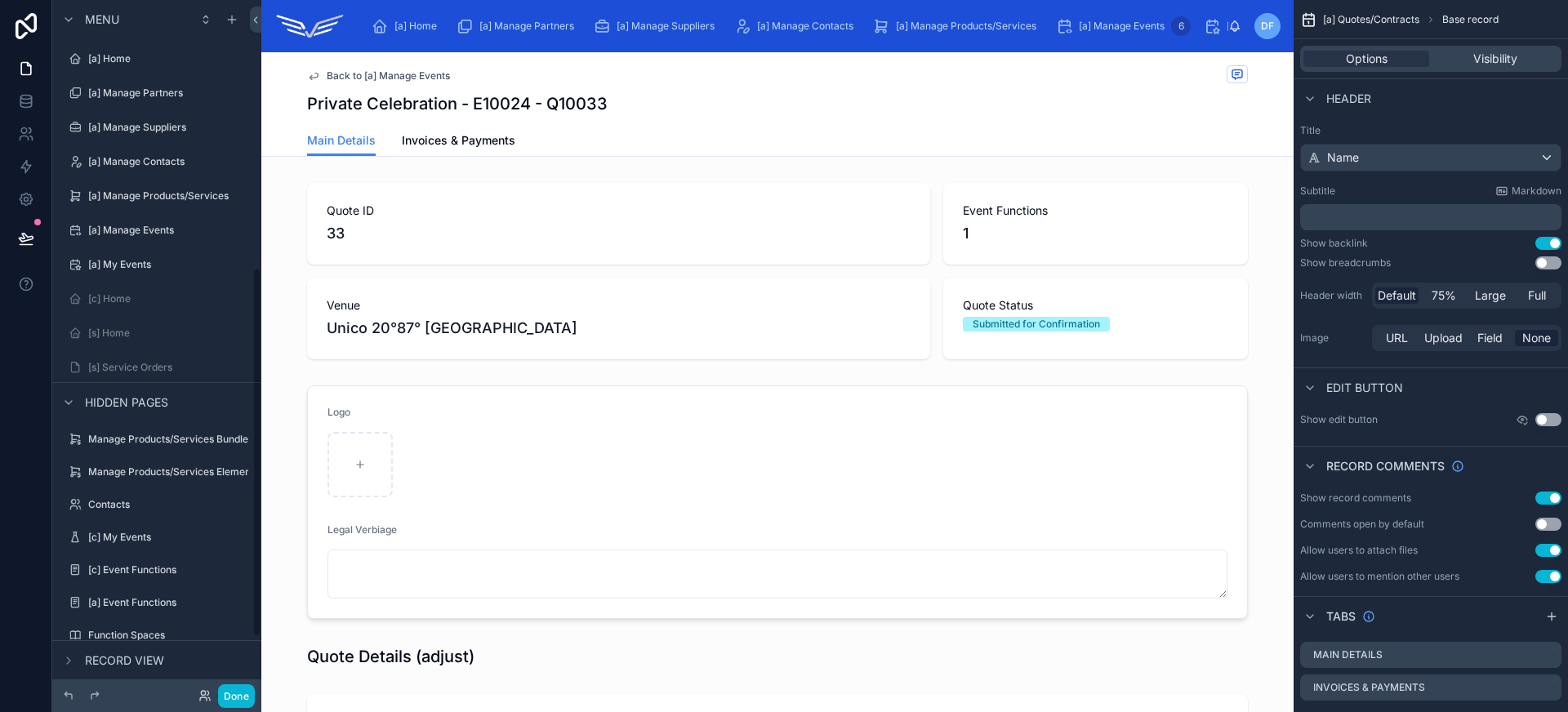
scroll to position [501, 0]
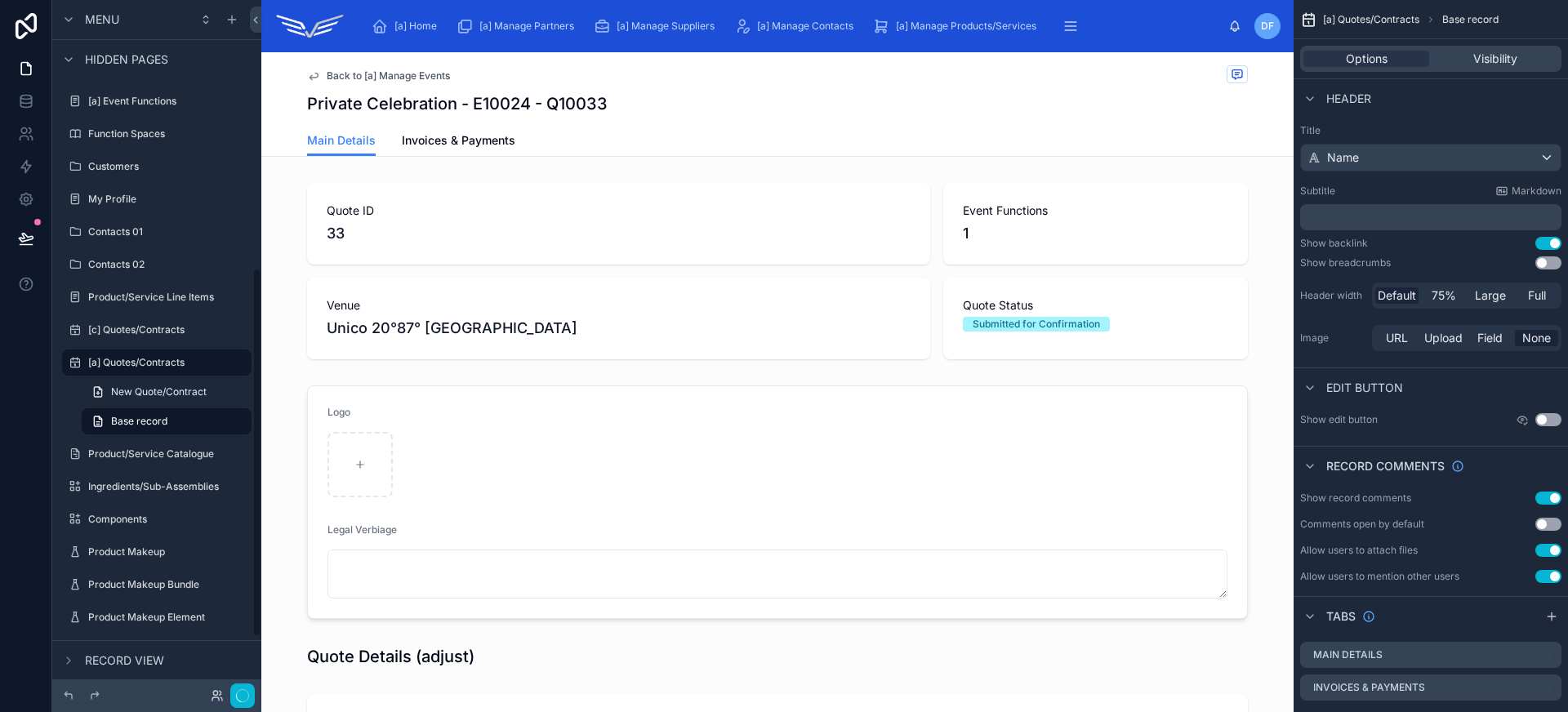
click at [1039, 107] on div "Private Celebration - E10024 - Q10033" at bounding box center [777, 104] width 941 height 23
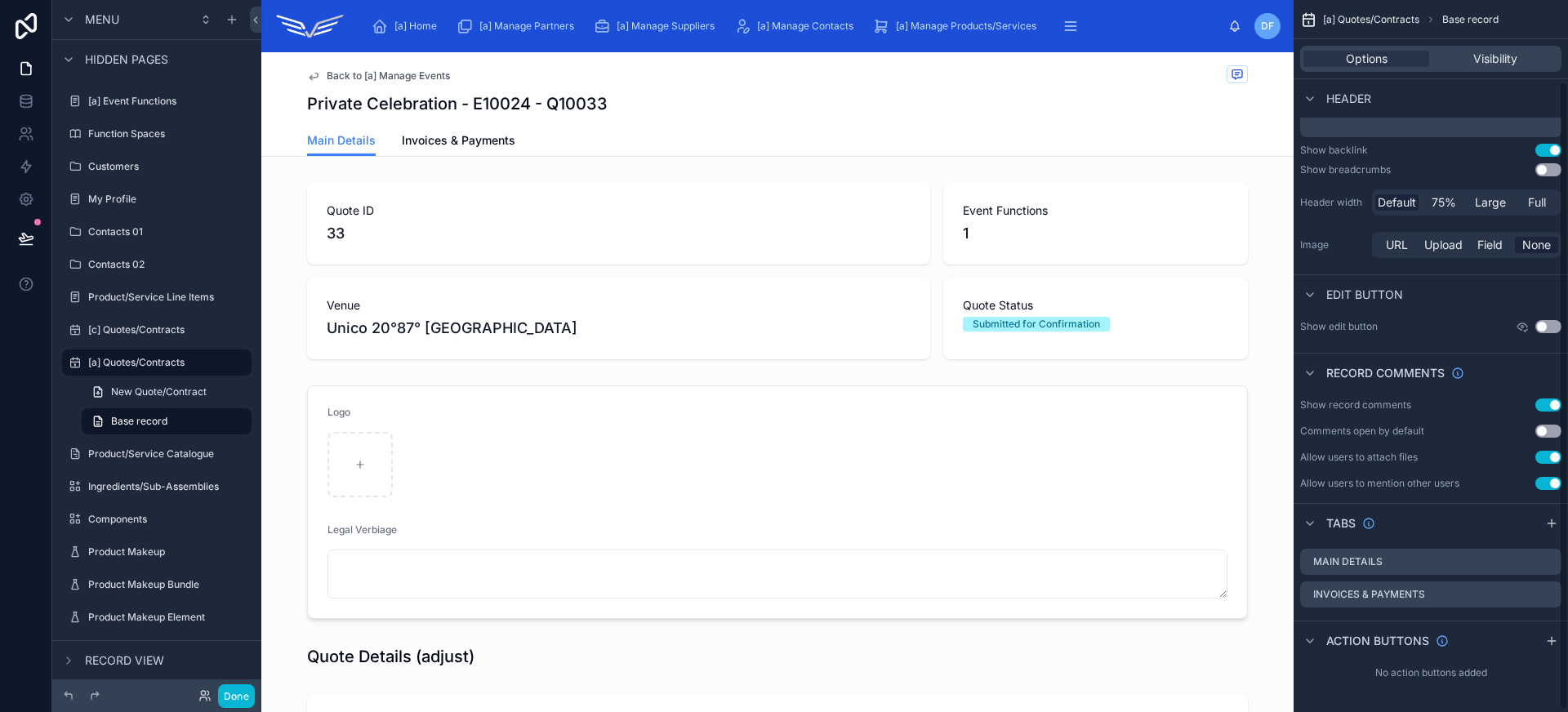
scroll to position [90, 0]
click at [1556, 646] on icon "scrollable content" at bounding box center [1551, 644] width 13 height 13
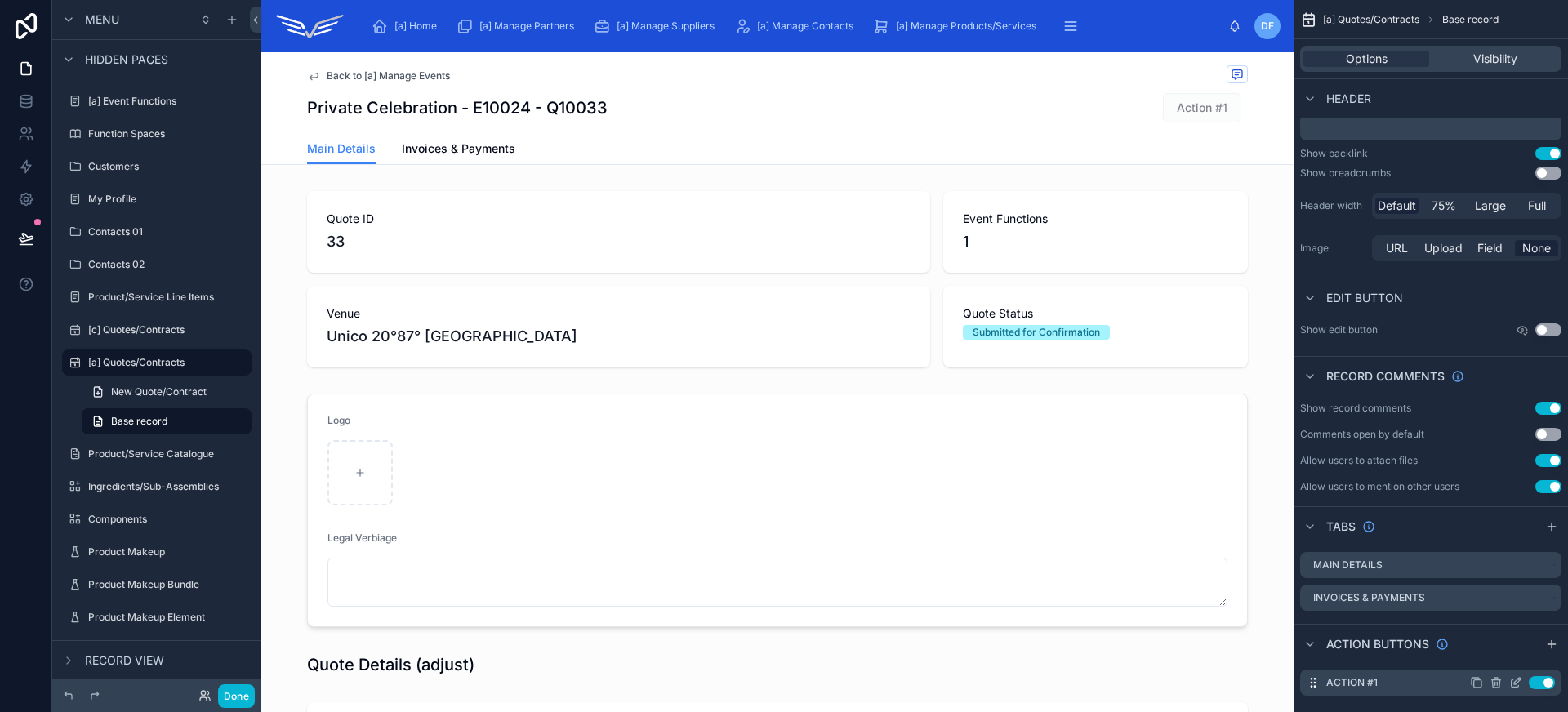
click at [1516, 683] on icon "scrollable content" at bounding box center [1516, 680] width 6 height 6
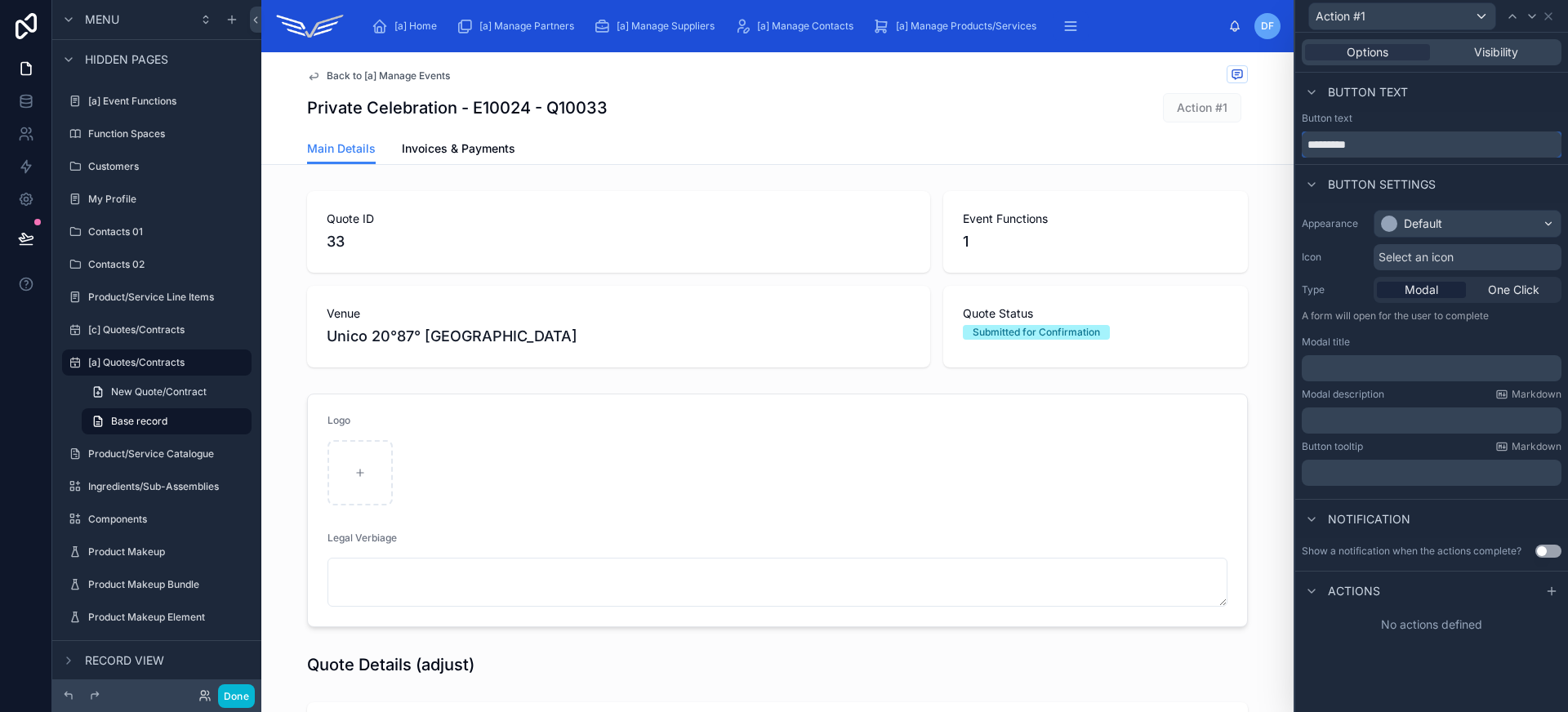
click at [1374, 145] on input "*********" at bounding box center [1431, 144] width 259 height 26
type input "**********"
click at [1421, 222] on div "Default" at bounding box center [1422, 224] width 38 height 16
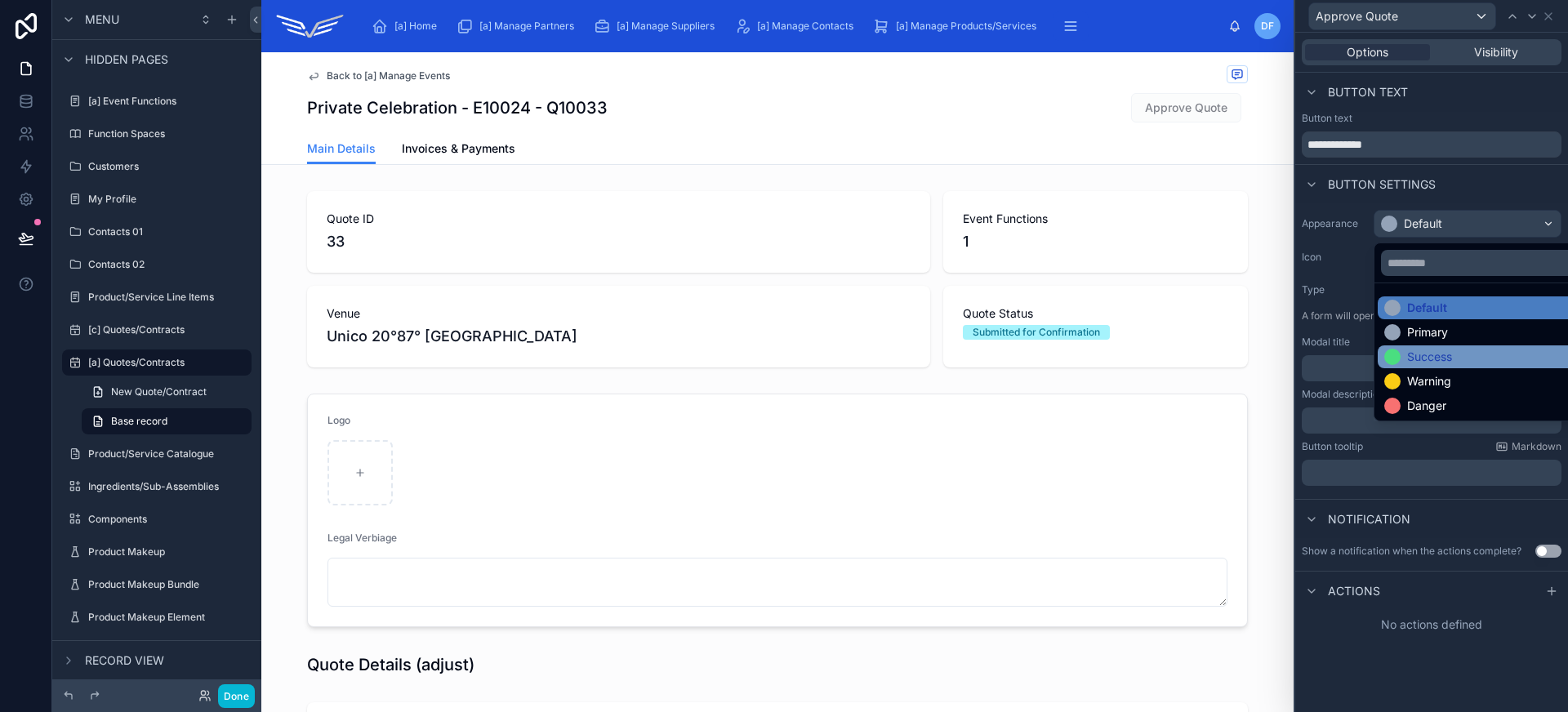
click at [1453, 360] on div "Success" at bounding box center [1486, 356] width 204 height 16
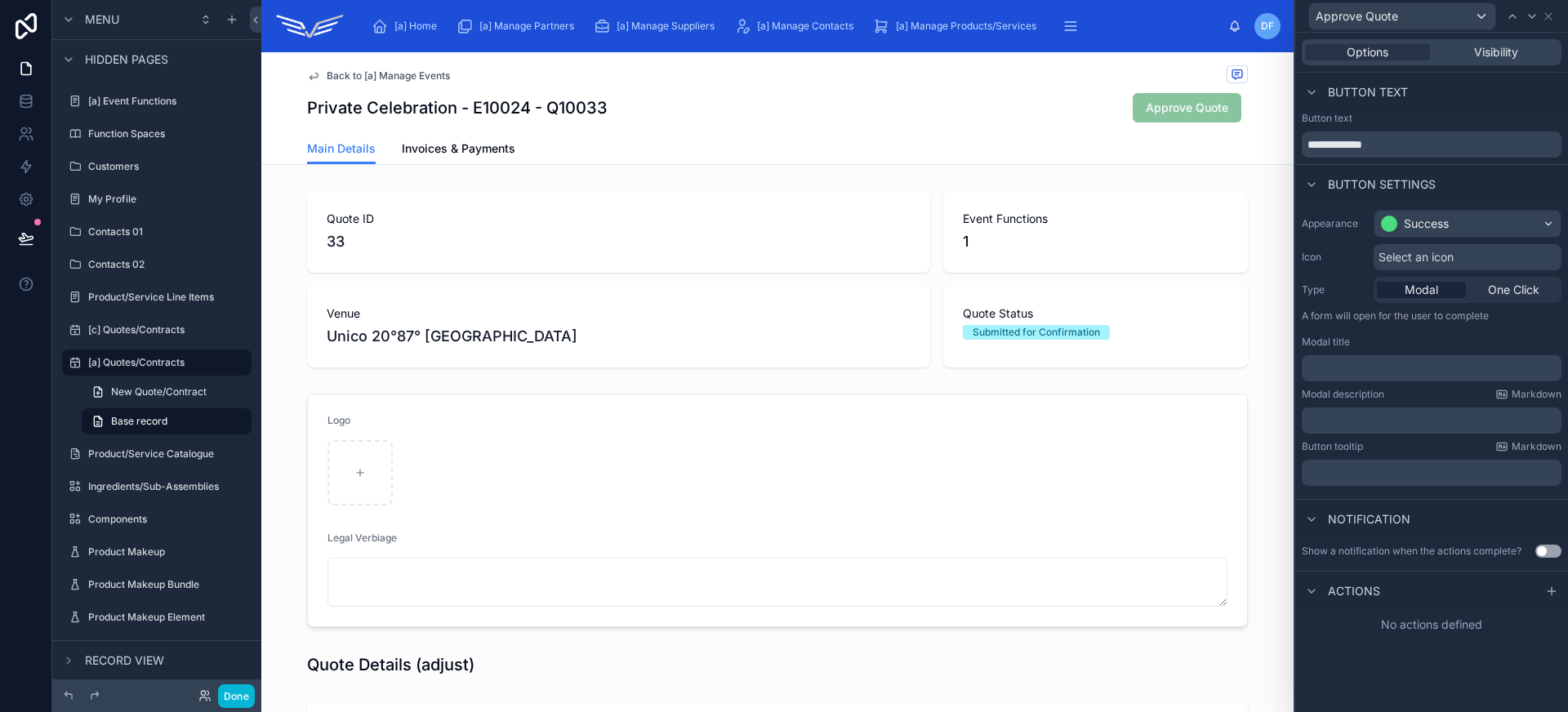
click at [1448, 257] on span "Select an icon" at bounding box center [1416, 257] width 76 height 16
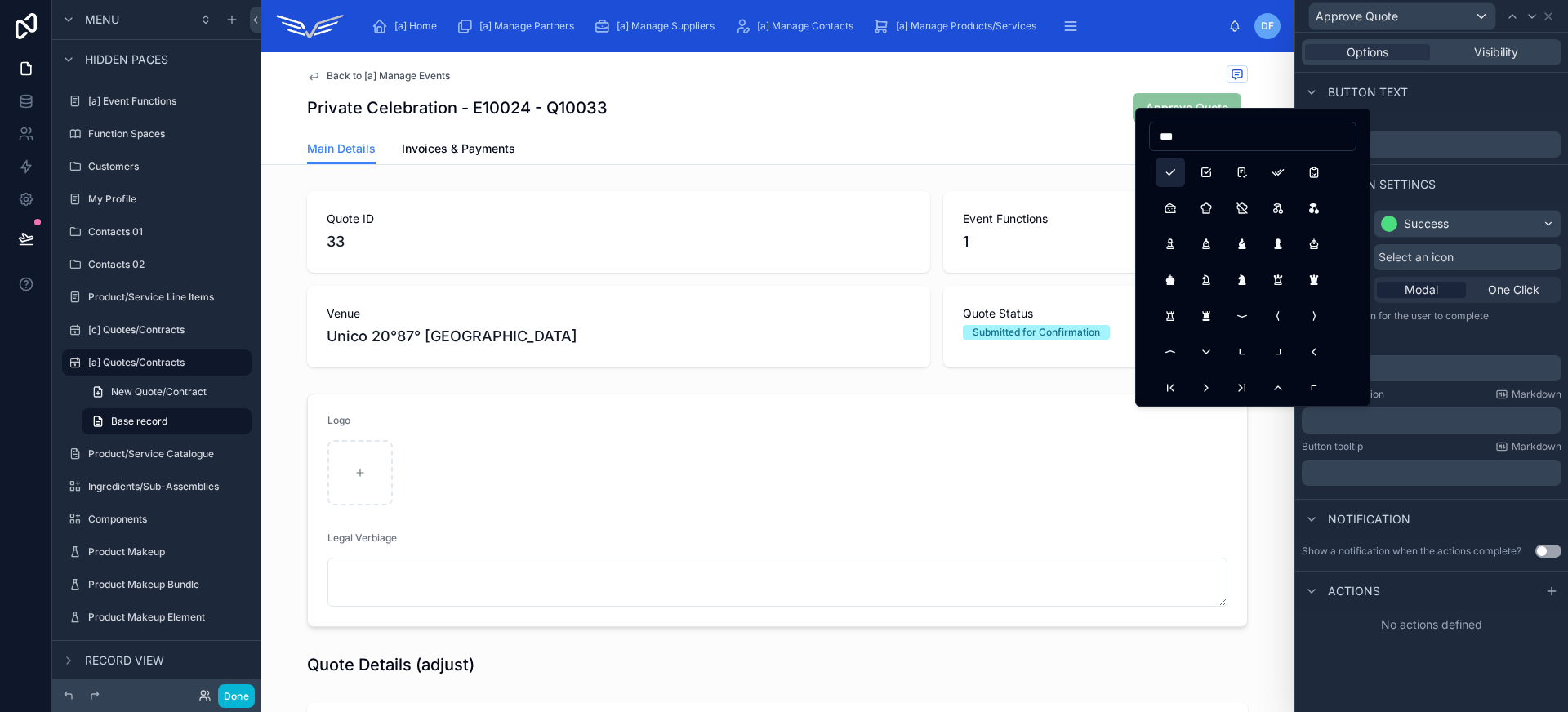
type input "***"
click at [1172, 168] on button "Check" at bounding box center [1170, 171] width 29 height 29
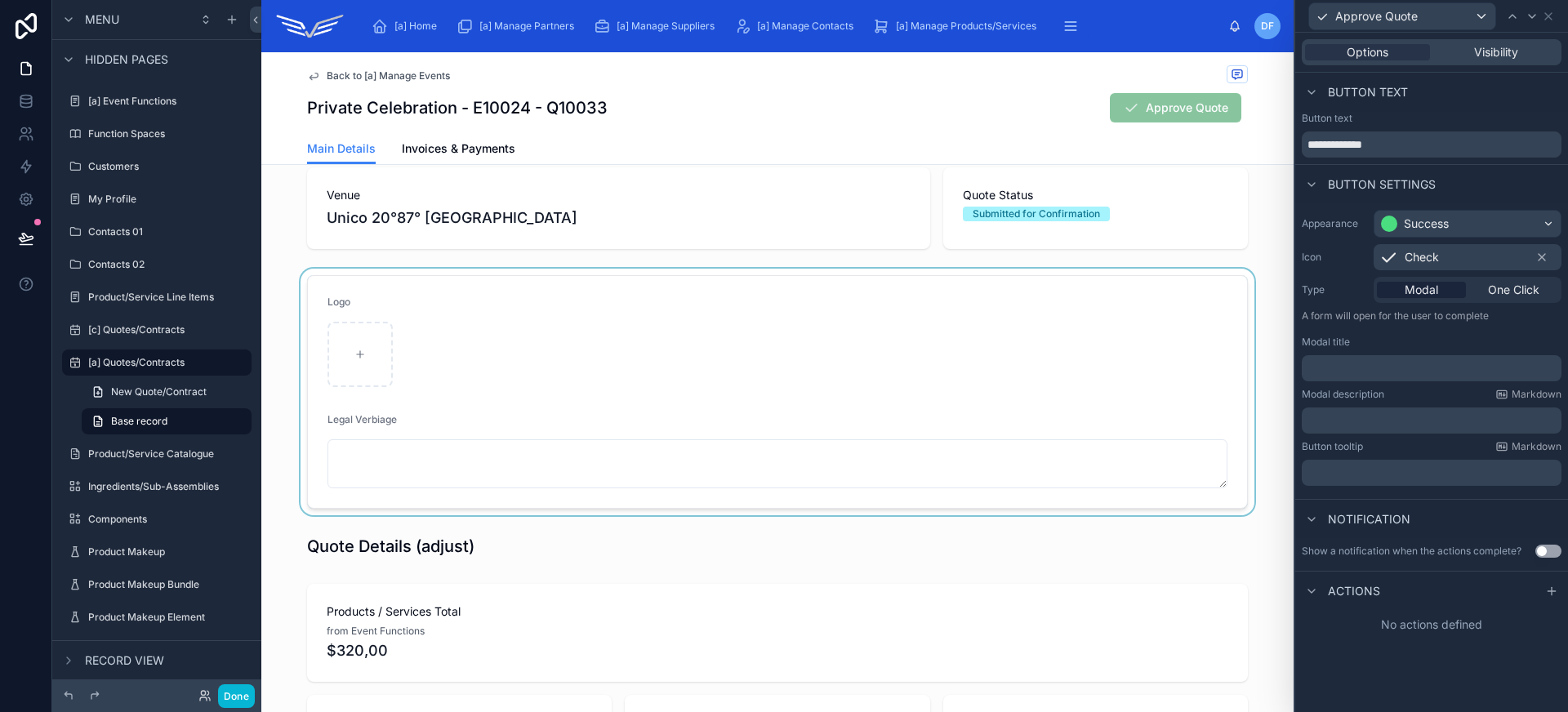
scroll to position [0, 0]
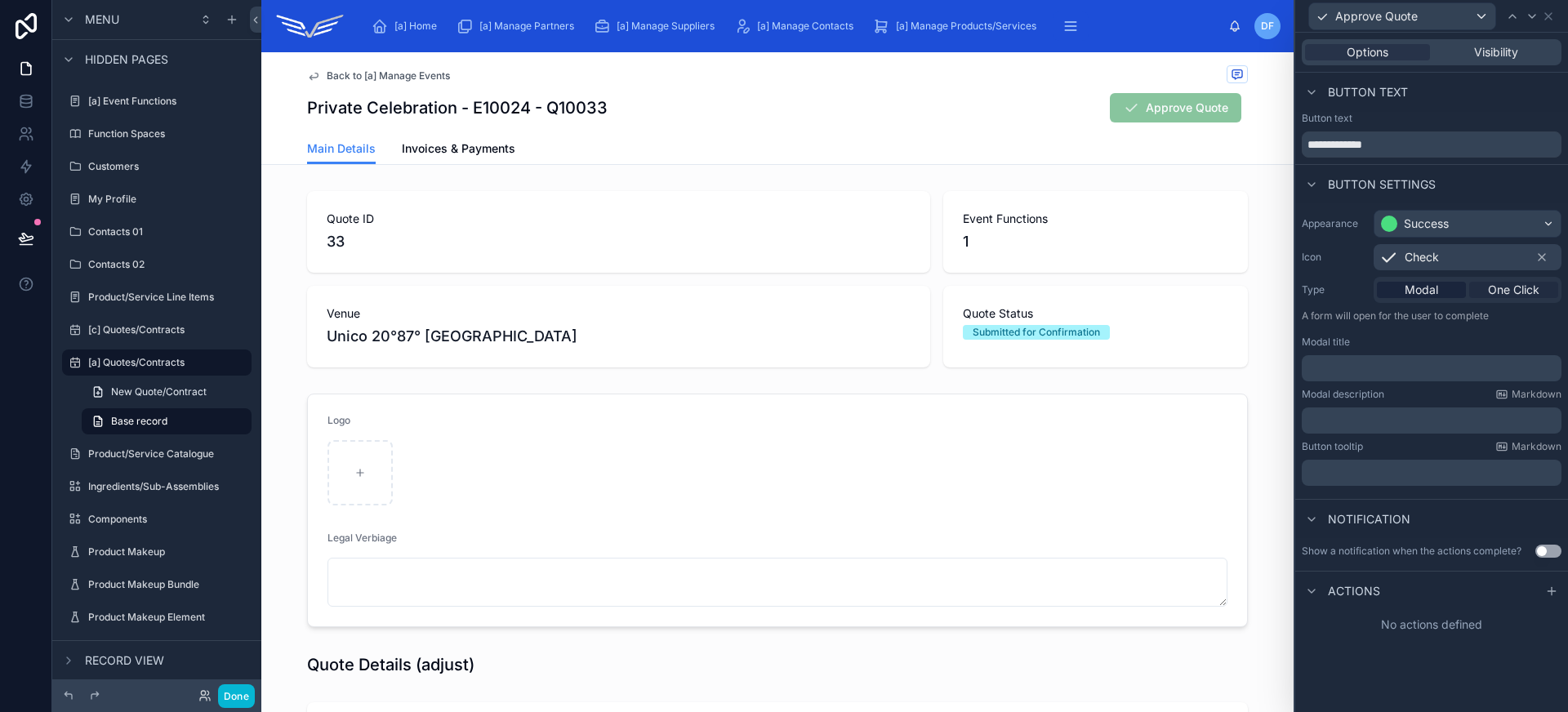
click at [1500, 288] on span "One Click" at bounding box center [1514, 289] width 52 height 16
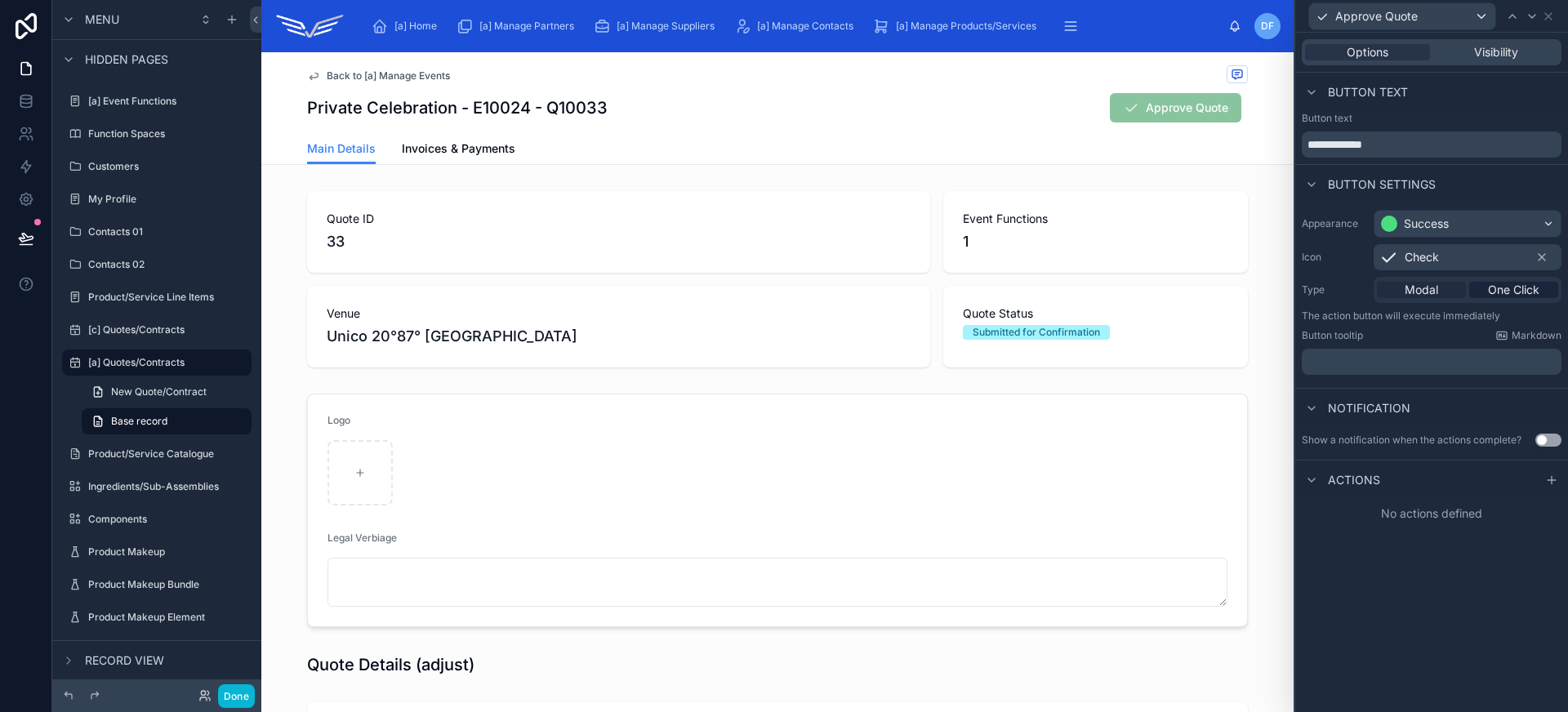
click at [1437, 287] on span "Modal" at bounding box center [1421, 289] width 34 height 16
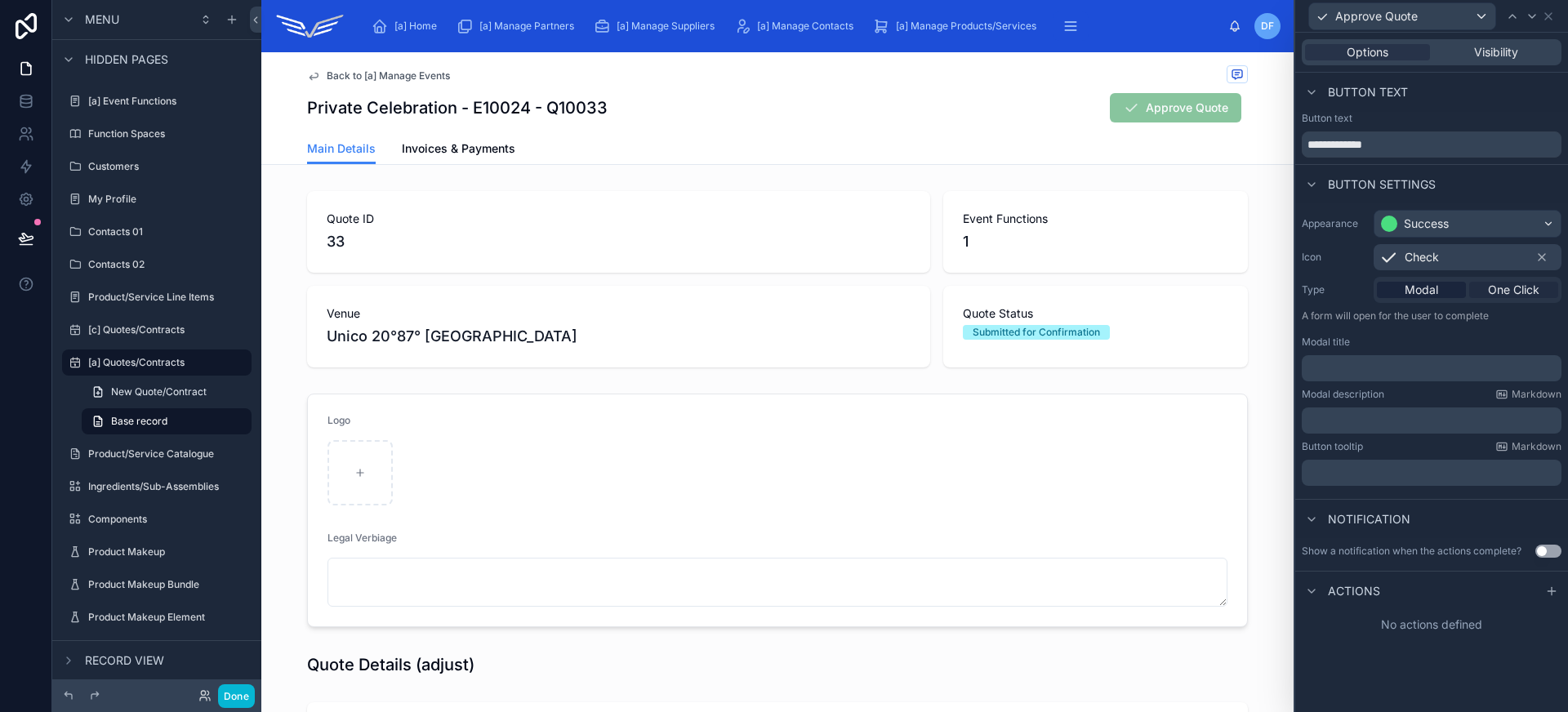
click at [1517, 289] on span "One Click" at bounding box center [1514, 289] width 52 height 16
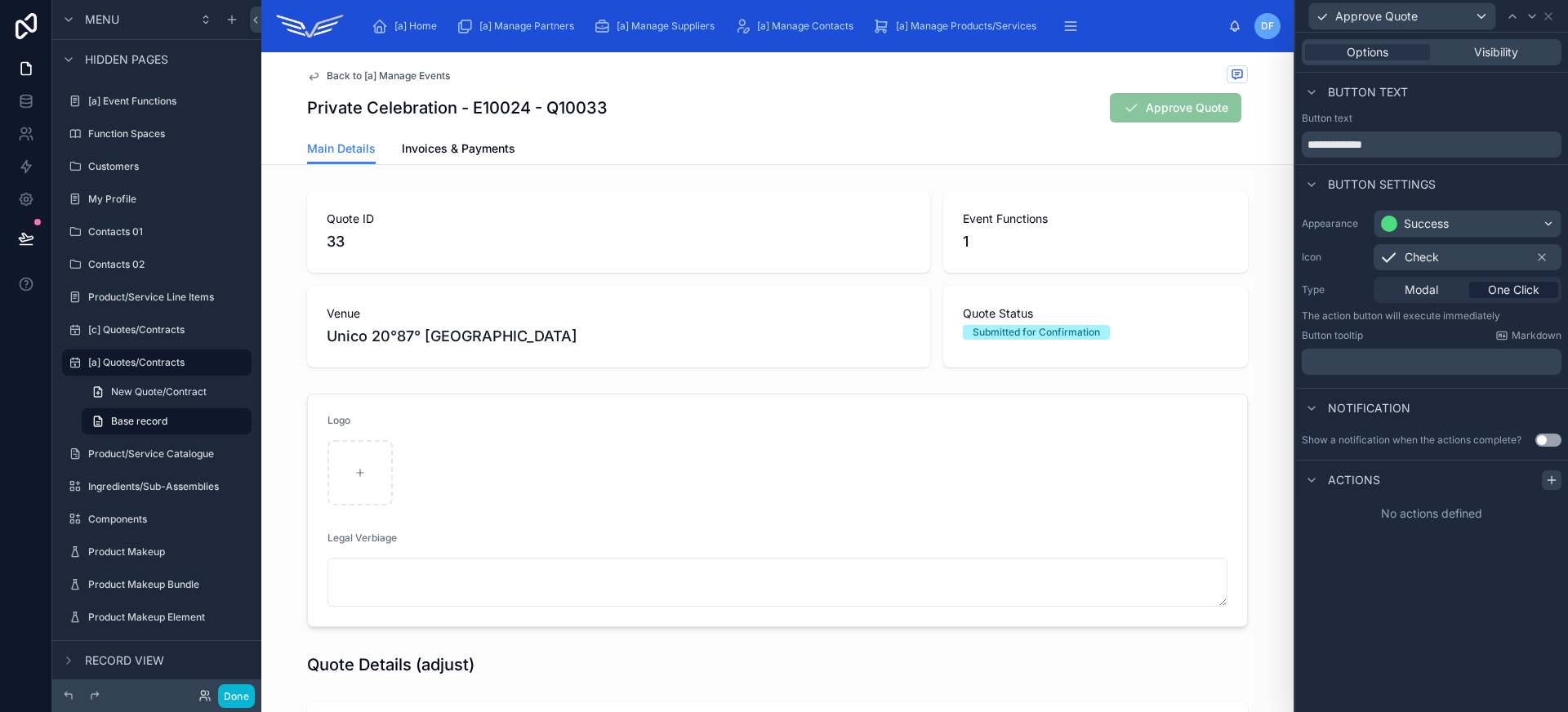
click at [1552, 485] on icon at bounding box center [1551, 479] width 13 height 13
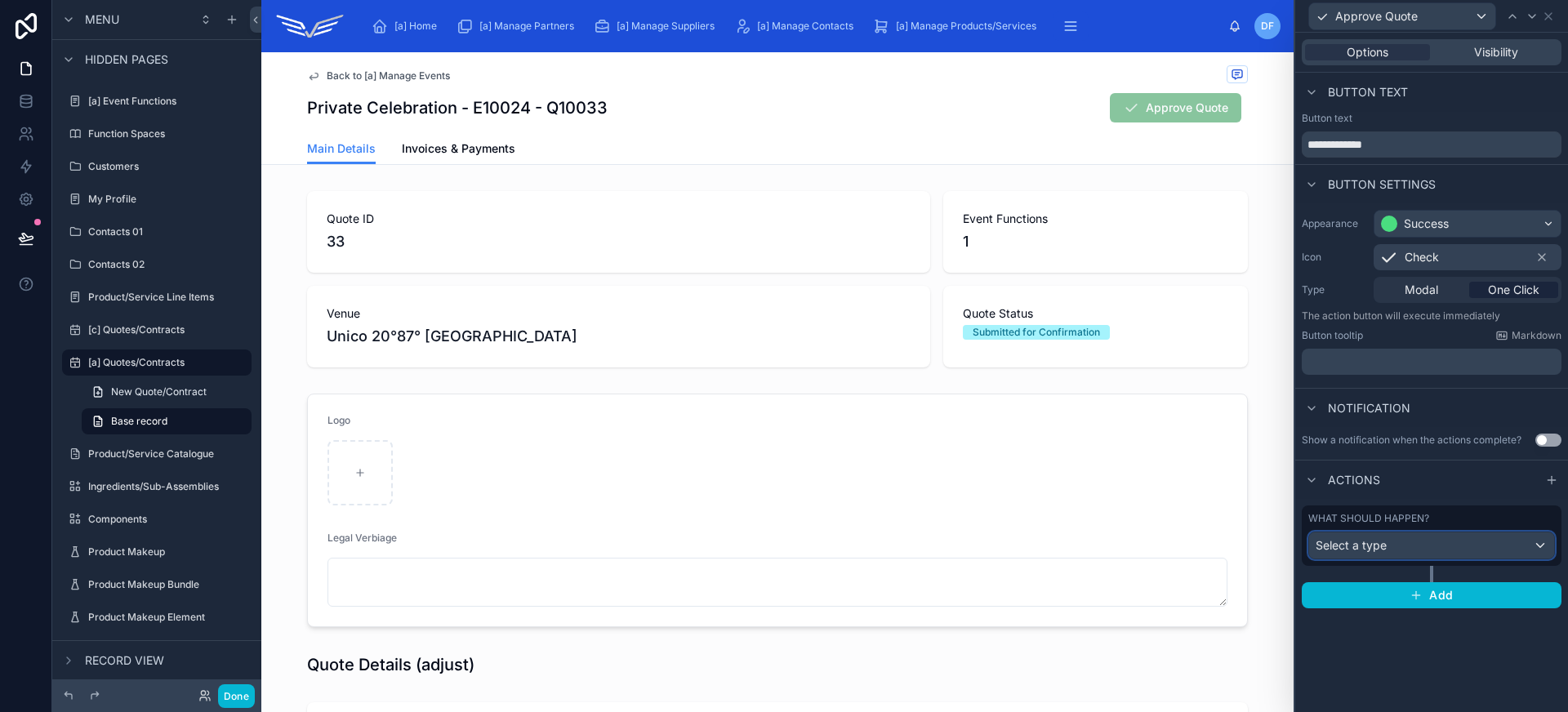
click at [1487, 545] on div "Select a type" at bounding box center [1431, 544] width 245 height 26
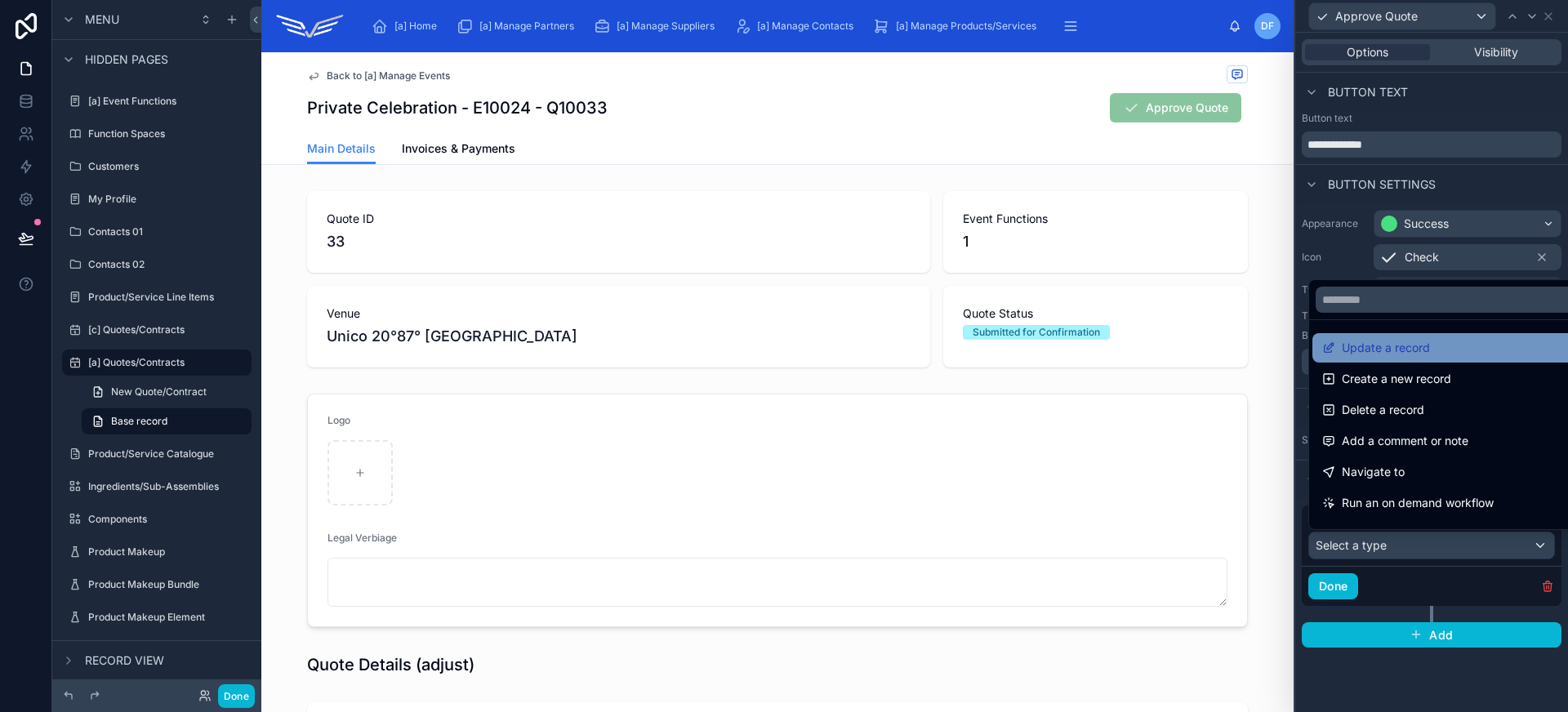
click at [1419, 356] on span "Update a record" at bounding box center [1385, 348] width 88 height 20
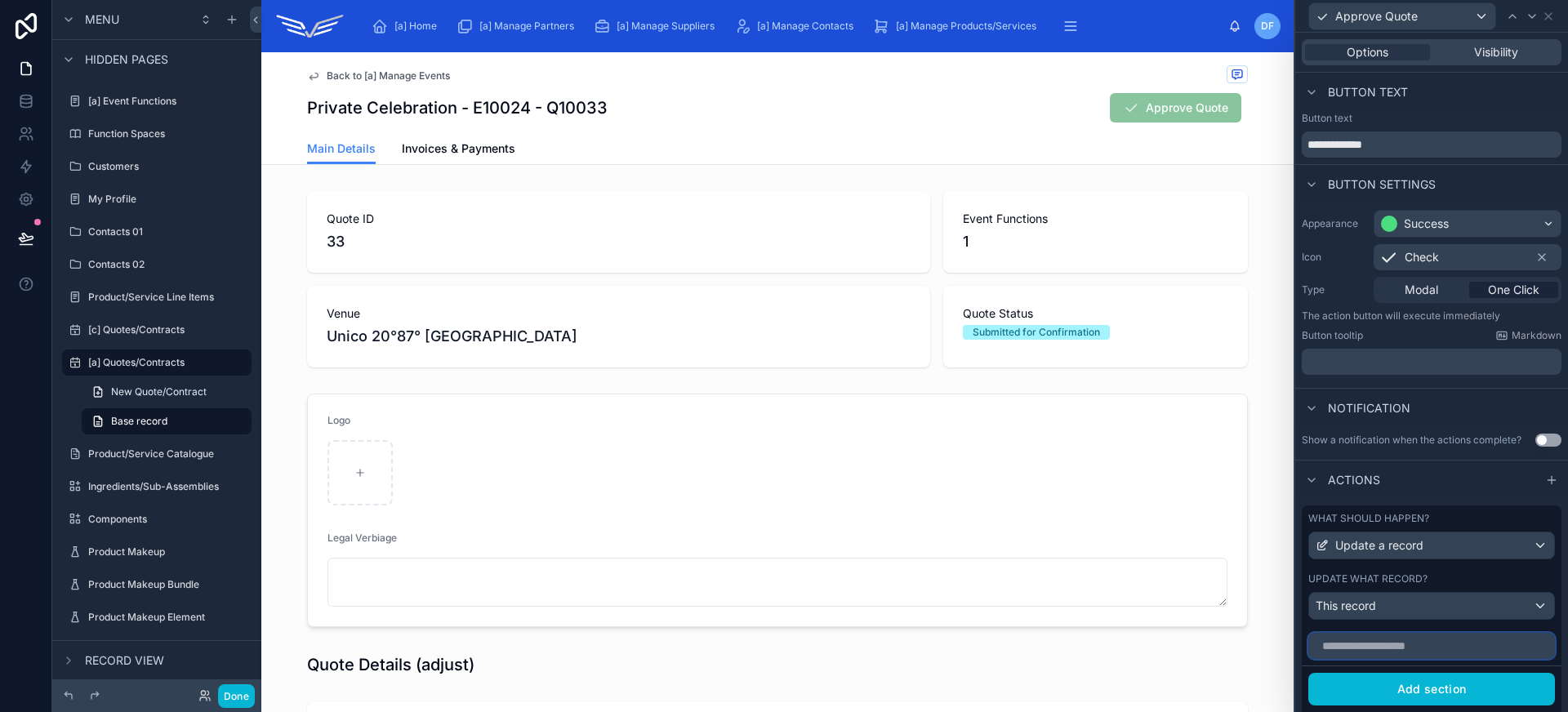
click at [1419, 645] on input "text" at bounding box center [1432, 645] width 247 height 26
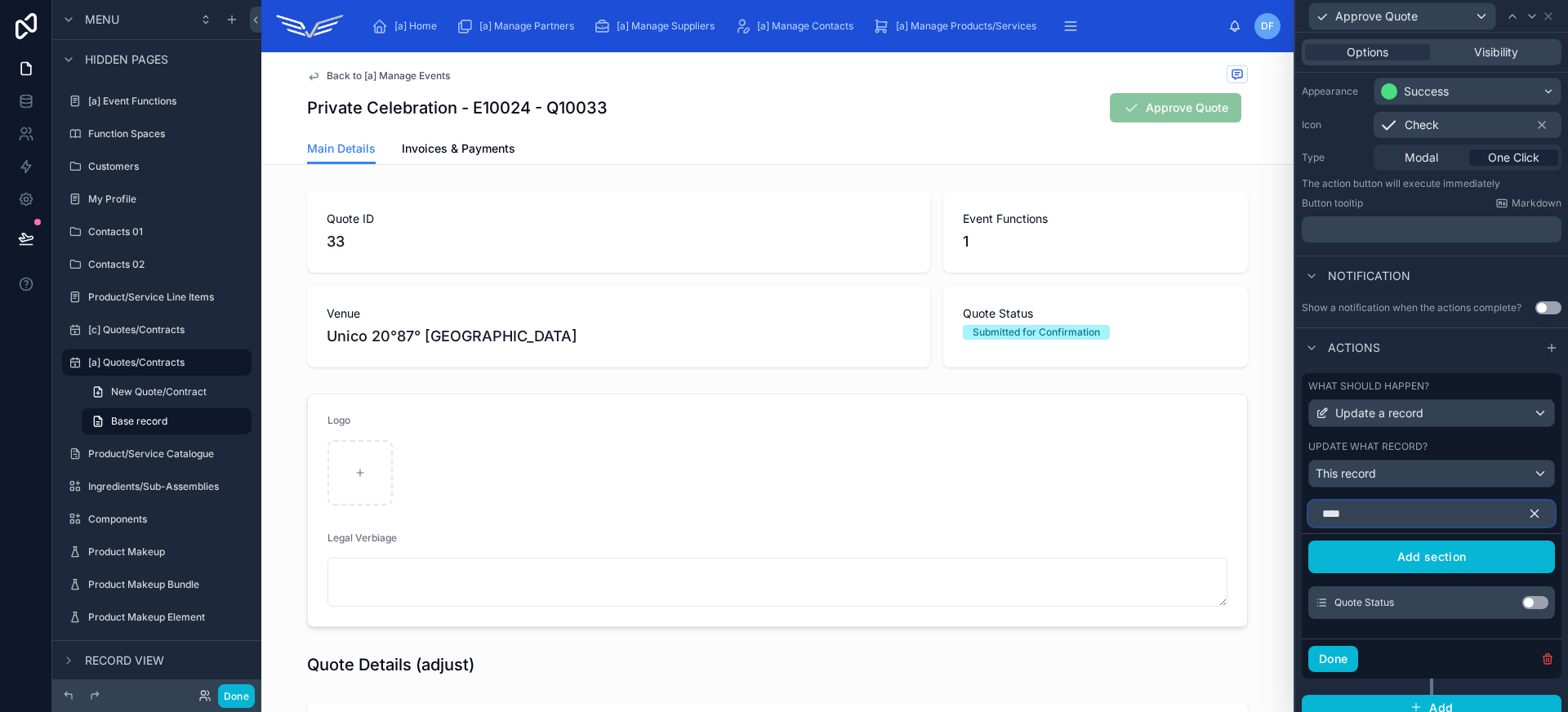
type input "****"
click at [1531, 600] on button "Use setting" at bounding box center [1534, 602] width 26 height 13
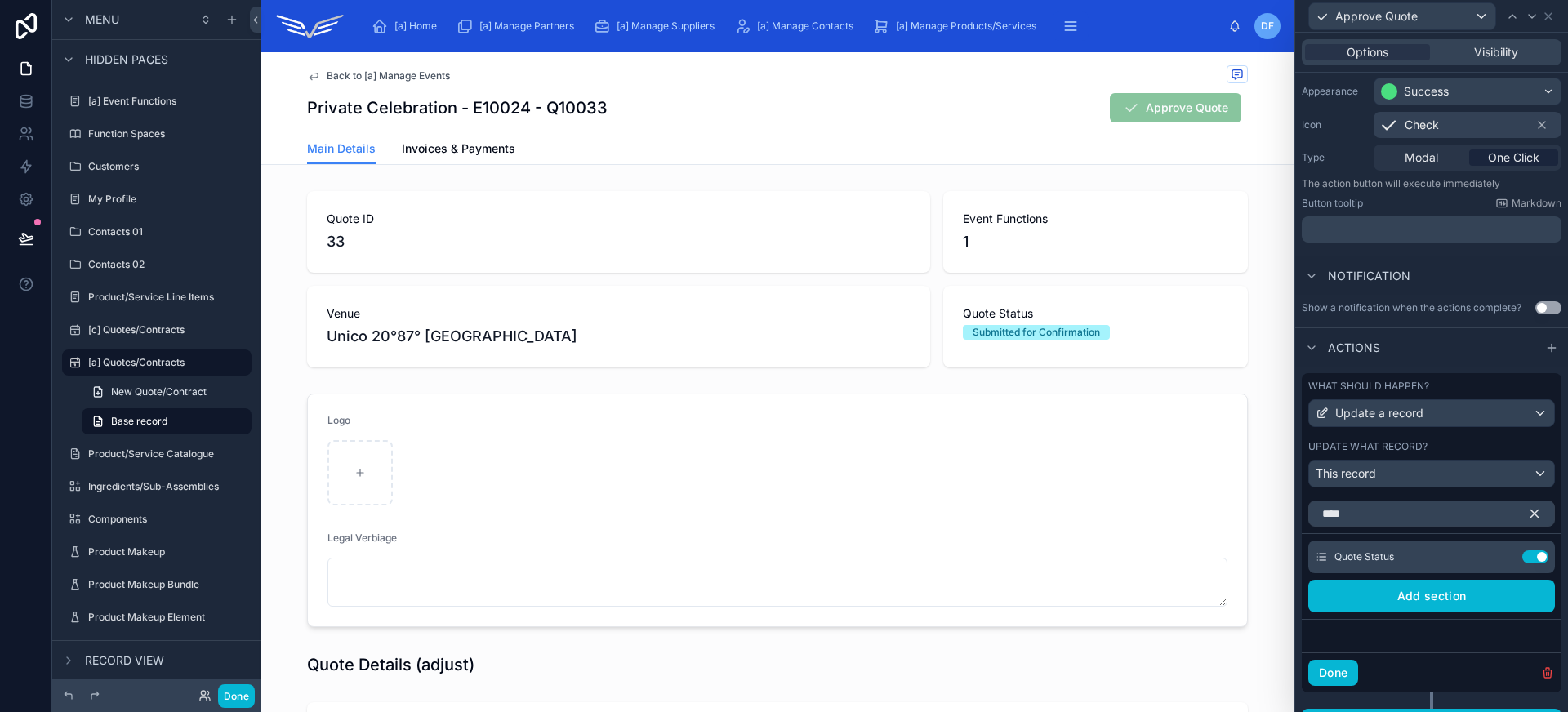
click at [0, 0] on icon at bounding box center [0, 0] width 0 height 0
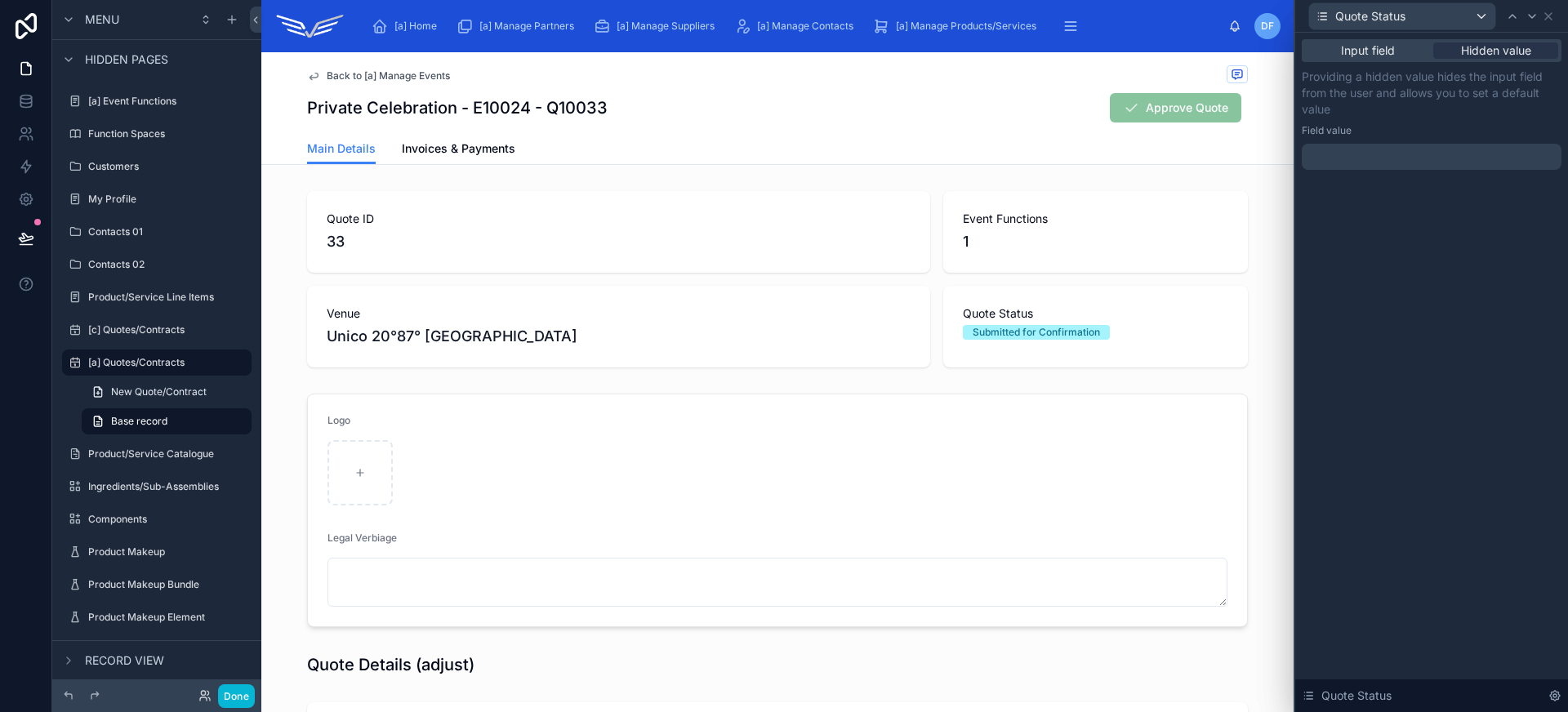
click at [1452, 162] on div at bounding box center [1431, 156] width 259 height 26
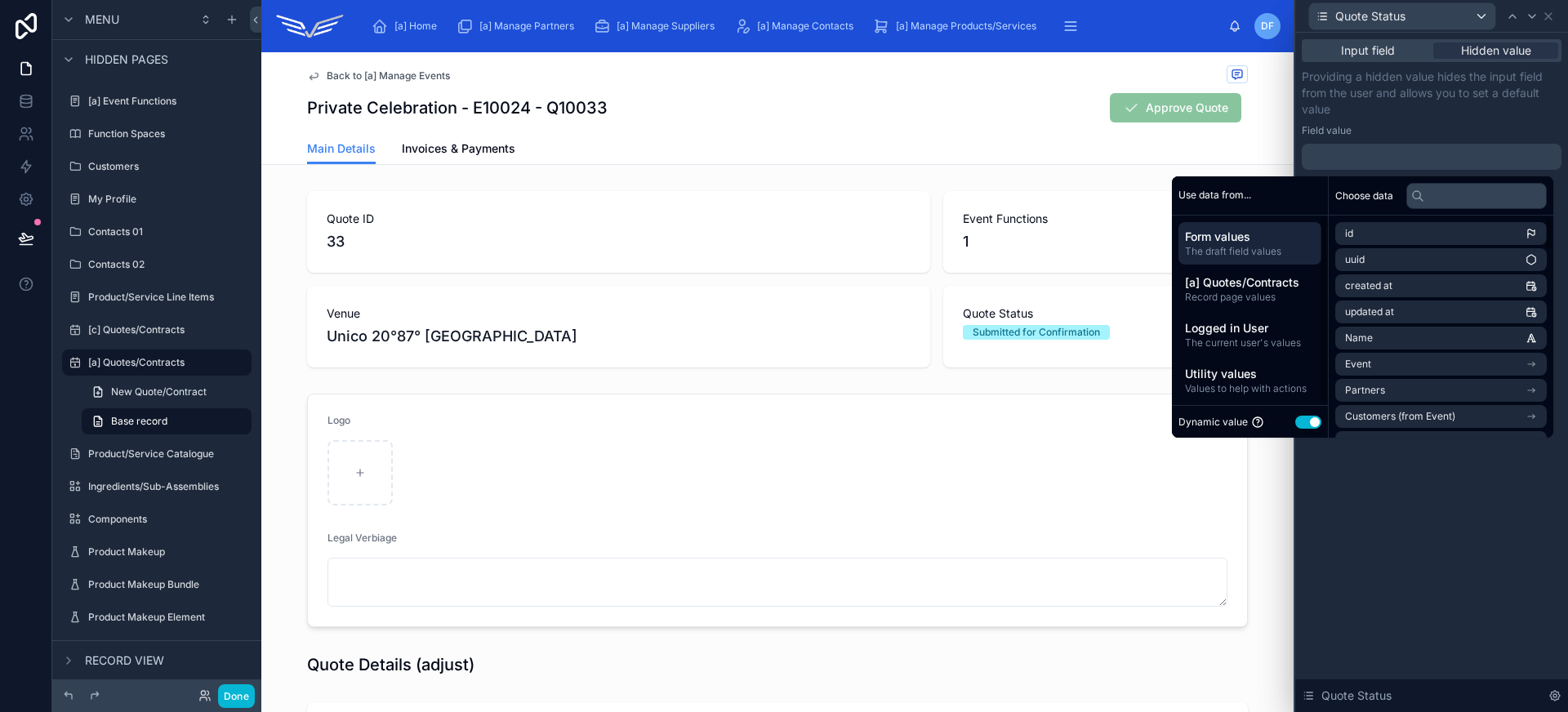
click at [1301, 428] on button "Use setting" at bounding box center [1308, 422] width 26 height 13
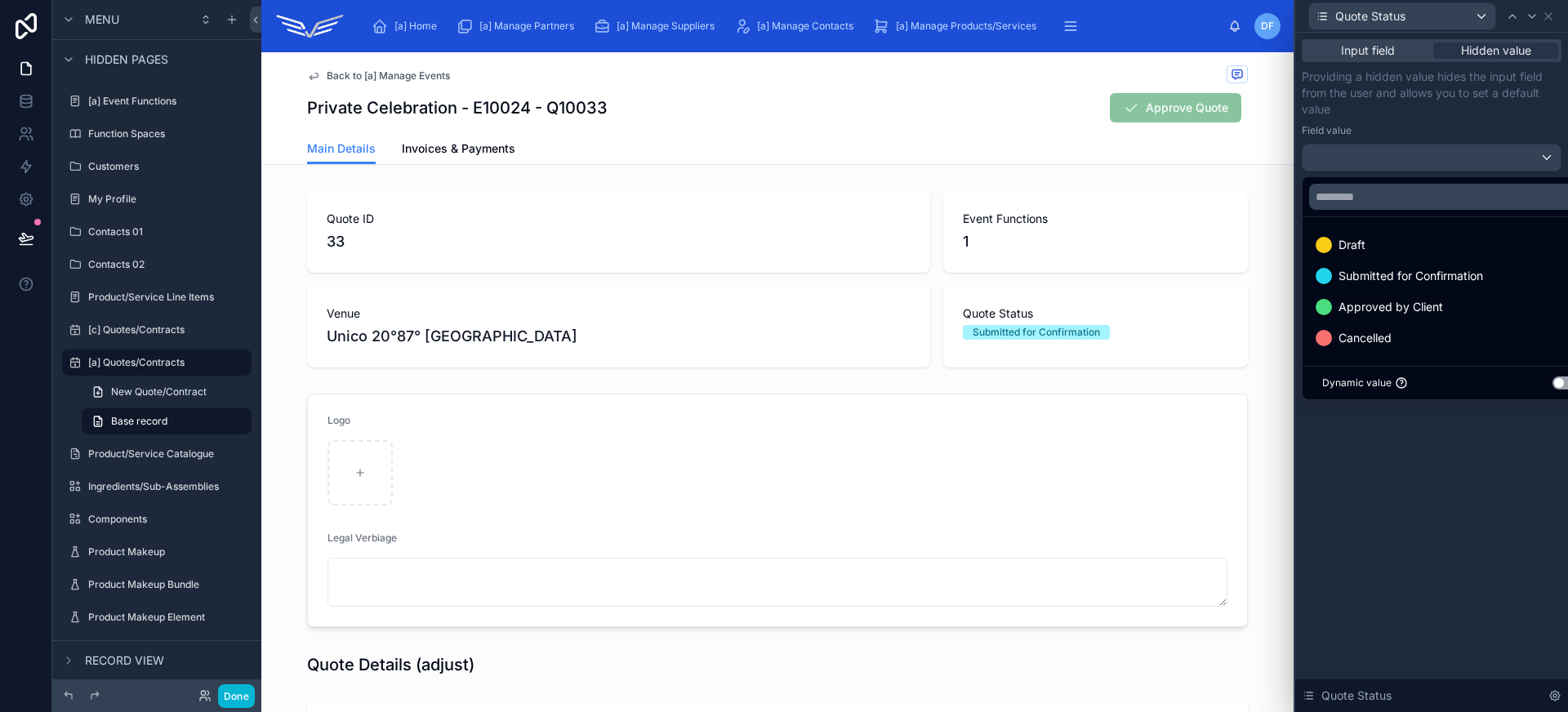
click at [1469, 545] on div at bounding box center [1431, 356] width 273 height 712
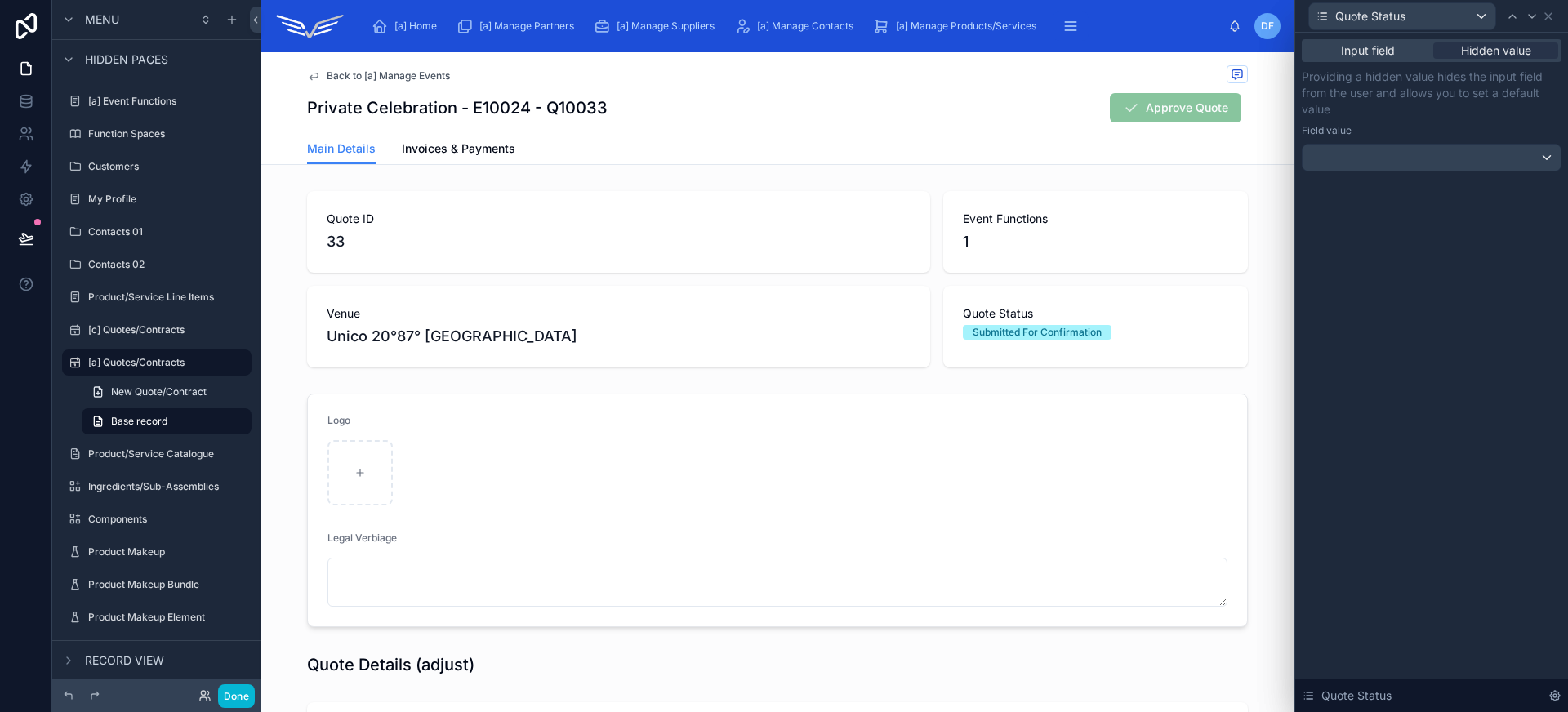
click at [1023, 96] on div "Private Celebration - E10024 - Q10033 Approve Quote" at bounding box center [777, 107] width 941 height 31
click at [1451, 170] on div at bounding box center [1431, 157] width 258 height 26
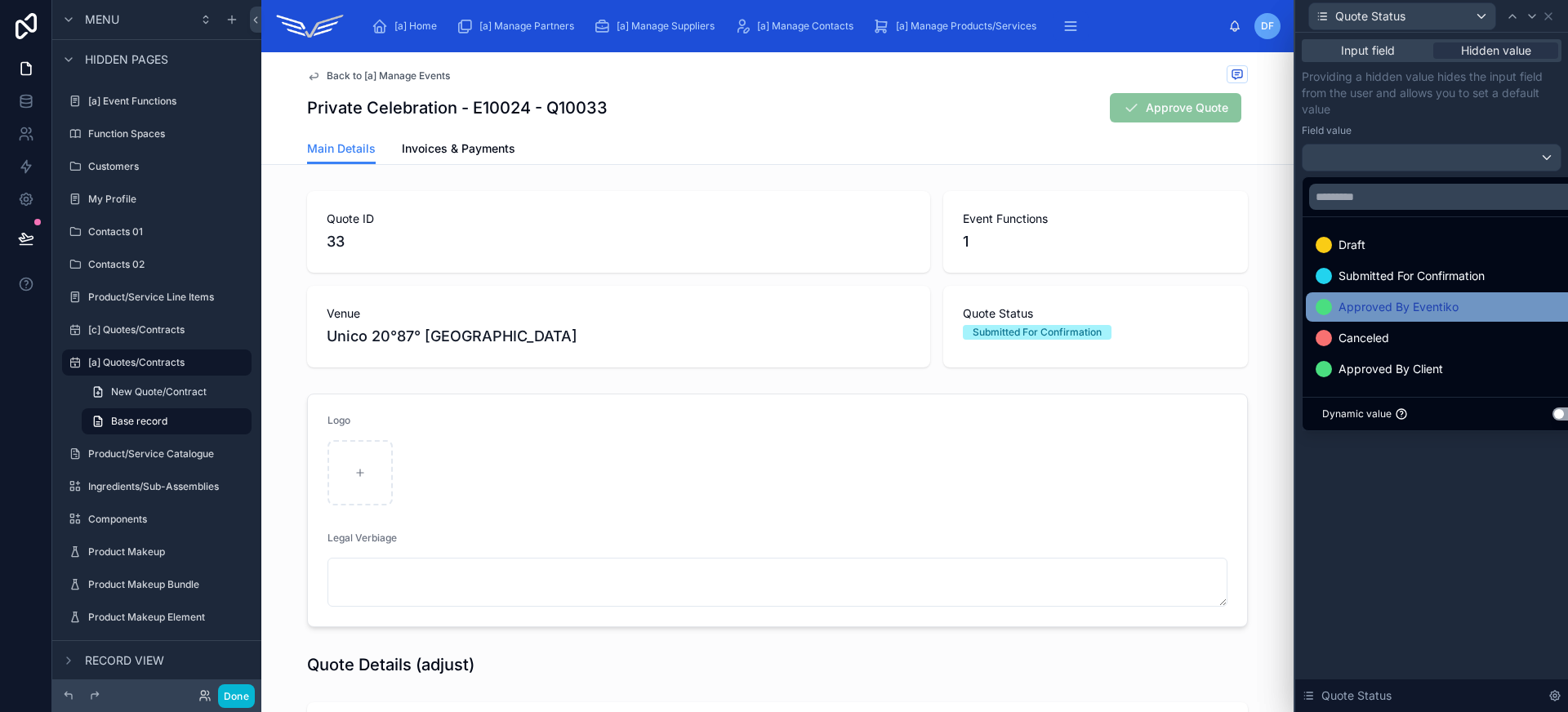
click at [1453, 306] on span "Approved By Eventiko" at bounding box center [1398, 307] width 120 height 20
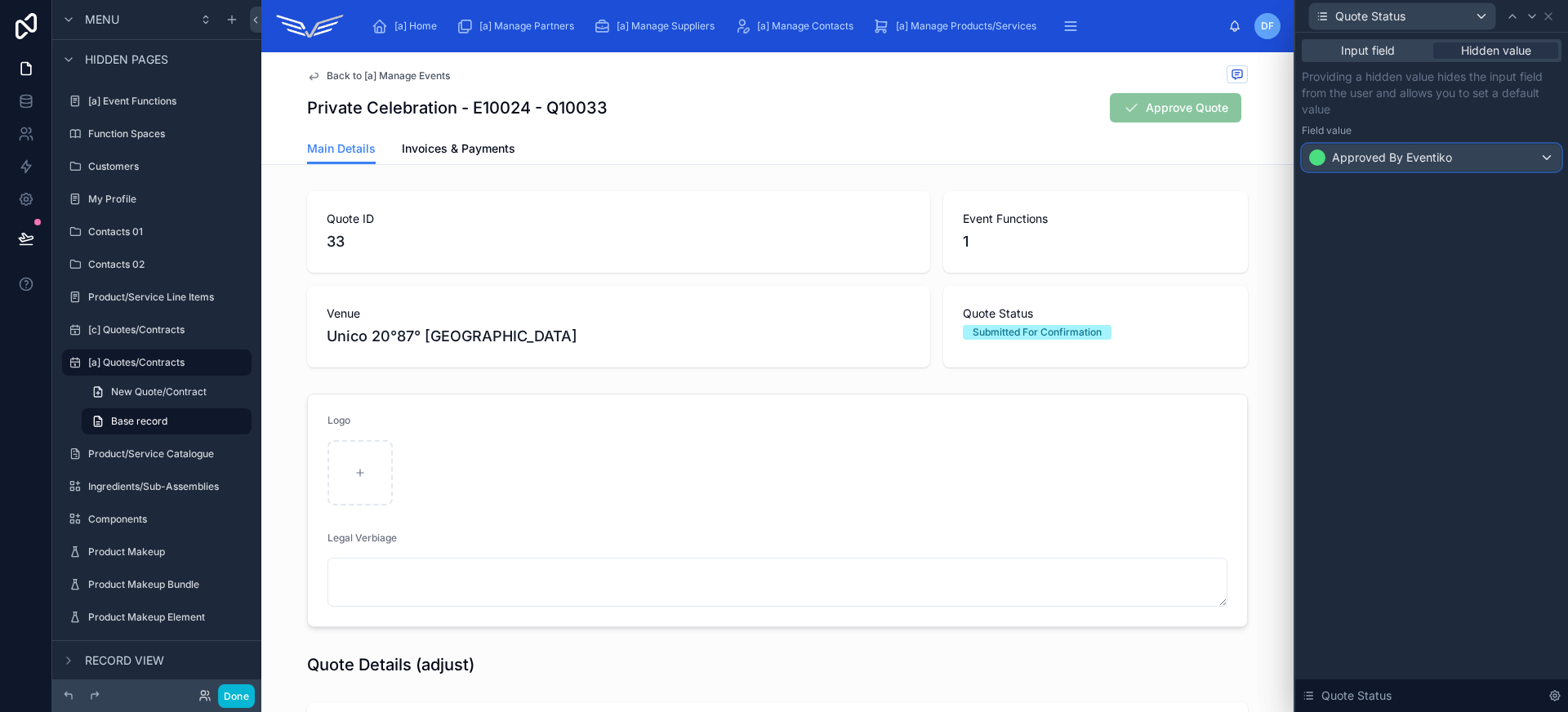
click at [1434, 156] on span "Approved By Eventiko" at bounding box center [1391, 157] width 120 height 16
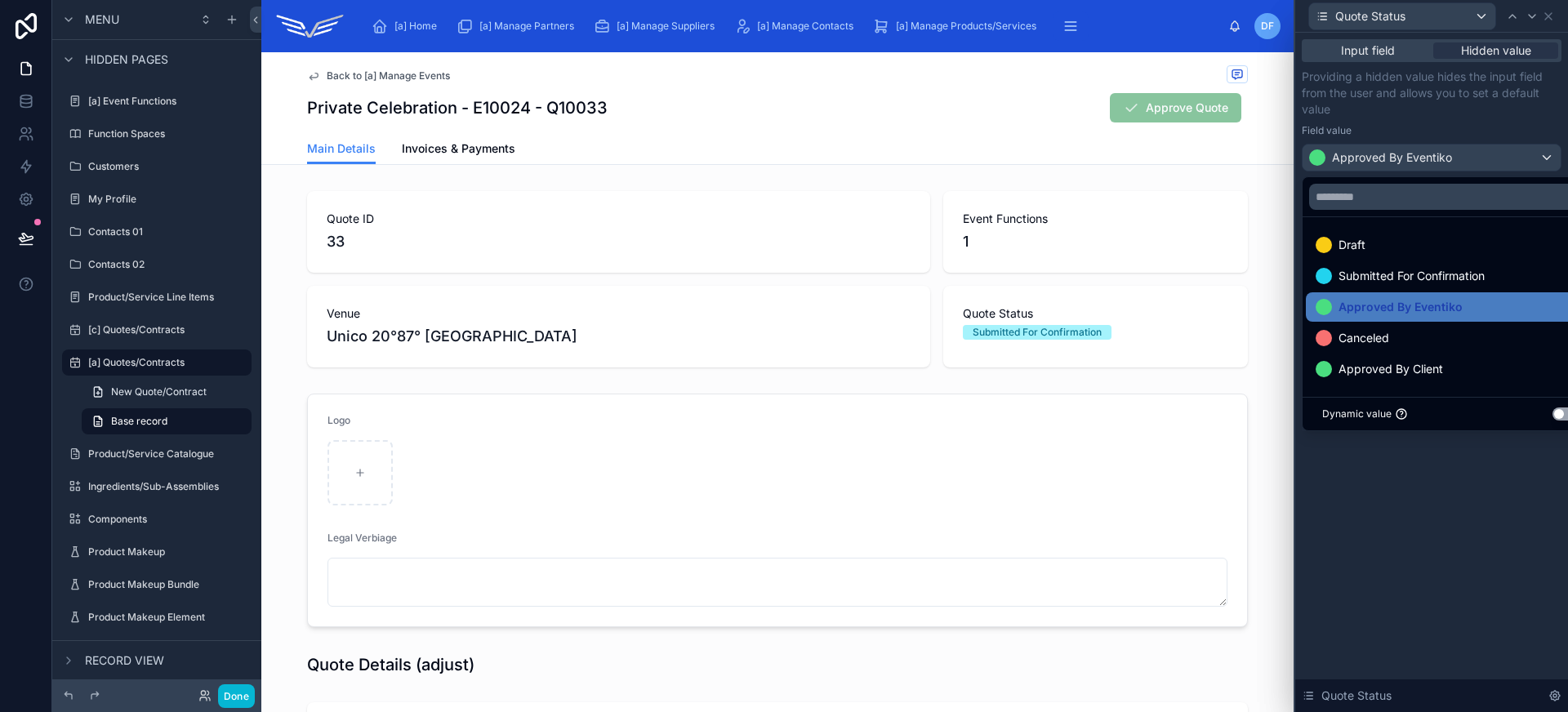
click at [1434, 156] on div at bounding box center [1431, 356] width 273 height 712
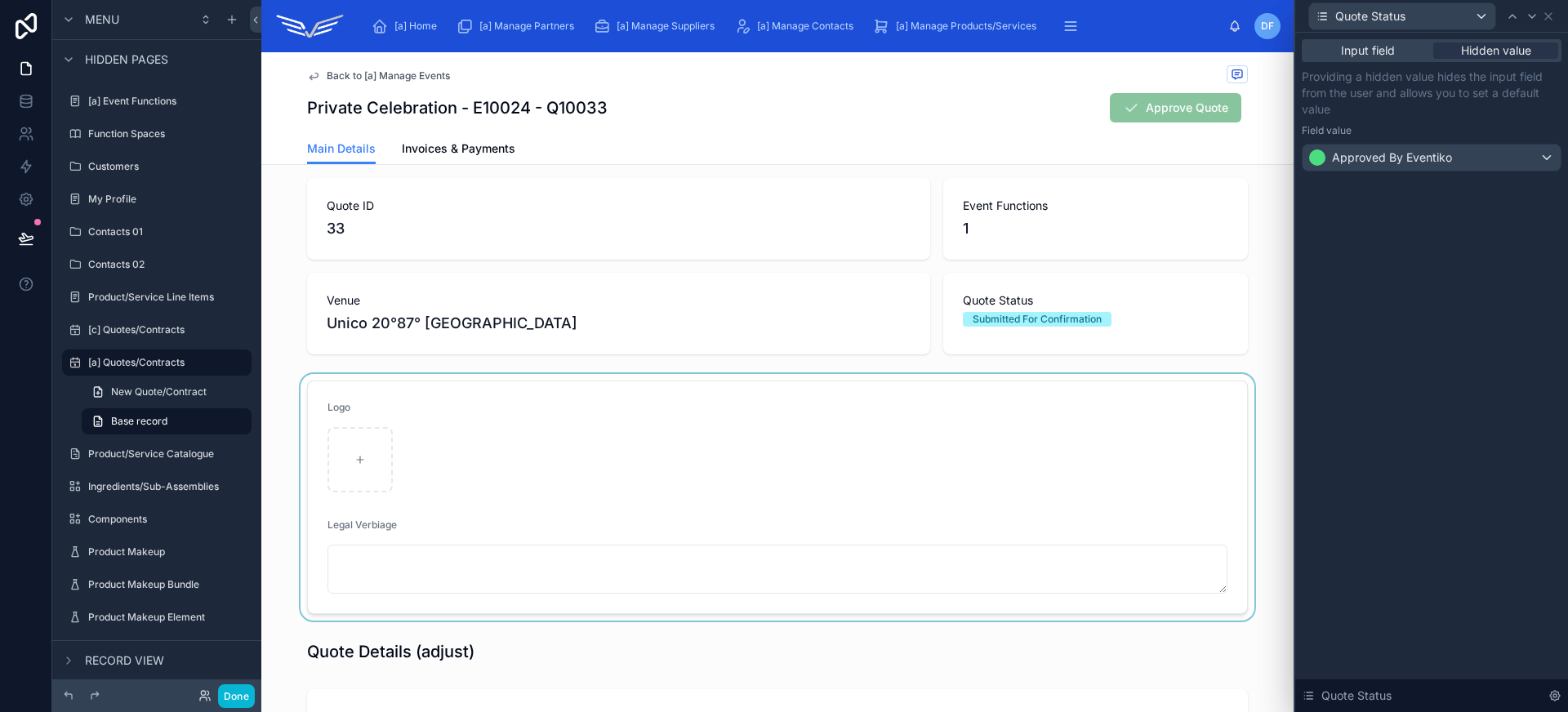
scroll to position [0, 0]
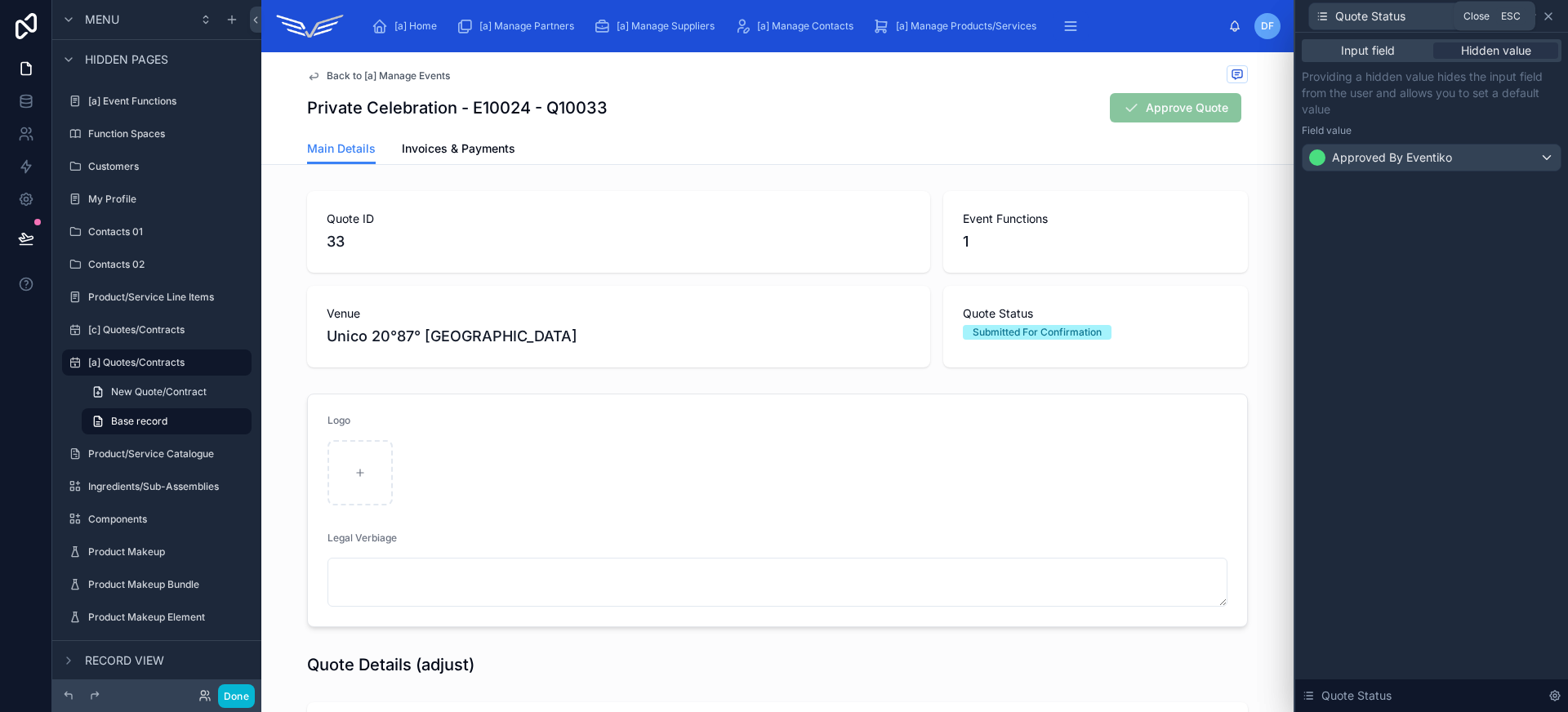
click at [1550, 20] on icon at bounding box center [1548, 16] width 13 height 13
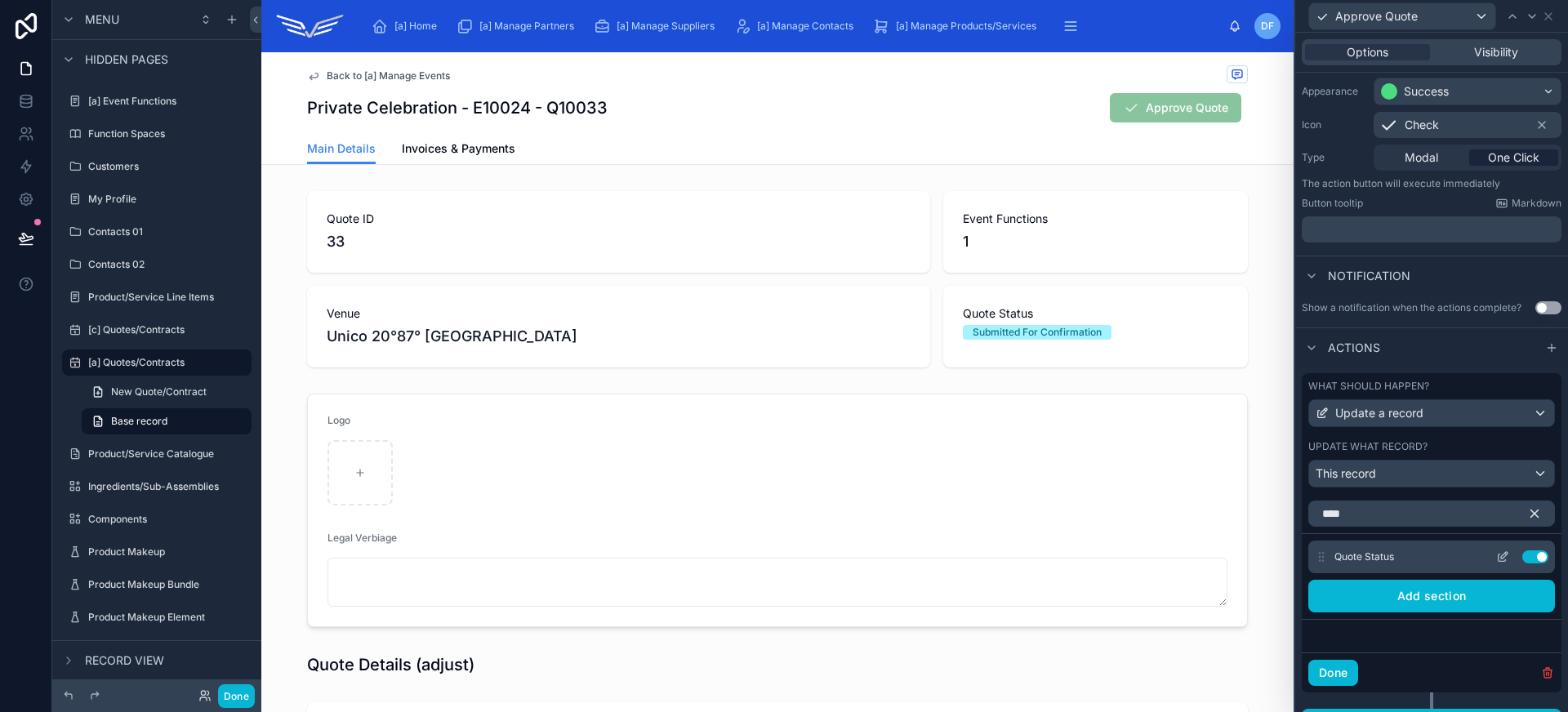
click at [1499, 560] on icon at bounding box center [1502, 558] width 7 height 7
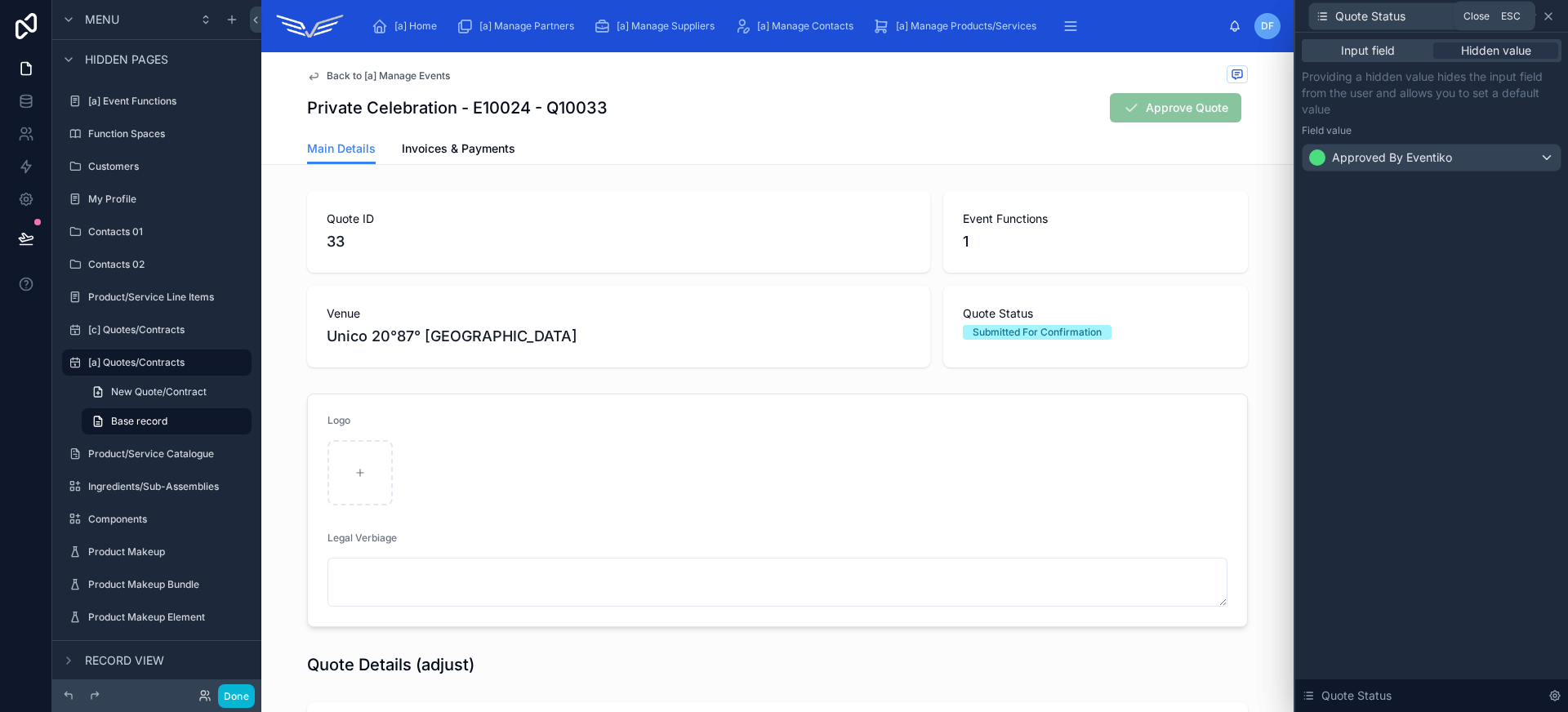
click at [1553, 17] on icon at bounding box center [1548, 16] width 13 height 13
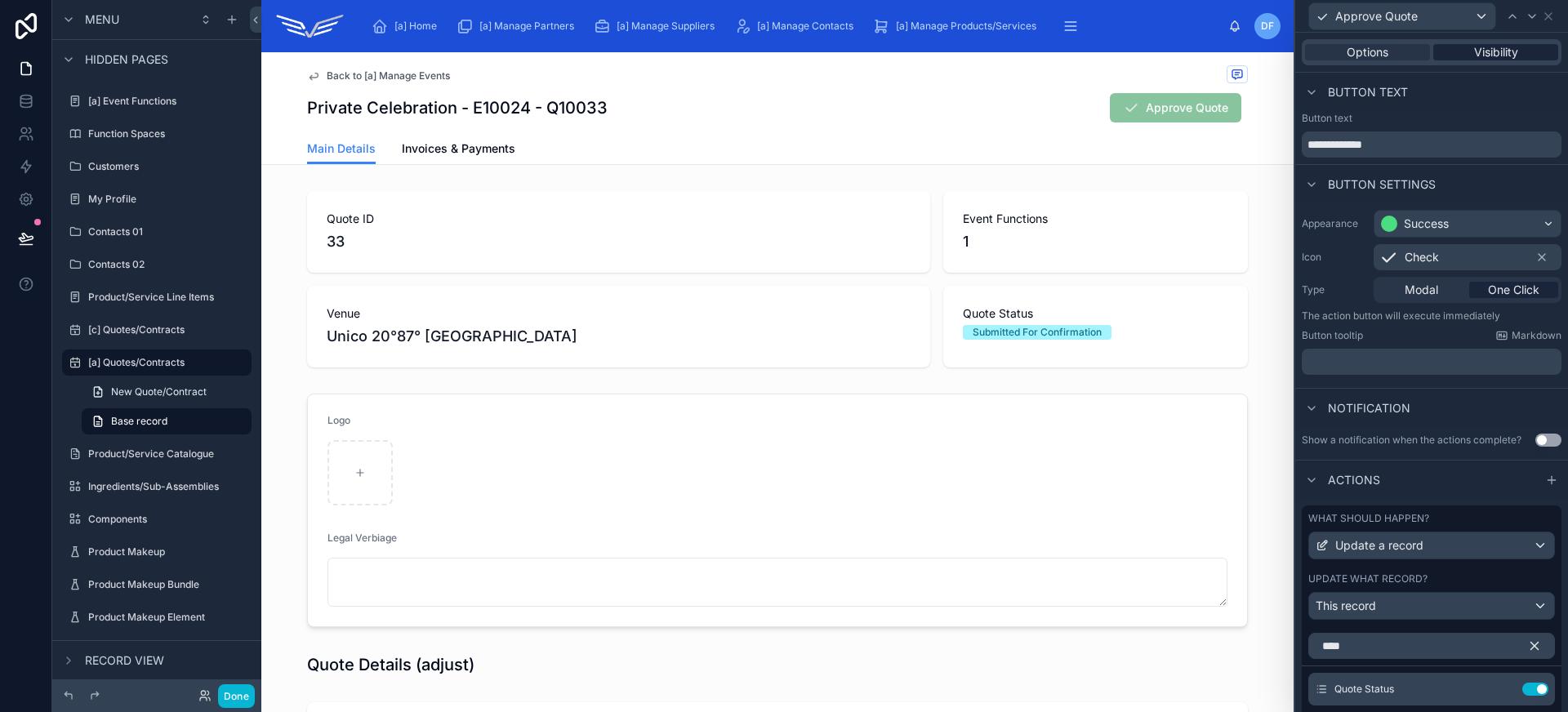
click at [1490, 45] on span "Visibility" at bounding box center [1496, 52] width 44 height 16
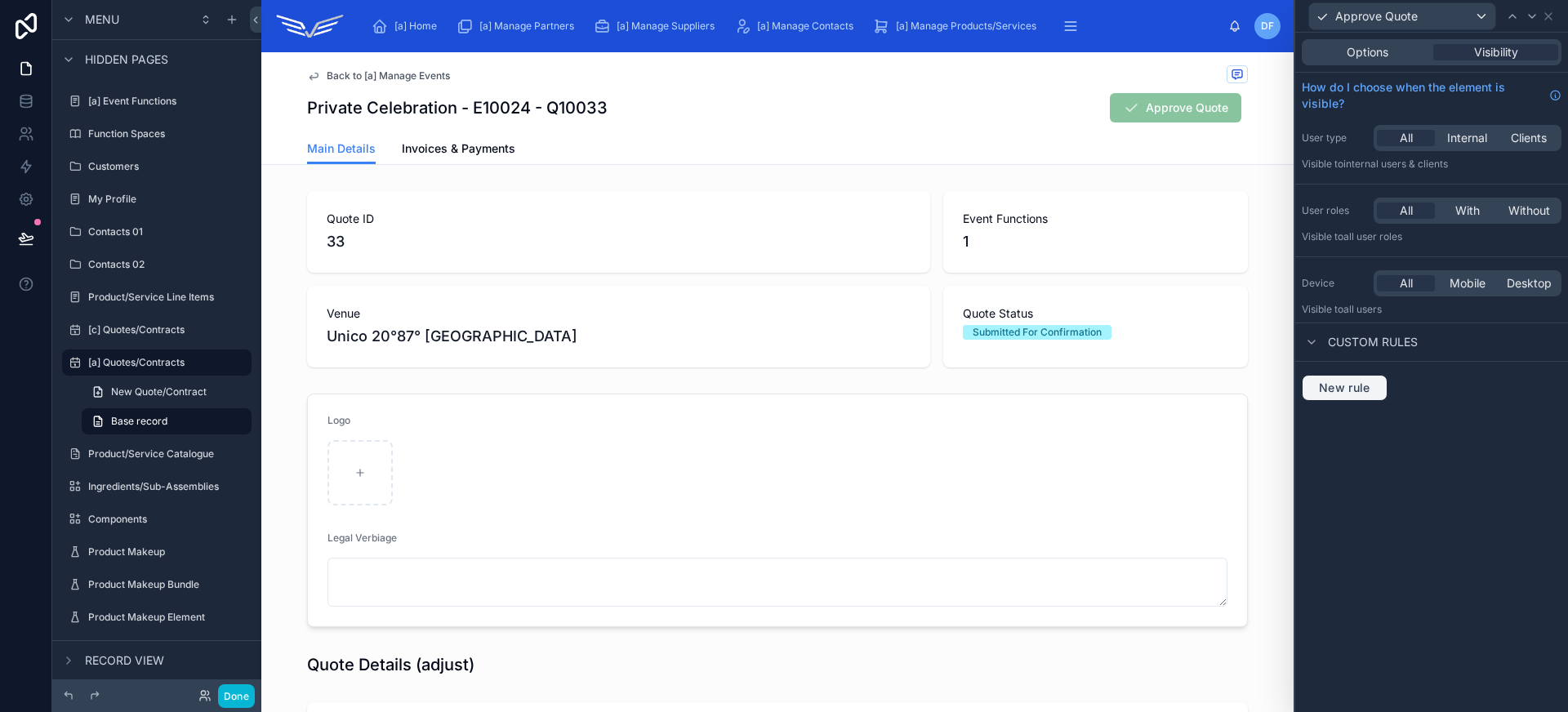
click at [1363, 387] on span "New rule" at bounding box center [1344, 387] width 65 height 15
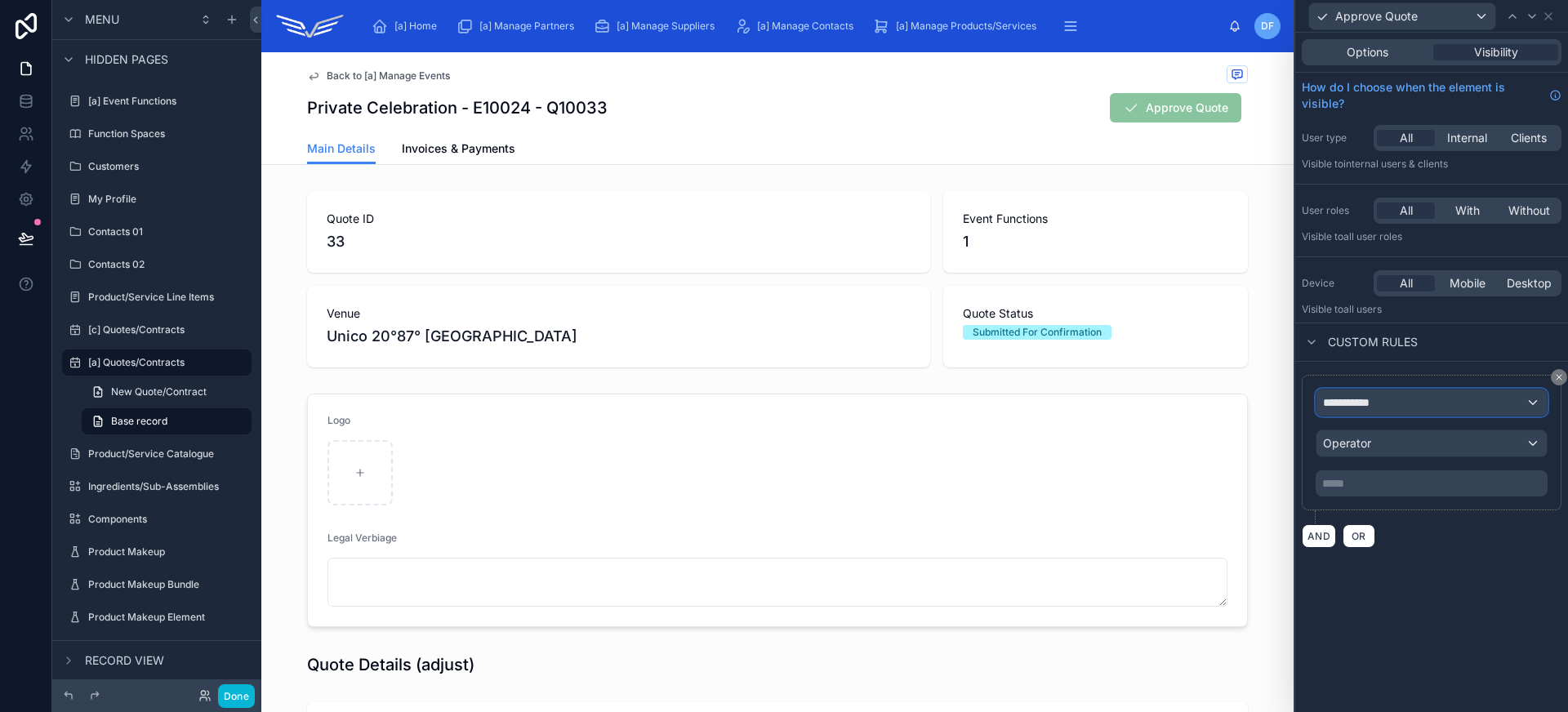
click at [1387, 409] on div "**********" at bounding box center [1431, 401] width 230 height 26
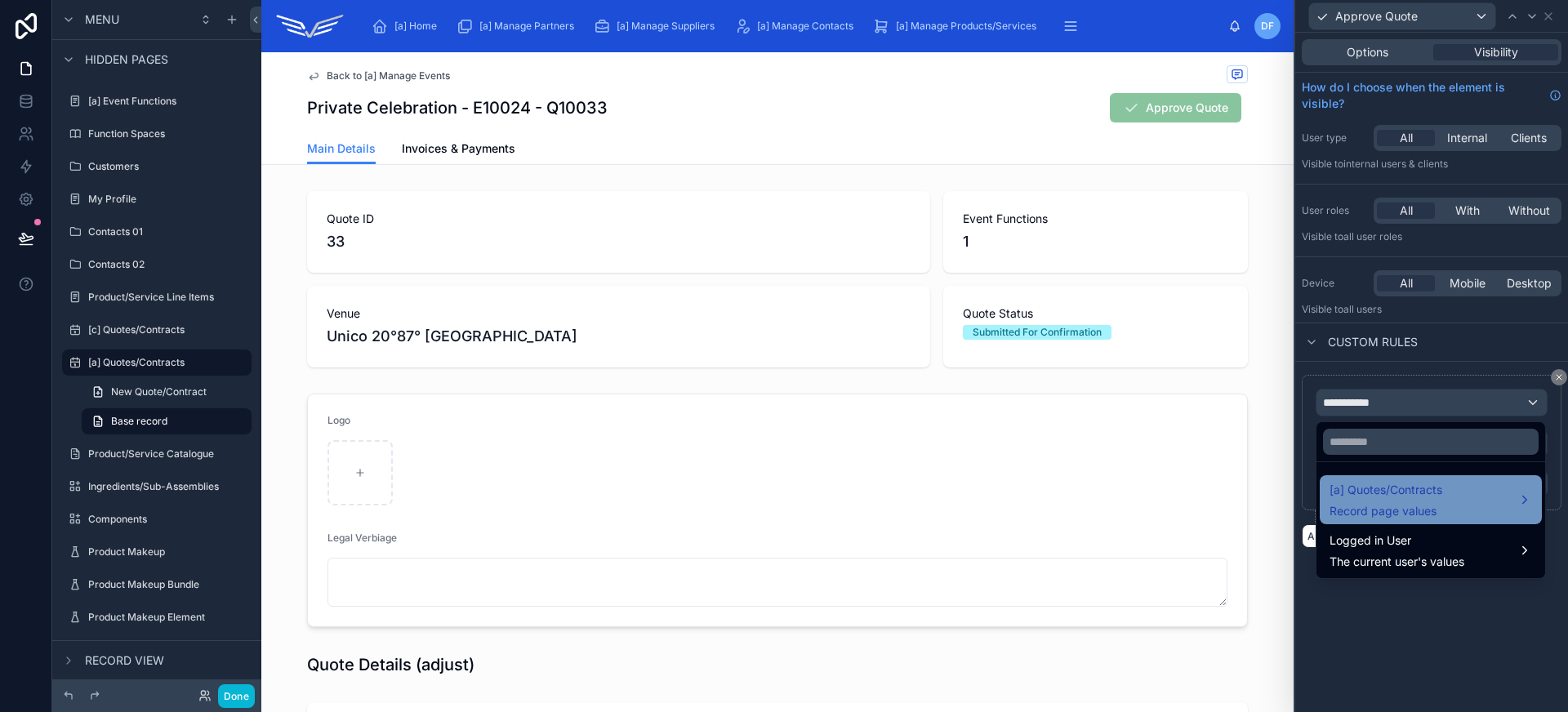
click at [1401, 479] on div "[a] Quotes/Contracts Record page values" at bounding box center [1430, 499] width 222 height 49
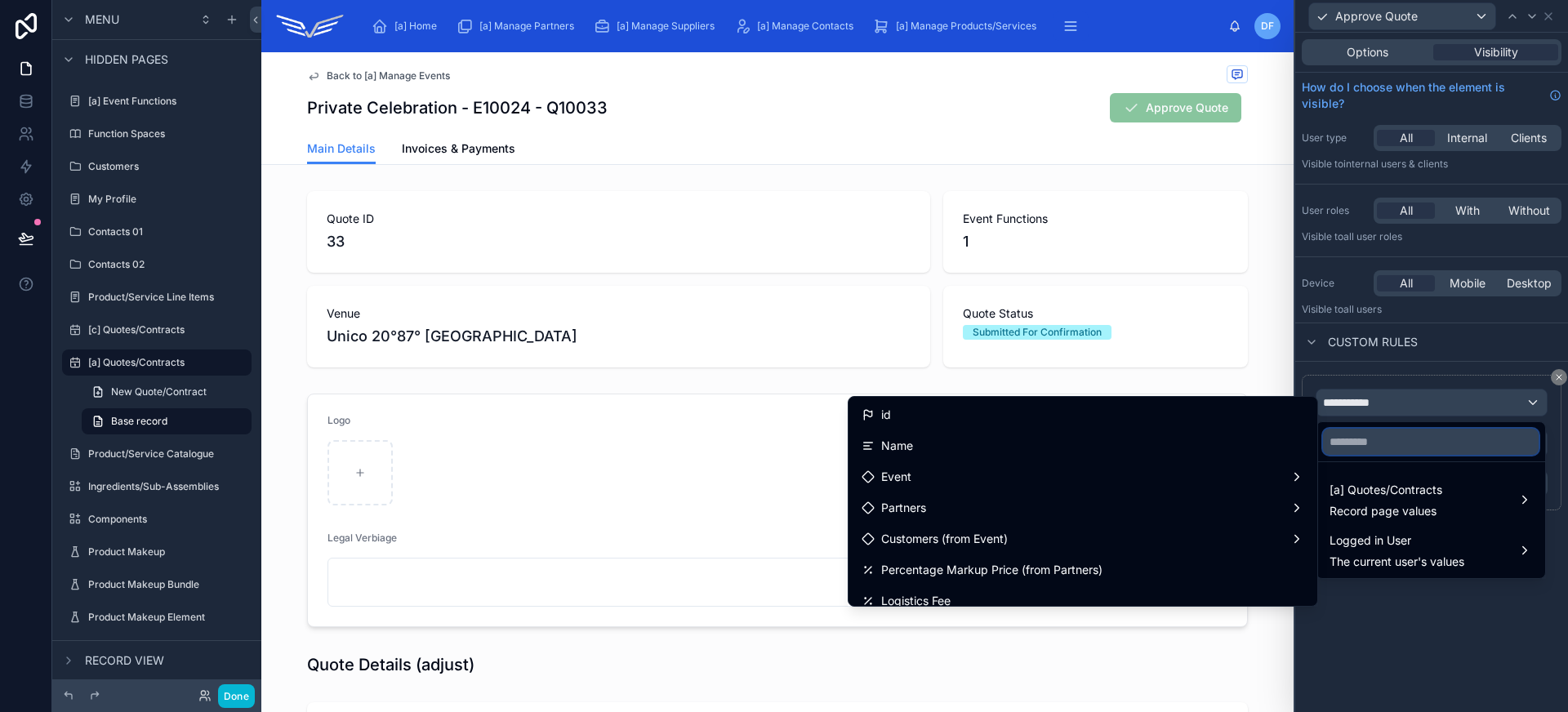
click at [1356, 453] on input "text" at bounding box center [1430, 441] width 216 height 26
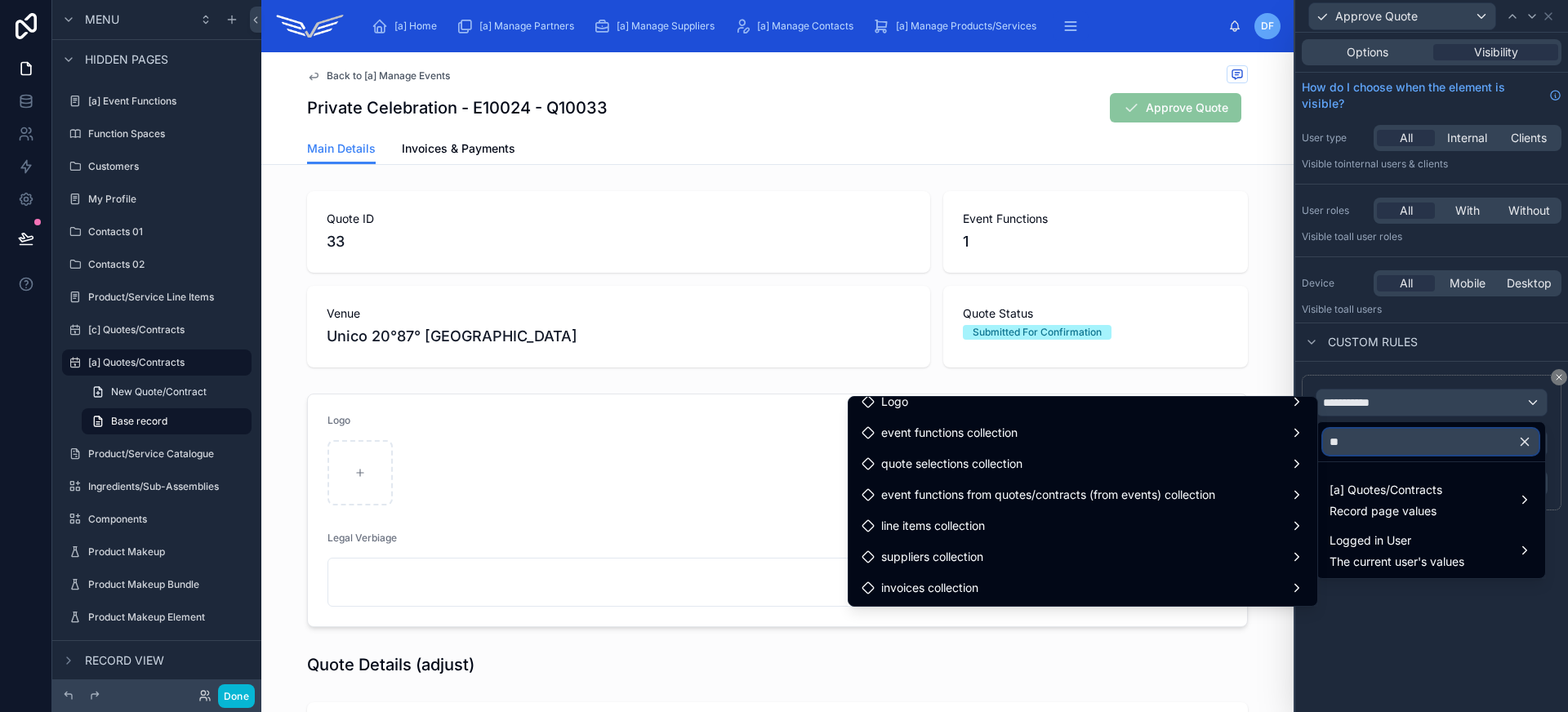
scroll to position [702, 0]
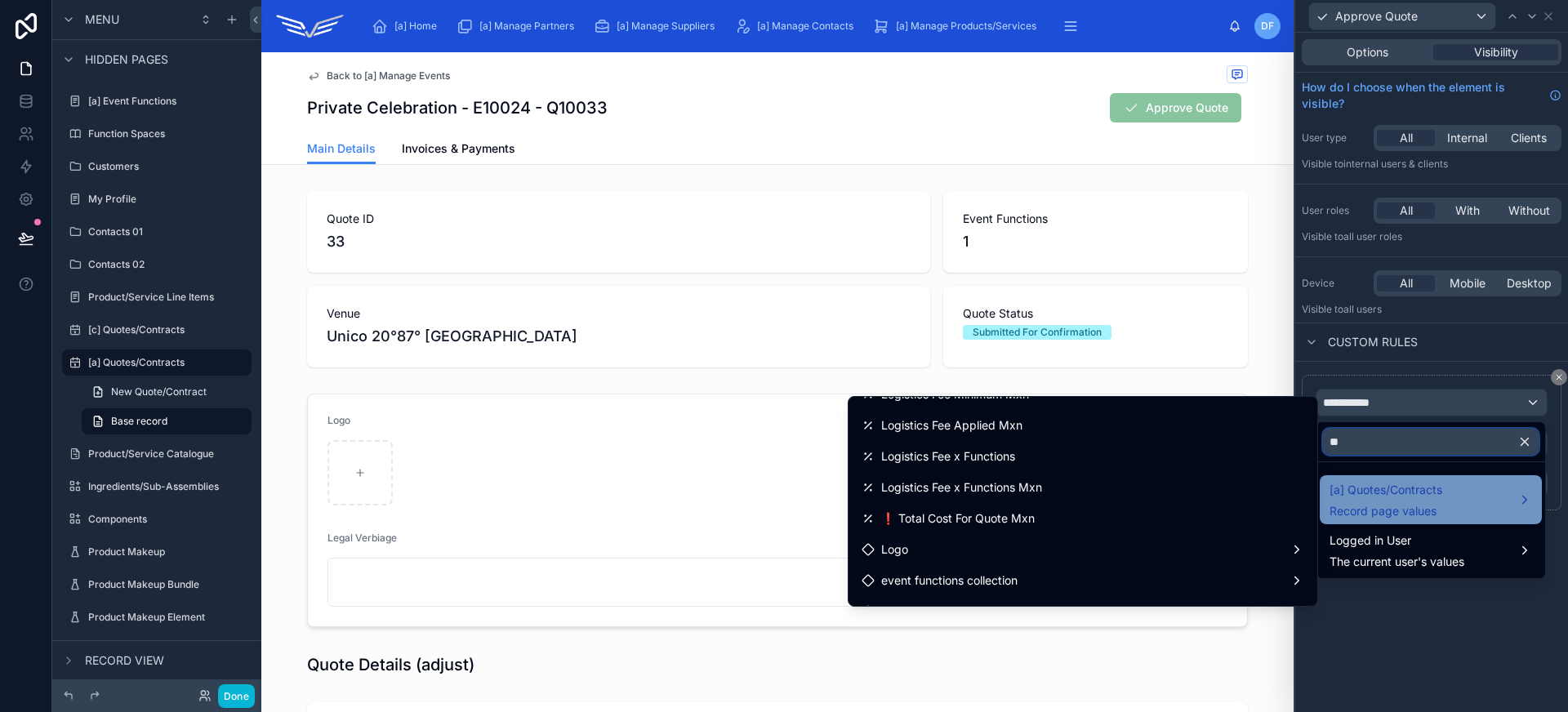
type input "**"
click at [1436, 504] on span "Record page values" at bounding box center [1385, 510] width 113 height 16
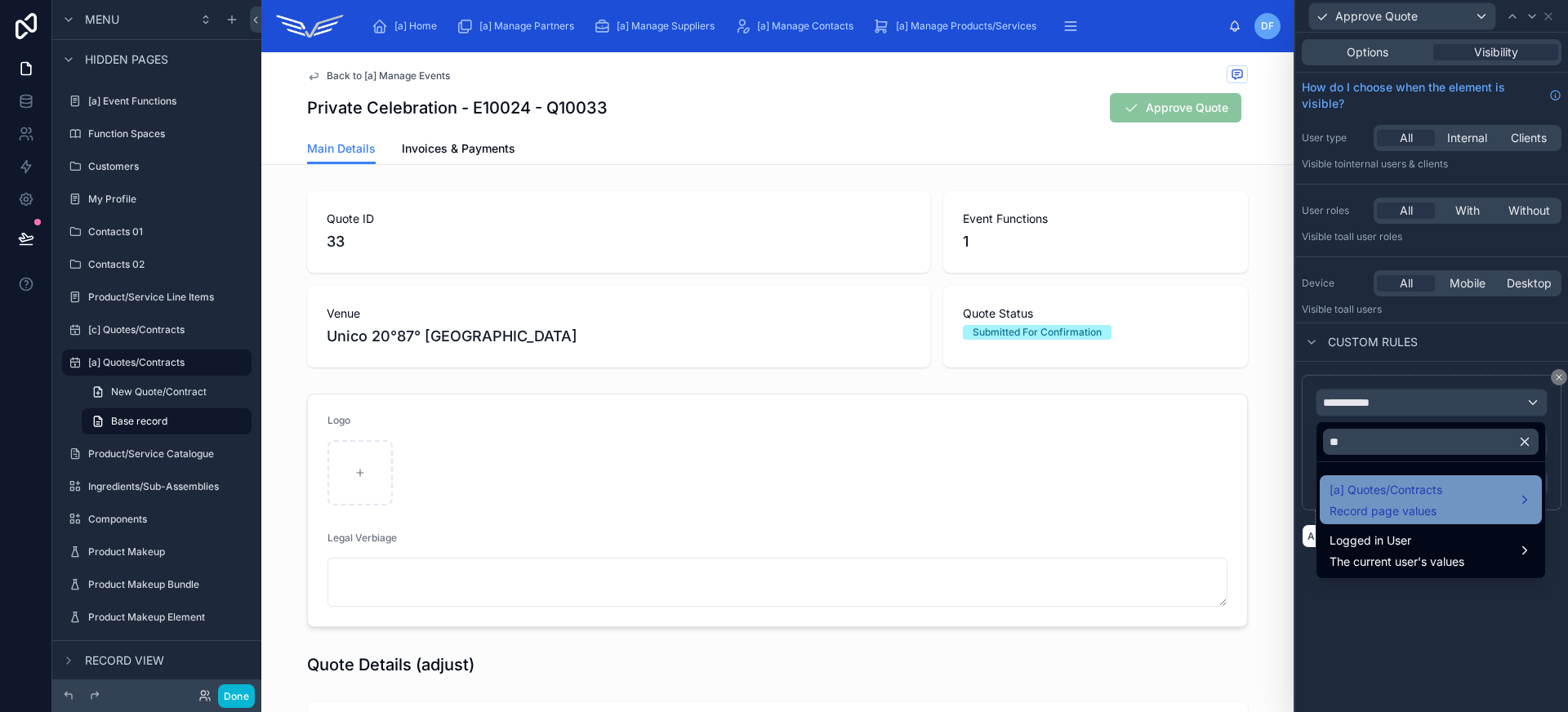
click at [1425, 501] on div "[a] Quotes/Contracts Record page values" at bounding box center [1385, 499] width 113 height 39
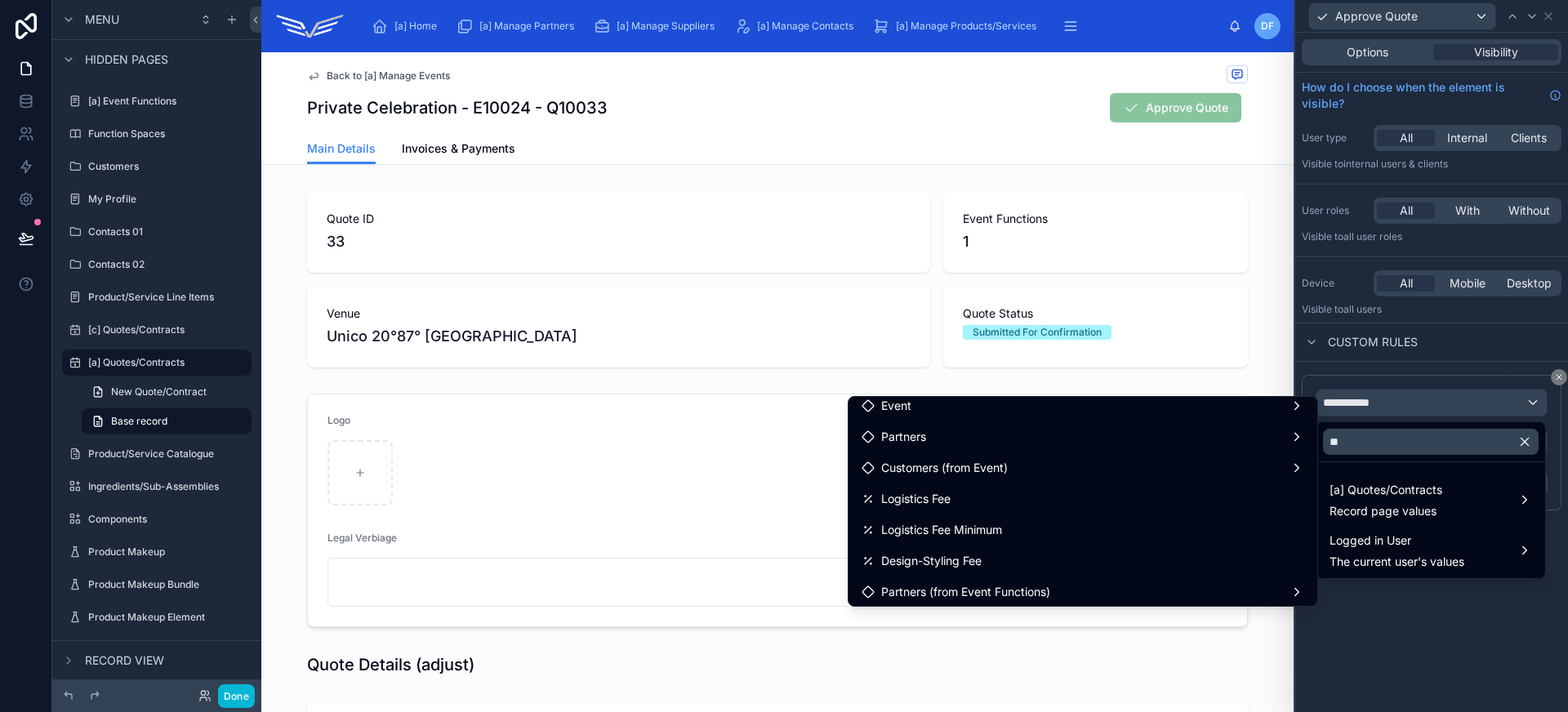
scroll to position [0, 0]
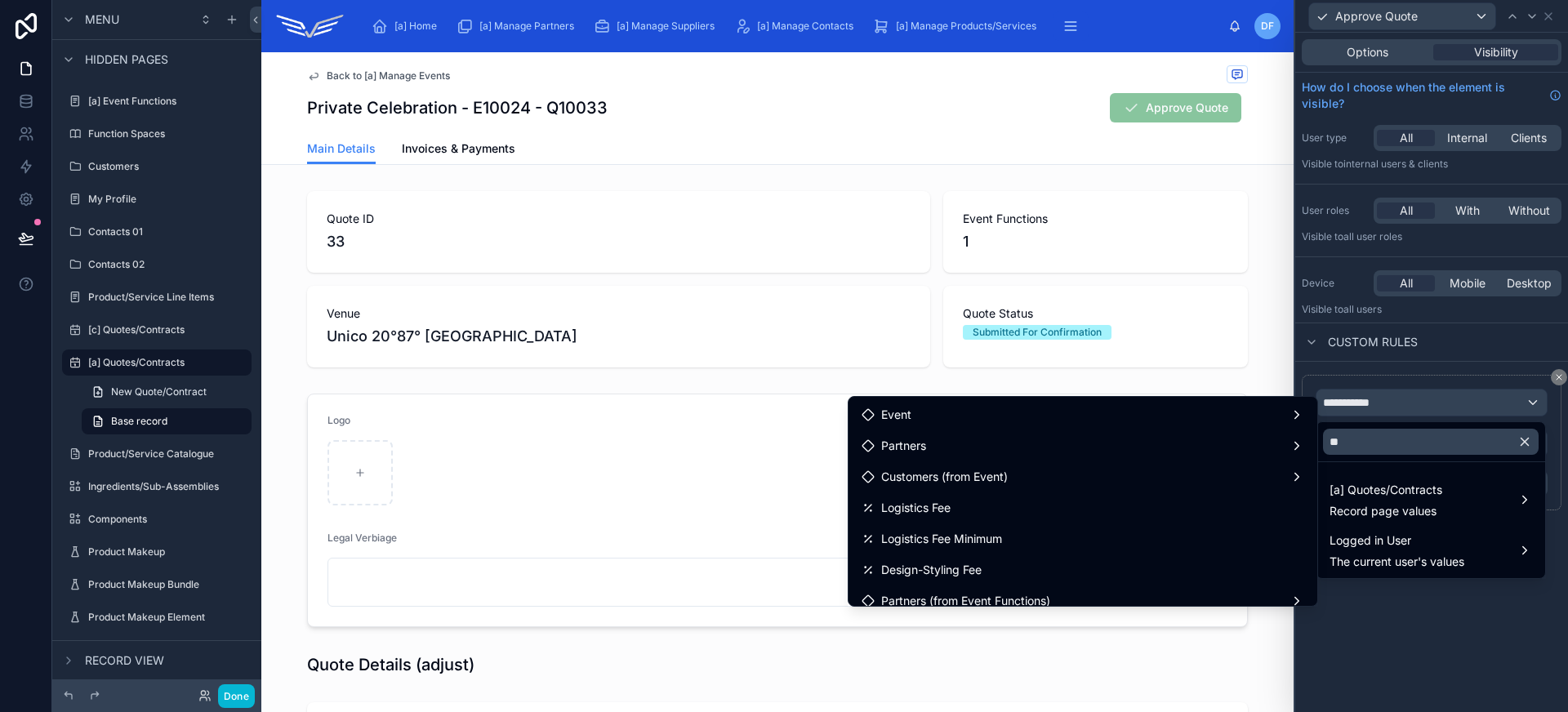
click at [1423, 407] on div at bounding box center [1431, 356] width 273 height 712
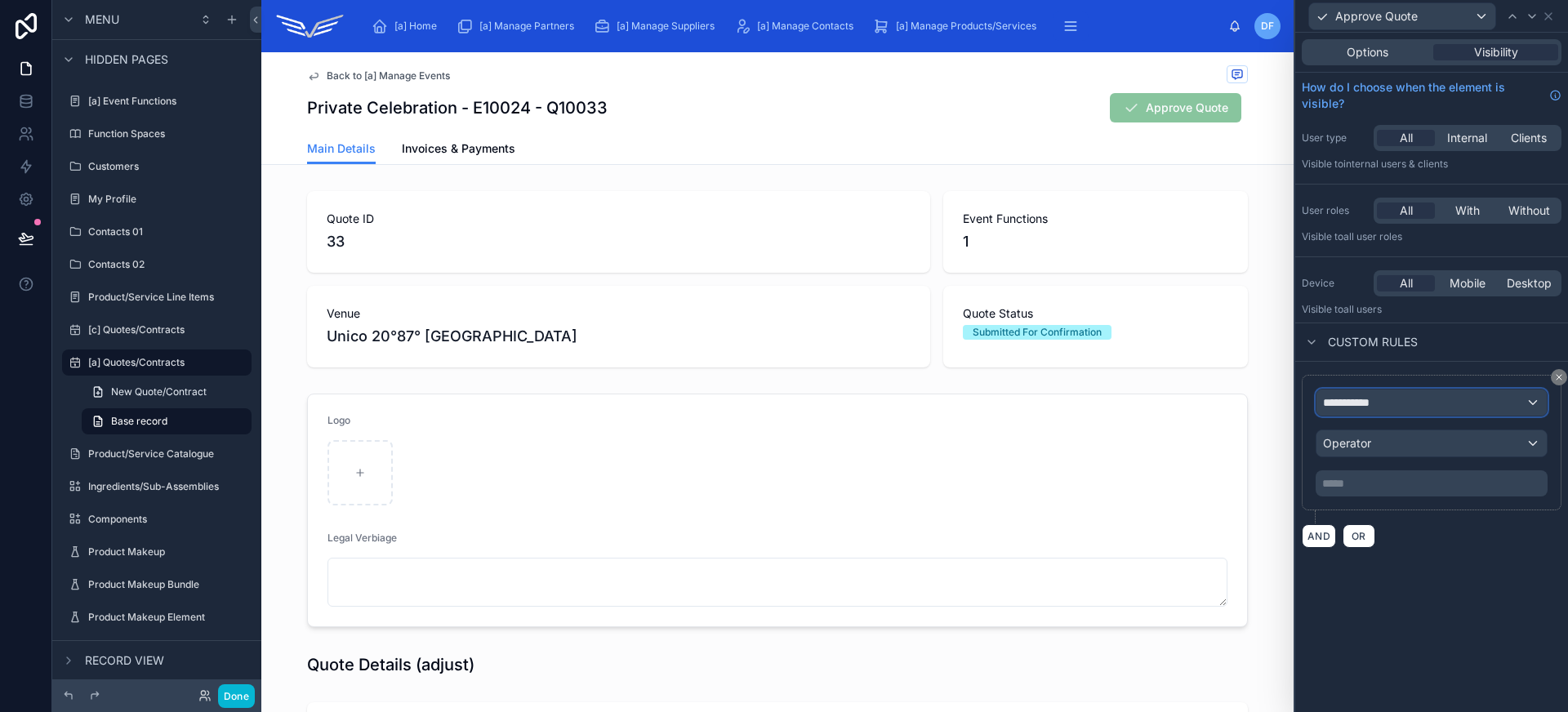
click at [1422, 407] on div "**********" at bounding box center [1431, 401] width 230 height 26
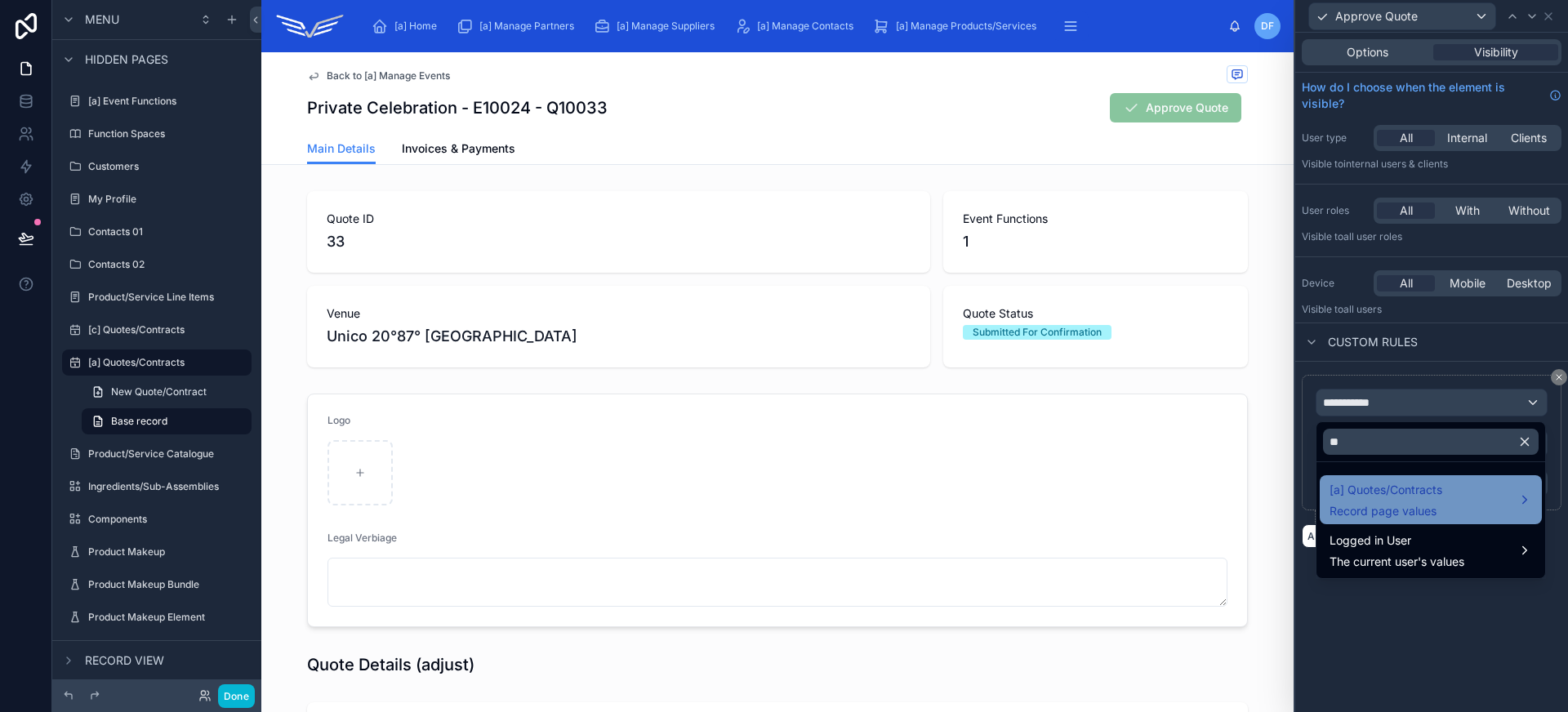
click at [1423, 508] on span "Record page values" at bounding box center [1385, 510] width 113 height 16
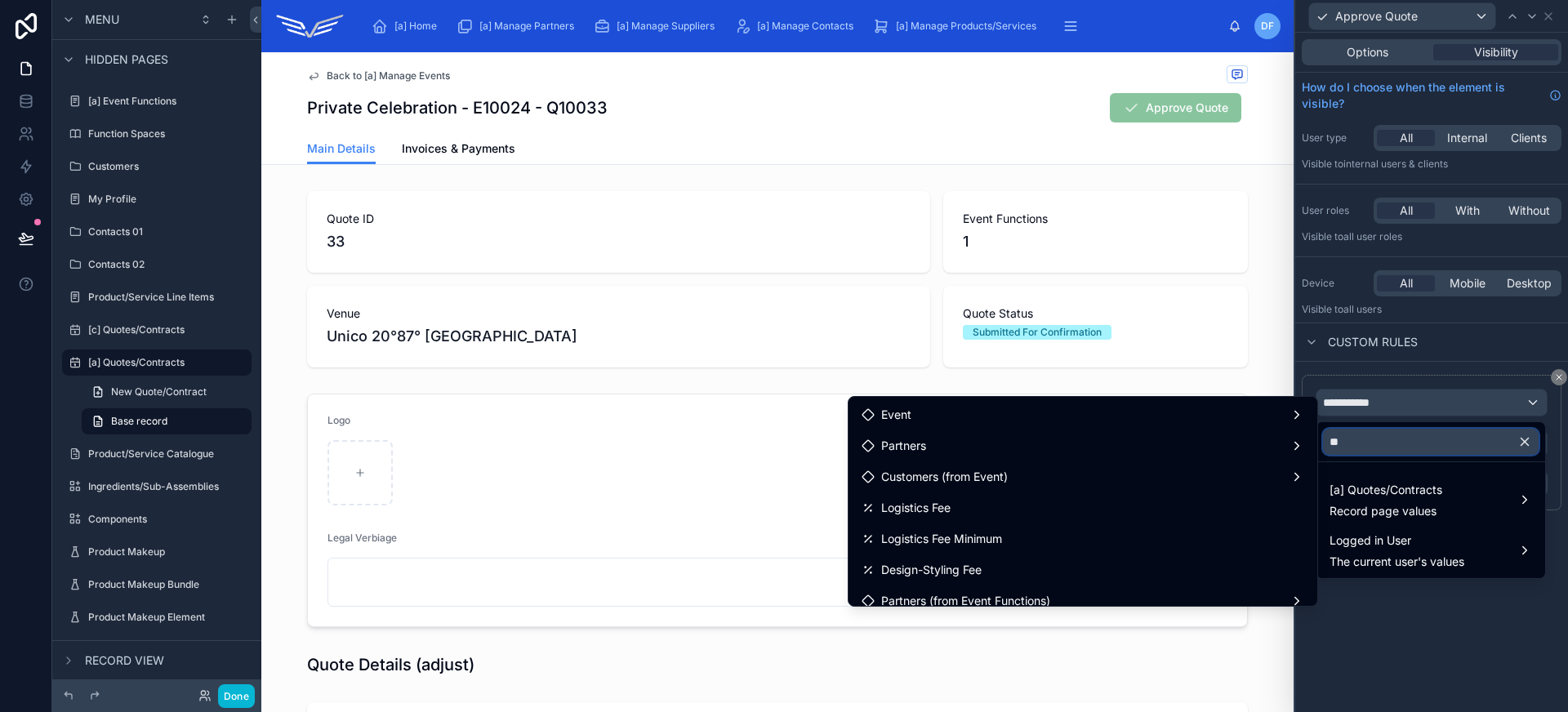
click at [1399, 448] on input "**" at bounding box center [1430, 441] width 216 height 26
type input "****"
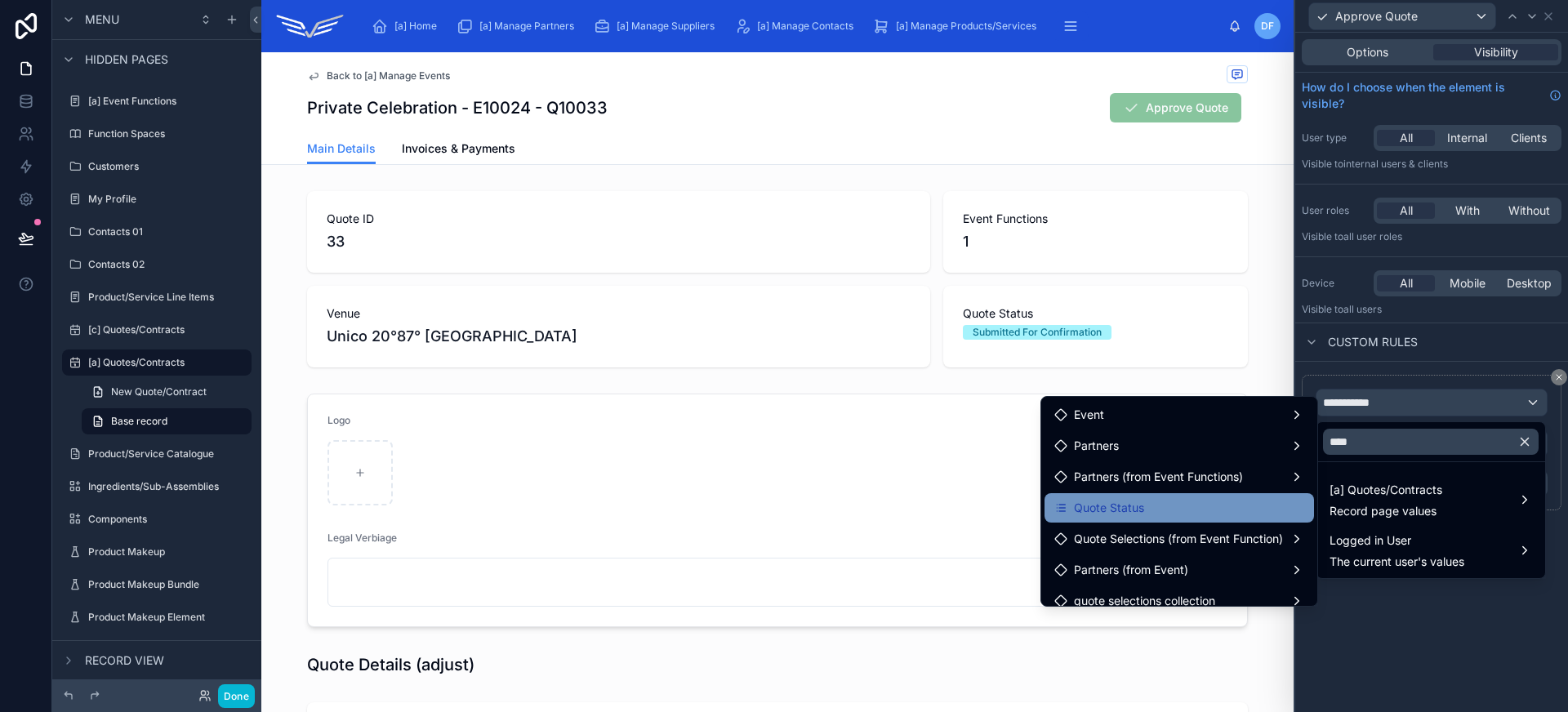
click at [1174, 512] on div "Quote Status" at bounding box center [1179, 508] width 250 height 20
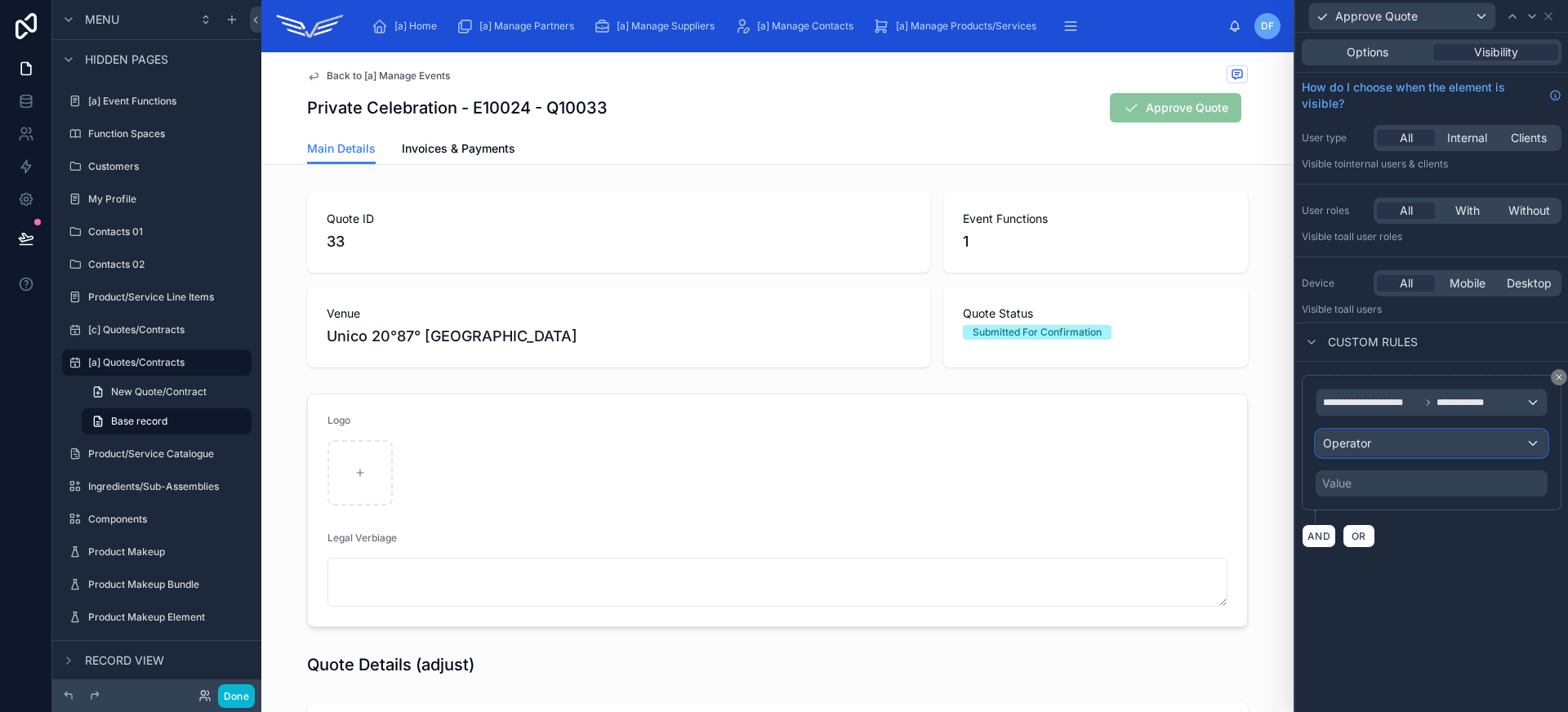
click at [1421, 449] on div "Operator" at bounding box center [1431, 442] width 230 height 26
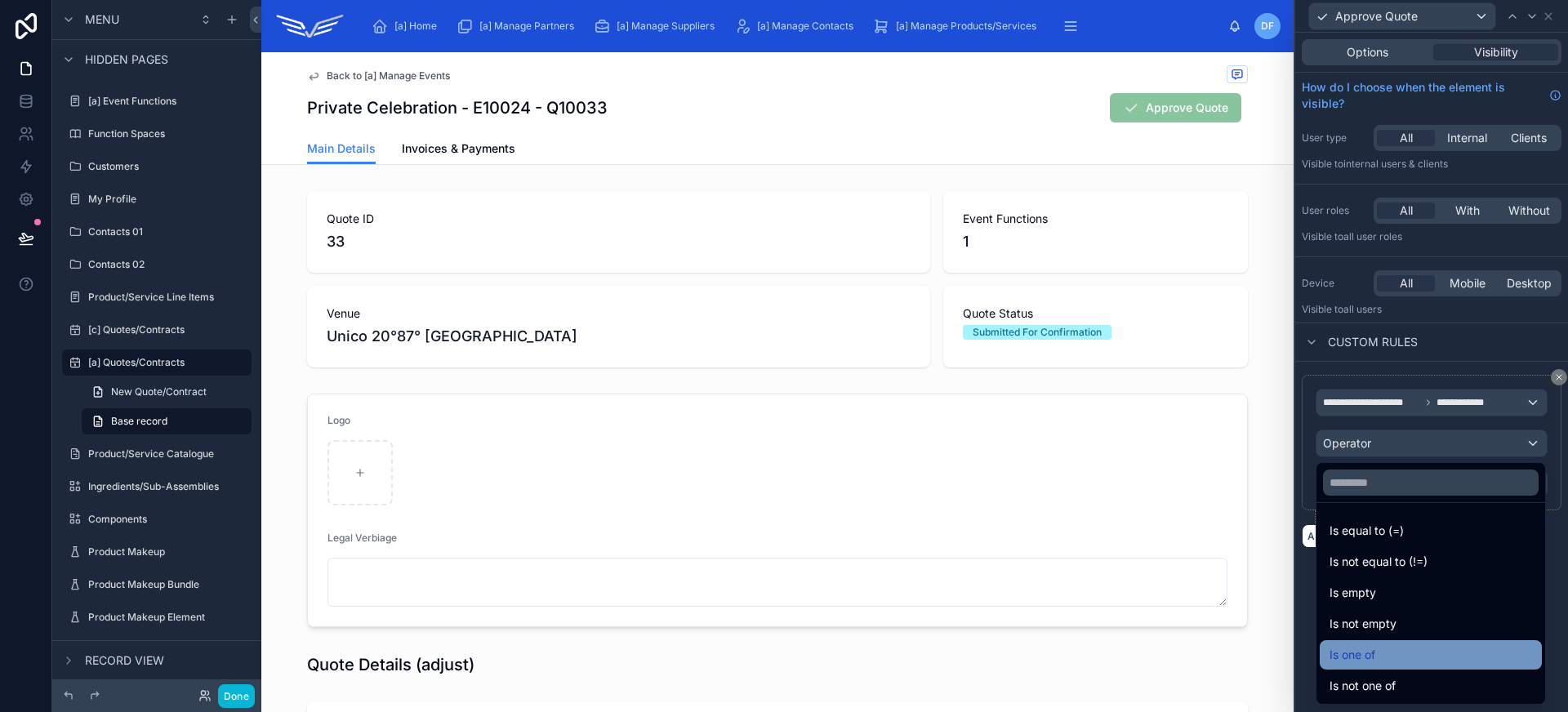
click at [1422, 653] on div "Is one of" at bounding box center [1430, 654] width 203 height 20
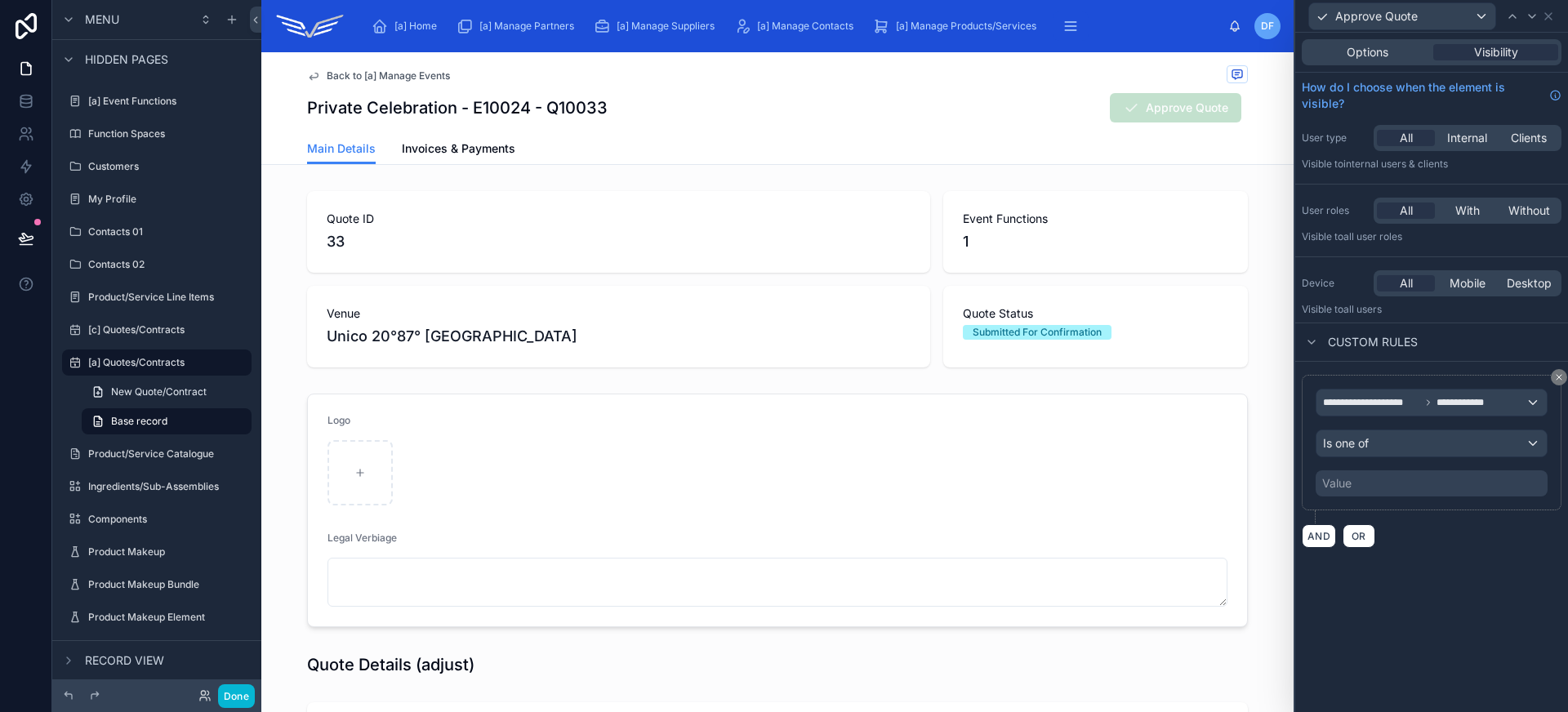
click at [1391, 487] on div "Value" at bounding box center [1431, 482] width 232 height 26
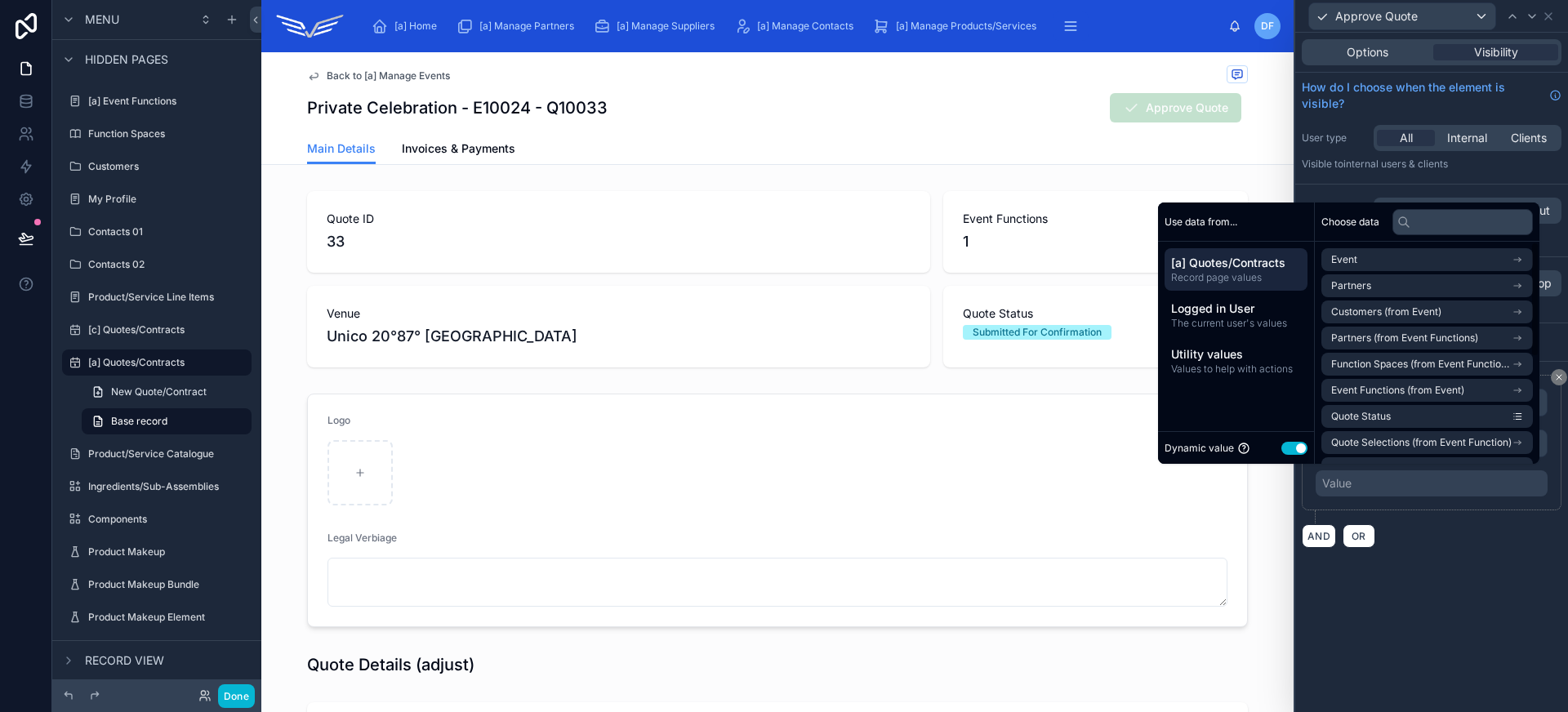
click at [1289, 449] on button "Use setting" at bounding box center [1293, 447] width 26 height 13
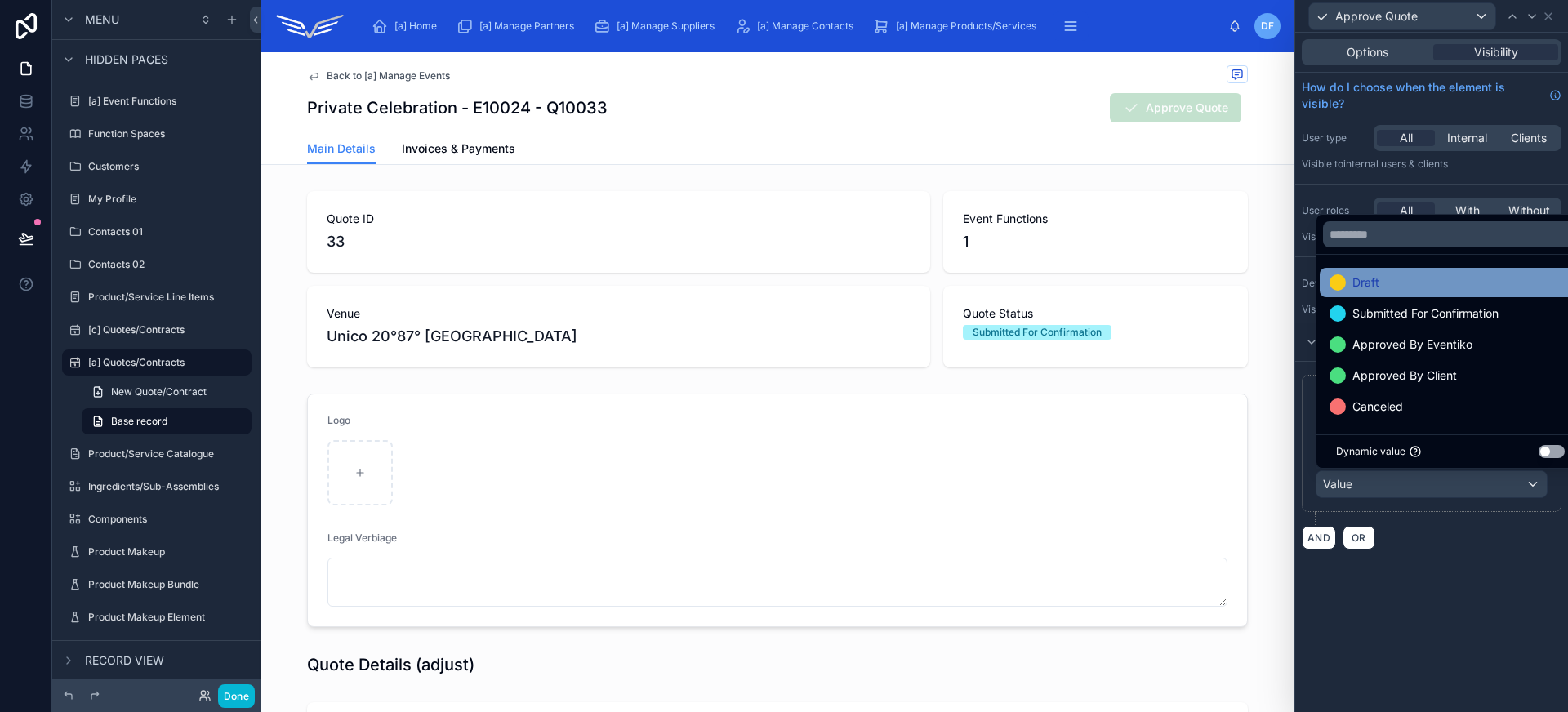
click at [1391, 286] on div "Draft" at bounding box center [1450, 282] width 242 height 20
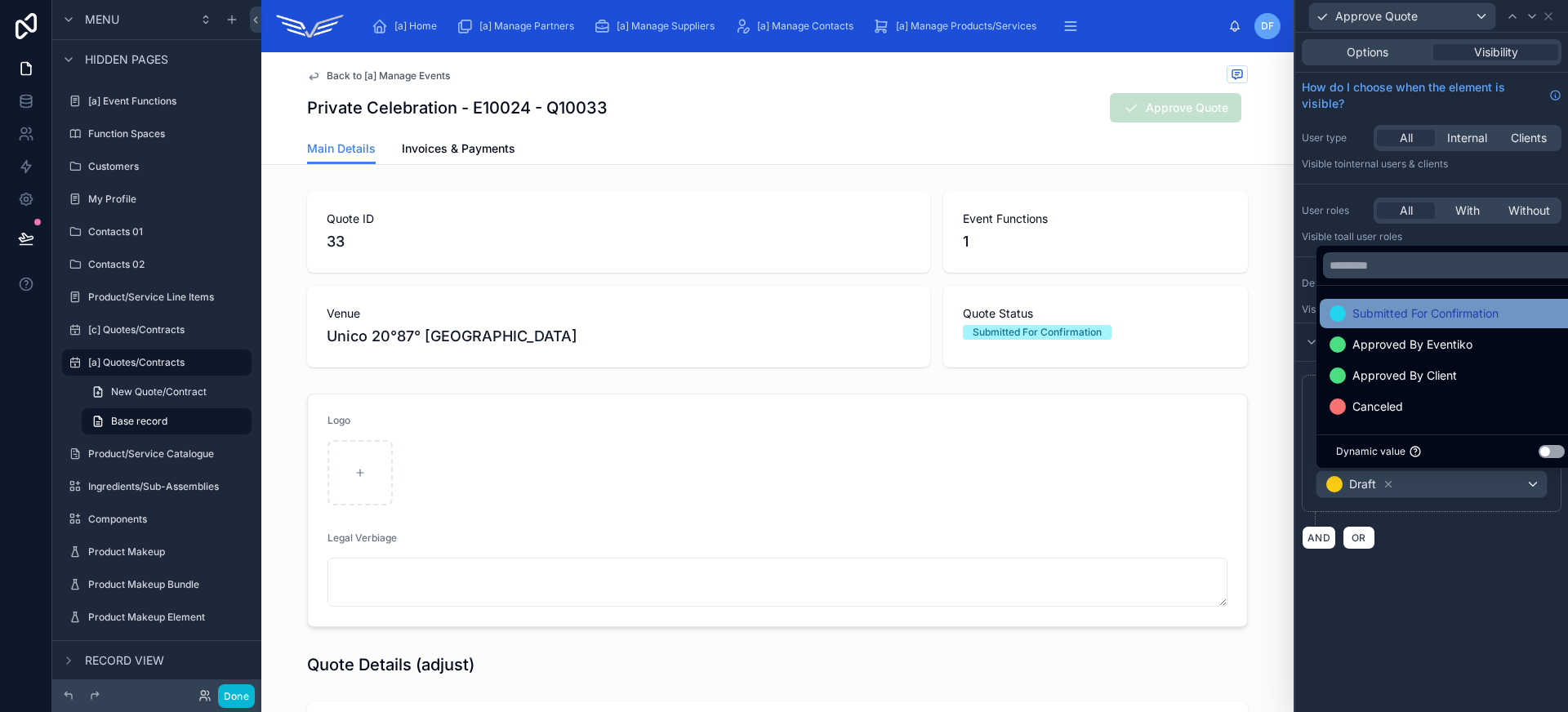
click at [1397, 319] on span "Submitted For Confirmation" at bounding box center [1425, 313] width 147 height 20
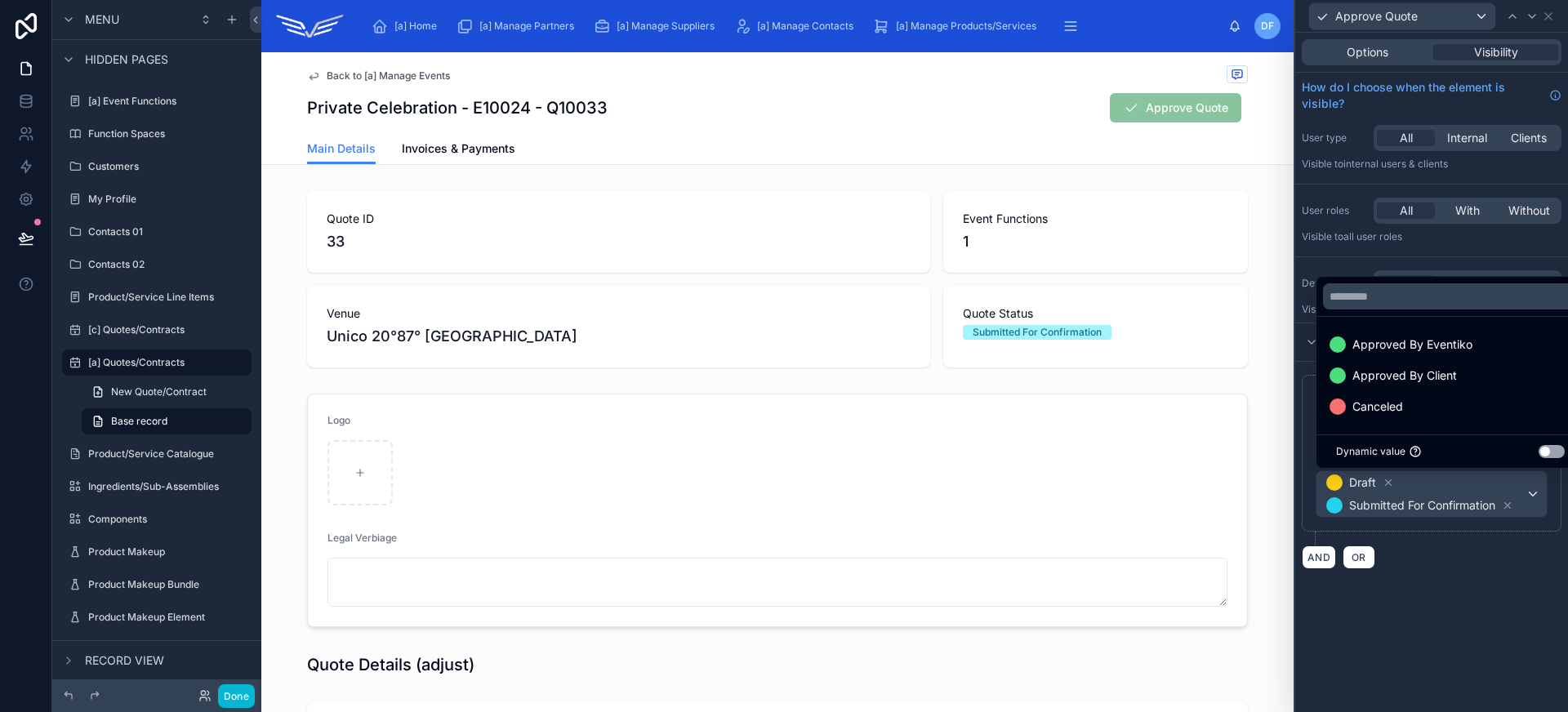
click at [1443, 597] on div "**********" at bounding box center [1431, 372] width 273 height 679
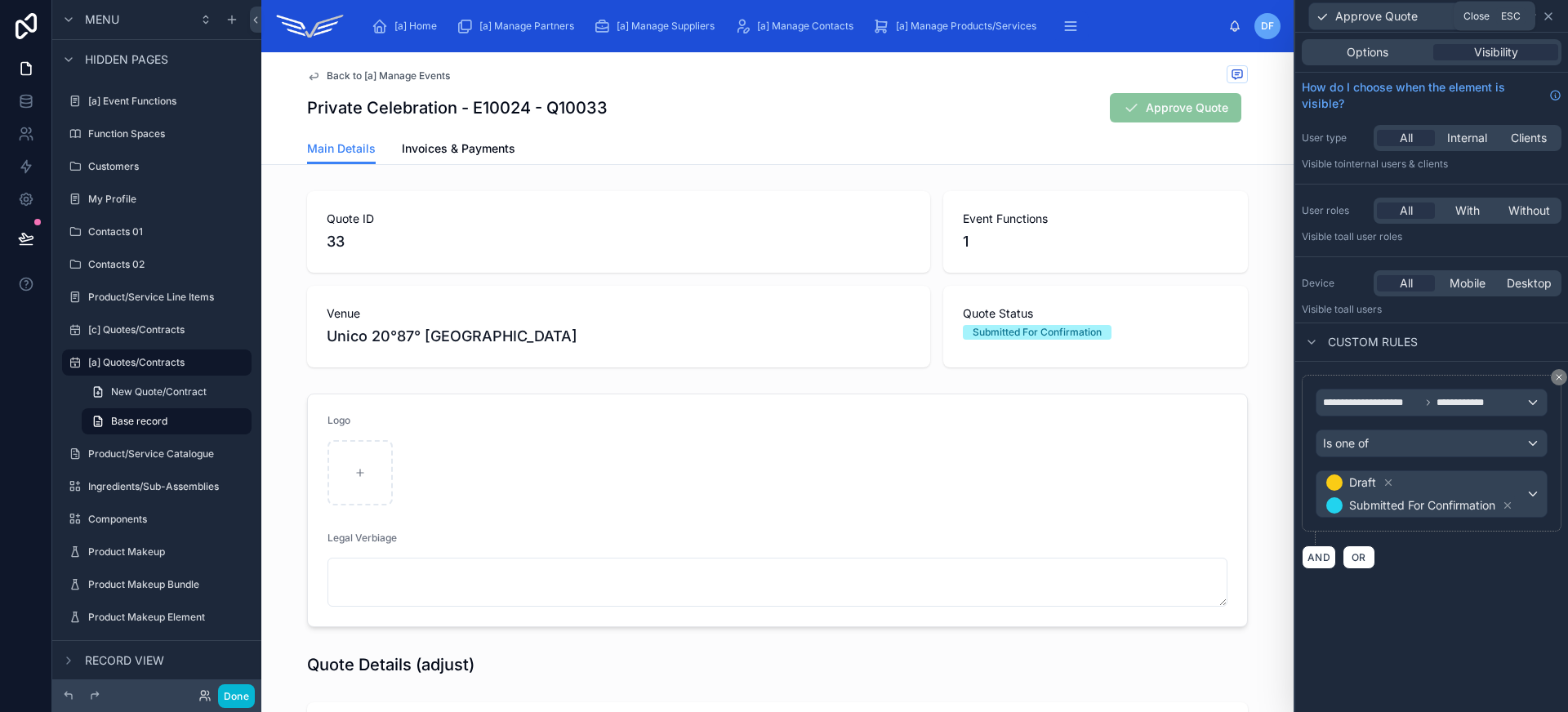
click at [1551, 19] on icon at bounding box center [1548, 16] width 6 height 6
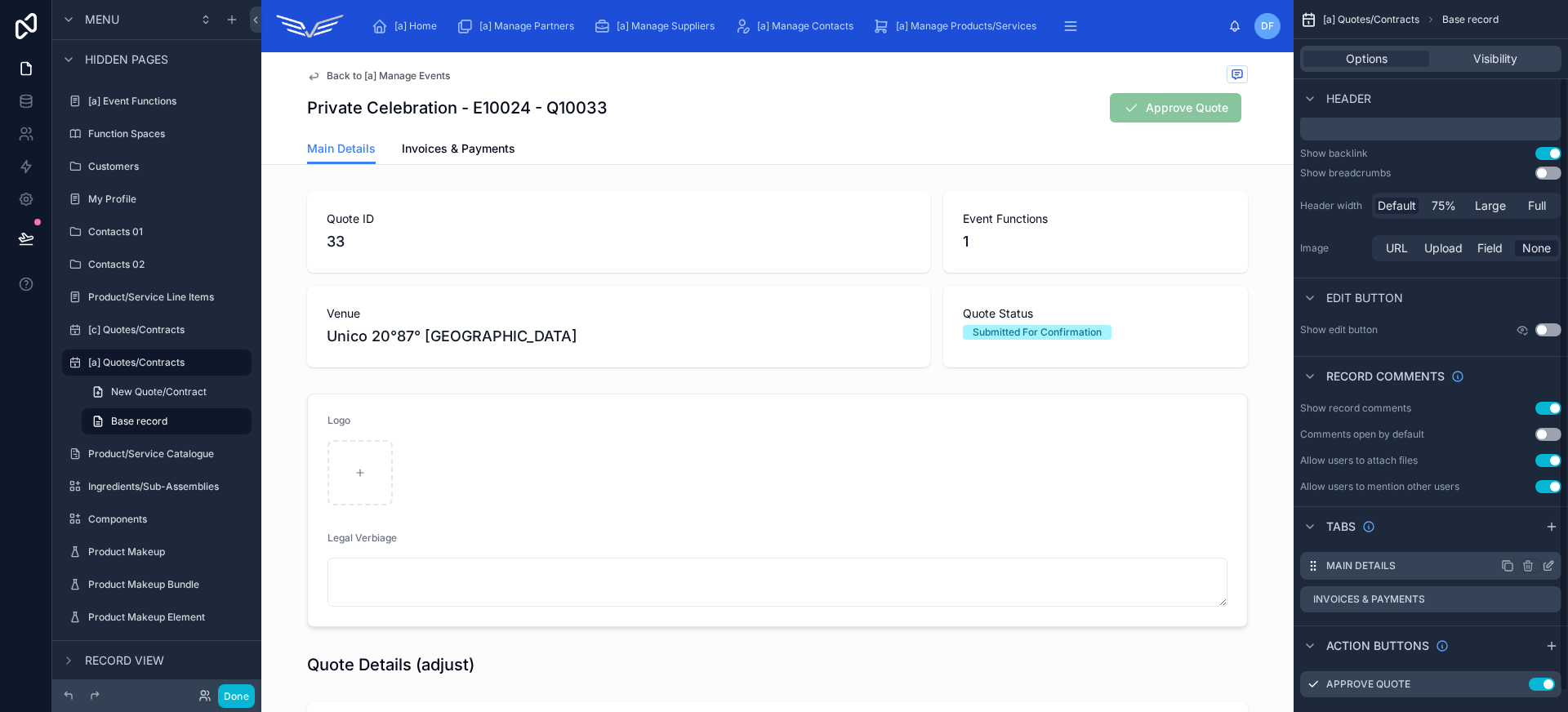
scroll to position [113, 0]
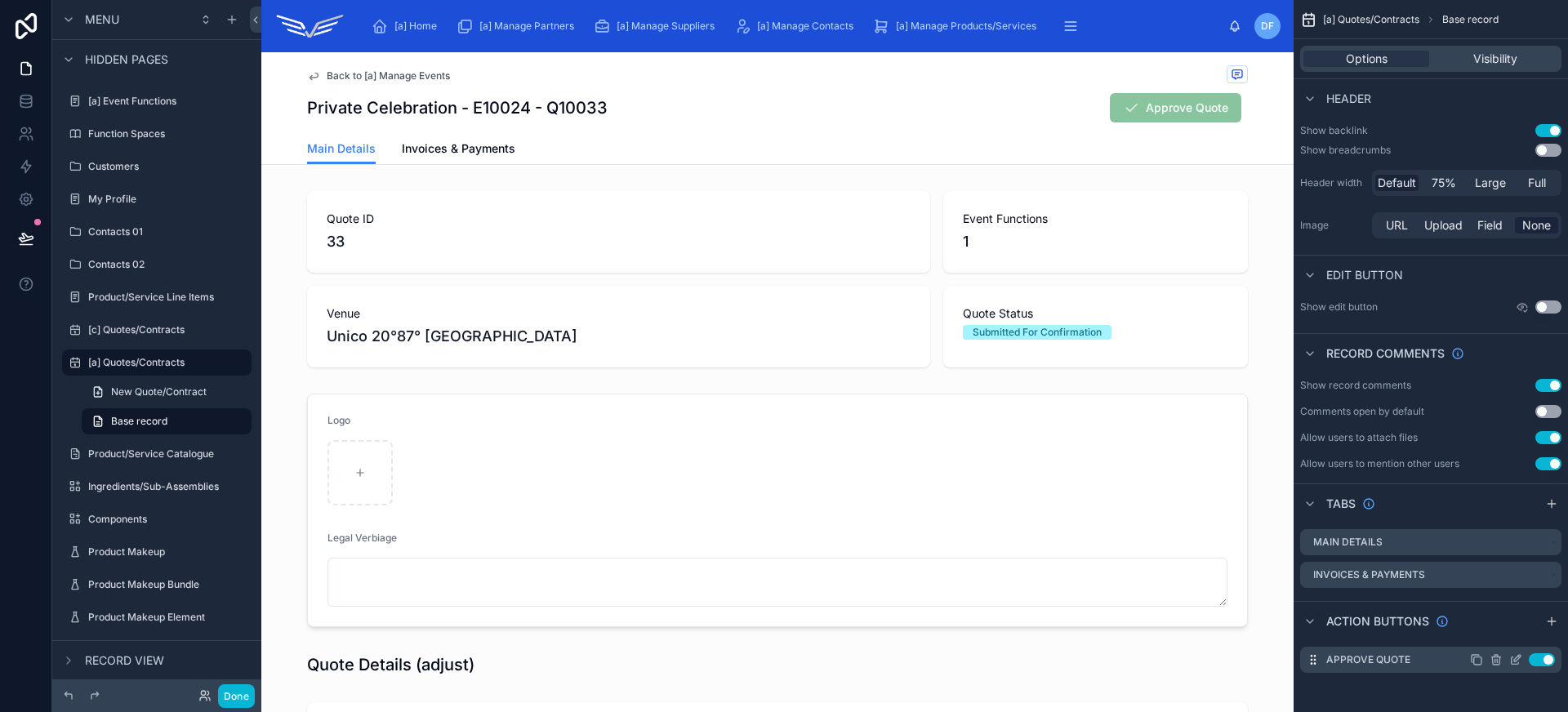
click at [1500, 661] on icon "scrollable content" at bounding box center [1495, 661] width 7 height 7
click at [1518, 633] on icon at bounding box center [1522, 633] width 13 height 13
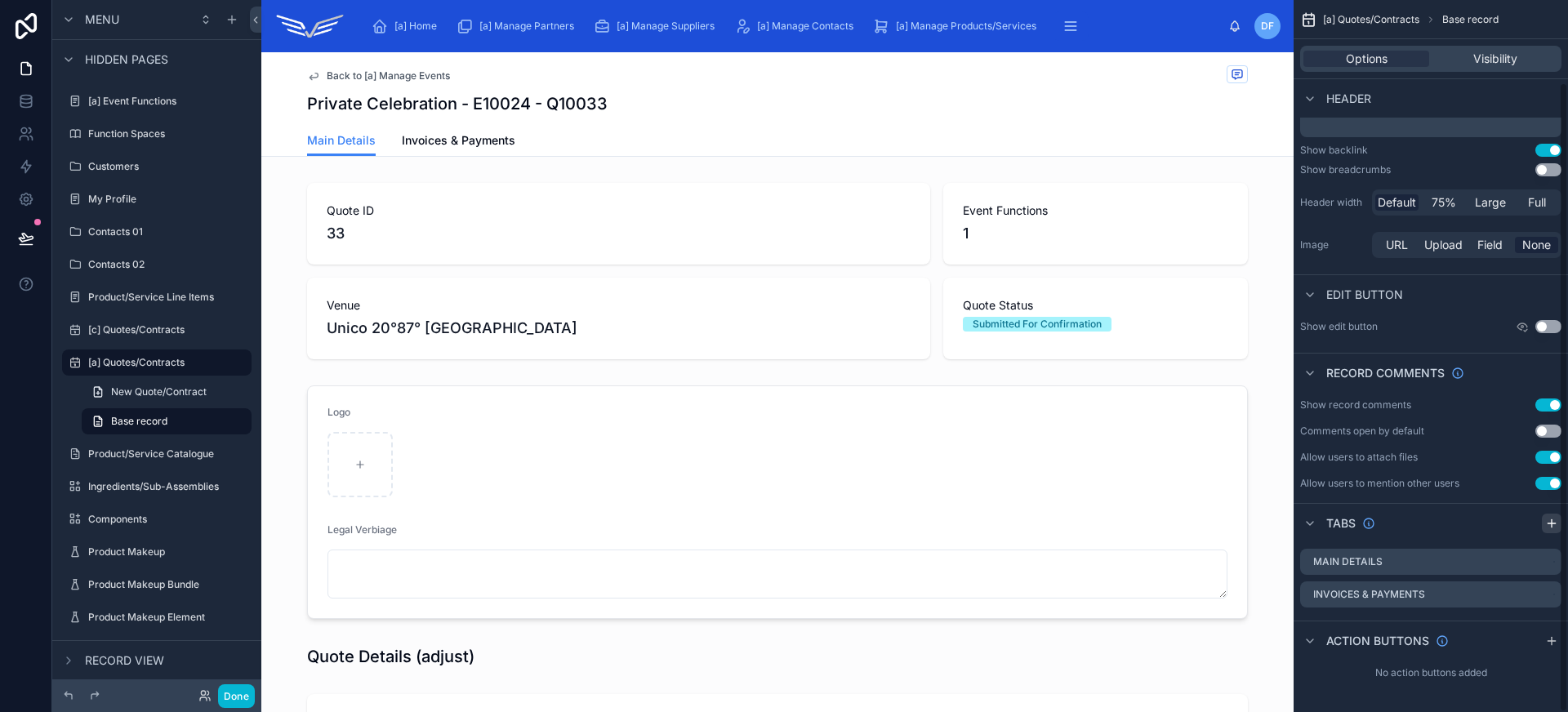
click at [1548, 528] on icon "scrollable content" at bounding box center [1551, 523] width 13 height 13
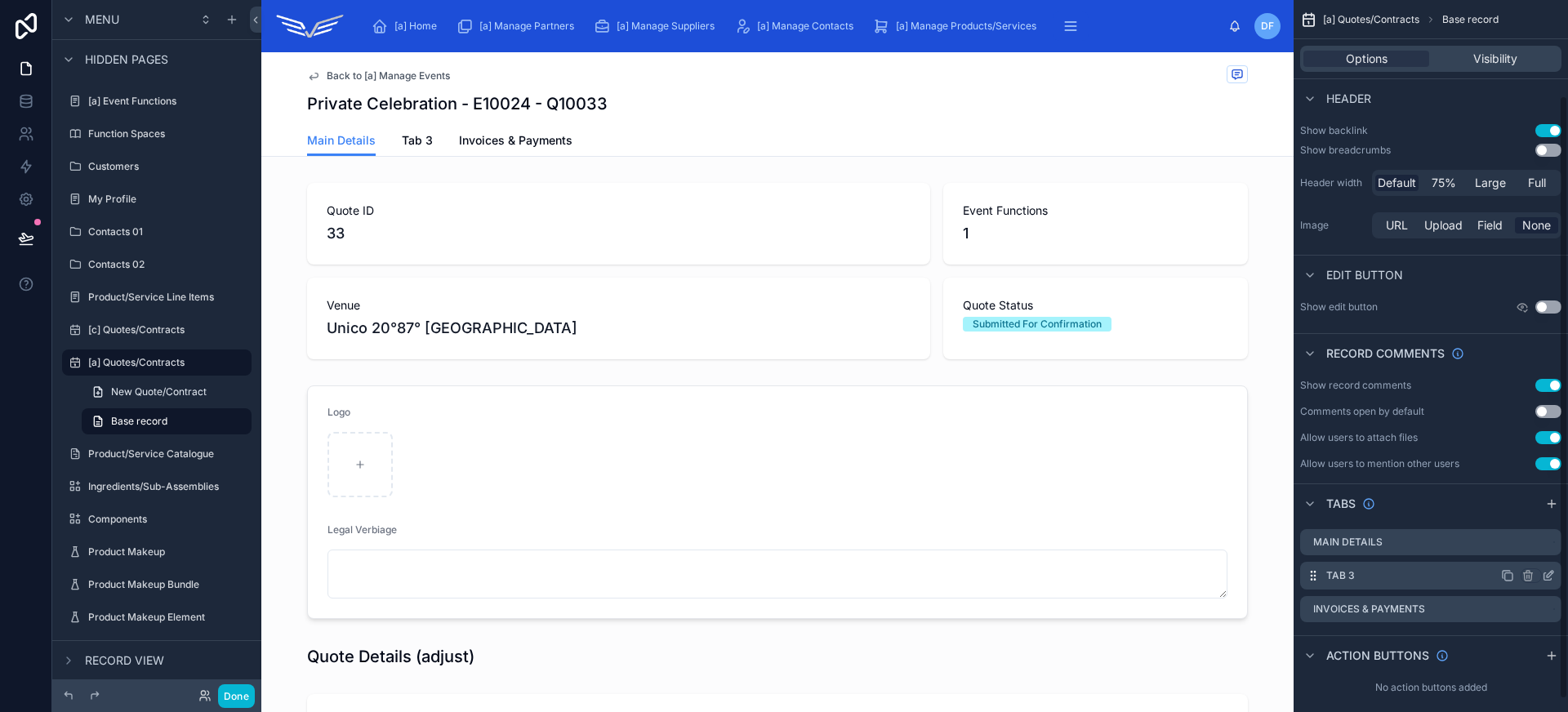
click at [1548, 575] on icon "scrollable content" at bounding box center [1548, 575] width 13 height 13
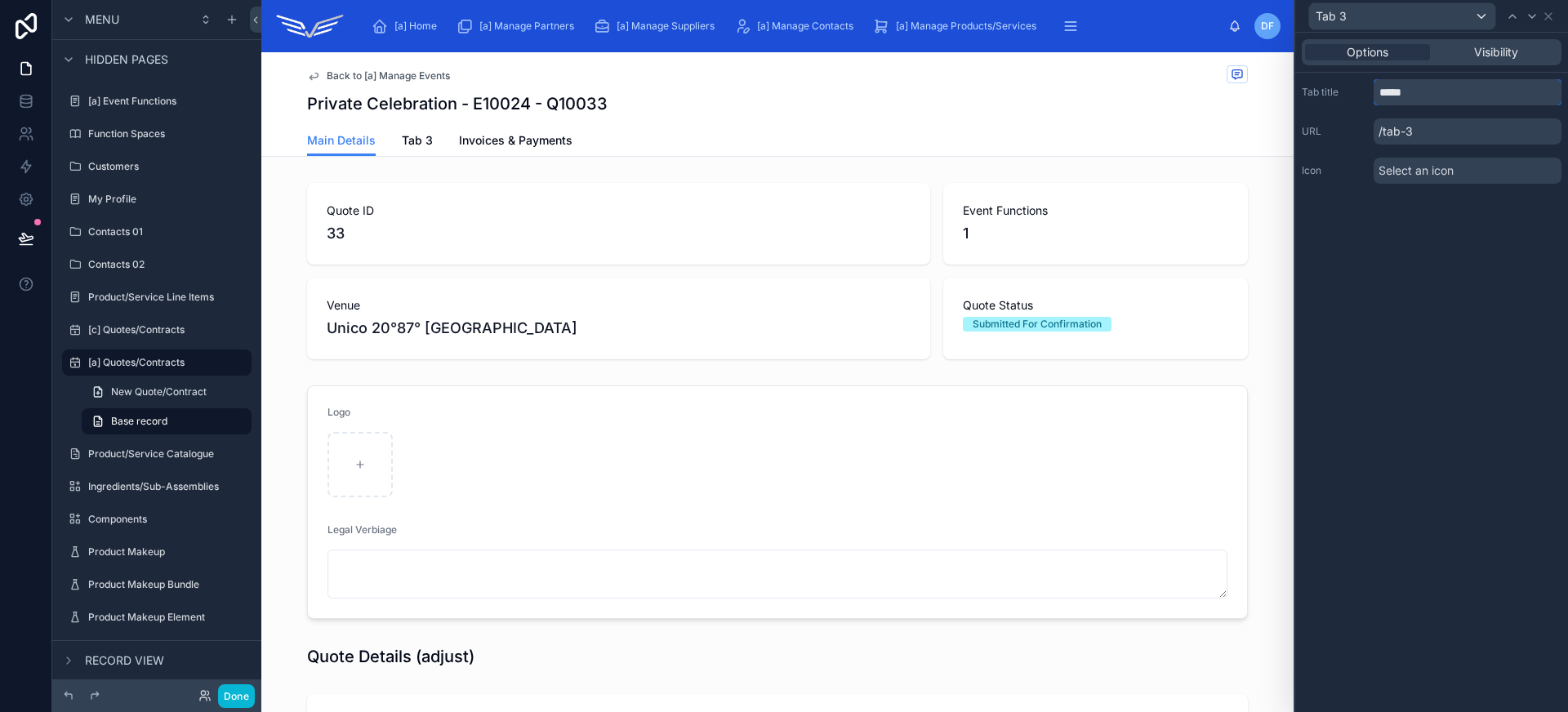
click at [1416, 97] on input "*****" at bounding box center [1467, 91] width 187 height 26
type input "**********"
click at [444, 142] on span "Contract Details" at bounding box center [445, 140] width 88 height 16
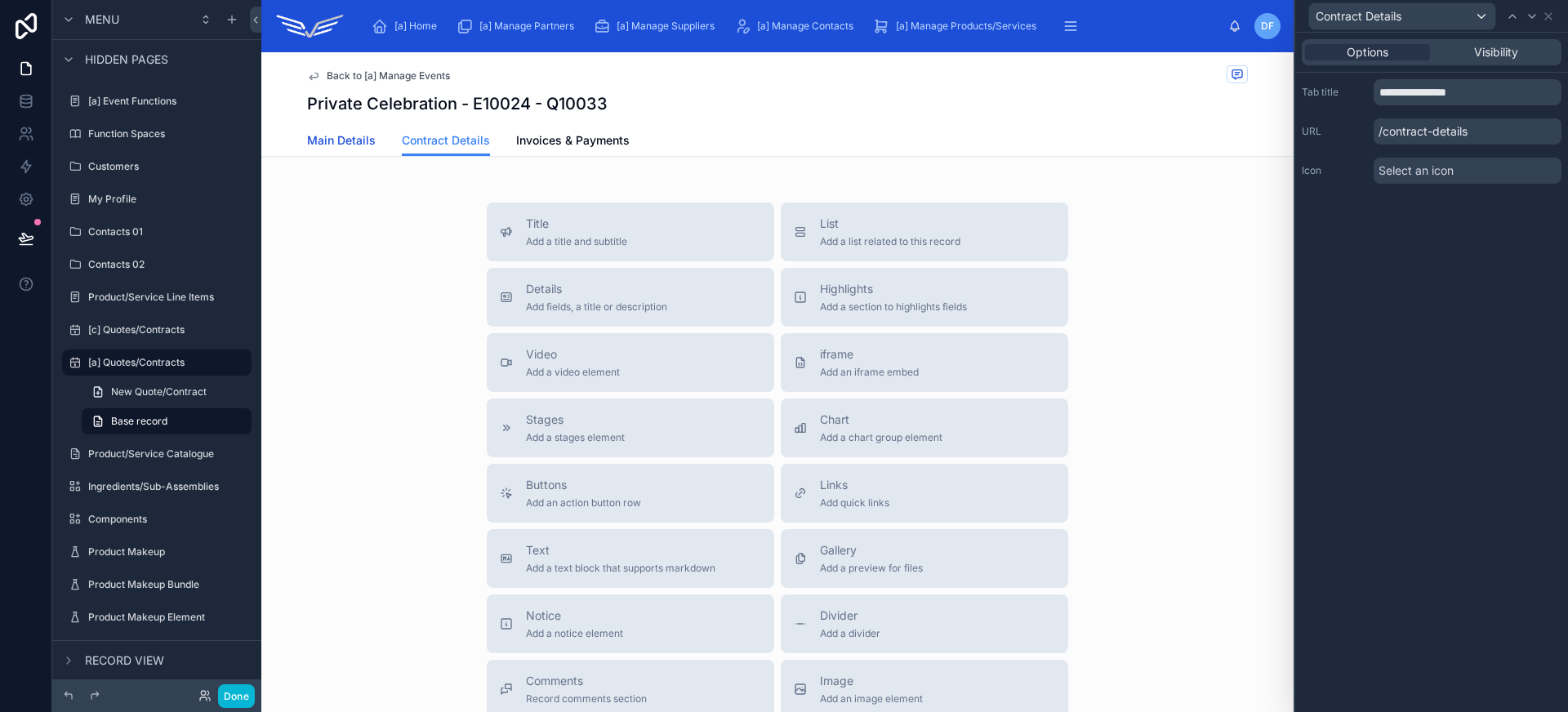
click at [341, 139] on span "Main Details" at bounding box center [341, 140] width 68 height 16
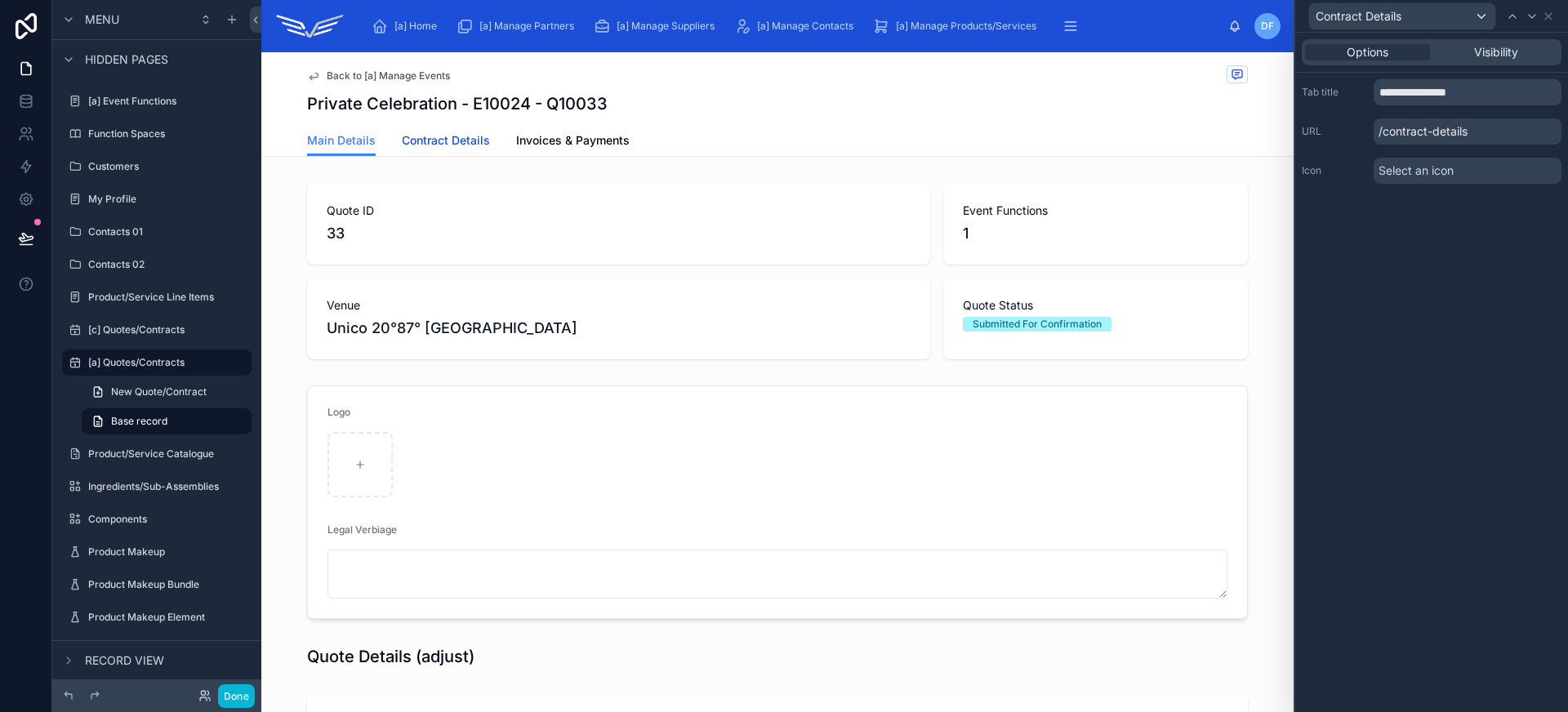
click at [421, 144] on span "Contract Details" at bounding box center [445, 140] width 88 height 16
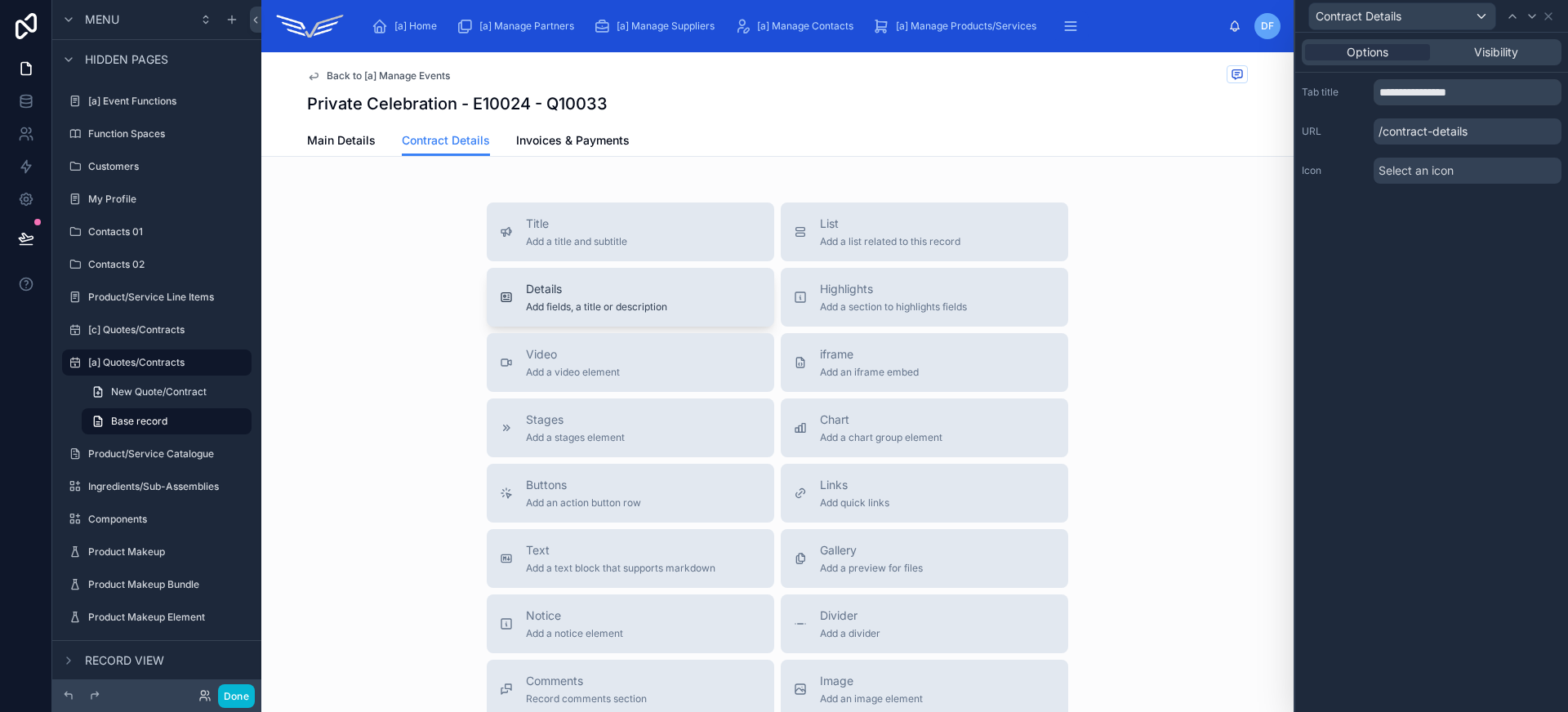
click at [588, 308] on span "Add fields, a title or description" at bounding box center [596, 306] width 141 height 13
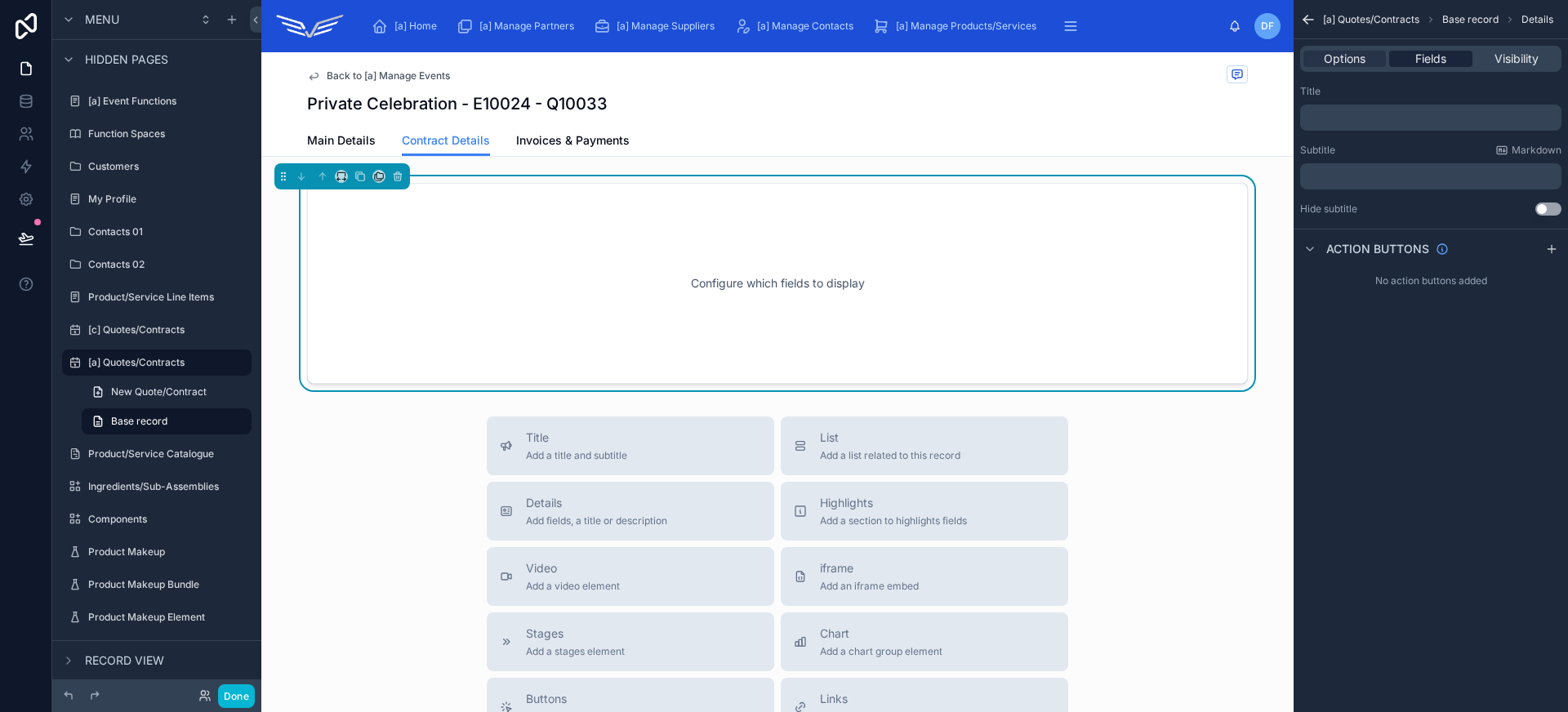
click at [1434, 60] on span "Fields" at bounding box center [1430, 59] width 31 height 16
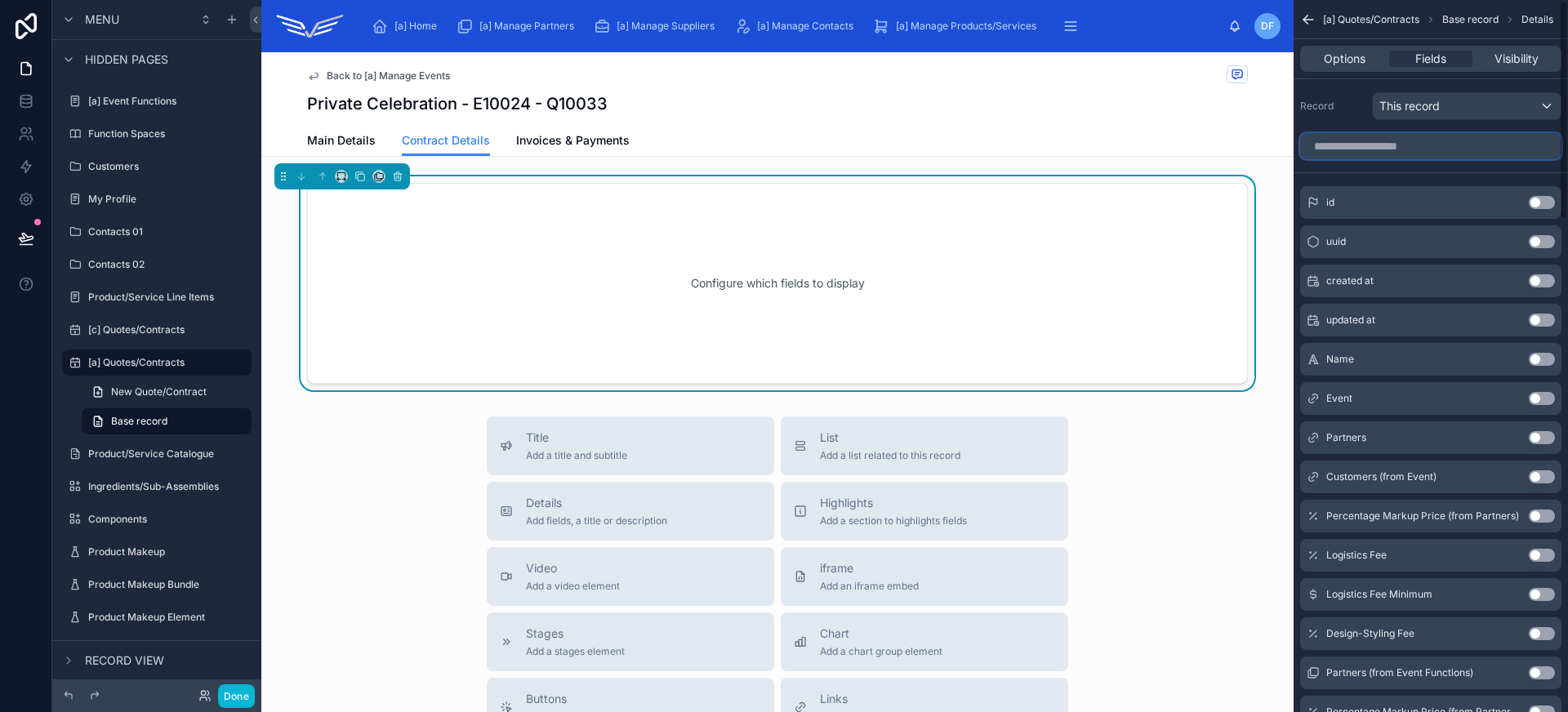
click at [1391, 154] on input "scrollable content" at bounding box center [1430, 146] width 261 height 26
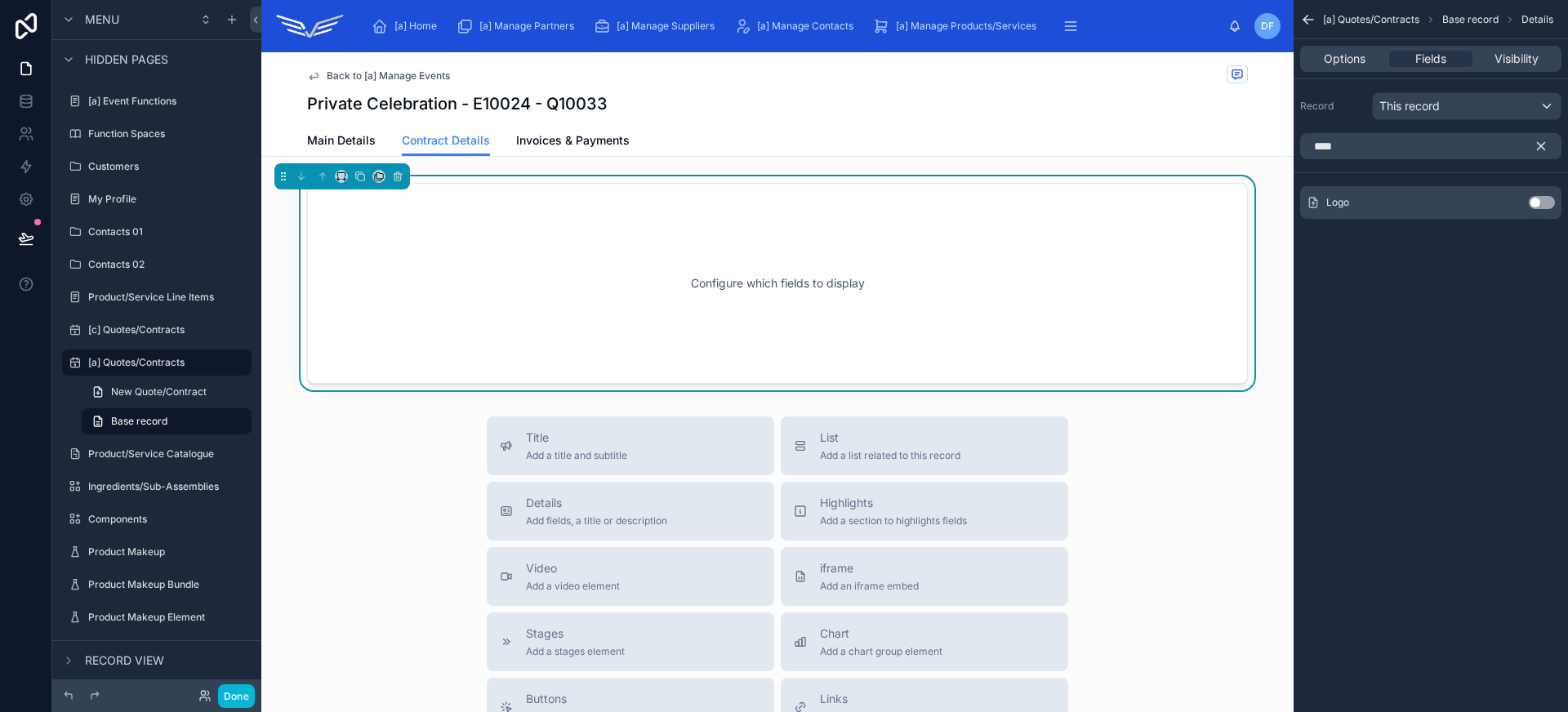
click at [1540, 201] on button "Use setting" at bounding box center [1541, 202] width 26 height 13
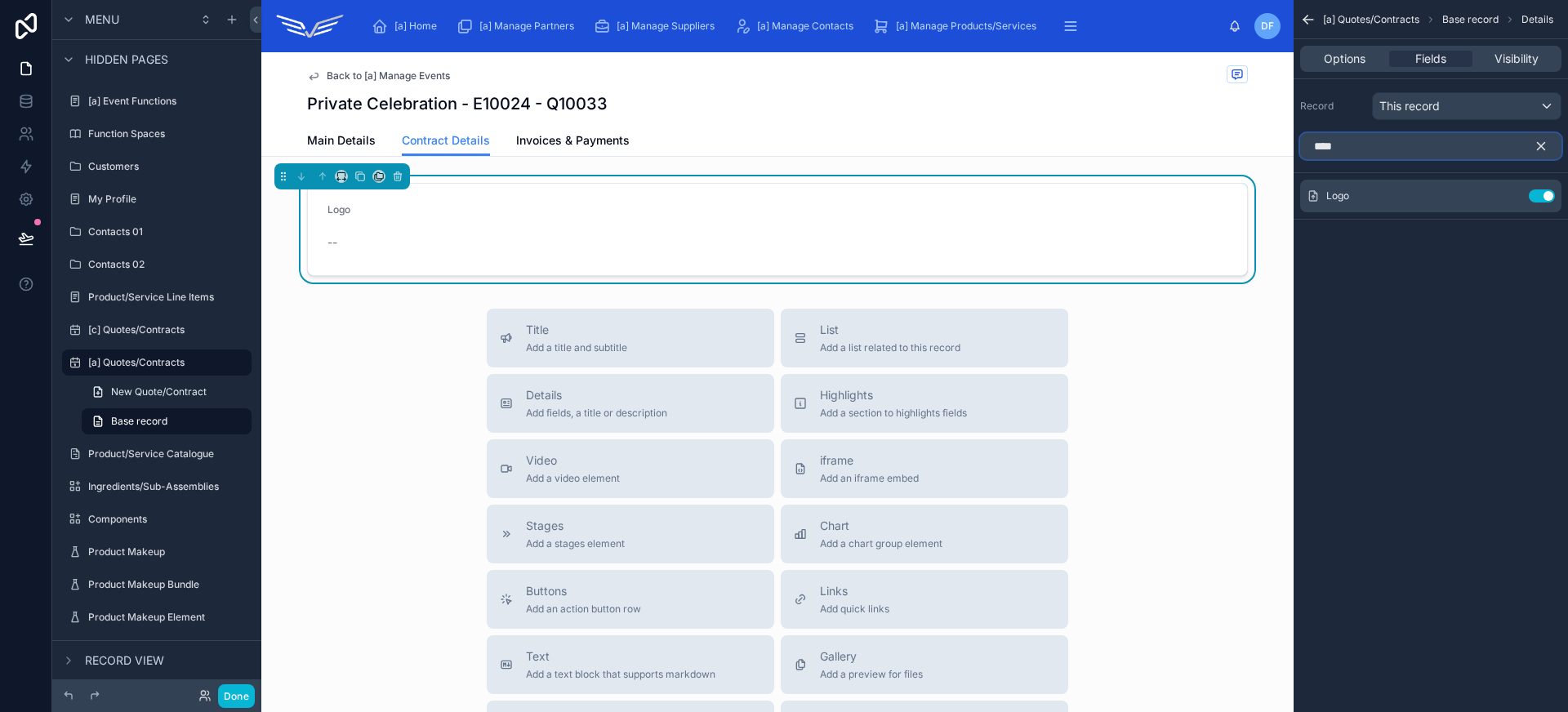
click at [1402, 151] on input "****" at bounding box center [1430, 146] width 261 height 26
type input "*****"
click at [1537, 217] on button "Use setting" at bounding box center [1541, 216] width 26 height 13
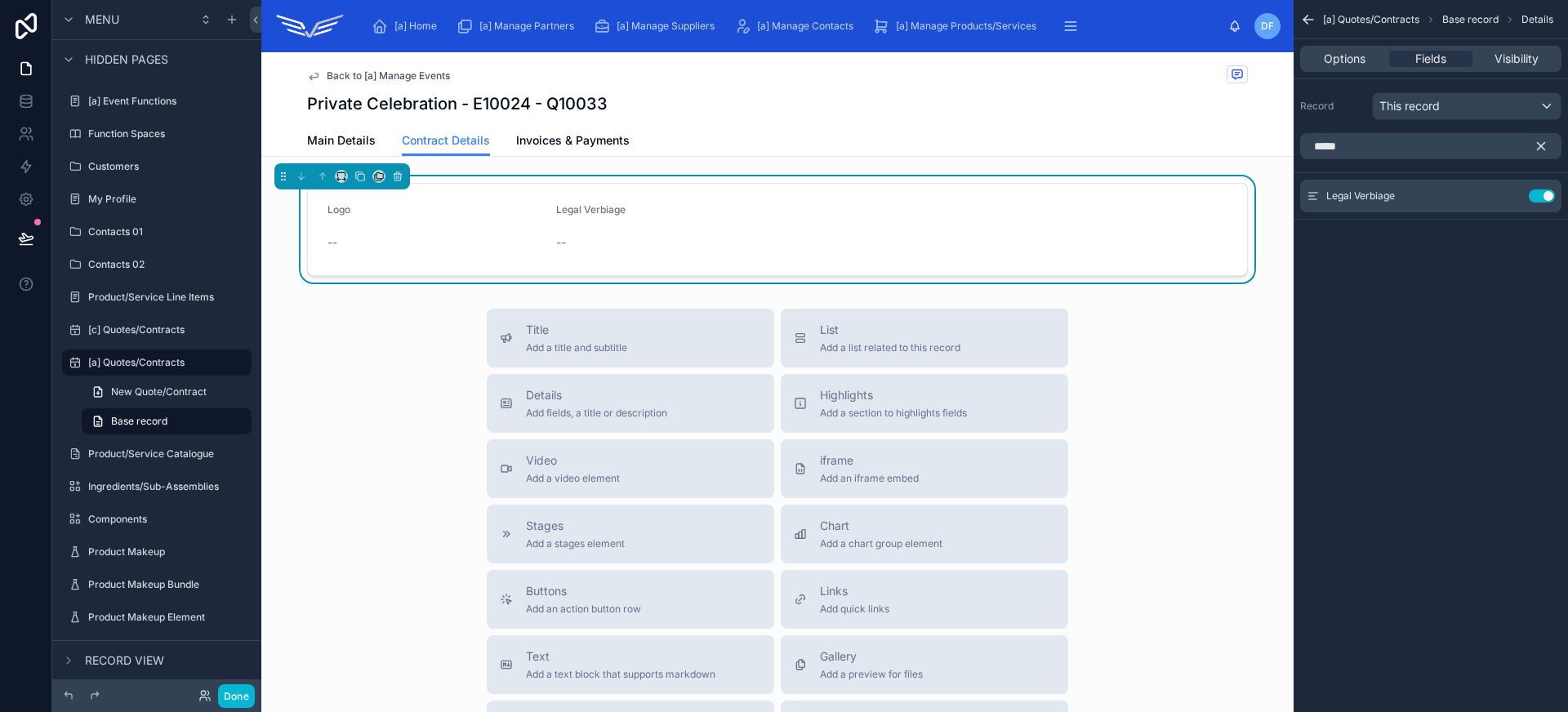
click at [1536, 148] on icon "scrollable content" at bounding box center [1540, 146] width 15 height 15
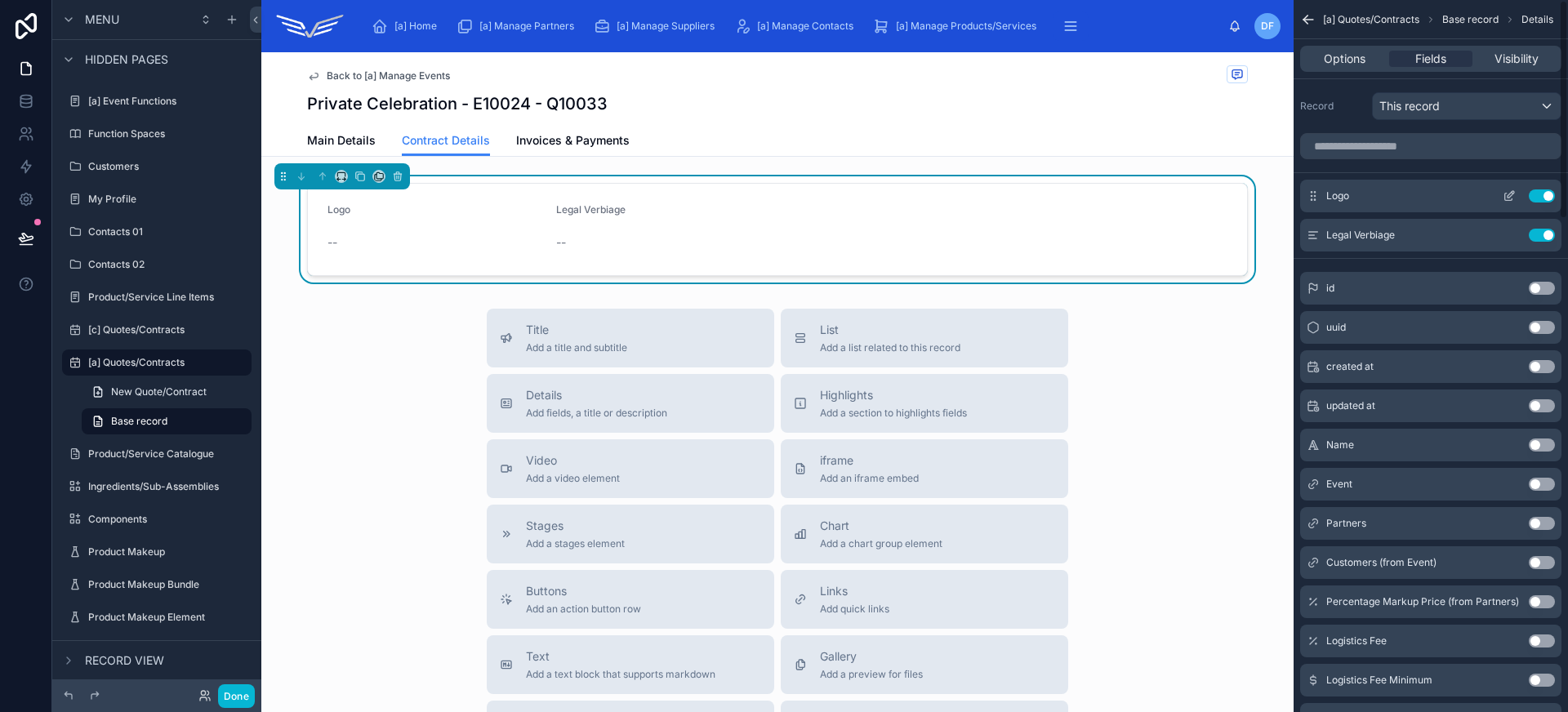
click at [1513, 195] on icon "scrollable content" at bounding box center [1508, 195] width 13 height 13
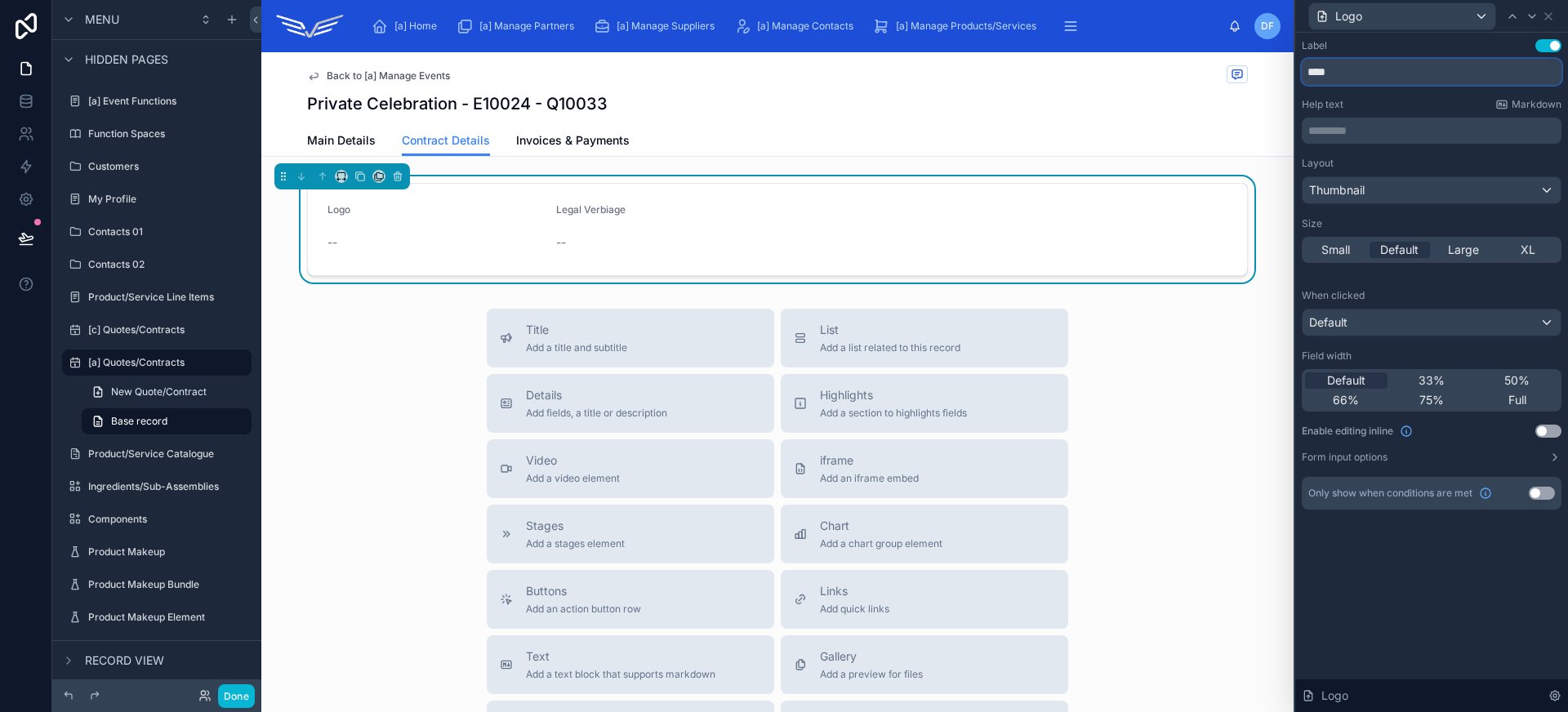
click at [1379, 74] on input "****" at bounding box center [1431, 71] width 259 height 26
type input "**********"
click at [1533, 397] on div "Full" at bounding box center [1516, 400] width 83 height 16
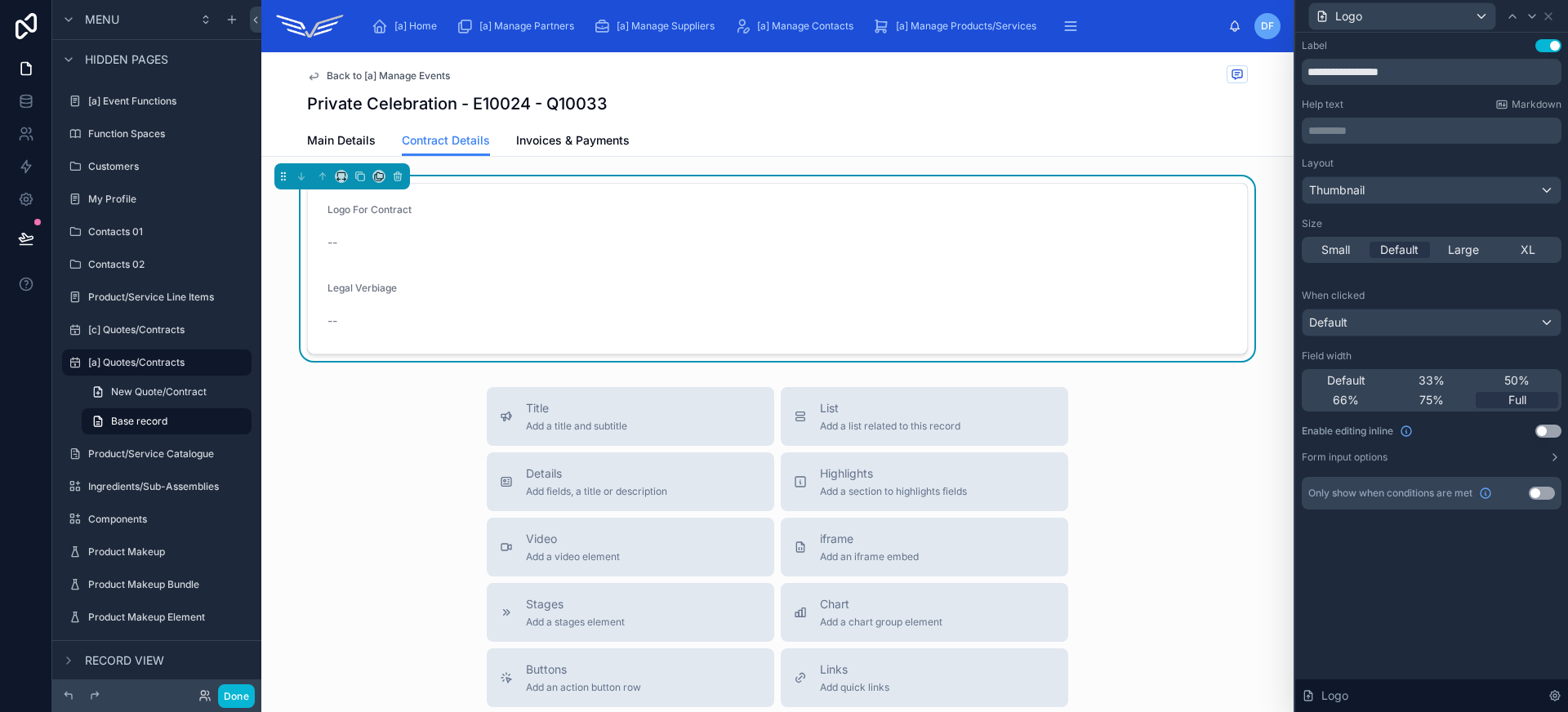
click at [1548, 429] on button "Use setting" at bounding box center [1548, 431] width 26 height 13
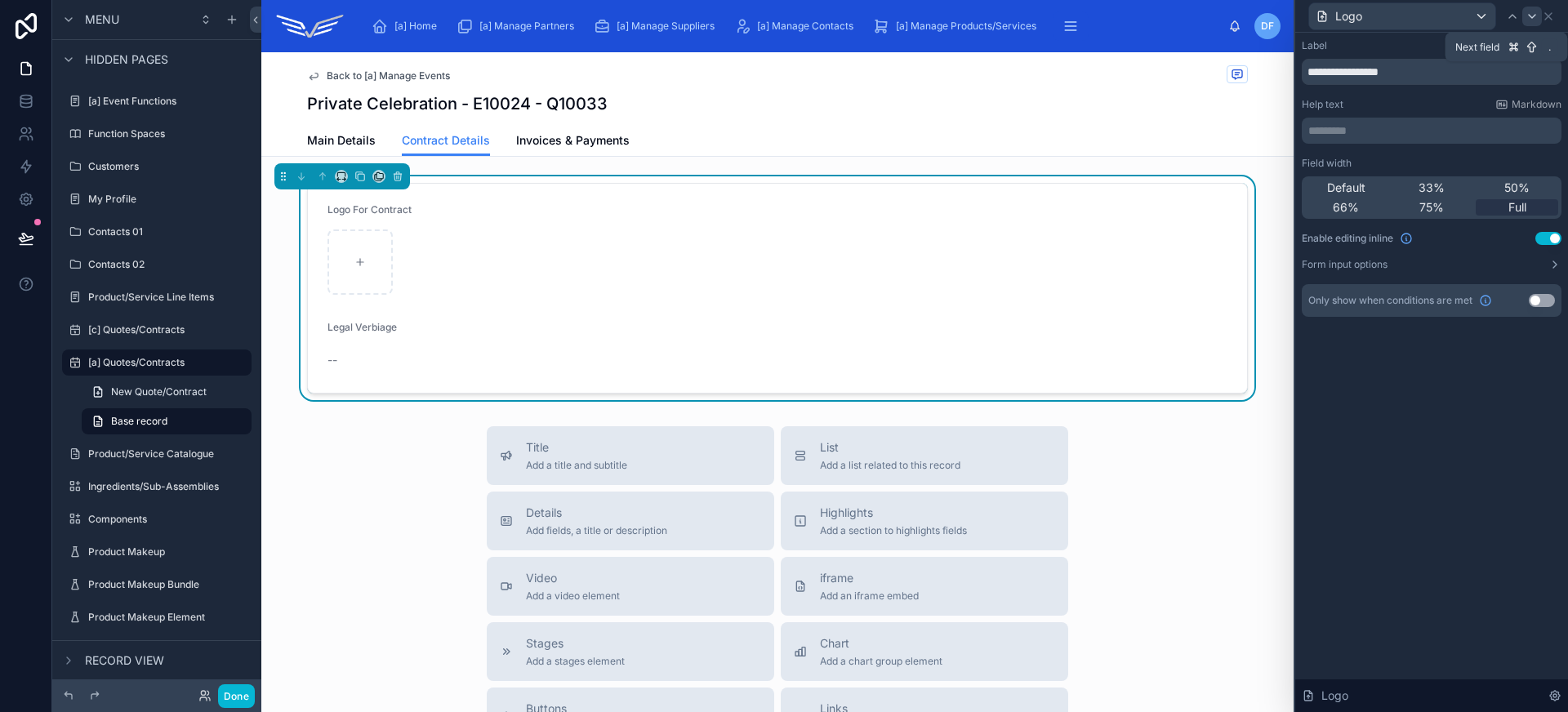
click at [1540, 15] on div at bounding box center [1532, 16] width 20 height 20
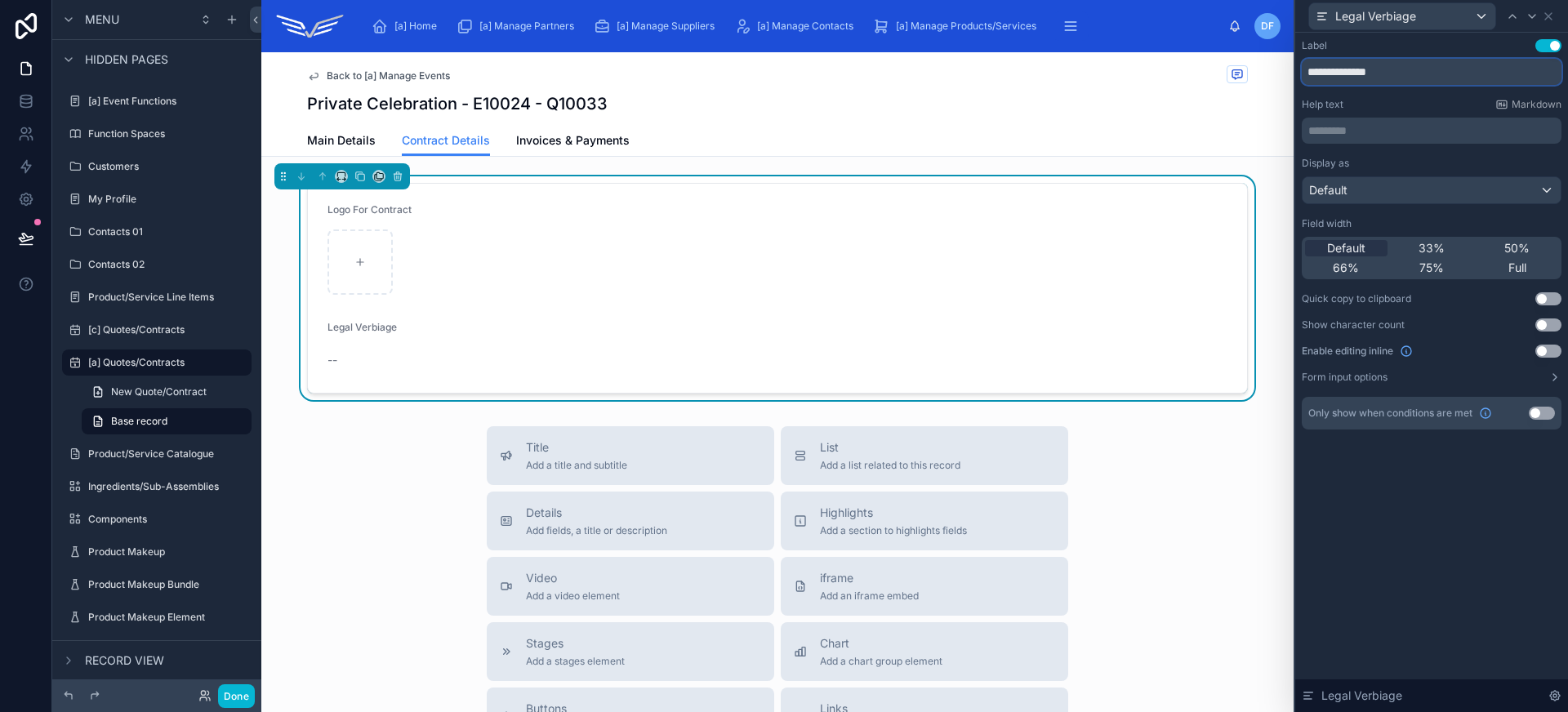
click at [1431, 75] on input "**********" at bounding box center [1431, 71] width 259 height 26
type input "**********"
click at [350, 137] on span "Main Details" at bounding box center [341, 140] width 68 height 16
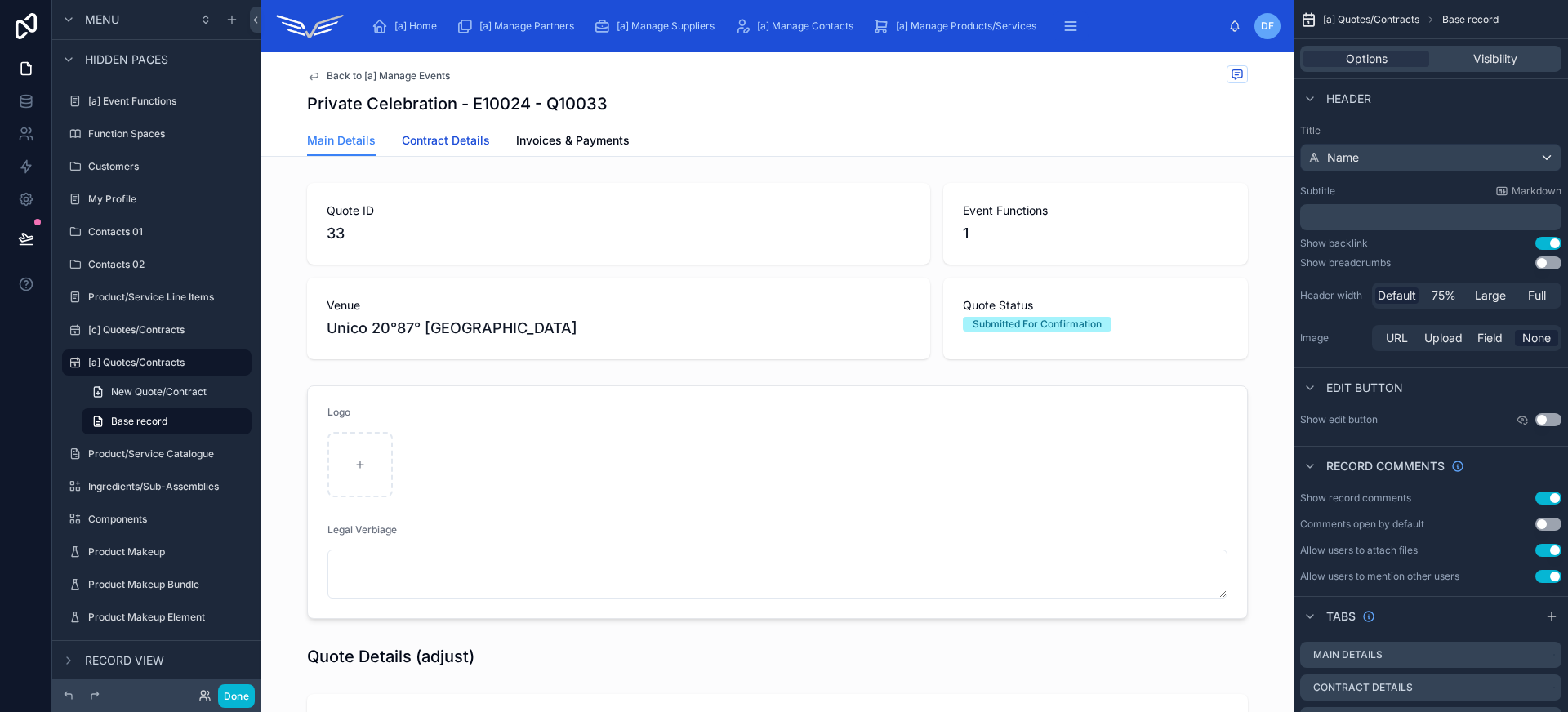
click at [467, 138] on span "Contract Details" at bounding box center [445, 140] width 88 height 16
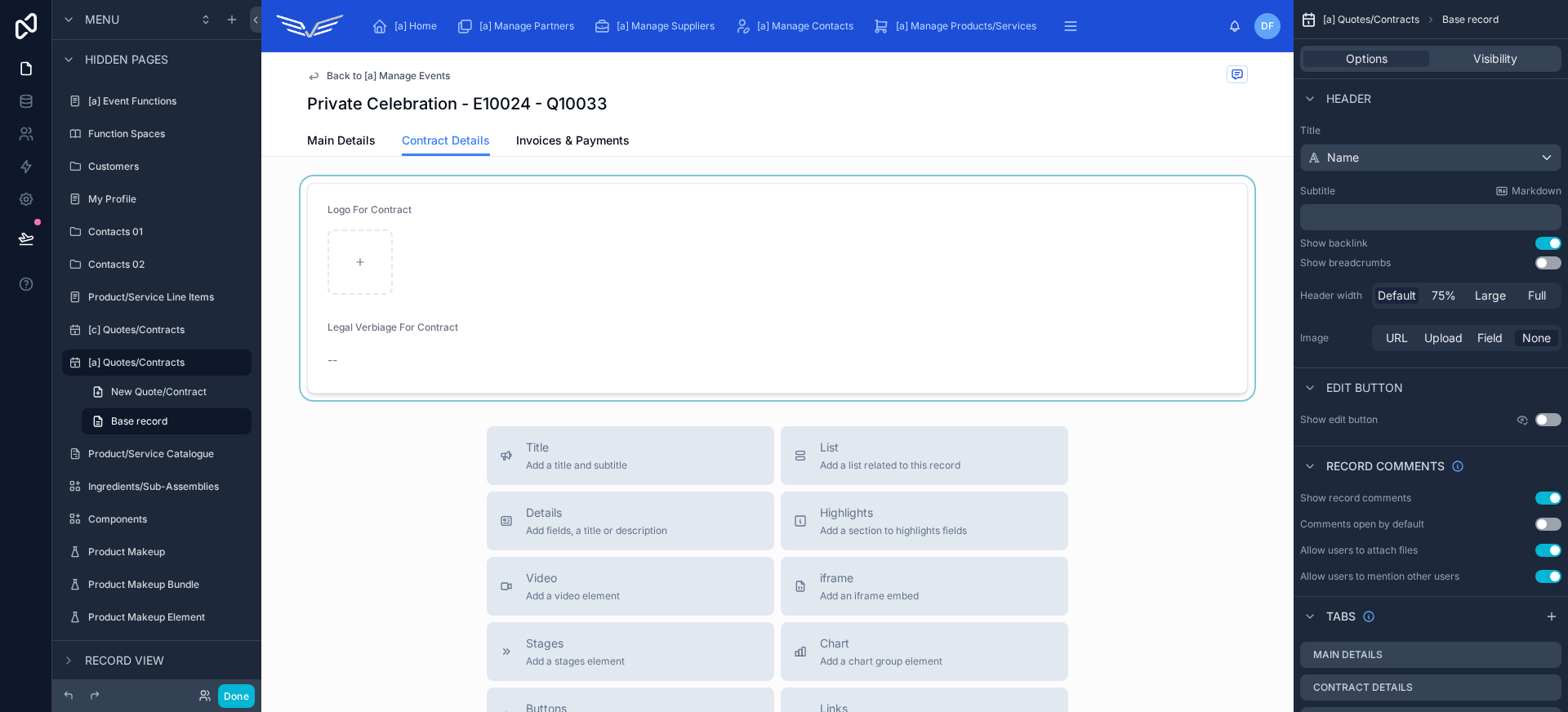
click at [524, 260] on div at bounding box center [777, 289] width 1032 height 224
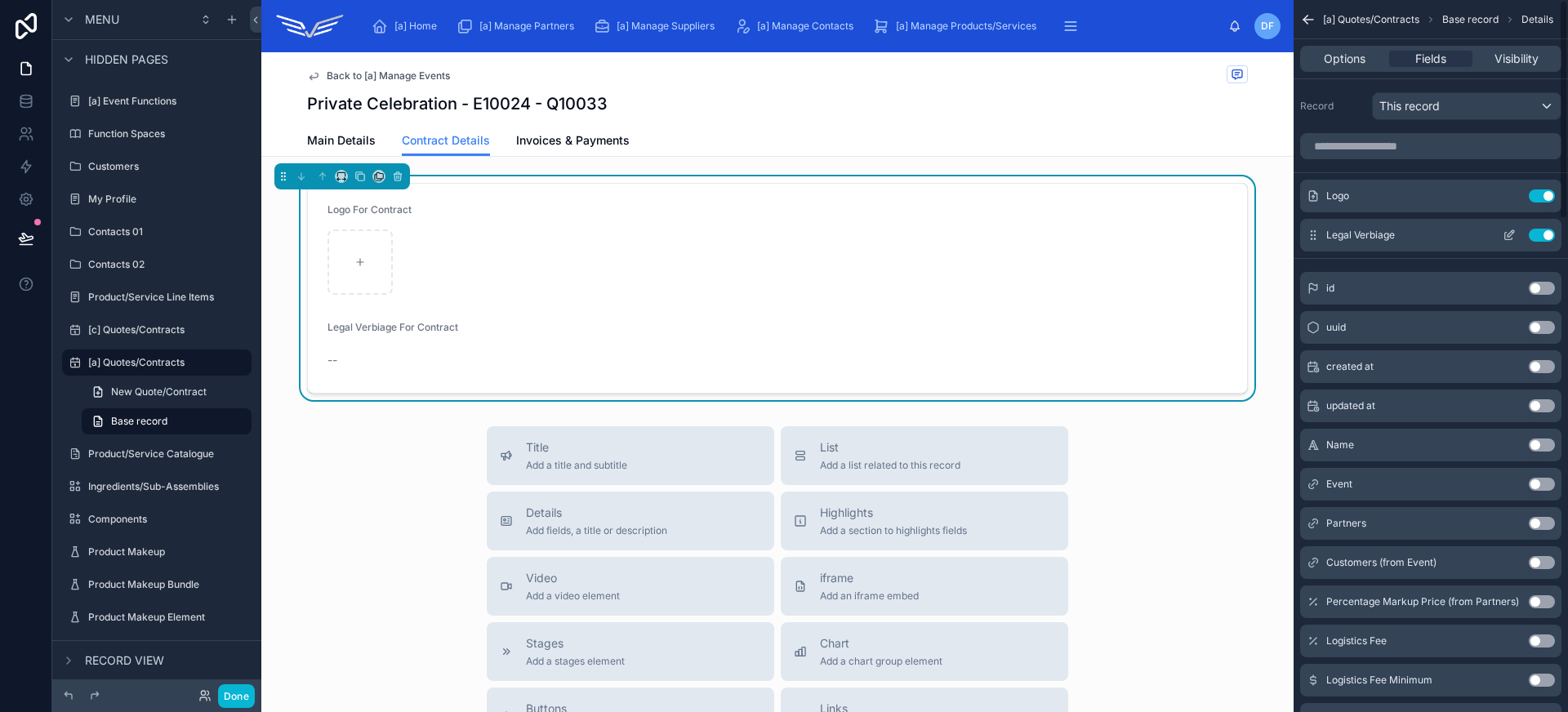
click at [1510, 237] on icon "scrollable content" at bounding box center [1508, 234] width 13 height 13
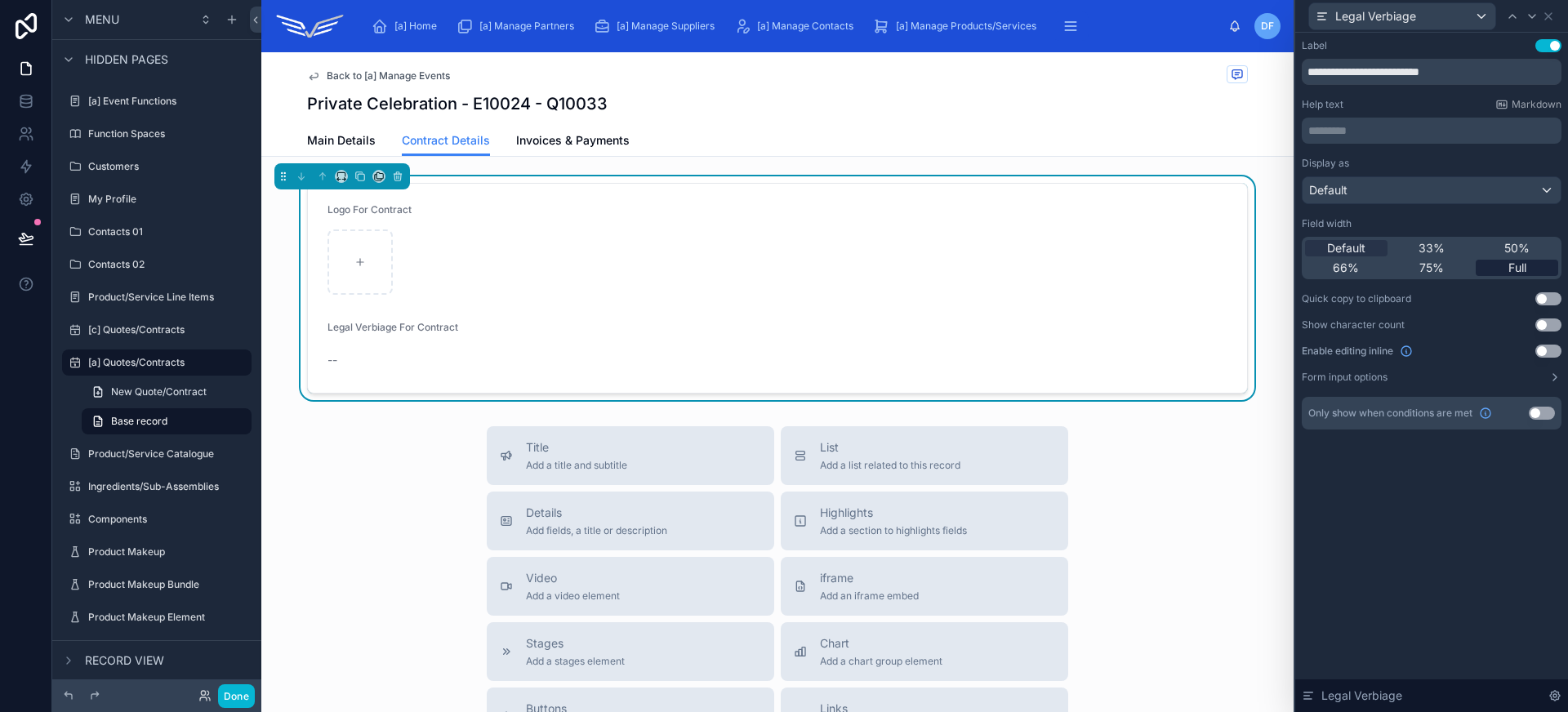
click at [1523, 267] on span "Full" at bounding box center [1517, 267] width 18 height 16
click at [1547, 349] on button "Use setting" at bounding box center [1548, 351] width 26 height 13
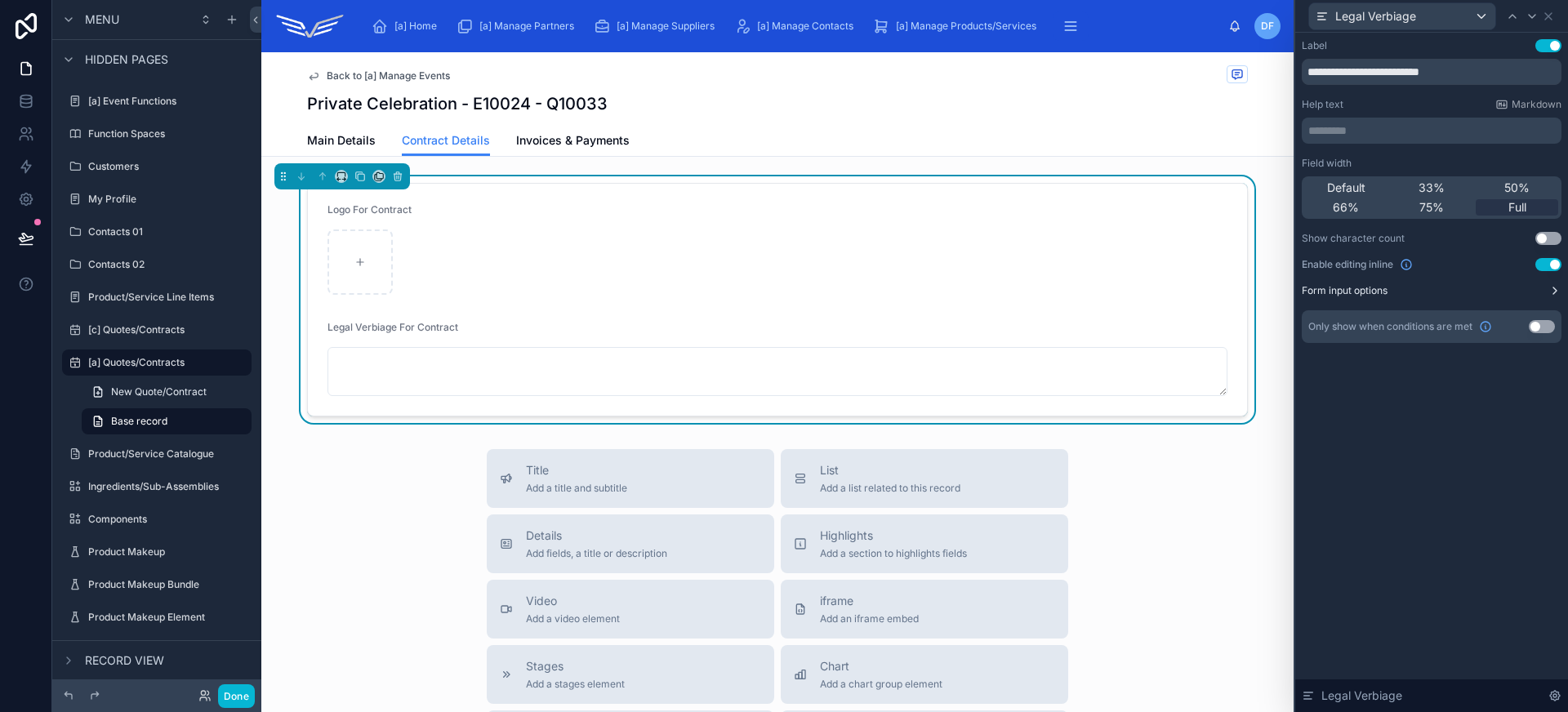
click at [1469, 295] on button "Form input options" at bounding box center [1431, 290] width 259 height 13
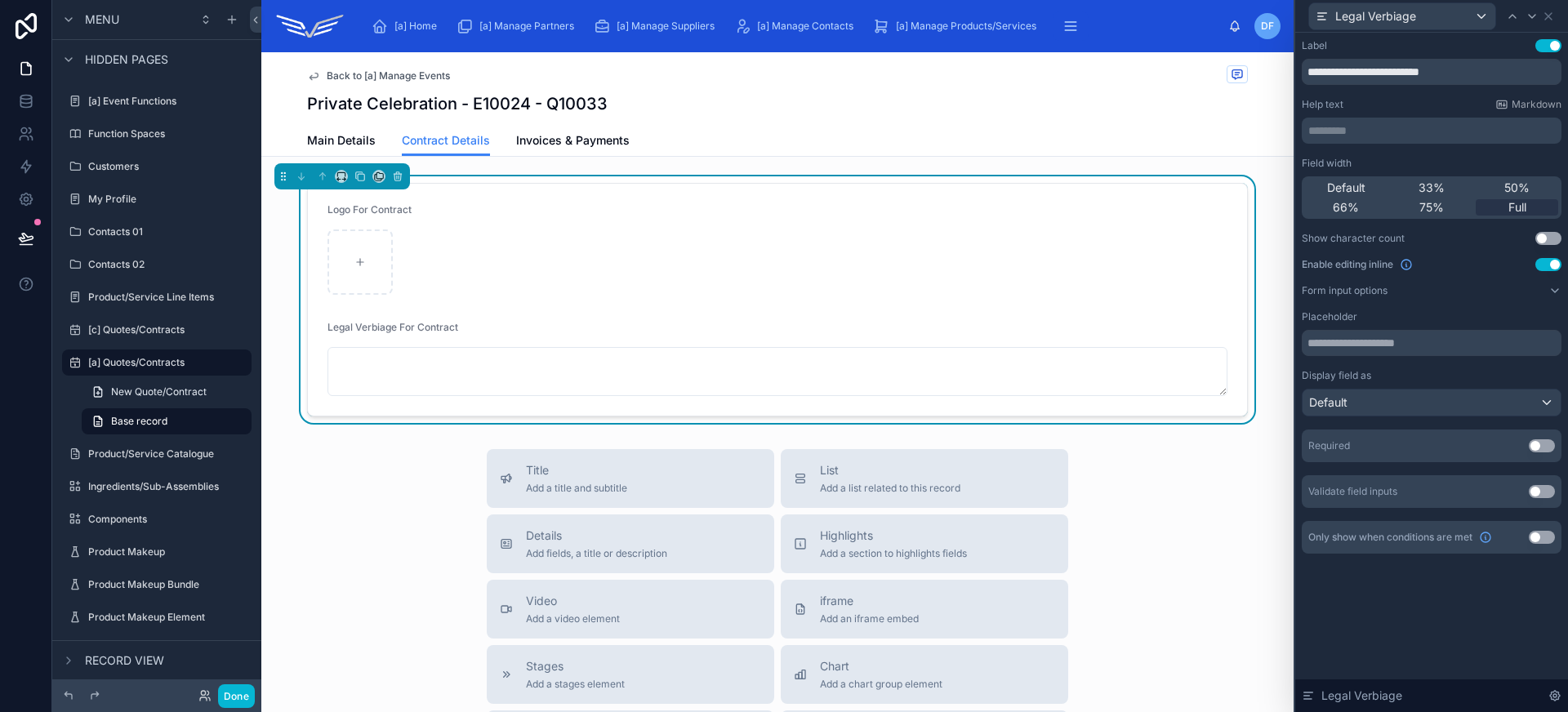
click at [1409, 384] on div "Display field as Default" at bounding box center [1431, 392] width 259 height 47
click at [1410, 392] on div "Default" at bounding box center [1431, 401] width 258 height 26
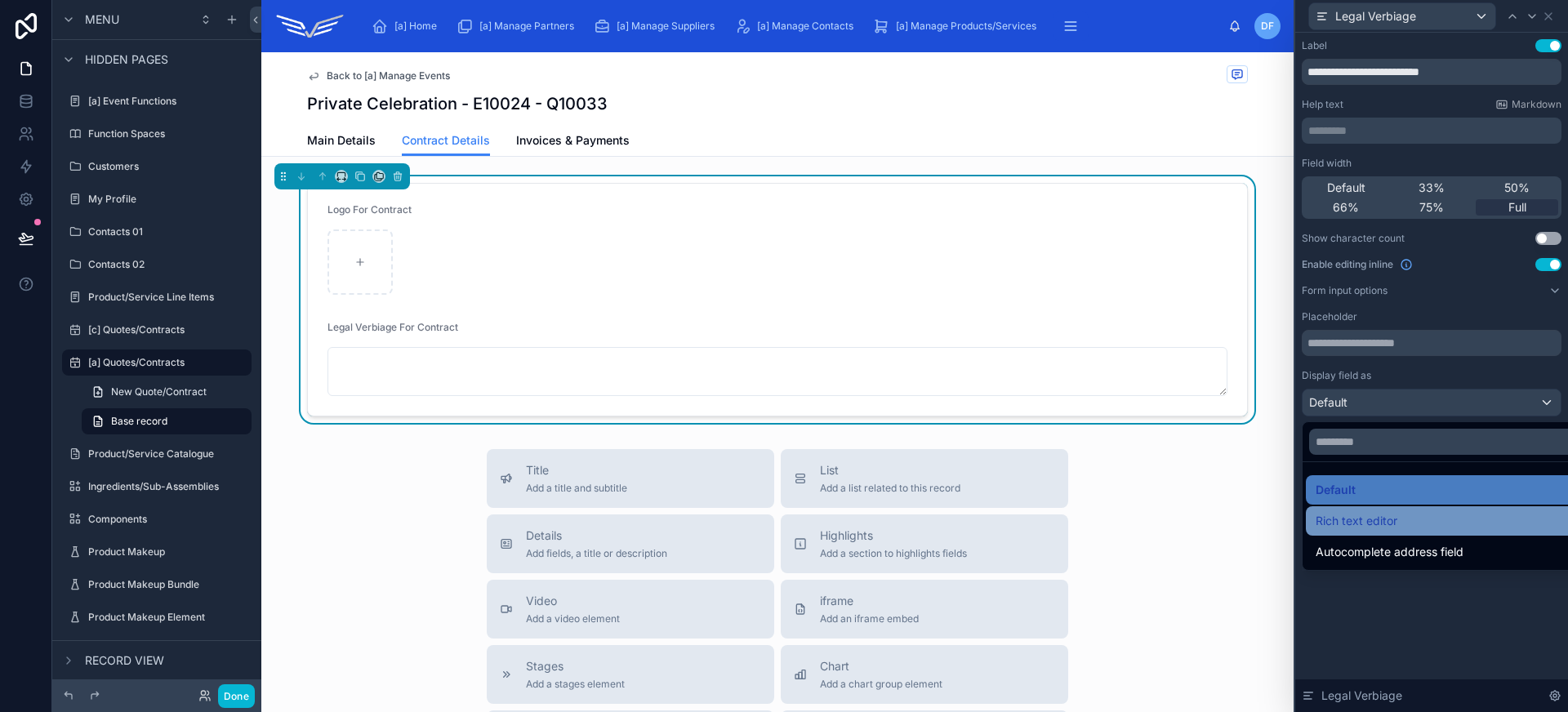
click at [1420, 519] on div "Rich text editor" at bounding box center [1450, 520] width 269 height 20
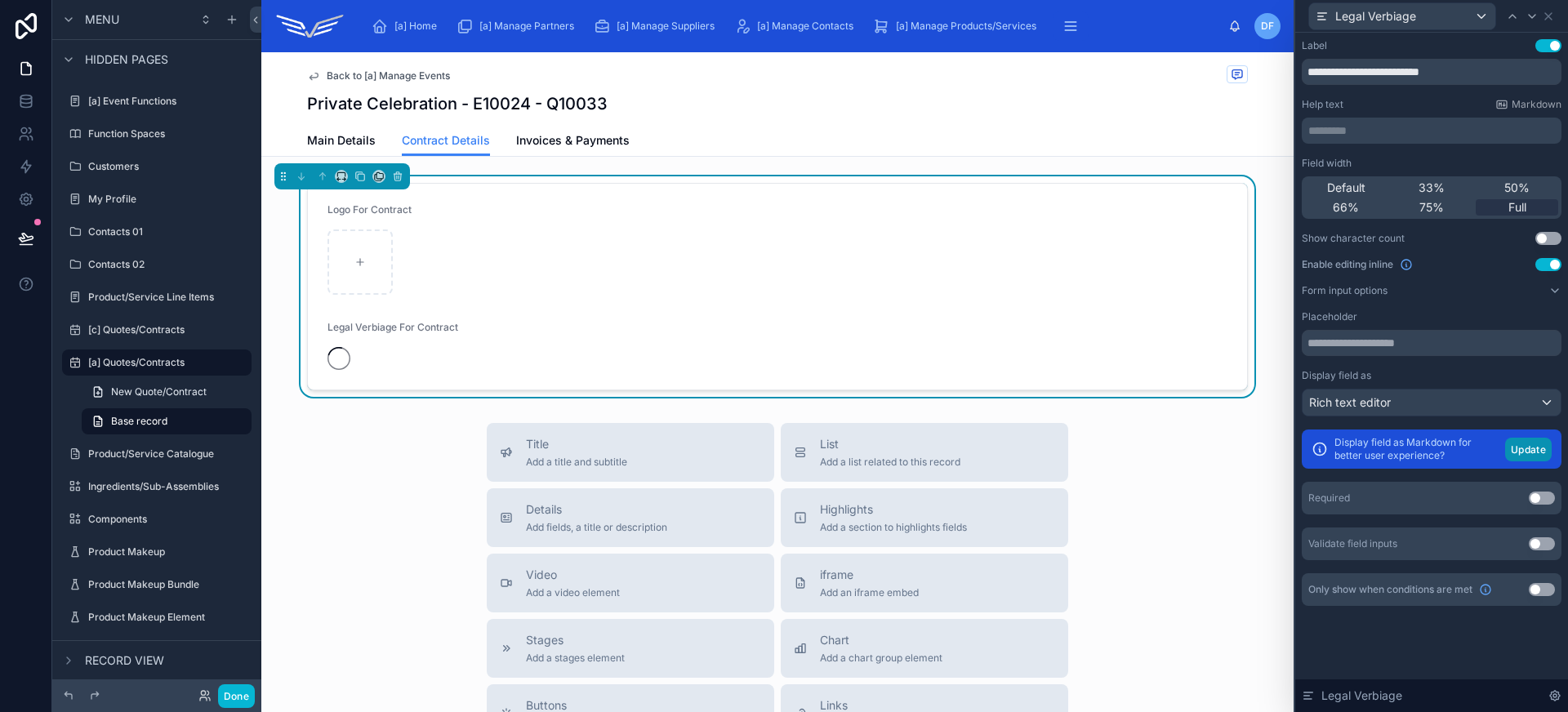
click at [1546, 449] on button "Update" at bounding box center [1528, 449] width 46 height 24
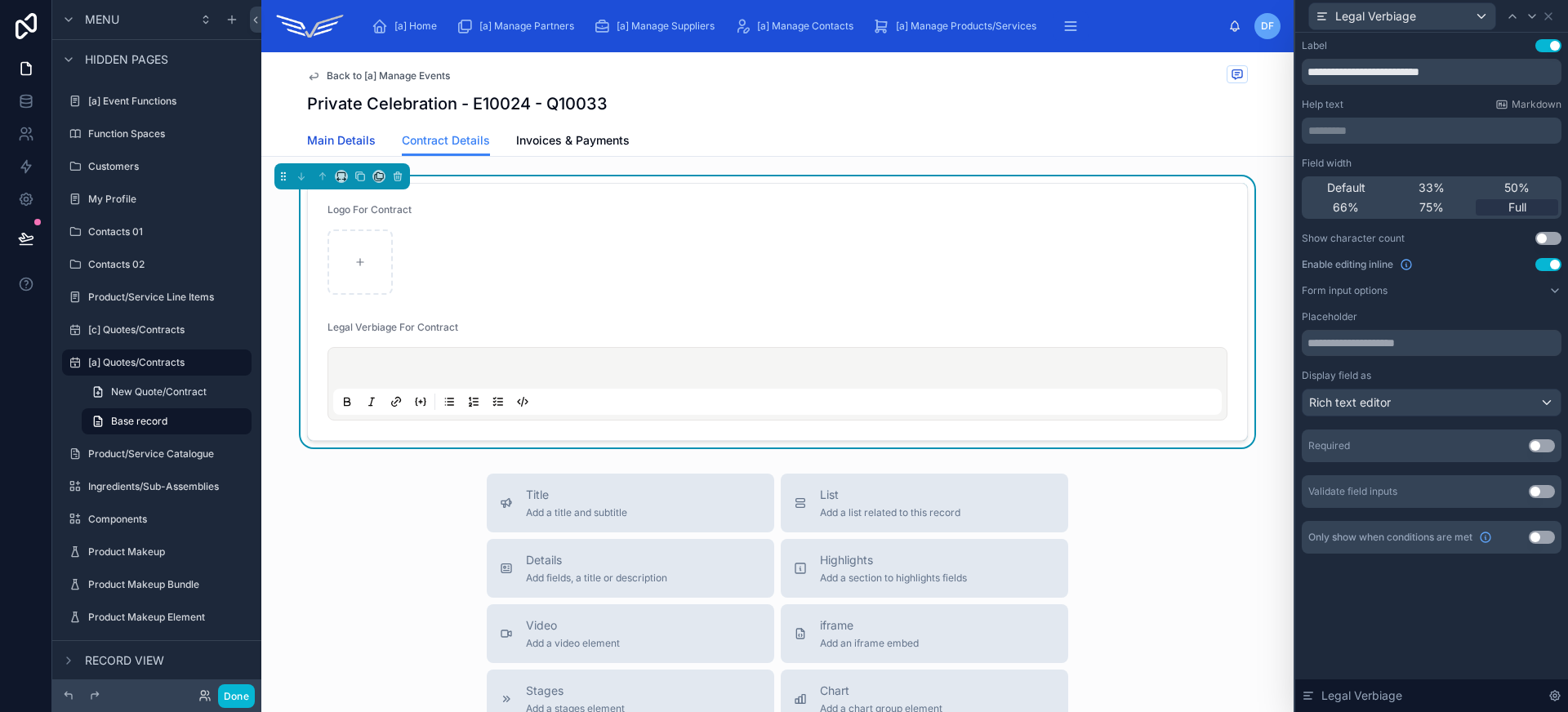
click at [322, 135] on span "Main Details" at bounding box center [341, 140] width 68 height 16
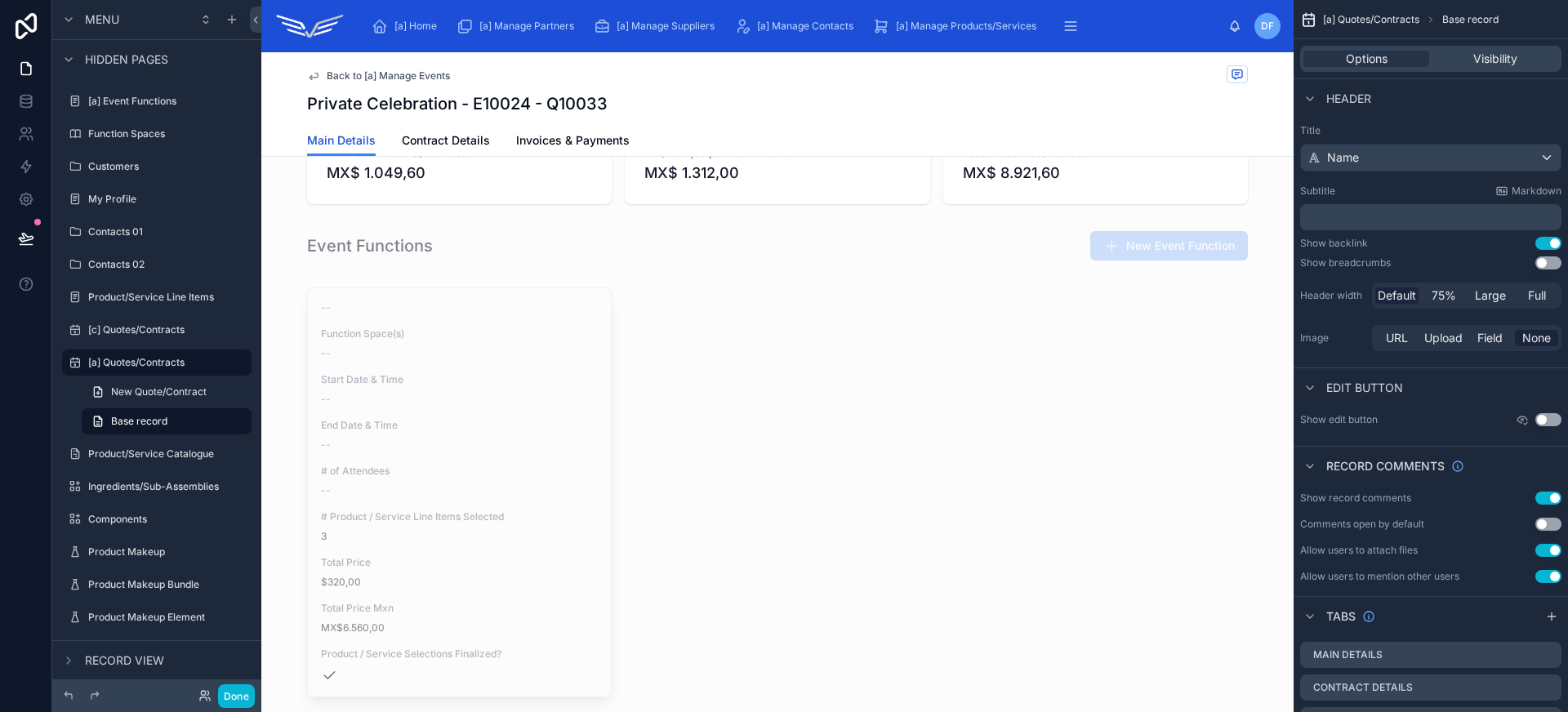
scroll to position [848, 0]
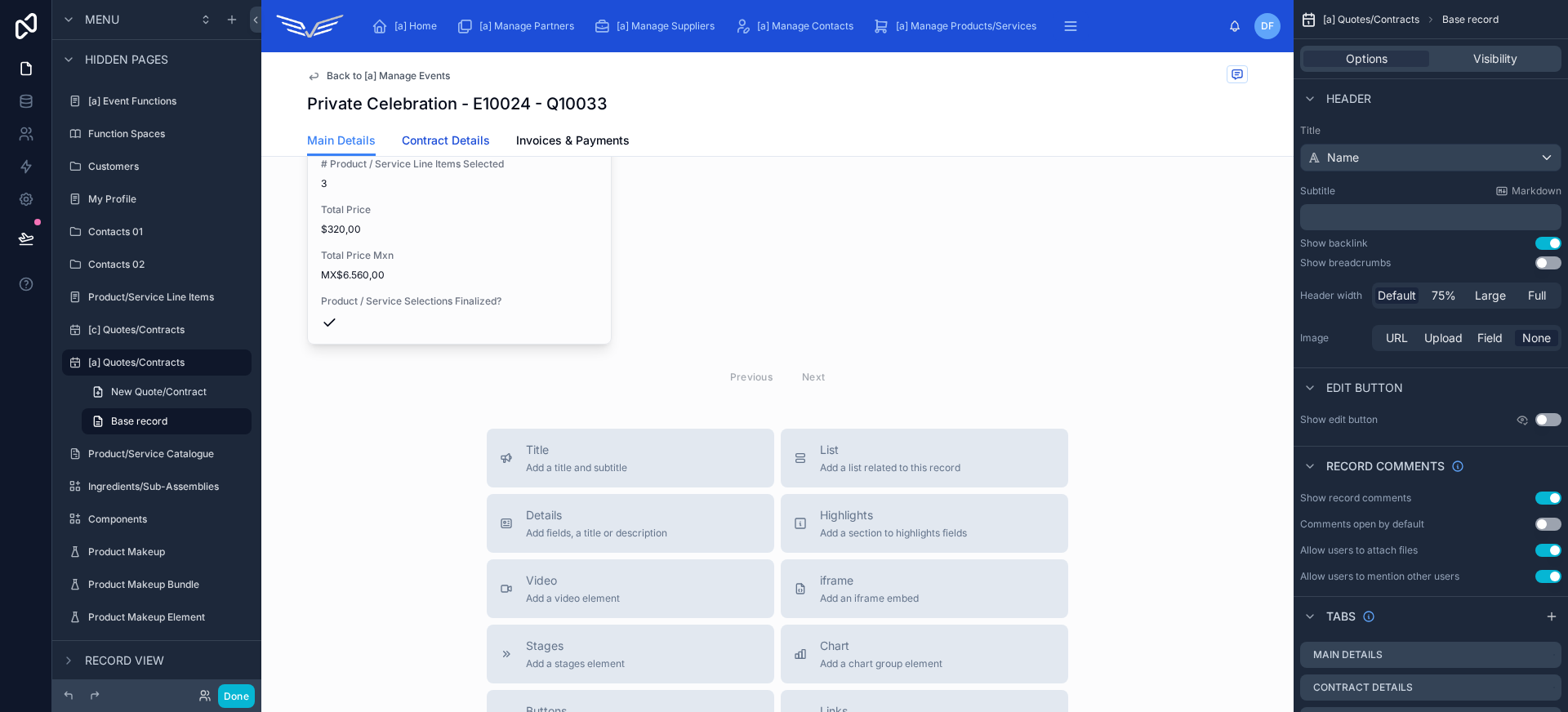
click at [451, 126] on link "Contract Details" at bounding box center [445, 142] width 88 height 33
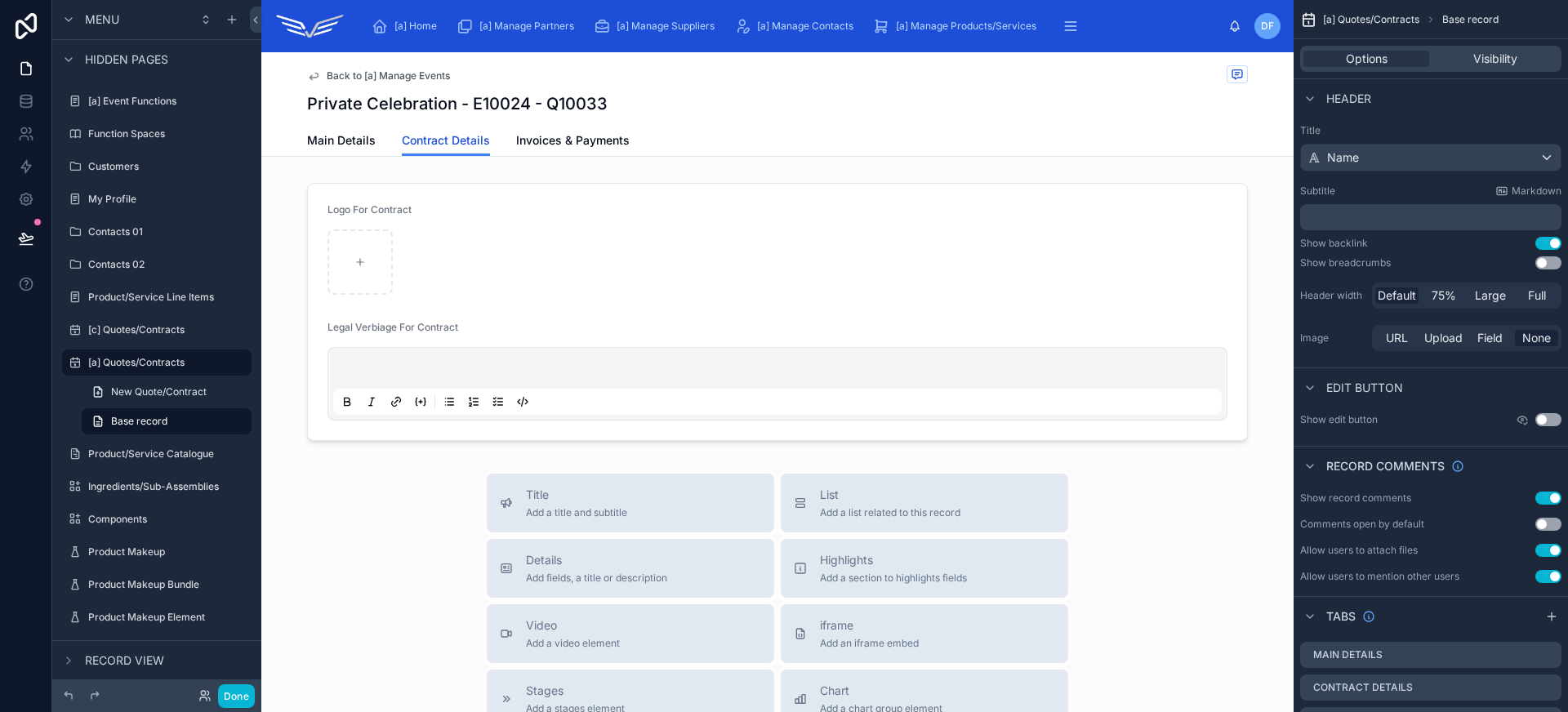
scroll to position [146, 0]
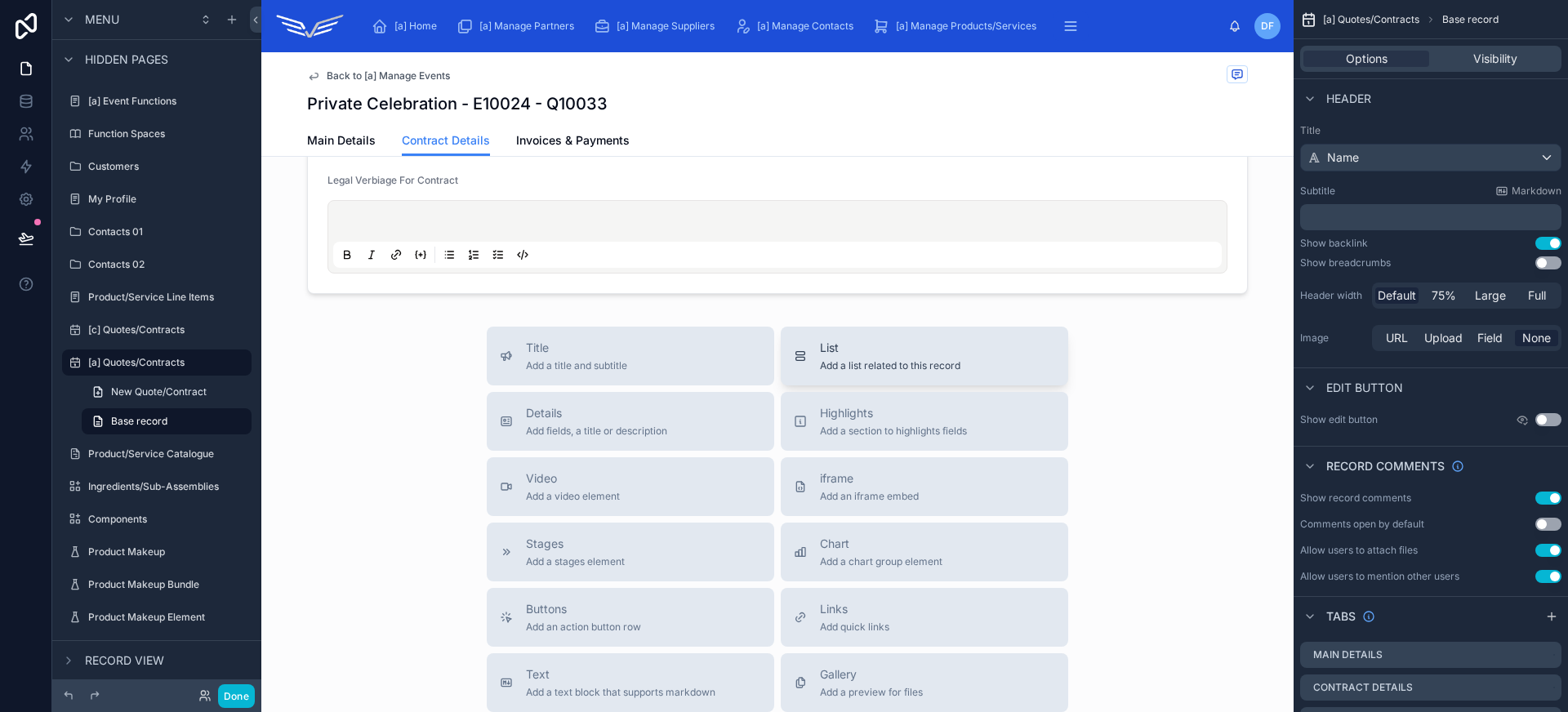
click at [843, 340] on span "List" at bounding box center [890, 347] width 140 height 16
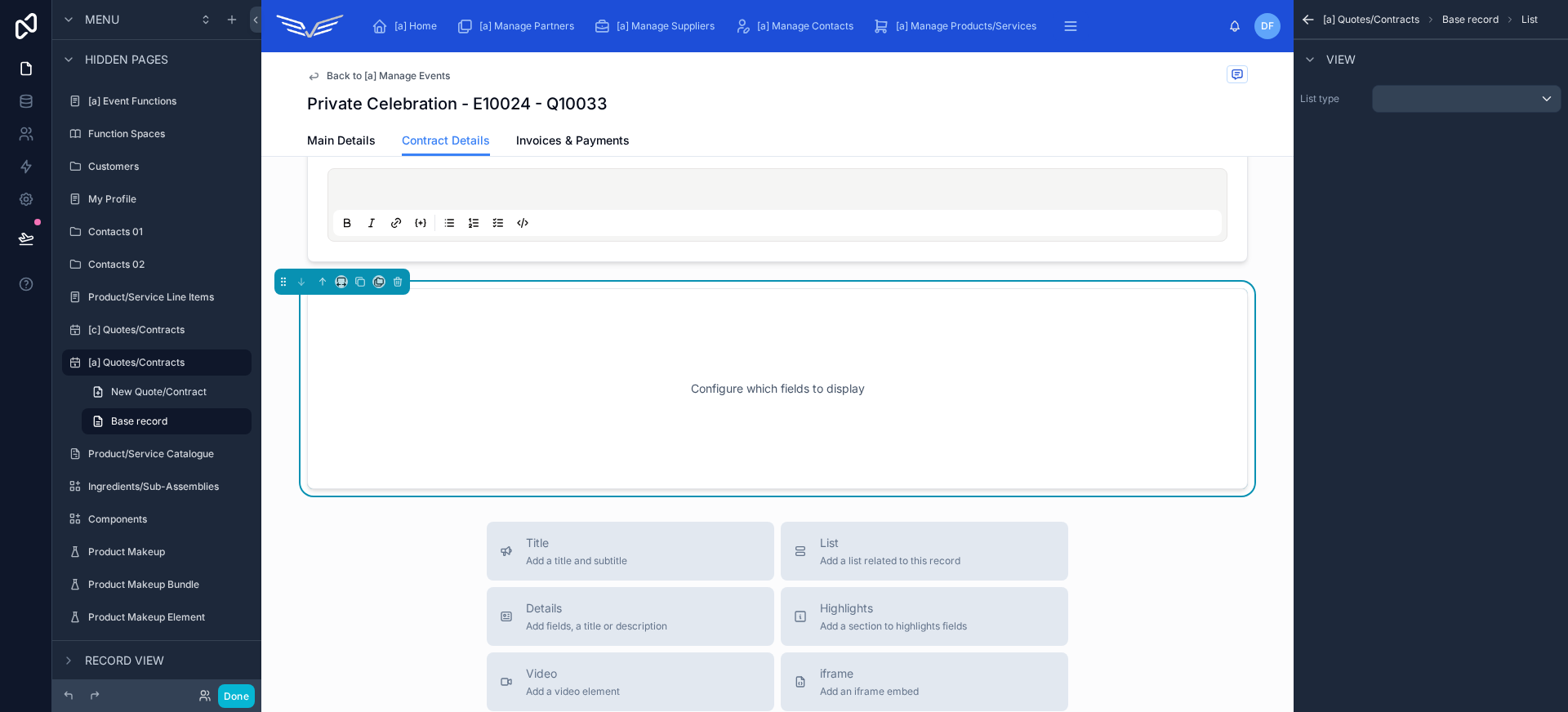
scroll to position [186, 0]
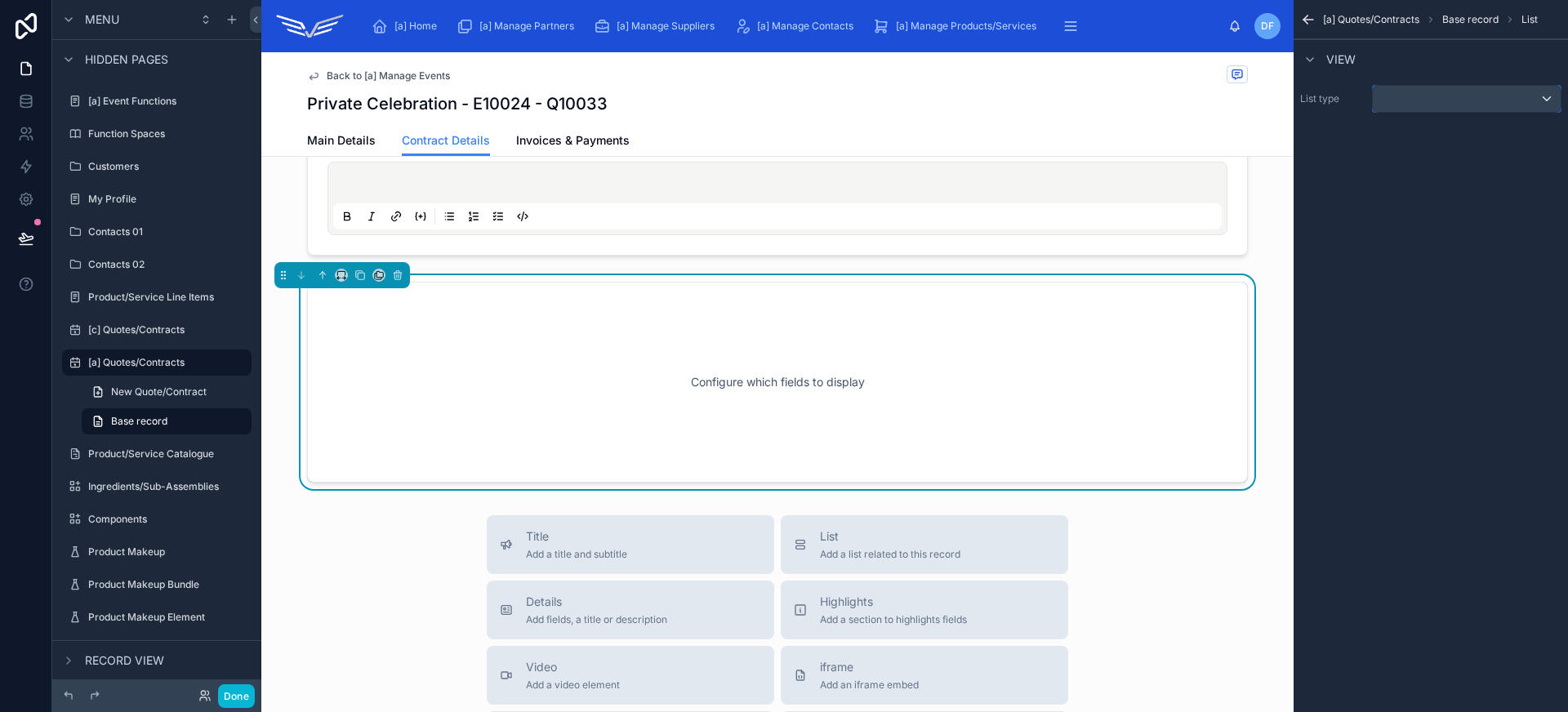
click at [1409, 103] on div "scrollable content" at bounding box center [1466, 99] width 187 height 26
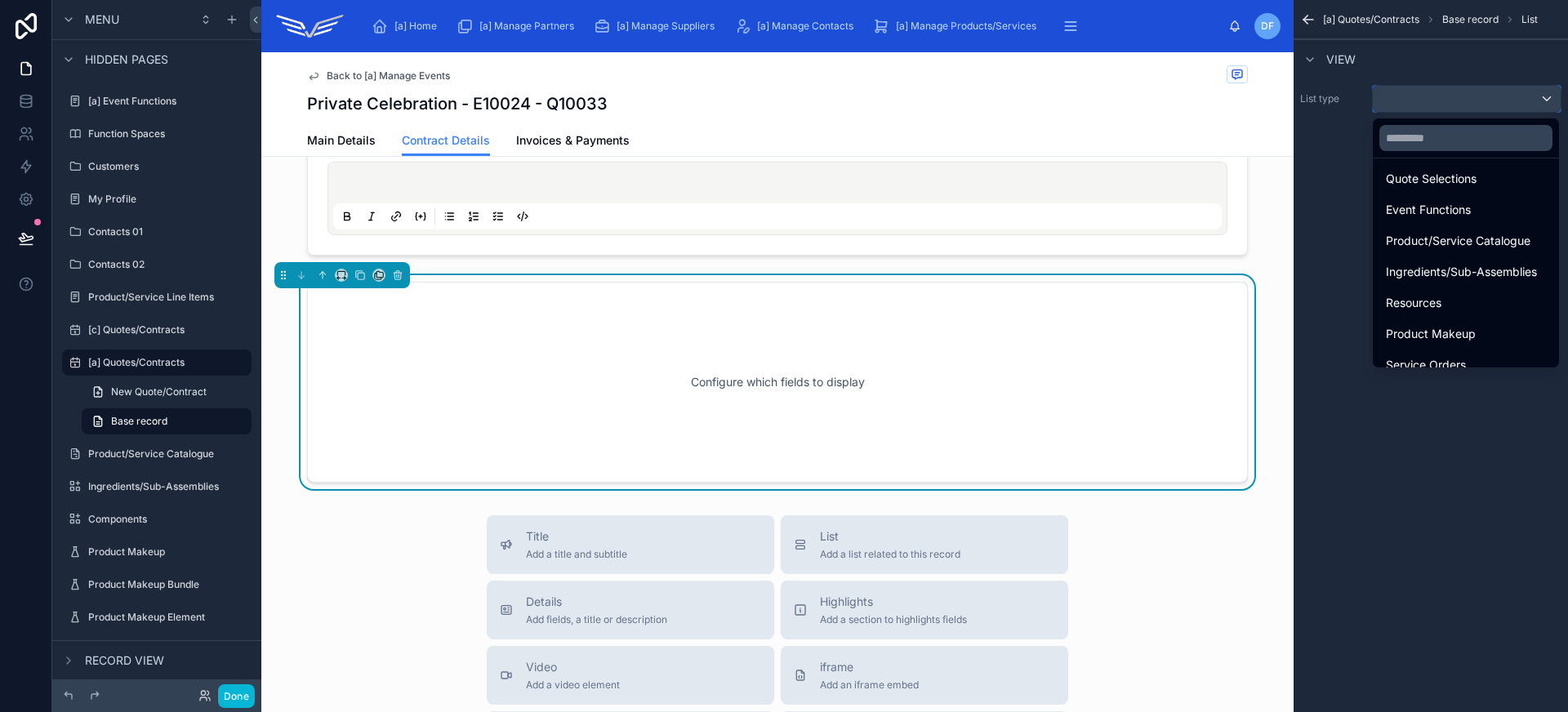
scroll to position [107, 0]
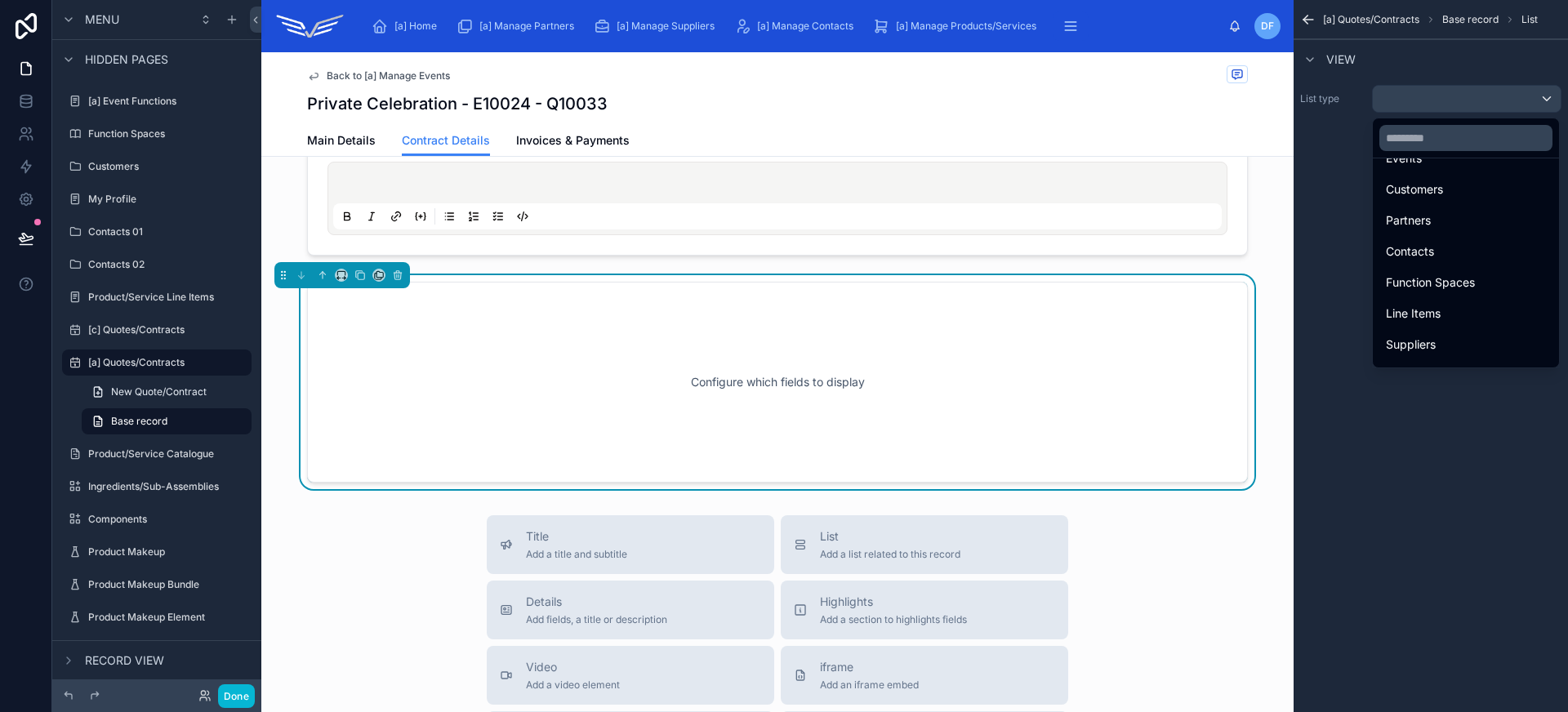
click at [1468, 320] on div "Line Items" at bounding box center [1466, 313] width 160 height 20
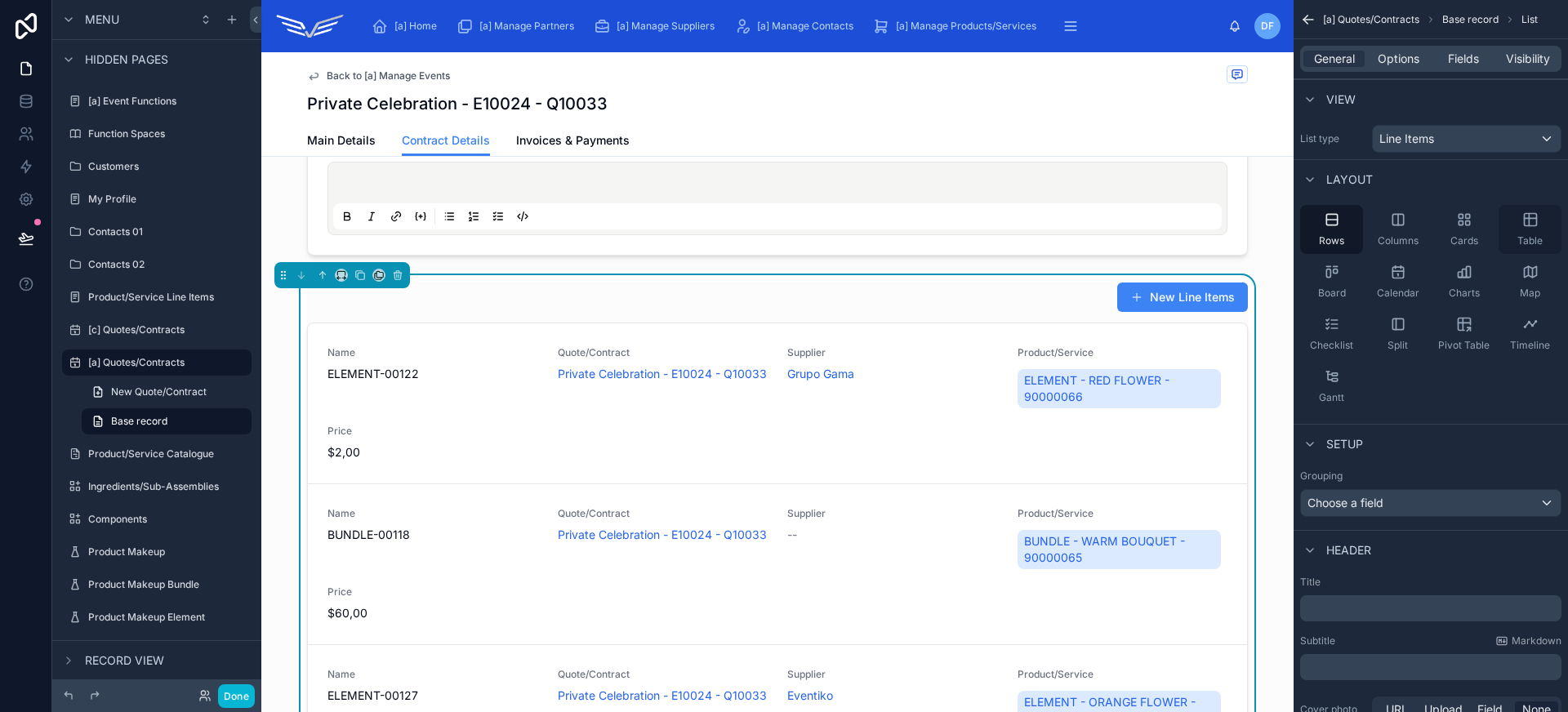
click at [1549, 225] on div "Table" at bounding box center [1530, 229] width 63 height 49
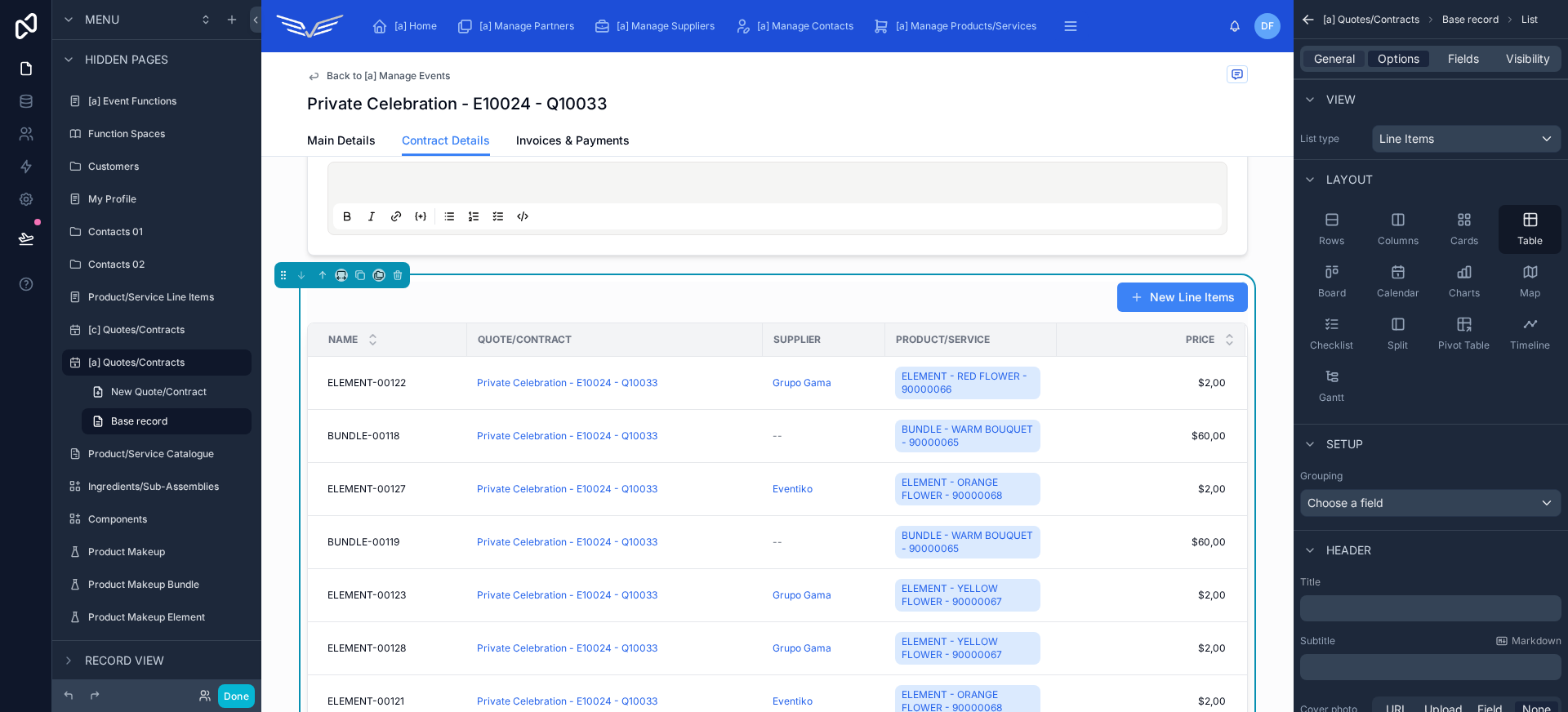
click at [1395, 59] on span "Options" at bounding box center [1398, 59] width 42 height 16
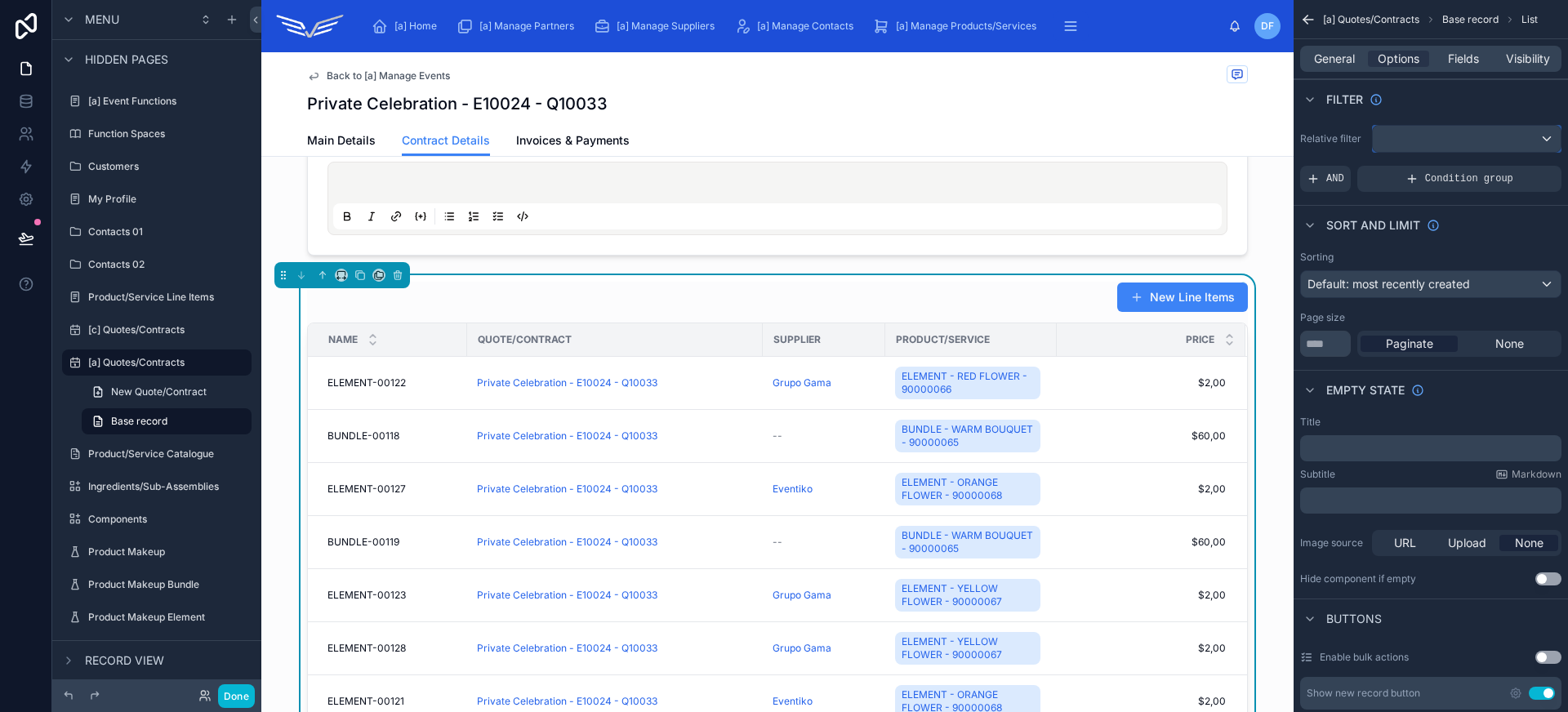
click at [1442, 137] on div "scrollable content" at bounding box center [1466, 138] width 187 height 26
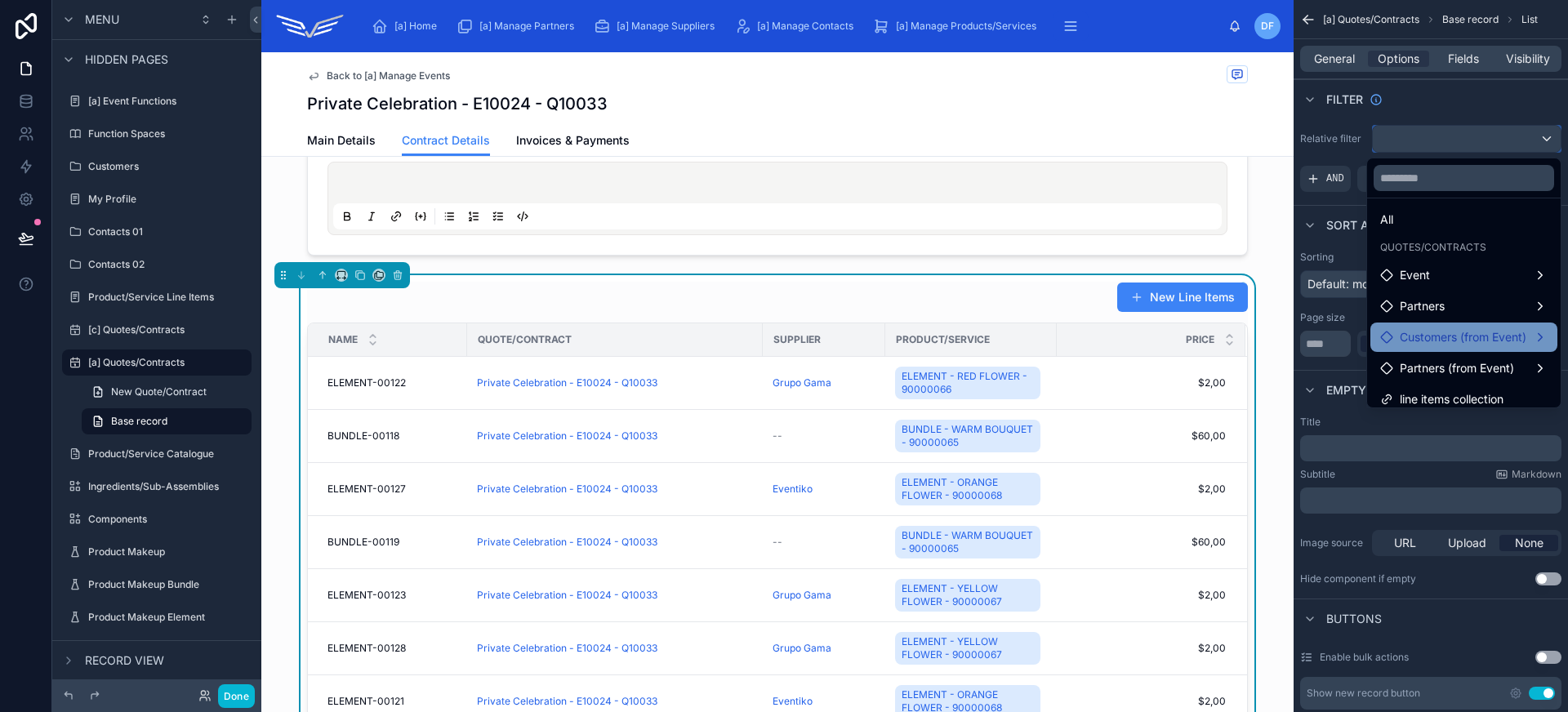
scroll to position [16, 0]
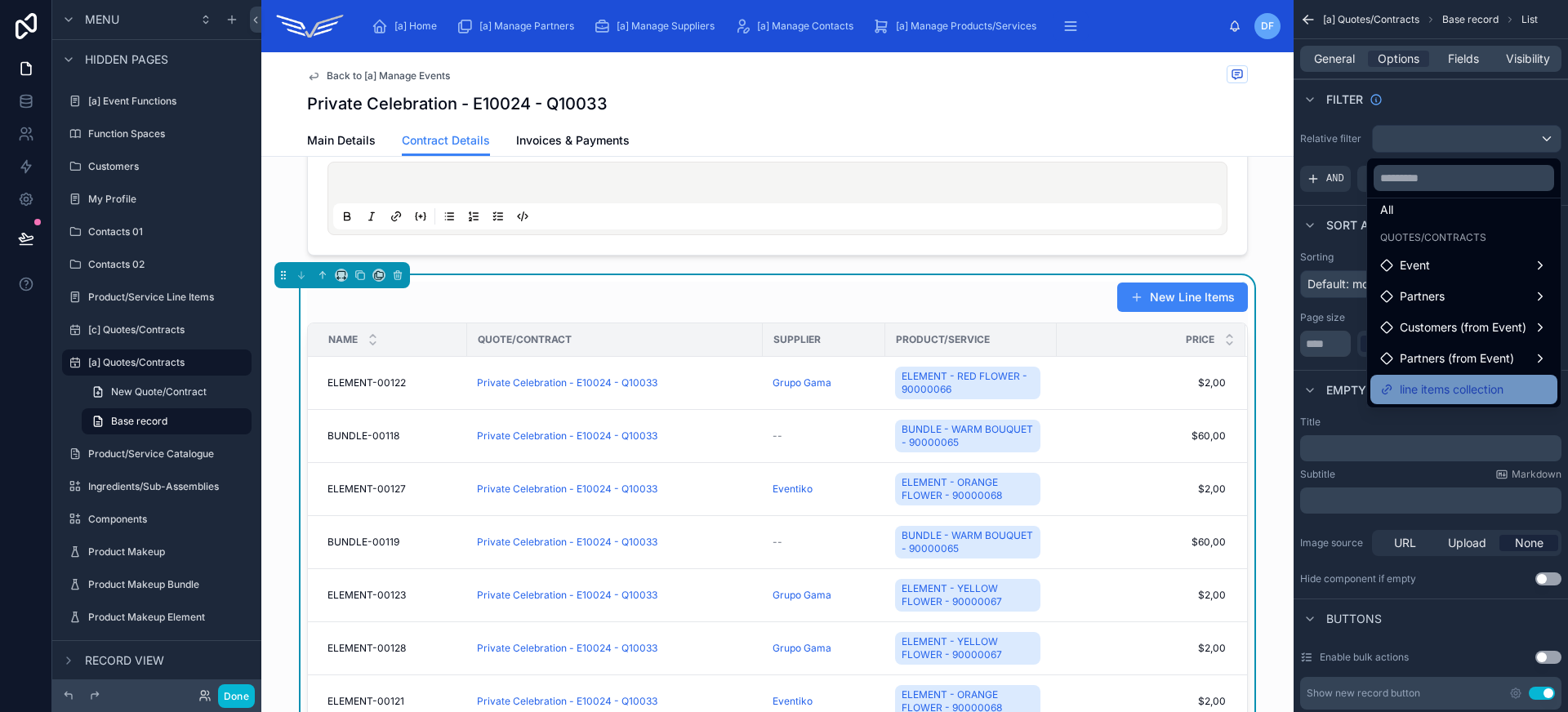
click at [1486, 390] on span "line items collection" at bounding box center [1451, 389] width 104 height 20
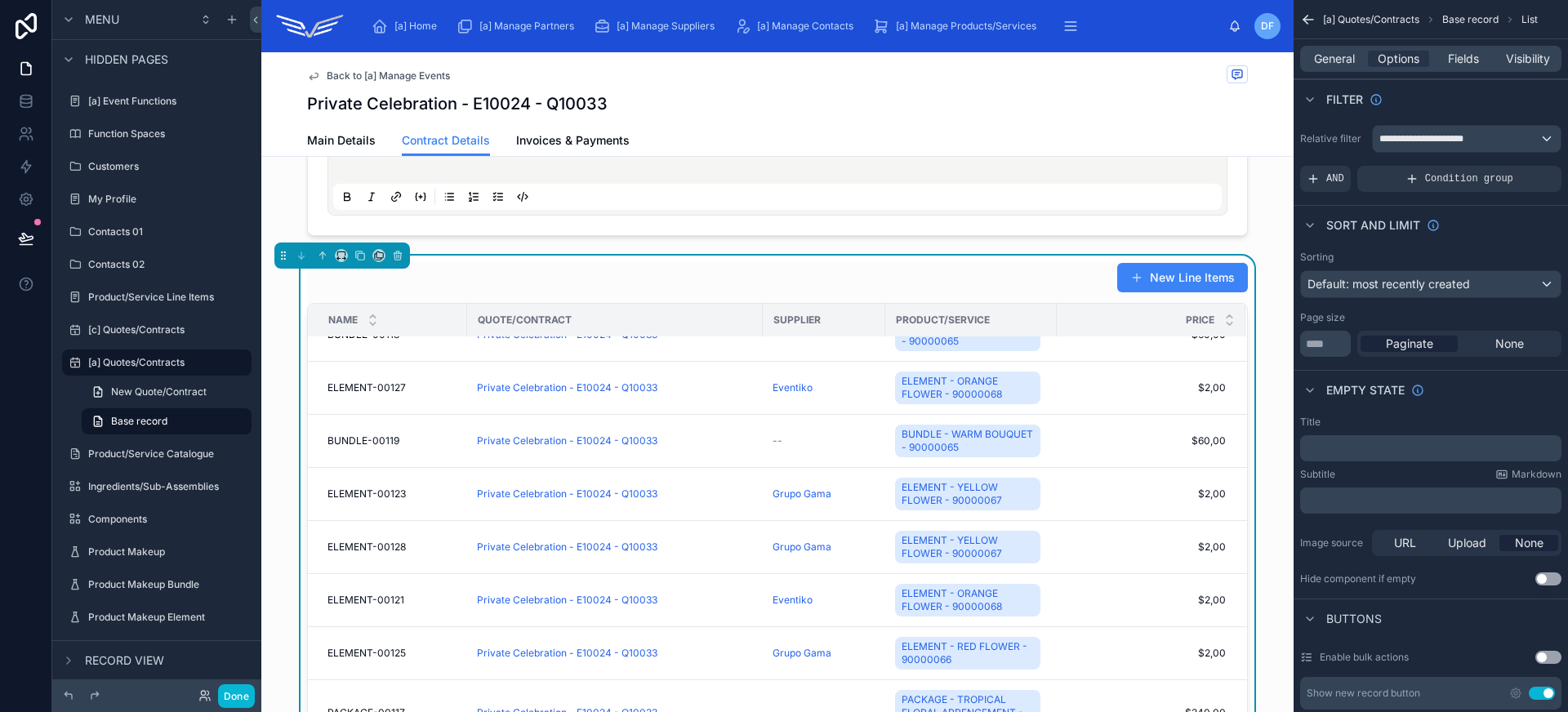
scroll to position [0, 0]
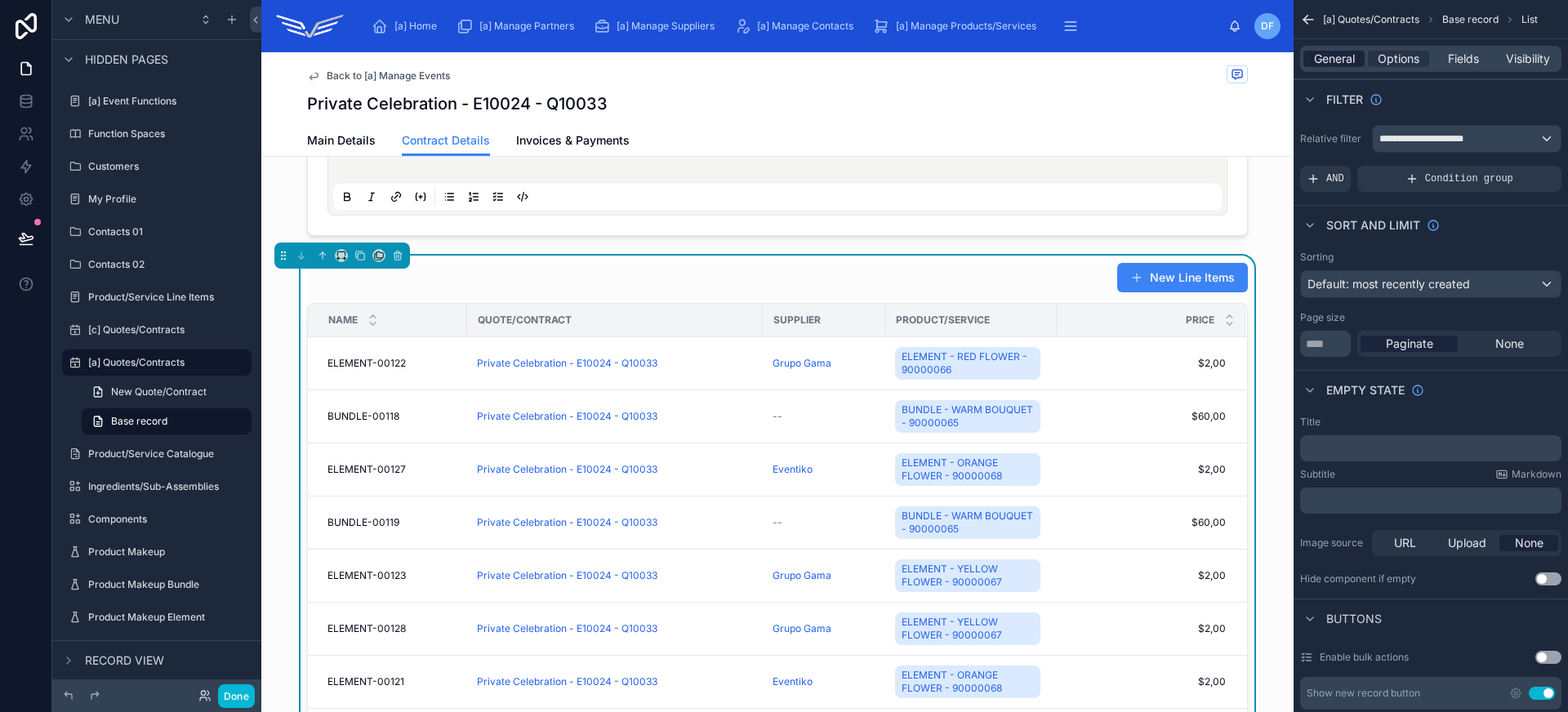
click at [1346, 65] on span "General" at bounding box center [1334, 59] width 41 height 16
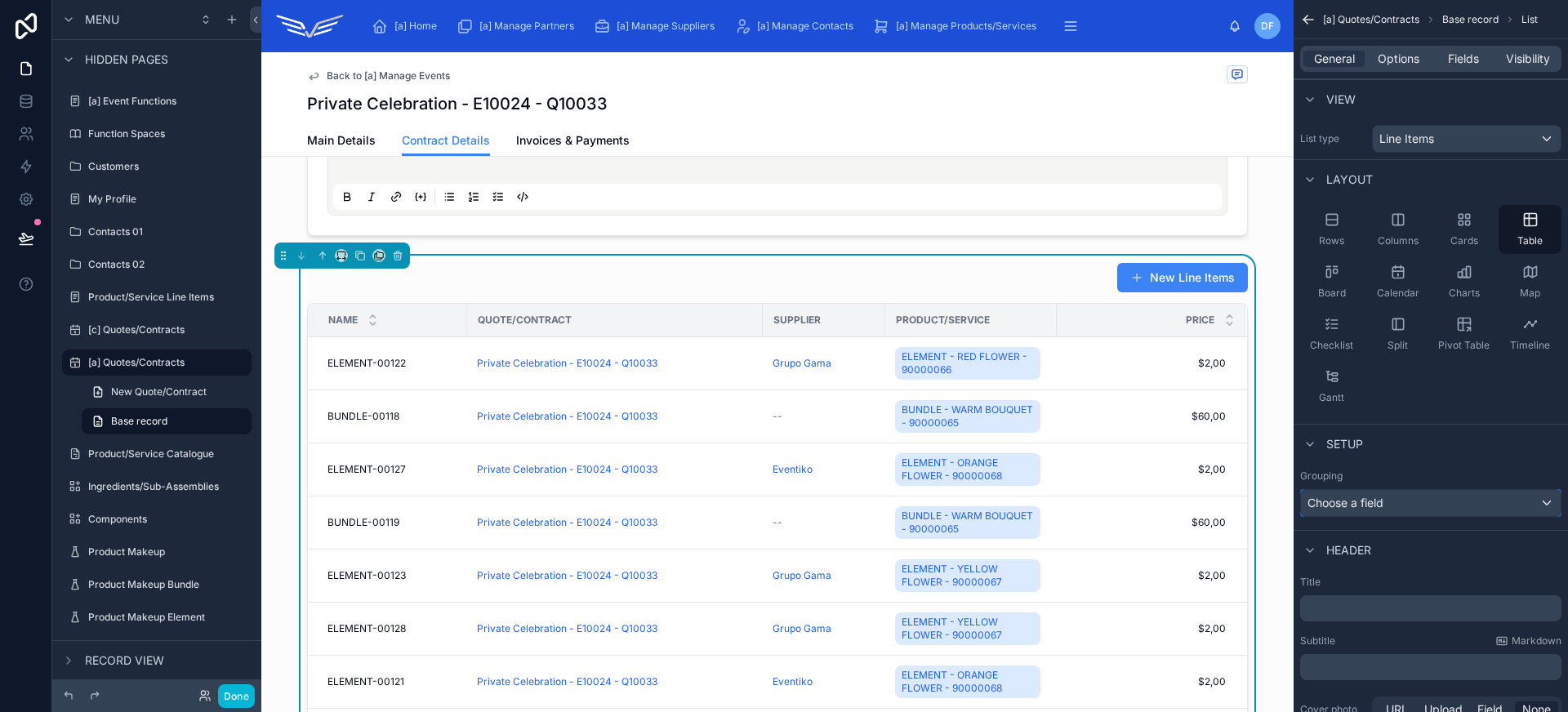
click at [1398, 503] on div "Choose a field" at bounding box center [1430, 502] width 259 height 26
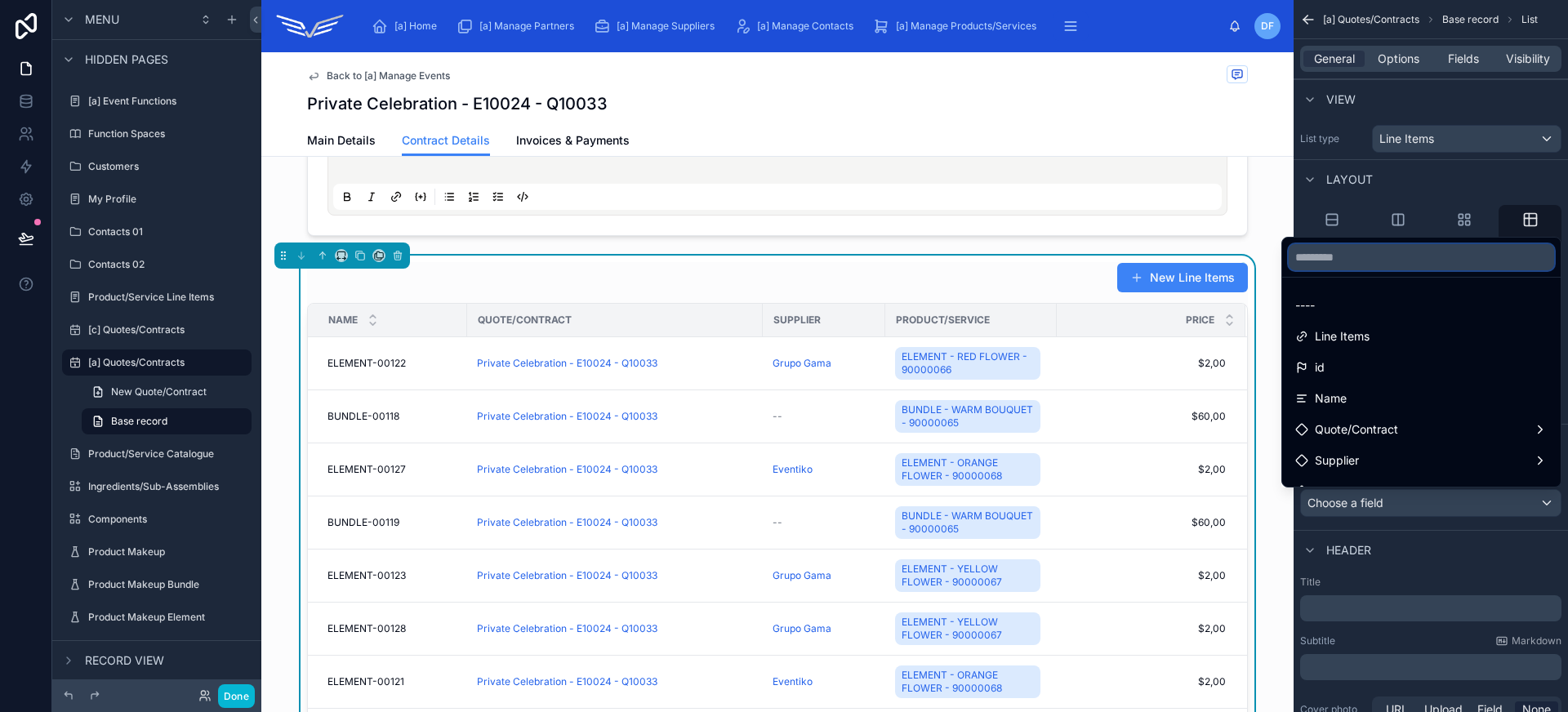
click at [1399, 268] on input "text" at bounding box center [1421, 257] width 266 height 26
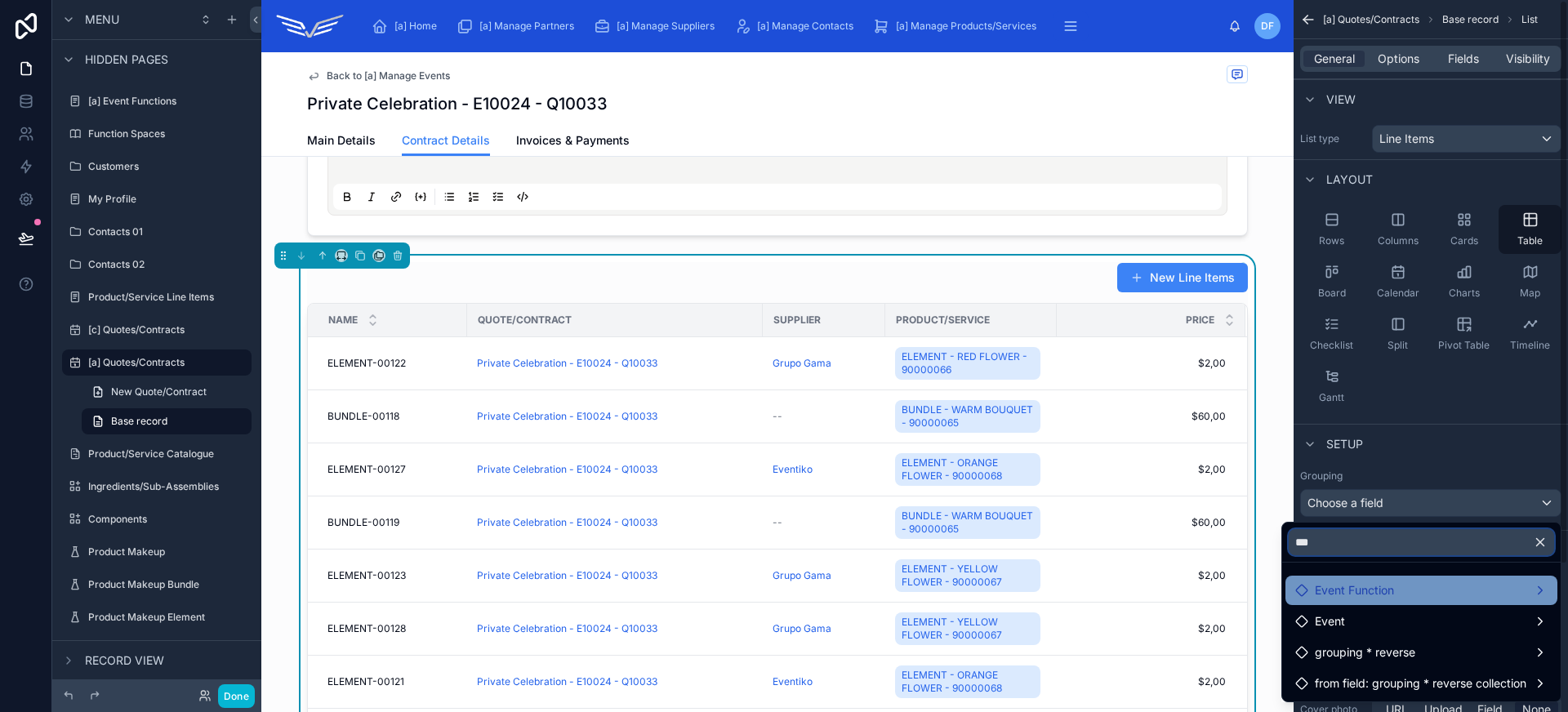
type input "***"
click at [1429, 582] on div "Event Function" at bounding box center [1421, 590] width 252 height 20
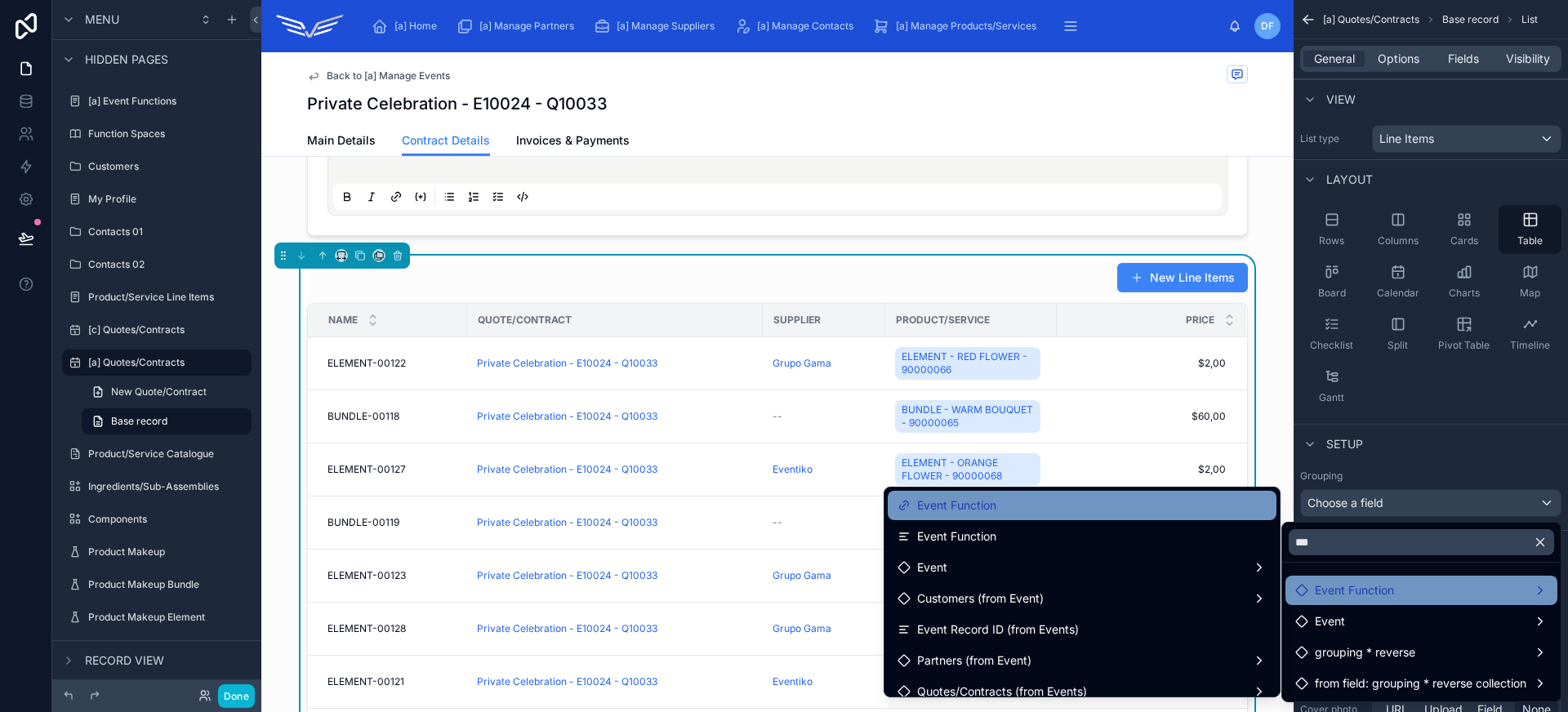
click at [1048, 510] on div "Event Function" at bounding box center [1081, 505] width 369 height 20
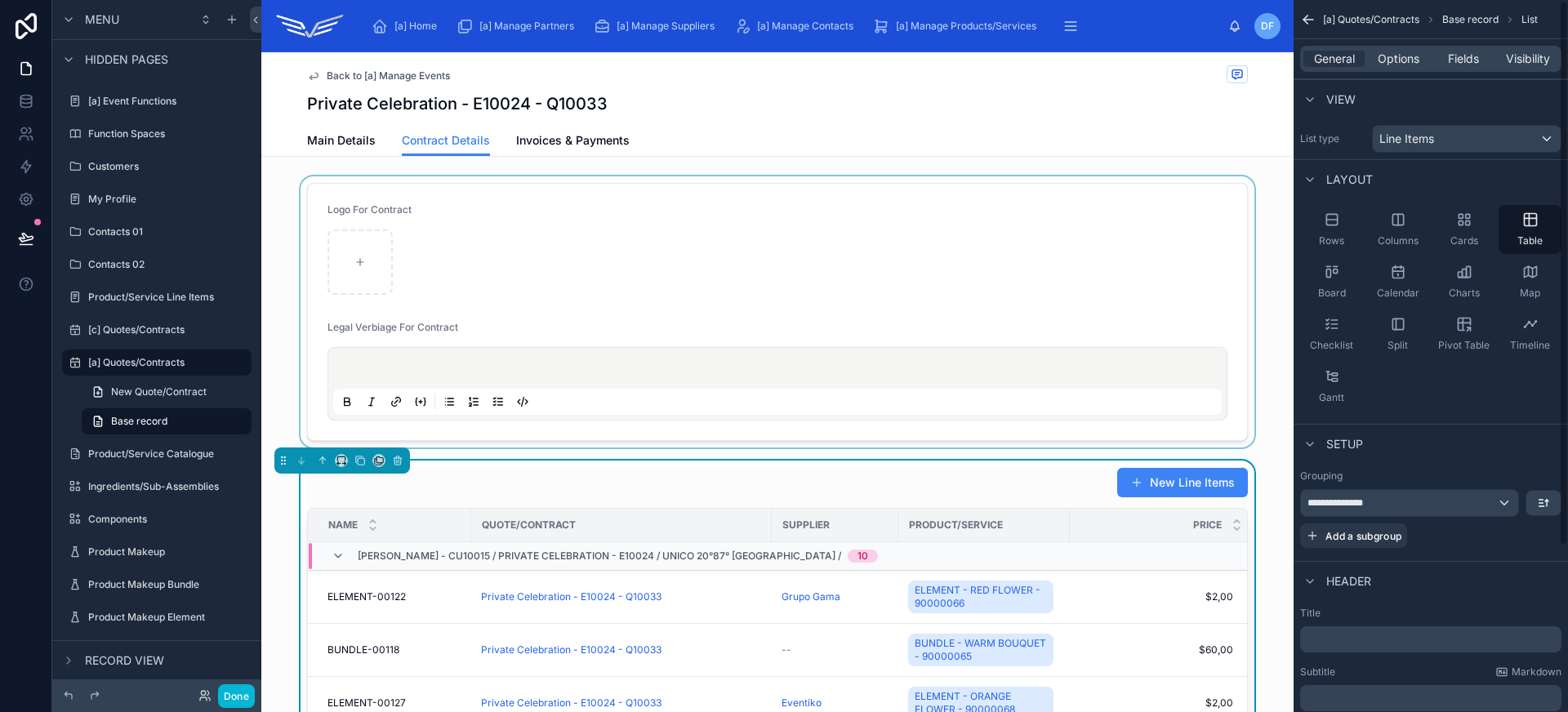
click at [1081, 260] on div at bounding box center [777, 312] width 1032 height 271
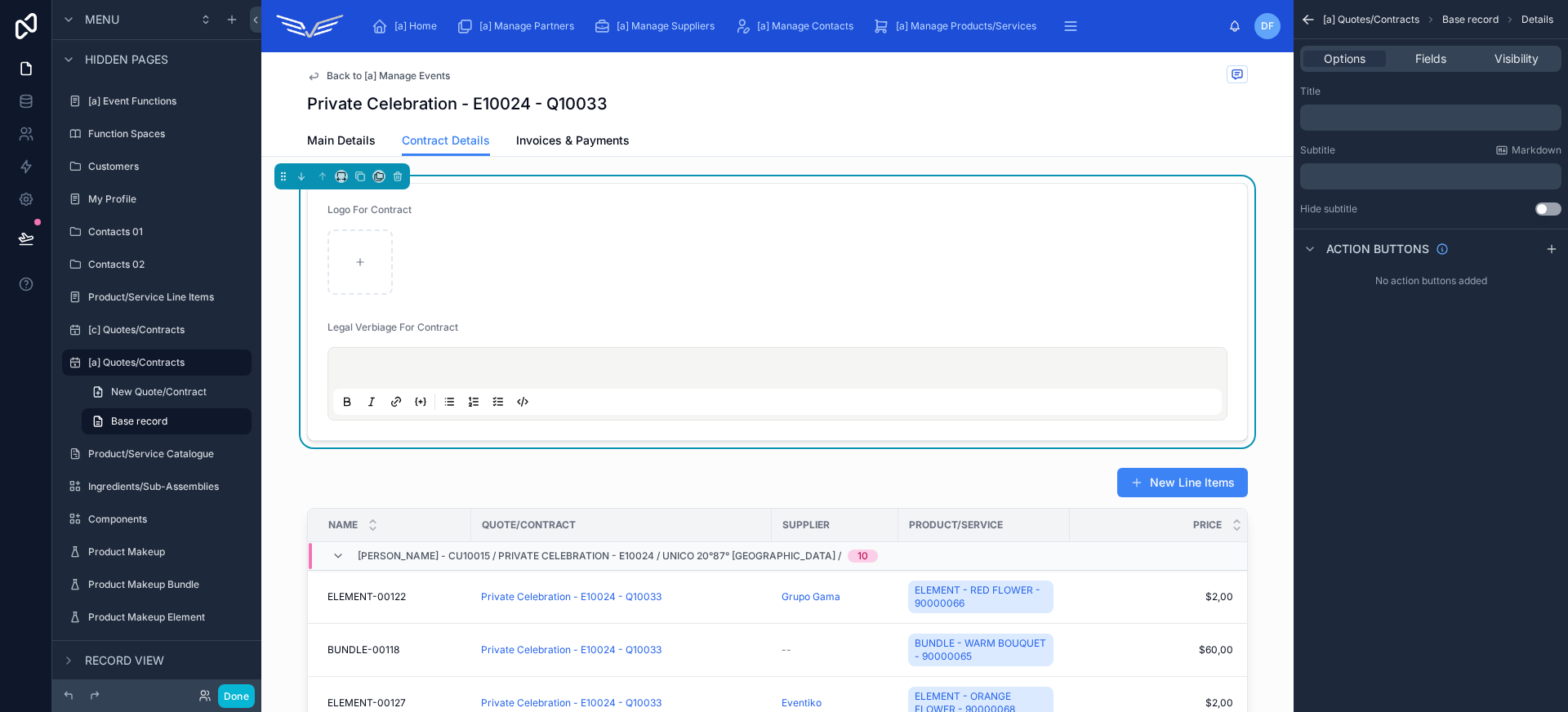
click at [1412, 73] on div "Options Fields Visibility" at bounding box center [1430, 59] width 275 height 39
click at [1420, 61] on span "Fields" at bounding box center [1430, 59] width 31 height 16
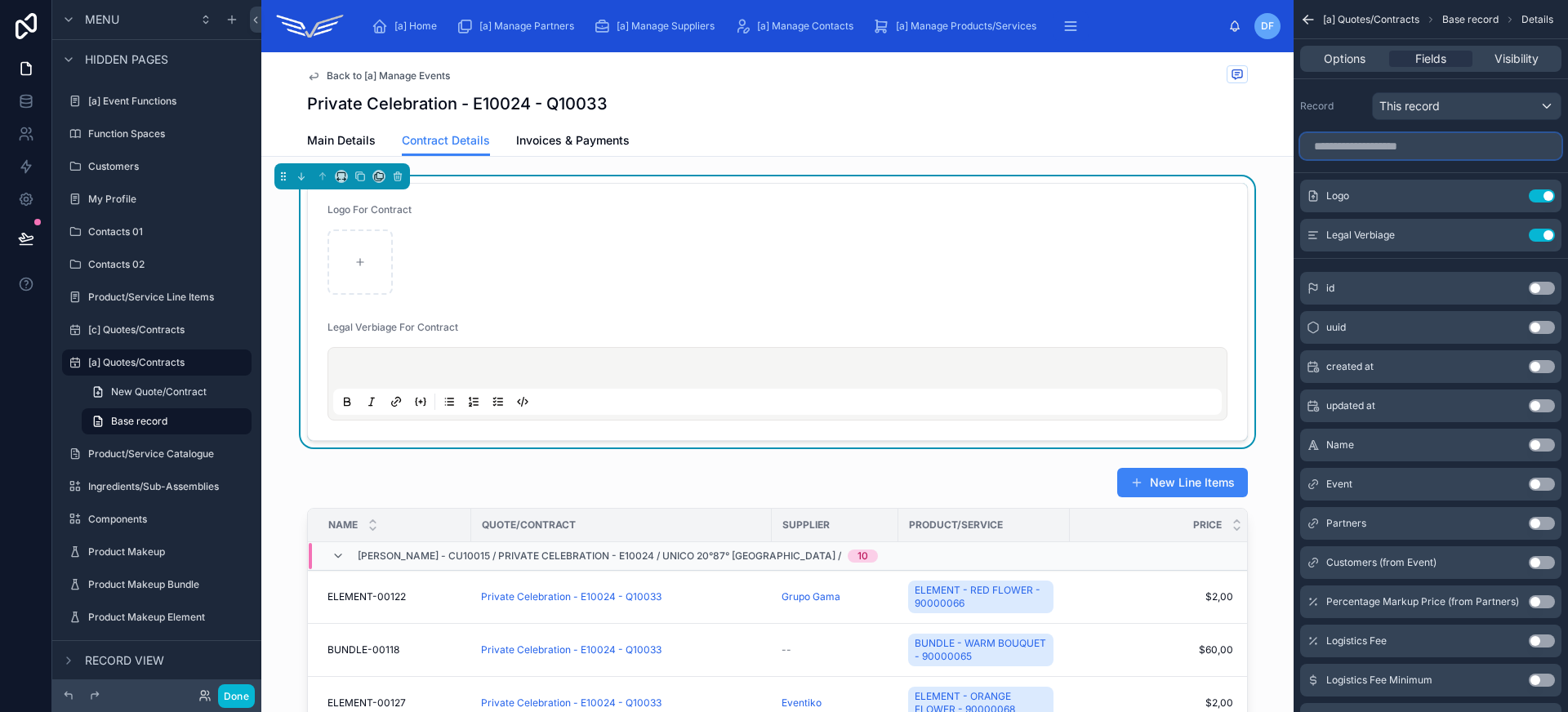
click at [1402, 135] on input "scrollable content" at bounding box center [1430, 146] width 261 height 26
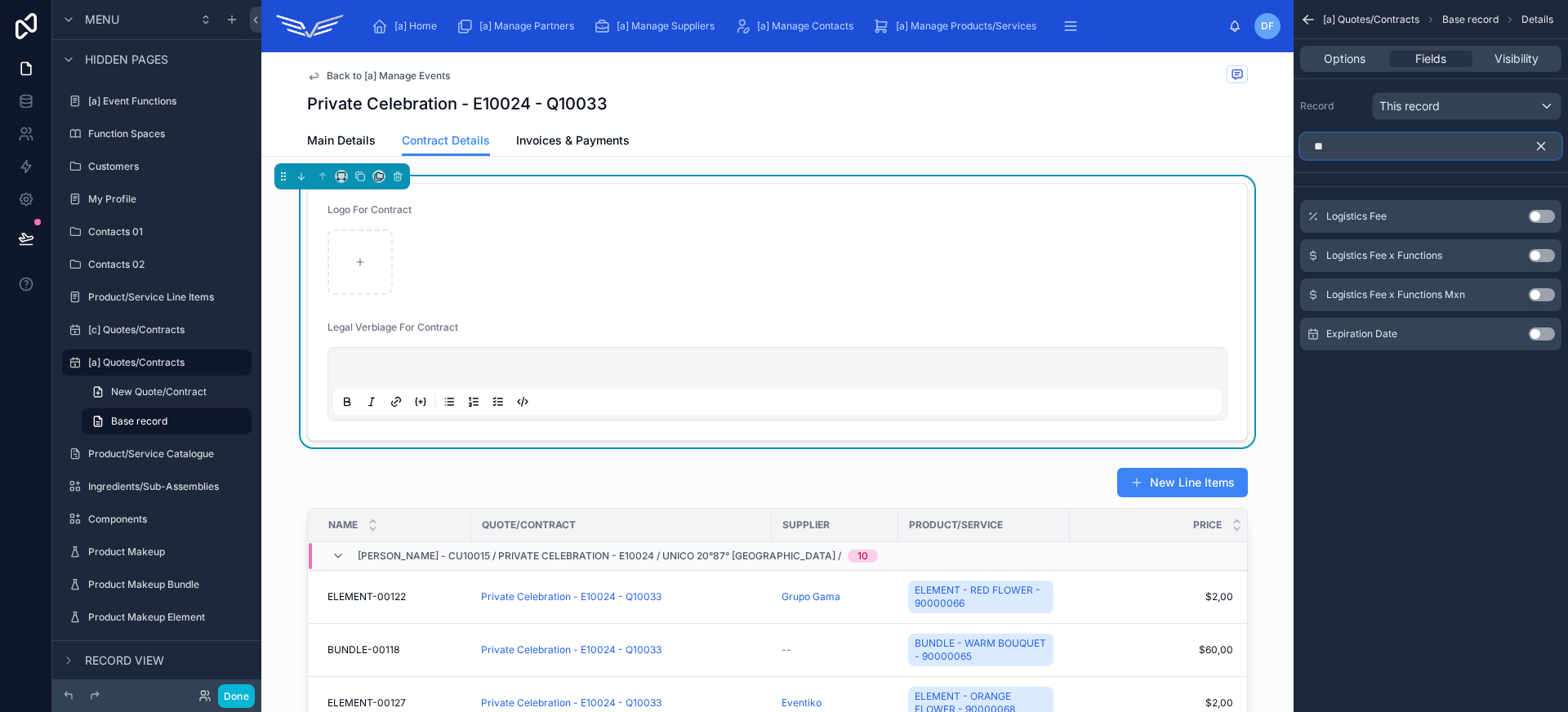
type input "*"
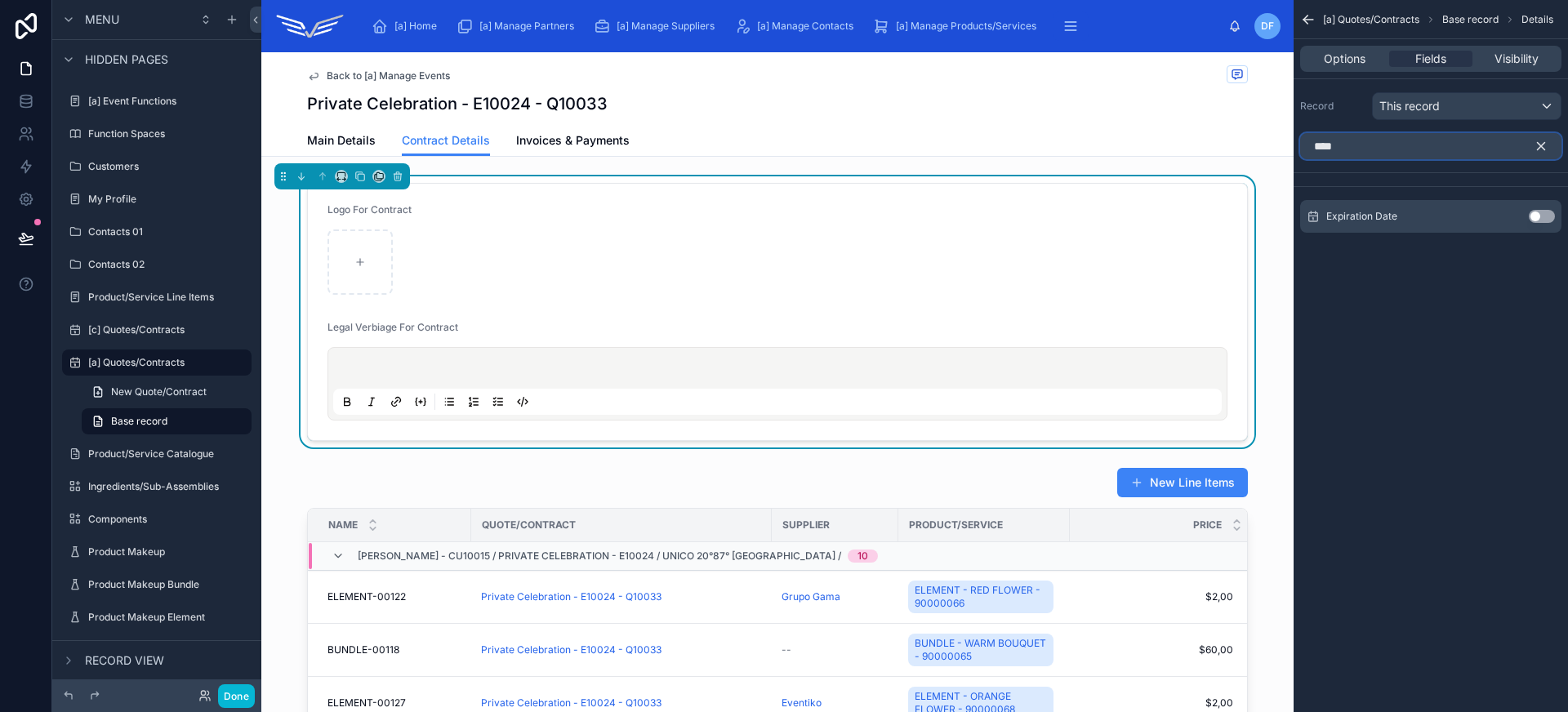
type input "****"
click at [1535, 219] on button "Use setting" at bounding box center [1541, 216] width 26 height 13
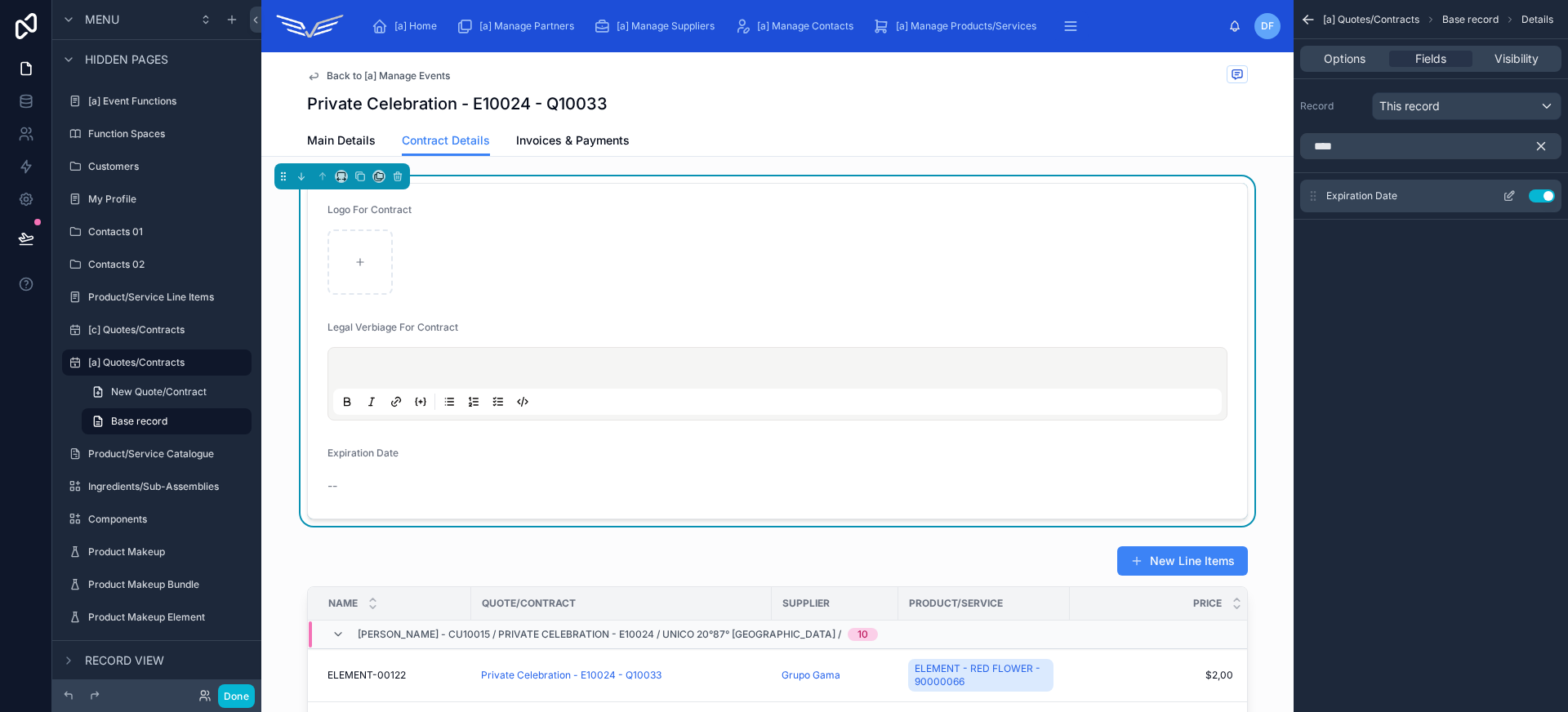
click at [1508, 193] on icon "scrollable content" at bounding box center [1508, 195] width 13 height 13
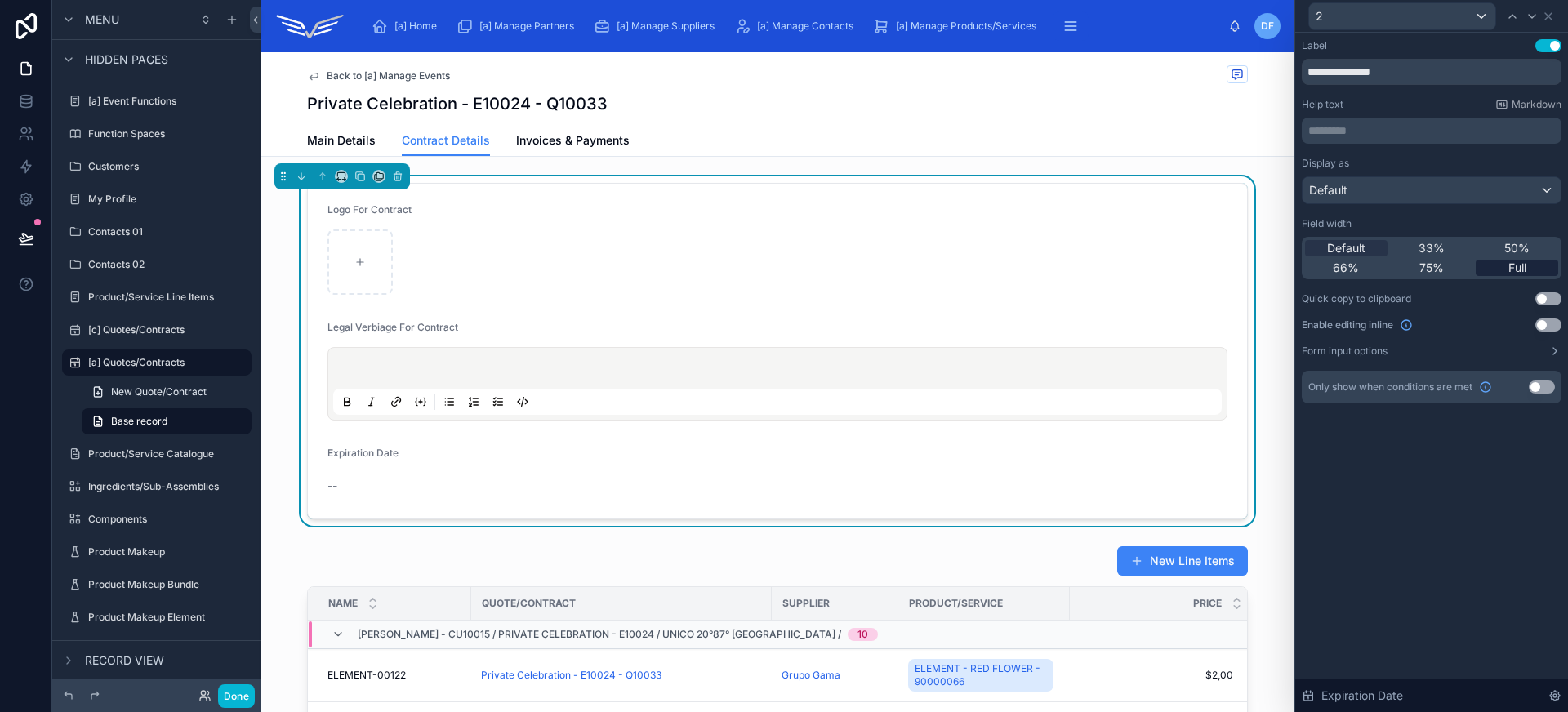
click at [1538, 273] on div "Full" at bounding box center [1516, 267] width 83 height 16
click at [1544, 325] on button "Use setting" at bounding box center [1548, 324] width 26 height 13
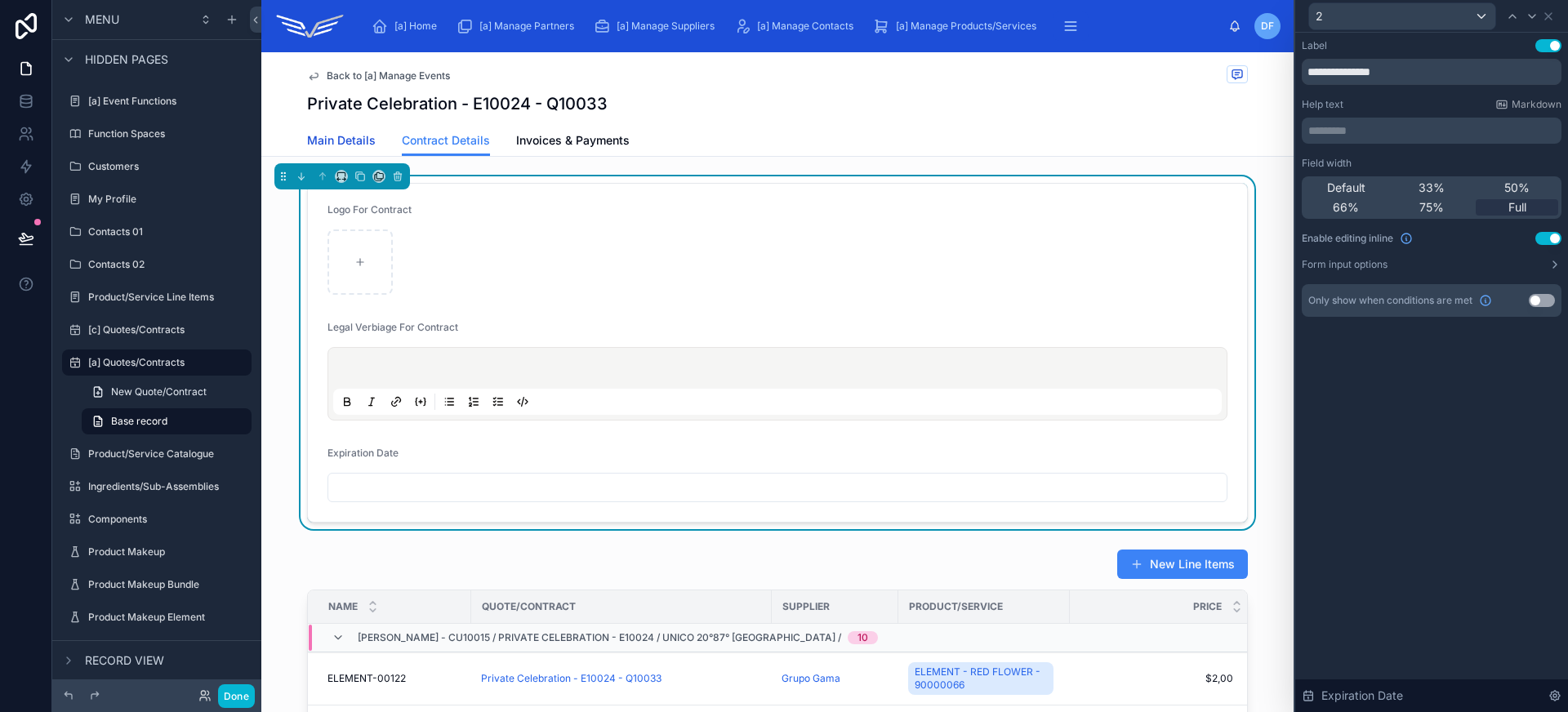
click at [324, 144] on span "Main Details" at bounding box center [341, 140] width 68 height 16
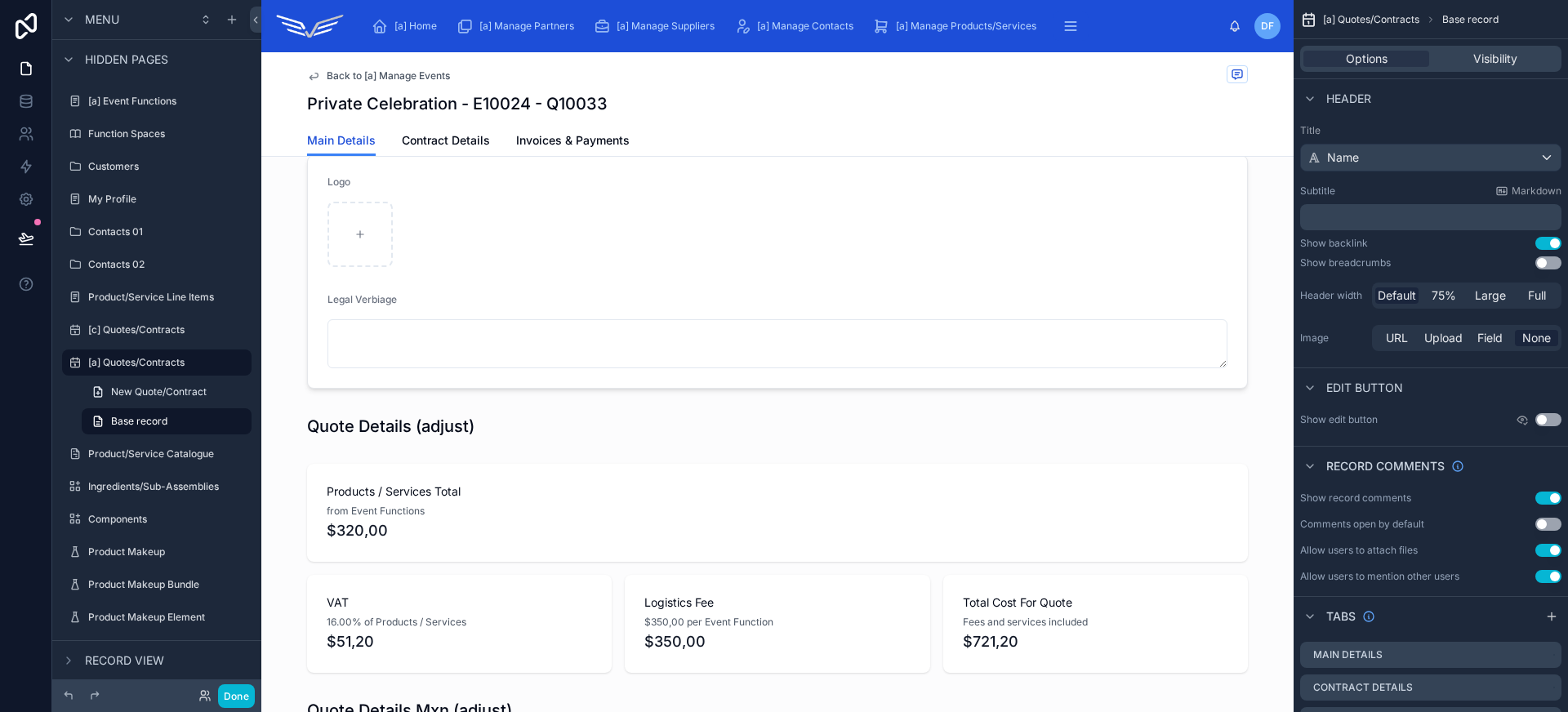
scroll to position [441, 0]
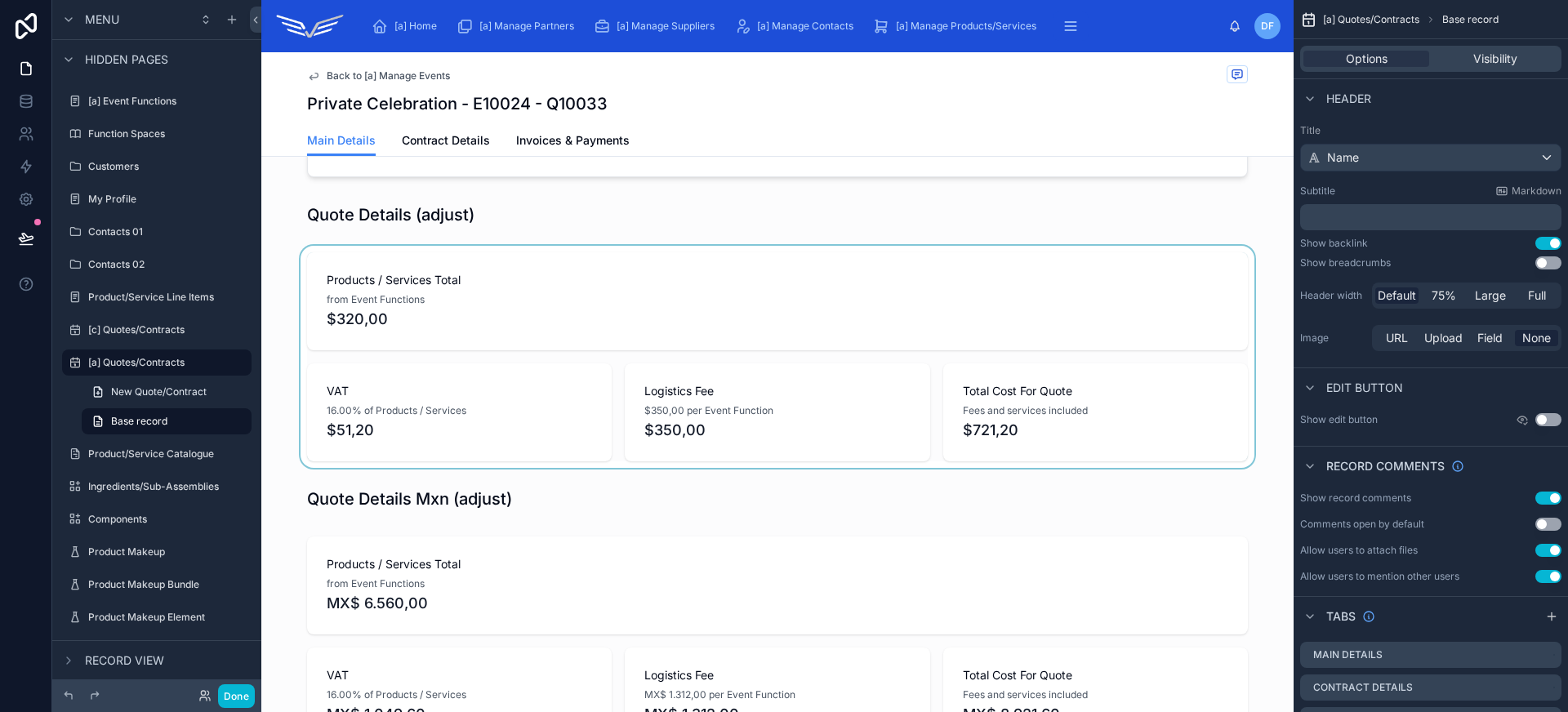
click at [659, 306] on div at bounding box center [777, 357] width 1032 height 222
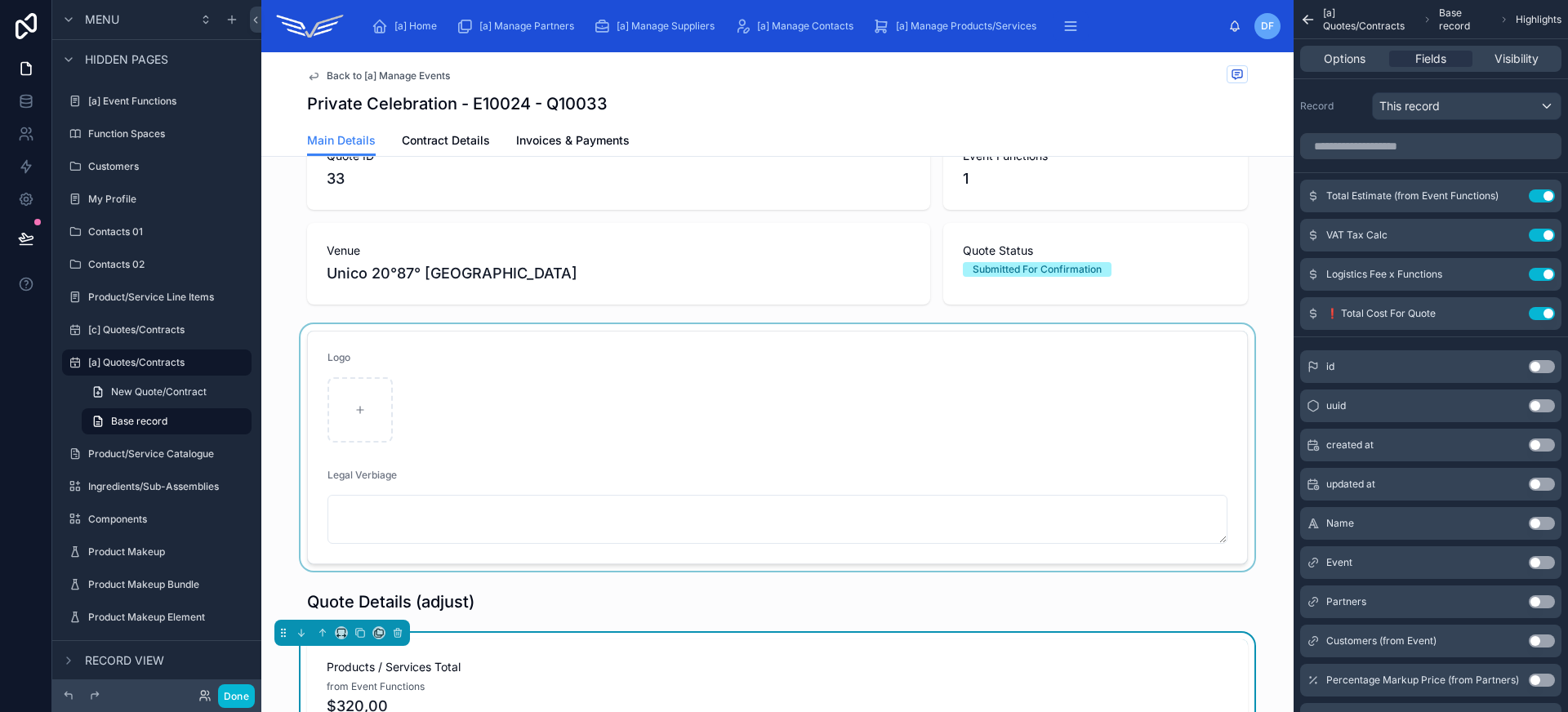
scroll to position [145, 0]
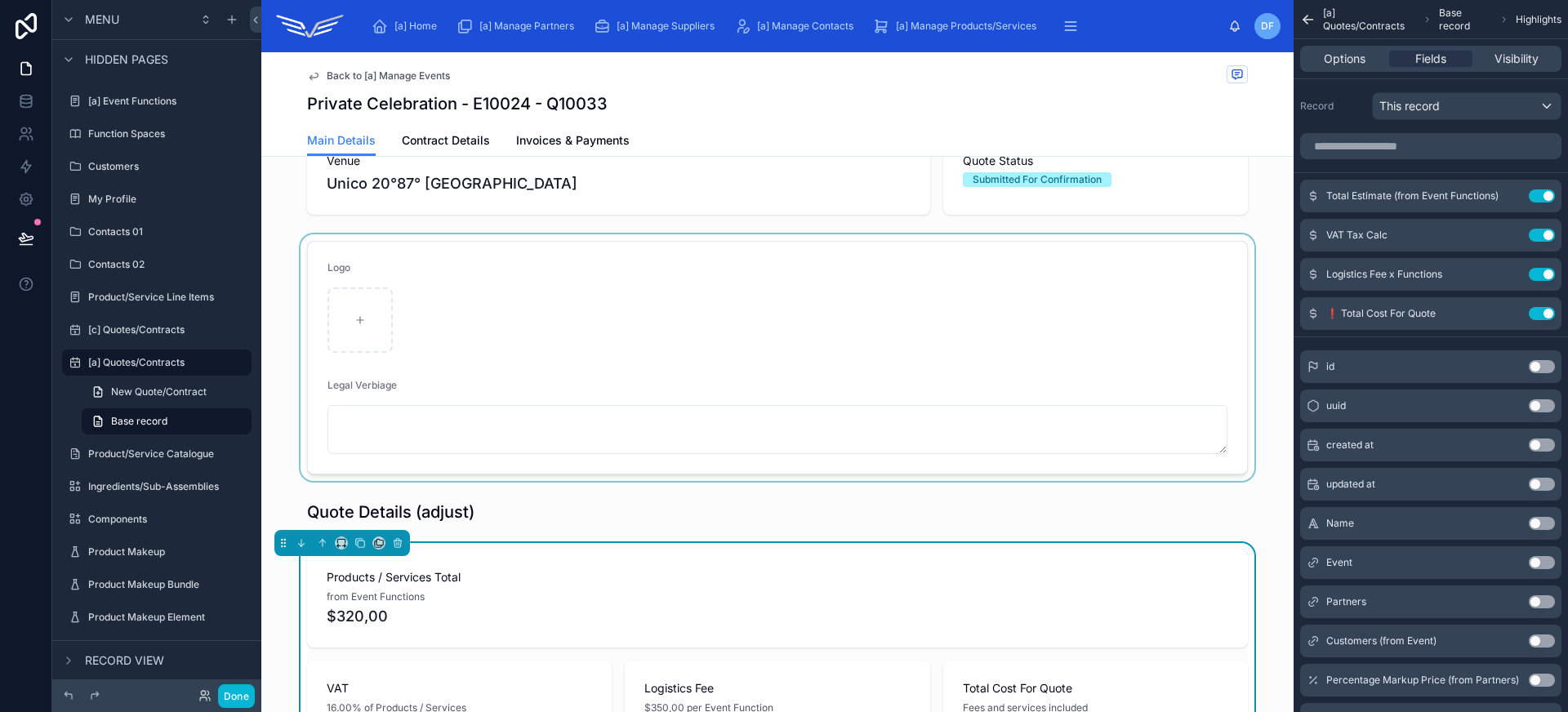
click at [853, 359] on div at bounding box center [777, 358] width 1032 height 247
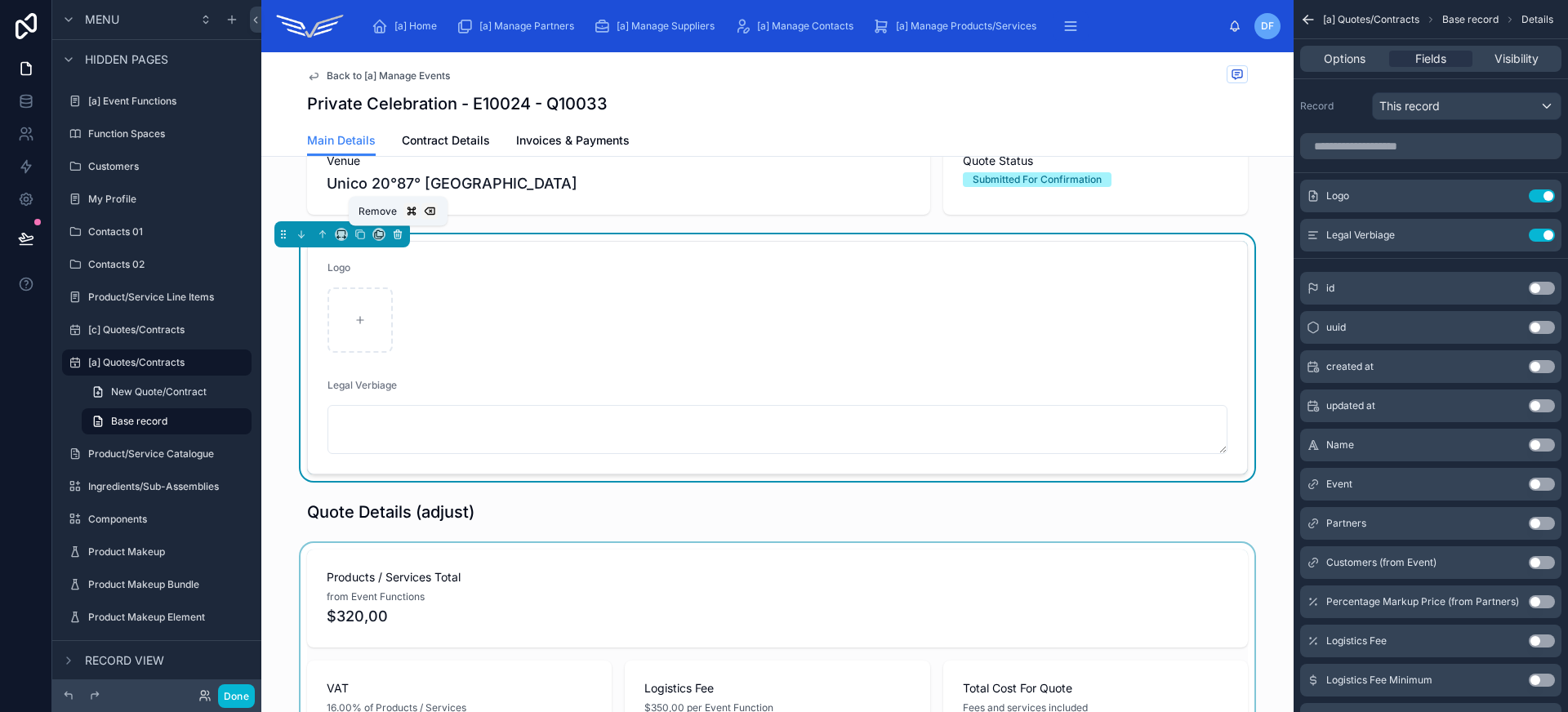
click at [394, 231] on icon at bounding box center [397, 233] width 12 height 12
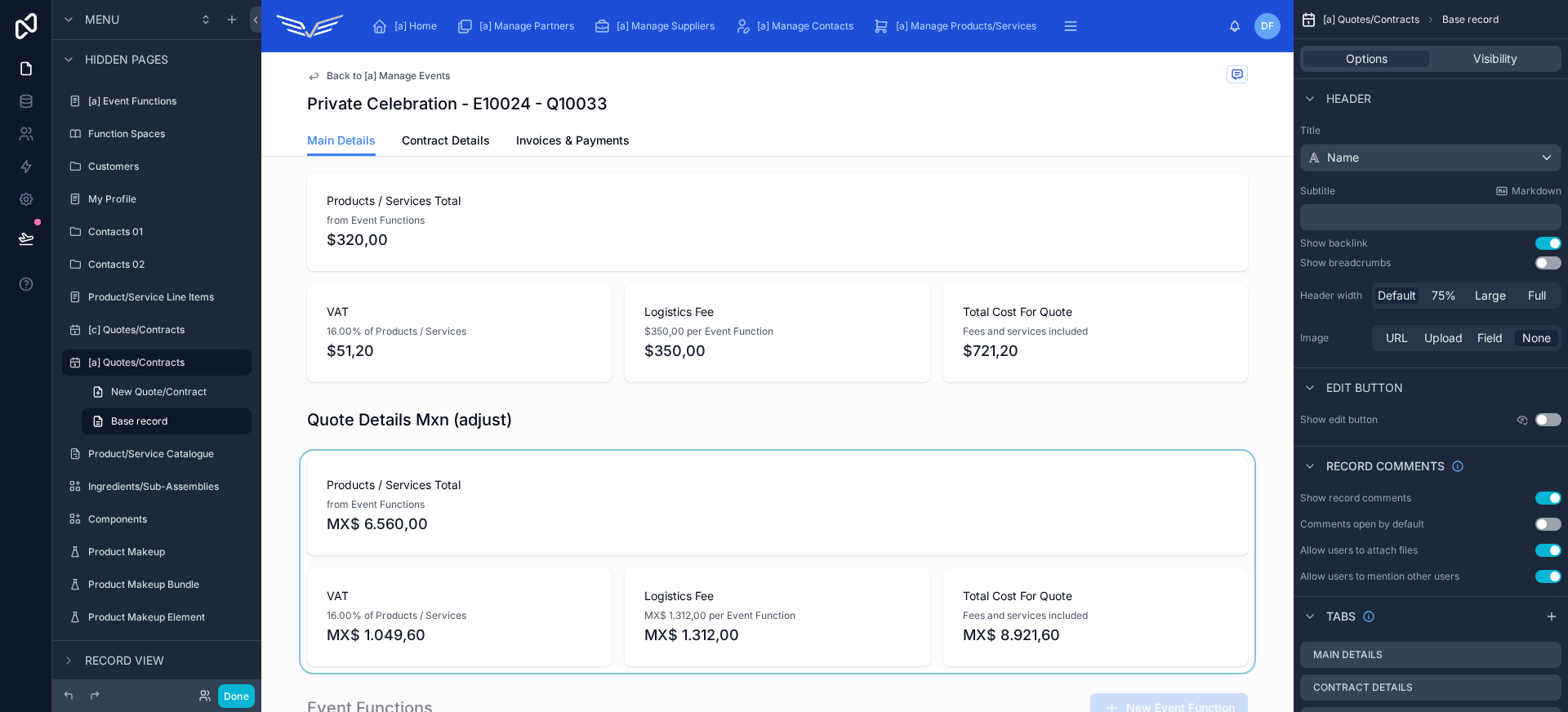
scroll to position [260, 0]
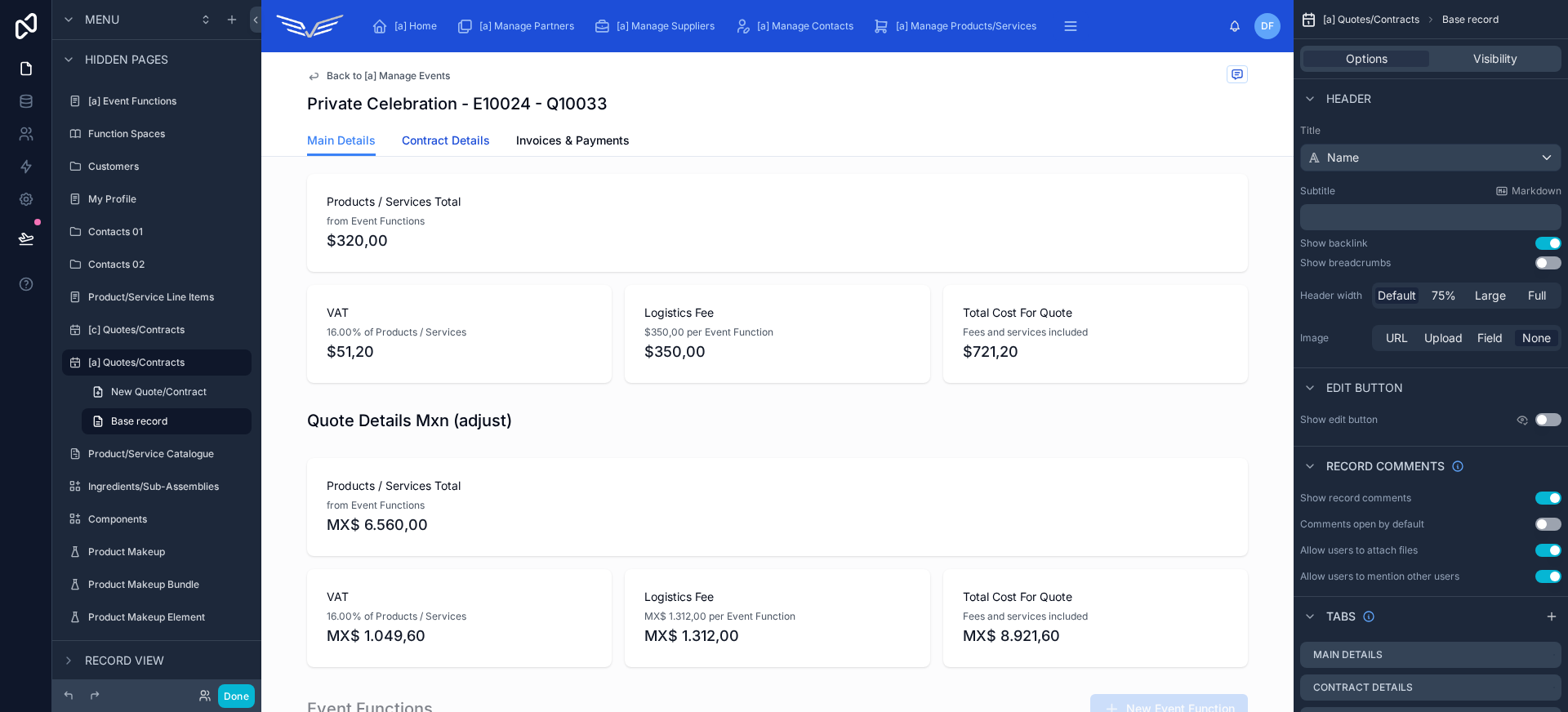
click at [429, 142] on span "Contract Details" at bounding box center [445, 140] width 88 height 16
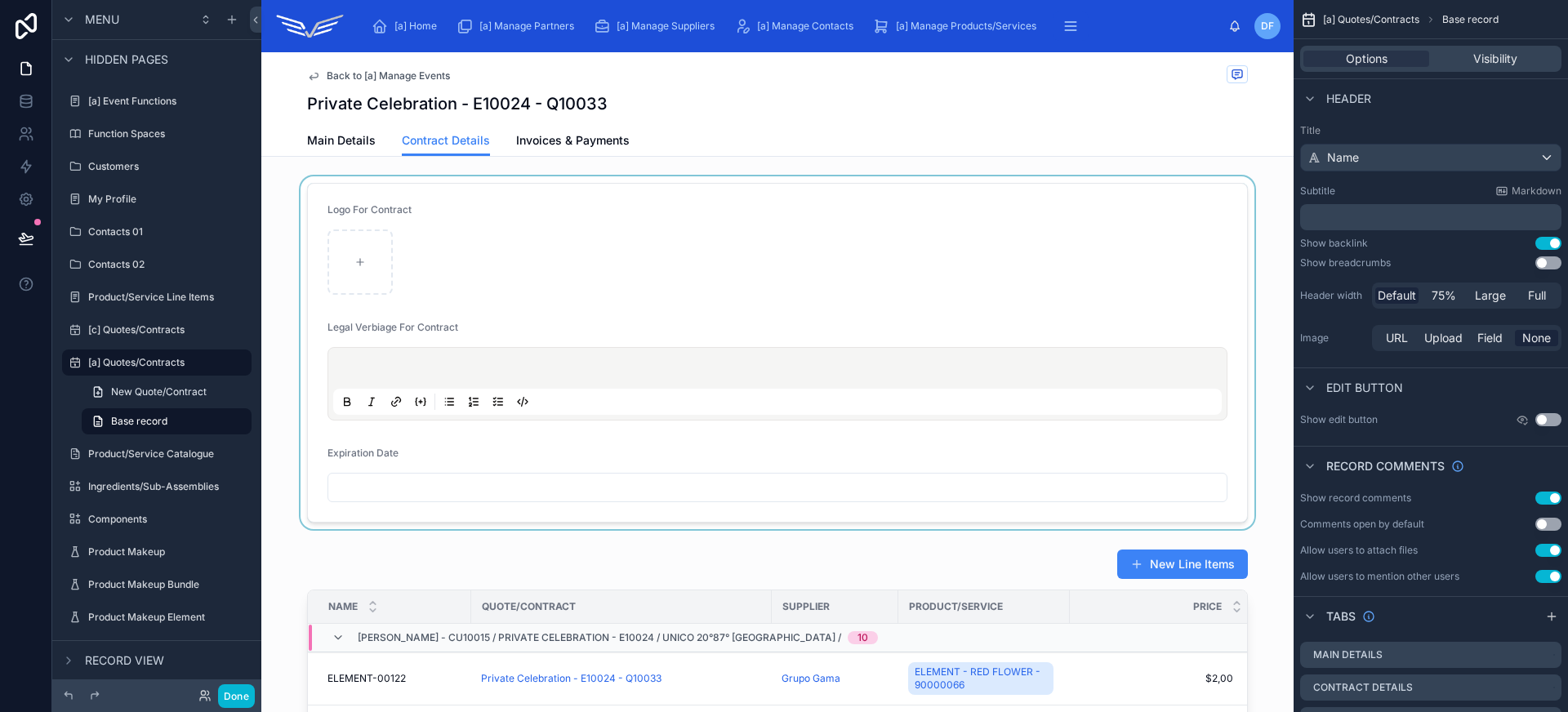
click at [773, 253] on div at bounding box center [777, 352] width 1032 height 352
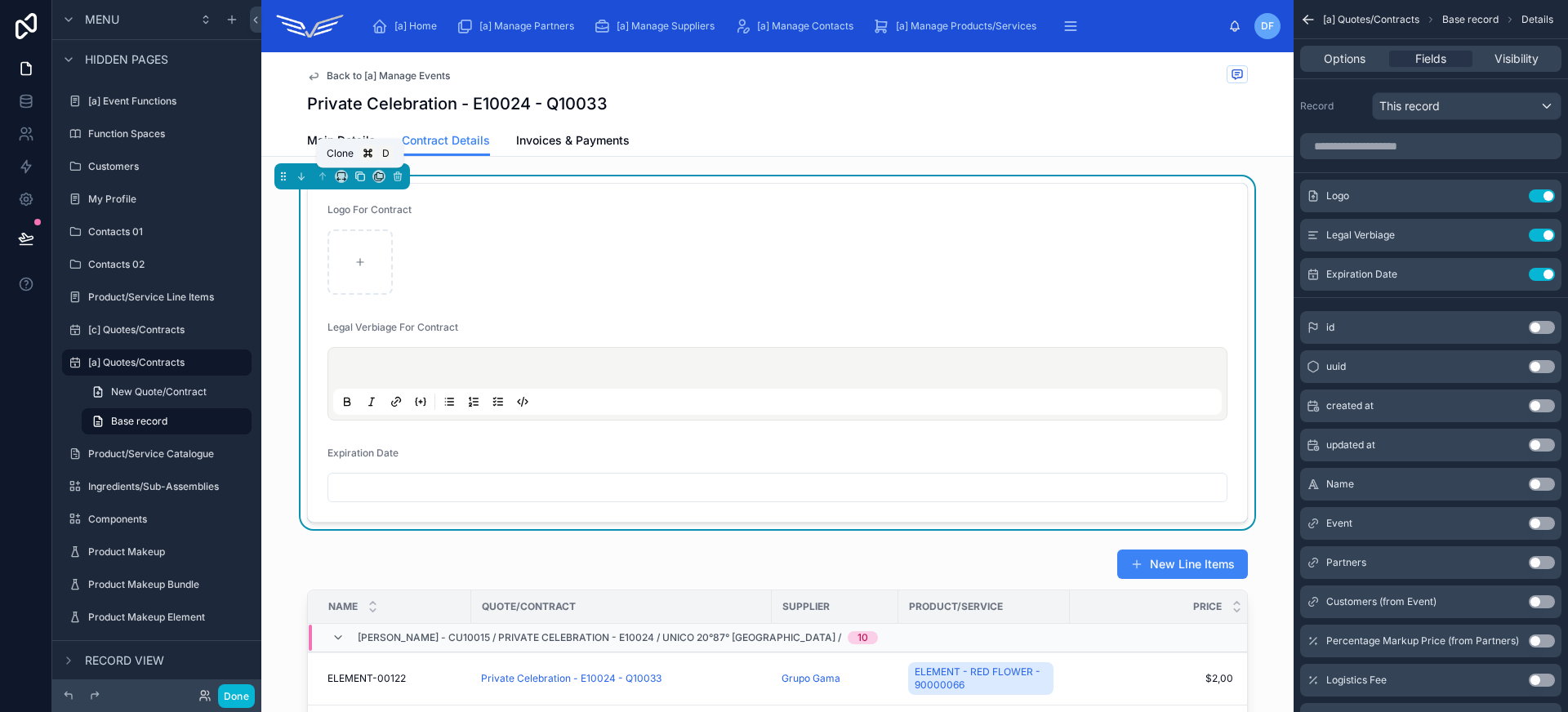
click at [360, 174] on icon at bounding box center [361, 177] width 6 height 6
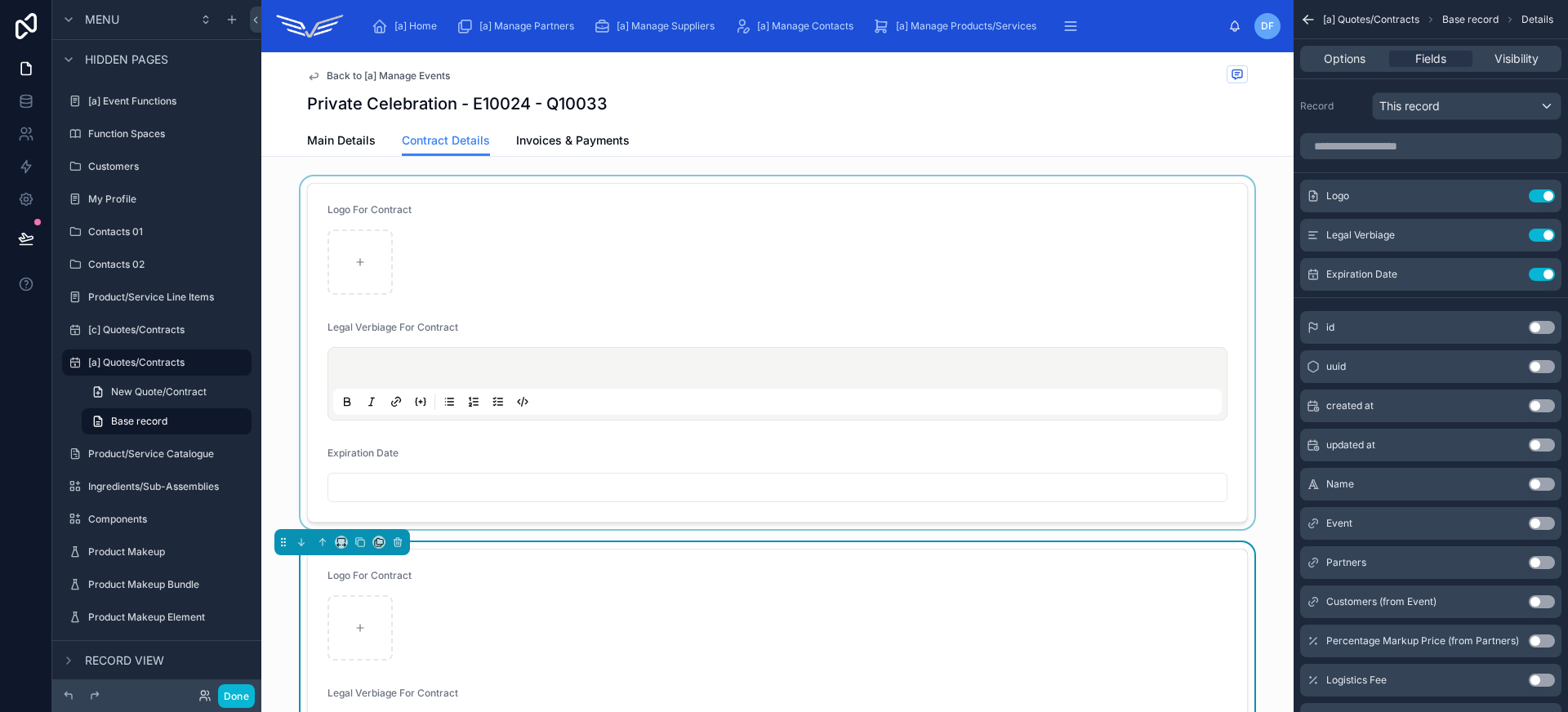
click at [655, 495] on div at bounding box center [777, 352] width 1032 height 352
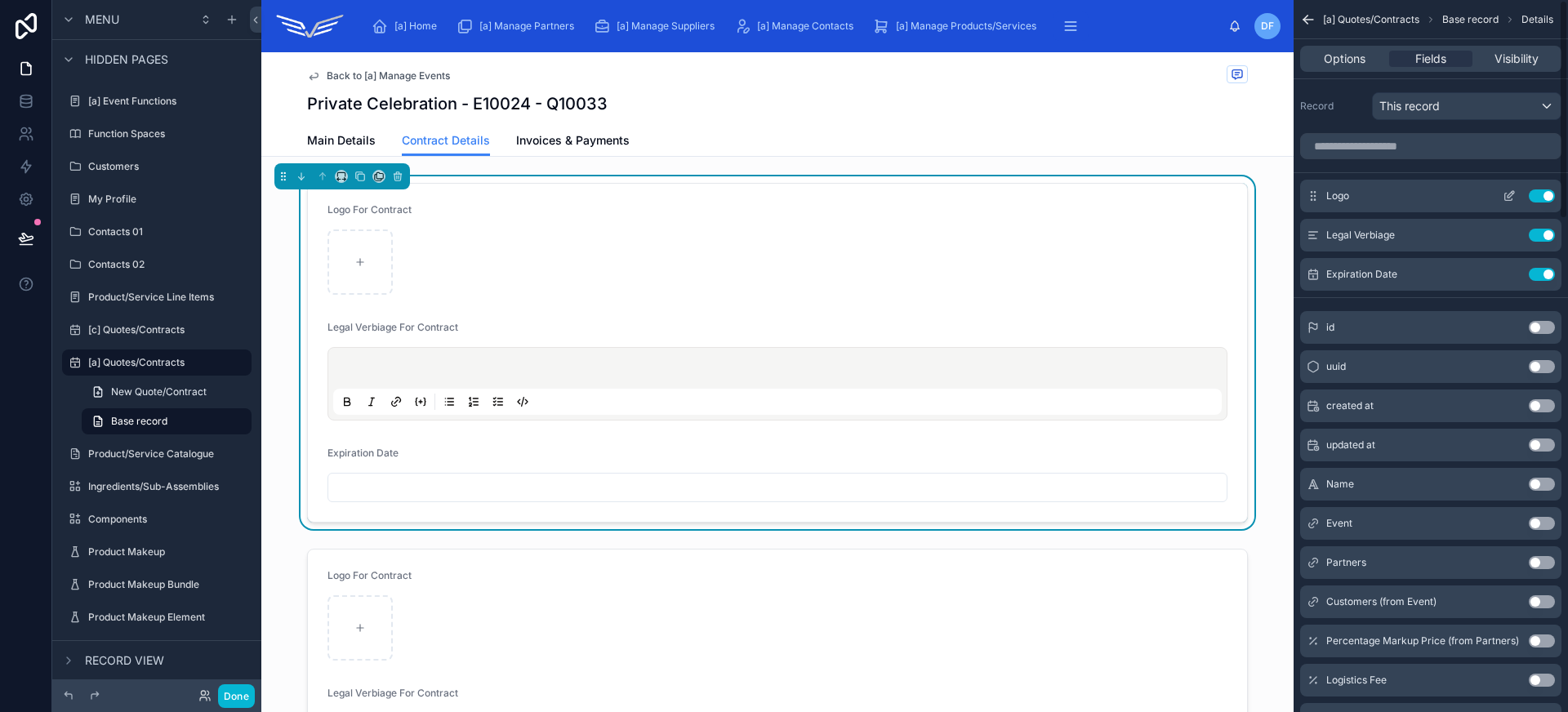
click at [1540, 194] on button "Use setting" at bounding box center [1541, 195] width 26 height 13
click at [1540, 228] on button "Use setting" at bounding box center [1541, 234] width 26 height 13
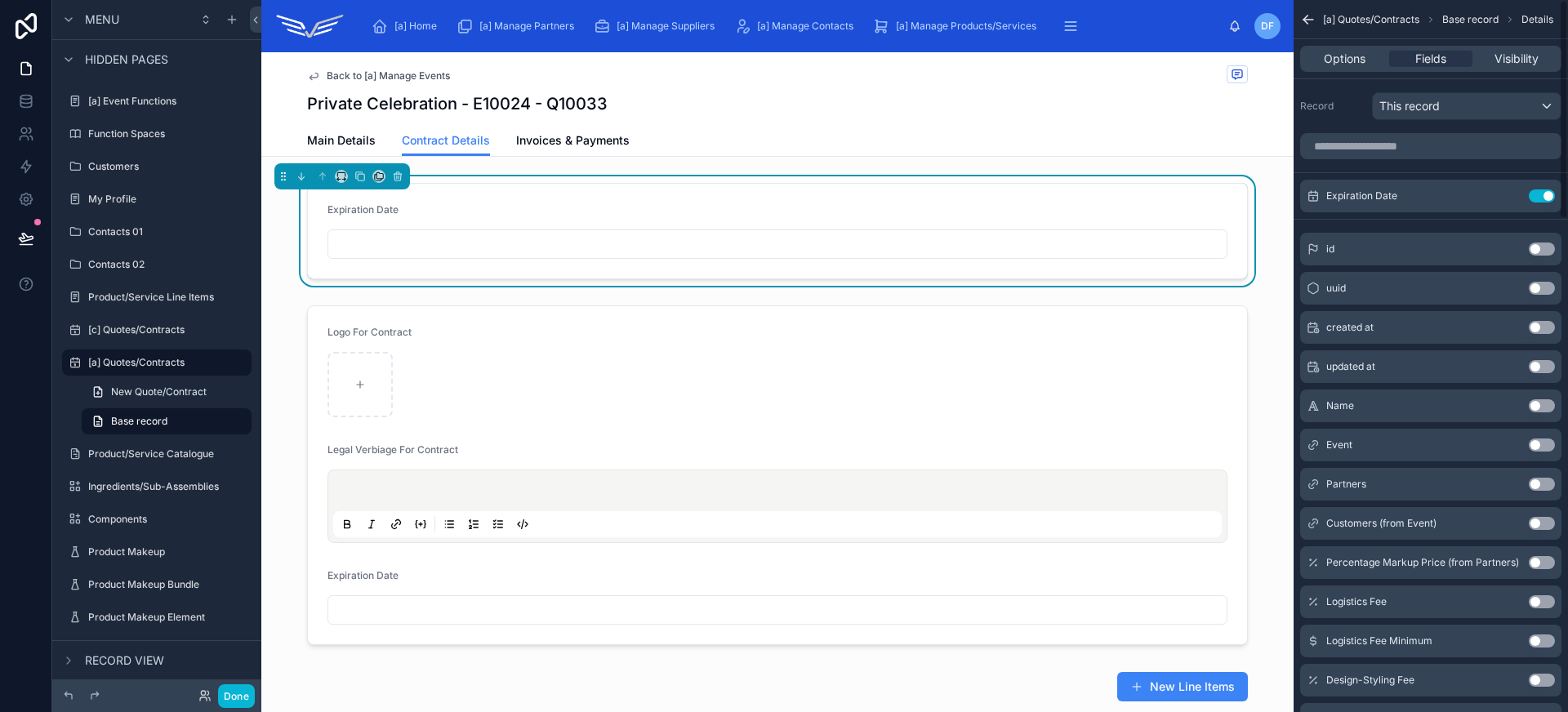
click at [1540, 194] on button "Use setting" at bounding box center [1541, 195] width 26 height 13
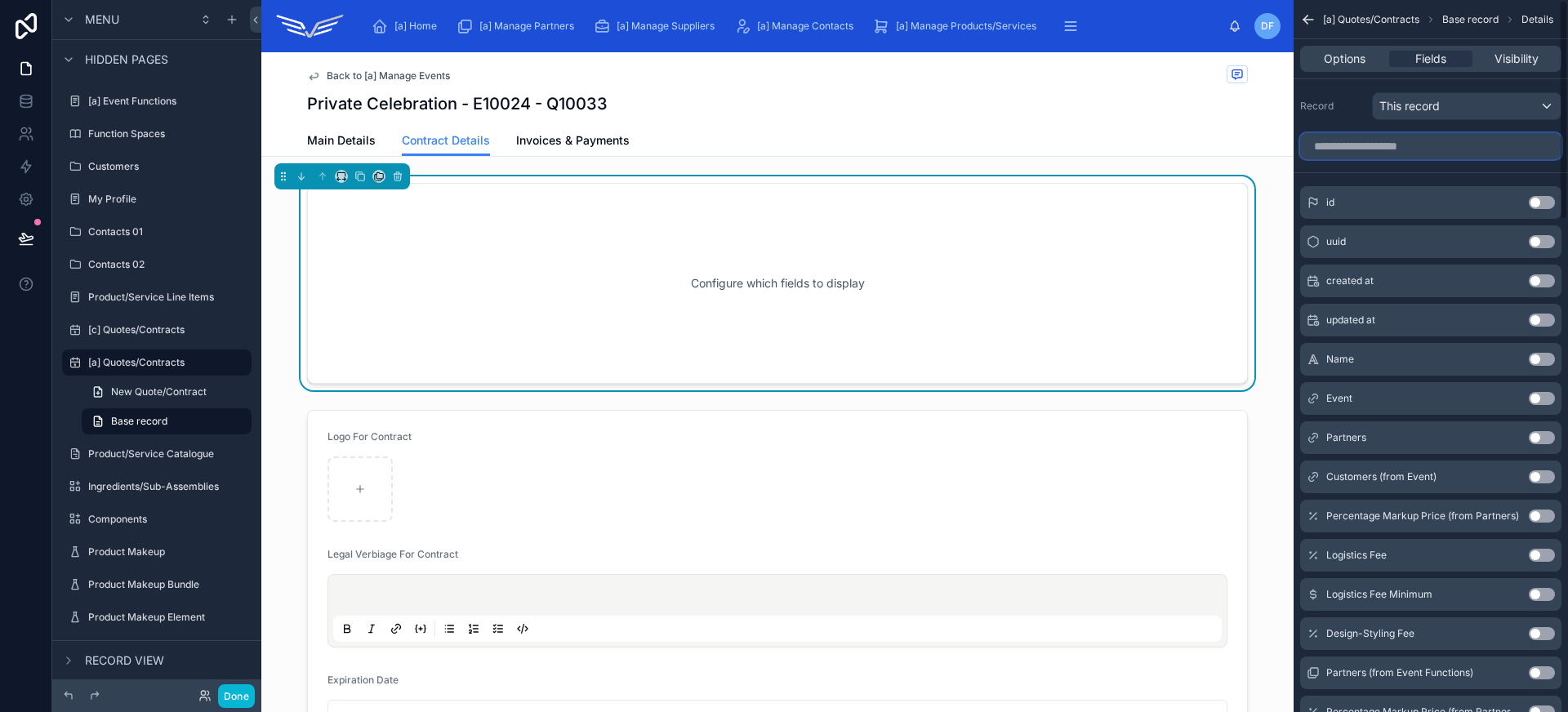
click at [1429, 144] on input "scrollable content" at bounding box center [1430, 146] width 261 height 26
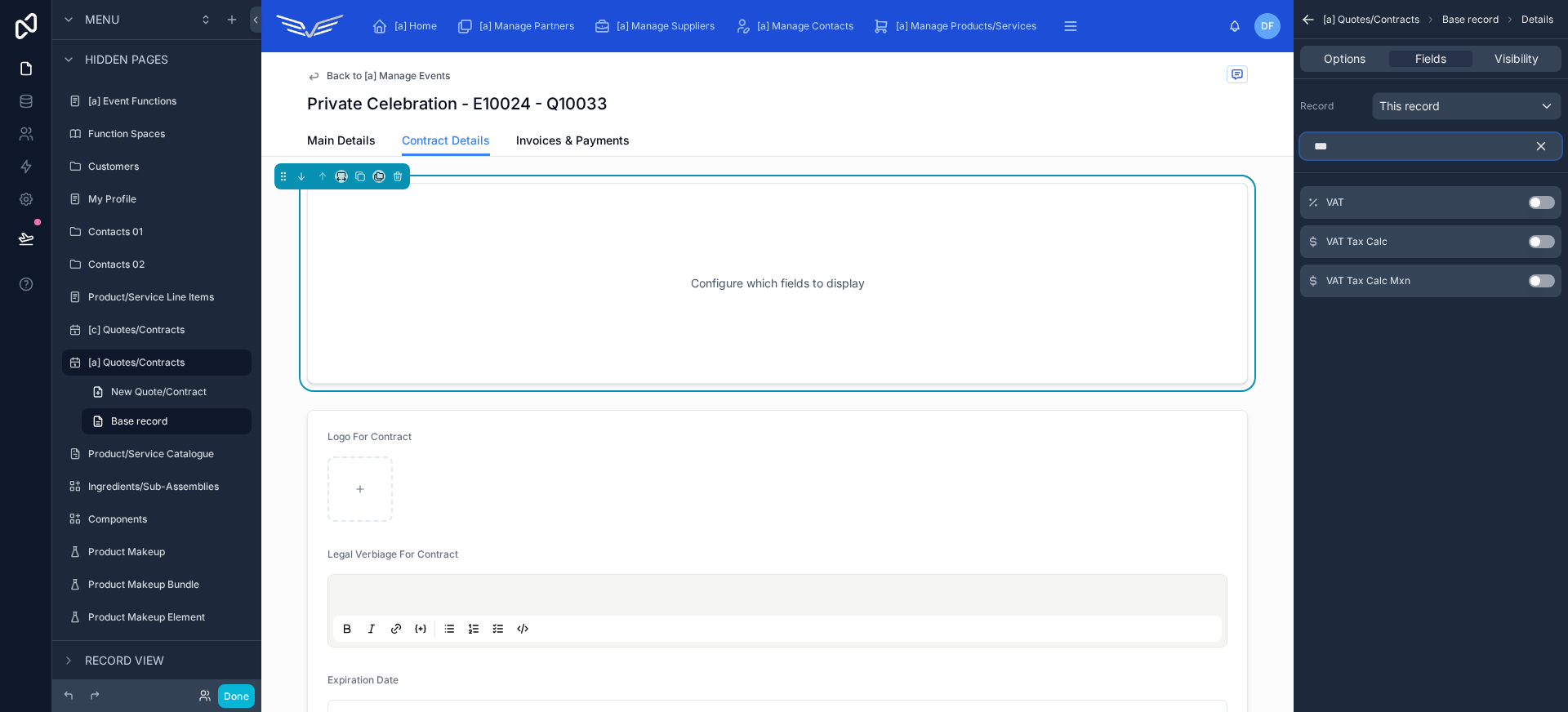
type input "***"
click at [1532, 203] on button "Use setting" at bounding box center [1541, 202] width 26 height 13
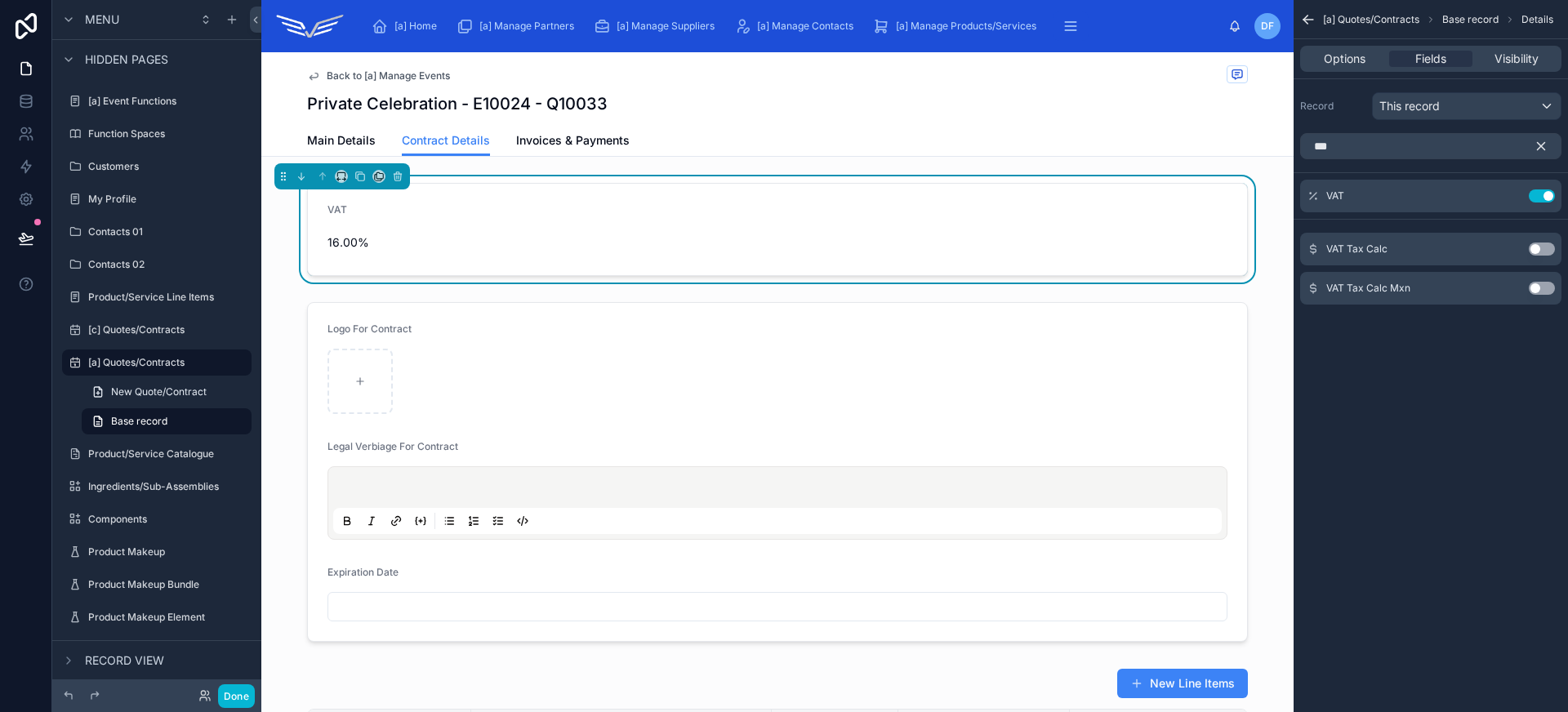
click at [1539, 251] on button "Use setting" at bounding box center [1541, 249] width 26 height 13
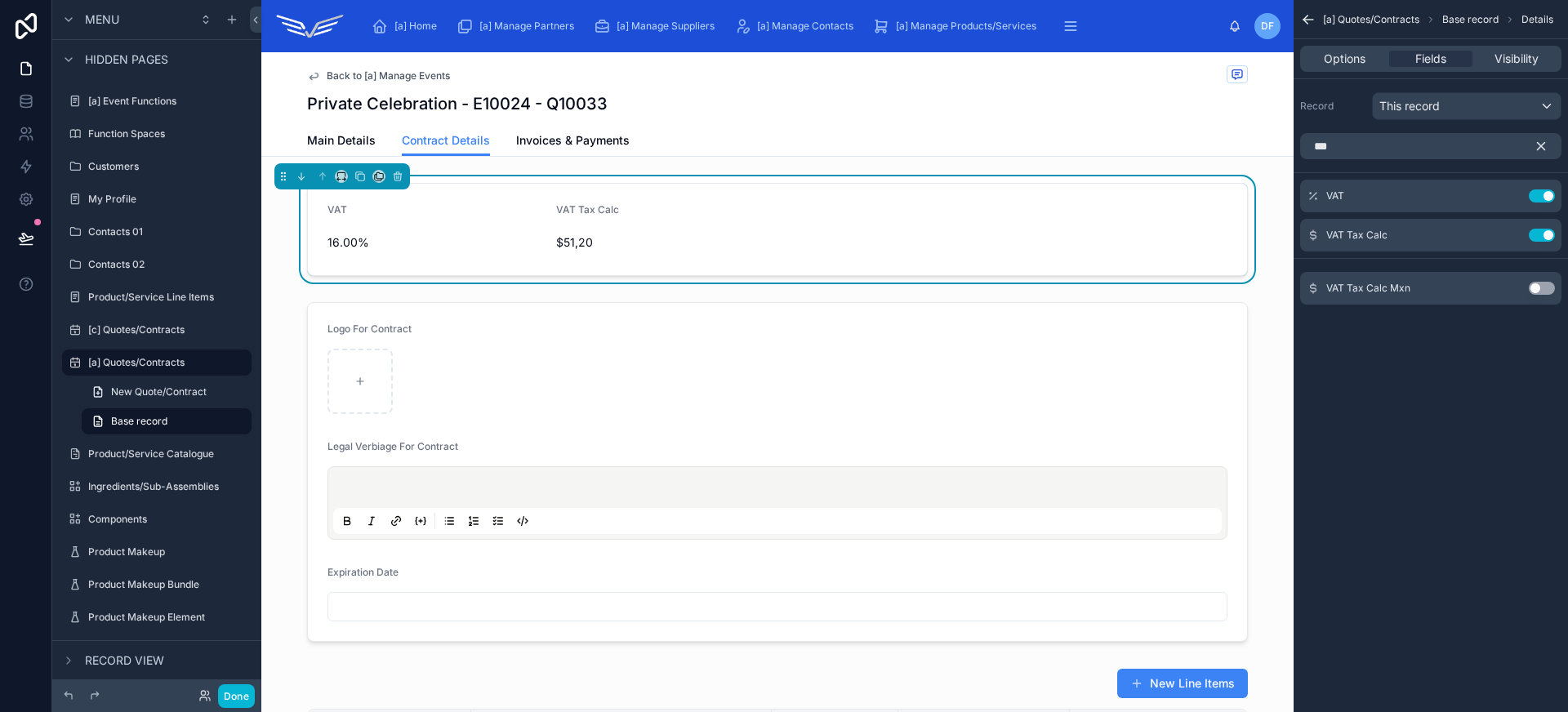
click at [1543, 287] on button "Use setting" at bounding box center [1541, 288] width 26 height 13
click at [1511, 197] on icon "scrollable content" at bounding box center [1508, 195] width 13 height 13
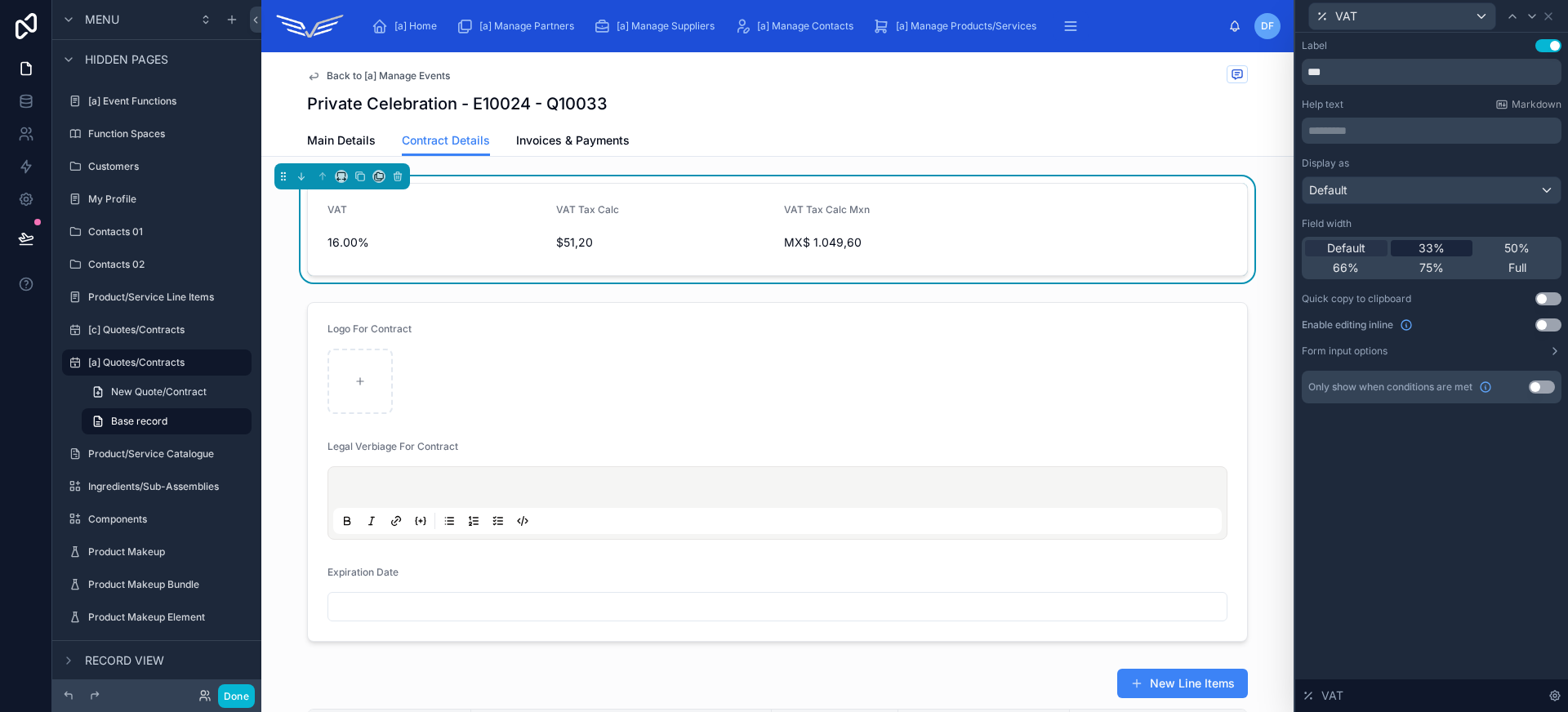
click at [1464, 246] on div "33%" at bounding box center [1431, 248] width 83 height 16
click at [1554, 321] on button "Use setting" at bounding box center [1548, 324] width 26 height 13
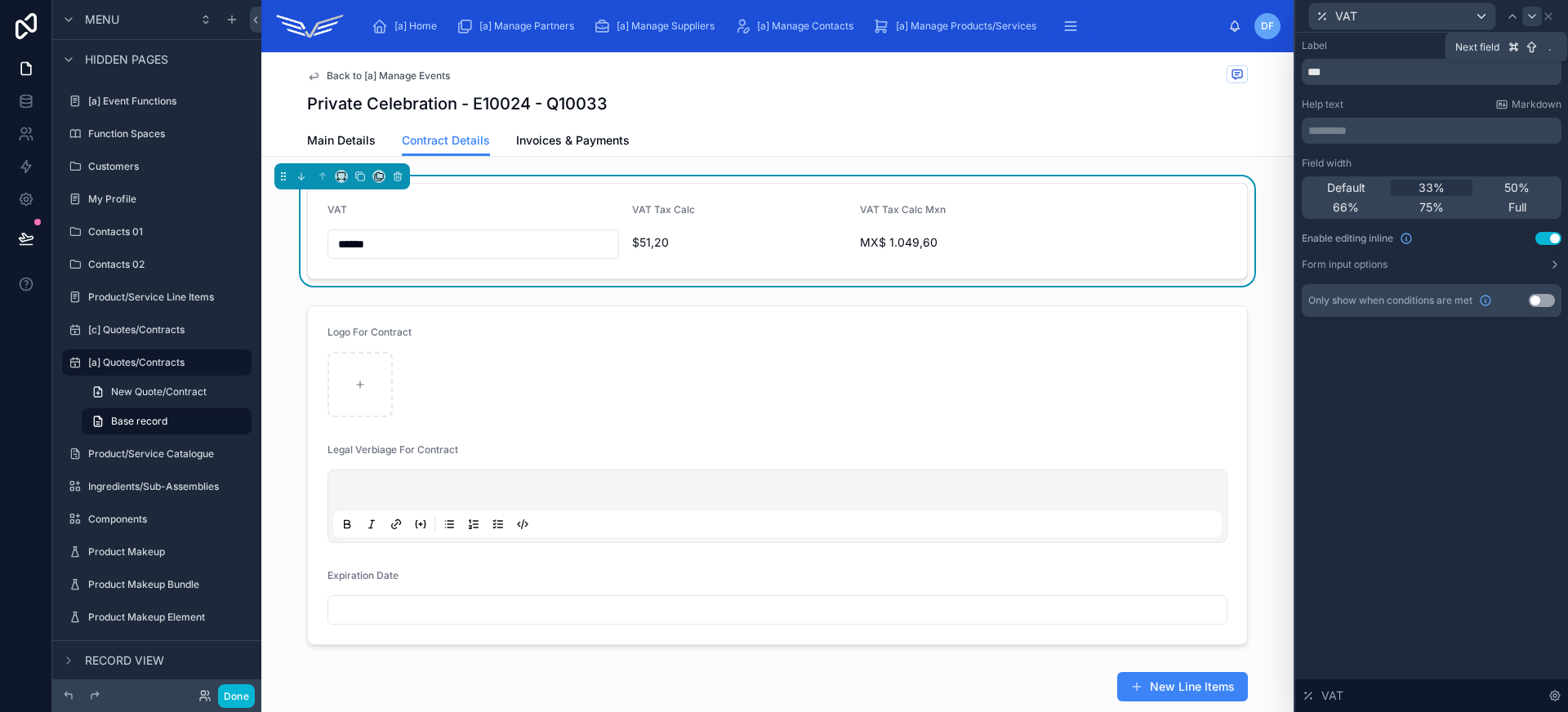
click at [1532, 12] on icon at bounding box center [1532, 16] width 13 height 13
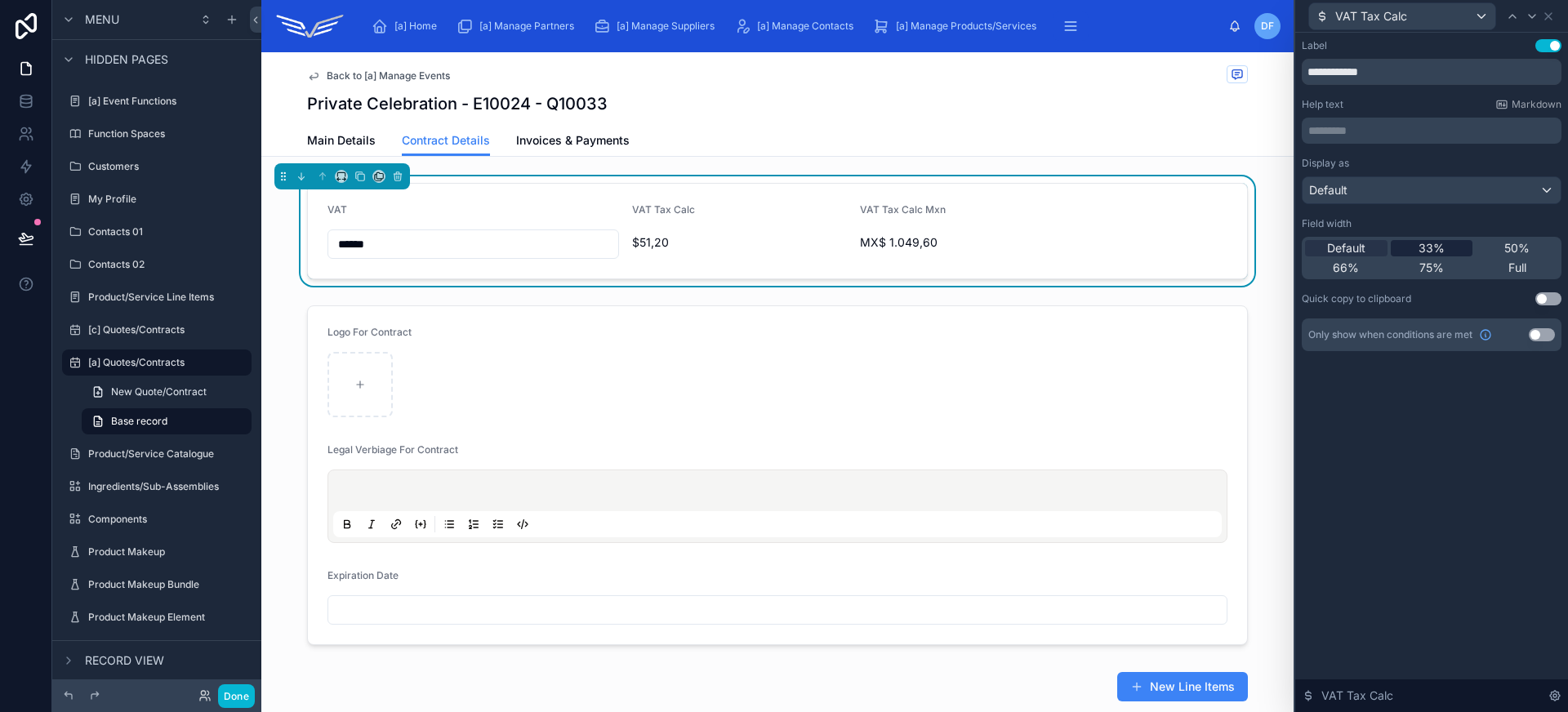
click at [1447, 248] on div "33%" at bounding box center [1431, 248] width 83 height 16
click at [1533, 11] on icon at bounding box center [1532, 16] width 13 height 13
click at [1456, 246] on div "33%" at bounding box center [1431, 248] width 83 height 16
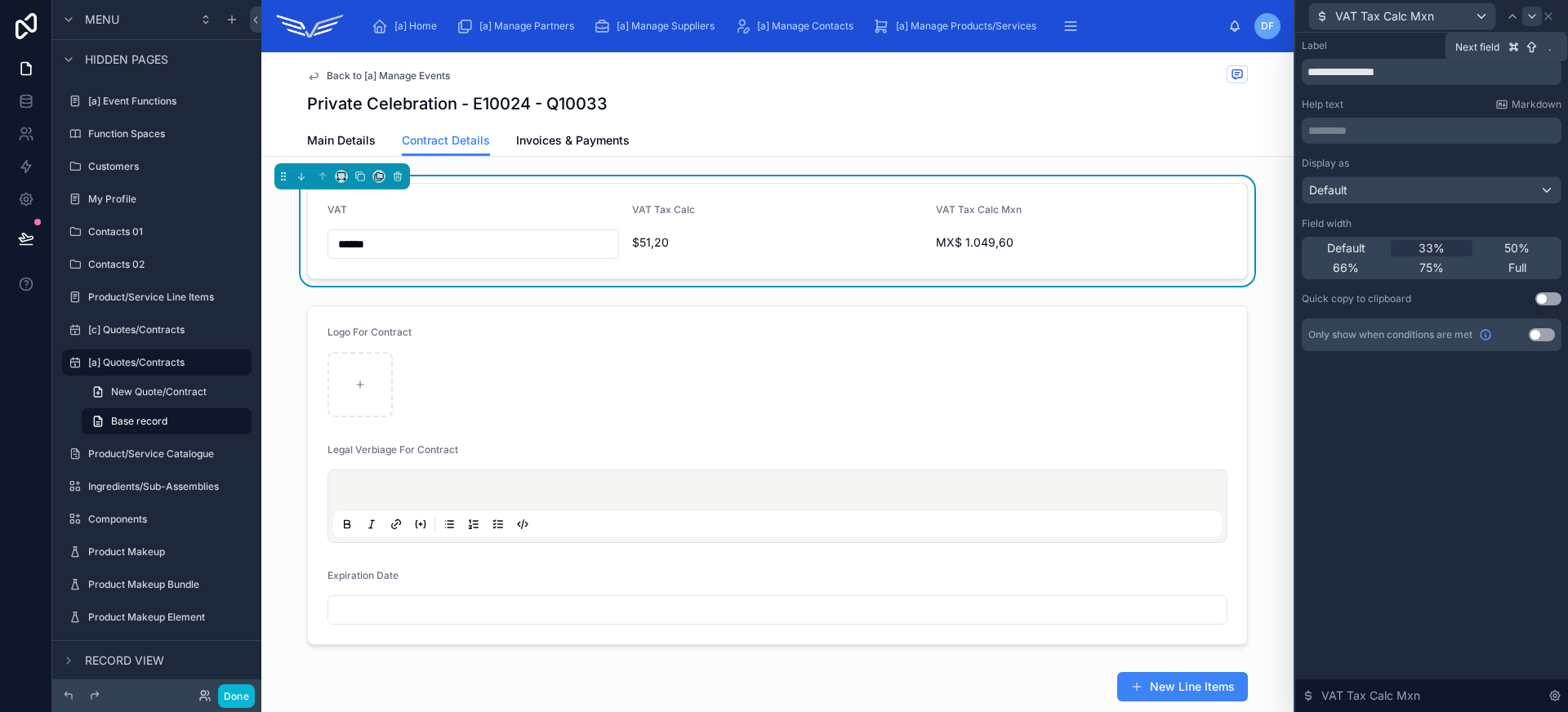
click at [1529, 20] on icon at bounding box center [1532, 16] width 13 height 13
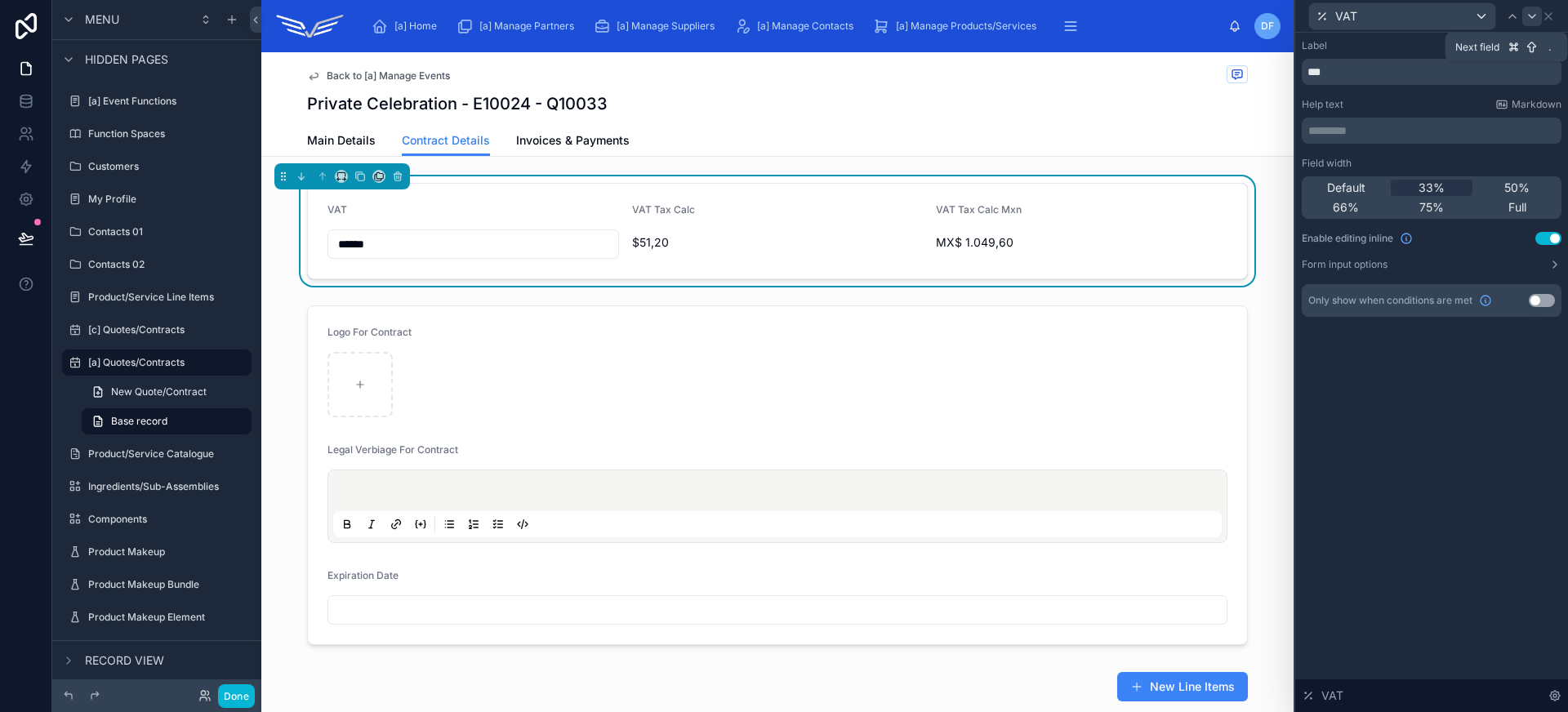
click at [1538, 15] on icon at bounding box center [1532, 16] width 13 height 13
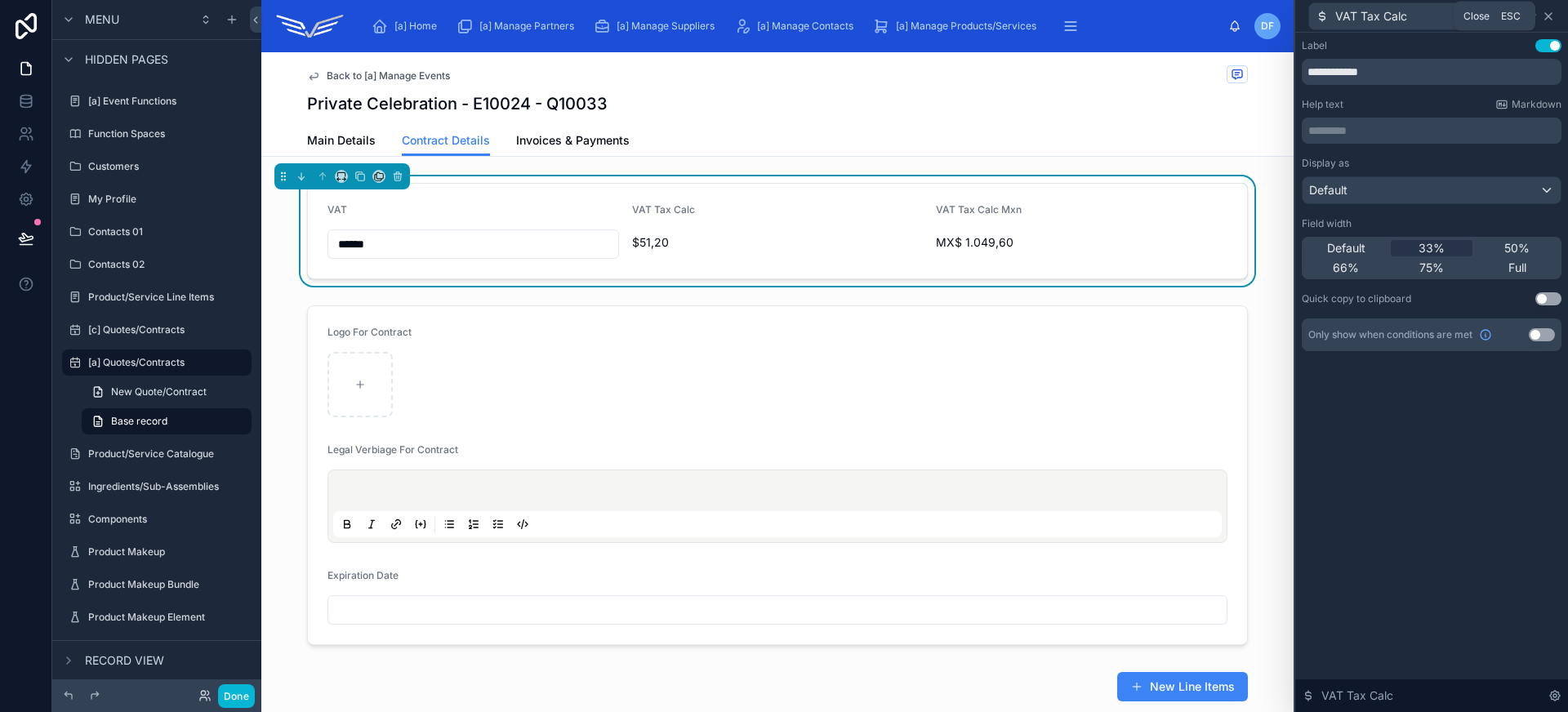
click at [1544, 15] on icon at bounding box center [1548, 16] width 13 height 13
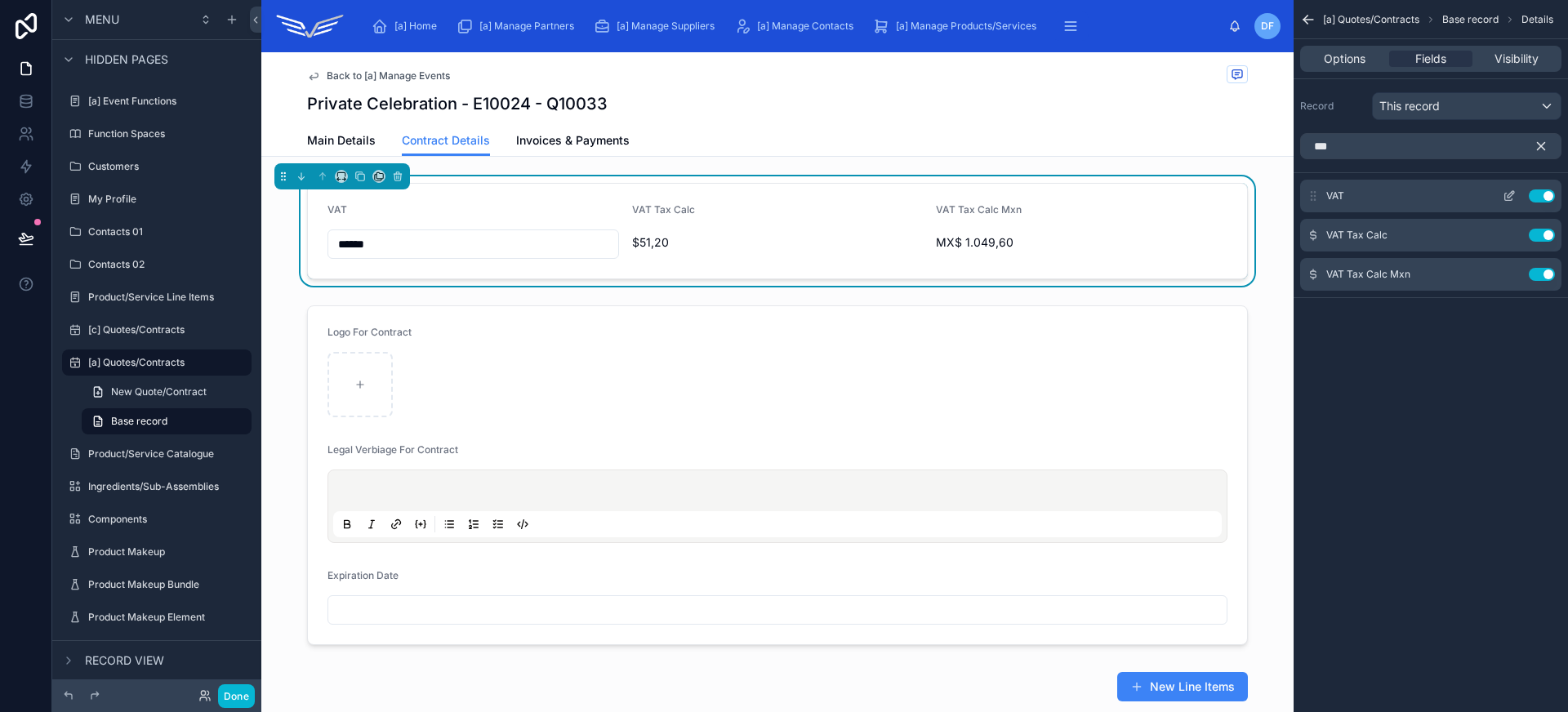
click at [1510, 199] on icon "scrollable content" at bounding box center [1508, 195] width 13 height 13
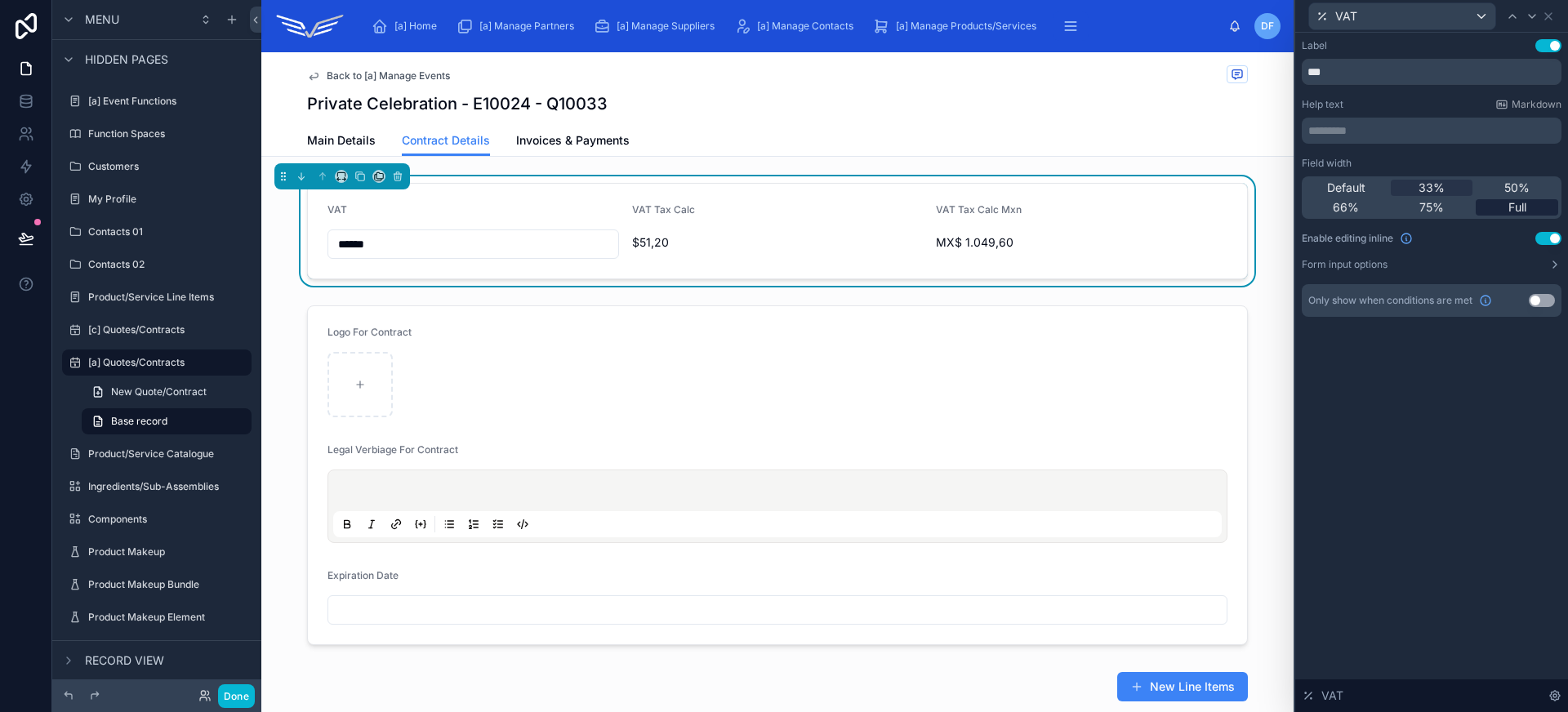
click at [1535, 209] on div "Full" at bounding box center [1516, 207] width 83 height 16
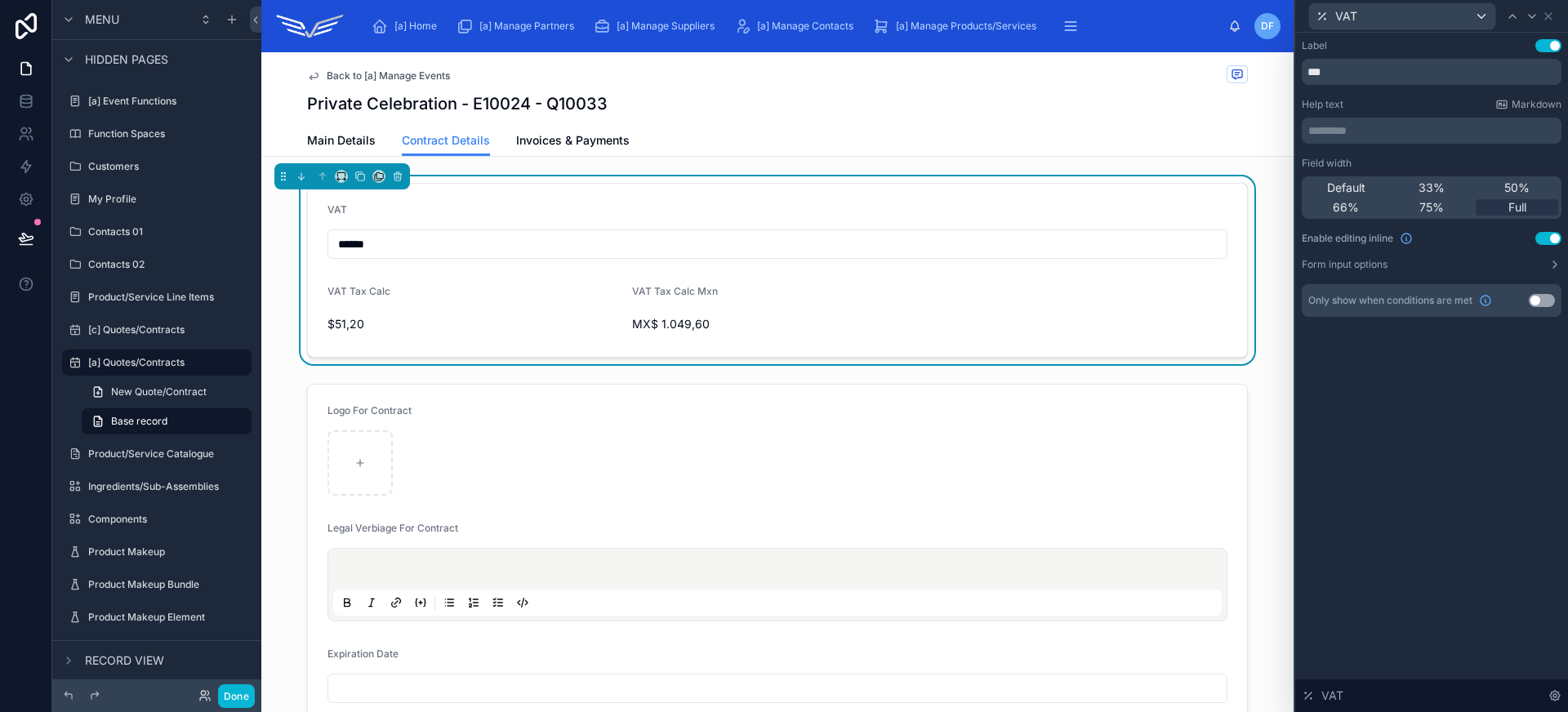
click at [540, 199] on form "VAT ****** VAT Tax Calc $51,20 VAT Tax Calc Mxn MX$ 1.049,60" at bounding box center [777, 270] width 939 height 173
click at [1545, 13] on icon at bounding box center [1548, 16] width 6 height 6
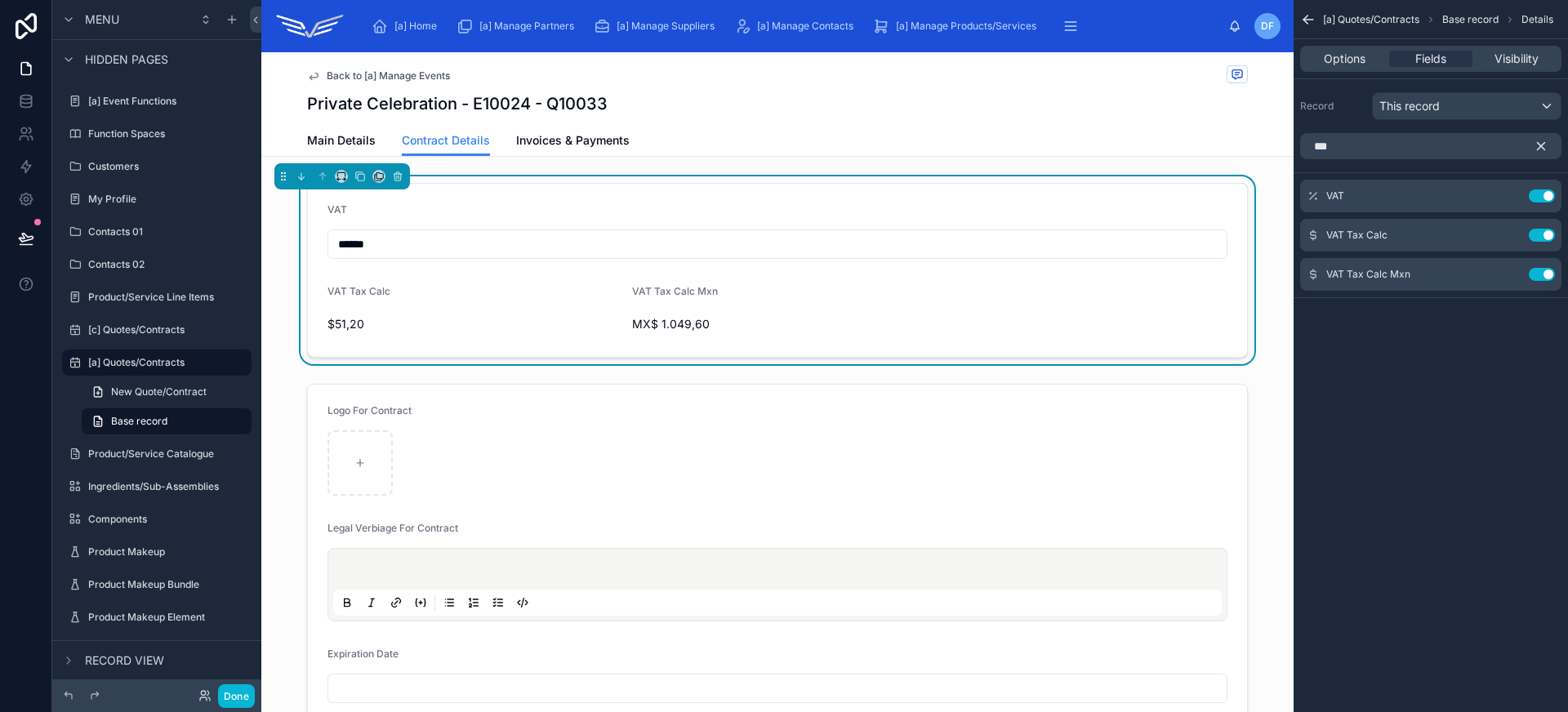
click at [1540, 146] on icon "scrollable content" at bounding box center [1541, 146] width 7 height 7
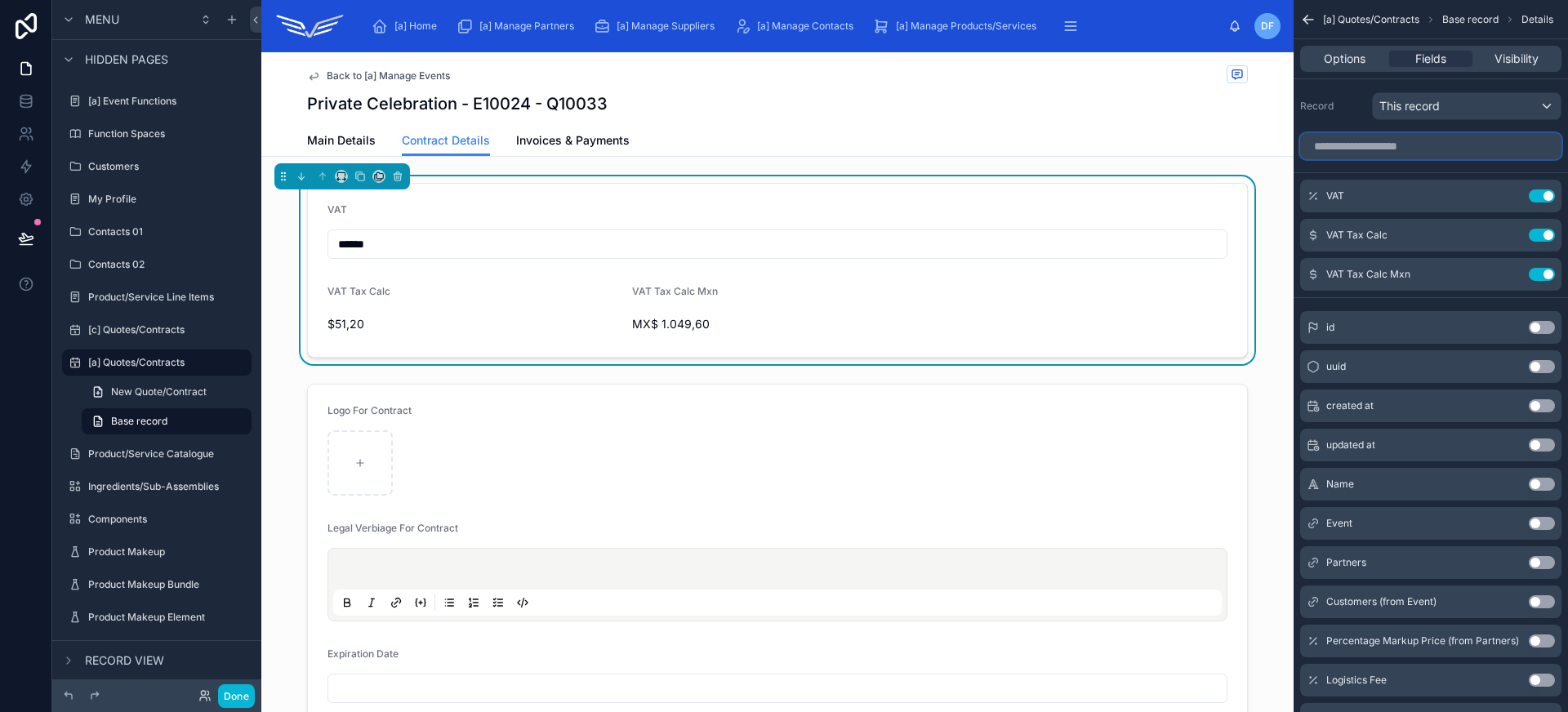
click at [1421, 148] on input "scrollable content" at bounding box center [1430, 146] width 261 height 26
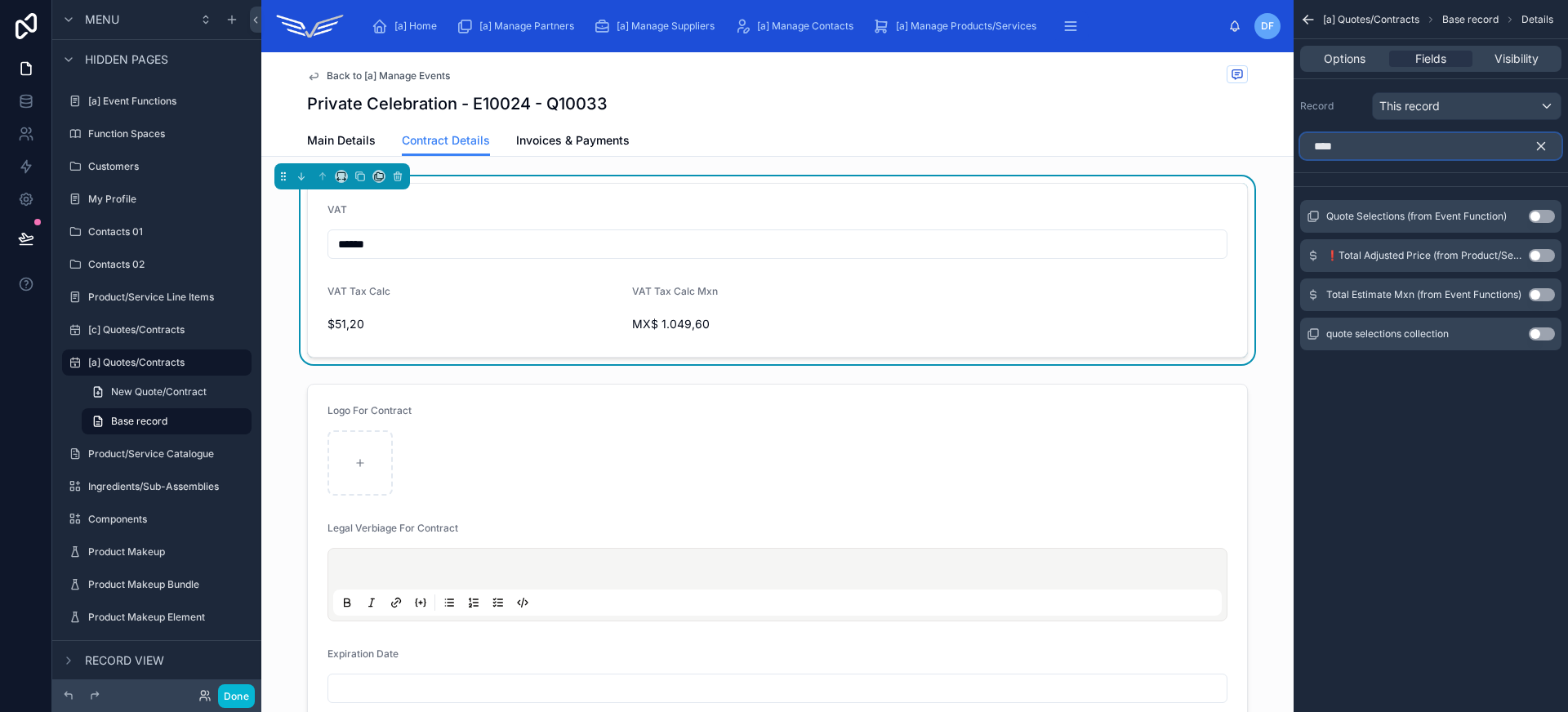
type input "*****"
click at [1389, 149] on input "*****" at bounding box center [1430, 146] width 261 height 26
type input "****"
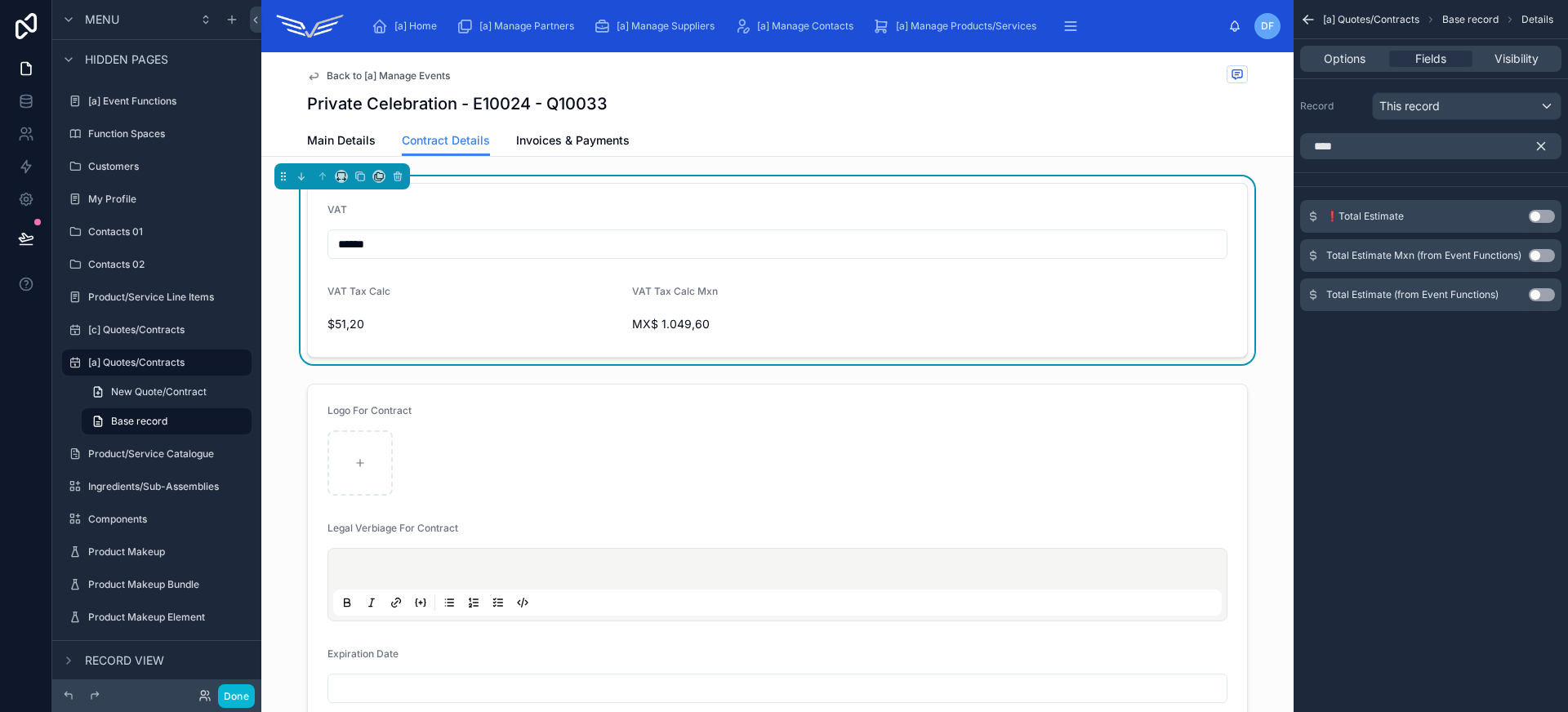
click at [1532, 294] on button "Use setting" at bounding box center [1541, 294] width 26 height 13
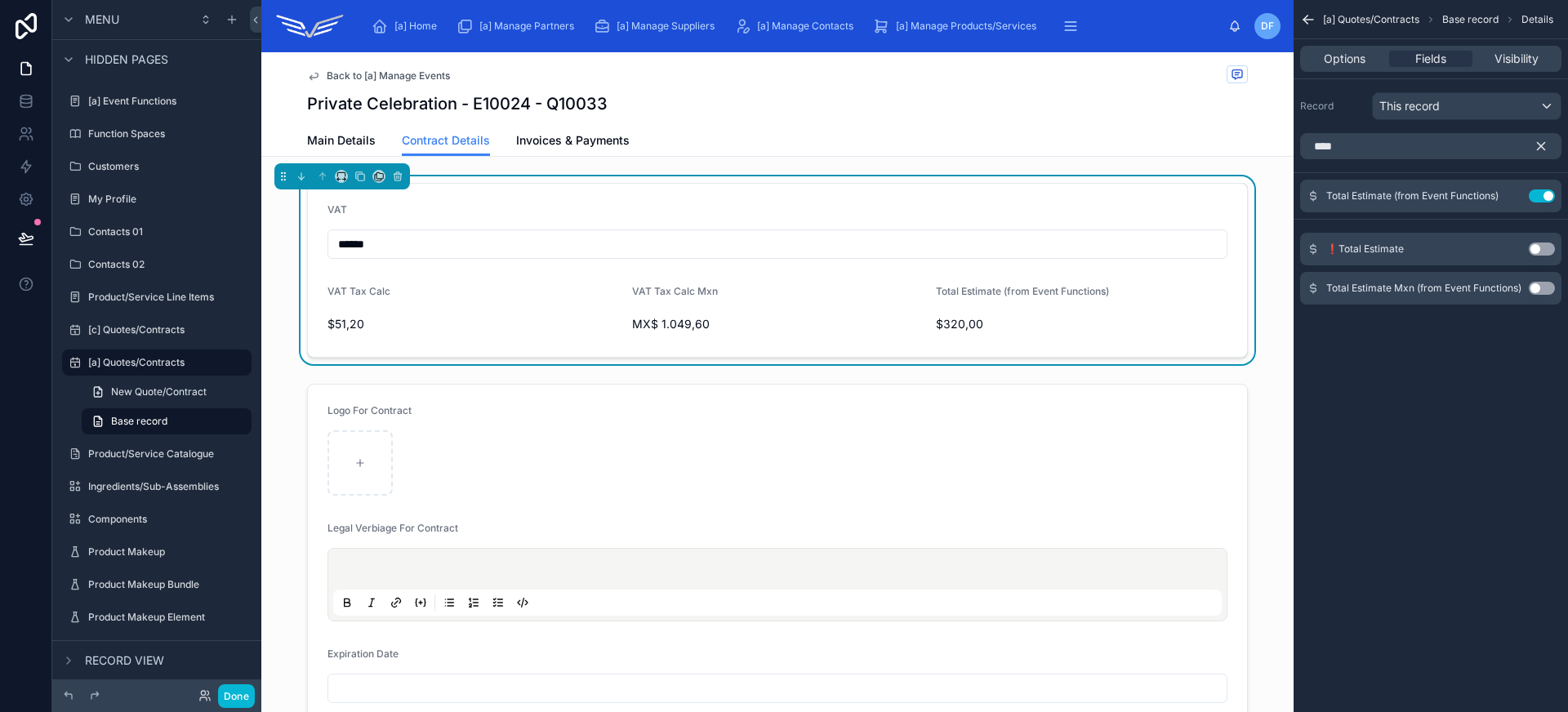
click at [1540, 289] on button "Use setting" at bounding box center [1541, 288] width 26 height 13
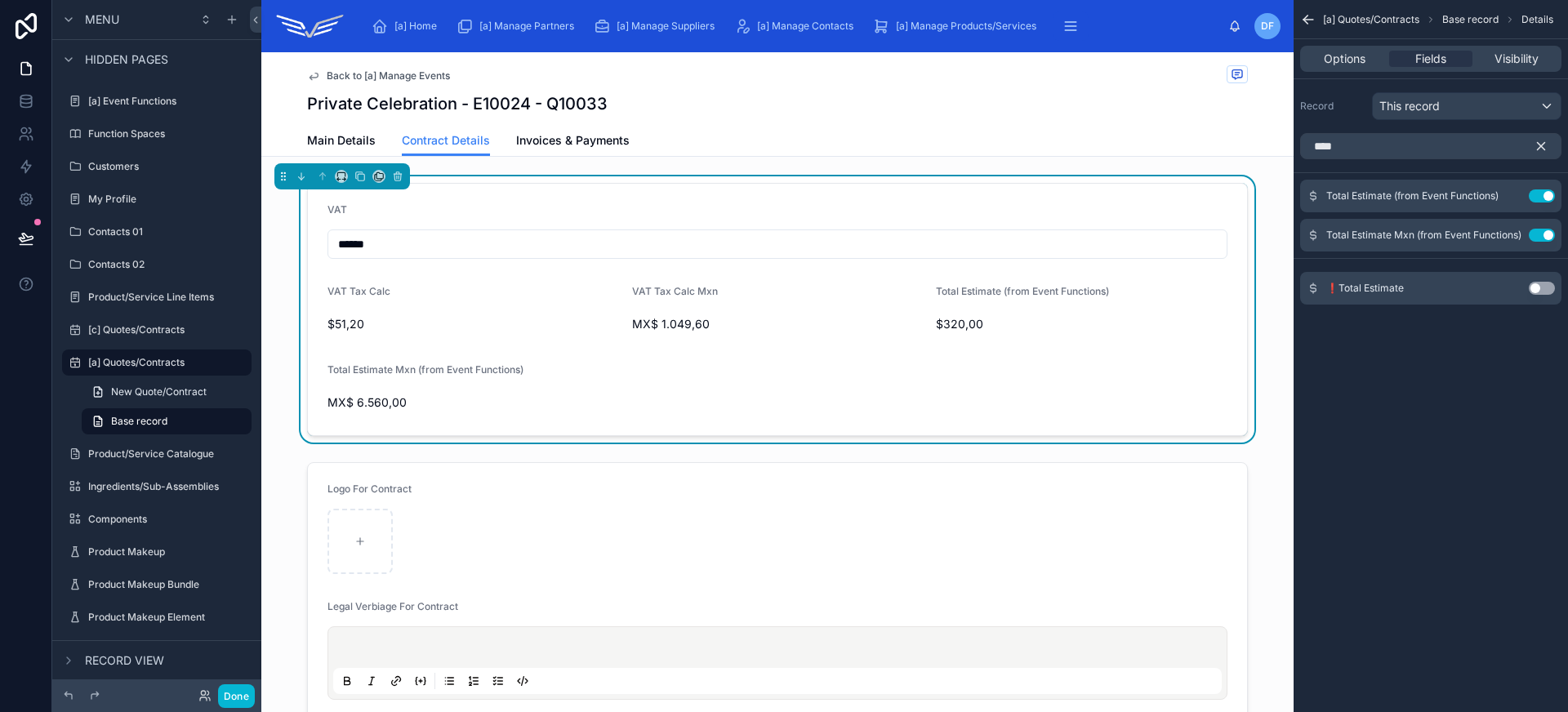
click at [1540, 141] on icon "scrollable content" at bounding box center [1540, 146] width 15 height 15
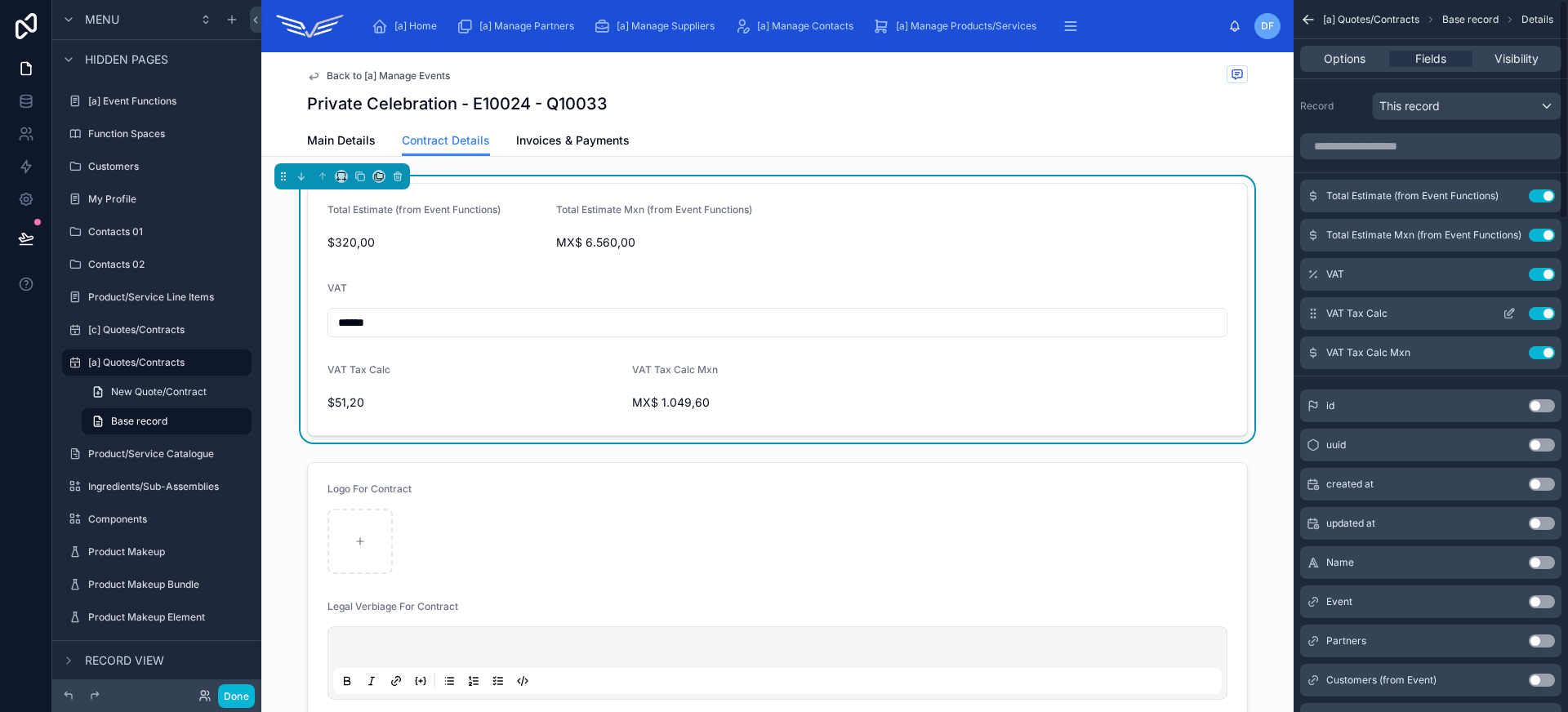
click at [1508, 310] on icon "scrollable content" at bounding box center [1508, 313] width 13 height 13
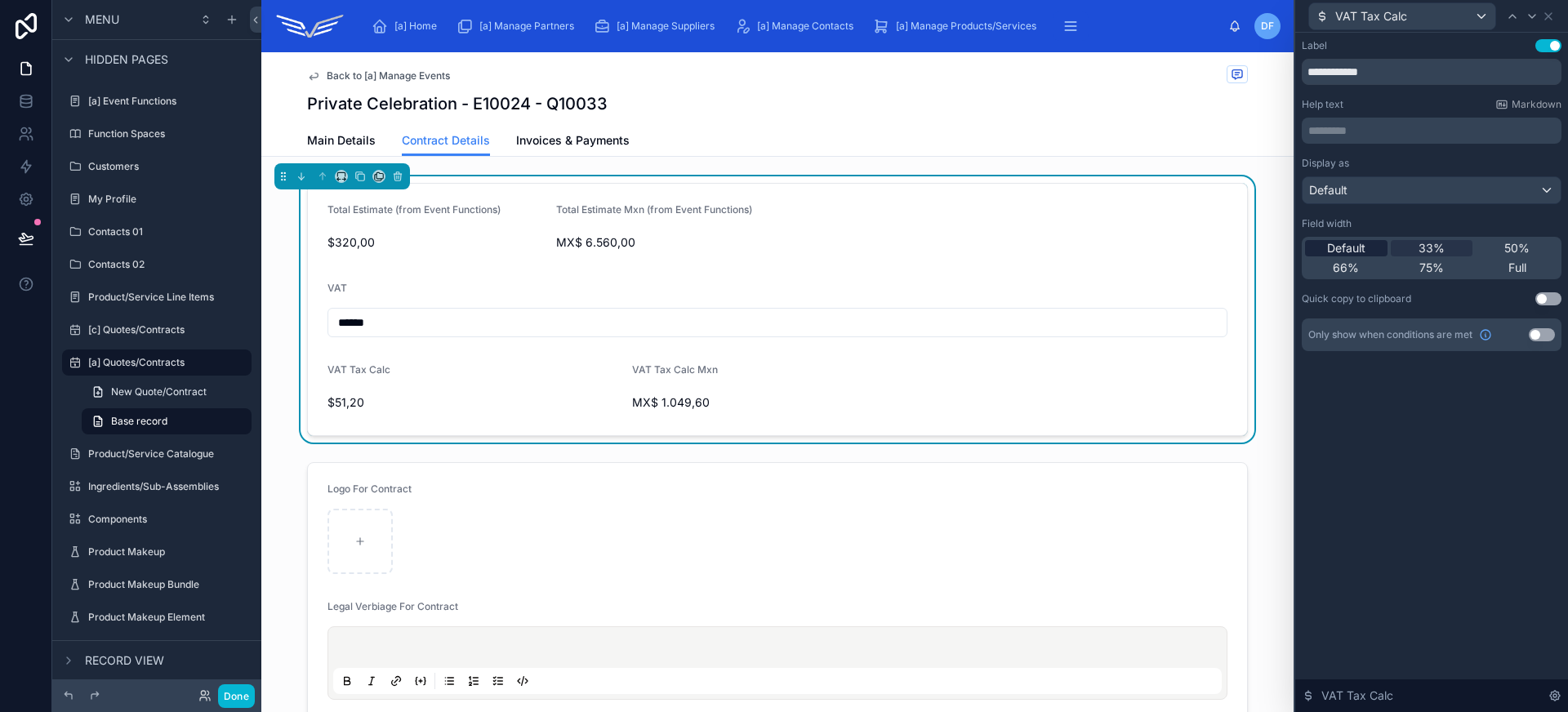
click at [1366, 242] on div "Default" at bounding box center [1346, 248] width 83 height 16
click at [1526, 19] on icon at bounding box center [1532, 16] width 13 height 13
click at [1365, 247] on div "Default" at bounding box center [1346, 248] width 83 height 16
click at [1548, 16] on icon at bounding box center [1548, 16] width 6 height 6
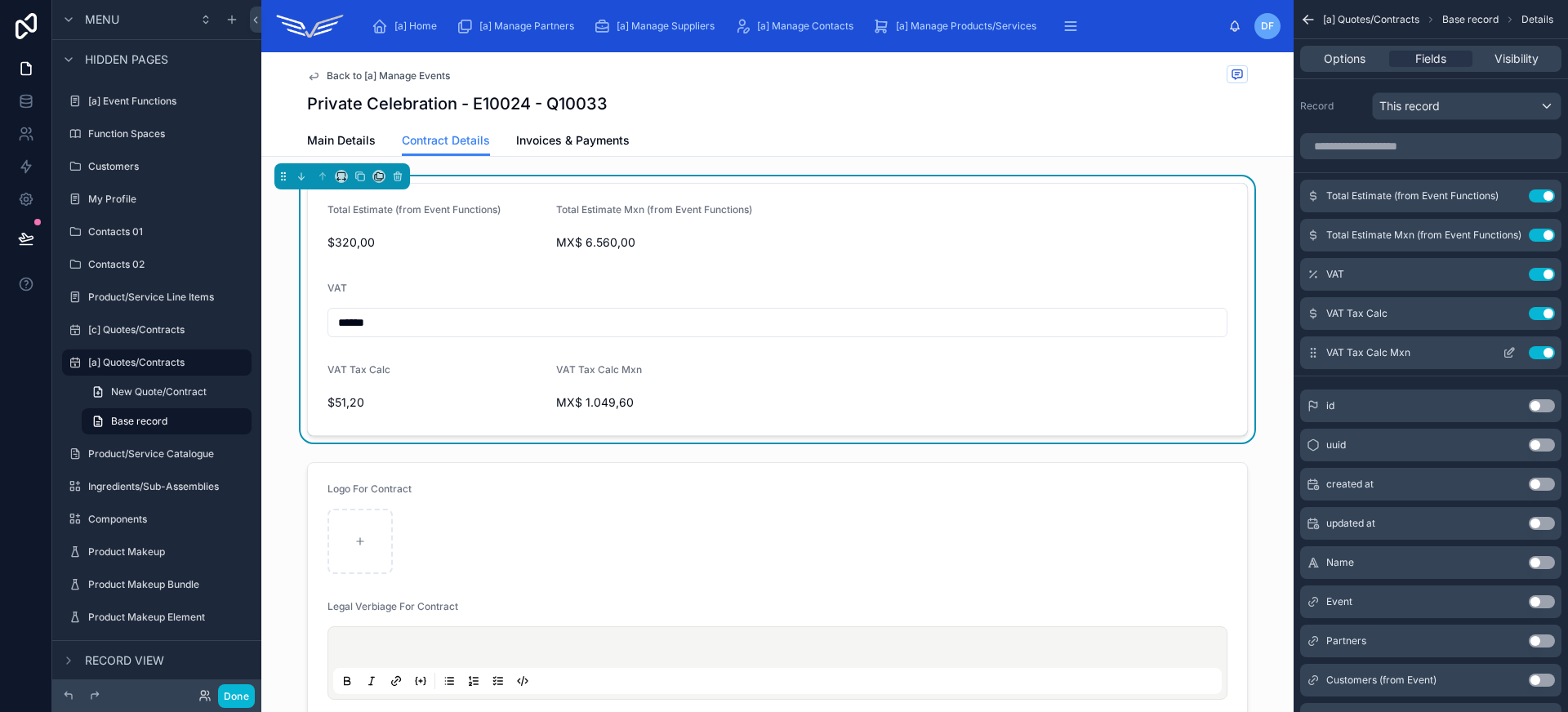
click at [1508, 352] on icon "scrollable content" at bounding box center [1508, 352] width 13 height 13
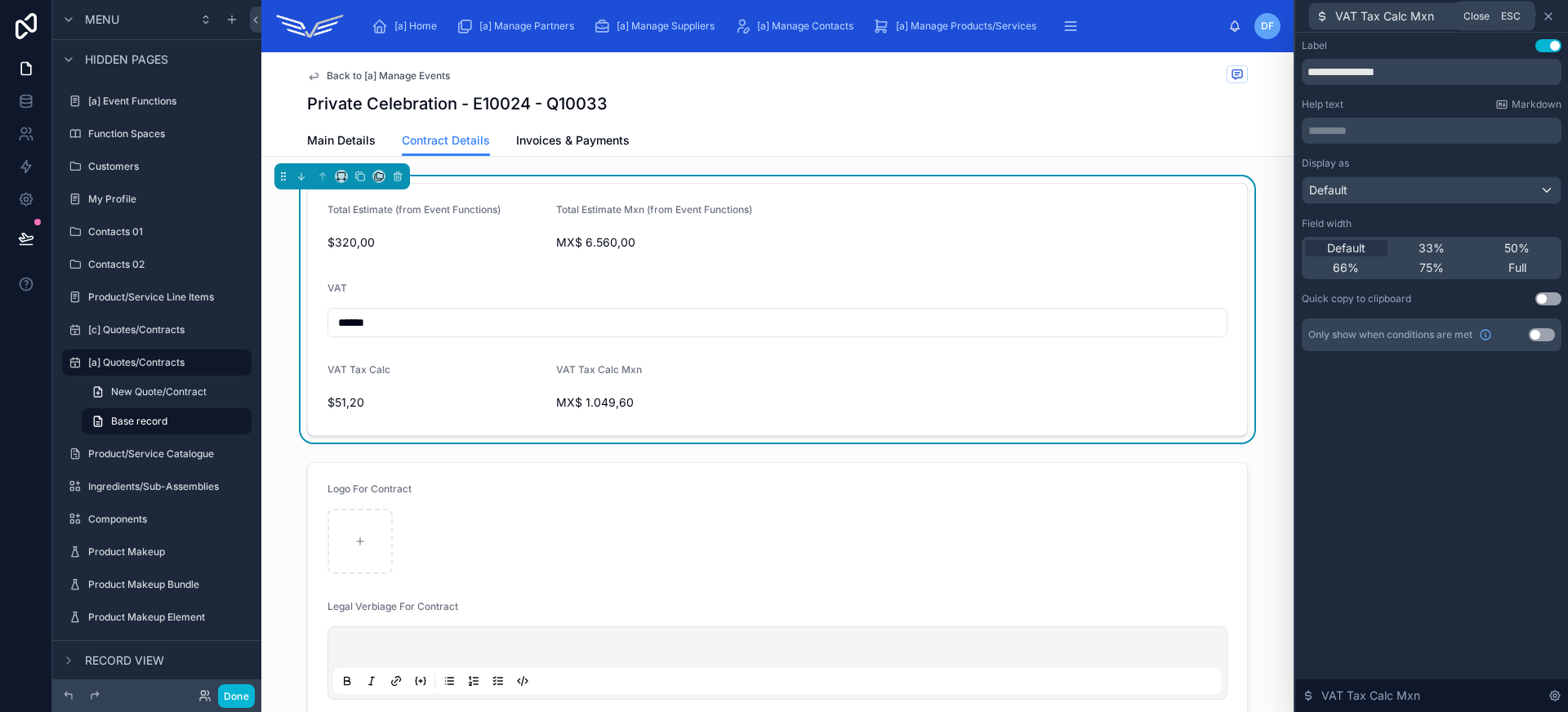
click at [1548, 14] on icon at bounding box center [1548, 16] width 13 height 13
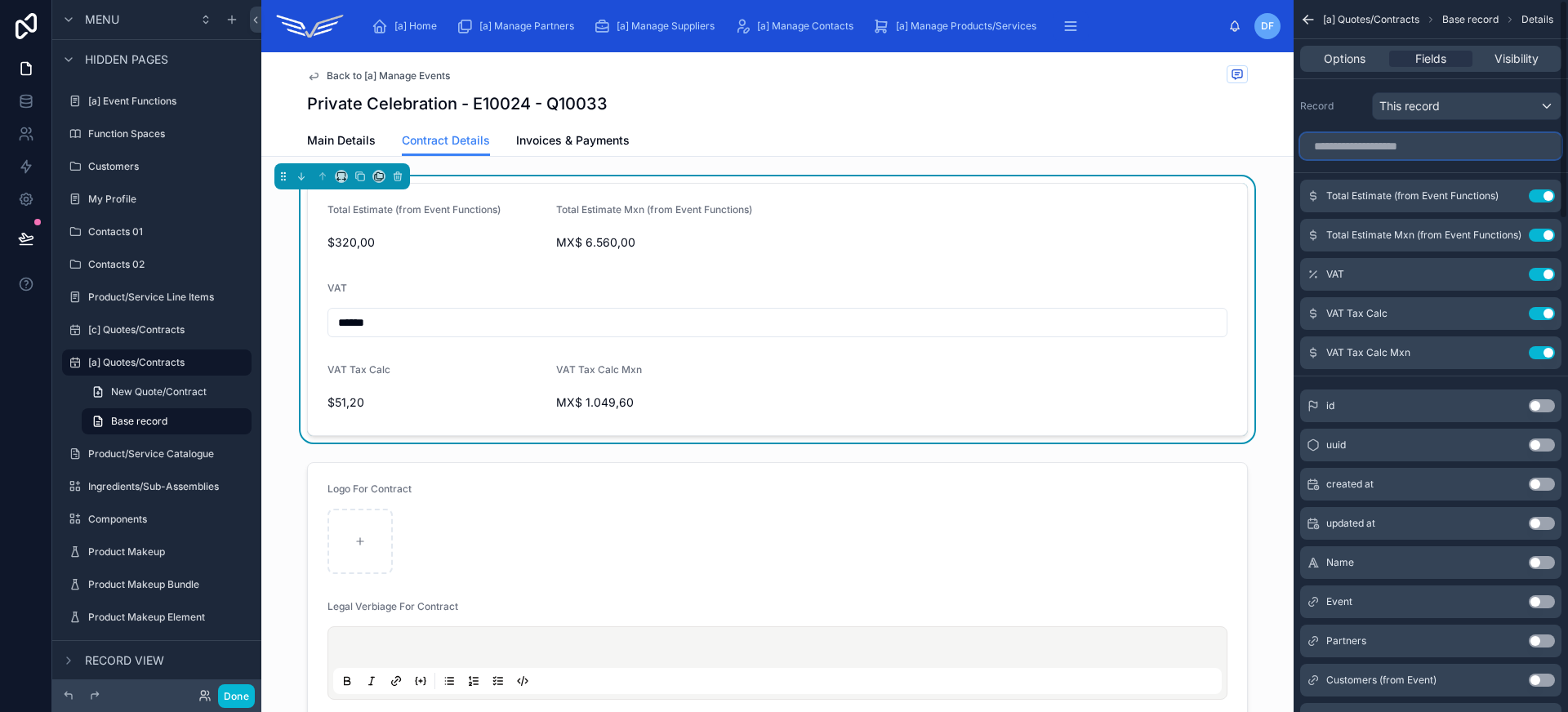
click at [1414, 149] on input "scrollable content" at bounding box center [1430, 146] width 261 height 26
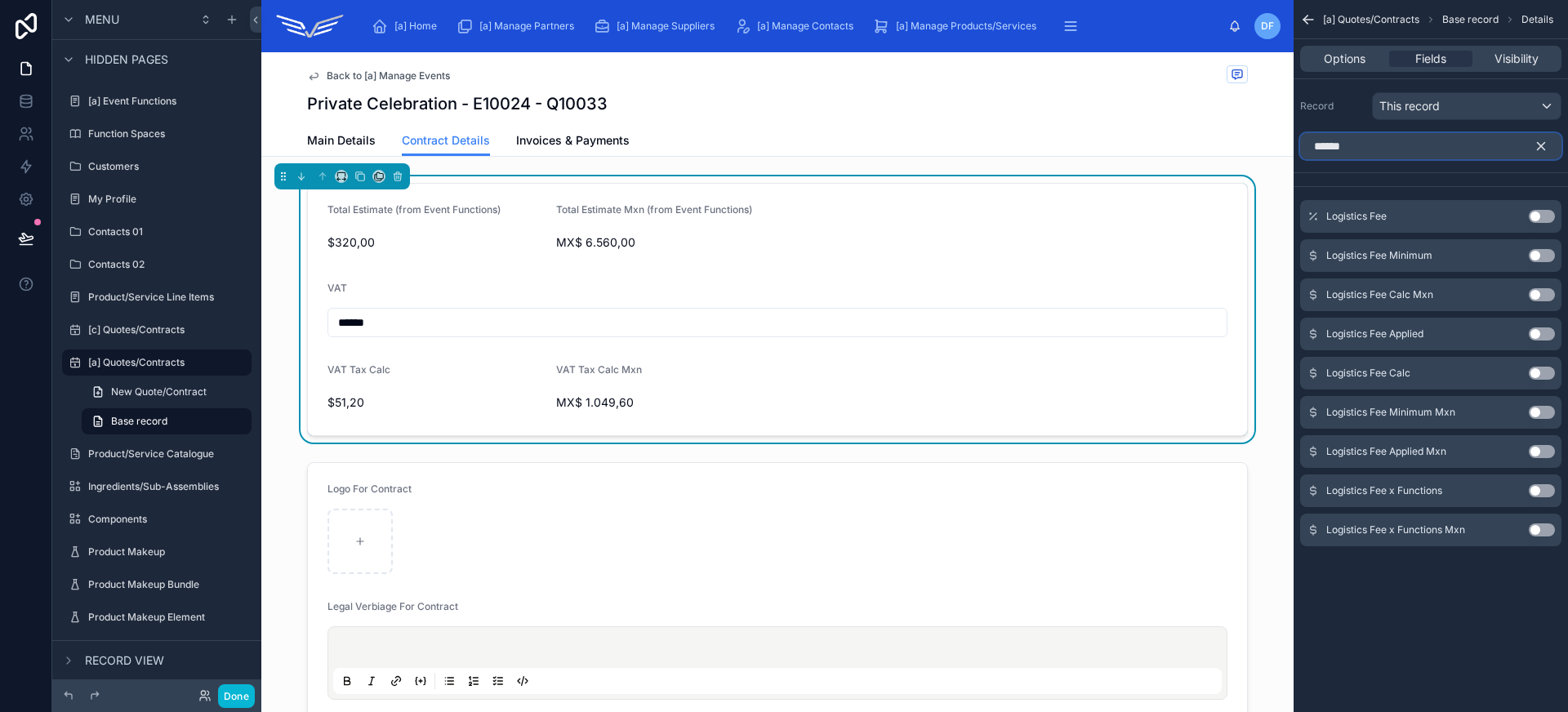
type input "******"
click at [1533, 218] on button "Use setting" at bounding box center [1541, 216] width 26 height 13
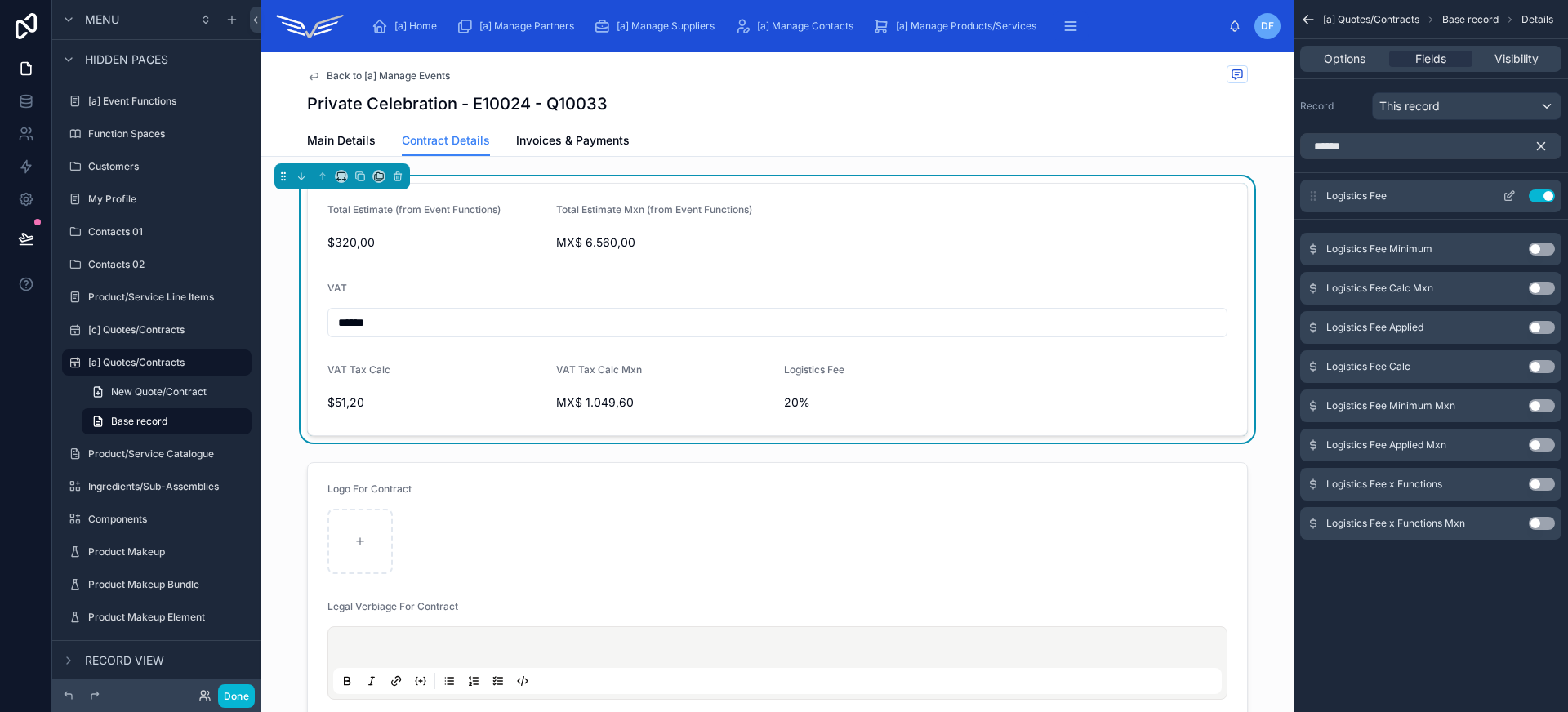
click at [1510, 194] on icon "scrollable content" at bounding box center [1508, 195] width 13 height 13
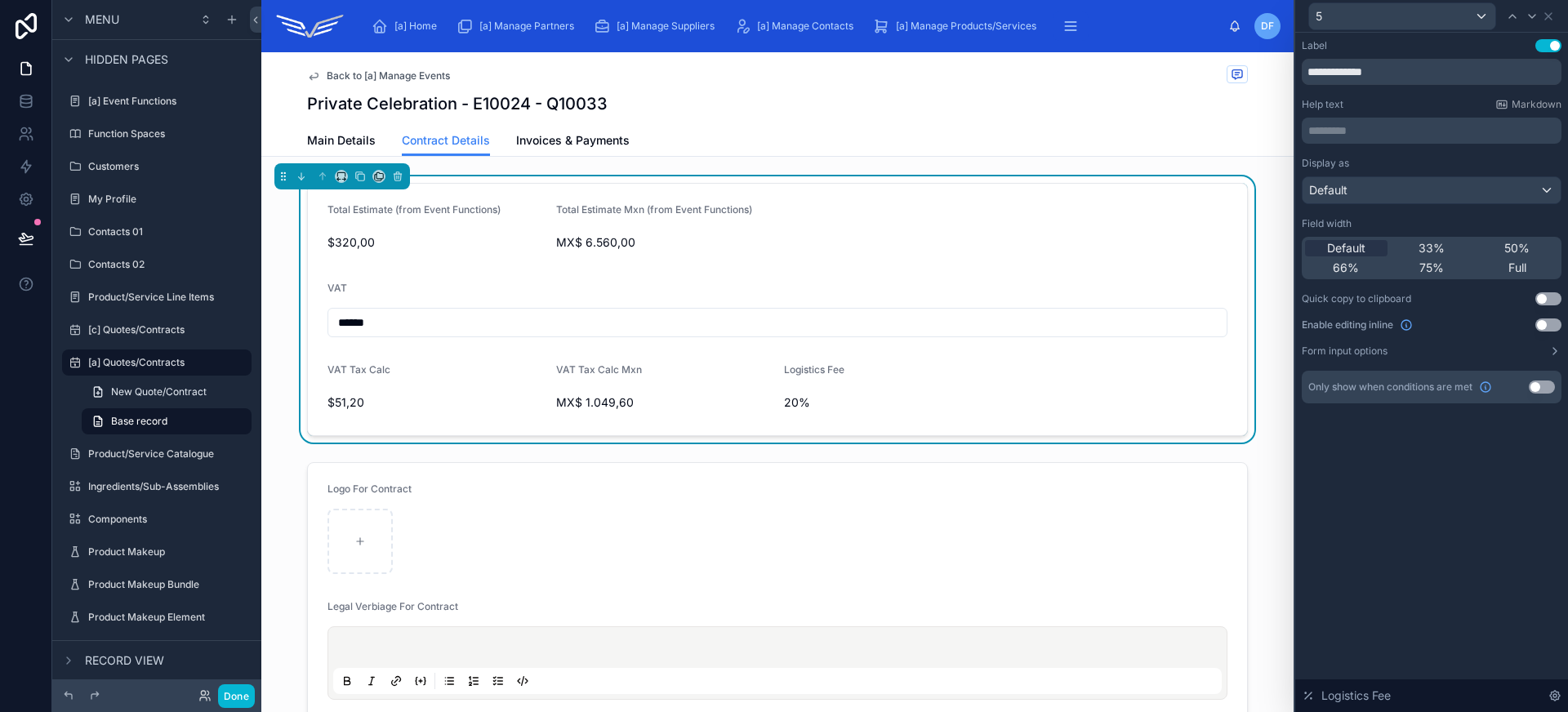
drag, startPoint x: 1520, startPoint y: 262, endPoint x: 1532, endPoint y: 328, distance: 67.1
click at [1520, 262] on span "Full" at bounding box center [1517, 267] width 18 height 16
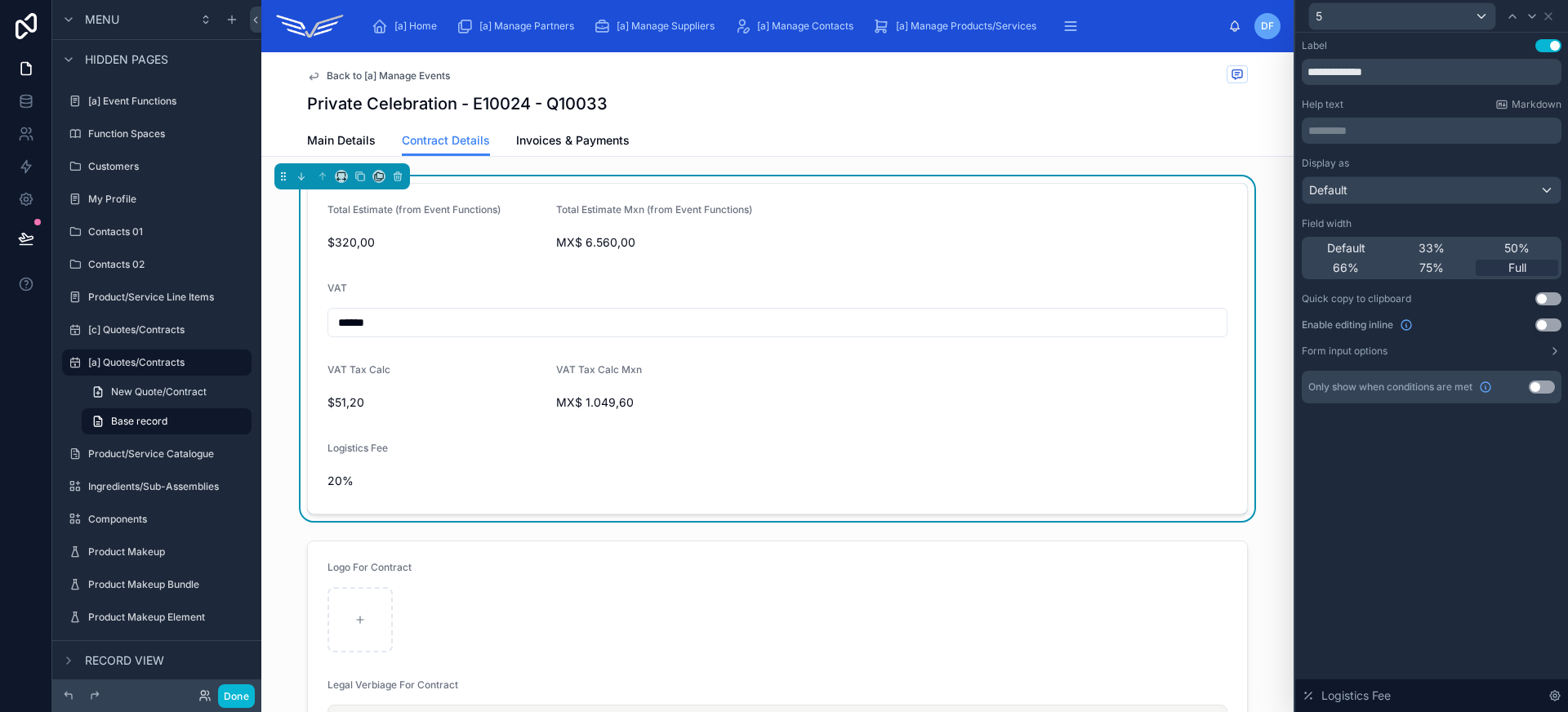
click at [1542, 327] on button "Use setting" at bounding box center [1548, 324] width 26 height 13
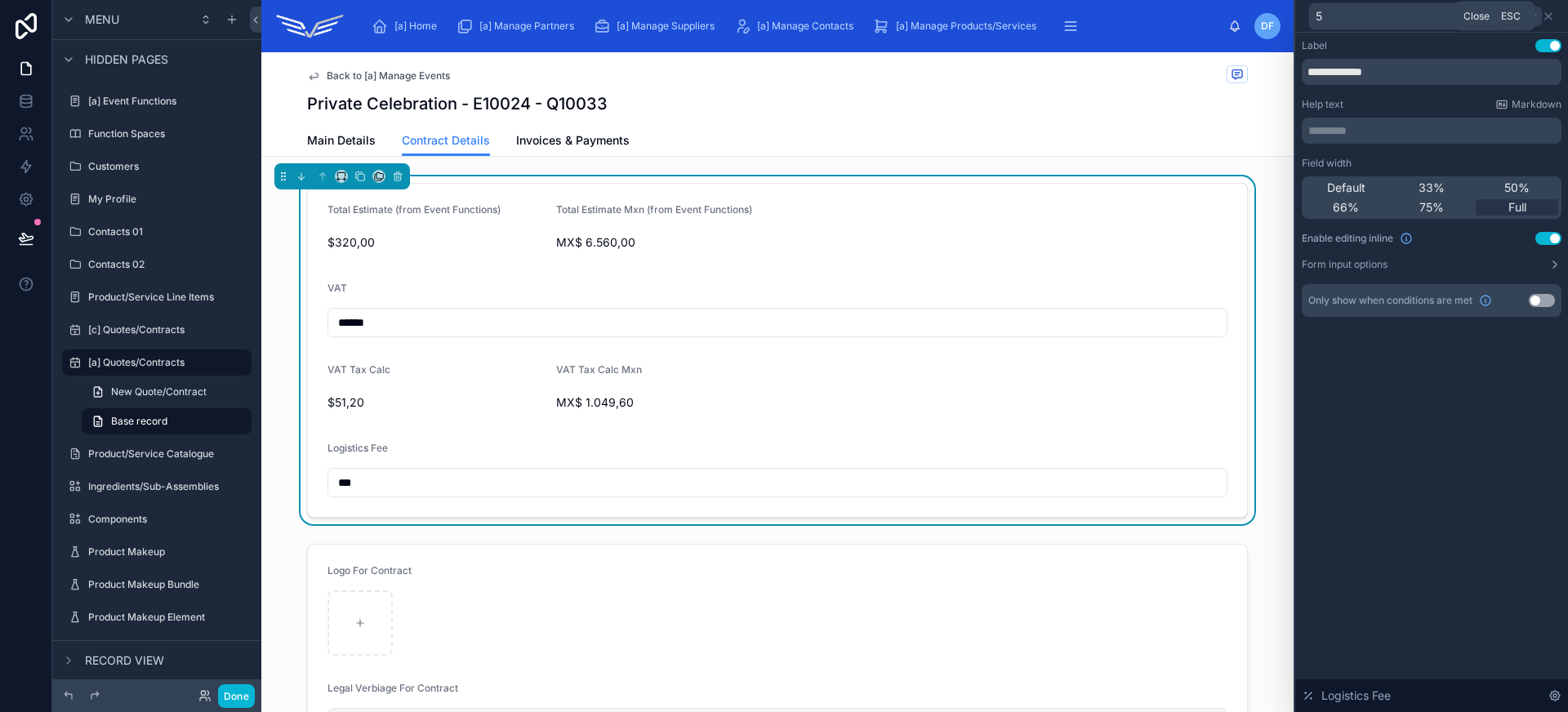
click at [1550, 15] on icon at bounding box center [1548, 16] width 13 height 13
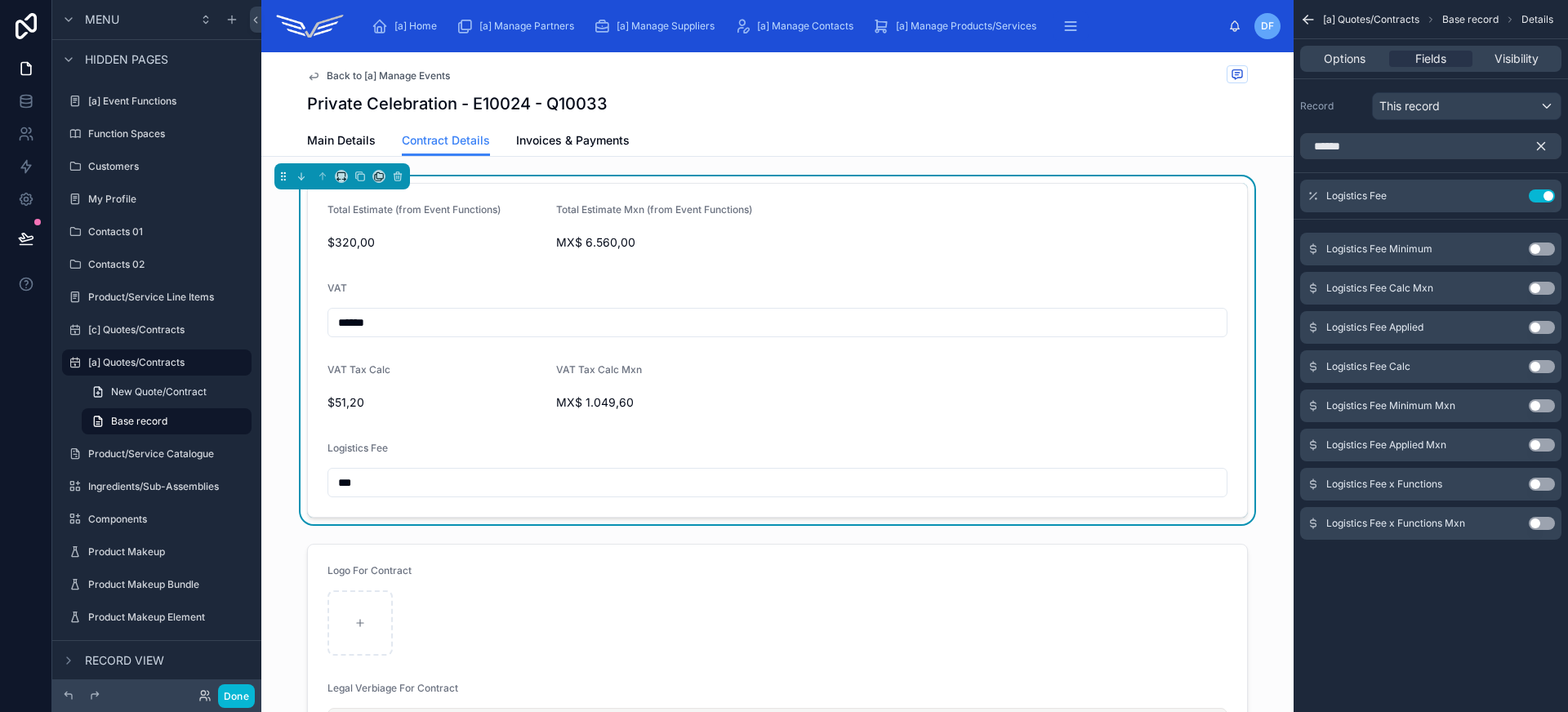
click at [1538, 249] on button "Use setting" at bounding box center [1541, 249] width 26 height 13
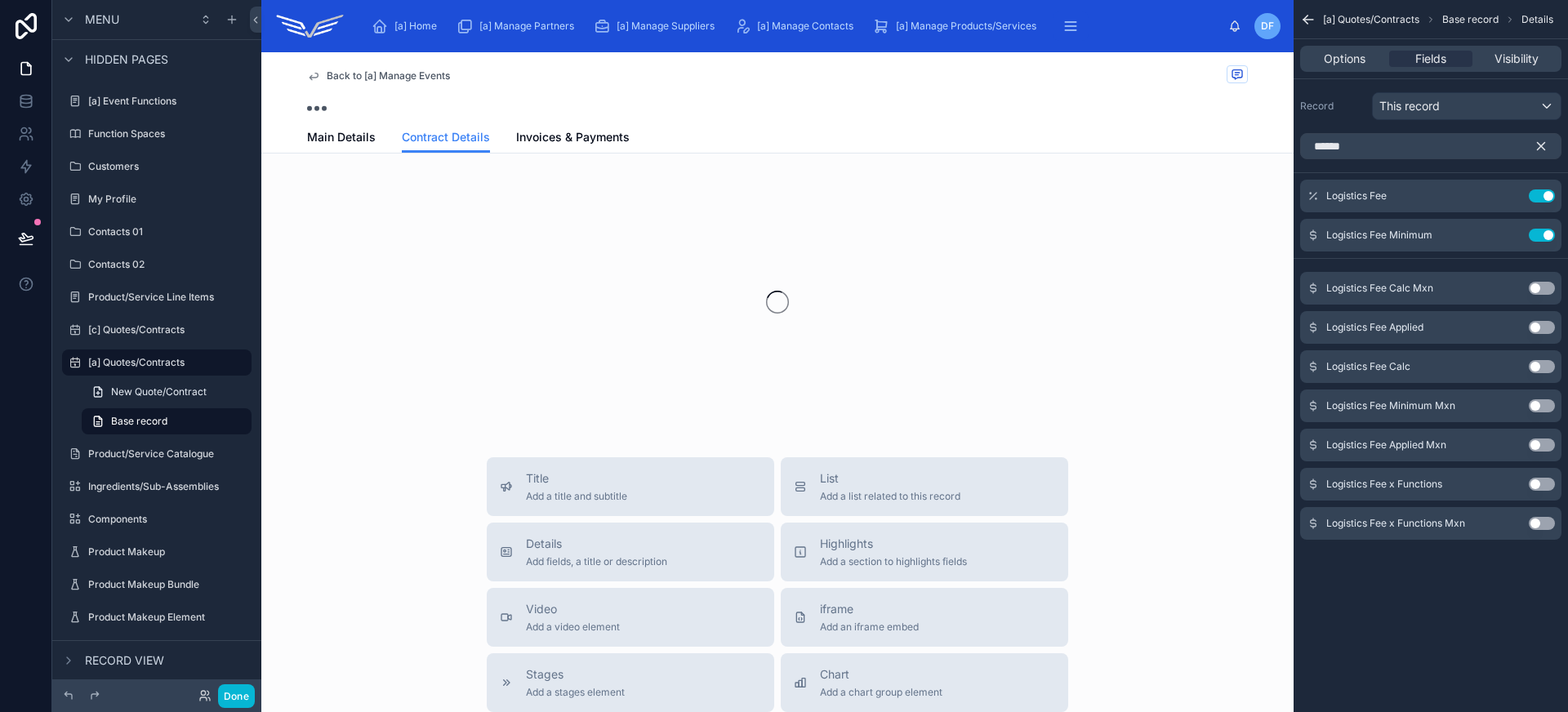
click at [1540, 407] on button "Use setting" at bounding box center [1541, 405] width 26 height 13
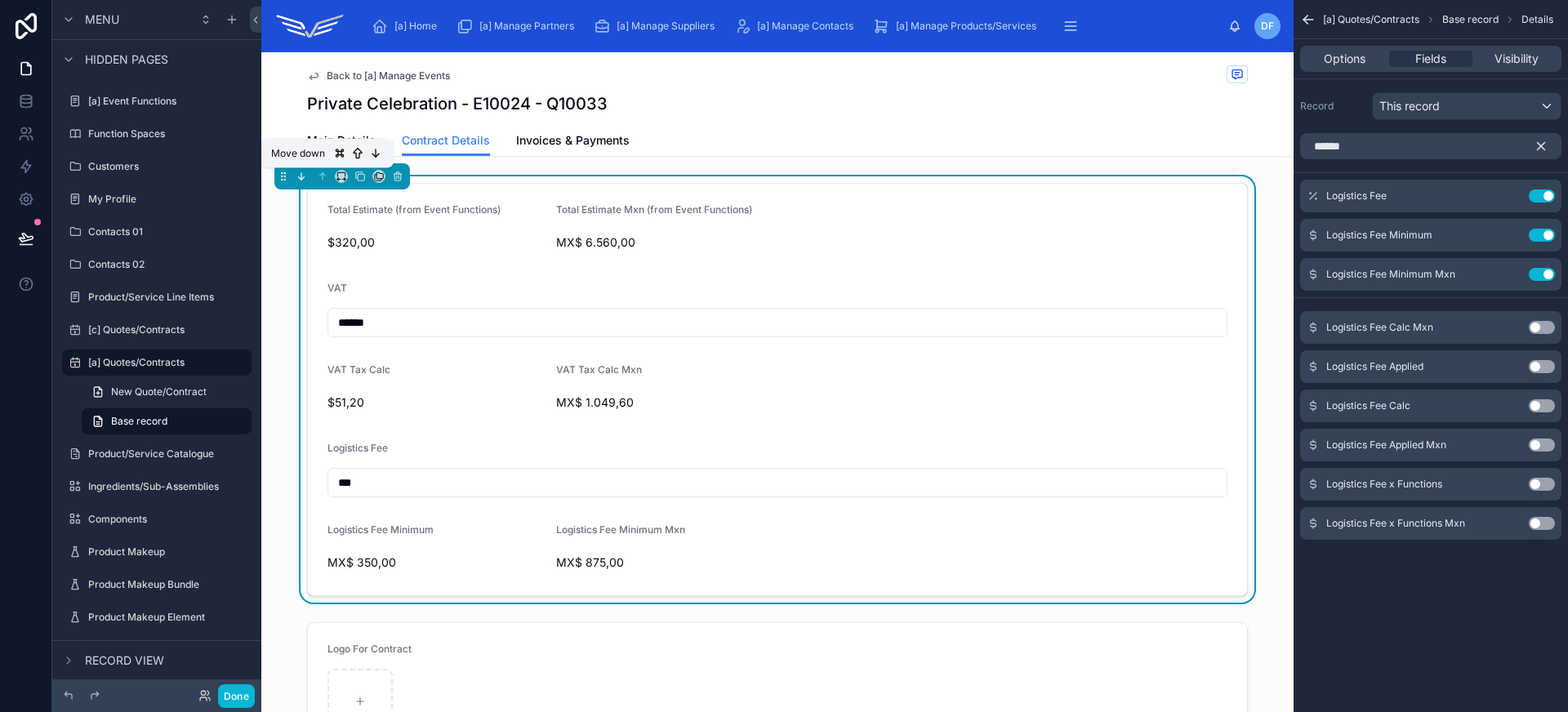
click at [300, 174] on icon at bounding box center [301, 176] width 12 height 12
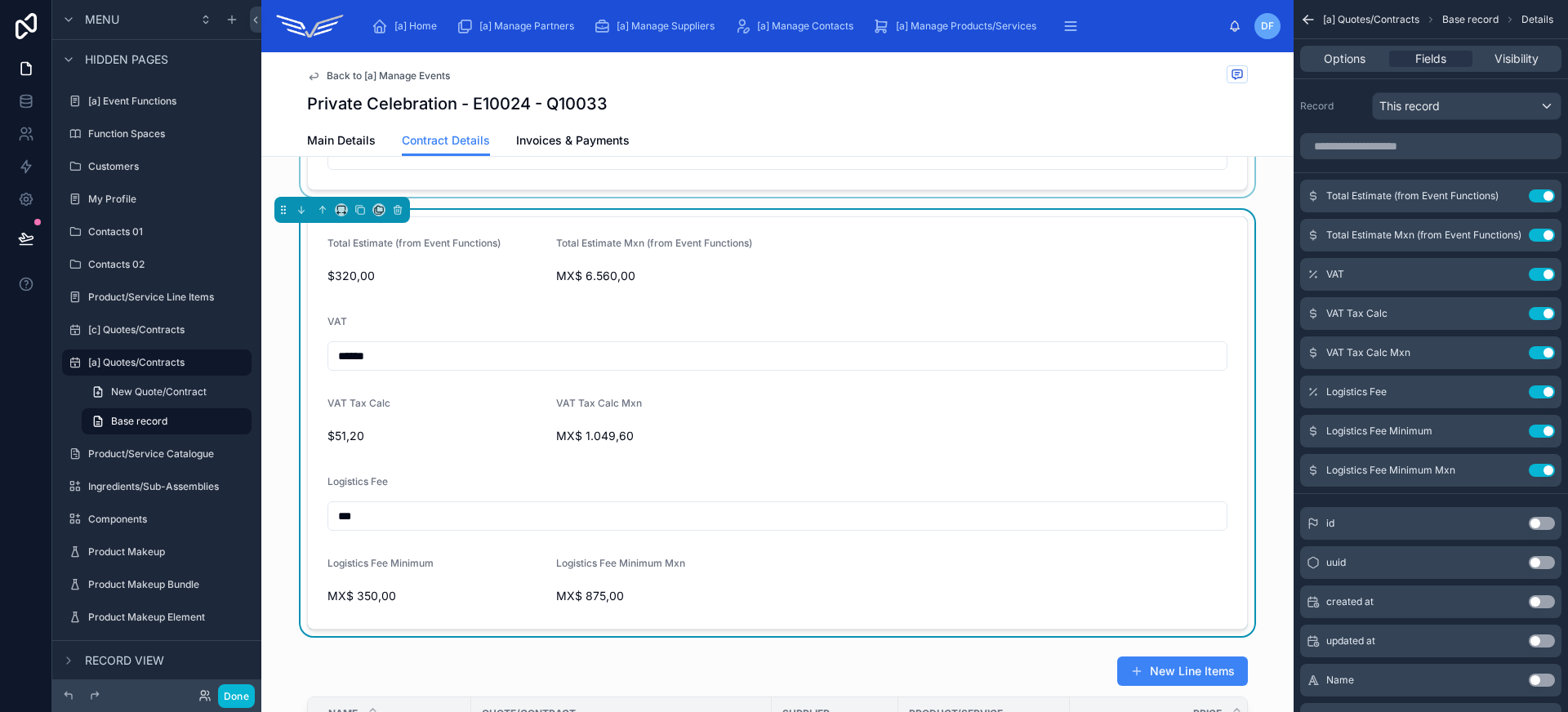
scroll to position [330, 0]
click at [302, 212] on icon at bounding box center [301, 211] width 12 height 12
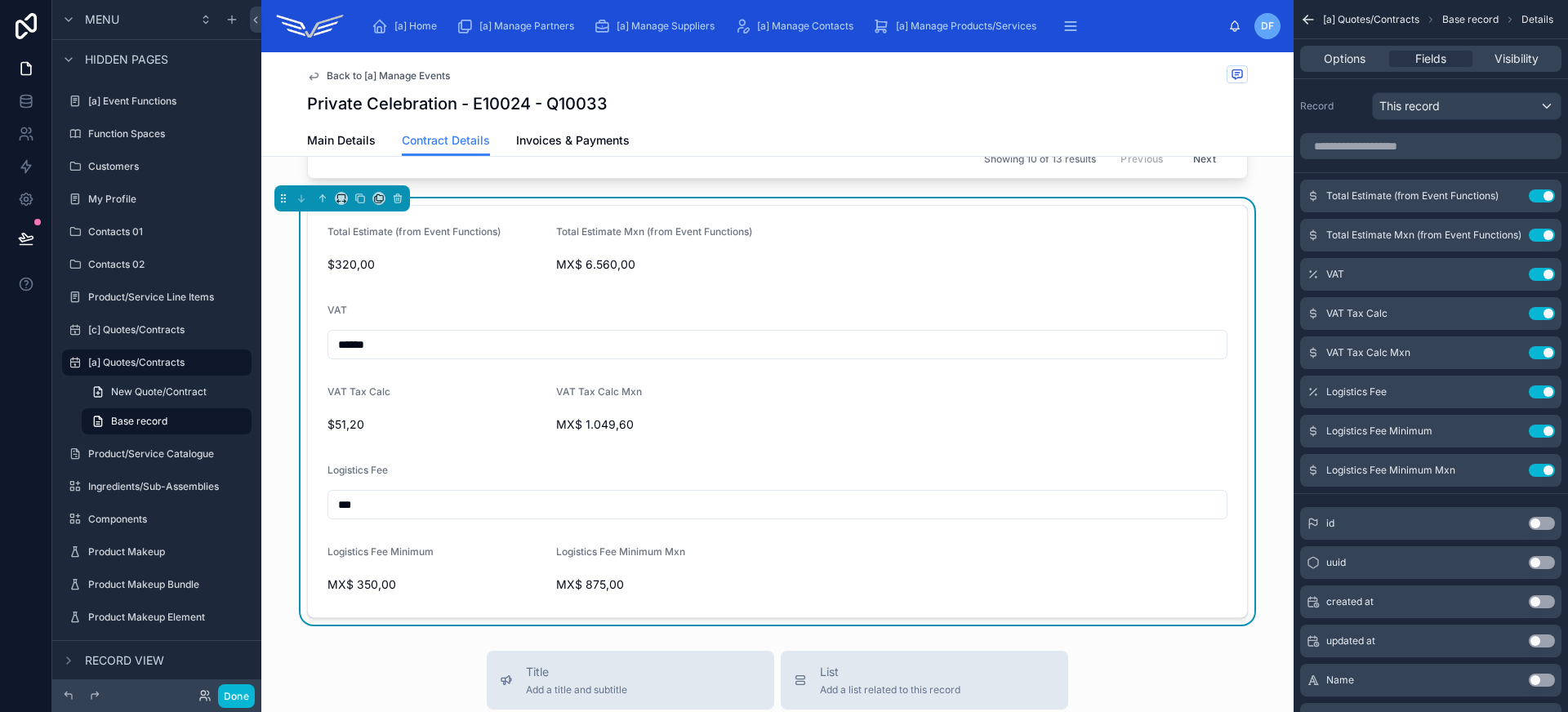
scroll to position [1040, 0]
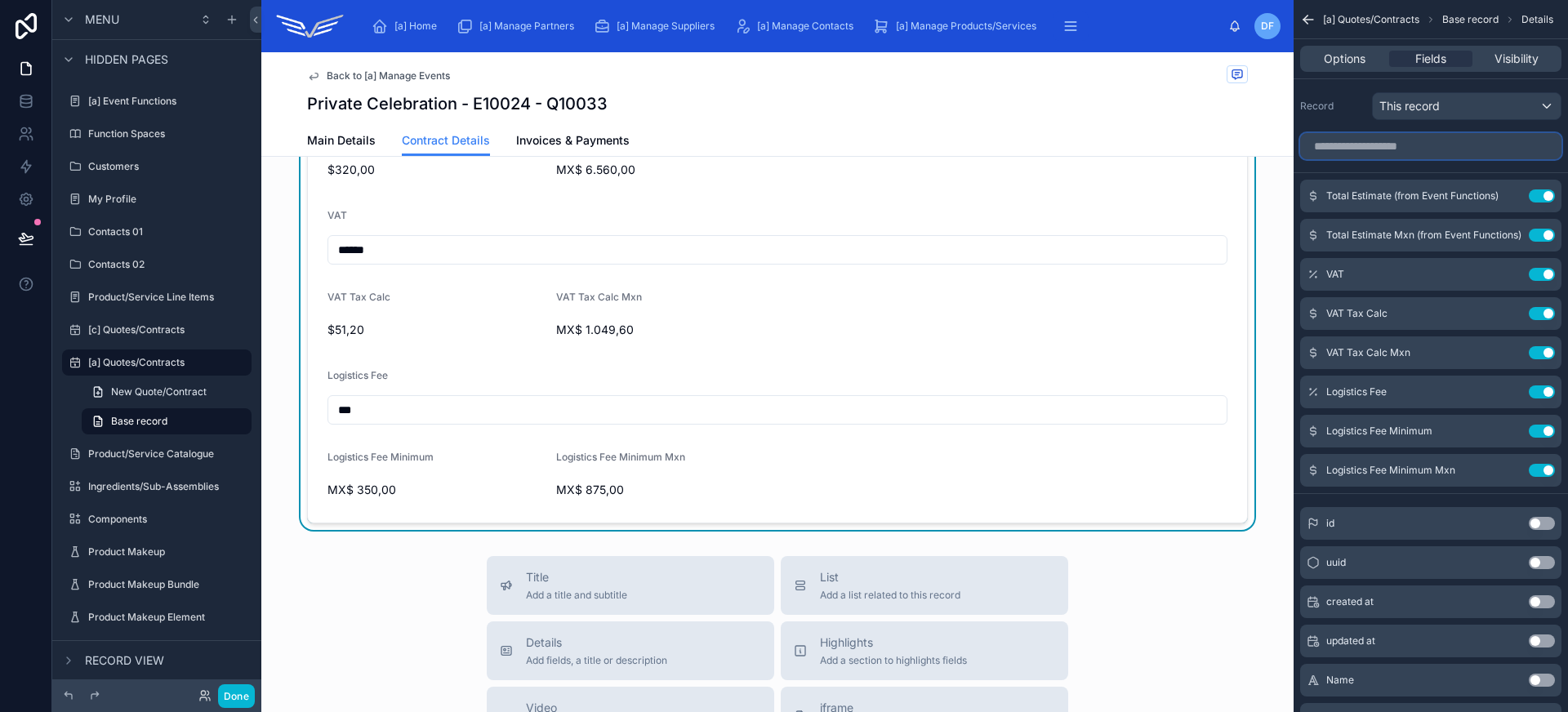
click at [1410, 156] on input "scrollable content" at bounding box center [1430, 146] width 261 height 26
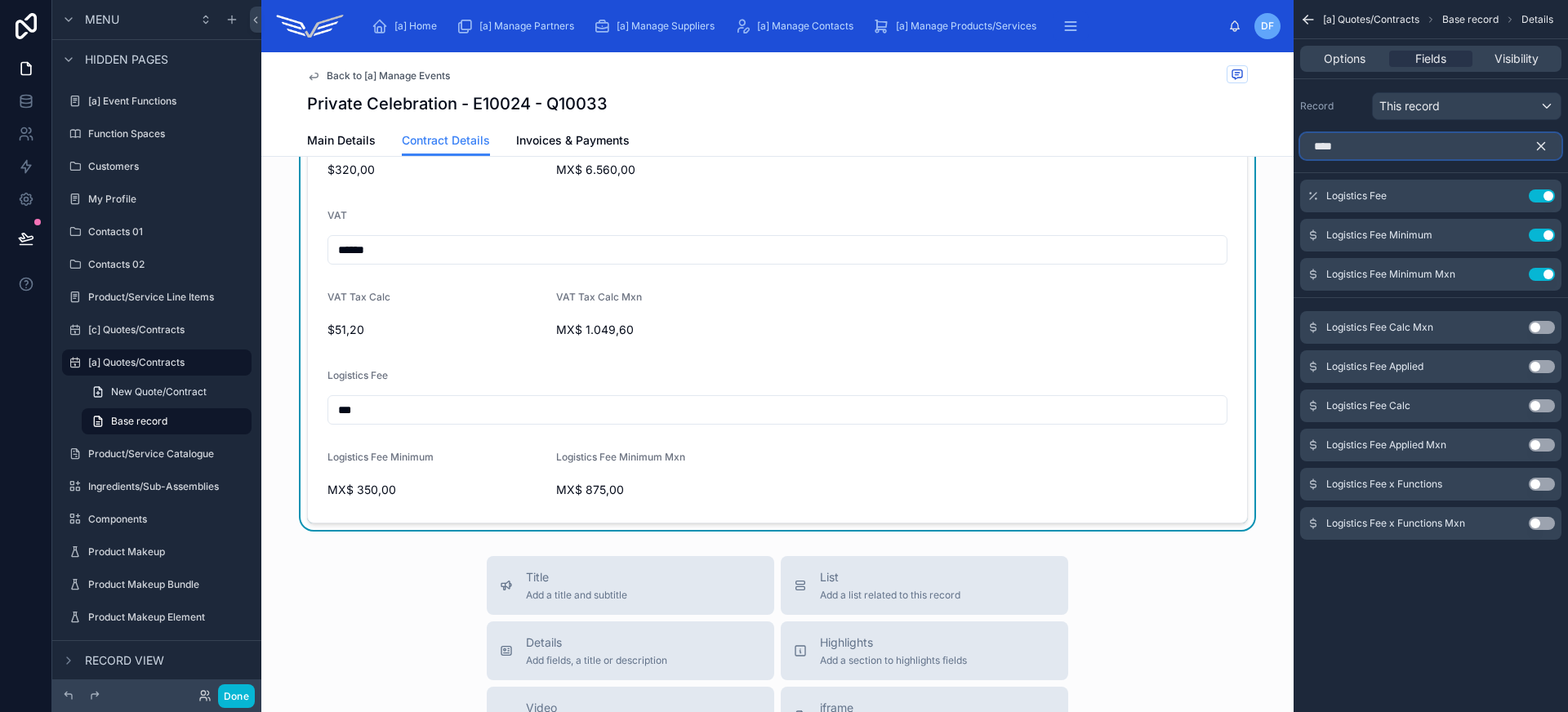
type input "****"
click at [1544, 409] on button "Use setting" at bounding box center [1541, 405] width 26 height 13
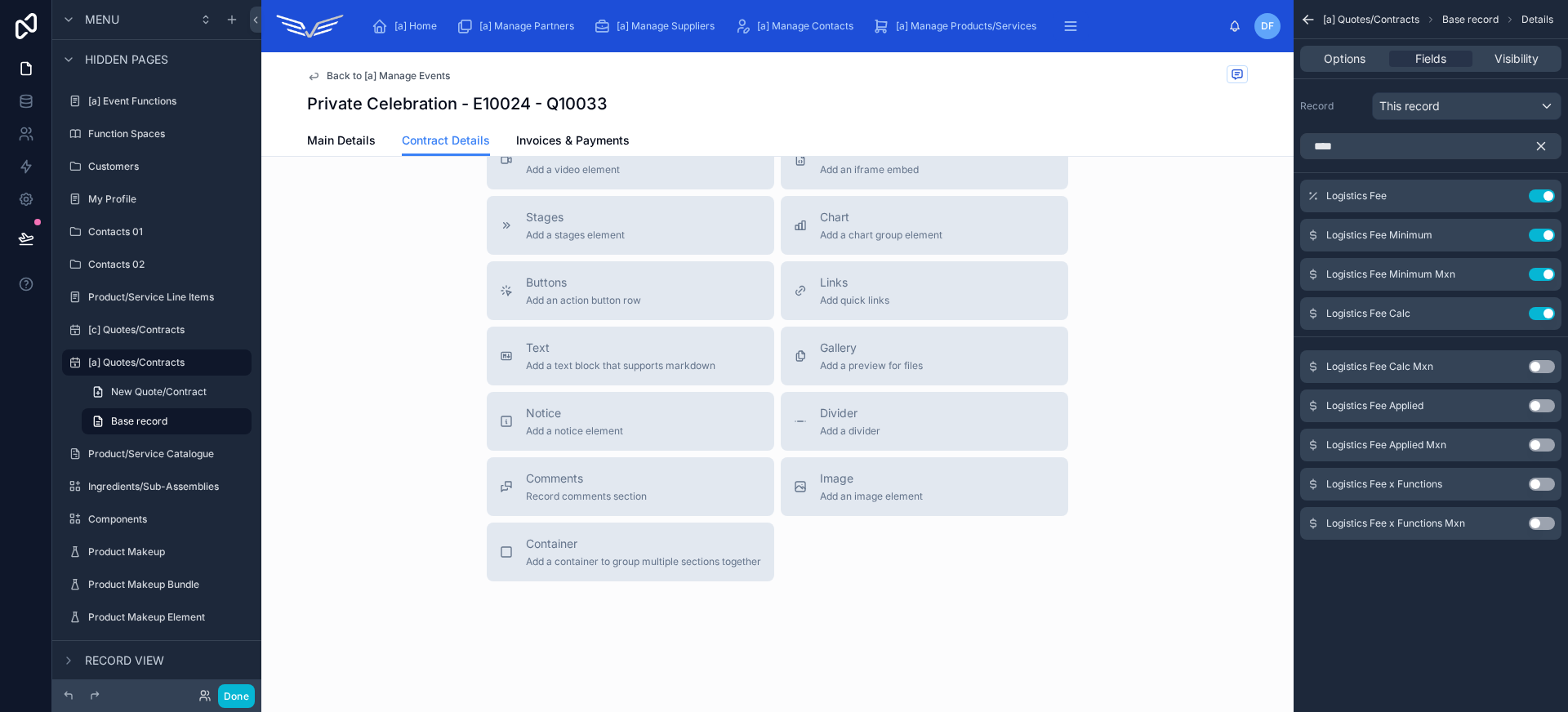
click at [1543, 368] on button "Use setting" at bounding box center [1541, 366] width 26 height 13
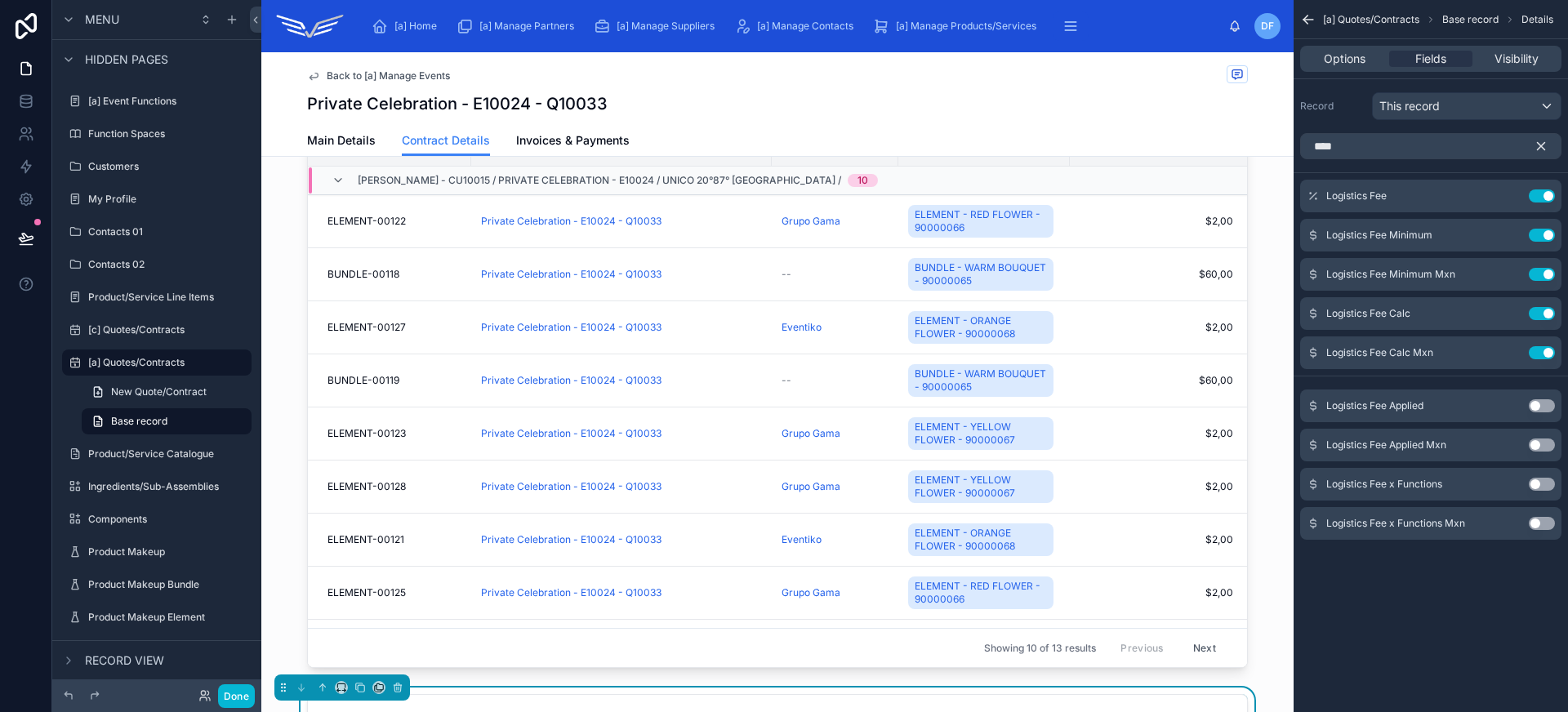
scroll to position [1596, 0]
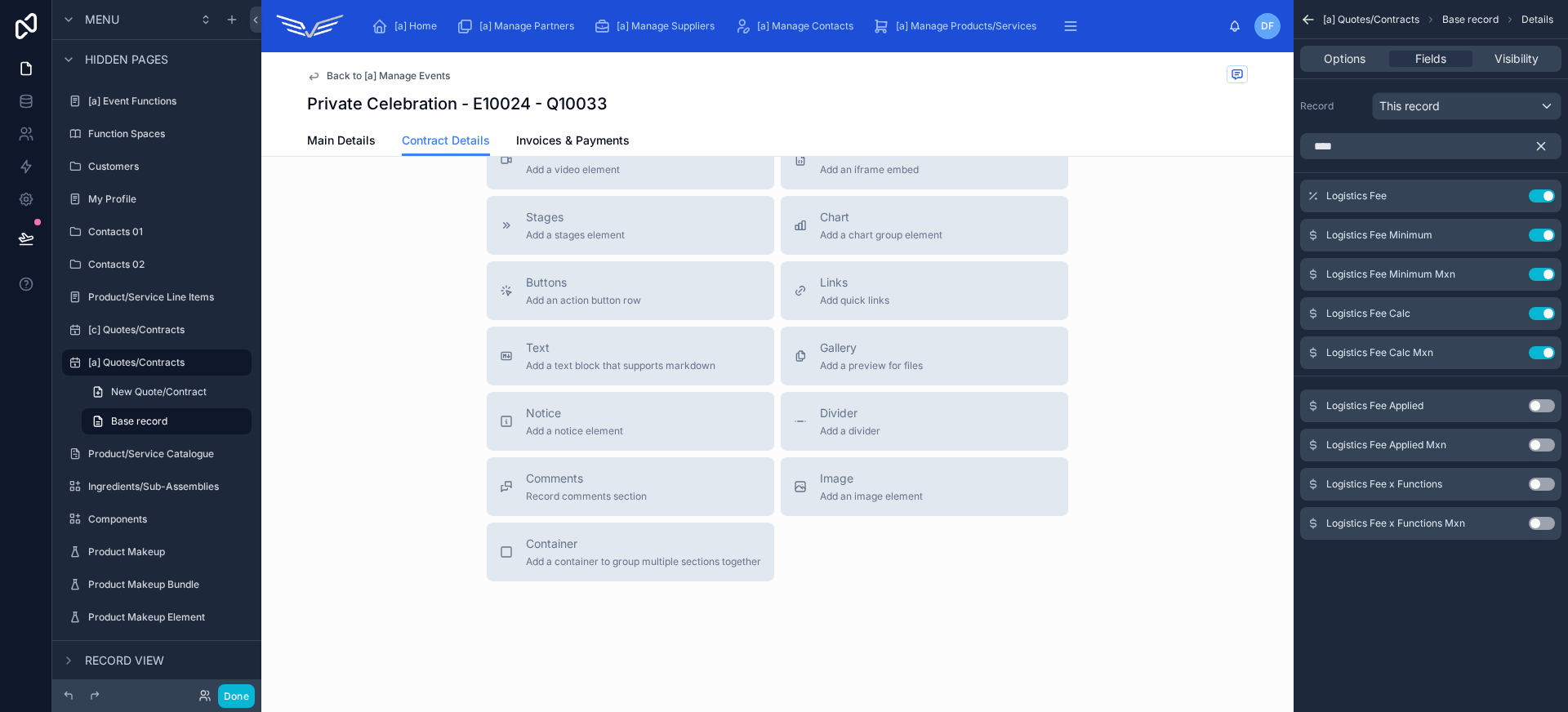
click at [1540, 408] on button "Use setting" at bounding box center [1541, 405] width 26 height 13
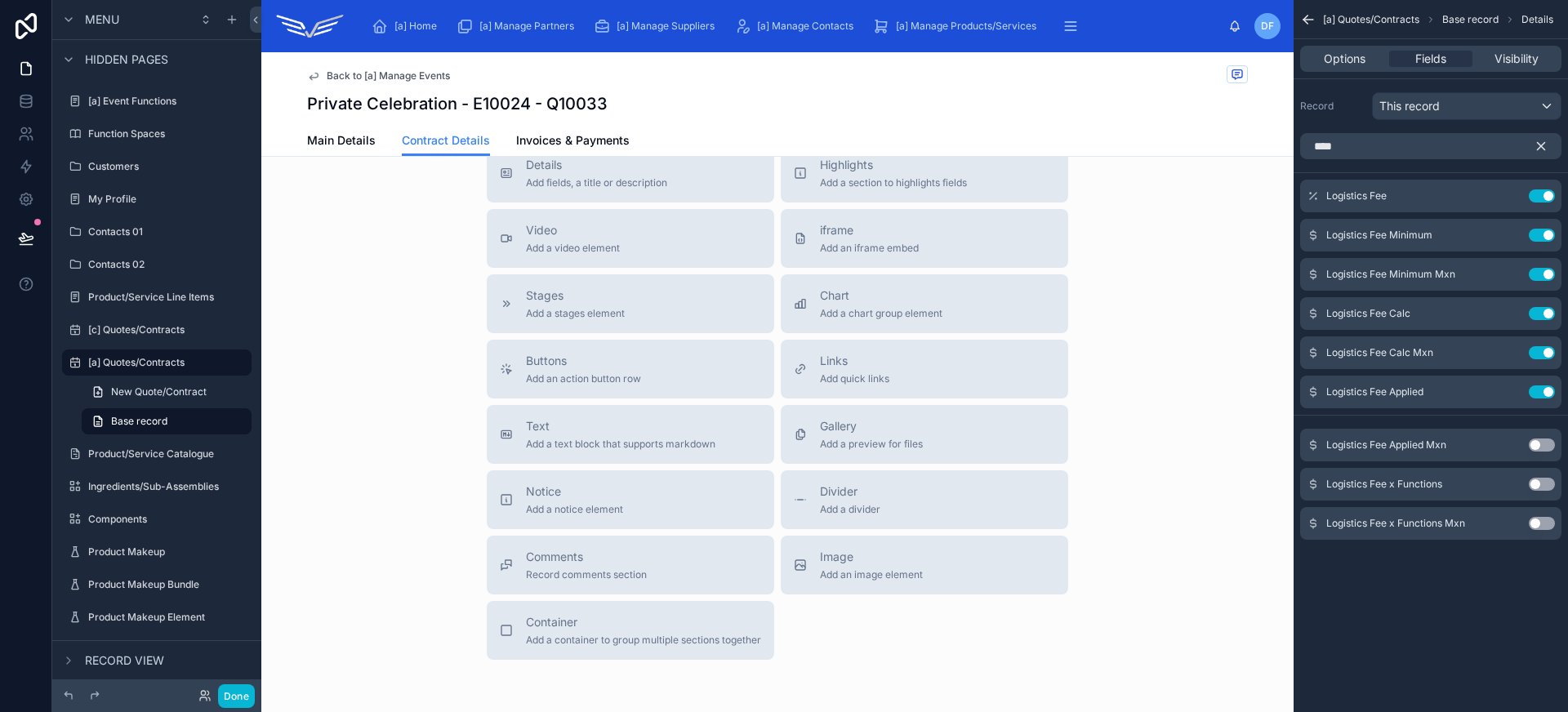
click at [1540, 443] on button "Use setting" at bounding box center [1541, 445] width 26 height 13
click at [1540, 479] on button "Use setting" at bounding box center [1541, 484] width 26 height 13
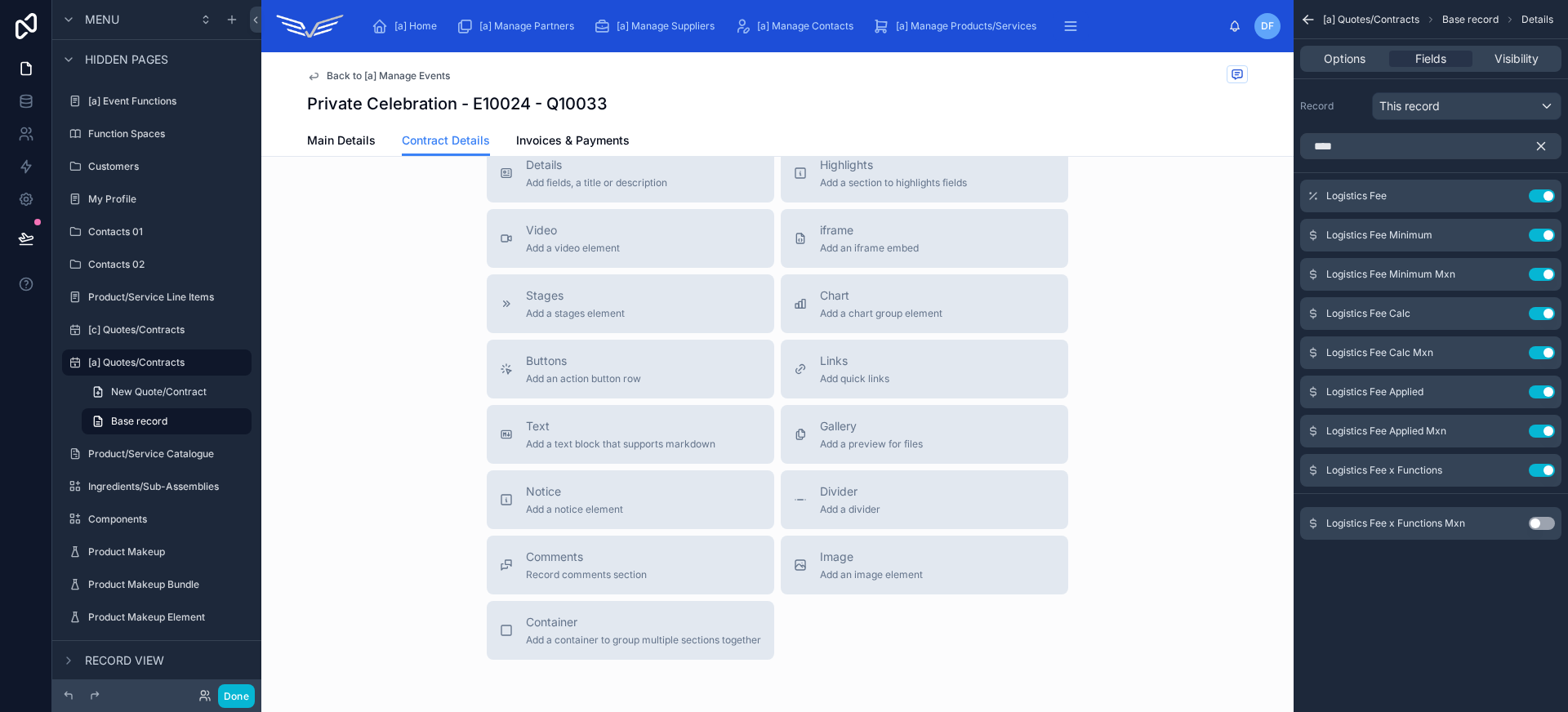
click at [1540, 520] on button "Use setting" at bounding box center [1541, 523] width 26 height 13
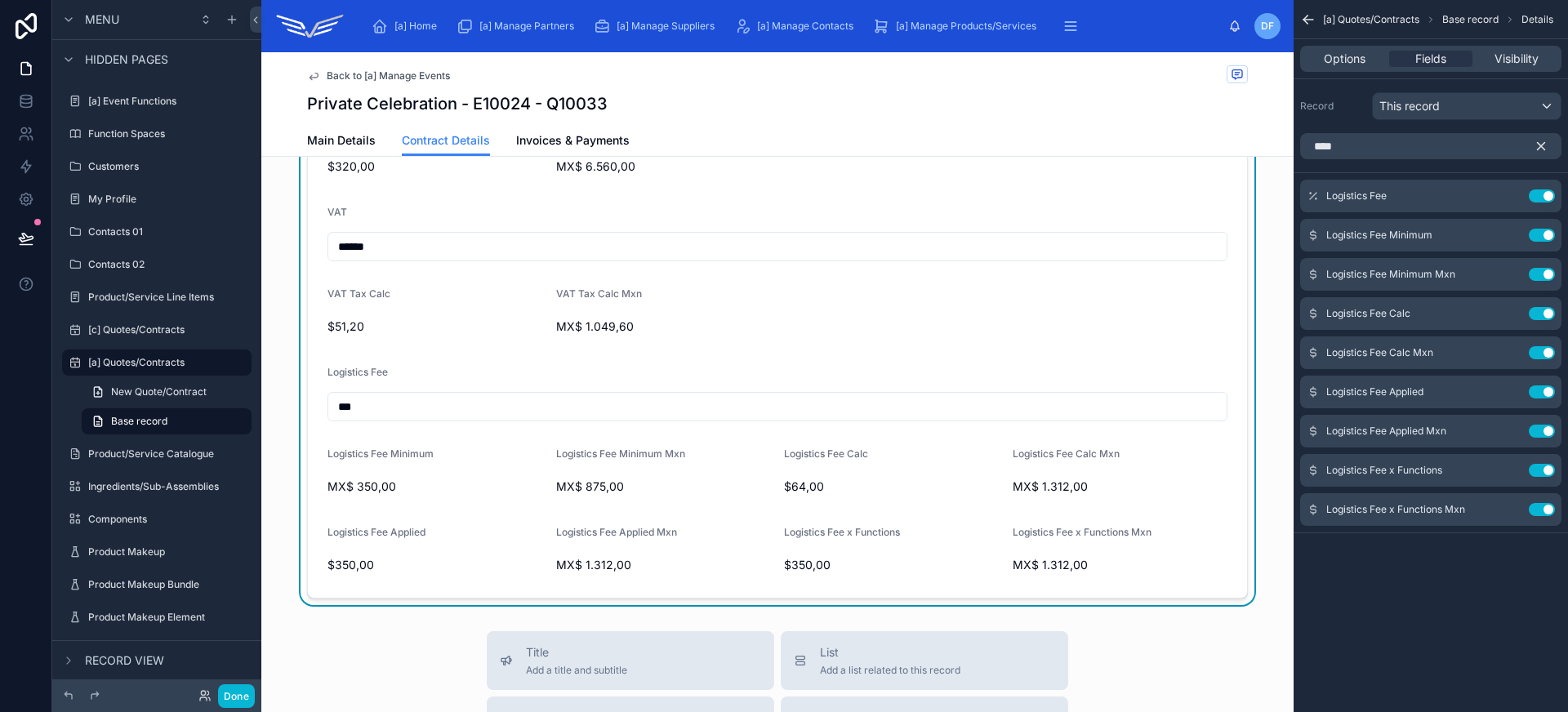
scroll to position [1040, 0]
click at [459, 470] on div "Logistics Fee Minimum" at bounding box center [435, 460] width 216 height 20
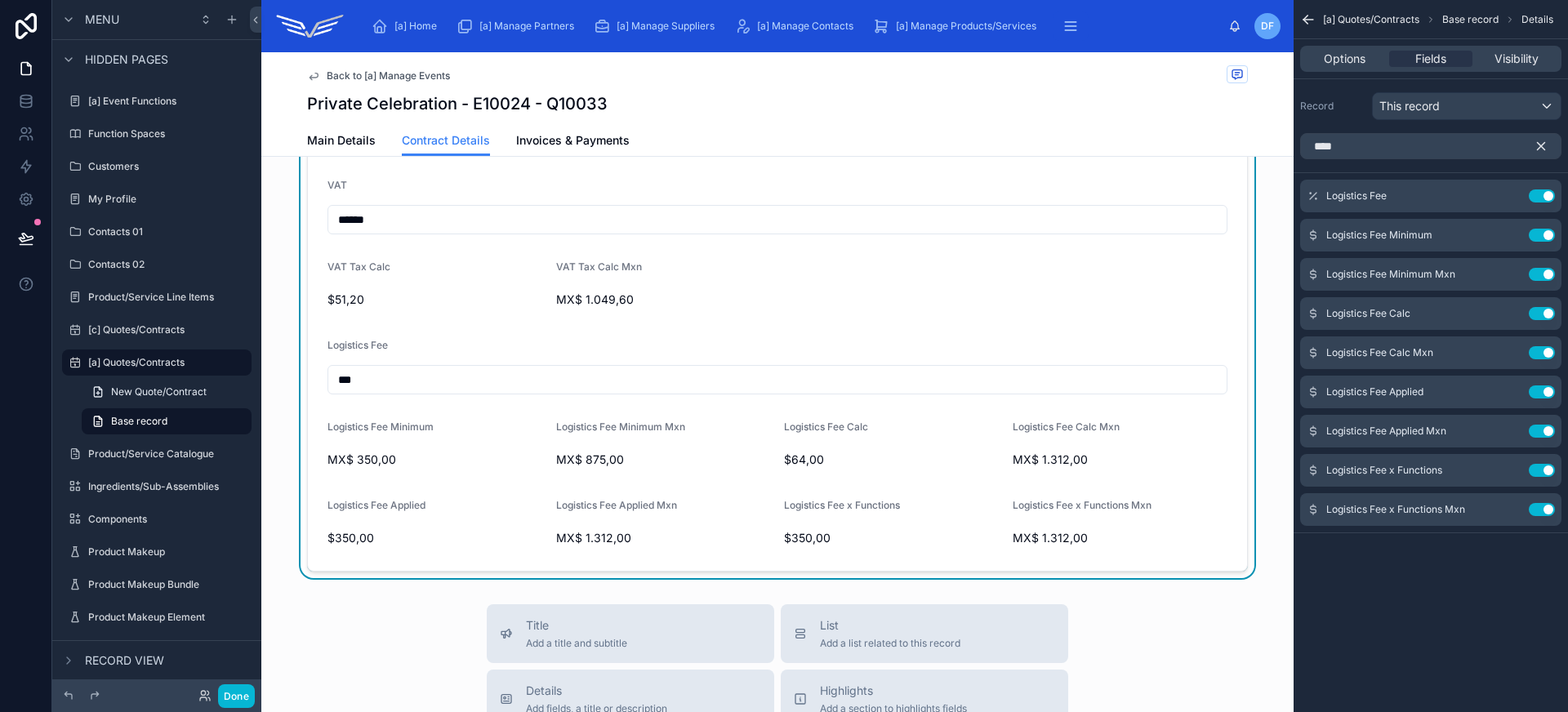
click at [824, 367] on div "***" at bounding box center [777, 379] width 900 height 29
click at [1359, 62] on span "Options" at bounding box center [1344, 59] width 42 height 16
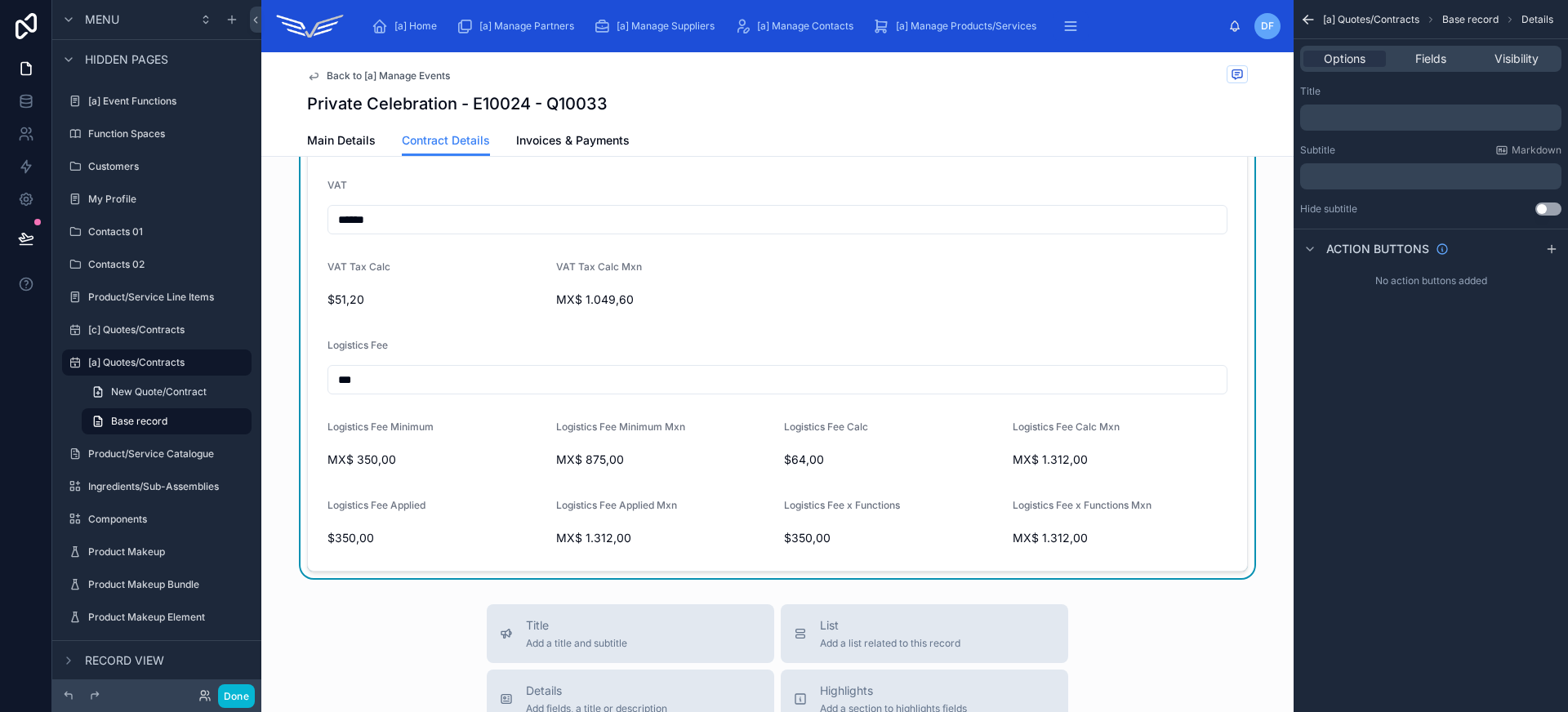
click at [1358, 123] on p "﻿" at bounding box center [1432, 117] width 251 height 13
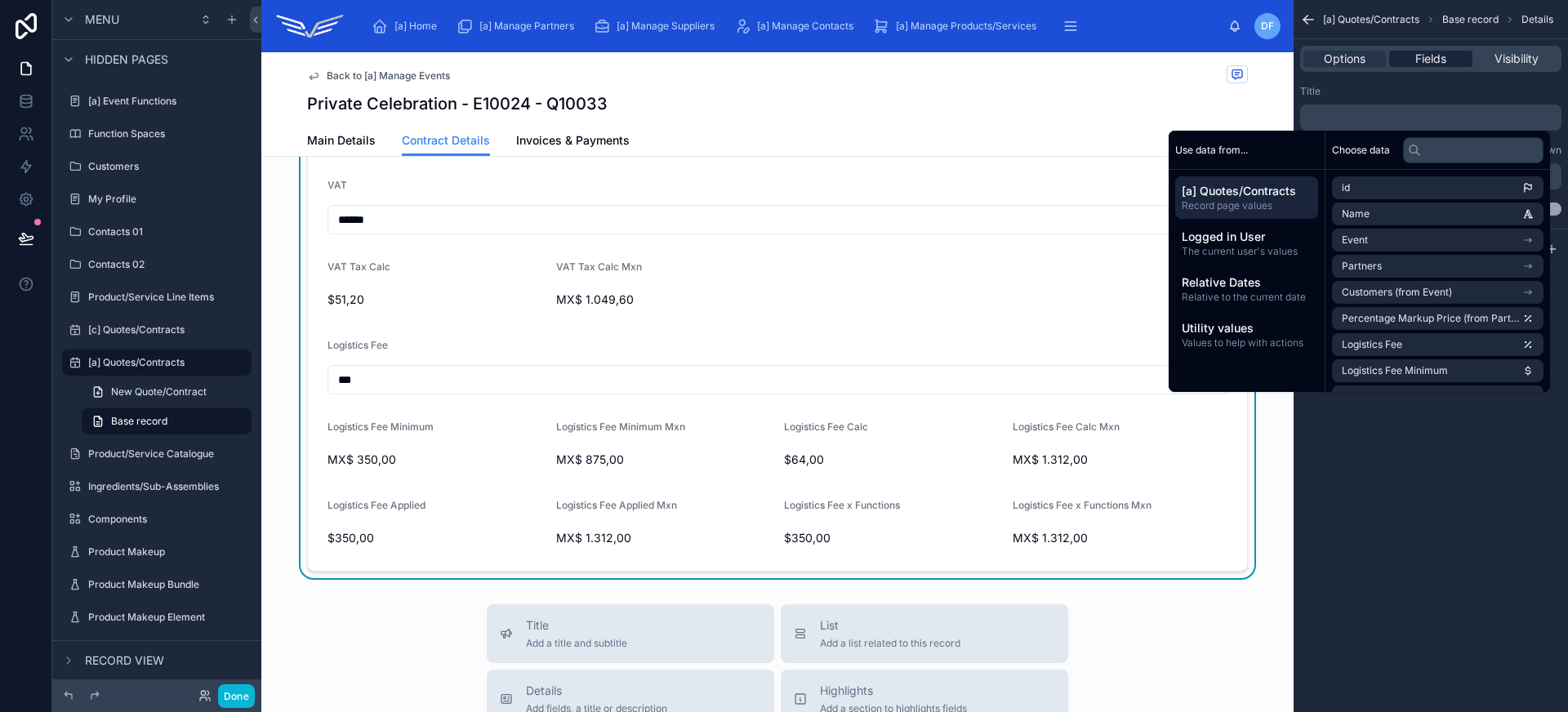
click at [1425, 56] on span "Fields" at bounding box center [1430, 59] width 31 height 16
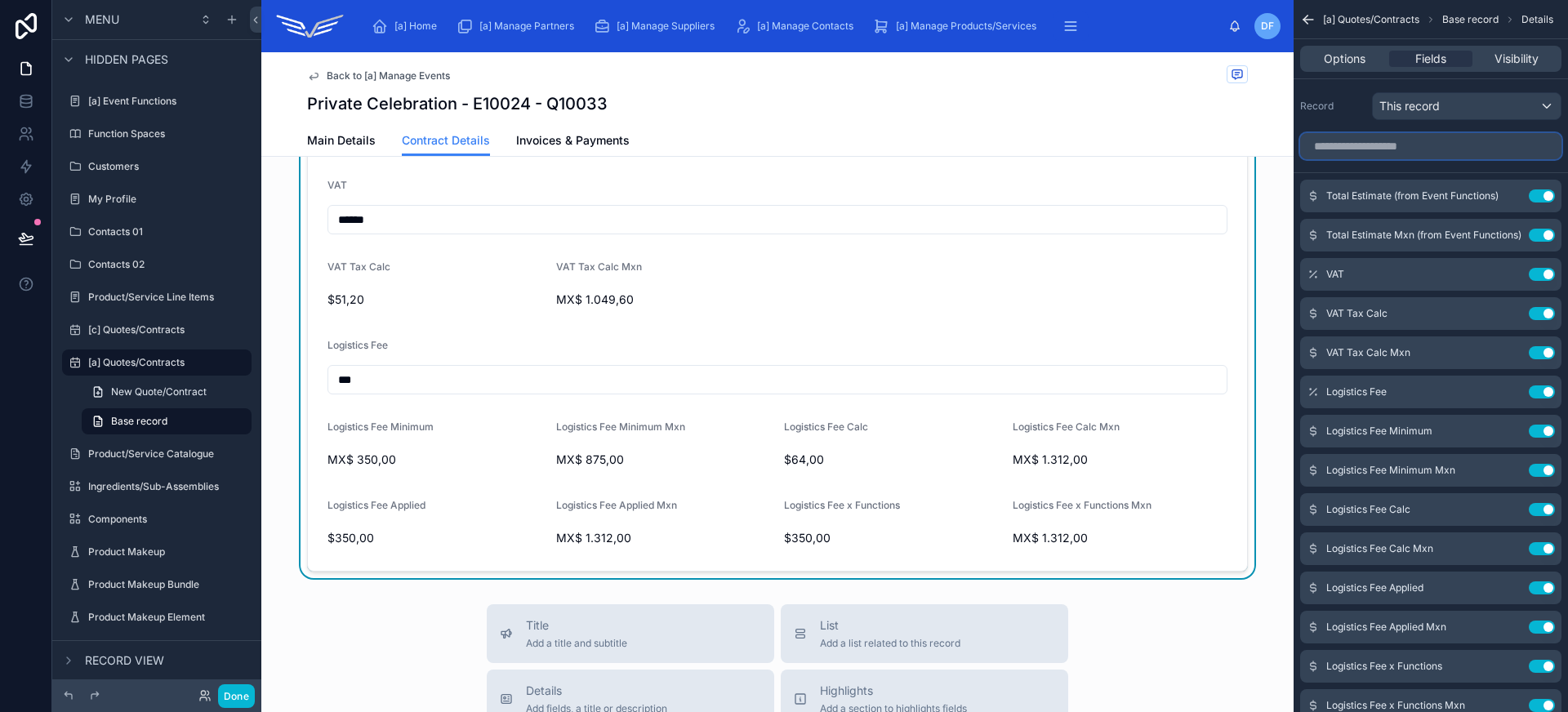
click at [1388, 142] on input "scrollable content" at bounding box center [1430, 146] width 261 height 26
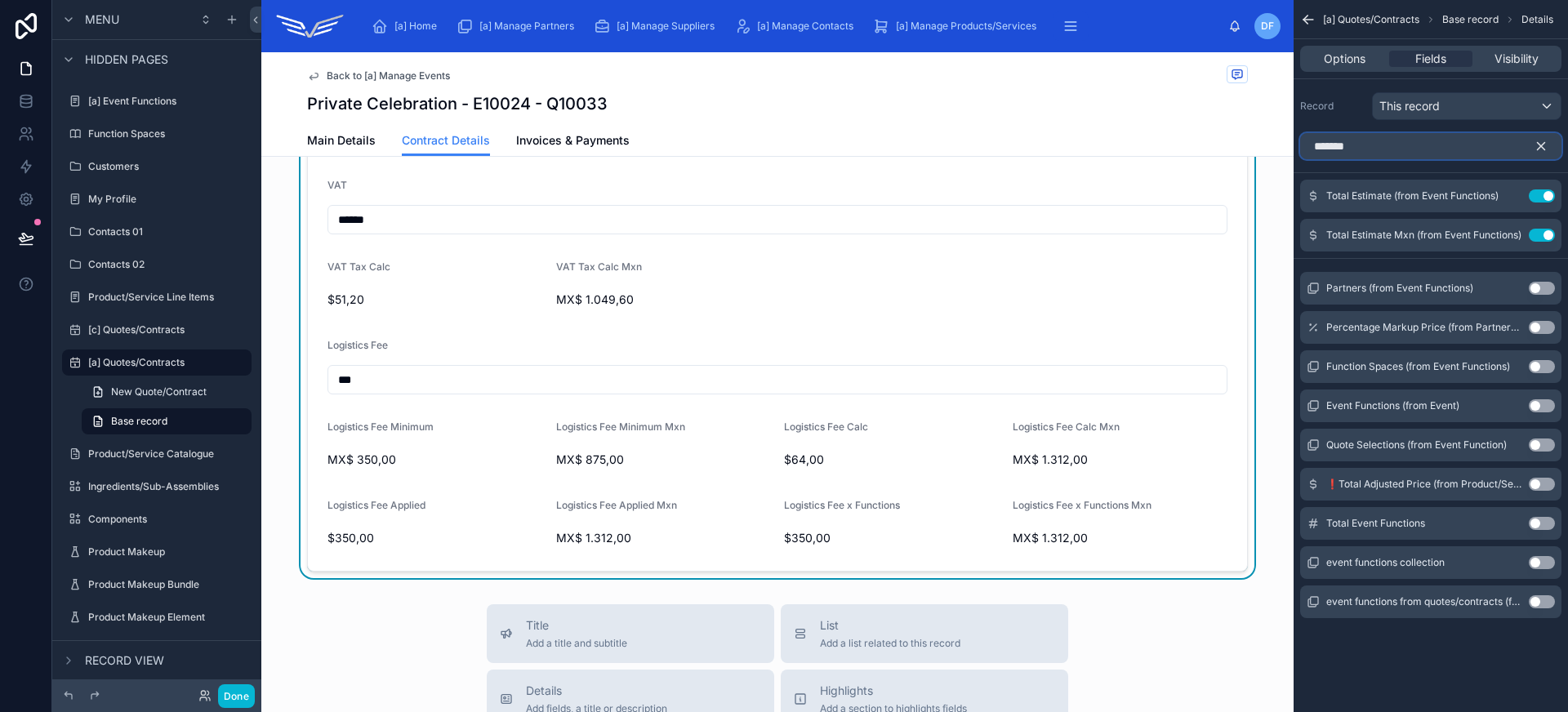
type input "*******"
click at [1546, 525] on button "Use setting" at bounding box center [1541, 523] width 26 height 13
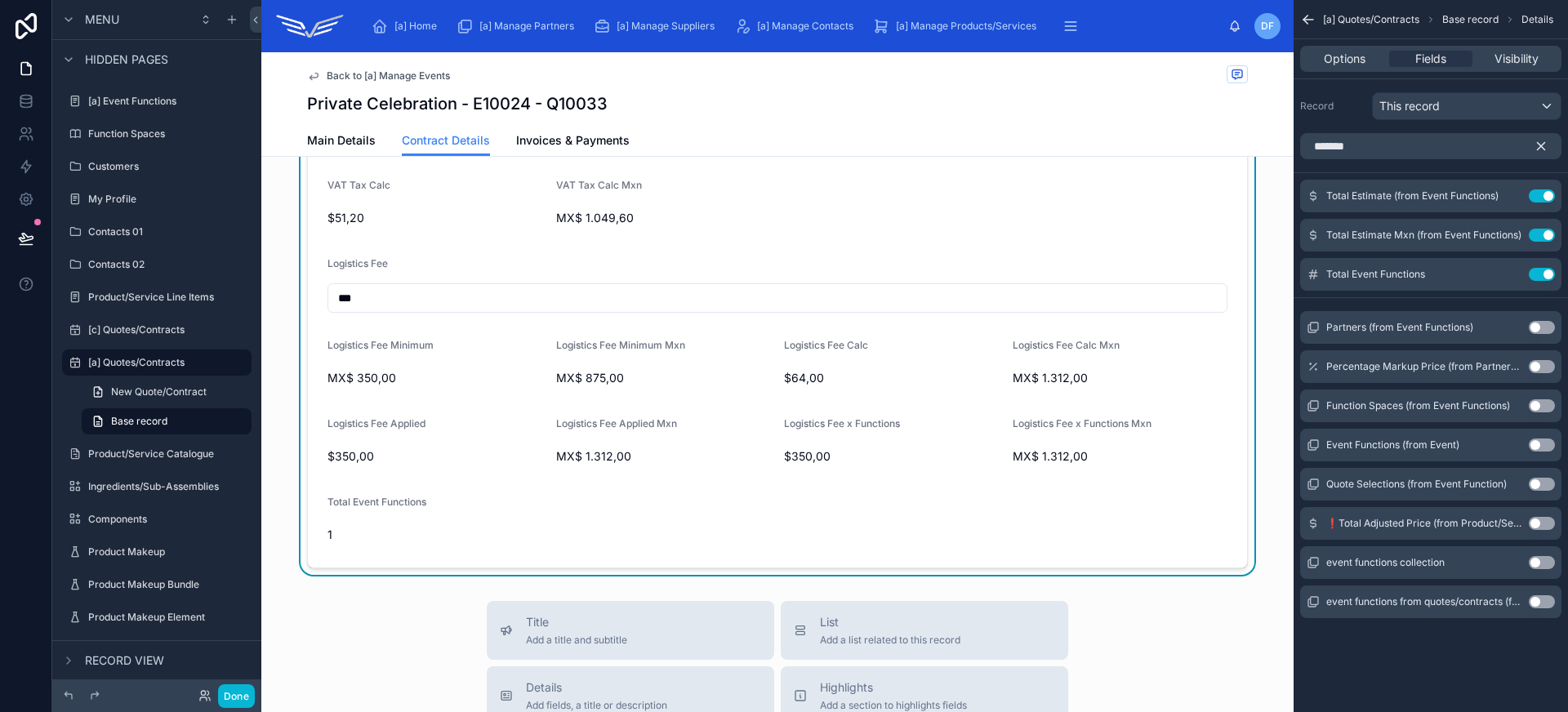
scroll to position [1151, 0]
click at [1541, 142] on icon "scrollable content" at bounding box center [1540, 146] width 15 height 15
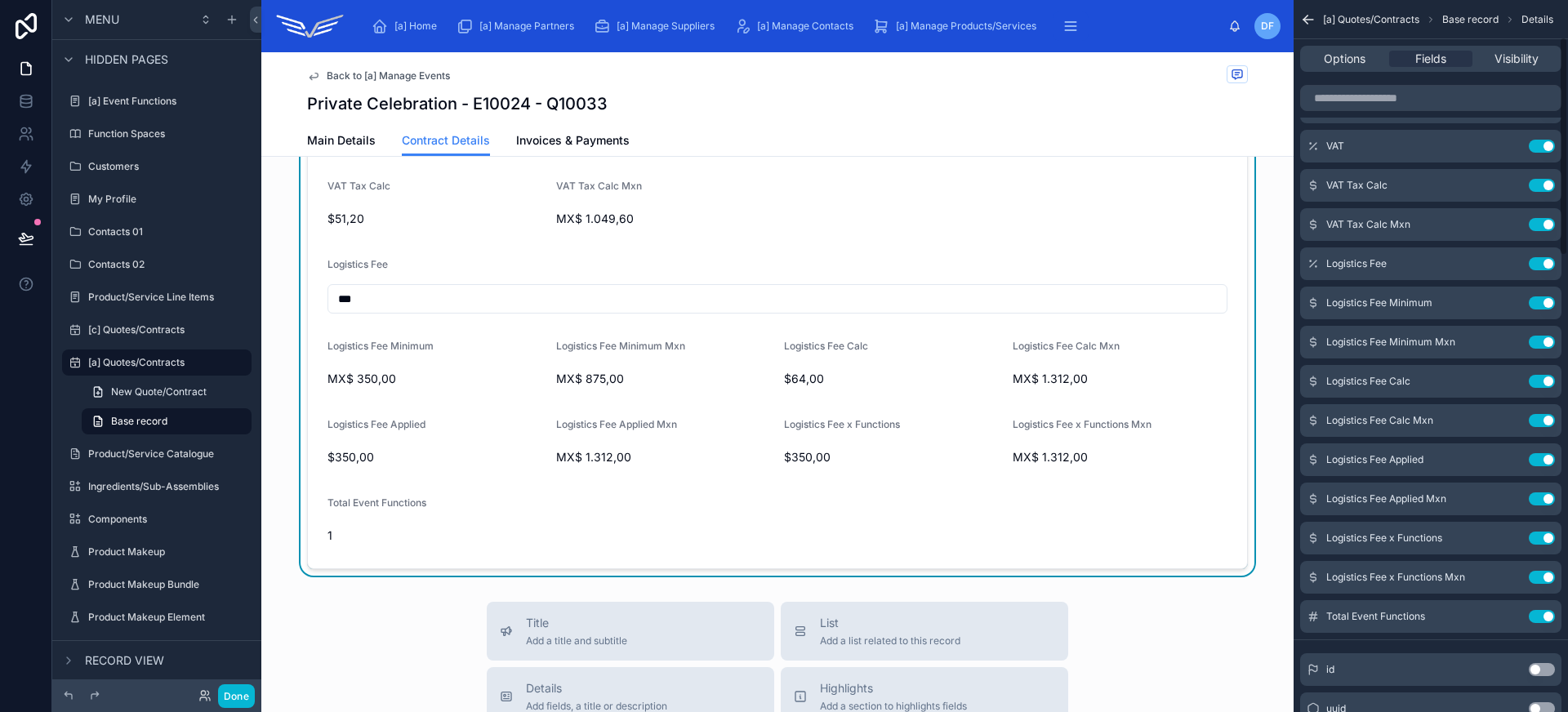
scroll to position [112, 0]
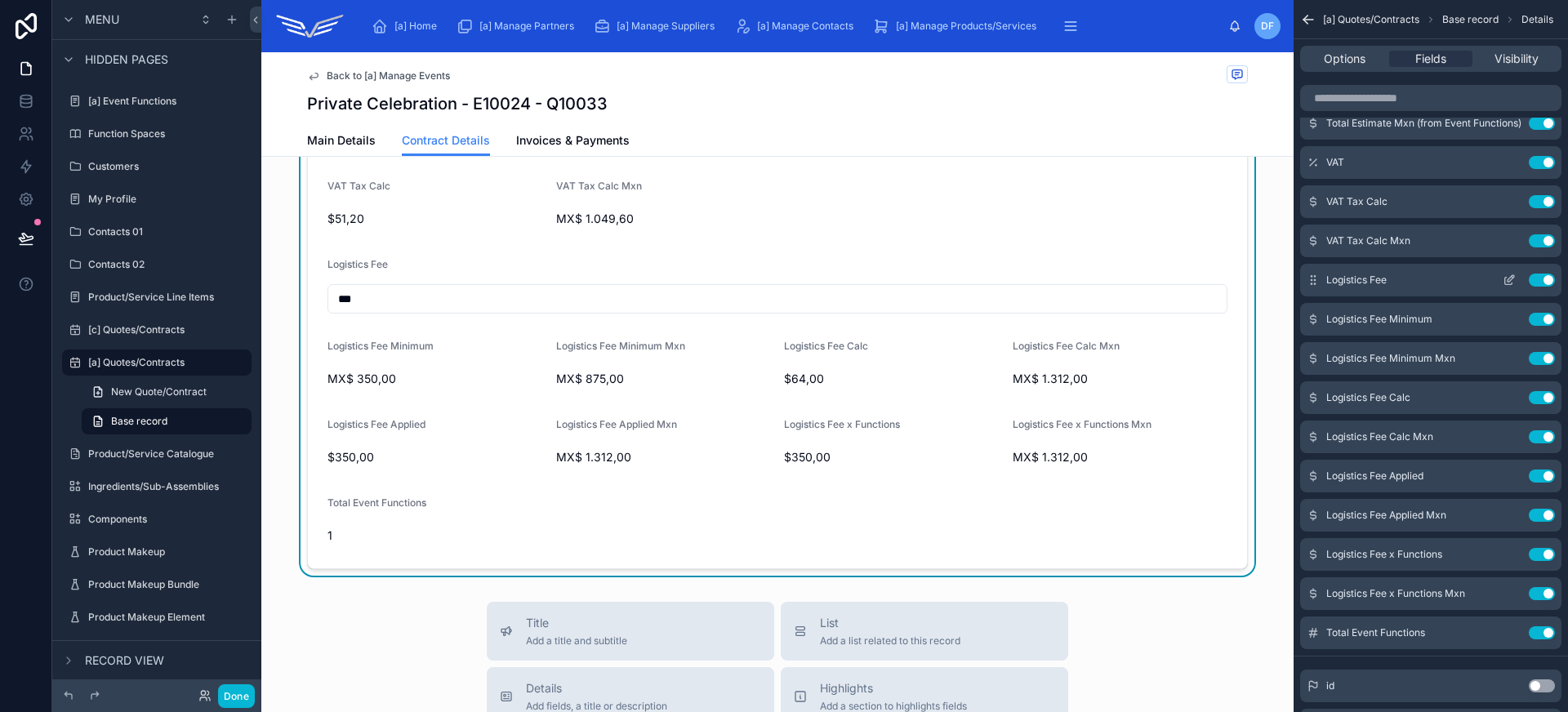
click at [1510, 278] on icon "scrollable content" at bounding box center [1510, 278] width 6 height 6
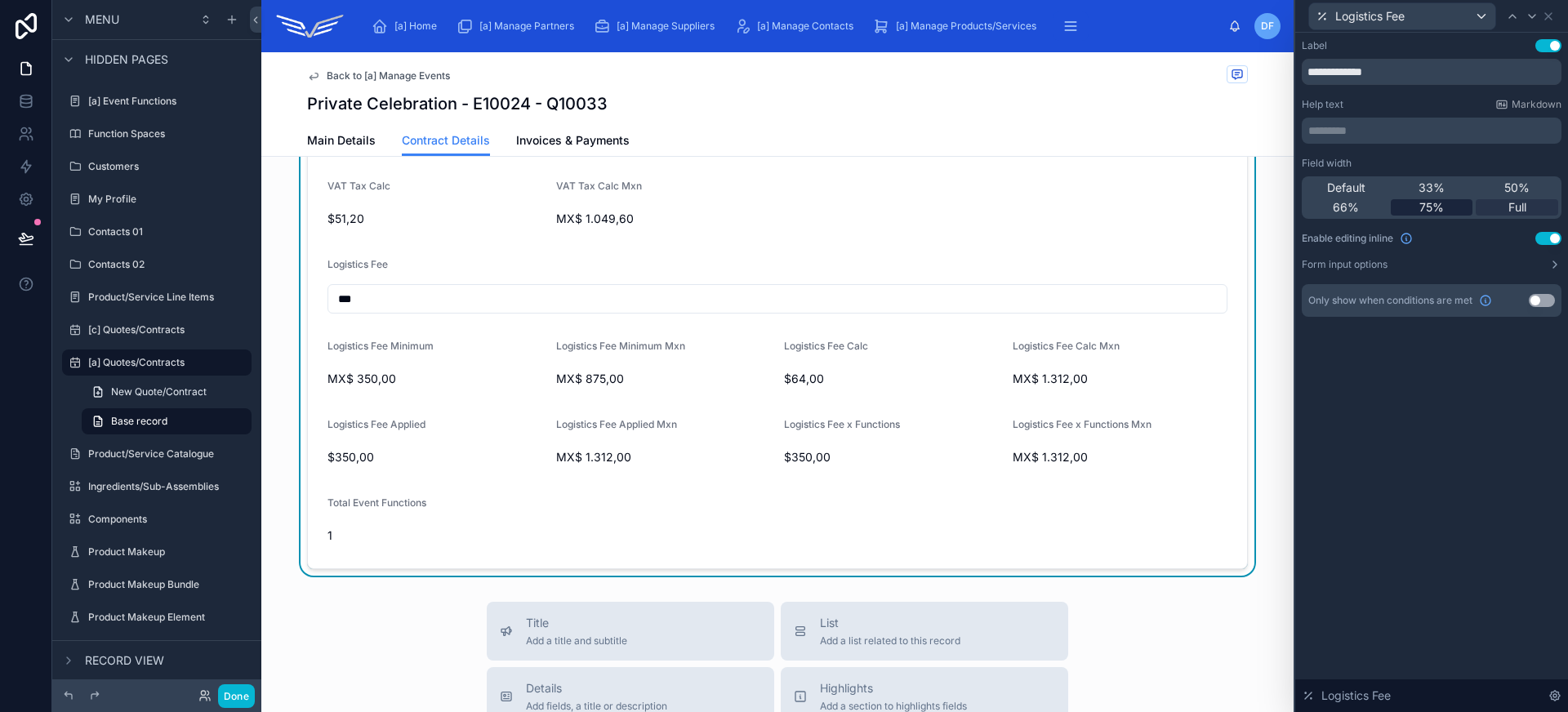
click at [1424, 201] on span "75%" at bounding box center [1432, 207] width 25 height 16
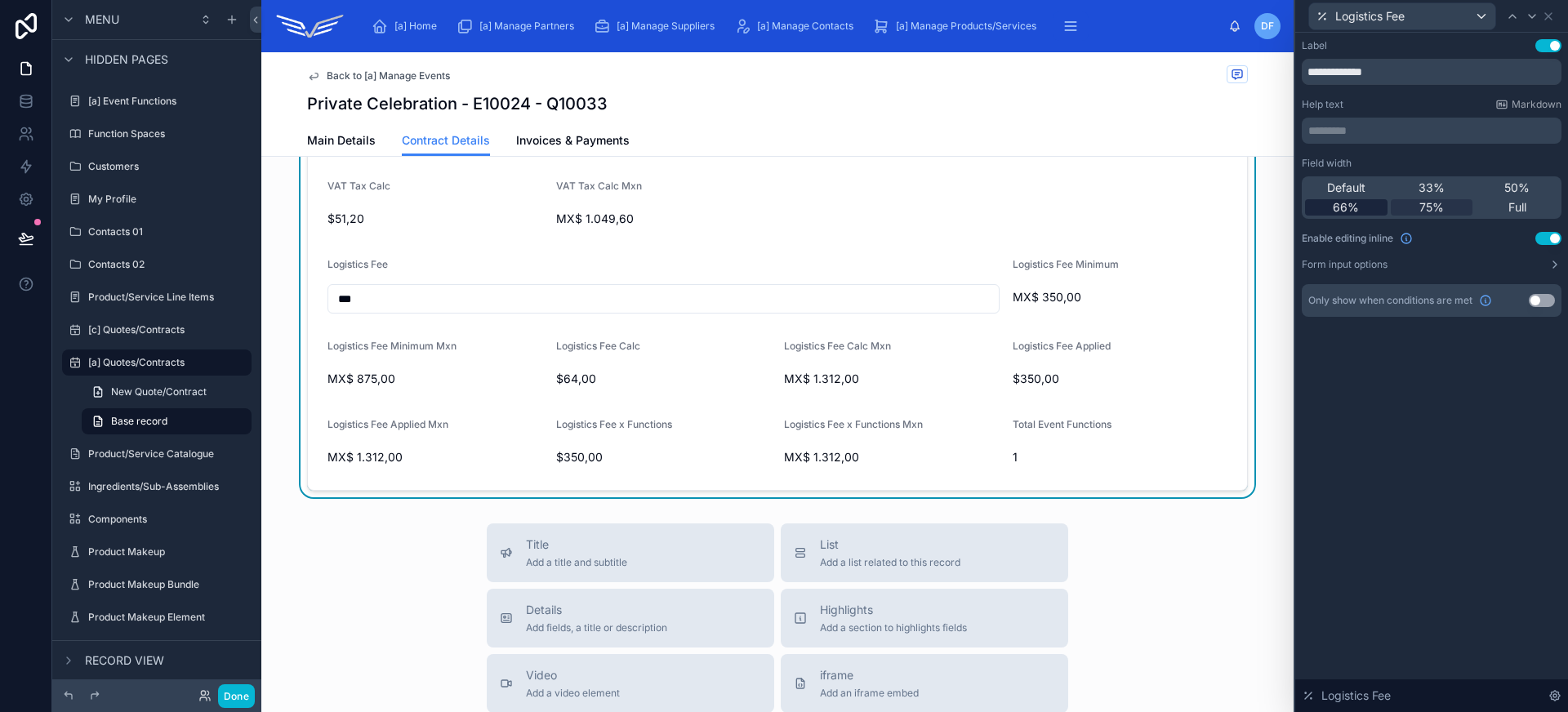
click at [1378, 205] on div "66%" at bounding box center [1346, 207] width 83 height 16
click at [1550, 15] on icon at bounding box center [1548, 16] width 13 height 13
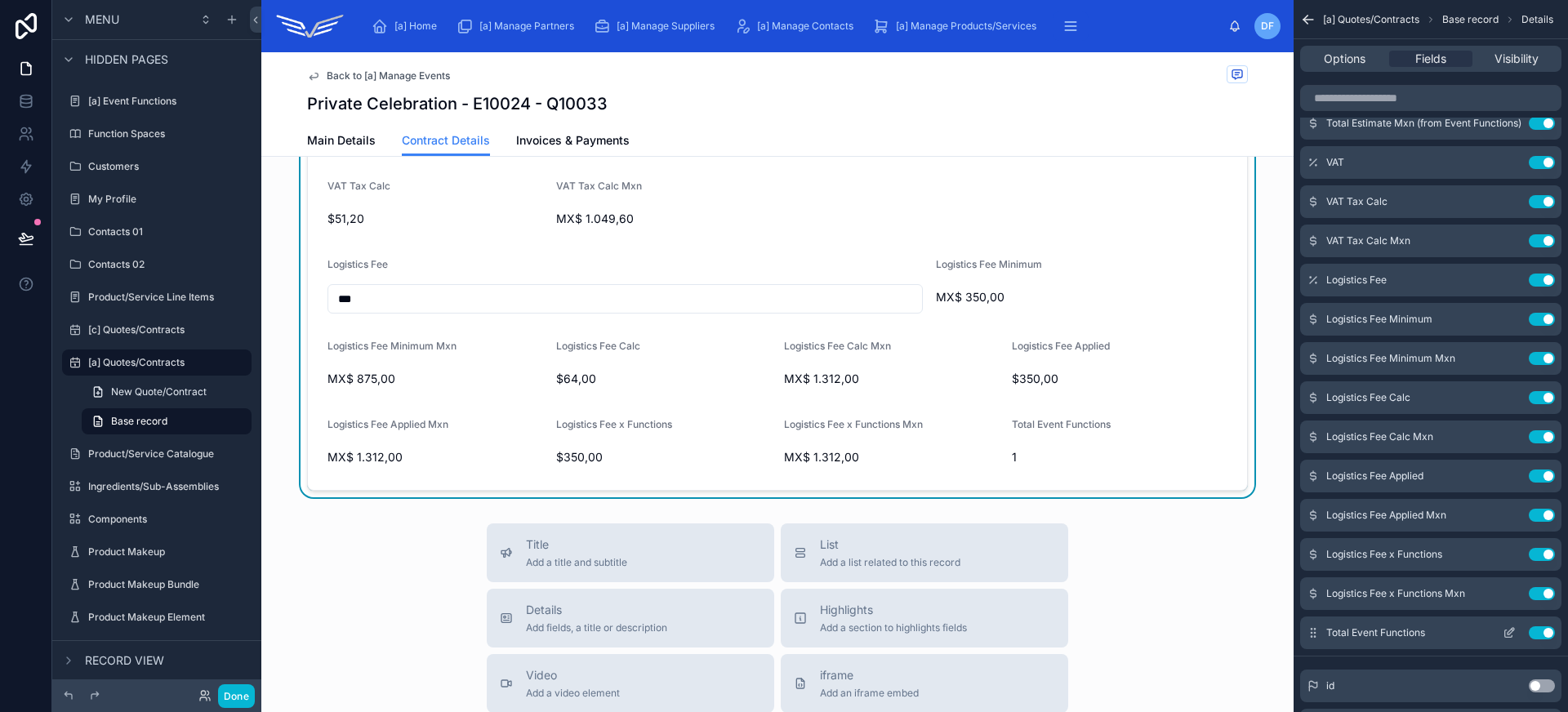
click at [1510, 631] on icon "scrollable content" at bounding box center [1508, 632] width 13 height 13
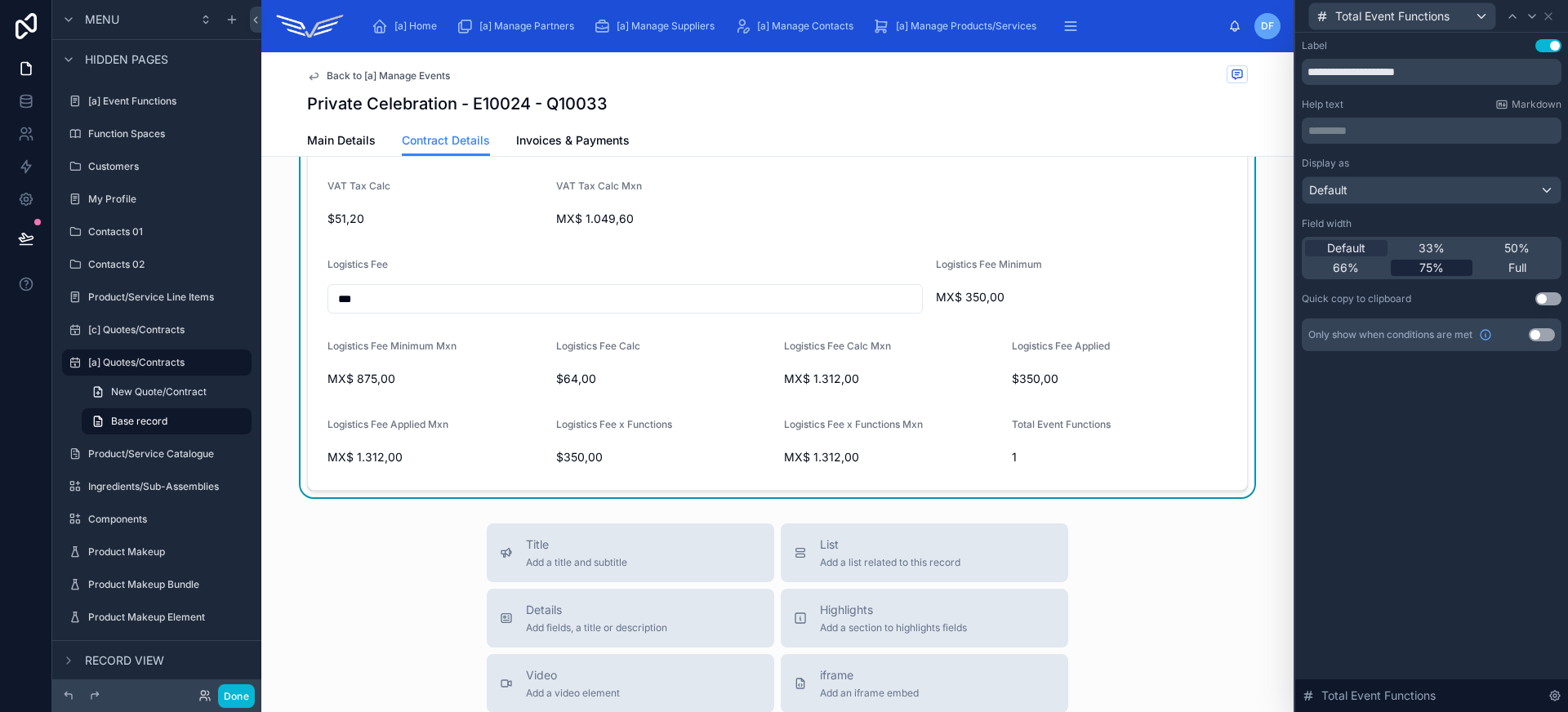
click at [1420, 264] on span "75%" at bounding box center [1432, 267] width 25 height 16
click at [1424, 254] on span "33%" at bounding box center [1431, 248] width 26 height 16
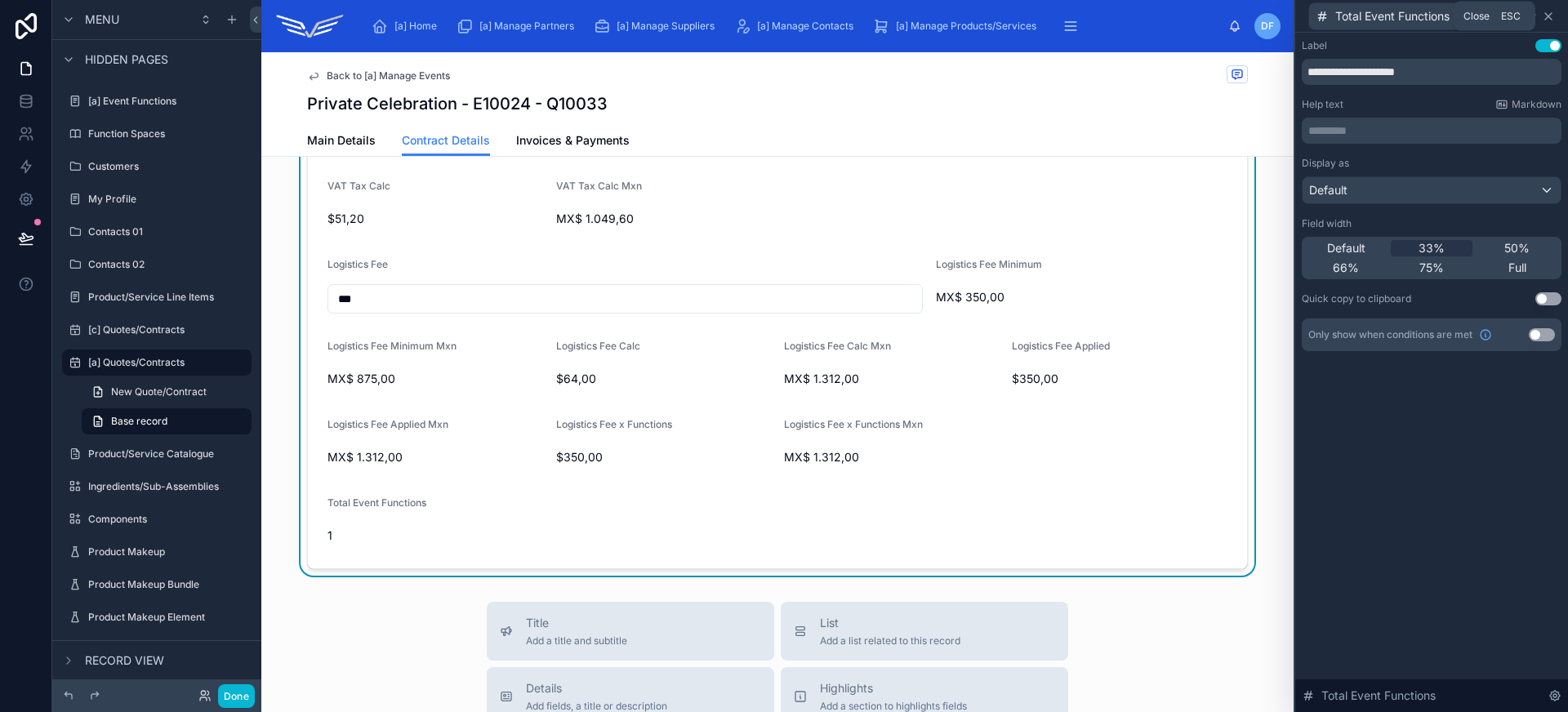
click at [1550, 13] on icon at bounding box center [1548, 16] width 6 height 6
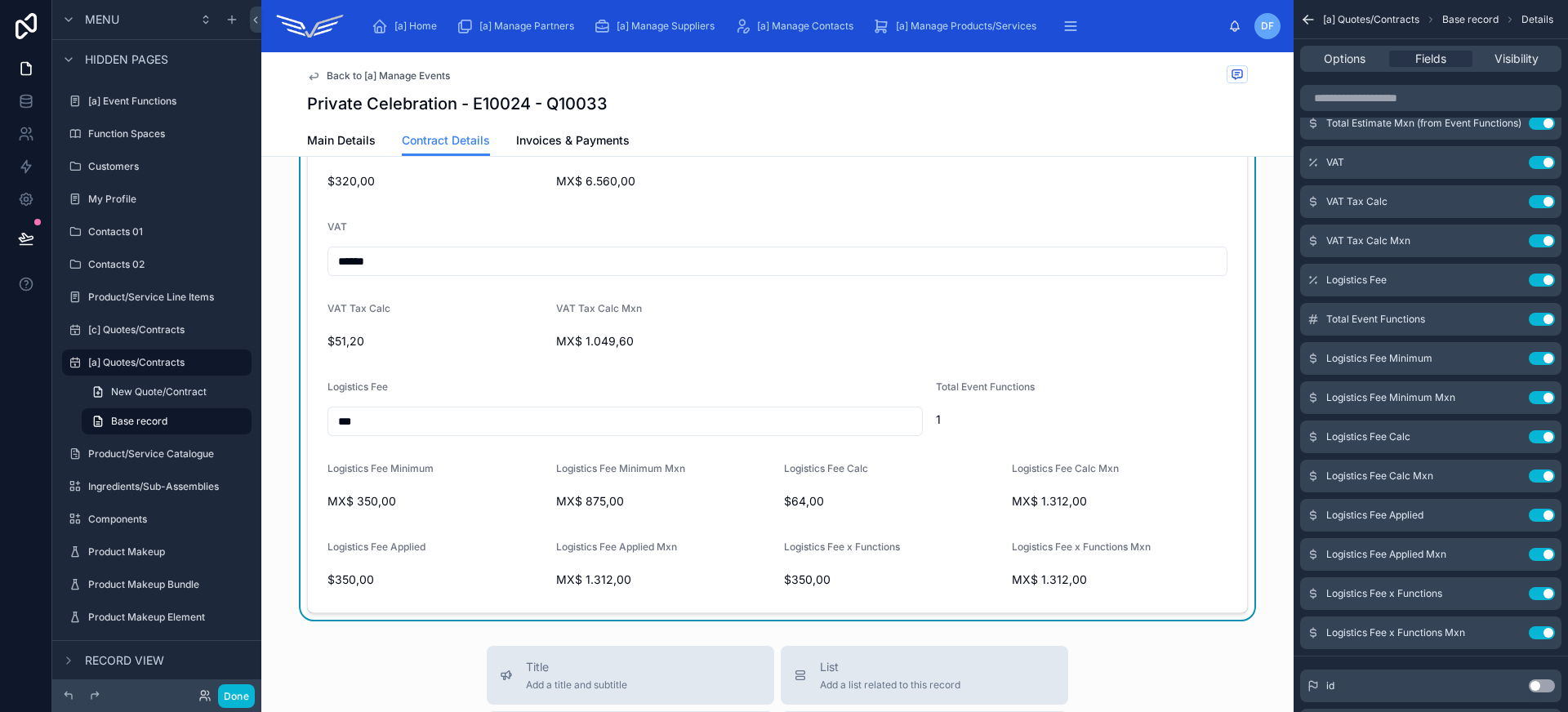
scroll to position [952, 0]
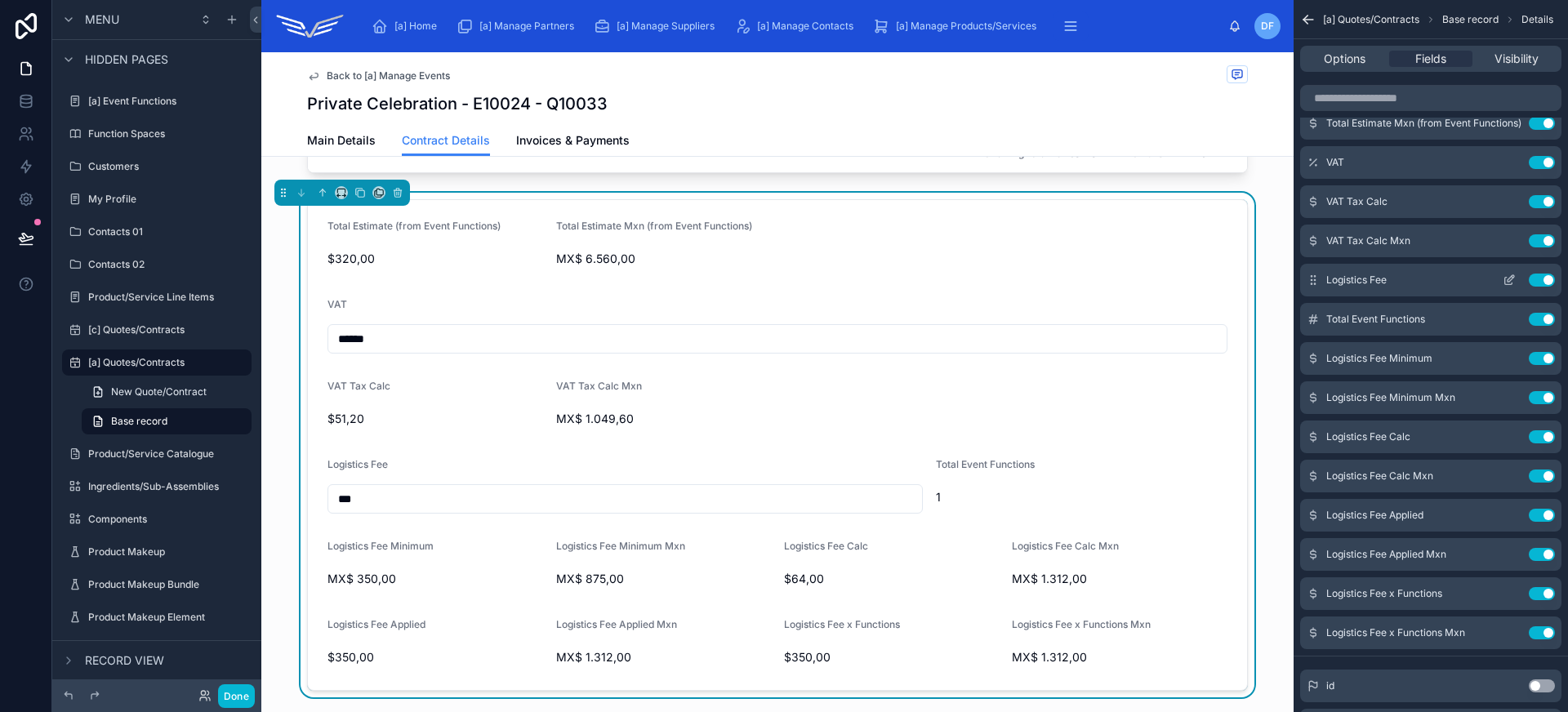
click at [1508, 276] on icon "scrollable content" at bounding box center [1508, 280] width 13 height 13
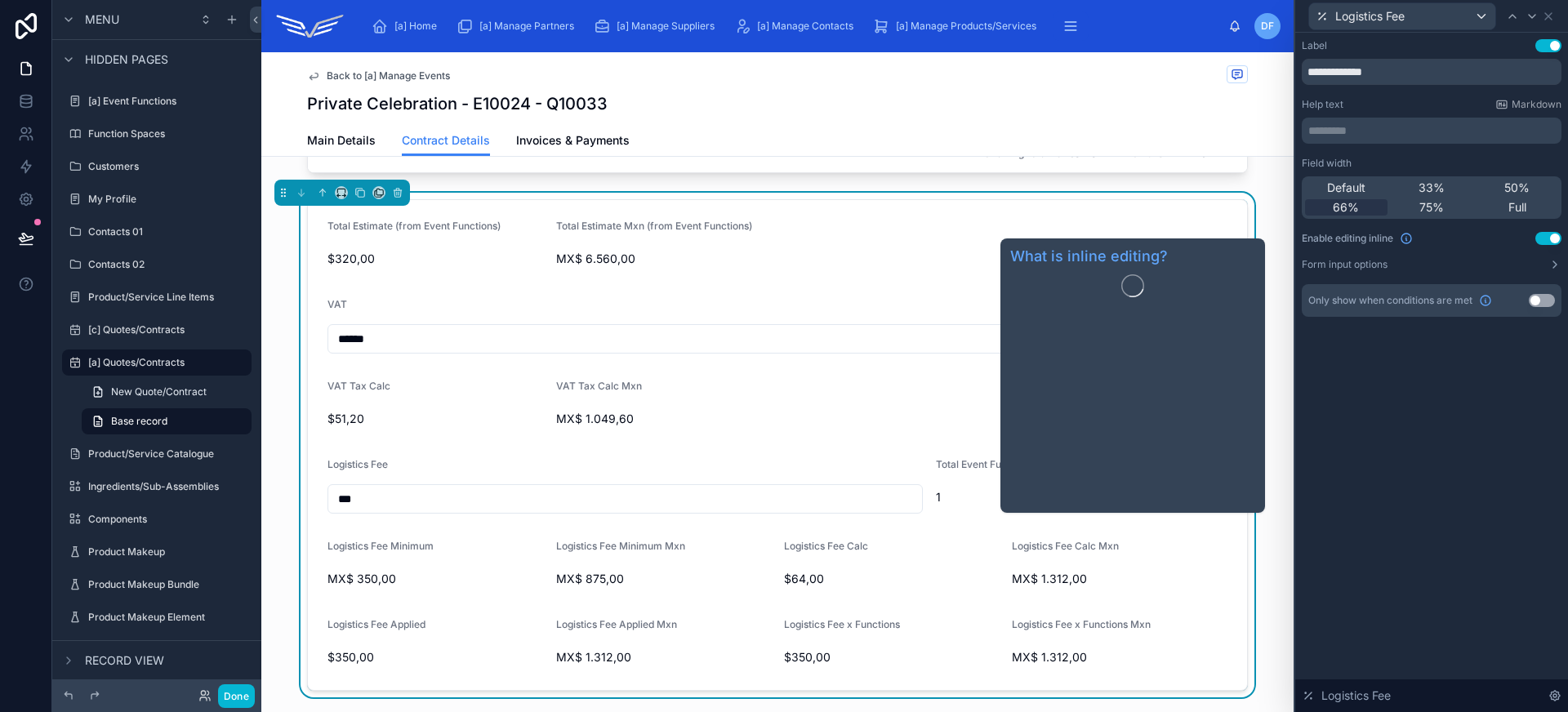
click at [1380, 189] on div "Default" at bounding box center [1346, 187] width 83 height 16
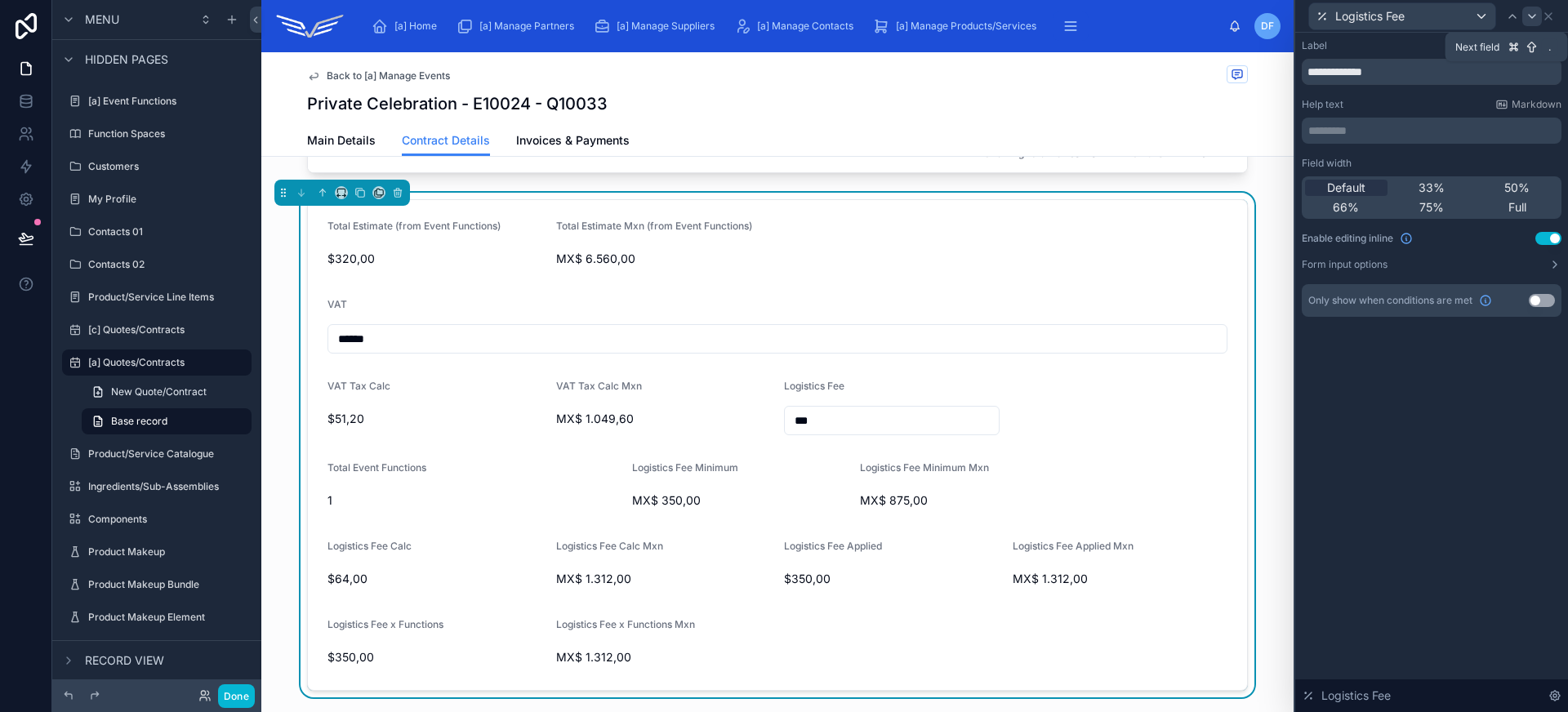
click at [1530, 20] on icon at bounding box center [1532, 16] width 13 height 13
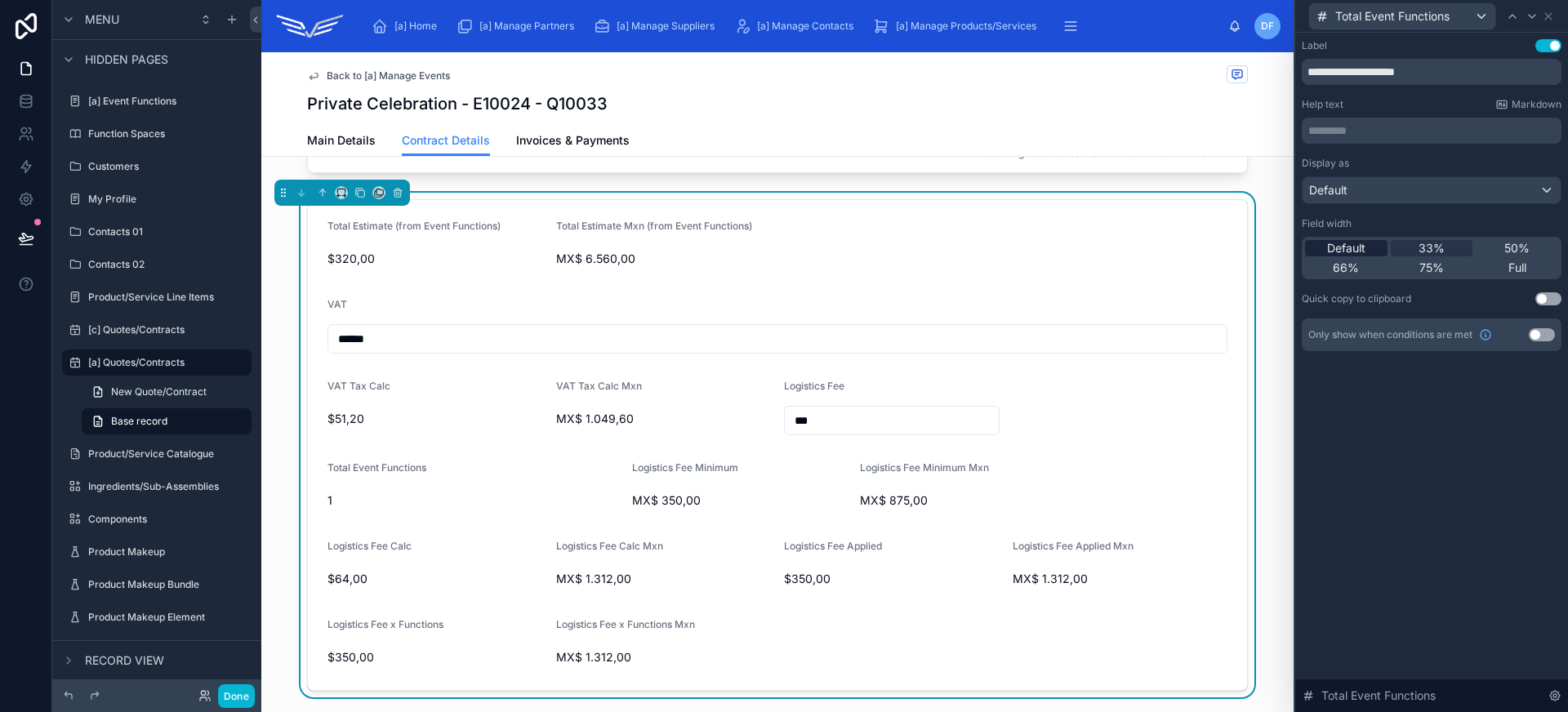
click at [1353, 253] on span "Default" at bounding box center [1346, 248] width 38 height 16
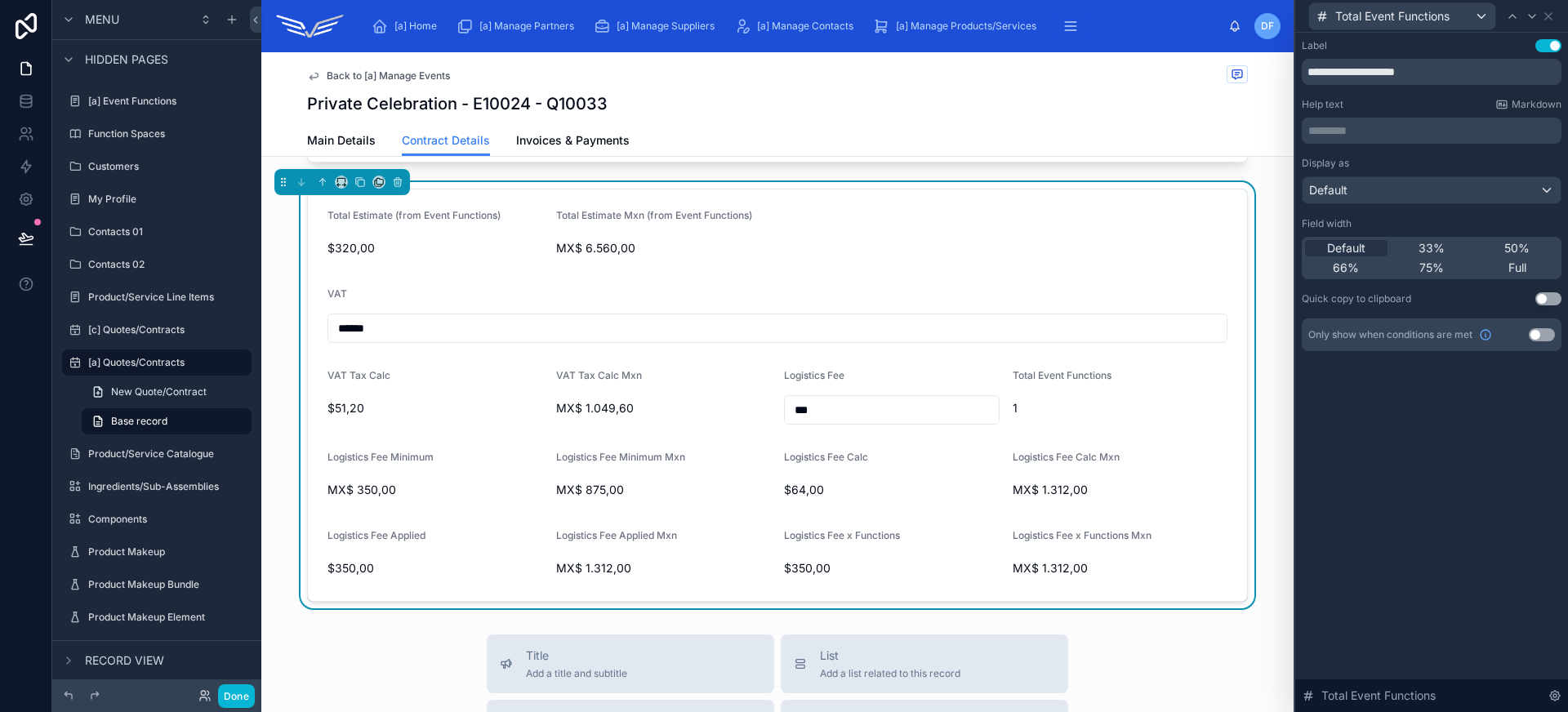
scroll to position [961, 0]
click at [1510, 18] on icon at bounding box center [1512, 16] width 13 height 13
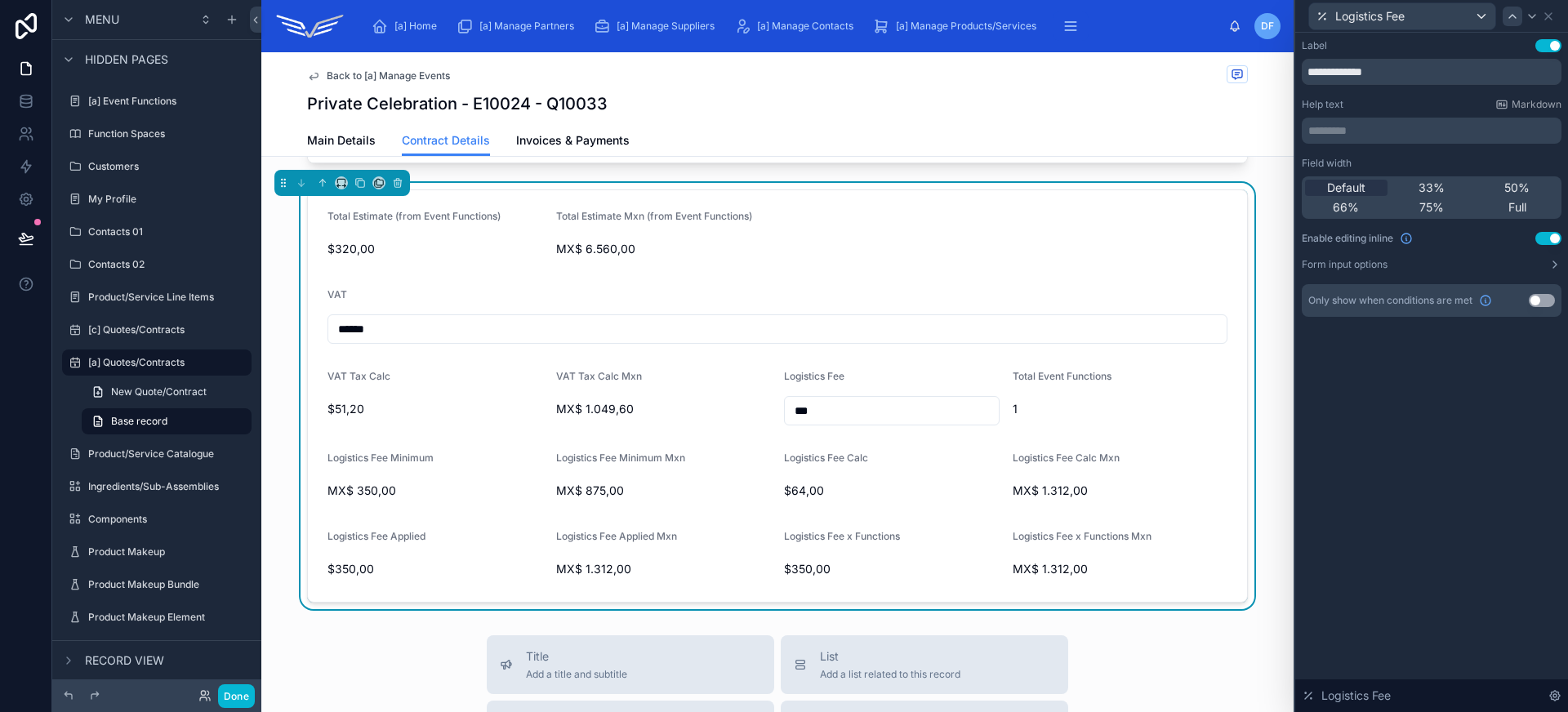
click at [1509, 17] on icon at bounding box center [1512, 17] width 6 height 4
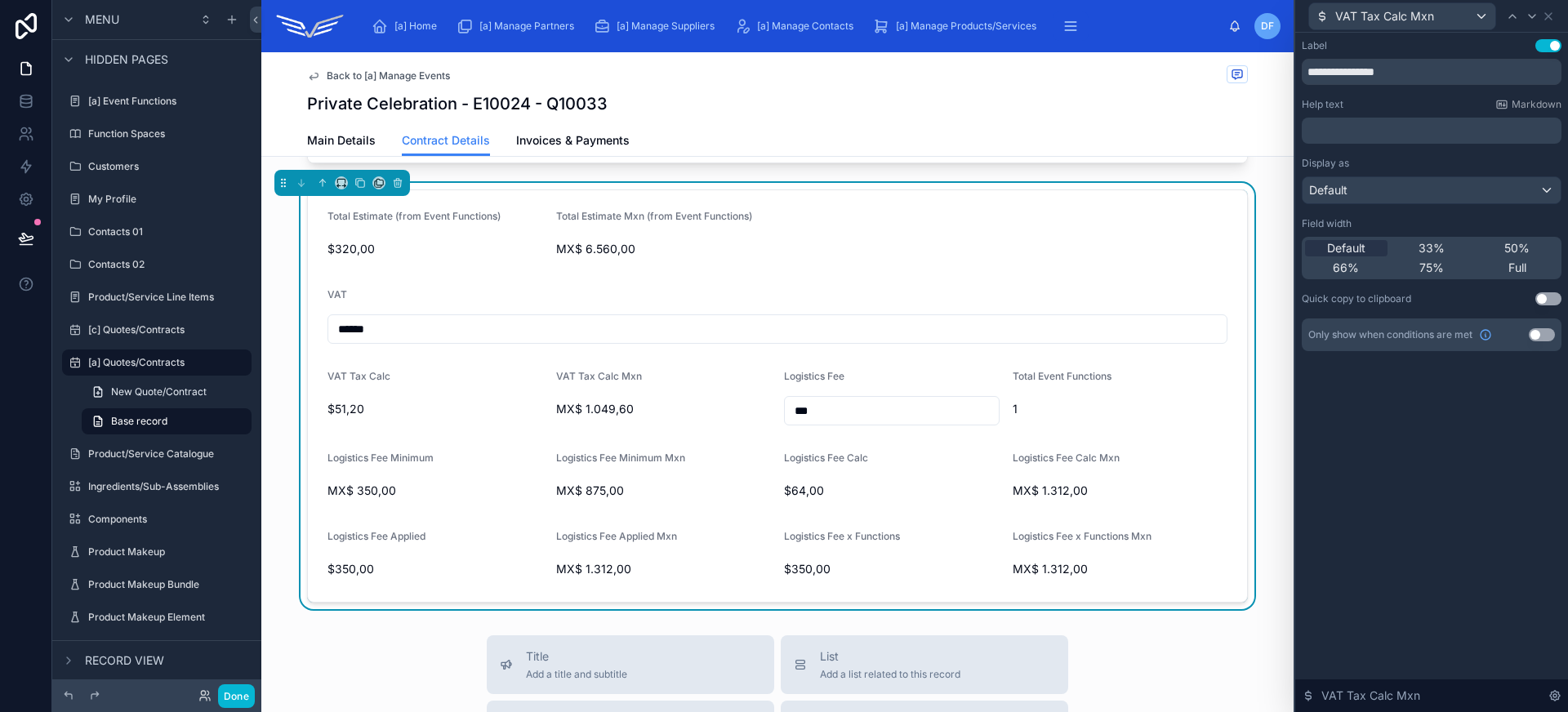
click at [1509, 17] on icon at bounding box center [1512, 17] width 6 height 4
click at [1531, 19] on icon at bounding box center [1532, 16] width 13 height 13
click at [1441, 265] on span "75%" at bounding box center [1432, 267] width 25 height 16
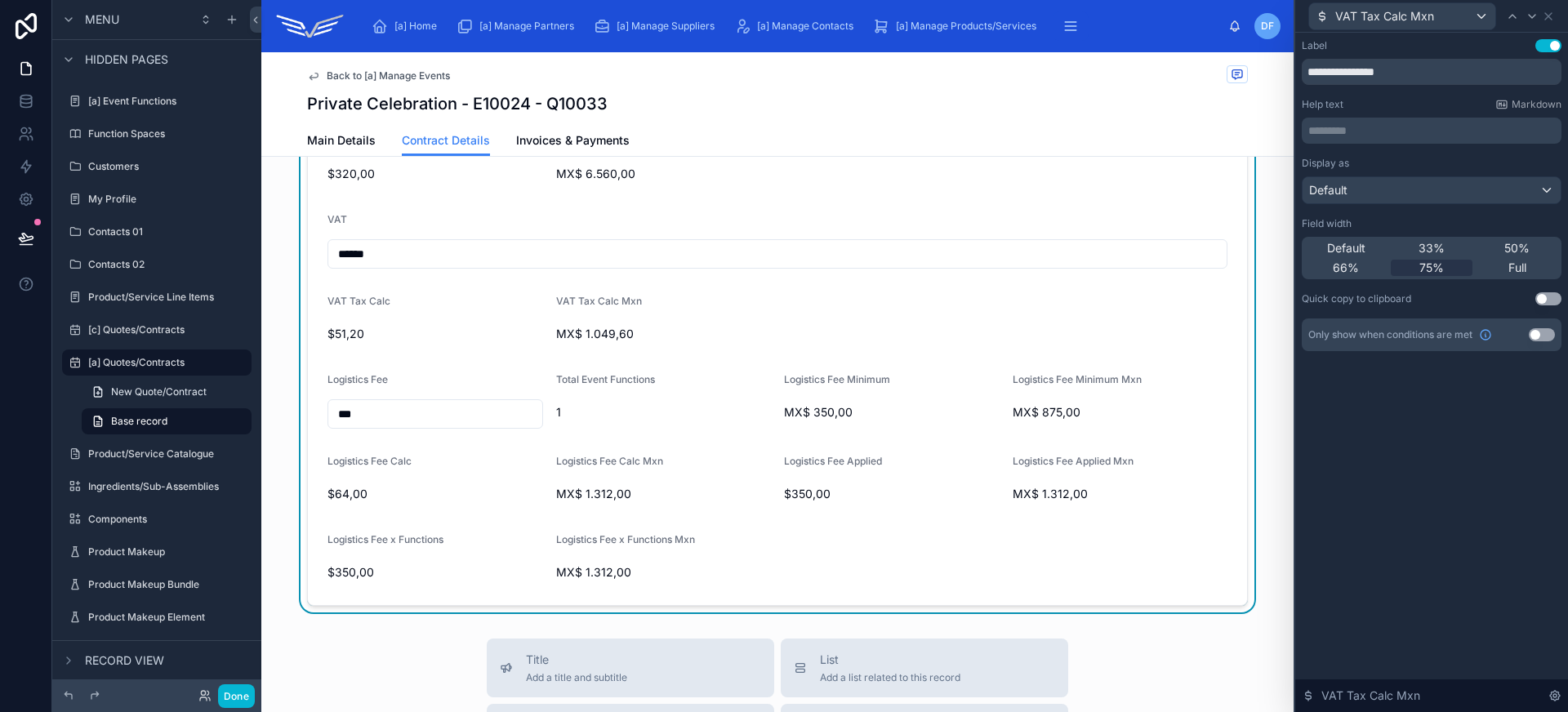
scroll to position [1036, 0]
click at [1537, 16] on icon at bounding box center [1532, 16] width 13 height 13
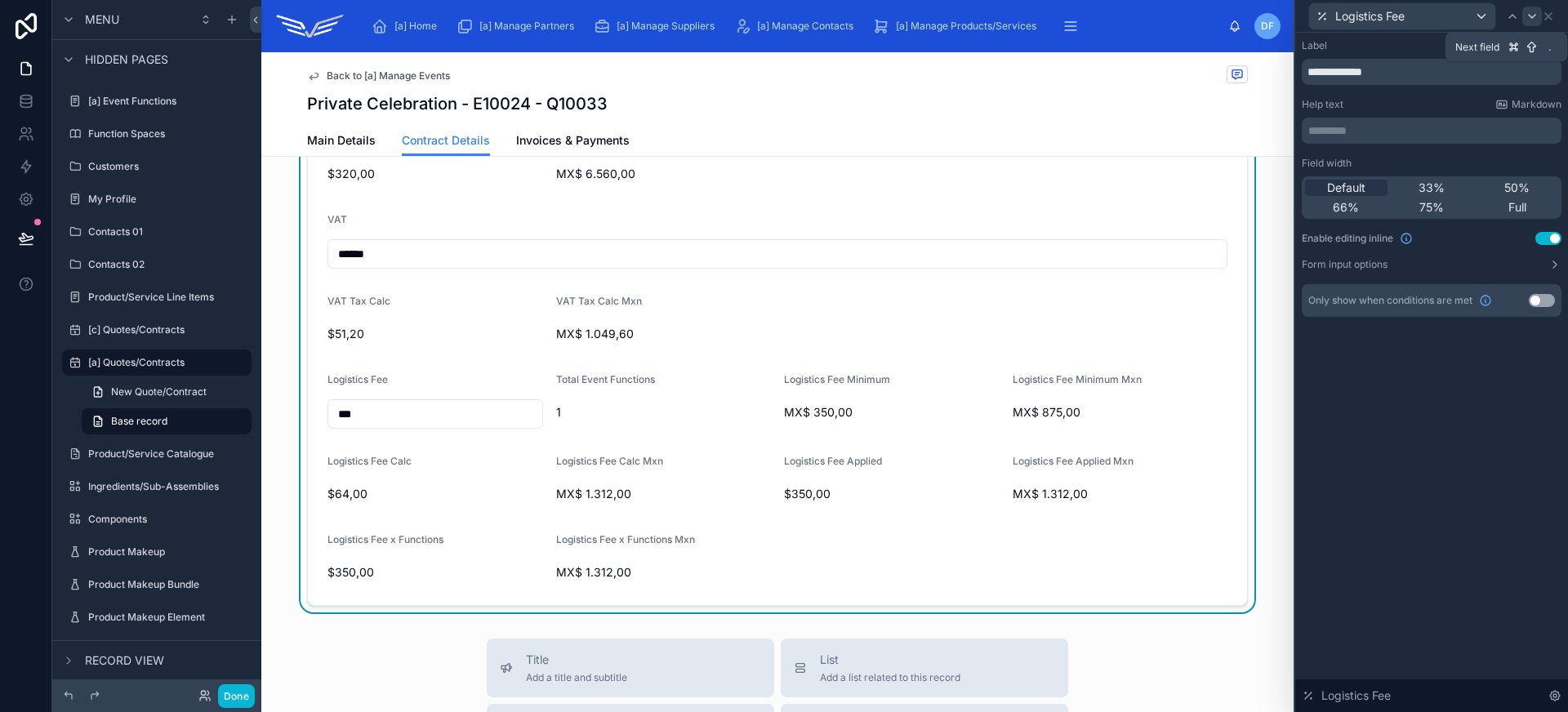
click at [1537, 20] on icon at bounding box center [1532, 16] width 13 height 13
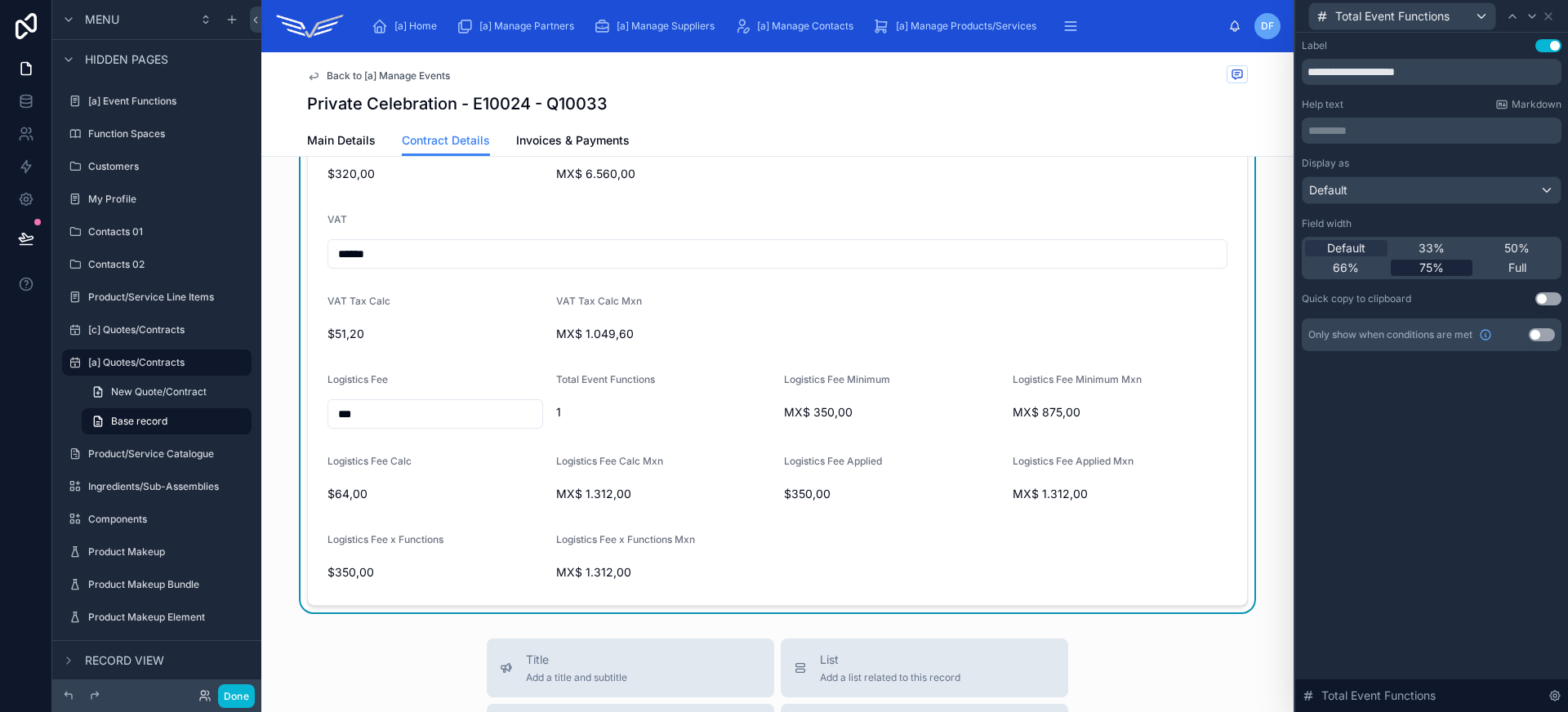
click at [1440, 267] on span "75%" at bounding box center [1432, 267] width 25 height 16
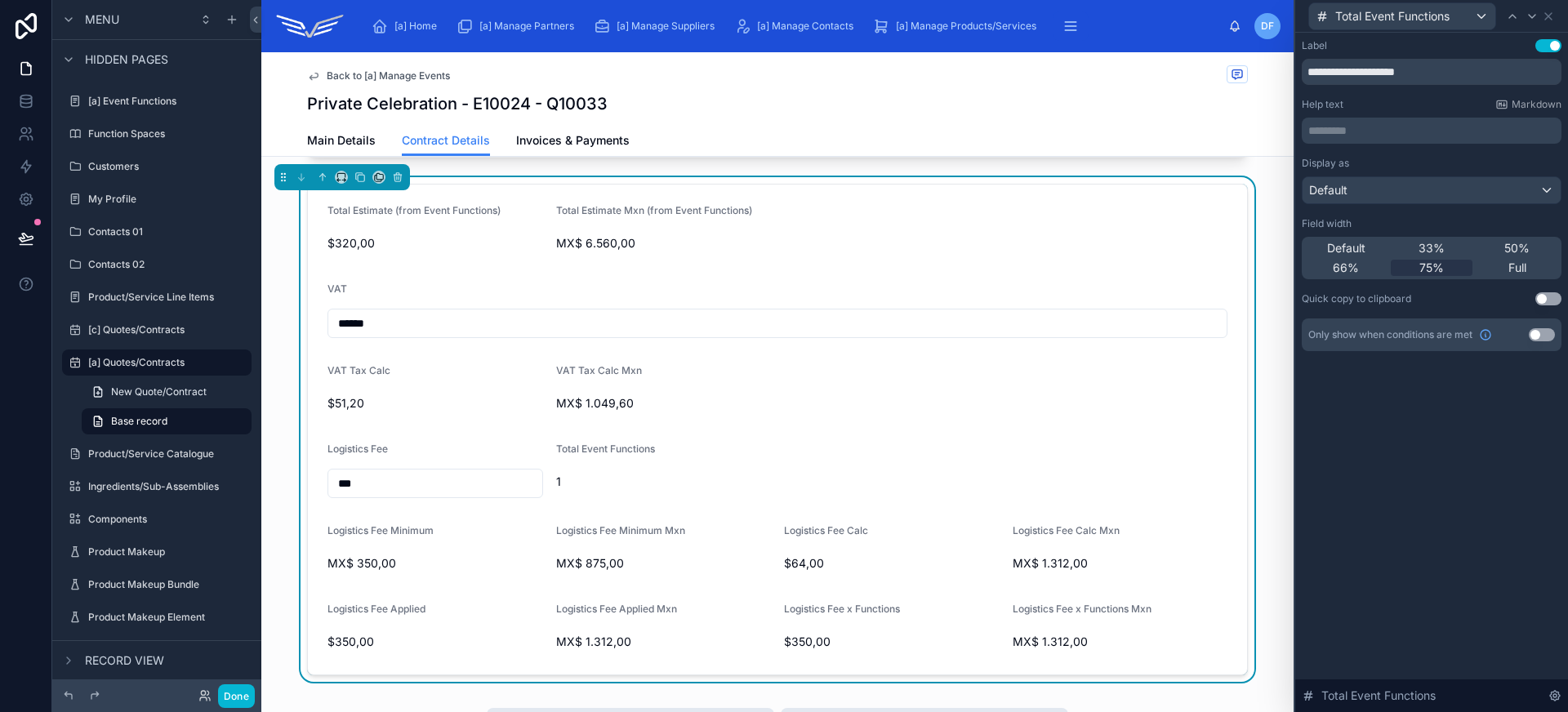
scroll to position [968, 0]
click at [1533, 263] on div "Full" at bounding box center [1516, 267] width 83 height 16
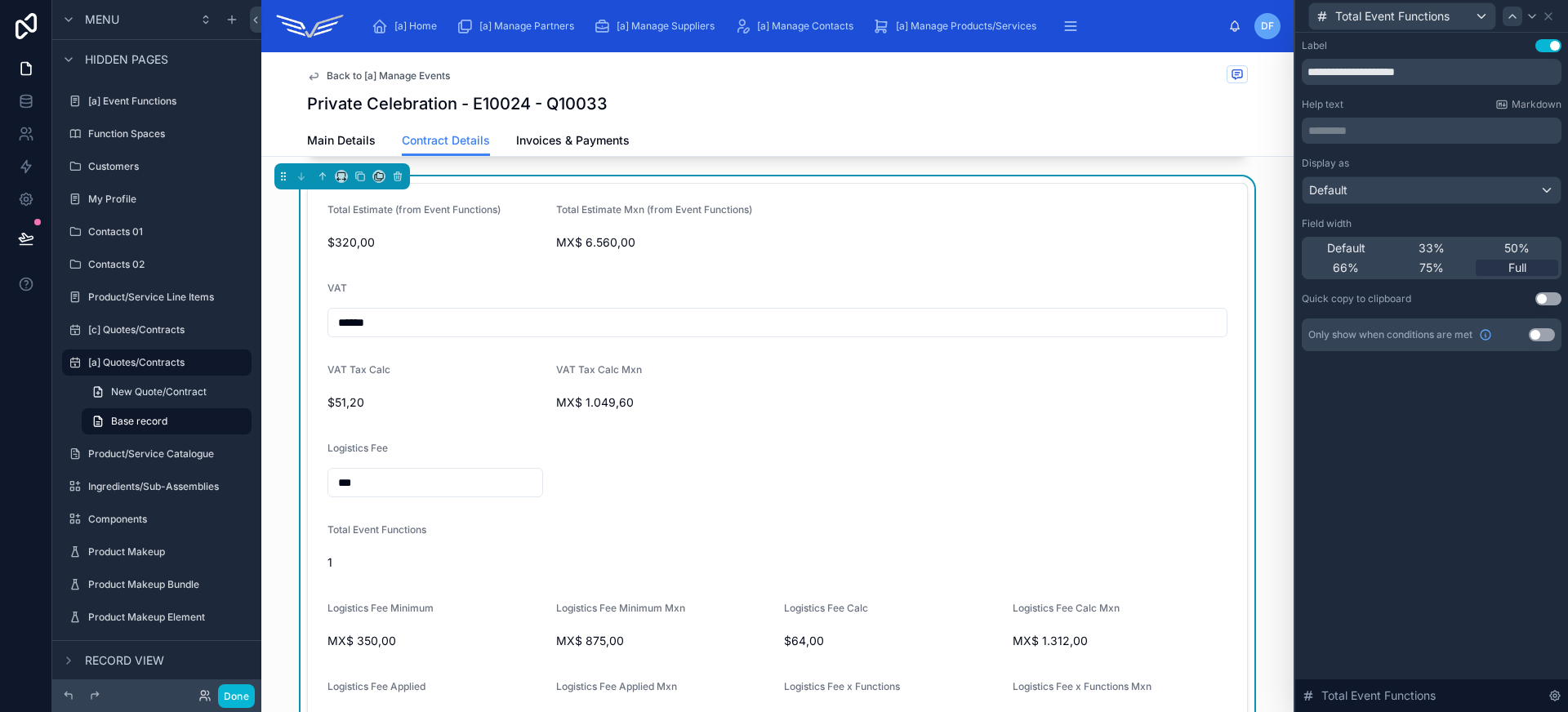
click at [1514, 25] on div at bounding box center [1512, 16] width 20 height 20
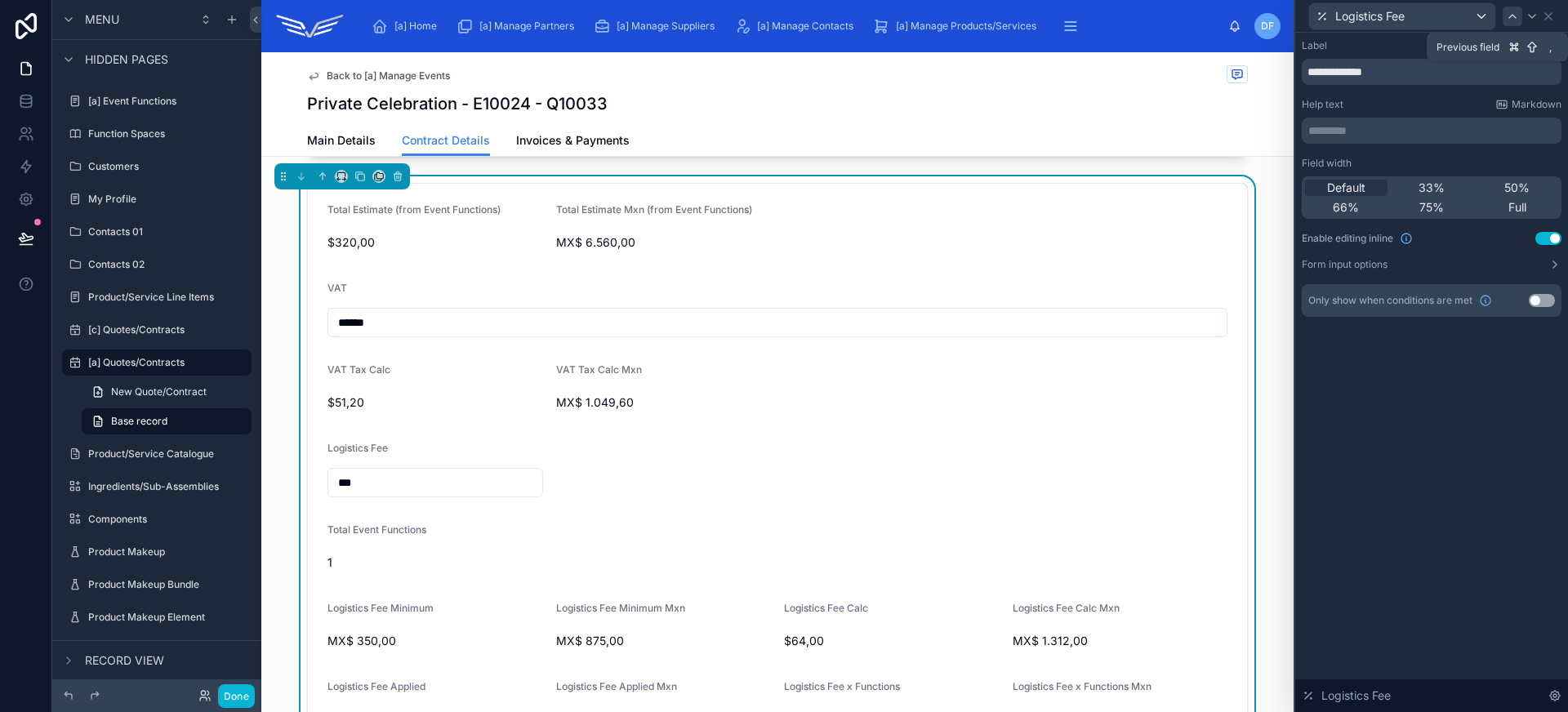
click at [1513, 21] on icon at bounding box center [1512, 16] width 13 height 13
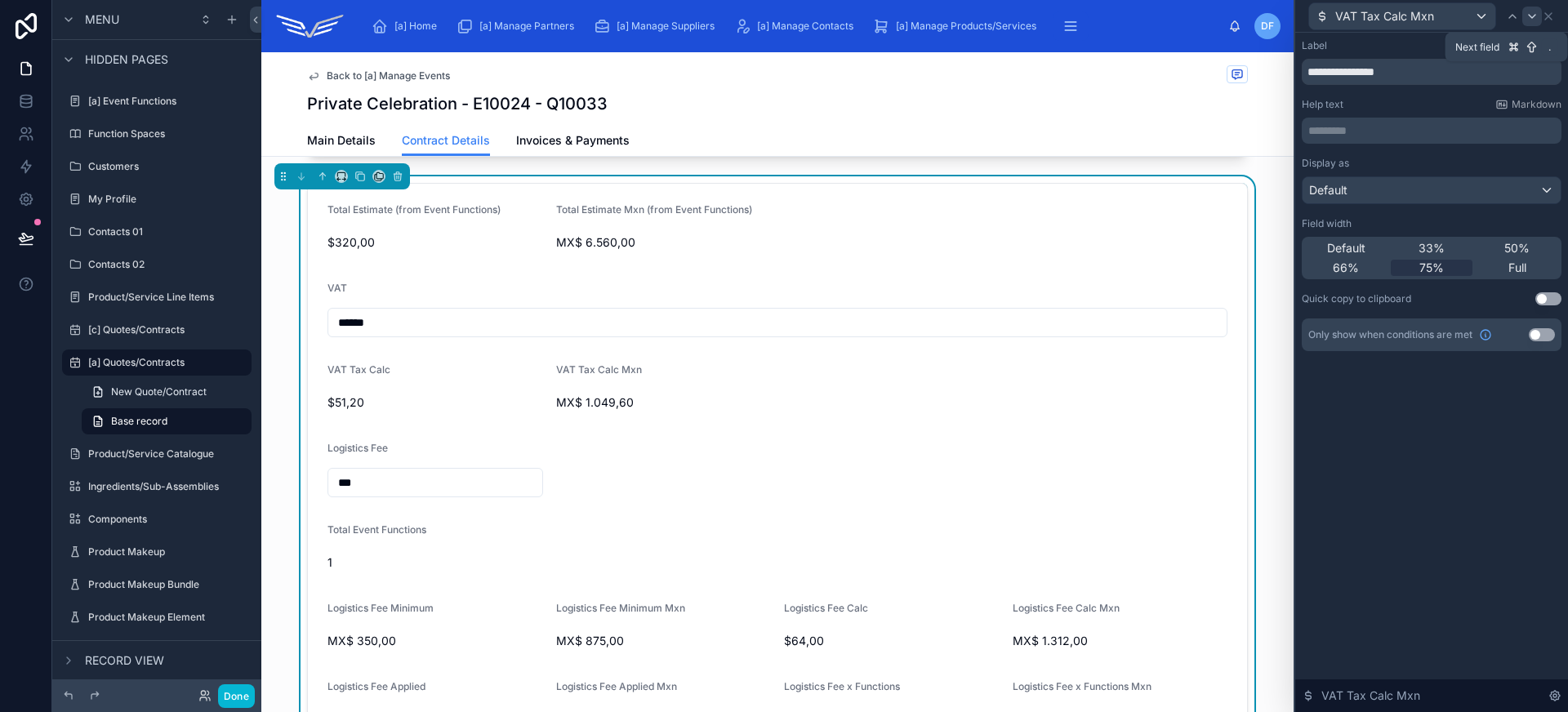
click at [1527, 20] on icon at bounding box center [1532, 16] width 13 height 13
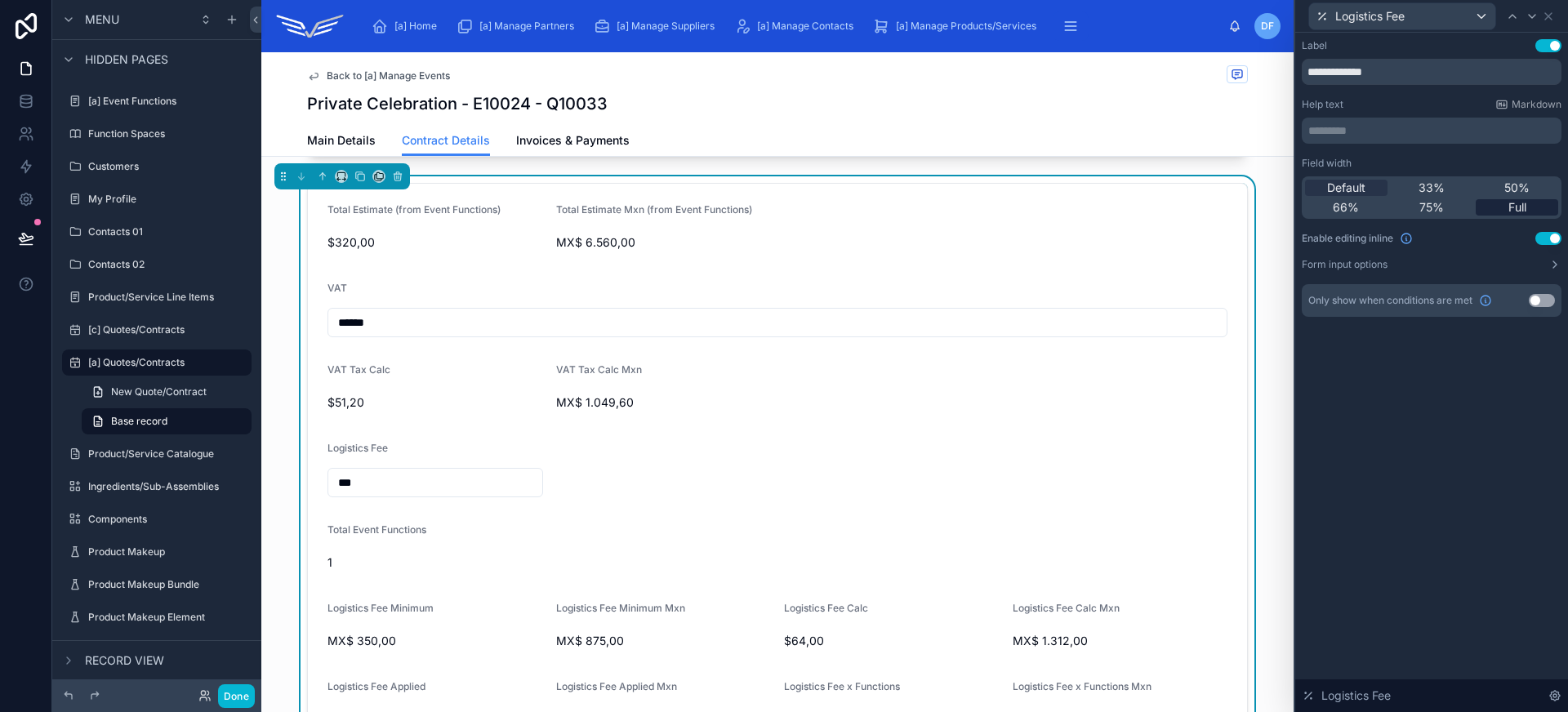
click at [1514, 204] on span "Full" at bounding box center [1517, 207] width 18 height 16
click at [1547, 13] on icon at bounding box center [1548, 16] width 13 height 13
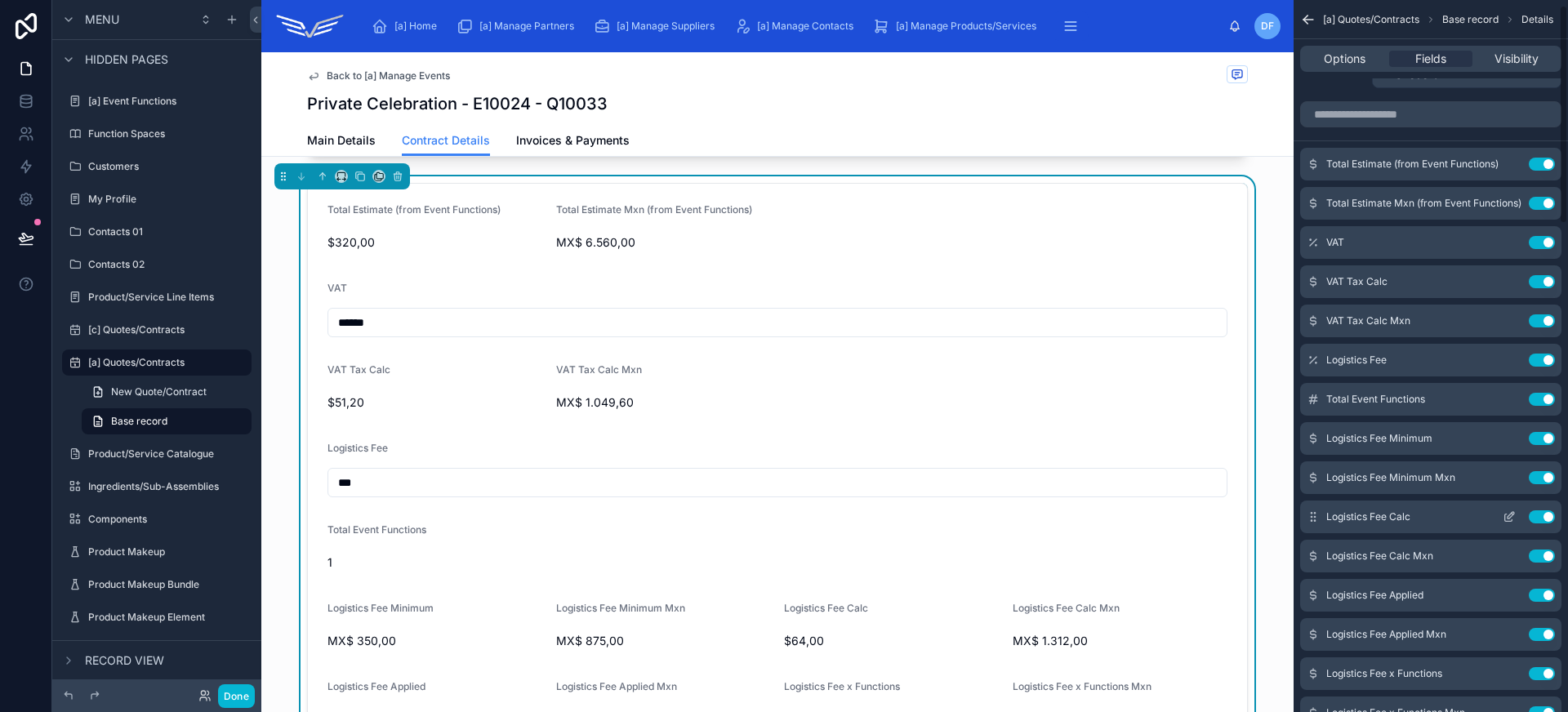
scroll to position [17, 0]
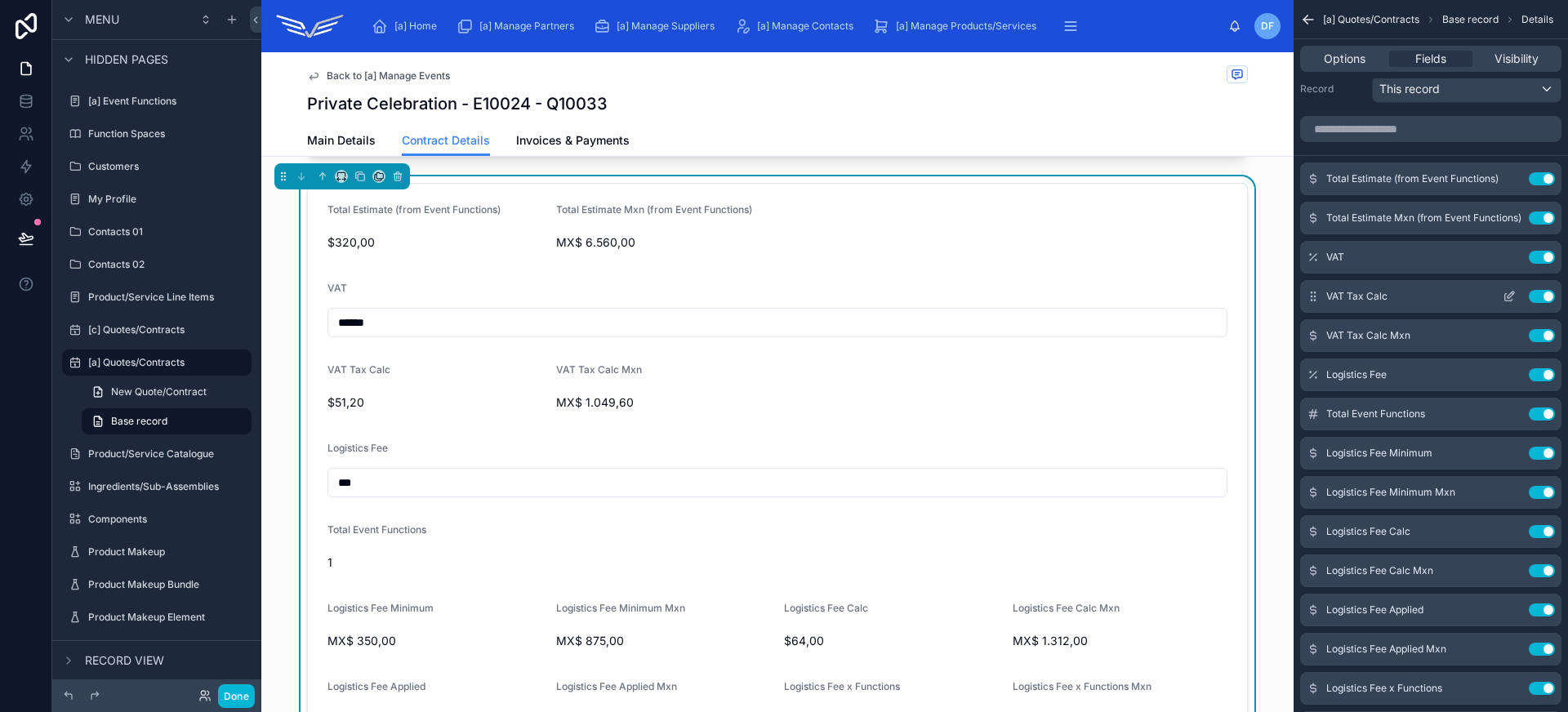
click at [1505, 295] on icon "scrollable content" at bounding box center [1508, 296] width 13 height 13
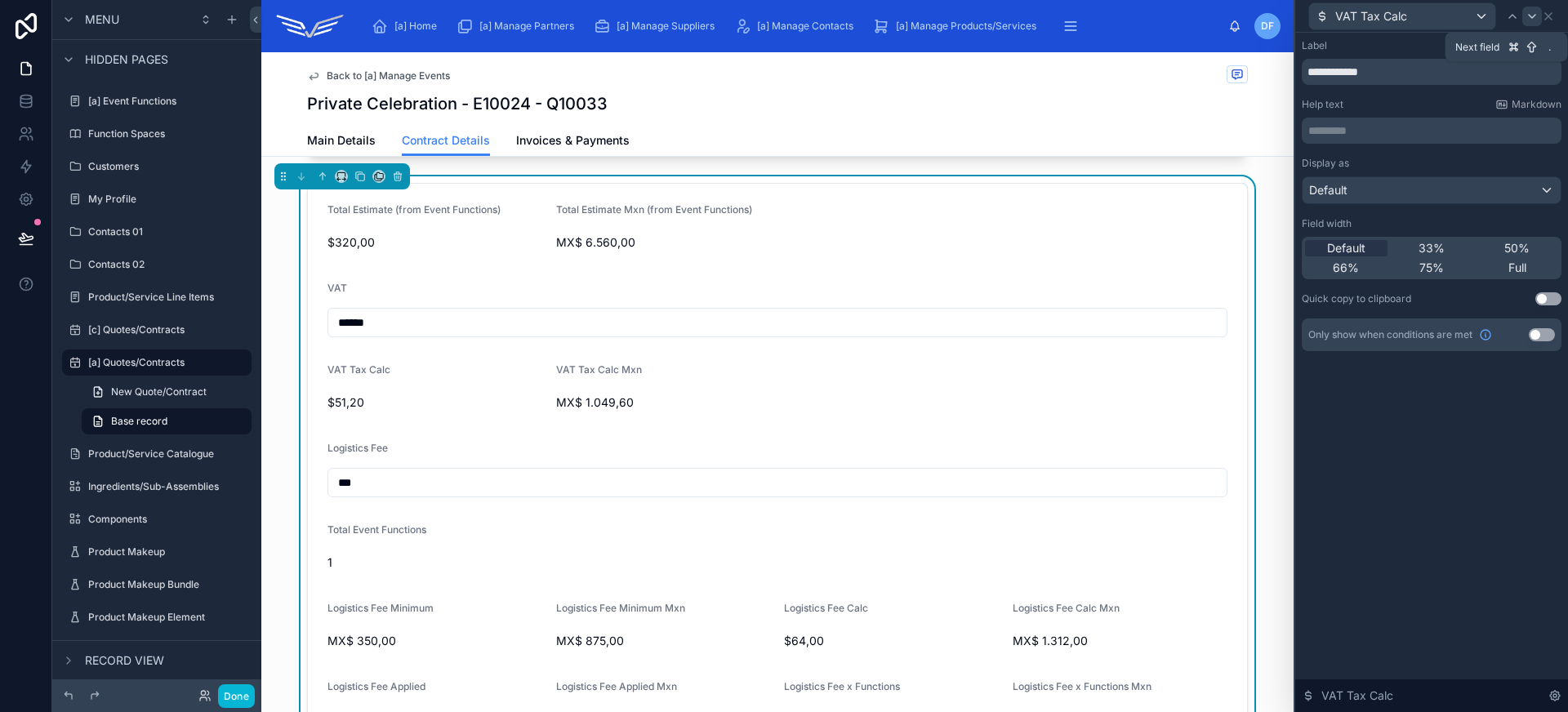
click at [1531, 20] on icon at bounding box center [1532, 16] width 13 height 13
click at [1375, 248] on div "Default" at bounding box center [1346, 248] width 83 height 16
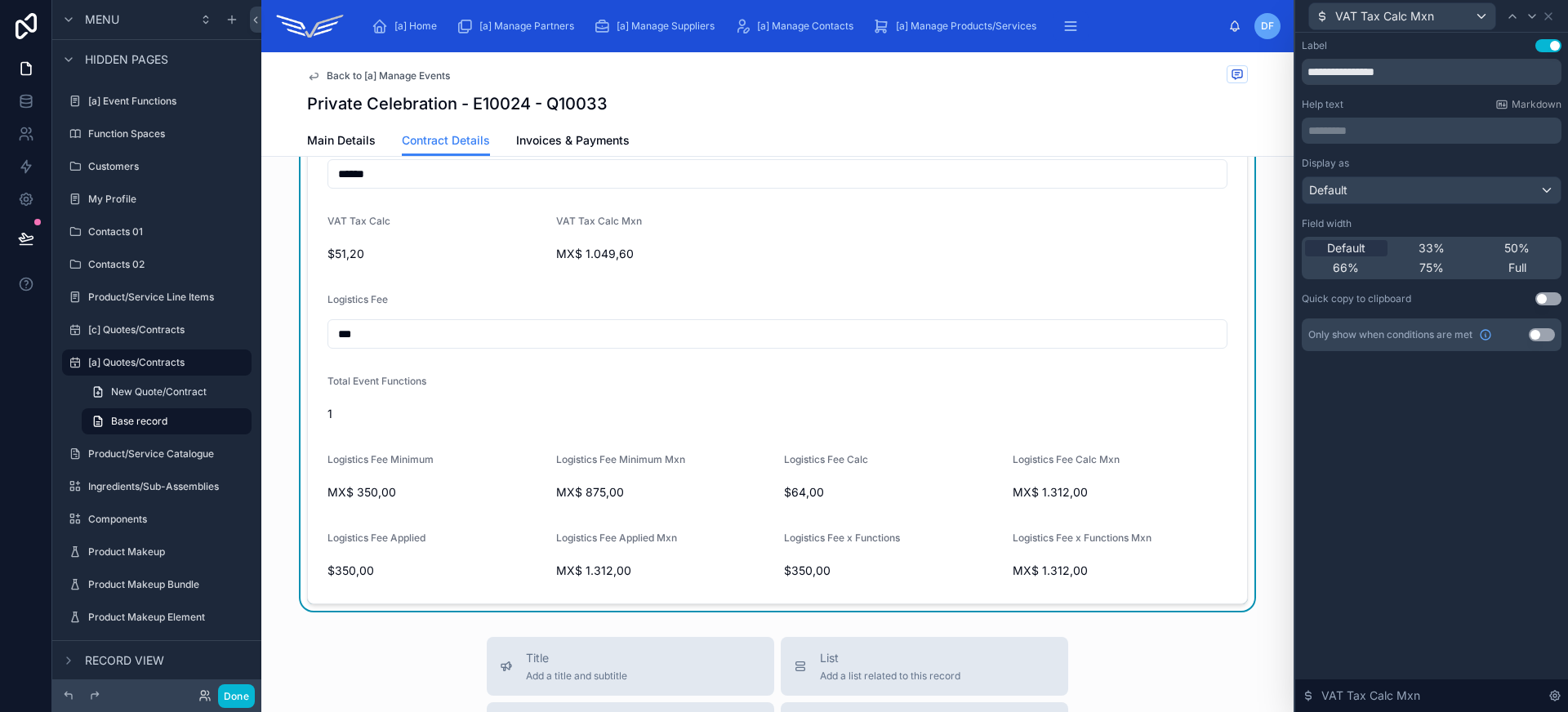
scroll to position [1128, 0]
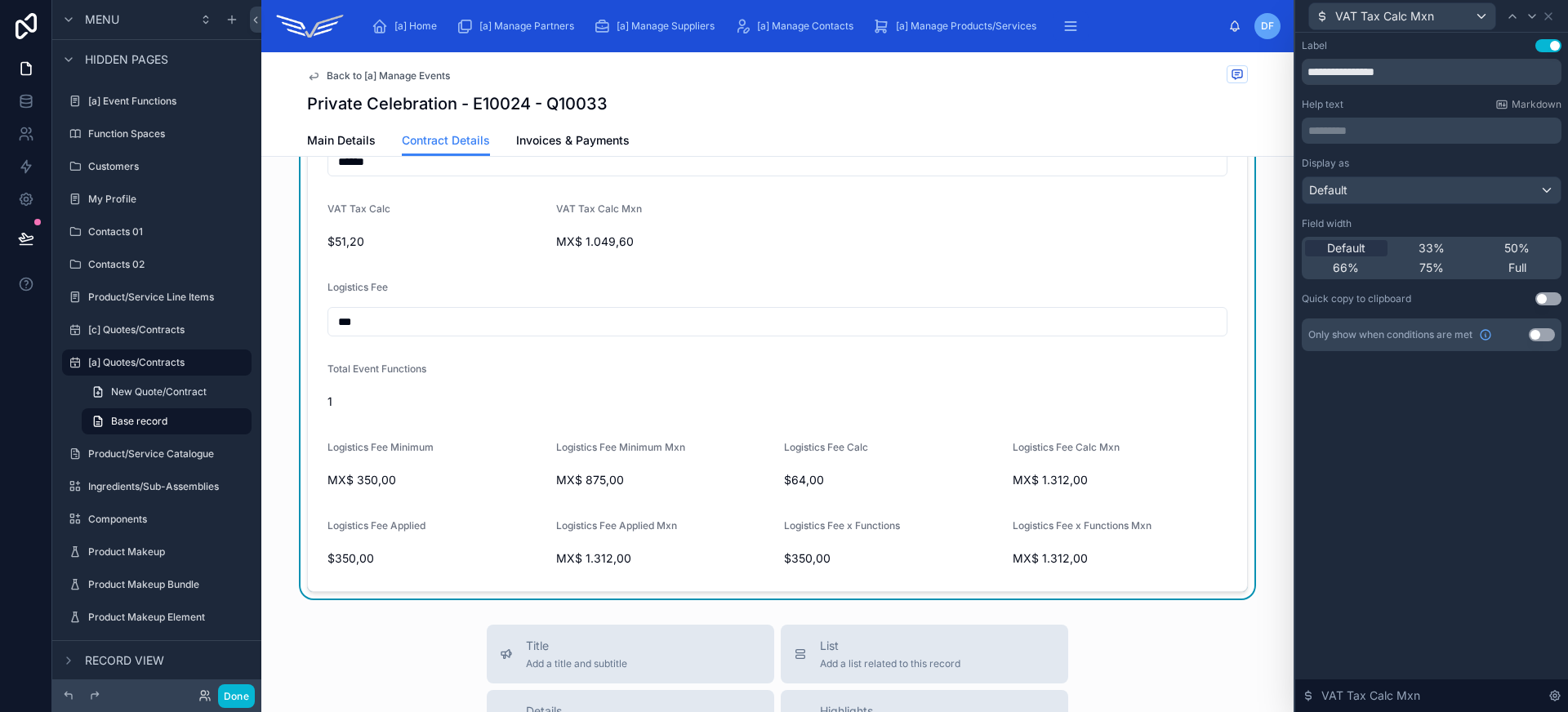
click at [566, 417] on form "Total Estimate (from Event Functions) $320,00 Total Estimate Mxn (from Event Fu…" at bounding box center [777, 307] width 939 height 568
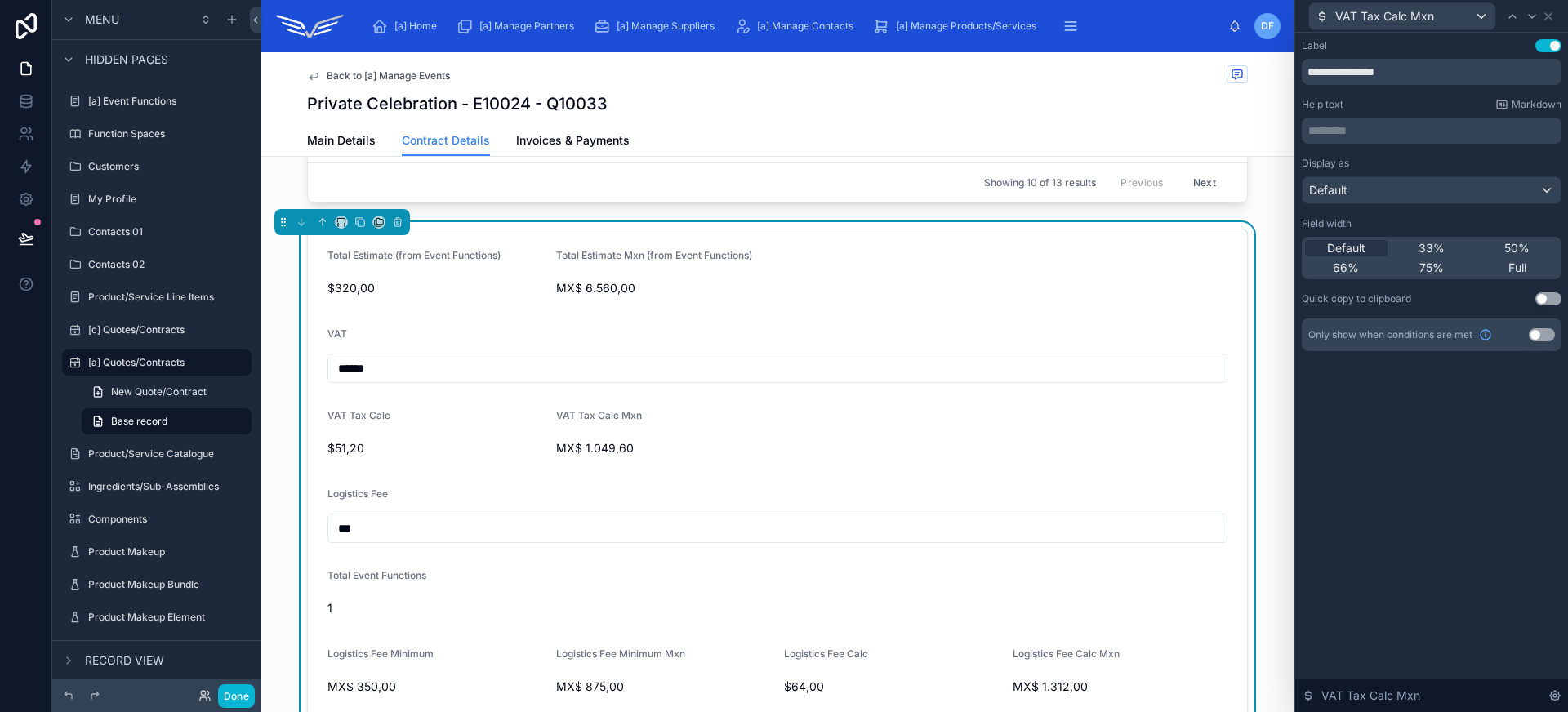
scroll to position [857, 0]
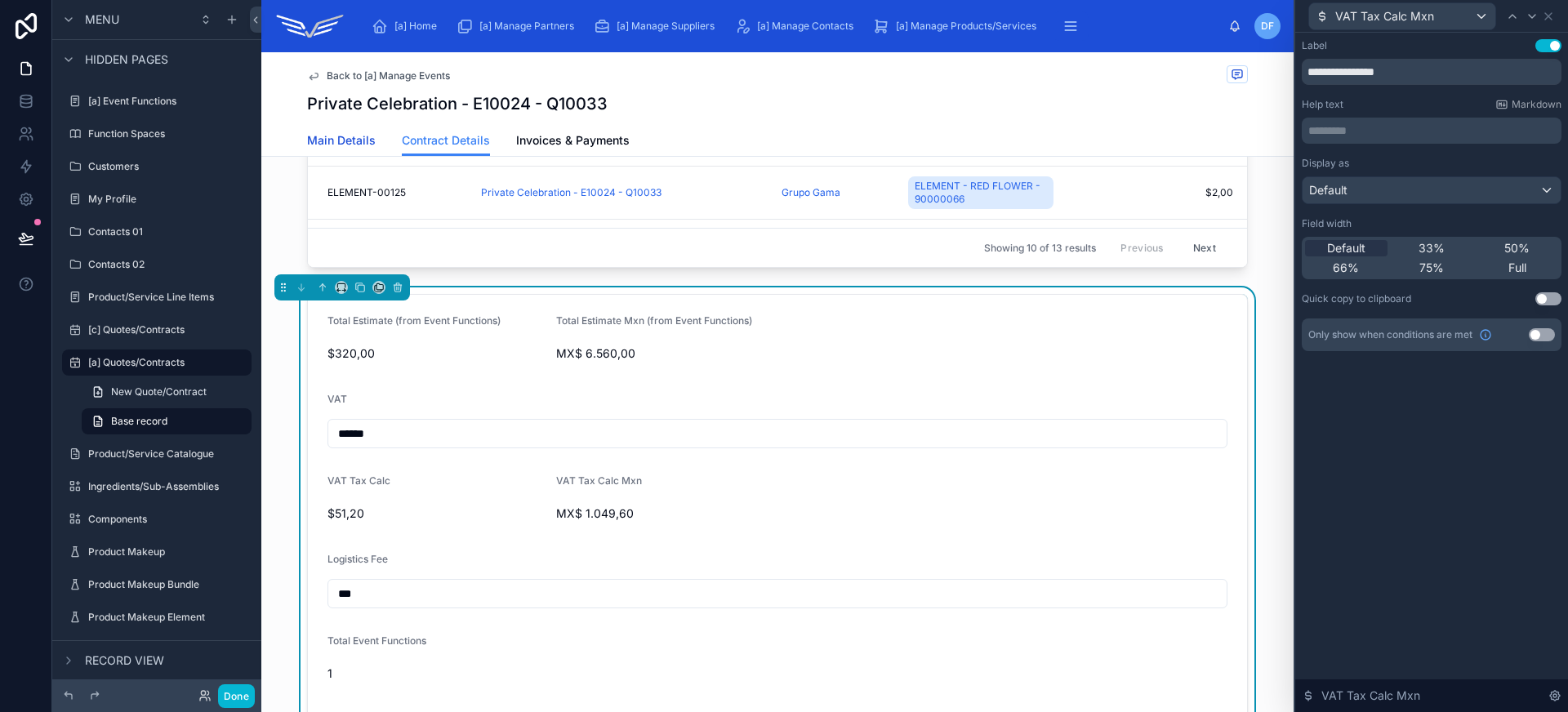
click at [342, 139] on span "Main Details" at bounding box center [341, 140] width 68 height 16
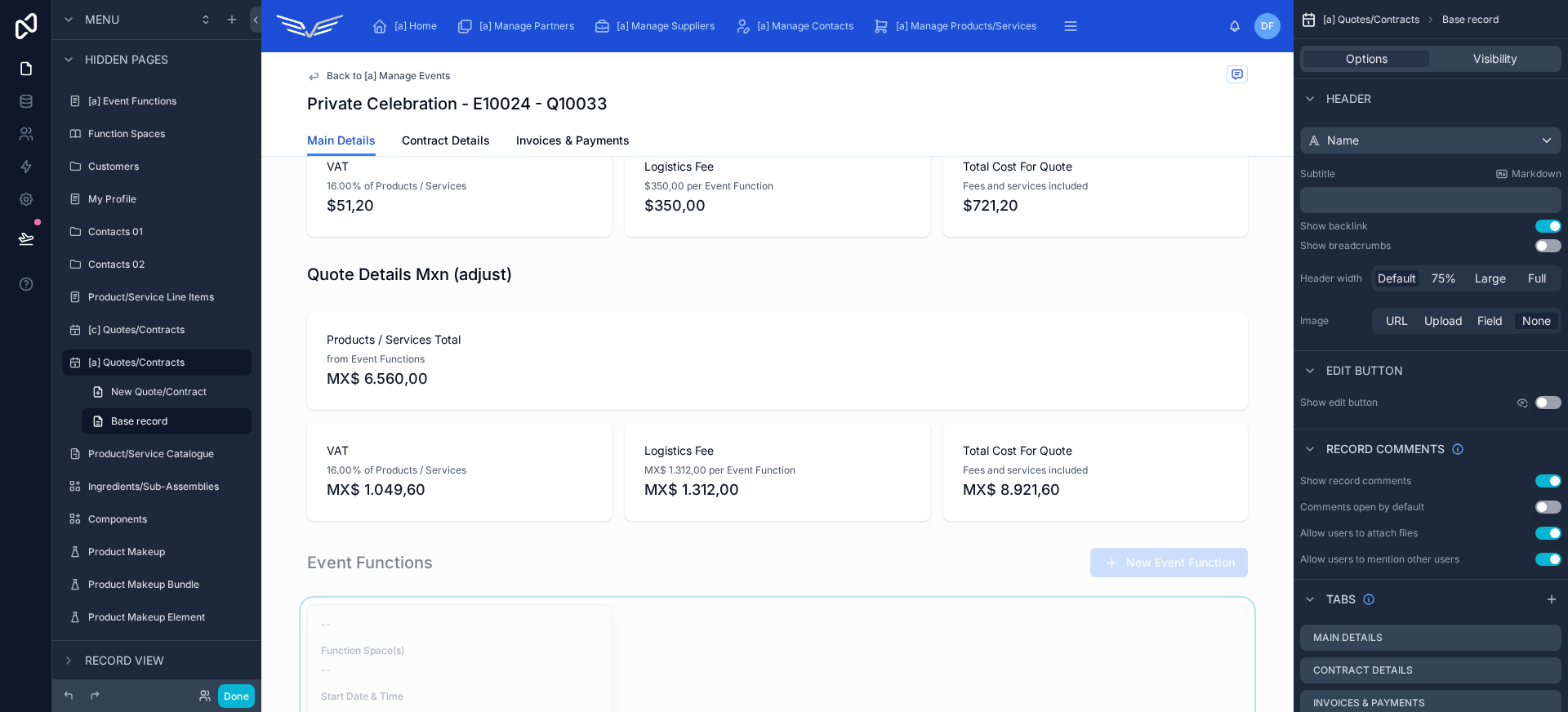
scroll to position [69, 0]
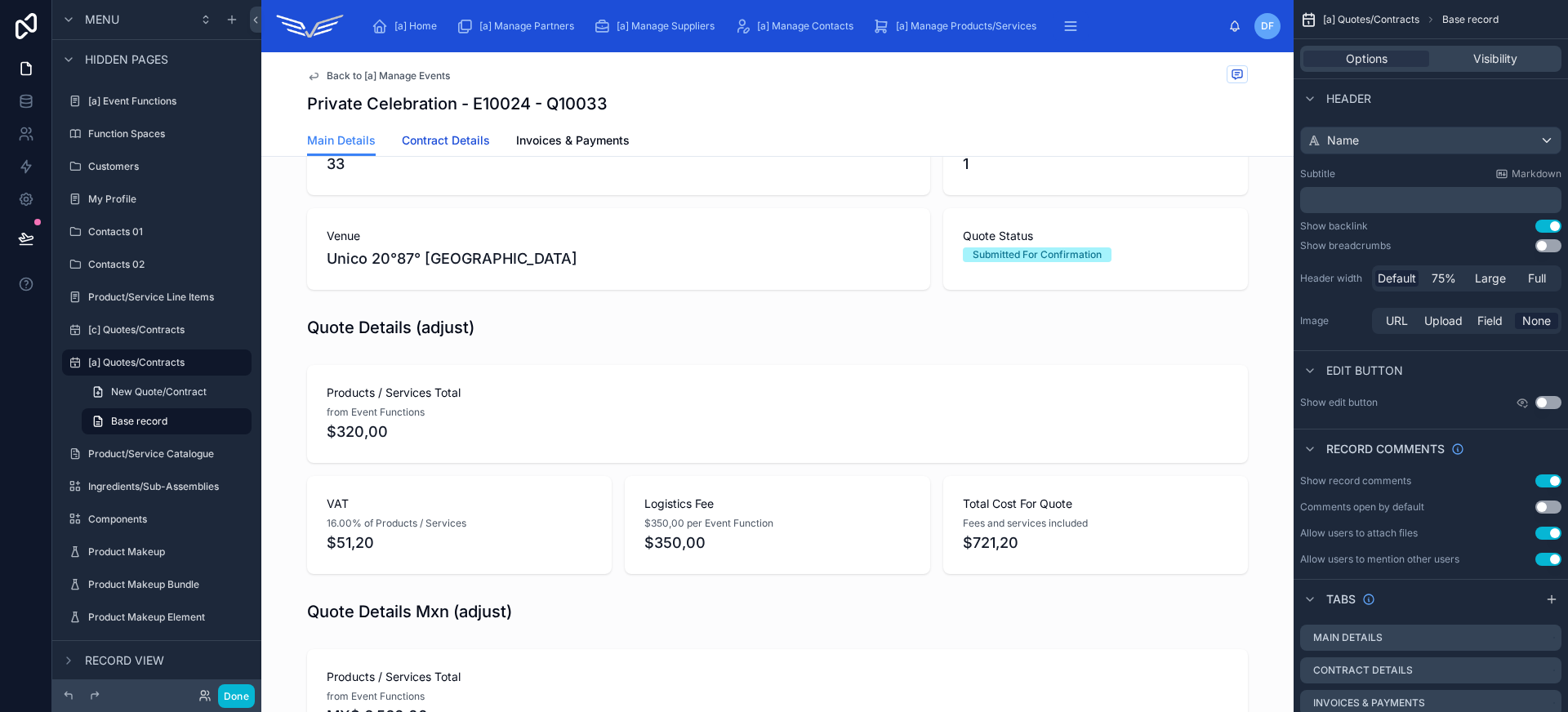
click at [455, 147] on span "Contract Details" at bounding box center [445, 140] width 88 height 16
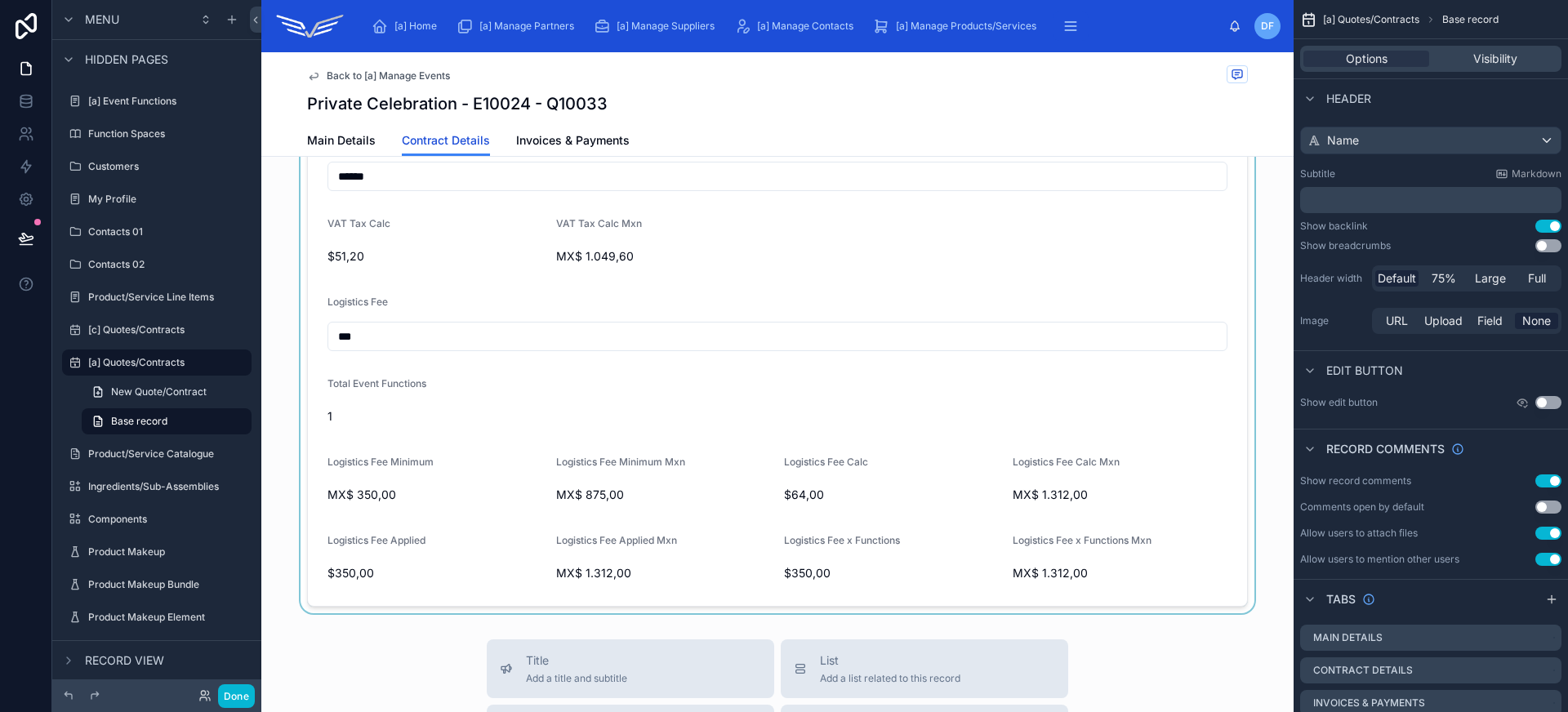
scroll to position [871, 0]
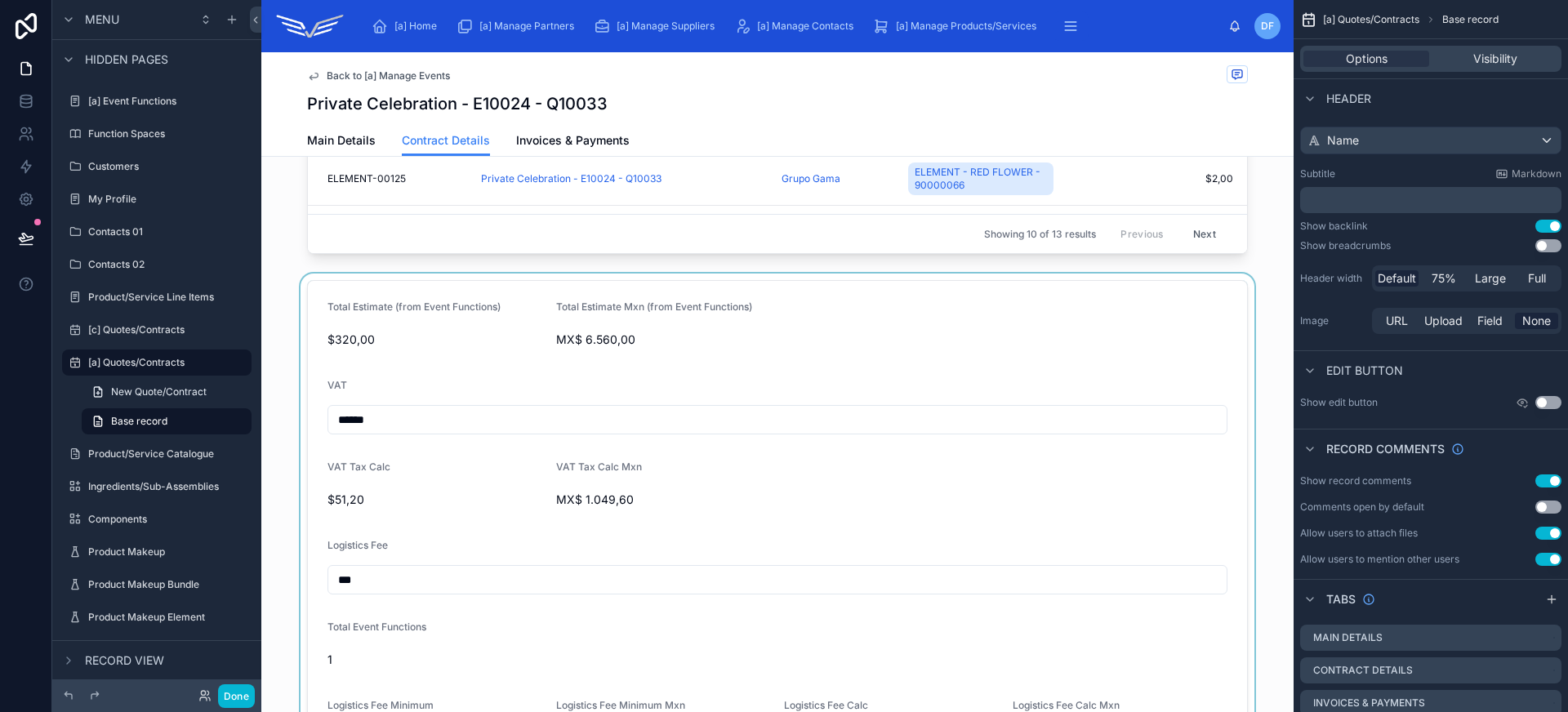
click at [649, 389] on div at bounding box center [777, 565] width 1032 height 582
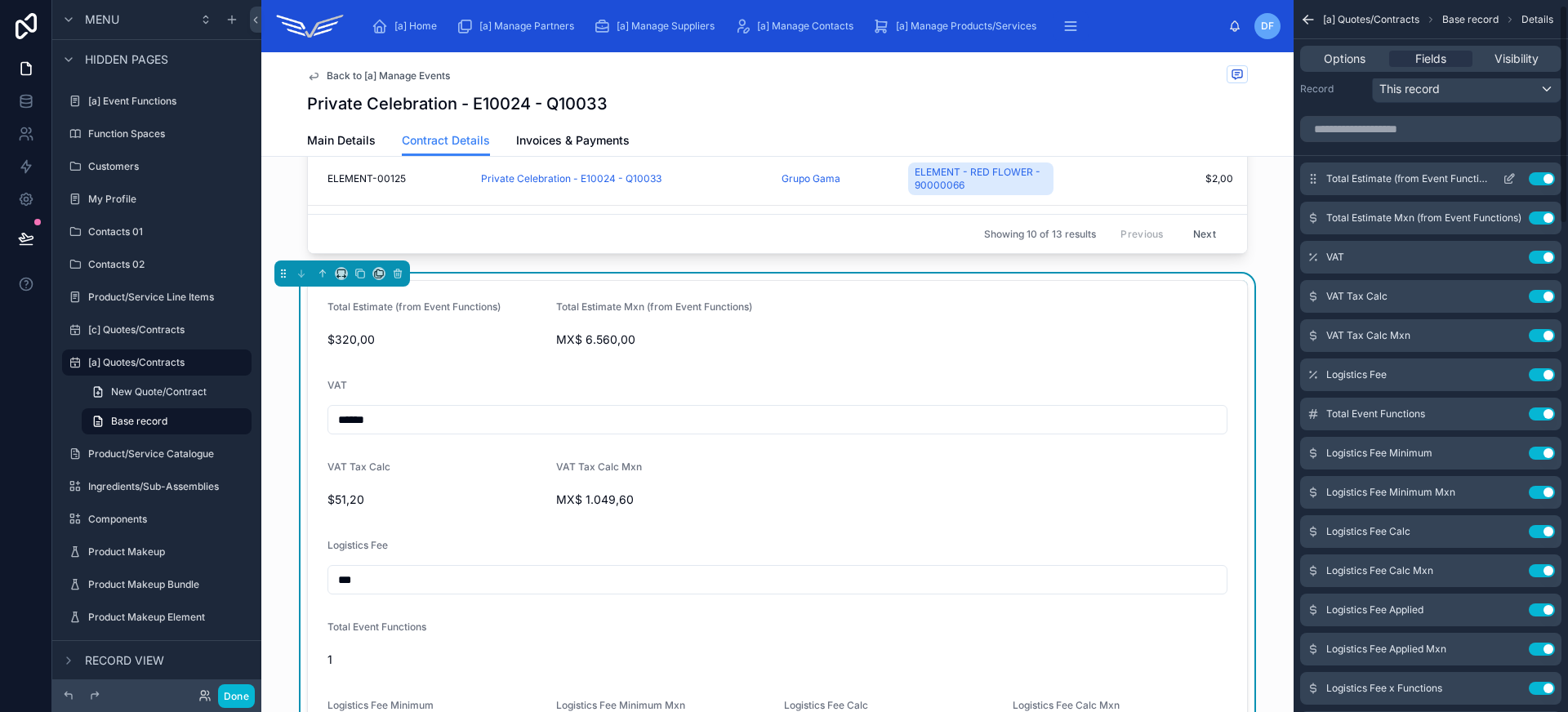
click at [1512, 178] on icon "scrollable content" at bounding box center [1508, 178] width 13 height 13
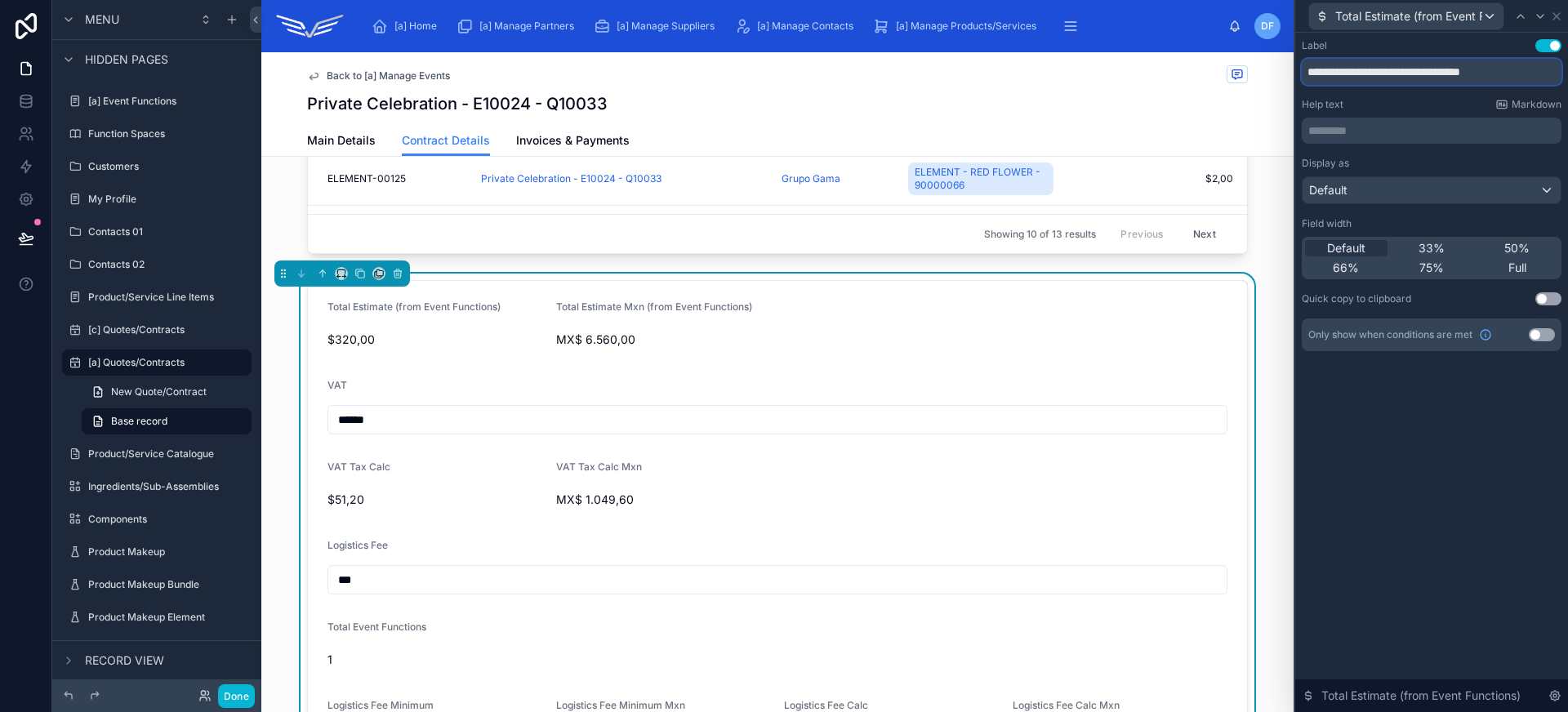
click at [1428, 71] on input "**********" at bounding box center [1431, 71] width 259 height 26
type input "**********"
click at [1540, 17] on icon at bounding box center [1540, 16] width 13 height 13
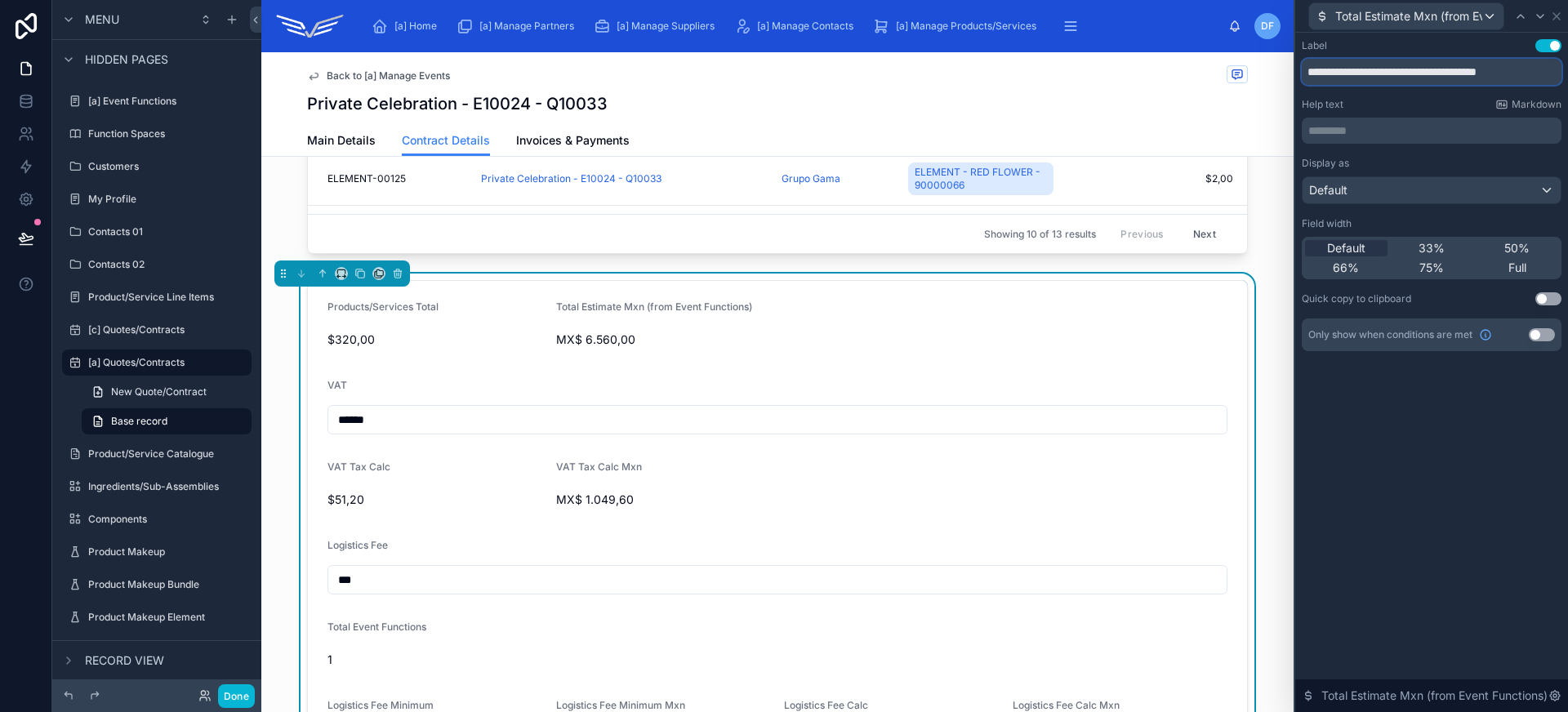
click at [1474, 66] on input "**********" at bounding box center [1431, 71] width 259 height 26
paste input "text"
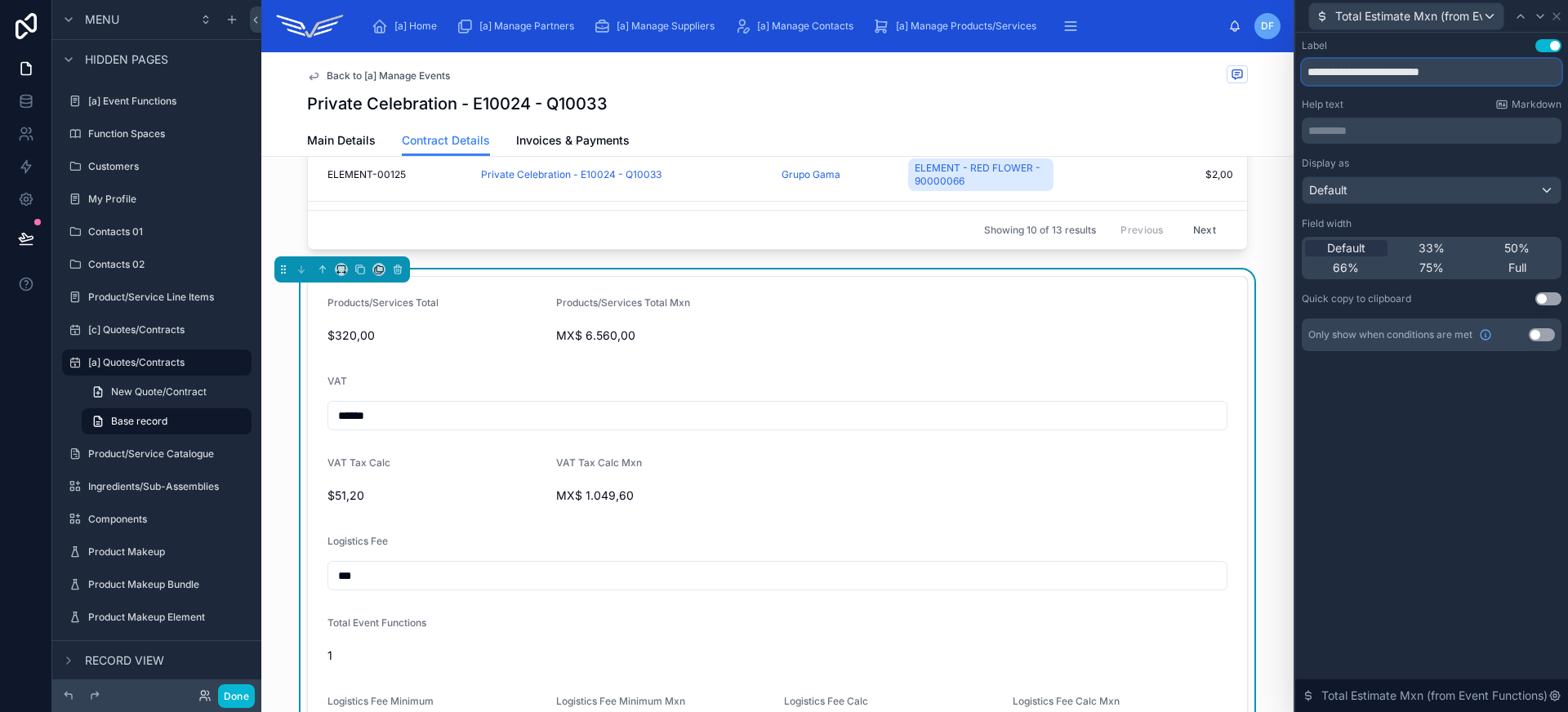
scroll to position [873, 0]
type input "**********"
click at [1560, 18] on icon at bounding box center [1556, 16] width 13 height 13
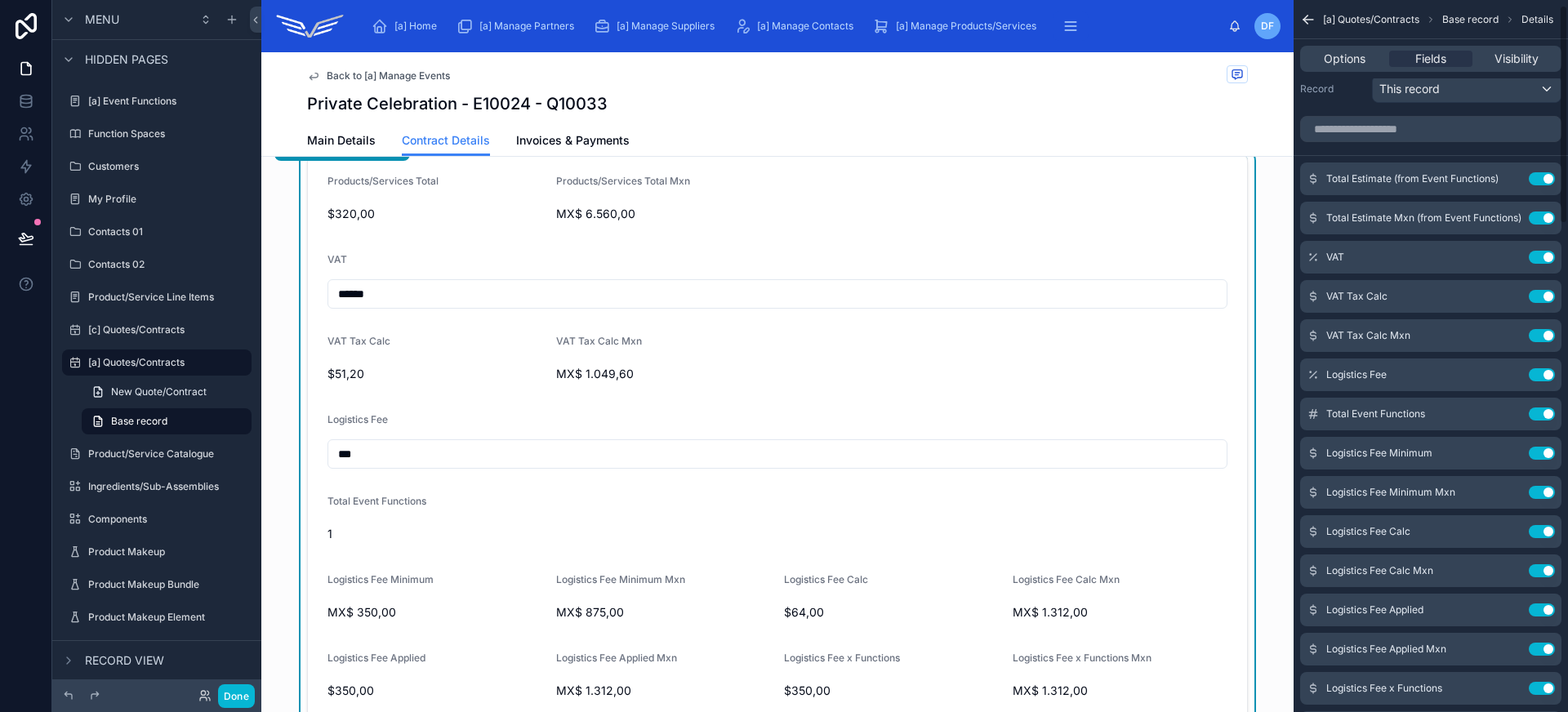
scroll to position [968, 0]
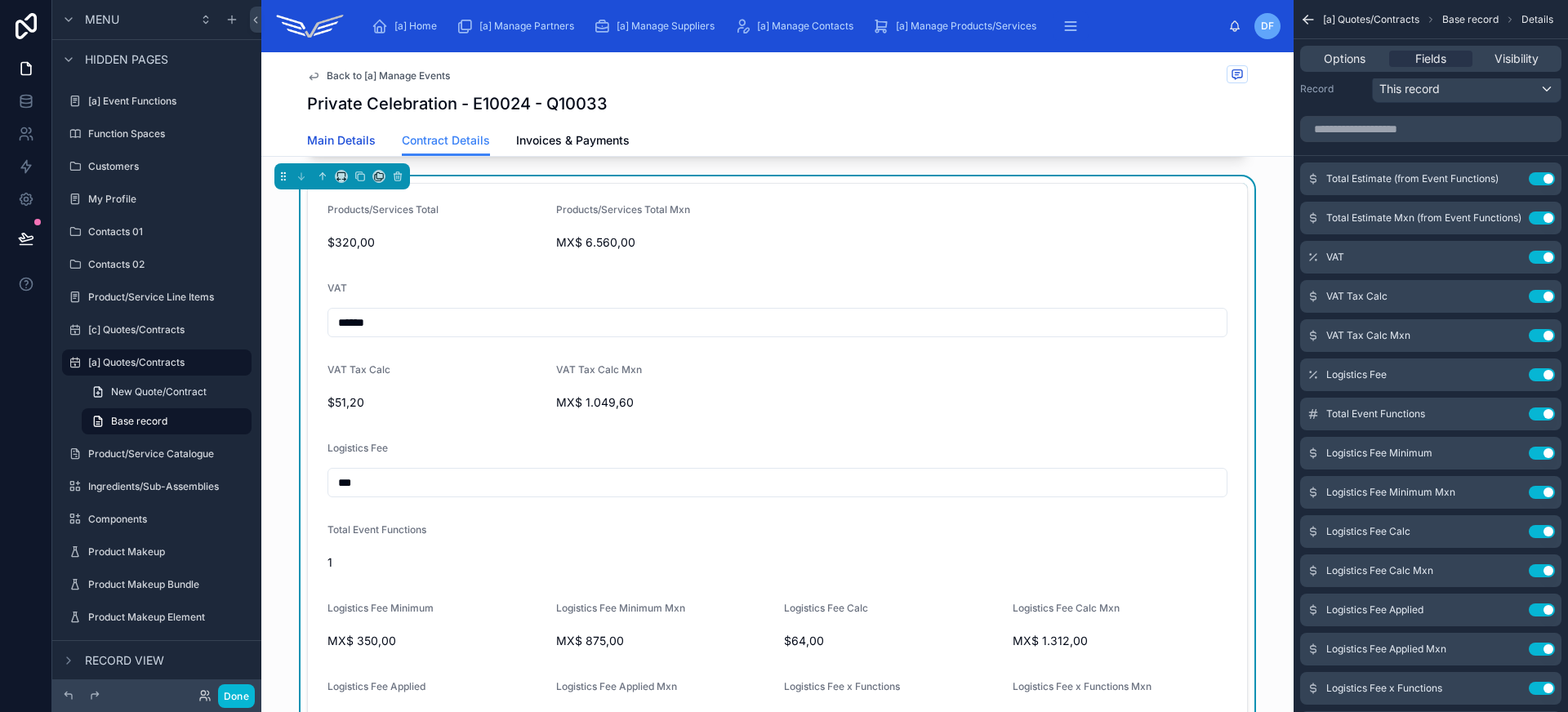
drag, startPoint x: 350, startPoint y: 140, endPoint x: 364, endPoint y: 140, distance: 14.0
click at [350, 139] on span "Main Details" at bounding box center [341, 140] width 68 height 16
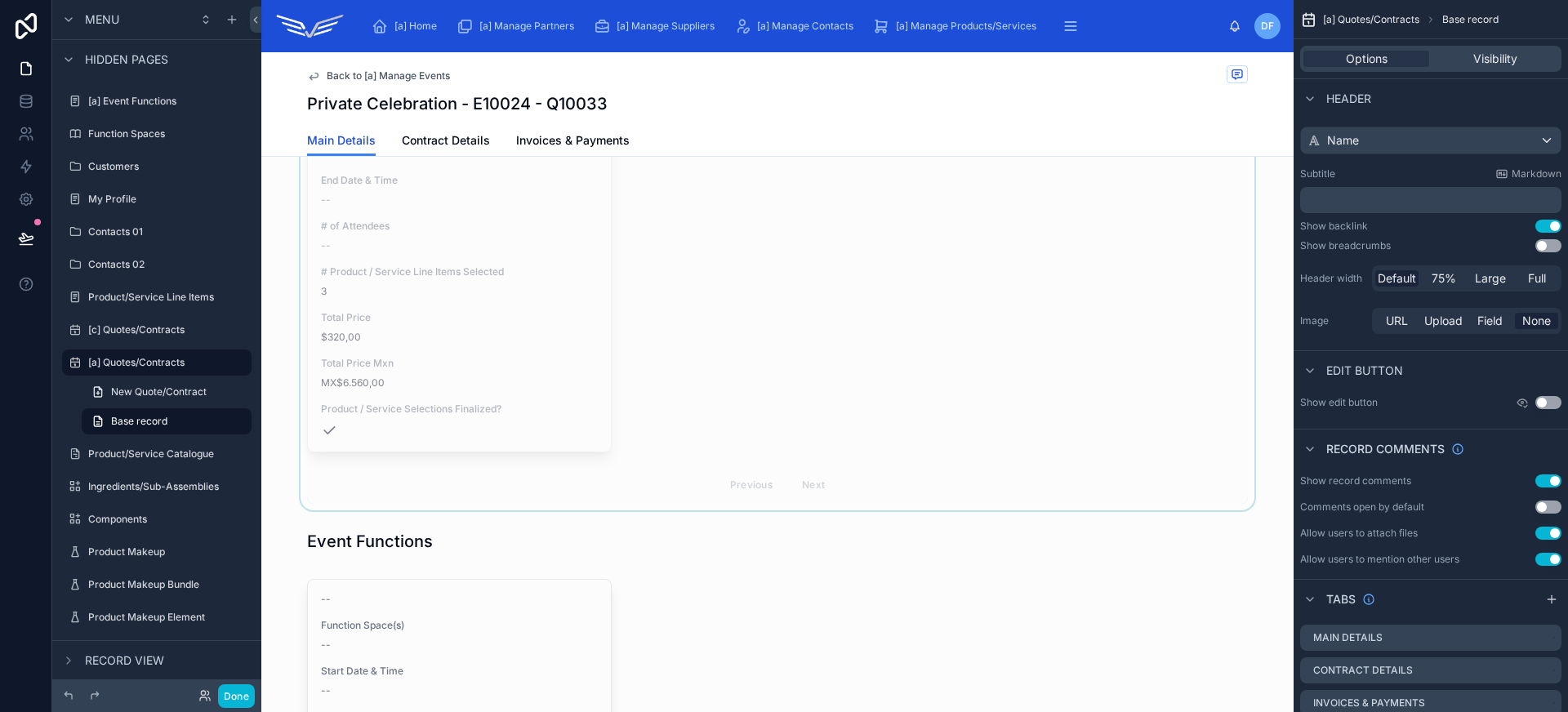
scroll to position [172, 0]
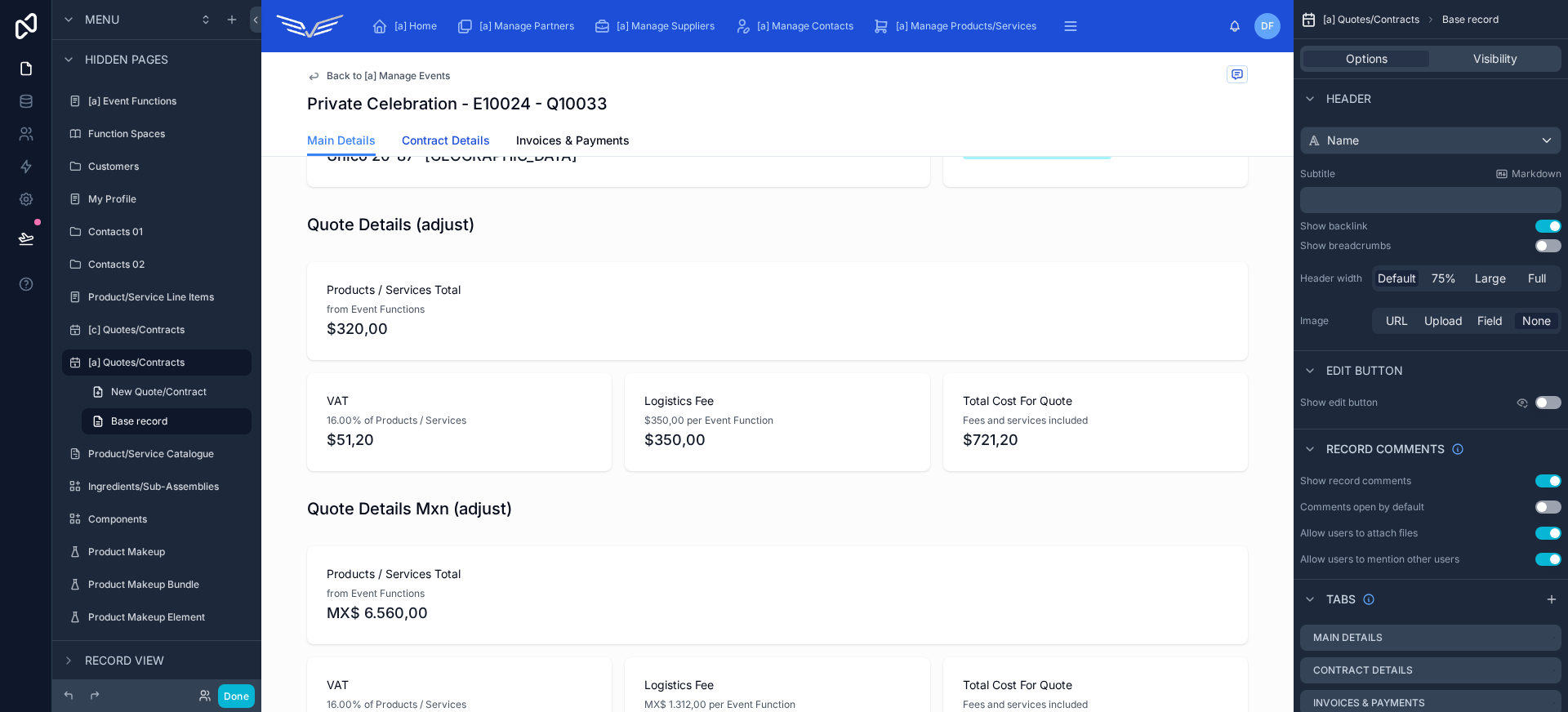
click at [462, 136] on span "Contract Details" at bounding box center [445, 140] width 88 height 16
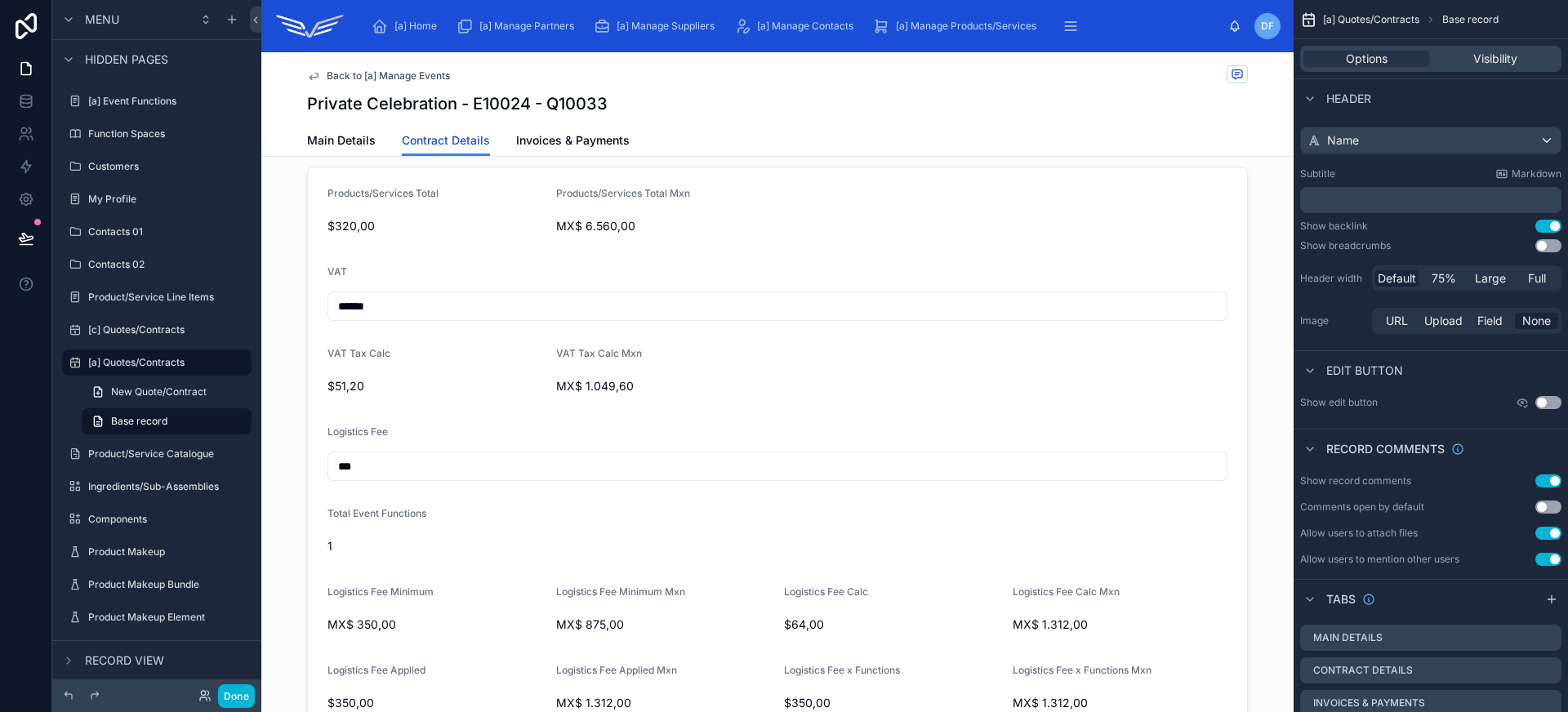
scroll to position [998, 0]
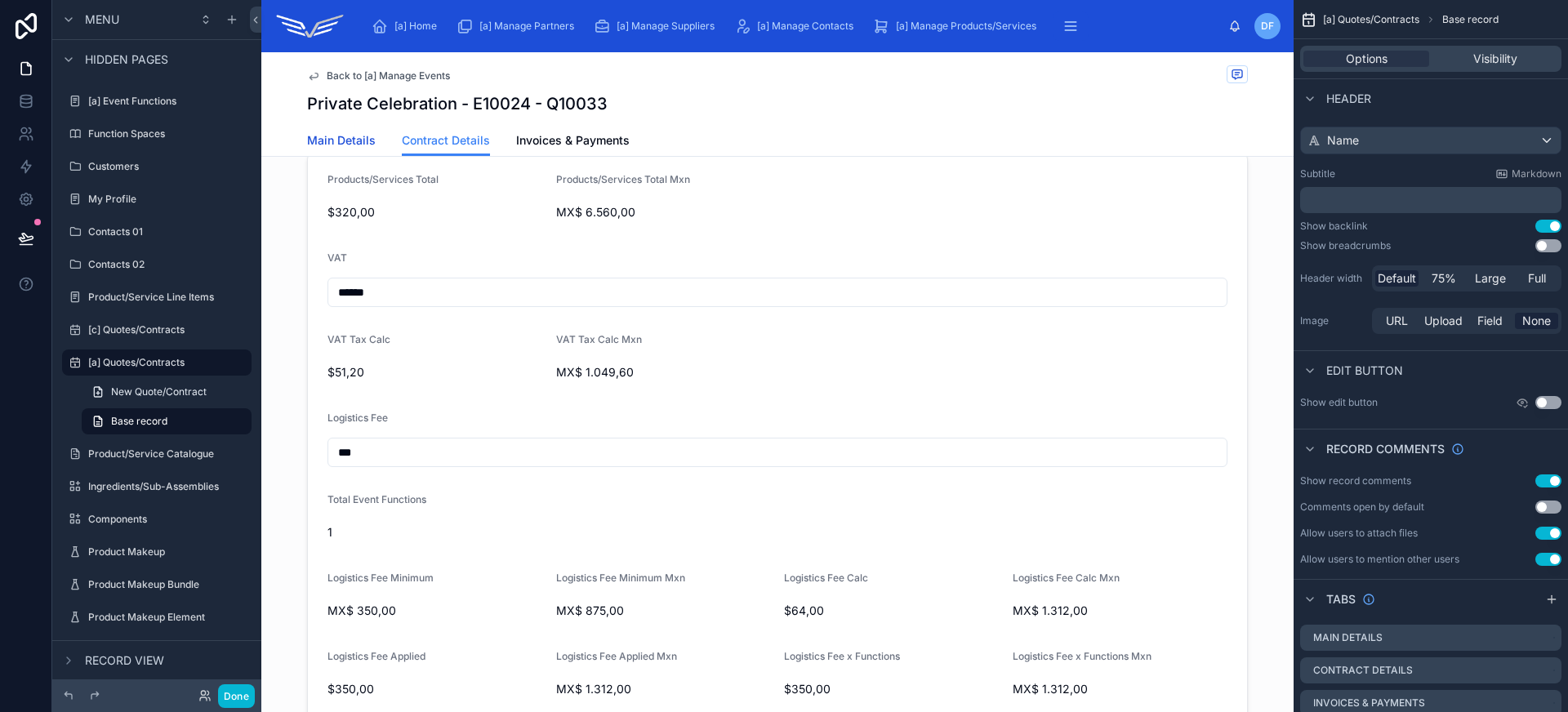
click at [352, 138] on span "Main Details" at bounding box center [341, 140] width 68 height 16
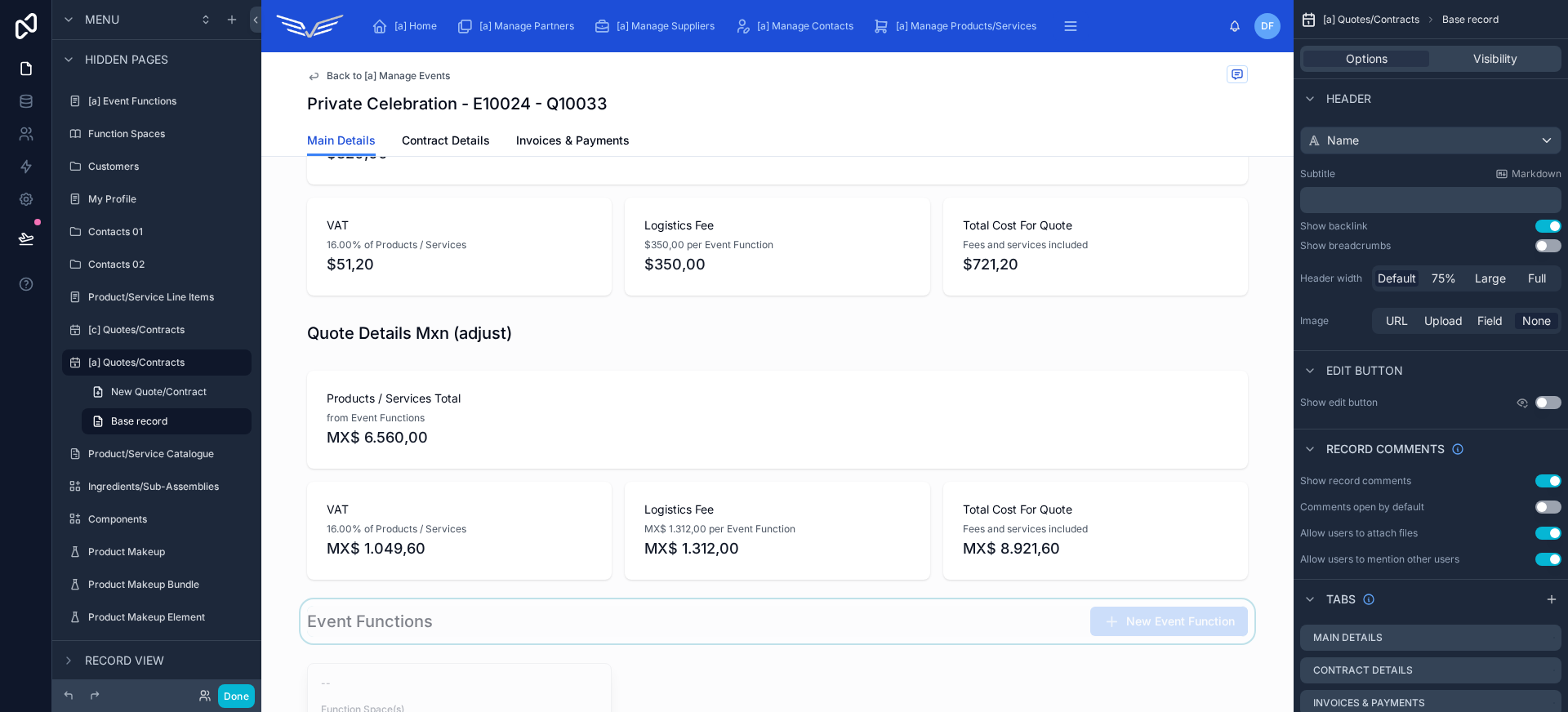
scroll to position [351, 0]
click at [433, 140] on span "Contract Details" at bounding box center [445, 140] width 88 height 16
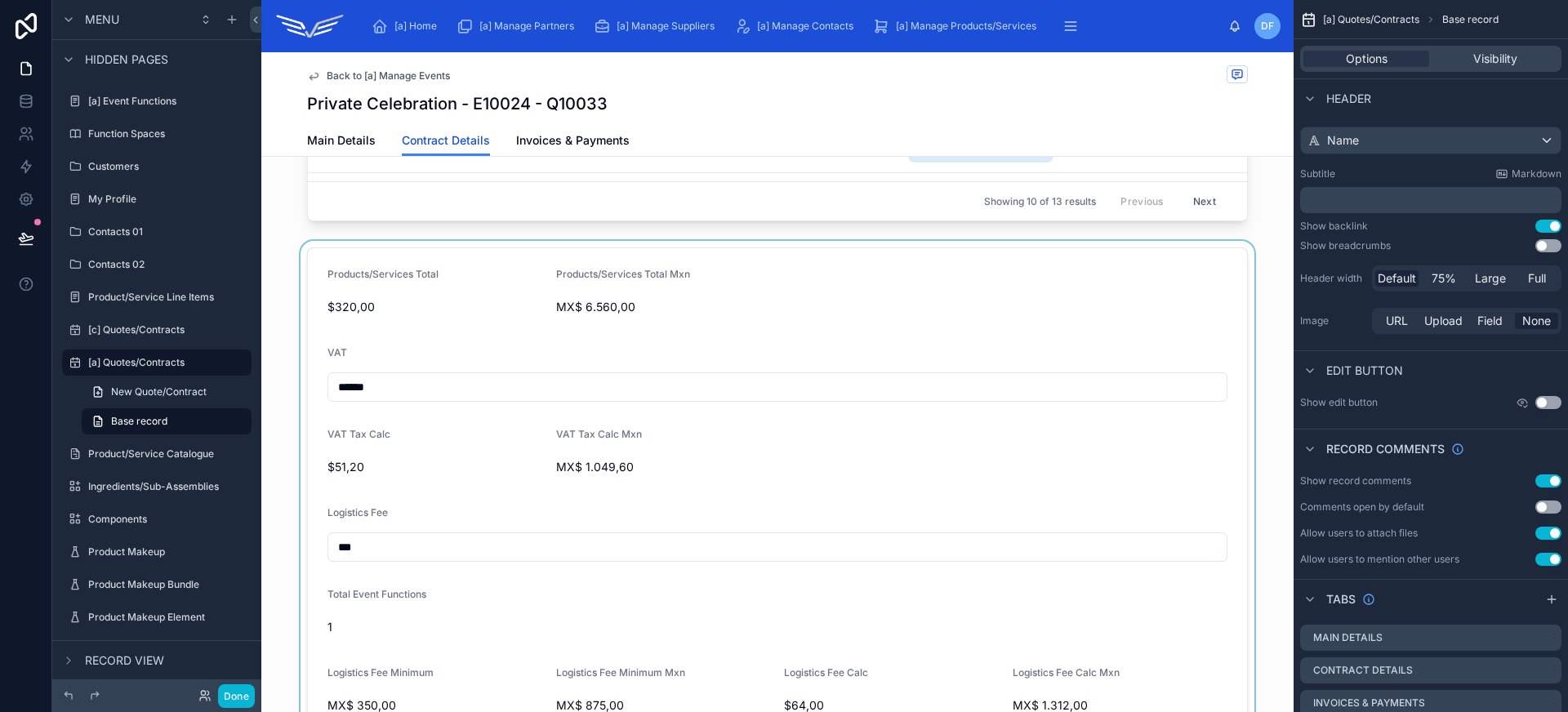
scroll to position [984, 0]
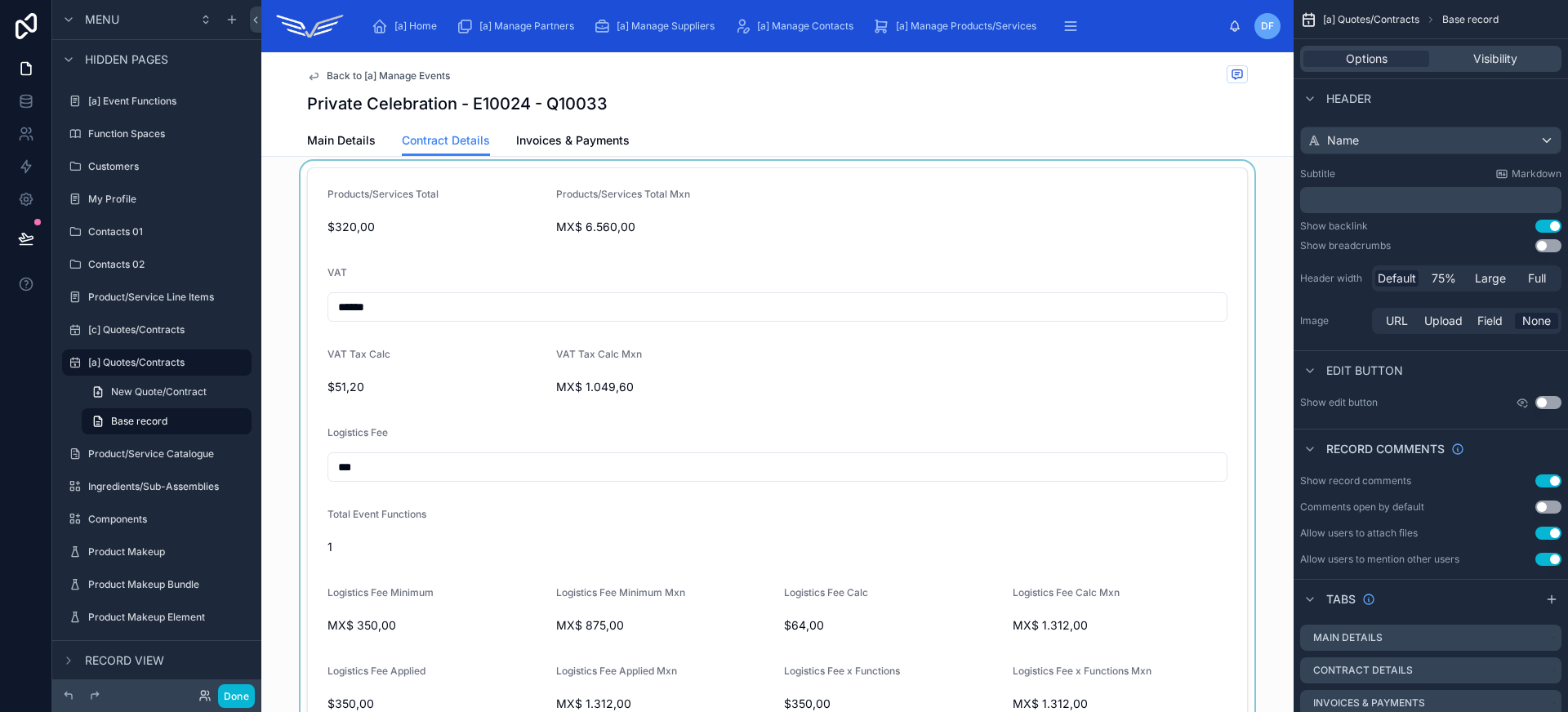
click at [700, 419] on div at bounding box center [777, 452] width 1032 height 582
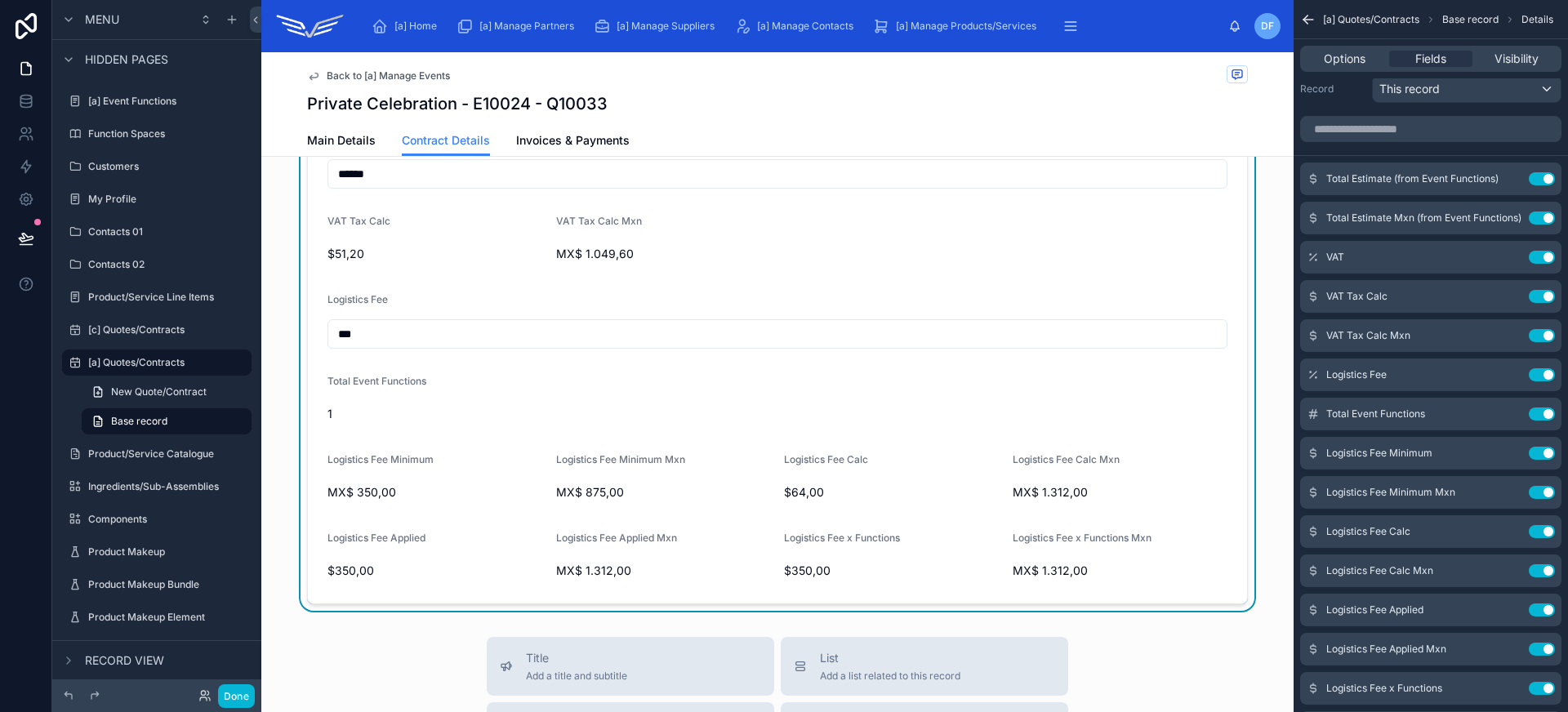
scroll to position [1116, 0]
click at [1506, 377] on icon "scrollable content" at bounding box center [1508, 375] width 13 height 13
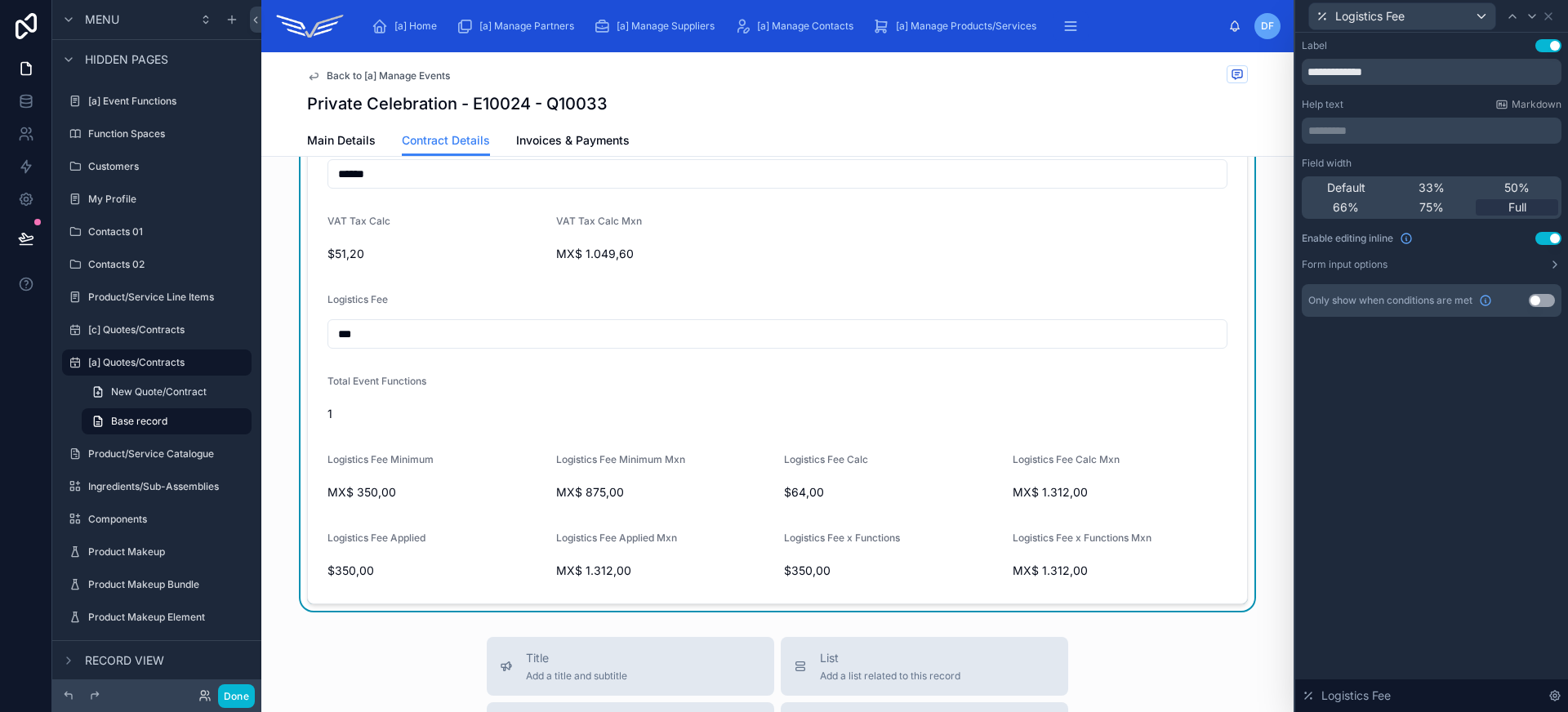
click at [1358, 135] on p "********* ﻿" at bounding box center [1433, 131] width 250 height 16
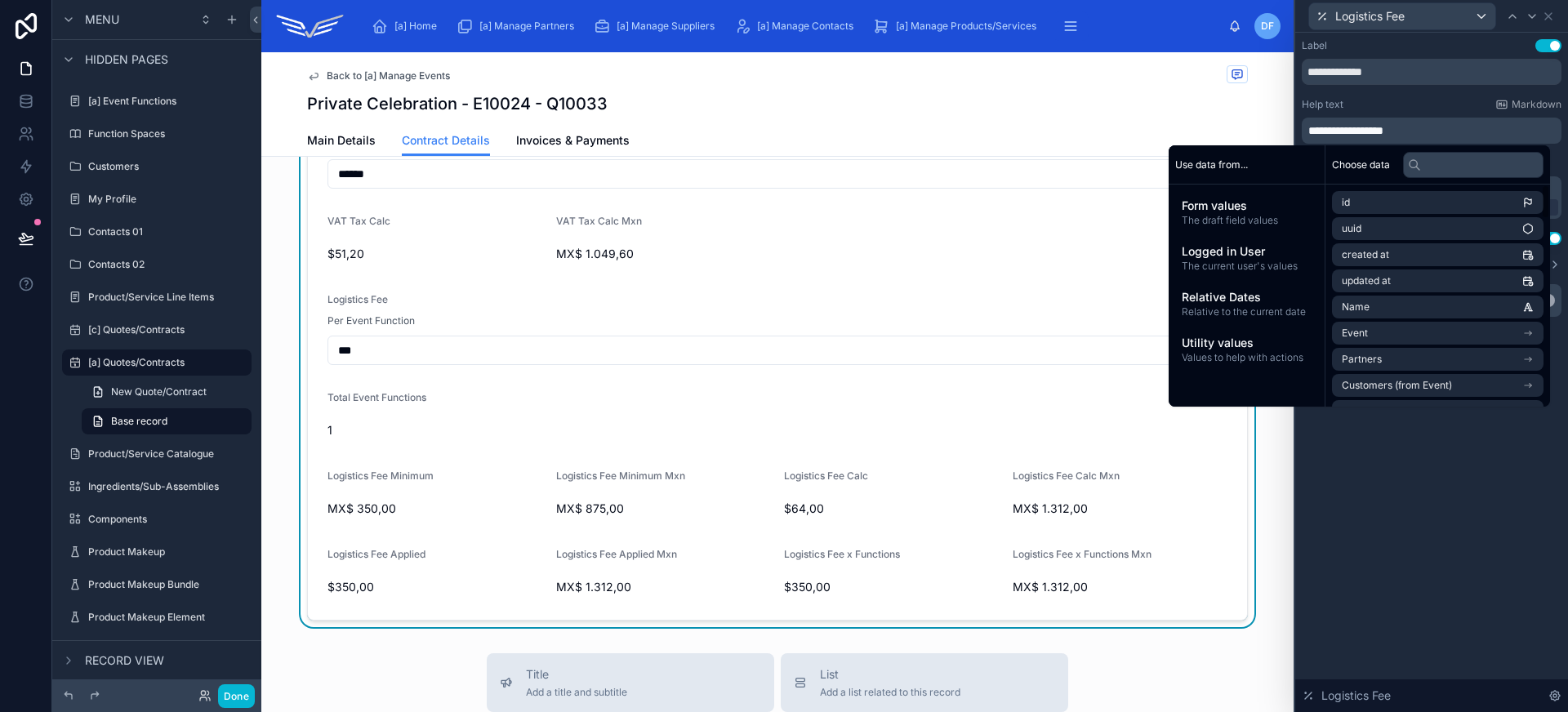
drag, startPoint x: 1313, startPoint y: 128, endPoint x: 1287, endPoint y: 128, distance: 26.0
click at [1287, 128] on div "**********" at bounding box center [784, 356] width 1568 height 712
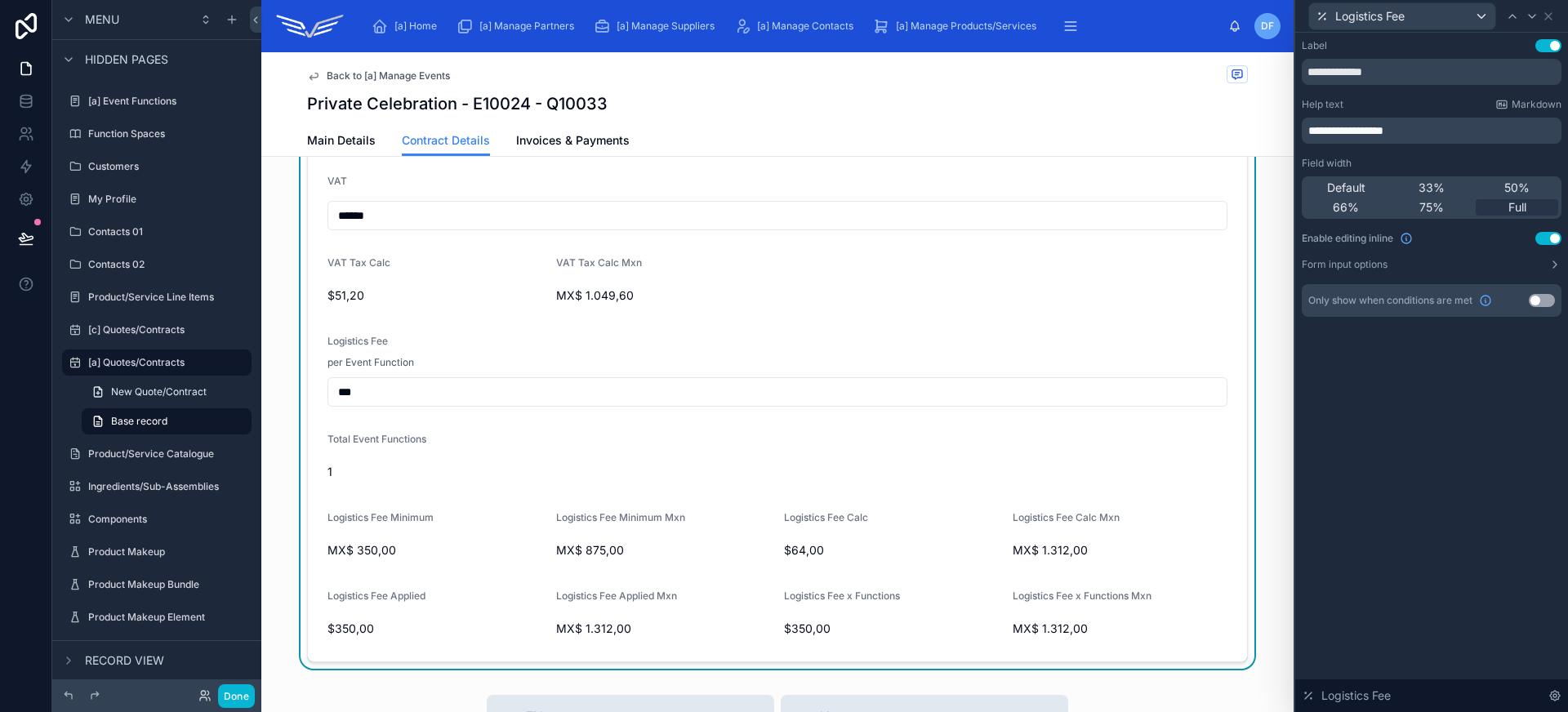
scroll to position [1092, 0]
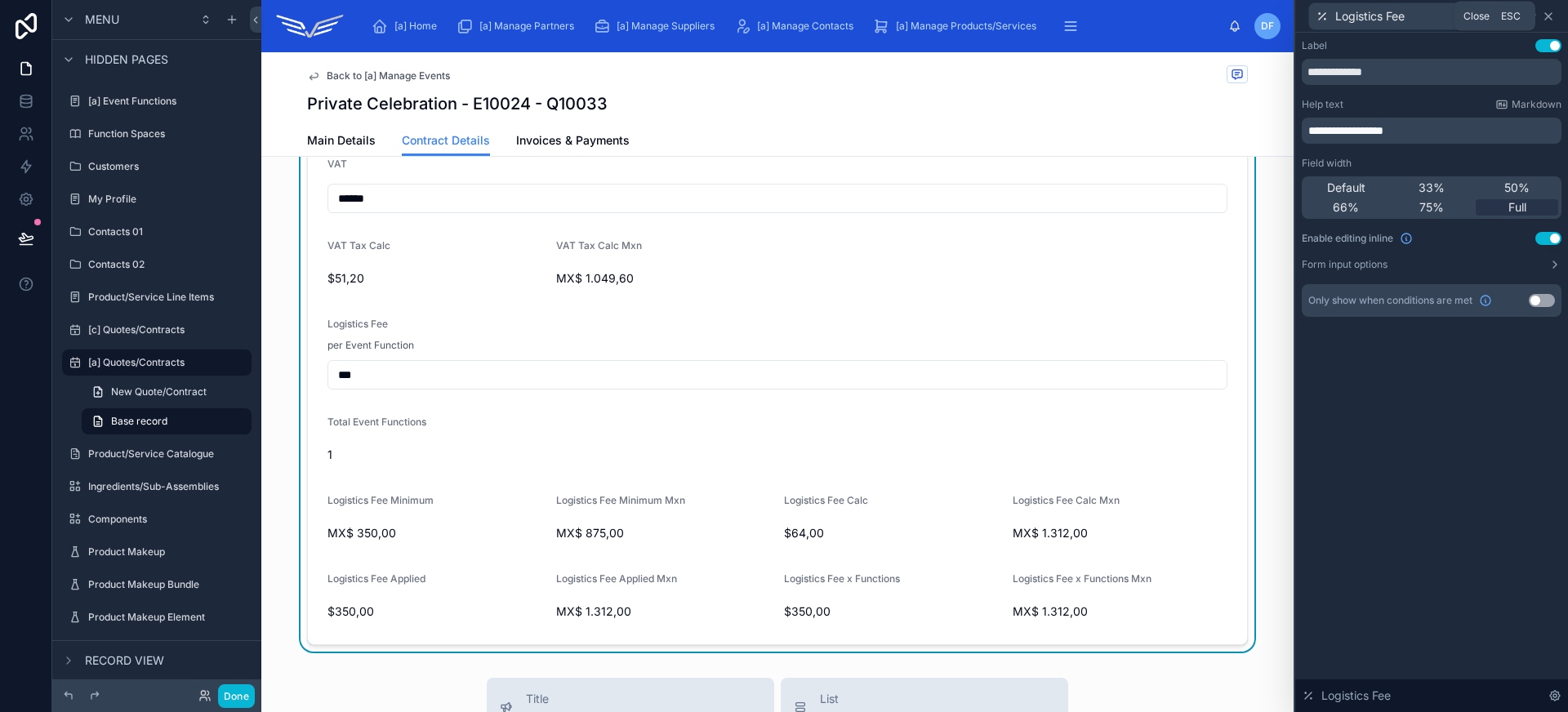
click at [1550, 22] on icon at bounding box center [1548, 16] width 13 height 13
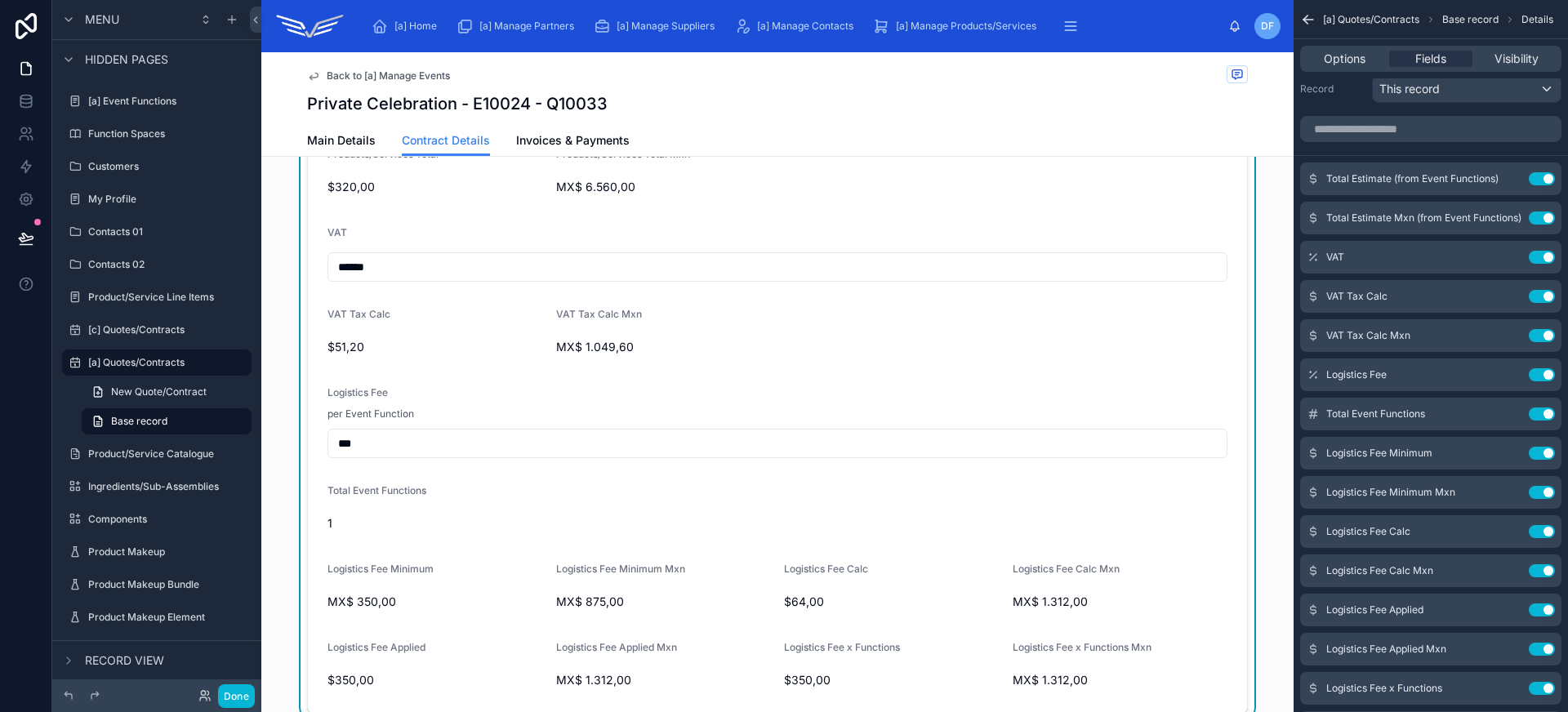
scroll to position [1023, 0]
click at [1410, 132] on input "scrollable content" at bounding box center [1430, 129] width 261 height 26
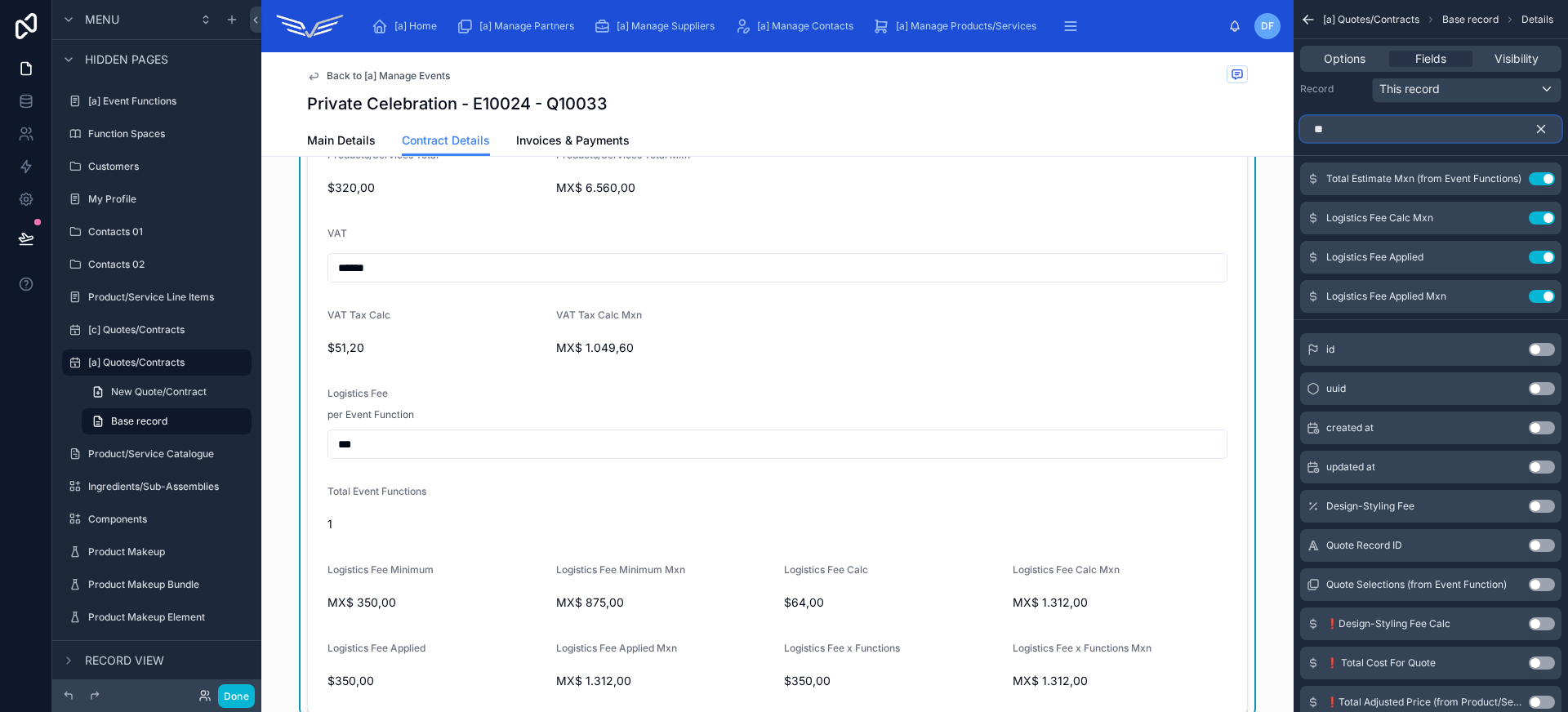
scroll to position [0, 0]
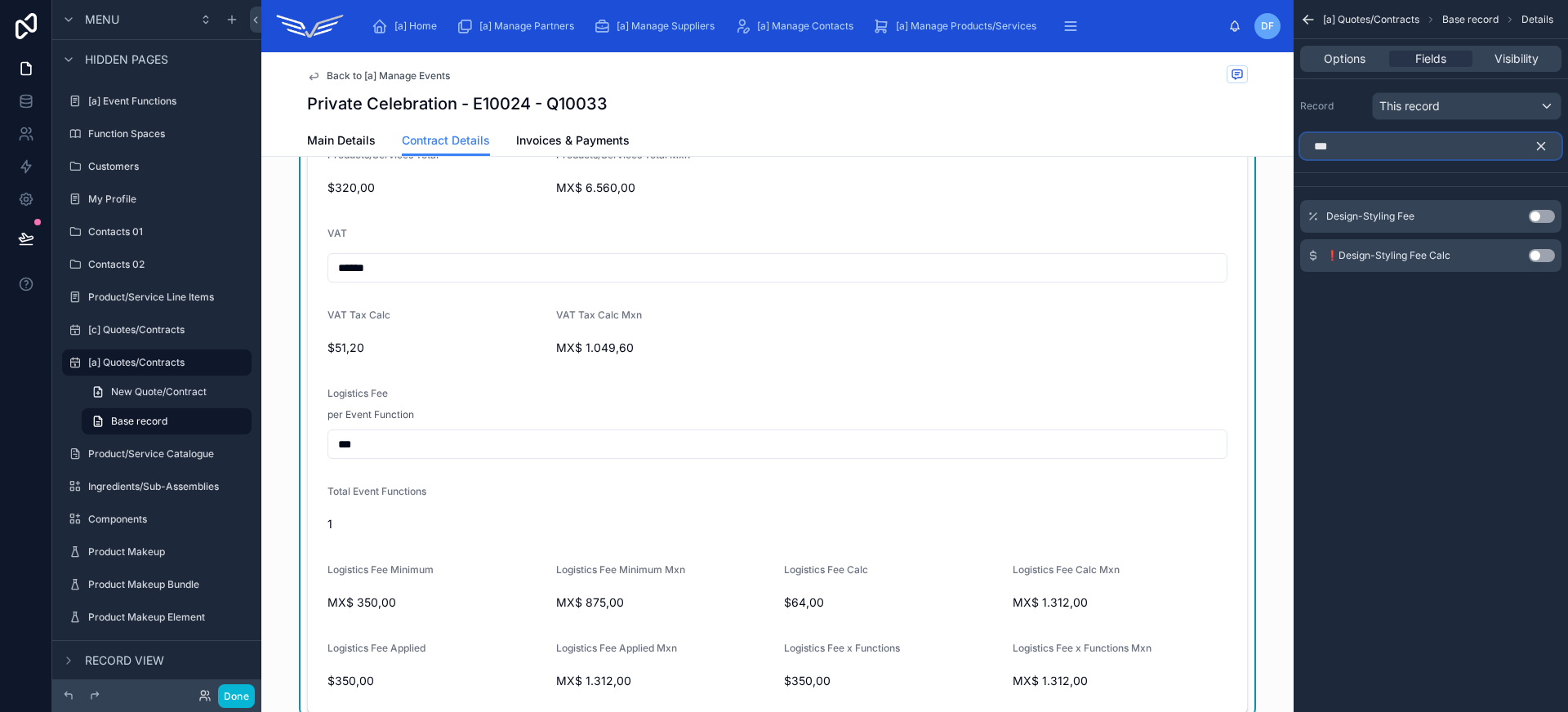
type input "***"
click at [1545, 218] on button "Use setting" at bounding box center [1541, 216] width 26 height 13
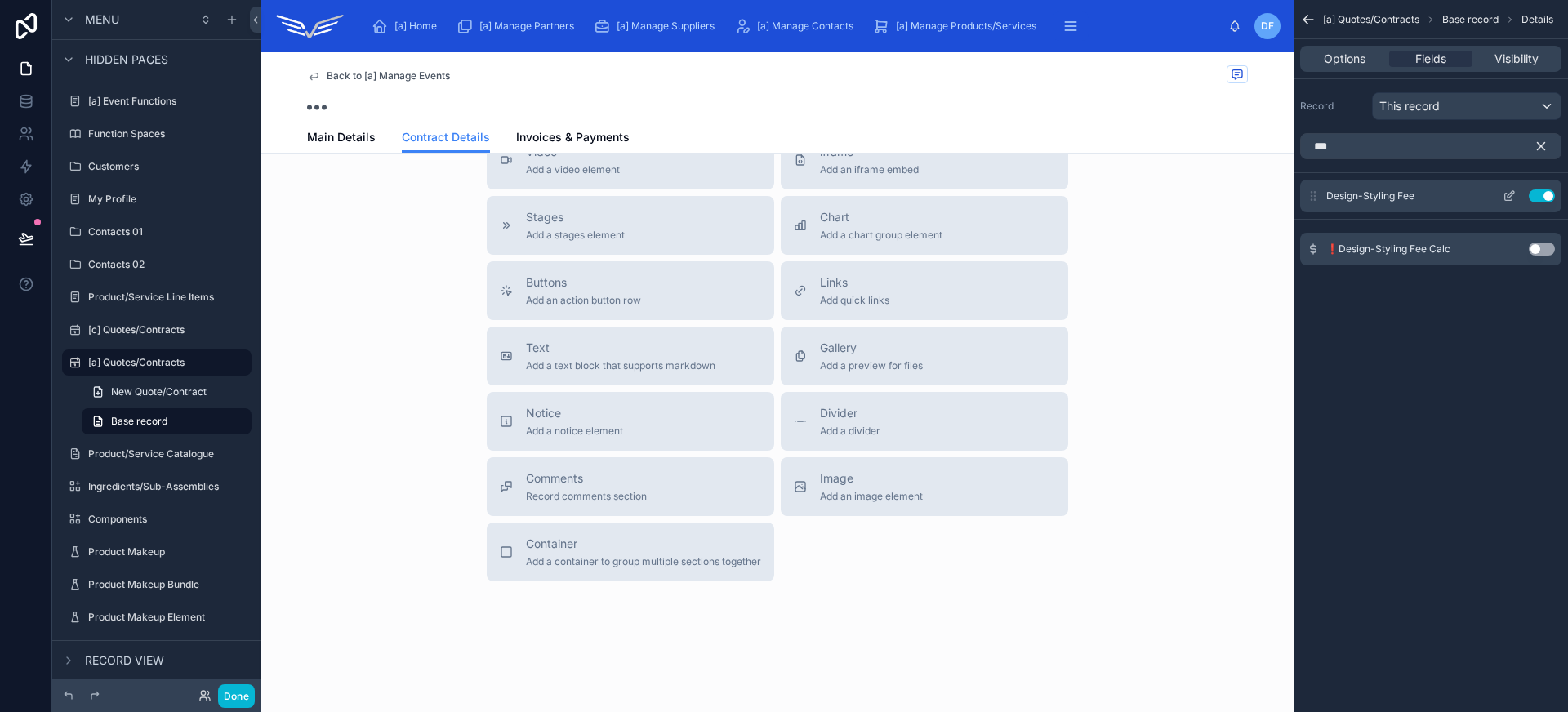
click at [1514, 194] on icon "scrollable content" at bounding box center [1508, 195] width 13 height 13
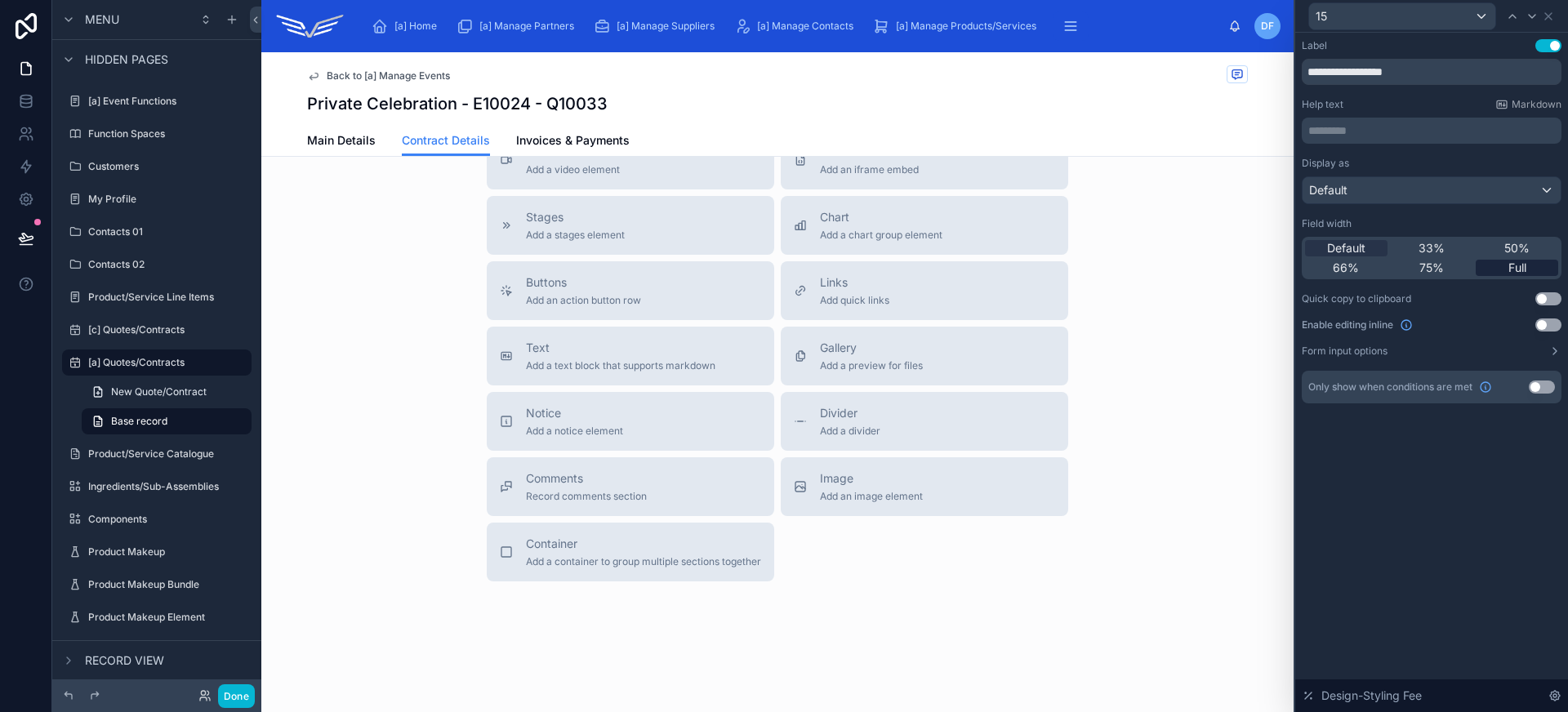
click at [1529, 262] on div "Full" at bounding box center [1516, 267] width 83 height 16
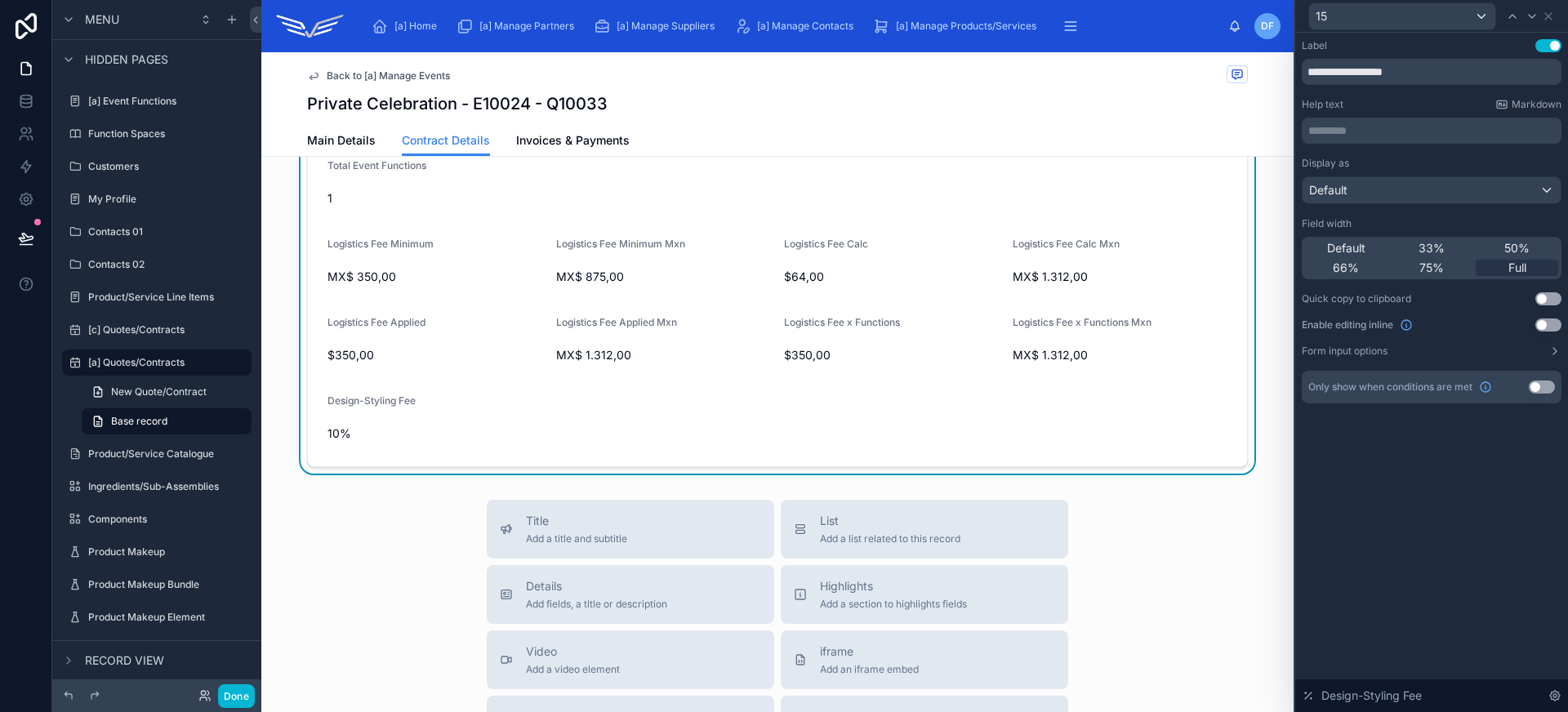
scroll to position [1321, 0]
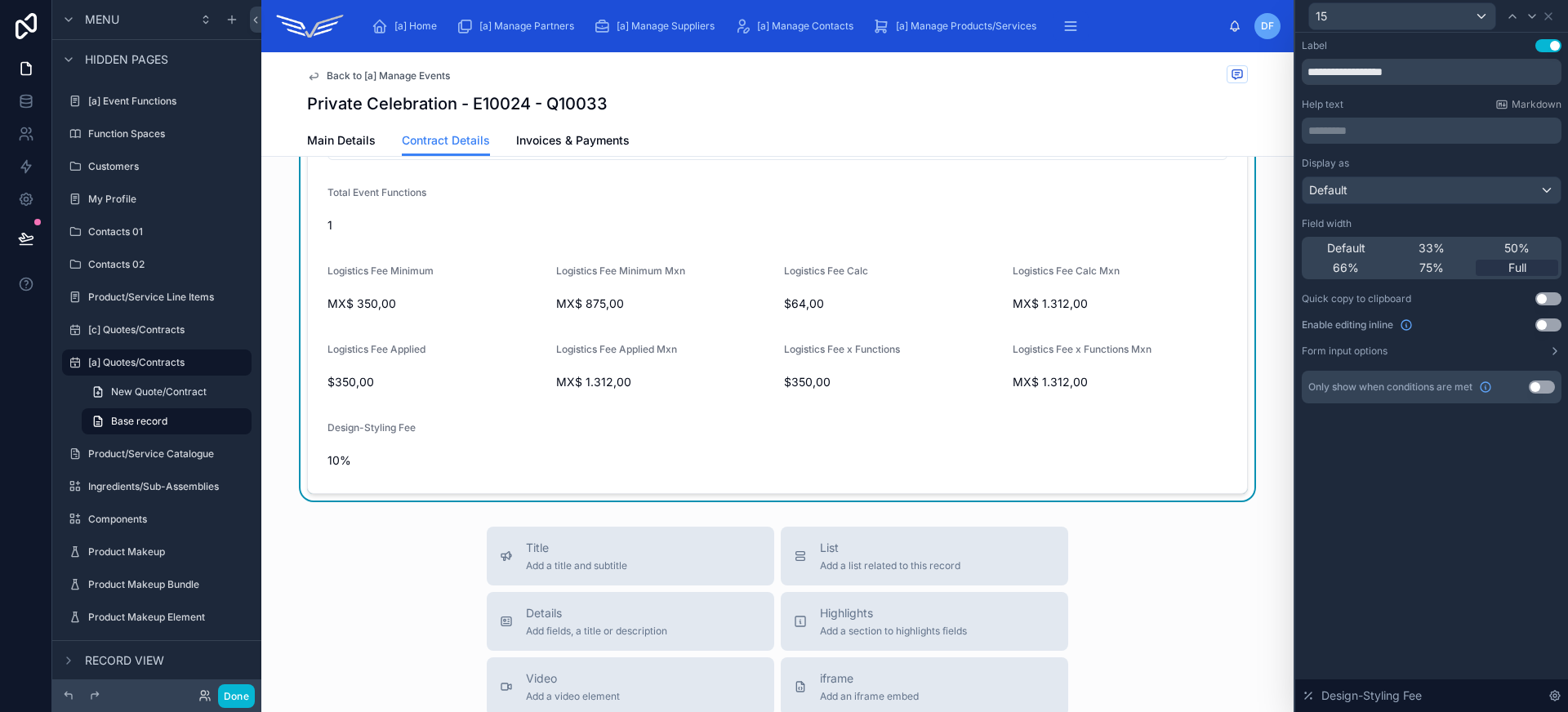
click at [1550, 328] on button "Use setting" at bounding box center [1548, 324] width 26 height 13
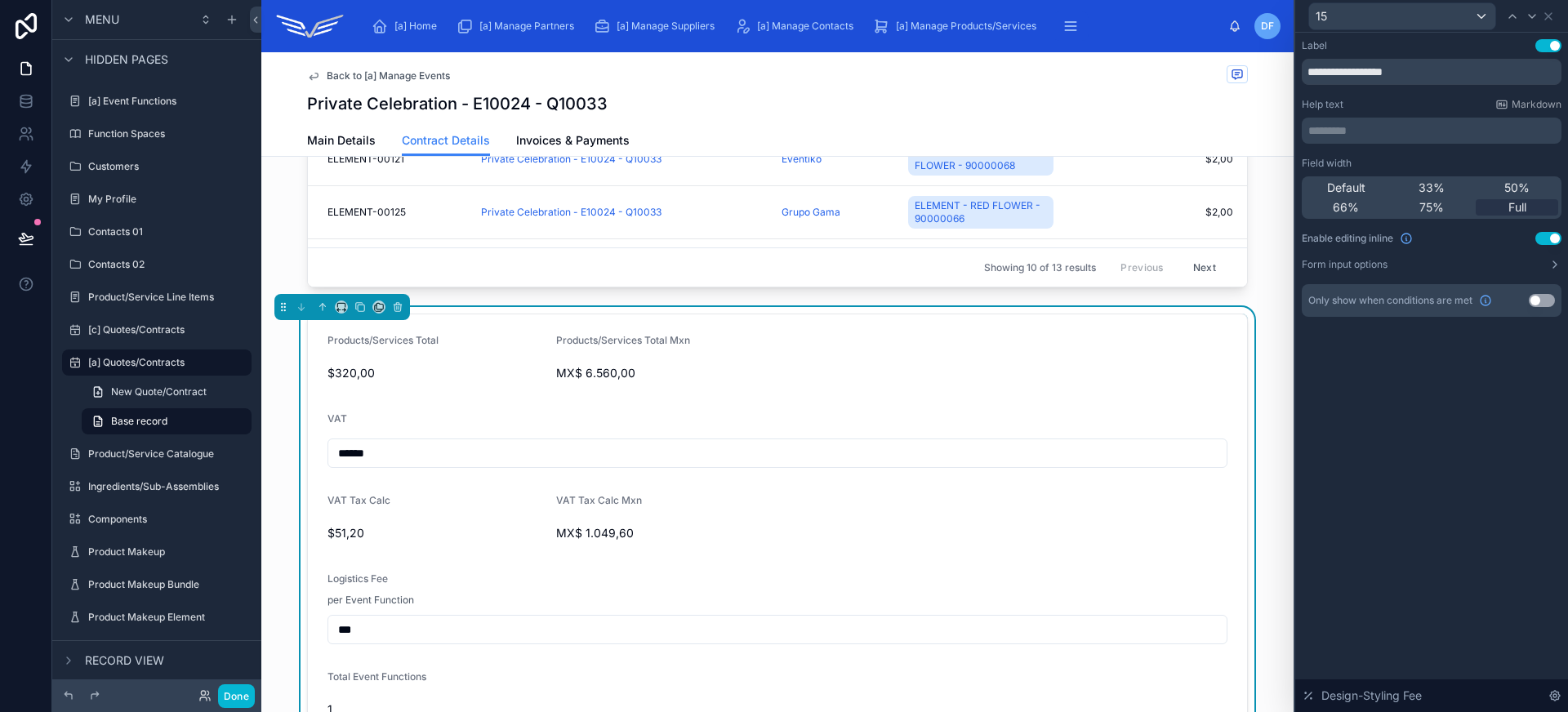
scroll to position [836, 0]
click at [957, 391] on form "Products/Services Total $320,00 Products/Services Total Mxn MX$ 6.560,00 VAT **…" at bounding box center [777, 648] width 939 height 666
click at [1544, 16] on icon at bounding box center [1548, 16] width 13 height 13
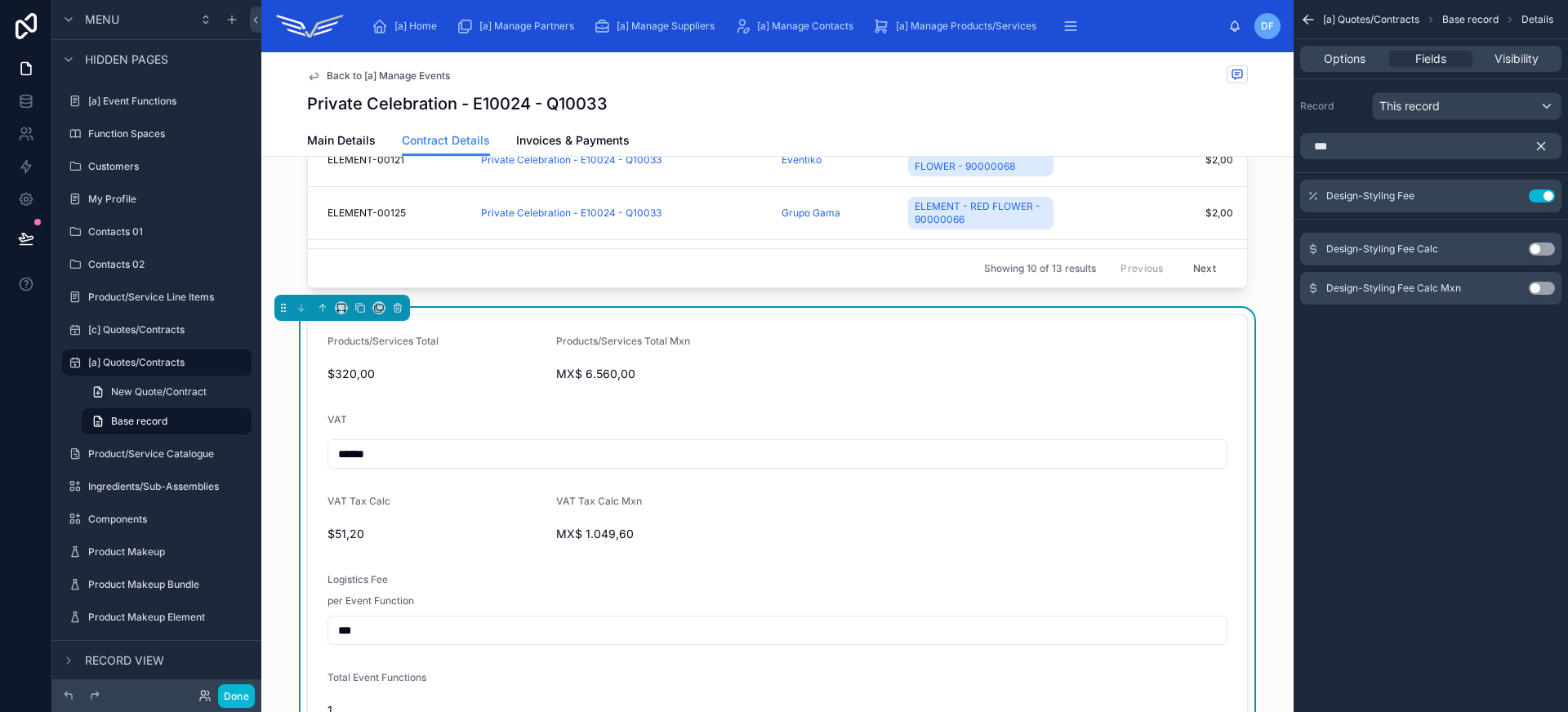
click at [1541, 149] on icon "scrollable content" at bounding box center [1540, 146] width 15 height 15
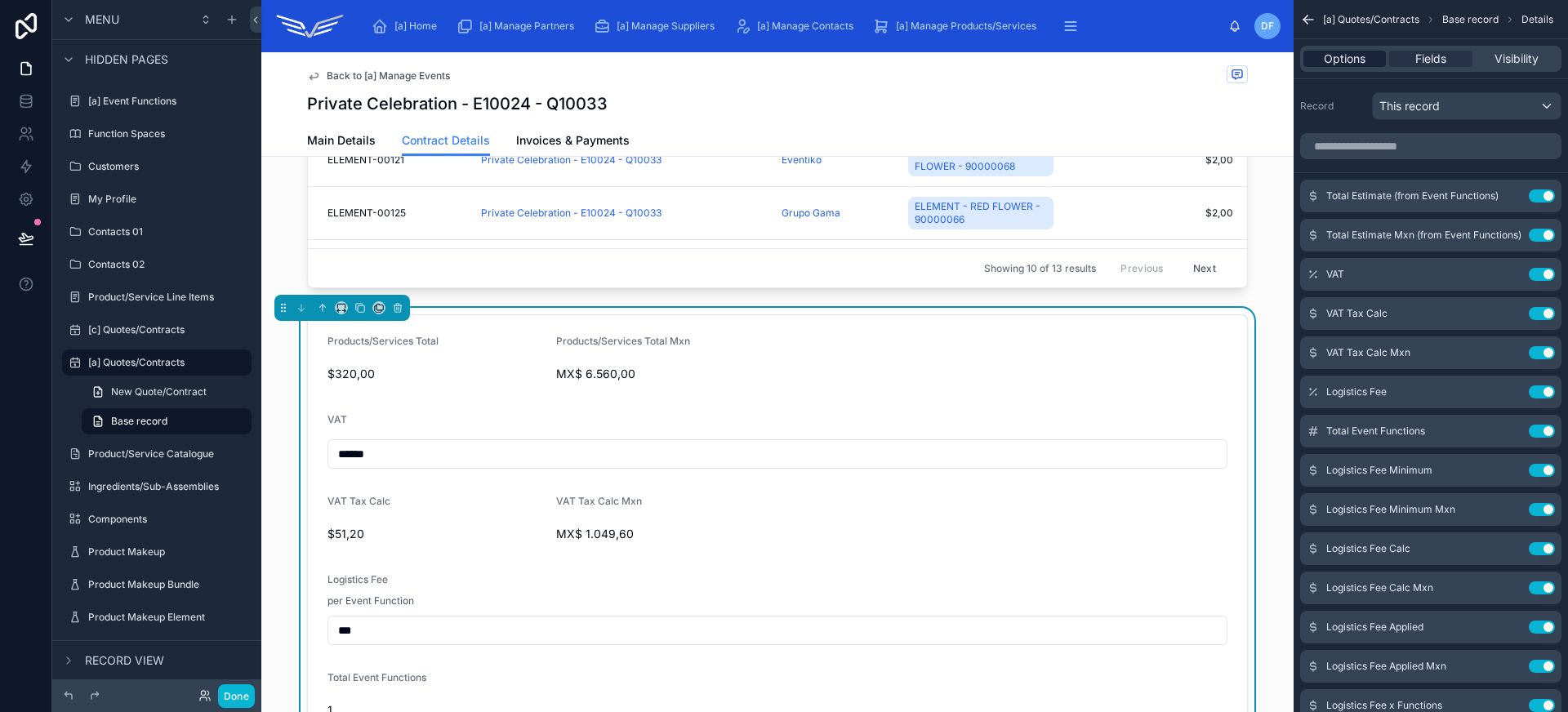
click at [1356, 59] on span "Options" at bounding box center [1344, 59] width 42 height 16
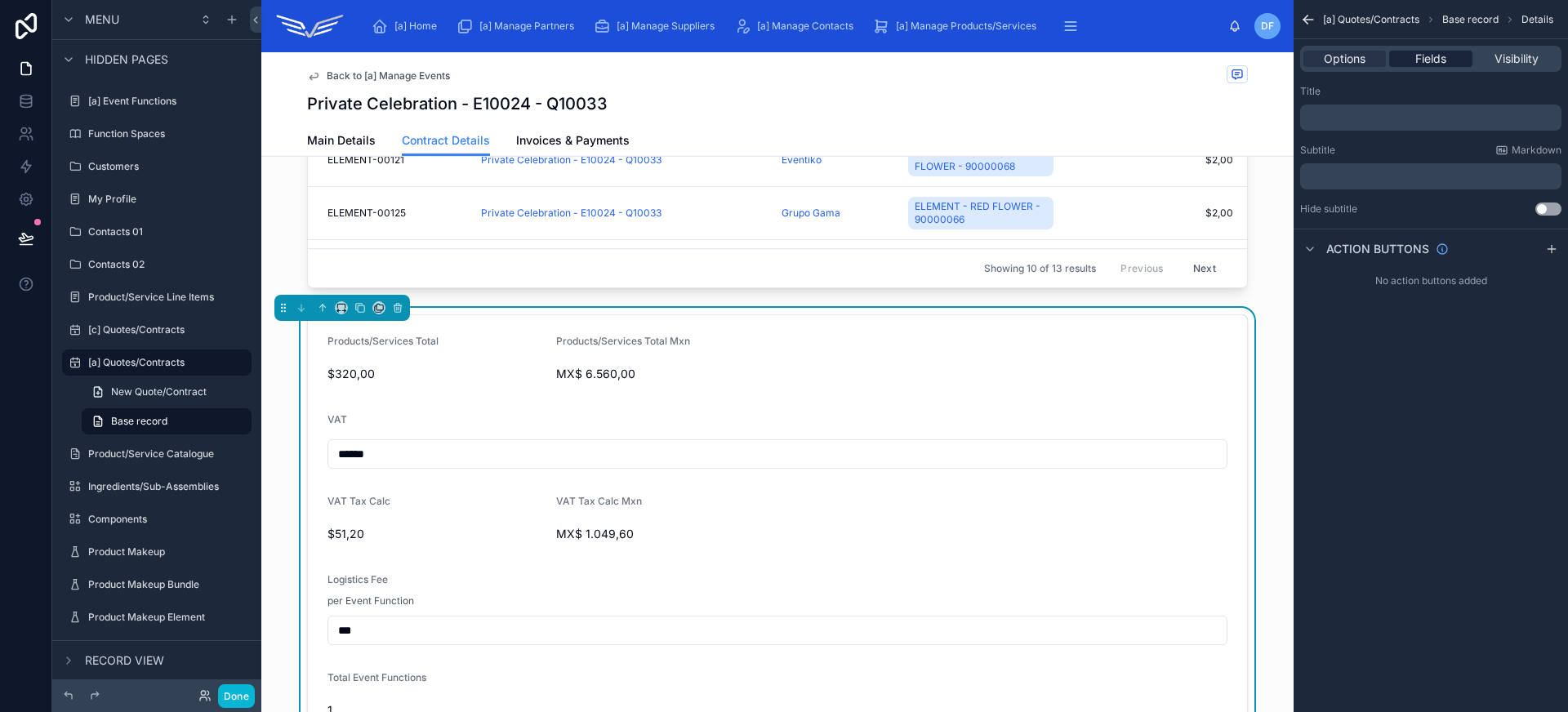
click at [1411, 60] on div "Fields" at bounding box center [1429, 59] width 83 height 16
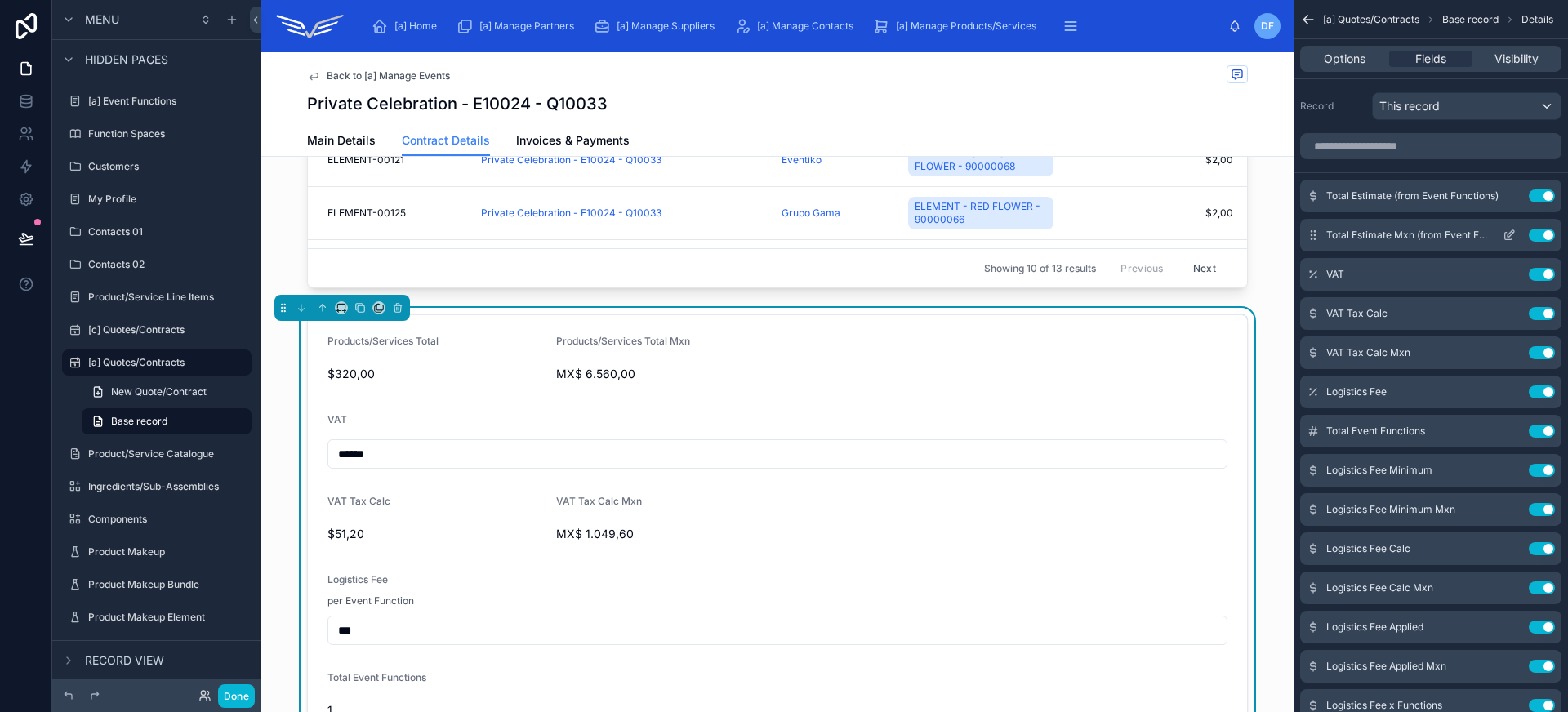
click at [1543, 237] on button "Use setting" at bounding box center [1541, 234] width 26 height 13
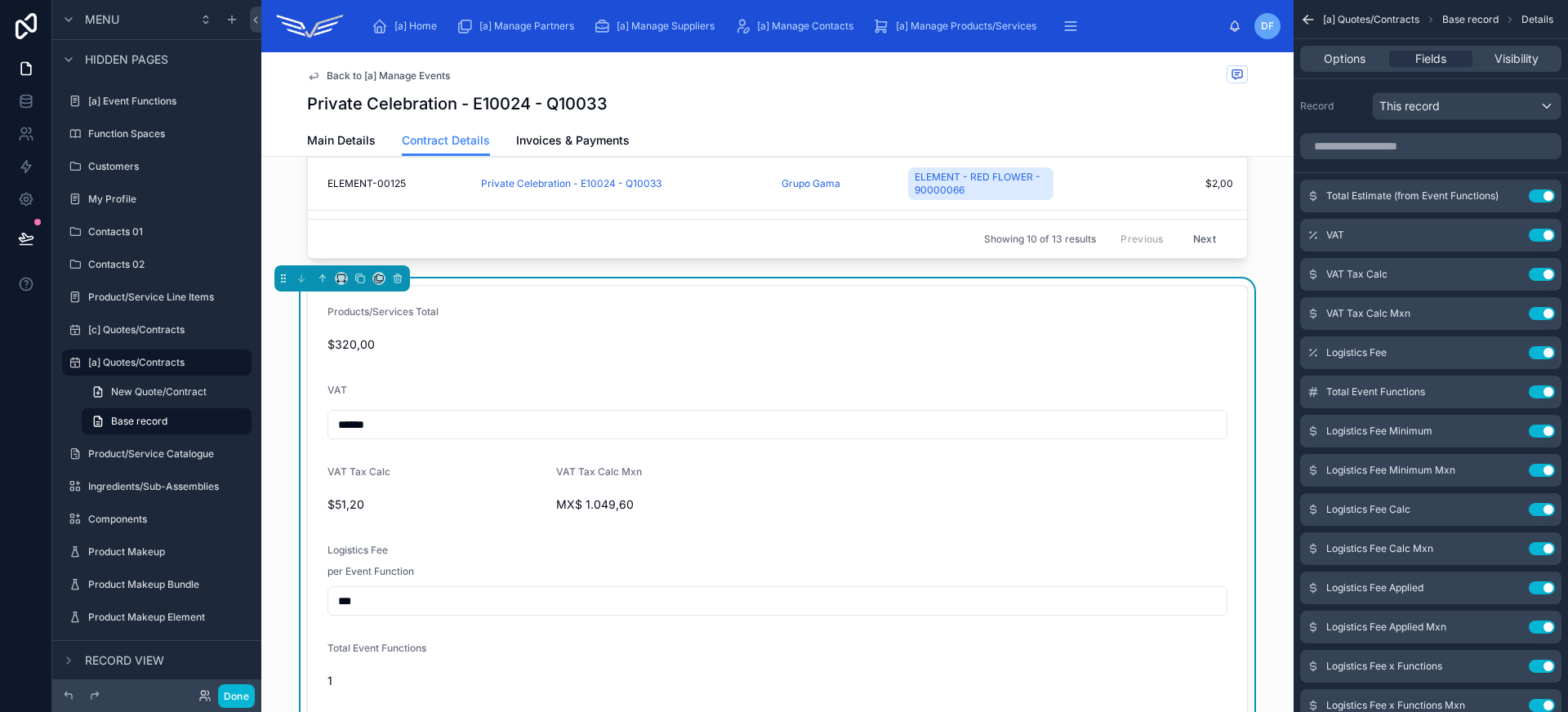
scroll to position [973, 0]
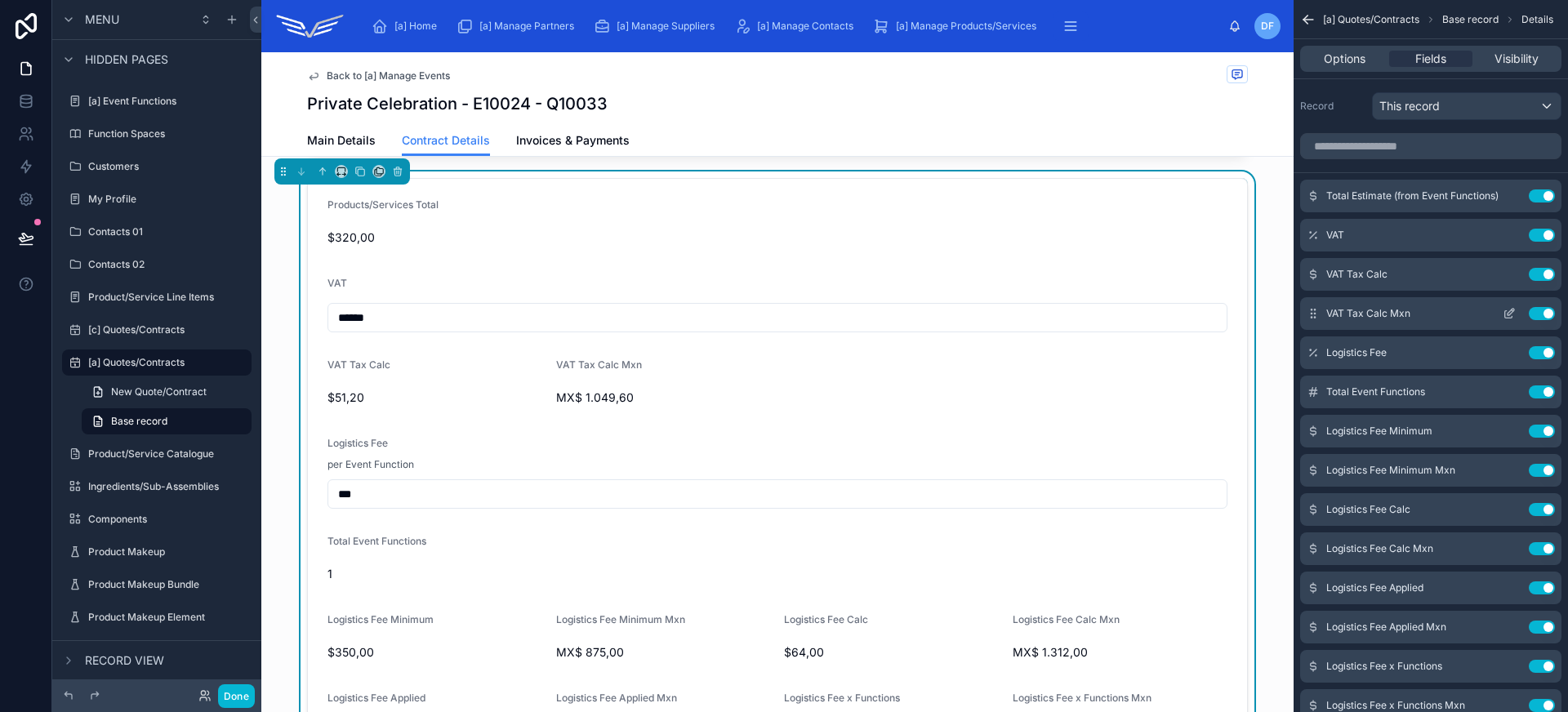
click at [1540, 313] on button "Use setting" at bounding box center [1541, 313] width 26 height 13
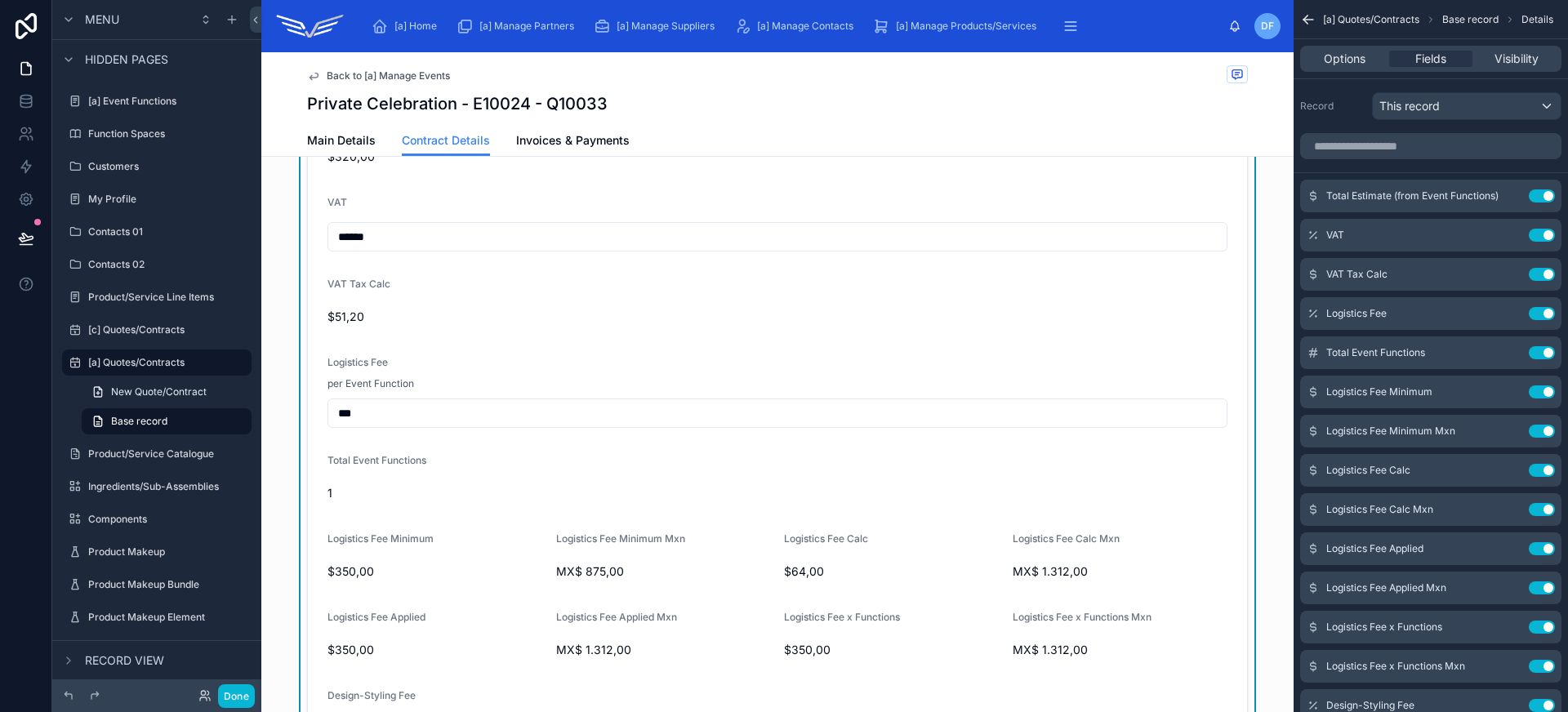
scroll to position [1056, 0]
click at [1537, 429] on button "Use setting" at bounding box center [1541, 431] width 26 height 13
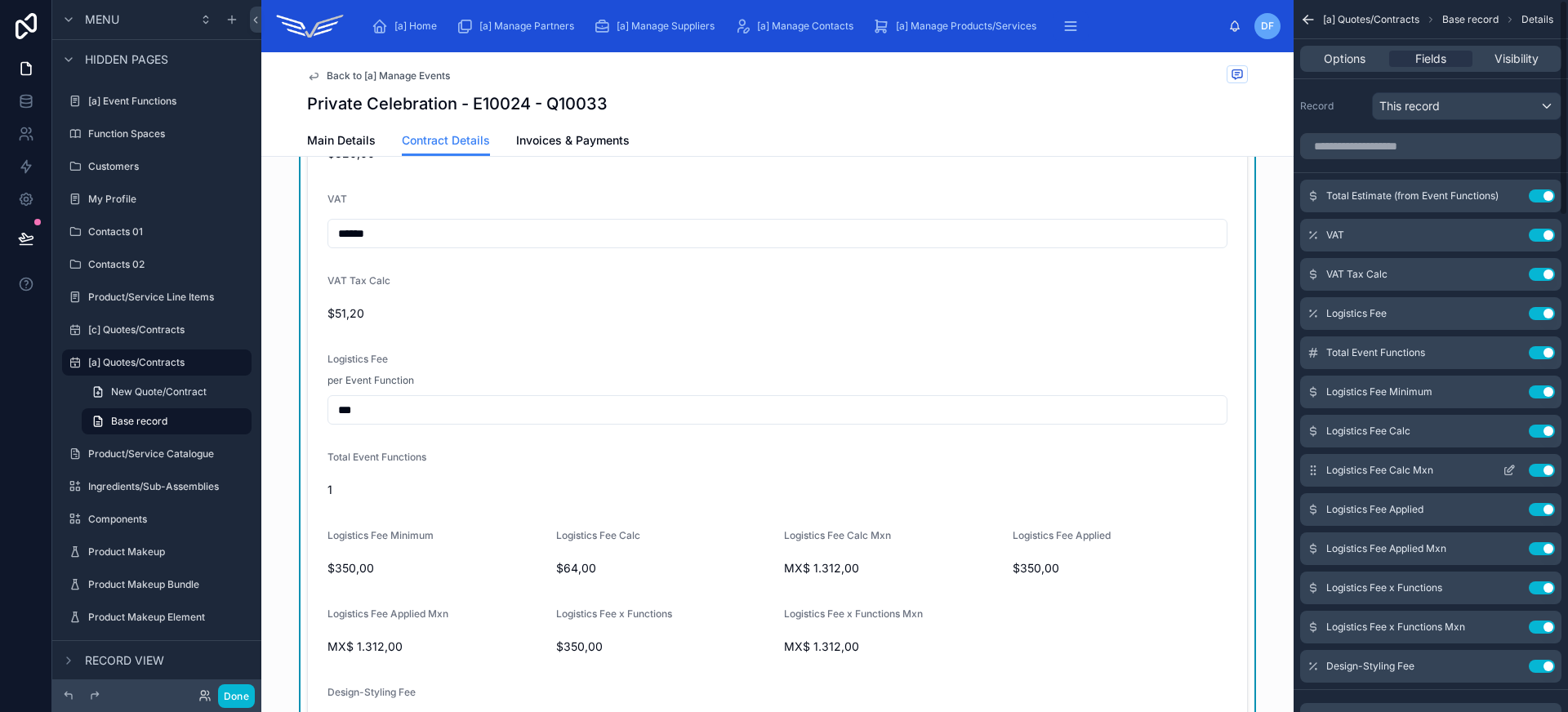
click at [1536, 473] on button "Use setting" at bounding box center [1541, 470] width 26 height 13
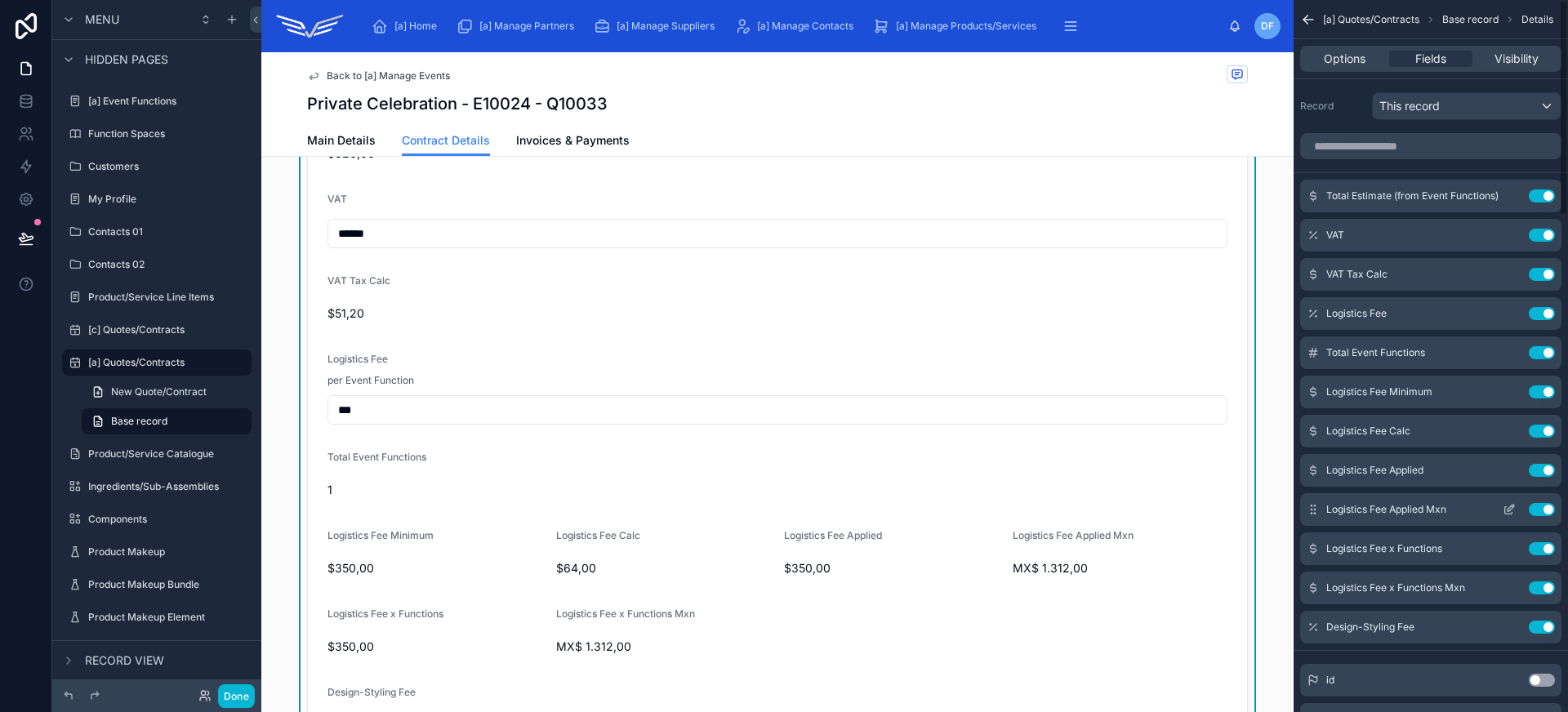
click at [1537, 512] on button "Use setting" at bounding box center [1541, 509] width 26 height 13
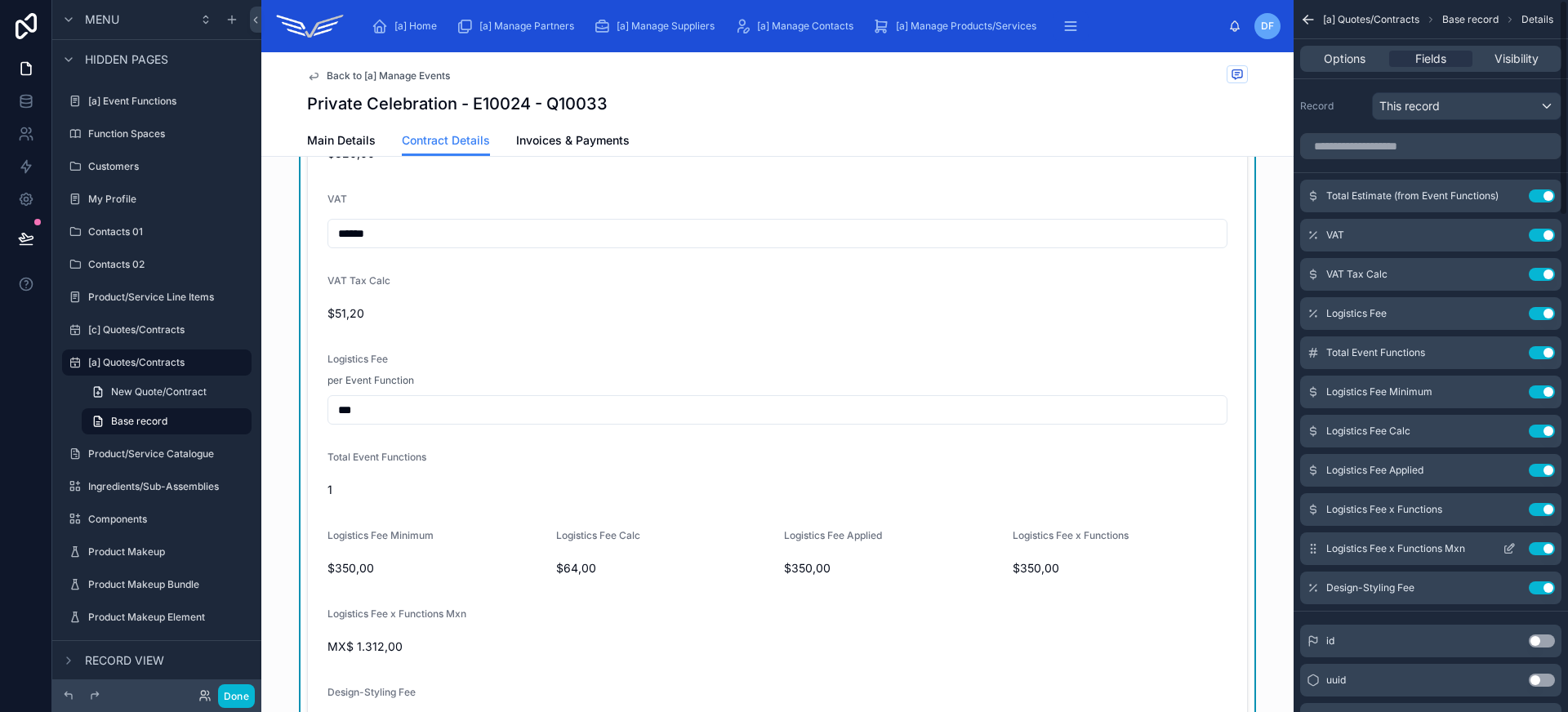
click at [1542, 549] on button "Use setting" at bounding box center [1541, 548] width 26 height 13
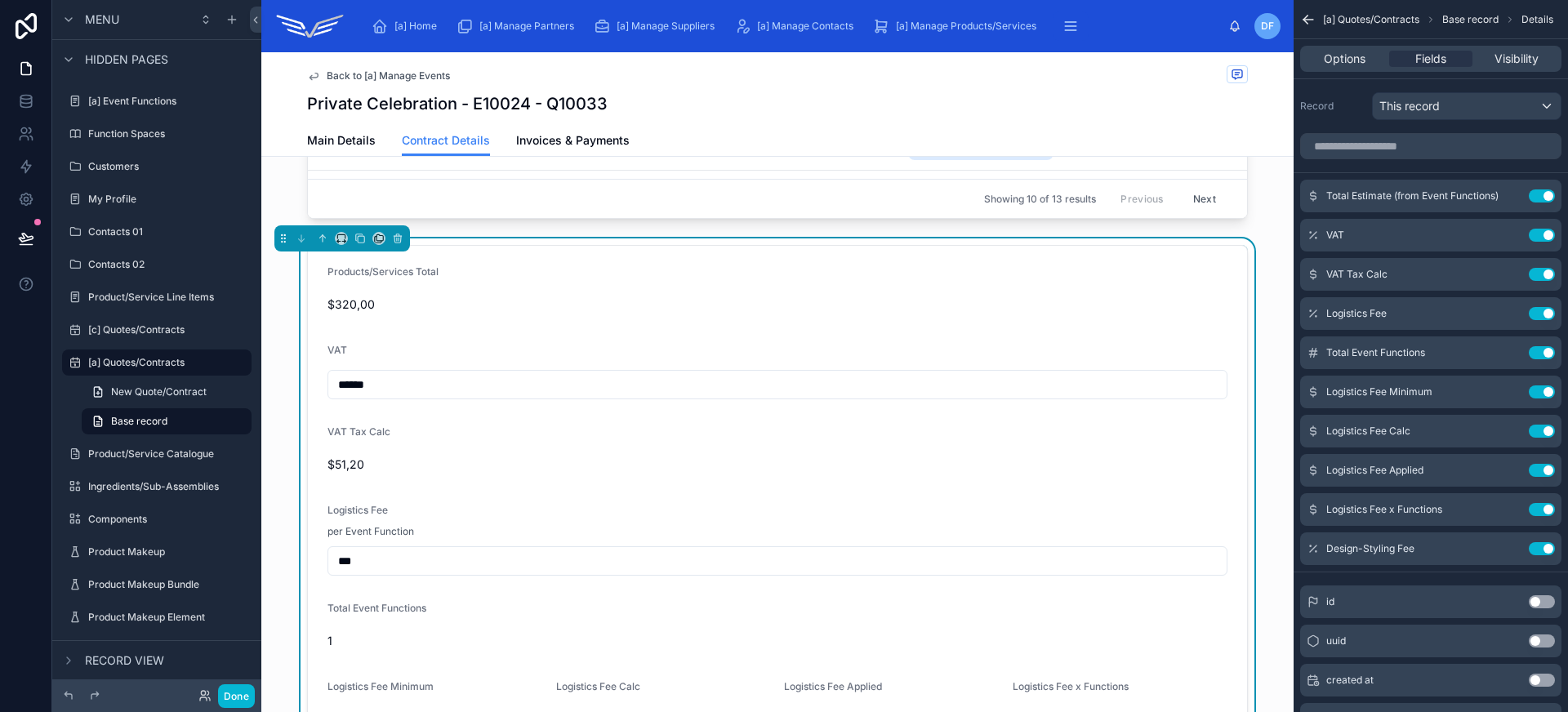
scroll to position [907, 0]
click at [1507, 239] on icon "scrollable content" at bounding box center [1508, 236] width 7 height 7
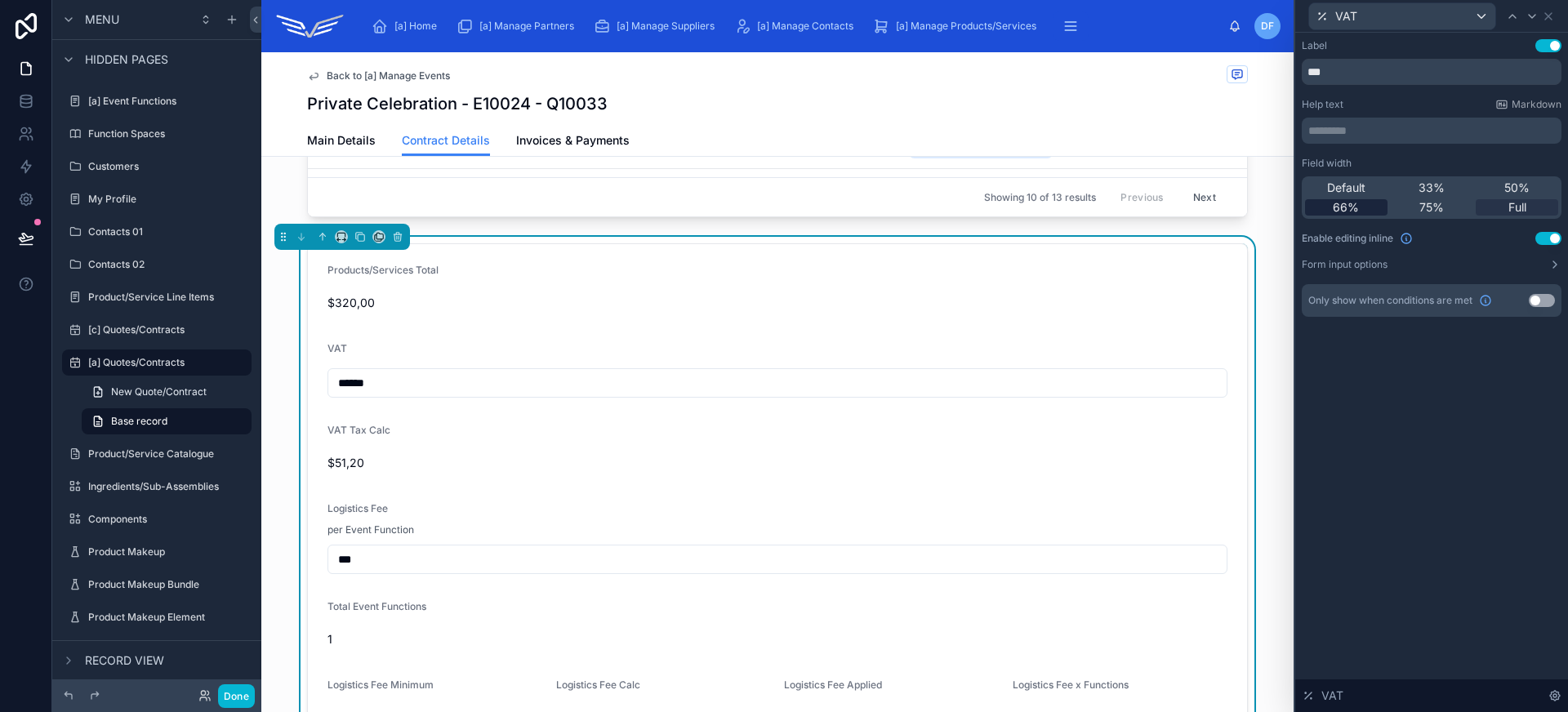
click at [1348, 206] on span "66%" at bounding box center [1345, 207] width 26 height 16
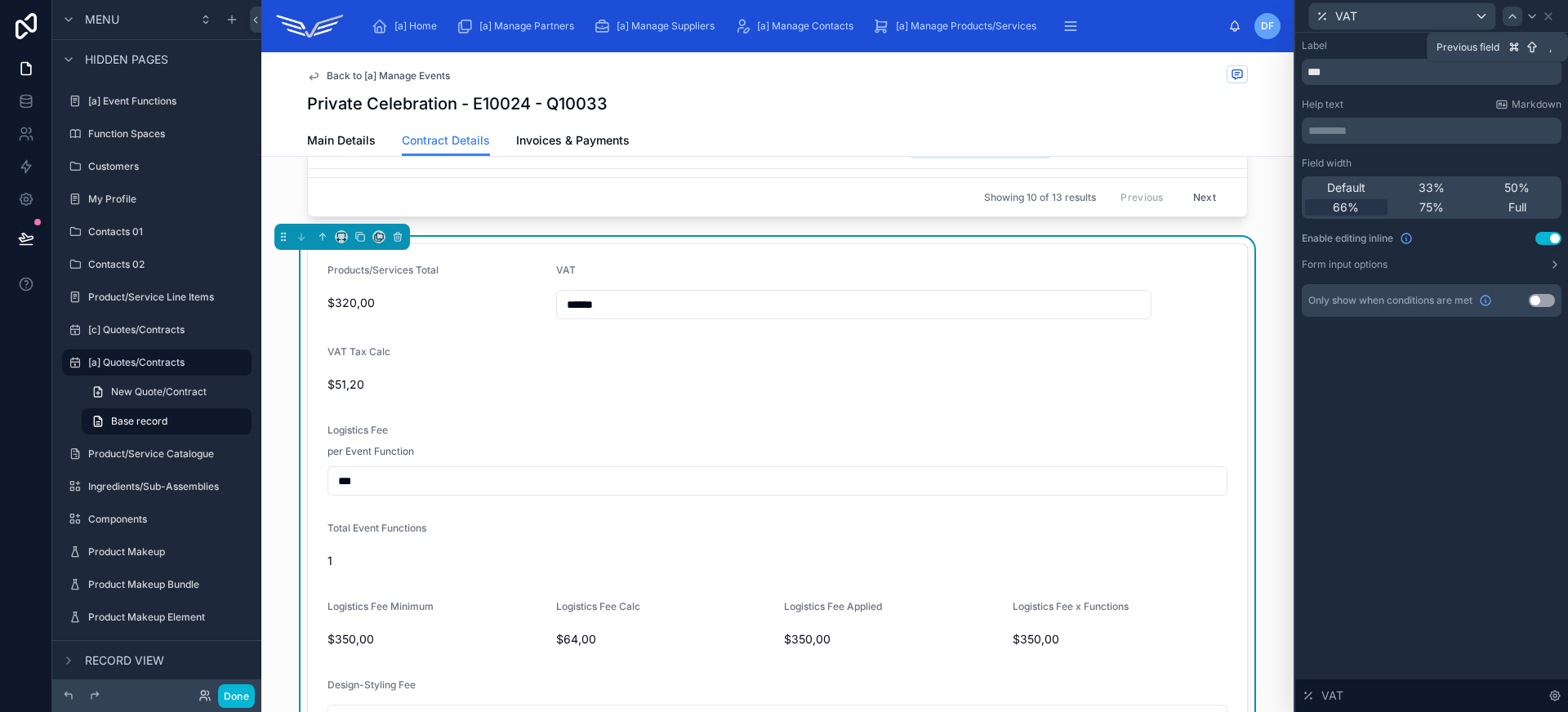
click at [1515, 20] on icon at bounding box center [1512, 16] width 13 height 13
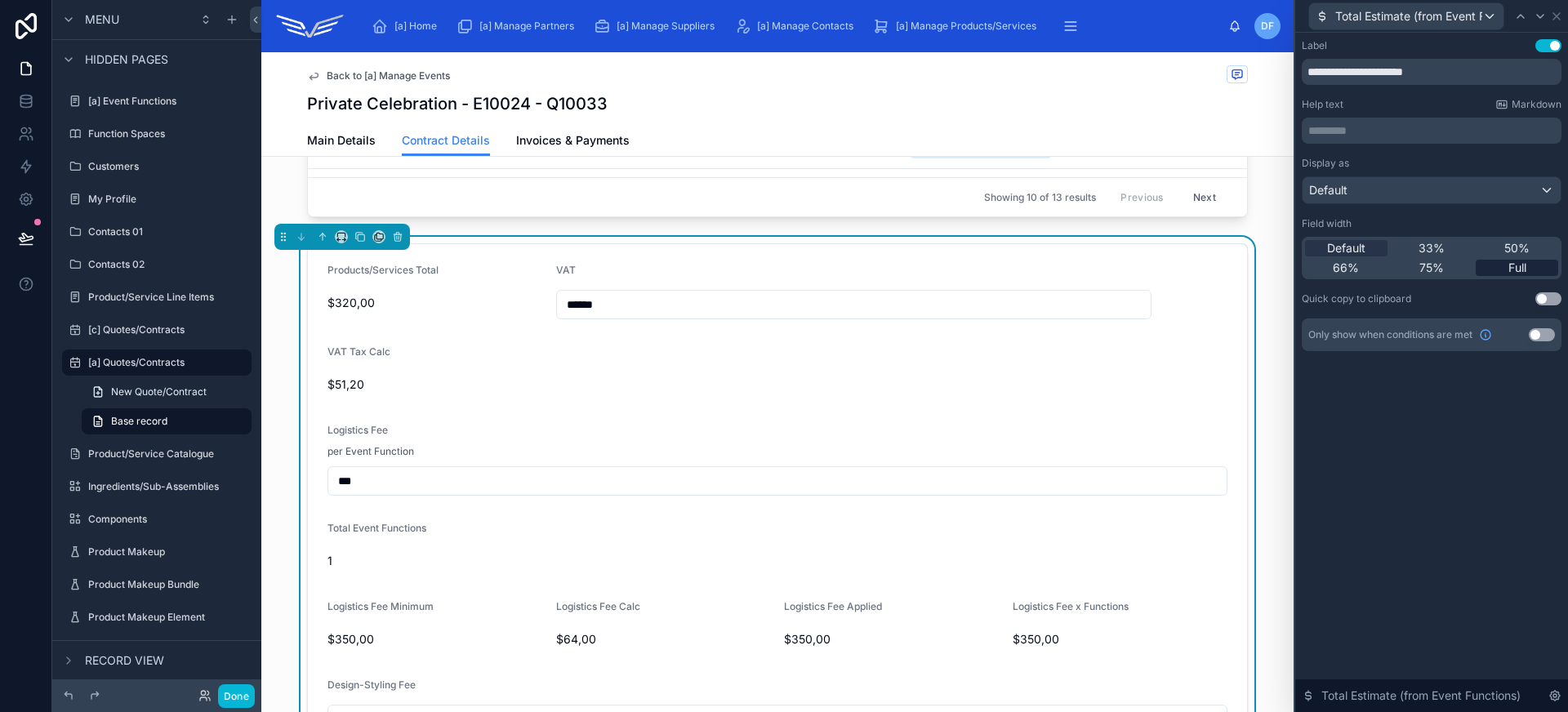
click at [1524, 270] on span "Full" at bounding box center [1517, 267] width 18 height 16
click at [1538, 15] on icon at bounding box center [1540, 17] width 6 height 4
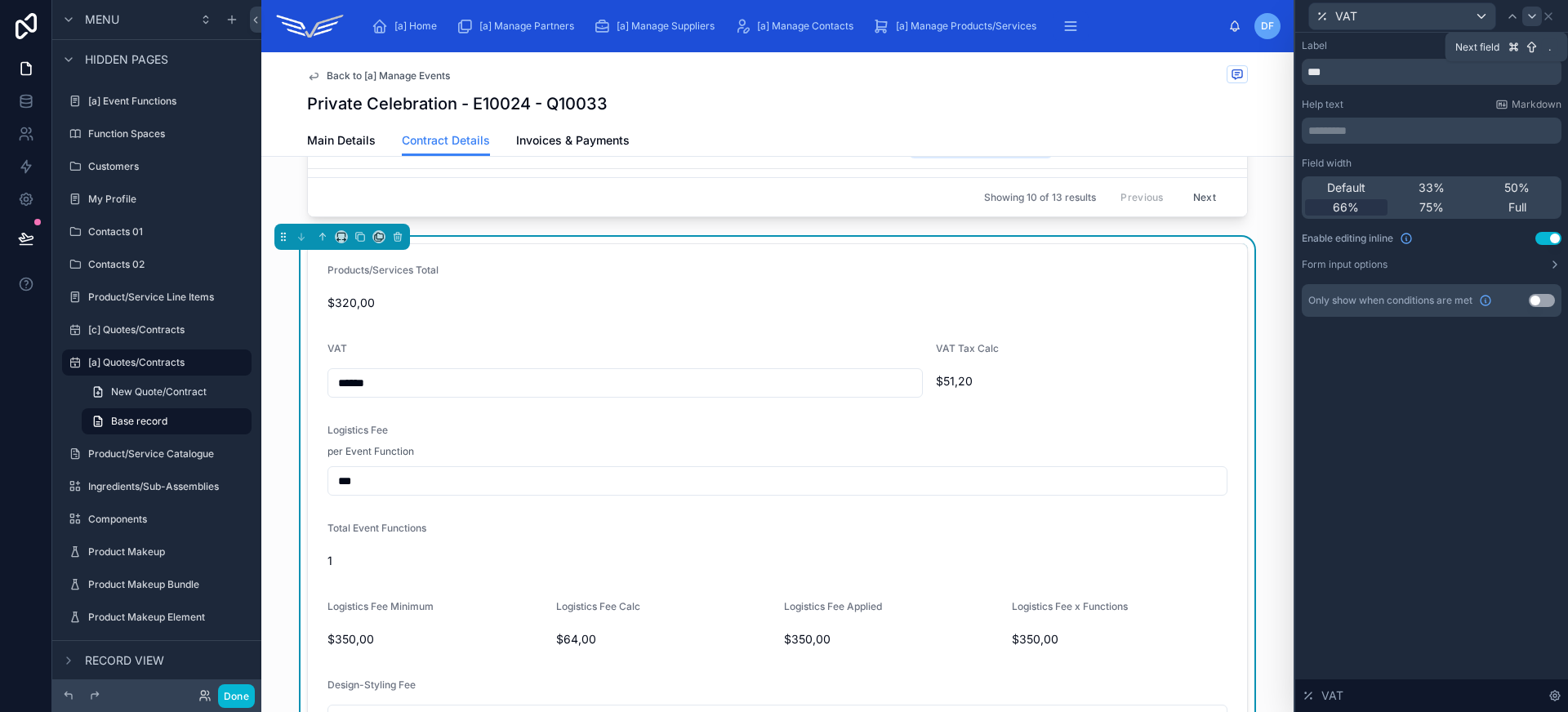
click at [1538, 18] on icon at bounding box center [1532, 16] width 13 height 13
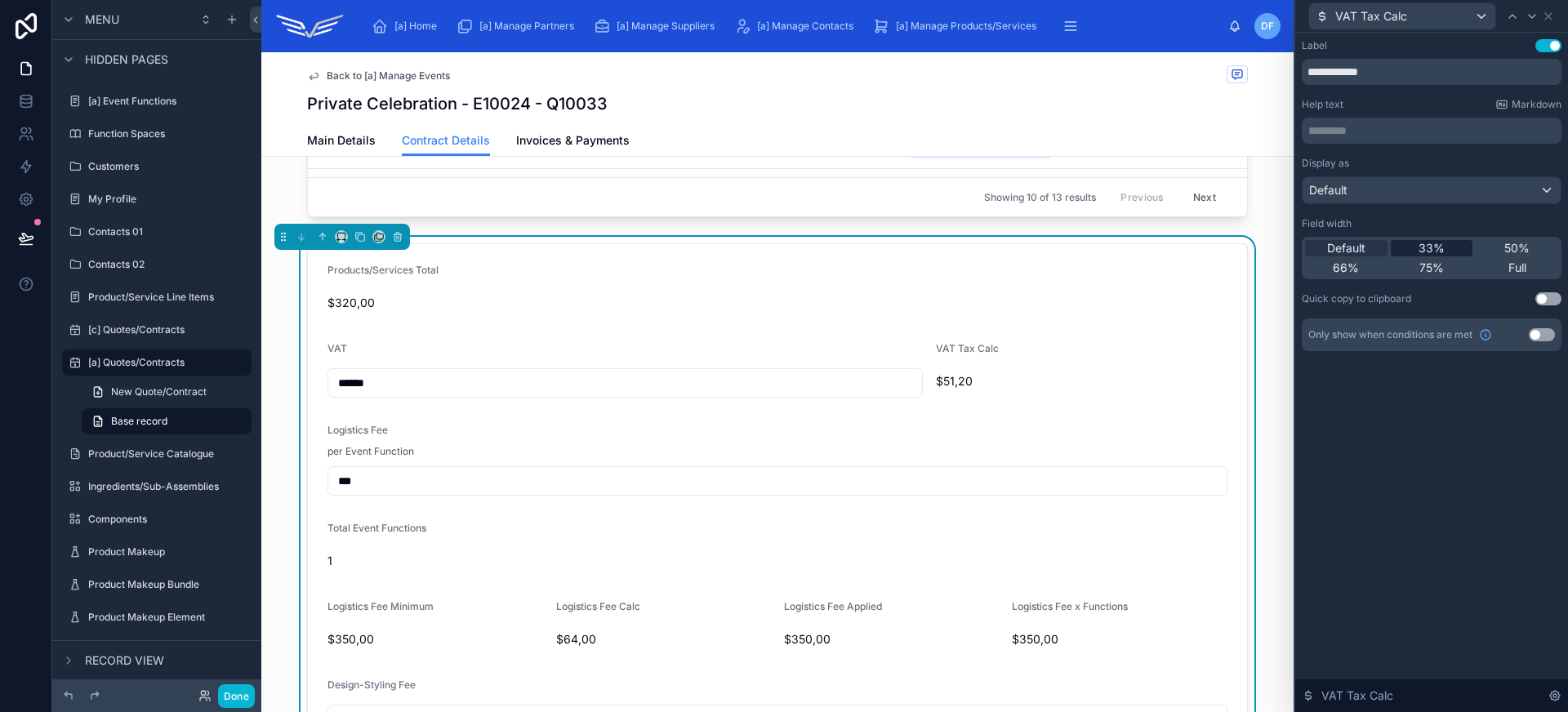
click at [1448, 253] on div "33%" at bounding box center [1431, 248] width 83 height 16
click at [1537, 11] on icon at bounding box center [1532, 16] width 13 height 13
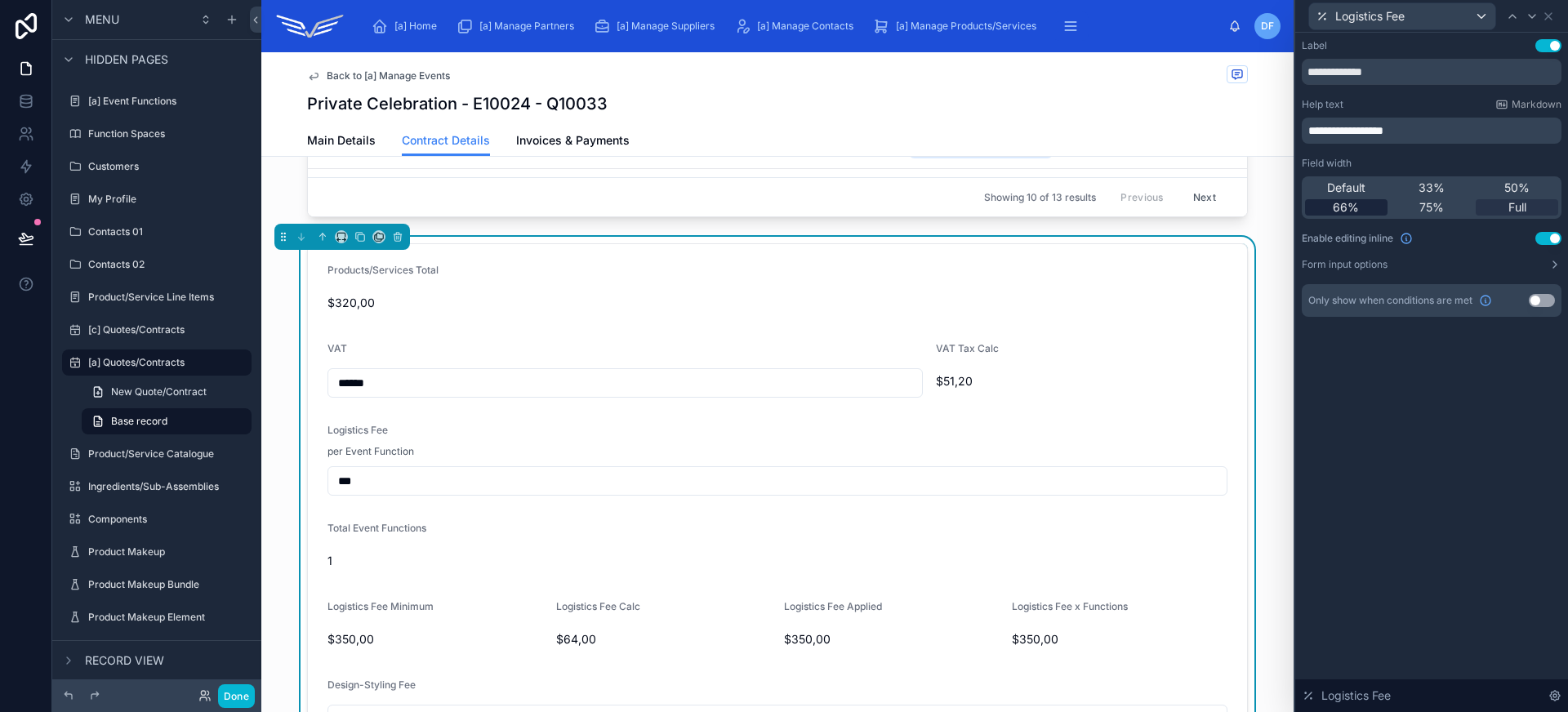
click at [1376, 209] on div "66%" at bounding box center [1346, 207] width 83 height 16
click at [1531, 26] on div "Logistics Fee" at bounding box center [1425, 16] width 234 height 28
click at [1532, 21] on icon at bounding box center [1532, 16] width 13 height 13
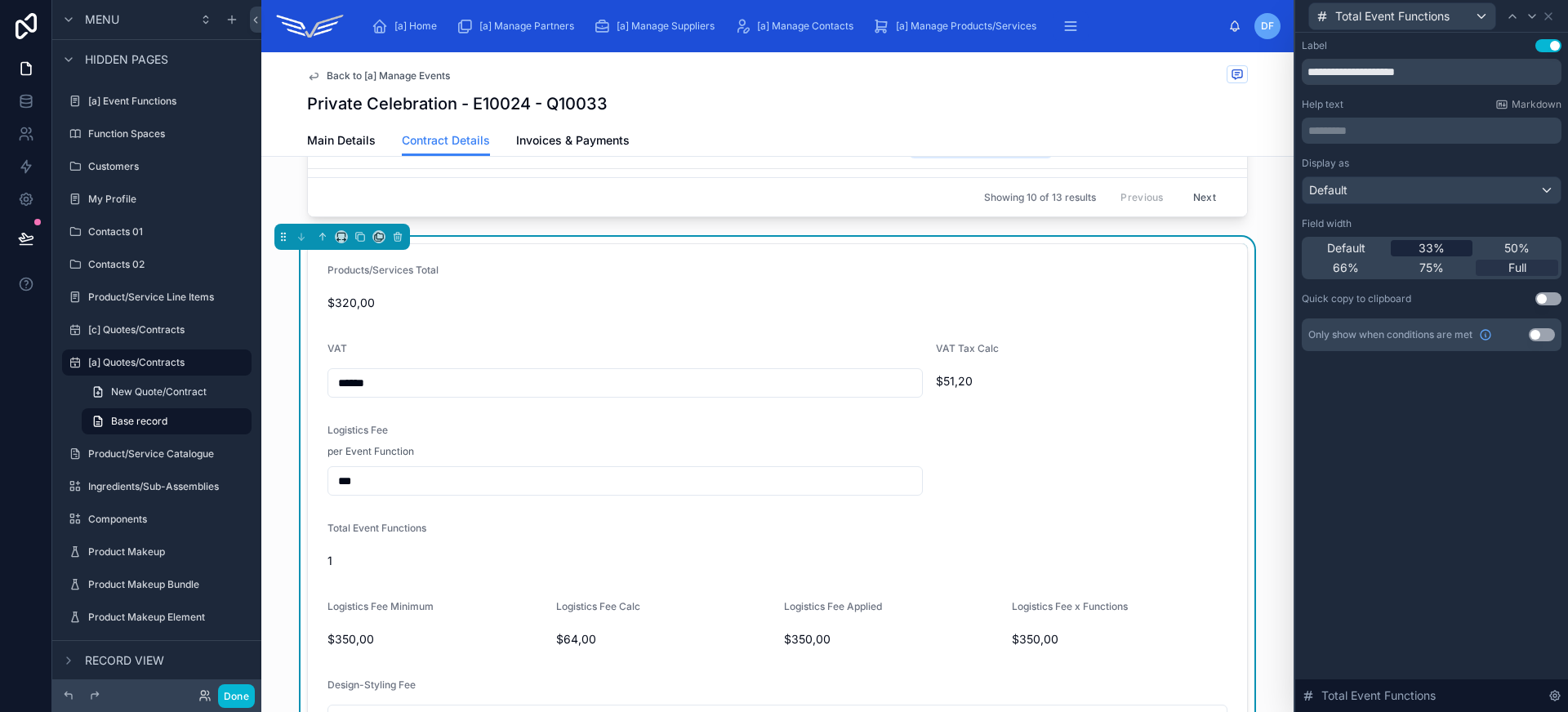
click at [1454, 249] on div "33%" at bounding box center [1431, 248] width 83 height 16
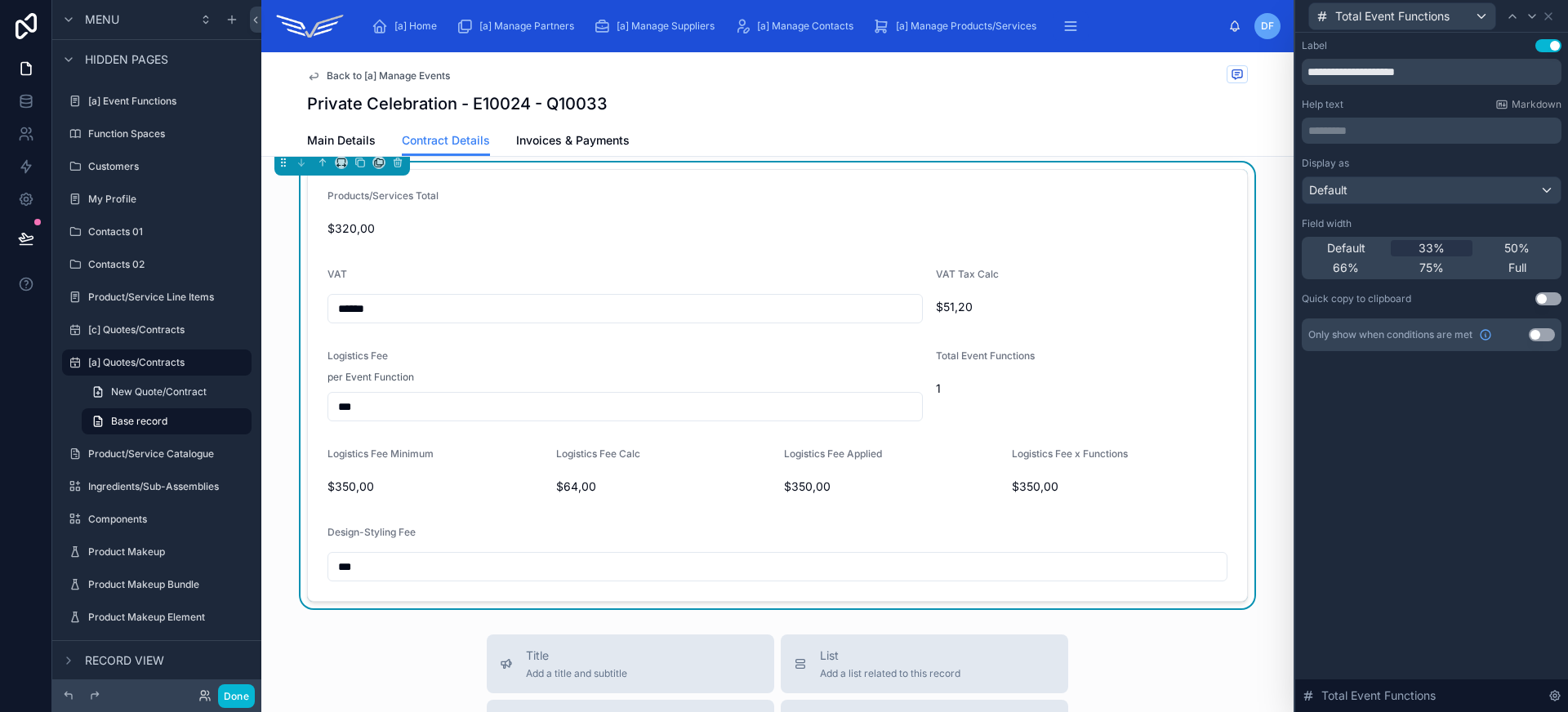
scroll to position [983, 0]
click at [1513, 18] on icon at bounding box center [1512, 16] width 13 height 13
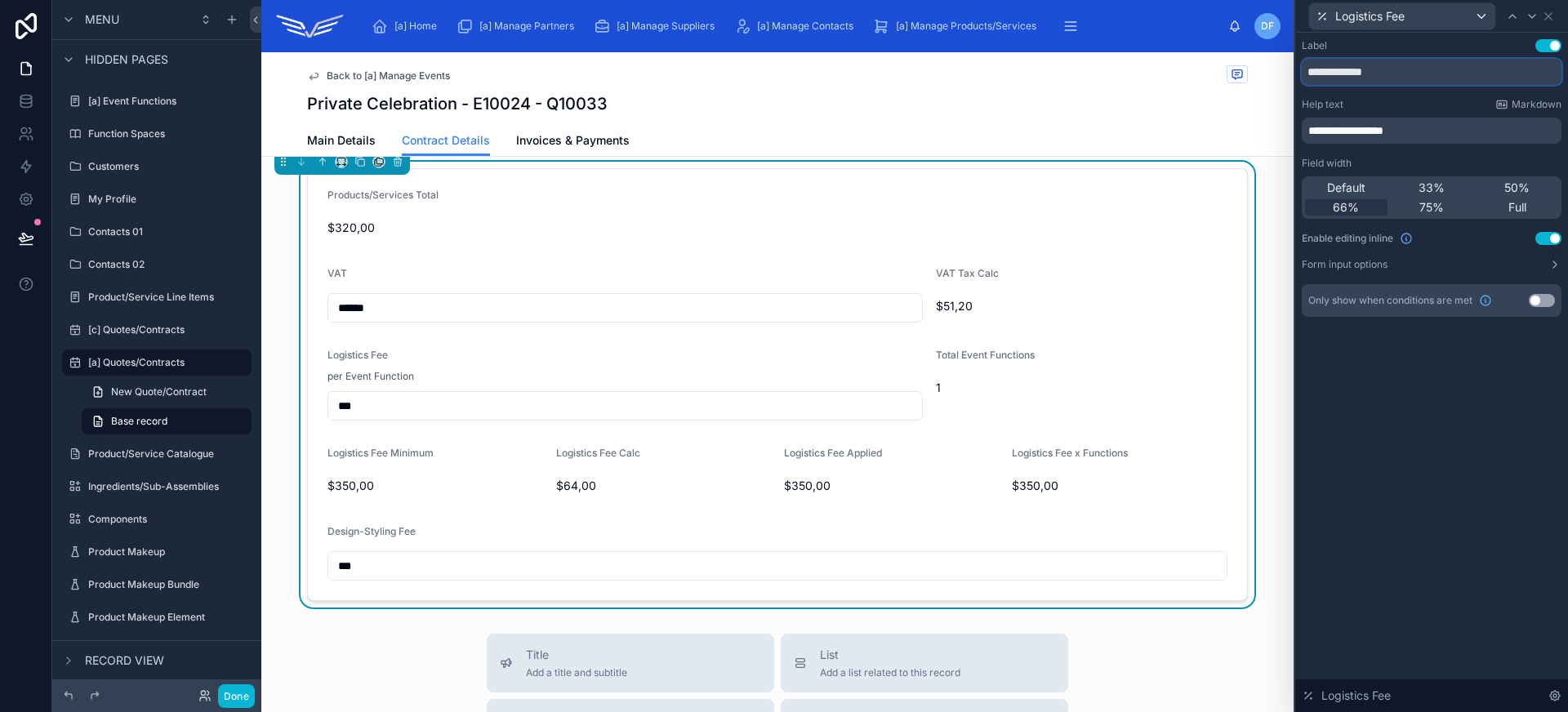
click at [1400, 75] on input "**********" at bounding box center [1431, 71] width 259 height 26
click at [1384, 72] on input "**********" at bounding box center [1431, 71] width 259 height 26
type input "**********"
click at [1397, 120] on div "**********" at bounding box center [1431, 130] width 259 height 26
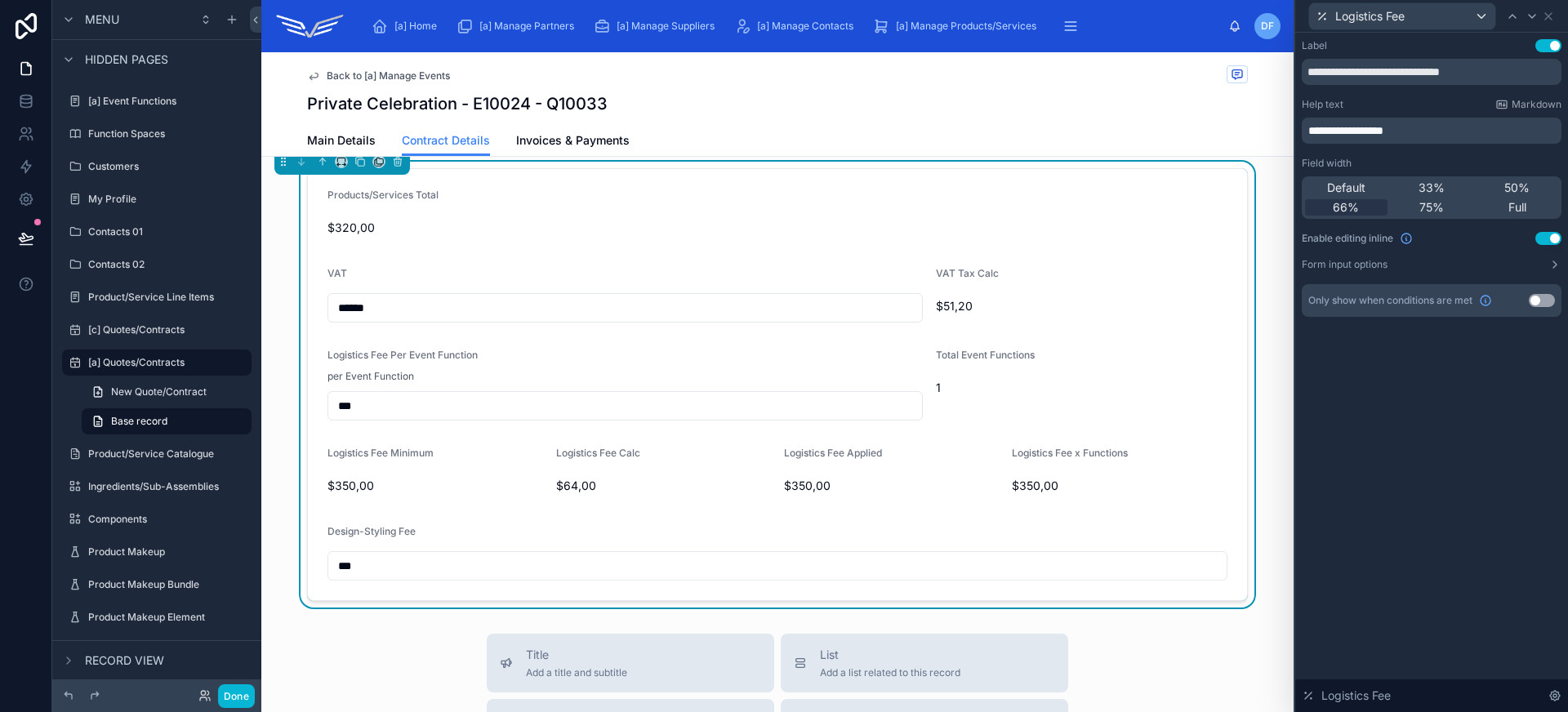
click at [1397, 120] on div "**********" at bounding box center [1431, 130] width 259 height 26
click at [1383, 125] on span "**********" at bounding box center [1346, 131] width 76 height 12
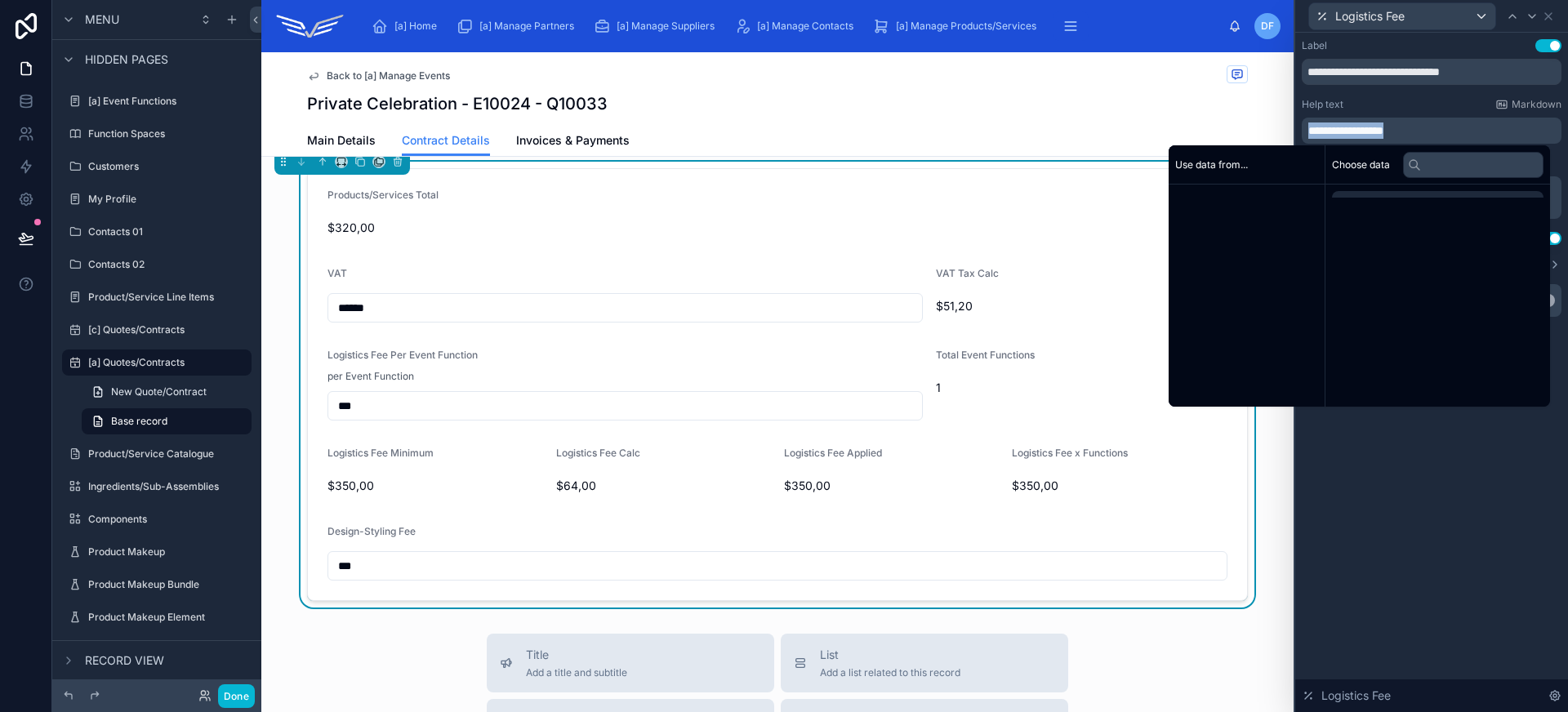
click at [1383, 125] on span "**********" at bounding box center [1346, 131] width 76 height 12
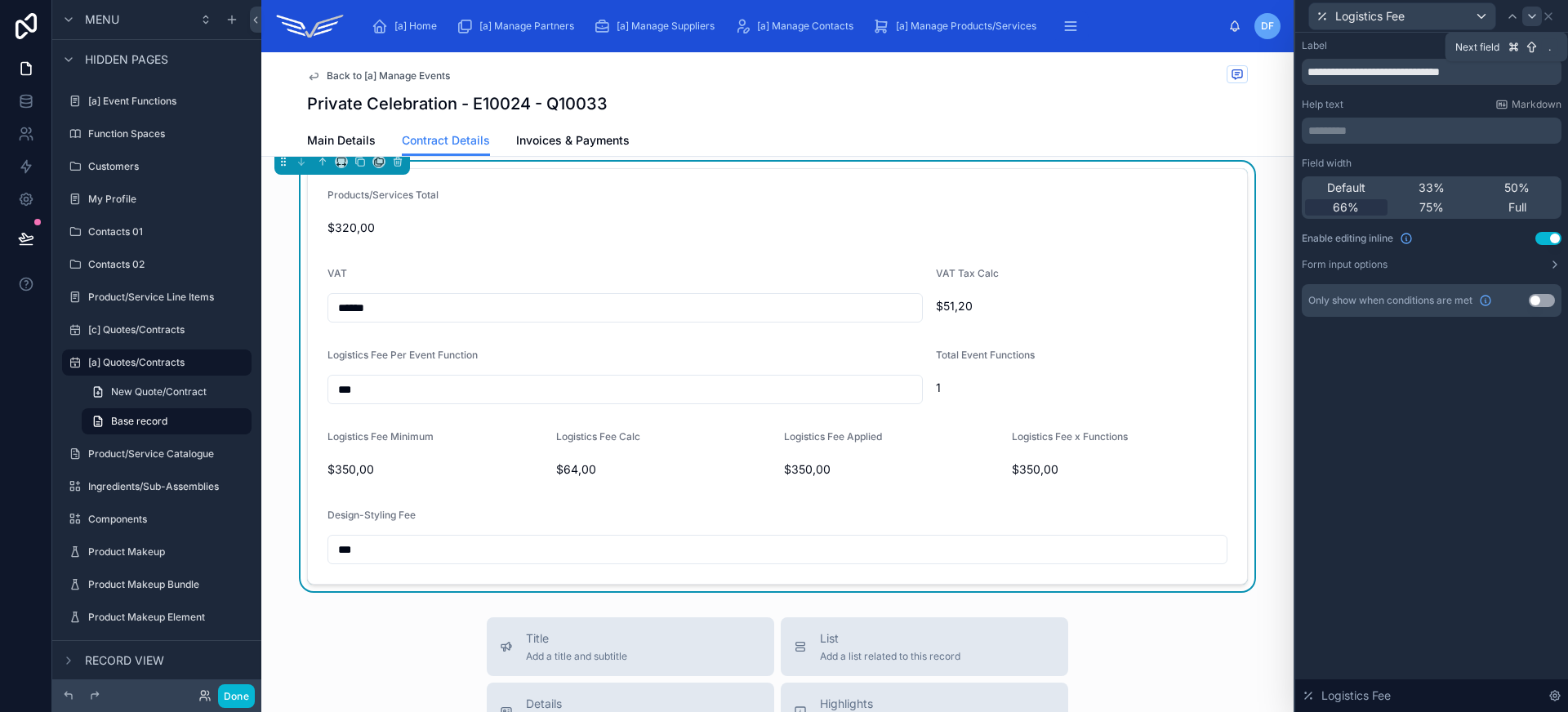
click at [1529, 17] on icon at bounding box center [1532, 16] width 13 height 13
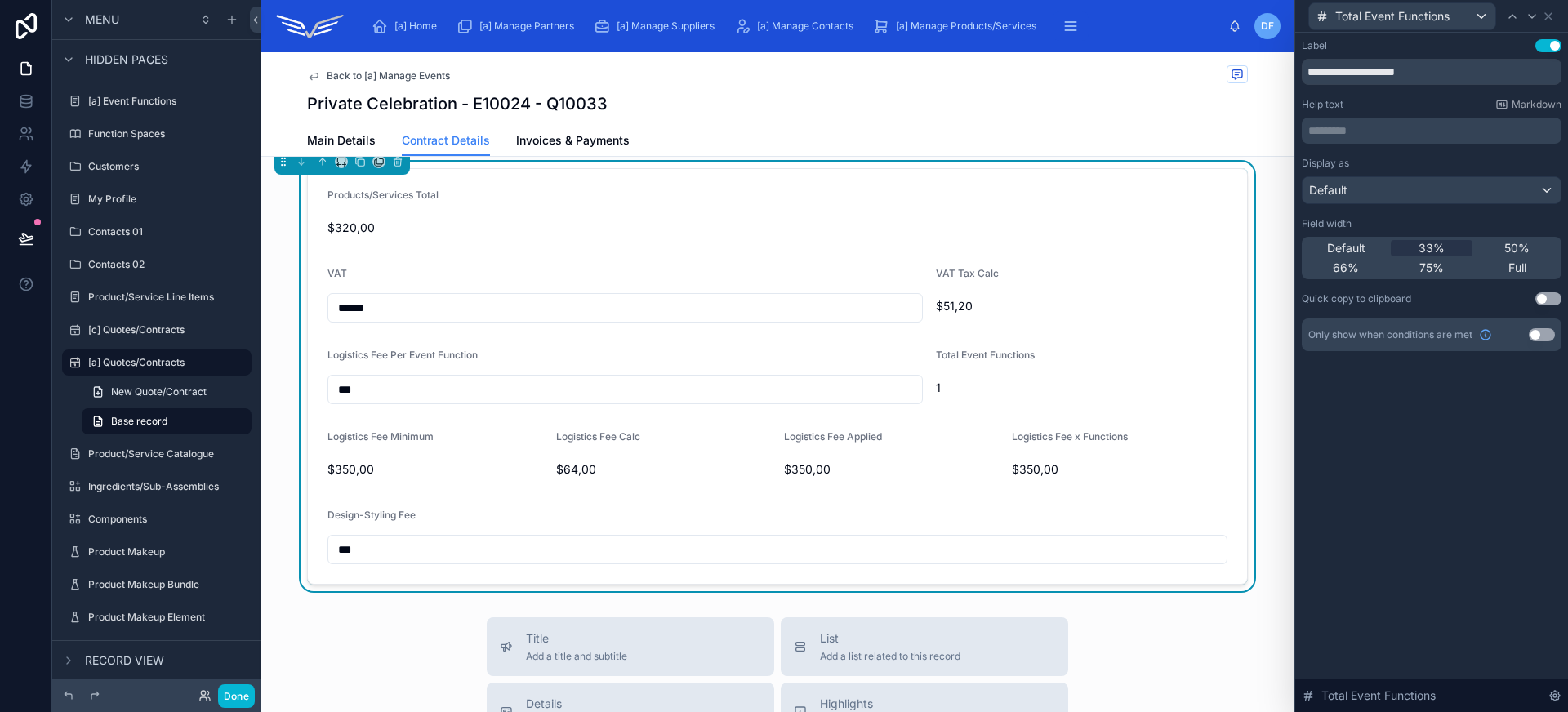
scroll to position [979, 0]
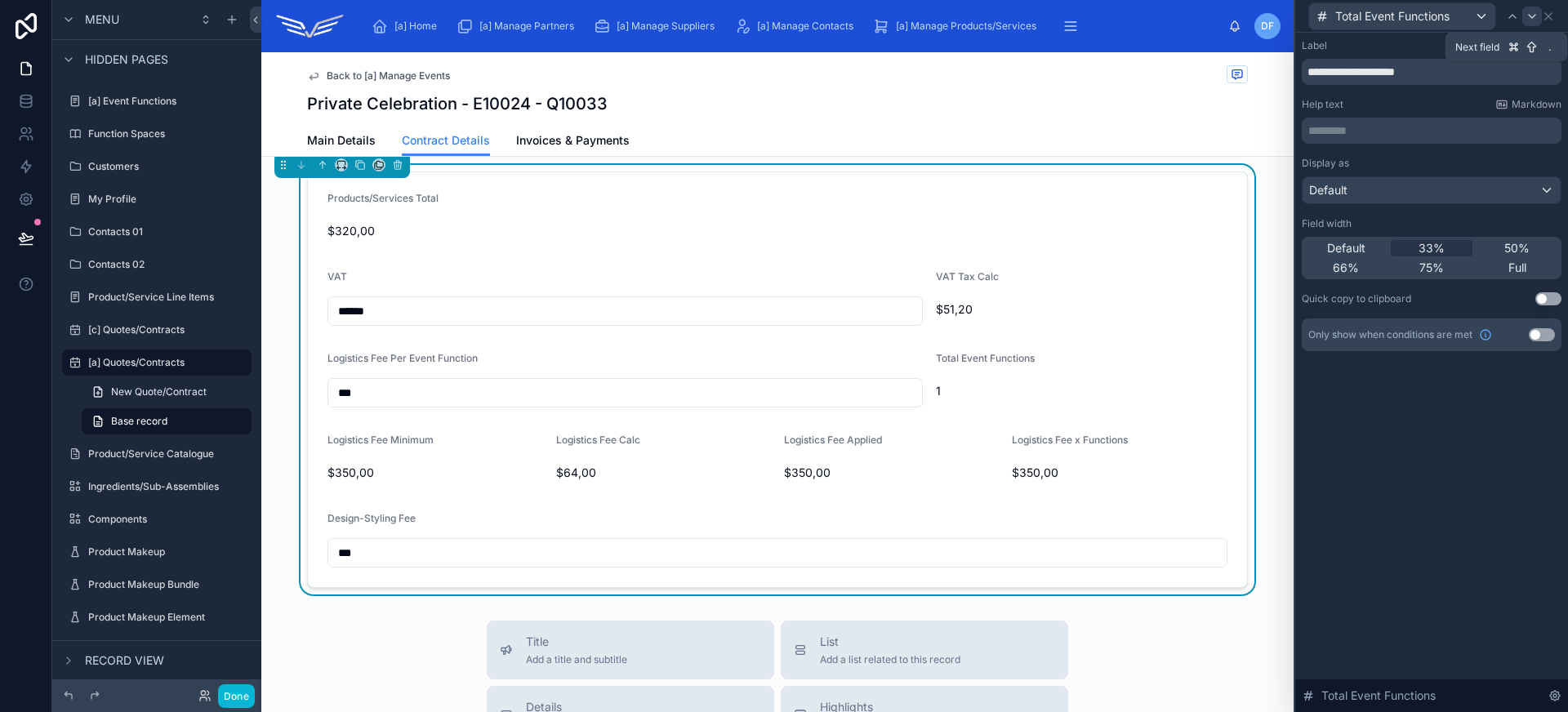
click at [1537, 14] on icon at bounding box center [1532, 16] width 13 height 13
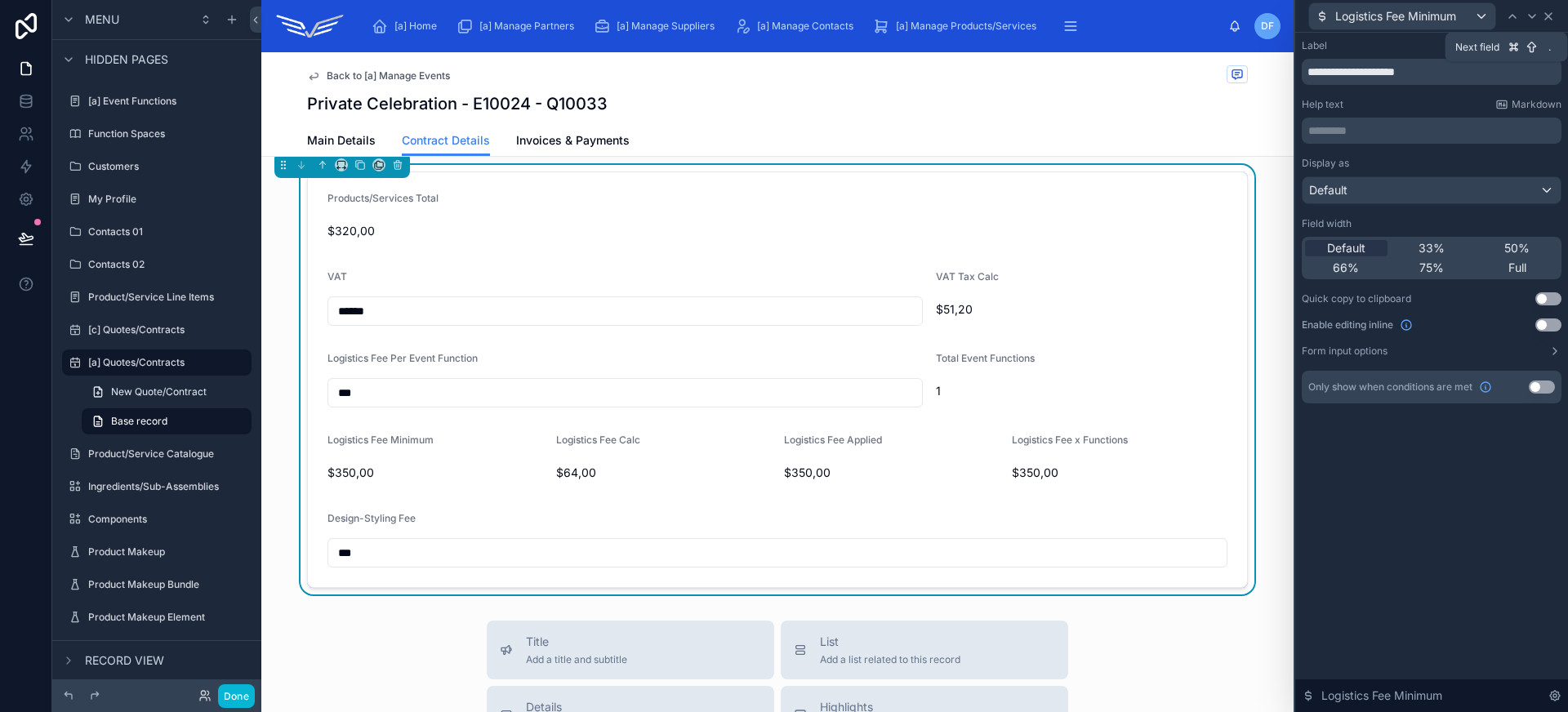
click at [1549, 20] on icon at bounding box center [1548, 16] width 13 height 13
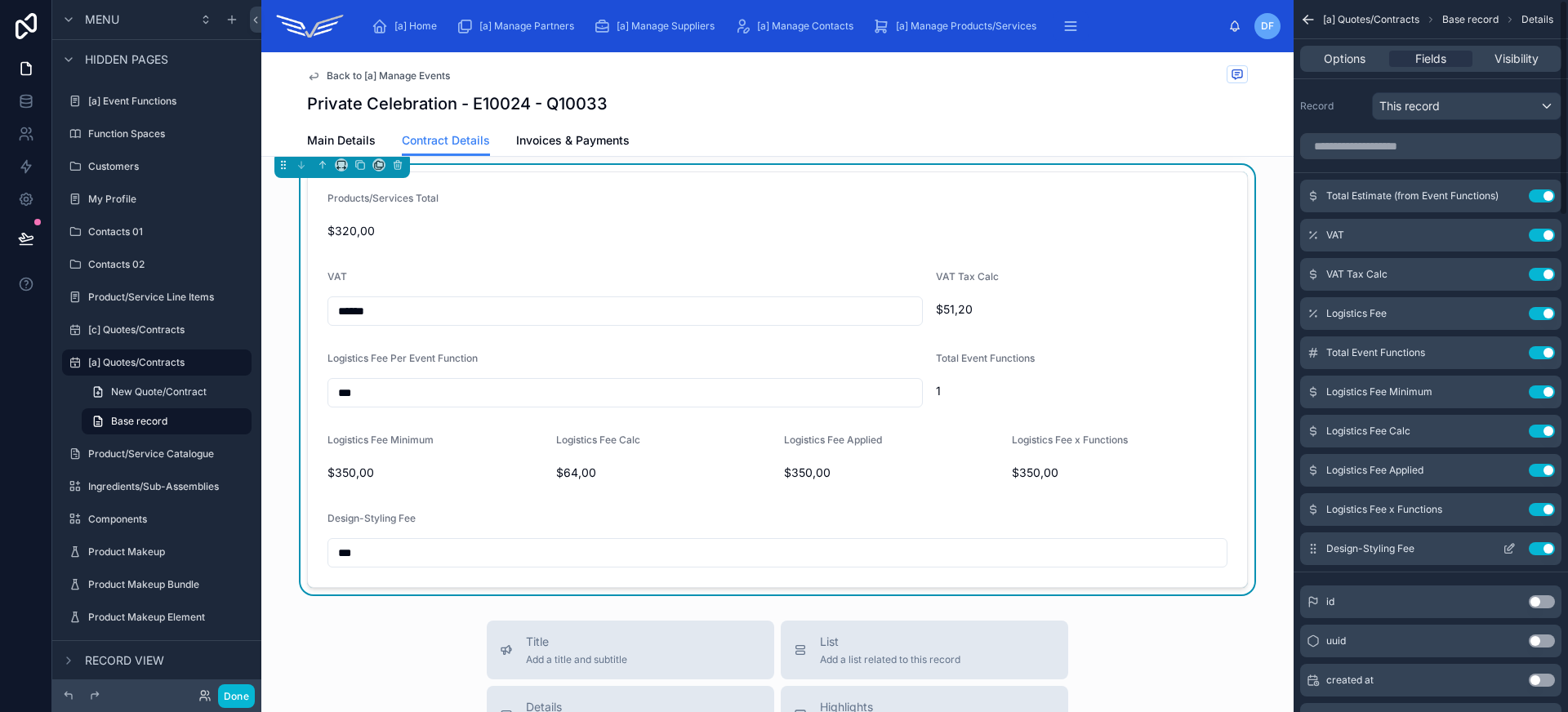
click at [1510, 544] on icon "scrollable content" at bounding box center [1508, 548] width 13 height 13
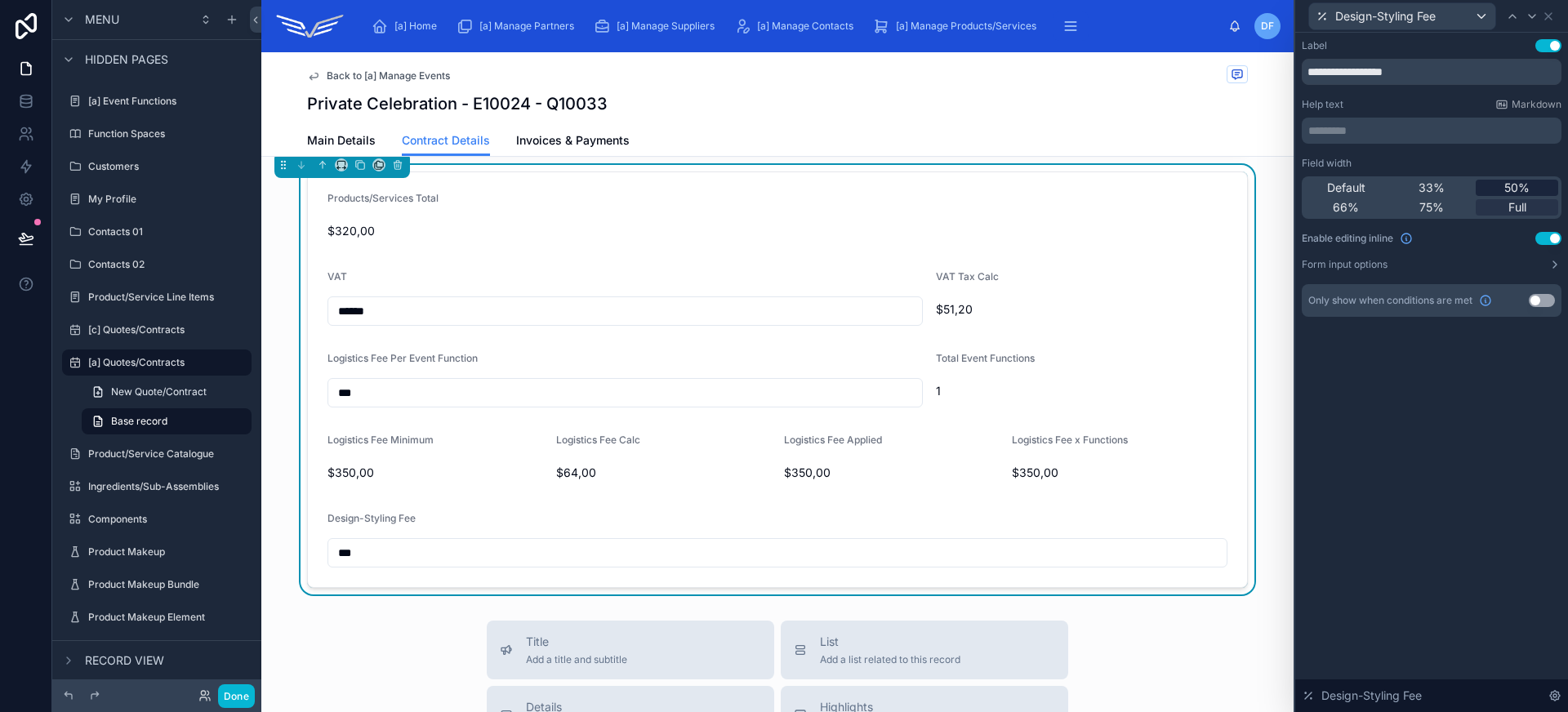
click at [1501, 189] on div "50%" at bounding box center [1516, 187] width 83 height 16
click at [1365, 207] on div "66%" at bounding box center [1346, 207] width 83 height 16
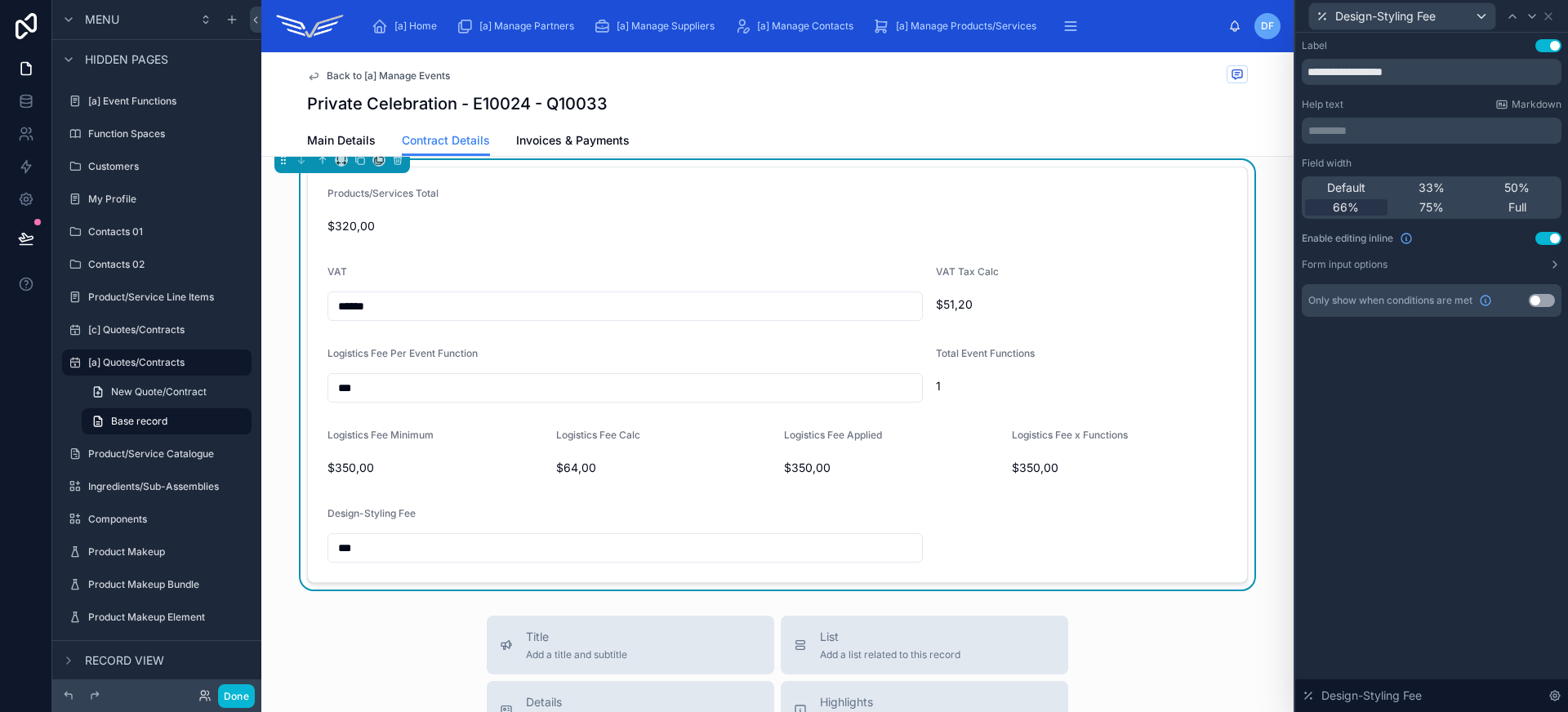
scroll to position [981, 0]
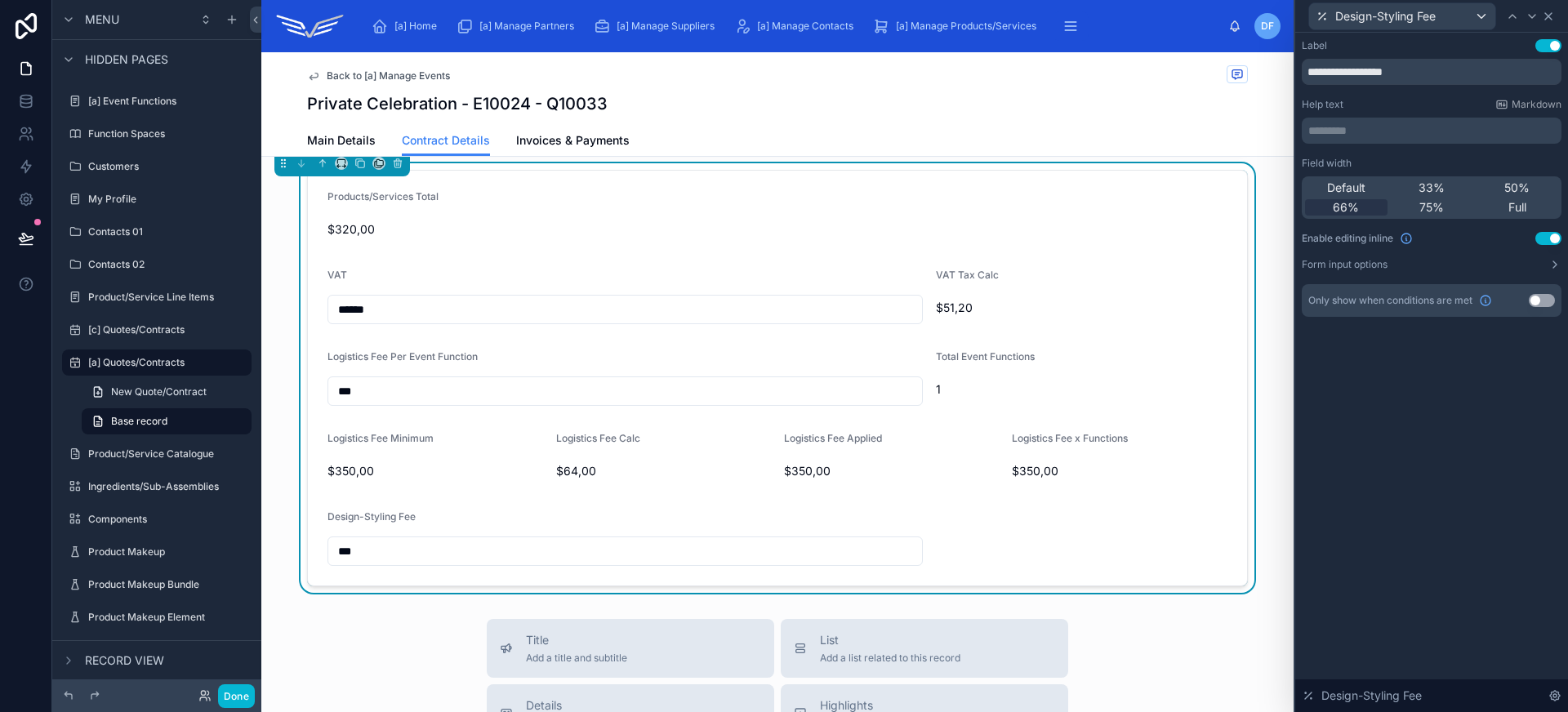
click at [1550, 21] on icon at bounding box center [1548, 16] width 13 height 13
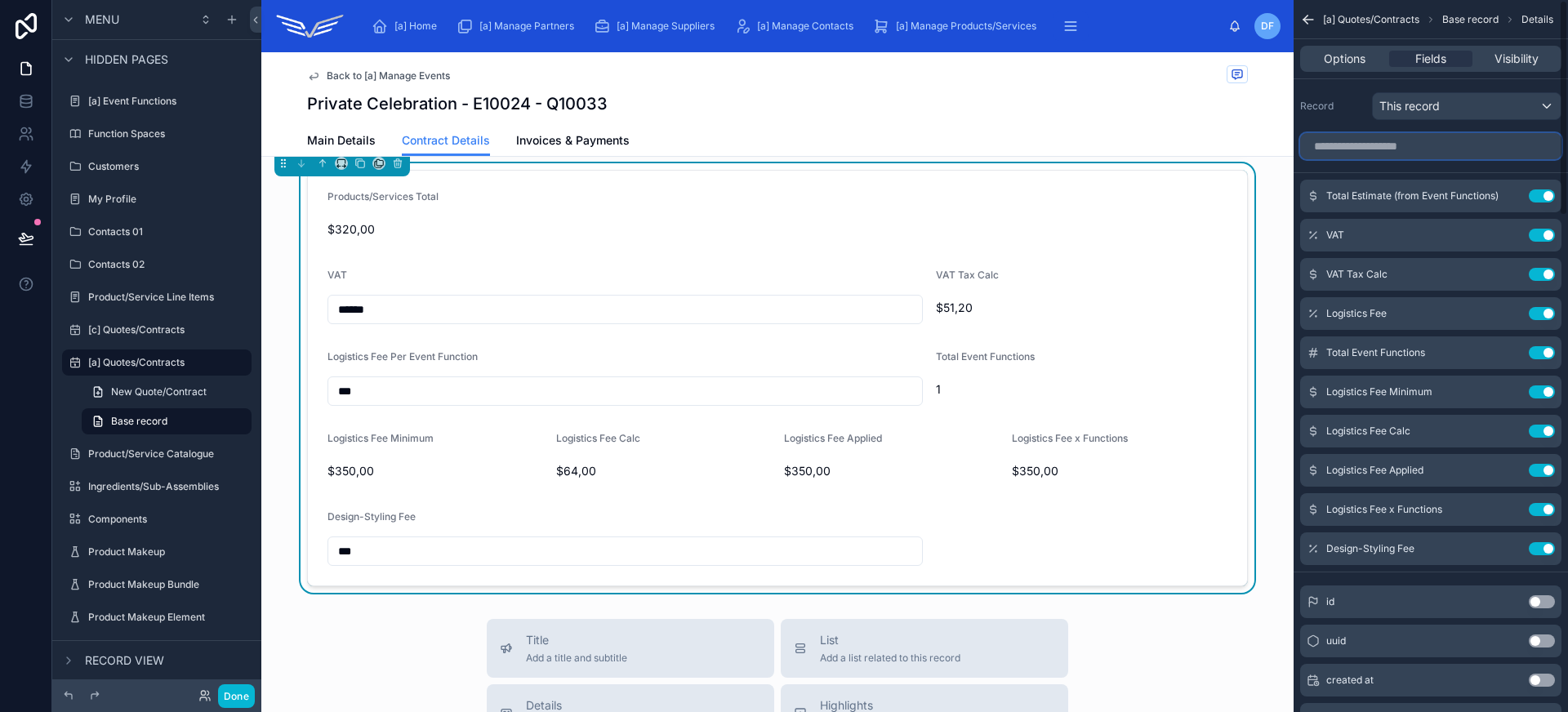
click at [1411, 146] on input "scrollable content" at bounding box center [1430, 146] width 261 height 26
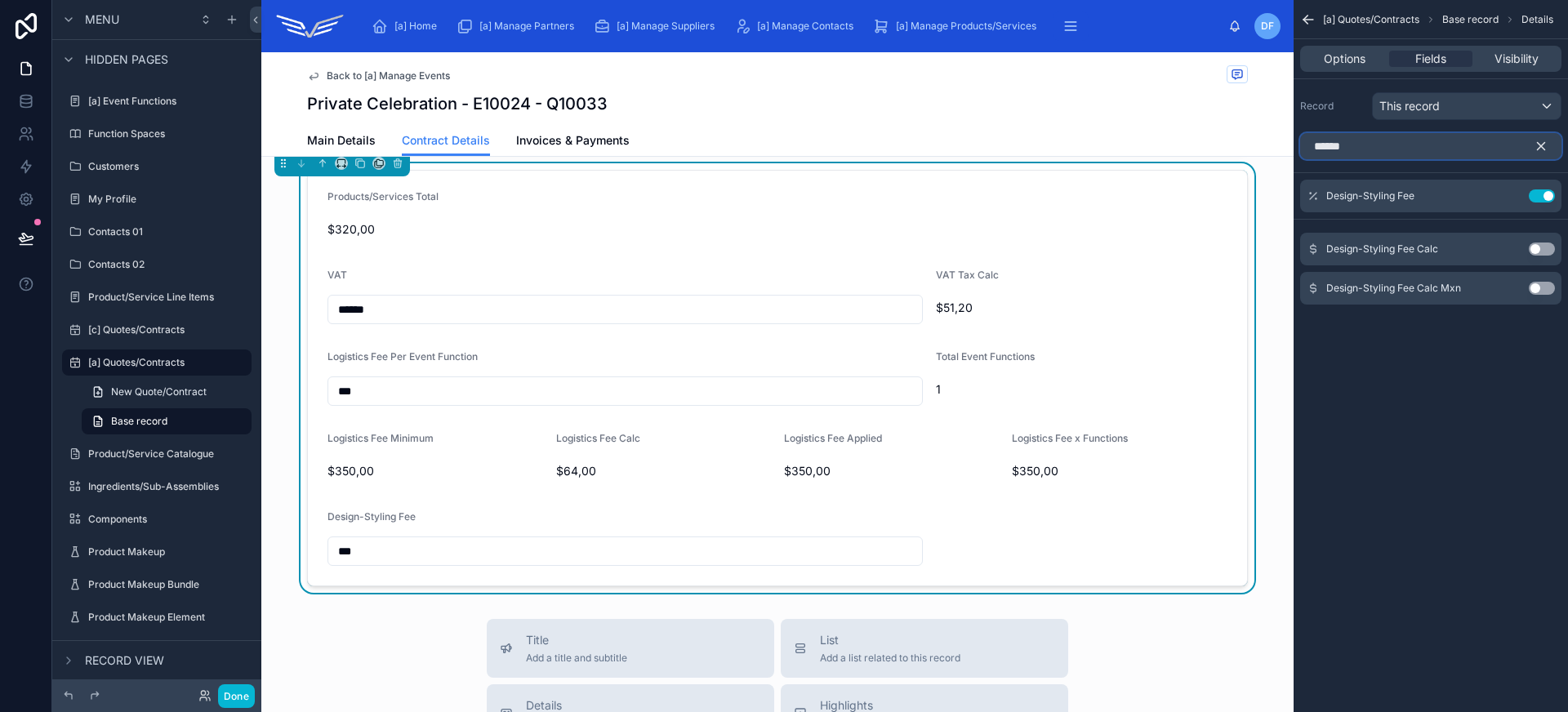
type input "******"
click at [1533, 247] on button "Use setting" at bounding box center [1541, 249] width 26 height 13
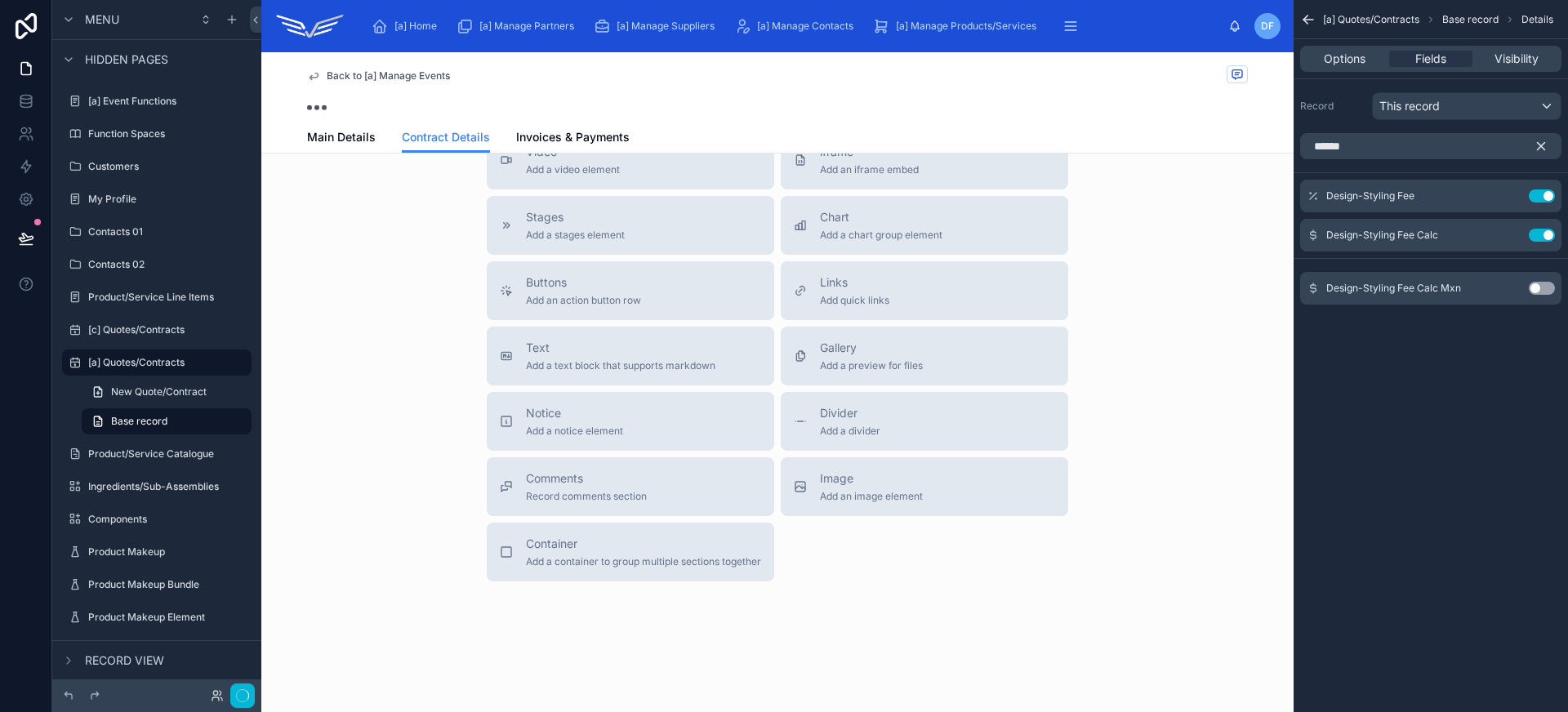
scroll to position [457, 0]
click at [1512, 237] on icon "scrollable content" at bounding box center [1508, 234] width 13 height 13
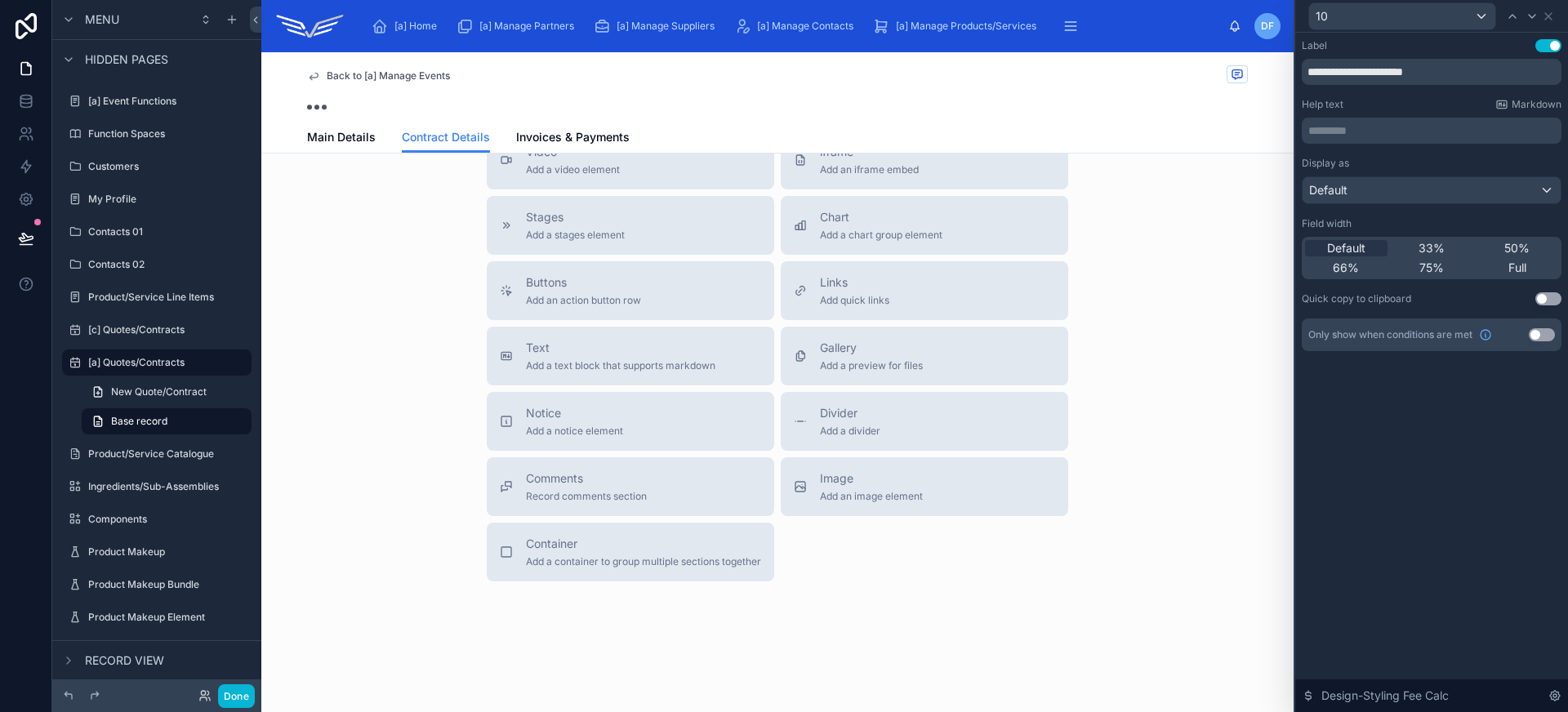
click at [1437, 257] on div "Default 33% 50% 66% 75% Full" at bounding box center [1431, 258] width 259 height 43
click at [1438, 251] on span "33%" at bounding box center [1431, 248] width 26 height 16
click at [1550, 16] on icon at bounding box center [1548, 16] width 13 height 13
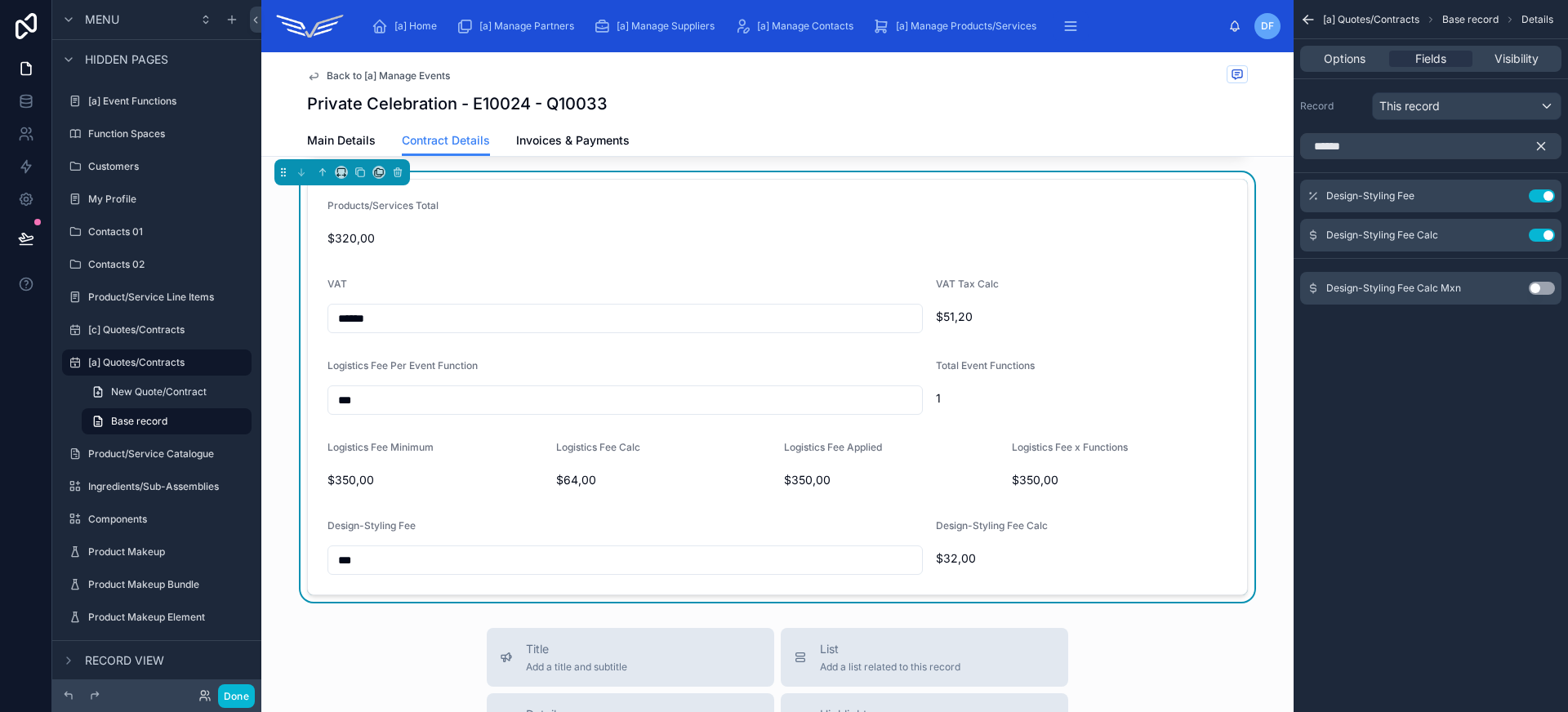
scroll to position [973, 0]
click at [1310, 18] on icon "scrollable content" at bounding box center [1308, 20] width 16 height 16
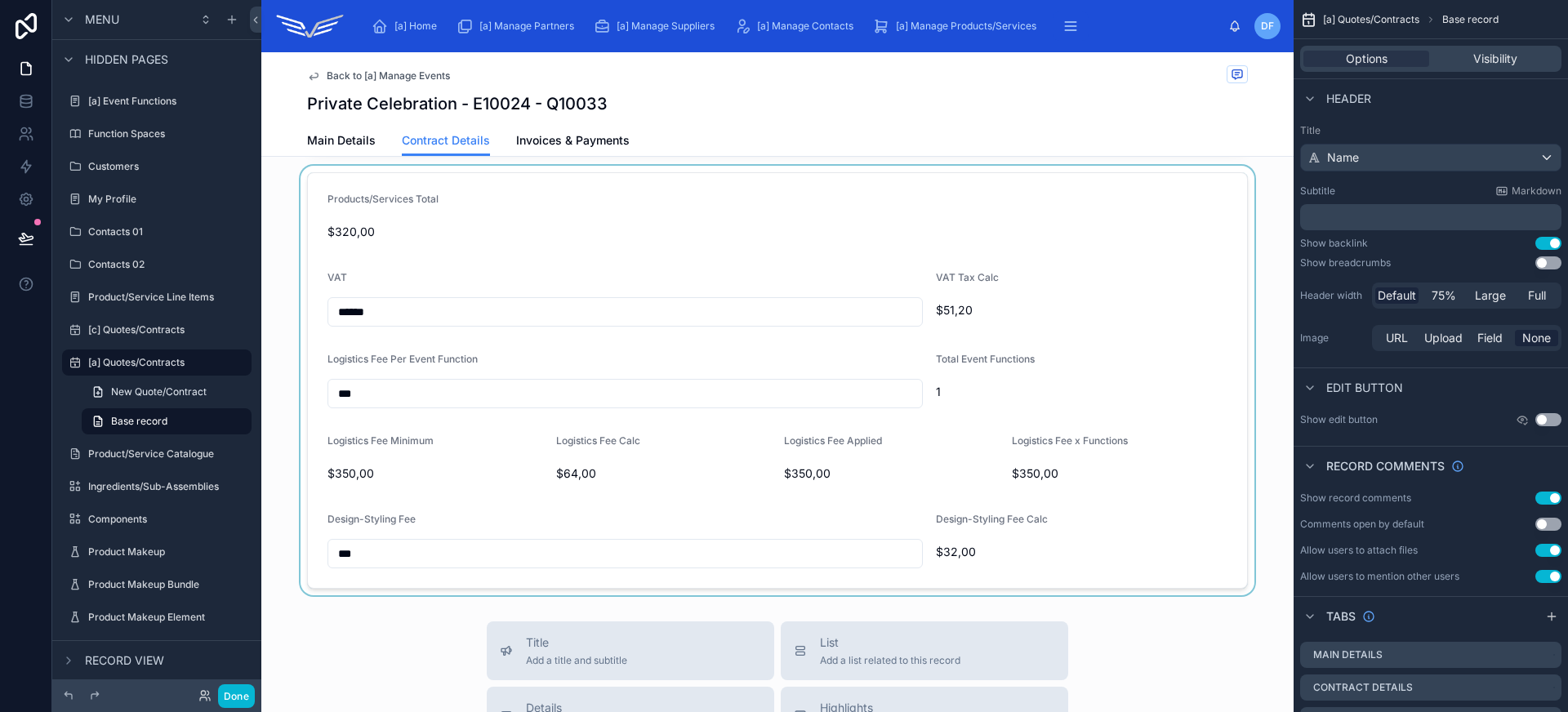
scroll to position [1018, 0]
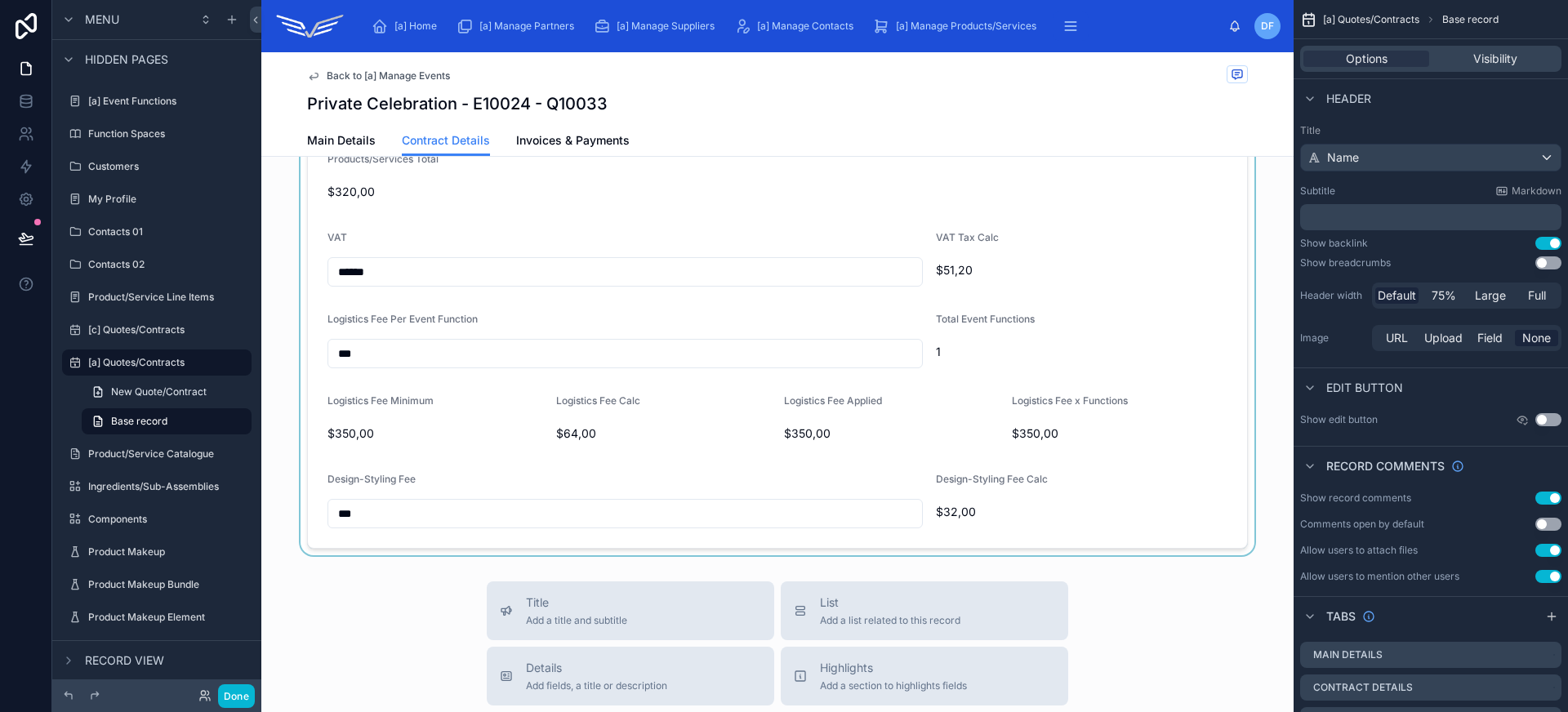
click at [1133, 502] on div at bounding box center [777, 340] width 1032 height 429
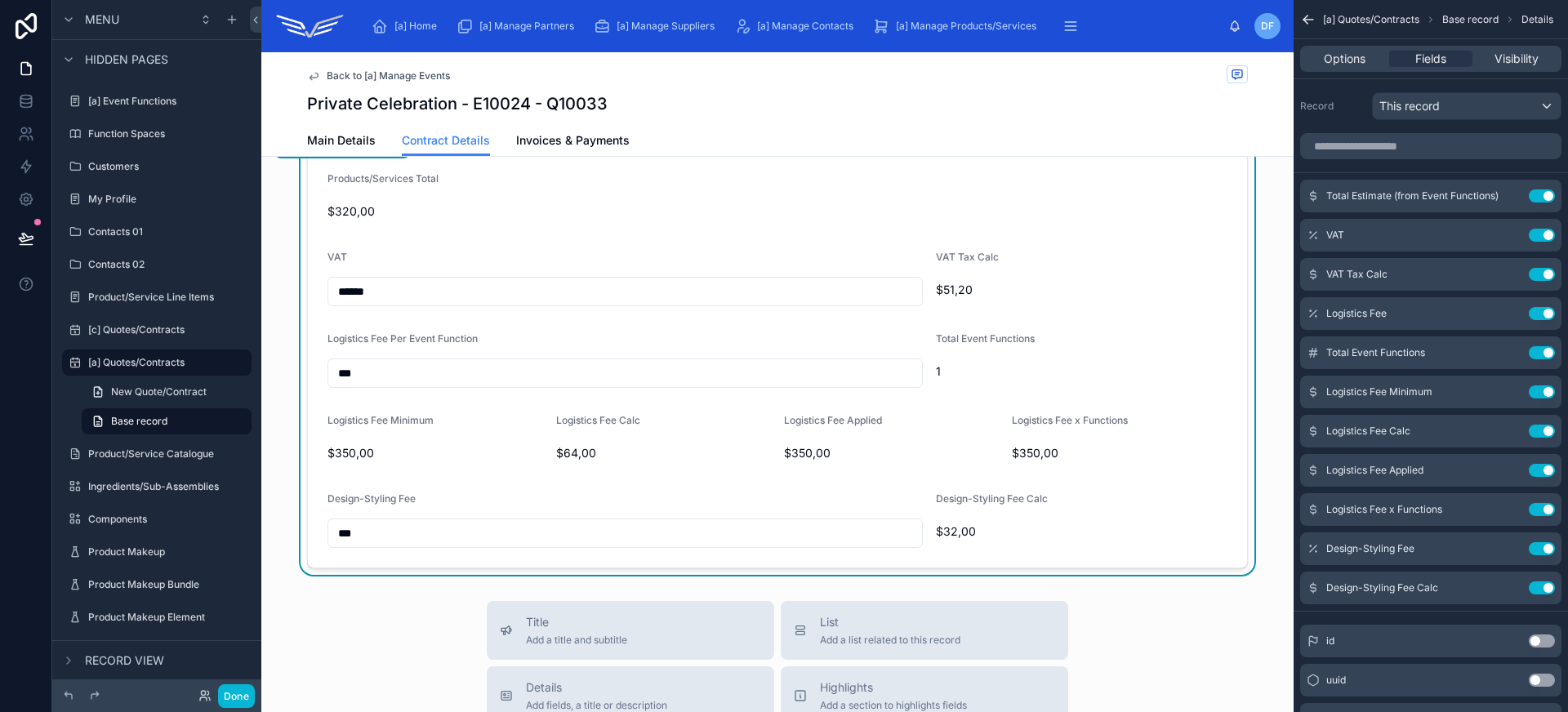
scroll to position [998, 0]
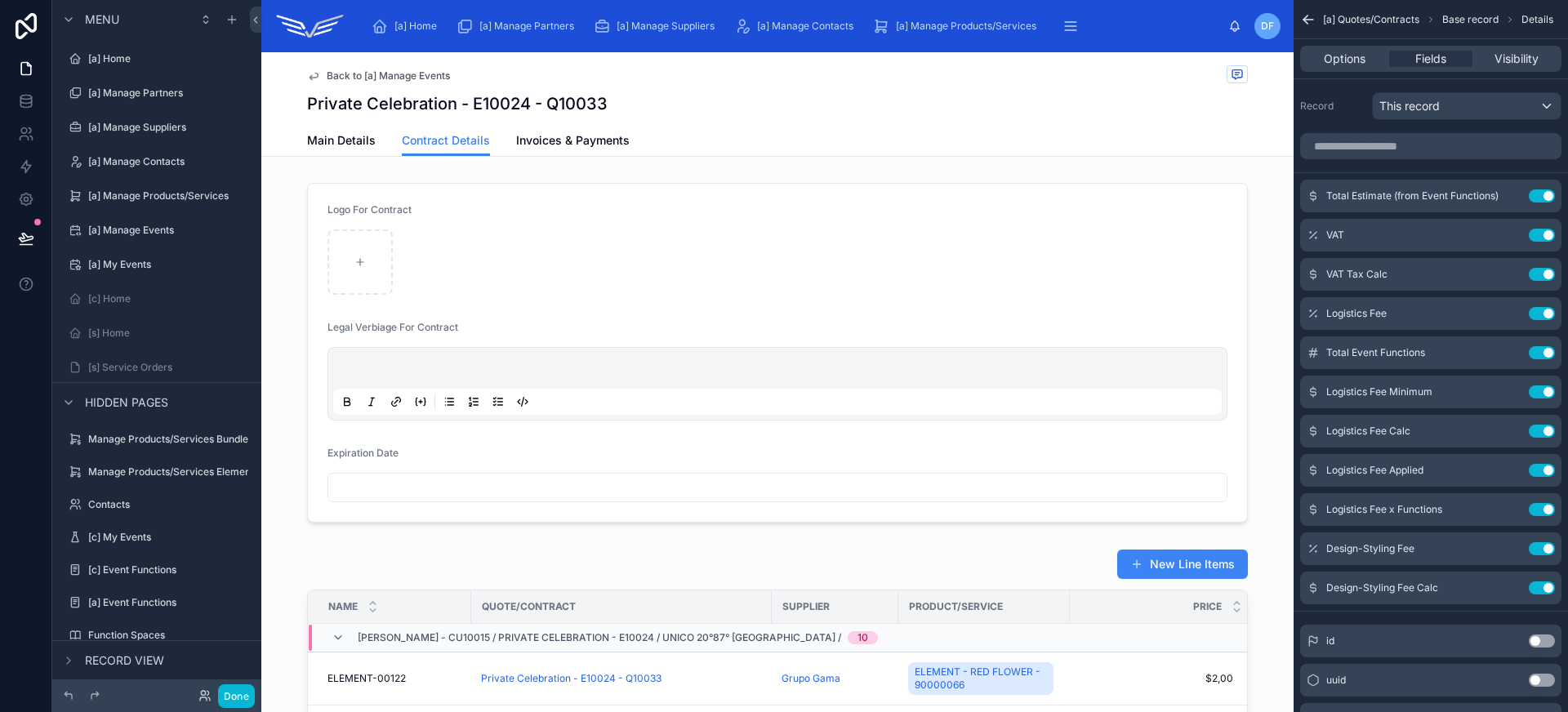
scroll to position [998, 0]
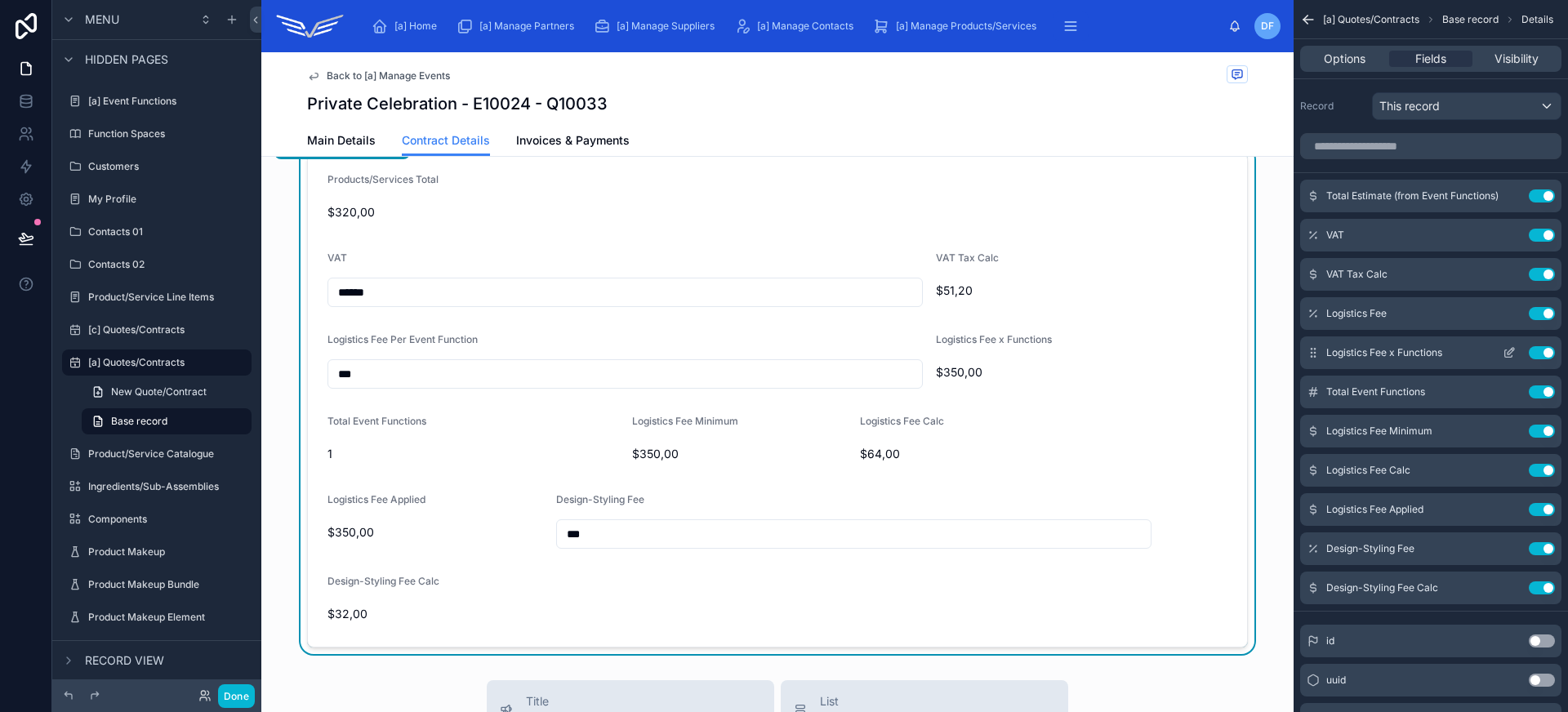
click at [1511, 351] on icon "scrollable content" at bounding box center [1510, 351] width 6 height 6
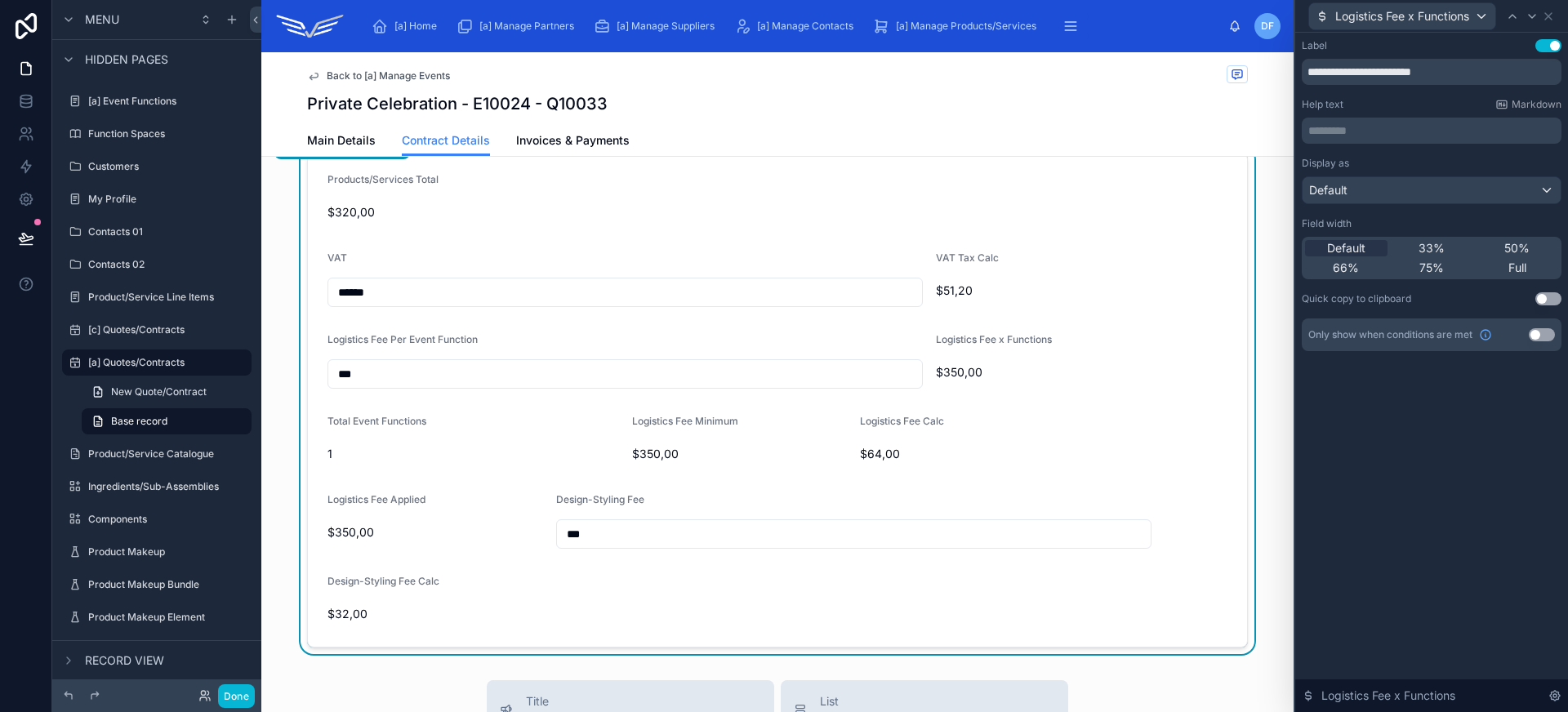
click at [1429, 56] on div "**********" at bounding box center [1431, 61] width 259 height 45
click at [1457, 77] on input "**********" at bounding box center [1431, 71] width 259 height 26
click at [1389, 69] on input "**********" at bounding box center [1431, 71] width 259 height 26
type input "**********"
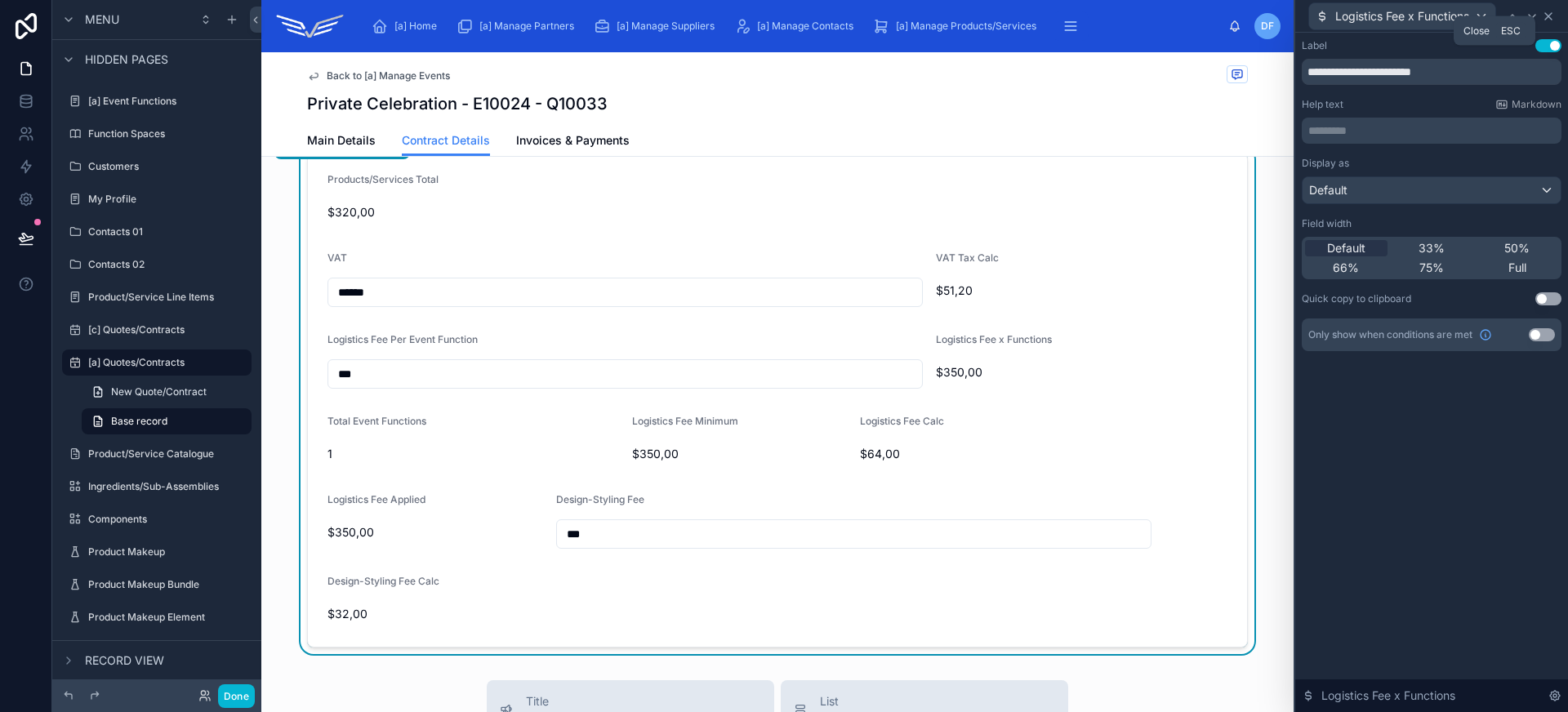
click at [1549, 17] on icon at bounding box center [1548, 16] width 6 height 6
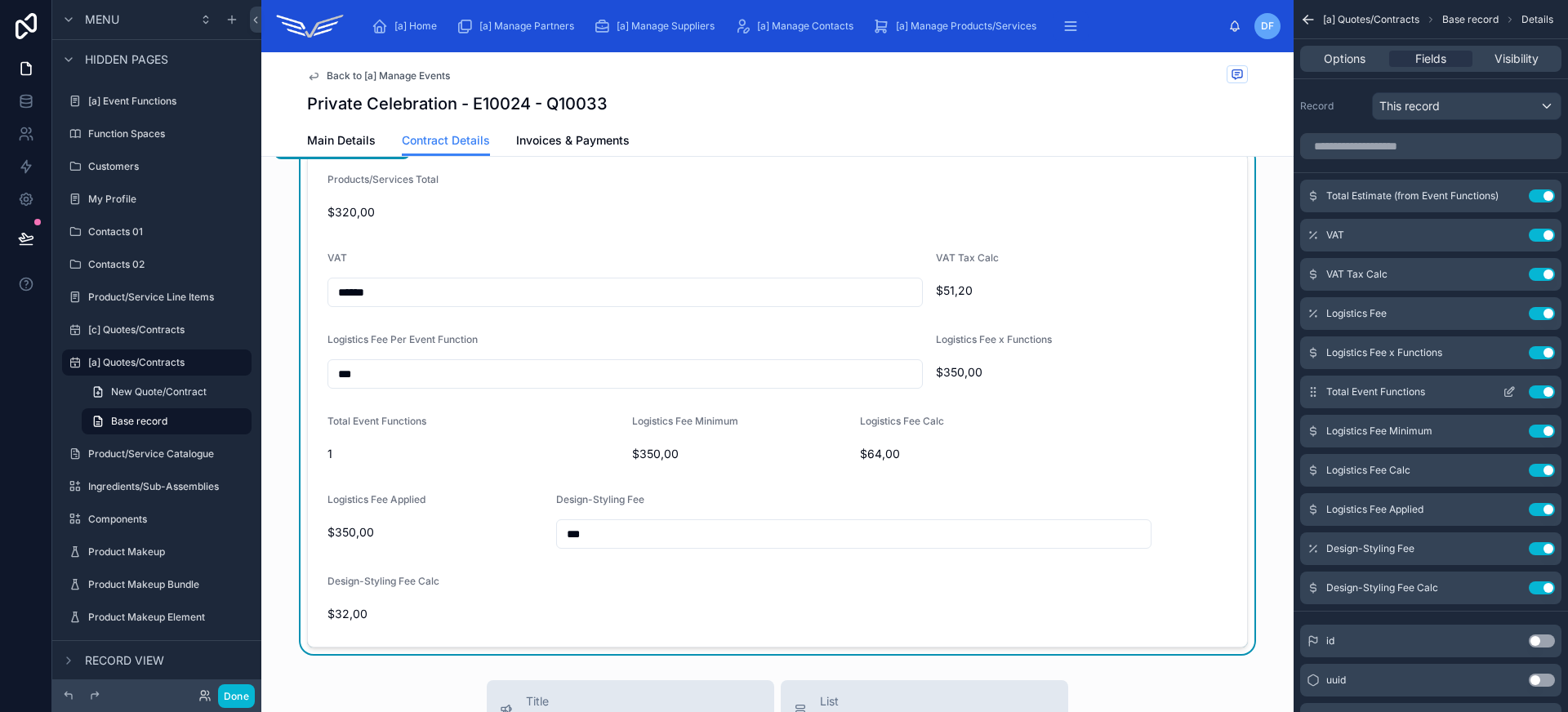
click at [1540, 390] on button "Use setting" at bounding box center [1541, 392] width 26 height 13
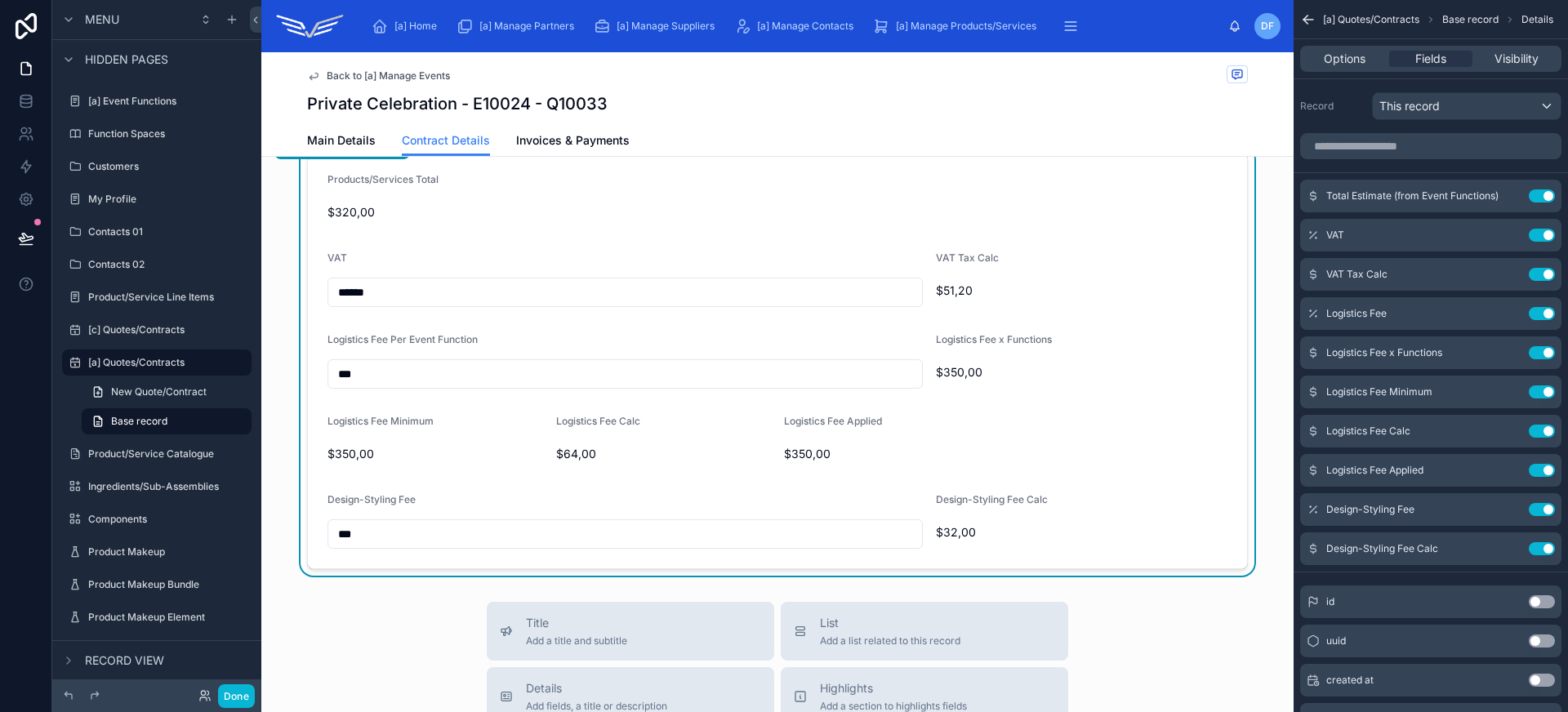
click at [1540, 390] on button "Use setting" at bounding box center [1541, 392] width 26 height 13
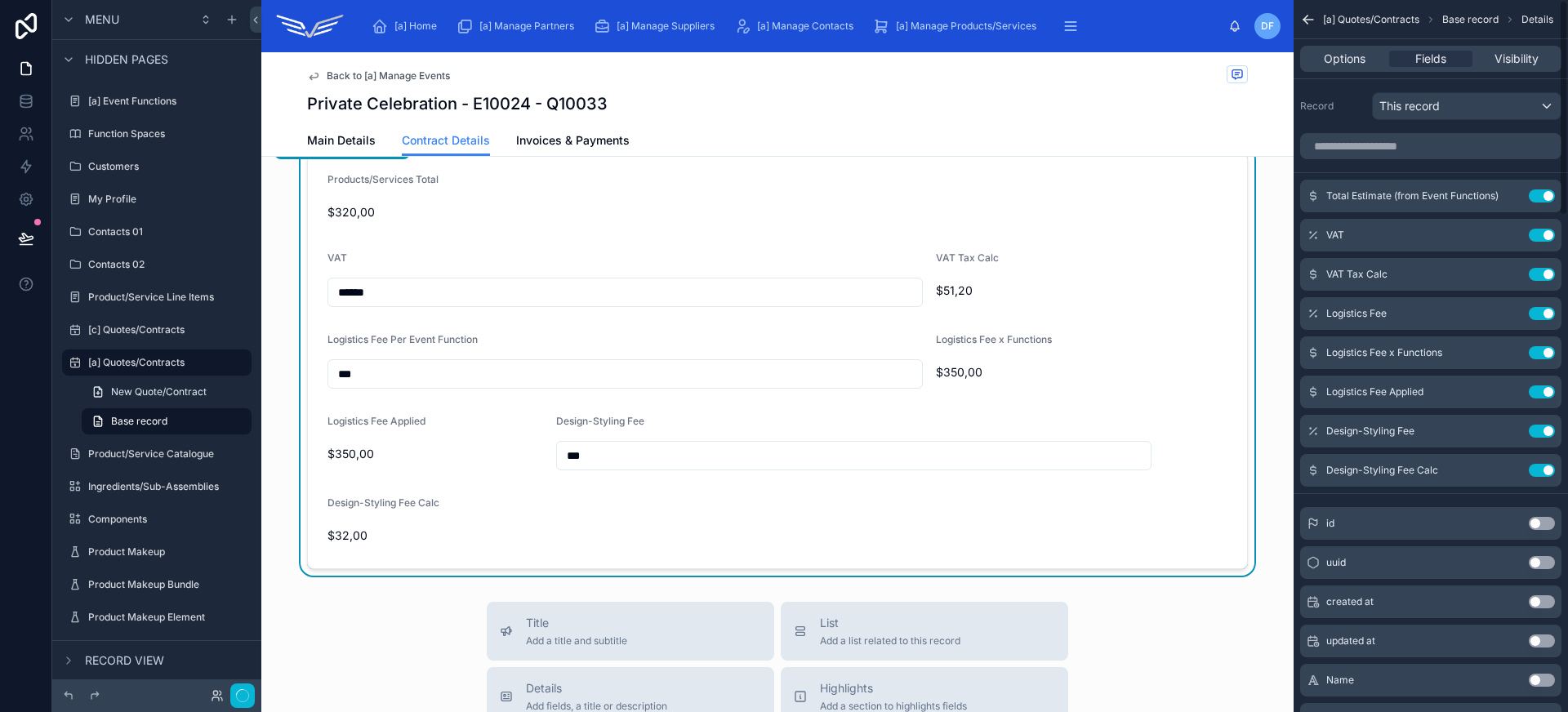
click at [1540, 390] on button "Use setting" at bounding box center [1541, 392] width 26 height 13
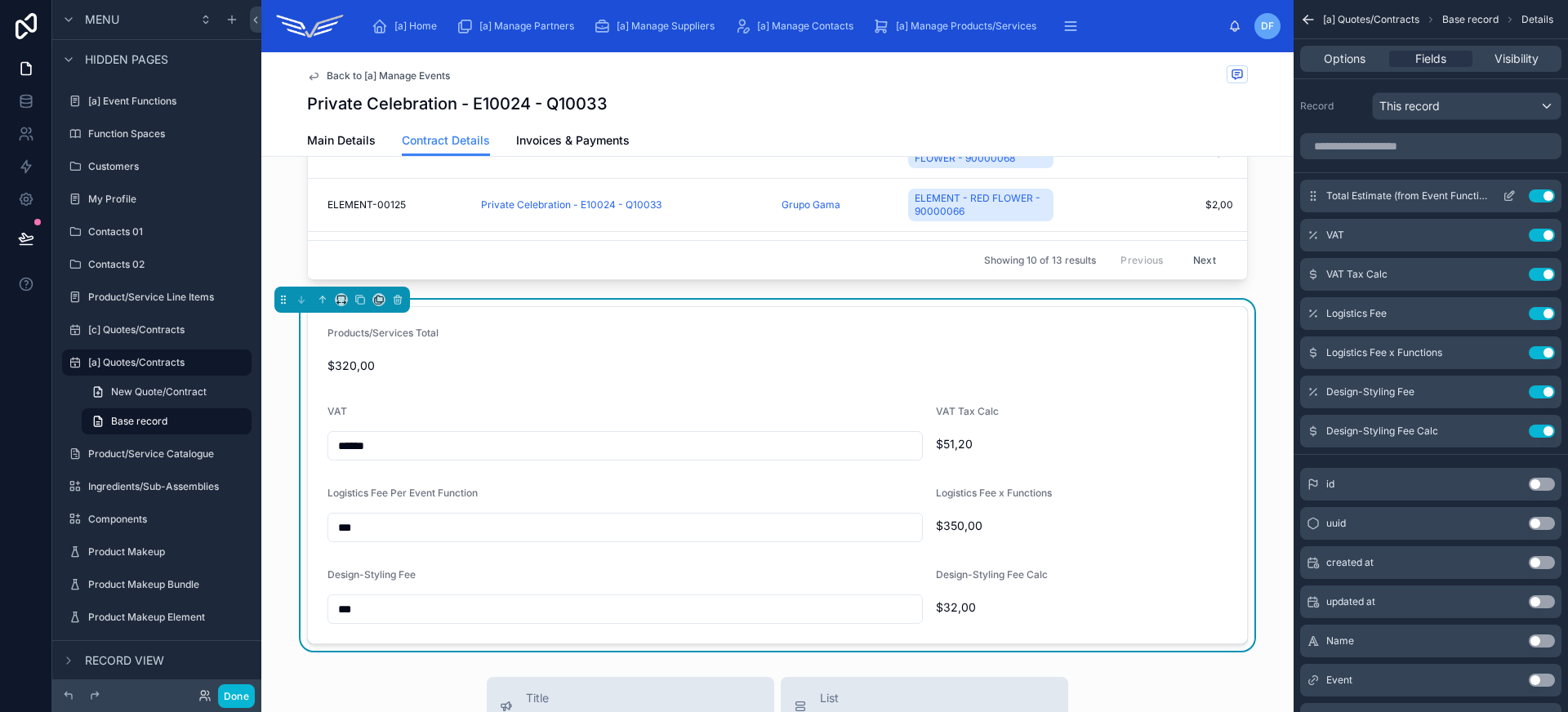
scroll to position [845, 0]
click at [1505, 197] on icon "scrollable content" at bounding box center [1508, 195] width 13 height 13
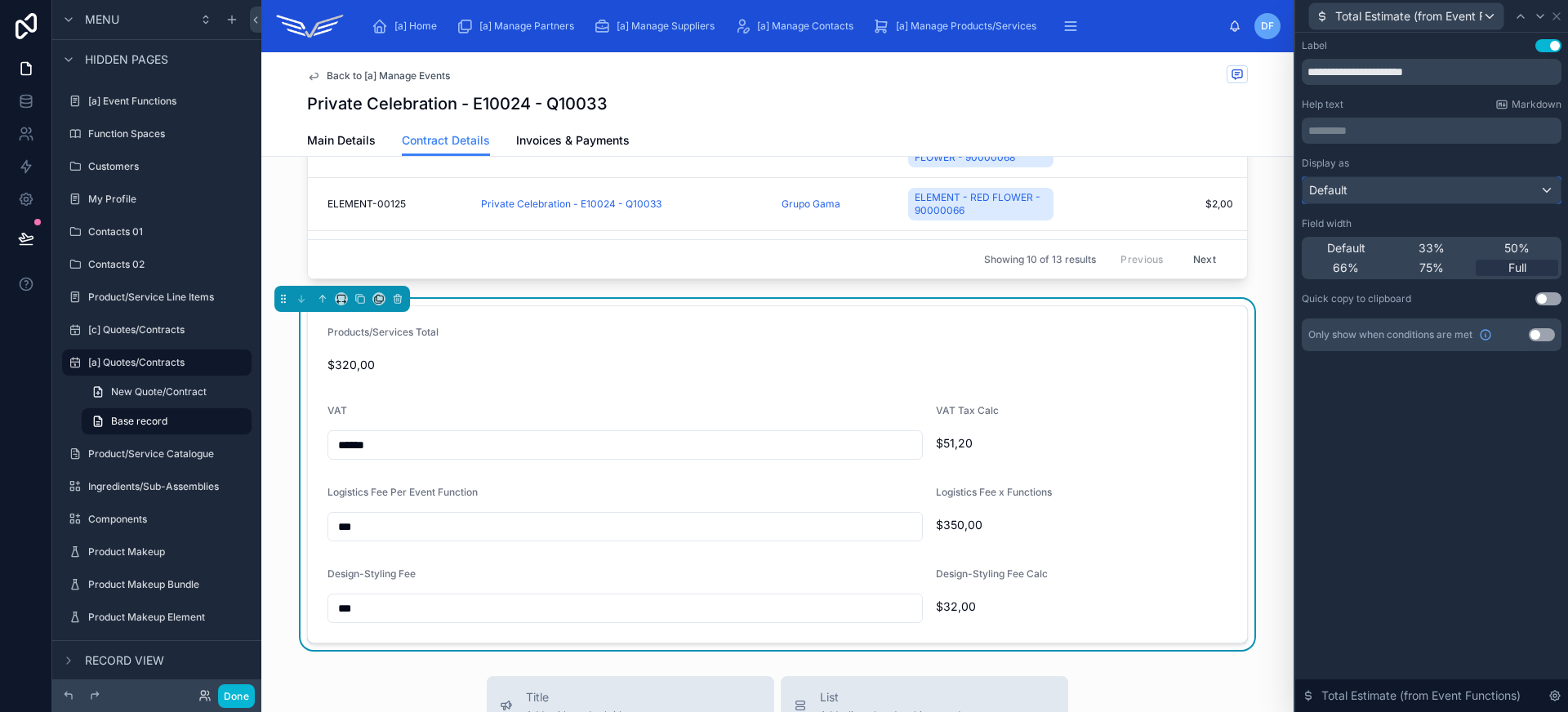
click at [1421, 190] on div "Default" at bounding box center [1431, 189] width 258 height 26
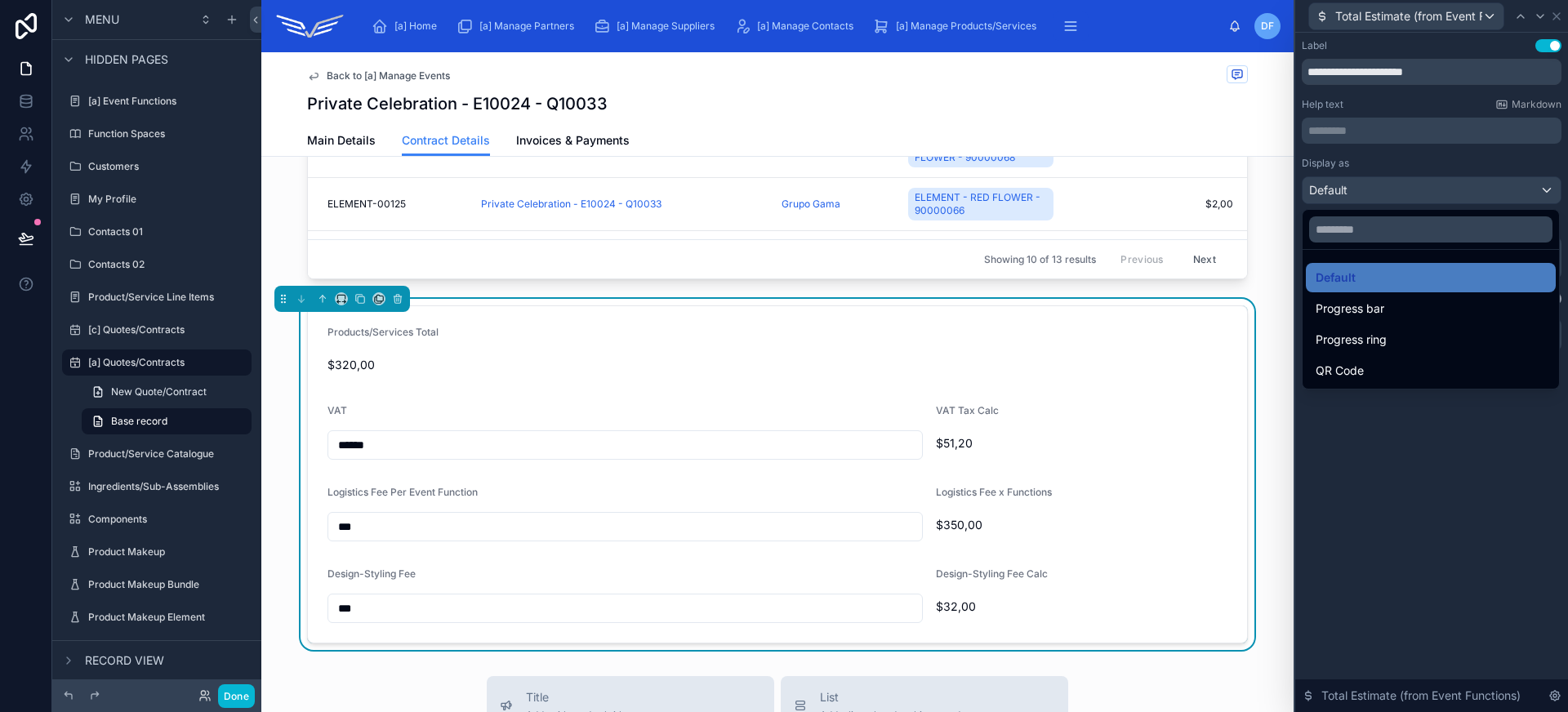
click at [1421, 190] on div at bounding box center [1431, 356] width 273 height 712
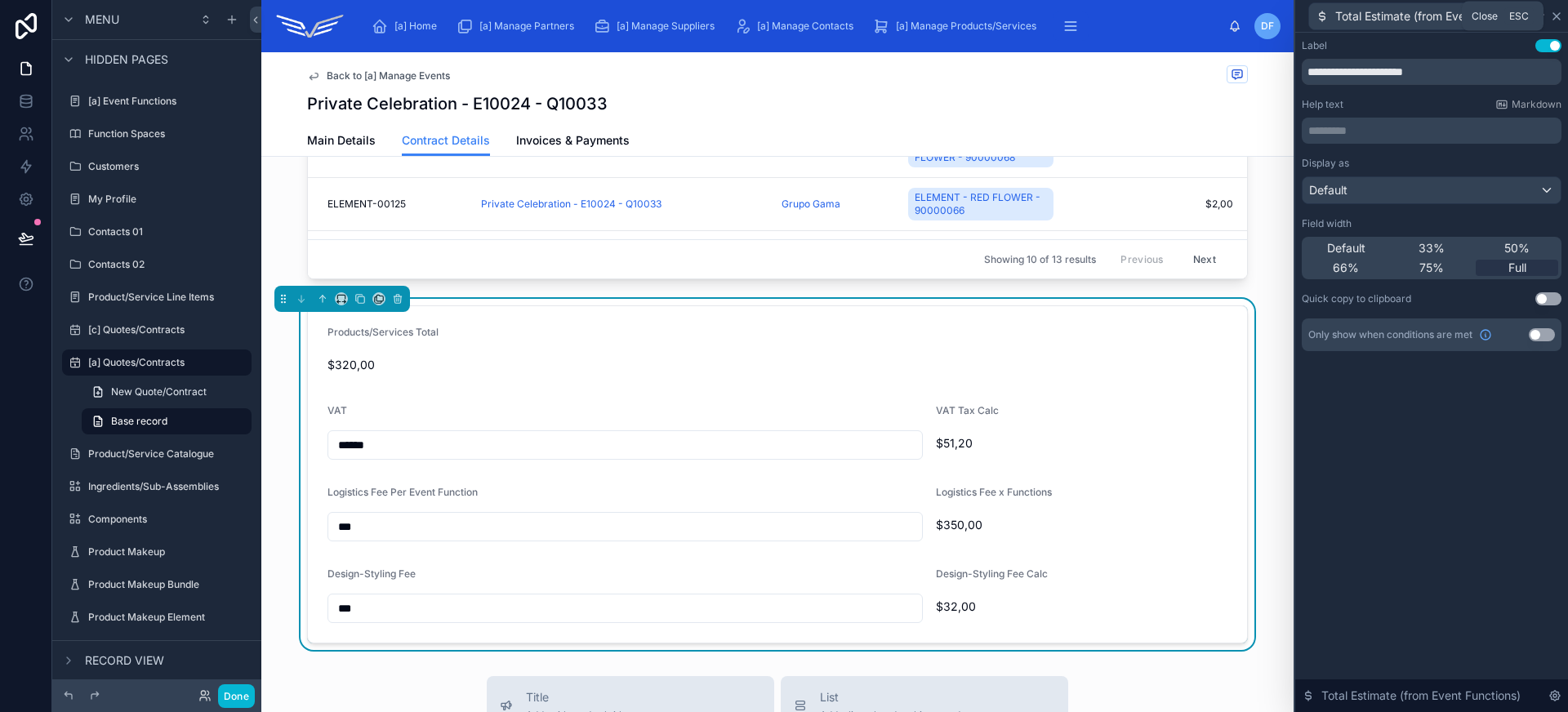
click at [1558, 16] on icon at bounding box center [1556, 16] width 13 height 13
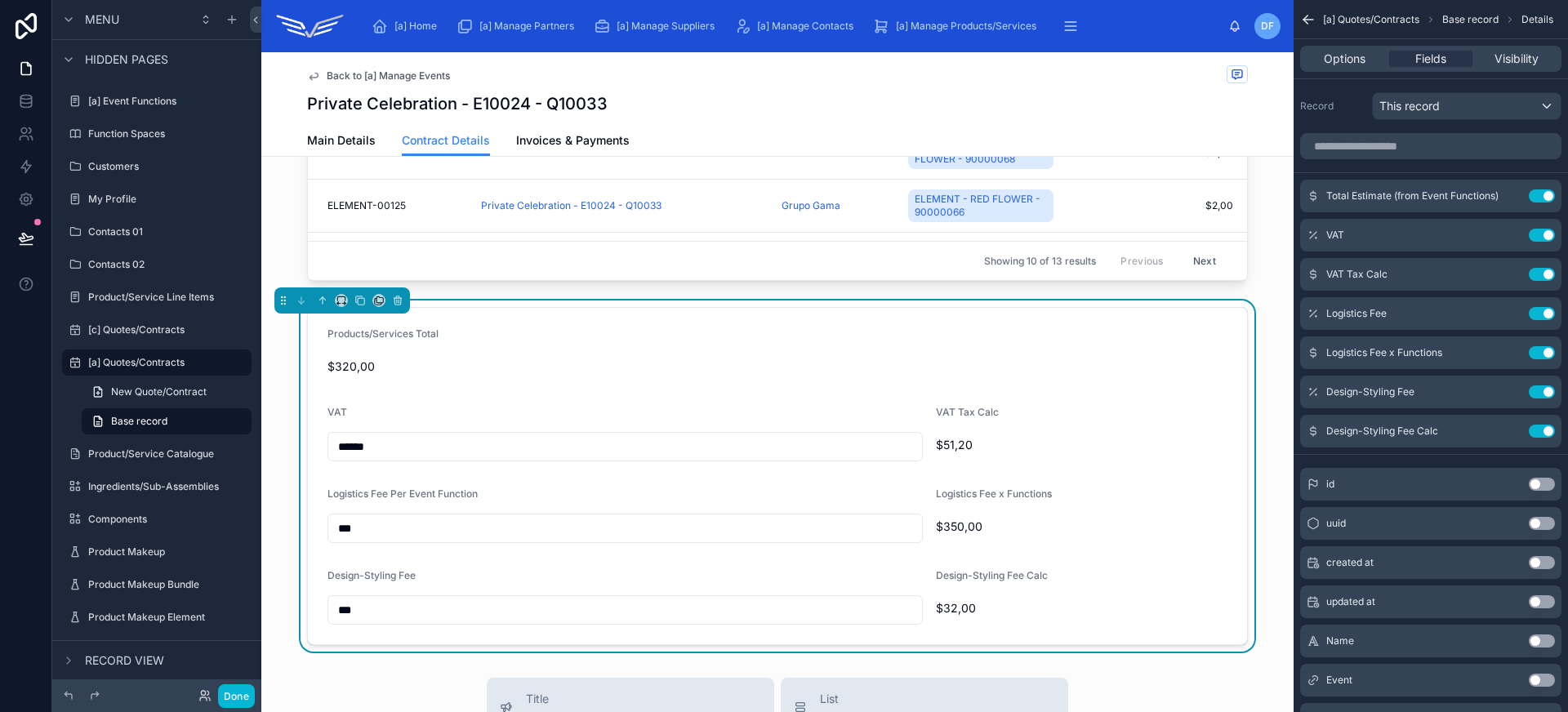
scroll to position [873, 0]
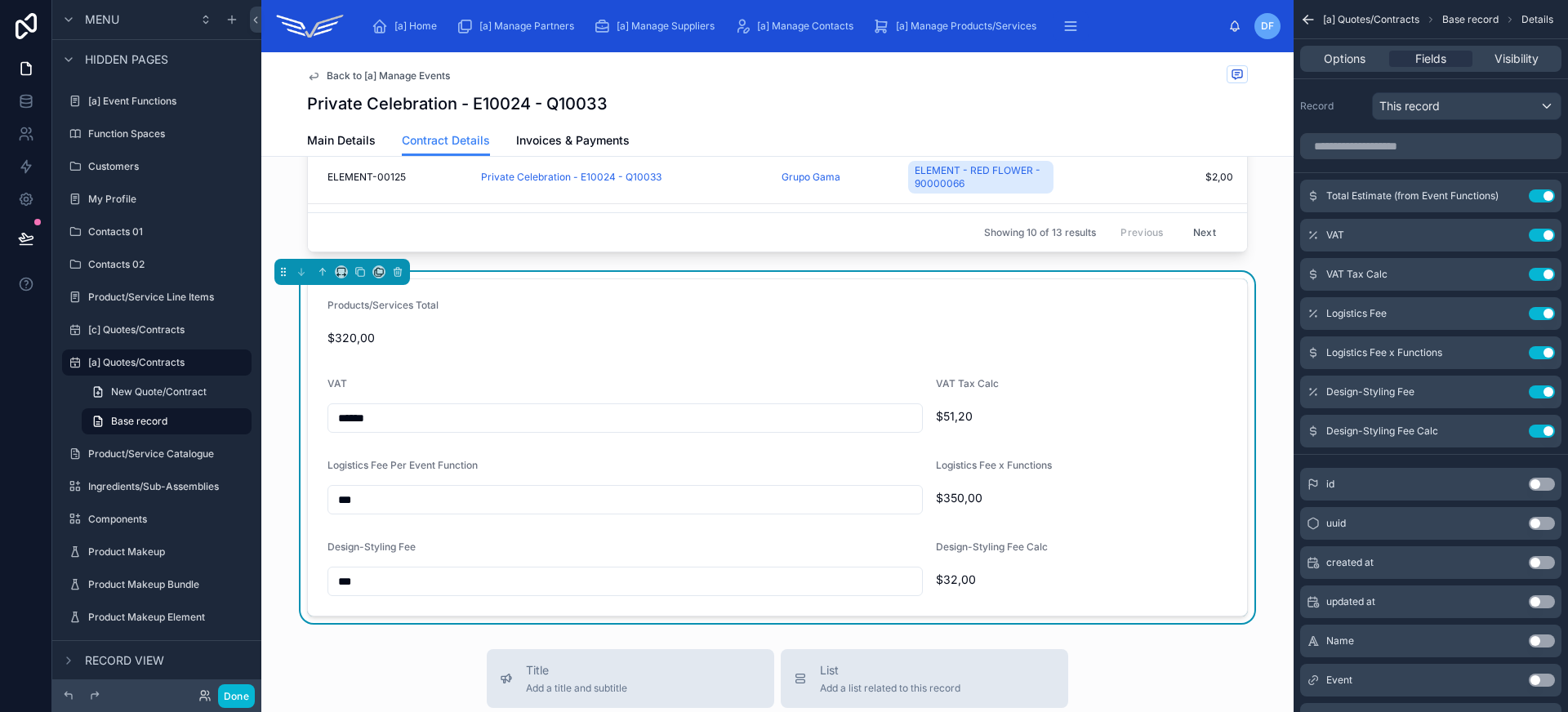
click at [1087, 583] on span "$32,00" at bounding box center [1081, 579] width 291 height 16
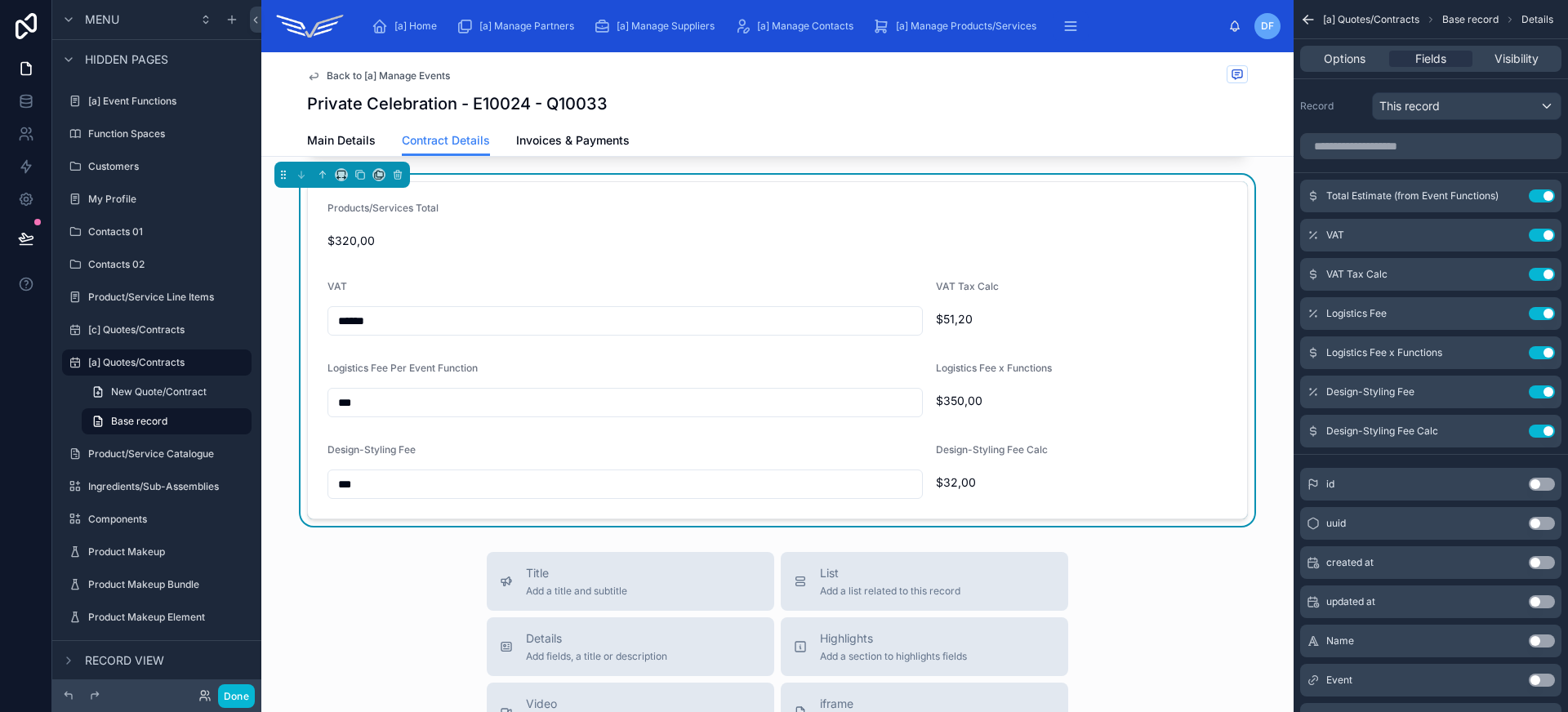
scroll to position [983, 0]
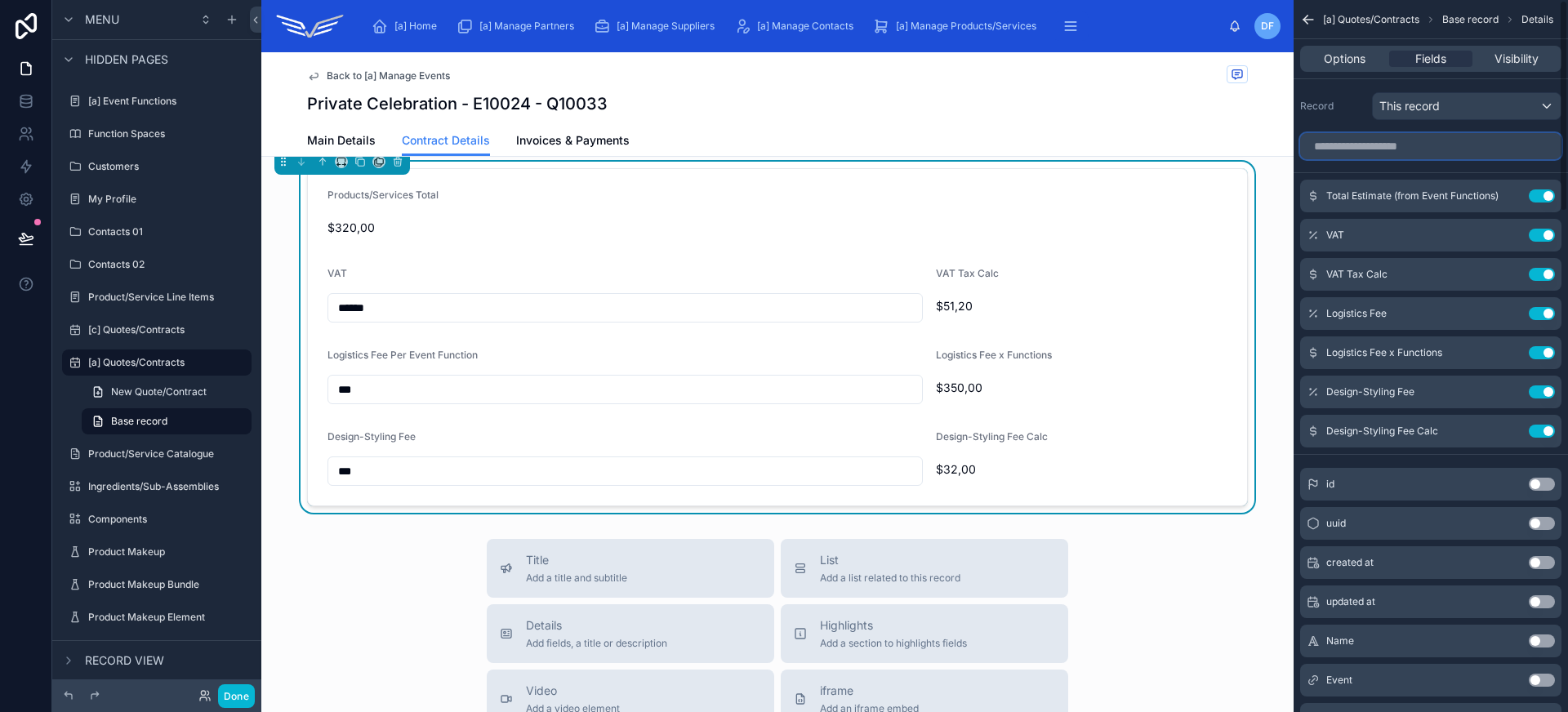
click at [1414, 146] on input "scrollable content" at bounding box center [1430, 146] width 261 height 26
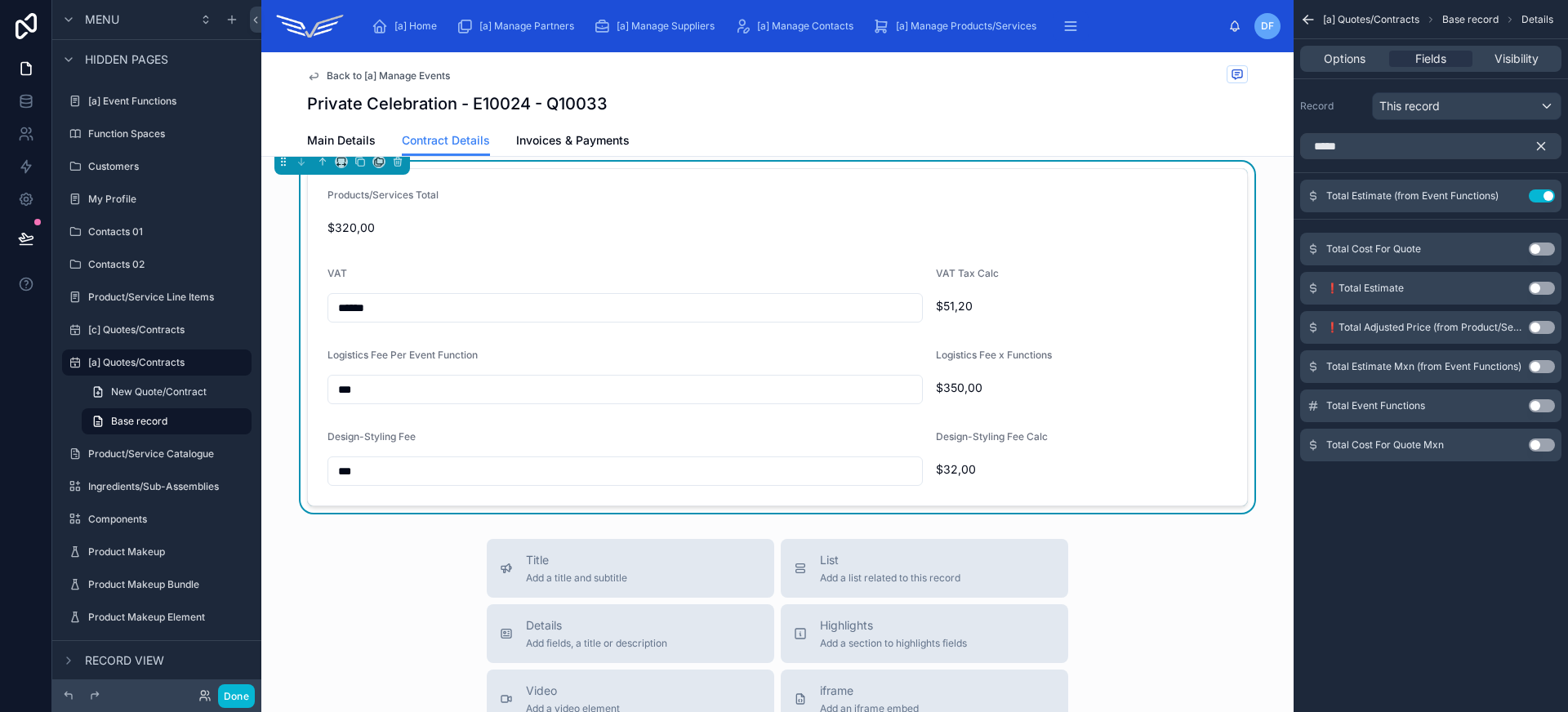
click at [1537, 248] on button "Use setting" at bounding box center [1541, 249] width 26 height 13
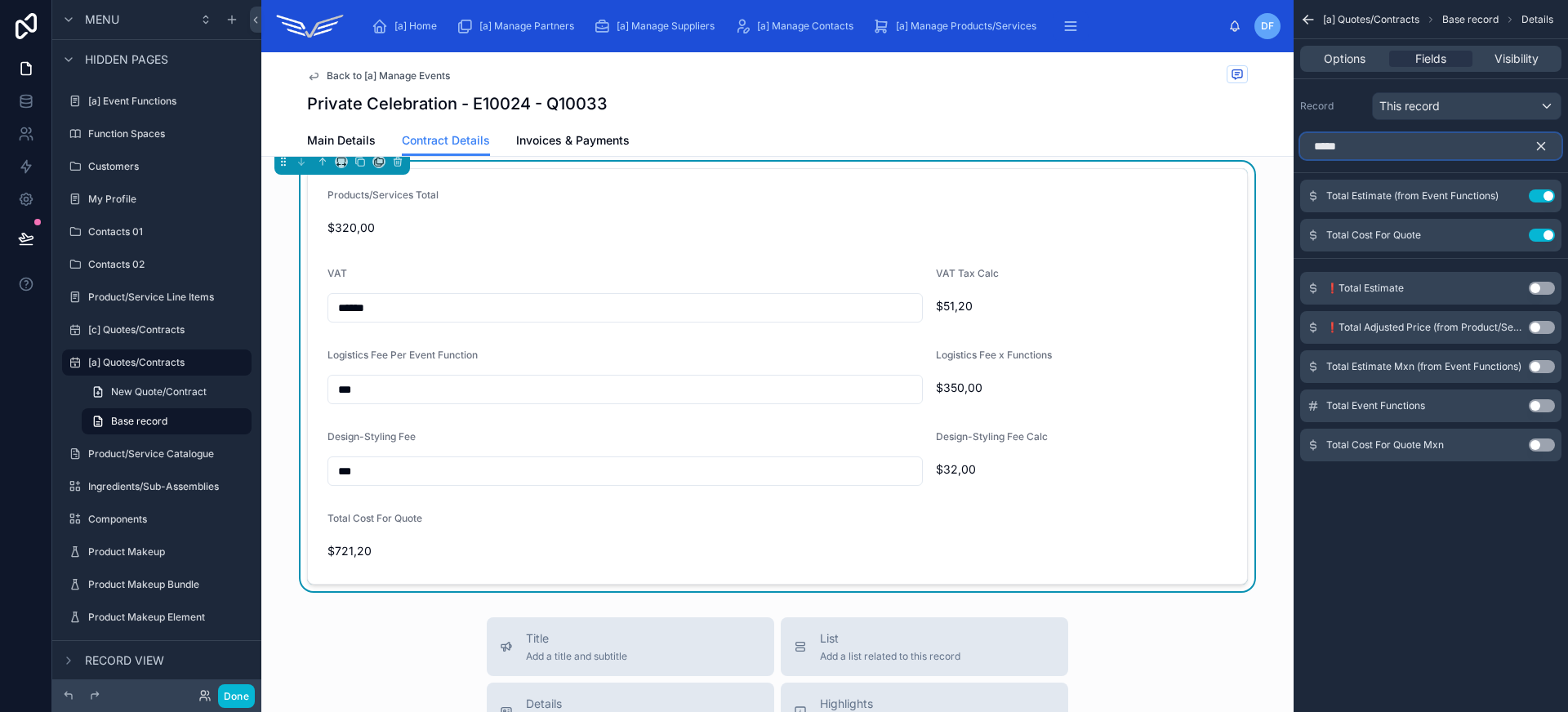
click at [1404, 144] on input "*****" at bounding box center [1430, 146] width 261 height 26
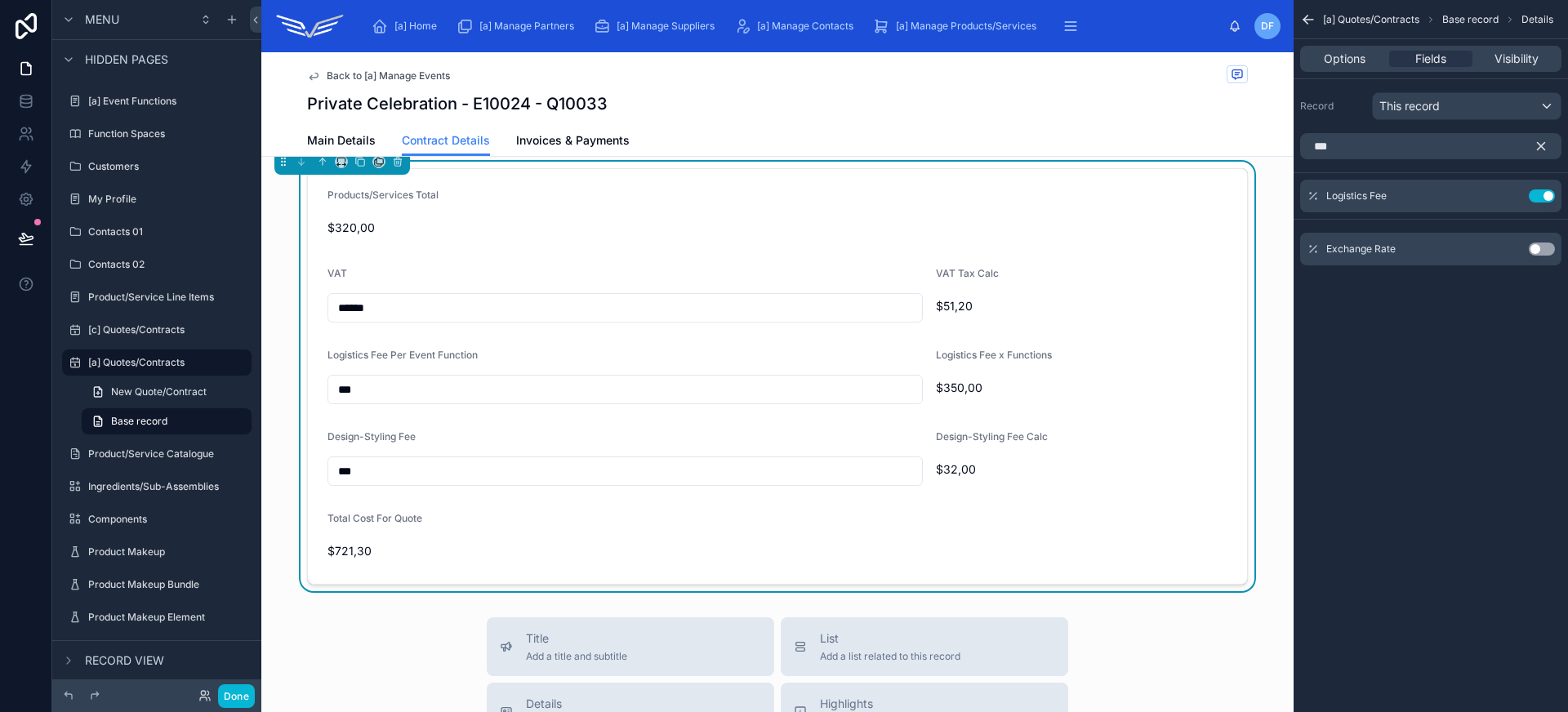
click at [1541, 252] on button "Use setting" at bounding box center [1541, 249] width 26 height 13
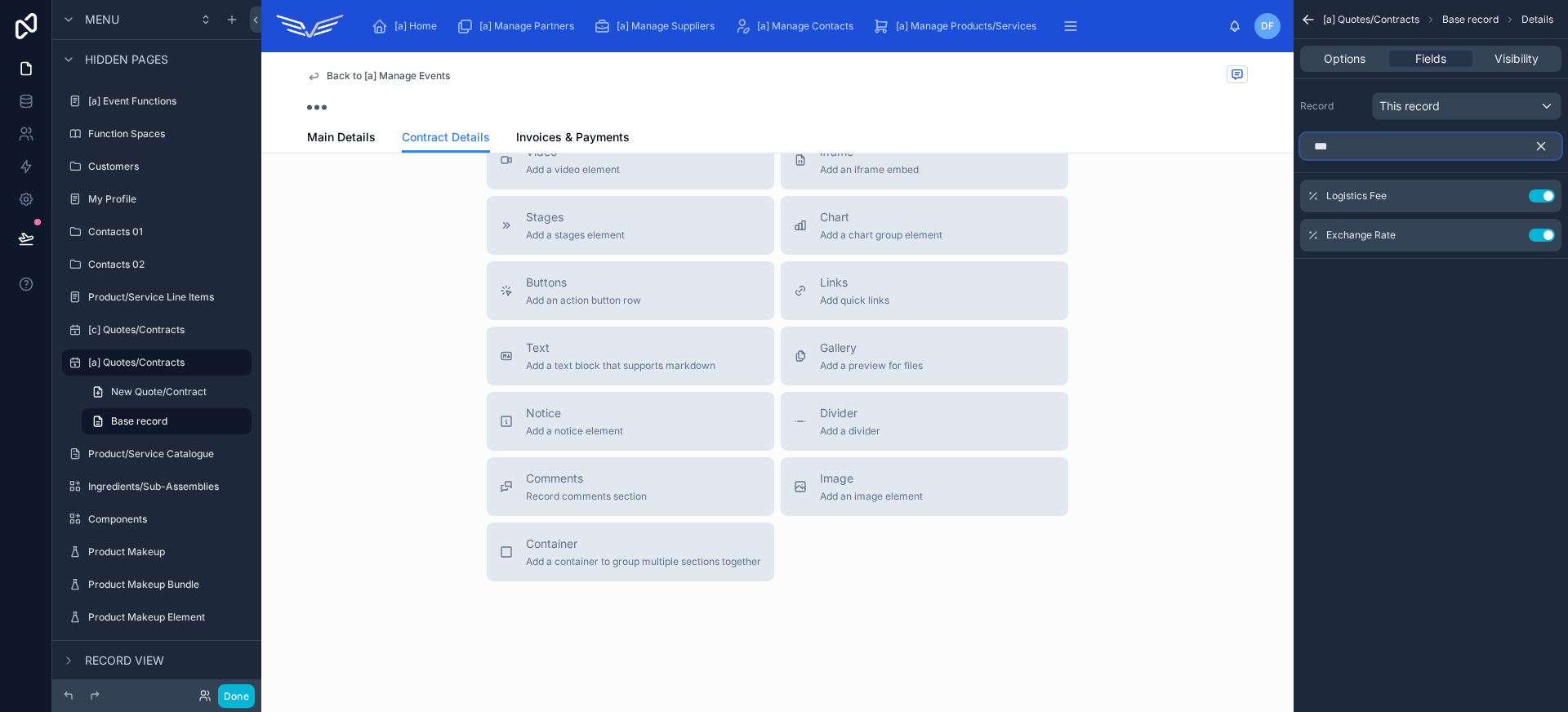
click at [1405, 145] on input "***" at bounding box center [1430, 146] width 261 height 26
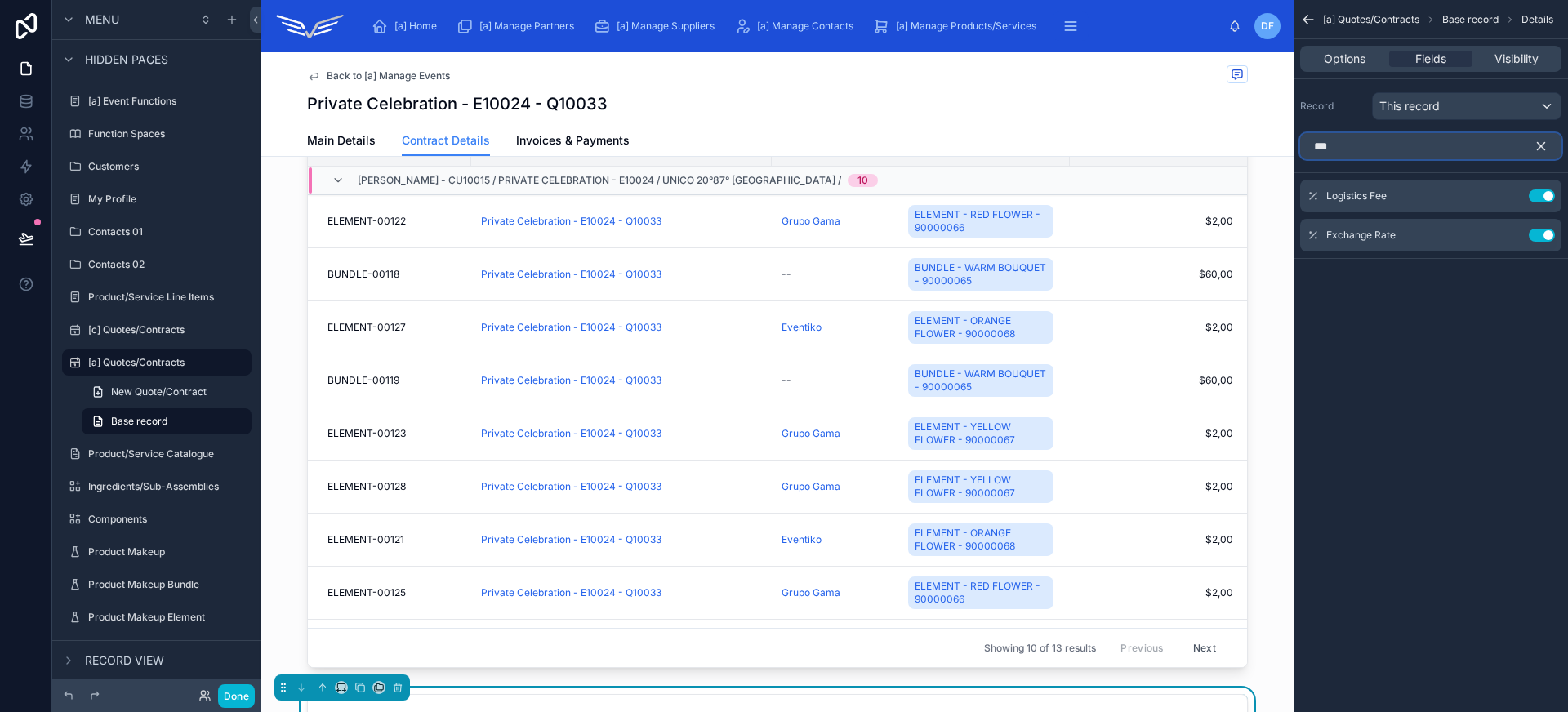
scroll to position [1600, 0]
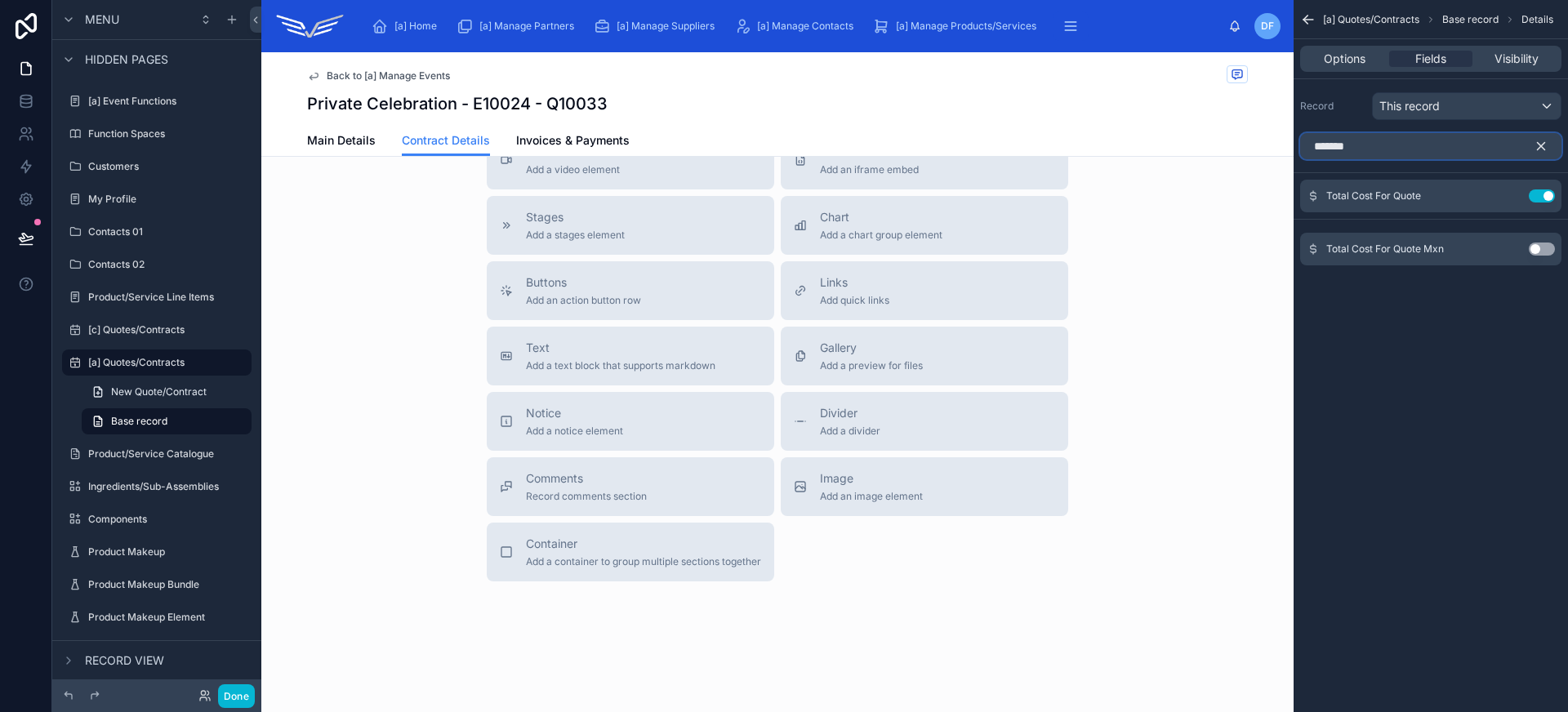
type input "*******"
click at [1533, 252] on button "Use setting" at bounding box center [1541, 249] width 26 height 13
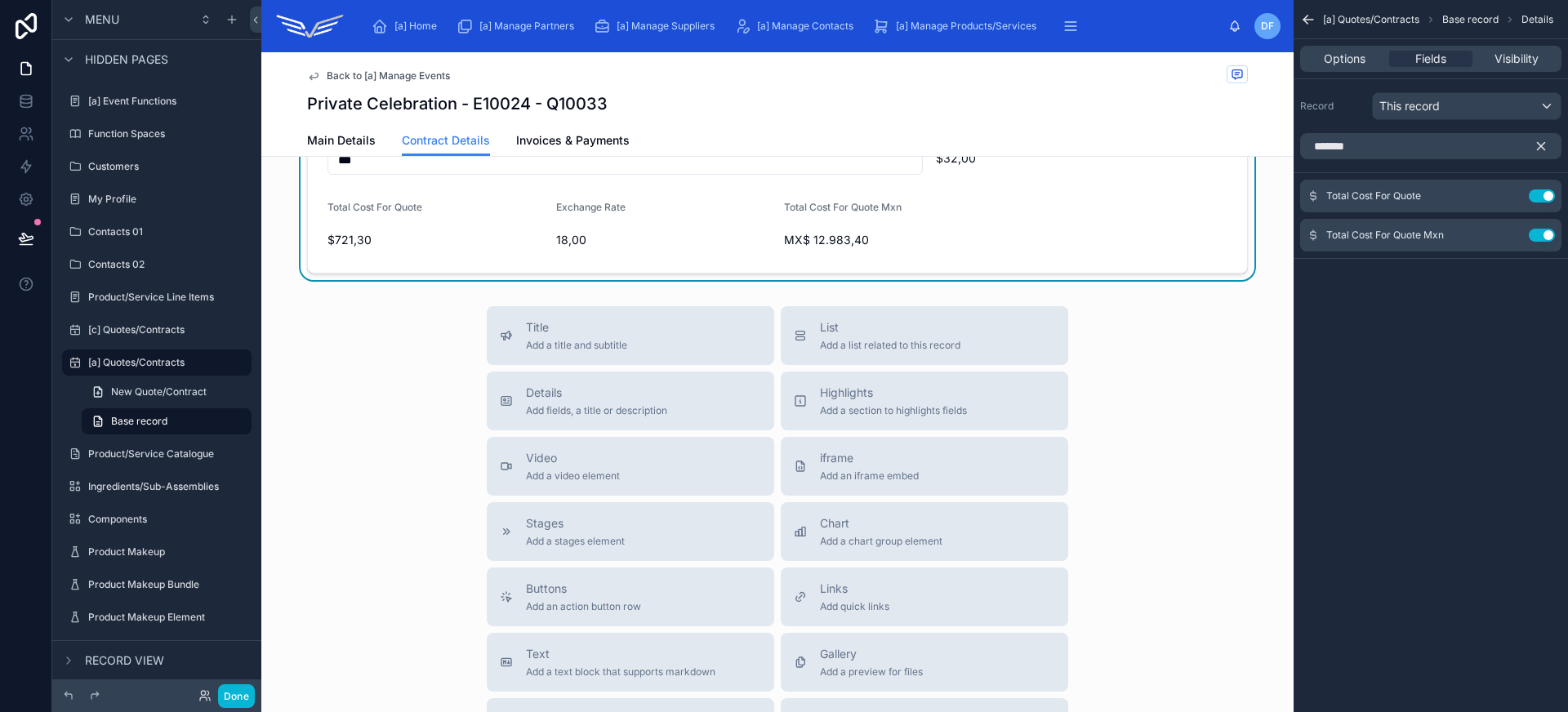
scroll to position [969, 0]
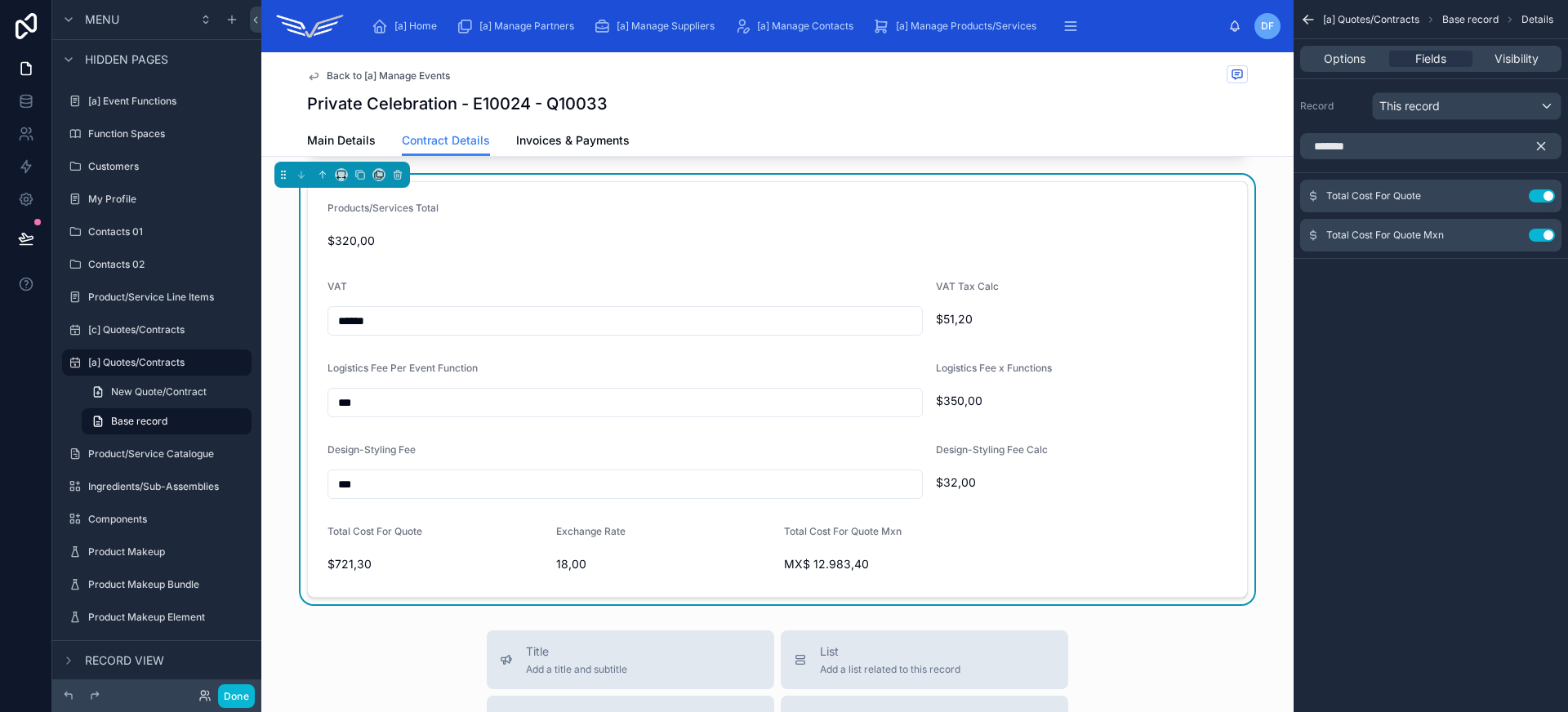
click at [1544, 141] on icon "scrollable content" at bounding box center [1540, 146] width 15 height 15
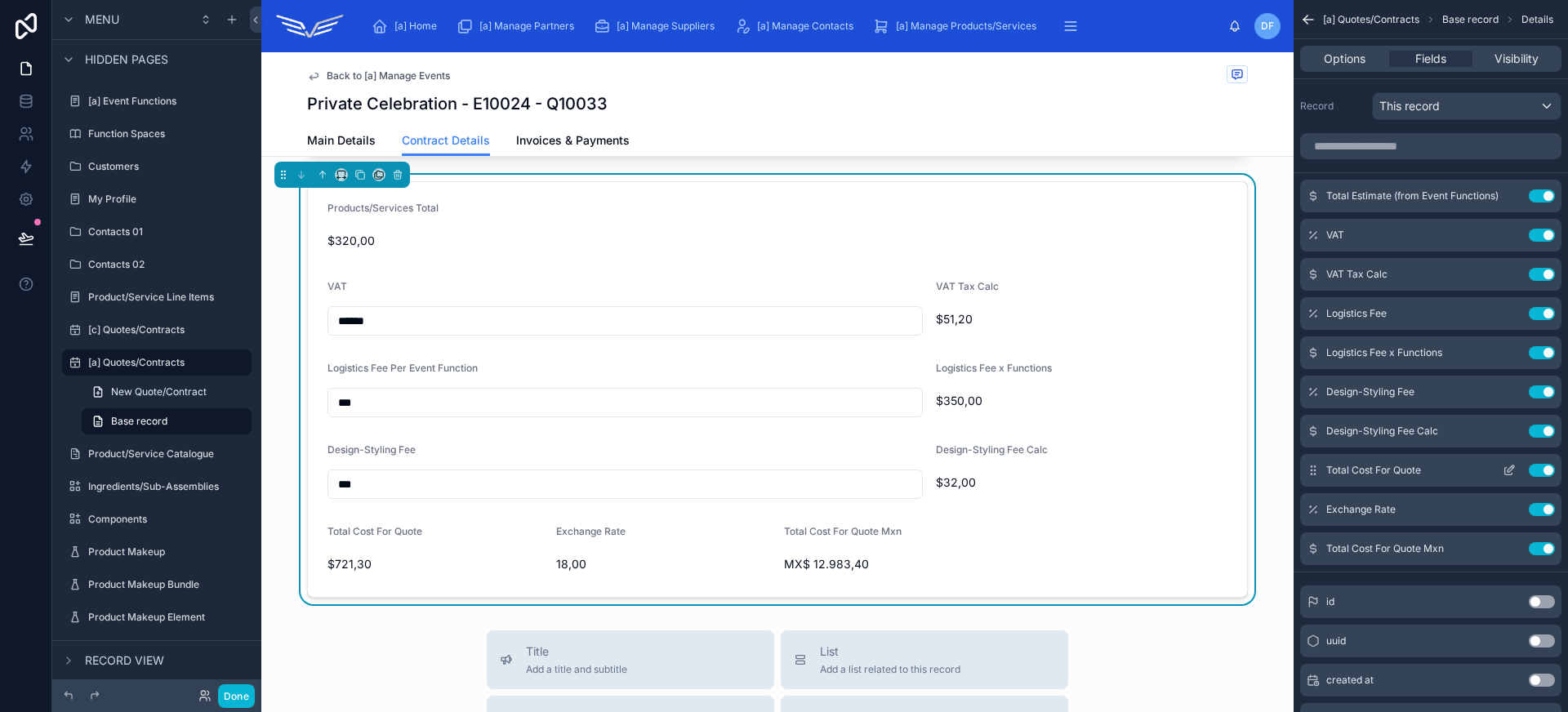
click at [1512, 469] on icon "scrollable content" at bounding box center [1510, 468] width 6 height 6
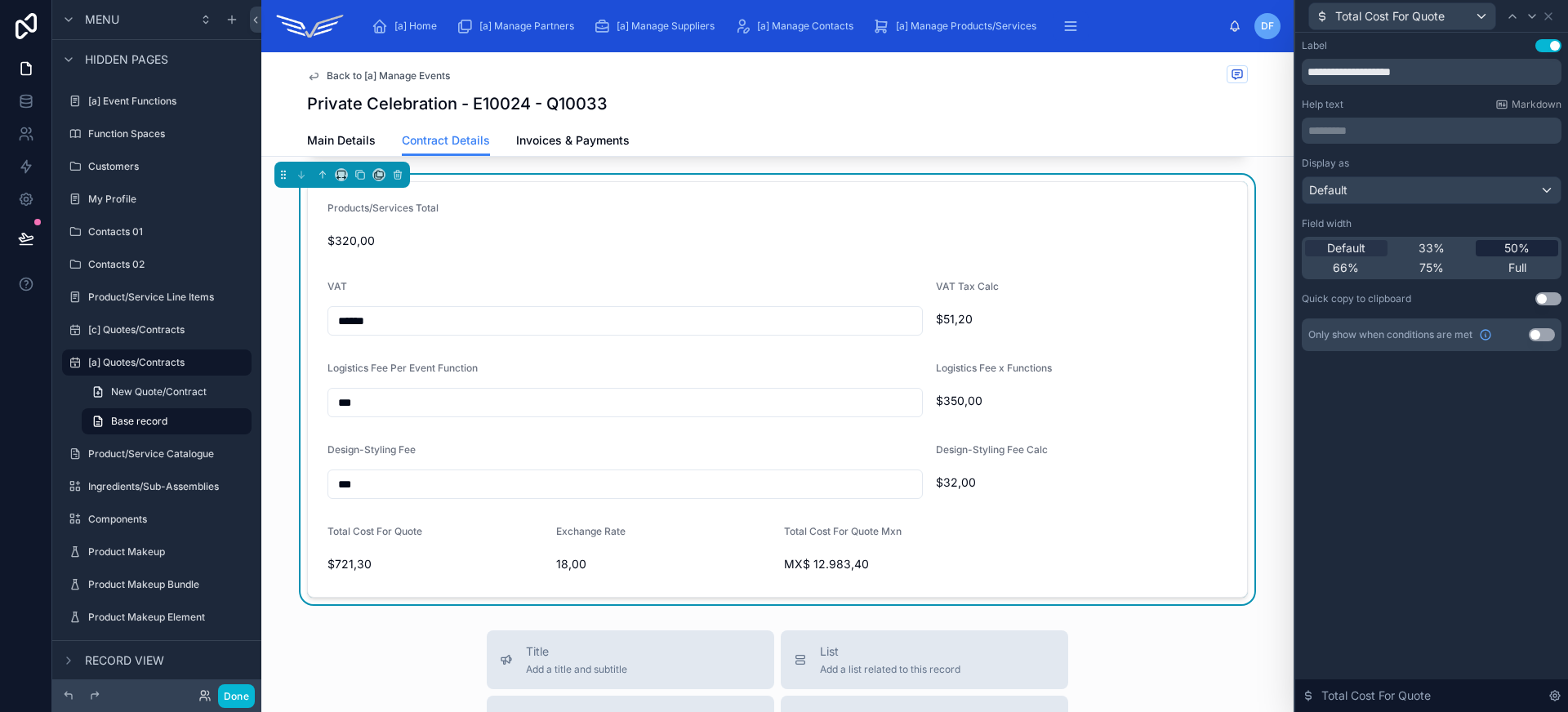
click at [1500, 247] on div "50%" at bounding box center [1516, 248] width 83 height 16
click at [1445, 248] on div "33%" at bounding box center [1431, 248] width 83 height 16
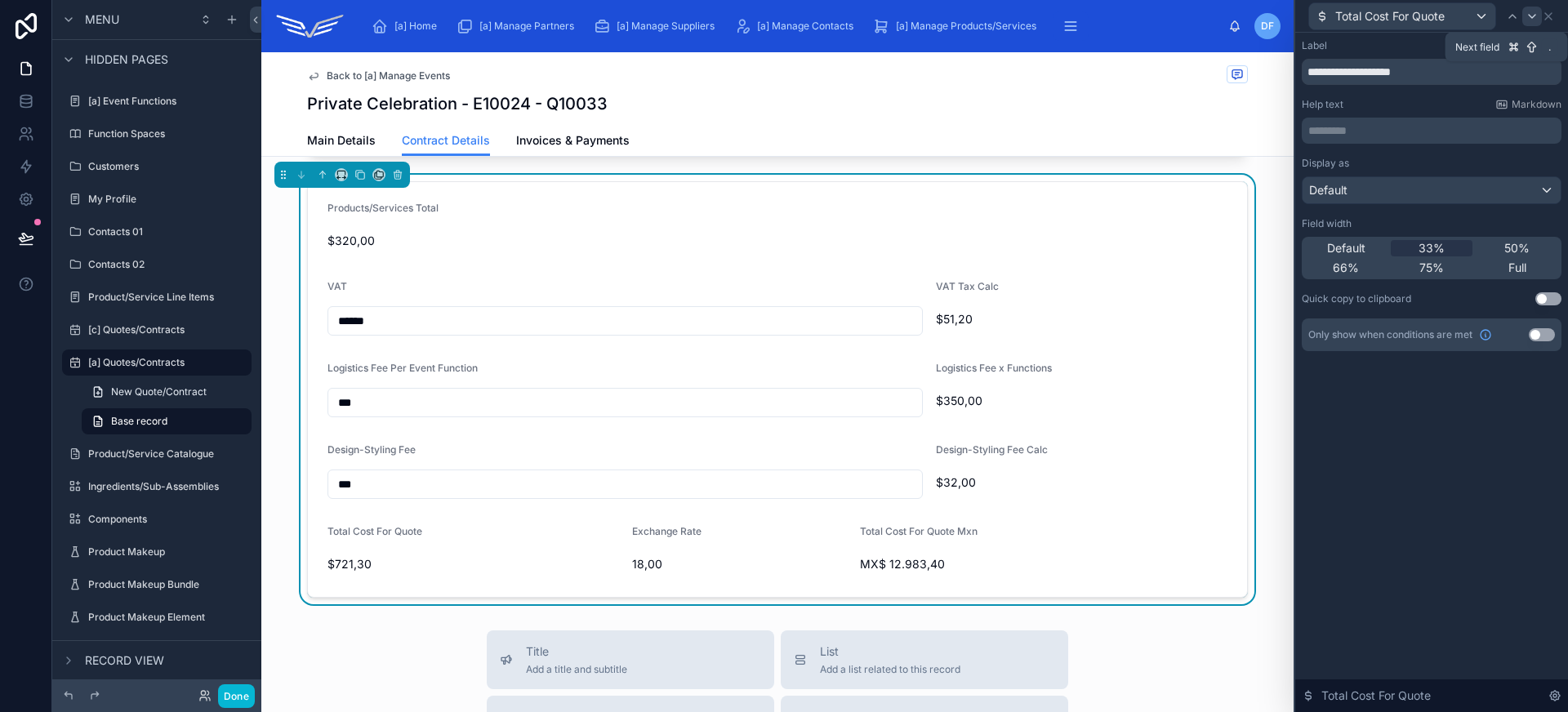
click at [1532, 15] on icon at bounding box center [1532, 17] width 6 height 4
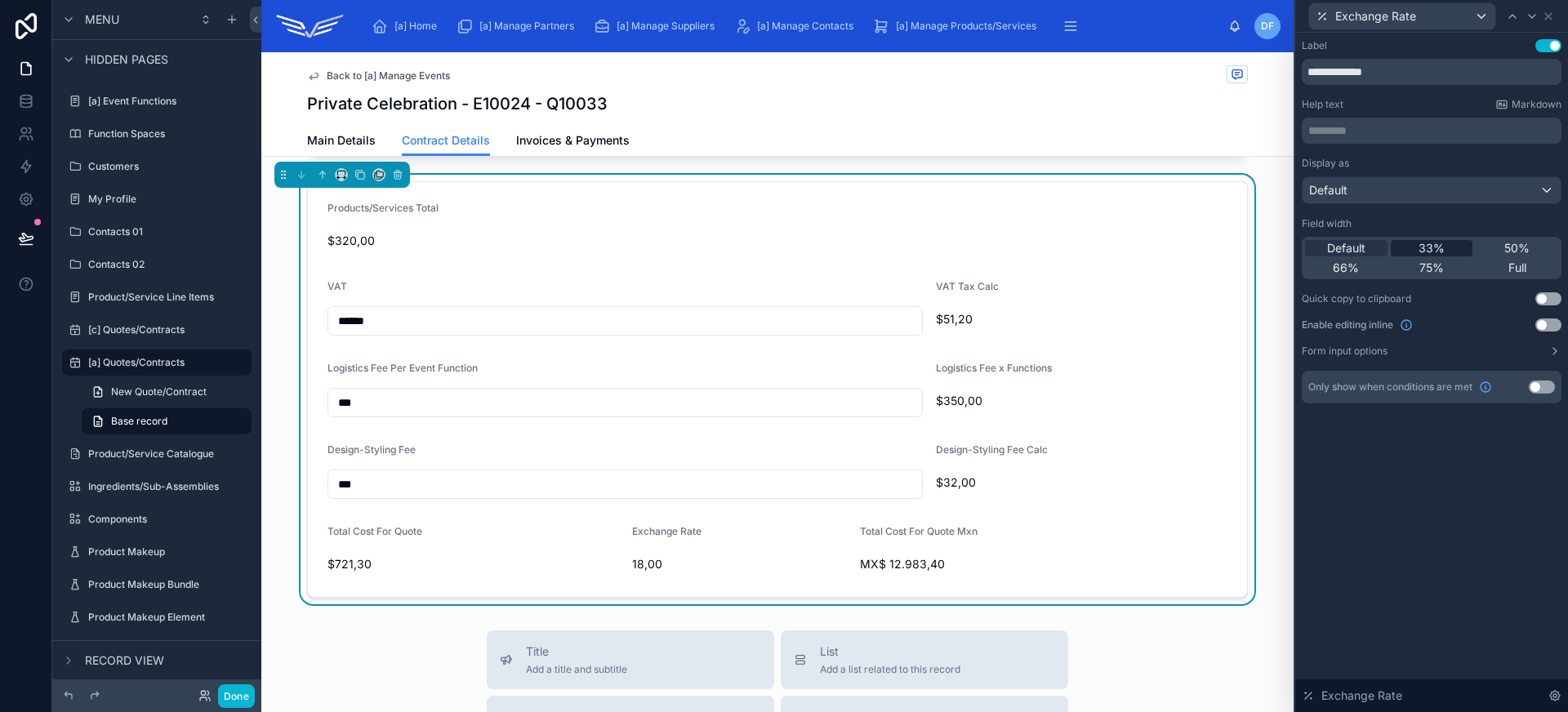
click at [1454, 242] on div "33%" at bounding box center [1431, 248] width 83 height 16
click at [1540, 325] on button "Use setting" at bounding box center [1548, 324] width 26 height 13
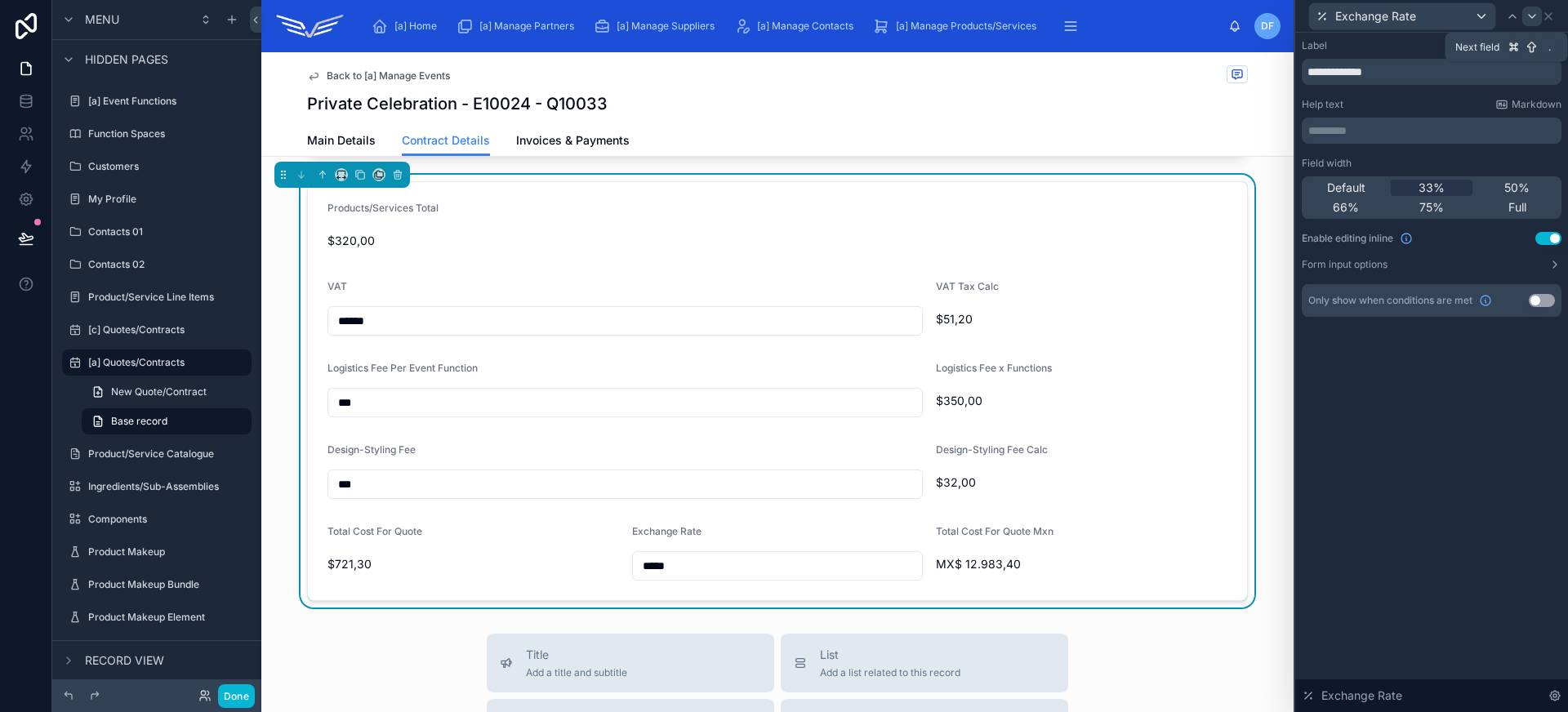
click at [1531, 16] on icon at bounding box center [1532, 17] width 6 height 4
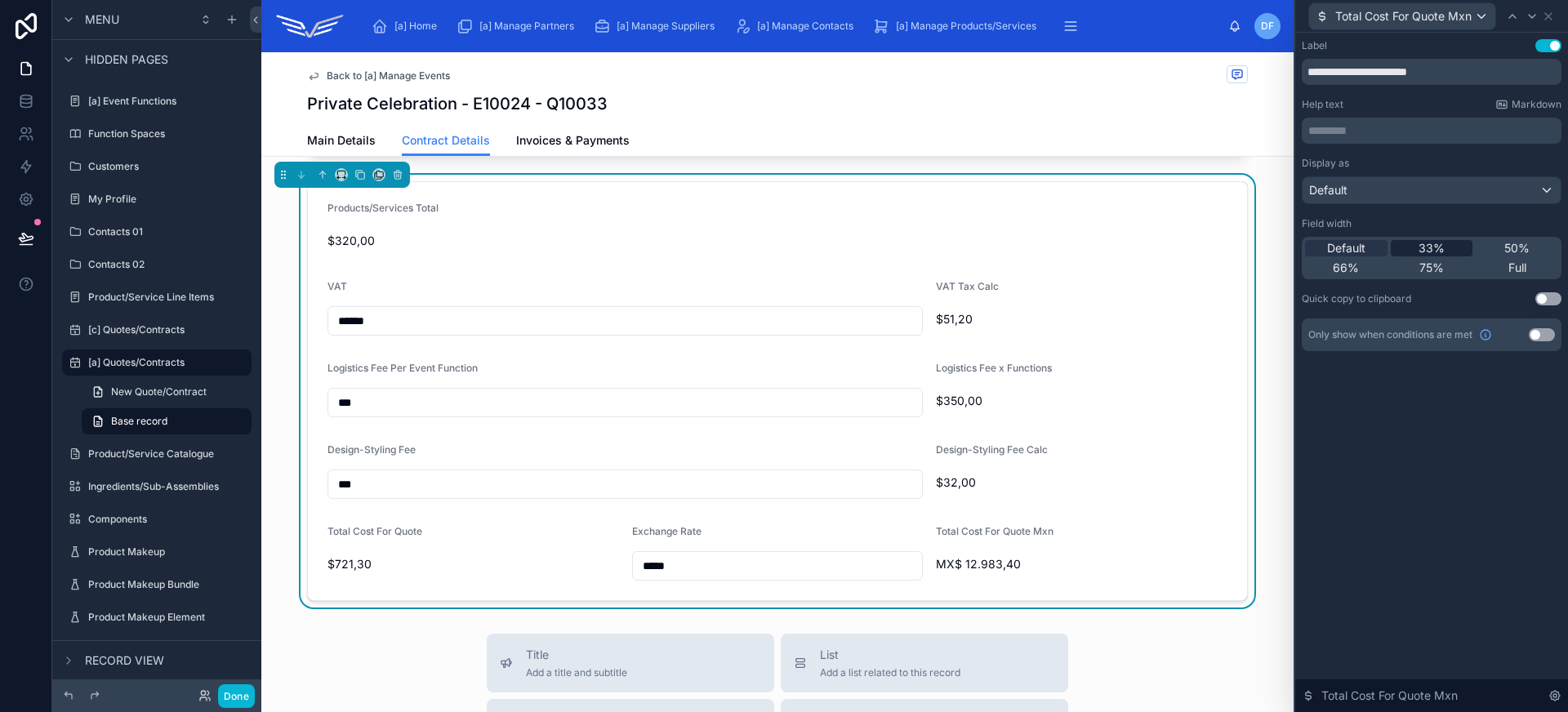
click at [1452, 252] on div "33%" at bounding box center [1431, 248] width 83 height 16
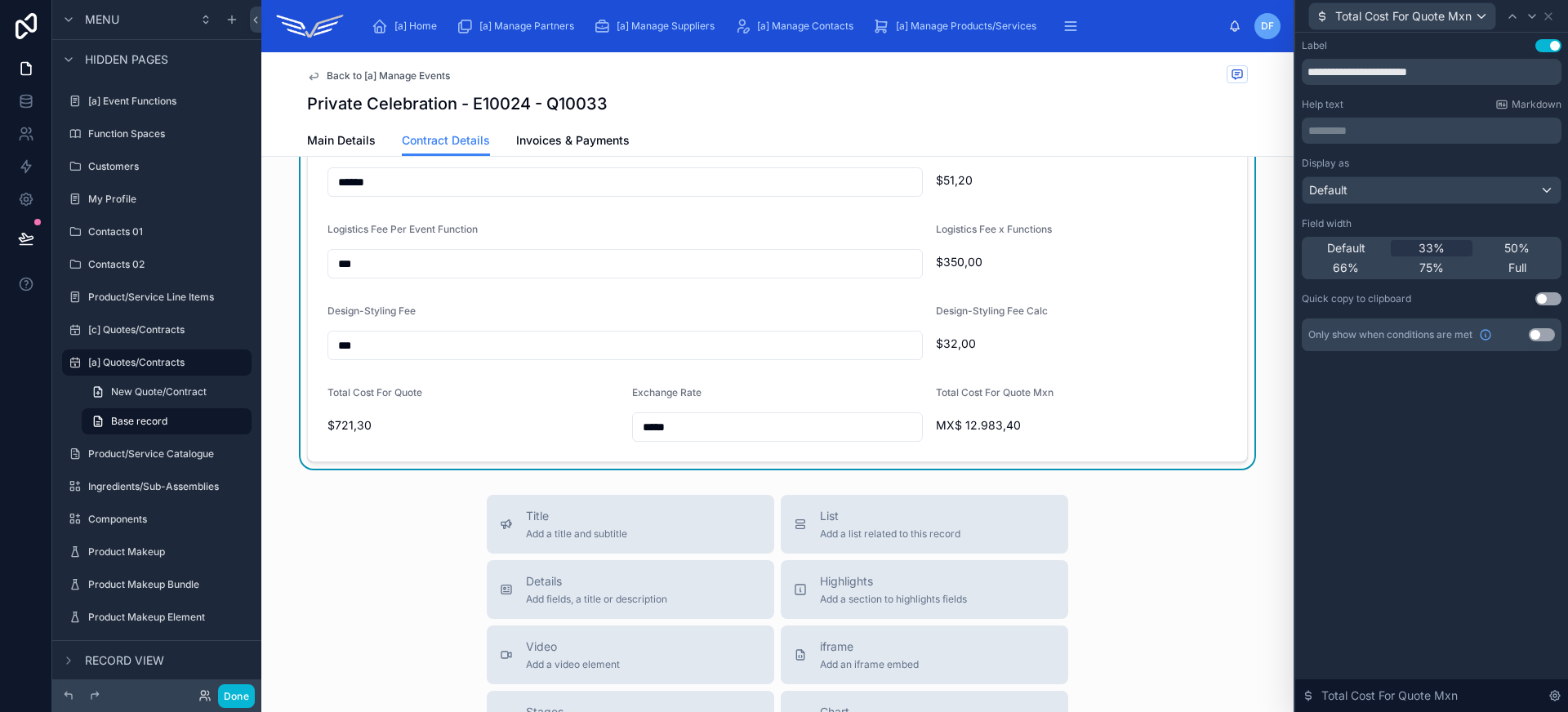
scroll to position [1081, 0]
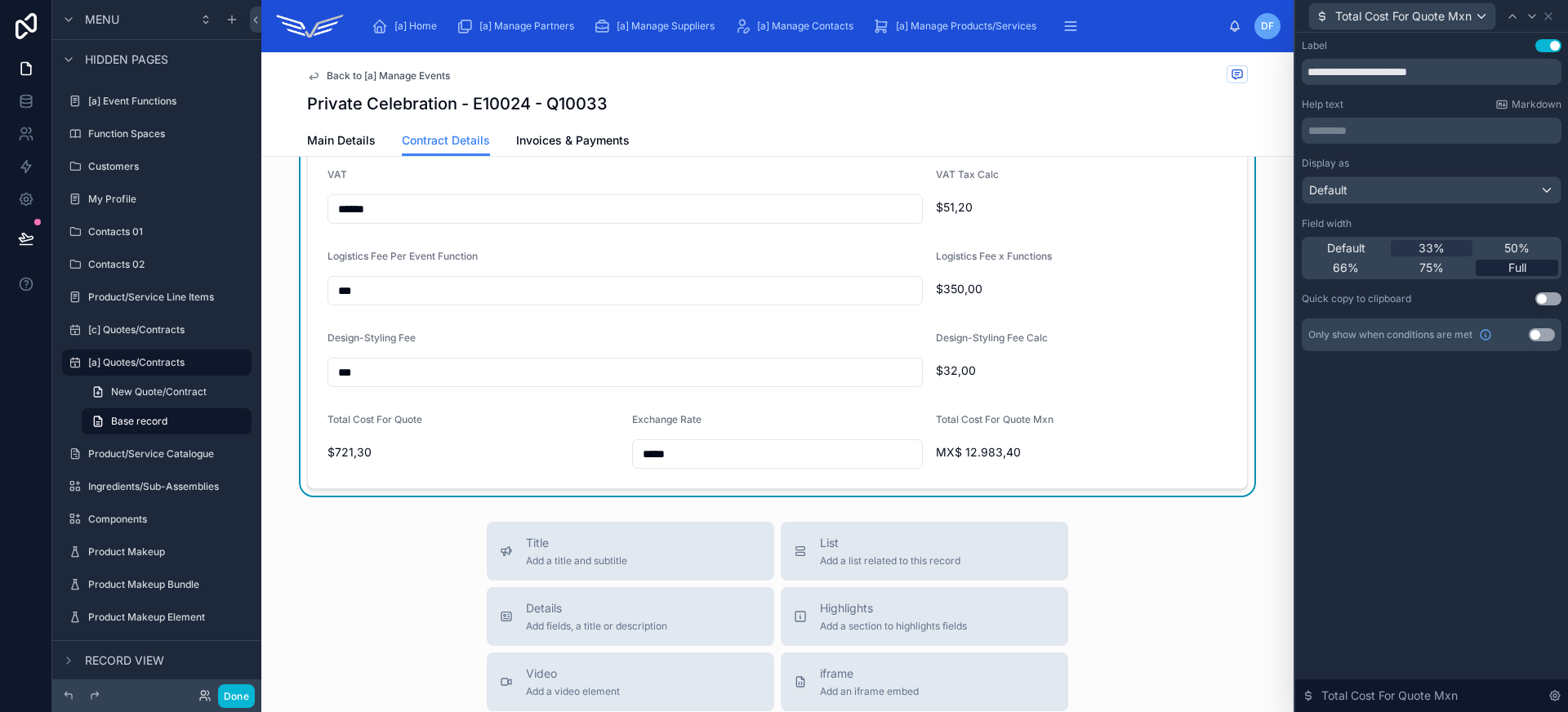
click at [1511, 267] on span "Full" at bounding box center [1517, 267] width 18 height 16
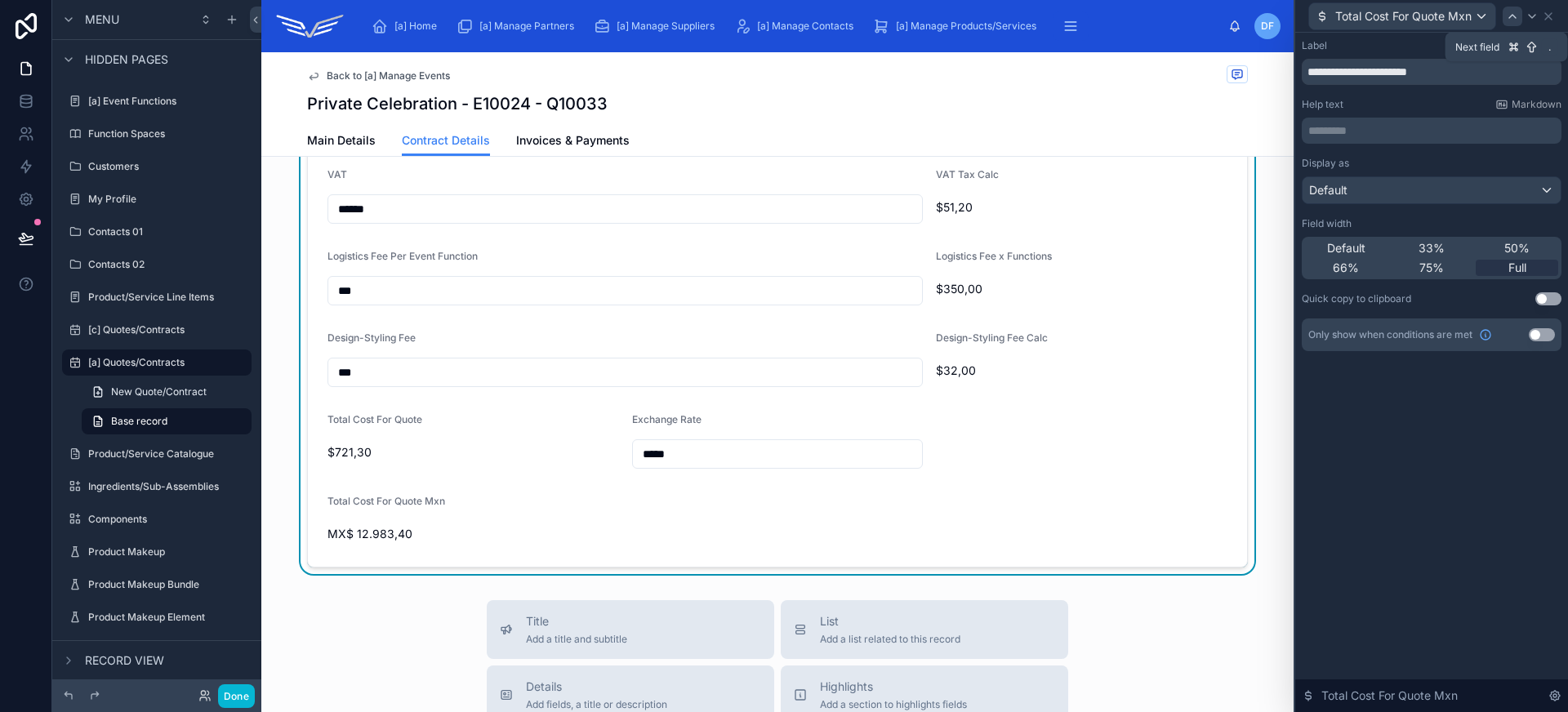
click at [1519, 16] on div at bounding box center [1512, 16] width 20 height 20
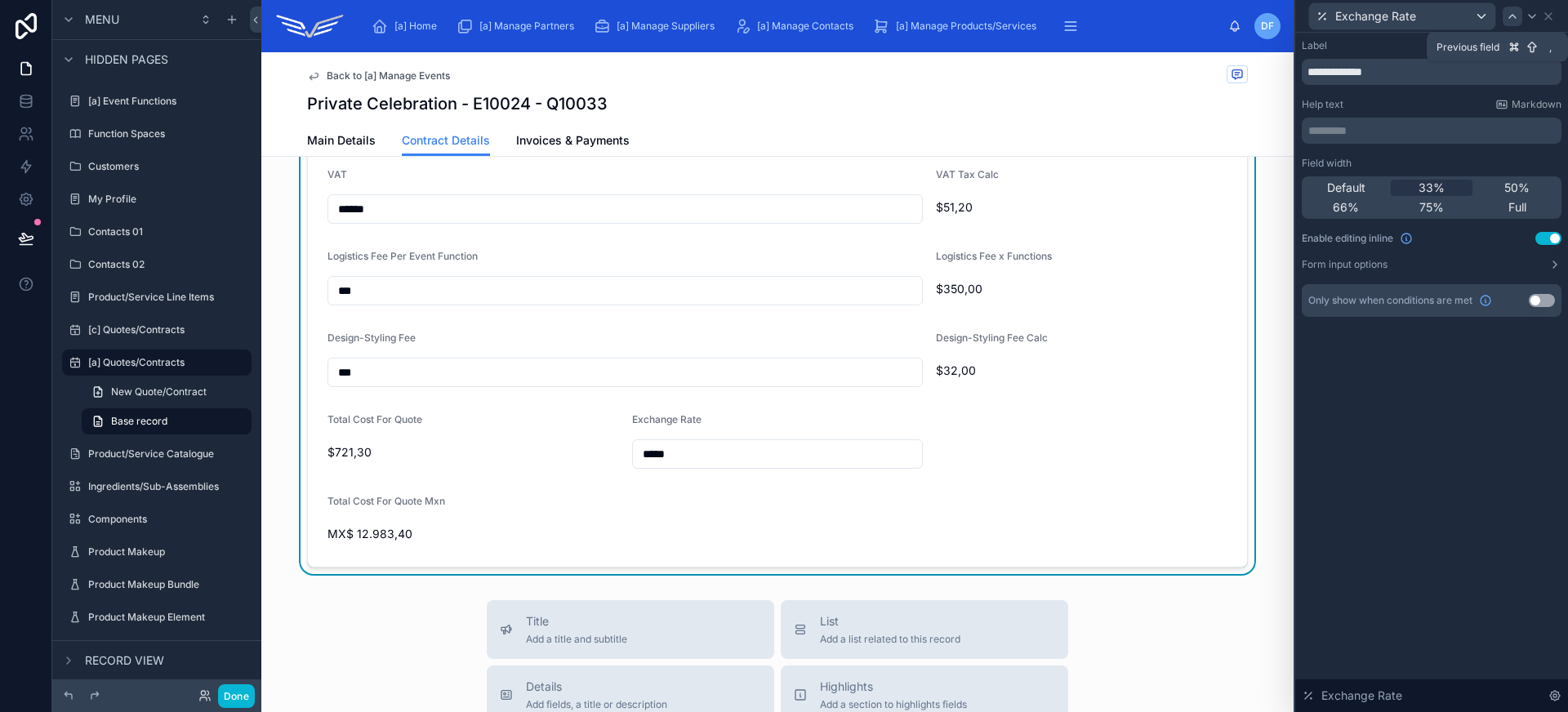
click at [1517, 19] on icon at bounding box center [1512, 16] width 13 height 13
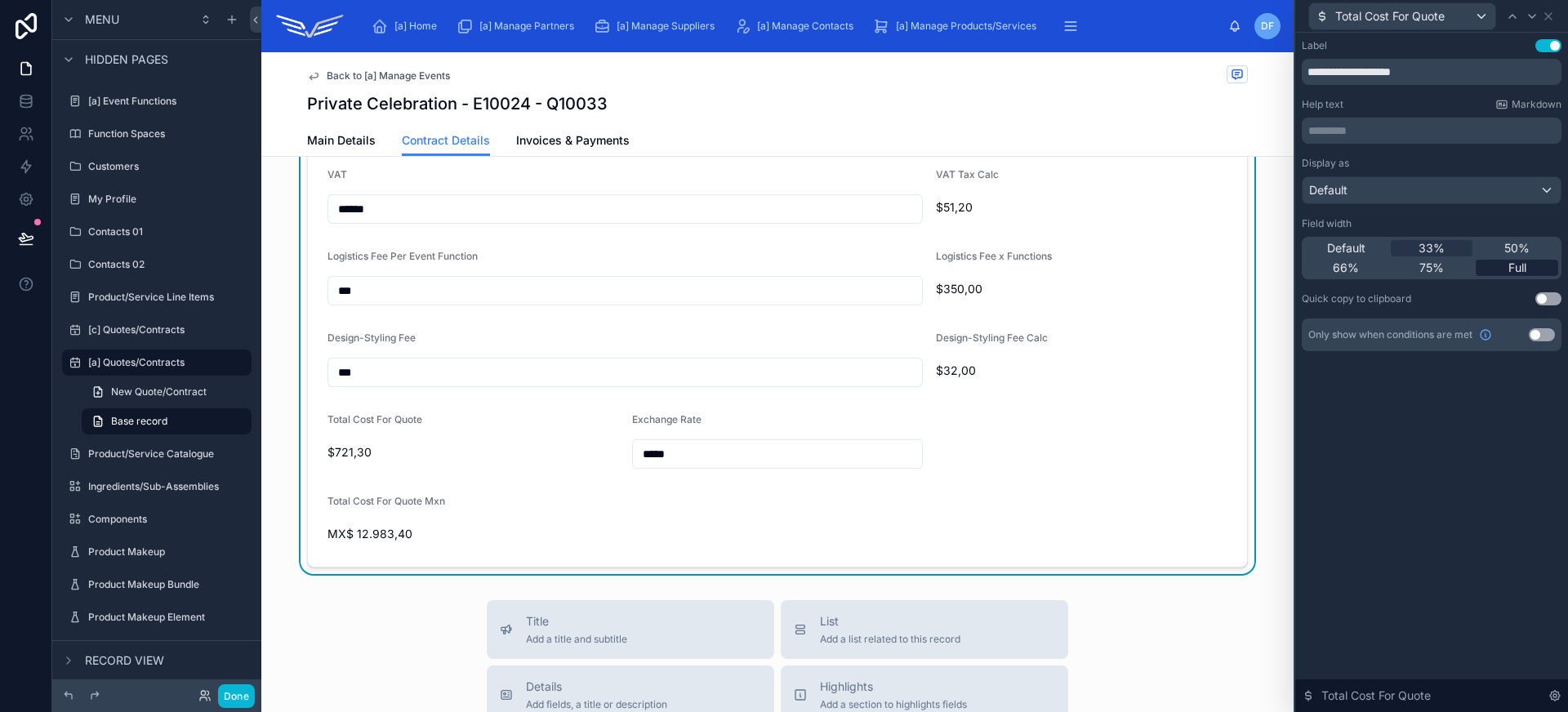
click at [1531, 263] on div "Full" at bounding box center [1516, 267] width 83 height 16
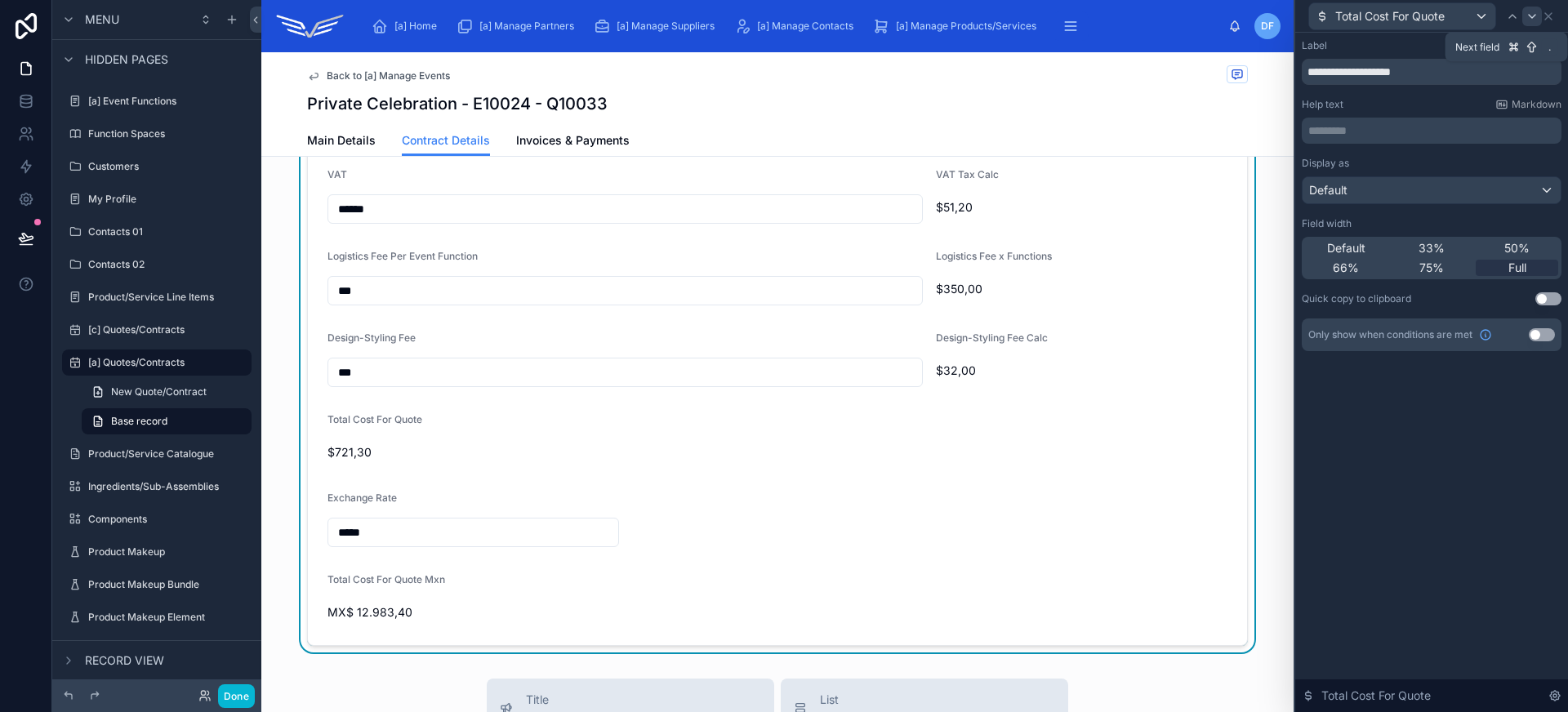
click at [1531, 21] on icon at bounding box center [1532, 16] width 13 height 13
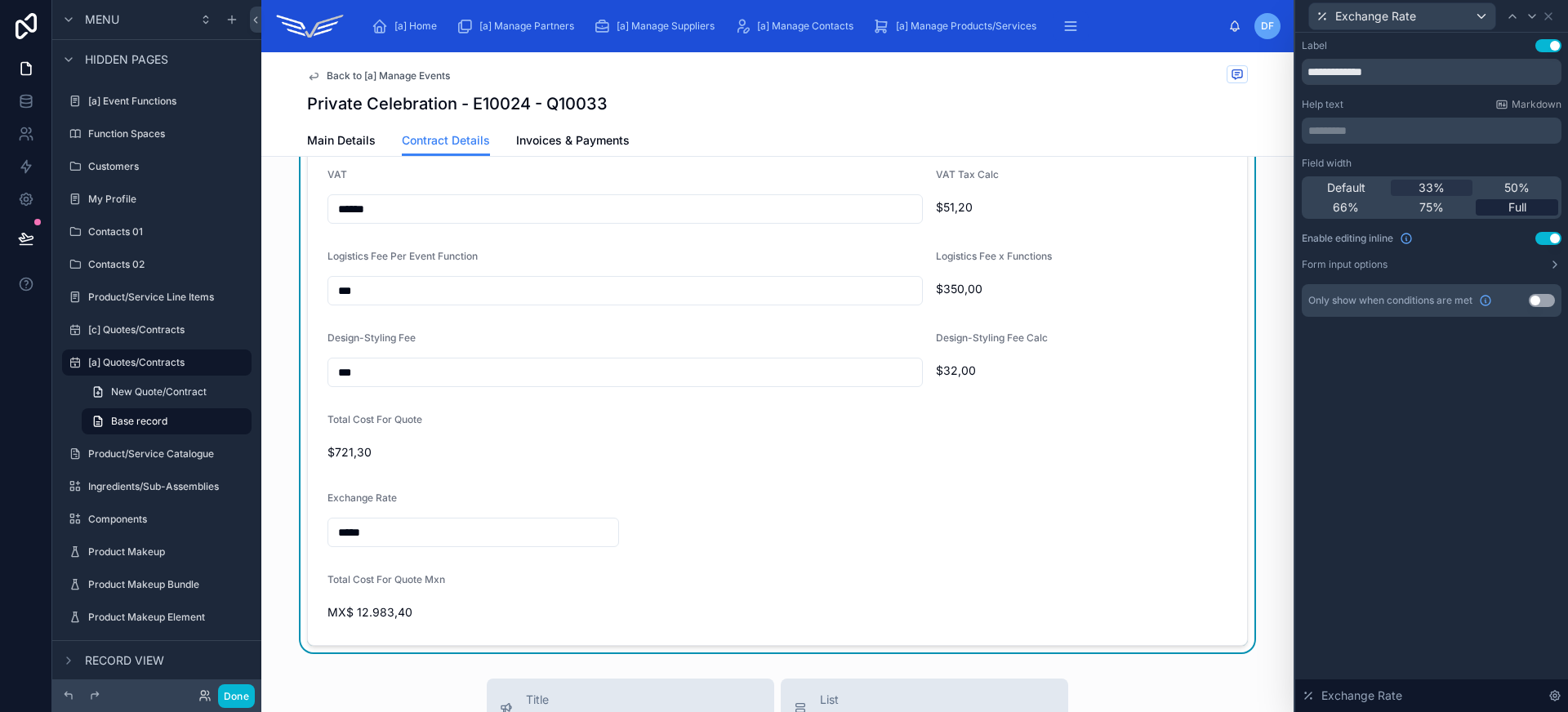
click at [1512, 205] on span "Full" at bounding box center [1517, 207] width 18 height 16
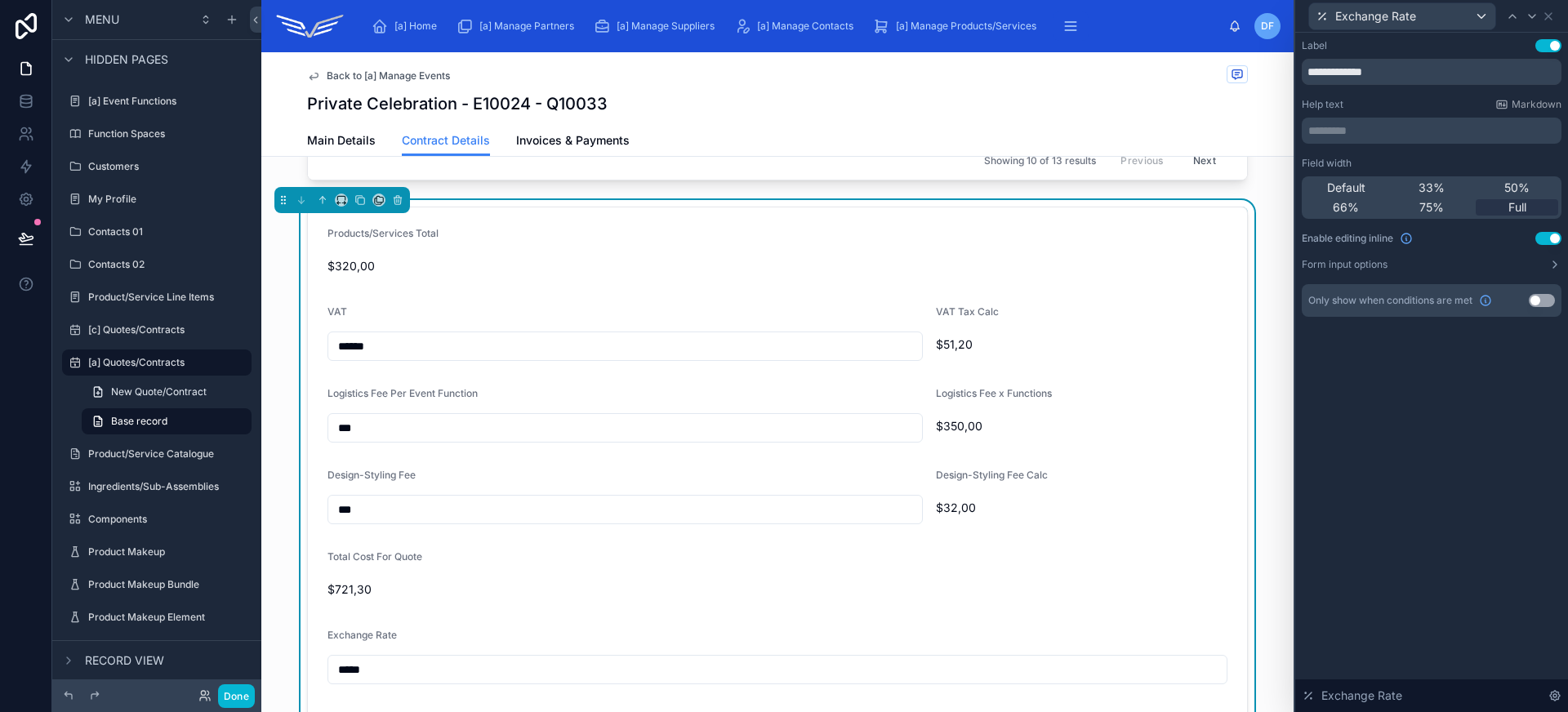
scroll to position [933, 0]
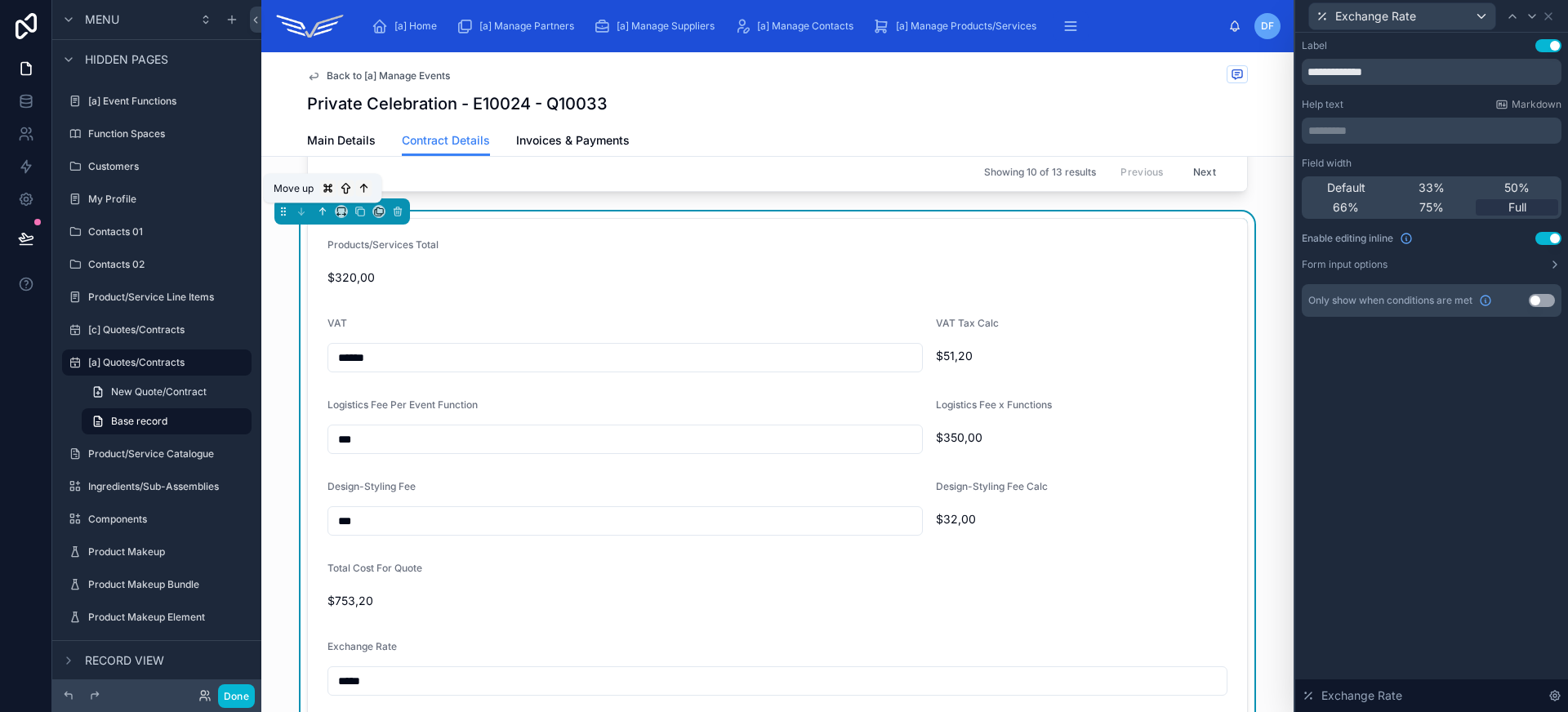
click at [322, 216] on icon at bounding box center [322, 211] width 12 height 12
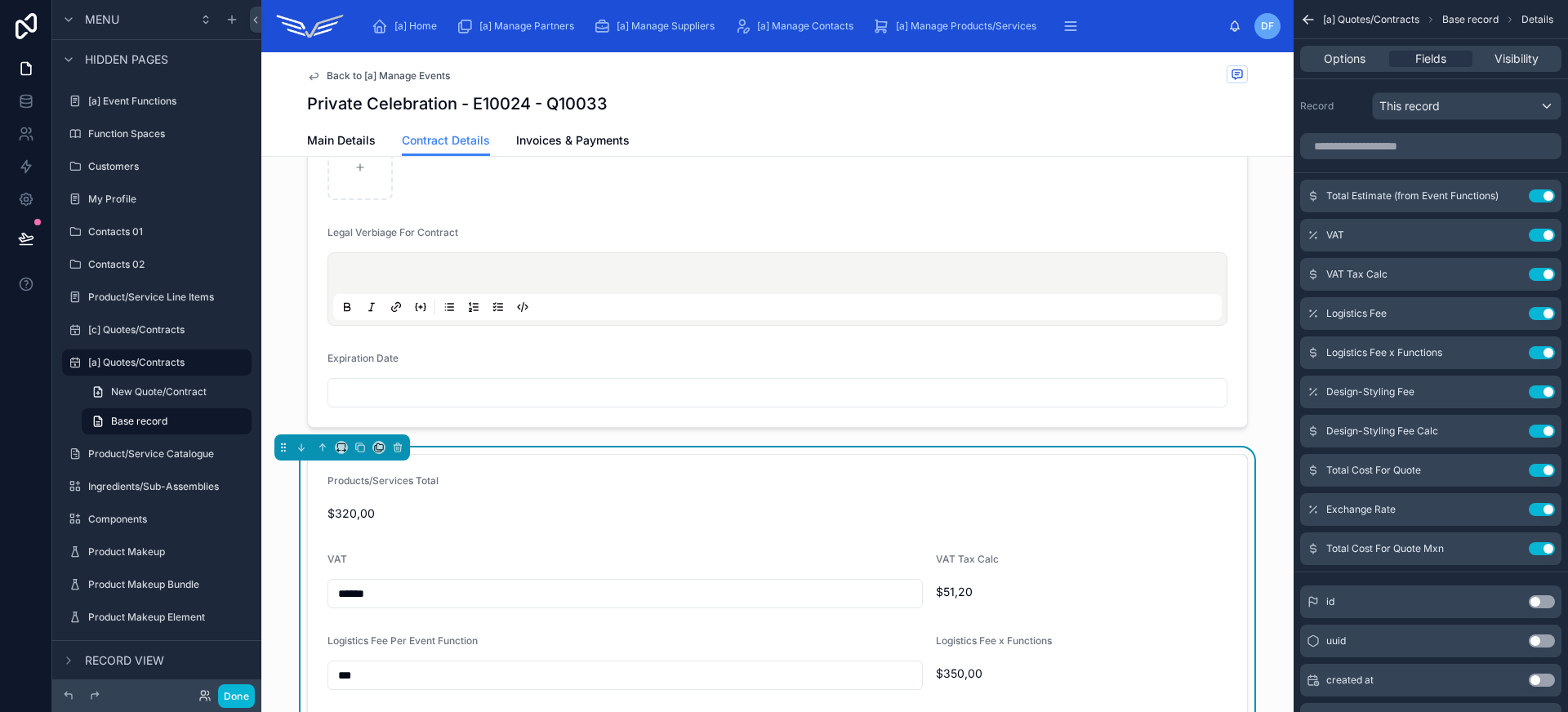
scroll to position [638, 0]
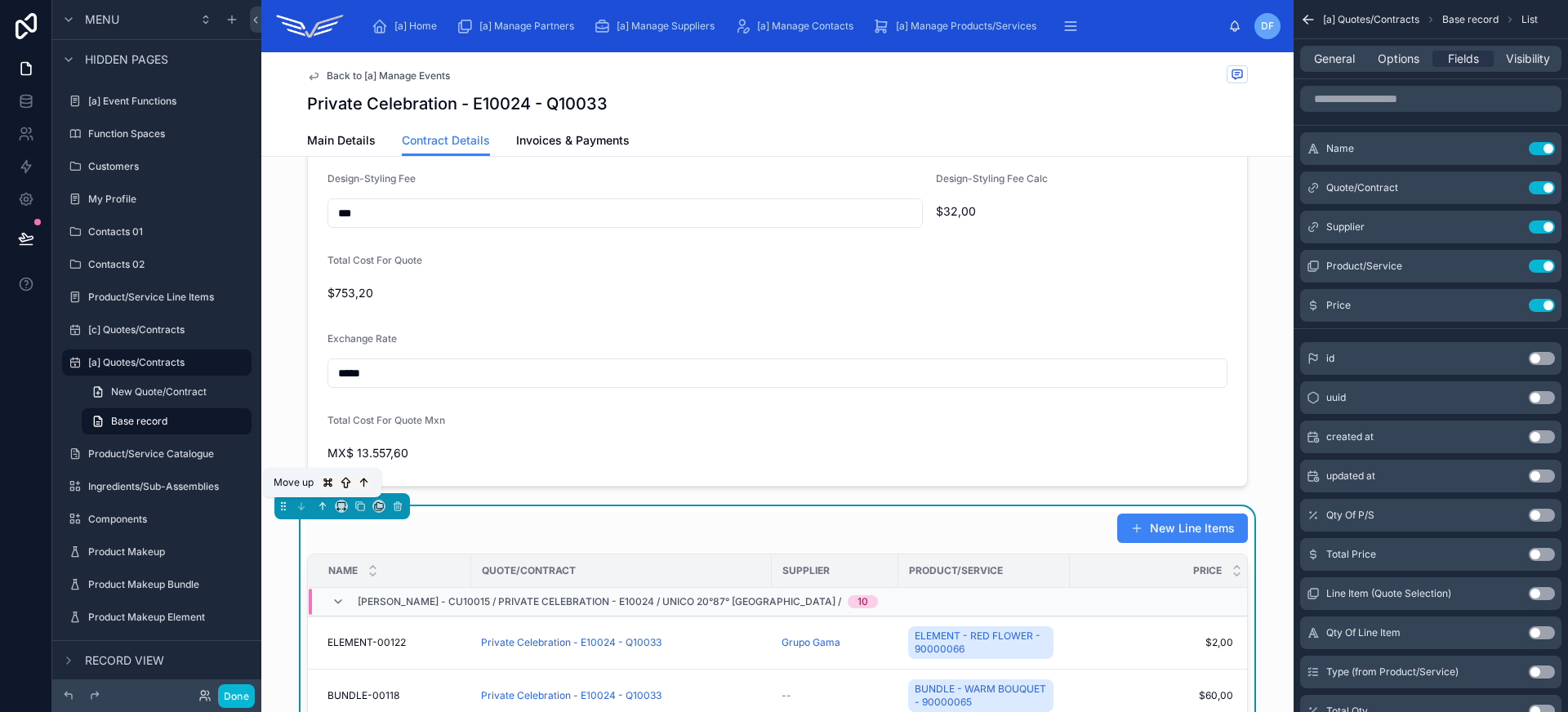
click at [327, 506] on icon at bounding box center [322, 505] width 12 height 12
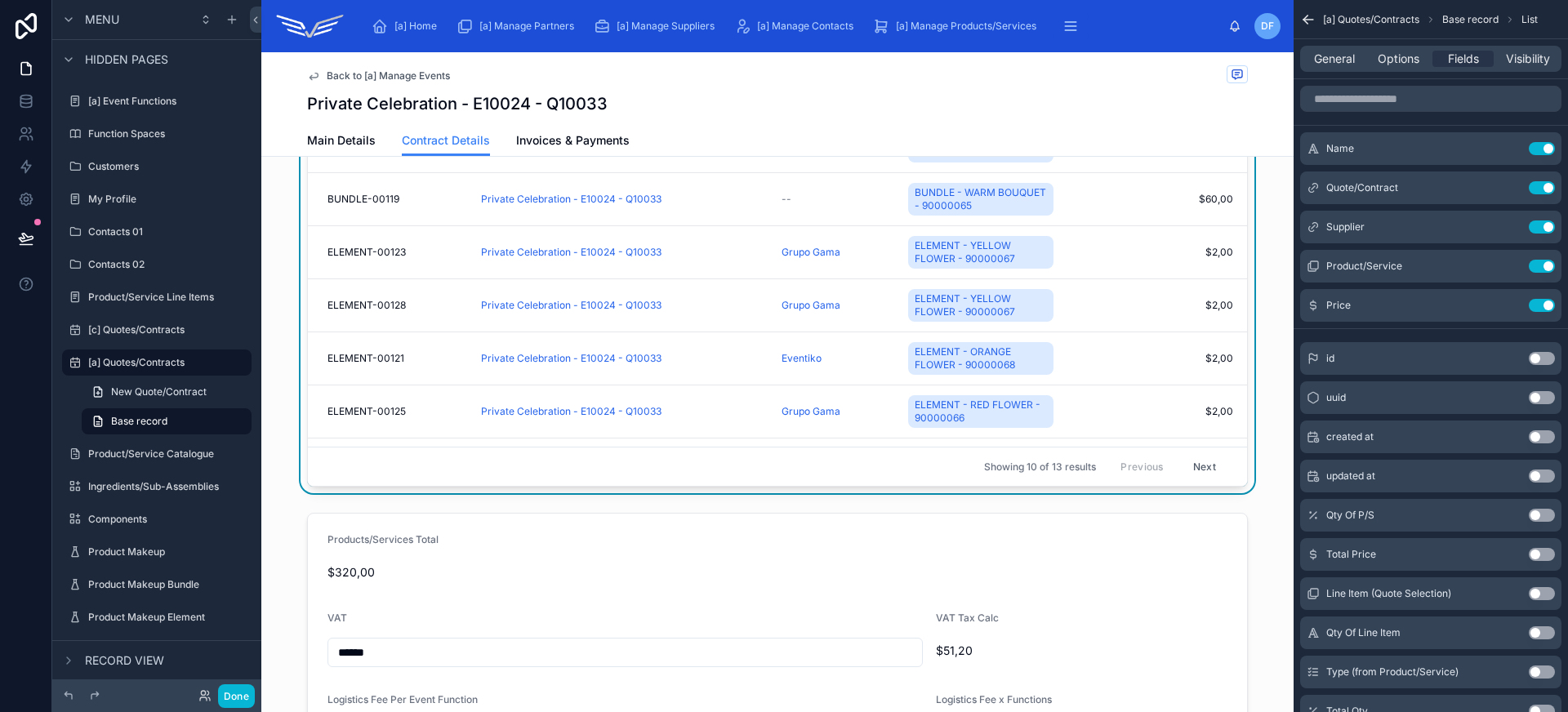
scroll to position [96, 0]
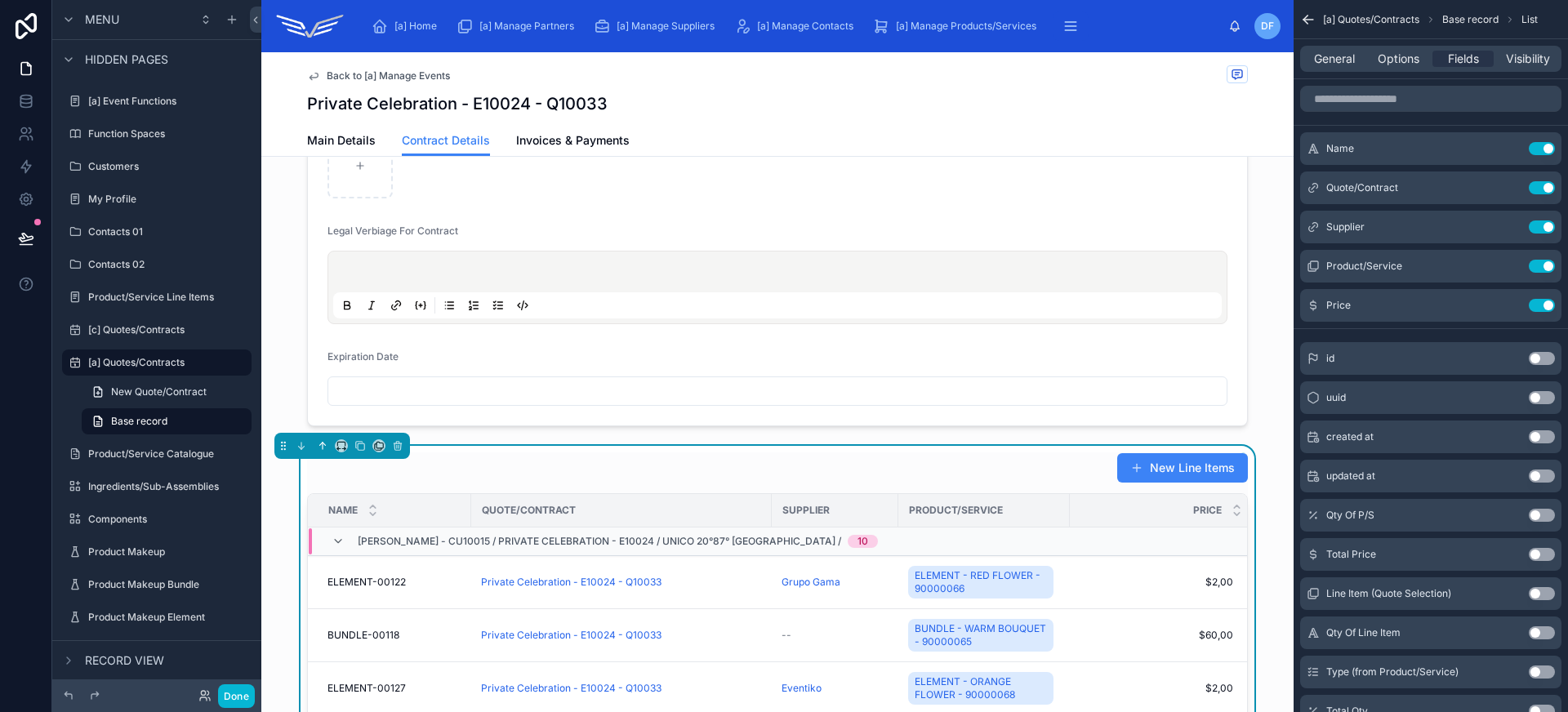
click at [325, 448] on icon at bounding box center [322, 445] width 12 height 12
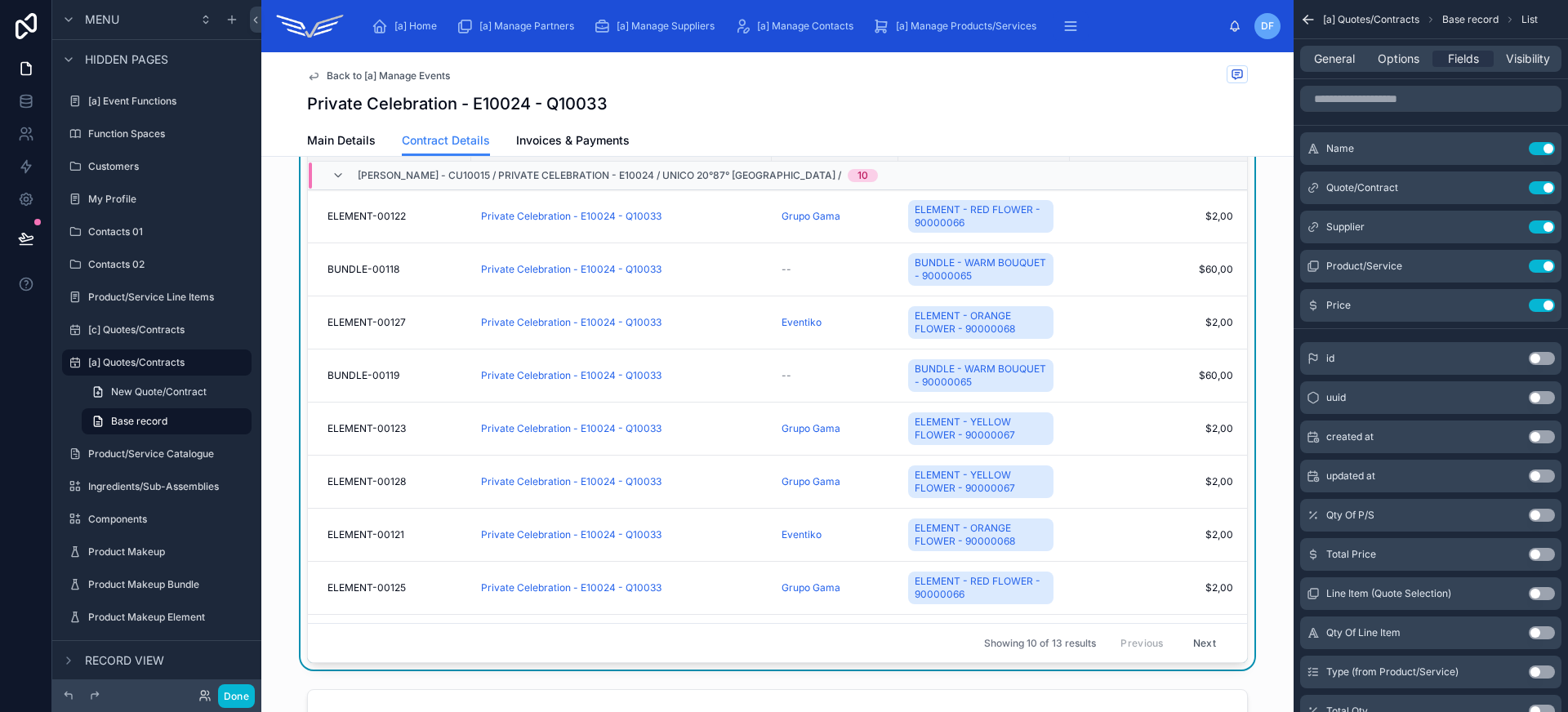
scroll to position [0, 0]
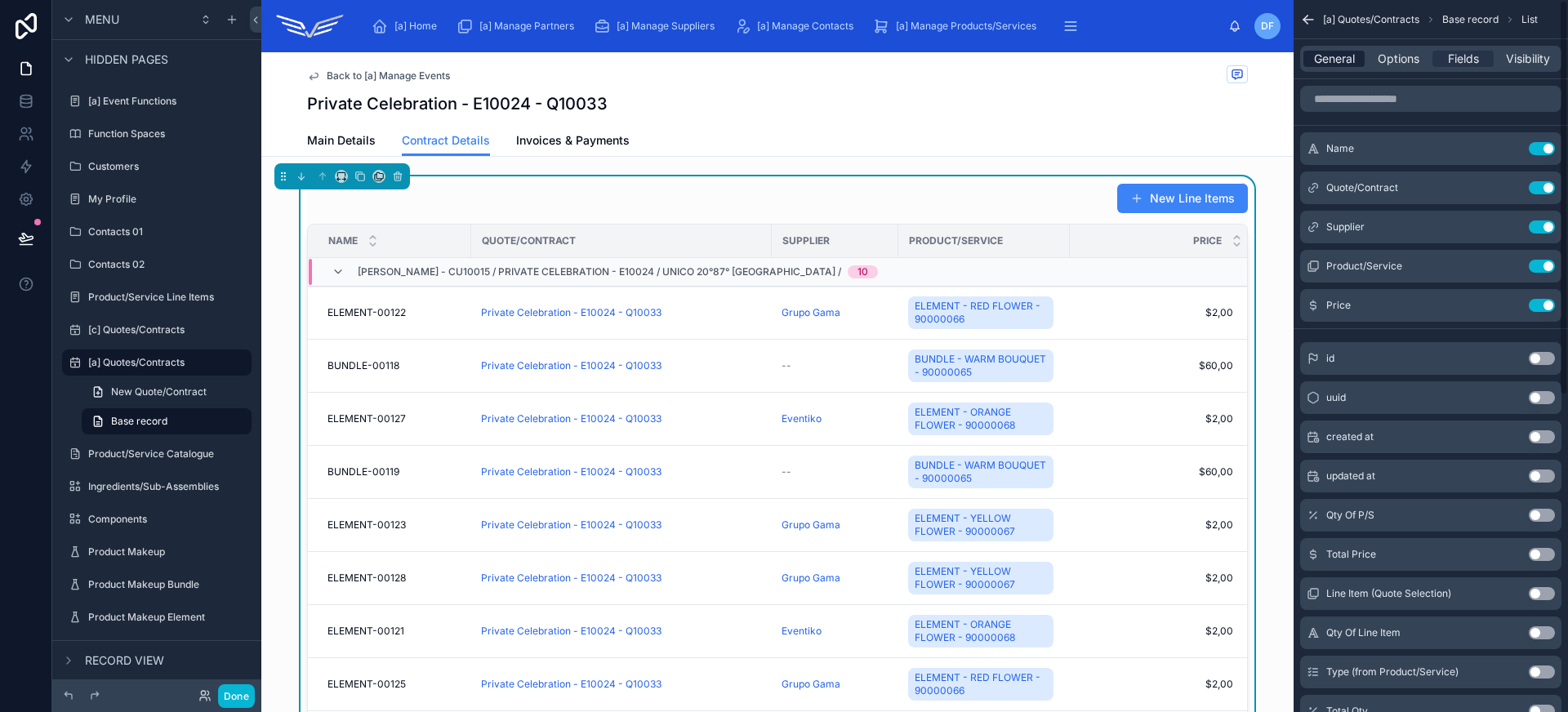
click at [1328, 58] on span "General" at bounding box center [1334, 59] width 41 height 16
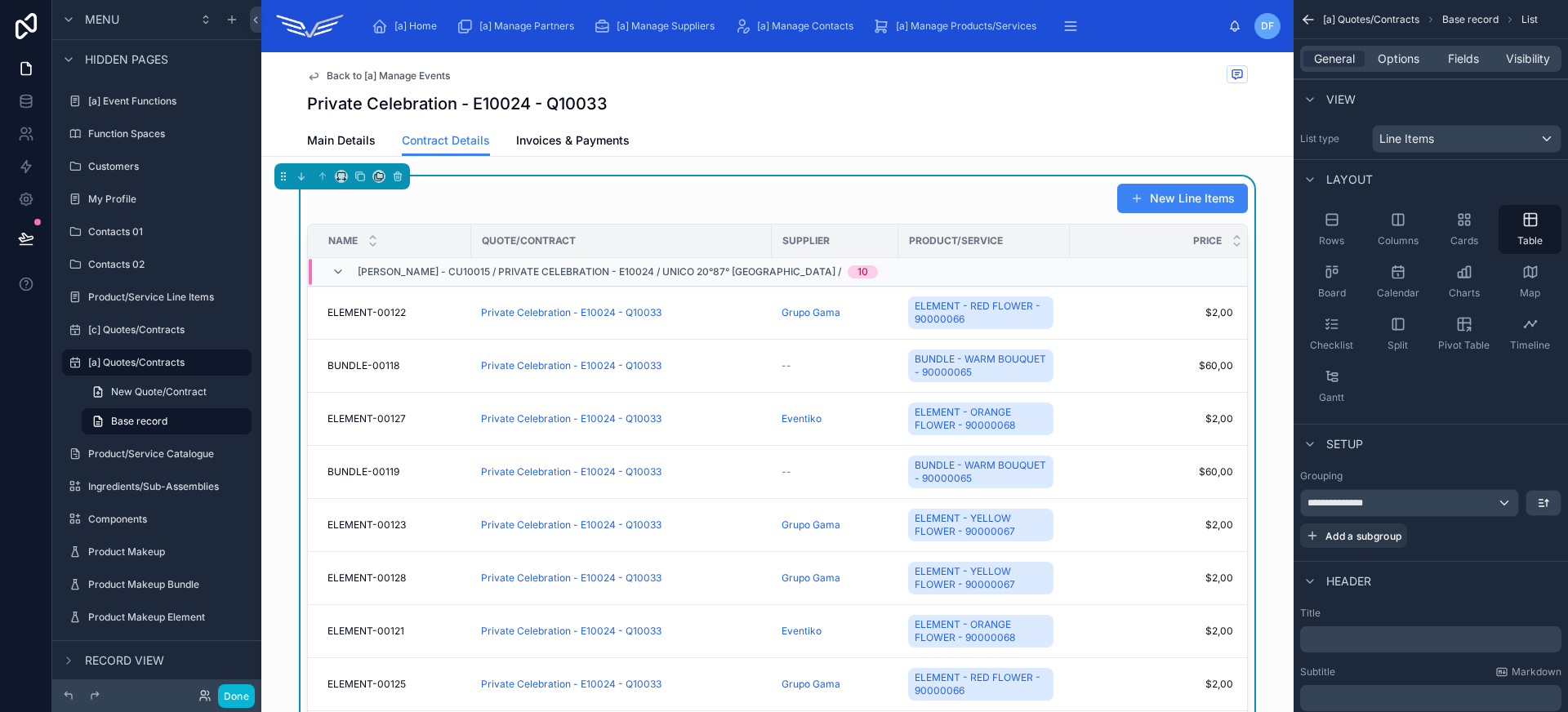
click at [1353, 637] on p "﻿" at bounding box center [1432, 639] width 251 height 16
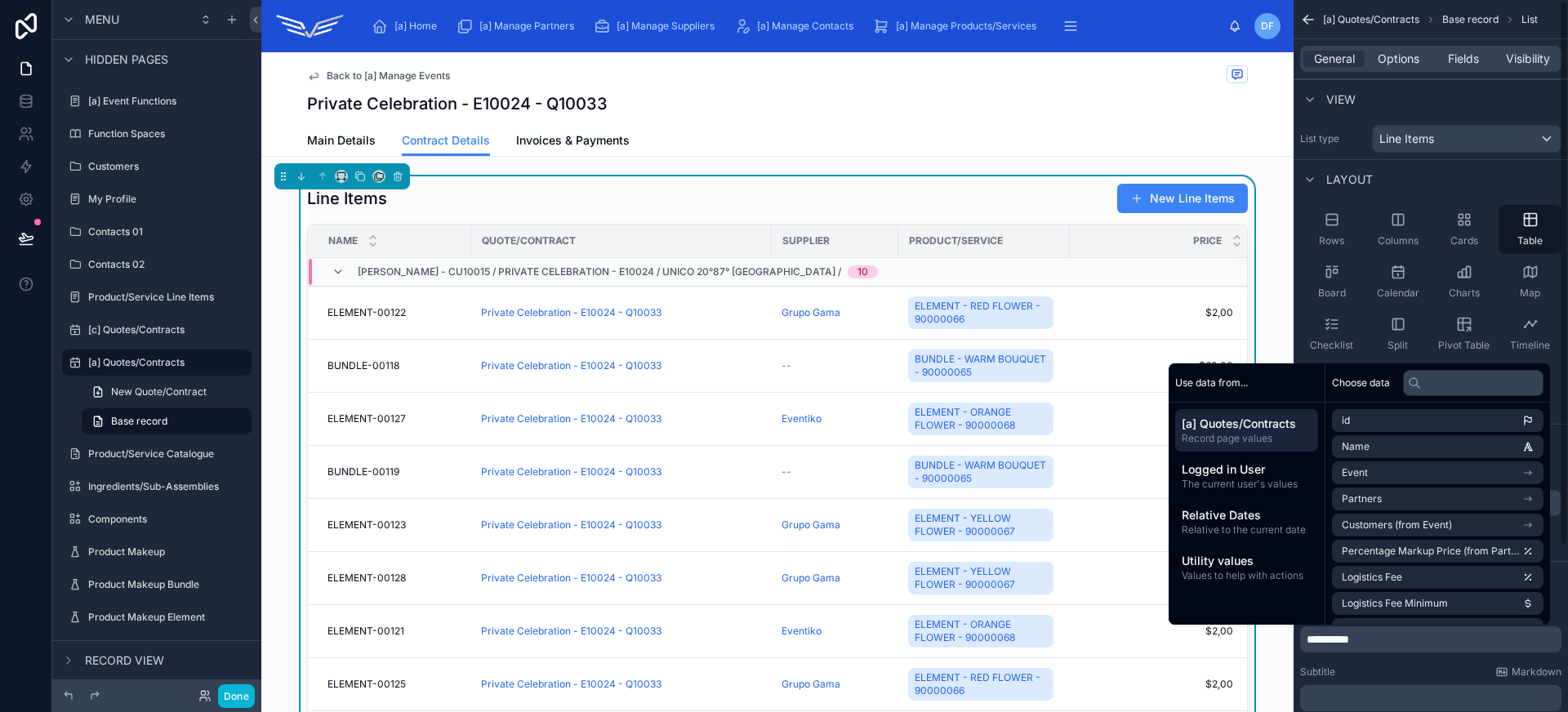
click at [1411, 674] on div "Subtitle Markdown" at bounding box center [1430, 671] width 261 height 13
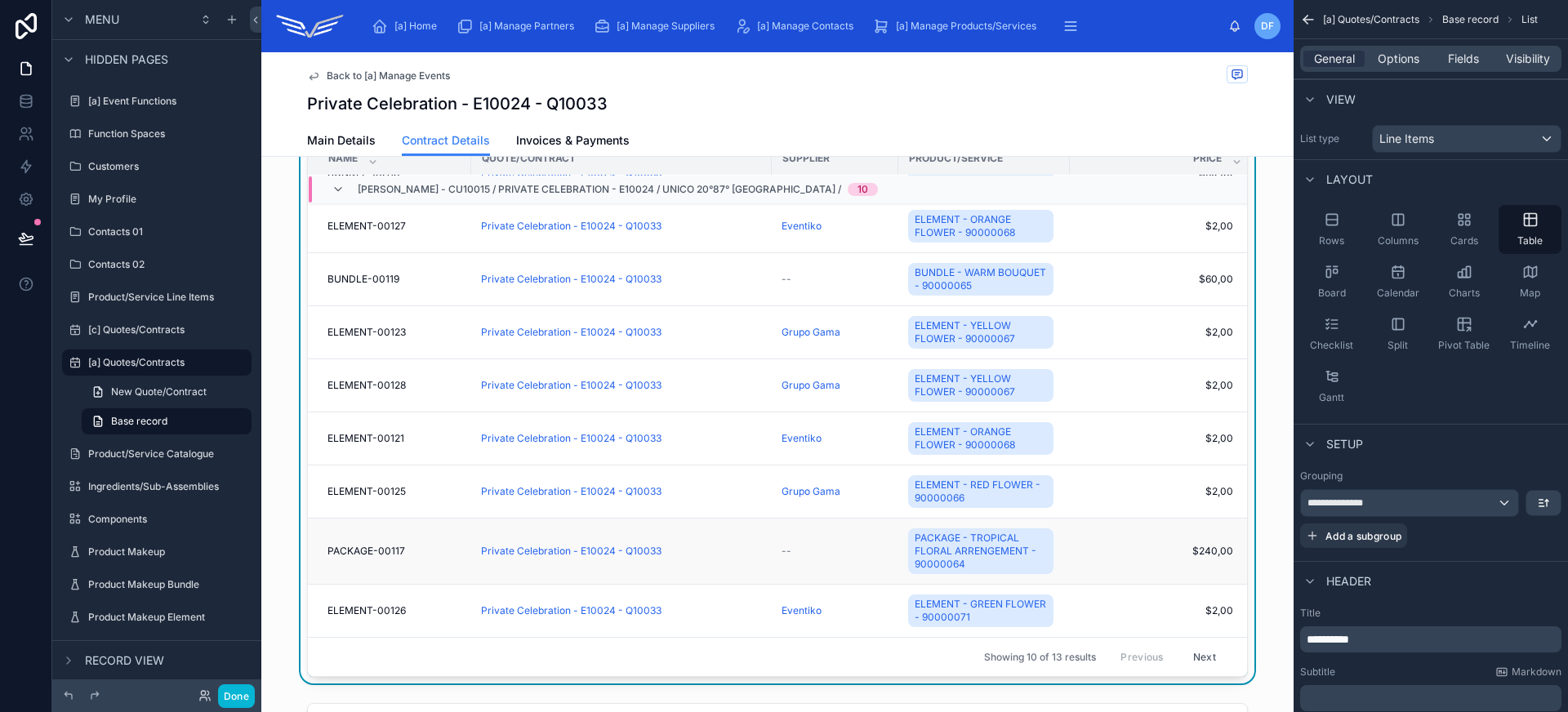
scroll to position [127, 0]
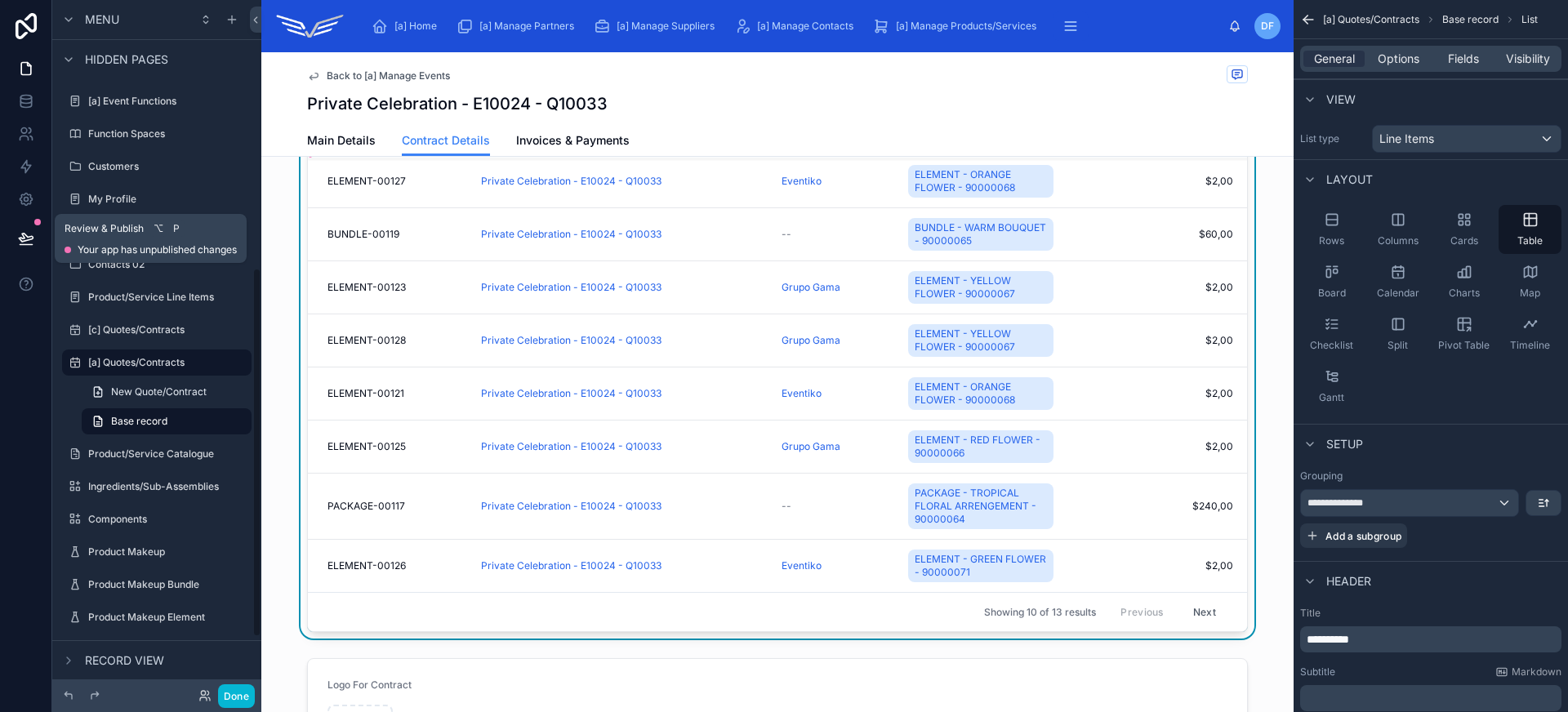
click at [28, 232] on icon at bounding box center [26, 238] width 16 height 16
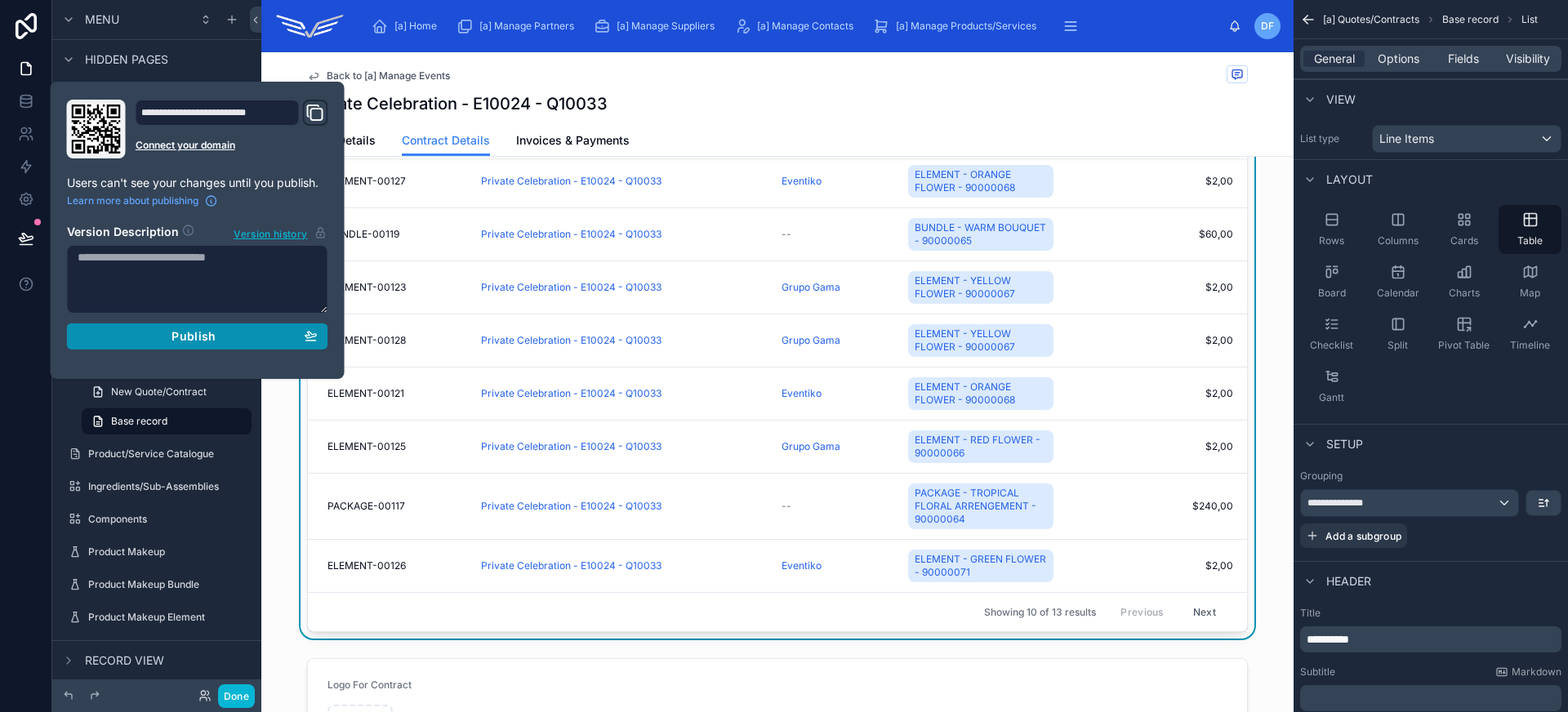
click at [207, 332] on span "Publish" at bounding box center [194, 336] width 44 height 15
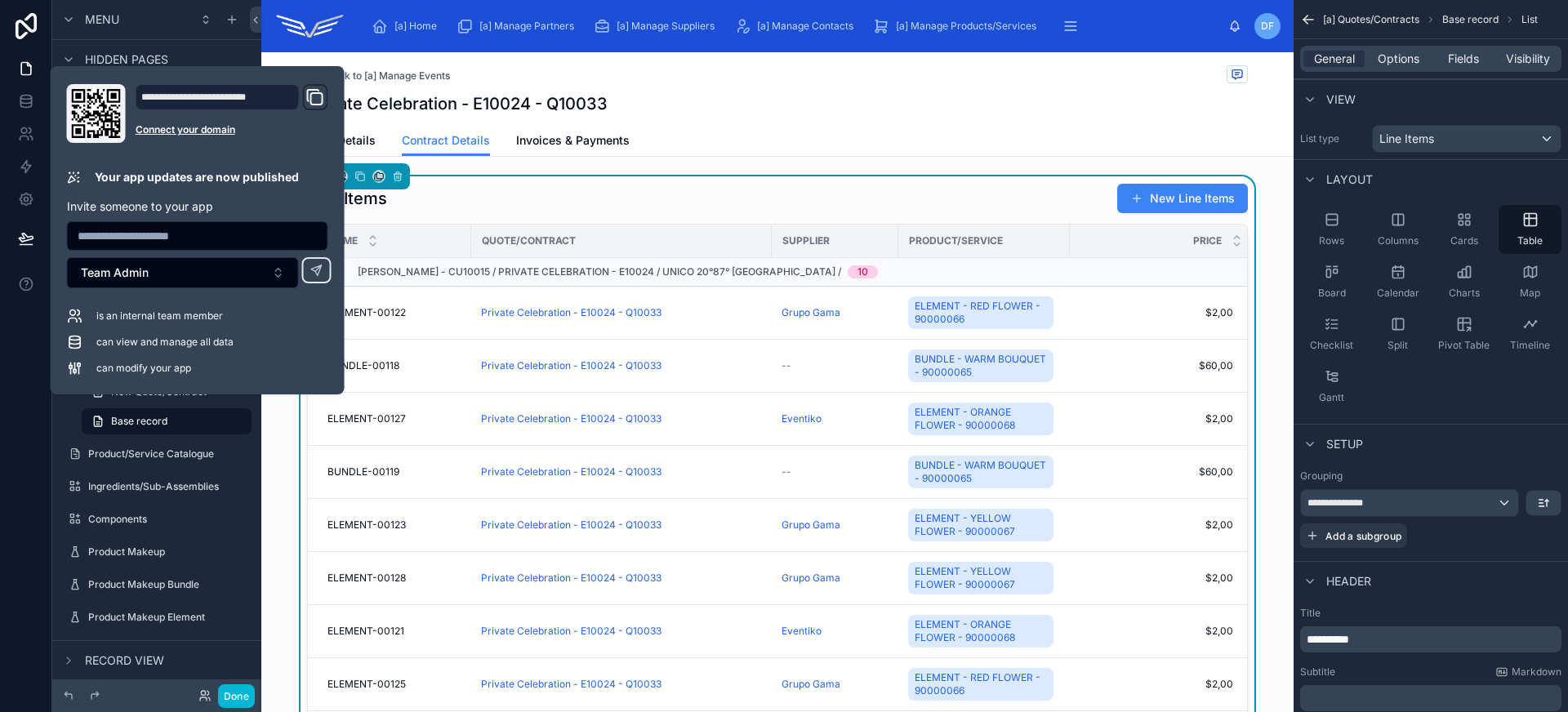
click at [859, 196] on div "Line Items New Line Items" at bounding box center [777, 198] width 941 height 31
